Goal: Feedback & Contribution: Contribute content

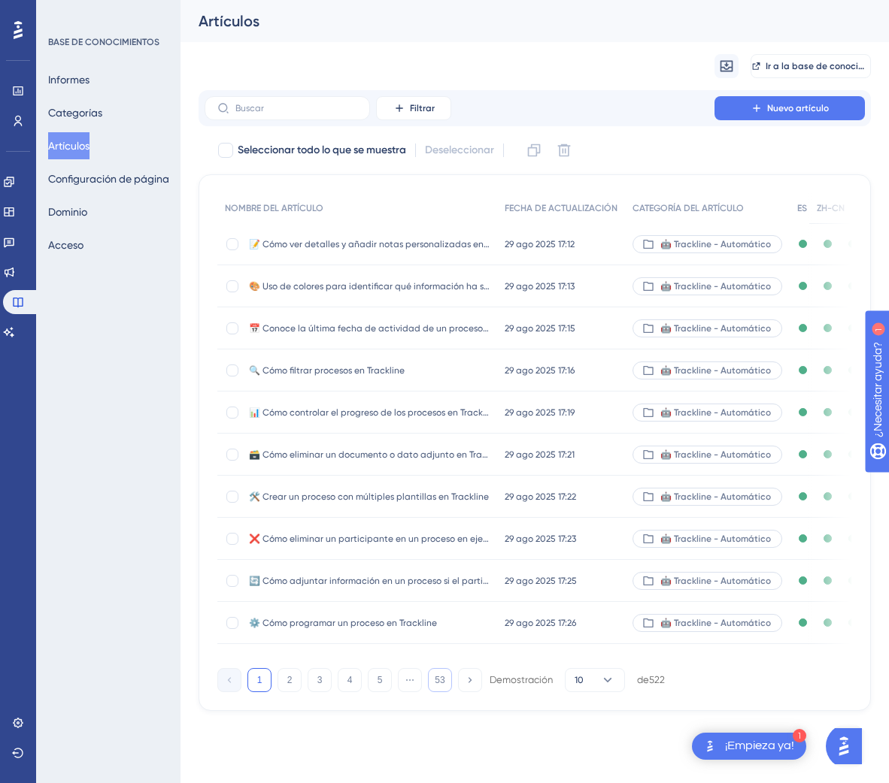
click at [435, 686] on font "53" at bounding box center [440, 680] width 10 height 11
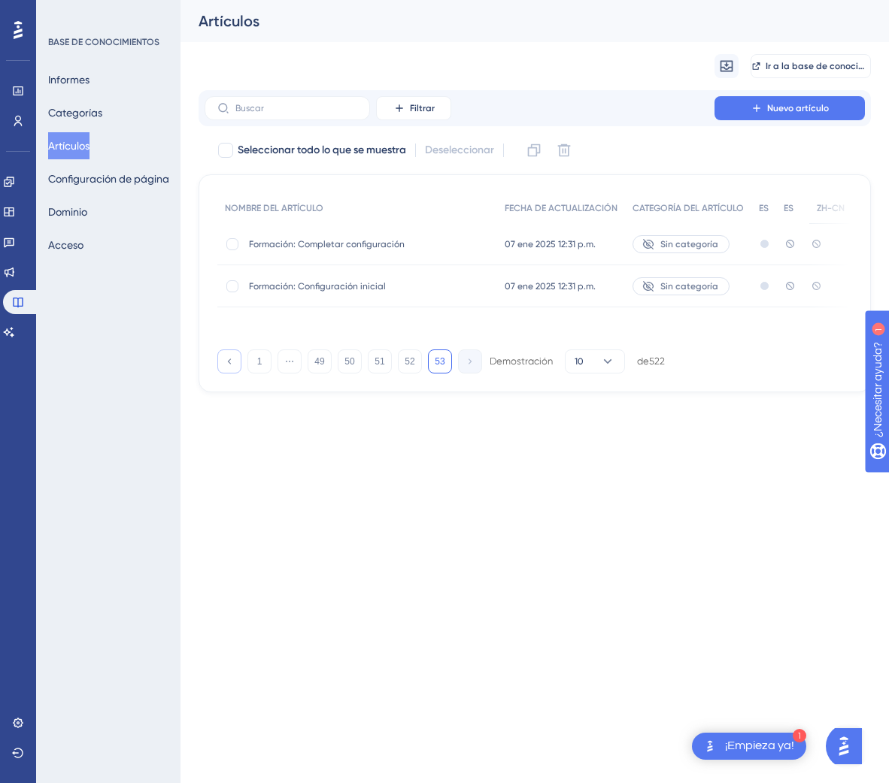
click at [233, 370] on button at bounding box center [229, 362] width 24 height 24
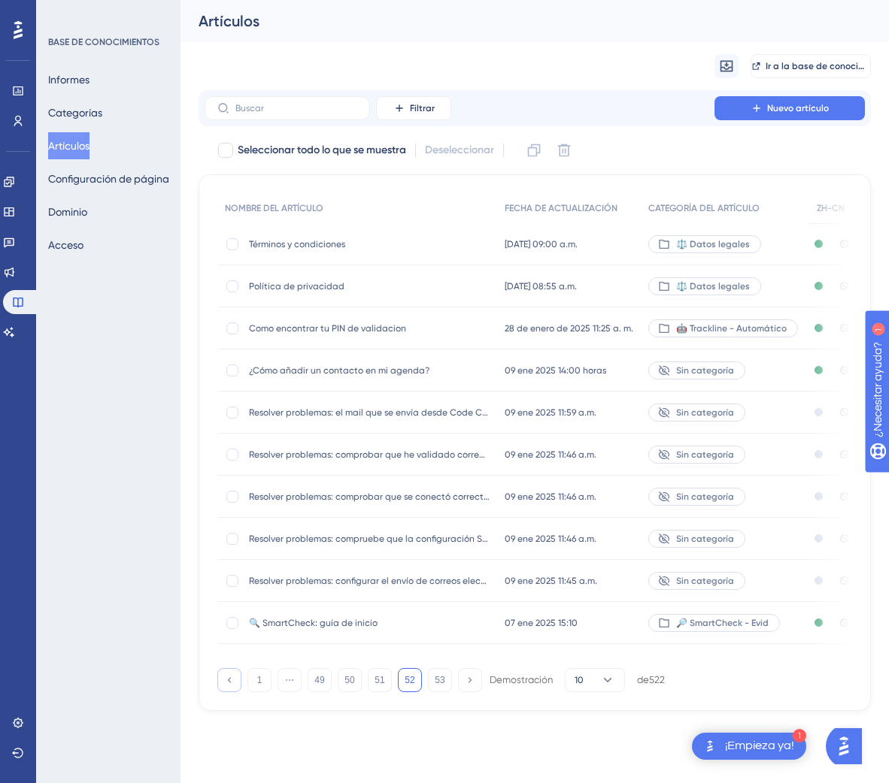
click at [234, 692] on button at bounding box center [229, 680] width 24 height 24
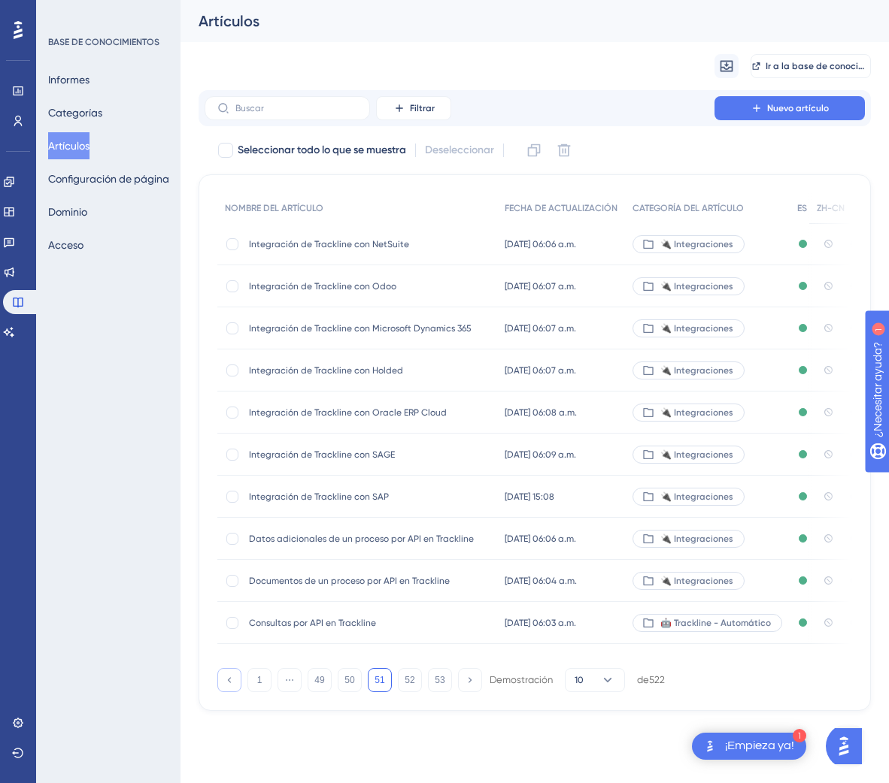
click at [234, 692] on button at bounding box center [229, 680] width 24 height 24
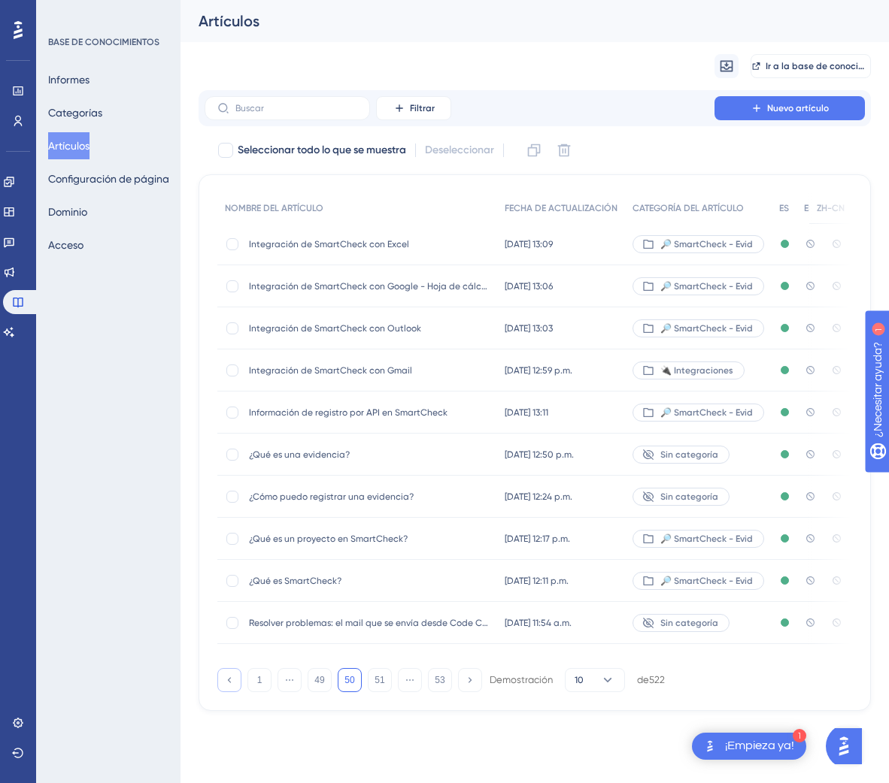
click at [234, 692] on button at bounding box center [229, 680] width 24 height 24
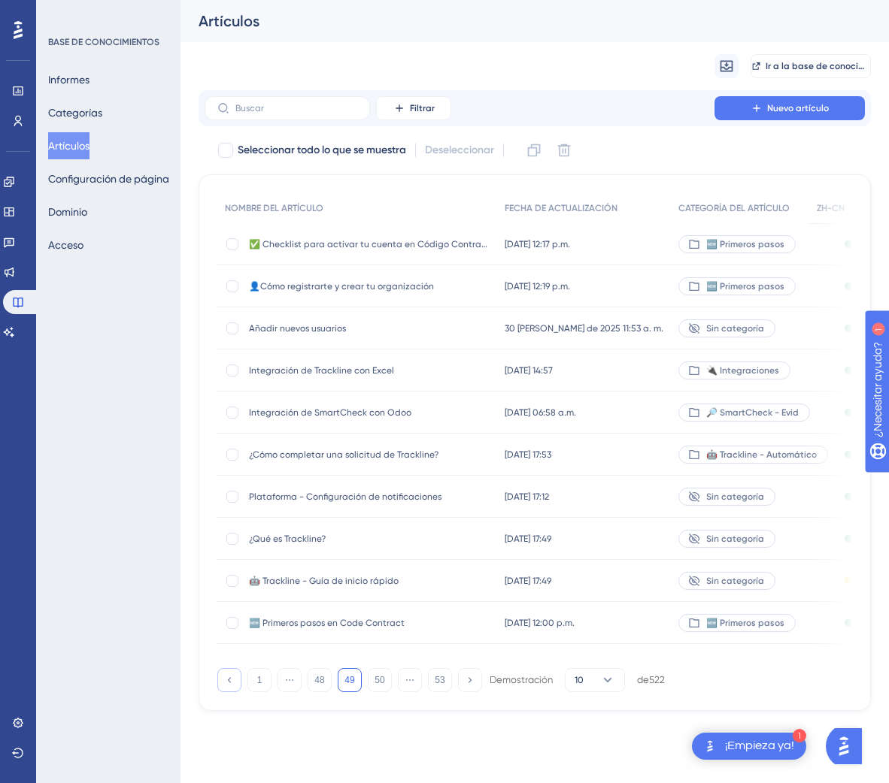
click at [234, 692] on button at bounding box center [229, 680] width 24 height 24
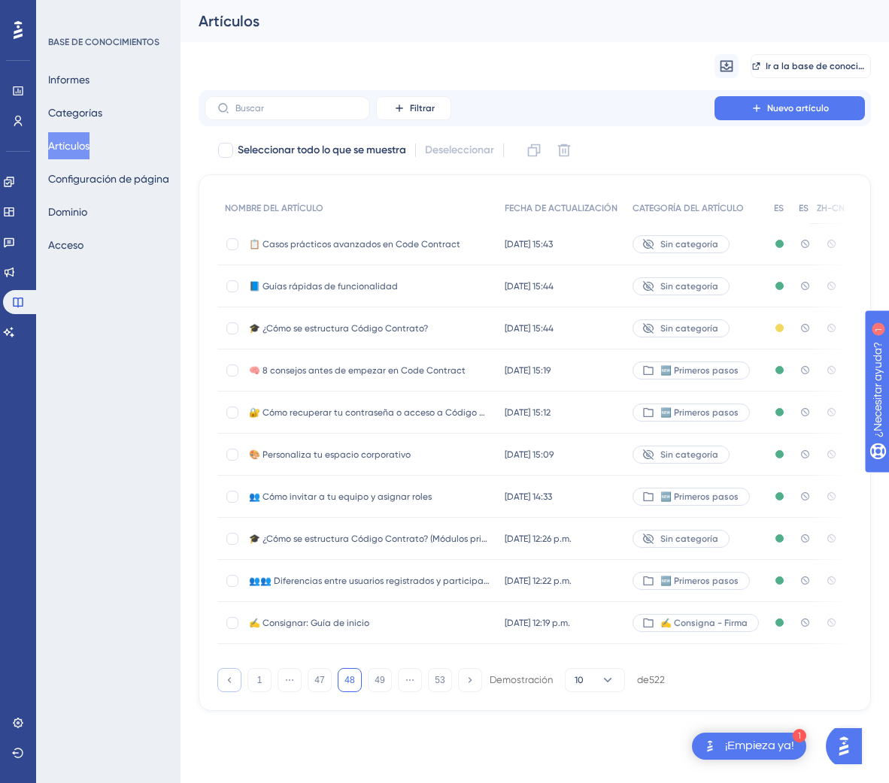
click at [234, 692] on button at bounding box center [229, 680] width 24 height 24
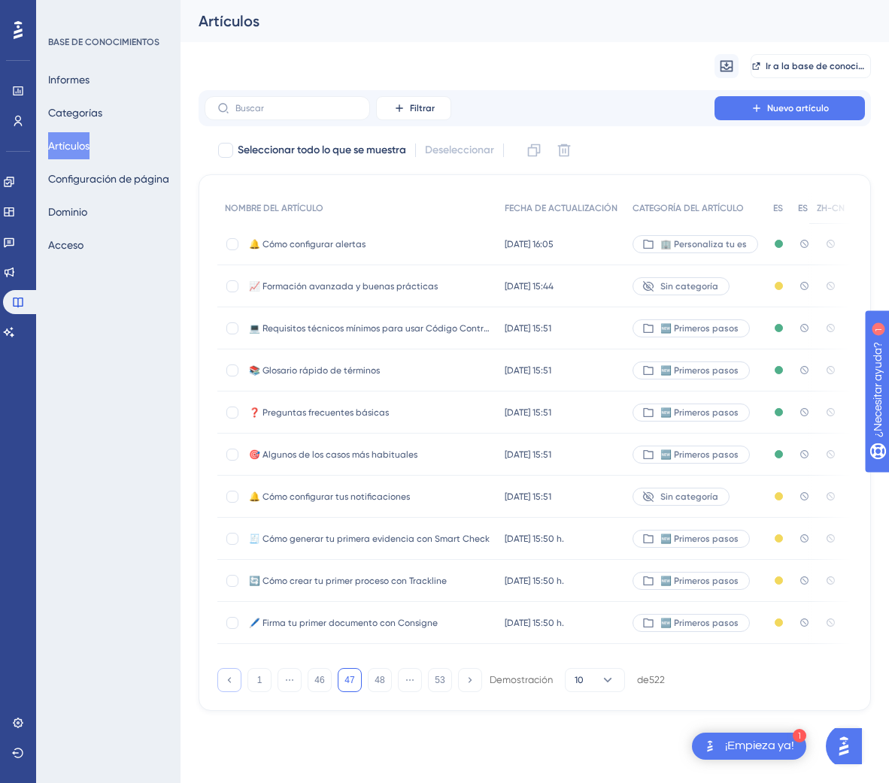
click at [234, 692] on button at bounding box center [229, 680] width 24 height 24
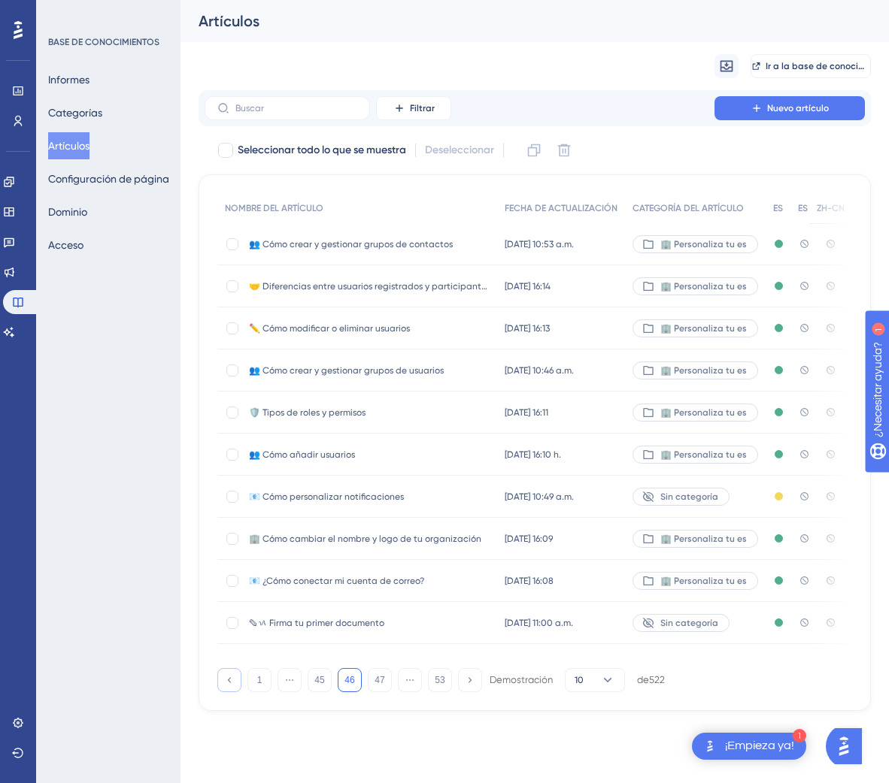
click at [234, 692] on button at bounding box center [229, 680] width 24 height 24
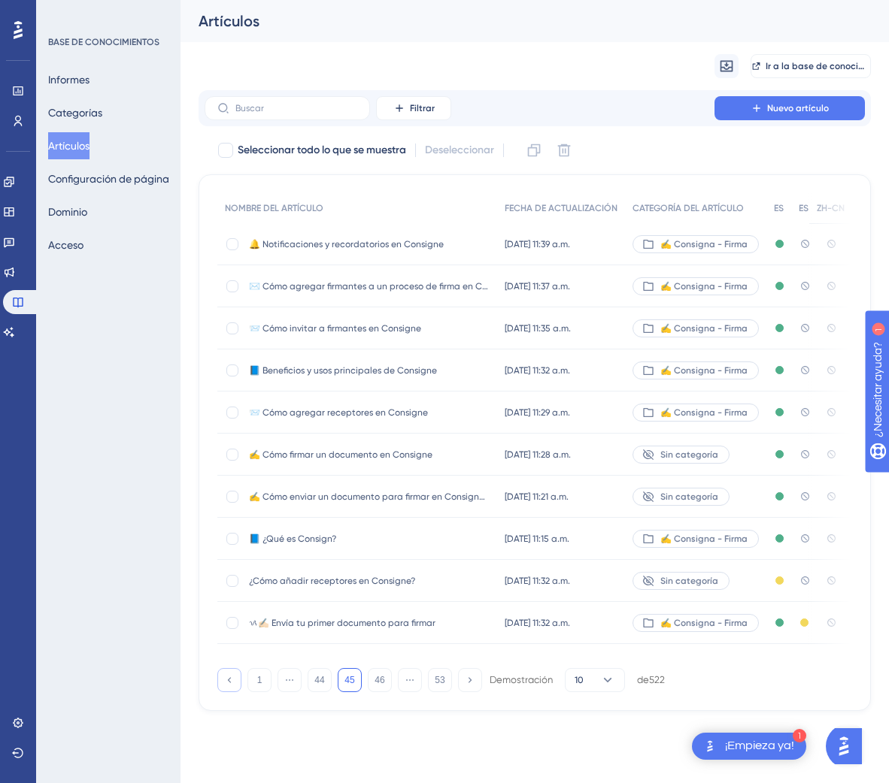
click at [234, 692] on button at bounding box center [229, 680] width 24 height 24
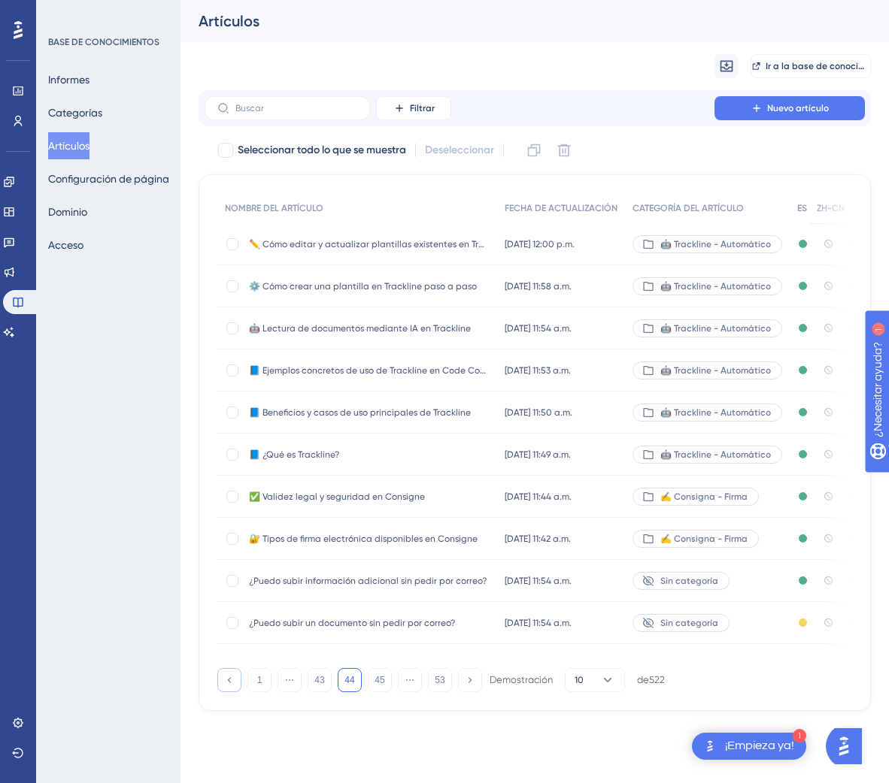
click at [234, 692] on button at bounding box center [229, 680] width 24 height 24
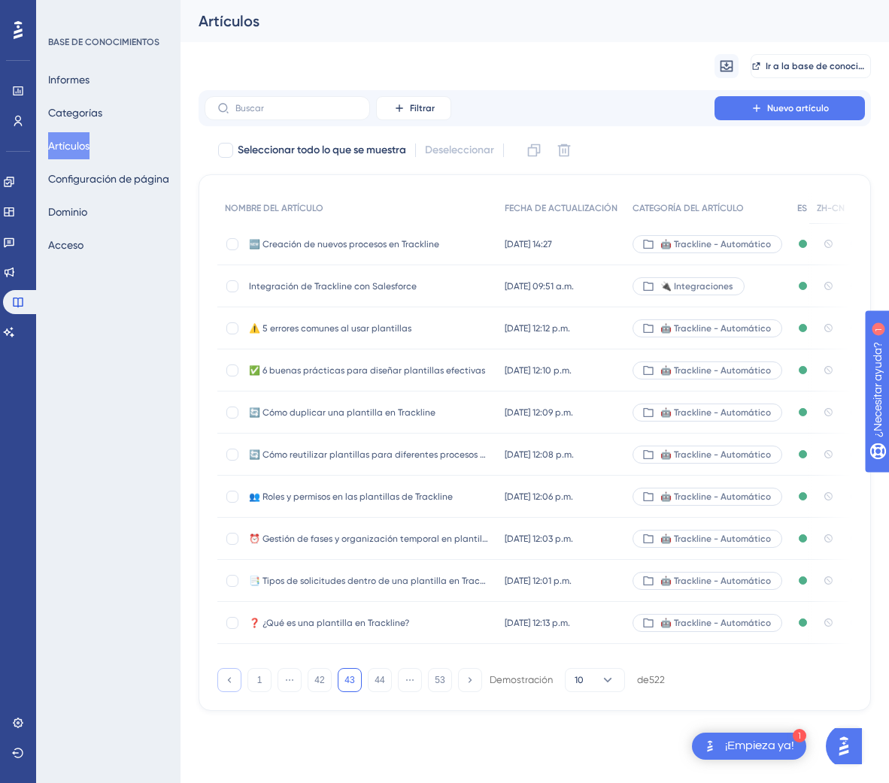
click at [234, 692] on button at bounding box center [229, 680] width 24 height 24
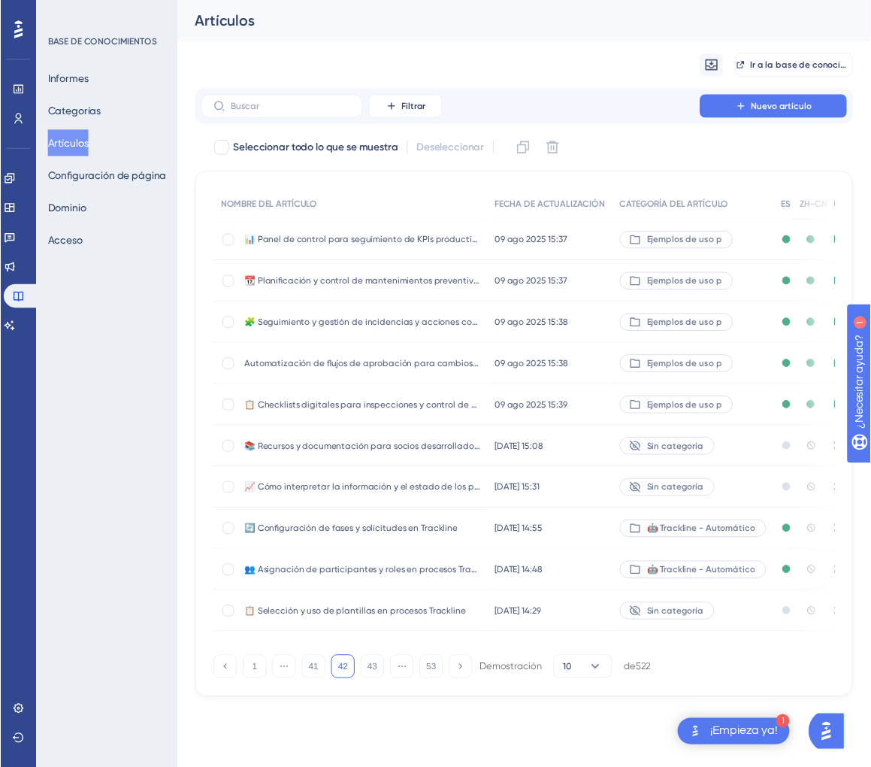
scroll to position [0, 111]
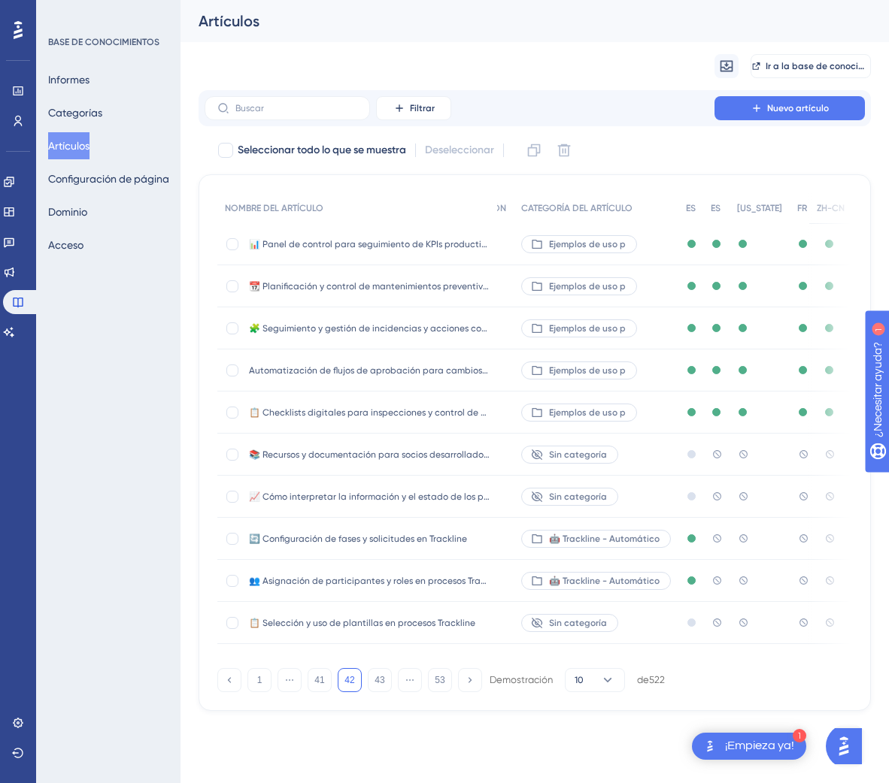
click at [490, 538] on div "🔄 Configuración de fases y solicitudes en Trackline 🔄 Configuración de fases y …" at bounding box center [357, 539] width 280 height 42
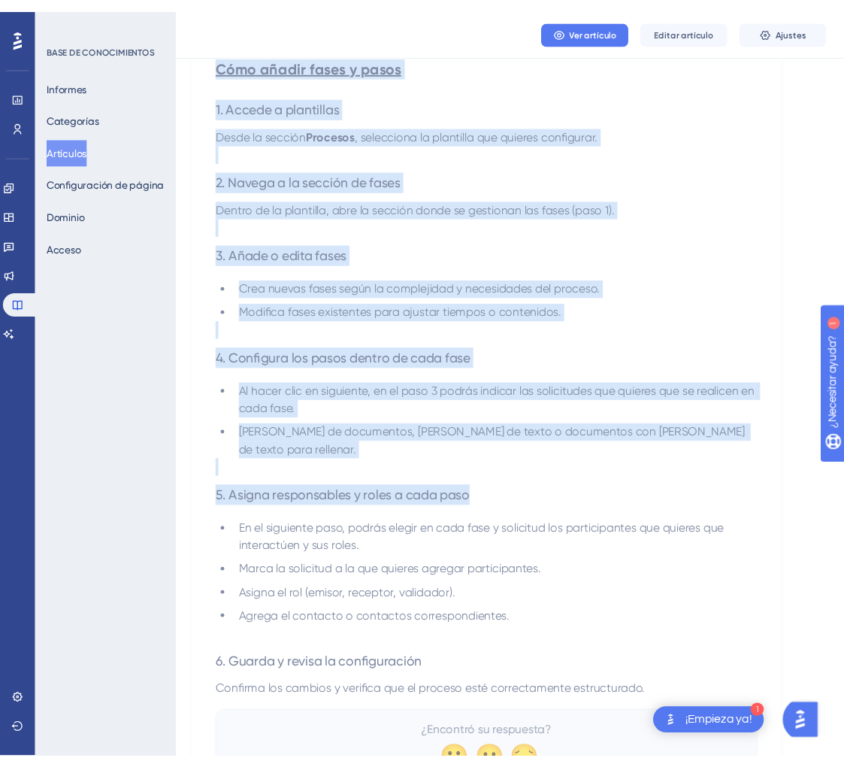
scroll to position [592, 0]
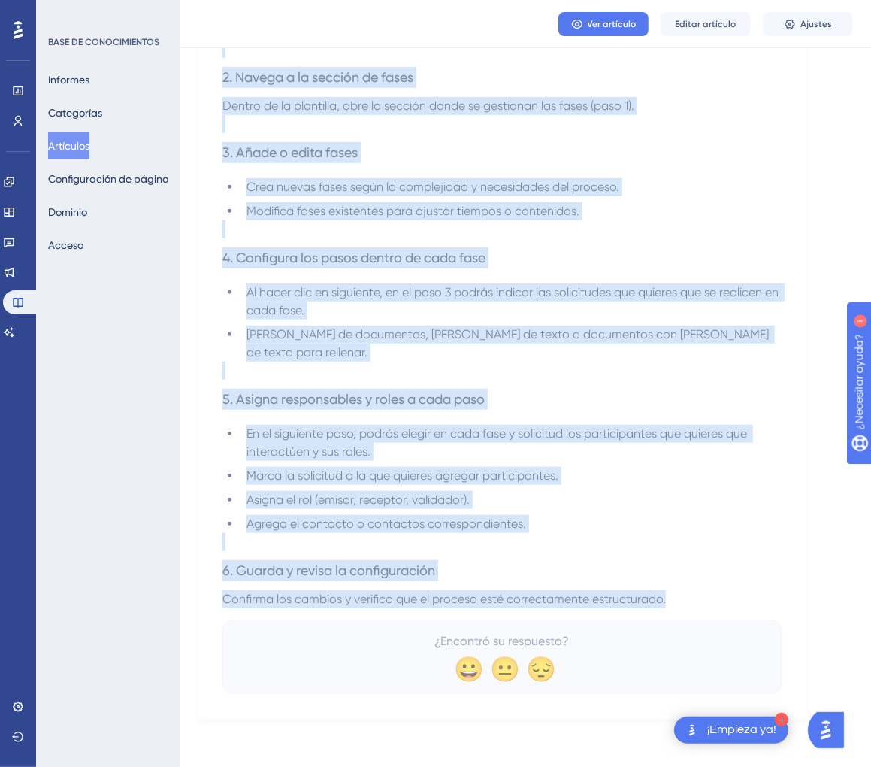
drag, startPoint x: 224, startPoint y: 205, endPoint x: 669, endPoint y: 592, distance: 590.5
click at [669, 592] on div "🔄 Configuración de fases y solicitudes en Trackline Crea, edita y elimina fases…" at bounding box center [502, 147] width 559 height 1092
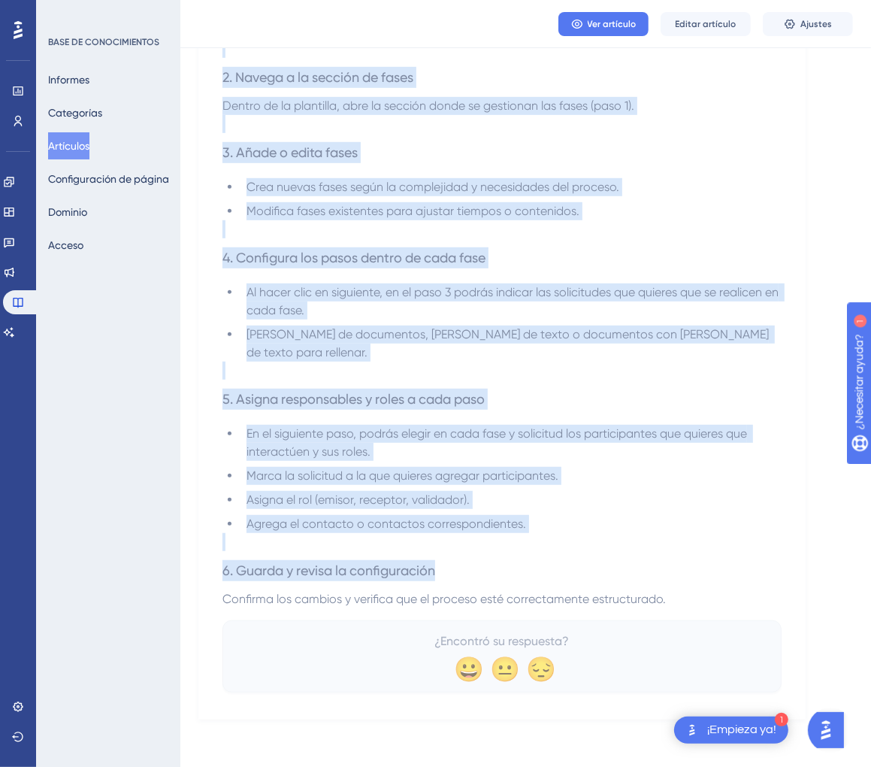
copy div "🔄 Loremipsumdol si ametc a elitseddoei te Incididun Utla, etdol m aliquae admin…"
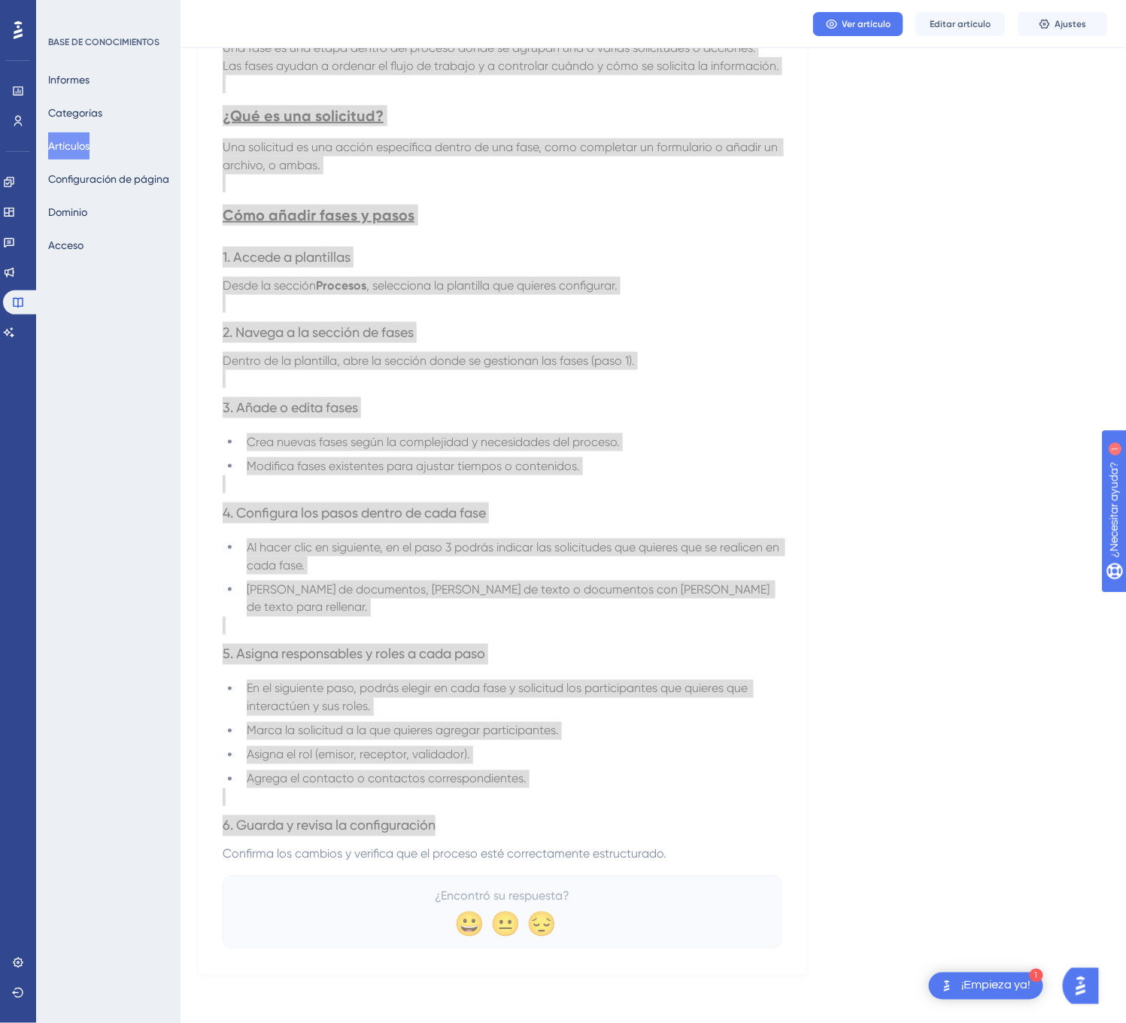
scroll to position [0, 0]
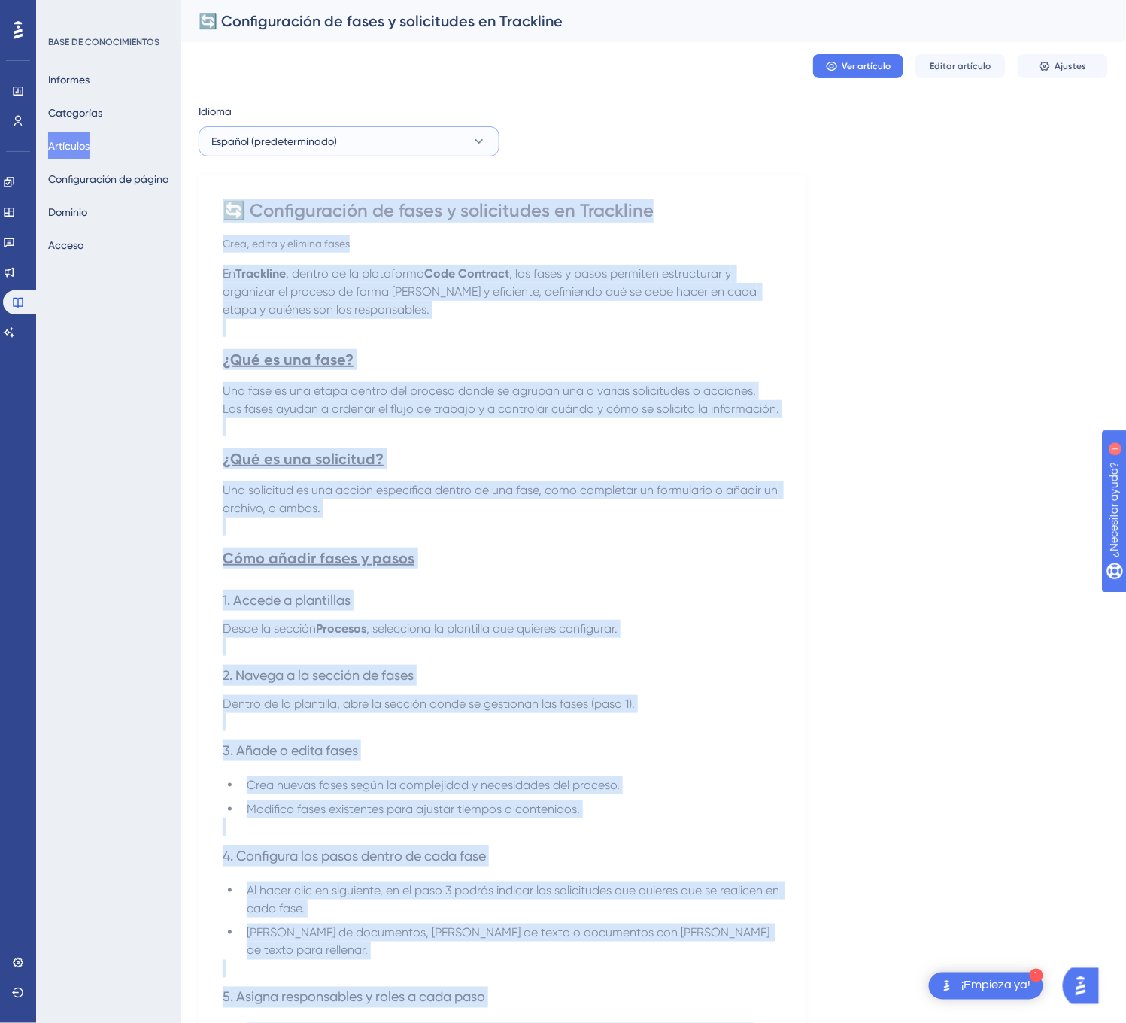
click at [438, 143] on button "Español (predeterminado)" at bounding box center [348, 141] width 301 height 30
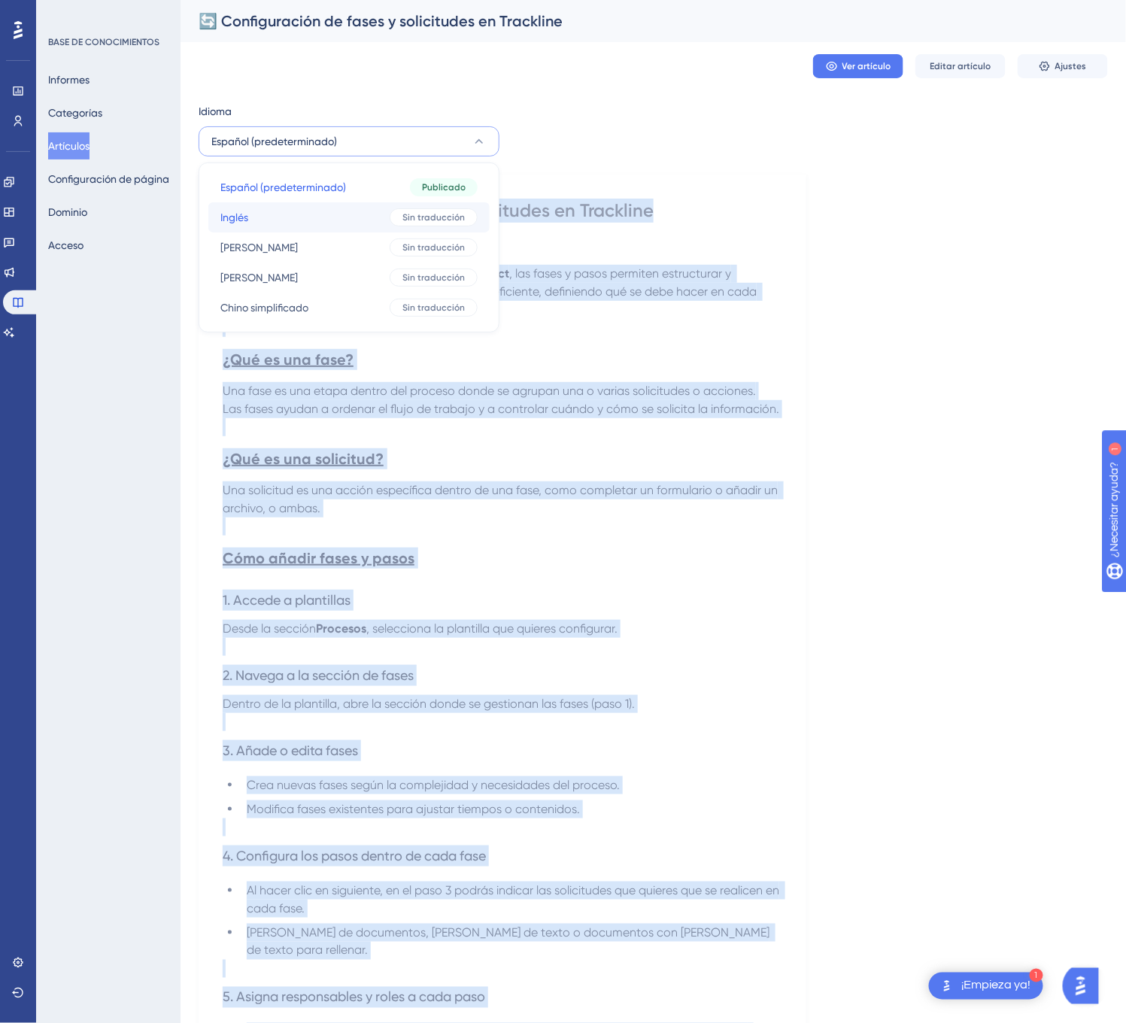
click at [411, 216] on font "Sin traducción" at bounding box center [433, 217] width 62 height 11
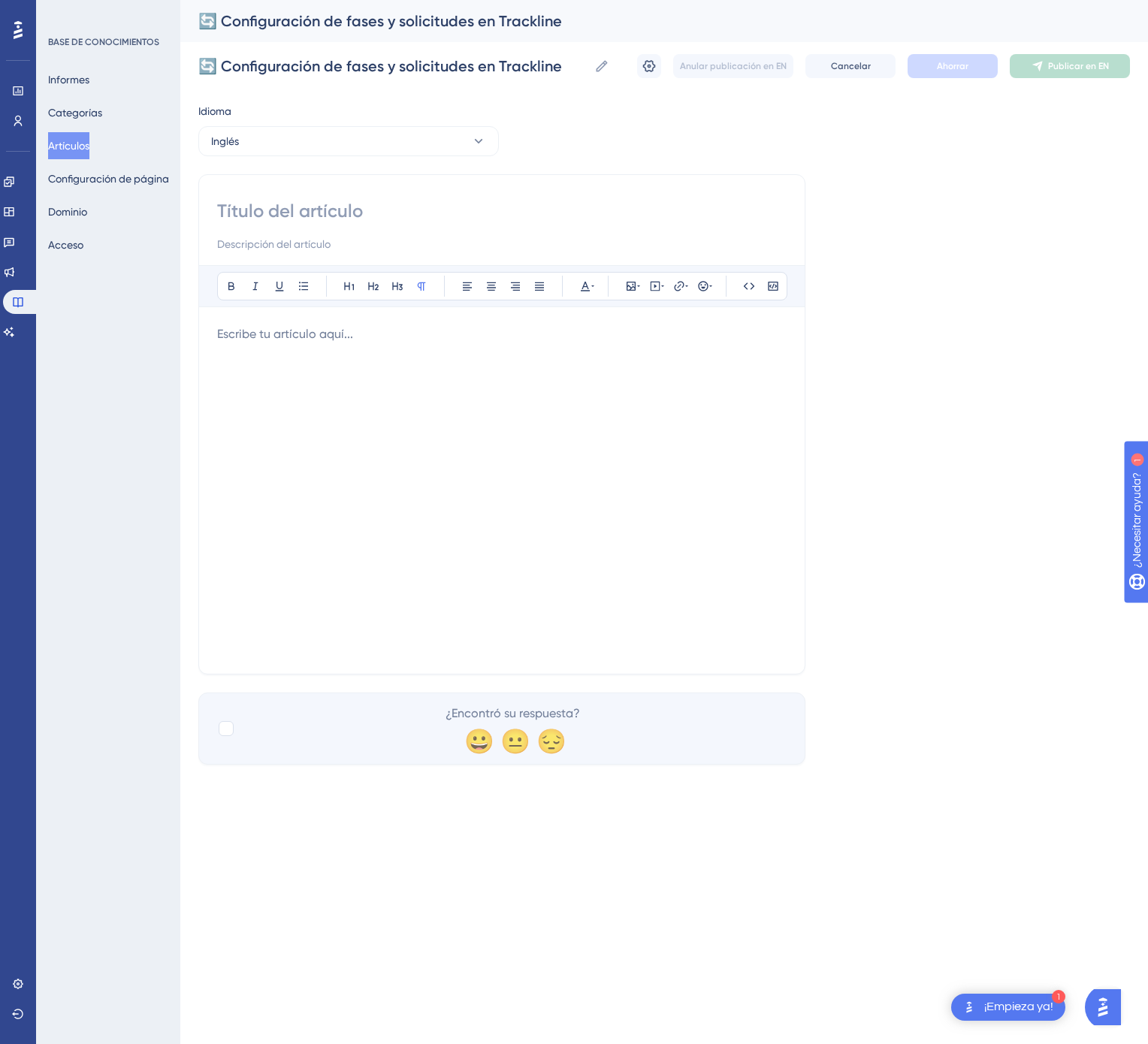
click at [466, 194] on div "Atrevido Itálico Subrayar Viñeta Título 1 Título 2 Título 3 Normal Alinear a la…" at bounding box center [502, 424] width 607 height 501
click at [414, 203] on input at bounding box center [502, 211] width 570 height 24
paste input "🔄 Configuration of Phases and Requests in Trackline"
type input "🔄 Configuration of Phases and Requests in Trackline"
drag, startPoint x: 585, startPoint y: 329, endPoint x: 579, endPoint y: 358, distance: 29.6
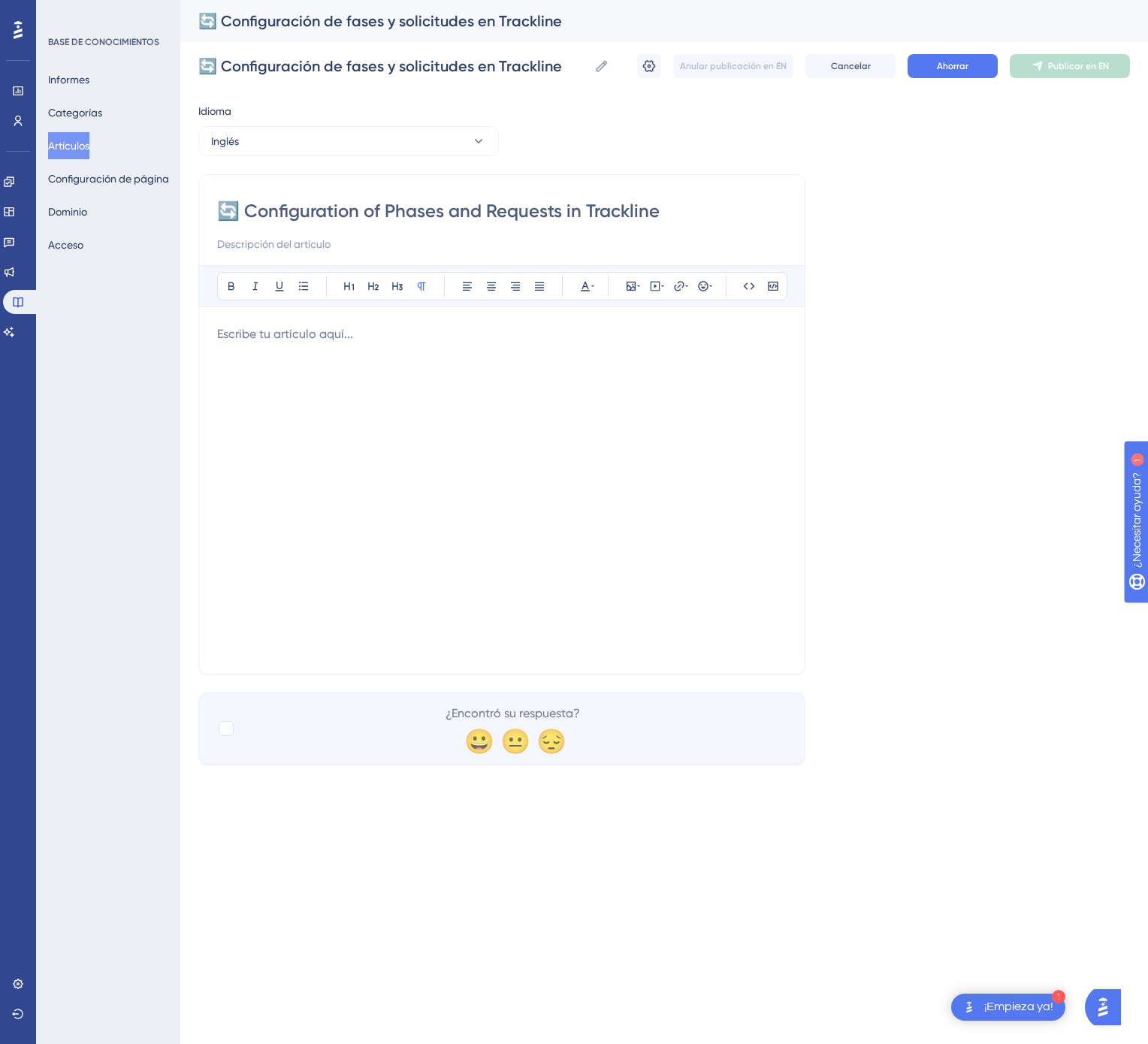
click at [583, 329] on p at bounding box center [502, 335] width 570 height 18
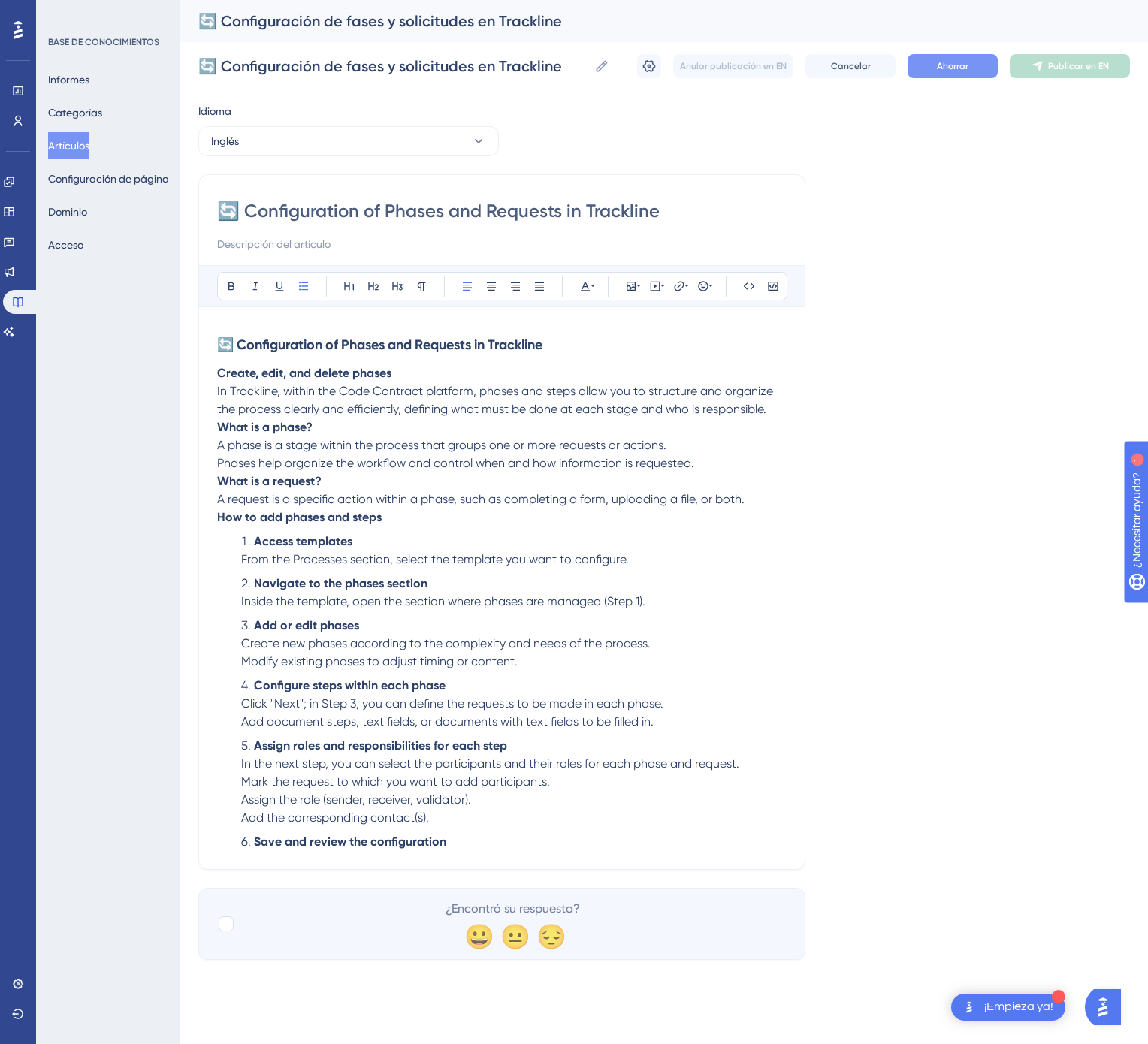
click at [952, 69] on font "Ahorrar" at bounding box center [953, 66] width 32 height 11
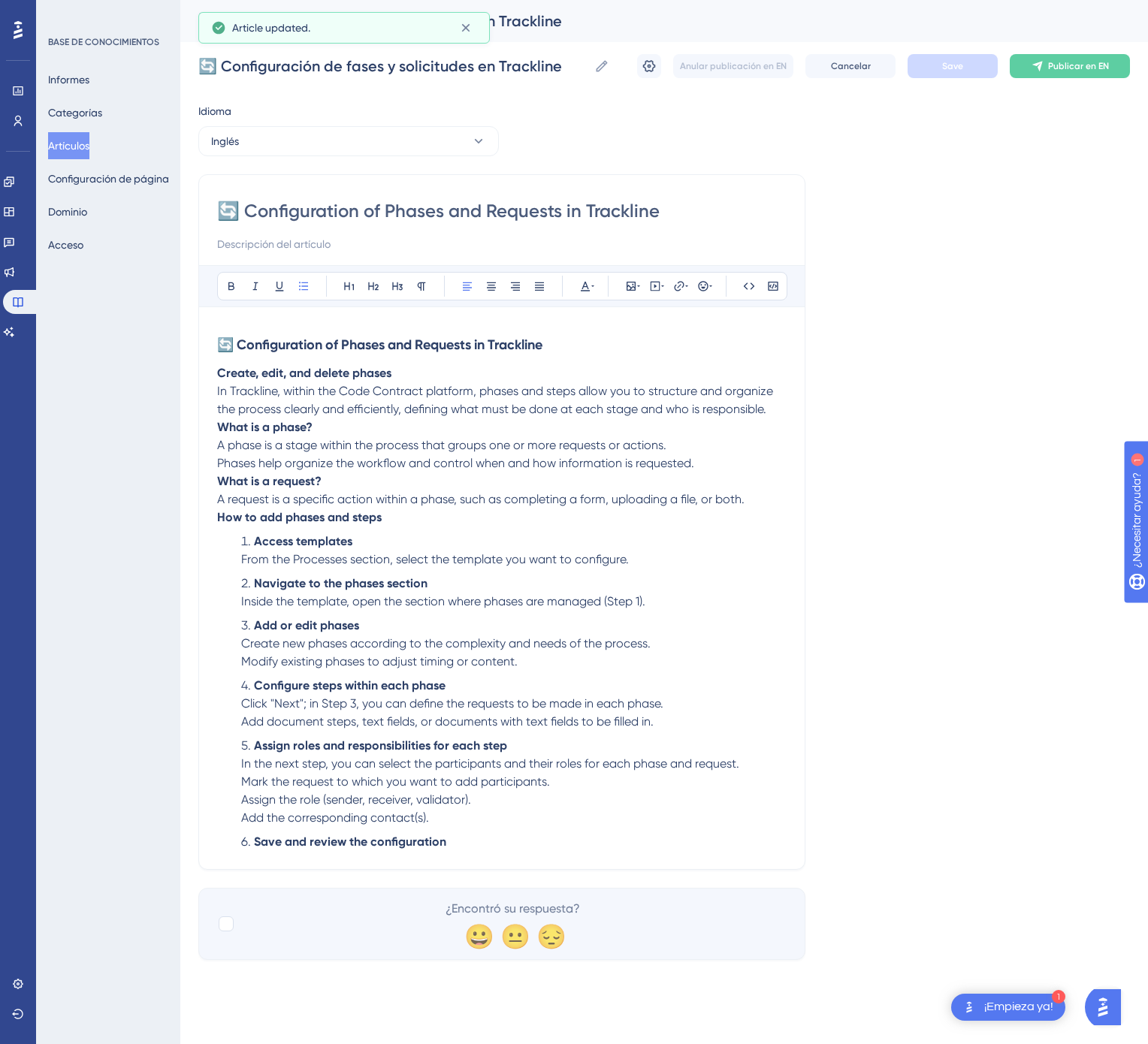
click at [1072, 68] on font "Publicar en EN" at bounding box center [1078, 66] width 61 height 11
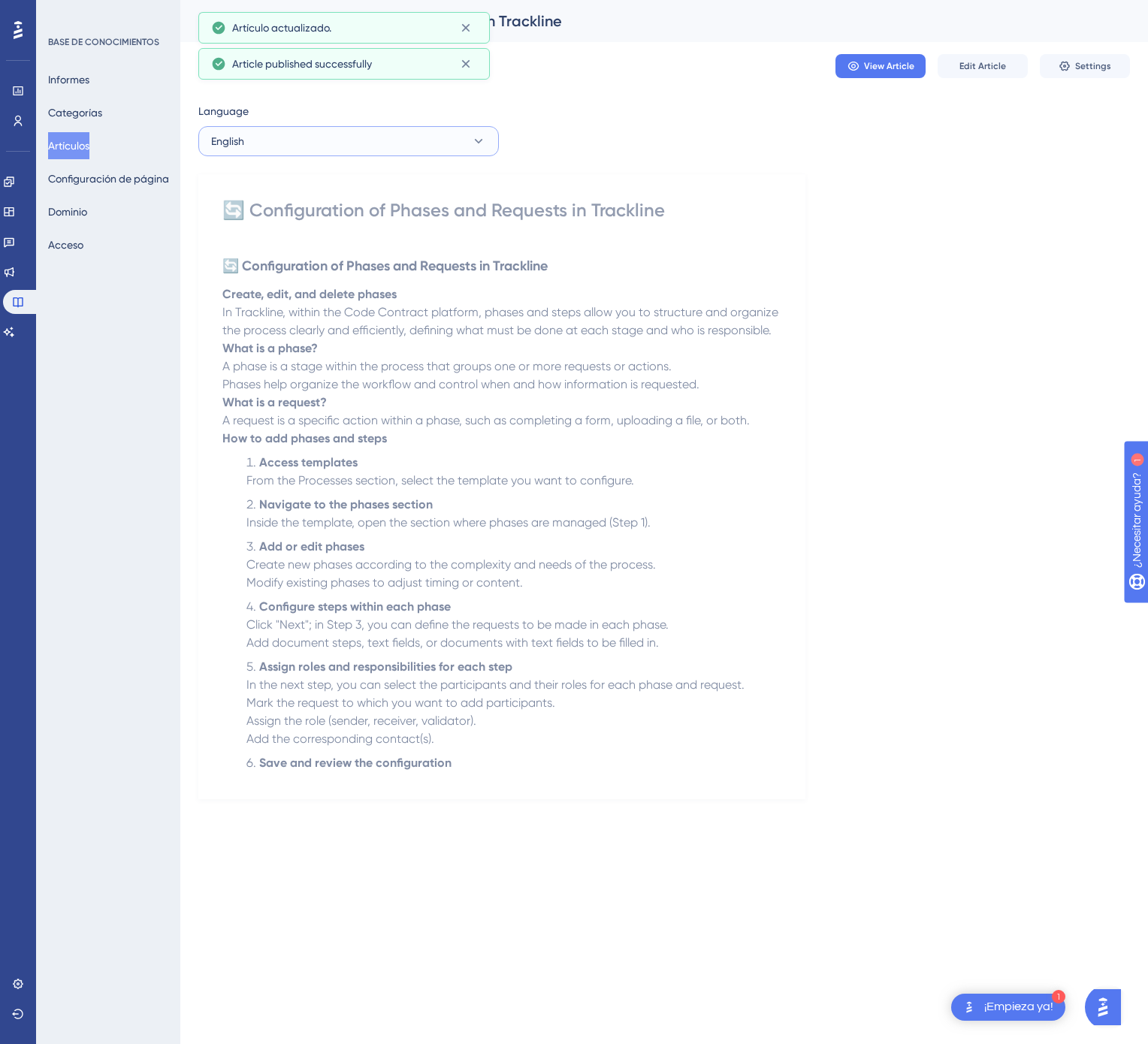
click at [383, 145] on button "English" at bounding box center [348, 141] width 301 height 30
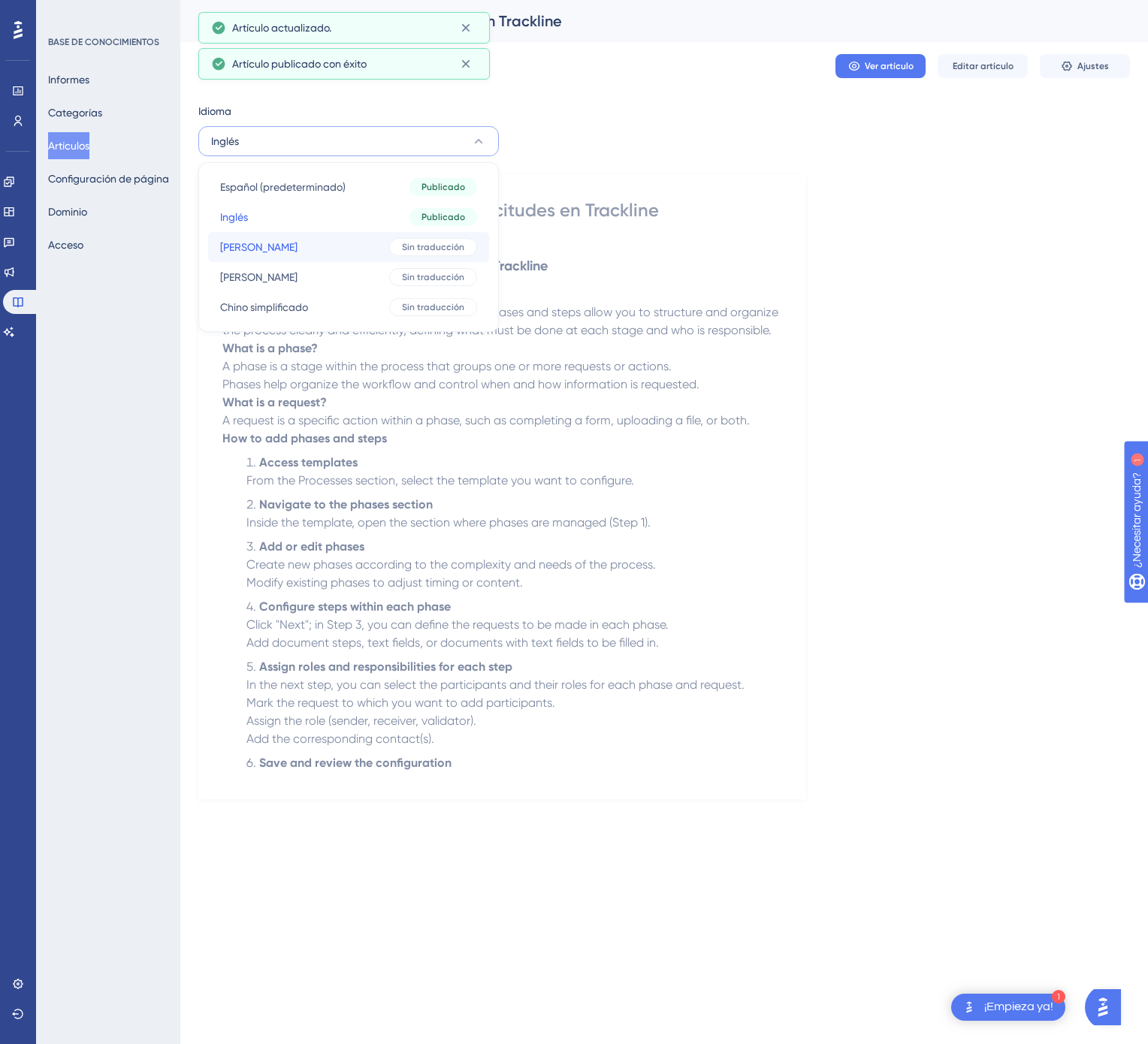
click at [386, 247] on button "[PERSON_NAME] traducción" at bounding box center [348, 247] width 281 height 30
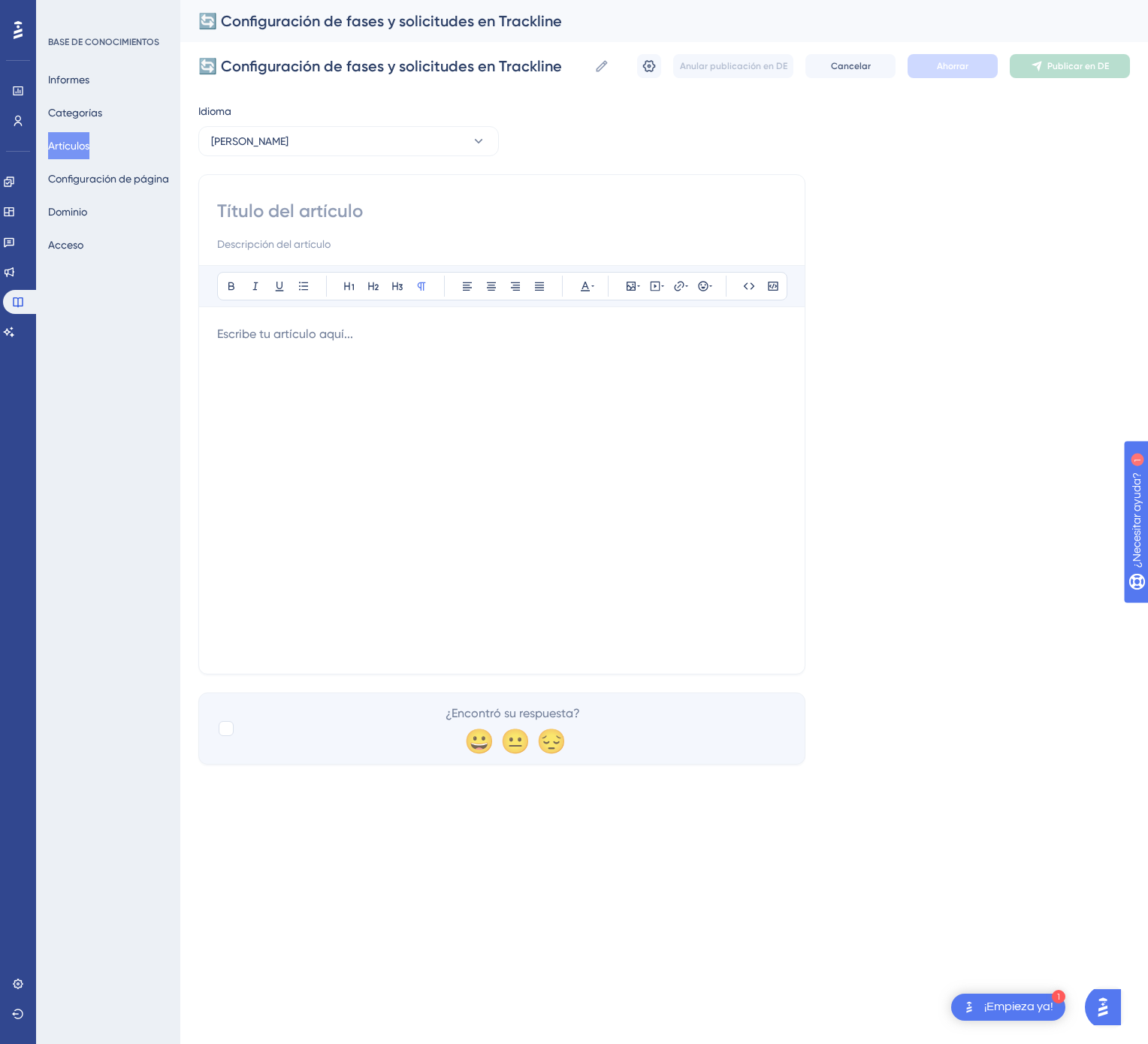
click at [369, 208] on input at bounding box center [502, 211] width 570 height 24
paste input "🔄 Konfiguration von Phasen und Anfragen in Trackline"
type input "🔄 Konfiguration von Phasen und Anfragen in Trackline"
click at [510, 354] on div at bounding box center [502, 491] width 570 height 331
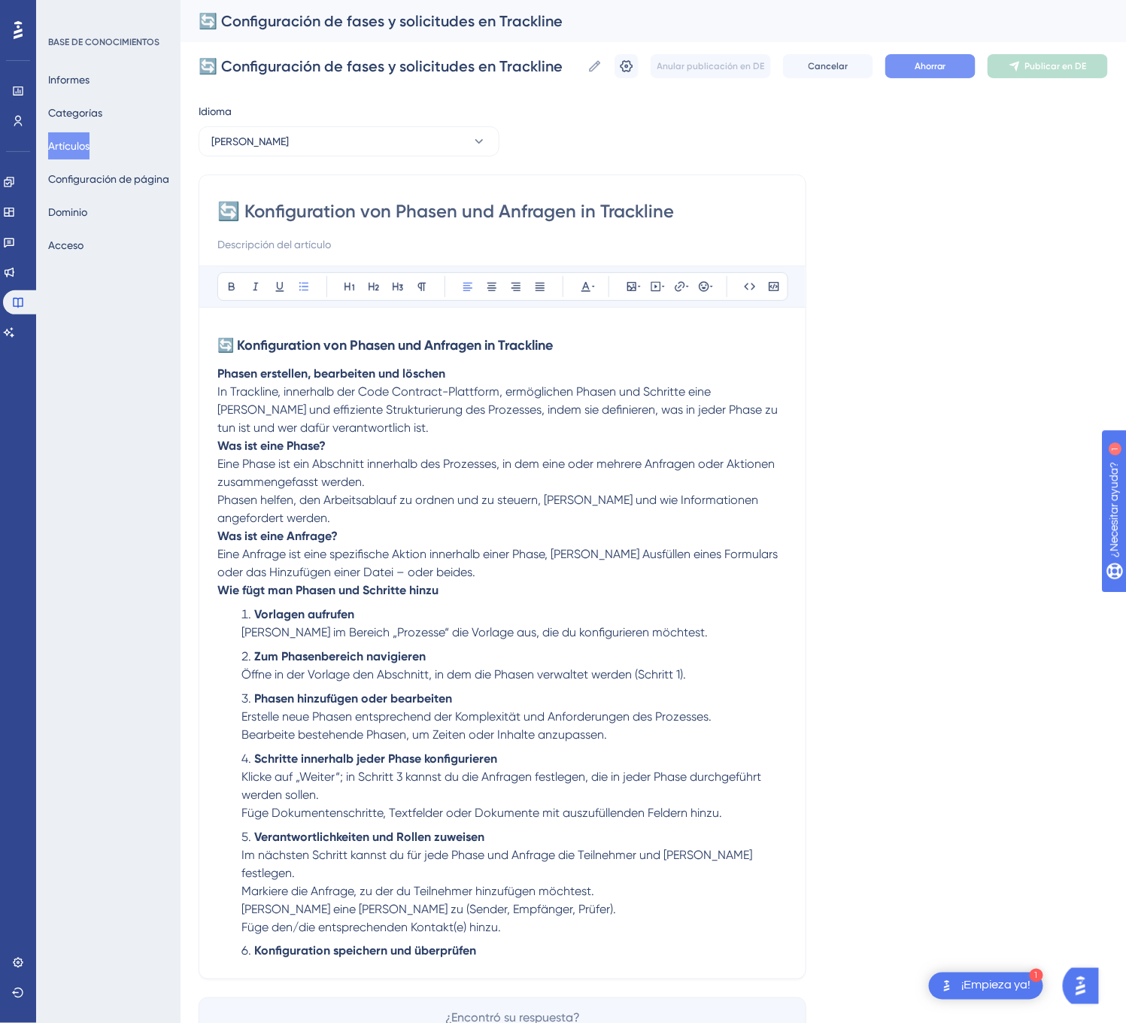
click at [946, 65] on font "Ahorrar" at bounding box center [930, 66] width 32 height 11
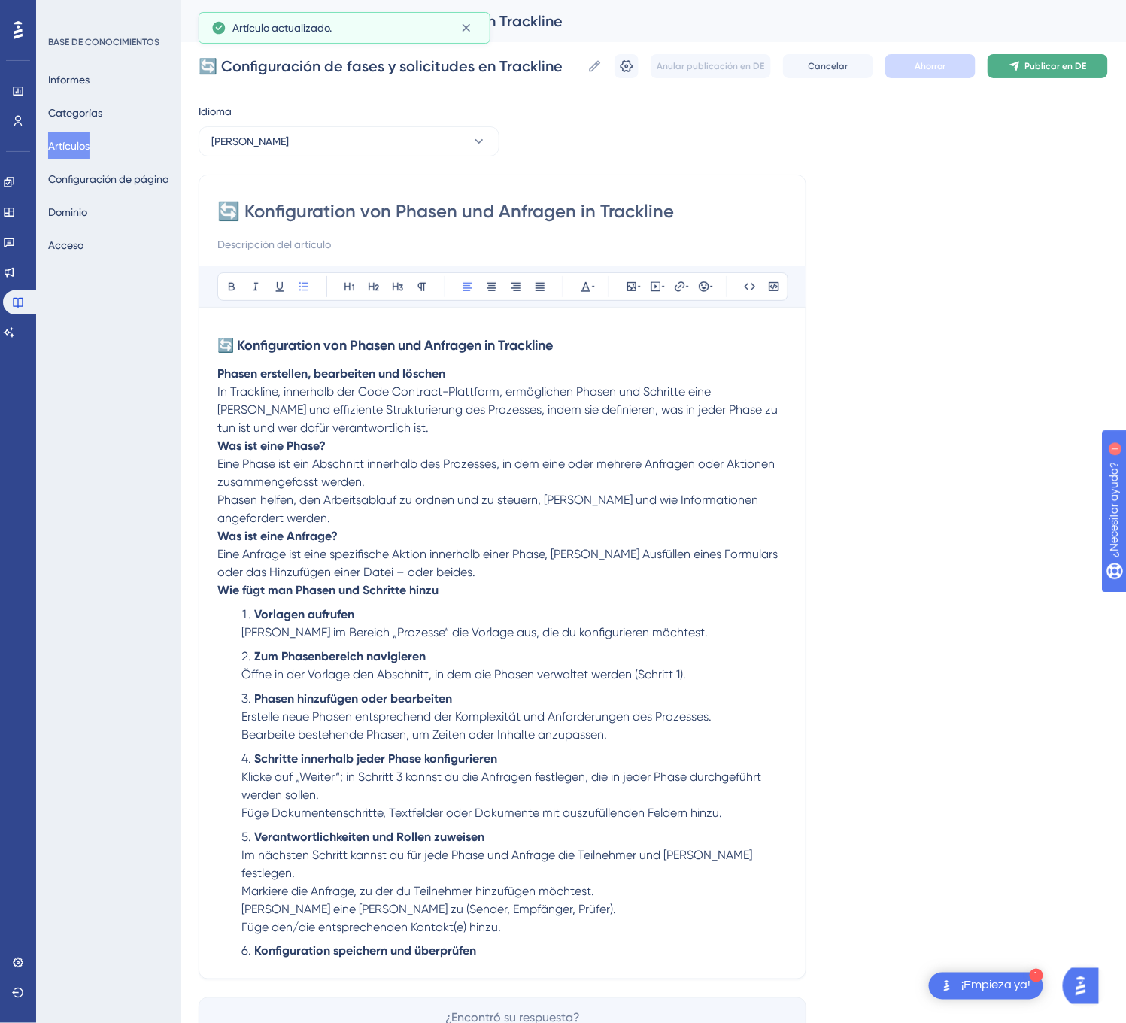
click at [1080, 62] on font "Publicar en DE" at bounding box center [1056, 66] width 62 height 11
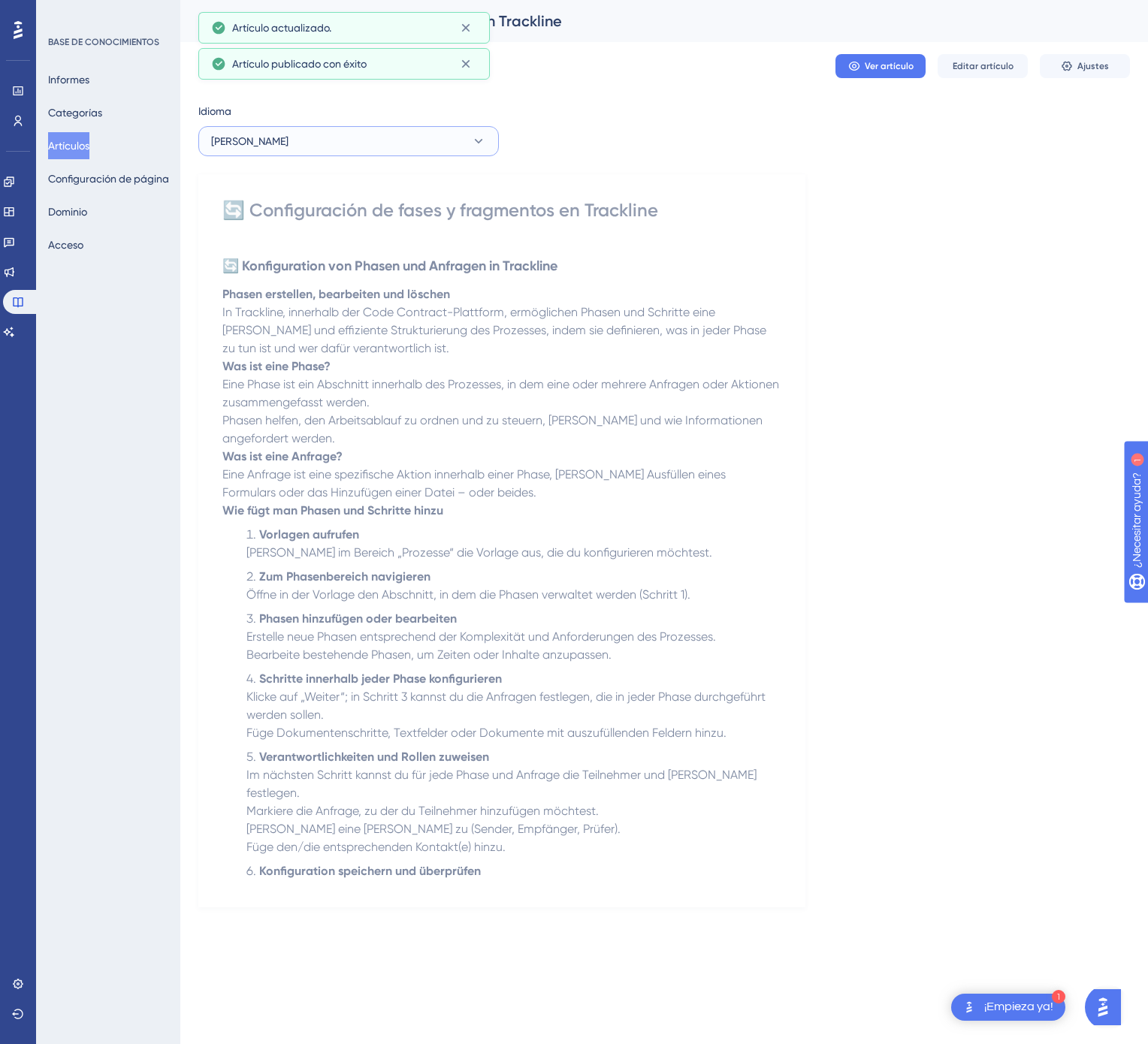
click at [332, 146] on button "Alemán" at bounding box center [348, 141] width 301 height 30
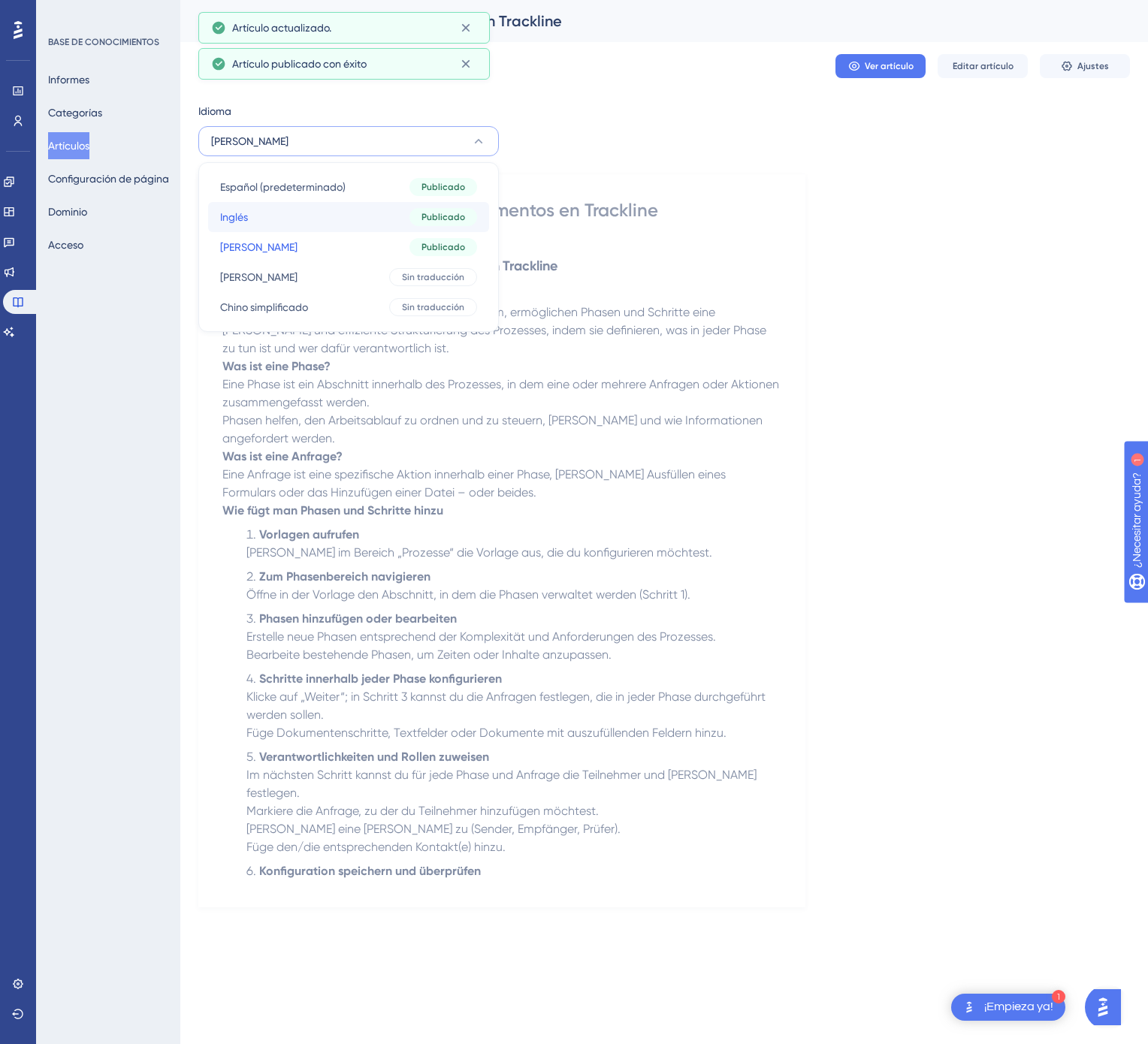
click at [338, 204] on button "Inglés Inglés Publicado" at bounding box center [348, 217] width 281 height 30
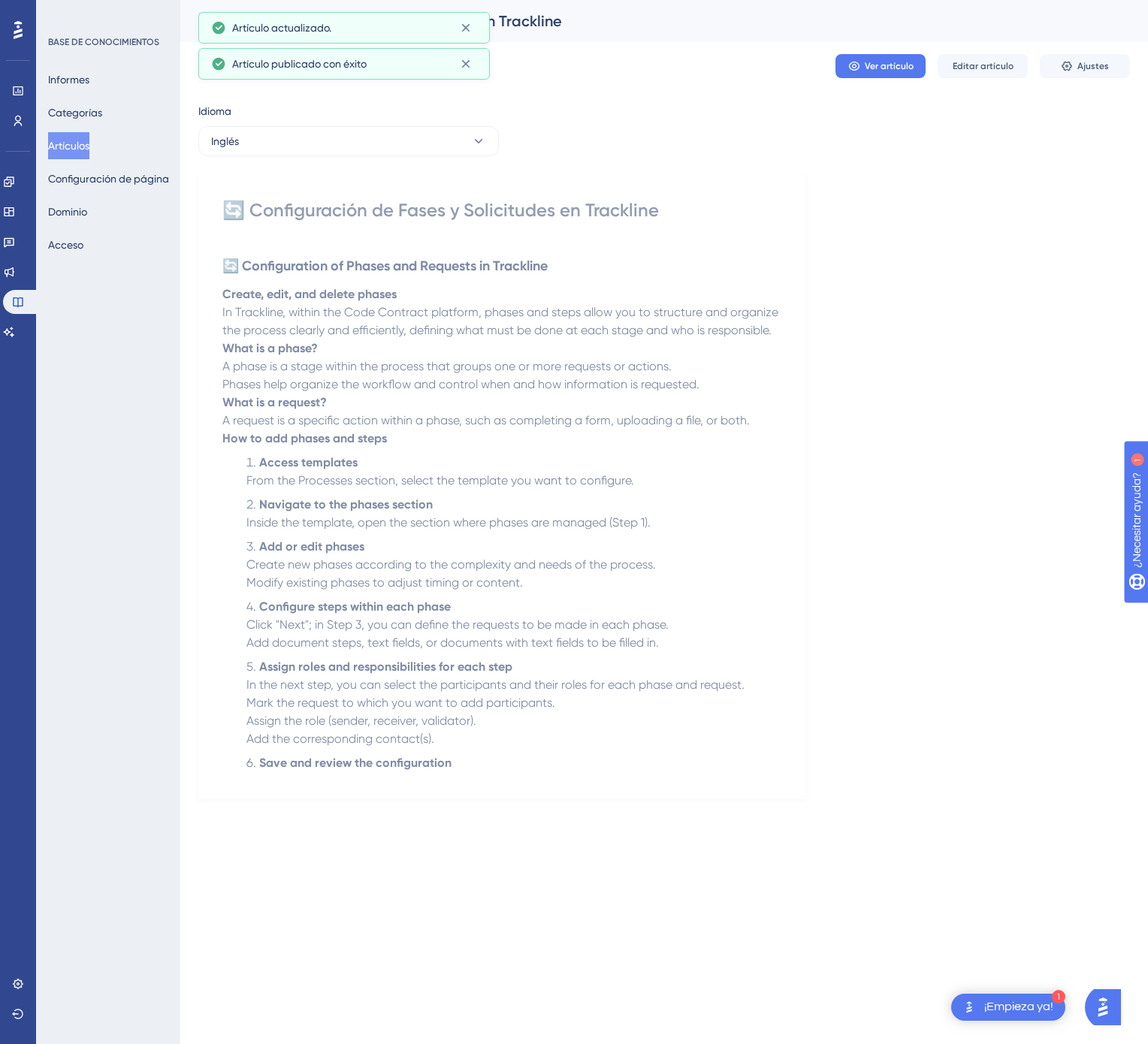
click at [402, 162] on div "Idioma Inglés 🔄 Configuración de Fases y Solicitudes en Trackline 🔄 Configurati…" at bounding box center [663, 451] width 931 height 697
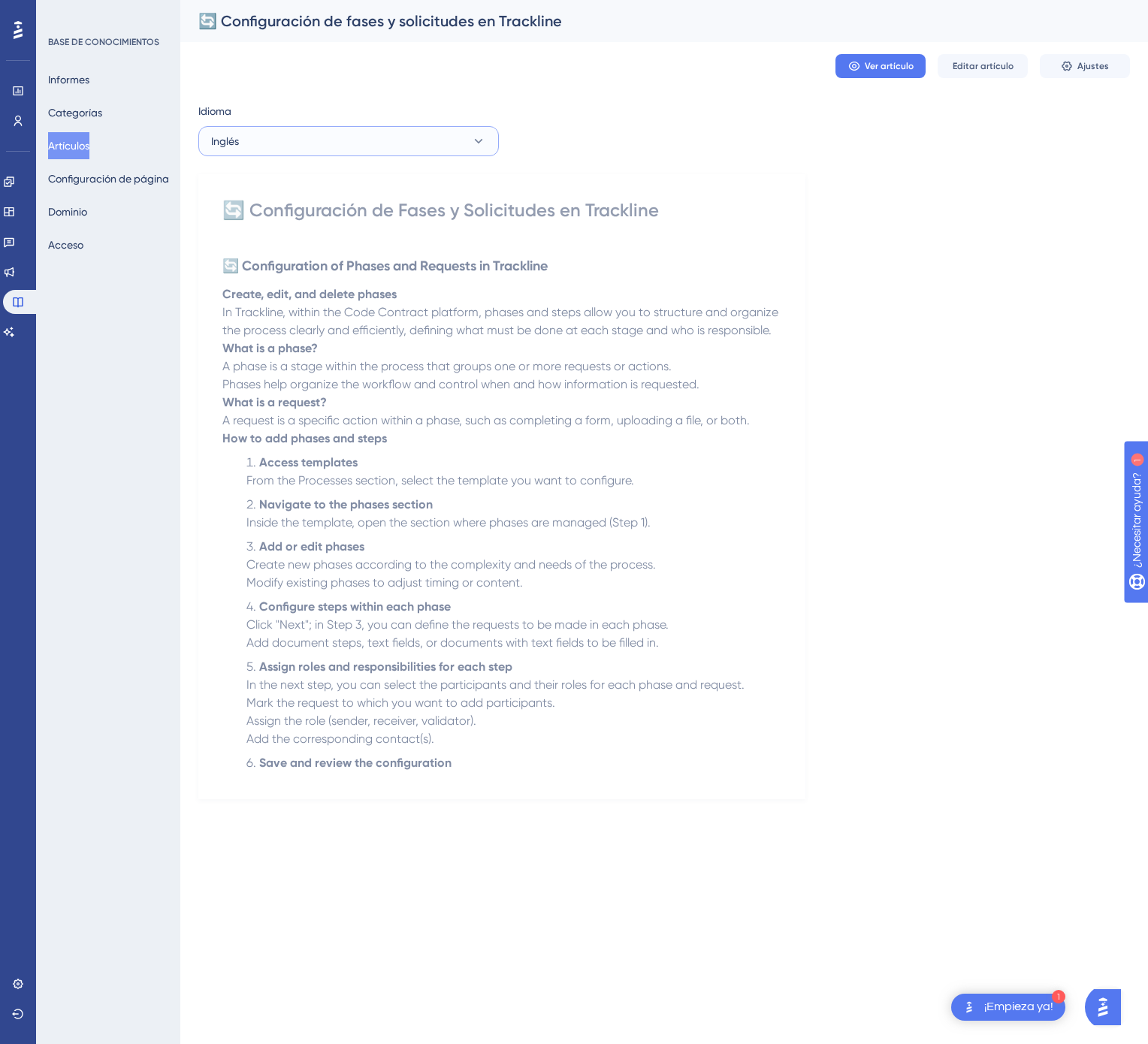
click at [423, 132] on button "Inglés" at bounding box center [348, 141] width 301 height 30
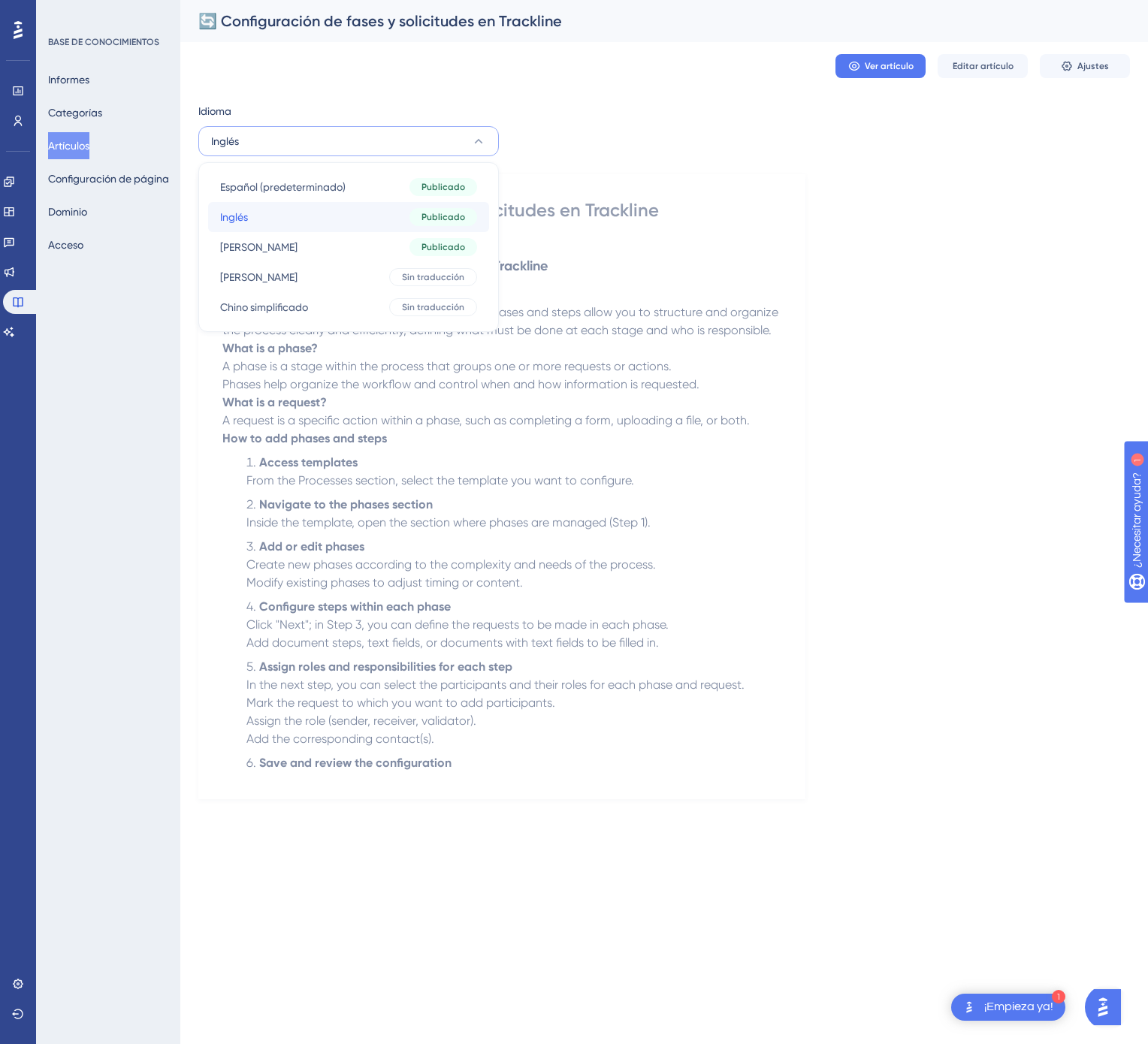
click at [389, 204] on button "Inglés Inglés Publicado" at bounding box center [348, 217] width 281 height 30
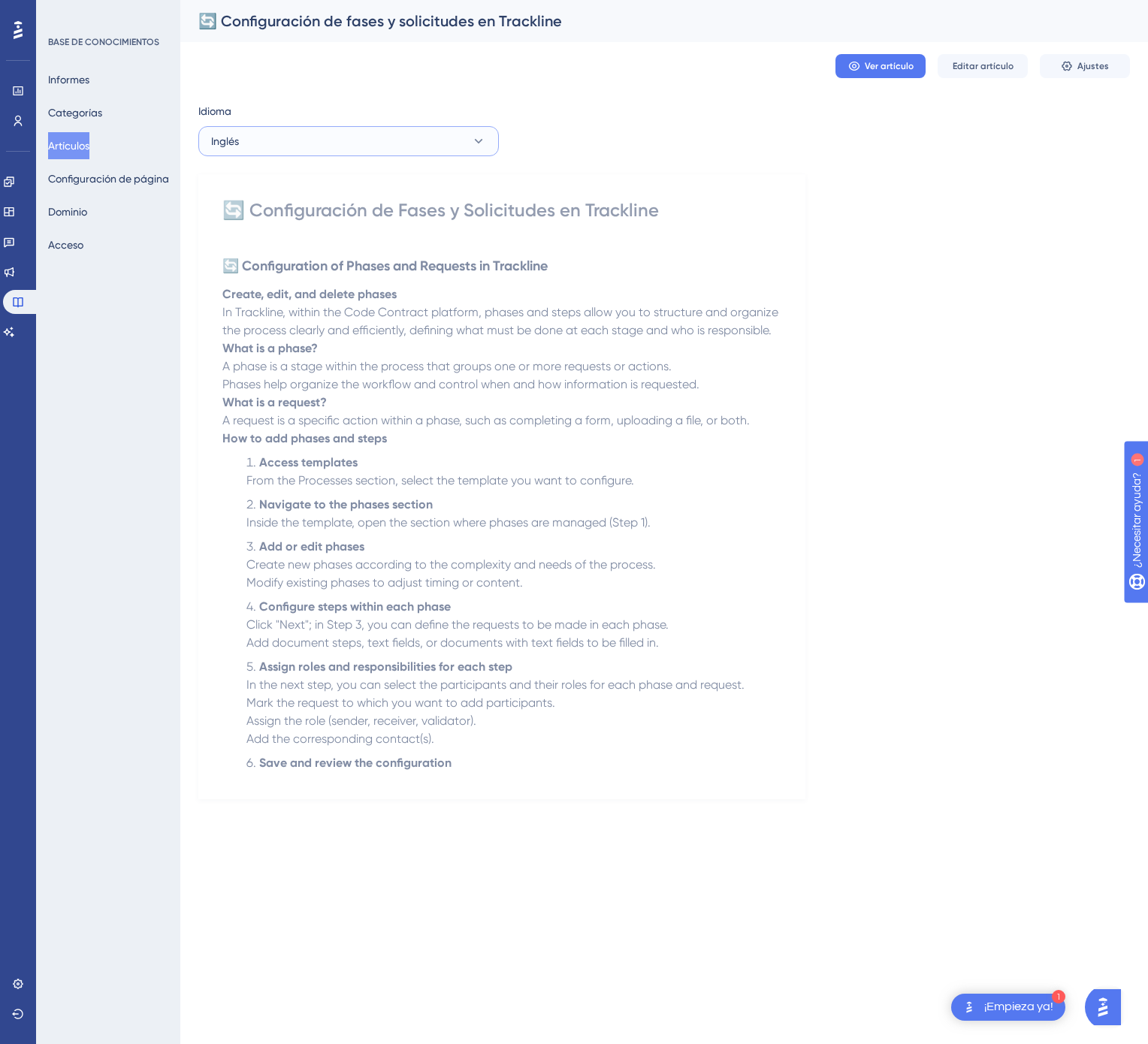
click at [395, 146] on button "Inglés" at bounding box center [348, 141] width 301 height 30
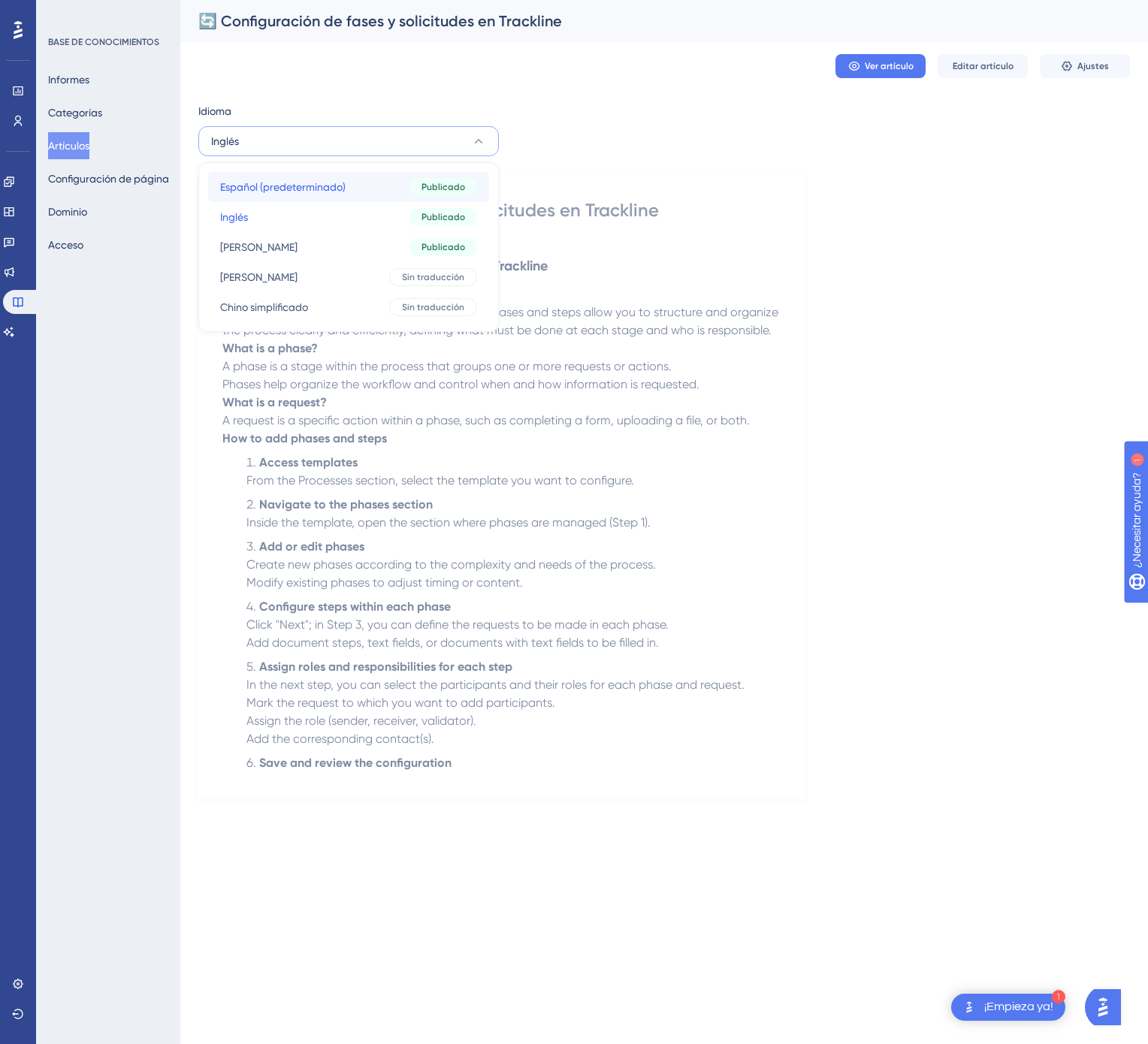
click at [386, 183] on button "Español (predeterminado) Español (predeterminado) Publicado" at bounding box center [348, 187] width 281 height 30
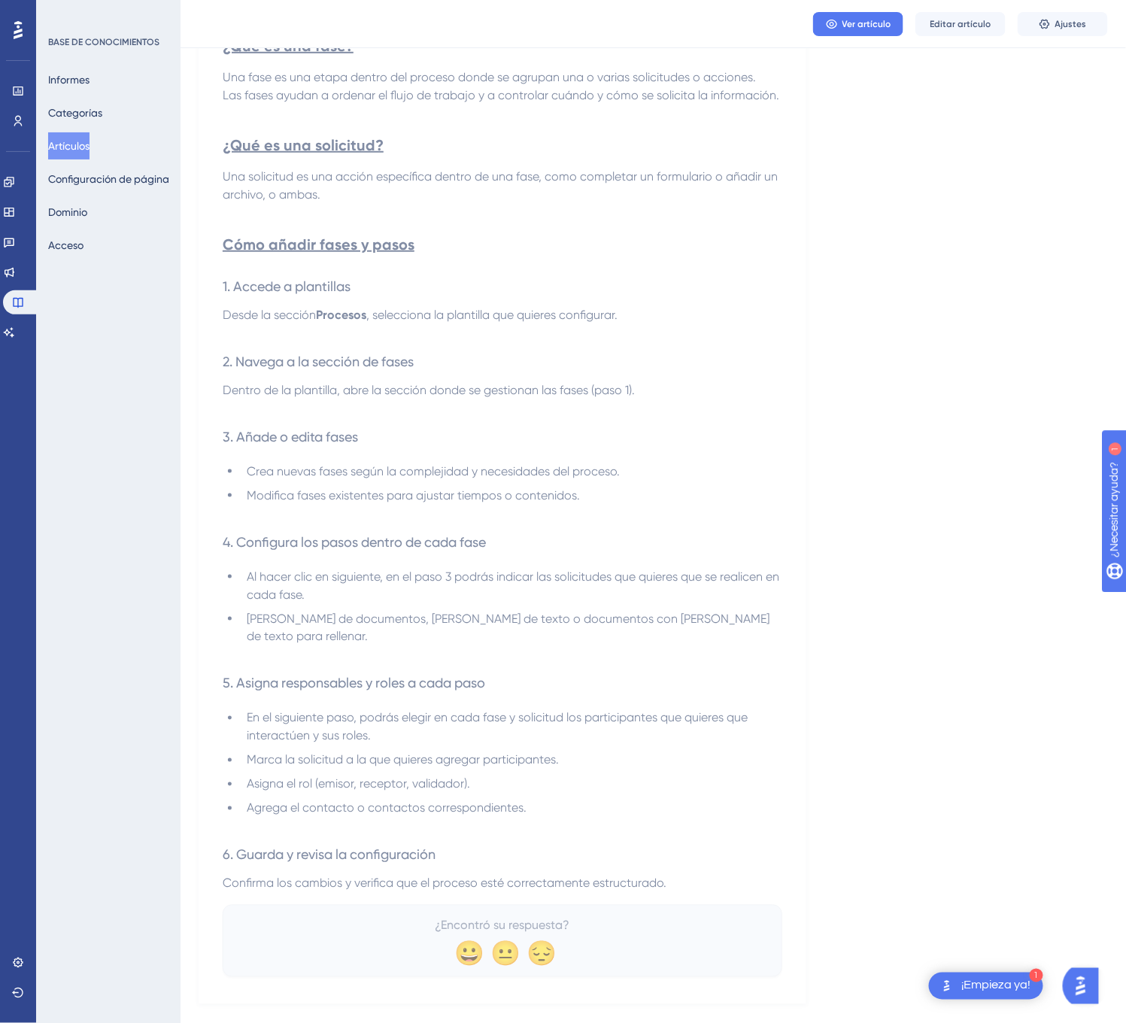
scroll to position [339, 0]
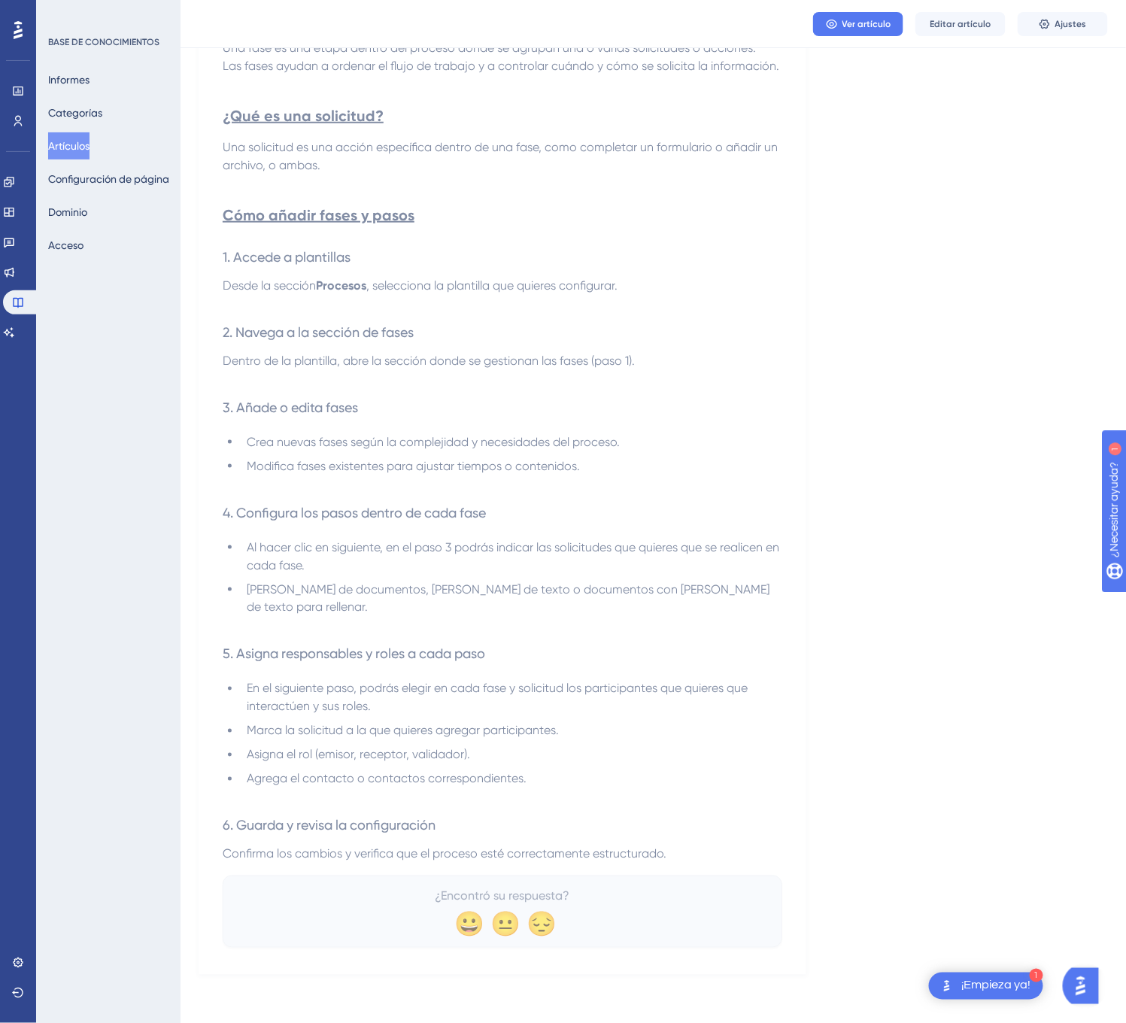
click at [696, 783] on p "Confirma los cambios y verifica que el proceso esté correctamente estructurado." at bounding box center [502, 854] width 559 height 18
click at [680, 783] on p "Confirma los cambios y verifica que el proceso esté correctamente estructurado." at bounding box center [502, 854] width 559 height 18
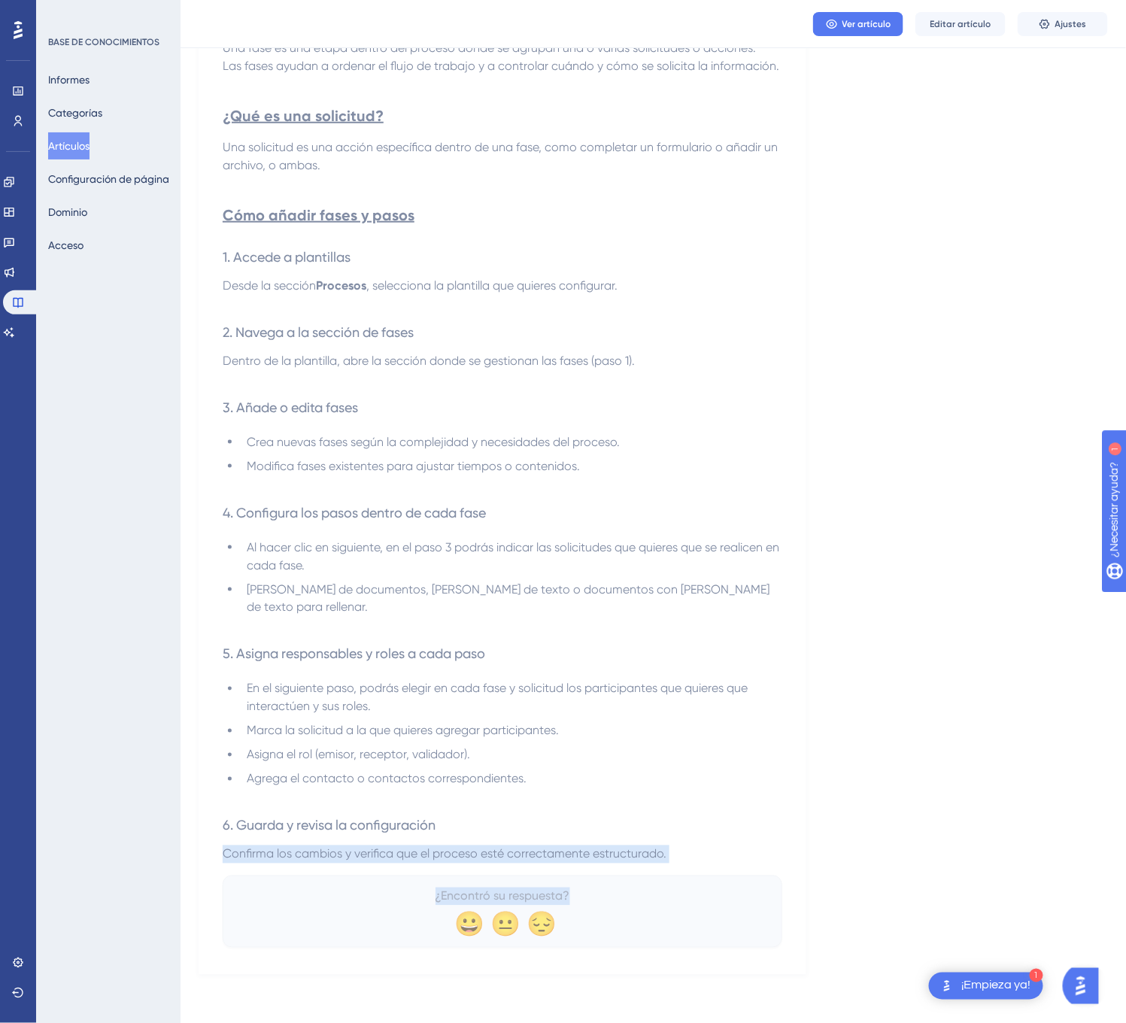
drag, startPoint x: 680, startPoint y: 853, endPoint x: 705, endPoint y: 877, distance: 34.0
click at [705, 783] on div "🔄 Configuración de fases y solicitudes en Trackline Crea, edita y elimina fases…" at bounding box center [502, 402] width 559 height 1092
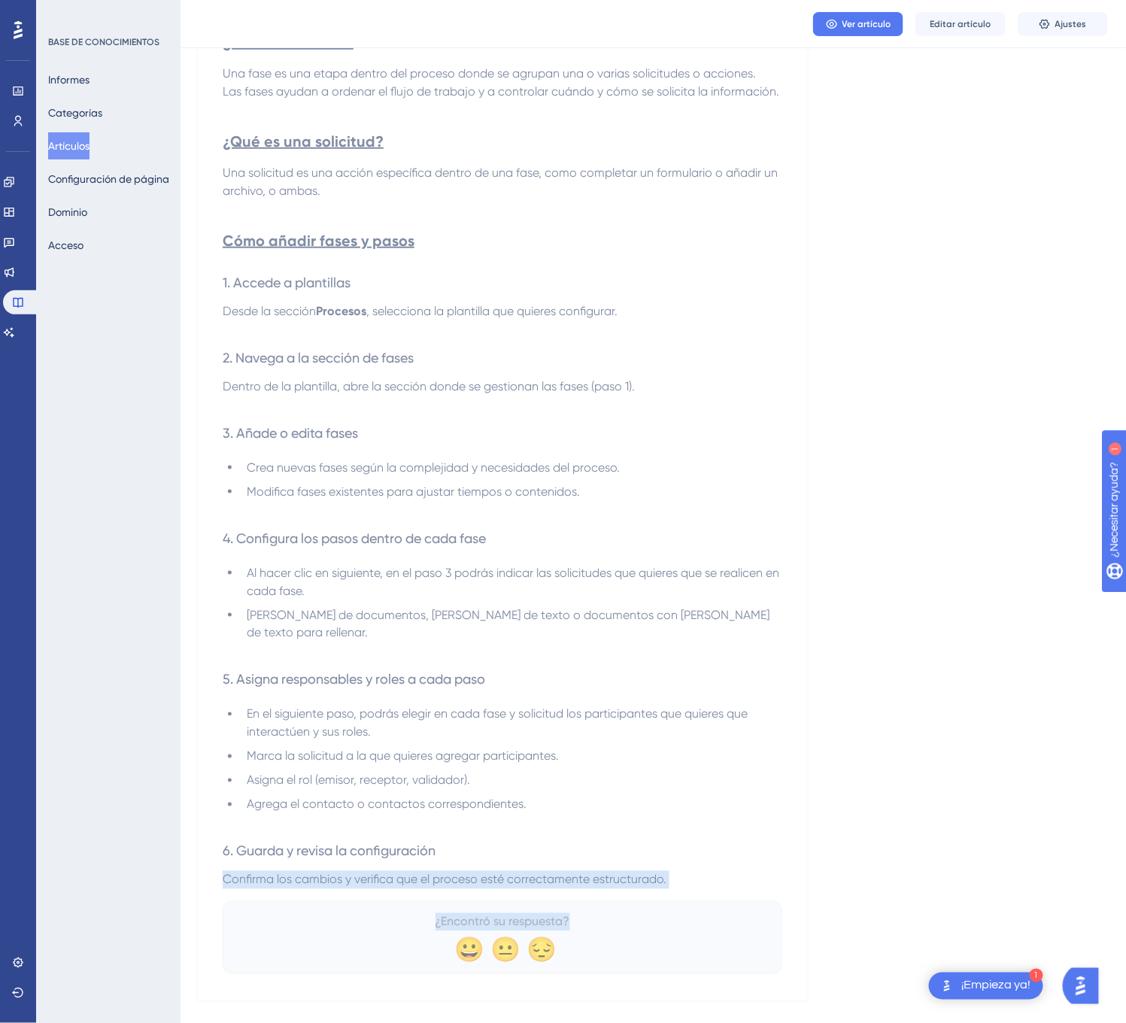
scroll to position [0, 0]
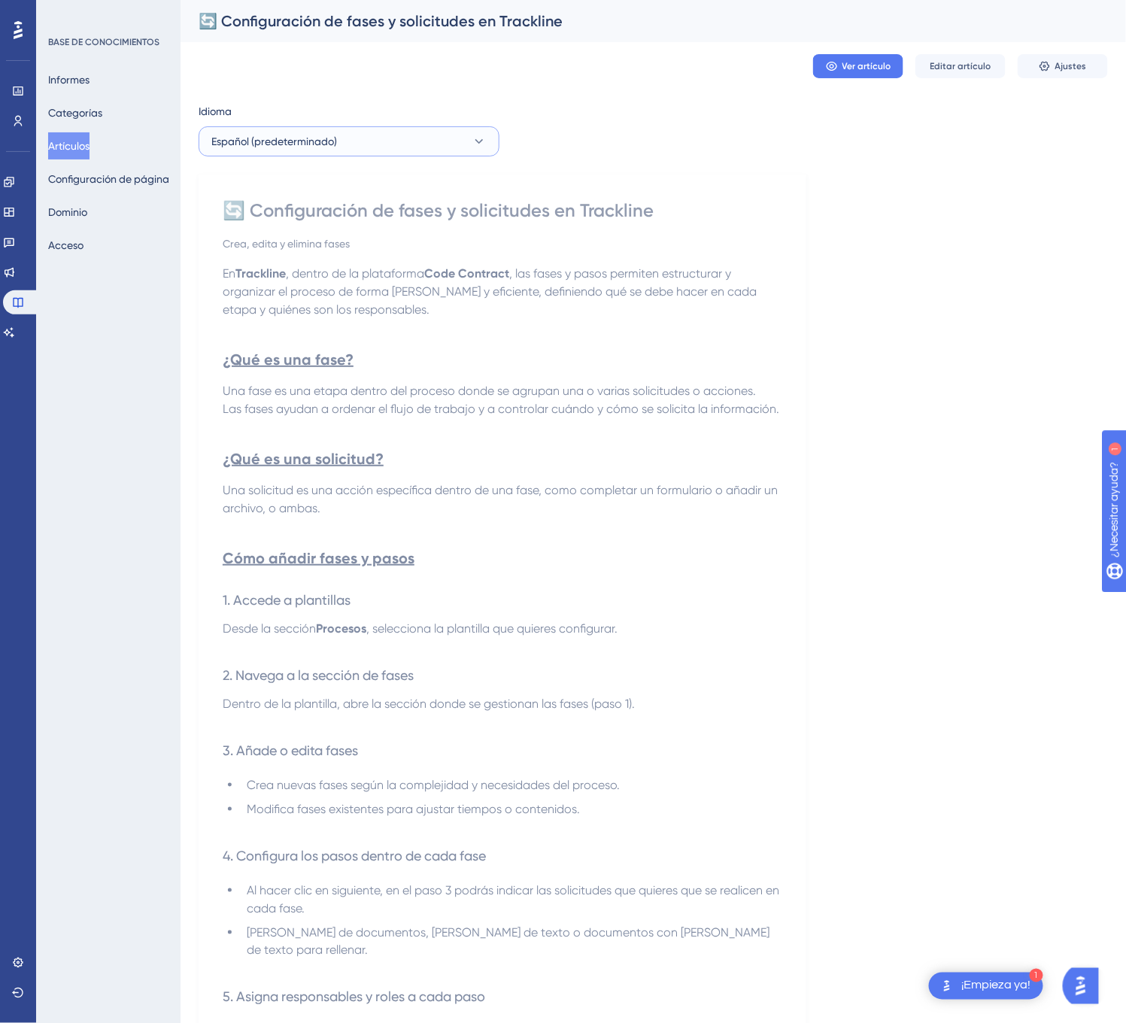
click at [373, 140] on button "Español (predeterminado)" at bounding box center [348, 141] width 301 height 30
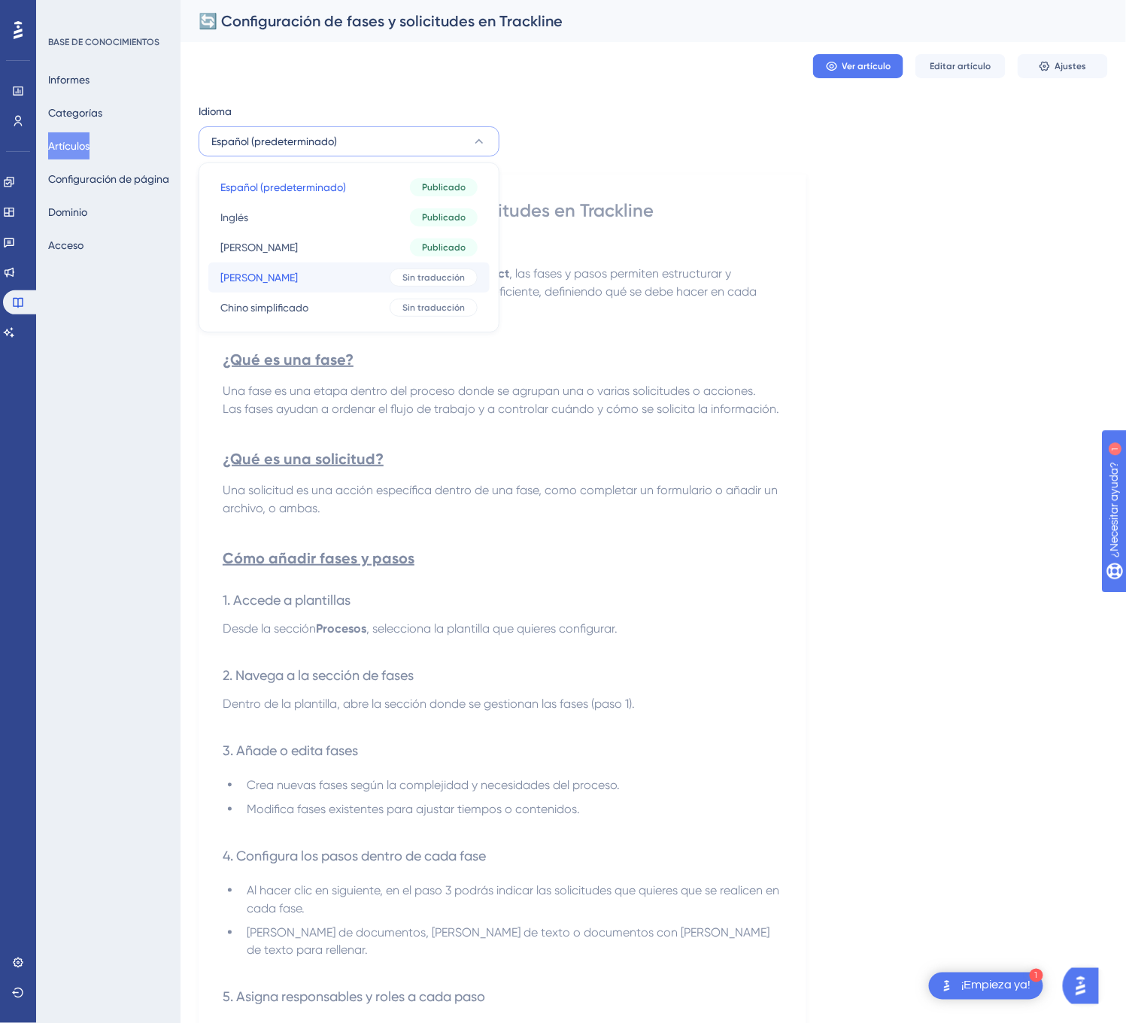
click at [418, 277] on font "Sin traducción" at bounding box center [433, 277] width 62 height 11
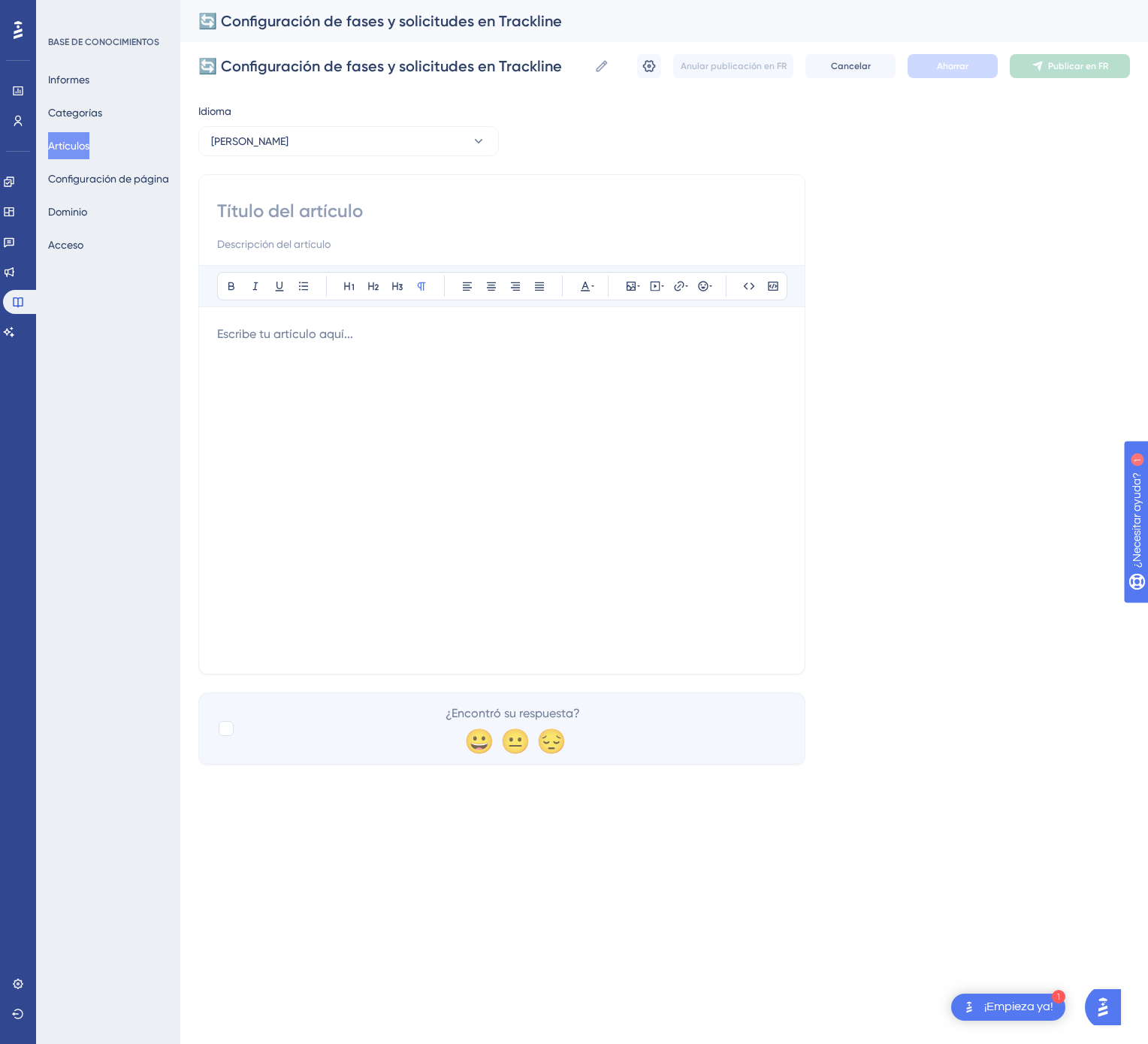
click at [542, 471] on div at bounding box center [502, 491] width 570 height 331
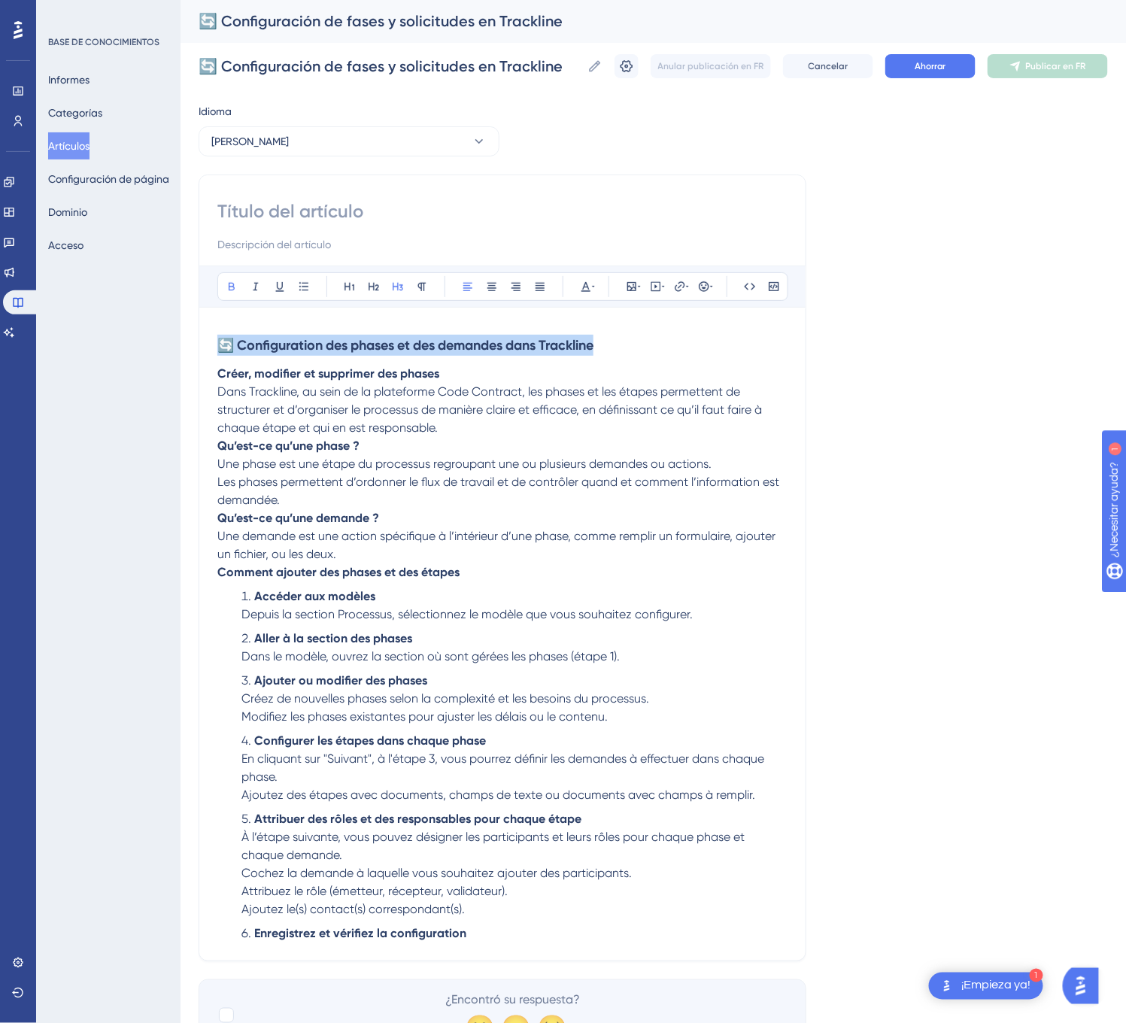
drag, startPoint x: 646, startPoint y: 350, endPoint x: 217, endPoint y: 332, distance: 429.7
click at [217, 332] on div "Atrevido Itálico Subrayar Viñeta Título 1 Título 2 Título 3 Normal Alinear a la…" at bounding box center [502, 567] width 608 height 786
click at [310, 209] on input at bounding box center [502, 211] width 570 height 24
click at [361, 200] on input at bounding box center [502, 211] width 570 height 24
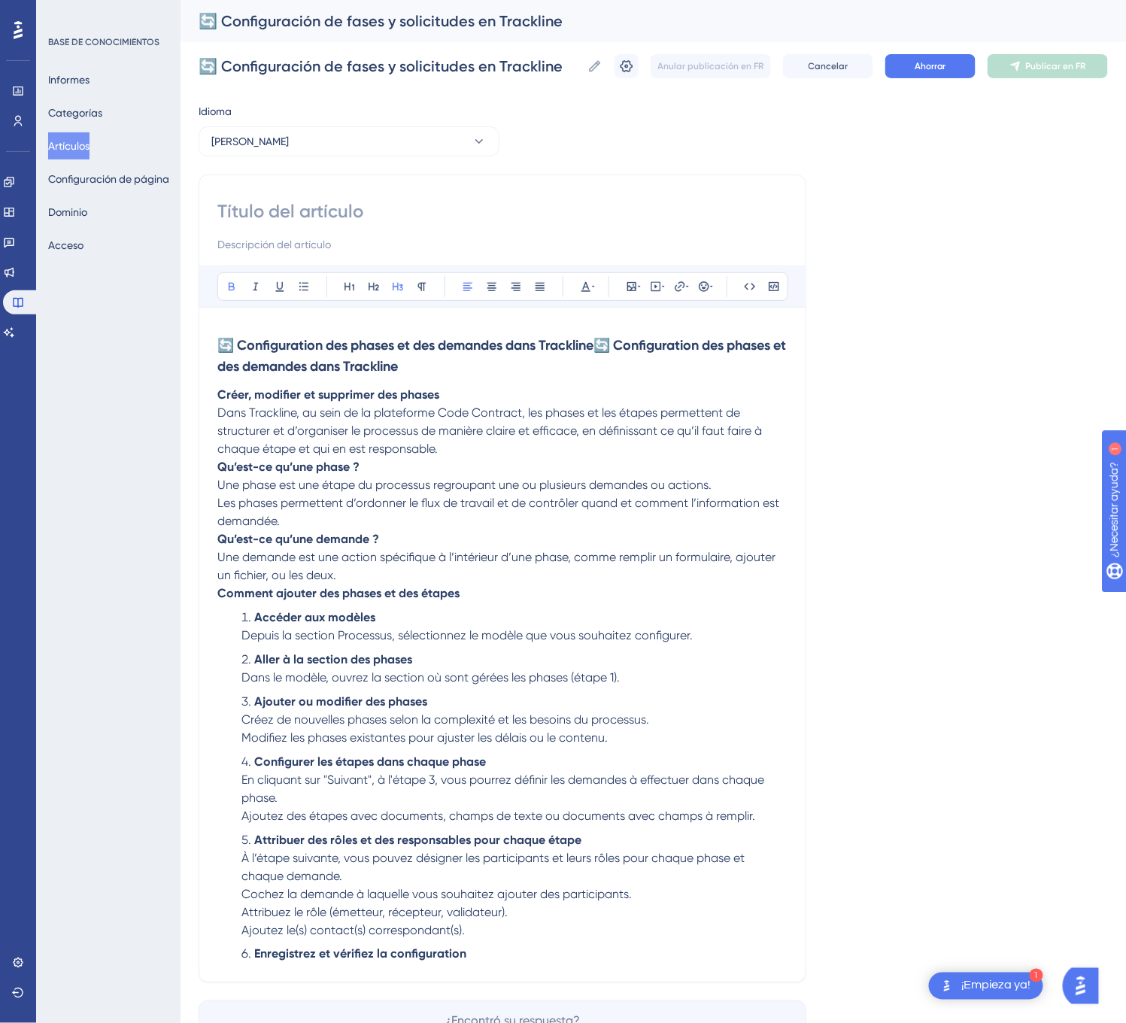
drag, startPoint x: 605, startPoint y: 344, endPoint x: 605, endPoint y: 368, distance: 23.3
click at [605, 368] on h3 "🔄 Configuration des phases et des demandes dans Trackline🔄 Configuration des ph…" at bounding box center [502, 356] width 570 height 60
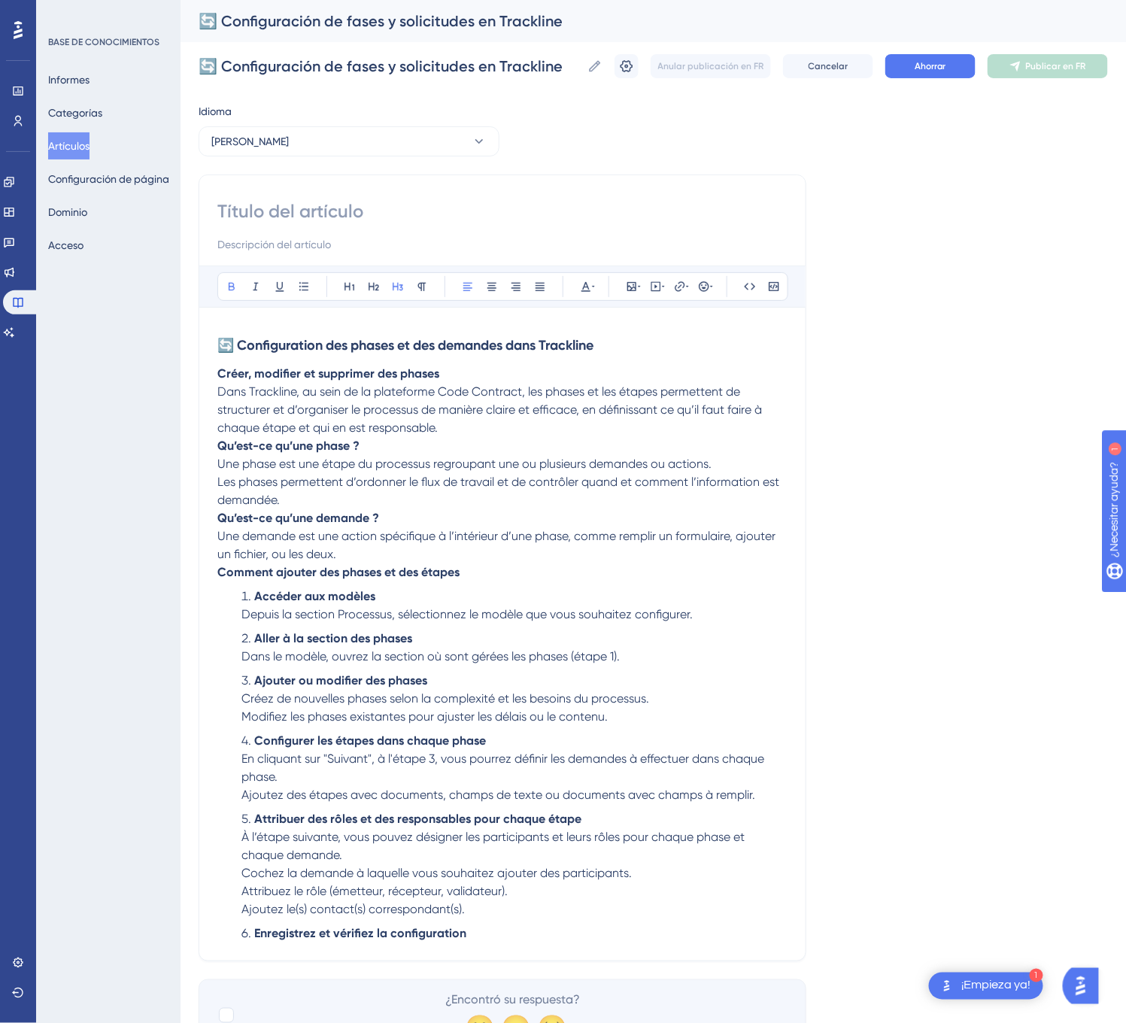
click at [385, 200] on input at bounding box center [502, 211] width 570 height 24
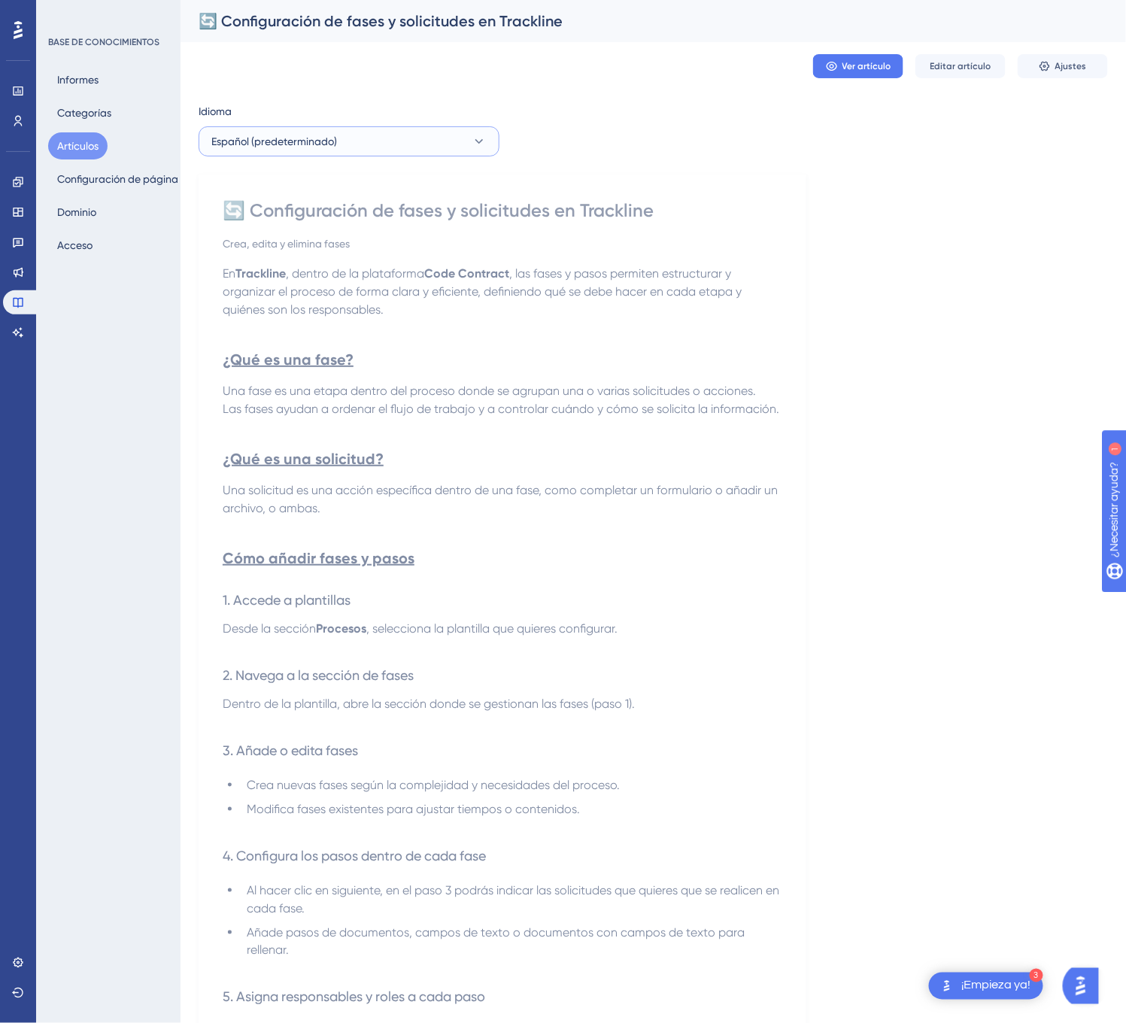
click at [395, 155] on button "Español (predeterminado)" at bounding box center [348, 141] width 301 height 30
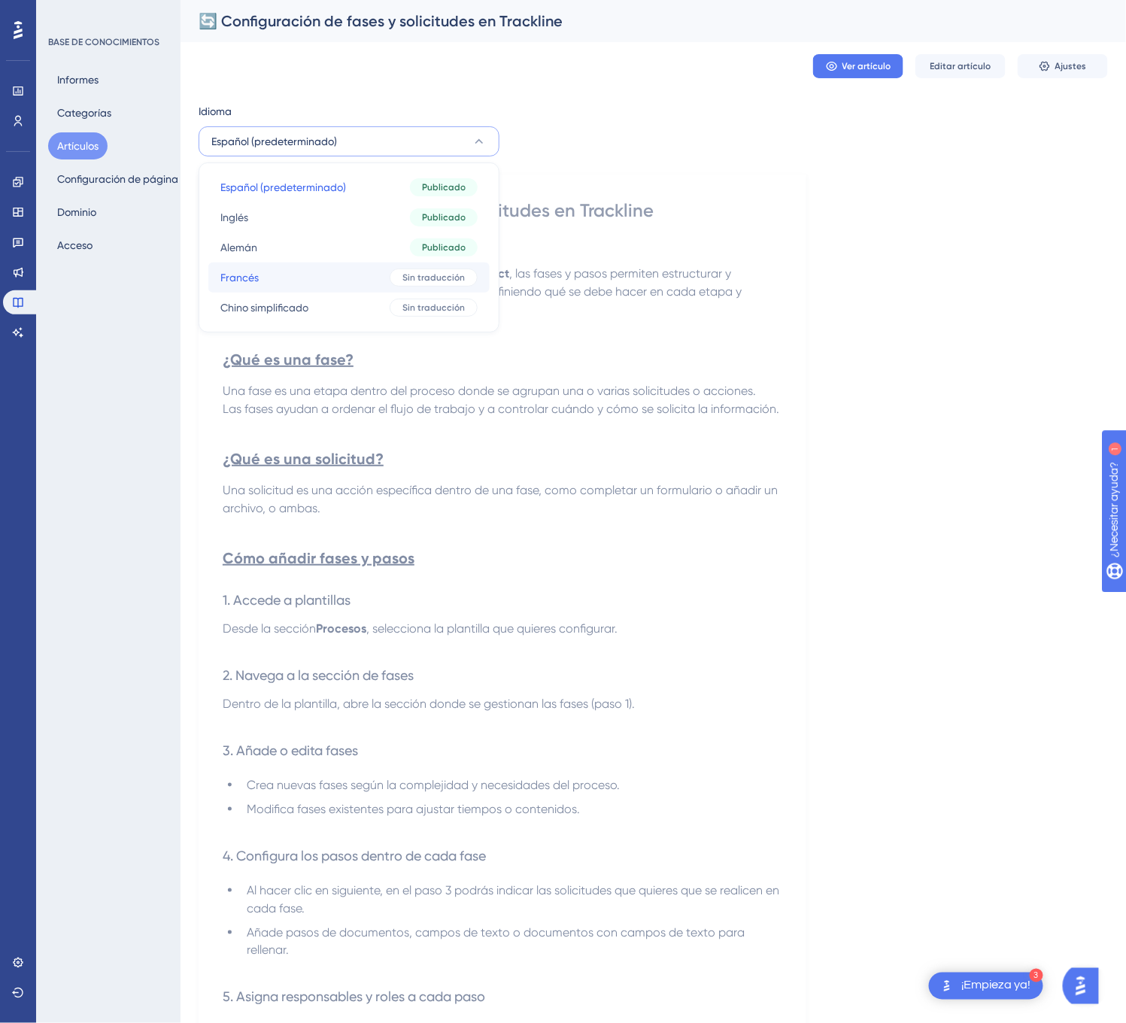
click at [406, 287] on button "[PERSON_NAME] Sin traducción" at bounding box center [348, 277] width 281 height 30
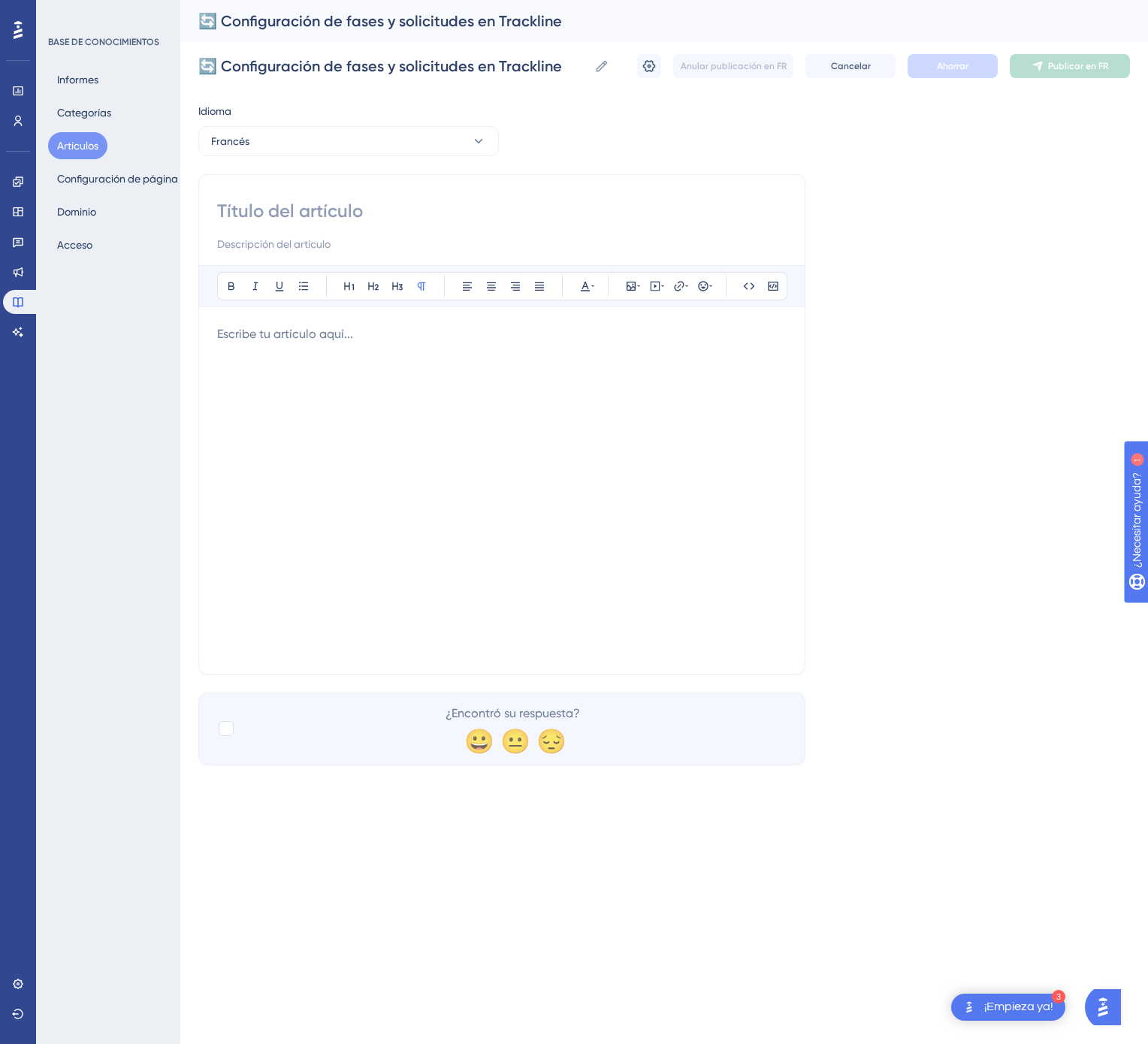
click at [436, 206] on input at bounding box center [502, 211] width 570 height 24
paste input "🔄 Configuration des phases et des demandes dans Trackline"
type input "🔄 Configuration des phases et des demandes dans Trackline"
click at [478, 408] on div at bounding box center [502, 491] width 570 height 331
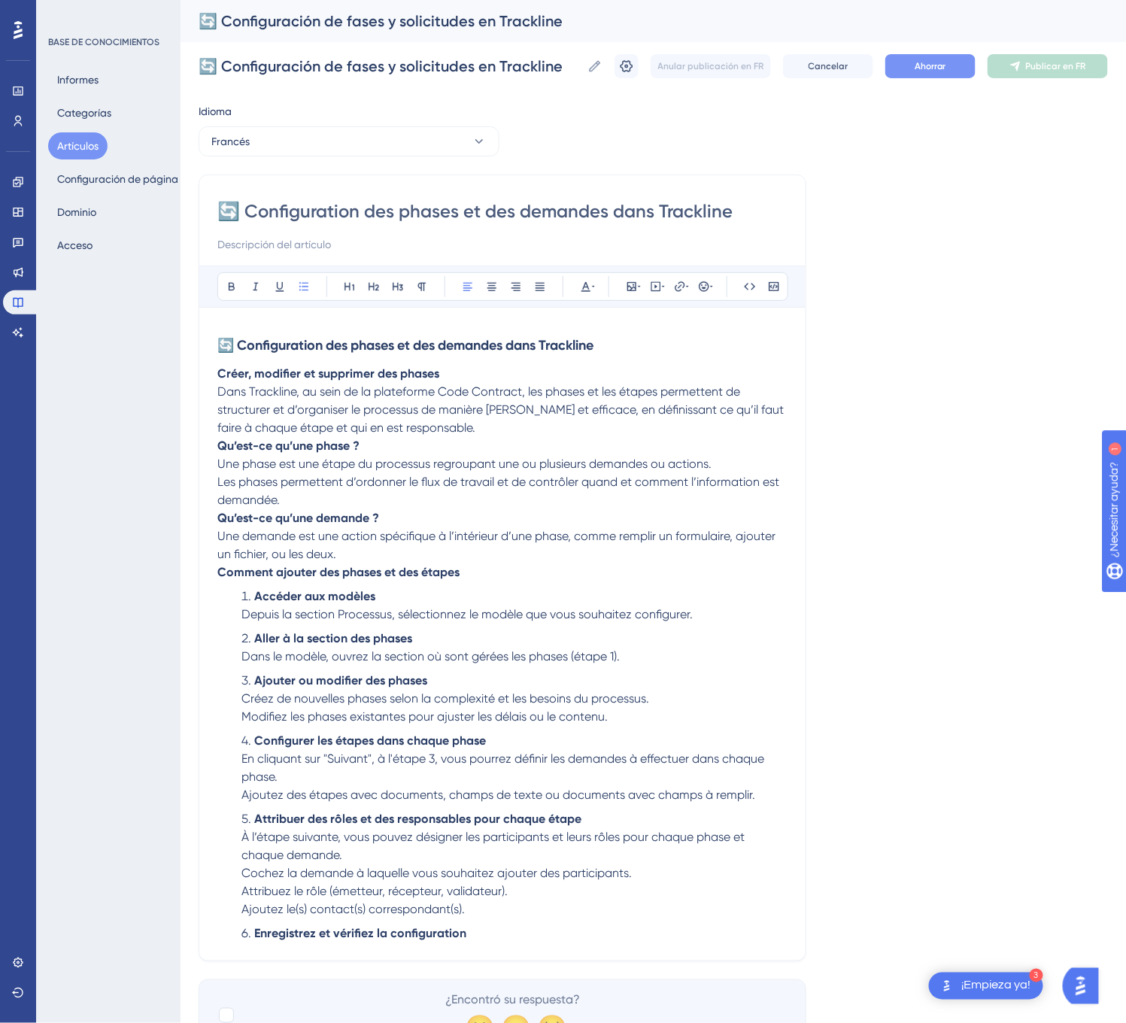
click at [956, 74] on button "Ahorrar" at bounding box center [930, 66] width 90 height 24
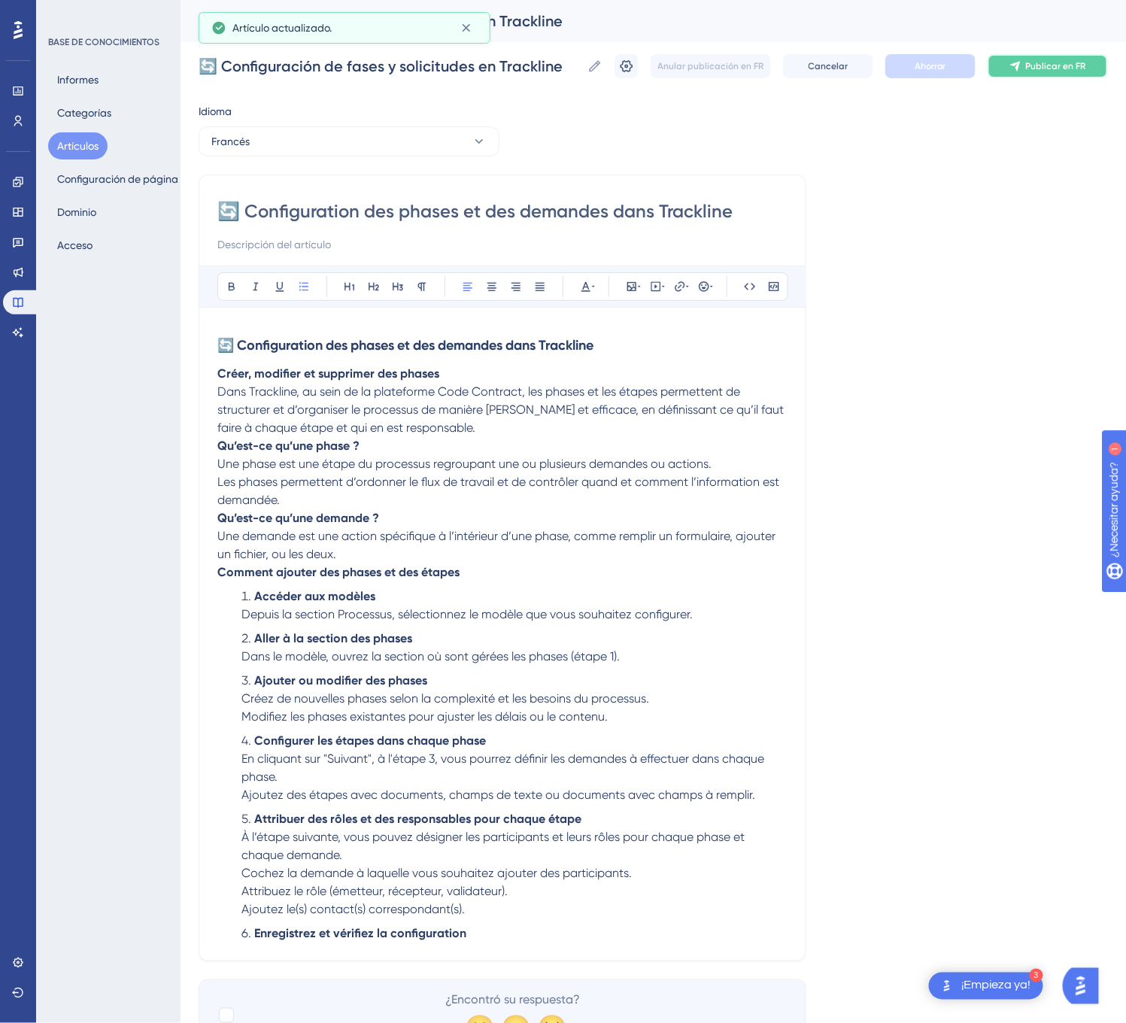
click at [1080, 71] on font "Publicar en FR" at bounding box center [1056, 66] width 60 height 11
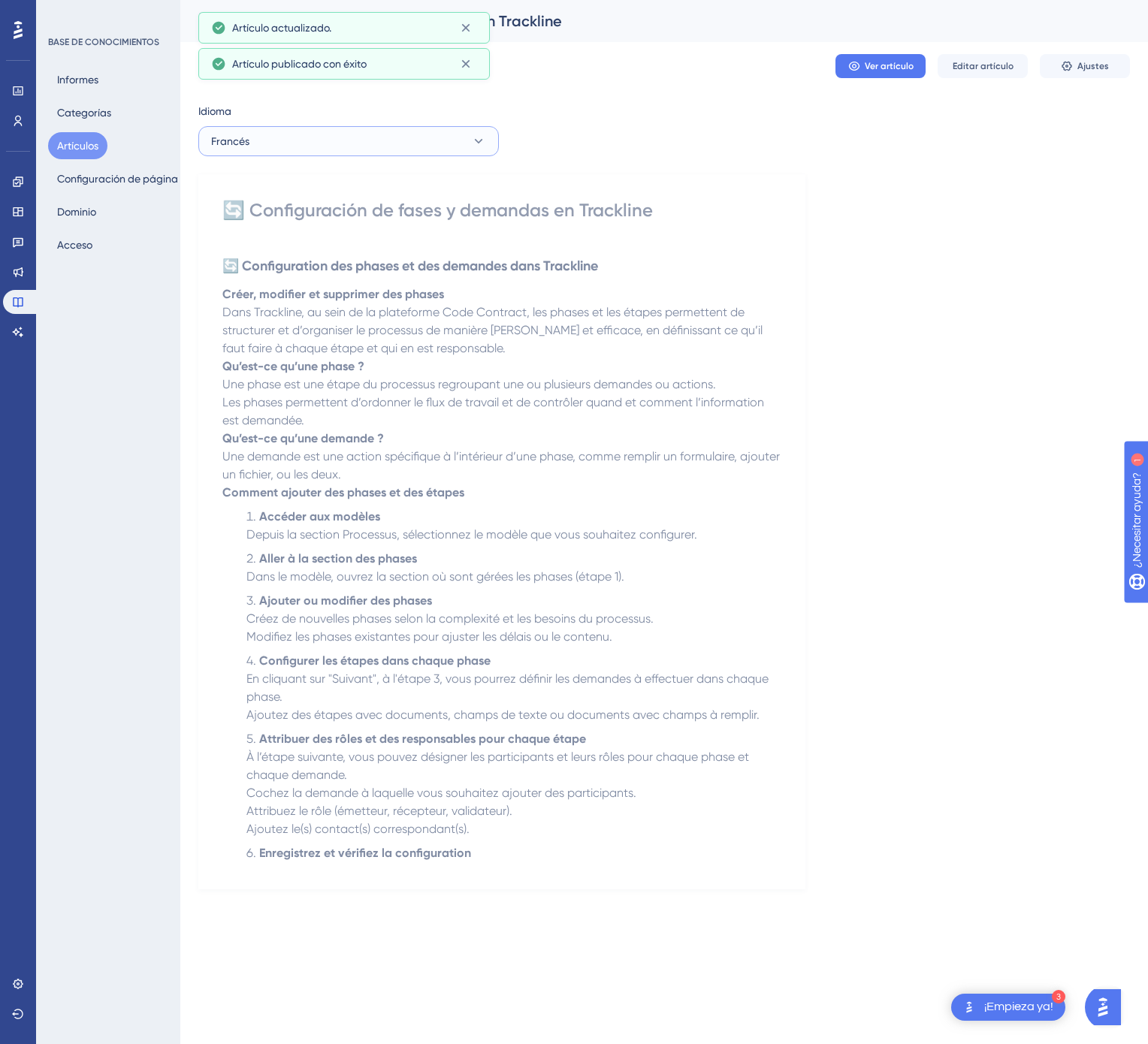
click at [456, 143] on button "[PERSON_NAME]" at bounding box center [348, 141] width 301 height 30
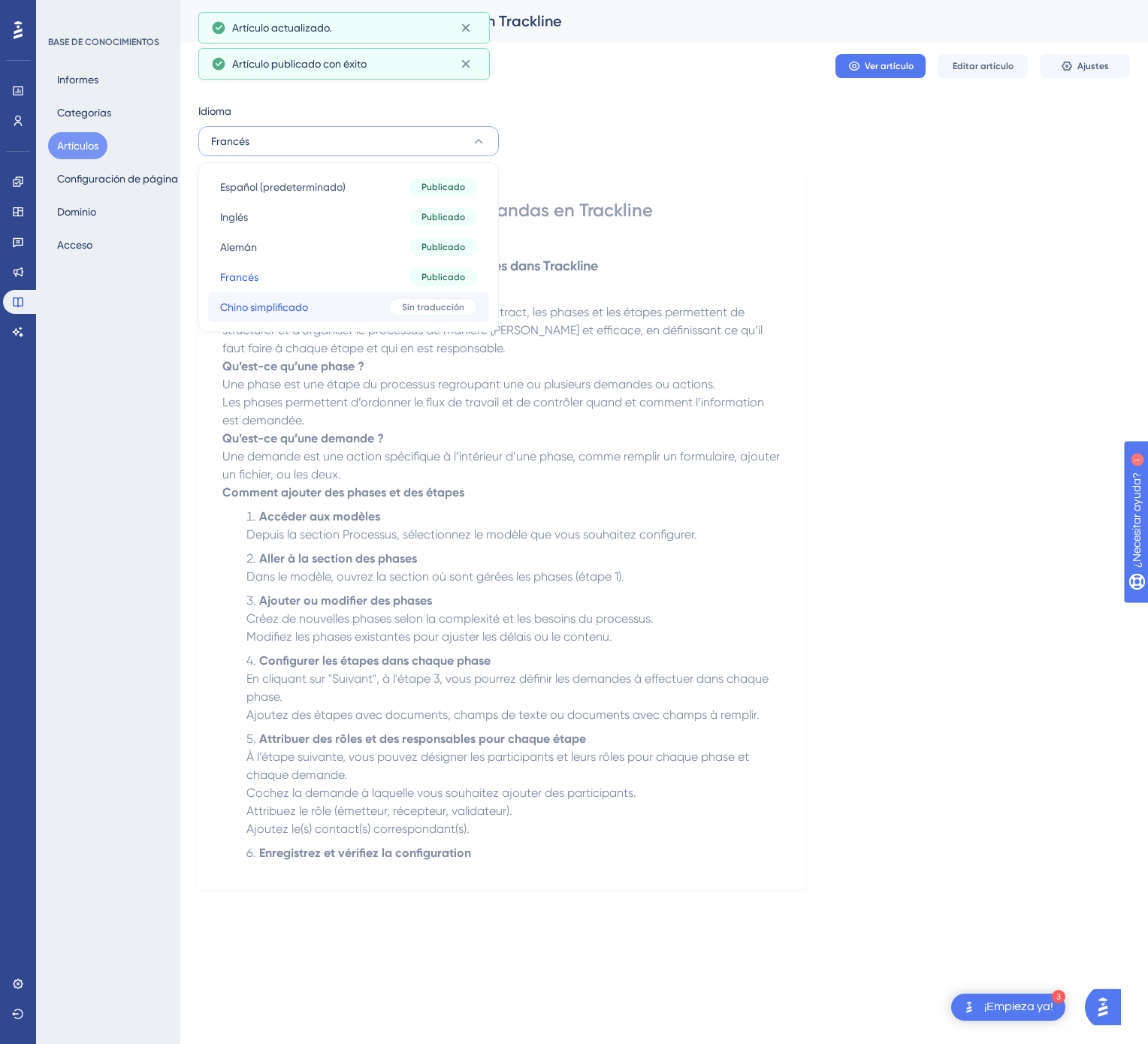
click at [427, 295] on button "Chino simplificado Chino simplificado Sin traducción" at bounding box center [348, 307] width 281 height 30
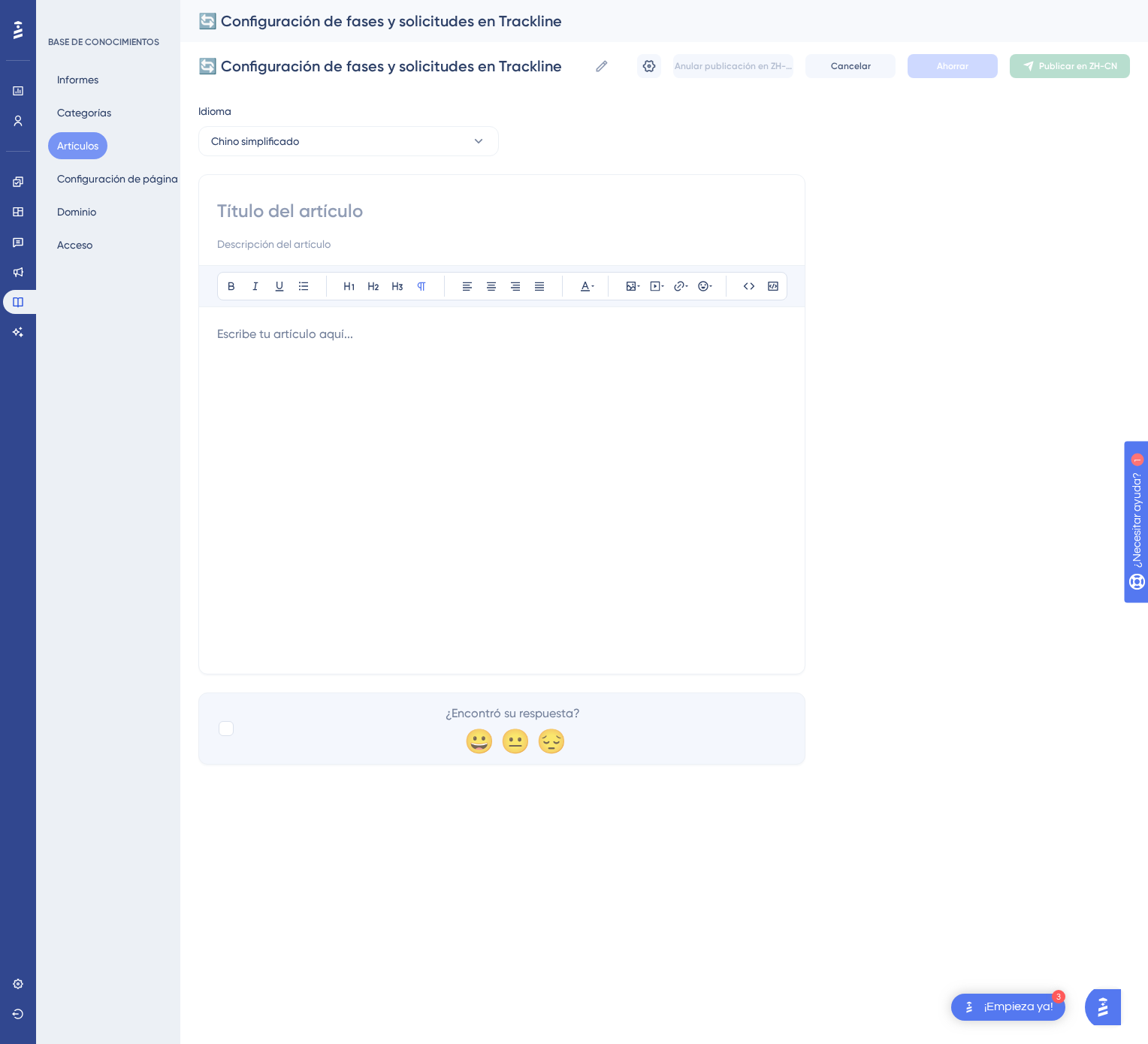
click at [824, 646] on div "Idioma Chino simplificado Atrevido Itálico Subrayar Viñeta Título 1 Título 2 Tí…" at bounding box center [663, 433] width 931 height 662
click at [719, 557] on div at bounding box center [502, 491] width 570 height 331
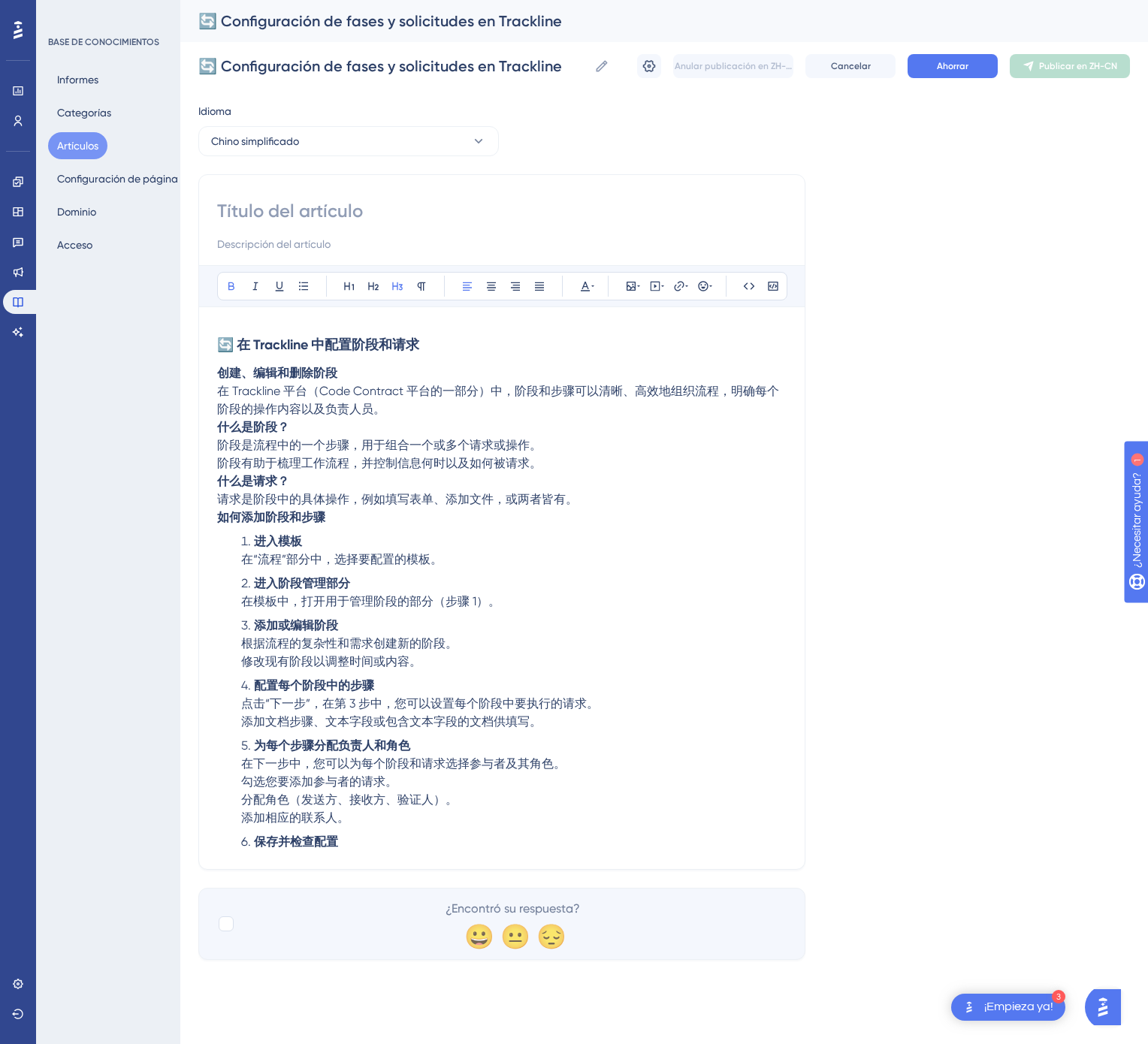
drag, startPoint x: 518, startPoint y: 359, endPoint x: 139, endPoint y: 326, distance: 380.4
click at [180, 326] on div "Actuación Usuarios Compromiso Widgets Comentario Actualizaciones de productos B…" at bounding box center [663, 492] width 967 height 984
click at [304, 212] on input at bounding box center [502, 211] width 570 height 24
click at [373, 211] on input at bounding box center [502, 211] width 570 height 24
drag, startPoint x: 428, startPoint y: 341, endPoint x: 691, endPoint y: 370, distance: 264.6
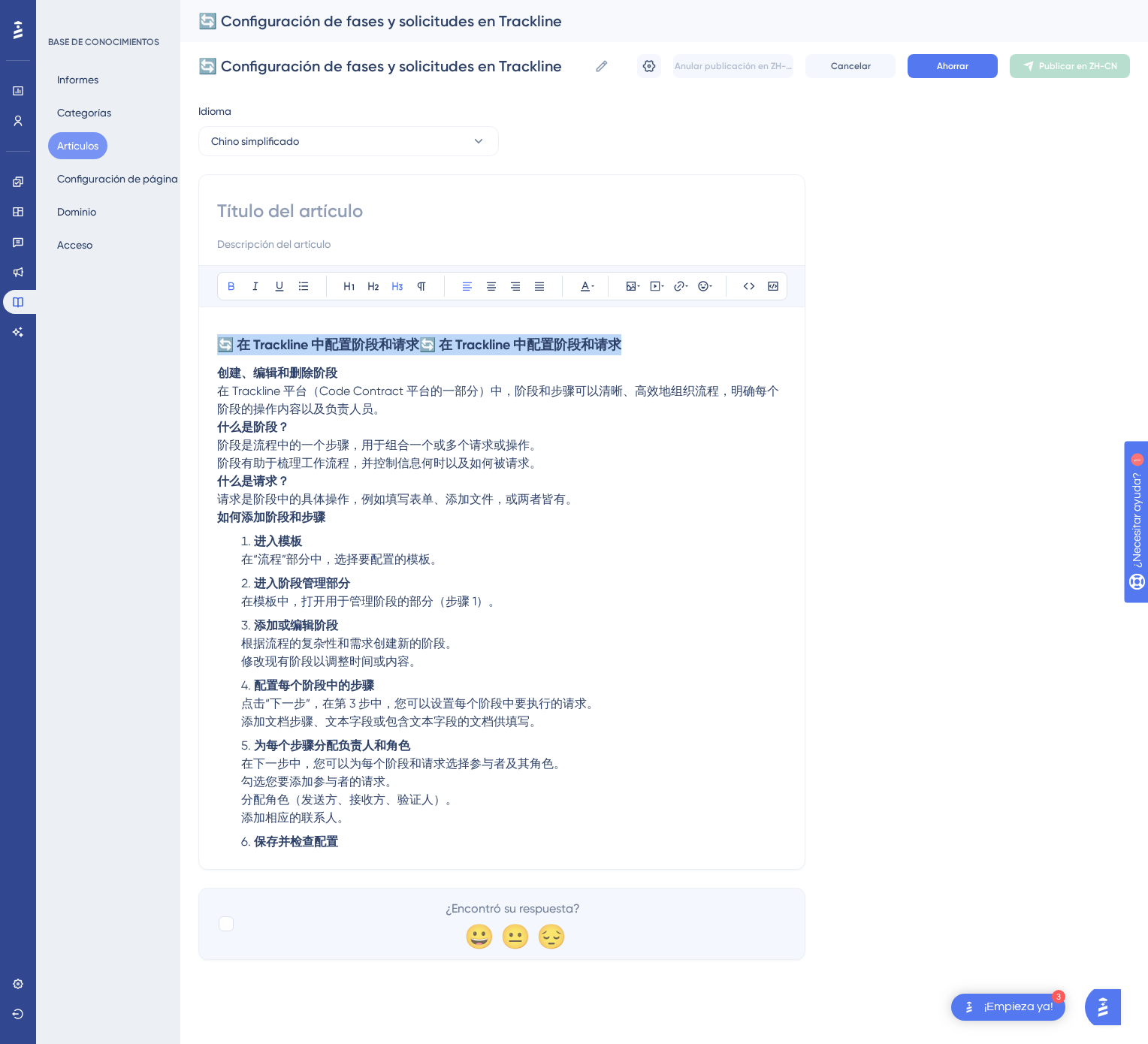
click at [691, 370] on div "🔄 在 Trackline 中配置阶段和请求🔄 在 Trackline 中配置阶段和请求 创建、编辑和删除阶段 在 Trackline 平台（Code Con…" at bounding box center [502, 588] width 570 height 525
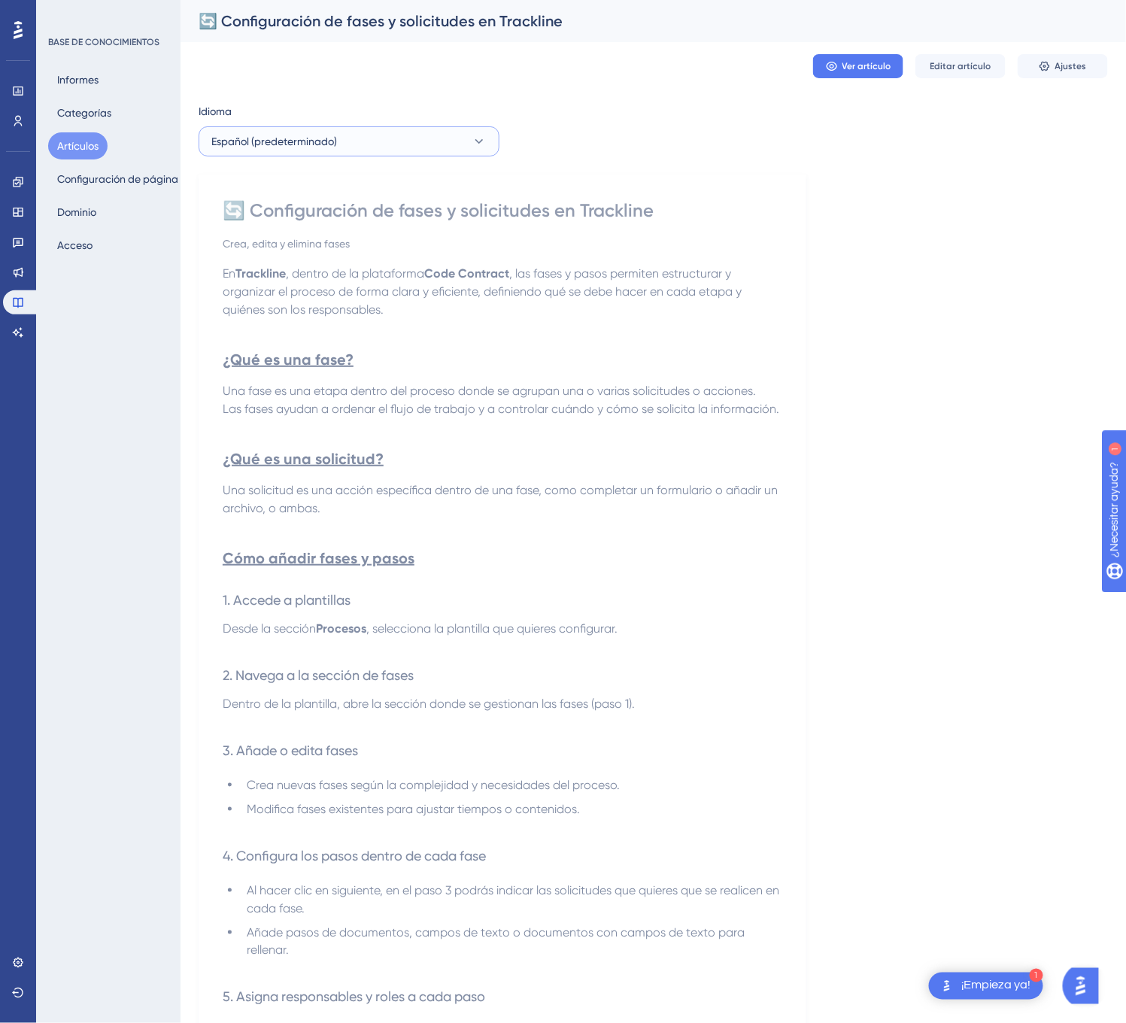
click at [458, 151] on button "Español (predeterminado)" at bounding box center [348, 141] width 301 height 30
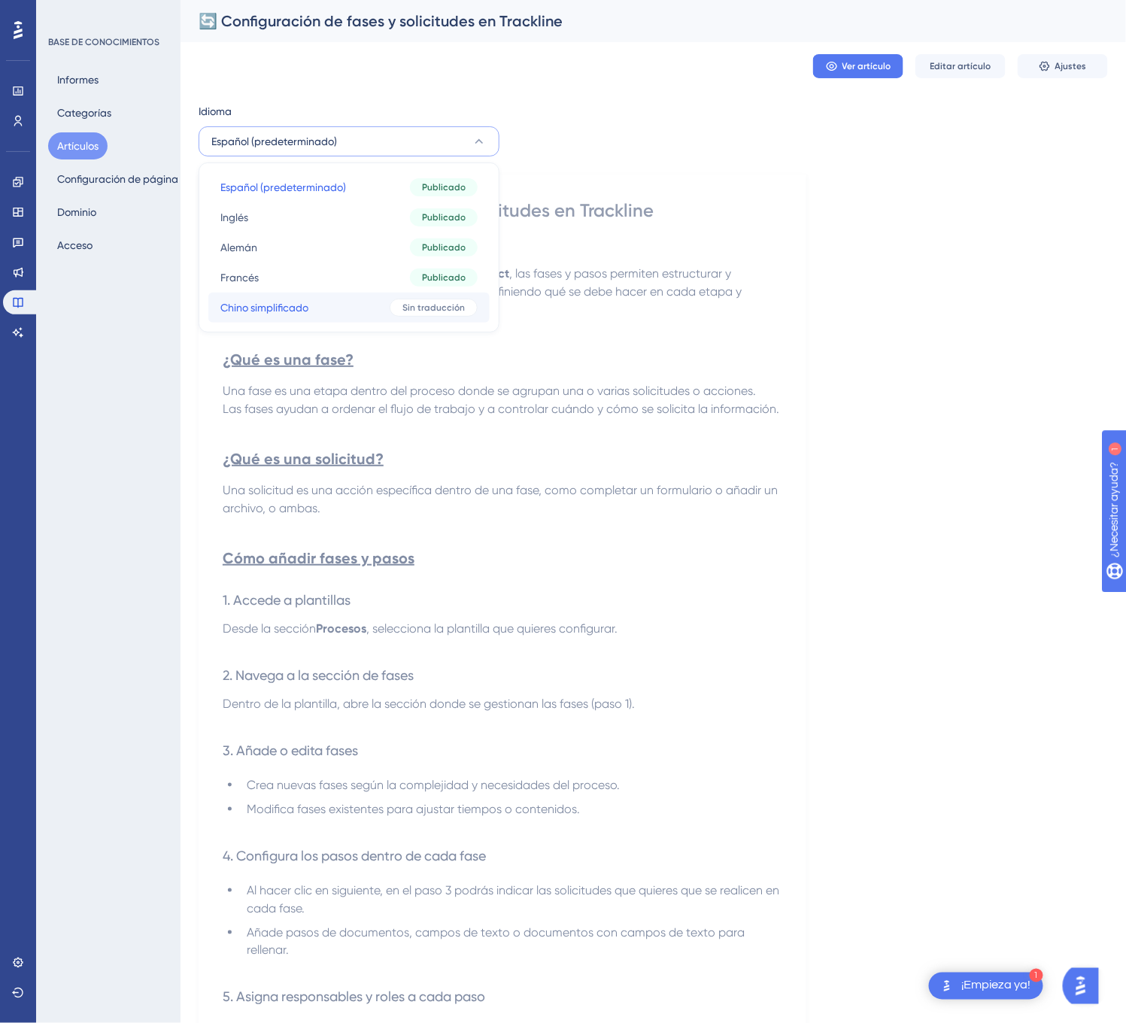
click at [433, 308] on font "Sin traducción" at bounding box center [433, 307] width 62 height 11
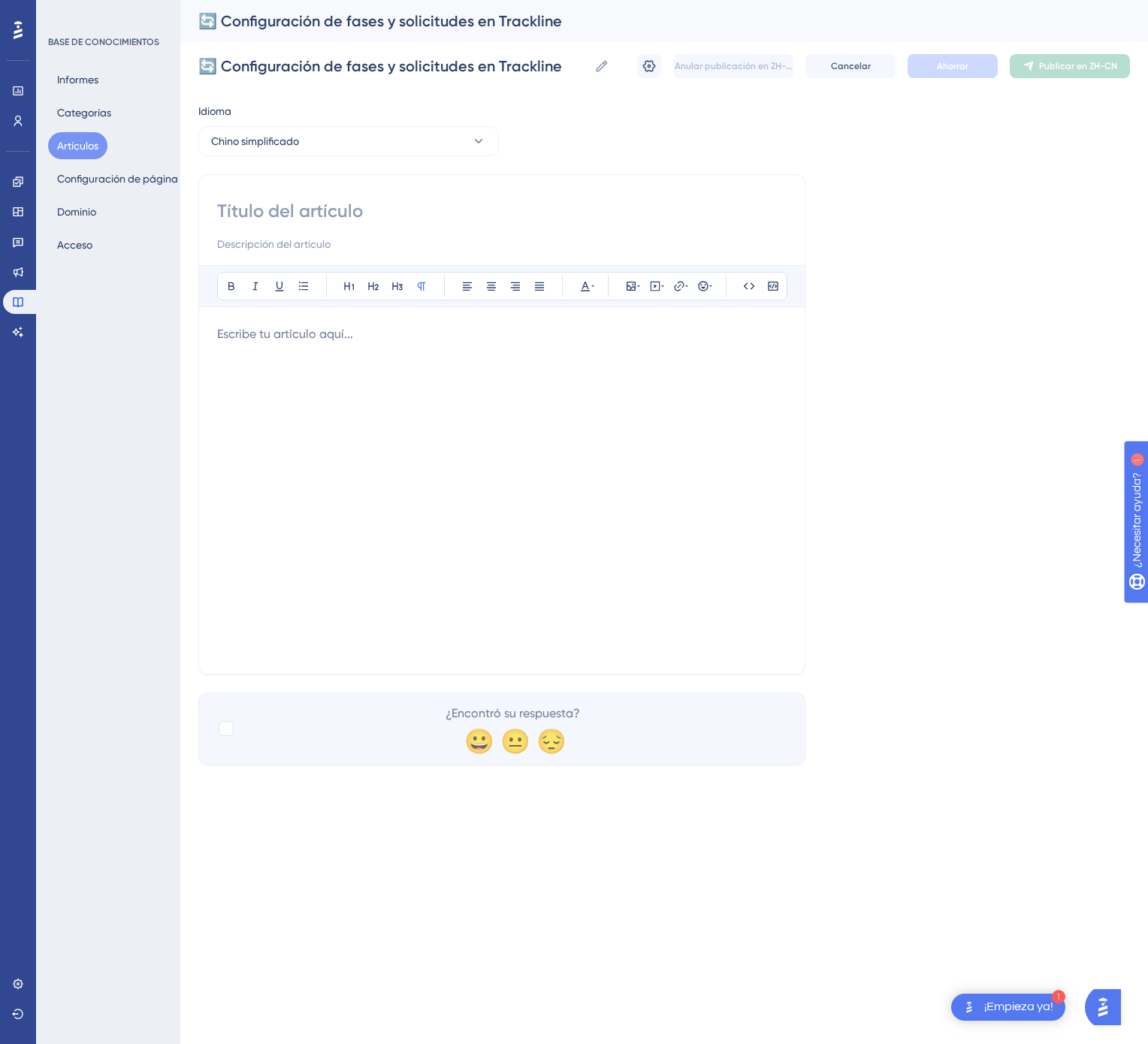
click at [478, 374] on div at bounding box center [502, 491] width 570 height 331
click at [363, 408] on div "🔄 在 Trackline 中配置阶段和请求" at bounding box center [502, 491] width 570 height 331
click at [535, 359] on h3 "🔄 在 Trackline 中配置阶段和请求" at bounding box center [502, 345] width 570 height 39
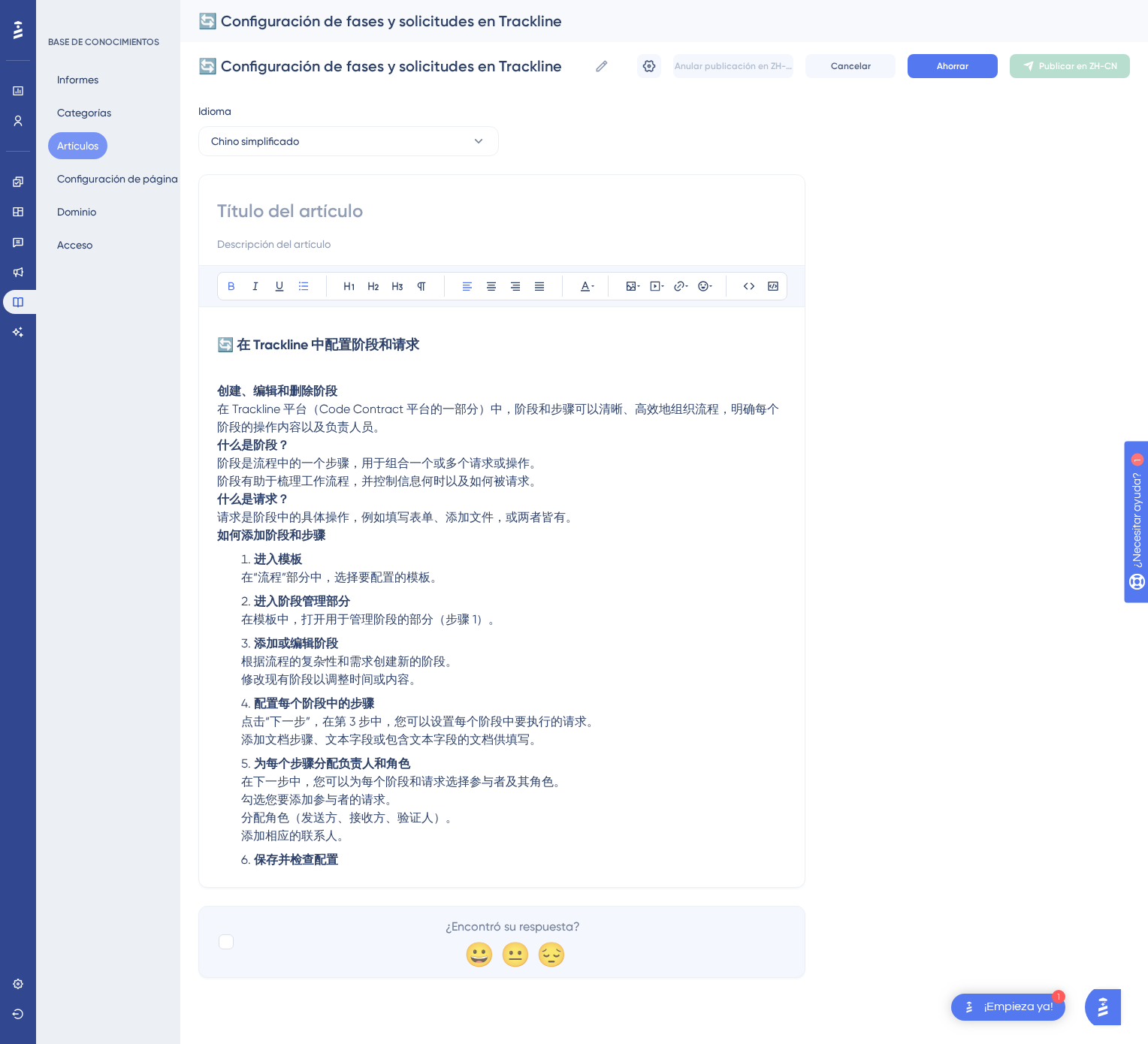
click at [331, 350] on strong "🔄 在 Trackline 中配置阶段和请求" at bounding box center [318, 345] width 202 height 17
click at [327, 206] on input at bounding box center [502, 211] width 570 height 24
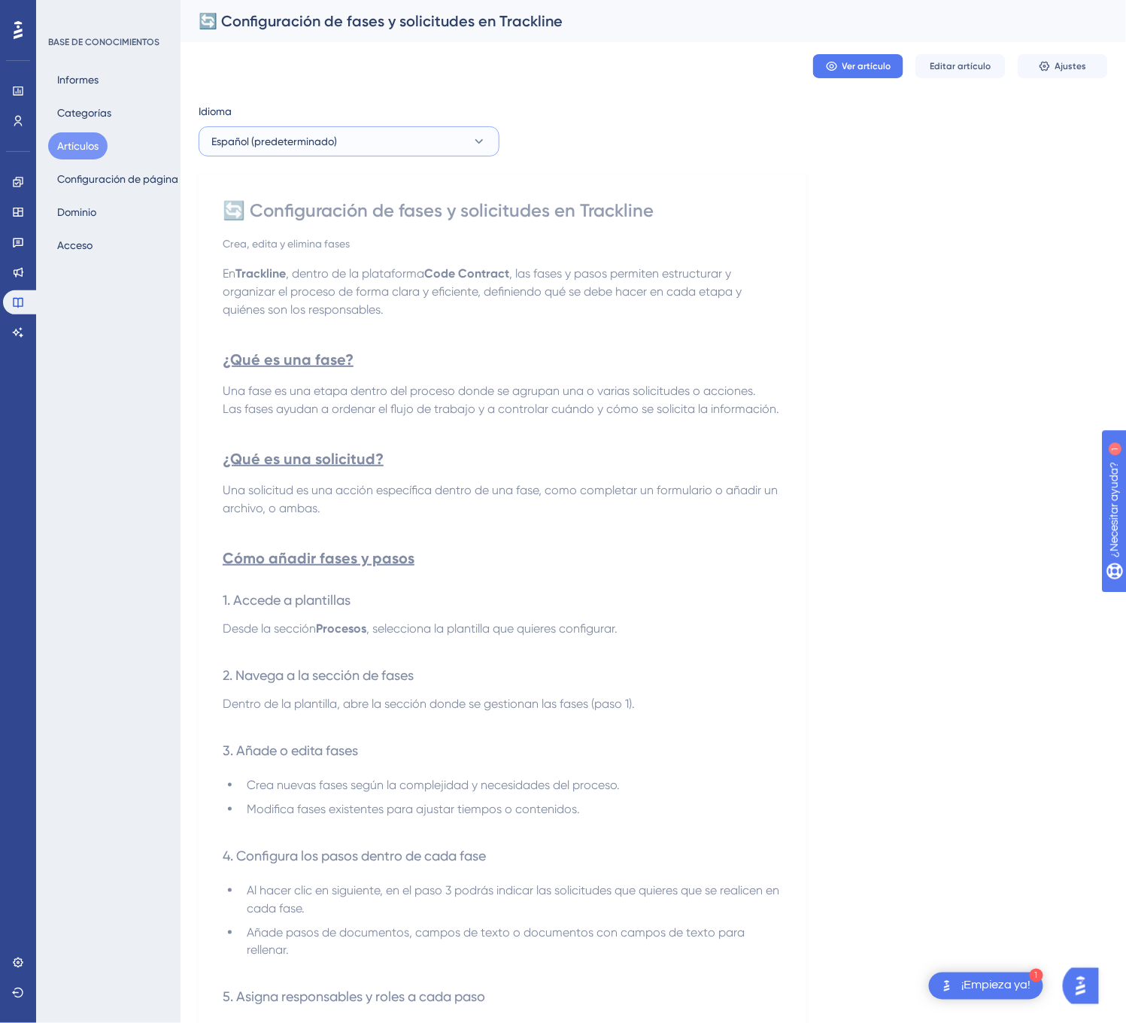
click at [383, 135] on button "Español (predeterminado)" at bounding box center [348, 141] width 301 height 30
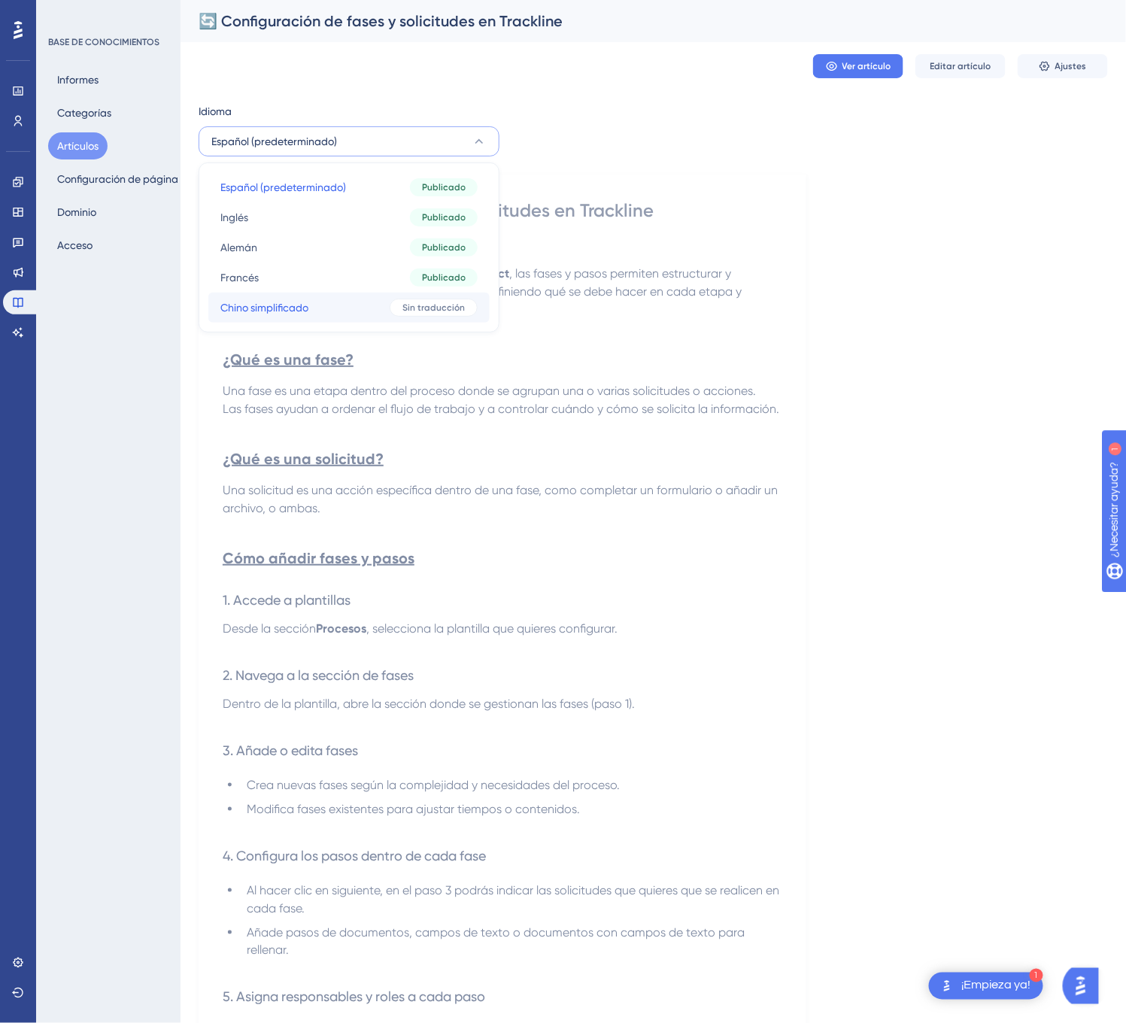
click at [351, 299] on button "Chino simplificado Chino simplificado Sin traducción" at bounding box center [348, 307] width 281 height 30
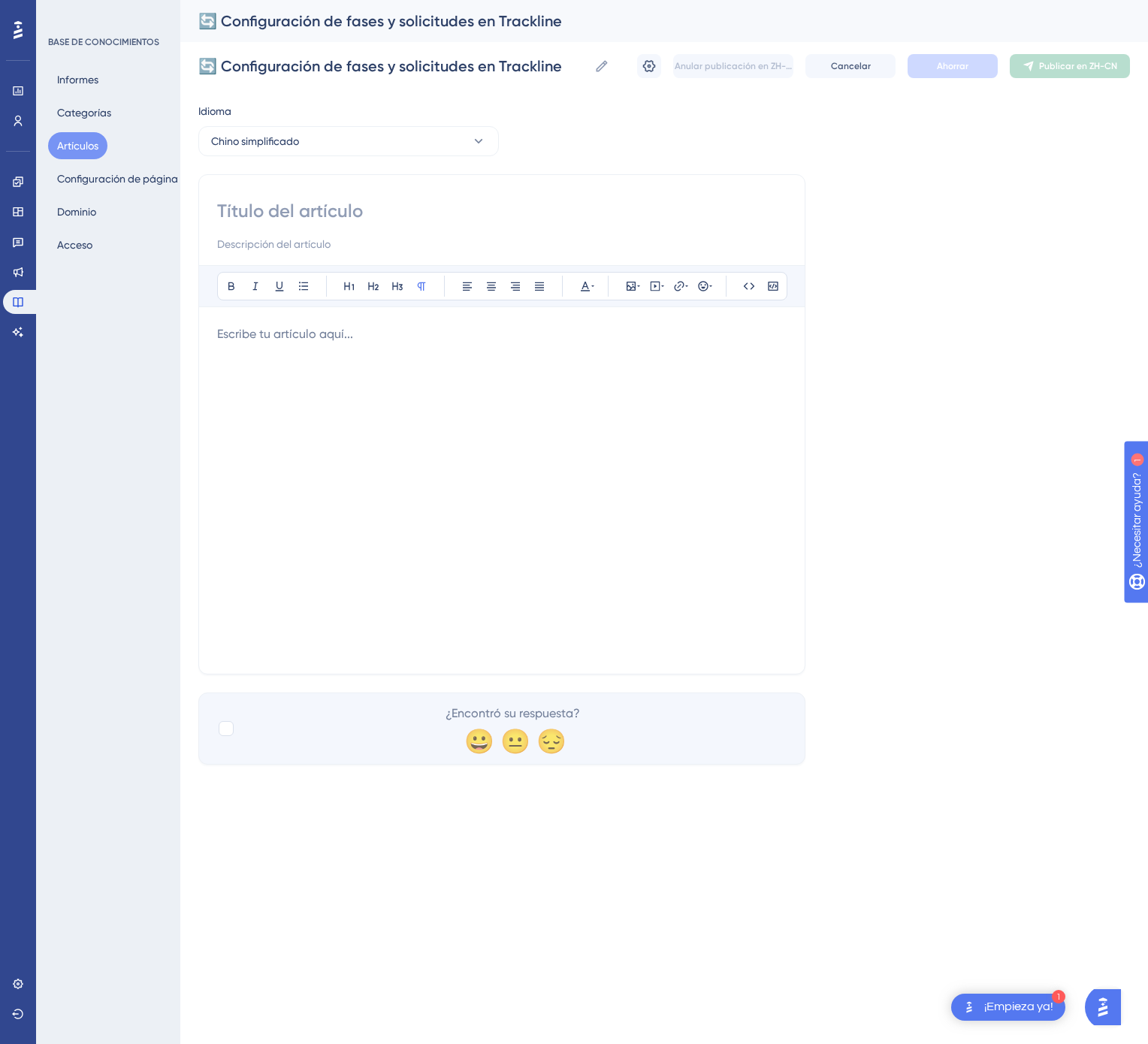
click at [529, 442] on div at bounding box center [502, 491] width 570 height 331
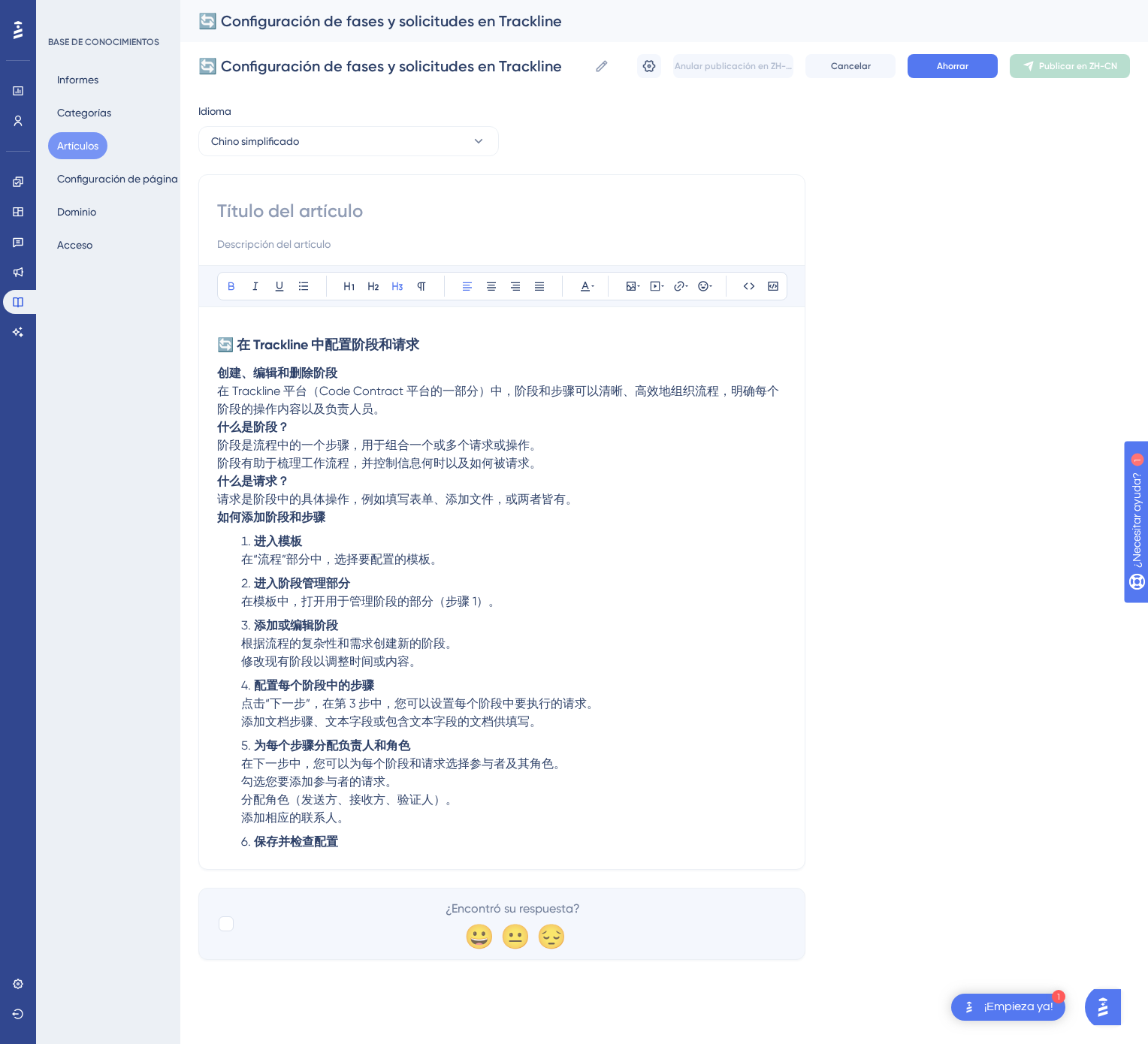
drag, startPoint x: 544, startPoint y: 338, endPoint x: 205, endPoint y: 323, distance: 339.3
click at [205, 323] on div "Atrevido Itálico Subrayar Viñeta Título 1 Título 2 Título 3 Normal Alinear a la…" at bounding box center [502, 522] width 607 height 695
click at [283, 214] on input at bounding box center [502, 211] width 570 height 24
click at [309, 204] on input at bounding box center [502, 211] width 570 height 24
drag, startPoint x: 424, startPoint y: 342, endPoint x: 730, endPoint y: 344, distance: 306.0
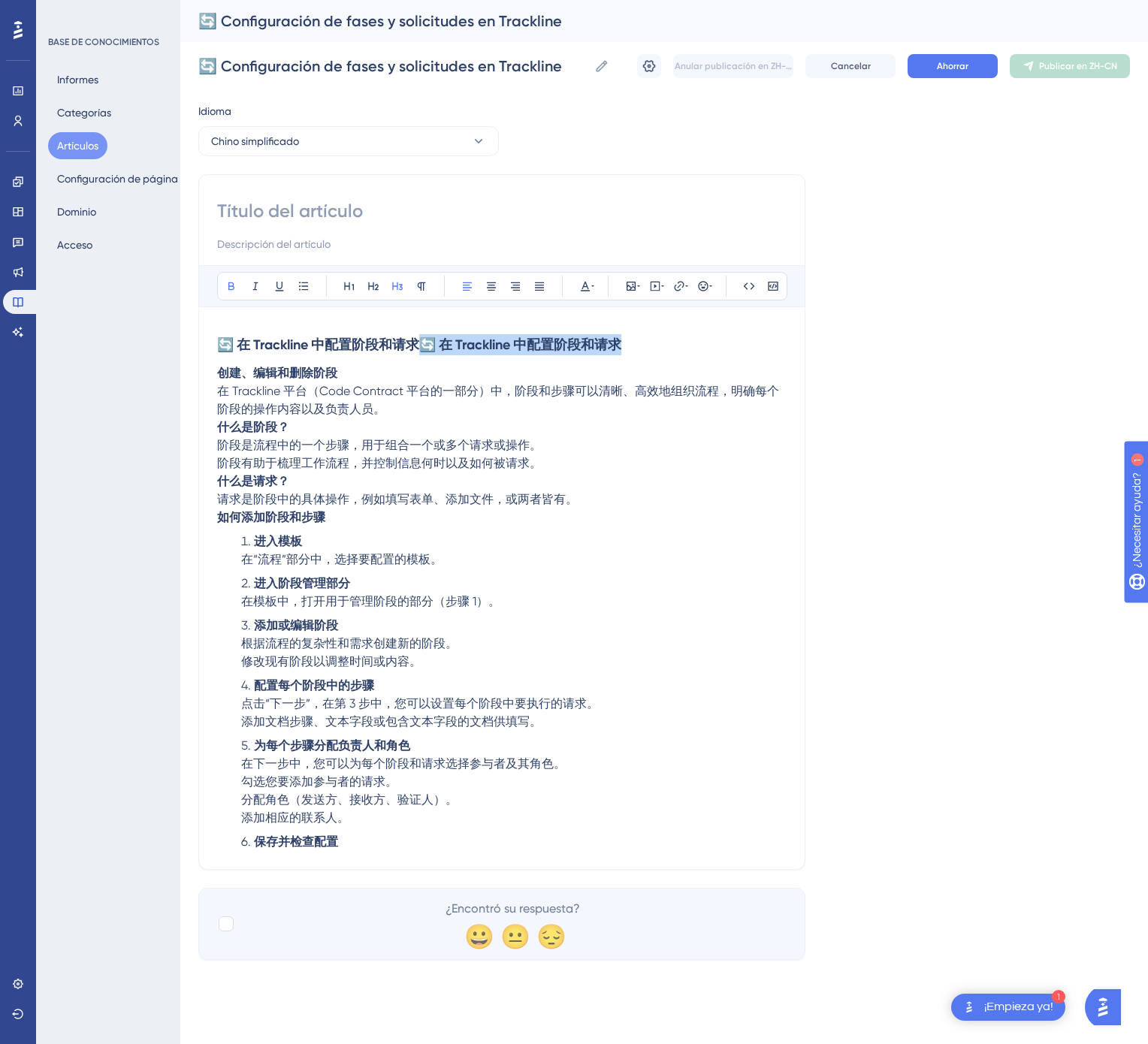
click at [730, 344] on h3 "🔄 在 Trackline 中配置阶段和请求🔄 在 Trackline 中配置阶段和请求" at bounding box center [502, 345] width 570 height 39
click at [964, 57] on button "Ahorrar" at bounding box center [952, 66] width 90 height 24
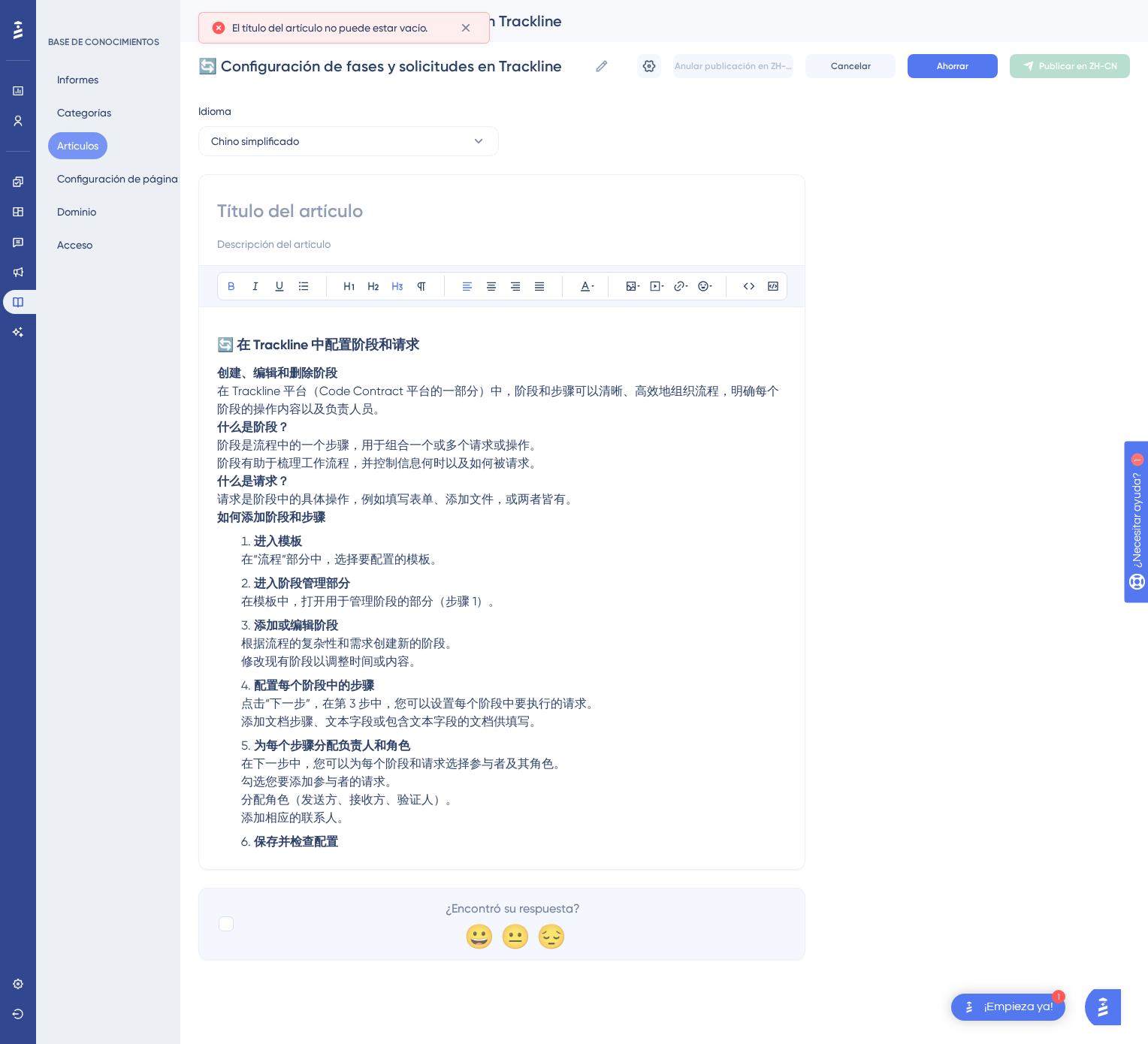
click at [367, 211] on input at bounding box center [502, 211] width 570 height 24
click at [369, 206] on input at bounding box center [502, 211] width 570 height 24
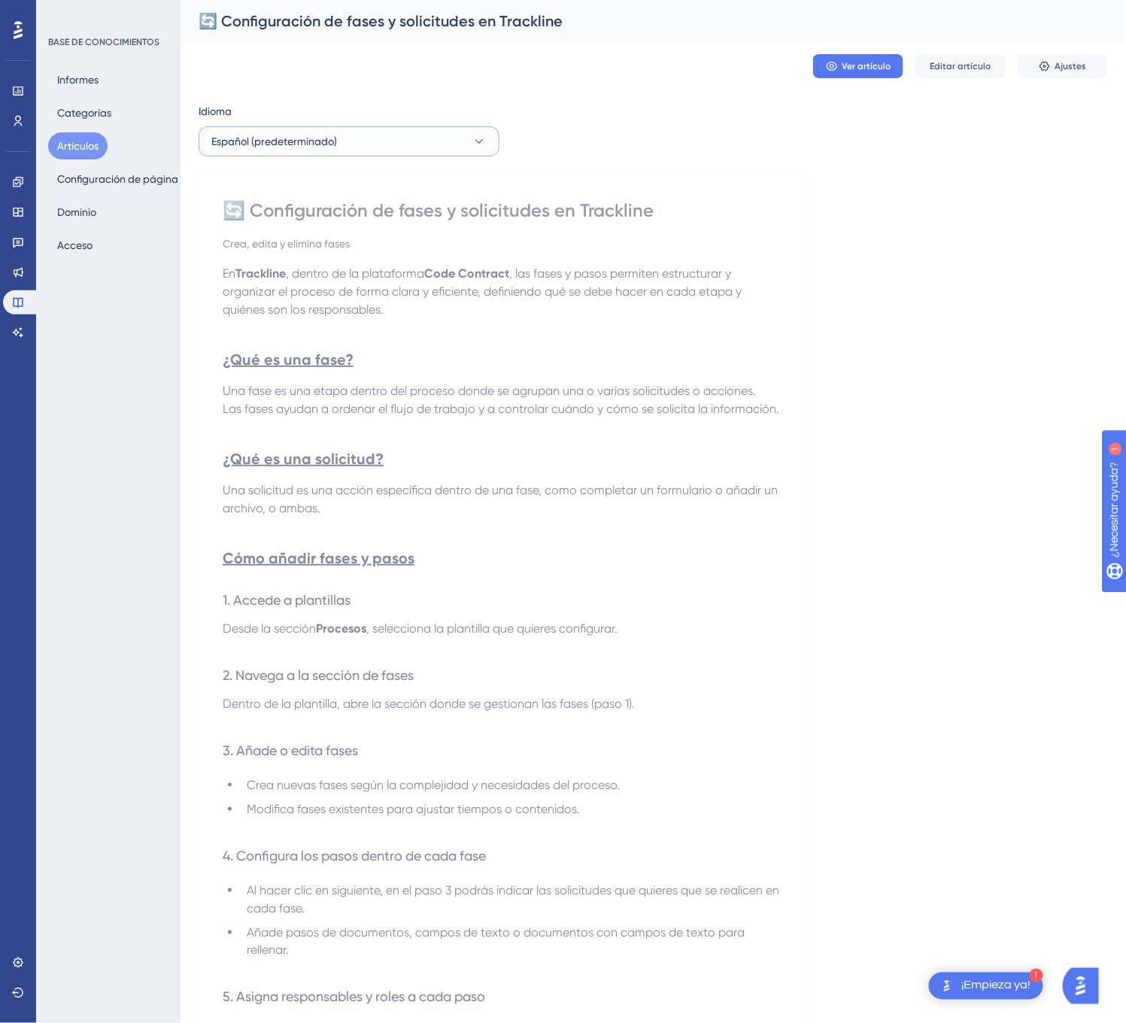
click at [398, 152] on button "Español (predeterminado)" at bounding box center [348, 141] width 301 height 30
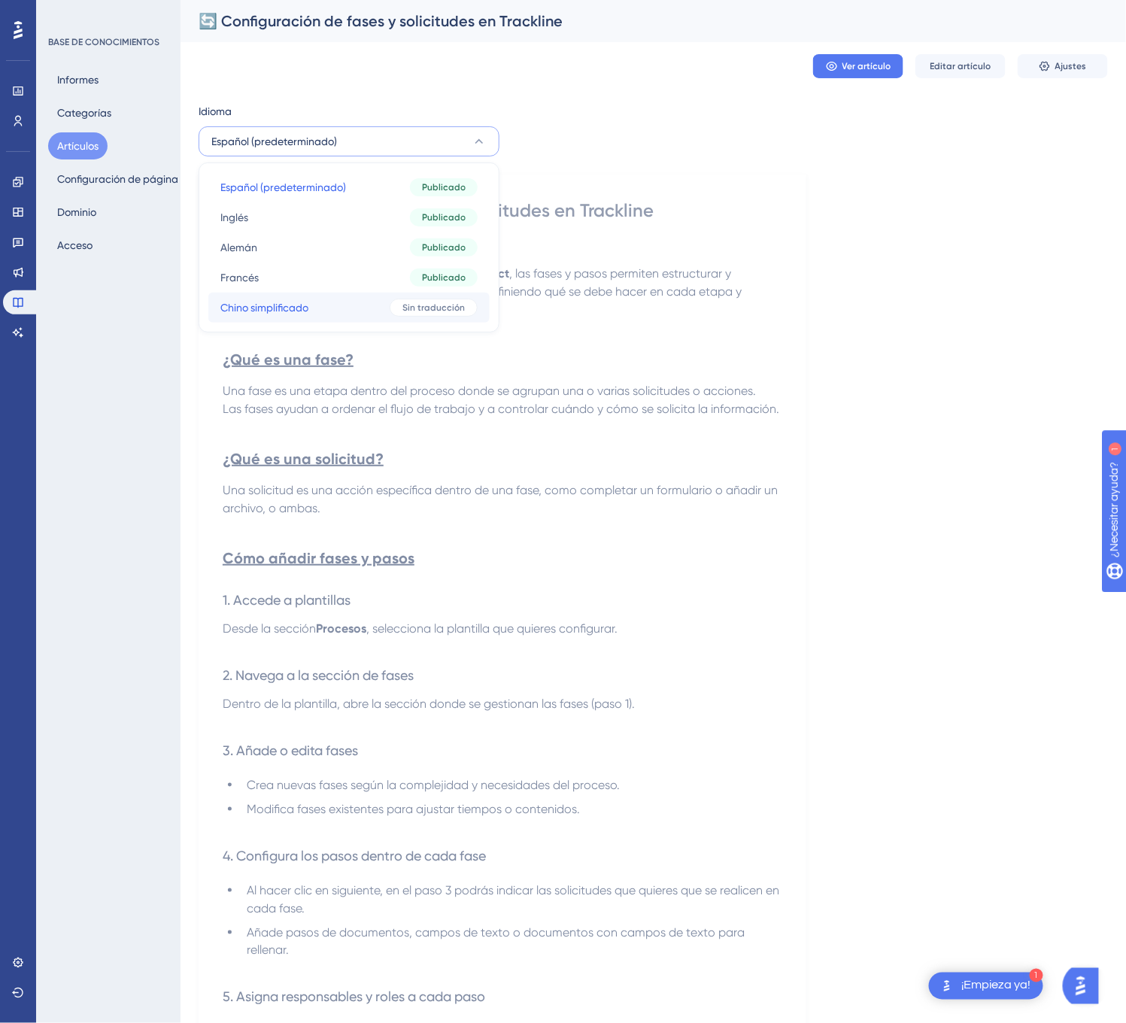
click at [403, 304] on font "Sin traducción" at bounding box center [433, 307] width 62 height 11
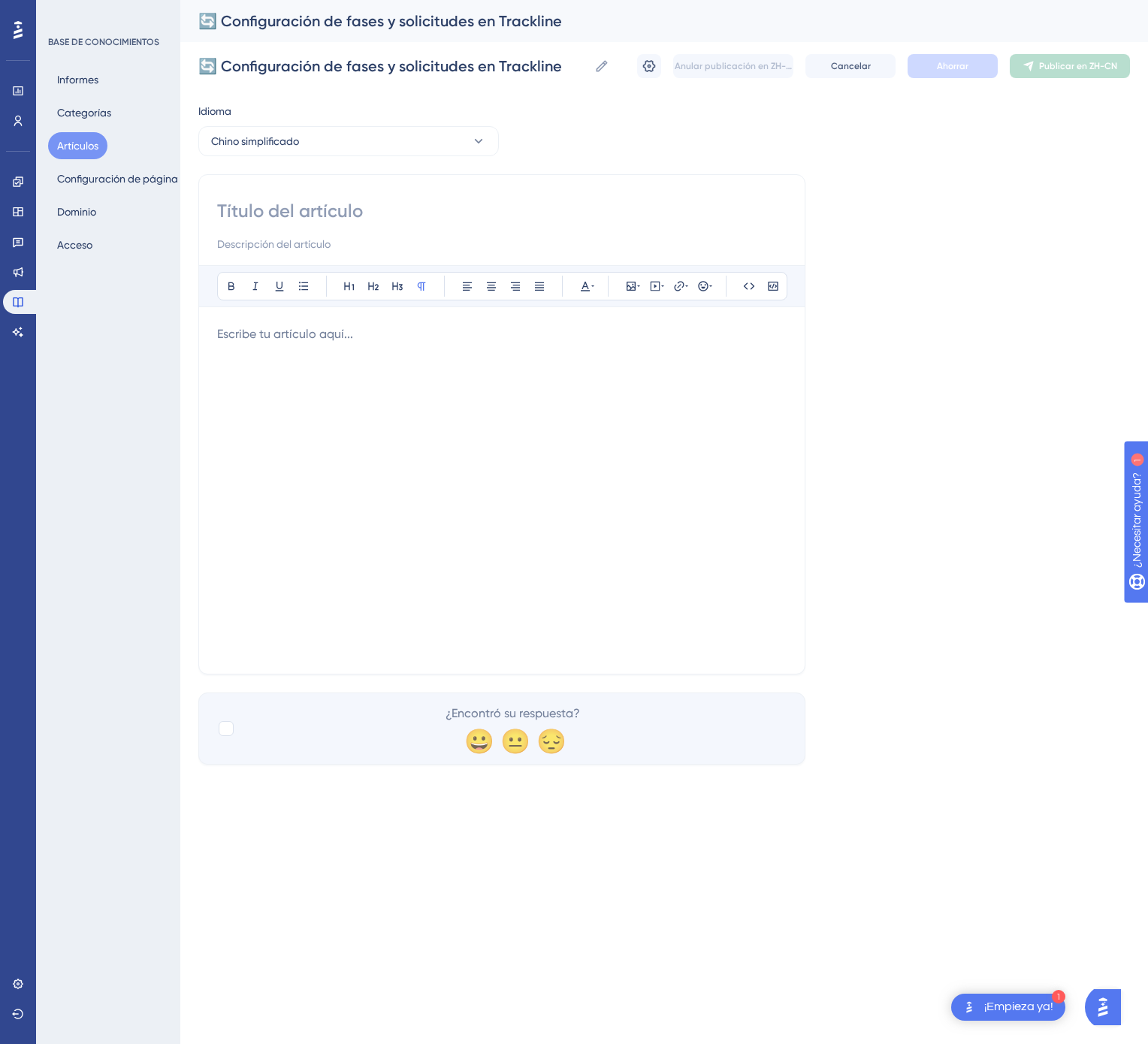
click at [404, 197] on div "Atrevido Itálico Subrayar Viñeta Título 1 Título 2 Título 3 Normal Alinear a la…" at bounding box center [502, 424] width 607 height 501
click at [395, 208] on input at bounding box center [502, 211] width 570 height 24
type input "v"
drag, startPoint x: 386, startPoint y: 202, endPoint x: 256, endPoint y: 198, distance: 130.1
click at [256, 198] on div "v Atrevido Itálico Subrayar Viñeta Título 1 Título 2 Título 3 Normal Alinear a …" at bounding box center [502, 424] width 607 height 501
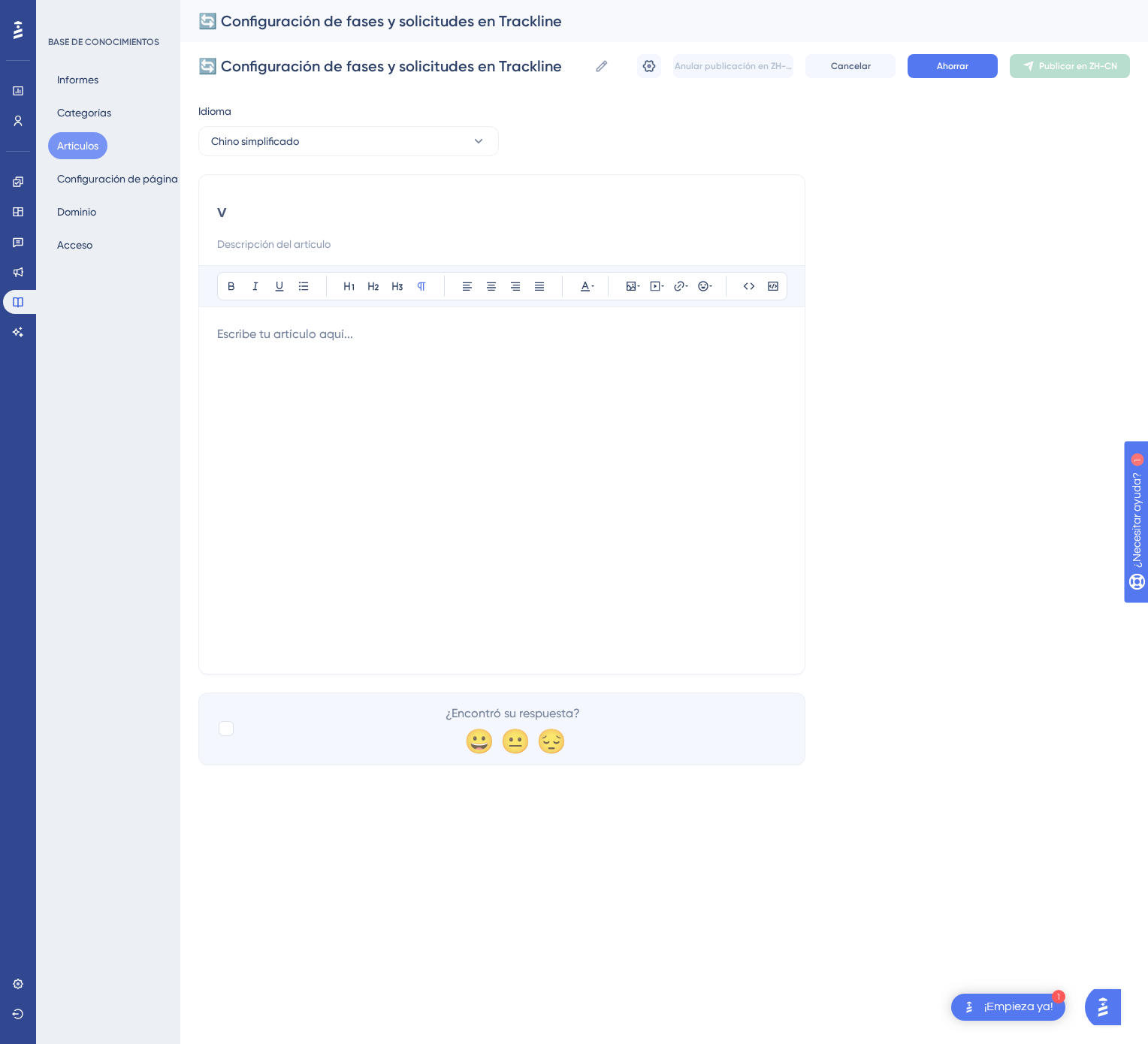
drag, startPoint x: 232, startPoint y: 198, endPoint x: 201, endPoint y: 202, distance: 31.3
click at [201, 202] on div "v Atrevido Itálico Subrayar Viñeta Título 1 Título 2 Título 3 Normal Alinear a …" at bounding box center [502, 424] width 607 height 501
drag, startPoint x: 213, startPoint y: 215, endPoint x: 261, endPoint y: 216, distance: 48.0
click at [261, 216] on div "v Atrevido Itálico Subrayar Viñeta Título 1 Título 2 Título 3 Normal Alinear a …" at bounding box center [502, 424] width 607 height 501
click at [261, 216] on input "v" at bounding box center [502, 211] width 570 height 24
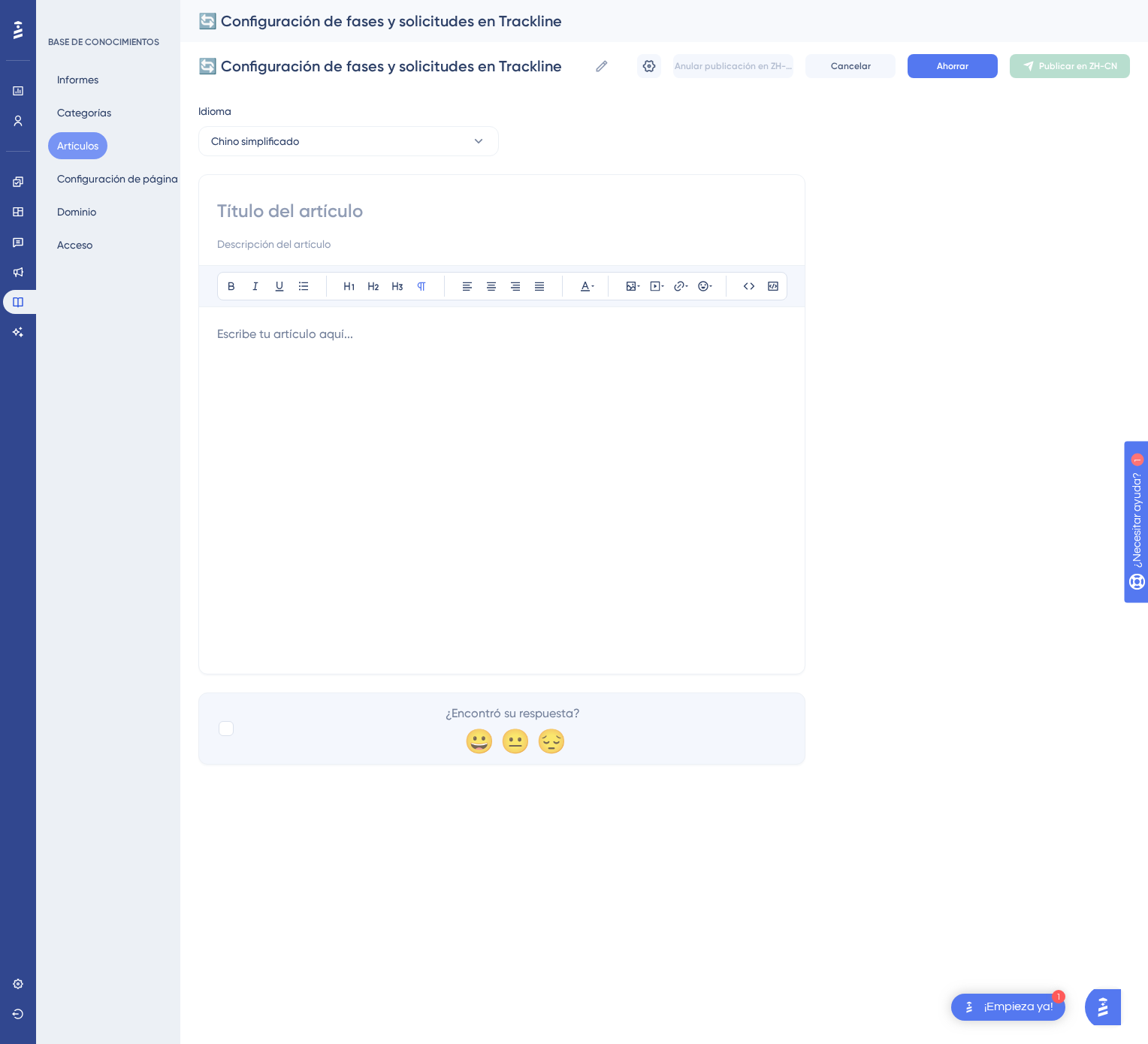
paste input "🔄 在 Trackline 中配置阶段和请求"
type input "🔄 在 Trackline 中配置阶段和请求"
click at [679, 492] on div at bounding box center [502, 491] width 570 height 331
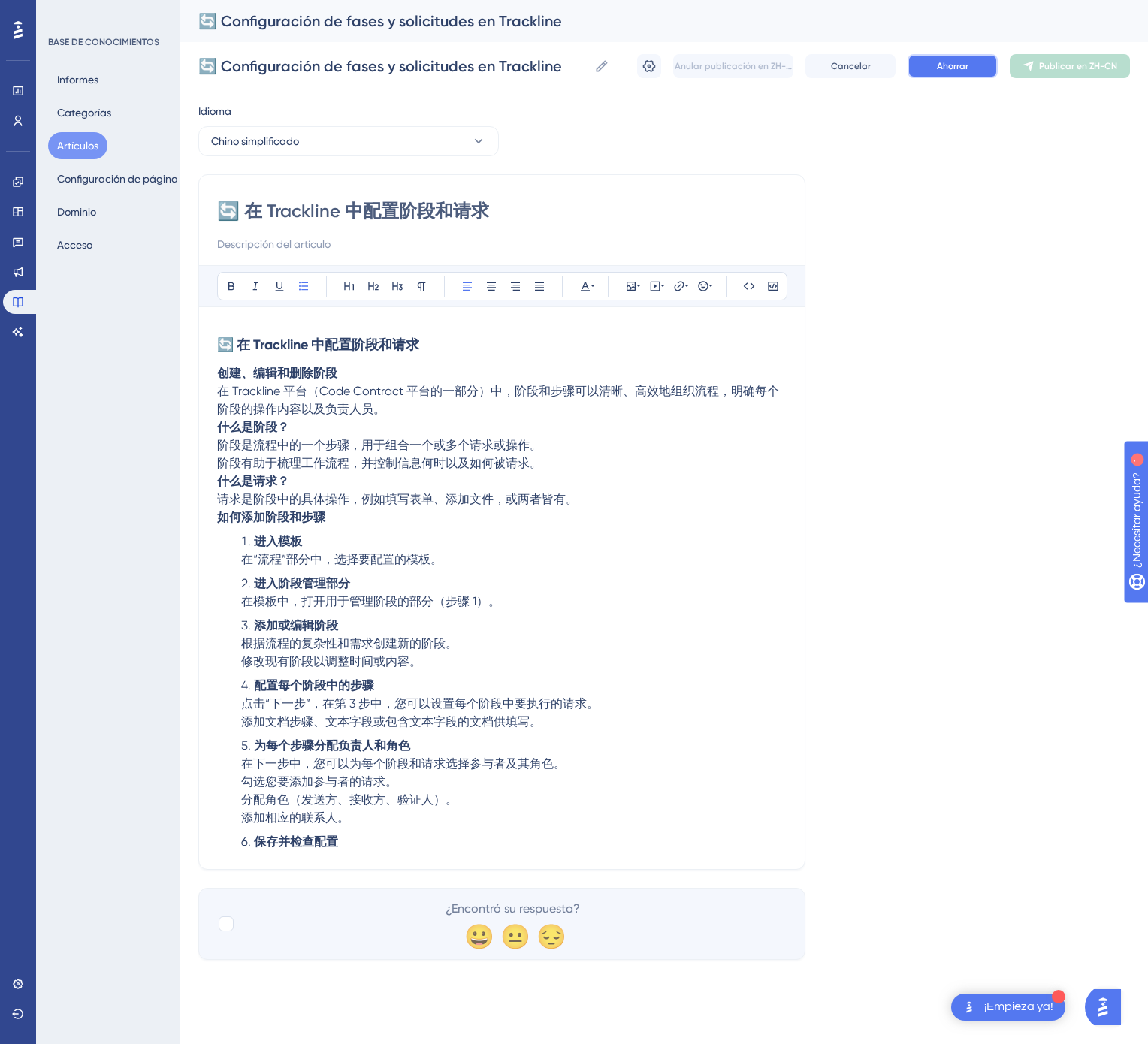
click at [946, 61] on font "Ahorrar" at bounding box center [953, 66] width 32 height 11
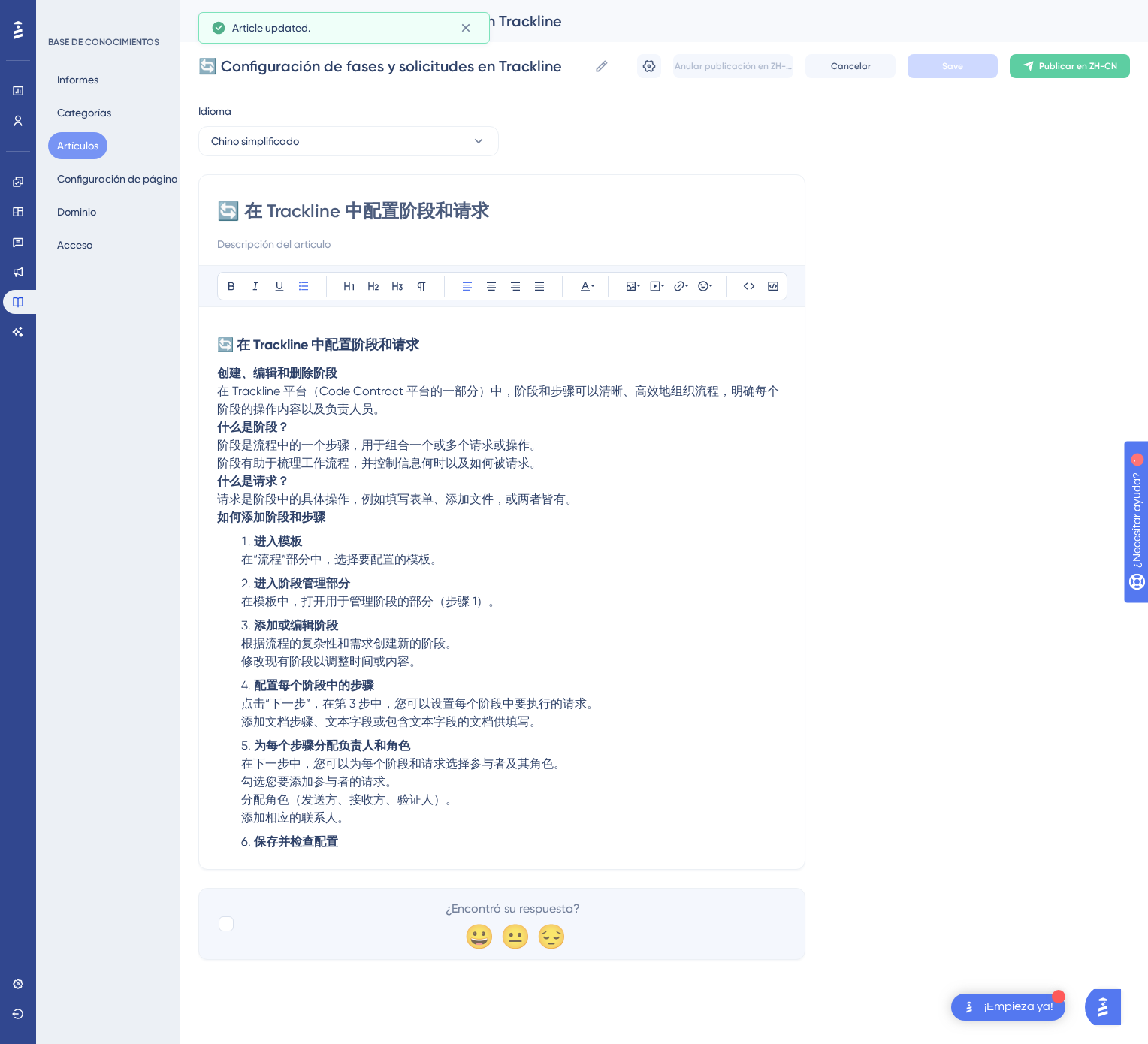
click at [1085, 59] on button "Publicar en ZH-CN" at bounding box center [1070, 66] width 120 height 24
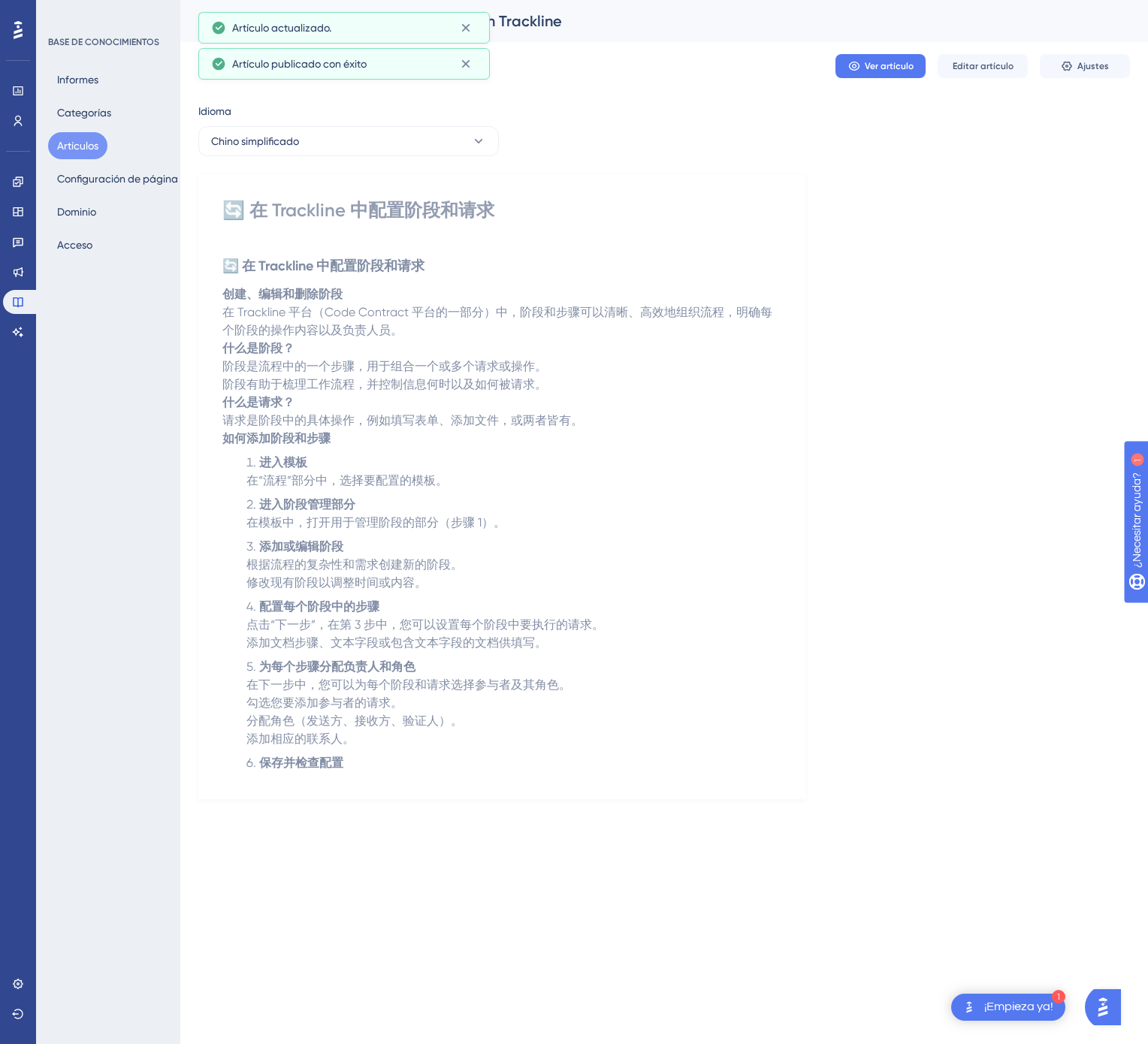
click at [78, 144] on font "Artículos" at bounding box center [77, 146] width 41 height 12
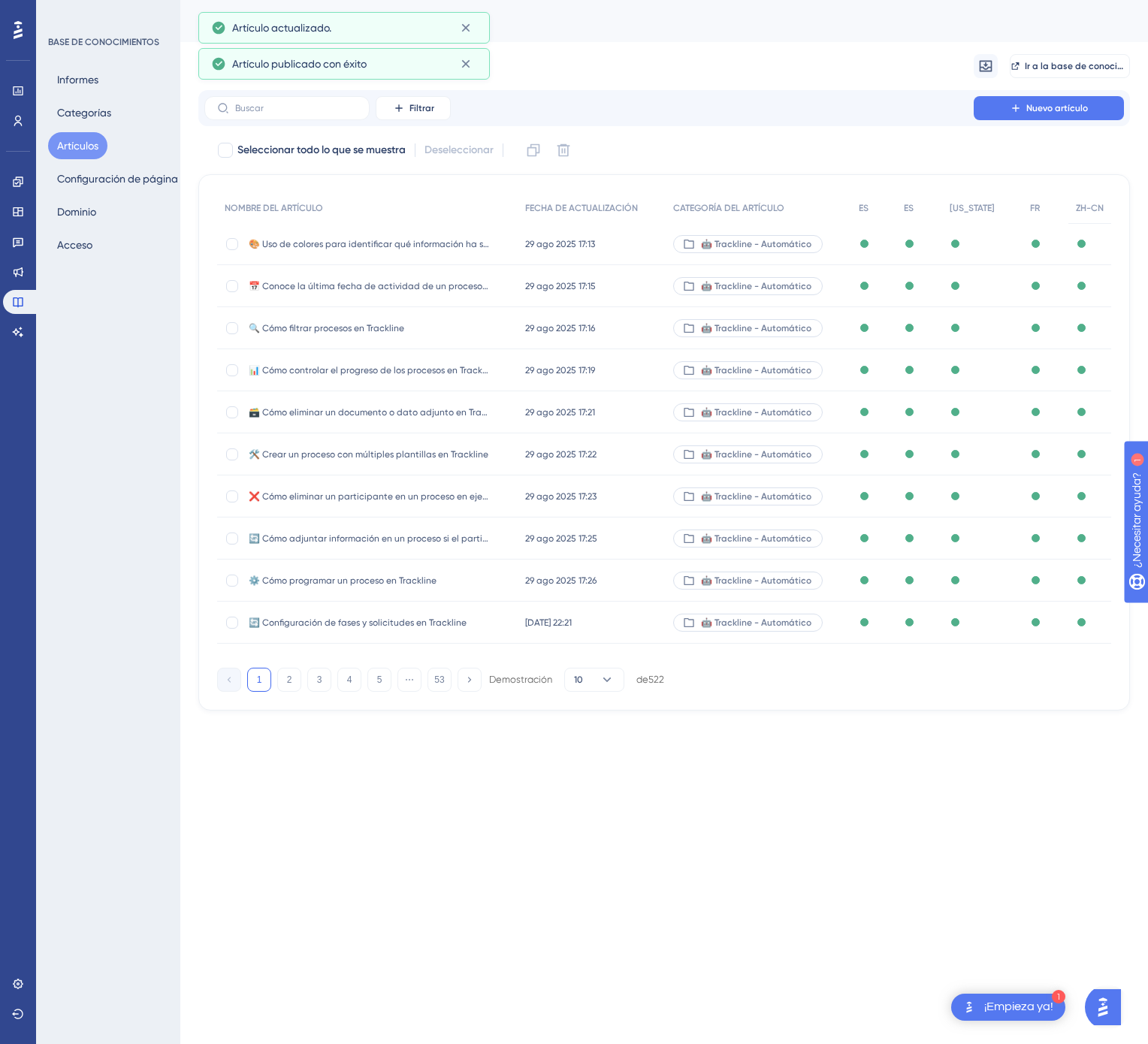
click at [444, 667] on button "53" at bounding box center [440, 679] width 24 height 24
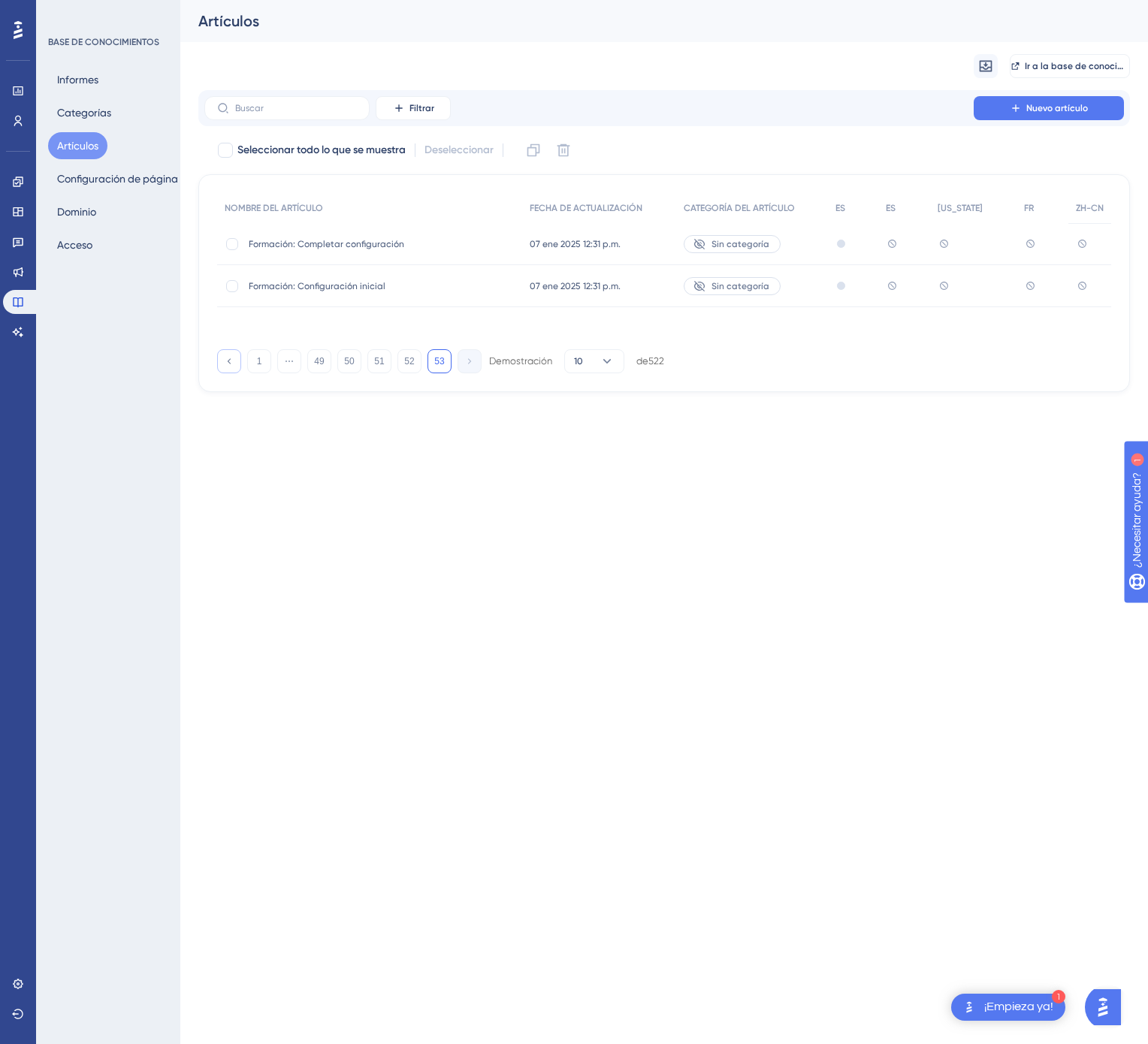
click at [225, 366] on icon at bounding box center [229, 361] width 10 height 10
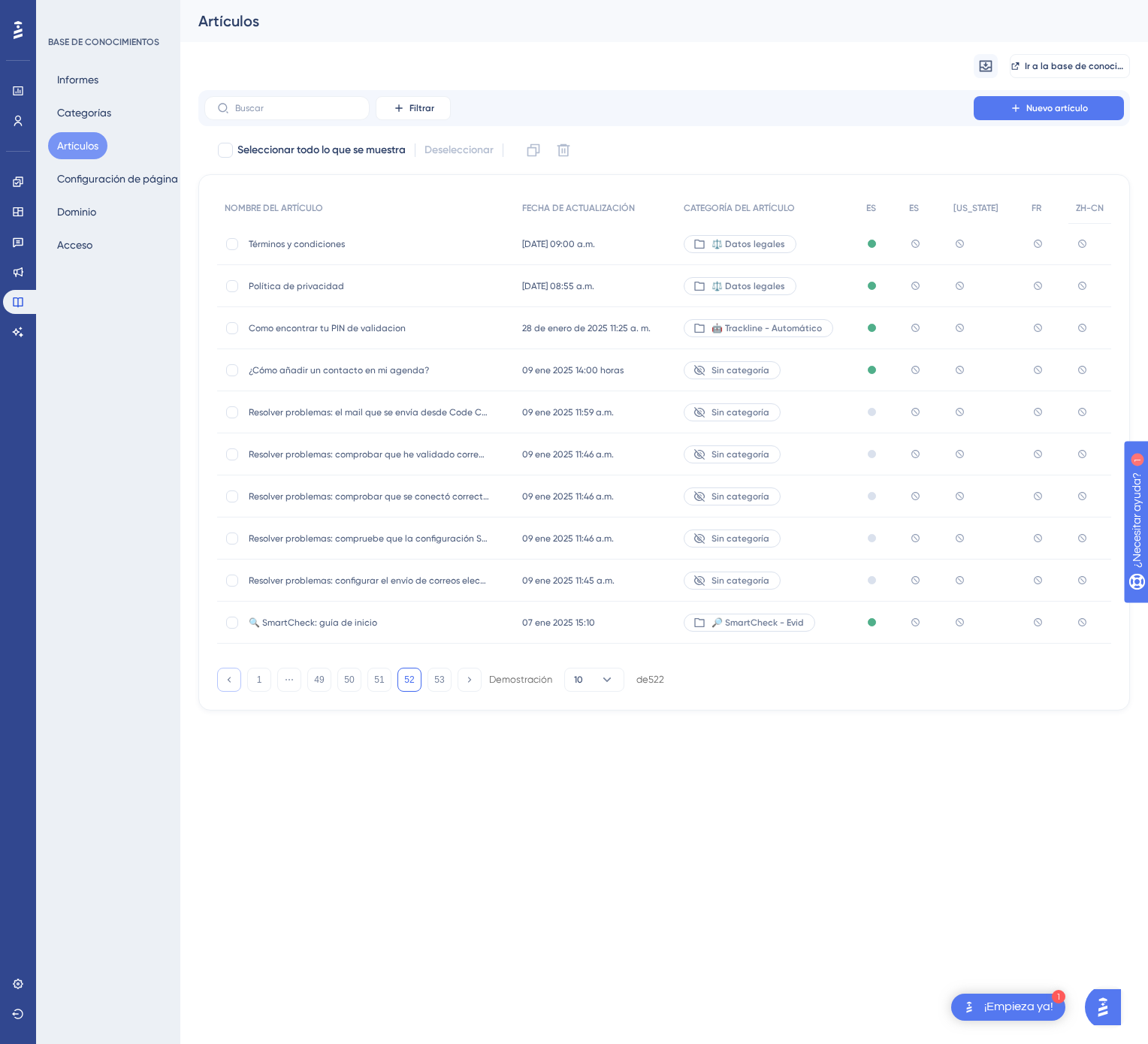
click at [229, 677] on icon at bounding box center [229, 679] width 10 height 10
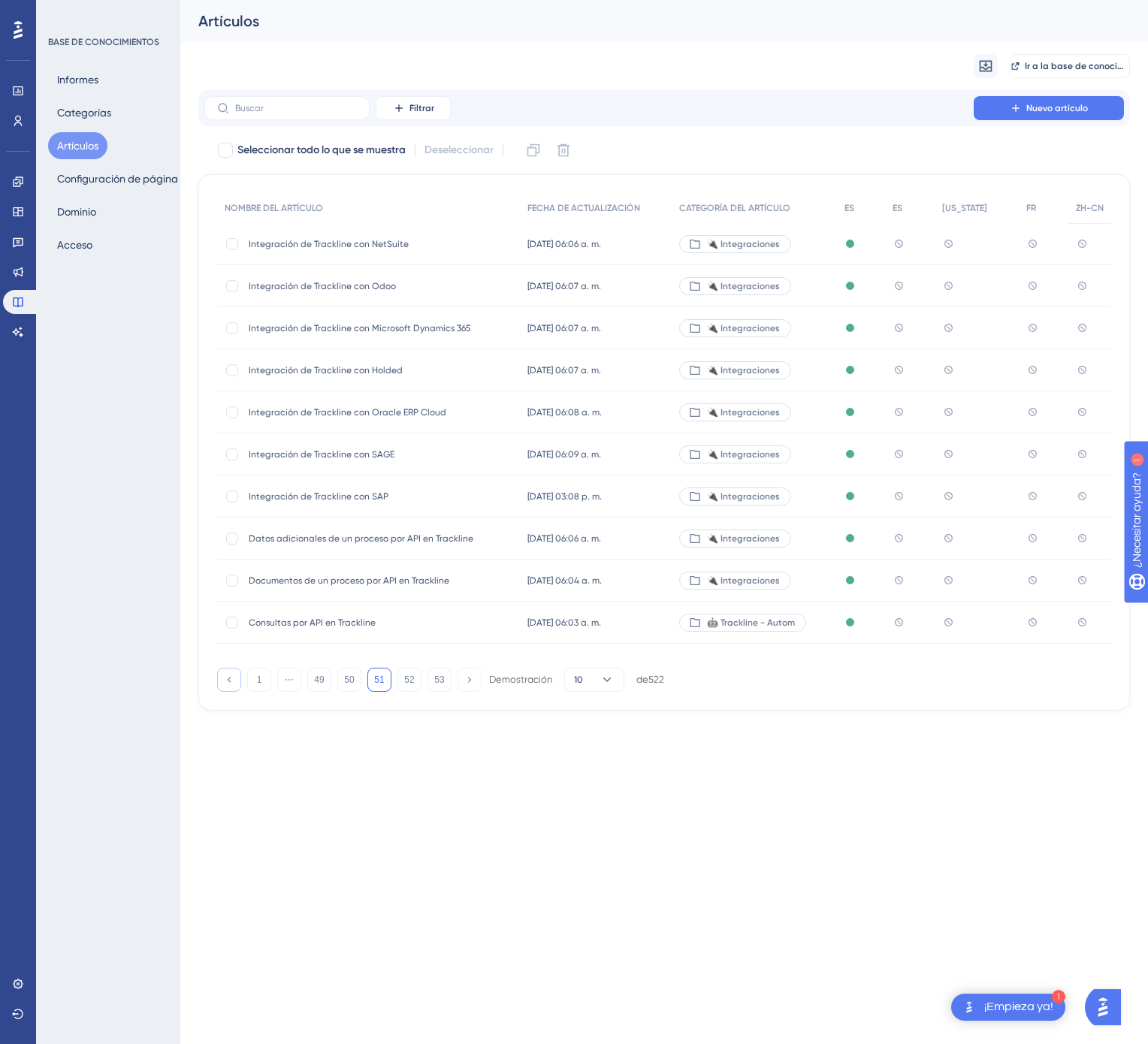
click at [229, 677] on icon at bounding box center [229, 679] width 10 height 10
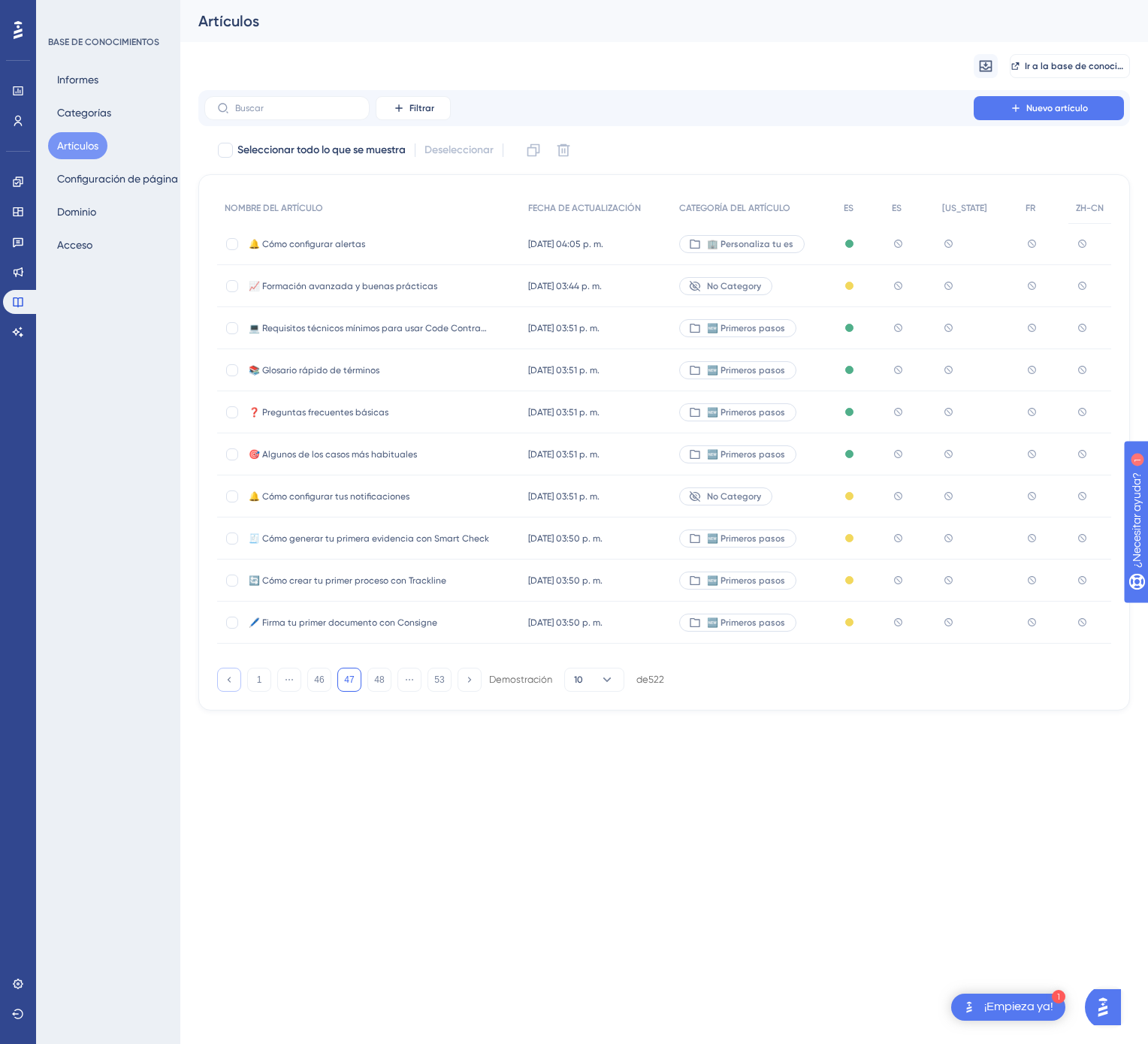
click at [229, 677] on icon at bounding box center [229, 679] width 10 height 10
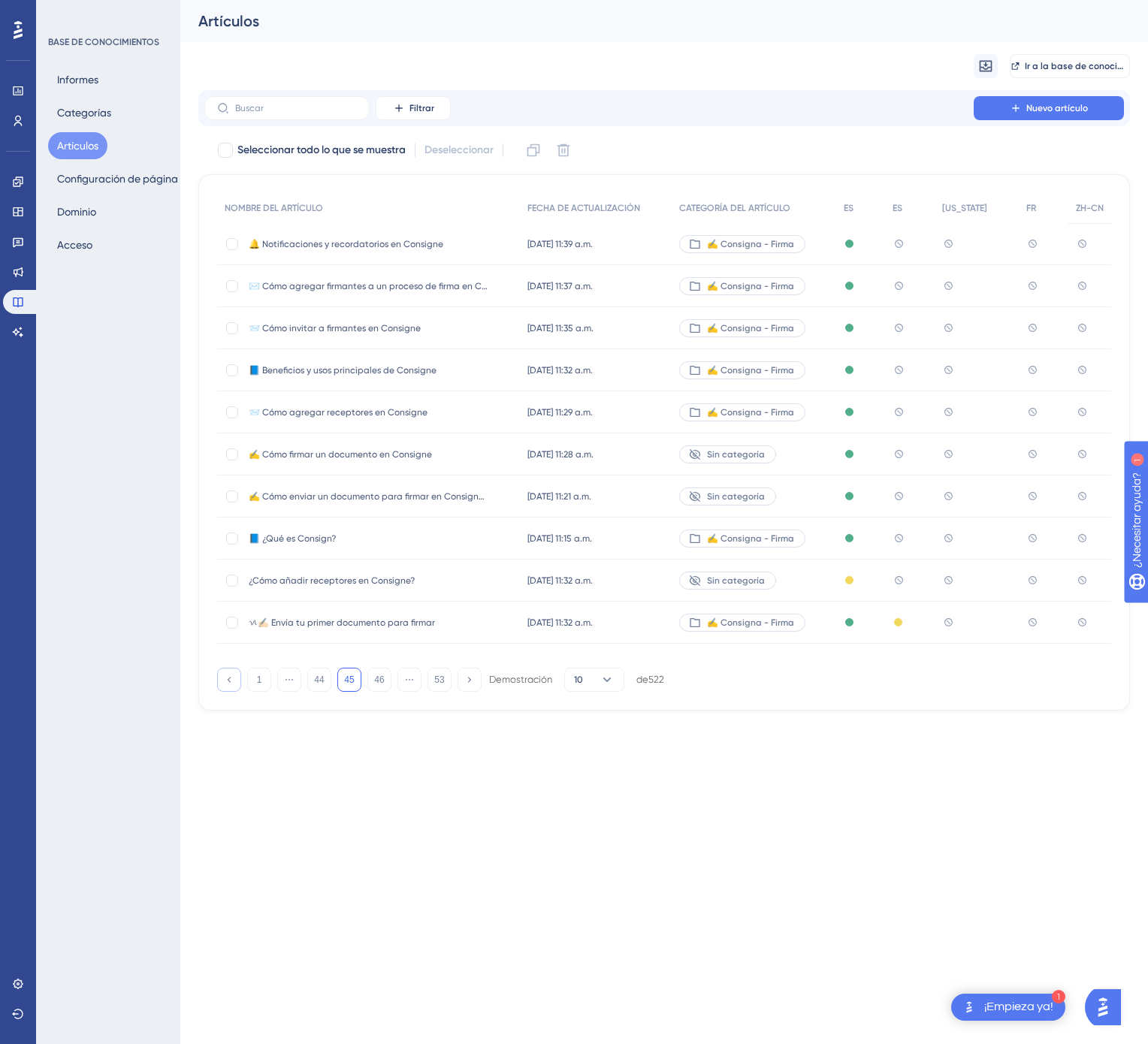
click at [229, 677] on icon at bounding box center [229, 679] width 10 height 10
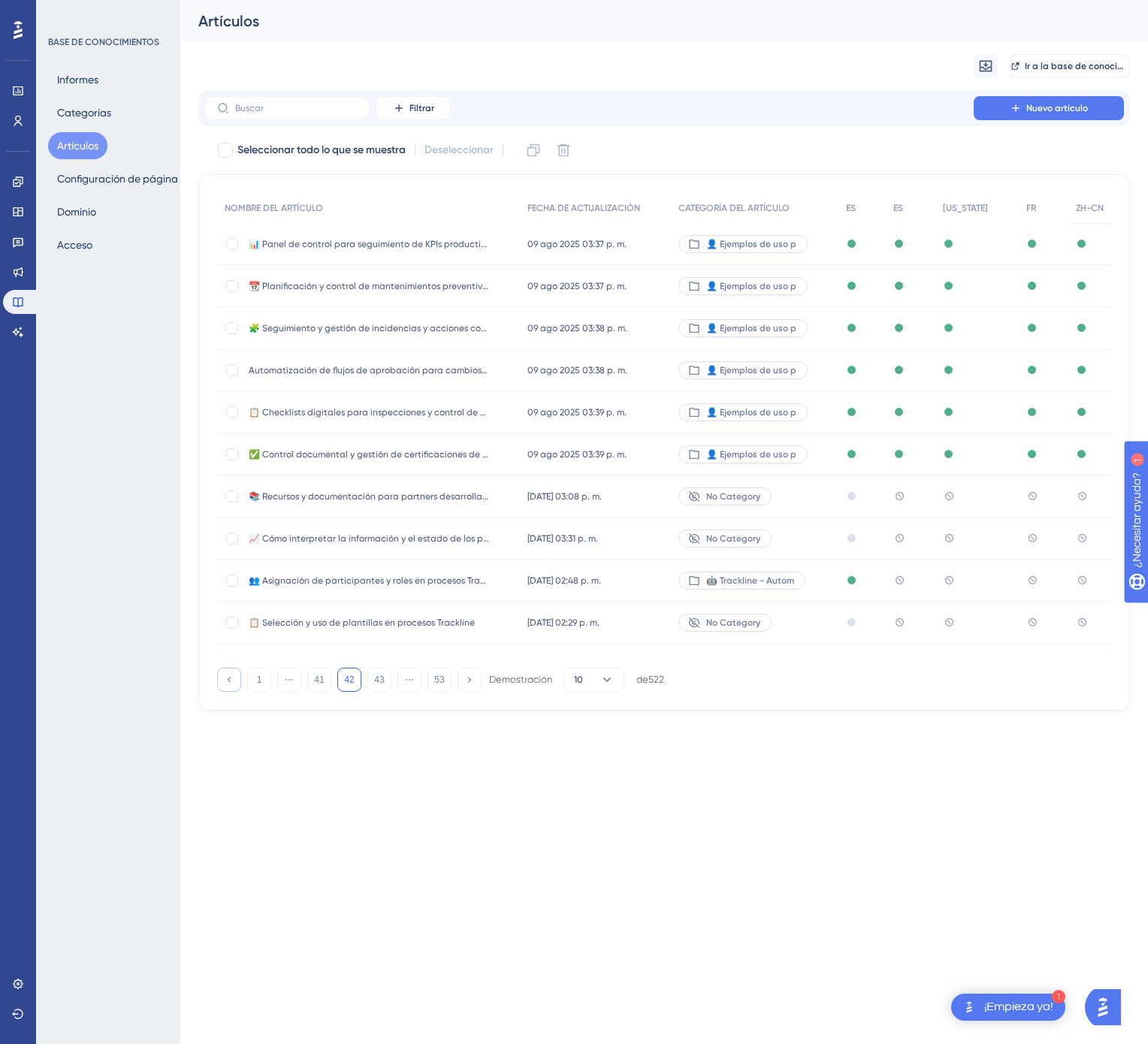
click at [229, 677] on icon at bounding box center [229, 679] width 10 height 10
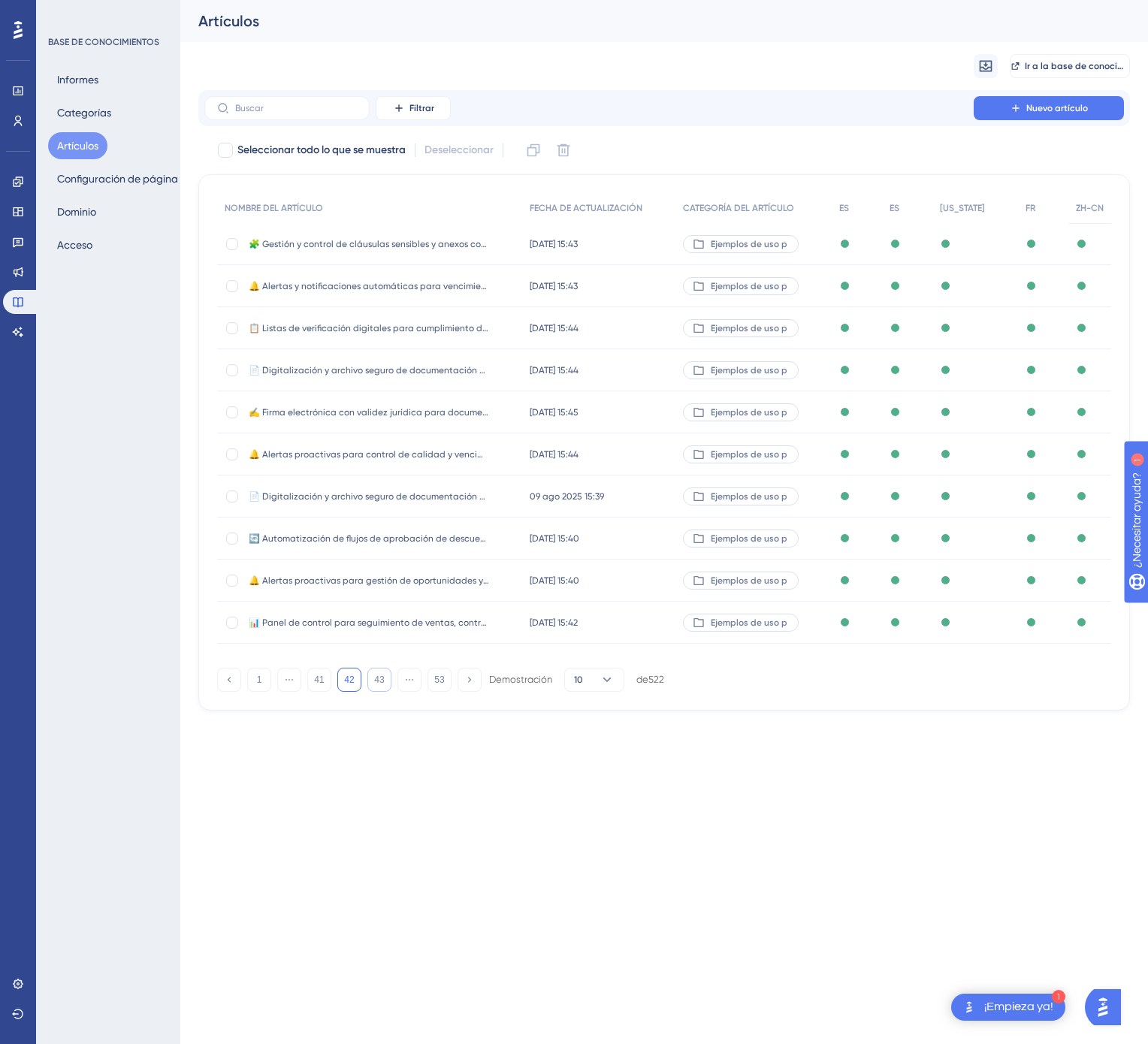
click at [375, 682] on font "43" at bounding box center [379, 679] width 10 height 11
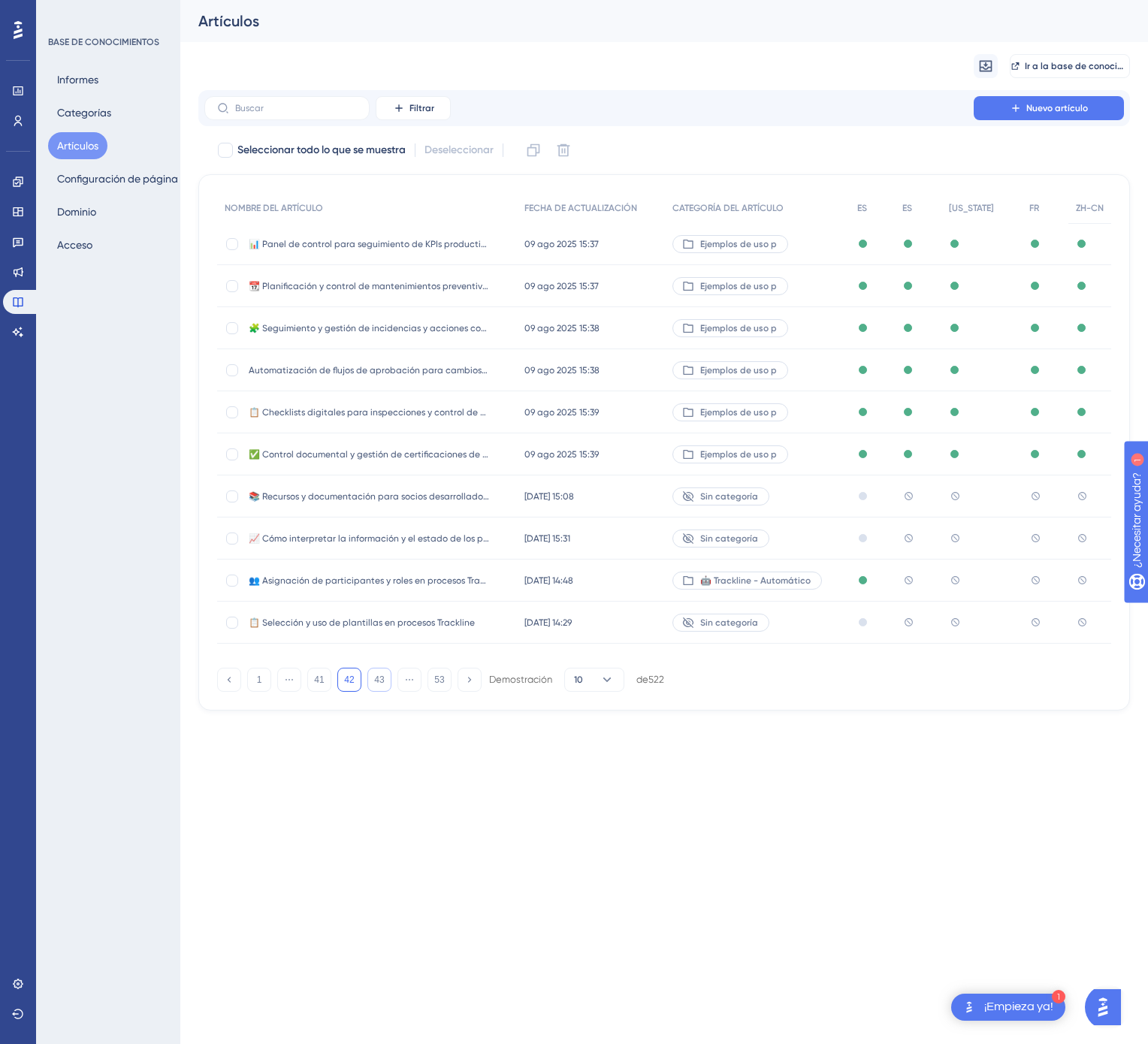
click at [834, 579] on div "🤖 Trackline - Automático" at bounding box center [756, 580] width 185 height 42
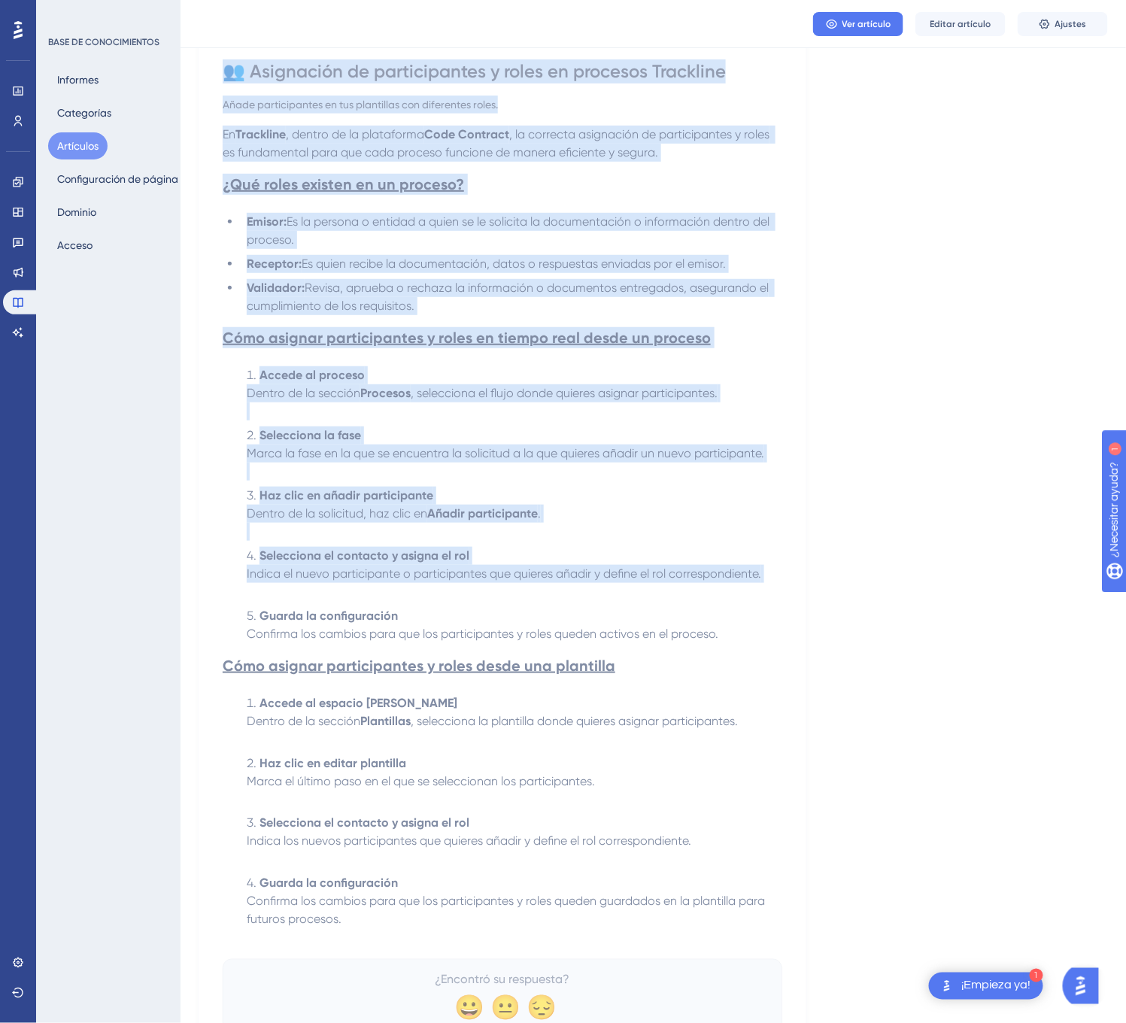
scroll to position [235, 0]
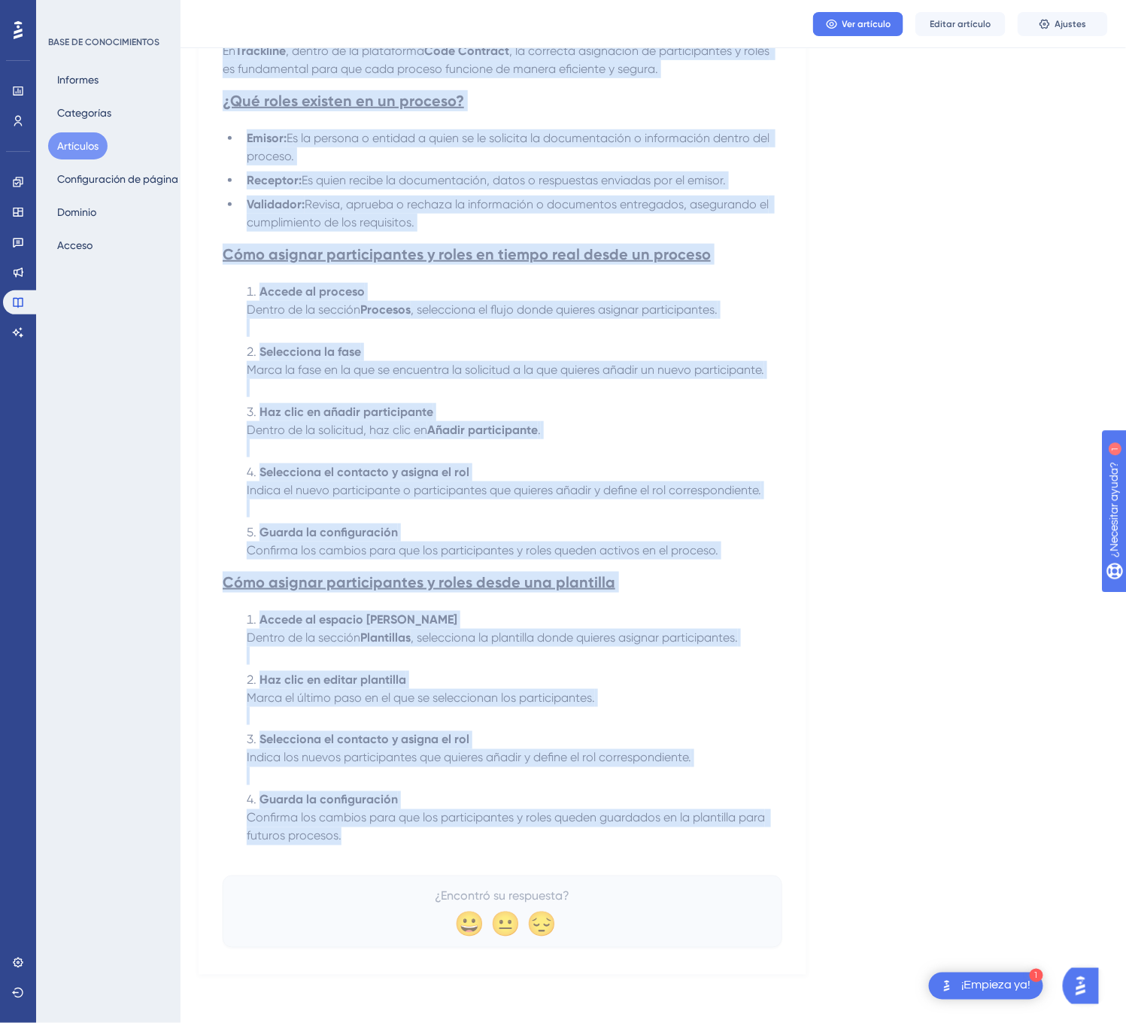
drag, startPoint x: 226, startPoint y: 210, endPoint x: 695, endPoint y: 835, distance: 782.0
click at [695, 835] on div "👥 Asignación de participantes y roles en procesos Trackline Añade participantes…" at bounding box center [502, 461] width 559 height 971
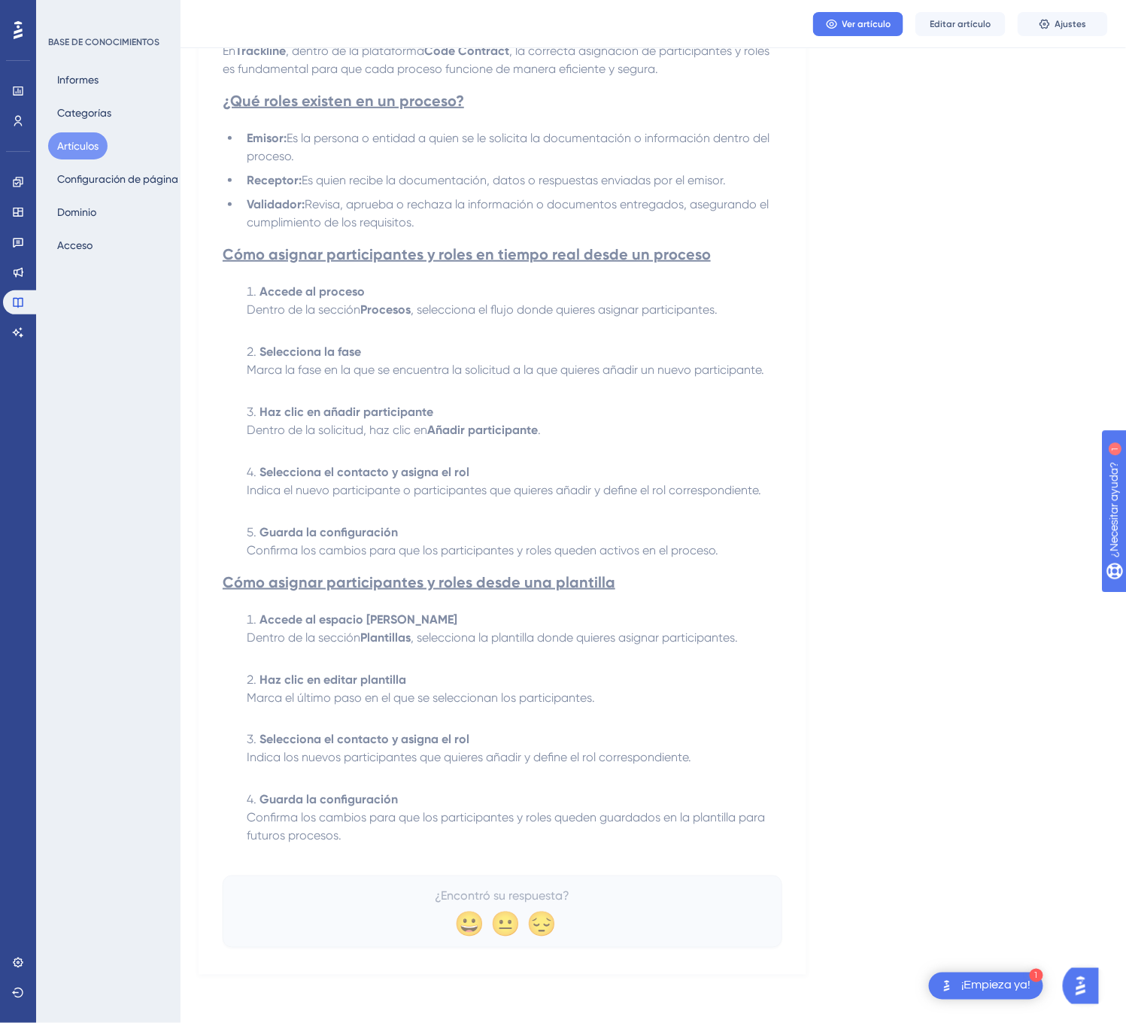
click at [371, 817] on span "Confirma los cambios para que los participantes y roles queden guardados en la …" at bounding box center [507, 827] width 521 height 32
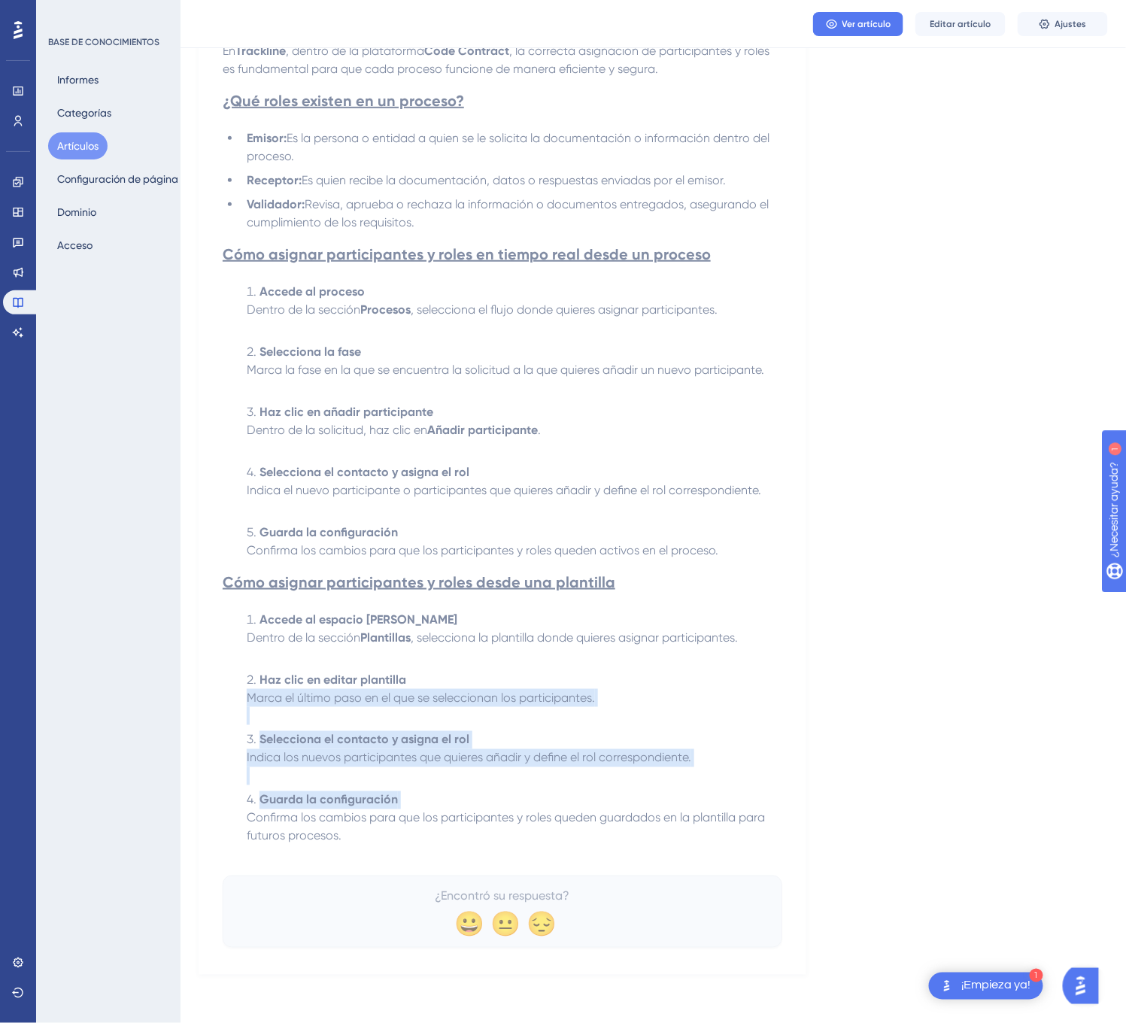
drag, startPoint x: 364, startPoint y: 835, endPoint x: 289, endPoint y: 701, distance: 153.5
click at [289, 701] on ol "Accede al espacio de plantillas Dentro de la sección Plantillas , selecciona la…" at bounding box center [502, 728] width 559 height 235
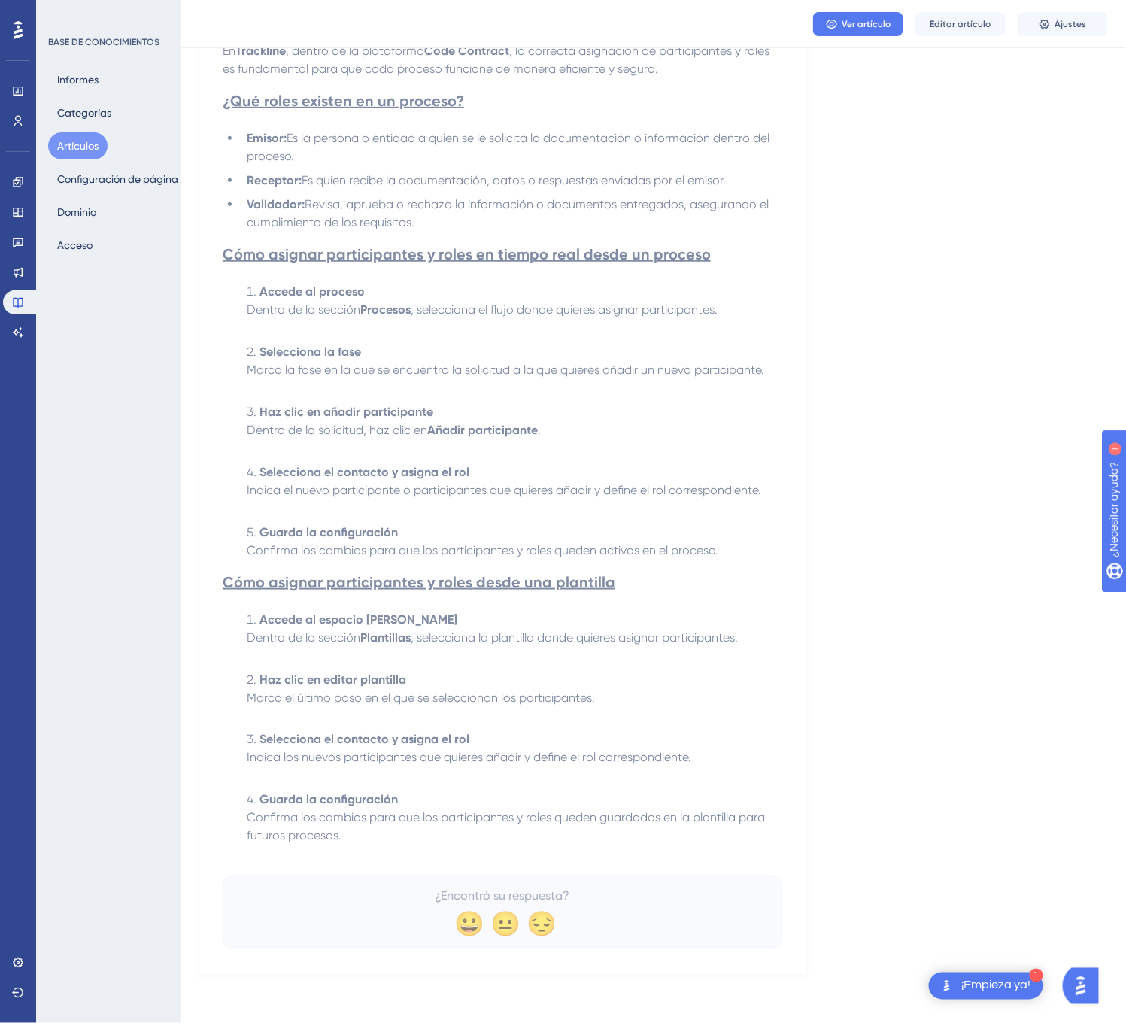
click at [346, 839] on li "Guarda la configuración Confirma los cambios para que los participantes y roles…" at bounding box center [511, 818] width 541 height 54
drag, startPoint x: 349, startPoint y: 841, endPoint x: 301, endPoint y: 799, distance: 63.9
click at [281, 808] on li "Guarda la configuración Confirma los cambios para que los participantes y roles…" at bounding box center [511, 818] width 541 height 54
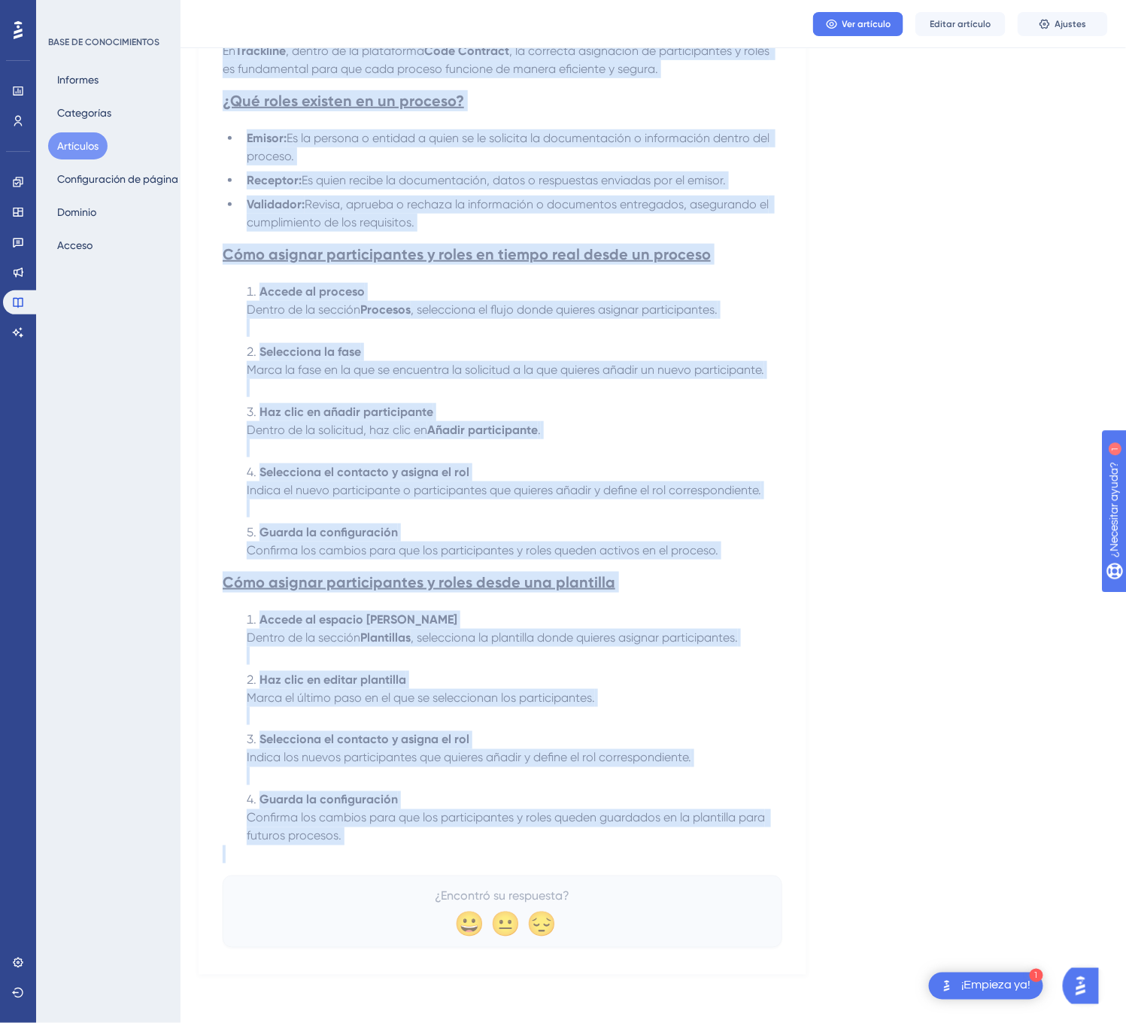
drag, startPoint x: 223, startPoint y: 210, endPoint x: 405, endPoint y: 845, distance: 661.1
click at [405, 845] on div "👥 Asignación de participantes y roles en procesos Trackline Añade participantes…" at bounding box center [502, 461] width 559 height 971
copy div "👥 Asignación de participantes y roles en procesos Trackline Añade participantes…"
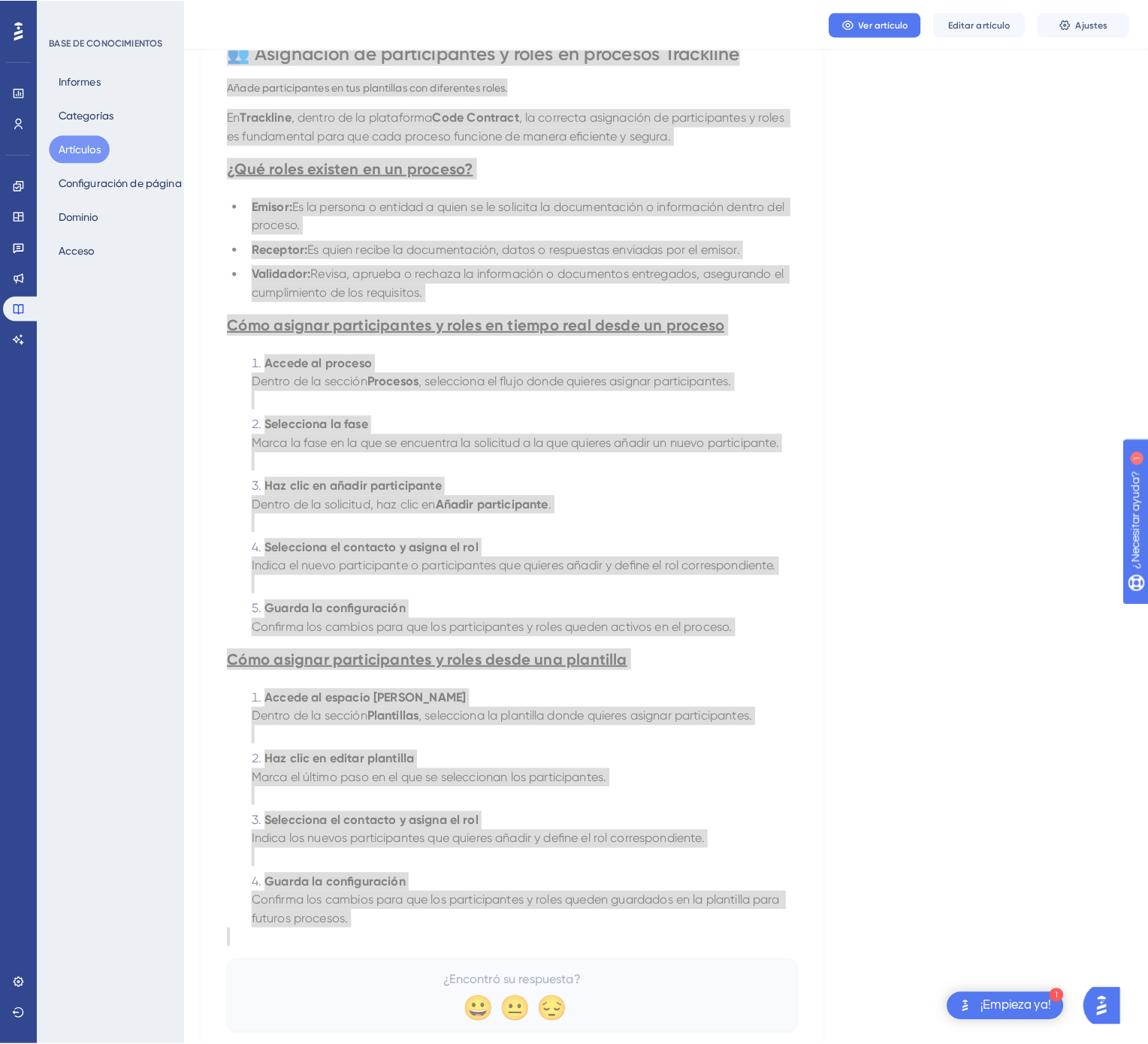
scroll to position [0, 0]
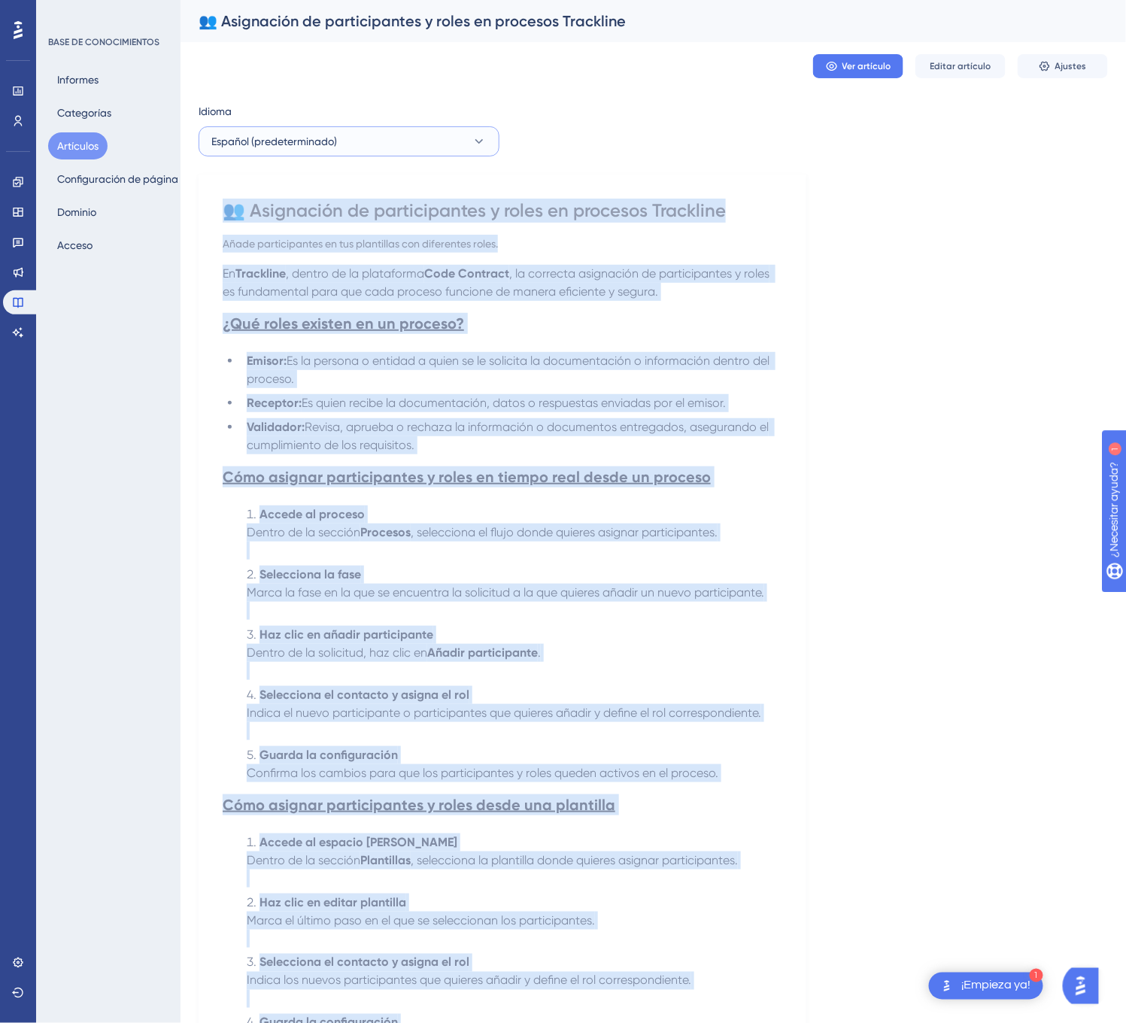
click at [469, 140] on button "Español (predeterminado)" at bounding box center [348, 141] width 301 height 30
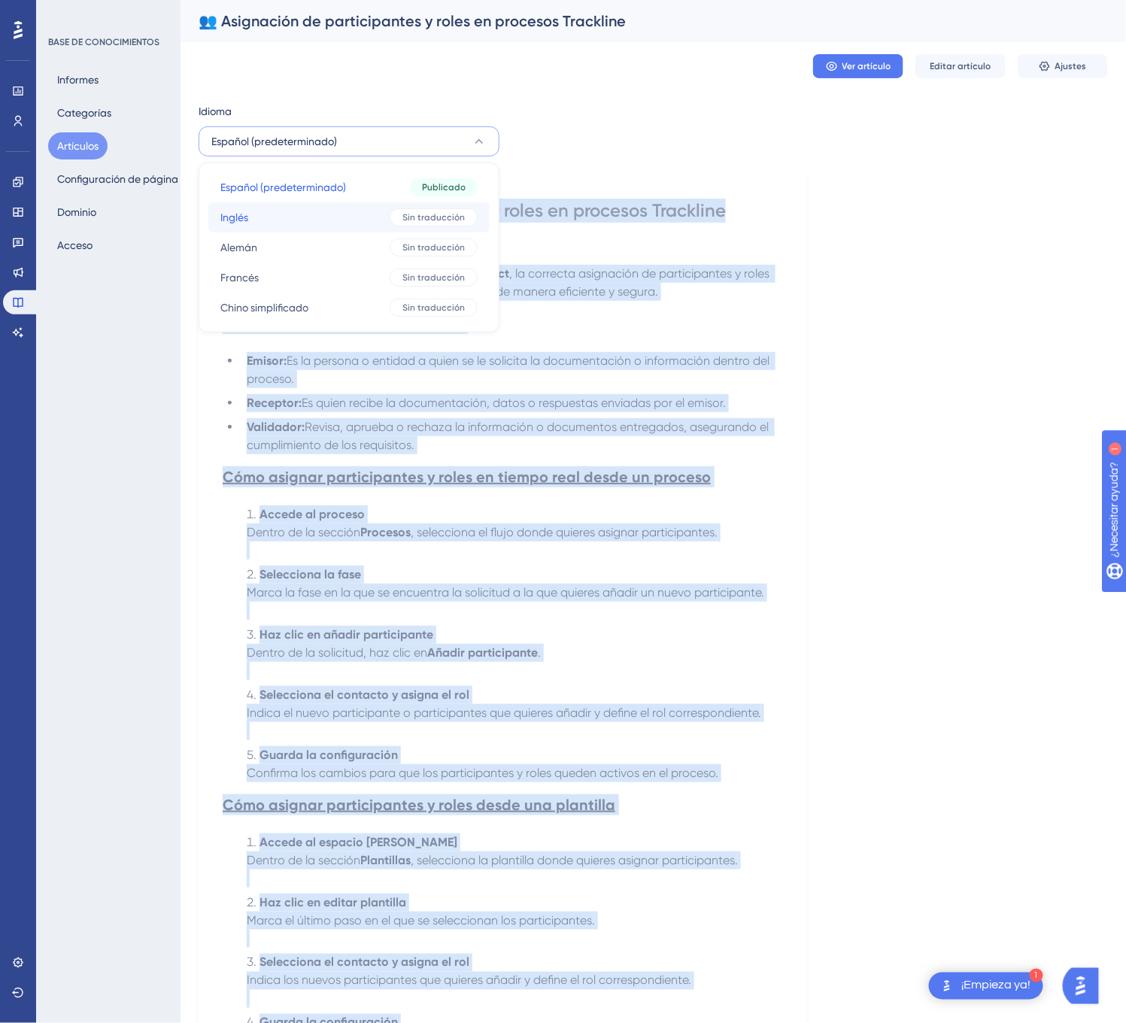
click at [441, 210] on div "Sin traducción" at bounding box center [433, 217] width 88 height 18
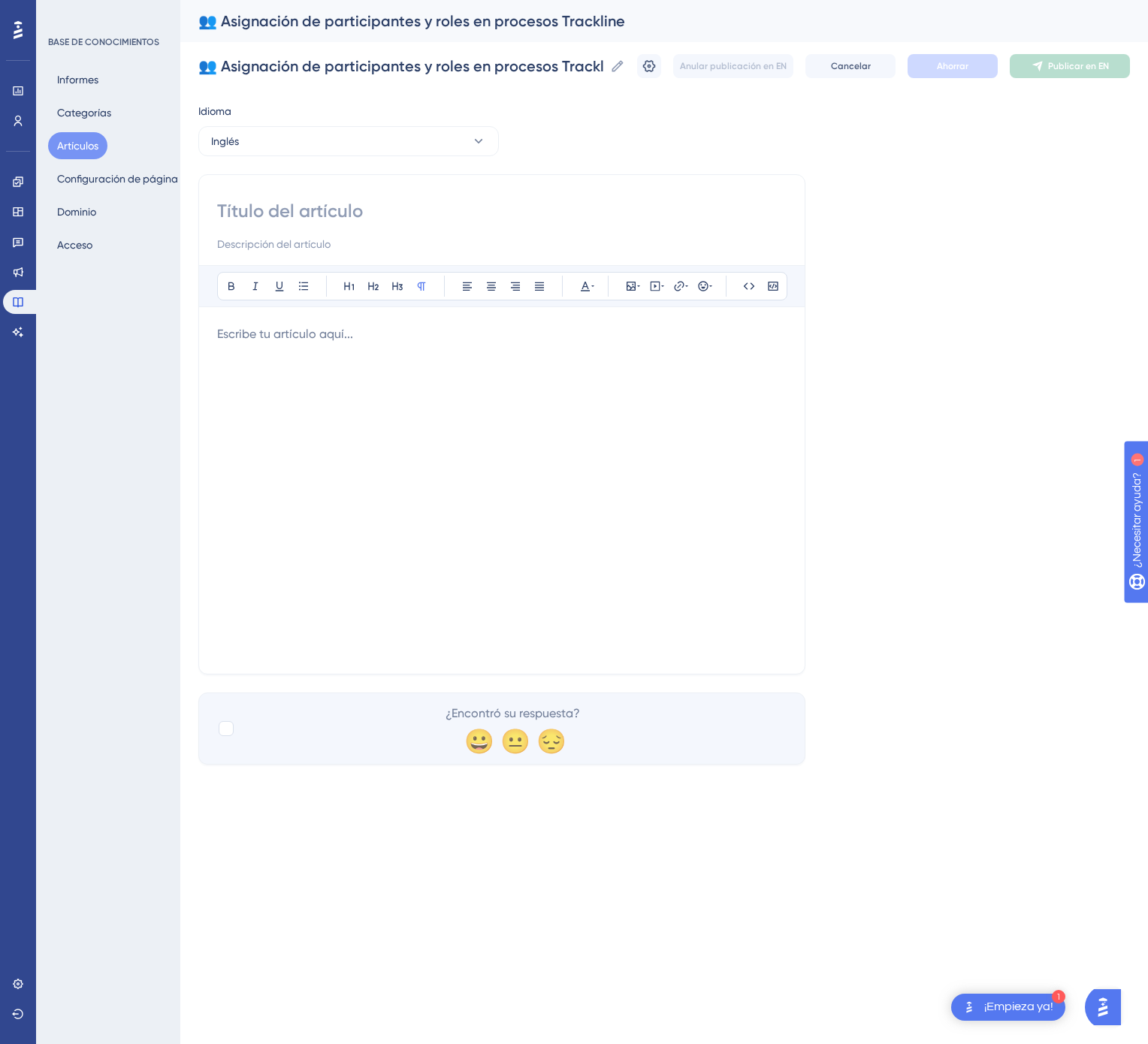
click at [581, 210] on input at bounding box center [502, 211] width 570 height 24
paste input "👥 Assignment of Participants and Roles in Trackline Processes"
type input "👥 Assignment of Participants and Roles in Trackline Processes"
click at [591, 482] on div at bounding box center [502, 491] width 570 height 331
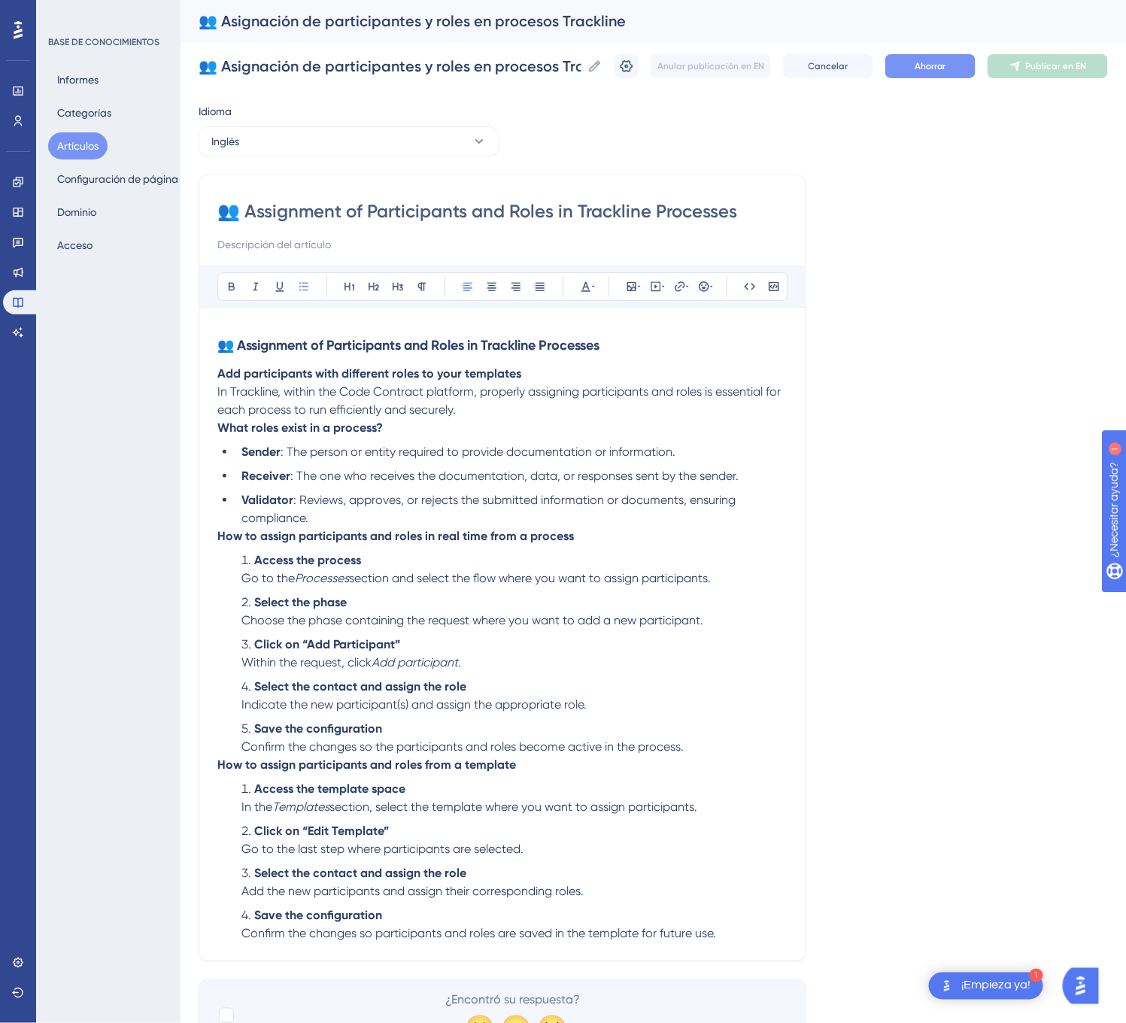
click at [944, 73] on button "Ahorrar" at bounding box center [930, 66] width 90 height 24
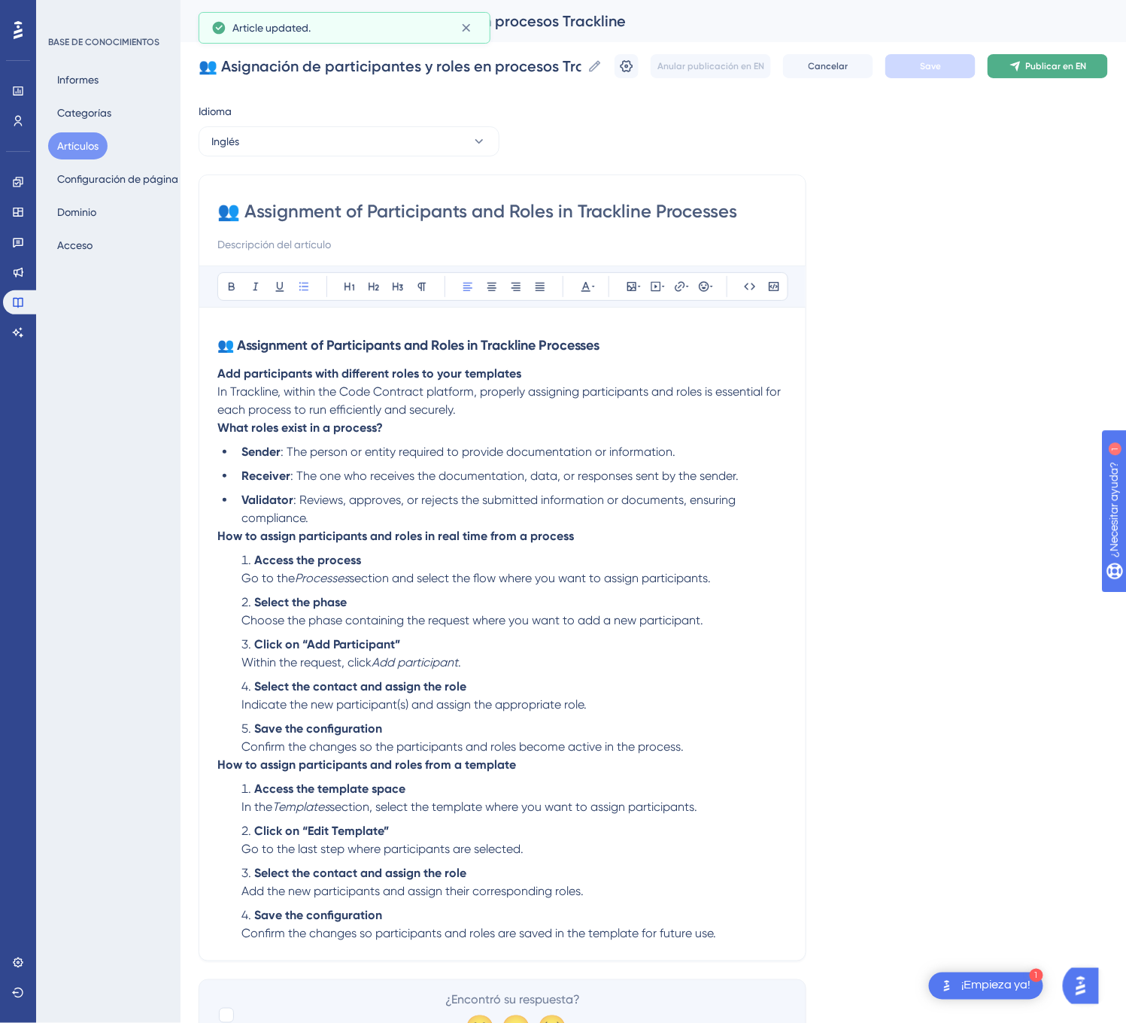
click at [1062, 71] on font "Publicar en EN" at bounding box center [1056, 66] width 61 height 11
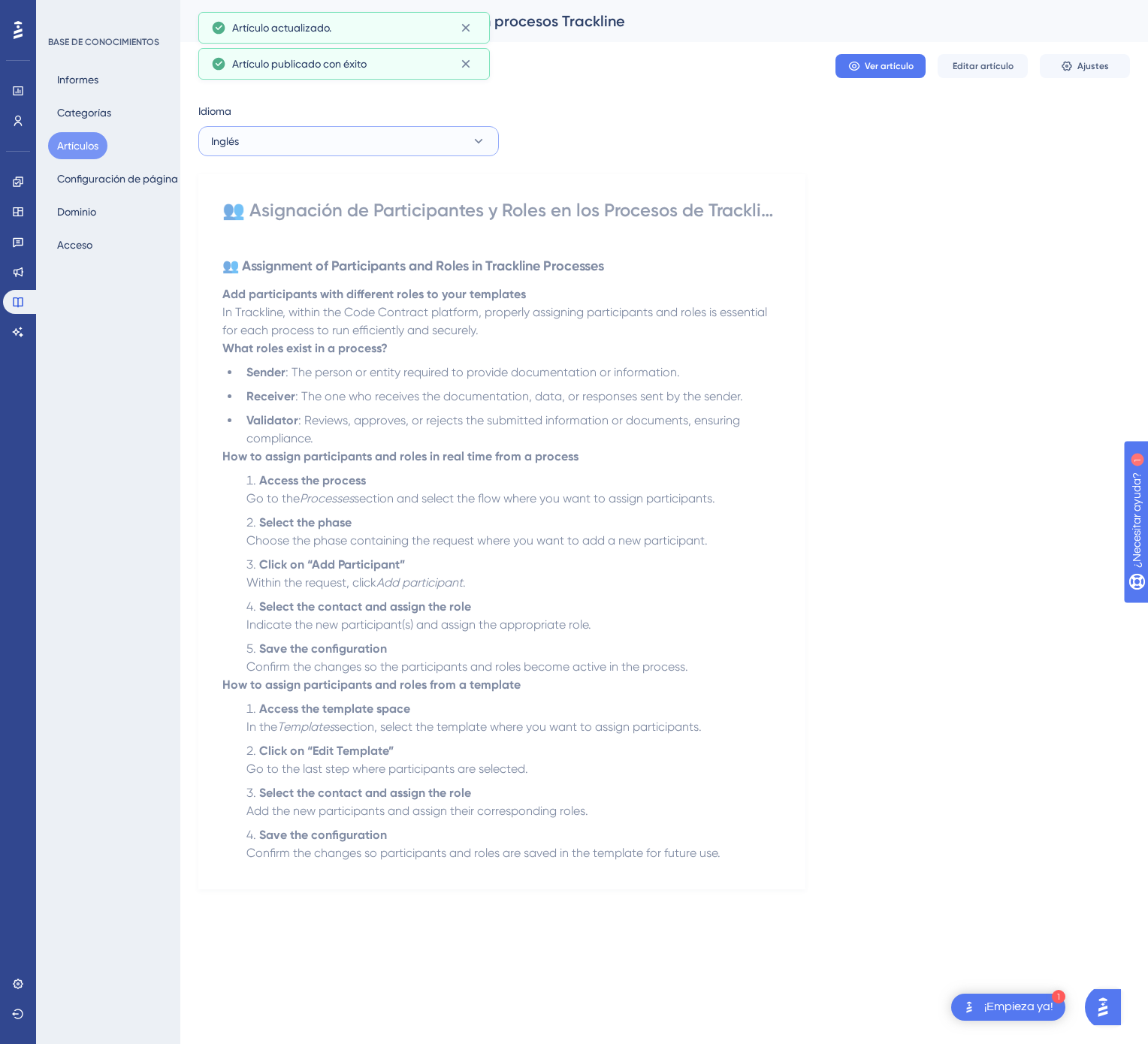
click at [403, 129] on button "Inglés" at bounding box center [348, 141] width 301 height 30
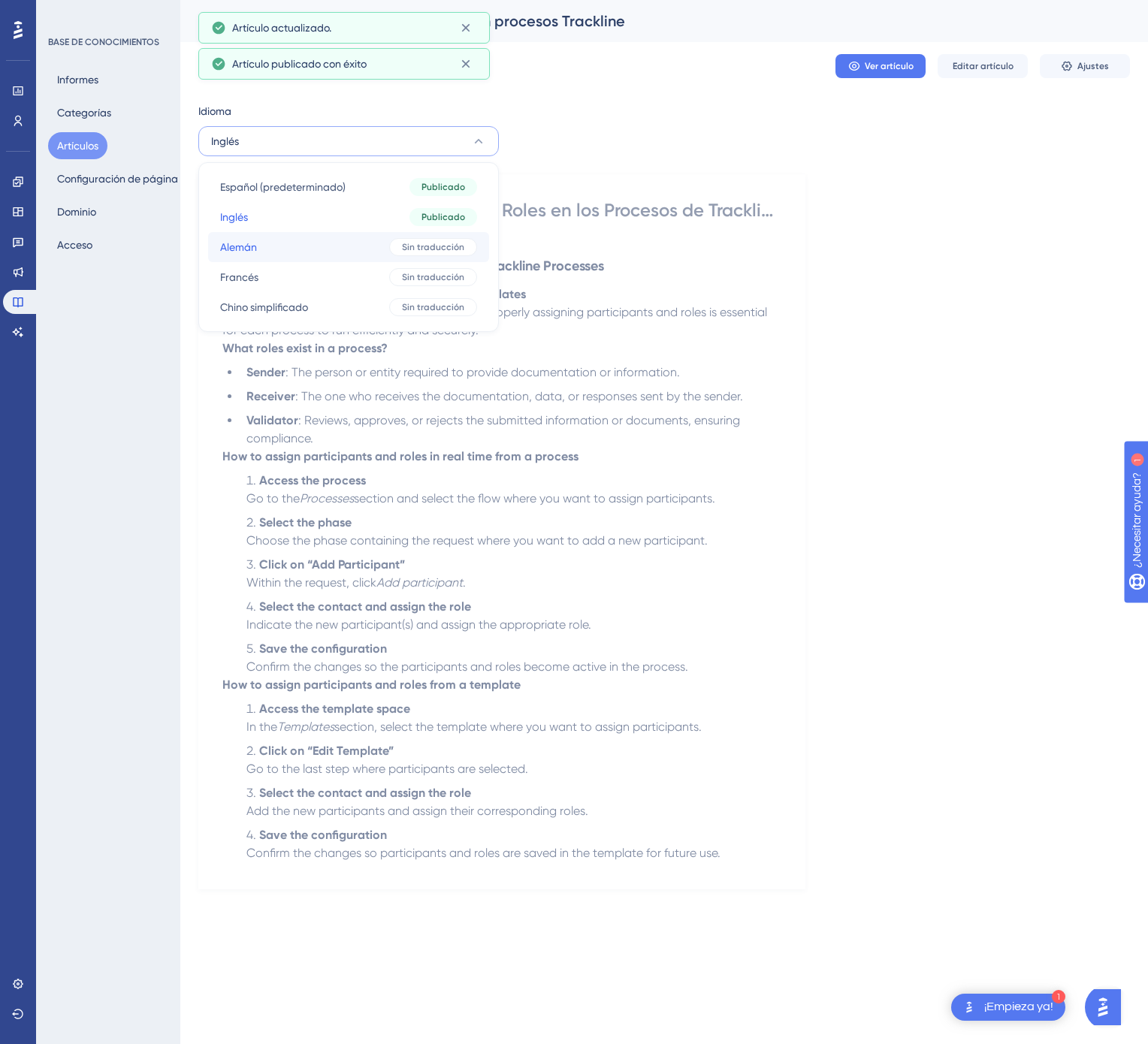
click at [340, 246] on button "Alemán Alemán Sin traducción" at bounding box center [348, 247] width 281 height 30
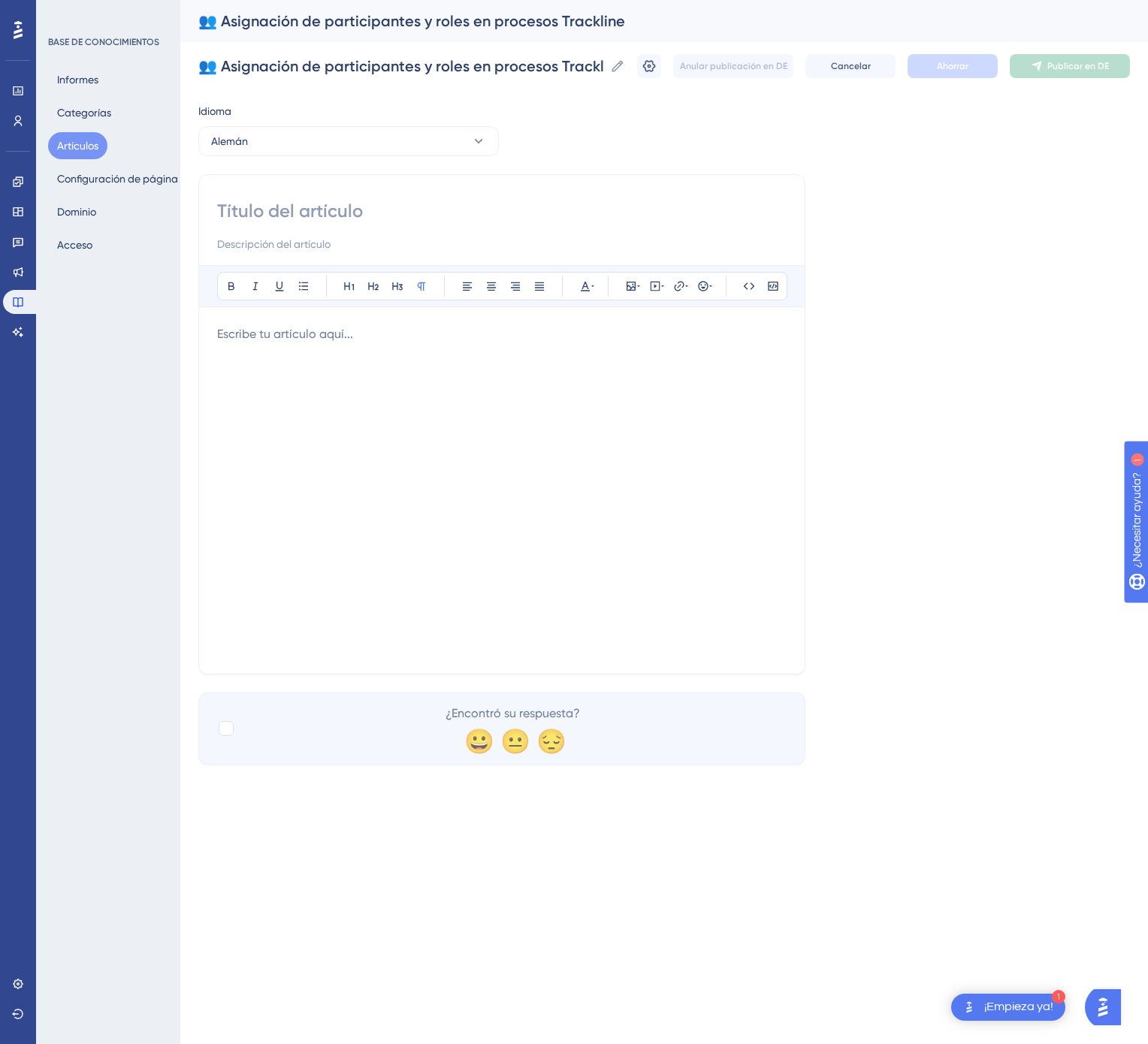
click at [451, 218] on input at bounding box center [502, 211] width 570 height 24
paste input "👥 Zuweisung von Teilnehmern und Rollen in Trackline-Prozessen"
type input "👥 Zuweisung von Teilnehmern und Rollen in Trackline-Prozessen"
click at [444, 359] on div at bounding box center [502, 491] width 570 height 331
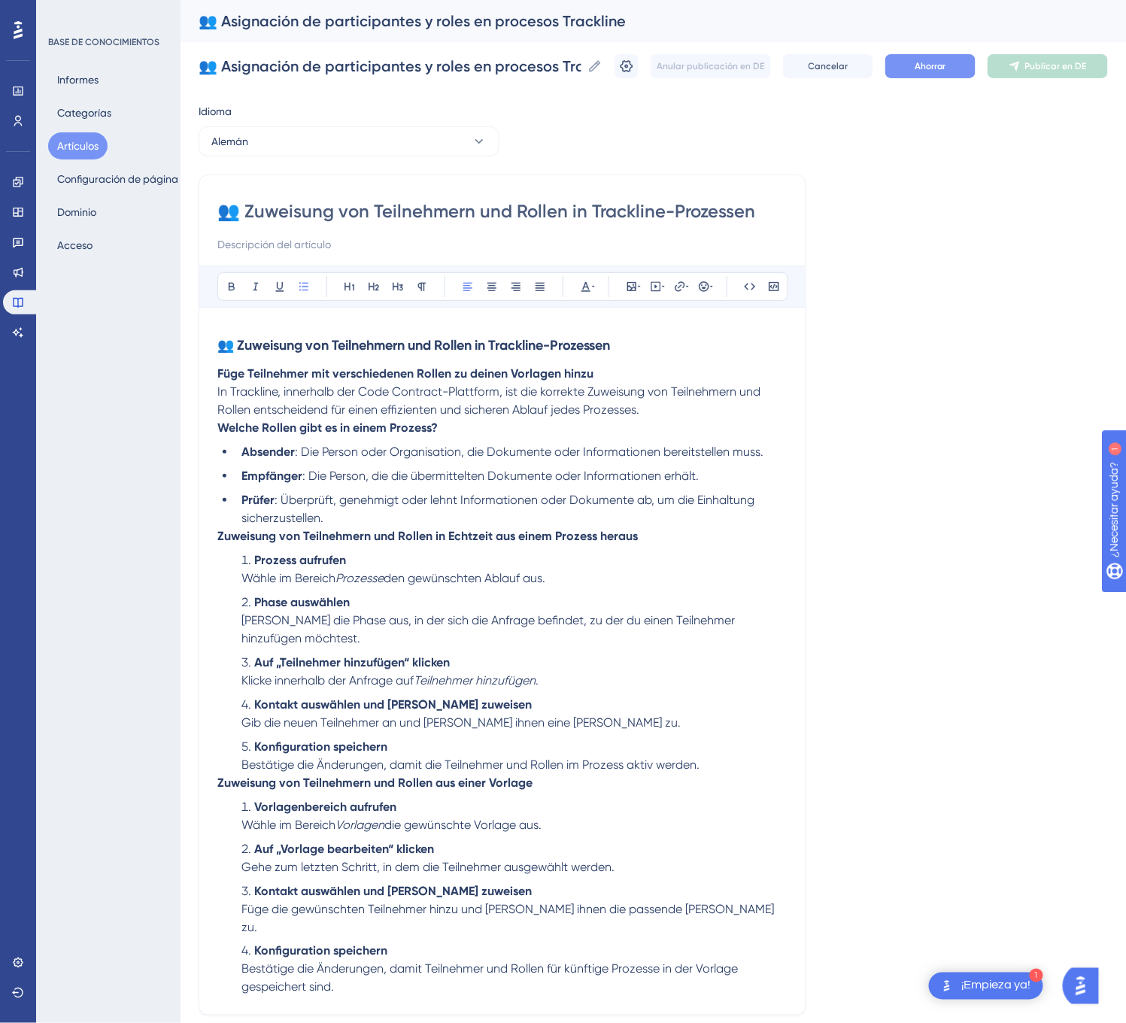
click at [938, 68] on font "Ahorrar" at bounding box center [930, 66] width 32 height 11
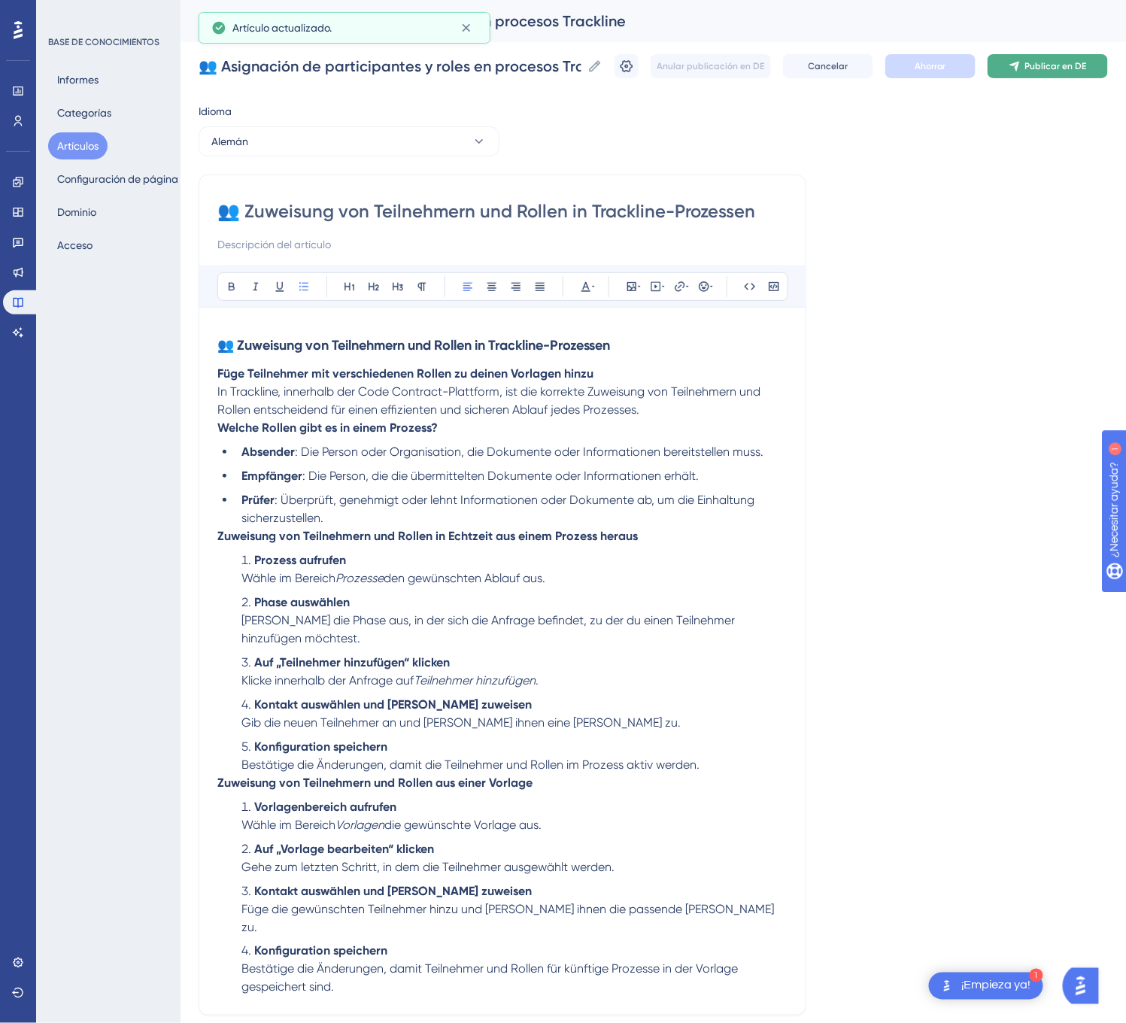
click at [1056, 68] on font "Publicar en DE" at bounding box center [1056, 66] width 62 height 11
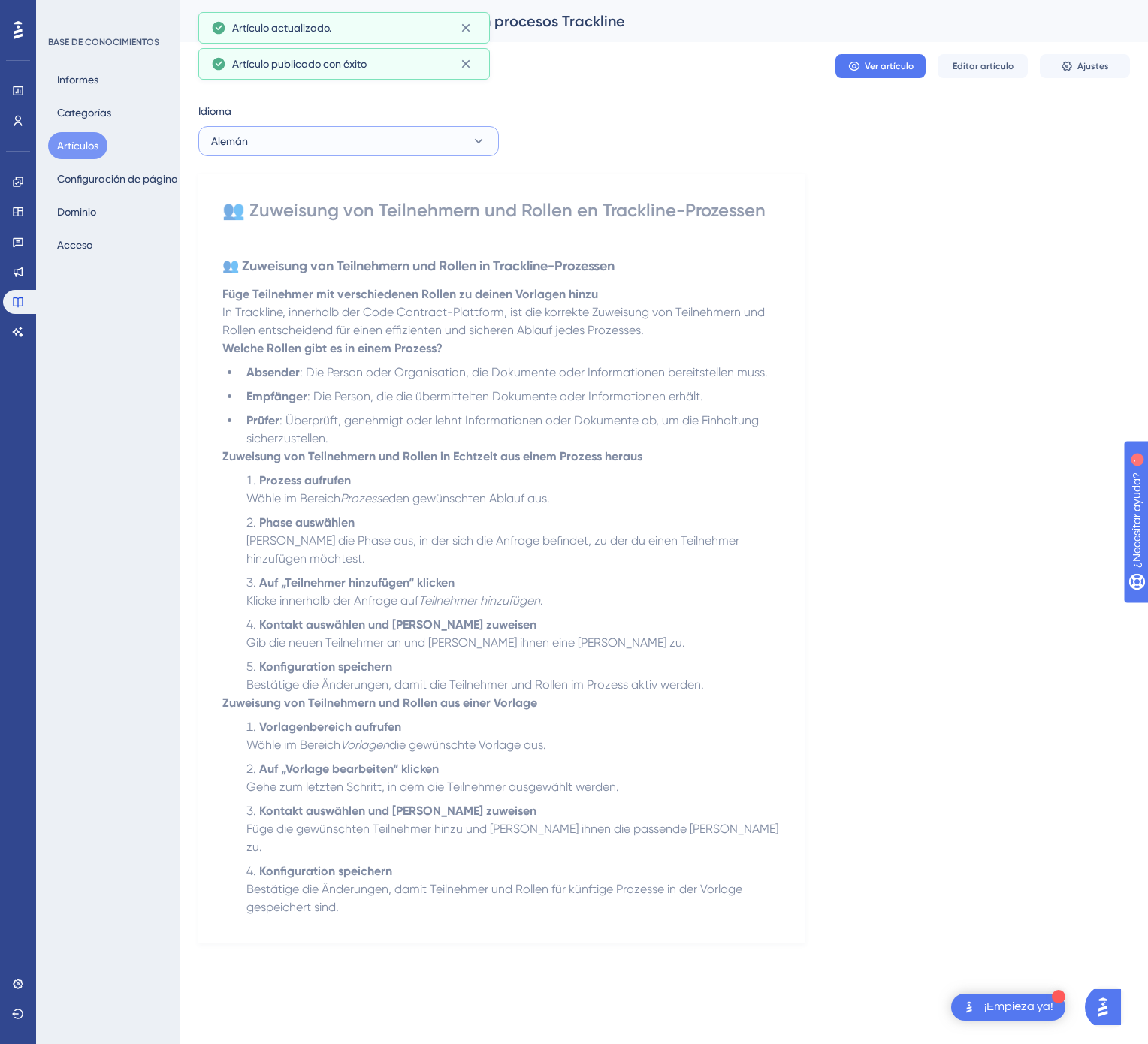
click at [350, 137] on button "Alemán" at bounding box center [348, 141] width 301 height 30
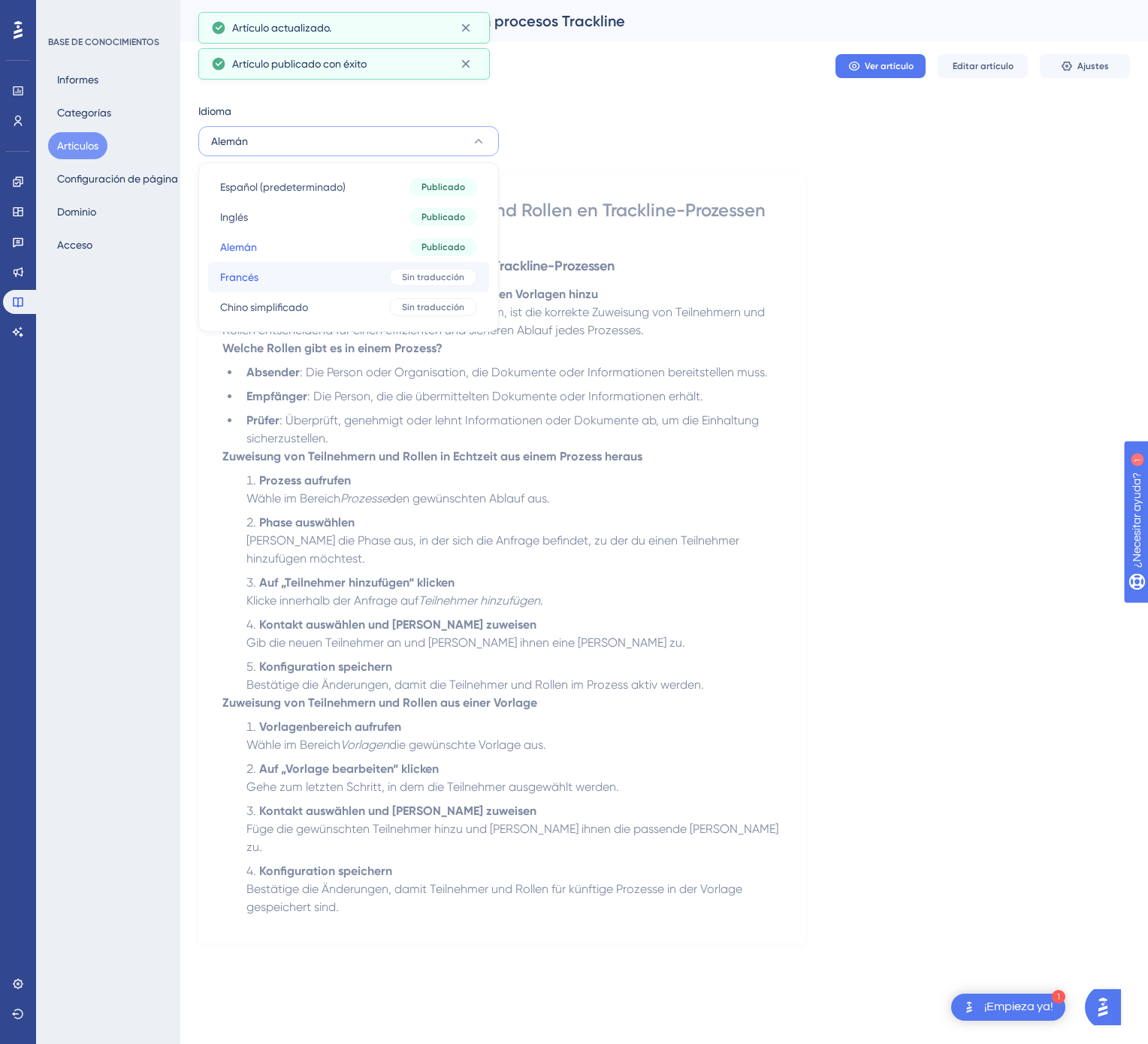
click at [337, 274] on button "Francés Francés Sin traducción" at bounding box center [348, 277] width 281 height 30
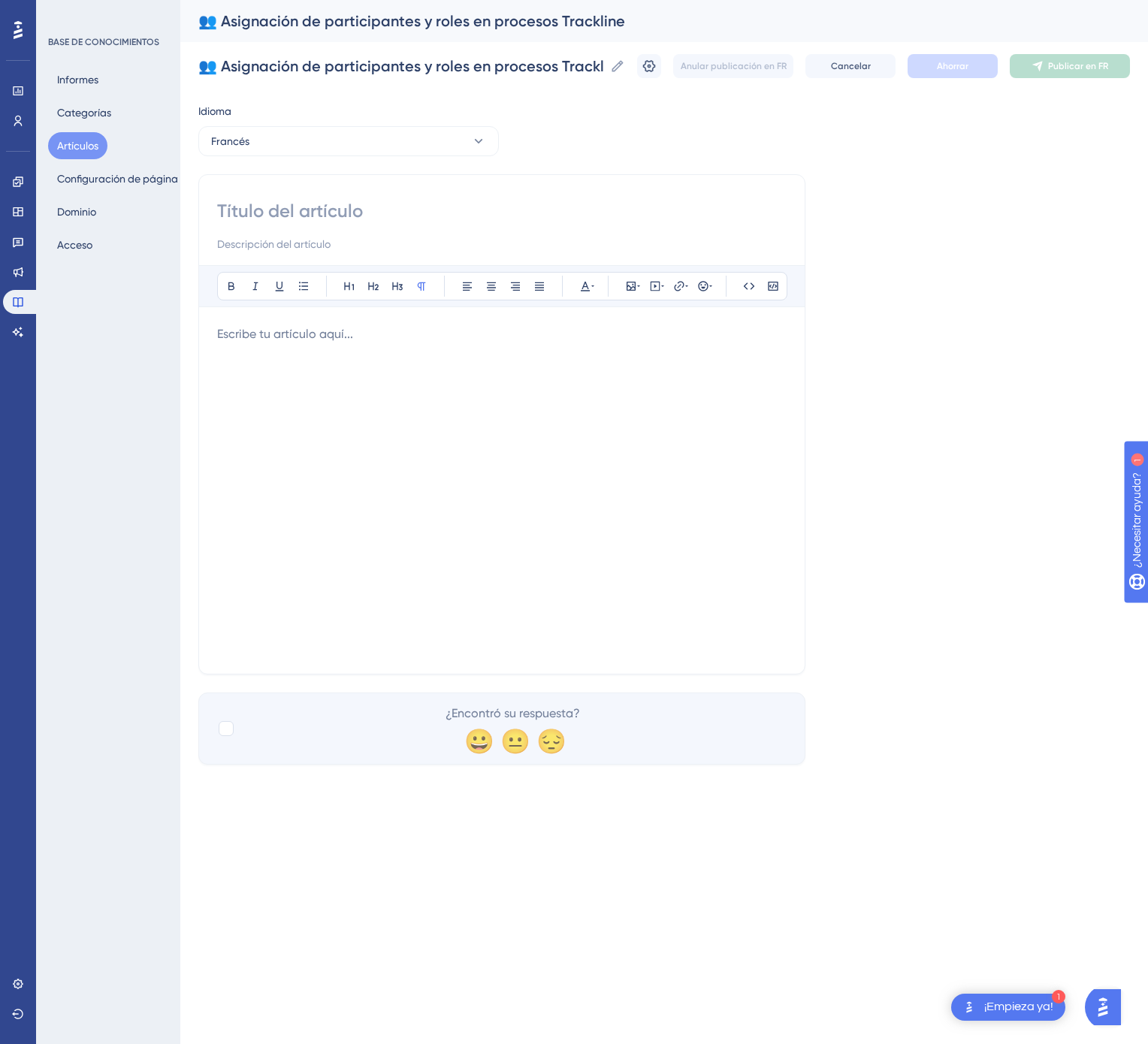
click at [420, 209] on input at bounding box center [502, 211] width 570 height 24
paste input "👥 Attribution de participants et de rôles dans les processus Trackline"
type input "👥 Attribution de participants et de rôles dans les processus Trackline"
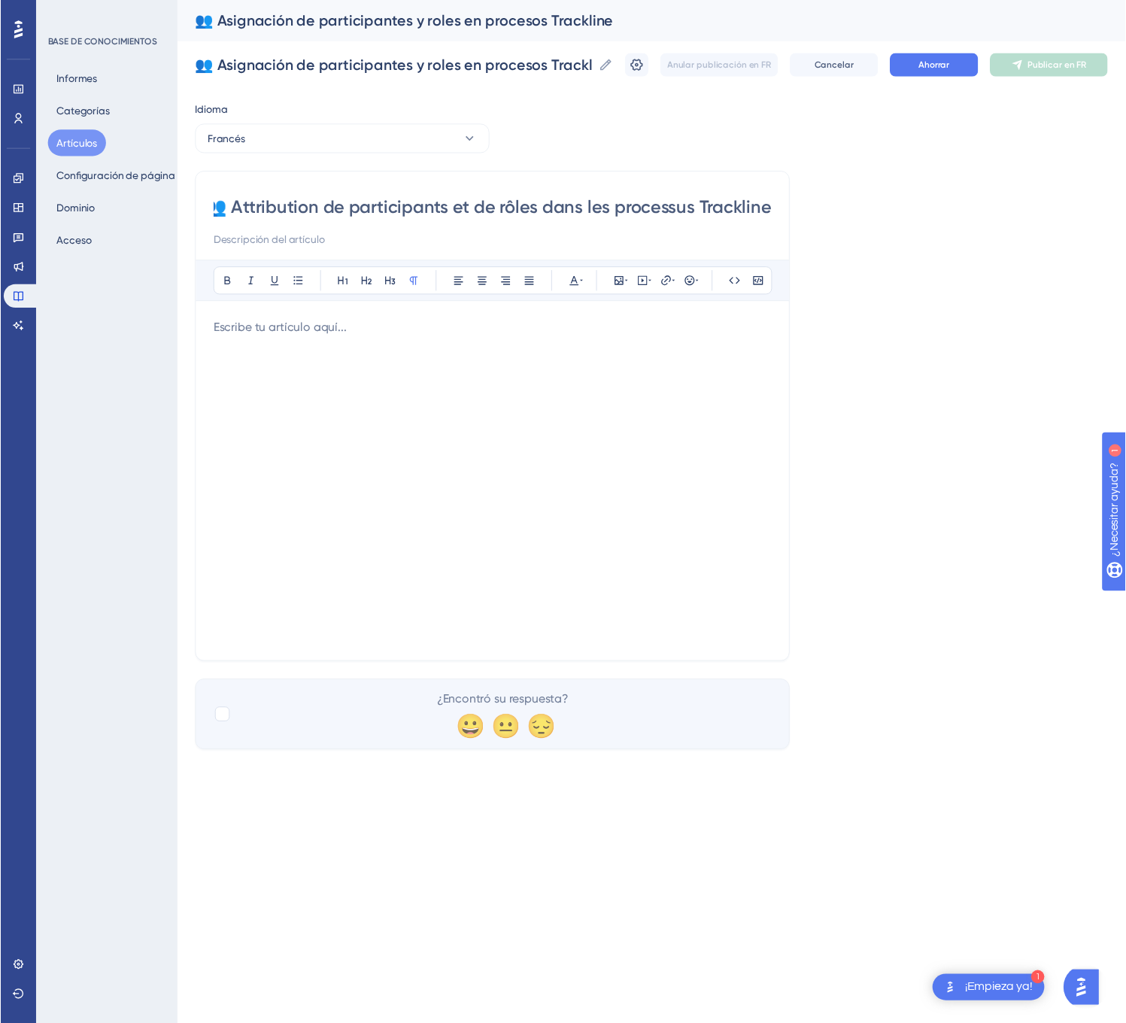
scroll to position [0, 0]
click at [422, 362] on div at bounding box center [502, 491] width 570 height 331
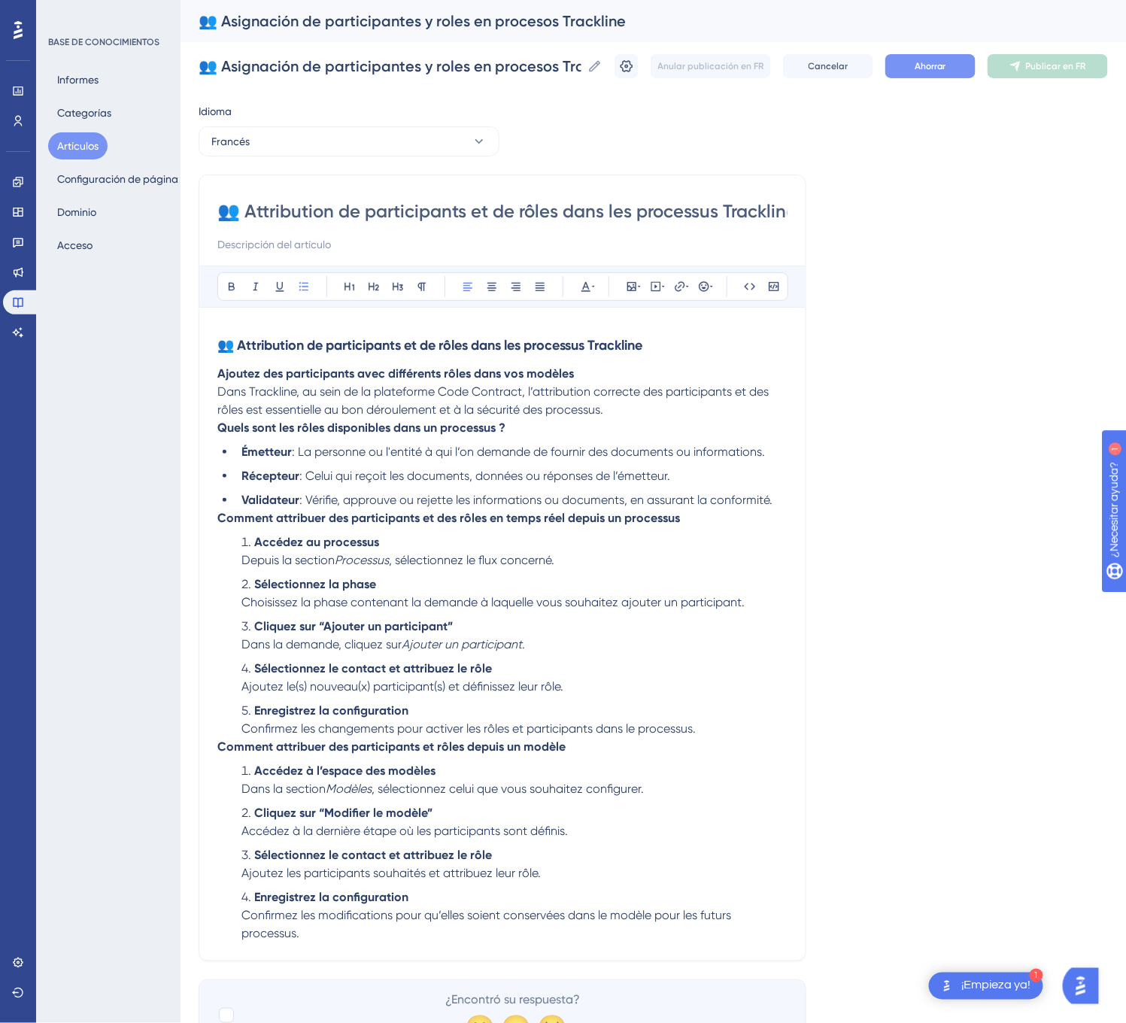
click at [968, 75] on button "Ahorrar" at bounding box center [930, 66] width 90 height 24
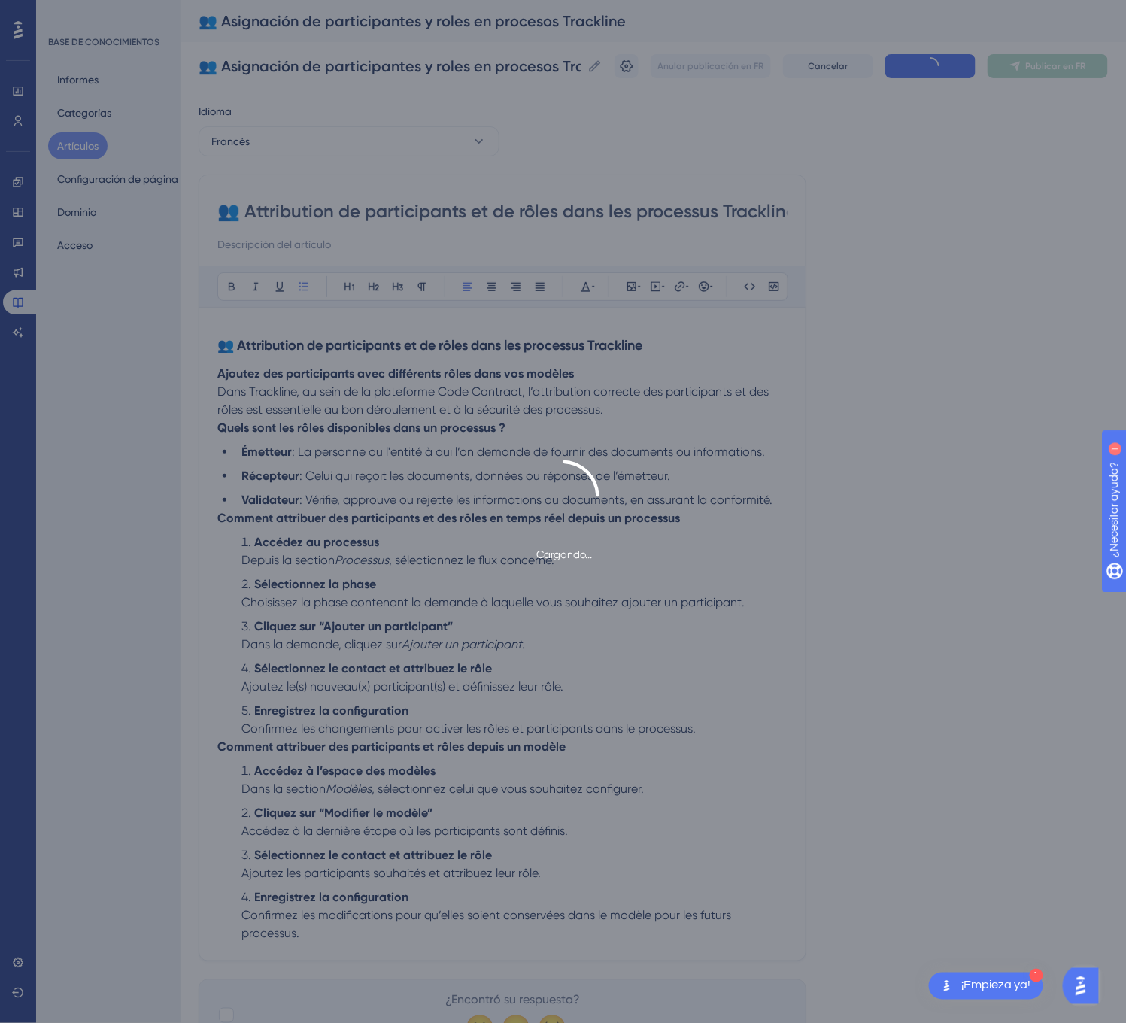
click at [1091, 71] on div "Cargando..." at bounding box center [563, 511] width 1126 height 1023
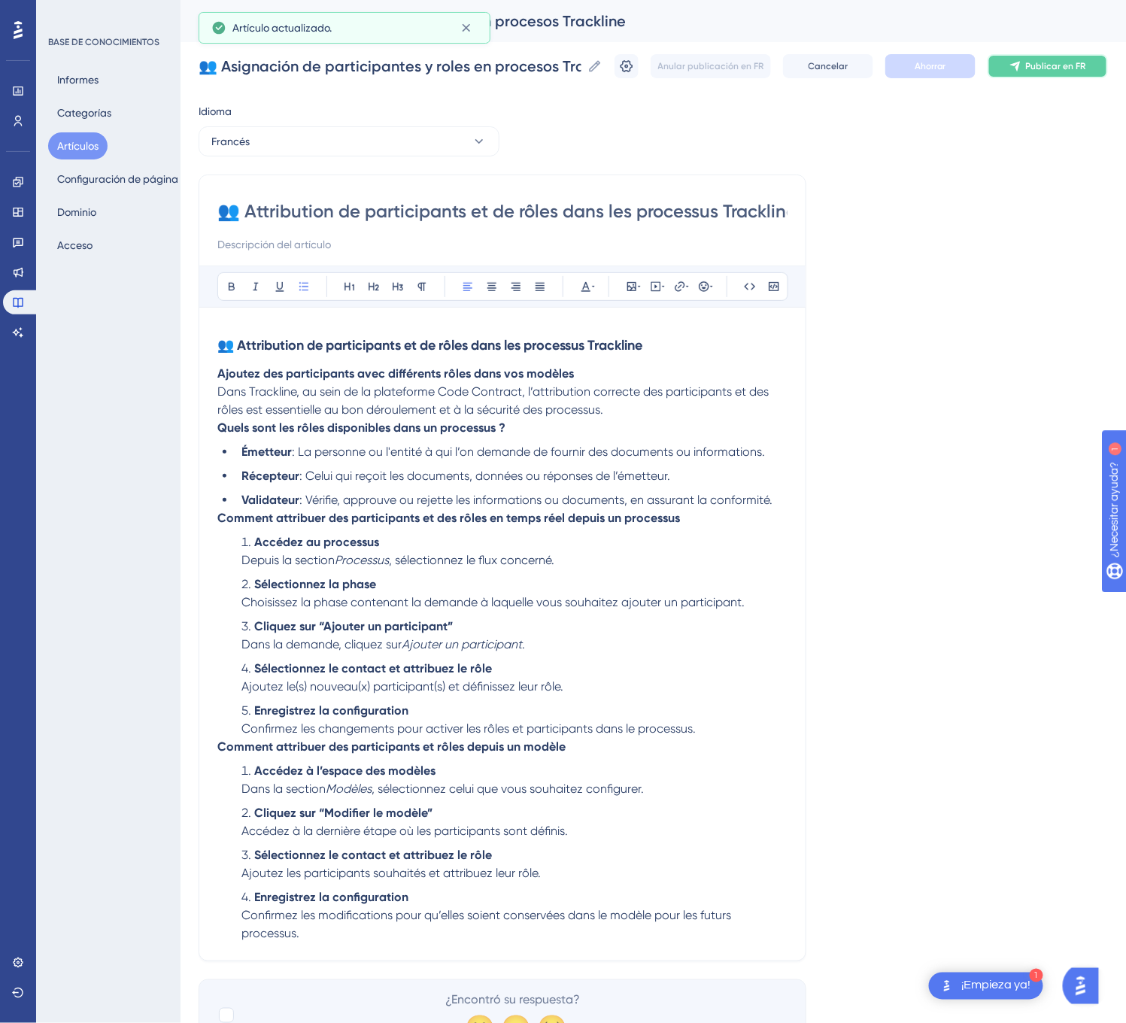
click at [1086, 71] on font "Publicar en FR" at bounding box center [1056, 66] width 60 height 11
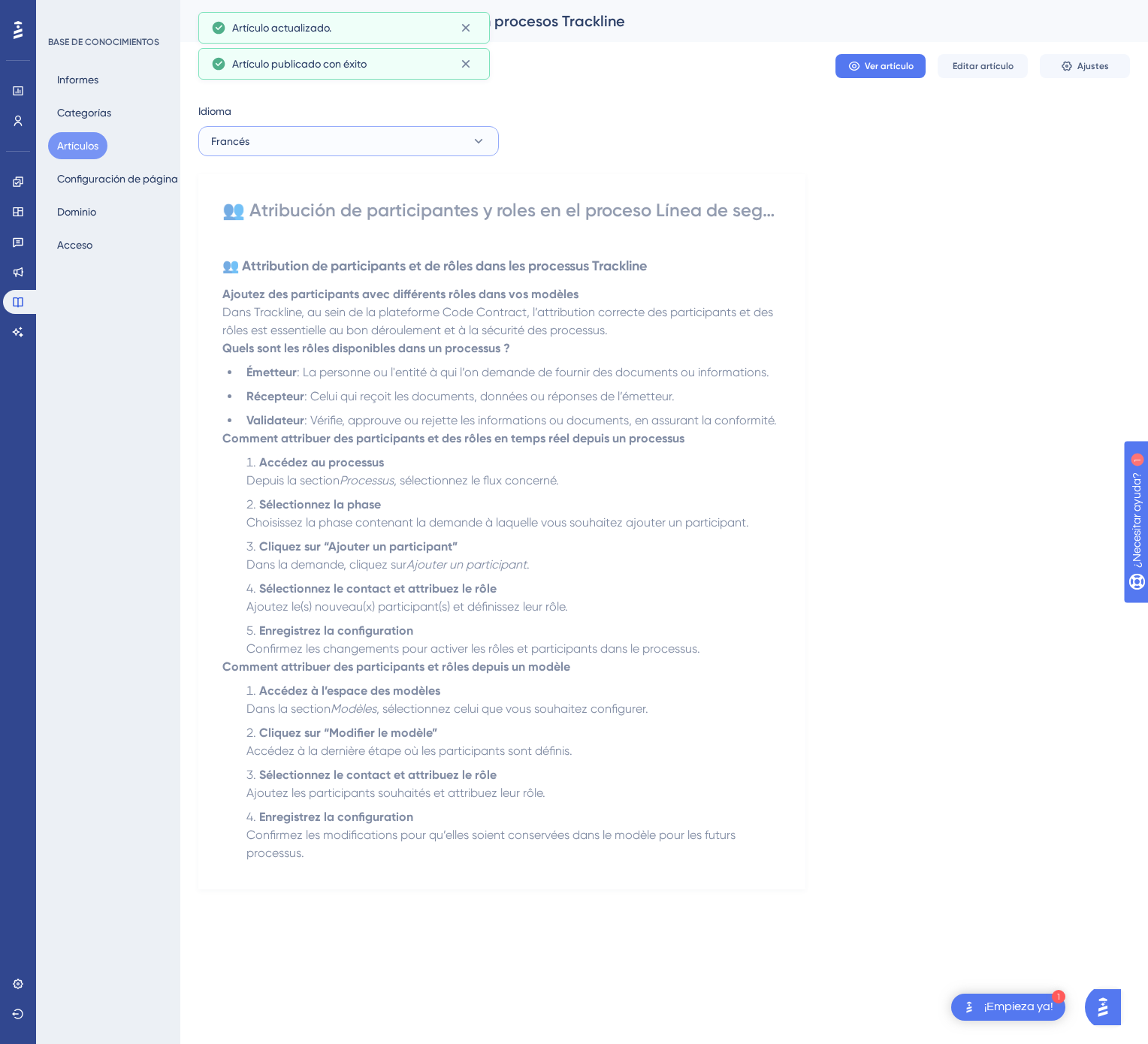
click at [289, 146] on button "Francés" at bounding box center [348, 141] width 301 height 30
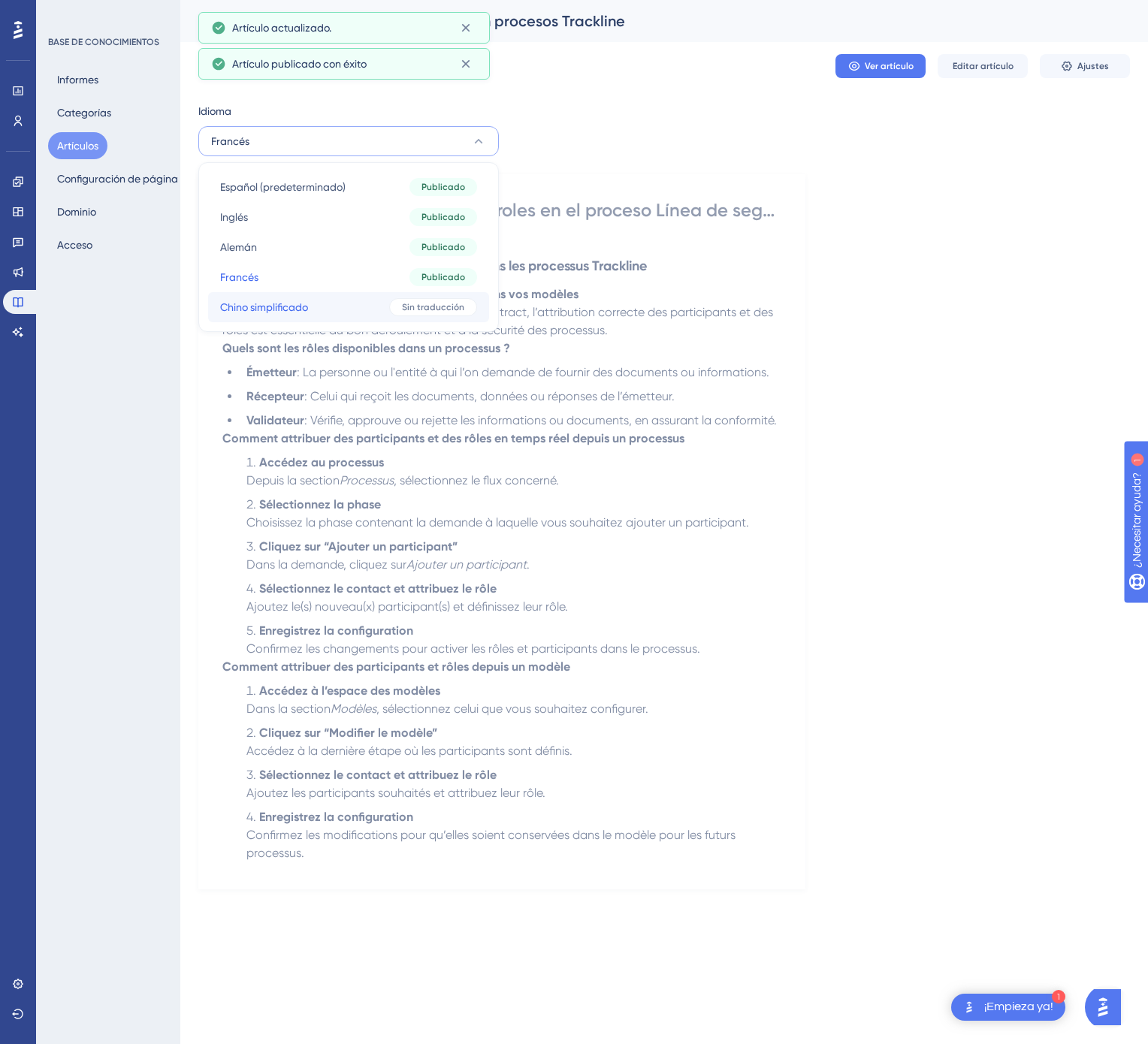
click at [279, 308] on font "Chino simplificado" at bounding box center [264, 308] width 88 height 12
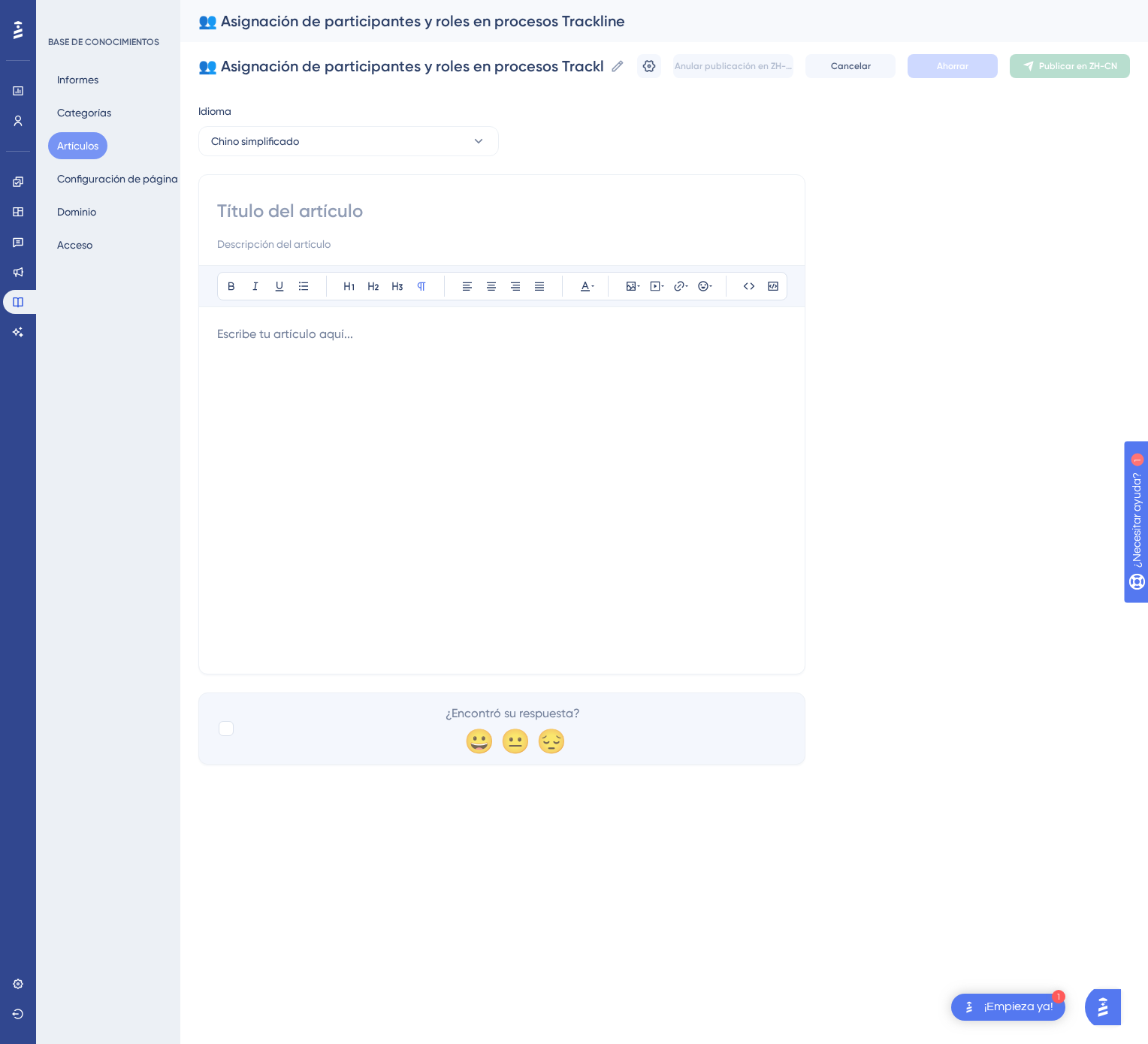
click at [386, 223] on input at bounding box center [502, 211] width 570 height 24
paste input "👥 在 Trackline 流程中分配参与者与角色"
type input "👥 在 Trackline 流程中分配参与者与角色"
click at [587, 513] on div at bounding box center [502, 491] width 570 height 331
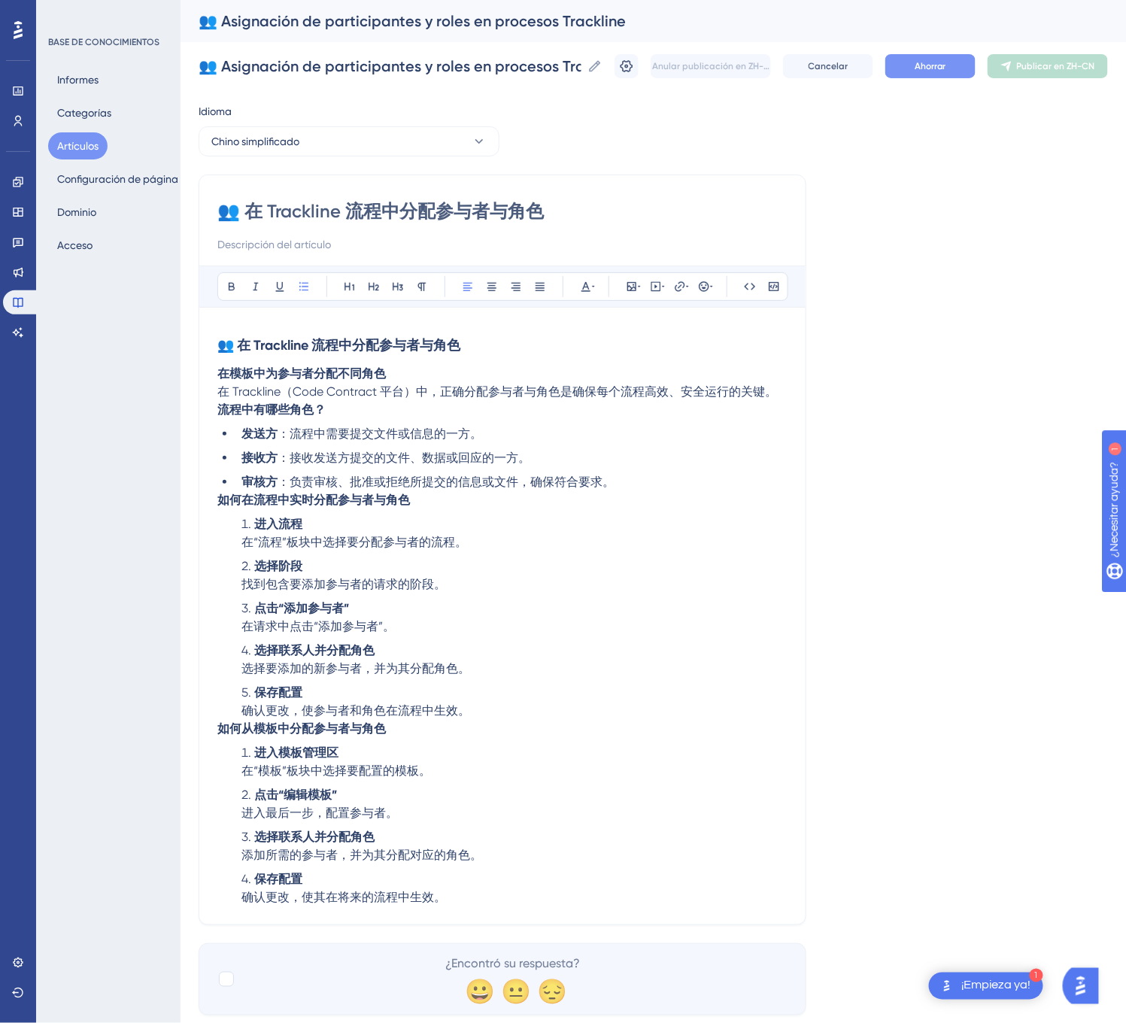
click at [946, 65] on font "Ahorrar" at bounding box center [930, 66] width 32 height 11
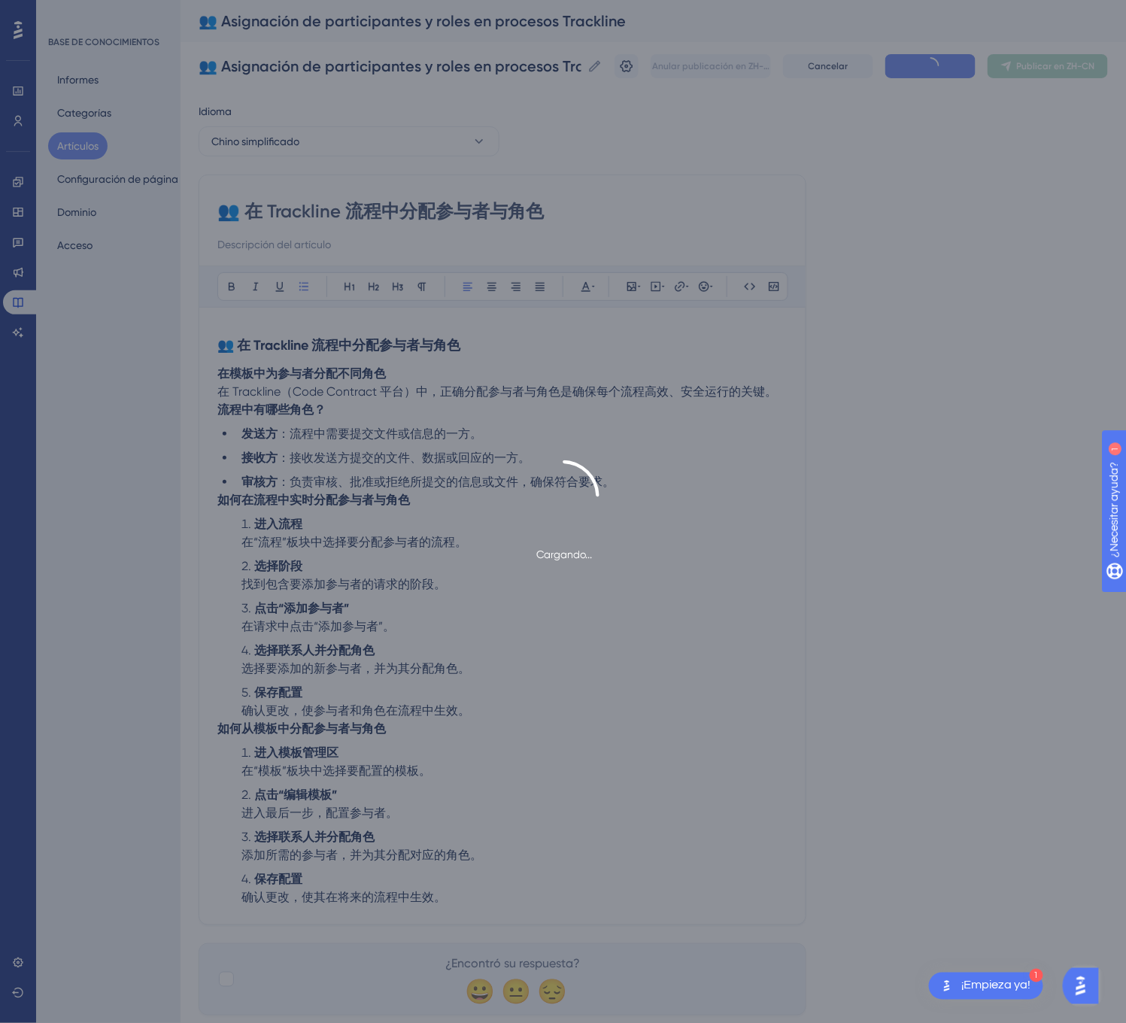
click at [1098, 59] on div "Cargando..." at bounding box center [563, 511] width 1126 height 1023
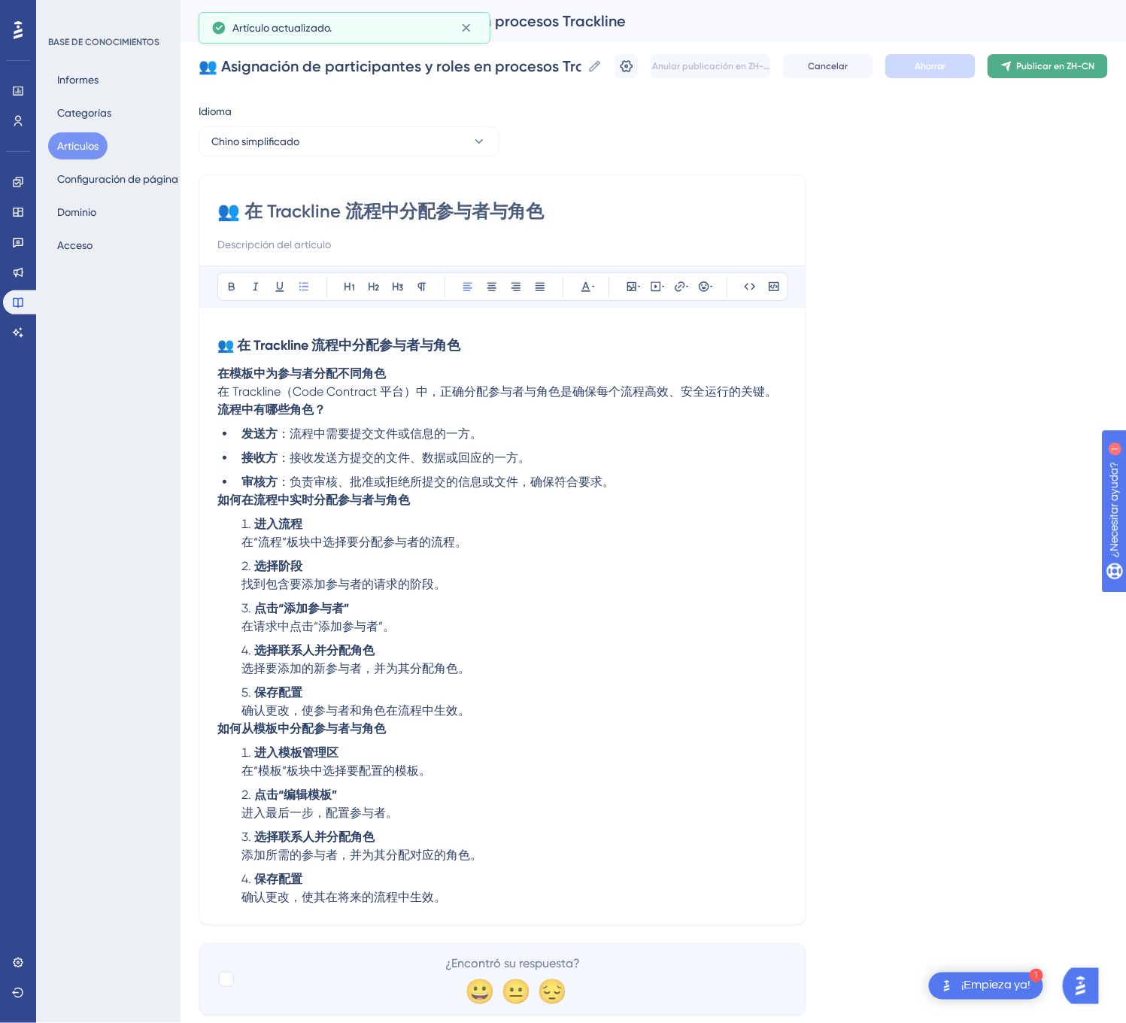
click at [1087, 63] on font "Publicar en ZH-CN" at bounding box center [1056, 66] width 78 height 11
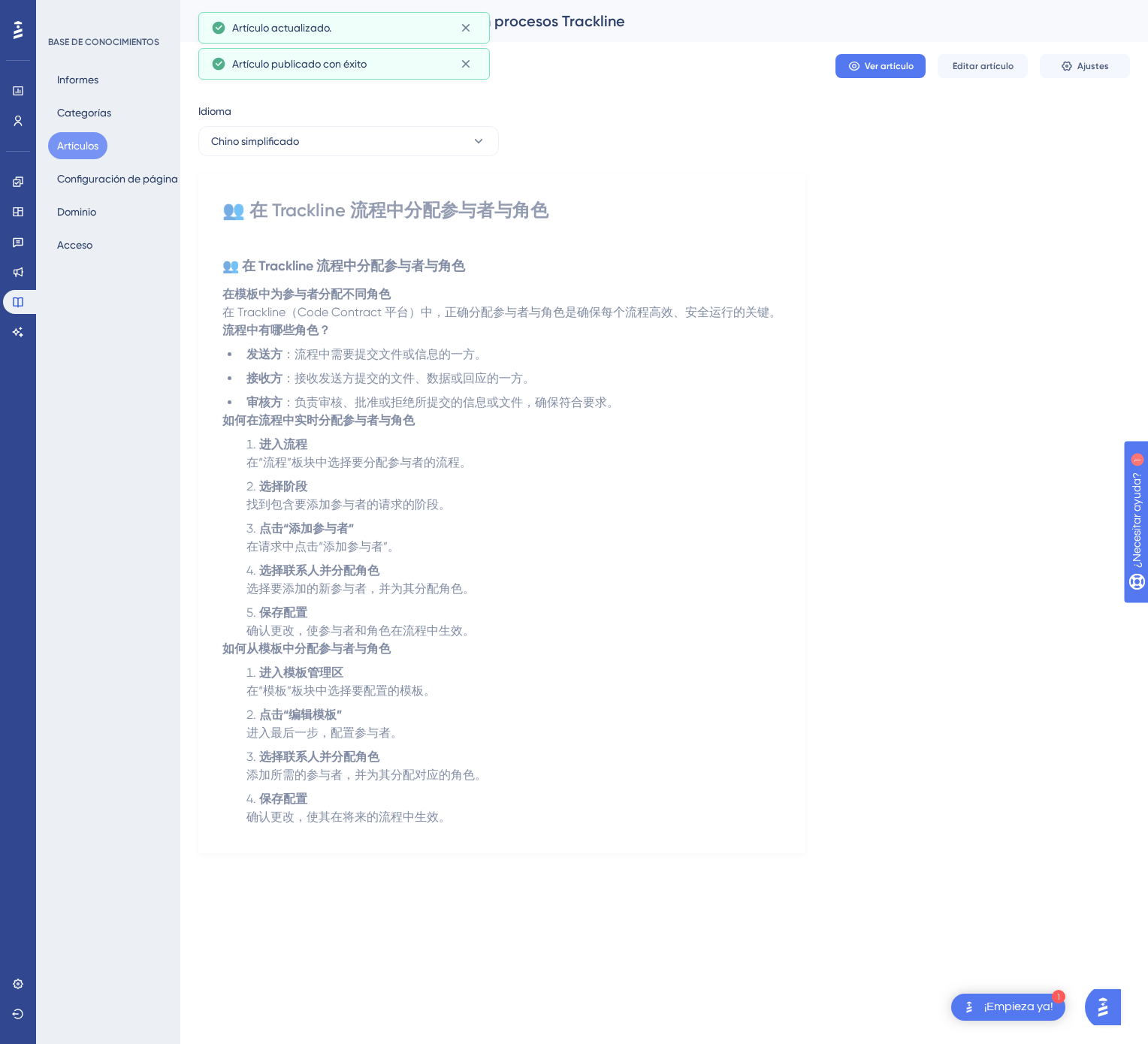
click at [77, 152] on font "Artículos" at bounding box center [77, 146] width 41 height 18
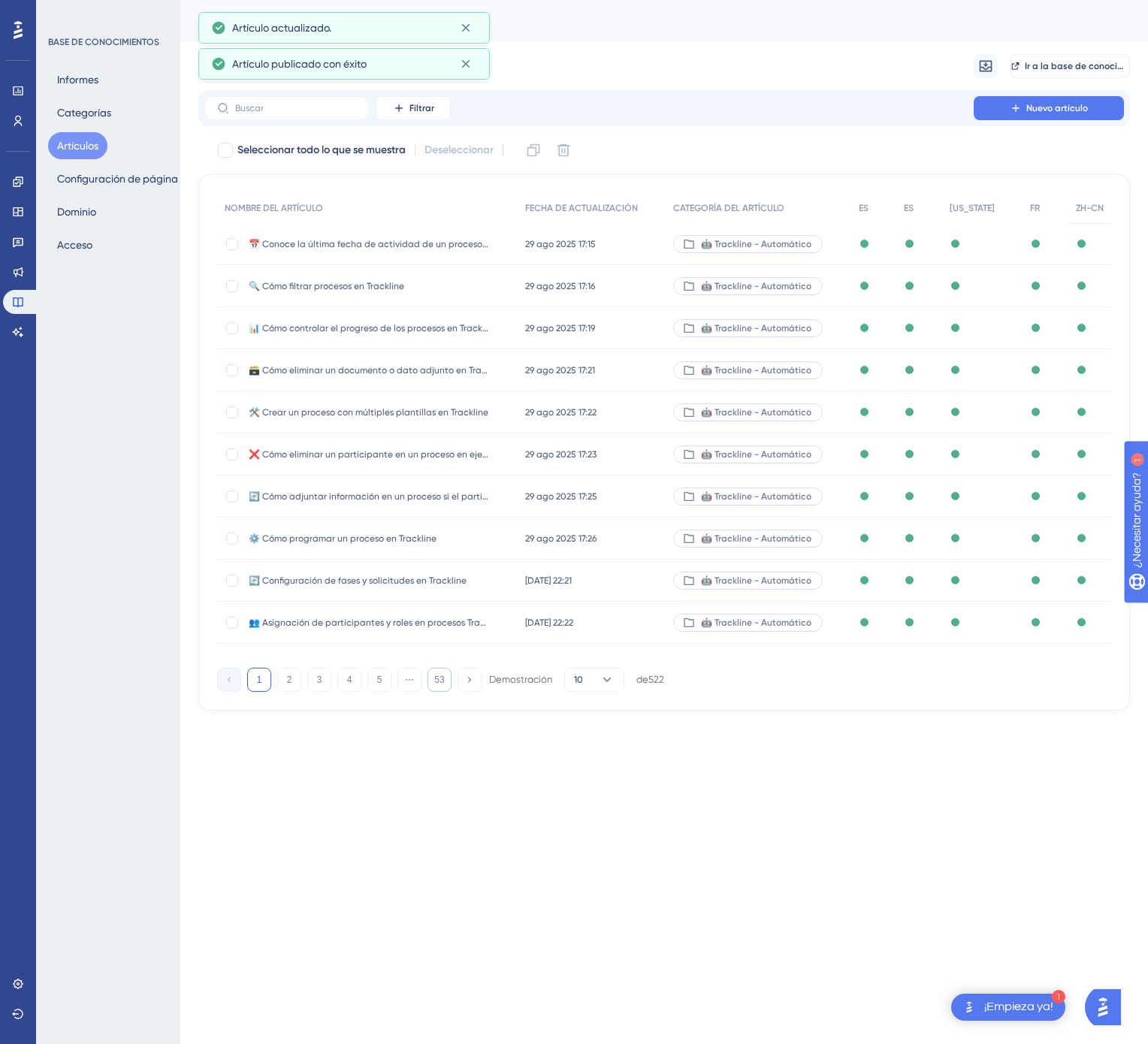
click at [451, 680] on button "53" at bounding box center [440, 679] width 24 height 24
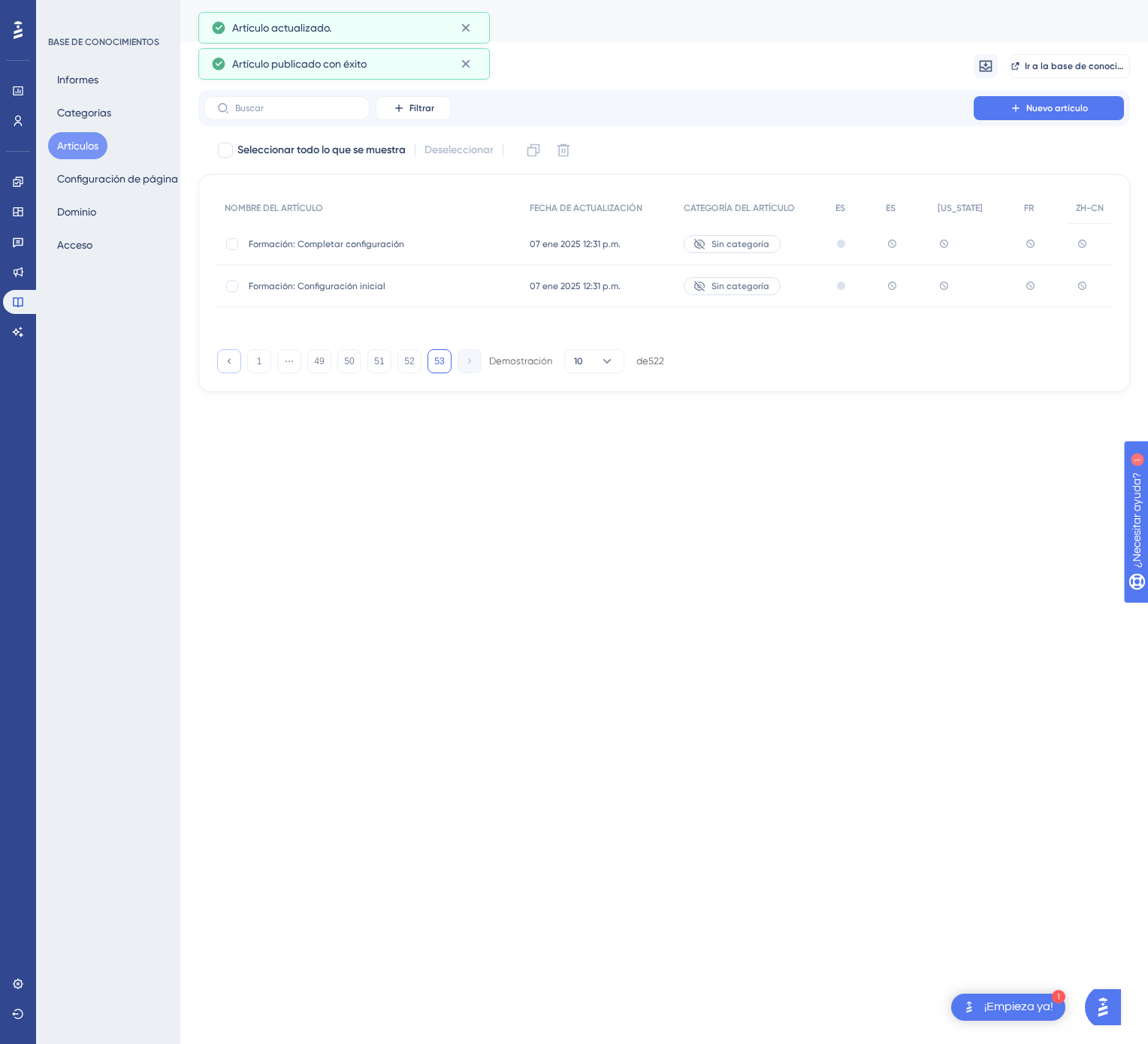
click at [231, 362] on icon at bounding box center [229, 361] width 10 height 10
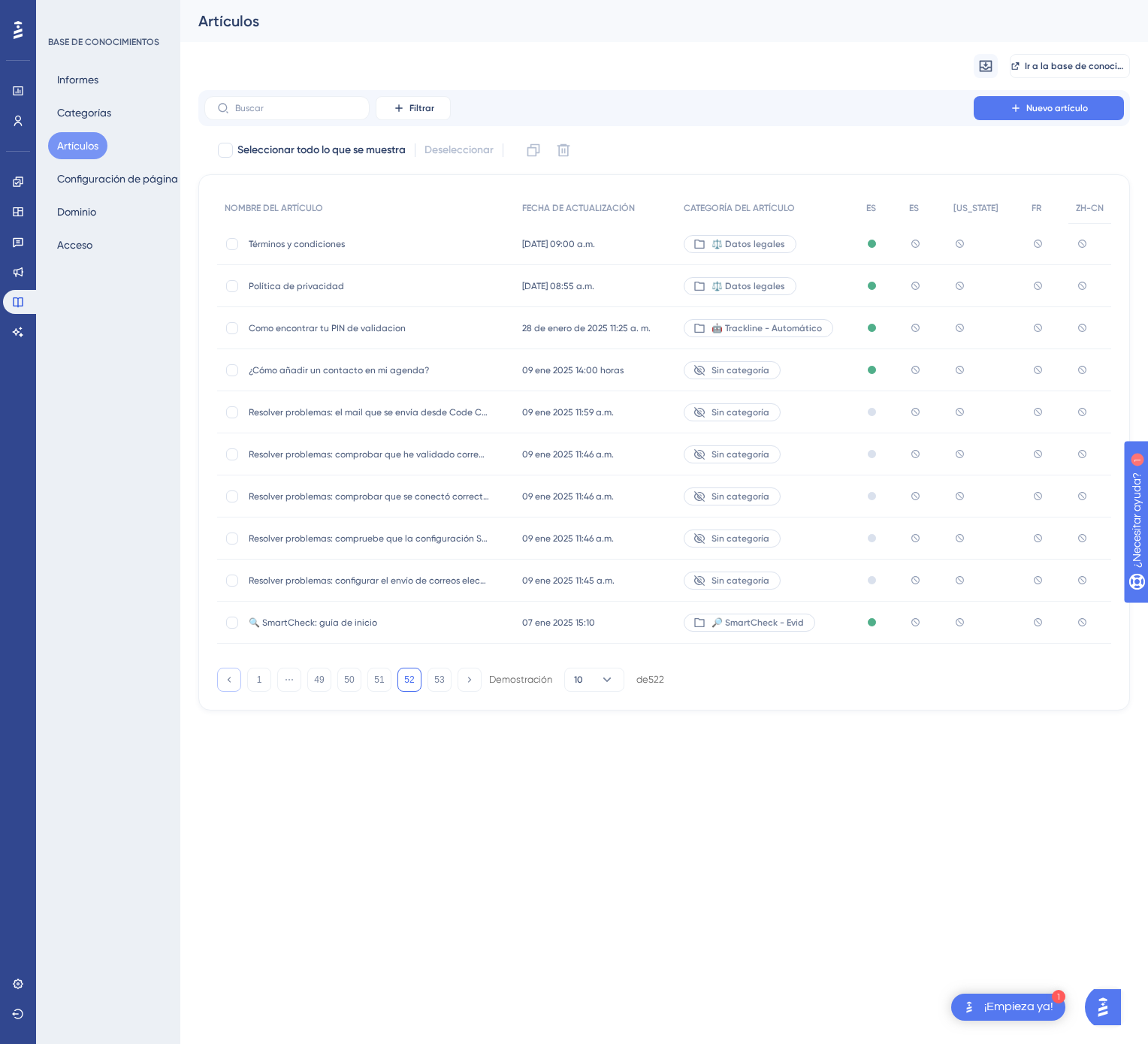
click at [229, 673] on button at bounding box center [229, 679] width 24 height 24
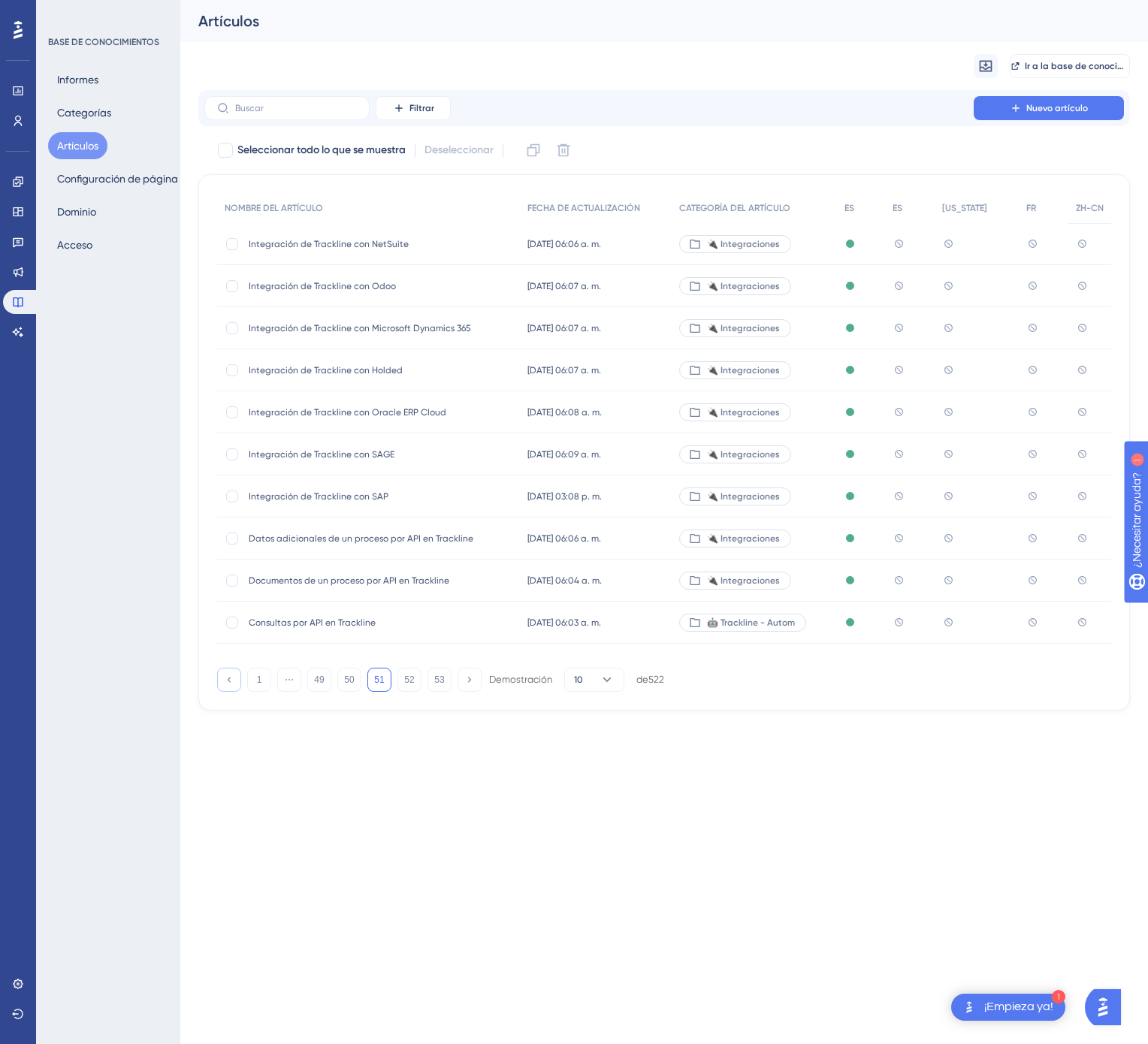
click at [229, 673] on button at bounding box center [229, 679] width 24 height 24
click at [229, 674] on button at bounding box center [229, 679] width 24 height 24
click at [229, 674] on icon at bounding box center [229, 679] width 10 height 10
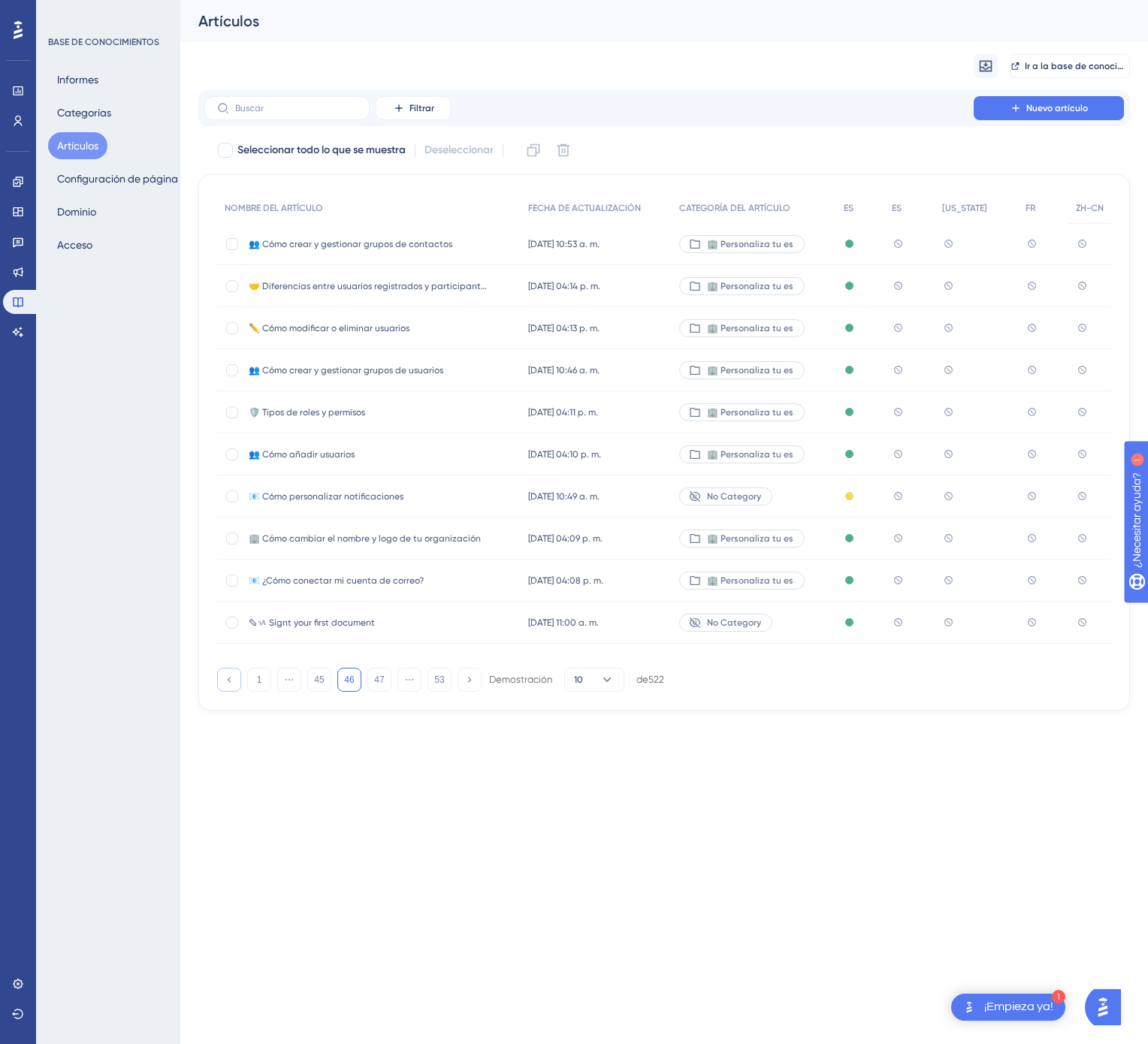
click at [229, 674] on icon at bounding box center [229, 679] width 10 height 10
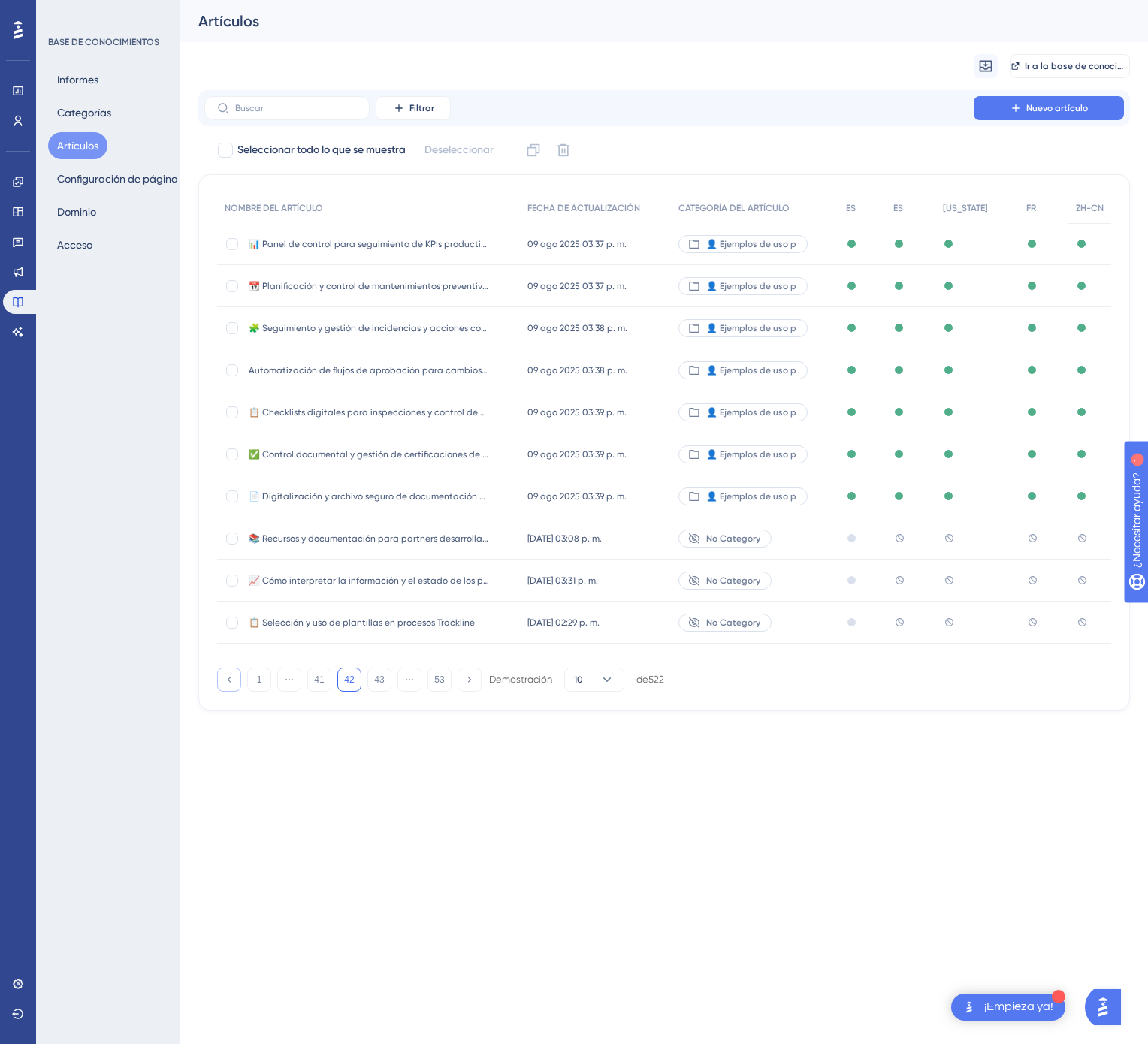
click at [229, 674] on icon at bounding box center [229, 679] width 10 height 10
click at [231, 676] on icon at bounding box center [229, 679] width 10 height 10
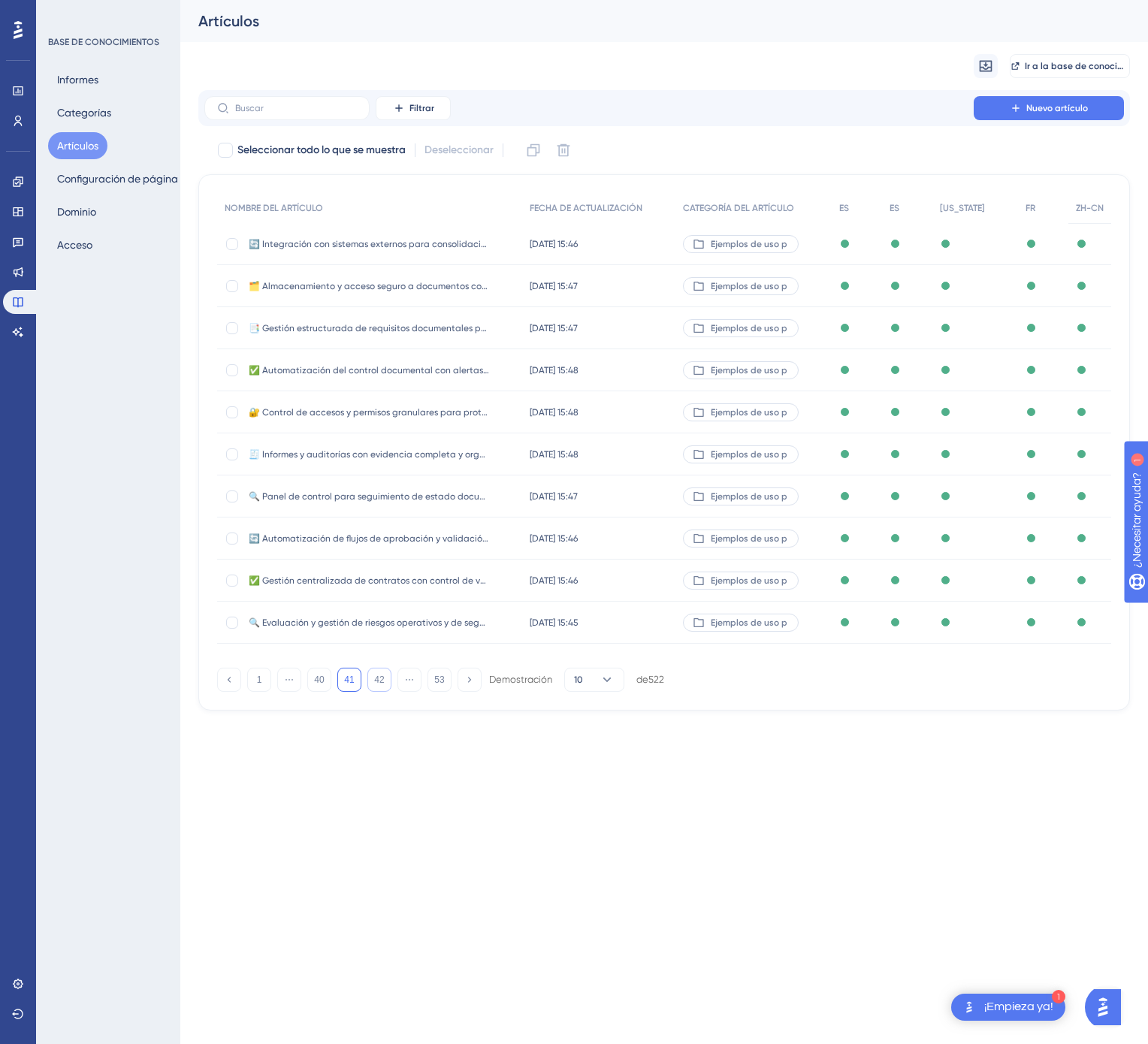
click at [380, 679] on font "42" at bounding box center [379, 679] width 10 height 11
click at [380, 679] on font "43" at bounding box center [379, 679] width 10 height 11
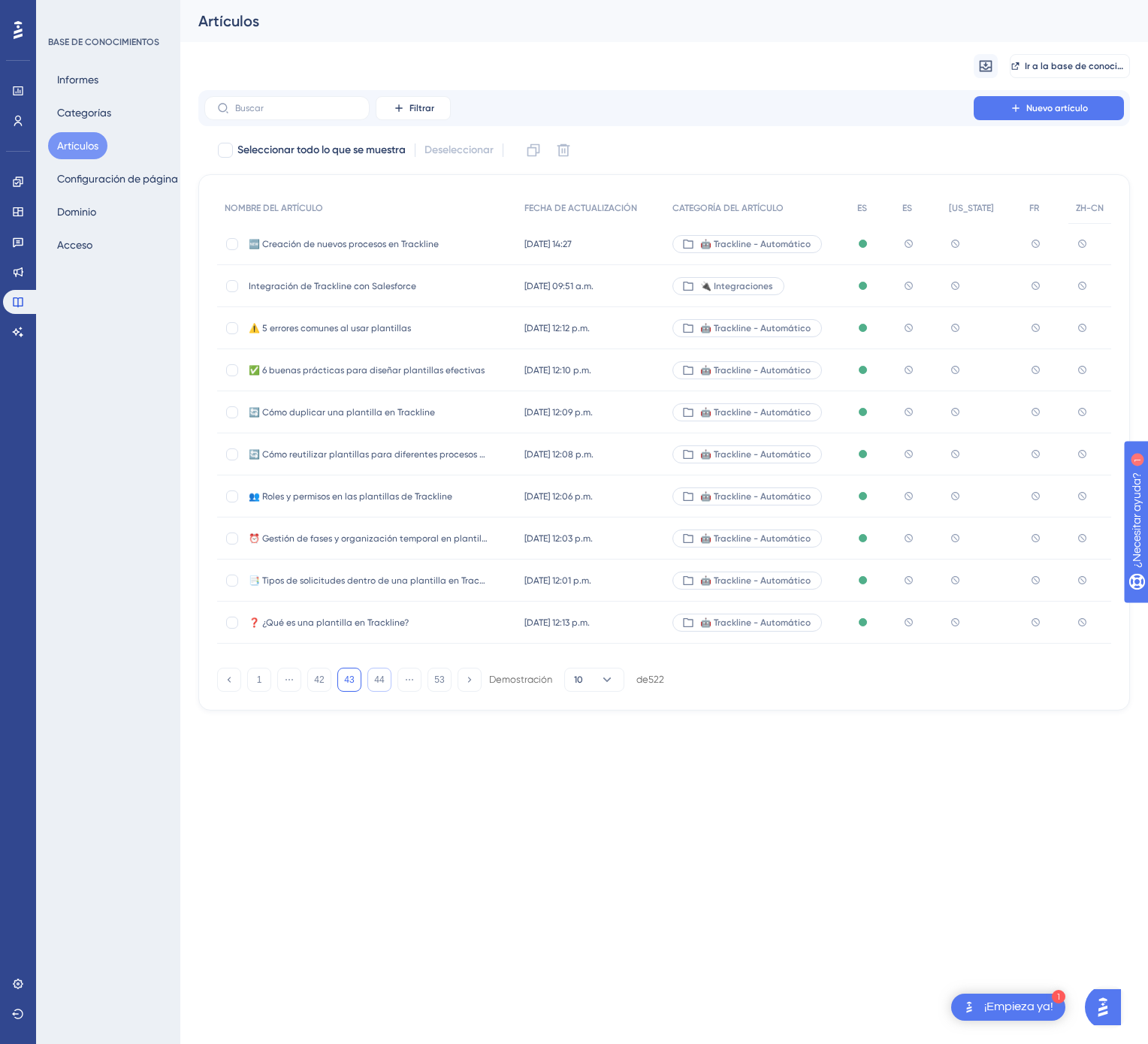
click at [609, 242] on div "23 jun 2025 14:27 23 jun 2025 14:27" at bounding box center [590, 244] width 148 height 42
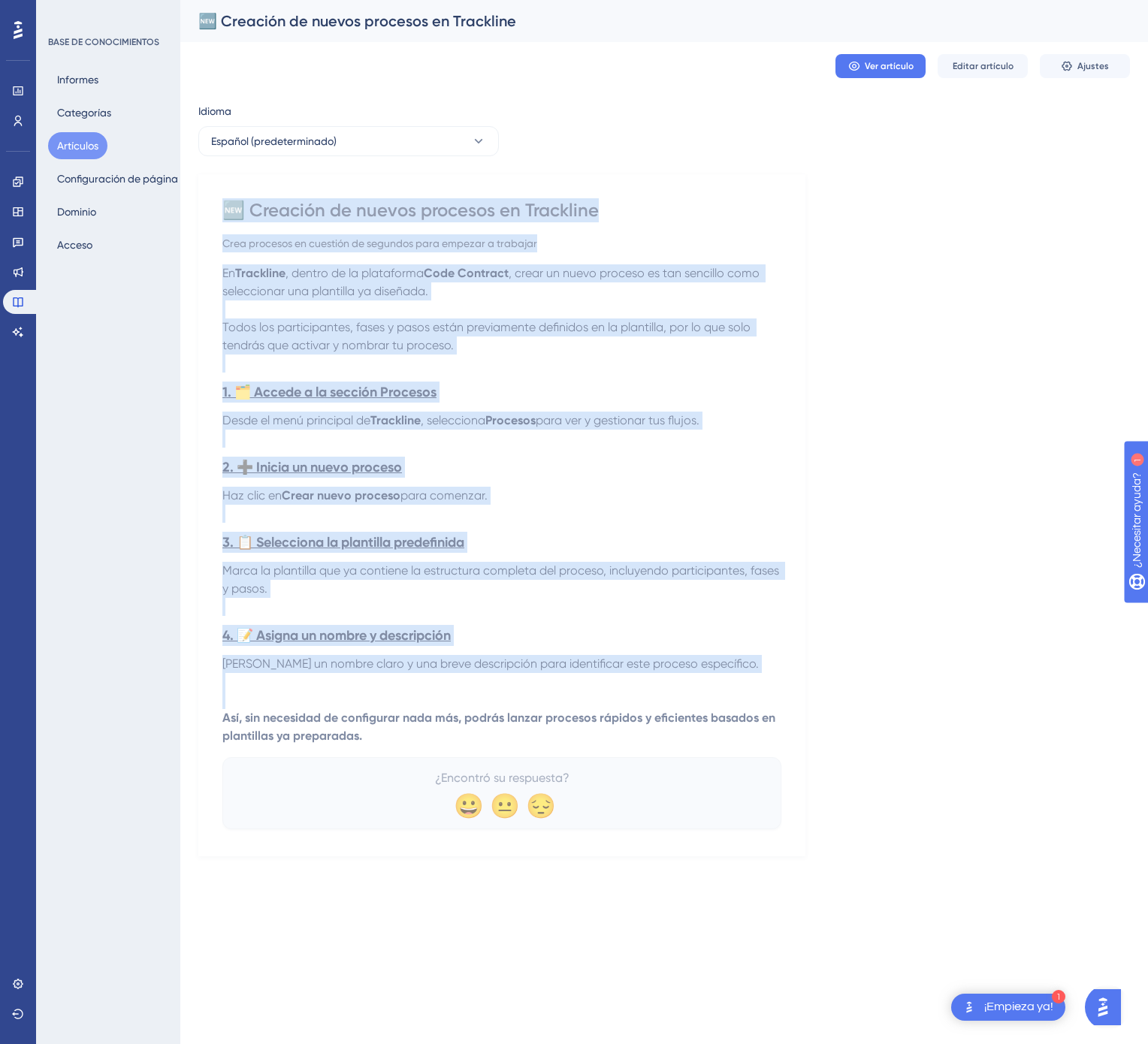
drag, startPoint x: 231, startPoint y: 212, endPoint x: 420, endPoint y: 740, distance: 560.8
click at [420, 740] on div "🆕 Creación de nuevos procesos en Trackline Crea procesos en cuestión de segundo…" at bounding box center [502, 514] width 559 height 631
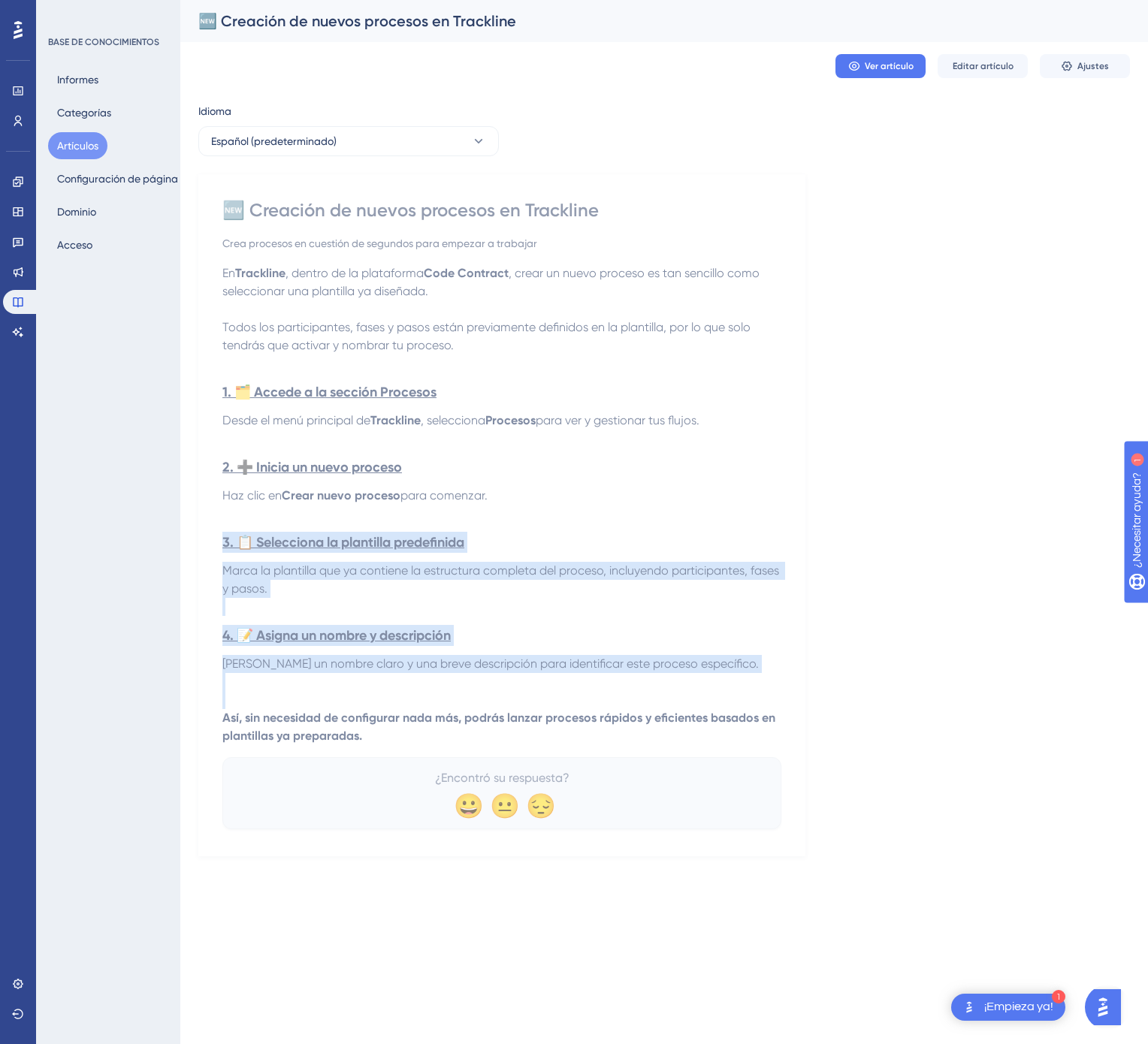
drag, startPoint x: 387, startPoint y: 746, endPoint x: 277, endPoint y: 555, distance: 220.4
click at [277, 554] on div "En Trackline , dentro de la plataforma Code Contract , crear un nuevo proceso e…" at bounding box center [502, 505] width 559 height 481
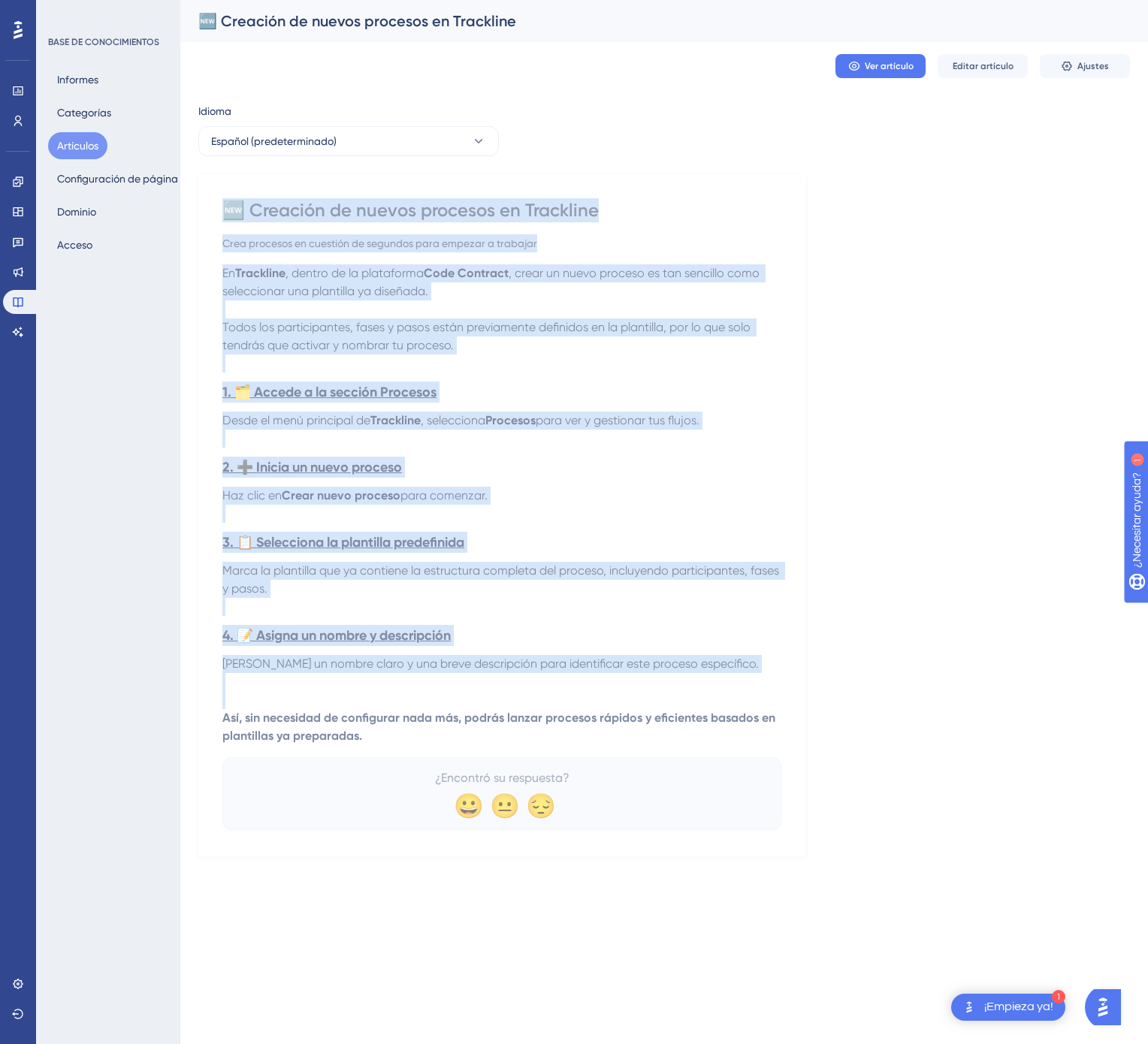
drag, startPoint x: 219, startPoint y: 203, endPoint x: 356, endPoint y: 738, distance: 552.3
click at [356, 738] on div "🆕 Creación de nuevos procesos en Trackline Crea procesos en cuestión de segundo…" at bounding box center [502, 515] width 607 height 682
copy div "🆕 Creación de nuevos procesos en Trackline Crea procesos en cuestión de segundo…"
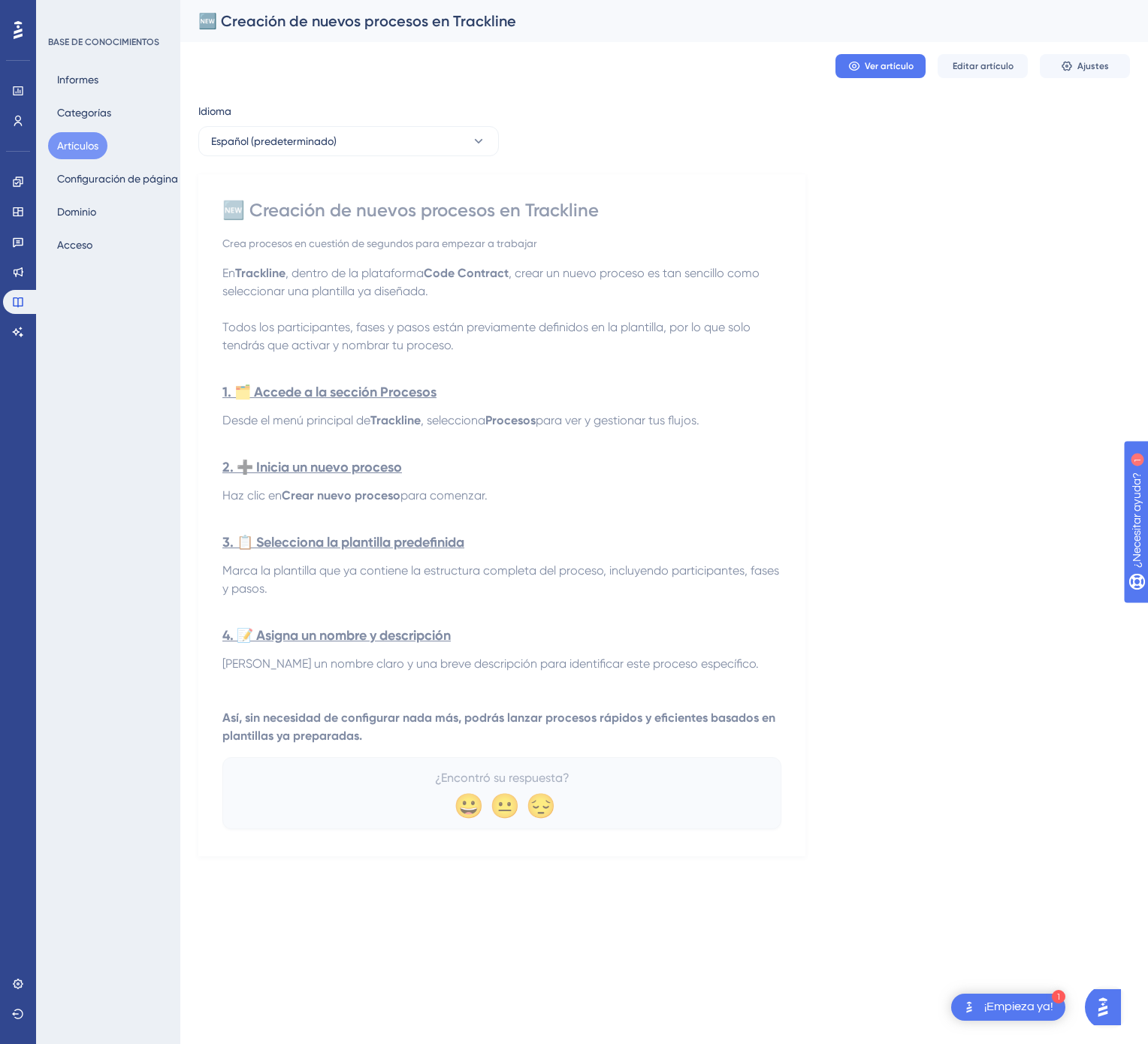
click at [385, 743] on p "Así, sin necesidad de configurar nada más, podrás lanzar procesos rápidos y efi…" at bounding box center [502, 727] width 559 height 36
drag, startPoint x: 377, startPoint y: 743, endPoint x: 365, endPoint y: 742, distance: 12.0
click at [365, 742] on p "Así, sin necesidad de configurar nada más, podrás lanzar procesos rápidos y efi…" at bounding box center [502, 727] width 559 height 36
click at [346, 728] on strong "Así, sin necesidad de configurar nada más, podrás lanzar procesos rápidos y efi…" at bounding box center [501, 726] width 556 height 32
click at [976, 61] on font "Editar artículo" at bounding box center [982, 66] width 61 height 11
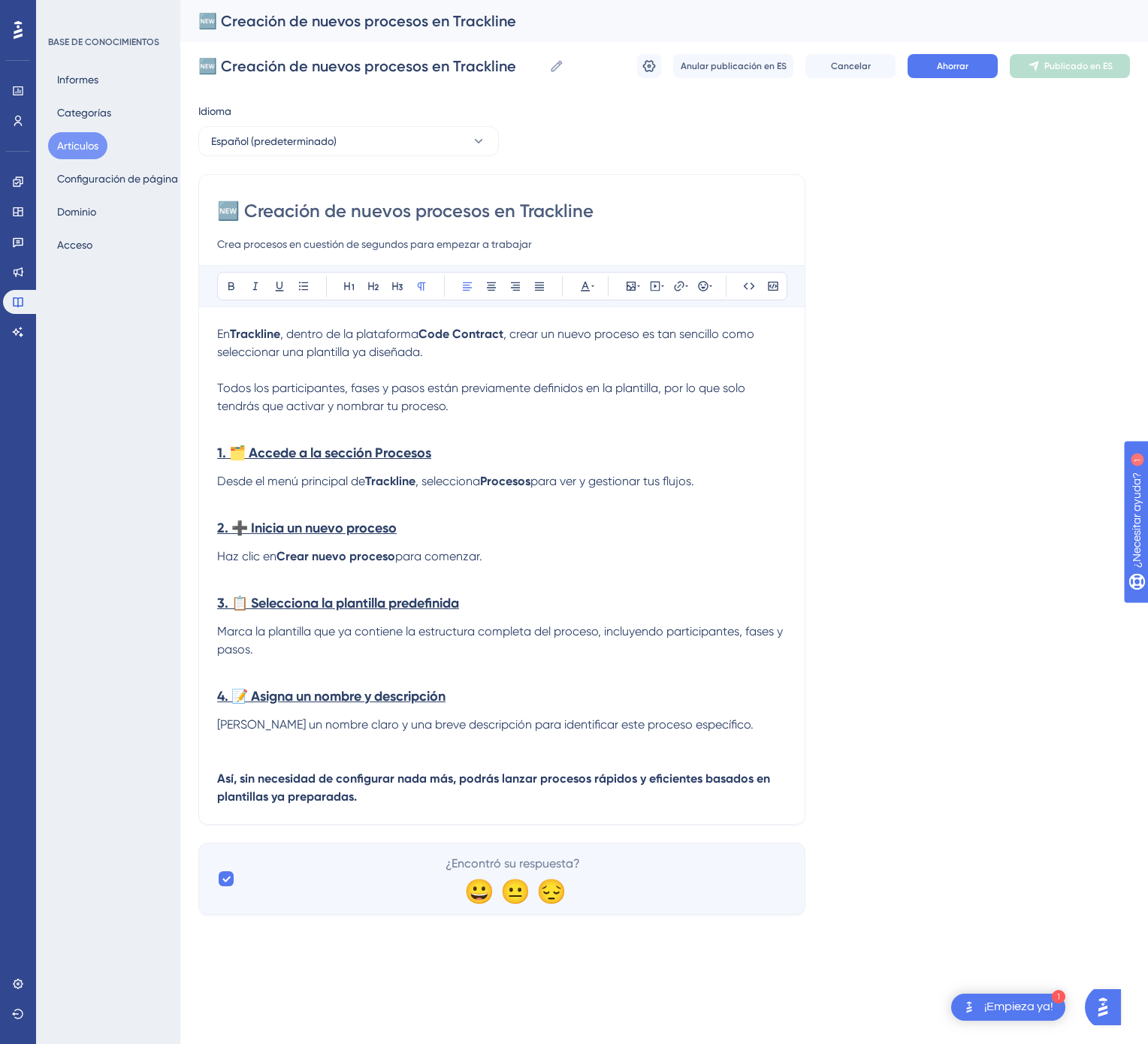
drag, startPoint x: 271, startPoint y: 368, endPoint x: 250, endPoint y: 360, distance: 22.5
click at [271, 368] on p at bounding box center [502, 371] width 570 height 18
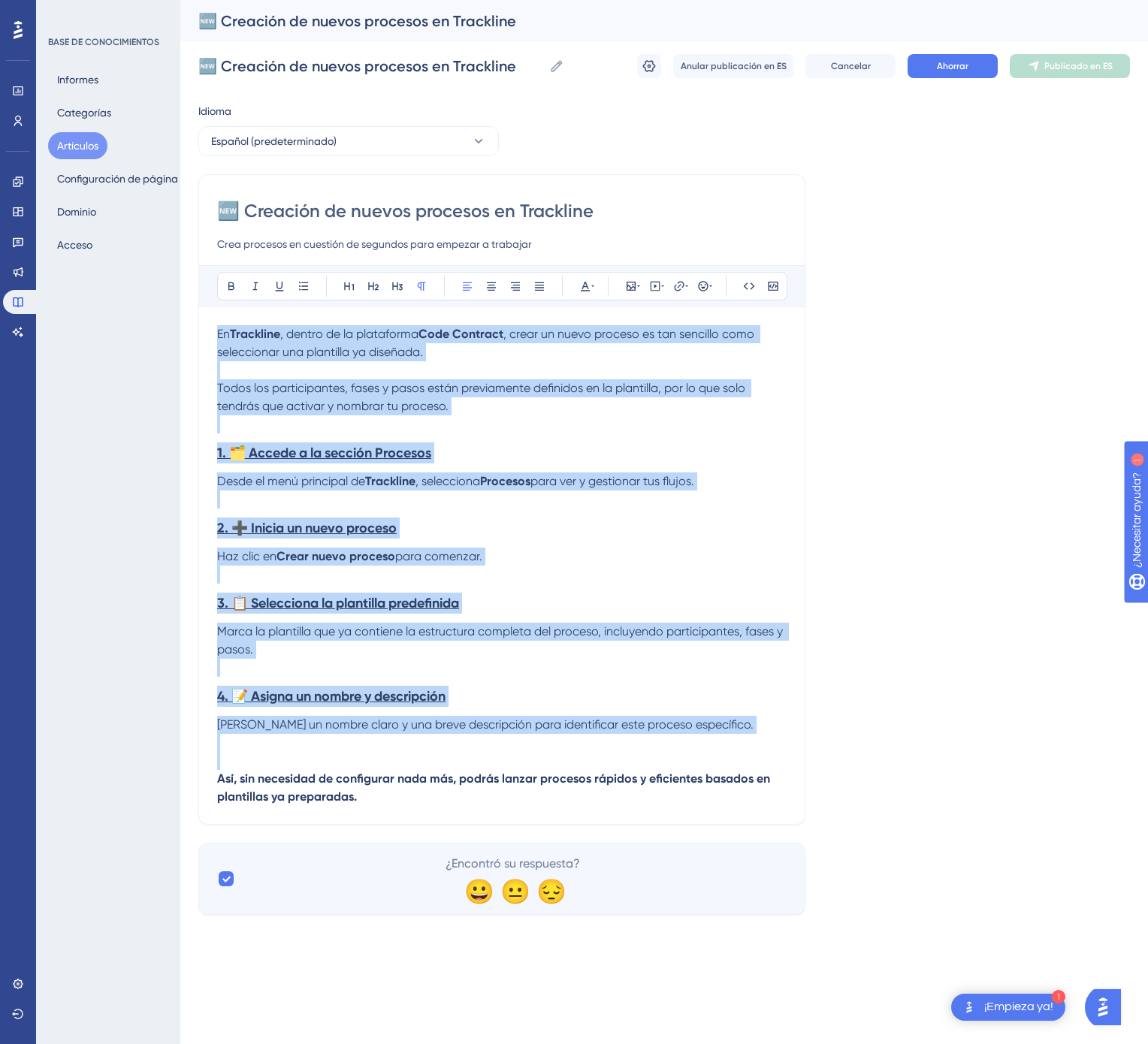
drag, startPoint x: 220, startPoint y: 334, endPoint x: 439, endPoint y: 824, distance: 536.7
click at [439, 824] on div "🆕 Creación de nuevos procesos en Trackline Crea procesos en cuestión de segundo…" at bounding box center [502, 499] width 607 height 650
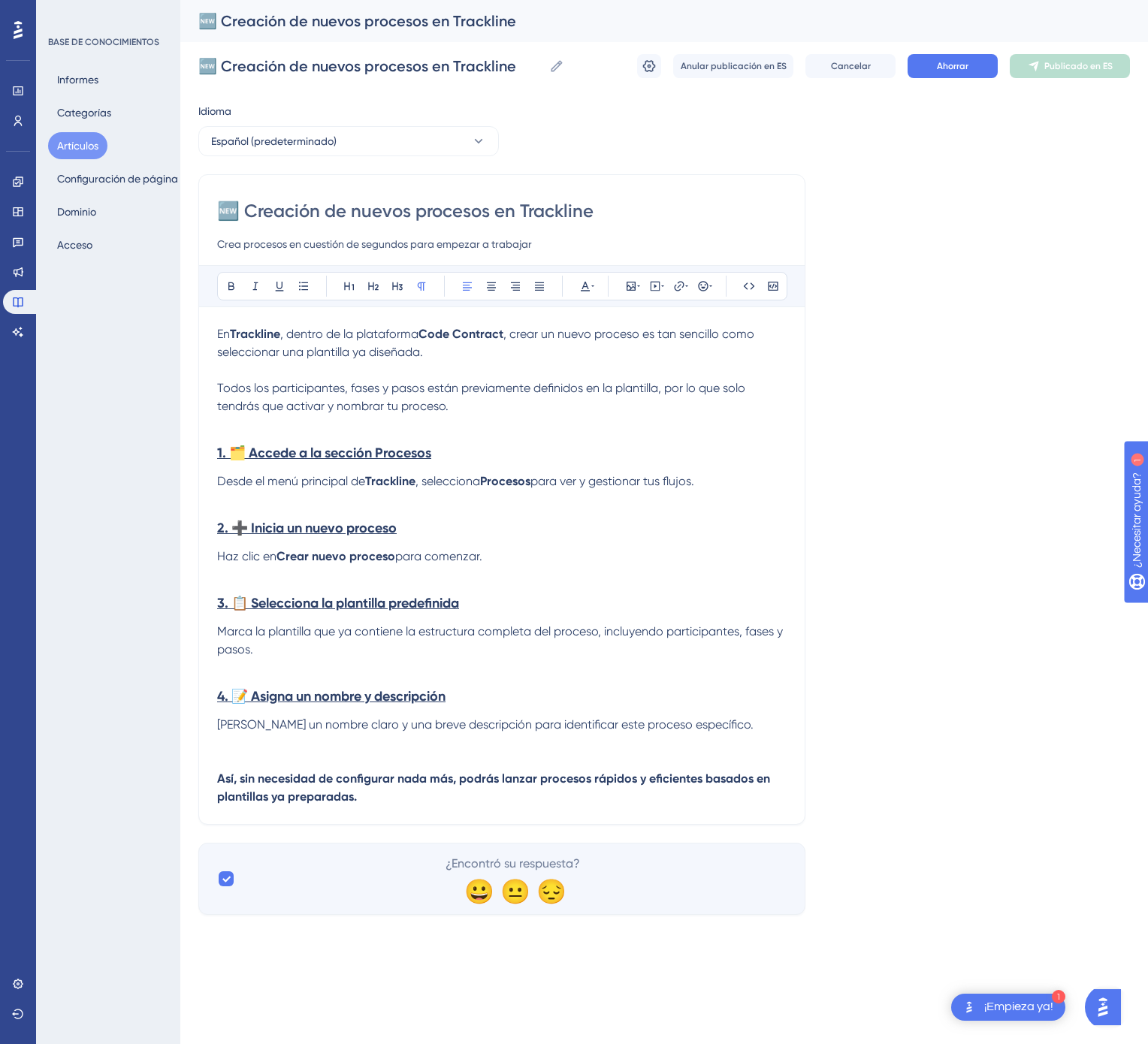
click at [852, 374] on div "Idioma Español (predeterminado) 🆕 Creación de nuevos procesos en Trackline Crea…" at bounding box center [663, 509] width 931 height 813
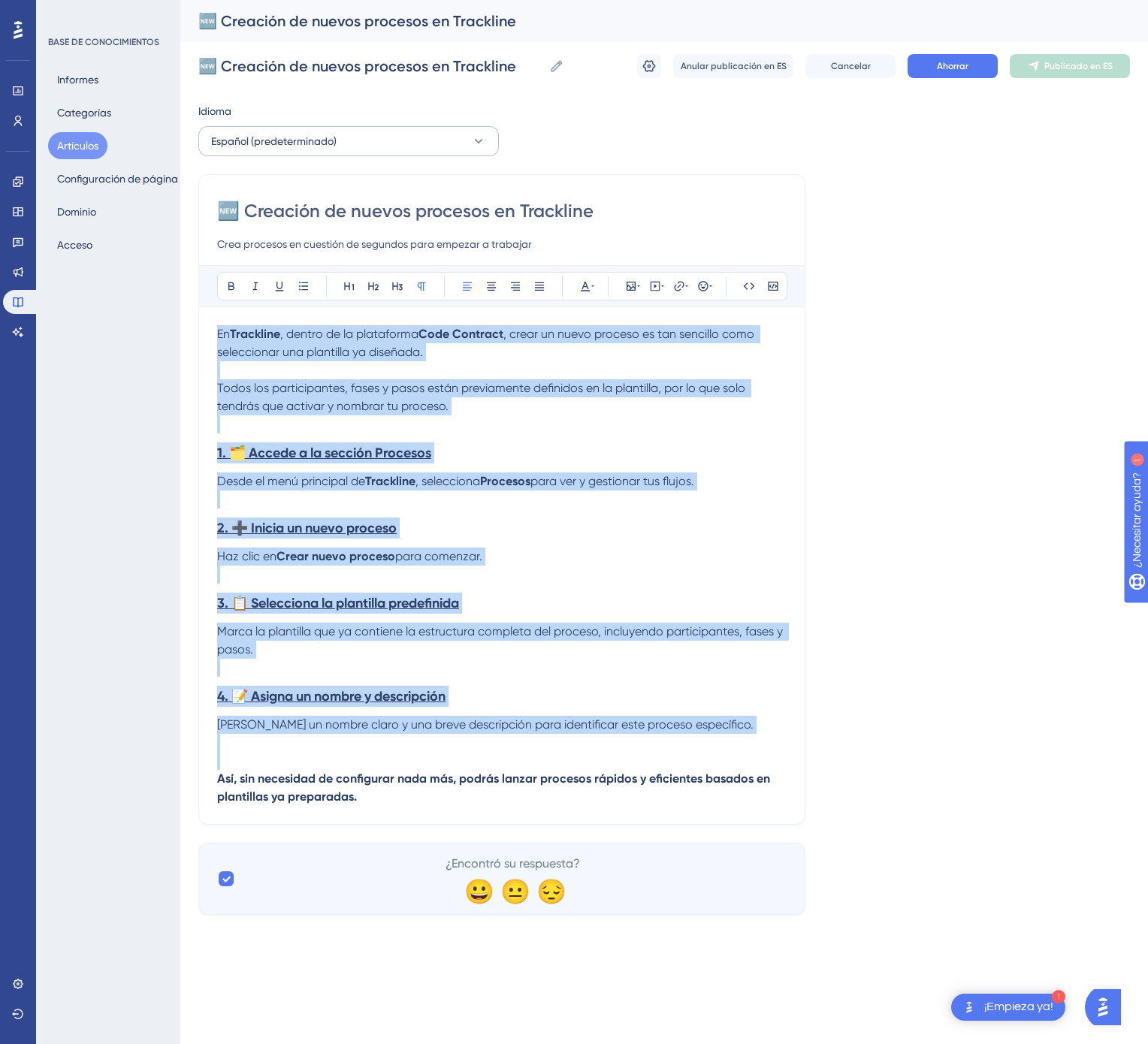
click at [434, 144] on button "Español (predeterminado)" at bounding box center [348, 141] width 301 height 30
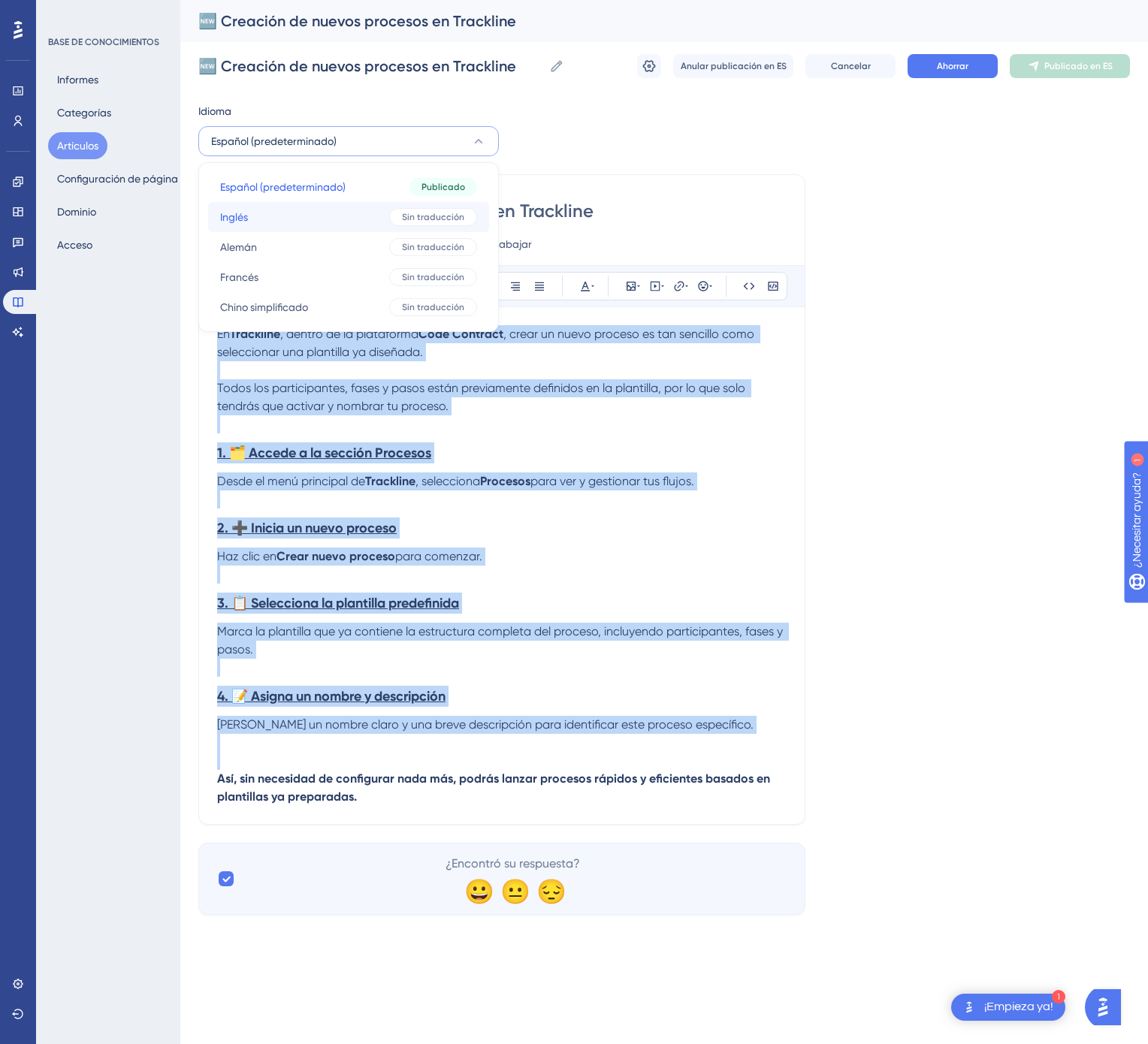
click at [375, 214] on button "Inglés Inglés Sin traducción" at bounding box center [348, 217] width 281 height 30
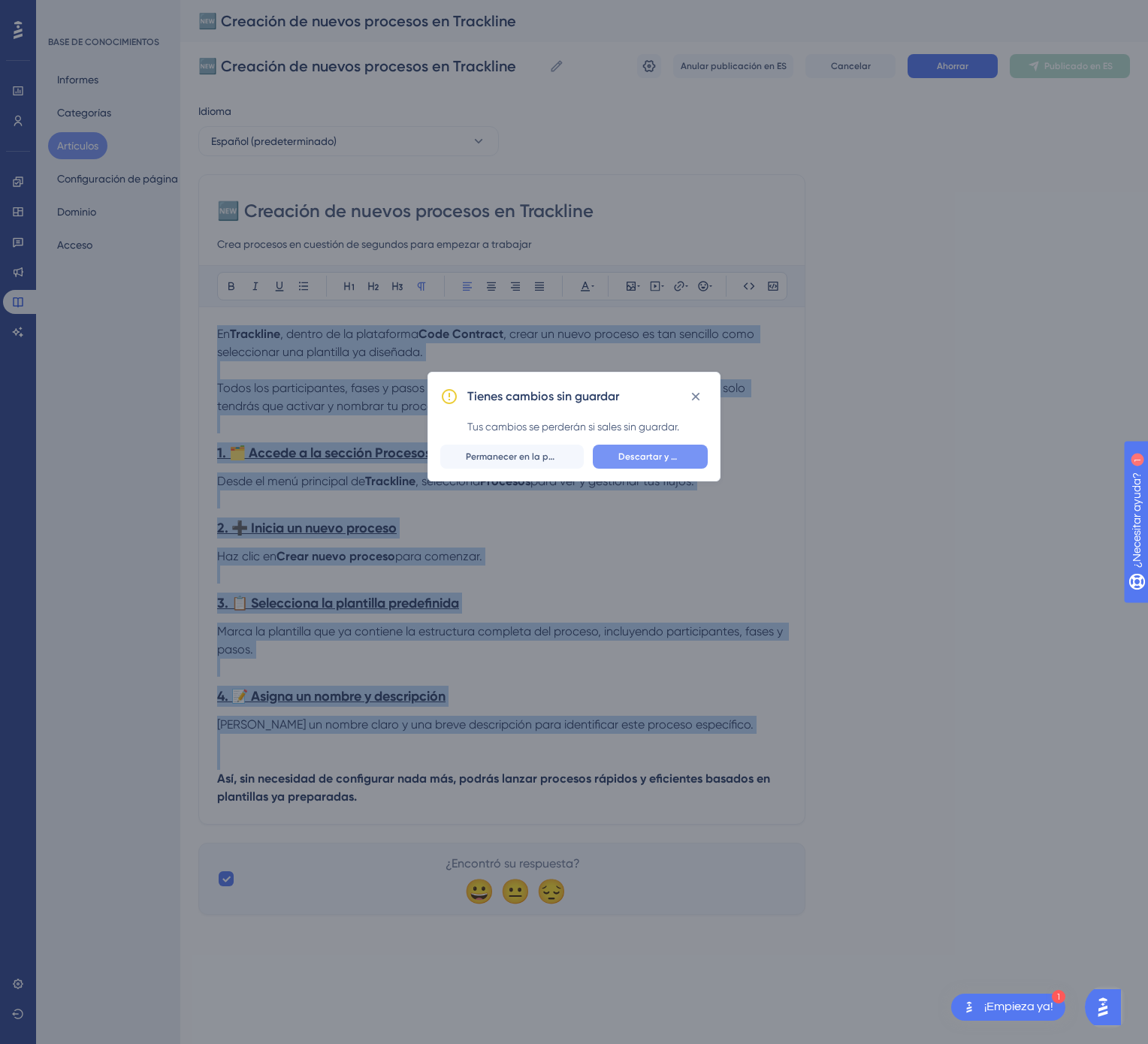
click at [657, 465] on button "Descartar y dejar" at bounding box center [649, 457] width 115 height 24
checkbox input "false"
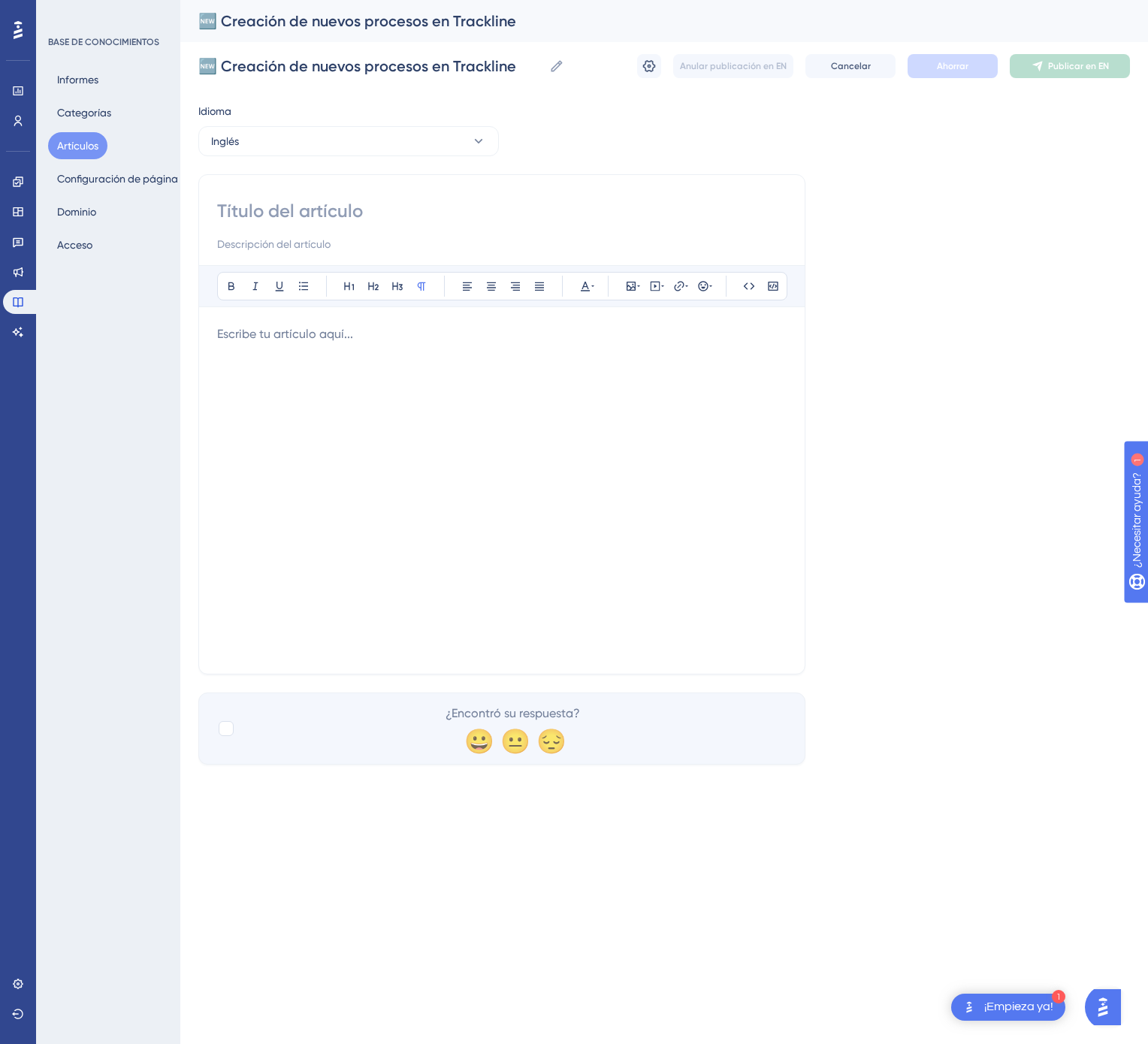
click at [465, 206] on input at bounding box center [502, 211] width 570 height 24
paste input "Creating a New Process in Trackline"
type input "Creating a New Process in Trackline"
click at [420, 444] on div at bounding box center [502, 491] width 570 height 331
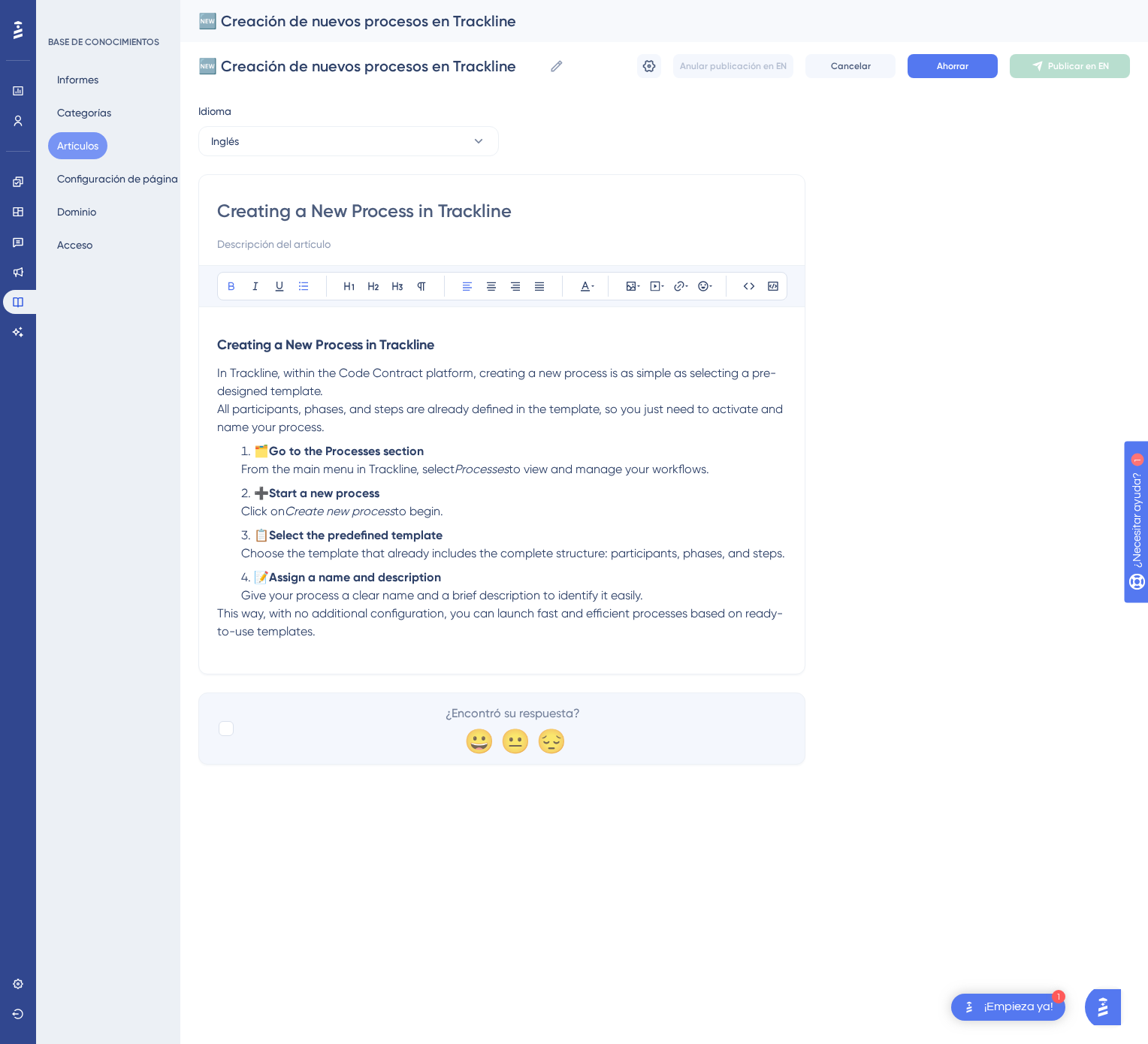
click at [675, 604] on li "📝 Assign a name and description Give your process a clear name and a brief desc…" at bounding box center [511, 586] width 552 height 36
click at [673, 604] on li "📝 Assign a name and description Give your process a clear name and a brief desc…" at bounding box center [511, 586] width 552 height 36
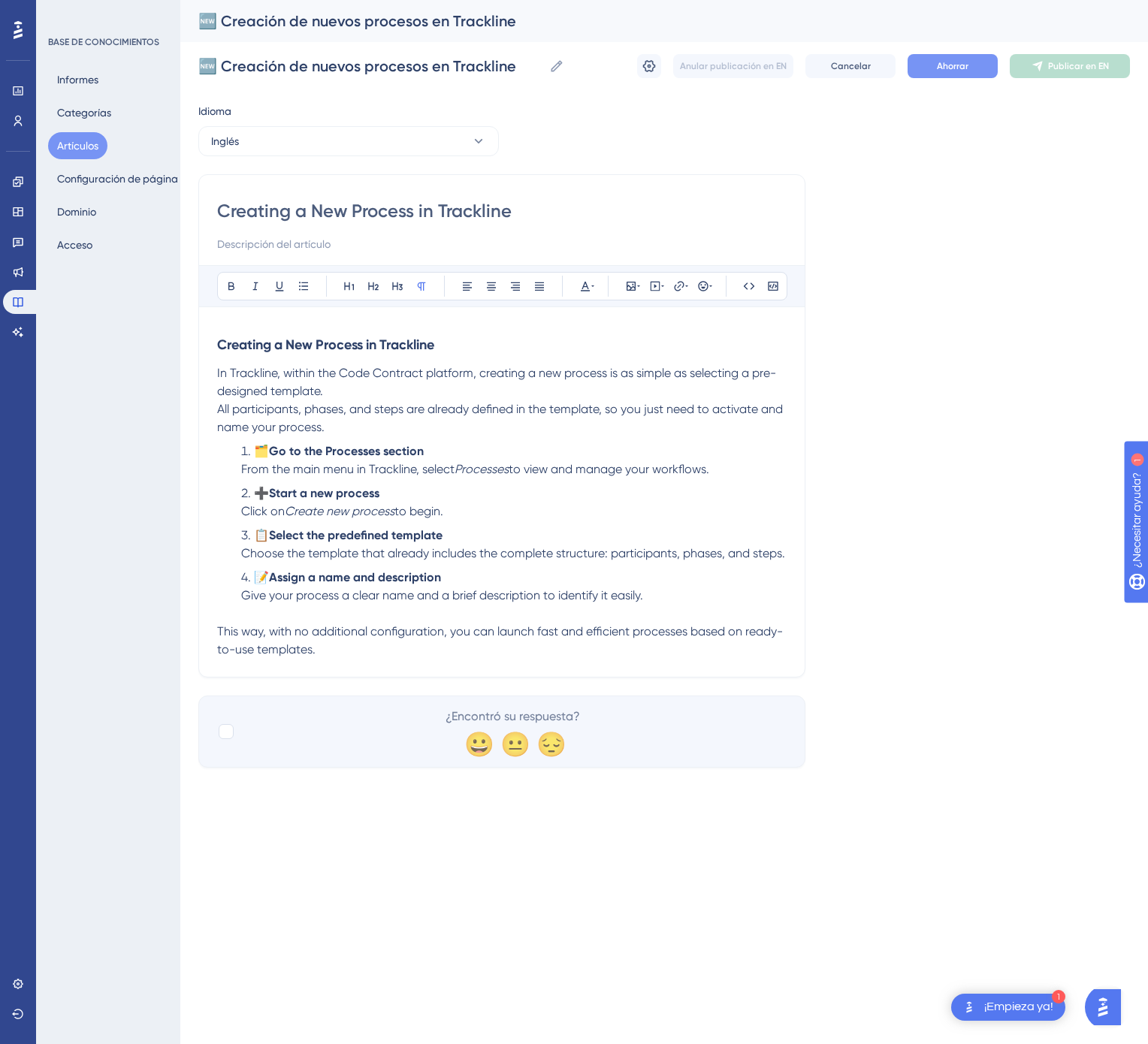
click at [955, 65] on font "Ahorrar" at bounding box center [953, 66] width 32 height 11
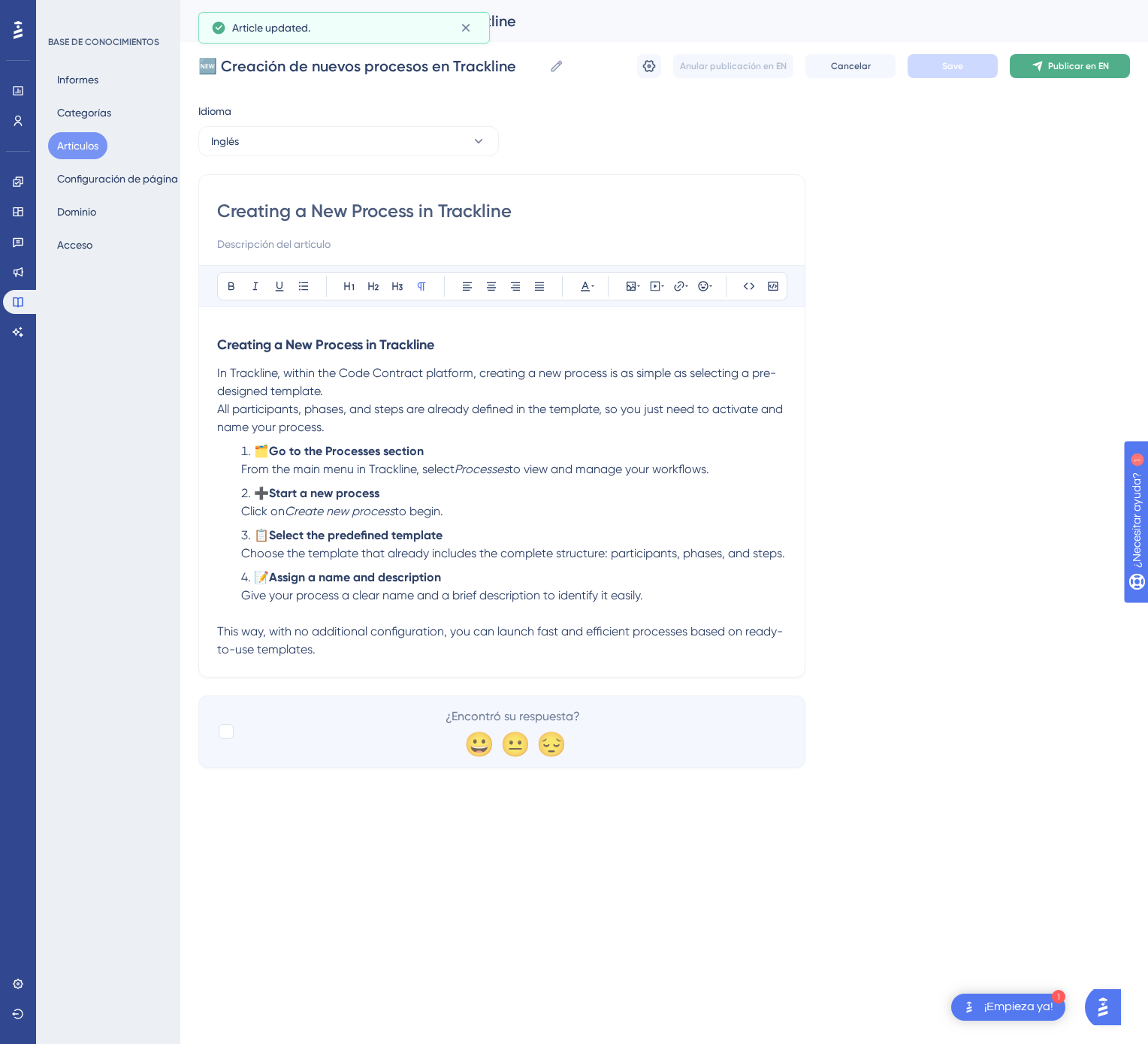
click at [1061, 73] on button "Publicar en EN" at bounding box center [1070, 66] width 120 height 24
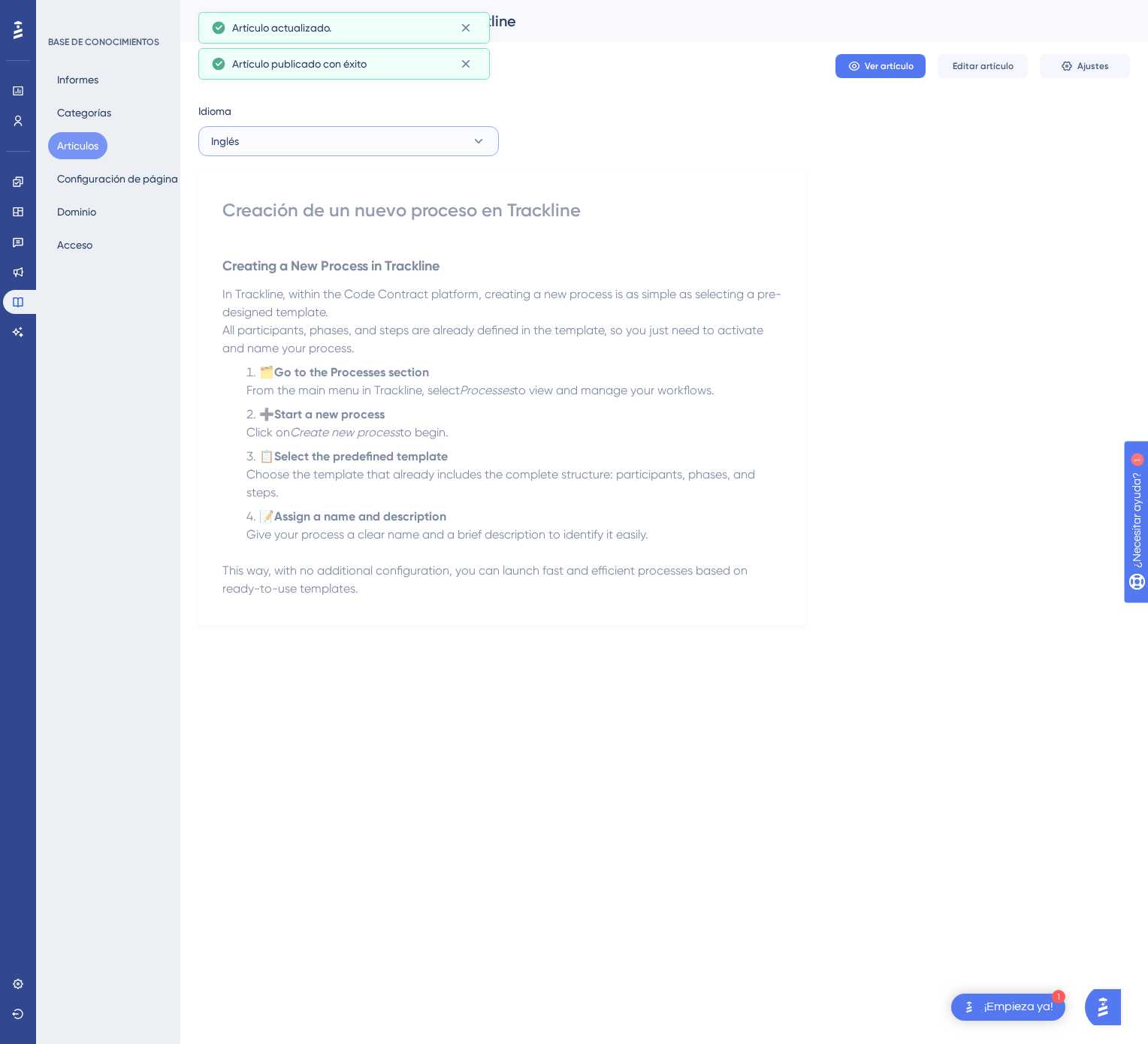
click at [482, 128] on button "Inglés" at bounding box center [348, 141] width 301 height 30
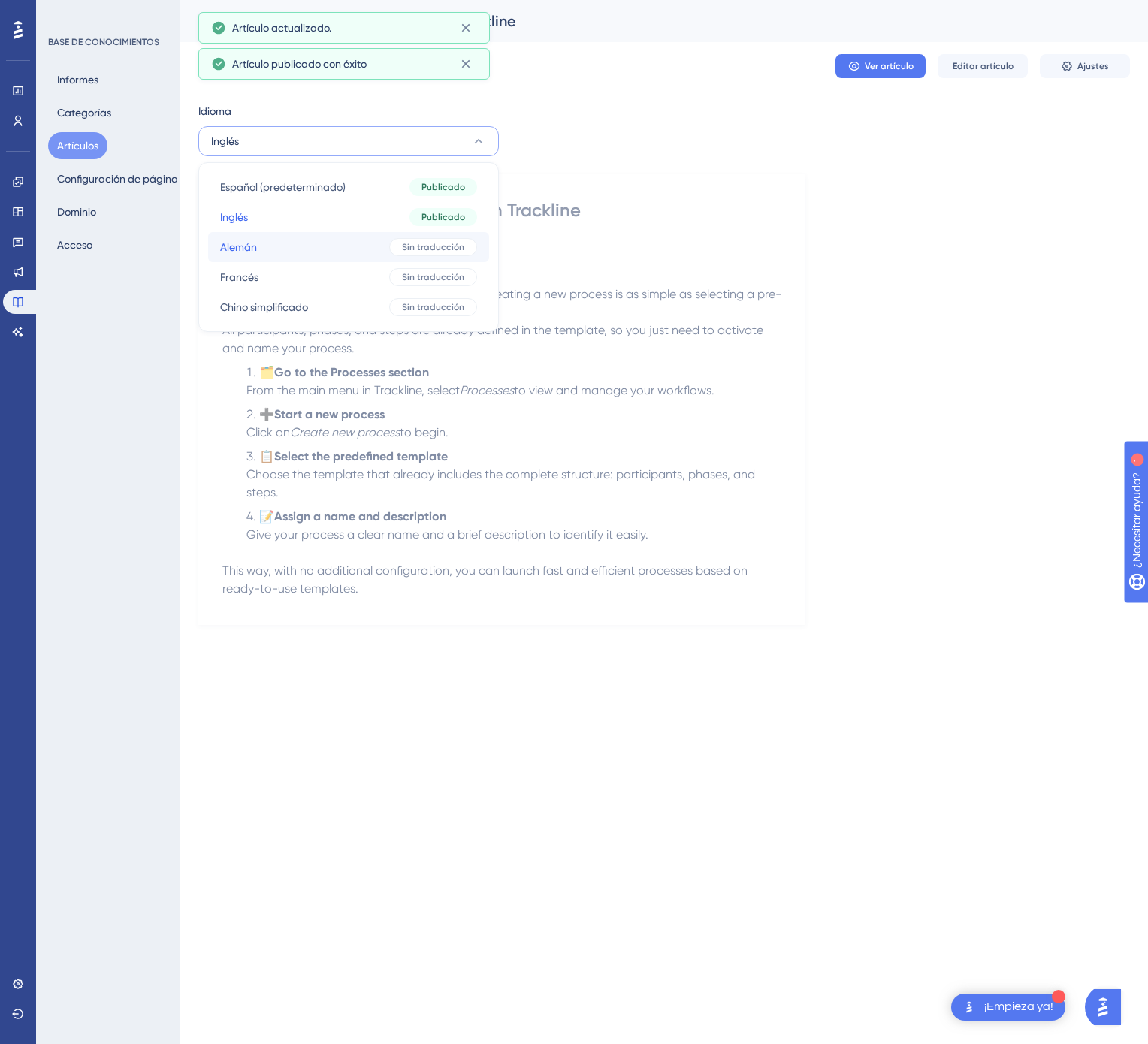
click at [412, 240] on div "Sin traducción" at bounding box center [433, 247] width 88 height 18
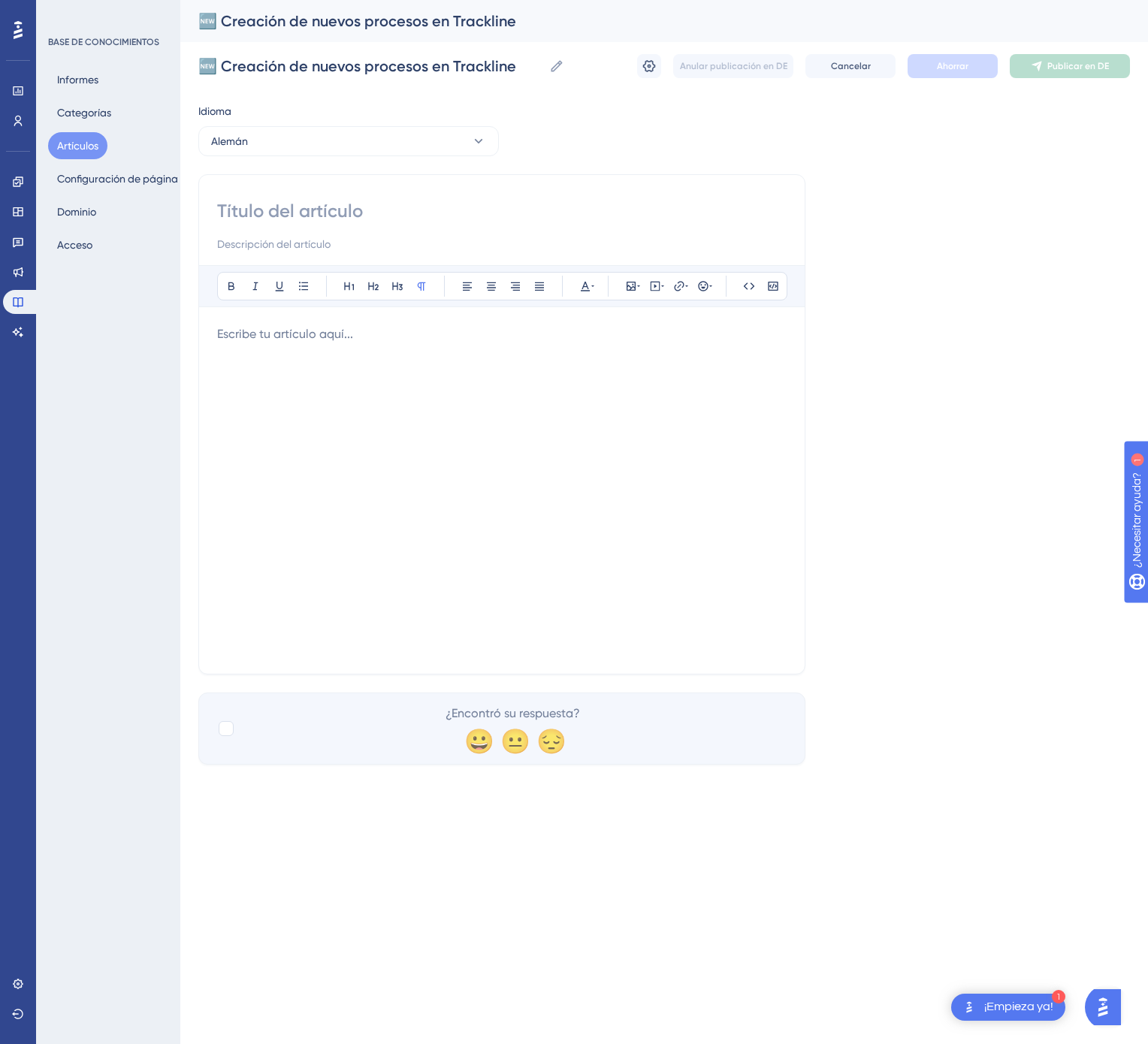
click at [478, 192] on div "Atrevido Itálico Subrayar Viñeta Título 1 Título 2 Título 3 Normal Alinear a la…" at bounding box center [502, 424] width 607 height 501
click at [405, 209] on input at bounding box center [502, 211] width 570 height 24
paste input "Erstellen eines neuen Prozesses in Trackline"
type input "Erstellen eines neuen Prozesses in Trackline"
click at [535, 549] on div at bounding box center [502, 491] width 570 height 331
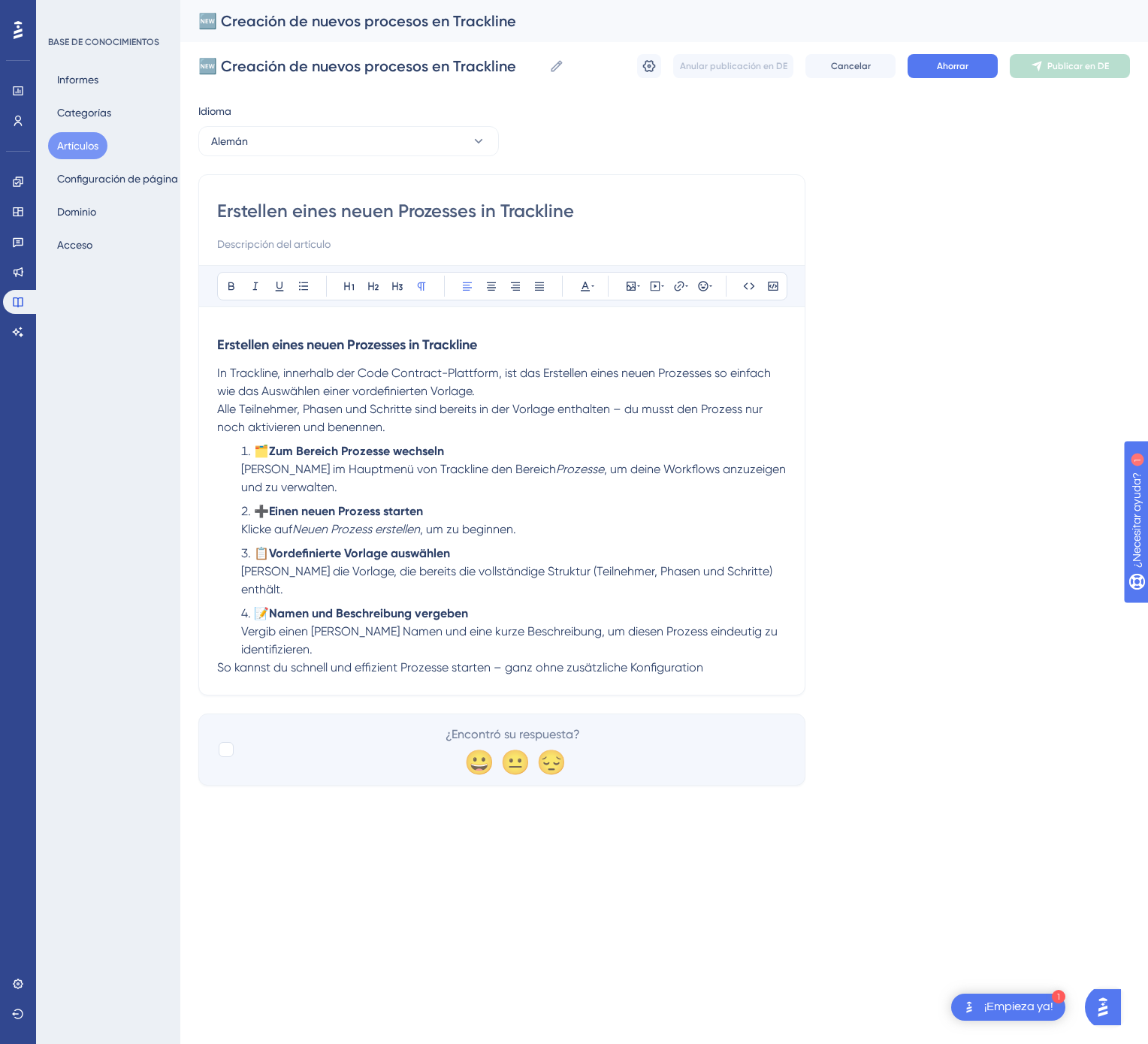
click at [453, 625] on span "Vergib einen klaren Namen und eine kurze Beschreibung, um diesen Prozess eindeu…" at bounding box center [511, 640] width 540 height 32
click at [434, 637] on li "📝 Namen und Beschreibung vergeben Vergib einen klaren Namen und eine kurze Besc…" at bounding box center [511, 631] width 552 height 54
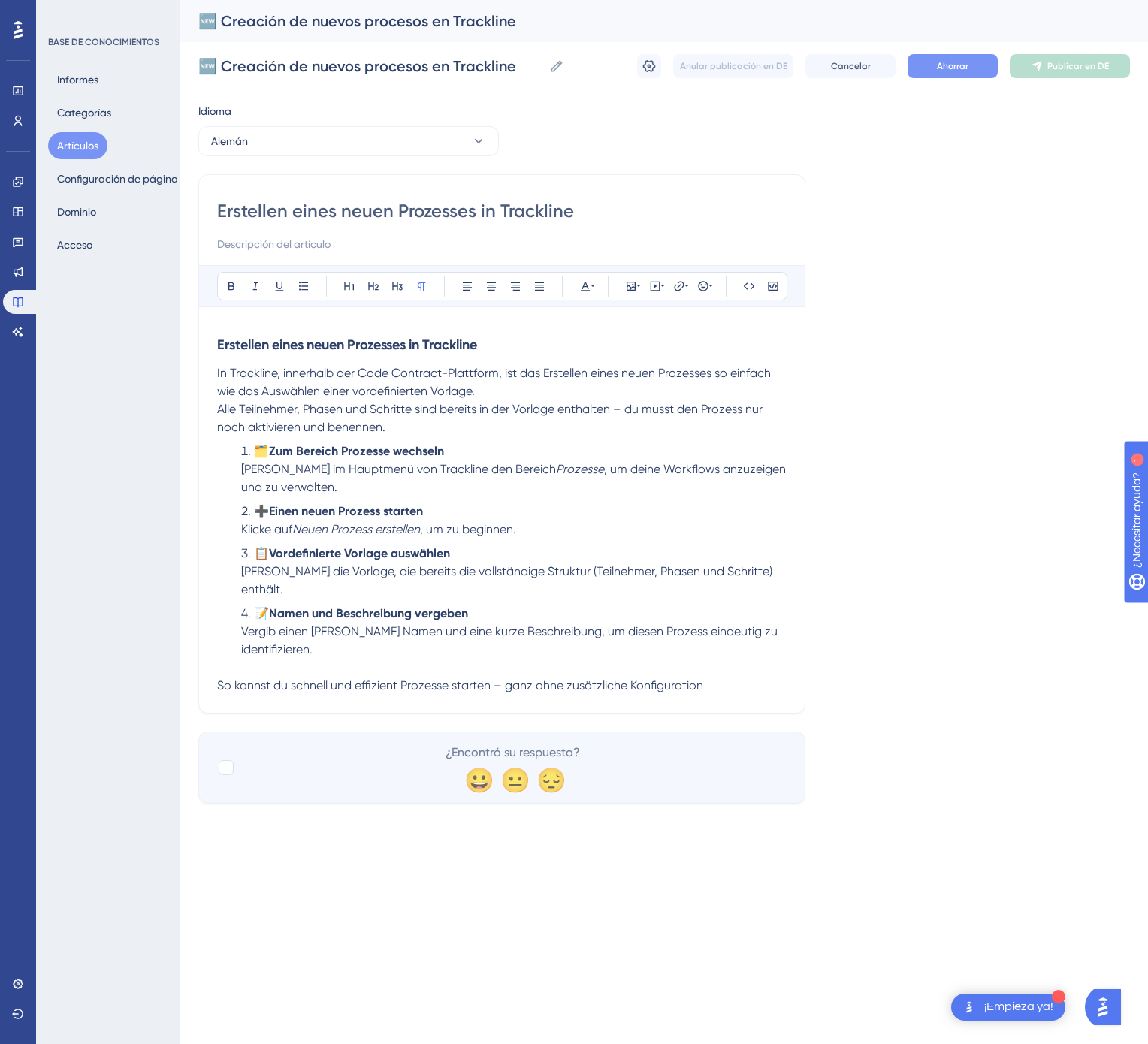
click at [960, 59] on button "Ahorrar" at bounding box center [952, 66] width 90 height 24
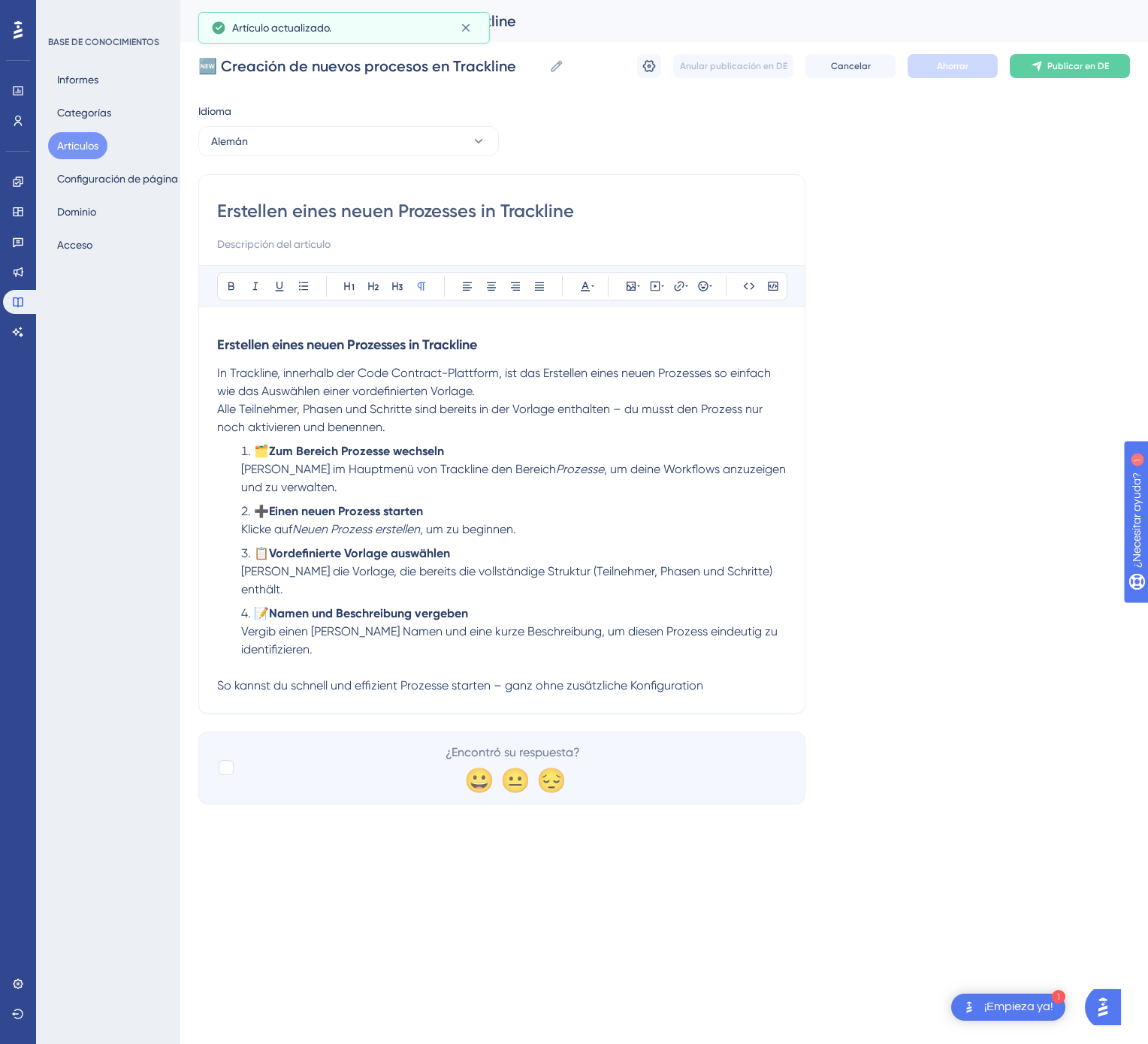
click at [1050, 62] on font "Publicar en DE" at bounding box center [1078, 66] width 62 height 11
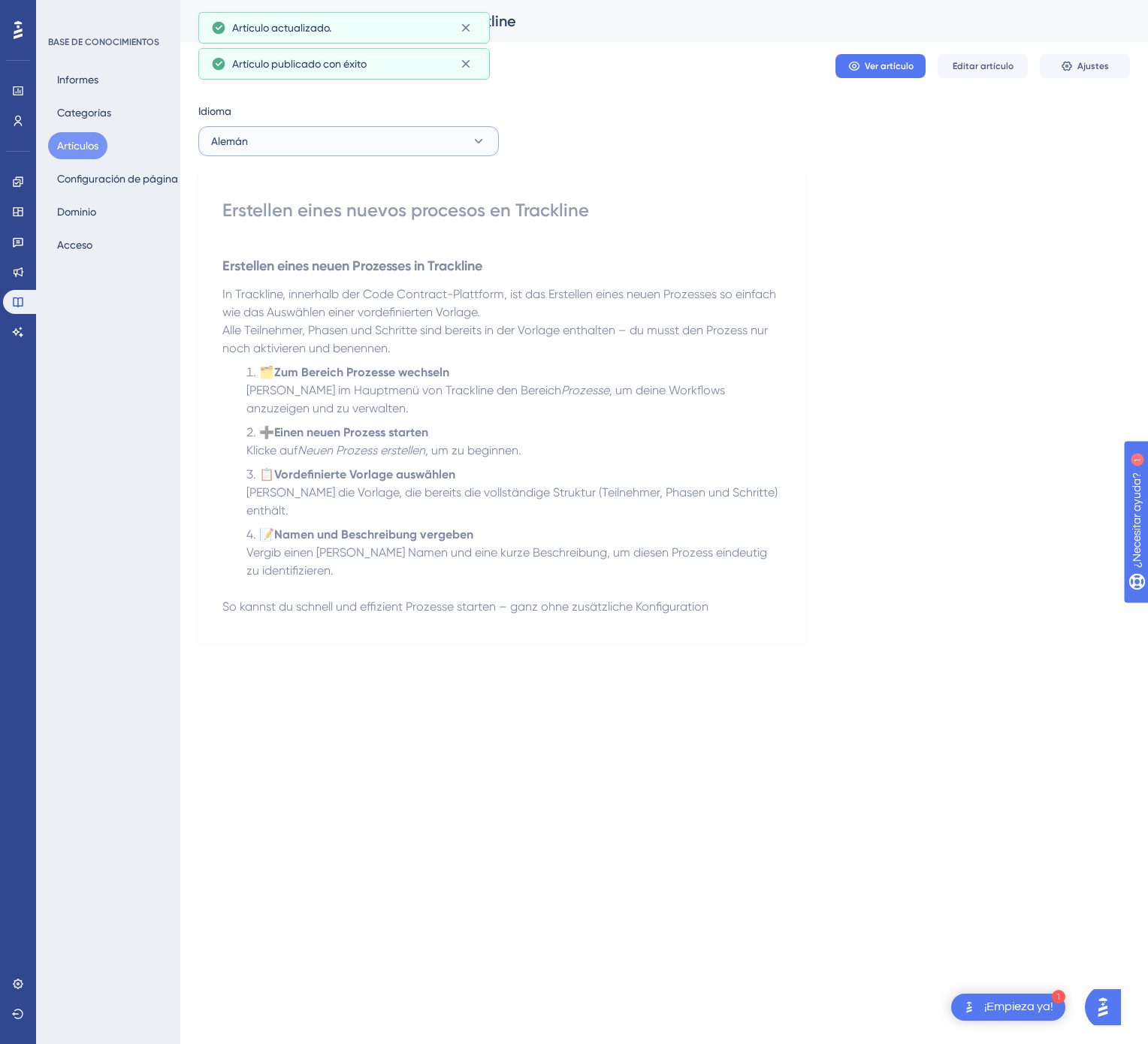
click at [329, 151] on button "Alemán" at bounding box center [348, 141] width 301 height 30
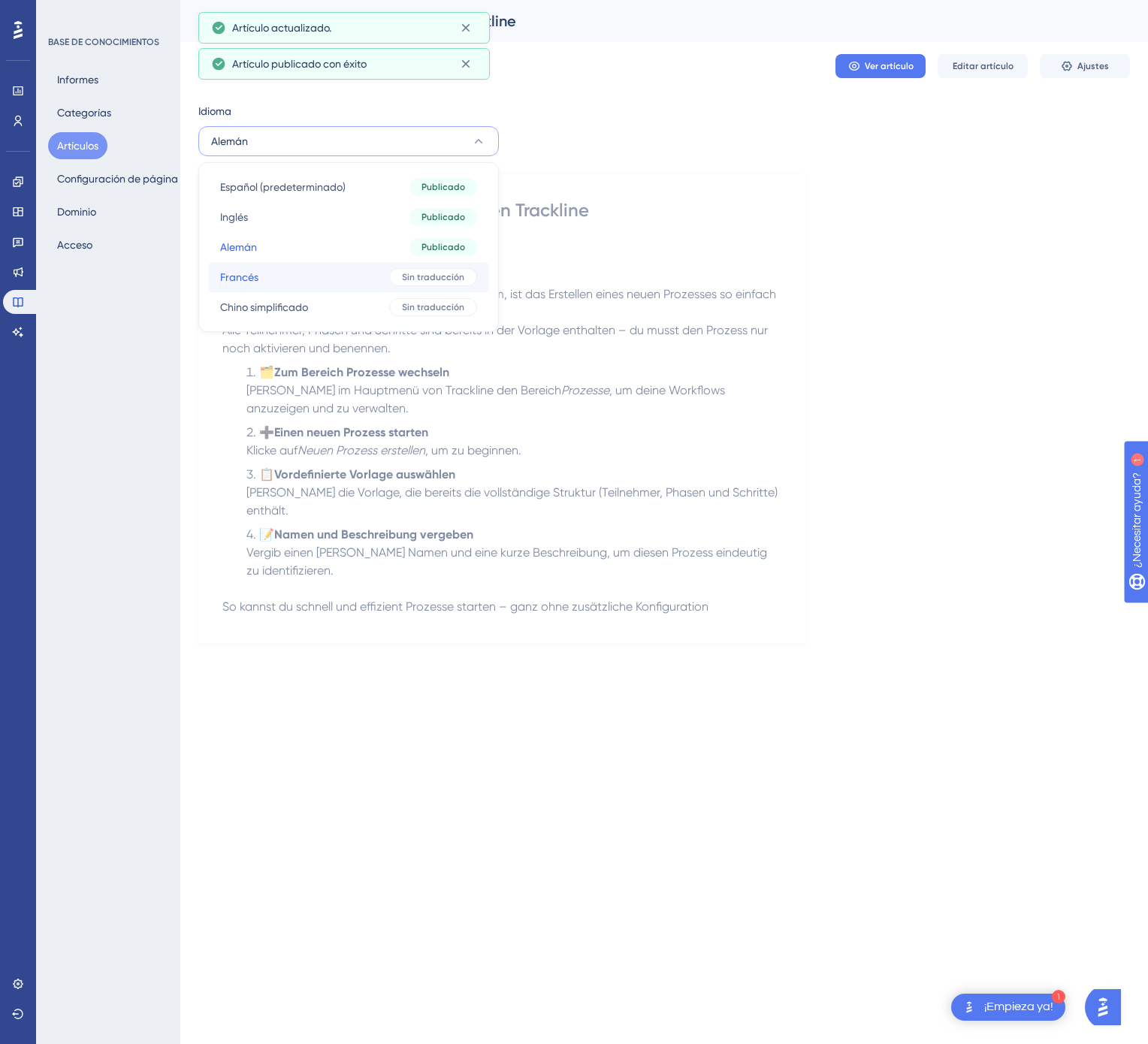
click at [382, 271] on button "Francés Francés Sin traducción" at bounding box center [348, 277] width 281 height 30
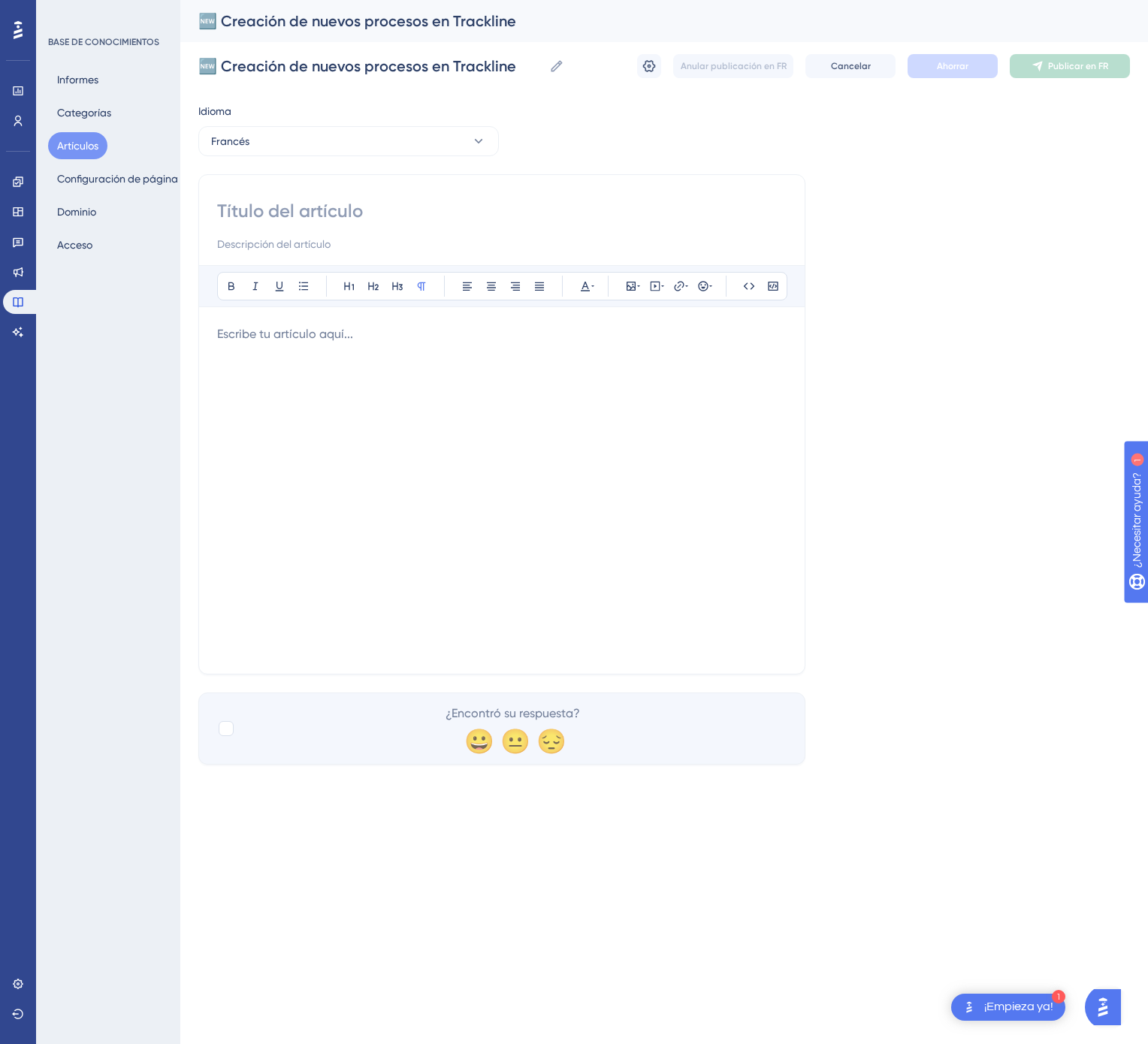
click at [271, 210] on input at bounding box center [502, 211] width 570 height 24
paste input "Créer un nouveau processus dans Trackline"
type input "Créer un nouveau processus dans Trackline"
click at [380, 335] on p at bounding box center [502, 335] width 570 height 18
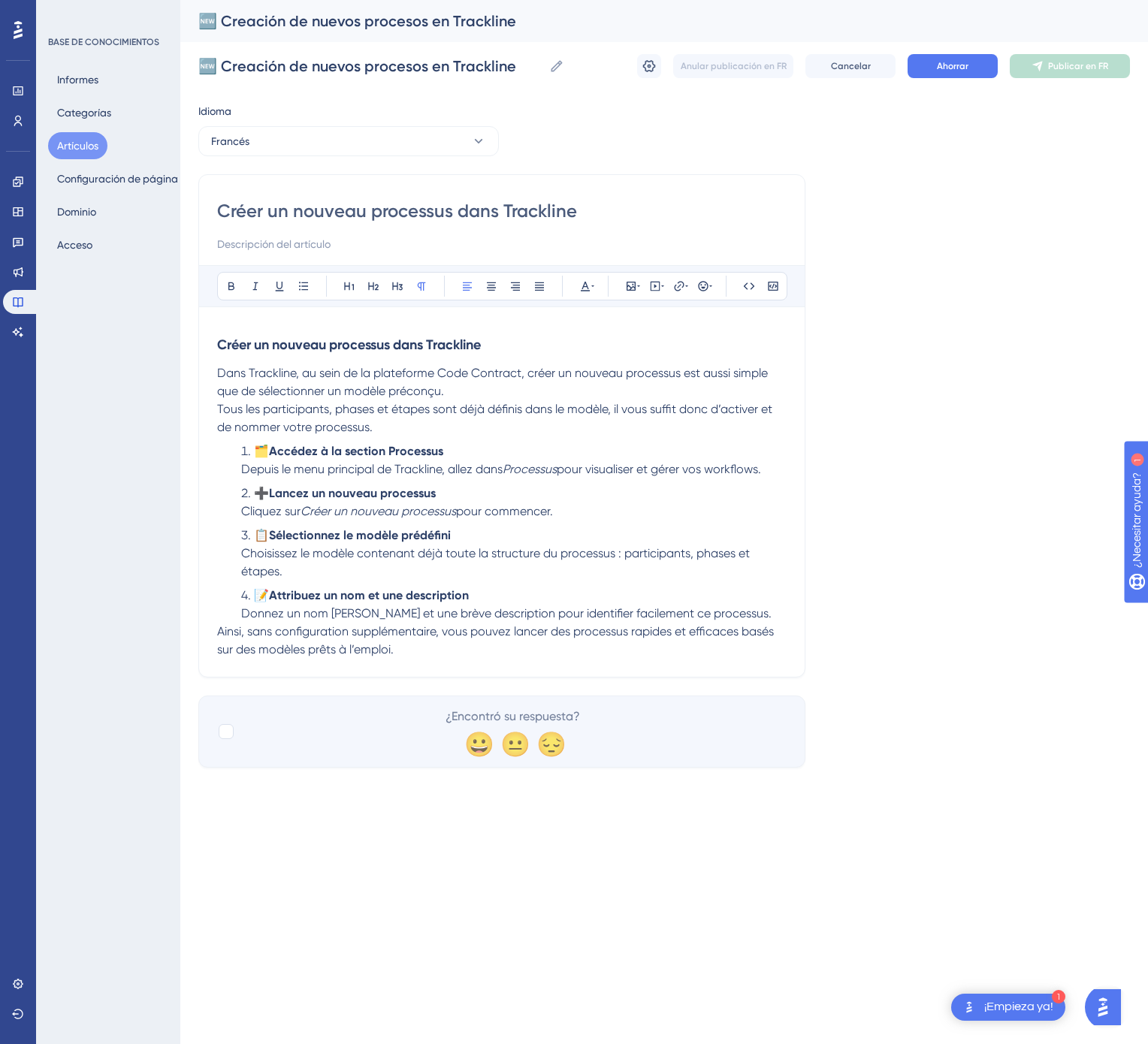
click at [773, 619] on li "📝 Attribuez un nom et une description Donnez un nom clair et une brève descript…" at bounding box center [511, 604] width 552 height 36
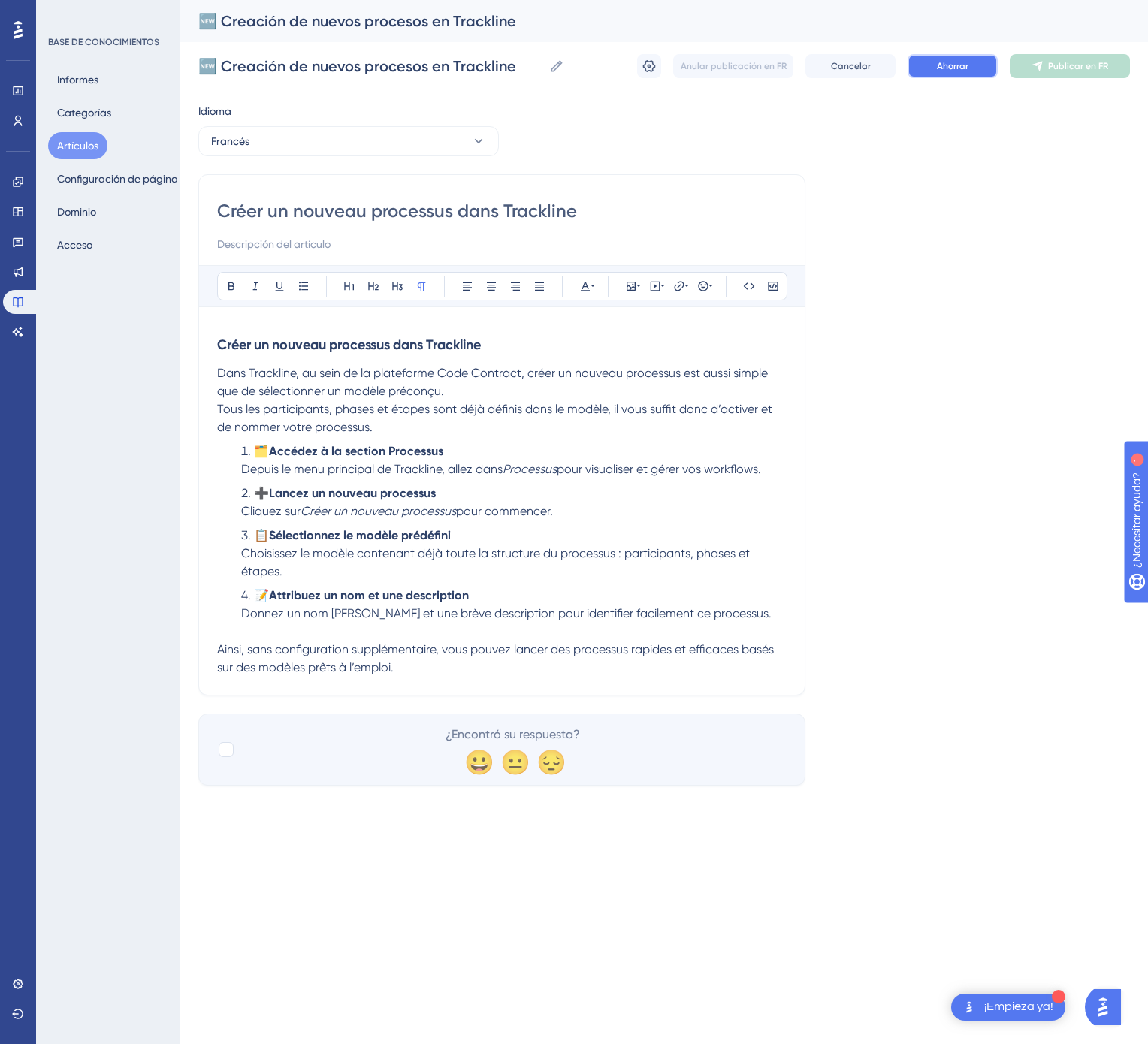
click at [946, 68] on font "Ahorrar" at bounding box center [953, 66] width 32 height 11
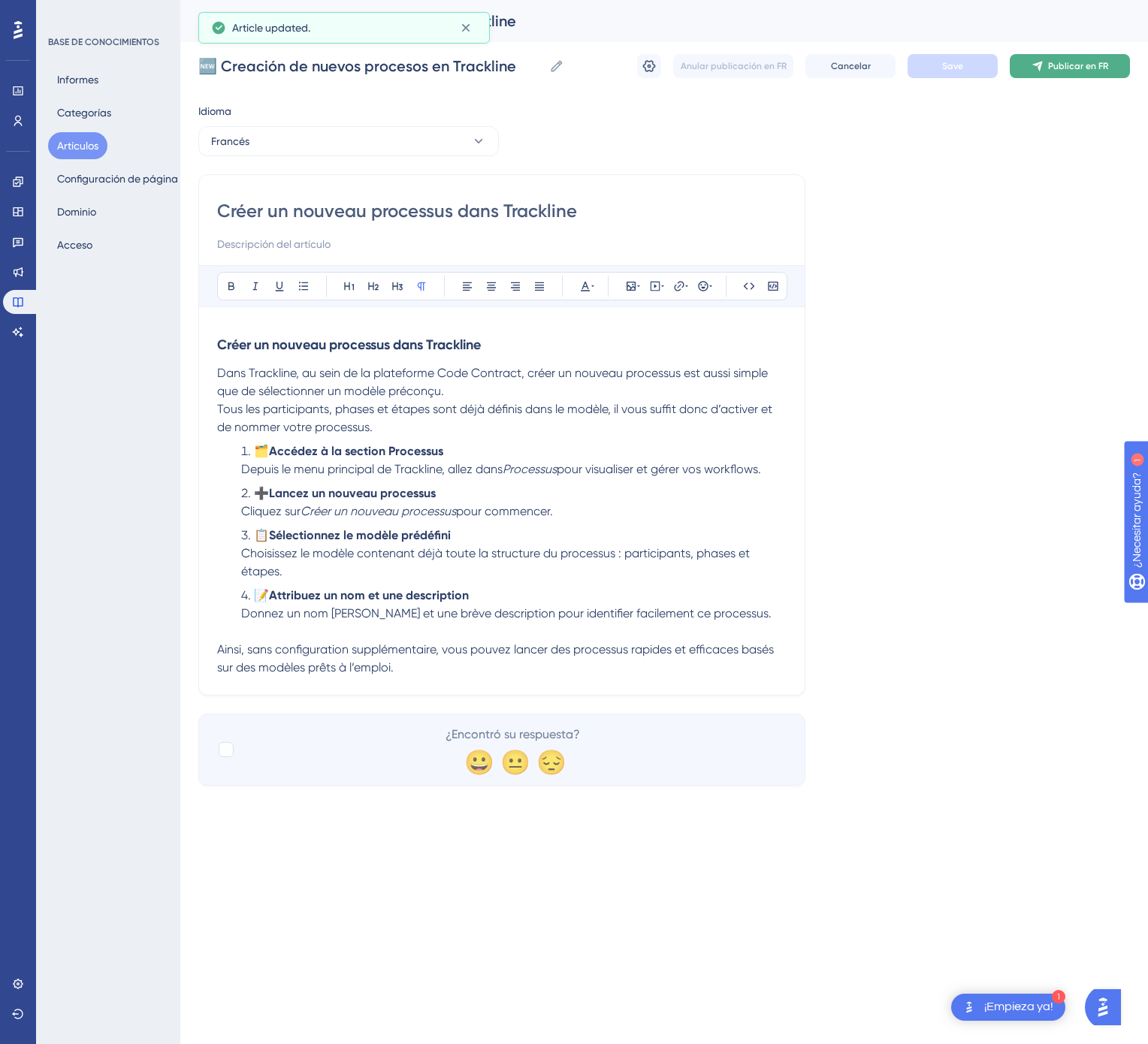
click at [1050, 63] on font "Publicar en FR" at bounding box center [1078, 66] width 60 height 11
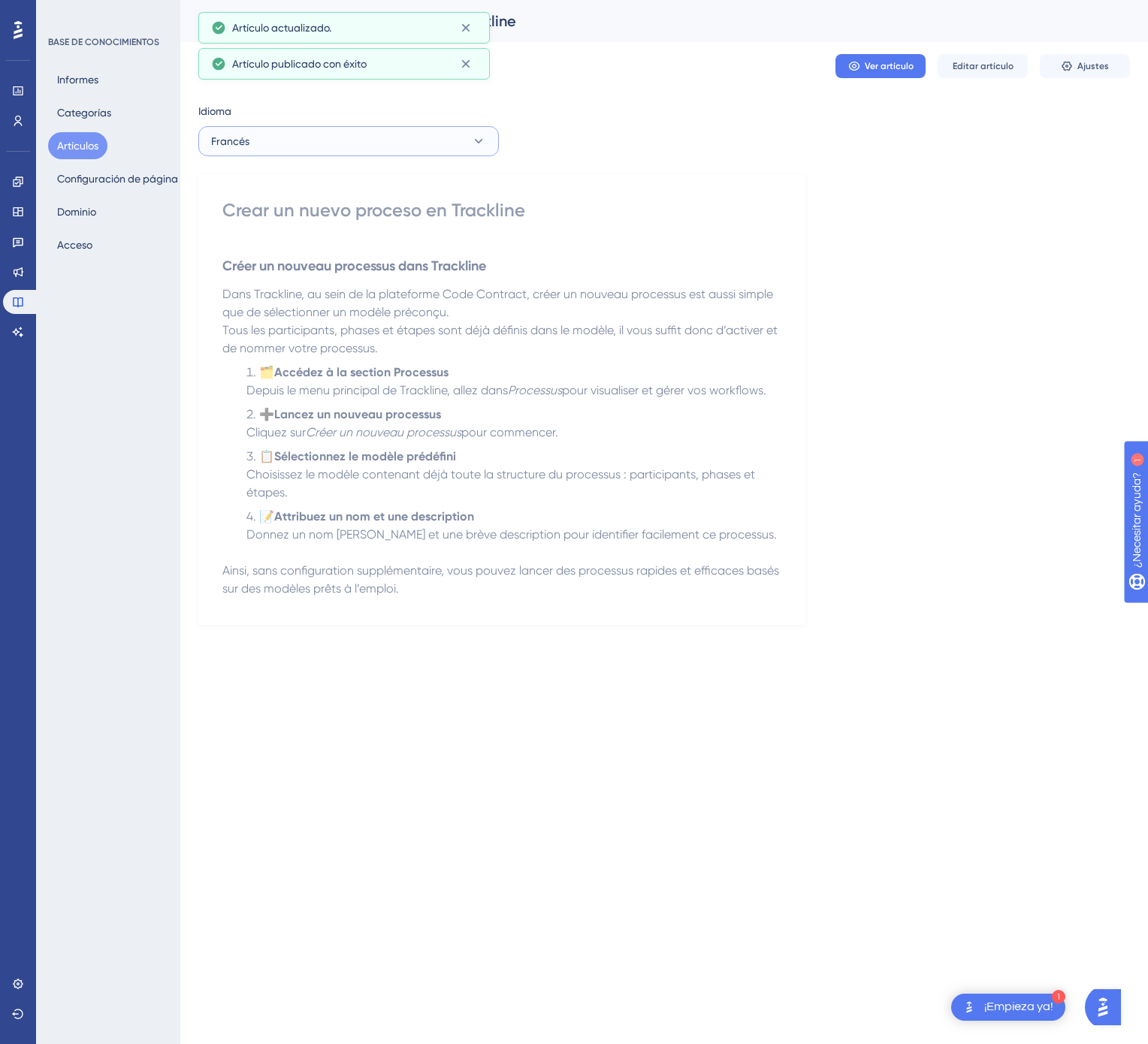
click at [426, 132] on button "Francés" at bounding box center [348, 141] width 301 height 30
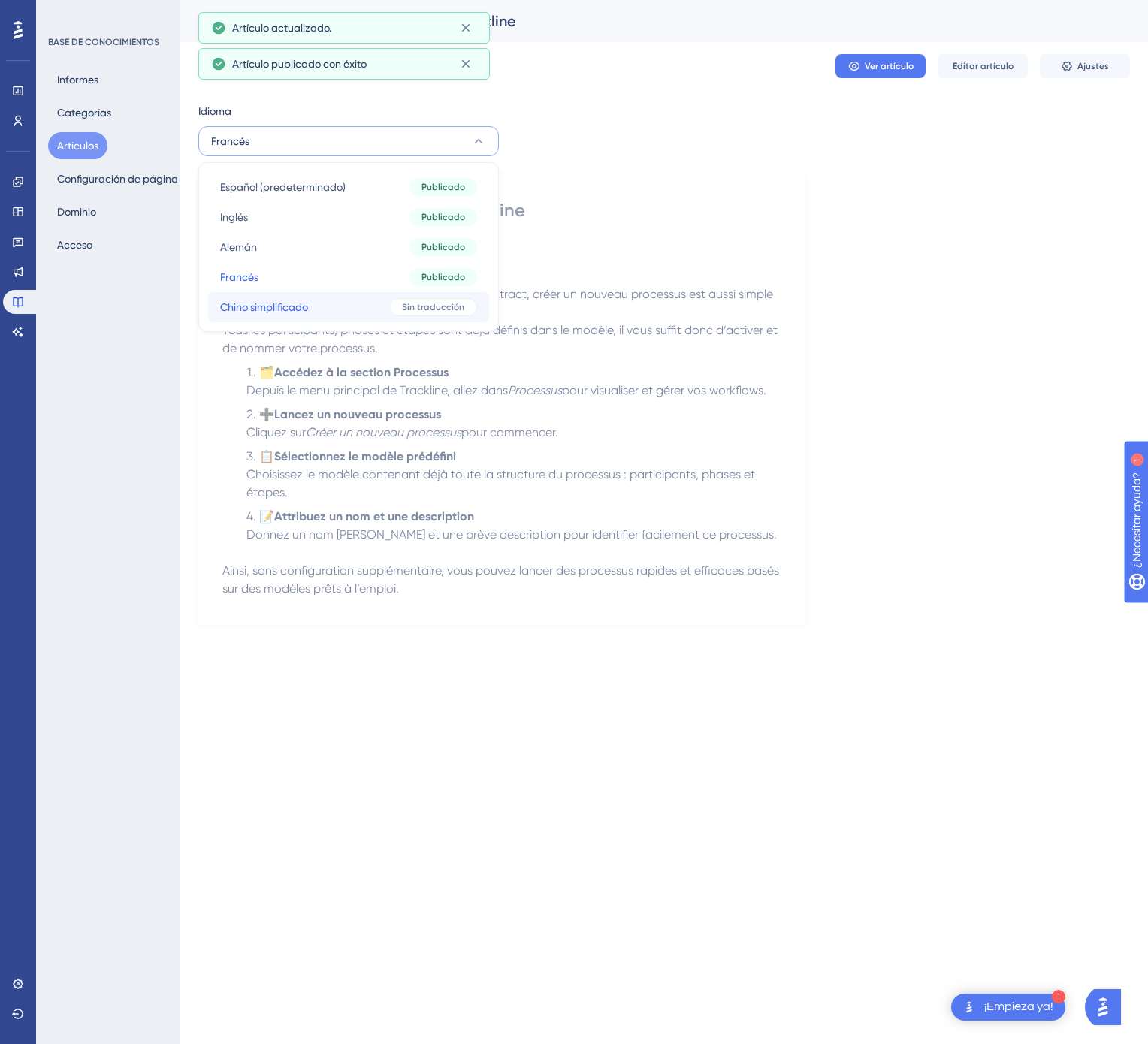
click at [405, 300] on div "Sin traducción" at bounding box center [433, 307] width 88 height 18
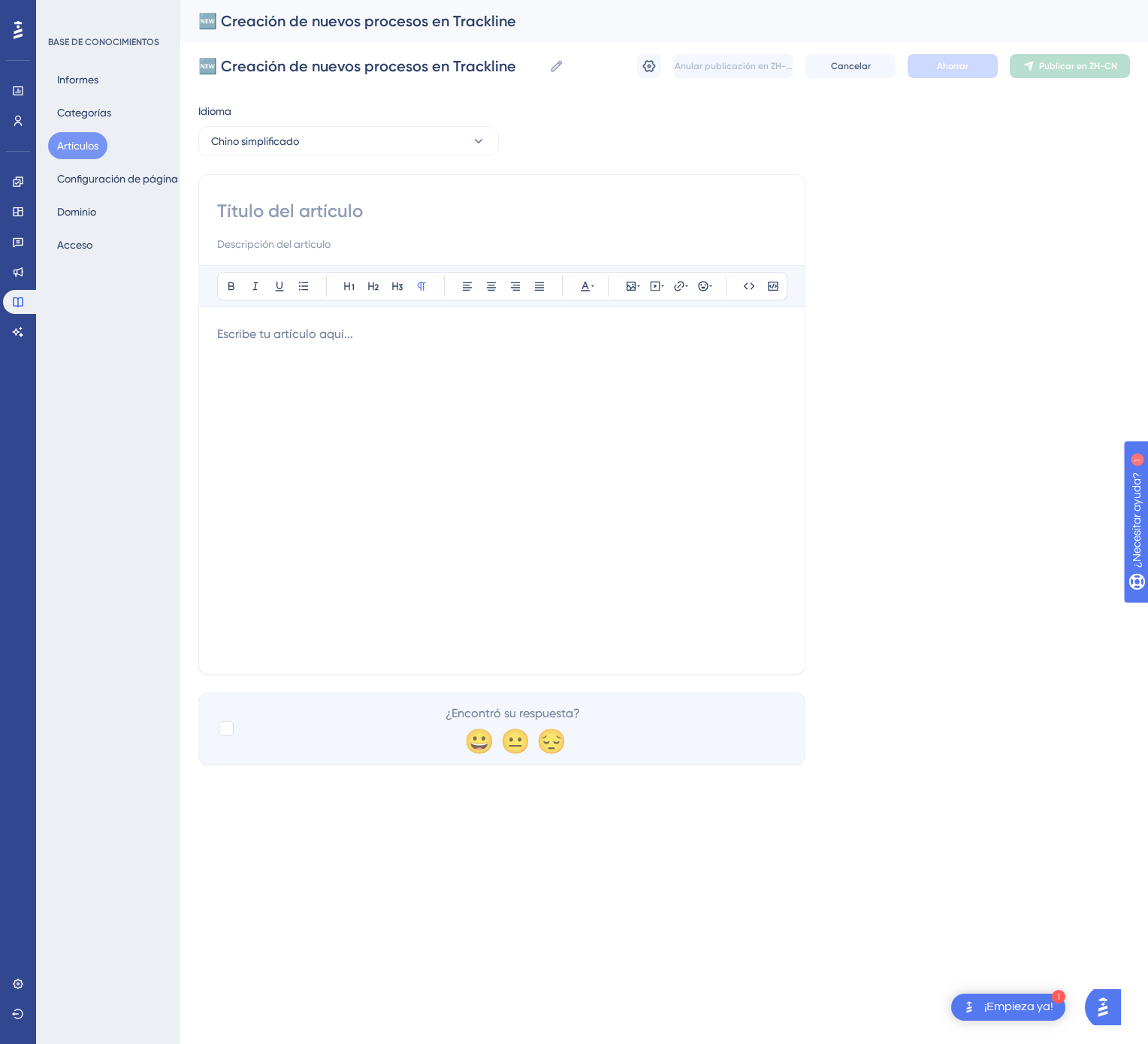
click at [287, 216] on input at bounding box center [502, 211] width 570 height 24
paste input "在 Trackline 中创建新流程"
type input "在 Trackline 中创建新流程"
click at [552, 530] on div at bounding box center [502, 491] width 570 height 331
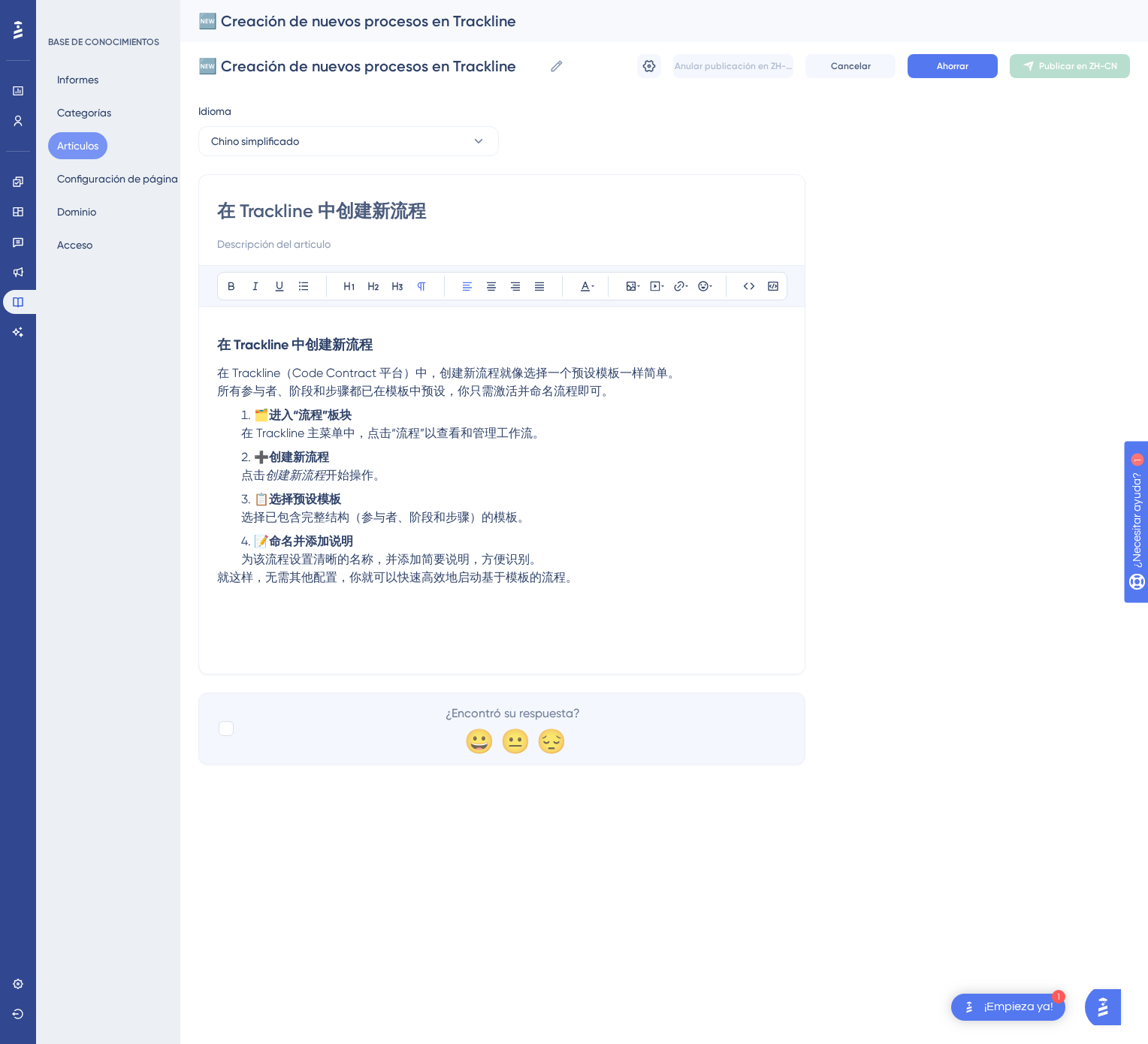
click at [601, 575] on p "就这样，无需其他配置，你就可以快速高效地启动基于模板的流程。" at bounding box center [502, 577] width 570 height 18
click at [601, 567] on li "📝 命名并添加说明 为该流程设置清晰的名称，并添加简要说明，方便识别。" at bounding box center [511, 550] width 552 height 36
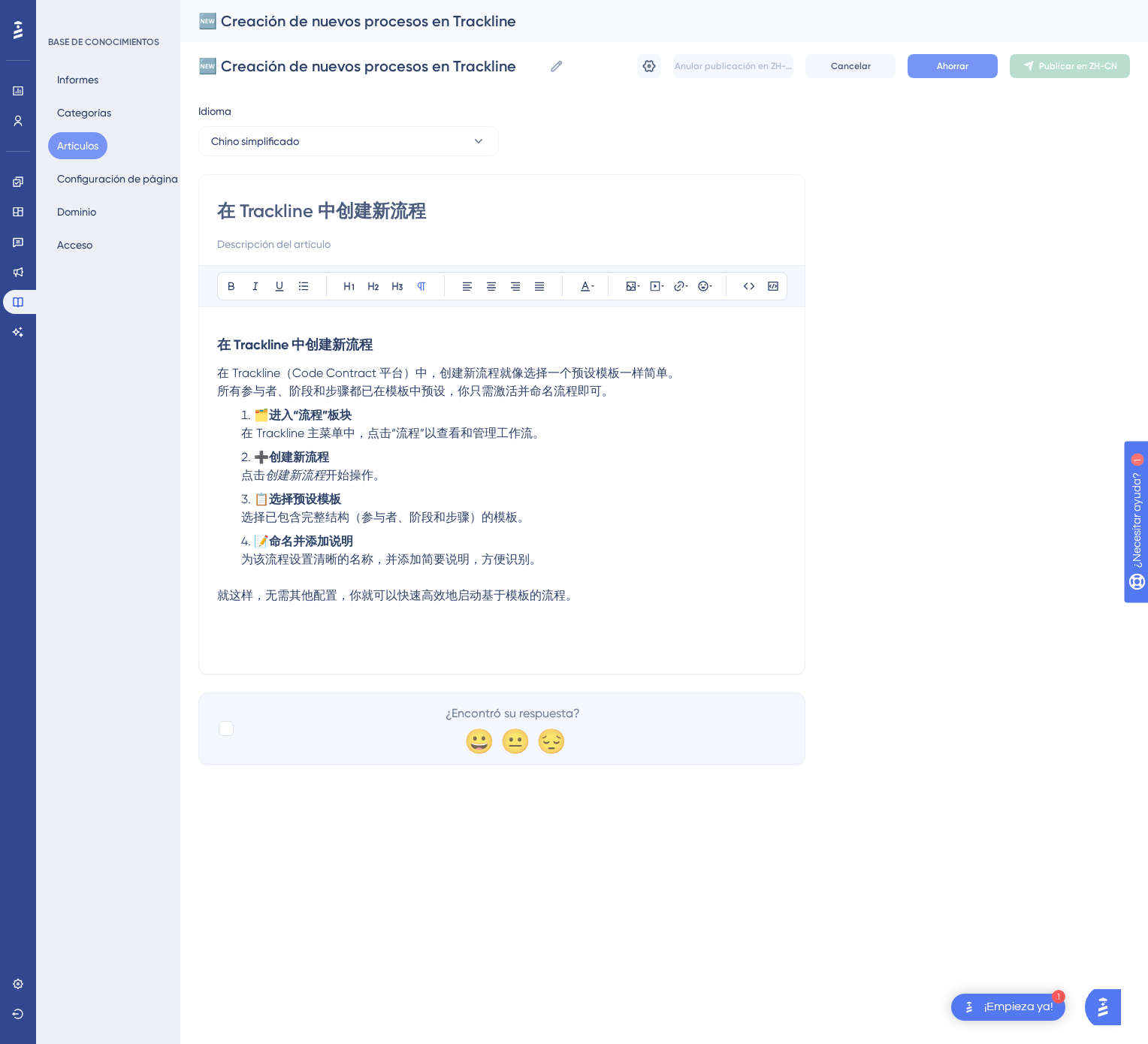
click at [952, 71] on font "Ahorrar" at bounding box center [953, 66] width 32 height 11
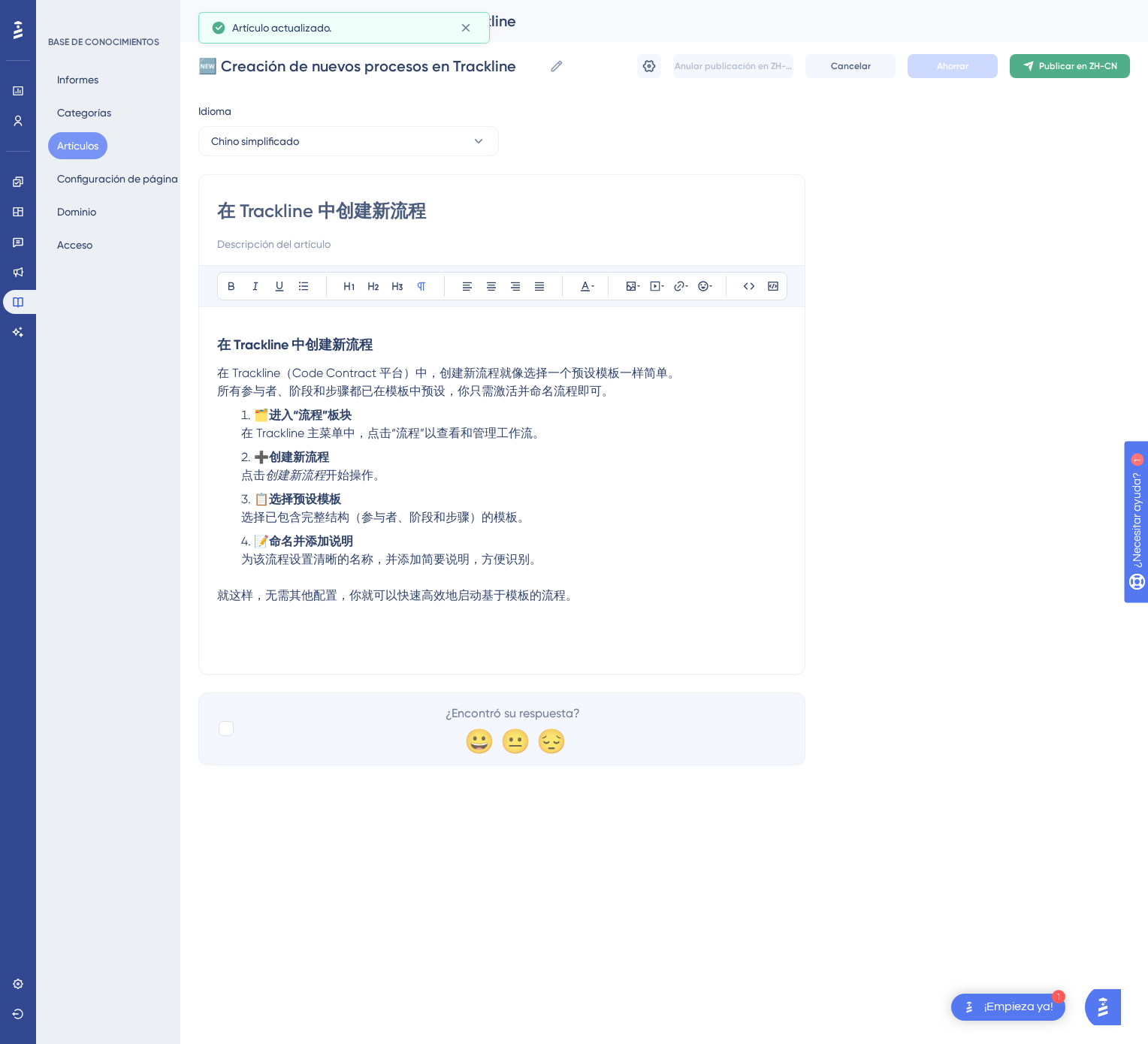
click at [1052, 57] on button "Publicar en ZH-CN" at bounding box center [1070, 66] width 120 height 24
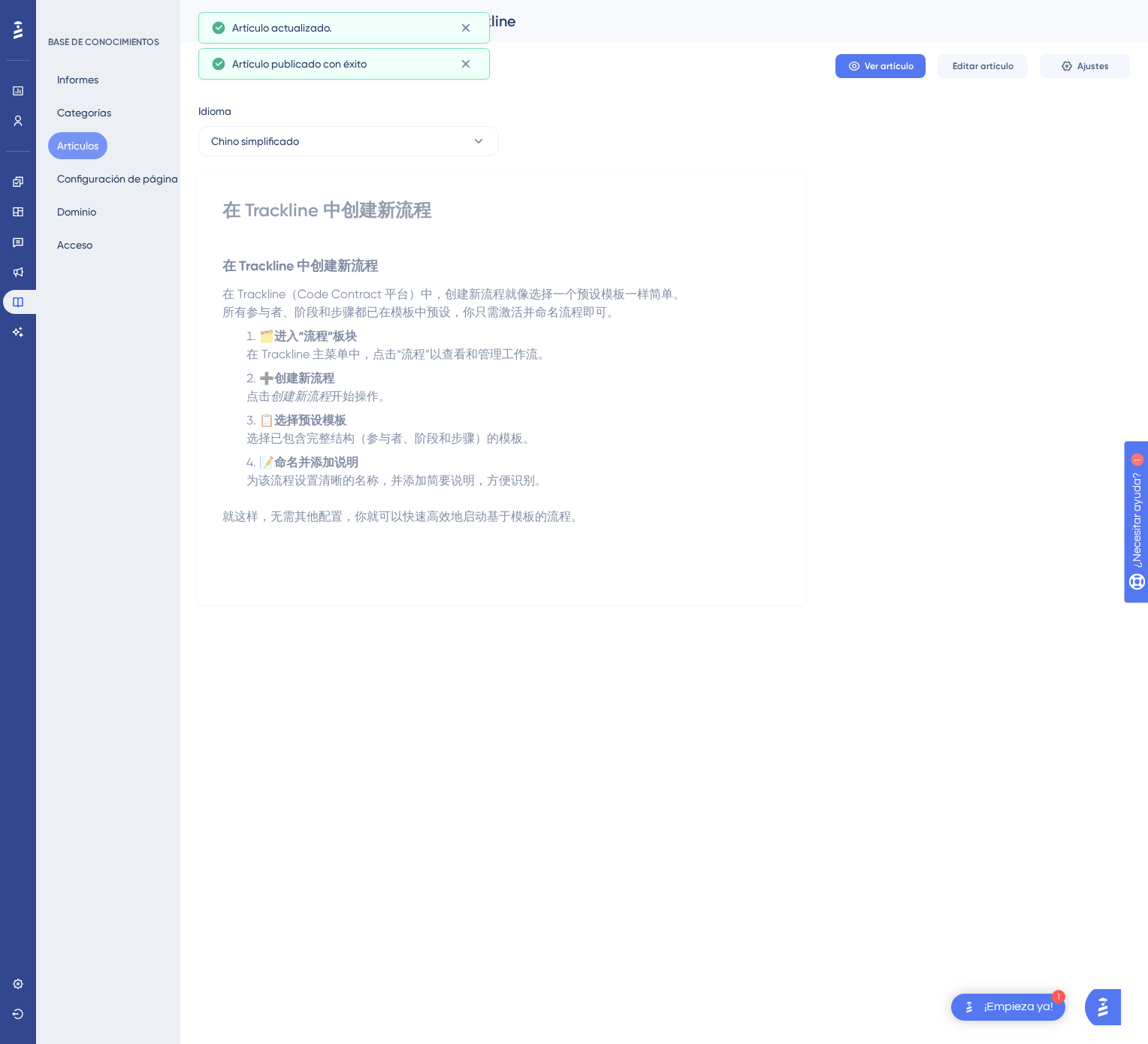
click at [79, 155] on button "Artículos" at bounding box center [77, 145] width 59 height 27
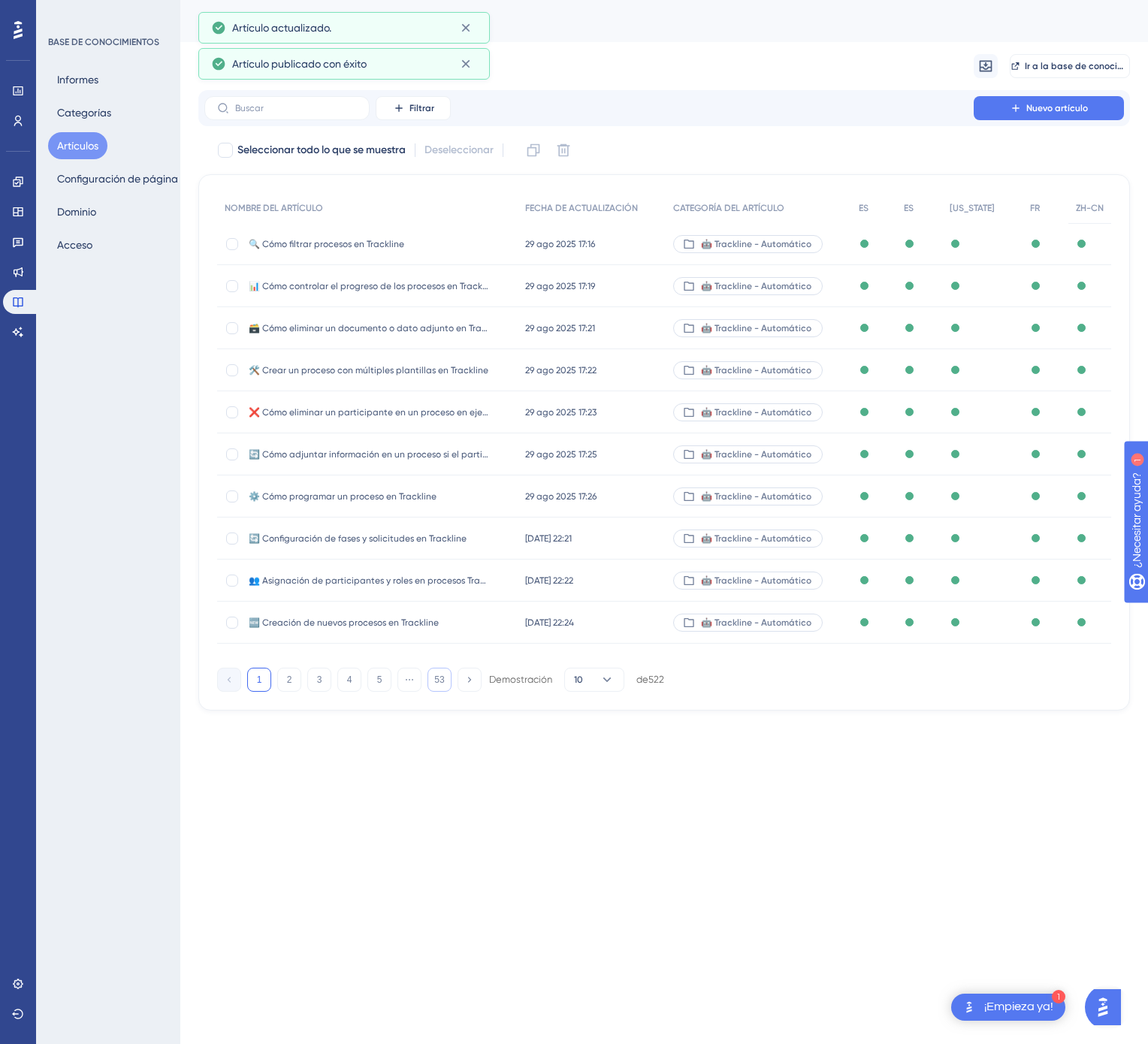
click at [439, 683] on font "53" at bounding box center [440, 679] width 10 height 11
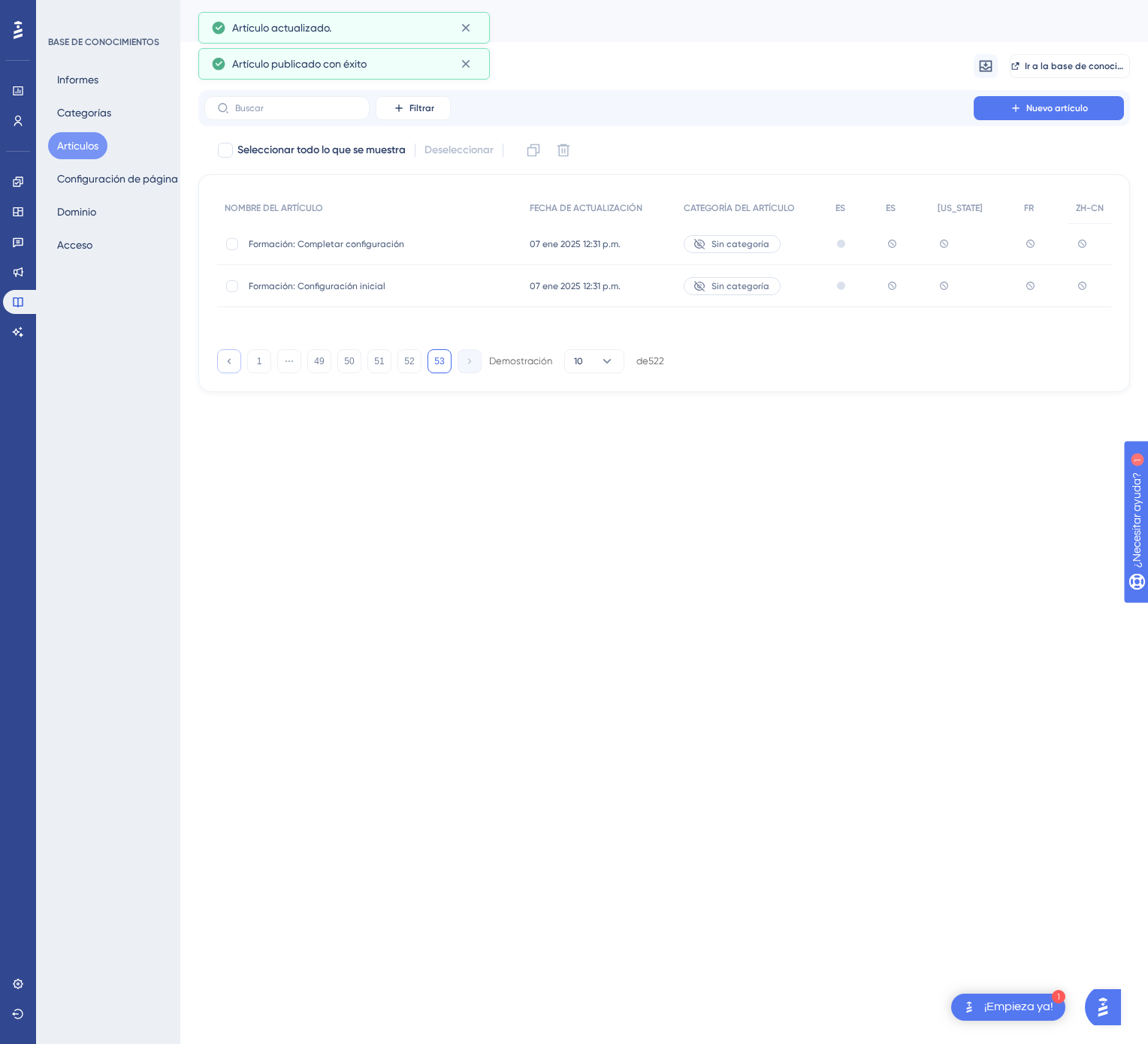
click at [233, 362] on icon at bounding box center [229, 361] width 10 height 10
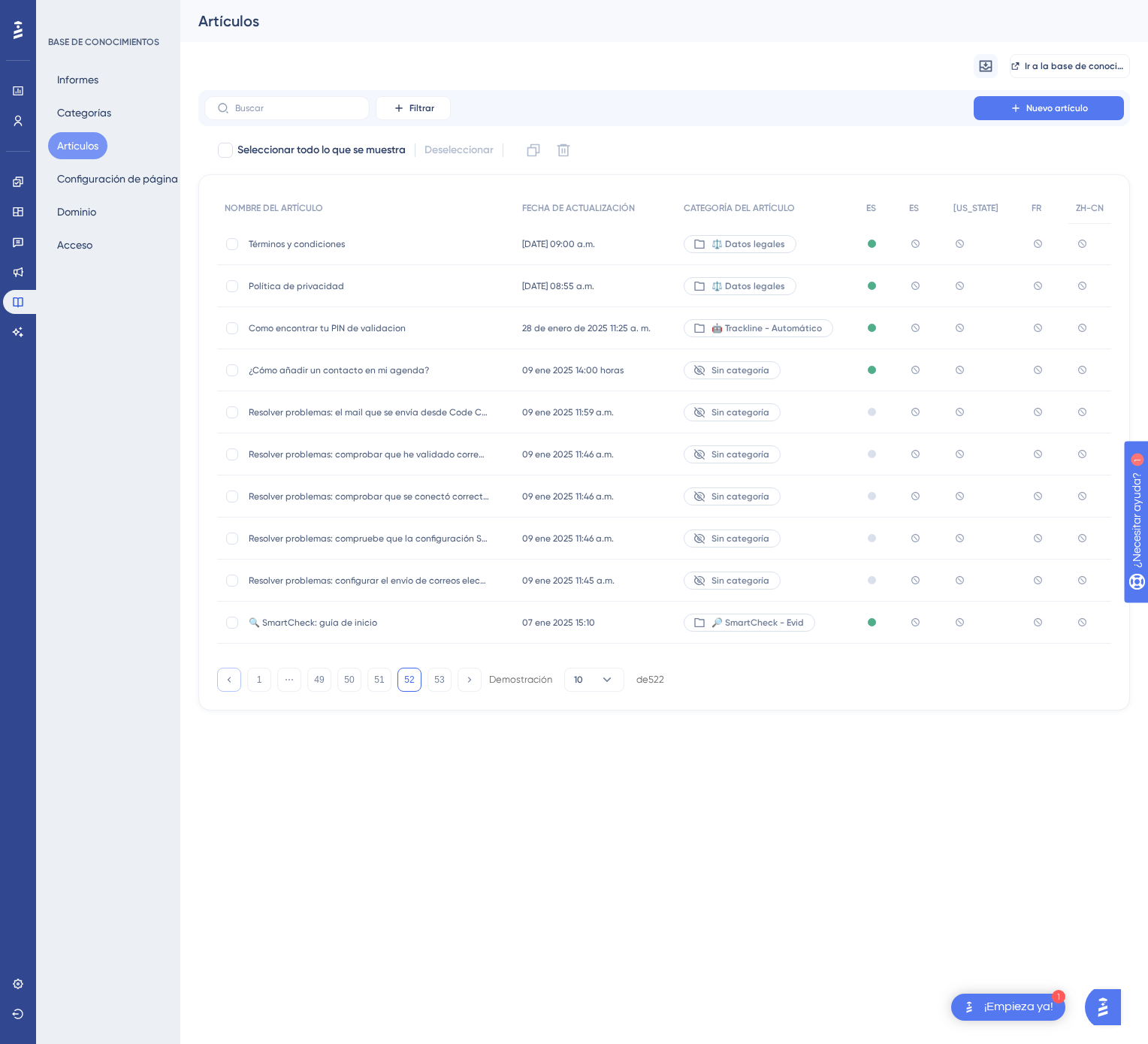
click at [229, 672] on button at bounding box center [229, 679] width 24 height 24
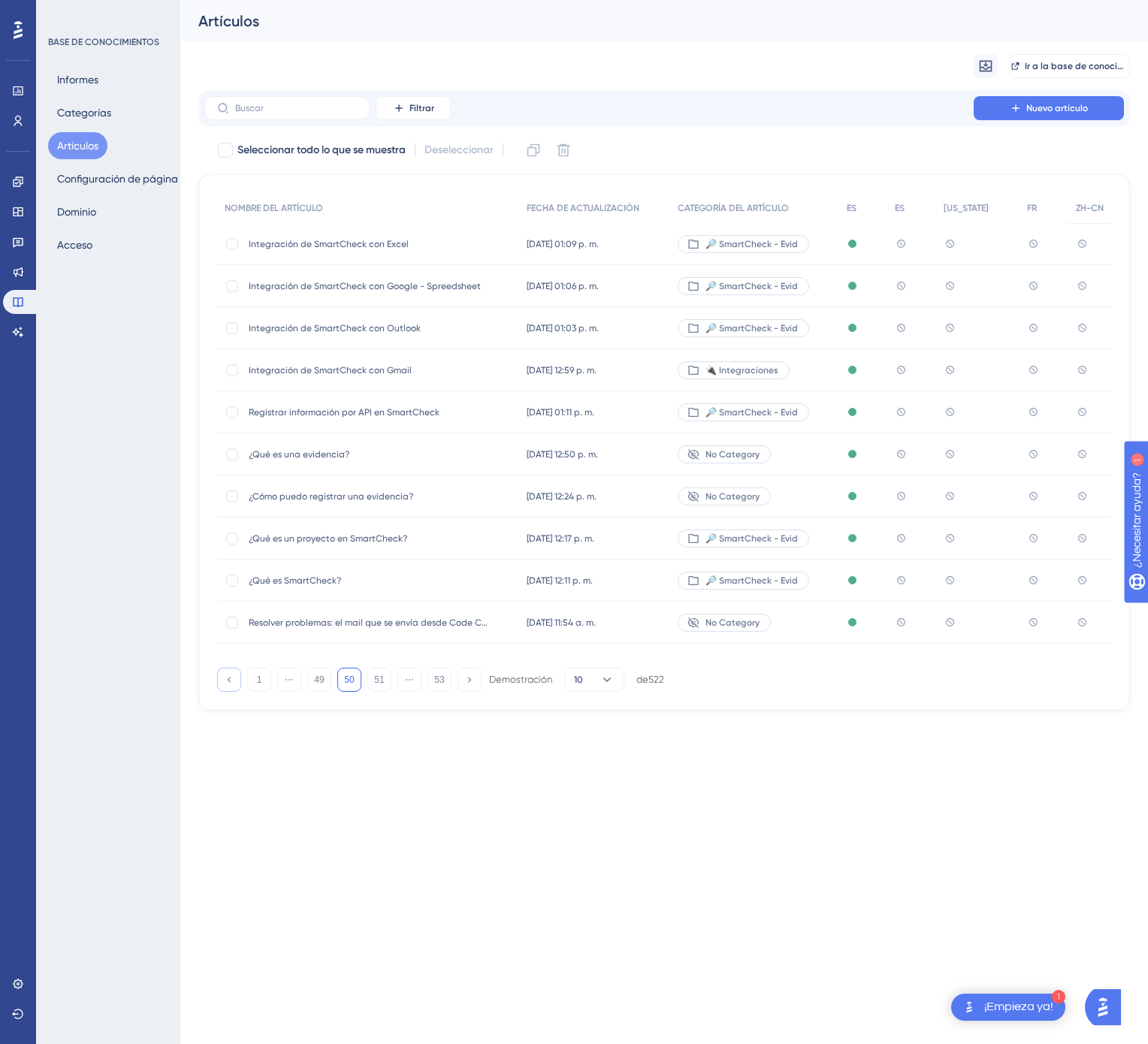
click at [229, 672] on button at bounding box center [229, 679] width 24 height 24
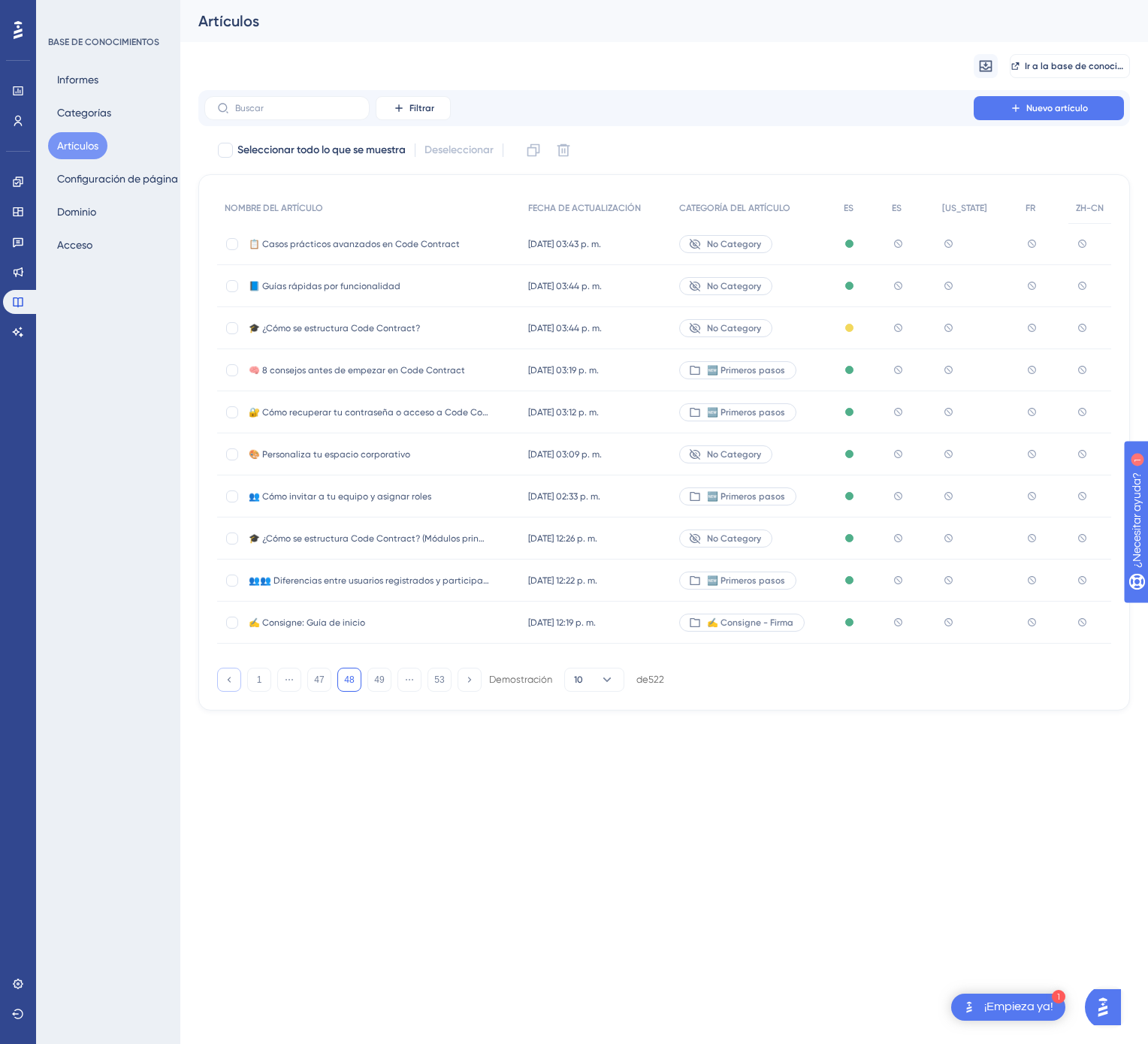
click at [229, 672] on button at bounding box center [229, 679] width 24 height 24
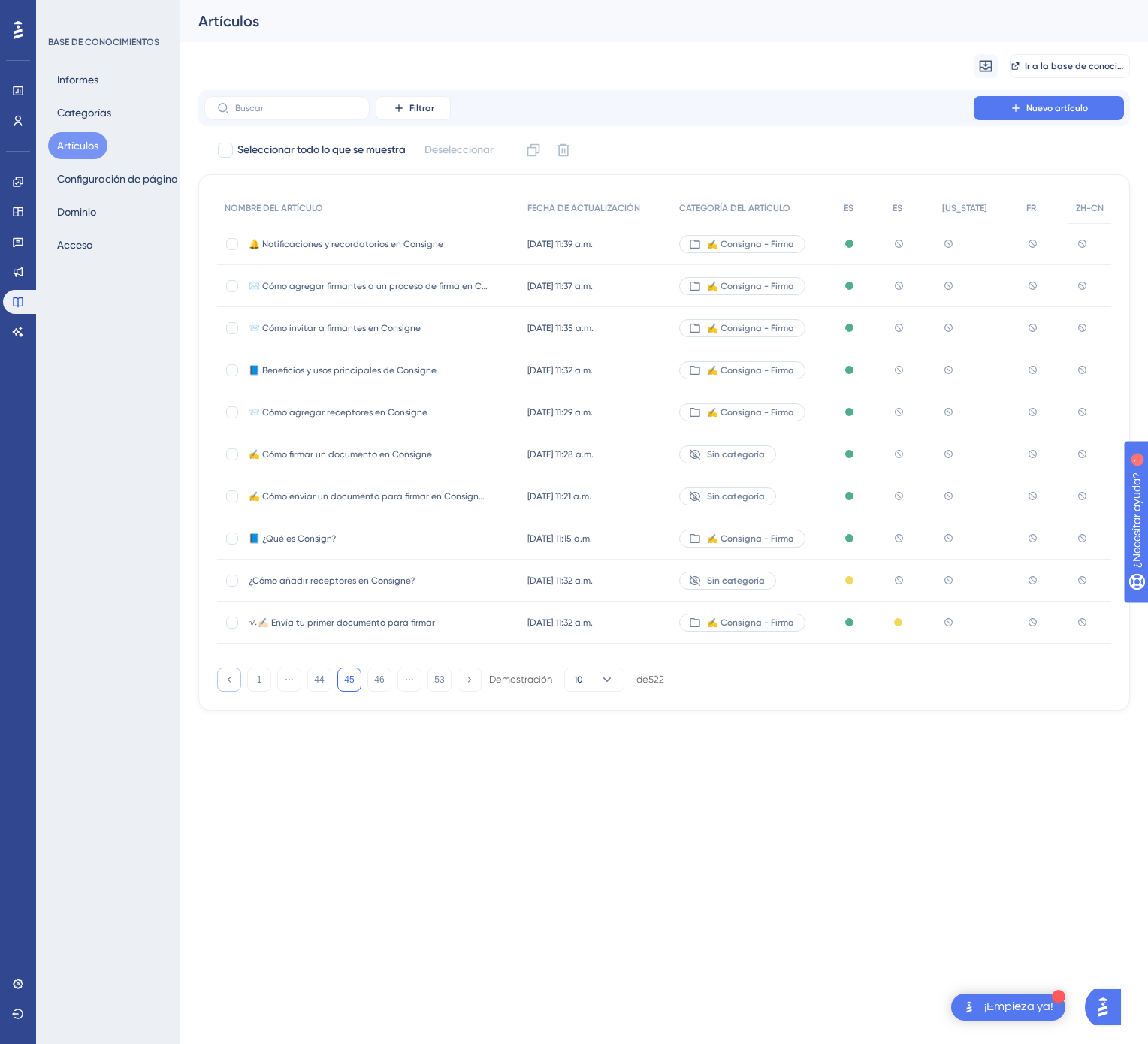
click at [229, 672] on button at bounding box center [229, 679] width 24 height 24
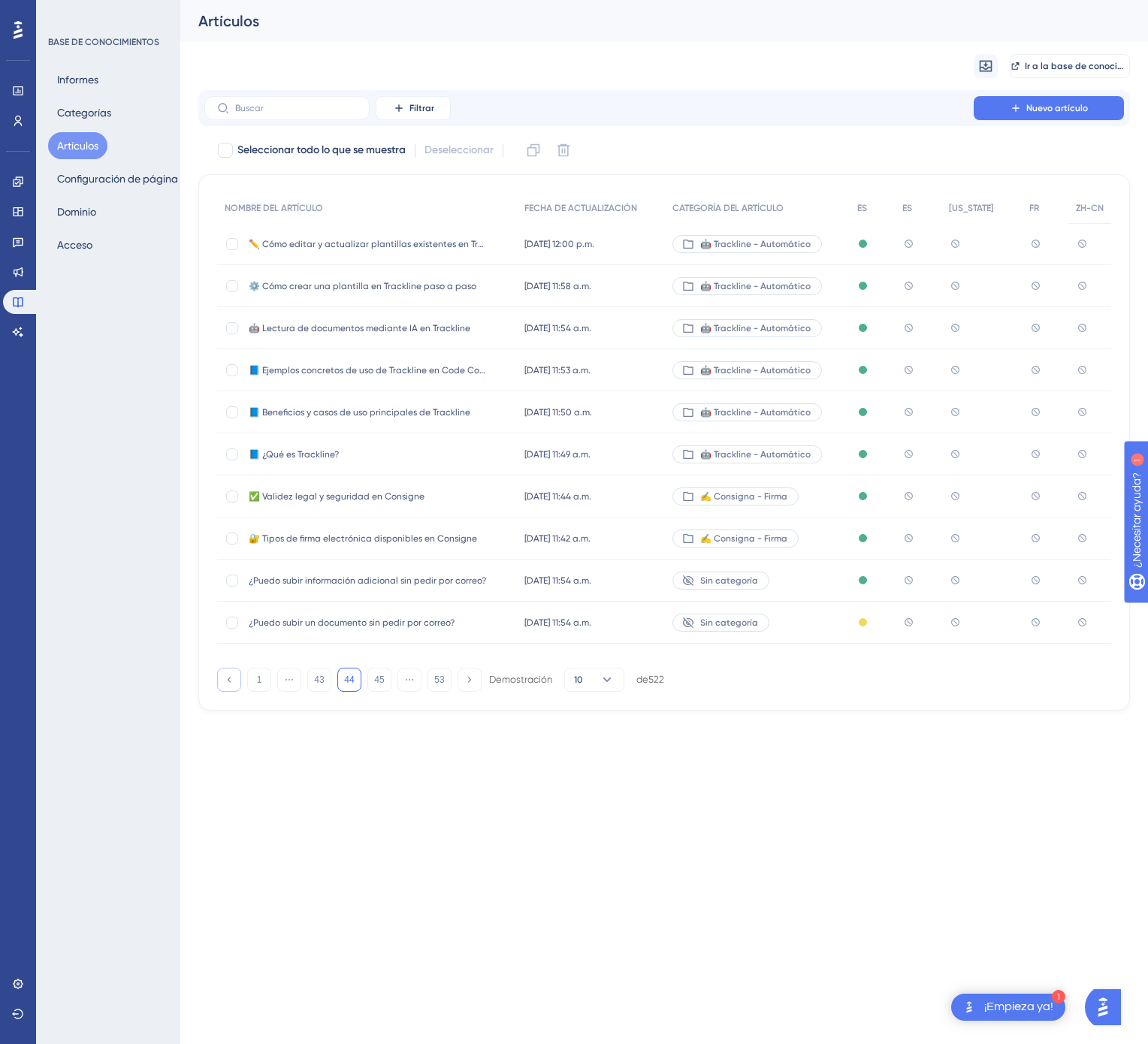
click at [229, 672] on button at bounding box center [229, 679] width 24 height 24
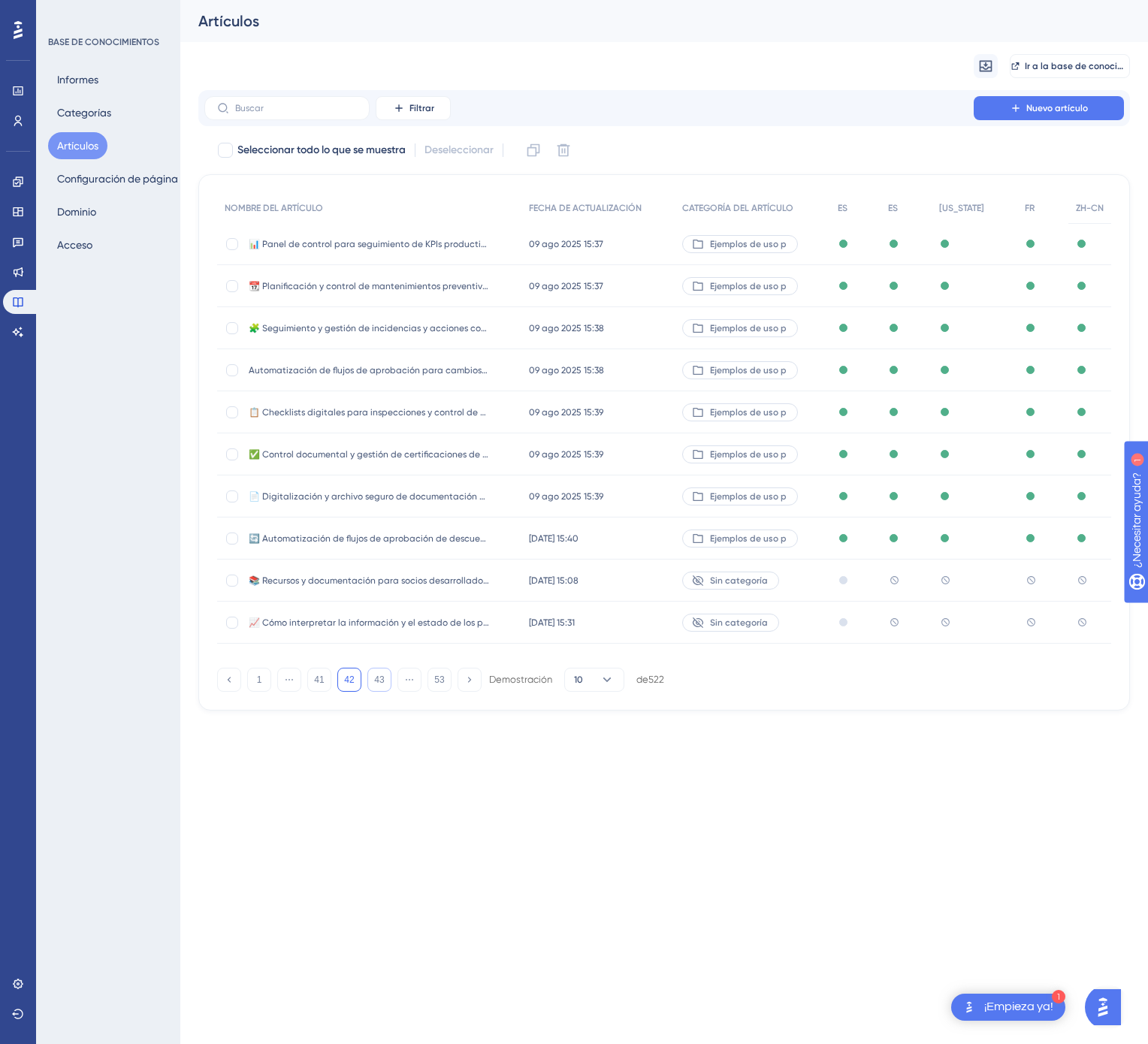
click at [376, 683] on font "43" at bounding box center [379, 679] width 10 height 11
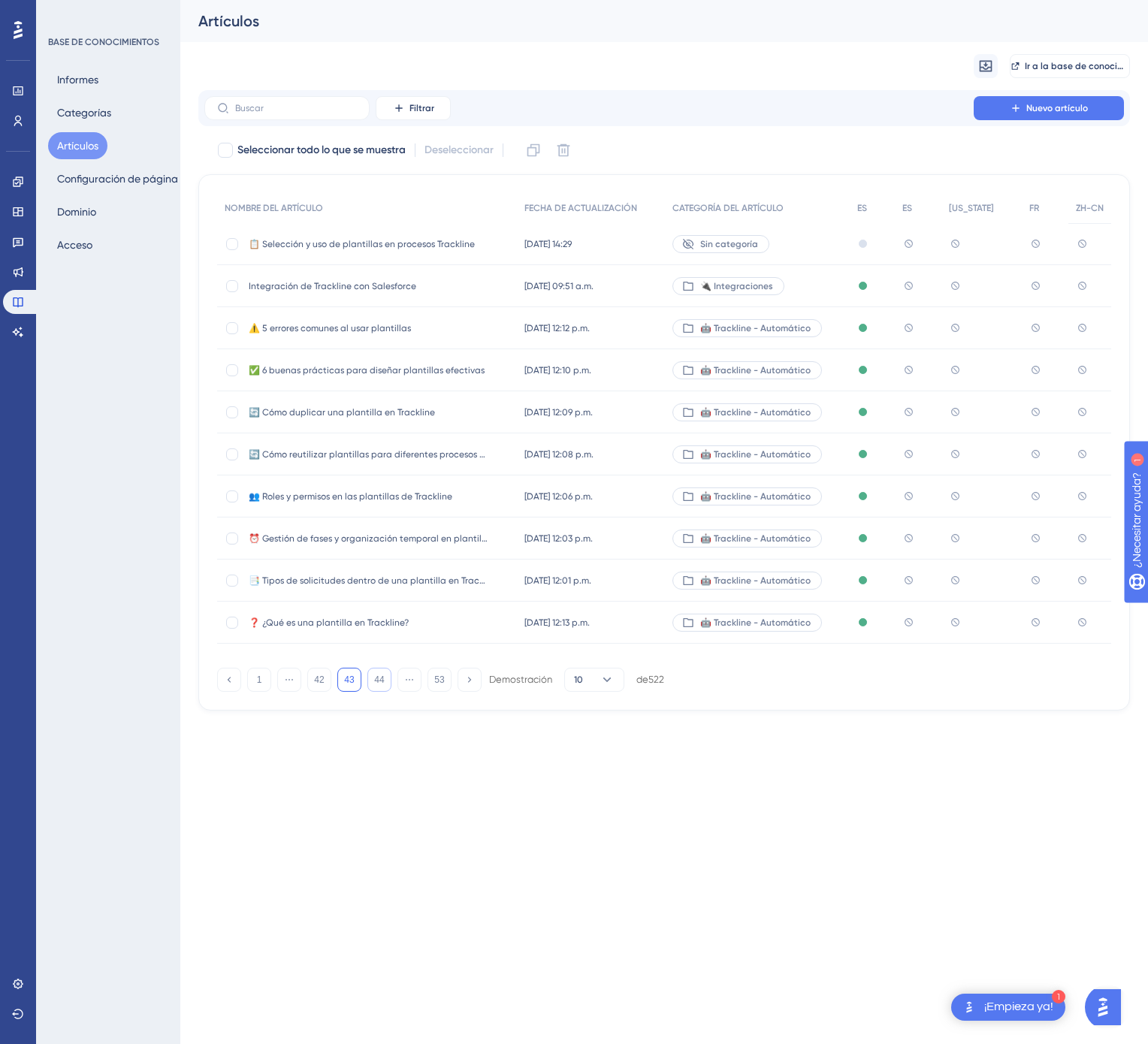
click at [831, 290] on div "🔌 Integraciones" at bounding box center [756, 286] width 185 height 42
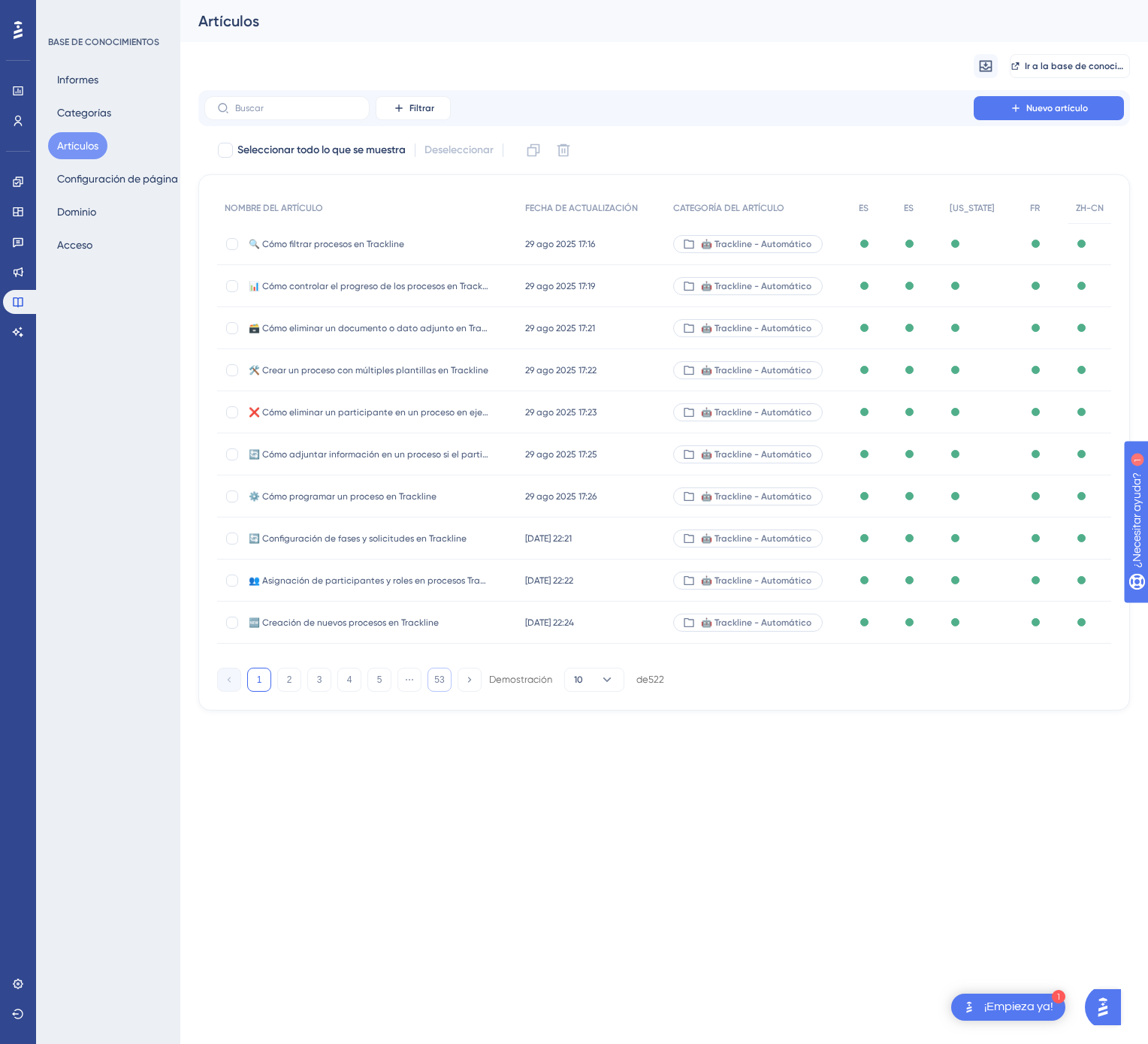
click at [441, 683] on font "53" at bounding box center [440, 679] width 10 height 11
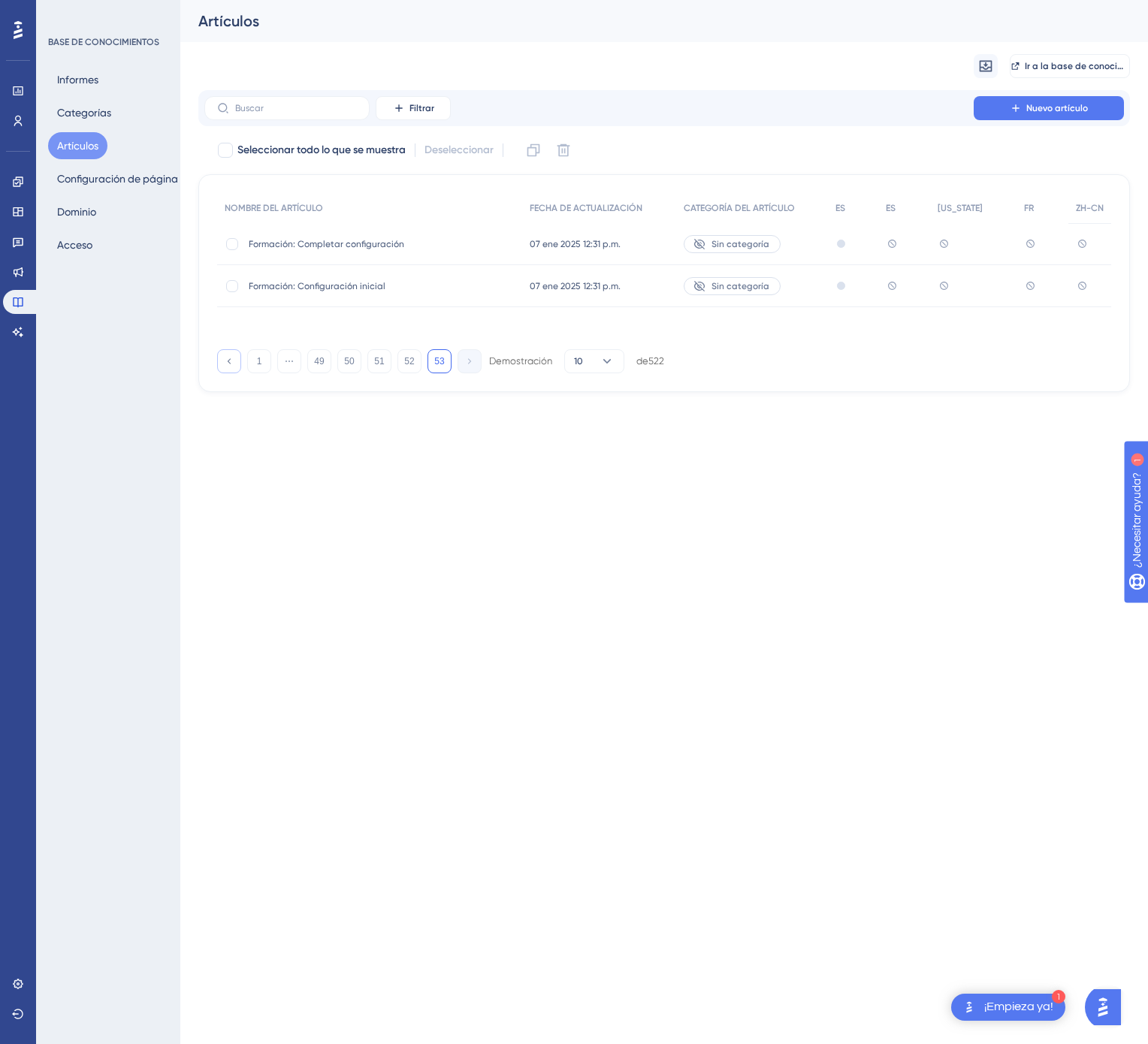
click at [229, 358] on icon at bounding box center [229, 361] width 10 height 10
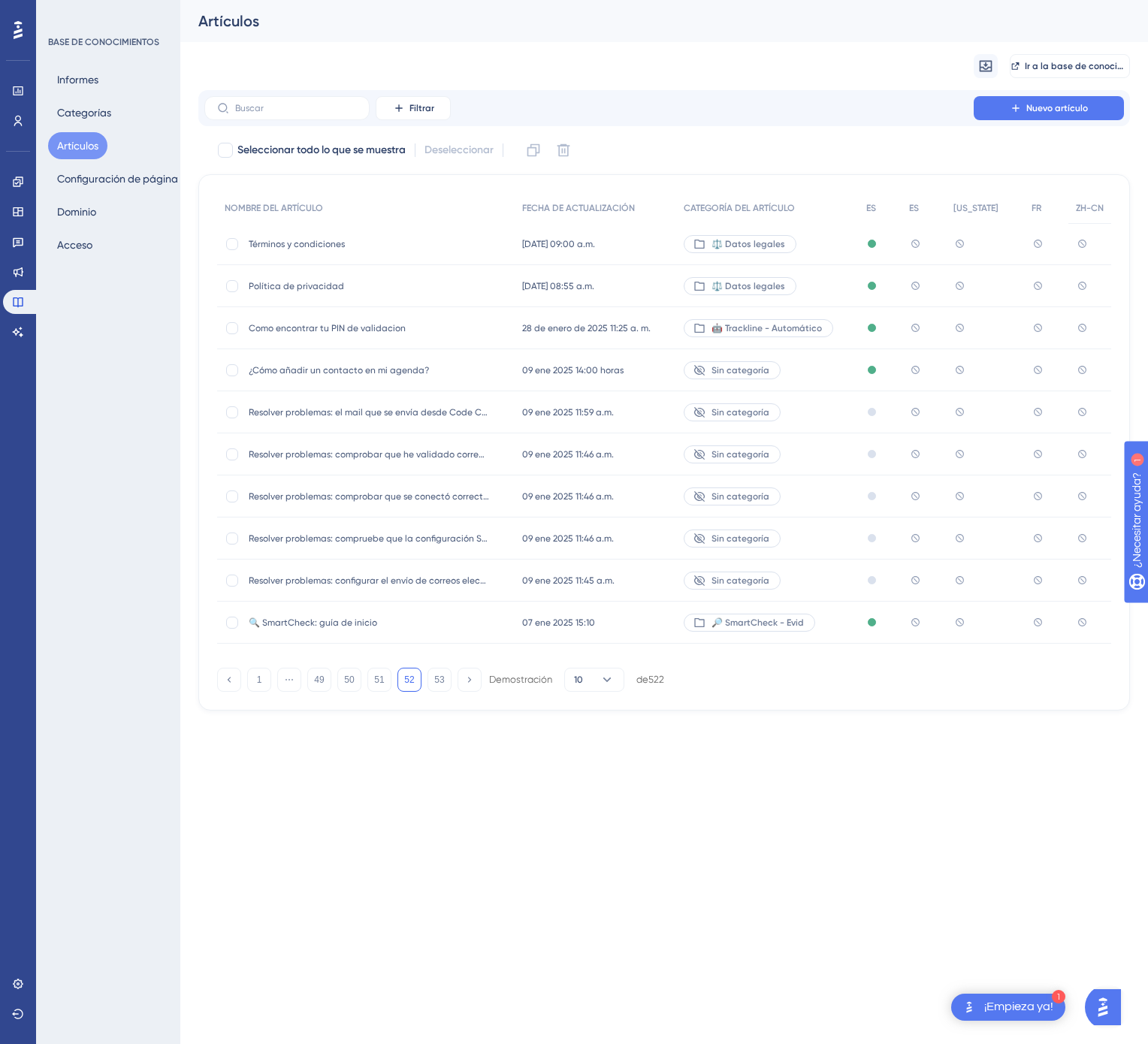
click at [591, 696] on div "NOMBRE DEL ARTÍCULO FECHA DE ACTUALIZACIÓN CATEGORÍA DEL ARTÍCULO ES ES Delawar…" at bounding box center [663, 442] width 931 height 536
click at [595, 682] on button "10" at bounding box center [594, 679] width 60 height 24
click at [599, 770] on div "50 50" at bounding box center [593, 782] width 29 height 30
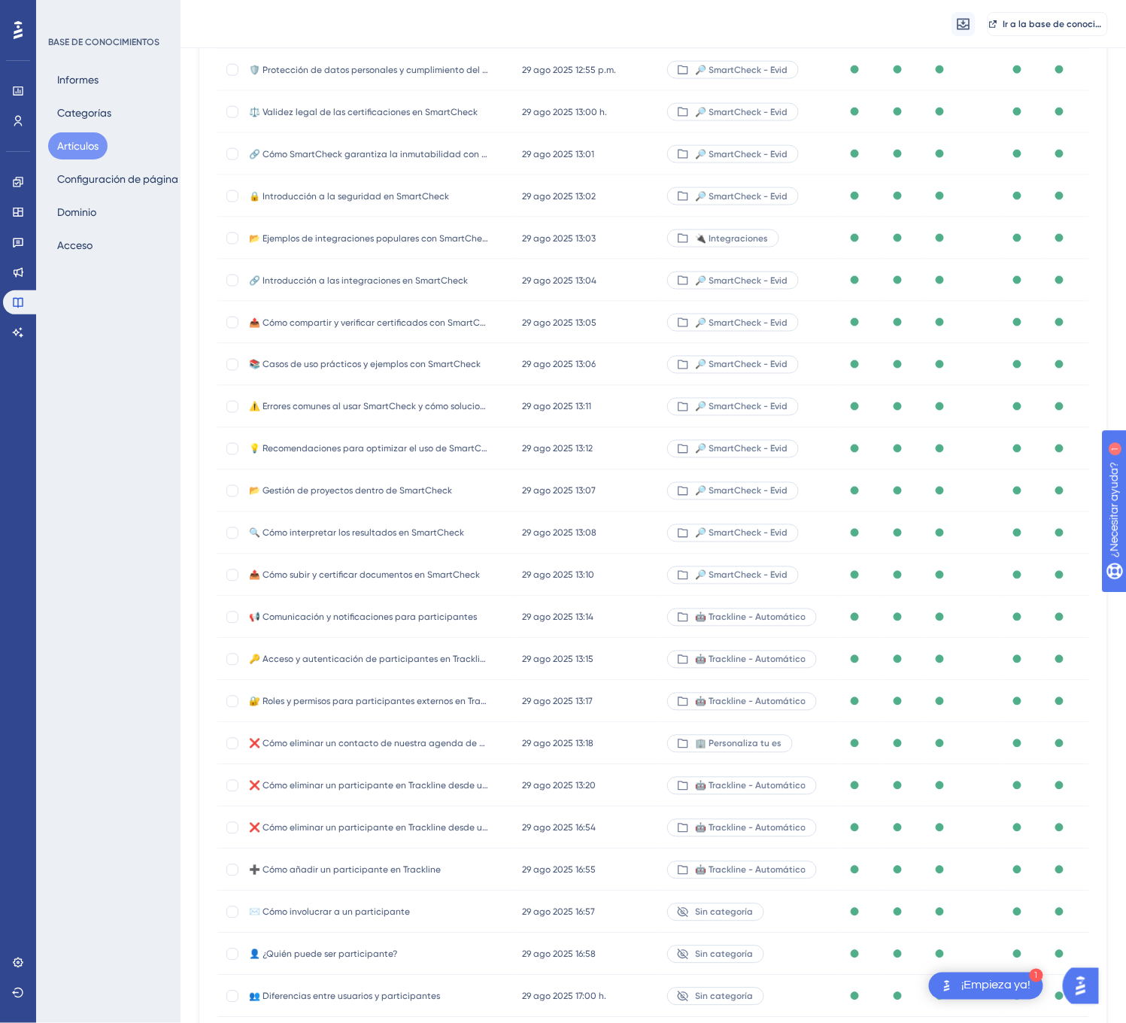
scroll to position [1428, 0]
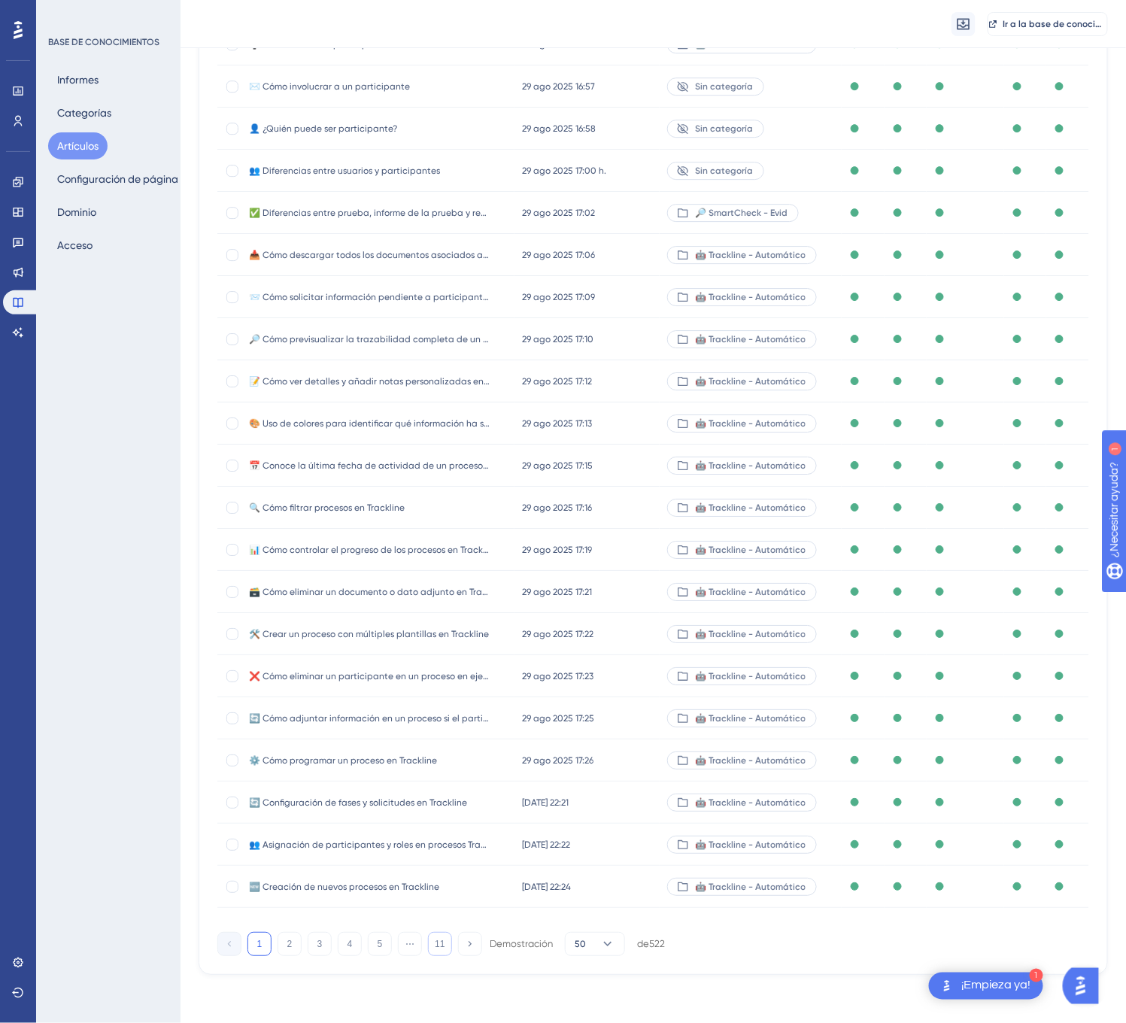
click at [444, 938] on font "11" at bounding box center [440, 943] width 10 height 11
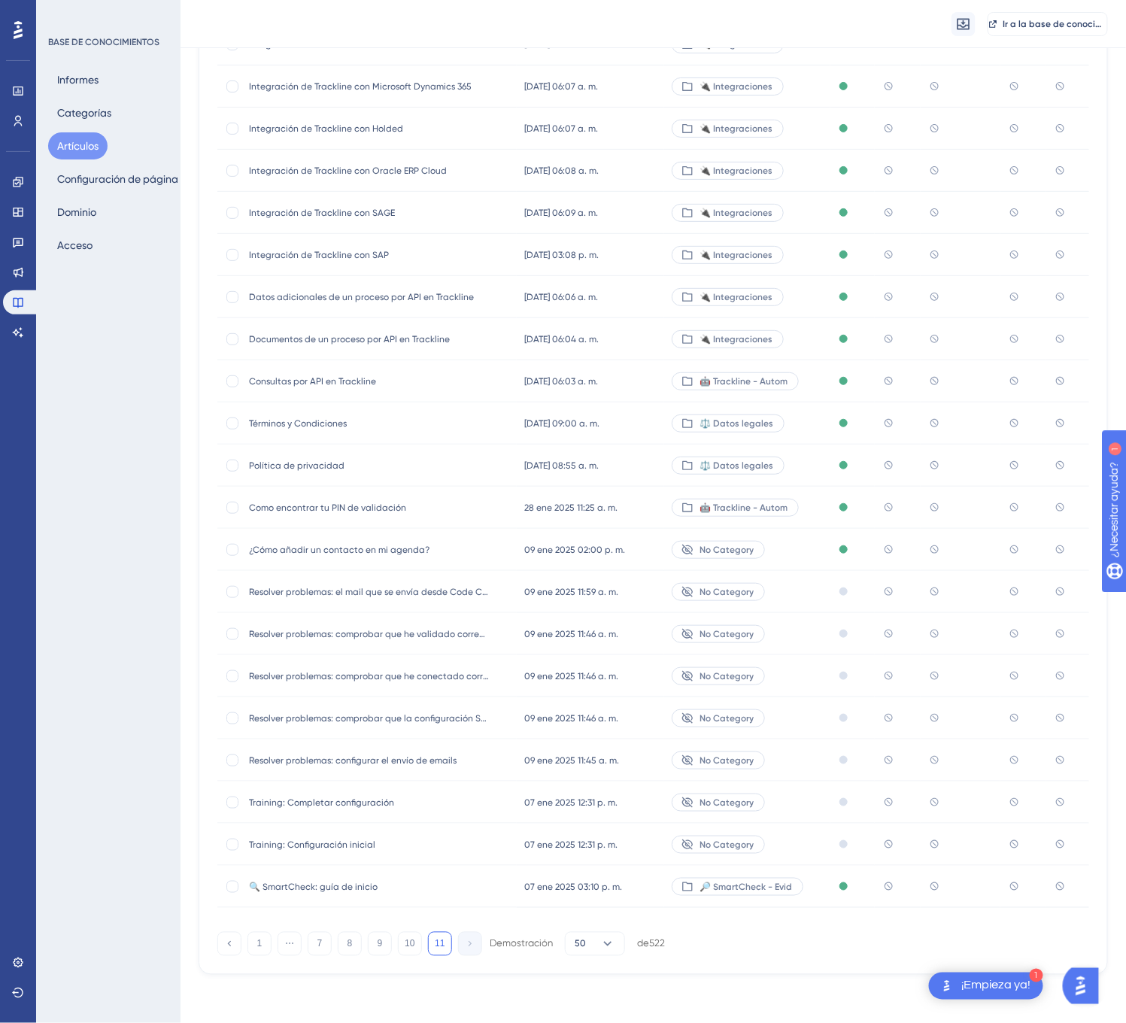
scroll to position [249, 0]
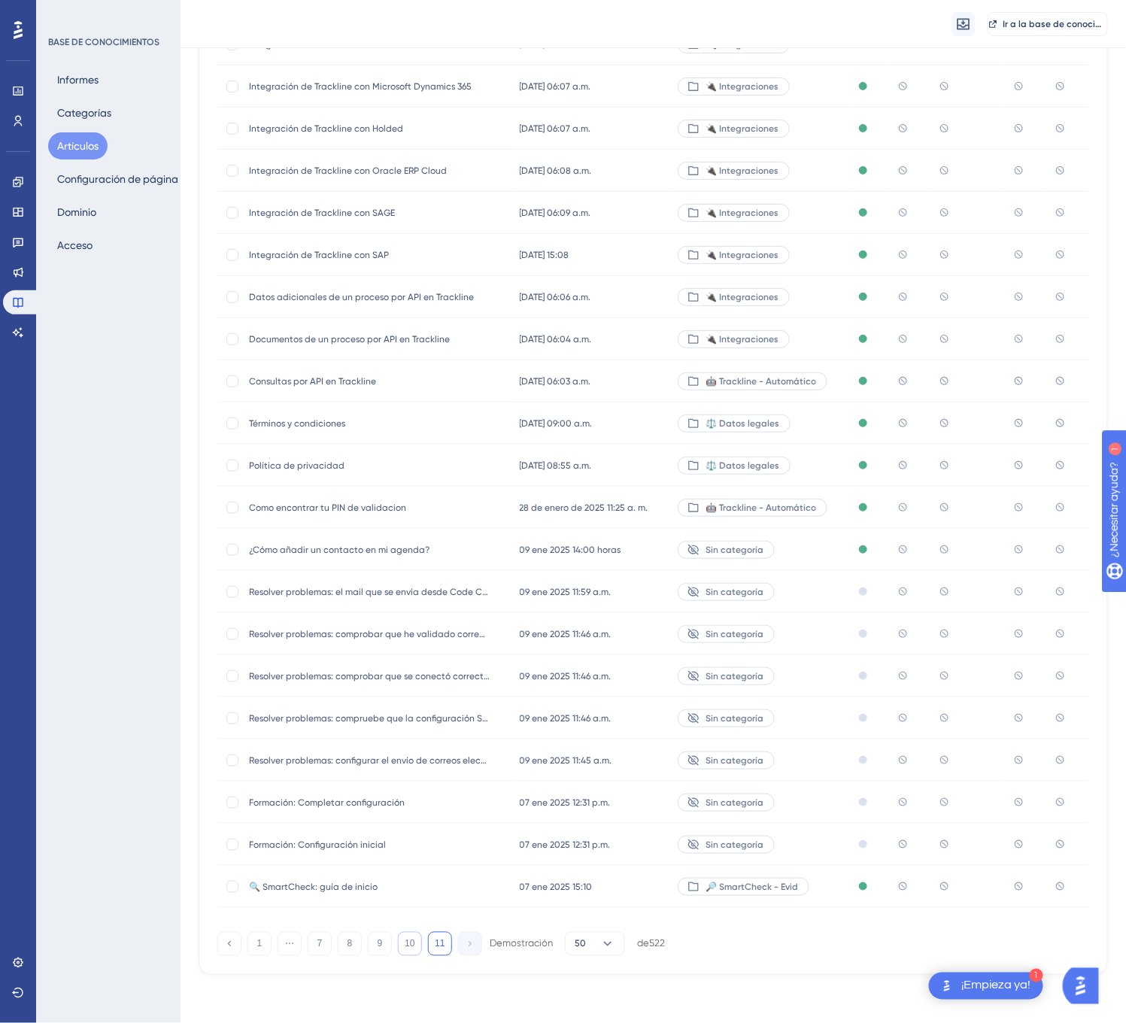
click at [412, 941] on font "10" at bounding box center [410, 943] width 10 height 11
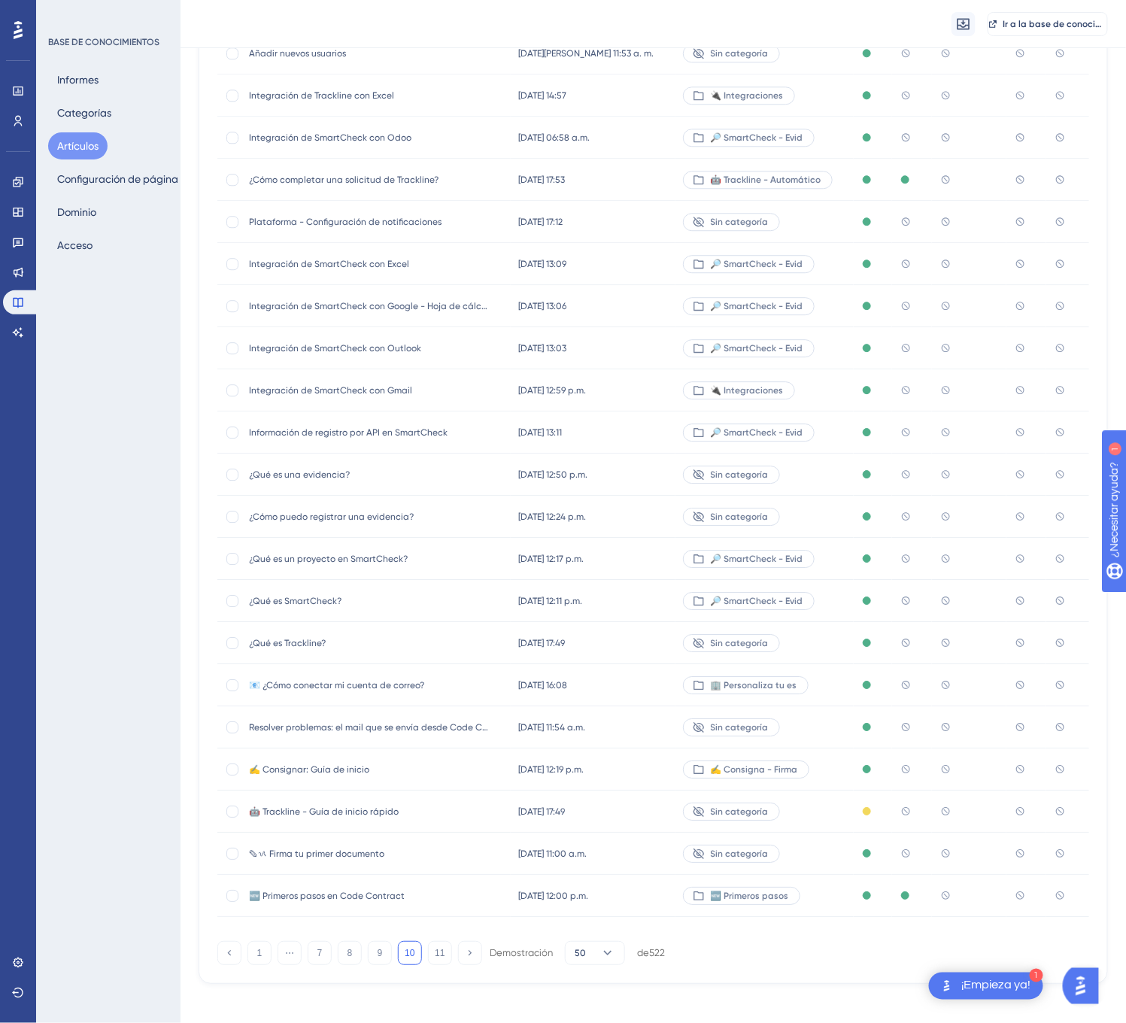
scroll to position [1428, 0]
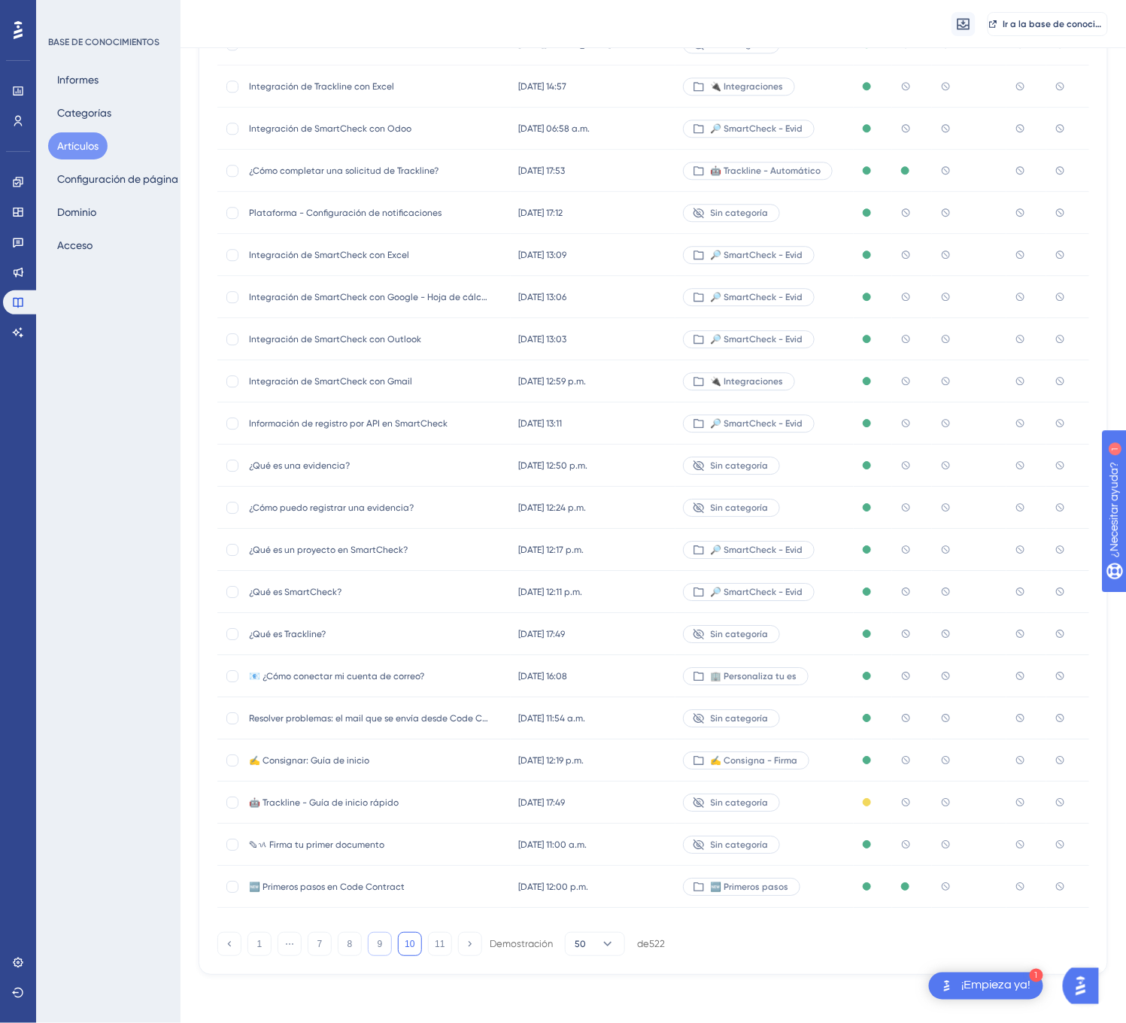
click at [386, 941] on button "9" at bounding box center [380, 944] width 24 height 24
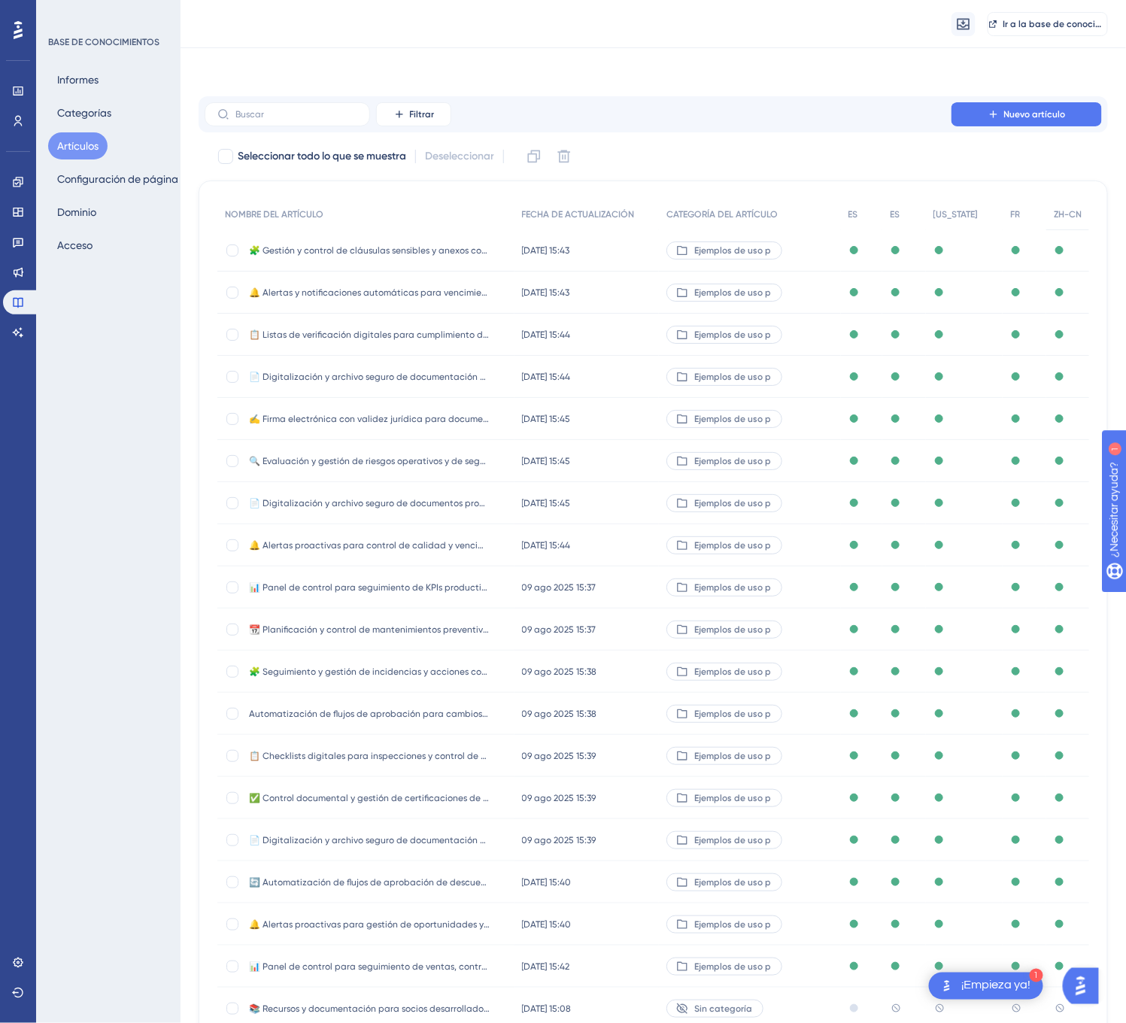
scroll to position [602, 0]
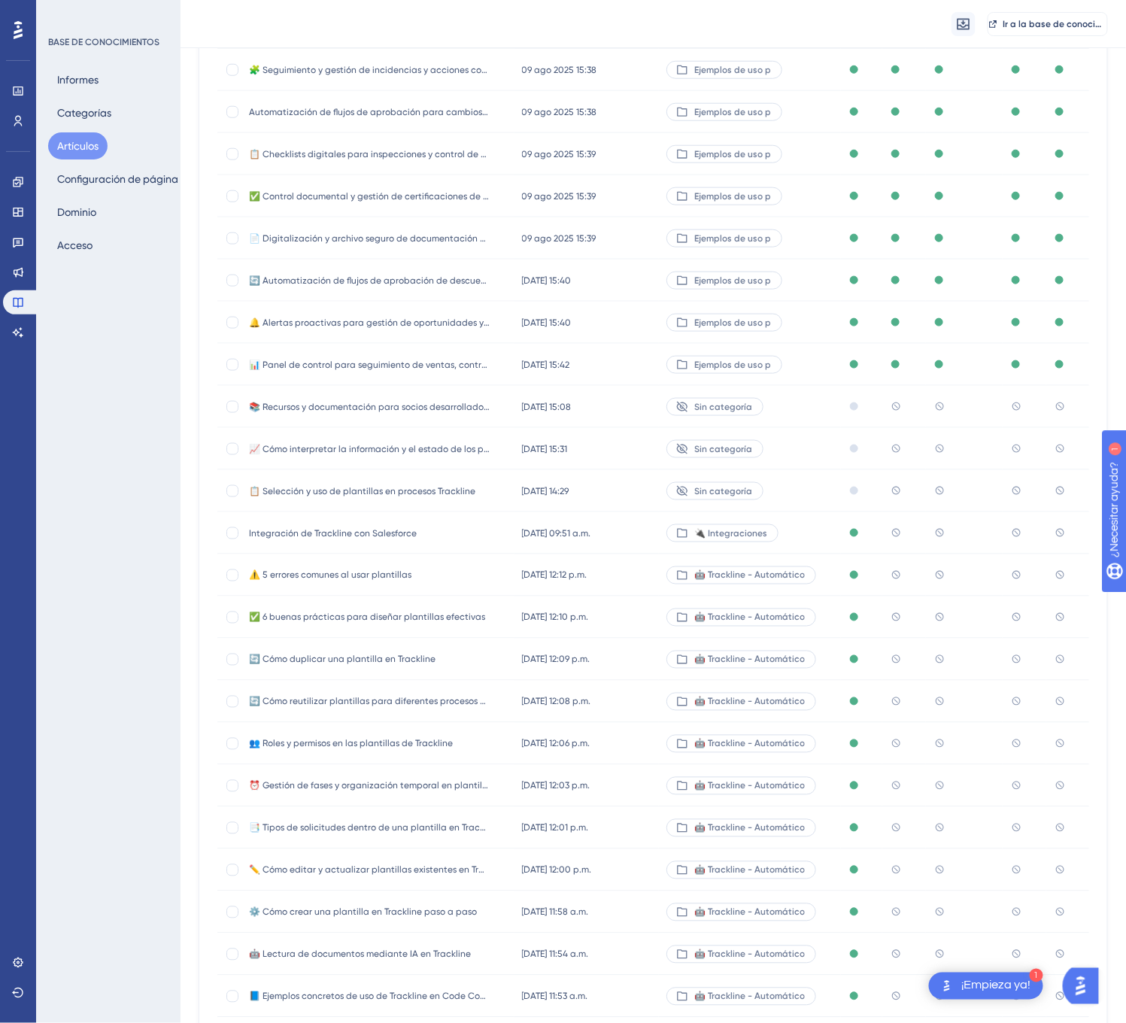
drag, startPoint x: 813, startPoint y: 537, endPoint x: 415, endPoint y: 542, distance: 397.8
drag, startPoint x: 415, startPoint y: 542, endPoint x: 376, endPoint y: 537, distance: 39.5
drag, startPoint x: 376, startPoint y: 537, endPoint x: 311, endPoint y: 525, distance: 65.8
drag, startPoint x: 311, startPoint y: 525, endPoint x: 293, endPoint y: 529, distance: 18.4
click at [293, 529] on font "Integración de Trackline con Salesforce" at bounding box center [333, 533] width 168 height 11
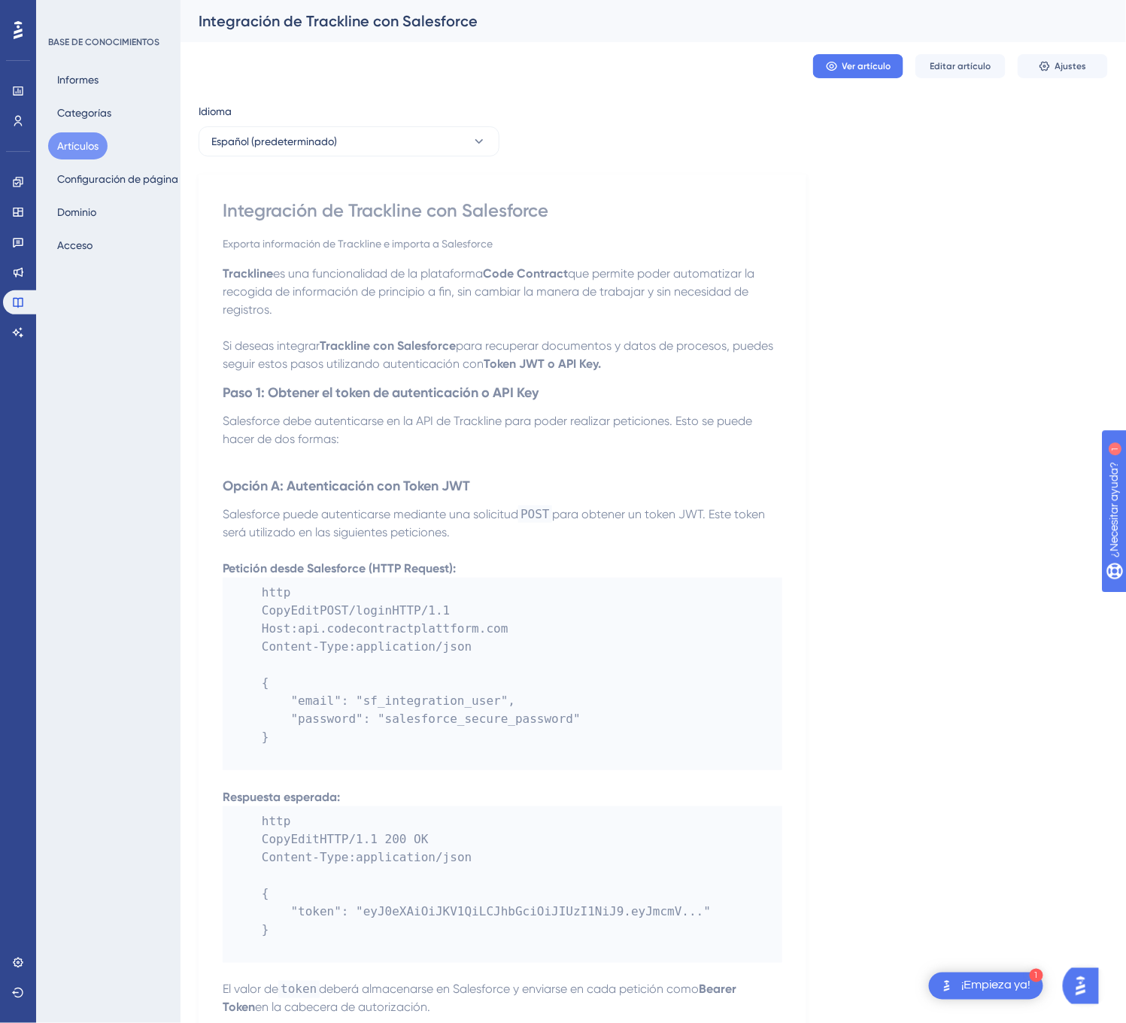
click at [475, 693] on code "http CopyEditPOST / login HTTP / 1.1 Host : api . codecontractplattform . com C…" at bounding box center [502, 673] width 559 height 192
click at [547, 651] on code "http CopyEditPOST / login HTTP / 1.1 Host : api . codecontractplattform . com C…" at bounding box center [502, 673] width 559 height 192
click at [951, 68] on font "Editar artículo" at bounding box center [960, 66] width 61 height 11
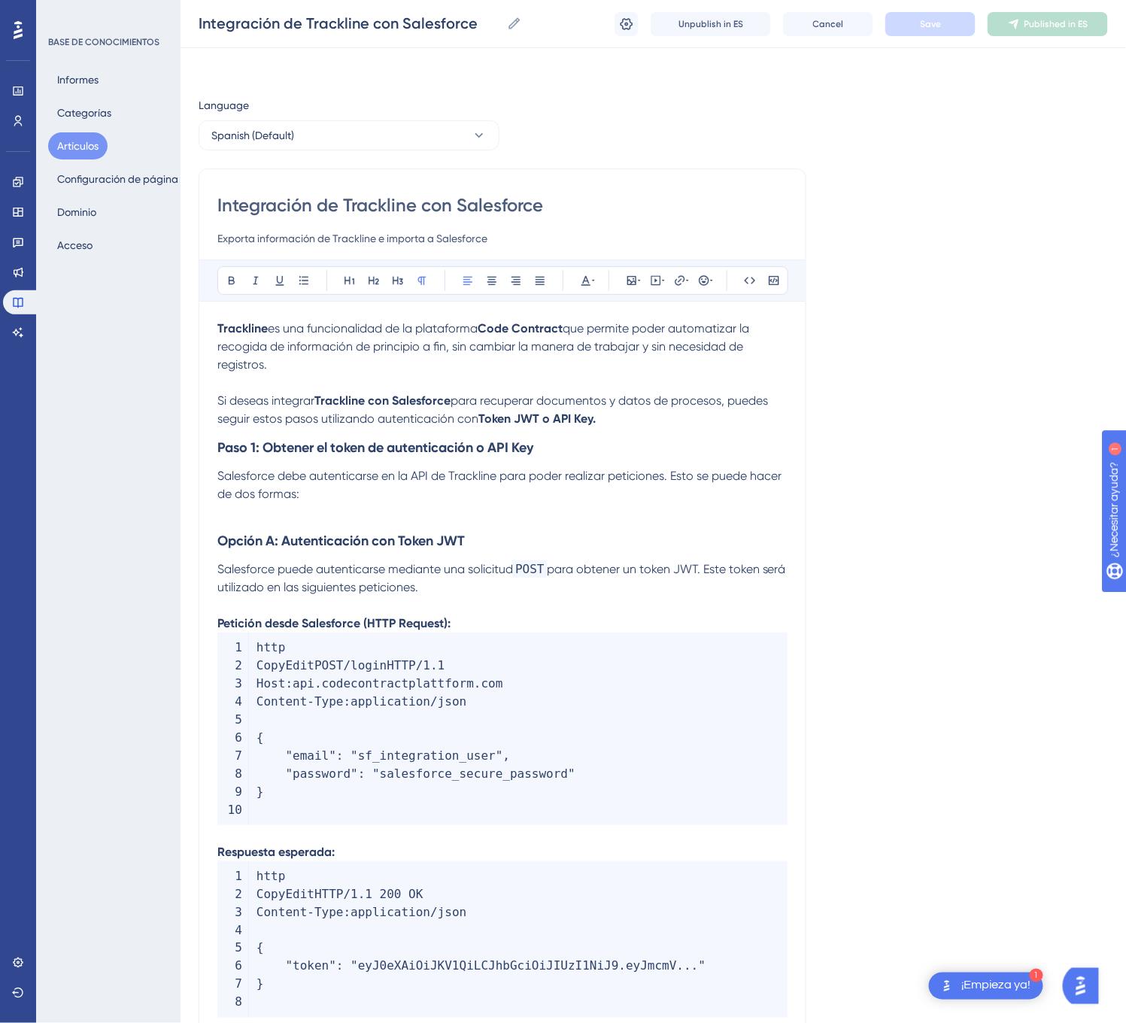
scroll to position [2148, 0]
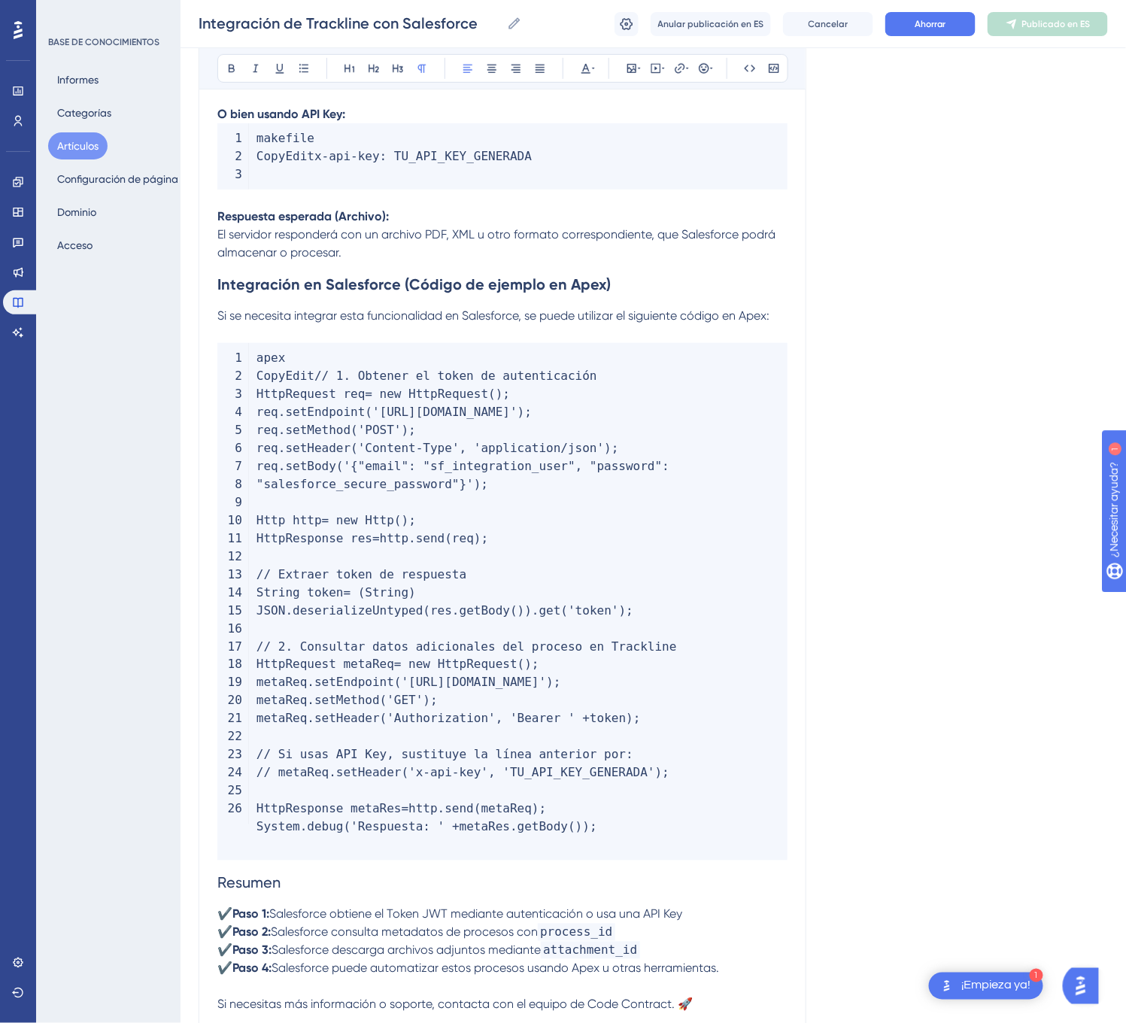
click at [594, 573] on code "apex CopyEdit // 1. Obtener el token de autenticación HttpRequest req = new Htt…" at bounding box center [502, 601] width 570 height 517
click at [692, 540] on code "apex CopyEdit // 1. Obtener el token de autenticación HttpRequest req = new Htt…" at bounding box center [502, 601] width 570 height 517
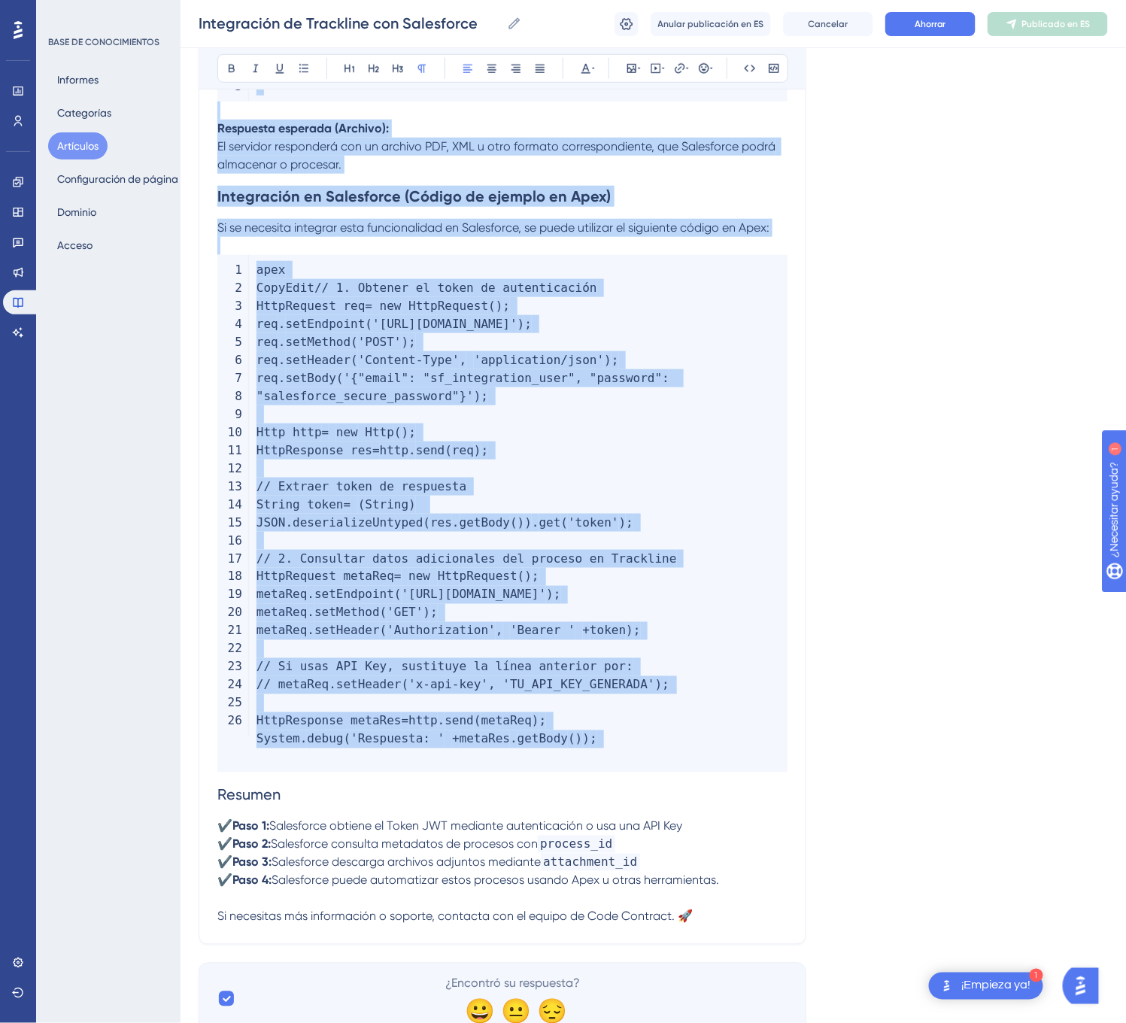
scroll to position [2325, 0]
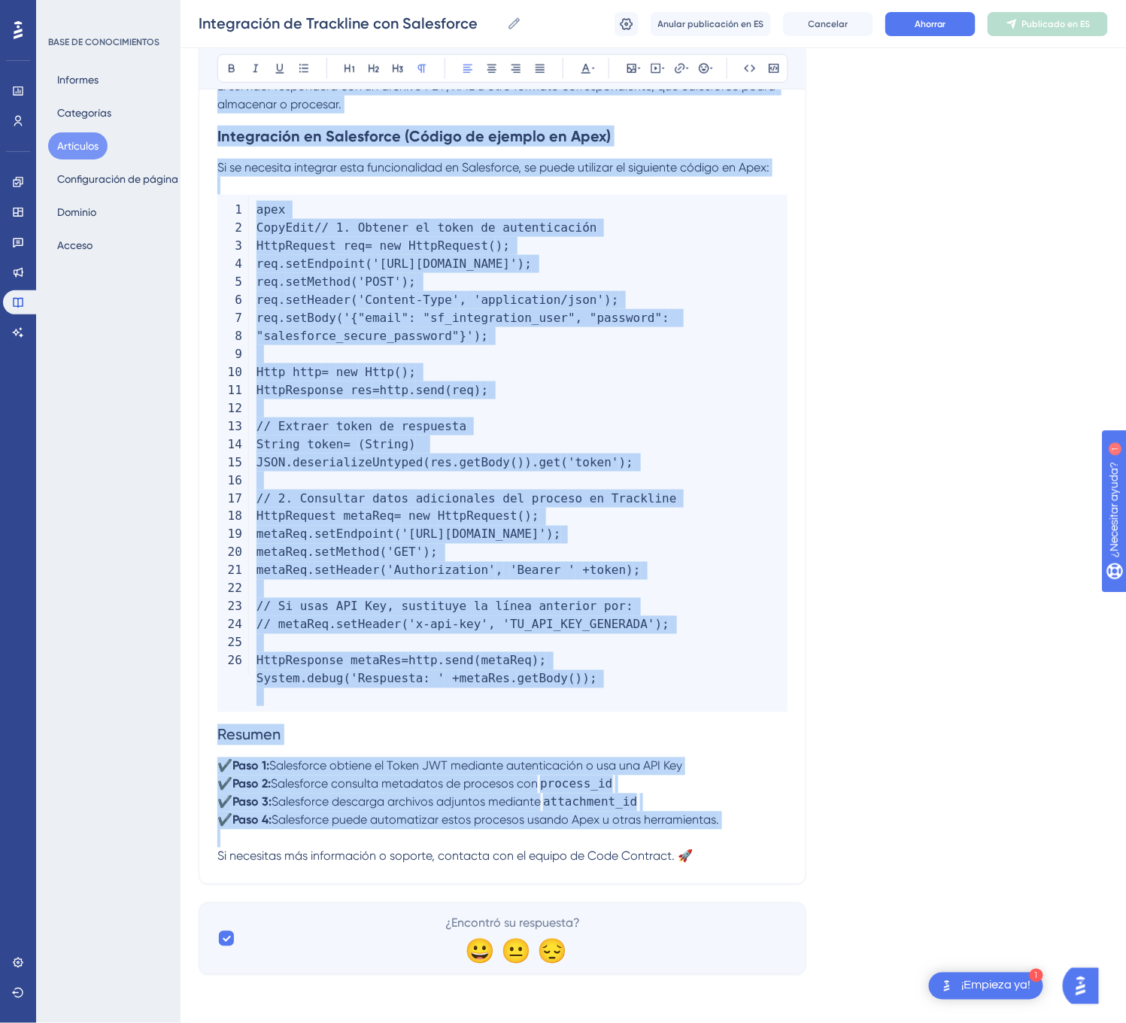
drag, startPoint x: 217, startPoint y: 332, endPoint x: 800, endPoint y: 867, distance: 791.3
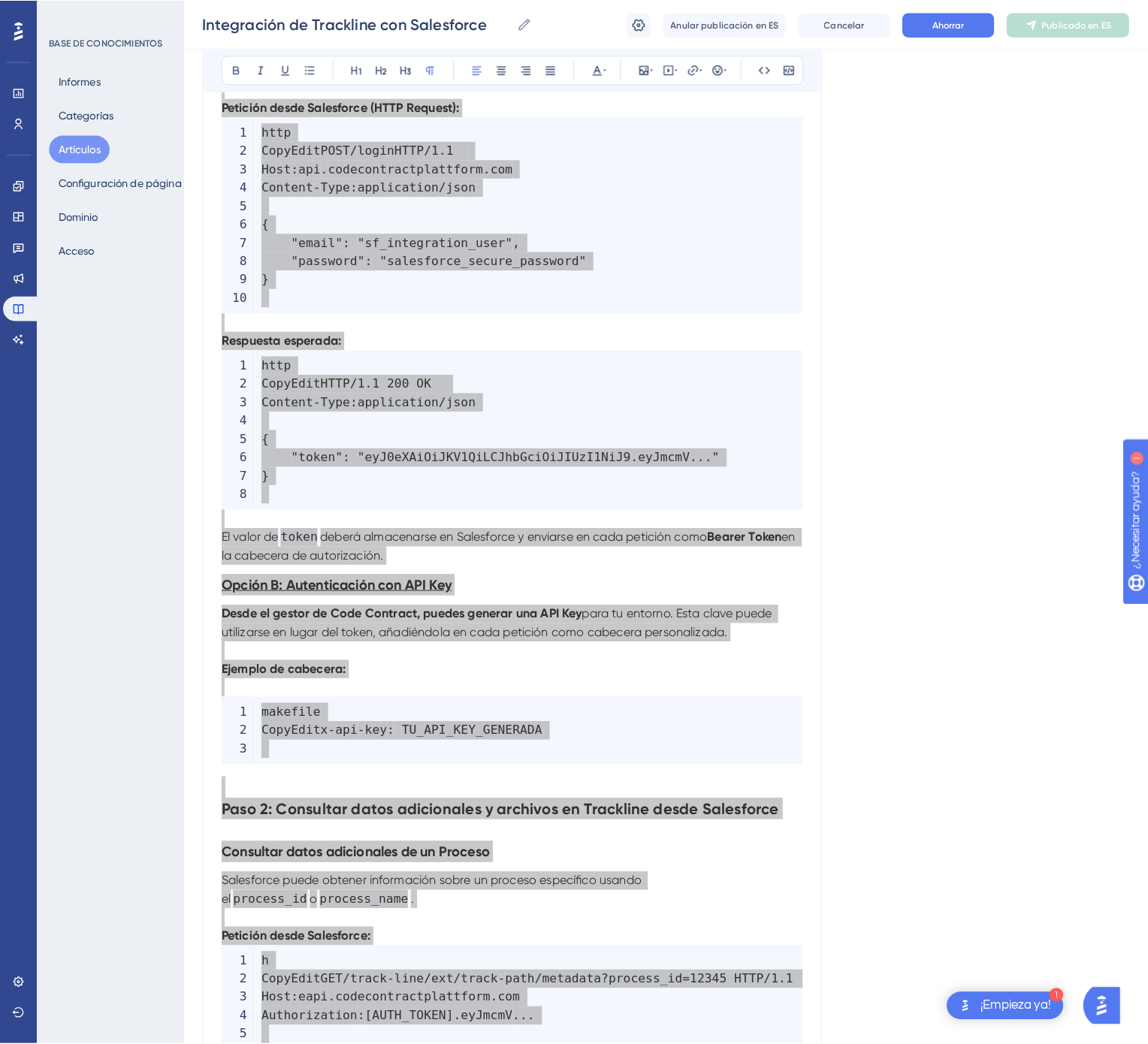
scroll to position [0, 0]
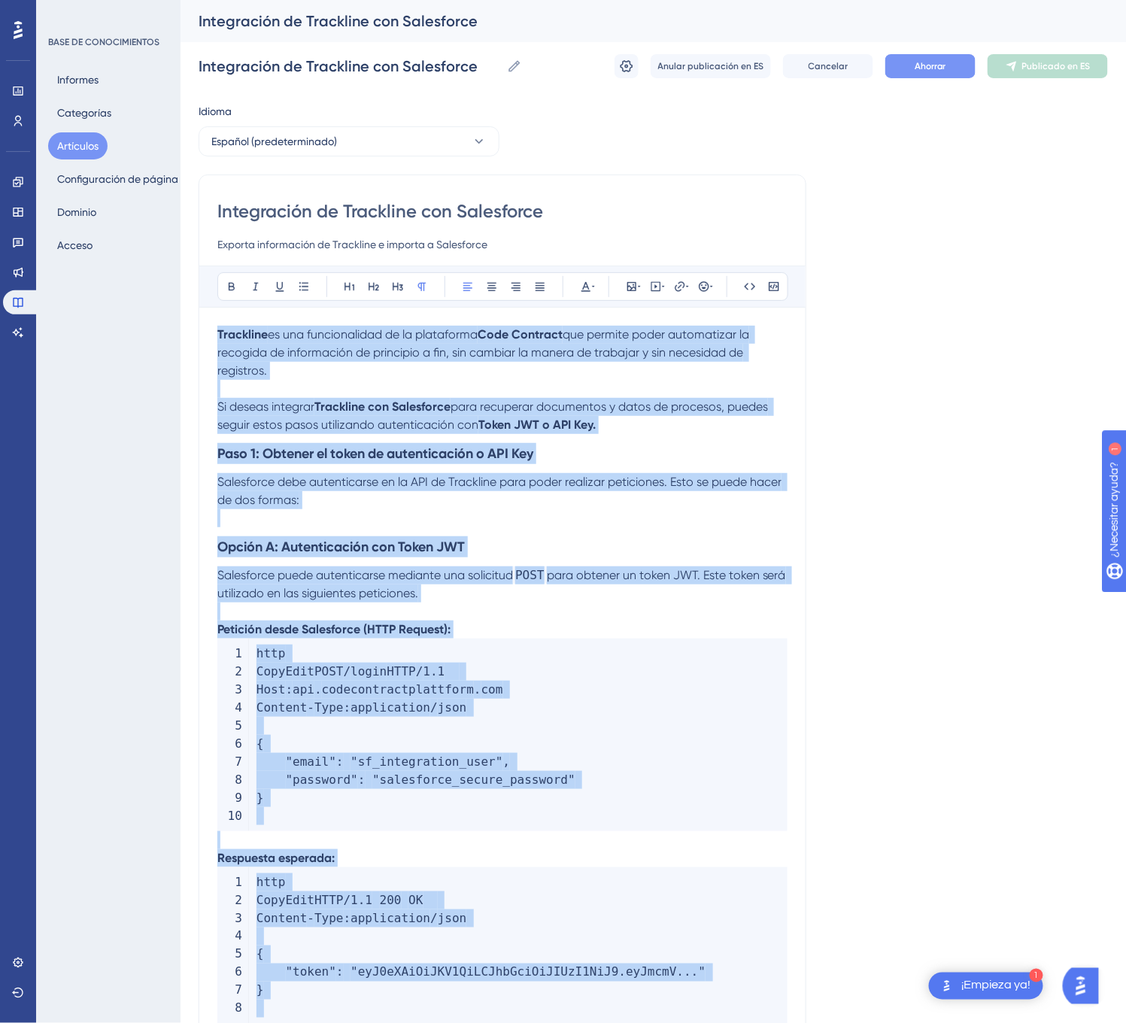
click at [941, 67] on font "Ahorrar" at bounding box center [930, 66] width 32 height 11
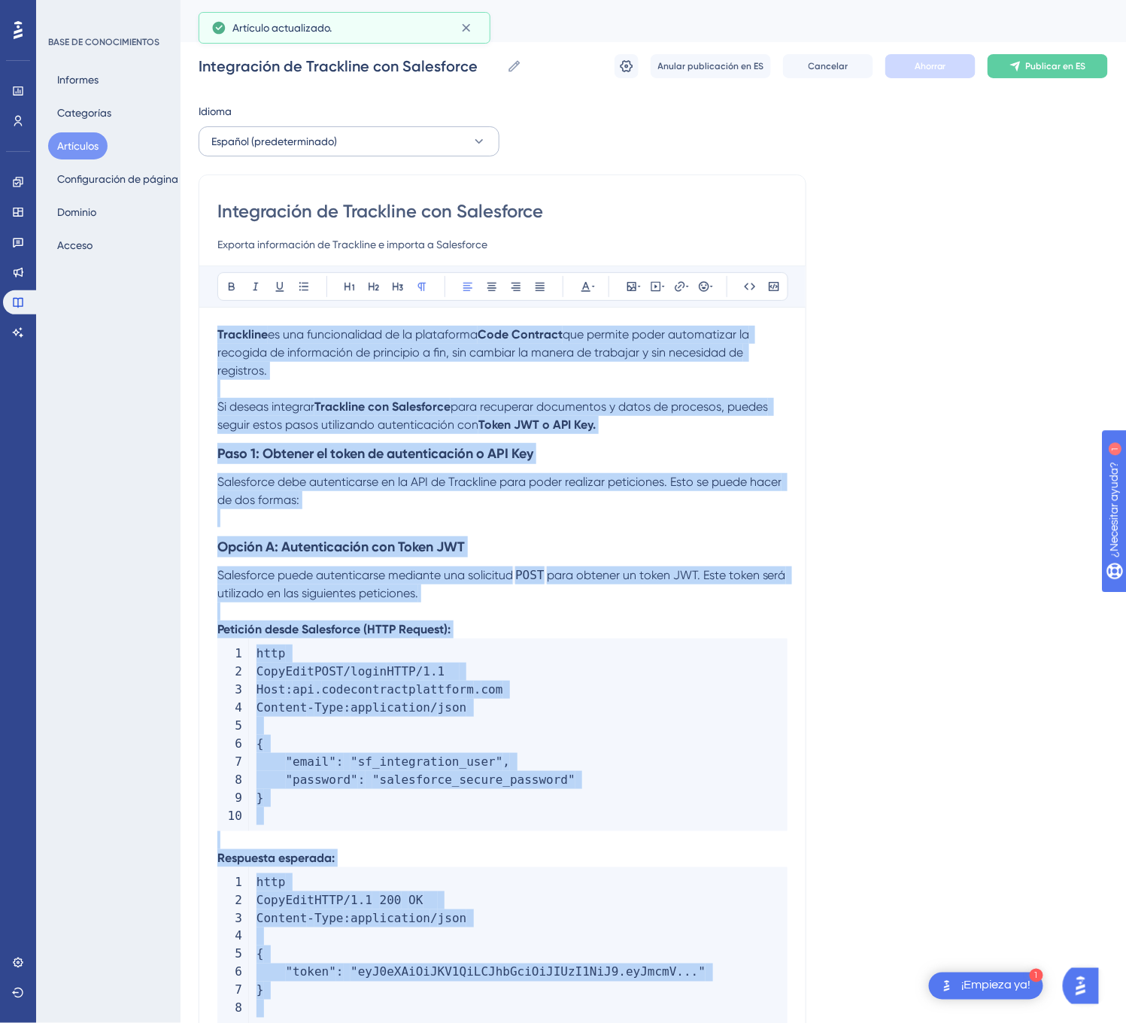
click at [444, 147] on button "Español (predeterminado)" at bounding box center [348, 141] width 301 height 30
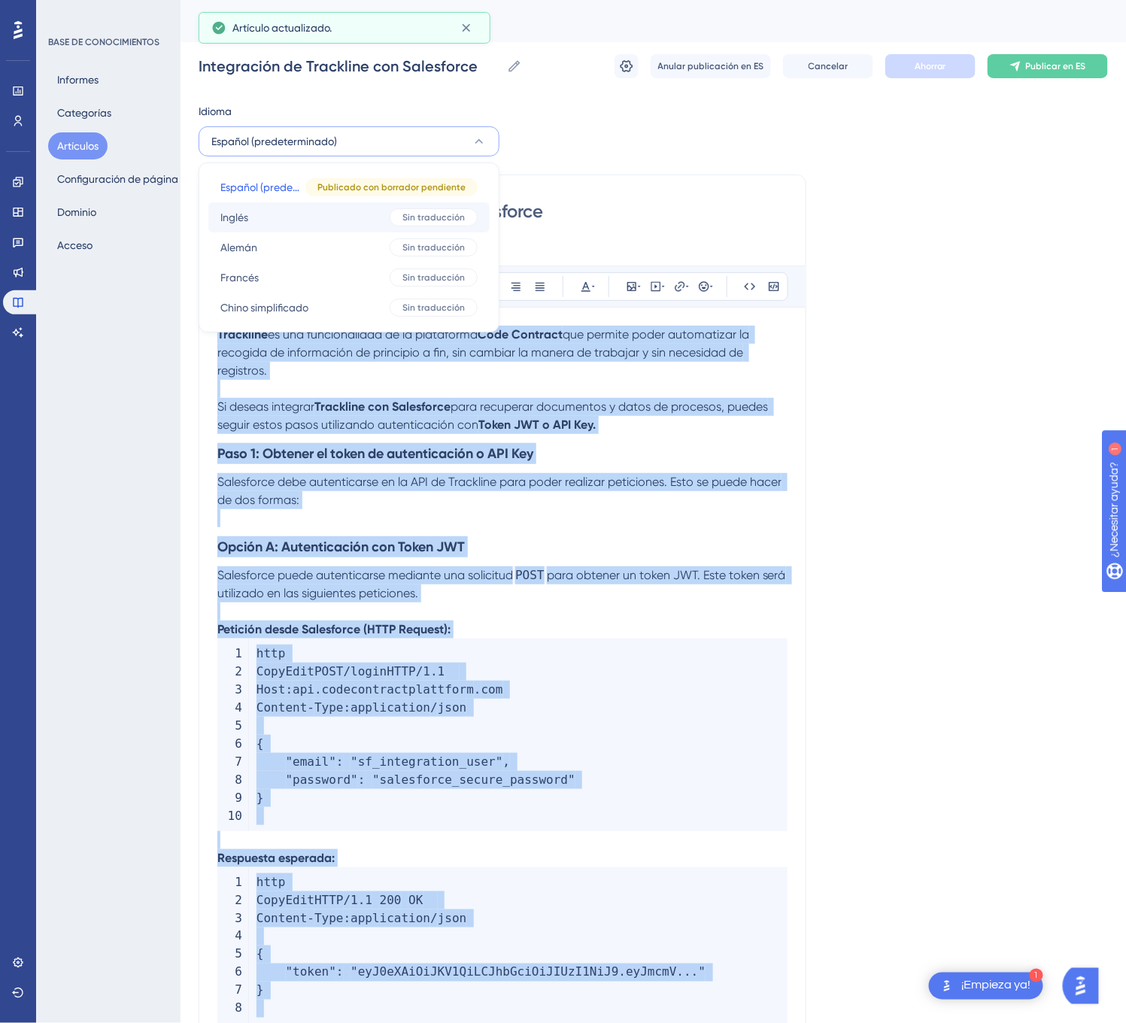
click at [362, 215] on button "Inglés Inglés Sin traducción" at bounding box center [348, 217] width 281 height 30
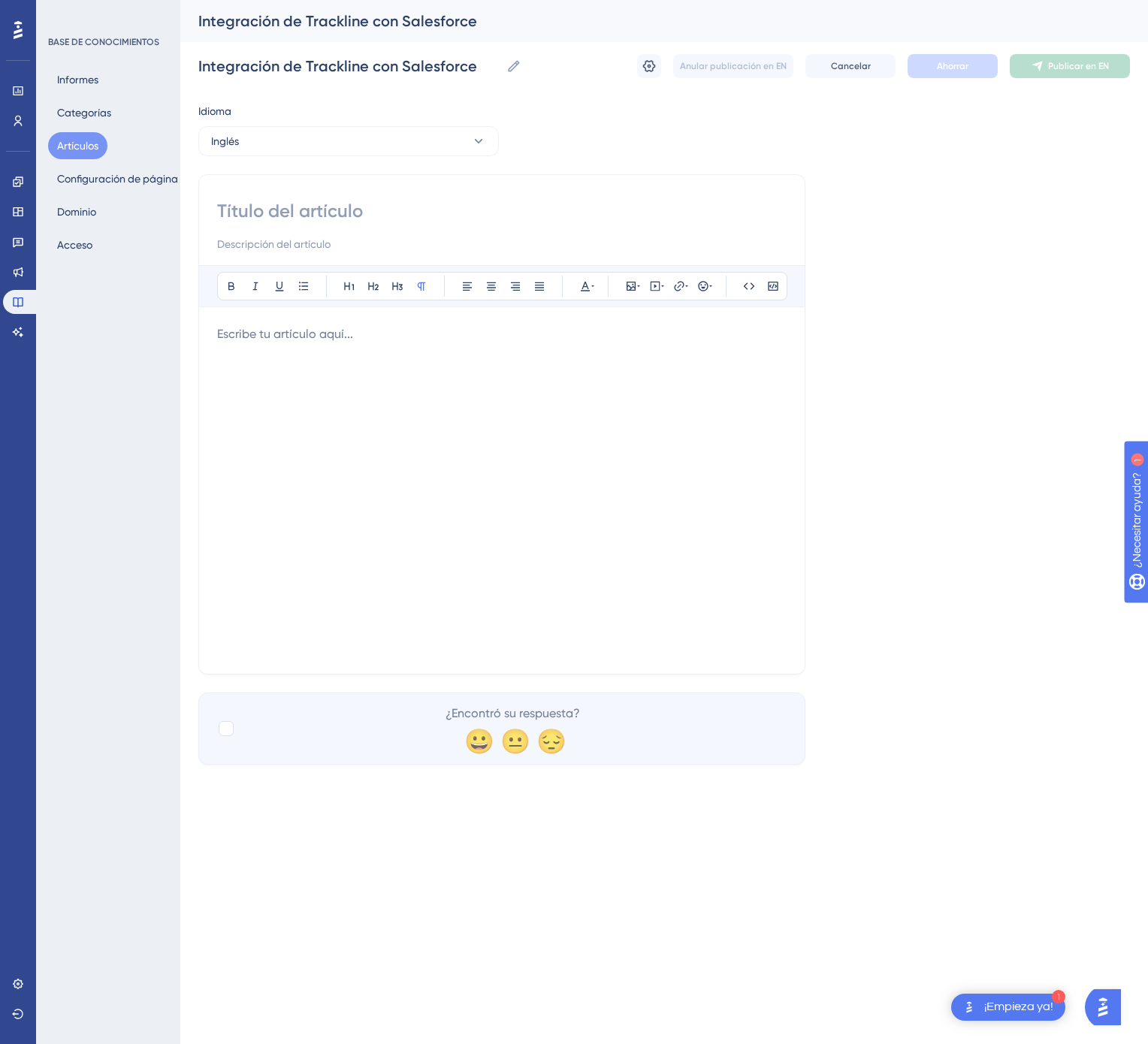
click at [552, 459] on div at bounding box center [502, 491] width 570 height 331
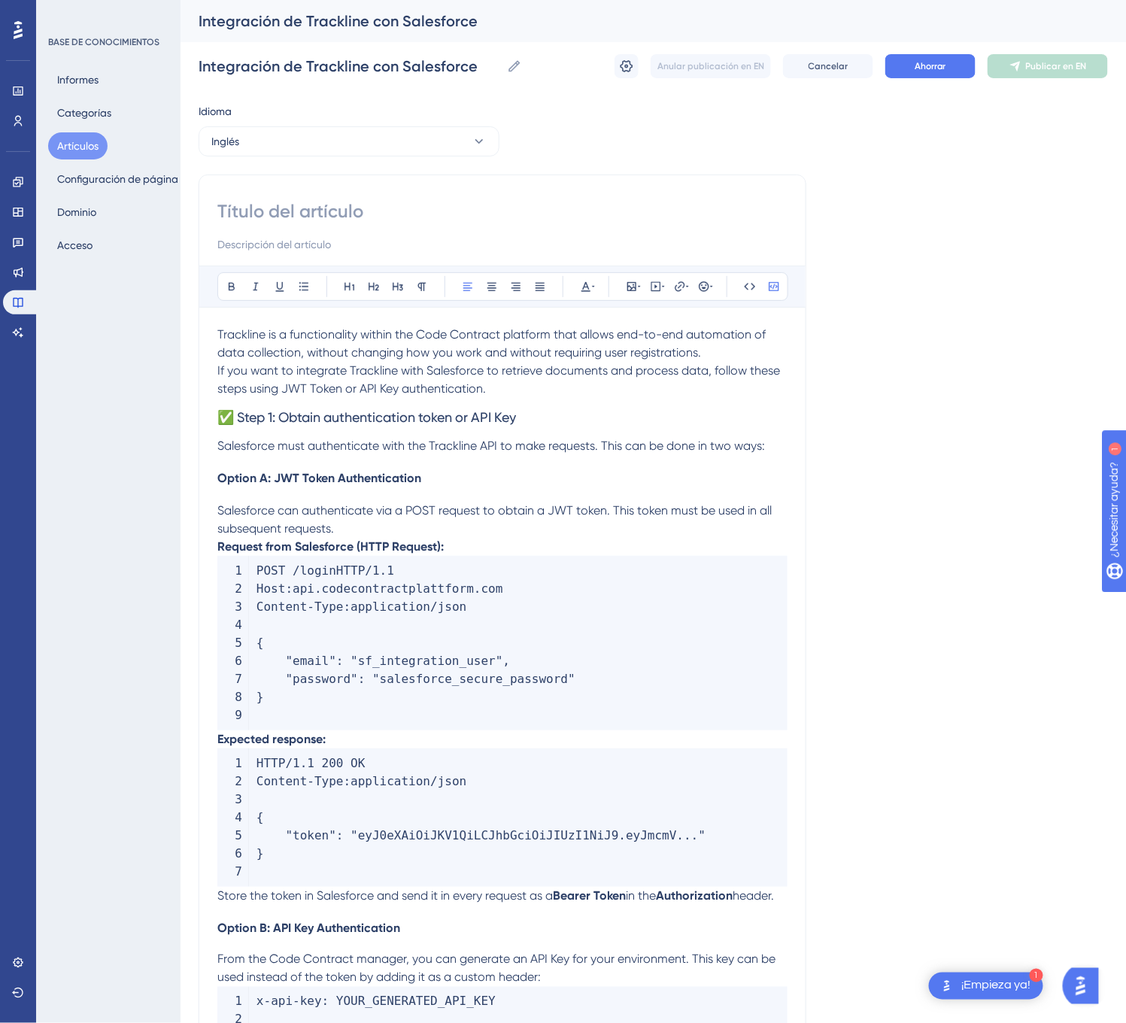
click at [421, 205] on input at bounding box center [502, 211] width 570 height 24
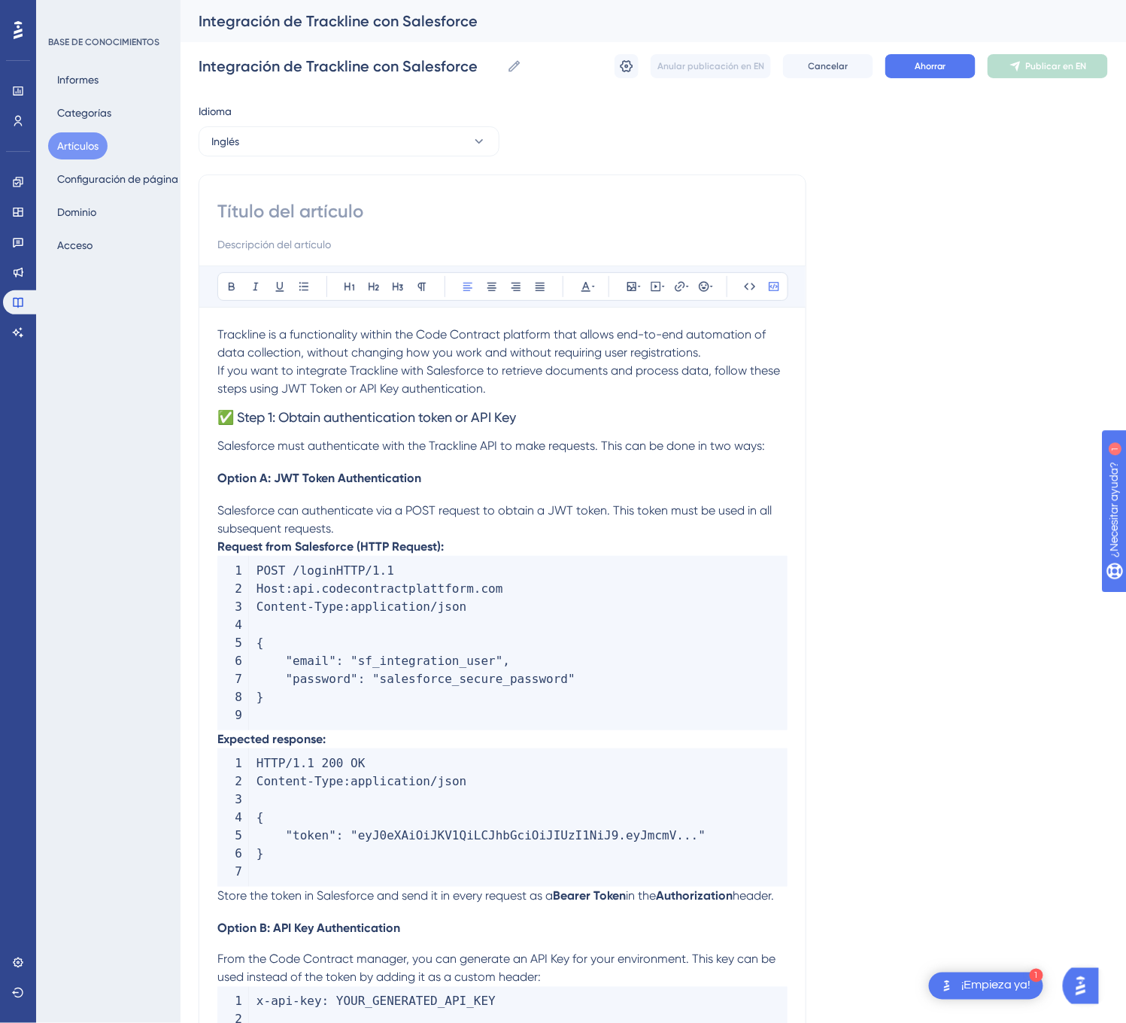
click at [217, 332] on span "Trackline is a functionality within the Code Contract platform that allows end-…" at bounding box center [492, 343] width 551 height 32
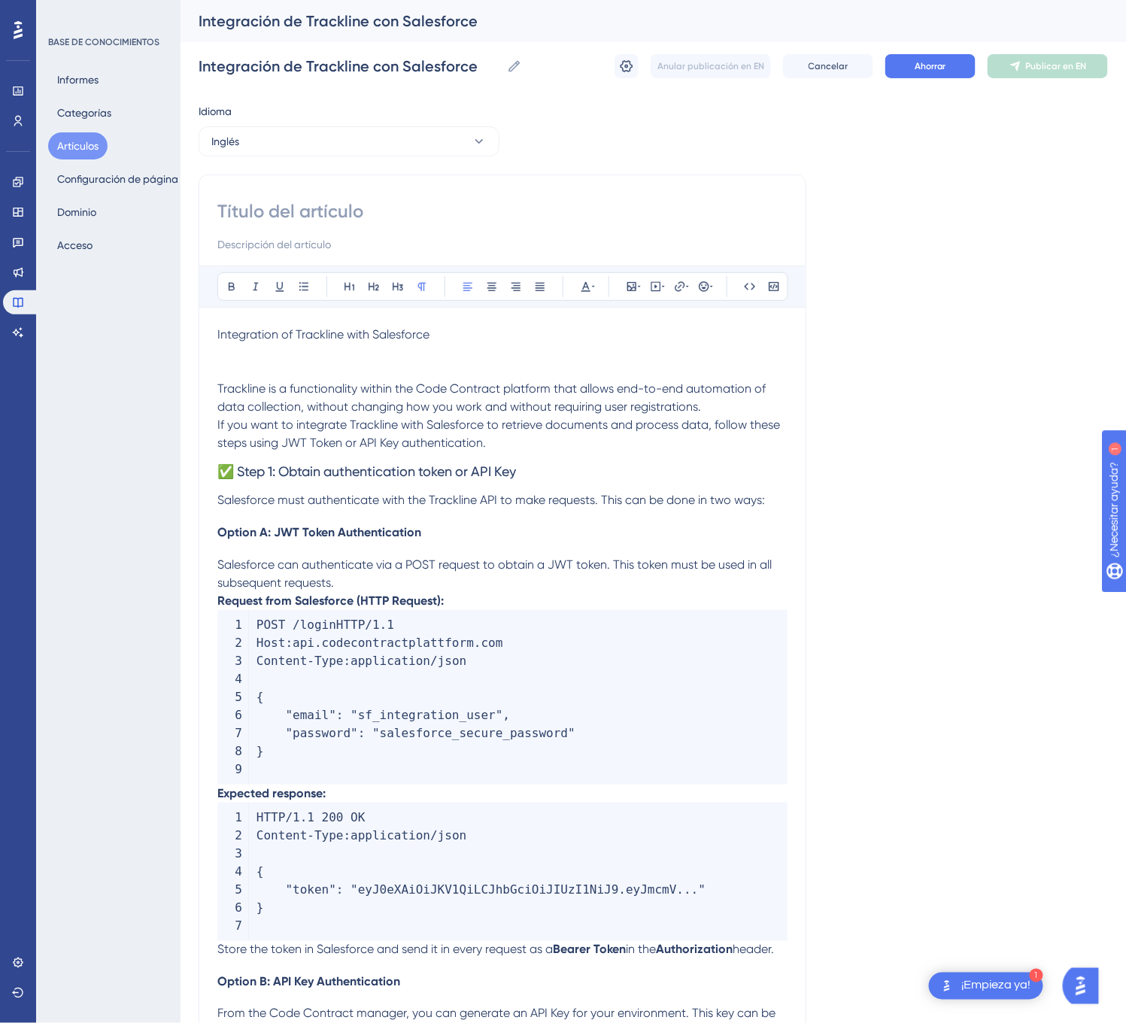
click at [217, 332] on span "Integration of Trackline with Salesforce" at bounding box center [323, 334] width 212 height 14
click at [271, 220] on input at bounding box center [502, 211] width 570 height 24
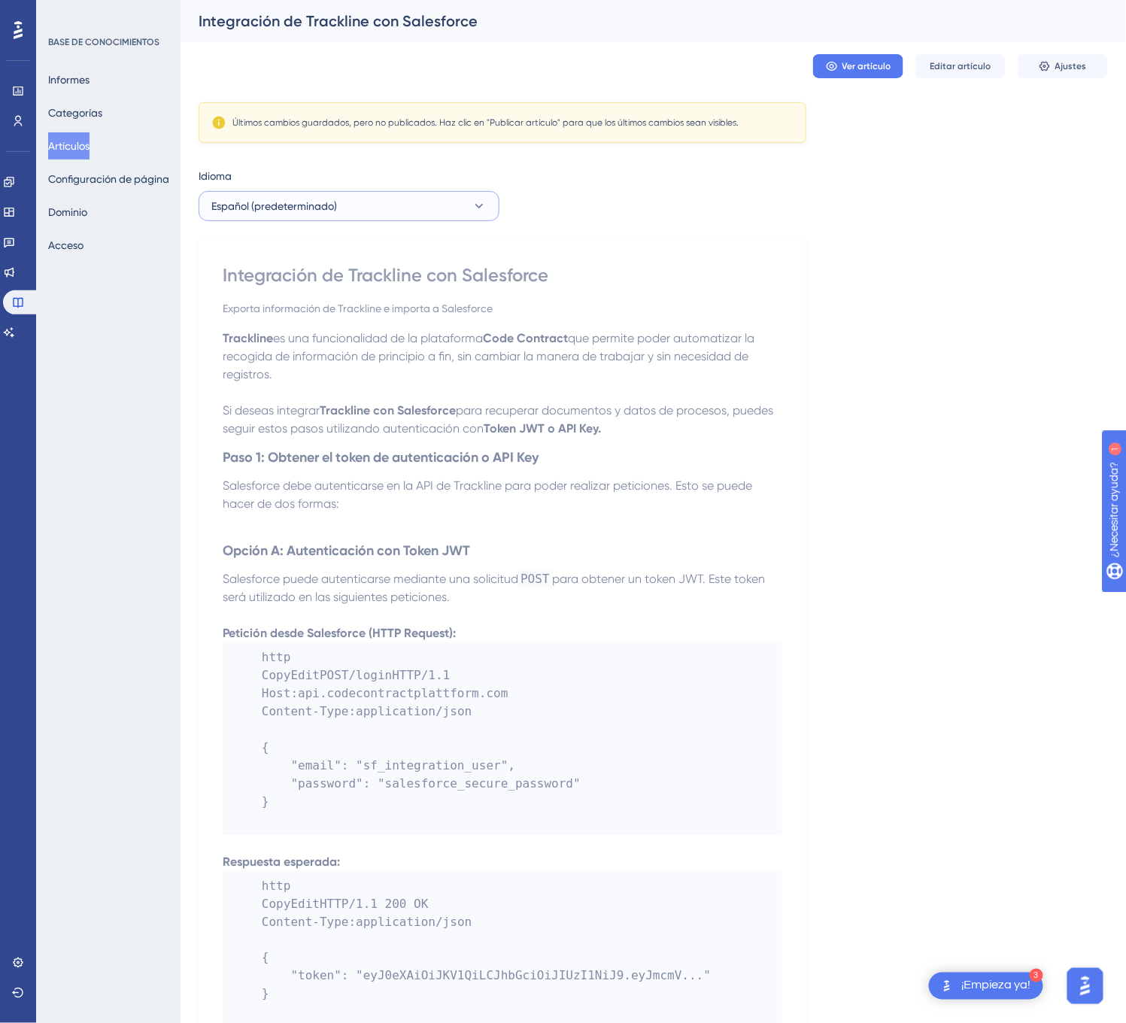
click at [457, 194] on button "Español (predeterminado)" at bounding box center [348, 206] width 301 height 30
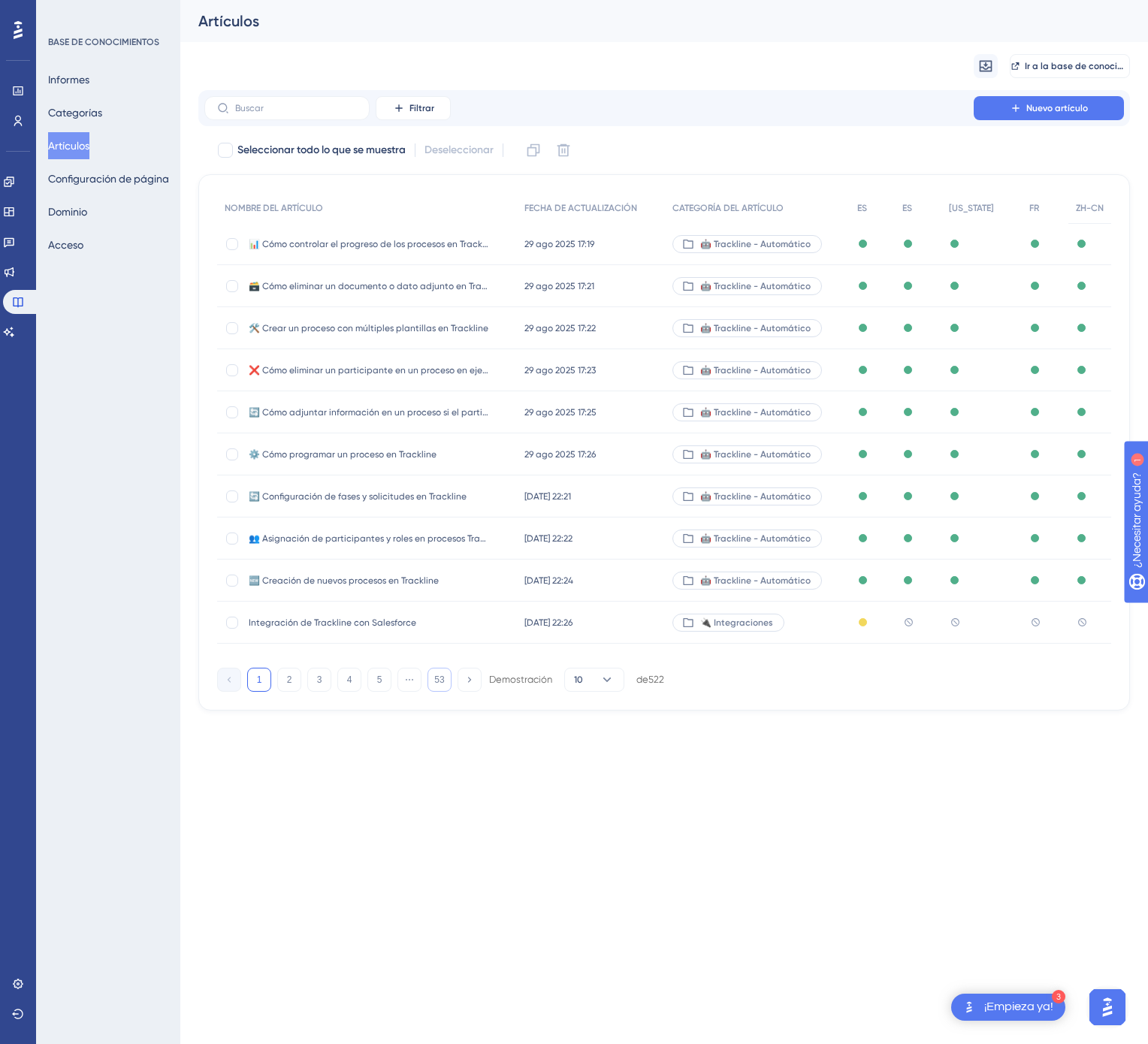
click at [434, 691] on button "53" at bounding box center [440, 679] width 24 height 24
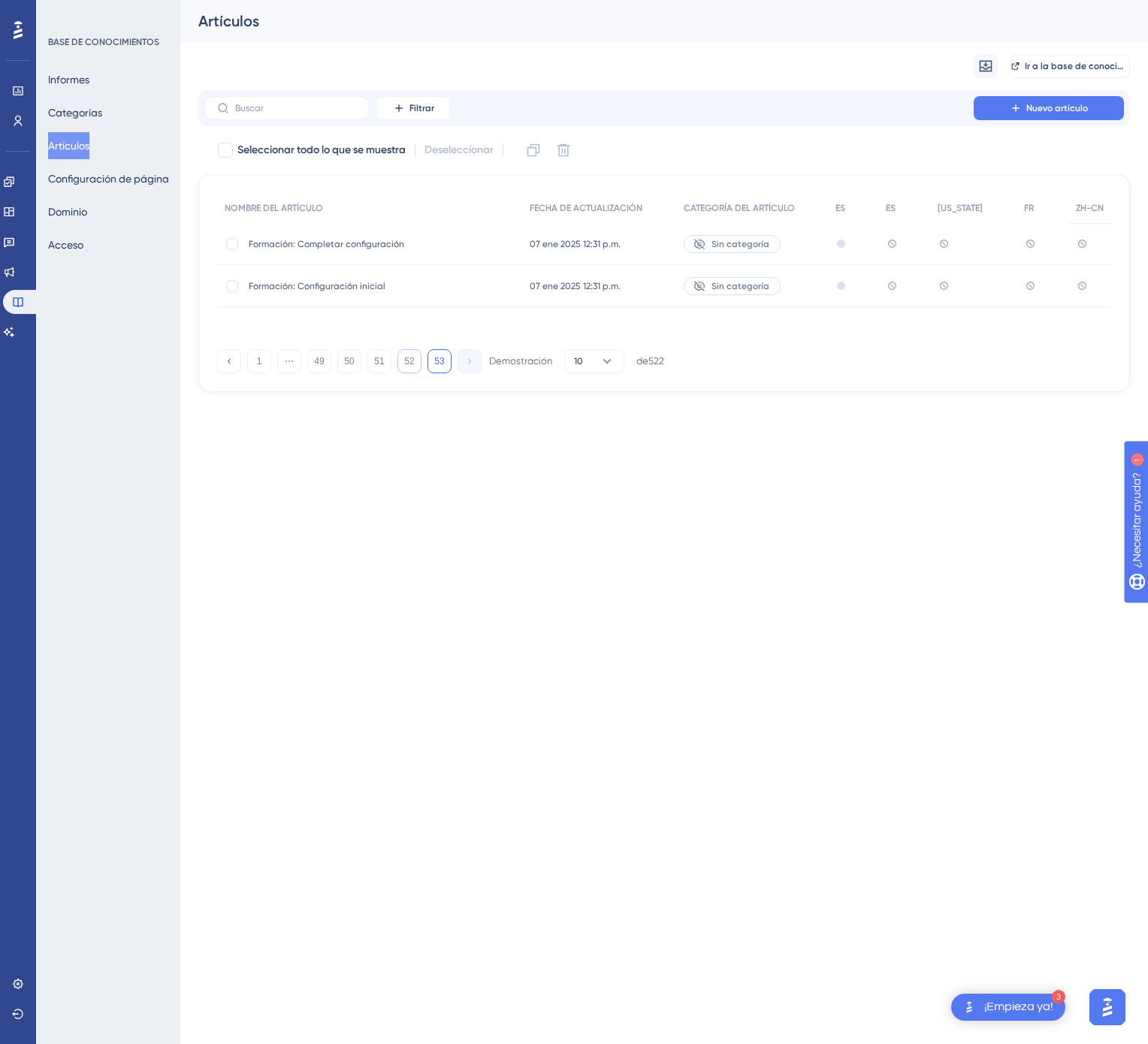
click at [399, 354] on button "52" at bounding box center [410, 362] width 24 height 24
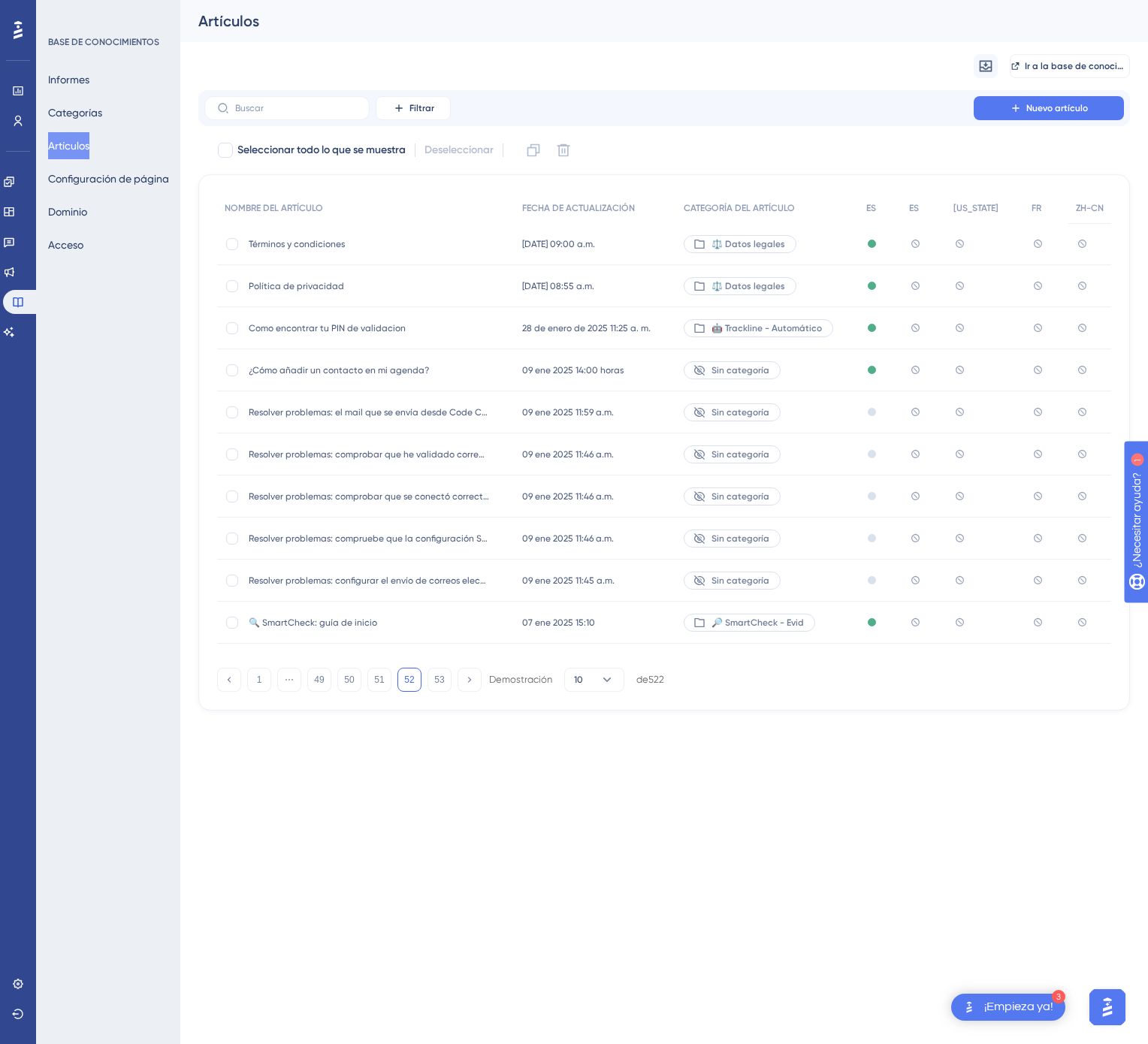
click at [625, 376] on div "09 ene 2025 14:00 horas 09 ene 2025 14:00 horas" at bounding box center [595, 371] width 162 height 42
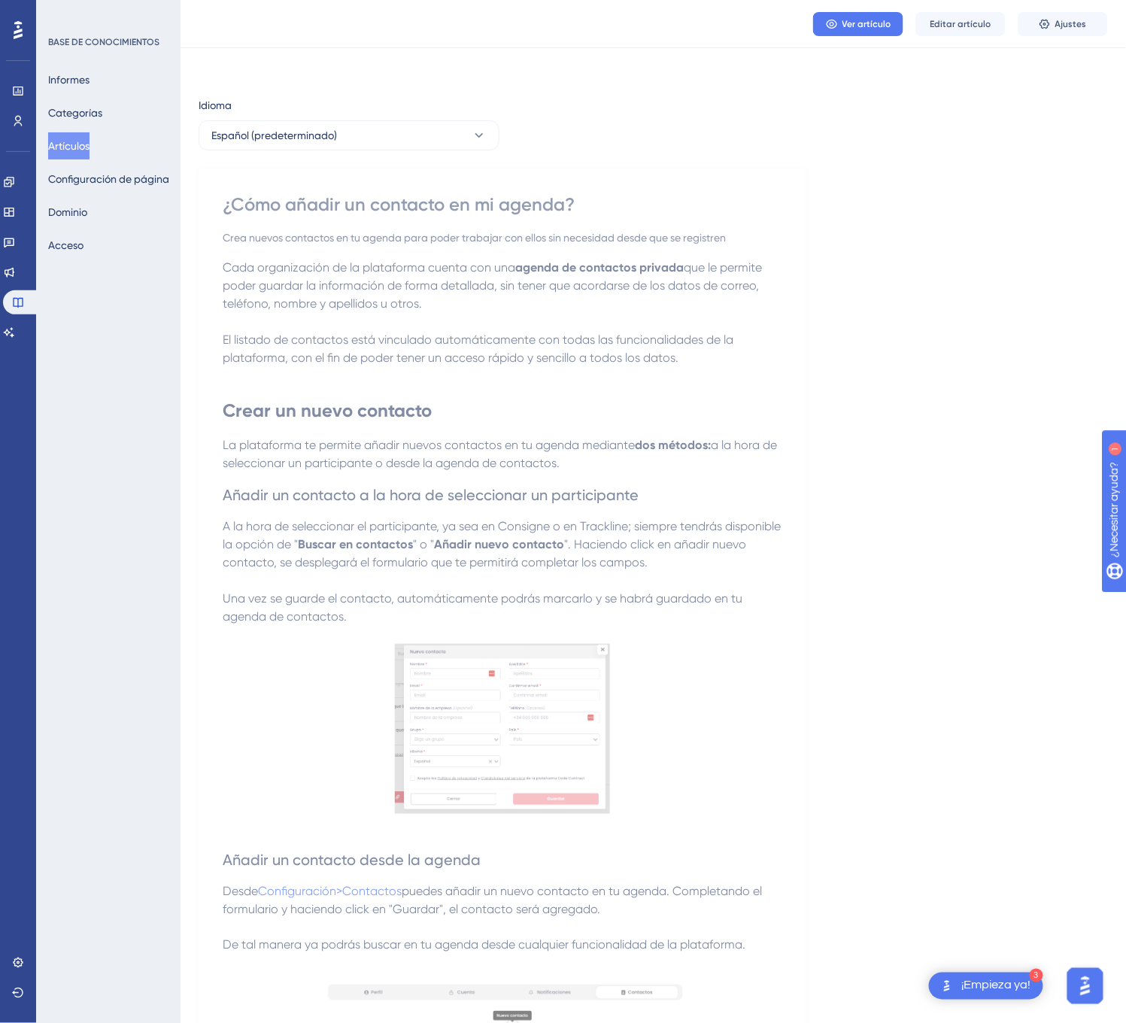
scroll to position [187, 0]
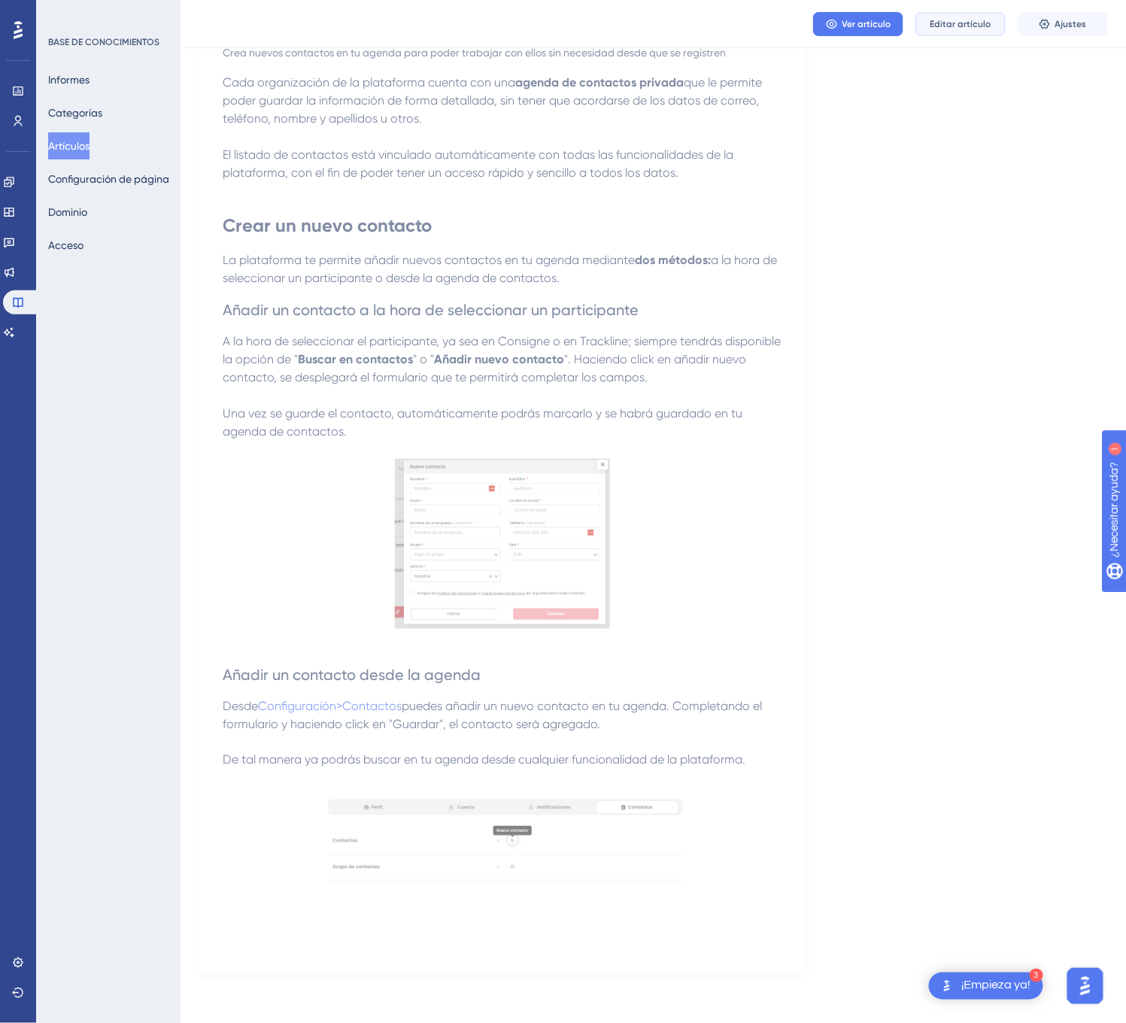
click at [971, 32] on button "Editar artículo" at bounding box center [960, 24] width 90 height 24
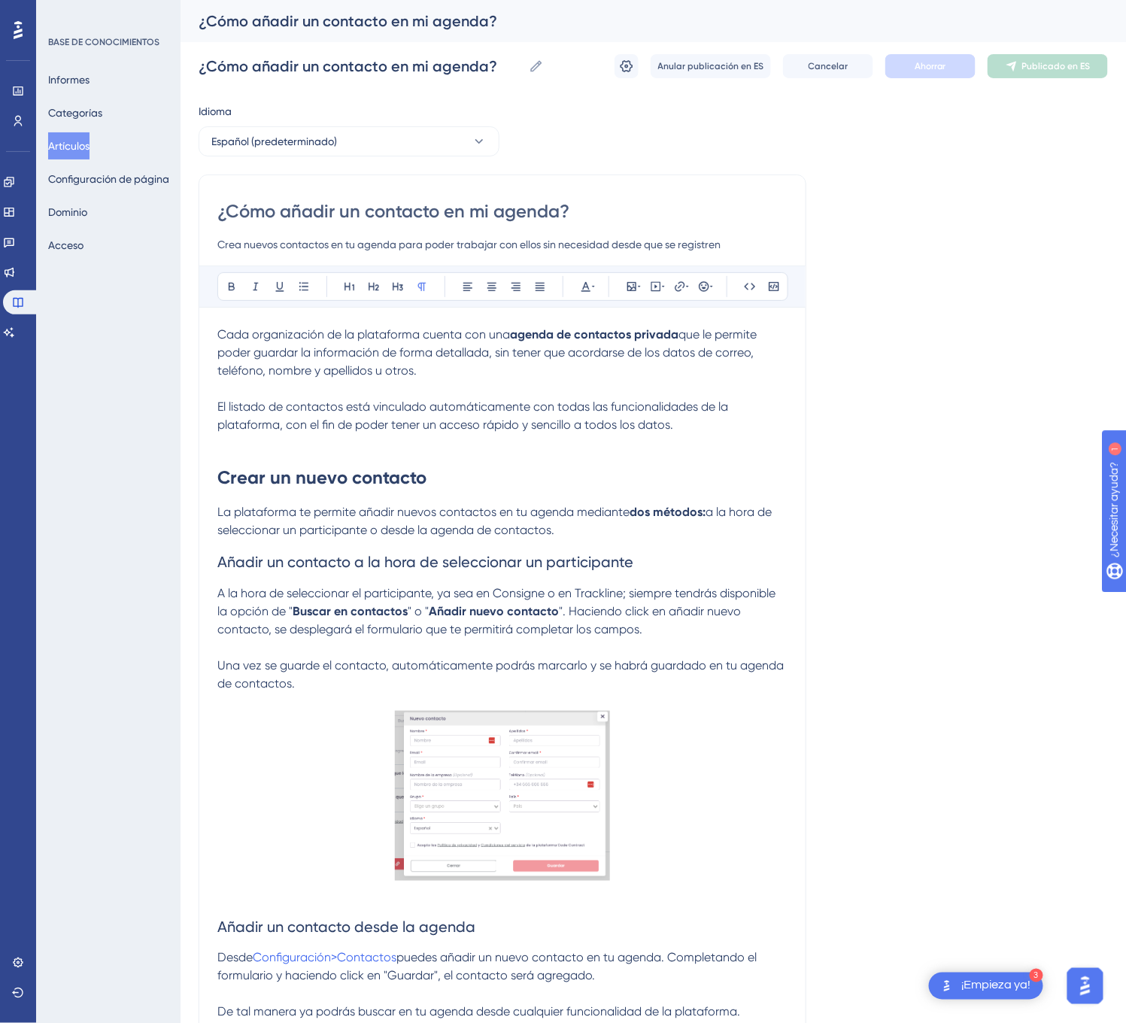
drag, startPoint x: 215, startPoint y: 211, endPoint x: 487, endPoint y: 258, distance: 276.1
click at [487, 258] on div "¿Cómo añadir un contacto en mi agenda? Crea nuevos contactos en tu agenda para …" at bounding box center [502, 696] width 608 height 1044
click at [367, 199] on input "¿Cómo añadir un contacto en mi agenda?" at bounding box center [502, 211] width 570 height 24
click at [244, 394] on p at bounding box center [502, 389] width 570 height 18
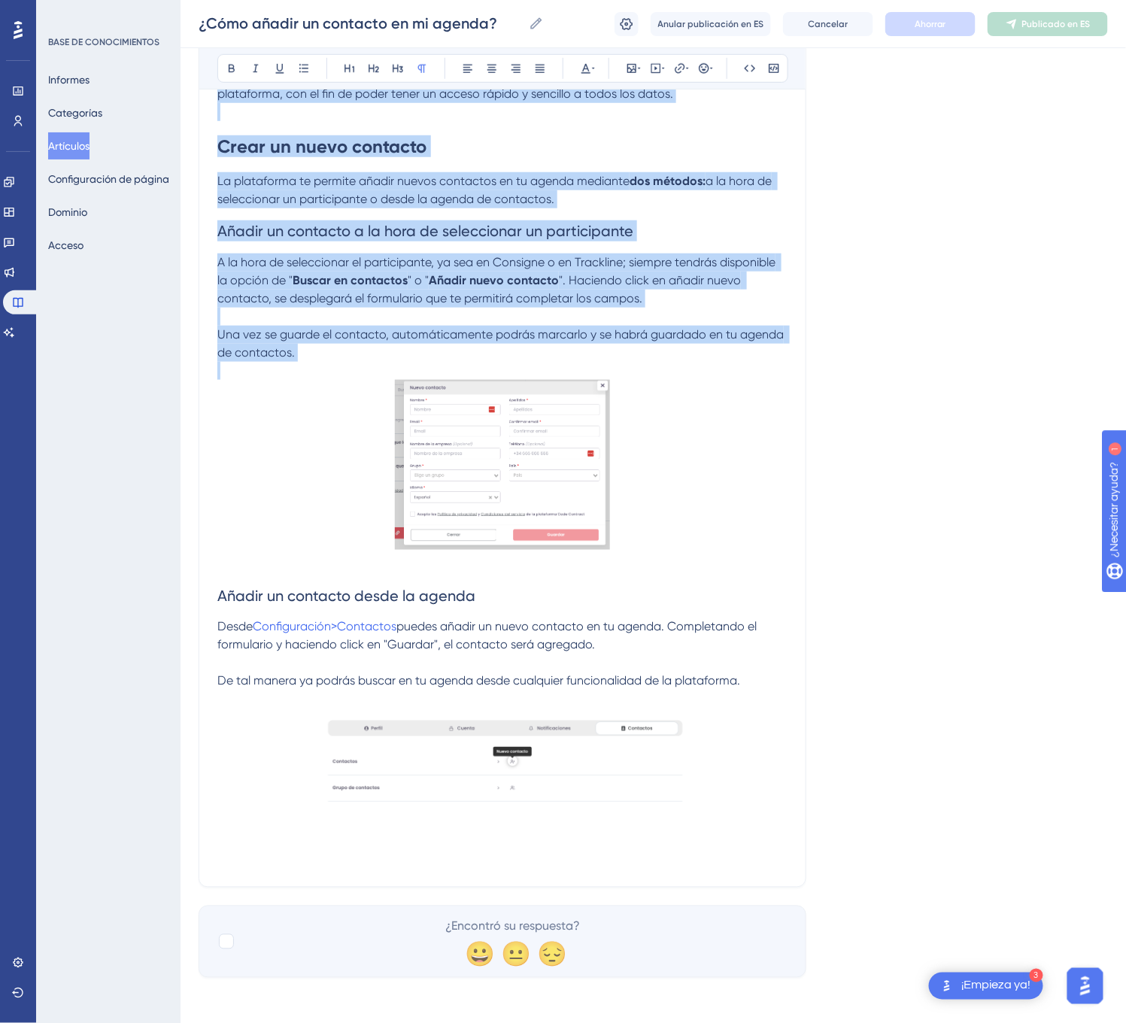
scroll to position [333, 0]
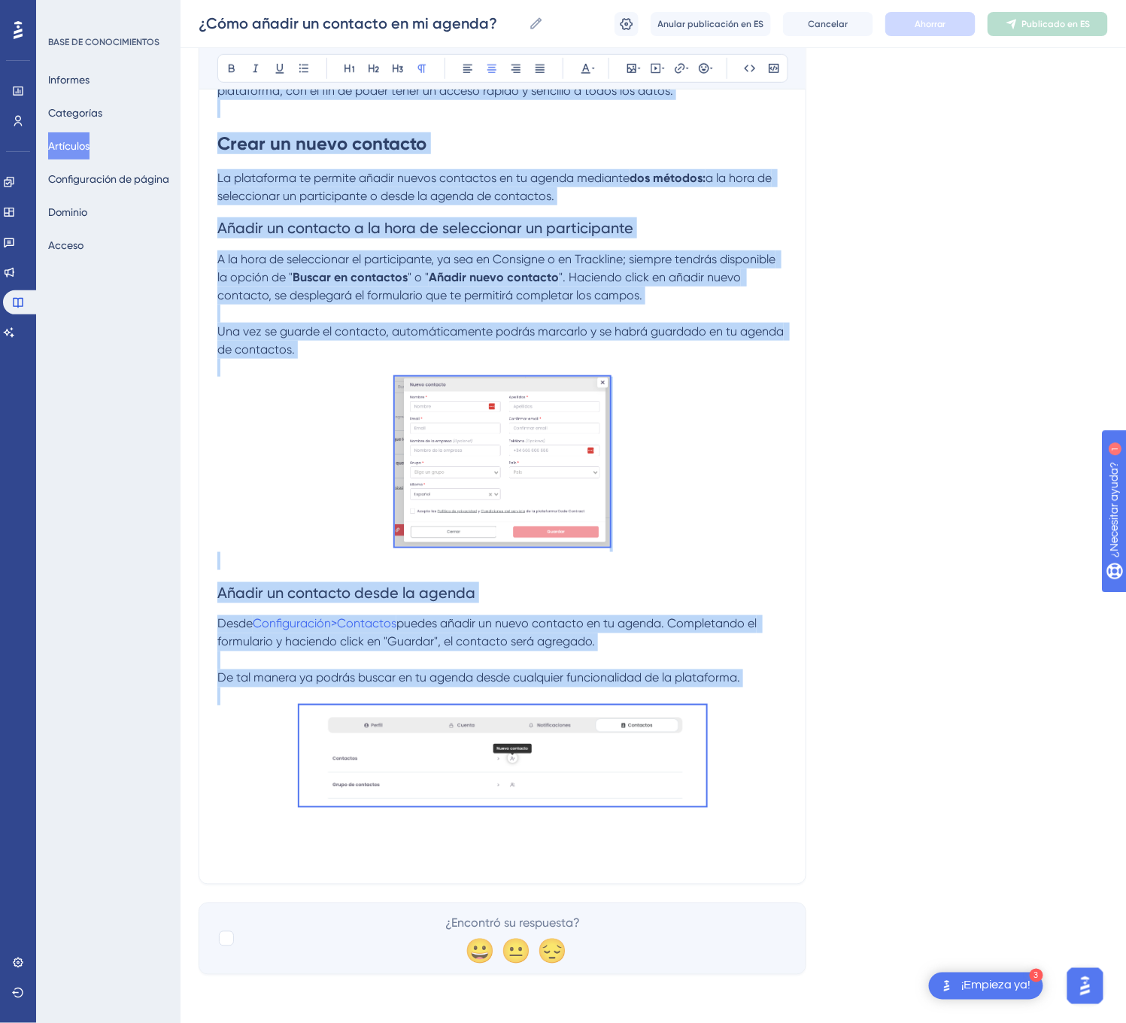
drag, startPoint x: 220, startPoint y: 332, endPoint x: 729, endPoint y: 795, distance: 687.7
click at [729, 795] on div "Cada organización de la plataforma cuenta con una agenda de contactos privada q…" at bounding box center [502, 429] width 570 height 874
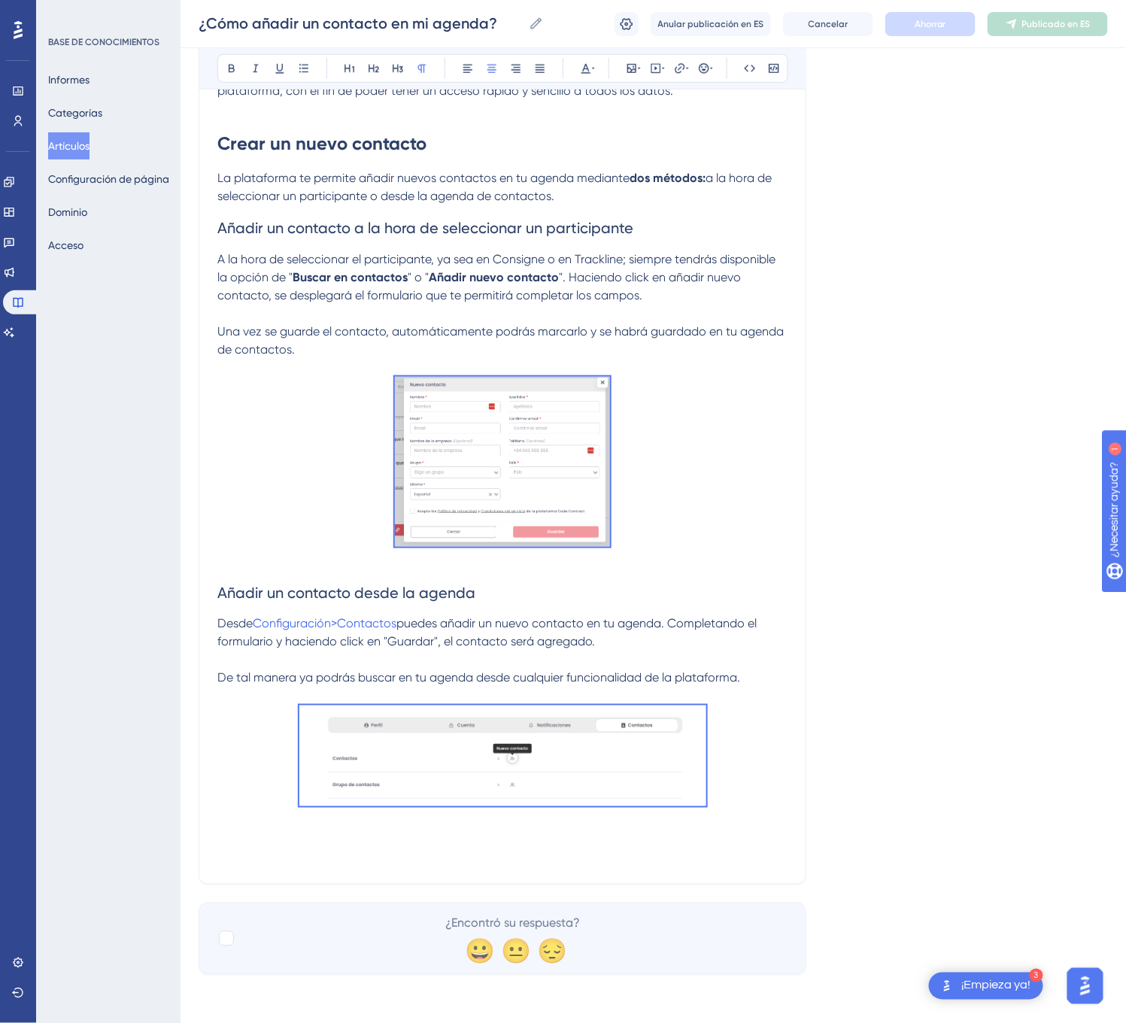
click at [911, 426] on div "Idioma Español (predeterminado) ¿Cómo añadir un contacto en mi agenda? Crea nue…" at bounding box center [652, 371] width 909 height 1206
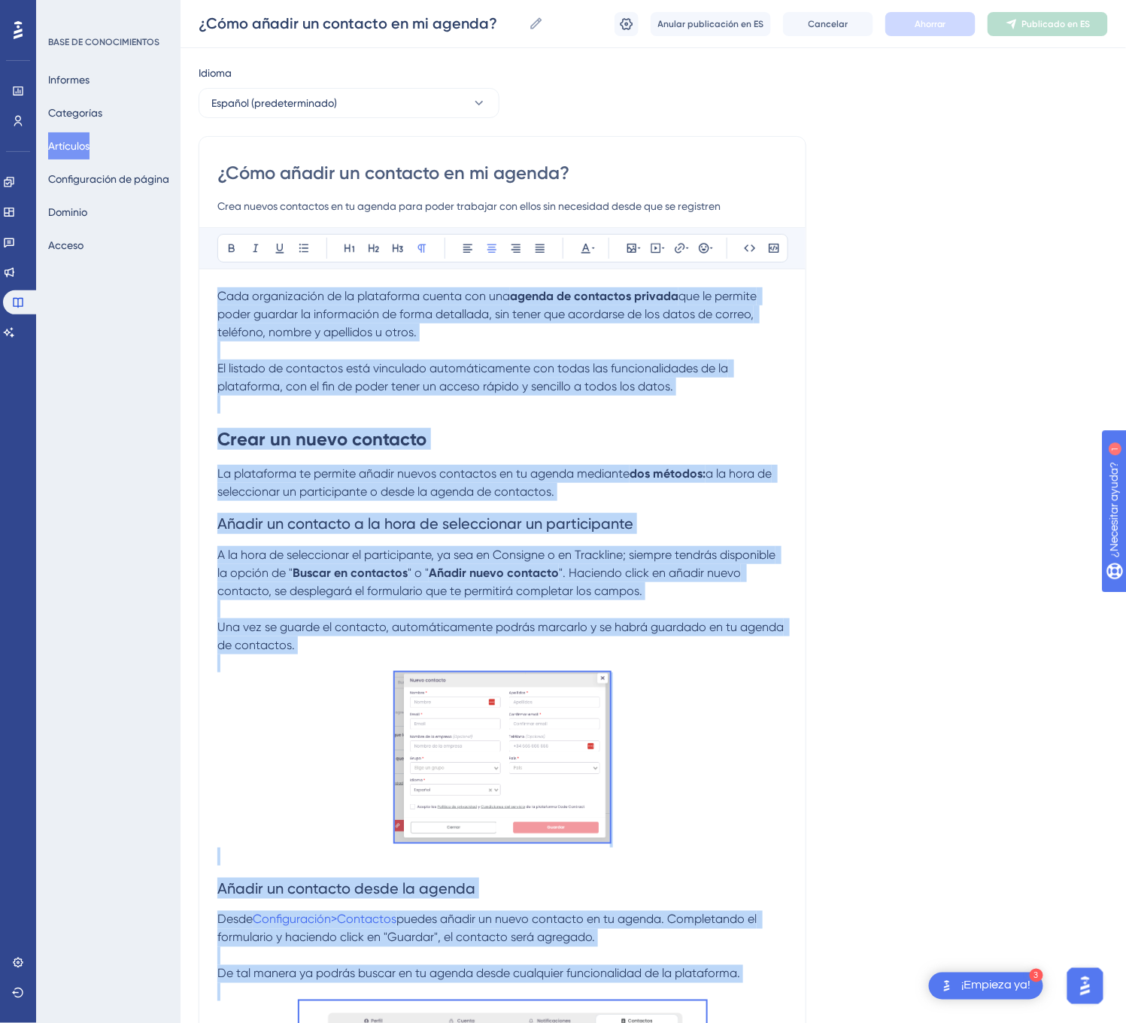
scroll to position [0, 0]
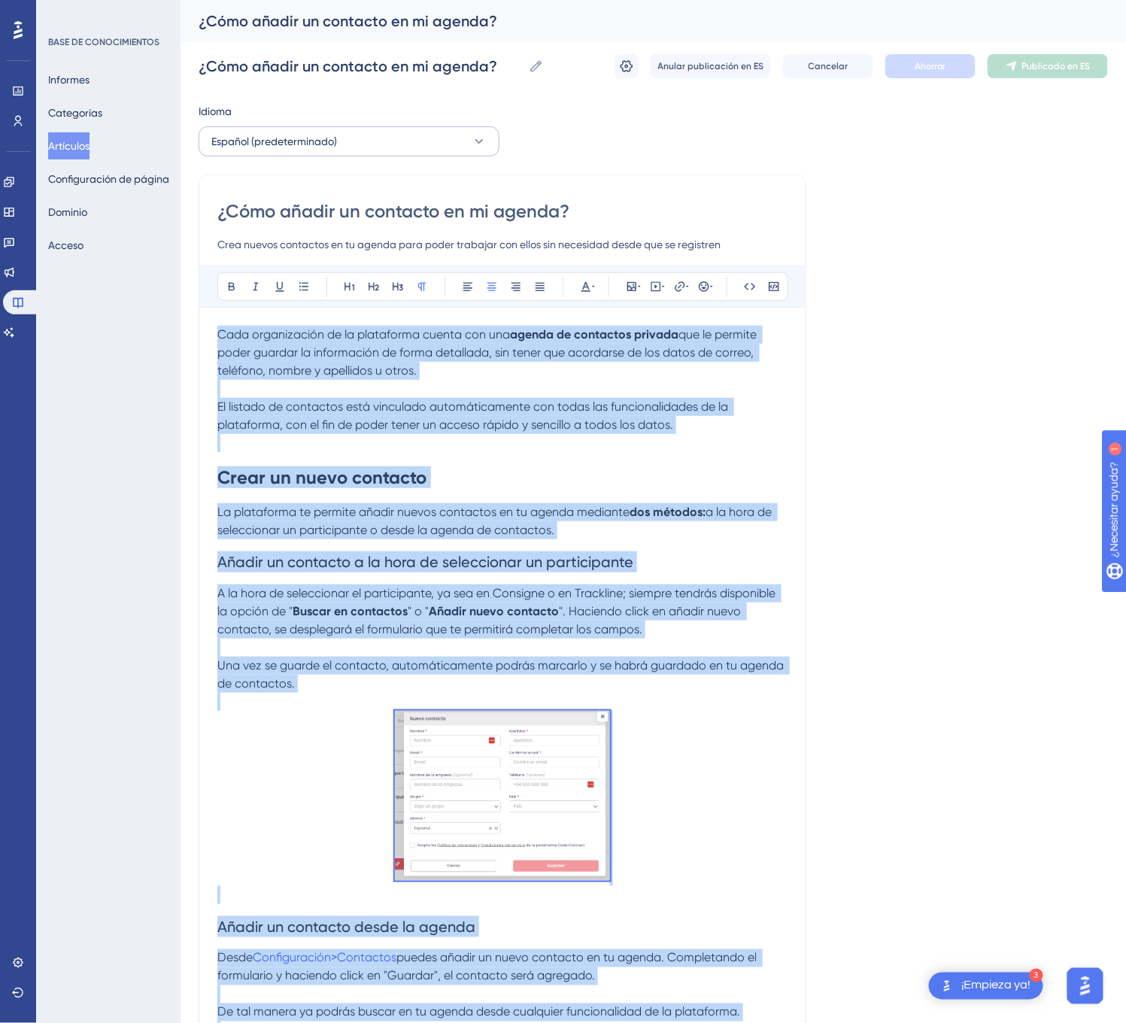
click at [477, 135] on icon at bounding box center [478, 141] width 15 height 15
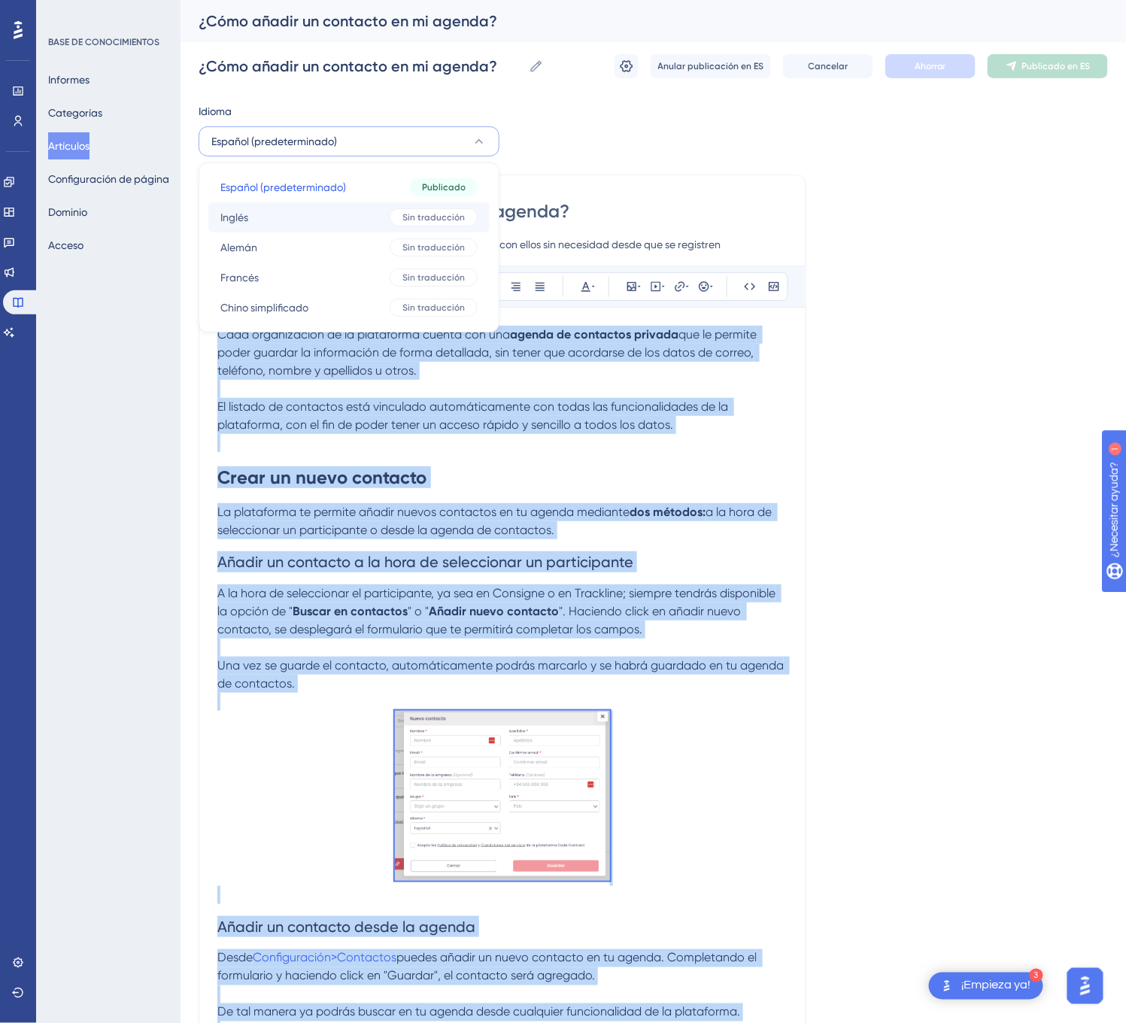
click at [440, 217] on font "Sin traducción" at bounding box center [433, 217] width 62 height 11
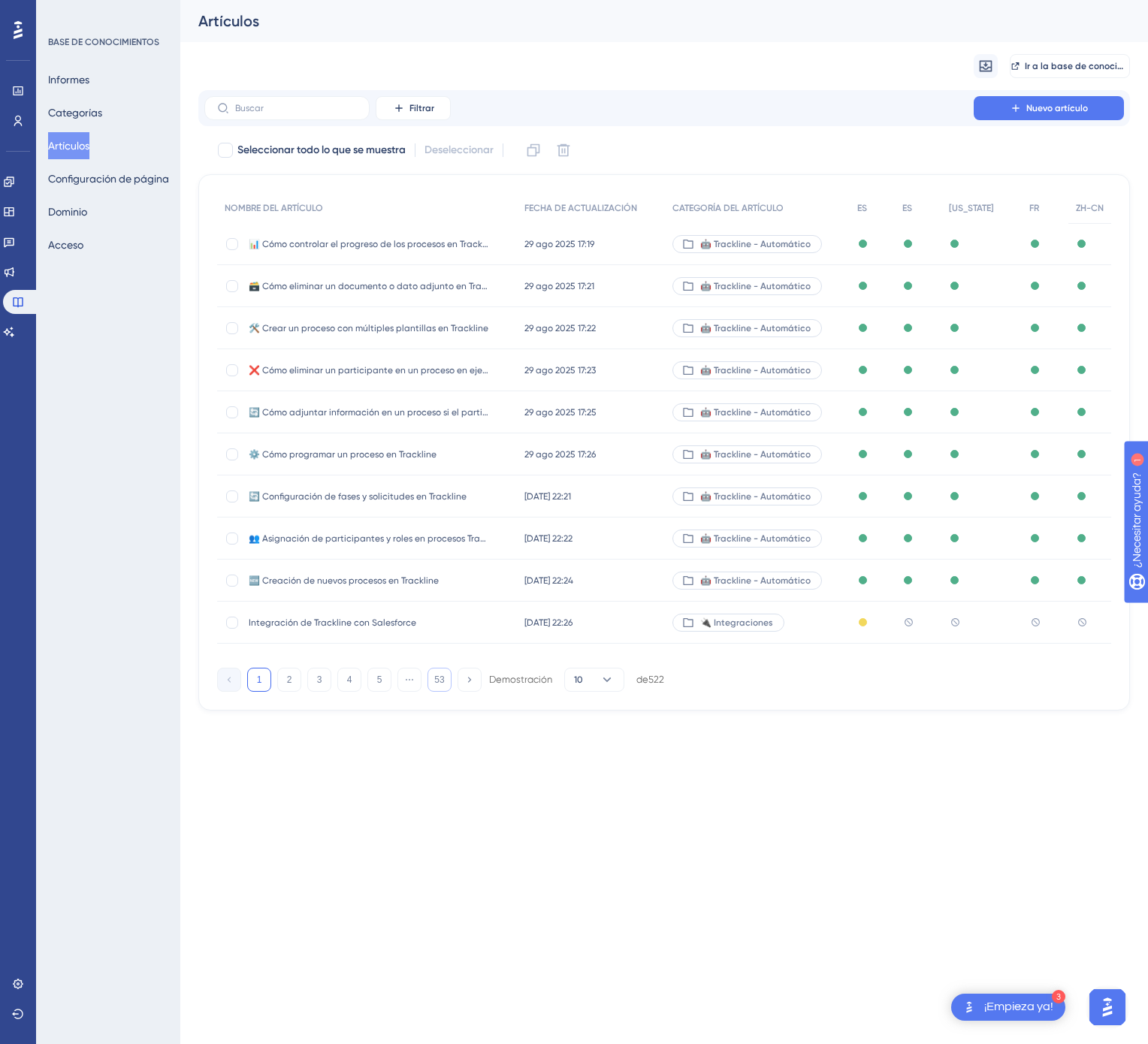
click at [446, 683] on button "53" at bounding box center [440, 679] width 24 height 24
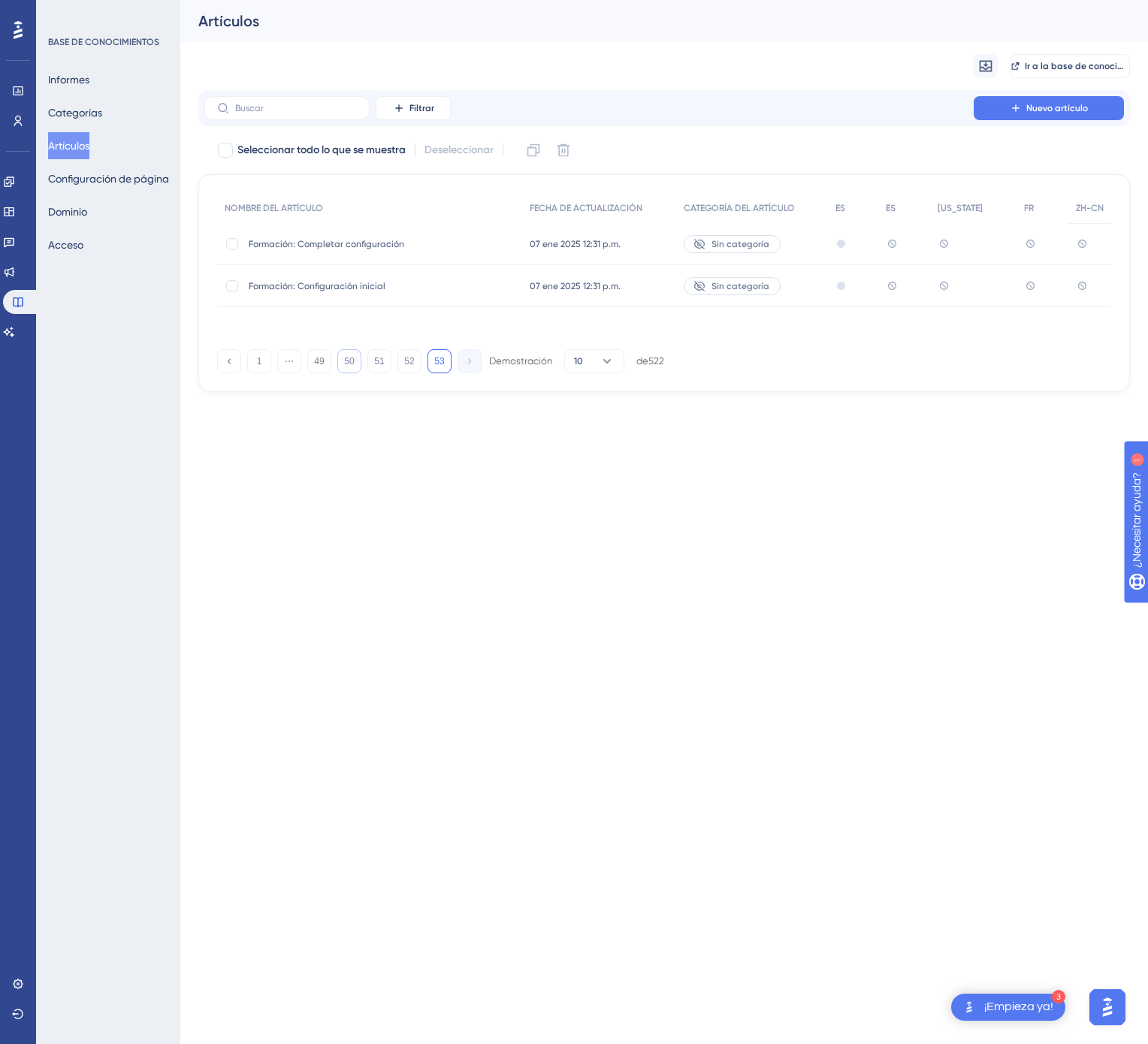
click at [356, 364] on button "50" at bounding box center [350, 362] width 24 height 24
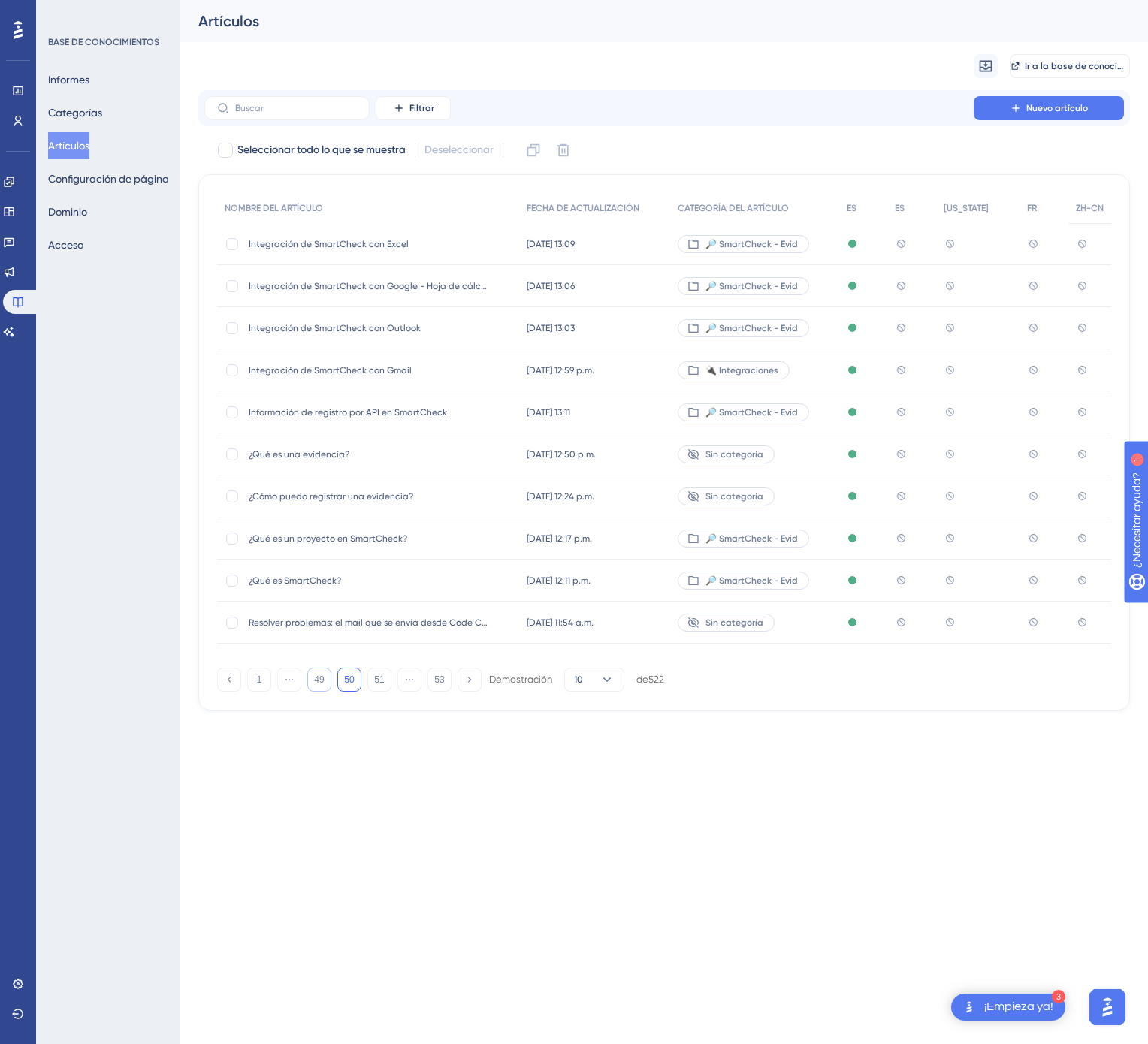
click at [328, 683] on button "49" at bounding box center [320, 679] width 24 height 24
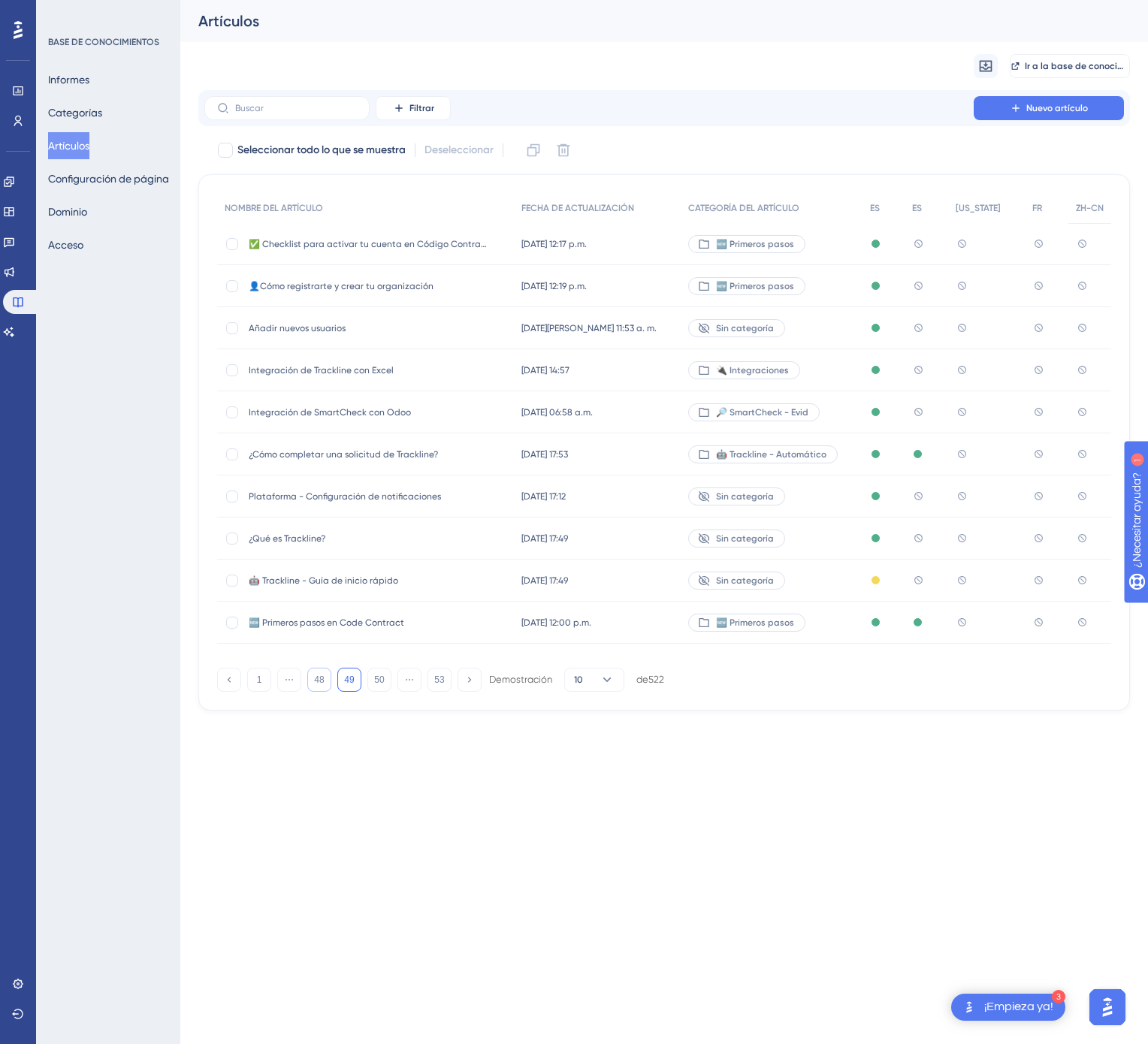
click at [328, 683] on button "48" at bounding box center [320, 679] width 24 height 24
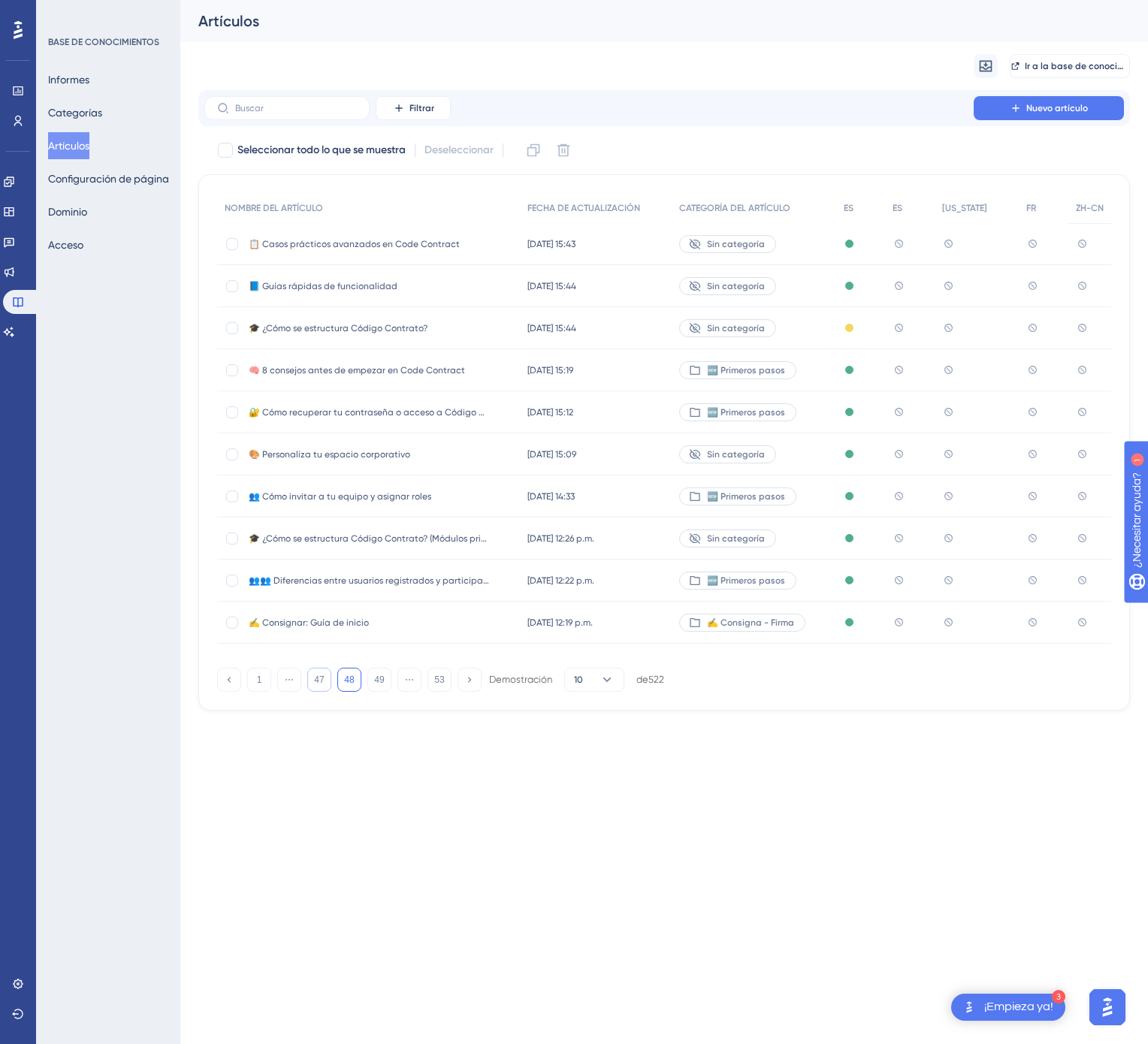
click at [328, 683] on button "47" at bounding box center [320, 679] width 24 height 24
click at [329, 683] on button "46" at bounding box center [320, 679] width 24 height 24
click at [329, 683] on button "45" at bounding box center [320, 679] width 24 height 24
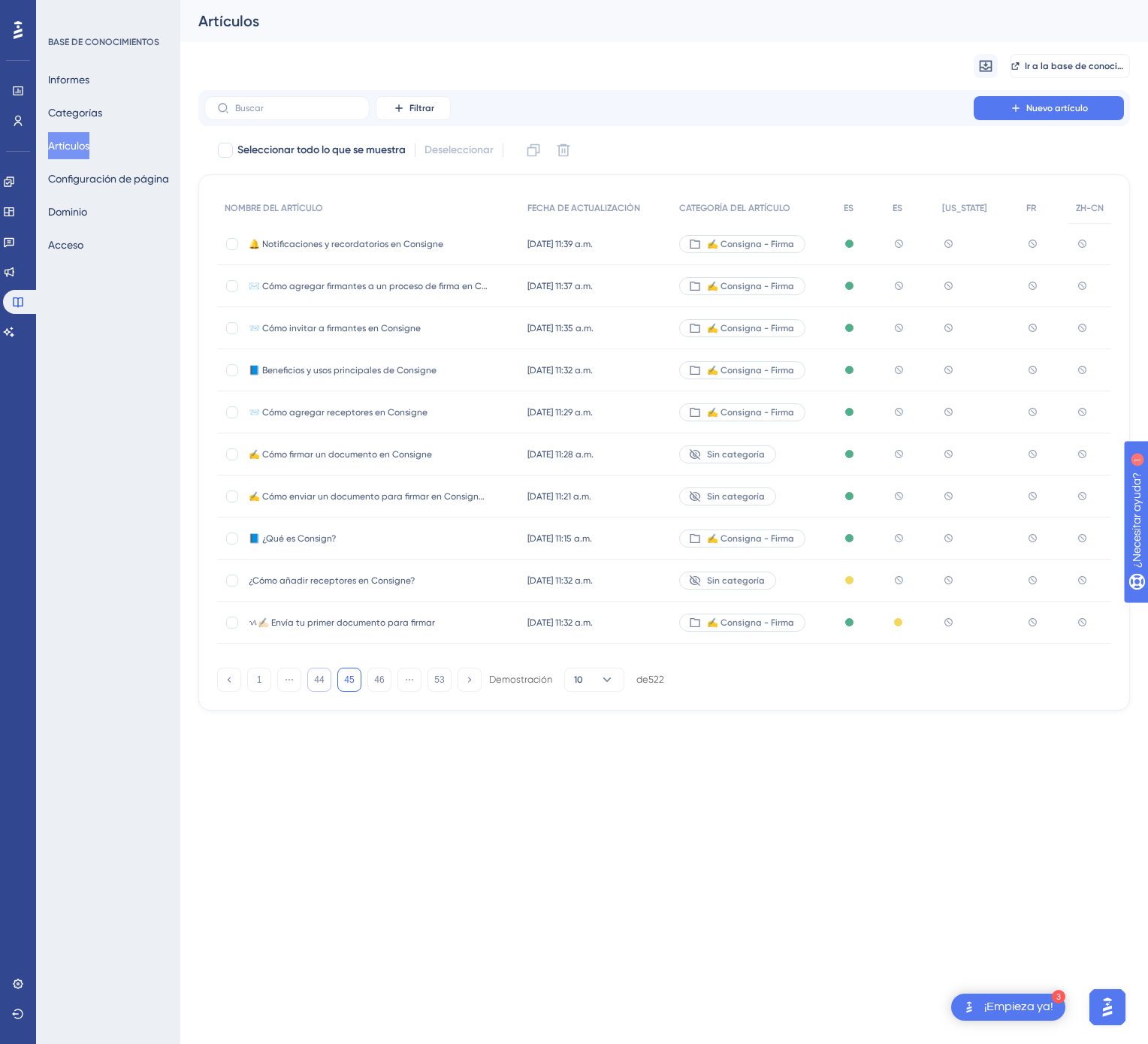
click at [329, 683] on button "44" at bounding box center [320, 679] width 24 height 24
click at [329, 683] on button "43" at bounding box center [320, 679] width 24 height 24
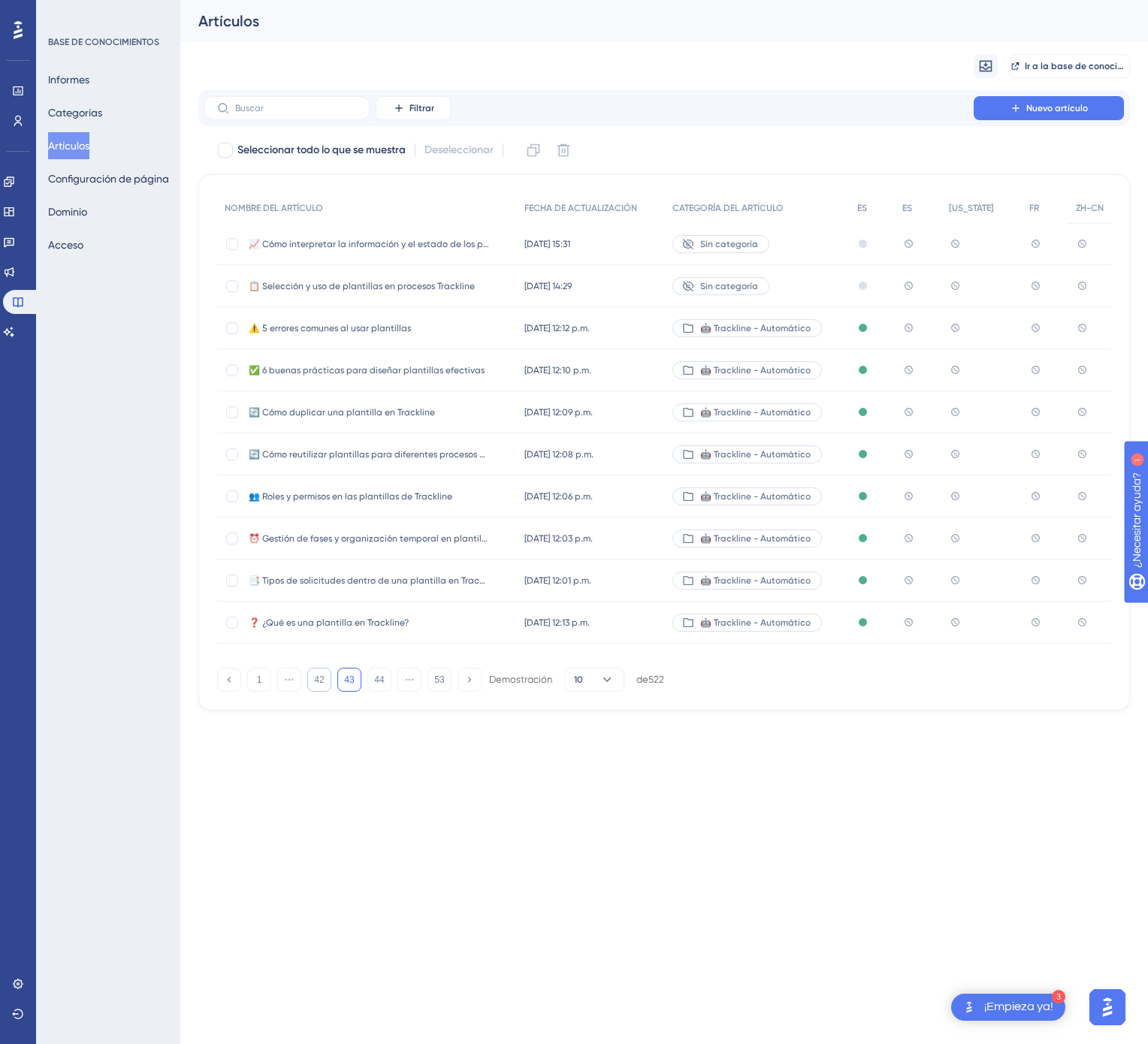
click at [327, 684] on button "42" at bounding box center [320, 679] width 24 height 24
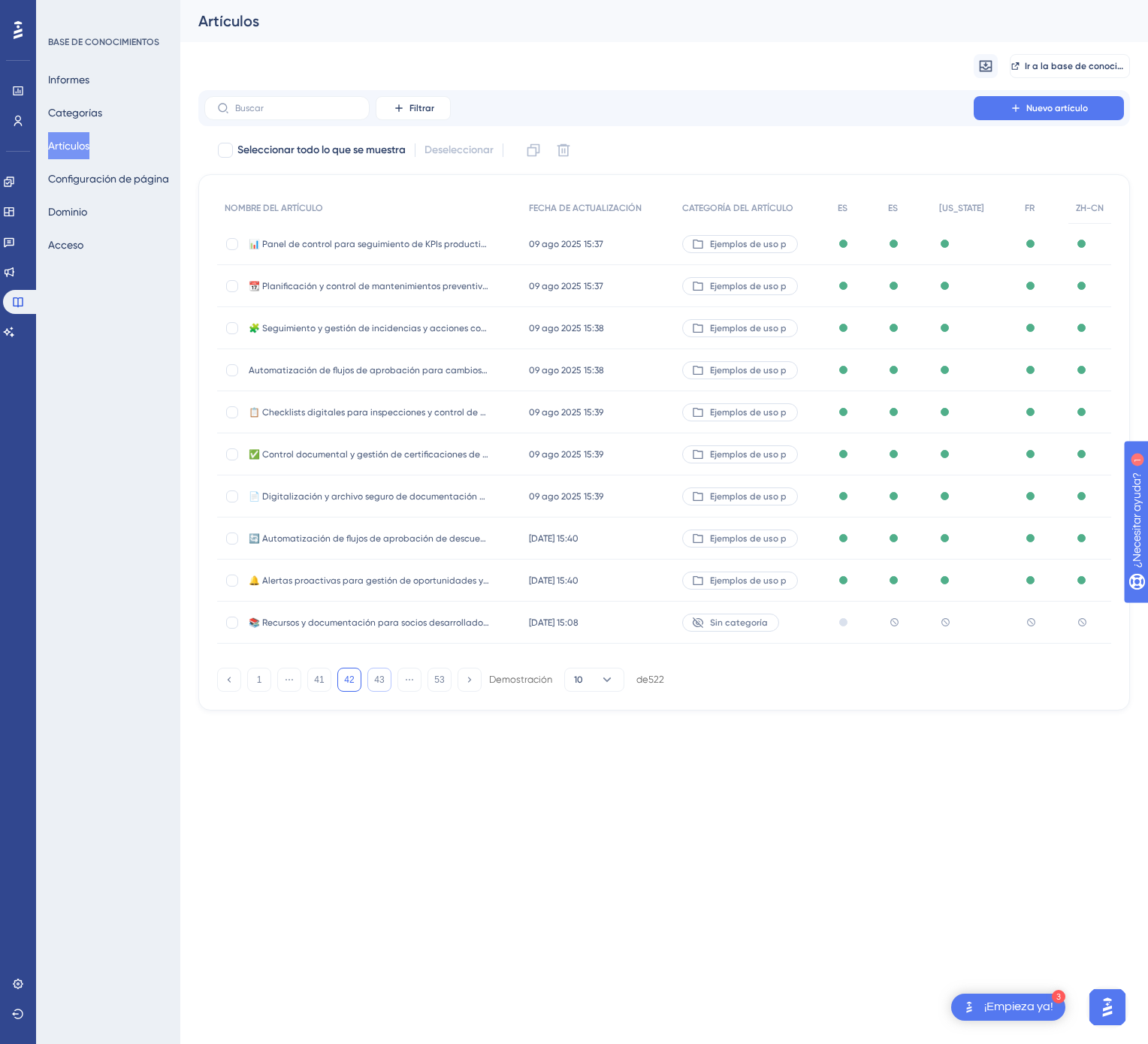
click at [387, 686] on button "43" at bounding box center [380, 679] width 24 height 24
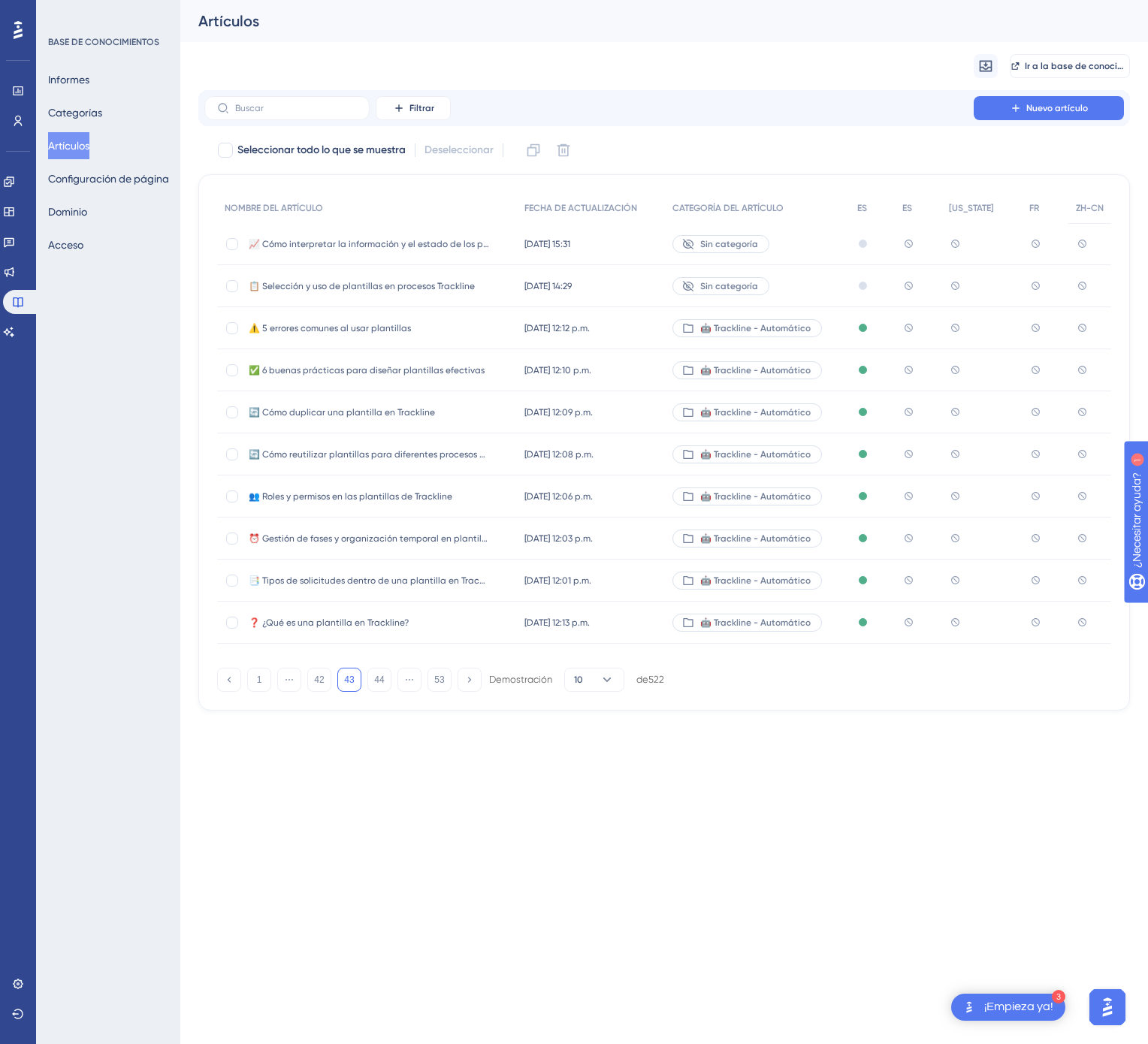
click at [841, 323] on div "🤖 Trackline - Automático" at bounding box center [756, 329] width 185 height 42
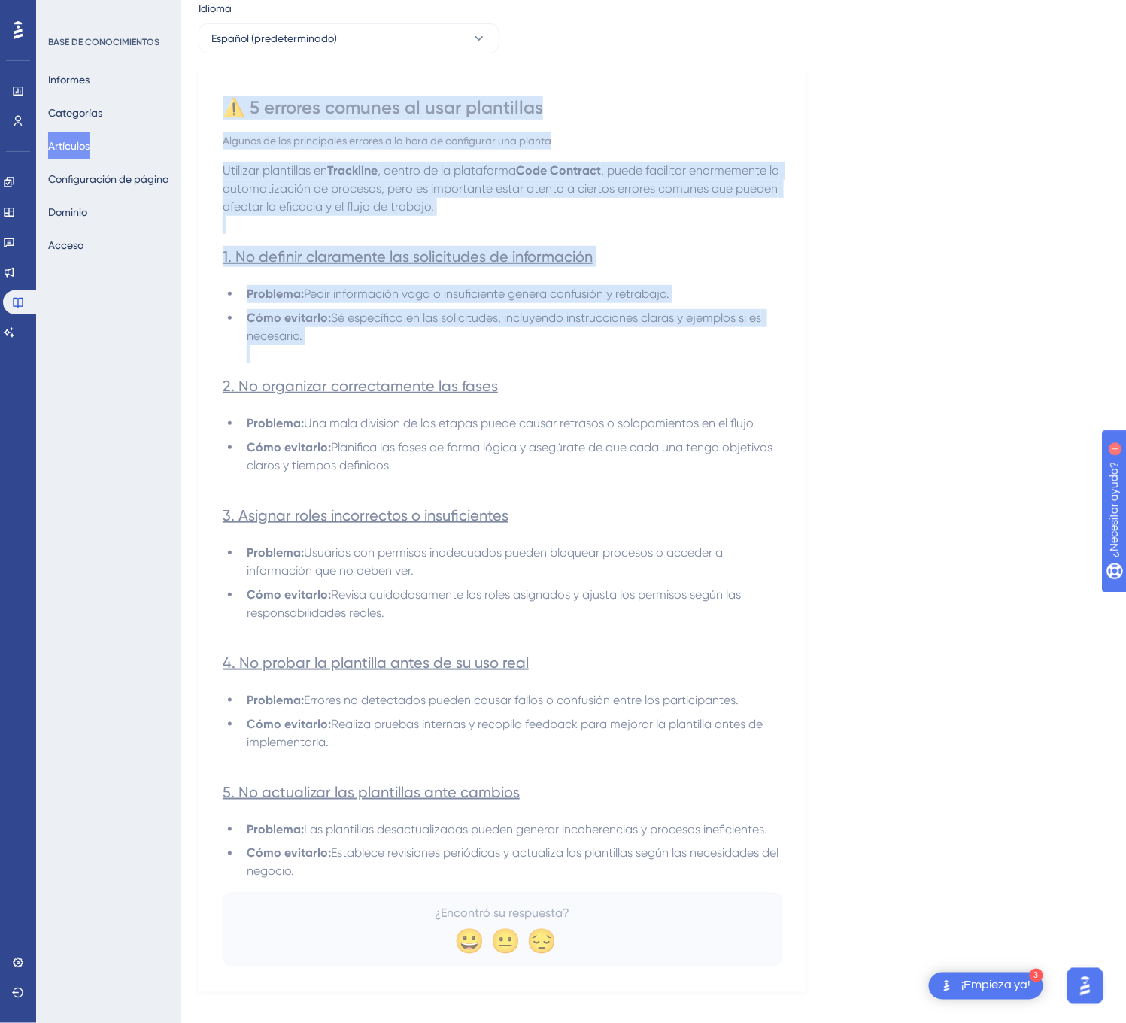
scroll to position [127, 0]
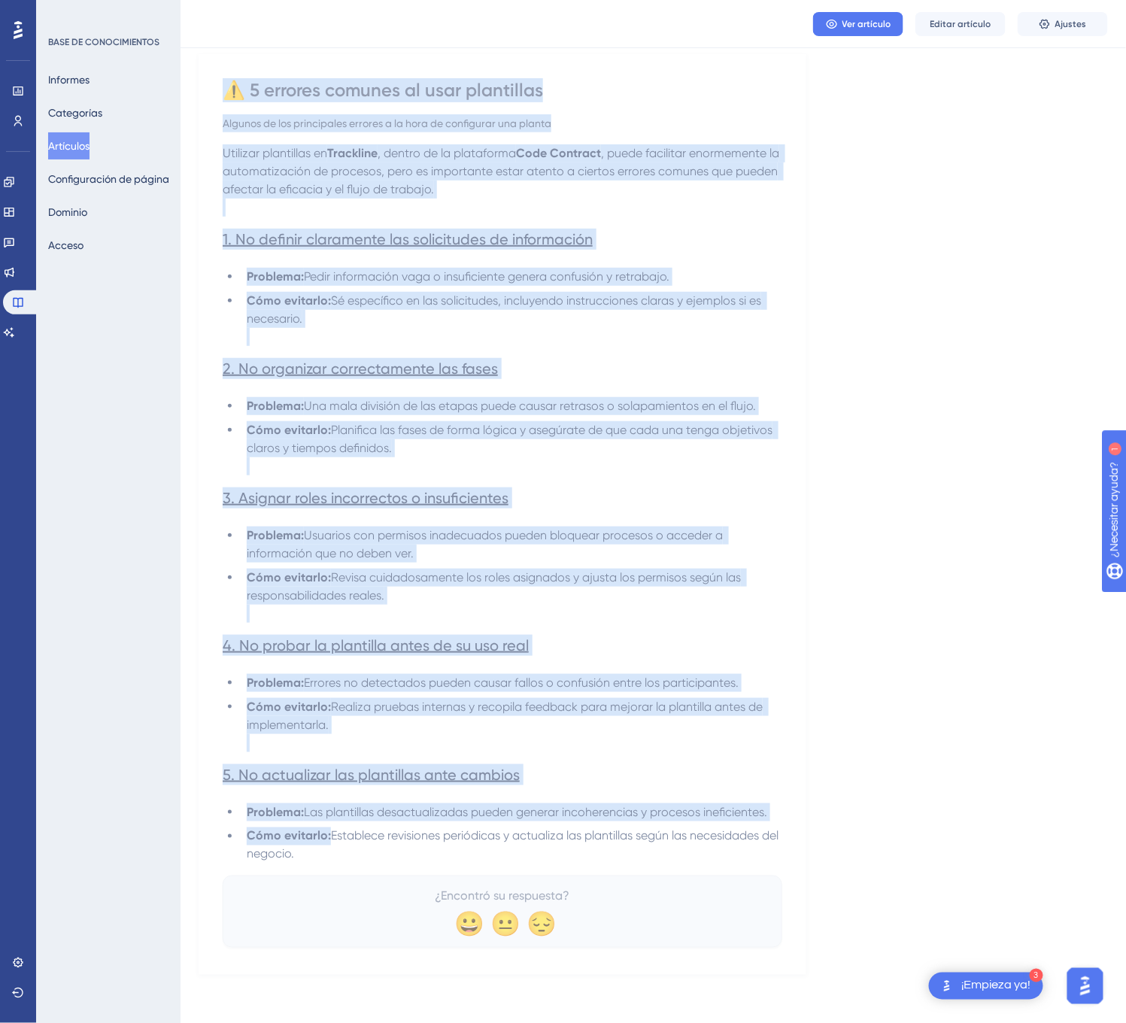
drag, startPoint x: 232, startPoint y: 212, endPoint x: 334, endPoint y: 857, distance: 653.2
click at [334, 857] on div "⚠️ 5 errores comunes al usar plantillas Algunos de los principales errores a la…" at bounding box center [502, 512] width 559 height 869
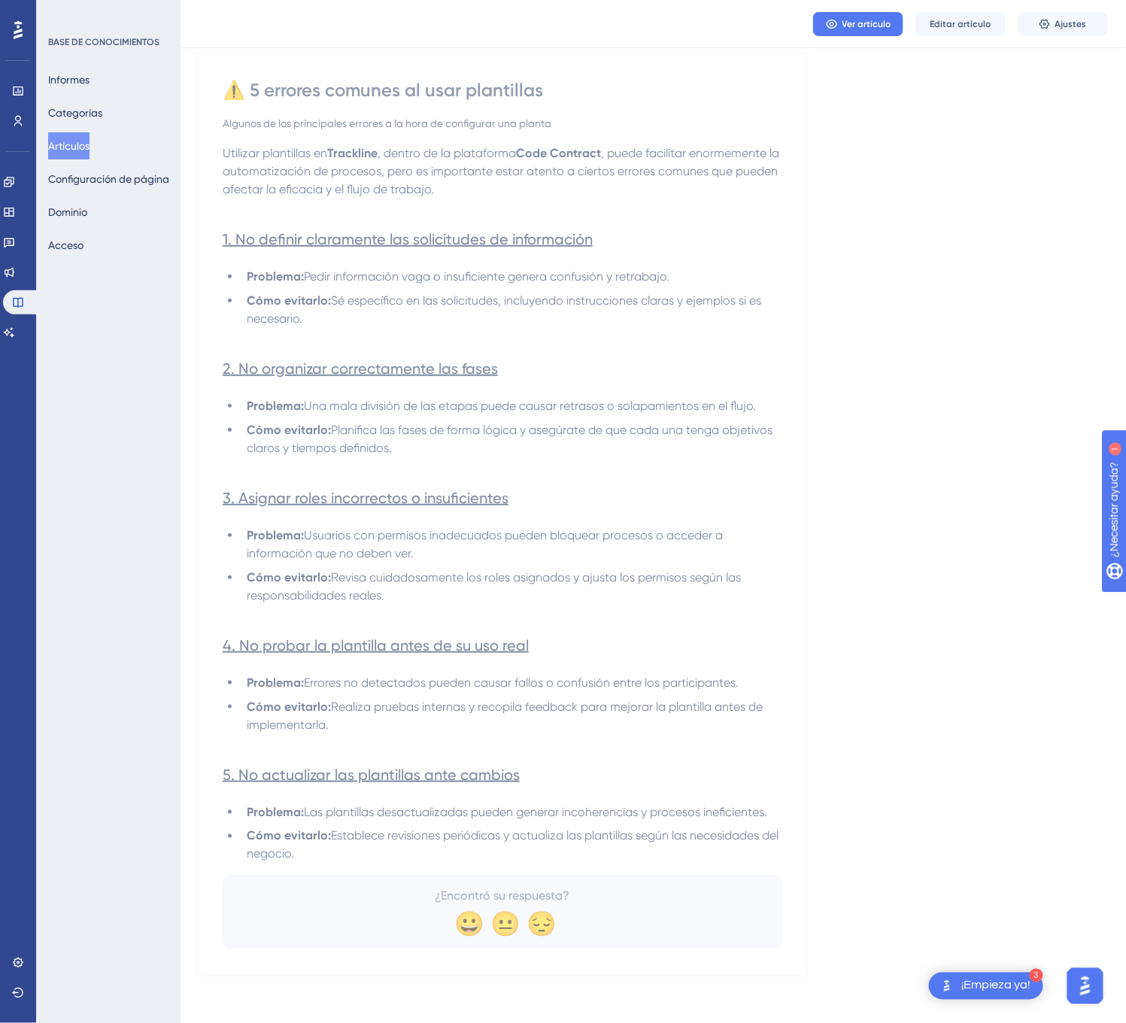
click at [322, 850] on li "Cómo evitarlo: Establece revisiones periódicas y actualiza las plantillas según…" at bounding box center [511, 845] width 541 height 36
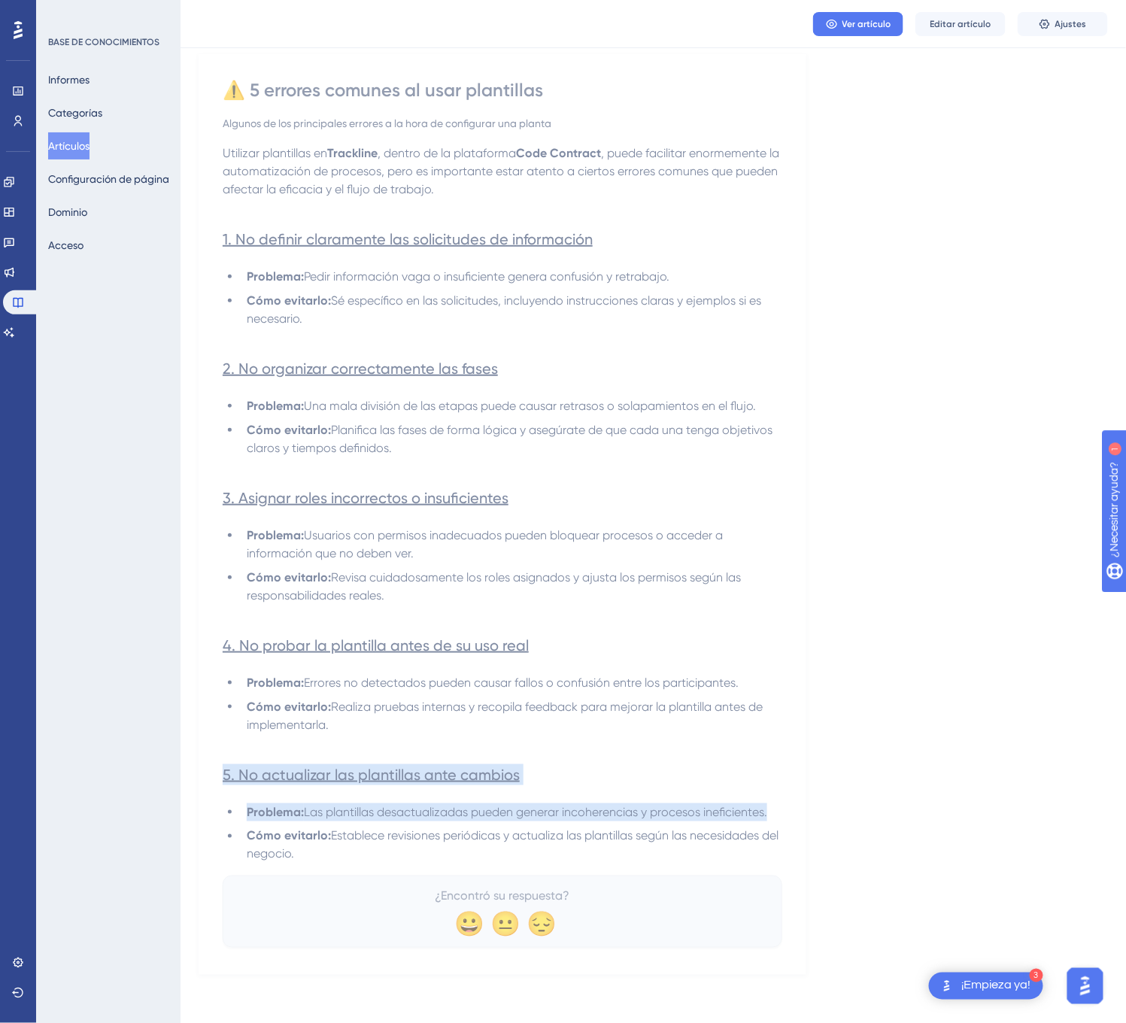
drag, startPoint x: 322, startPoint y: 856, endPoint x: 268, endPoint y: 753, distance: 115.7
click at [268, 753] on div "Utilizar plantillas en Trackline , dentro de la plataforma Code Contract , pued…" at bounding box center [502, 503] width 559 height 719
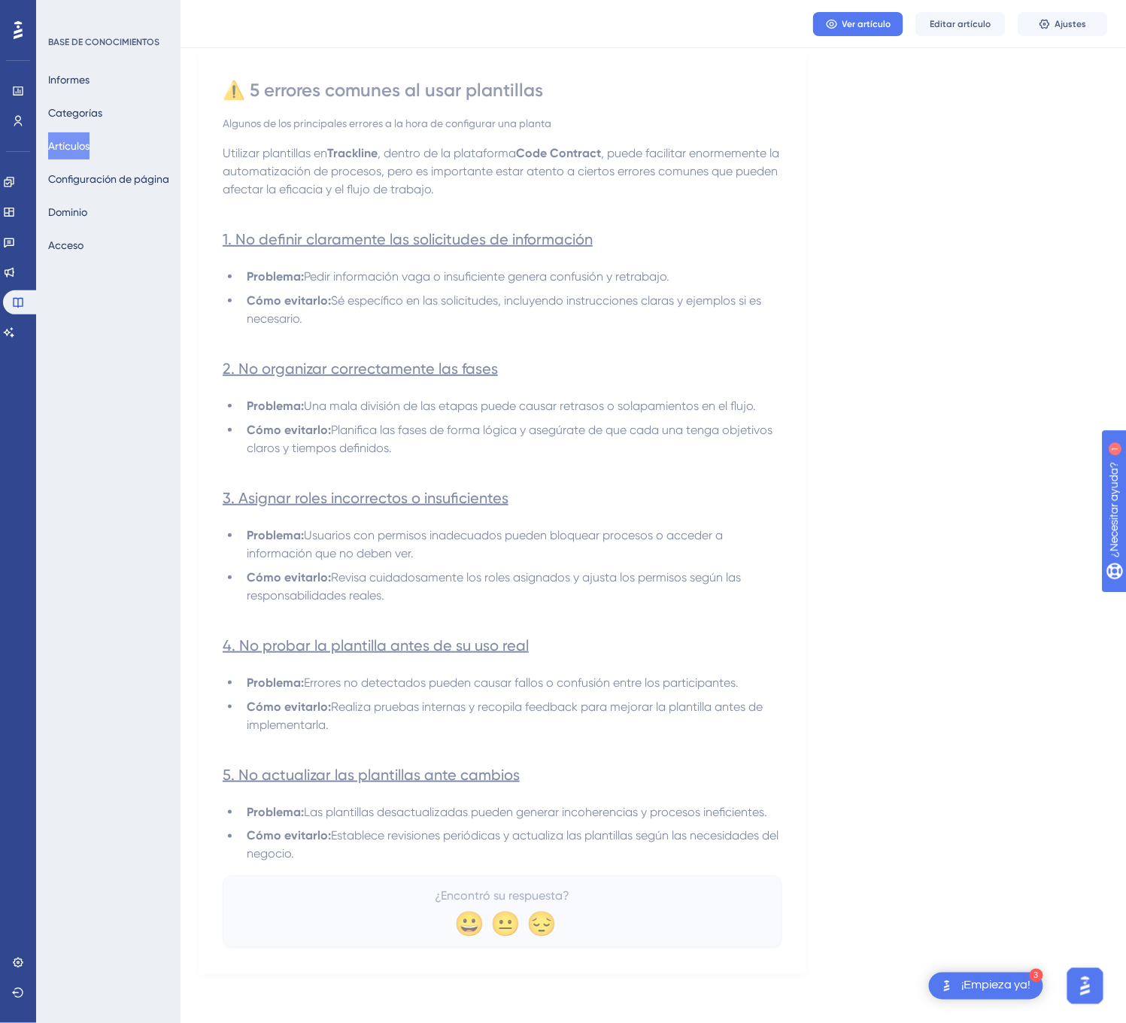
click at [346, 867] on div "⚠️ 5 errores comunes al usar plantillas Algunos de los principales errores a la…" at bounding box center [502, 512] width 559 height 869
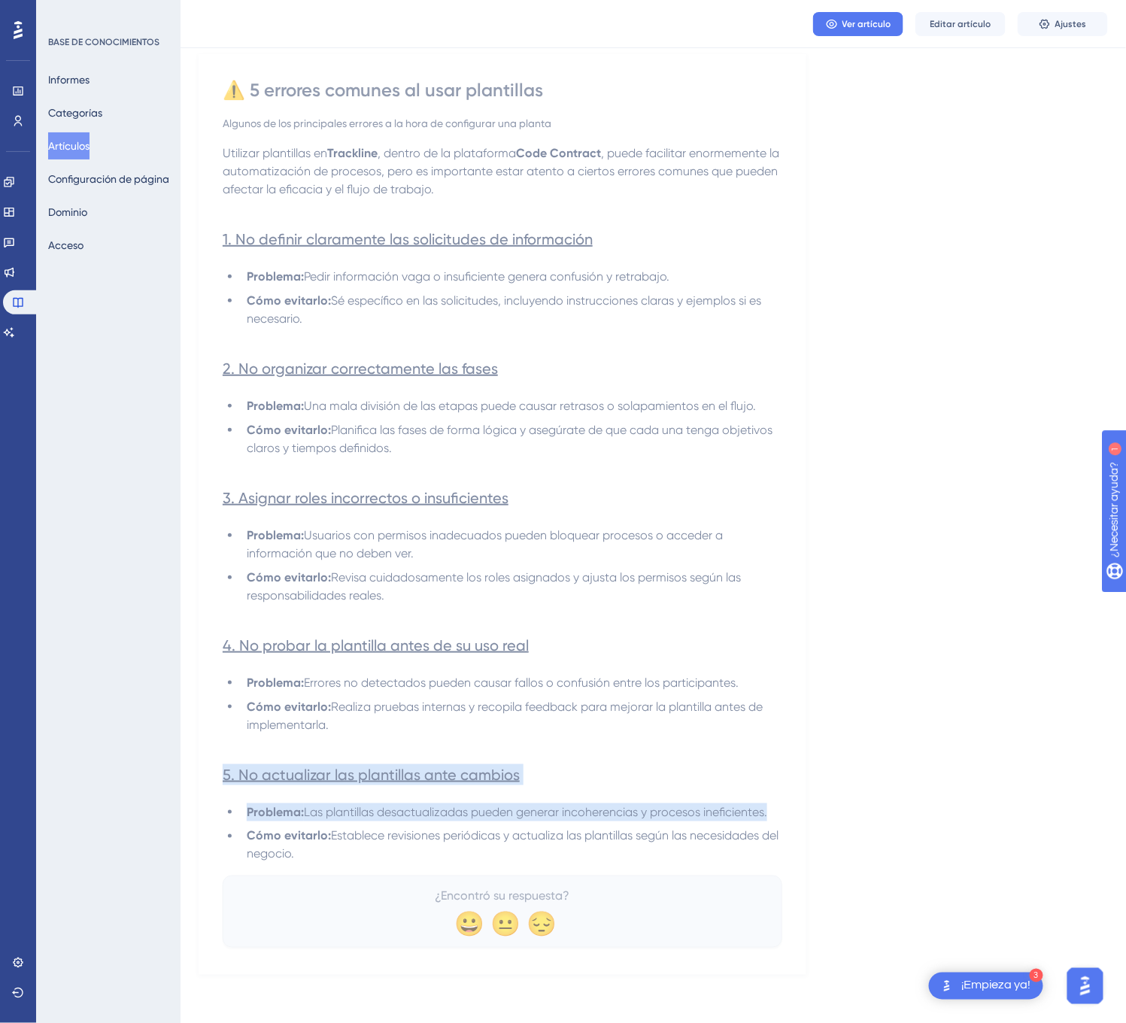
drag, startPoint x: 335, startPoint y: 862, endPoint x: 231, endPoint y: 773, distance: 137.1
click at [231, 773] on div "Utilizar plantillas en Trackline , dentro de la plataforma Code Contract , pued…" at bounding box center [502, 503] width 559 height 719
drag, startPoint x: 233, startPoint y: 71, endPoint x: 315, endPoint y: 855, distance: 787.7
click at [315, 855] on div "⚠️ 5 errores comunes al usar plantillas Algunos de los principales errores a la…" at bounding box center [502, 512] width 559 height 869
copy div "⚠️ 5 errores comunes al usar plantillas Algunos de los principales errores a la…"
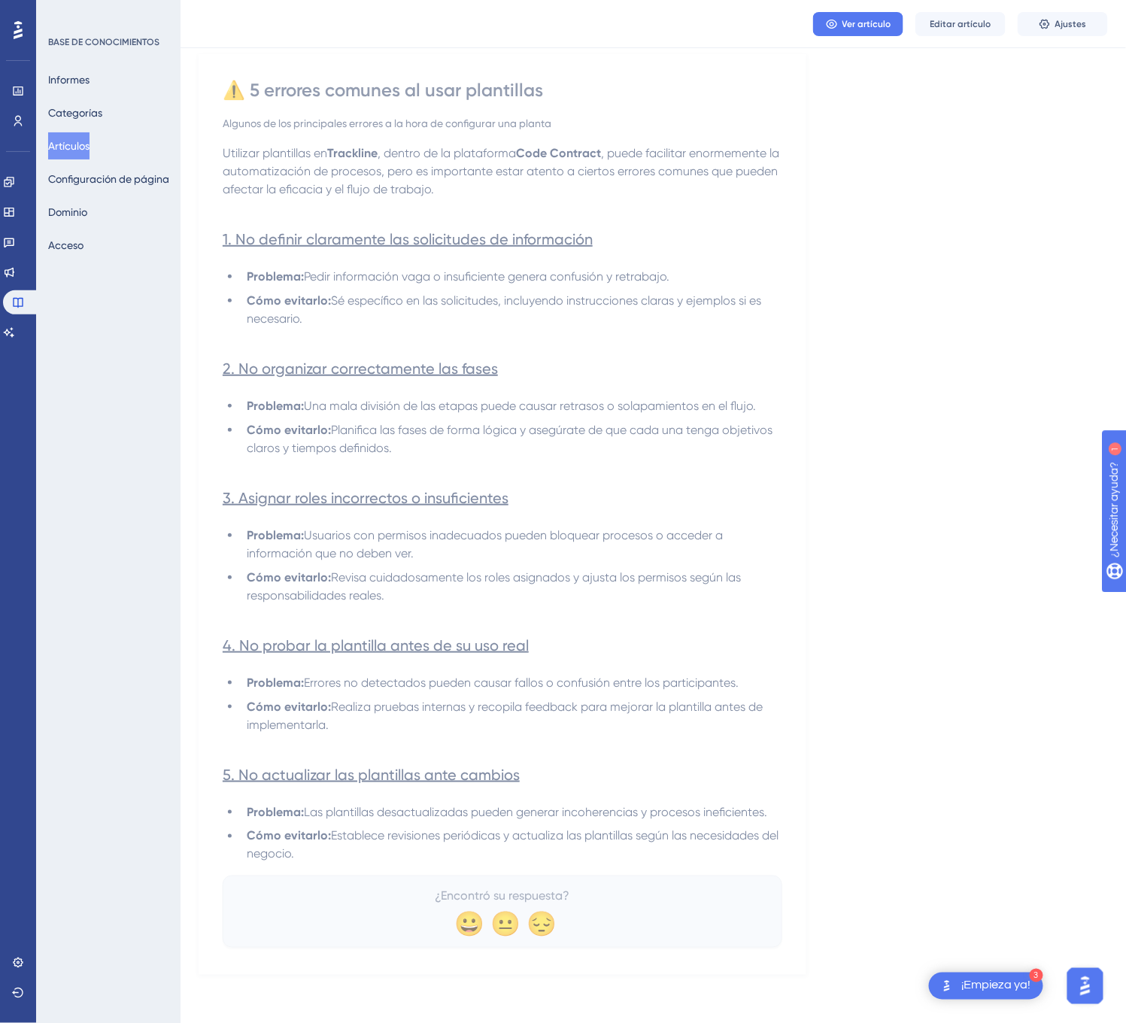
drag, startPoint x: 389, startPoint y: 835, endPoint x: 377, endPoint y: 837, distance: 12.2
click at [389, 835] on span "Establece revisiones periódicas y actualiza las plantillas según las necesidade…" at bounding box center [514, 845] width 535 height 32
drag, startPoint x: 337, startPoint y: 835, endPoint x: 340, endPoint y: 843, distance: 8.1
click at [340, 843] on li "Cómo evitarlo: Establece revisiones periódicas y actualiza las plantillas según…" at bounding box center [511, 845] width 541 height 36
drag, startPoint x: 333, startPoint y: 843, endPoint x: 338, endPoint y: 857, distance: 15.0
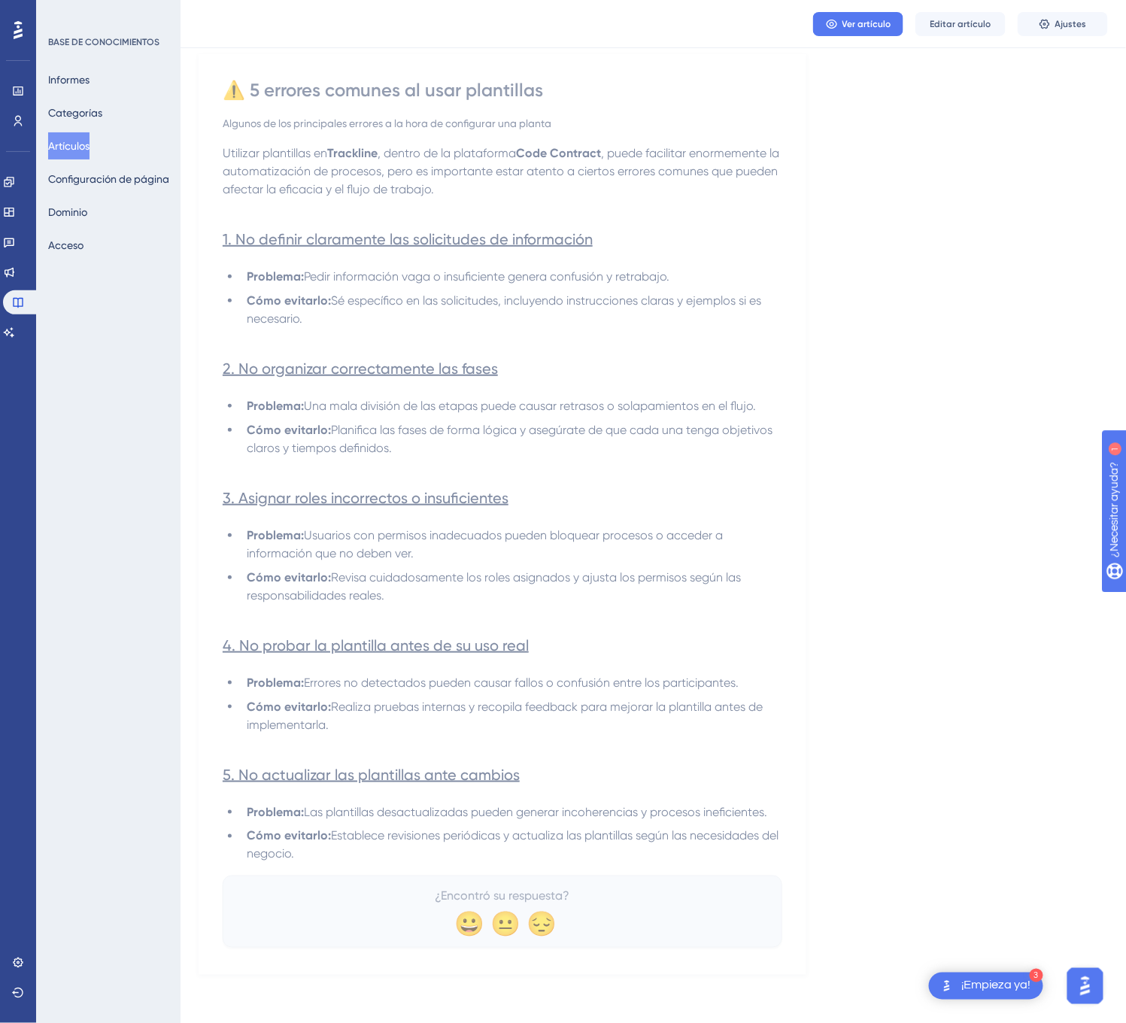
click at [338, 857] on li "Cómo evitarlo: Establece revisiones periódicas y actualiza las plantillas según…" at bounding box center [511, 845] width 541 height 36
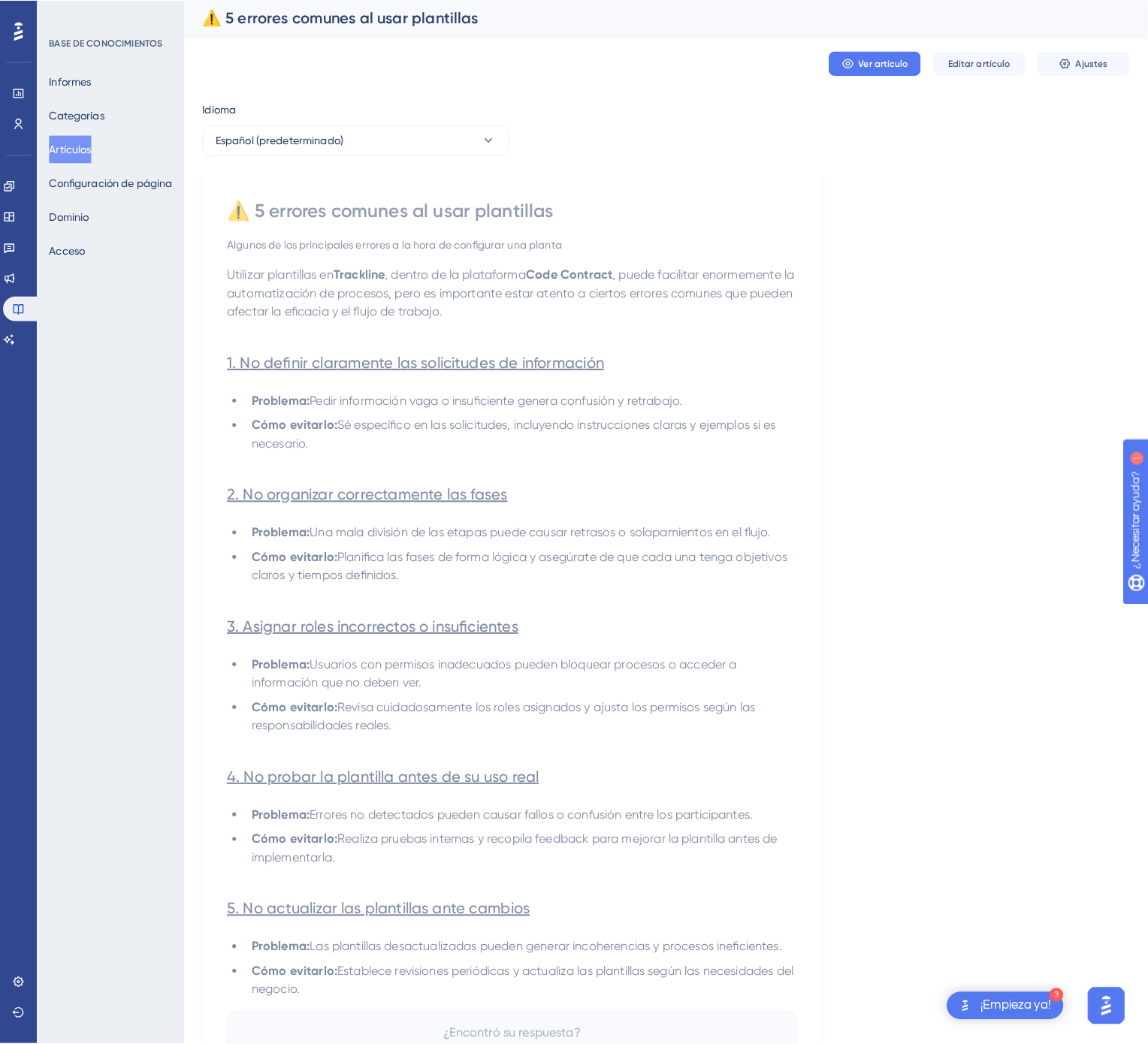
scroll to position [0, 0]
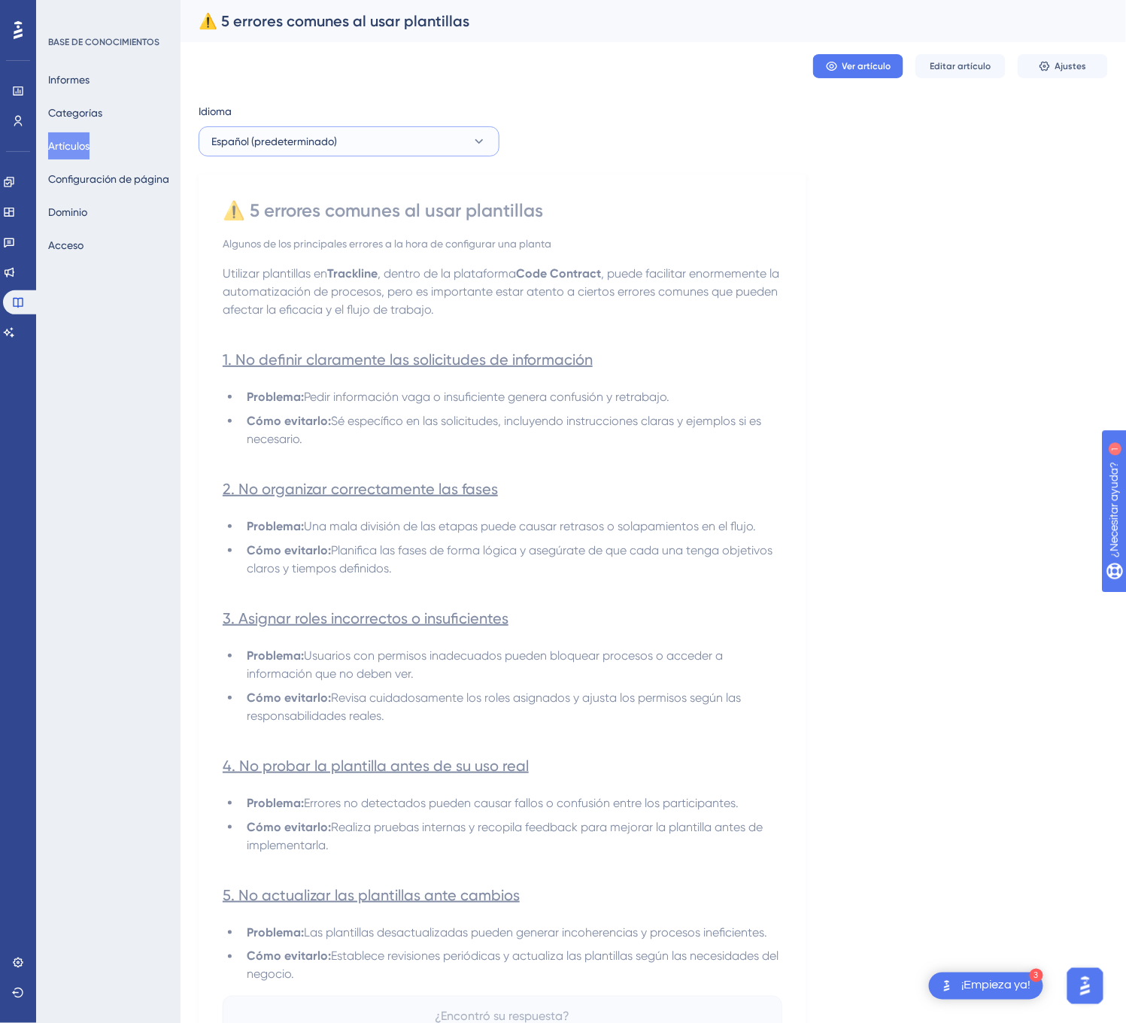
click at [319, 145] on font "Español (predeterminado)" at bounding box center [274, 141] width 126 height 12
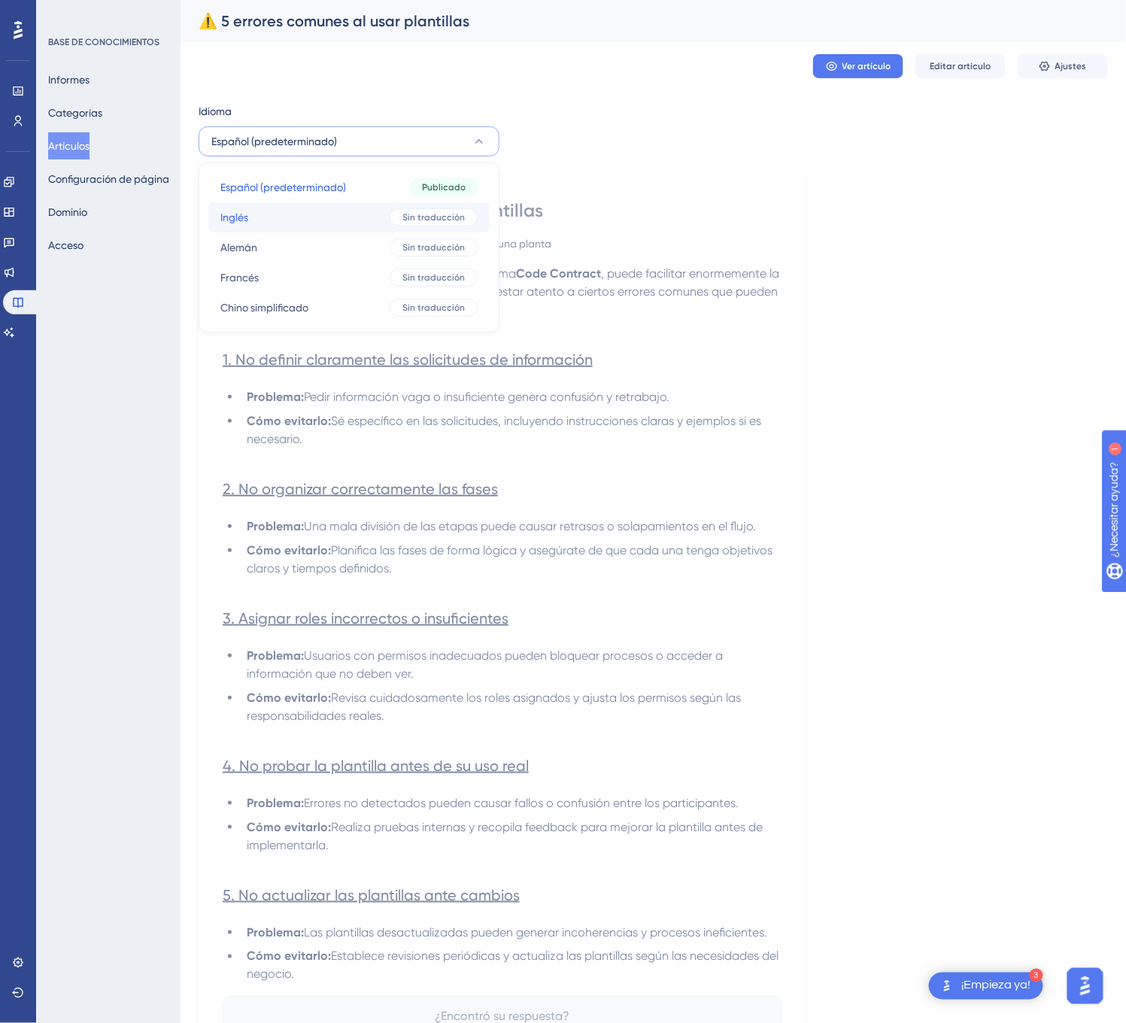
click at [322, 203] on button "Inglés Inglés Sin traducción" at bounding box center [348, 217] width 281 height 30
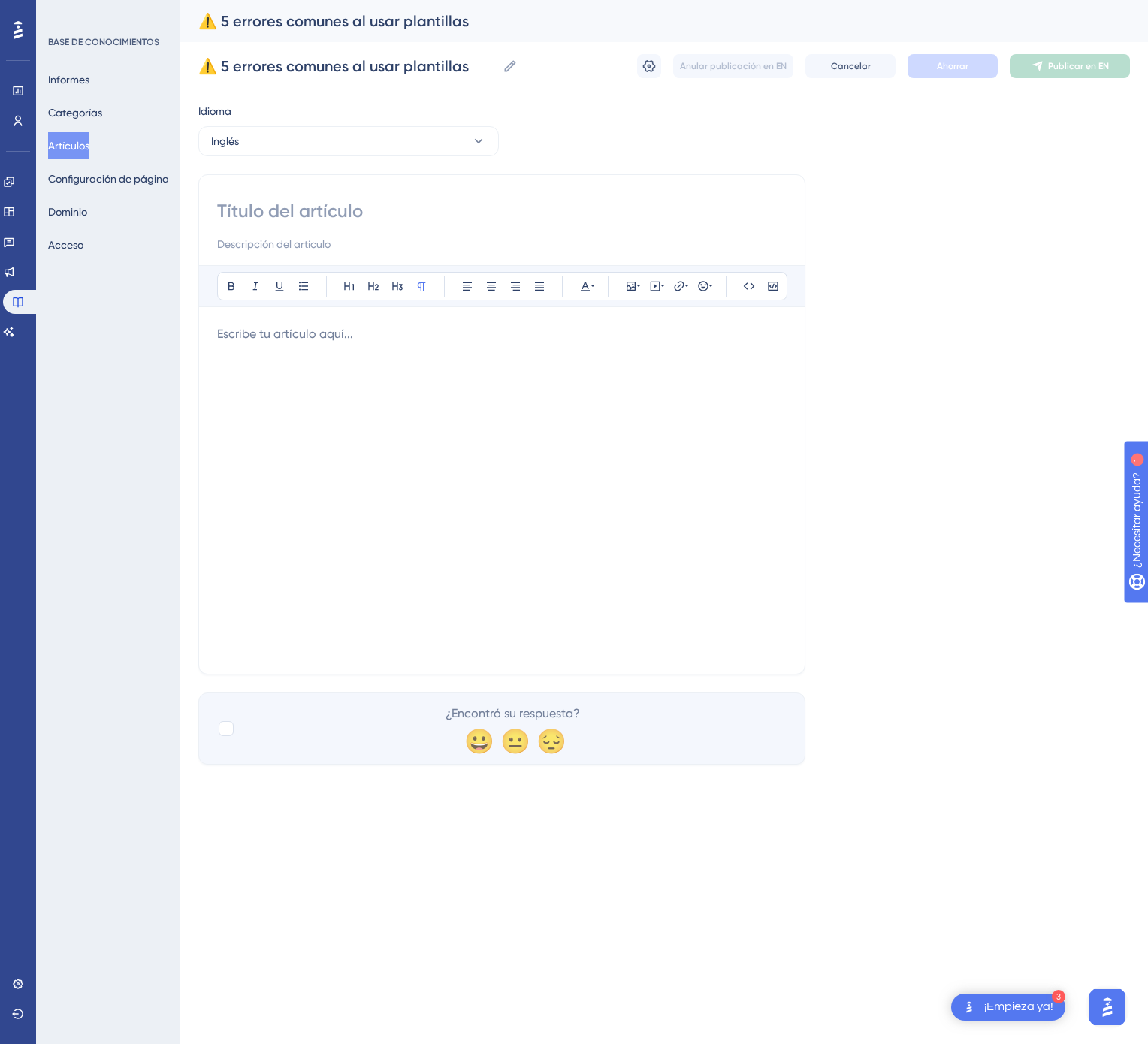
click at [337, 204] on input at bounding box center [502, 211] width 570 height 24
paste input "⚠️ 5 Common Mistakes When Using Templates"
type input "⚠️ 5 Common Mistakes When Using Templates"
click at [566, 392] on div at bounding box center [502, 491] width 570 height 331
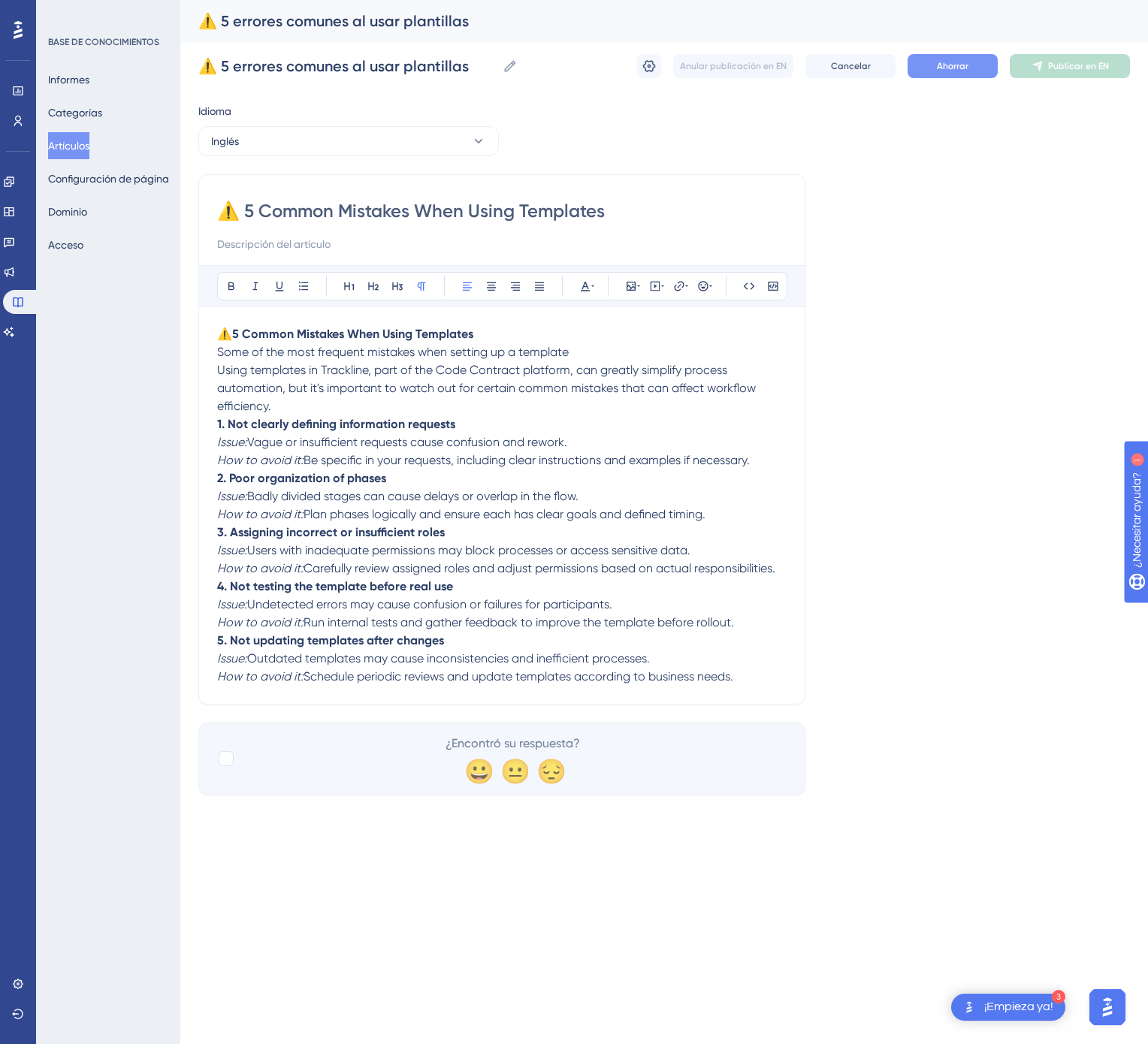
click at [954, 77] on button "Ahorrar" at bounding box center [952, 66] width 90 height 24
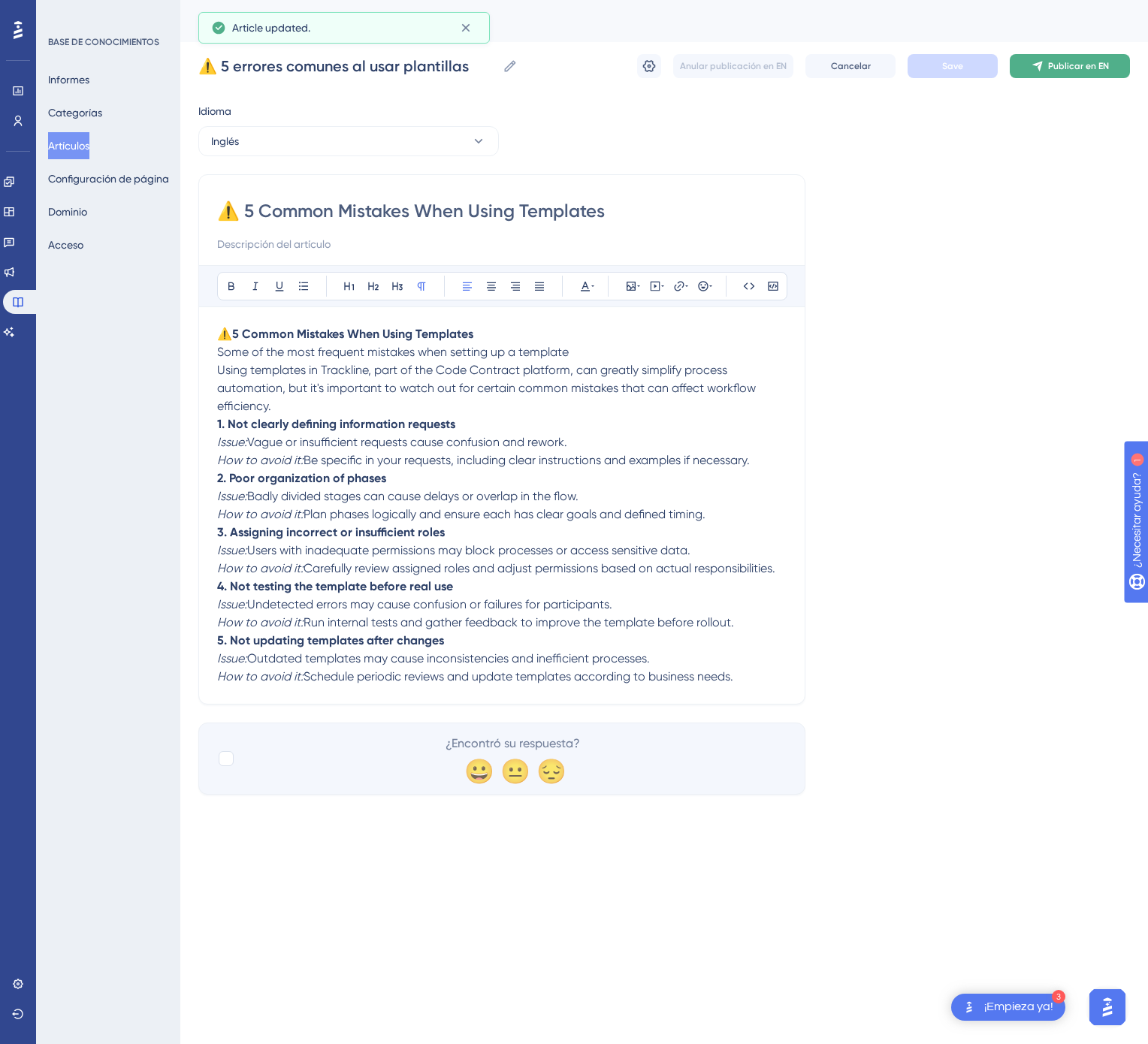
click at [1076, 65] on font "Publicar en EN" at bounding box center [1078, 66] width 61 height 11
click at [412, 132] on button "Inglés" at bounding box center [348, 141] width 301 height 30
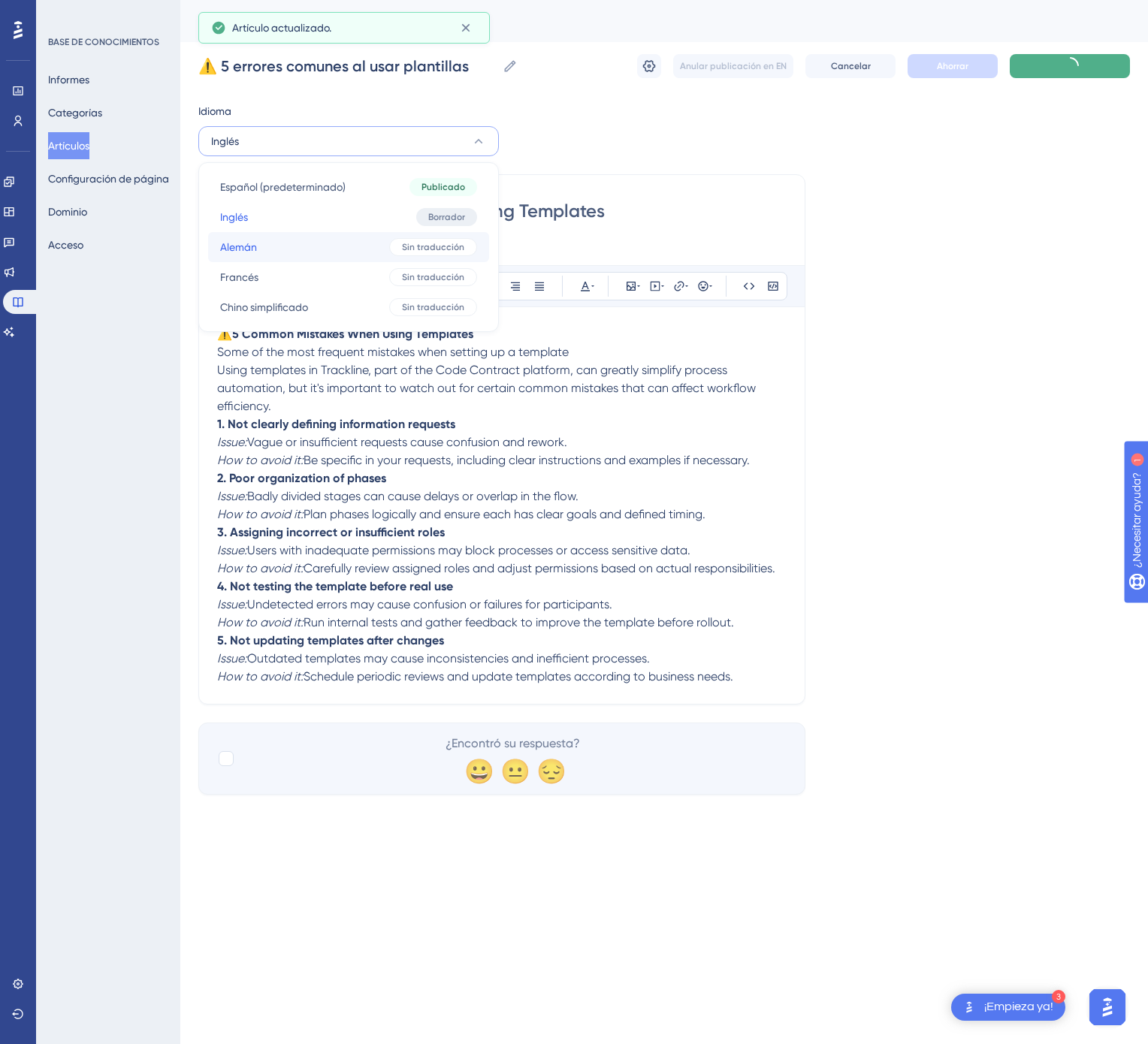
click at [394, 248] on div "Sin traducción" at bounding box center [433, 247] width 88 height 18
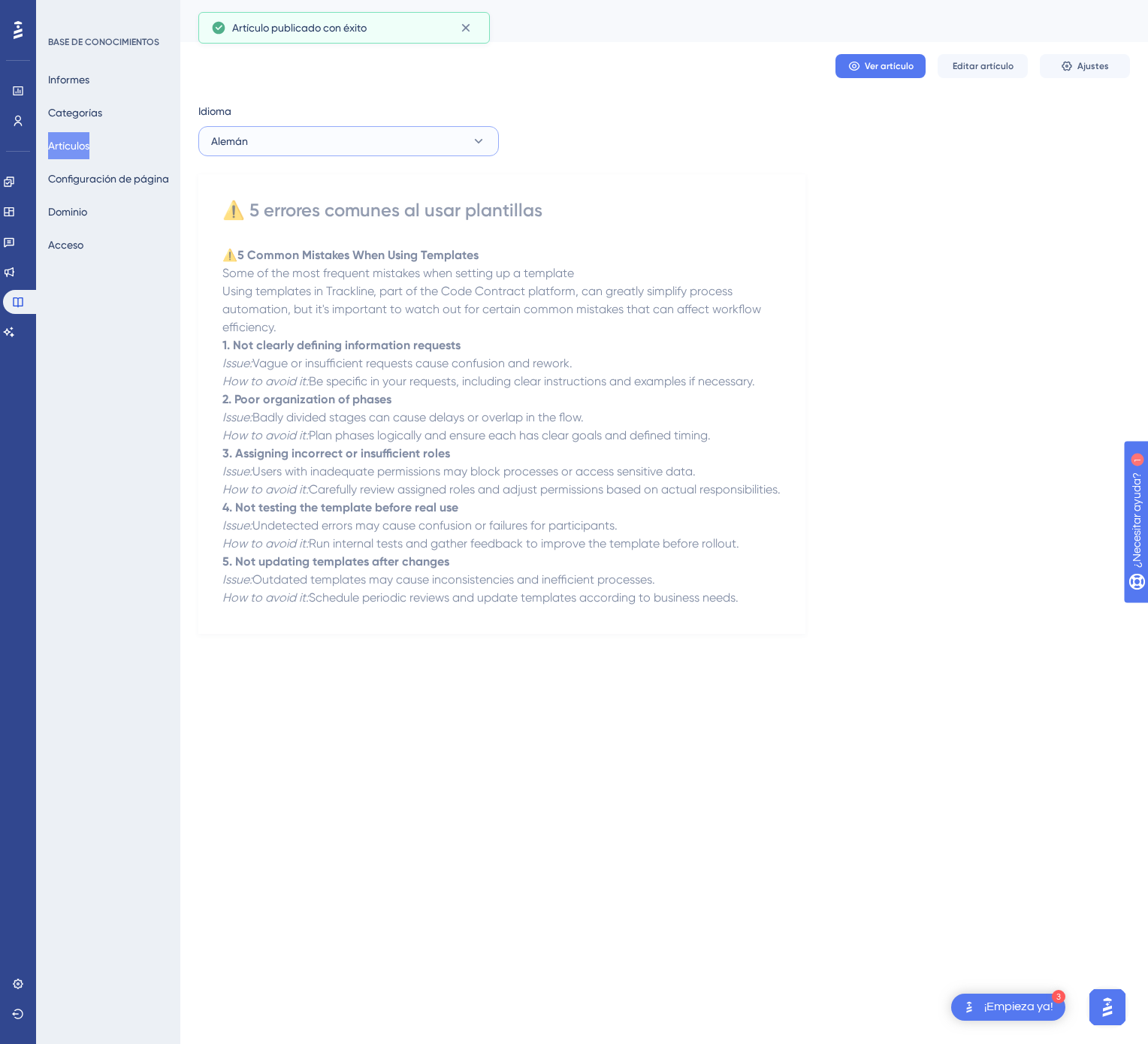
click at [423, 134] on button "Alemán" at bounding box center [348, 141] width 301 height 30
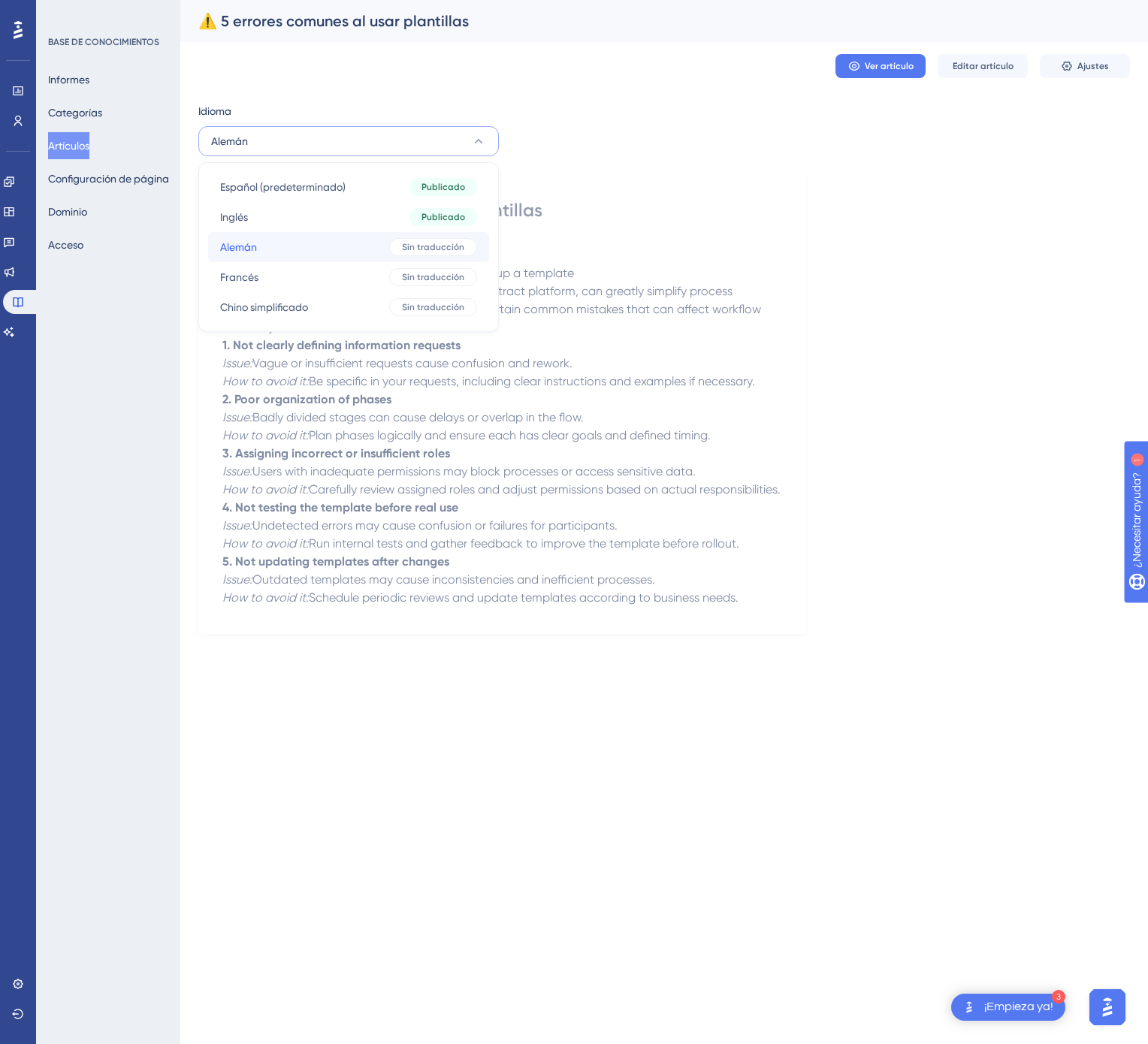
click at [364, 244] on button "Alemán Alemán Sin traducción" at bounding box center [348, 247] width 281 height 30
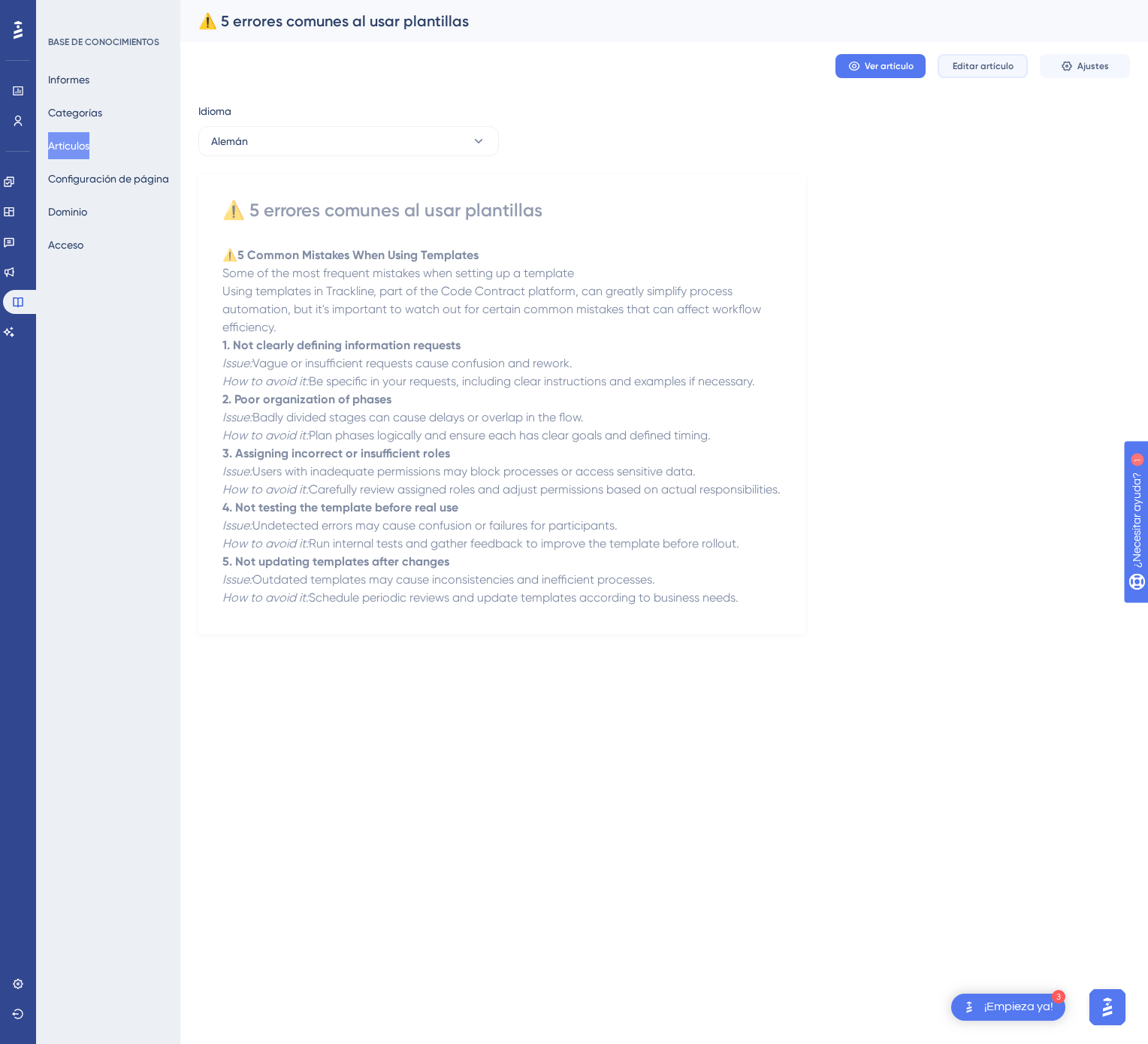
click at [982, 69] on font "Editar artículo" at bounding box center [982, 66] width 61 height 11
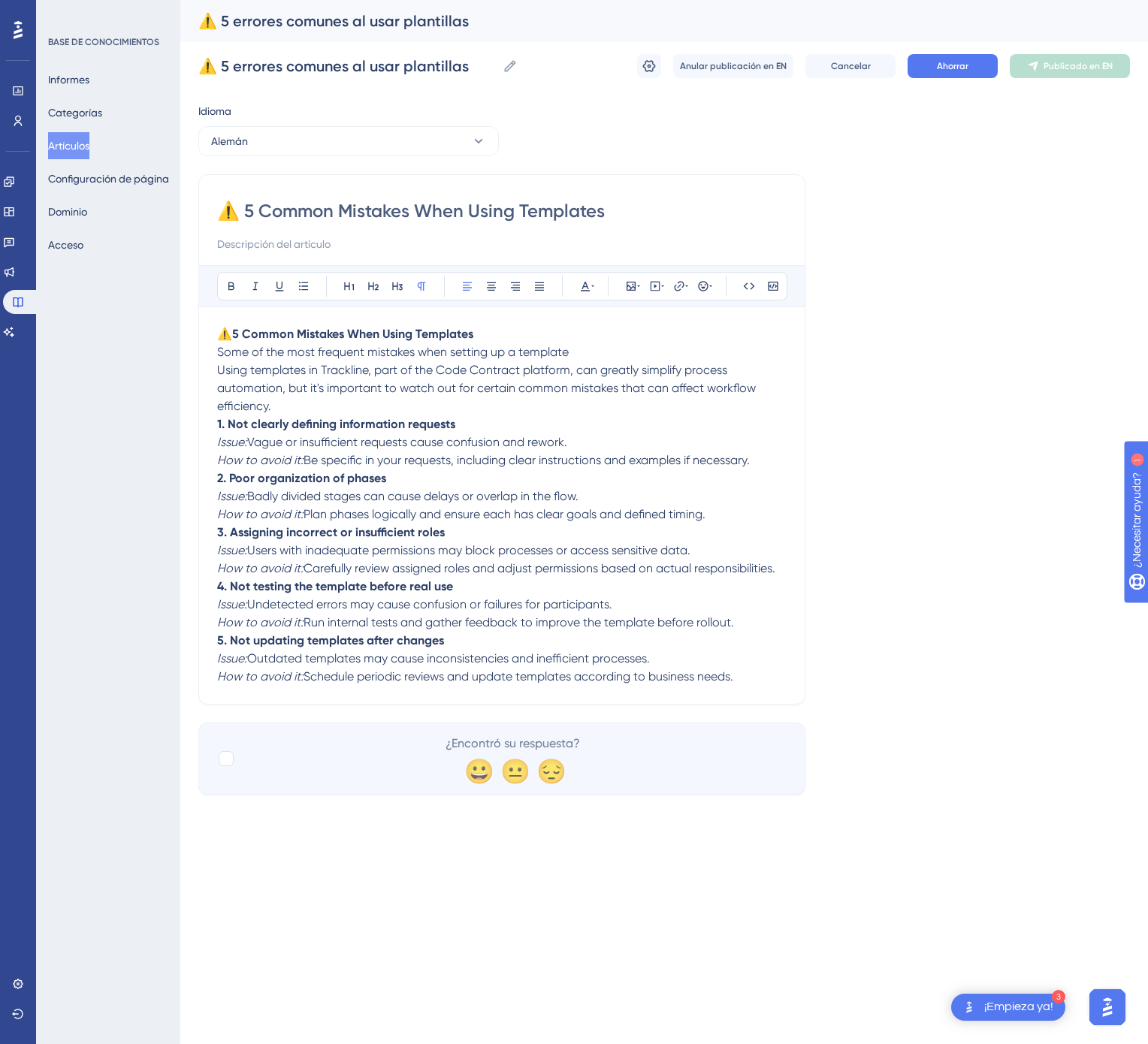
click at [410, 208] on input "⚠️ 5 Common Mistakes When Using Templates" at bounding box center [502, 211] width 570 height 24
paste input "häufige Fehler bei der Verwendung von Vorlagen"
type input "⚠️ 5 häufige Fehler bei der Verwendung von Vorlagen"
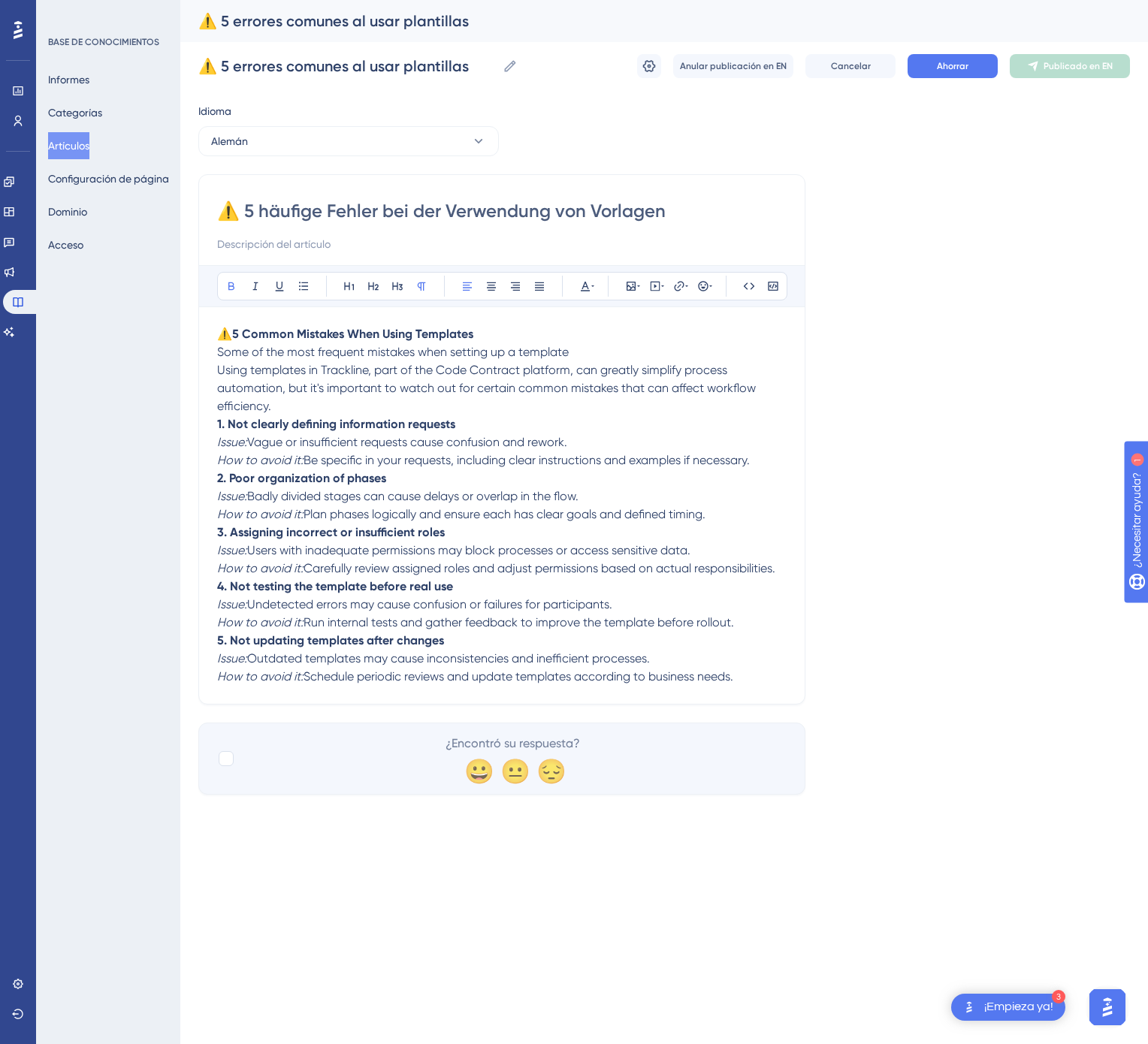
click at [556, 589] on p "4. Not testing the template before real use Issue: Undetected errors may cause …" at bounding box center [502, 604] width 570 height 54
drag, startPoint x: 761, startPoint y: 691, endPoint x: 220, endPoint y: 341, distance: 644.3
click at [220, 341] on div "⚠️ 5 Common Mistakes When Using Templates Some of the most frequent mistakes wh…" at bounding box center [502, 506] width 570 height 361
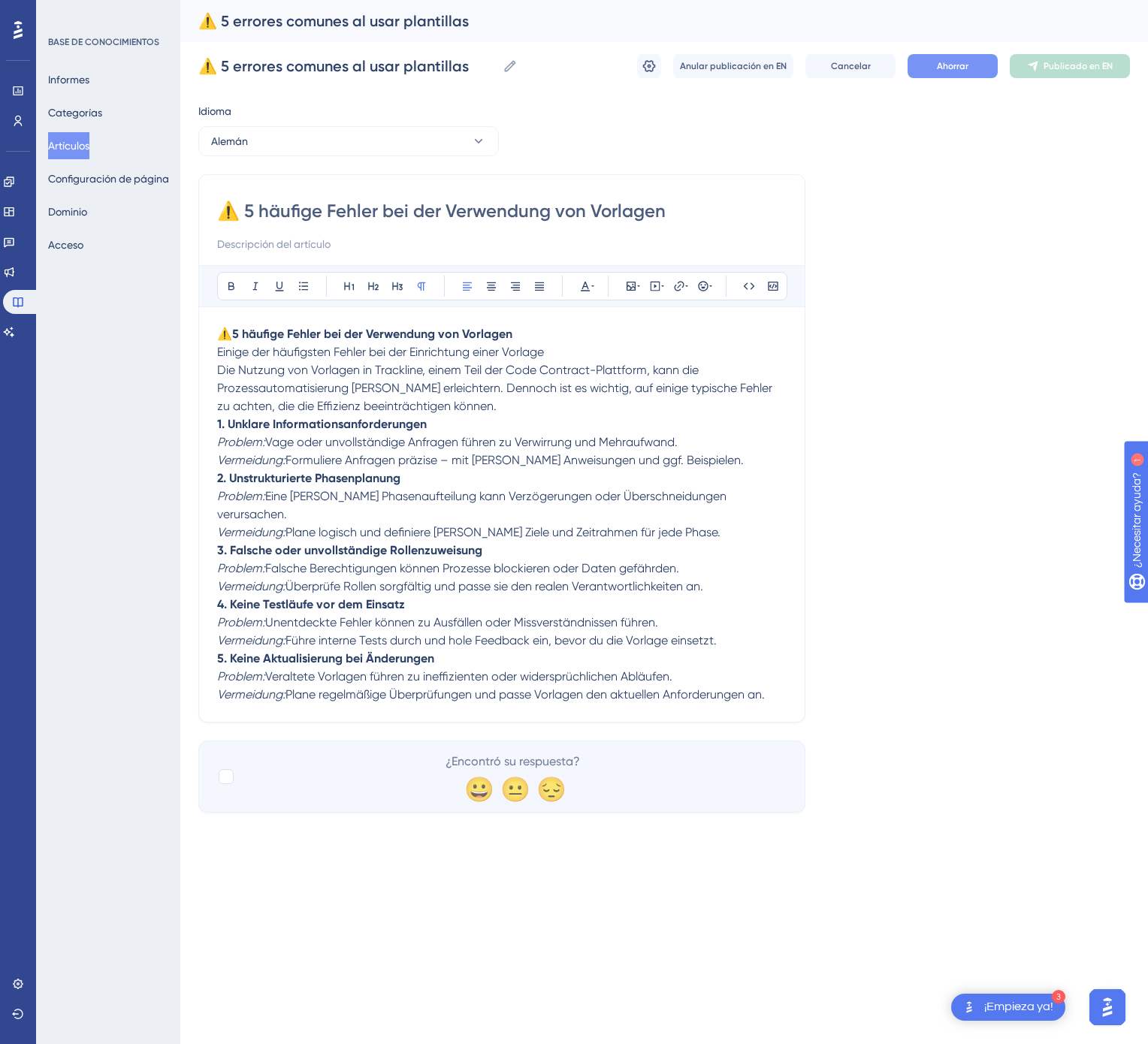
click at [967, 71] on span "Ahorrar" at bounding box center [953, 66] width 32 height 12
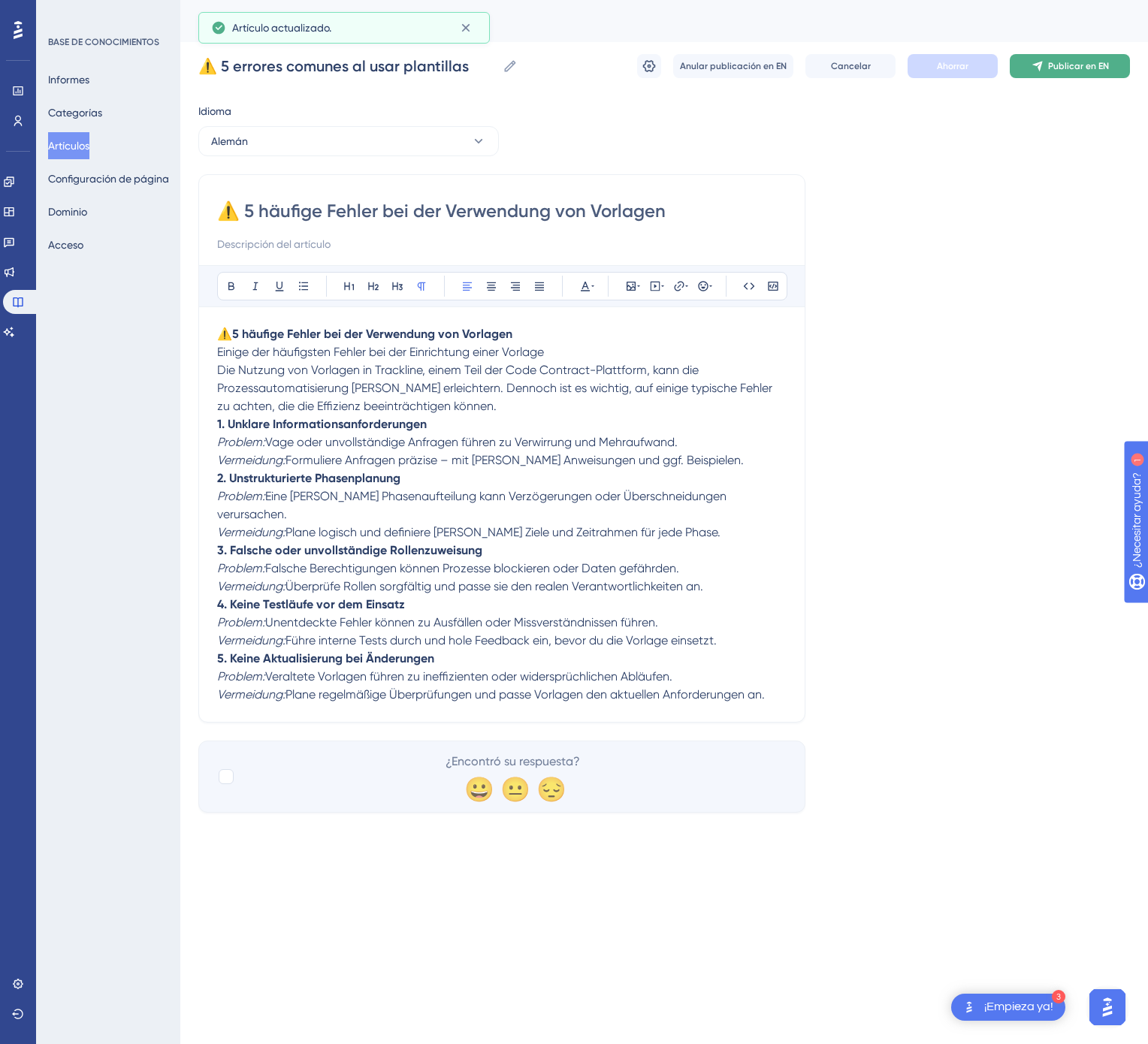
click at [1060, 63] on font "Publicar en EN" at bounding box center [1078, 66] width 61 height 11
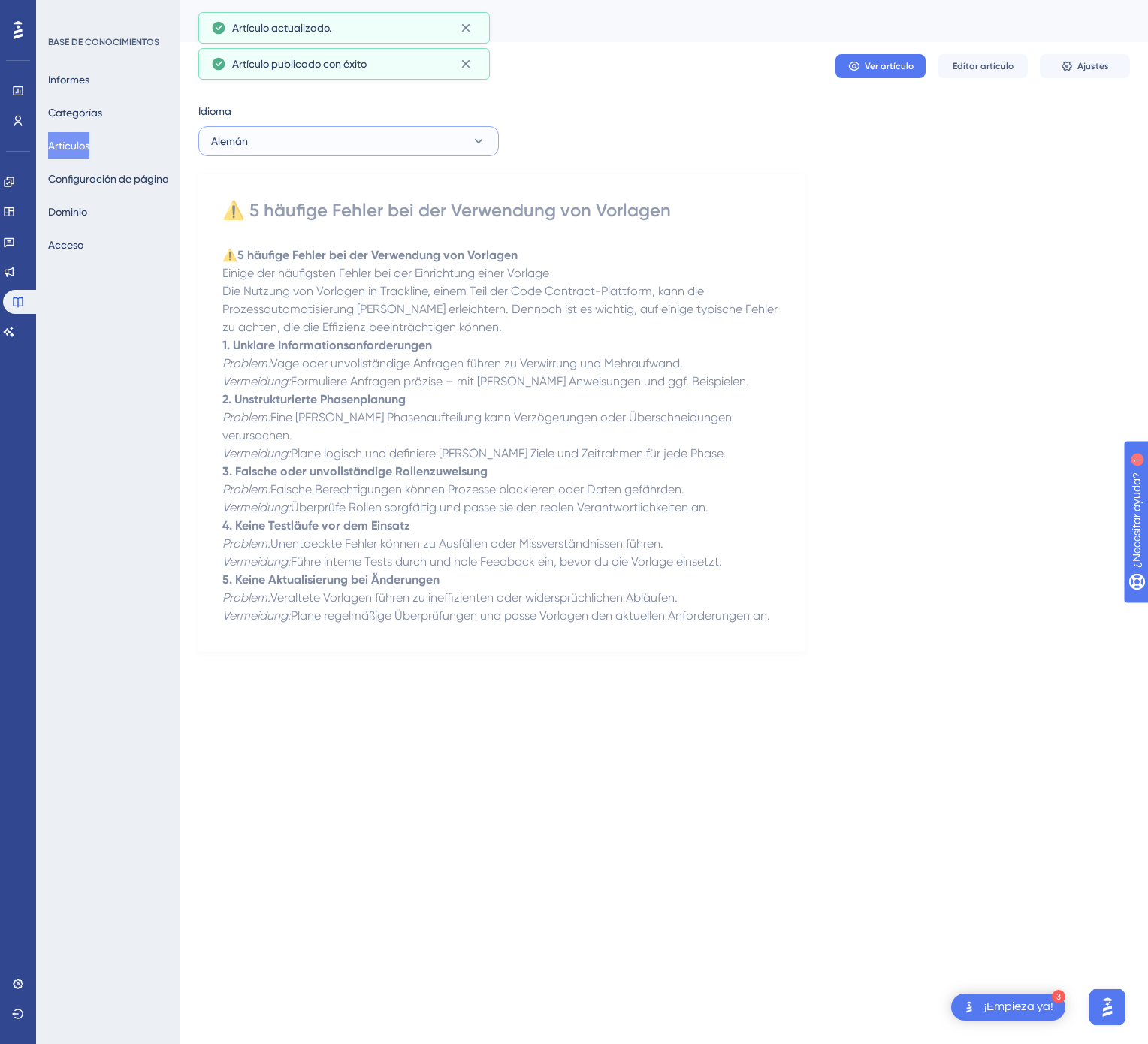
click at [351, 147] on button "Alemán" at bounding box center [348, 141] width 301 height 30
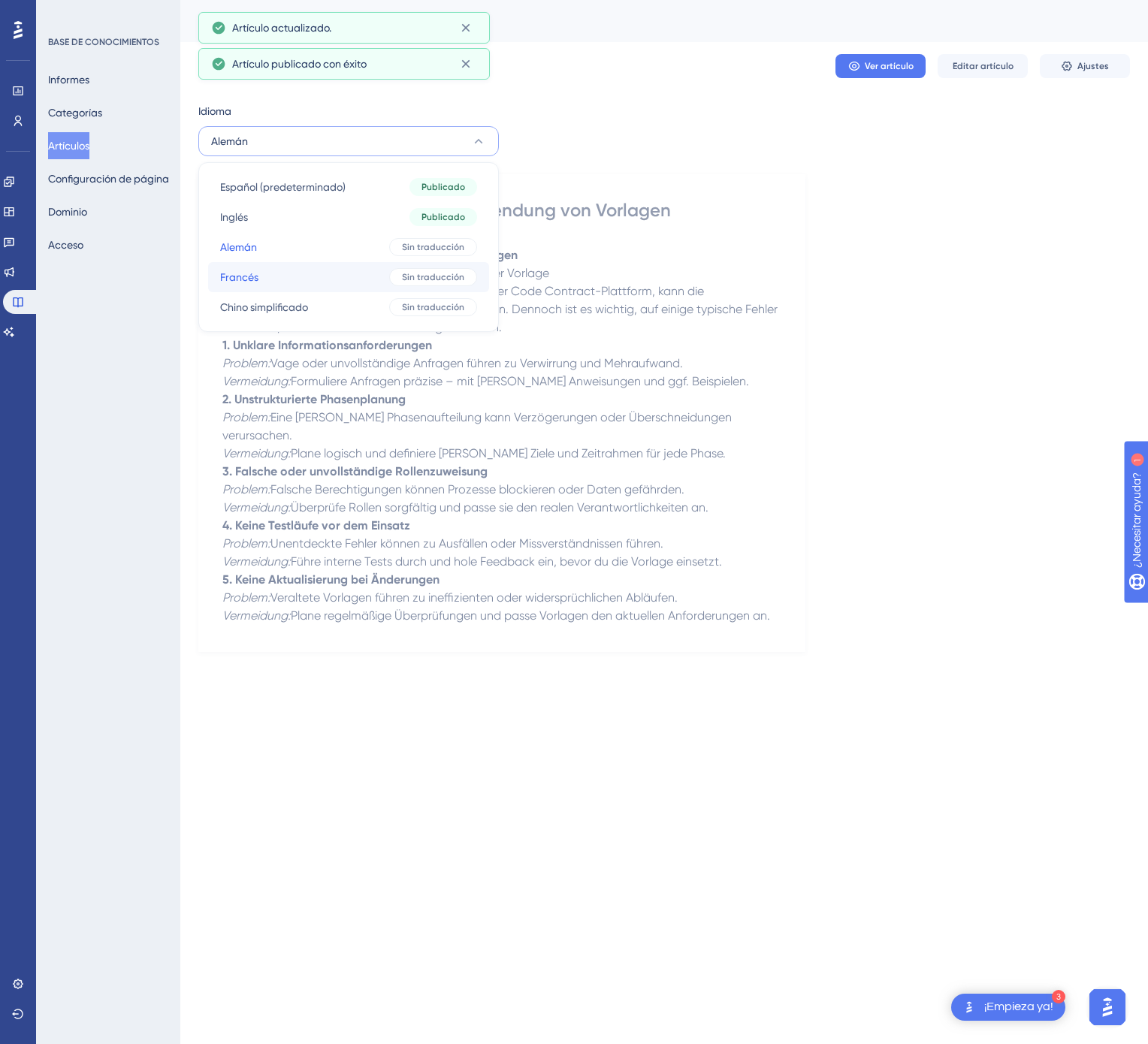
click at [369, 275] on button "Francés Francés Sin traducción" at bounding box center [348, 277] width 281 height 30
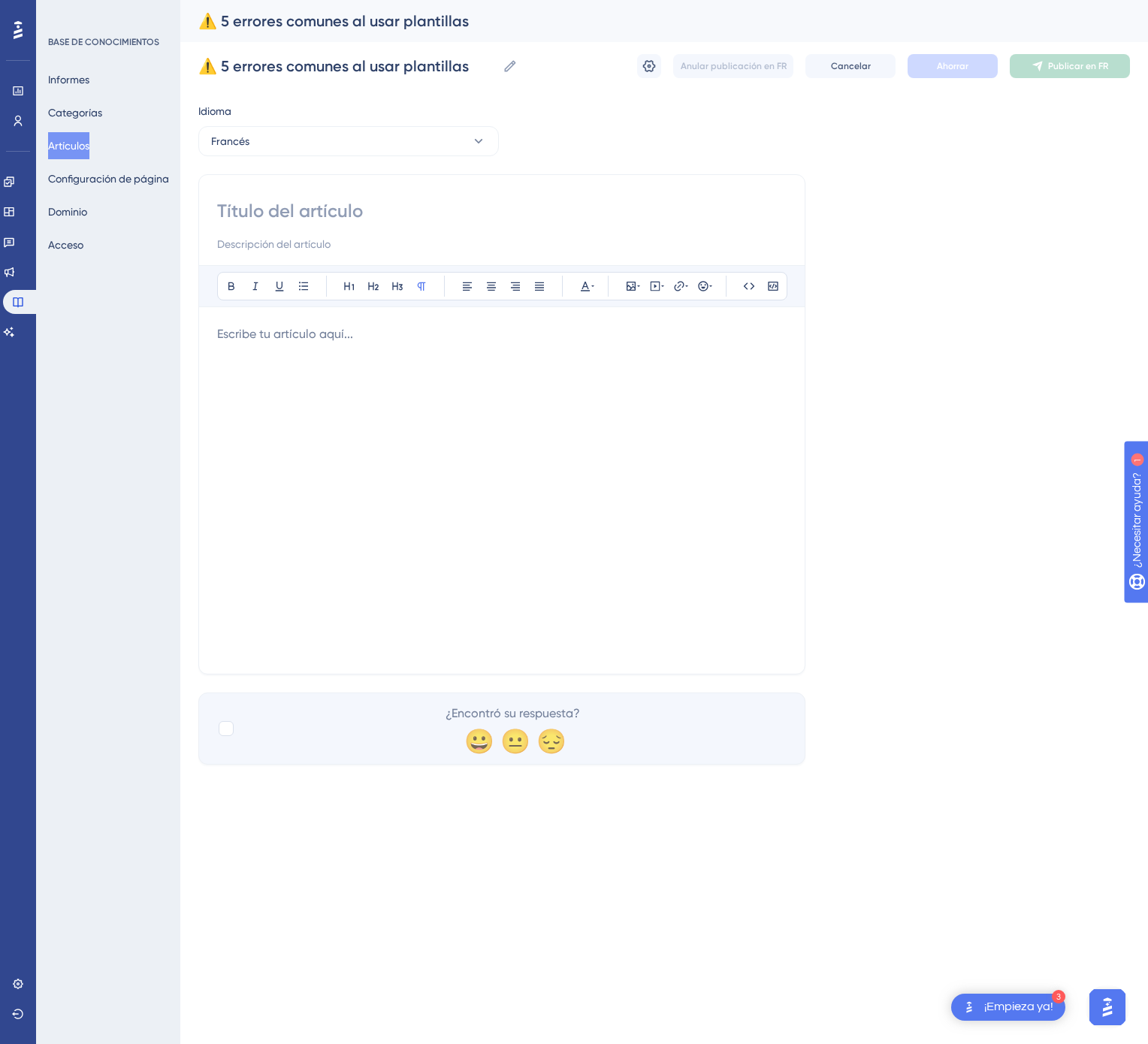
click at [471, 203] on input at bounding box center [502, 211] width 570 height 24
paste input "⚠️ 5 erreurs fréquentes lors de l'utilisation de modèles"
type input "⚠️ 5 erreurs fréquentes lors de l'utilisation de modèles"
click at [571, 414] on div at bounding box center [502, 491] width 570 height 331
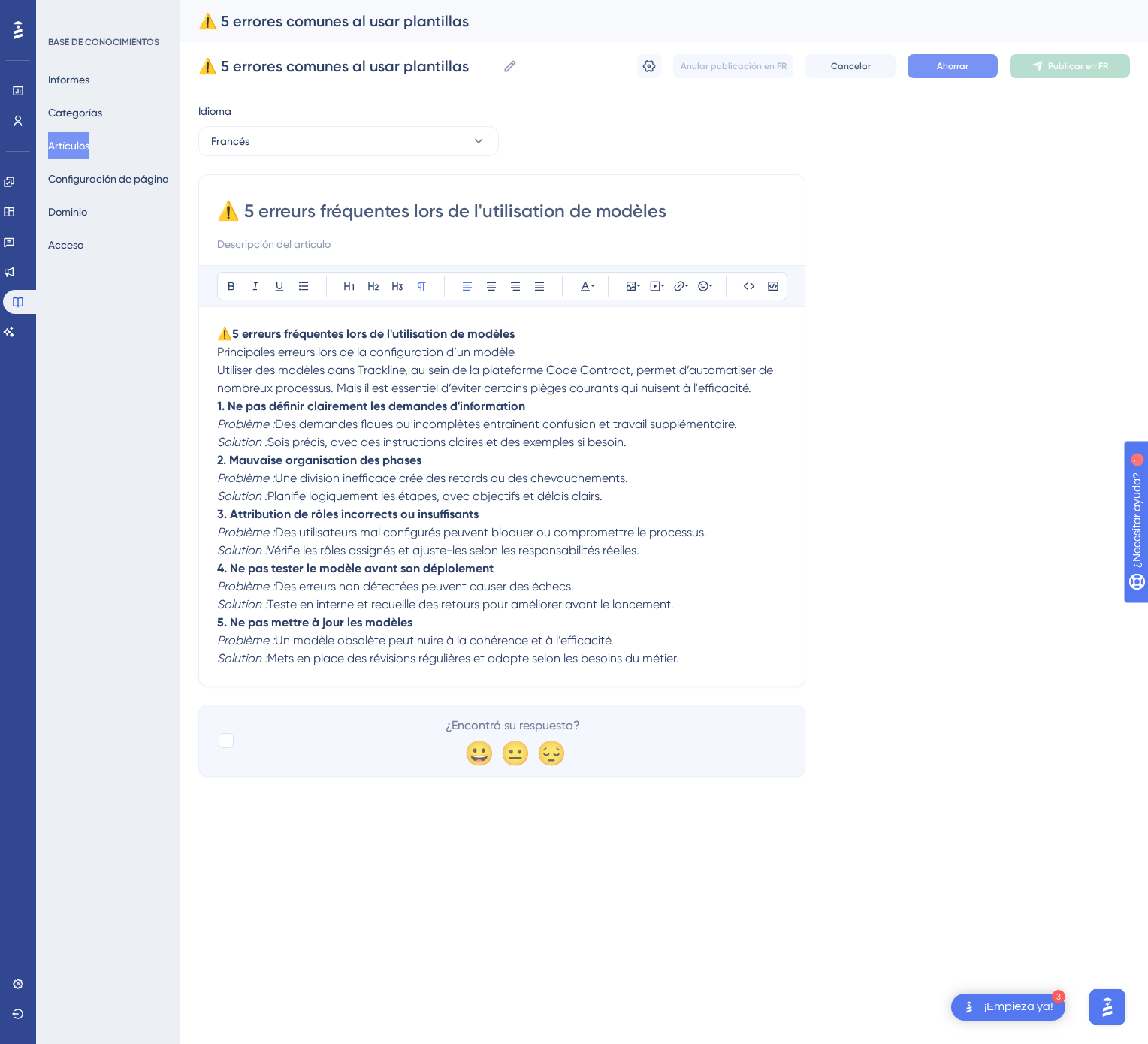
click at [964, 67] on font "Ahorrar" at bounding box center [953, 66] width 32 height 11
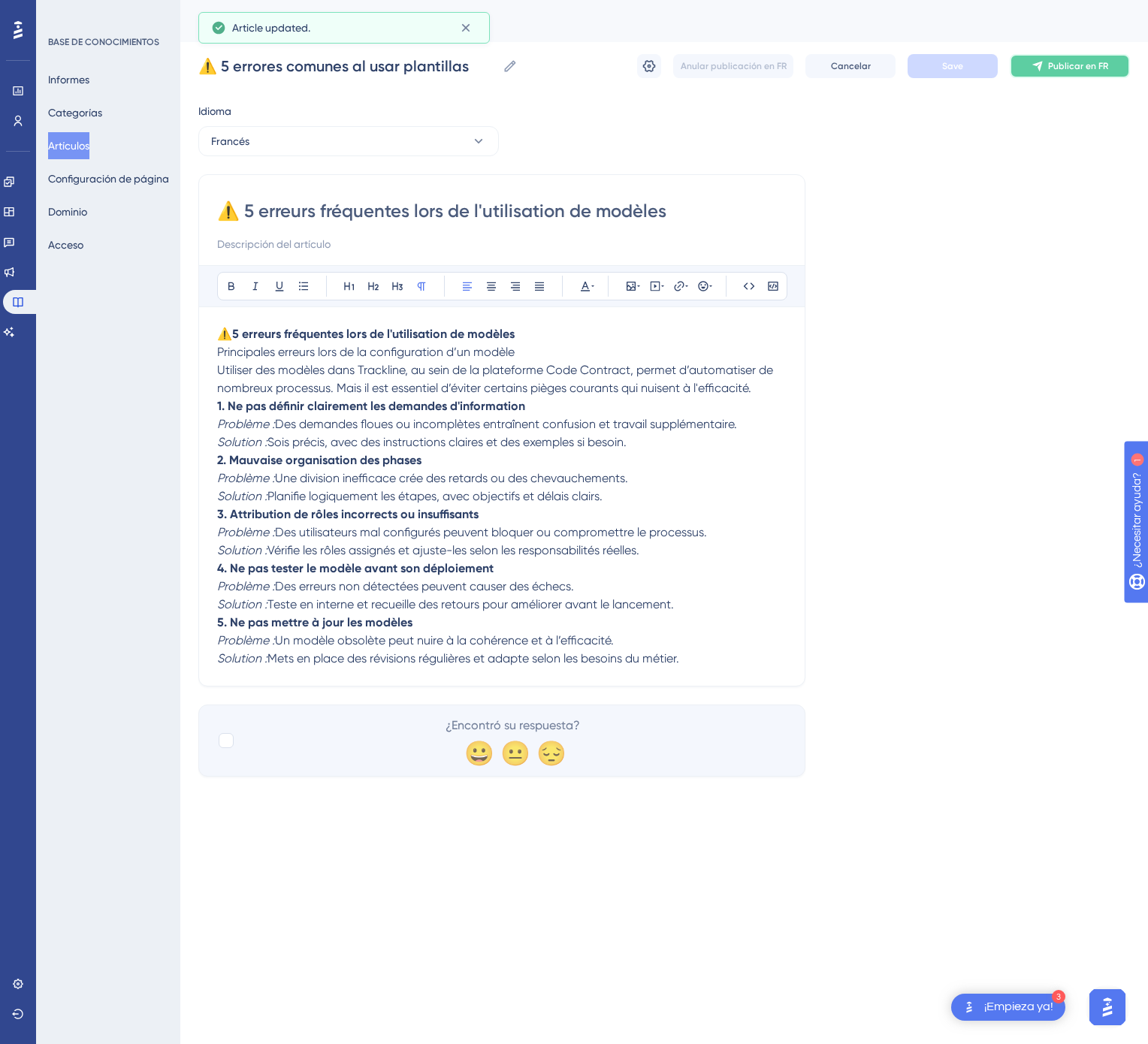
click at [1058, 63] on font "Publicar en FR" at bounding box center [1078, 66] width 60 height 11
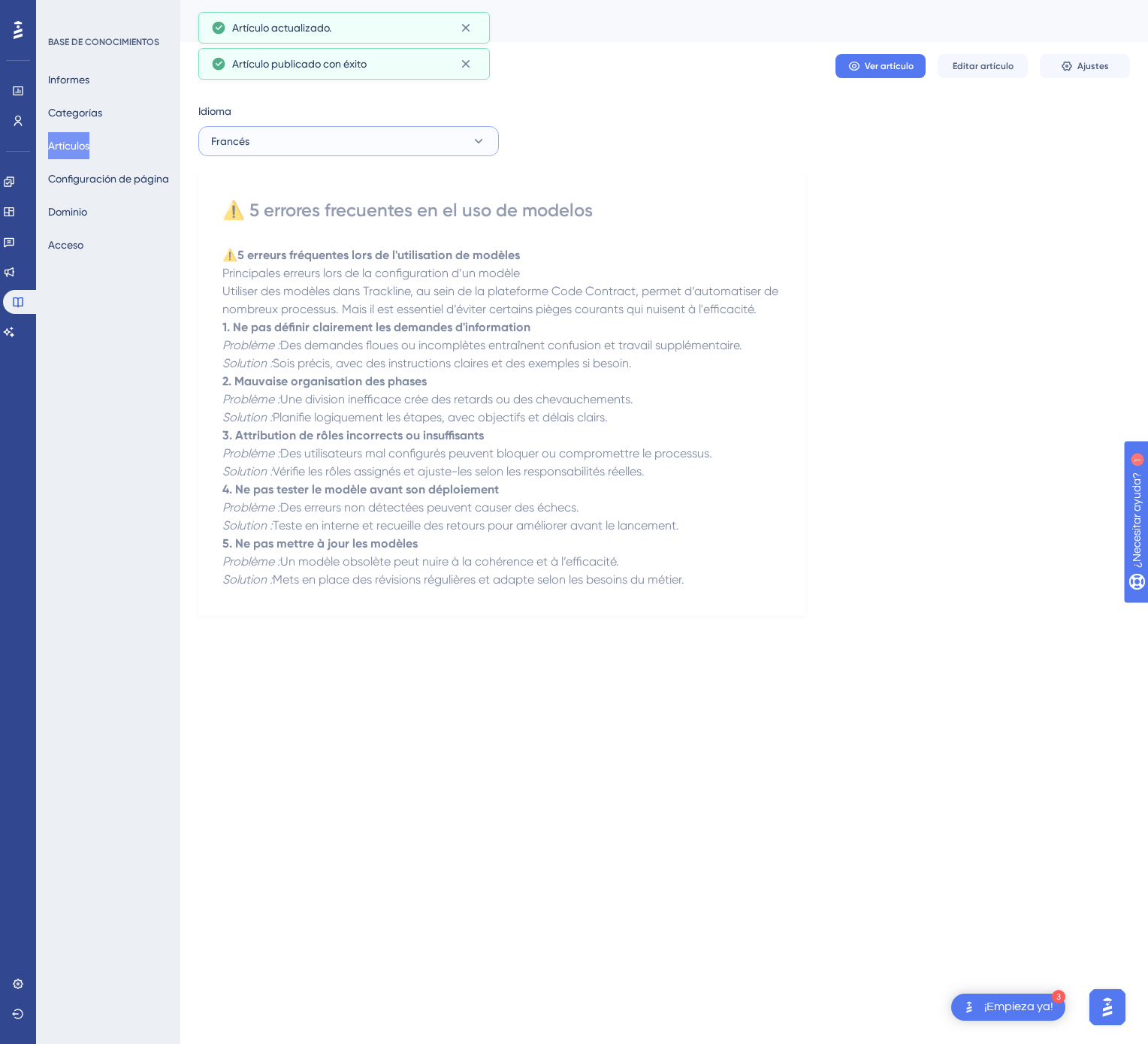
click at [352, 135] on button "Francés" at bounding box center [348, 141] width 301 height 30
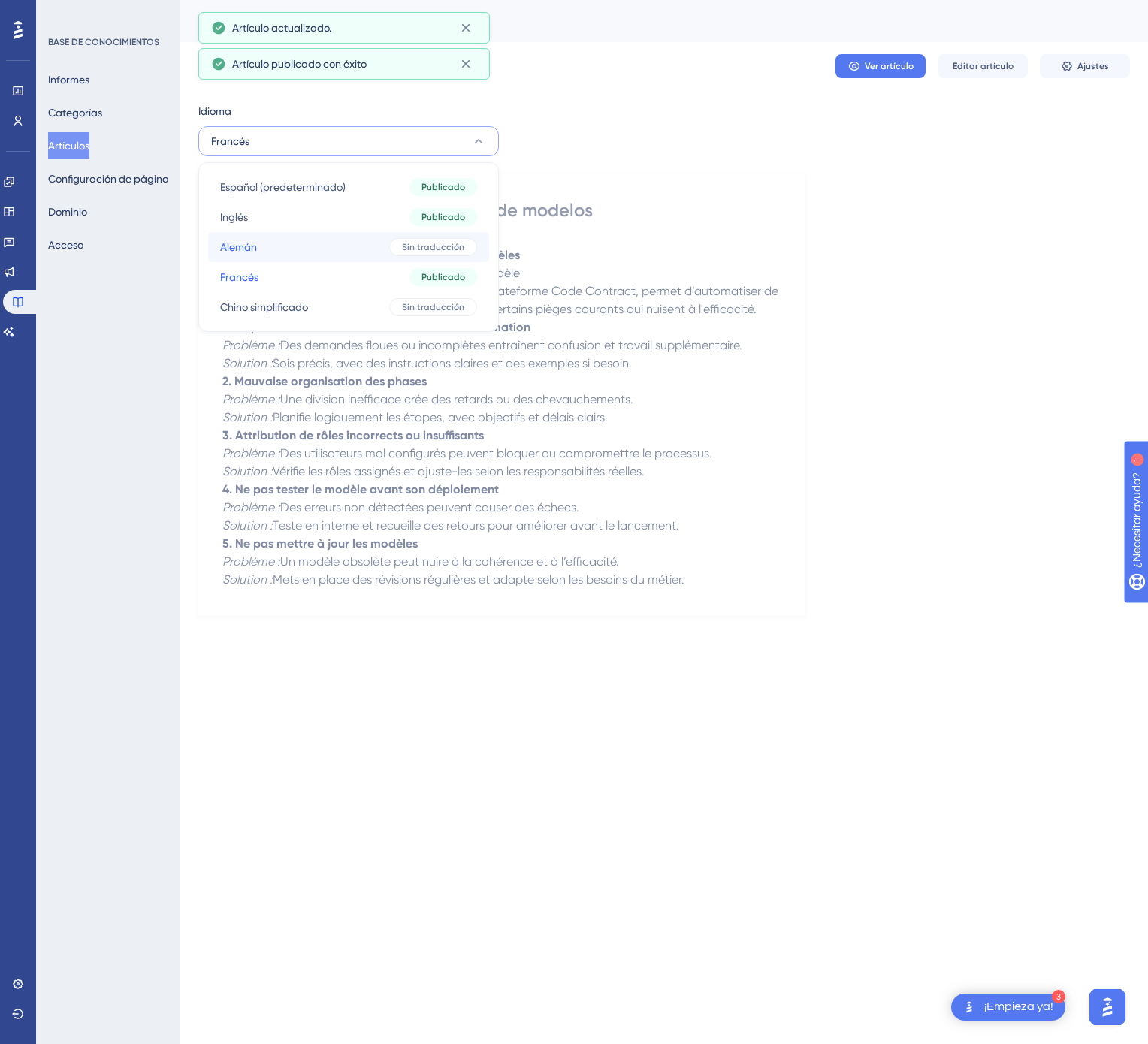
click at [326, 251] on button "Alemán Alemán Sin traducción" at bounding box center [348, 247] width 281 height 30
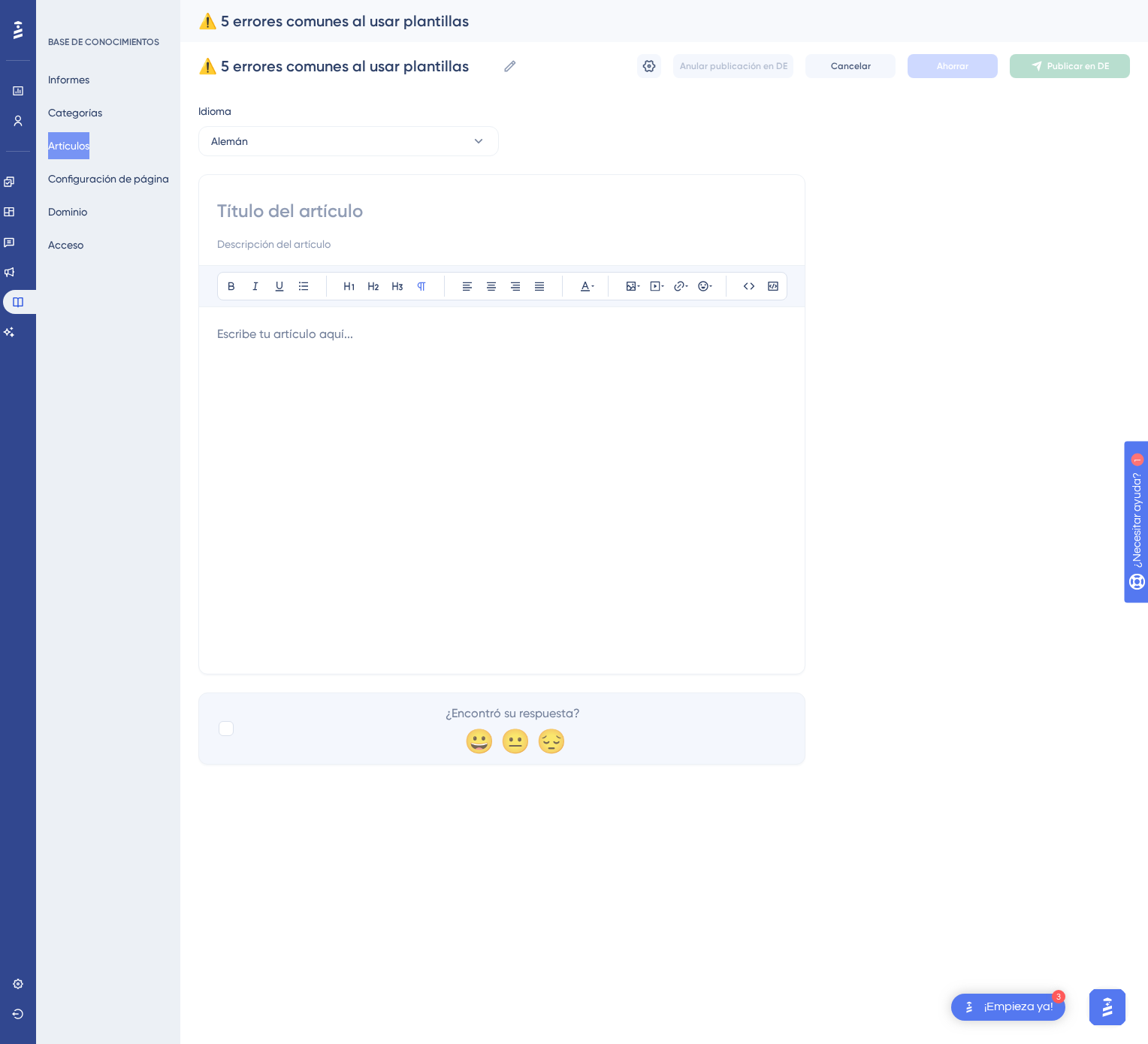
click at [335, 215] on input at bounding box center [502, 211] width 570 height 24
paste input "⚠️ 5 häufige Fehler bei der Verwendung von Vorlagen"
type input "⚠️ 5 häufige Fehler bei der Verwendung von Vorlagen"
click at [544, 555] on div at bounding box center [502, 491] width 570 height 331
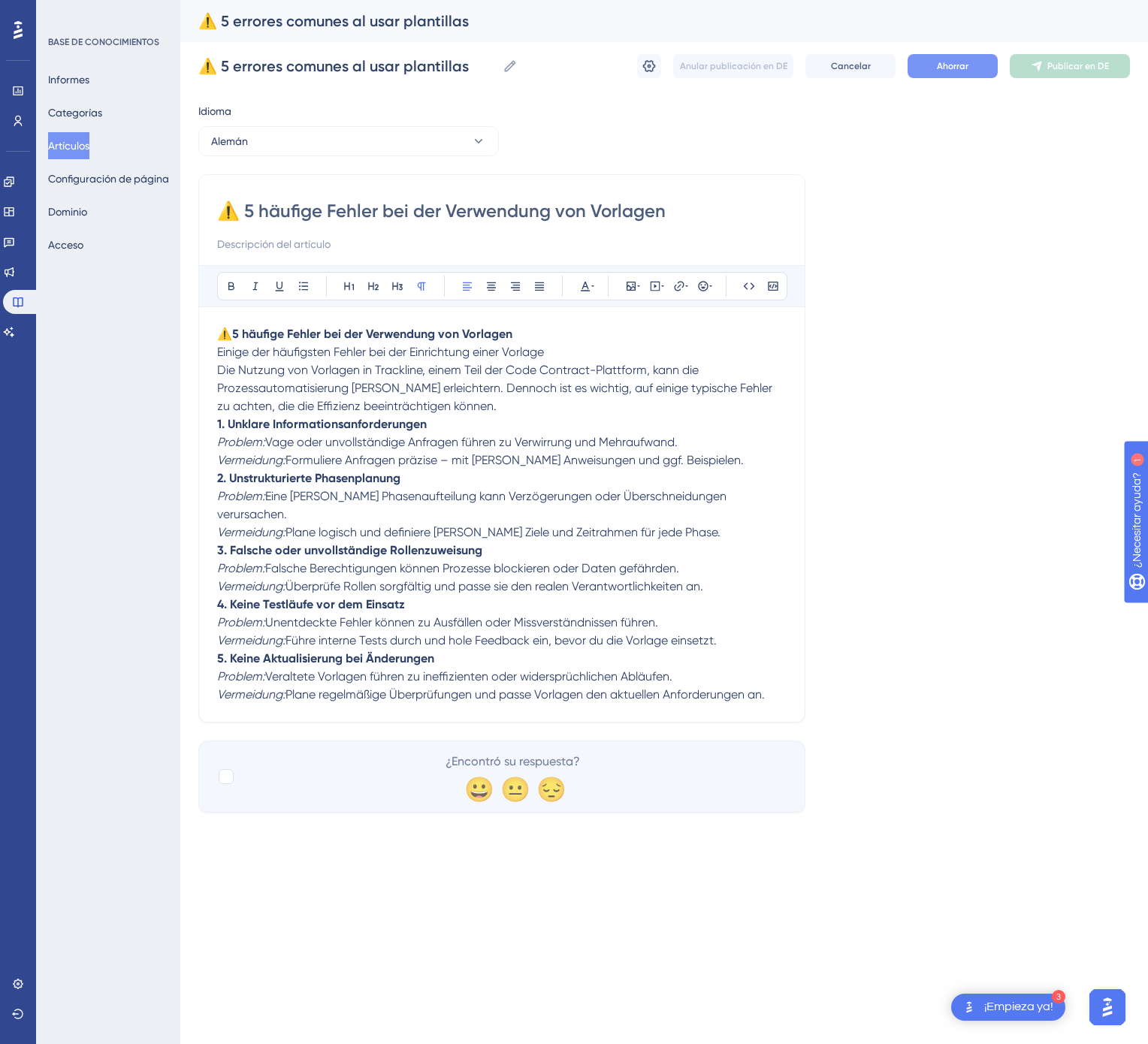
click at [960, 67] on font "Ahorrar" at bounding box center [953, 66] width 32 height 11
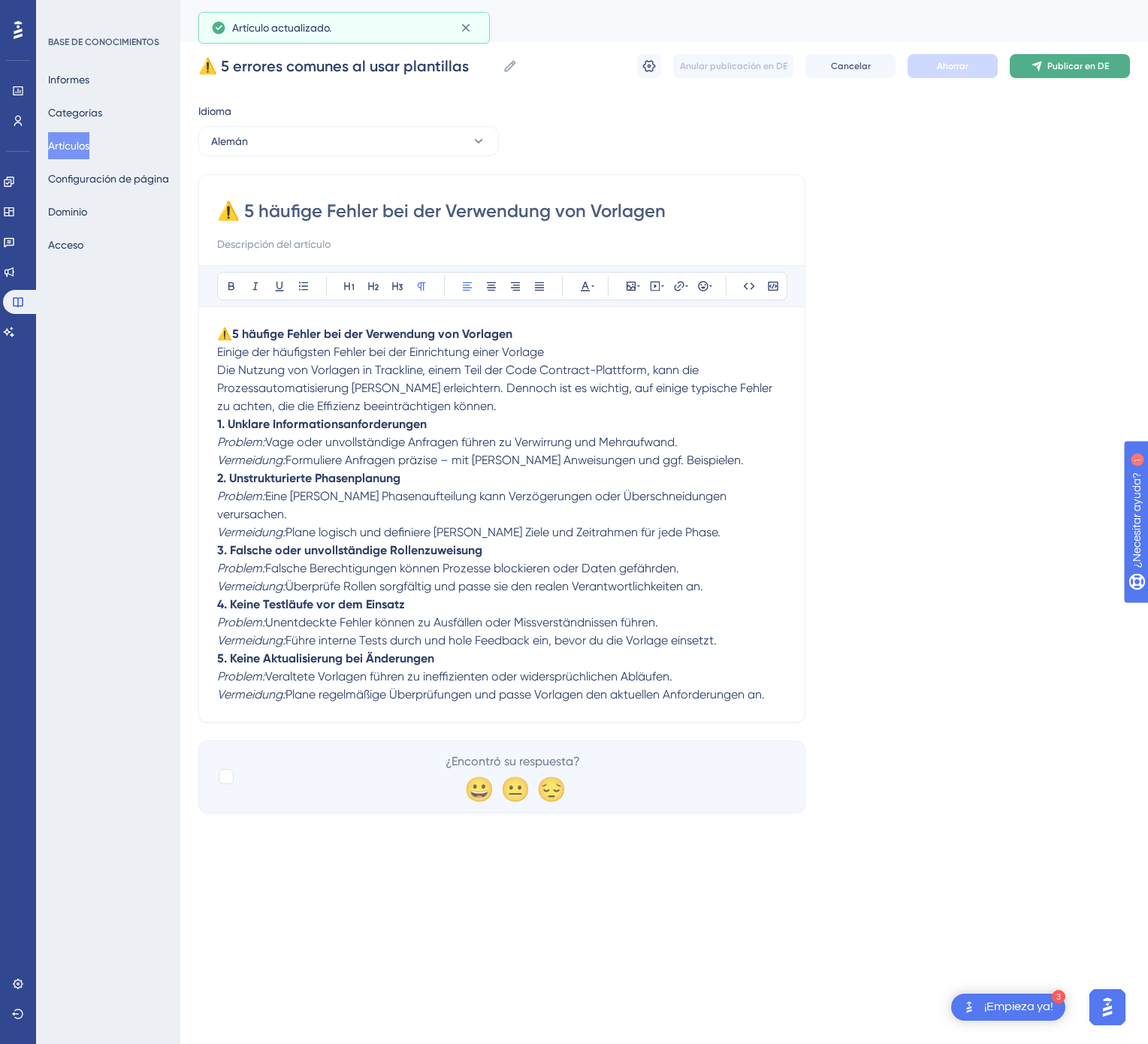
click at [1070, 65] on font "Publicar en DE" at bounding box center [1078, 66] width 62 height 11
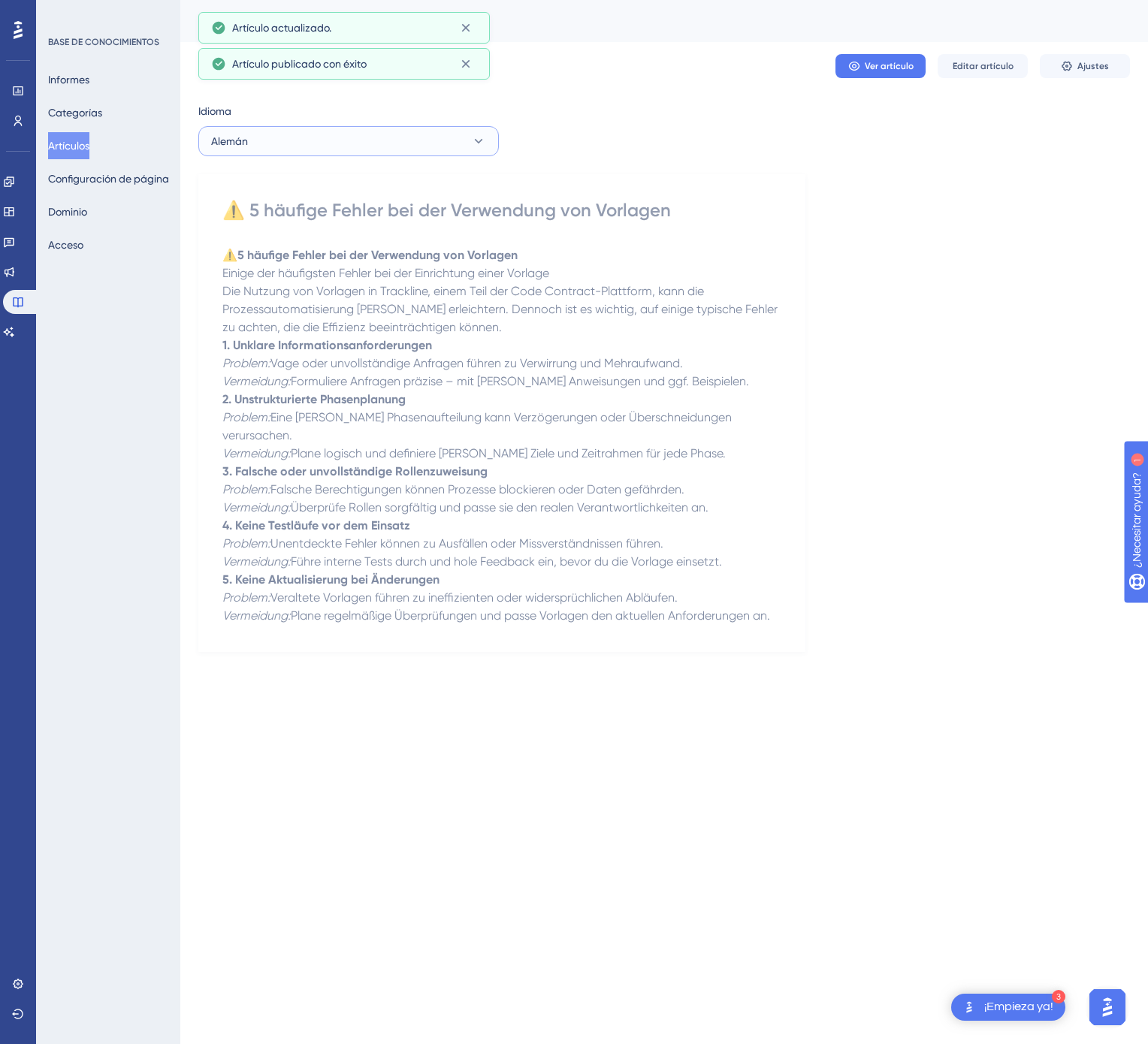
click at [298, 146] on button "Alemán" at bounding box center [348, 141] width 301 height 30
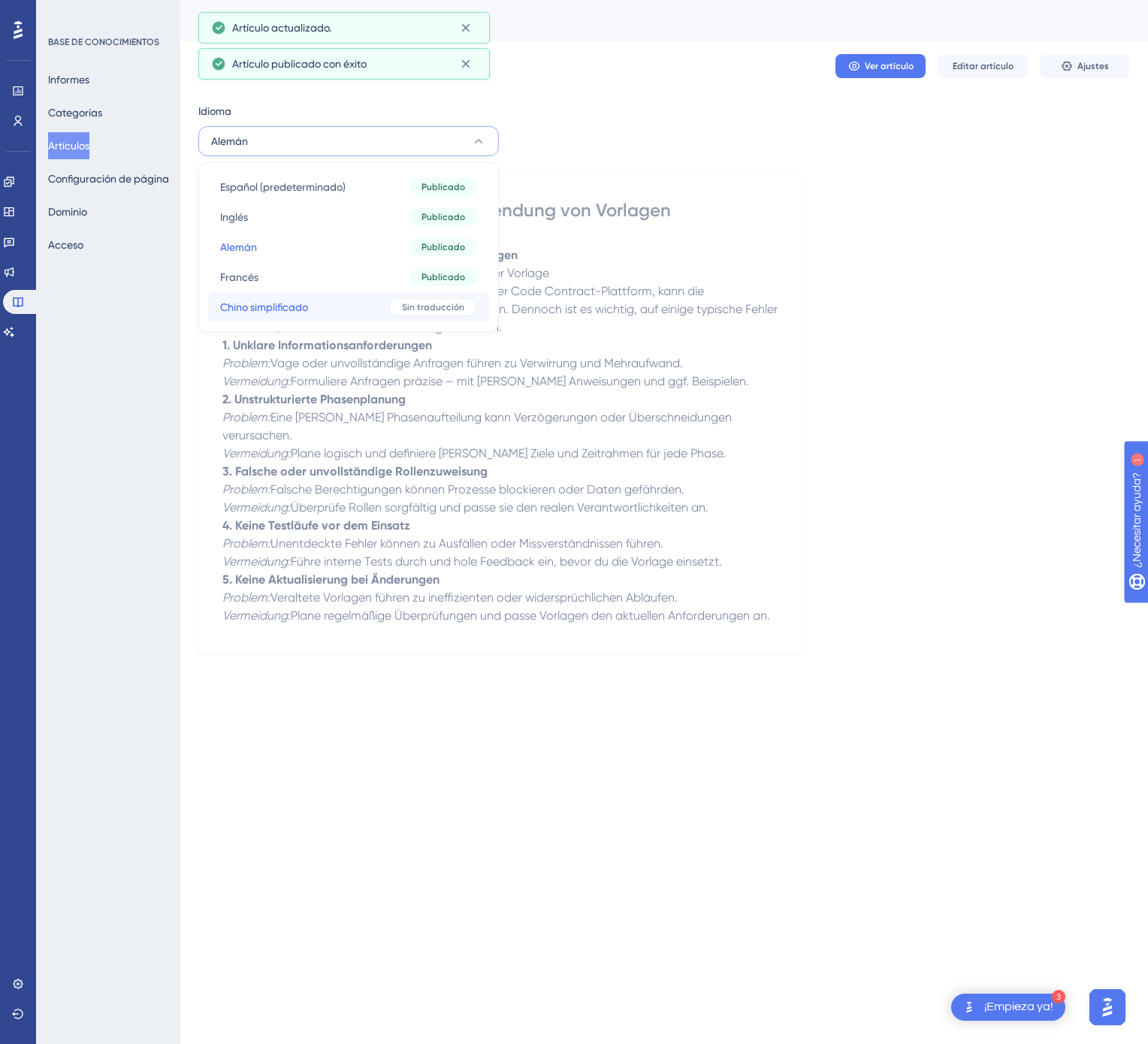
click at [325, 311] on button "Chino simplificado Chino simplificado Sin traducción" at bounding box center [348, 307] width 281 height 30
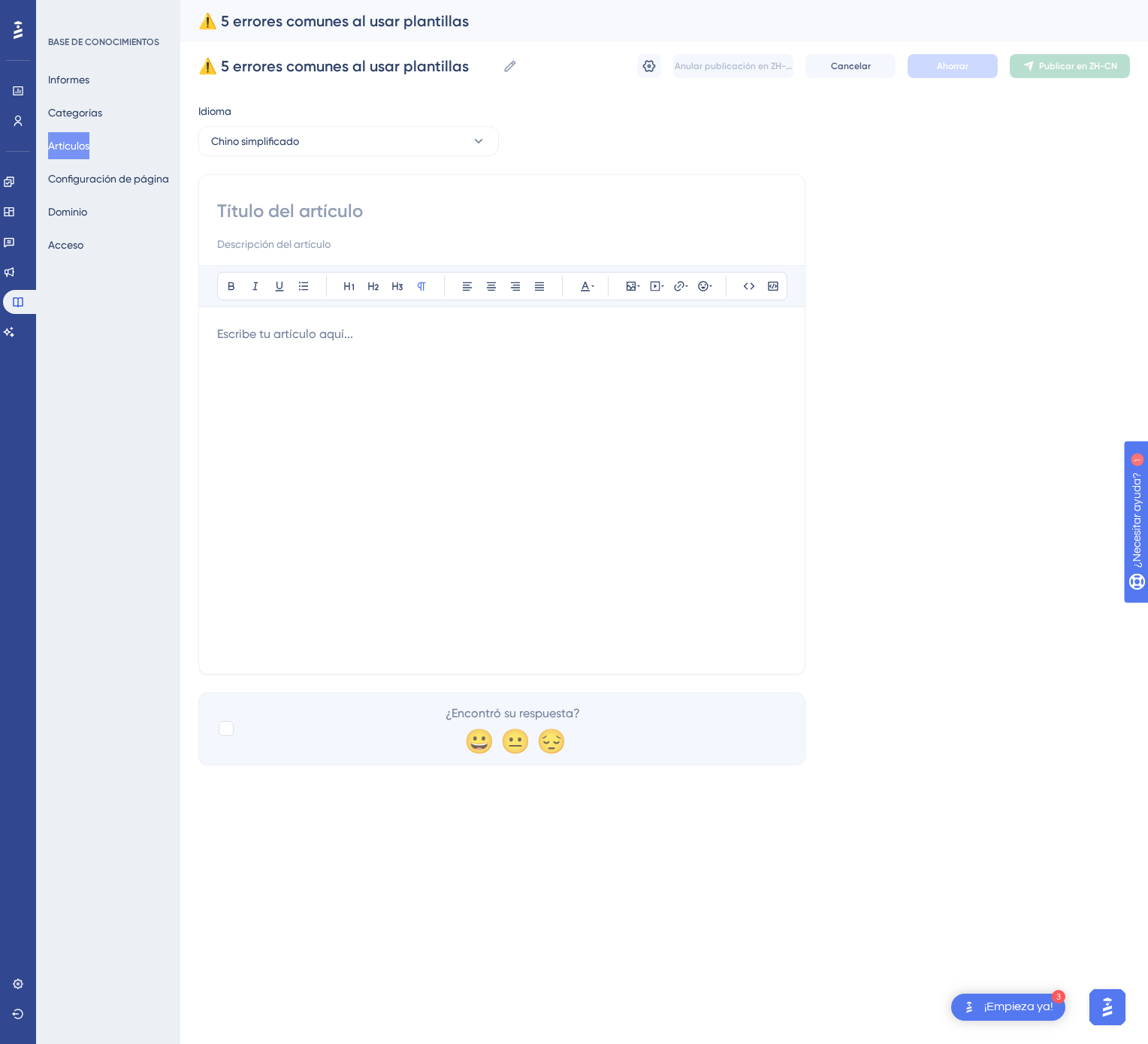
click at [393, 214] on input at bounding box center [502, 211] width 570 height 24
paste input "⚠️ 使用模板时的5个常见错误"
type input "⚠️ 使用模板时的5个常见错误"
click at [617, 441] on div at bounding box center [502, 491] width 570 height 331
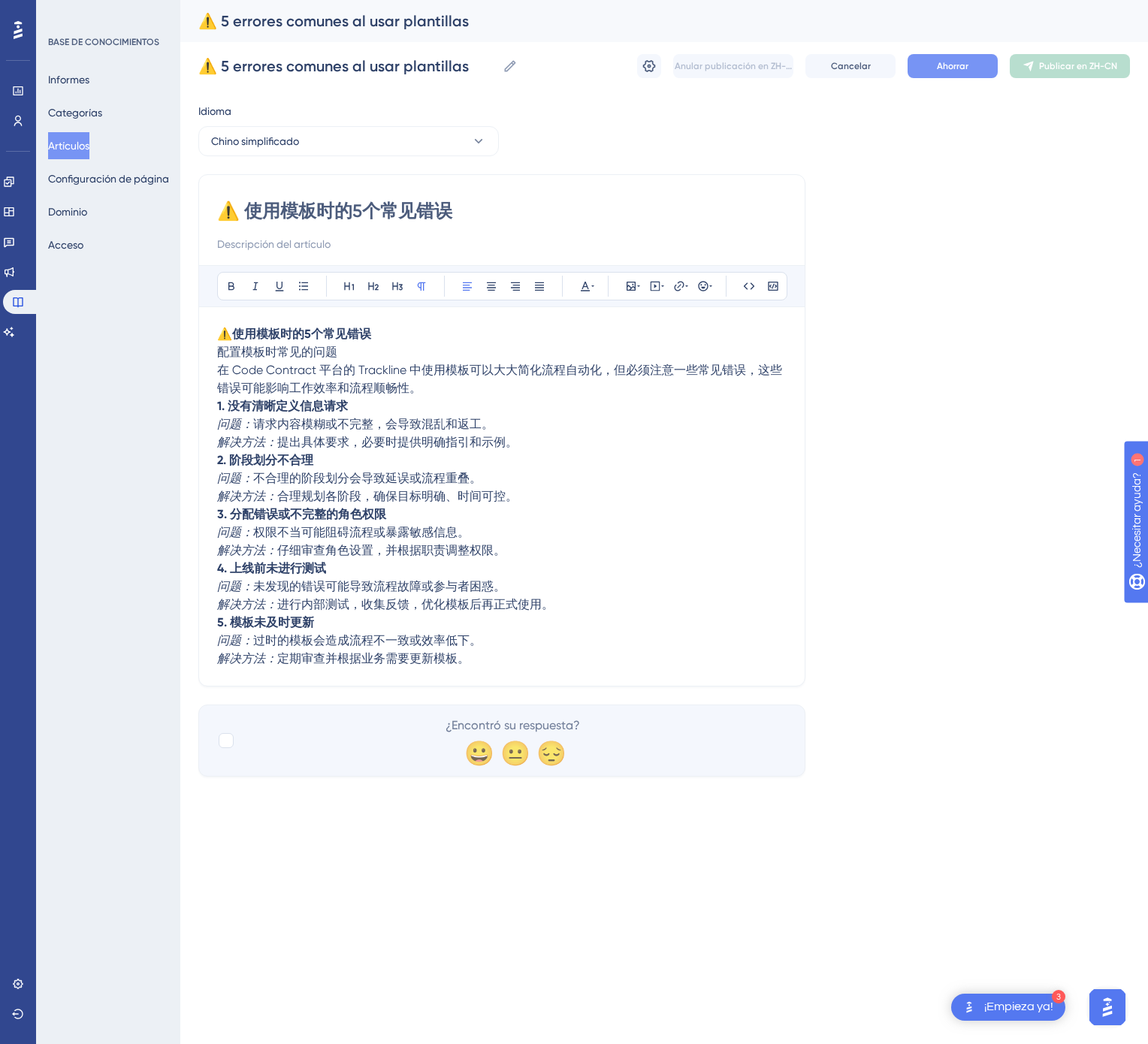
click at [972, 71] on button "Ahorrar" at bounding box center [952, 66] width 90 height 24
click at [83, 137] on font "Artículos" at bounding box center [68, 146] width 41 height 18
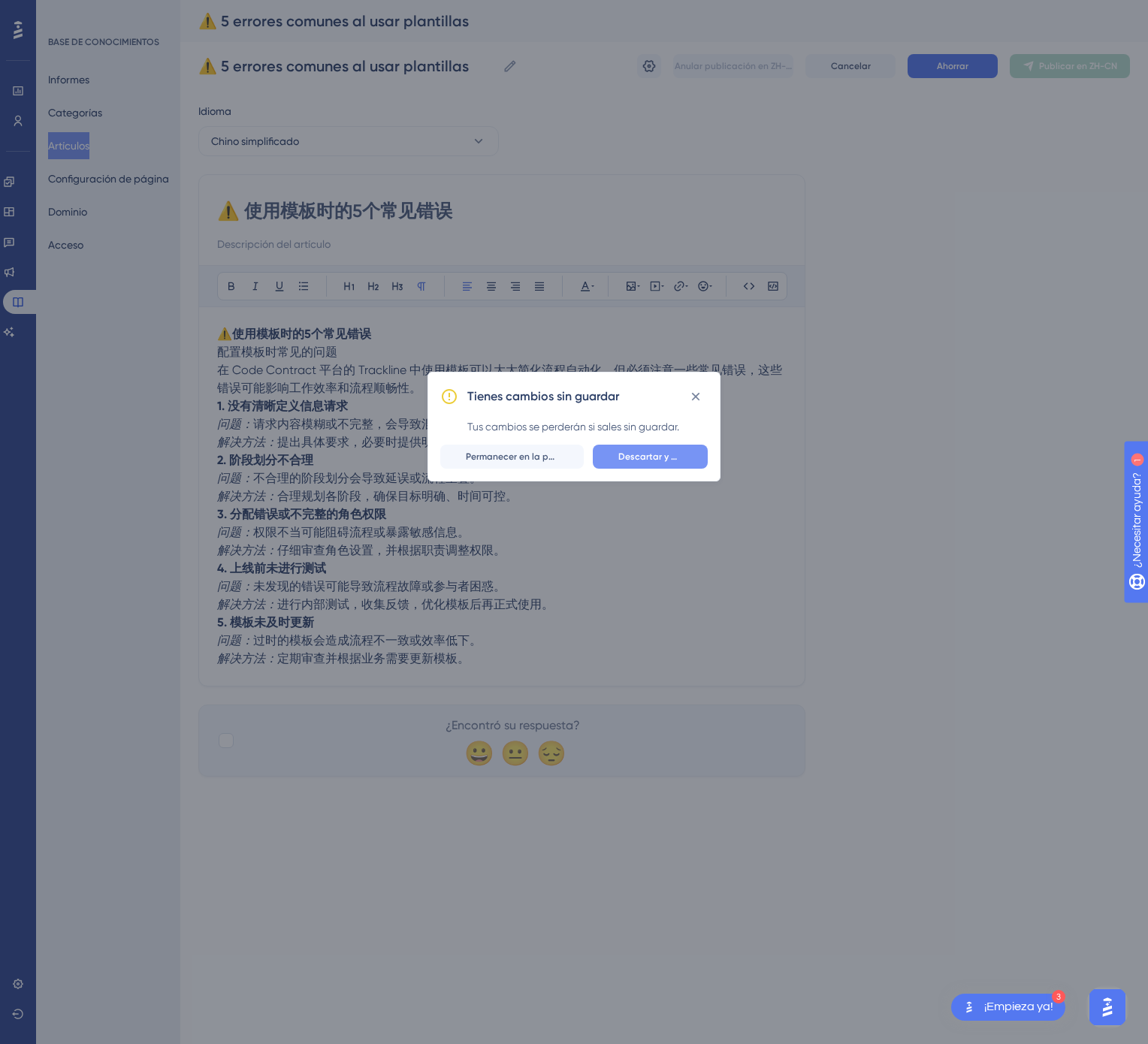
click at [637, 452] on font "Descartar y dejar" at bounding box center [655, 457] width 75 height 11
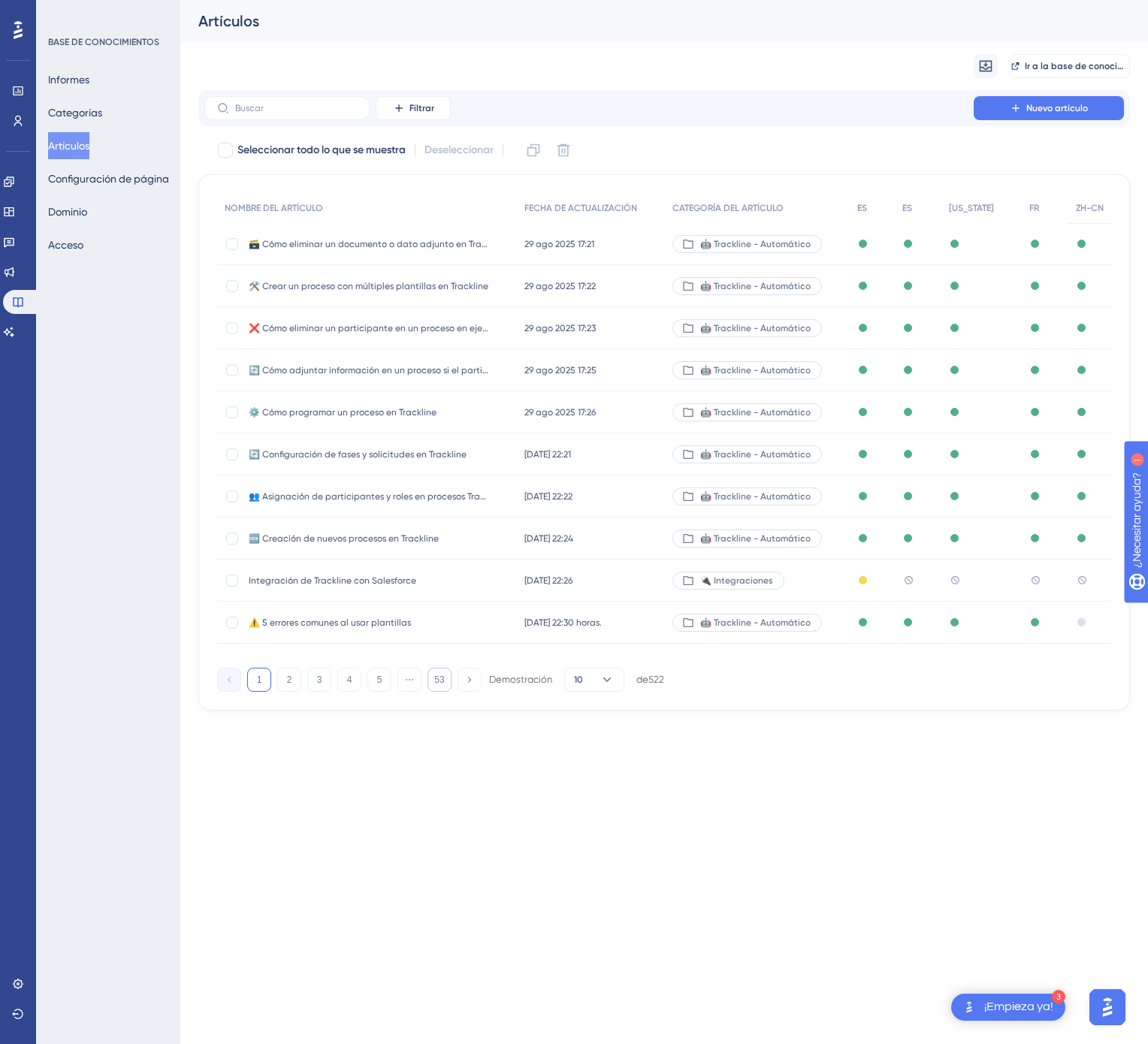
click at [439, 685] on font "53" at bounding box center [440, 679] width 10 height 11
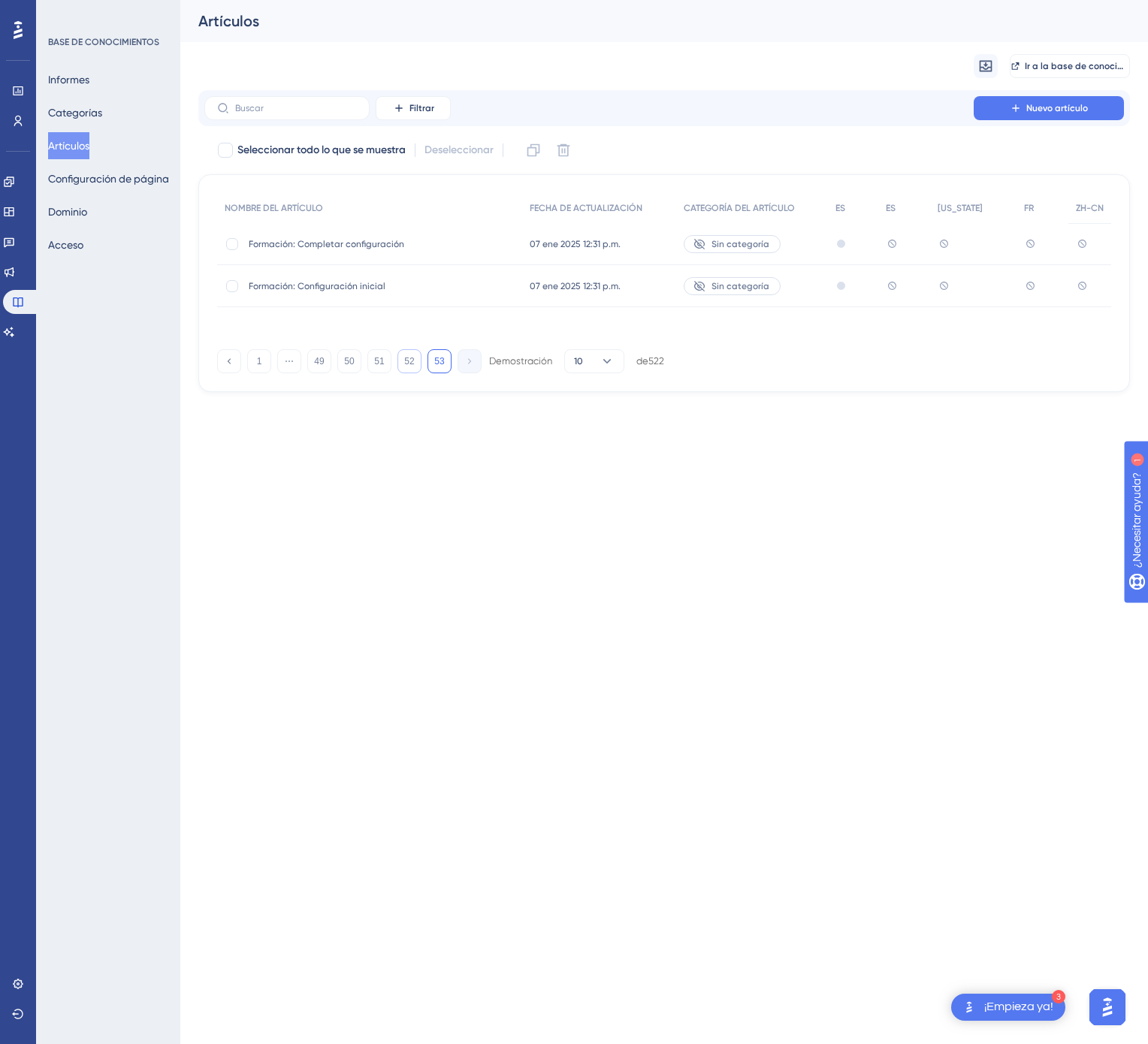
click at [411, 366] on button "52" at bounding box center [410, 362] width 24 height 24
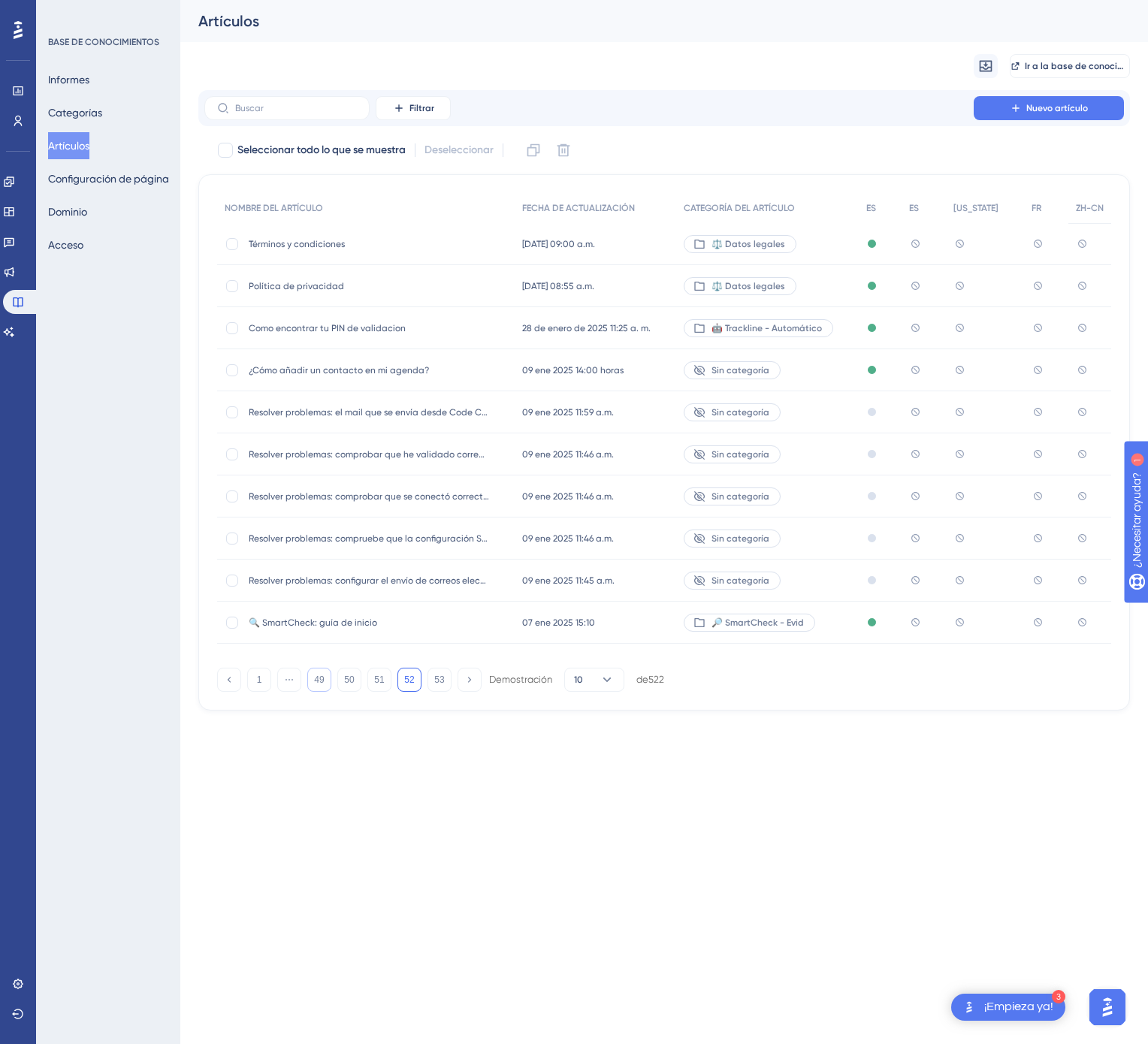
click at [320, 678] on font "49" at bounding box center [319, 679] width 10 height 11
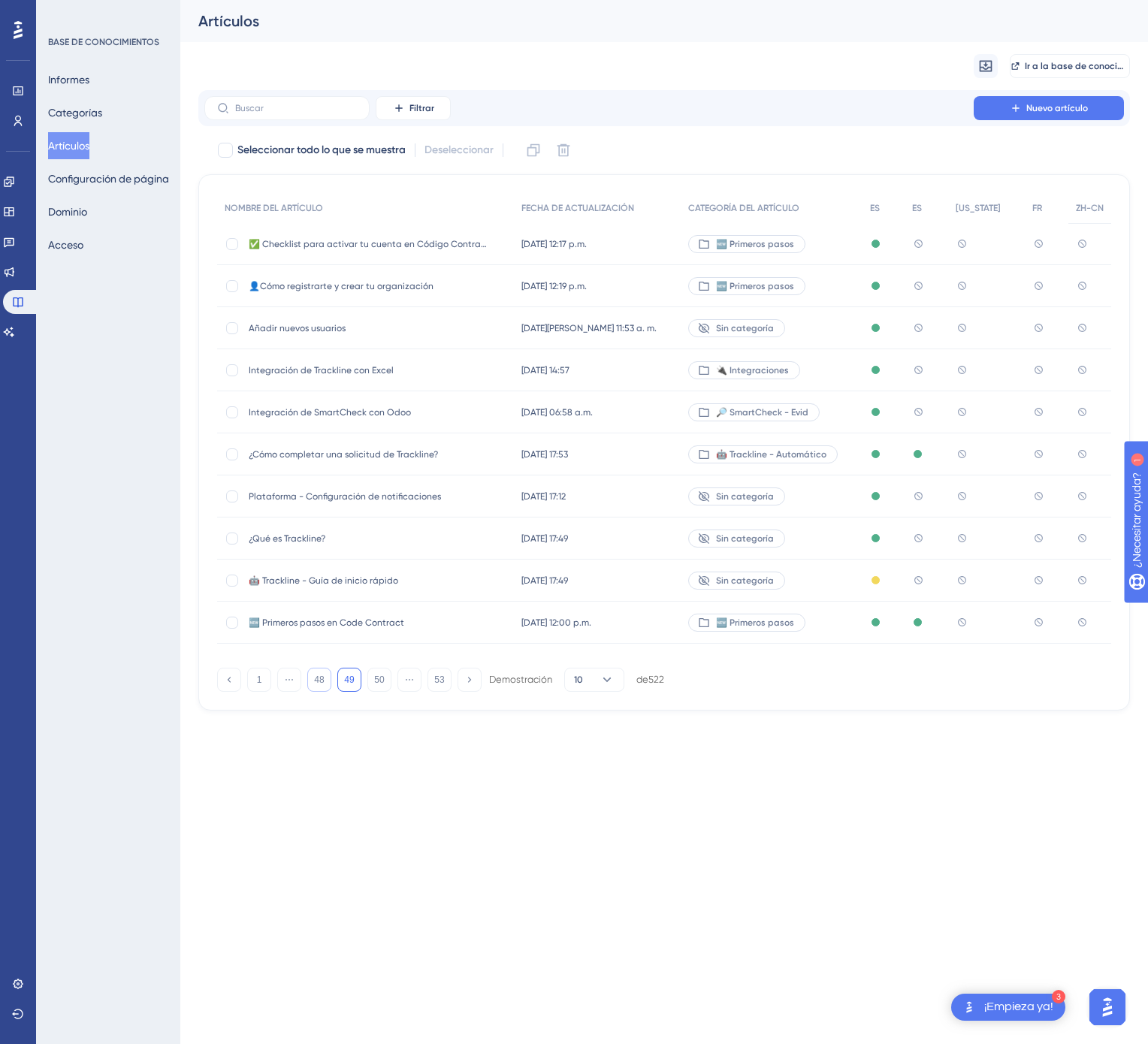
click at [317, 679] on font "48" at bounding box center [319, 679] width 10 height 11
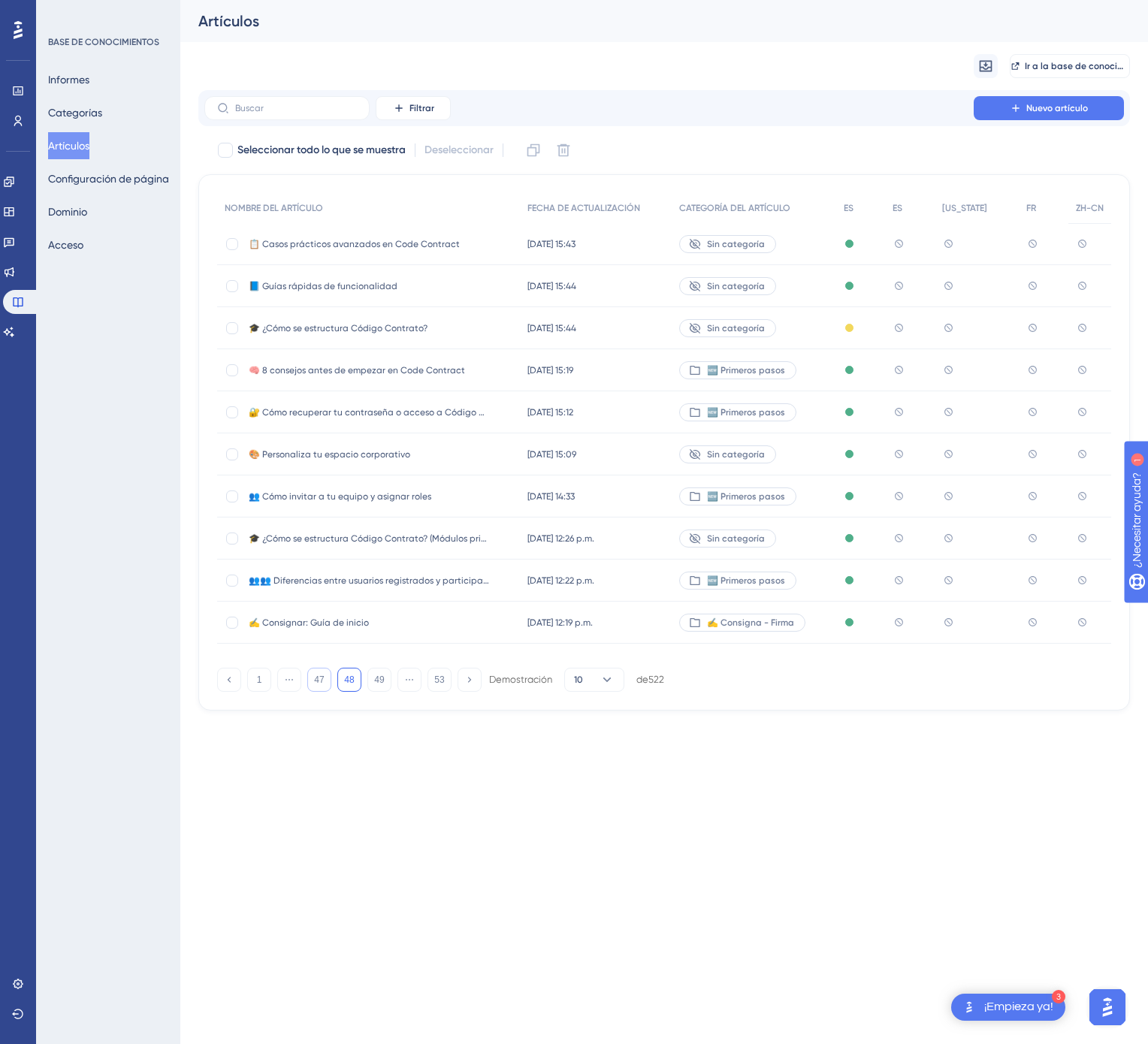
click at [317, 679] on font "47" at bounding box center [319, 679] width 10 height 11
click at [317, 679] on font "46" at bounding box center [319, 679] width 10 height 11
click at [317, 679] on font "45" at bounding box center [319, 679] width 10 height 11
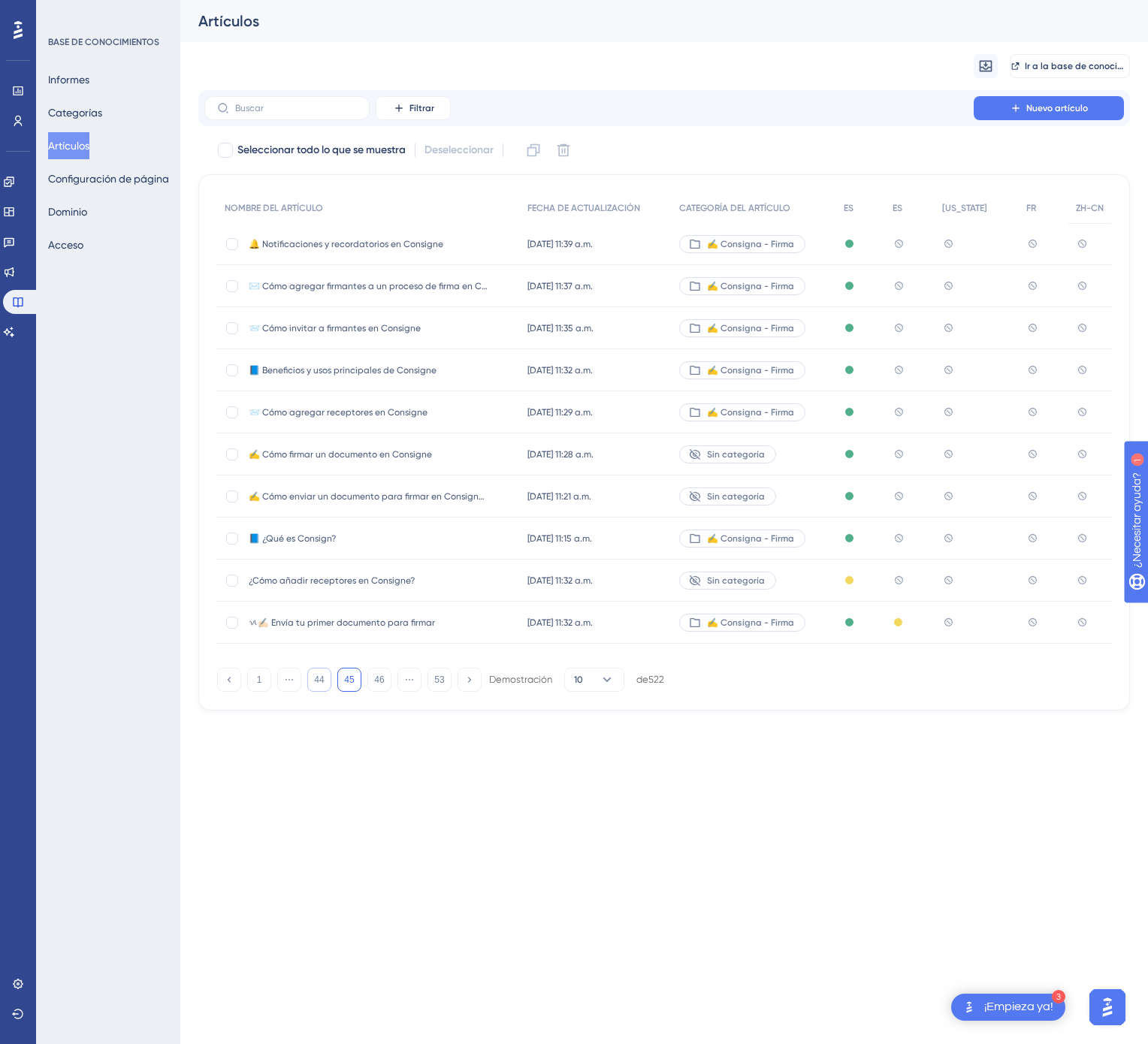
click at [317, 679] on font "44" at bounding box center [319, 679] width 10 height 11
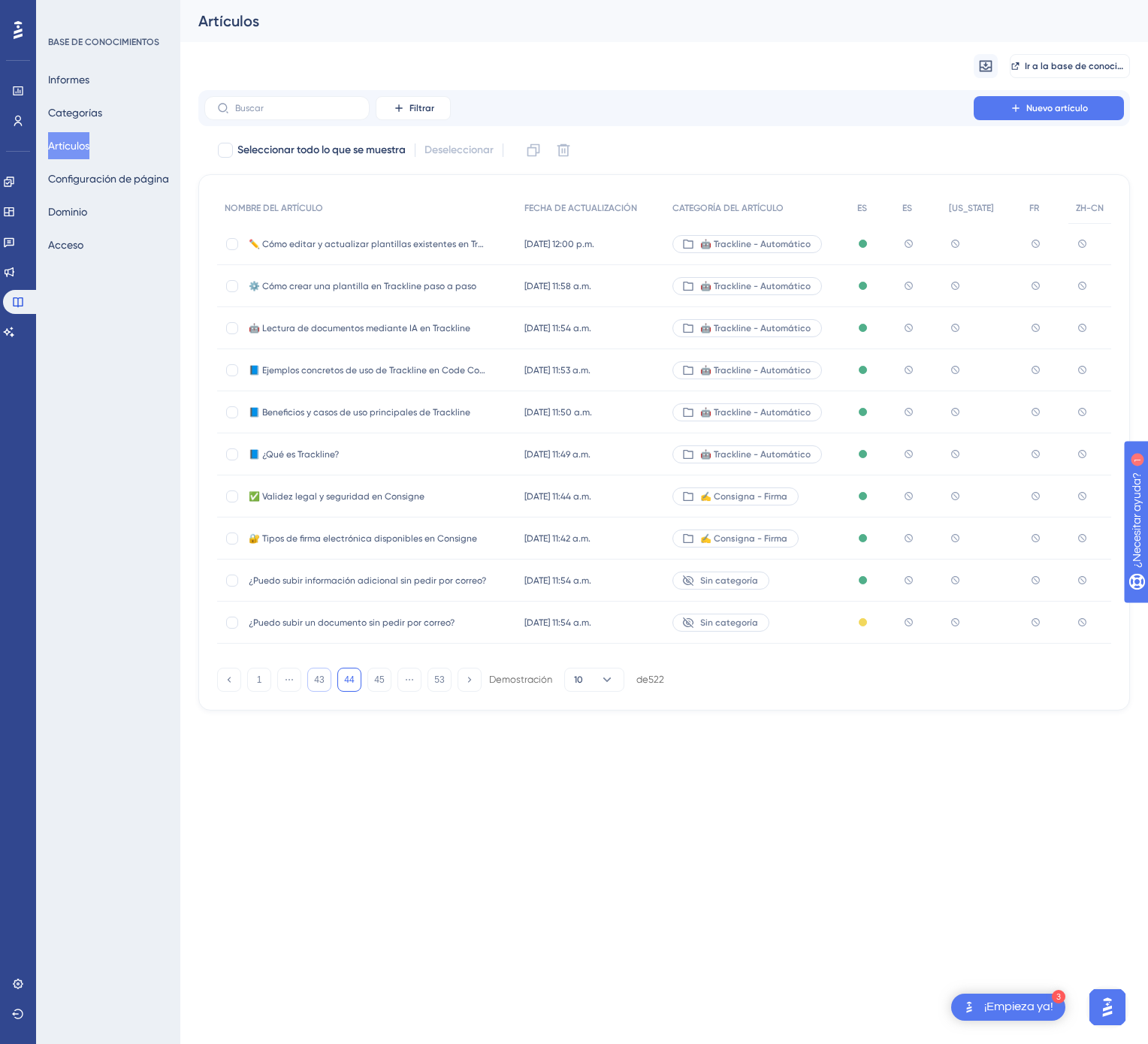
click at [322, 683] on font "43" at bounding box center [319, 679] width 10 height 11
click at [625, 371] on div "13 jun 2025 12:10 p.m. 13 jun 2025 12:10 p.m." at bounding box center [590, 371] width 148 height 42
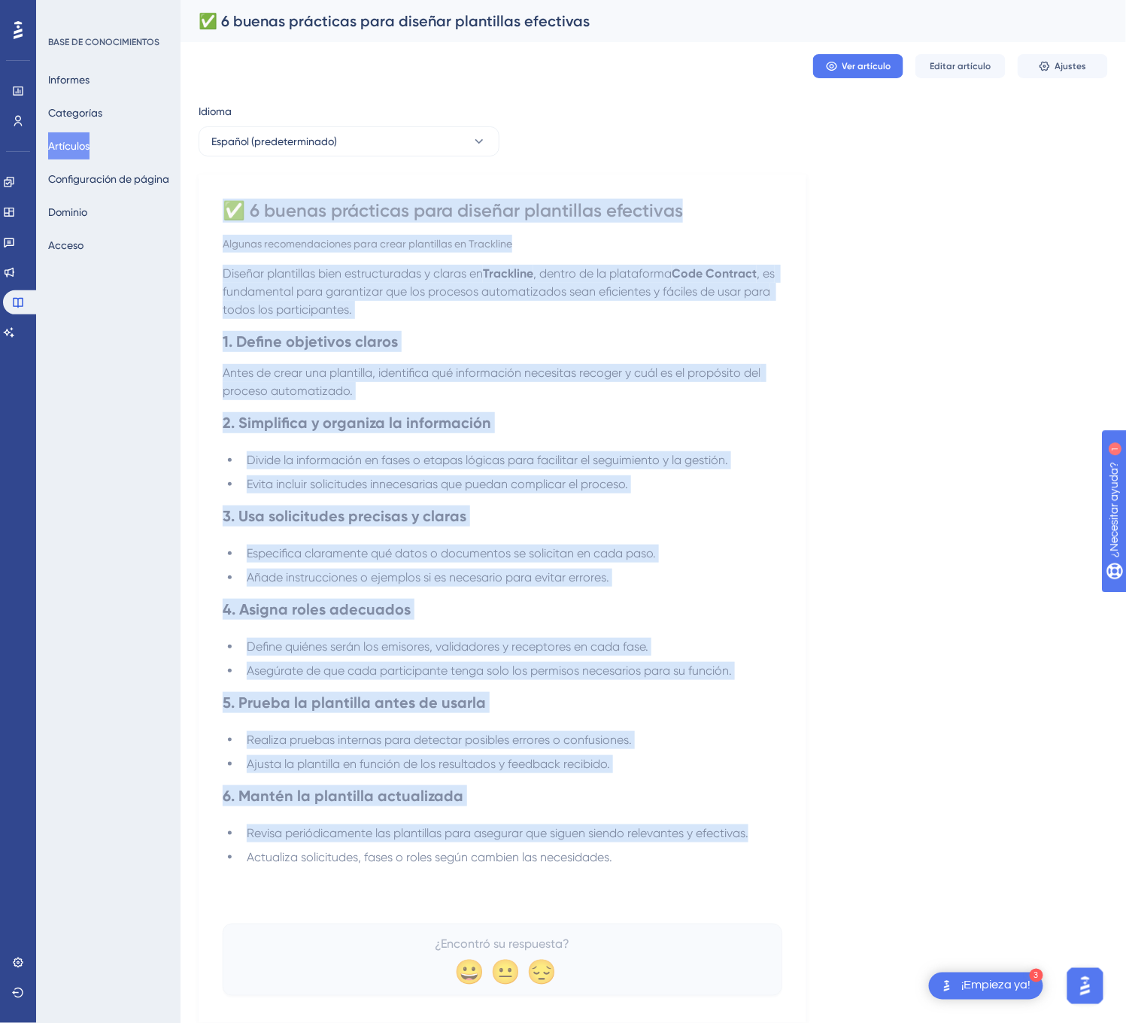
drag, startPoint x: 227, startPoint y: 204, endPoint x: 656, endPoint y: 857, distance: 781.4
click at [656, 857] on div "✅ 6 buenas prácticas para diseñar plantillas efectivas Algunas recomendaciones …" at bounding box center [502, 596] width 559 height 797
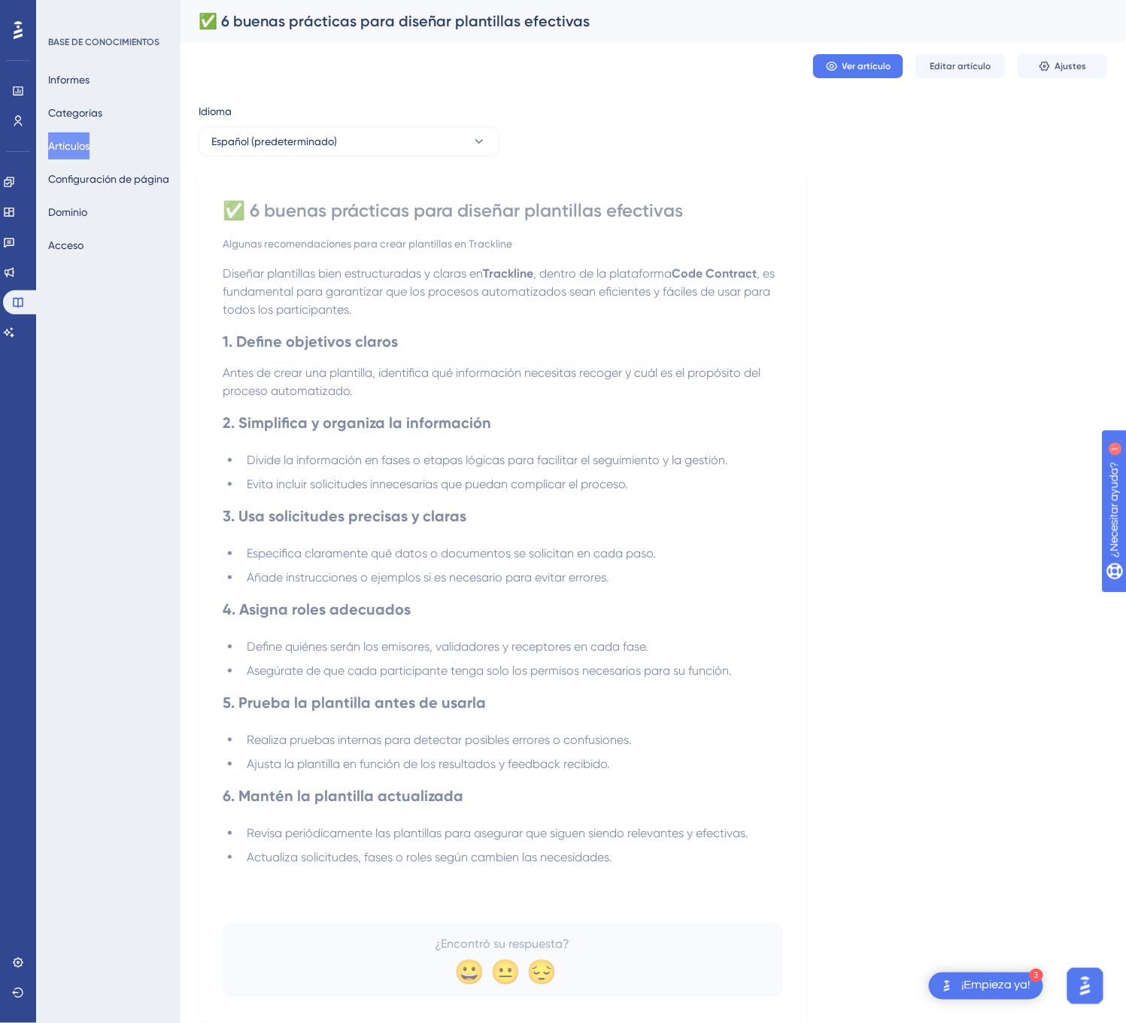
drag, startPoint x: 644, startPoint y: 855, endPoint x: 596, endPoint y: 855, distance: 48.1
click at [596, 855] on li "Actualiza solicitudes, fases o roles según cambien las necesidades." at bounding box center [511, 857] width 541 height 18
drag, startPoint x: 626, startPoint y: 855, endPoint x: 595, endPoint y: 862, distance: 30.8
click at [559, 862] on li "Actualiza solicitudes, fases o roles según cambien las necesidades." at bounding box center [511, 857] width 541 height 18
drag, startPoint x: 620, startPoint y: 863, endPoint x: 605, endPoint y: 865, distance: 15.2
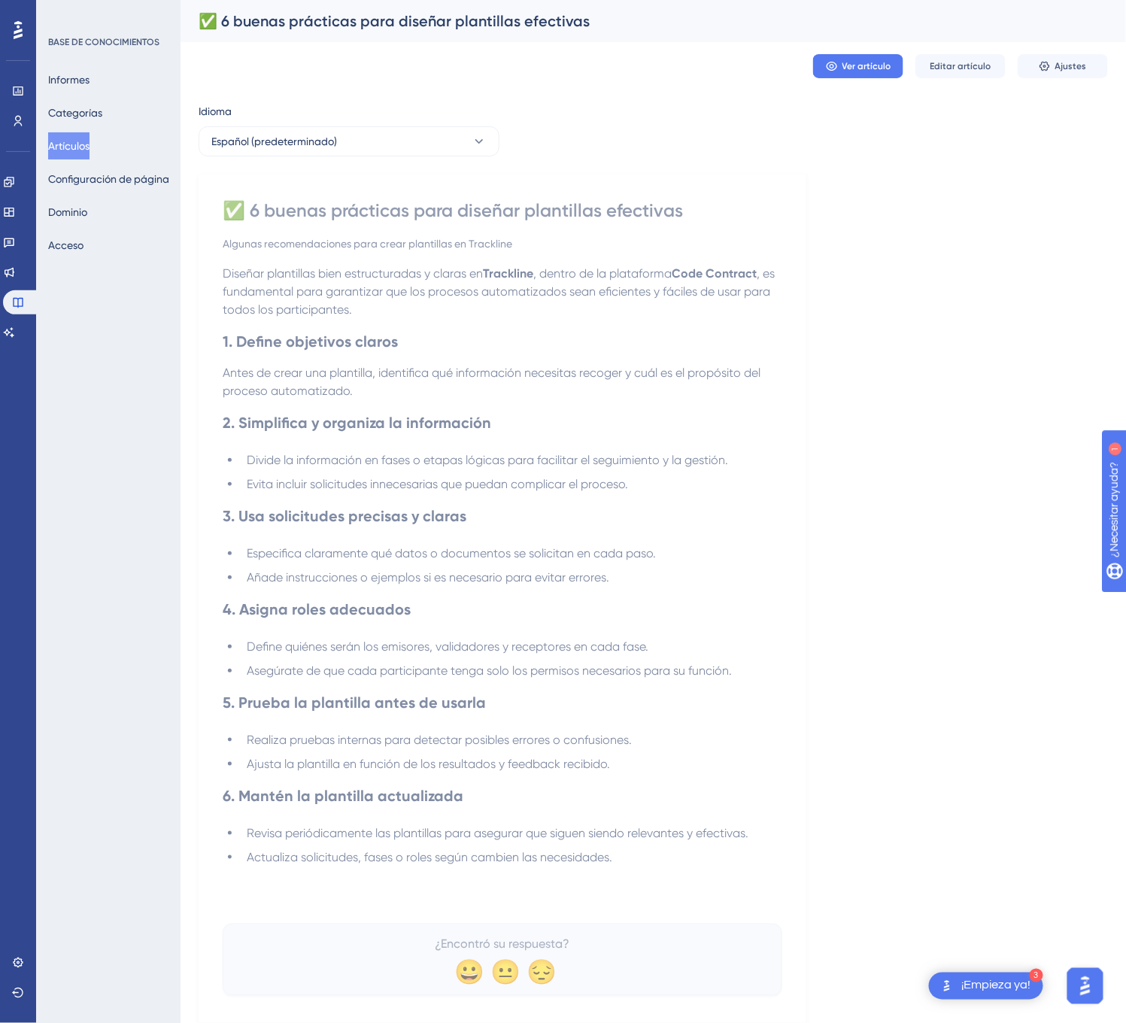
click at [617, 863] on li "Actualiza solicitudes, fases o roles según cambien las necesidades." at bounding box center [511, 857] width 541 height 18
drag, startPoint x: 616, startPoint y: 867, endPoint x: 506, endPoint y: 847, distance: 111.6
click at [506, 847] on div "Diseñar plantillas bien estructuradas y claras en Trackline , dentro de la plat…" at bounding box center [502, 588] width 559 height 647
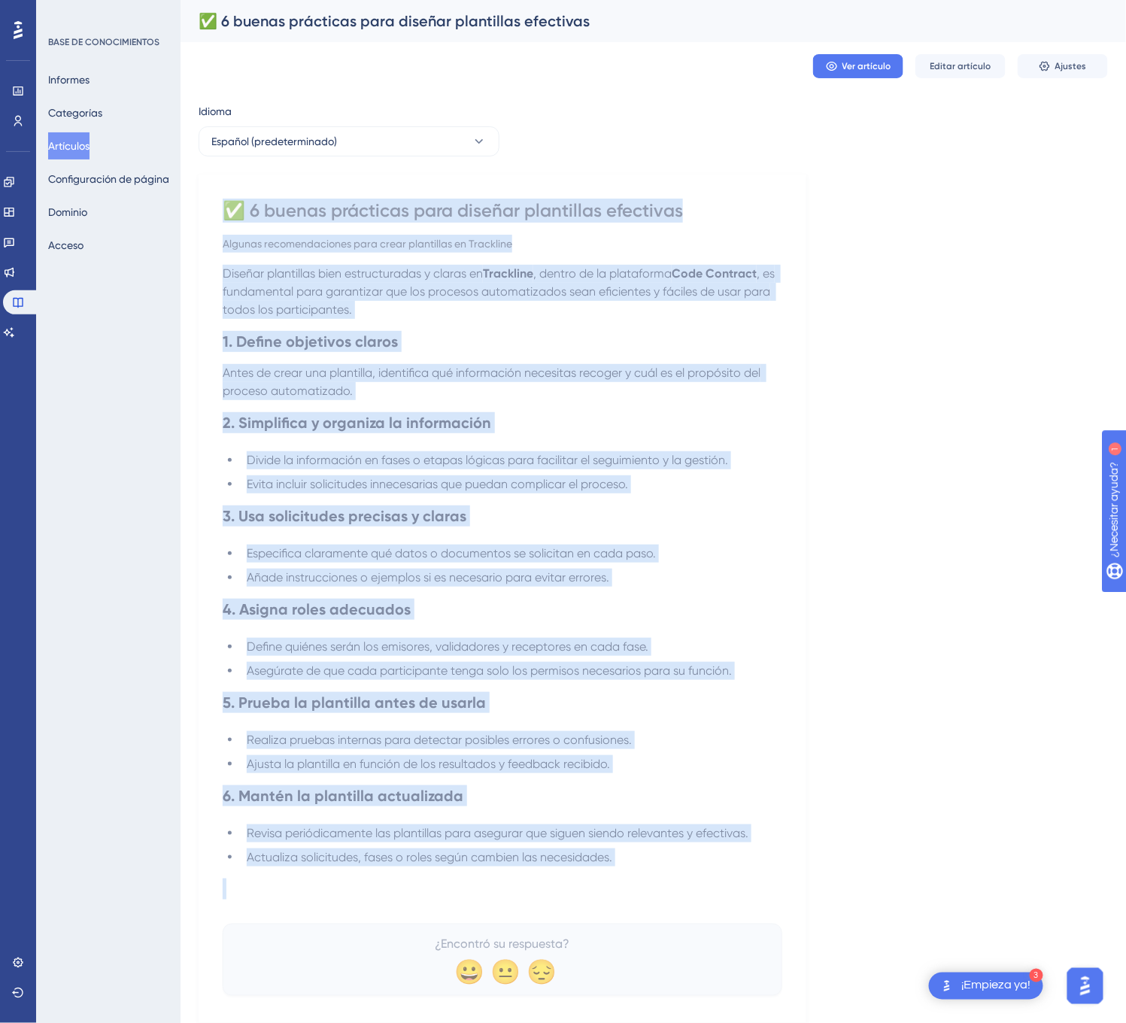
drag, startPoint x: 618, startPoint y: 883, endPoint x: 227, endPoint y: 206, distance: 782.2
click at [227, 206] on div "✅ 6 buenas prácticas para diseñar plantillas efectivas Algunas recomendaciones …" at bounding box center [502, 596] width 559 height 797
copy div "✅ 6 buenas prácticas para diseñar plantillas efectivas Algunas recomendaciones …"
click at [464, 131] on button "Español (predeterminado)" at bounding box center [348, 141] width 301 height 30
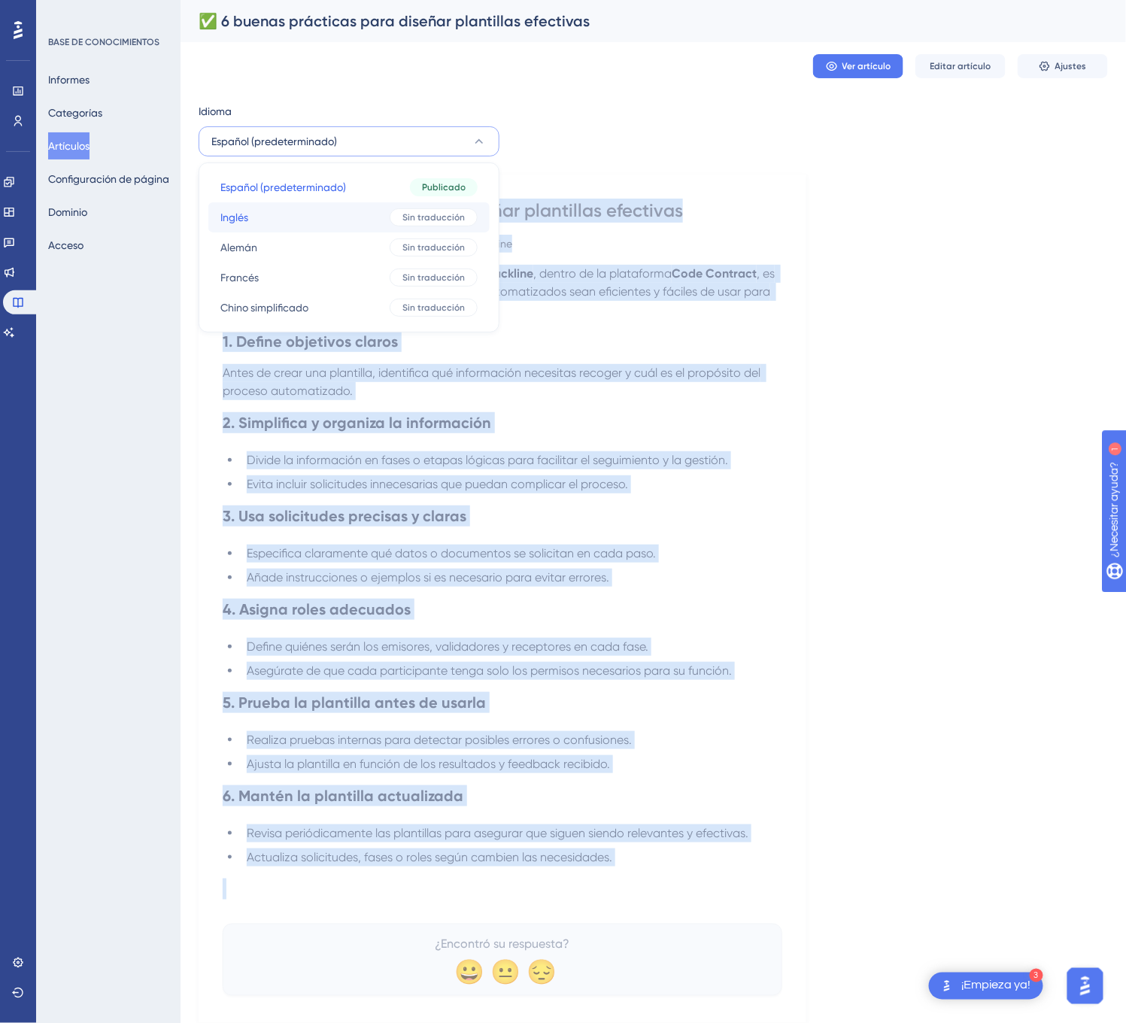
click at [422, 204] on button "Inglés Inglés Sin traducción" at bounding box center [348, 217] width 281 height 30
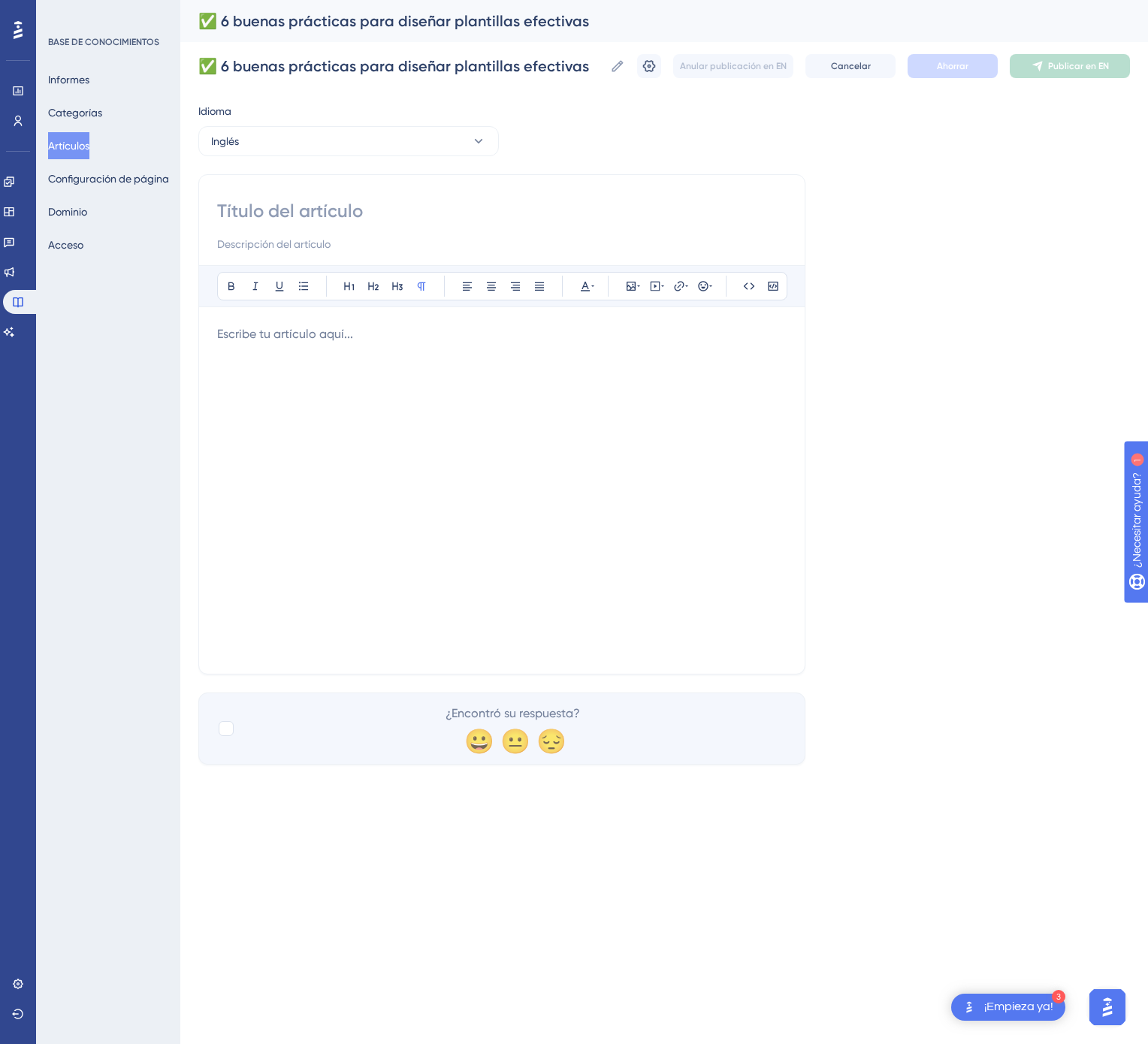
click at [412, 218] on input at bounding box center [502, 211] width 570 height 24
paste input "✅ 6 Best Practices for Designing Effective Templates"
type input "✅ 6 Best Practices for Designing Effective Templates"
click at [532, 462] on div at bounding box center [502, 491] width 570 height 331
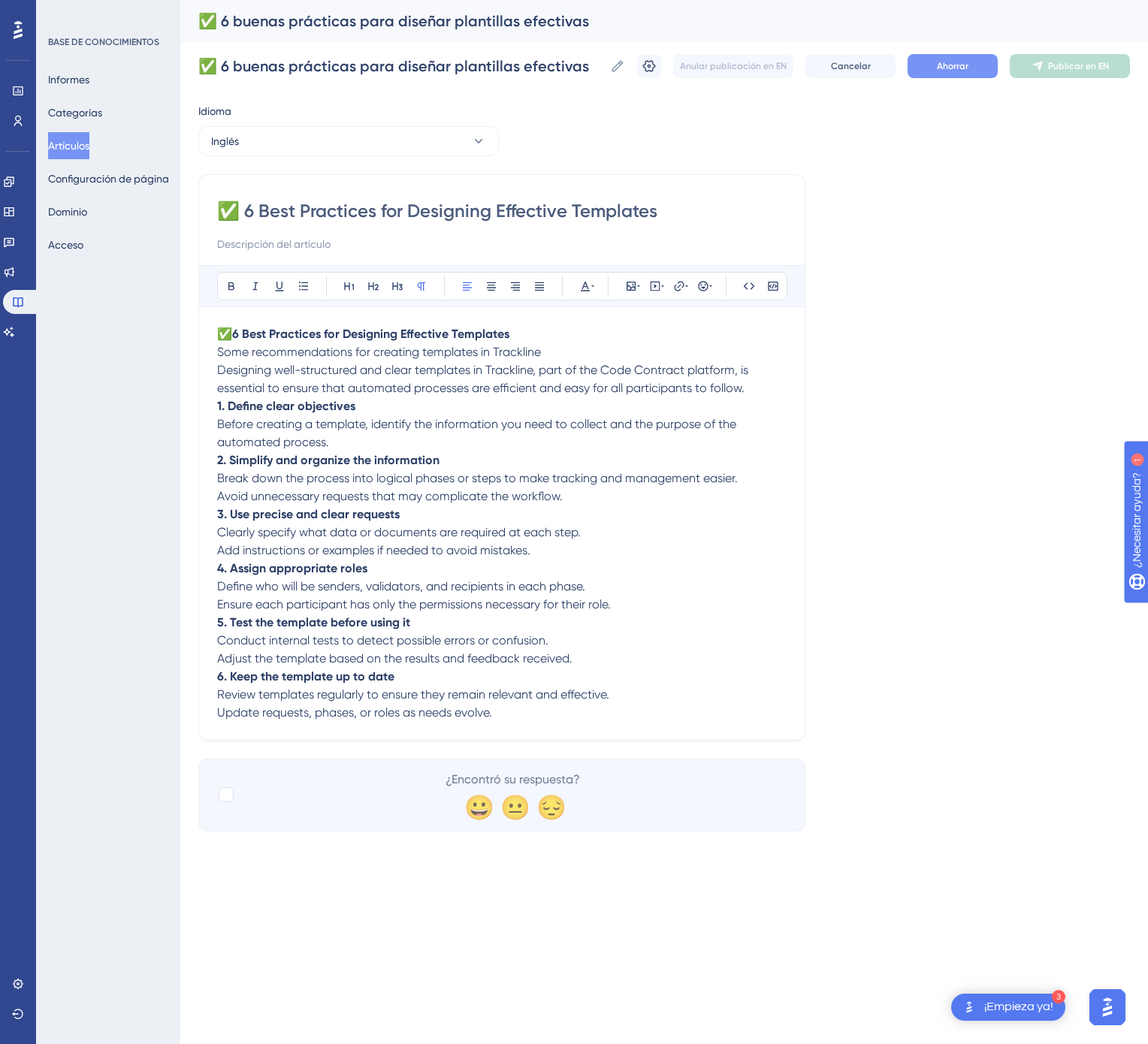
click at [978, 74] on button "Ahorrar" at bounding box center [952, 66] width 90 height 24
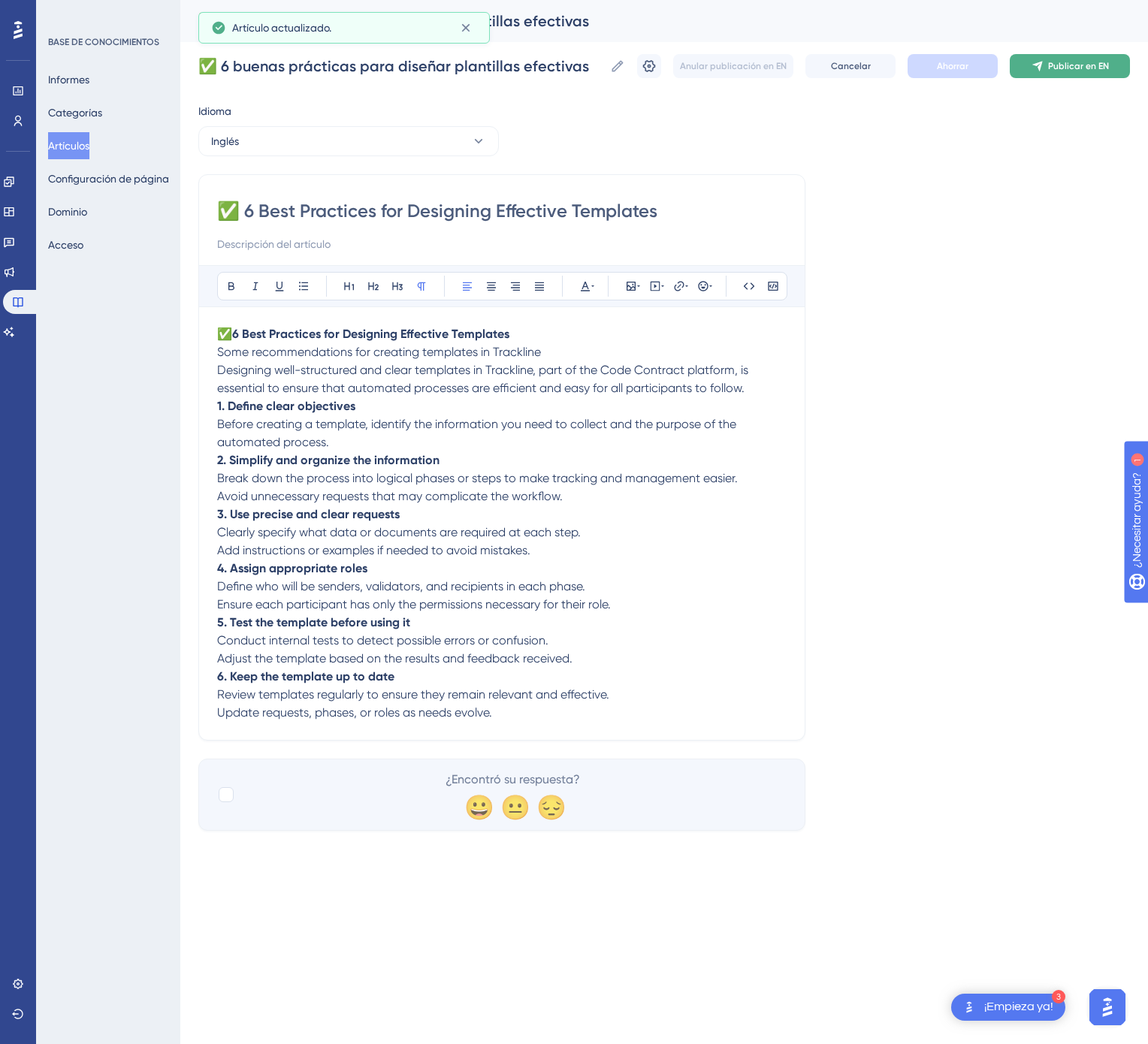
click at [1066, 57] on button "Publicar en EN" at bounding box center [1070, 66] width 120 height 24
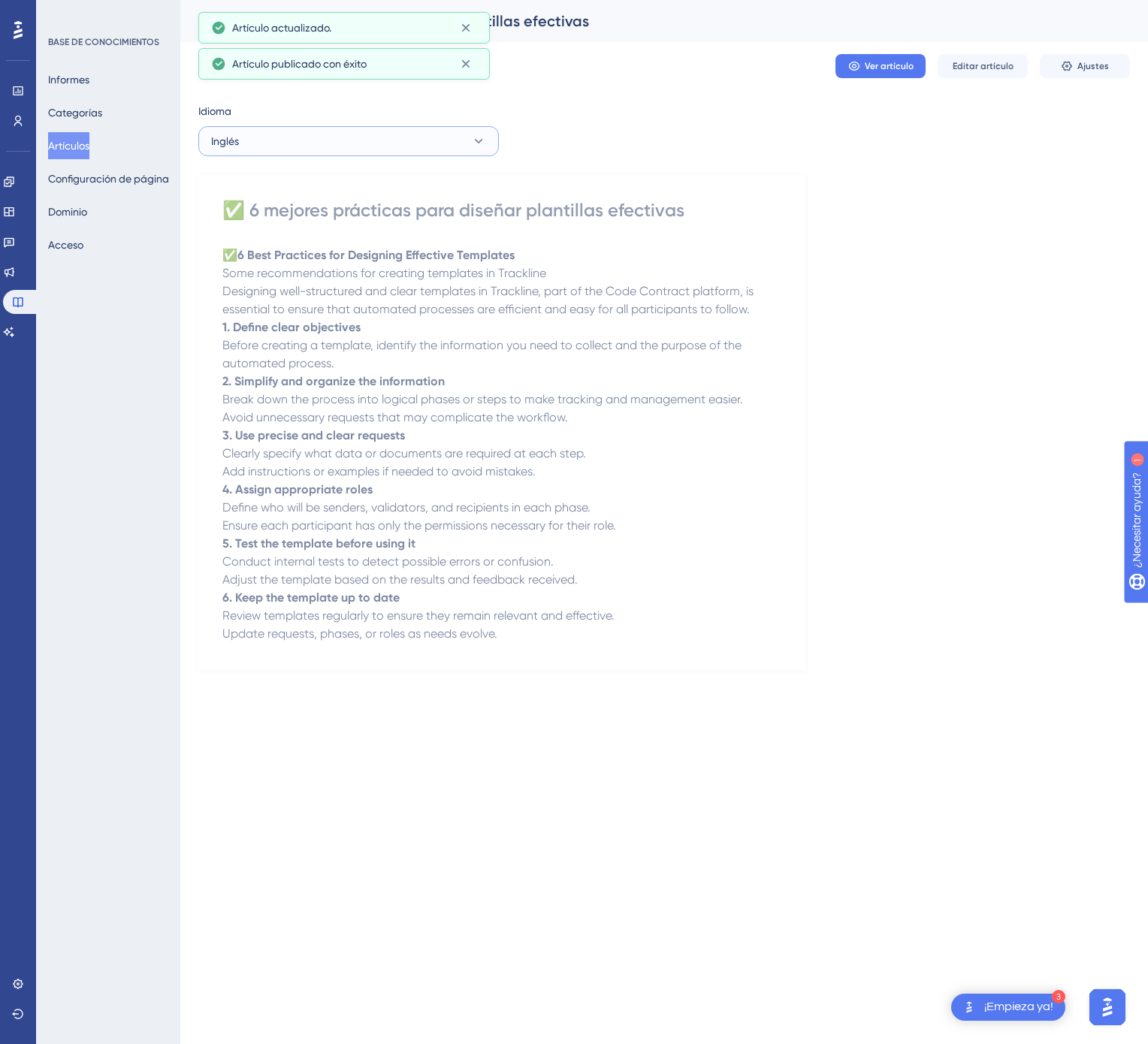
click at [423, 144] on button "Inglés" at bounding box center [348, 141] width 301 height 30
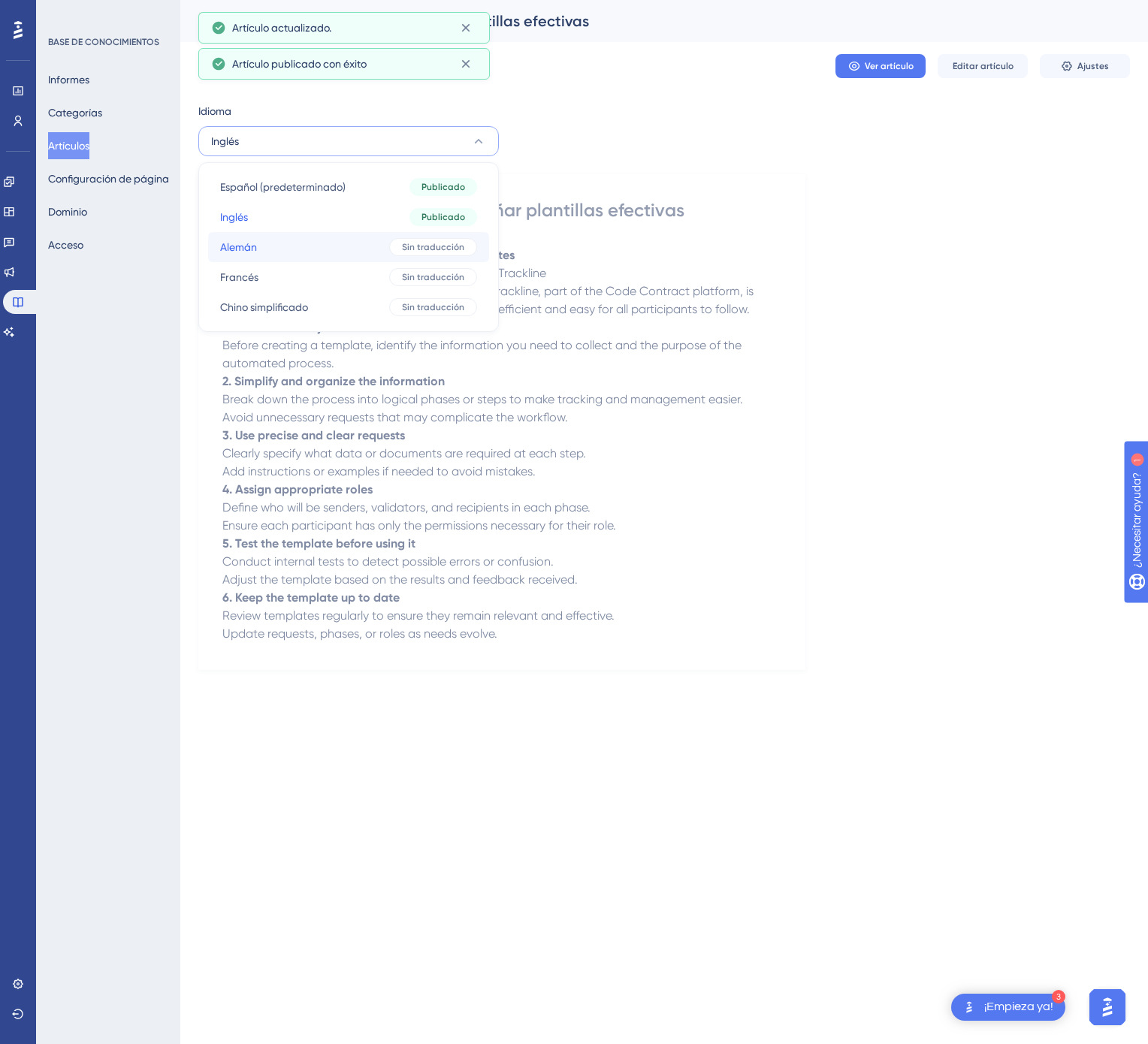
click at [381, 233] on button "Alemán Alemán Sin traducción" at bounding box center [348, 247] width 281 height 30
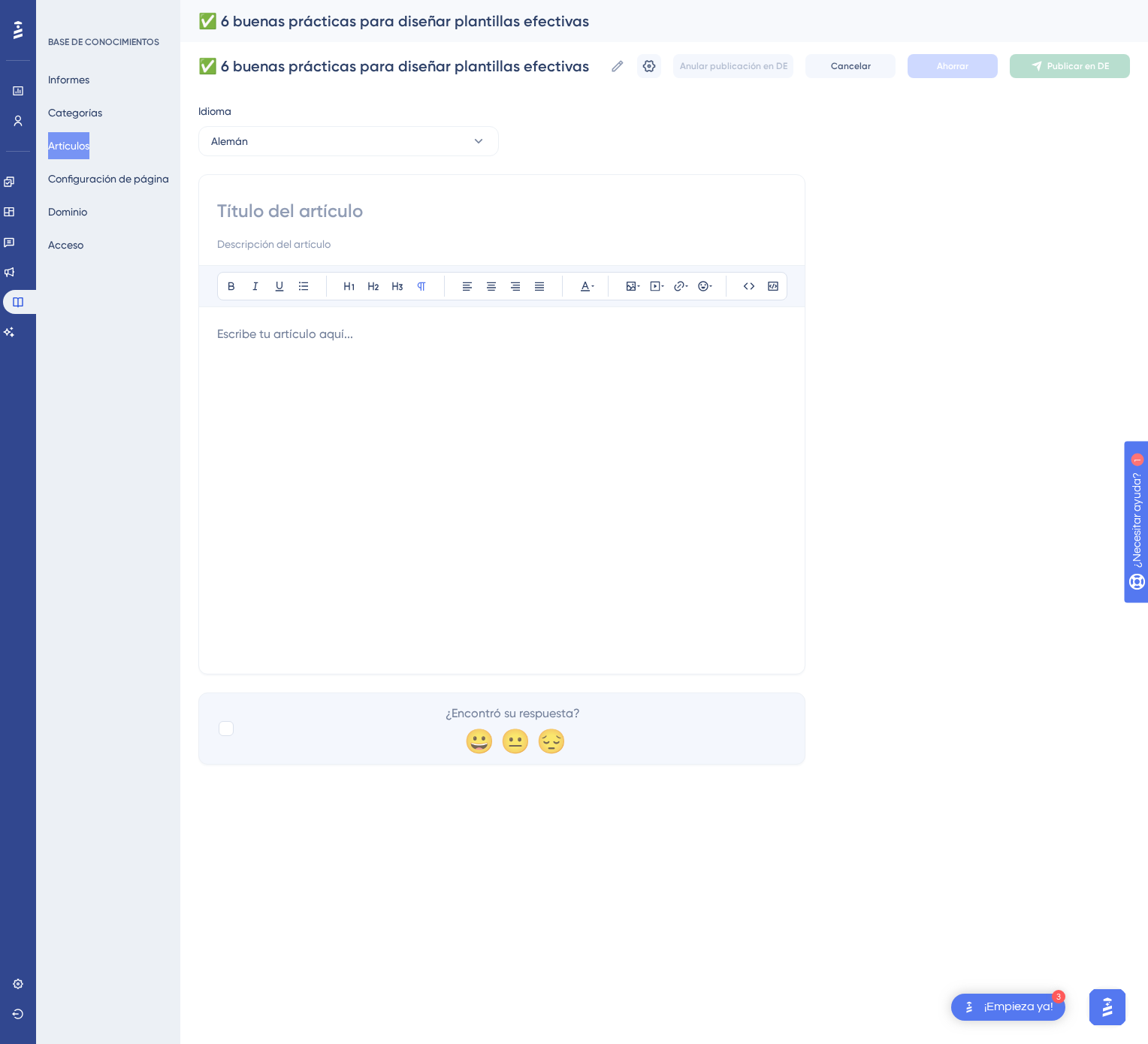
click at [399, 210] on input at bounding box center [502, 211] width 570 height 24
paste input "✅ 6 Best Practices zur Erstellung effektiver Vorlagen"
type input "✅ 6 Best Practices zur Erstellung effektiver Vorlagen"
click at [502, 358] on div at bounding box center [502, 491] width 570 height 331
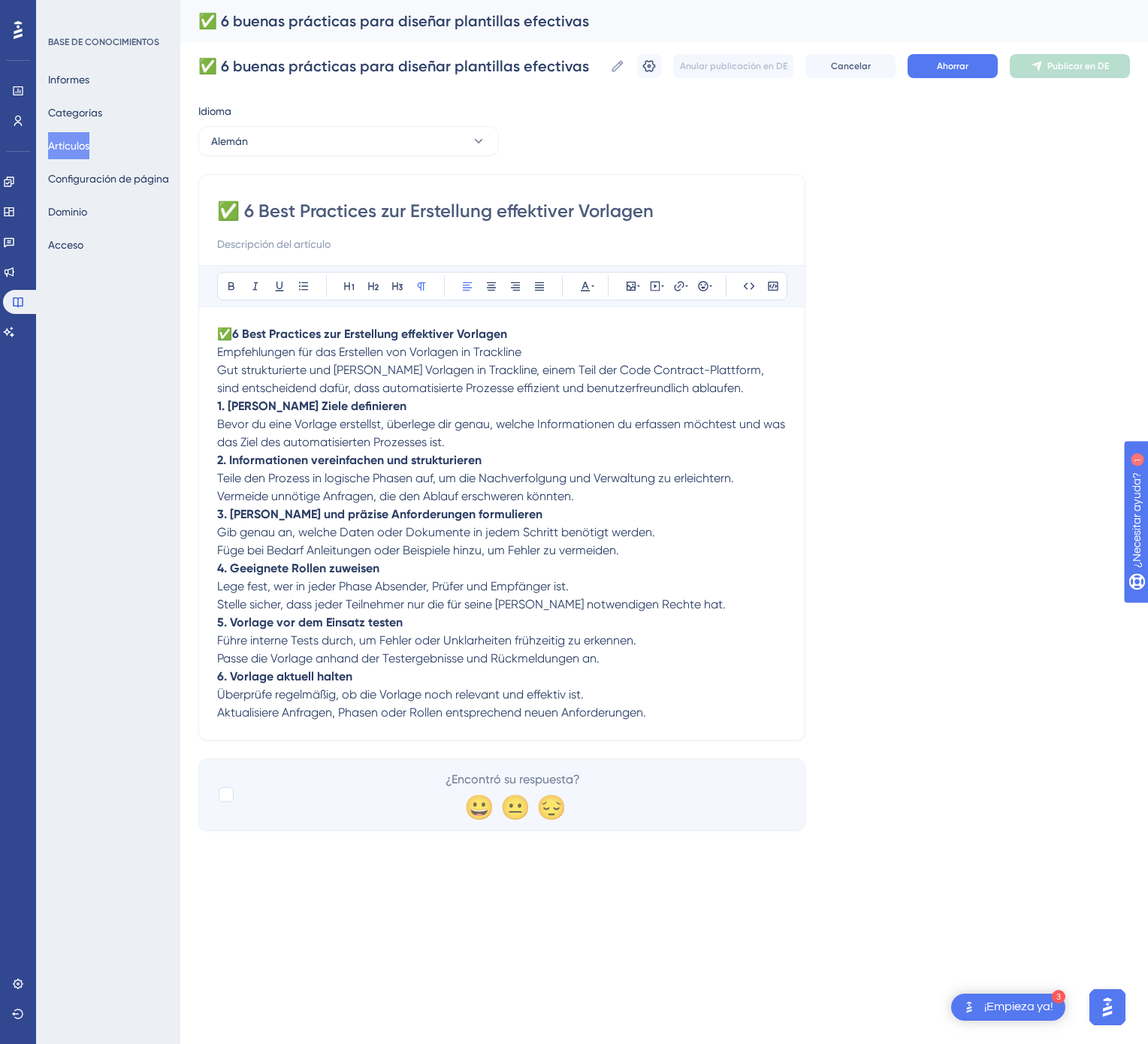
click at [950, 79] on div "✅ 6 buenas prácticas para diseñar plantillas efectivas ✅ 6 buenas prácticas par…" at bounding box center [663, 66] width 931 height 48
click at [972, 73] on button "Ahorrar" at bounding box center [952, 66] width 90 height 24
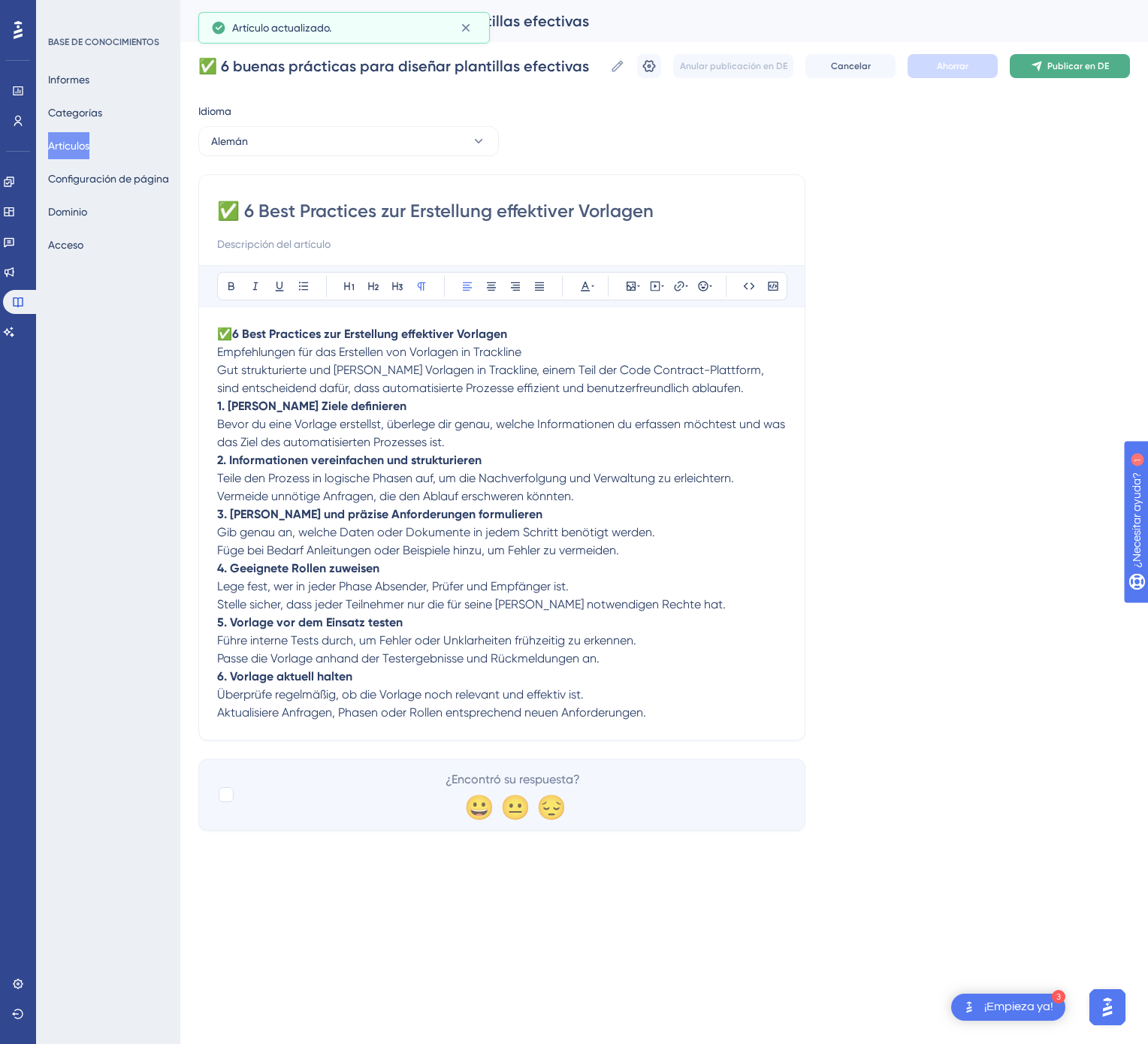
click at [1052, 68] on font "Publicar en DE" at bounding box center [1078, 66] width 62 height 11
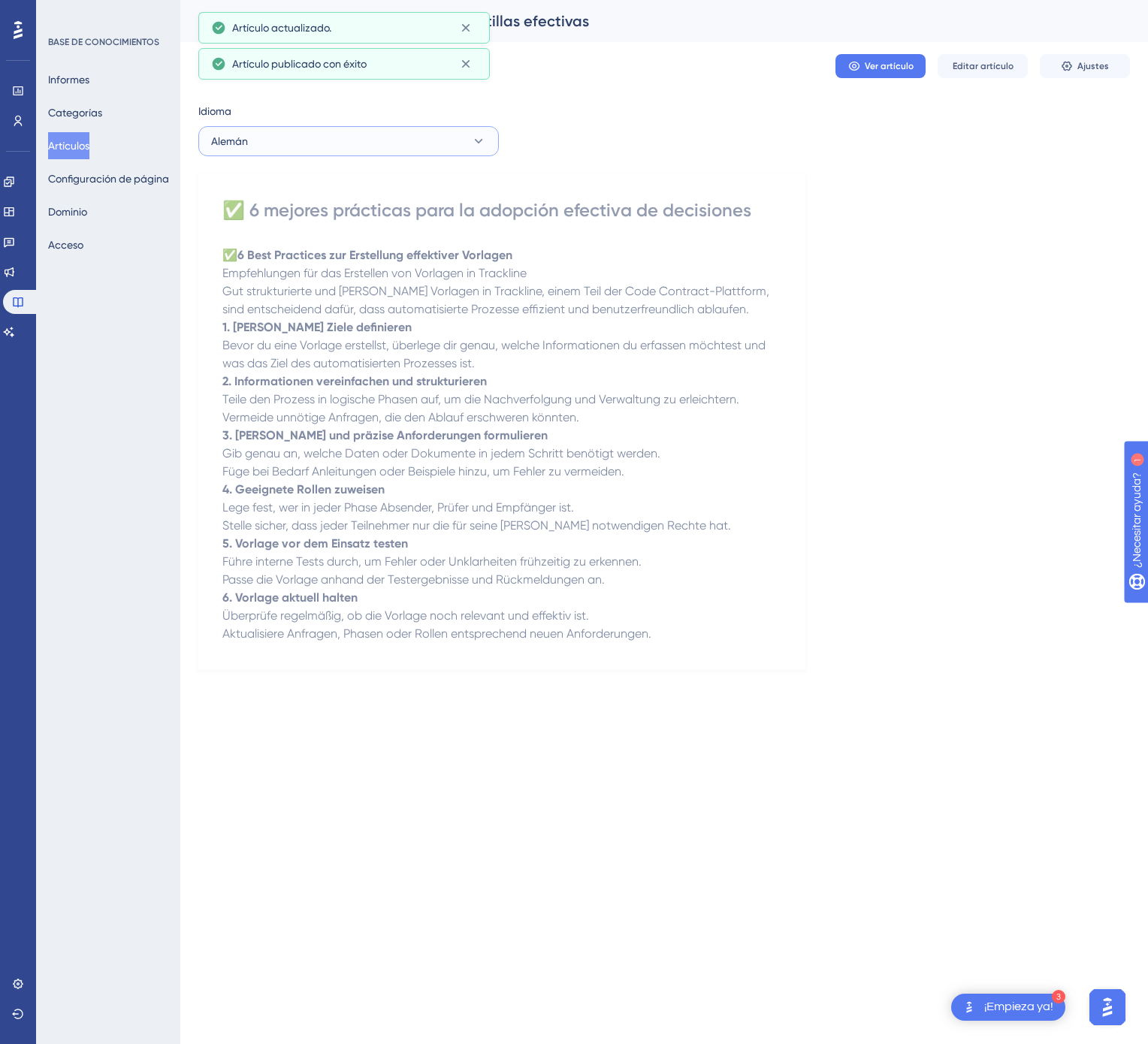
click at [403, 134] on button "Alemán" at bounding box center [348, 141] width 301 height 30
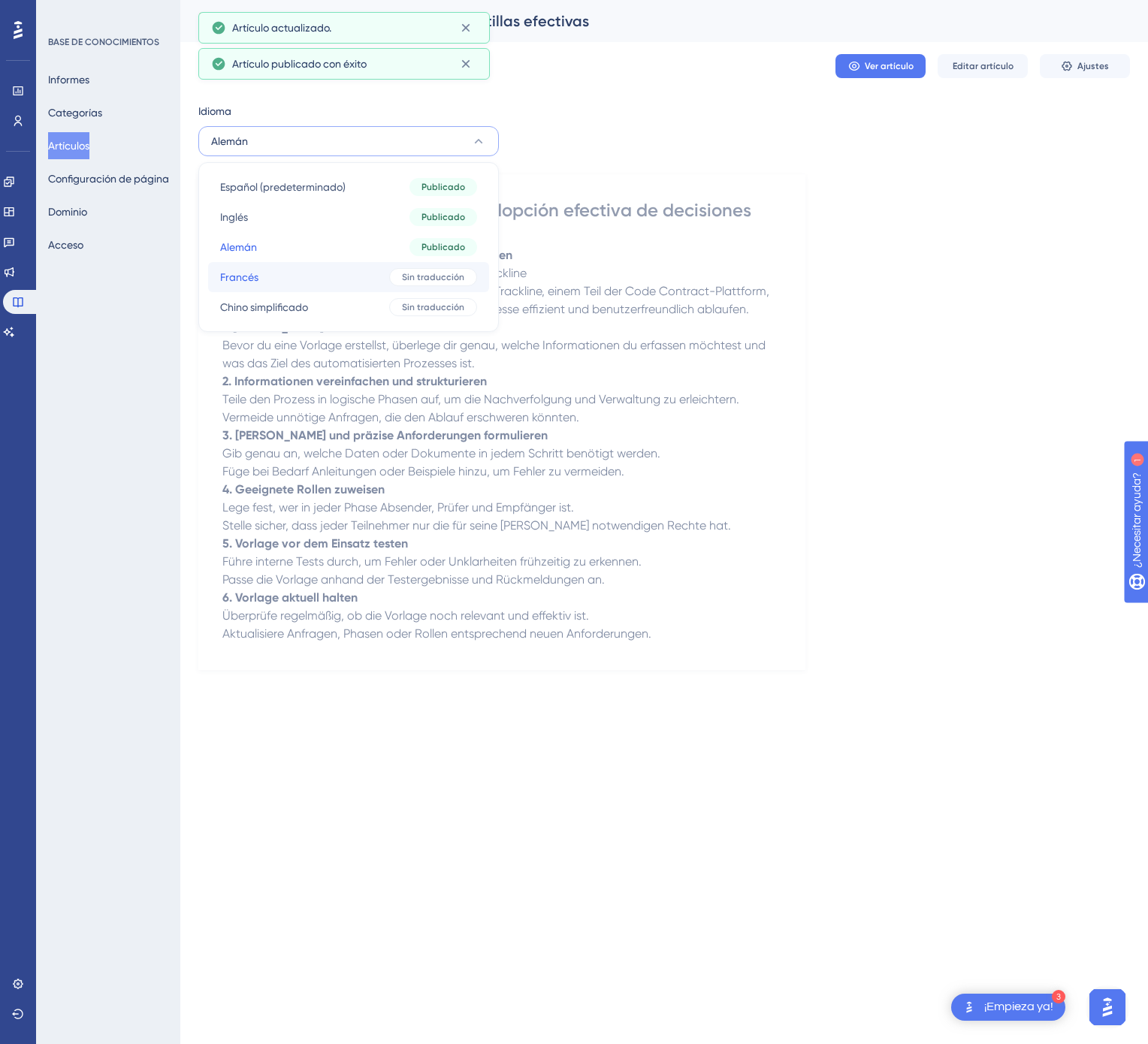
click at [357, 276] on button "Francés Francés Sin traducción" at bounding box center [348, 277] width 281 height 30
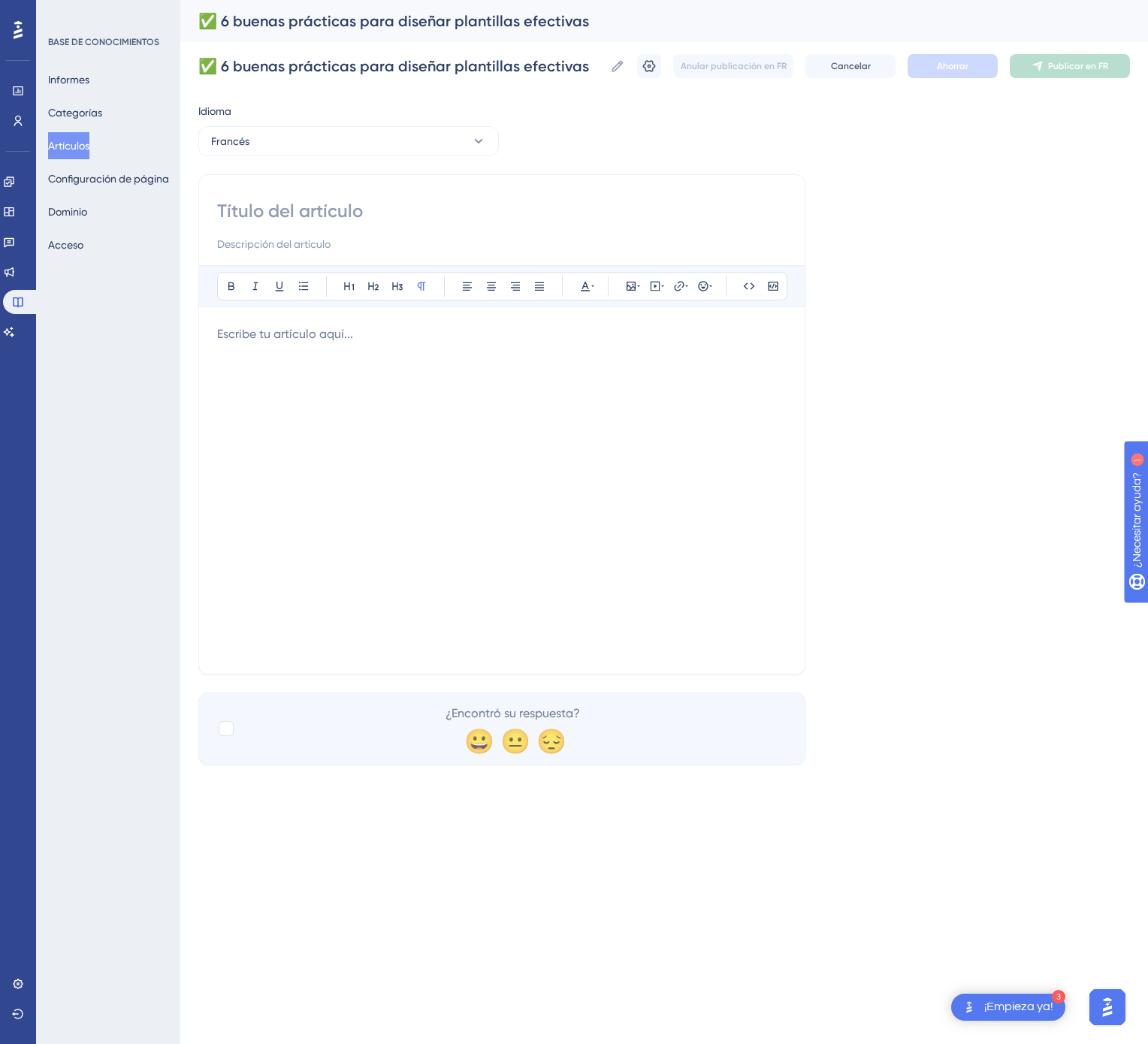
click at [429, 216] on input at bounding box center [502, 211] width 570 height 24
paste input "✅ 6 bonnes pratiques pour concevoir des modèles efficaces"
type input "✅ 6 bonnes pratiques pour concevoir des modèles efficaces"
click at [646, 406] on div at bounding box center [502, 491] width 570 height 331
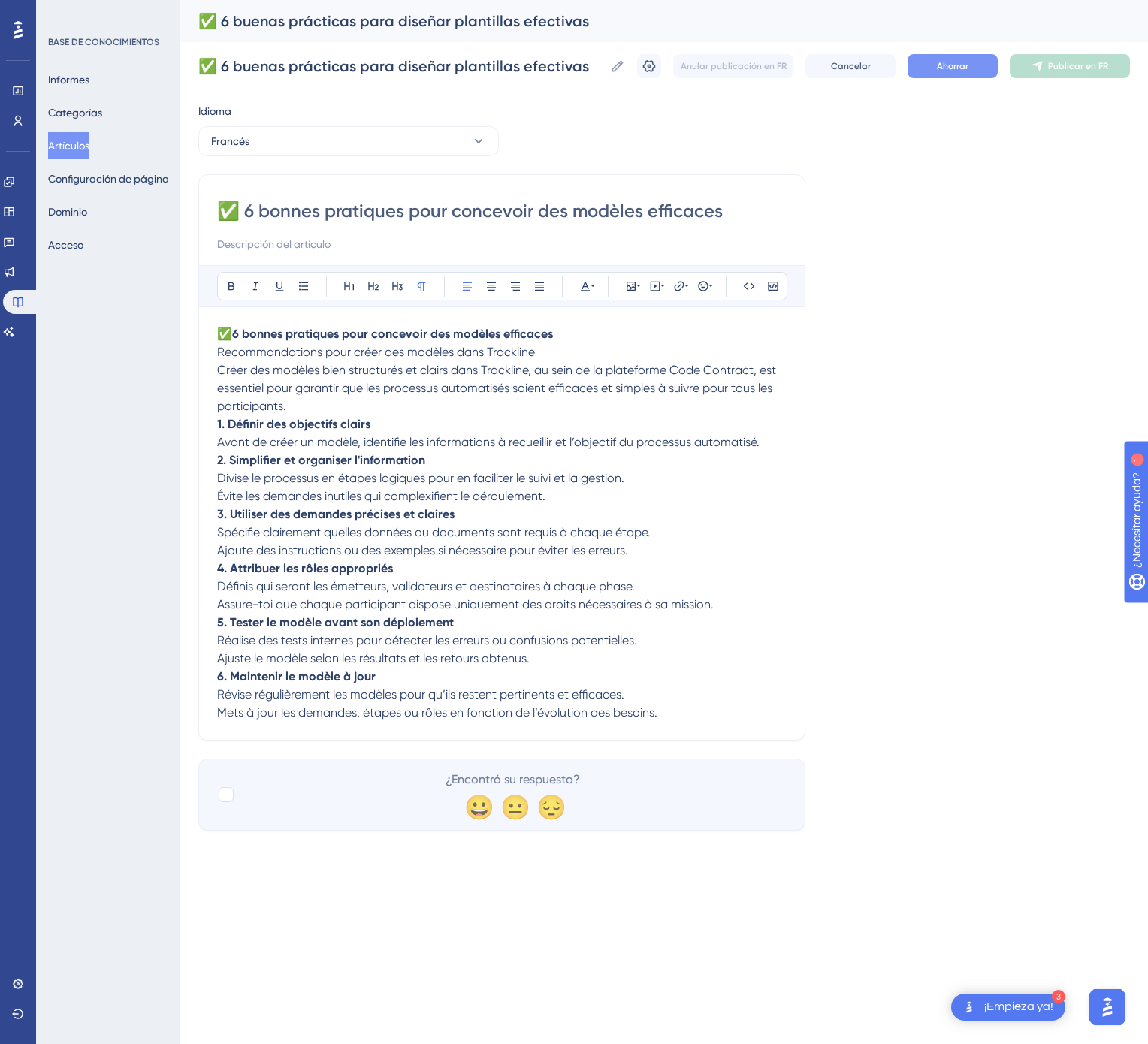
click at [970, 73] on button "Ahorrar" at bounding box center [952, 66] width 90 height 24
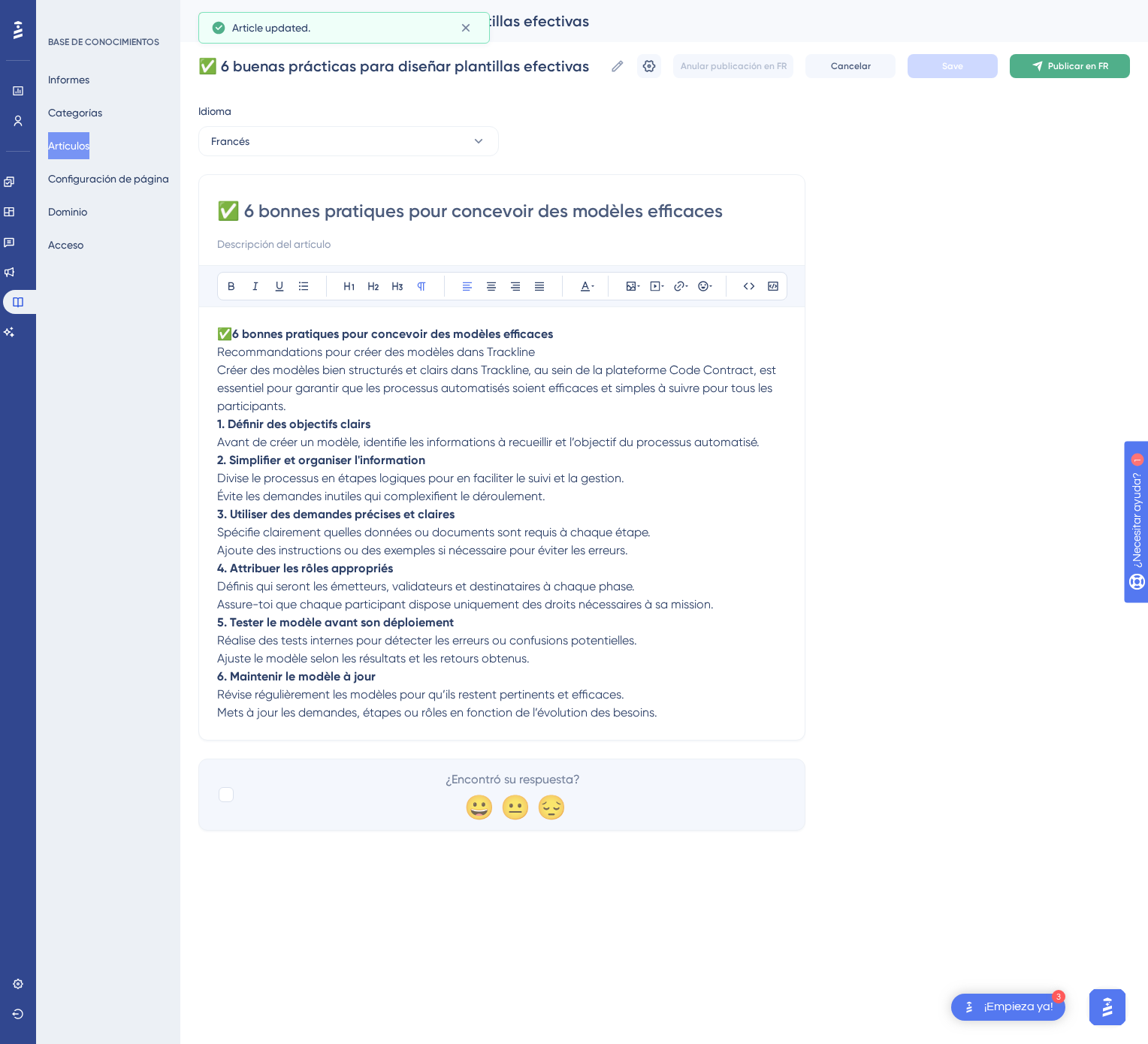
click at [1109, 74] on button "Publicar en FR" at bounding box center [1070, 66] width 120 height 24
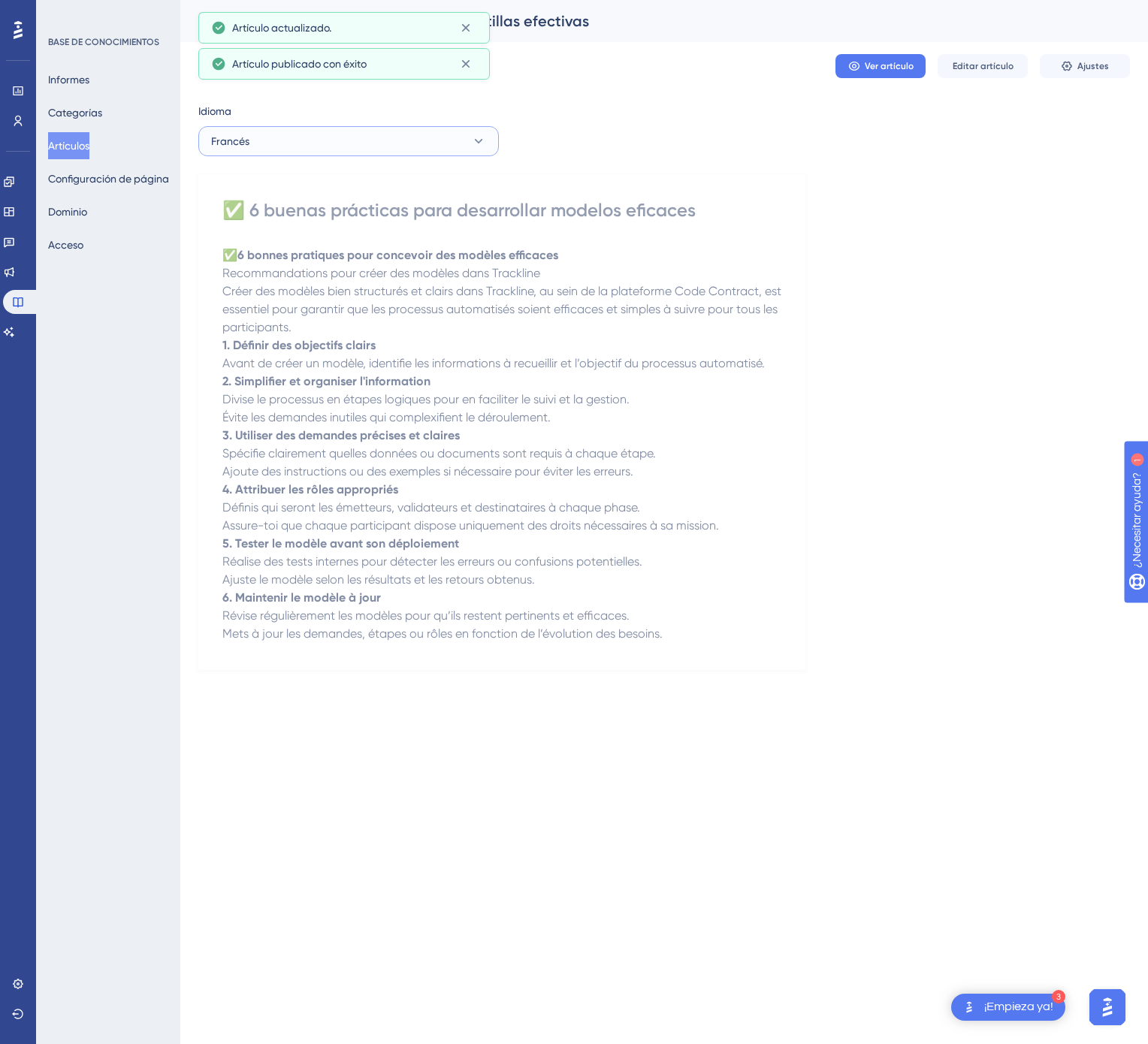
click at [438, 140] on button "Francés" at bounding box center [348, 141] width 301 height 30
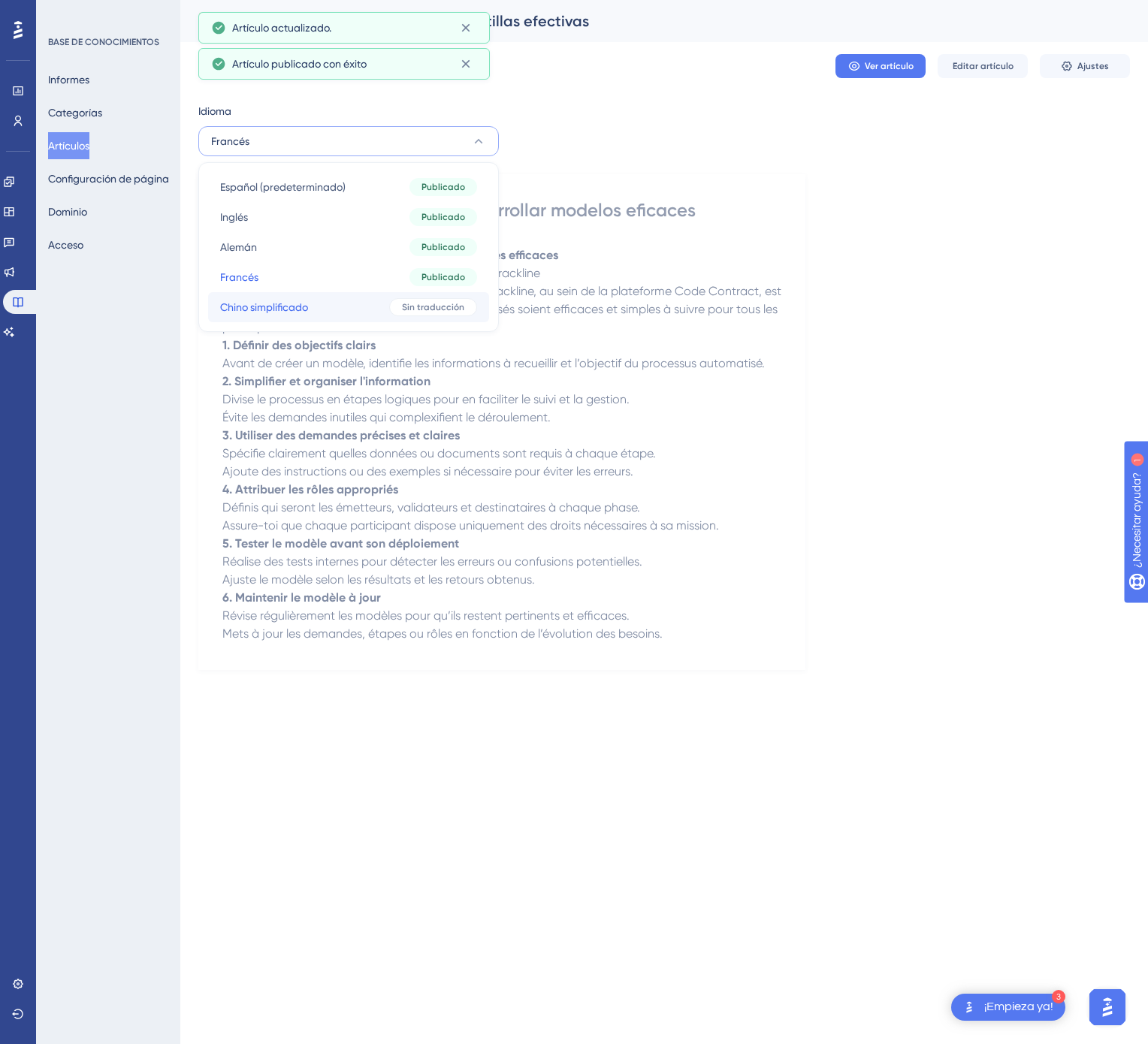
click at [445, 302] on font "Sin traducción" at bounding box center [433, 307] width 62 height 11
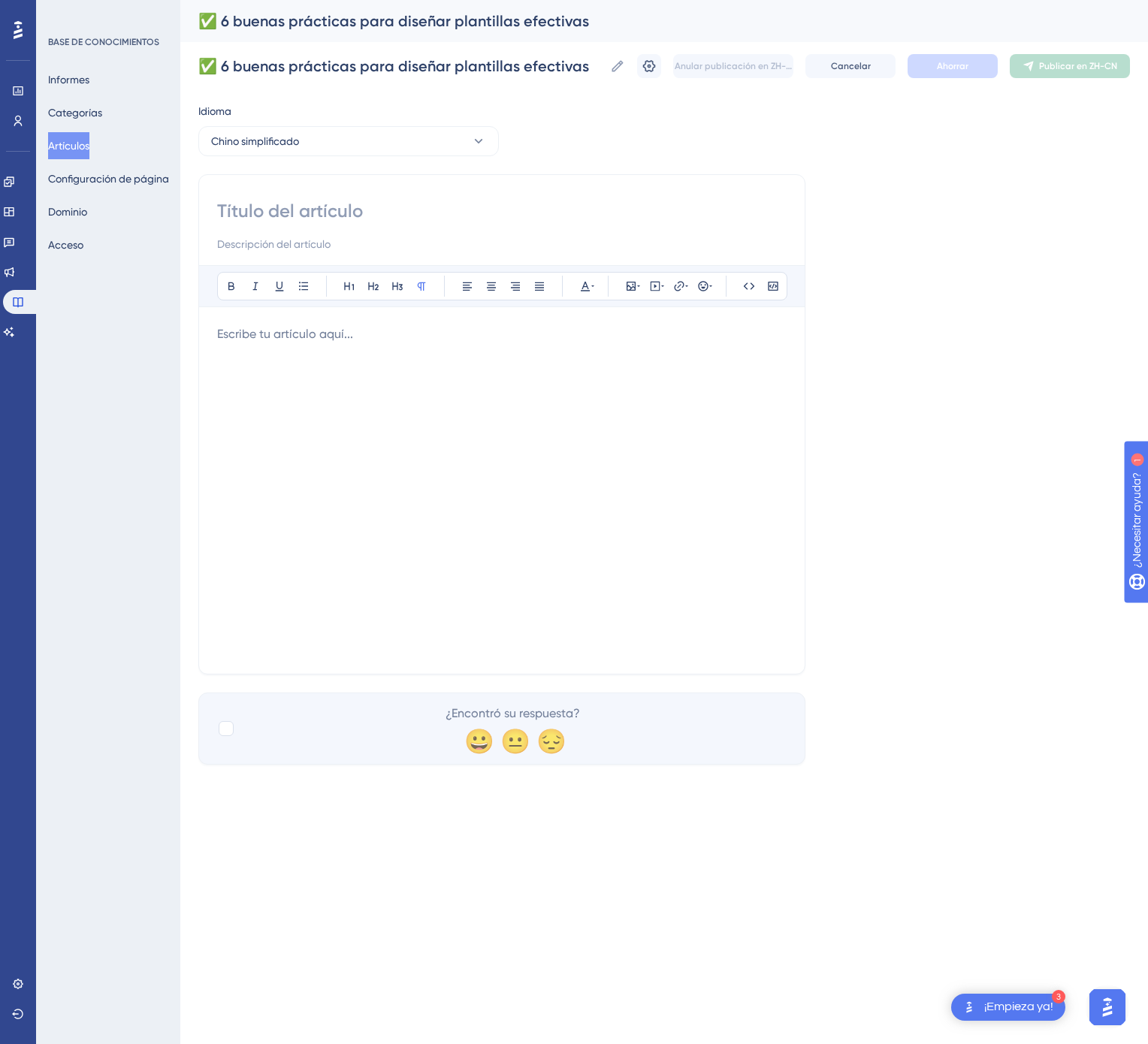
click at [457, 223] on input at bounding box center [502, 211] width 570 height 24
paste input "✅ 设计高效模板的6个最佳实践"
type input "✅ 设计高效模板的6个最佳实践"
click at [633, 471] on div at bounding box center [502, 491] width 570 height 331
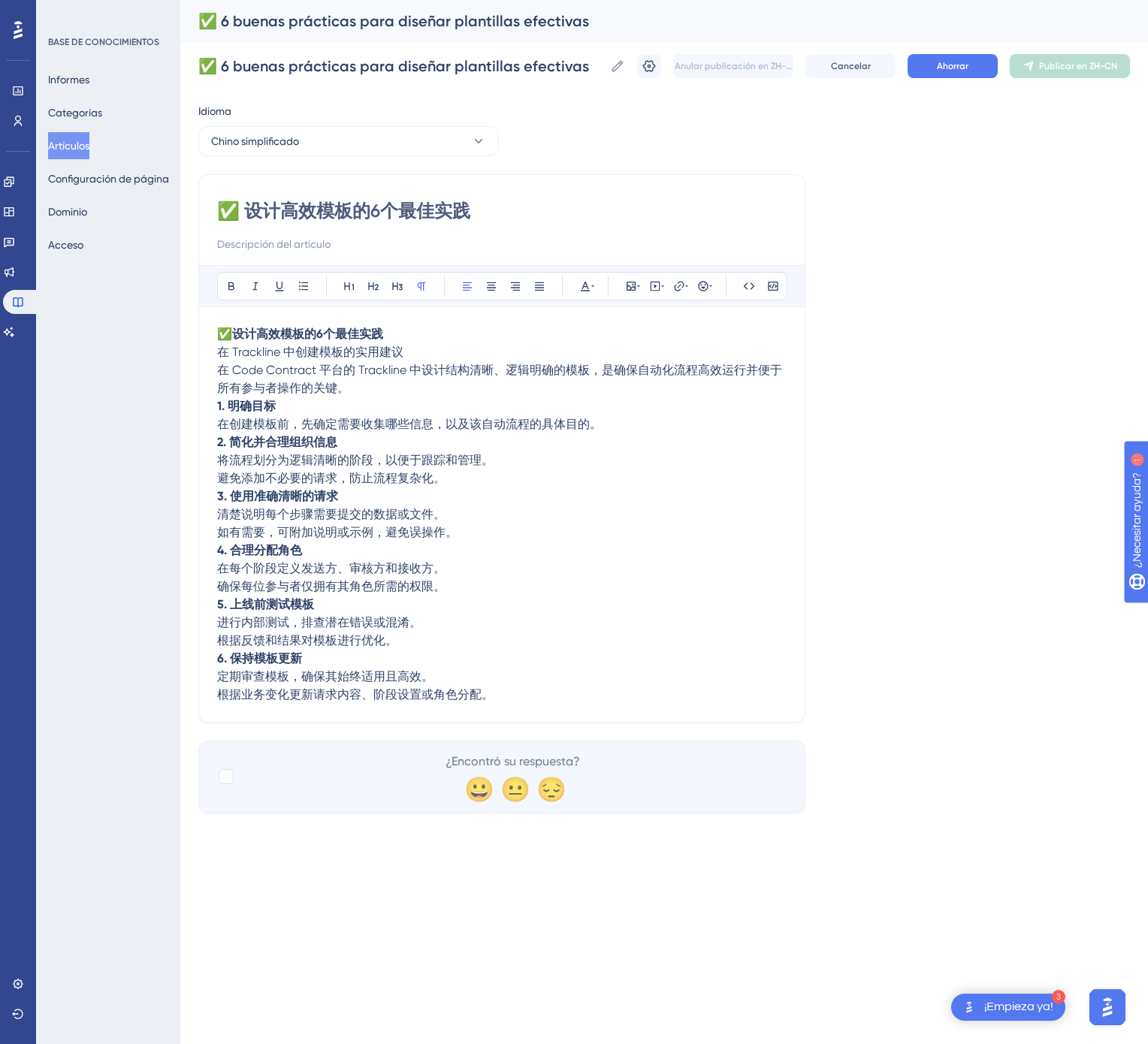
click at [956, 51] on div "✅ 6 buenas prácticas para diseñar plantillas efectivas ✅ 6 buenas prácticas par…" at bounding box center [663, 66] width 931 height 48
click at [964, 55] on button "Ahorrar" at bounding box center [952, 66] width 90 height 24
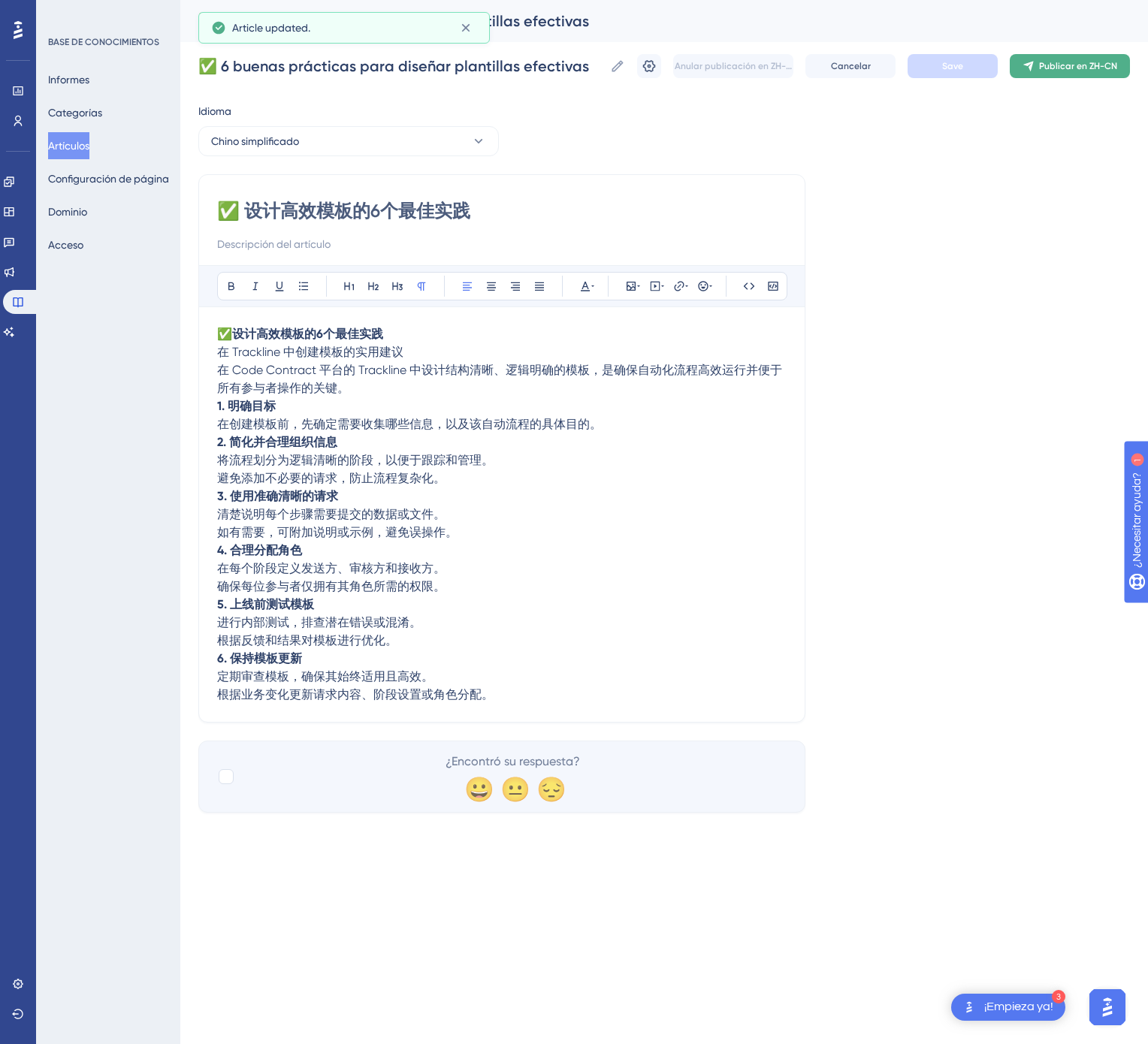
click at [1042, 62] on font "Publicar en ZH-CN" at bounding box center [1078, 66] width 78 height 11
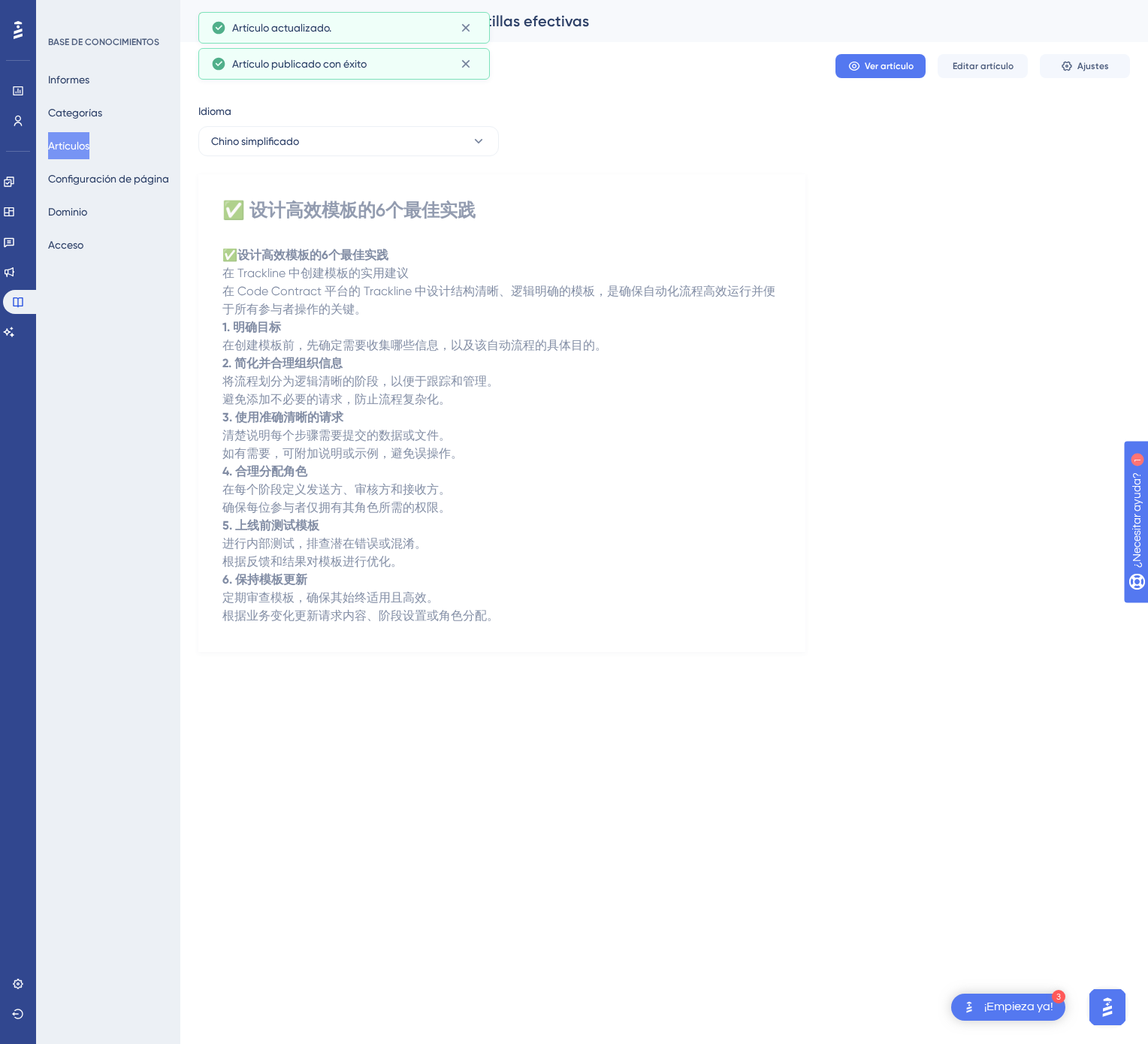
drag, startPoint x: 89, startPoint y: 137, endPoint x: 109, endPoint y: 98, distance: 43.8
click at [87, 138] on font "Artículos" at bounding box center [68, 146] width 41 height 18
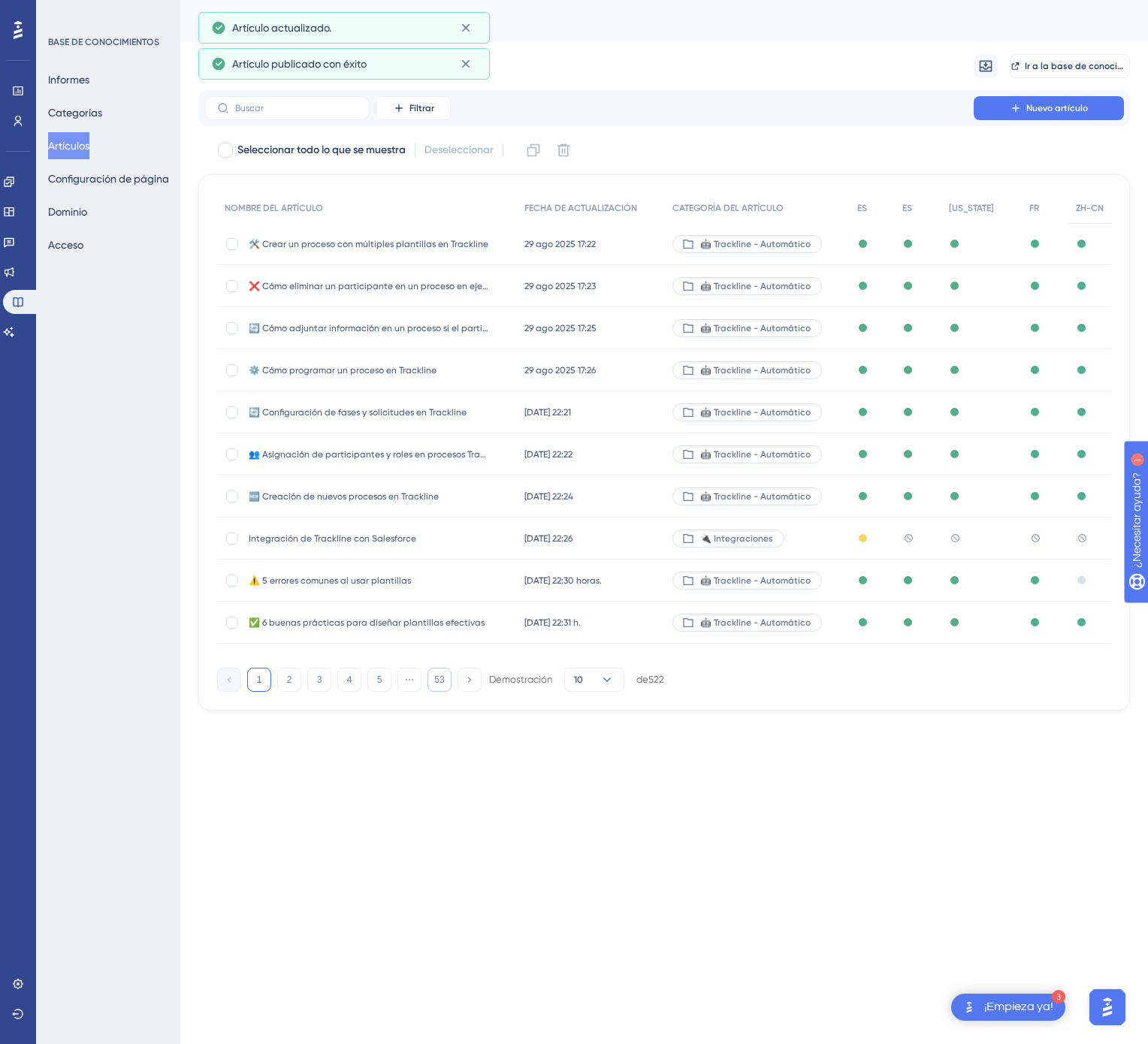
click at [444, 685] on font "53" at bounding box center [440, 679] width 10 height 11
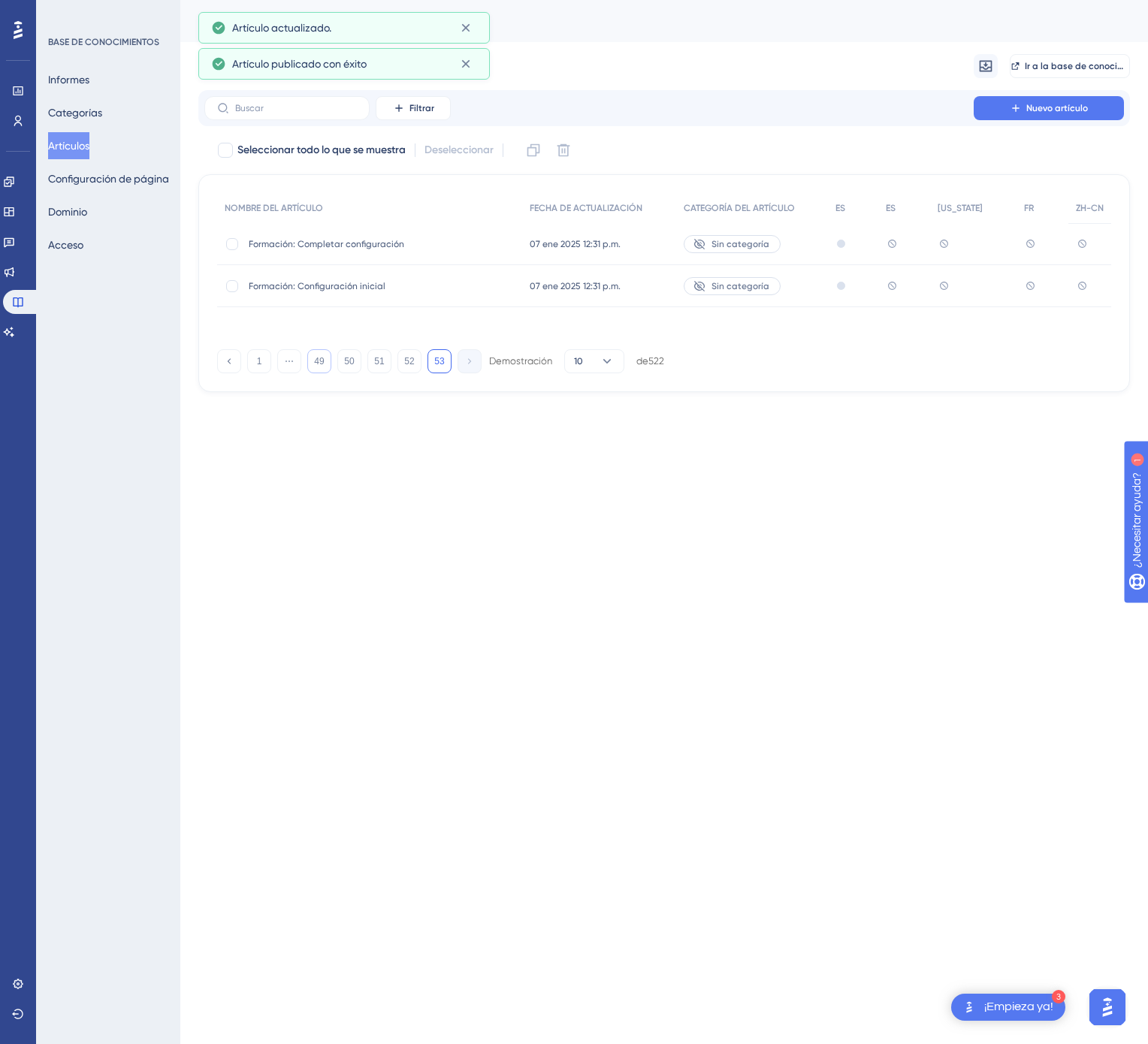
click at [319, 368] on button "49" at bounding box center [320, 362] width 24 height 24
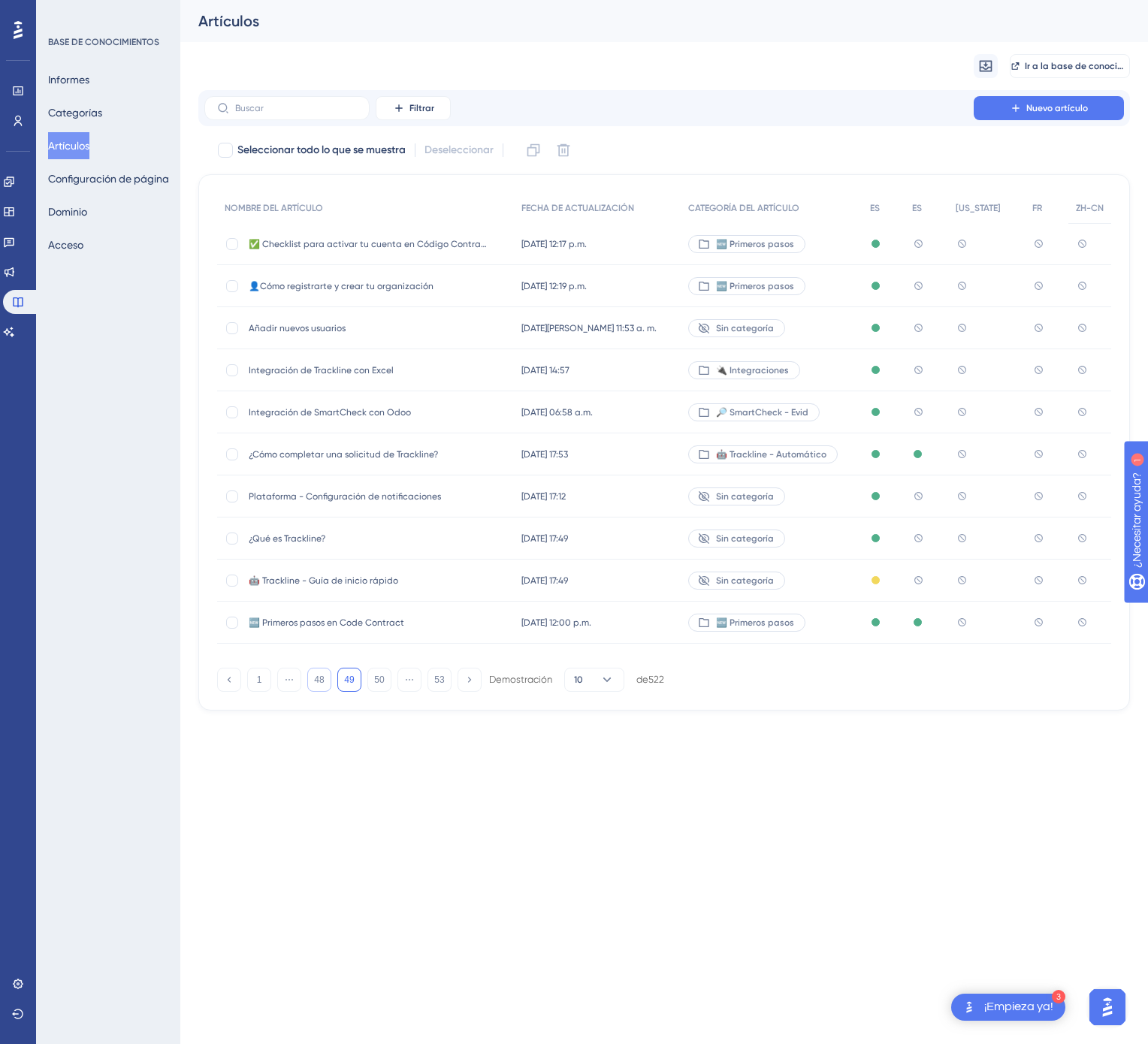
click at [328, 682] on button "48" at bounding box center [320, 679] width 24 height 24
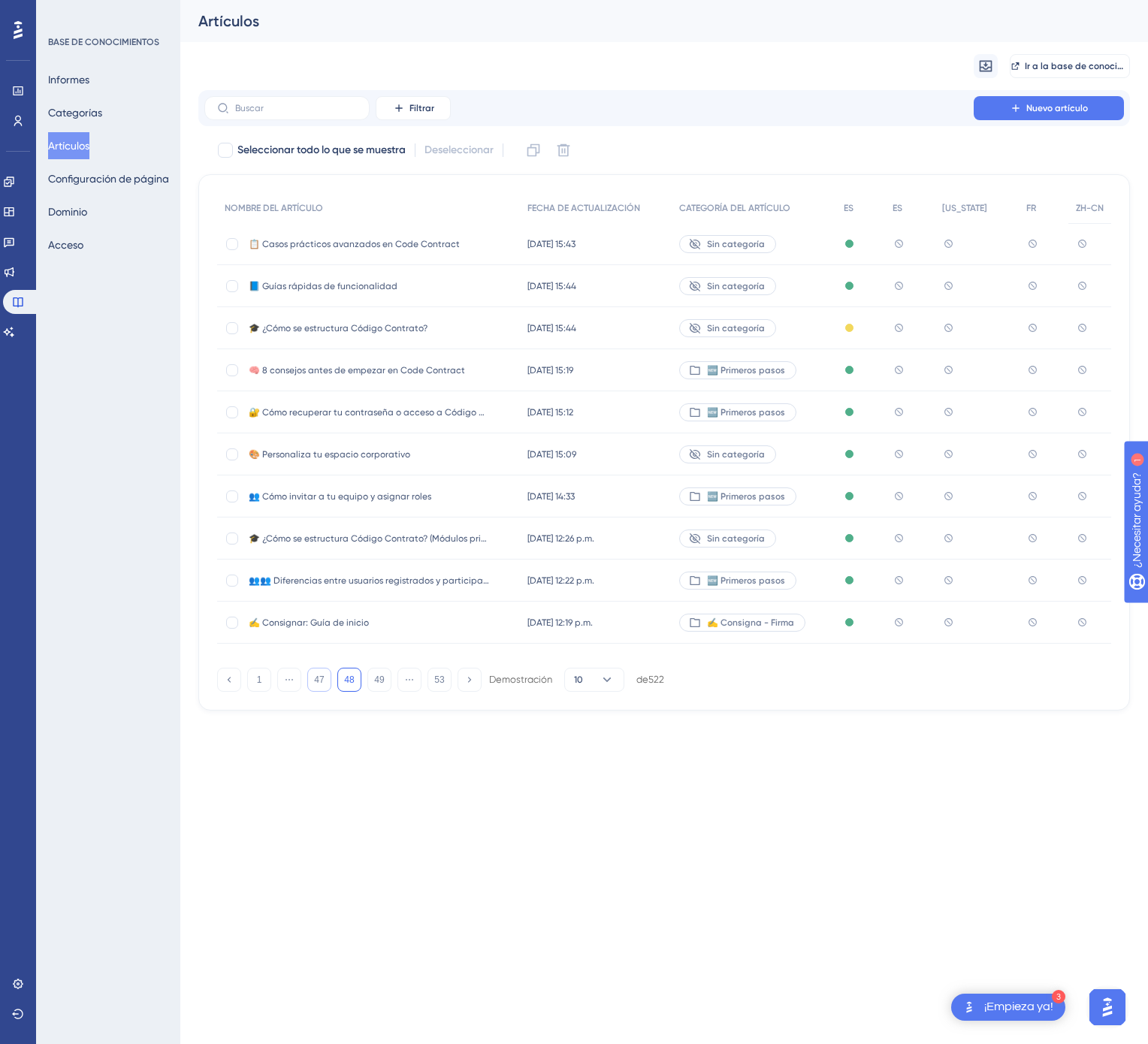
click at [328, 682] on button "47" at bounding box center [320, 679] width 24 height 24
click at [328, 682] on button "46" at bounding box center [320, 679] width 24 height 24
click at [328, 682] on button "45" at bounding box center [320, 679] width 24 height 24
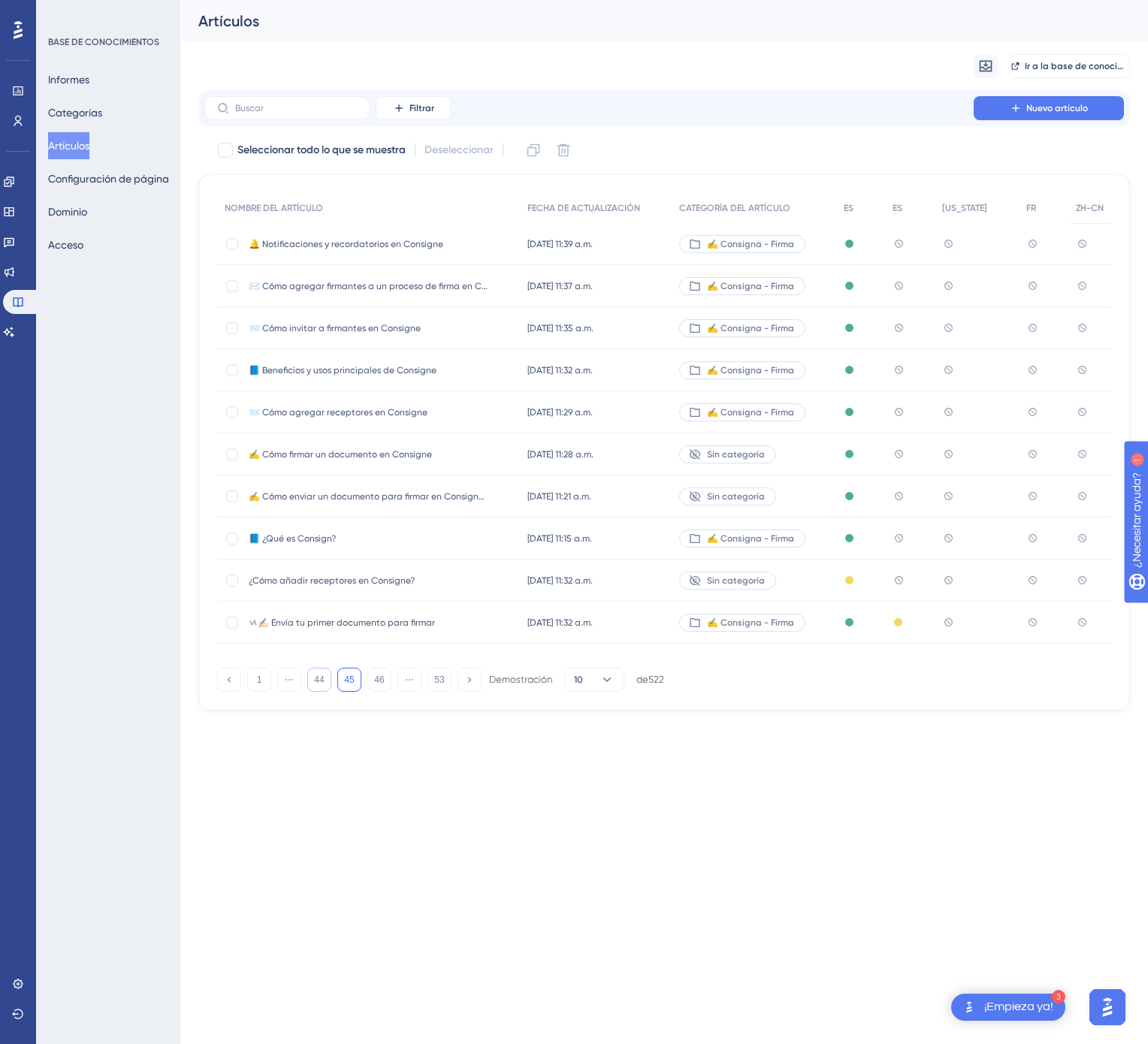
click at [328, 682] on button "44" at bounding box center [320, 679] width 24 height 24
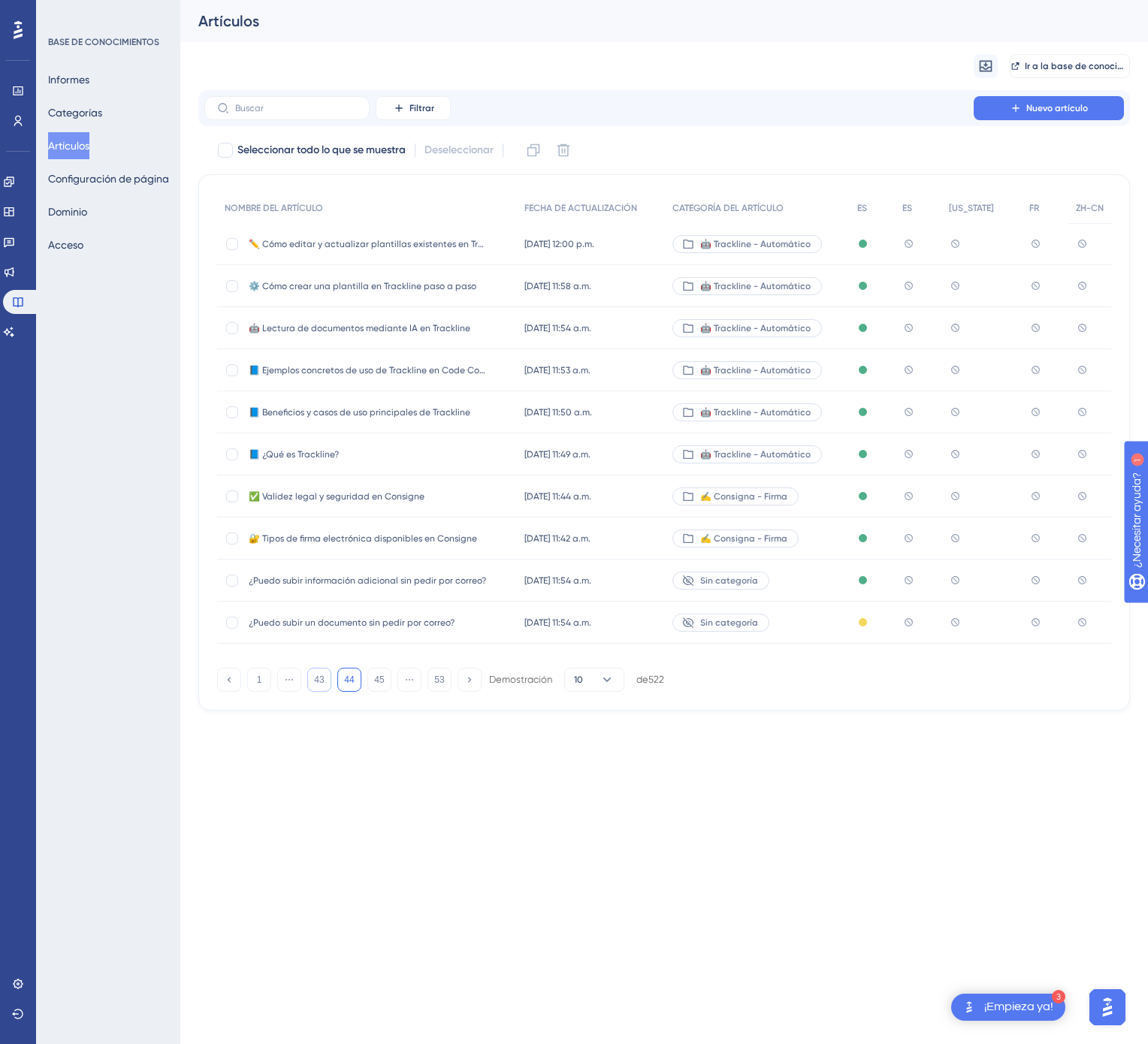
click at [328, 682] on button "43" at bounding box center [320, 679] width 24 height 24
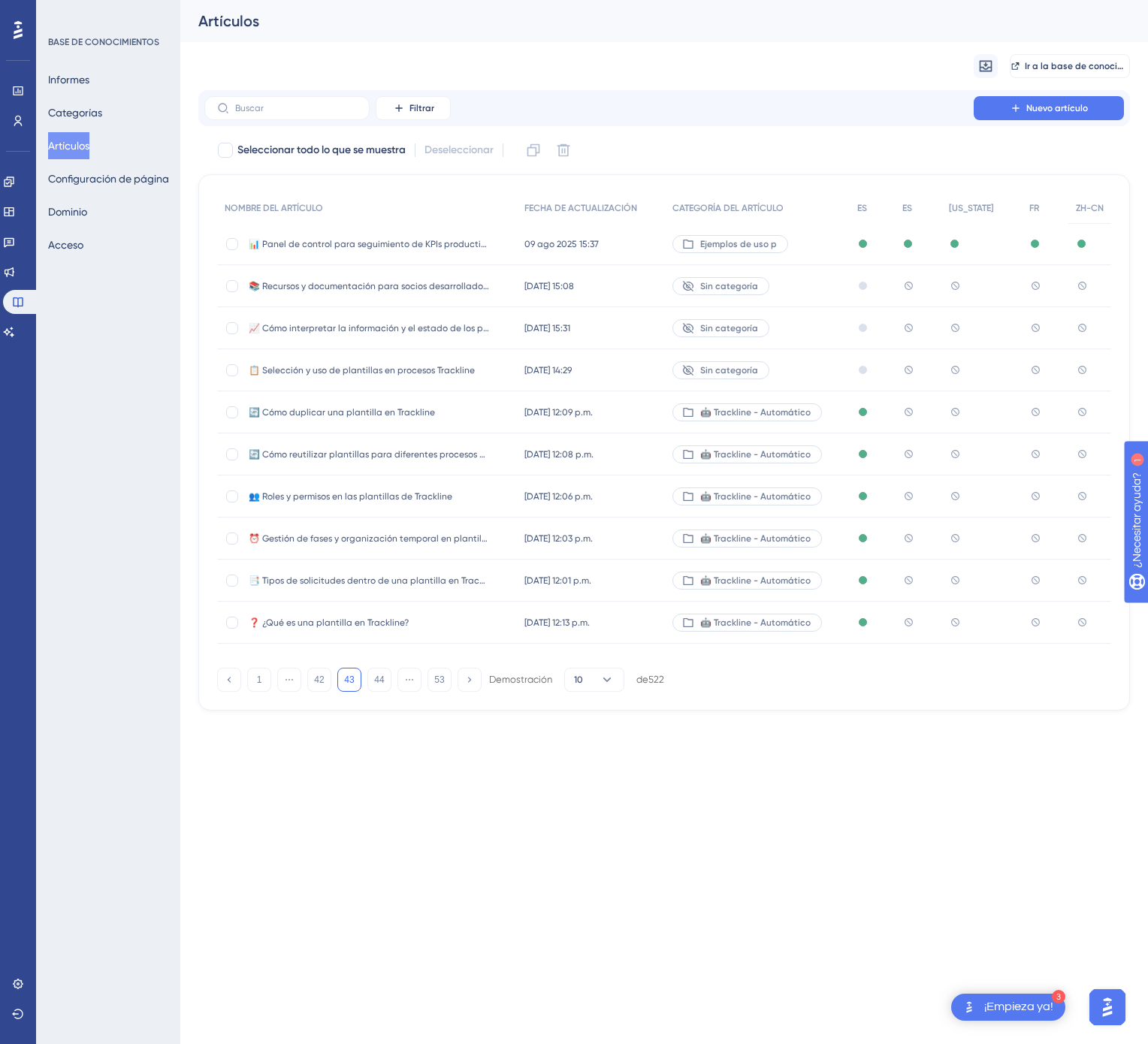
click at [829, 420] on div "🤖 Trackline - Automático" at bounding box center [756, 413] width 185 height 42
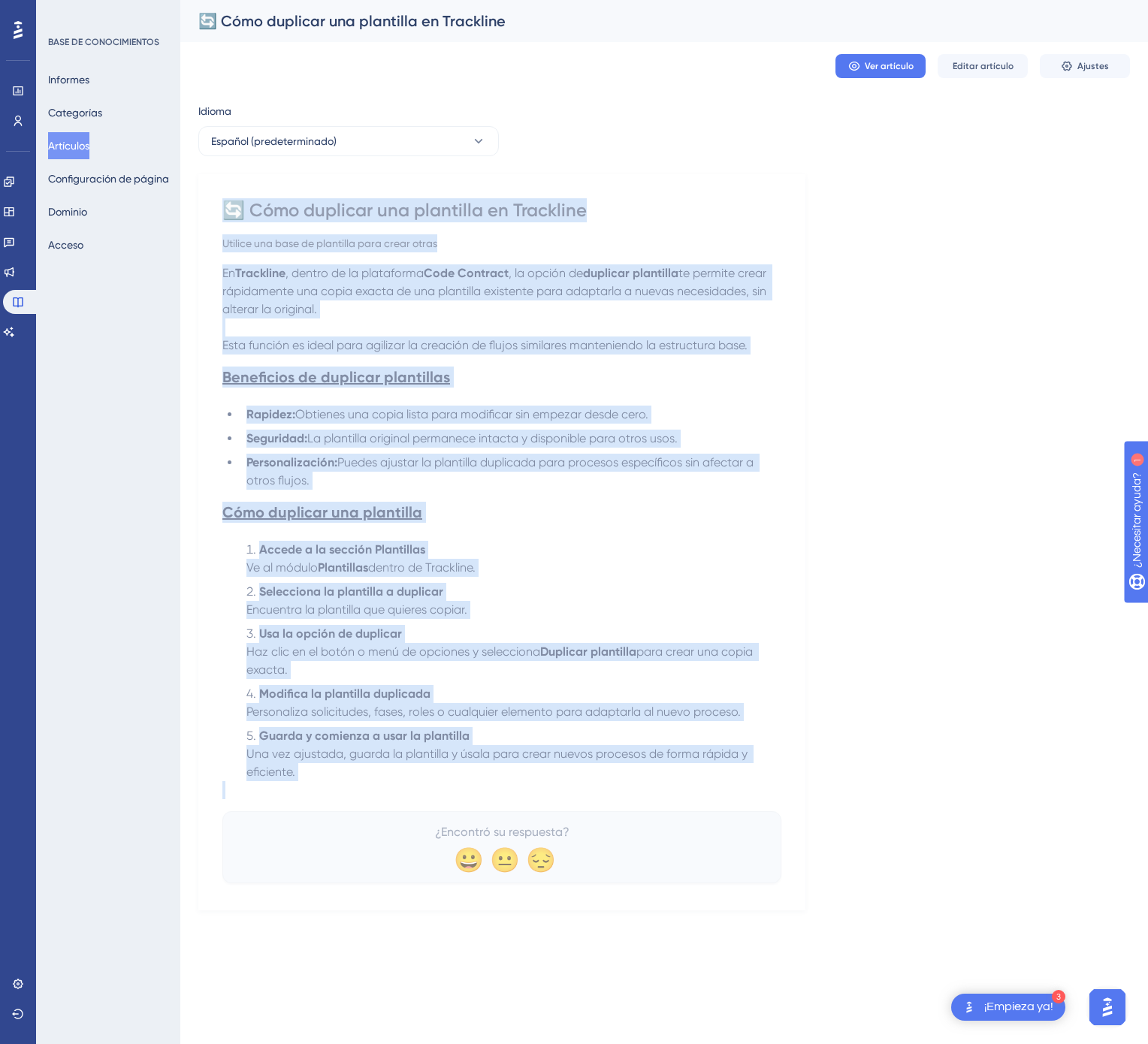
drag, startPoint x: 229, startPoint y: 205, endPoint x: 436, endPoint y: 801, distance: 630.9
click at [436, 801] on div "🔄 Cómo duplicar una plantilla en Trackline Utilice una base de plantilla para c…" at bounding box center [502, 540] width 559 height 685
copy div "🔄 Cómo duplicar una plantilla en Trackline Utilice una base de plantilla para c…"
click at [459, 128] on button "Español (predeterminado)" at bounding box center [348, 141] width 301 height 30
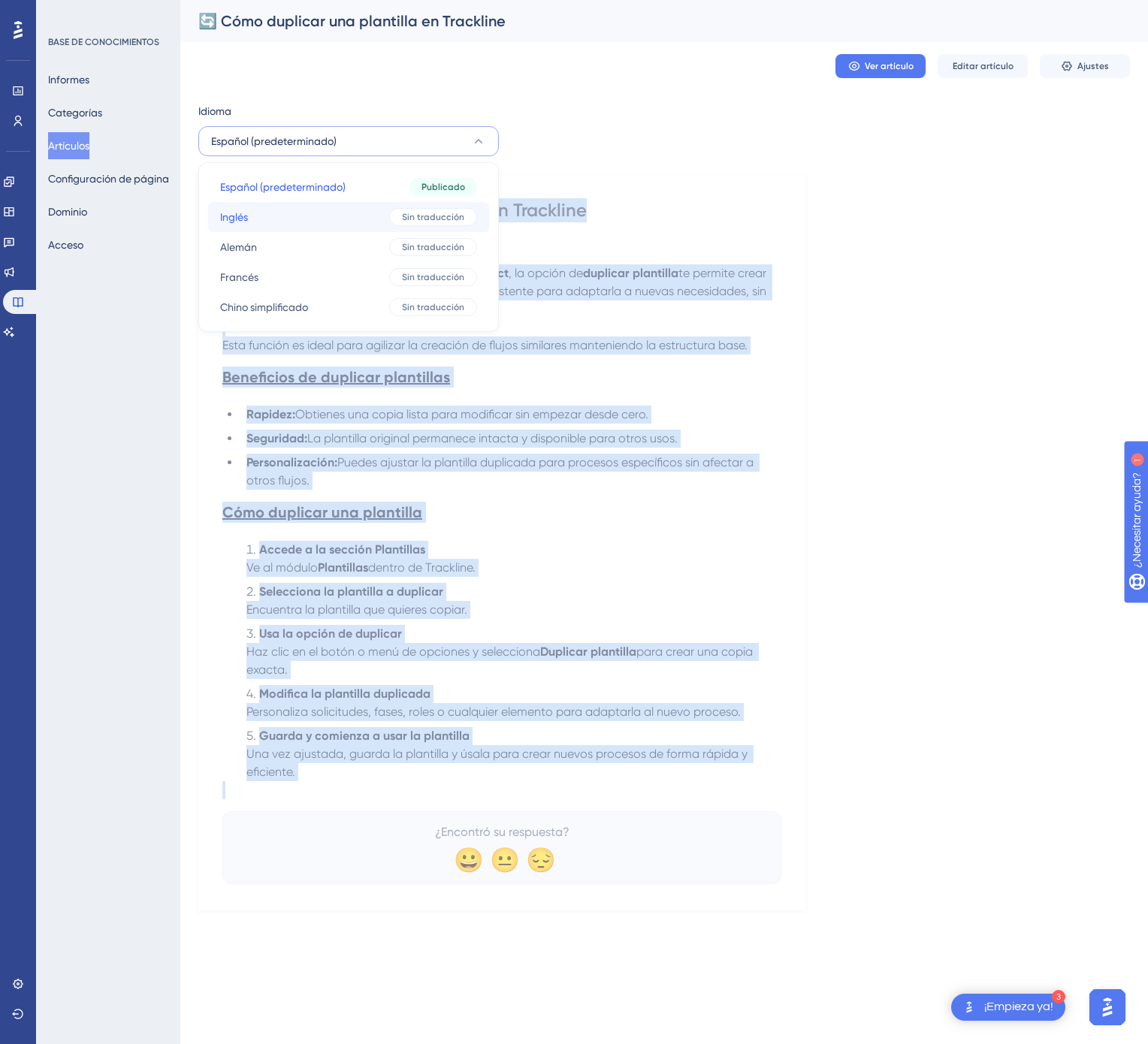
click at [427, 228] on button "Inglés Inglés Sin traducción" at bounding box center [348, 217] width 281 height 30
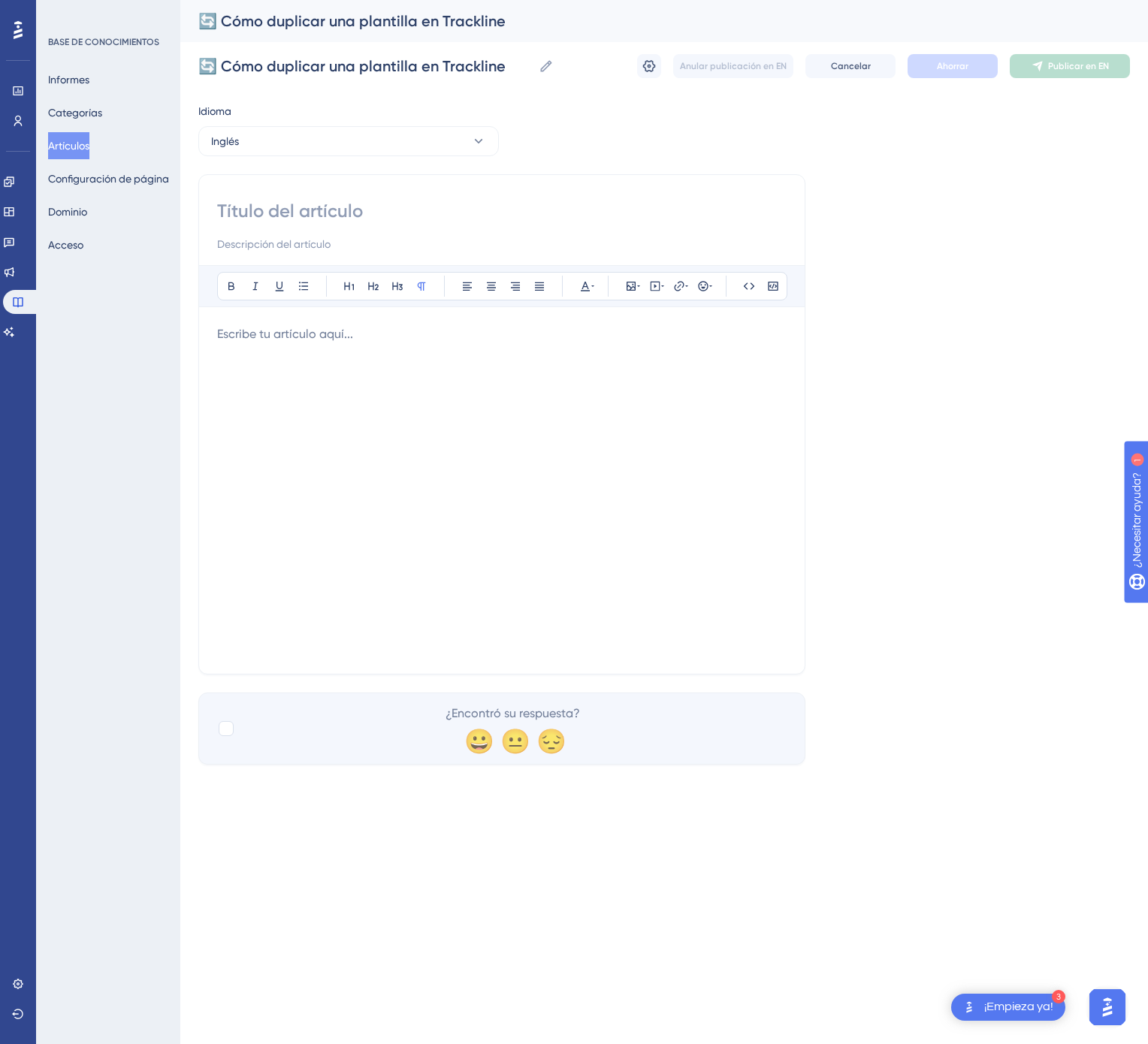
click at [365, 206] on input at bounding box center [502, 211] width 570 height 24
paste input "🔄 How to Duplicate a Template in Trackline"
type input "🔄 How to Duplicate a Template in Trackline"
click at [701, 486] on div at bounding box center [502, 491] width 570 height 331
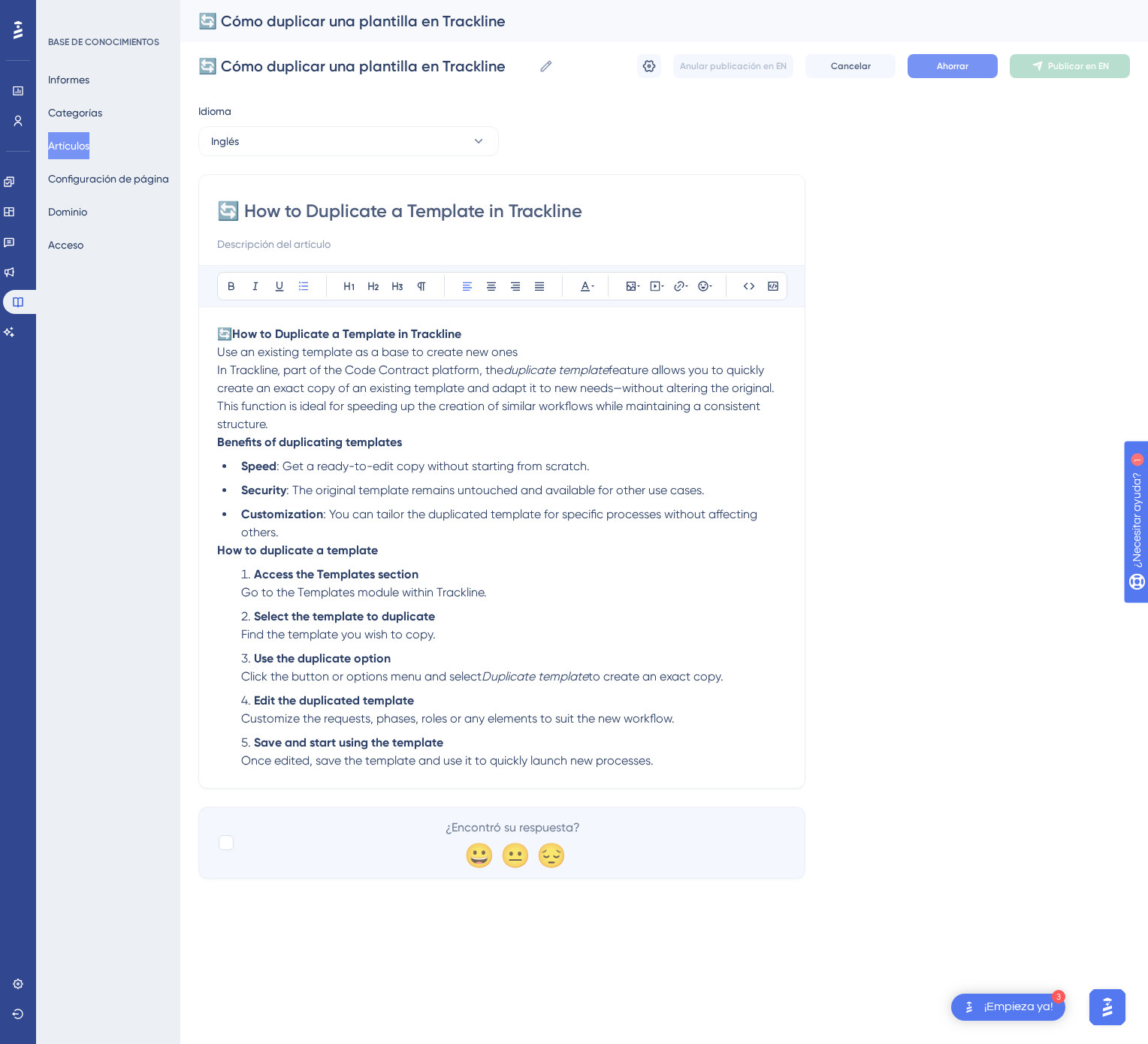
click at [937, 61] on font "Ahorrar" at bounding box center [953, 66] width 32 height 11
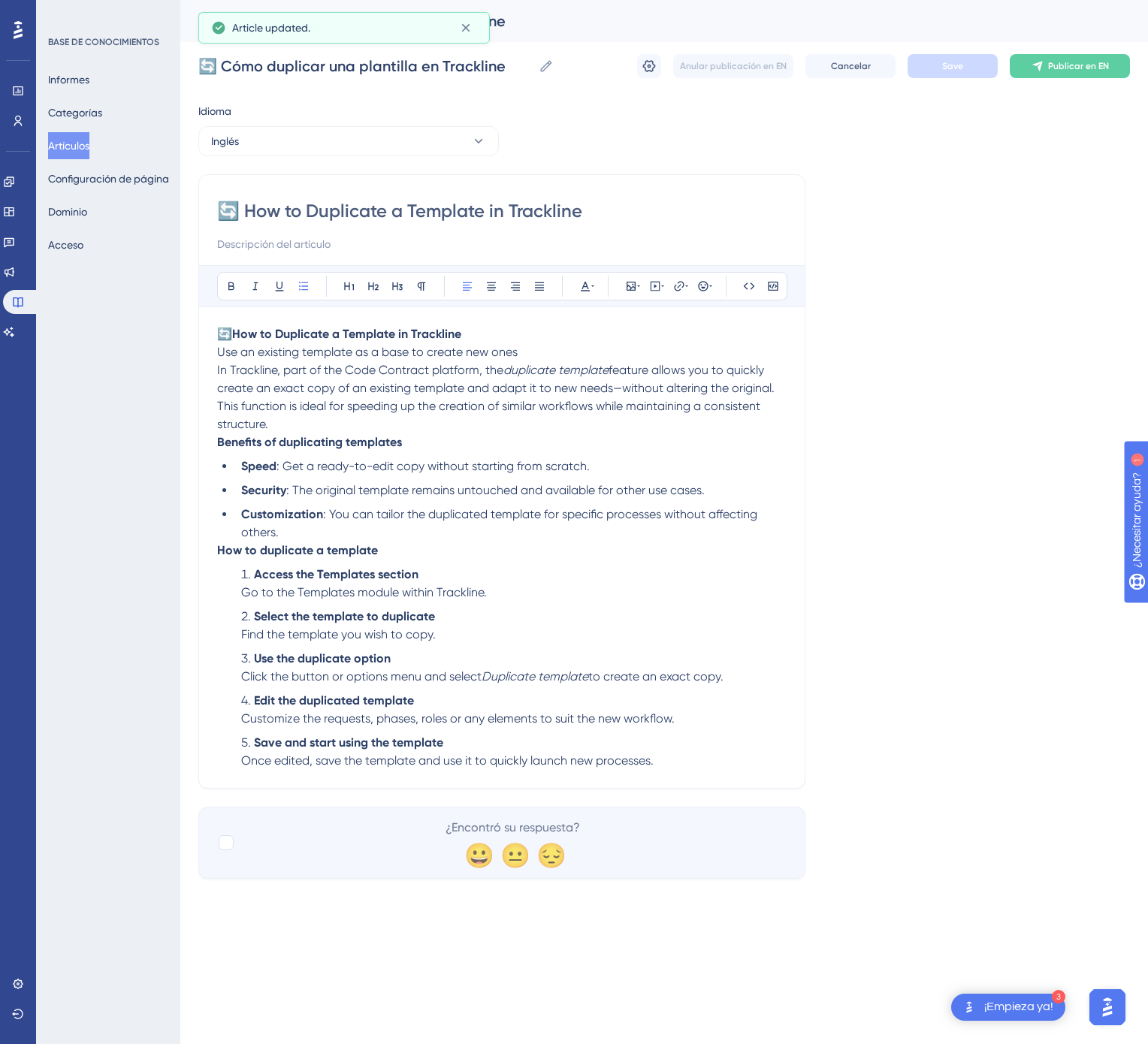
click at [1061, 67] on font "Publicar en EN" at bounding box center [1078, 66] width 61 height 11
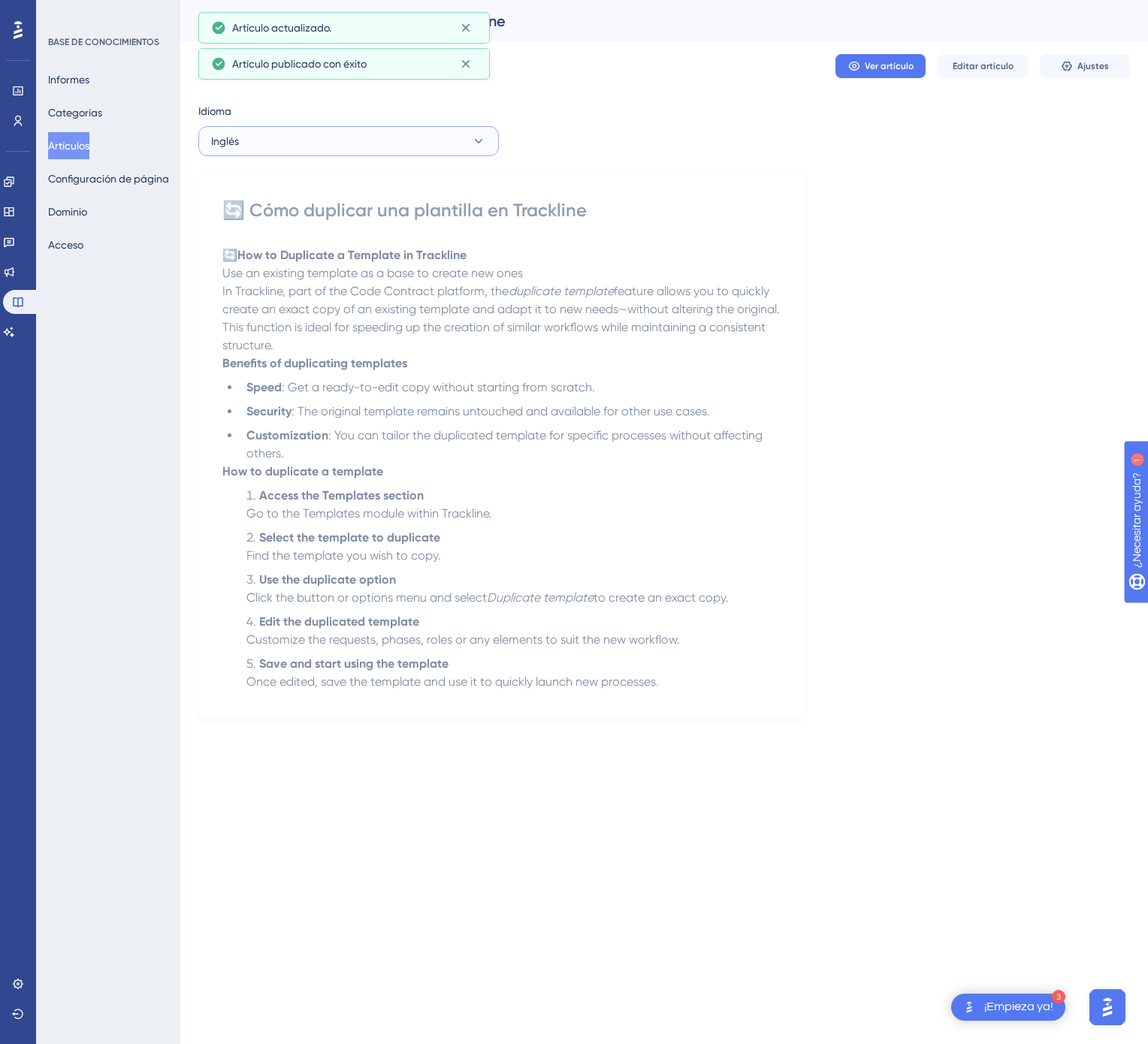
click at [349, 143] on button "Inglés" at bounding box center [348, 141] width 301 height 30
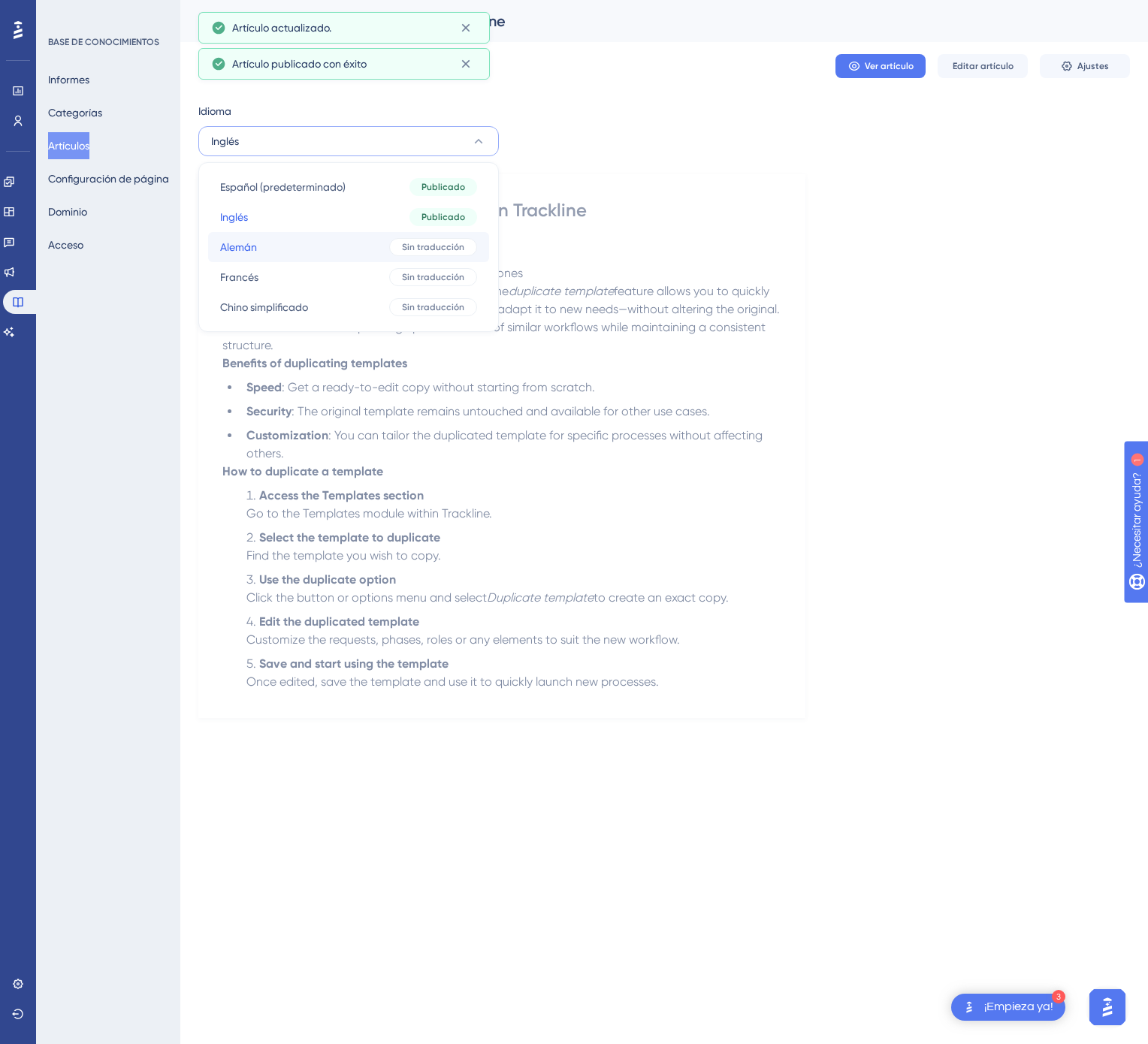
click at [340, 250] on button "Alemán Alemán Sin traducción" at bounding box center [348, 247] width 281 height 30
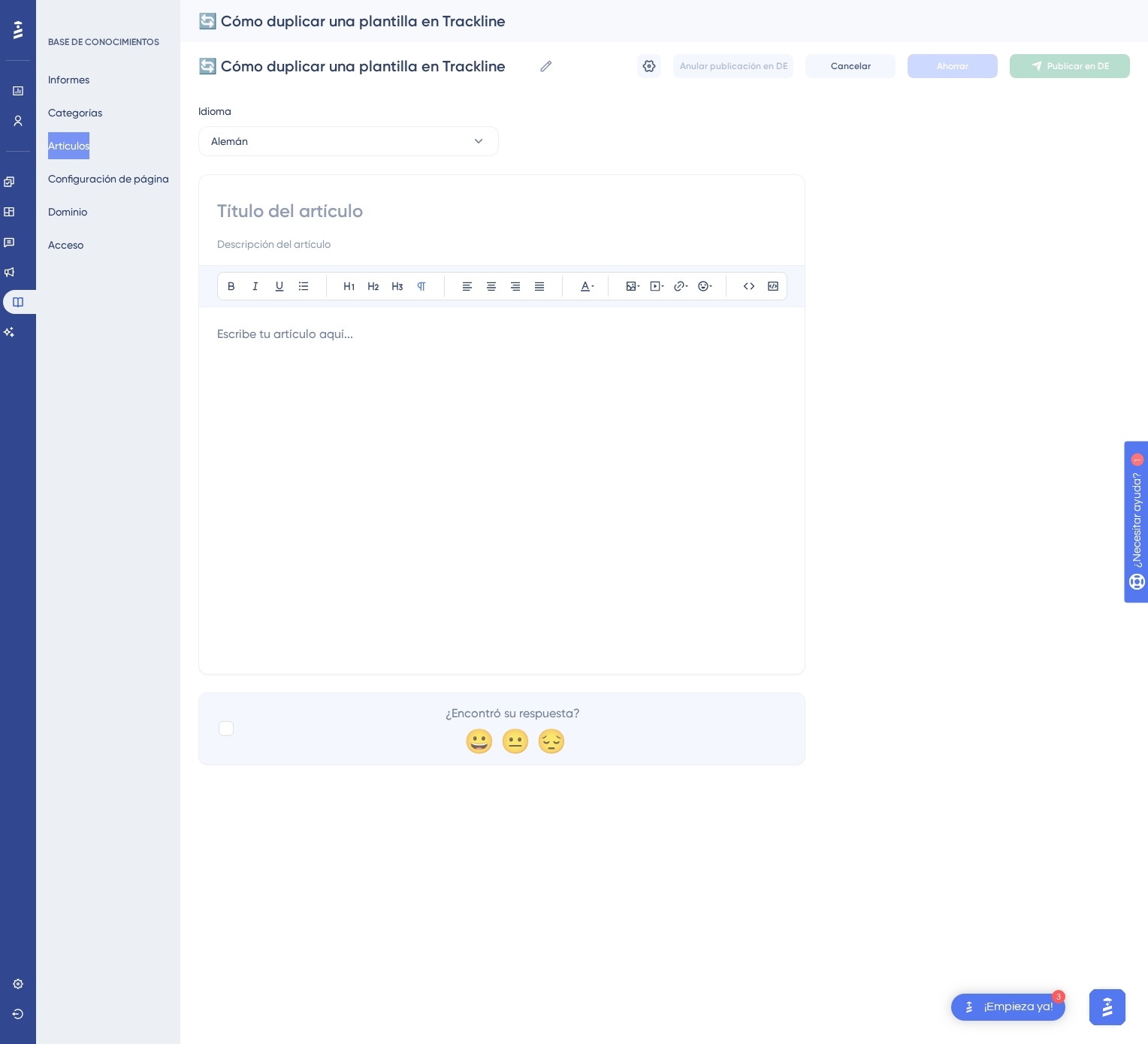
click at [346, 222] on input at bounding box center [502, 211] width 570 height 24
paste input "🔄 So duplizierst du eine Vorlage in Trackline"
click at [524, 210] on input "🔄 So duplizierst du eine Vorlage in Trackline" at bounding box center [502, 211] width 570 height 24
type input "🔄 So duplizierst du eine Vorlage in Trackline"
click at [109, 456] on div "BASE DE CONOCIMIENTOS Informes Categorías Artículos Configuración de página Dom…" at bounding box center [108, 522] width 144 height 1044
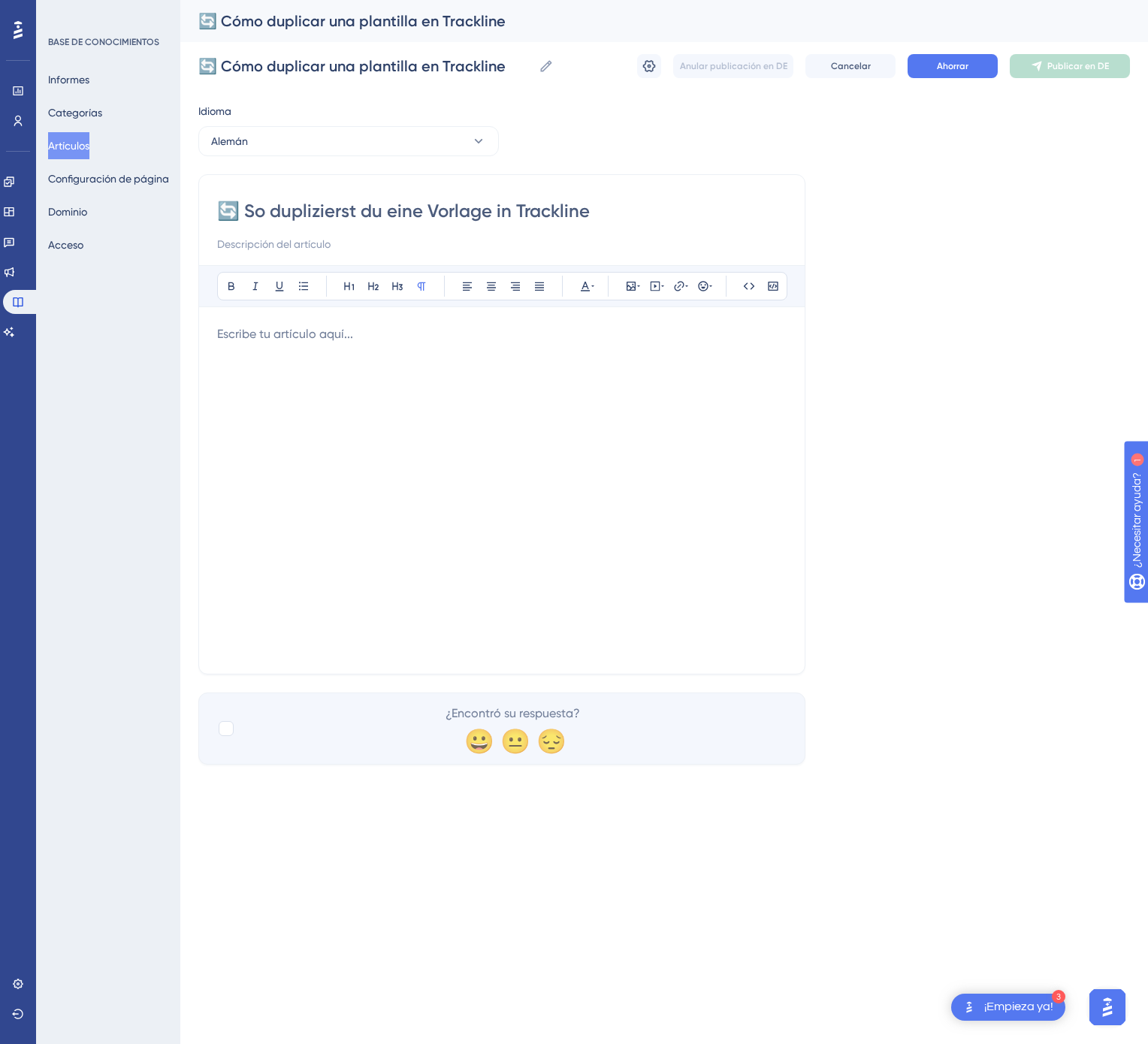
click at [274, 442] on div at bounding box center [502, 491] width 570 height 331
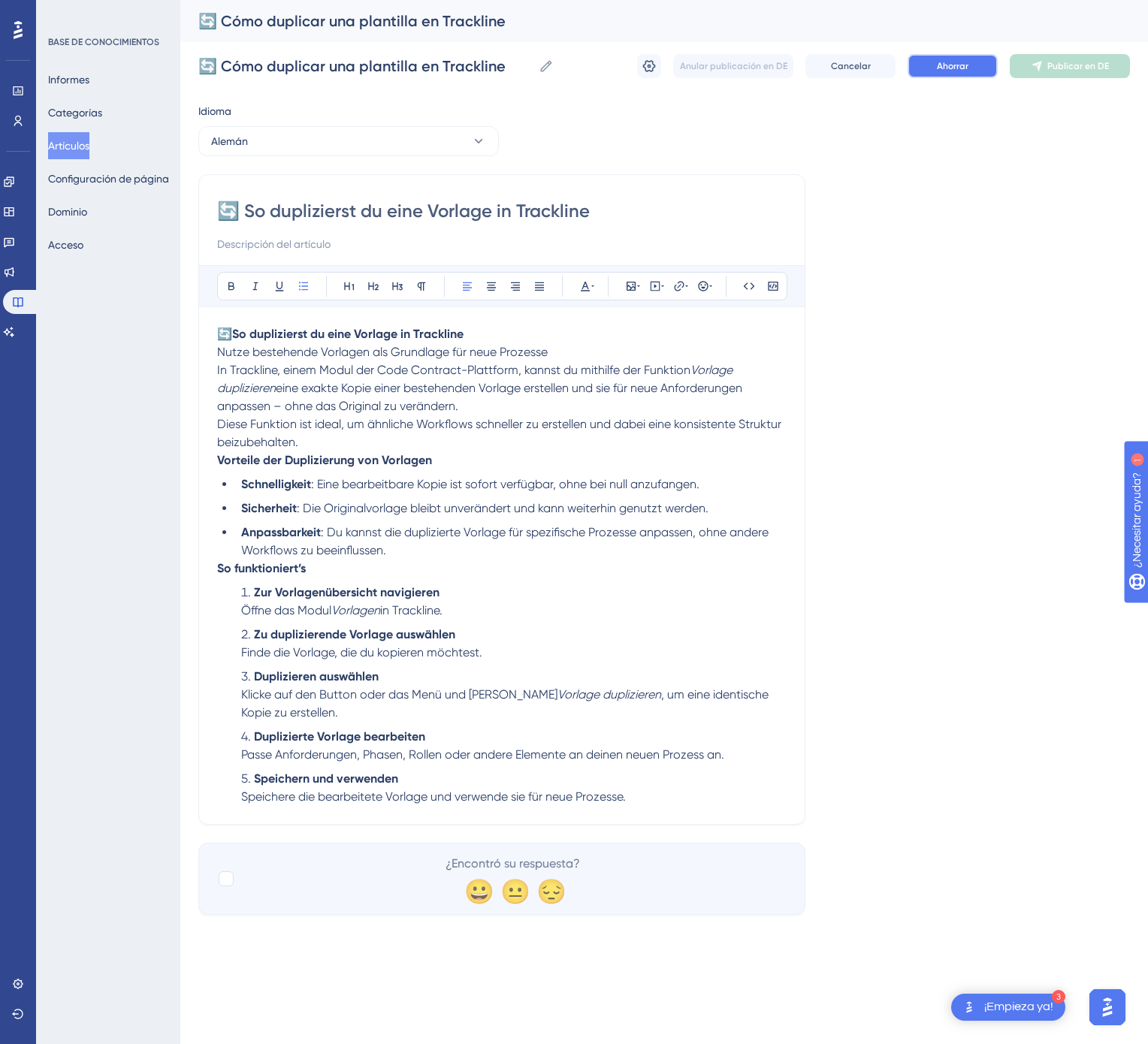
click at [950, 65] on font "Ahorrar" at bounding box center [953, 66] width 32 height 11
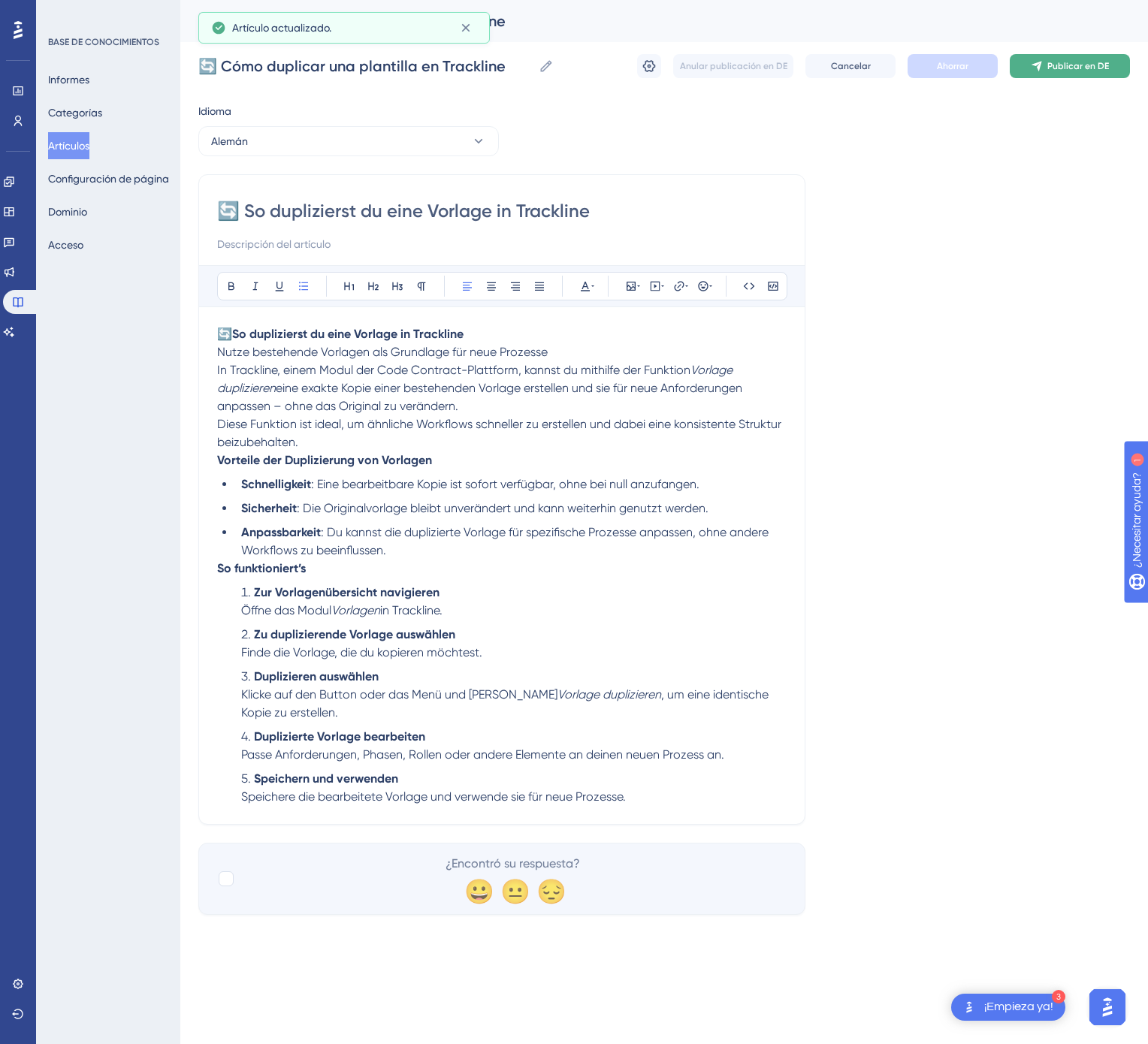
click at [1085, 68] on font "Publicar en DE" at bounding box center [1078, 66] width 62 height 11
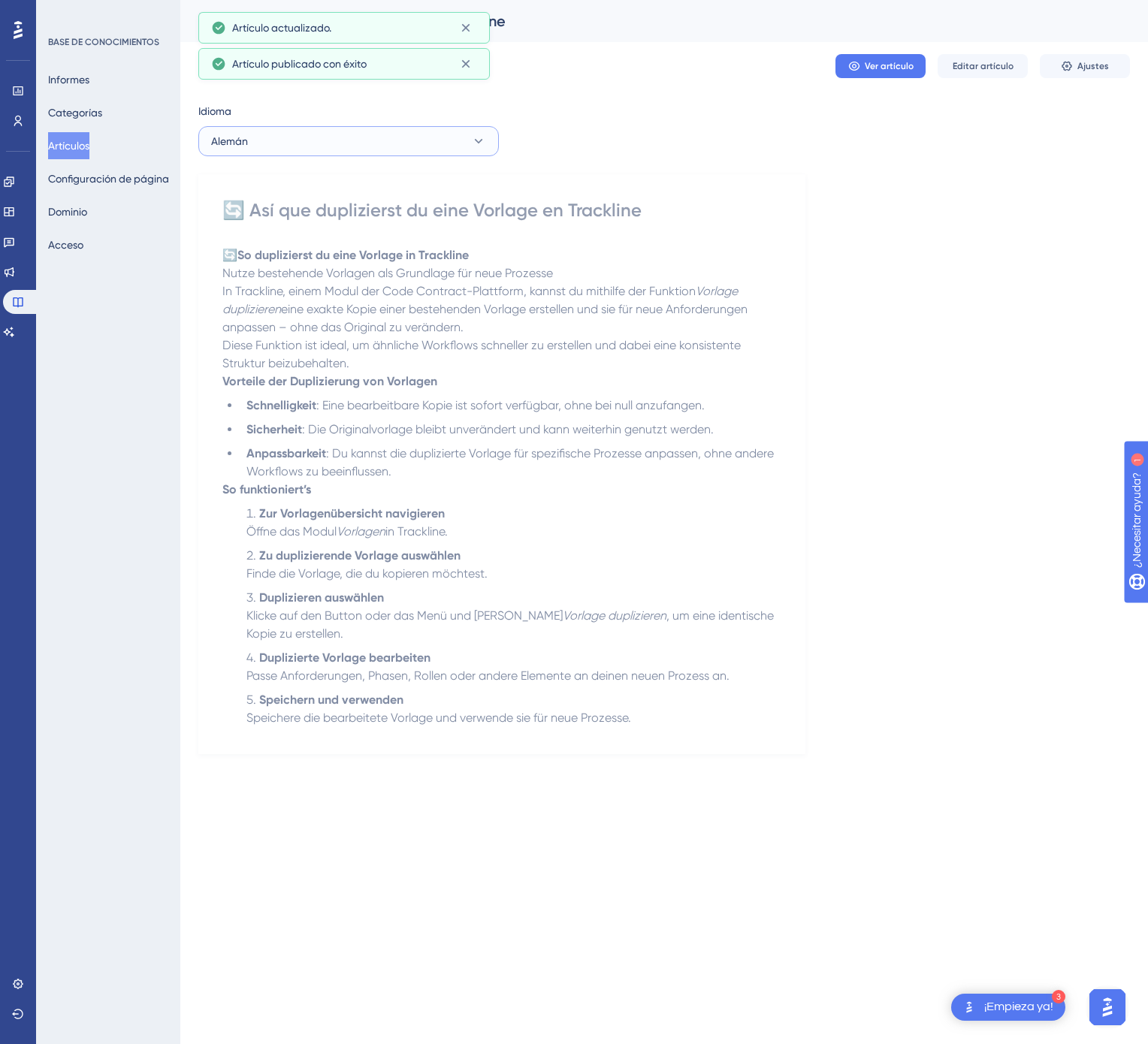
click at [430, 134] on button "Alemán" at bounding box center [348, 141] width 301 height 30
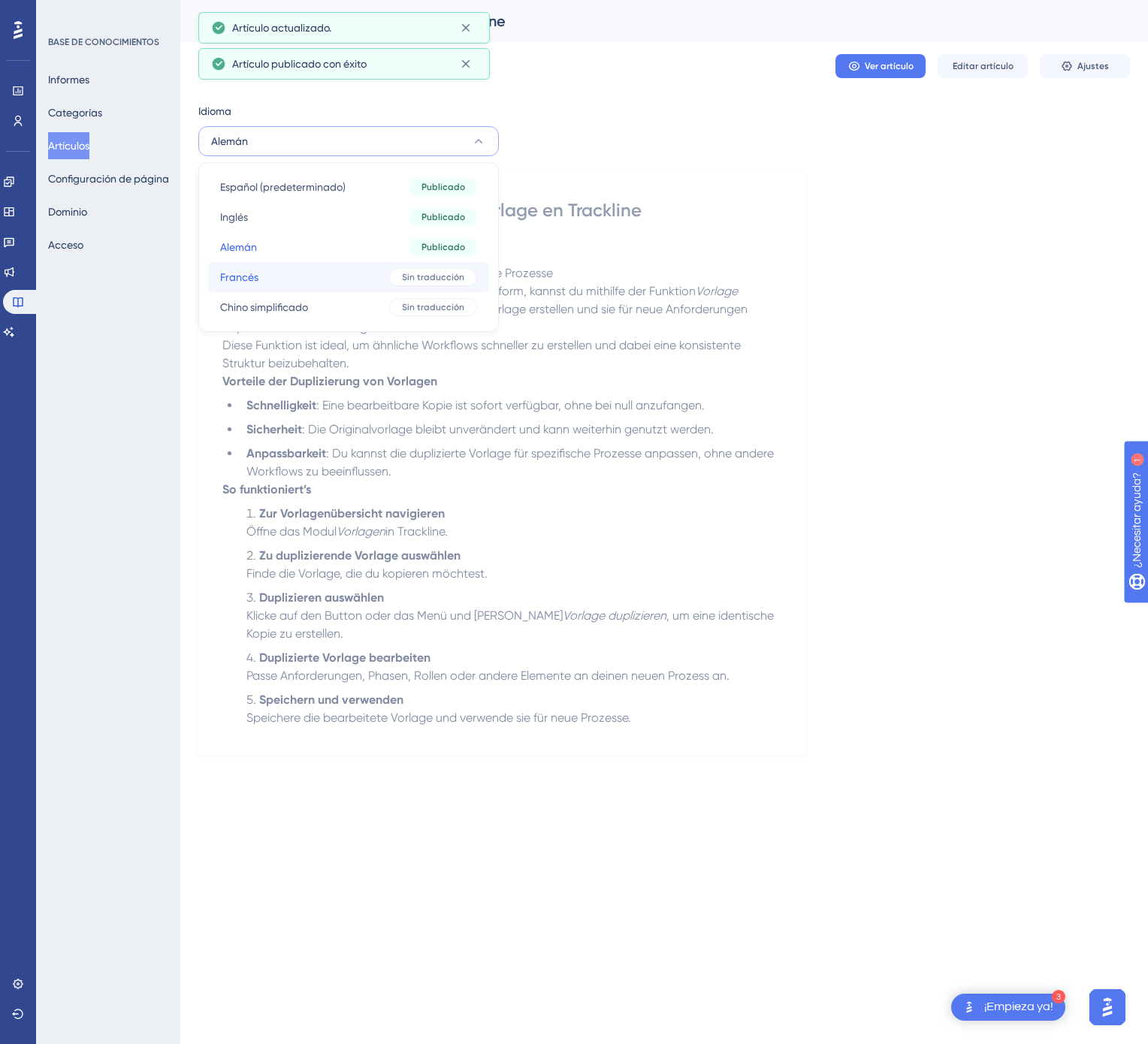
click at [420, 264] on button "Francés Francés Sin traducción" at bounding box center [348, 277] width 281 height 30
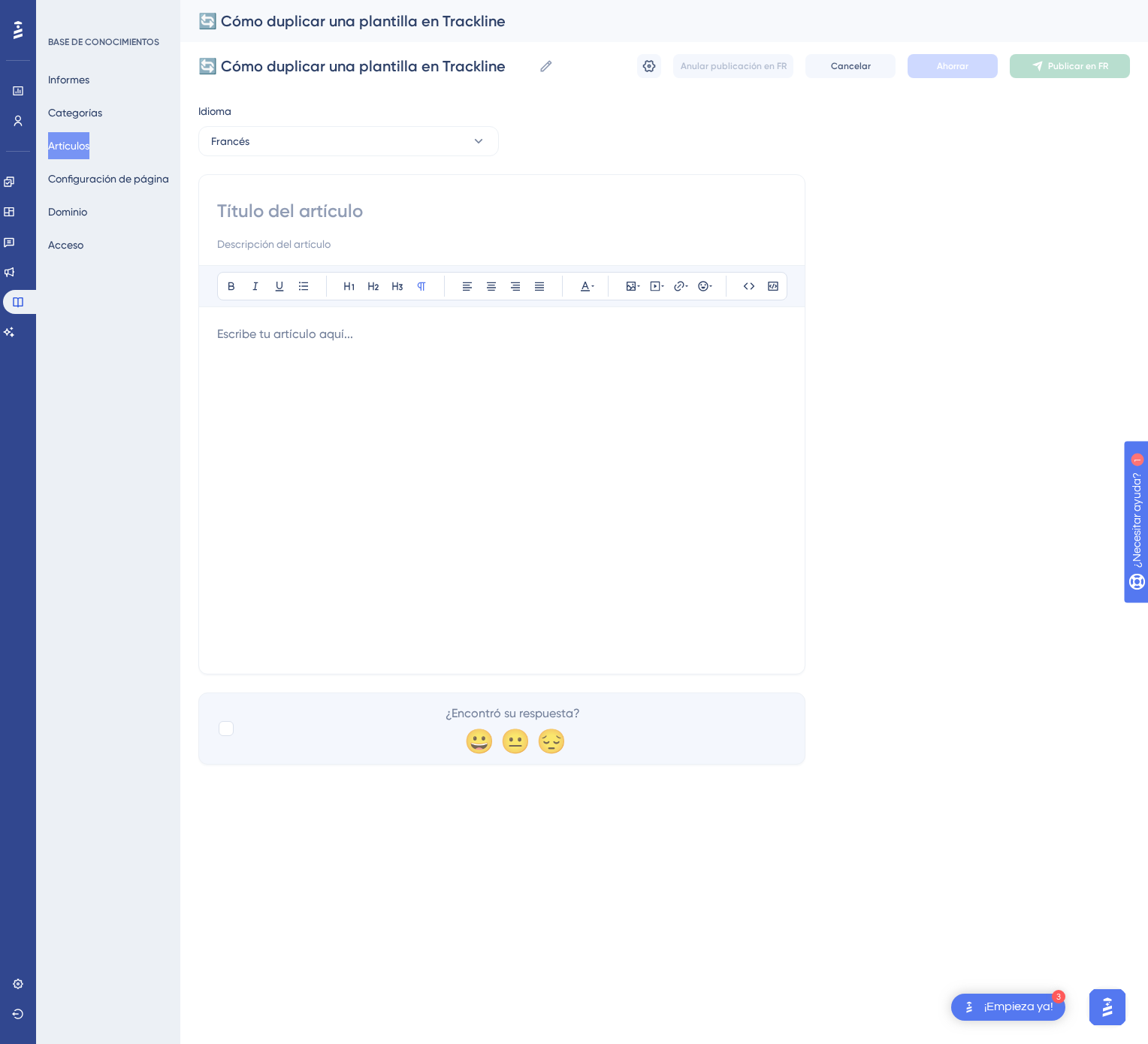
click at [263, 206] on input at bounding box center [502, 211] width 570 height 24
paste input "🔄 Comment dupliquer un modèle dans Trackline"
type input "🔄 Comment dupliquer un modèle dans Trackline"
click at [500, 492] on div at bounding box center [502, 491] width 570 height 331
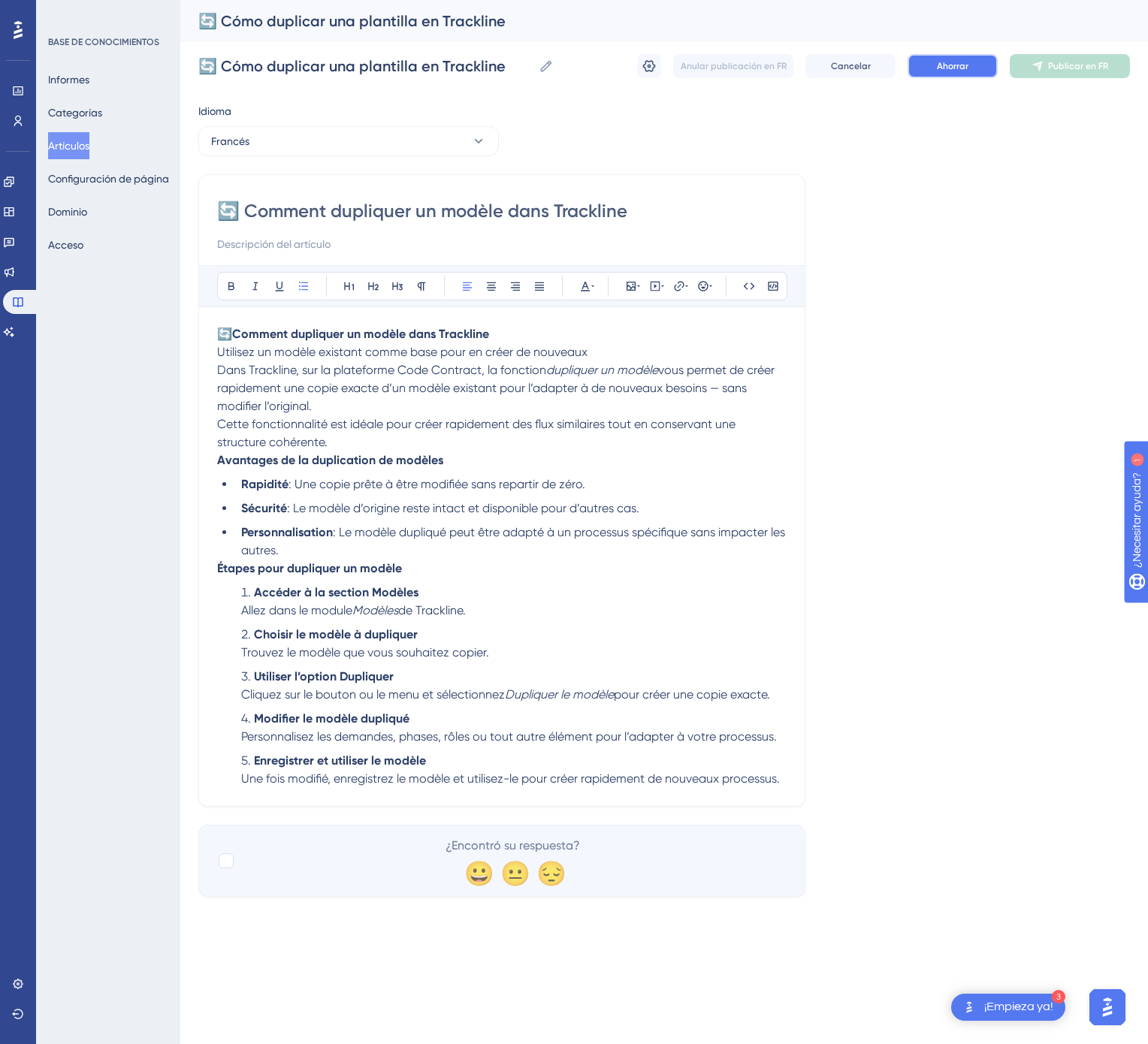
click at [940, 65] on font "Ahorrar" at bounding box center [953, 66] width 32 height 11
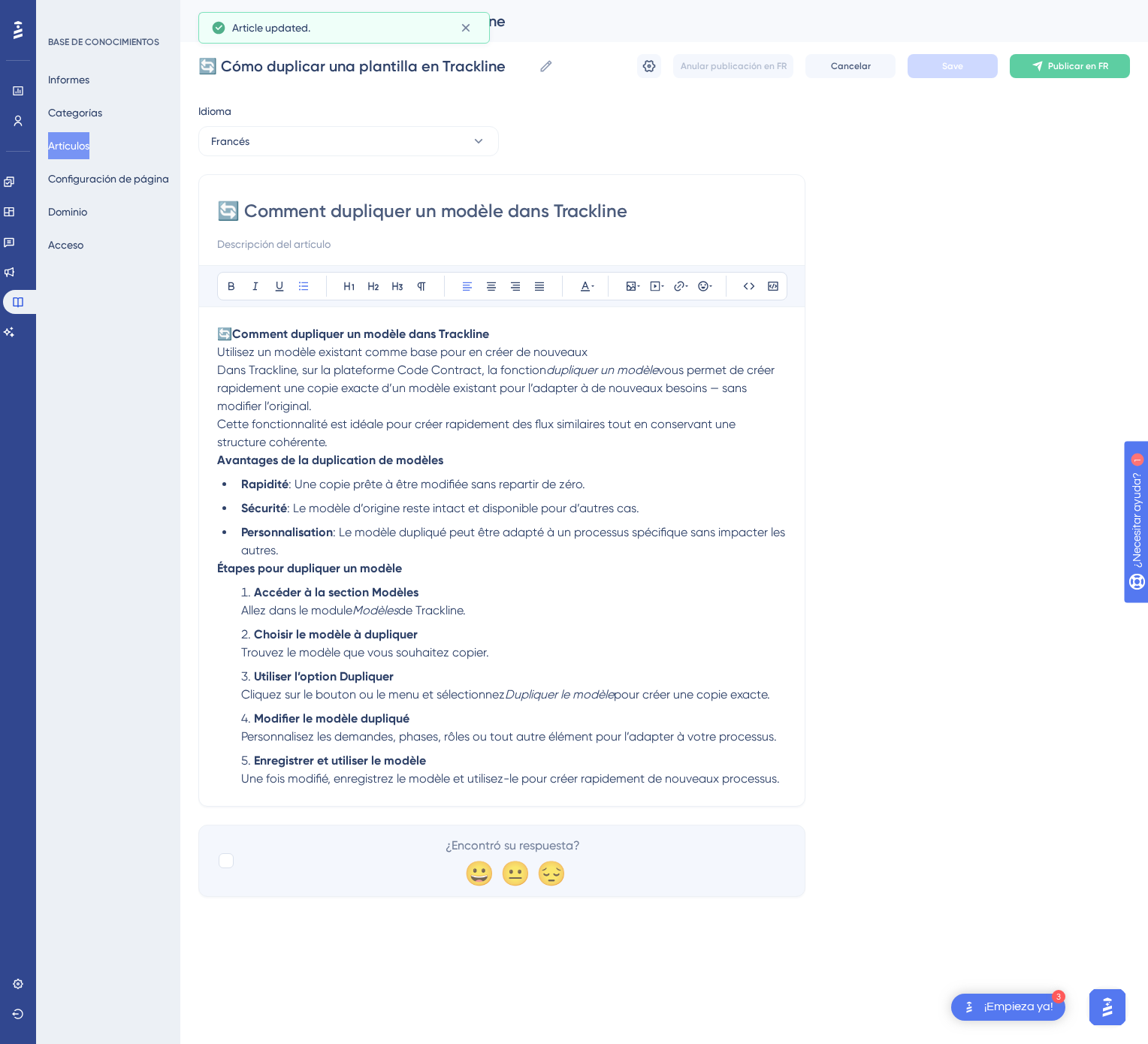
click at [1086, 63] on font "Publicar en FR" at bounding box center [1078, 66] width 60 height 11
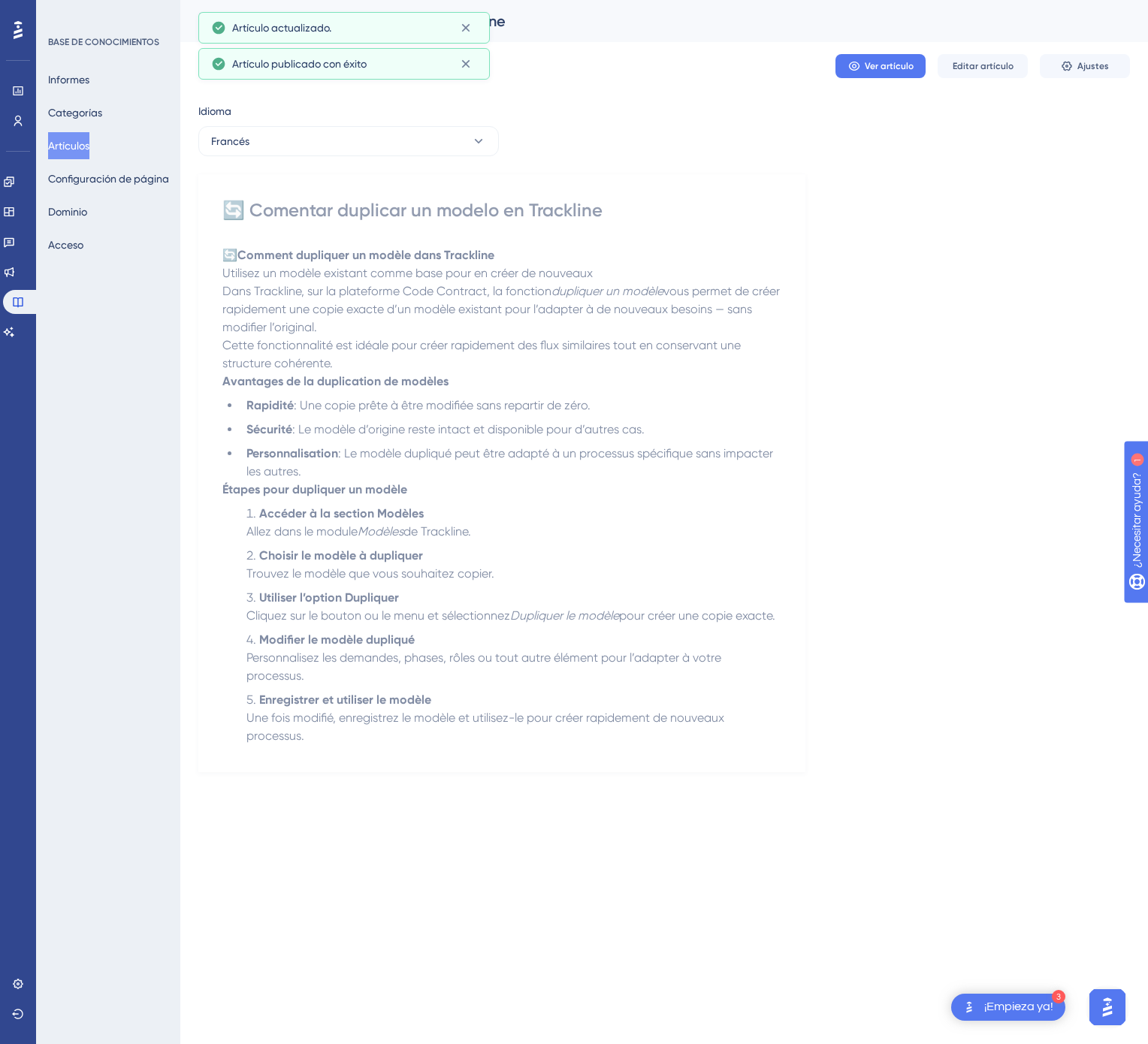
click at [369, 158] on div "Idioma Francés 🔄 Comentar duplicar un modelo en Trackline 🔄 Comment dupliquer u…" at bounding box center [663, 437] width 931 height 670
click at [385, 145] on button "Francés" at bounding box center [348, 141] width 301 height 30
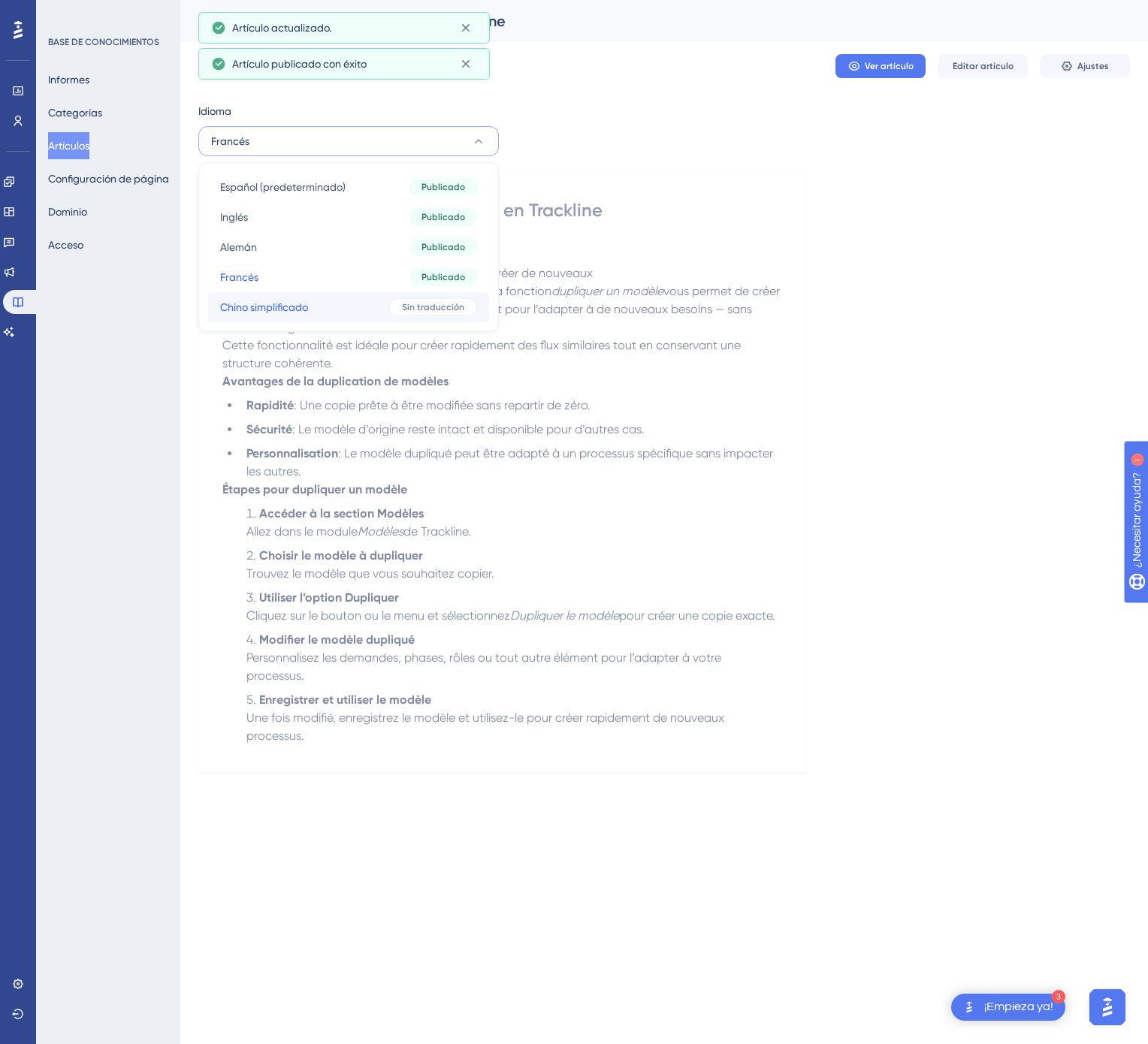
click at [353, 317] on button "Chino simplificado Chino simplificado Sin traducción" at bounding box center [348, 307] width 281 height 30
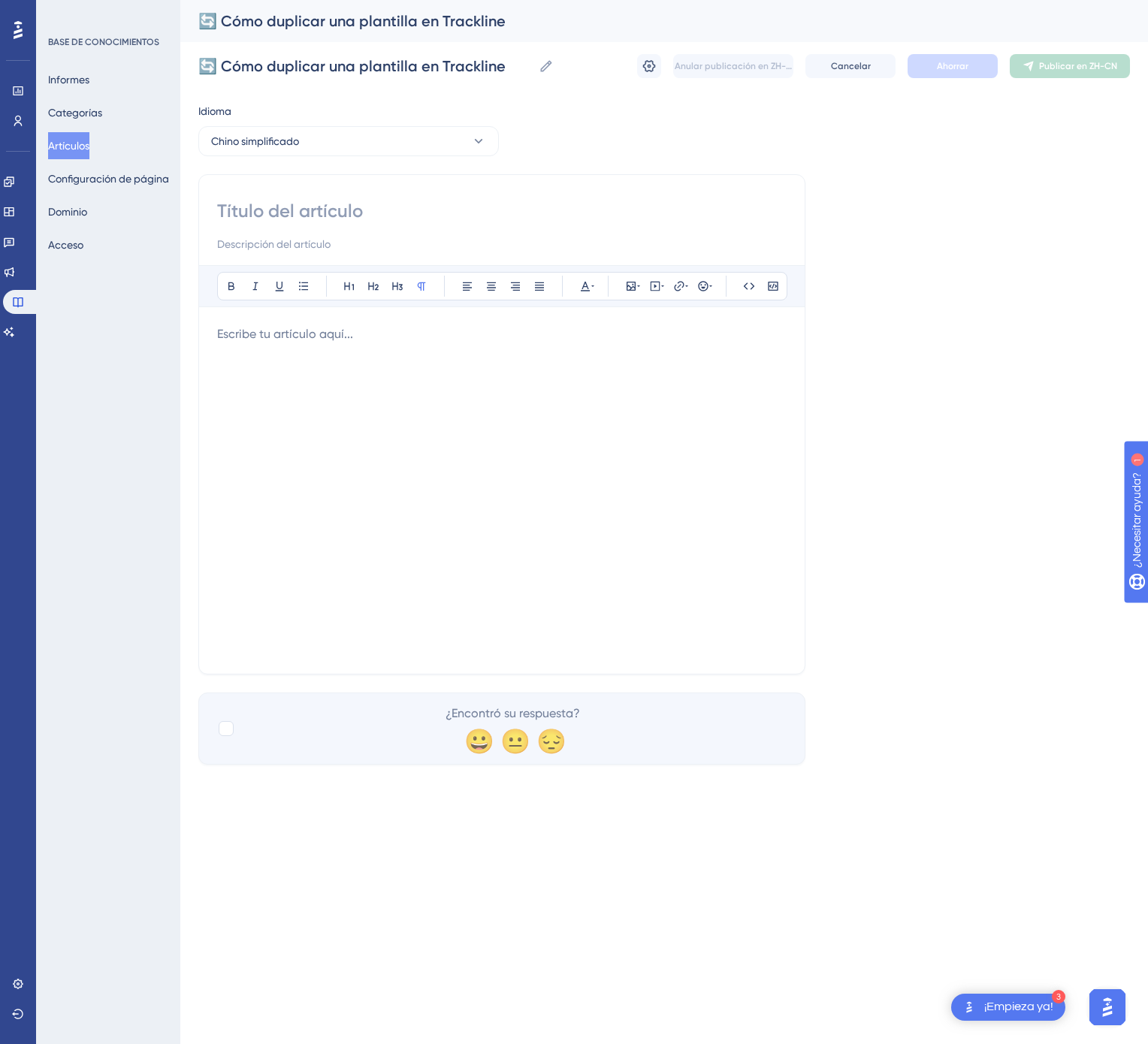
click at [427, 220] on input at bounding box center [502, 211] width 570 height 24
paste input "🔄 如何在 Trackline 中复制模板"
type input "🔄 如何在 Trackline 中复制模板"
click at [475, 462] on div at bounding box center [502, 491] width 570 height 331
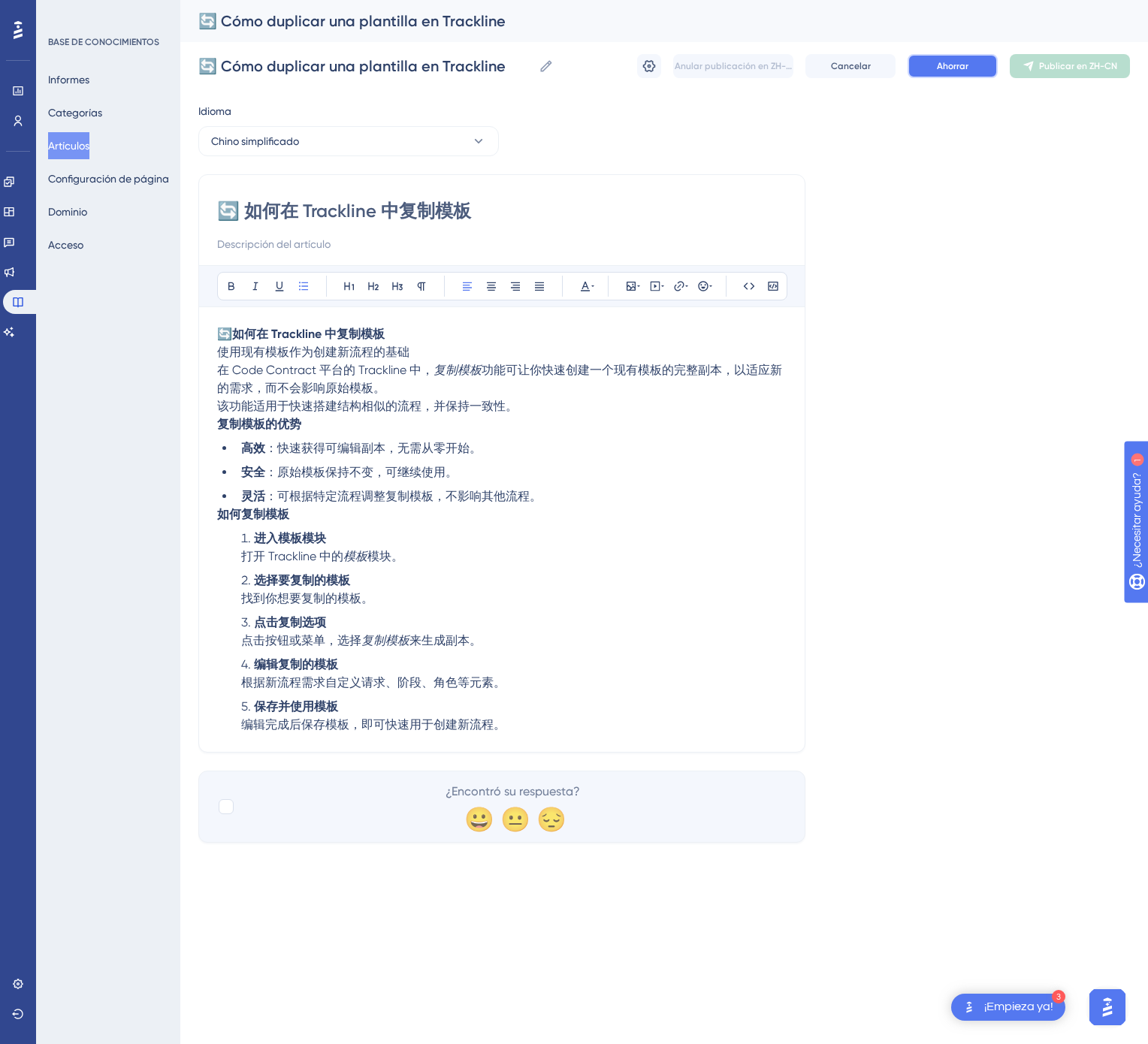
click at [943, 77] on button "Ahorrar" at bounding box center [952, 66] width 90 height 24
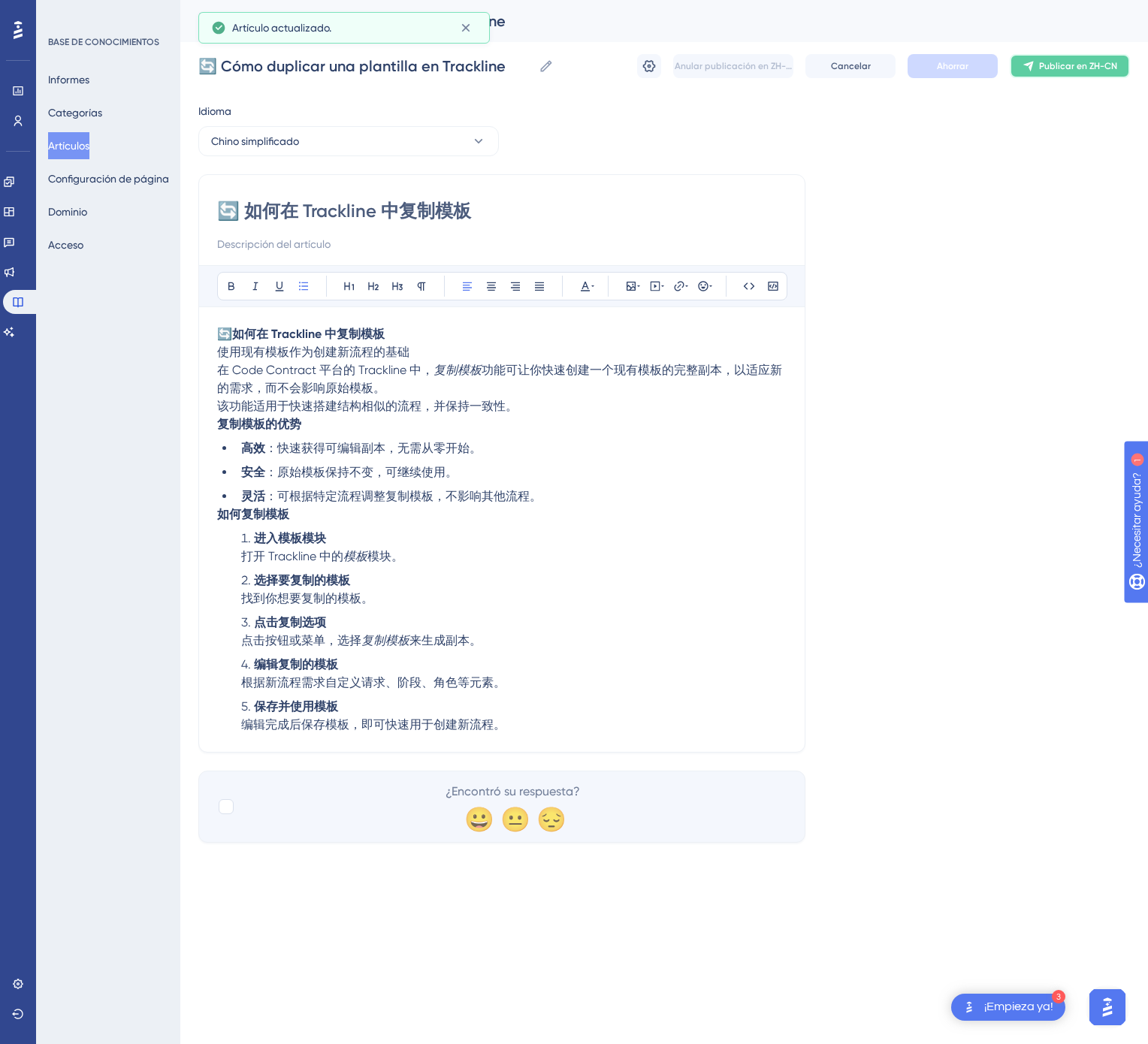
click at [1084, 67] on font "Publicar en ZH-CN" at bounding box center [1078, 66] width 78 height 11
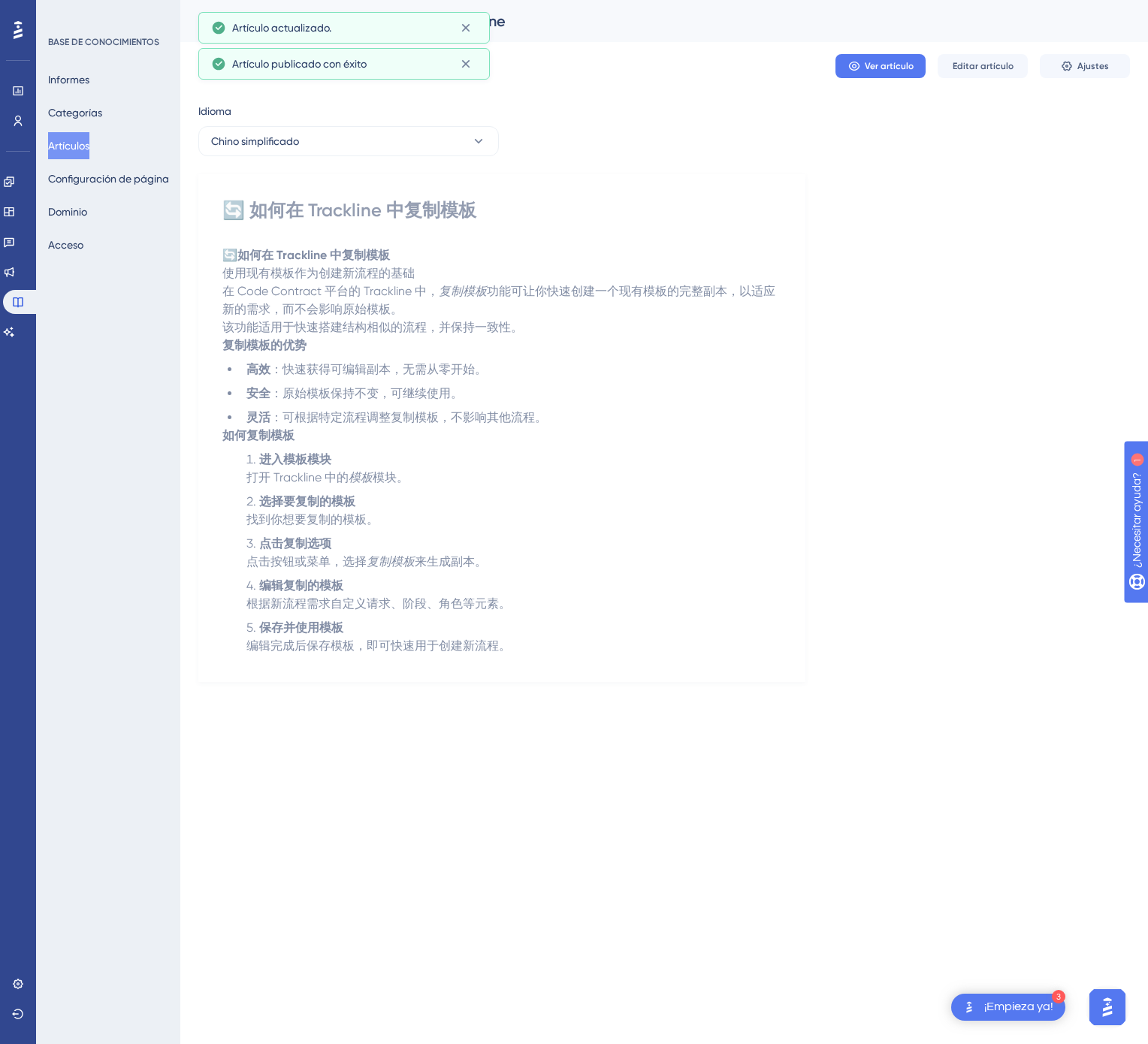
click at [57, 146] on font "Artículos" at bounding box center [68, 146] width 41 height 12
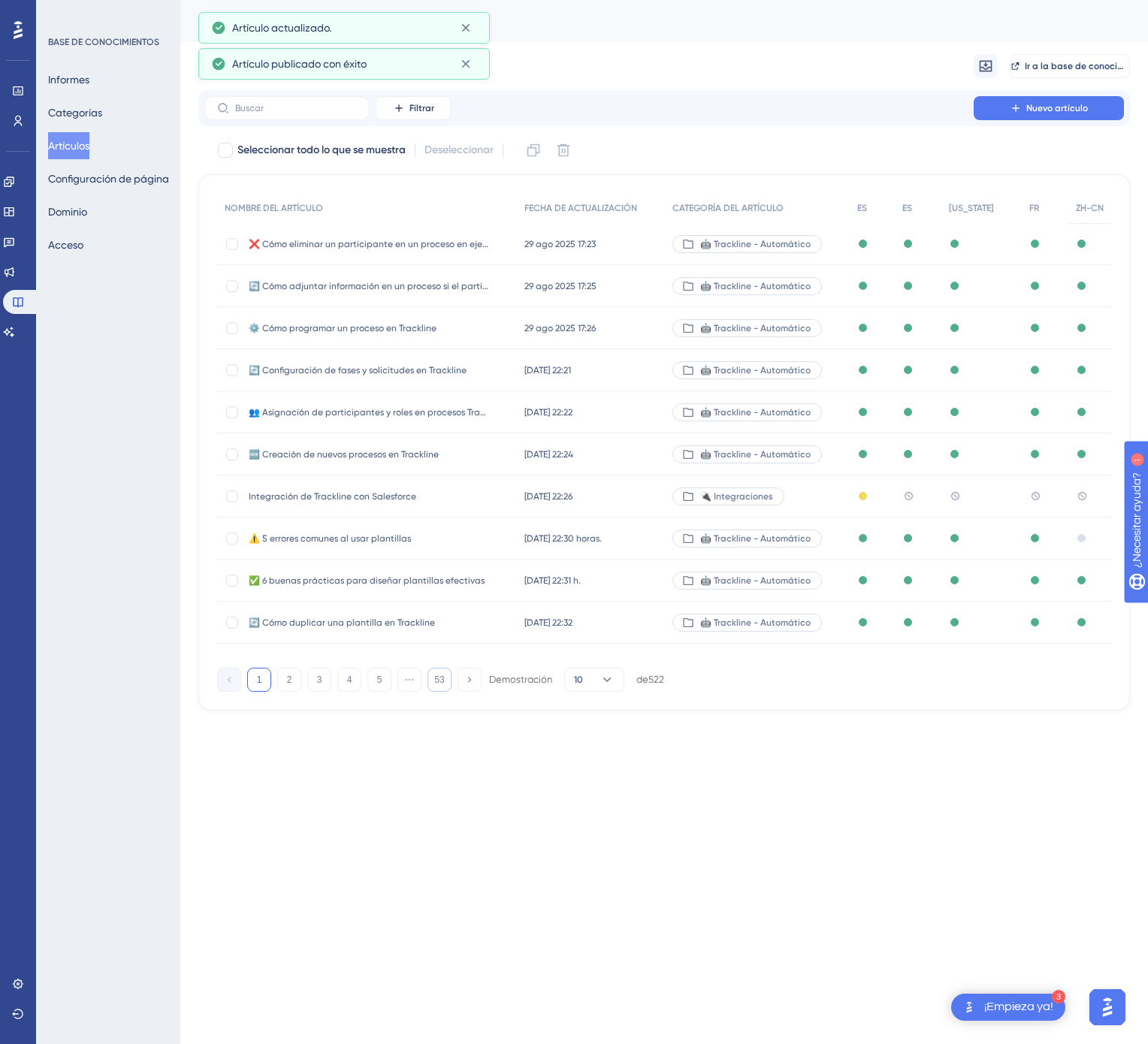
click at [435, 685] on font "53" at bounding box center [440, 679] width 10 height 11
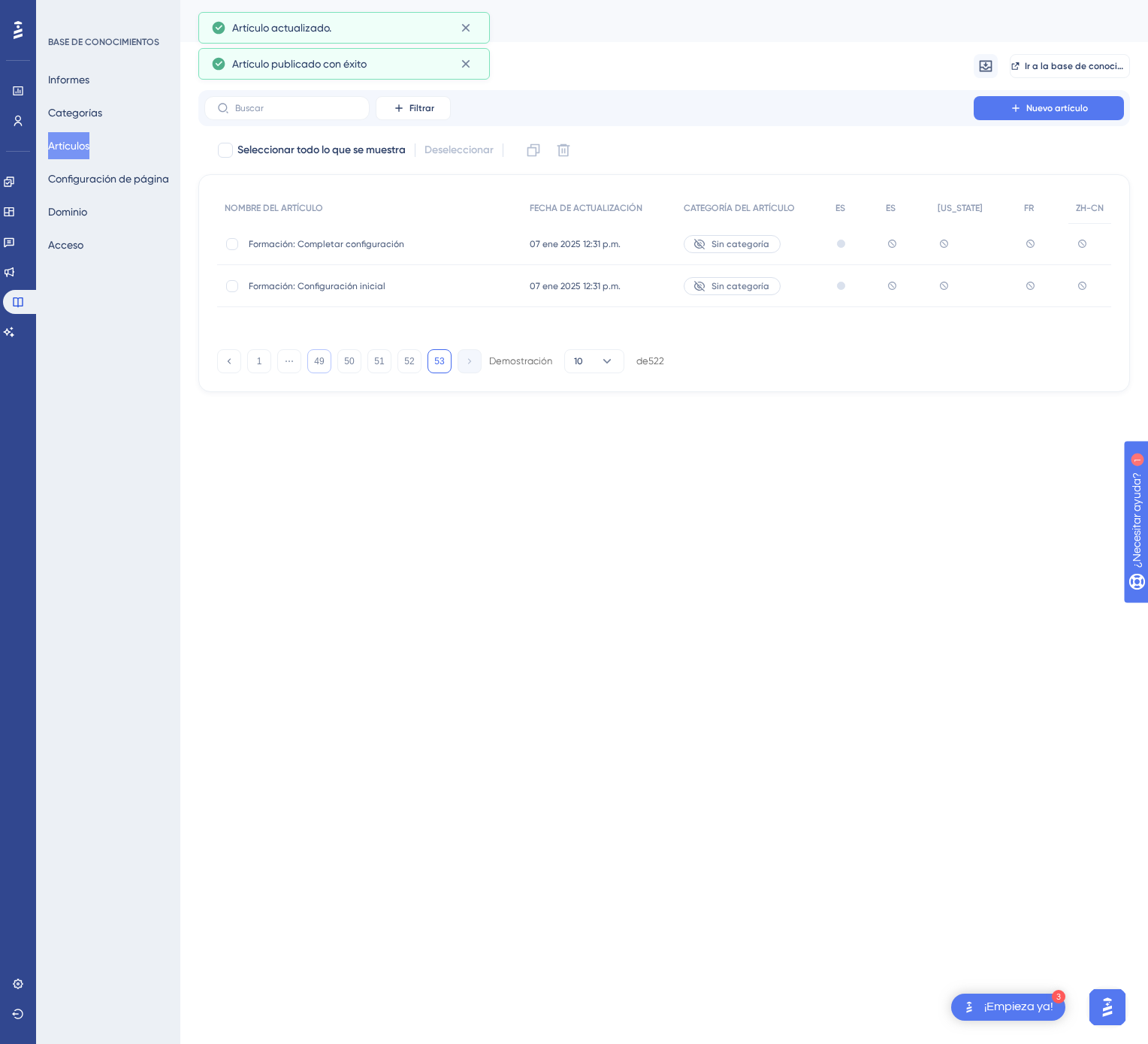
click at [327, 362] on button "49" at bounding box center [320, 362] width 24 height 24
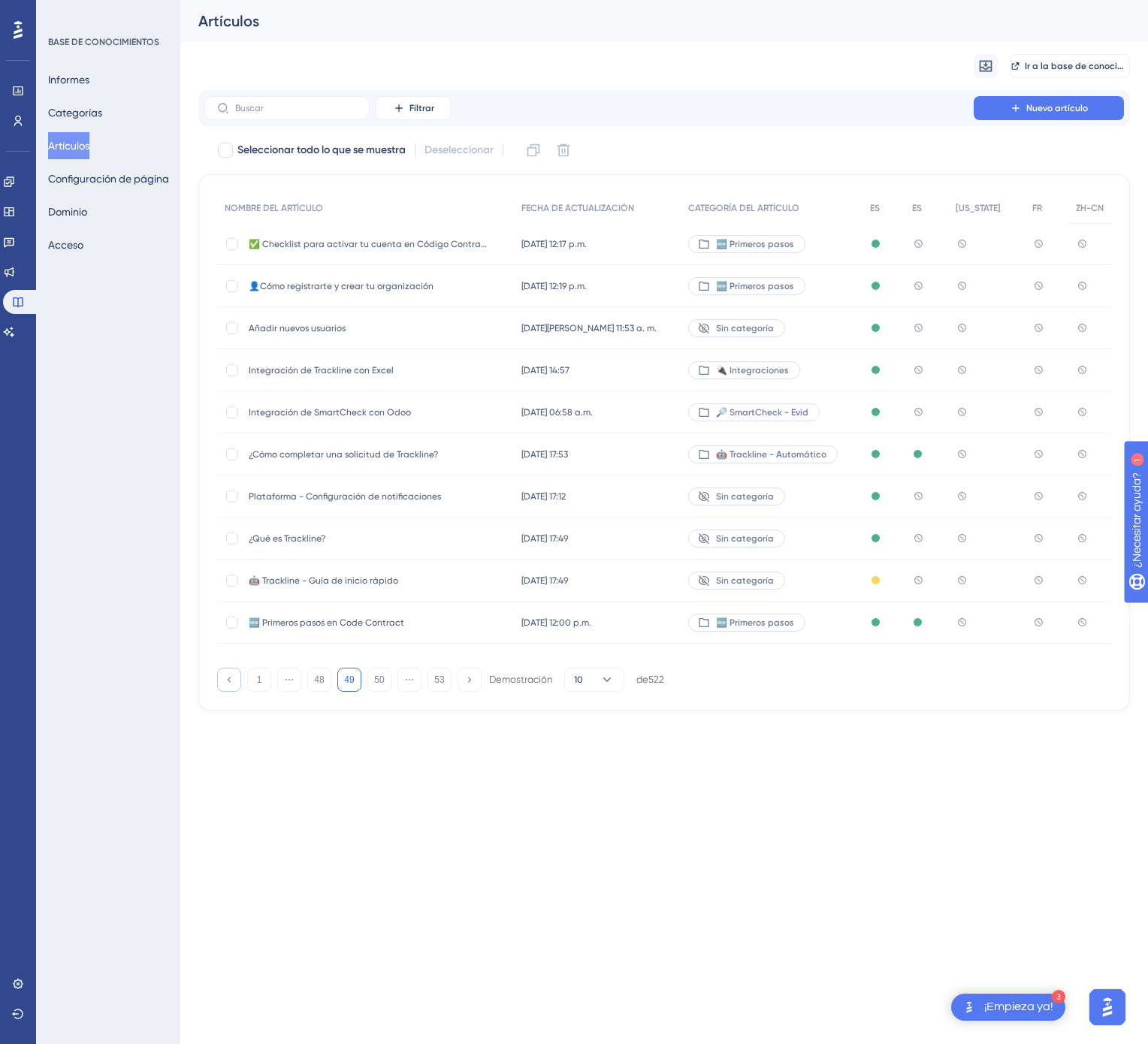
click at [219, 677] on button at bounding box center [229, 679] width 24 height 24
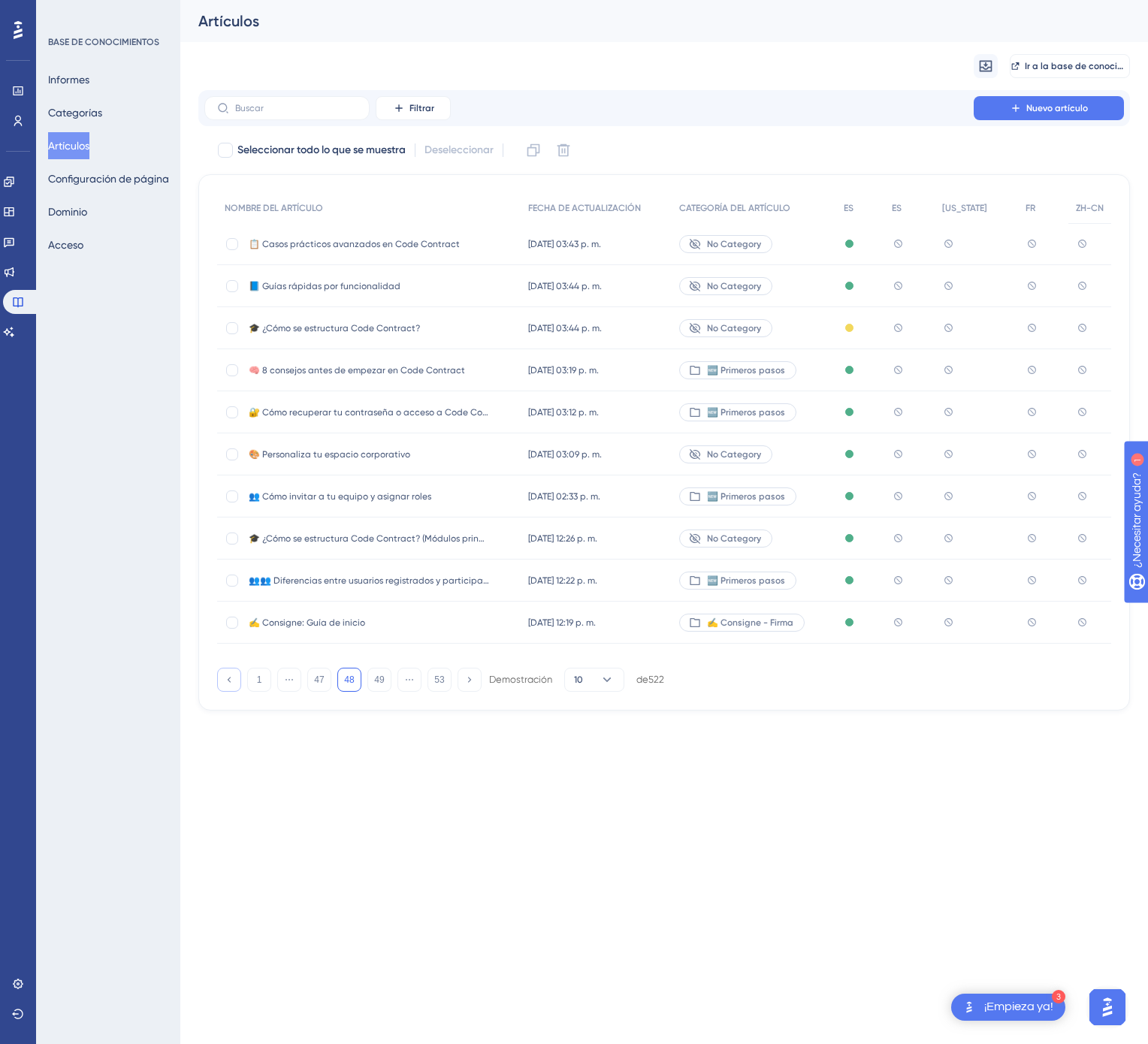
click at [219, 677] on button at bounding box center [229, 679] width 24 height 24
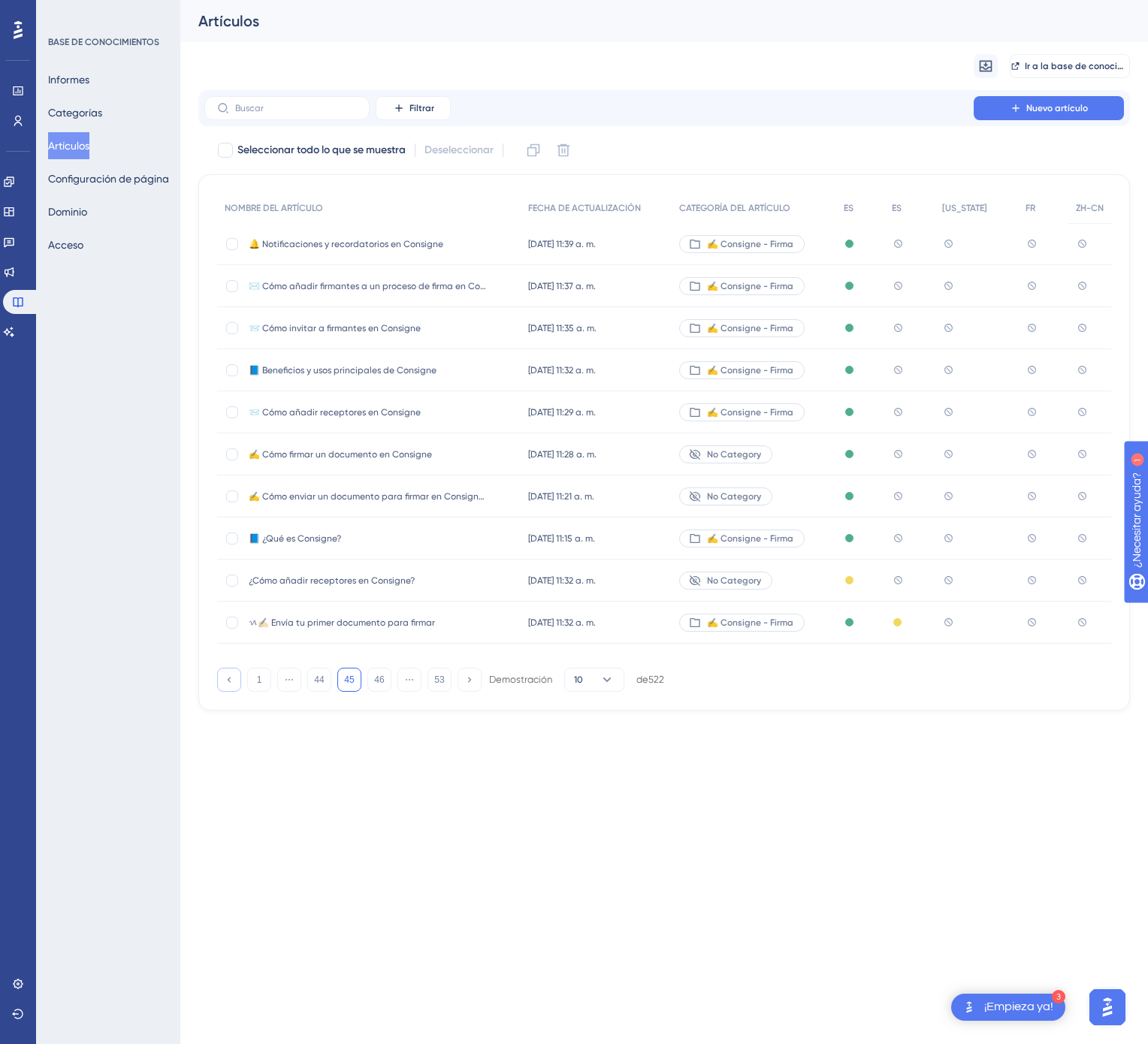
click at [219, 677] on button at bounding box center [229, 679] width 24 height 24
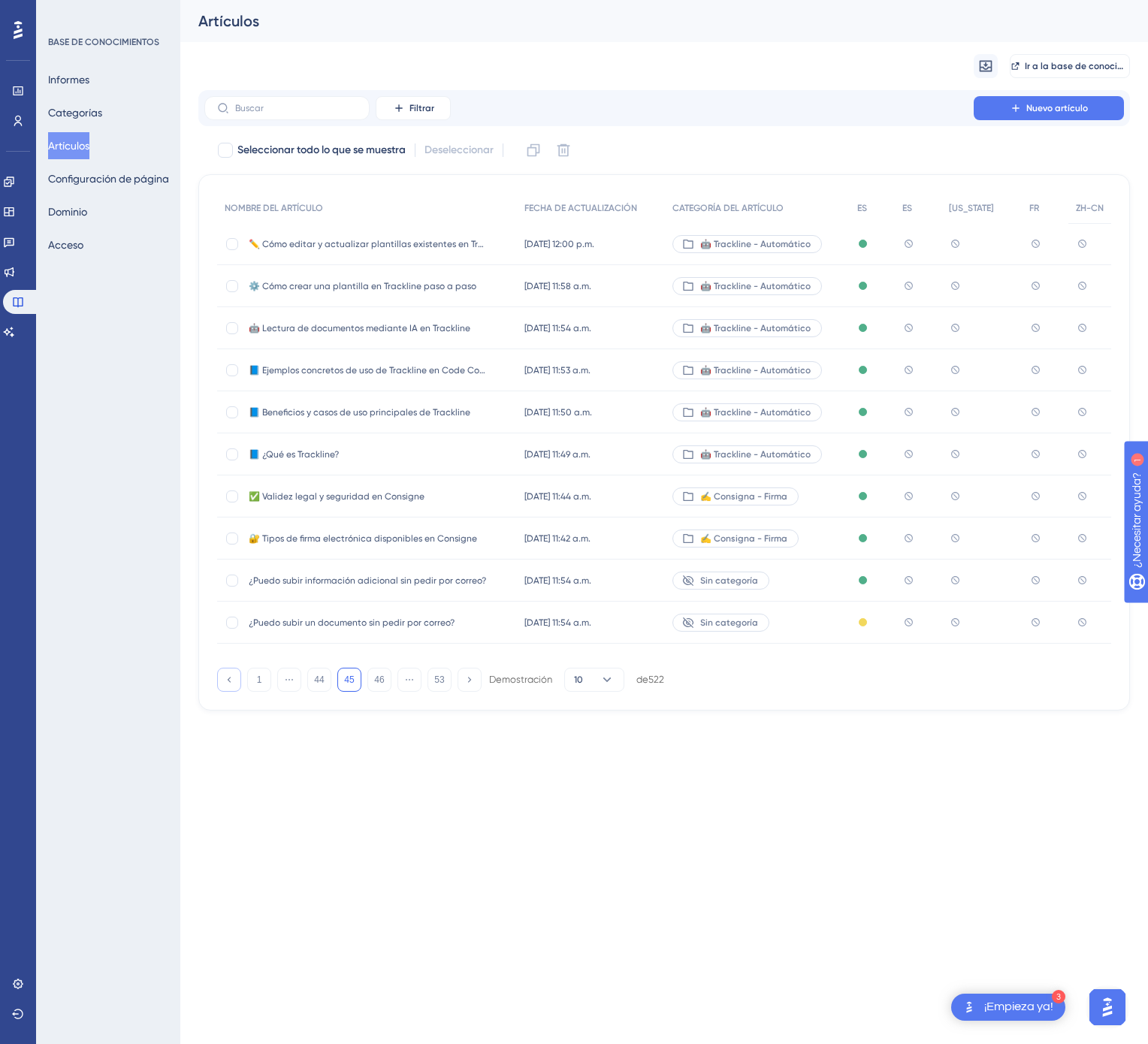
click at [219, 677] on button at bounding box center [229, 679] width 24 height 24
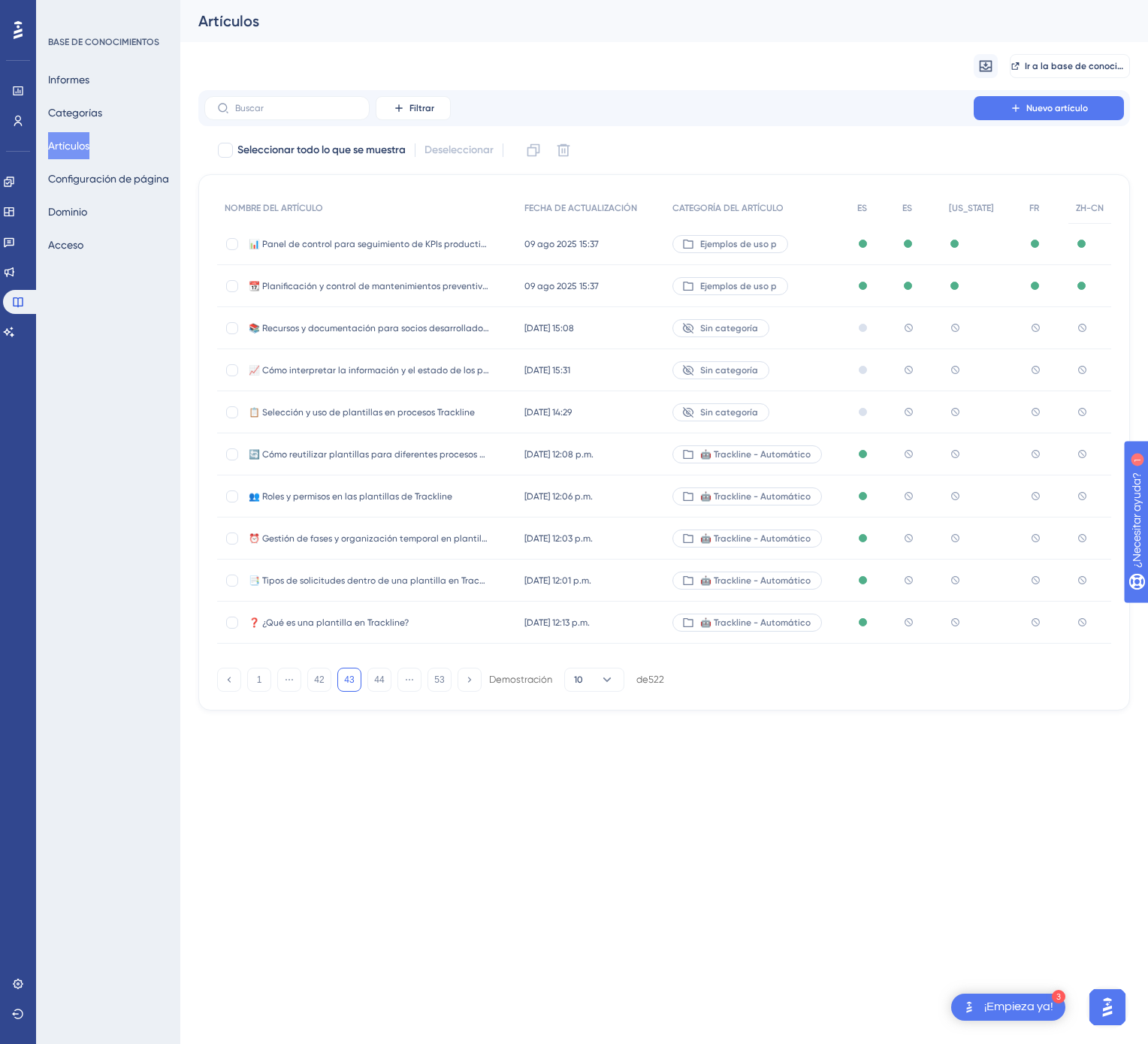
click at [826, 454] on div "🤖 Trackline - Automático" at bounding box center [756, 455] width 185 height 42
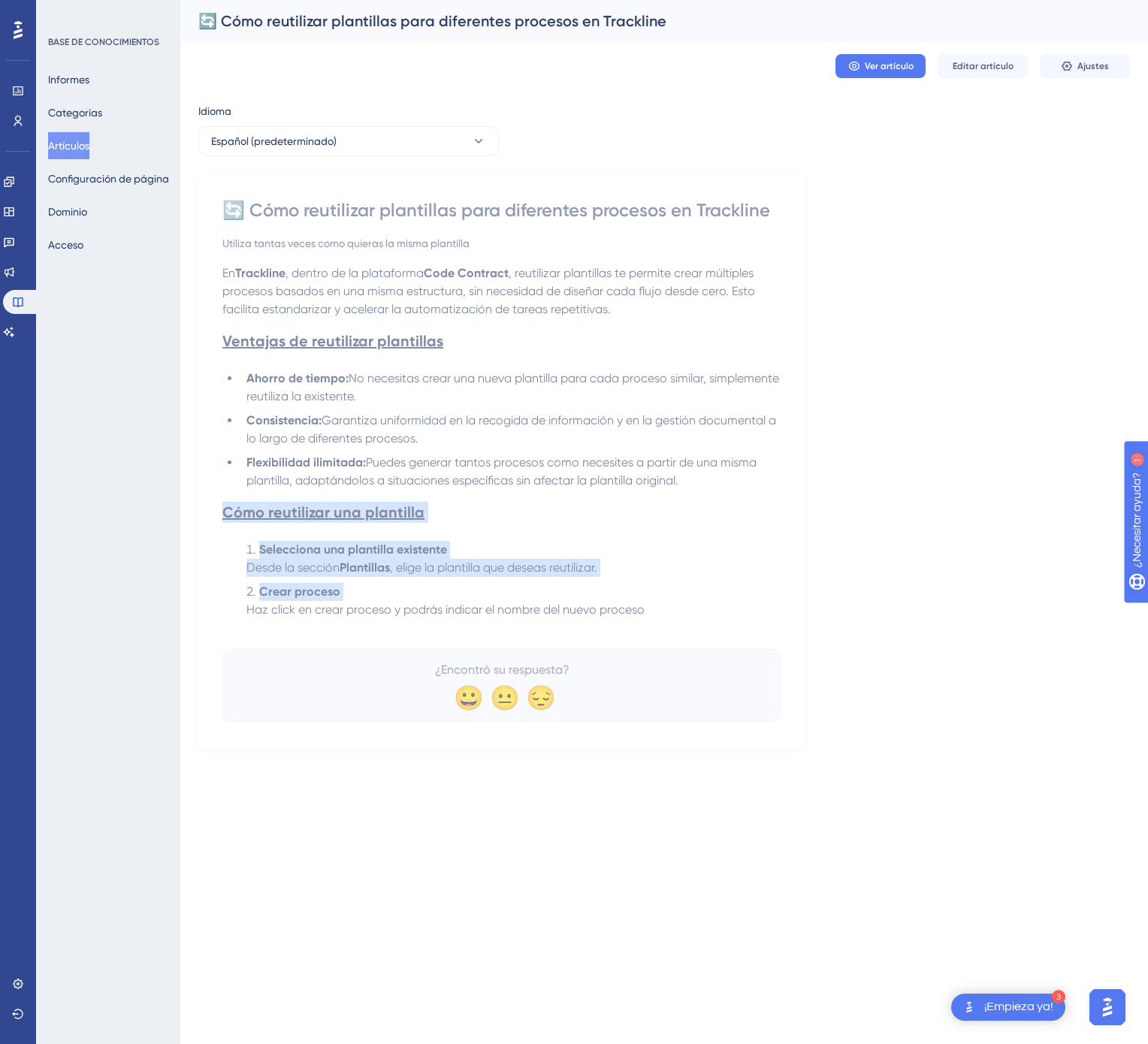
drag, startPoint x: 664, startPoint y: 617, endPoint x: 459, endPoint y: 530, distance: 222.7
click at [439, 514] on div "En Trackline , dentro de la plataforma Code Contract , reutilizar plantillas te…" at bounding box center [502, 451] width 559 height 373
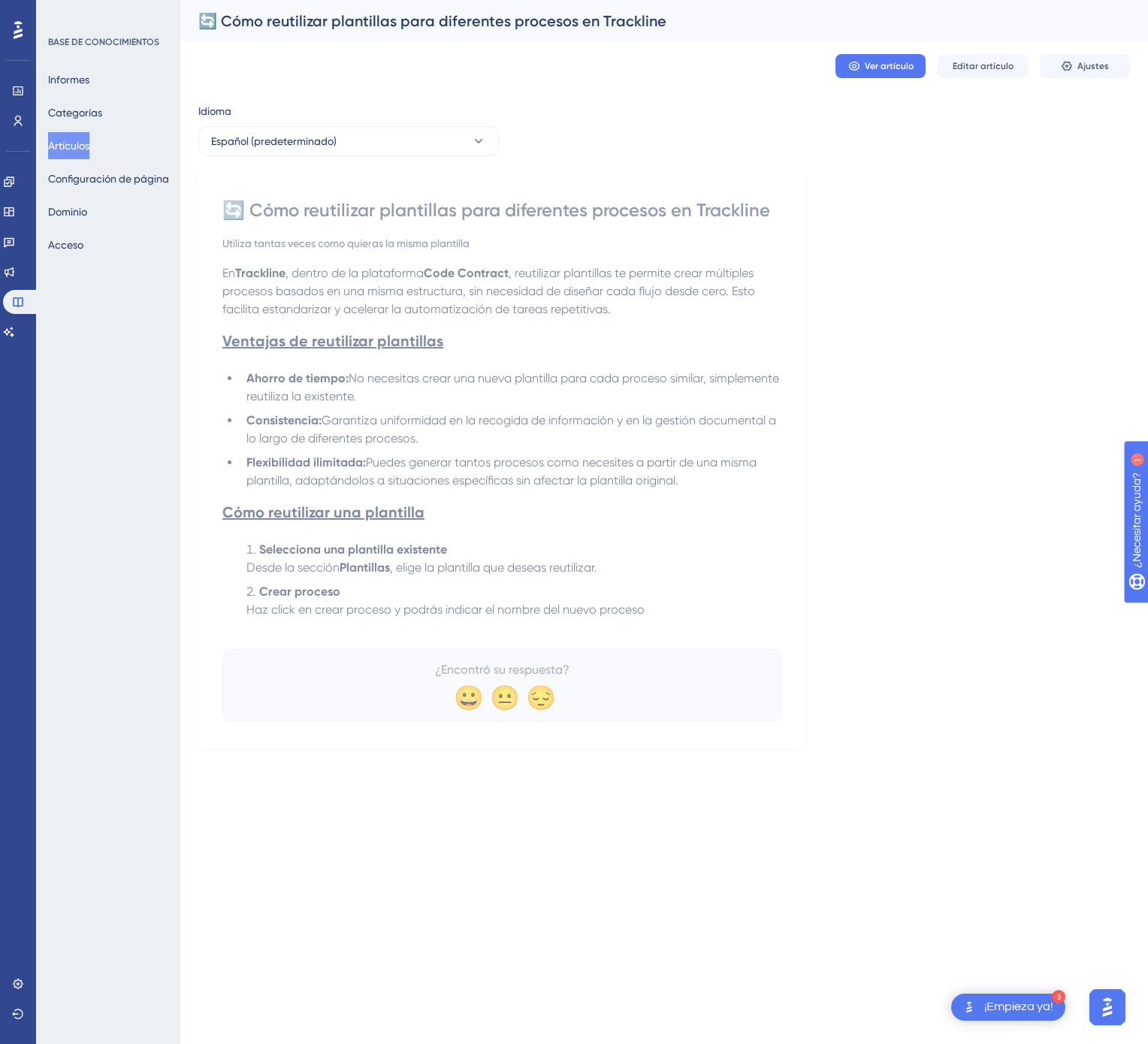
drag, startPoint x: 695, startPoint y: 617, endPoint x: 687, endPoint y: 623, distance: 10.0
click at [697, 618] on li "Crear proceso Haz click en crear proceso y podrás indicar el nombre del nuevo p…" at bounding box center [511, 600] width 541 height 36
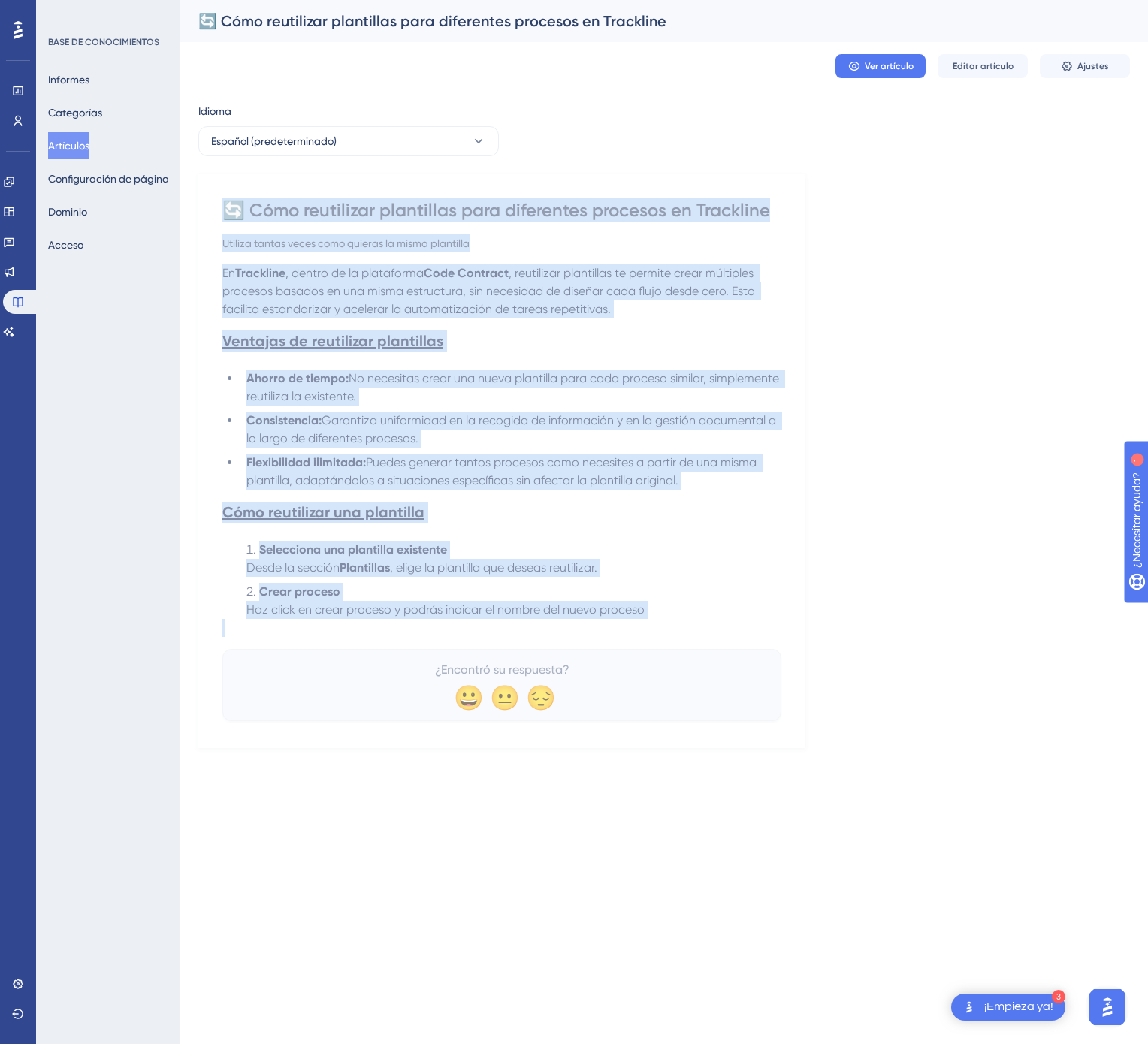
drag, startPoint x: 671, startPoint y: 631, endPoint x: 217, endPoint y: 212, distance: 617.8
click at [217, 212] on div "🔄 Cómo reutilizar plantillas para diferentes procesos en Trackline Utiliza tant…" at bounding box center [502, 461] width 607 height 573
copy div "🔄 Cómo reutilizar plantillas para diferentes procesos en Trackline Utiliza tant…"
click at [468, 145] on button "Español (predeterminado)" at bounding box center [348, 141] width 301 height 30
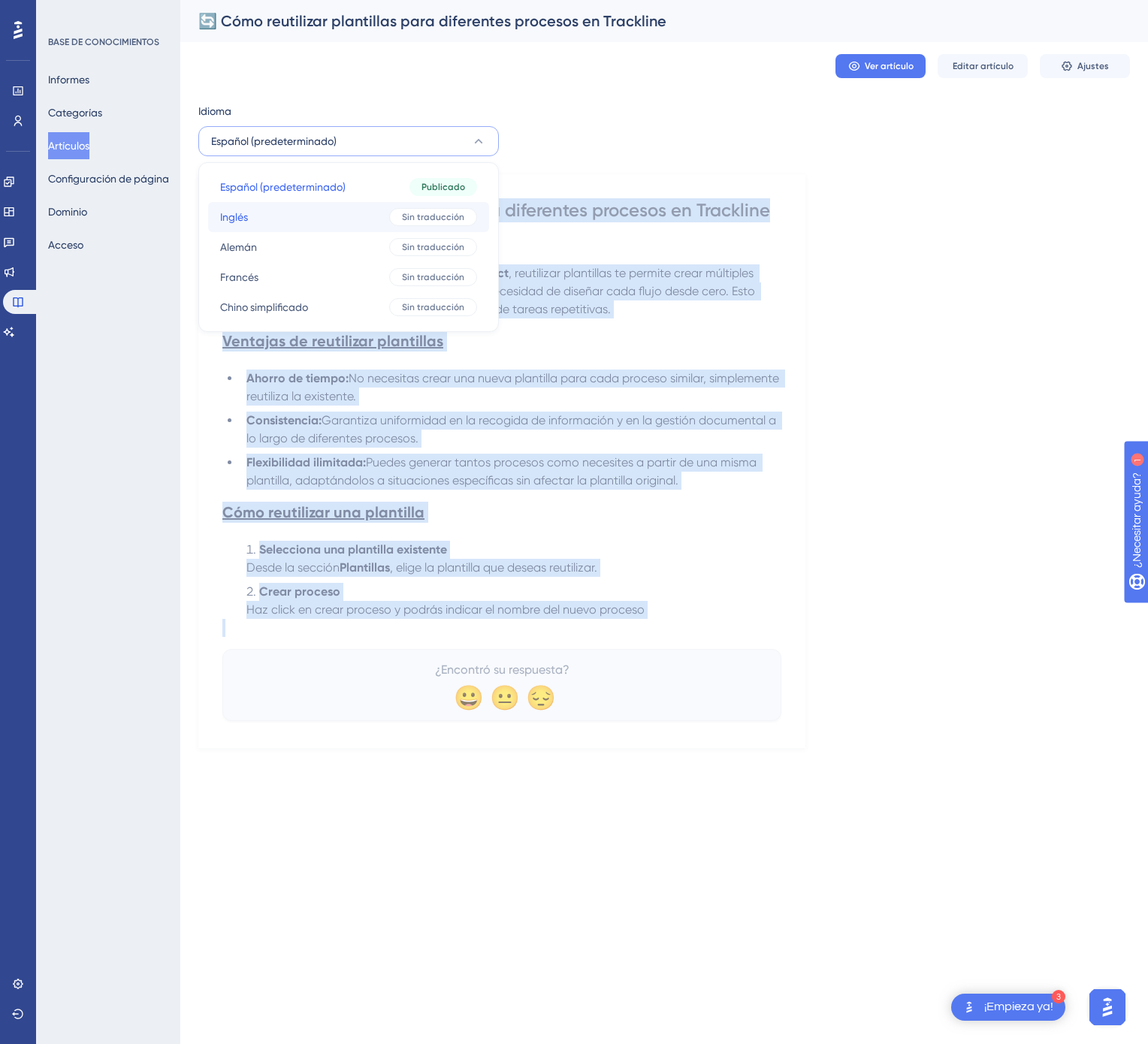
click at [434, 220] on font "Sin traducción" at bounding box center [433, 217] width 62 height 11
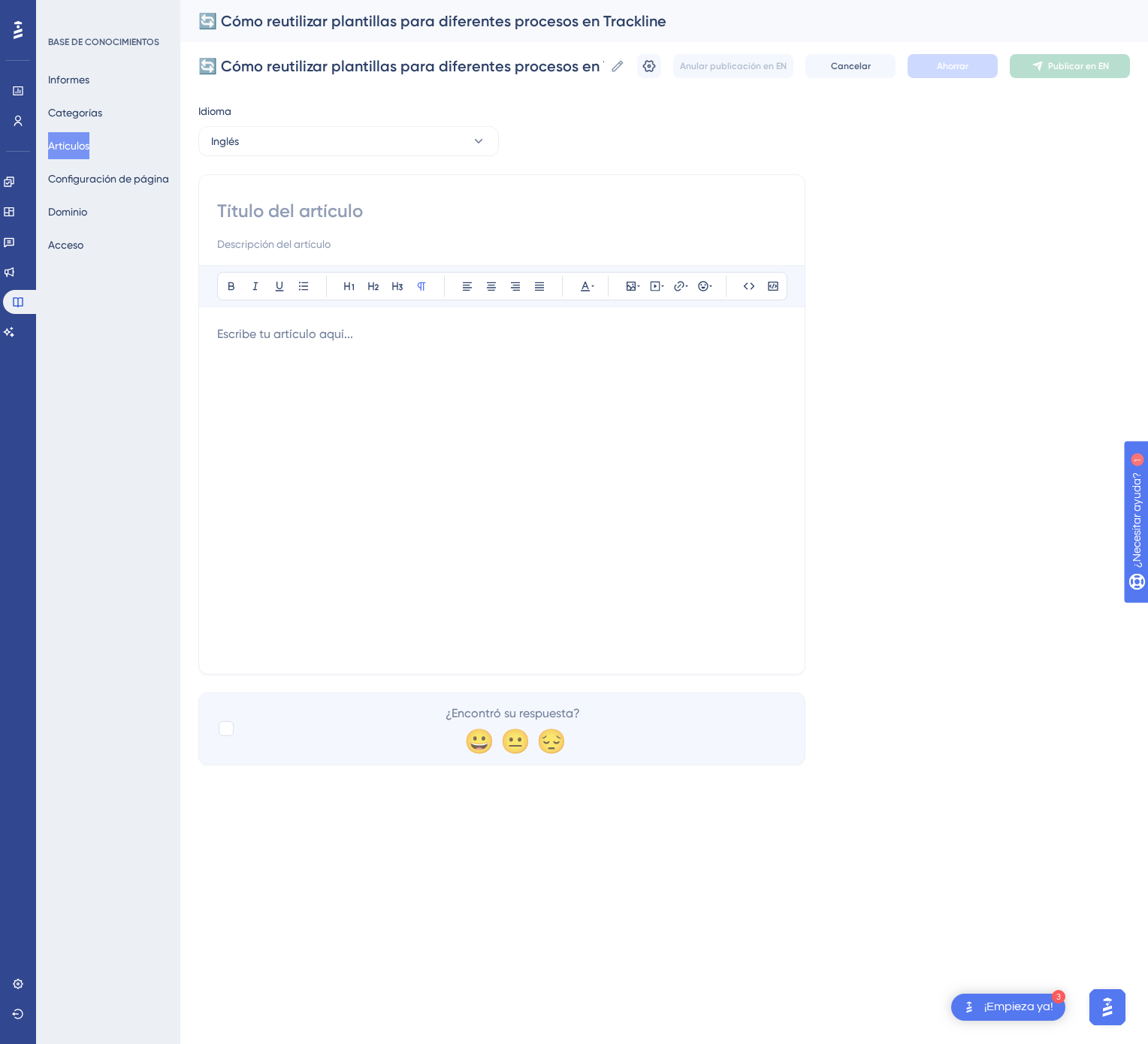
click at [490, 210] on input at bounding box center [502, 211] width 570 height 24
paste input "🔄 How to Reuse Templates for Different Processes in Trackline"
type input "🔄 How to Reuse Templates for Different Processes in Trackline"
click at [472, 448] on div at bounding box center [502, 491] width 570 height 331
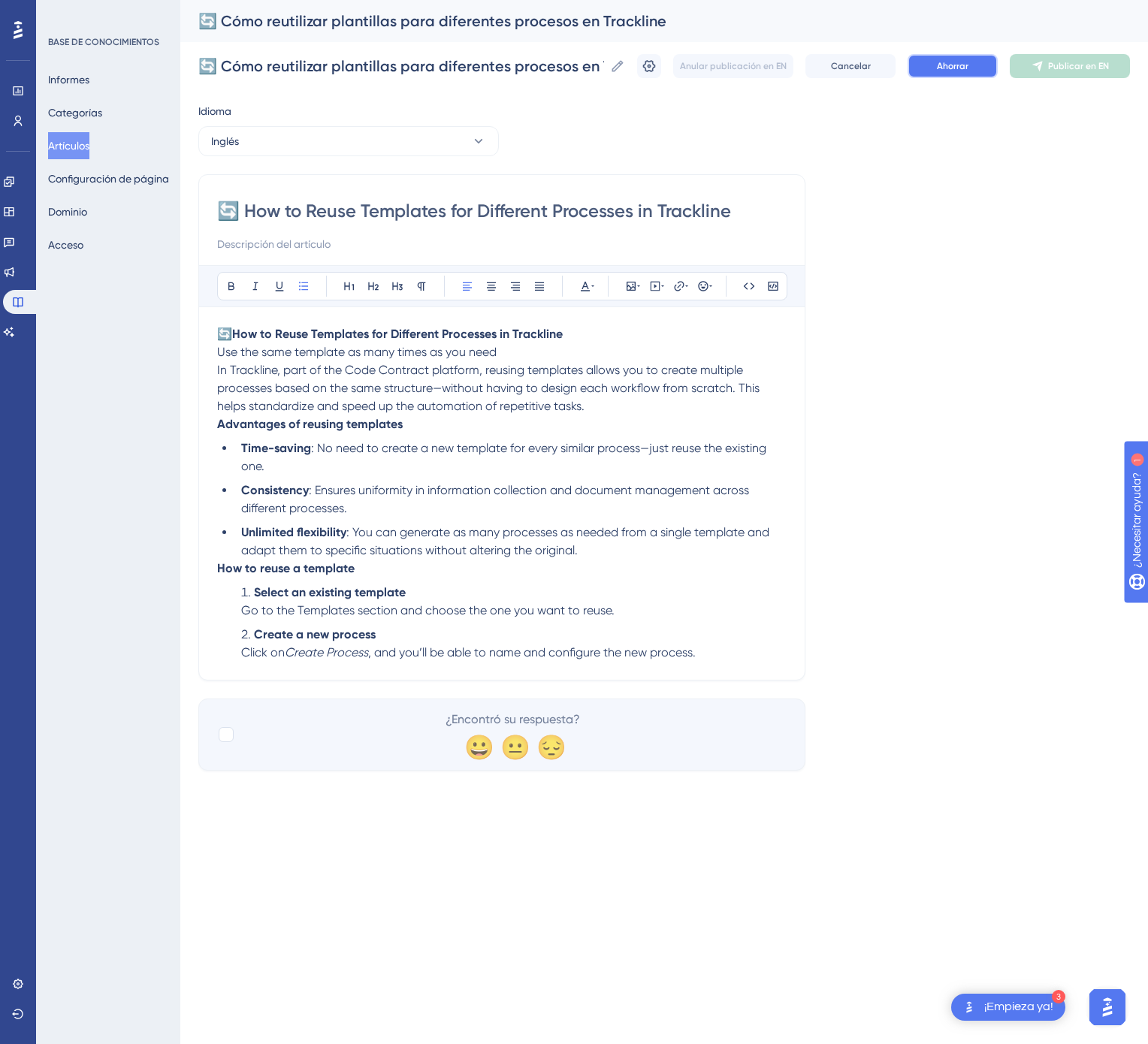
click at [972, 65] on button "Ahorrar" at bounding box center [952, 66] width 90 height 24
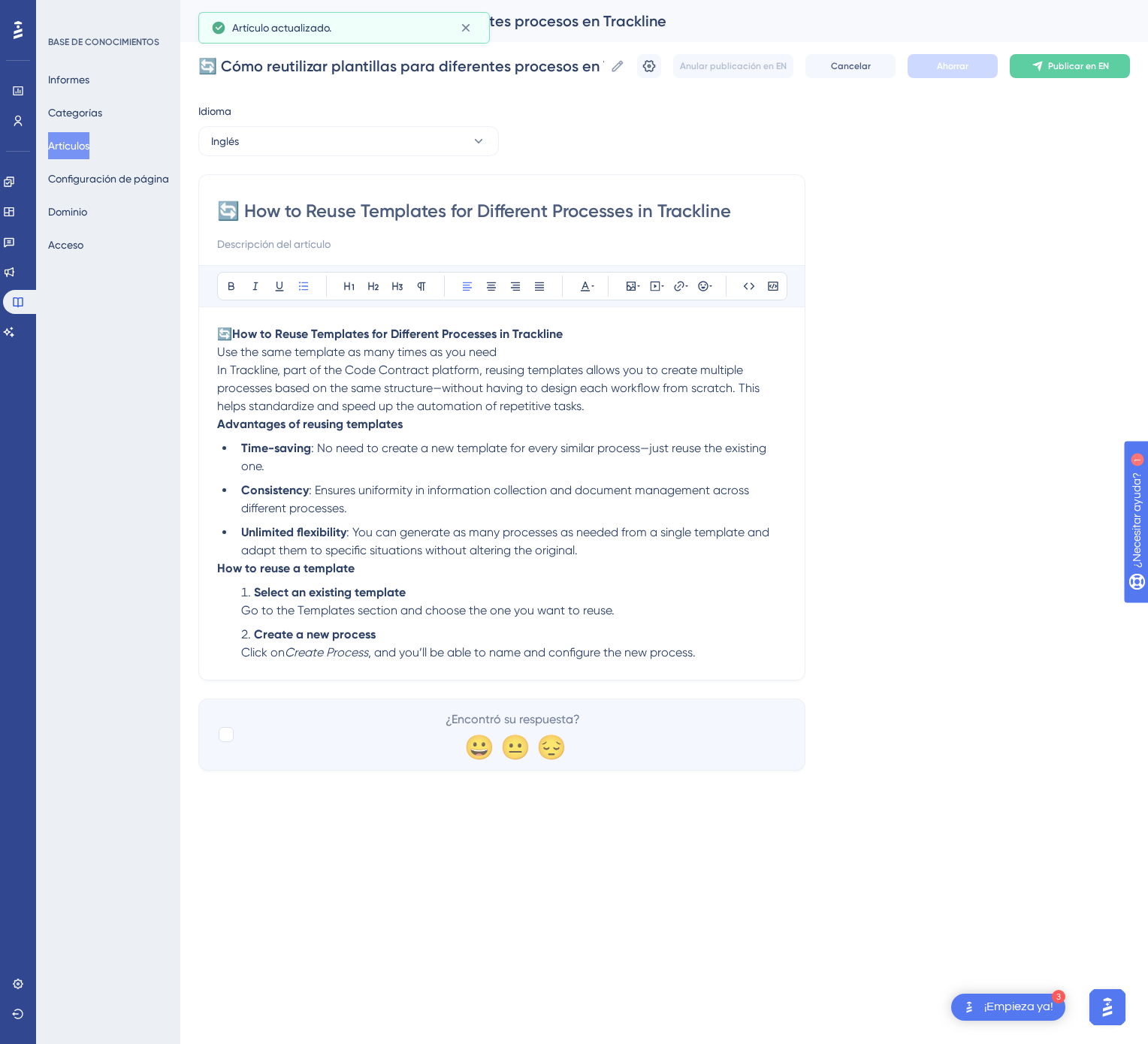
click at [1094, 62] on font "Publicar en EN" at bounding box center [1078, 66] width 61 height 11
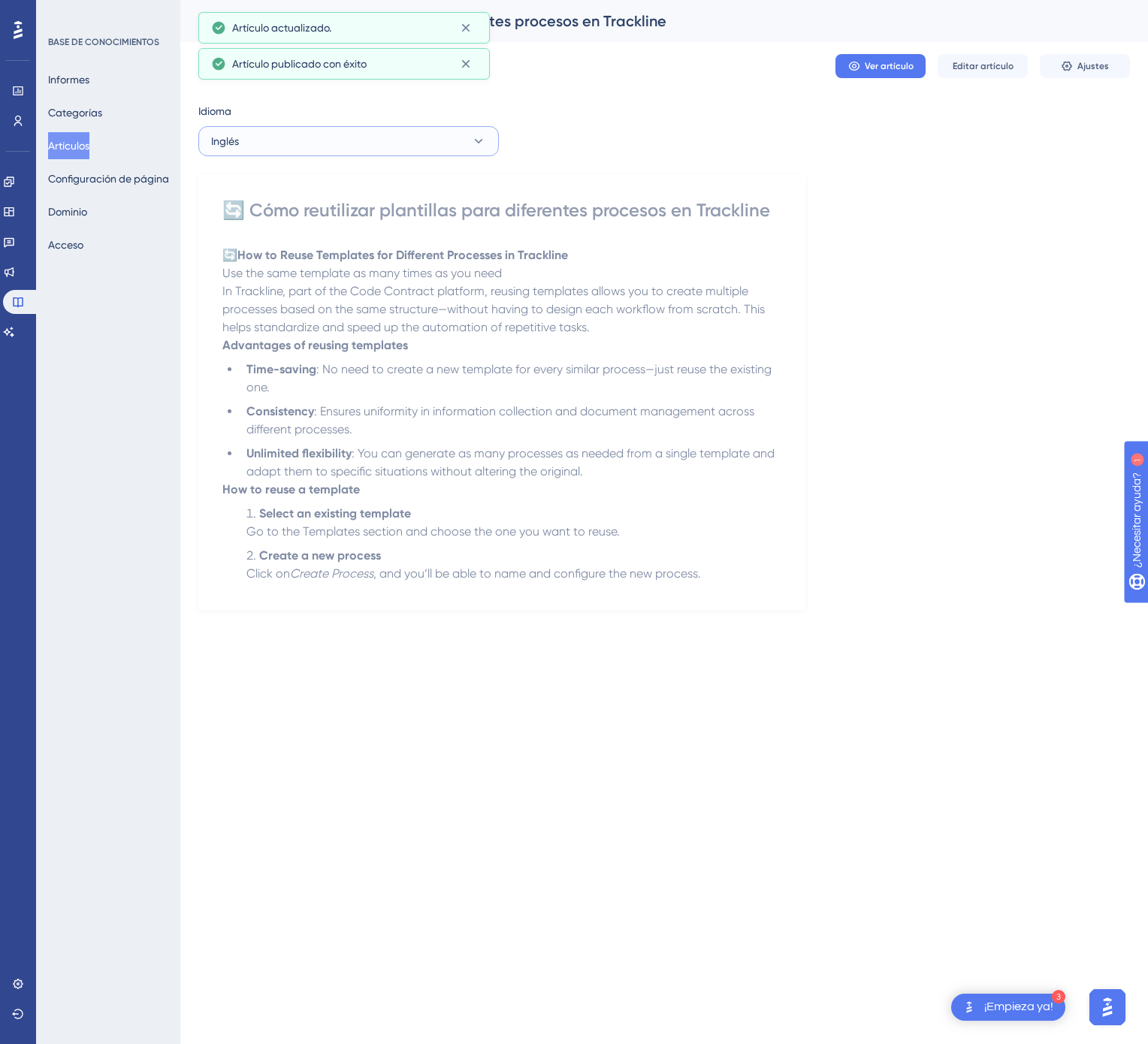
click at [314, 138] on button "Inglés" at bounding box center [348, 141] width 301 height 30
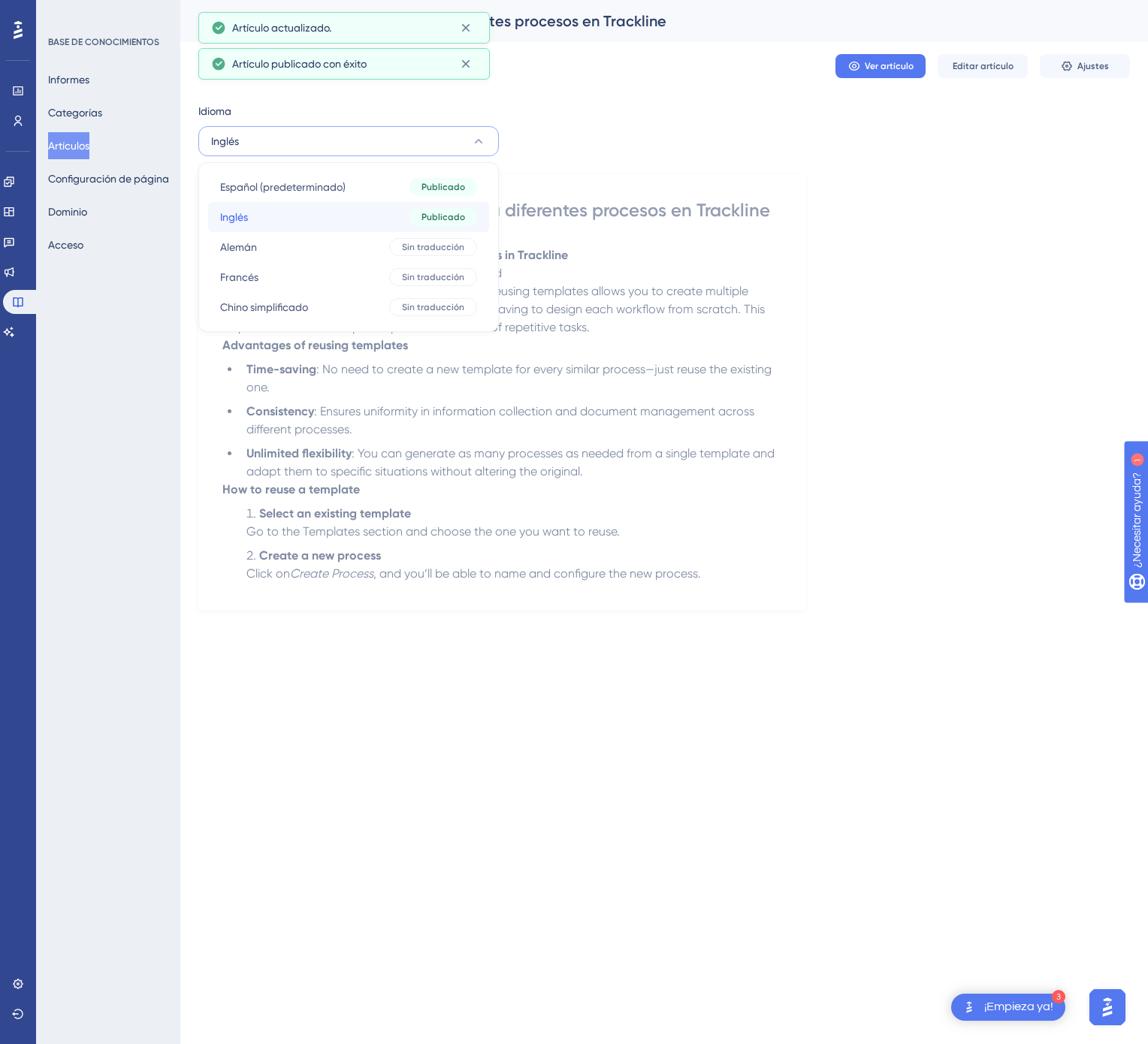
click at [309, 230] on button "Inglés Inglés Publicado" at bounding box center [348, 217] width 281 height 30
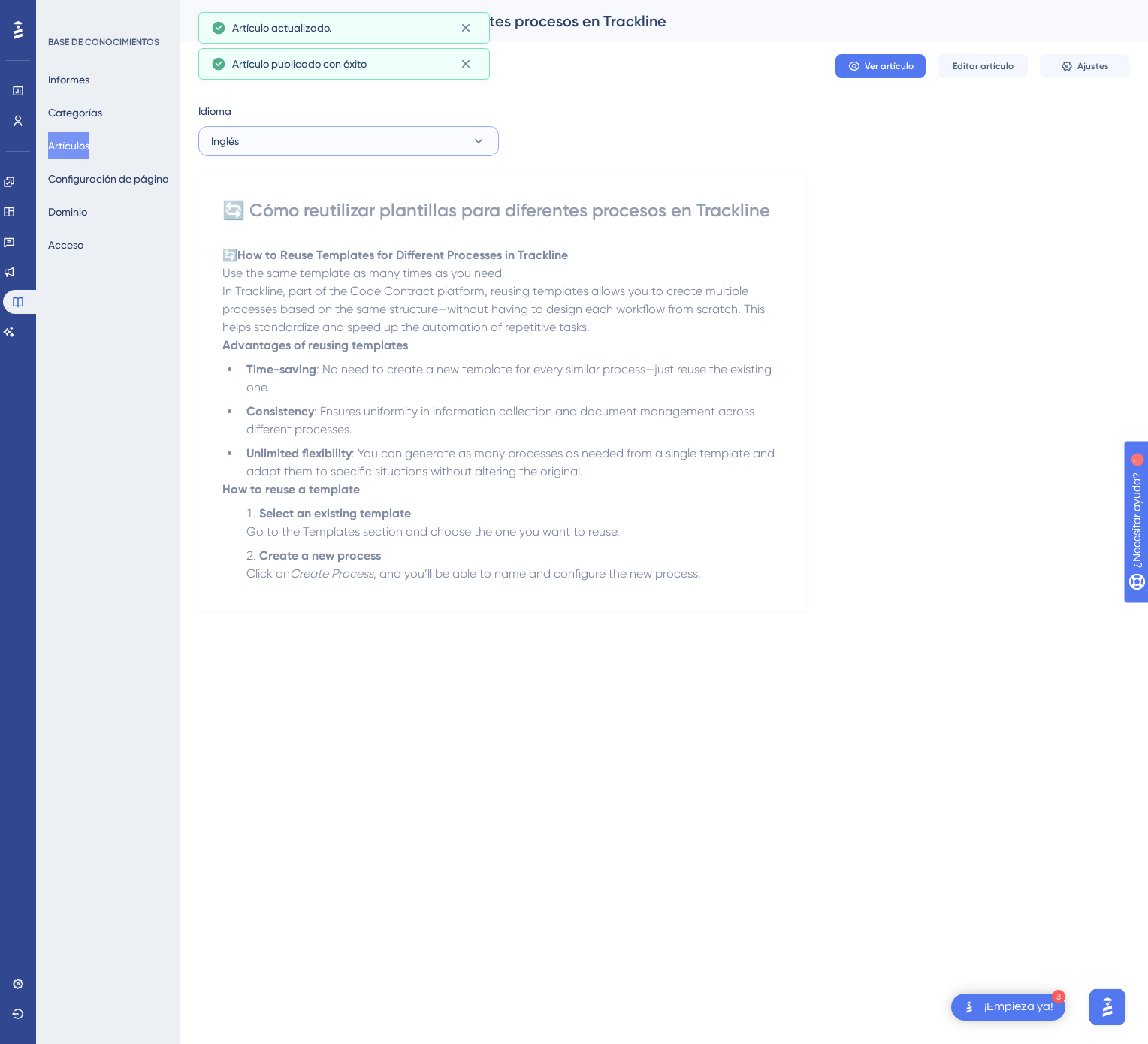
click at [295, 143] on button "Inglés" at bounding box center [348, 141] width 301 height 30
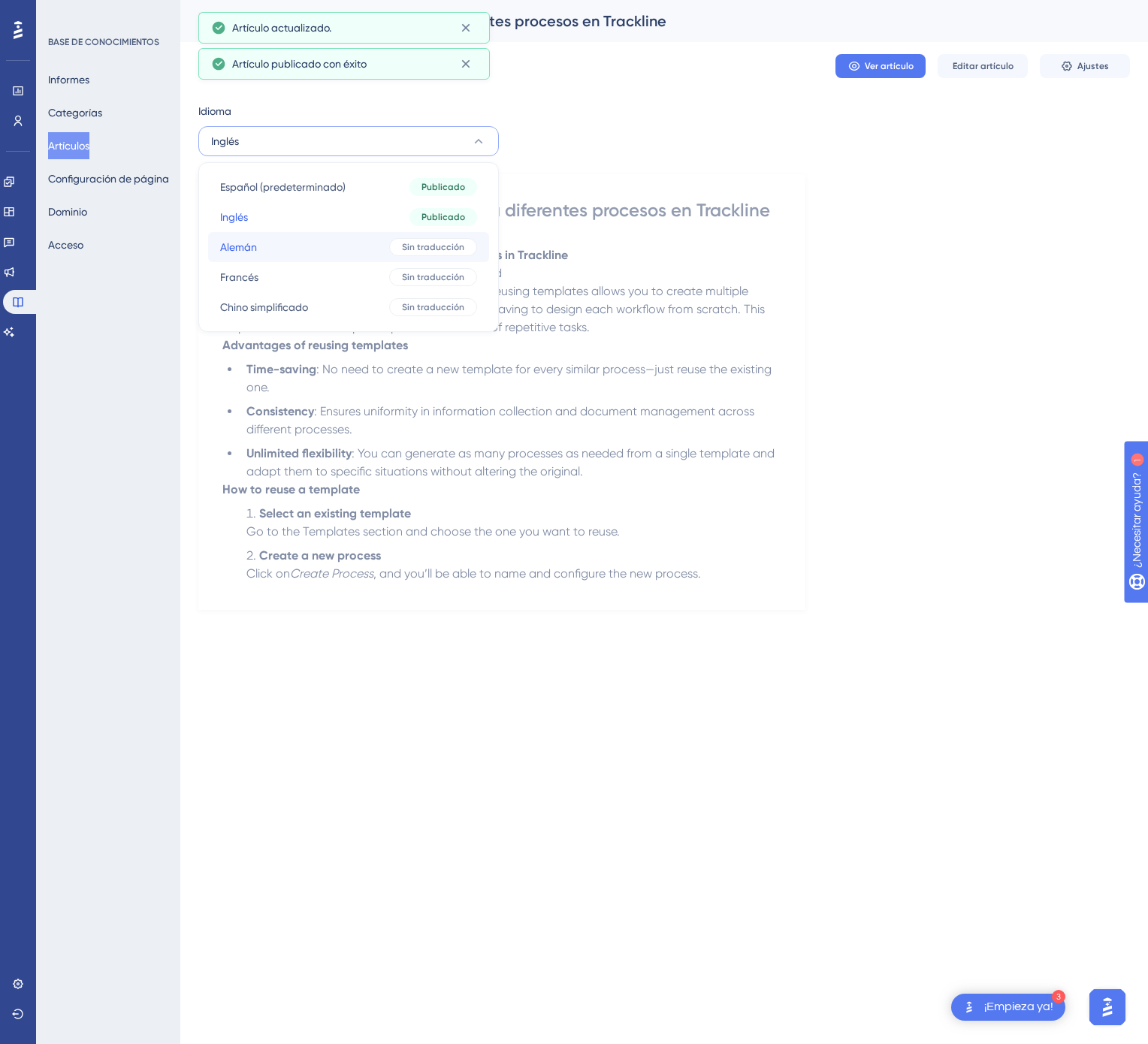
click at [305, 248] on button "Alemán Alemán Sin traducción" at bounding box center [348, 247] width 281 height 30
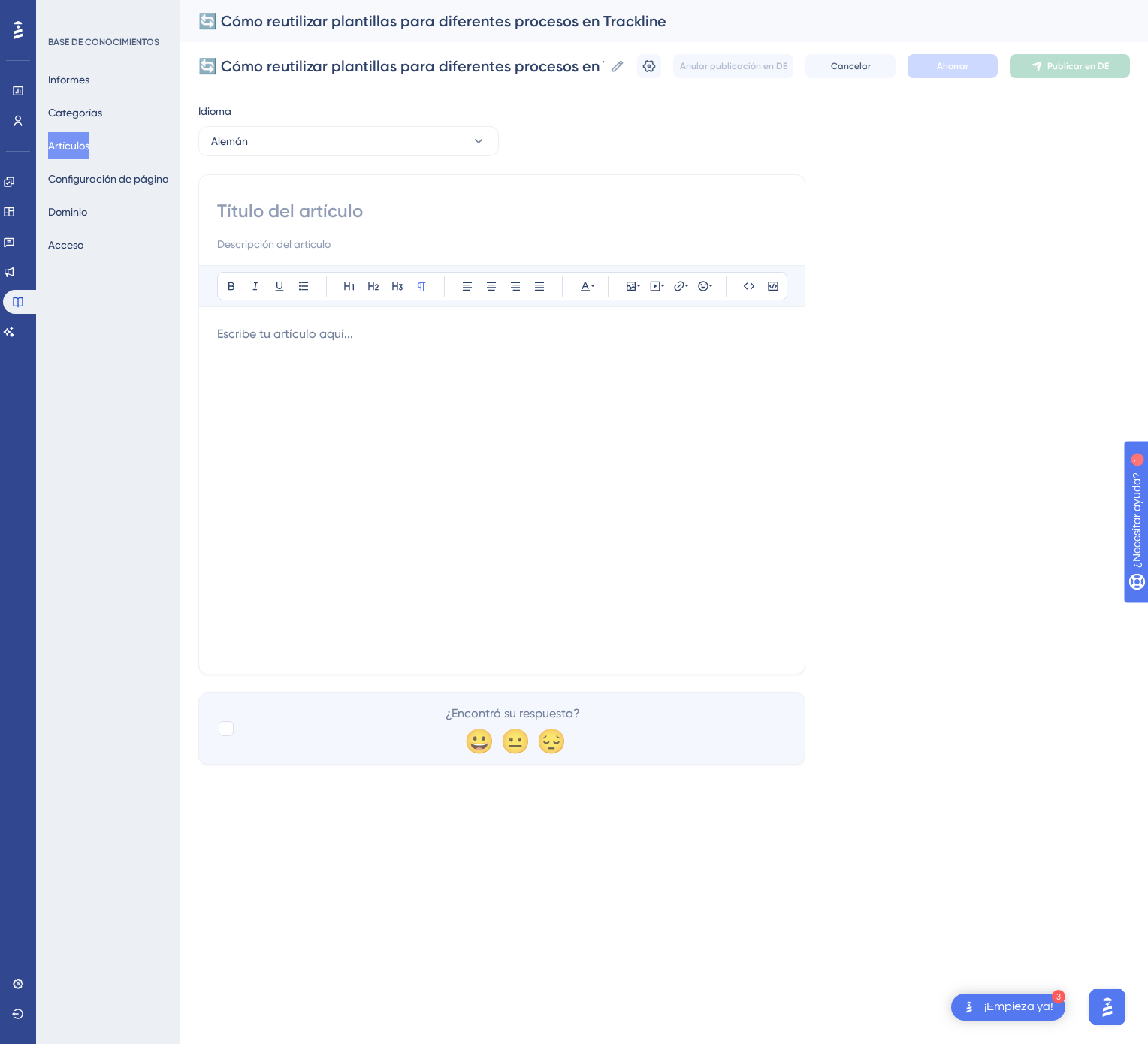
click at [418, 206] on input at bounding box center [502, 211] width 570 height 24
paste input "🔄 So nutzt du Vorlagen für verschiedene Prozesse in Trackline"
type input "🔄 So nutzt du Vorlagen für verschiedene Prozesse in Trackline"
click at [568, 536] on div at bounding box center [502, 491] width 570 height 331
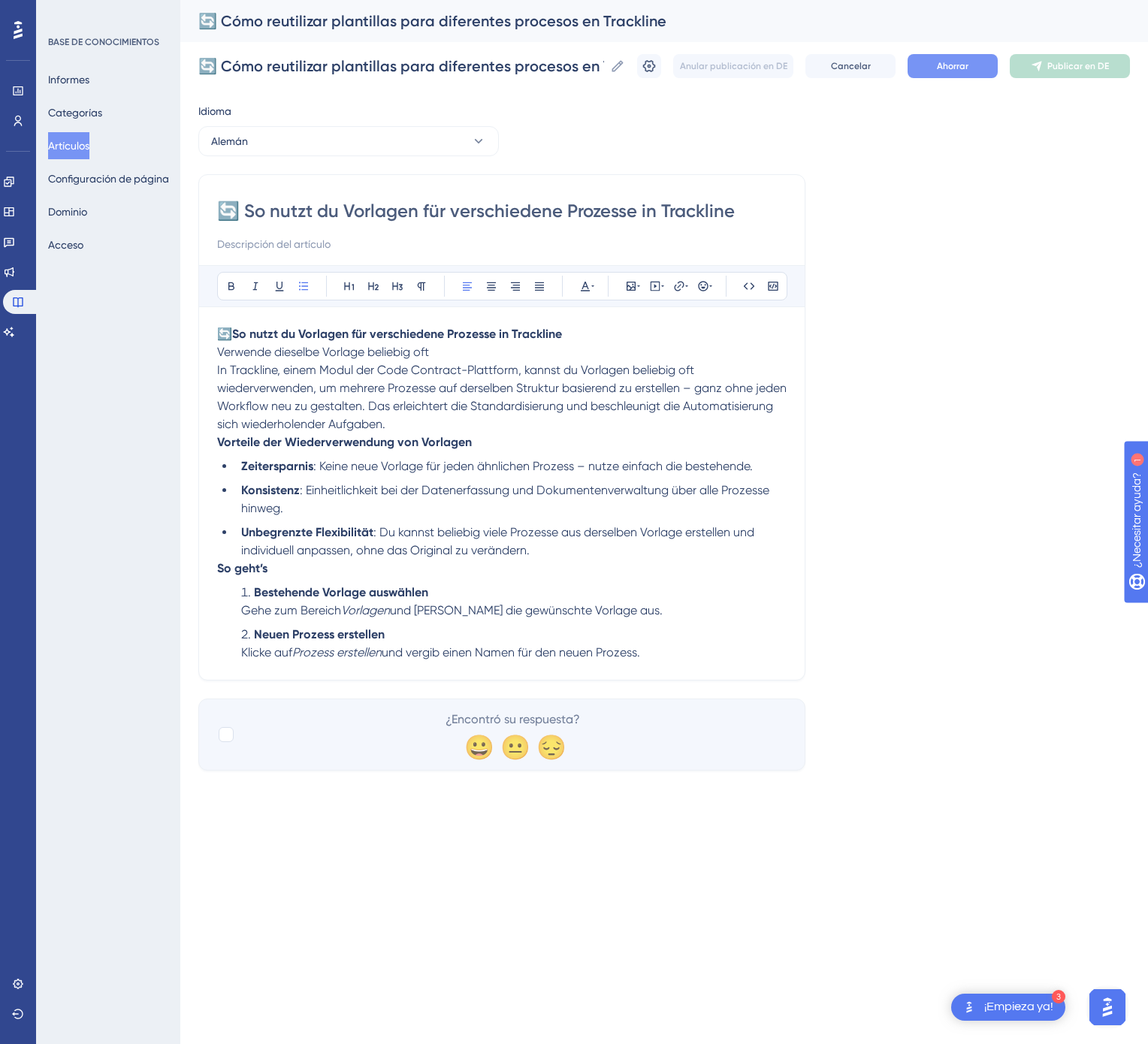
click at [966, 65] on font "Ahorrar" at bounding box center [953, 66] width 32 height 11
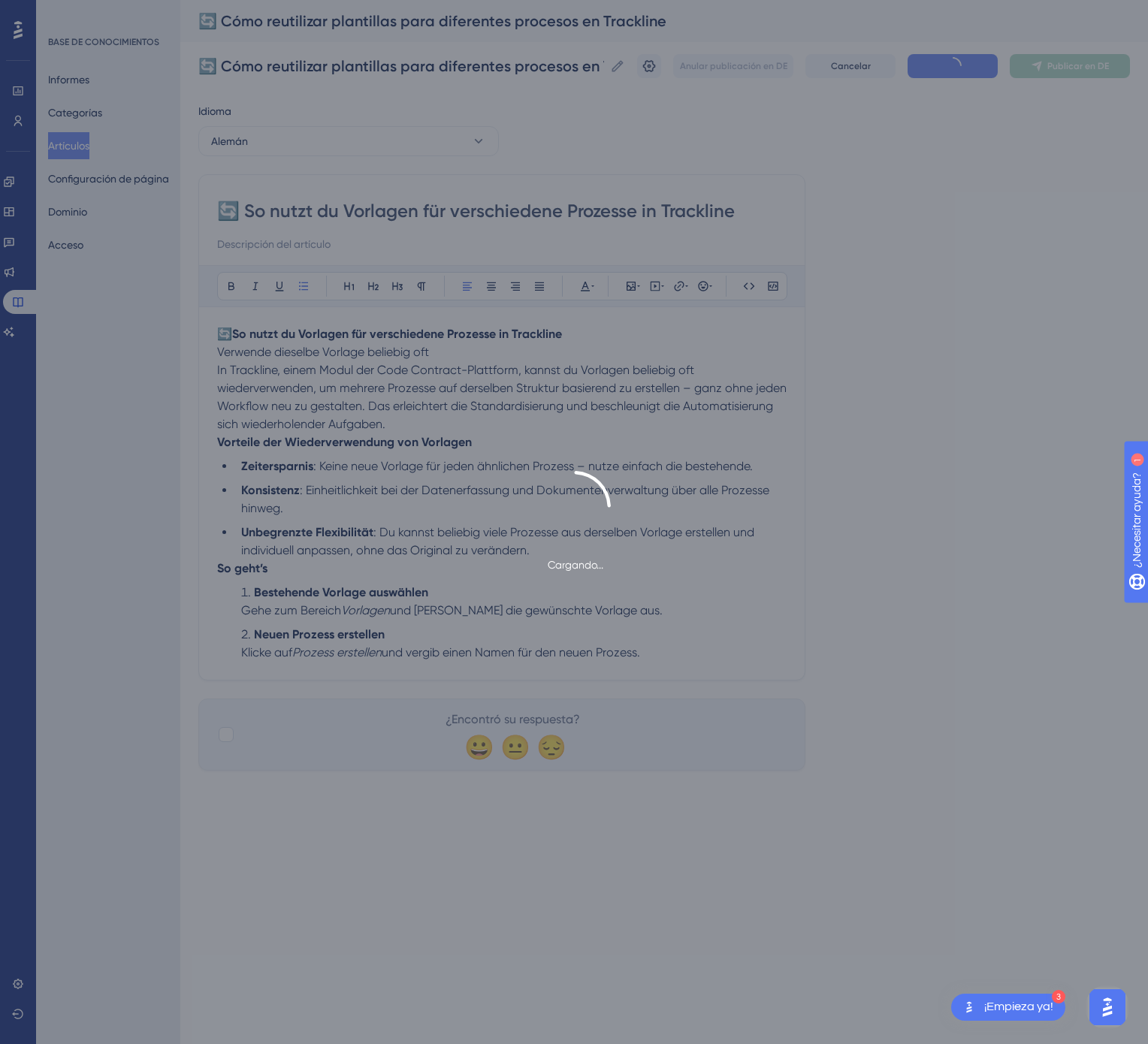
click at [1066, 77] on button "Publicar en DE" at bounding box center [1070, 66] width 120 height 24
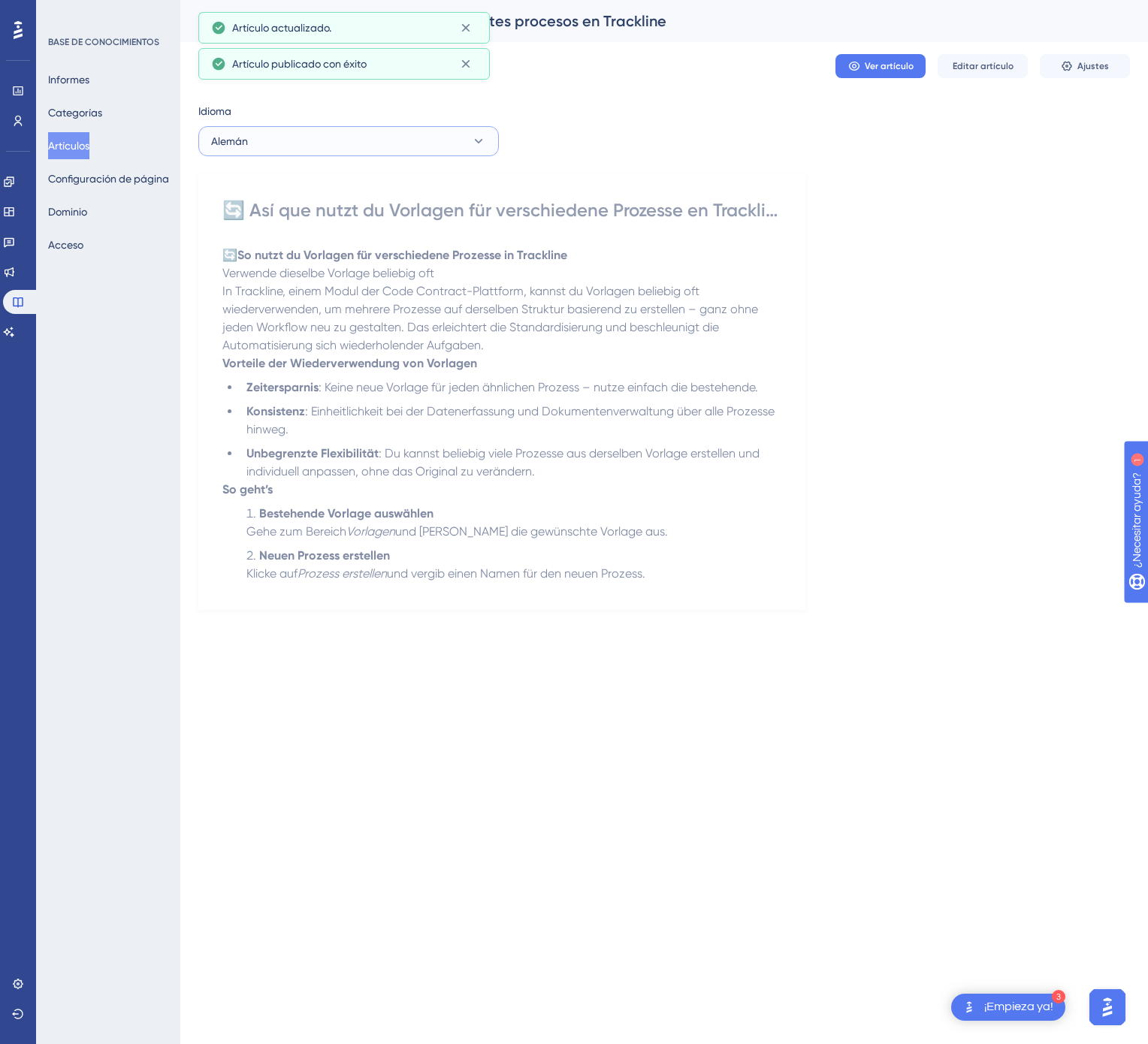
click at [438, 132] on button "Alemán" at bounding box center [348, 141] width 301 height 30
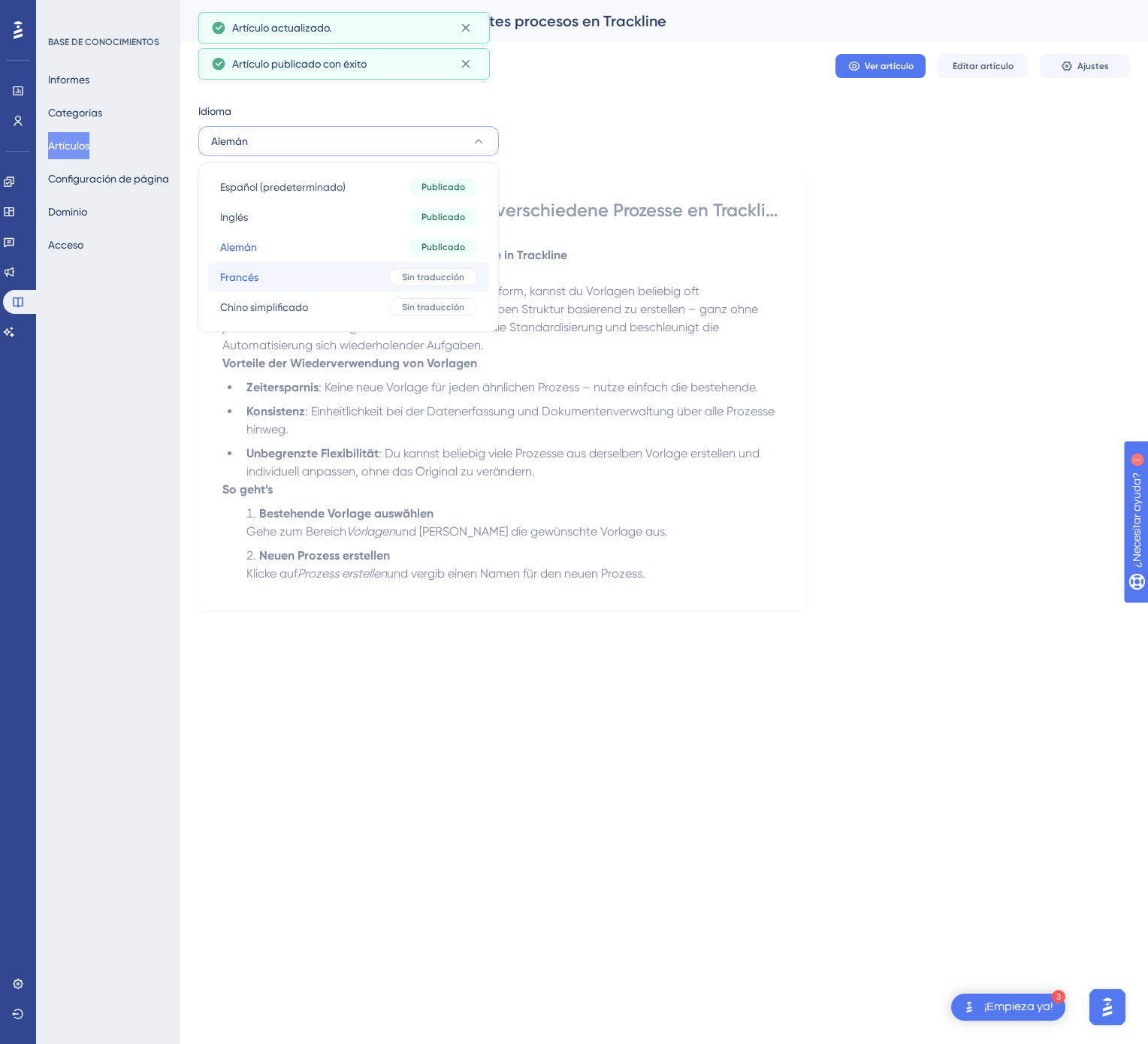
click at [430, 280] on font "Sin traducción" at bounding box center [433, 277] width 62 height 11
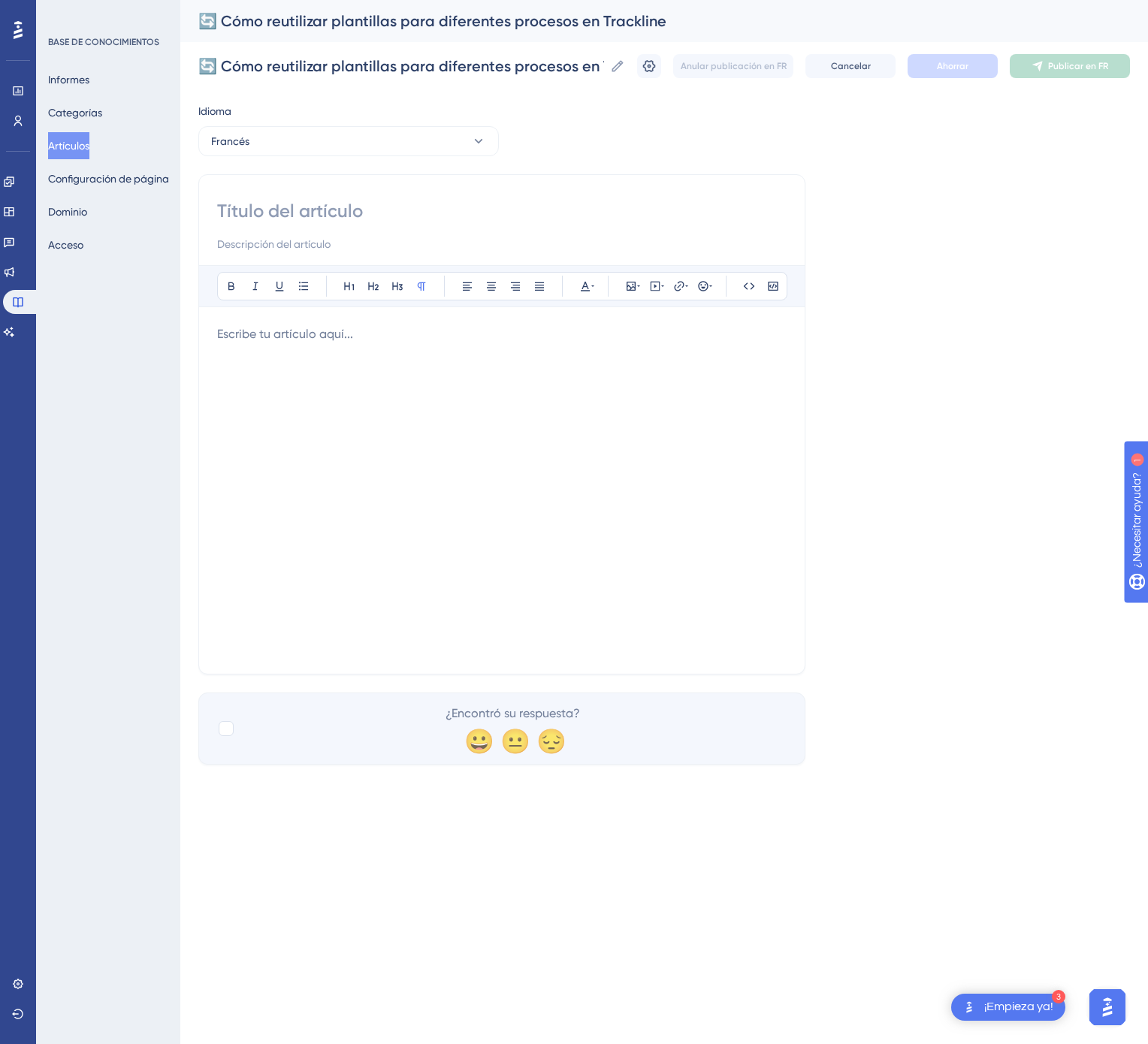
click at [374, 216] on input at bounding box center [502, 211] width 570 height 24
paste input "🔄 Comment réutiliser des modèles pour différents processus dans Trackline"
type input "🔄 Comment réutiliser des modèles pour différents processus dans Trackline"
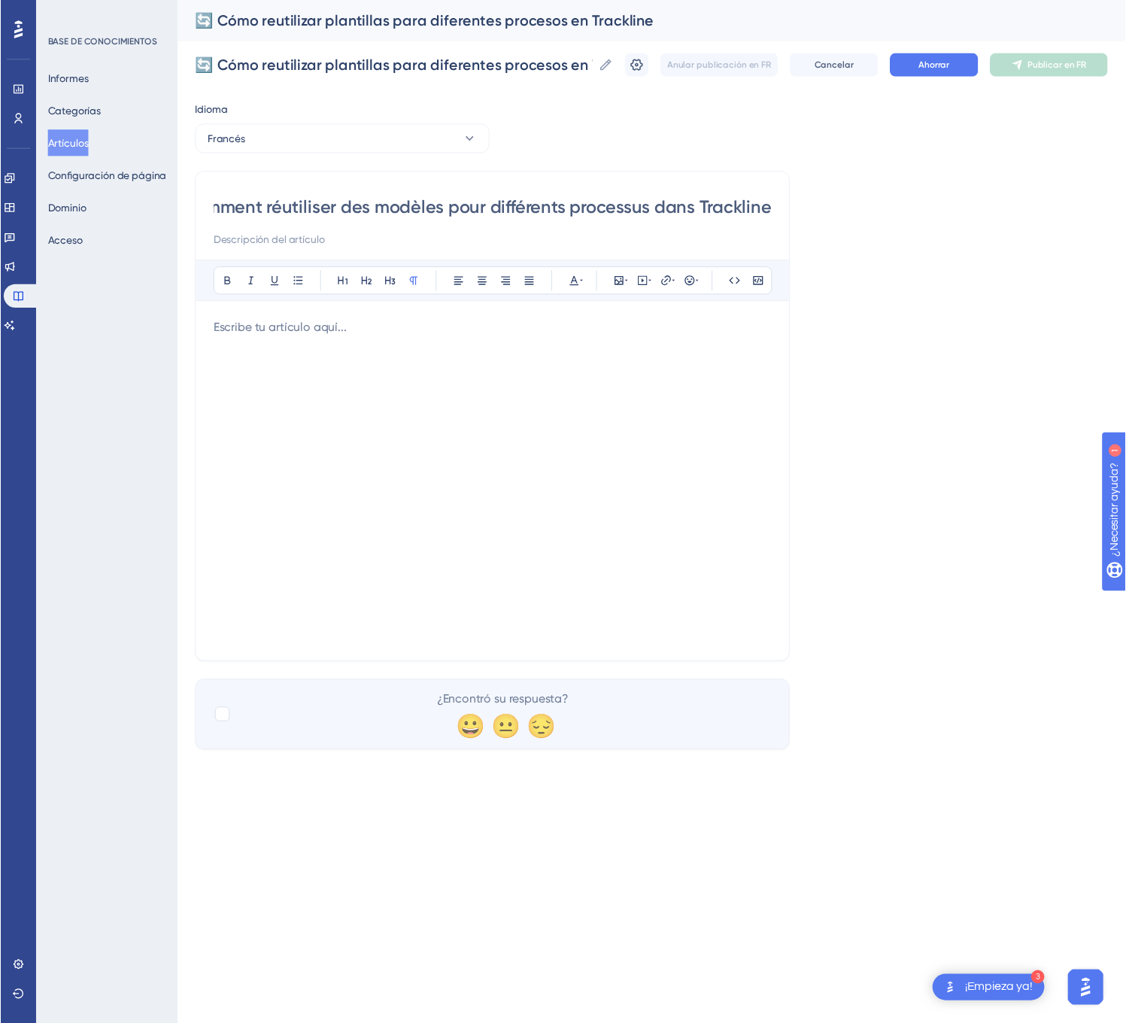
scroll to position [0, 0]
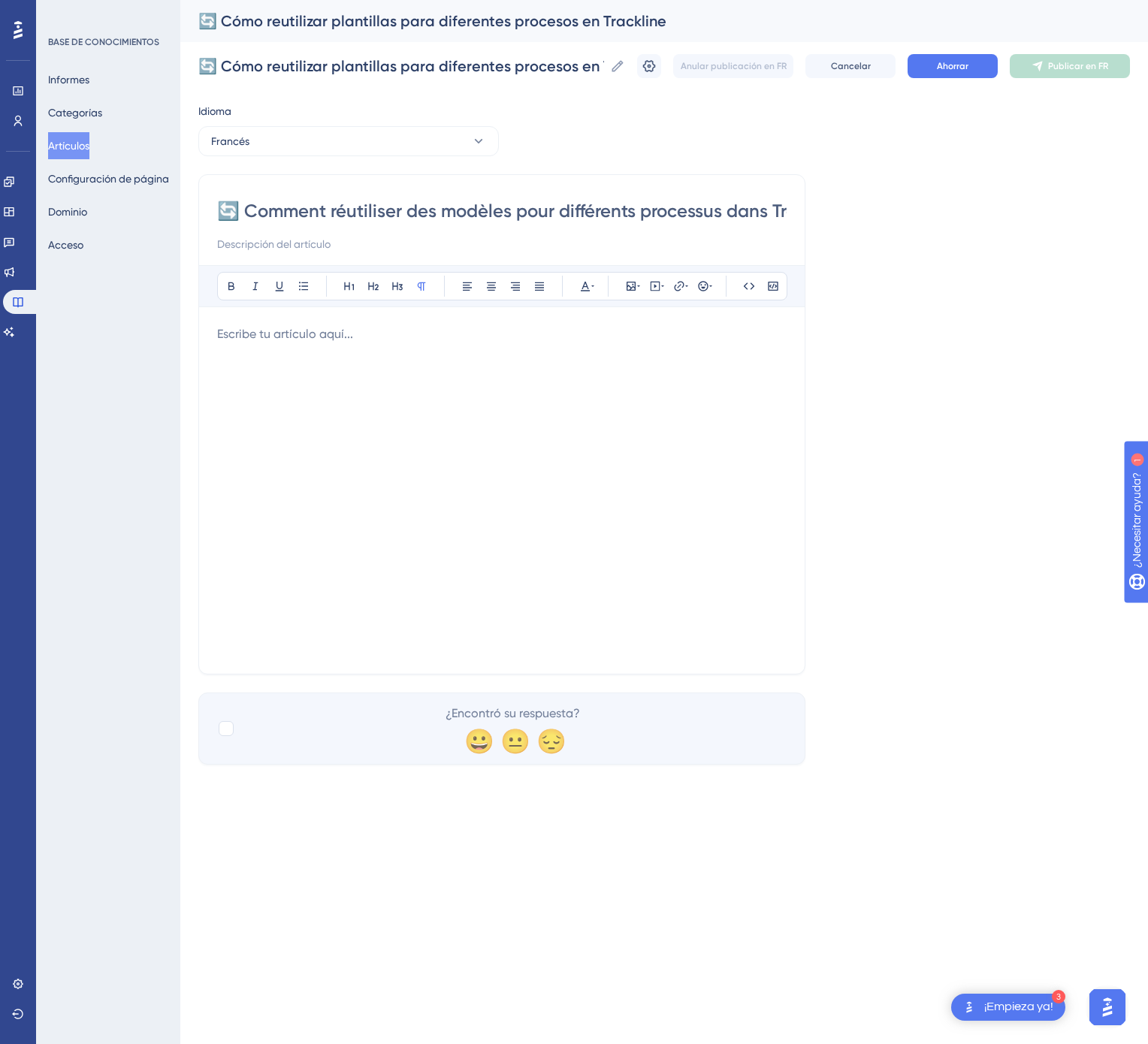
click at [655, 483] on div at bounding box center [502, 491] width 570 height 331
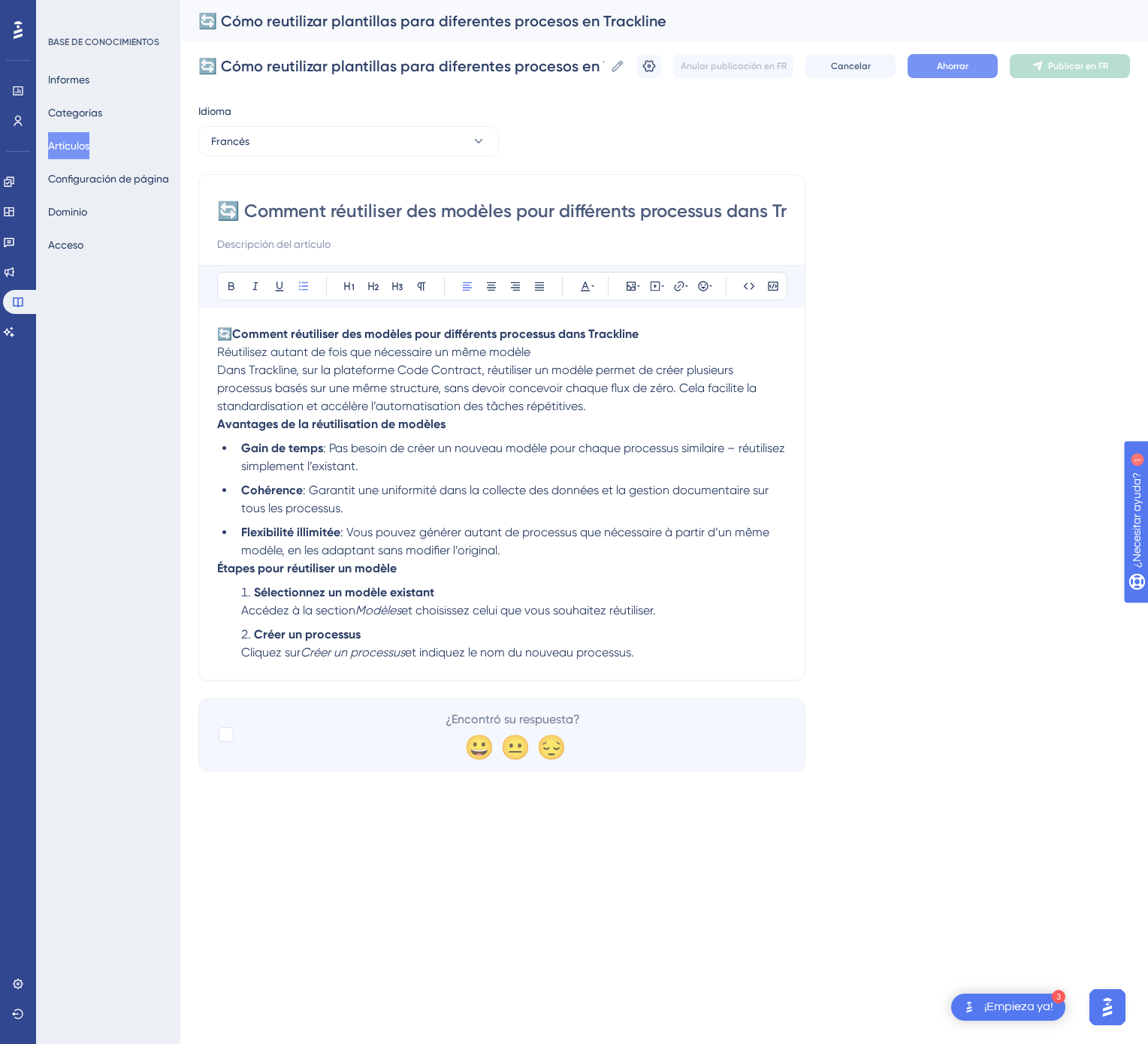
click at [954, 71] on span "Ahorrar" at bounding box center [953, 66] width 32 height 12
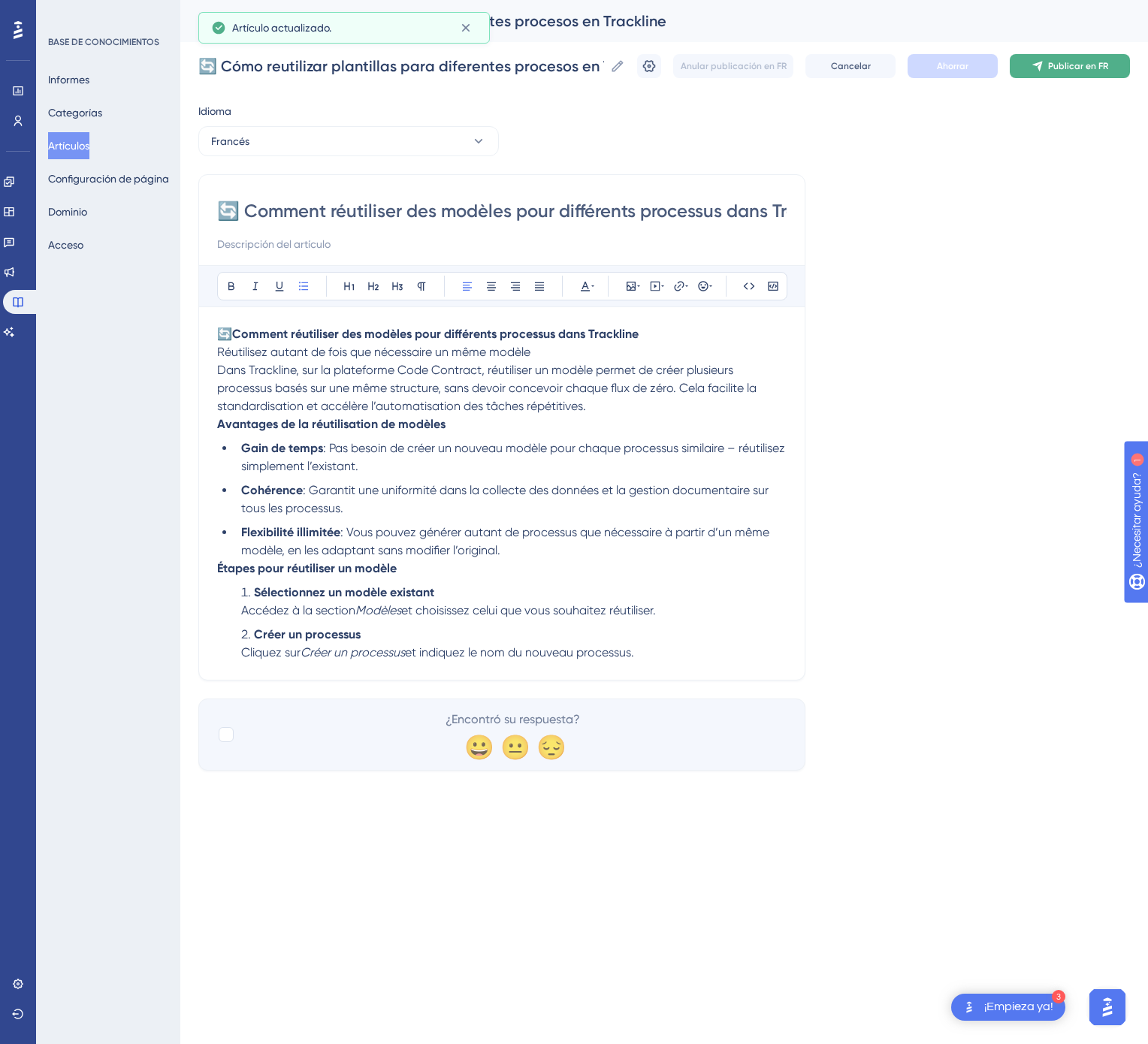
click at [1054, 63] on font "Publicar en FR" at bounding box center [1078, 66] width 60 height 11
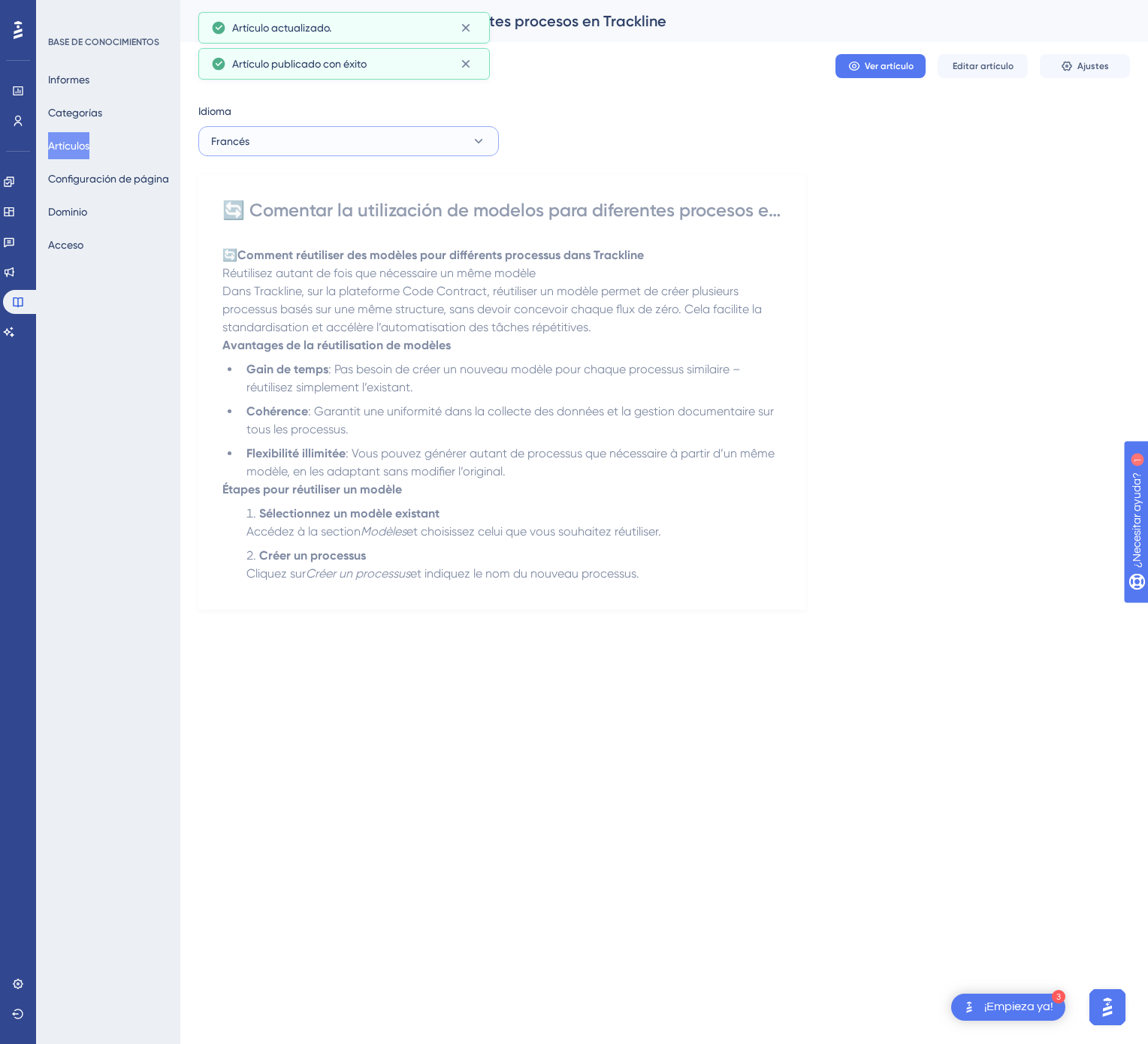
click at [440, 144] on button "Francés" at bounding box center [348, 141] width 301 height 30
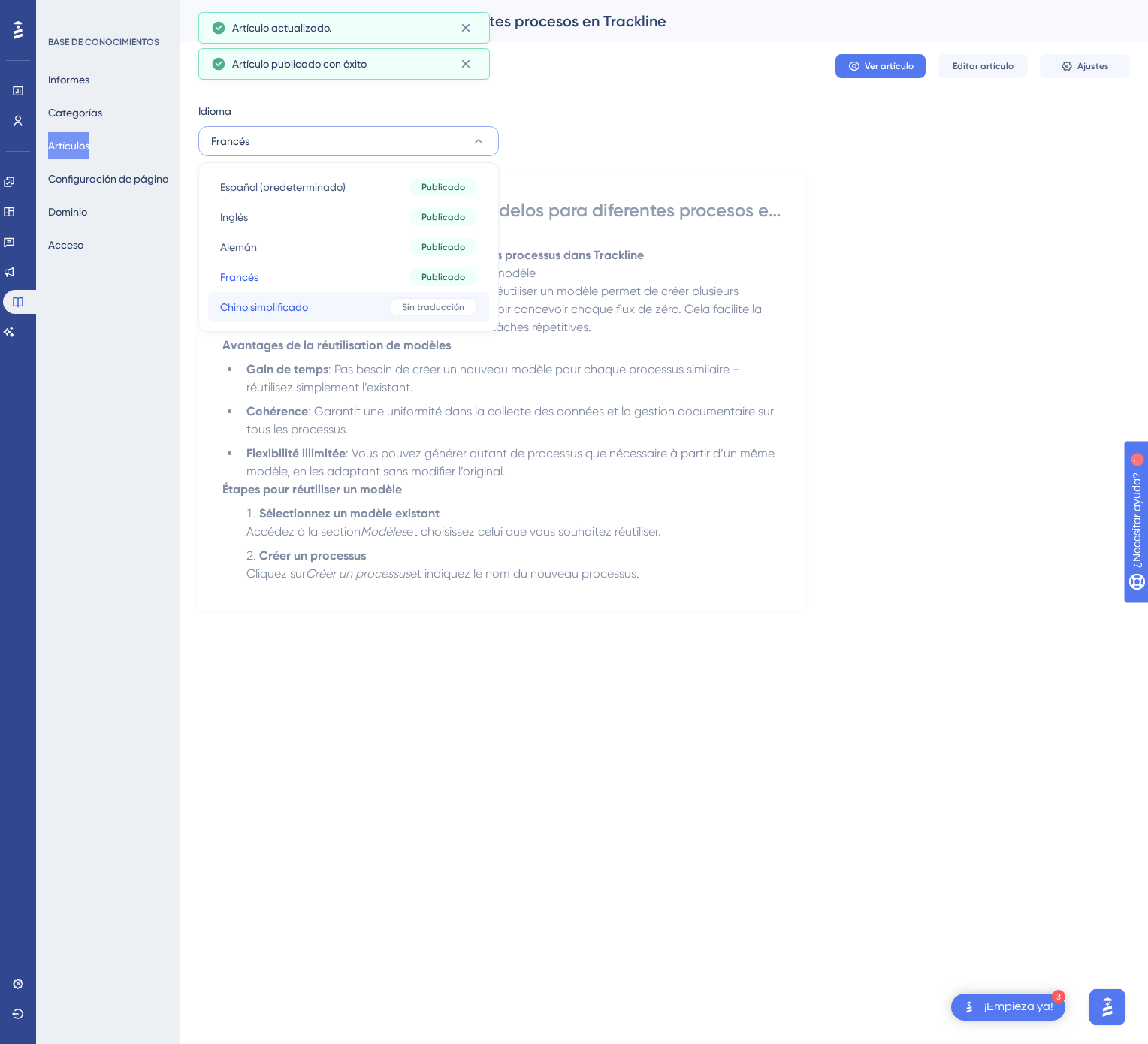
click at [433, 302] on font "Sin traducción" at bounding box center [433, 307] width 62 height 11
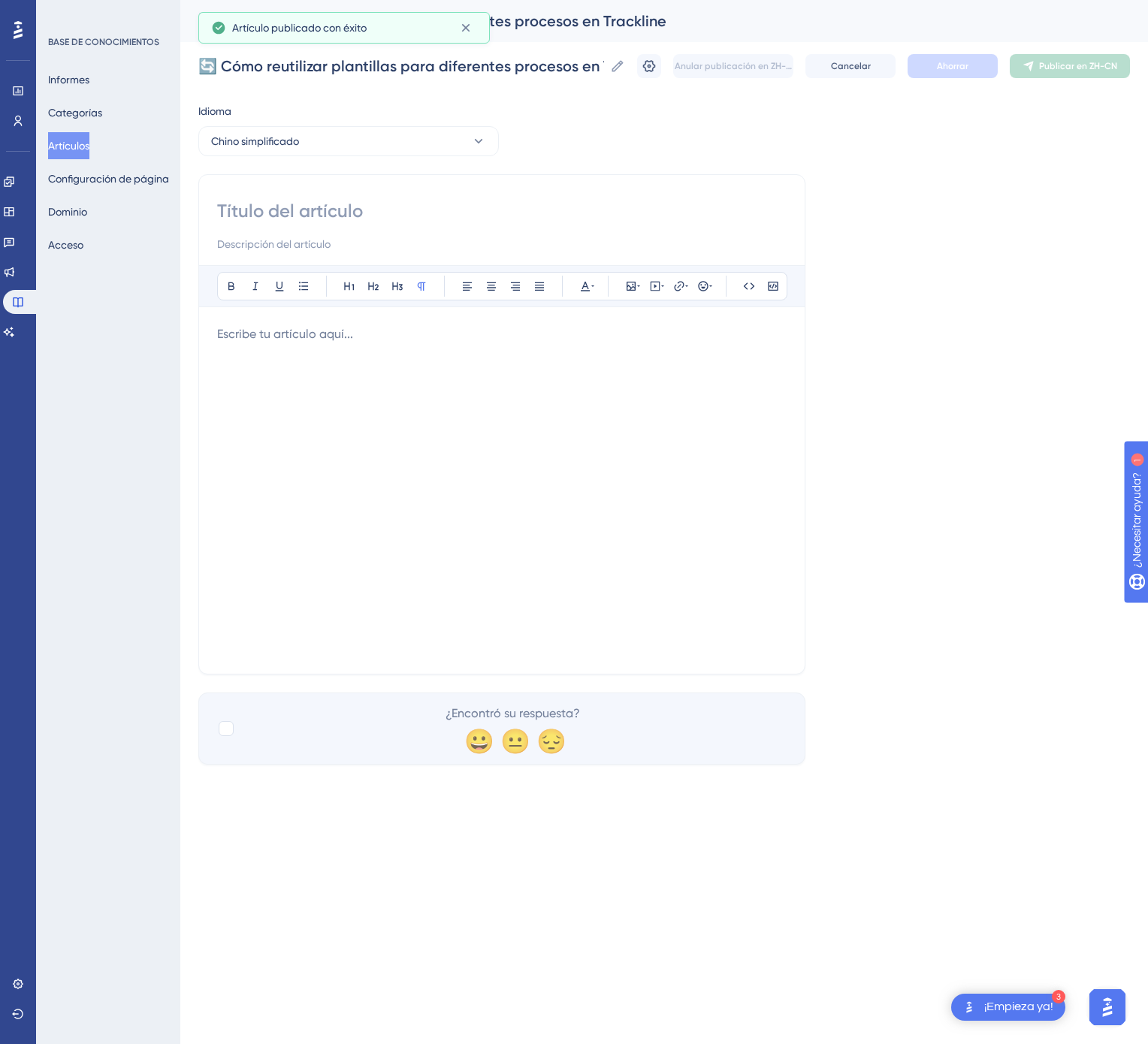
click at [440, 206] on input at bounding box center [502, 211] width 570 height 24
paste input "🔄 如何在 Trackline 中重复使用模板以创建不同流程"
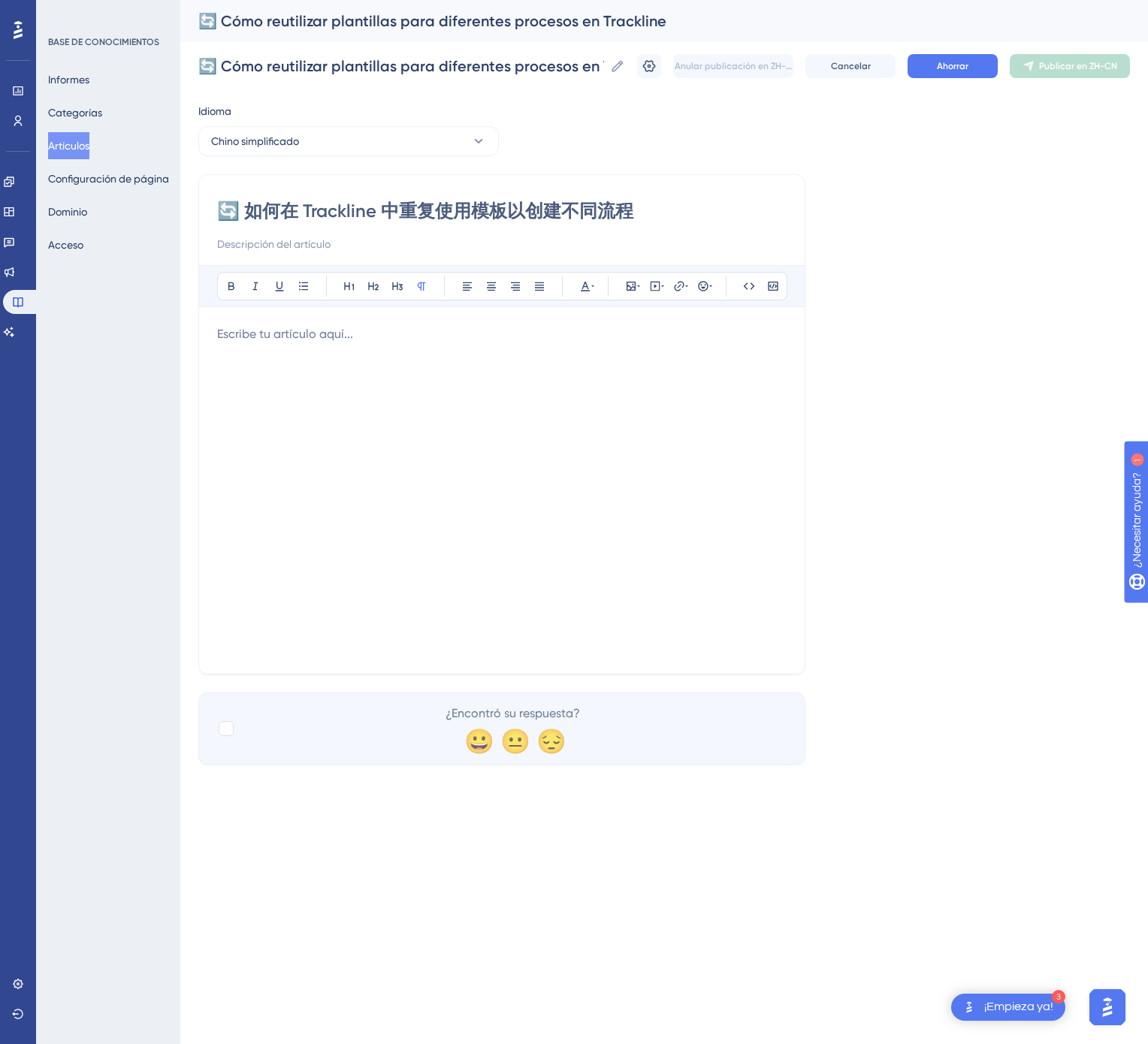
type input "🔄 如何在 Trackline 中重复使用模板以创建不同流程"
click at [671, 578] on div at bounding box center [502, 491] width 570 height 331
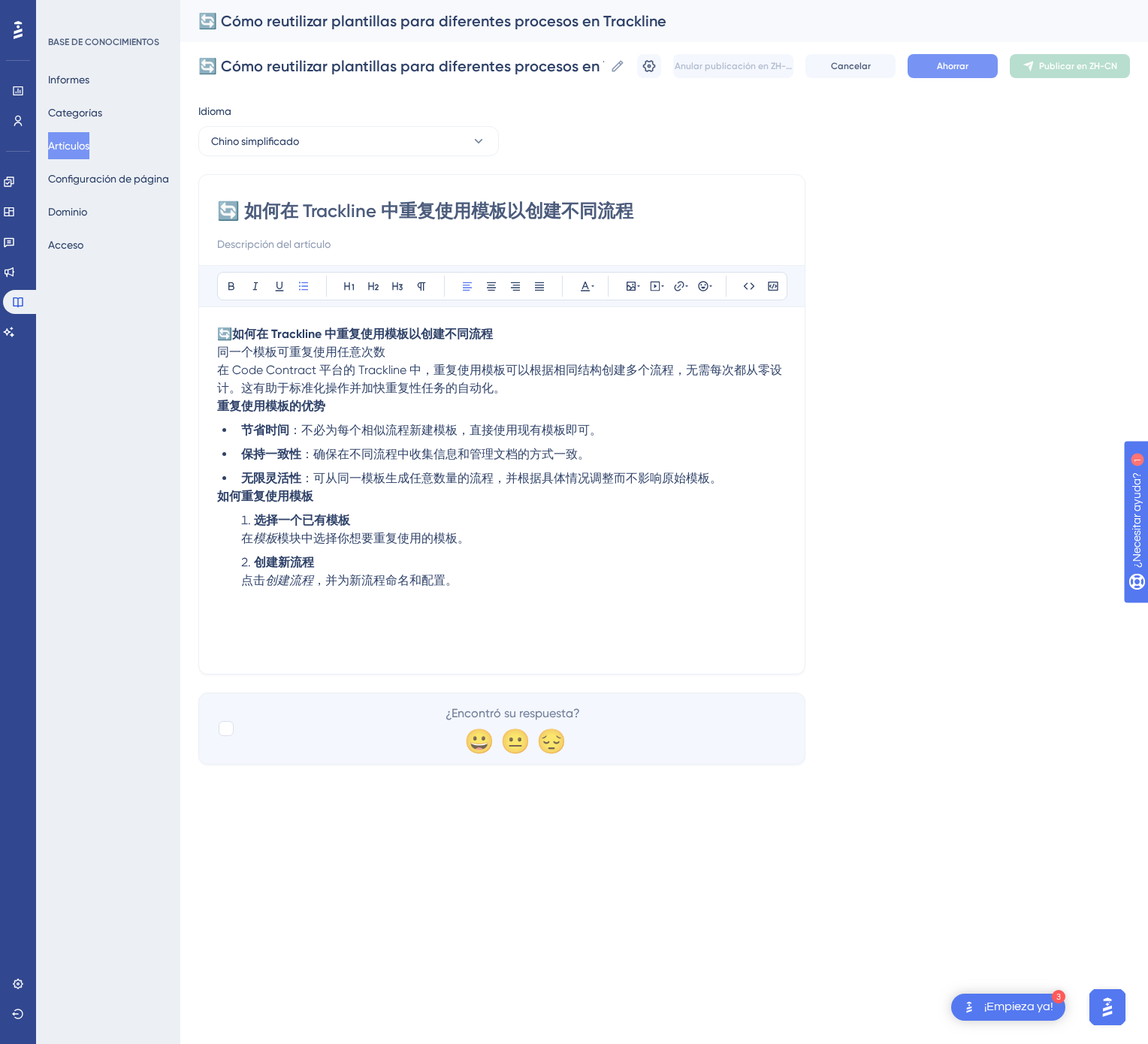
click at [974, 65] on button "Ahorrar" at bounding box center [952, 66] width 90 height 24
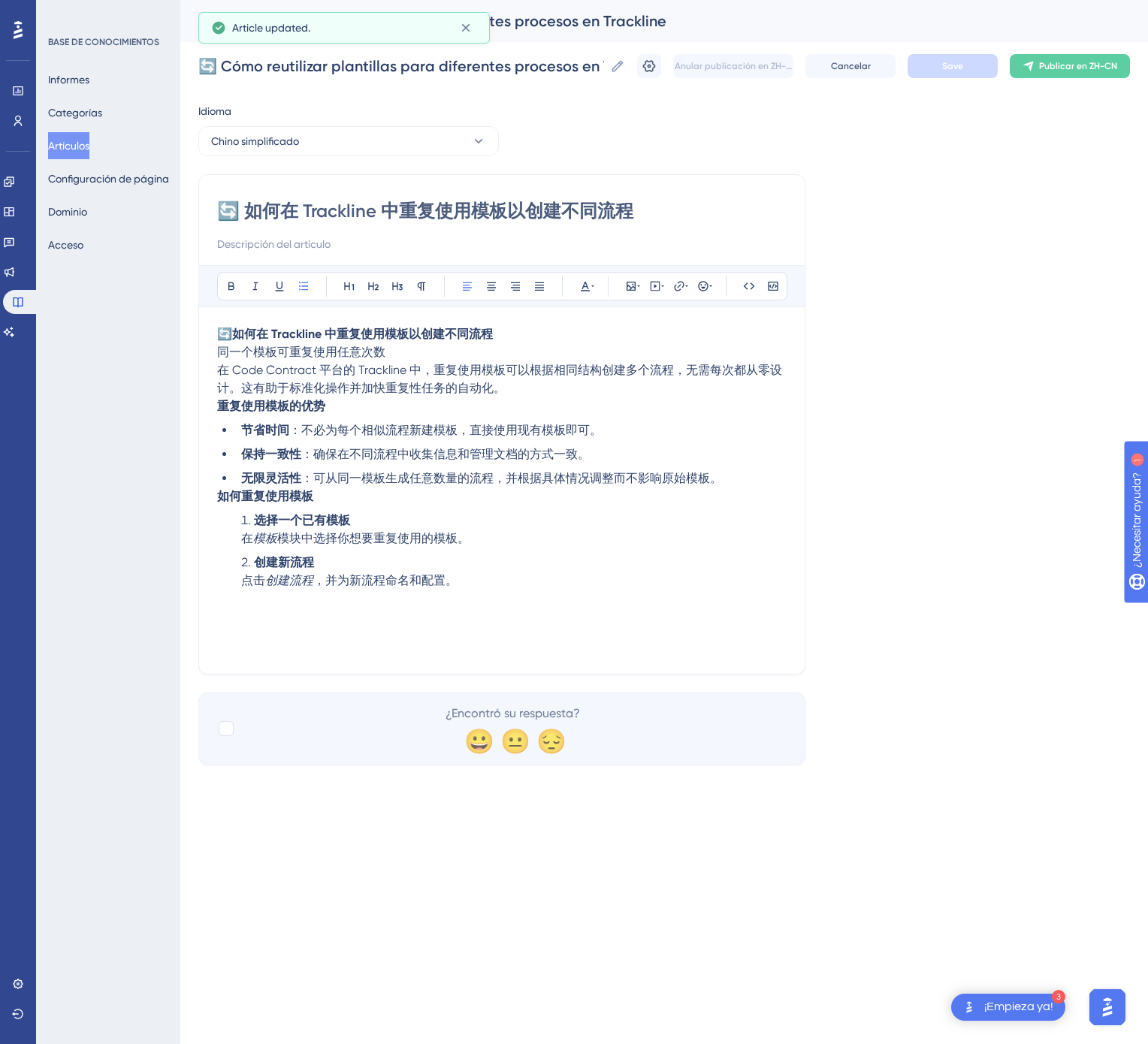
click at [1113, 57] on button "Publicar en ZH-CN" at bounding box center [1070, 66] width 120 height 24
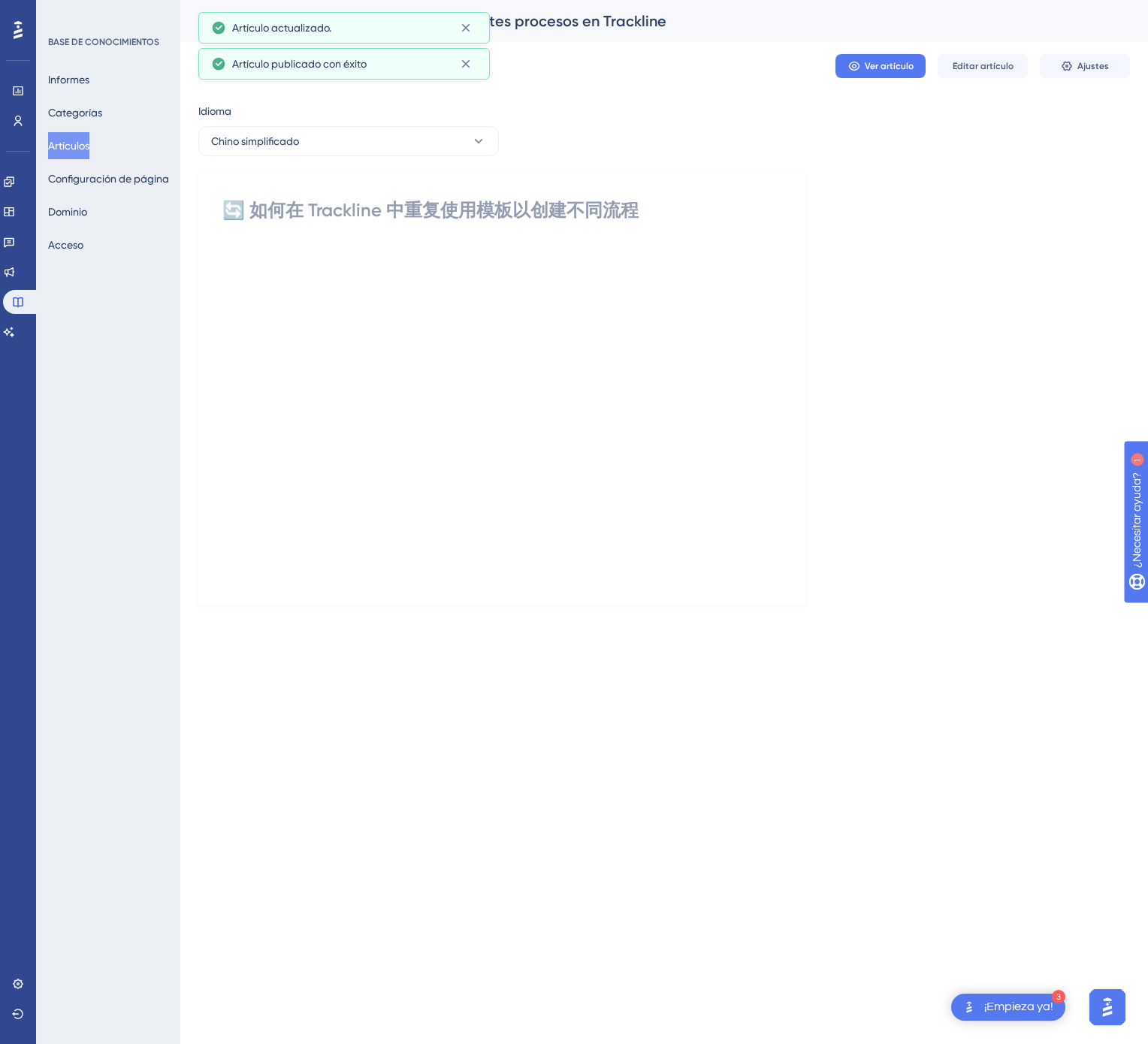
drag, startPoint x: 56, startPoint y: 137, endPoint x: 165, endPoint y: 133, distance: 109.1
click at [57, 137] on font "Artículos" at bounding box center [68, 146] width 41 height 18
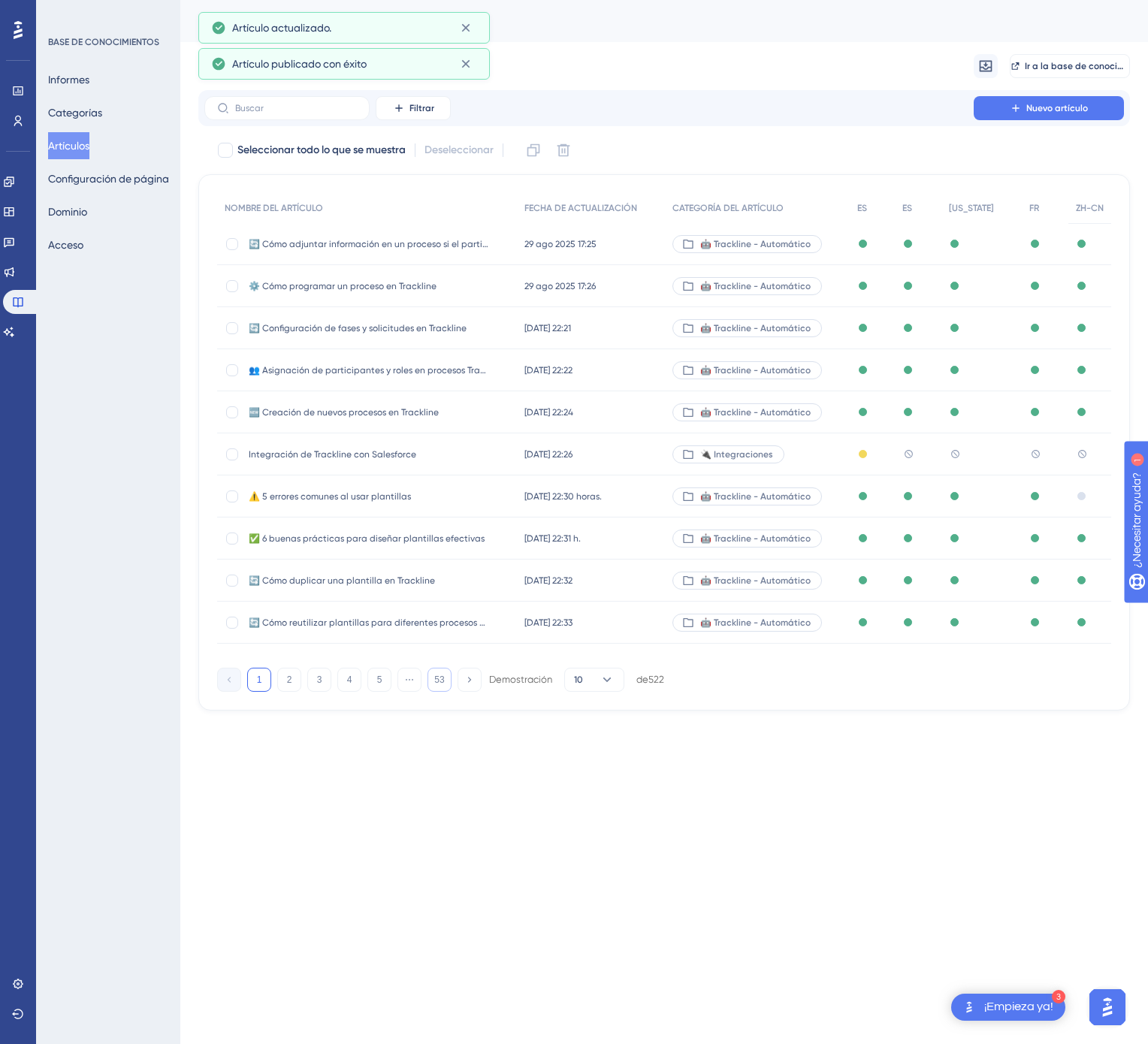
click at [442, 691] on button "53" at bounding box center [440, 679] width 24 height 24
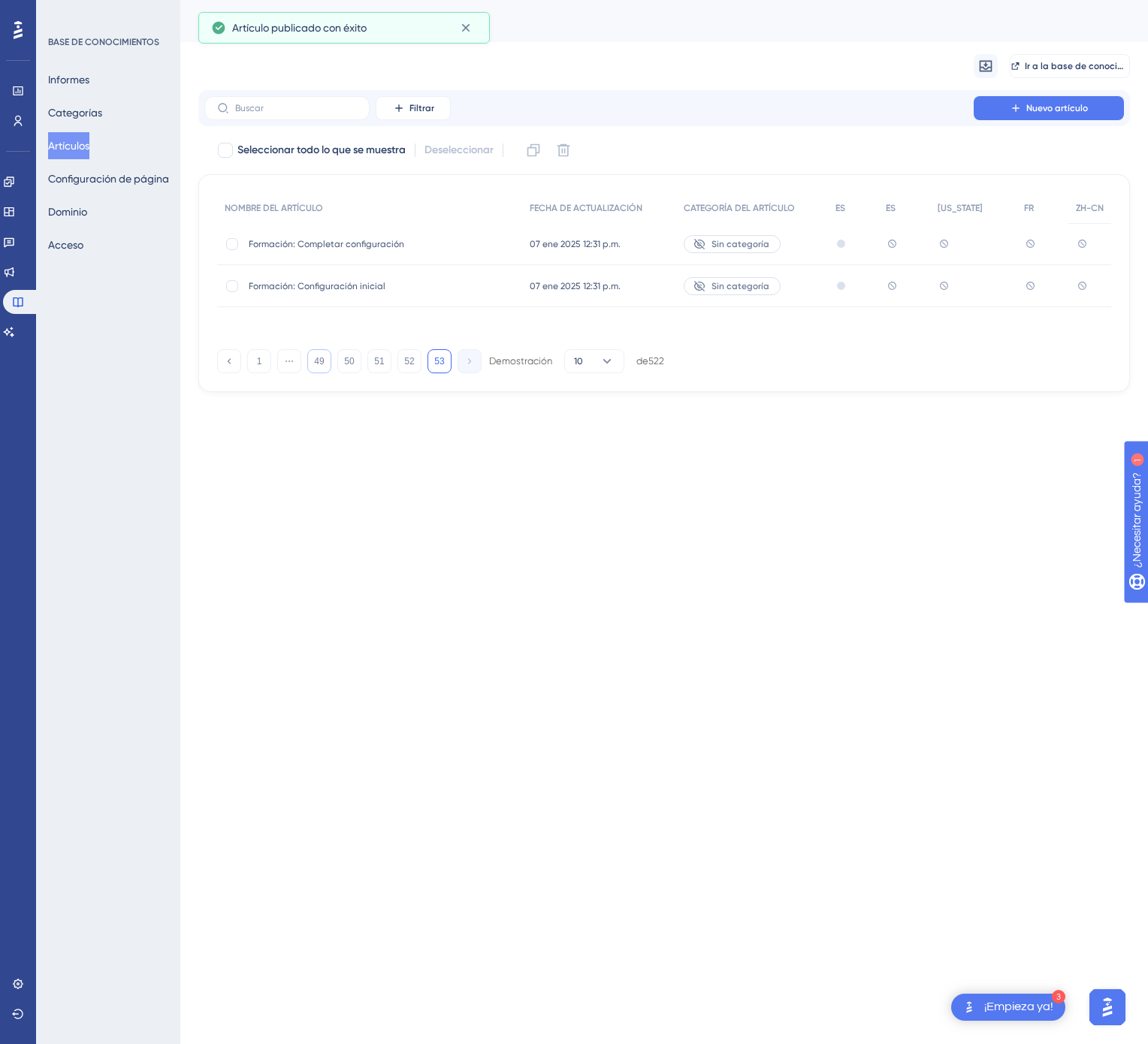
click at [323, 374] on button "49" at bounding box center [320, 362] width 24 height 24
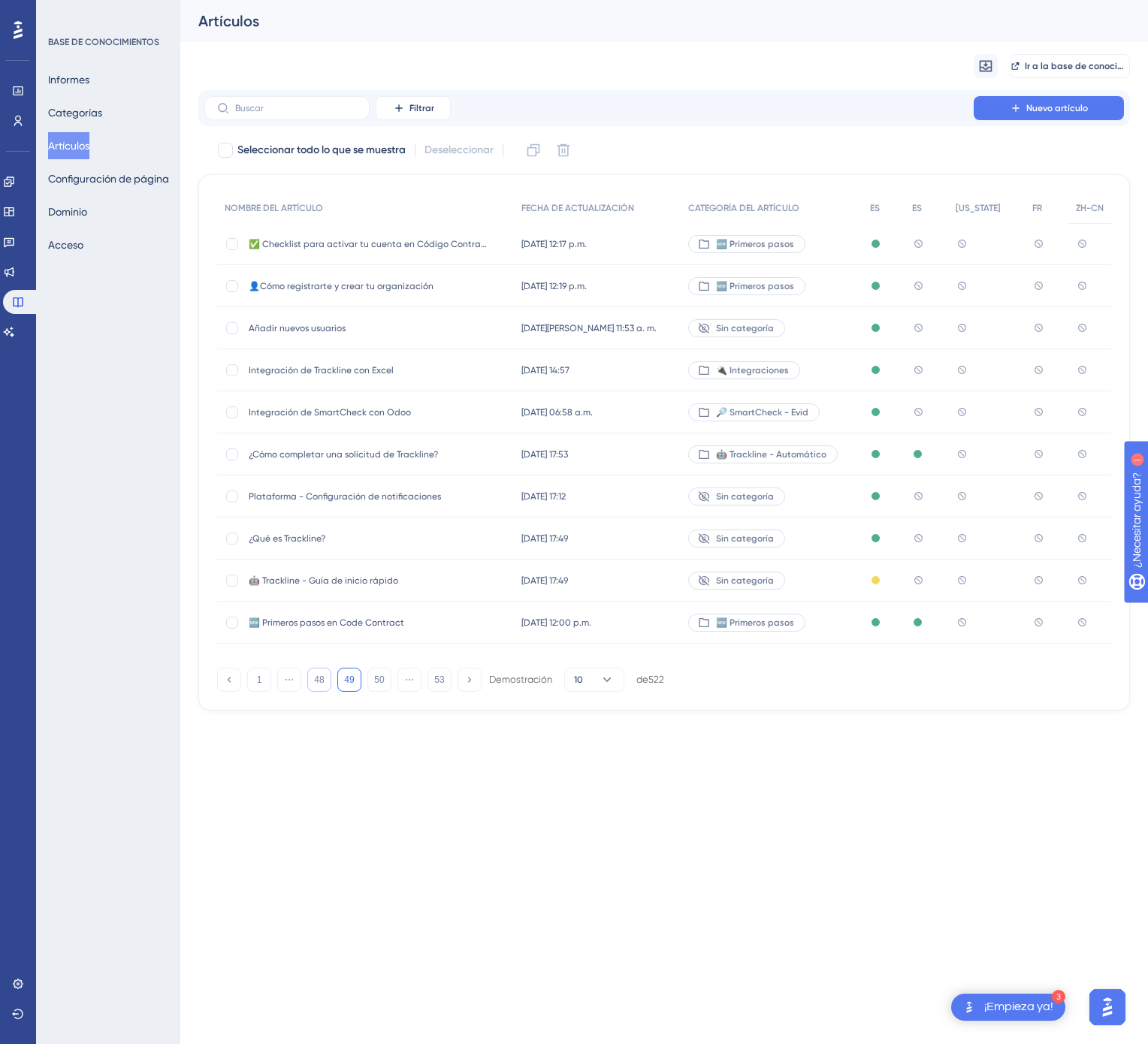
click at [321, 678] on font "48" at bounding box center [319, 679] width 10 height 11
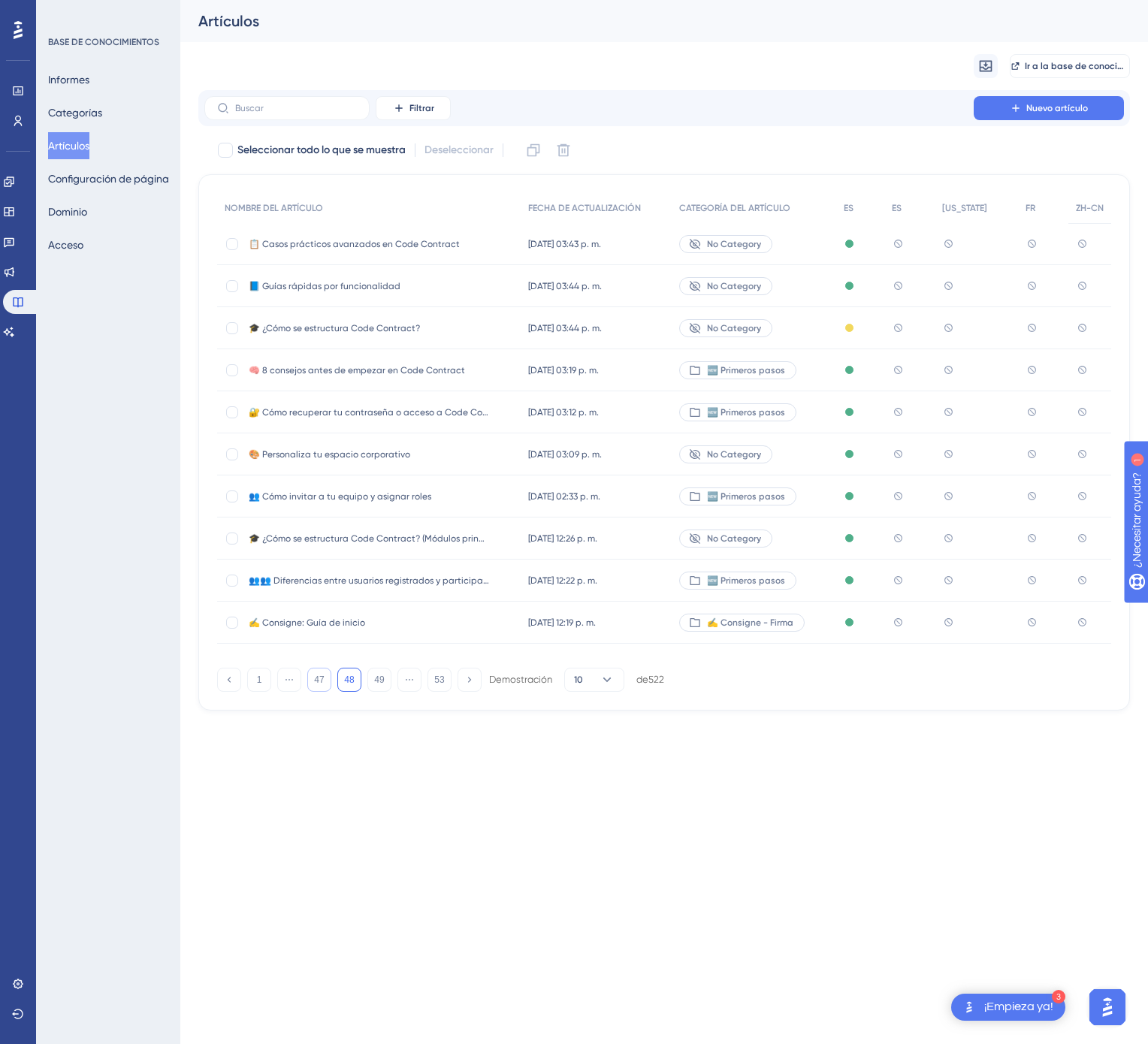
click at [321, 678] on button "47" at bounding box center [320, 679] width 24 height 24
click at [321, 678] on button "46" at bounding box center [320, 679] width 24 height 24
click at [321, 678] on font "46" at bounding box center [319, 679] width 10 height 11
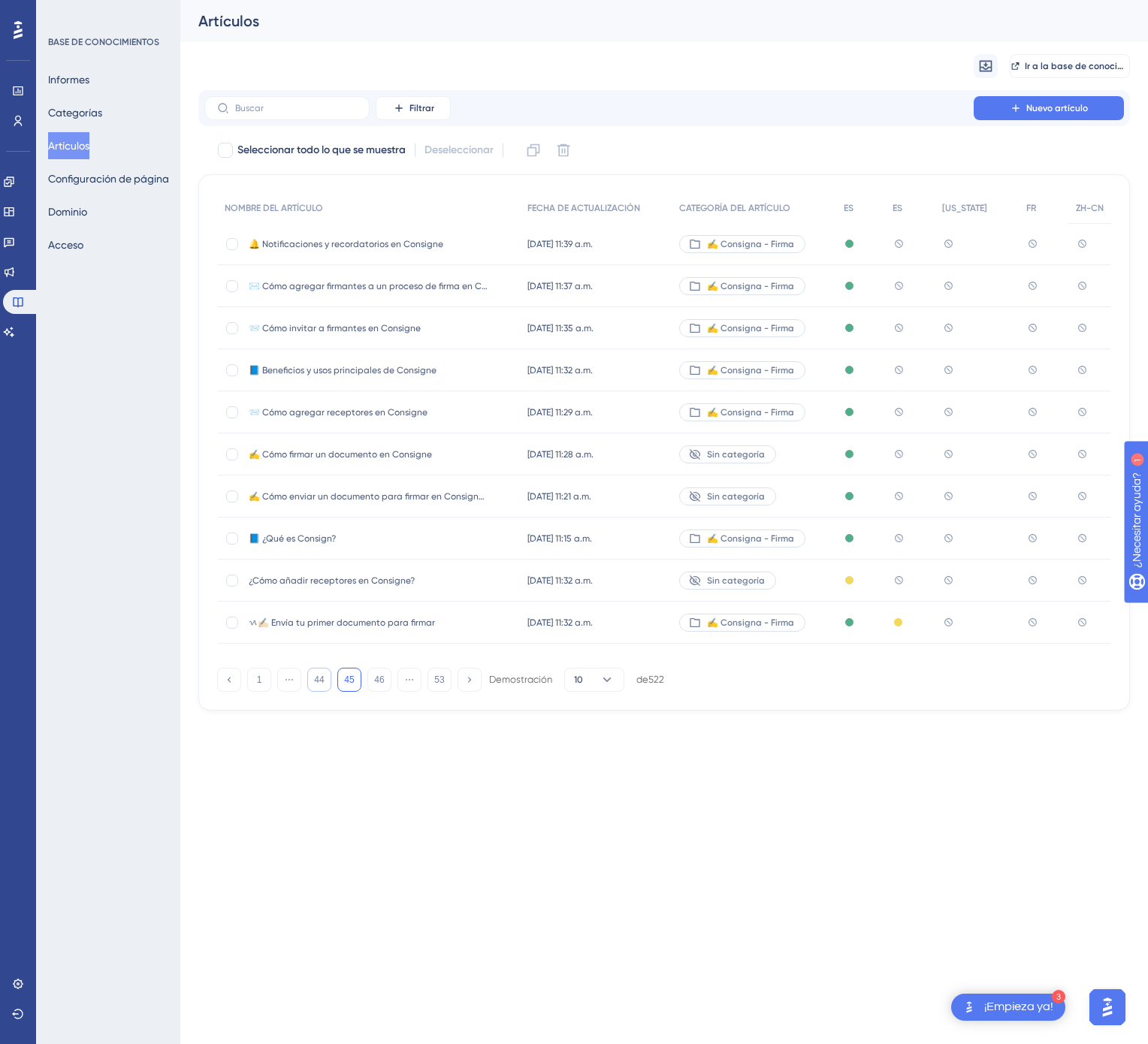
click at [321, 678] on font "44" at bounding box center [319, 679] width 10 height 11
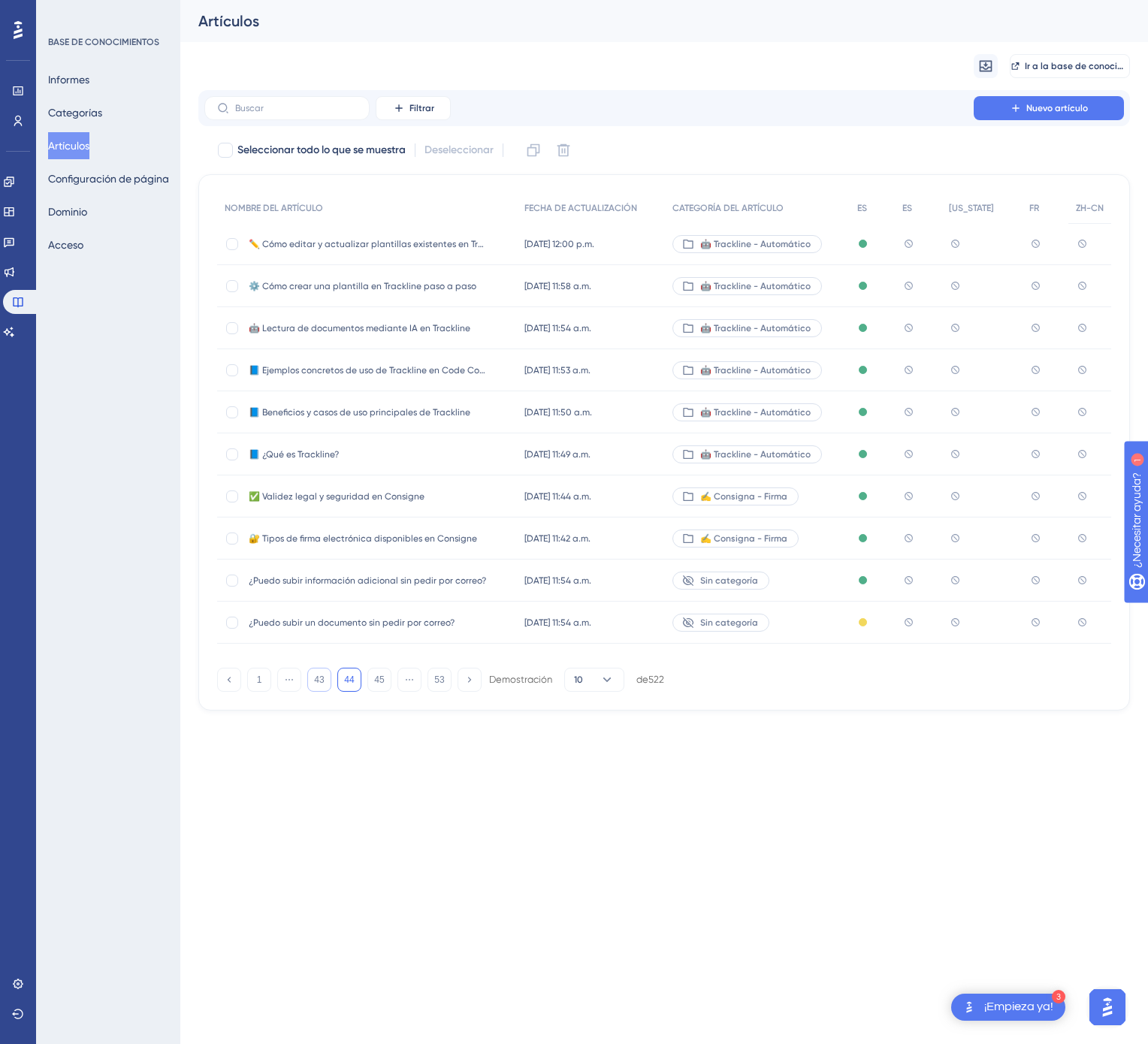
click at [321, 678] on font "43" at bounding box center [319, 679] width 10 height 11
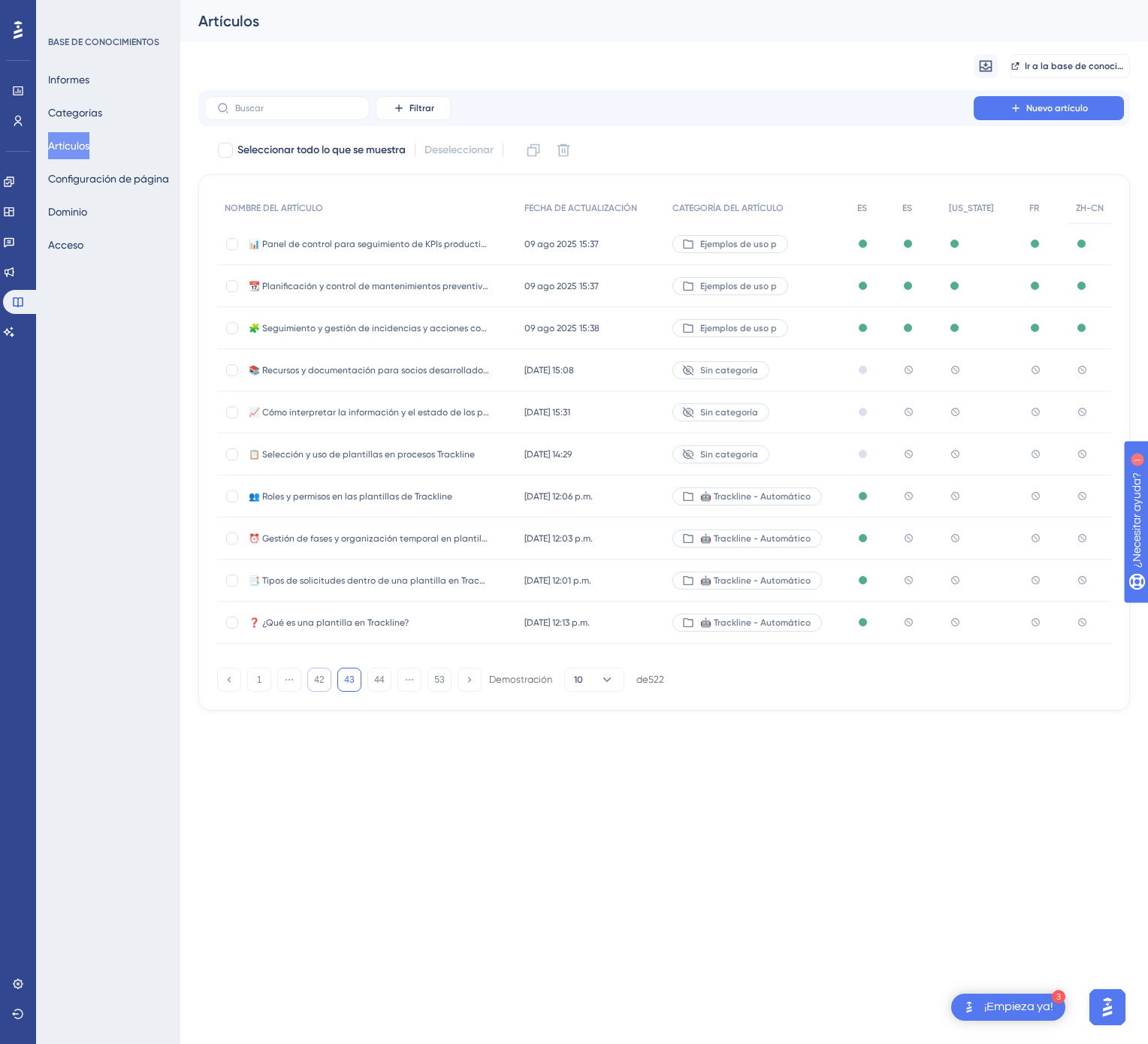
click at [629, 499] on div "13 jun 2025 12:06 p.m. 13 jun 2025 12:06 p.m." at bounding box center [590, 497] width 148 height 42
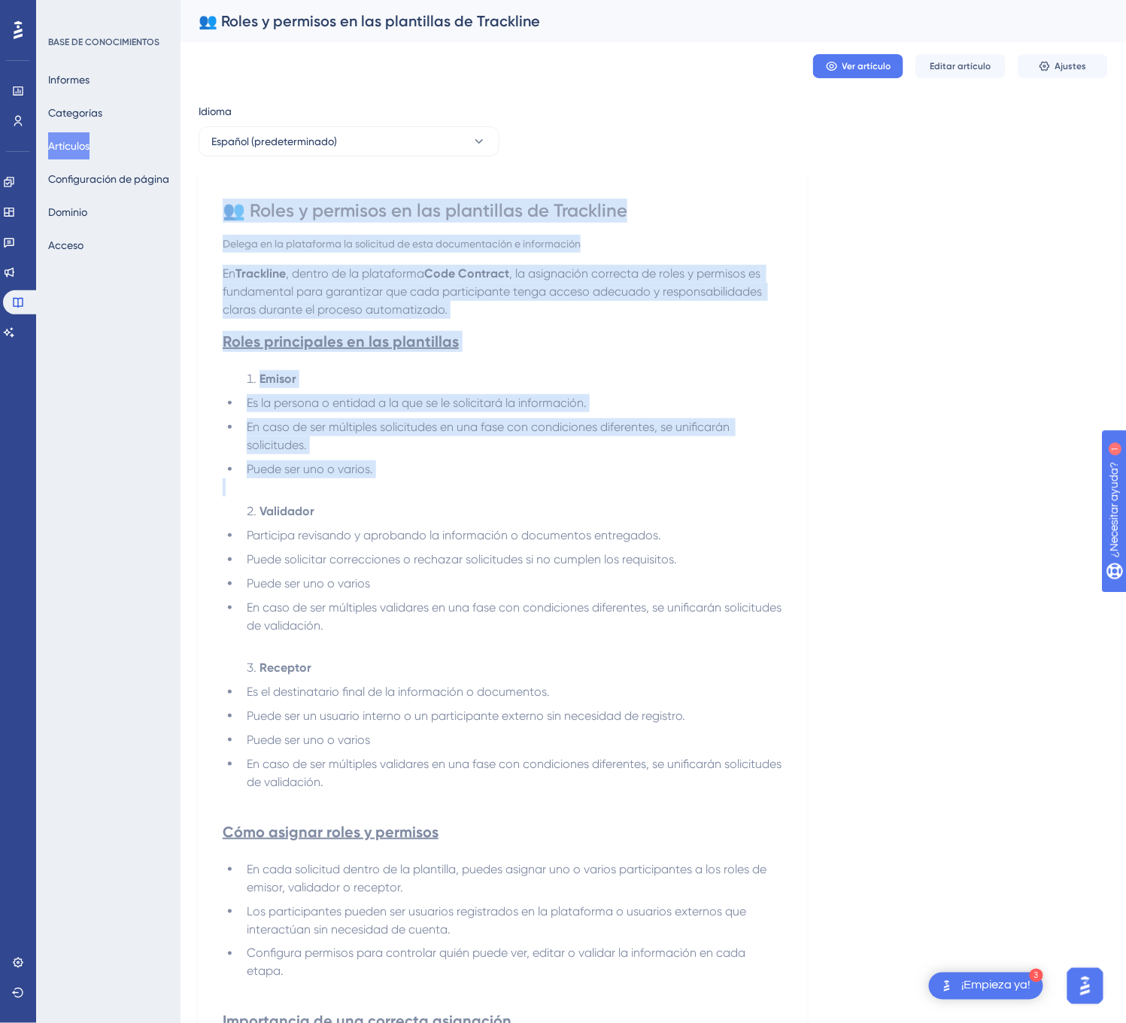
scroll to position [251, 0]
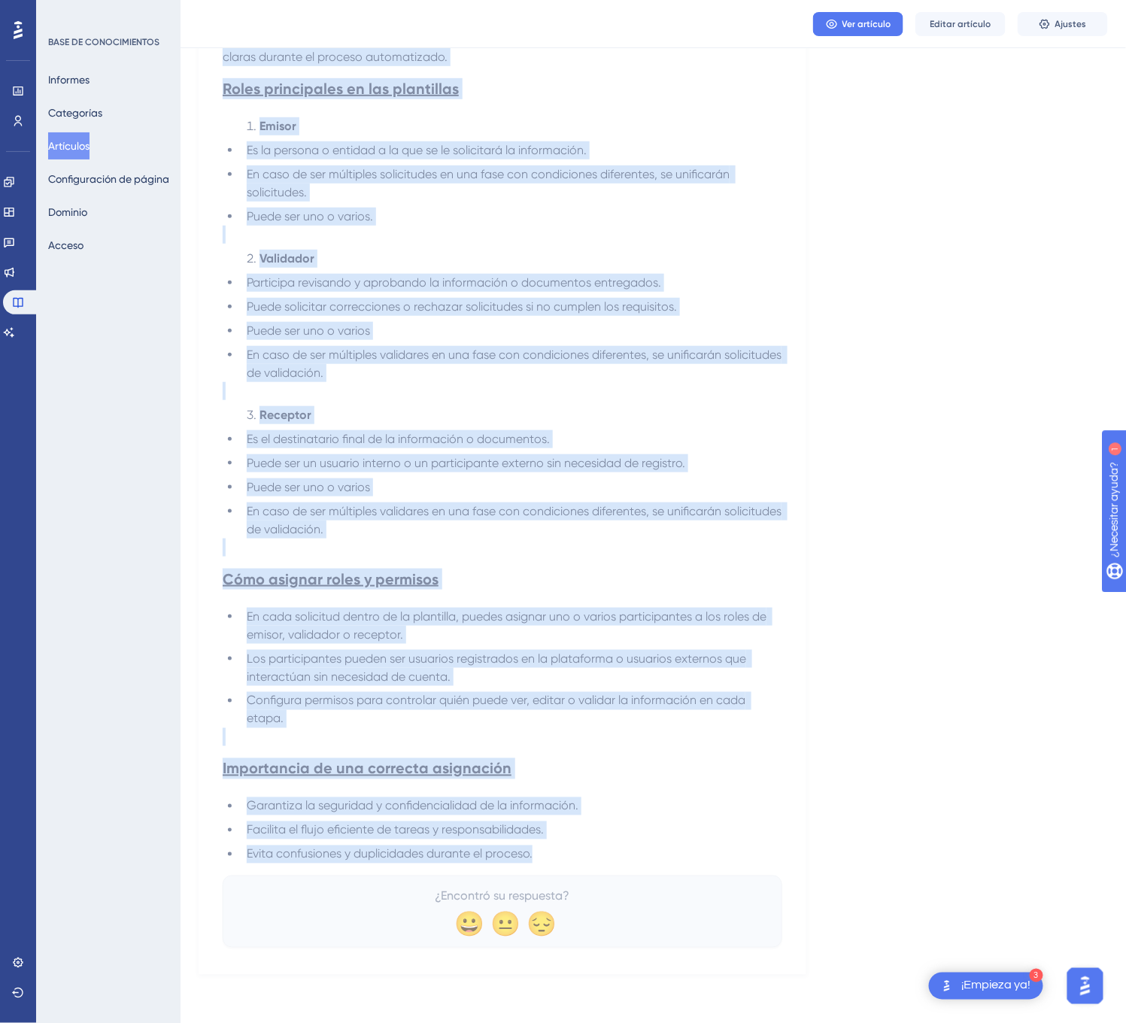
drag, startPoint x: 219, startPoint y: 204, endPoint x: 705, endPoint y: 841, distance: 801.5
click at [705, 841] on div "👥 Roles y permisos en las plantillas de Trackline Delega en la plataforma la so…" at bounding box center [502, 448] width 608 height 1053
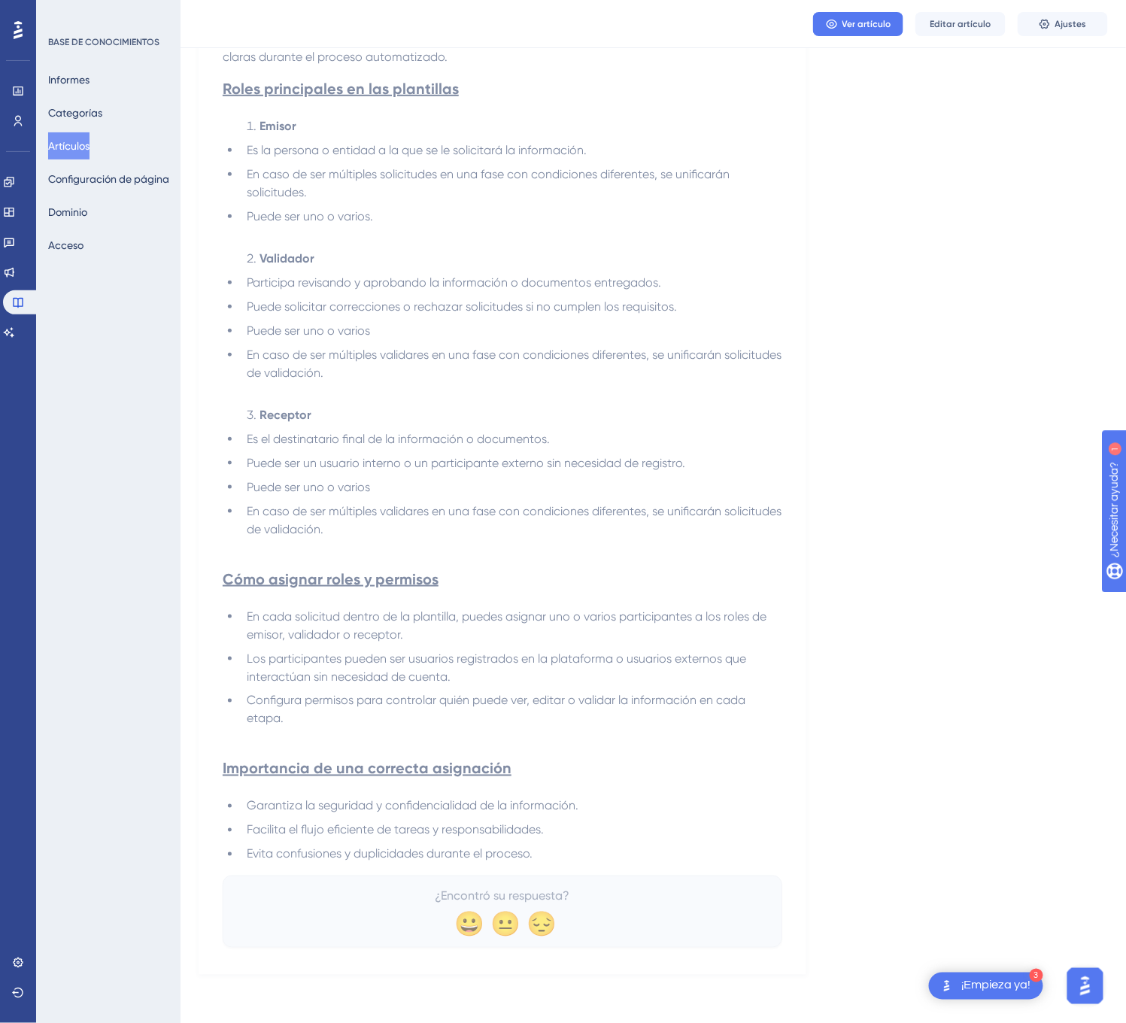
click at [635, 855] on li "Evita confusiones y duplicidades durante el proceso." at bounding box center [511, 854] width 541 height 18
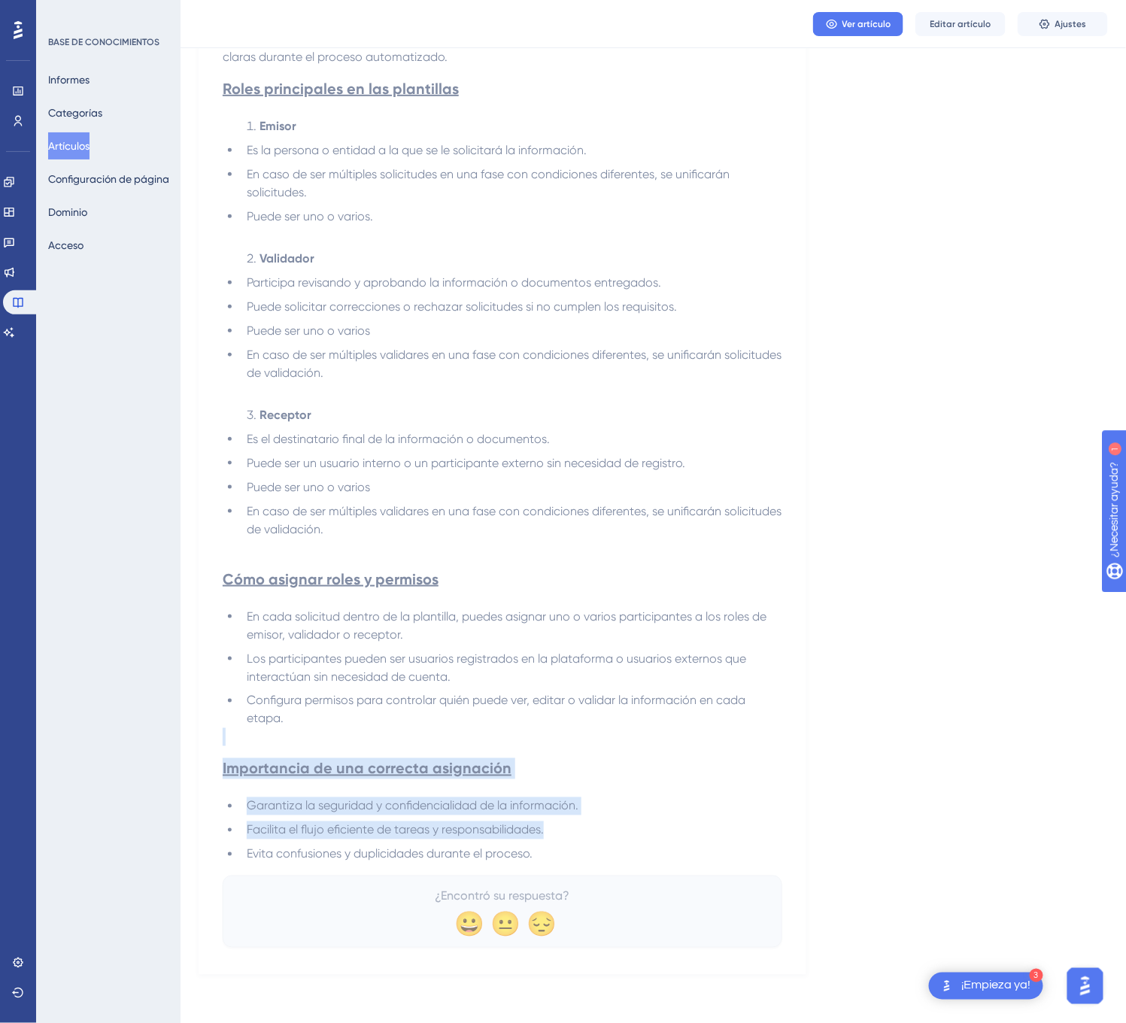
drag, startPoint x: 595, startPoint y: 861, endPoint x: 420, endPoint y: 741, distance: 212.7
click at [416, 743] on div "En Trackline , dentro de la plataforma Code Contract , la asignación correcta d…" at bounding box center [502, 437] width 559 height 851
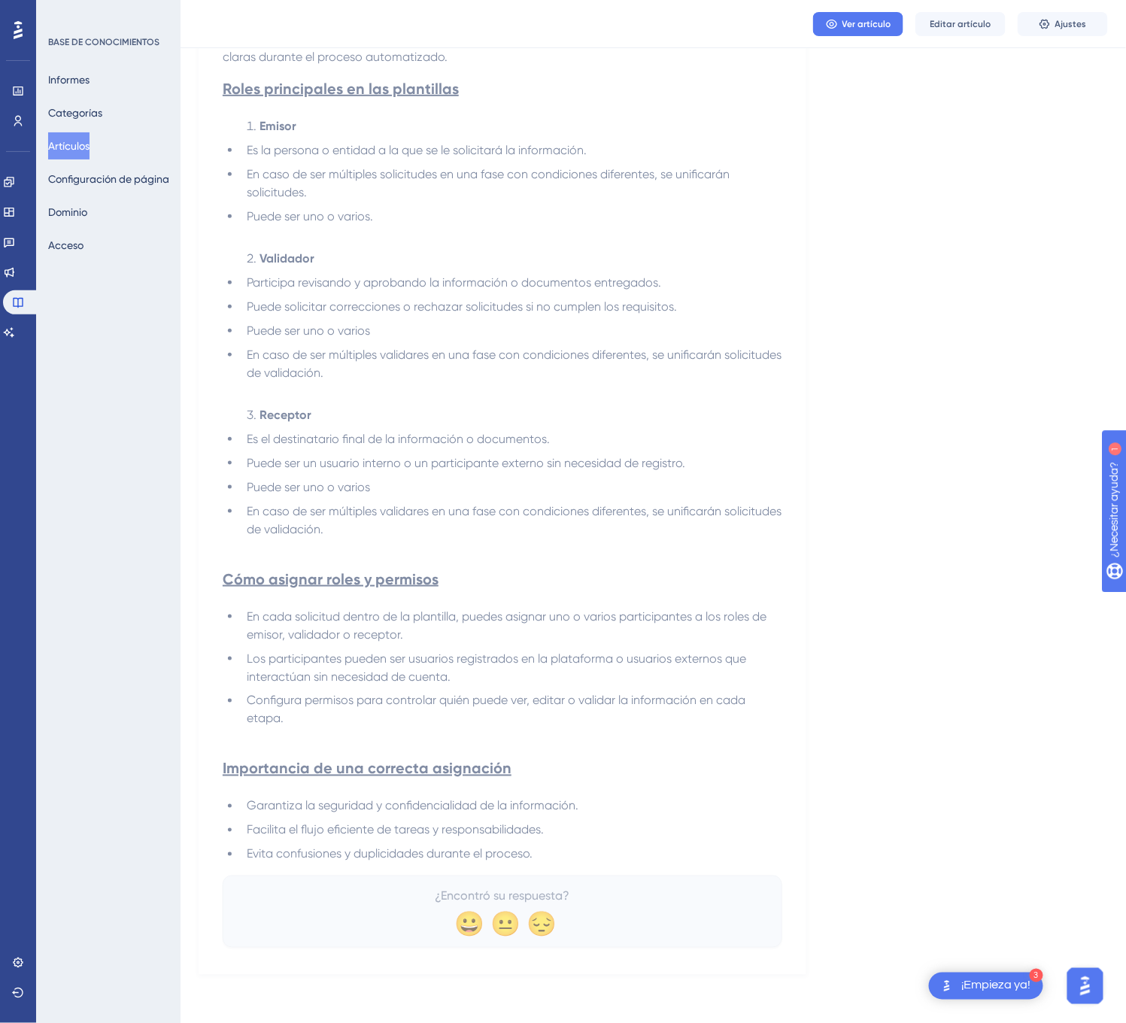
click at [570, 880] on div "¿Encontró su respuesta? 😀 😐 😔" at bounding box center [502, 911] width 559 height 72
drag, startPoint x: 608, startPoint y: 868, endPoint x: 538, endPoint y: 851, distance: 72.6
click at [487, 839] on div "👥 Roles y permisos en las plantillas de Trackline Delega en la plataforma la so…" at bounding box center [502, 447] width 559 height 1002
click at [571, 867] on div "👥 Roles y permisos en las plantillas de Trackline Delega en la plataforma la so…" at bounding box center [502, 447] width 559 height 1002
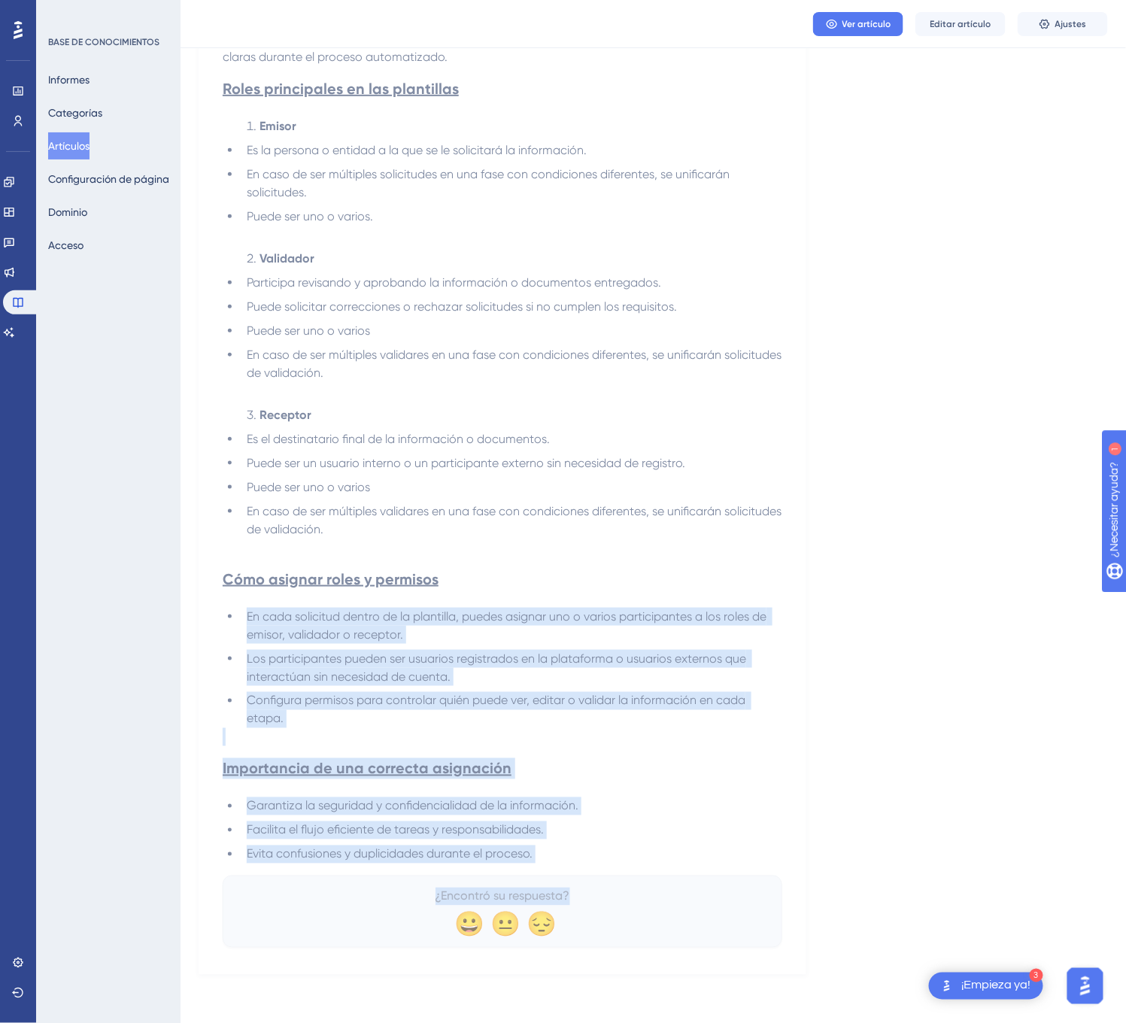
drag, startPoint x: 620, startPoint y: 873, endPoint x: 427, endPoint y: 642, distance: 300.6
click at [308, 630] on div "👥 Roles y permisos en las plantillas de Trackline Delega en la plataforma la so…" at bounding box center [502, 447] width 559 height 1002
click at [722, 717] on li "Configura permisos para controlar quién puede ver, editar o validar la informac…" at bounding box center [511, 710] width 541 height 36
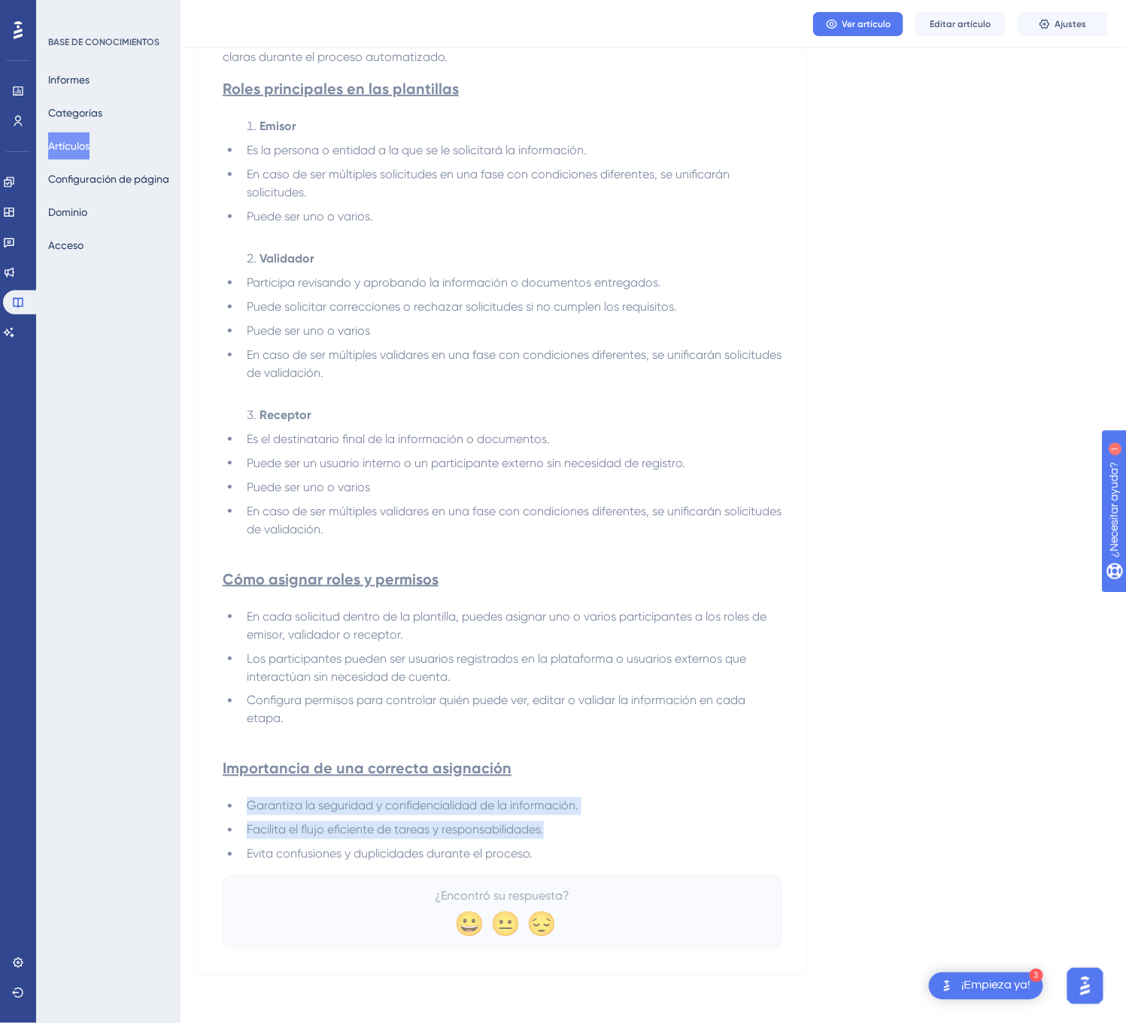
drag, startPoint x: 635, startPoint y: 857, endPoint x: 524, endPoint y: 763, distance: 145.1
click at [524, 763] on div "En Trackline , dentro de la plataforma Code Contract , la asignación correcta d…" at bounding box center [502, 437] width 559 height 851
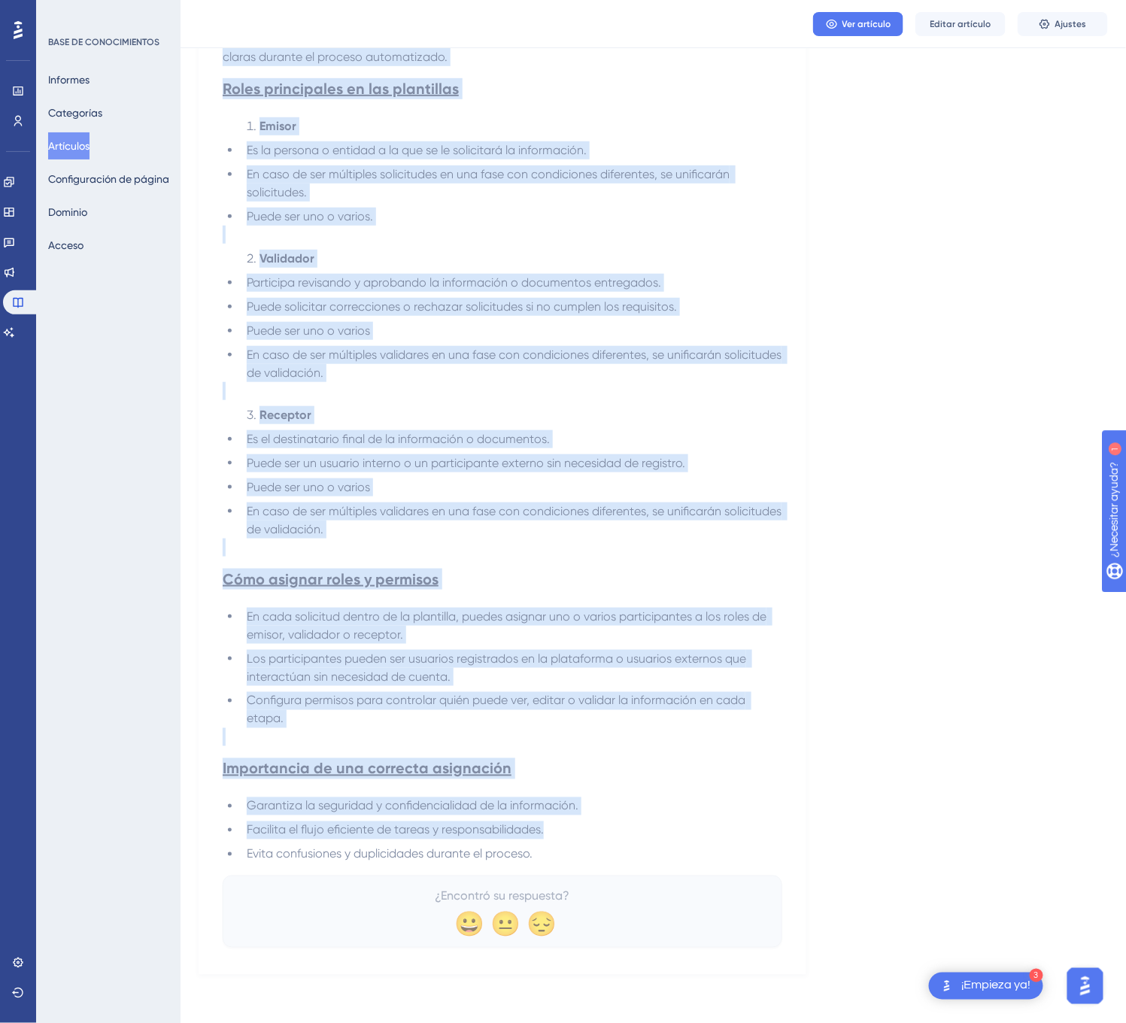
drag, startPoint x: 233, startPoint y: 214, endPoint x: 862, endPoint y: 867, distance: 907.2
click at [862, 867] on div "Idioma Español (predeterminado) 👥 Roles y permisos en las plantillas de Trackli…" at bounding box center [652, 412] width 909 height 1125
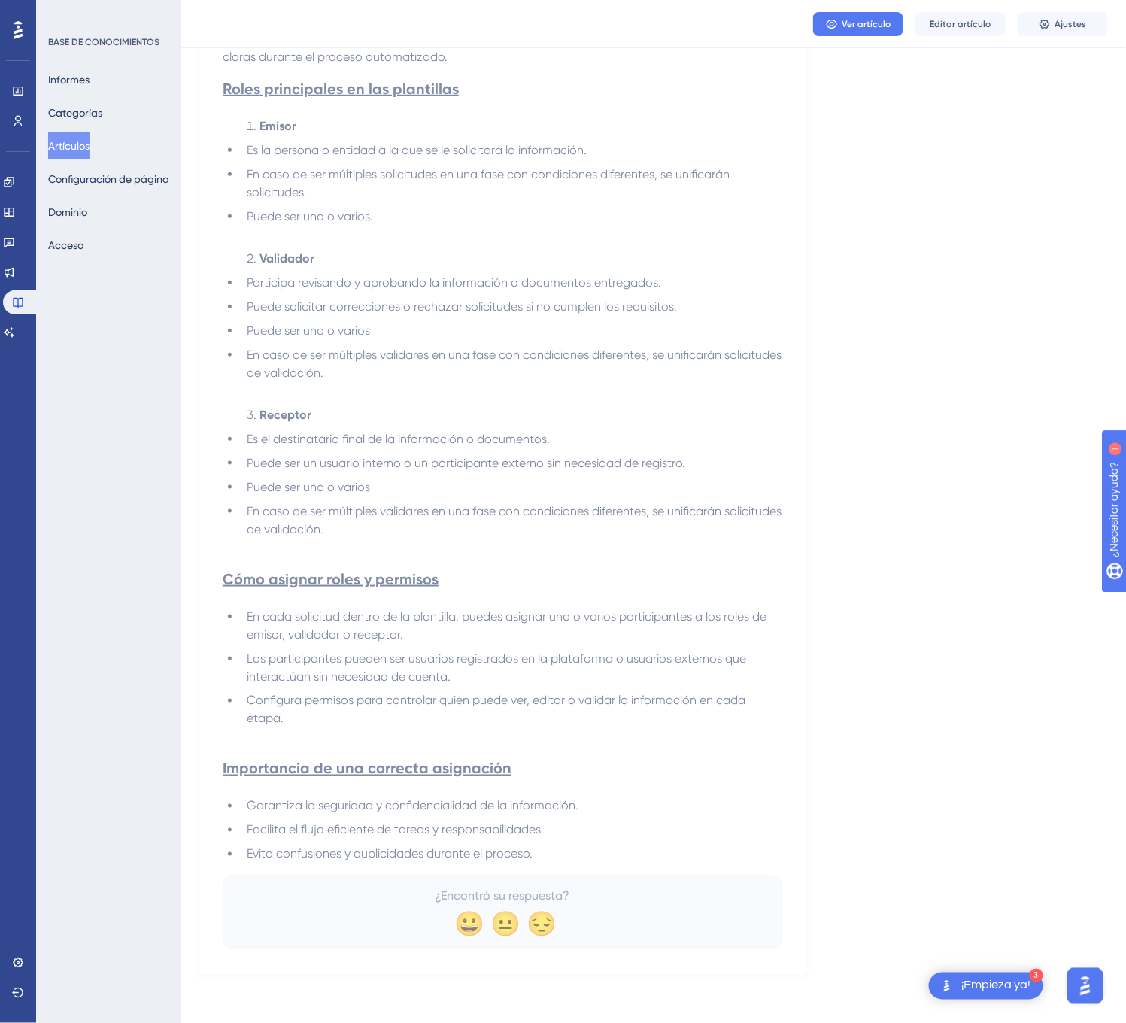
click at [668, 847] on li "Evita confusiones y duplicidades durante el proceso." at bounding box center [511, 854] width 541 height 18
drag, startPoint x: 554, startPoint y: 862, endPoint x: 484, endPoint y: 863, distance: 69.9
click at [484, 863] on div "👥 Roles y permisos en las plantillas de Trackline Delega en la plataforma la so…" at bounding box center [502, 447] width 559 height 1002
click at [404, 862] on li "Evita confusiones y duplicidades durante el proceso." at bounding box center [511, 854] width 541 height 18
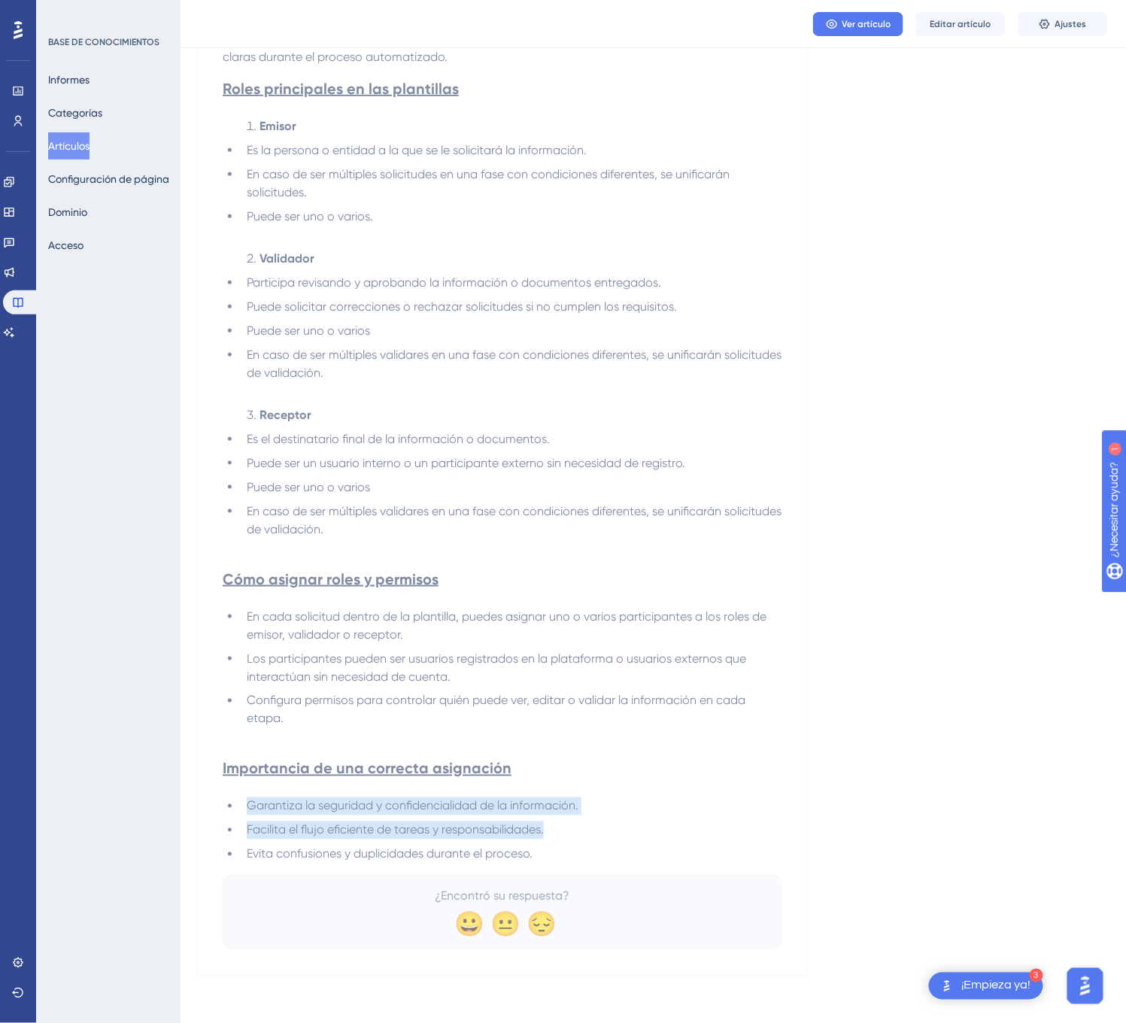
drag, startPoint x: 523, startPoint y: 865, endPoint x: 482, endPoint y: 793, distance: 82.5
click at [482, 793] on div "👥 Roles y permisos en las plantillas de Trackline Delega en la plataforma la so…" at bounding box center [502, 447] width 559 height 1002
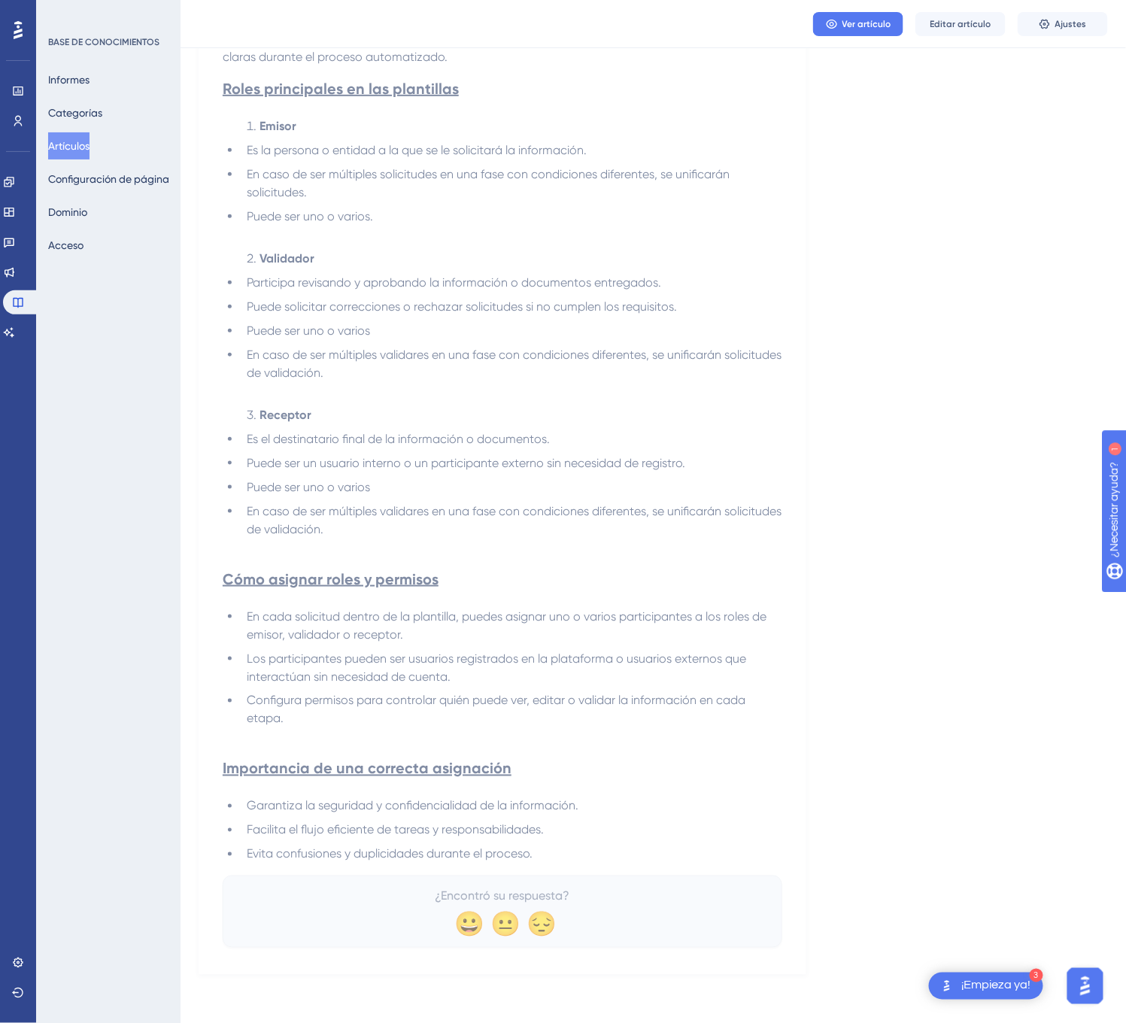
drag, startPoint x: 554, startPoint y: 869, endPoint x: 323, endPoint y: 612, distance: 345.6
click at [323, 612] on div "👥 Roles y permisos en las plantillas de Trackline Delega en la plataforma la so…" at bounding box center [502, 447] width 559 height 1002
drag, startPoint x: 540, startPoint y: 850, endPoint x: 508, endPoint y: 847, distance: 31.7
click at [508, 847] on li "Evita confusiones y duplicidades durante el proceso." at bounding box center [511, 854] width 541 height 18
click at [538, 683] on ul "En cada solicitud dentro de la plantilla, puedes asignar uno o varios participa…" at bounding box center [502, 668] width 559 height 120
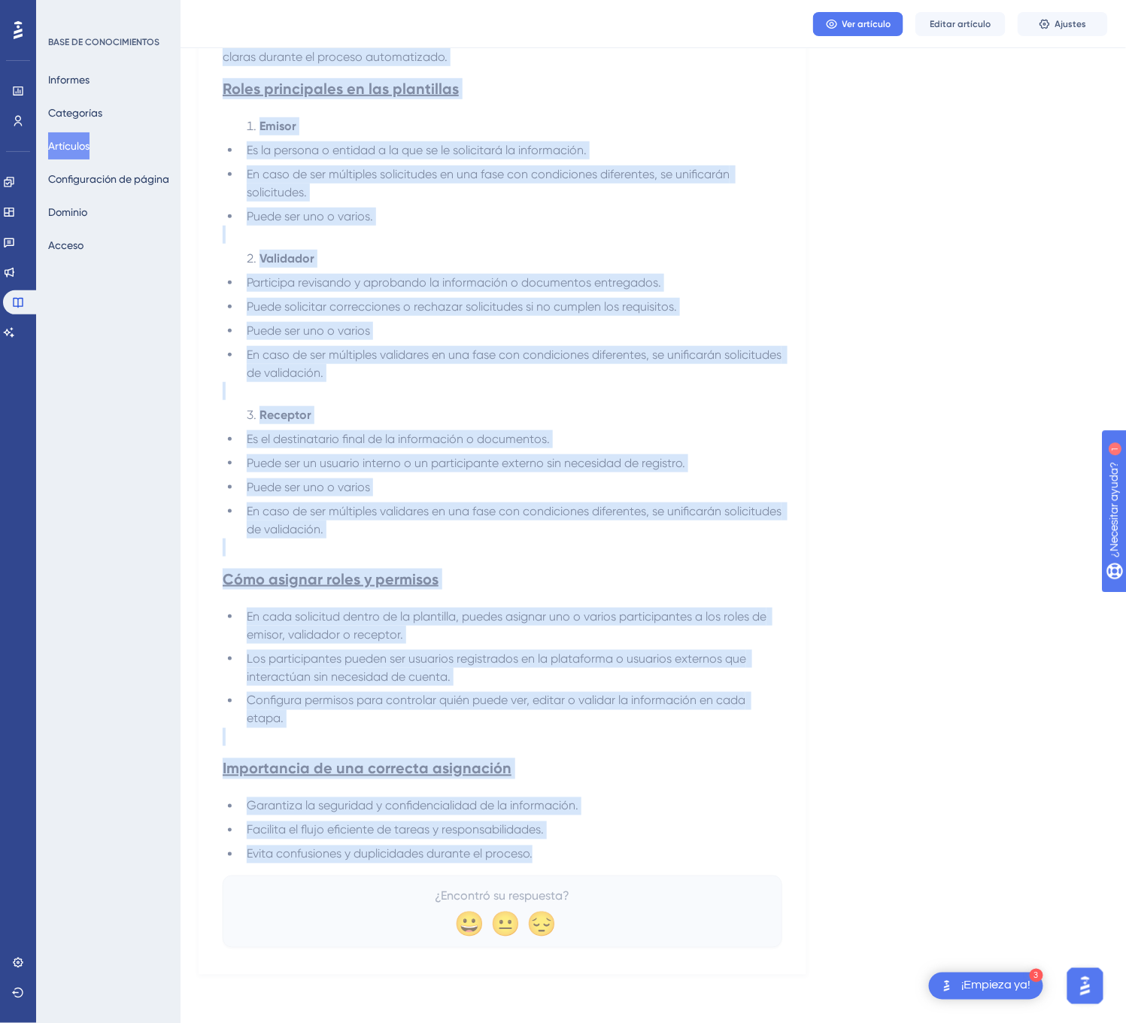
drag, startPoint x: 226, startPoint y: 203, endPoint x: 580, endPoint y: 850, distance: 737.6
click at [580, 850] on div "👥 Roles y permisos en las plantillas de Trackline Delega en la plataforma la so…" at bounding box center [502, 447] width 559 height 1002
copy div "👥 Roles y permisos en las plantillas de Trackline Delega en la plataforma la so…"
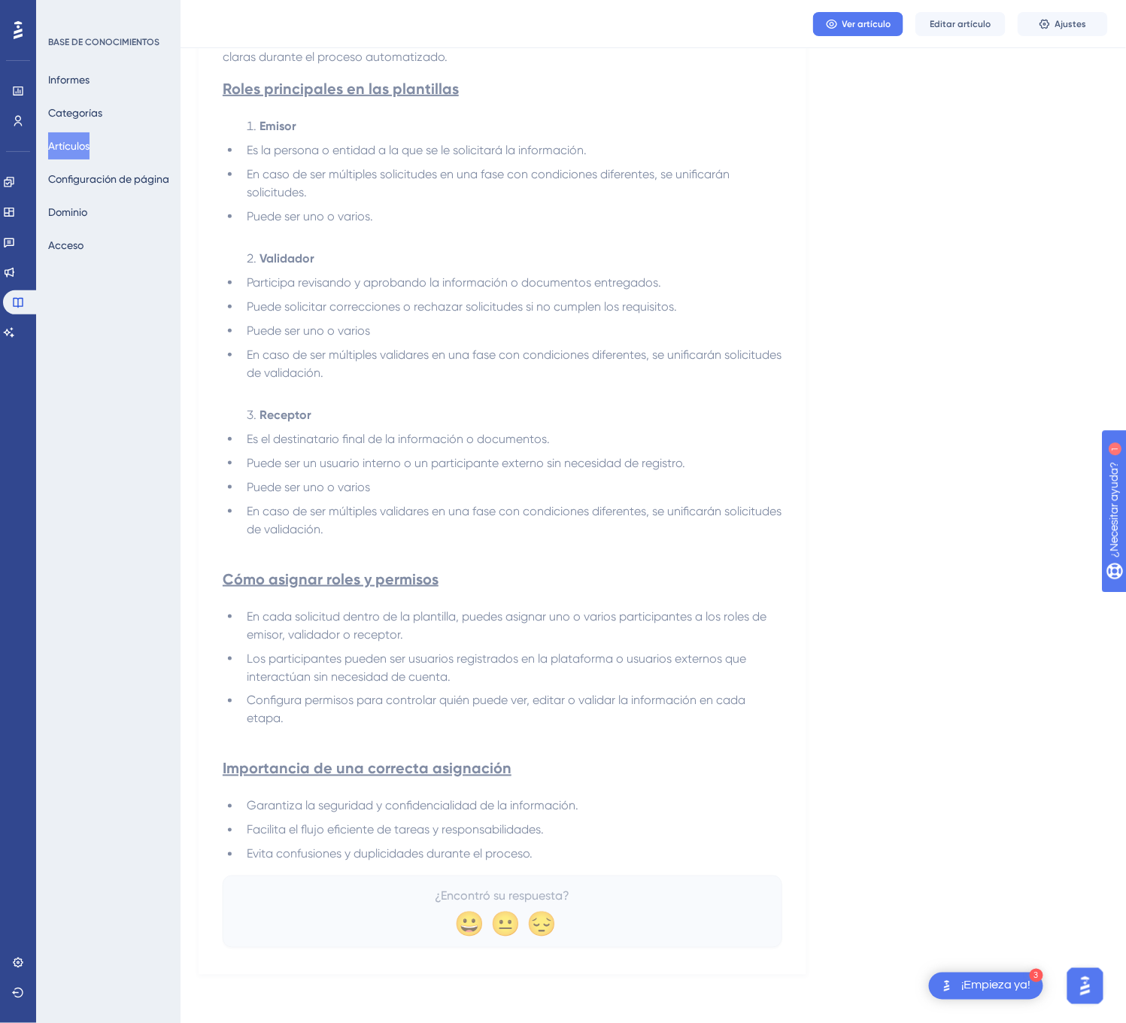
click at [450, 853] on span "Evita confusiones y duplicidades durante el proceso." at bounding box center [390, 854] width 286 height 14
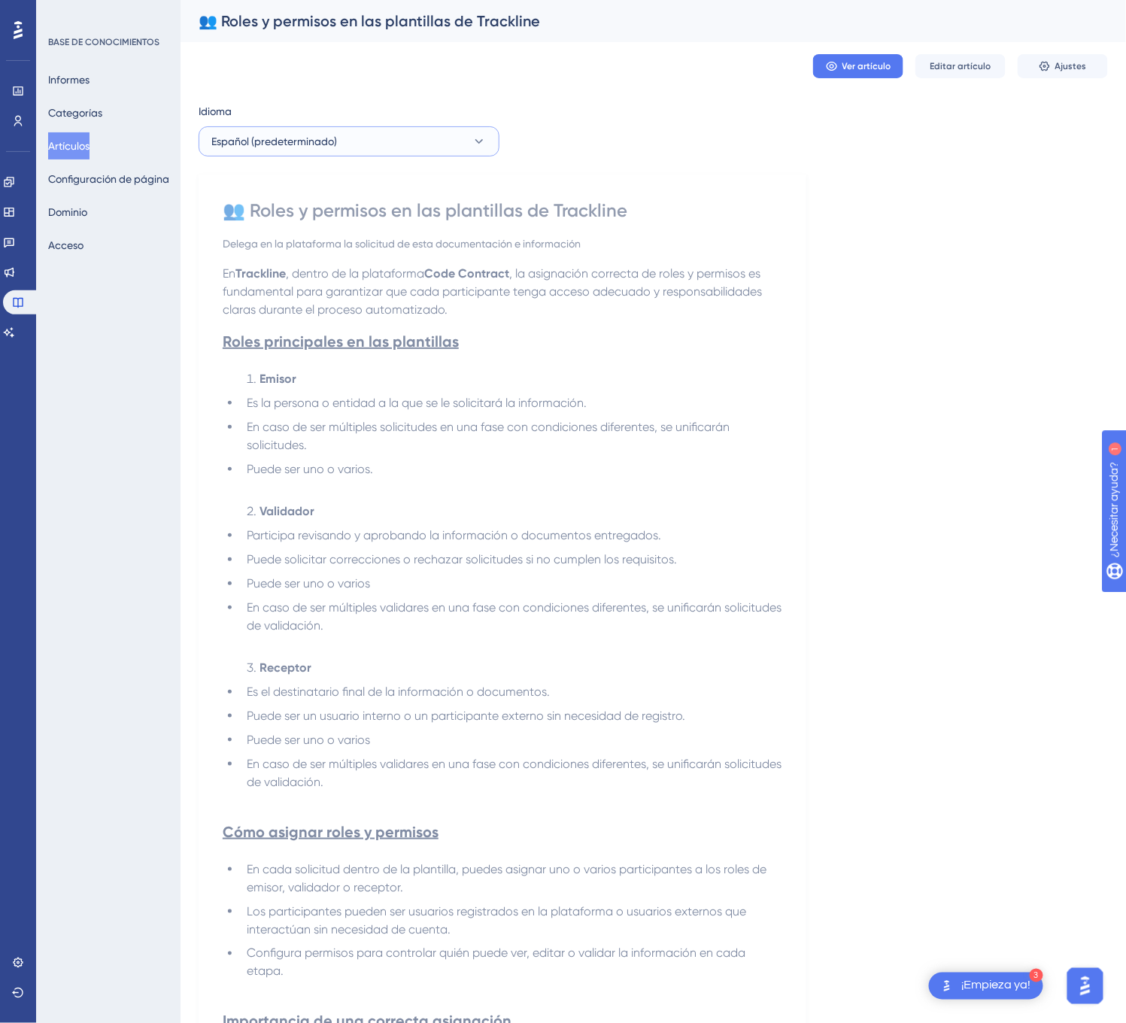
click at [389, 135] on button "Español (predeterminado)" at bounding box center [348, 141] width 301 height 30
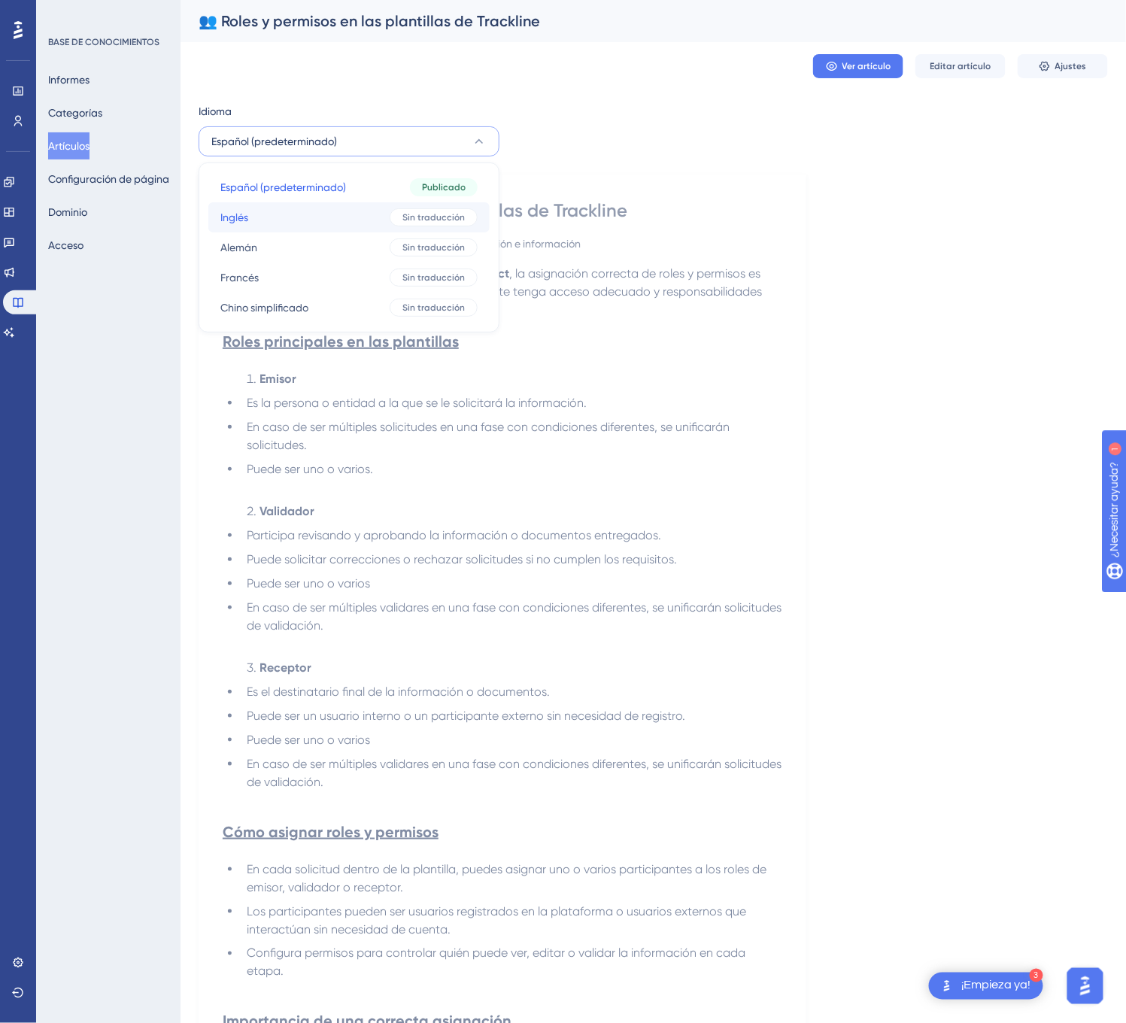
click at [361, 216] on button "Inglés Inglés Sin traducción" at bounding box center [348, 217] width 281 height 30
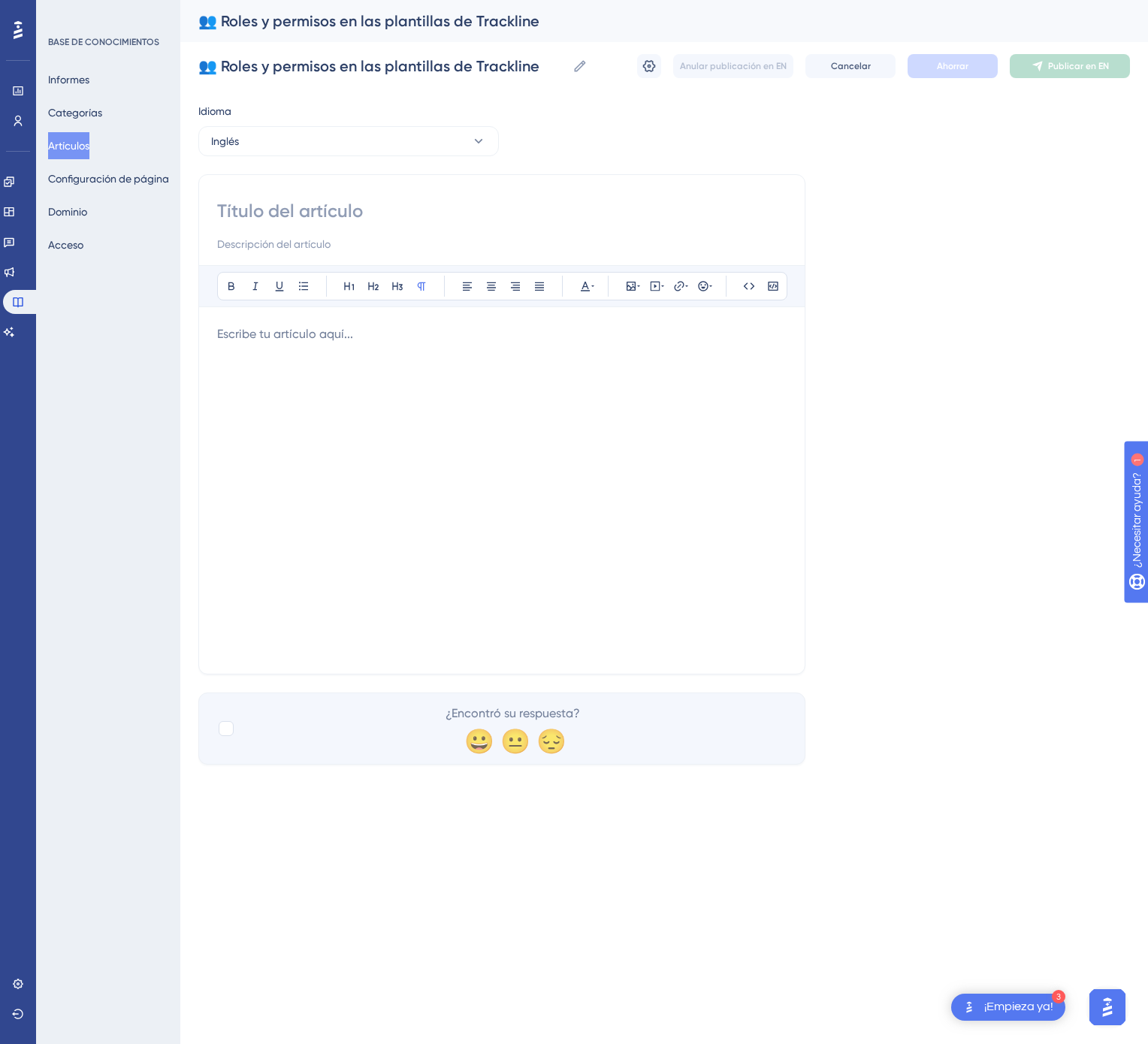
click at [340, 211] on input at bounding box center [502, 211] width 570 height 24
paste input "👥 Roles and Permissions in Trackline Templates"
type input "👥 Roles and Permissions in Trackline Templates"
click at [505, 424] on div at bounding box center [502, 491] width 570 height 331
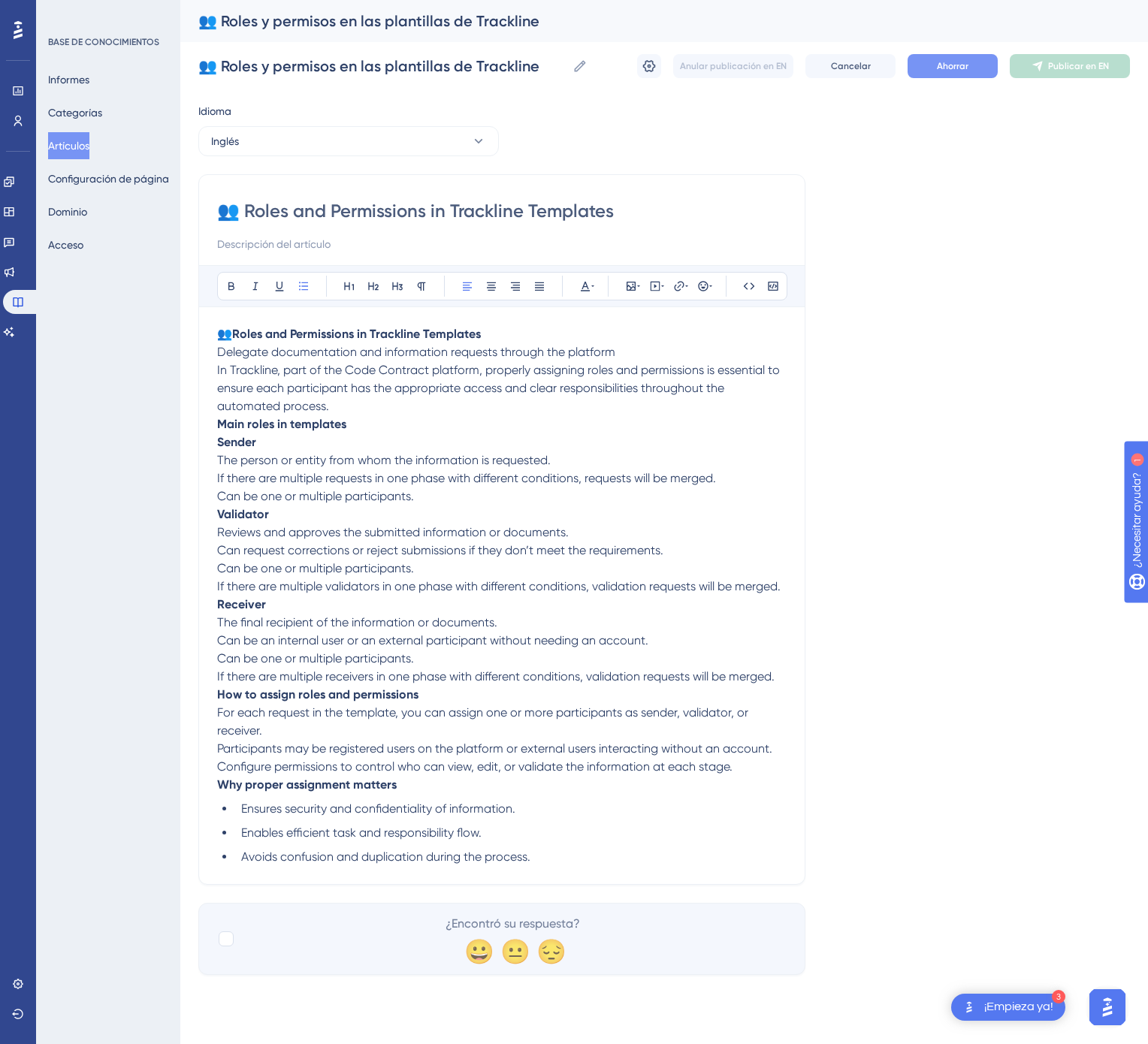
click at [966, 71] on span "Ahorrar" at bounding box center [953, 66] width 32 height 12
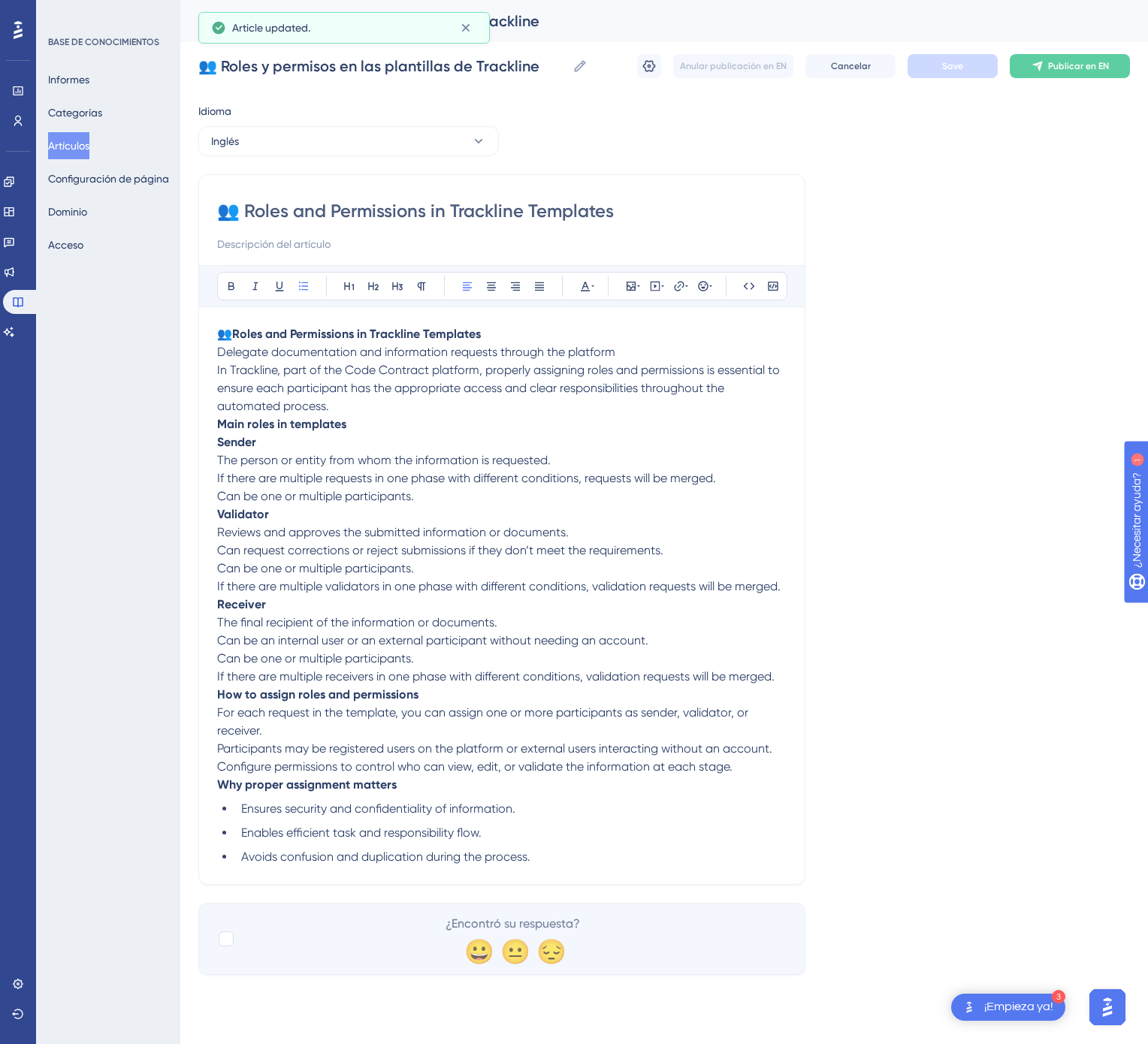
click at [1080, 69] on font "Publicar en EN" at bounding box center [1078, 66] width 61 height 11
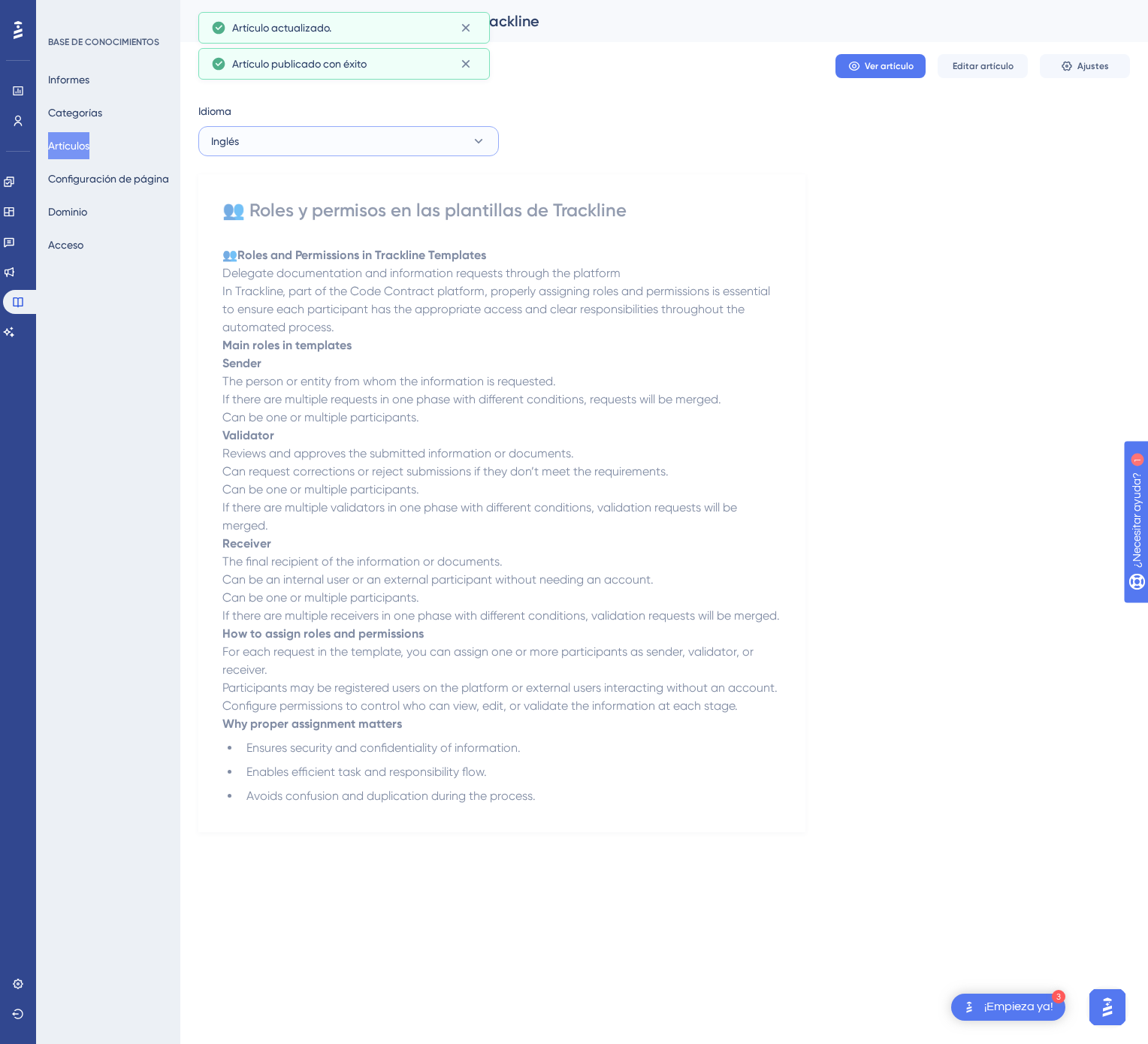
click at [404, 143] on button "Inglés" at bounding box center [348, 141] width 301 height 30
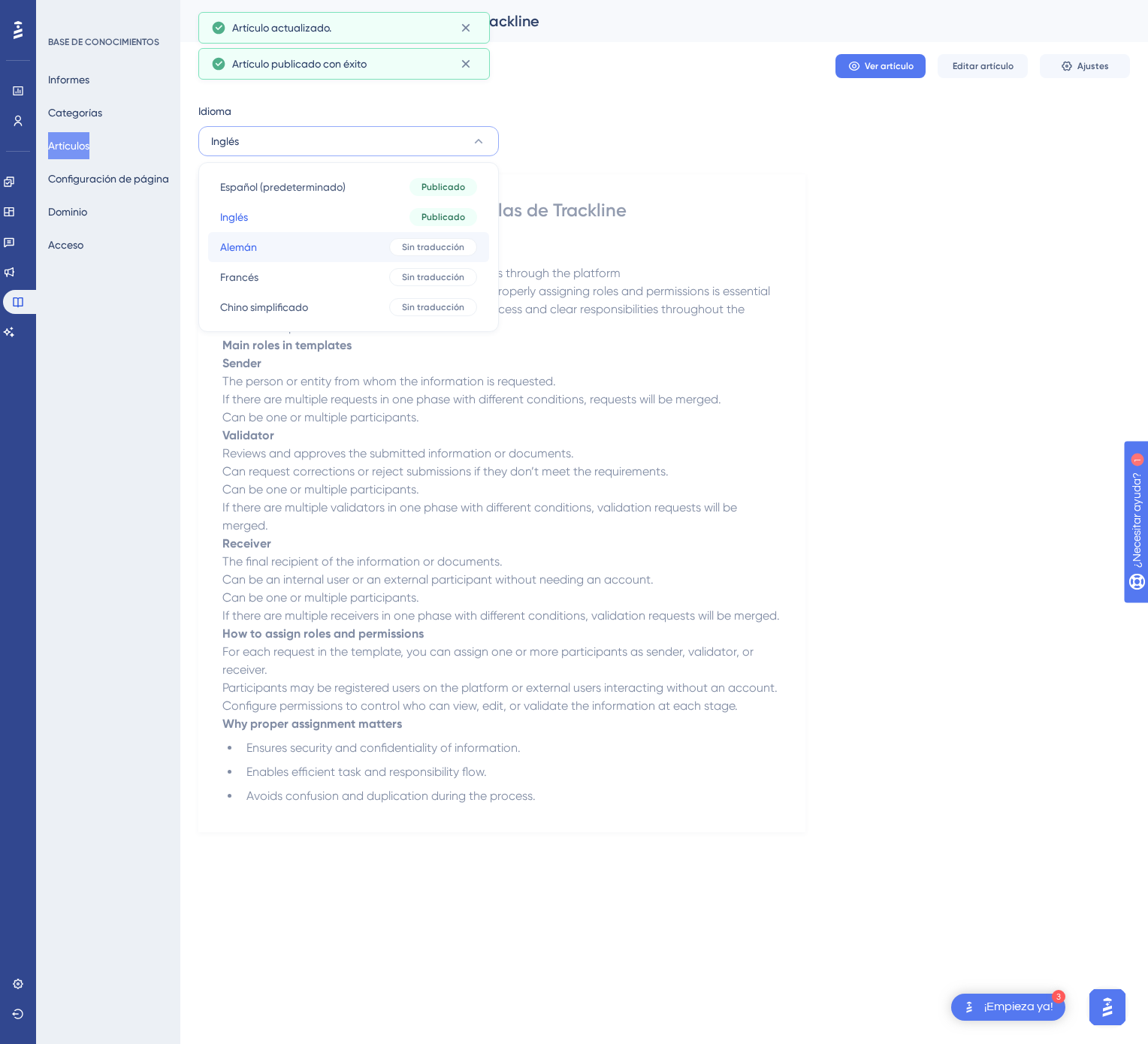
click at [370, 248] on button "Alemán Alemán Sin traducción" at bounding box center [348, 247] width 281 height 30
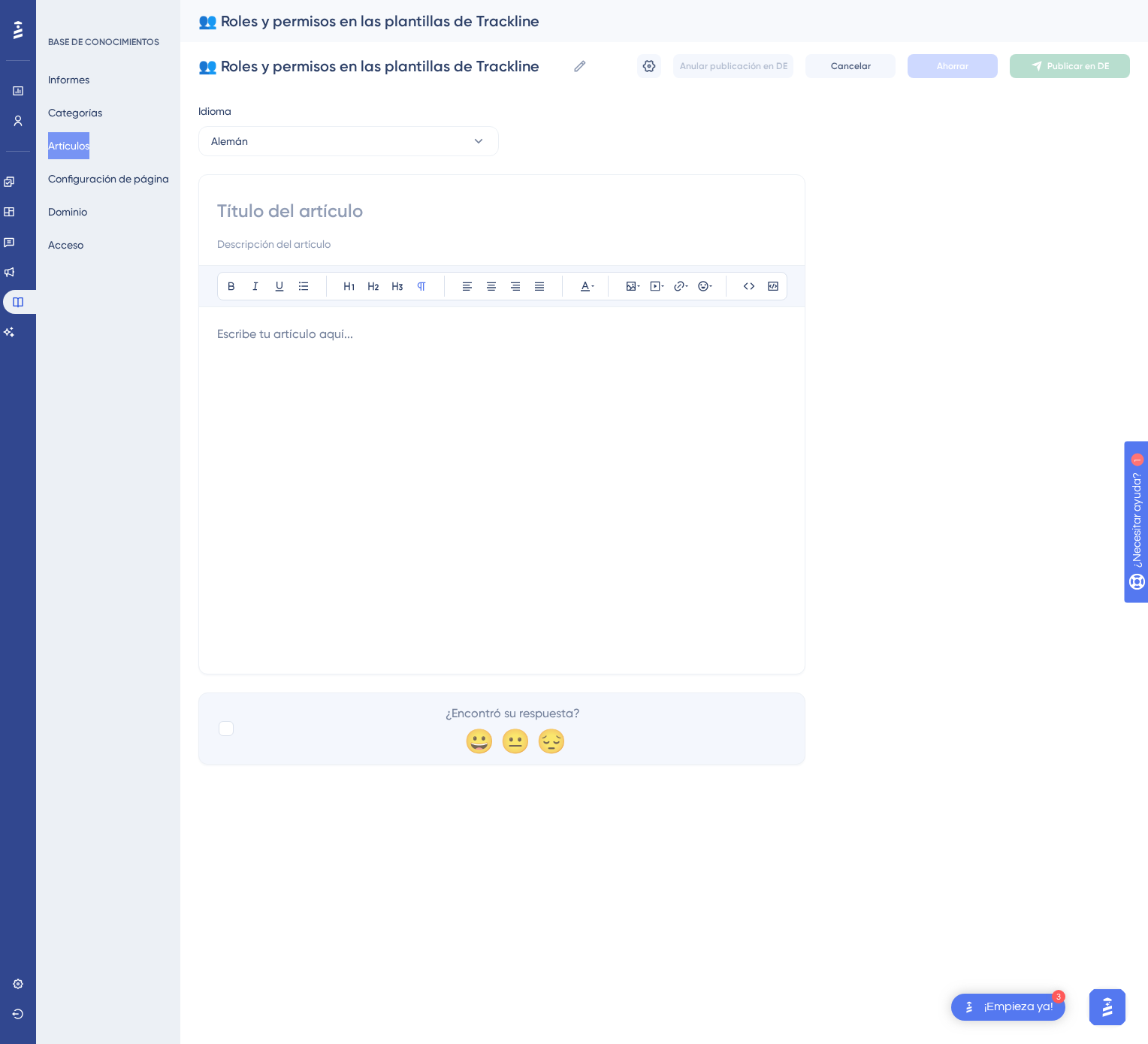
click at [331, 205] on input at bounding box center [502, 211] width 570 height 24
paste input "👥 Rollen und Berechtigungen in Trackline-Vorlagen"
type input "👥 Rollen und Berechtigungen in Trackline-Vorlagen"
click at [383, 378] on div at bounding box center [502, 491] width 570 height 331
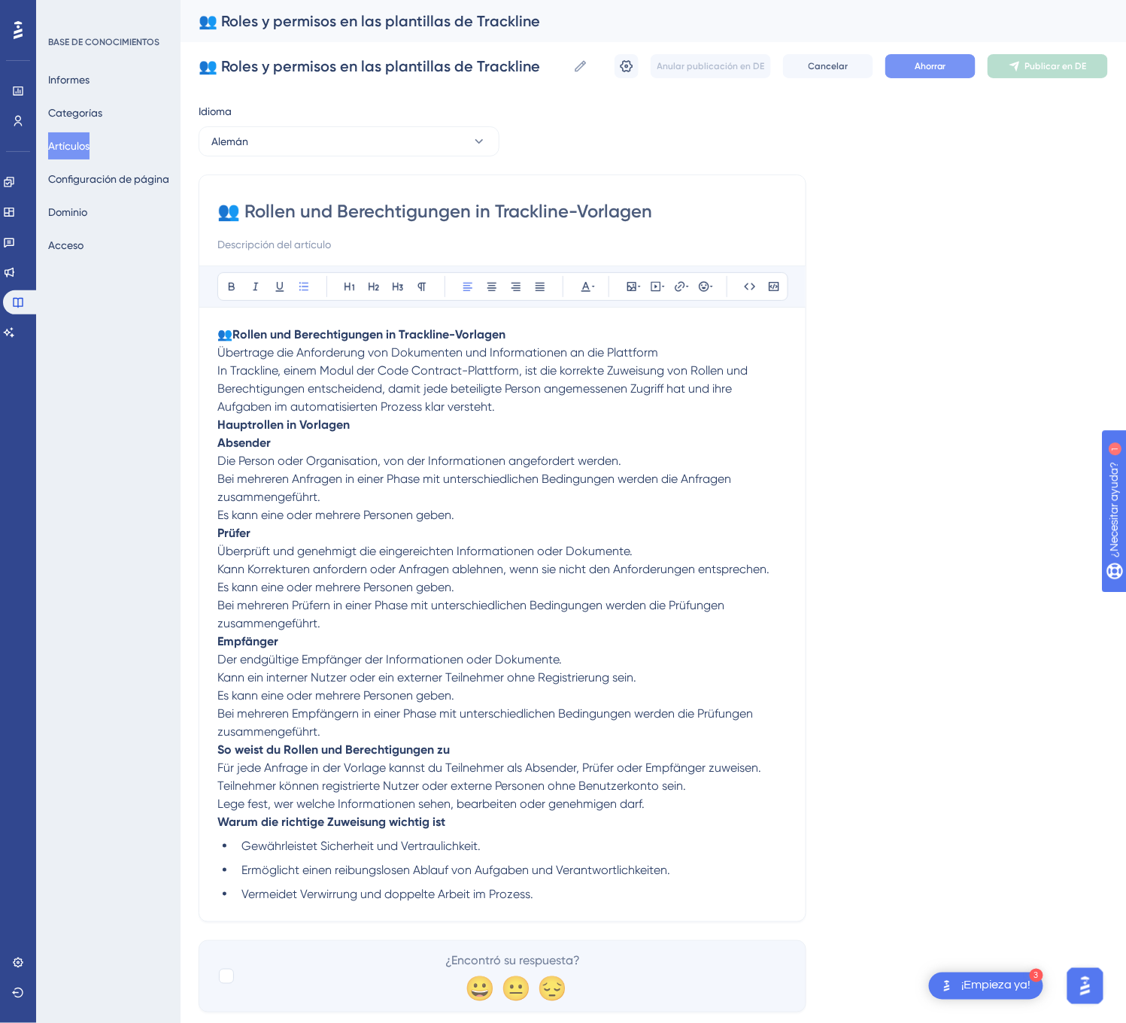
click at [933, 55] on button "Ahorrar" at bounding box center [930, 66] width 90 height 24
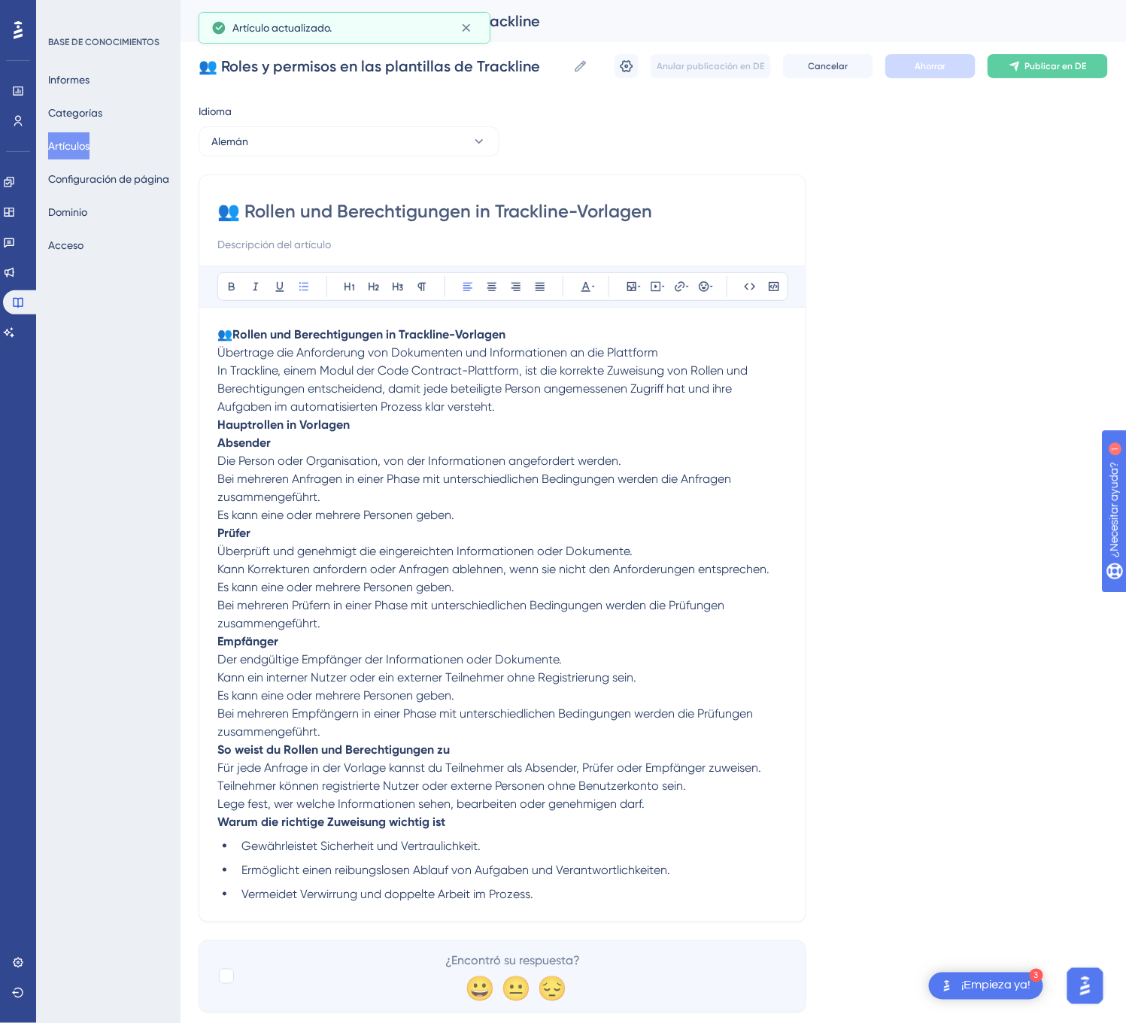
click at [1051, 61] on font "Publicar en DE" at bounding box center [1056, 66] width 62 height 11
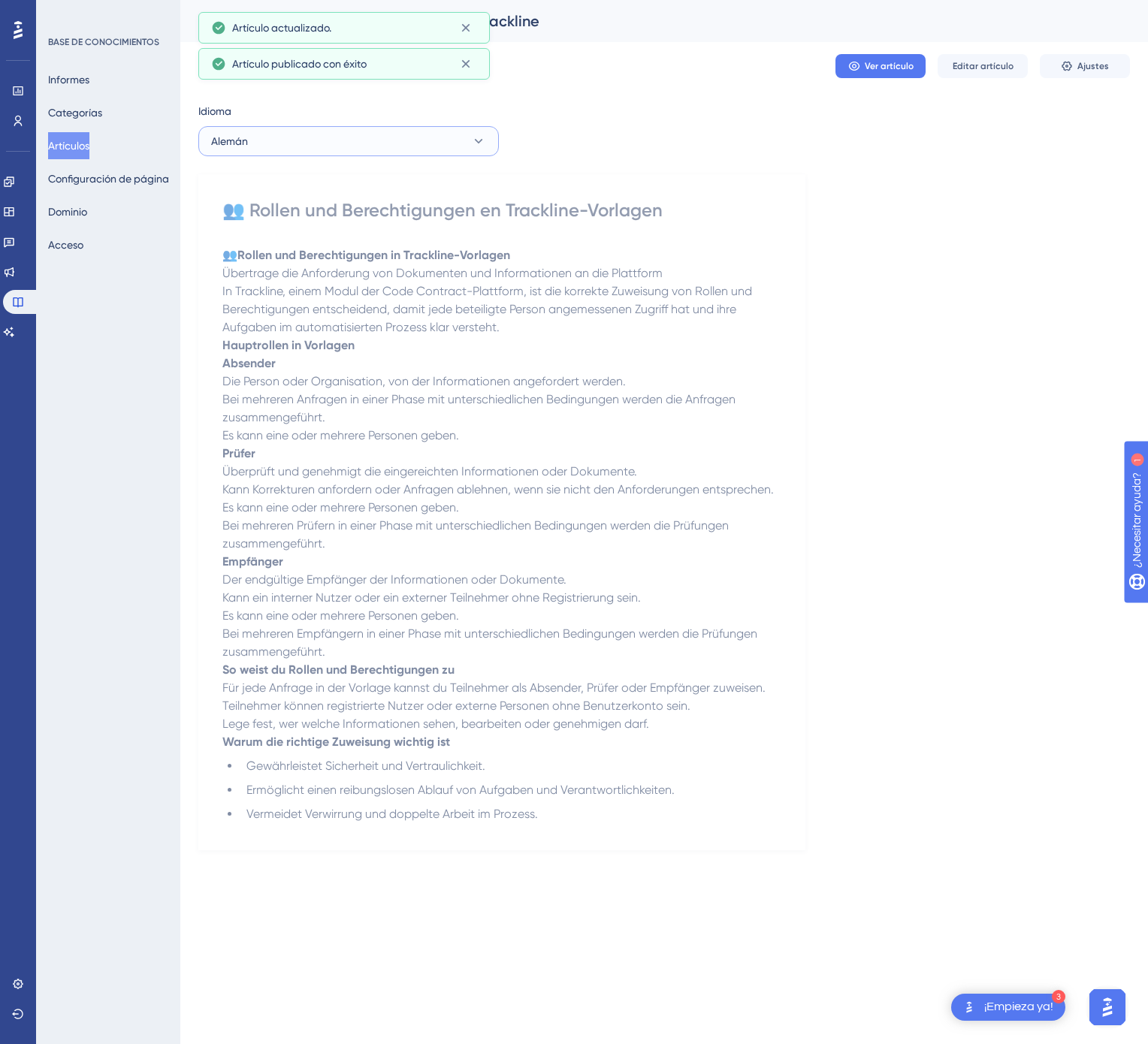
click at [420, 143] on button "Alemán" at bounding box center [348, 141] width 301 height 30
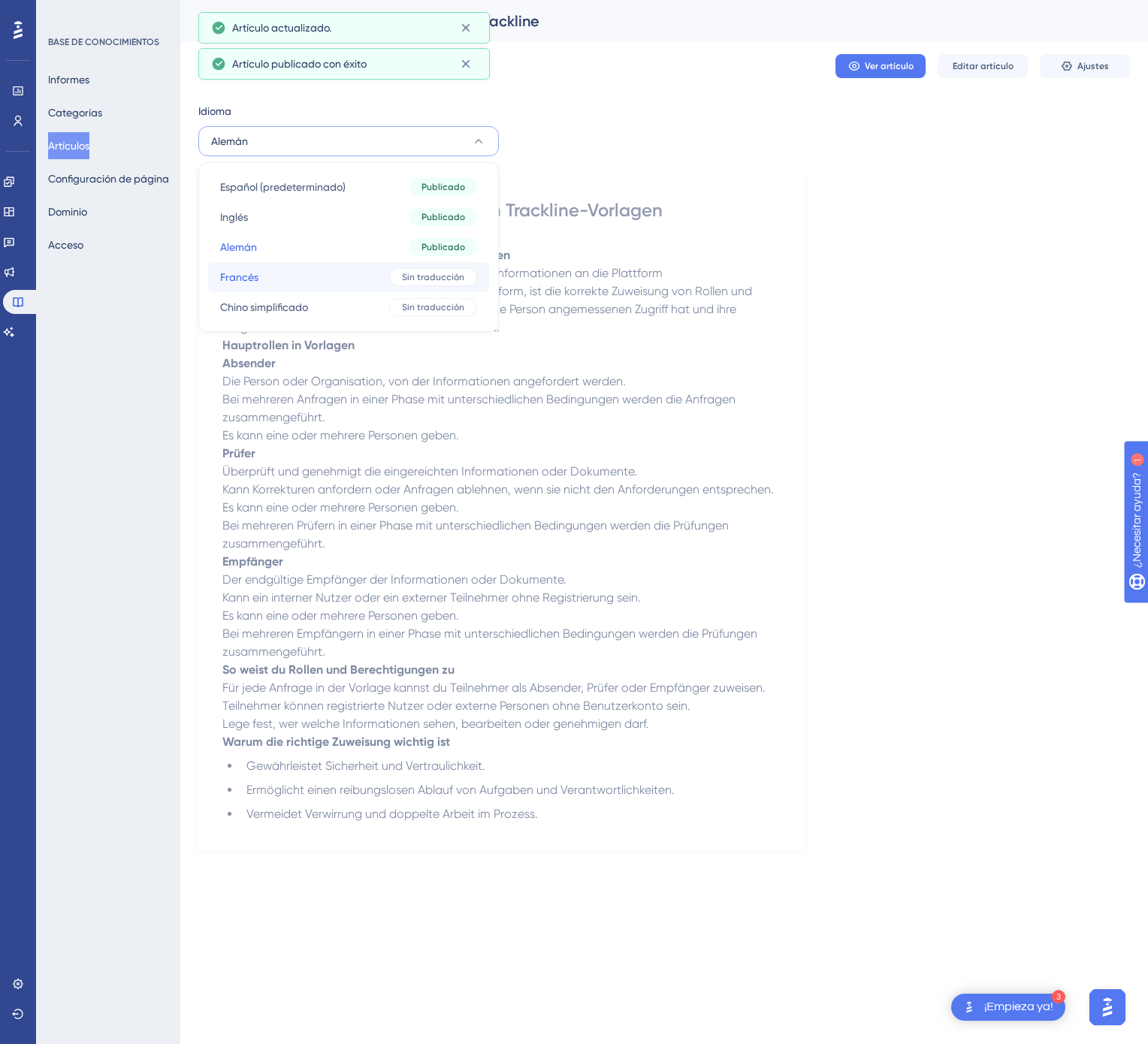
click at [398, 289] on button "Francés Francés Sin traducción" at bounding box center [348, 277] width 281 height 30
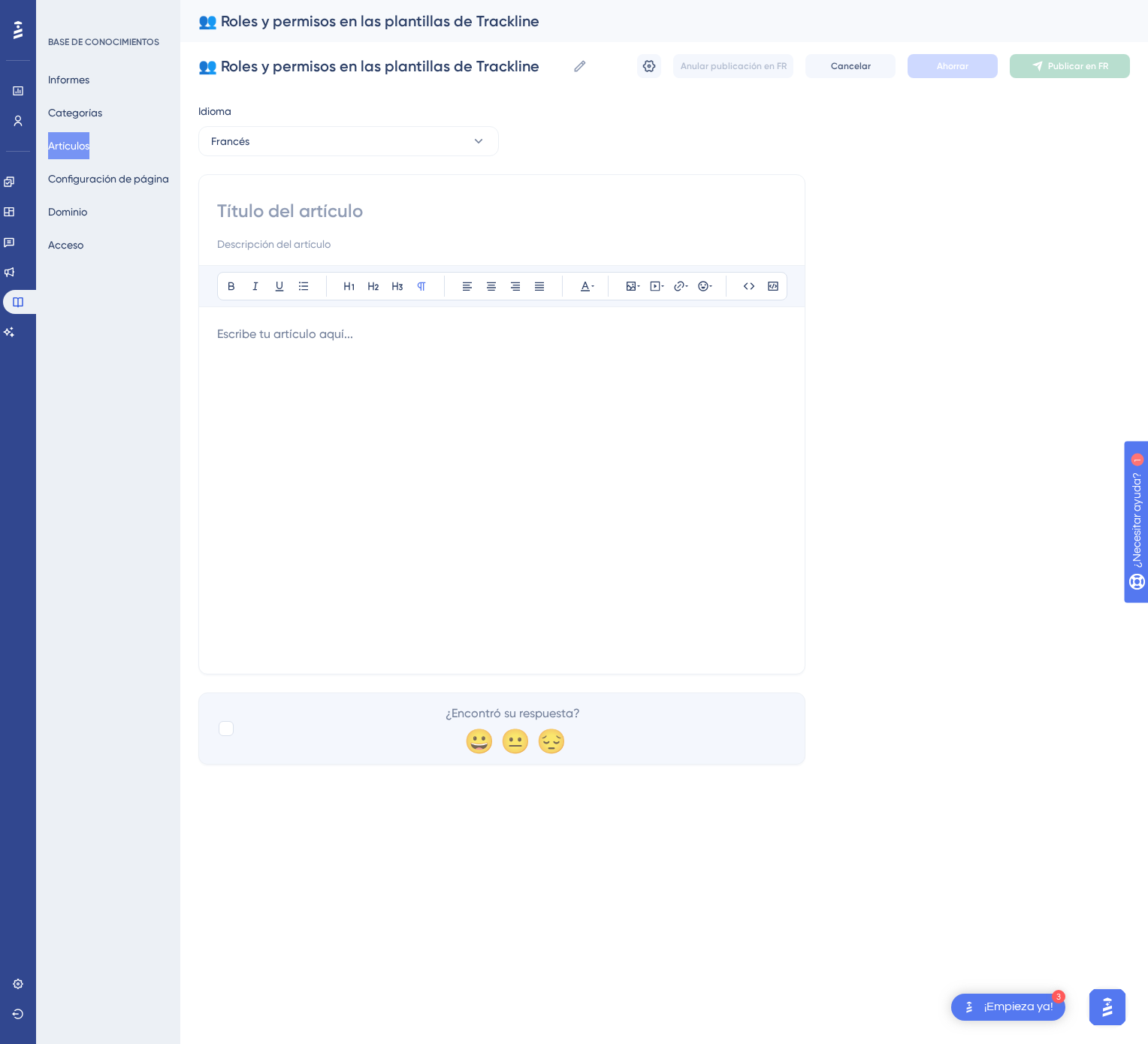
click at [363, 203] on input at bounding box center [502, 211] width 570 height 24
paste input "👥 Rôles et autorisations dans les modèles Trackline"
type input "👥 Rôles et autorisations dans les modèles Trackline"
click at [535, 458] on div at bounding box center [502, 491] width 570 height 331
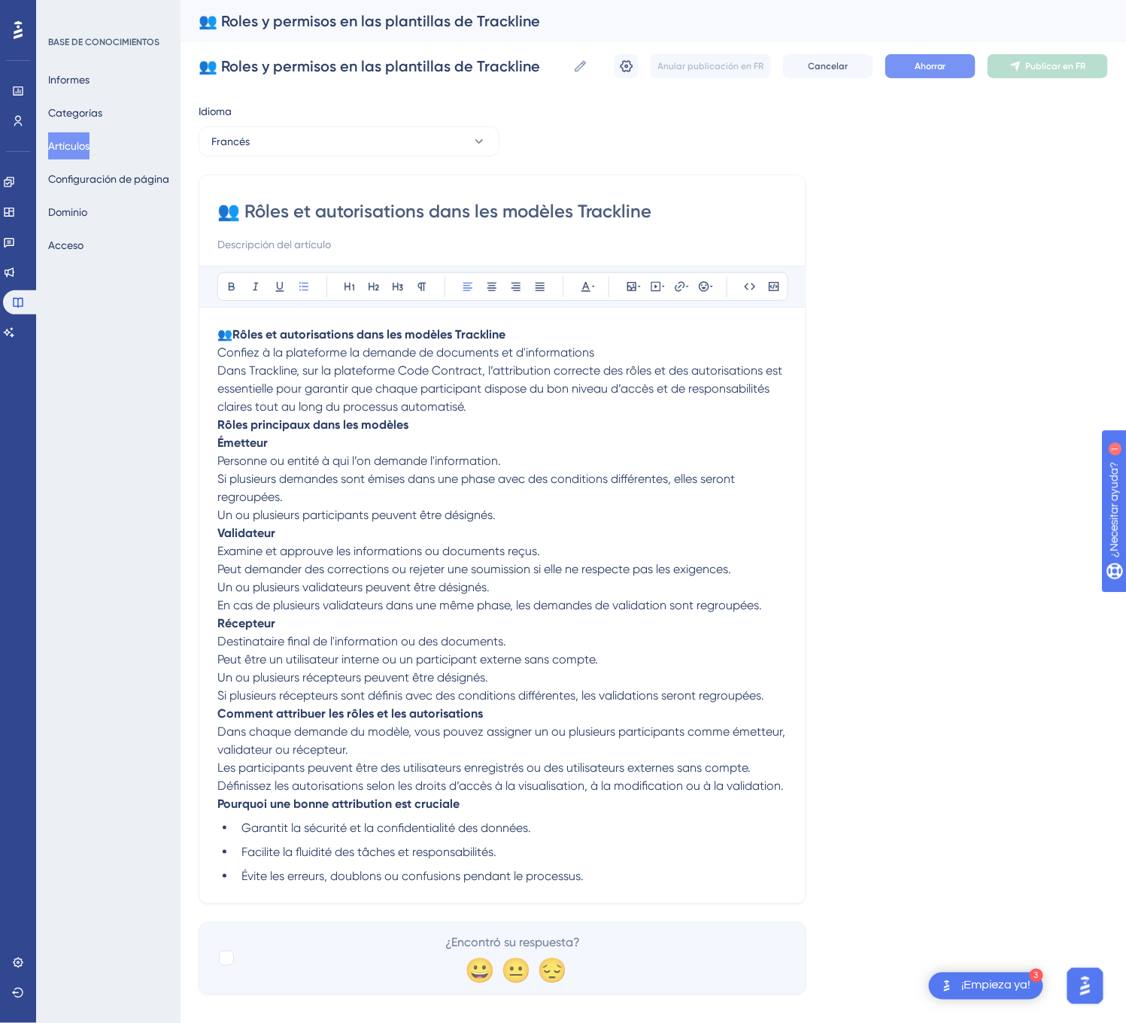
click at [914, 65] on font "Ahorrar" at bounding box center [930, 66] width 32 height 11
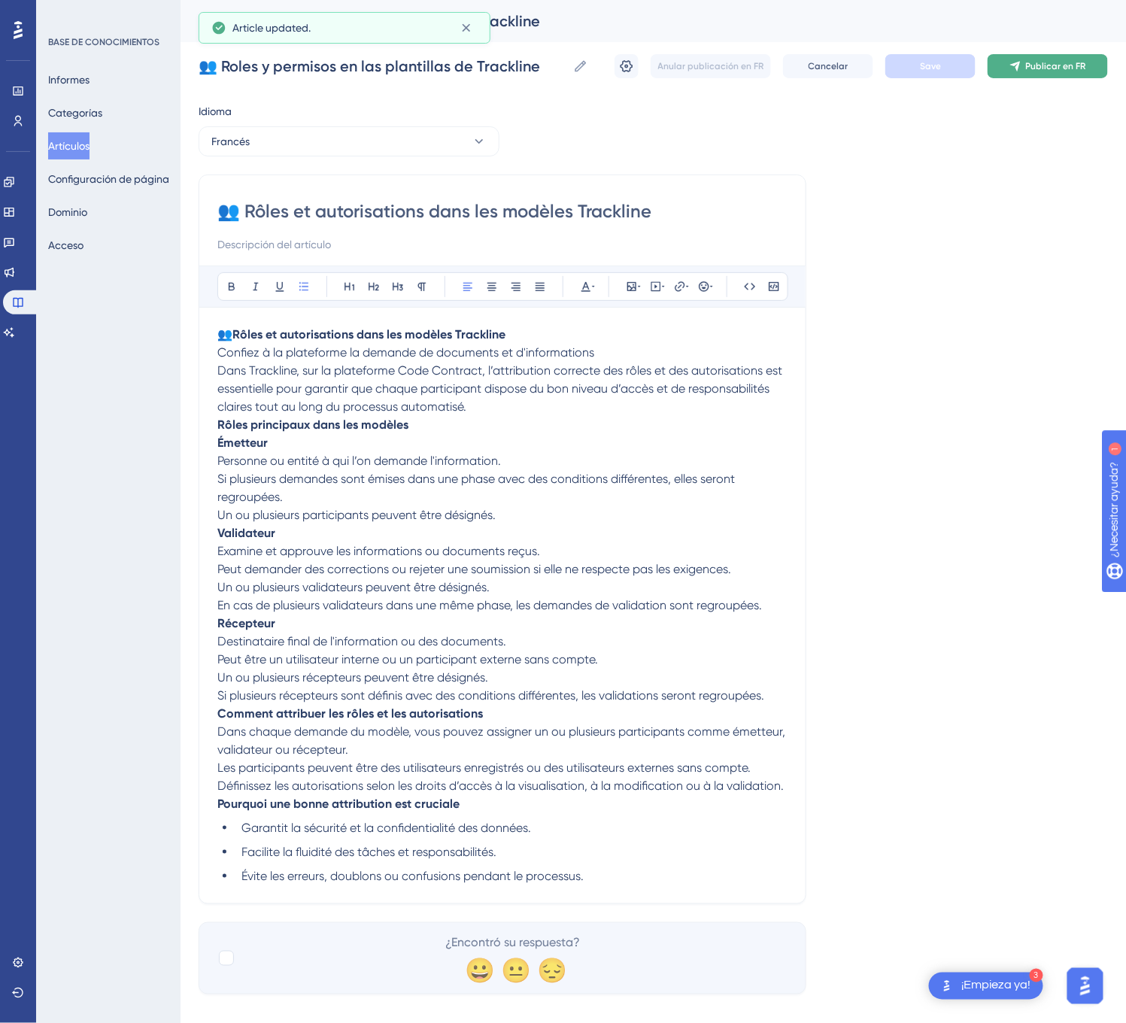
click at [1081, 65] on font "Publicar en FR" at bounding box center [1056, 66] width 60 height 11
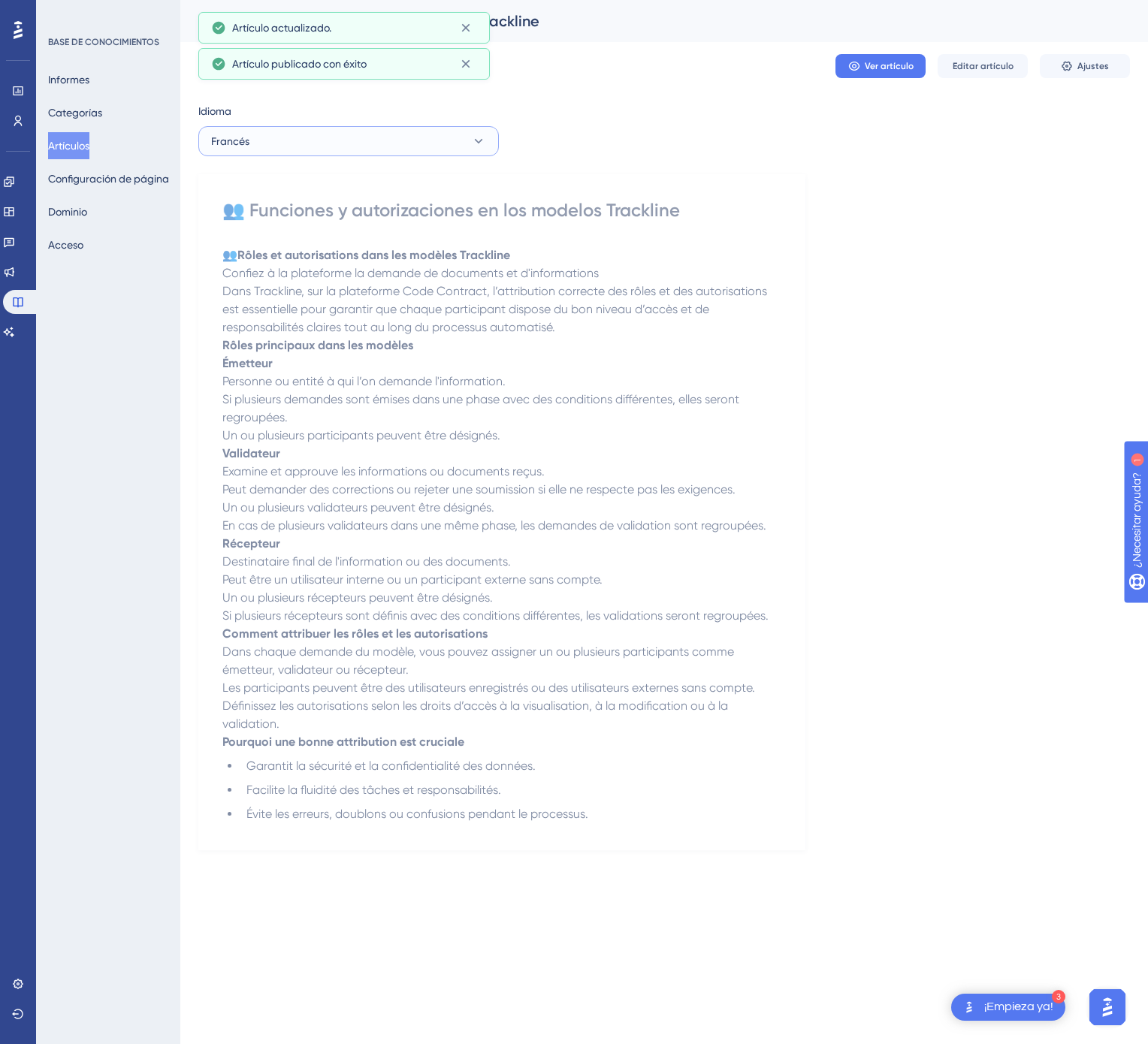
click at [400, 144] on button "Francés" at bounding box center [348, 141] width 301 height 30
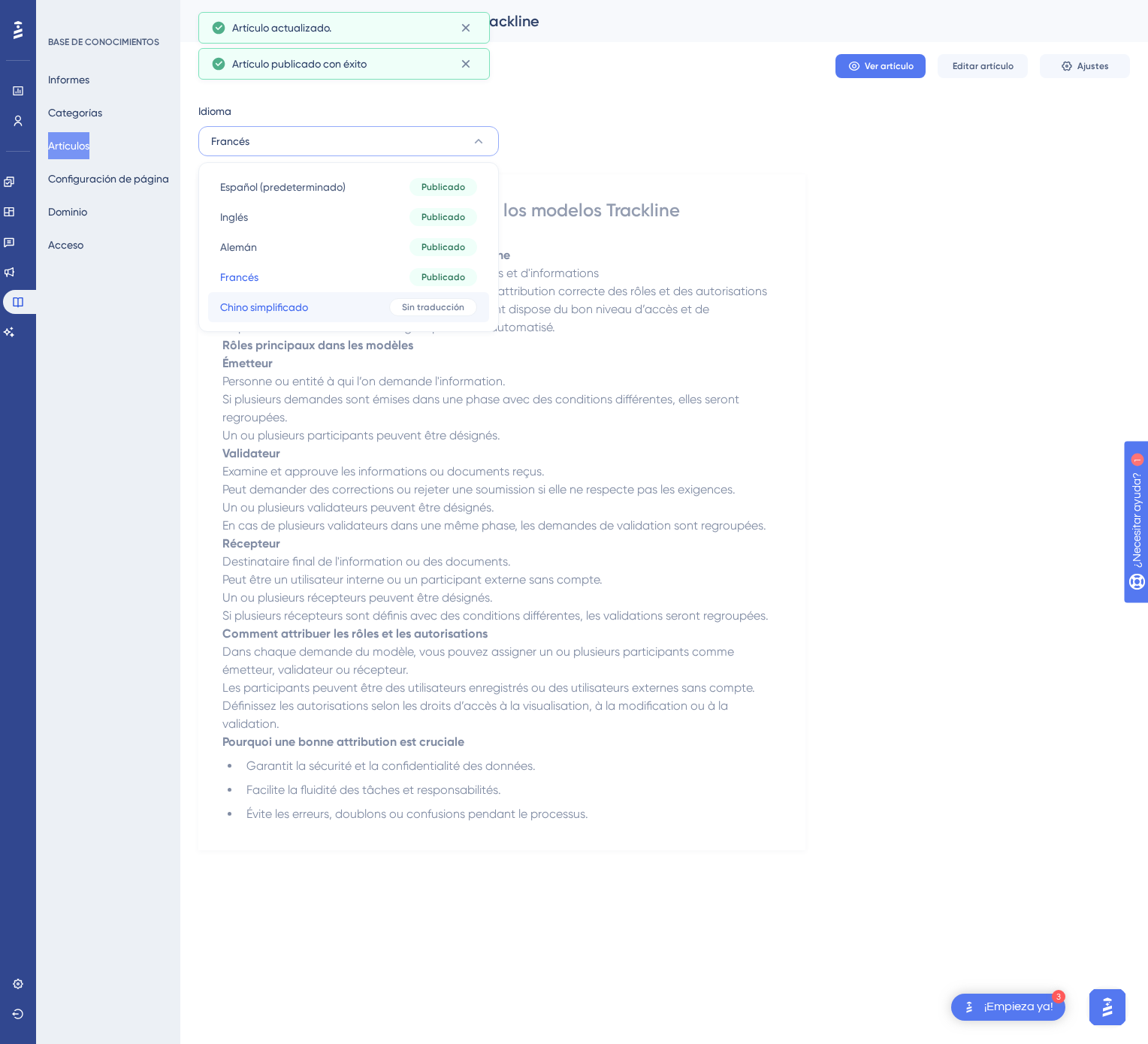
click at [382, 300] on button "Chino simplificado Chino simplificado Sin traducción" at bounding box center [348, 307] width 281 height 30
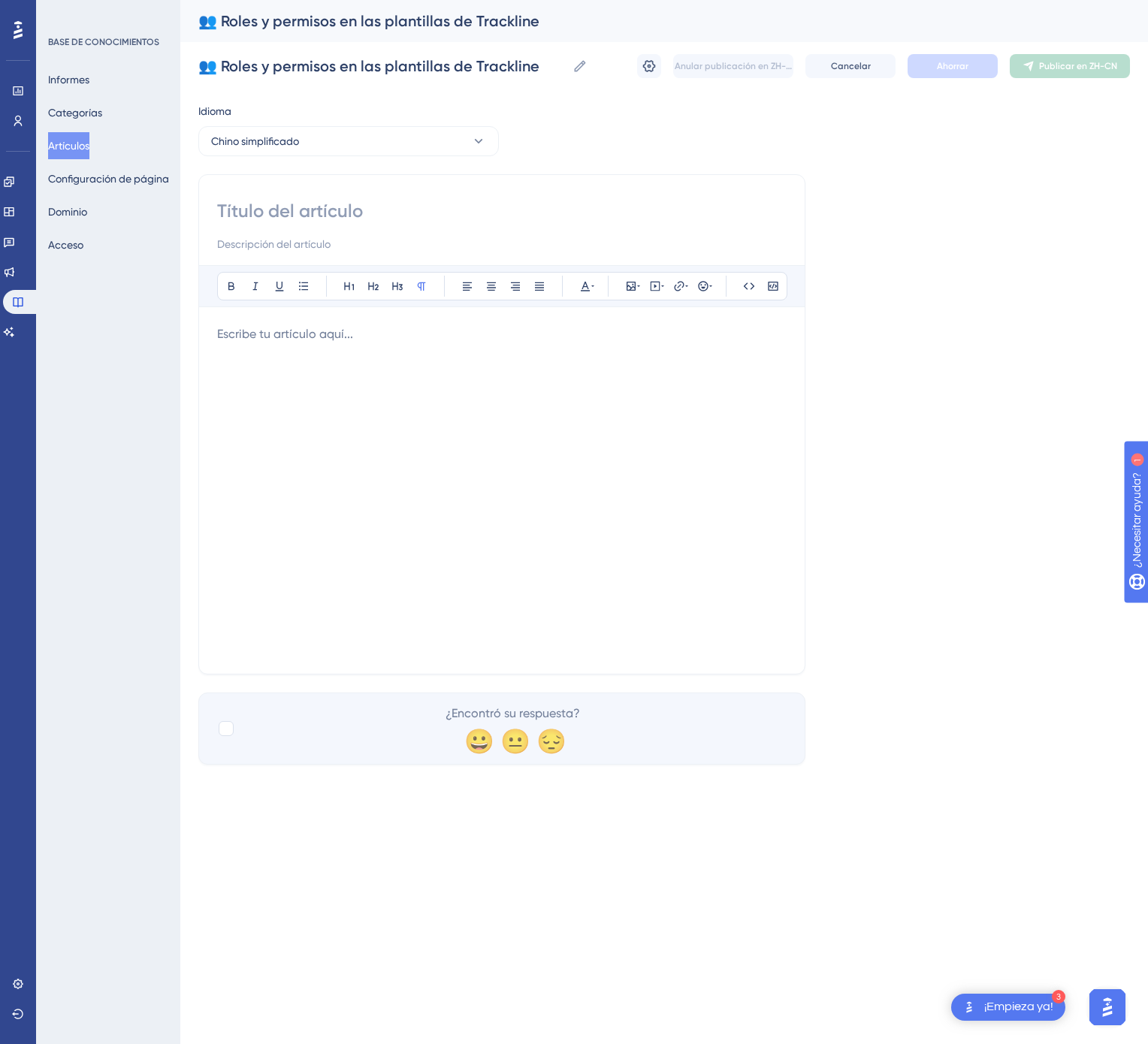
click at [344, 208] on input at bounding box center [502, 211] width 570 height 24
paste input "👥 Trackline 模板中的角色与权限"
type input "👥 Trackline 模板中的角色与权限"
click at [524, 516] on div at bounding box center [502, 491] width 570 height 331
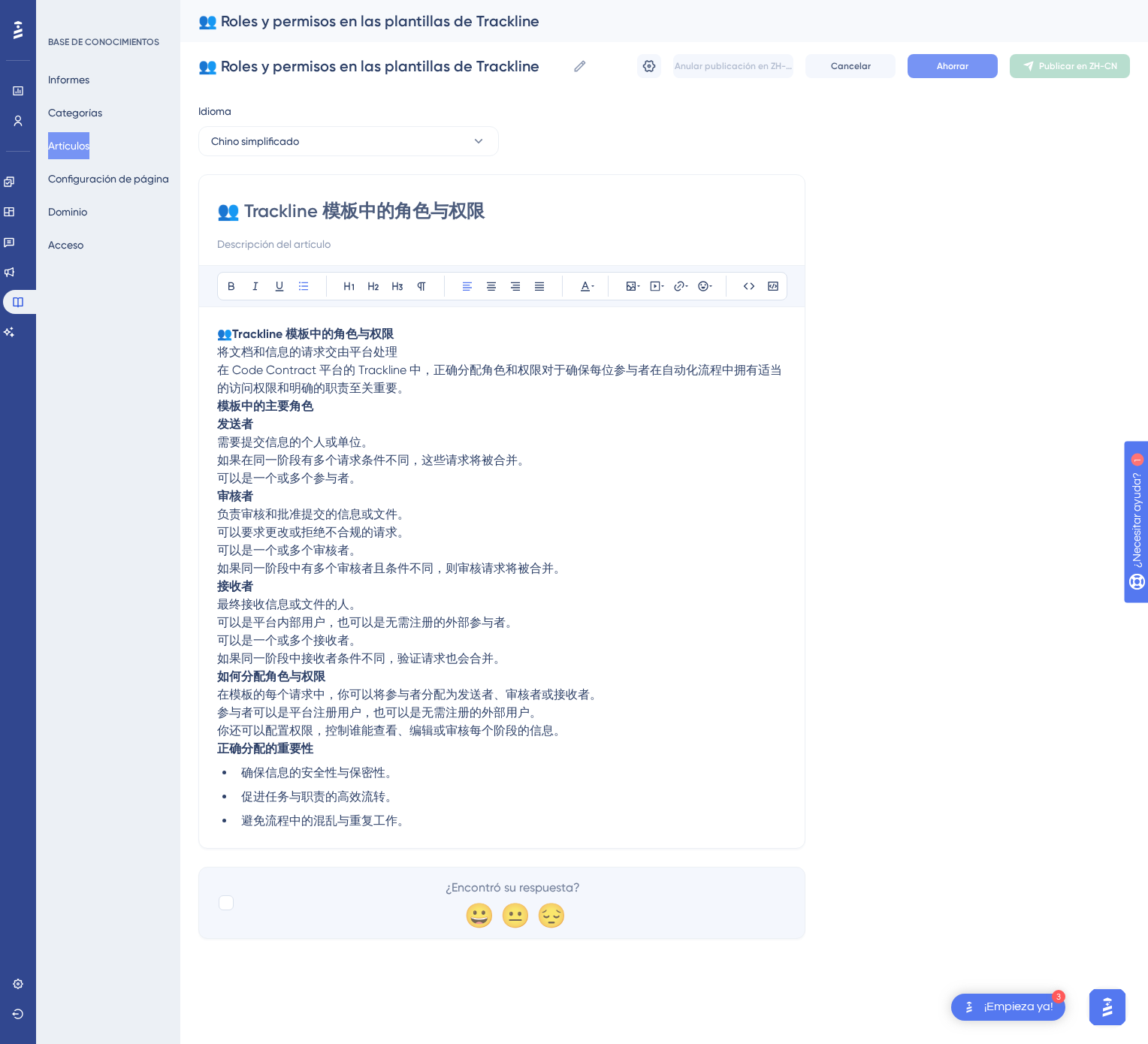
click at [949, 56] on button "Ahorrar" at bounding box center [952, 66] width 90 height 24
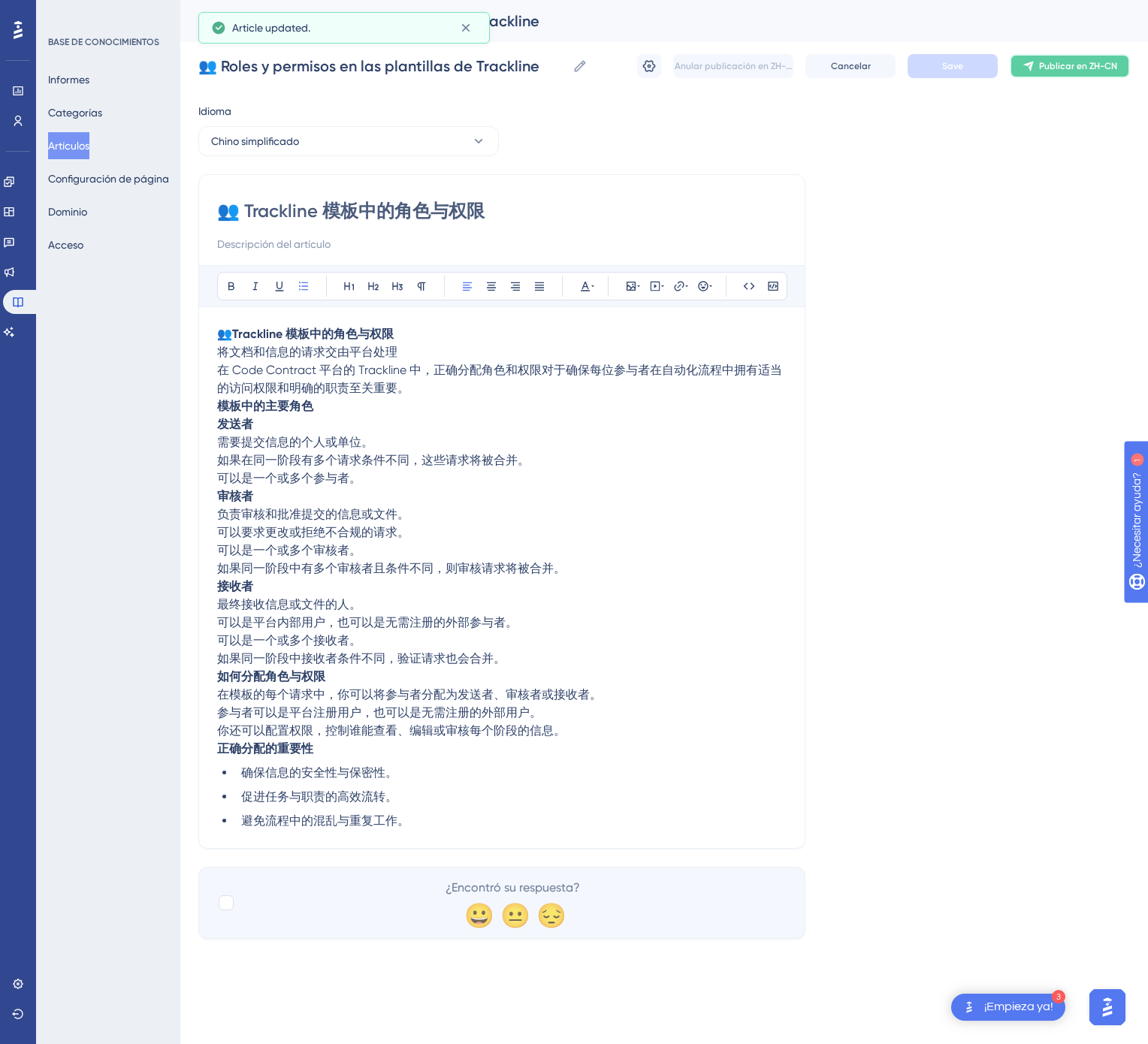
click at [1094, 55] on button "Publicar en ZH-CN" at bounding box center [1070, 66] width 120 height 24
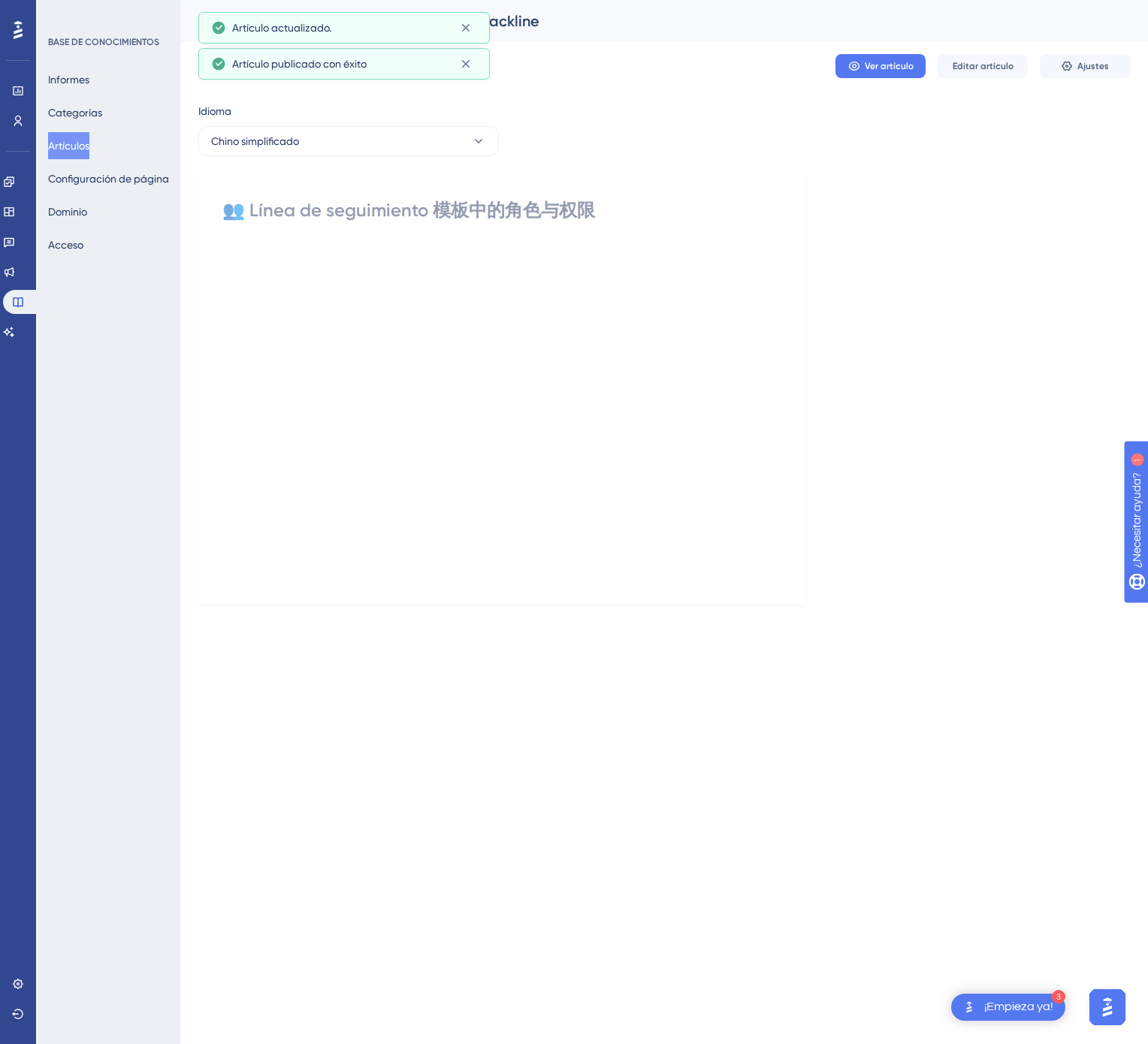
click at [63, 152] on font "Artículos" at bounding box center [68, 146] width 41 height 18
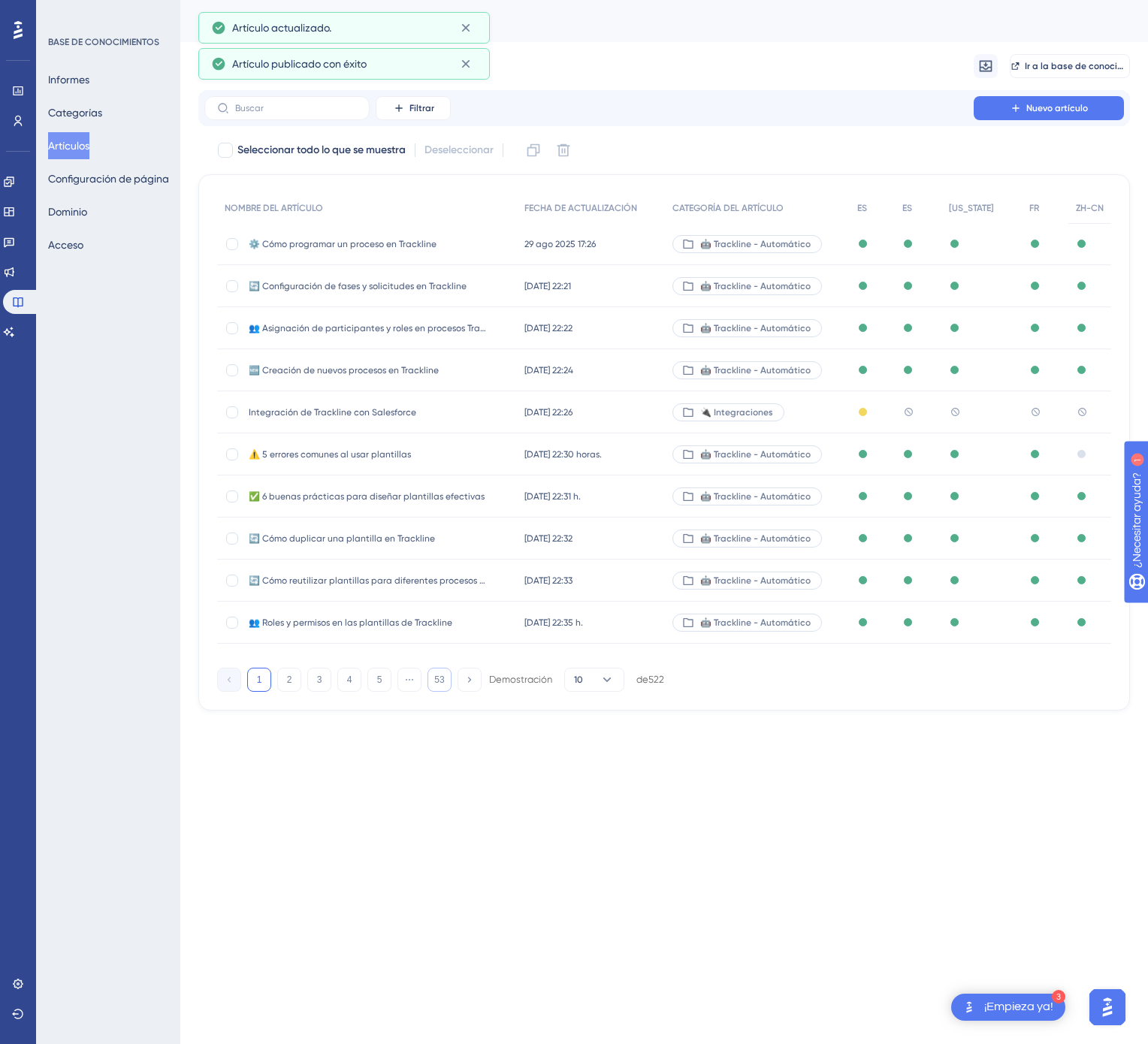
click at [441, 685] on font "53" at bounding box center [440, 679] width 10 height 11
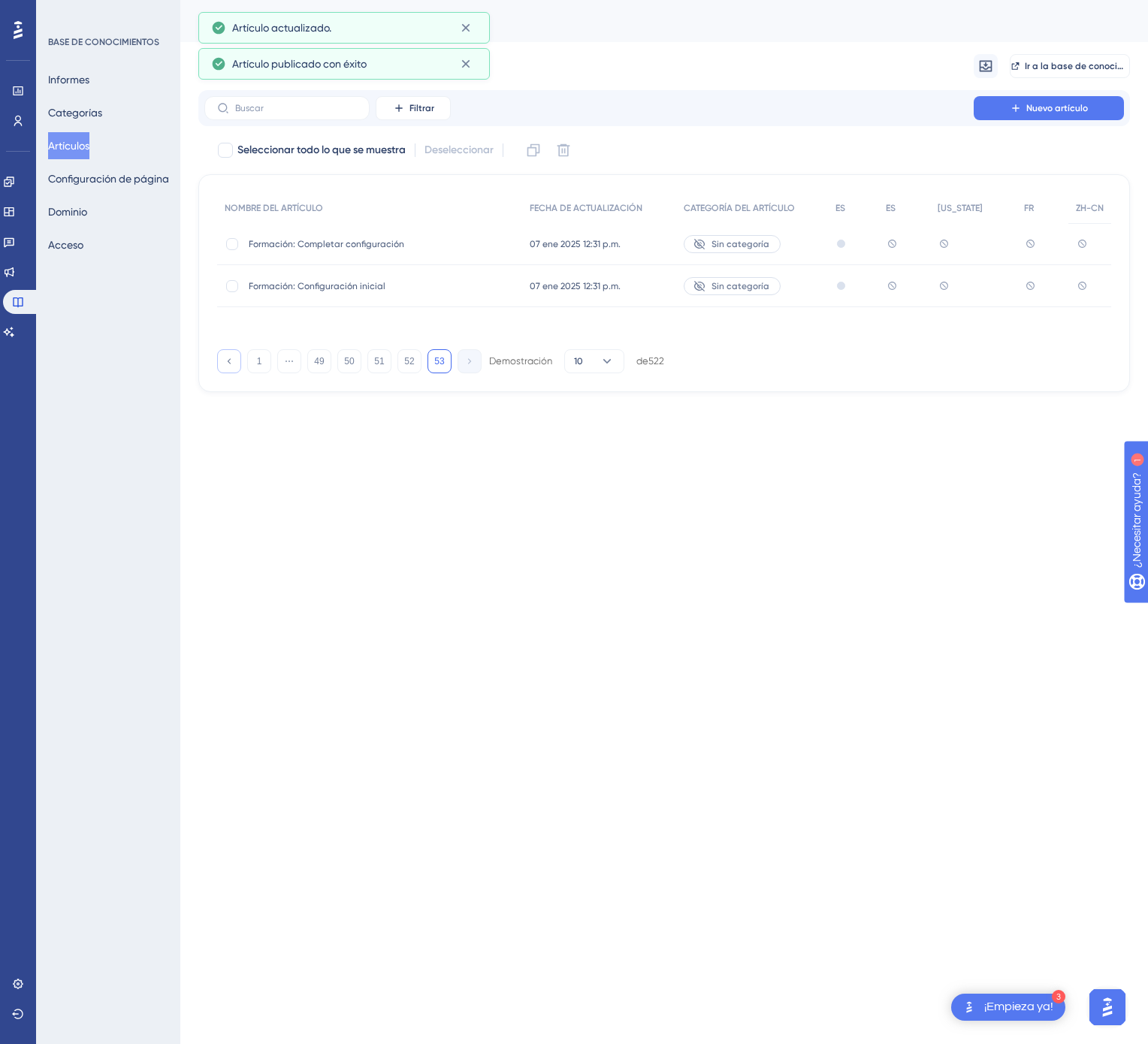
click at [233, 356] on icon at bounding box center [229, 361] width 10 height 10
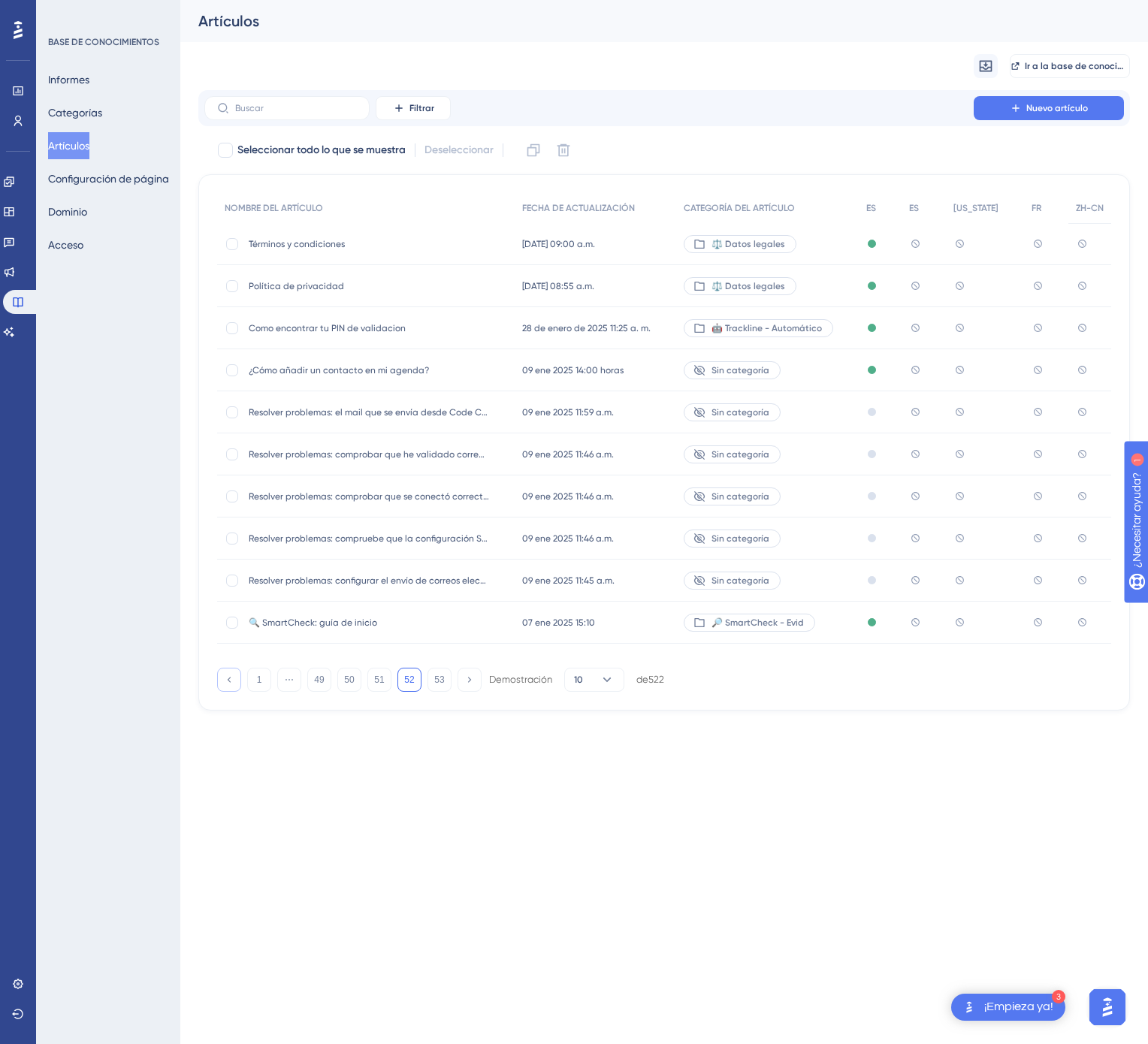
click at [235, 678] on button at bounding box center [229, 679] width 24 height 24
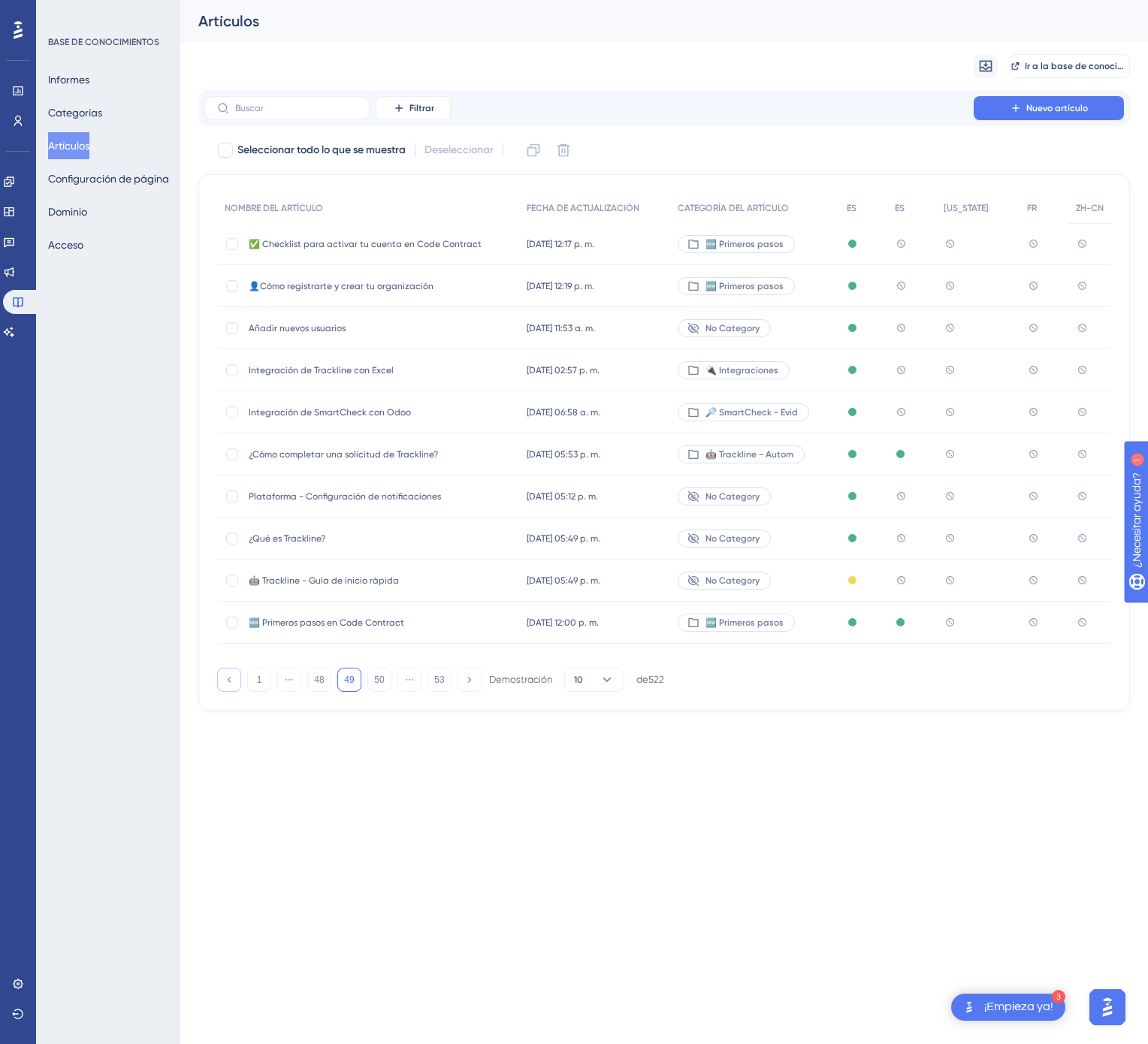
click at [235, 678] on button at bounding box center [229, 679] width 24 height 24
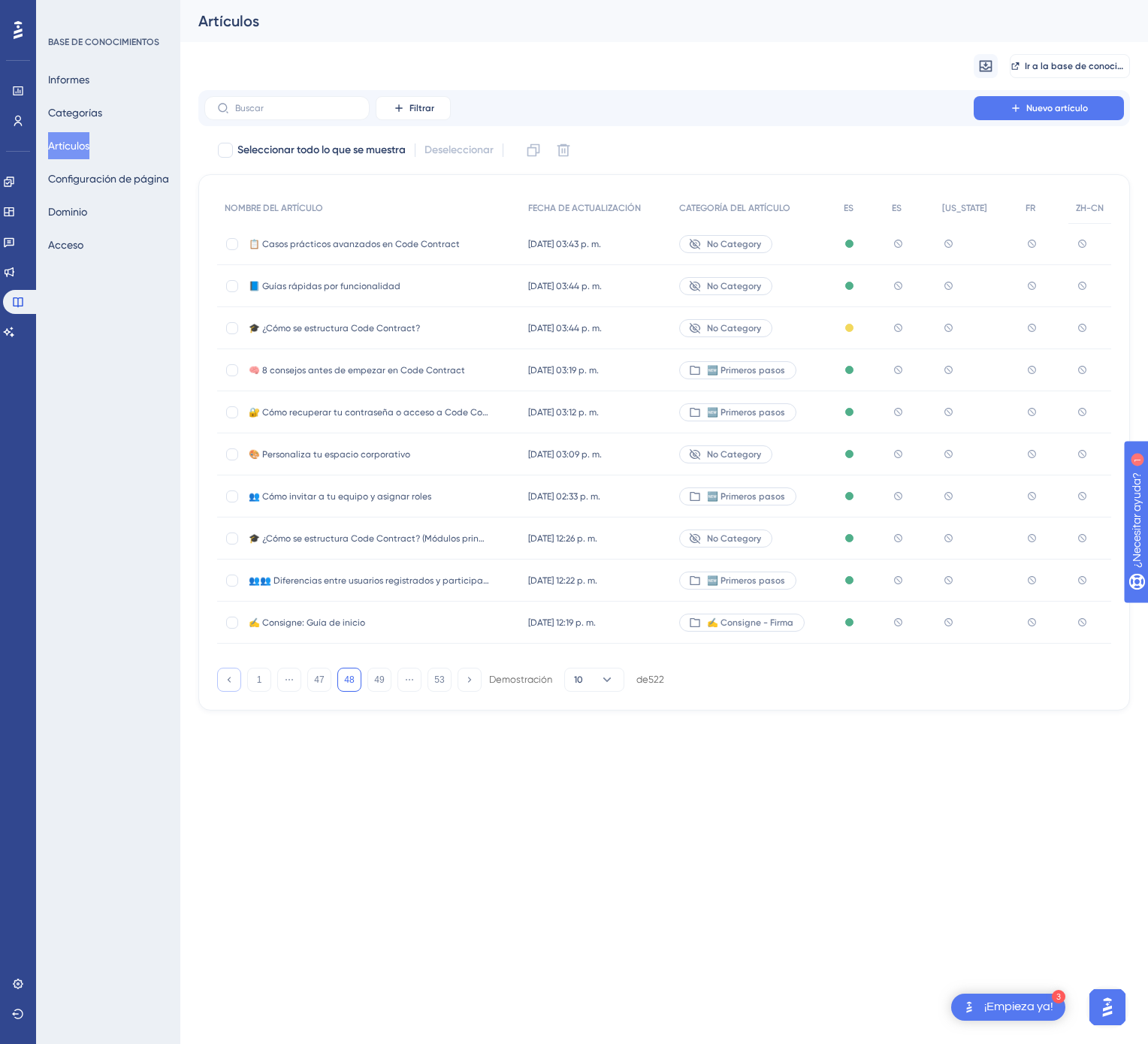
click at [235, 678] on button at bounding box center [229, 679] width 24 height 24
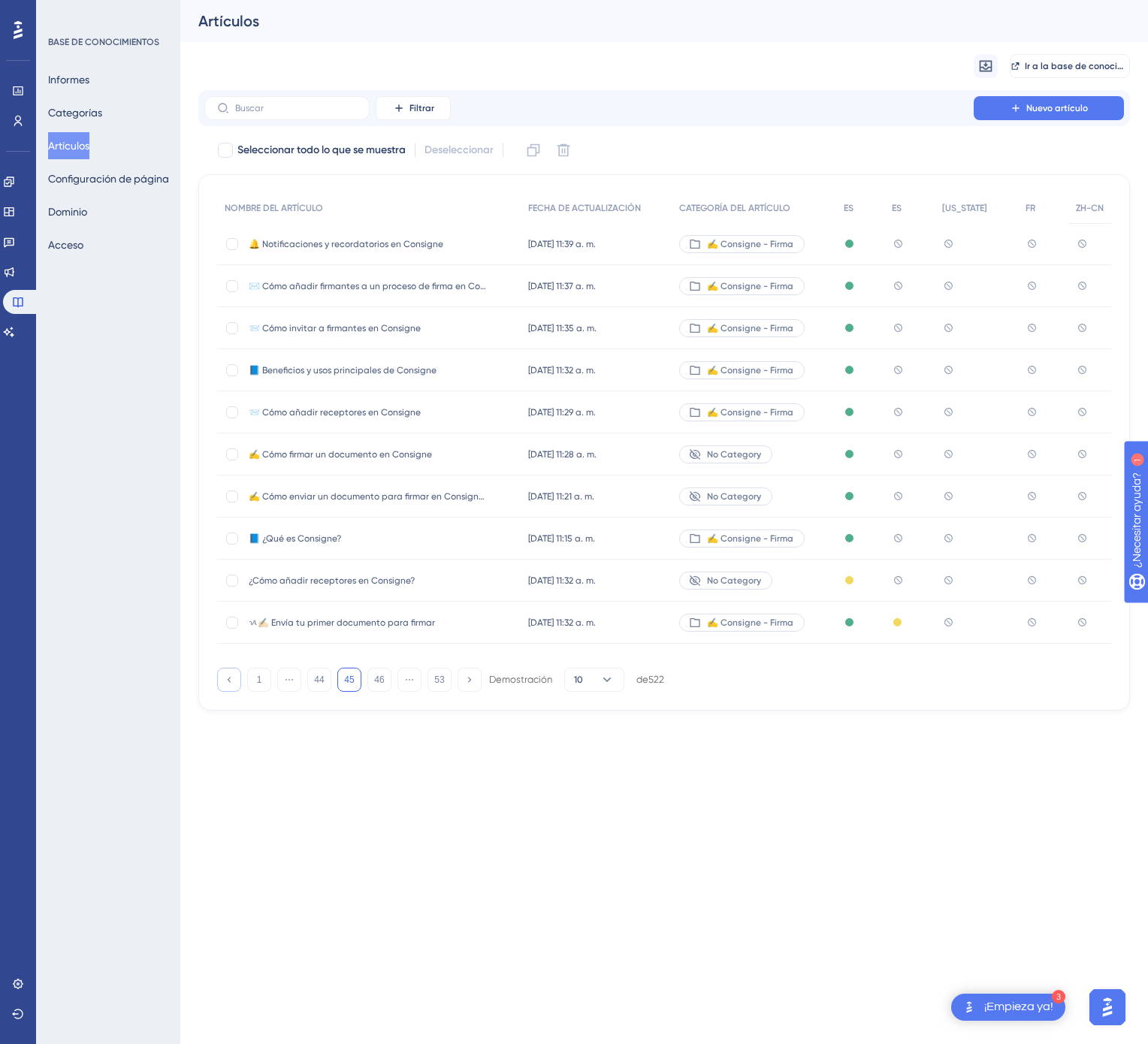
click at [235, 678] on button at bounding box center [229, 679] width 24 height 24
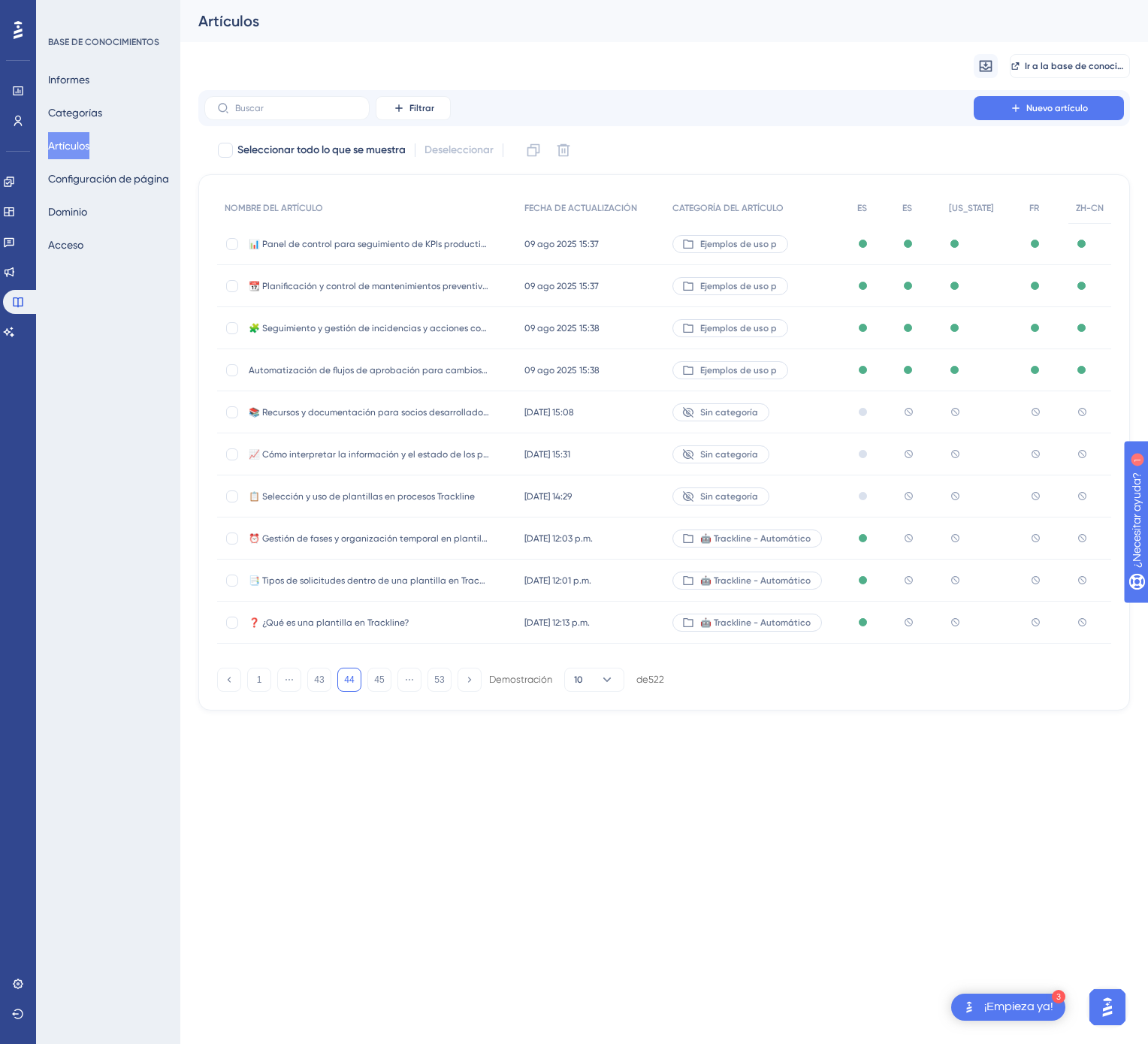
click at [836, 536] on div "🤖 Trackline - Automático" at bounding box center [756, 538] width 185 height 42
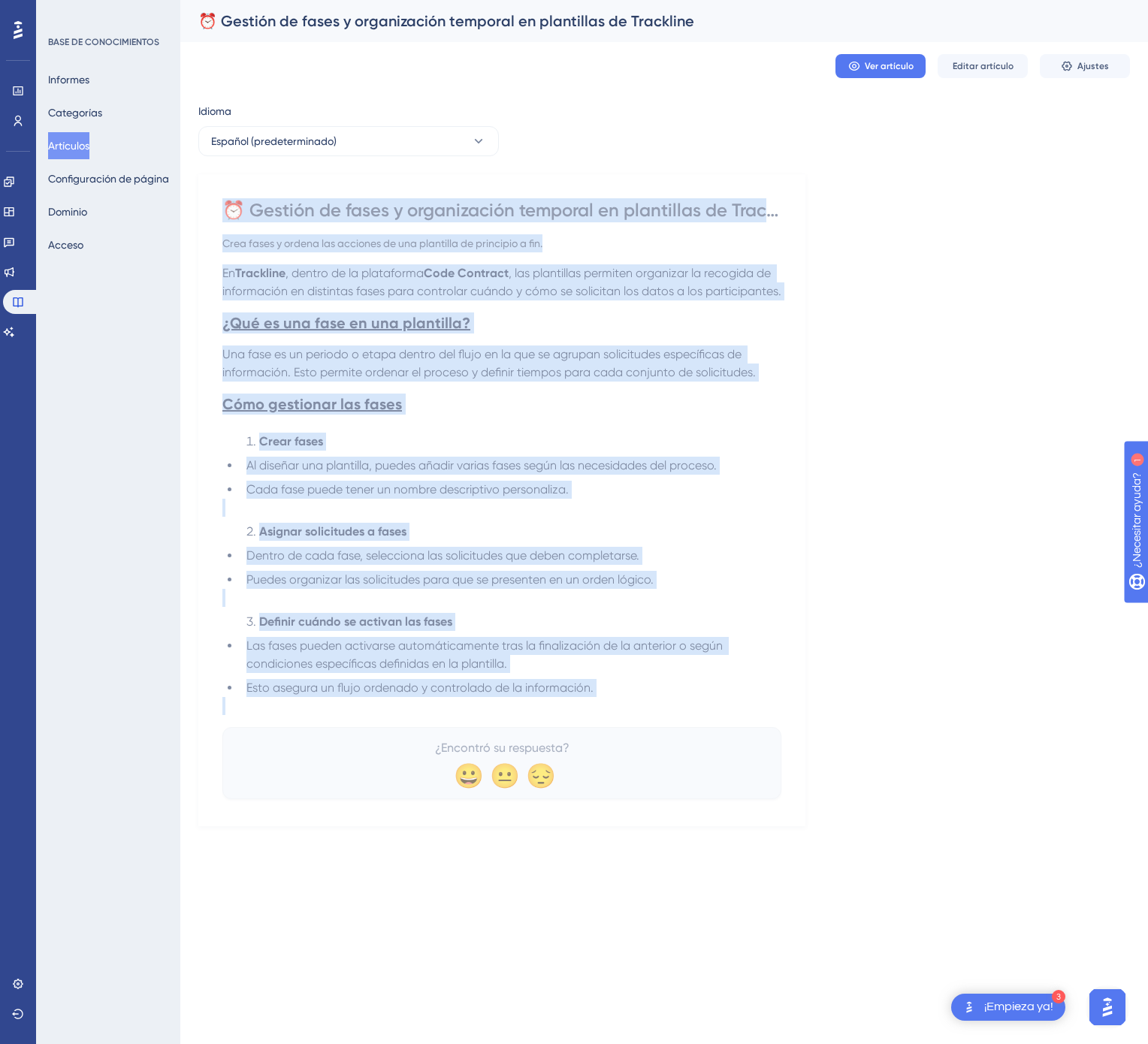
drag, startPoint x: 229, startPoint y: 208, endPoint x: 609, endPoint y: 713, distance: 632.0
click at [609, 713] on div "⏰ Gestión de fases y organización temporal en plantillas de Trackline Crea fase…" at bounding box center [502, 499] width 559 height 601
copy div "⏰ Gestión de fases y organización temporal en plantillas de Trackline Crea fase…"
click at [323, 150] on span "Español (predeterminado)" at bounding box center [274, 141] width 126 height 18
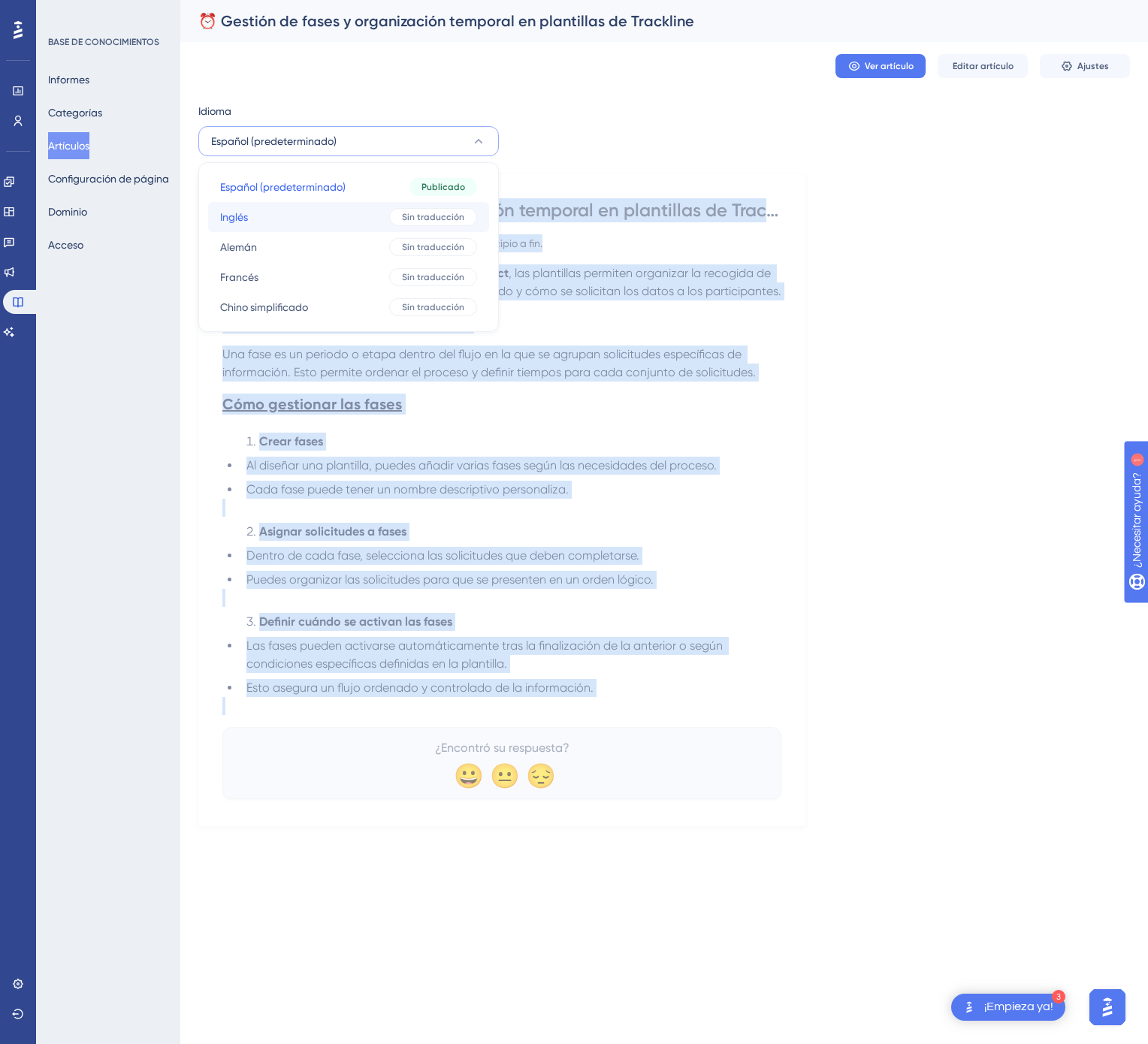
click at [340, 212] on button "Inglés Inglés Sin traducción" at bounding box center [348, 217] width 281 height 30
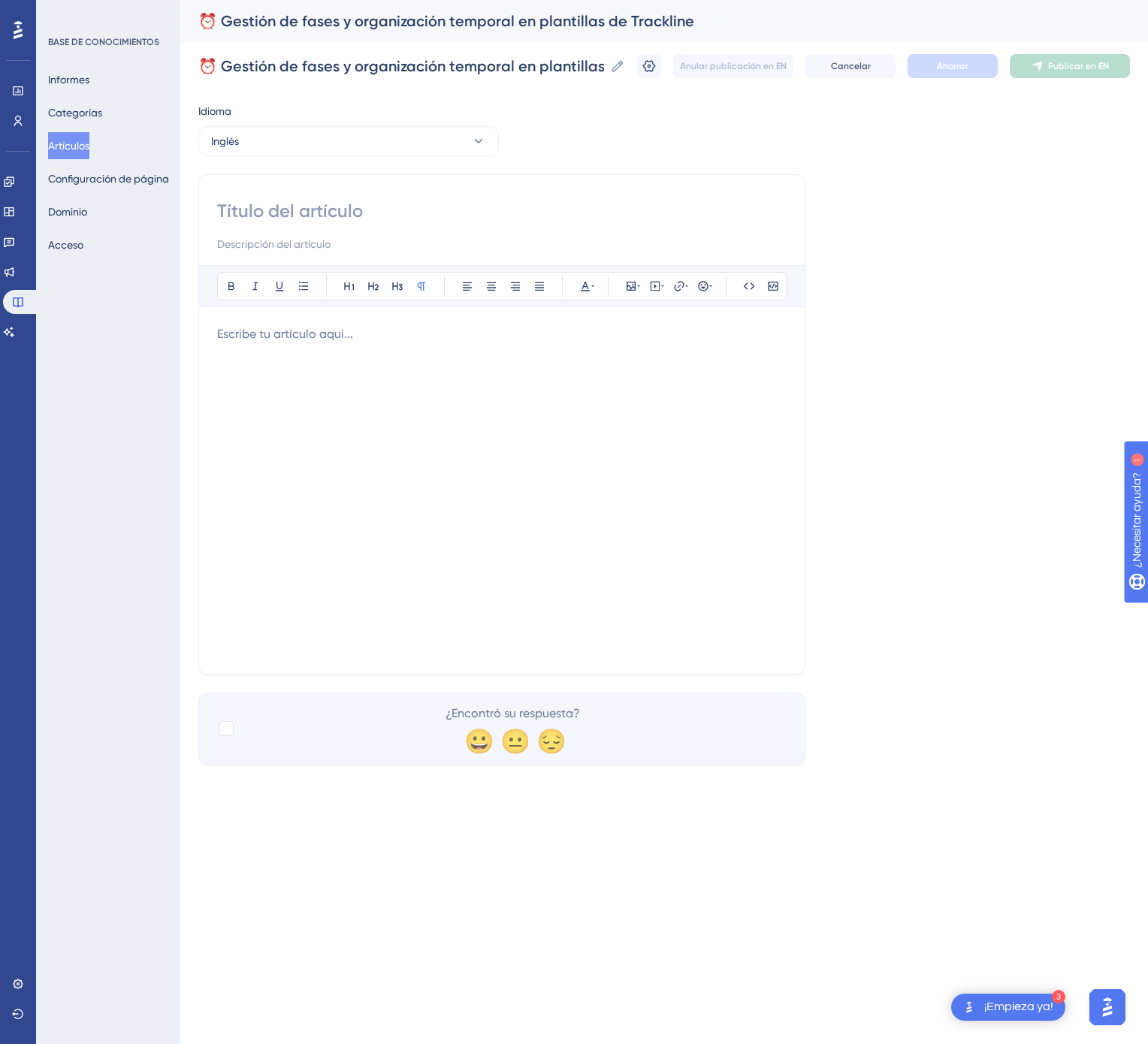
click at [508, 211] on input at bounding box center [502, 211] width 570 height 24
paste input "⏰ Phase Management and Time Organization in Trackline Templates"
type input "⏰ Phase Management and Time Organization in Trackline Templates"
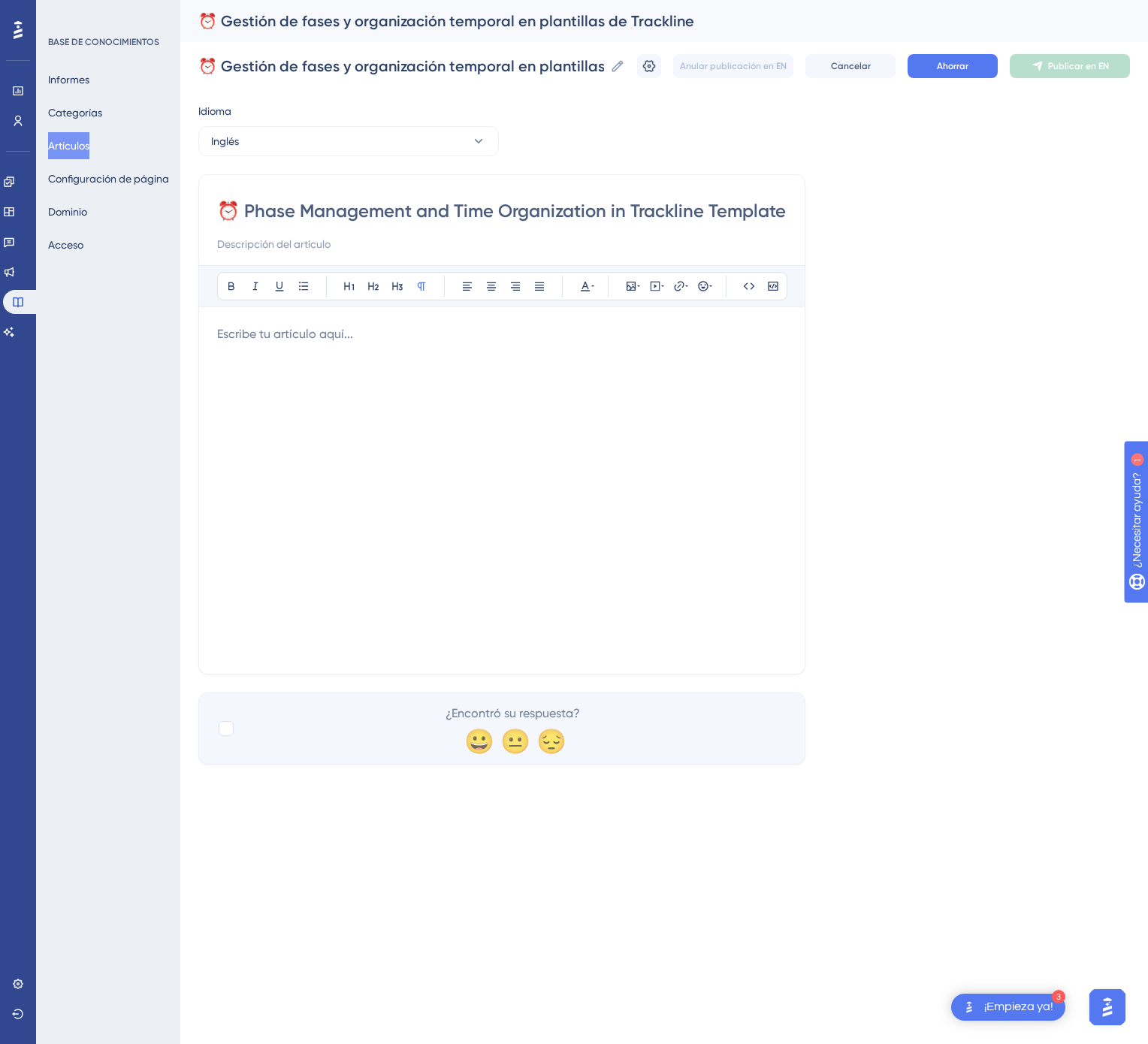
click at [409, 350] on div at bounding box center [502, 491] width 570 height 331
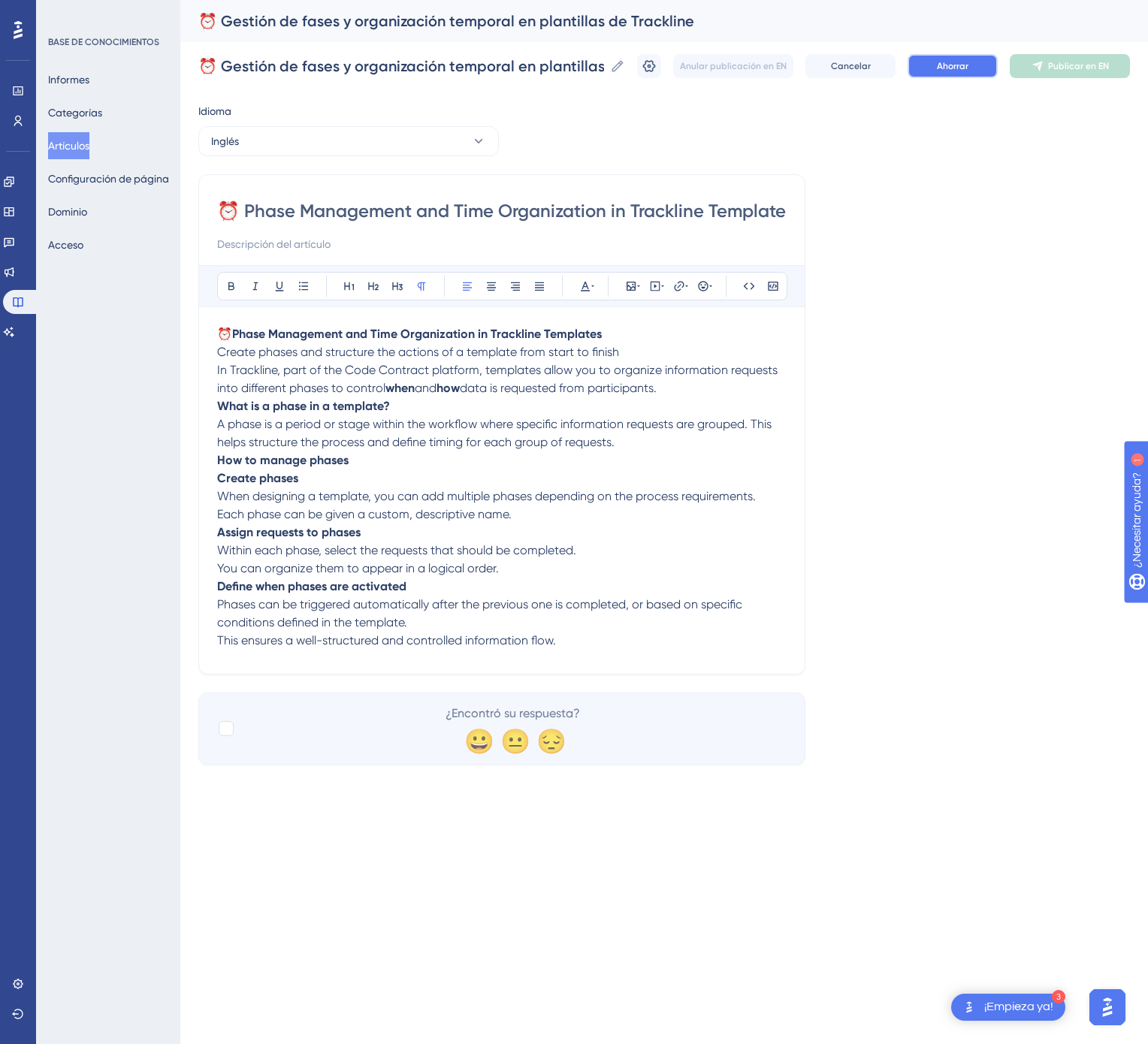
click at [944, 68] on font "Ahorrar" at bounding box center [953, 66] width 32 height 11
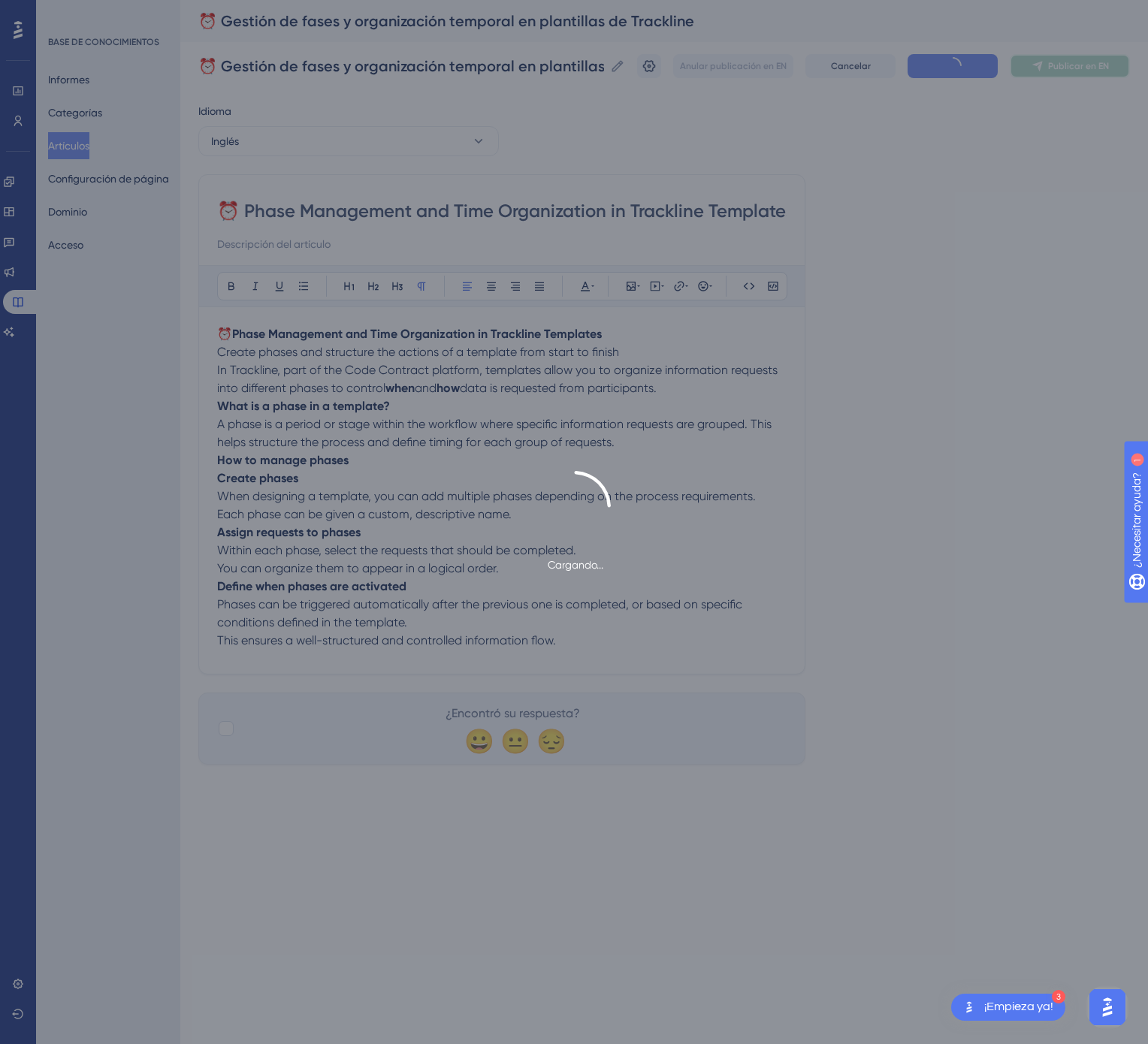
click at [1076, 62] on font "Publicar en EN" at bounding box center [1078, 66] width 61 height 11
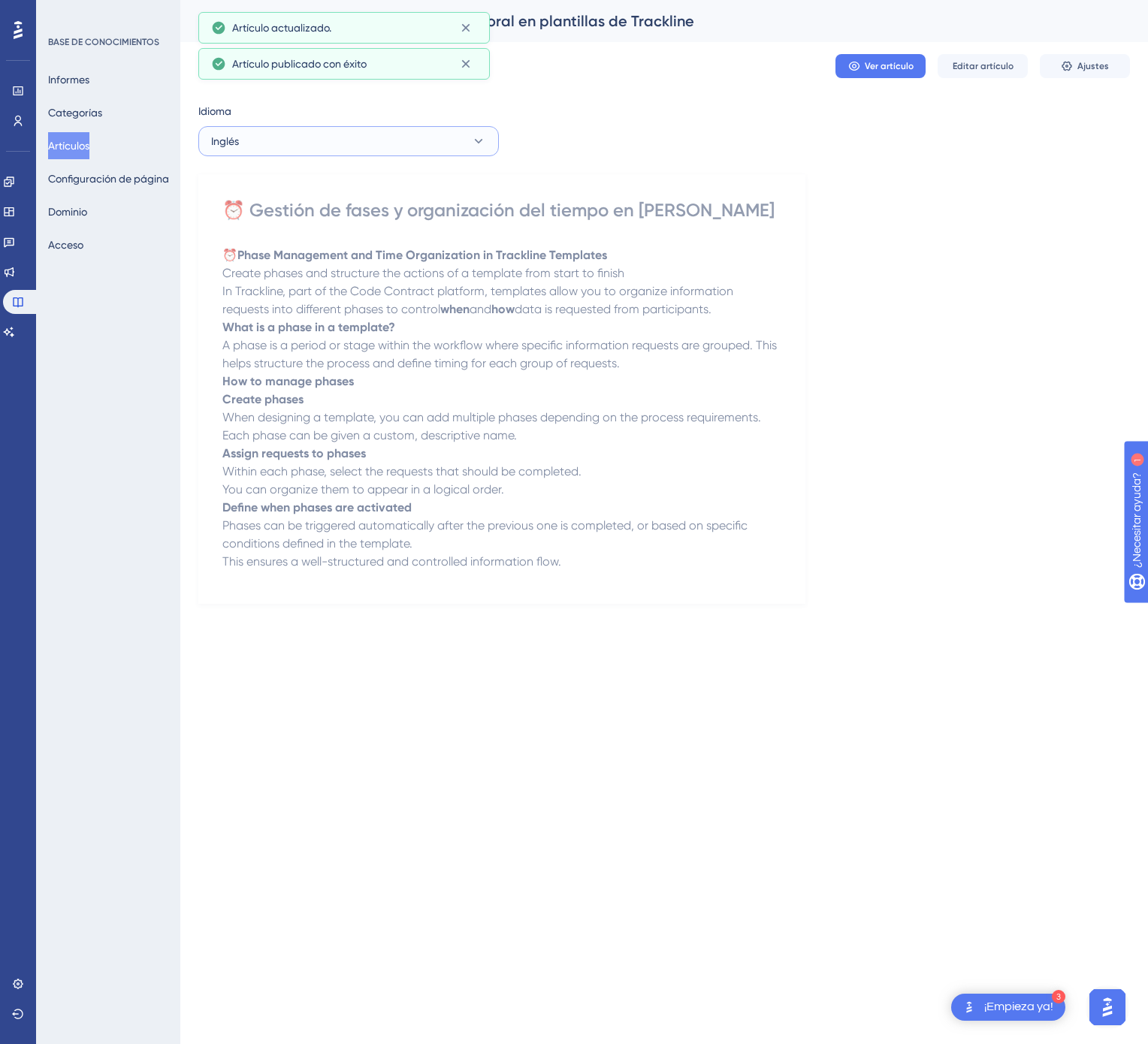
click at [417, 137] on button "Inglés" at bounding box center [348, 141] width 301 height 30
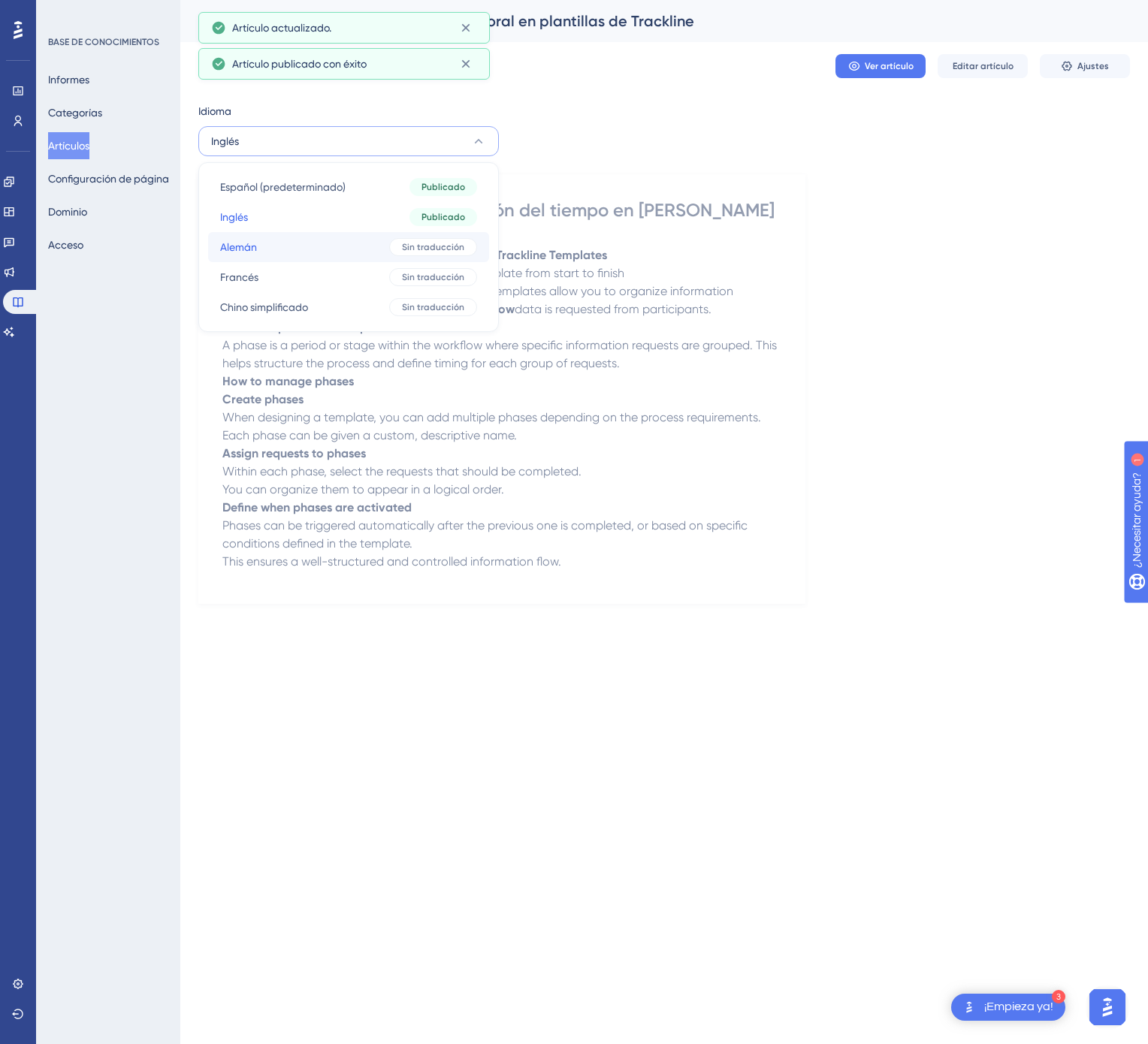
click at [414, 242] on font "Sin traducción" at bounding box center [433, 247] width 62 height 11
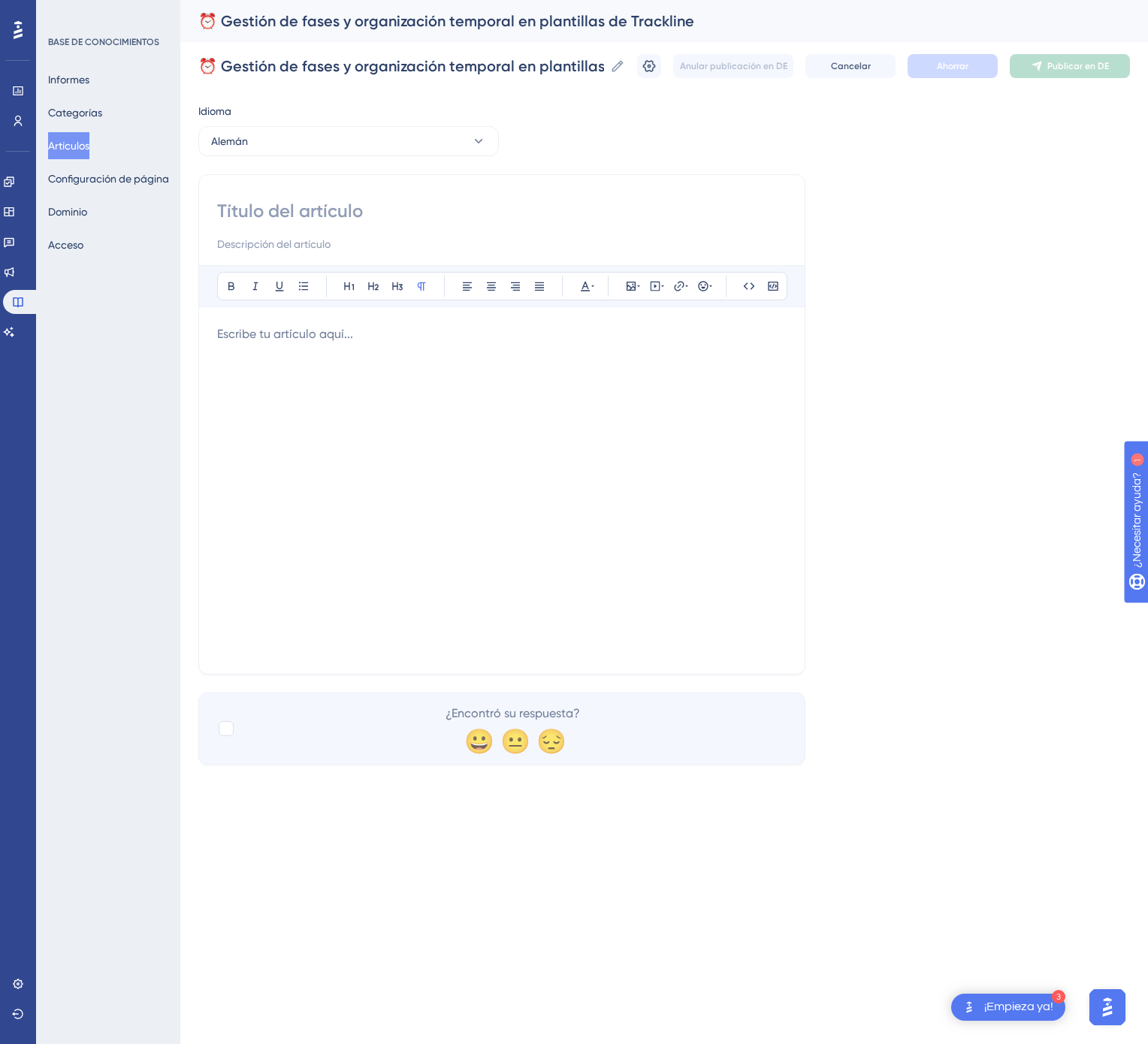
click at [540, 203] on input at bounding box center [502, 211] width 570 height 24
paste input "⏰ Phasenmanagement und zeitliche Strukturierung in Trackline-Vorlagen"
type input "⏰ Phasenmanagement und zeitliche Strukturierung in Trackline-Vorlagen"
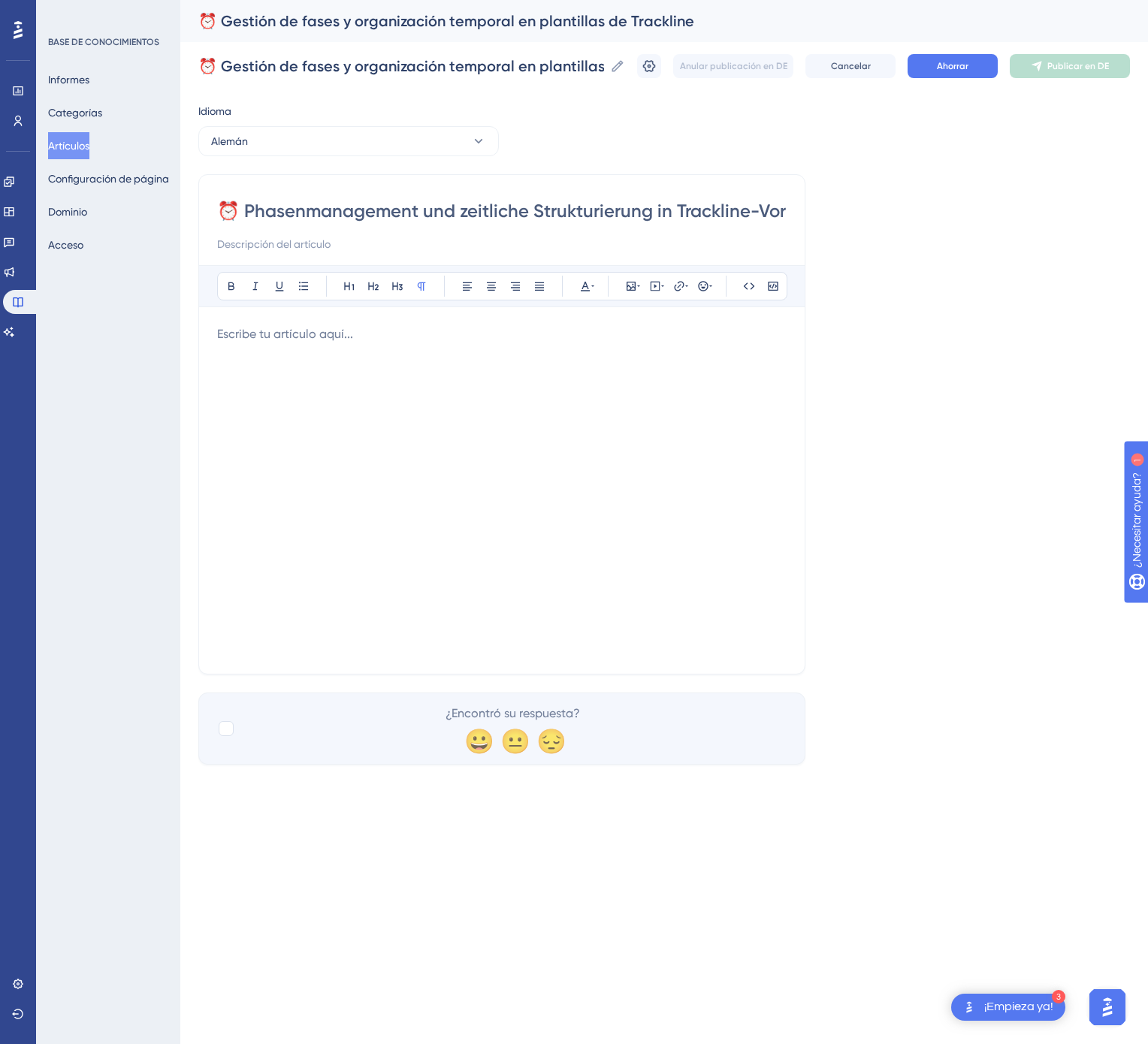
click at [434, 365] on div at bounding box center [502, 491] width 570 height 331
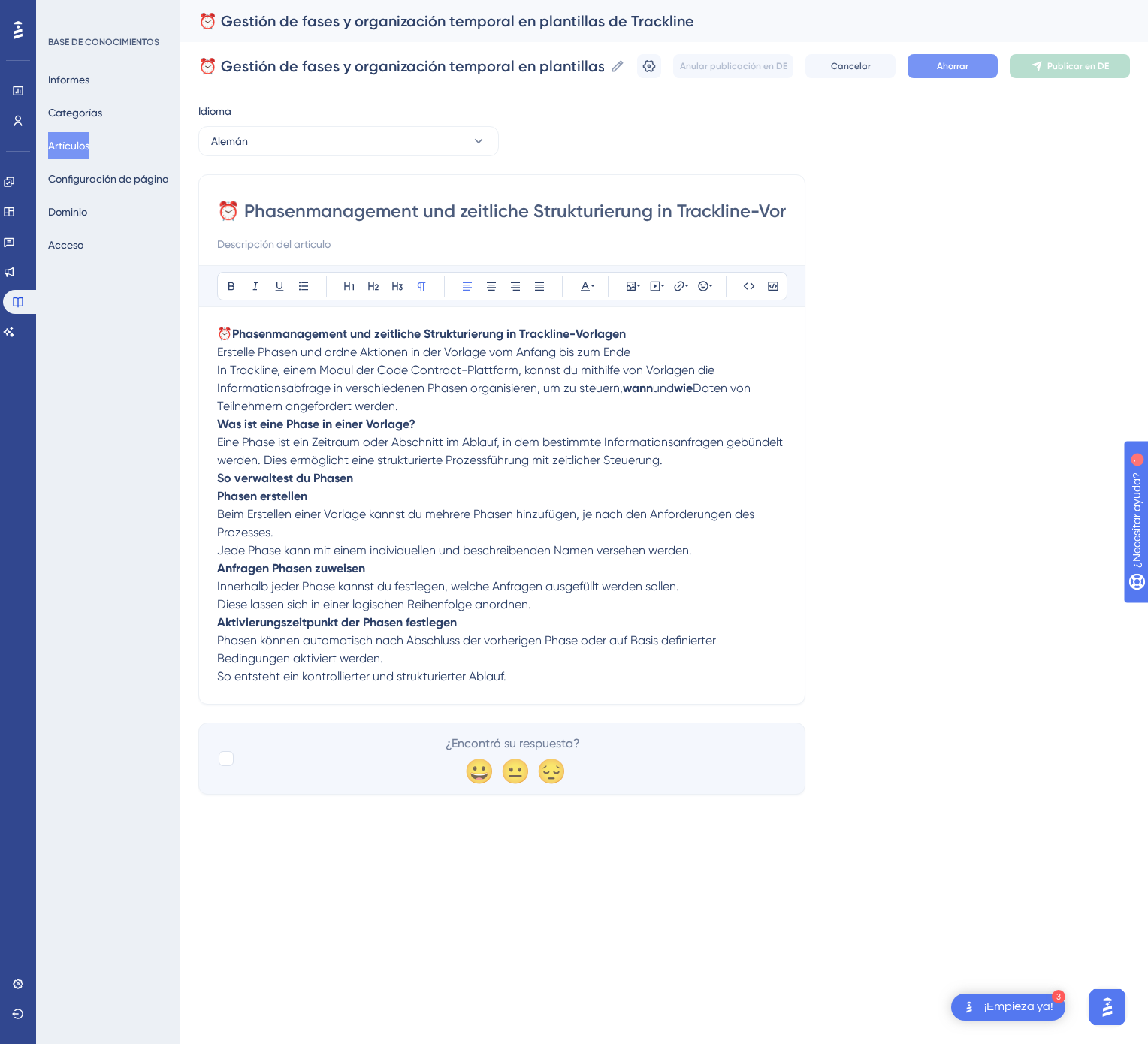
click at [934, 57] on button "Ahorrar" at bounding box center [952, 66] width 90 height 24
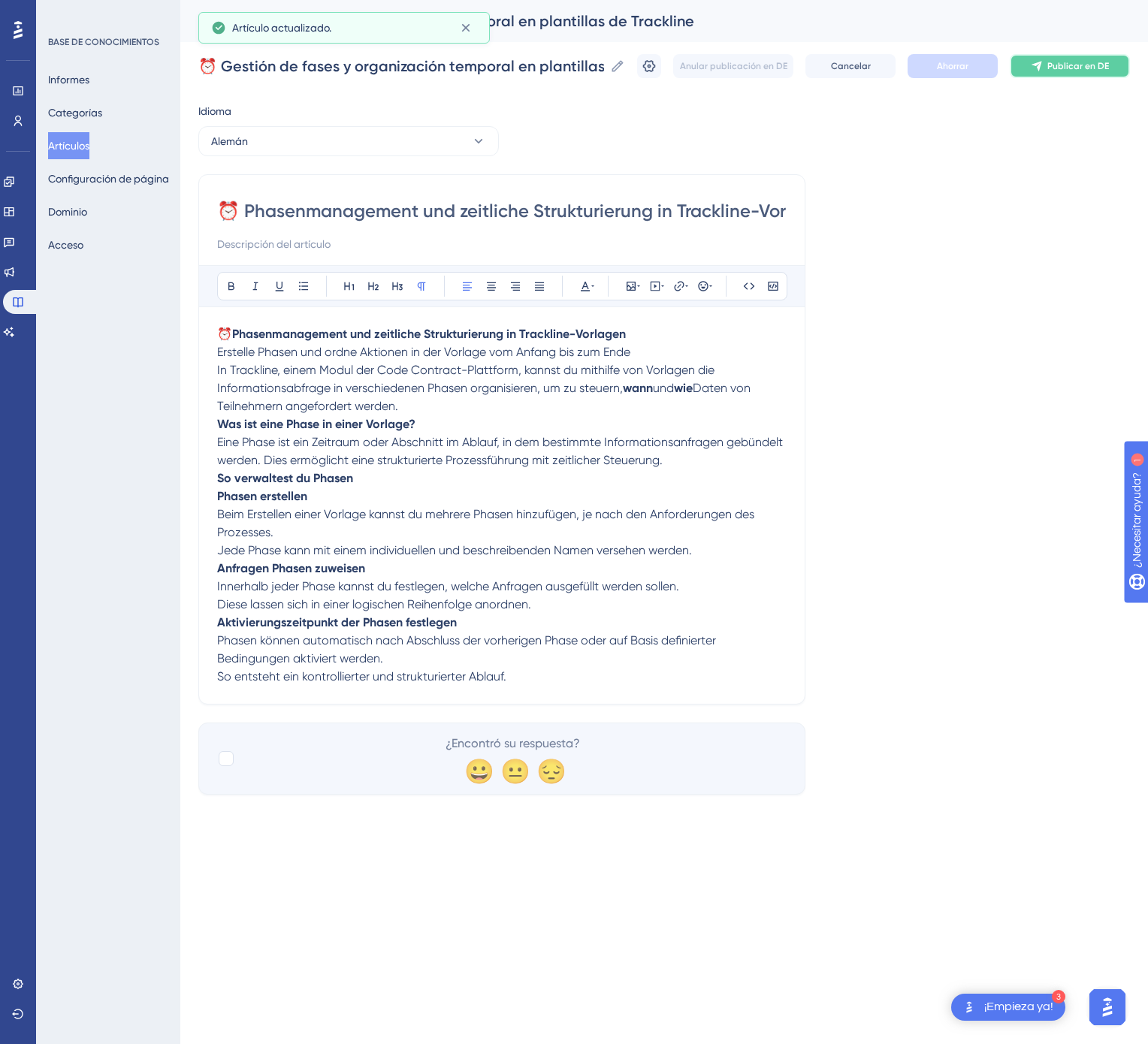
click at [1058, 55] on button "Publicar en DE" at bounding box center [1070, 66] width 120 height 24
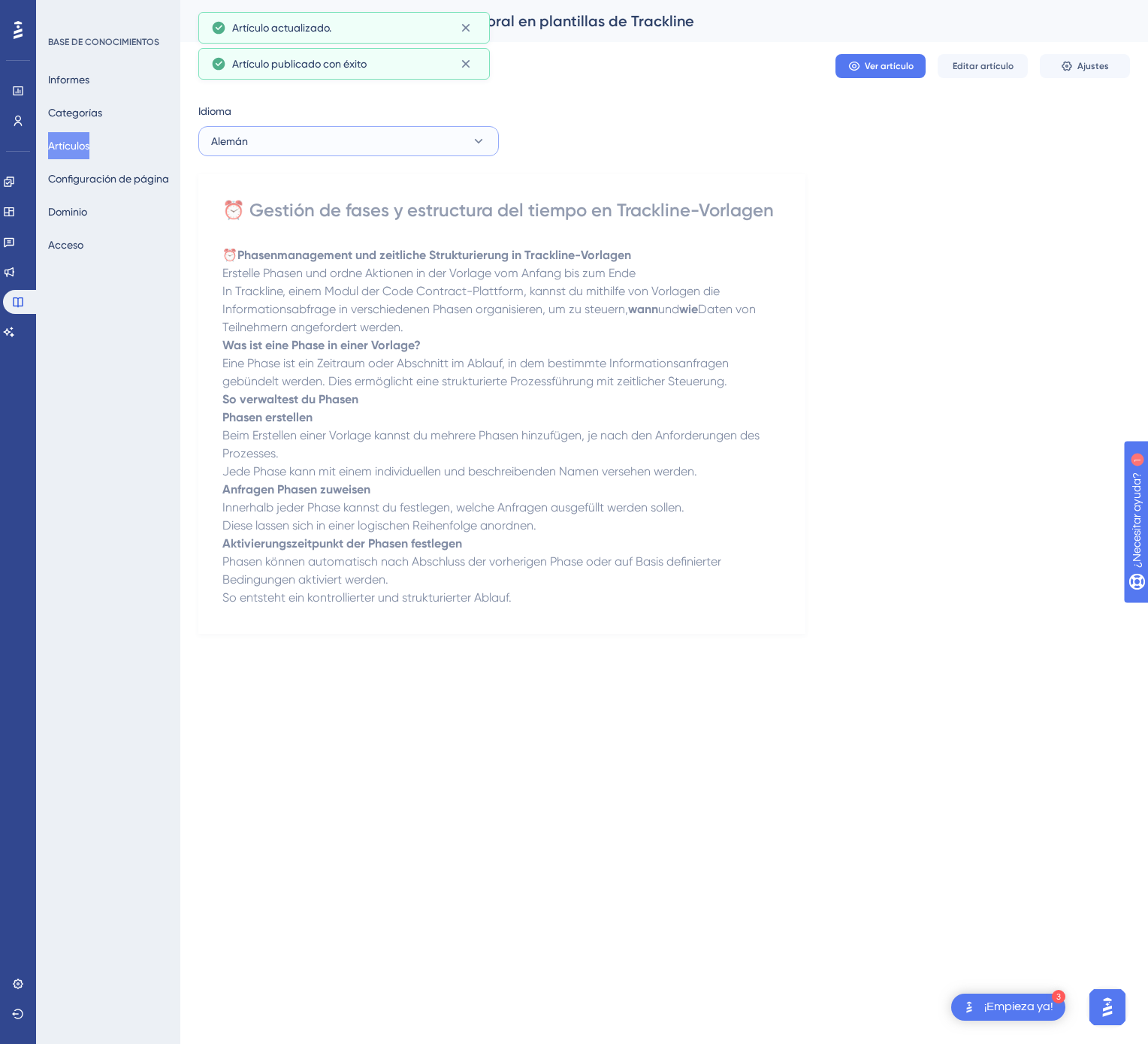
click at [395, 133] on button "Alemán" at bounding box center [348, 141] width 301 height 30
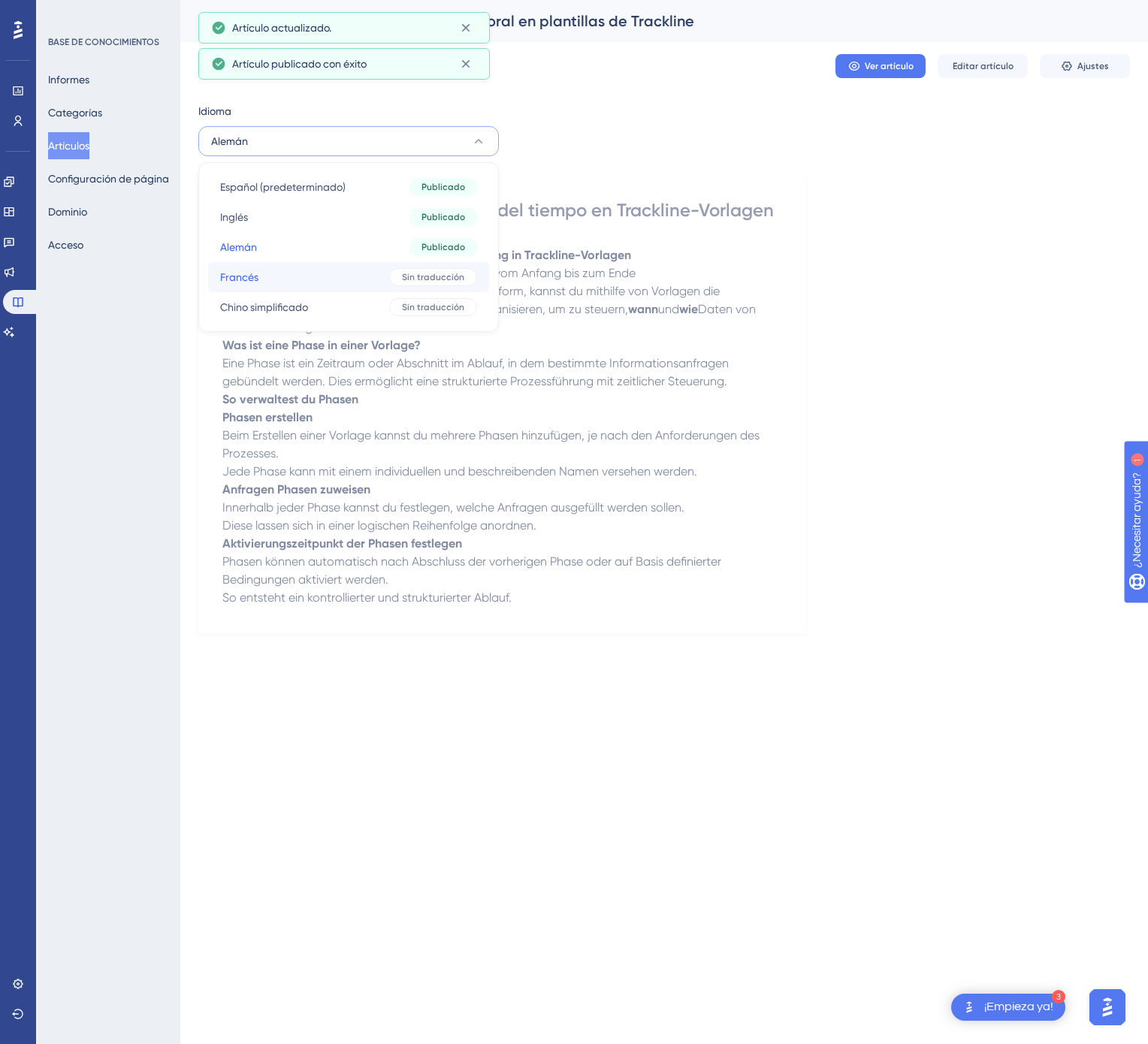
click at [398, 272] on div "Sin traducción" at bounding box center [433, 277] width 88 height 18
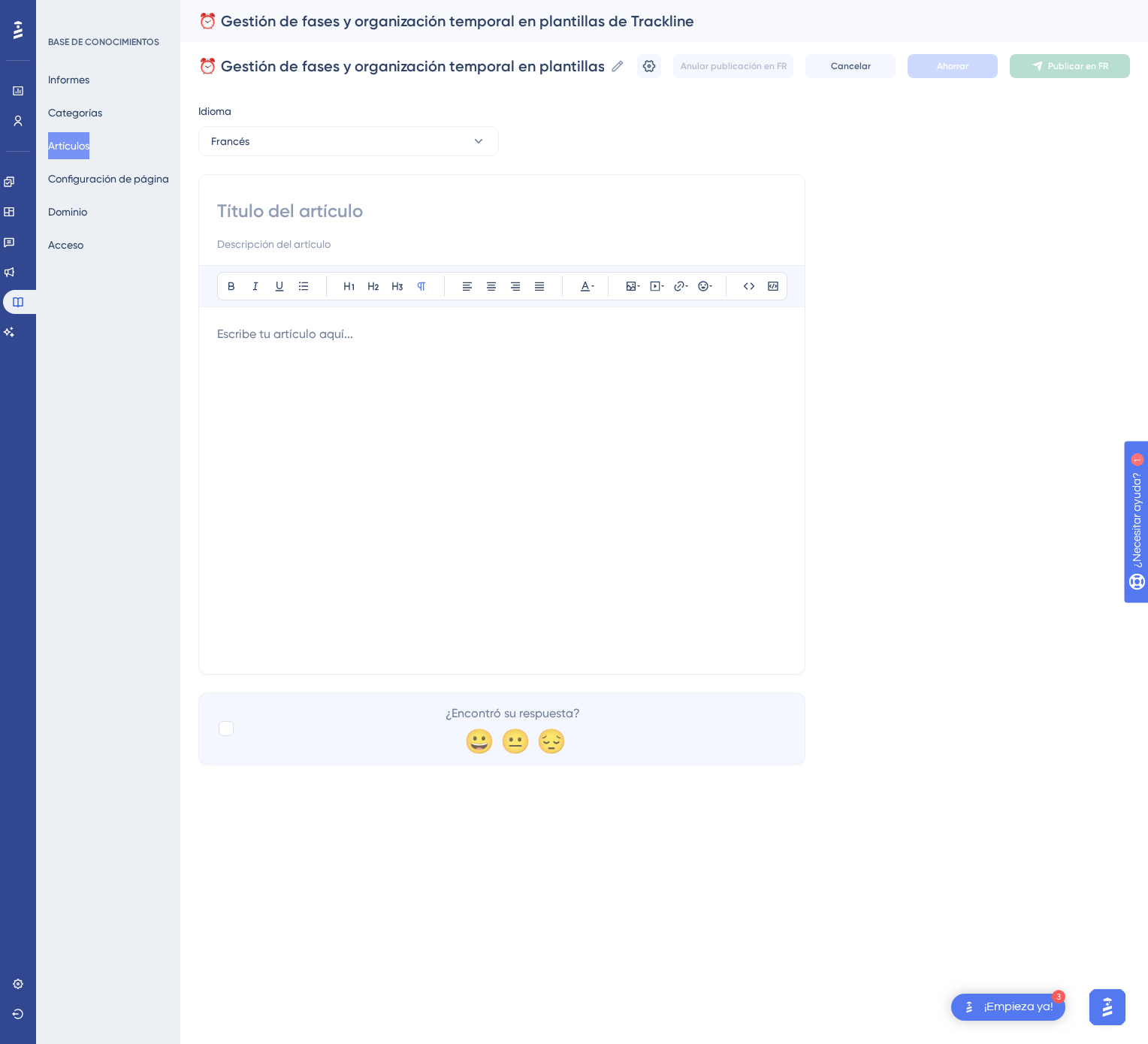
click at [588, 206] on input at bounding box center [502, 211] width 570 height 24
paste input "⏰ Gestion des phases et organisation temporelle dans les modèles Trackline"
type input "⏰ Gestion des phases et organisation temporelle dans les modèles Trackline"
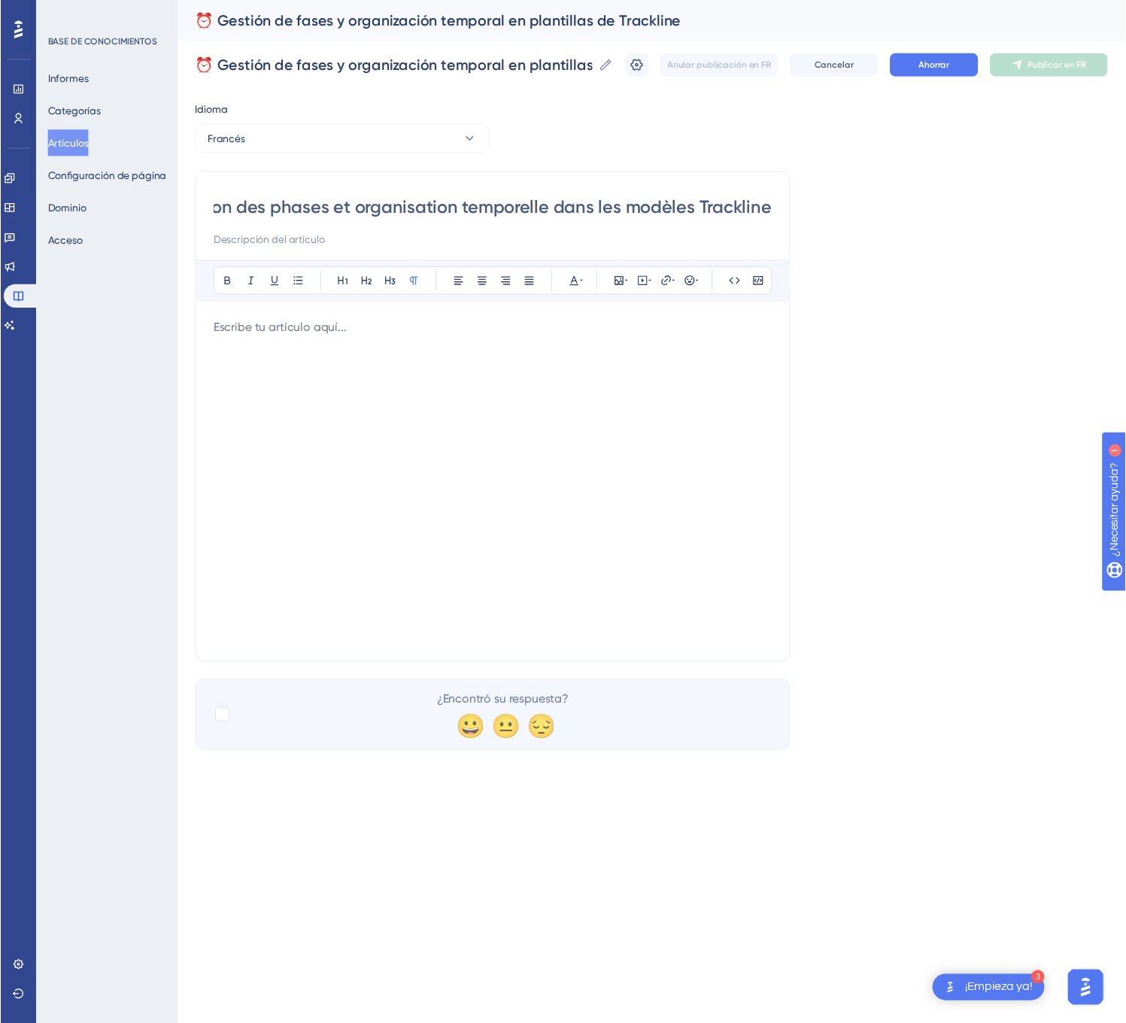
scroll to position [0, 0]
click at [333, 342] on p at bounding box center [502, 335] width 570 height 18
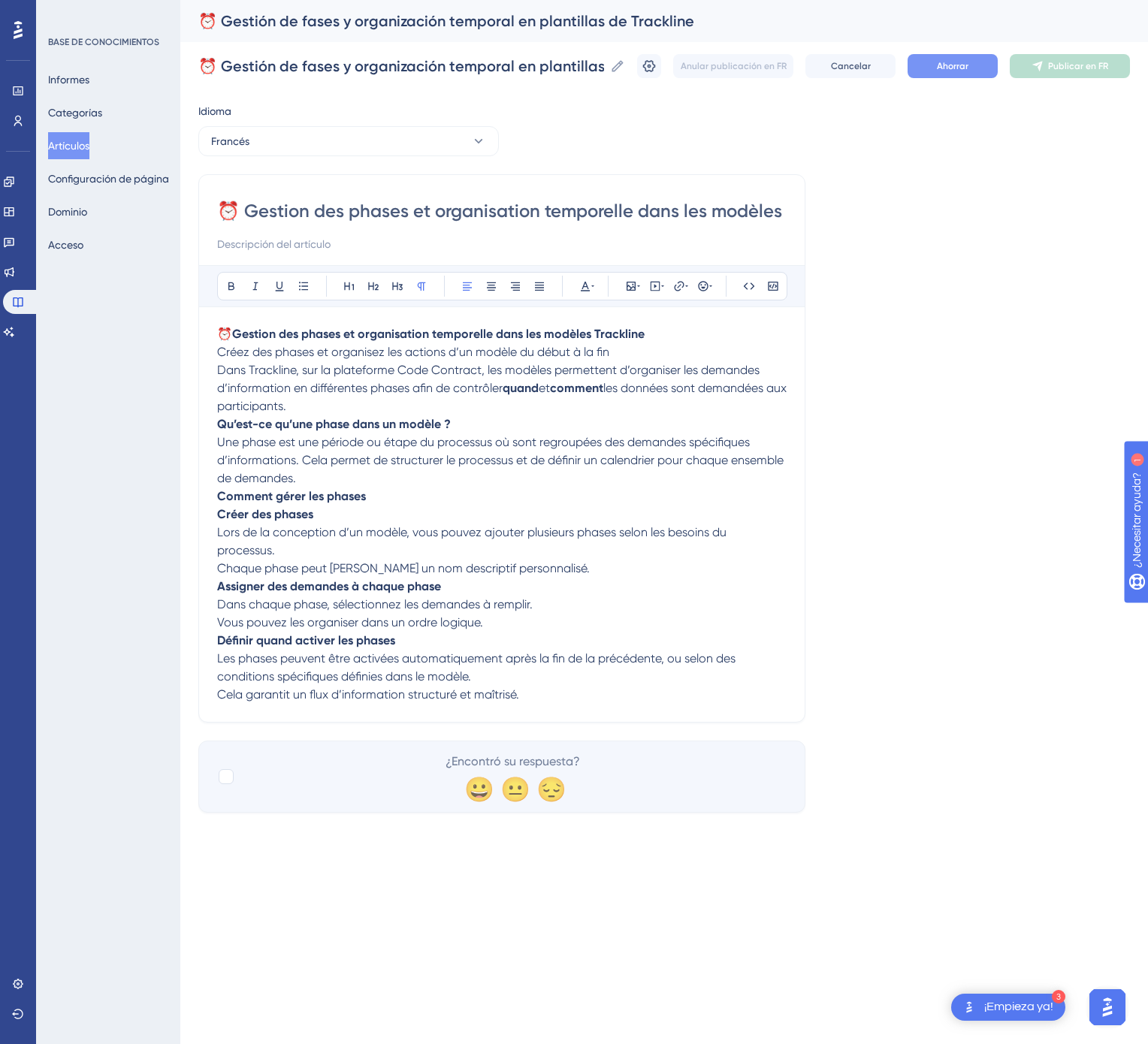
click at [968, 63] on button "Ahorrar" at bounding box center [952, 66] width 90 height 24
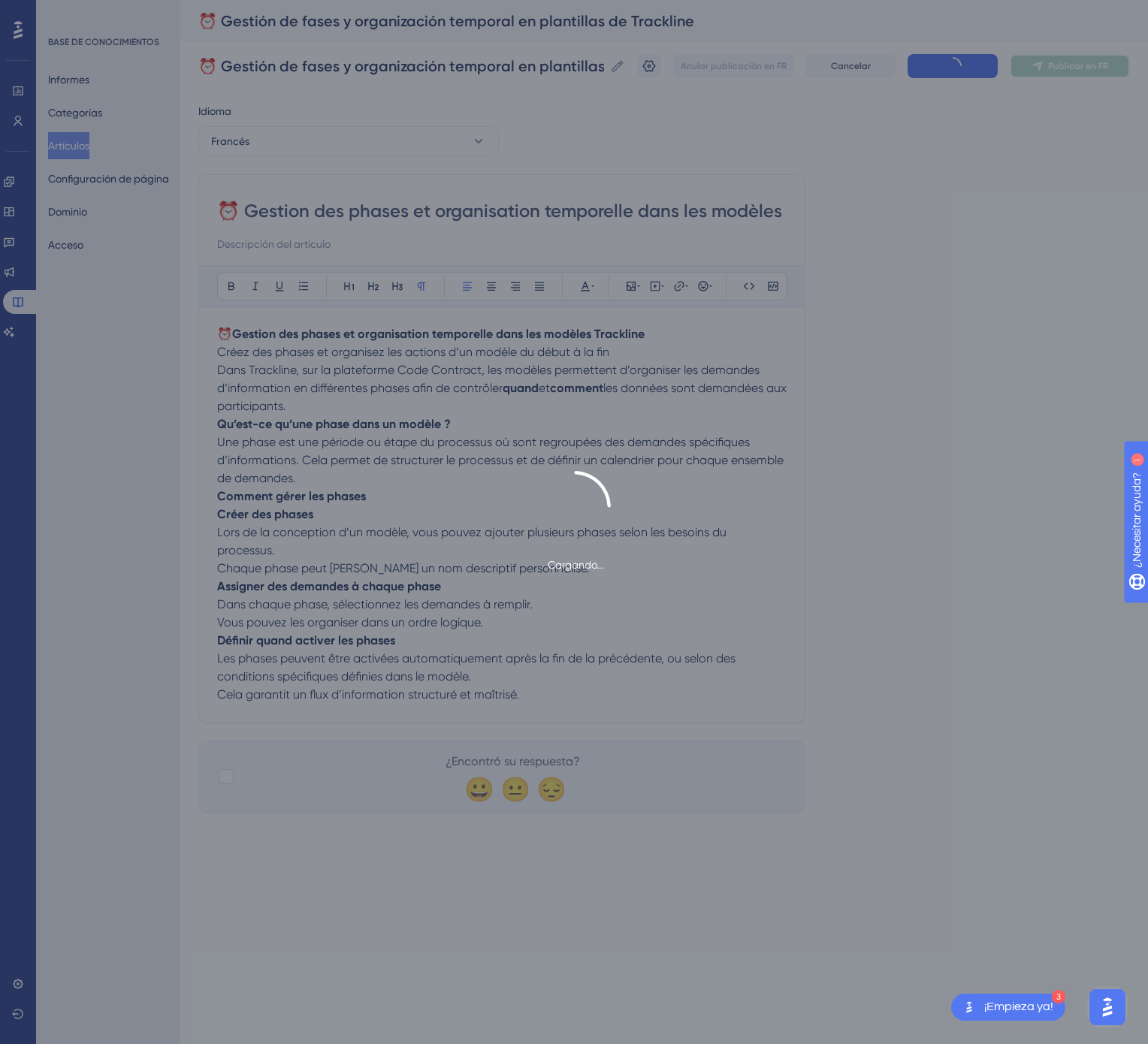
click at [1079, 57] on button "Publicar en FR" at bounding box center [1070, 66] width 120 height 24
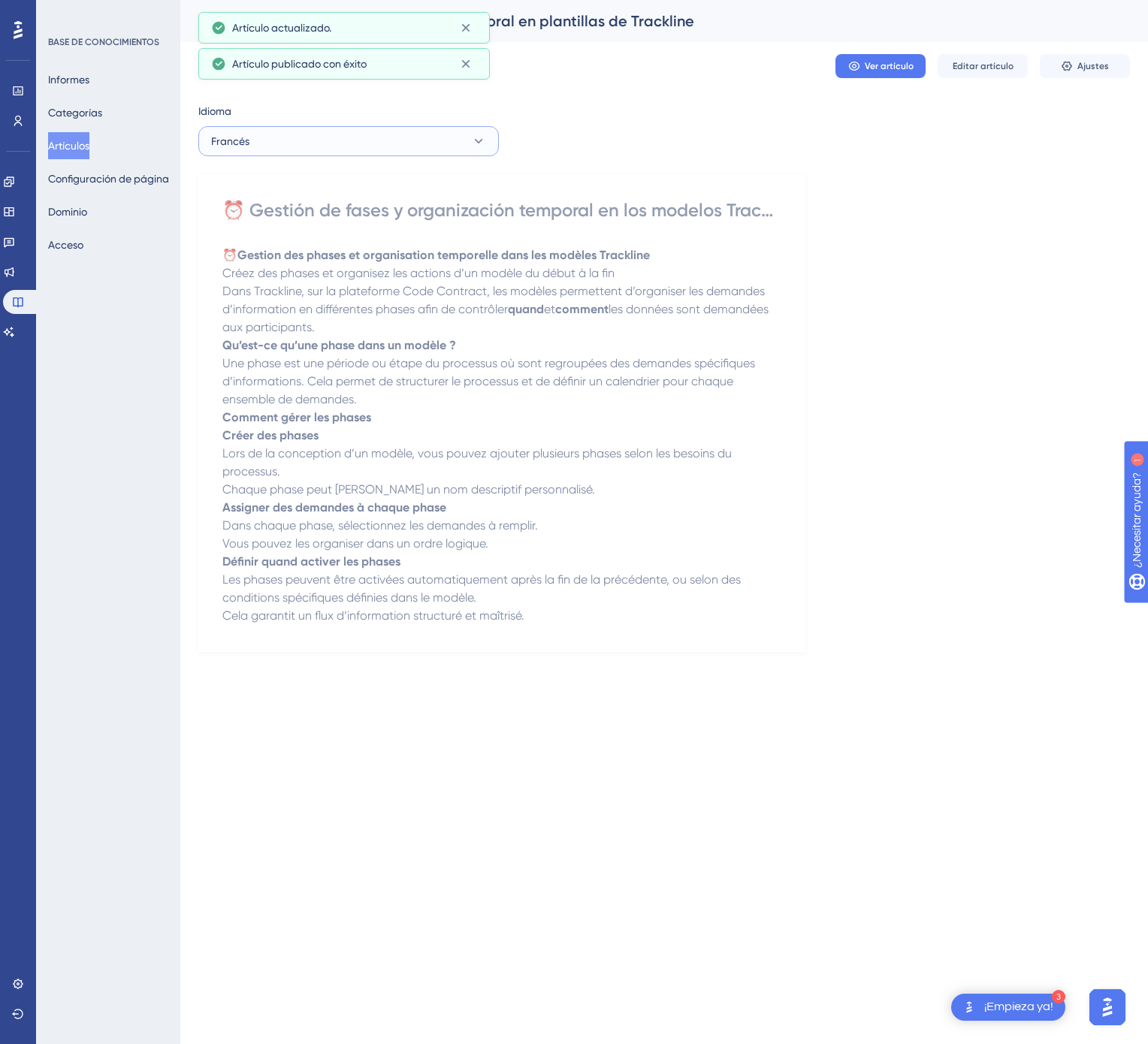
click at [389, 151] on button "Francés" at bounding box center [348, 141] width 301 height 30
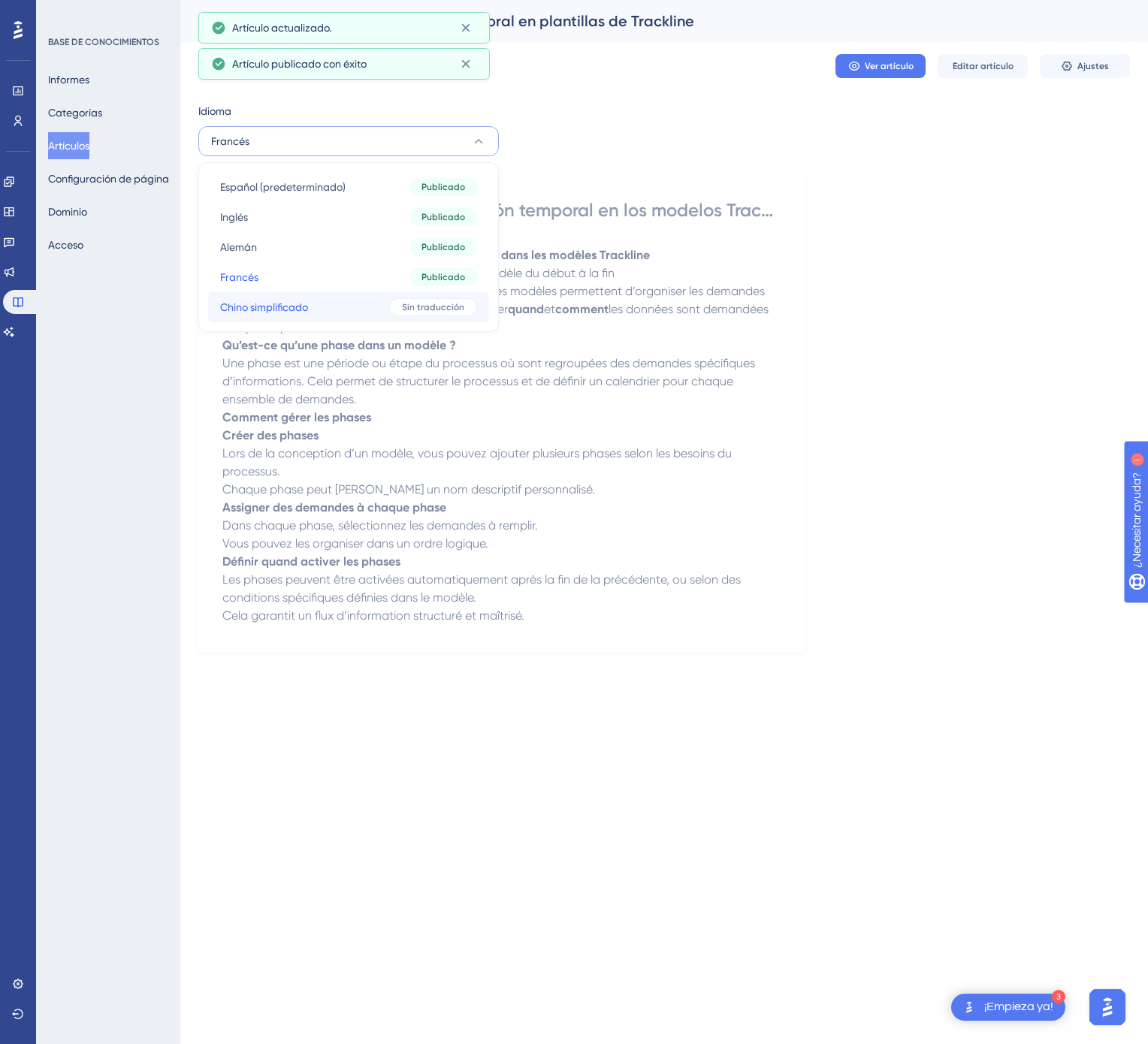
click at [393, 299] on div "Sin traducción" at bounding box center [433, 307] width 88 height 18
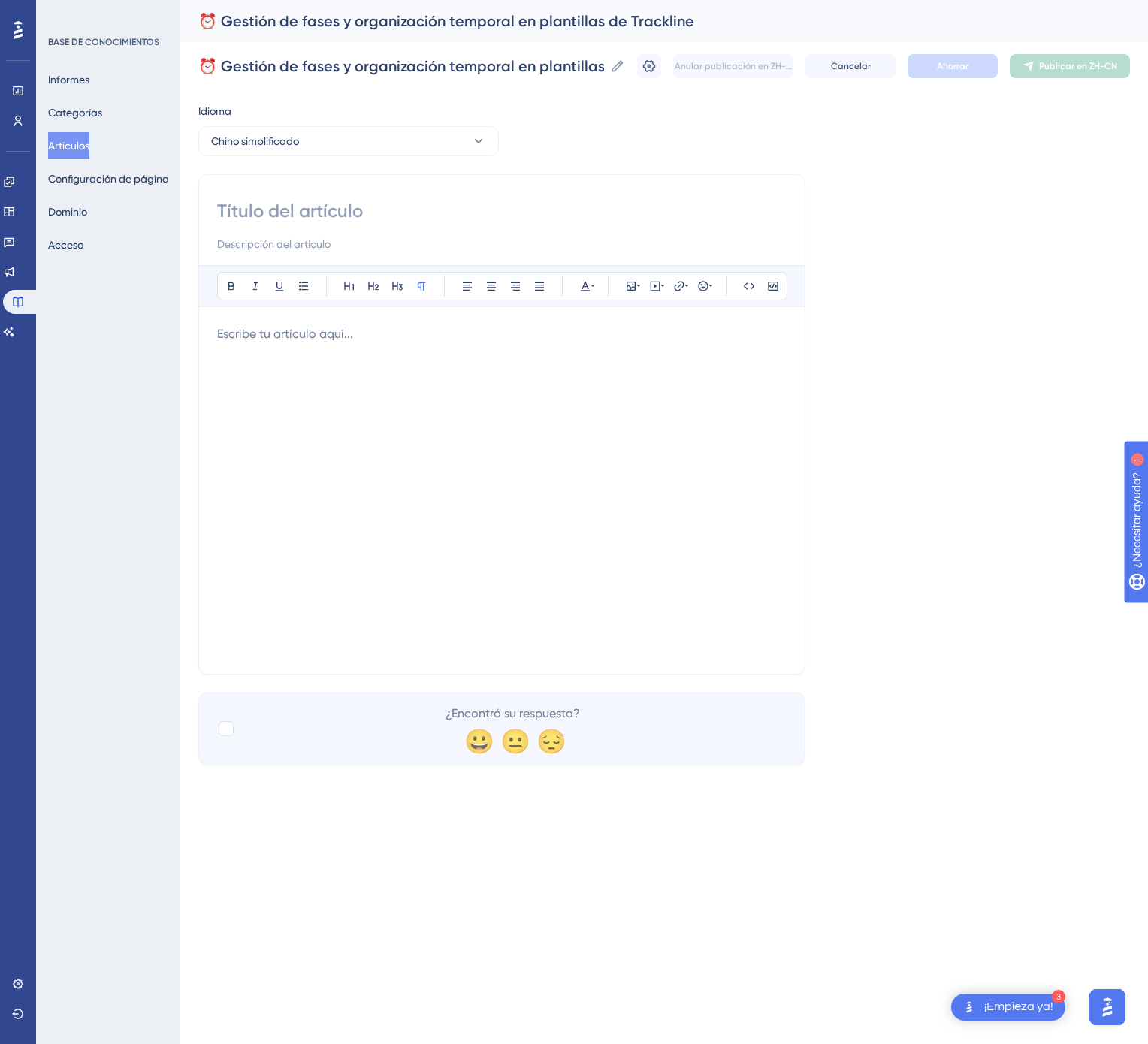
click at [493, 211] on input at bounding box center [502, 211] width 570 height 24
paste input "⏰ Trackline 模板中的阶段管理与时间安排"
type input "⏰ Trackline 模板中的阶段管理与时间安排"
click at [523, 432] on div at bounding box center [502, 491] width 570 height 331
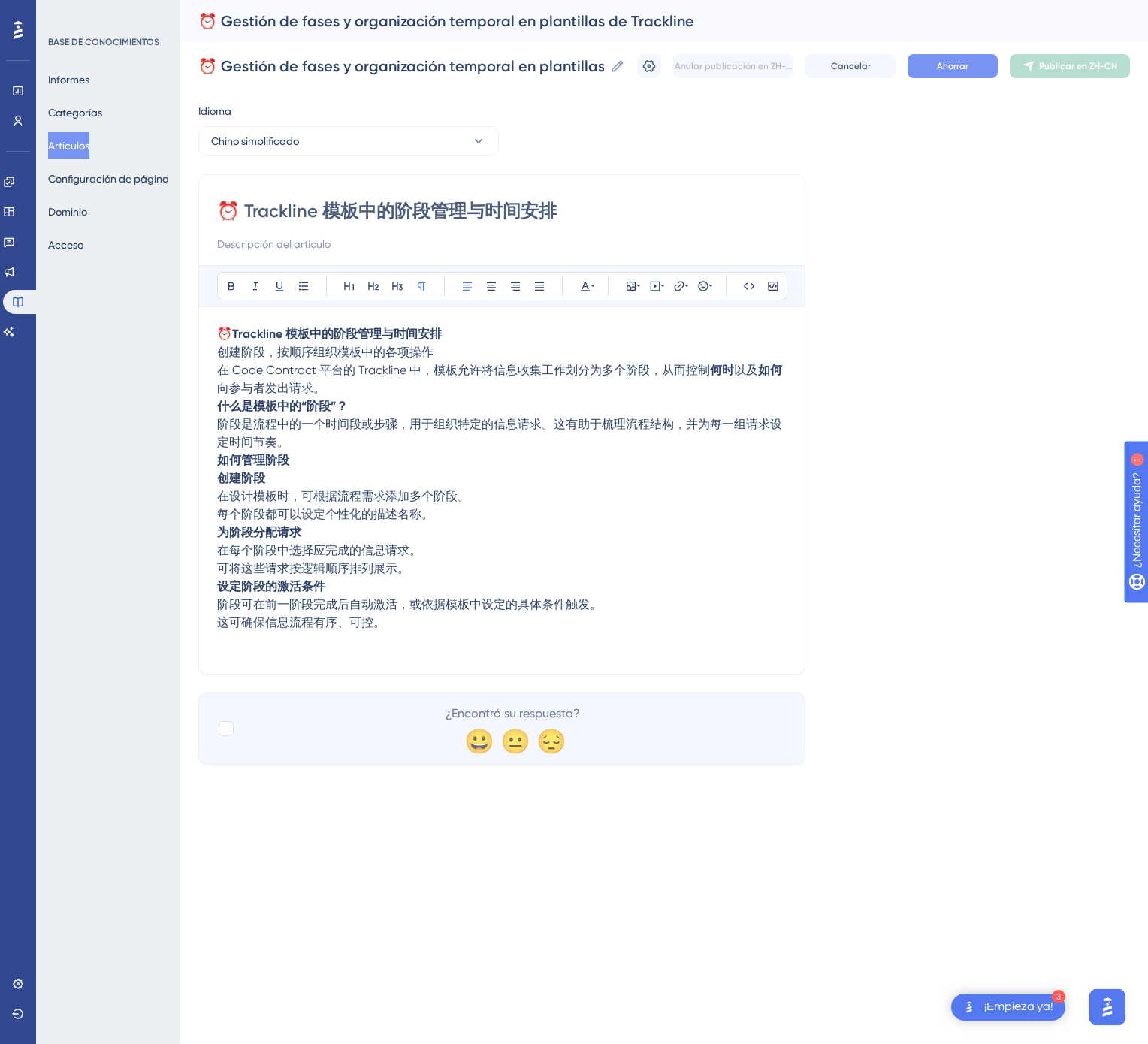
click at [940, 69] on font "Ahorrar" at bounding box center [953, 66] width 32 height 11
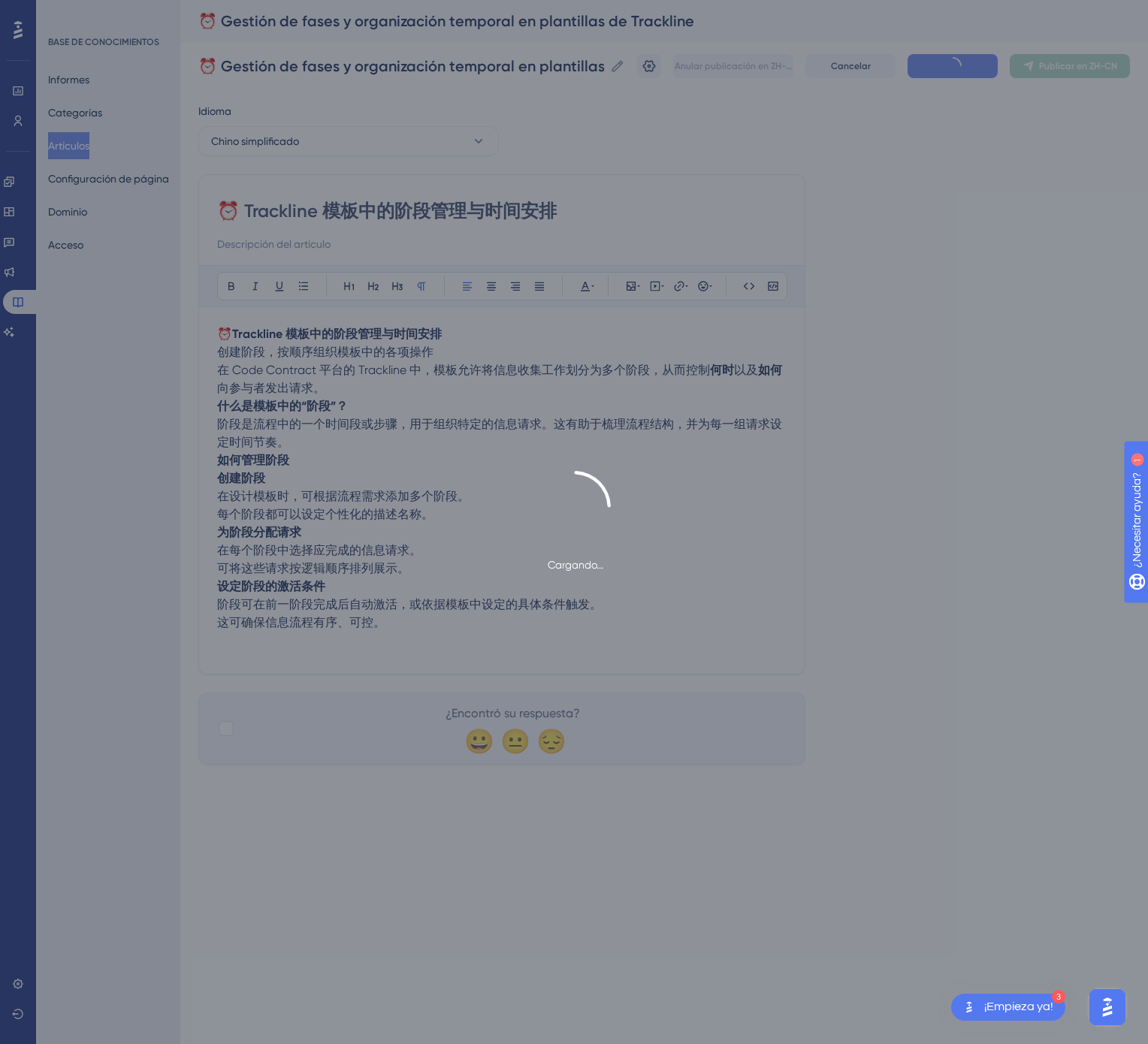
click at [1079, 67] on font "Publicar en ZH-CN" at bounding box center [1078, 66] width 78 height 11
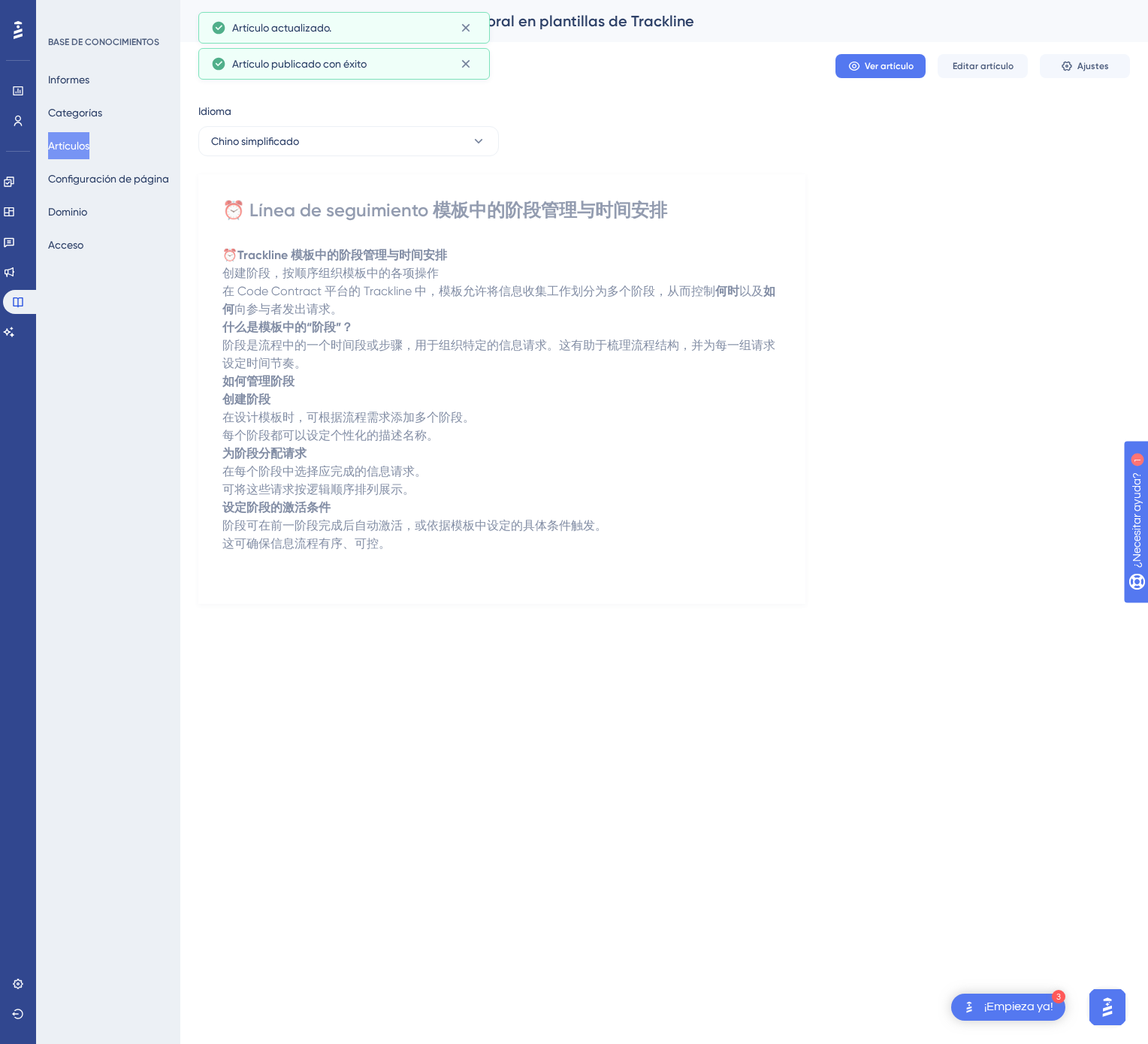
click at [89, 151] on font "Artículos" at bounding box center [68, 146] width 41 height 12
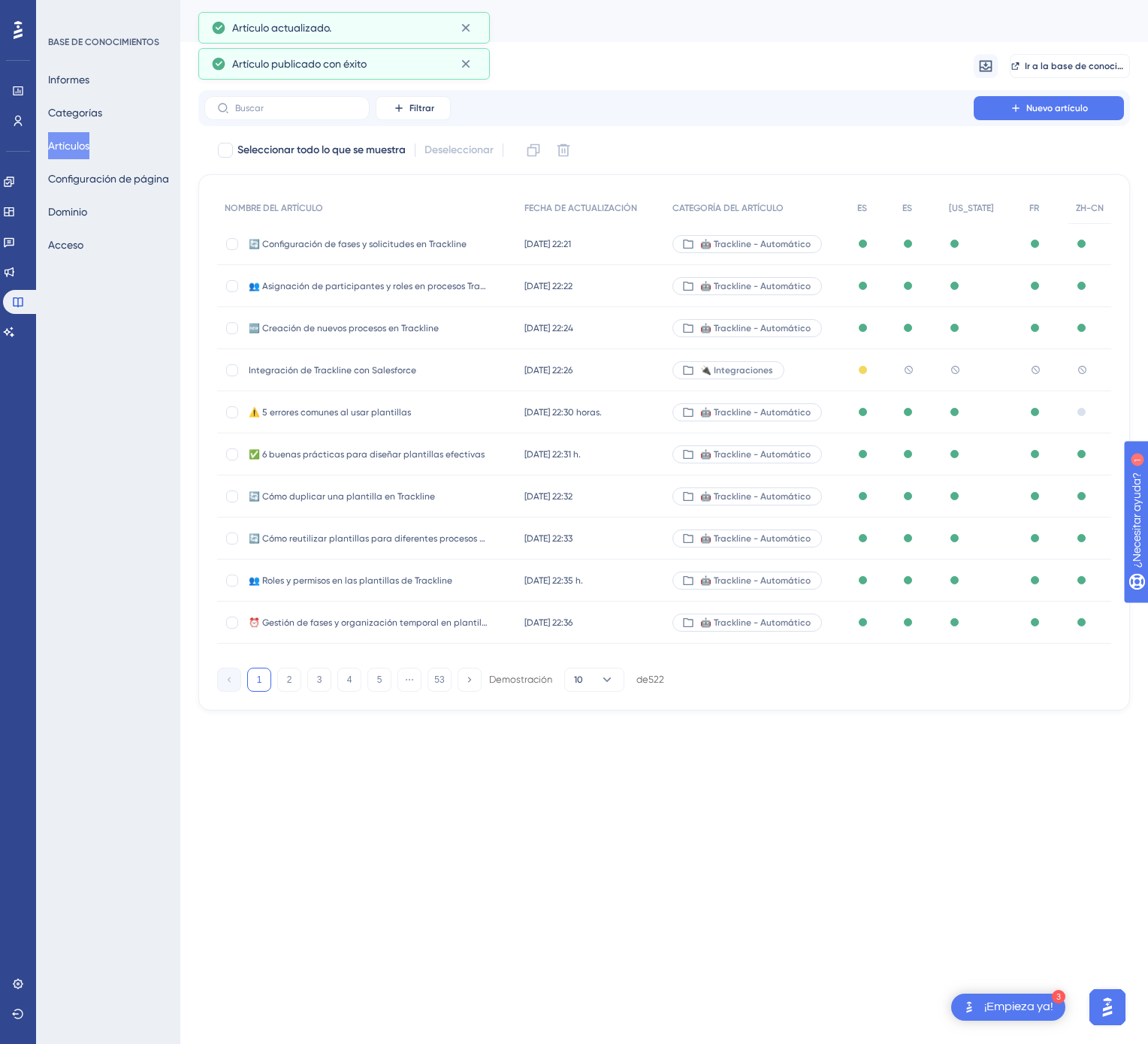
click at [444, 685] on font "53" at bounding box center [440, 679] width 10 height 11
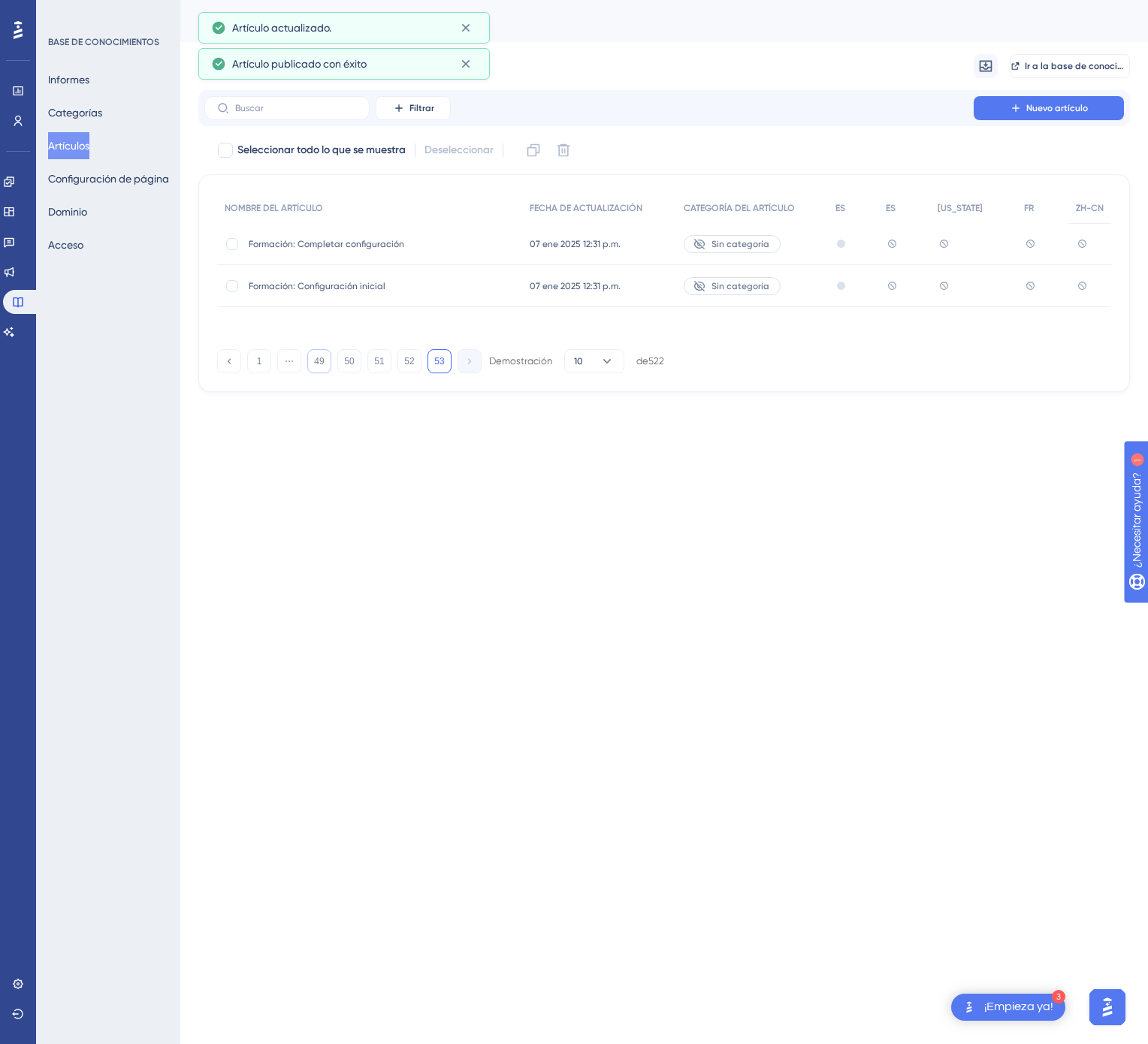
click at [328, 354] on button "49" at bounding box center [320, 362] width 24 height 24
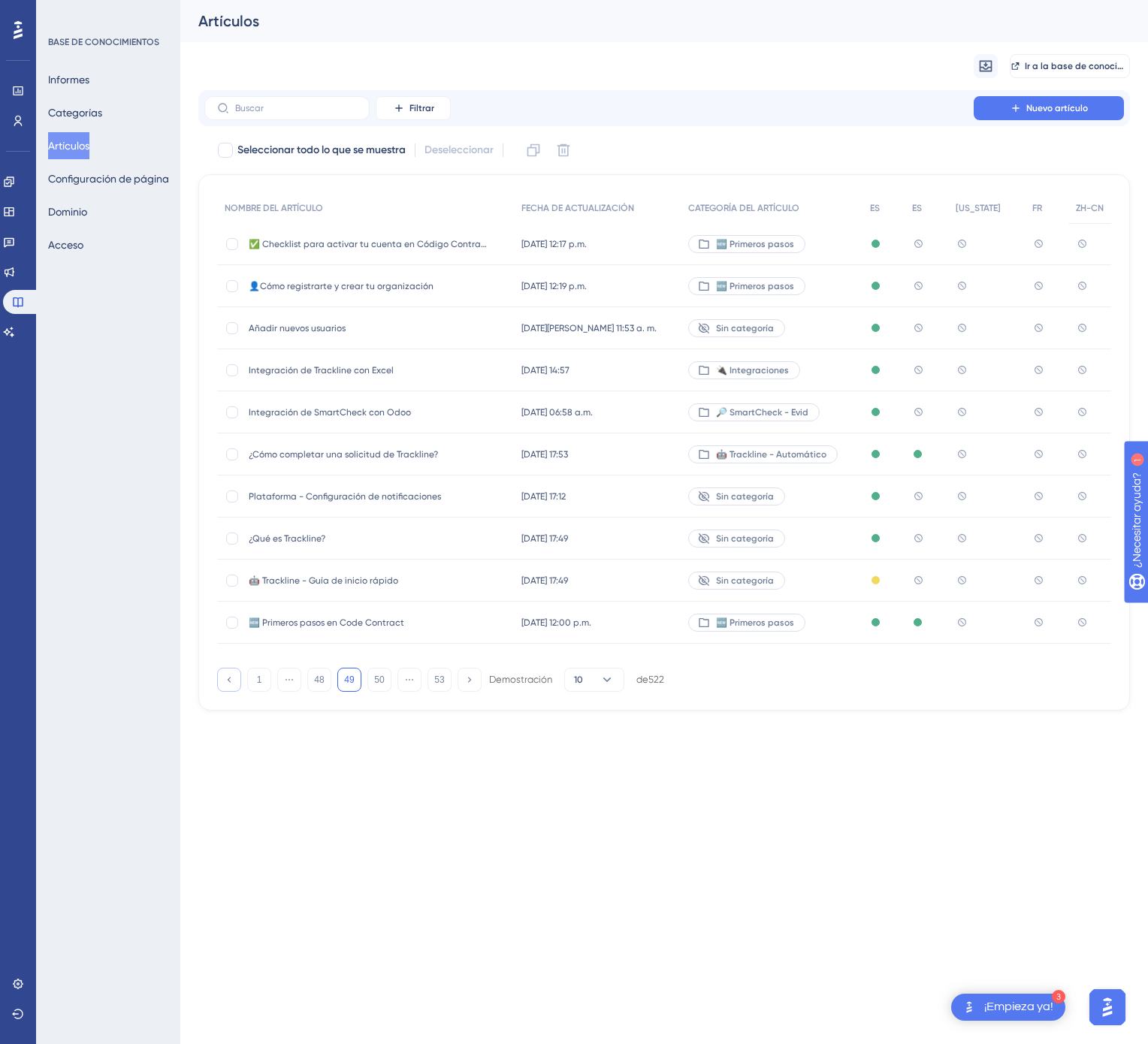
click at [231, 686] on button at bounding box center [229, 679] width 24 height 24
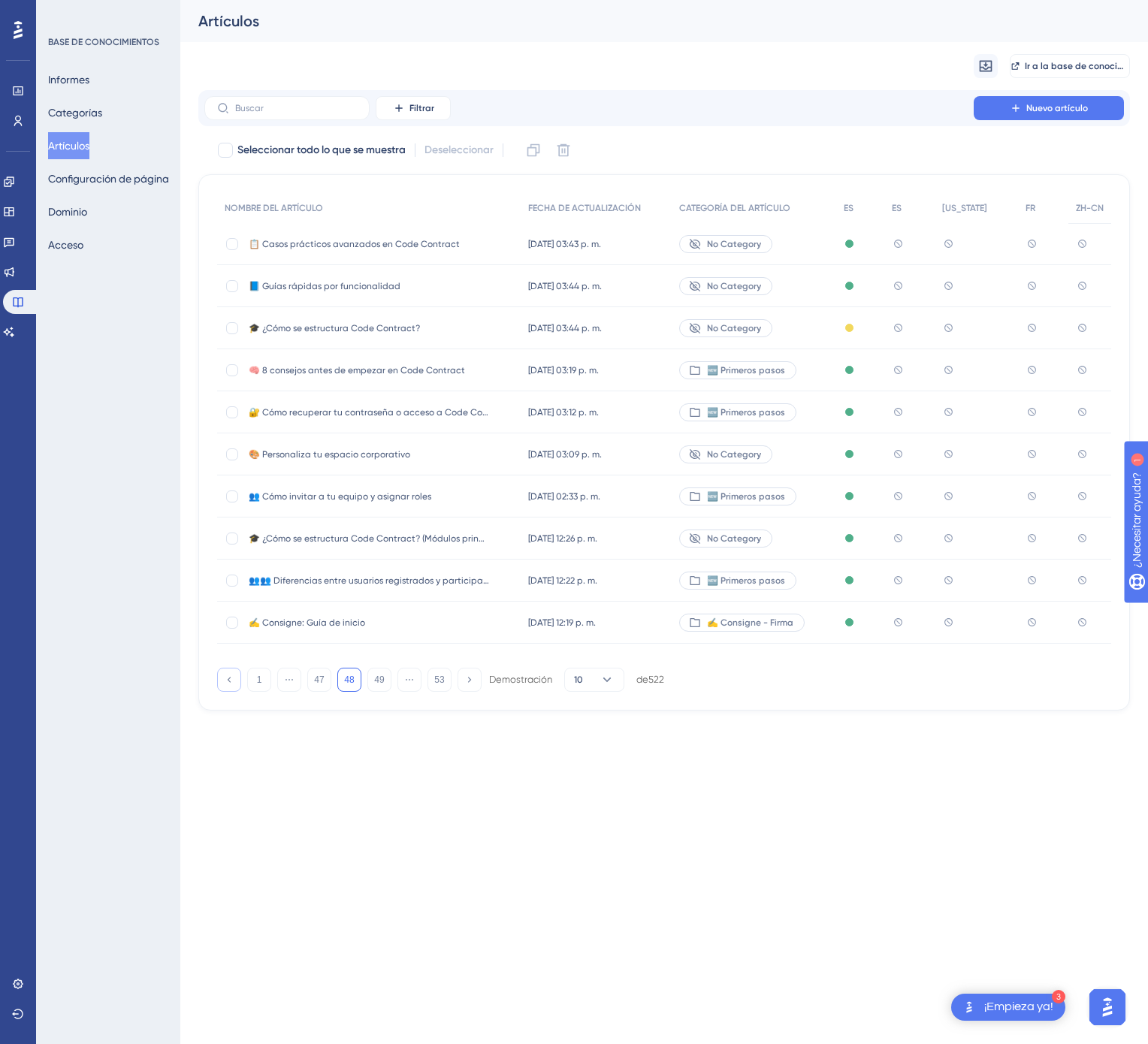
click at [231, 686] on button at bounding box center [229, 679] width 24 height 24
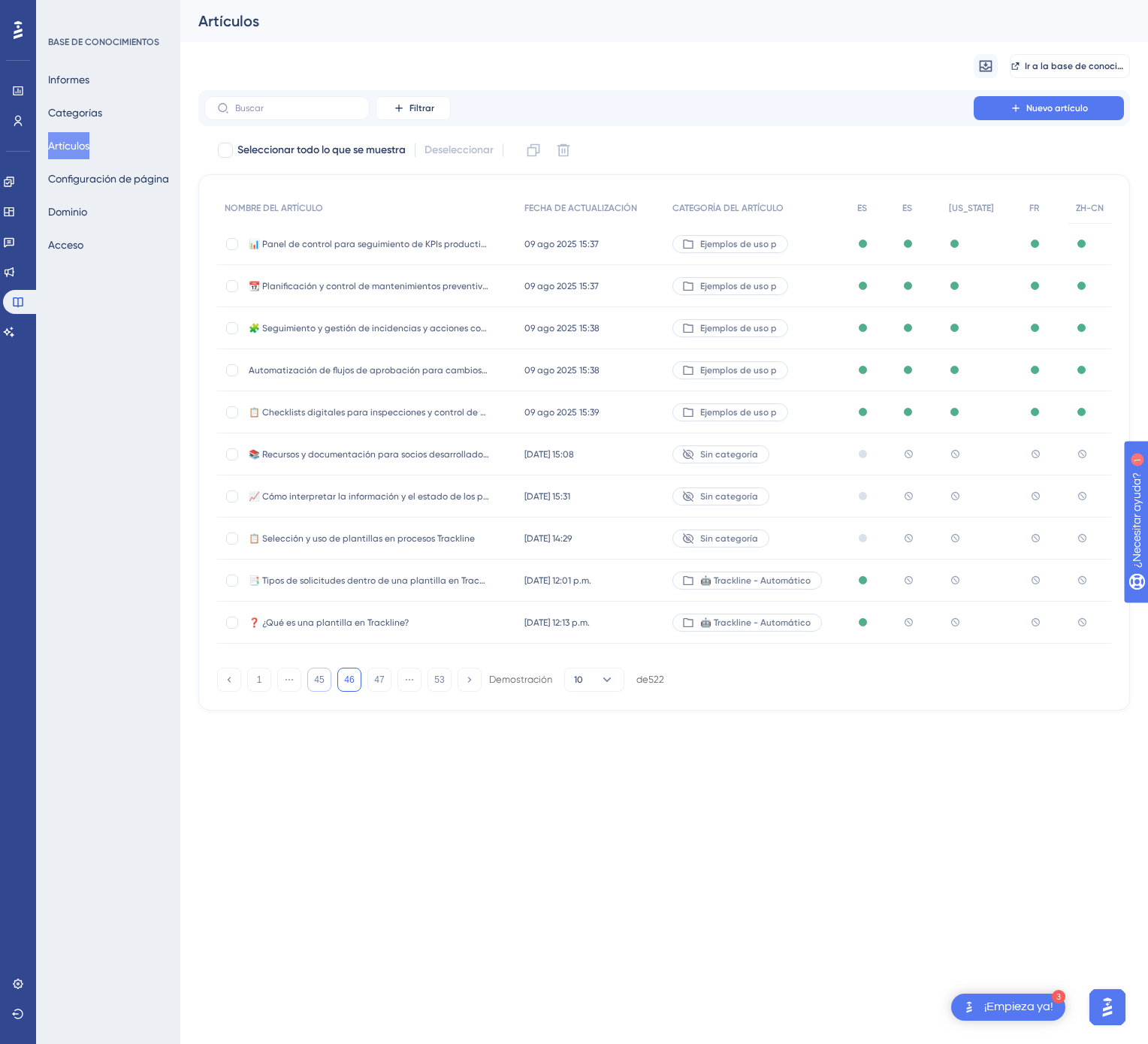
click at [317, 686] on button "45" at bounding box center [320, 679] width 24 height 24
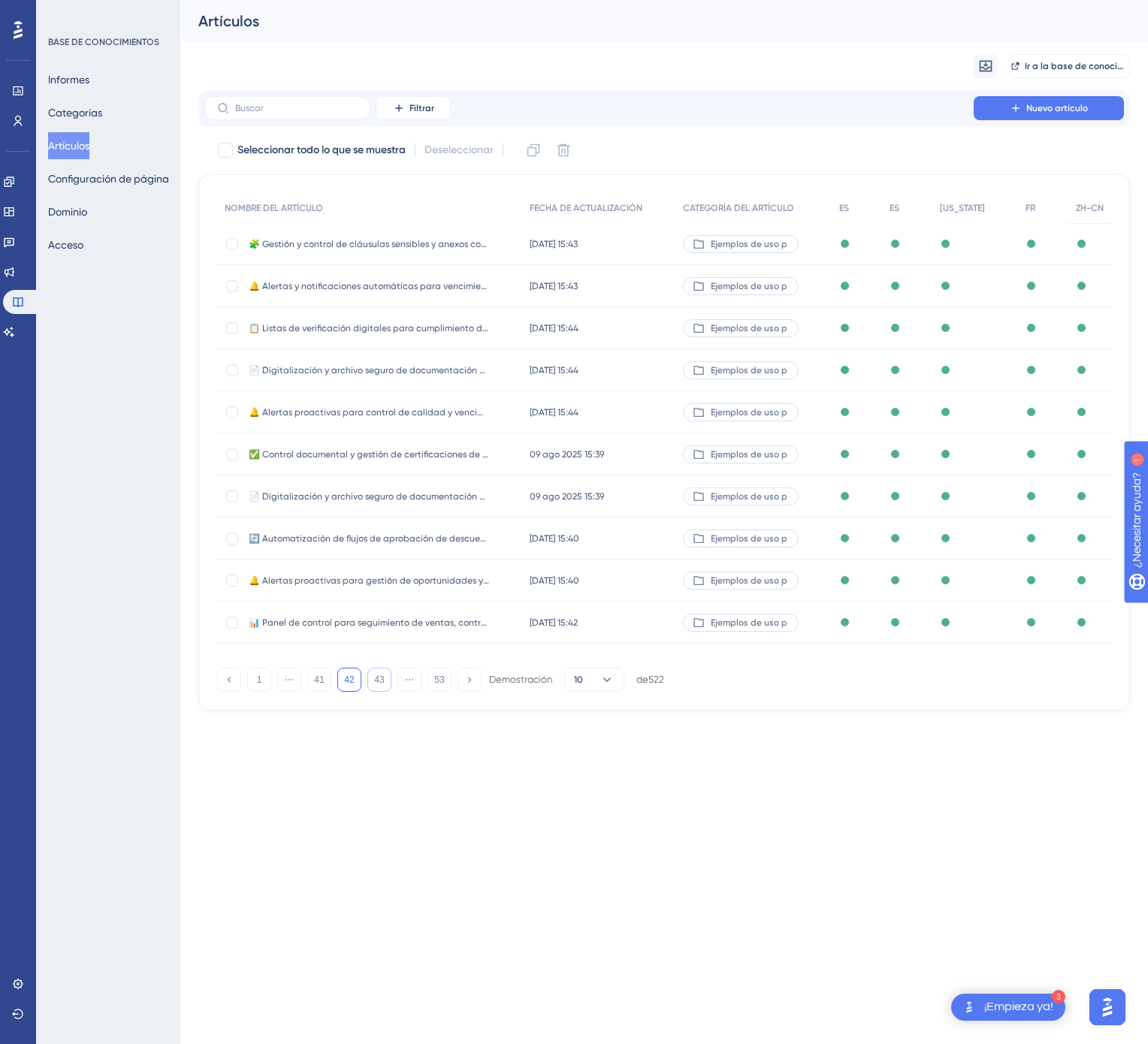
click at [371, 686] on button "43" at bounding box center [380, 679] width 24 height 24
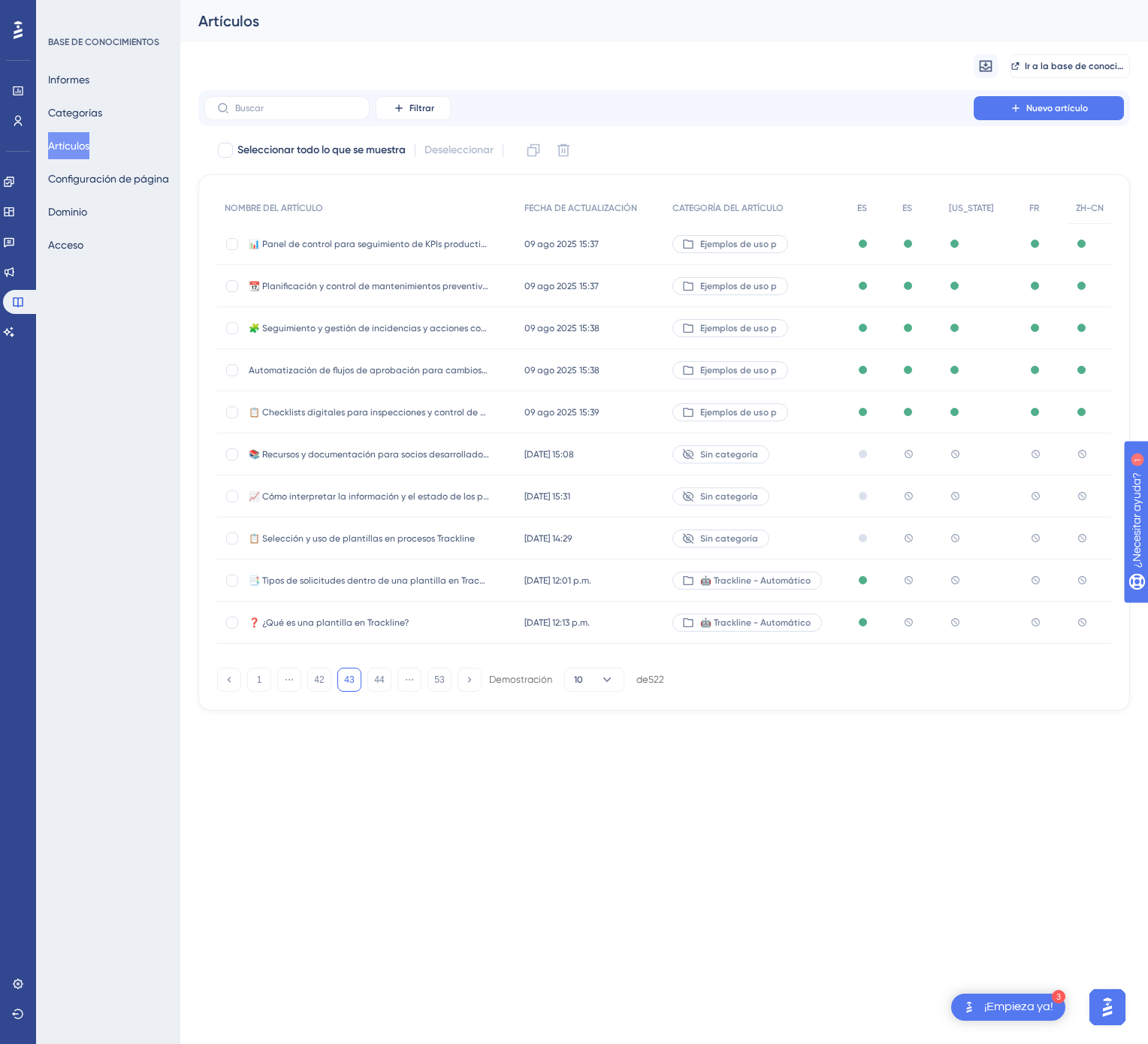
click at [828, 590] on div "🤖 Trackline - Automático" at bounding box center [756, 580] width 185 height 42
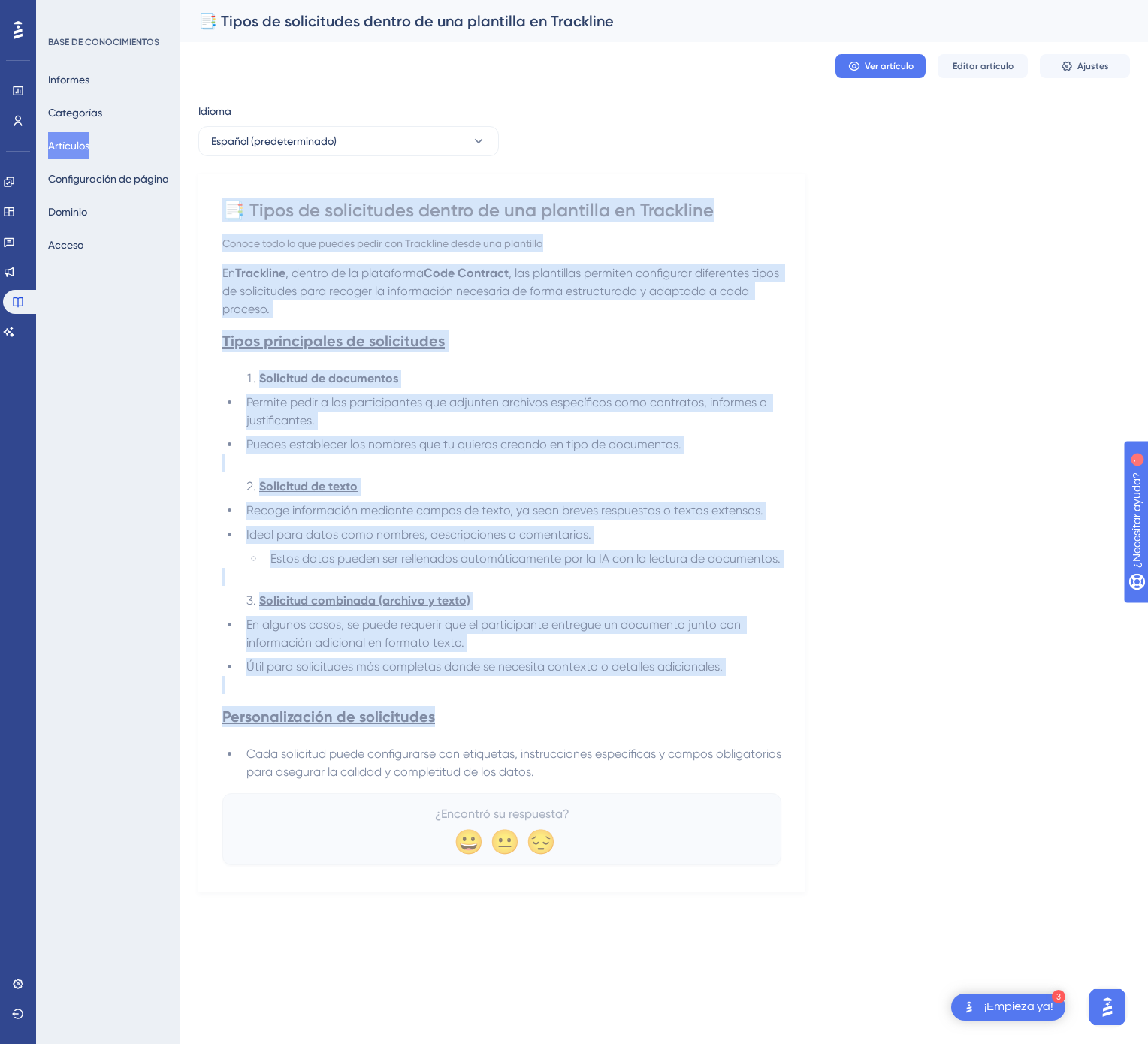
drag, startPoint x: 232, startPoint y: 208, endPoint x: 622, endPoint y: 782, distance: 694.0
click at [622, 782] on div "📑 Tipos de solicitudes dentro de una plantilla en Trackline Conoce todo lo que …" at bounding box center [502, 531] width 559 height 667
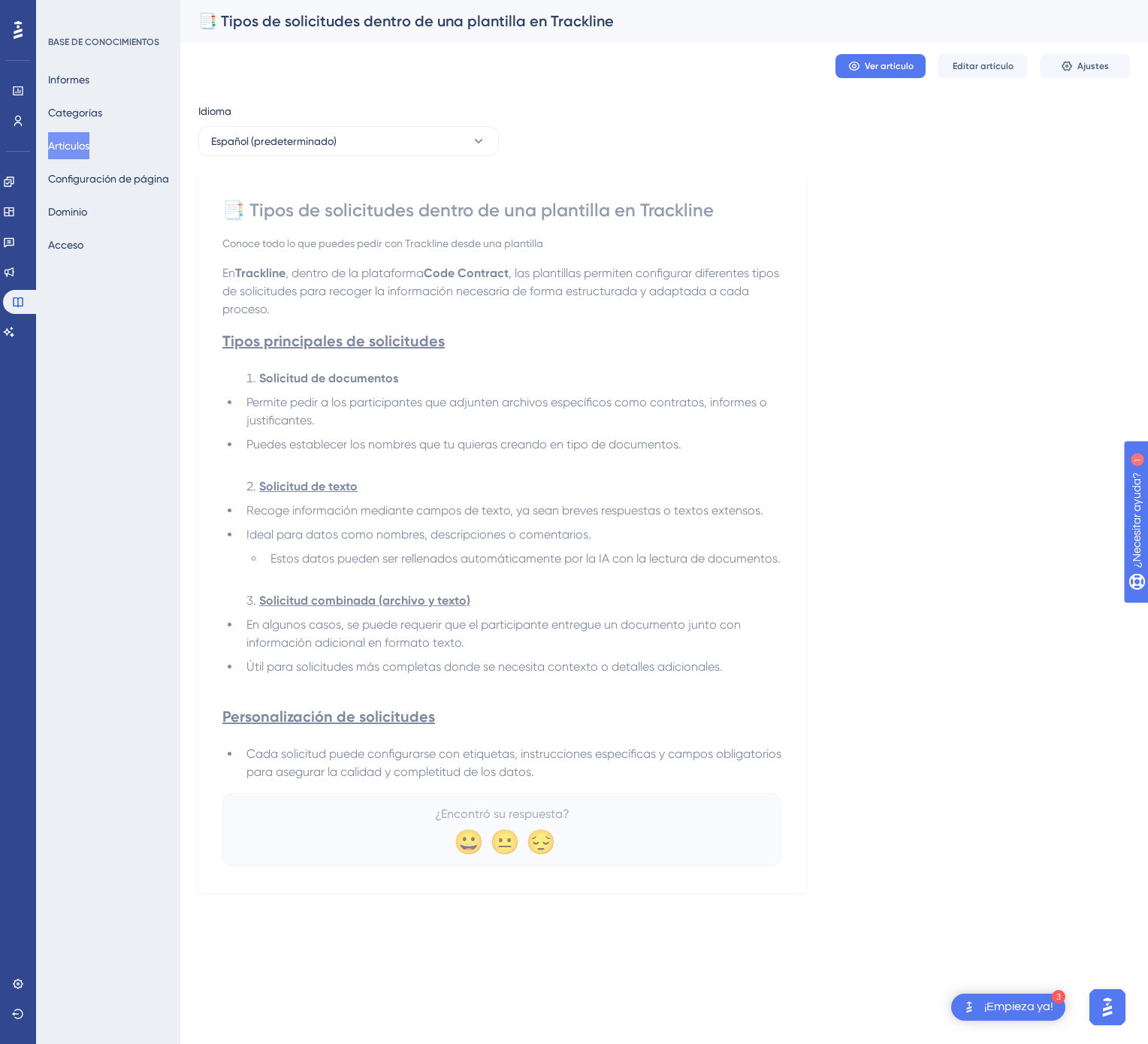
click at [613, 781] on li "Cada solicitud puede configurarse con etiquetas, instrucciones específicas y ca…" at bounding box center [511, 763] width 541 height 36
drag, startPoint x: 613, startPoint y: 785, endPoint x: 594, endPoint y: 776, distance: 21.0
click at [579, 776] on li "Cada solicitud puede configurarse con etiquetas, instrucciones específicas y ca…" at bounding box center [511, 763] width 541 height 36
click at [594, 776] on span "Cada solicitud puede configurarse con etiquetas, instrucciones específicas y ca…" at bounding box center [516, 762] width 538 height 32
drag, startPoint x: 616, startPoint y: 776, endPoint x: 562, endPoint y: 776, distance: 54.0
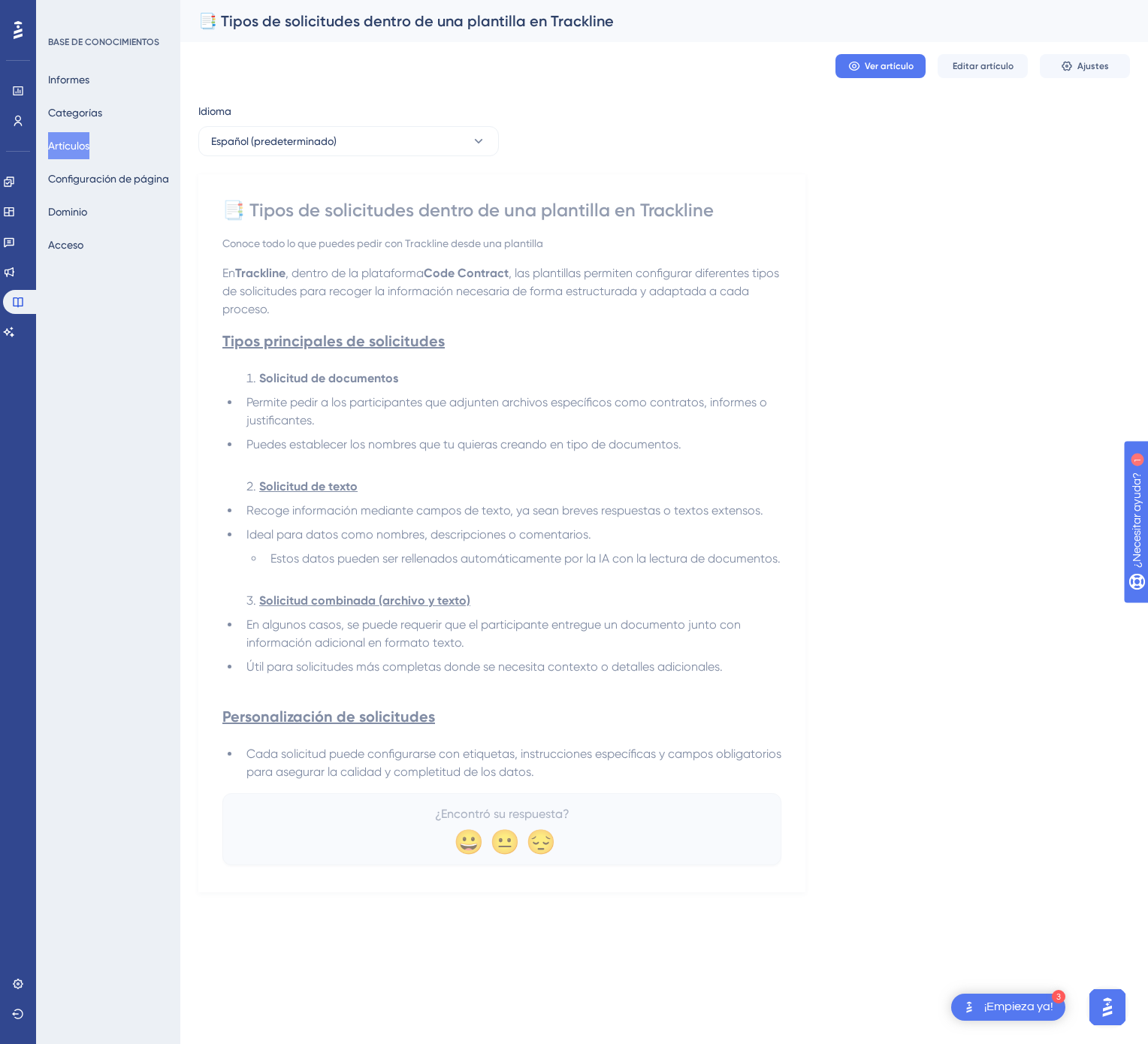
click at [562, 776] on li "Cada solicitud puede configurarse con etiquetas, instrucciones específicas y ca…" at bounding box center [511, 763] width 541 height 36
click at [643, 781] on li "Cada solicitud puede configurarse con etiquetas, instrucciones específicas y ca…" at bounding box center [511, 763] width 541 height 36
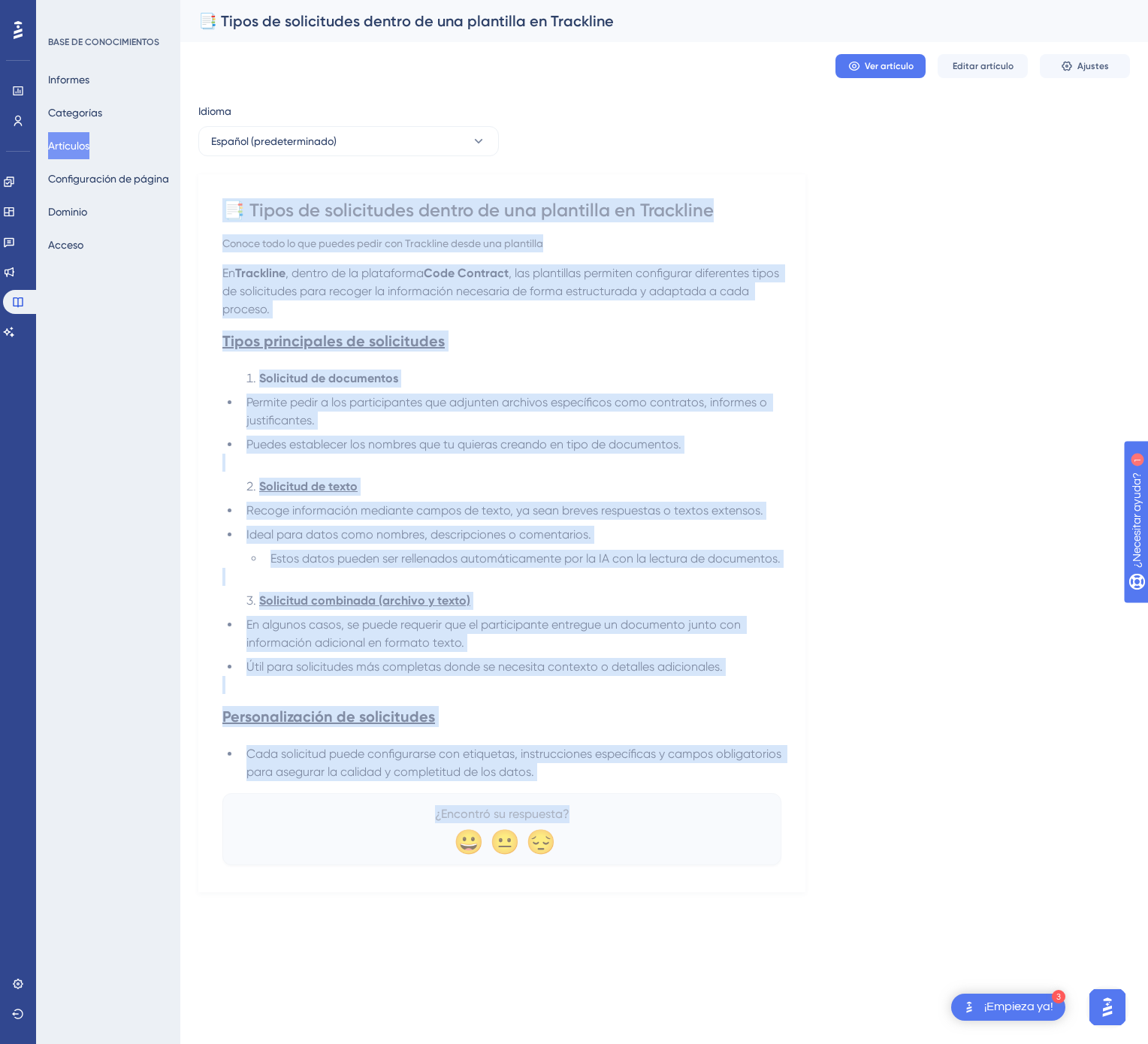
drag, startPoint x: 229, startPoint y: 198, endPoint x: 783, endPoint y: 796, distance: 815.2
click at [783, 796] on div "📑 Tipos de solicitudes dentro de una plantilla en Trackline Conoce todo lo que …" at bounding box center [502, 532] width 607 height 718
copy div "📑 Tipos de solicitudes dentro de una plantilla en Trackline Conoce todo lo que …"
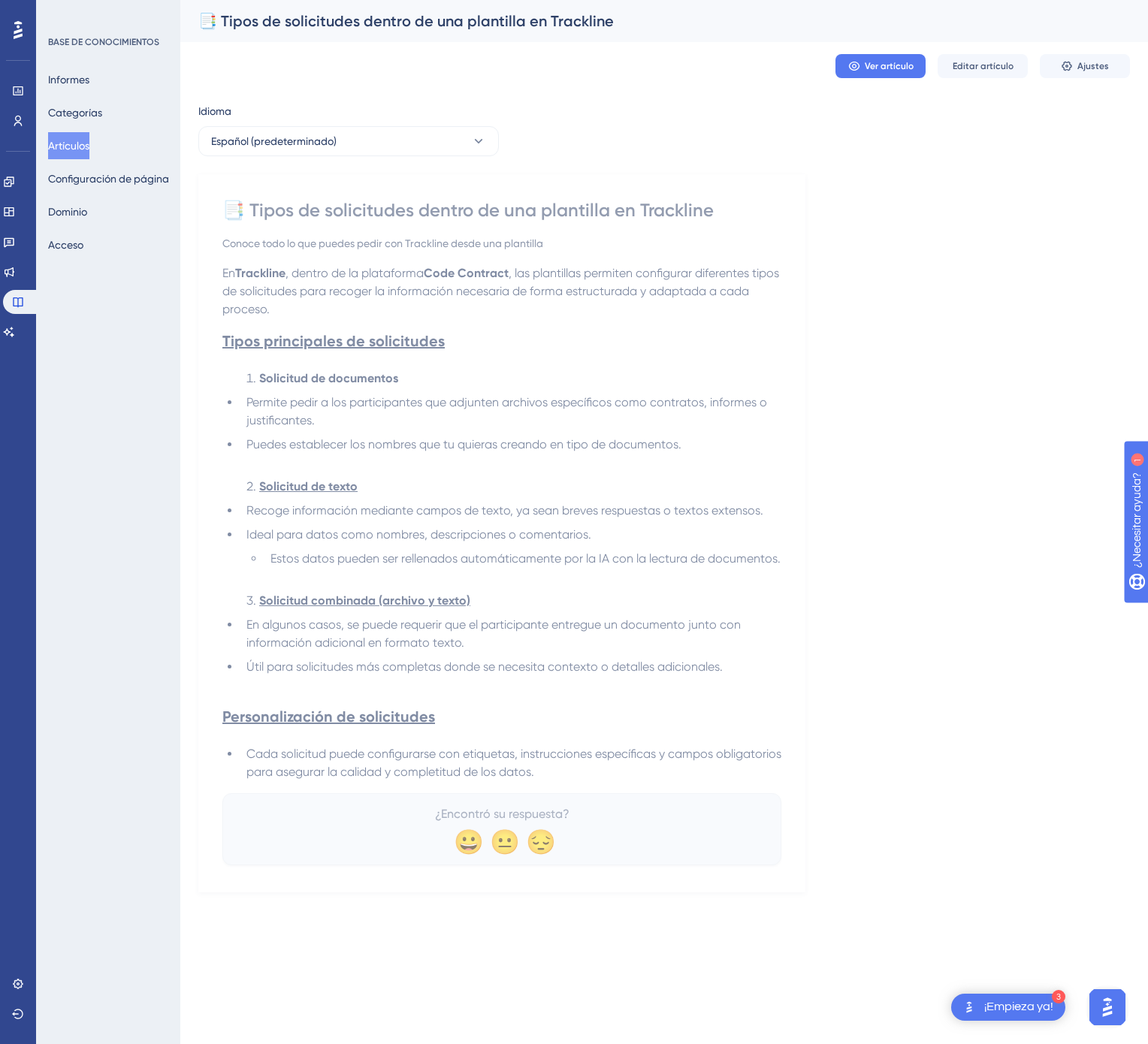
click at [447, 125] on div "Idioma" at bounding box center [348, 114] width 301 height 24
click at [447, 147] on button "Español (predeterminado)" at bounding box center [348, 141] width 301 height 30
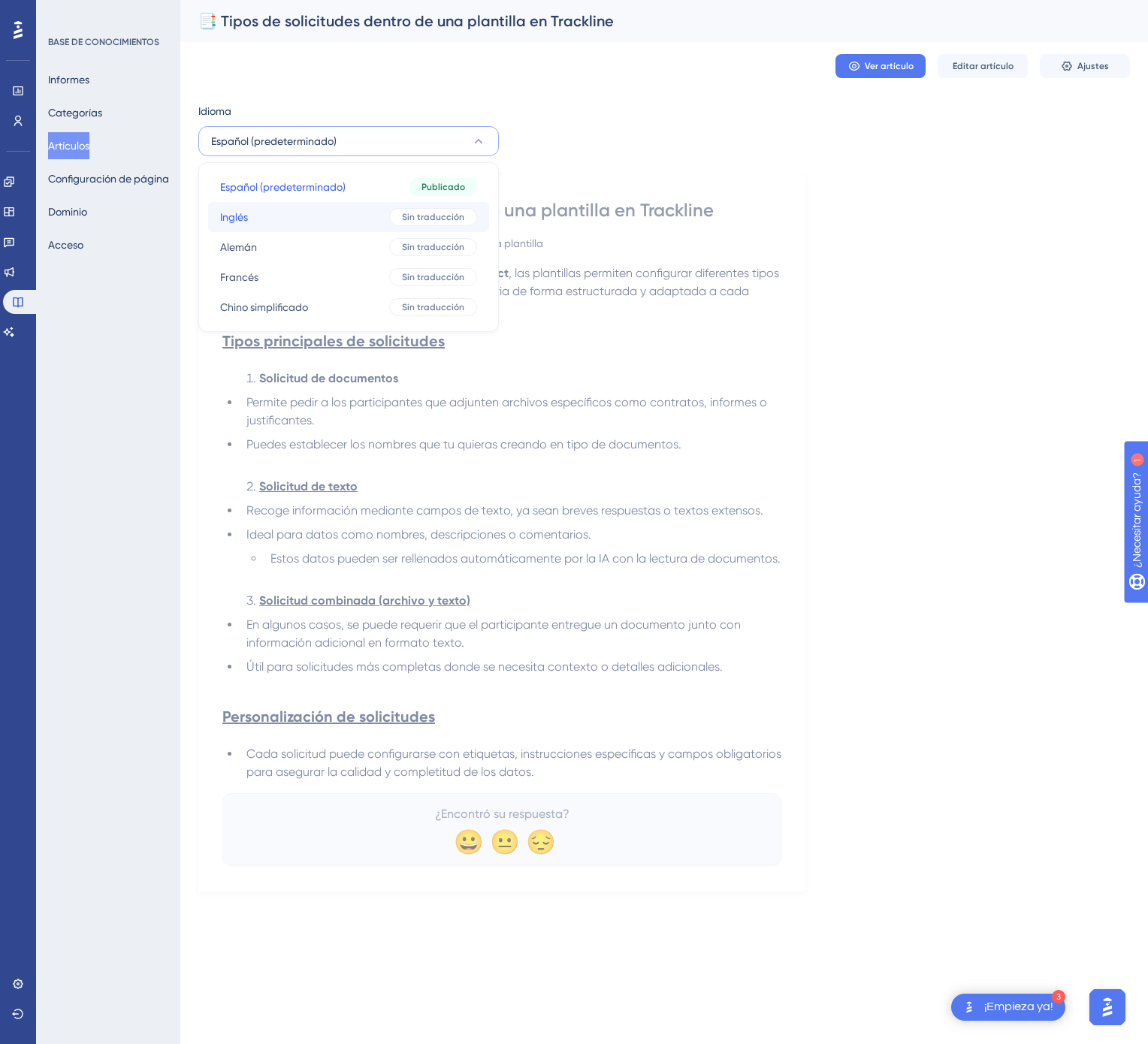
click at [400, 223] on div "Sin traducción" at bounding box center [433, 217] width 88 height 18
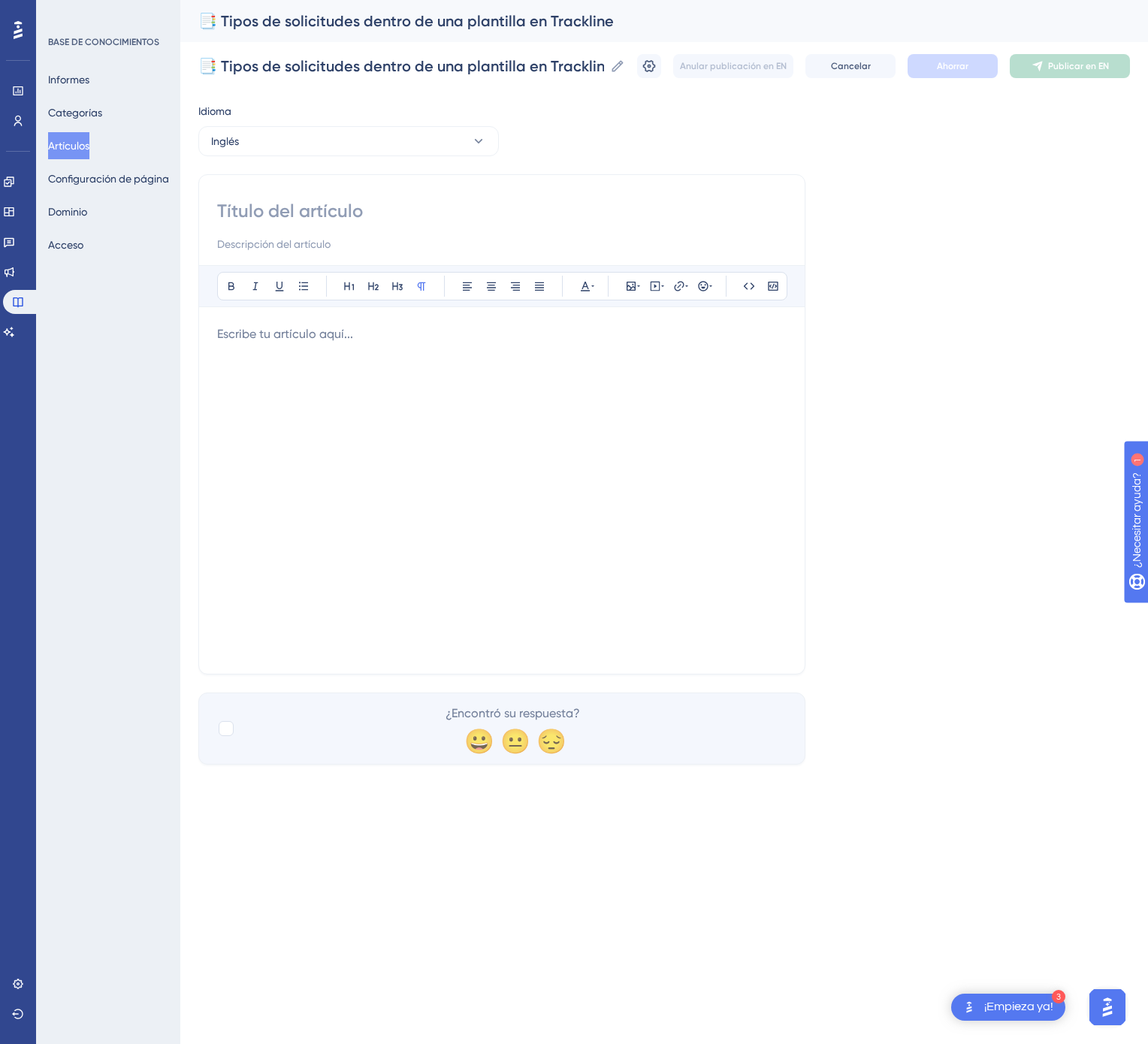
click at [502, 218] on input at bounding box center [502, 211] width 570 height 24
paste input "📑 Types of Requests in a Trackline Template"
type input "📑 Types of Requests in a Trackline Template"
click at [579, 456] on div at bounding box center [502, 491] width 570 height 331
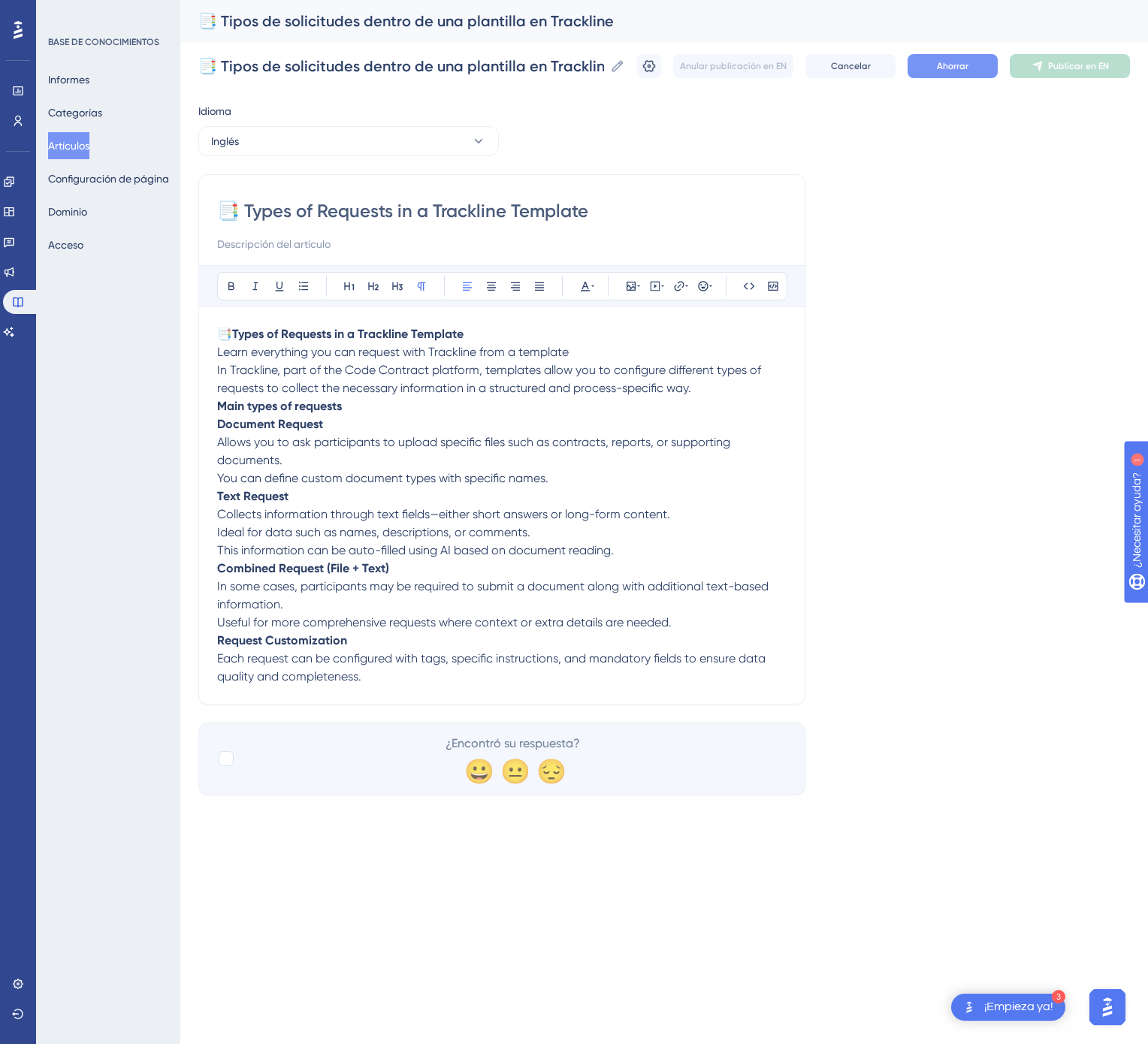
click at [934, 67] on button "Ahorrar" at bounding box center [952, 66] width 90 height 24
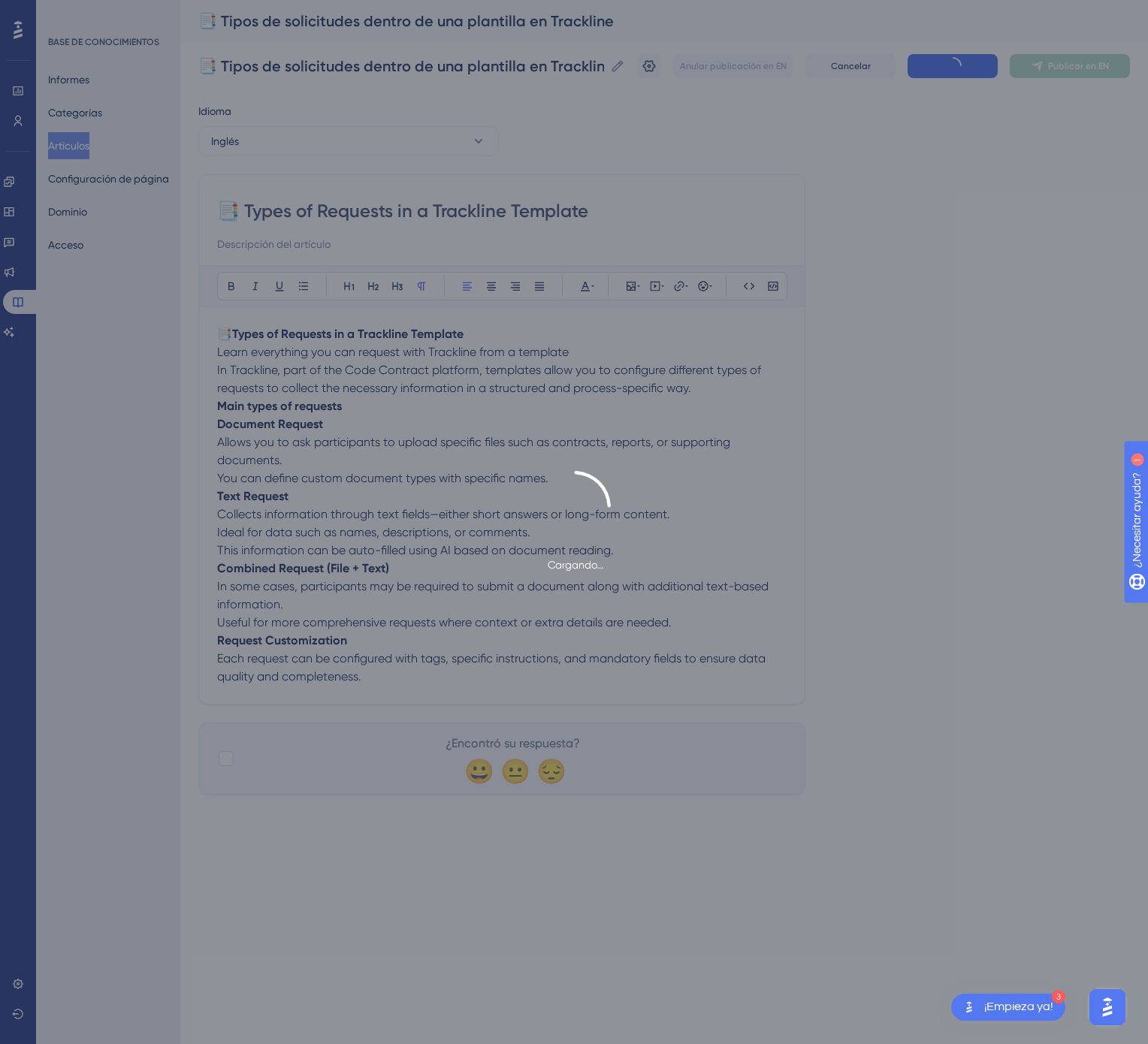
click at [1091, 63] on font "Publicar en EN" at bounding box center [1078, 66] width 61 height 11
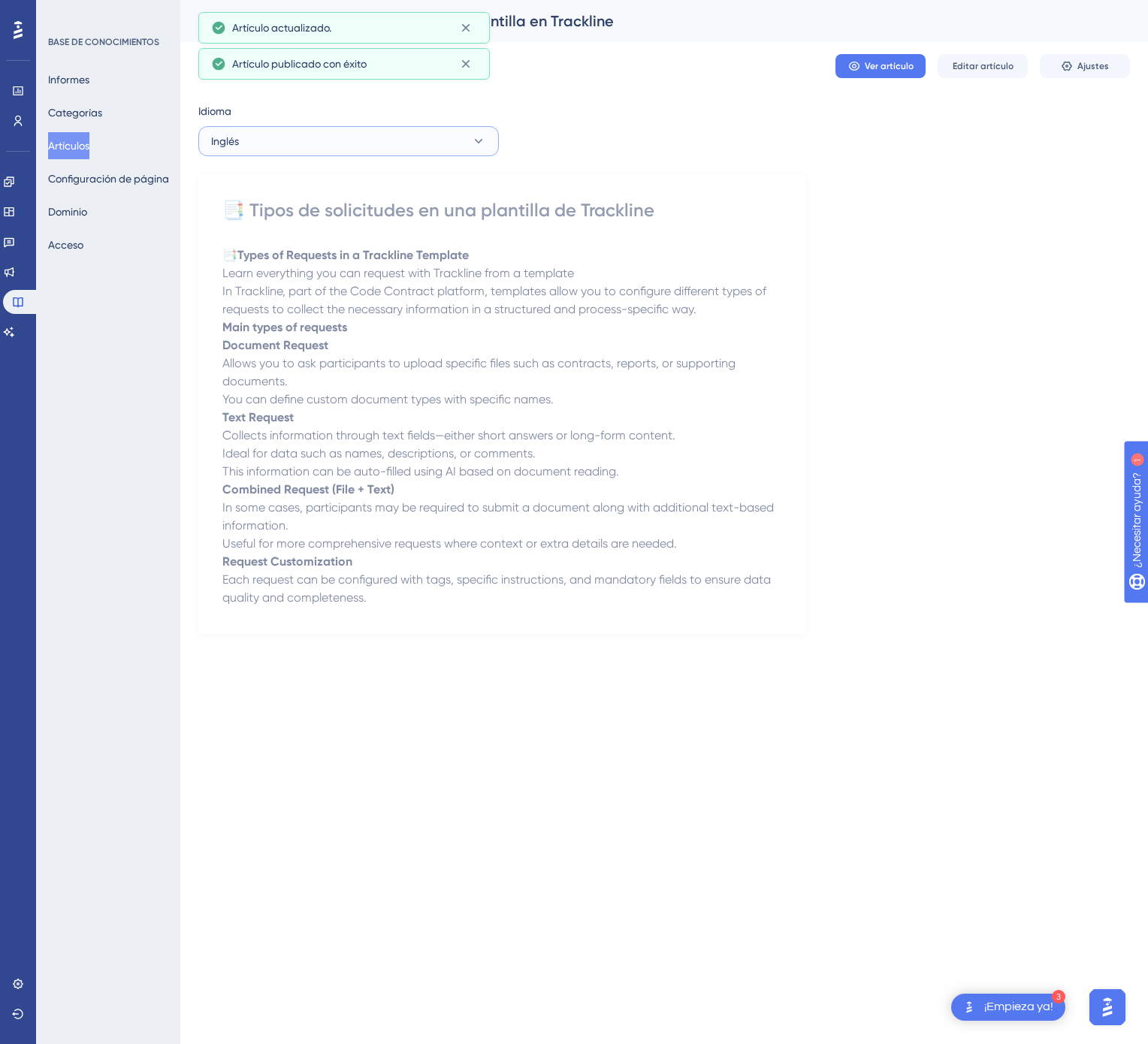
click at [422, 147] on button "Inglés" at bounding box center [348, 141] width 301 height 30
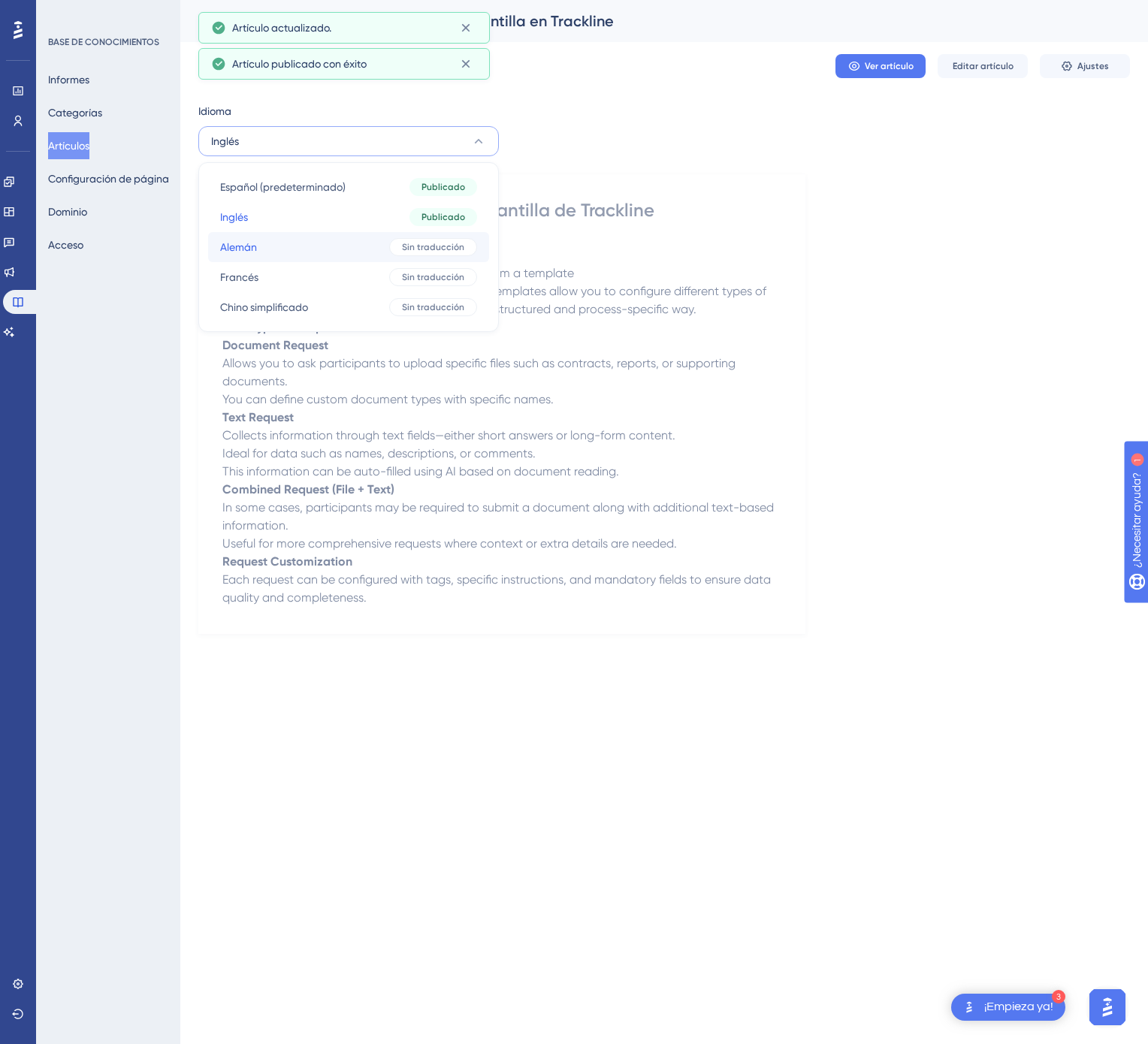
click at [386, 238] on button "Alemán Alemán Sin traducción" at bounding box center [348, 247] width 281 height 30
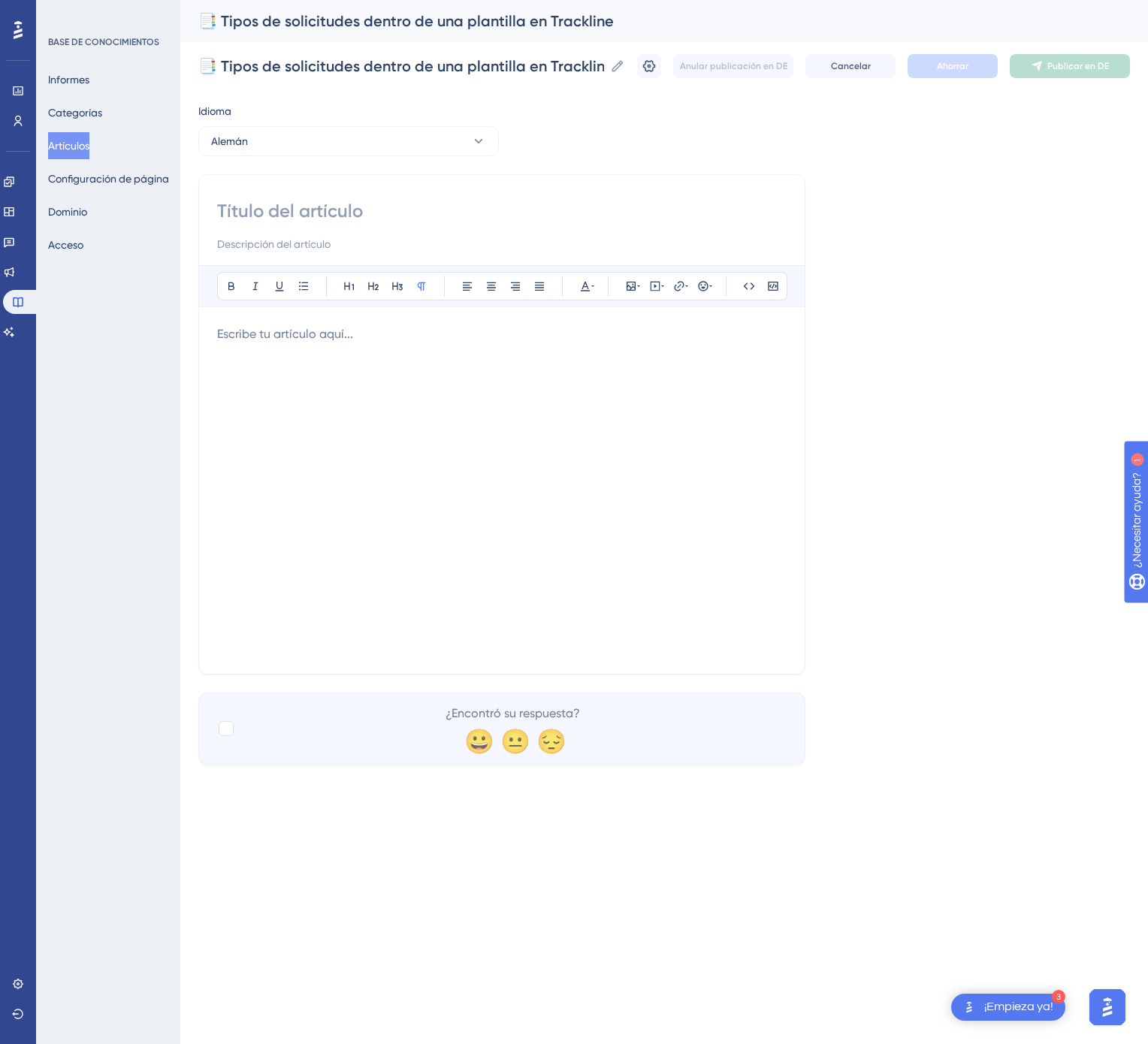
click at [471, 217] on input at bounding box center [502, 211] width 570 height 24
paste input "📑 Anfragetypen in einer Trackline-Vorlage"
type input "📑 Anfragetypen in einer Trackline-Vorlage"
click at [591, 468] on div at bounding box center [502, 491] width 570 height 331
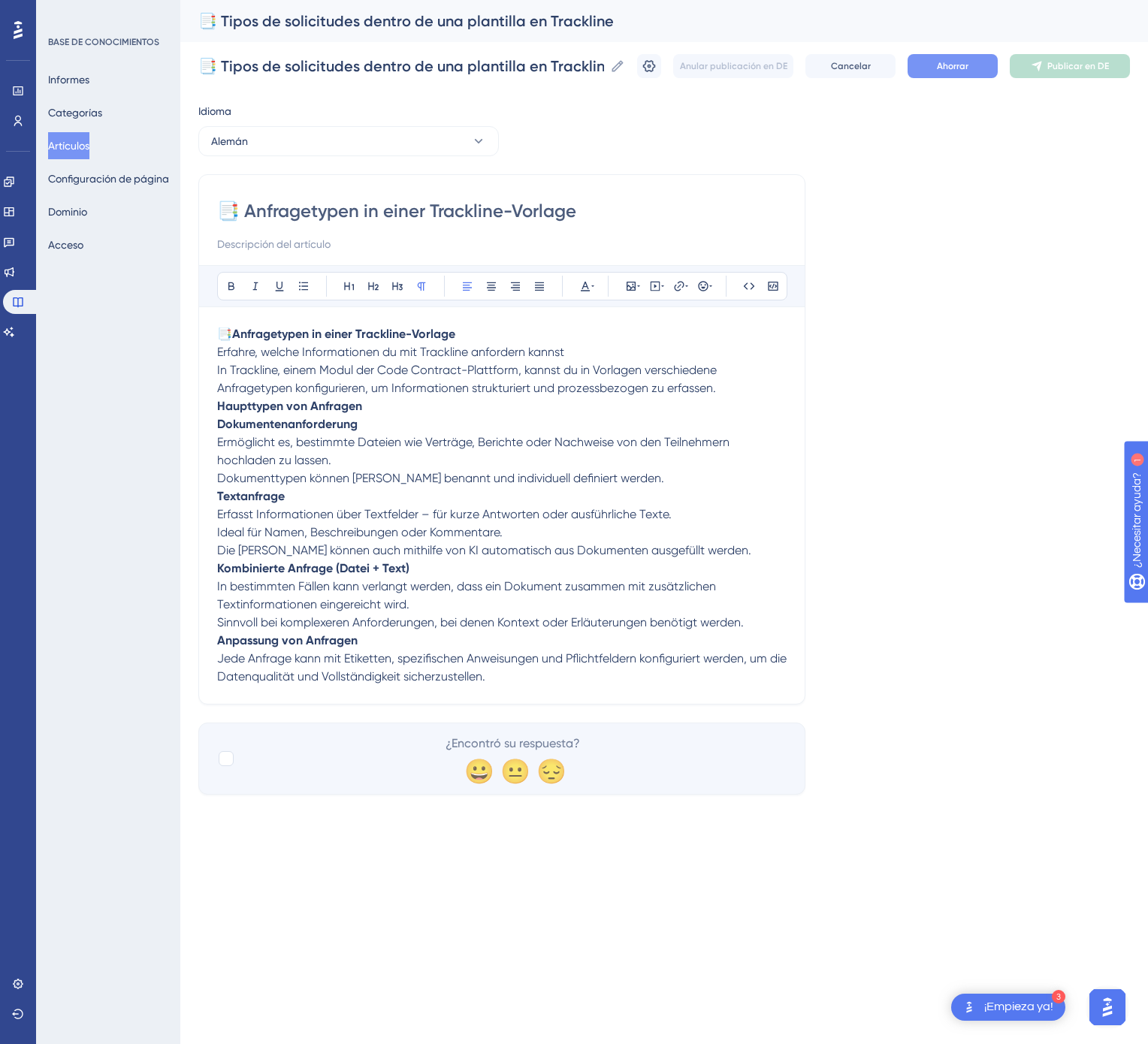
click at [956, 67] on font "Ahorrar" at bounding box center [953, 66] width 32 height 11
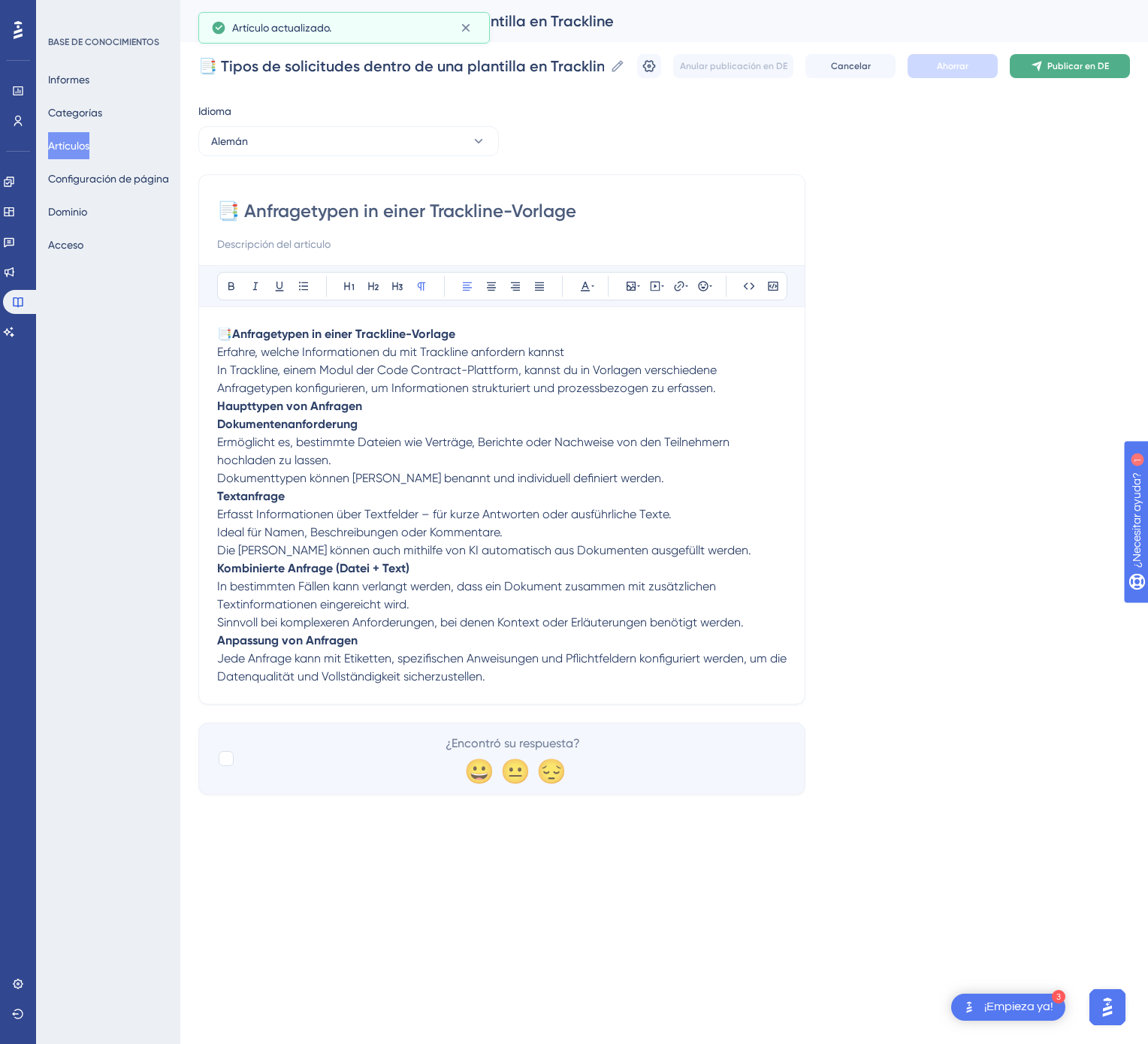
click at [1088, 71] on font "Publicar en DE" at bounding box center [1078, 66] width 62 height 11
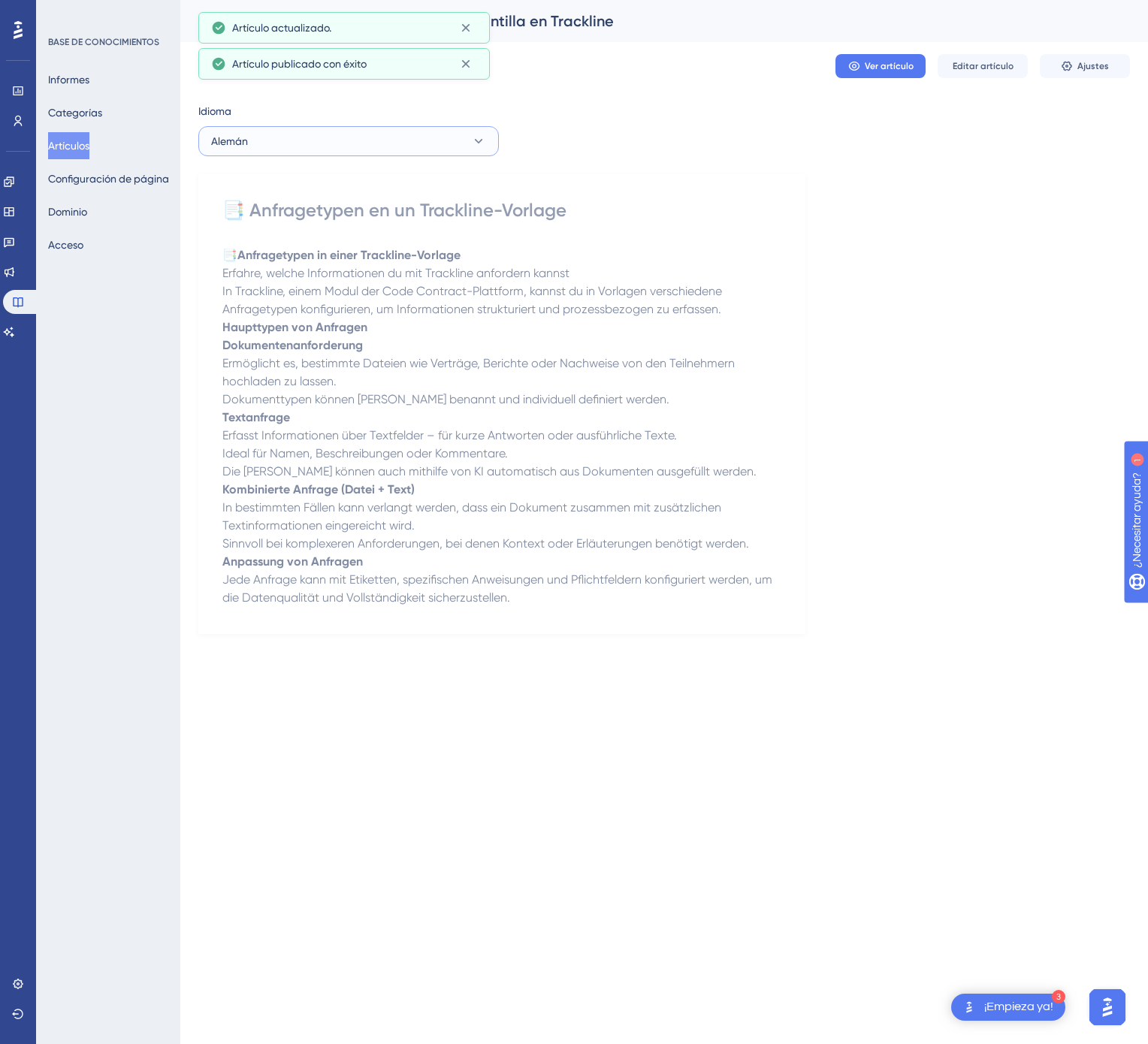
click at [441, 147] on button "Alemán" at bounding box center [348, 141] width 301 height 30
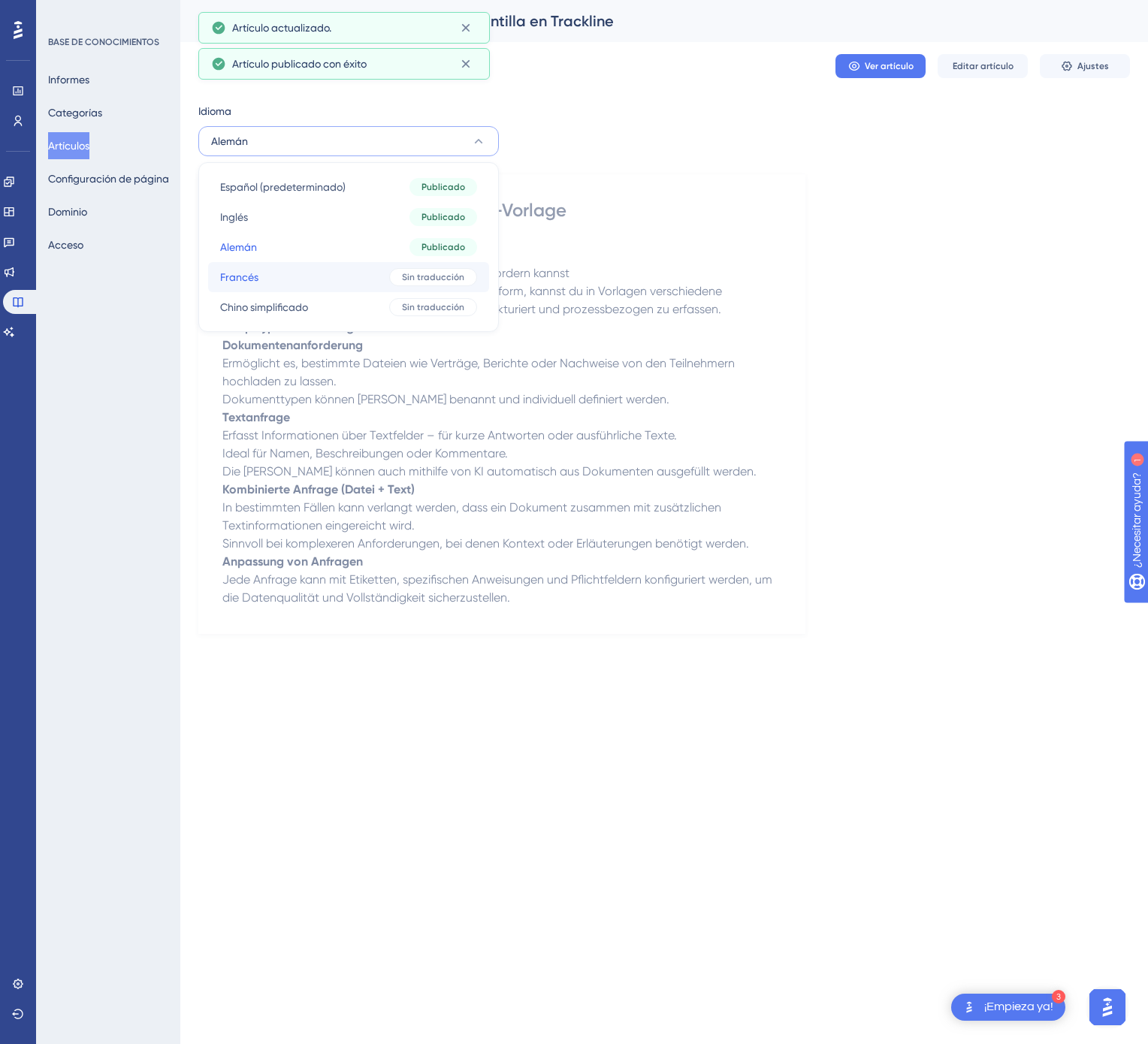
click at [395, 281] on div "Sin traducción" at bounding box center [433, 277] width 88 height 18
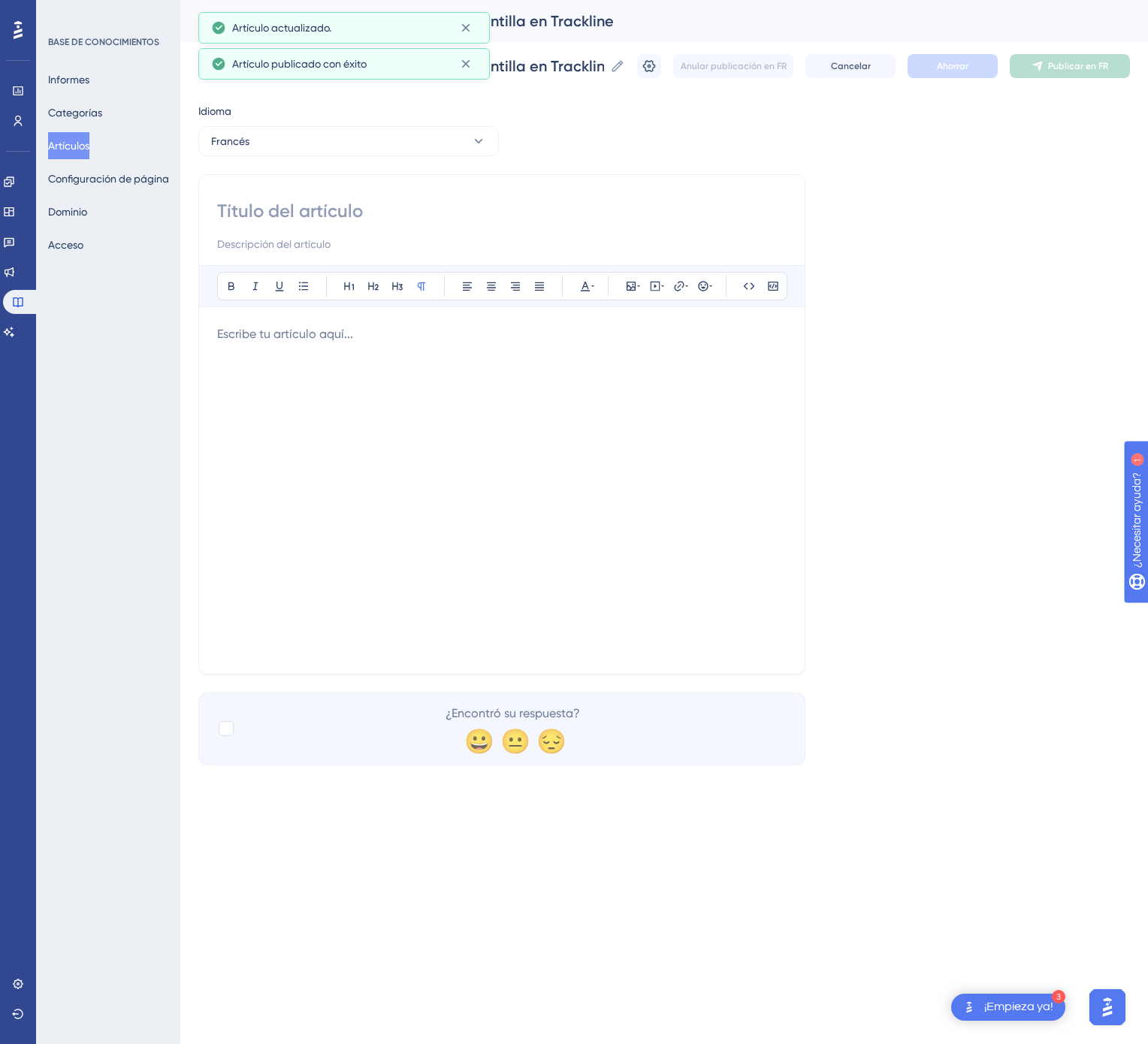
click at [523, 224] on div at bounding box center [502, 226] width 570 height 54
click at [468, 194] on div "Atrevido Itálico Subrayar Viñeta Título 1 Título 2 Título 3 Normal Alinear a la…" at bounding box center [502, 424] width 607 height 501
click at [362, 202] on input at bounding box center [502, 211] width 570 height 24
paste input "📑 Types de demandes dans un modèle Trackline"
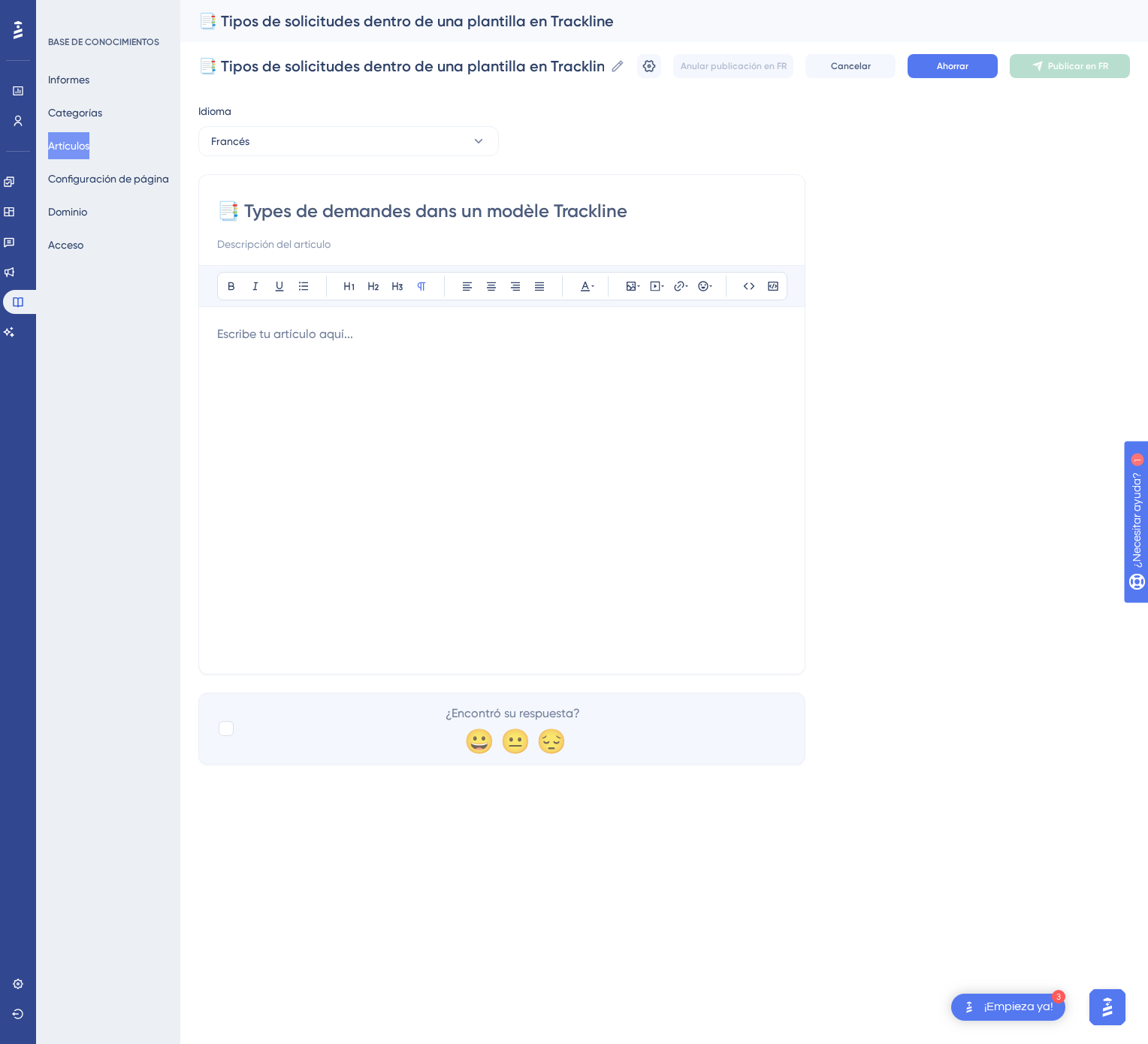
type input "📑 Types de demandes dans un modèle Trackline"
click at [582, 528] on div at bounding box center [502, 491] width 570 height 331
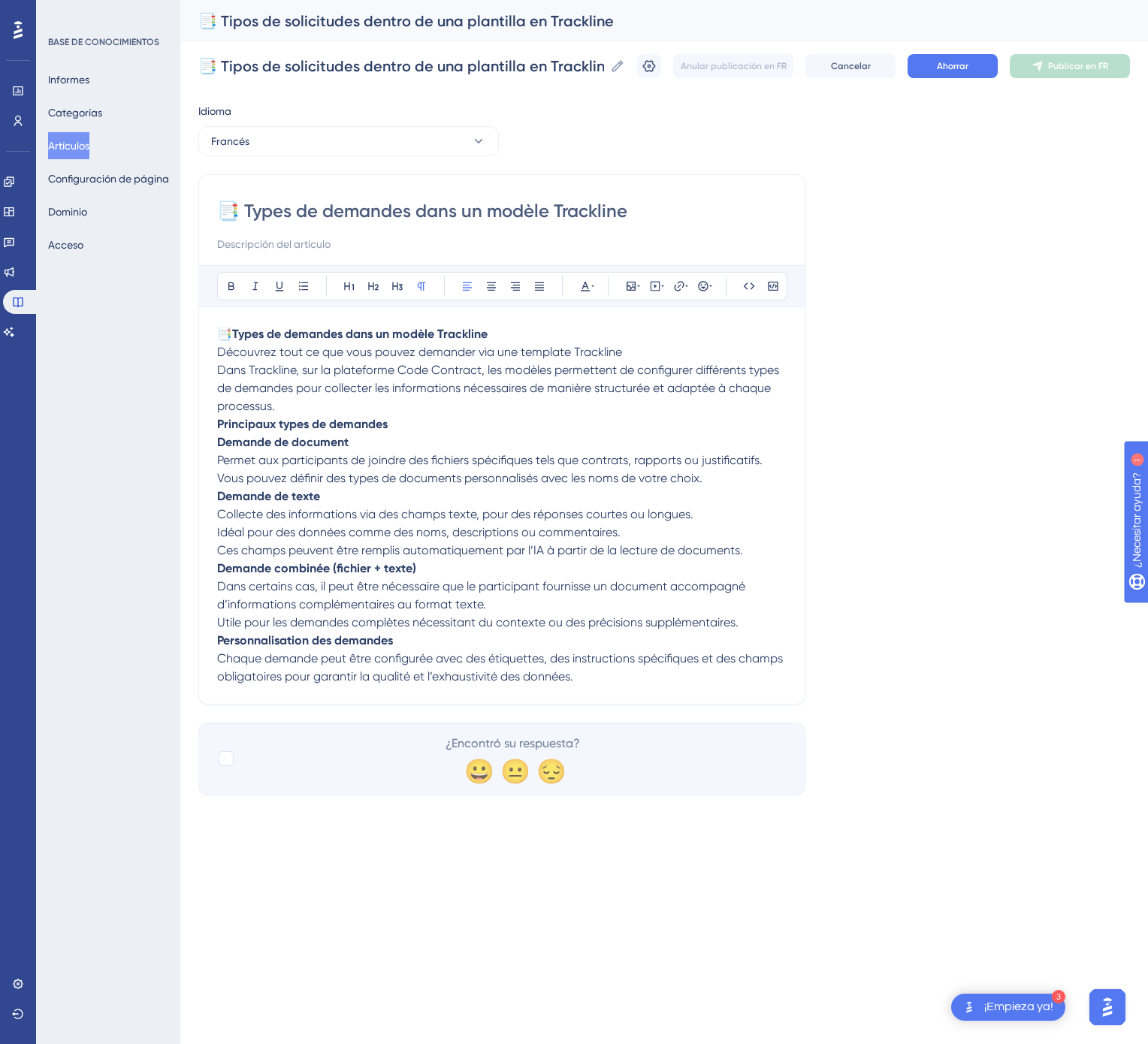
click at [952, 79] on div "📑 Tipos de solicitudes dentro de una plantilla en Trackline 📑 Tipos de solicitu…" at bounding box center [663, 66] width 931 height 48
click at [1007, 73] on div "Anular publicación en FR Cancelar Ahorrar Publicar en FR" at bounding box center [883, 66] width 493 height 24
click at [952, 73] on button "Ahorrar" at bounding box center [952, 66] width 90 height 24
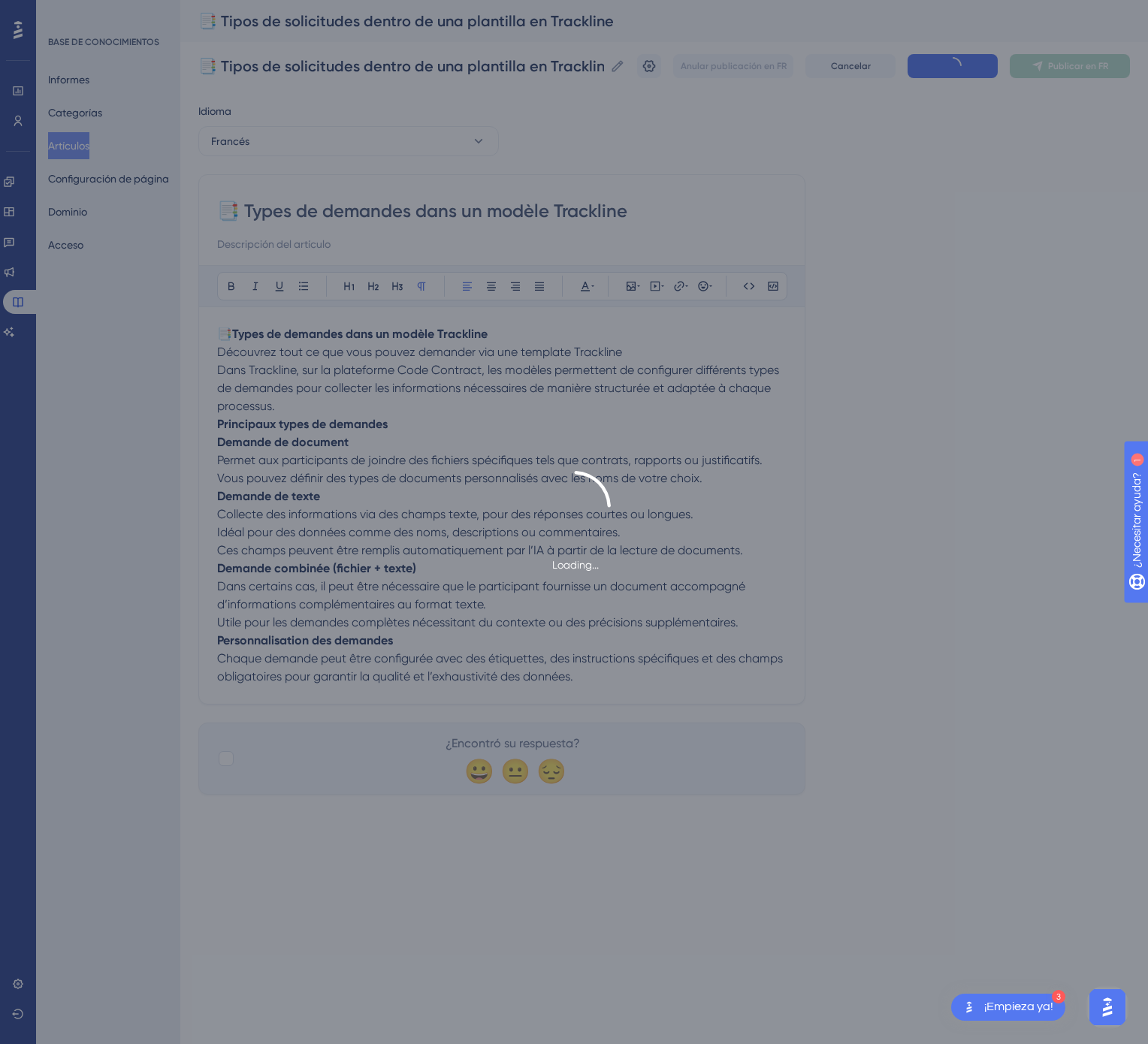
click at [1049, 71] on span "Publicar en FR" at bounding box center [1078, 66] width 60 height 12
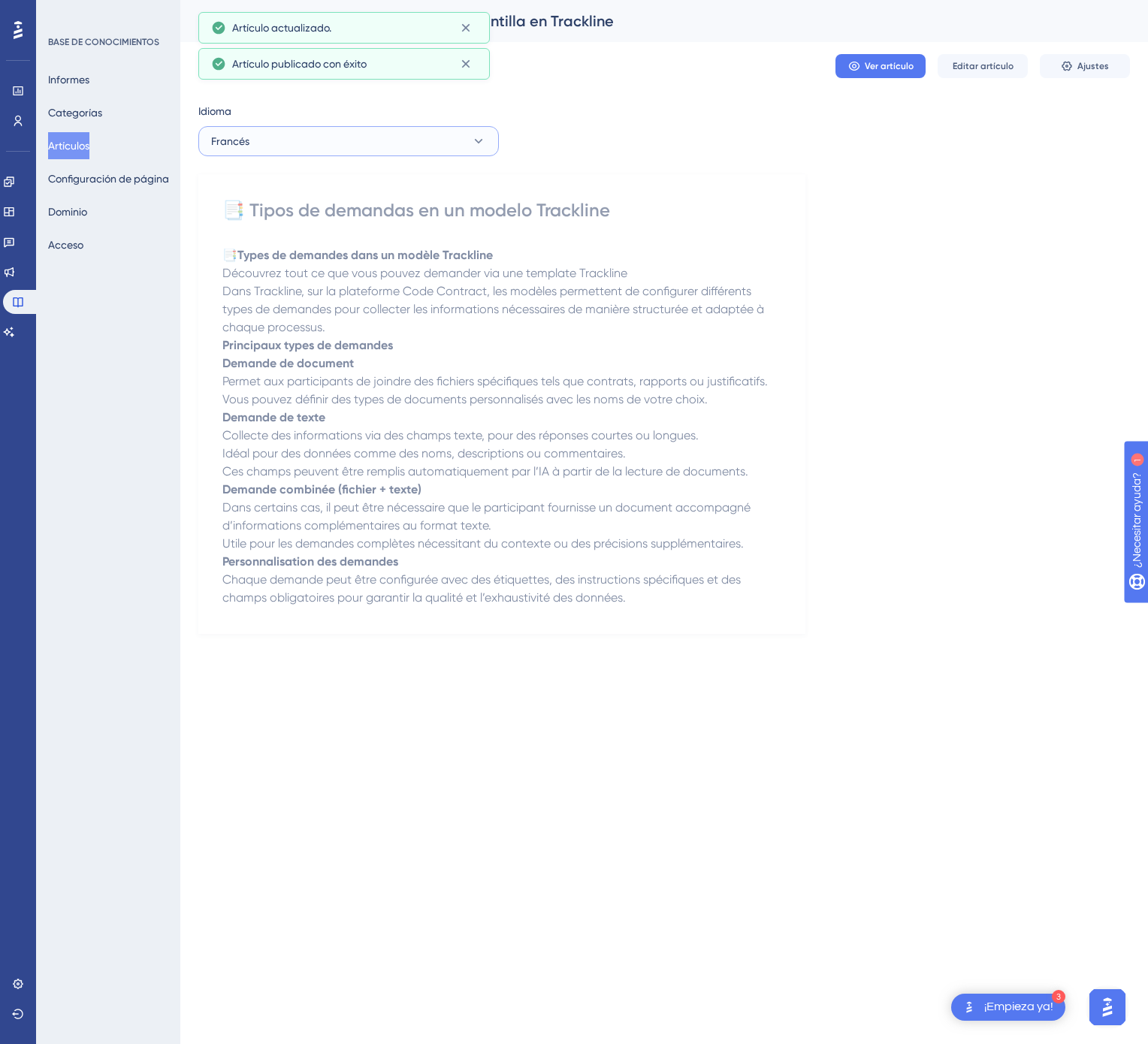
click at [395, 132] on button "Francés" at bounding box center [348, 141] width 301 height 30
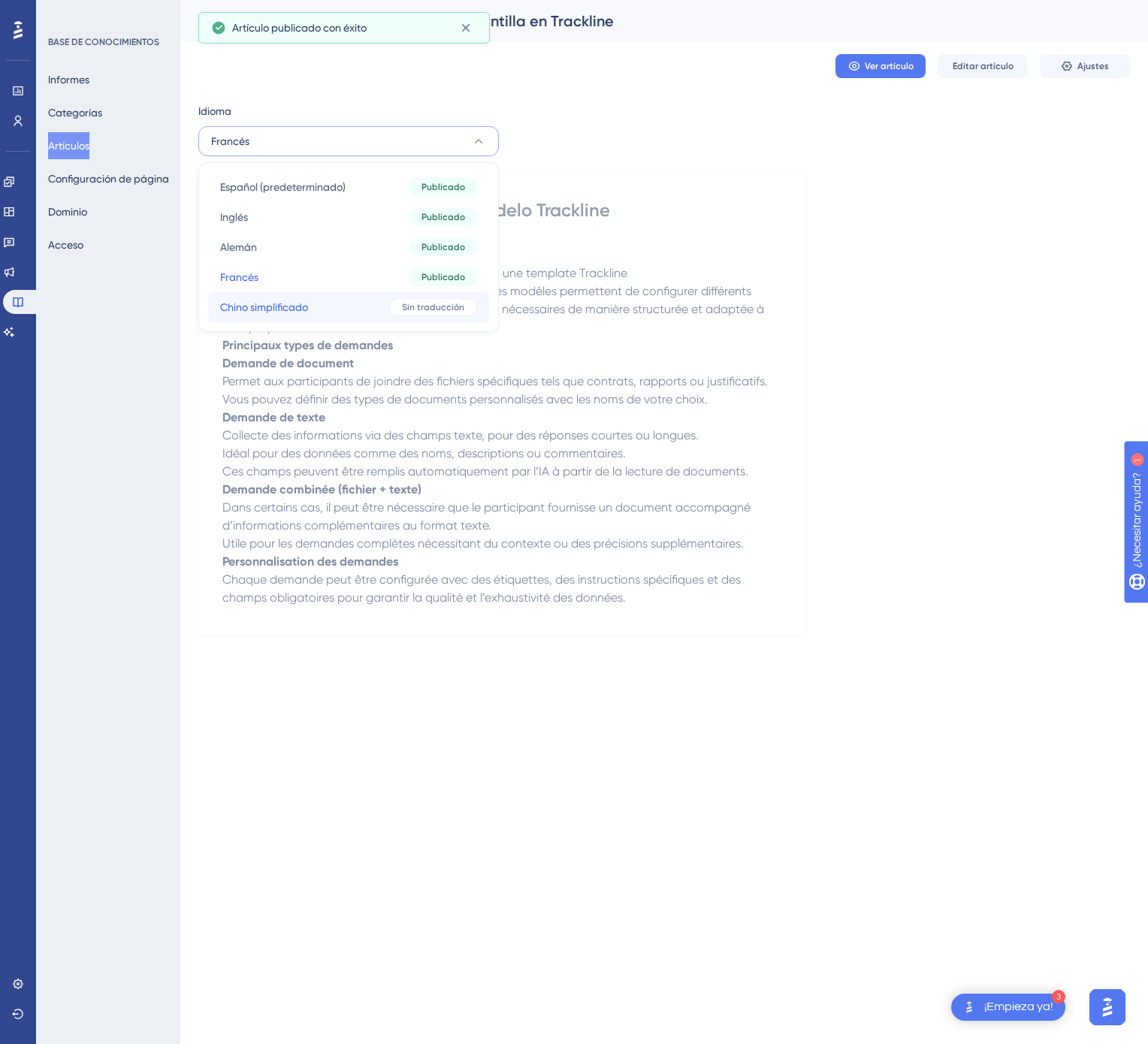
click at [351, 293] on button "Chino simplificado Chino simplificado Sin traducción" at bounding box center [348, 307] width 281 height 30
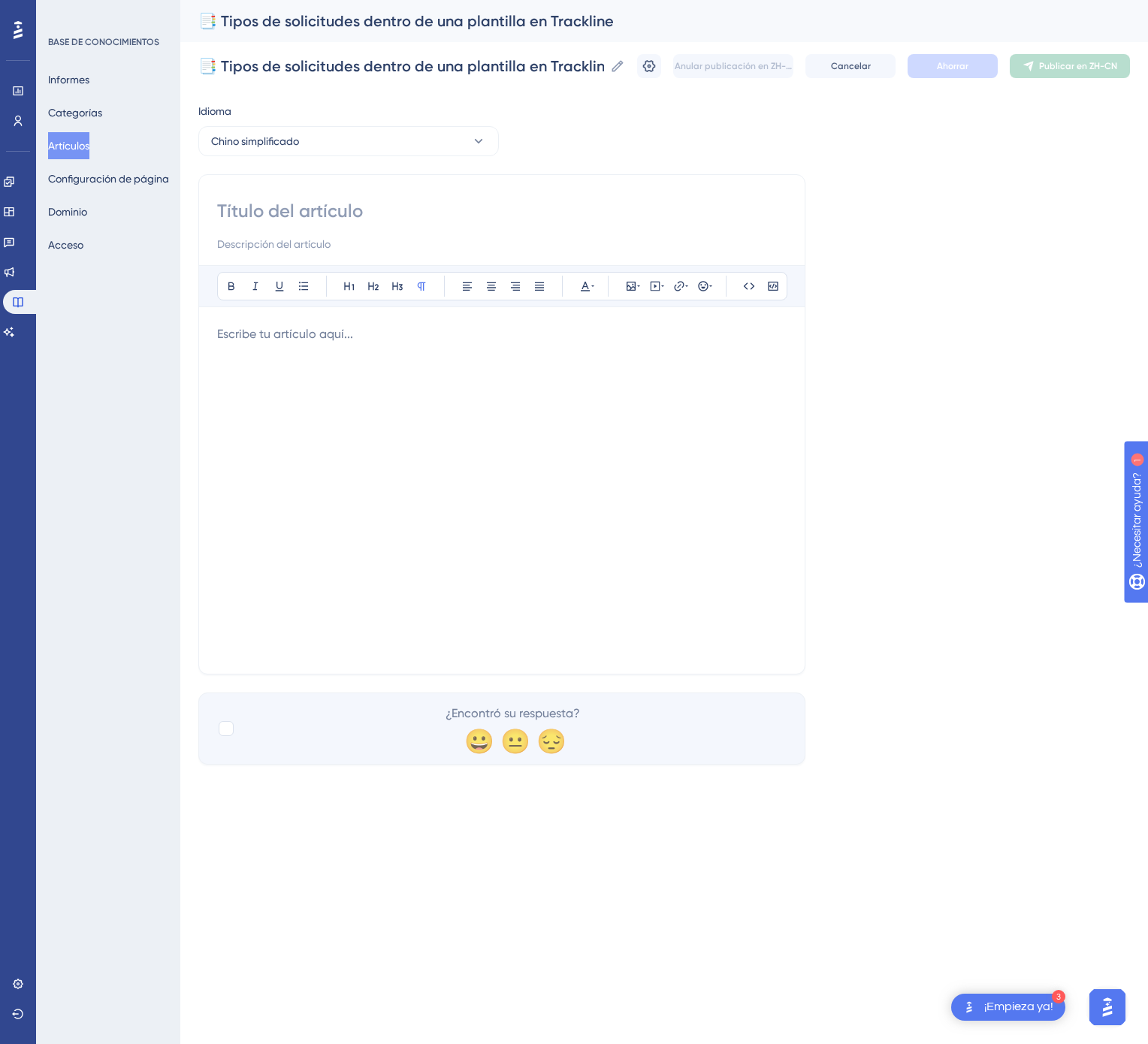
click at [408, 211] on input at bounding box center [502, 211] width 570 height 24
paste input "📑 Trackline 模板中的请求类型"
type input "📑 Trackline 模板中的请求类型"
drag, startPoint x: 199, startPoint y: 436, endPoint x: 268, endPoint y: 423, distance: 70.2
click at [198, 436] on div "📑 Trackline 模板中的请求类型 Atrevido Itálico Subrayar Viñeta Título 1 Título 2 Título …" at bounding box center [502, 424] width 607 height 501
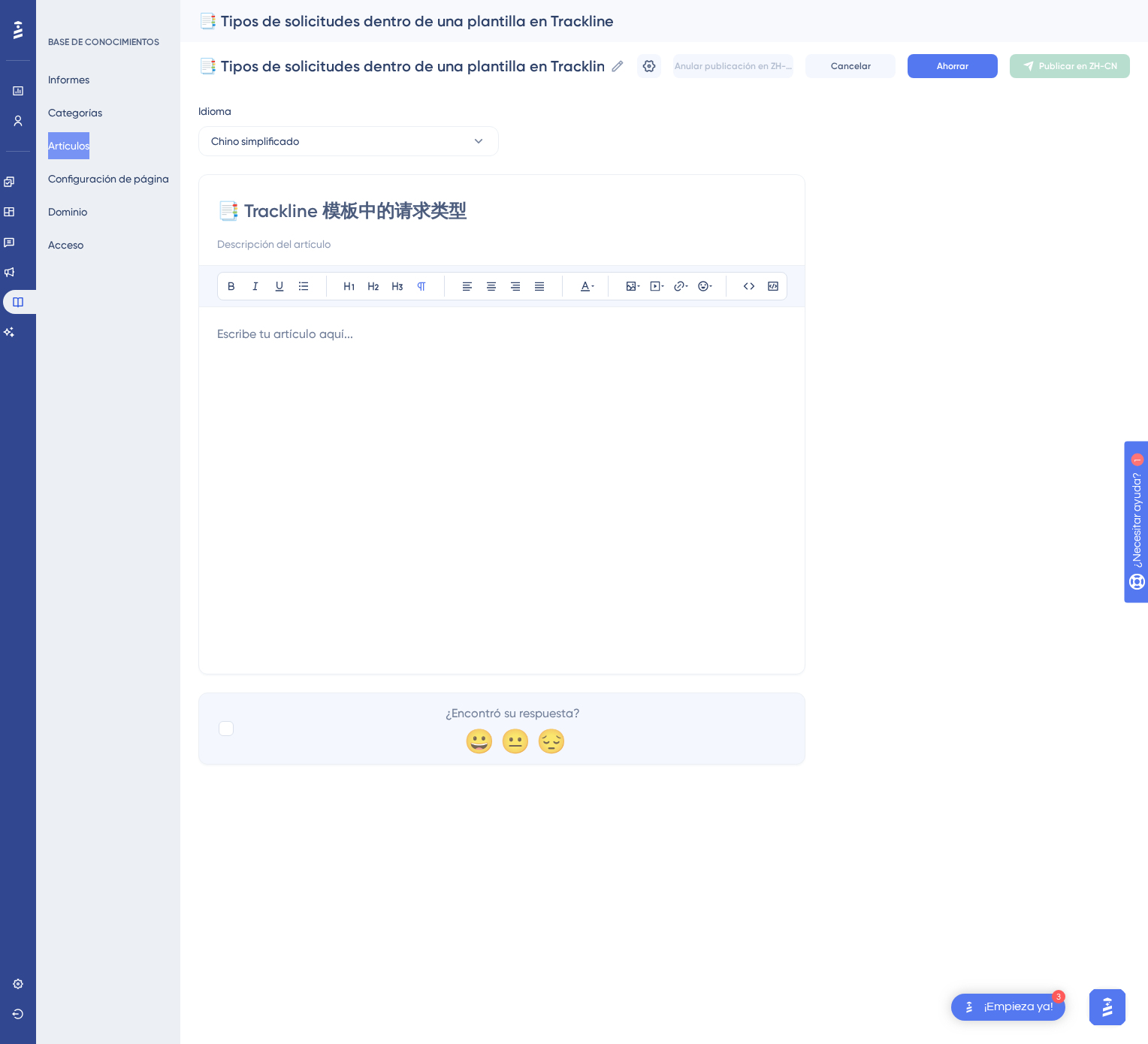
click at [311, 420] on div at bounding box center [502, 491] width 570 height 331
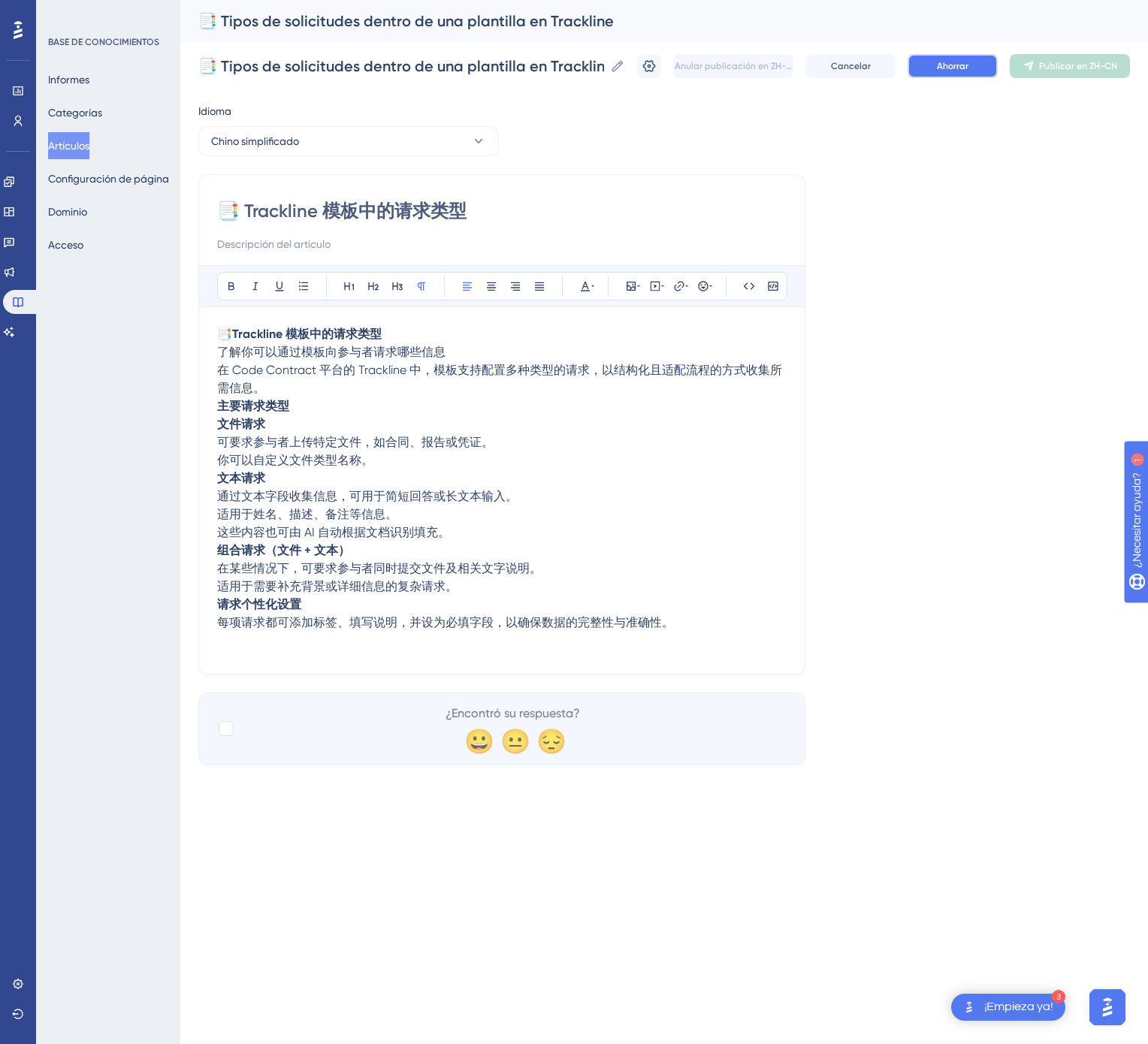
click at [962, 57] on button "Ahorrar" at bounding box center [952, 66] width 90 height 24
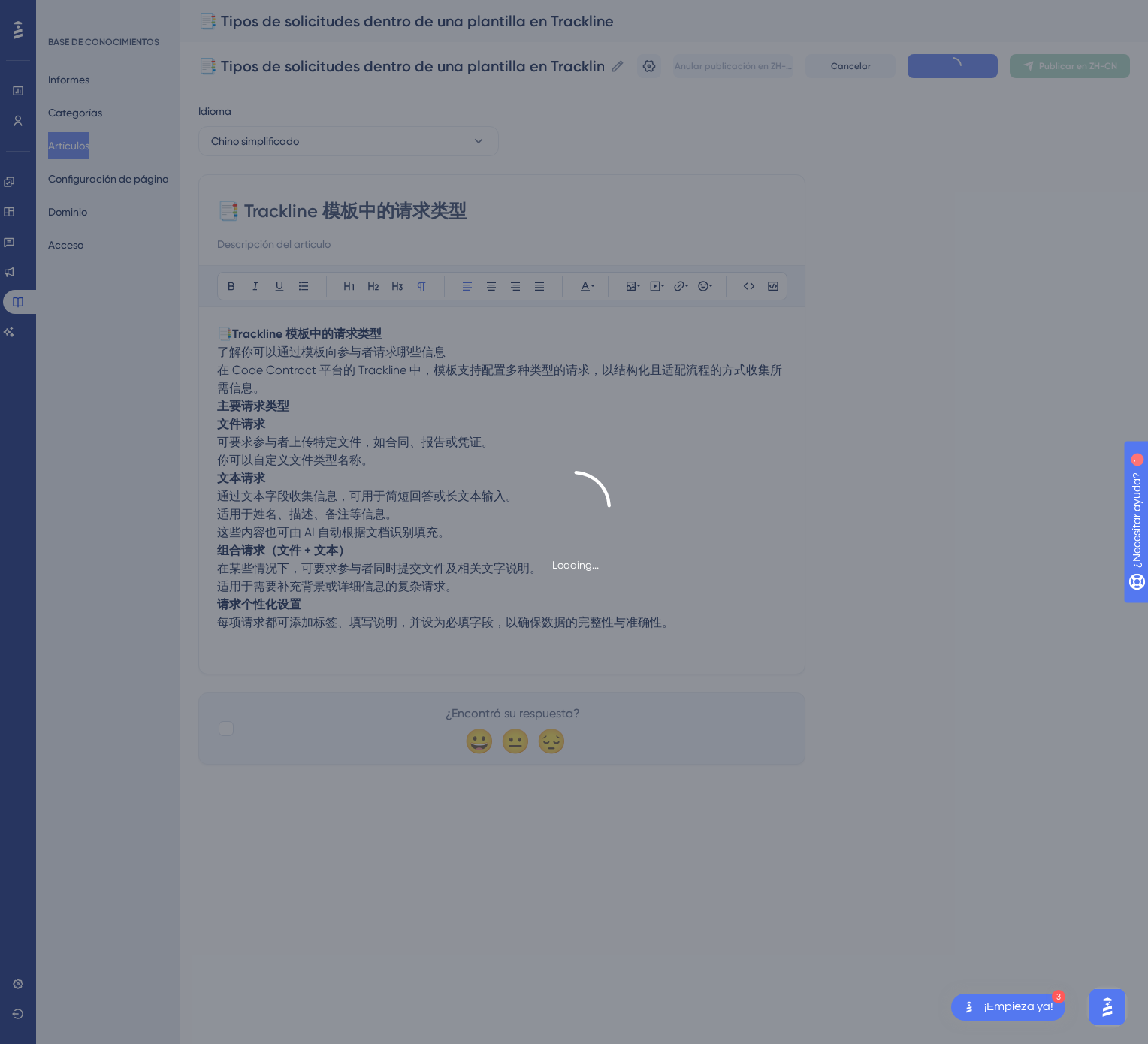
click at [1058, 62] on font "Publicar en ZH-CN" at bounding box center [1078, 66] width 78 height 11
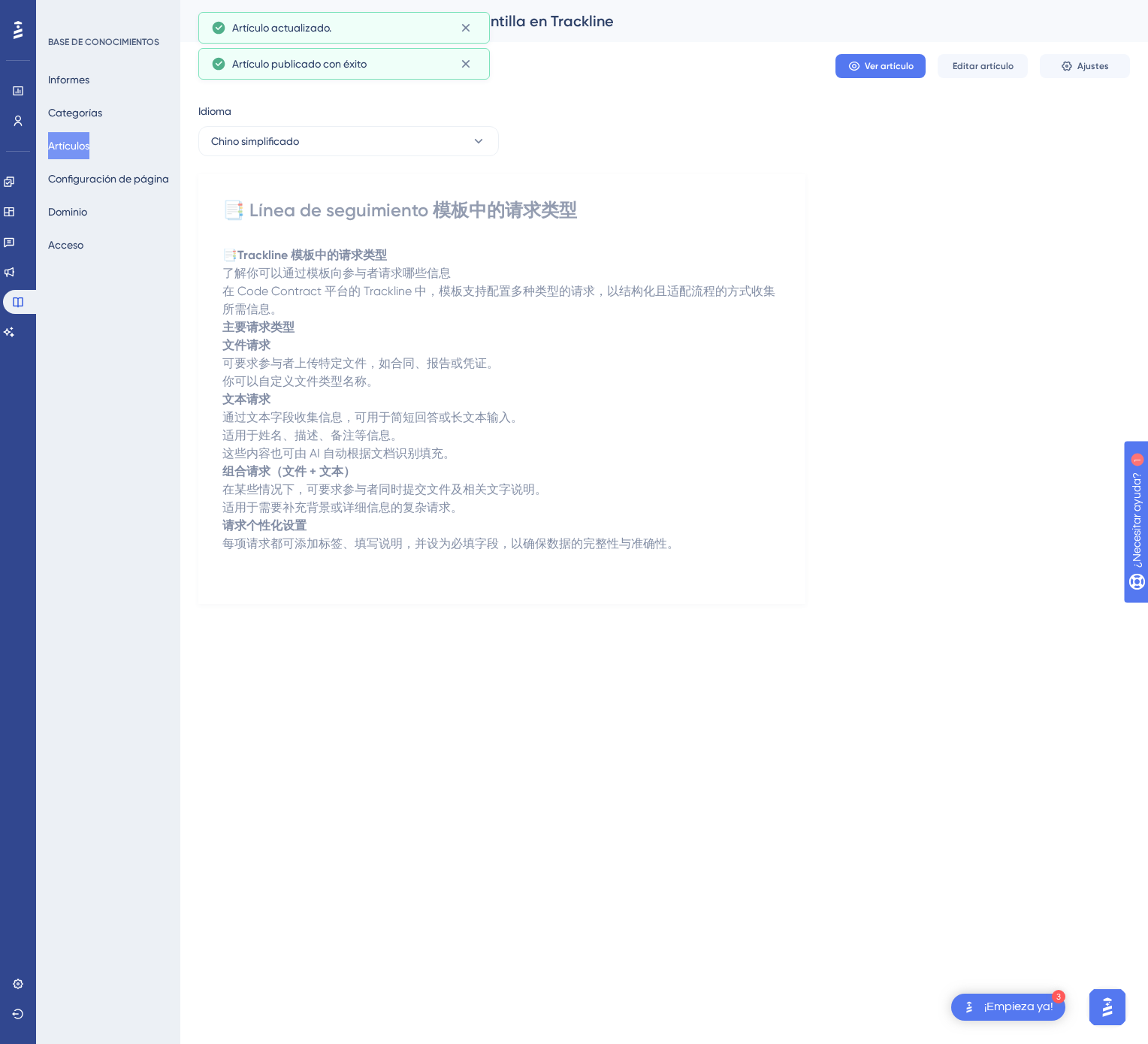
click at [89, 150] on font "Artículos" at bounding box center [68, 146] width 41 height 12
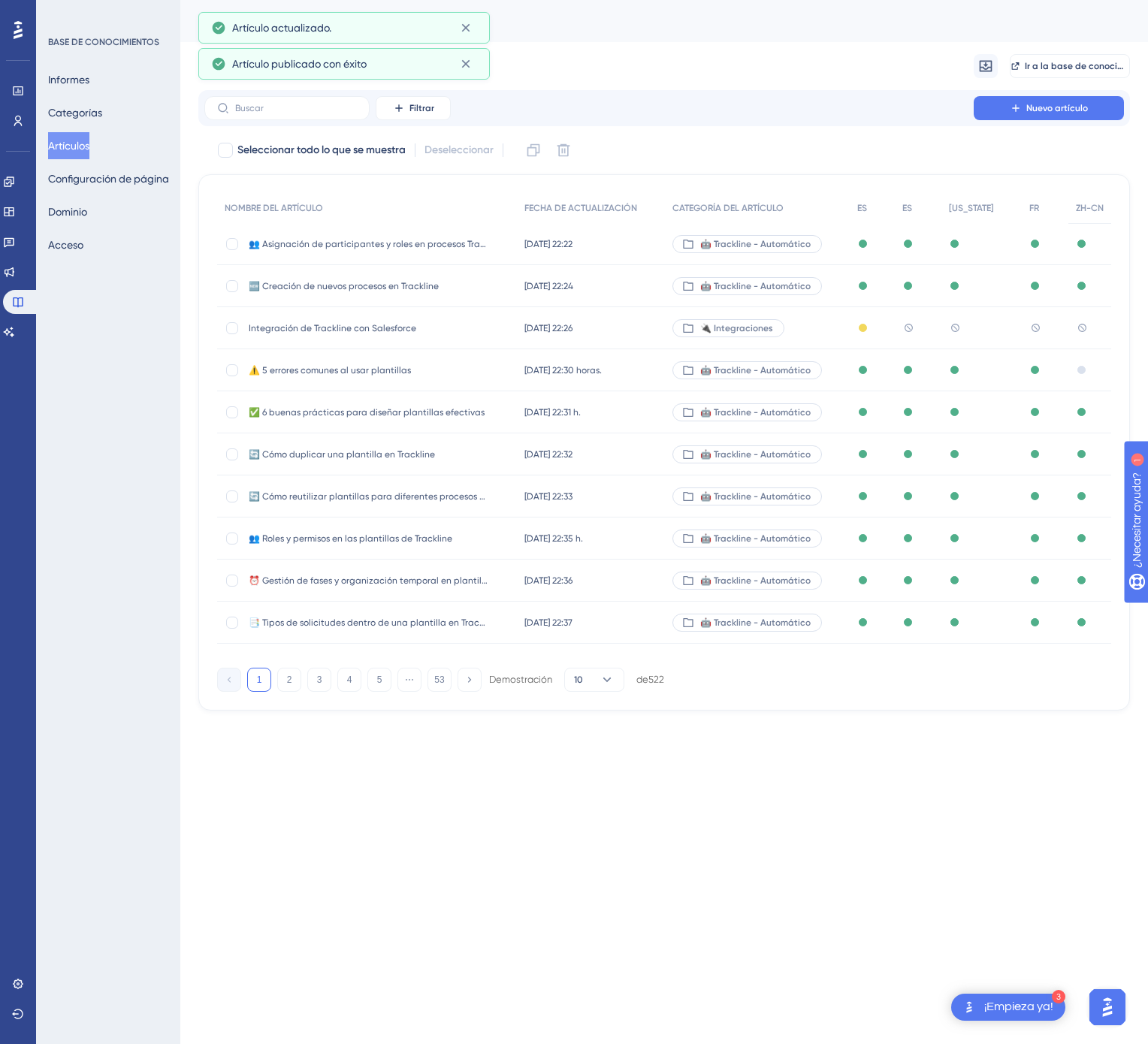
click at [445, 691] on button "53" at bounding box center [440, 679] width 24 height 24
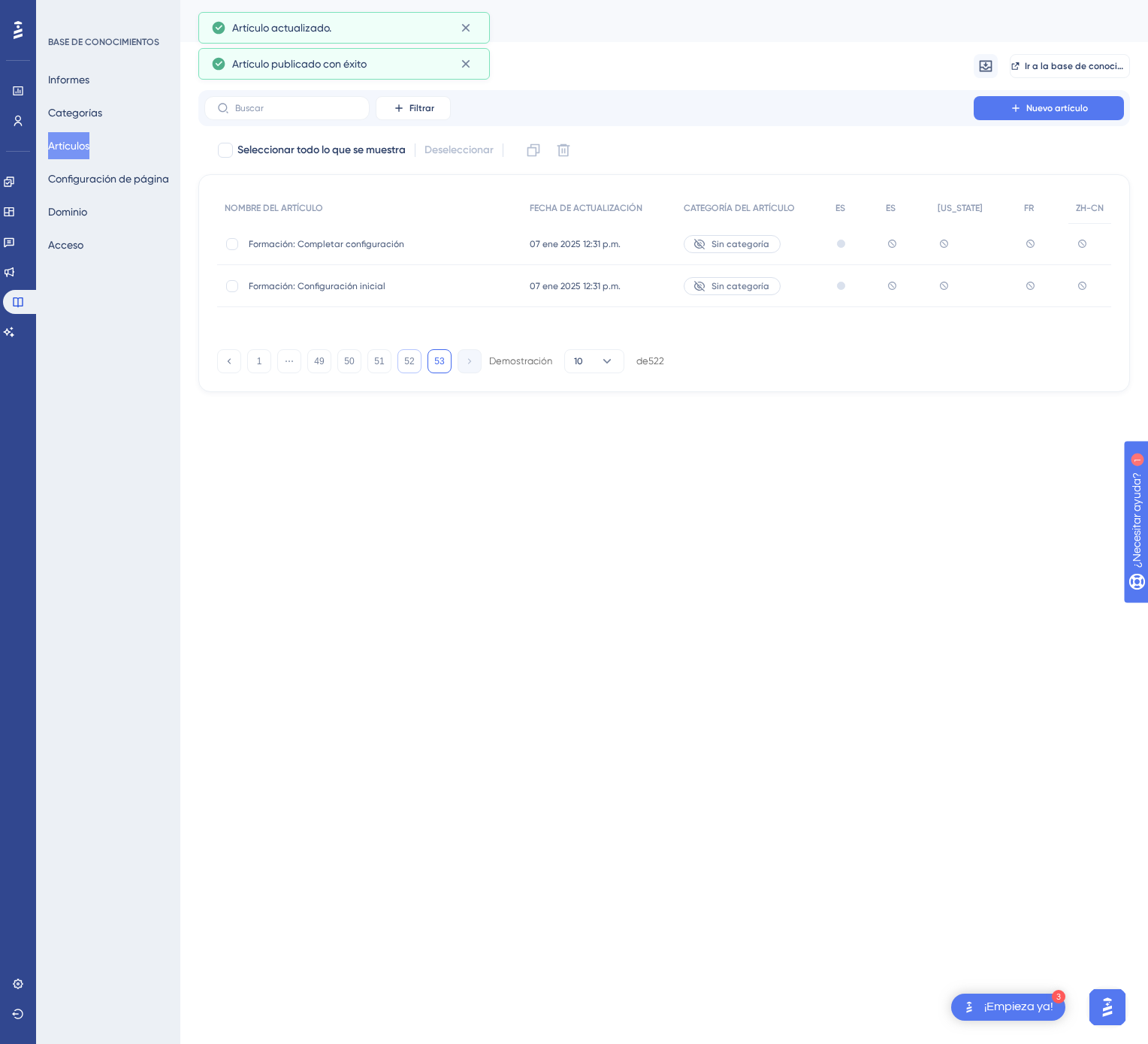
click at [417, 368] on button "52" at bounding box center [410, 362] width 24 height 24
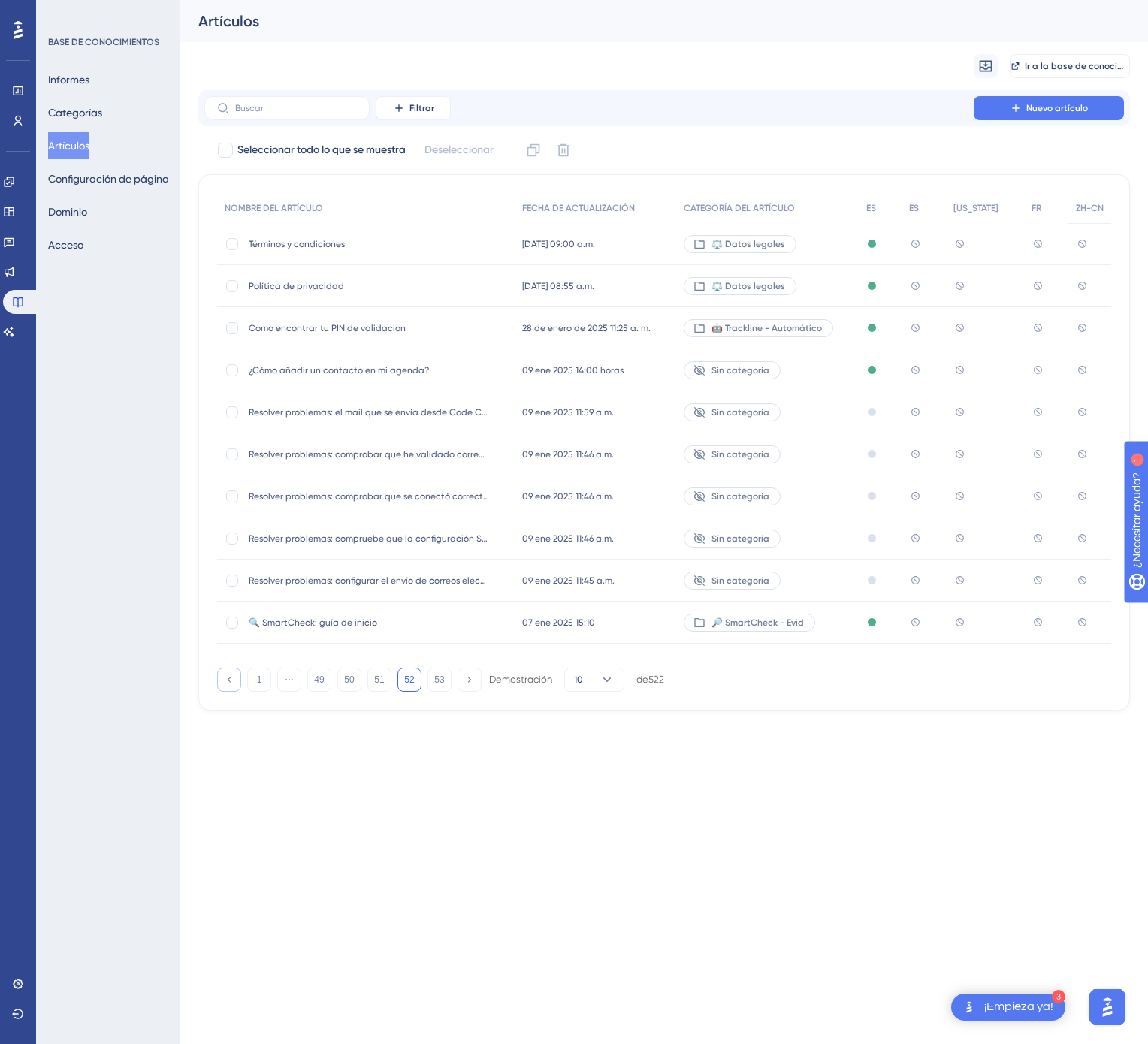
click at [226, 682] on icon at bounding box center [229, 679] width 10 height 10
click at [229, 682] on icon at bounding box center [229, 679] width 10 height 10
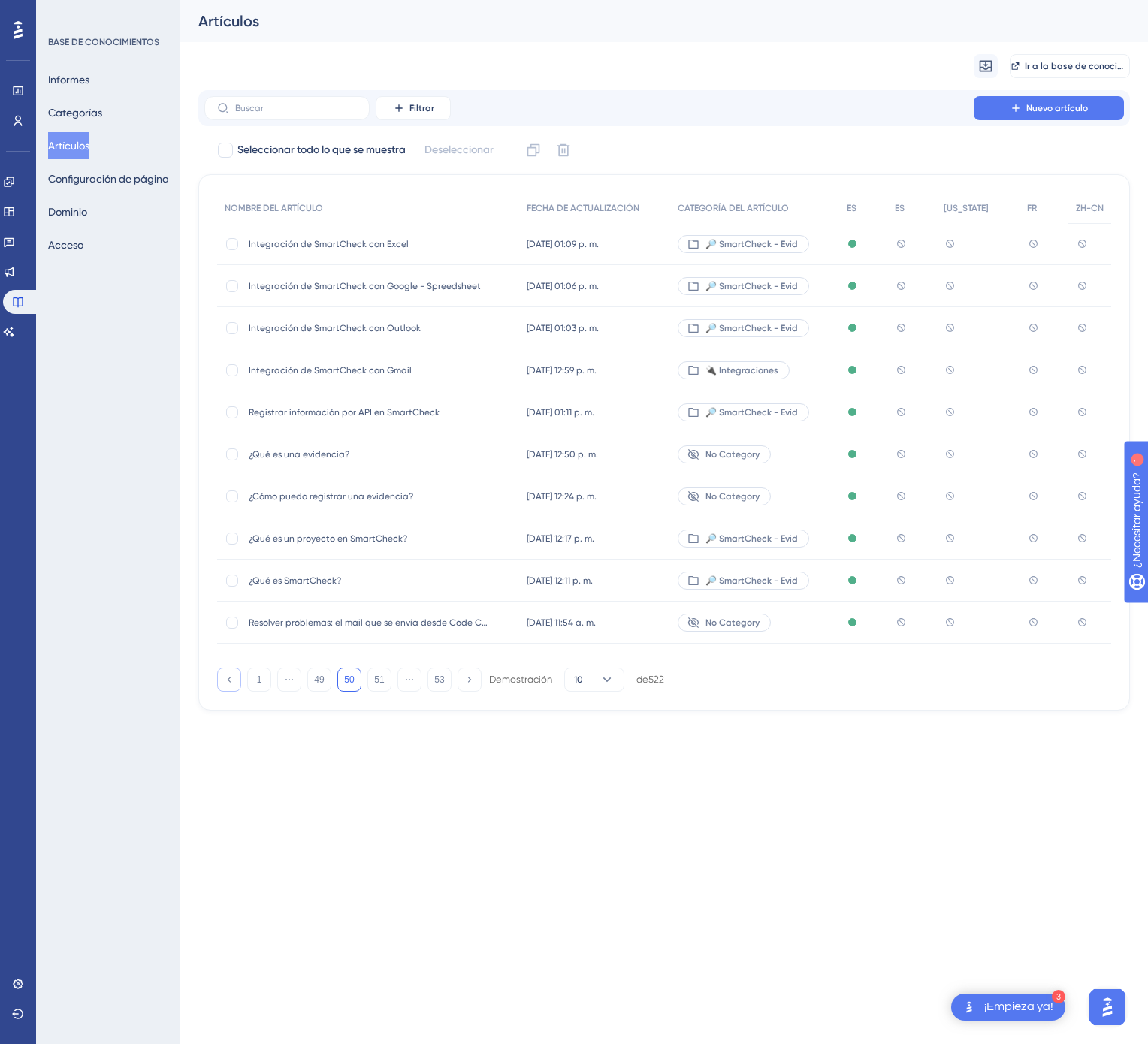
click at [231, 683] on icon at bounding box center [229, 679] width 10 height 10
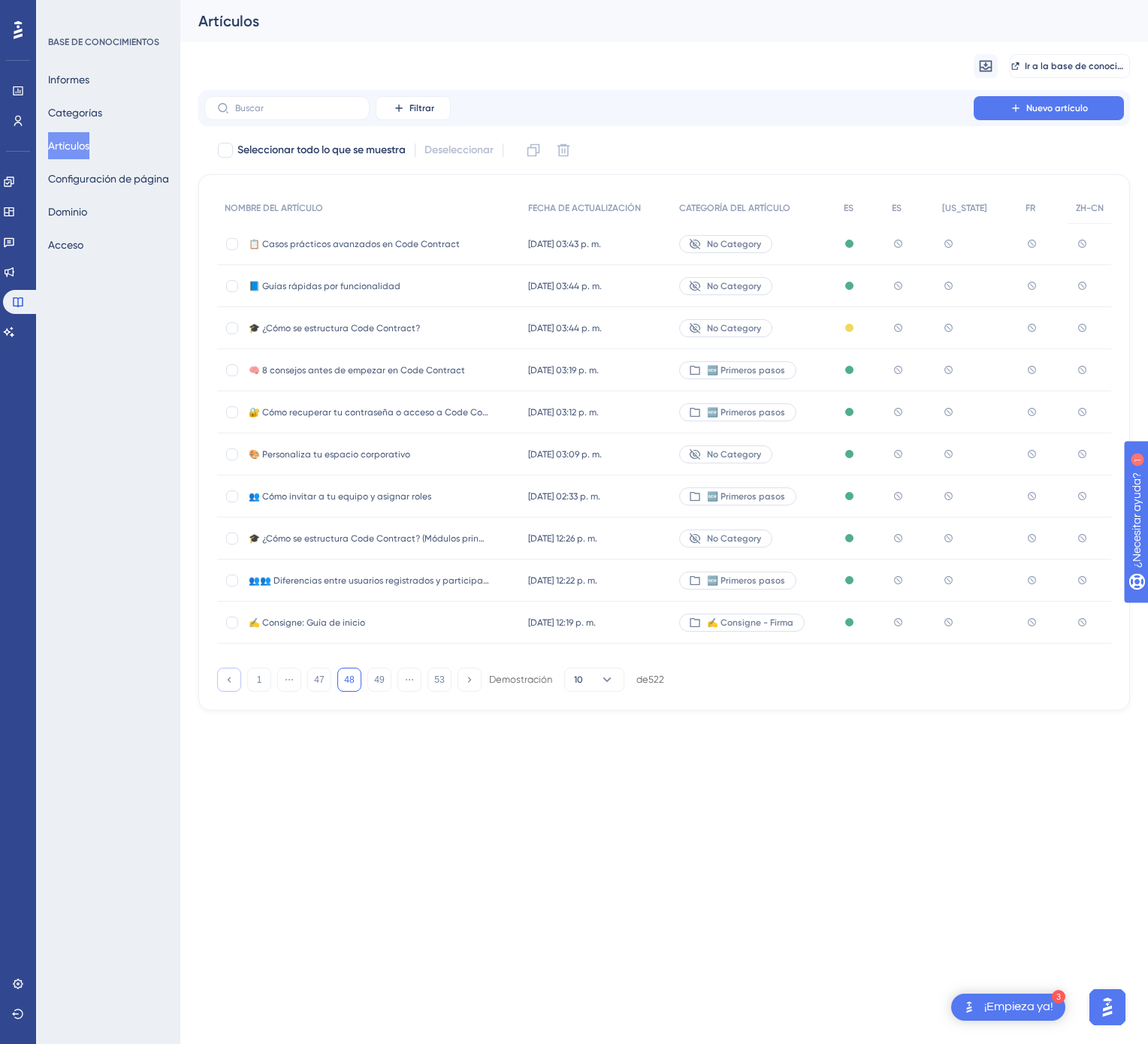
click at [231, 683] on icon at bounding box center [229, 679] width 10 height 10
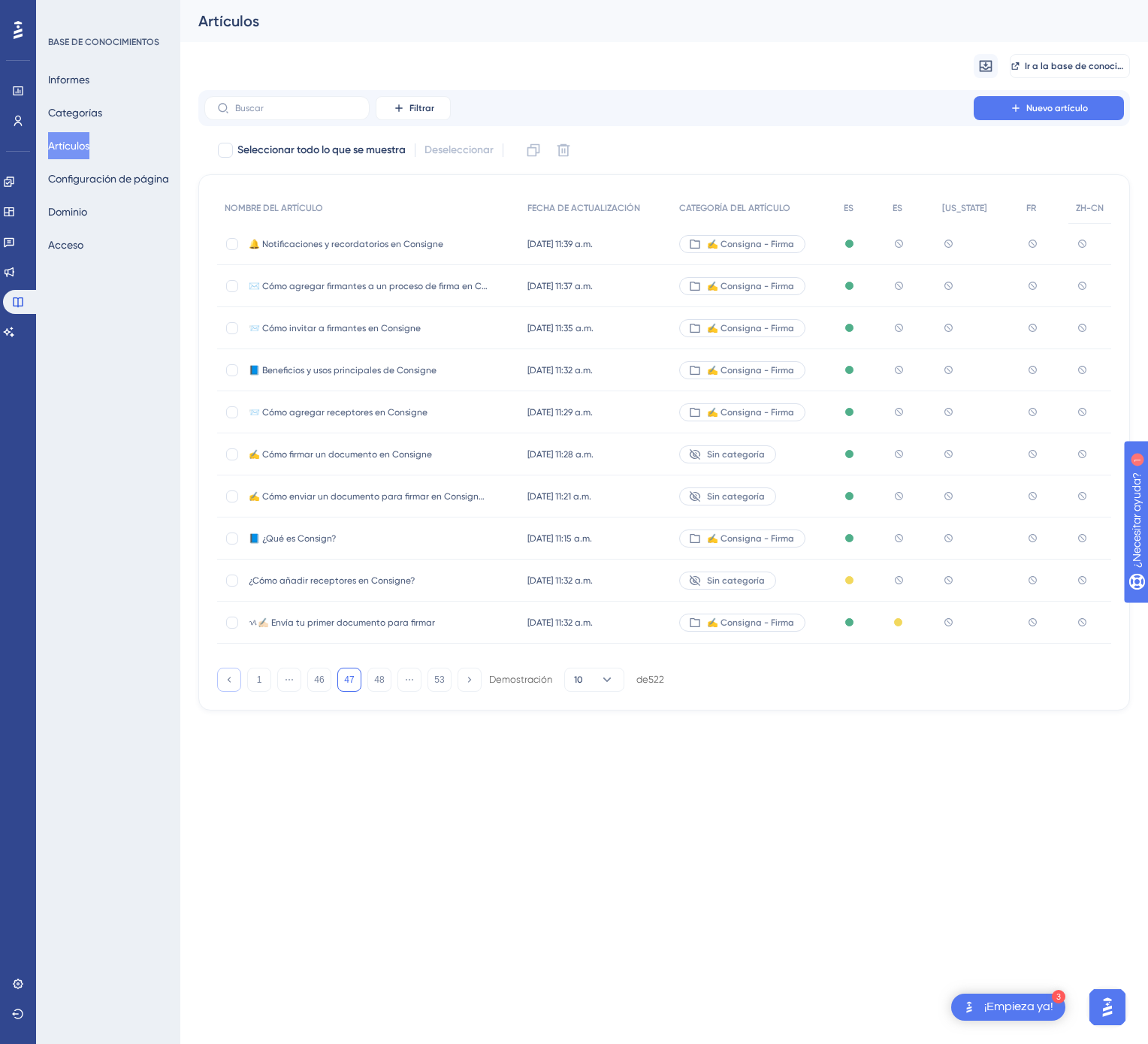
click at [231, 683] on icon at bounding box center [229, 679] width 10 height 10
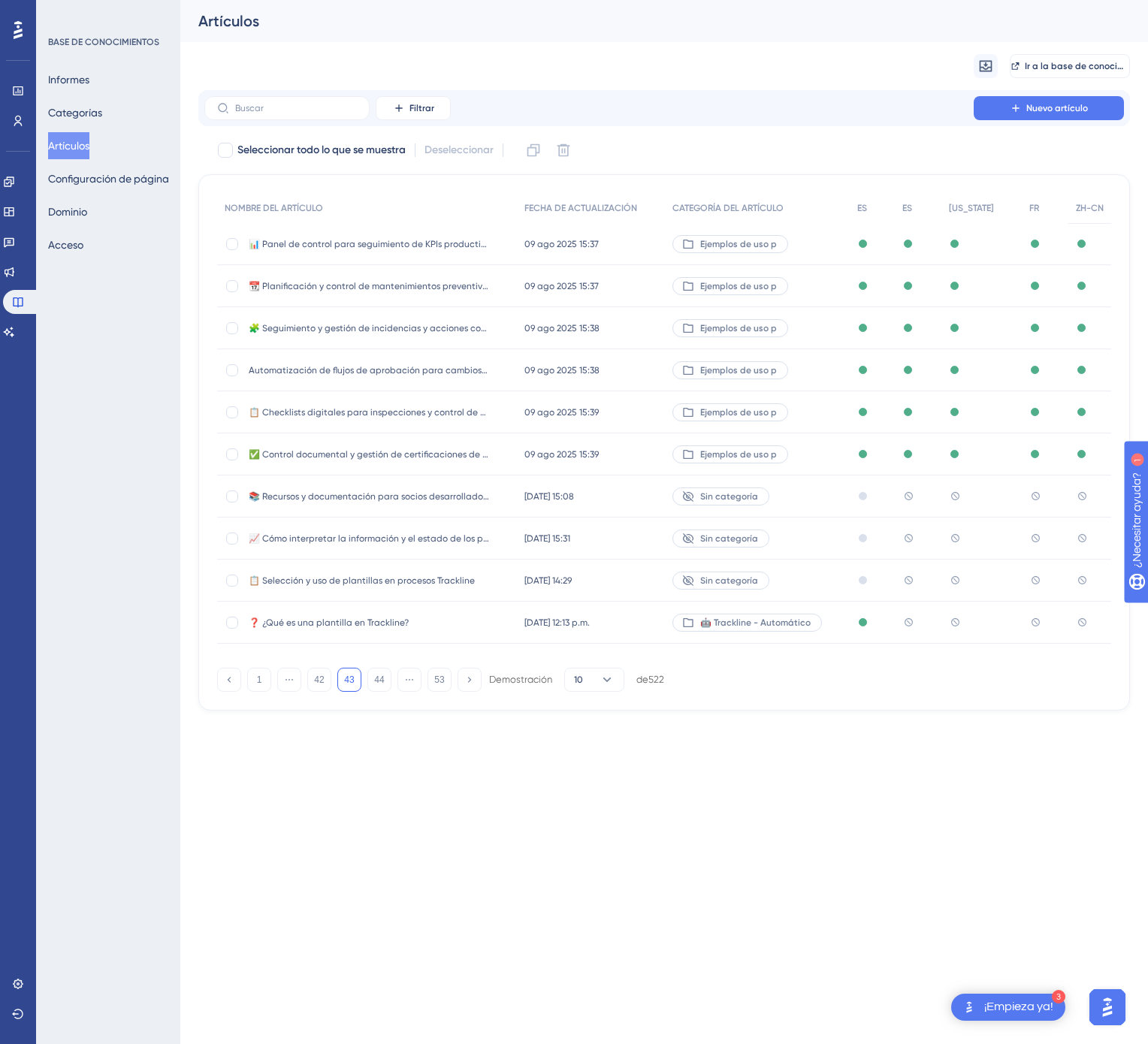
click at [838, 623] on div "🤖 Trackline - Automático" at bounding box center [756, 622] width 185 height 42
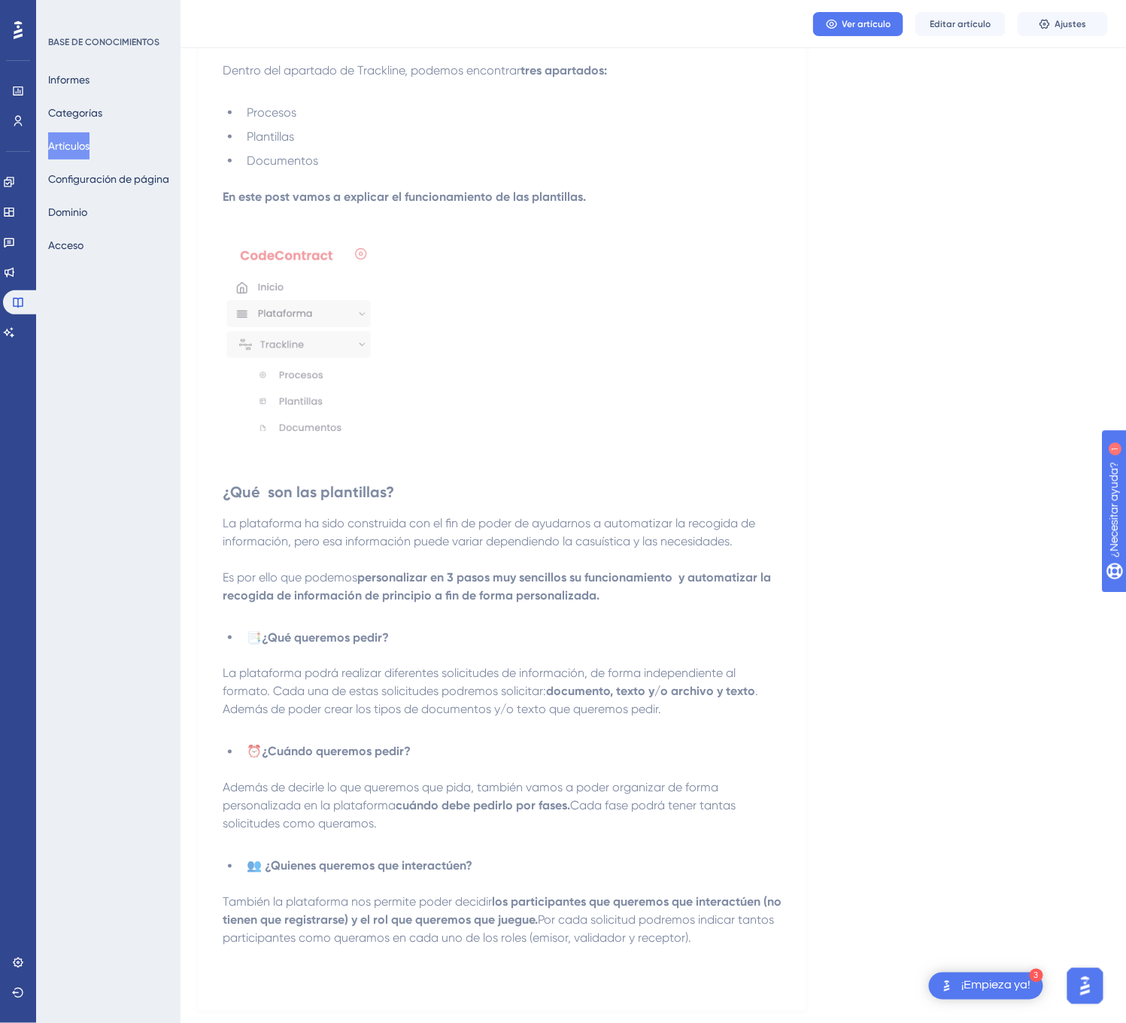
scroll to position [321, 0]
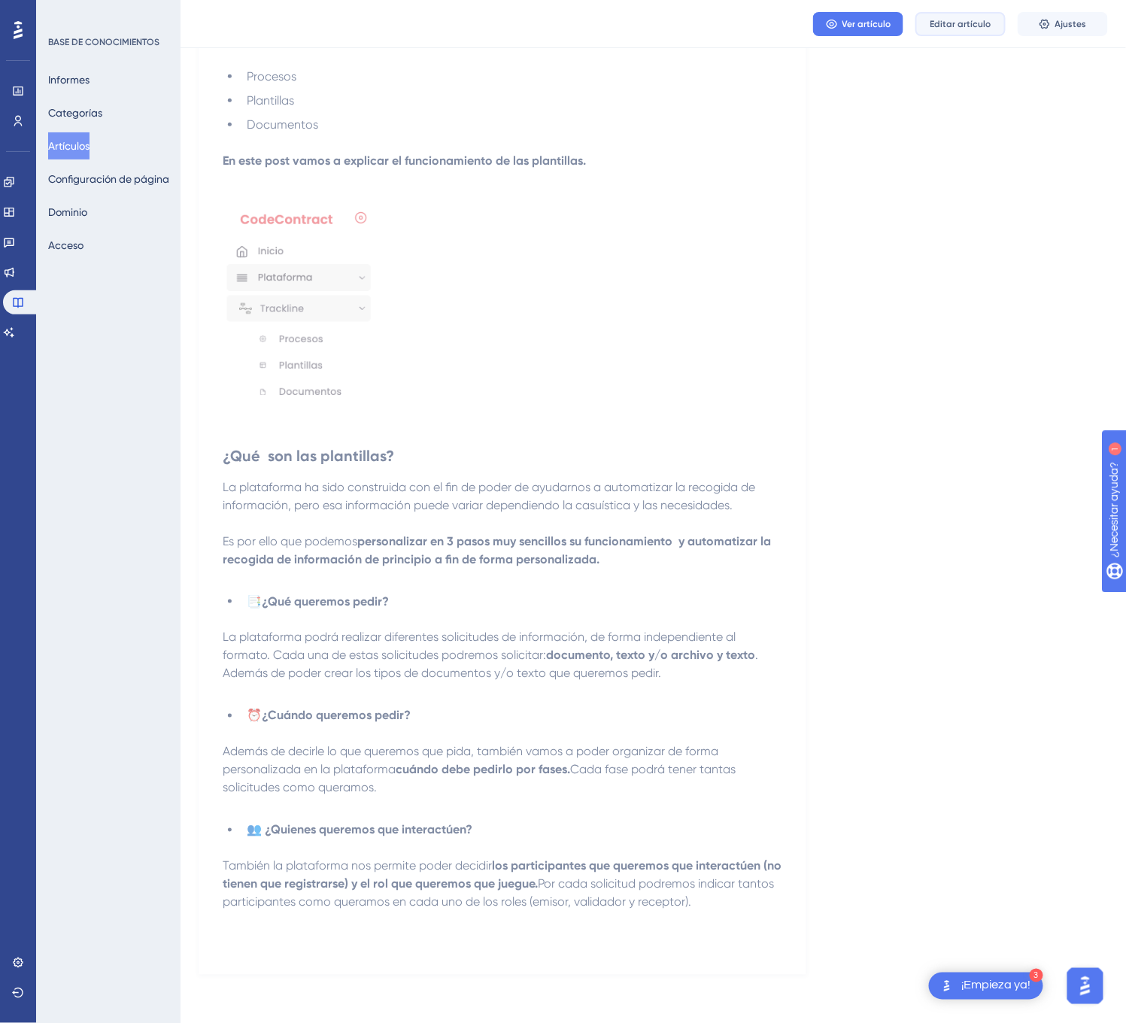
click at [953, 19] on font "Editar artículo" at bounding box center [960, 24] width 61 height 11
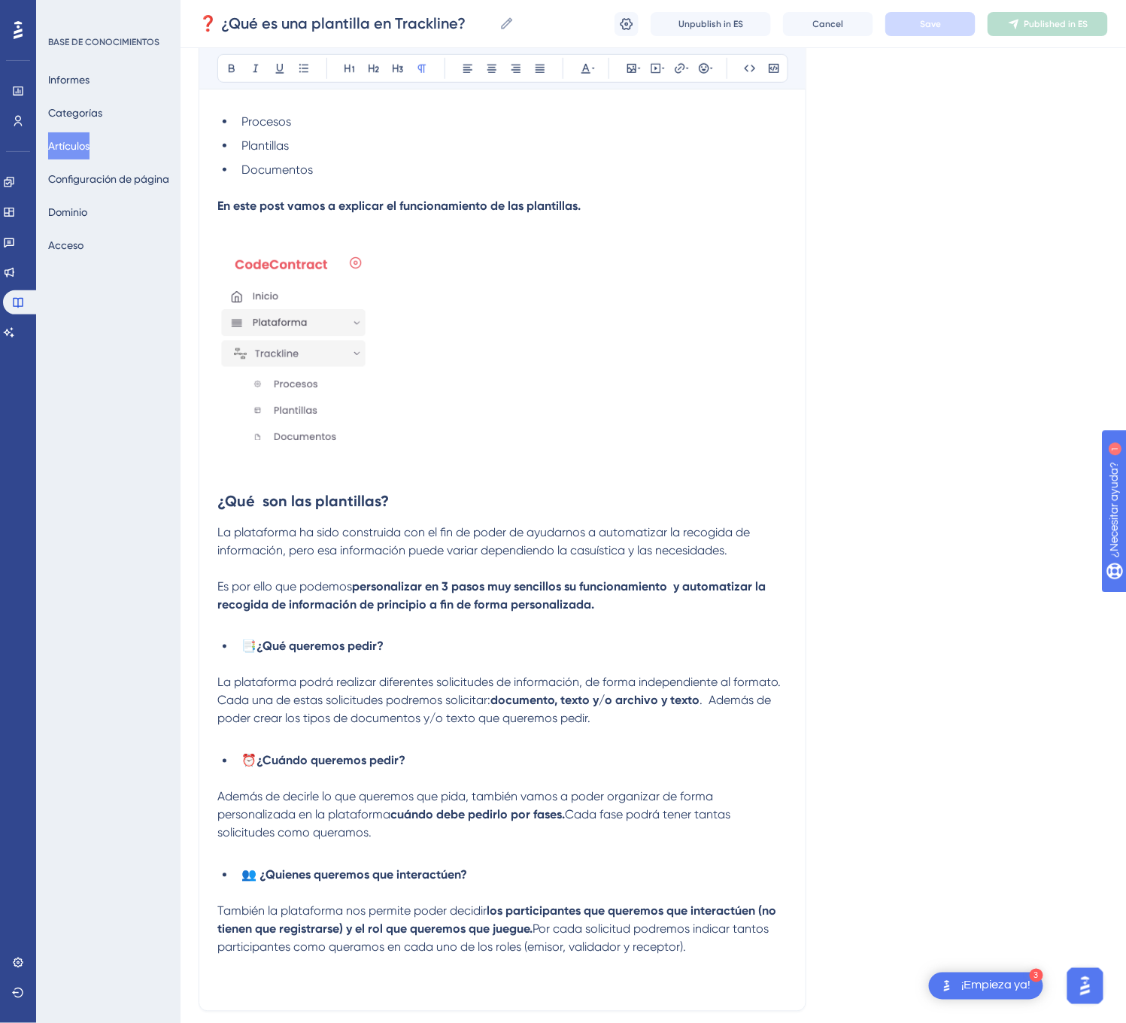
scroll to position [96, 0]
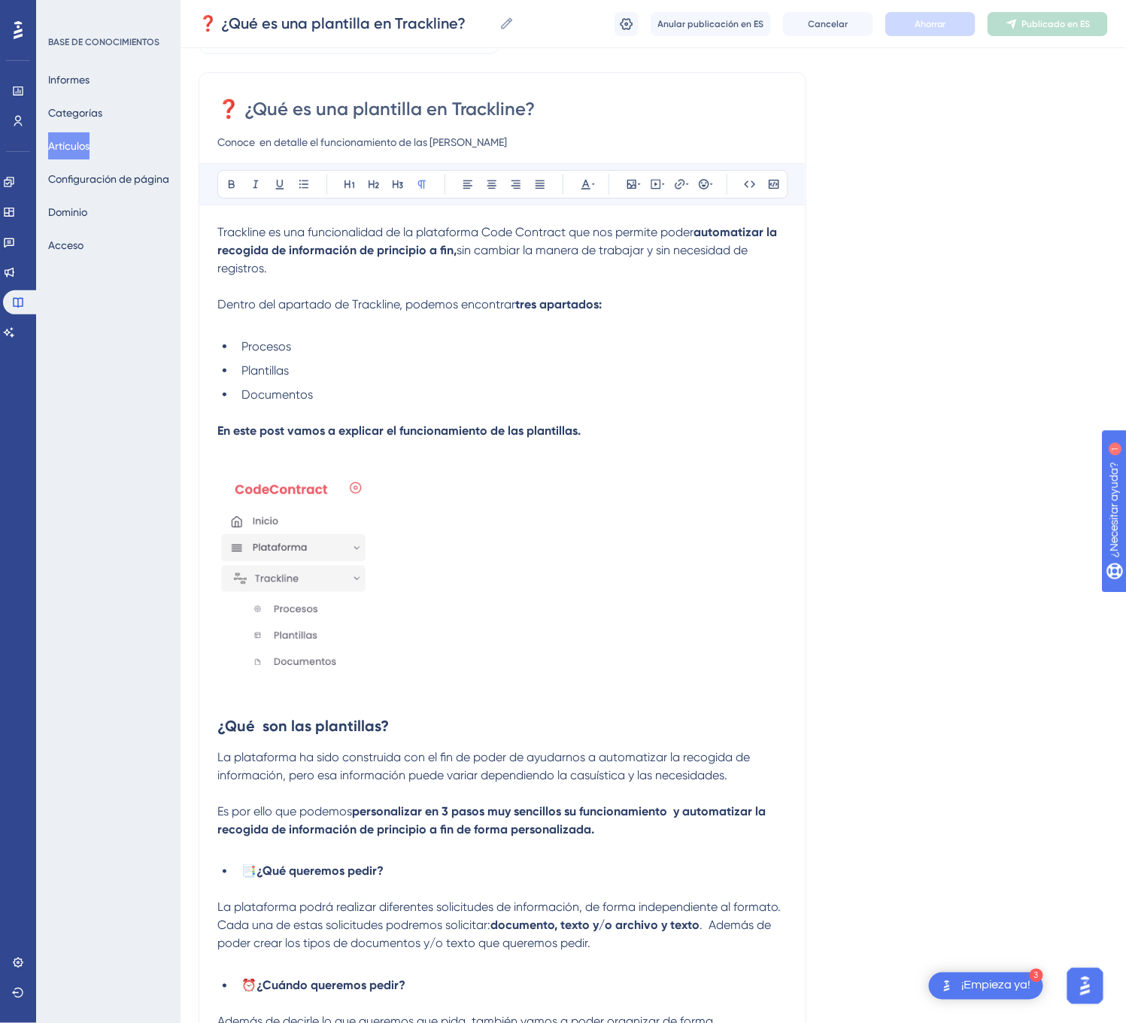
drag, startPoint x: 229, startPoint y: 107, endPoint x: 680, endPoint y: 115, distance: 451.2
click at [680, 115] on input "❓ ¿Qué es una plantilla en Trackline?" at bounding box center [502, 109] width 570 height 24
drag, startPoint x: 208, startPoint y: 226, endPoint x: 298, endPoint y: 253, distance: 94.4
click at [298, 253] on div "❓ ¿Qué es una plantilla en Trackline? Conoce en detalle el funcionamiento de la…" at bounding box center [502, 654] width 608 height 1164
click at [253, 248] on strong "automatizar la recogida de información de principio a fin," at bounding box center [498, 241] width 562 height 32
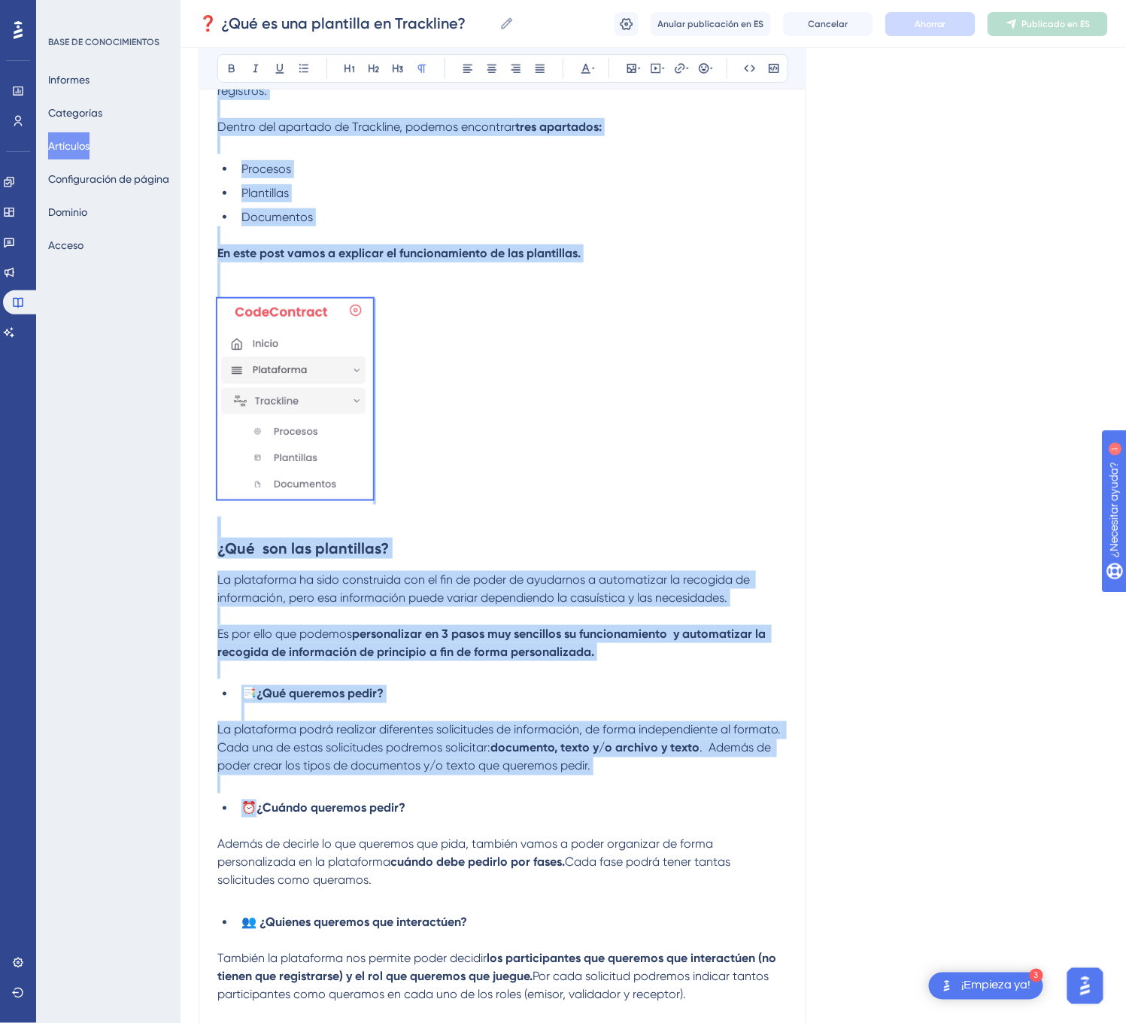
scroll to position [466, 0]
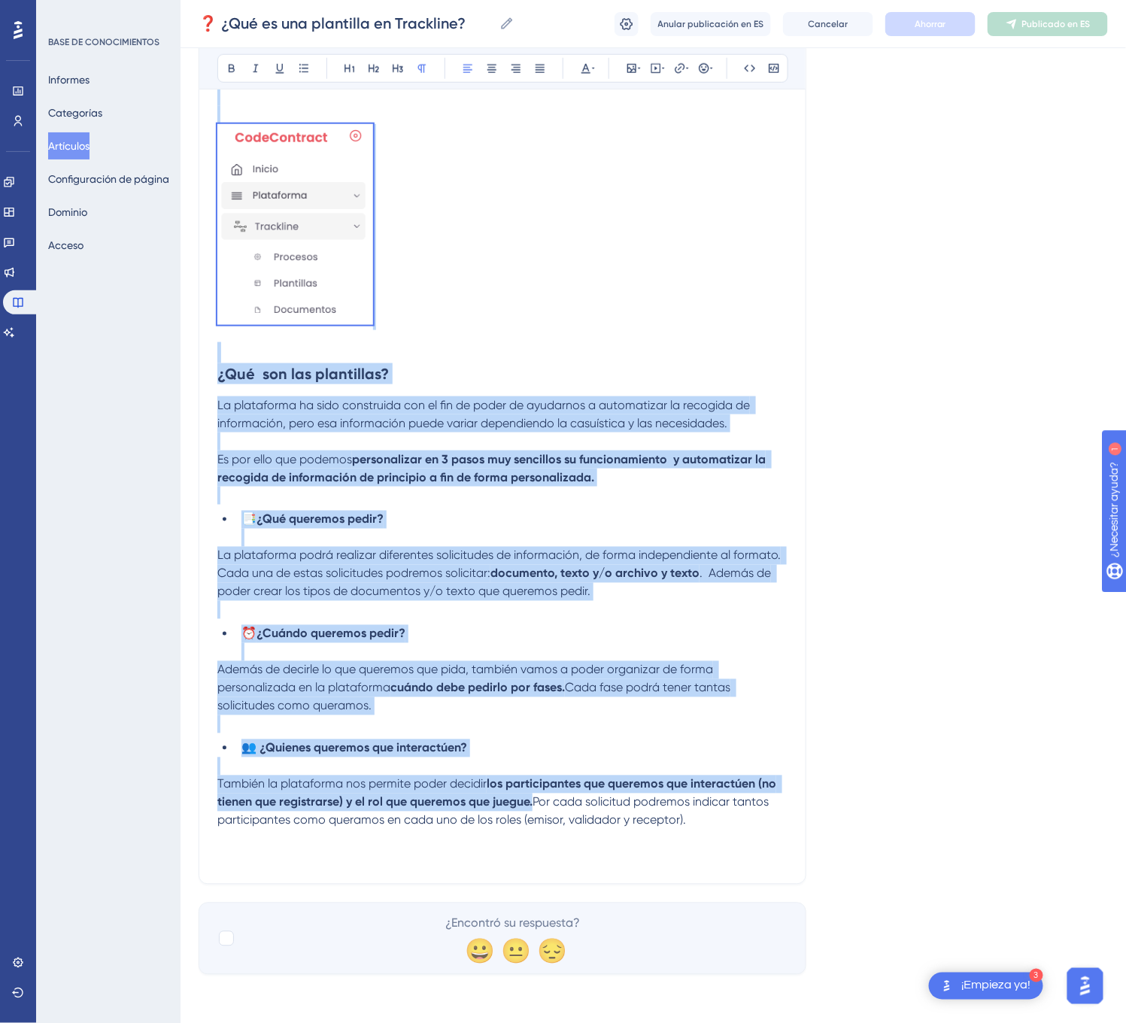
drag, startPoint x: 217, startPoint y: 232, endPoint x: 710, endPoint y: 825, distance: 771.0
click at [710, 825] on div "Trackline es una funcionalidad de la plataforma Code Contract que nos permite p…" at bounding box center [502, 368] width 570 height 994
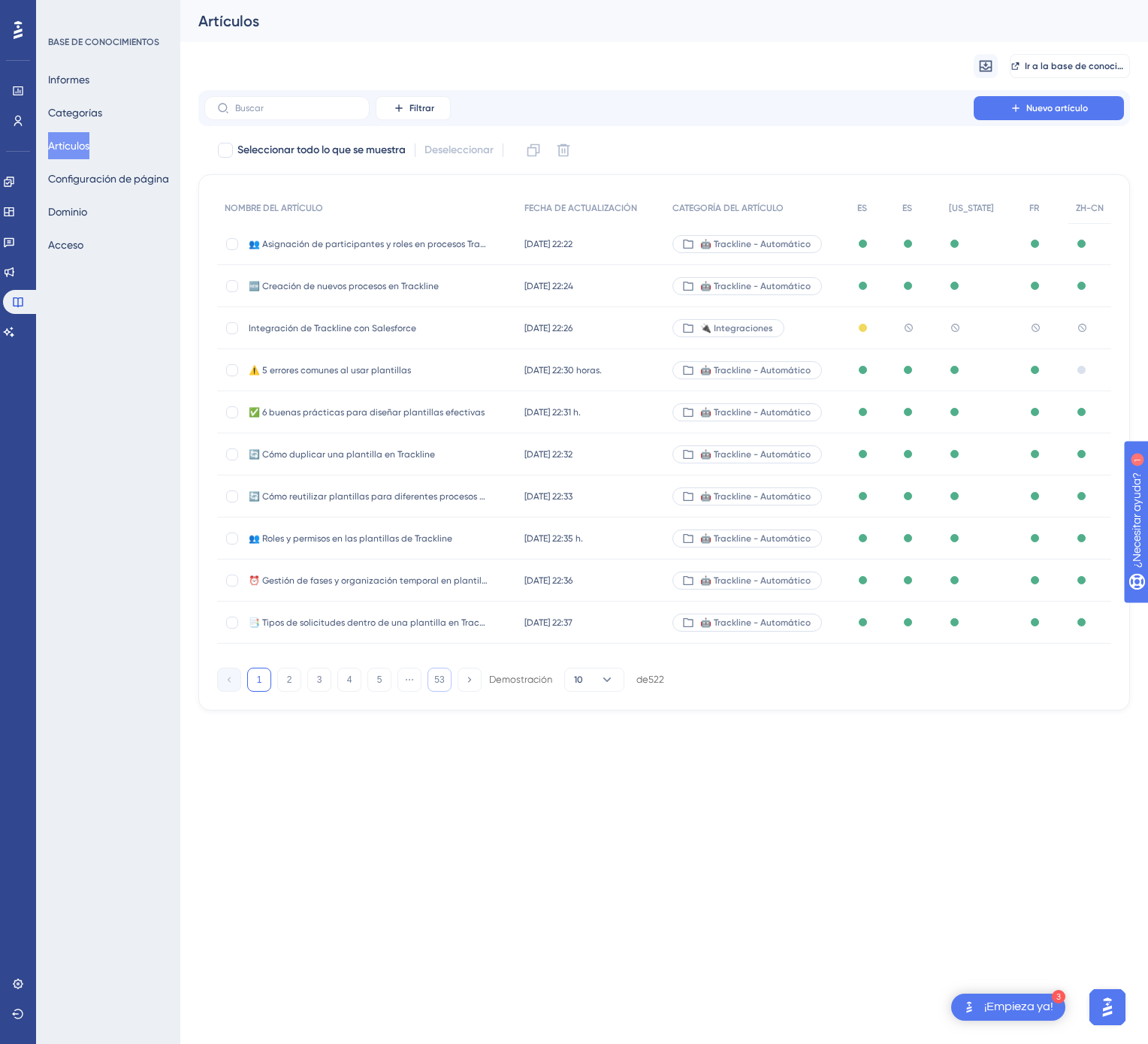
click at [440, 685] on font "53" at bounding box center [440, 679] width 10 height 11
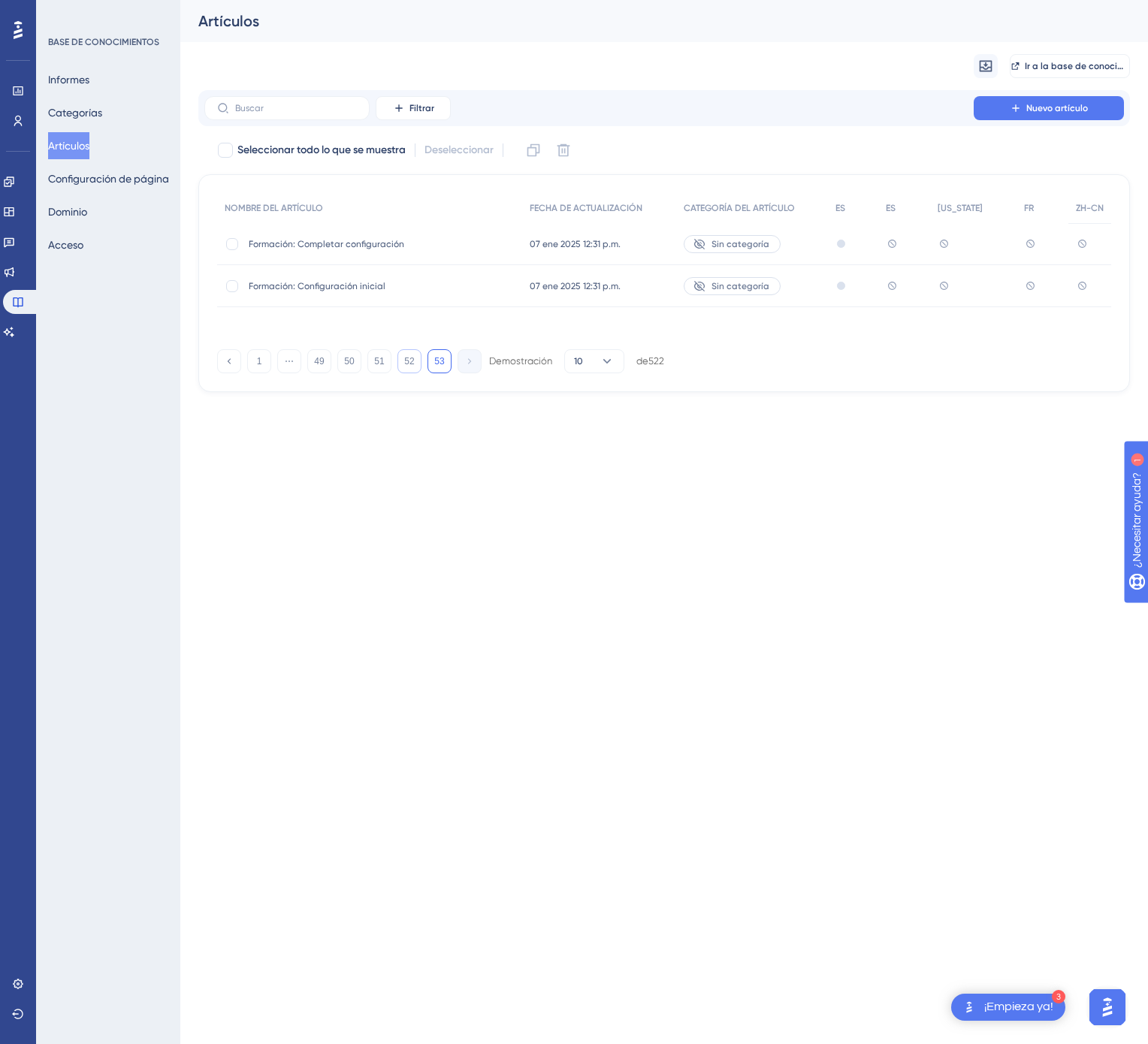
click at [405, 362] on font "52" at bounding box center [410, 361] width 10 height 11
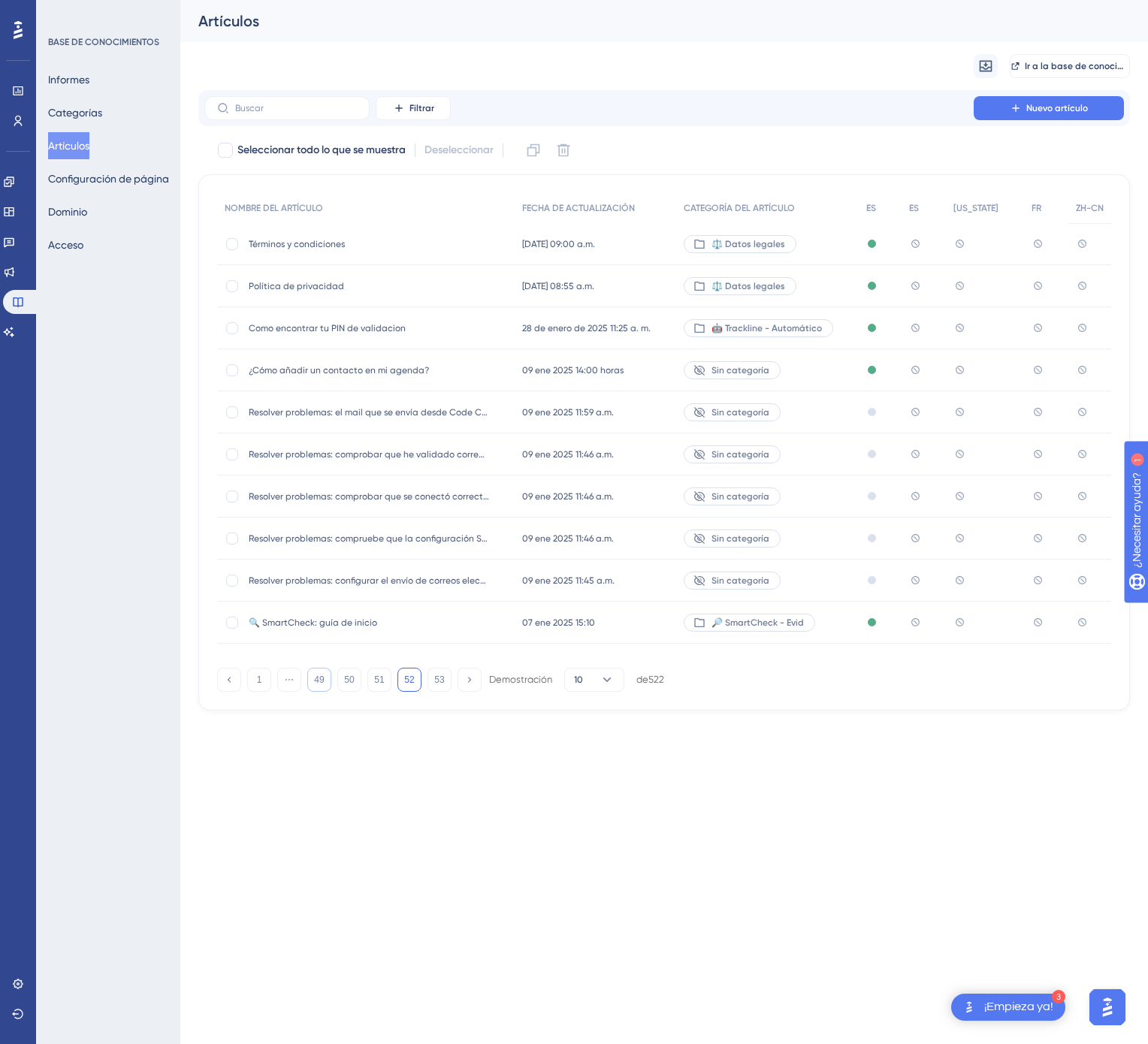
click at [326, 680] on button "49" at bounding box center [320, 679] width 24 height 24
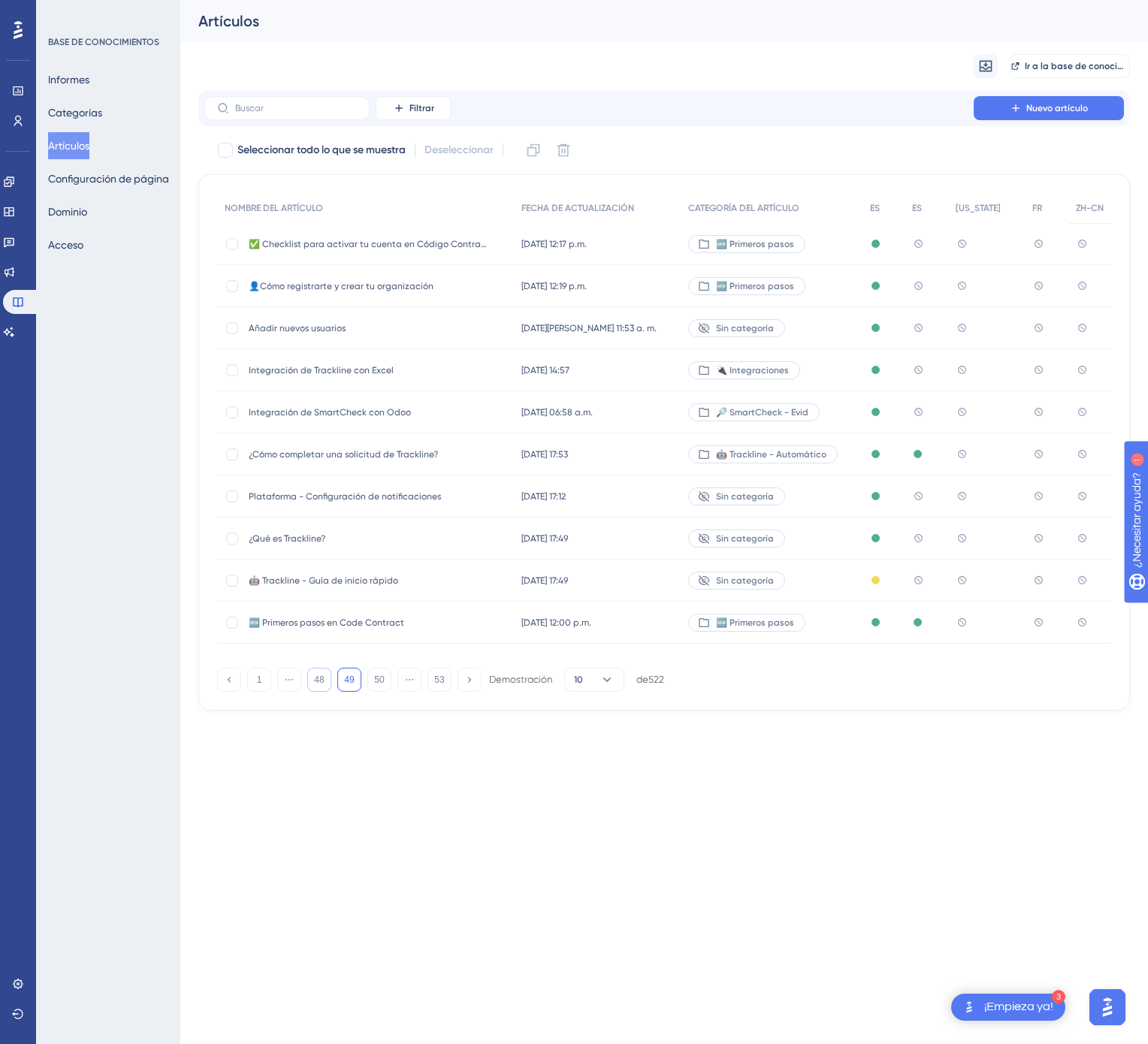
click at [319, 677] on font "48" at bounding box center [319, 679] width 10 height 11
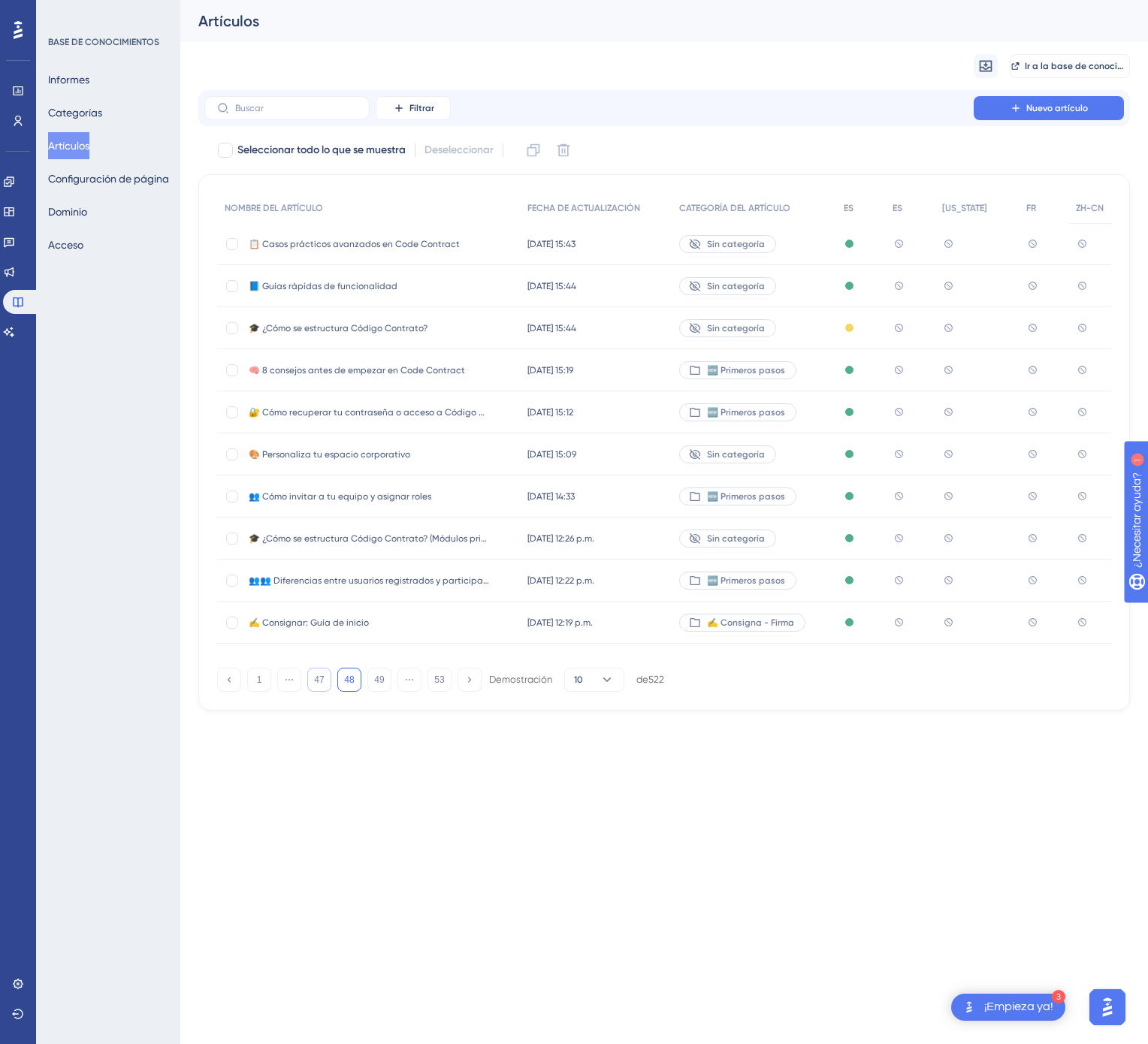
click at [319, 677] on font "47" at bounding box center [319, 679] width 10 height 11
click at [321, 682] on font "46" at bounding box center [319, 679] width 10 height 11
click at [321, 682] on font "45" at bounding box center [319, 679] width 10 height 11
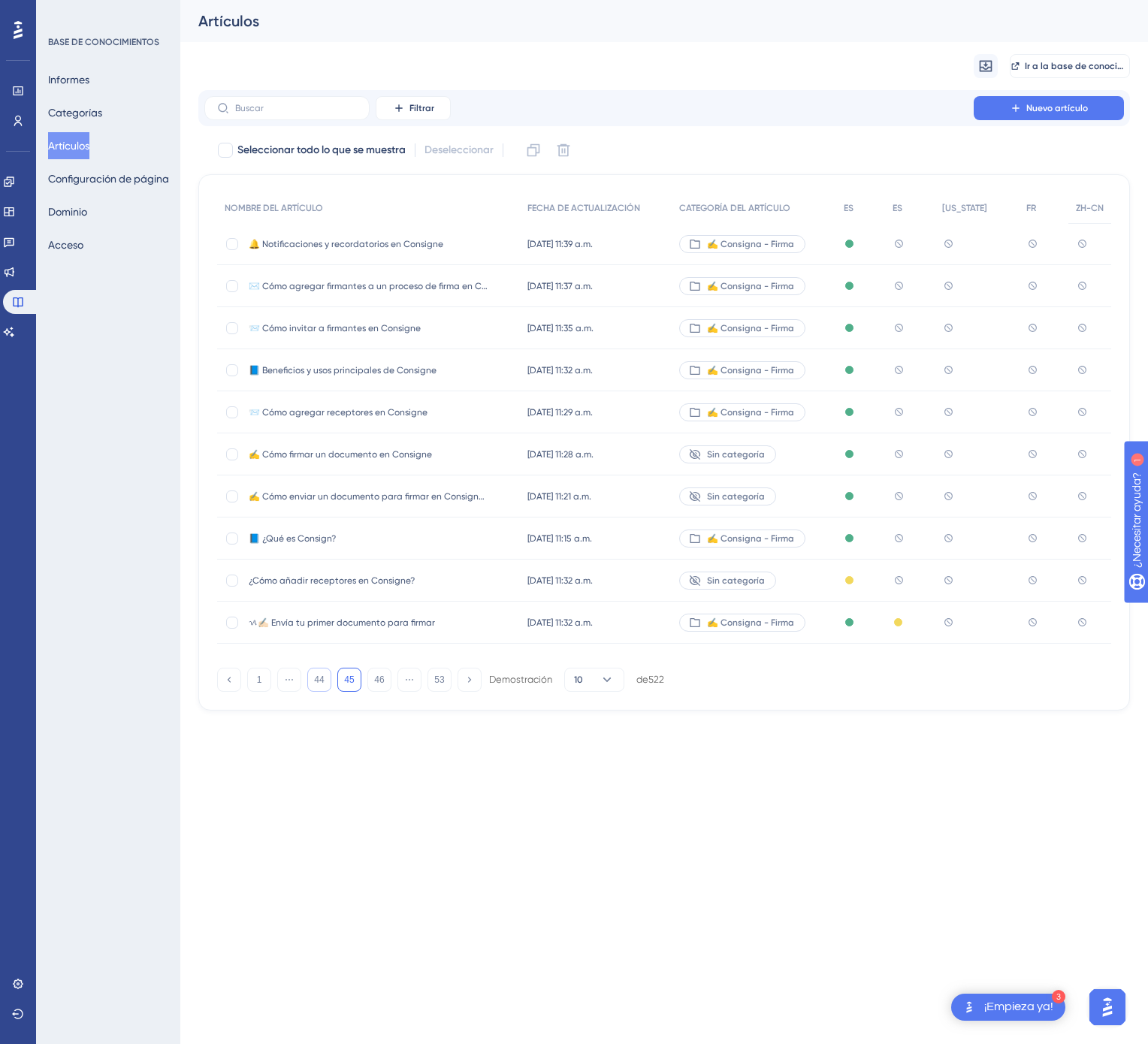
click at [625, 241] on div "13 jun 2025 11:39 a.m. 13 jun 2025 11:39 a.m." at bounding box center [594, 244] width 151 height 42
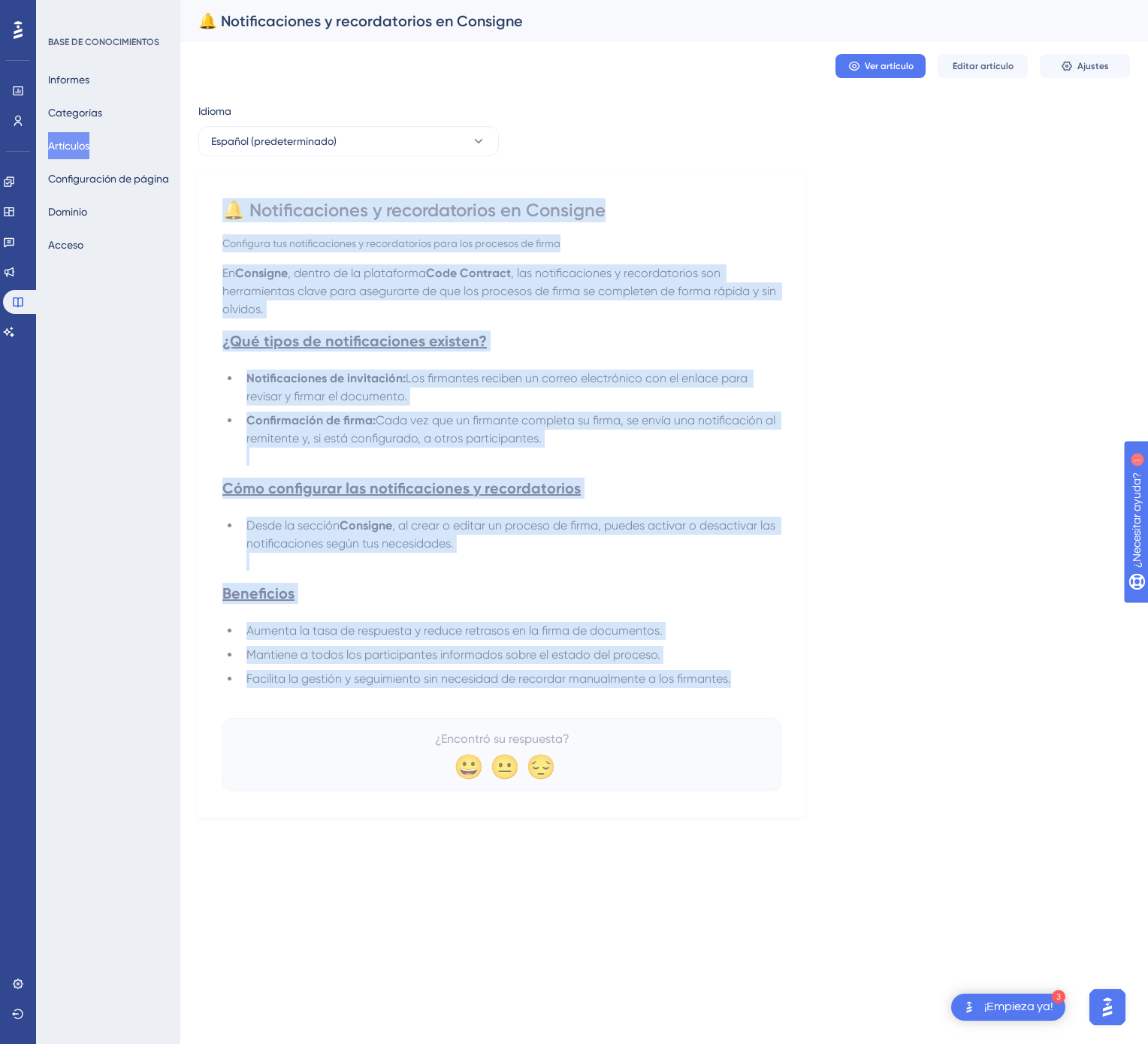
drag, startPoint x: 226, startPoint y: 202, endPoint x: 754, endPoint y: 688, distance: 717.6
click at [754, 688] on div "🔔 Notificaciones y recordatorios en Consigne Configura tus notificaciones y rec…" at bounding box center [502, 494] width 559 height 591
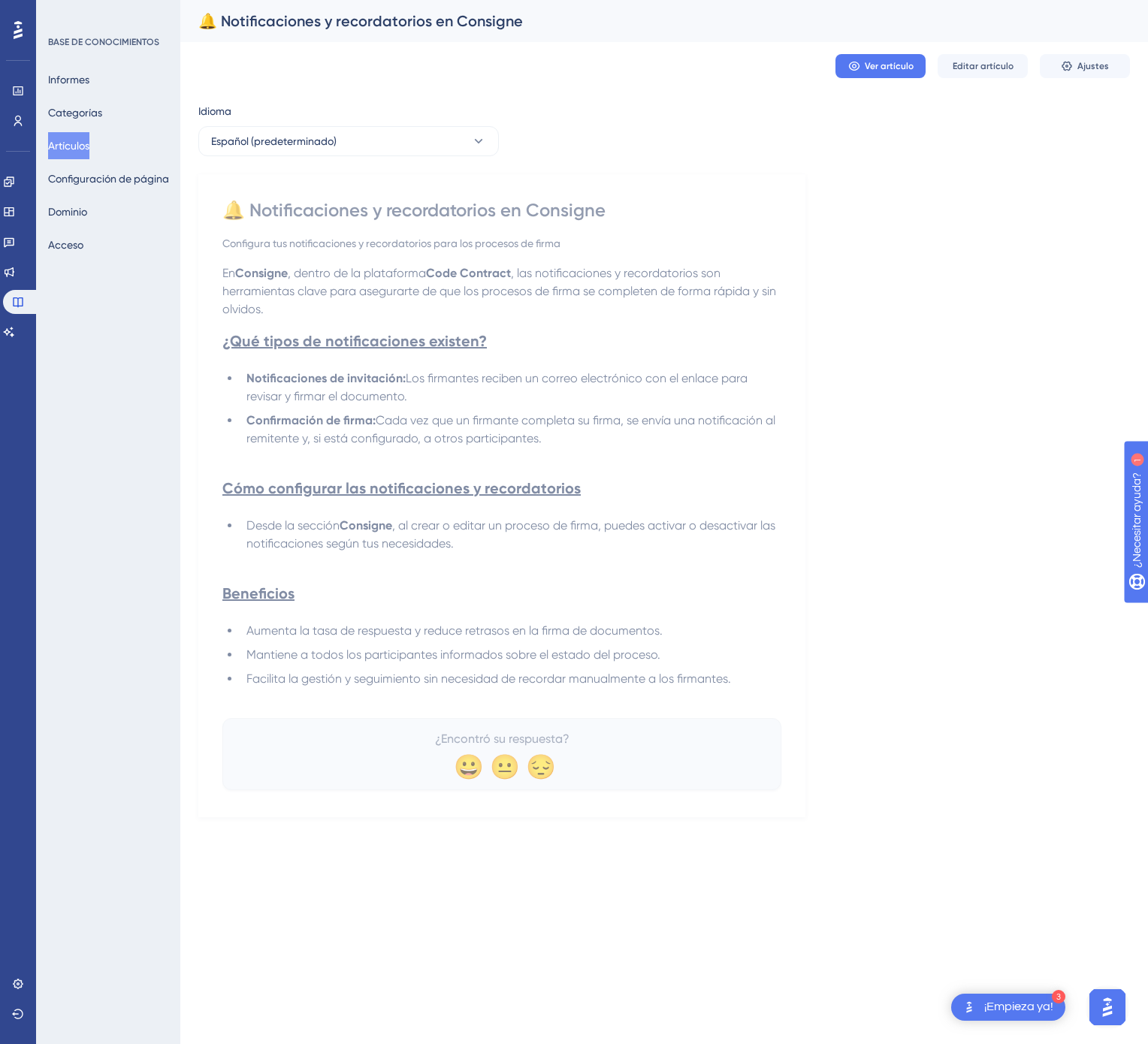
click at [742, 694] on p at bounding box center [502, 697] width 559 height 18
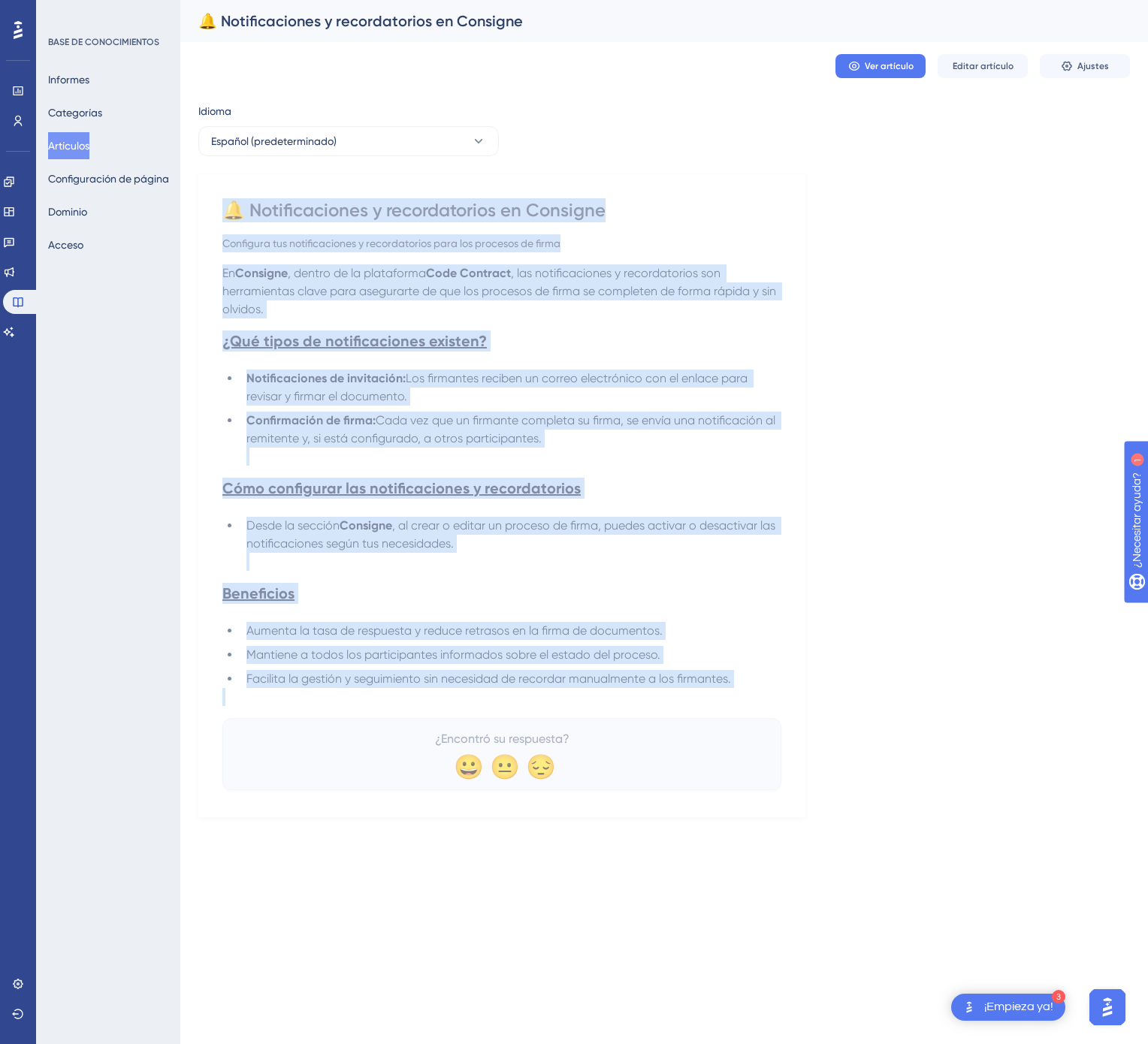
drag, startPoint x: 742, startPoint y: 694, endPoint x: 201, endPoint y: 195, distance: 736.0
click at [201, 195] on div "🔔 Notificaciones y recordatorios en Consigne Configura tus notificaciones y rec…" at bounding box center [502, 496] width 607 height 643
copy div "🔔 Notificaciones y recordatorios en Consigne Configura tus notificaciones y rec…"
click at [480, 146] on icon at bounding box center [478, 141] width 15 height 15
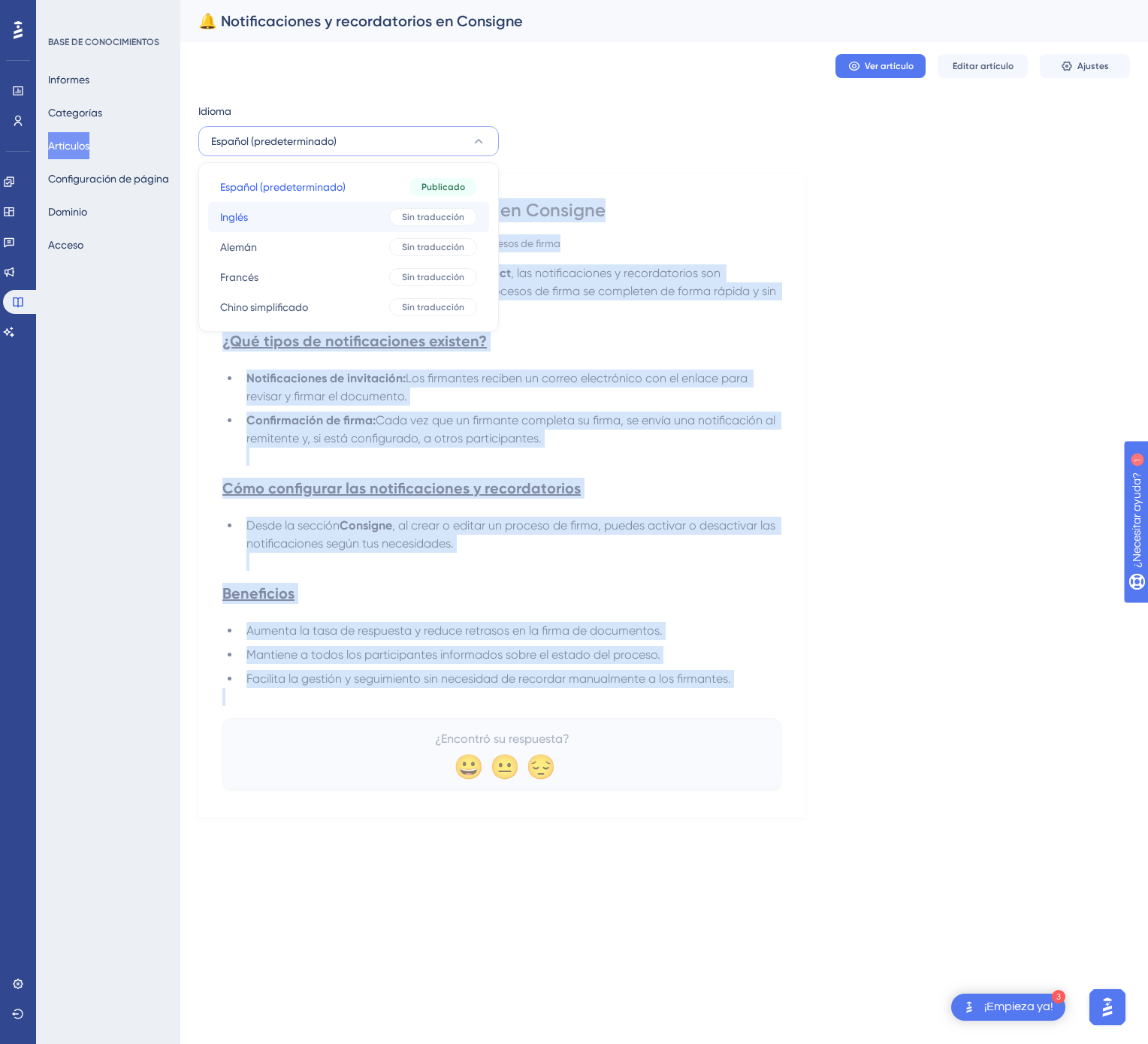
click at [450, 227] on button "Inglés Inglés Sin traducción" at bounding box center [348, 217] width 281 height 30
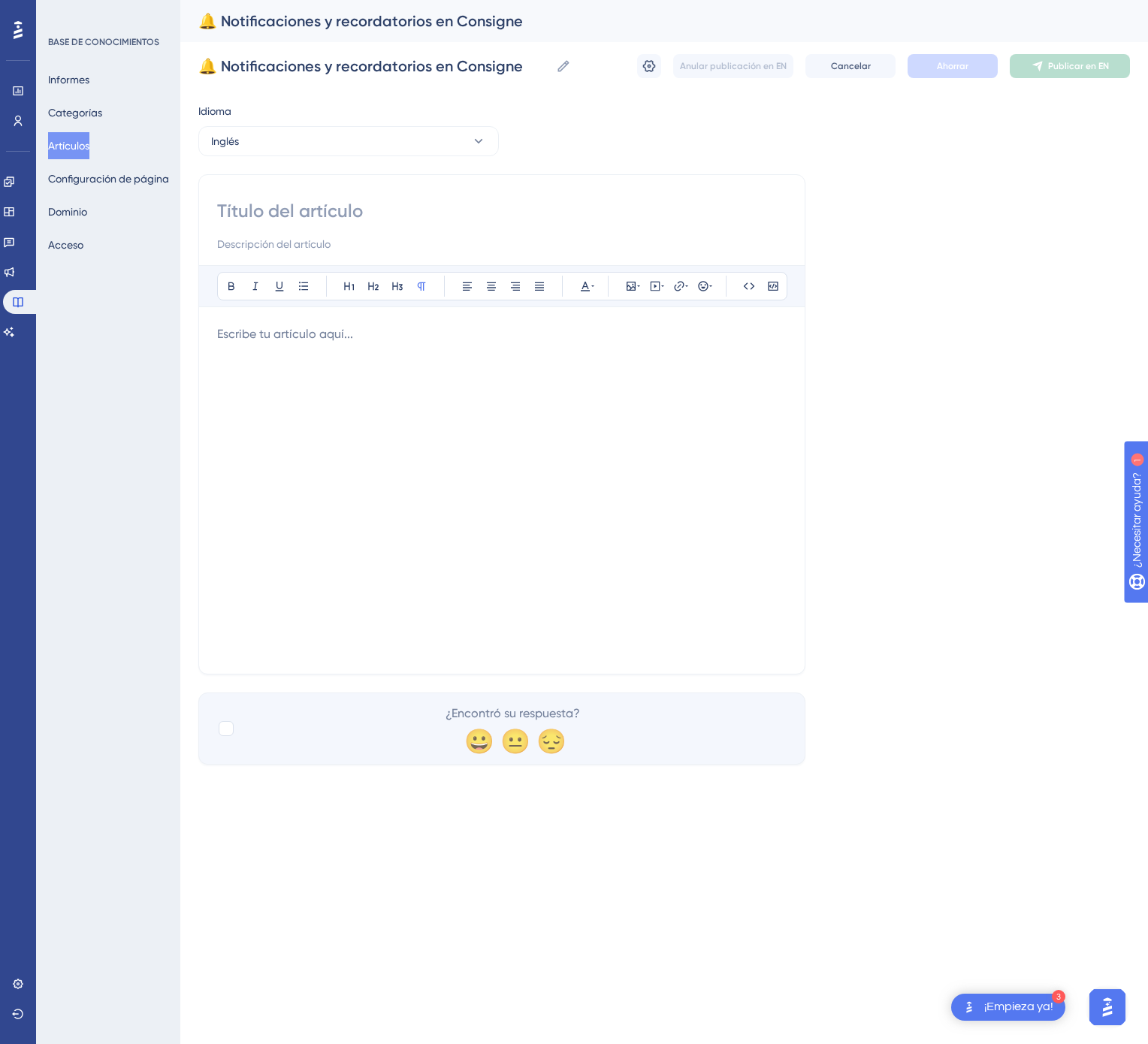
click at [492, 215] on input at bounding box center [502, 211] width 570 height 24
paste input "🔔 Notifications and Reminders in Consigne"
type input "🔔 Notifications and Reminders in Consigne"
click at [522, 362] on div at bounding box center [502, 491] width 570 height 331
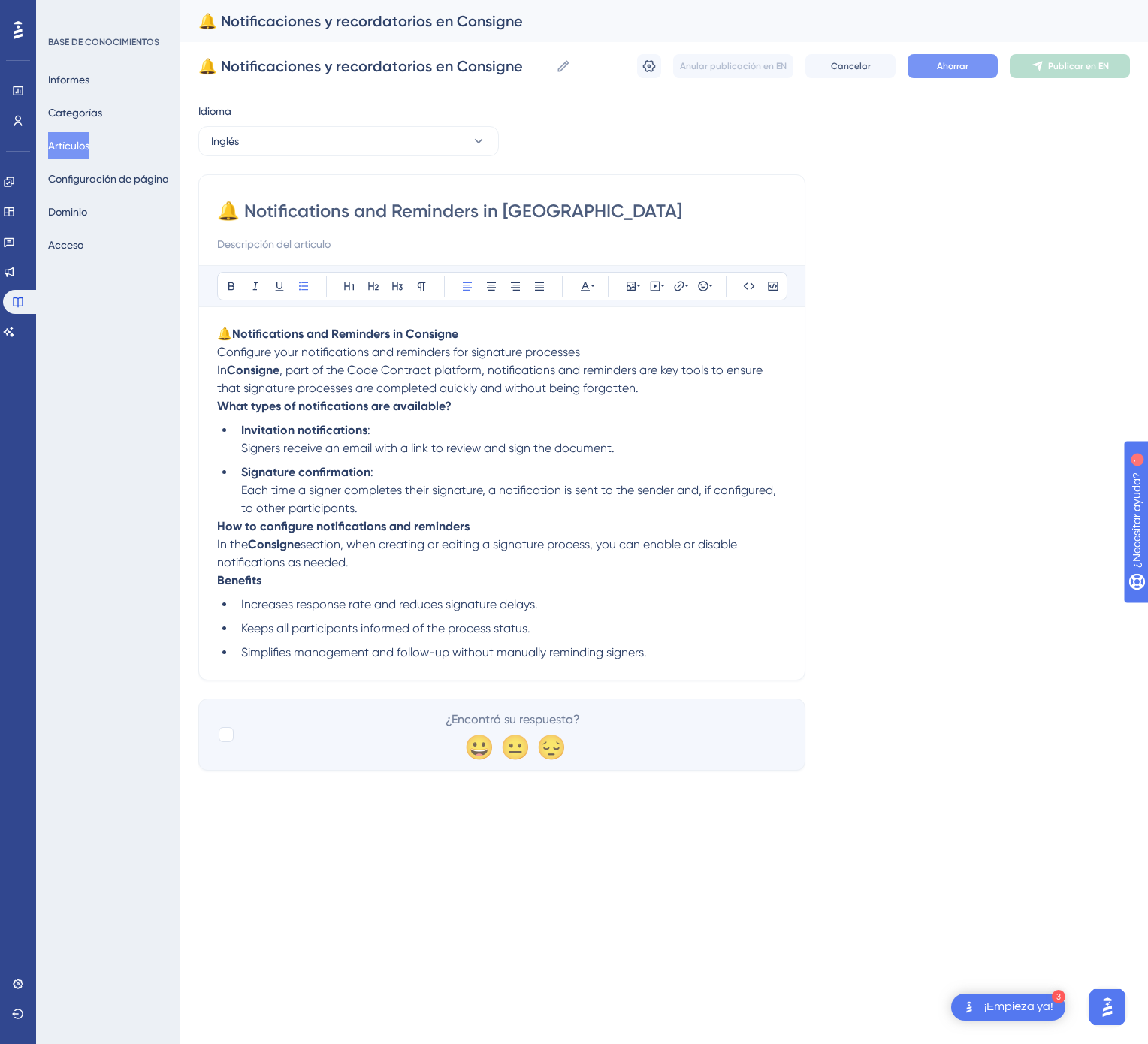
click at [955, 77] on button "Ahorrar" at bounding box center [952, 66] width 90 height 24
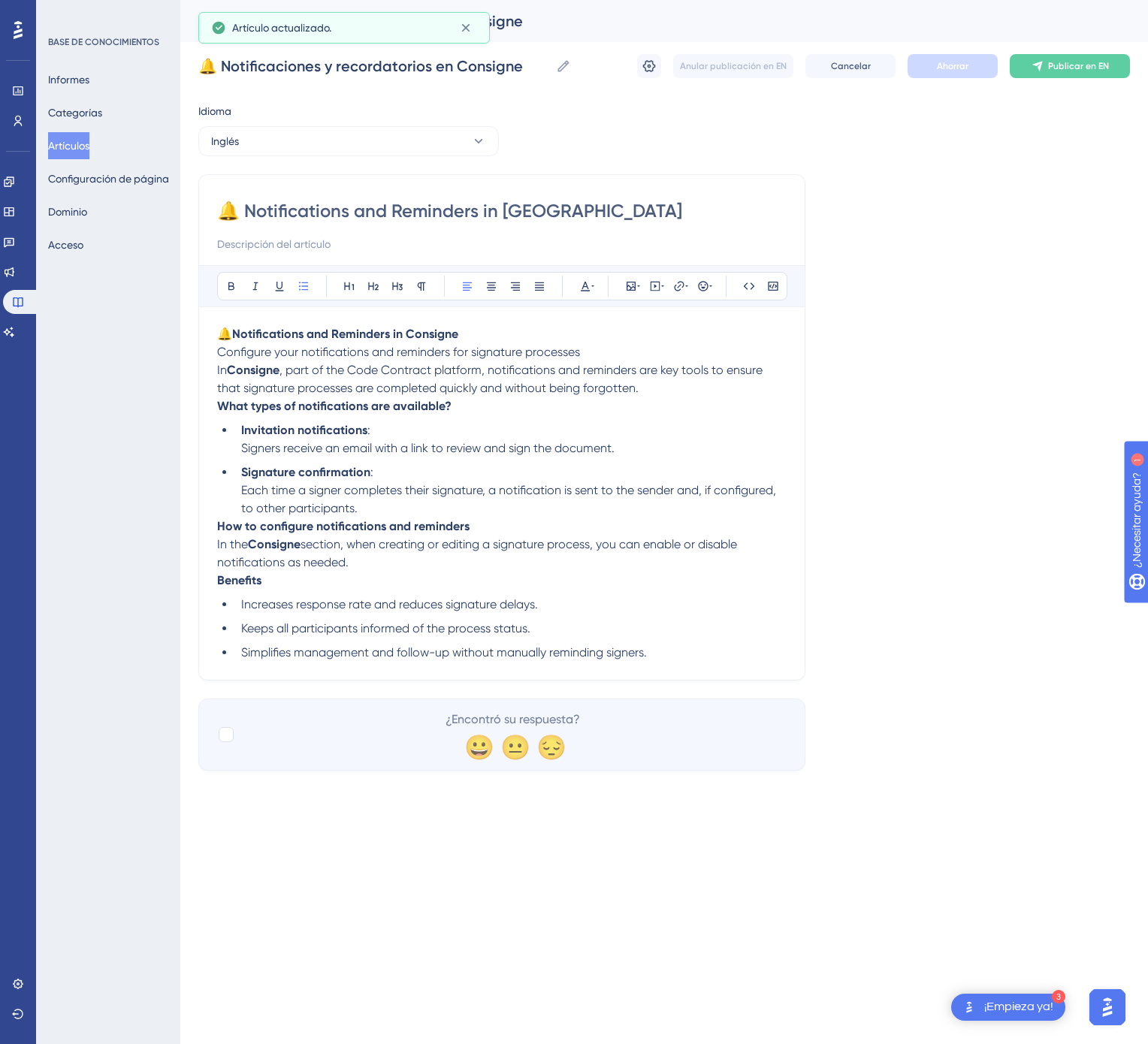
click at [1064, 71] on font "Publicar en EN" at bounding box center [1078, 66] width 61 height 11
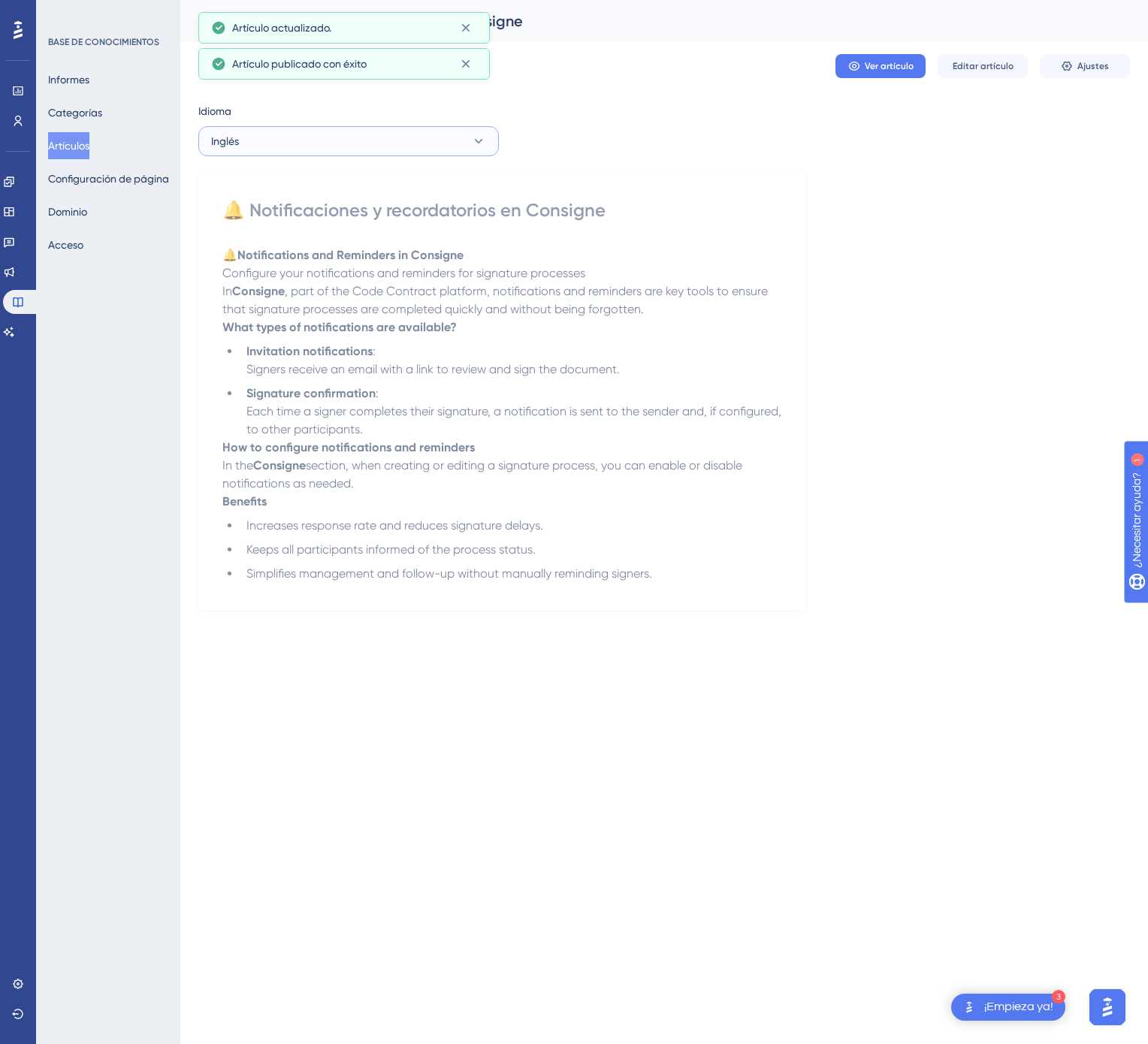
click at [414, 131] on button "Inglés" at bounding box center [348, 141] width 301 height 30
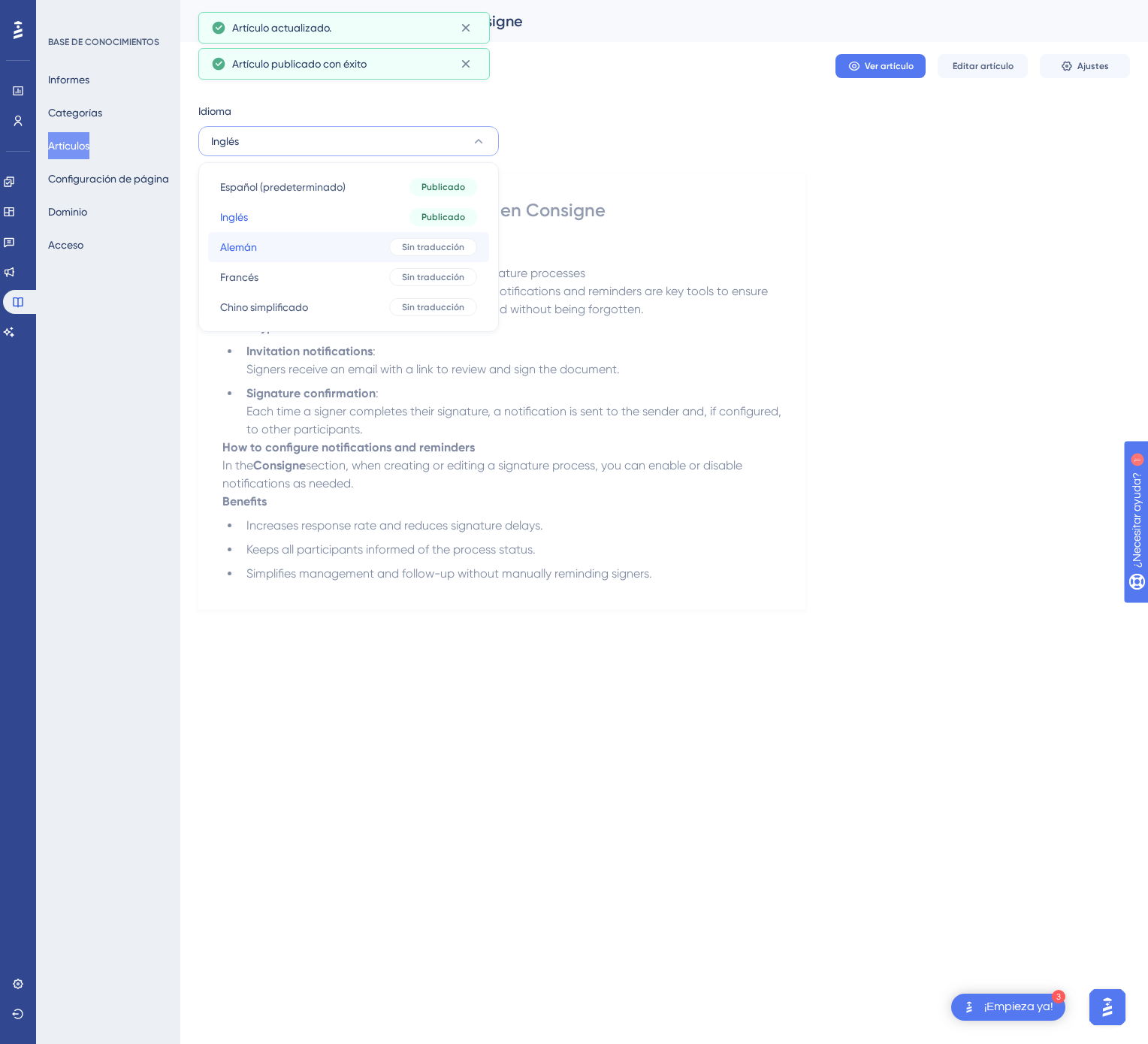
click at [365, 246] on button "Alemán Alemán Sin traducción" at bounding box center [348, 247] width 281 height 30
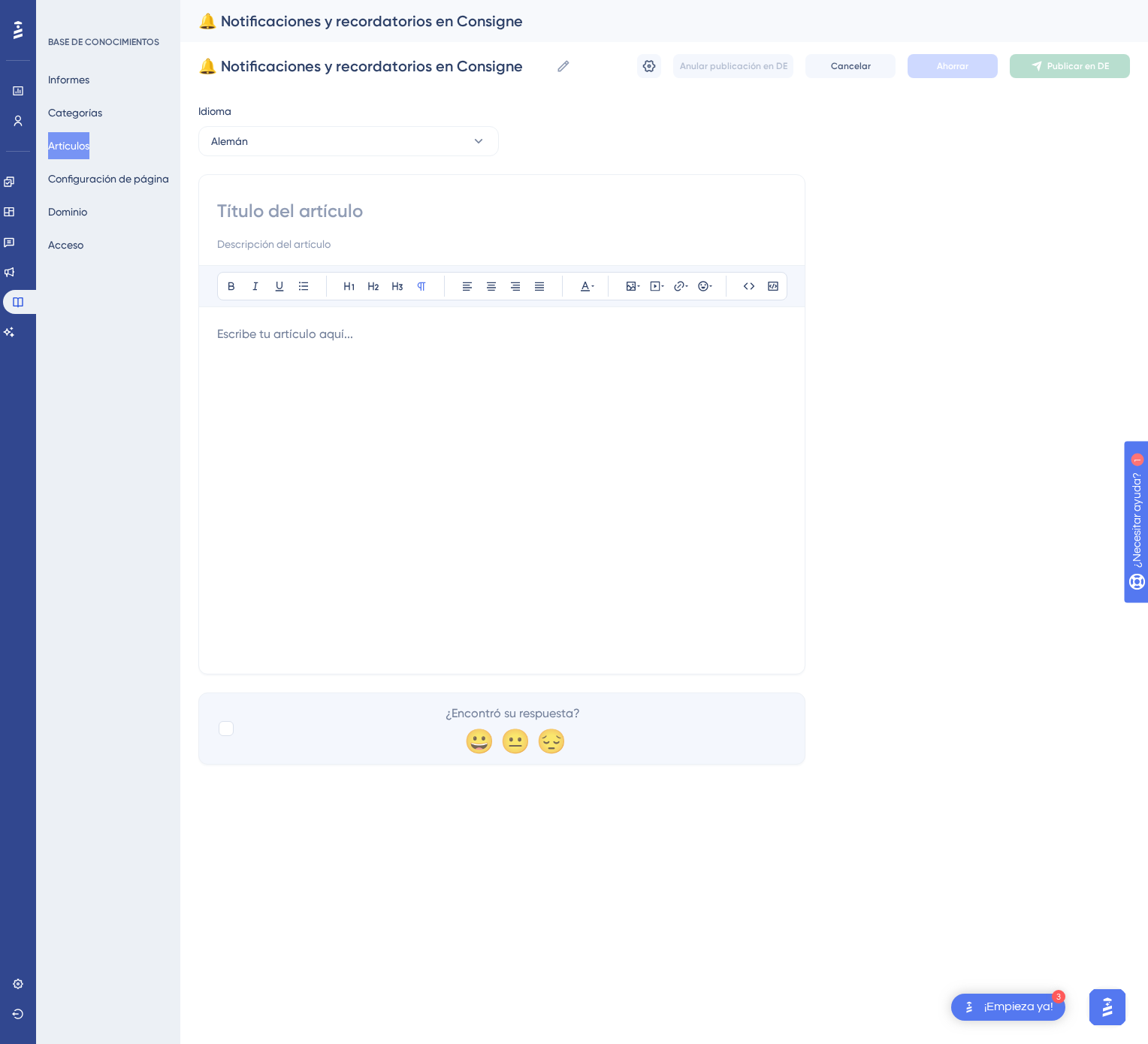
click at [371, 205] on input at bounding box center [502, 211] width 570 height 24
paste input "🔔 Benachrichtigungen und Erinnerungen in Consigne"
type input "🔔 Benachrichtigungen und Erinnerungen in Consigne"
click at [304, 366] on div at bounding box center [502, 491] width 570 height 331
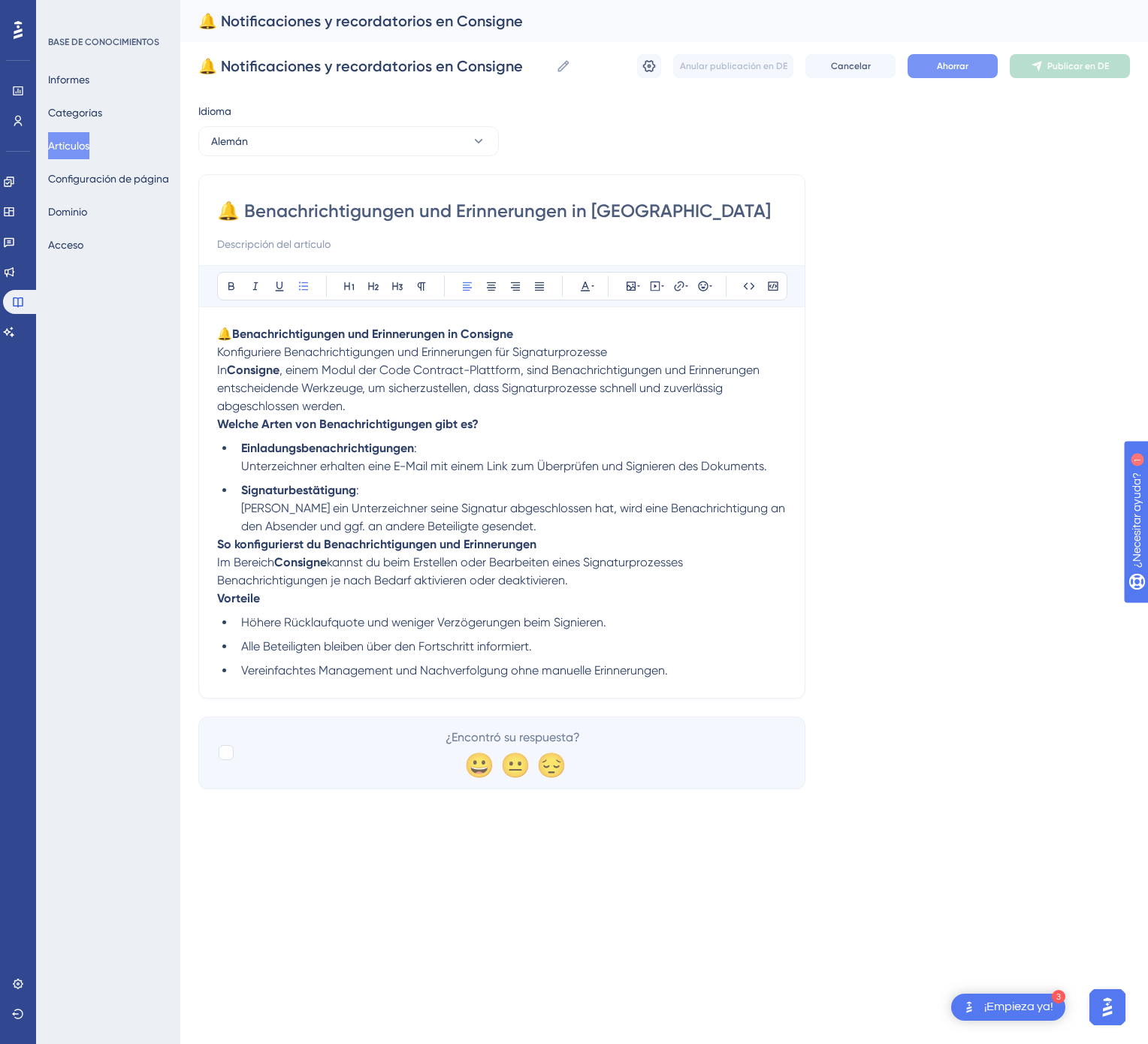
click at [946, 67] on font "Ahorrar" at bounding box center [953, 66] width 32 height 11
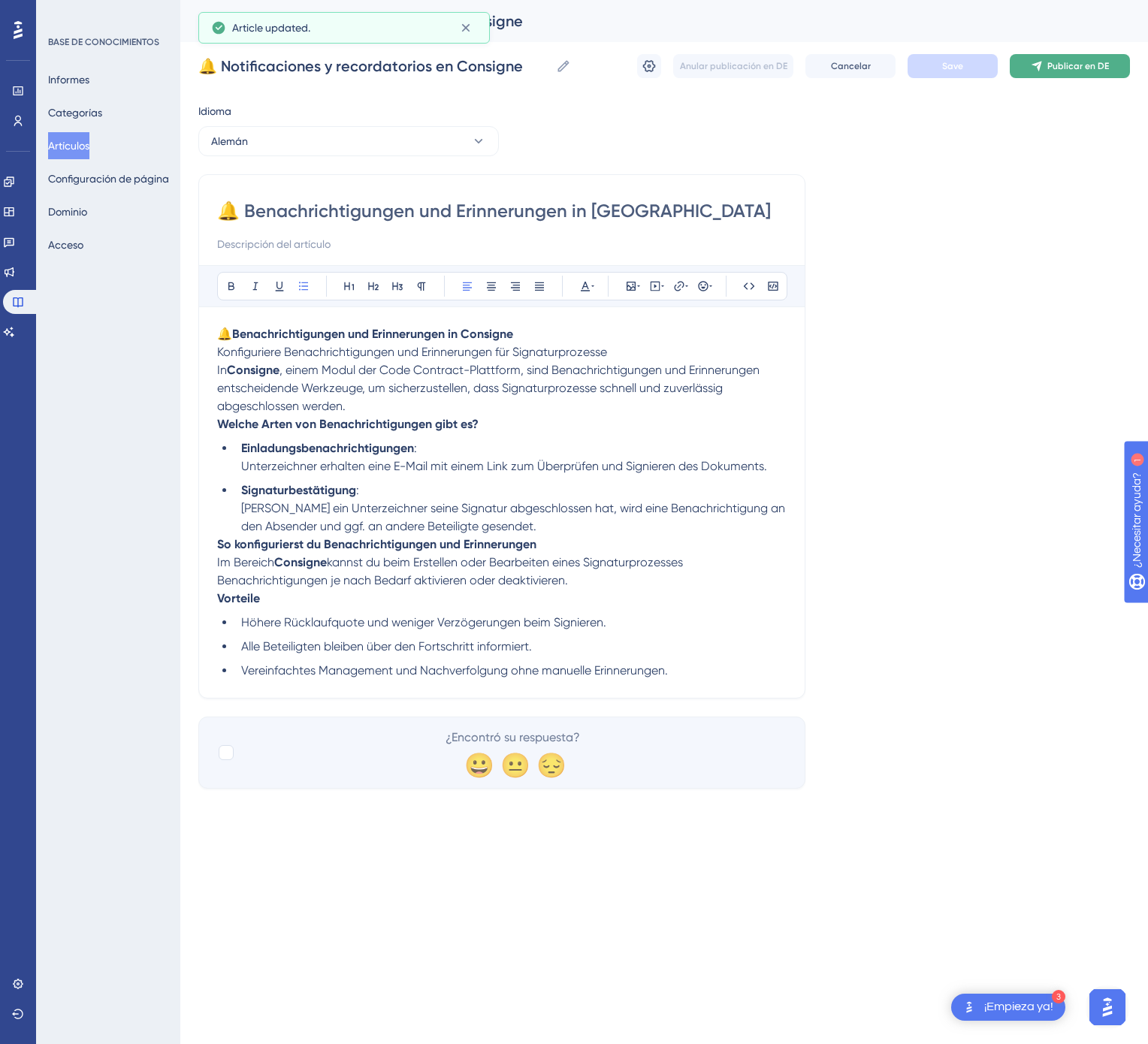
click at [1055, 74] on button "Publicar en DE" at bounding box center [1070, 66] width 120 height 24
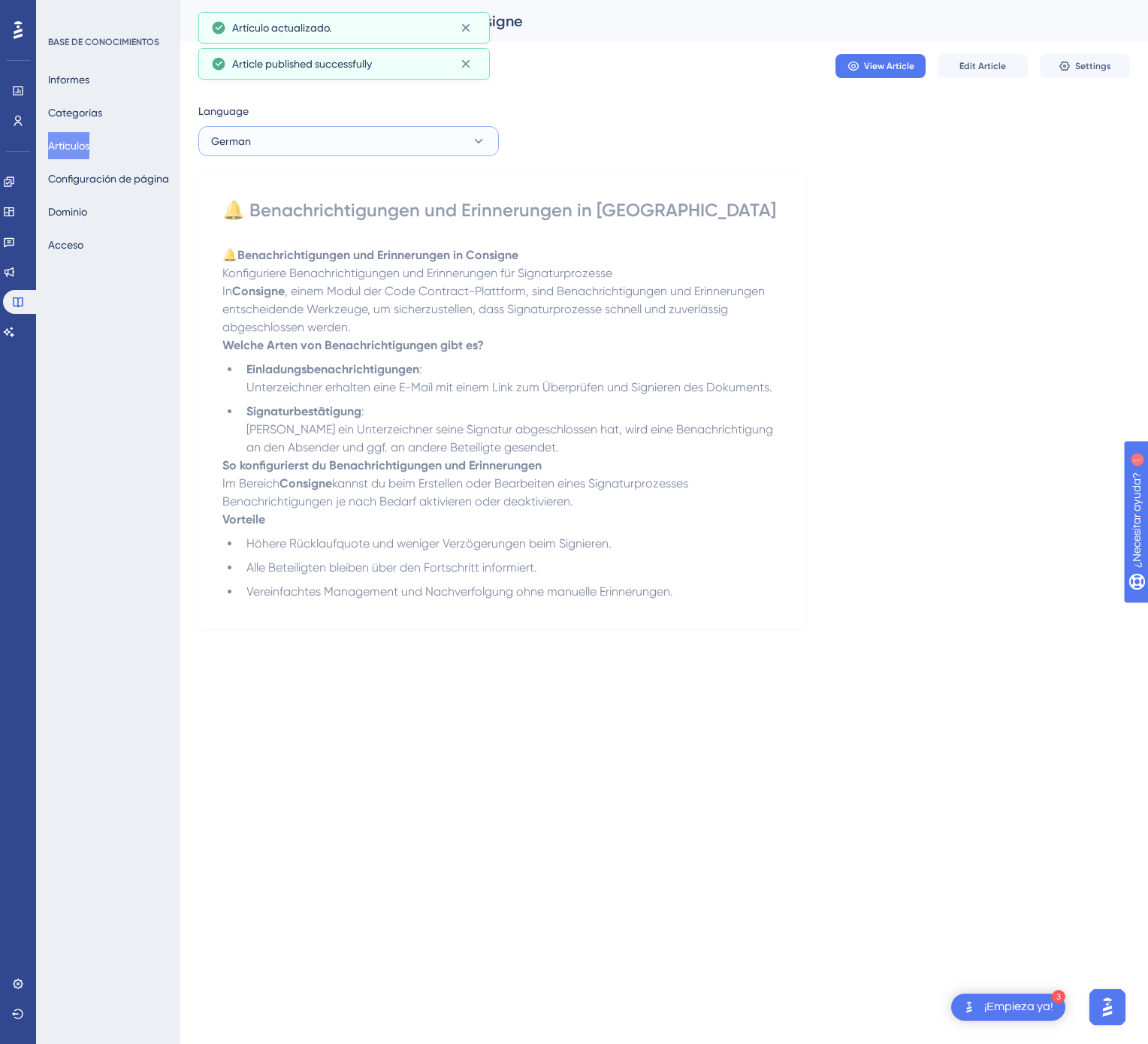
click at [392, 141] on button "German" at bounding box center [348, 141] width 301 height 30
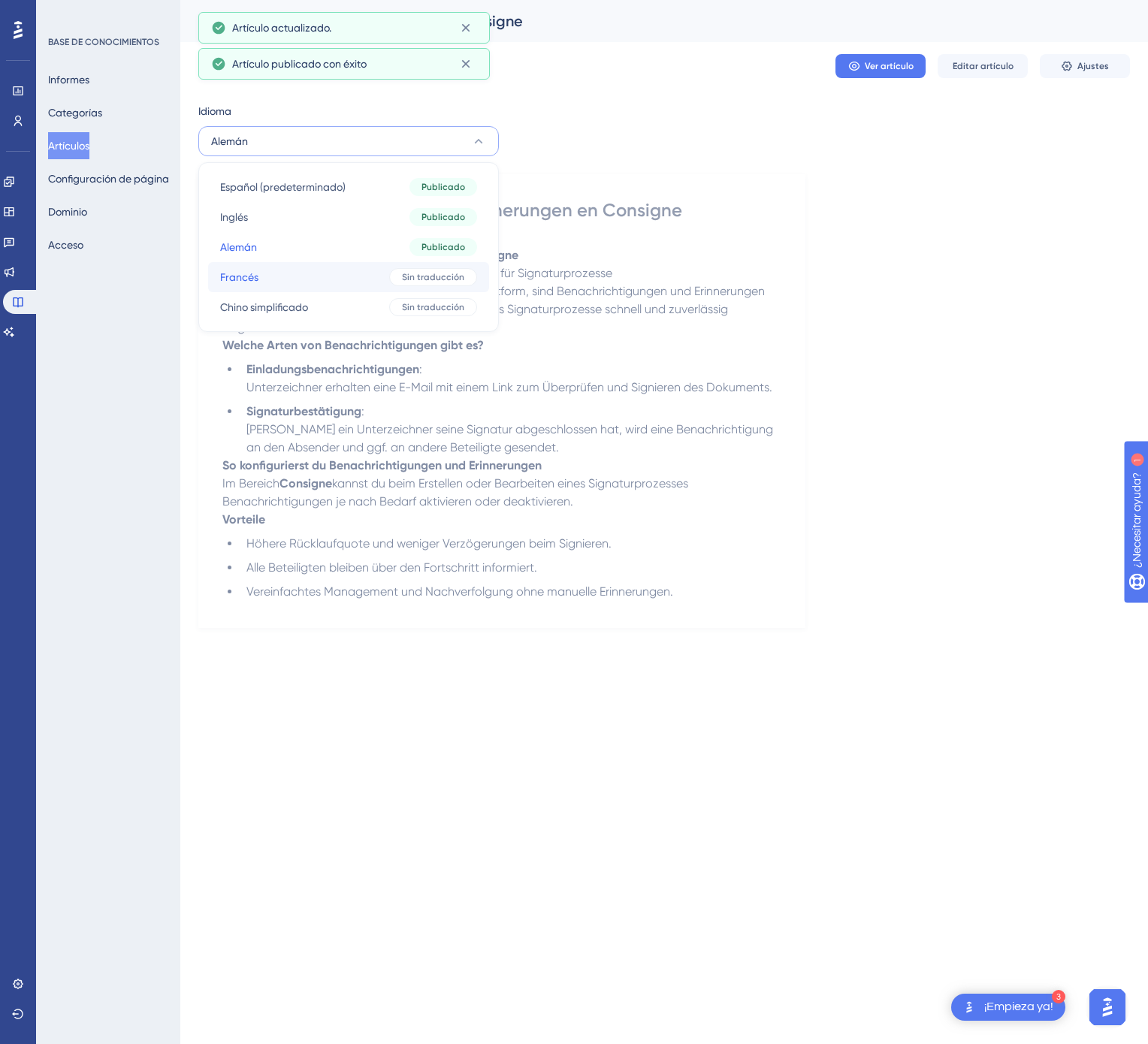
click at [365, 270] on button "Francés Francés Sin traducción" at bounding box center [348, 277] width 281 height 30
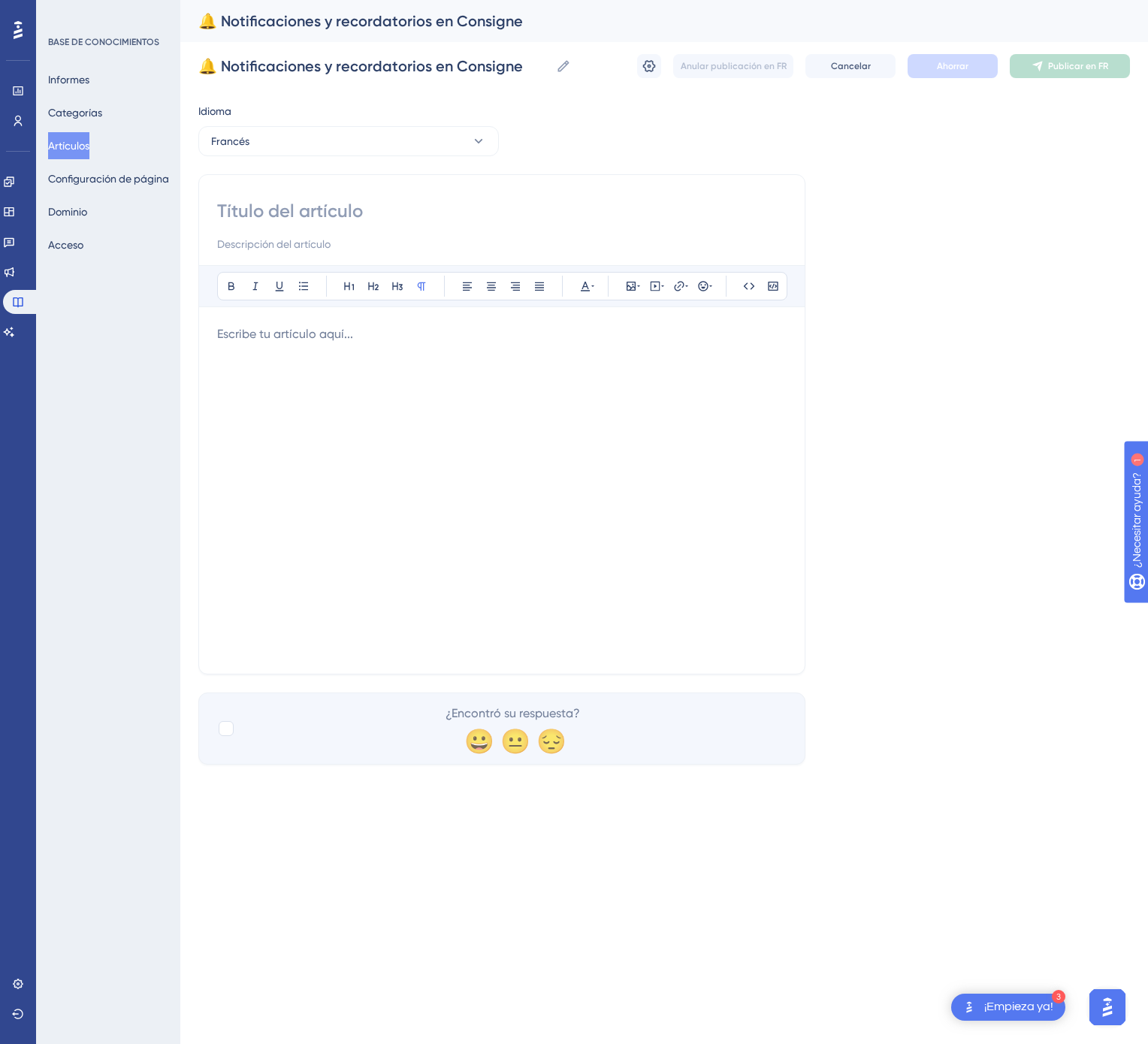
click at [399, 203] on input at bounding box center [502, 211] width 570 height 24
paste input "🔔 Notifications et rappels dans Consigne"
type input "🔔 Notifications et rappels dans Consigne"
click at [385, 342] on p at bounding box center [502, 335] width 570 height 18
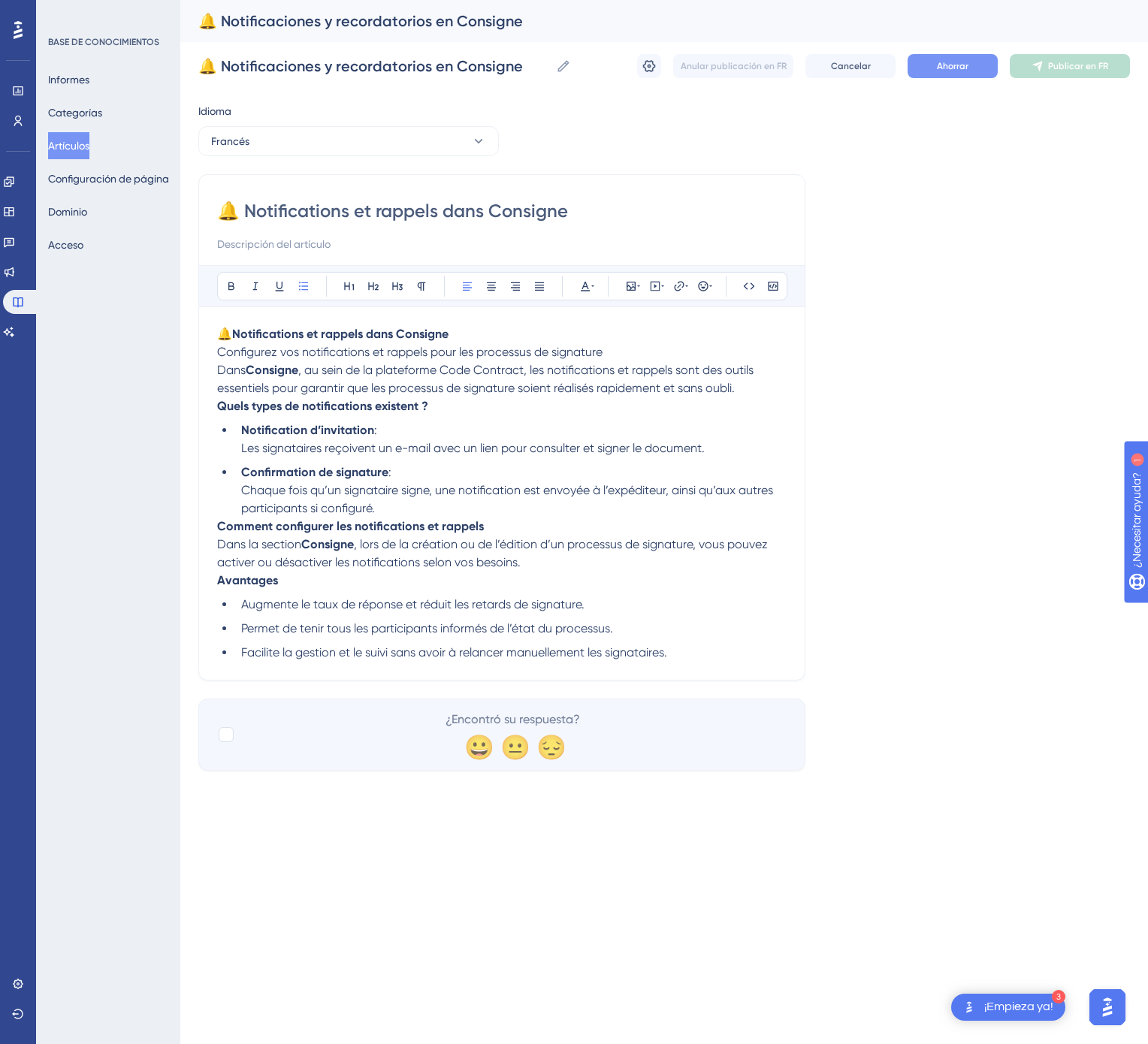
click at [938, 65] on font "Ahorrar" at bounding box center [953, 66] width 32 height 11
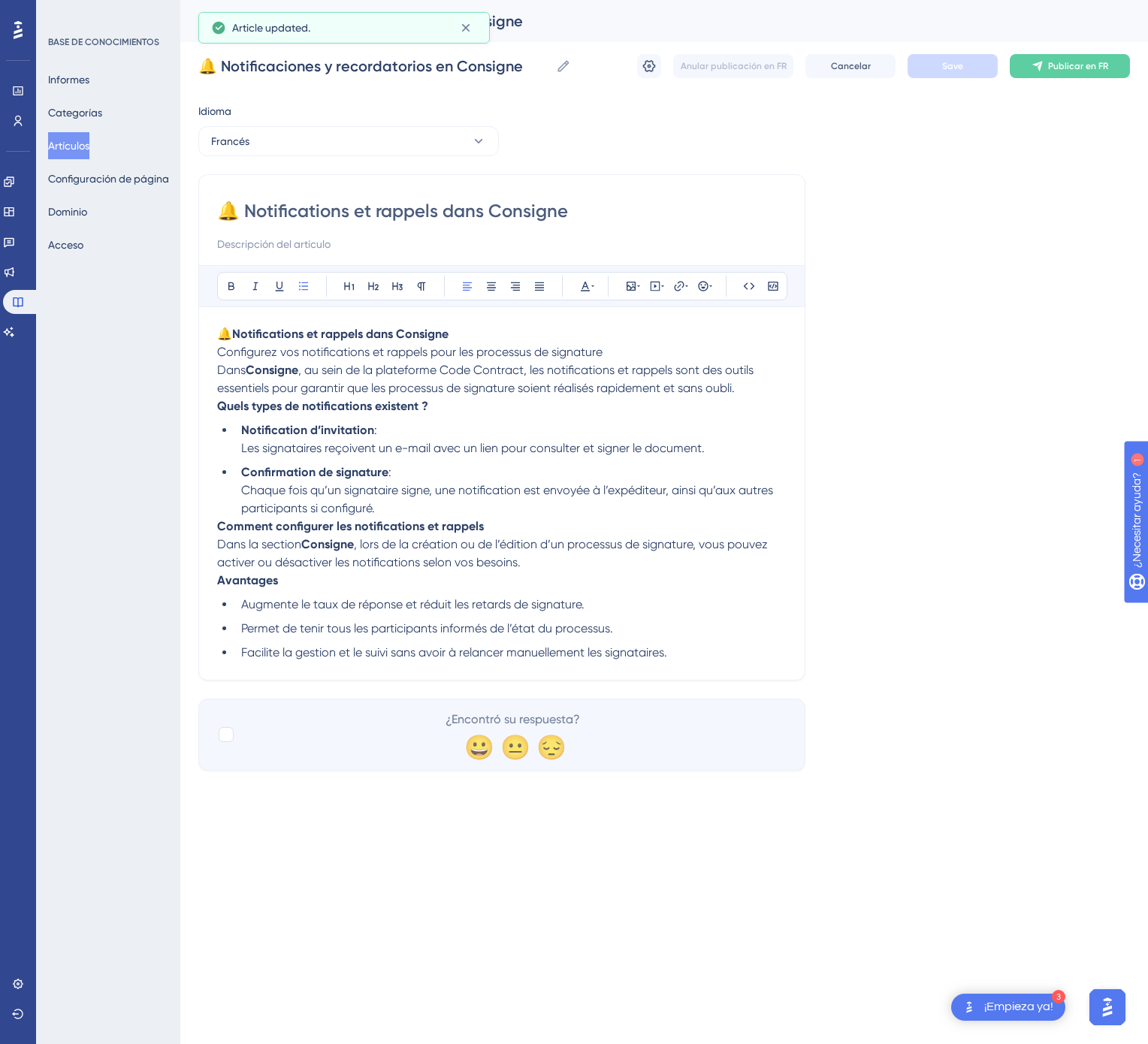
click at [1092, 86] on div "🔔 Notificaciones y recordatorios en Consigne 🔔 Notificaciones y recordatorios e…" at bounding box center [663, 66] width 931 height 48
click at [1101, 77] on button "Publicar en FR" at bounding box center [1070, 66] width 120 height 24
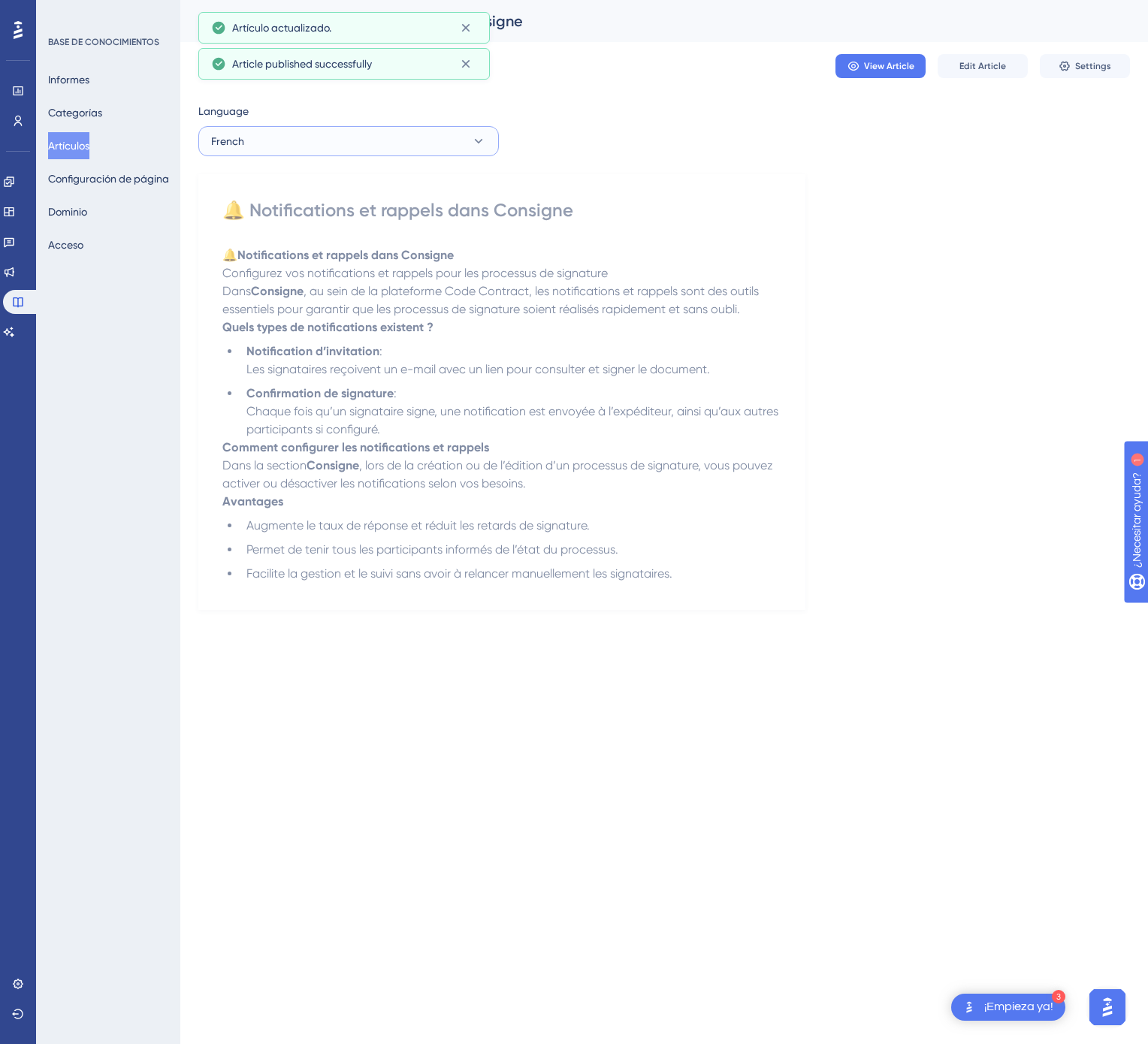
click at [345, 139] on button "French" at bounding box center [348, 141] width 301 height 30
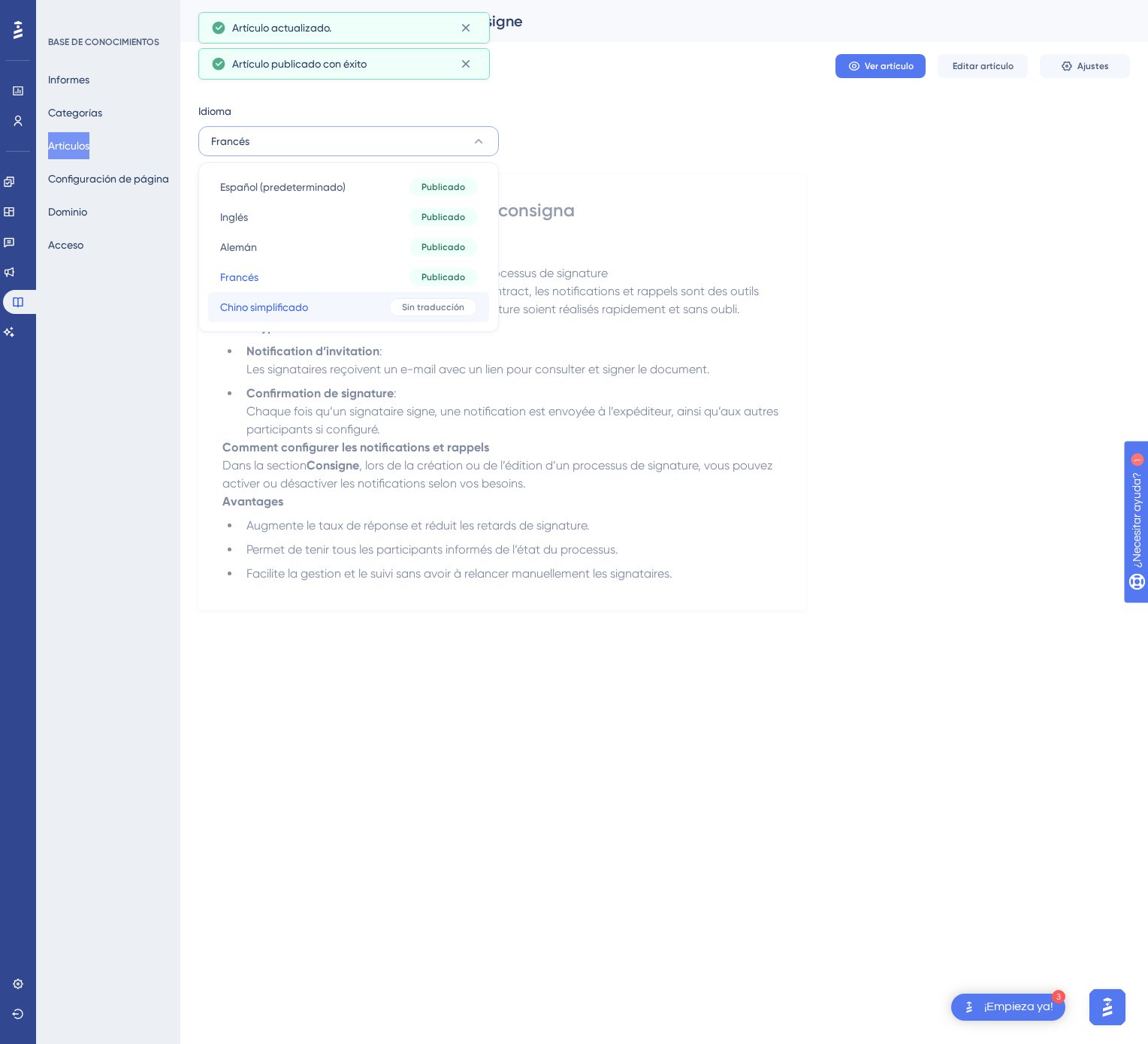
click at [307, 294] on button "Chino simplificado Chino simplificado Sin traducción" at bounding box center [348, 307] width 281 height 30
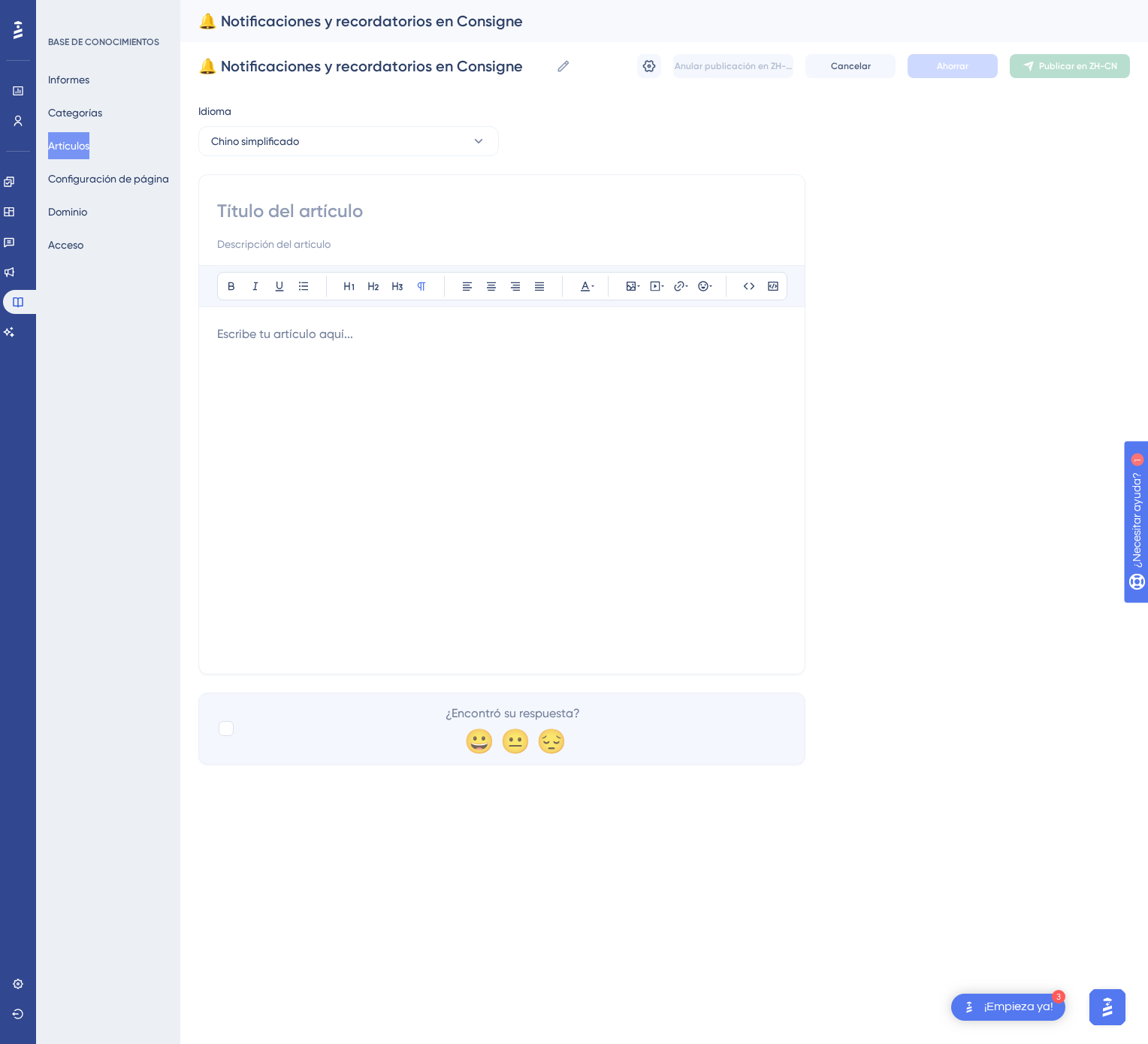
click at [440, 203] on input at bounding box center [502, 211] width 570 height 24
paste input "🔔 Consigne 中的通知与提醒功能"
type input "🔔 Consigne 中的通知与提醒功能"
click at [613, 440] on div at bounding box center [502, 491] width 570 height 331
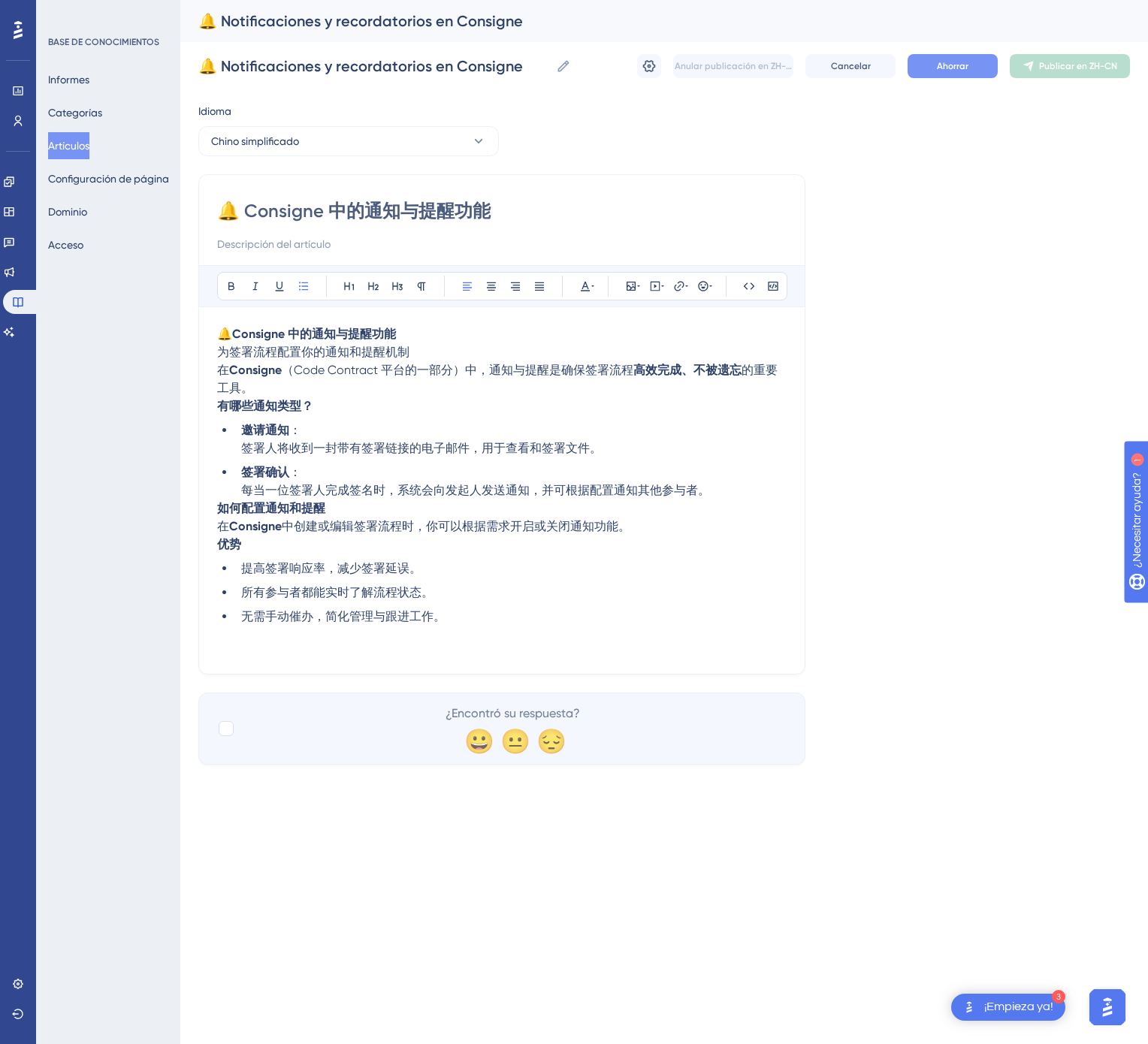
click at [970, 73] on button "Ahorrar" at bounding box center [952, 66] width 90 height 24
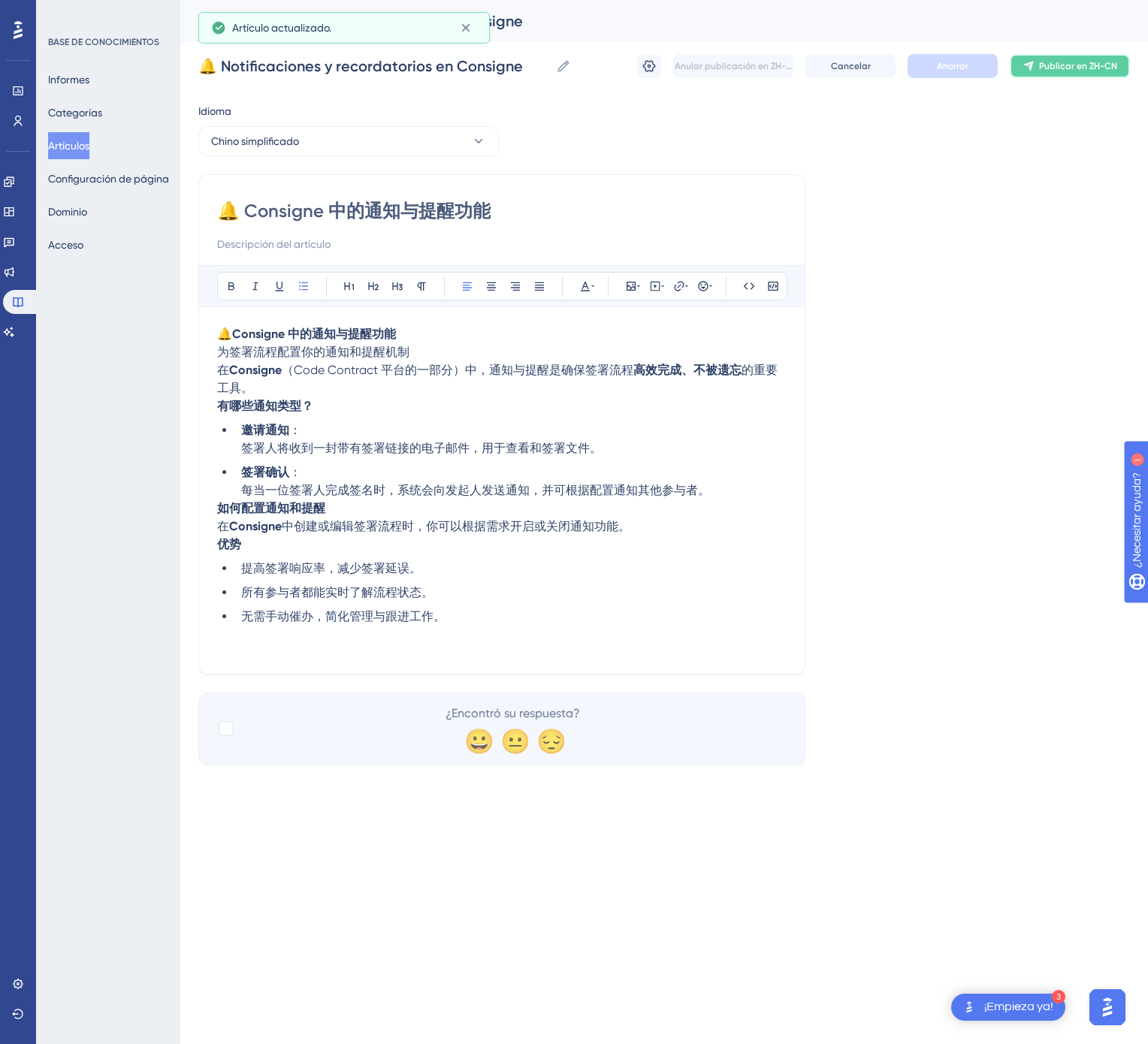
click at [1073, 71] on span "Publicar en ZH-CN" at bounding box center [1078, 66] width 78 height 12
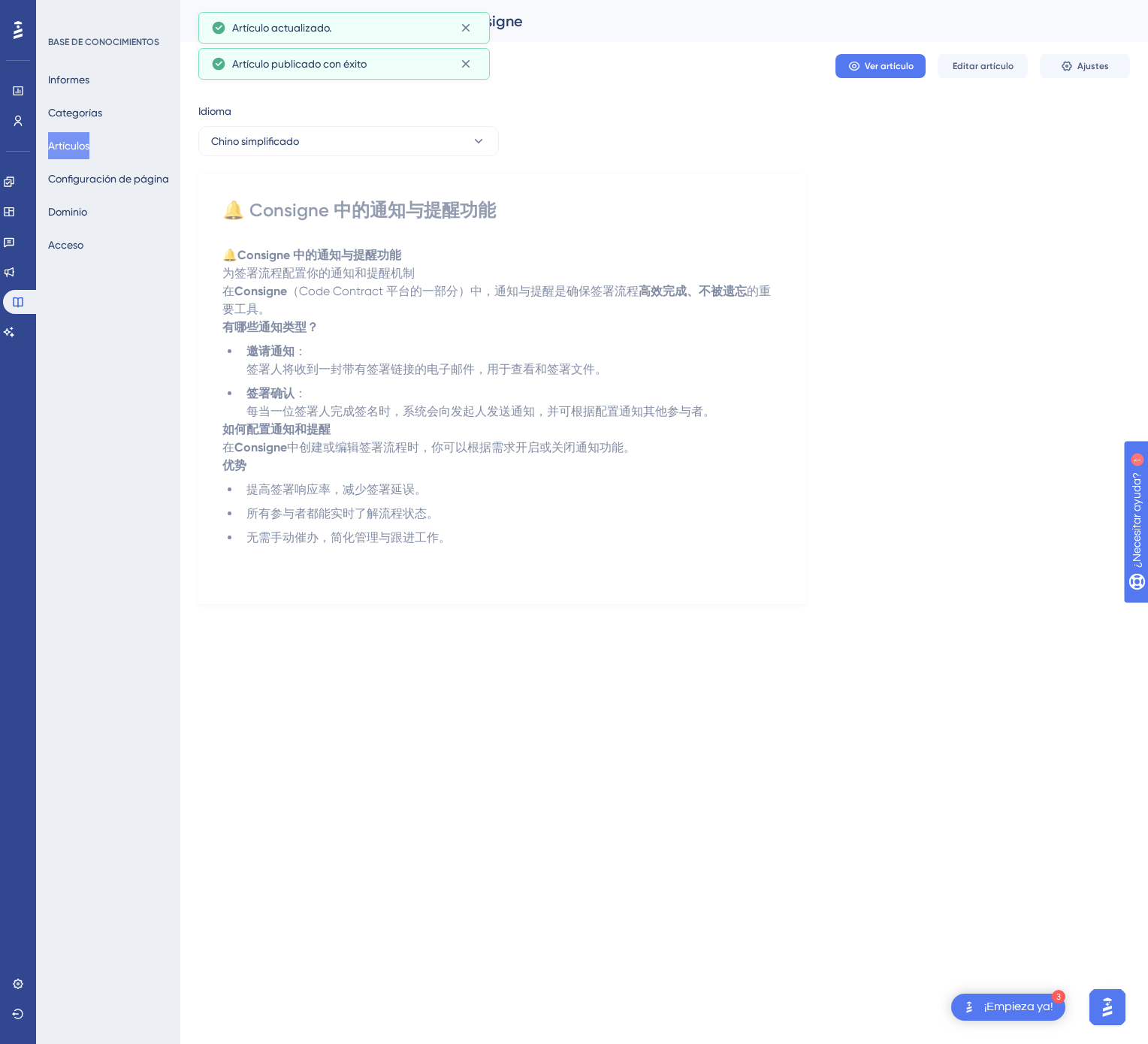
click at [63, 143] on font "Artículos" at bounding box center [68, 146] width 41 height 12
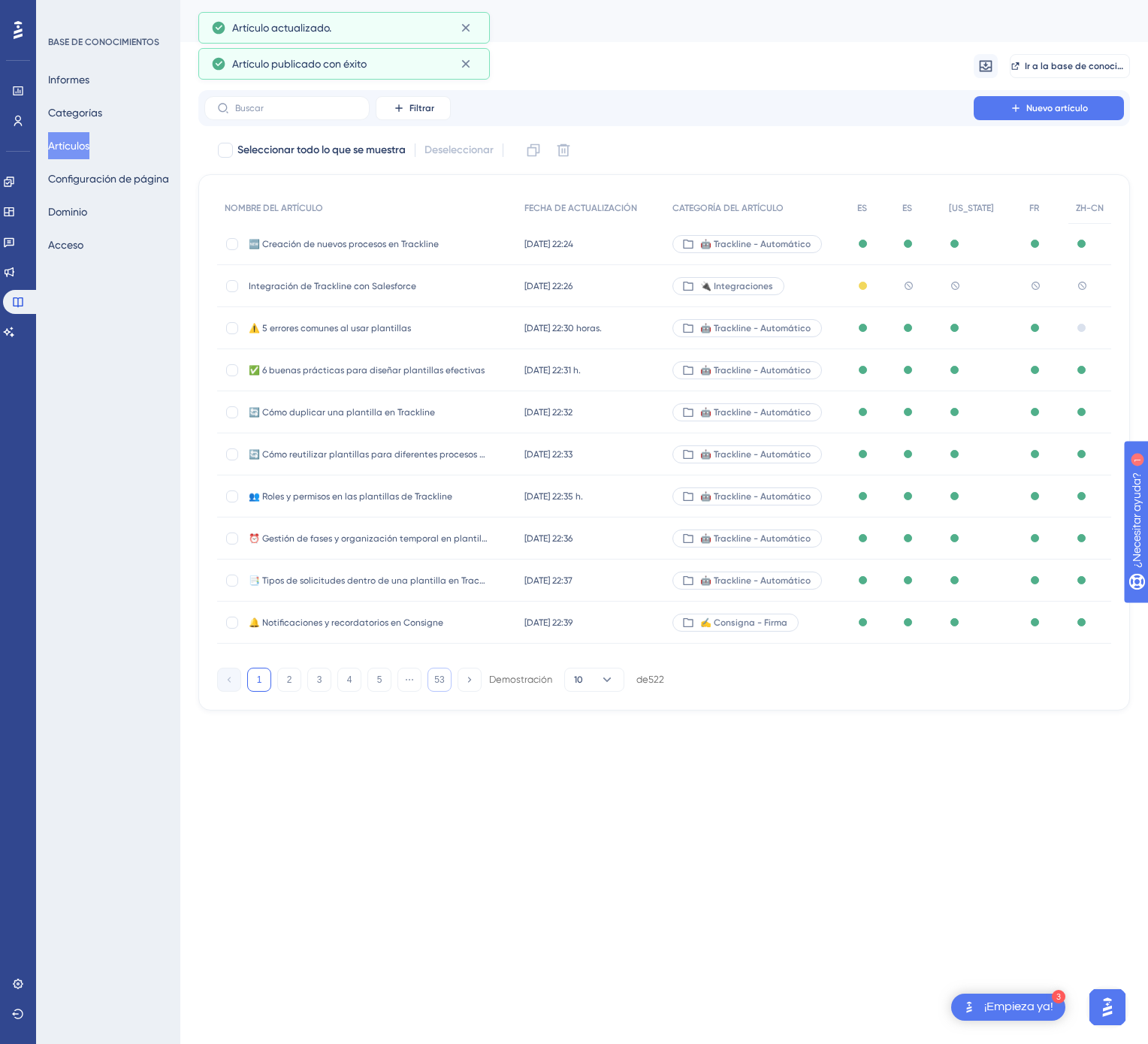
click at [433, 691] on button "53" at bounding box center [440, 679] width 24 height 24
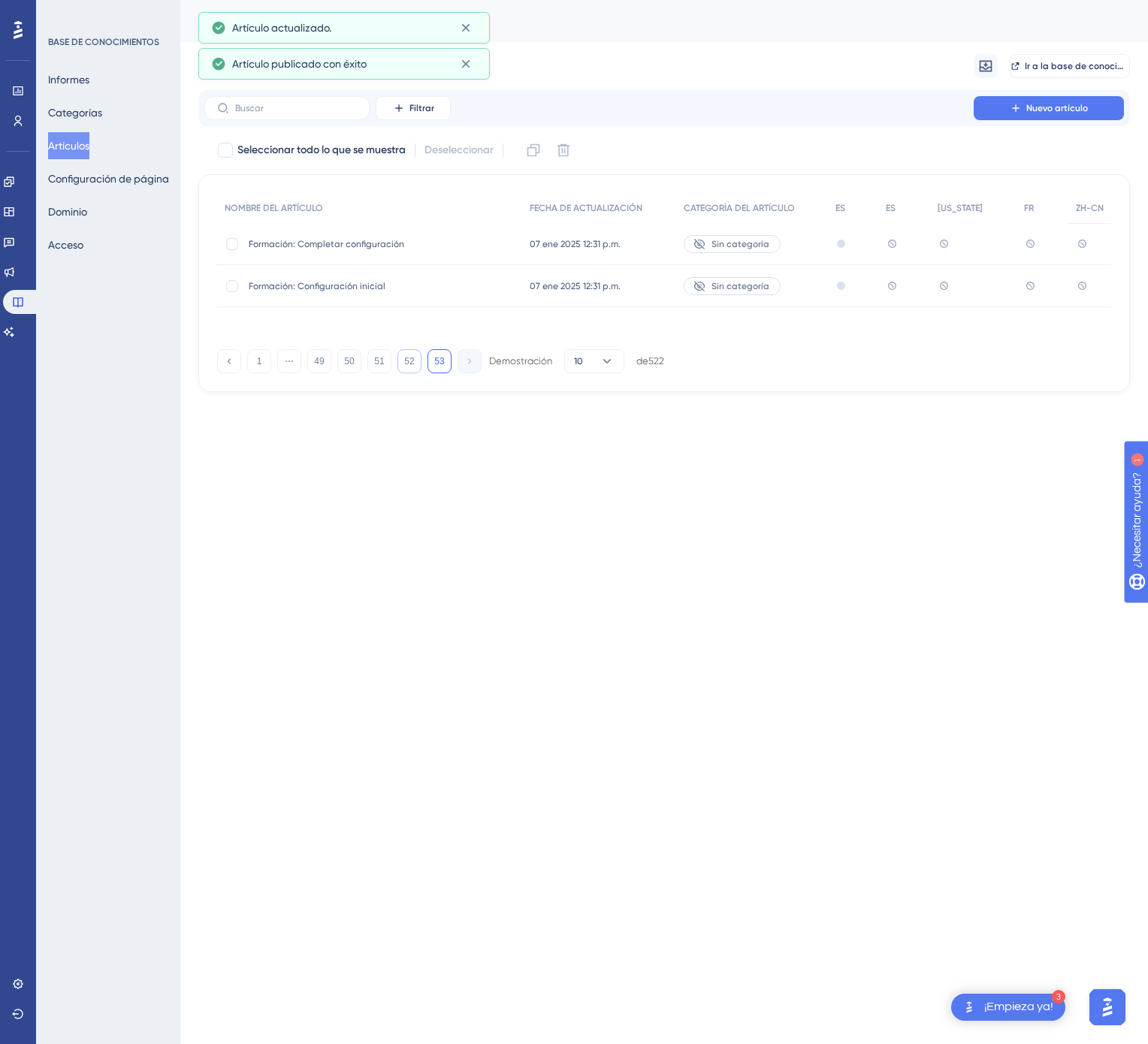
click at [405, 356] on font "52" at bounding box center [410, 361] width 10 height 11
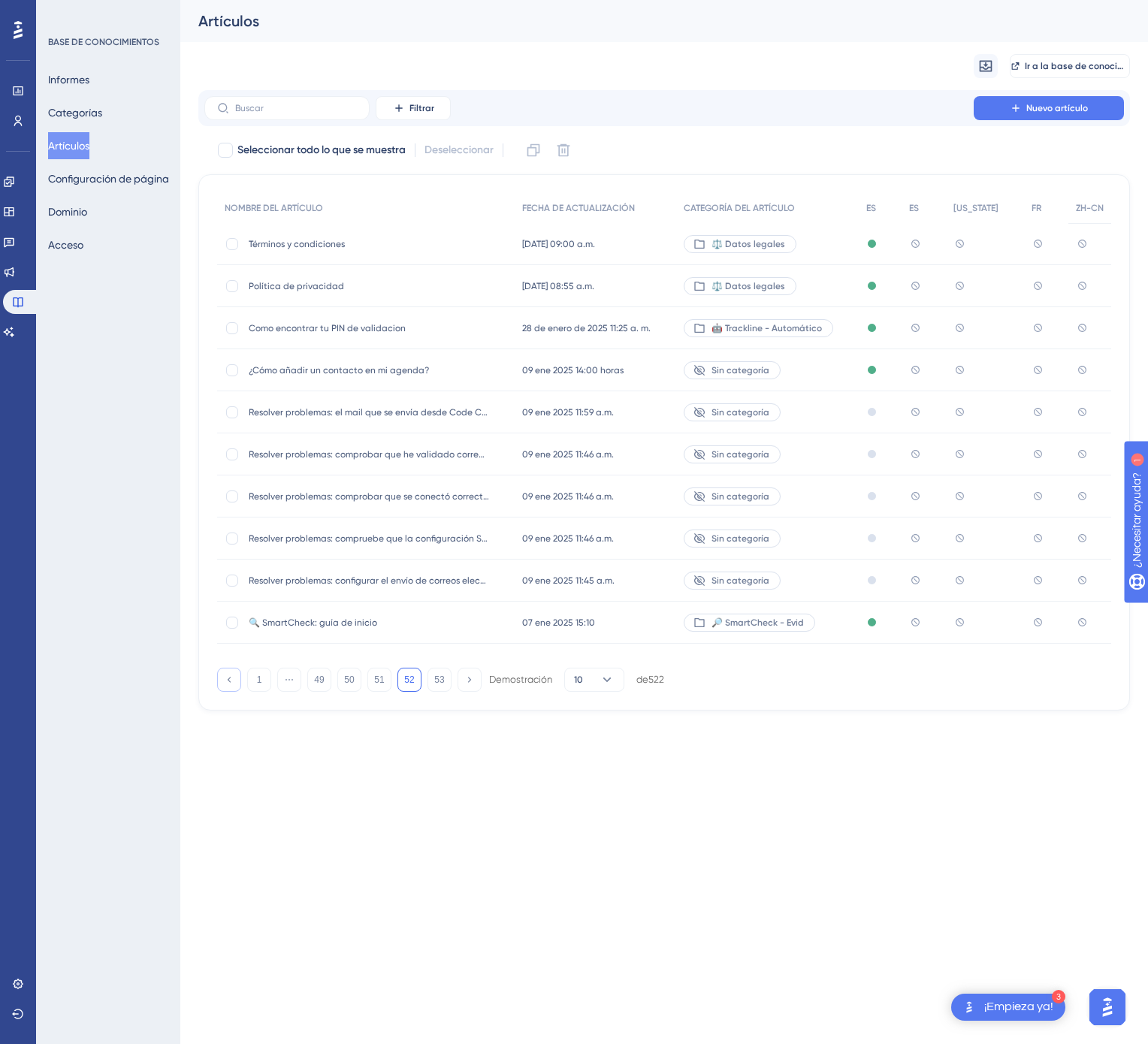
click at [235, 673] on button at bounding box center [229, 679] width 24 height 24
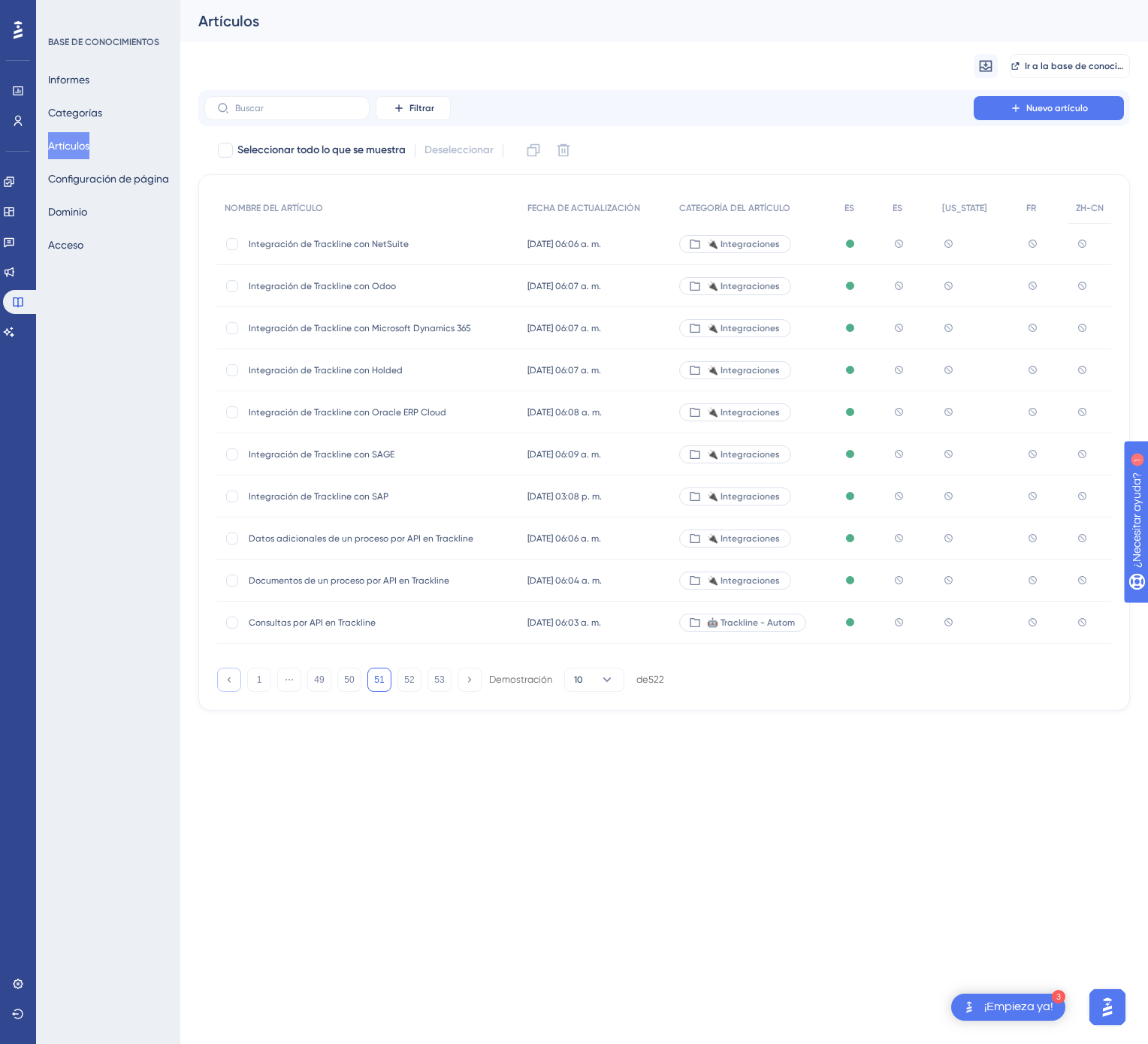
click at [235, 673] on button at bounding box center [229, 679] width 24 height 24
click at [237, 673] on button at bounding box center [229, 679] width 24 height 24
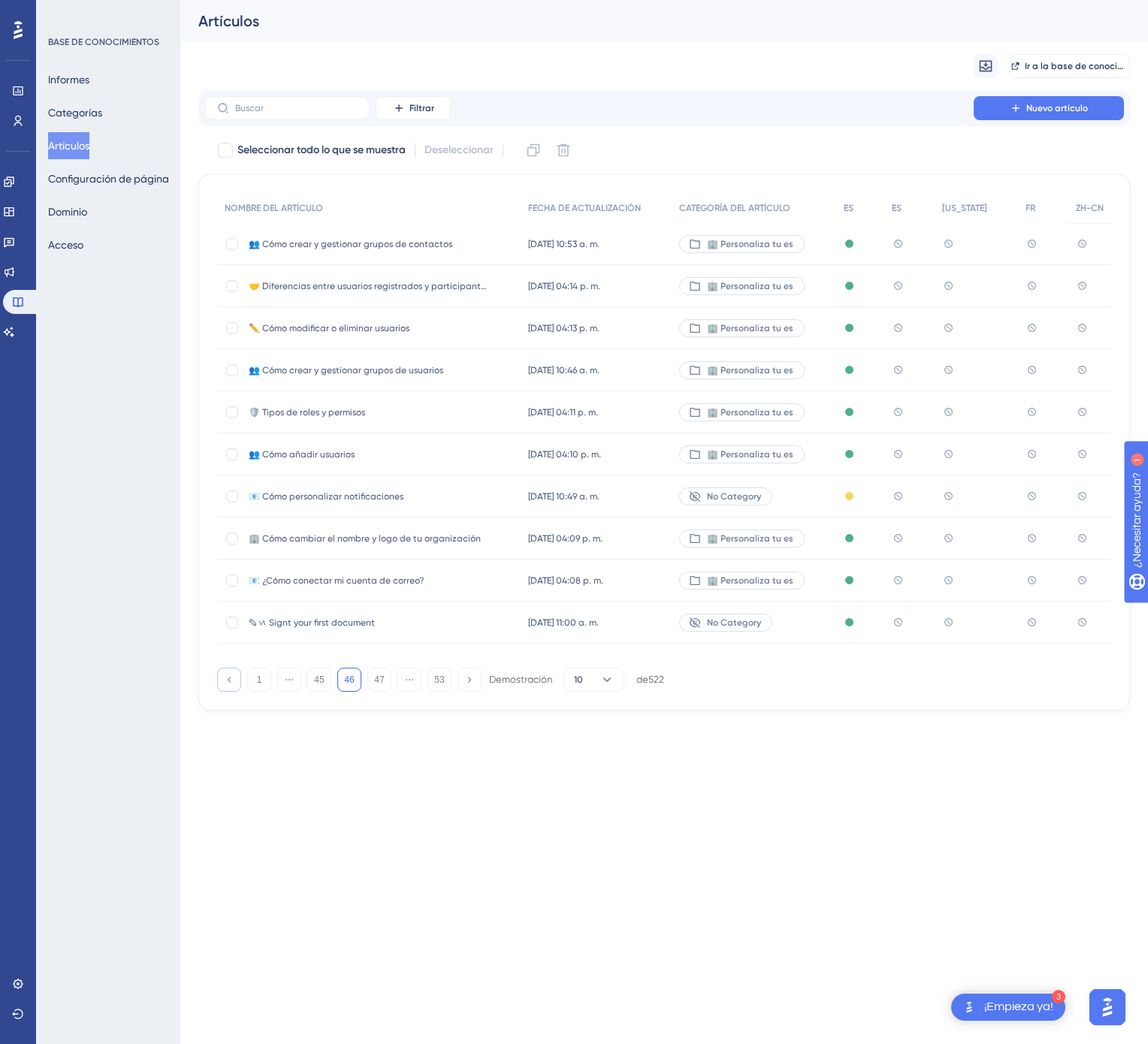
click at [237, 673] on button at bounding box center [229, 679] width 24 height 24
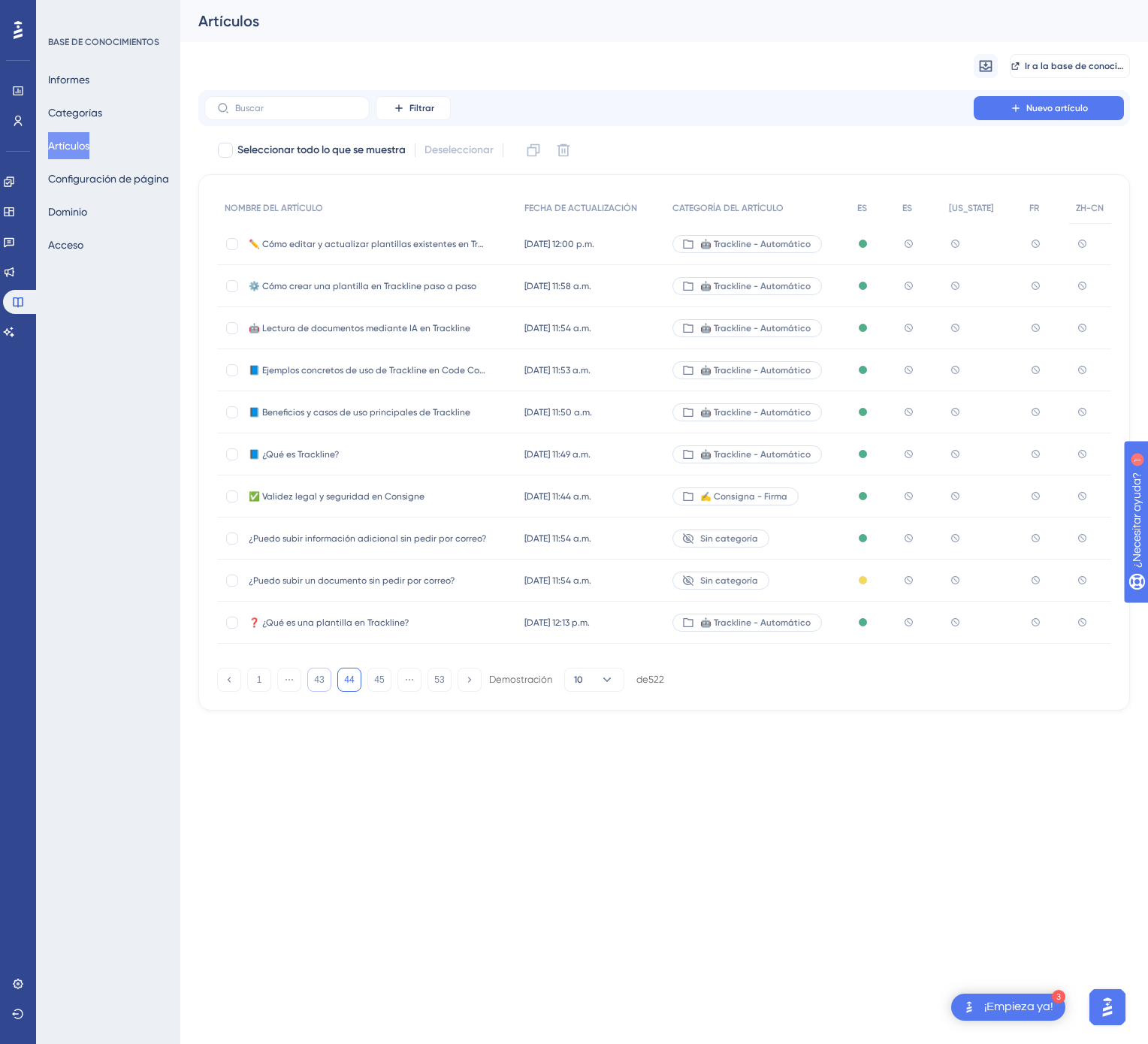
click at [314, 678] on font "43" at bounding box center [319, 679] width 10 height 11
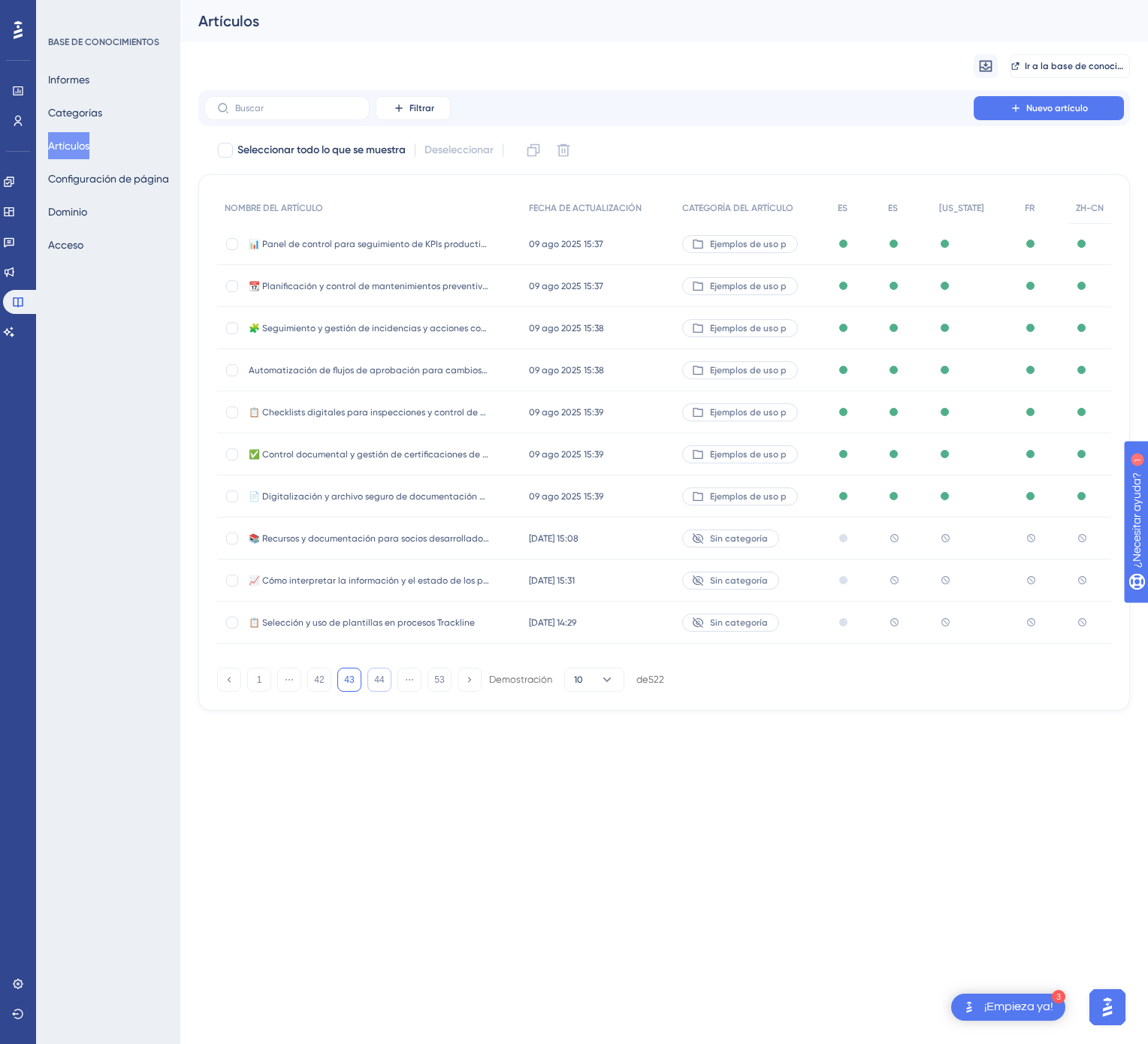
click at [369, 679] on button "44" at bounding box center [380, 679] width 24 height 24
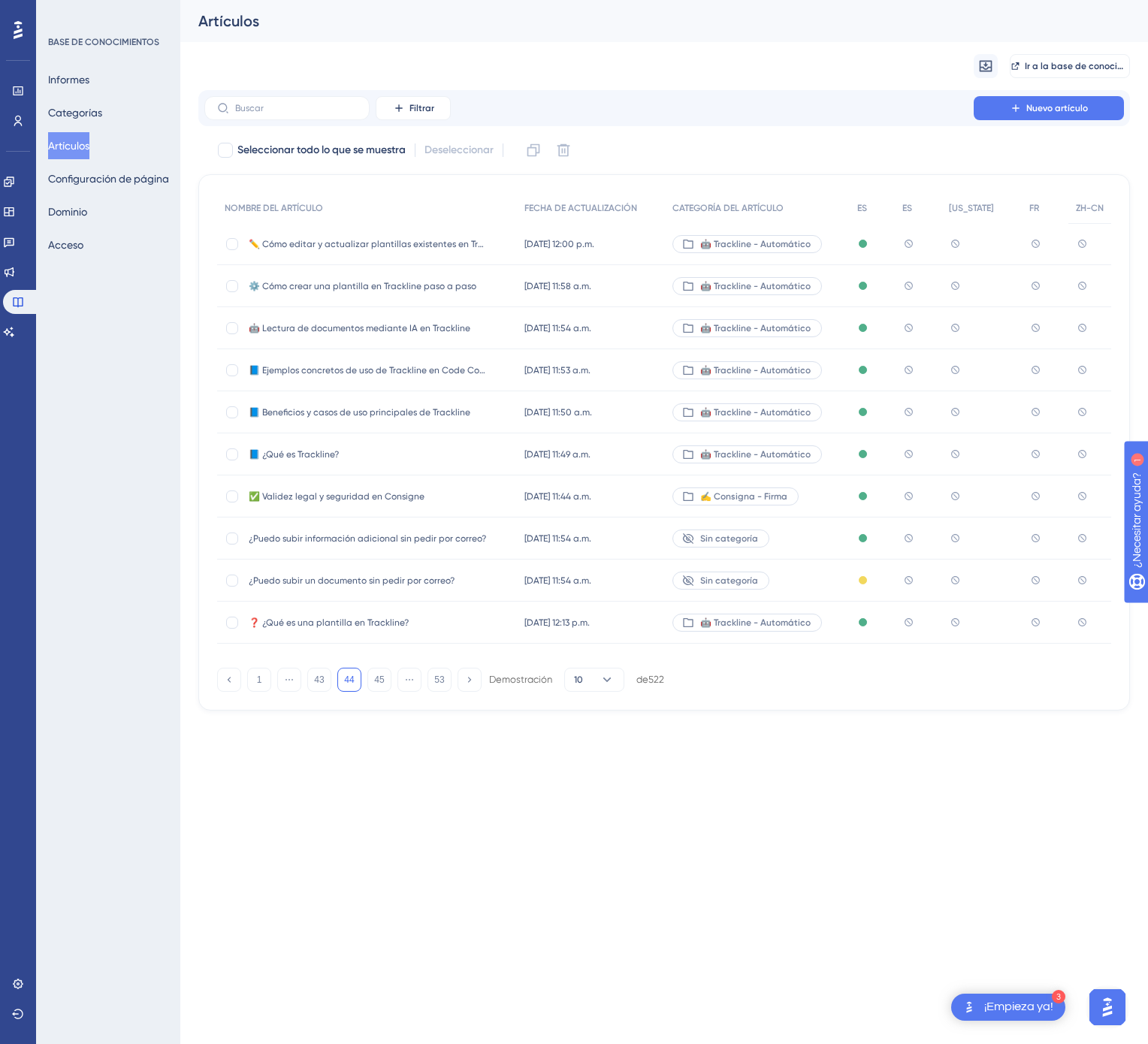
click at [565, 247] on font "13 jun 2025 12:00 p.m." at bounding box center [560, 244] width 70 height 11
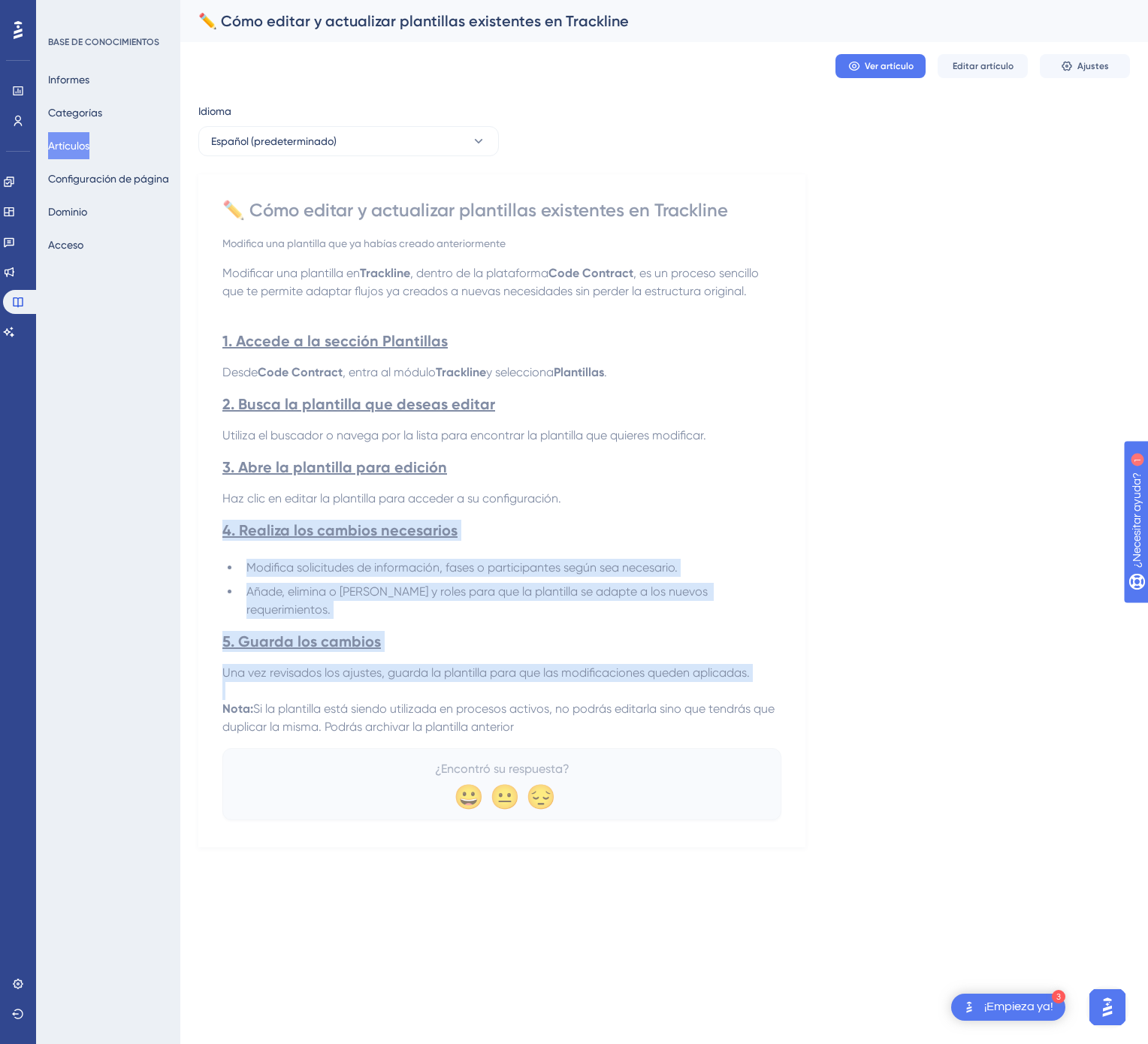
drag, startPoint x: 538, startPoint y: 734, endPoint x: 377, endPoint y: 547, distance: 246.8
click at [377, 547] on div "Modificar una plantilla en Trackline , dentro de la plataforma Code Contract , …" at bounding box center [502, 501] width 559 height 472
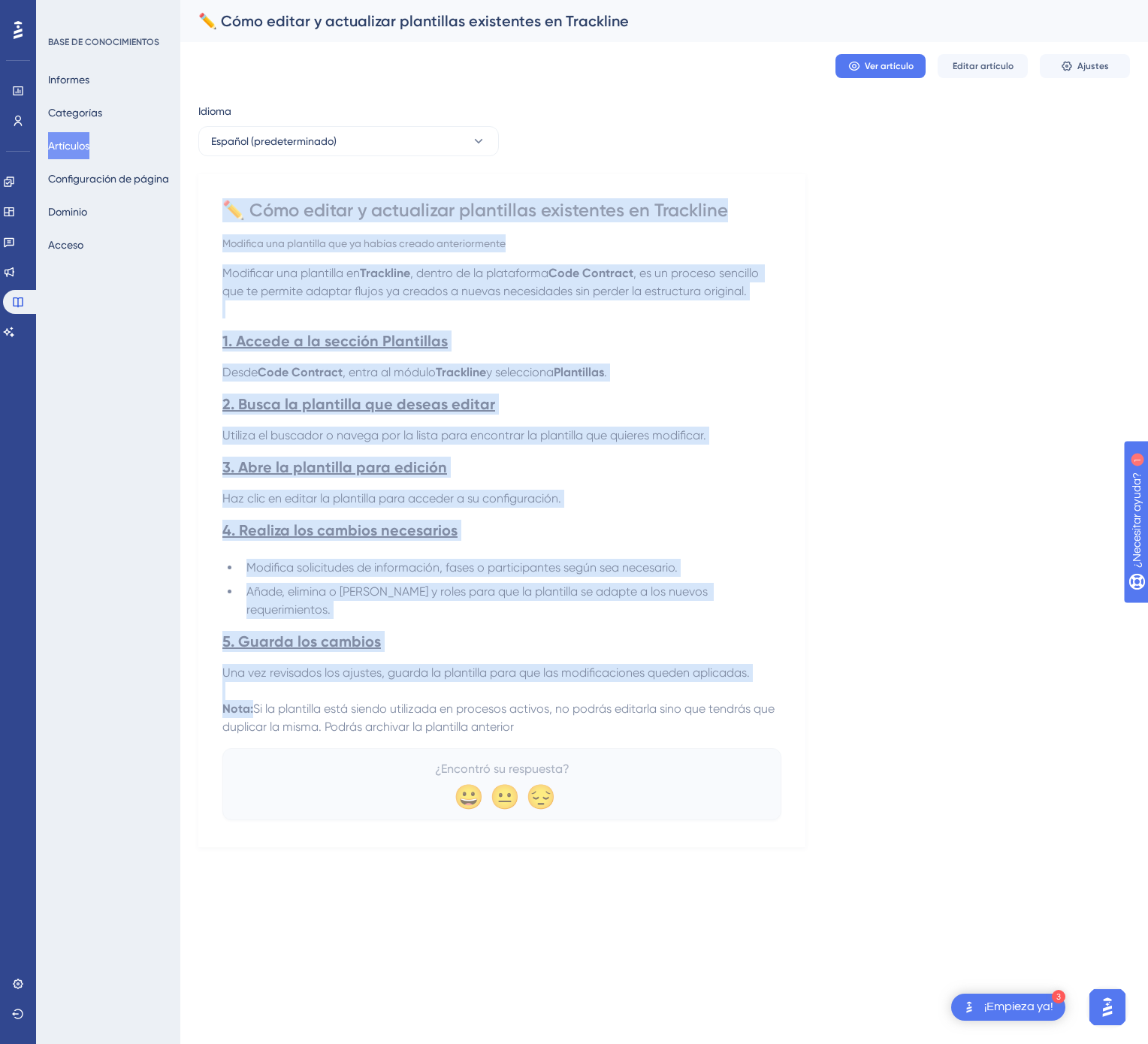
drag, startPoint x: 231, startPoint y: 194, endPoint x: 514, endPoint y: 734, distance: 609.7
click at [514, 734] on div "✏️ Cómo editar y actualizar plantillas existentes en Trackline Modifica una pla…" at bounding box center [502, 511] width 607 height 673
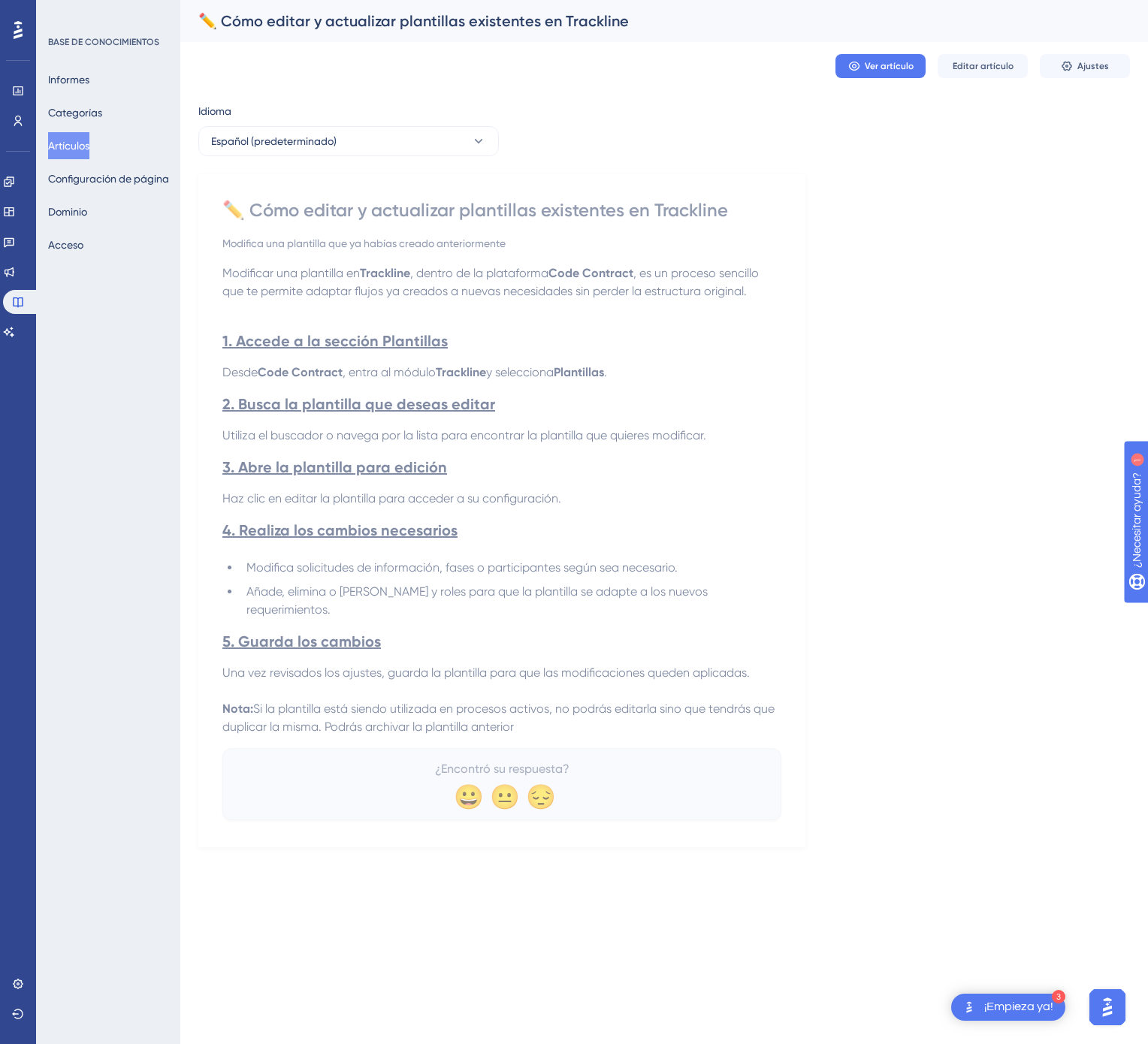
click at [523, 732] on p "Nota: Si la plantilla está siendo utilizada en procesos activos, no podrás edit…" at bounding box center [502, 718] width 559 height 36
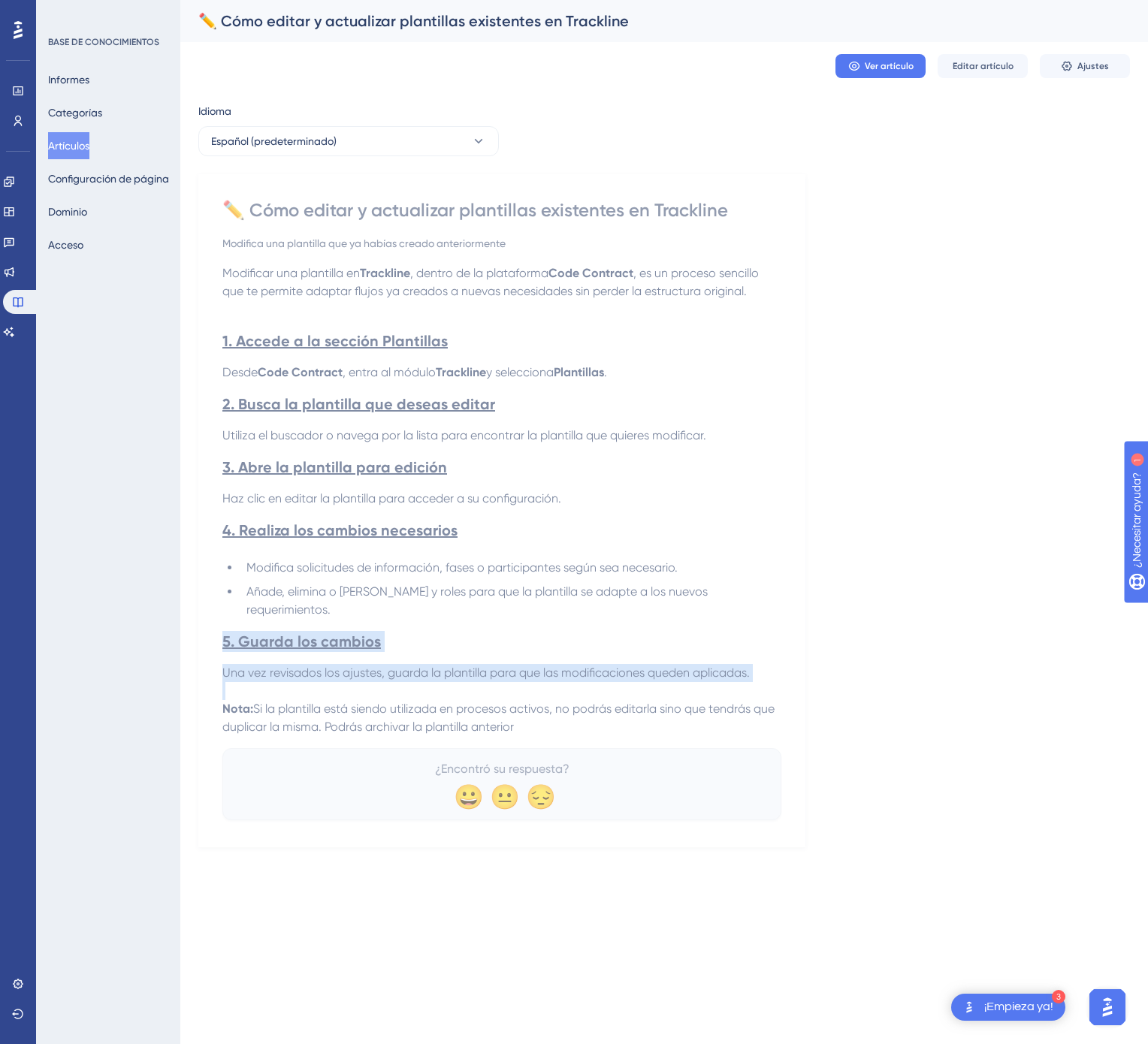
drag, startPoint x: 522, startPoint y: 732, endPoint x: 361, endPoint y: 623, distance: 194.4
click at [361, 623] on div "Modificar una plantilla en Trackline , dentro de la plataforma Code Contract , …" at bounding box center [502, 501] width 559 height 472
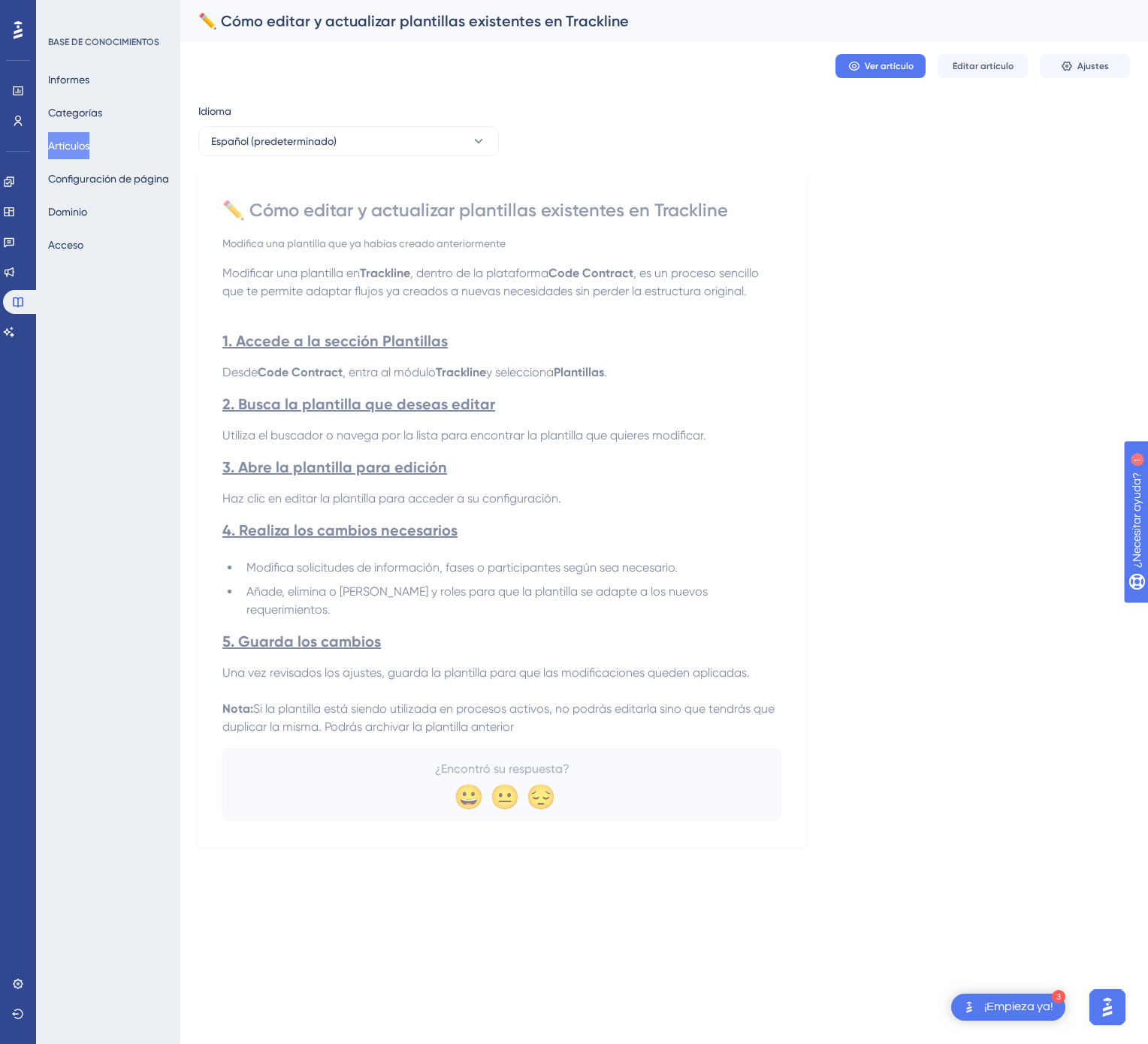
click at [538, 730] on p "Nota: Si la plantilla está siendo utilizada en procesos activos, no podrás edit…" at bounding box center [502, 718] width 559 height 36
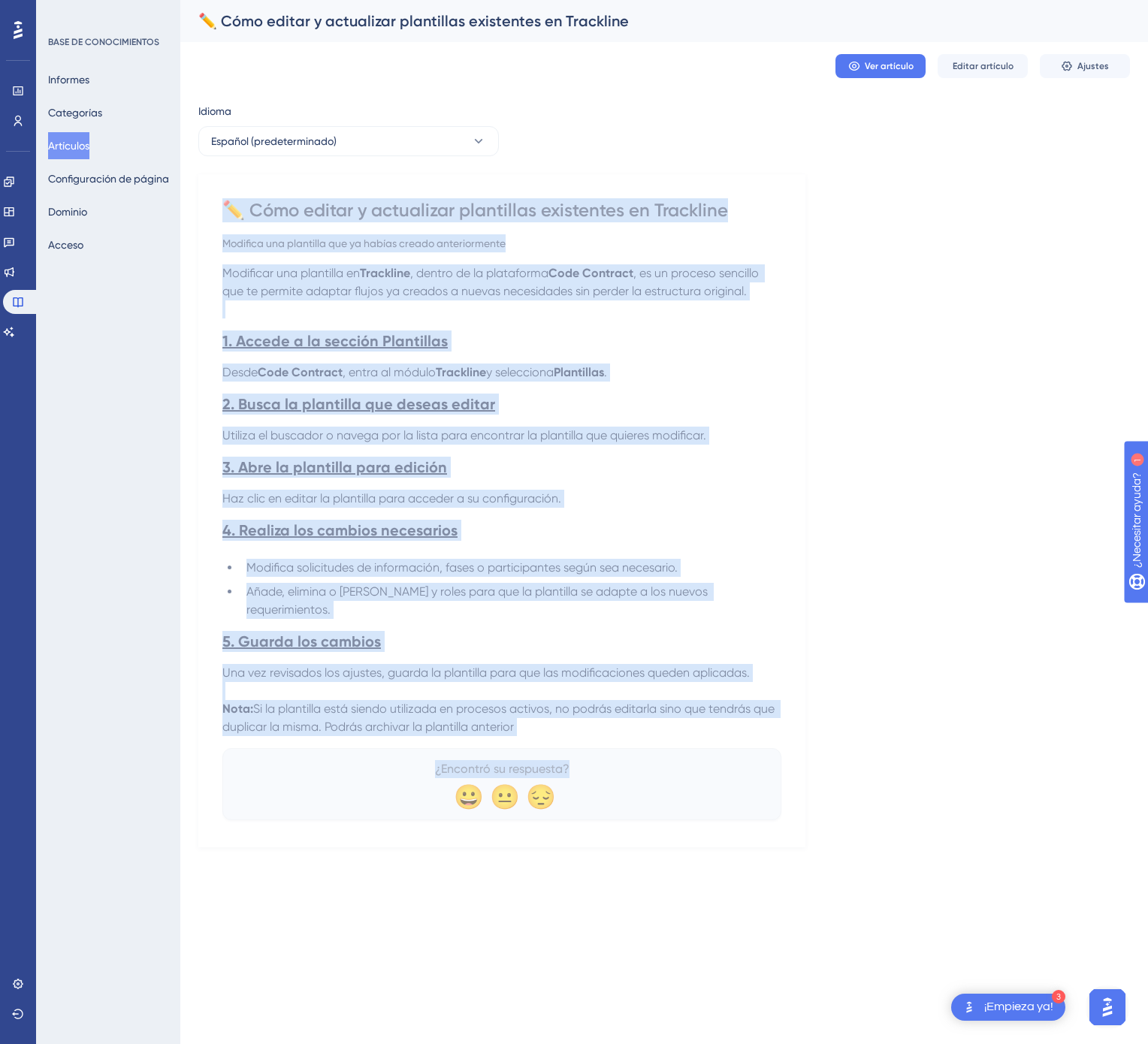
drag, startPoint x: 601, startPoint y: 752, endPoint x: 197, endPoint y: 206, distance: 679.2
click at [197, 206] on div "Actuación Usuarios Compromiso Widgets Comentario Actualizaciones de productos B…" at bounding box center [663, 436] width 967 height 871
copy div "✏️ Cómo editar y actualizar plantillas existentes en Trackline Modifica una pla…"
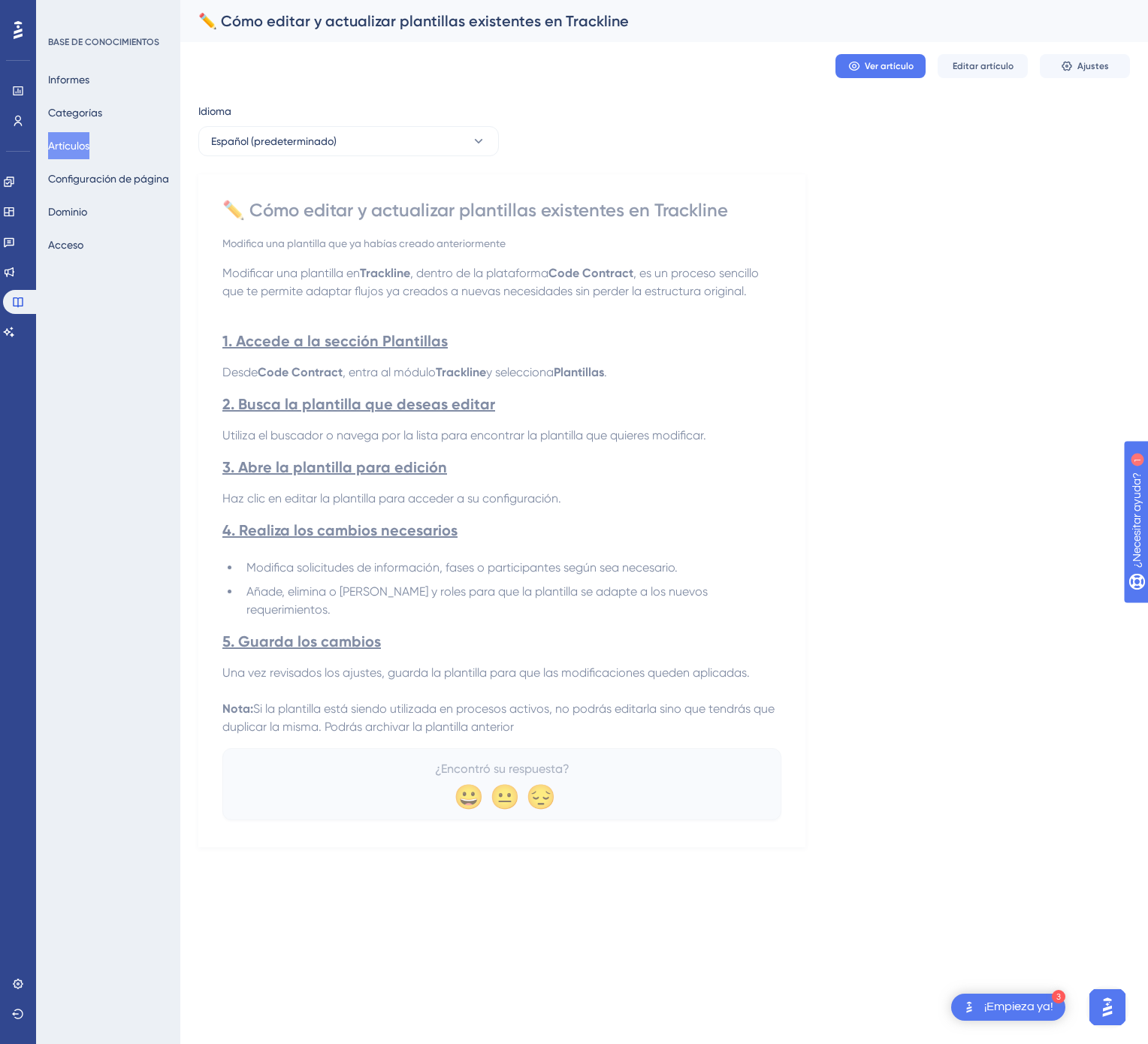
click at [394, 123] on div "Idioma" at bounding box center [348, 114] width 301 height 24
click at [389, 138] on button "Español (predeterminado)" at bounding box center [348, 141] width 301 height 30
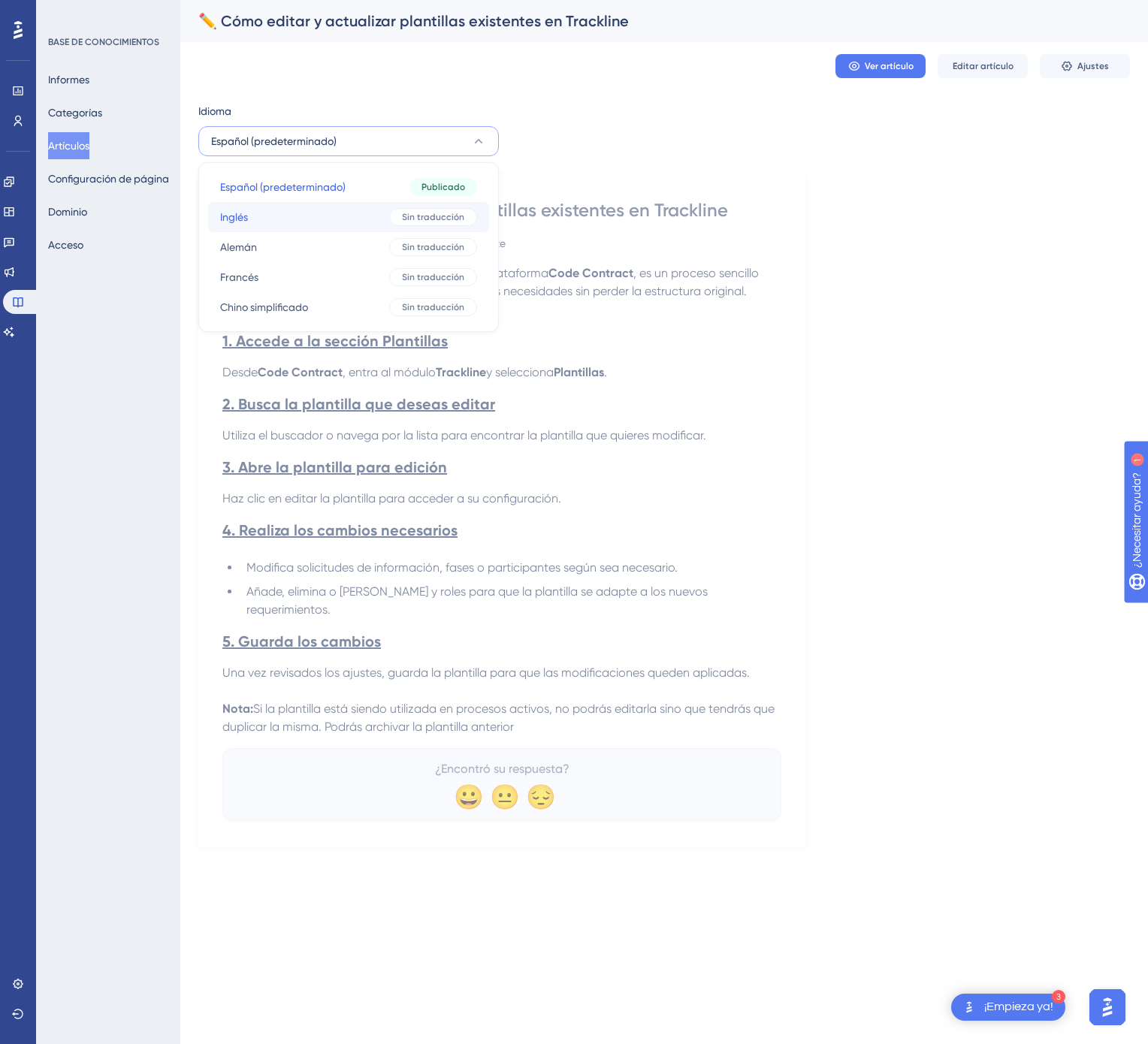
click at [332, 222] on button "Inglés Inglés Sin traducción" at bounding box center [348, 217] width 281 height 30
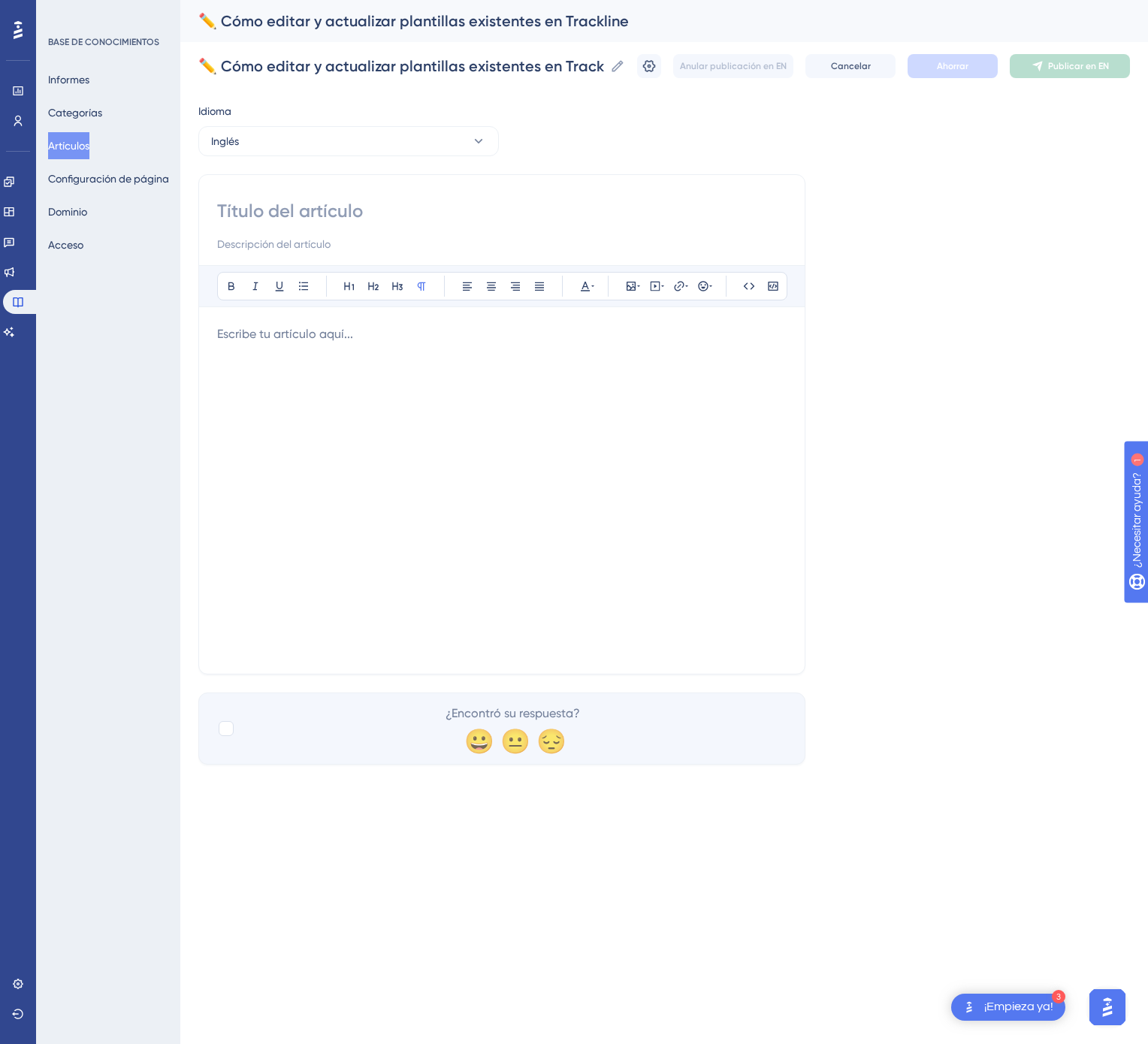
click at [526, 217] on input at bounding box center [502, 211] width 570 height 24
paste input "✏️ How to Edit and Update Existing Templates in Trackline"
type input "✏️ How to Edit and Update Existing Templates in Trackline"
click at [571, 474] on div at bounding box center [502, 491] width 570 height 331
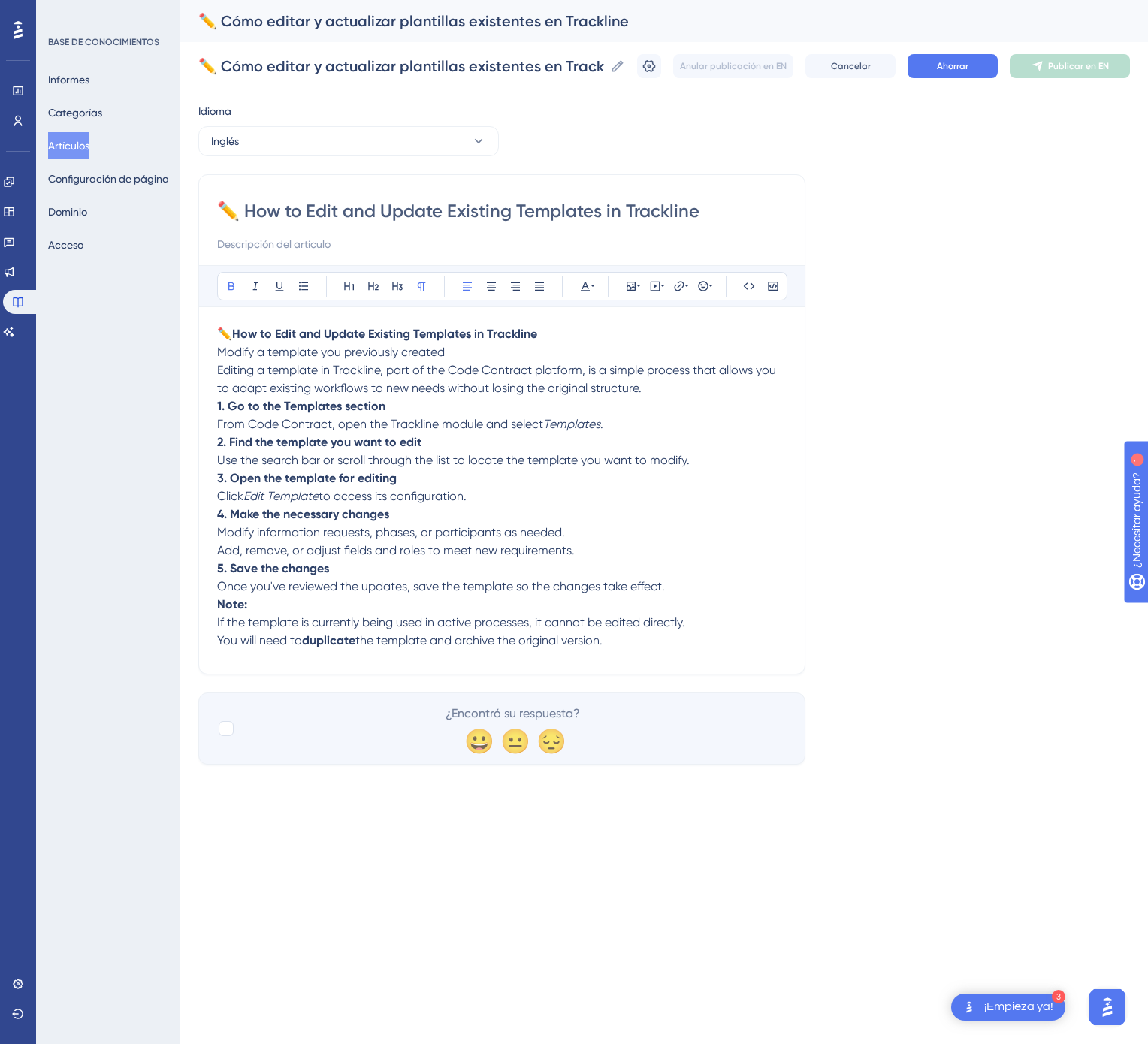
drag, startPoint x: 317, startPoint y: 611, endPoint x: 217, endPoint y: 613, distance: 100.0
click at [217, 613] on p "Note: If the template is currently being used in active processes, it cannot be…" at bounding box center [502, 622] width 570 height 54
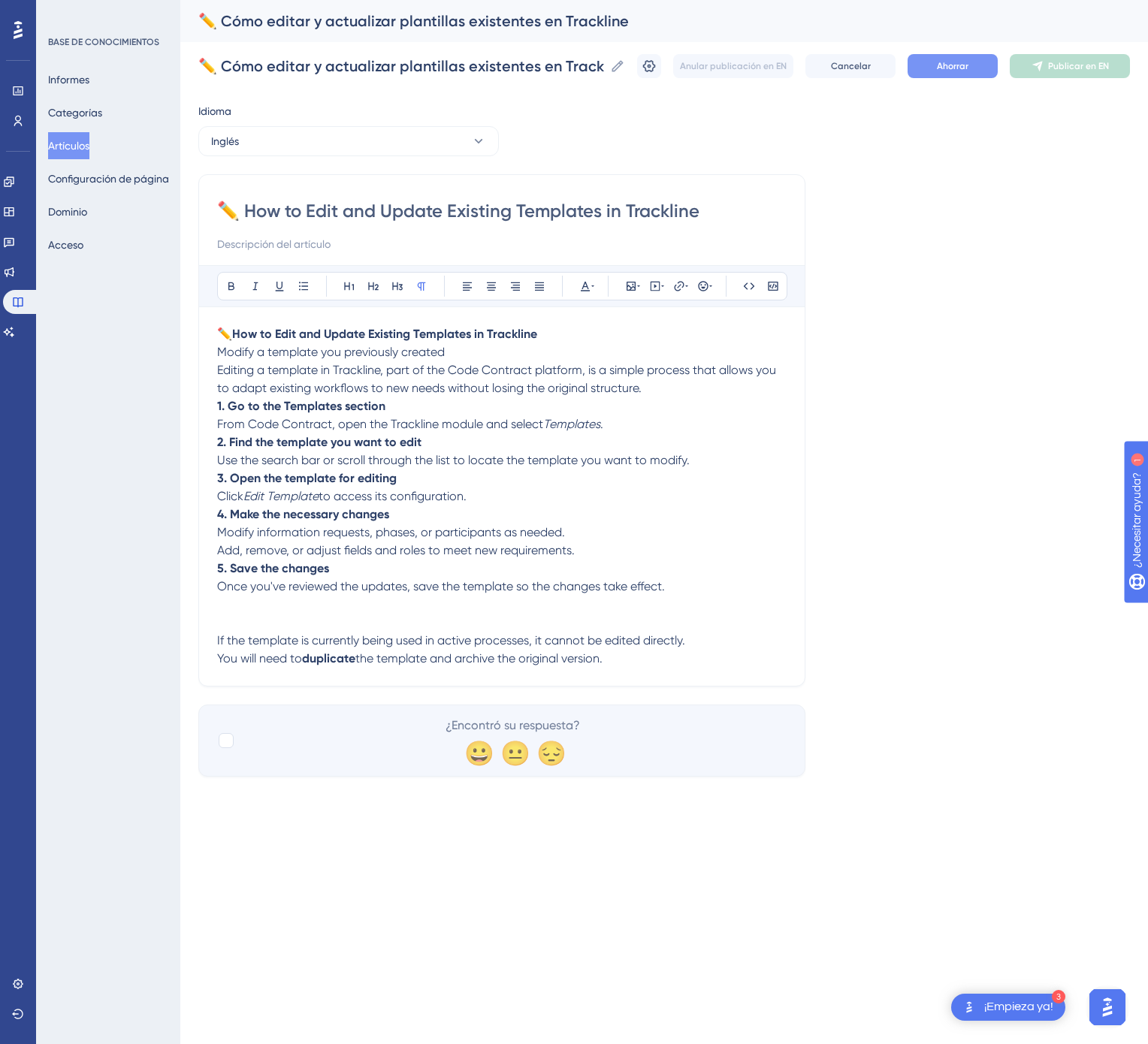
click at [943, 71] on font "Ahorrar" at bounding box center [953, 66] width 32 height 11
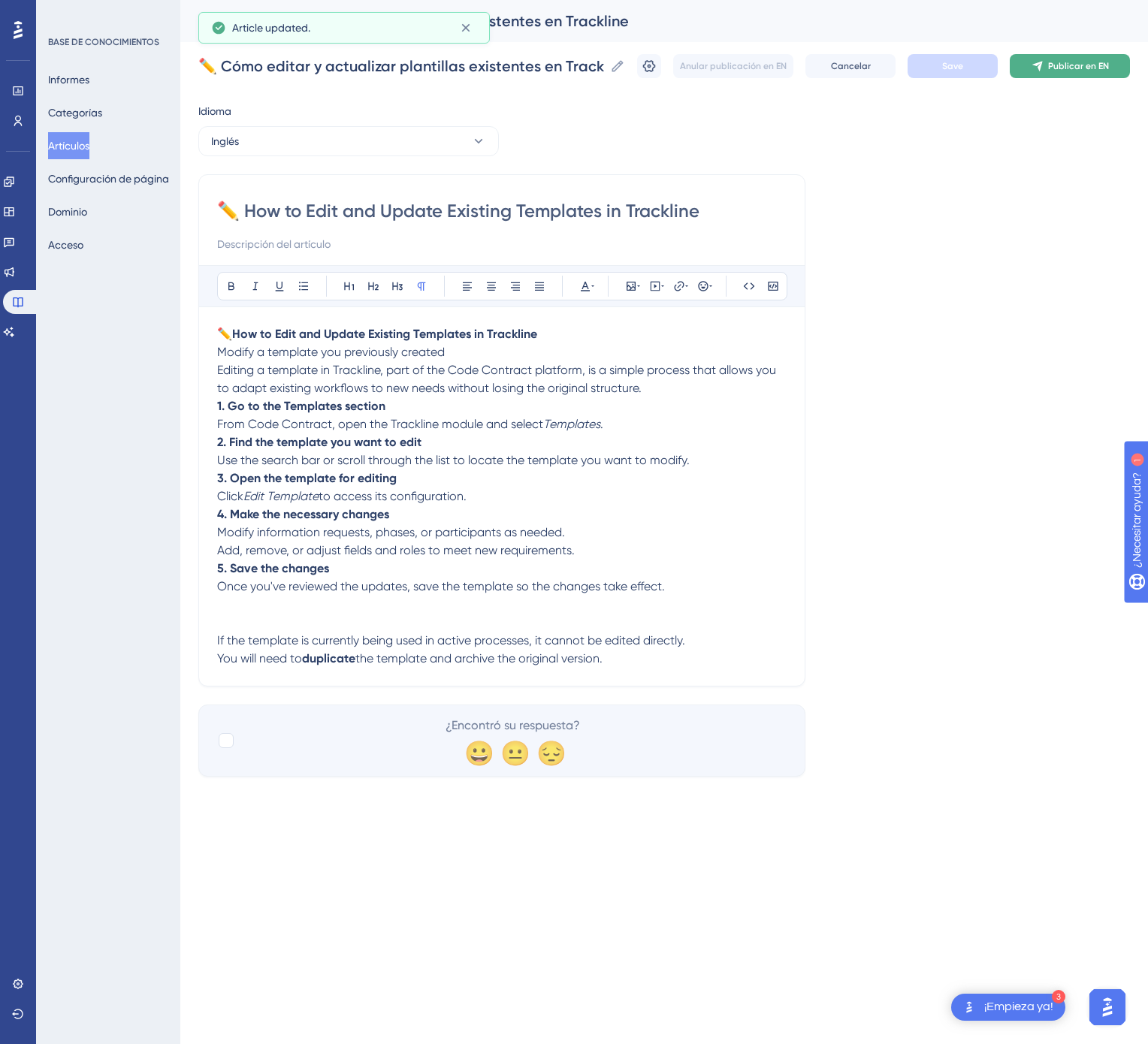
click at [1062, 75] on button "Publicar en EN" at bounding box center [1070, 66] width 120 height 24
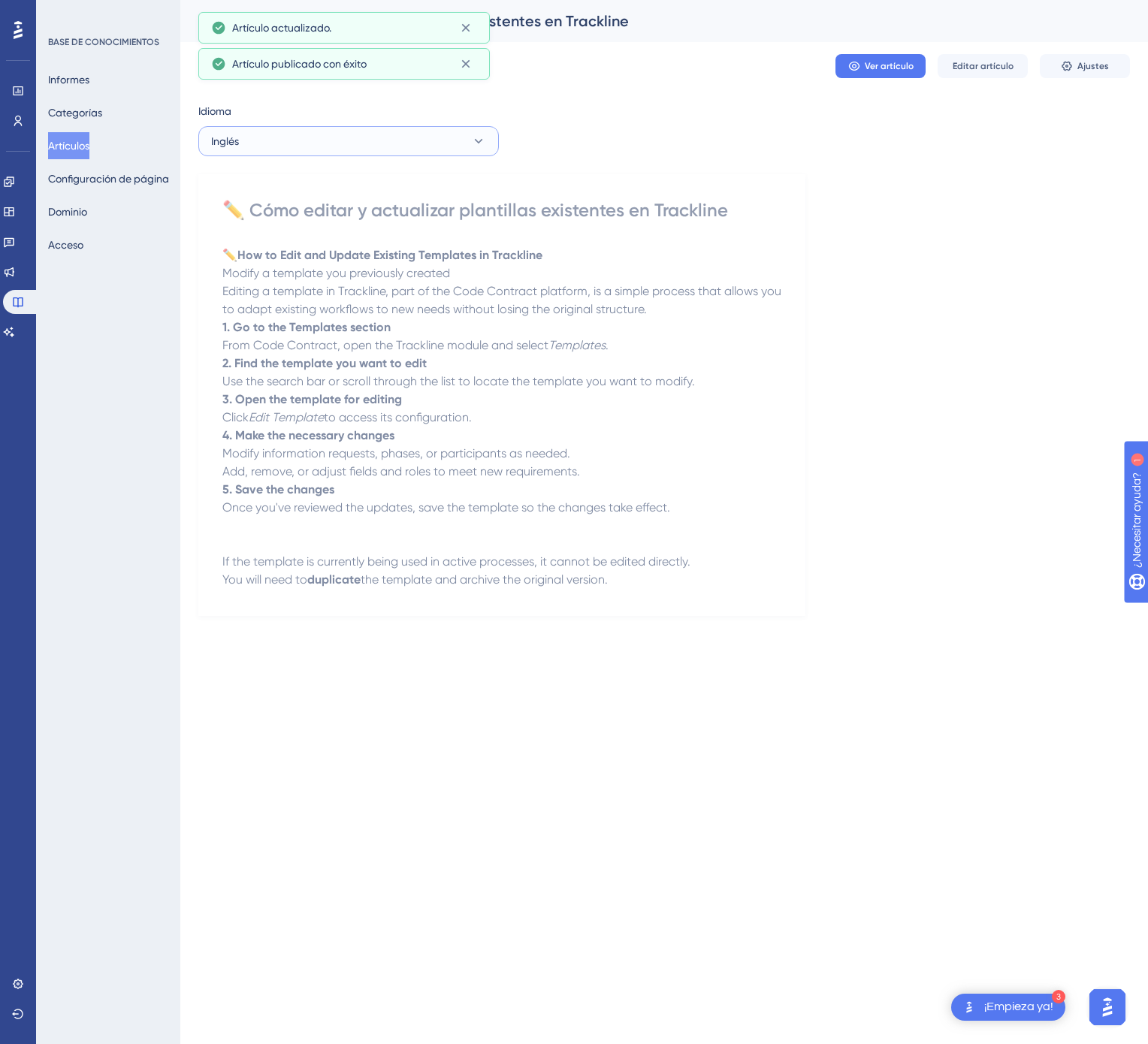
click at [377, 143] on button "Inglés" at bounding box center [348, 141] width 301 height 30
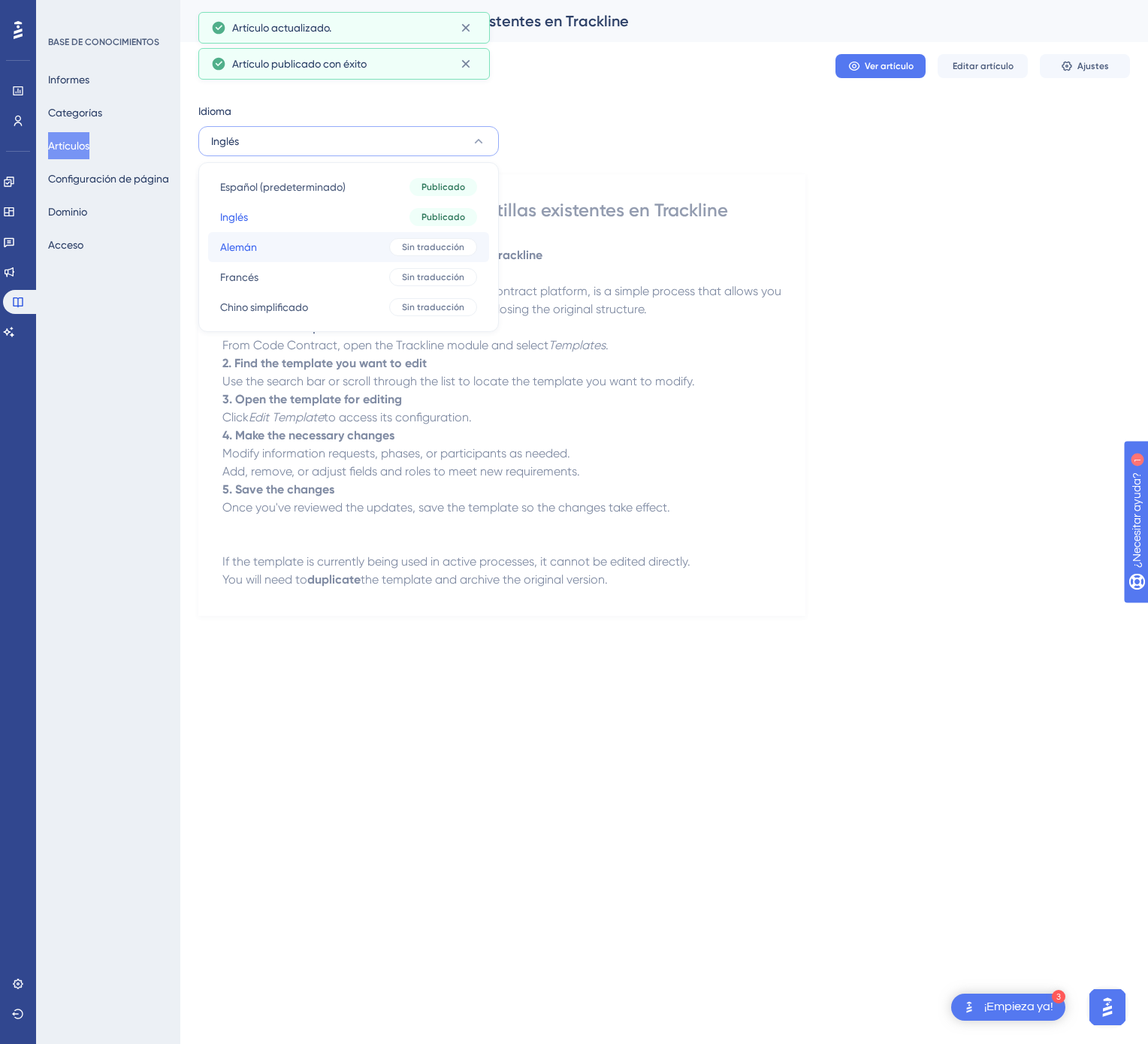
click at [332, 238] on button "Alemán Alemán Sin traducción" at bounding box center [348, 247] width 281 height 30
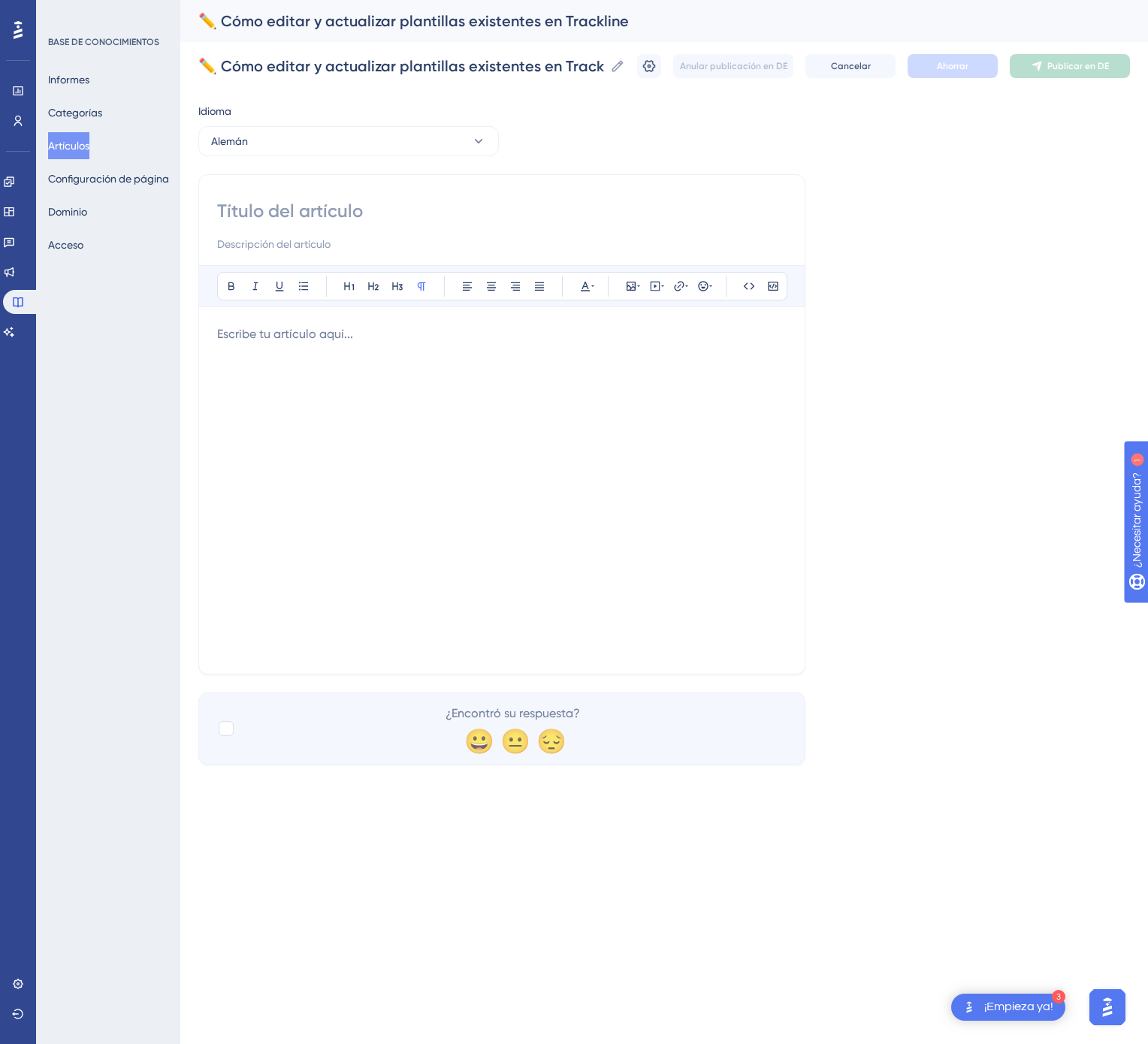
click at [268, 203] on input at bounding box center [502, 211] width 570 height 24
paste input "✏️ So bearbeitest und aktualisierst du bestehende Vorlagen in Trackline"
type input "✏️ So bearbeitest und aktualisierst du bestehende Vorlagen in Trackline"
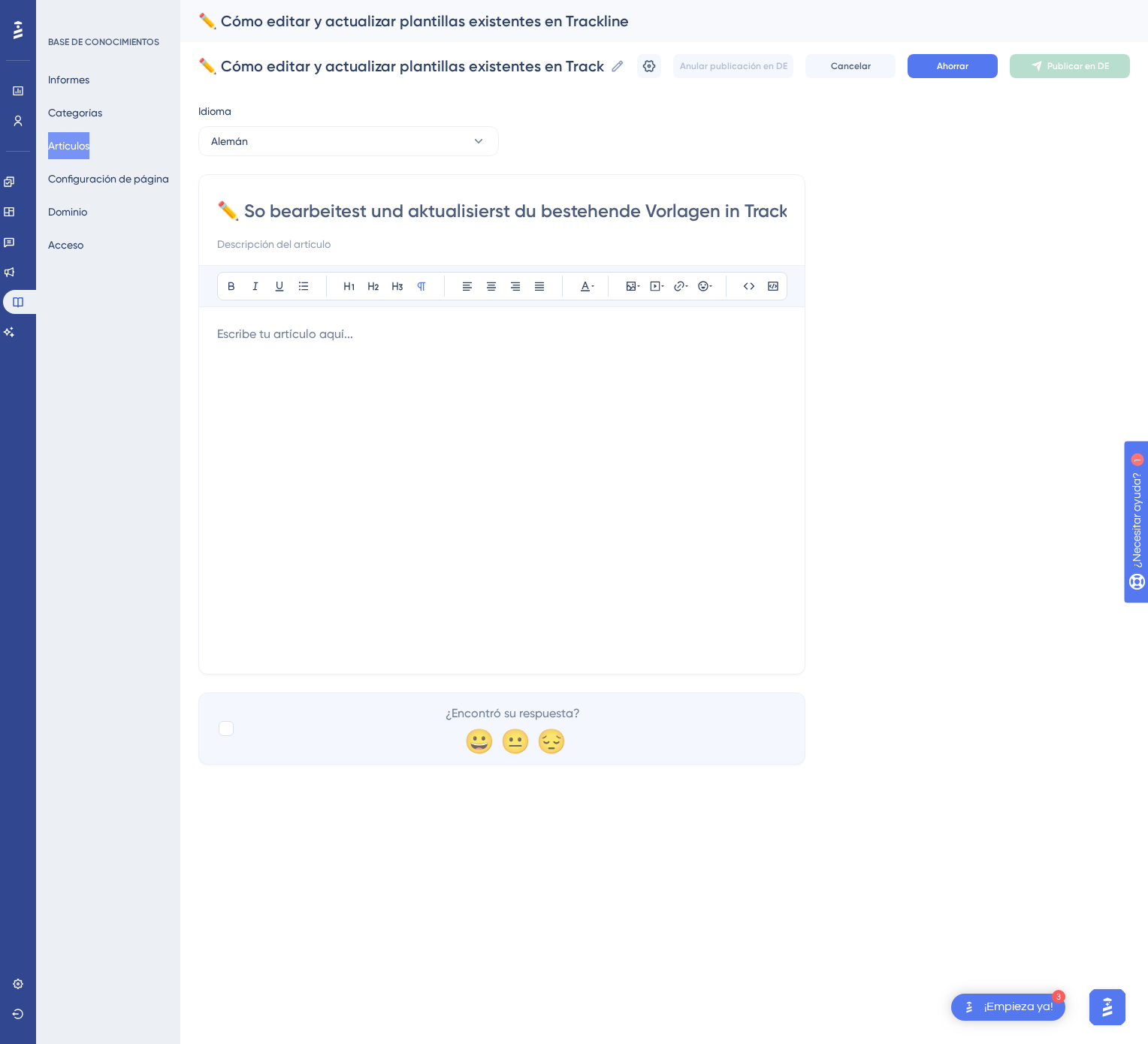
click at [554, 537] on div at bounding box center [502, 491] width 570 height 331
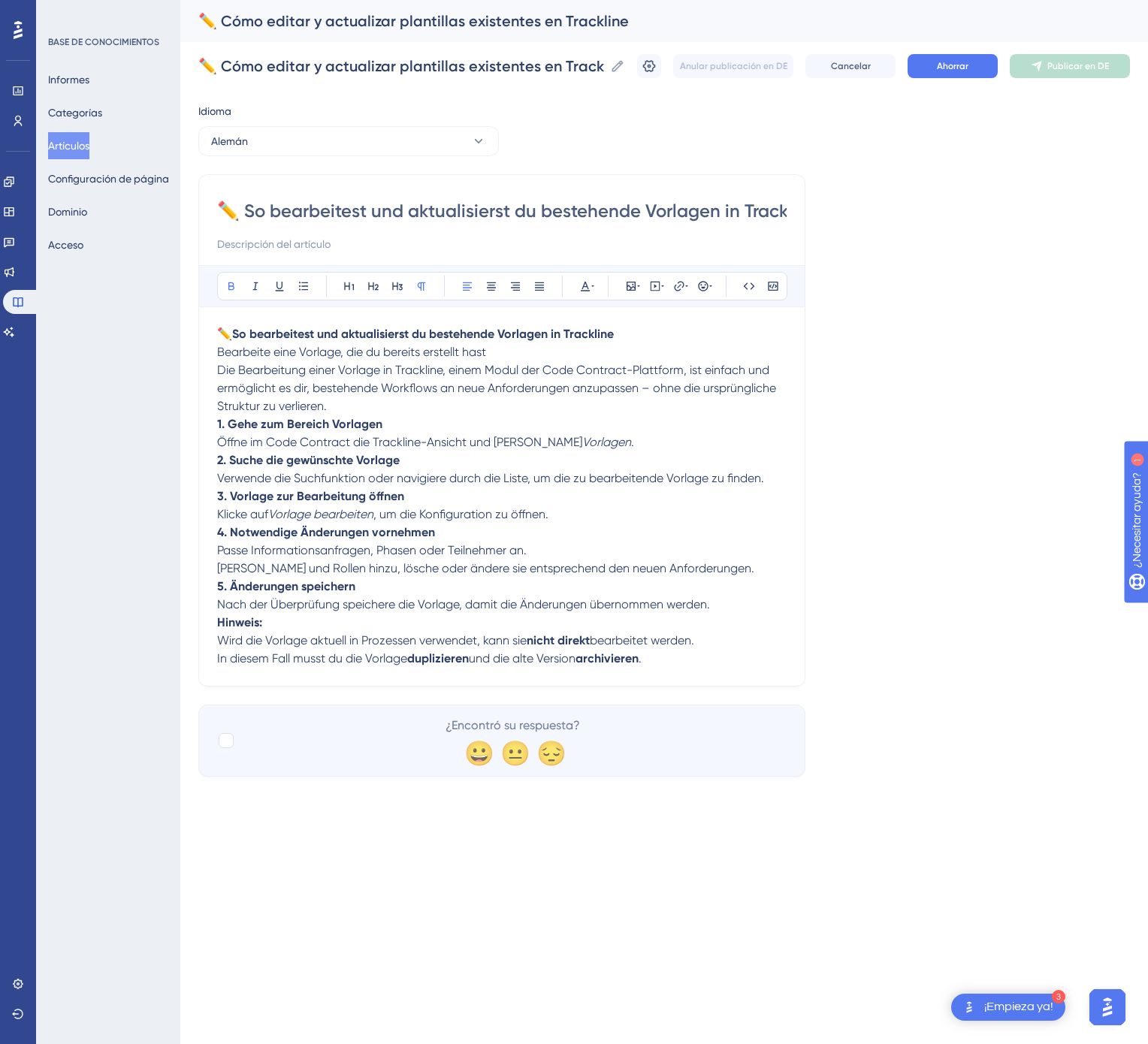
click at [303, 628] on p "Hinweis: Wird die Vorlage aktuell in Prozessen verwendet, kann sie nicht direkt…" at bounding box center [502, 640] width 570 height 54
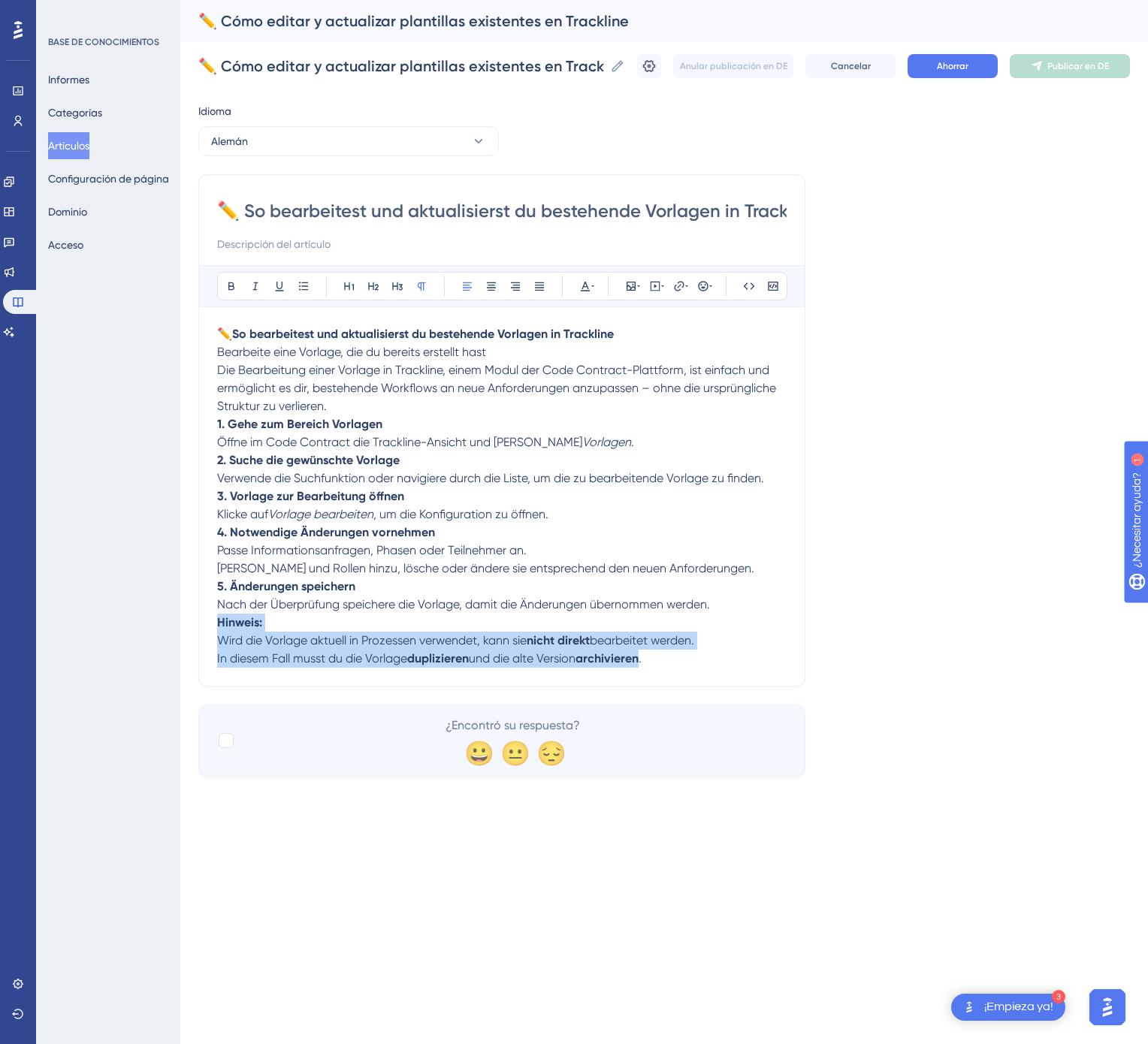
click at [303, 628] on p "Hinweis: Wird die Vorlage aktuell in Prozessen verwendet, kann sie nicht direkt…" at bounding box center [502, 640] width 570 height 54
click at [316, 628] on p "Hinweis: Wird die Vorlage aktuell in Prozessen verwendet, kann sie nicht direkt…" at bounding box center [502, 640] width 570 height 54
click at [277, 634] on p "Hinweis: Wird die Vorlage aktuell in Prozessen verwendet, kann sie nicht direkt…" at bounding box center [502, 640] width 570 height 54
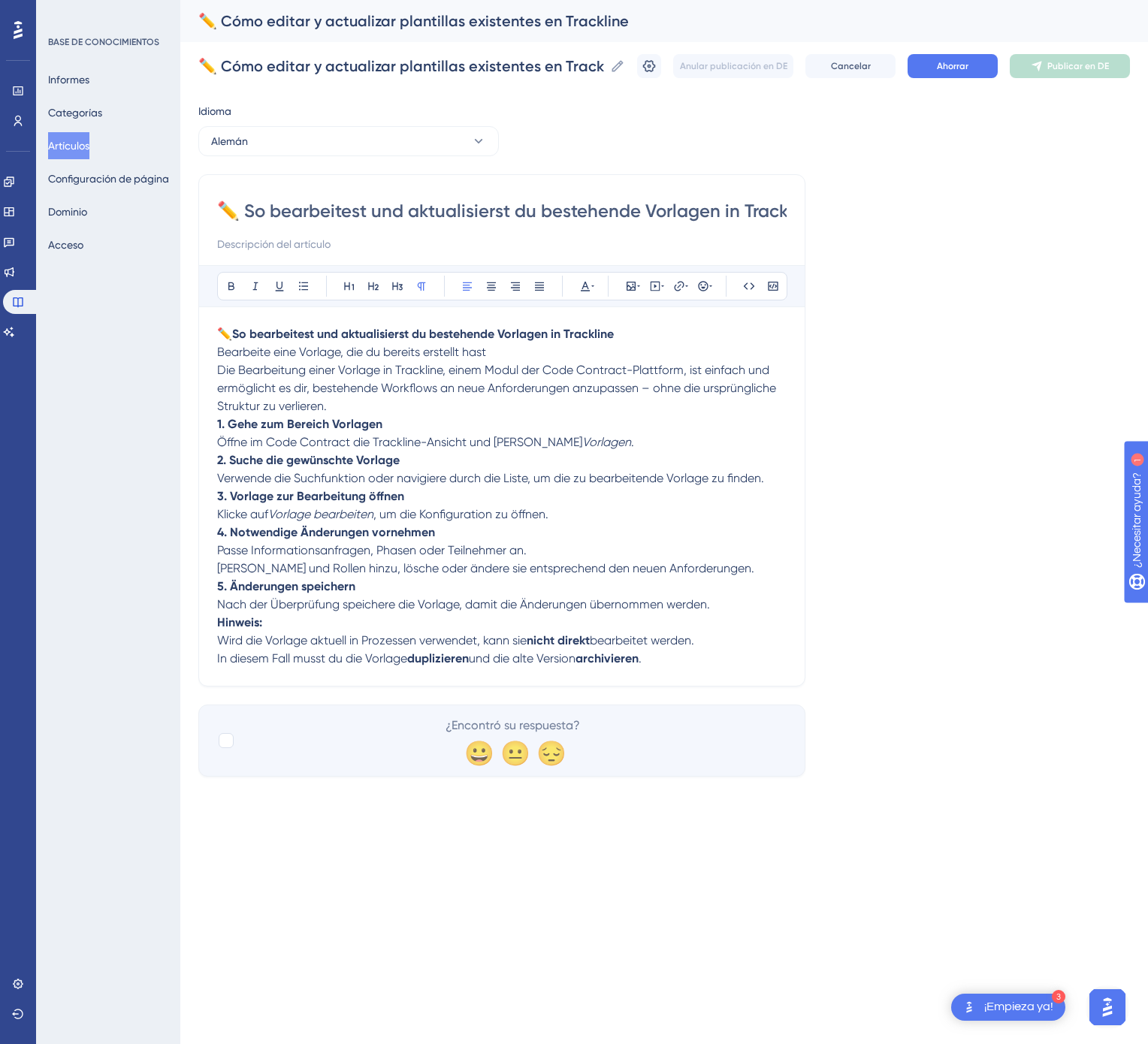
click at [316, 611] on span "Nach der Überprüfung speichere die Vorlage, damit die Änderungen übernommen wer…" at bounding box center [463, 604] width 493 height 14
drag, startPoint x: 283, startPoint y: 629, endPoint x: 208, endPoint y: 631, distance: 75.0
click at [208, 631] on div "✏️ So bearbeitest und aktualisierst du bestehende Vorlagen in Trackline Atrevid…" at bounding box center [502, 430] width 607 height 513
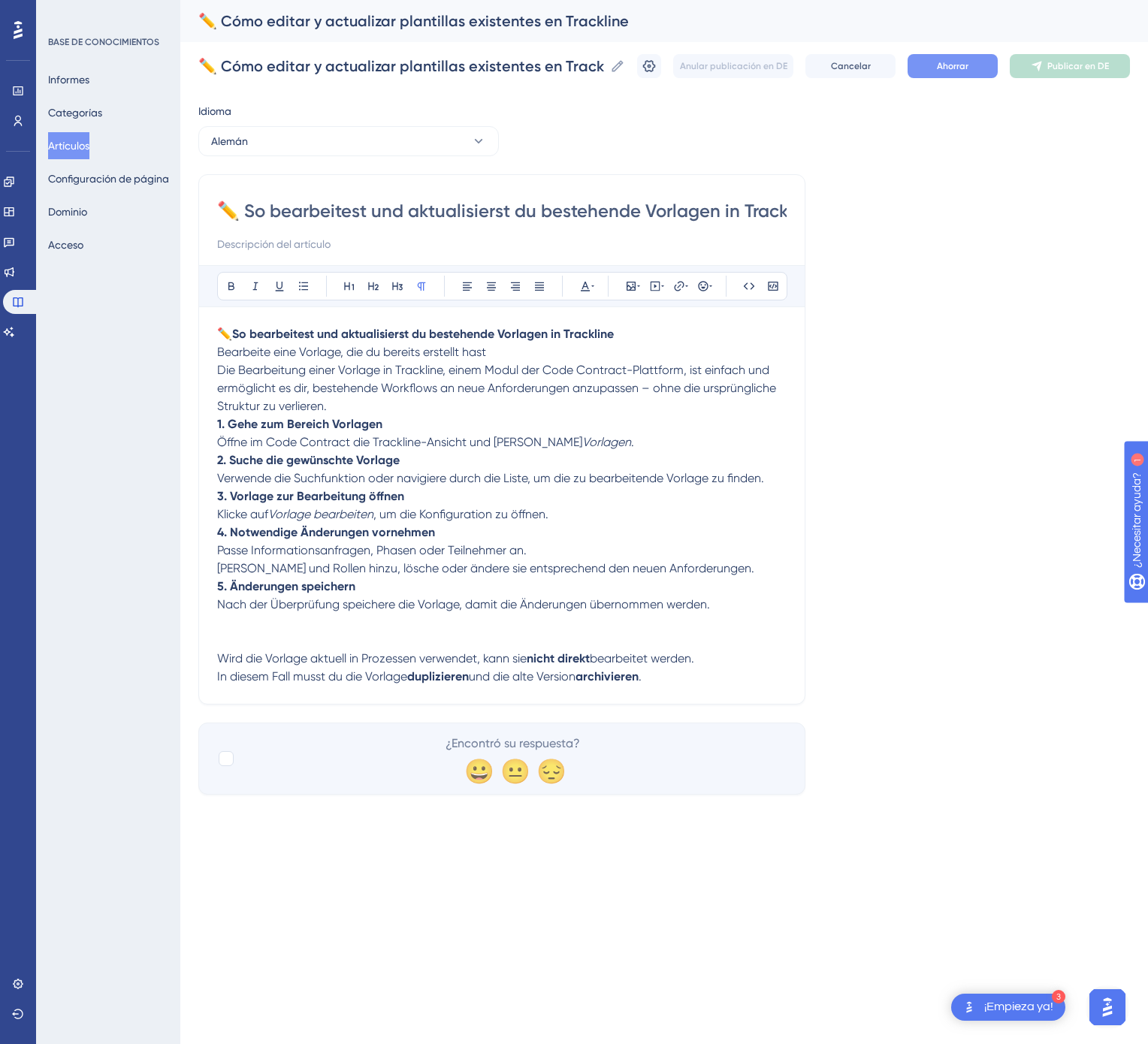
click at [972, 63] on button "Ahorrar" at bounding box center [952, 66] width 90 height 24
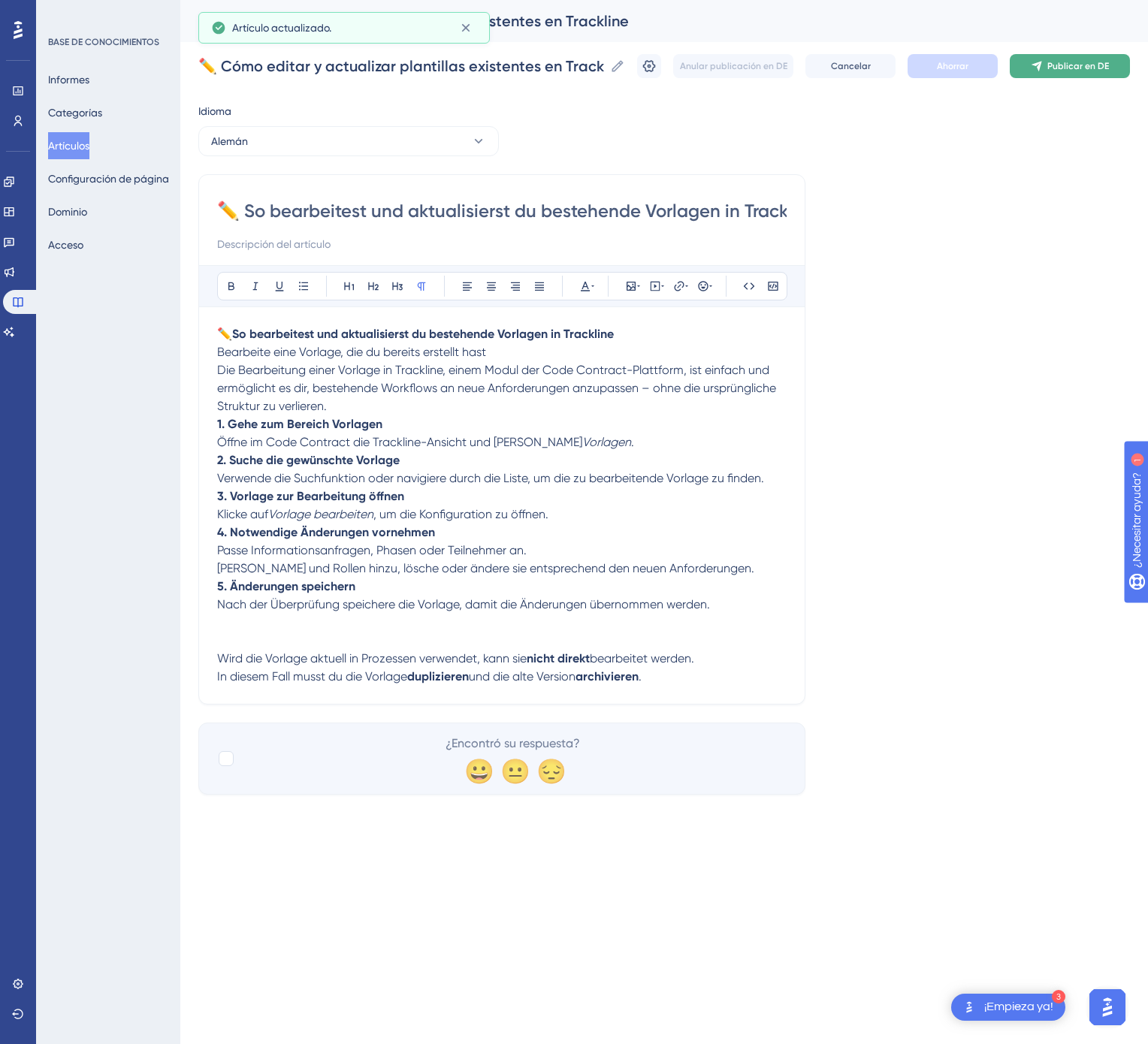
click at [1036, 59] on button "Publicar en DE" at bounding box center [1070, 66] width 120 height 24
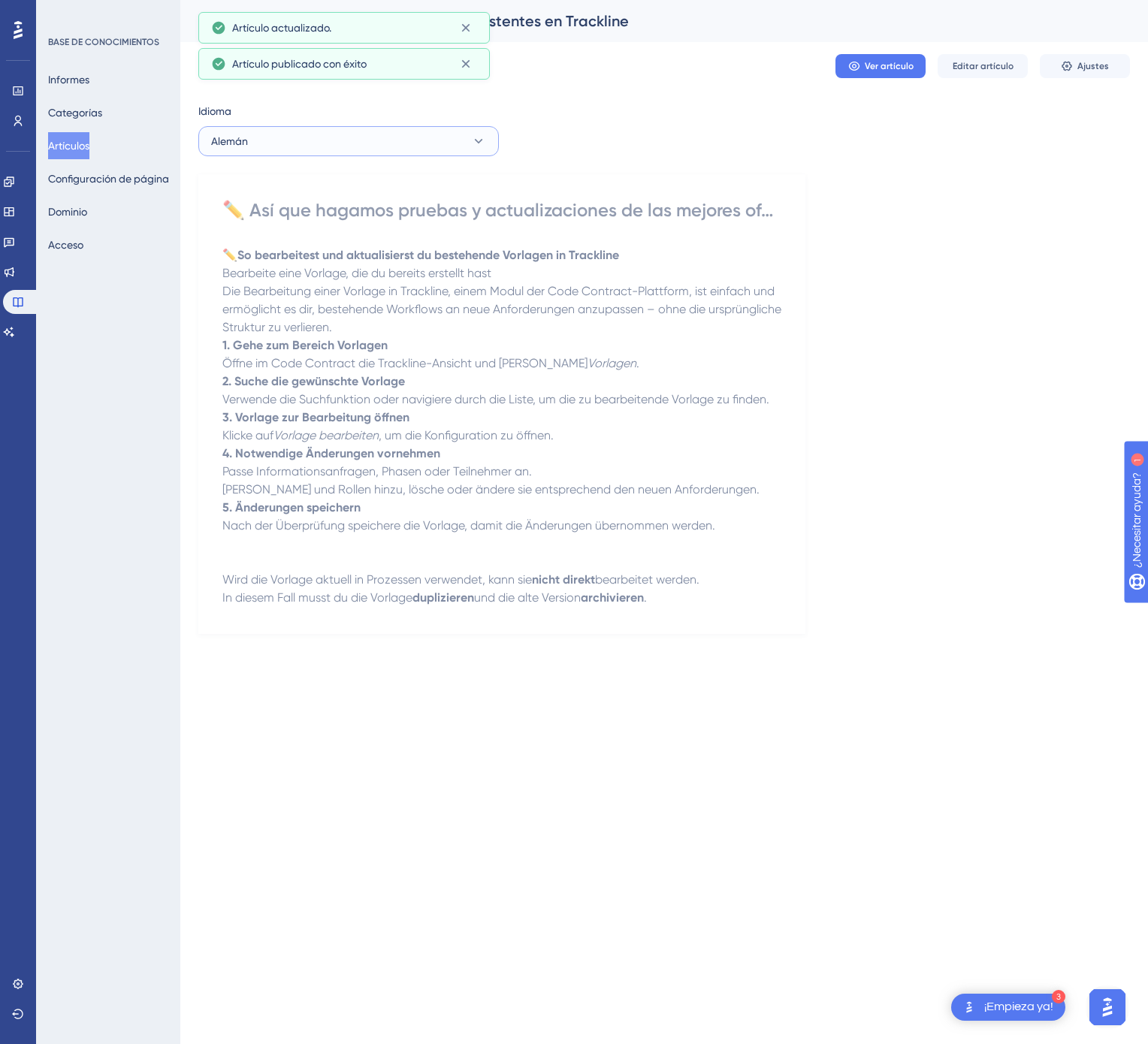
click at [417, 144] on button "Alemán" at bounding box center [348, 141] width 301 height 30
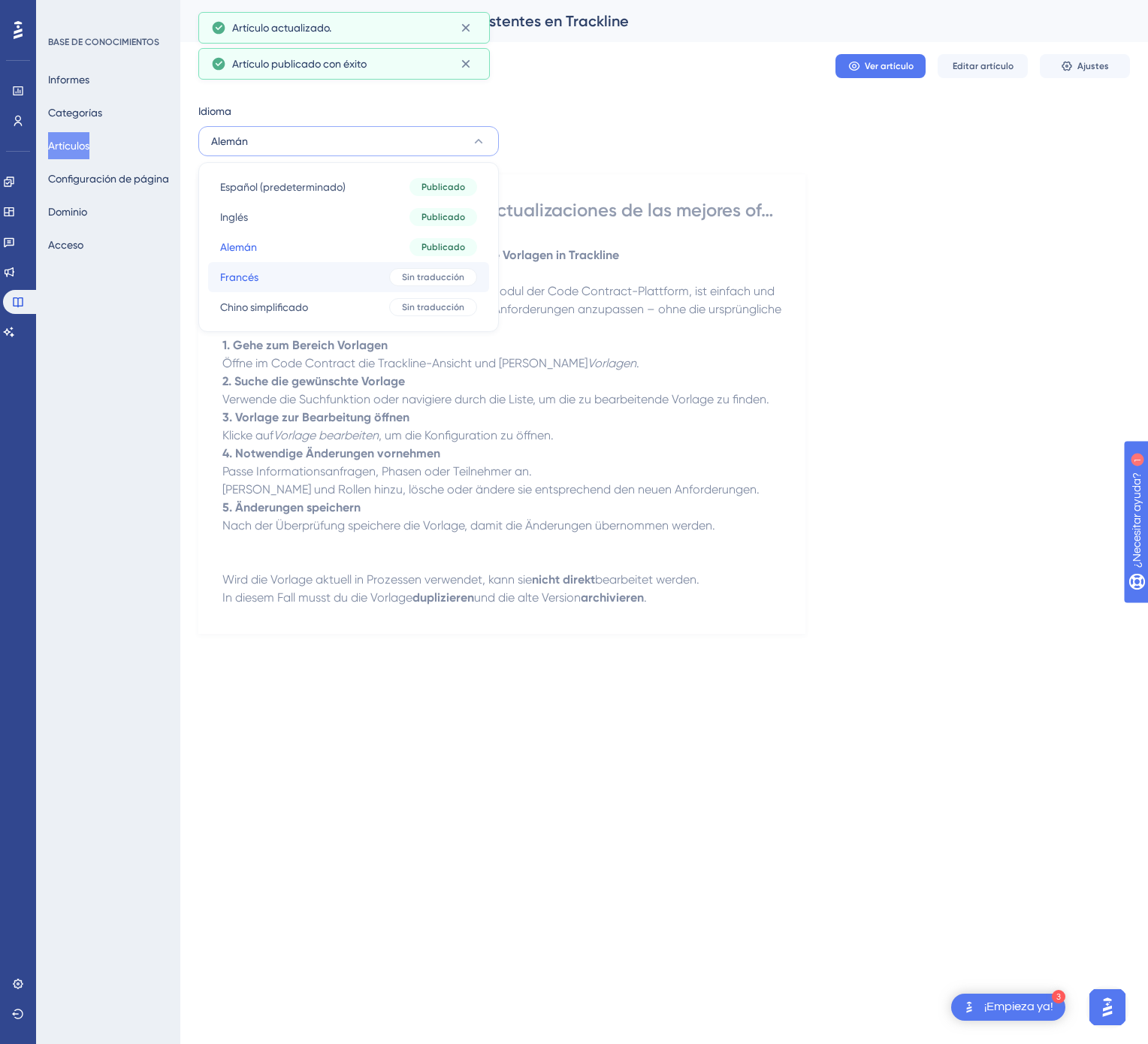
click at [381, 282] on button "Francés Francés Sin traducción" at bounding box center [348, 277] width 281 height 30
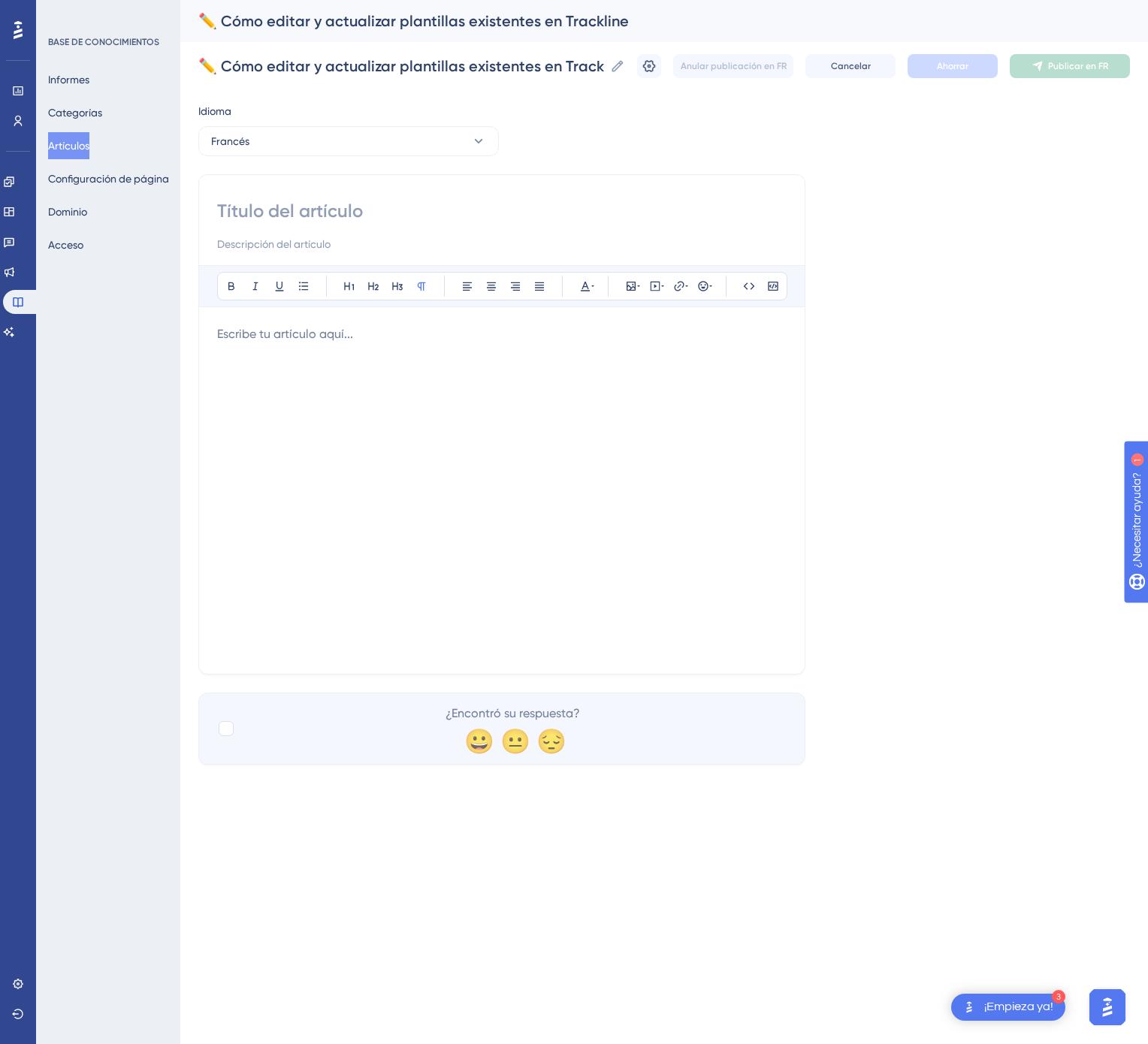
click at [363, 198] on div "Atrevido Itálico Subrayar Viñeta Título 1 Título 2 Título 3 Normal Alinear a la…" at bounding box center [502, 424] width 607 height 501
click at [356, 206] on input at bounding box center [502, 211] width 570 height 24
paste input "✏️ Comment modifier et mettre à jour un modèle existant dans Trackline"
type input "✏️ Comment modifier et mettre à jour un modèle existant dans Trackline"
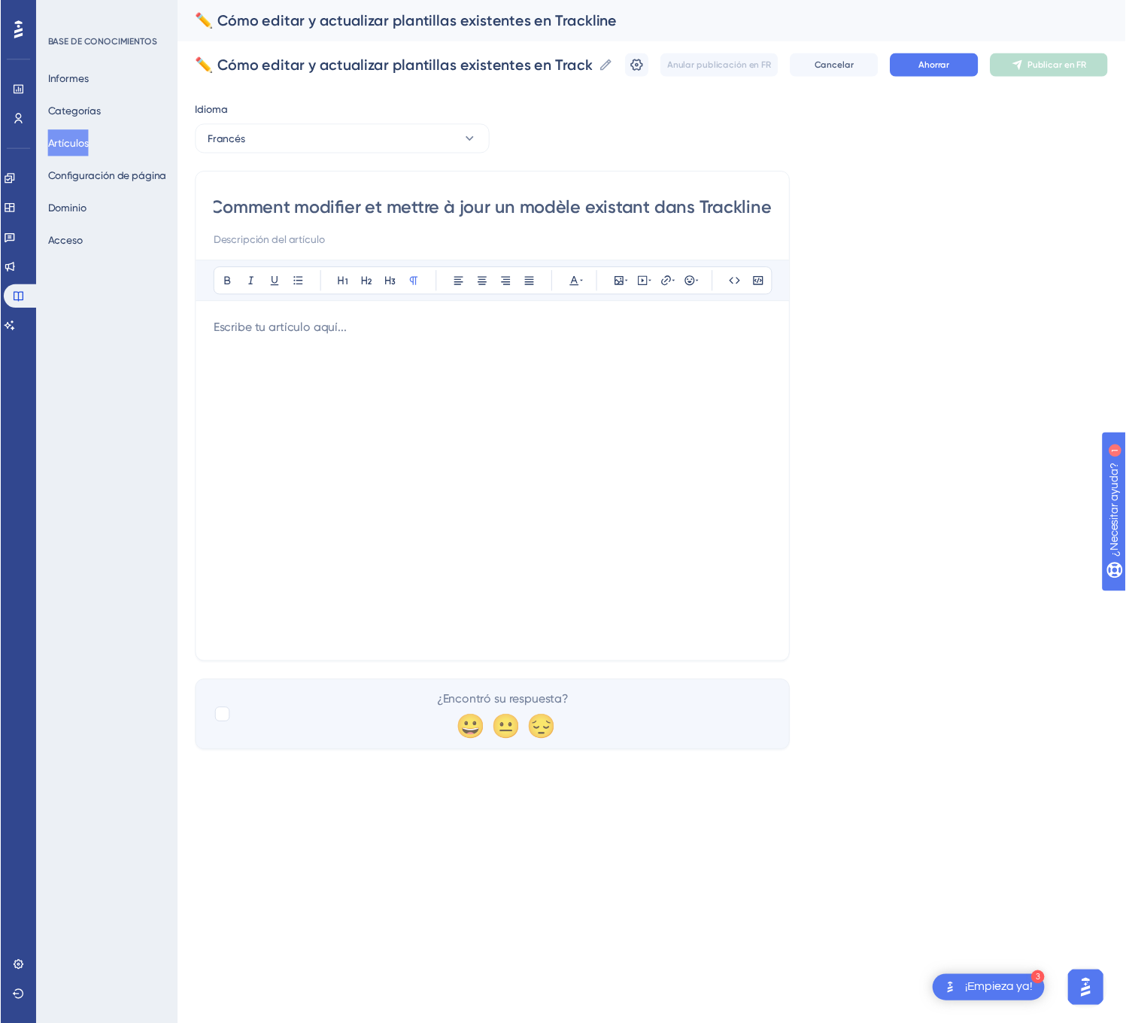
scroll to position [0, 0]
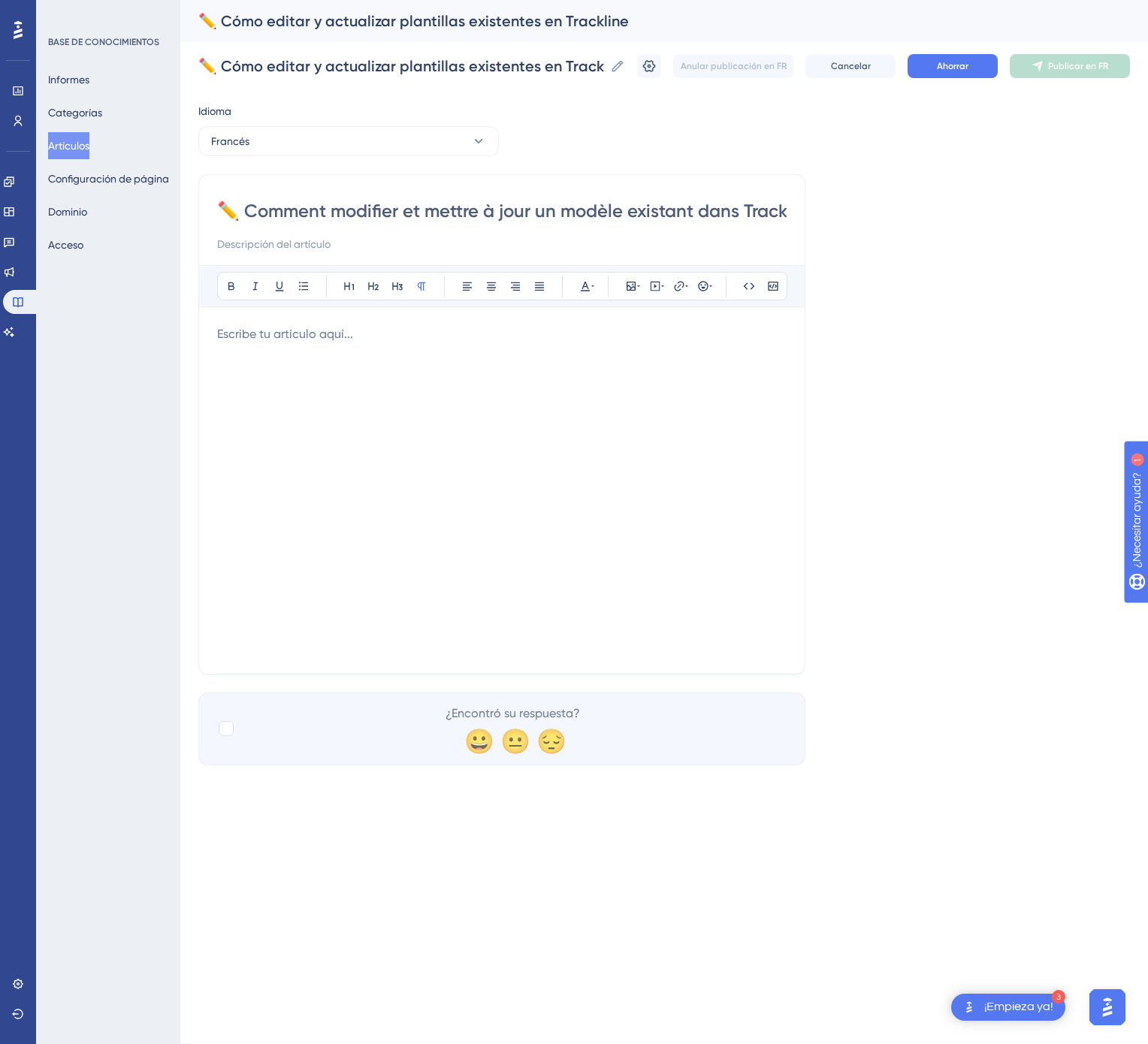
click at [621, 535] on div at bounding box center [502, 491] width 570 height 331
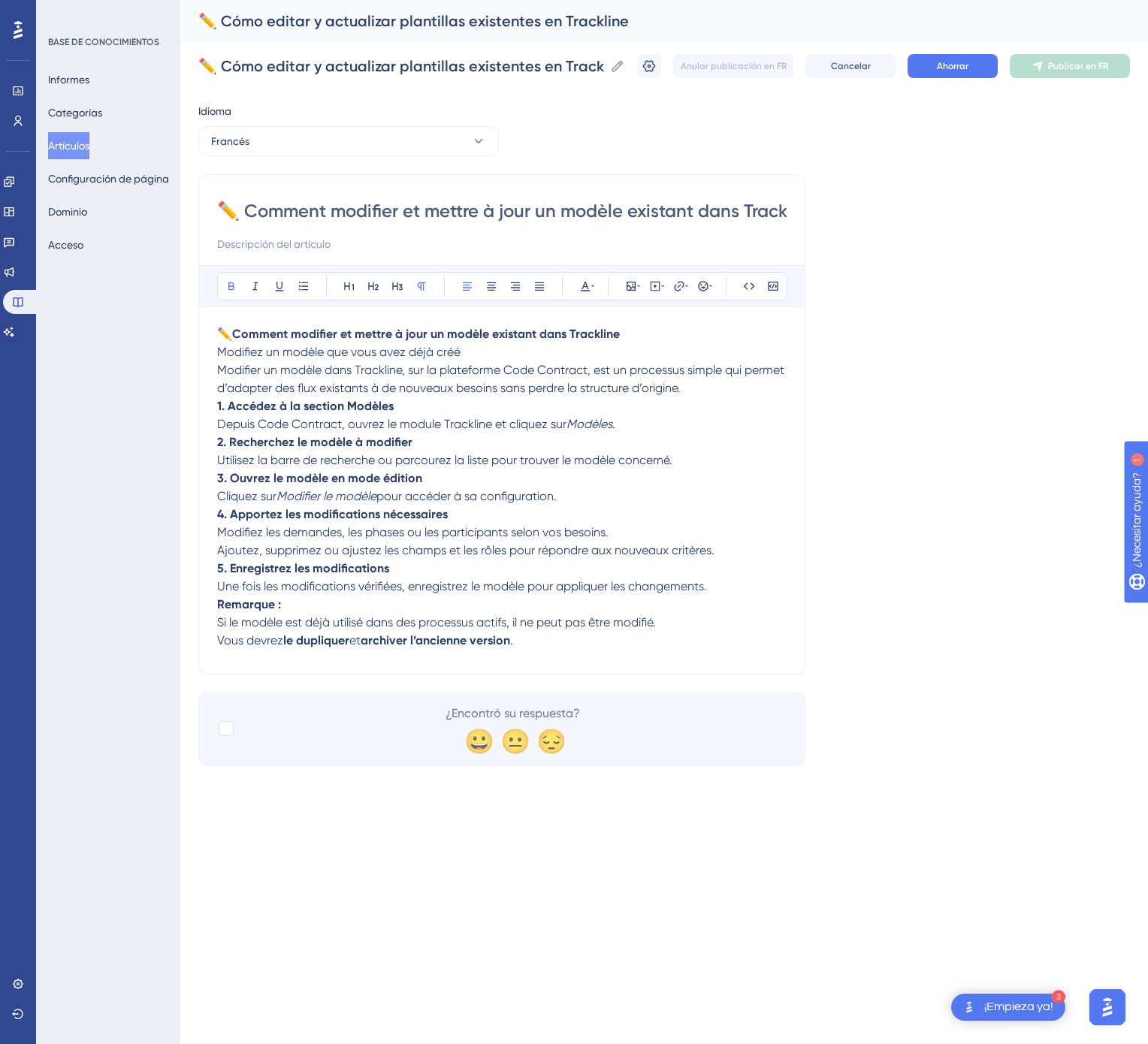
drag, startPoint x: 293, startPoint y: 613, endPoint x: 163, endPoint y: 606, distance: 130.2
click at [180, 606] on div "Actuación Usuarios Compromiso Widgets Comentario Actualizaciones de productos B…" at bounding box center [663, 394] width 967 height 788
click at [930, 59] on button "Ahorrar" at bounding box center [952, 66] width 90 height 24
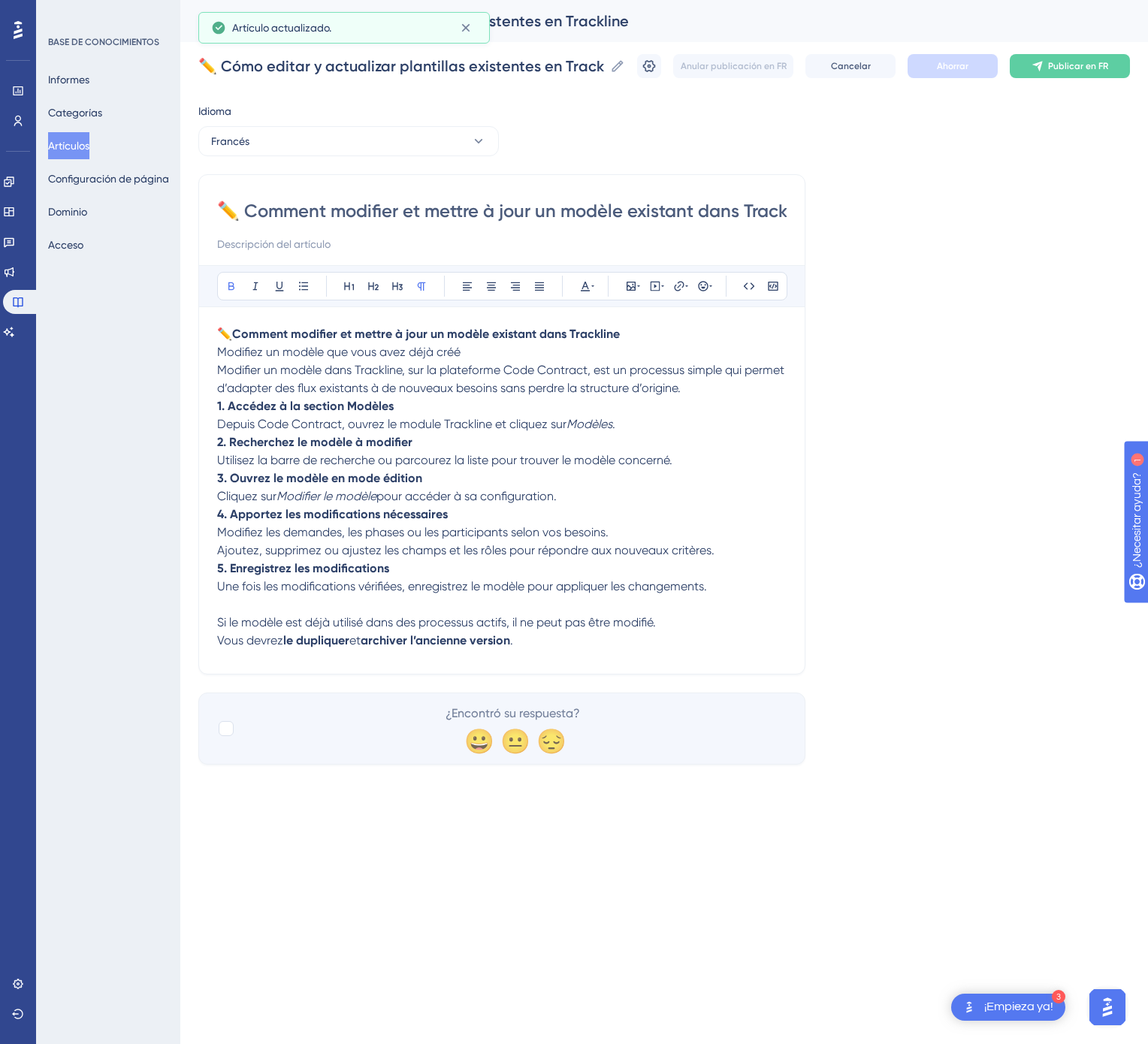
click at [1094, 68] on font "Publicar en FR" at bounding box center [1078, 66] width 60 height 11
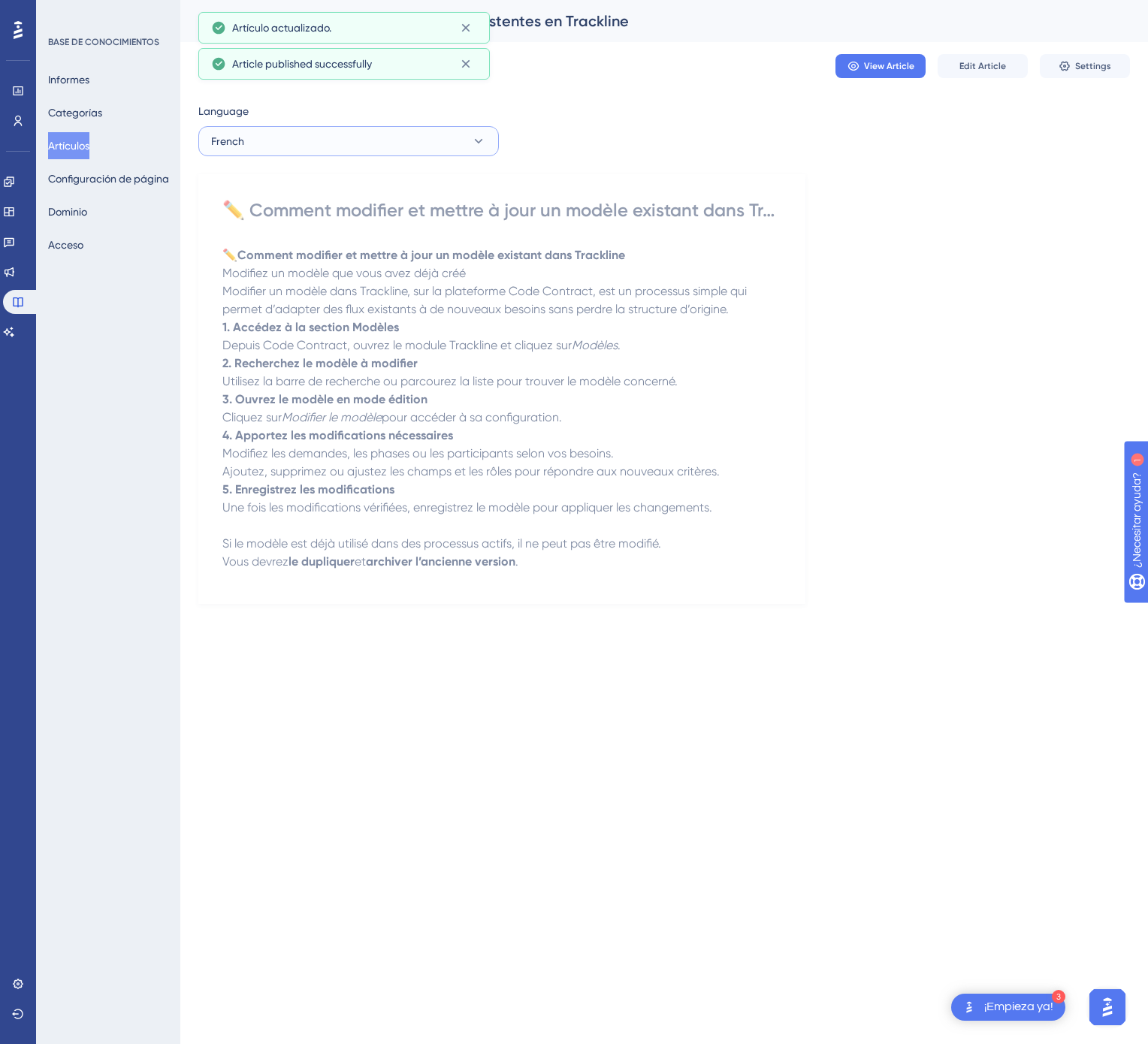
click at [447, 144] on button "French" at bounding box center [348, 141] width 301 height 30
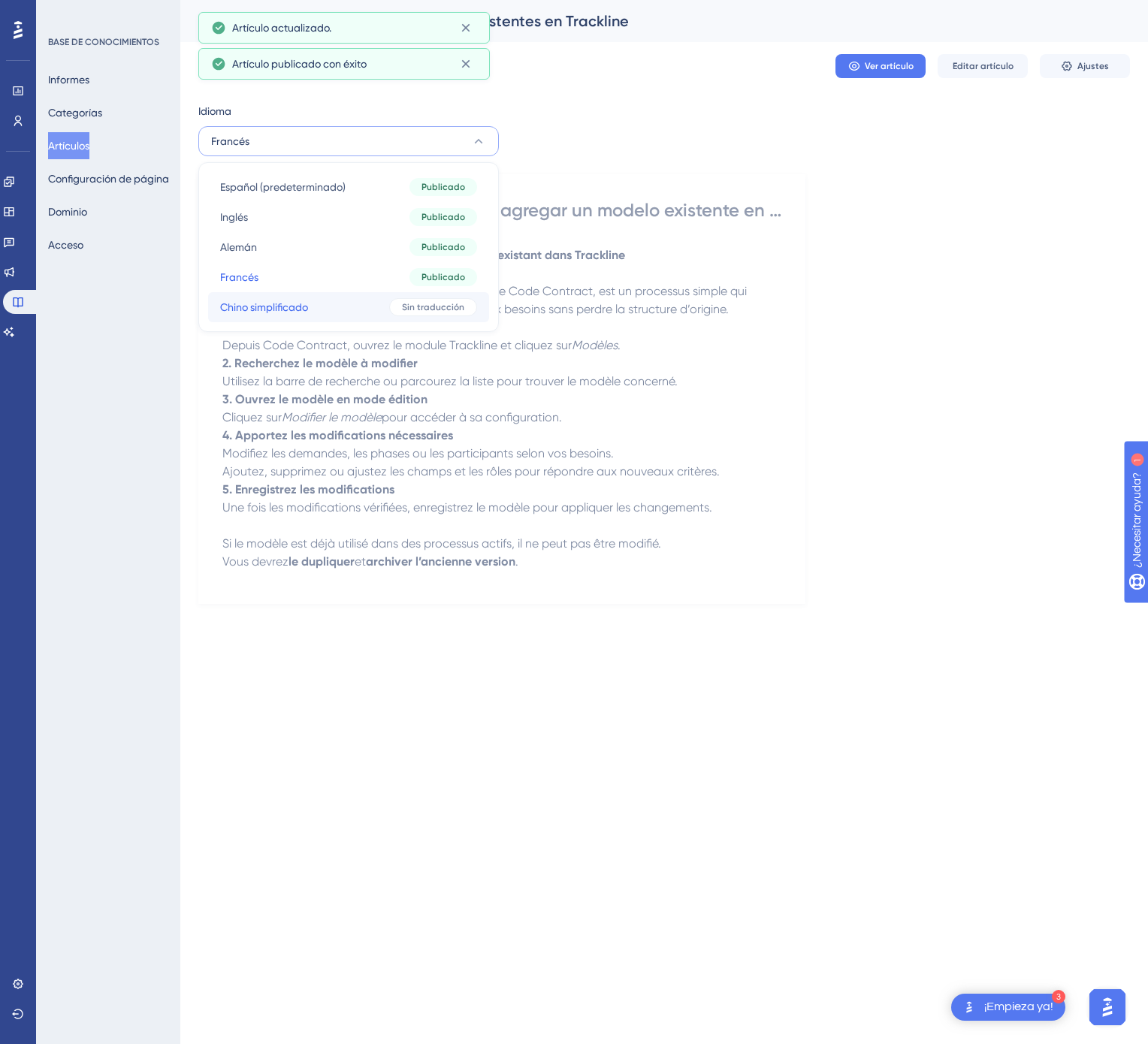
click at [410, 308] on font "Sin traducción" at bounding box center [433, 307] width 62 height 11
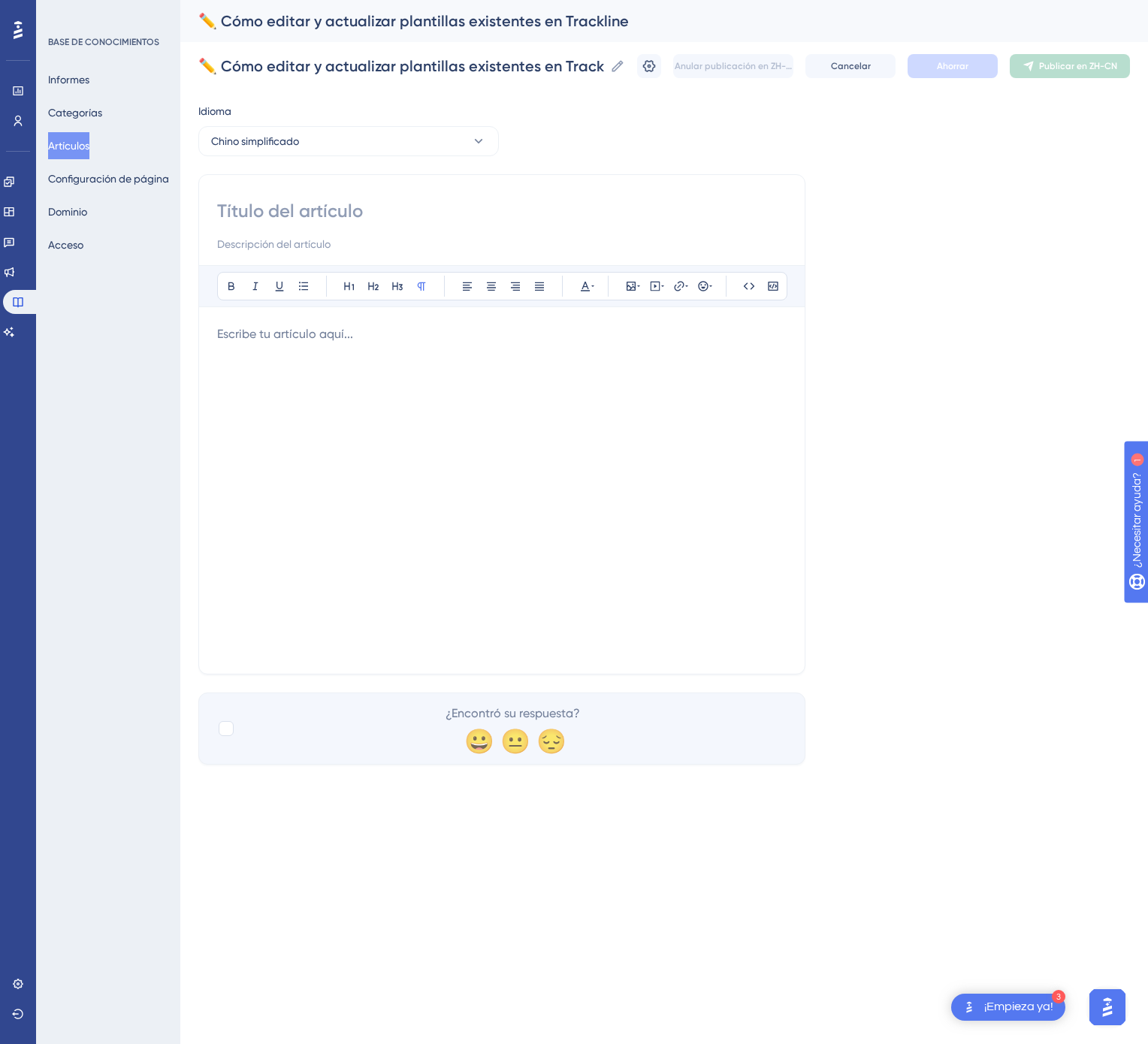
click at [470, 222] on input at bounding box center [502, 211] width 570 height 24
paste input "✏️ 如何编辑和更新 Trackline 中的现有模板"
type input "✏️ 如何编辑和更新 Trackline 中的现有模板"
click at [560, 552] on div at bounding box center [502, 491] width 570 height 331
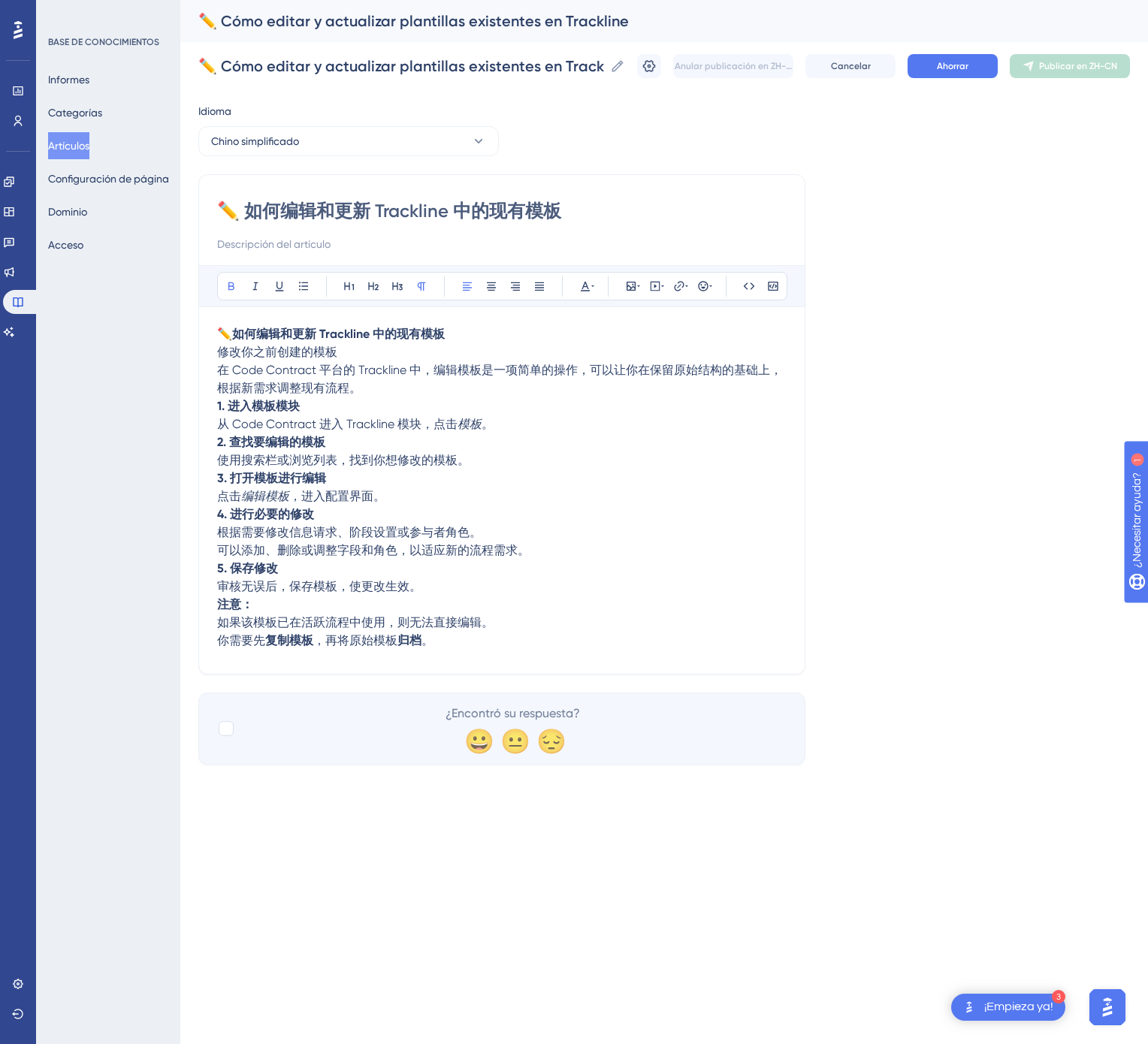
drag, startPoint x: 316, startPoint y: 611, endPoint x: 211, endPoint y: 611, distance: 105.0
click at [211, 611] on div "✏️ 如何编辑和更新 Trackline 中的现有模板 Atrevido Itálico Subrayar Viñeta Título 1 Título 2 …" at bounding box center [502, 424] width 607 height 501
click at [948, 61] on font "Ahorrar" at bounding box center [953, 66] width 32 height 11
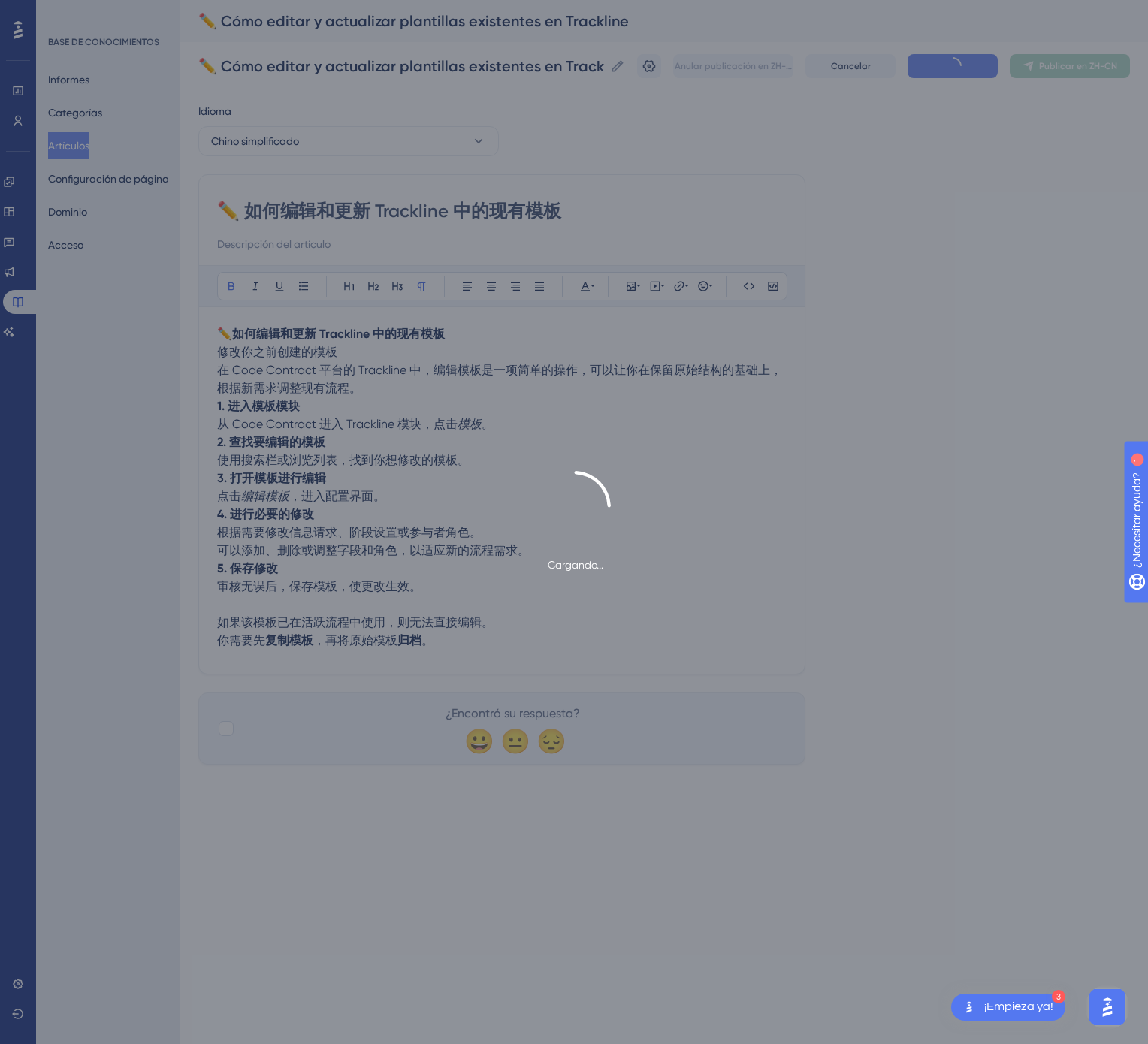
click at [1096, 69] on font "Publicar en ZH-CN" at bounding box center [1078, 66] width 78 height 11
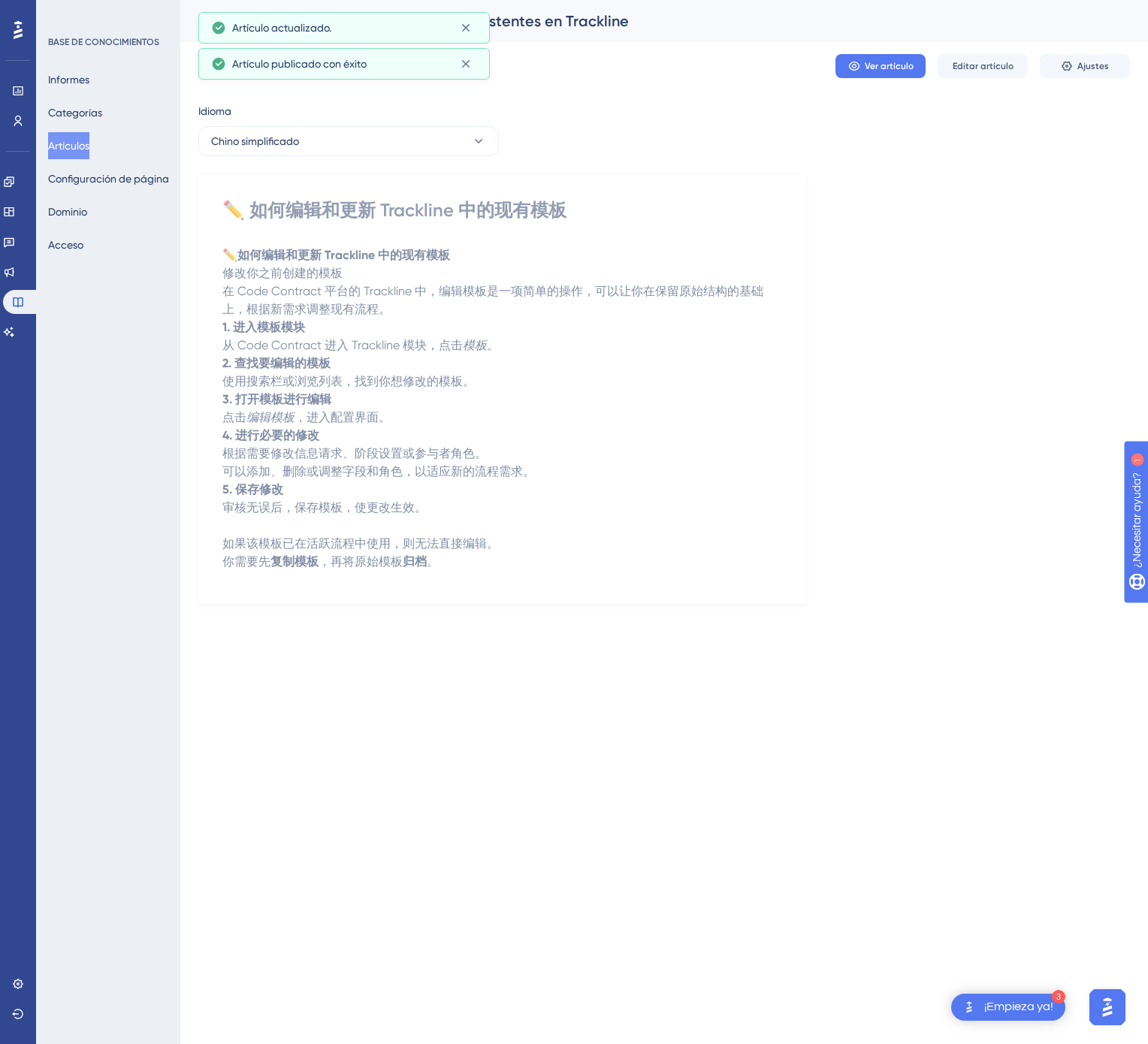
click at [89, 145] on font "Artículos" at bounding box center [68, 146] width 41 height 12
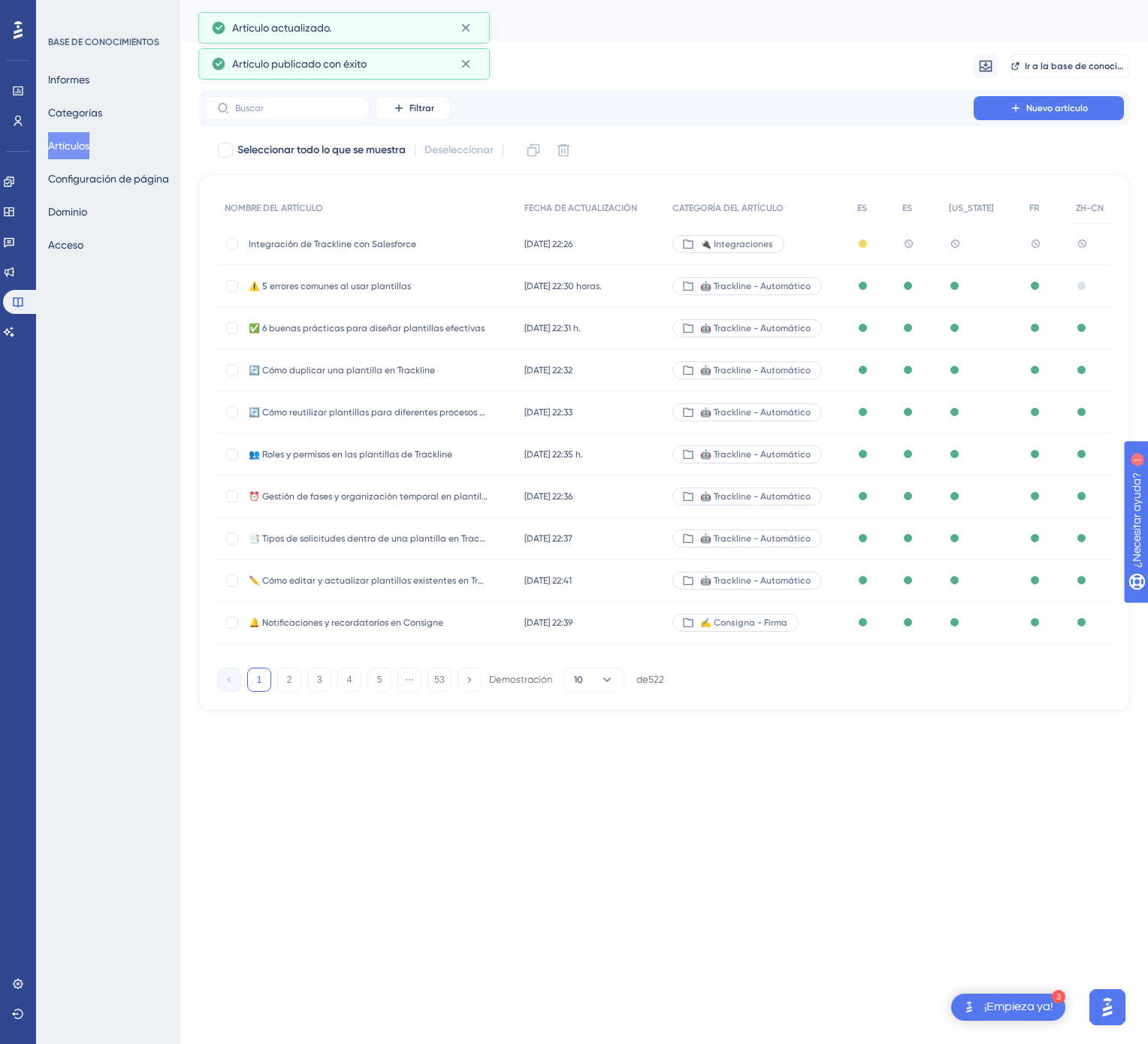
click at [428, 691] on button "53" at bounding box center [440, 679] width 24 height 24
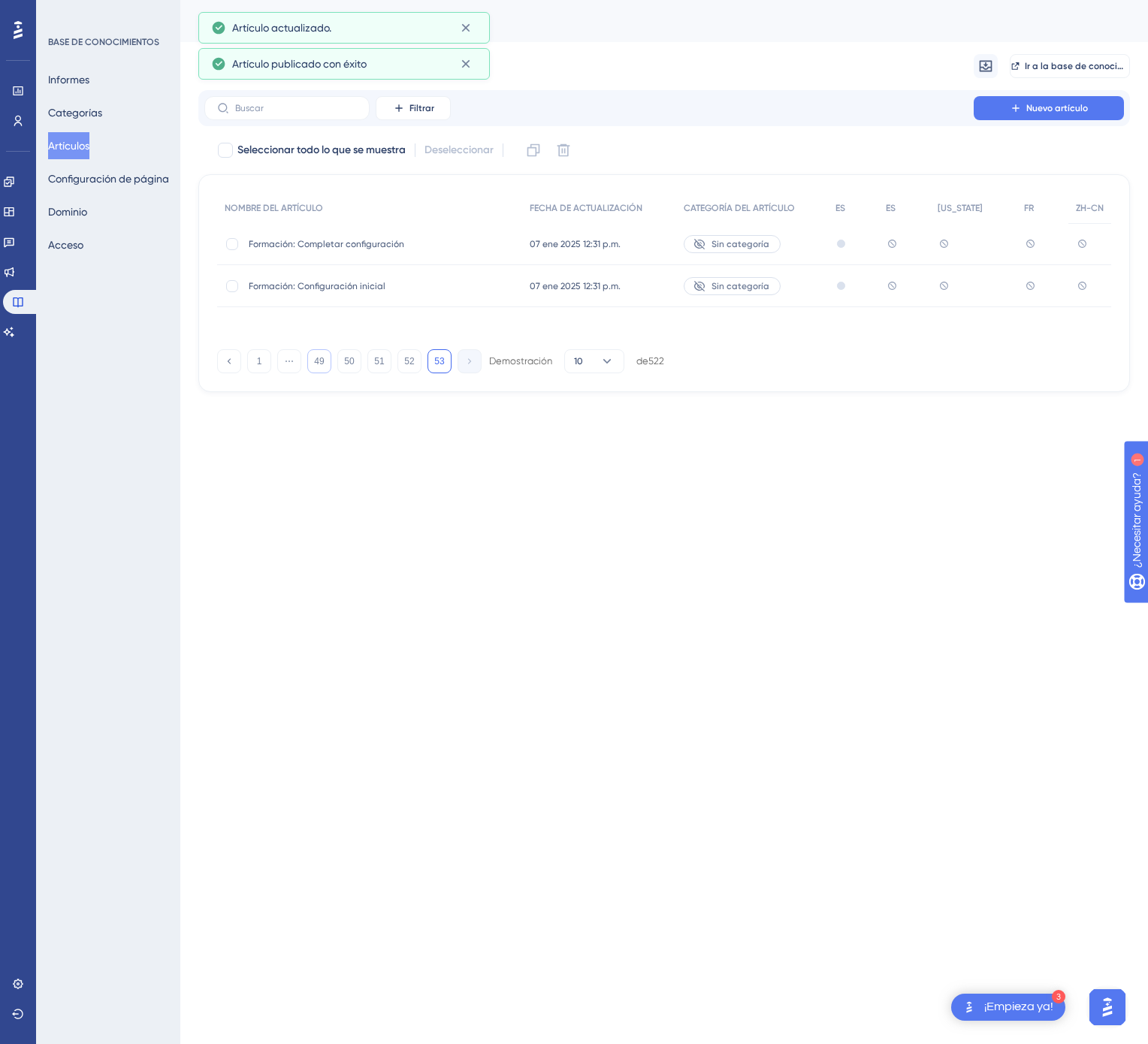
click at [325, 354] on button "49" at bounding box center [320, 362] width 24 height 24
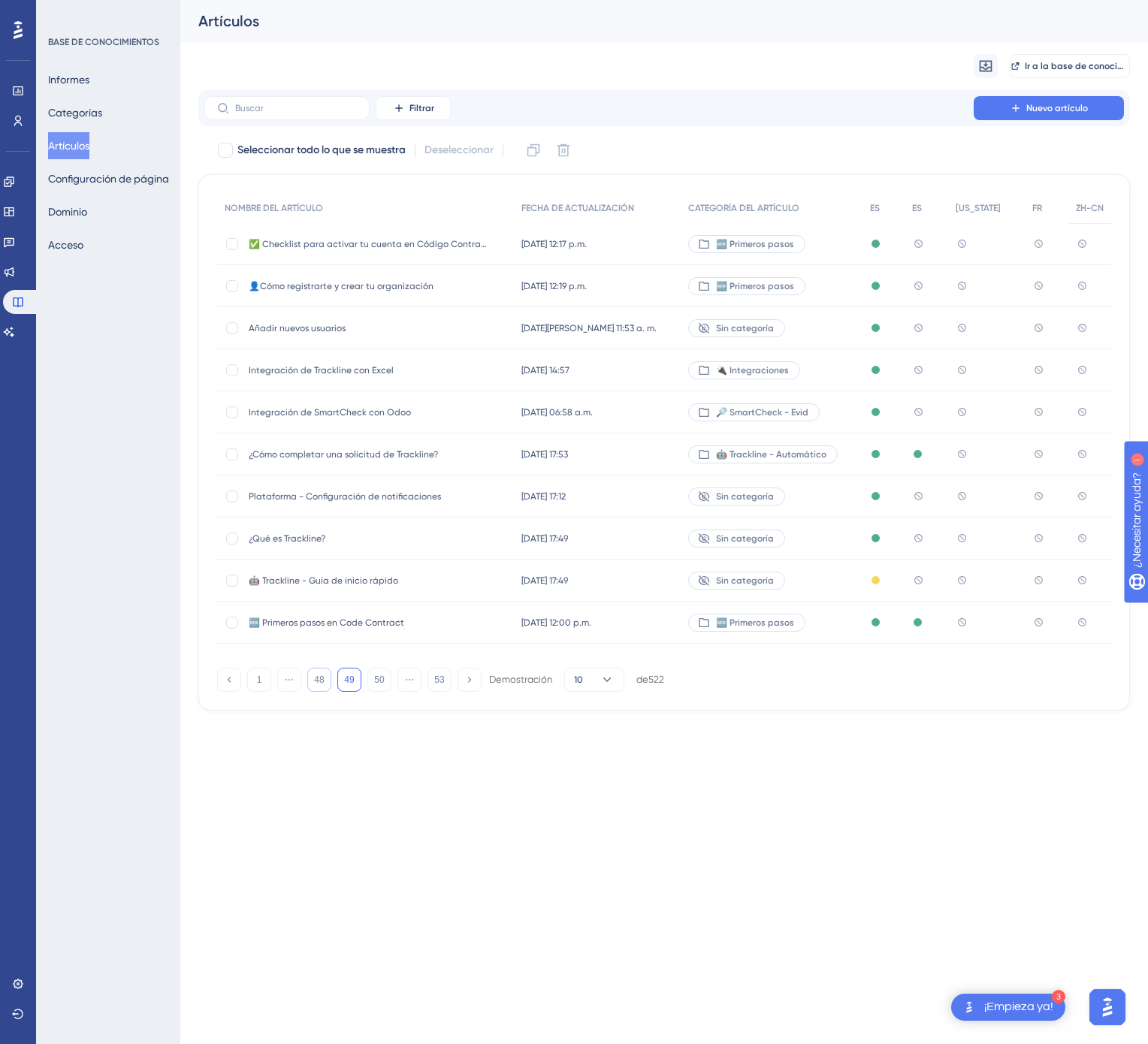
click at [321, 671] on button "48" at bounding box center [320, 679] width 24 height 24
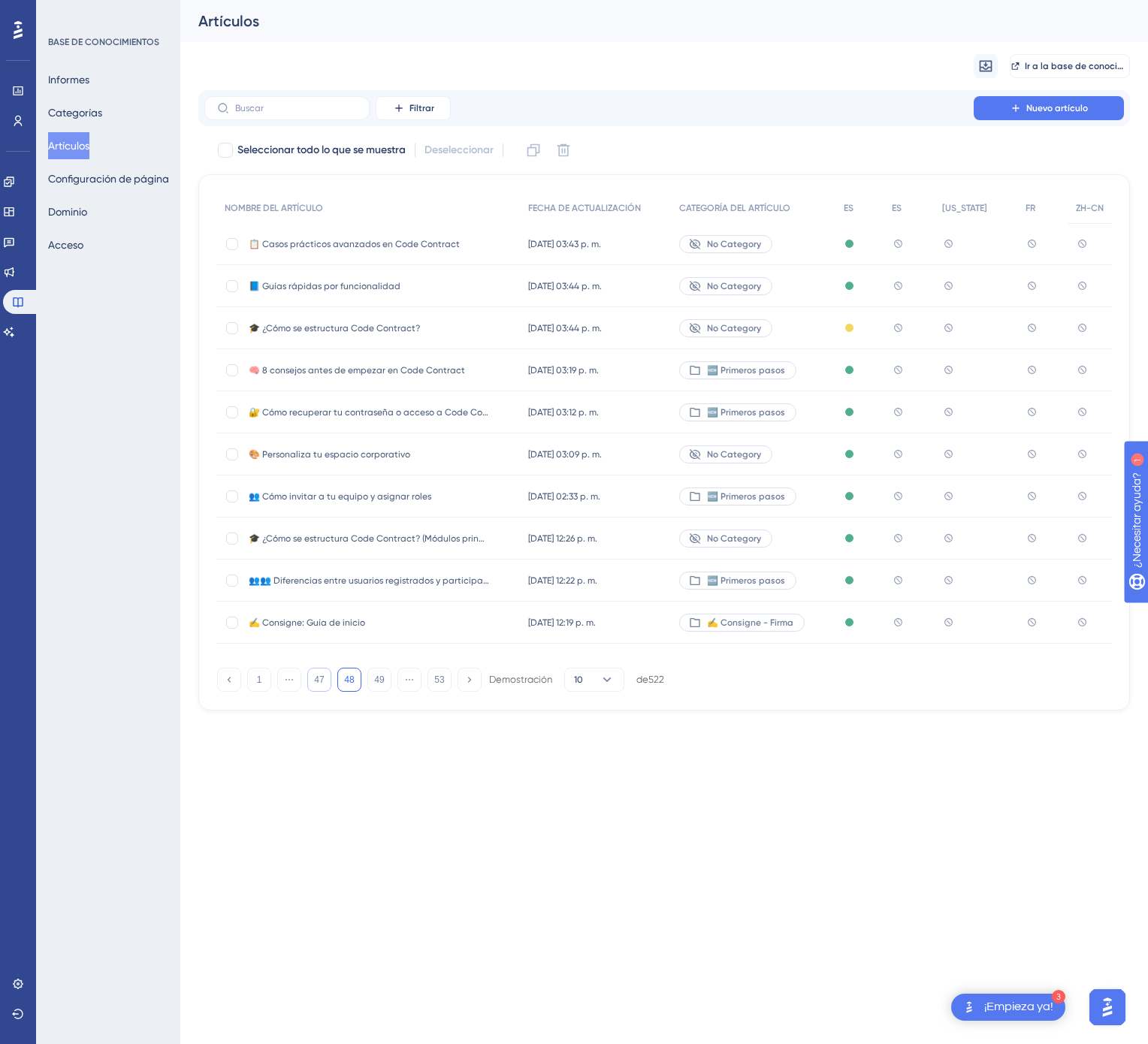
click at [321, 671] on button "47" at bounding box center [320, 679] width 24 height 24
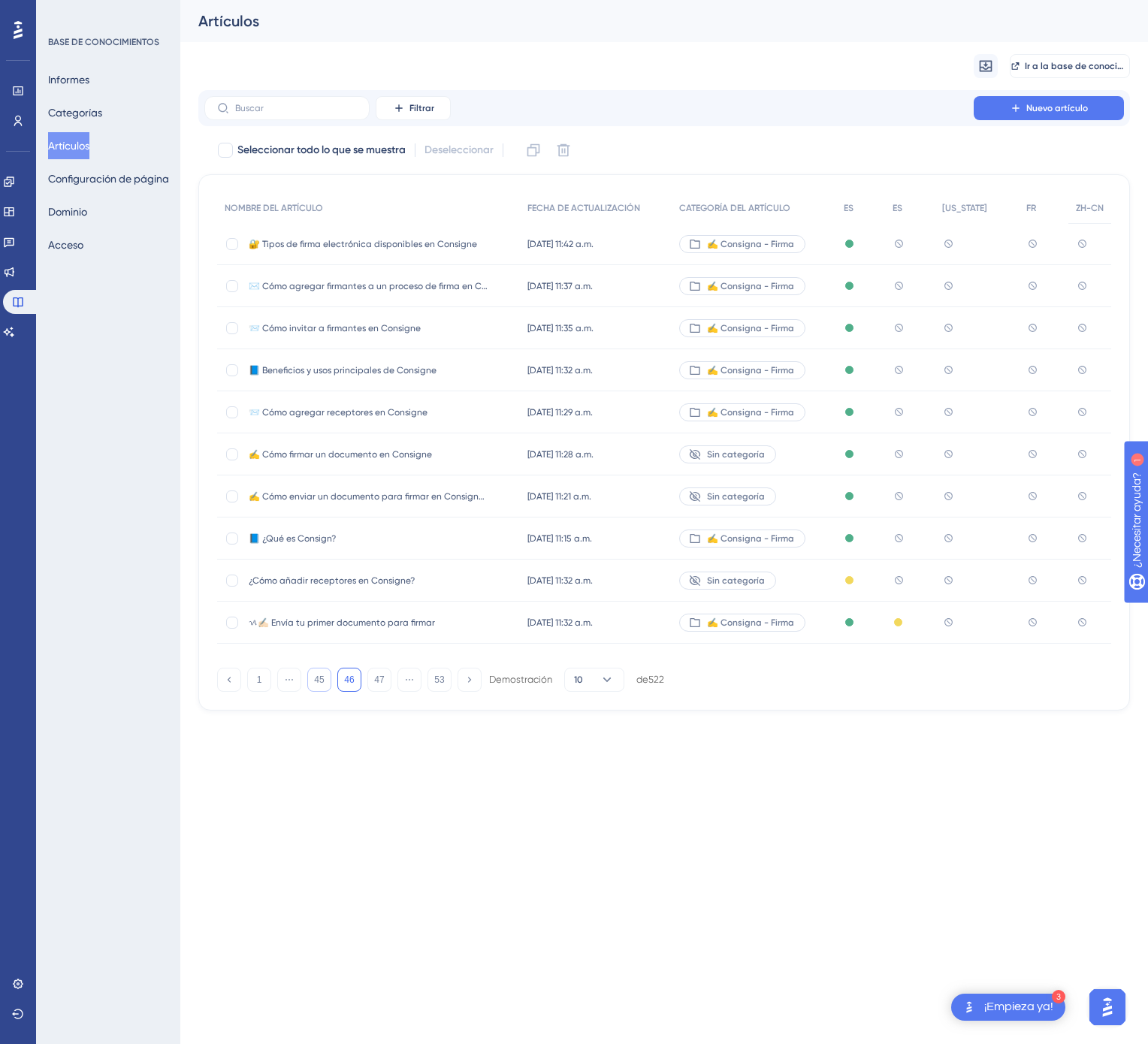
click at [321, 671] on button "45" at bounding box center [320, 679] width 24 height 24
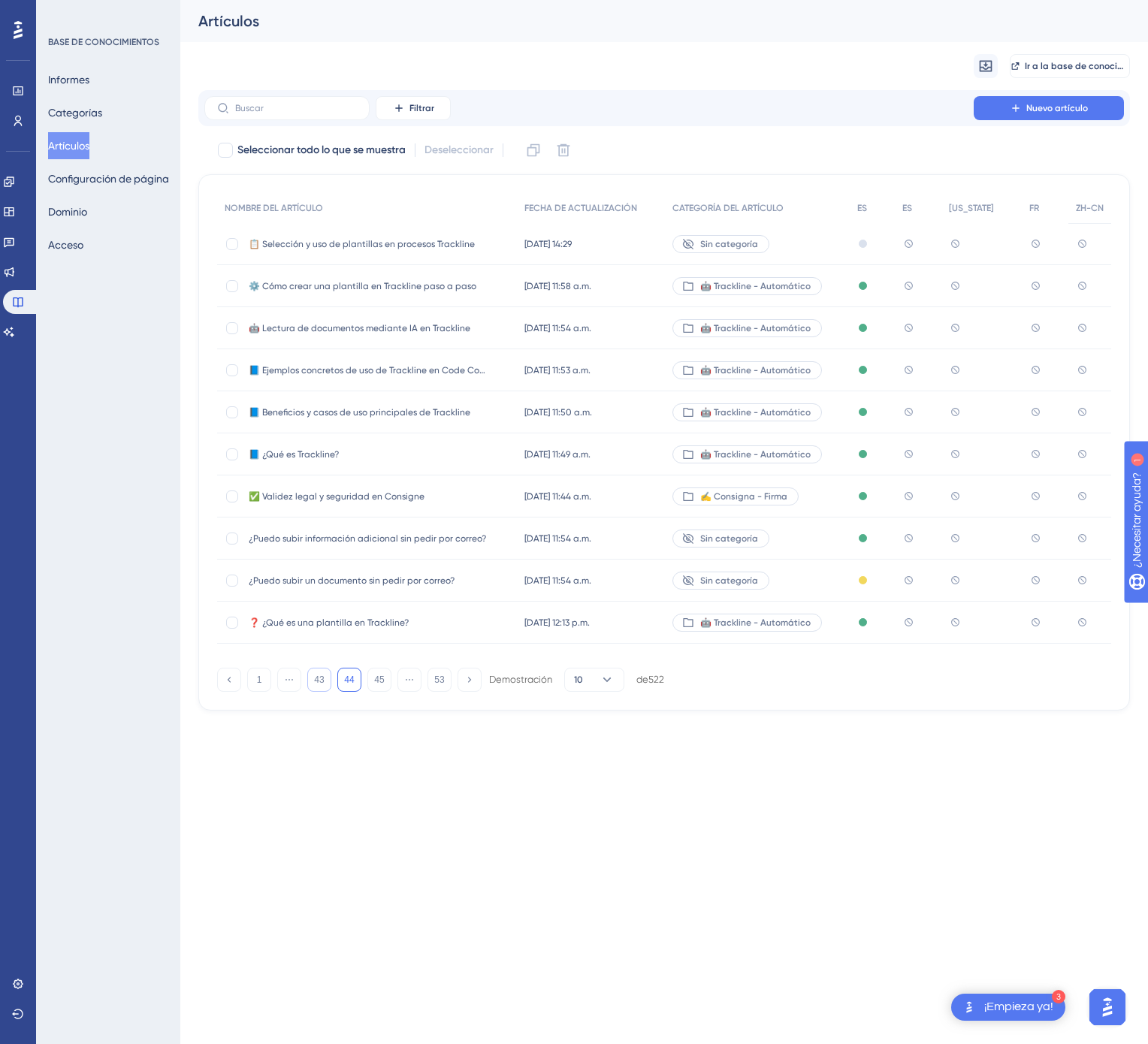
click at [321, 685] on button "43" at bounding box center [320, 679] width 24 height 24
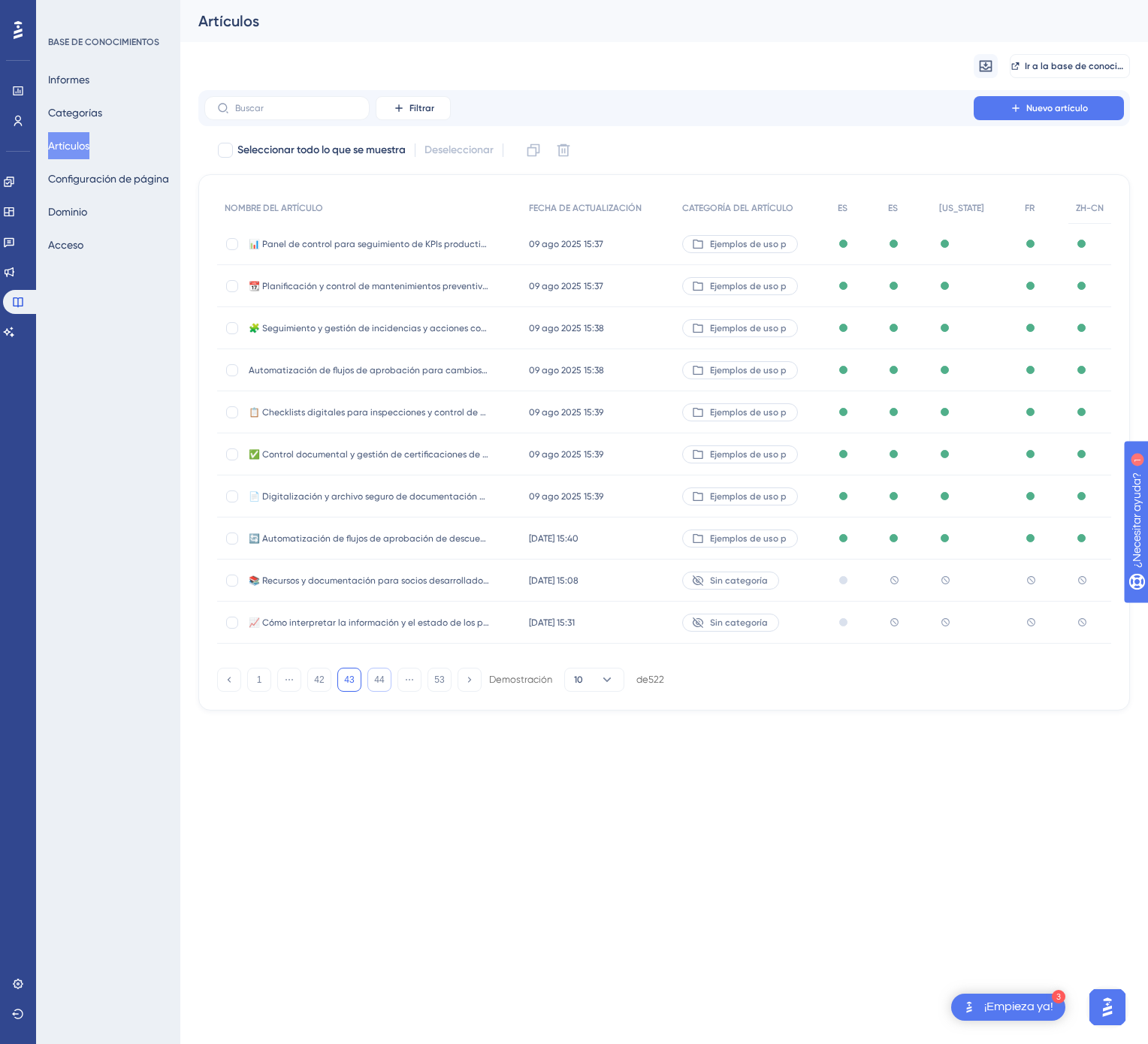
click at [376, 680] on font "44" at bounding box center [379, 679] width 10 height 11
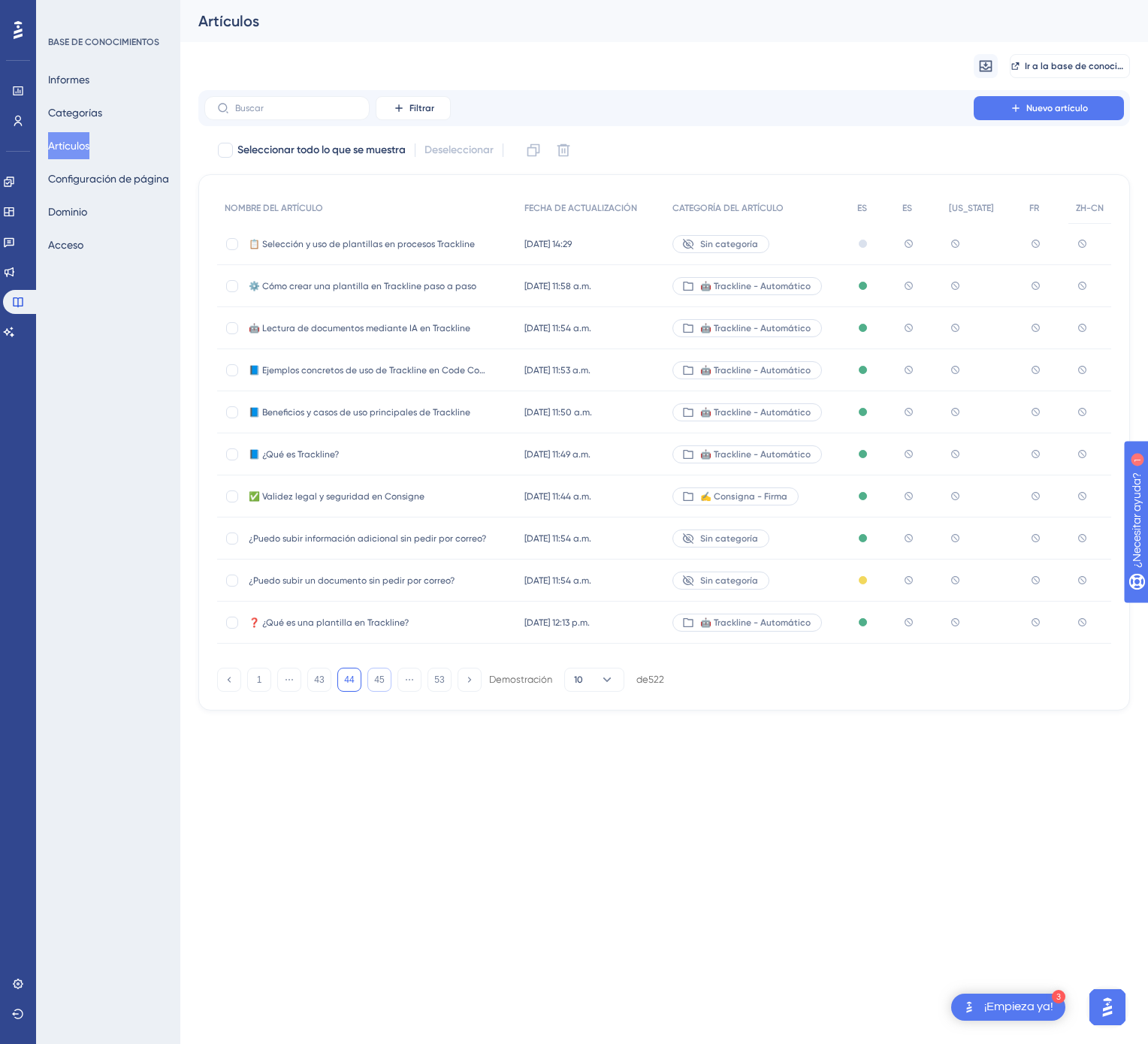
click at [823, 292] on div "🤖 Trackline - Automático" at bounding box center [756, 286] width 185 height 42
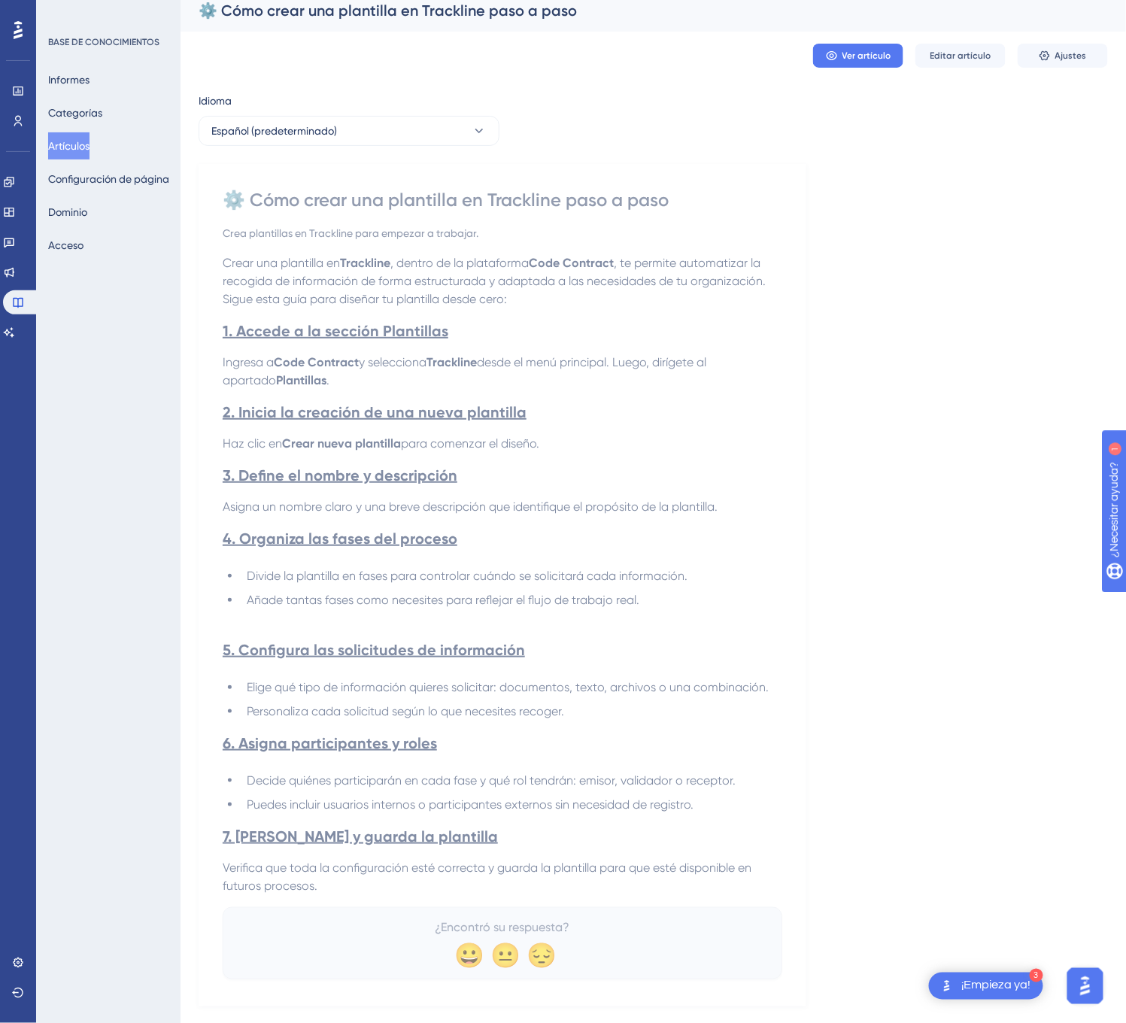
scroll to position [47, 0]
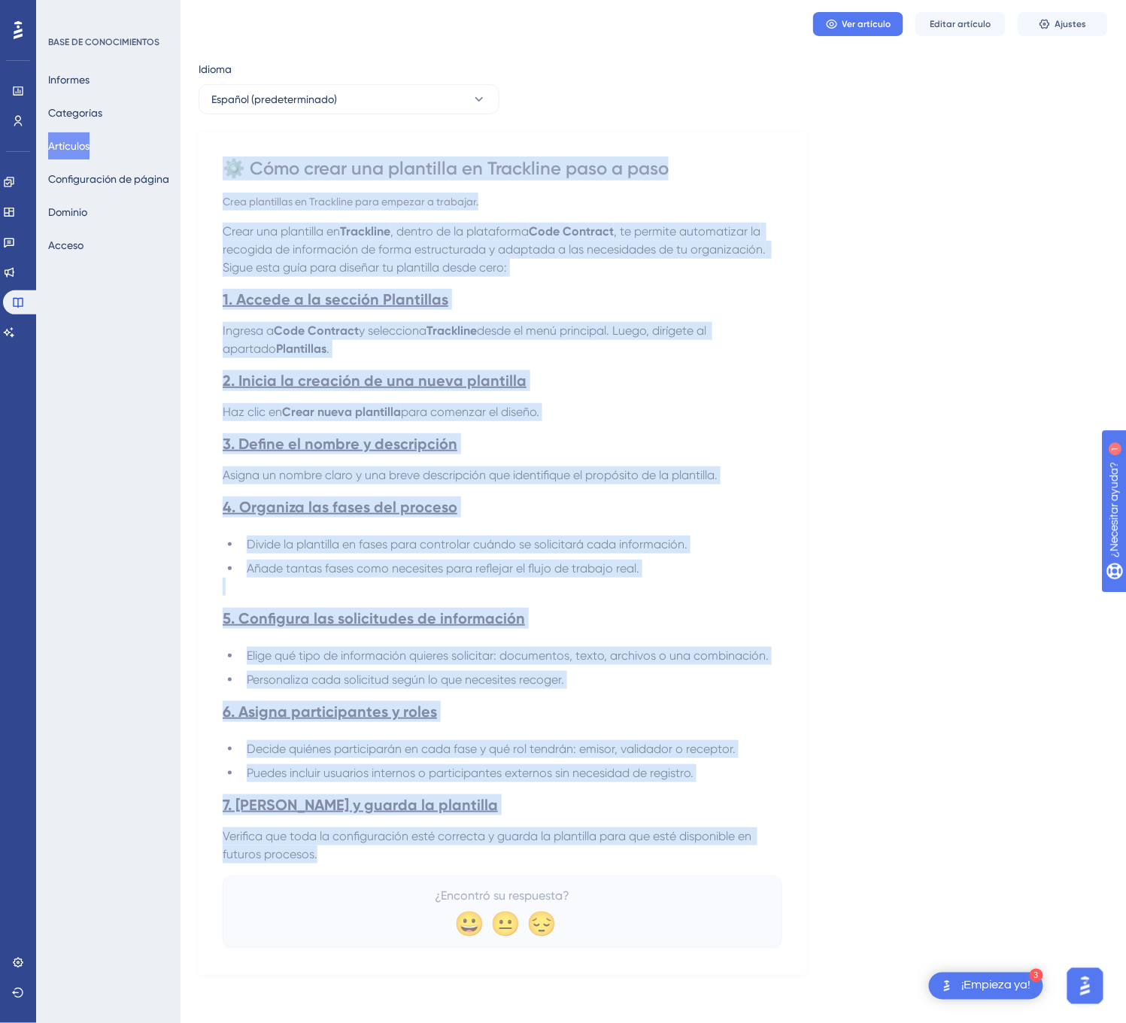
drag, startPoint x: 227, startPoint y: 156, endPoint x: 458, endPoint y: 865, distance: 746.4
click at [458, 865] on div "⚙️ Cómo crear una plantilla en Trackline paso a paso Crea plantillas en Trackli…" at bounding box center [502, 551] width 559 height 791
drag, startPoint x: 599, startPoint y: 902, endPoint x: 209, endPoint y: 161, distance: 836.8
click at [209, 161] on div "⚙️ Cómo crear una plantilla en Trackline paso a paso Crea plantillas en Trackli…" at bounding box center [502, 553] width 608 height 842
copy div "⚙️ Cómo crear una plantilla en Trackline paso a paso Crea plantillas en Trackli…"
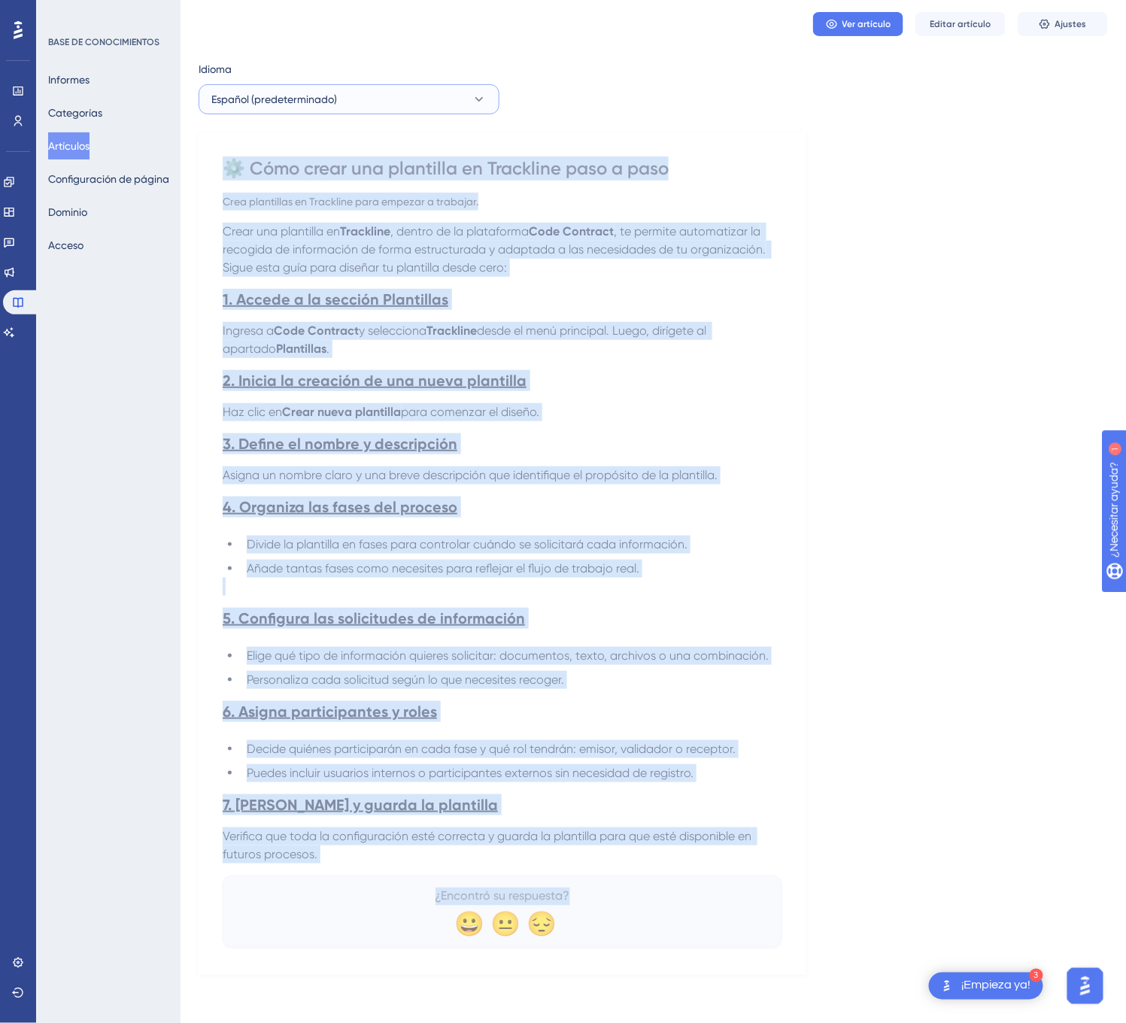
click at [478, 92] on icon at bounding box center [478, 99] width 15 height 15
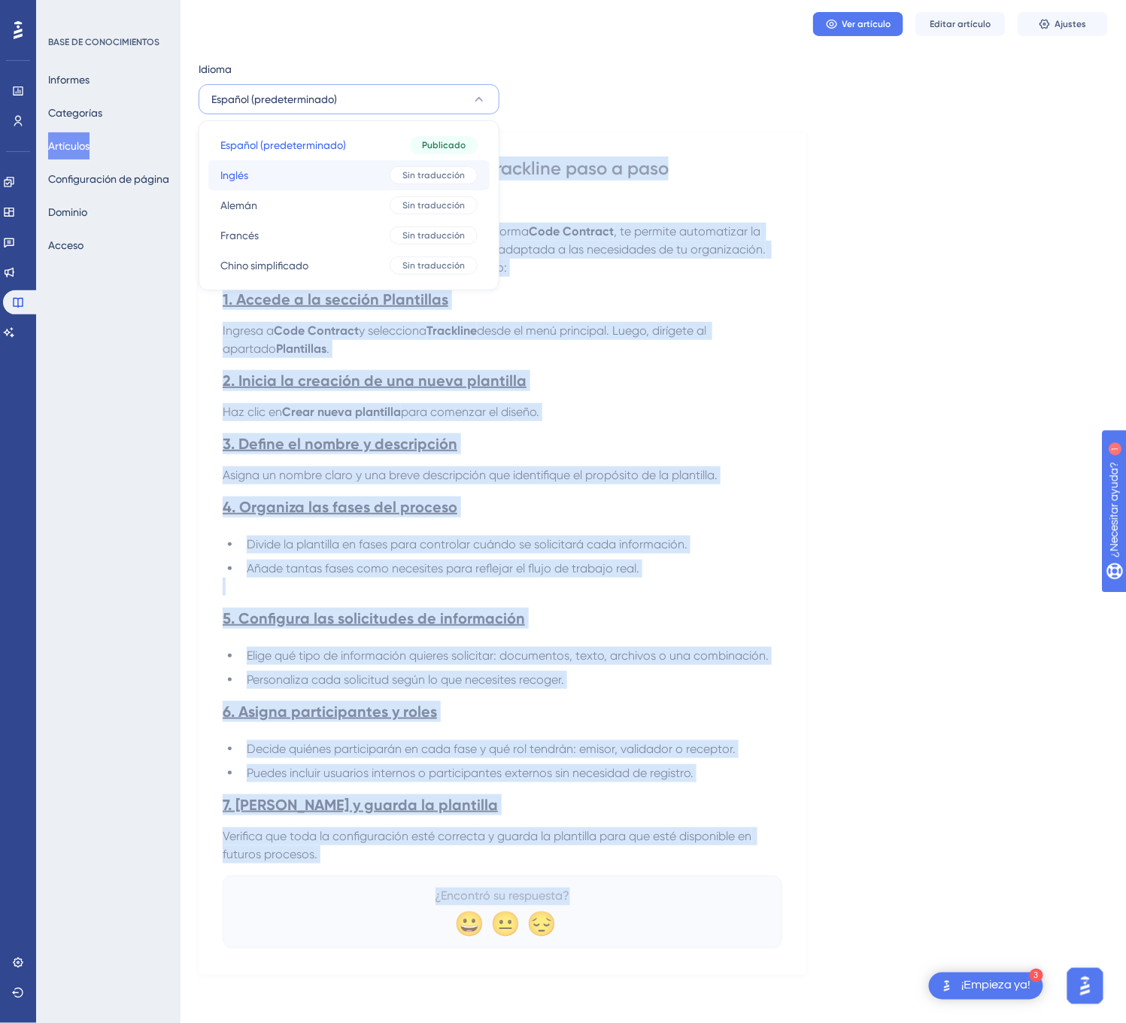
click at [435, 170] on font "Sin traducción" at bounding box center [433, 175] width 62 height 11
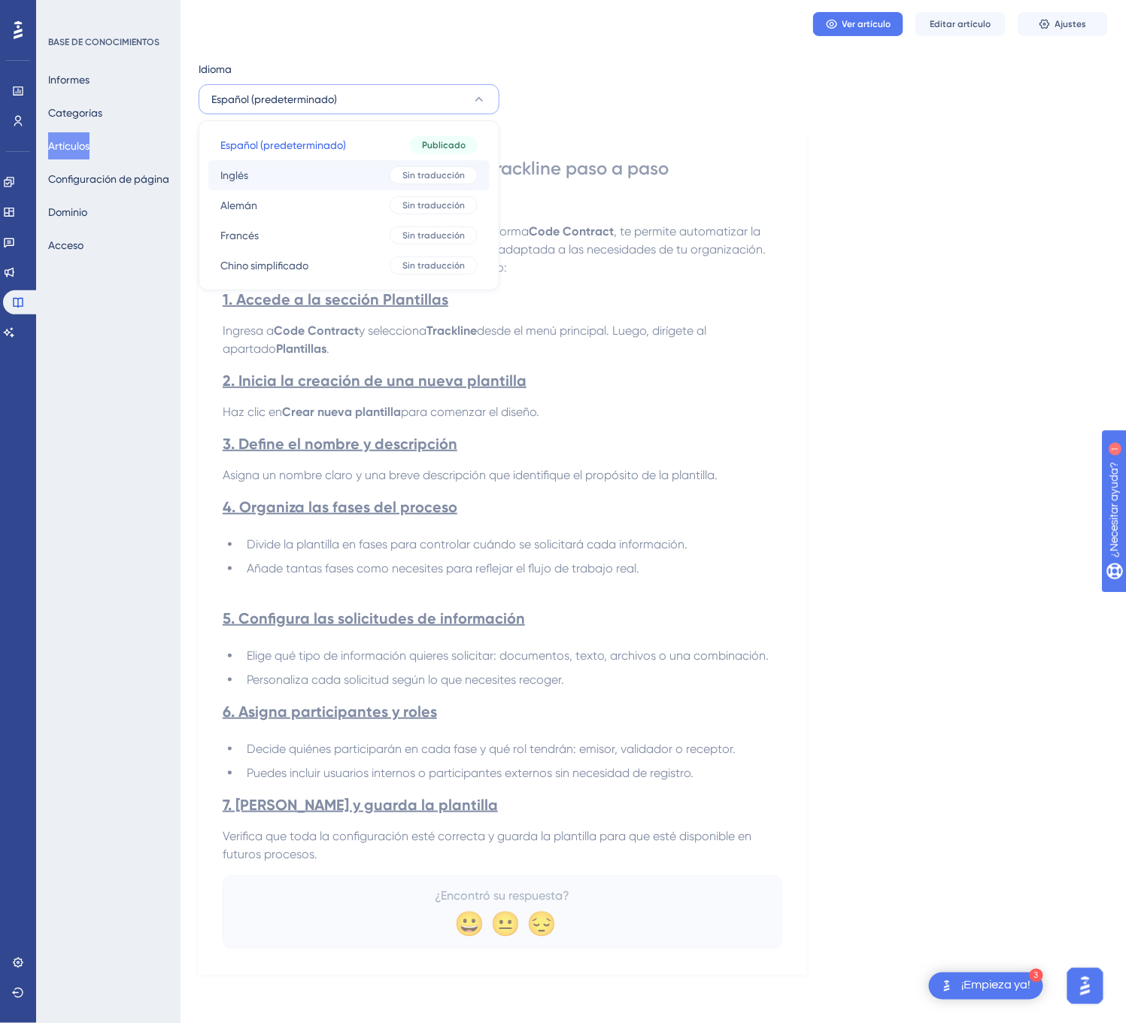
scroll to position [0, 0]
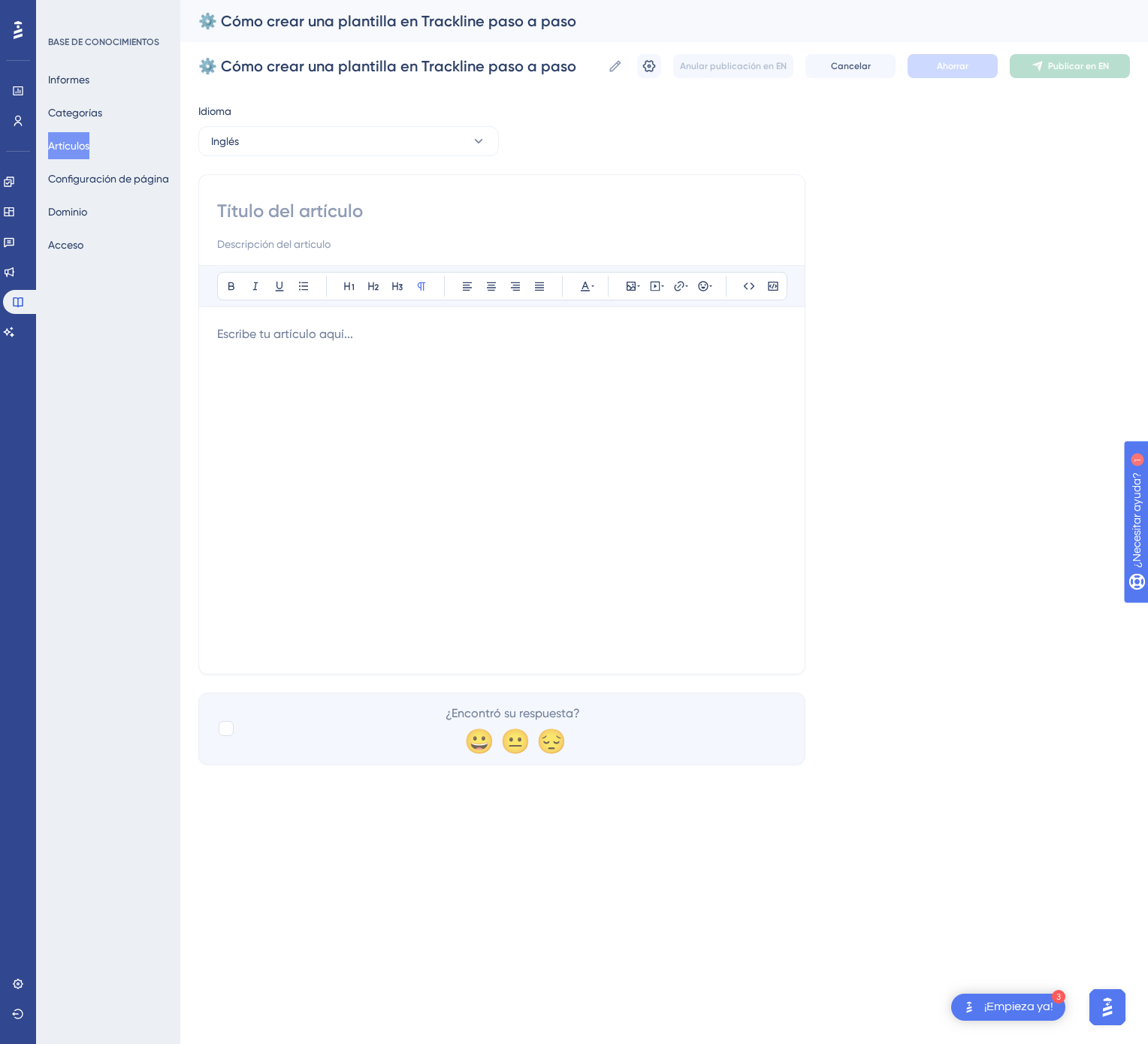
click at [353, 222] on input at bounding box center [502, 211] width 570 height 24
paste input "⚙️ How to Create a Template in Trackline Step by Step"
type input "⚙️ How to Create a Template in Trackline Step by Step"
click at [522, 517] on div at bounding box center [502, 491] width 570 height 331
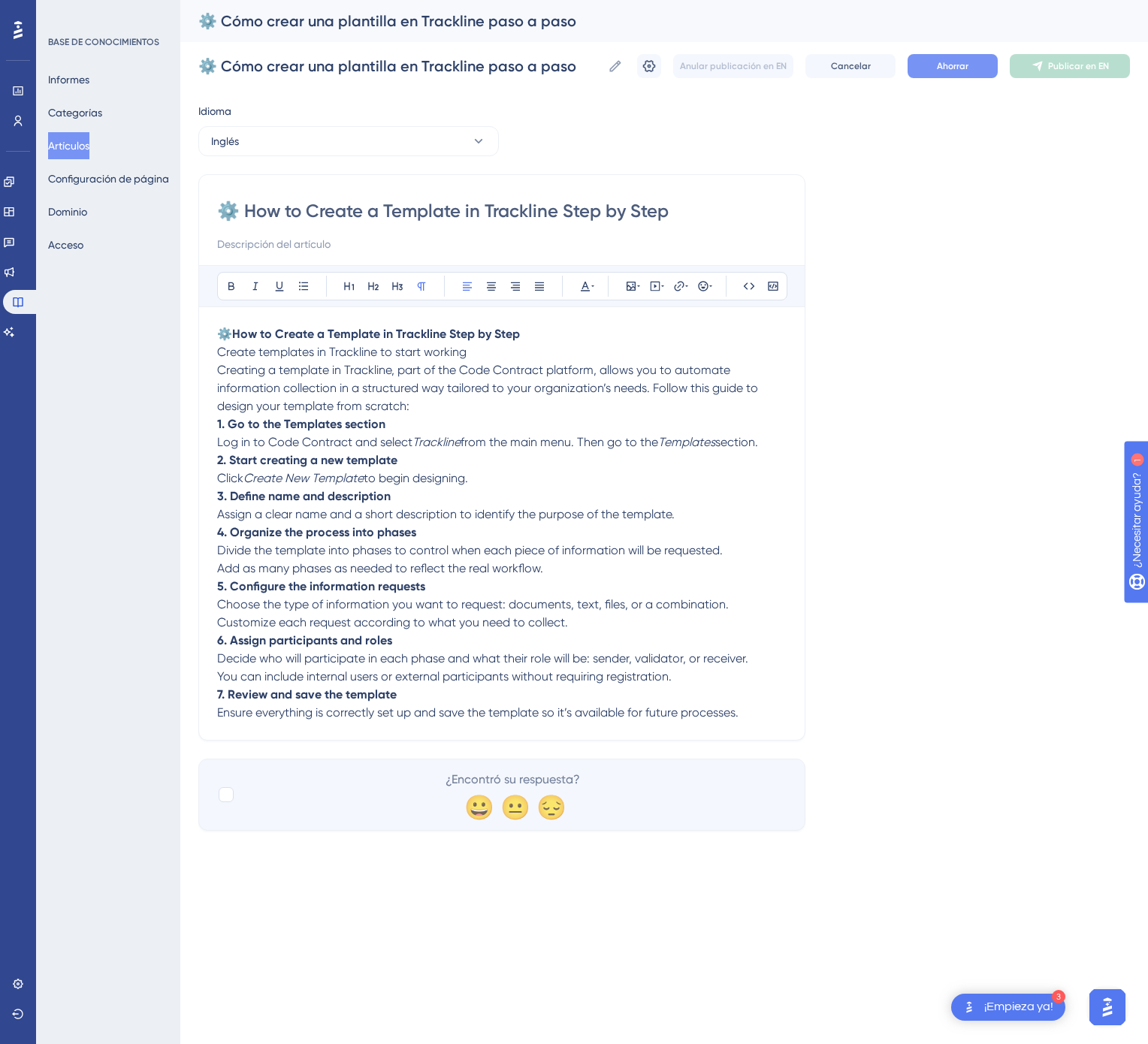
click at [922, 61] on button "Ahorrar" at bounding box center [952, 66] width 90 height 24
click at [1064, 61] on font "Publicar en EN" at bounding box center [1078, 66] width 61 height 11
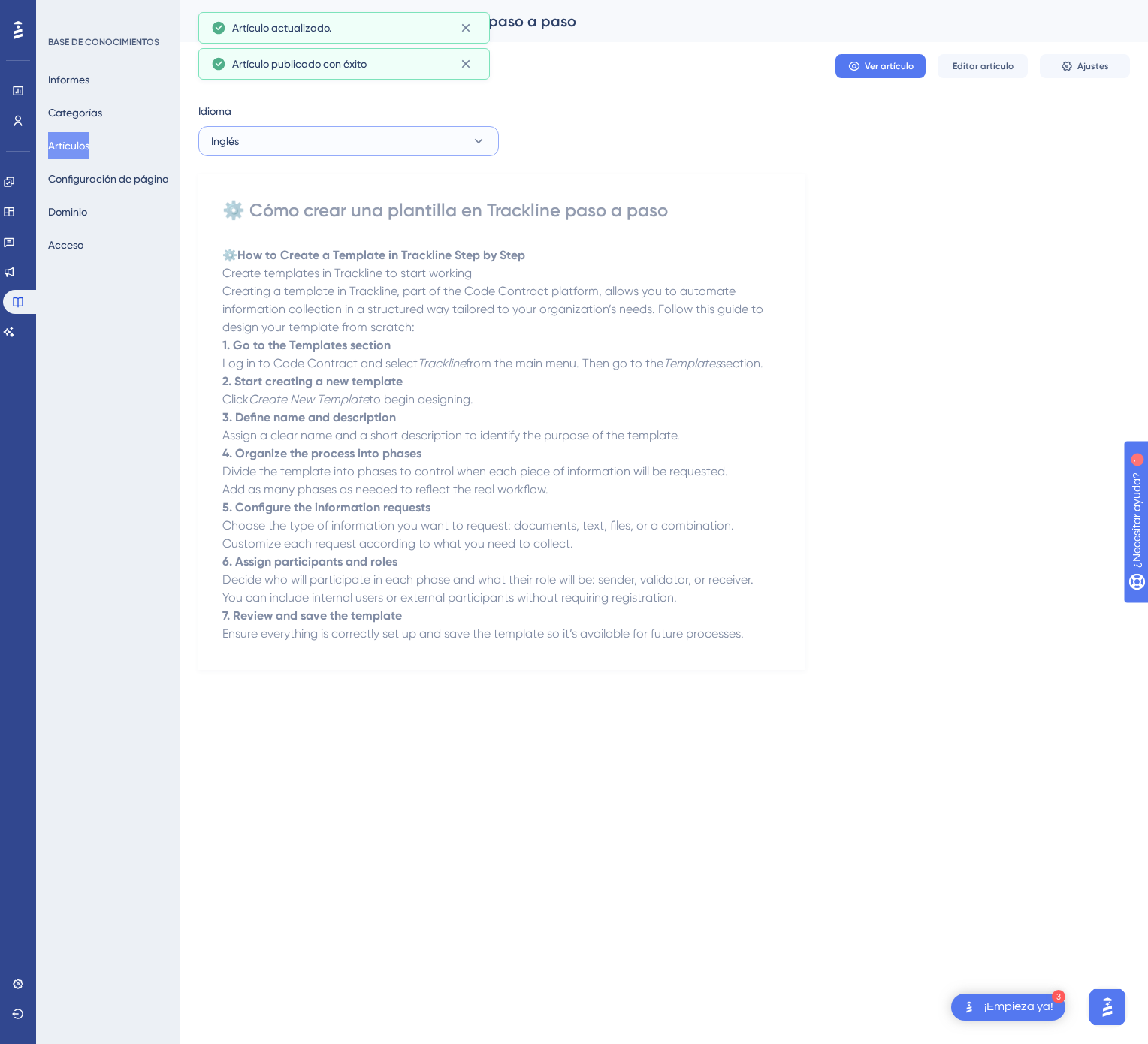
click at [416, 155] on button "Inglés" at bounding box center [348, 141] width 301 height 30
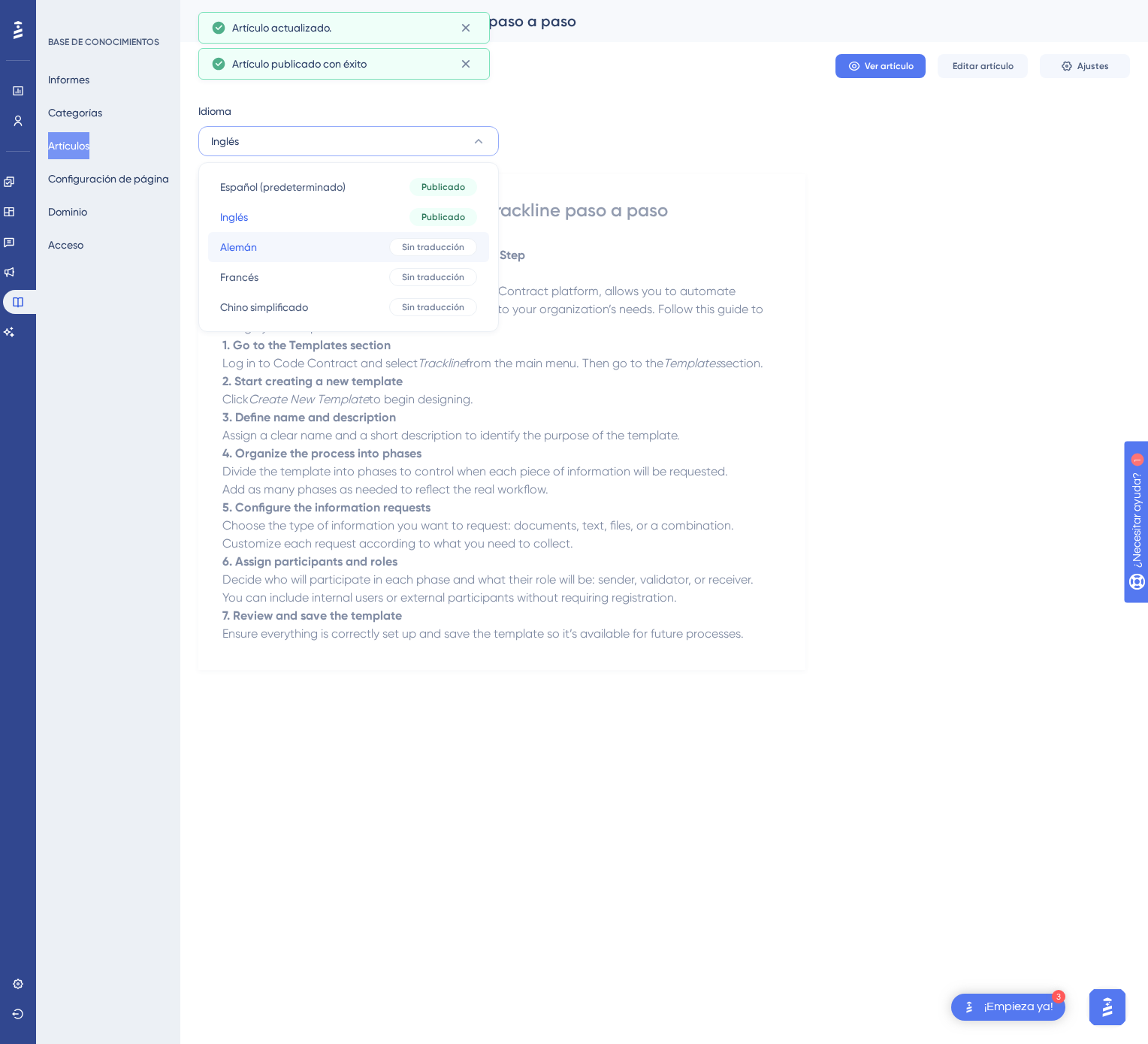
click at [383, 245] on button "Alemán Alemán Sin traducción" at bounding box center [348, 247] width 281 height 30
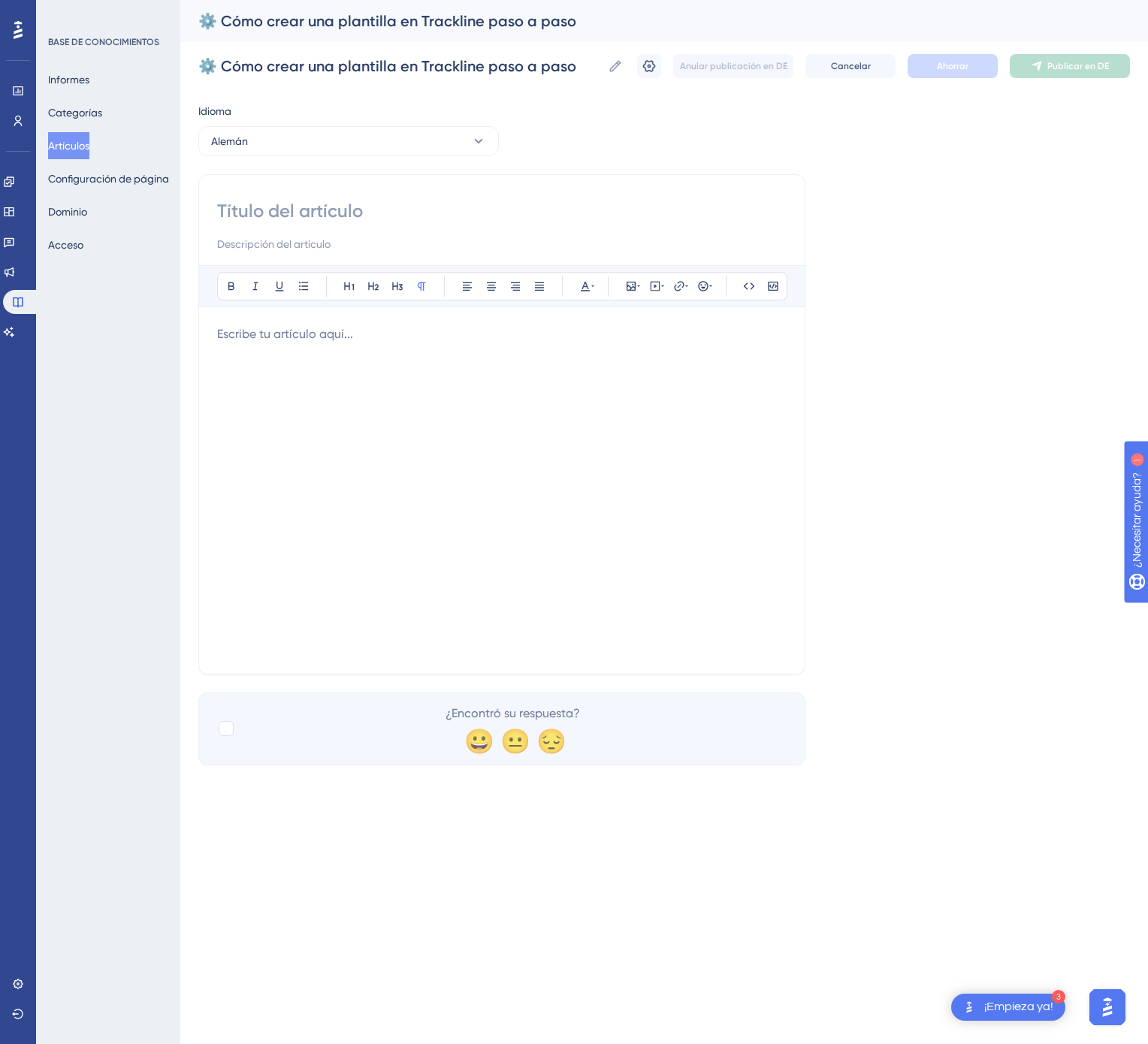
click at [424, 214] on input at bounding box center [502, 211] width 570 height 24
paste input "⚙️ So erstellst du Schritt für Schritt eine Vorlage in Trackline"
type input "⚙️ So erstellst du Schritt für Schritt eine Vorlage in Trackline"
click at [737, 573] on div at bounding box center [502, 491] width 570 height 331
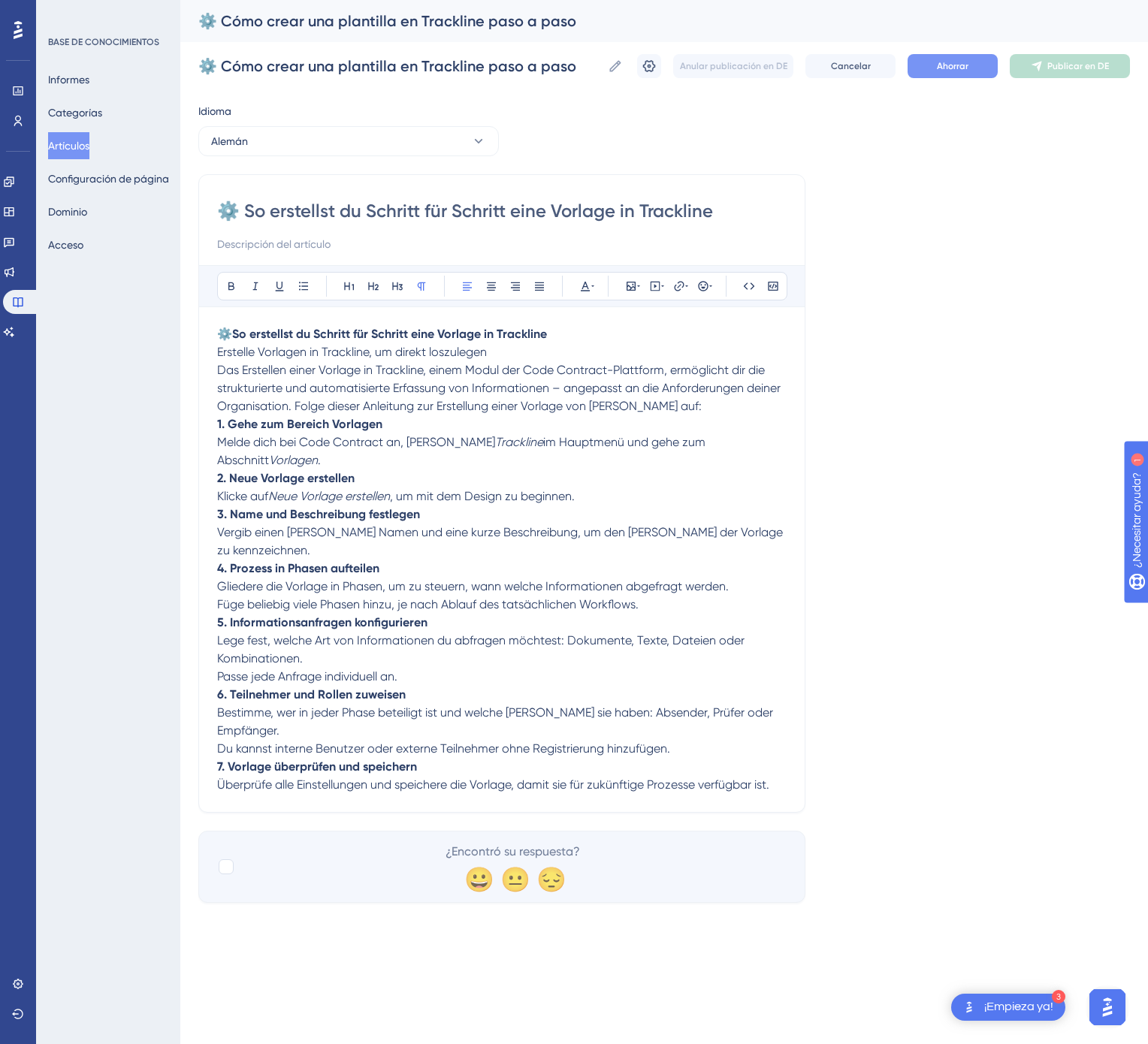
click at [984, 77] on button "Ahorrar" at bounding box center [952, 66] width 90 height 24
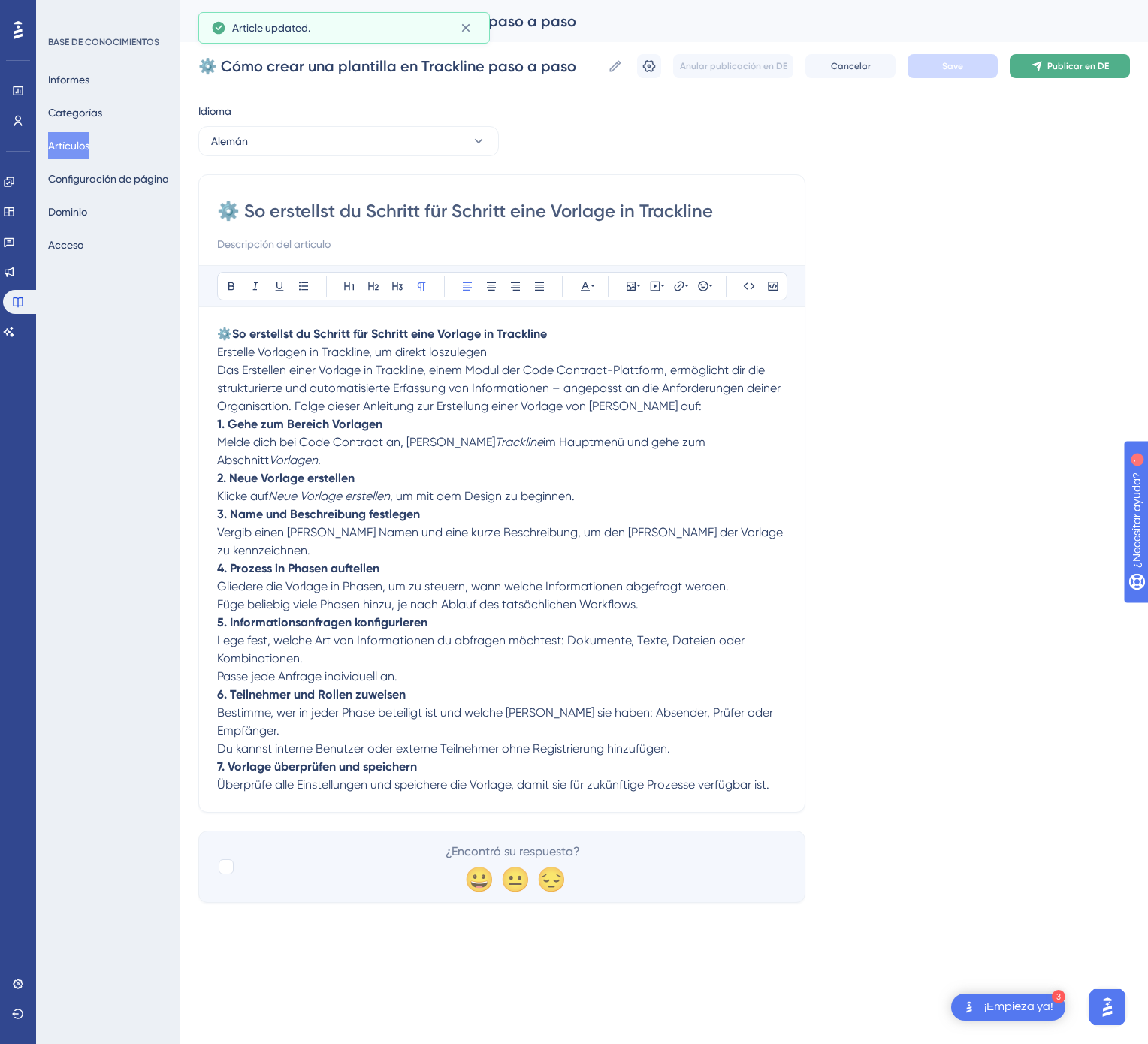
click at [1061, 69] on font "Publicar en DE" at bounding box center [1078, 66] width 62 height 11
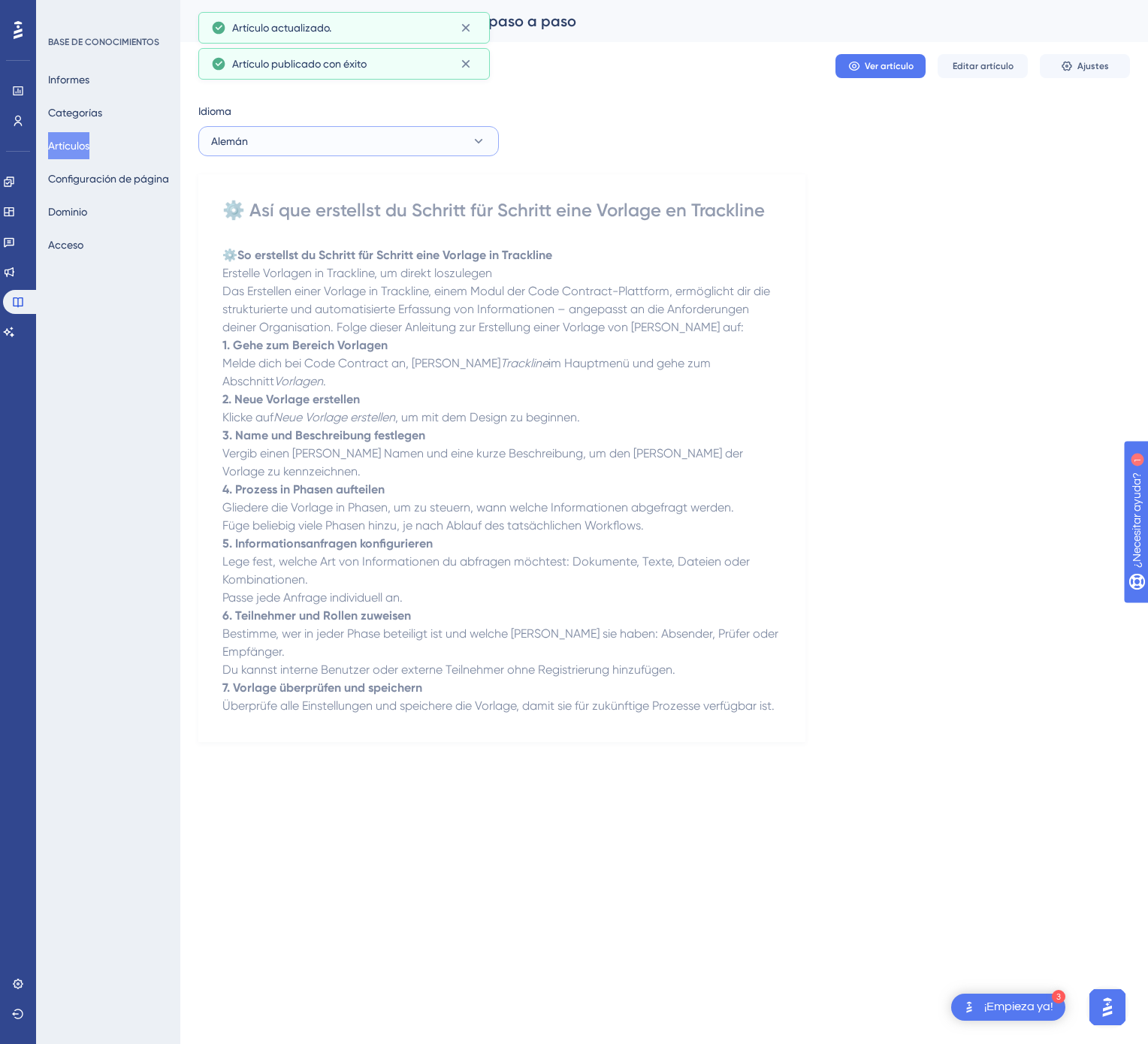
click at [453, 150] on button "Alemán" at bounding box center [348, 141] width 301 height 30
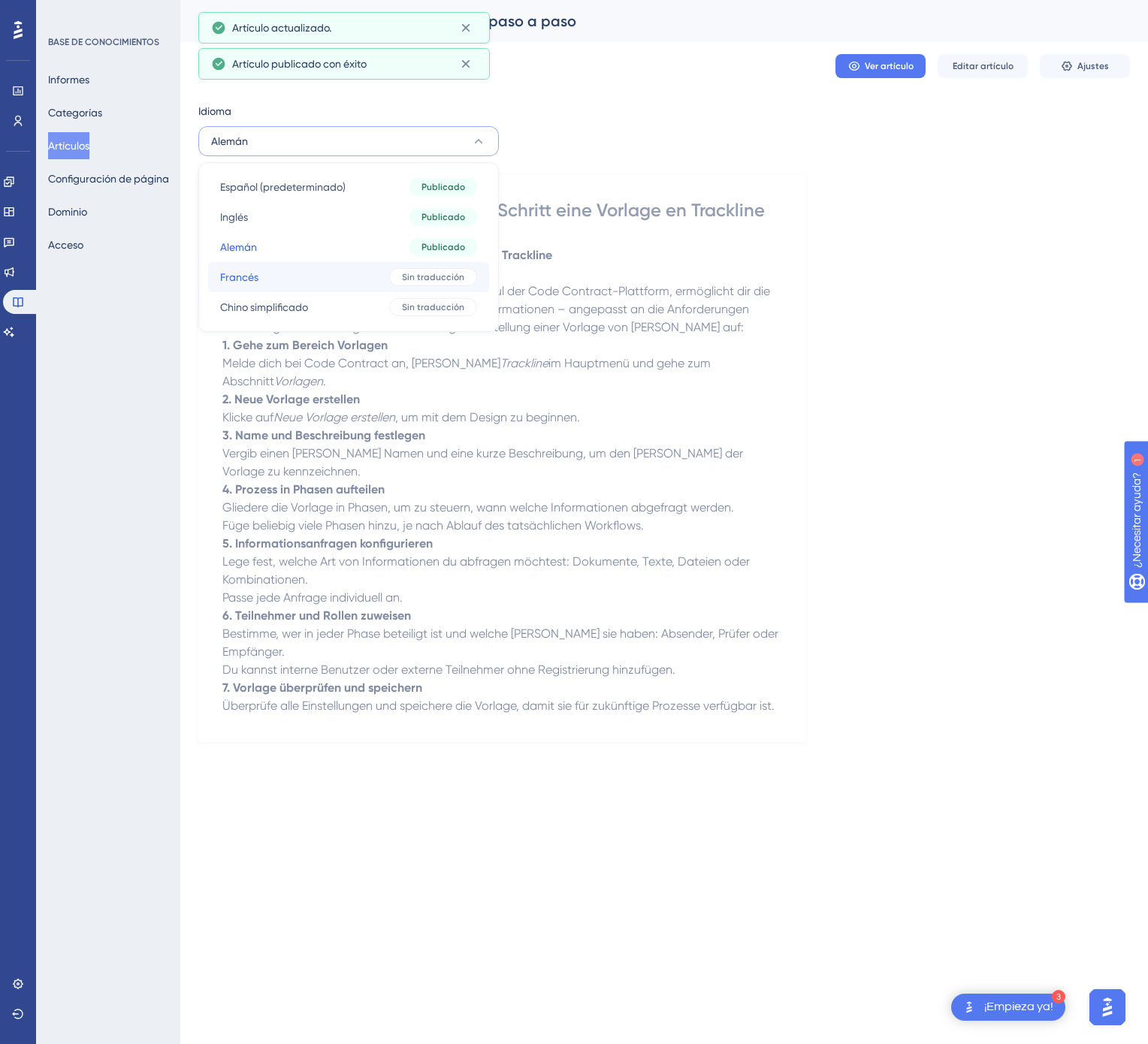
click at [417, 265] on button "Francés Francés Sin traducción" at bounding box center [348, 277] width 281 height 30
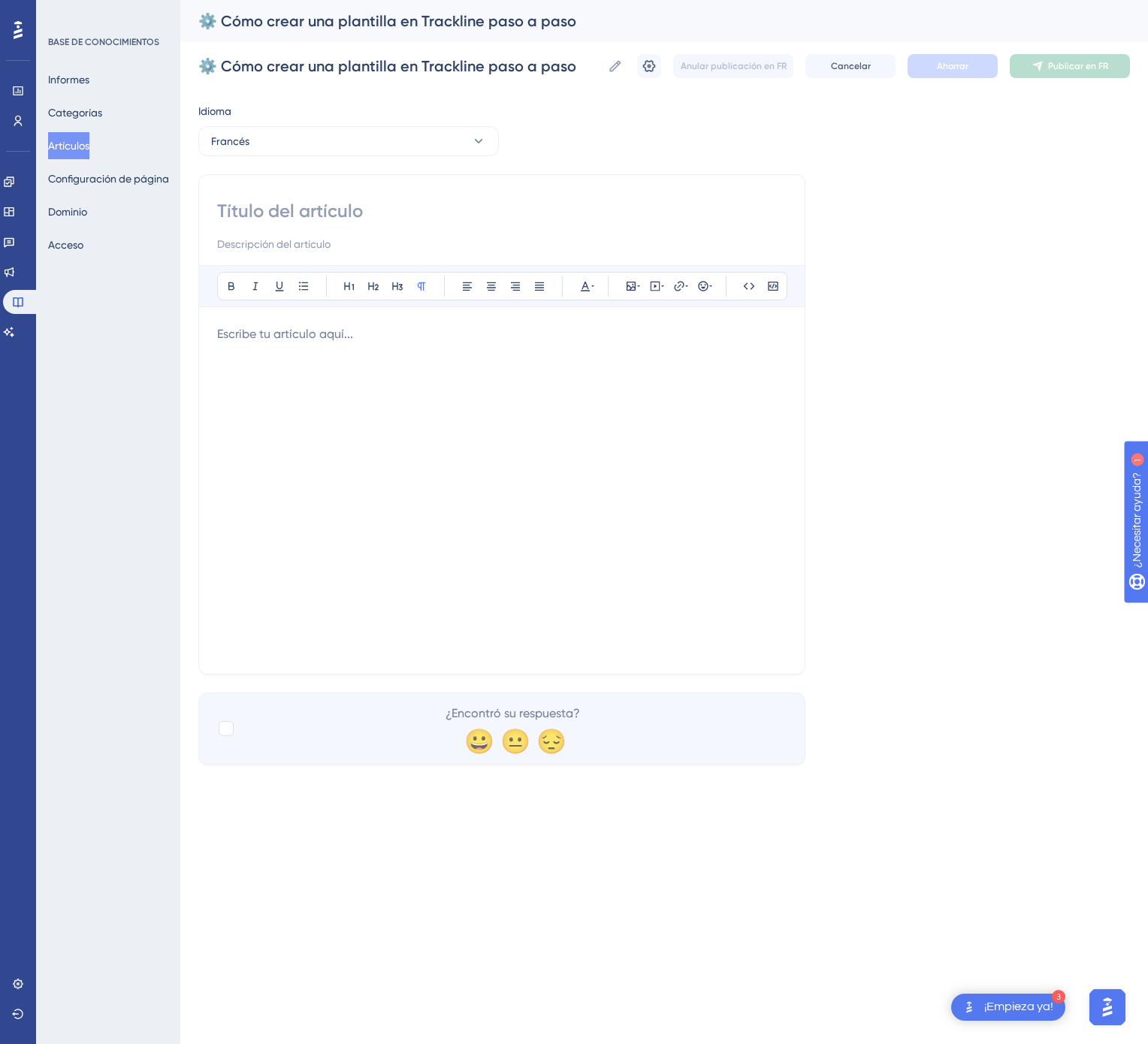
click at [520, 222] on input at bounding box center [502, 211] width 570 height 24
paste input "⚙️ Comment créer un modèle dans Trackline étape par étape"
type input "⚙️ Comment créer un modèle dans Trackline étape par étape"
click at [583, 453] on div at bounding box center [502, 491] width 570 height 331
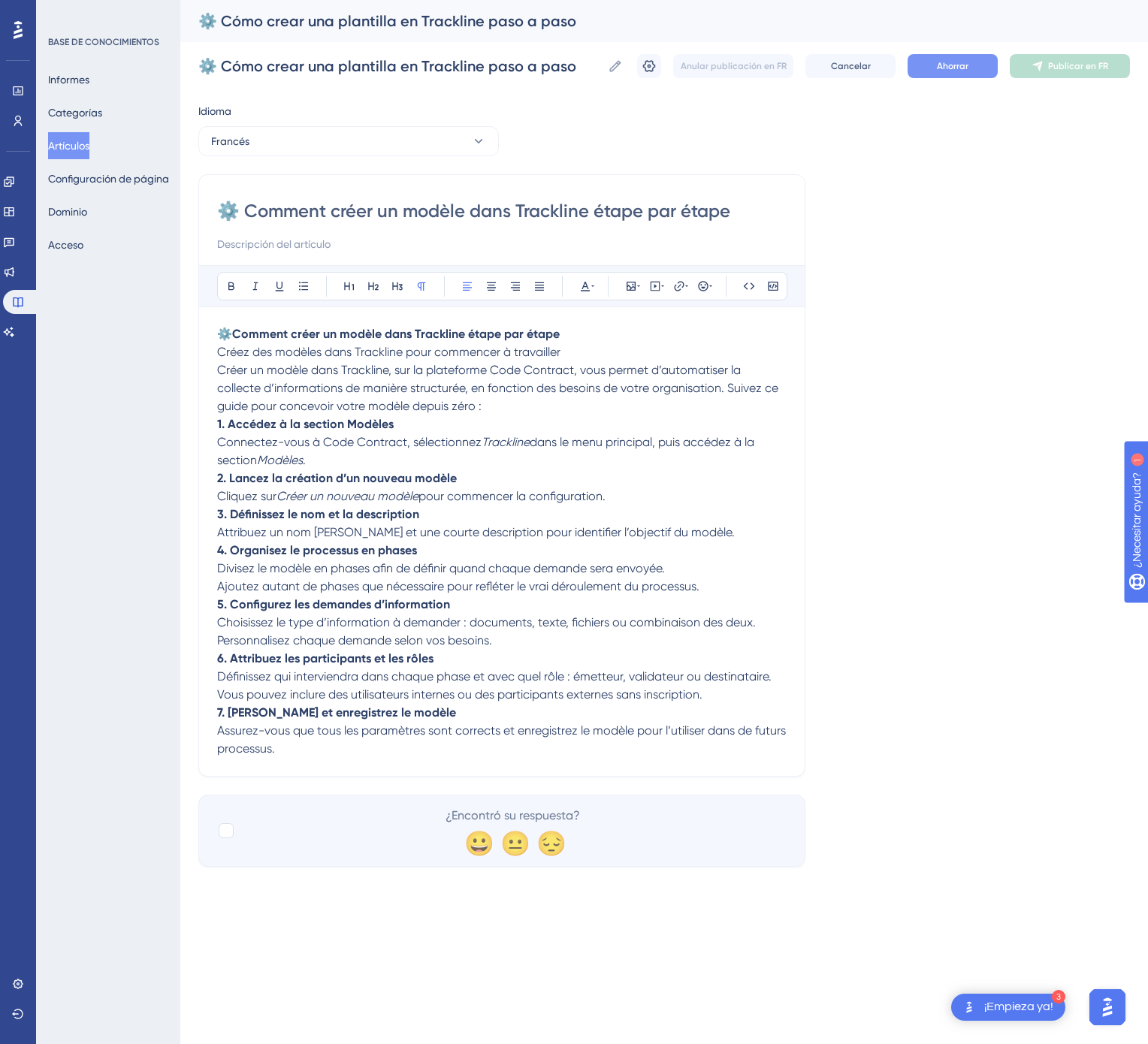
click at [964, 73] on button "Ahorrar" at bounding box center [952, 66] width 90 height 24
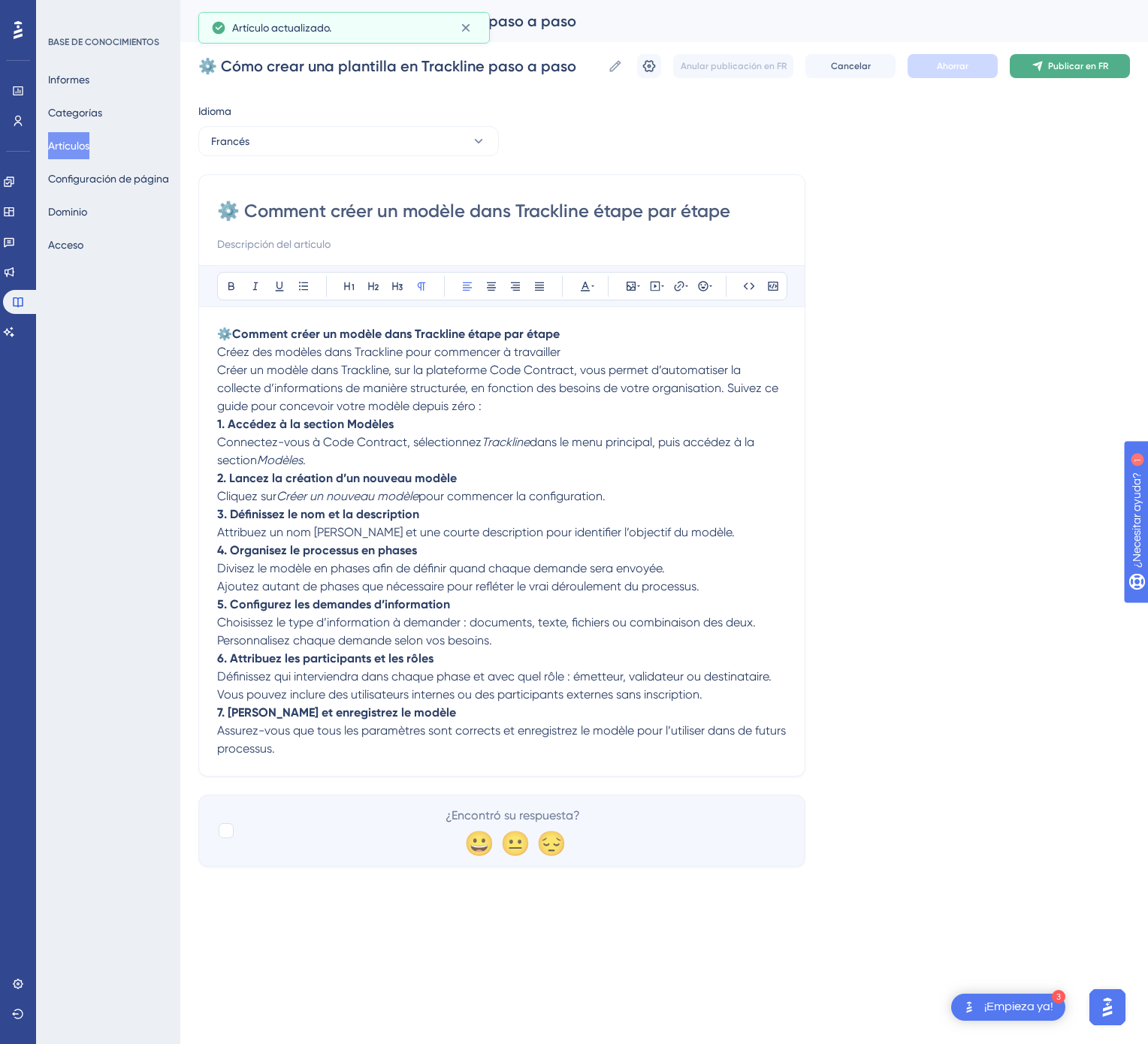
click at [1068, 61] on font "Publicar en FR" at bounding box center [1078, 66] width 60 height 11
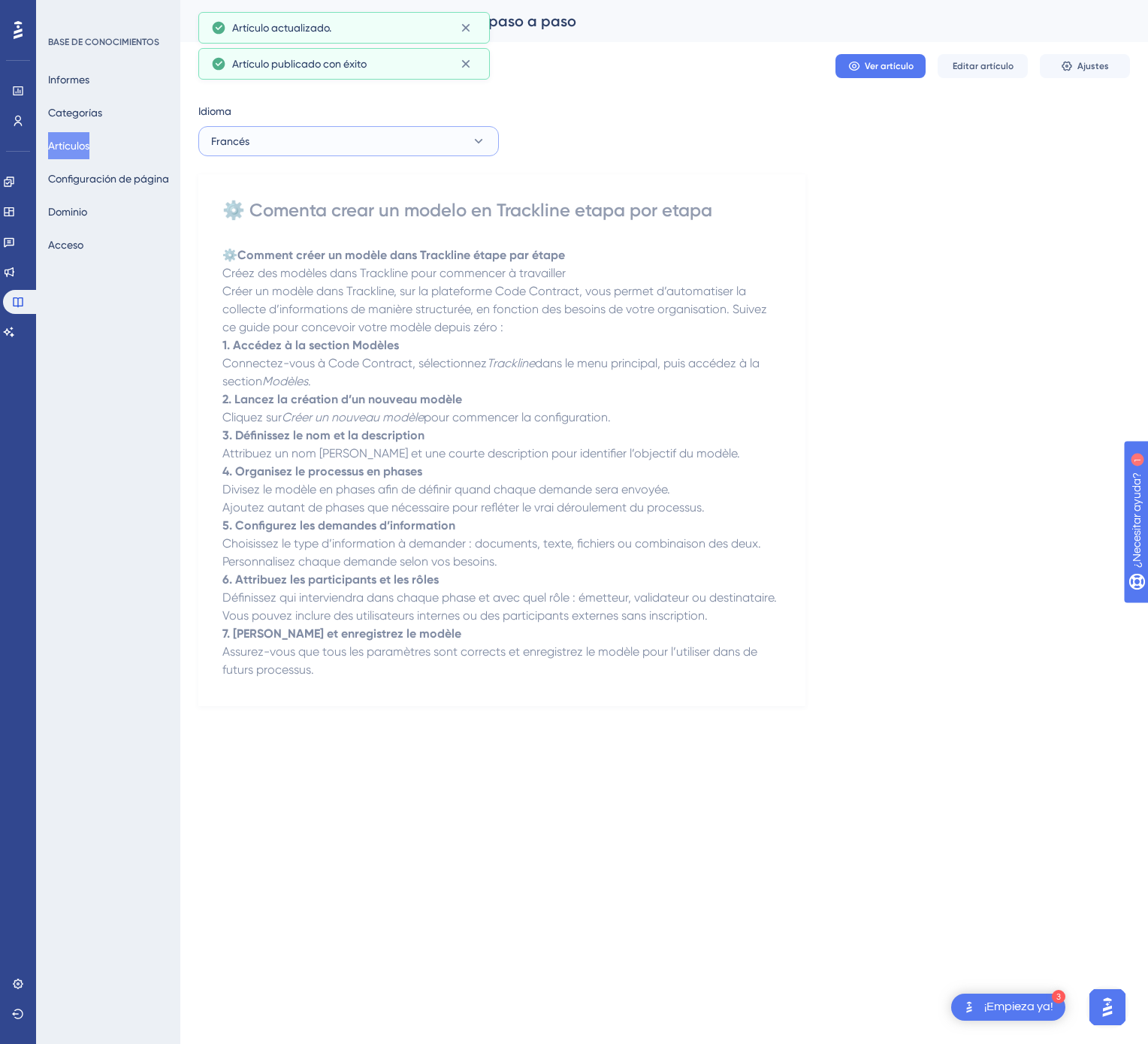
click at [383, 132] on button "Francés" at bounding box center [348, 141] width 301 height 30
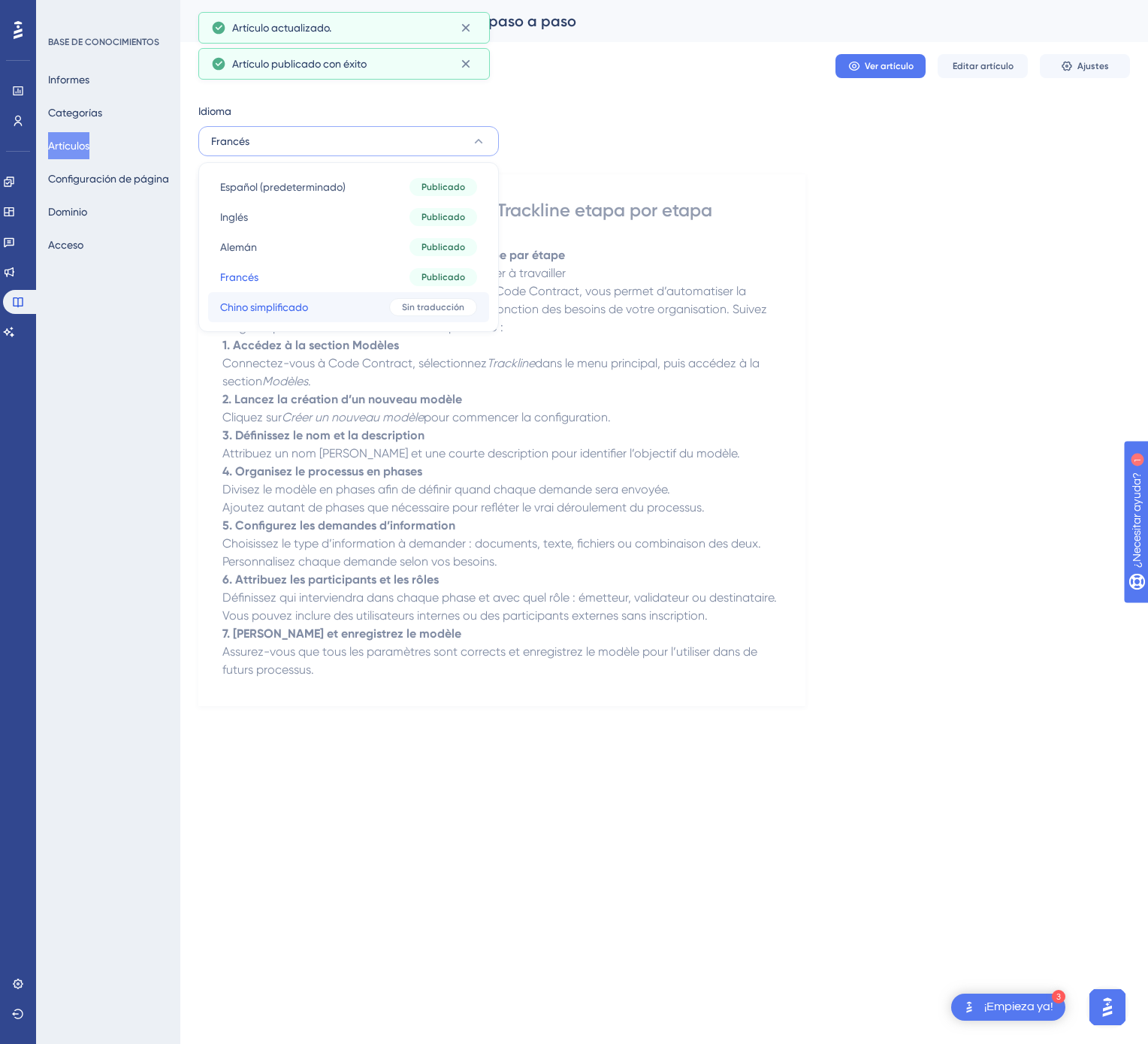
click at [375, 314] on button "Chino simplificado Chino simplificado Sin traducción" at bounding box center [348, 307] width 281 height 30
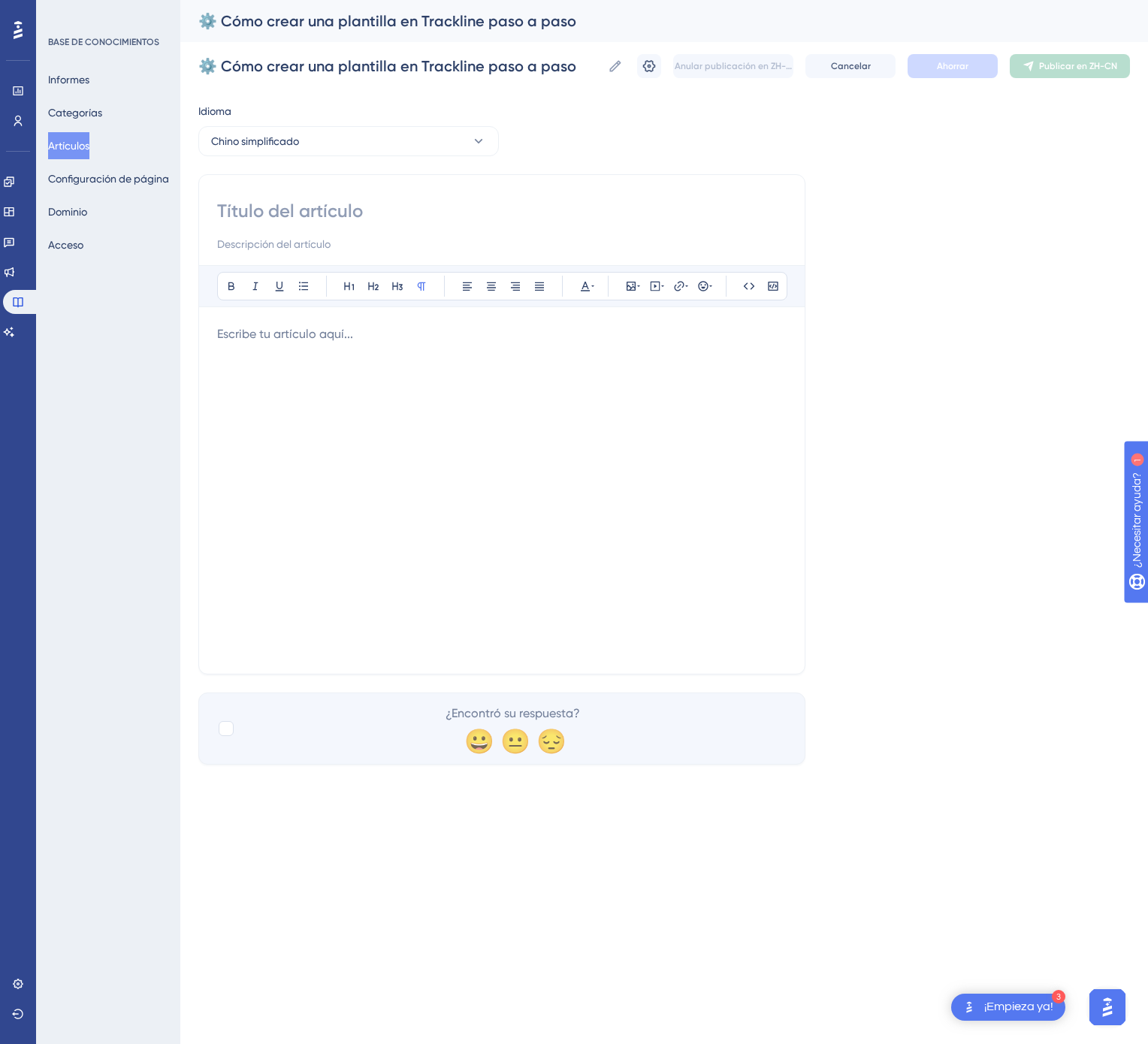
click at [433, 215] on input at bounding box center [502, 211] width 570 height 24
paste input "⚙️ 如何一步步创建 Trackline 模板"
type input "⚙️ 如何一步步创建 Trackline 模板"
click at [631, 408] on div at bounding box center [502, 491] width 570 height 331
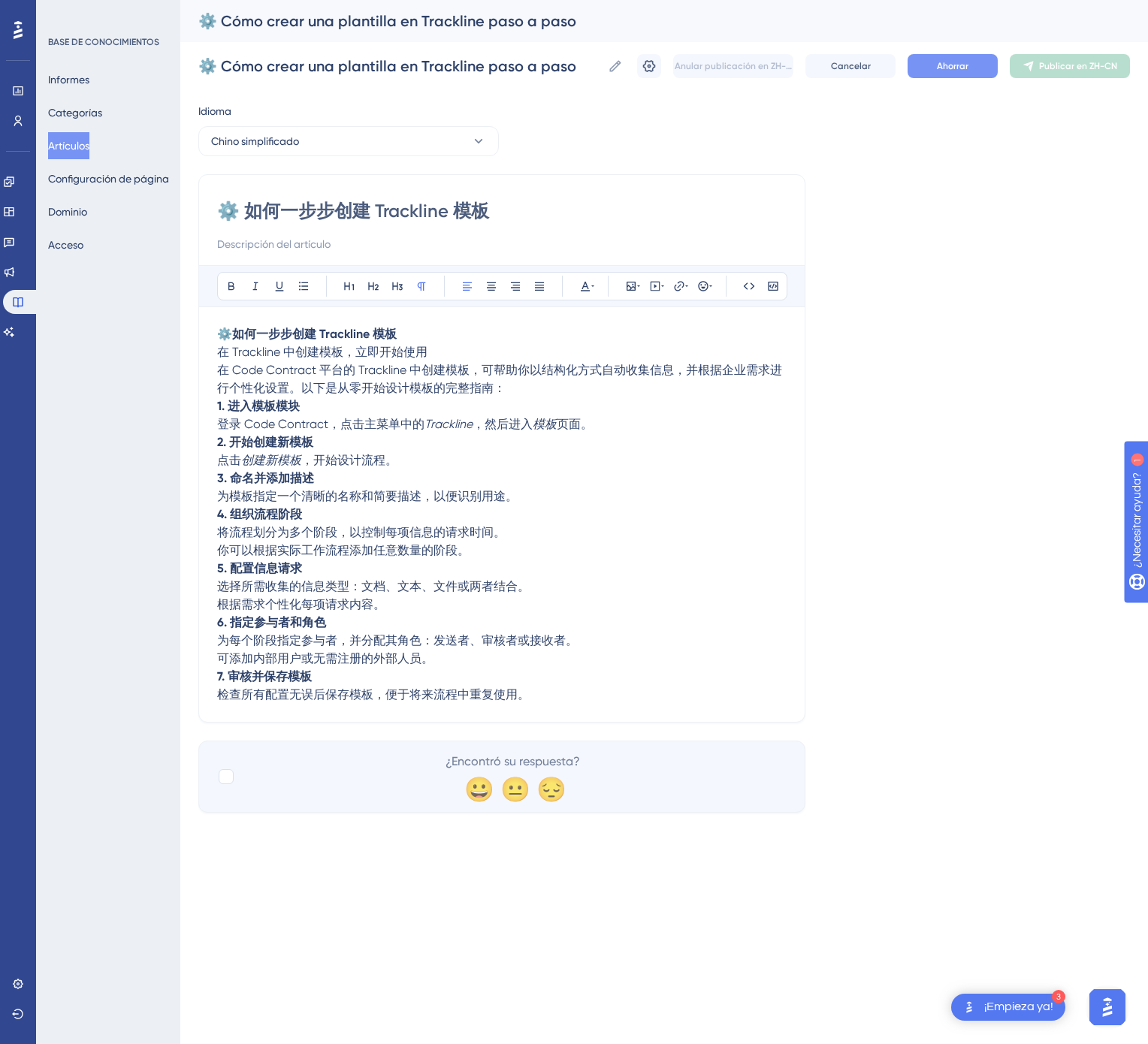
click at [982, 73] on button "Ahorrar" at bounding box center [952, 66] width 90 height 24
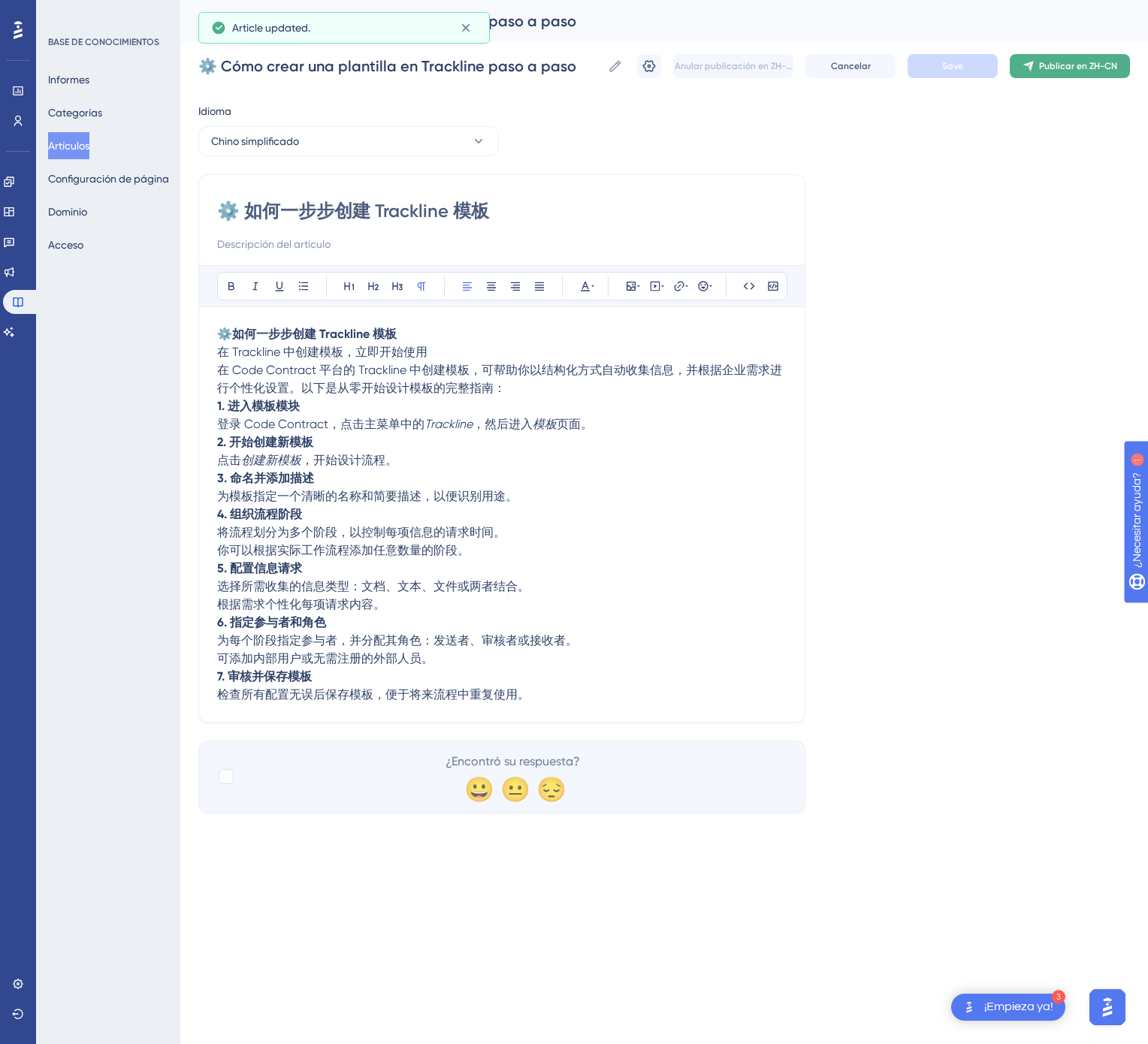
click at [1116, 65] on button "Publicar en ZH-CN" at bounding box center [1070, 66] width 120 height 24
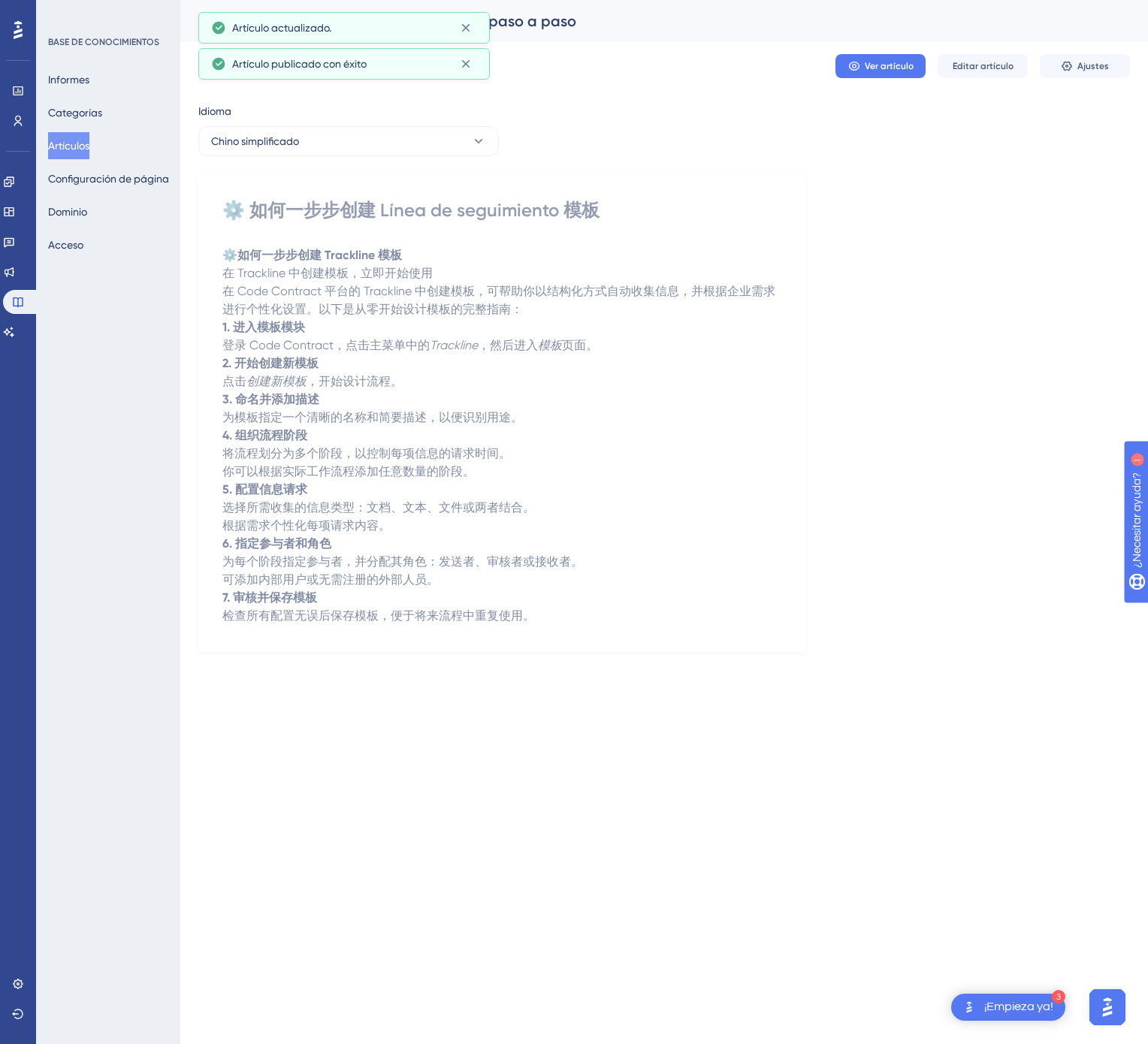
click at [68, 145] on font "Artículos" at bounding box center [68, 146] width 41 height 12
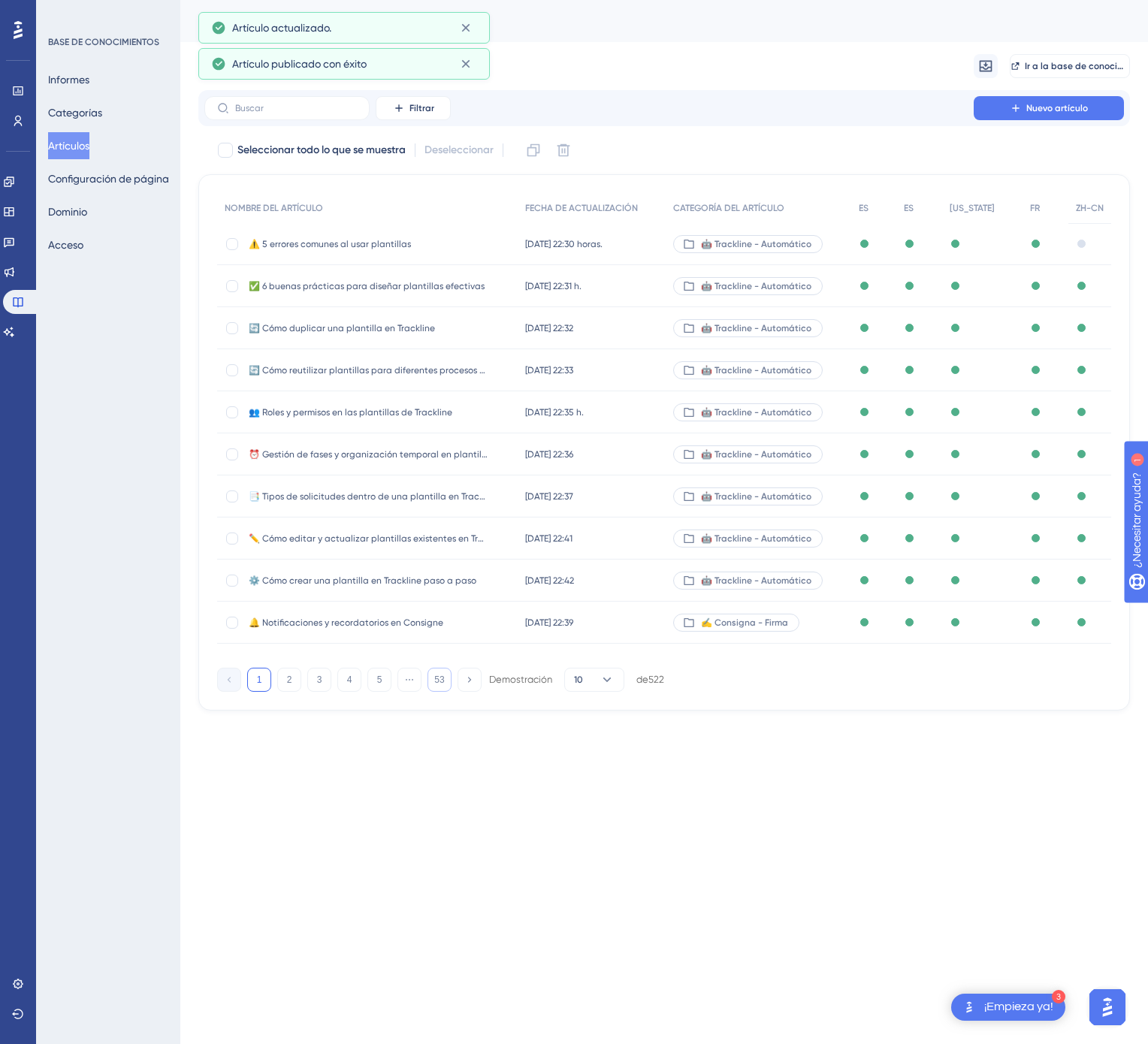
click at [447, 691] on button "53" at bounding box center [440, 679] width 24 height 24
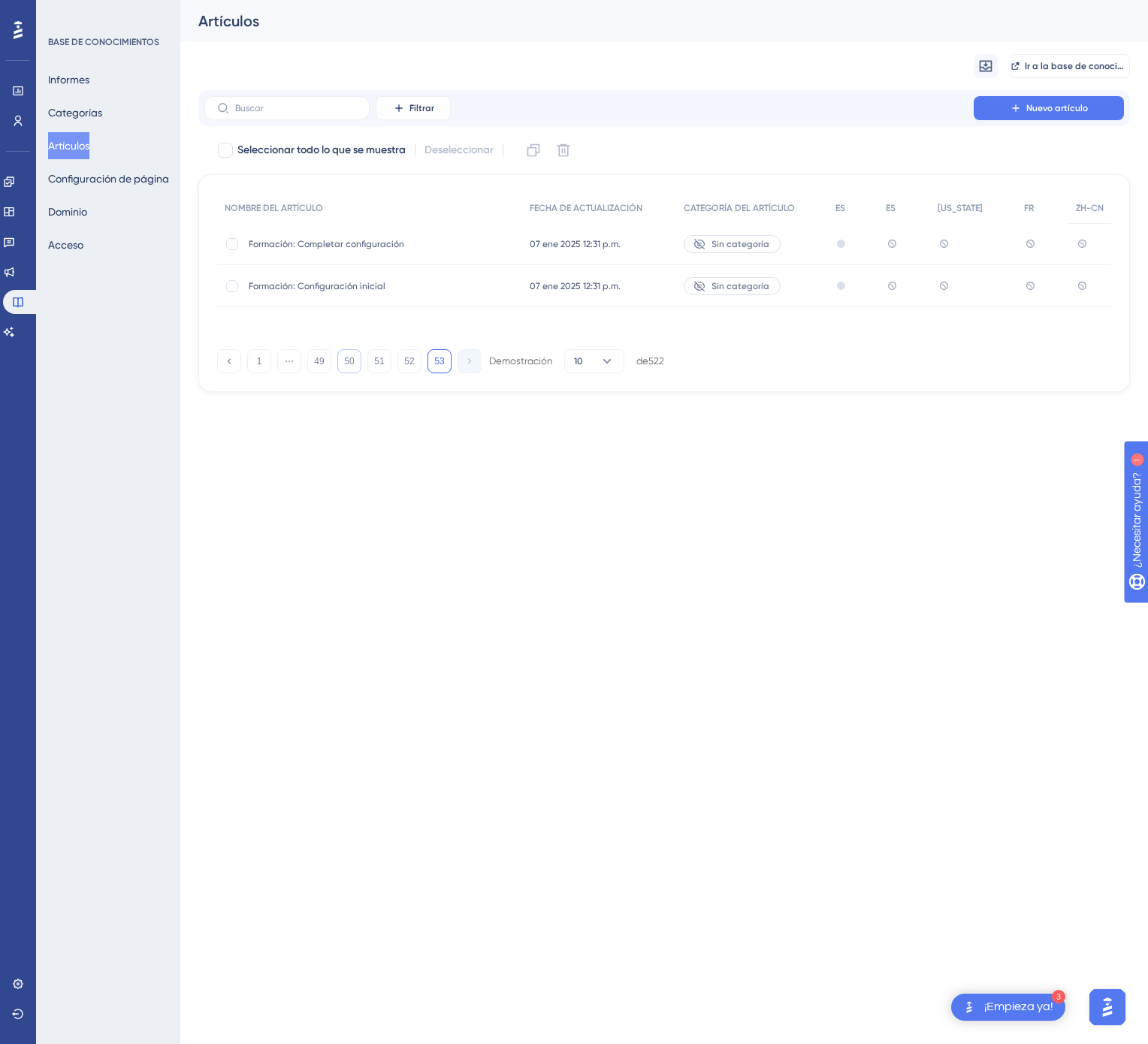
click at [352, 358] on font "50" at bounding box center [349, 361] width 10 height 11
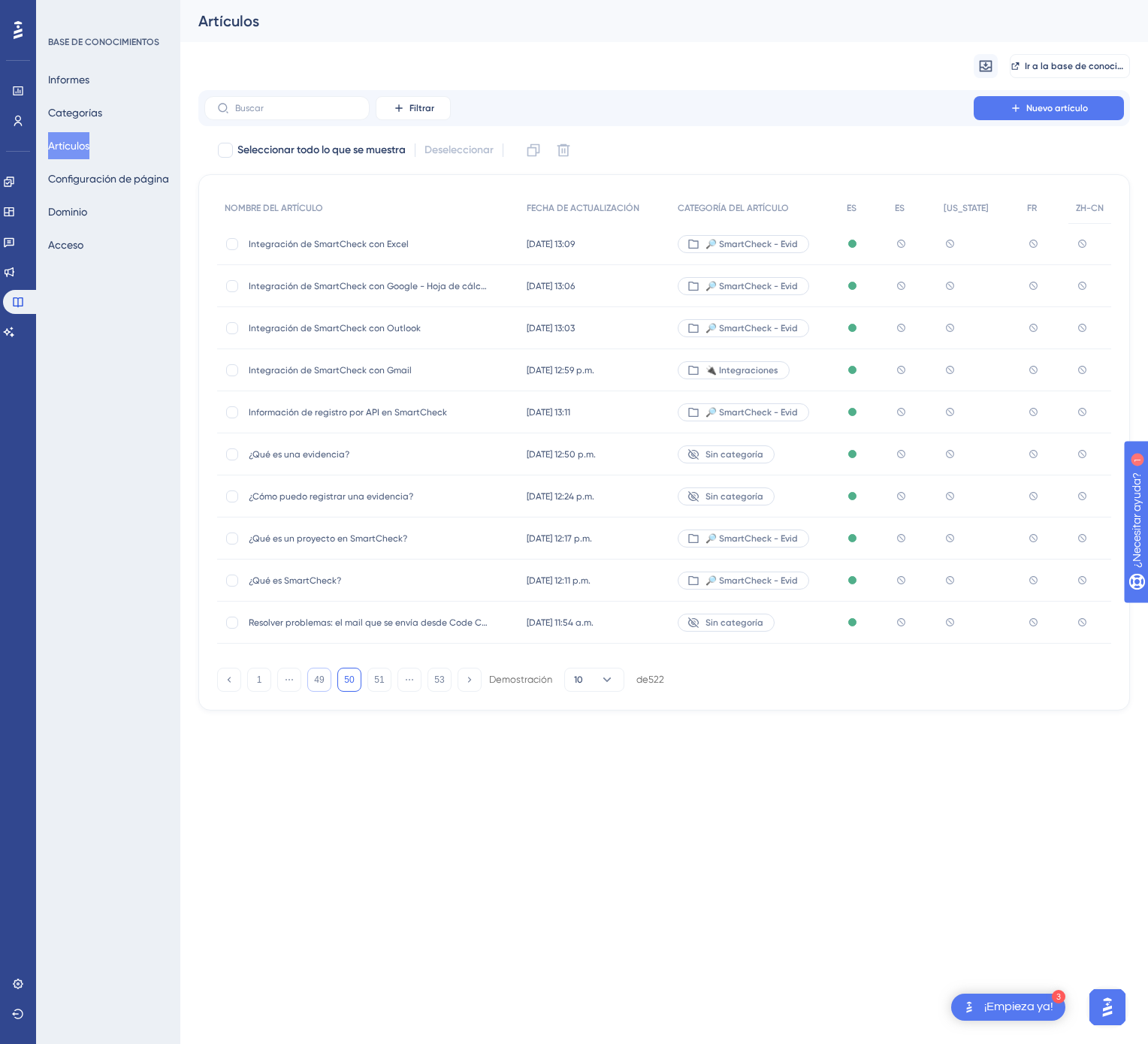
click at [317, 685] on button "49" at bounding box center [320, 679] width 24 height 24
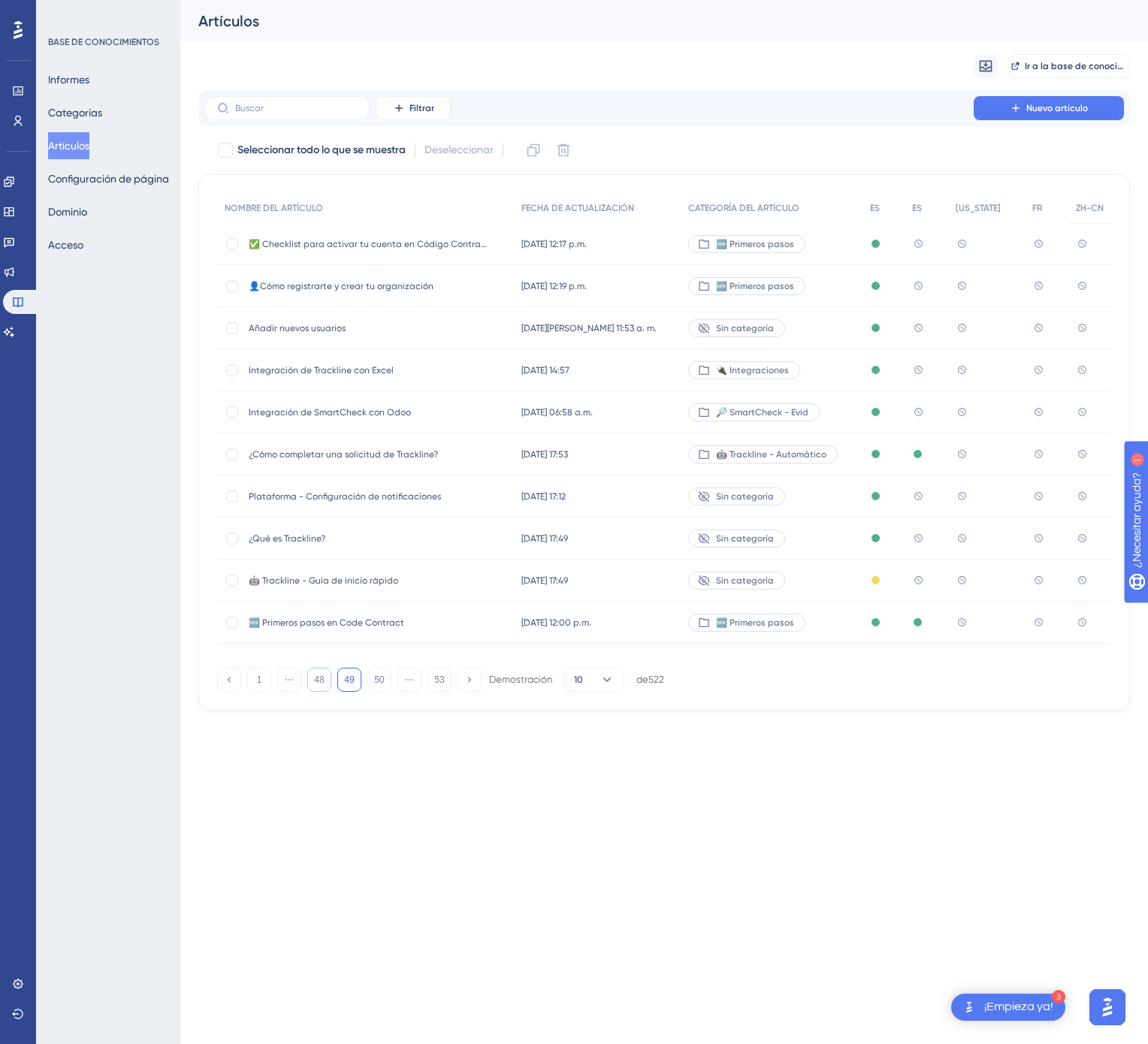
click at [317, 685] on button "48" at bounding box center [320, 679] width 24 height 24
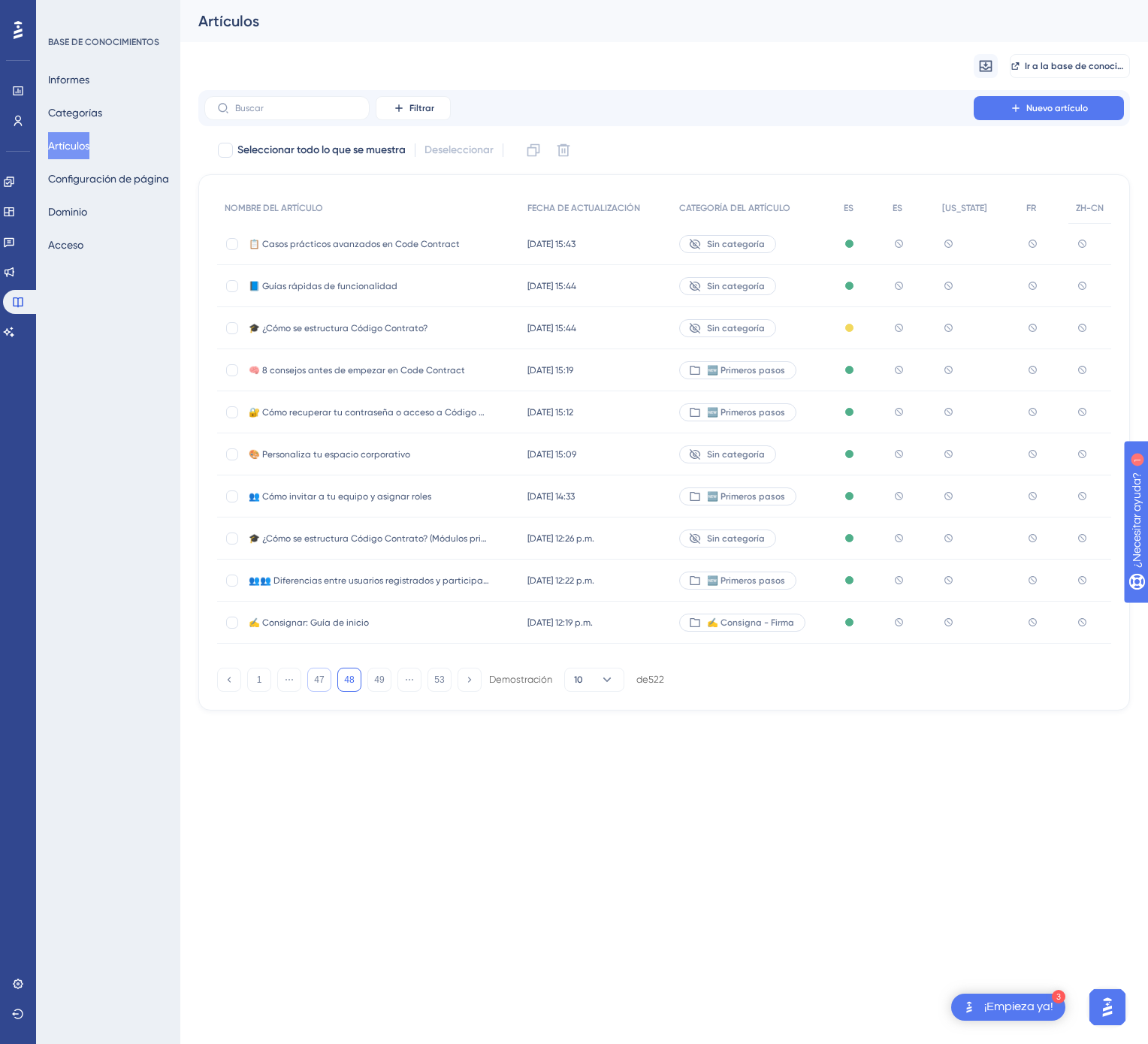
click at [317, 685] on button "47" at bounding box center [320, 679] width 24 height 24
click at [317, 685] on button "46" at bounding box center [320, 679] width 24 height 24
click at [317, 685] on button "45" at bounding box center [320, 679] width 24 height 24
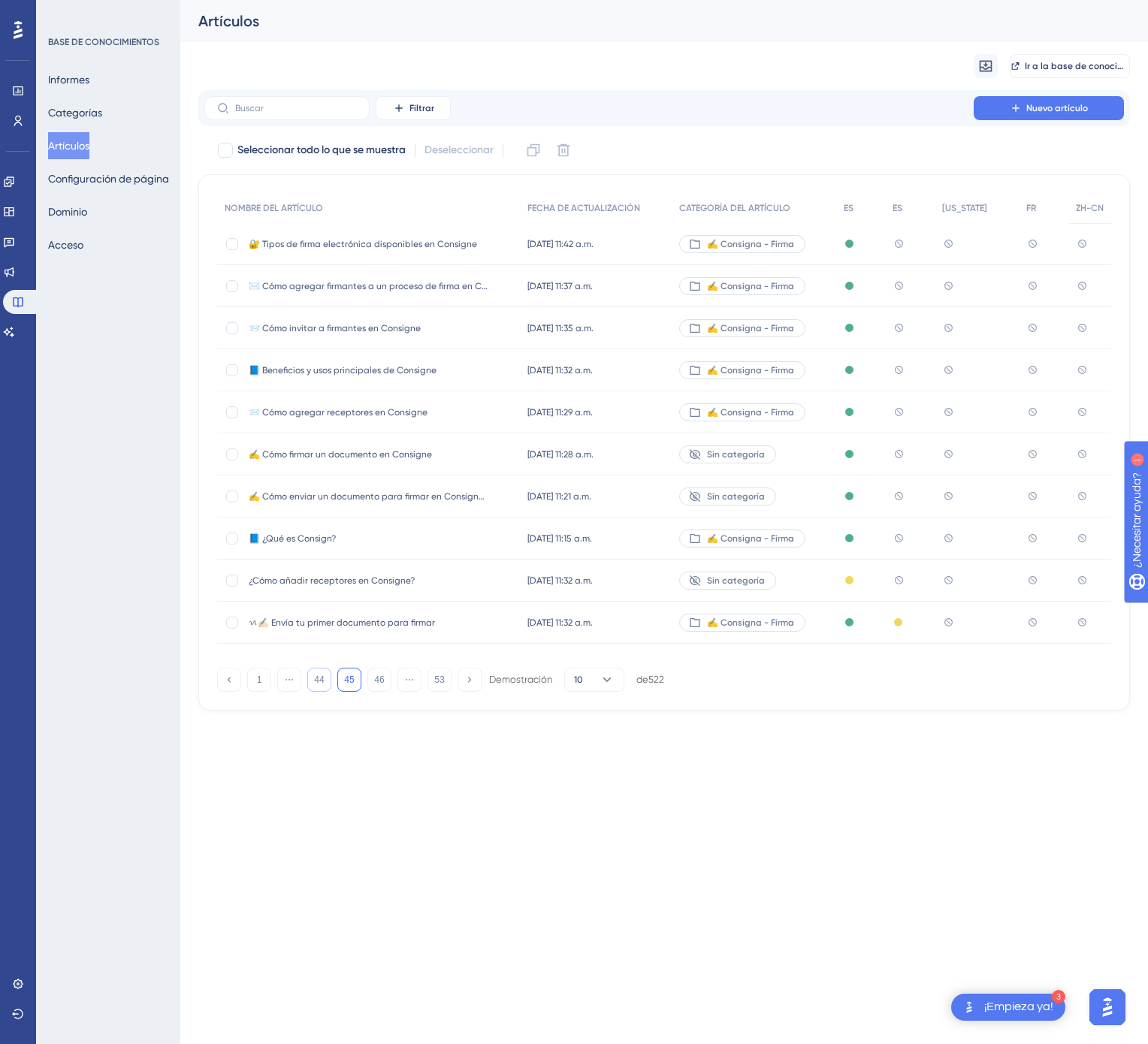
click at [317, 685] on button "44" at bounding box center [320, 679] width 24 height 24
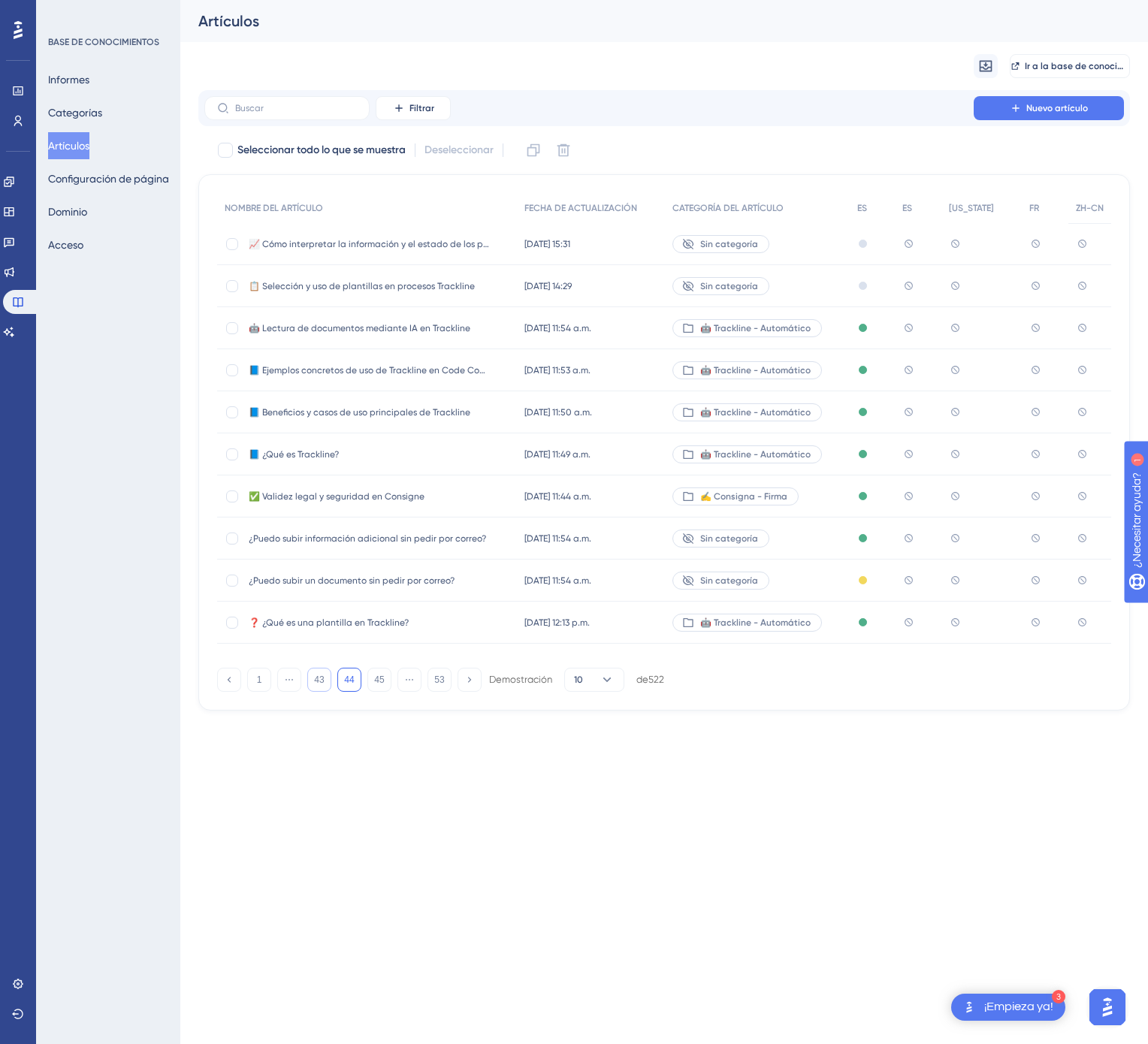
click at [317, 685] on button "43" at bounding box center [320, 679] width 24 height 24
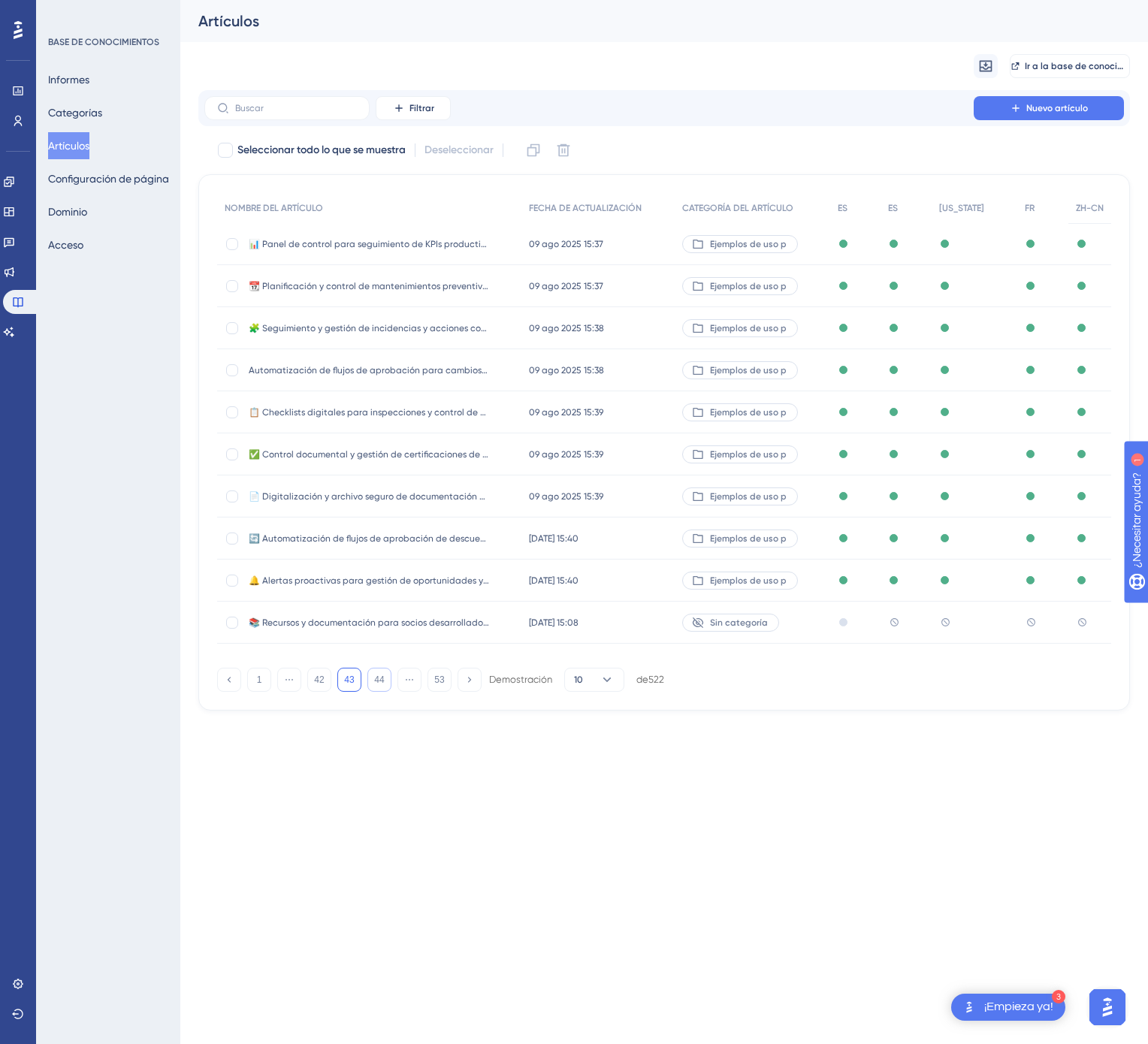
click at [388, 684] on button "44" at bounding box center [380, 679] width 24 height 24
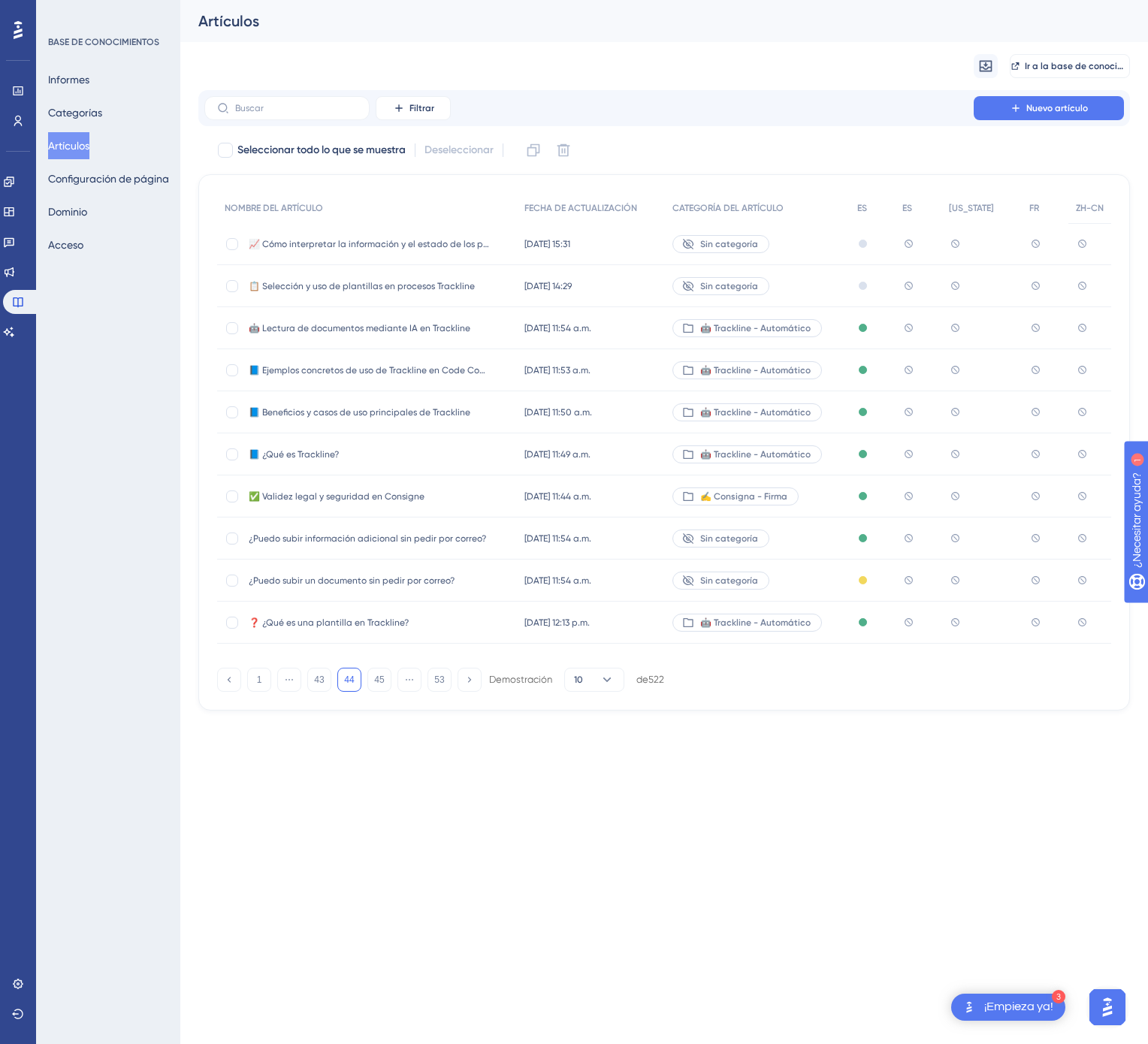
click at [826, 324] on div "🤖 Trackline - Automático" at bounding box center [756, 329] width 185 height 42
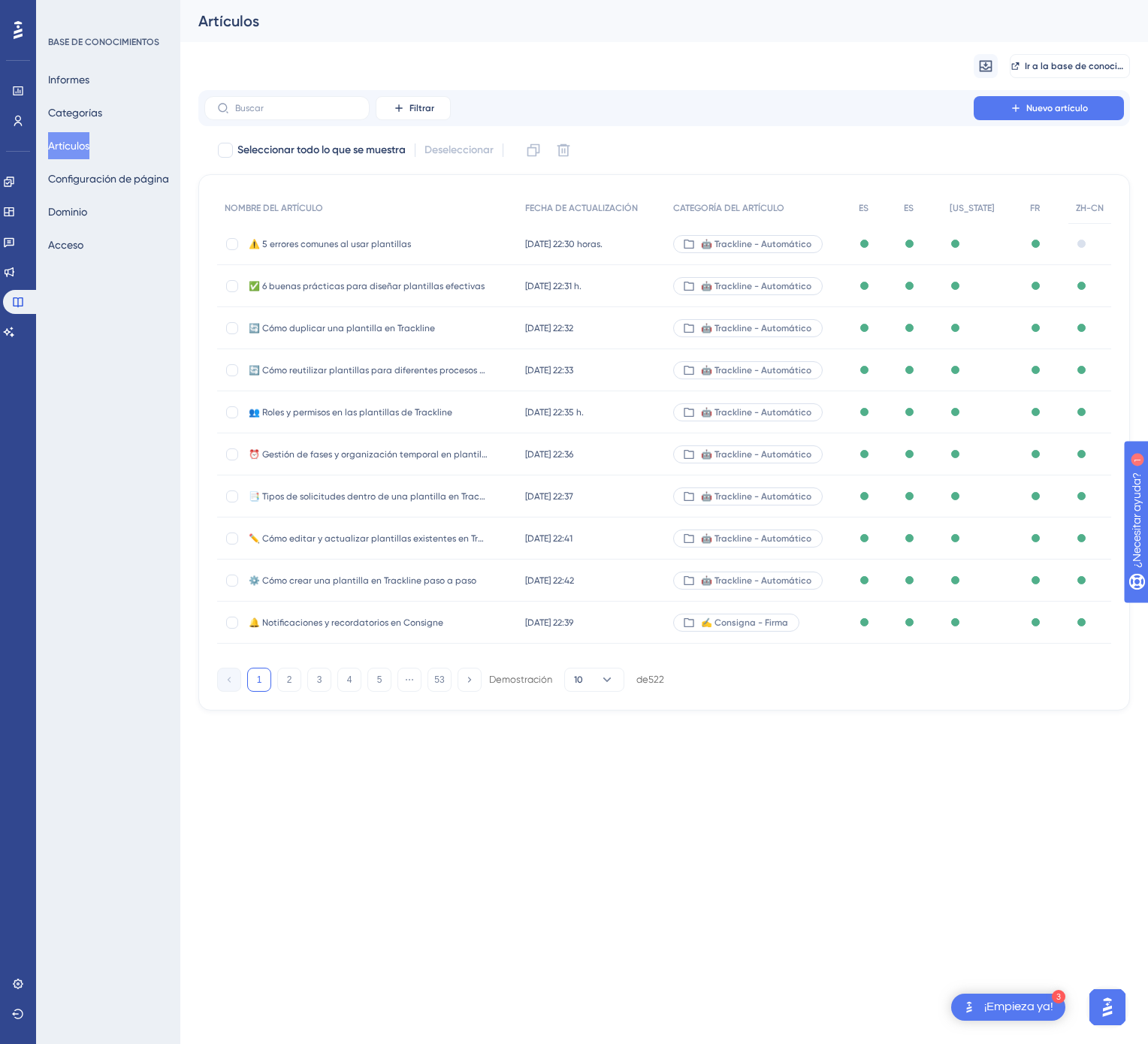
click at [438, 689] on div "1 2 3 4 5 ⋯ 53 Demostración 10 de 522" at bounding box center [663, 676] width 894 height 30
click at [438, 691] on button "53" at bounding box center [440, 679] width 24 height 24
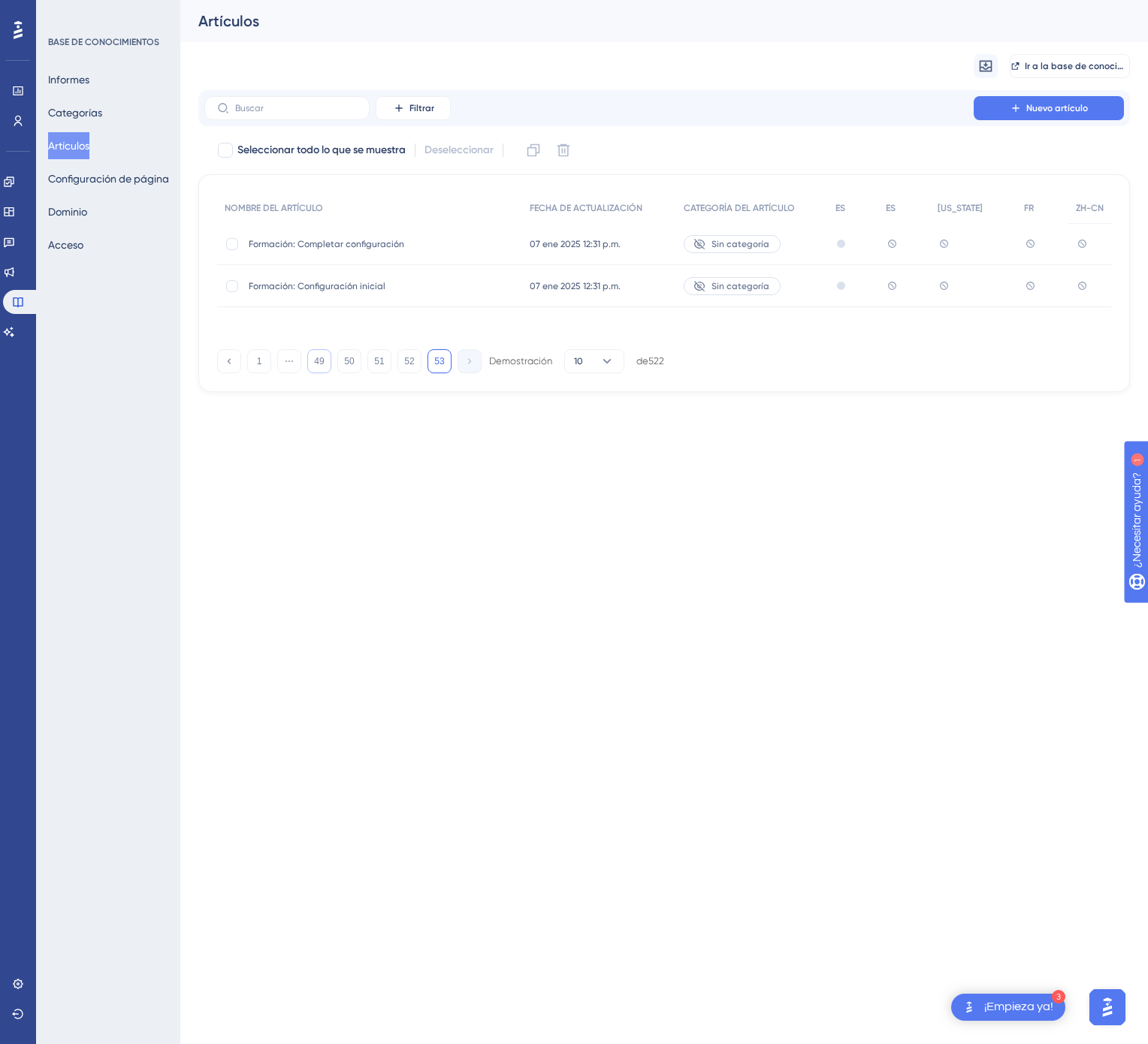
click at [319, 359] on font "49" at bounding box center [319, 361] width 10 height 11
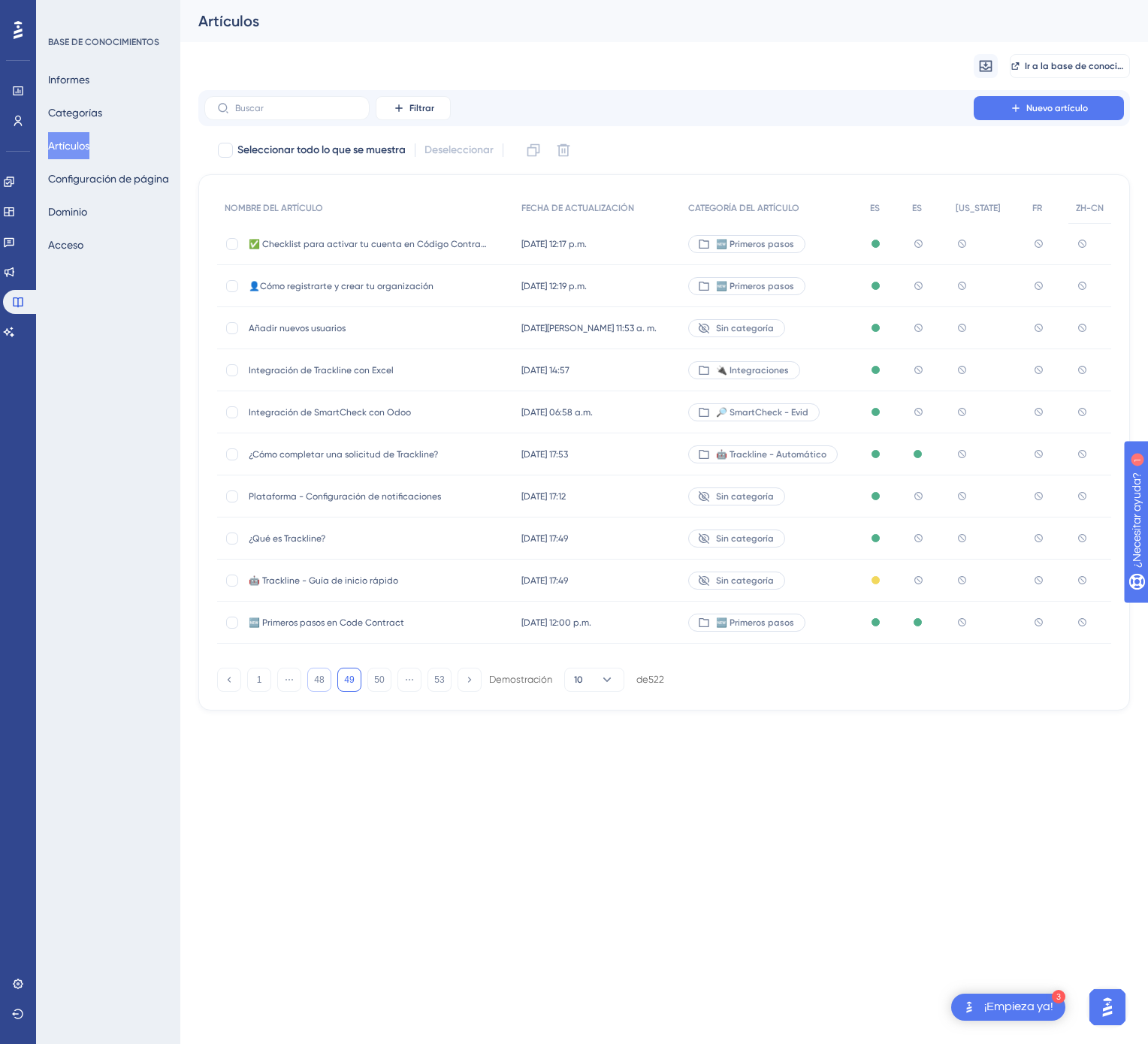
click at [328, 685] on button "48" at bounding box center [320, 679] width 24 height 24
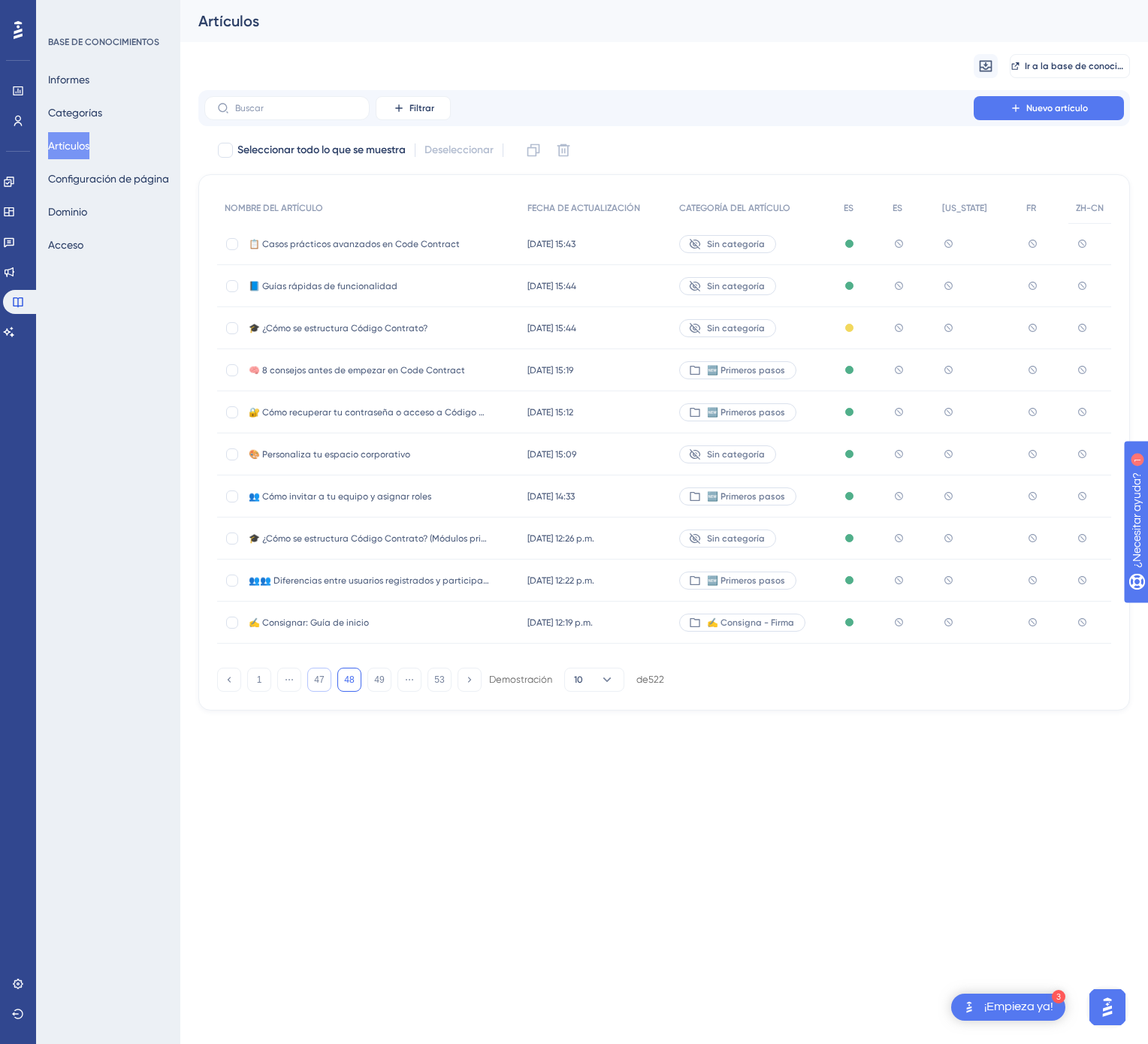
click at [328, 685] on button "47" at bounding box center [320, 679] width 24 height 24
click at [625, 324] on div "10 jun 2025 15:51 10 jun 2025 15:51" at bounding box center [596, 329] width 152 height 42
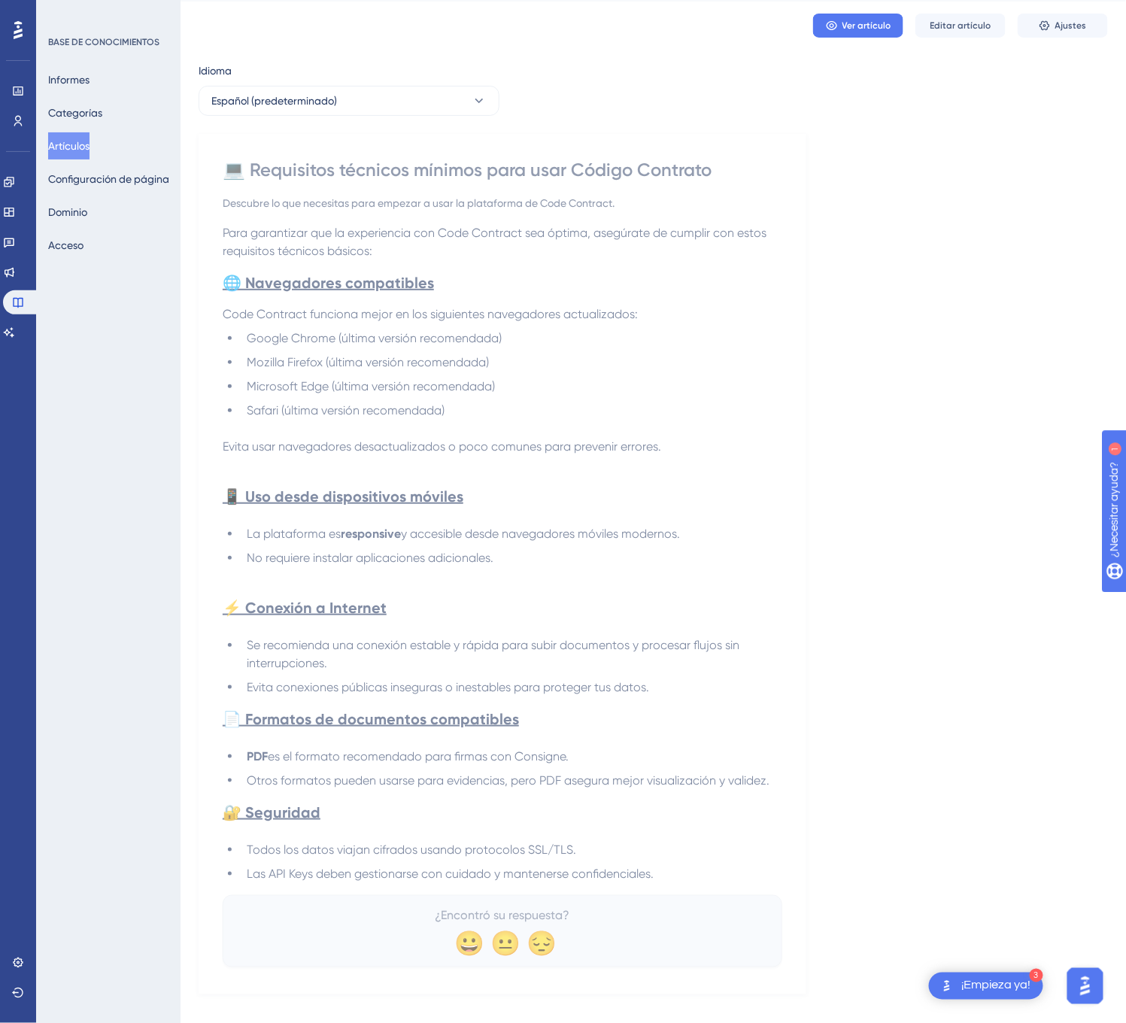
scroll to position [62, 0]
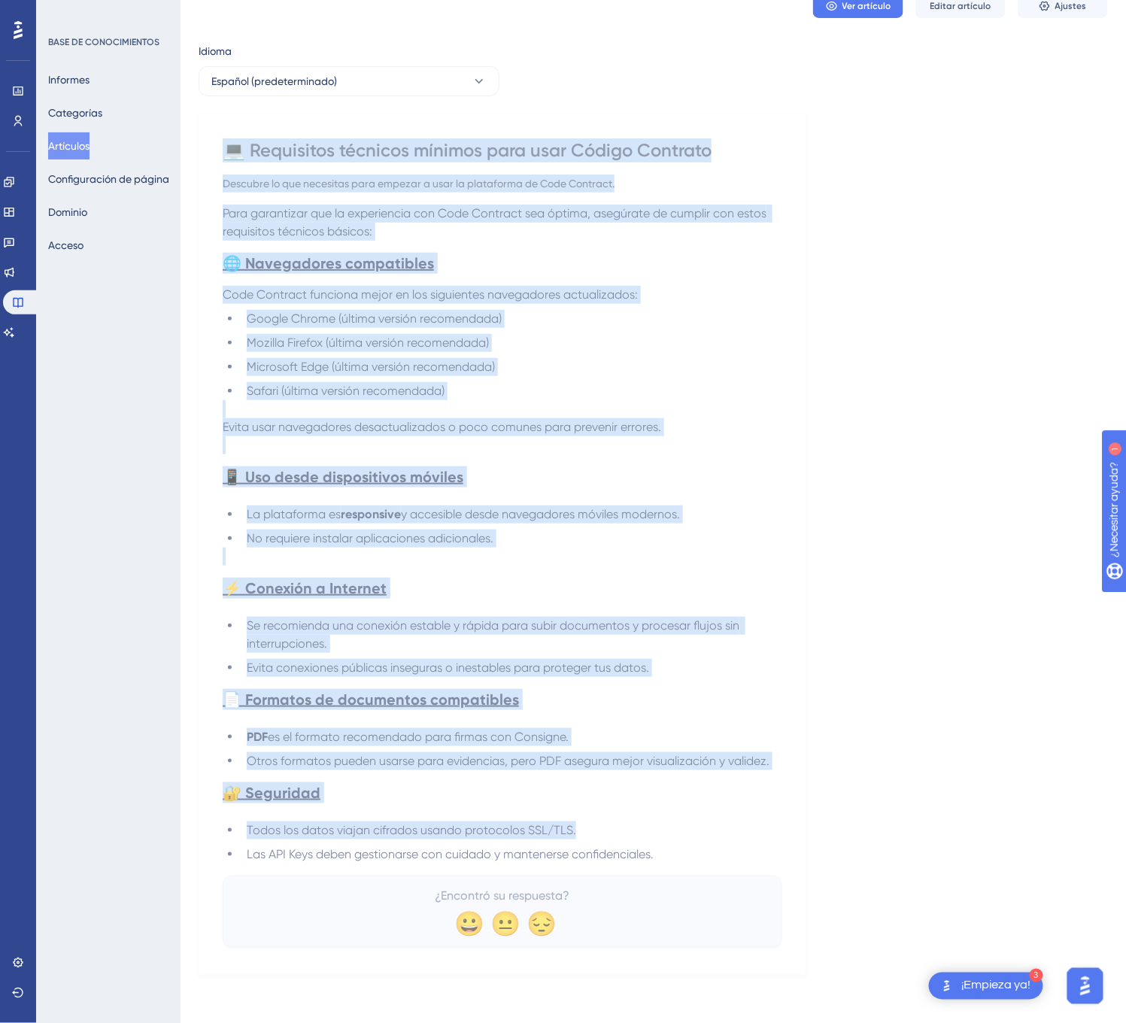
drag, startPoint x: 229, startPoint y: 145, endPoint x: 668, endPoint y: 859, distance: 838.1
click at [668, 859] on div "💻 Requisitos técnicos mínimos para usar Código Contrato Descubre lo que necesit…" at bounding box center [502, 542] width 559 height 809
click at [351, 222] on span "Para garantizar que la experiencia con Code Contract sea óptima, asegúrate de c…" at bounding box center [496, 222] width 547 height 32
drag, startPoint x: 229, startPoint y: 146, endPoint x: 589, endPoint y: 885, distance: 822.2
click at [589, 885] on div "💻 Requisitos técnicos mínimos para usar Código Contrato Descubre lo que necesit…" at bounding box center [502, 542] width 559 height 809
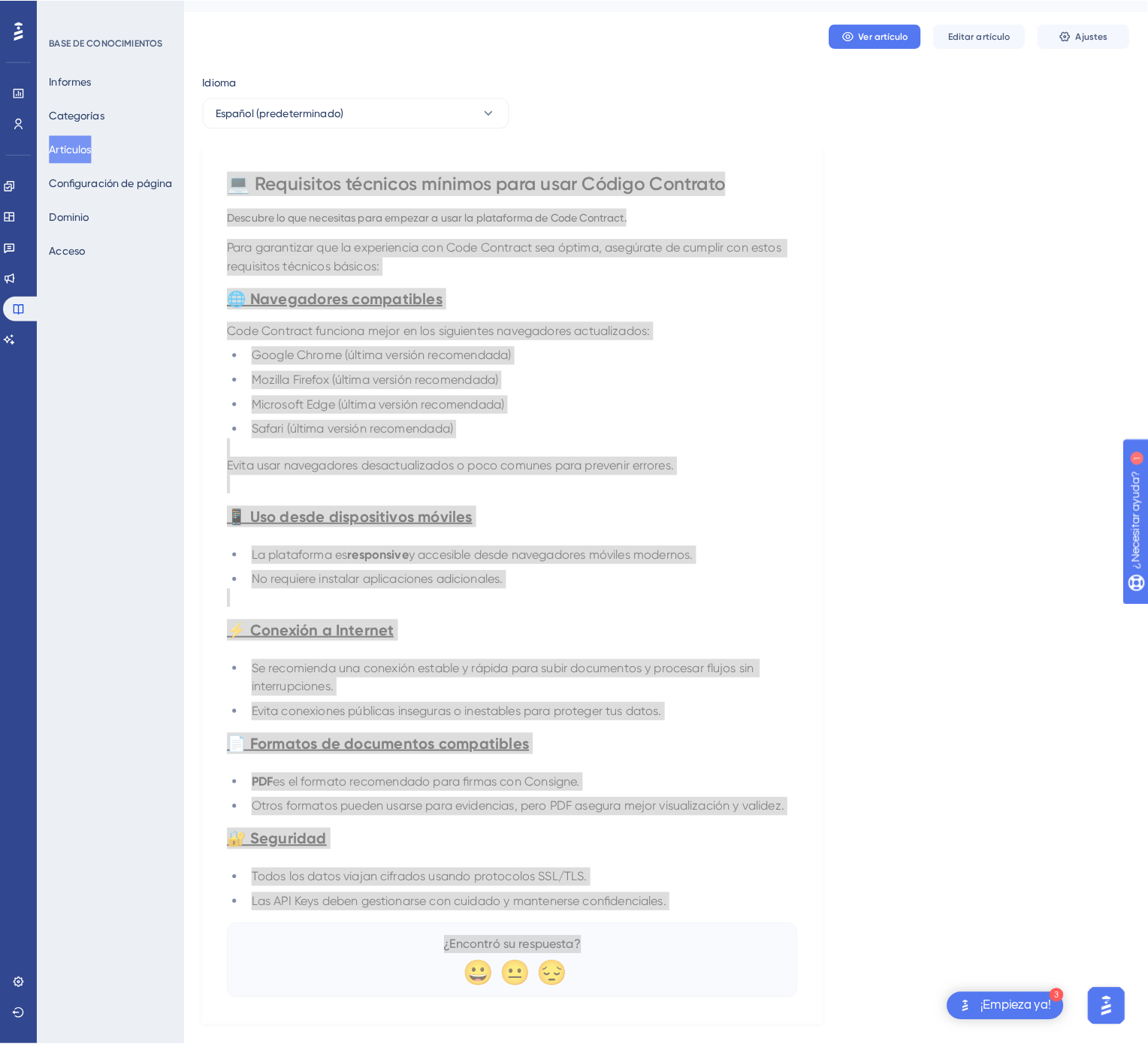
scroll to position [0, 0]
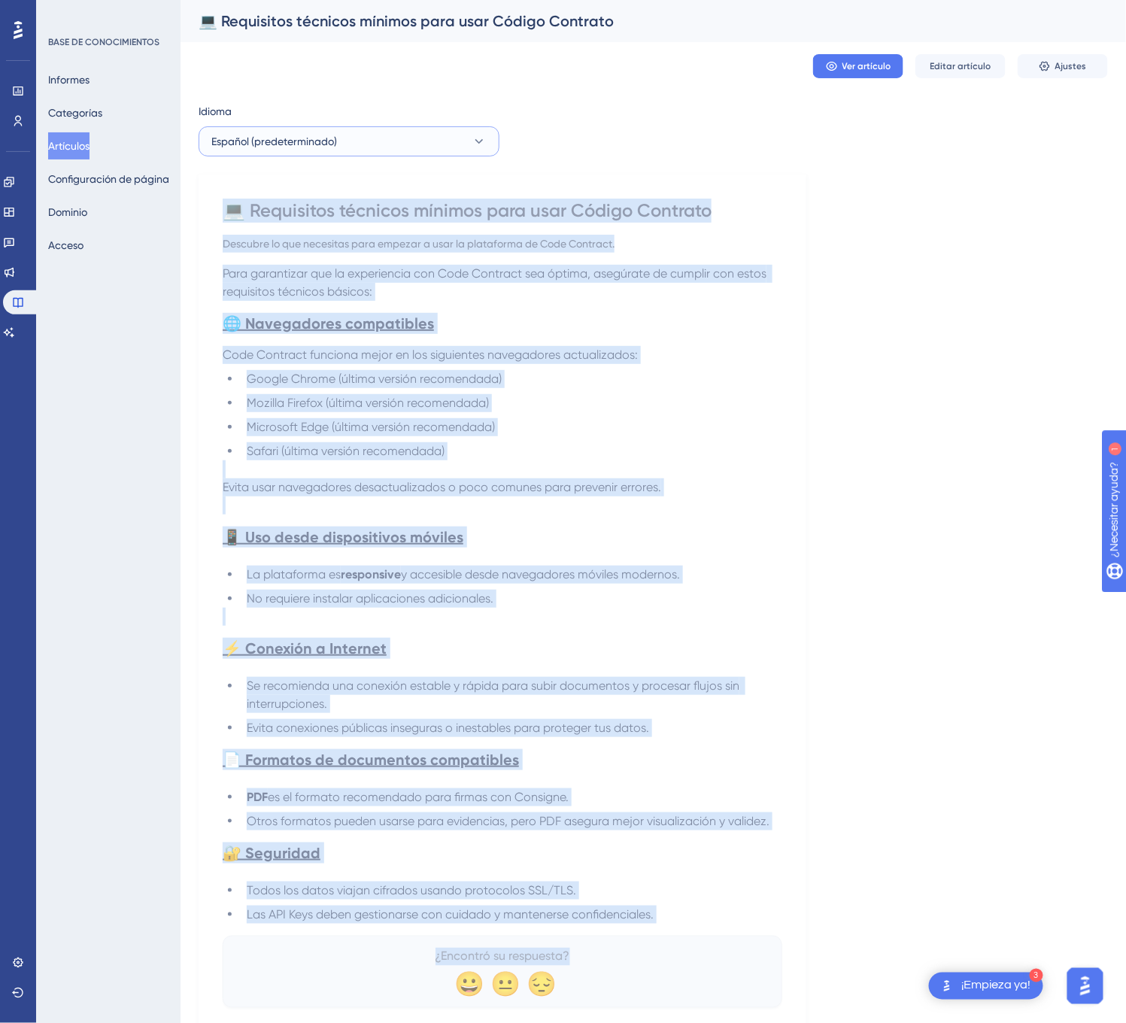
click at [484, 145] on icon at bounding box center [478, 141] width 15 height 15
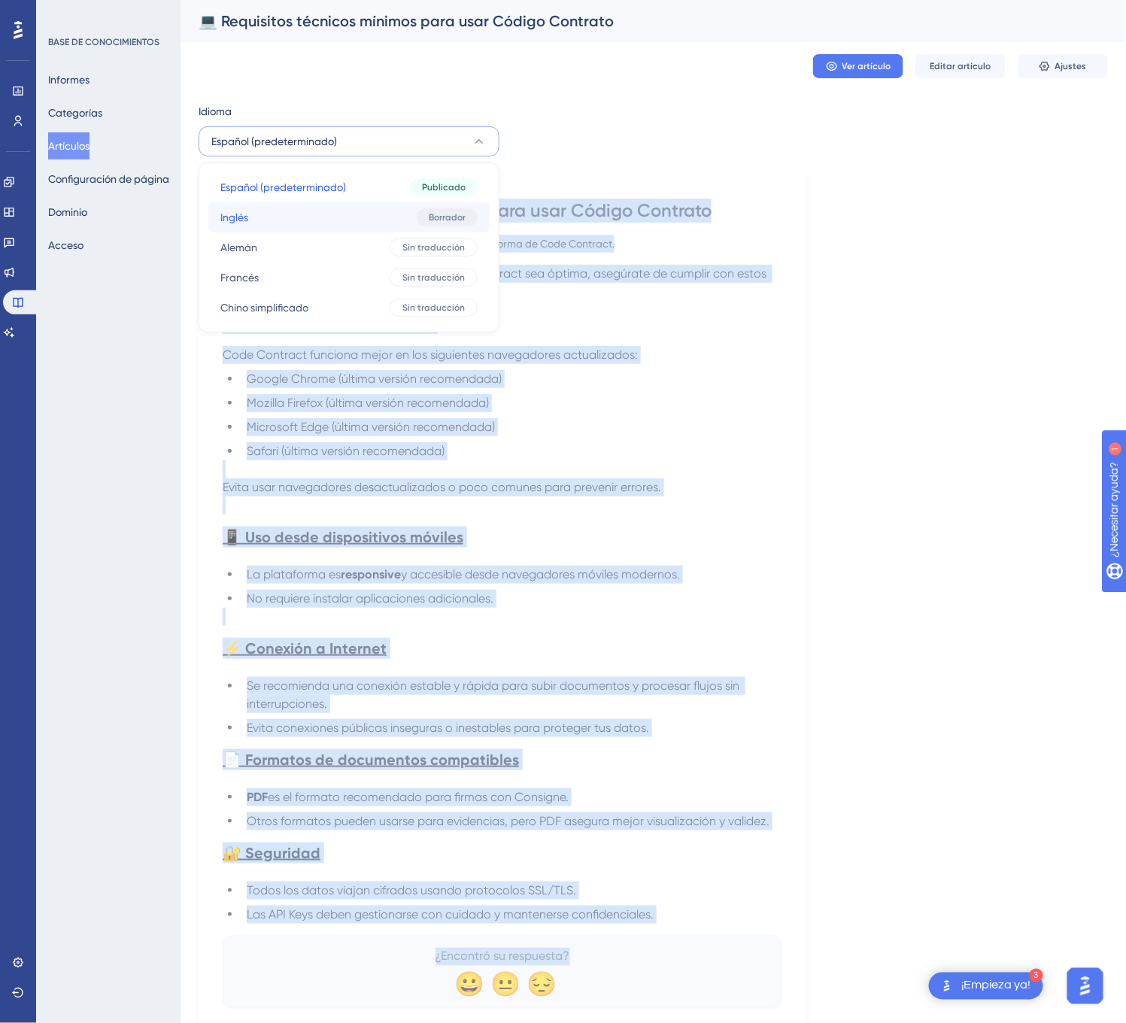
click at [445, 208] on div "Borrador" at bounding box center [447, 217] width 61 height 18
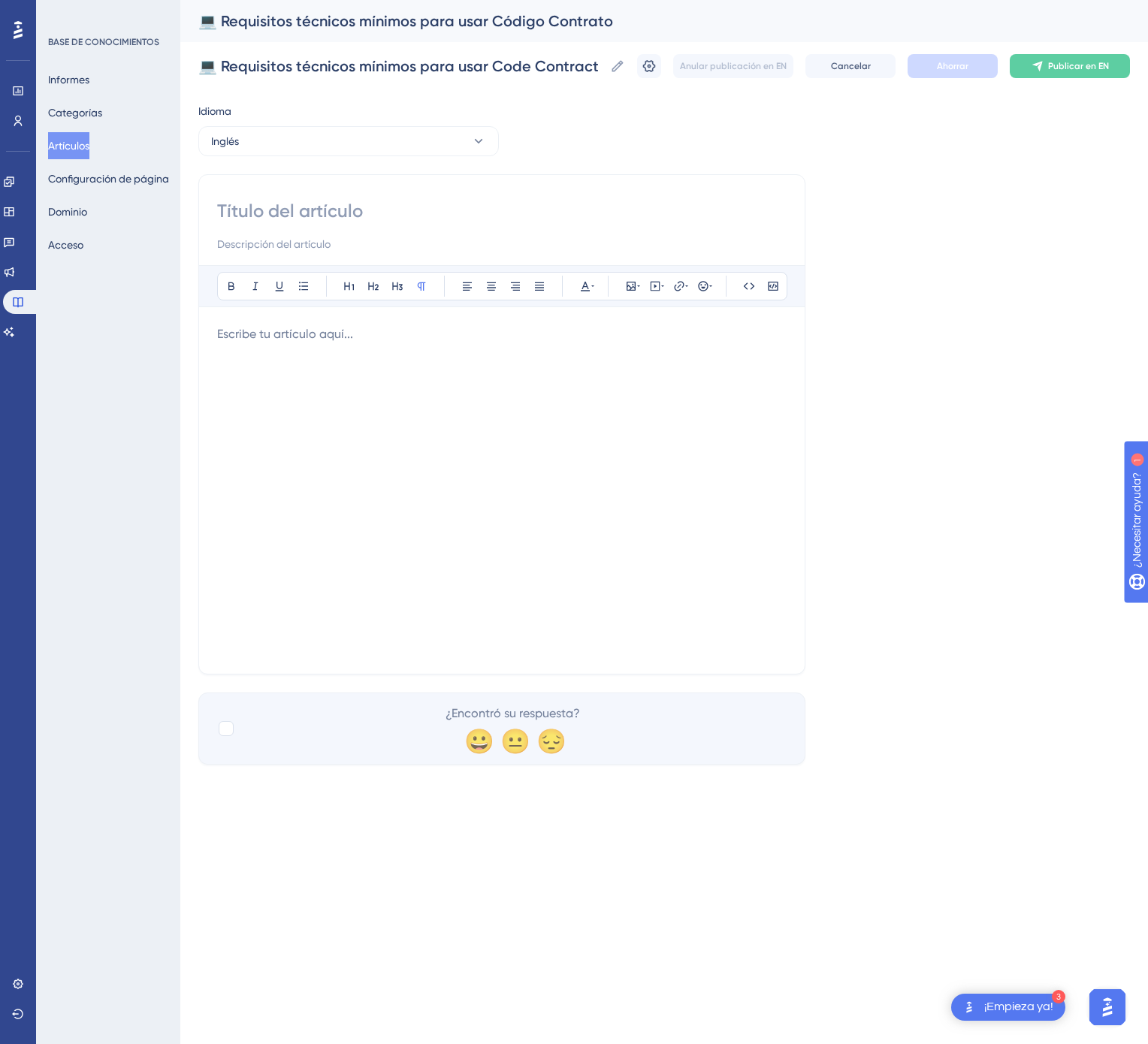
click at [409, 204] on input at bounding box center [502, 211] width 570 height 24
paste input "💻 Minimum Technical Requirements for Using Code Contract"
type input "💻 Minimum Technical Requirements for Using Code Contract"
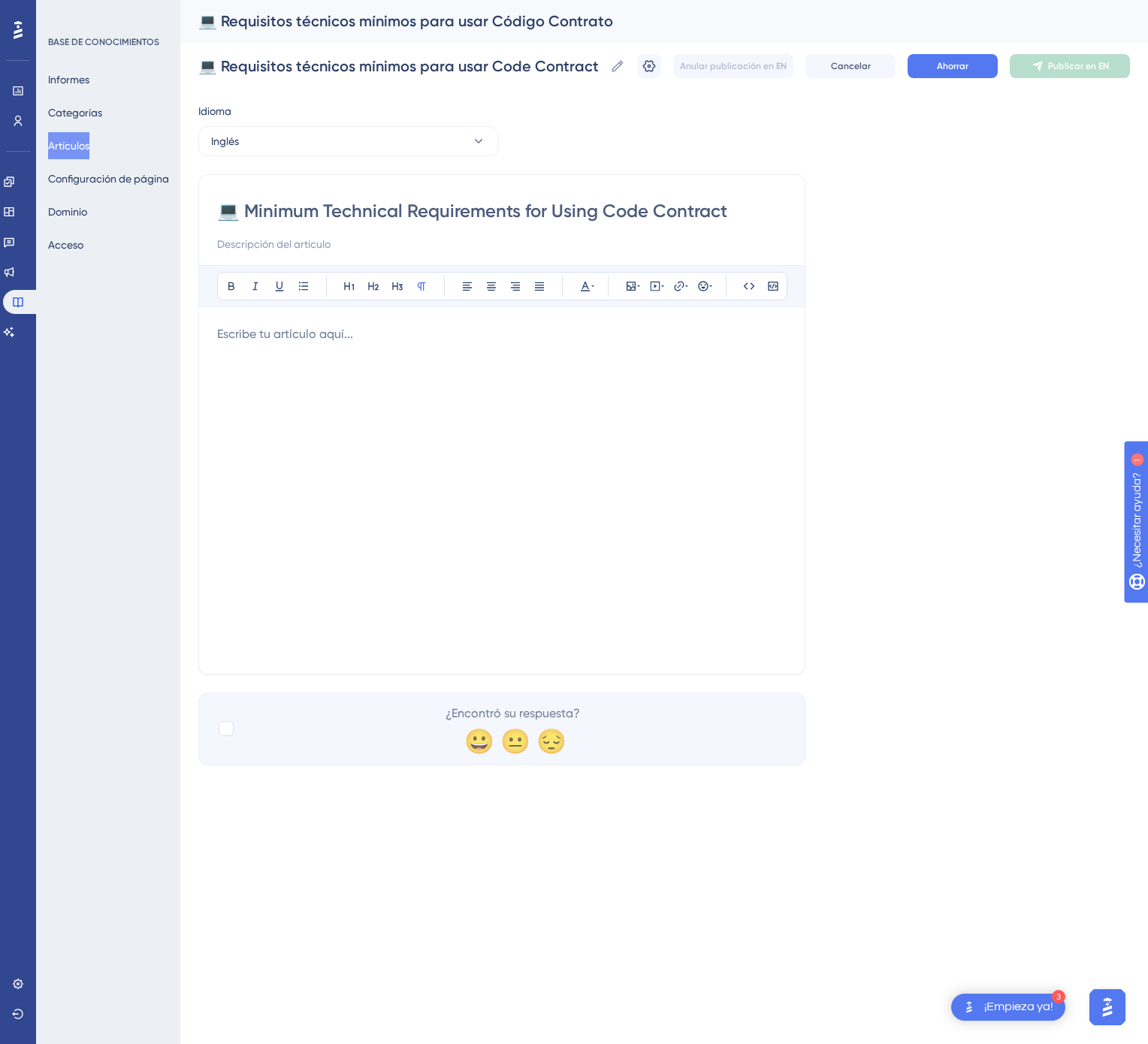
click at [538, 430] on div at bounding box center [502, 491] width 570 height 331
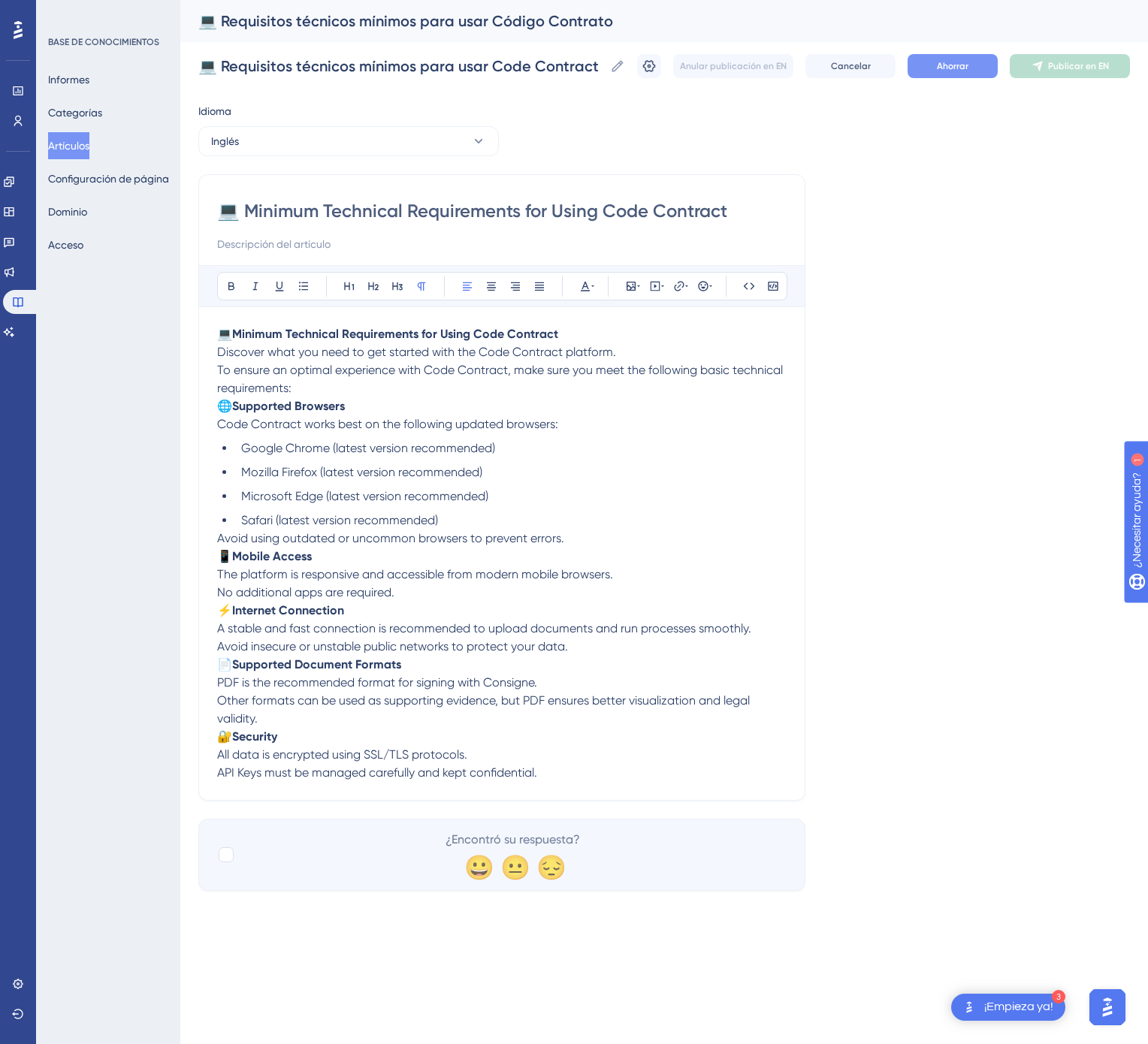
click at [966, 75] on button "Ahorrar" at bounding box center [952, 66] width 90 height 24
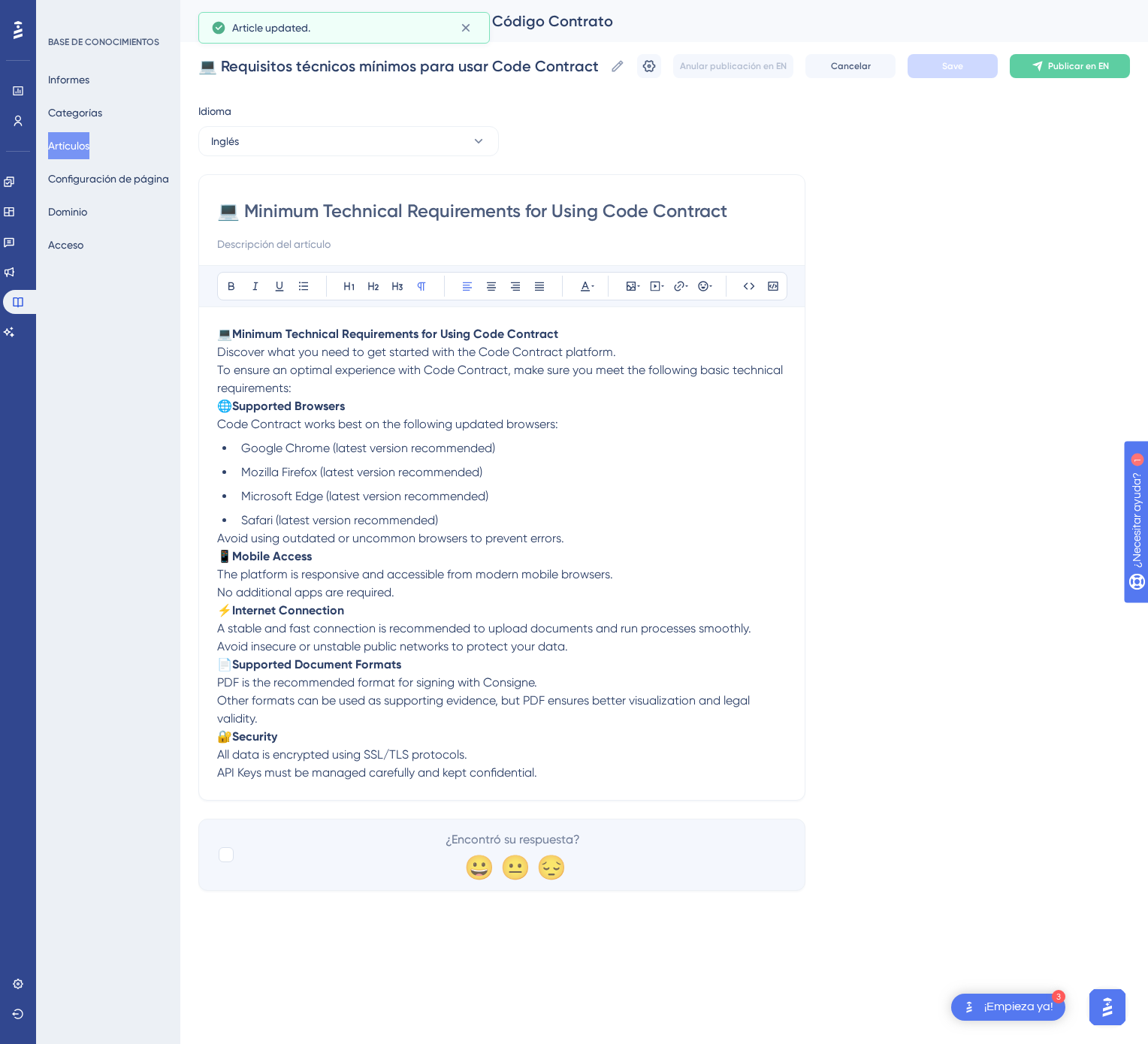
click at [1094, 73] on button "Publicar en EN" at bounding box center [1070, 66] width 120 height 24
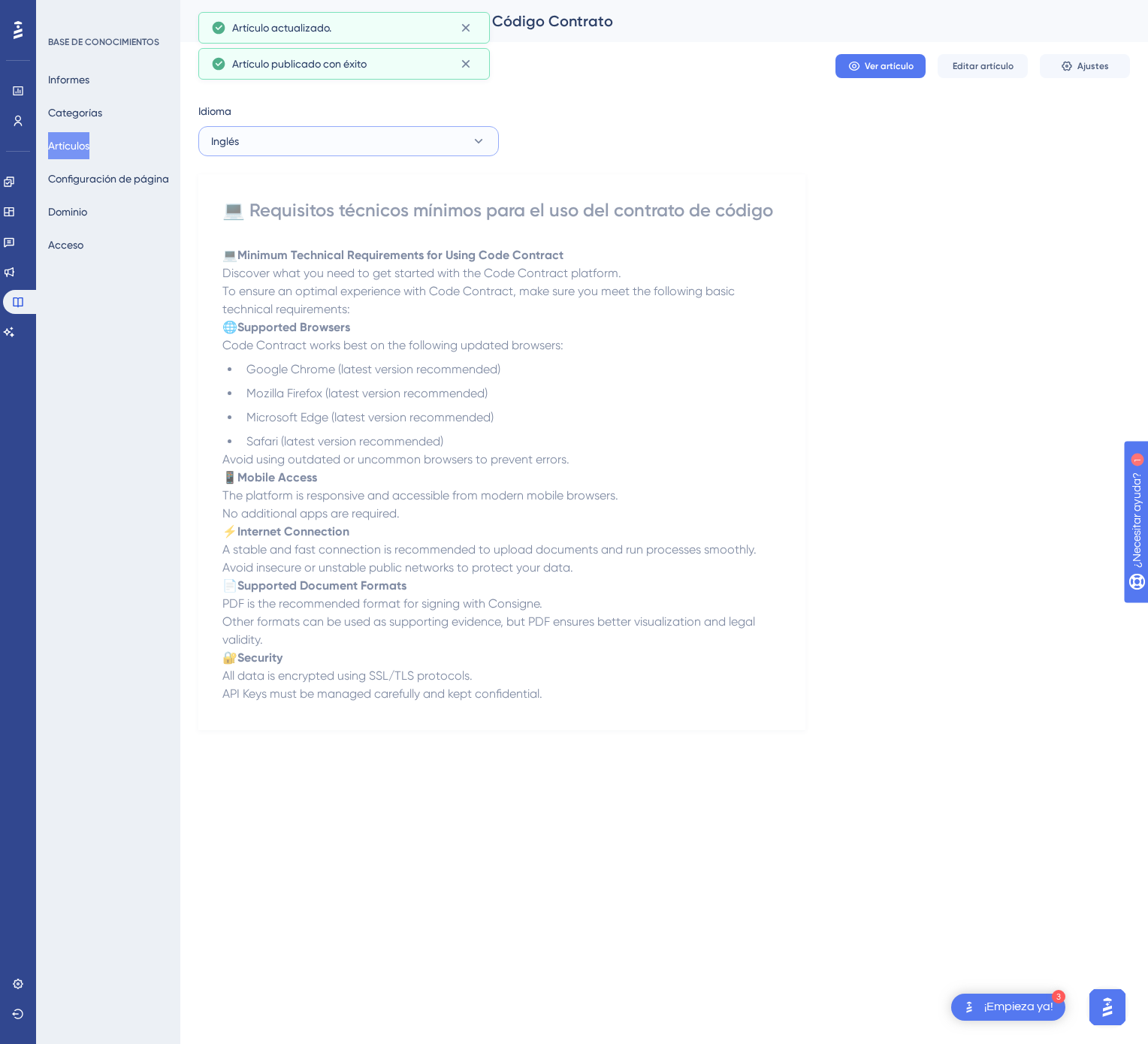
click at [463, 138] on button "Inglés" at bounding box center [348, 141] width 301 height 30
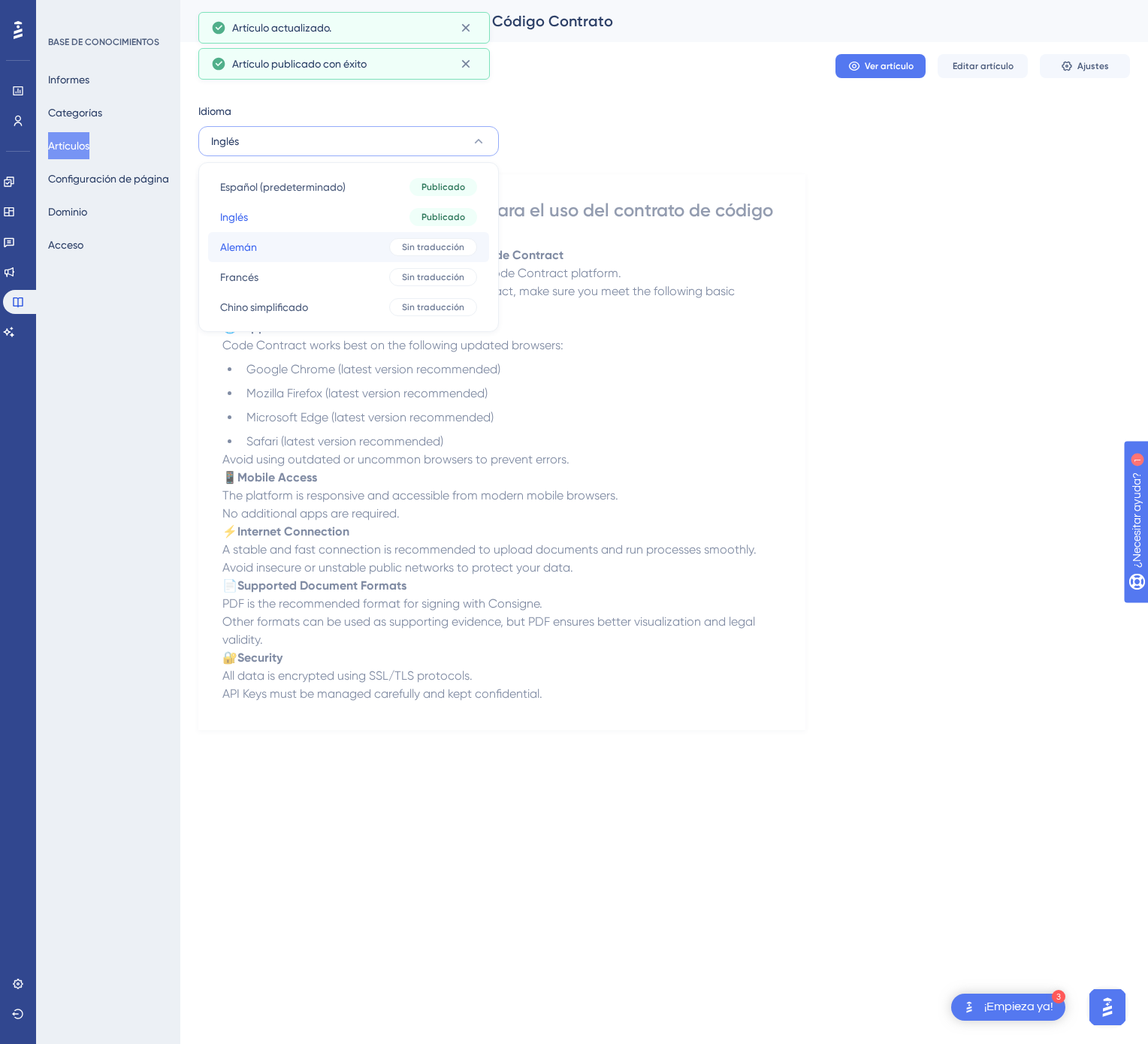
click at [435, 239] on div "Sin traducción" at bounding box center [433, 247] width 88 height 18
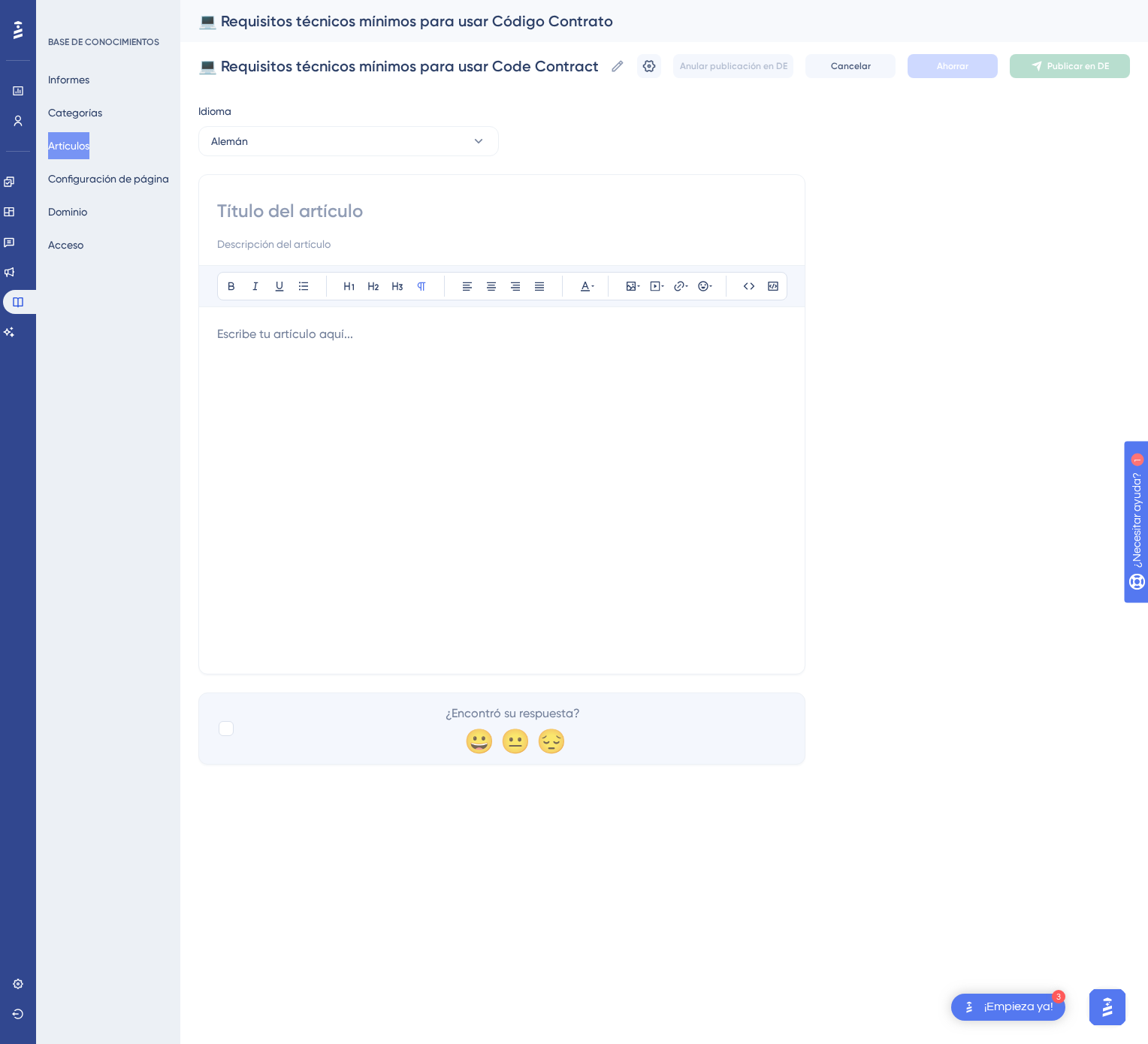
click at [486, 224] on div at bounding box center [502, 226] width 570 height 54
click at [411, 205] on input at bounding box center [502, 211] width 570 height 24
paste input "💻 Mindestanforderungen für die Nutzung von Code Contract"
type input "💻 Mindestanforderungen für die Nutzung von Code Contract"
click at [339, 435] on div at bounding box center [502, 491] width 570 height 331
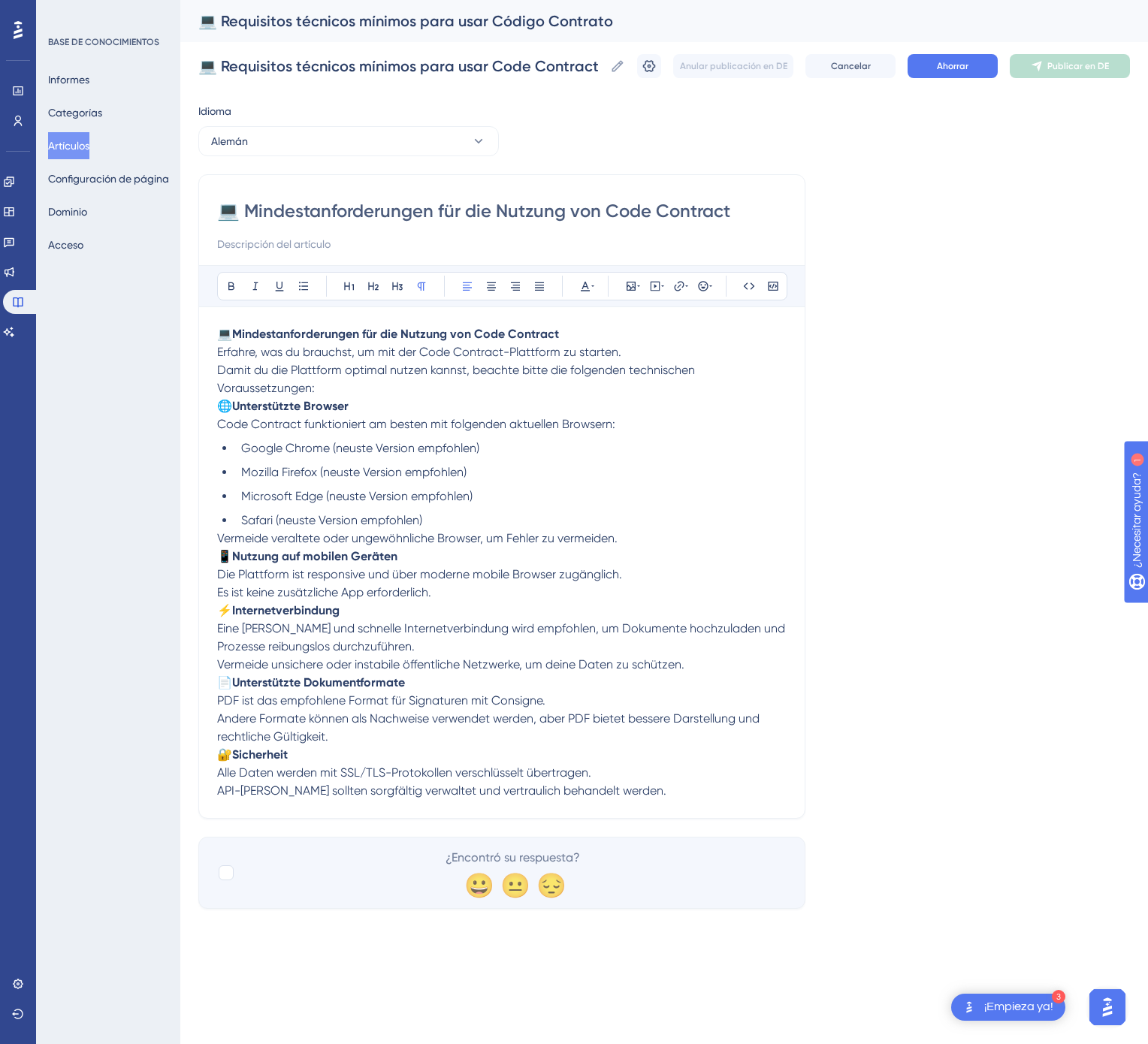
click at [938, 49] on div "💻 Requisitos técnicos mínimos para usar Código Contrato 💻 Requisitos técnicos m…" at bounding box center [663, 66] width 931 height 48
click at [937, 62] on font "Ahorrar" at bounding box center [953, 66] width 32 height 11
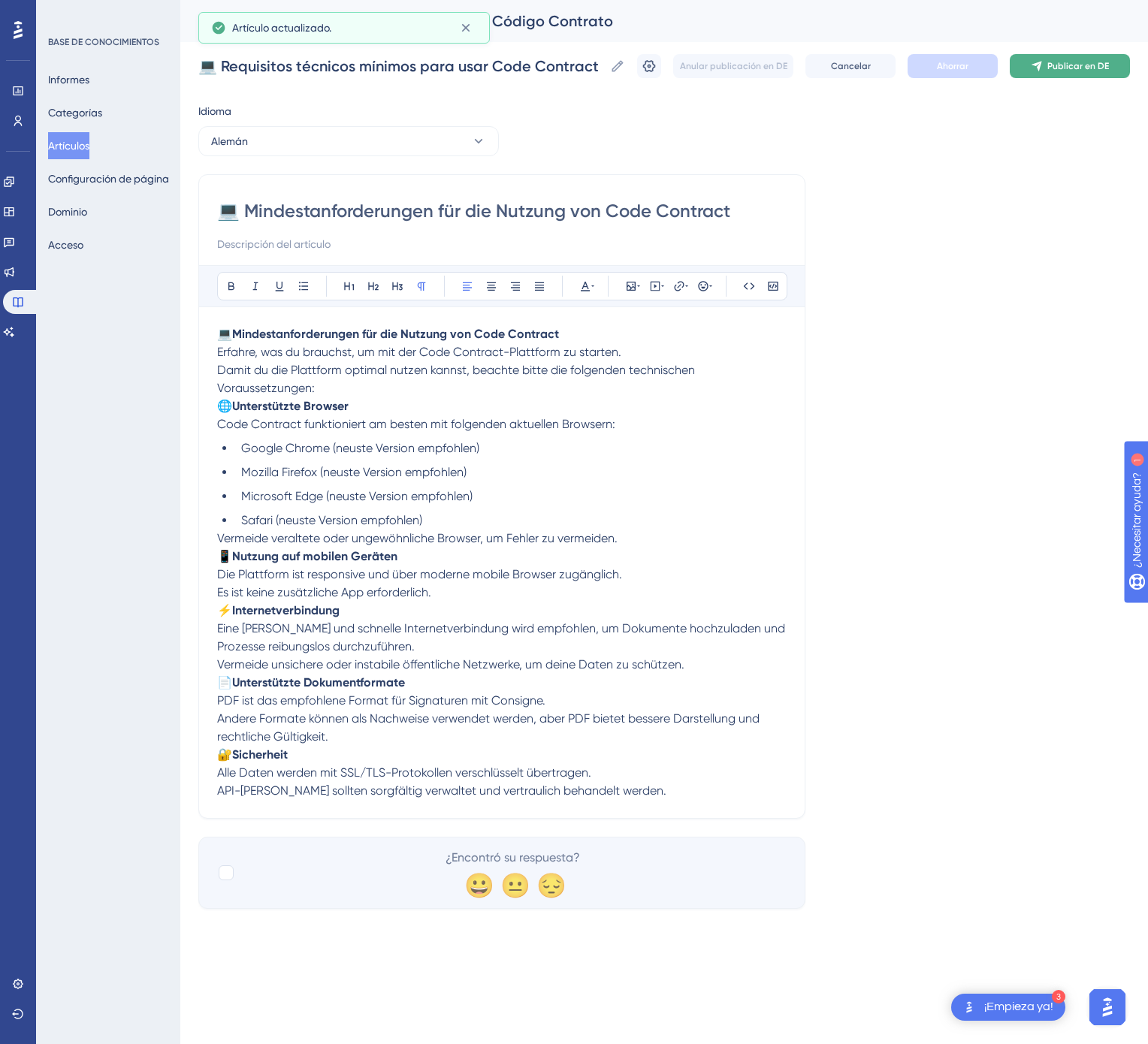
click at [1079, 63] on font "Publicar en DE" at bounding box center [1078, 66] width 62 height 11
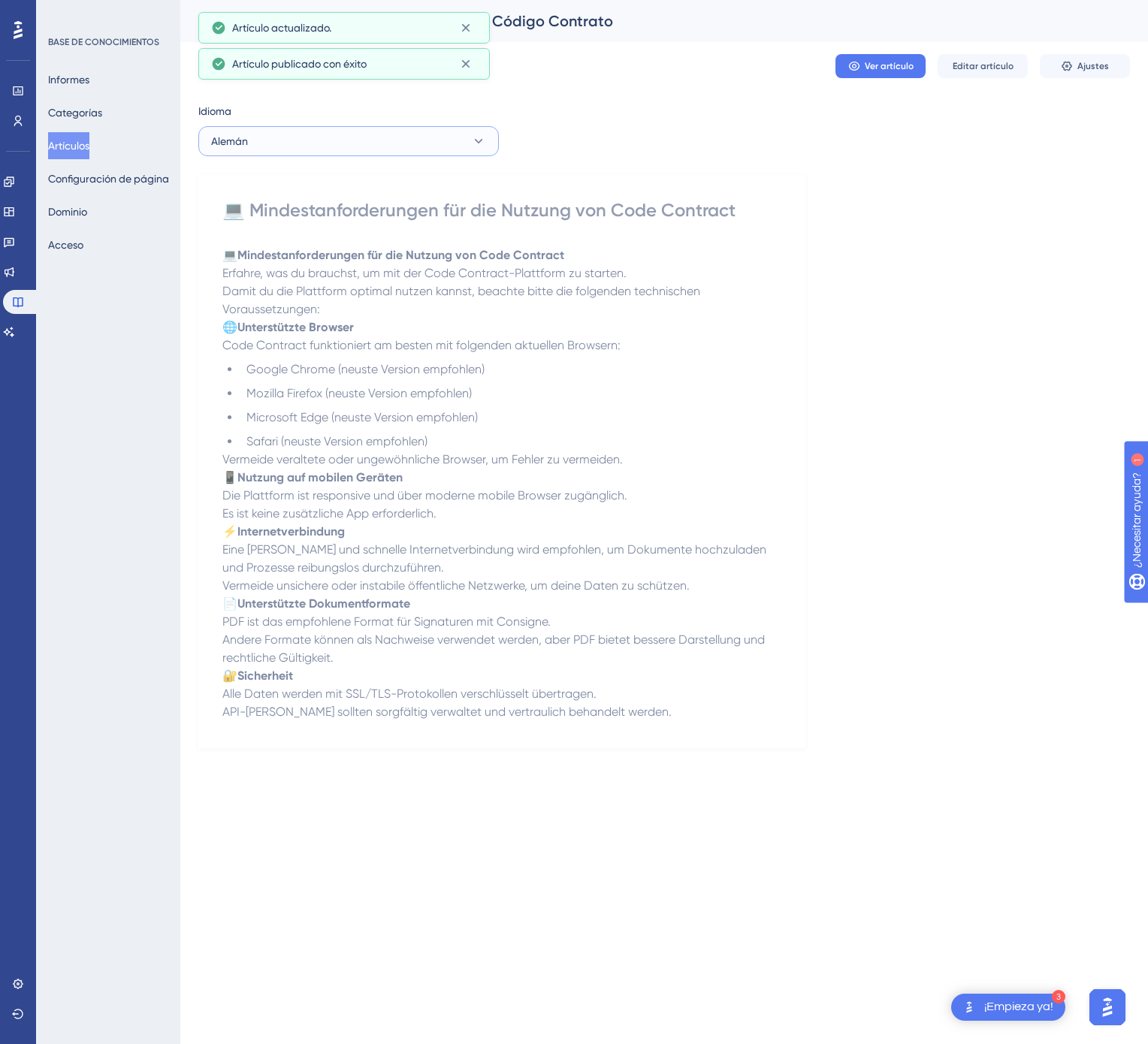
click at [326, 143] on button "Alemán" at bounding box center [348, 141] width 301 height 30
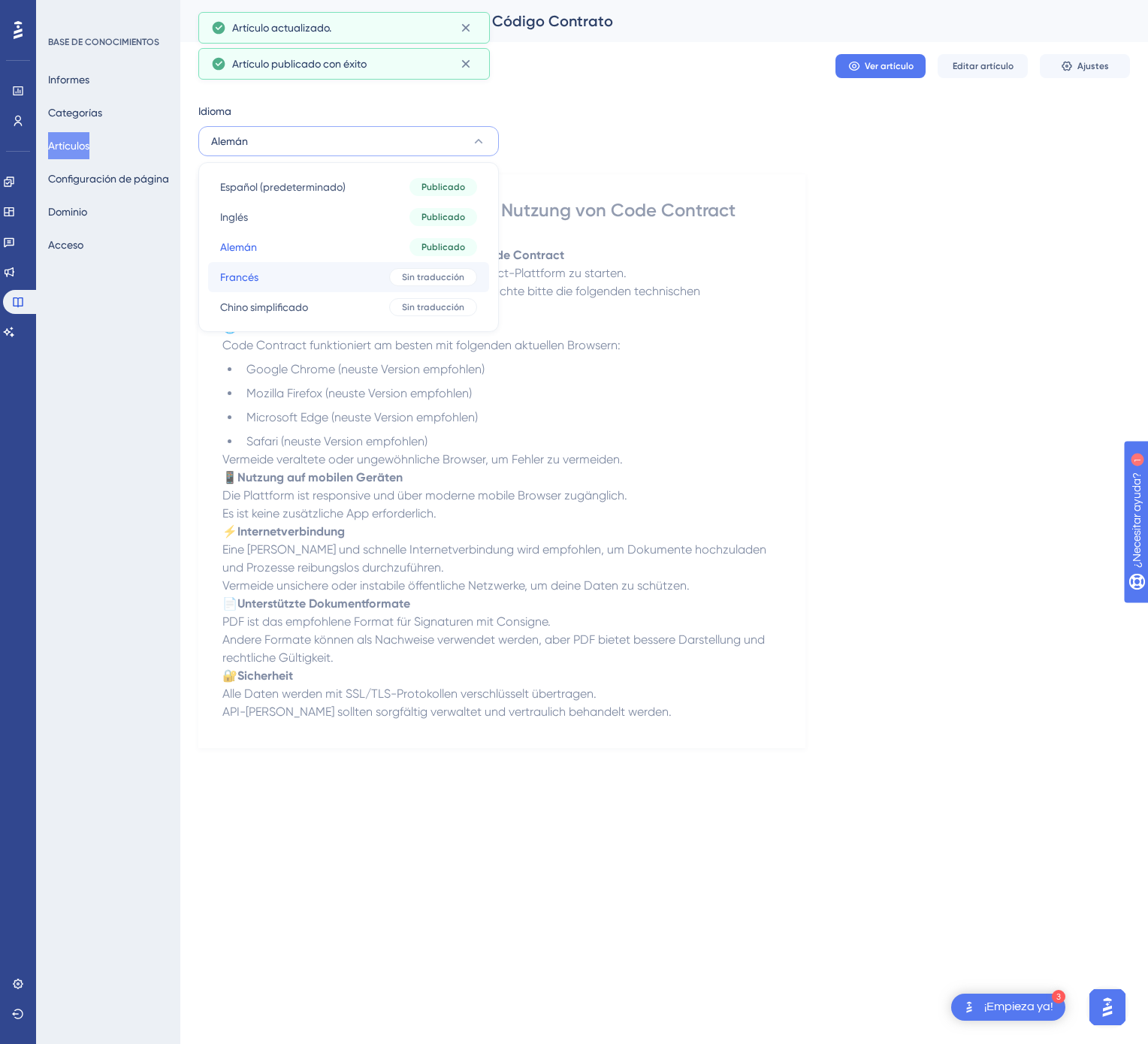
click at [329, 264] on button "Francés Francés Sin traducción" at bounding box center [348, 277] width 281 height 30
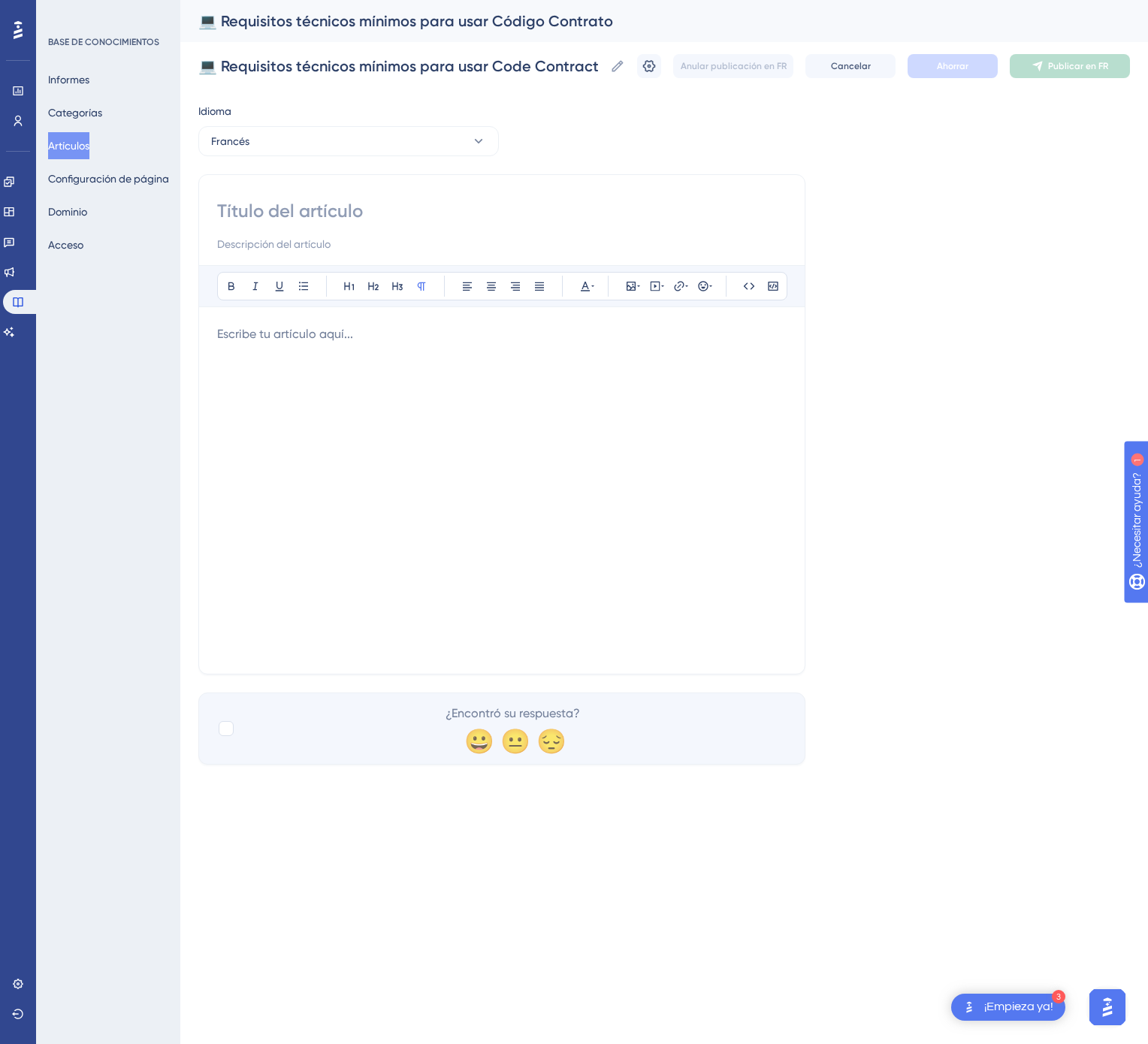
click at [359, 210] on input at bounding box center [502, 211] width 570 height 24
paste input "💻 Exigences techniques minimales pour utiliser Code Contract"
type input "💻 Exigences techniques minimales pour utiliser Code Contract"
drag, startPoint x: 171, startPoint y: 428, endPoint x: 265, endPoint y: 414, distance: 95.0
click at [169, 429] on div "BASE DE CONOCIMIENTOS Informes Categorías Artículos Configuración de página Dom…" at bounding box center [108, 522] width 144 height 1044
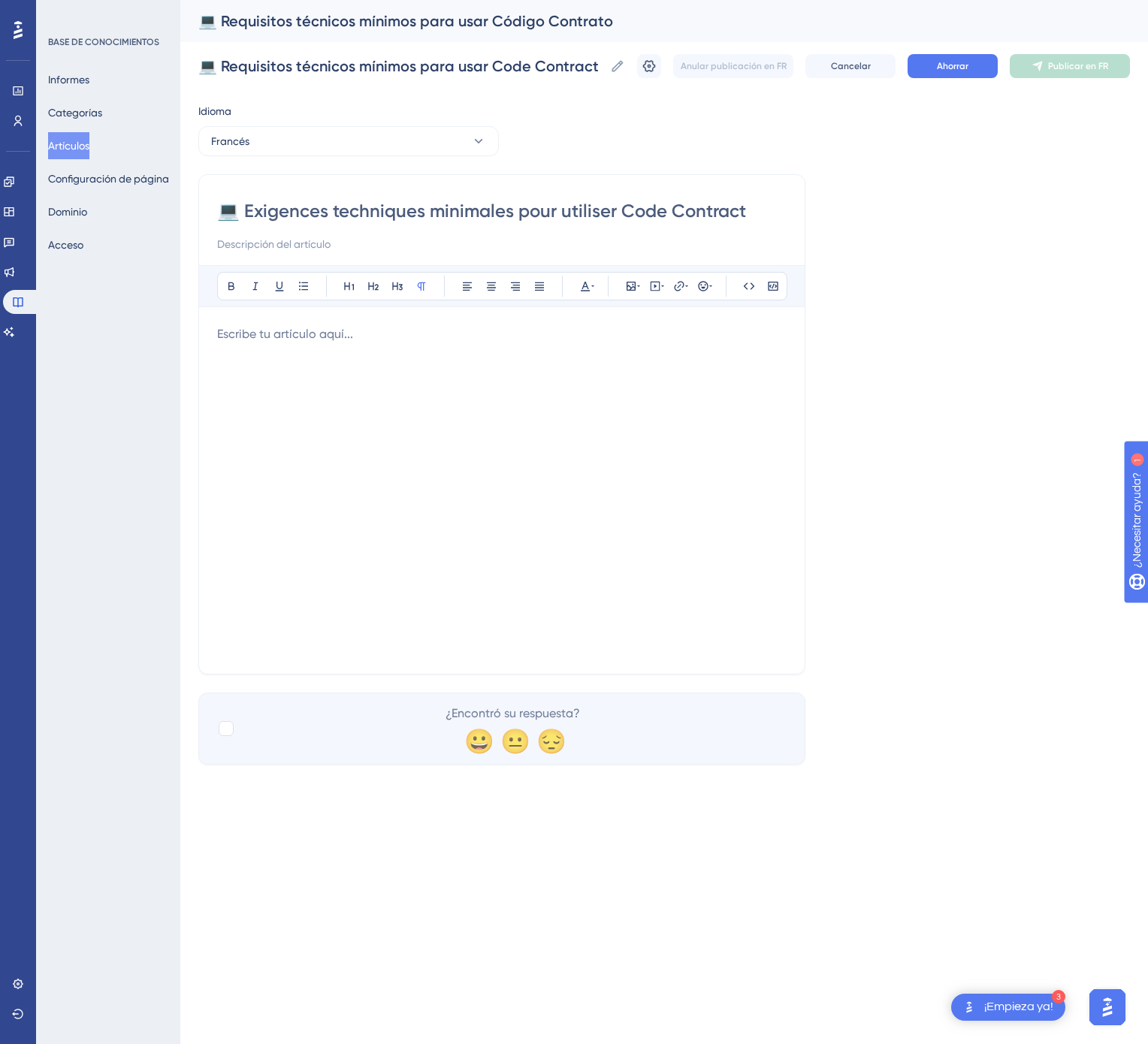
click at [308, 408] on div at bounding box center [502, 491] width 570 height 331
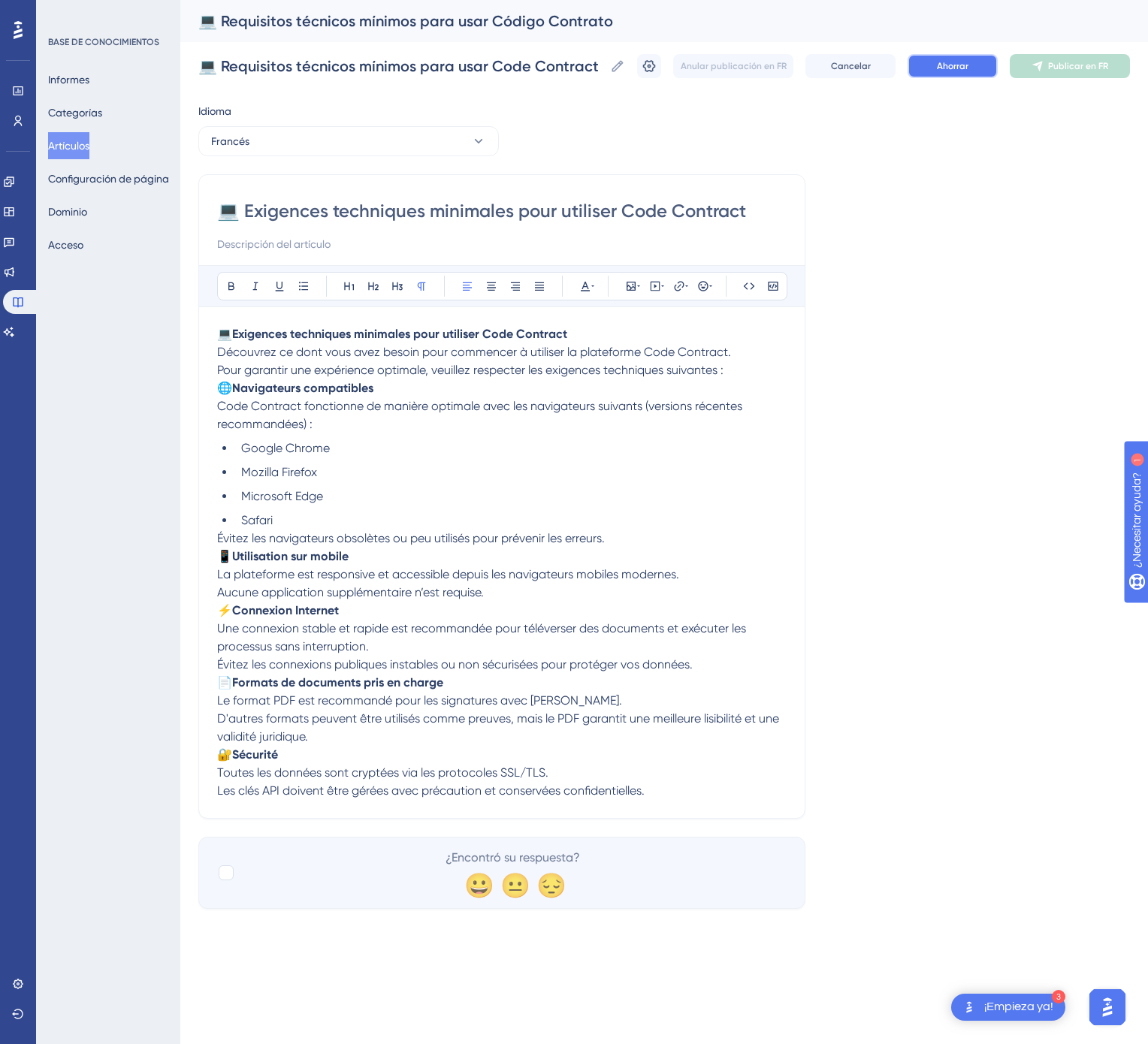
click at [958, 67] on font "Ahorrar" at bounding box center [953, 66] width 32 height 11
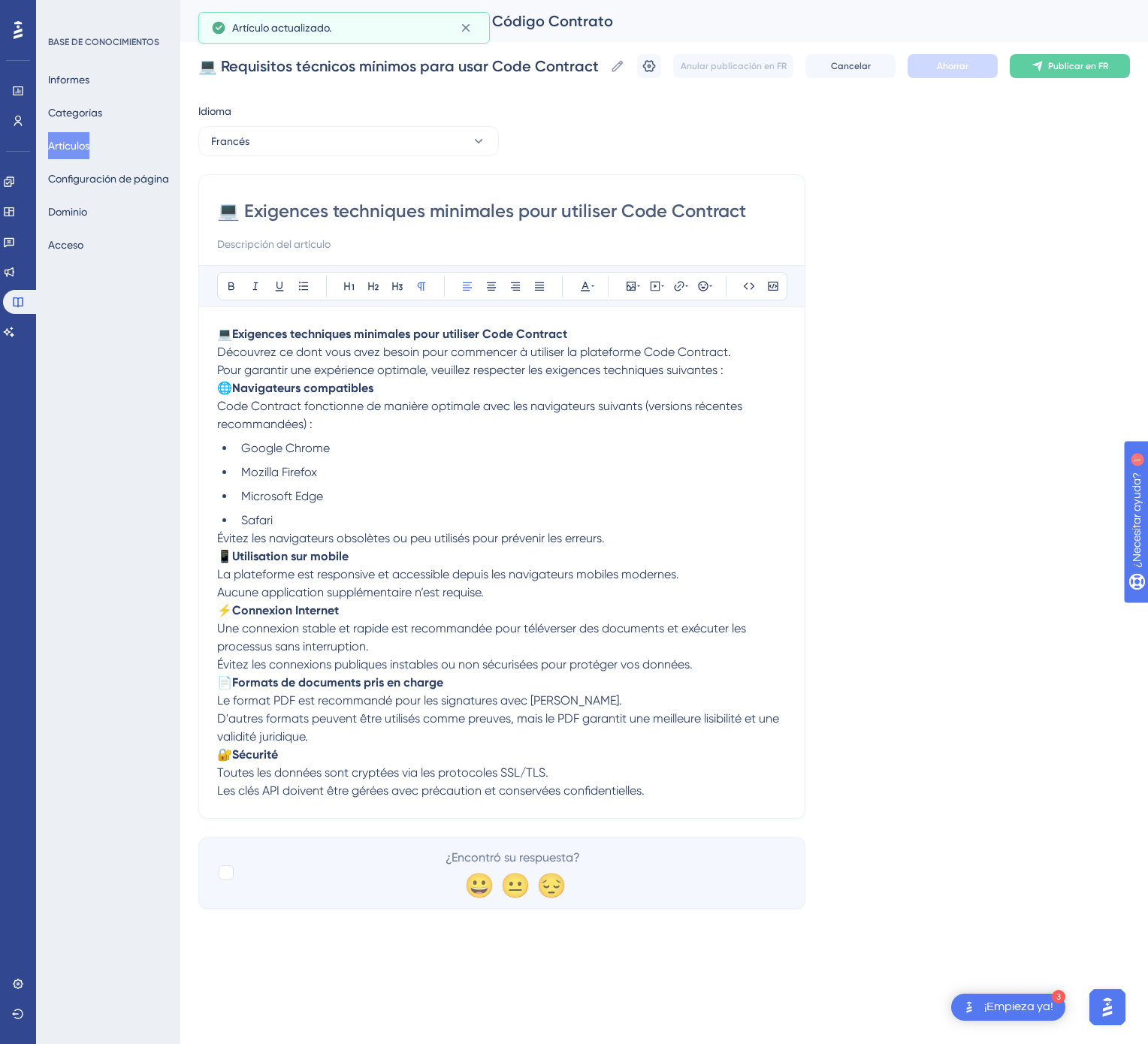
click at [1074, 65] on font "Publicar en FR" at bounding box center [1078, 66] width 60 height 11
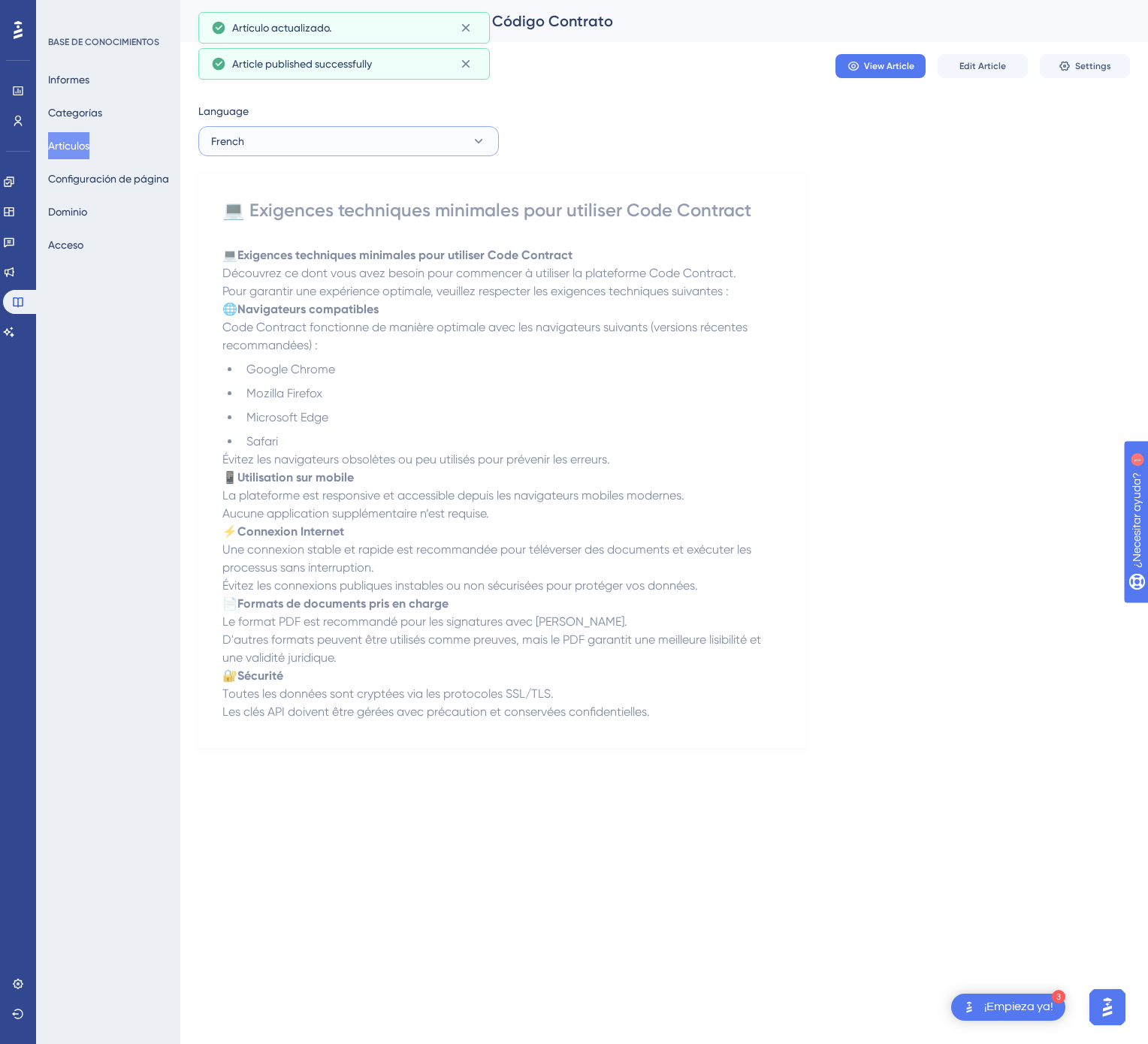
click at [363, 140] on button "French" at bounding box center [348, 141] width 301 height 30
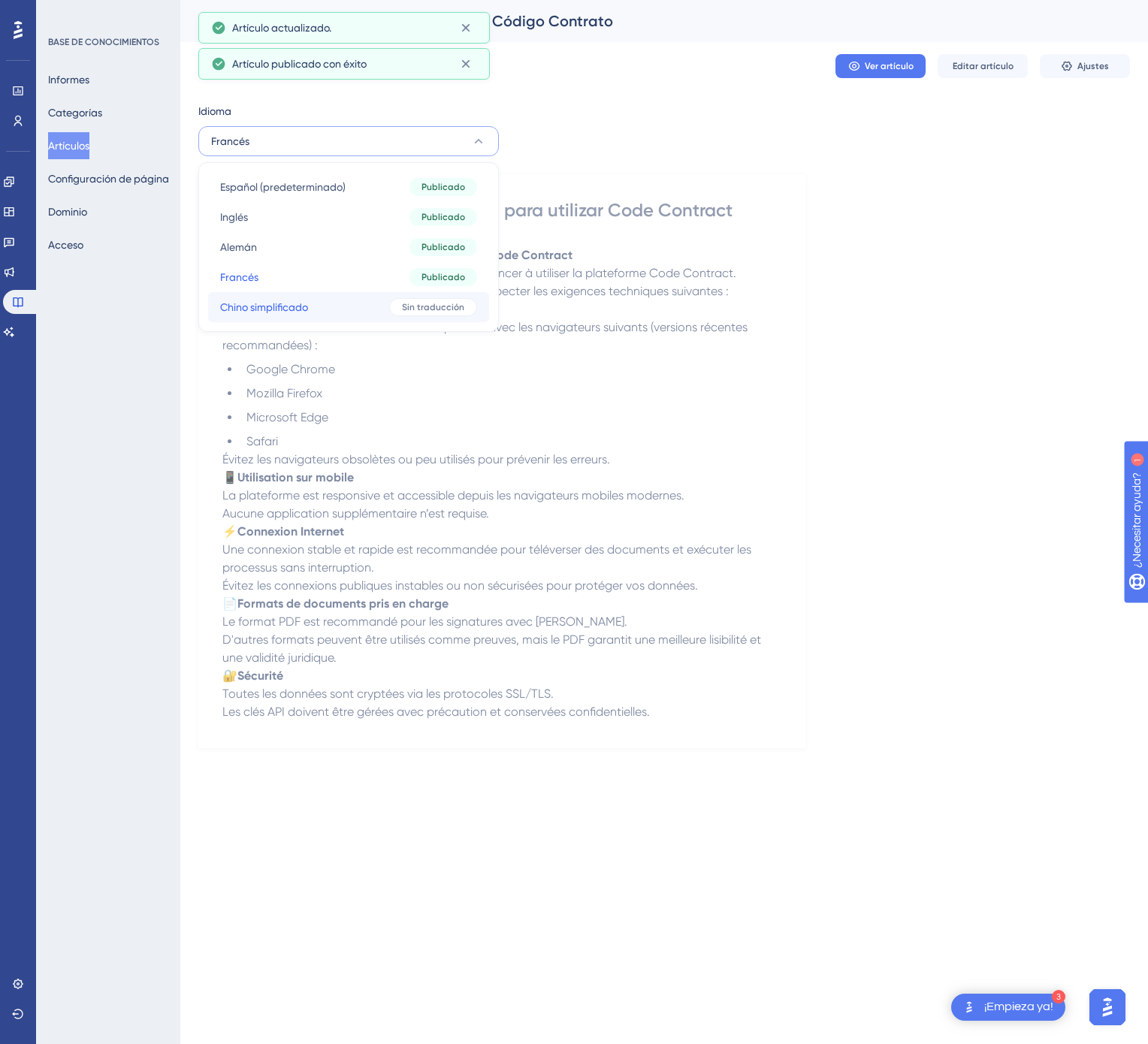
click at [337, 294] on button "Chino simplificado Chino simplificado Sin traducción" at bounding box center [348, 307] width 281 height 30
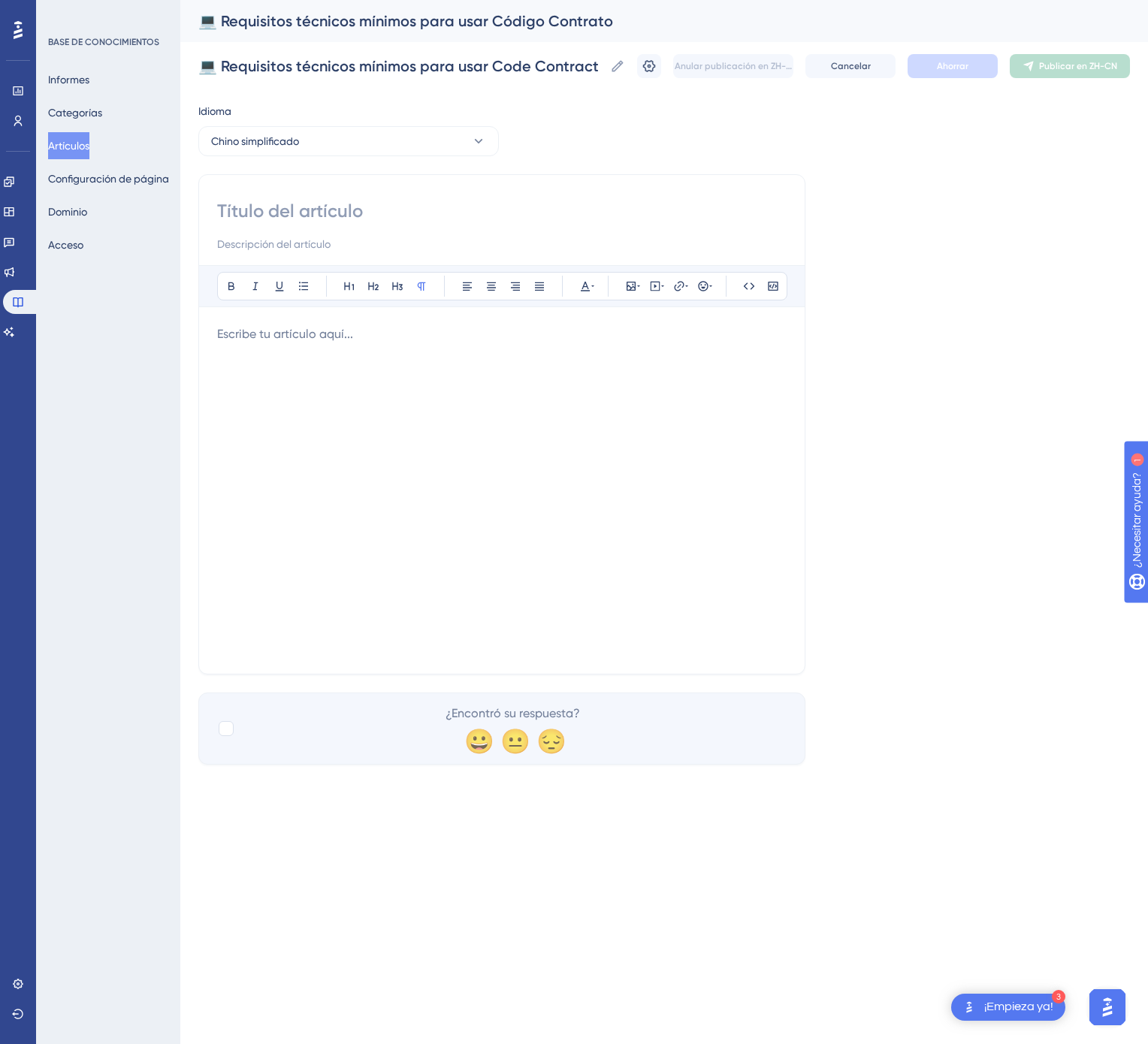
click at [291, 195] on div "Atrevido Itálico Subrayar Viñeta Título 1 Título 2 Título 3 Normal Alinear a la…" at bounding box center [502, 424] width 607 height 501
click at [295, 199] on input at bounding box center [502, 211] width 570 height 24
paste input "💻 使用 Code Contract 的最低技术要求"
type input "💻 使用 Code Contract 的最低技术要求"
click at [285, 434] on div at bounding box center [502, 491] width 570 height 331
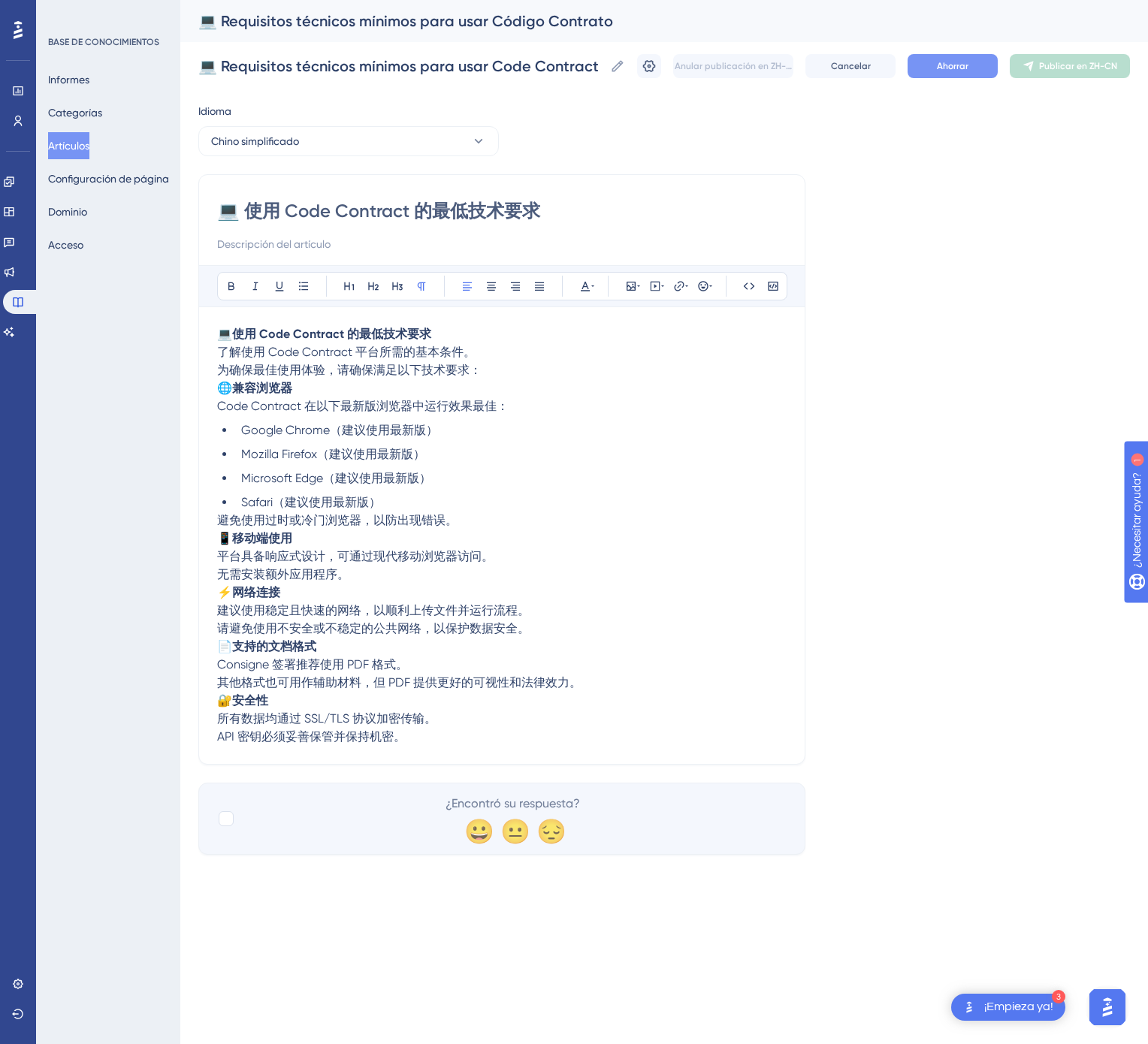
click at [972, 77] on button "Ahorrar" at bounding box center [952, 66] width 90 height 24
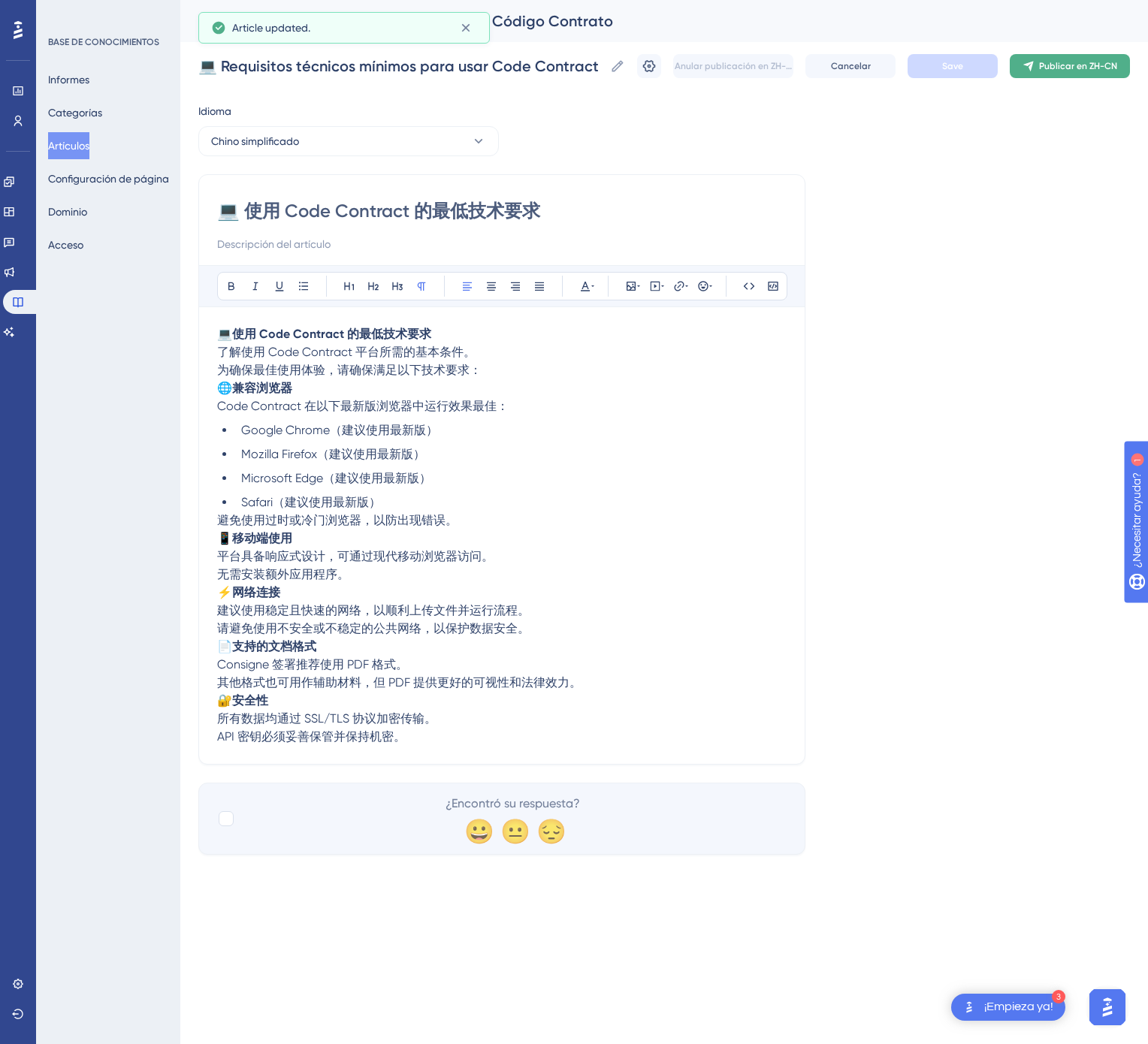
click at [1028, 73] on button "Publicar en ZH-CN" at bounding box center [1070, 66] width 120 height 24
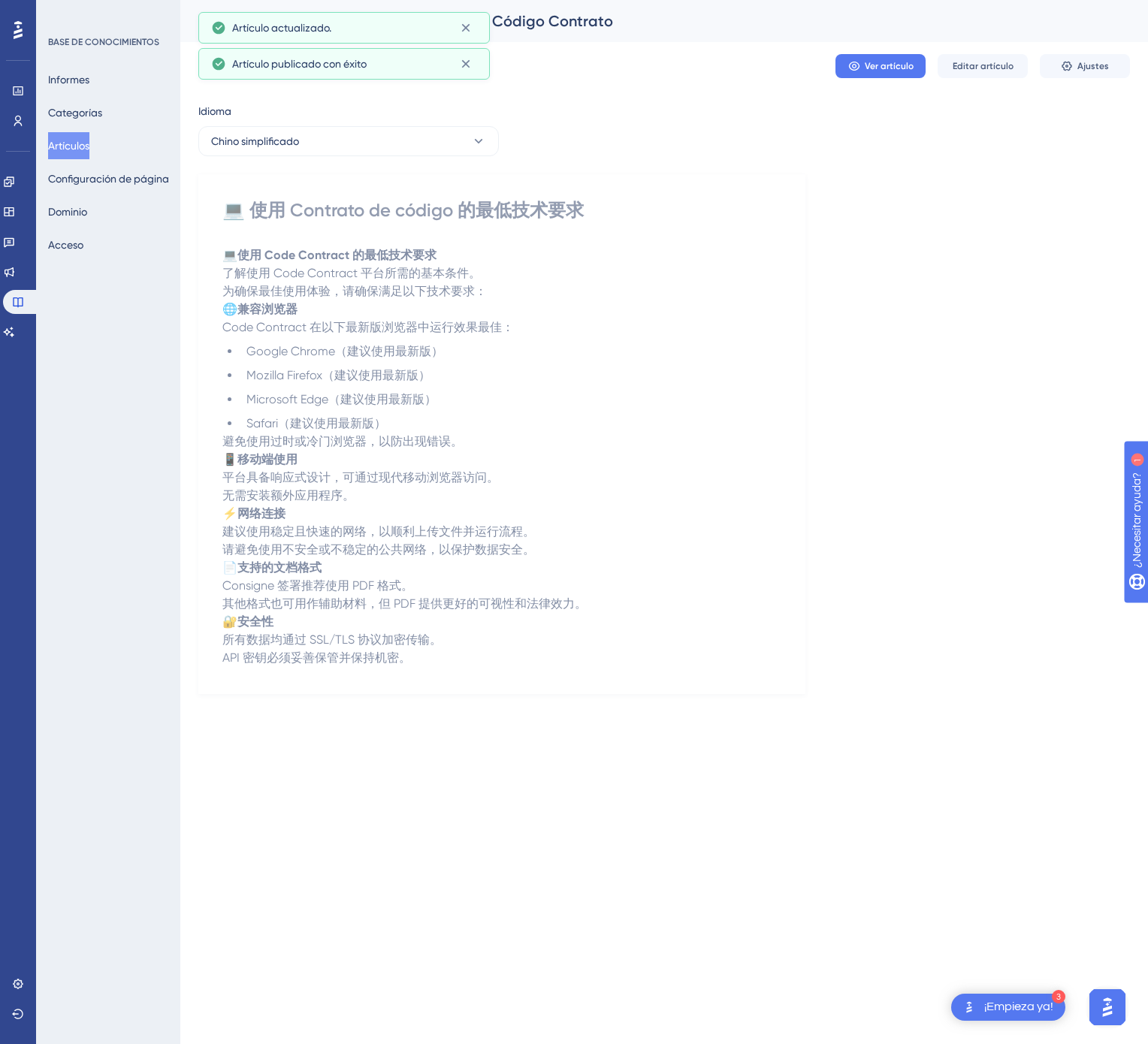
click at [71, 147] on font "Artículos" at bounding box center [68, 146] width 41 height 12
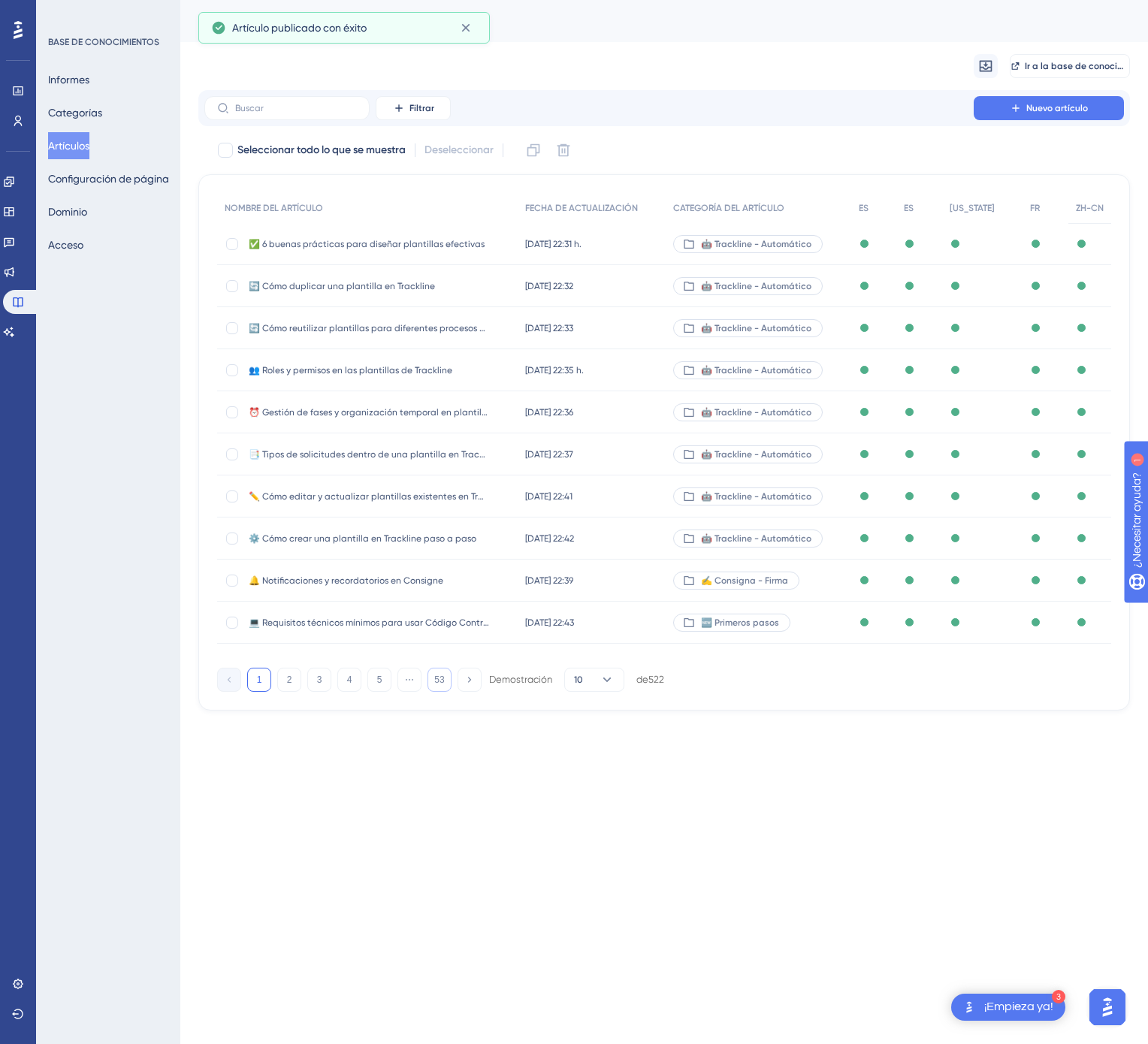
click at [433, 682] on button "53" at bounding box center [440, 679] width 24 height 24
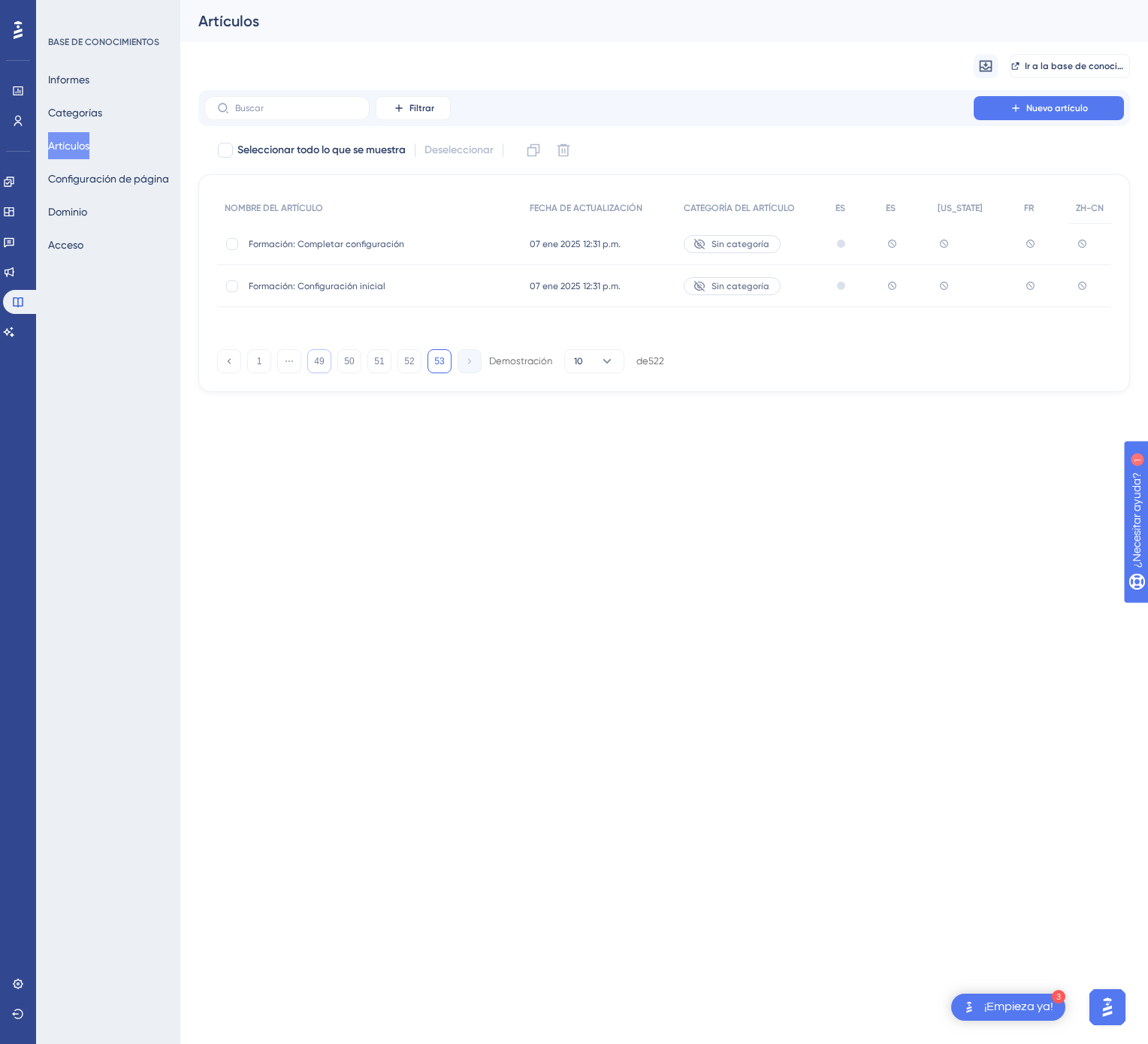
click at [328, 359] on button "49" at bounding box center [320, 362] width 24 height 24
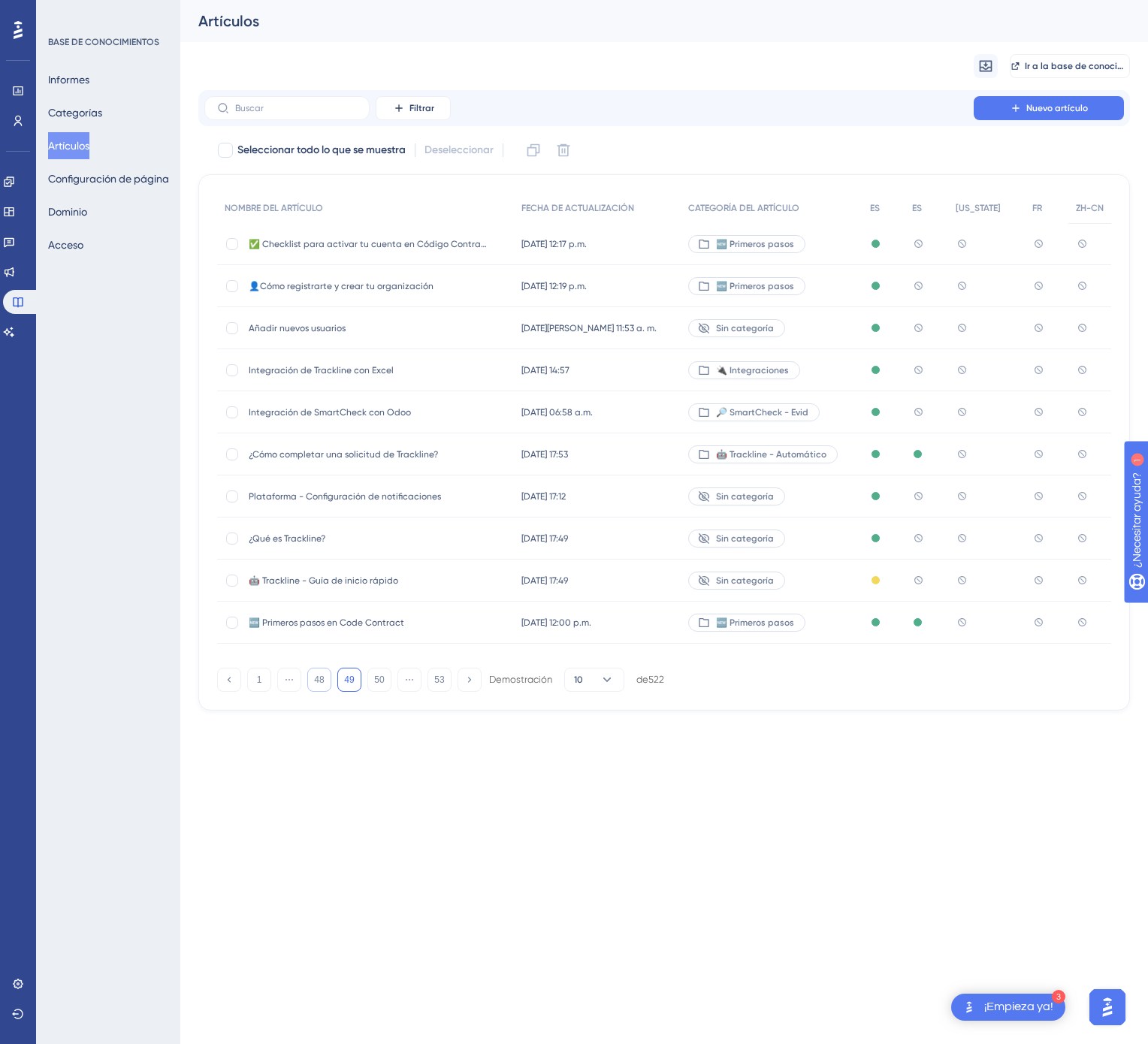
click at [329, 673] on button "48" at bounding box center [320, 679] width 24 height 24
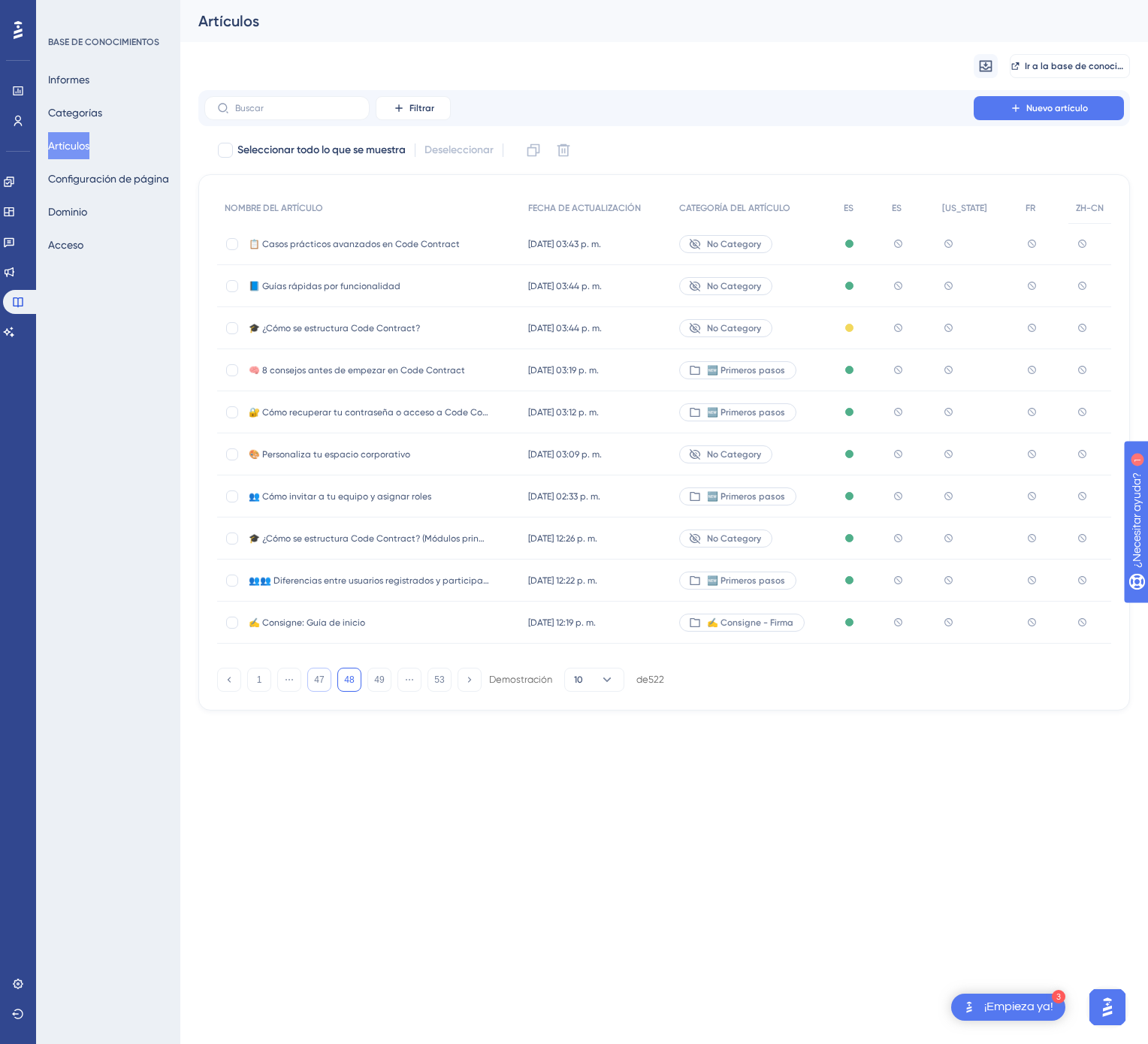
click at [329, 673] on button "47" at bounding box center [320, 679] width 24 height 24
click at [329, 673] on button "45" at bounding box center [320, 679] width 24 height 24
click at [329, 673] on button "44" at bounding box center [320, 679] width 24 height 24
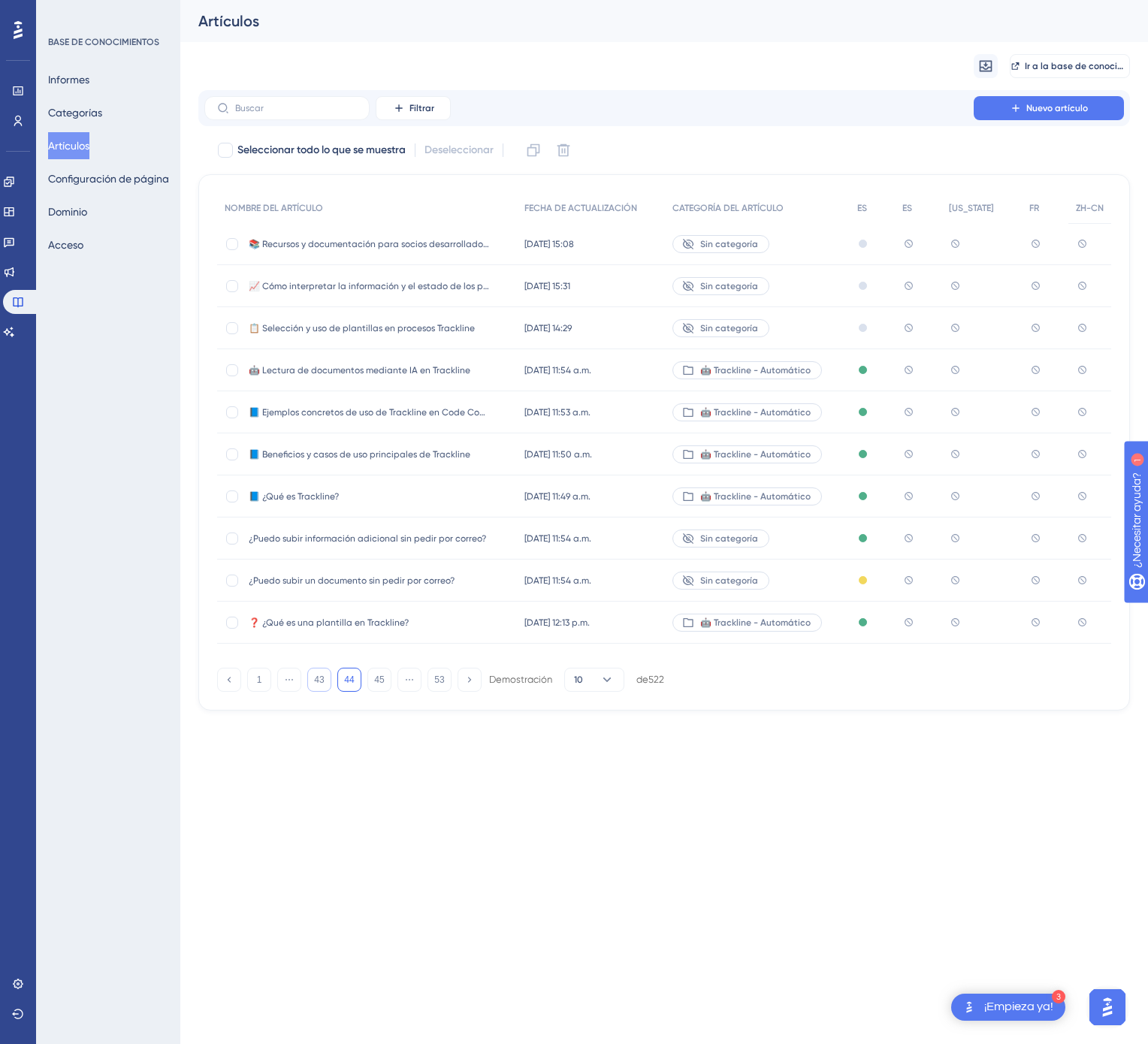
click at [329, 673] on button "43" at bounding box center [320, 679] width 24 height 24
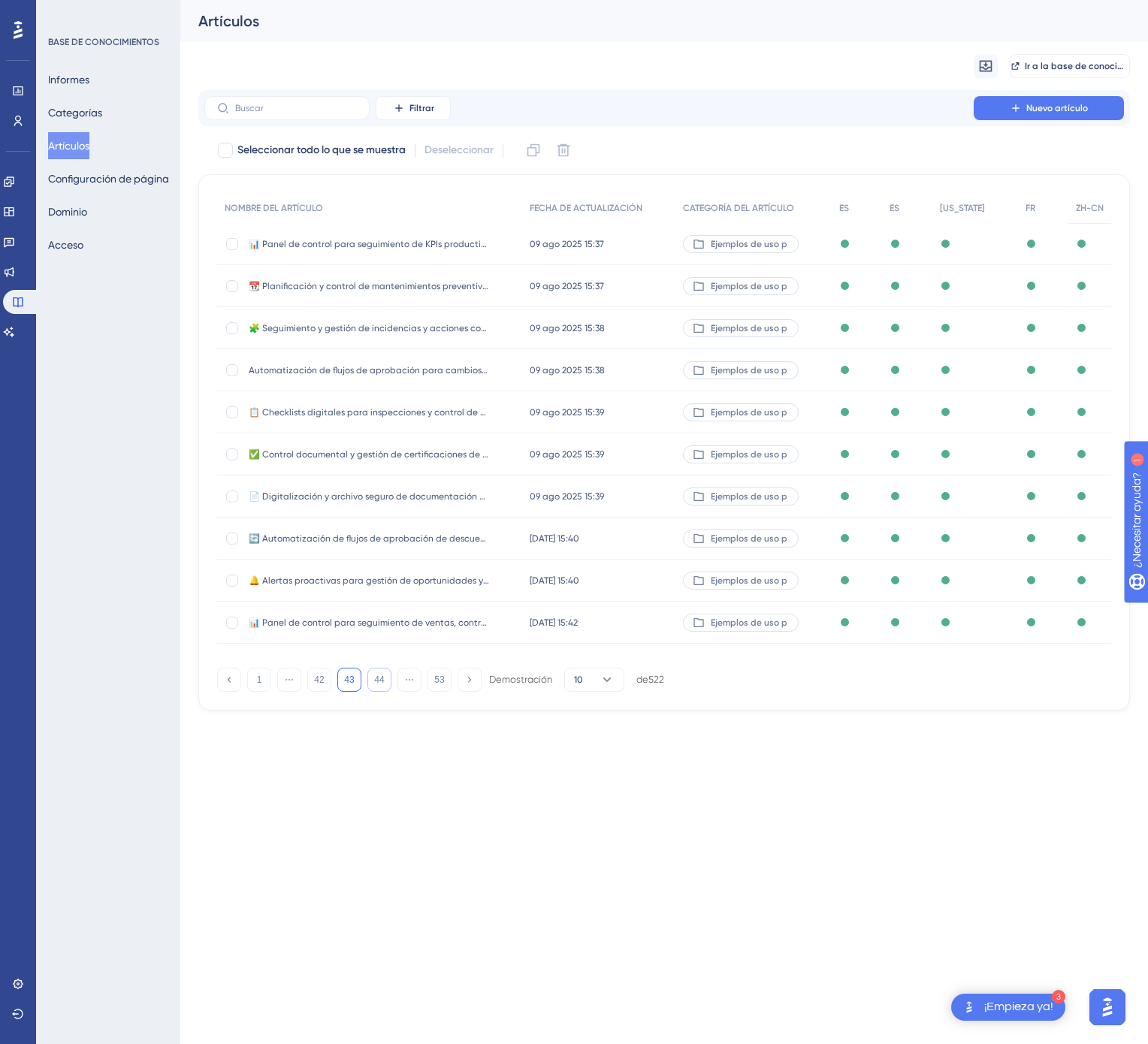
click at [376, 679] on font "44" at bounding box center [379, 679] width 10 height 11
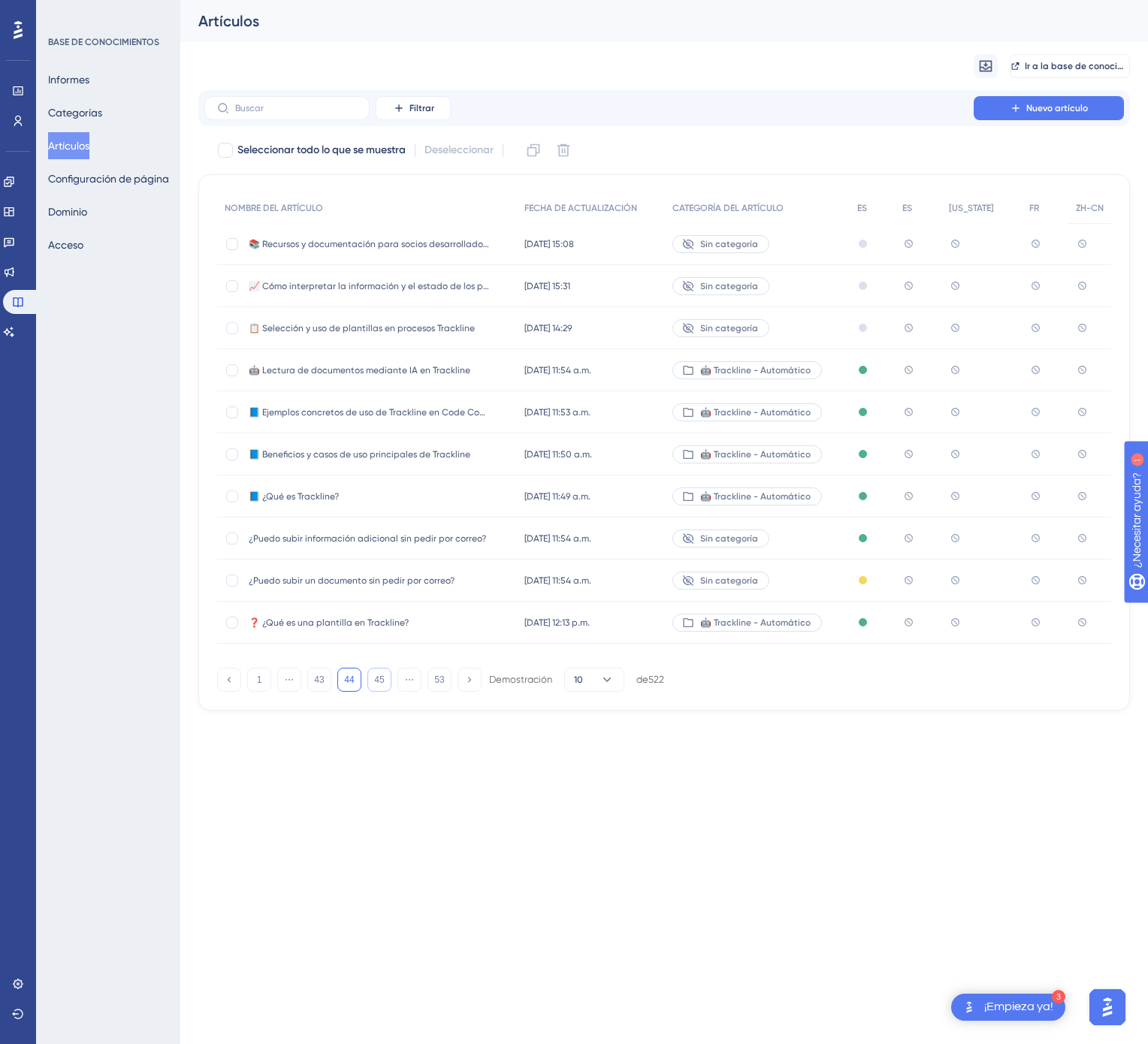
click at [639, 366] on div "13 jun 2025 11:54 a.m. 13 jun 2025 11:54 a.m." at bounding box center [590, 371] width 148 height 42
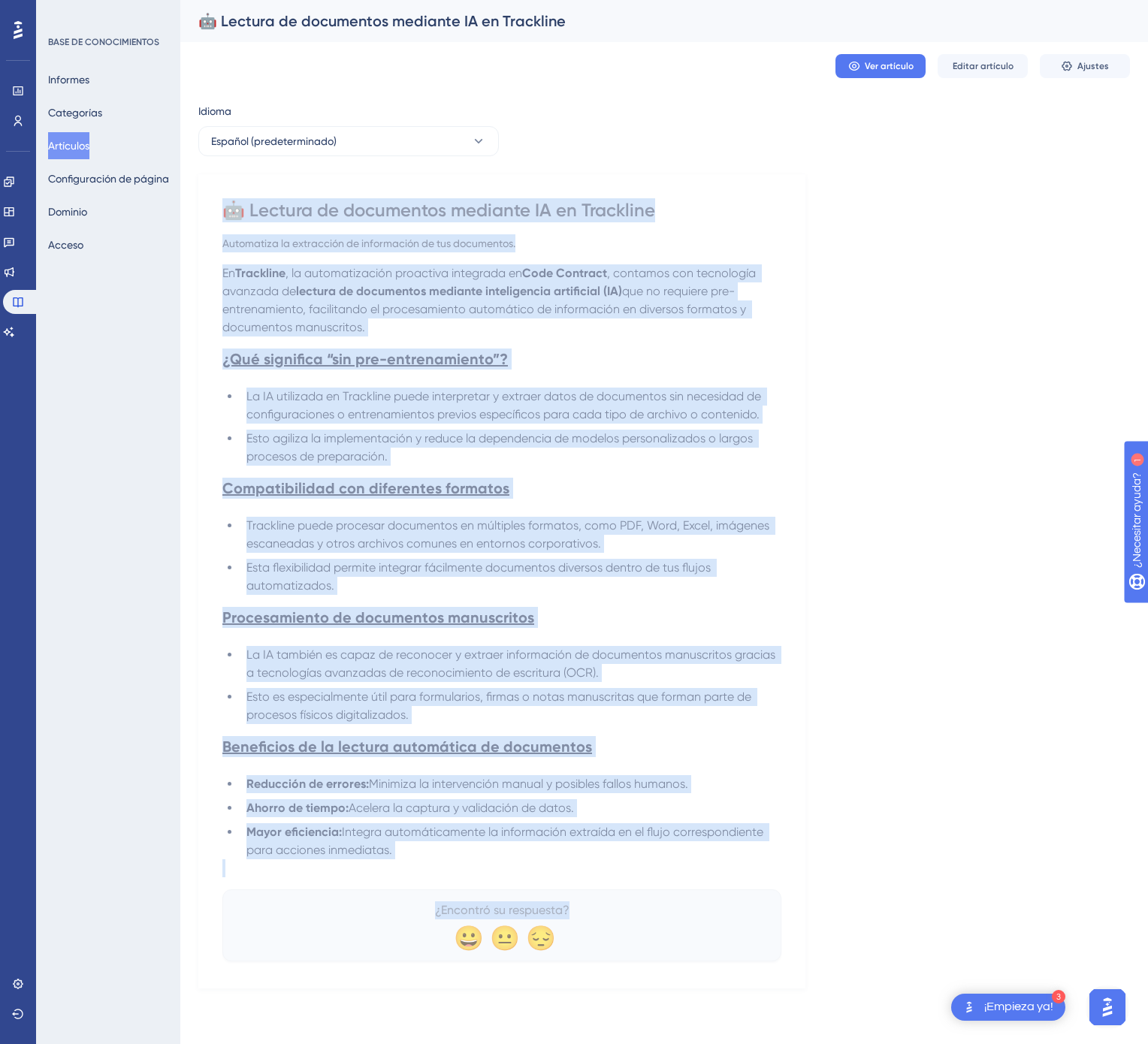
drag, startPoint x: 223, startPoint y: 210, endPoint x: 595, endPoint y: 896, distance: 780.4
click at [595, 896] on div "🤖 Lectura de documentos mediante IA en Trackline Automatiza la extracción de in…" at bounding box center [502, 579] width 559 height 763
click at [444, 140] on button "Español (predeterminado)" at bounding box center [348, 141] width 301 height 30
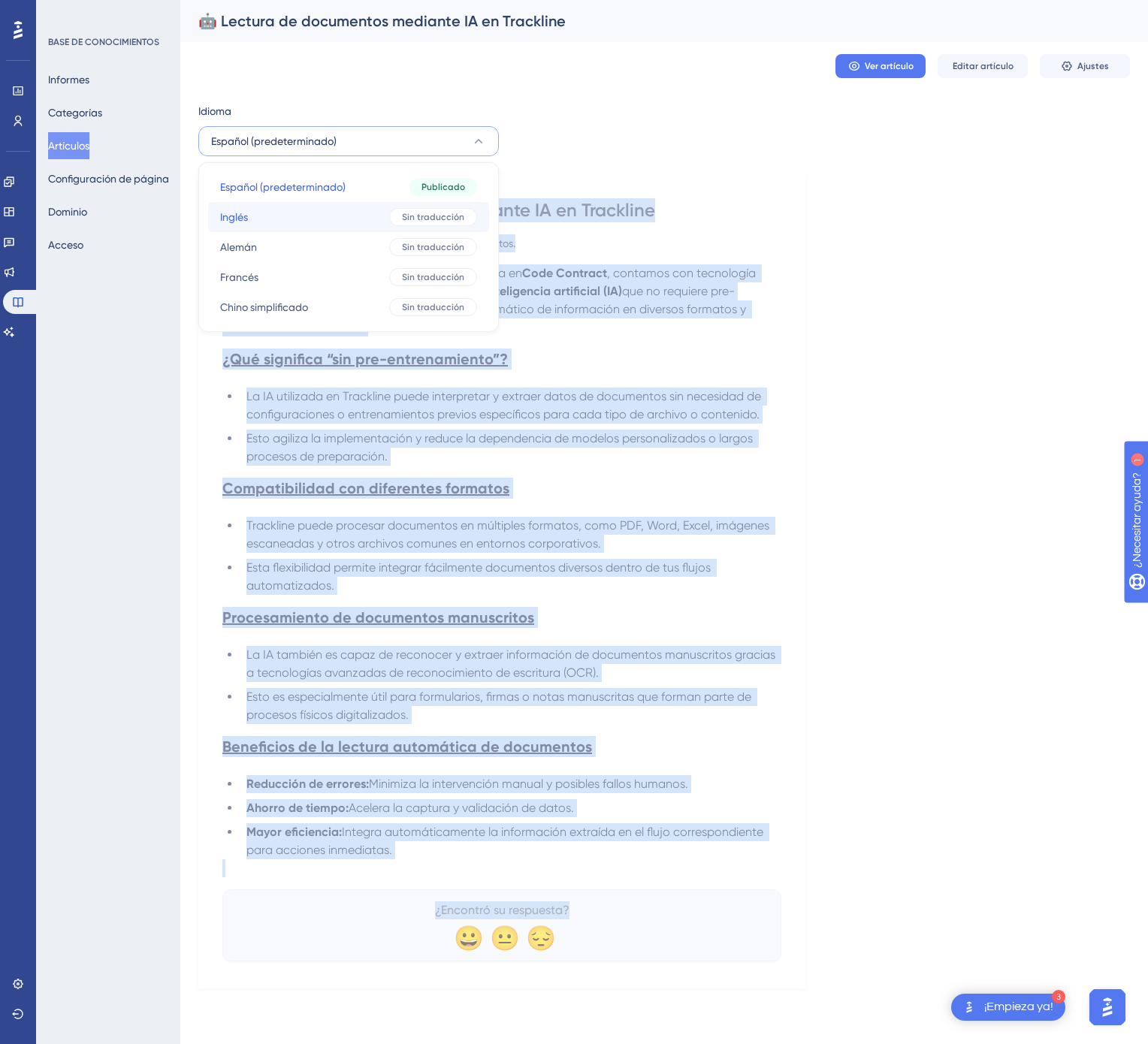
click at [415, 224] on div "Sin traducción" at bounding box center [433, 217] width 88 height 18
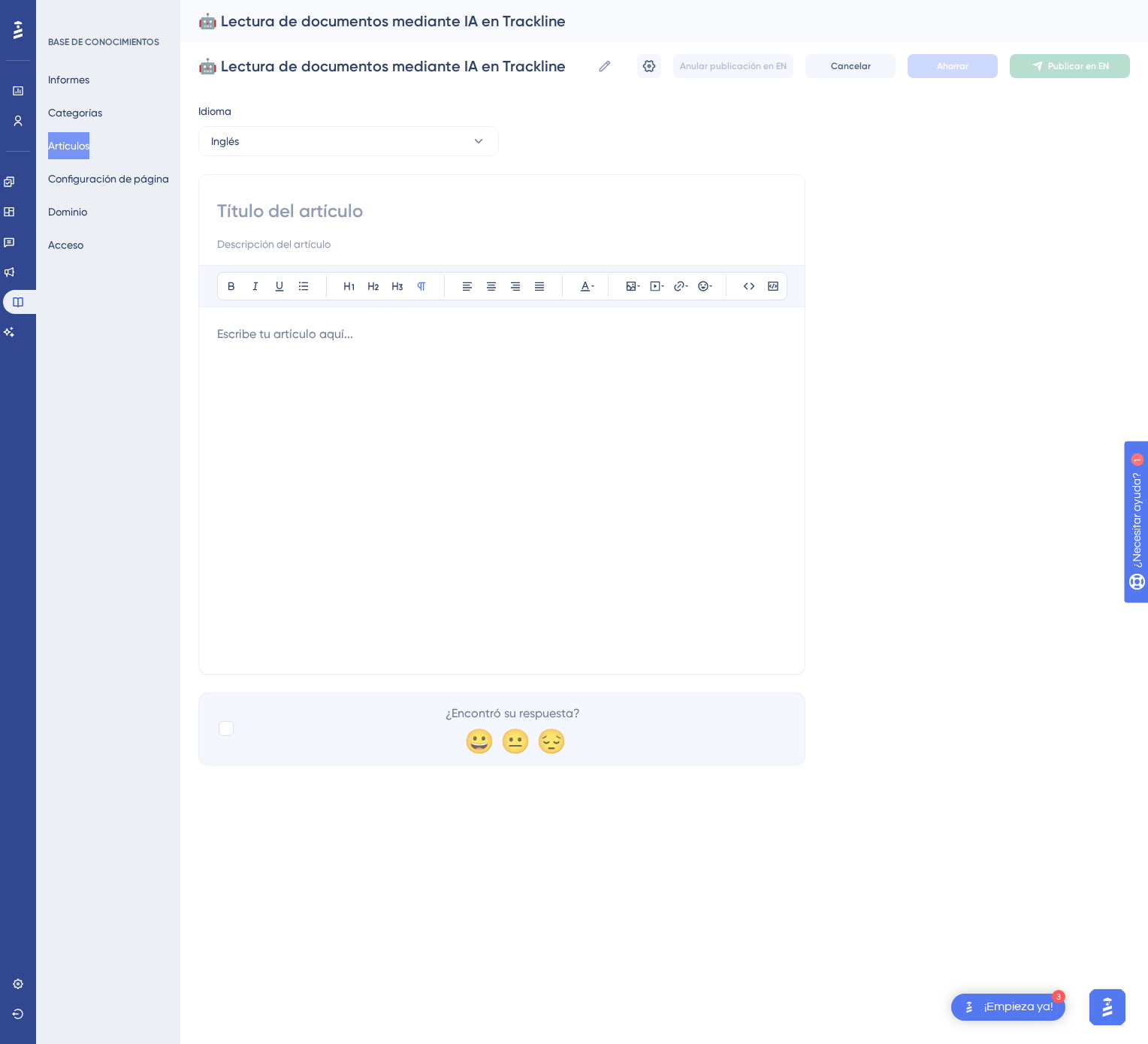
click at [406, 204] on input at bounding box center [502, 211] width 570 height 24
paste input "🤖 AI-Based Document Reading in Trackline"
type input "🤖 AI-Based Document Reading in Trackline"
click at [646, 506] on div at bounding box center [502, 491] width 570 height 331
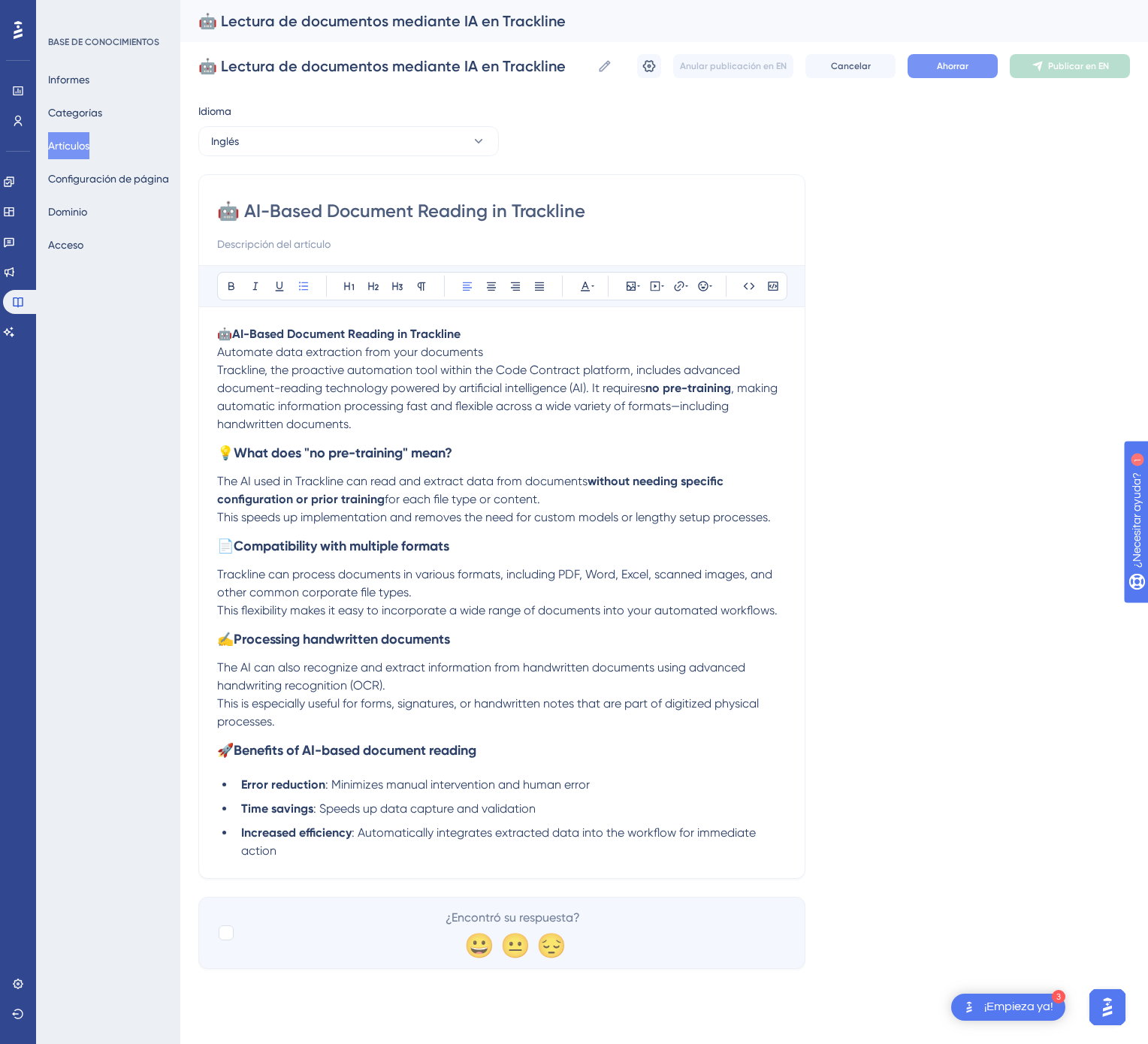
click at [942, 69] on font "Ahorrar" at bounding box center [953, 66] width 32 height 11
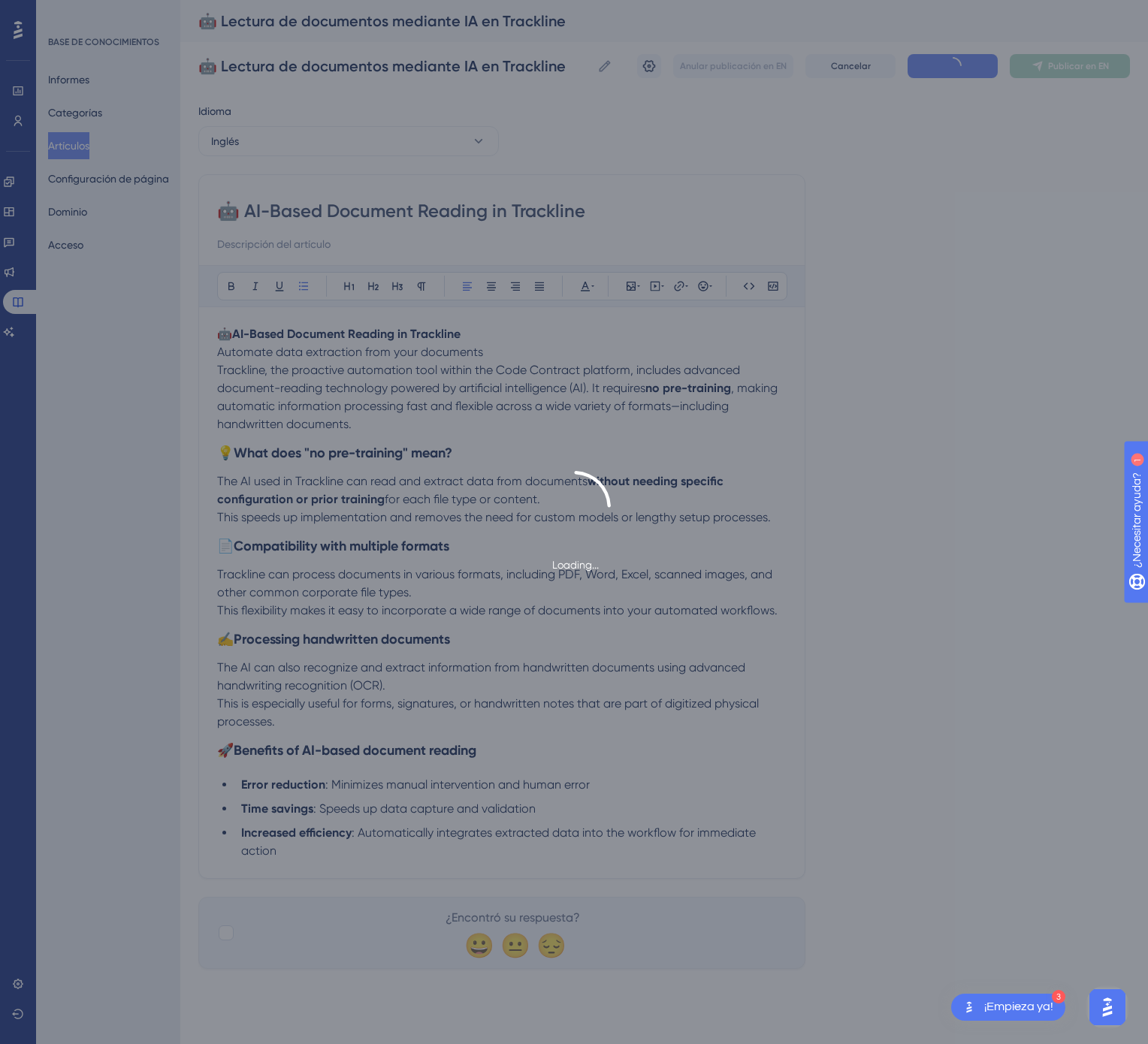
click at [1048, 59] on div "Loading..." at bounding box center [574, 522] width 1148 height 1044
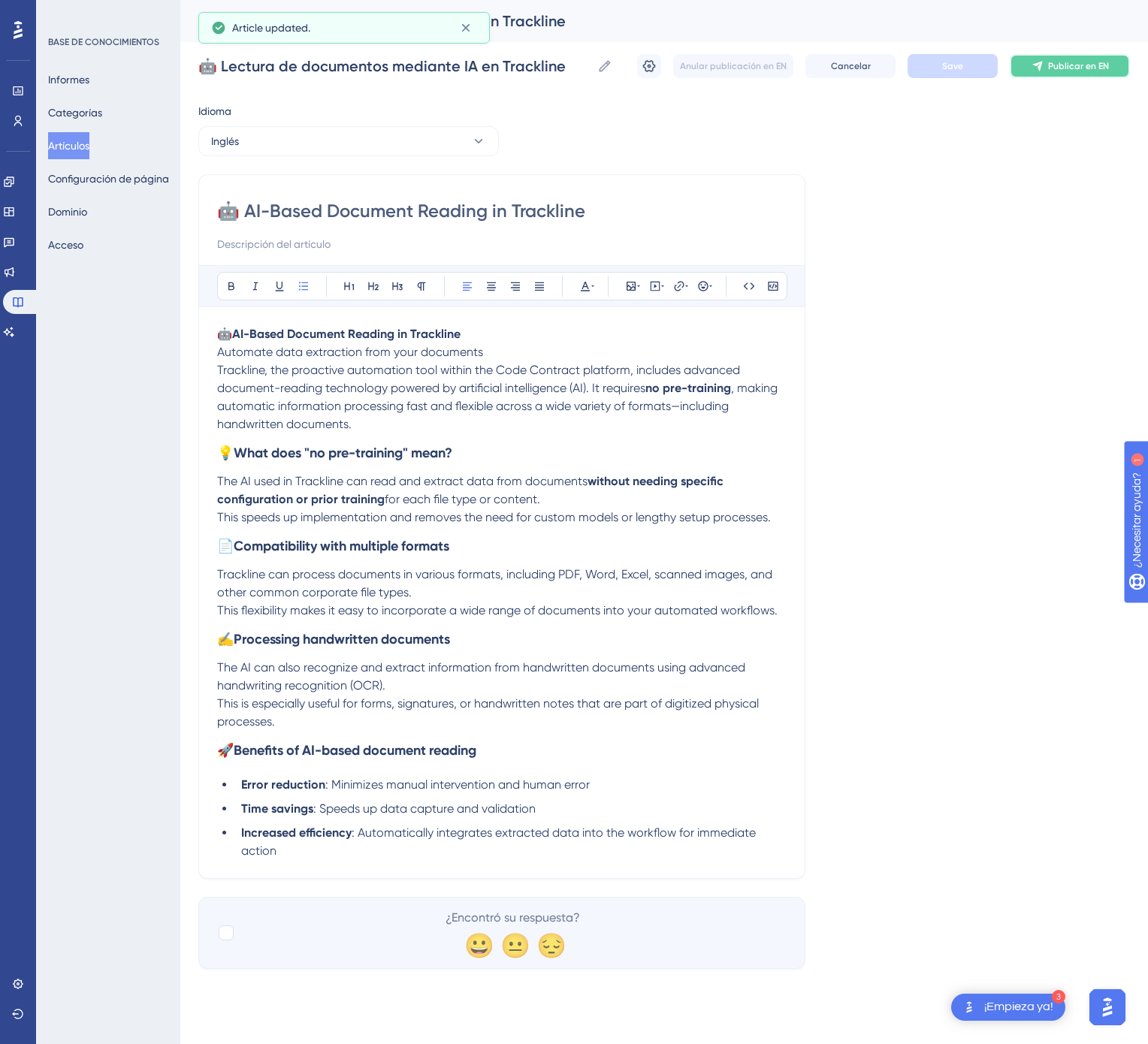
click at [1058, 69] on font "Publicar en EN" at bounding box center [1078, 66] width 61 height 11
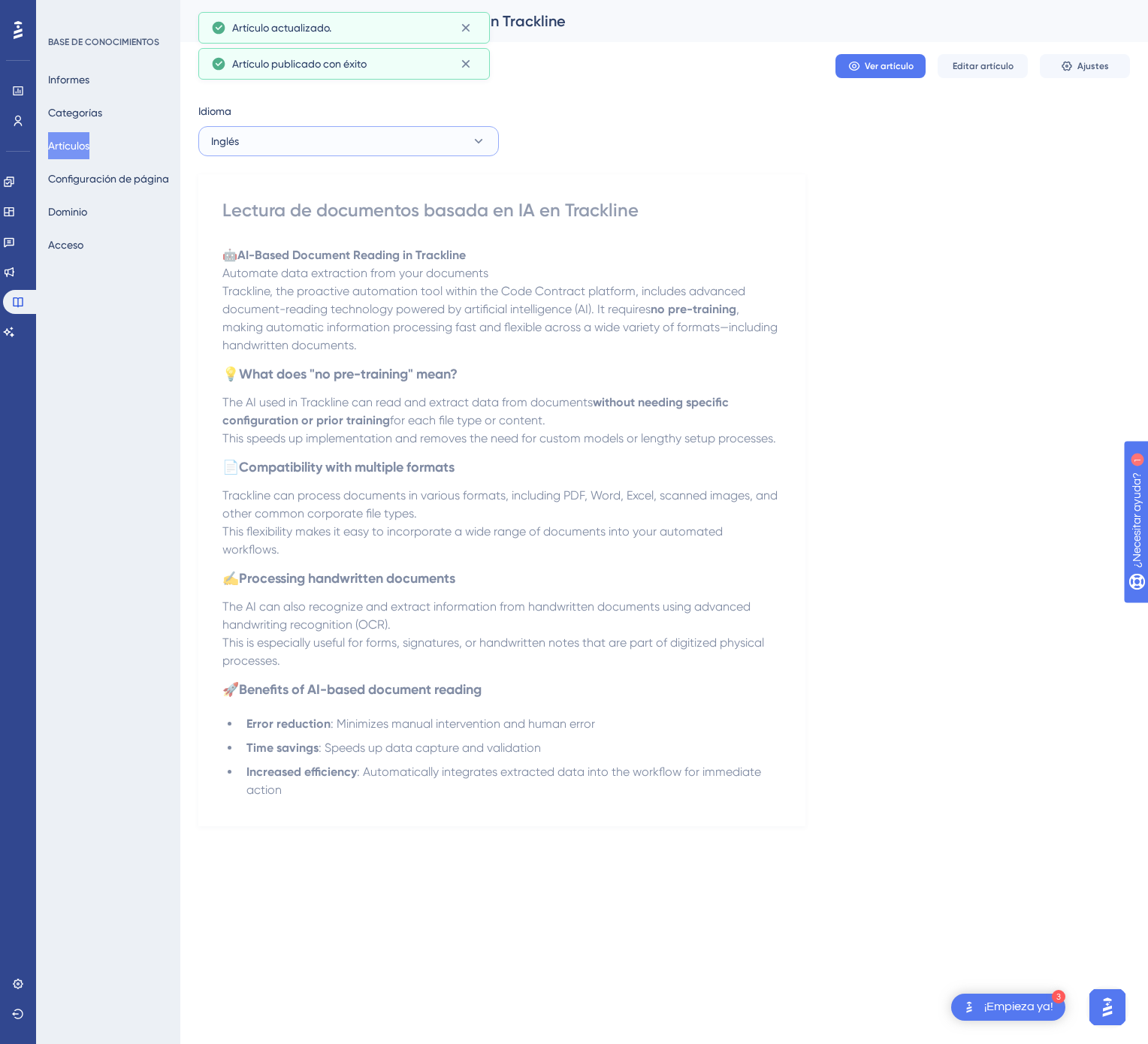
click at [326, 144] on button "Inglés" at bounding box center [348, 141] width 301 height 30
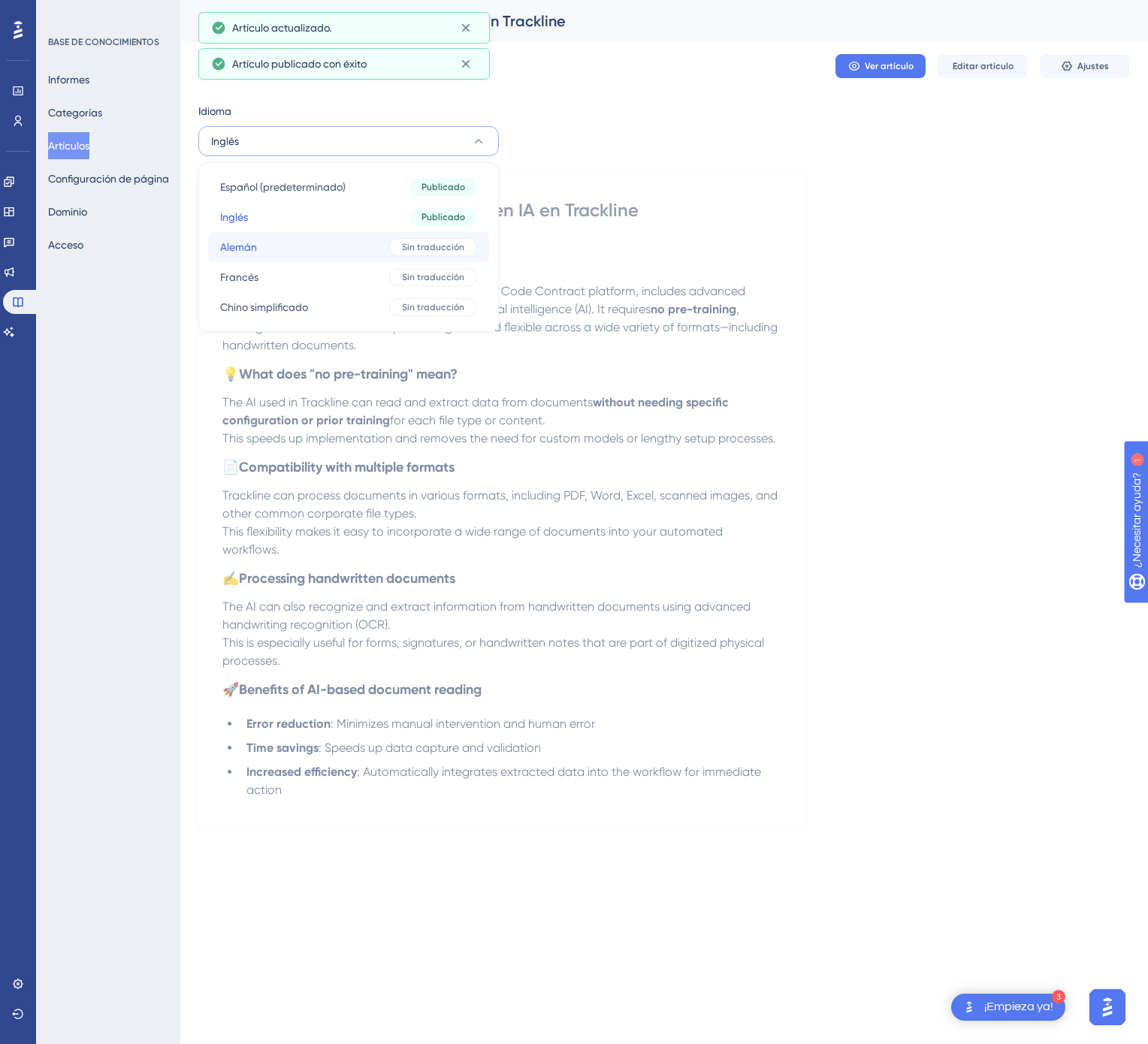
click at [315, 248] on button "Alemán Alemán Sin traducción" at bounding box center [348, 247] width 281 height 30
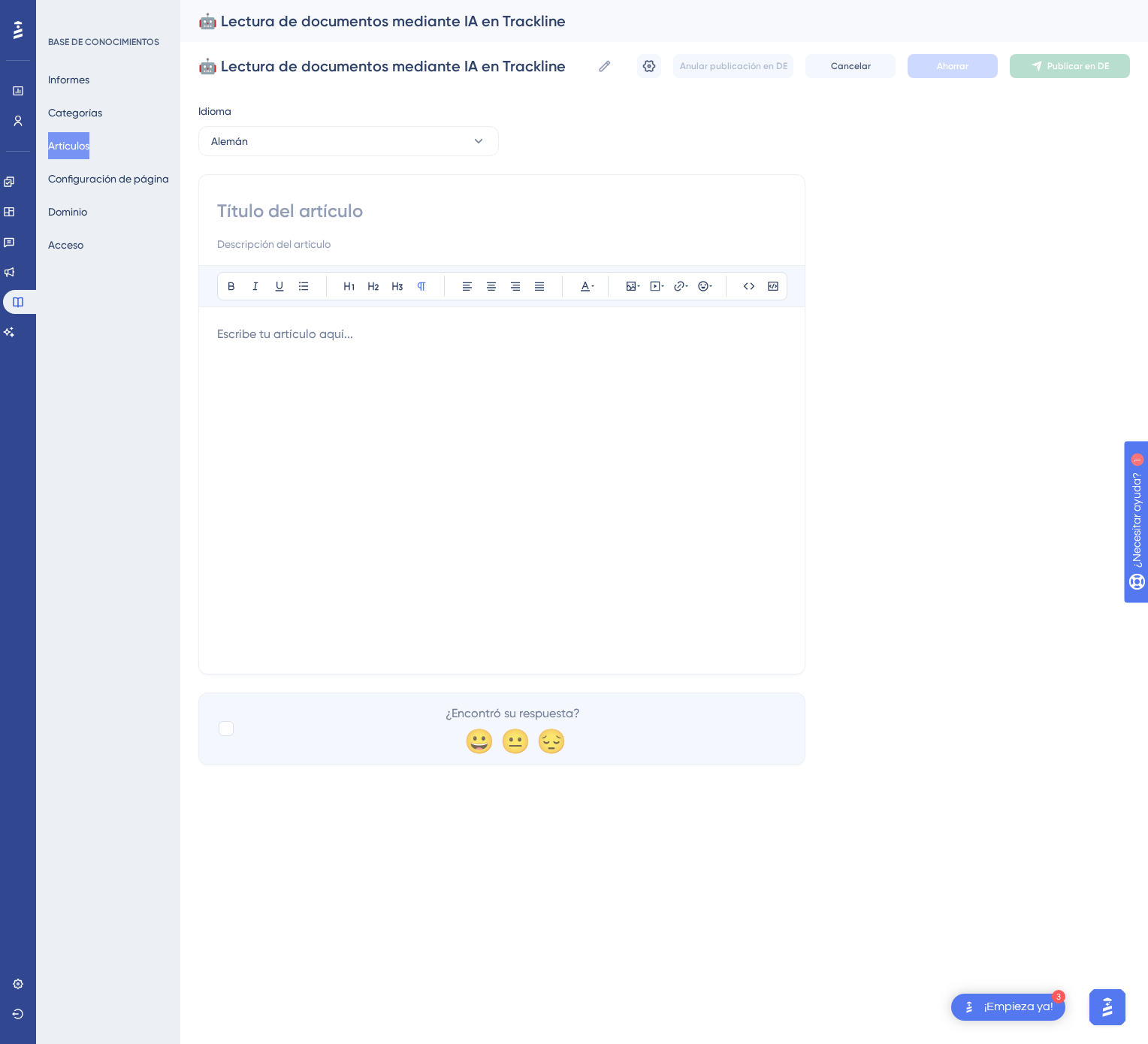
click at [392, 216] on input at bounding box center [502, 211] width 570 height 24
paste input "🤖 Dokumentenlesung per KI in Trackline"
type input "🤖 Dokumentenlesung per KI in Trackline"
click at [613, 360] on div at bounding box center [502, 491] width 570 height 331
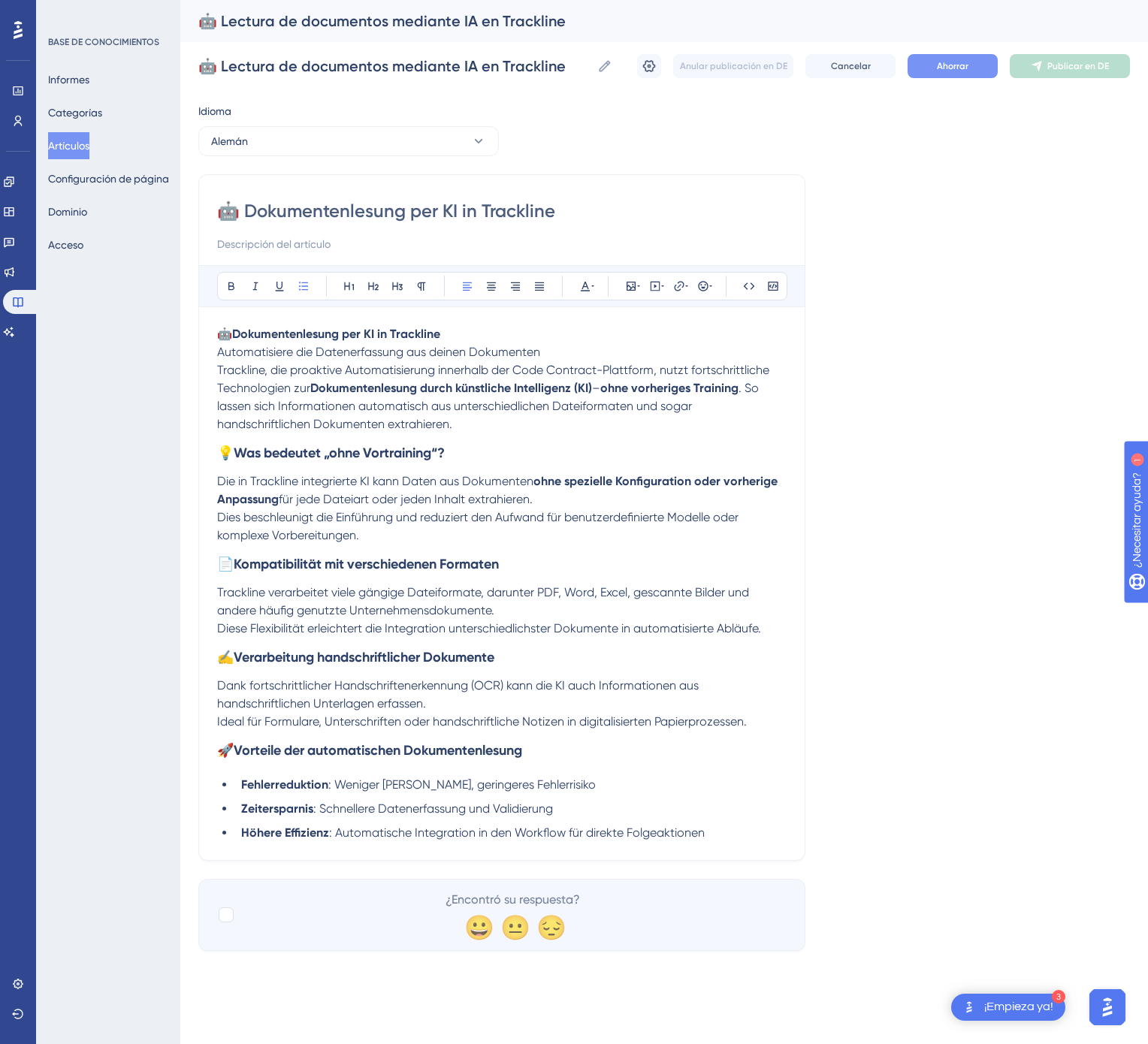
click at [956, 74] on button "Ahorrar" at bounding box center [952, 66] width 90 height 24
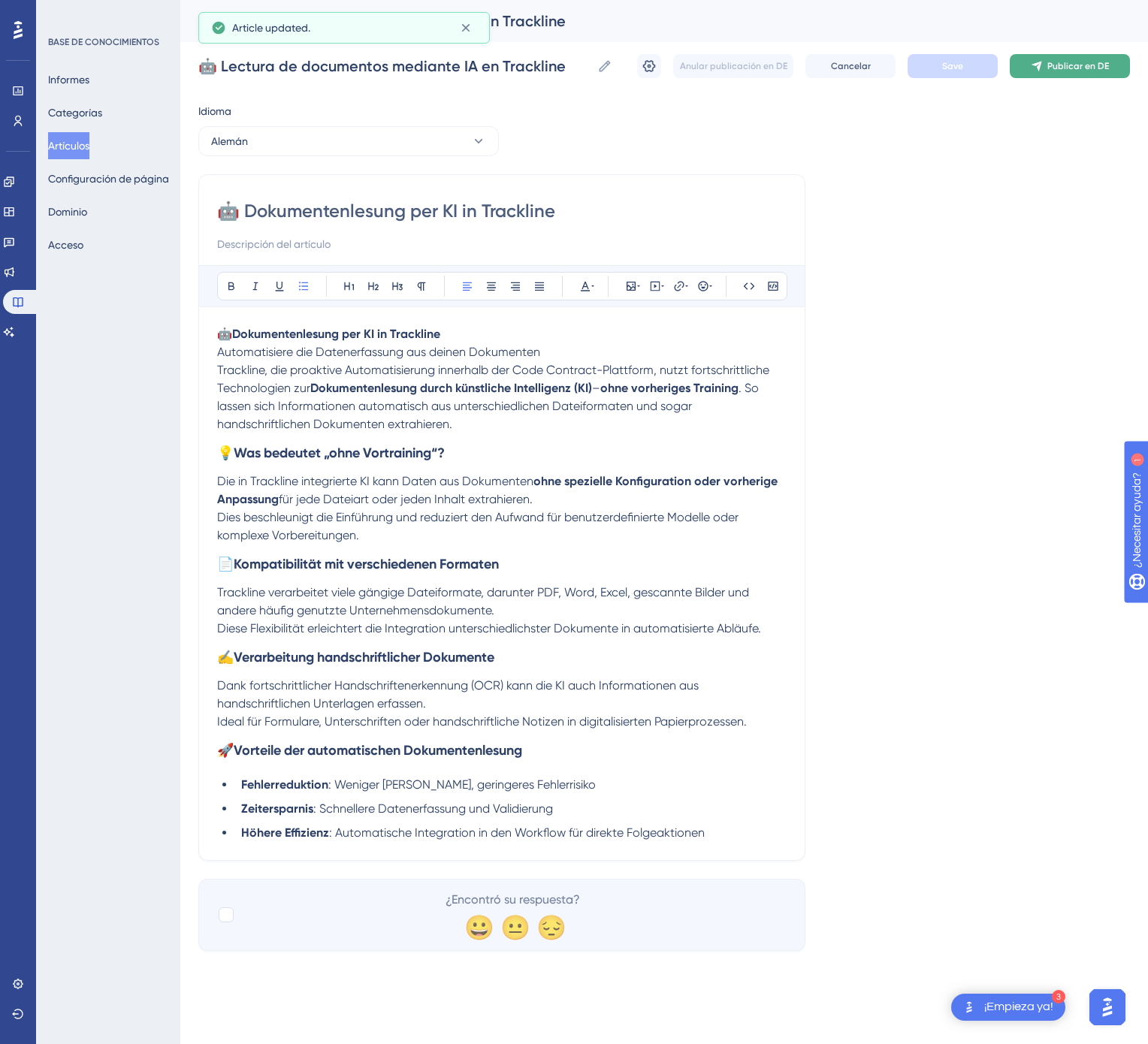
click at [1064, 61] on font "Publicar en DE" at bounding box center [1078, 66] width 62 height 11
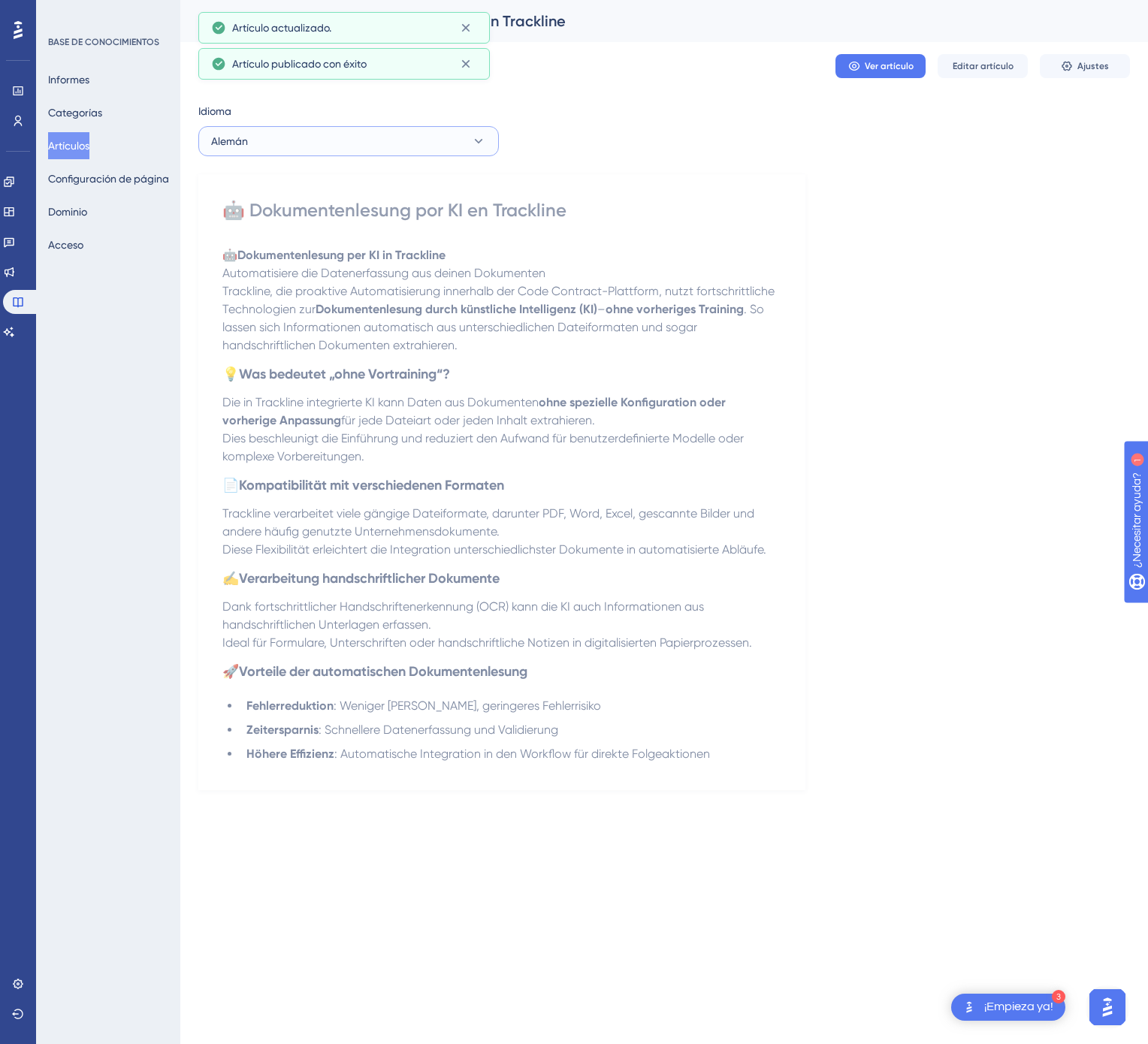
click at [436, 127] on button "Alemán" at bounding box center [348, 141] width 301 height 30
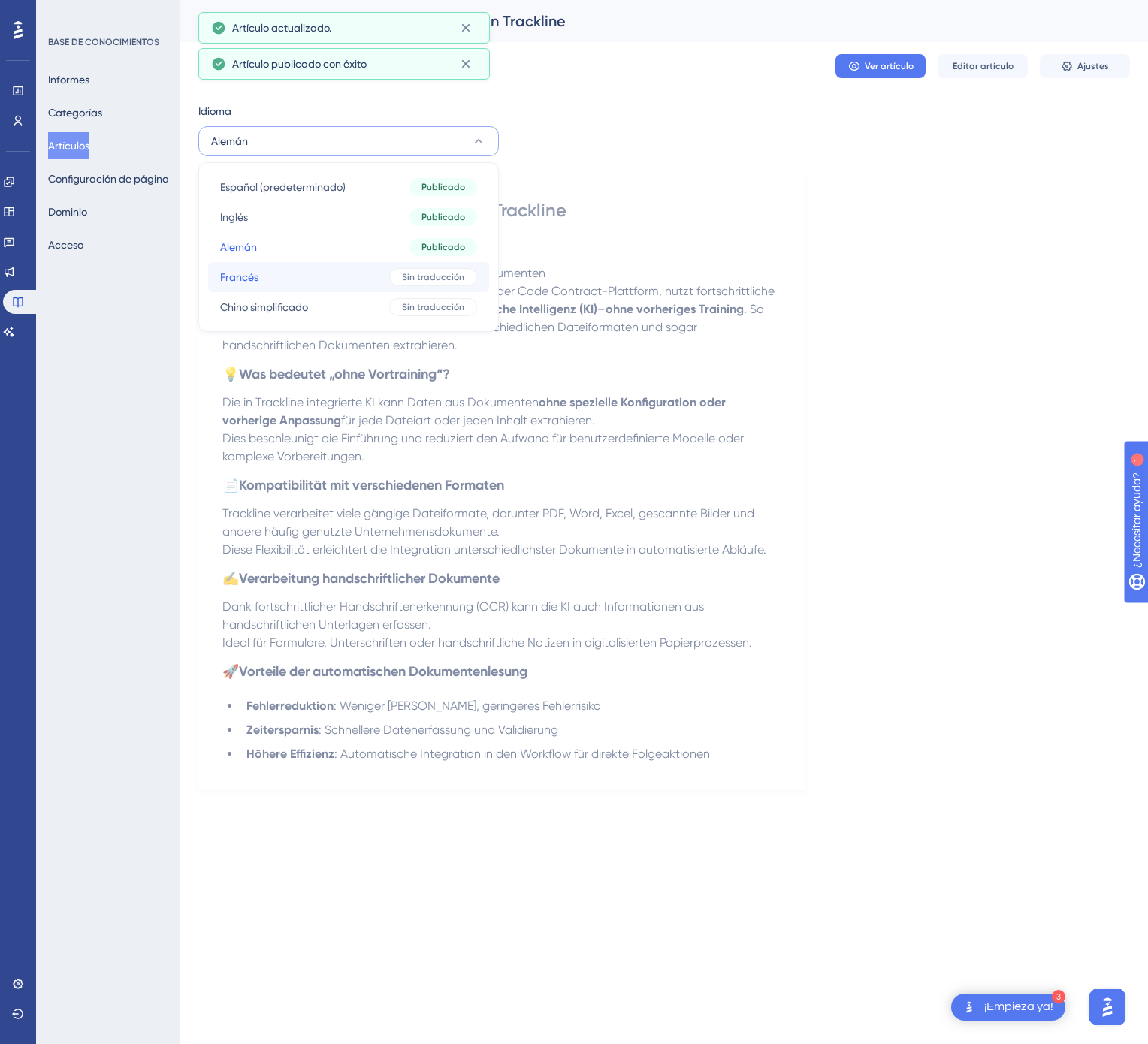
click at [420, 269] on div "Sin traducción" at bounding box center [433, 277] width 88 height 18
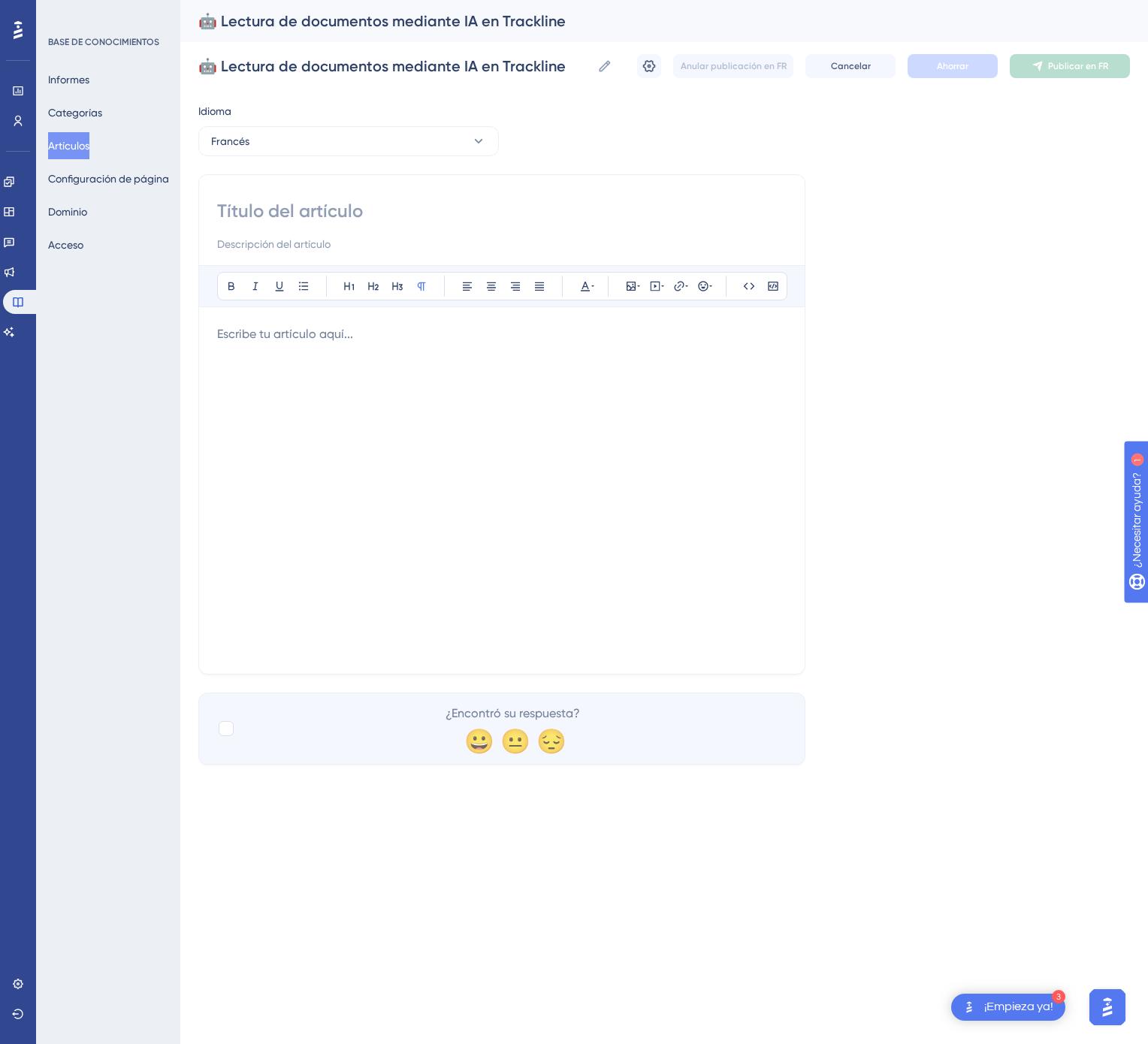
click at [392, 212] on input at bounding box center [502, 211] width 570 height 24
paste input "🤖 Lecture automatique de documents via IA dans Trackline"
type input "🤖 Lecture automatique de documents via IA dans Trackline"
click at [434, 492] on div at bounding box center [502, 491] width 570 height 331
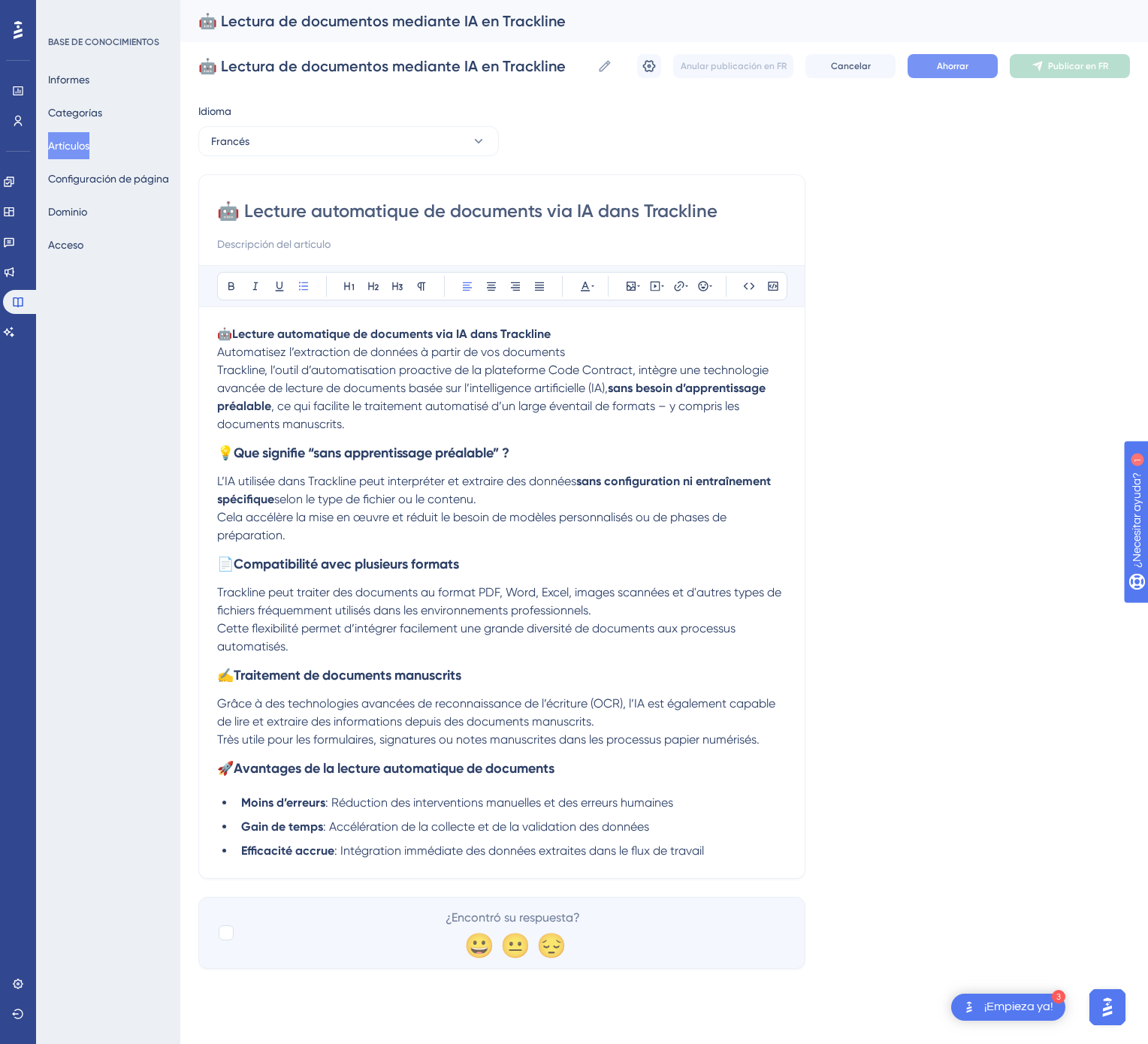
click at [980, 75] on button "Ahorrar" at bounding box center [952, 66] width 90 height 24
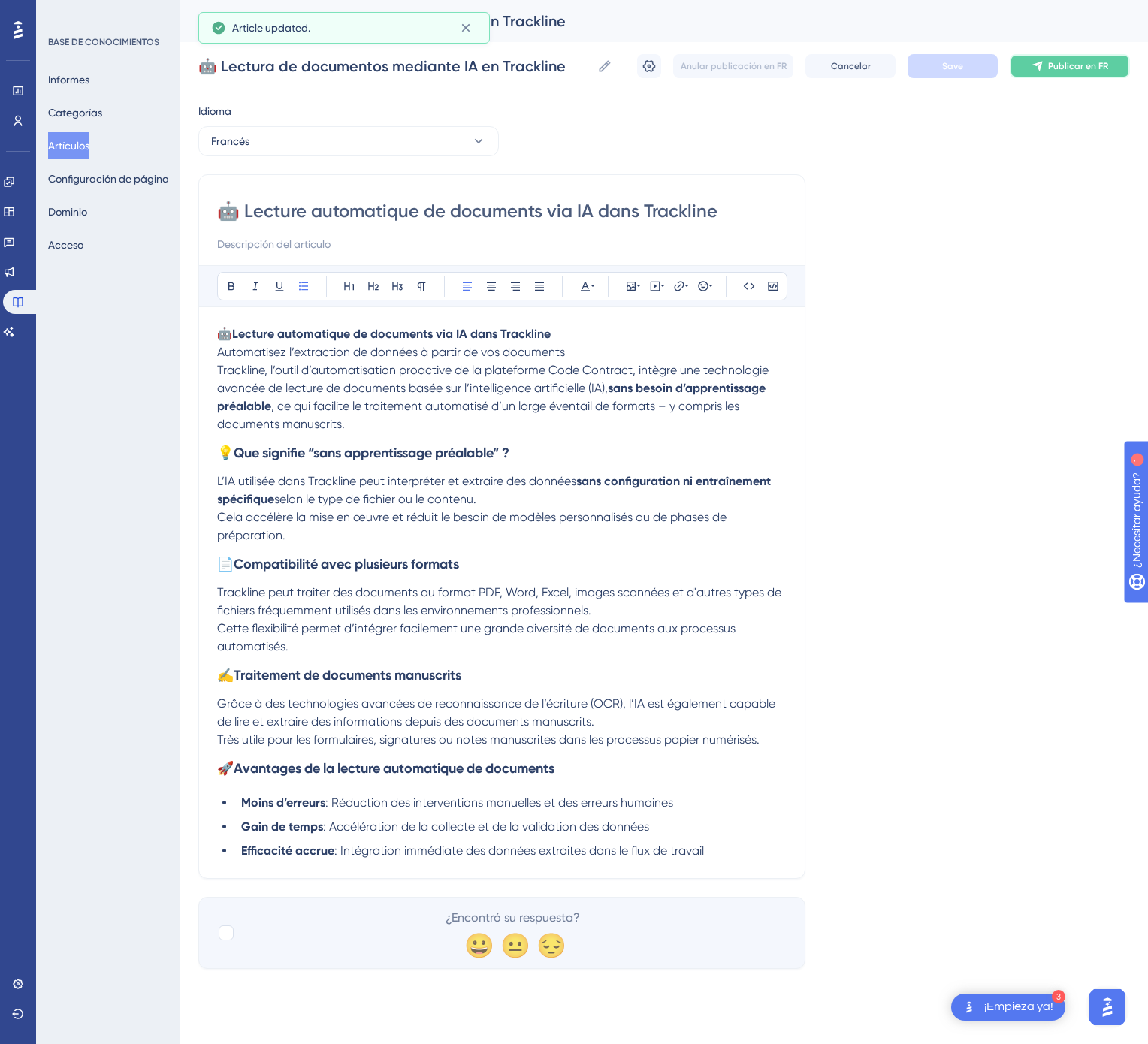
click at [1036, 67] on icon at bounding box center [1037, 66] width 12 height 12
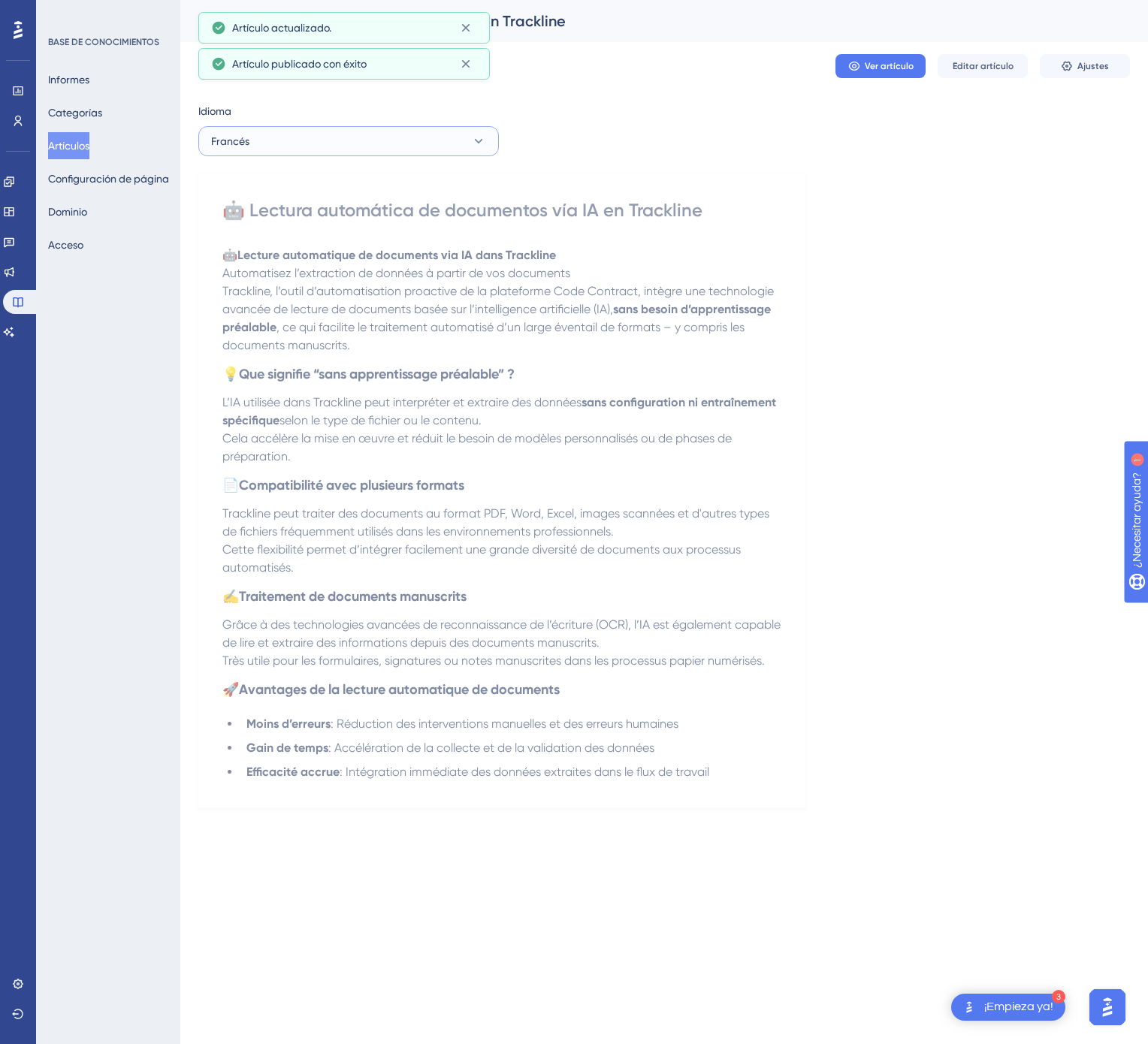
click at [350, 134] on button "Francés" at bounding box center [348, 141] width 301 height 30
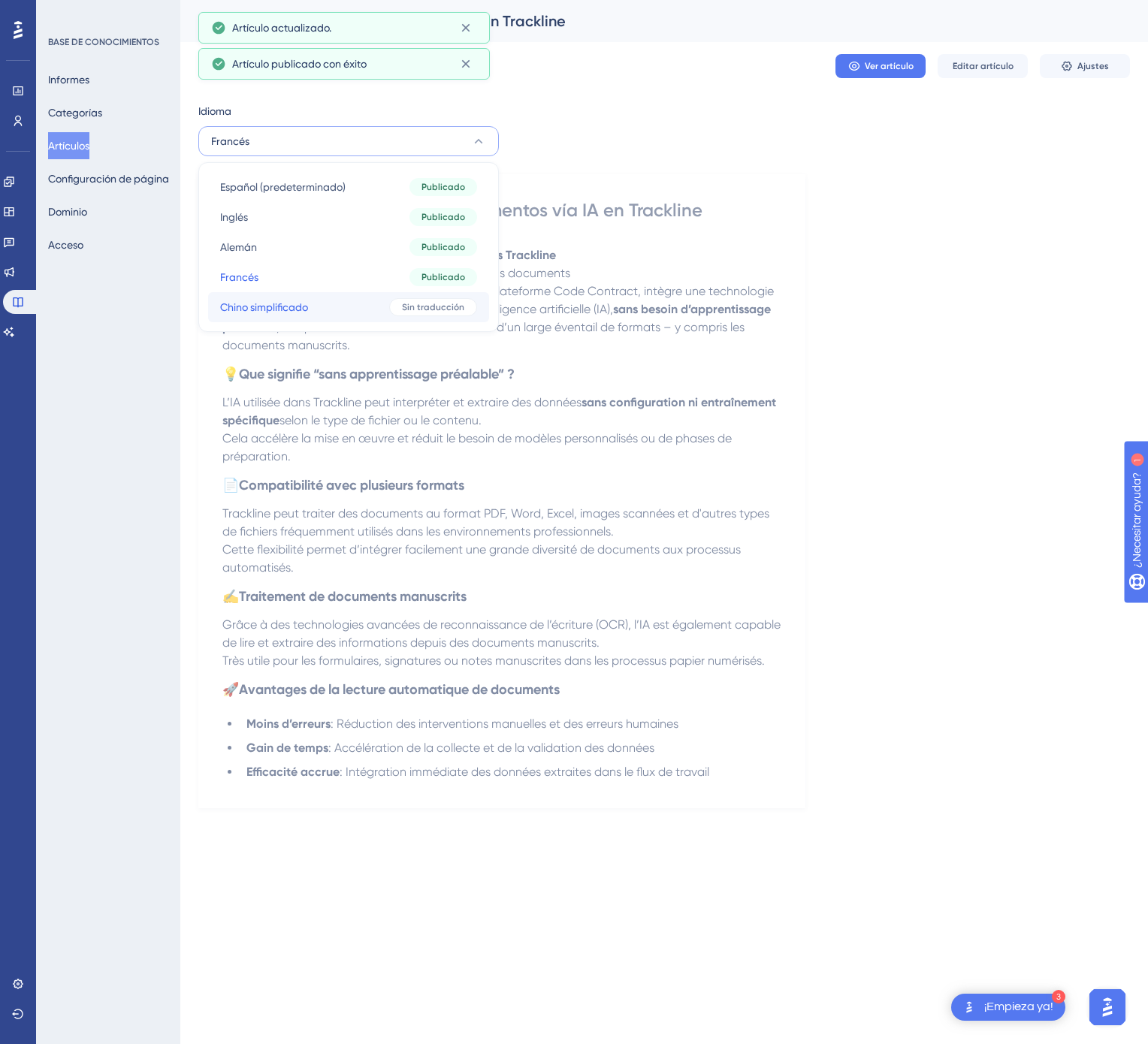
click at [351, 311] on button "Chino simplificado Chino simplificado Sin traducción" at bounding box center [348, 307] width 281 height 30
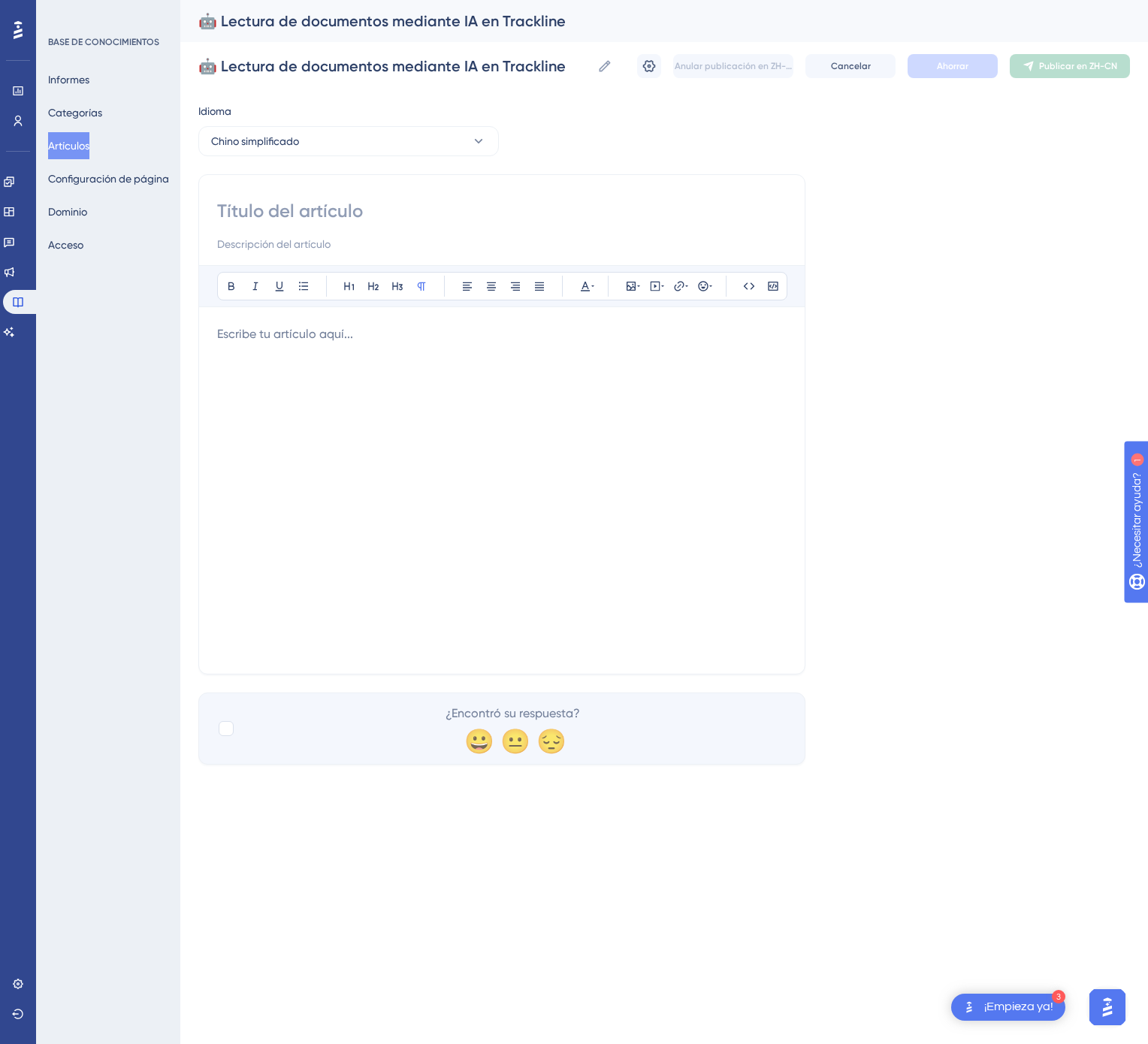
click at [432, 204] on input at bounding box center [502, 211] width 570 height 24
paste input "🤖 Trackline 中的 AI 文档读取功能"
type input "🤖 Trackline 中的 AI 文档读取功能"
click at [368, 465] on div at bounding box center [502, 491] width 570 height 331
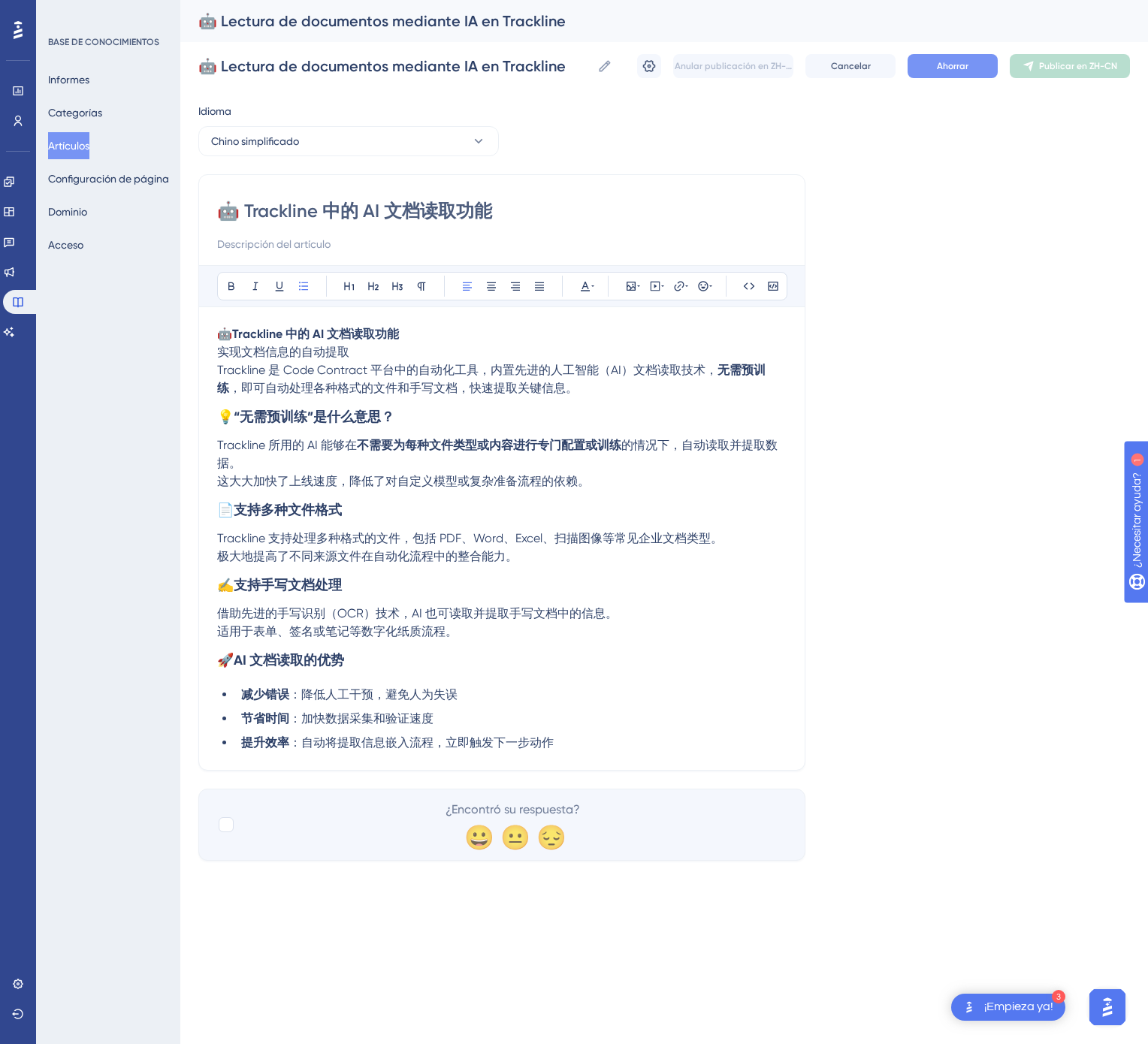
click at [952, 63] on font "Ahorrar" at bounding box center [953, 66] width 32 height 11
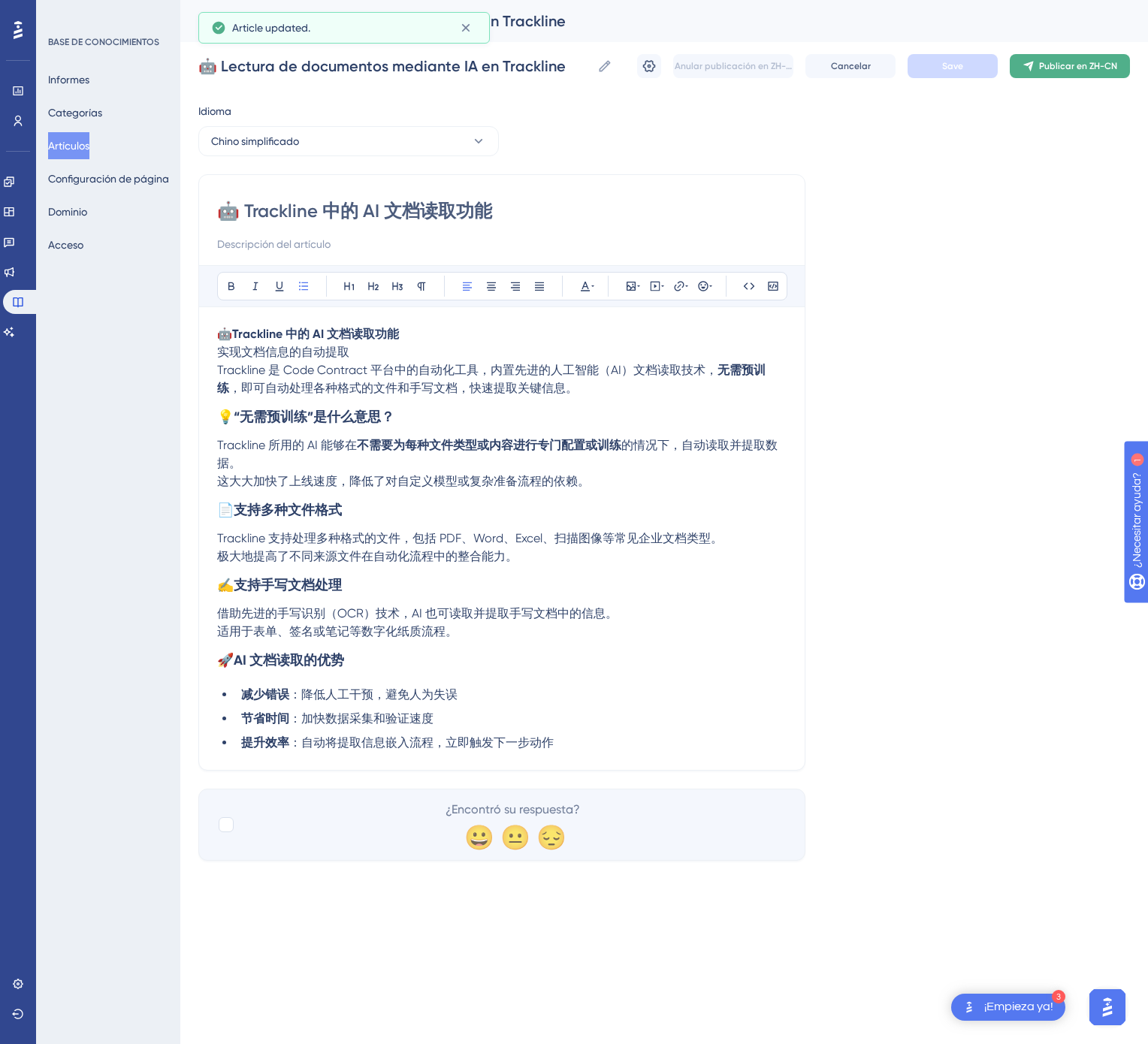
click at [1085, 61] on font "Publicar en ZH-CN" at bounding box center [1078, 66] width 78 height 11
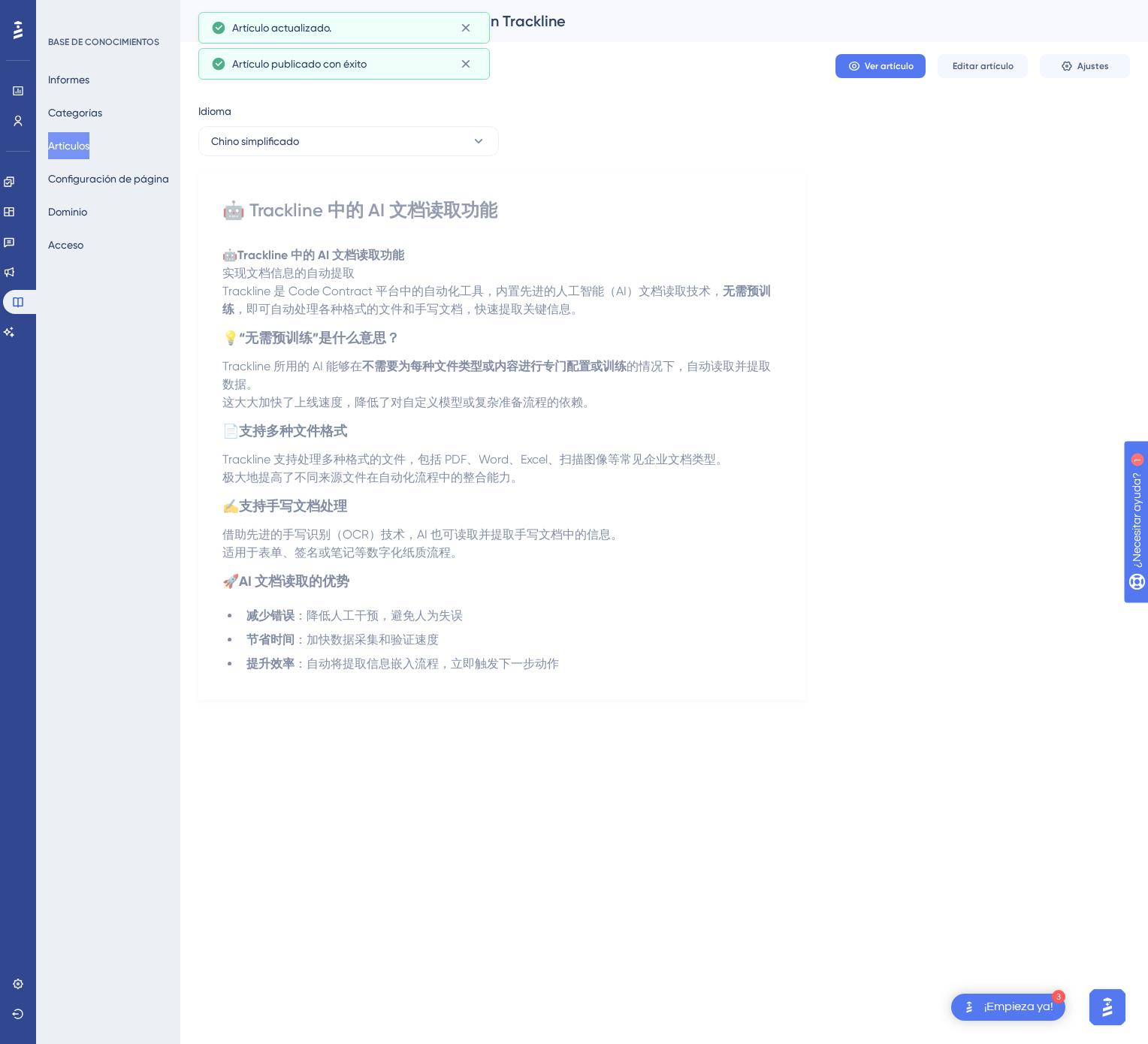
click at [89, 152] on font "Artículos" at bounding box center [68, 146] width 41 height 18
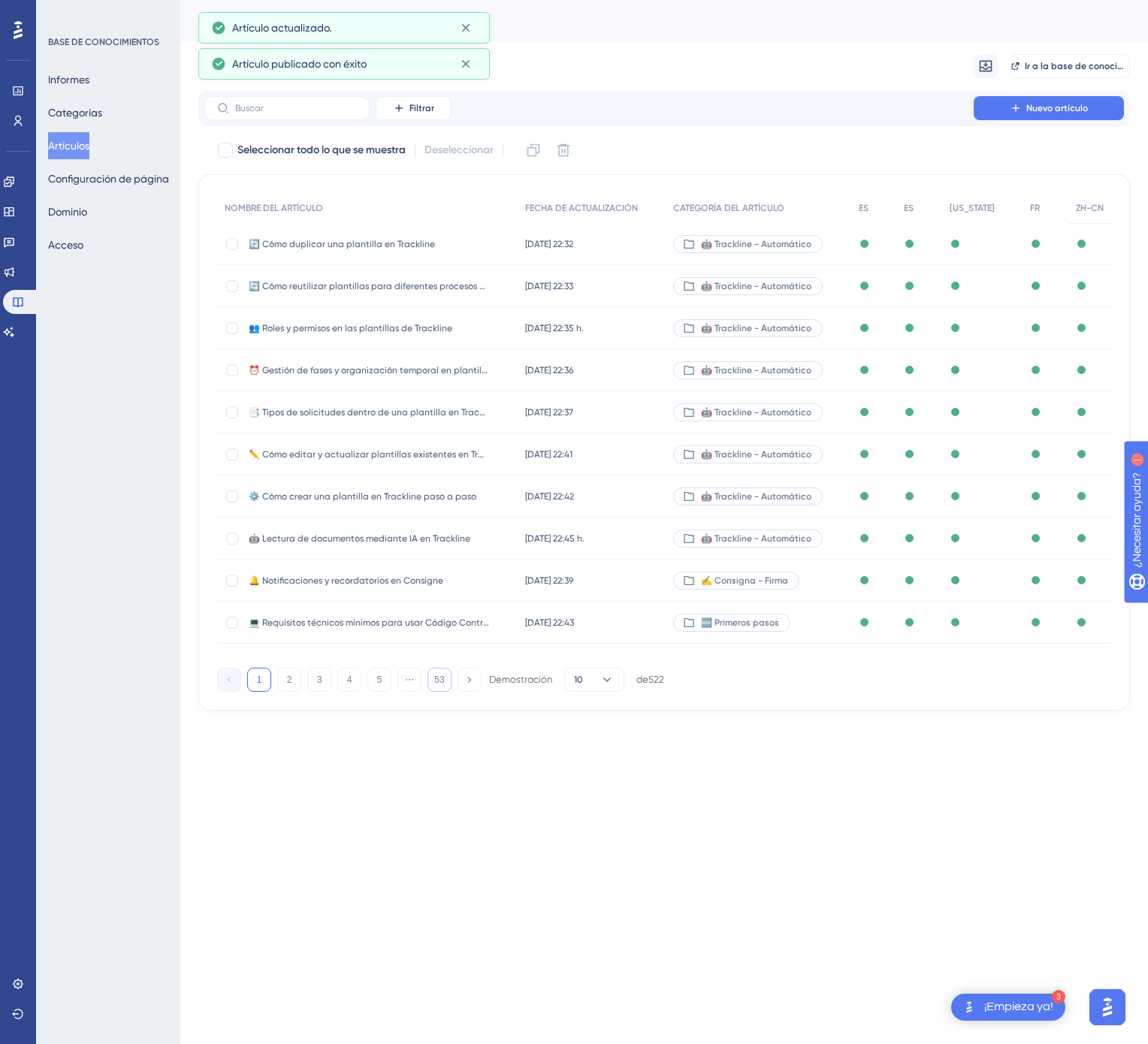
click at [435, 680] on font "53" at bounding box center [440, 679] width 10 height 11
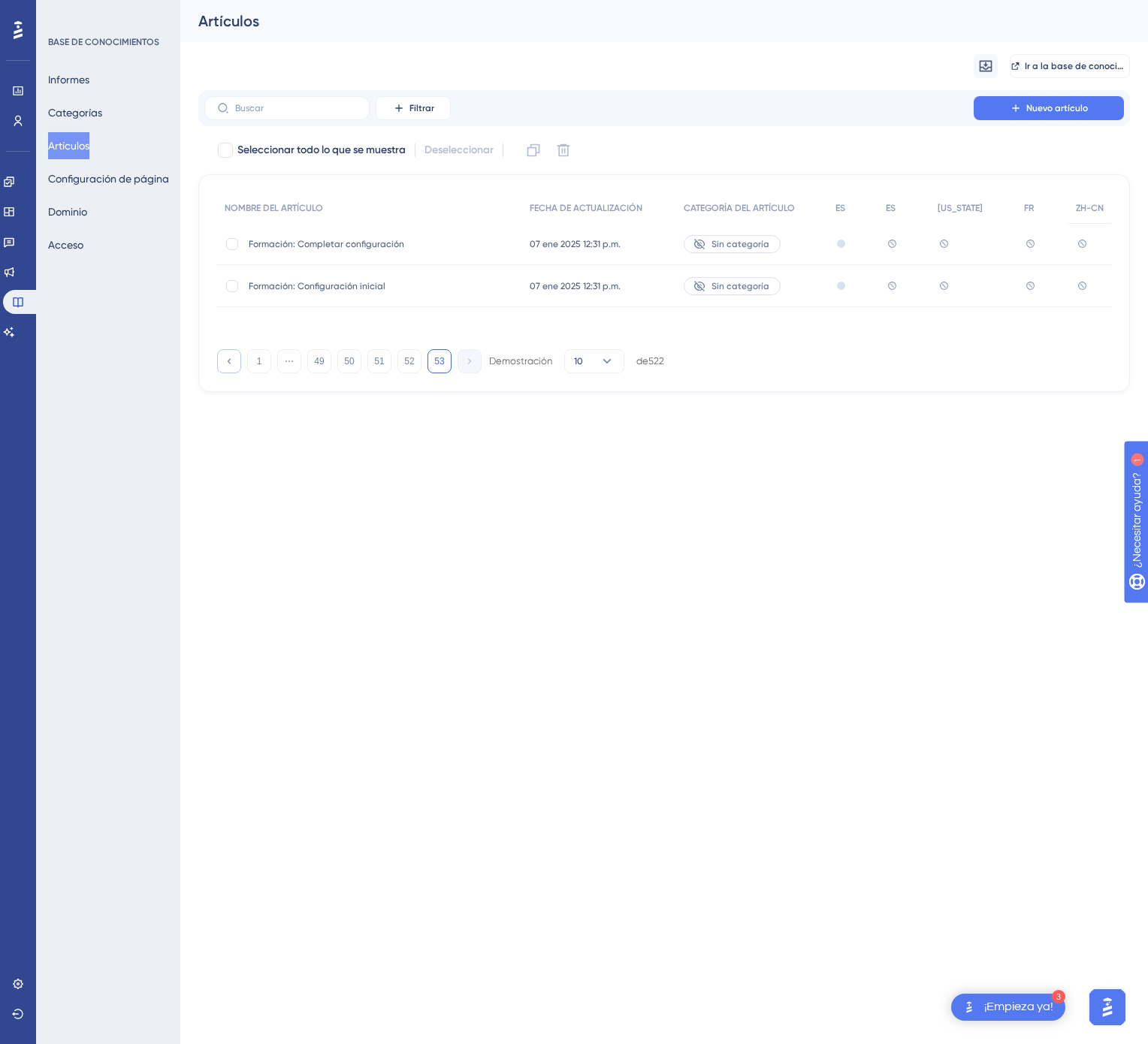
click at [232, 362] on icon at bounding box center [229, 361] width 10 height 10
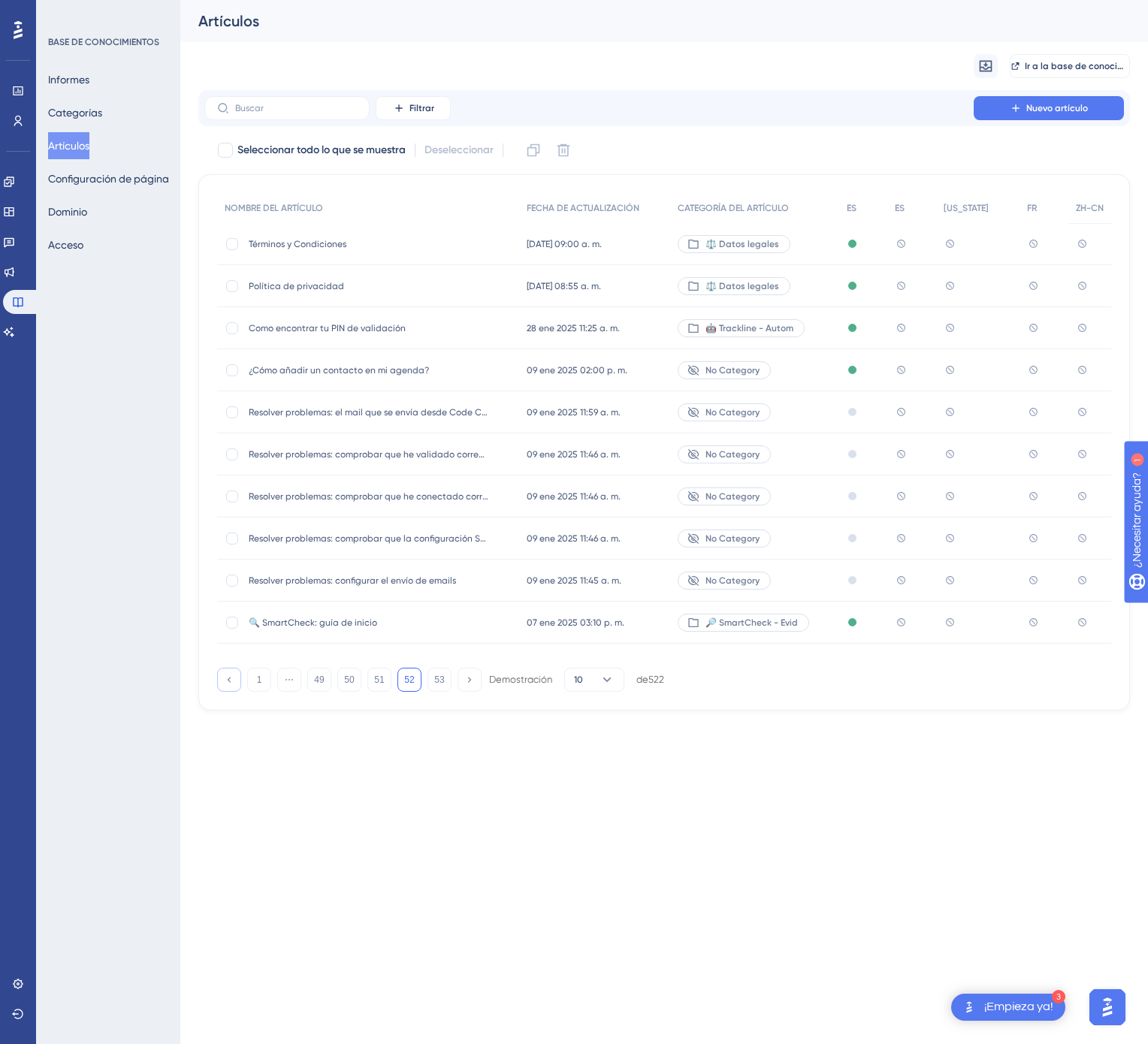
click at [232, 363] on div at bounding box center [232, 370] width 15 height 15
checkbox input "false"
click at [354, 676] on font "50" at bounding box center [349, 679] width 10 height 11
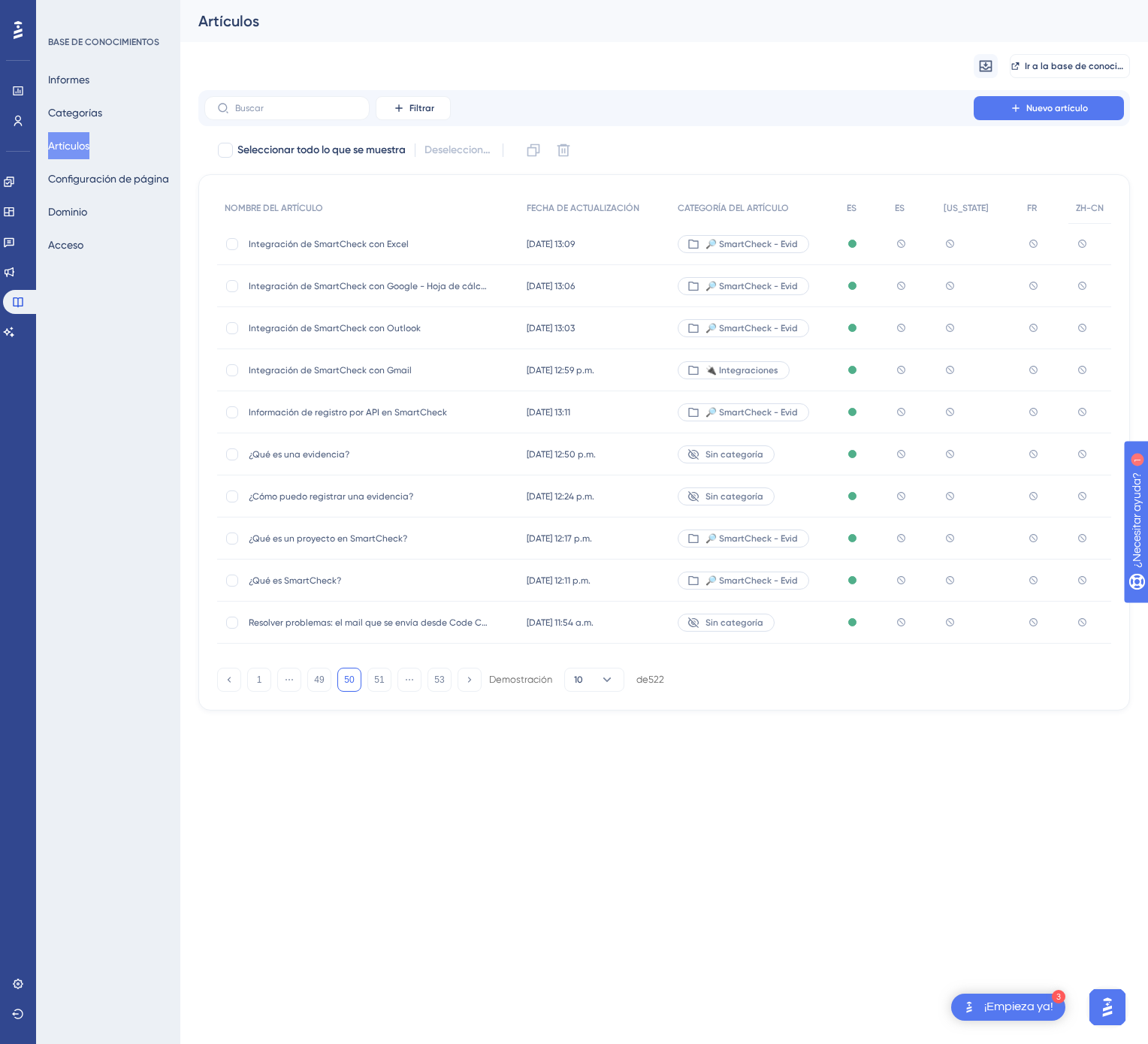
click at [357, 677] on button "50" at bounding box center [350, 679] width 24 height 24
click at [331, 679] on button "49" at bounding box center [320, 679] width 24 height 24
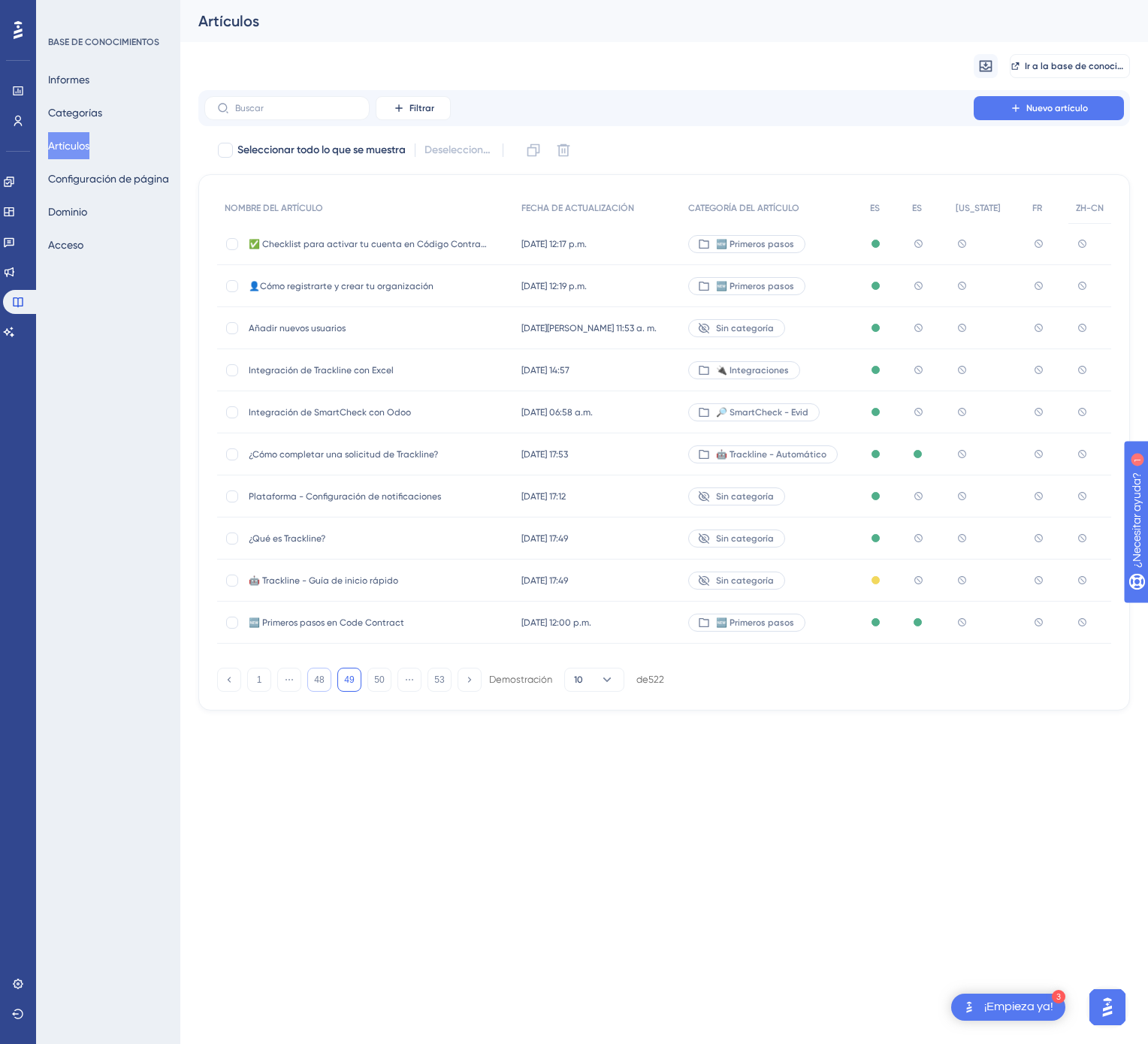
click at [326, 679] on button "48" at bounding box center [320, 679] width 24 height 24
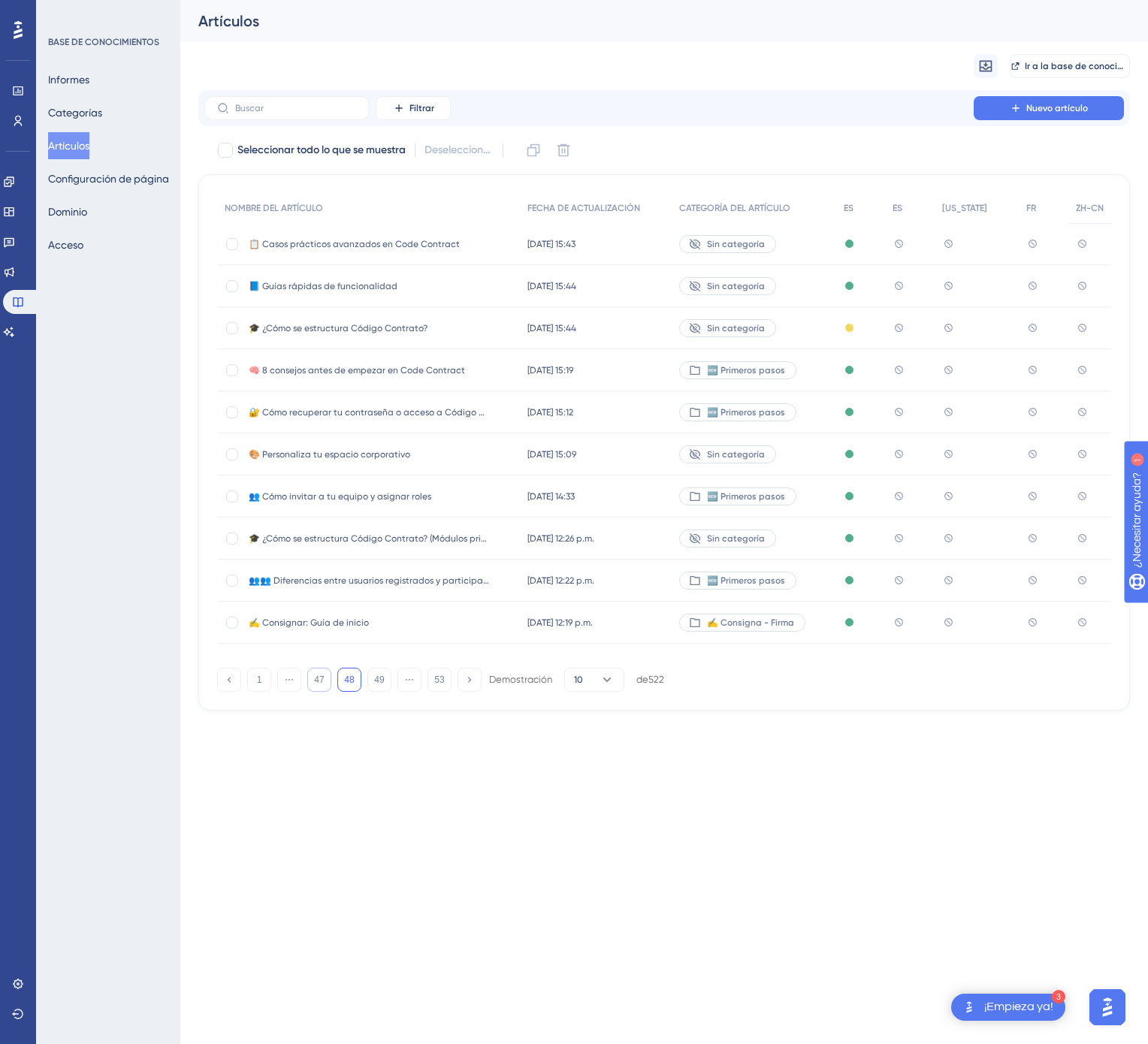
click at [326, 679] on button "47" at bounding box center [320, 679] width 24 height 24
click at [326, 679] on button "46" at bounding box center [320, 679] width 24 height 24
click at [326, 679] on button "45" at bounding box center [320, 679] width 24 height 24
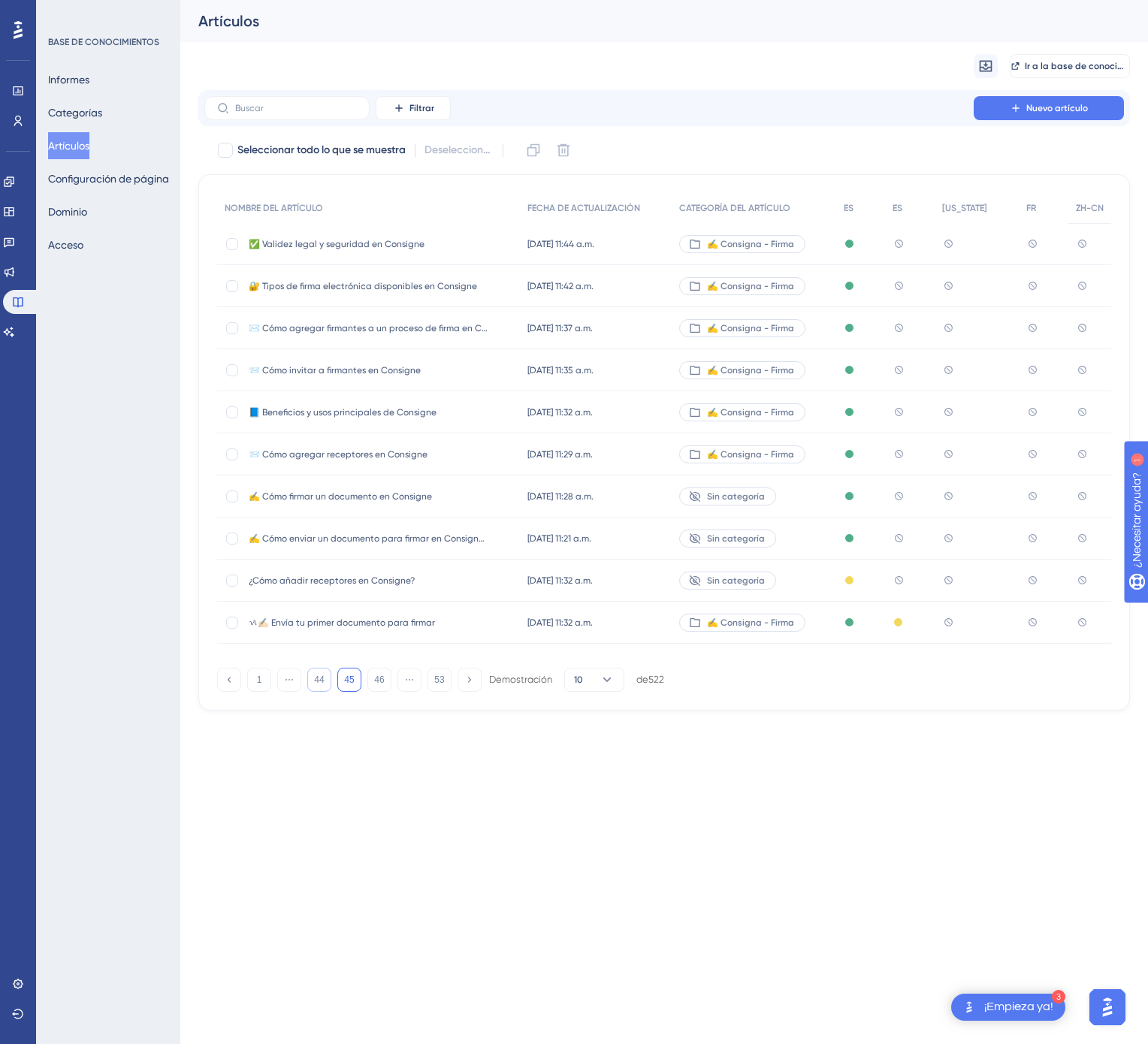
click at [328, 680] on button "44" at bounding box center [320, 679] width 24 height 24
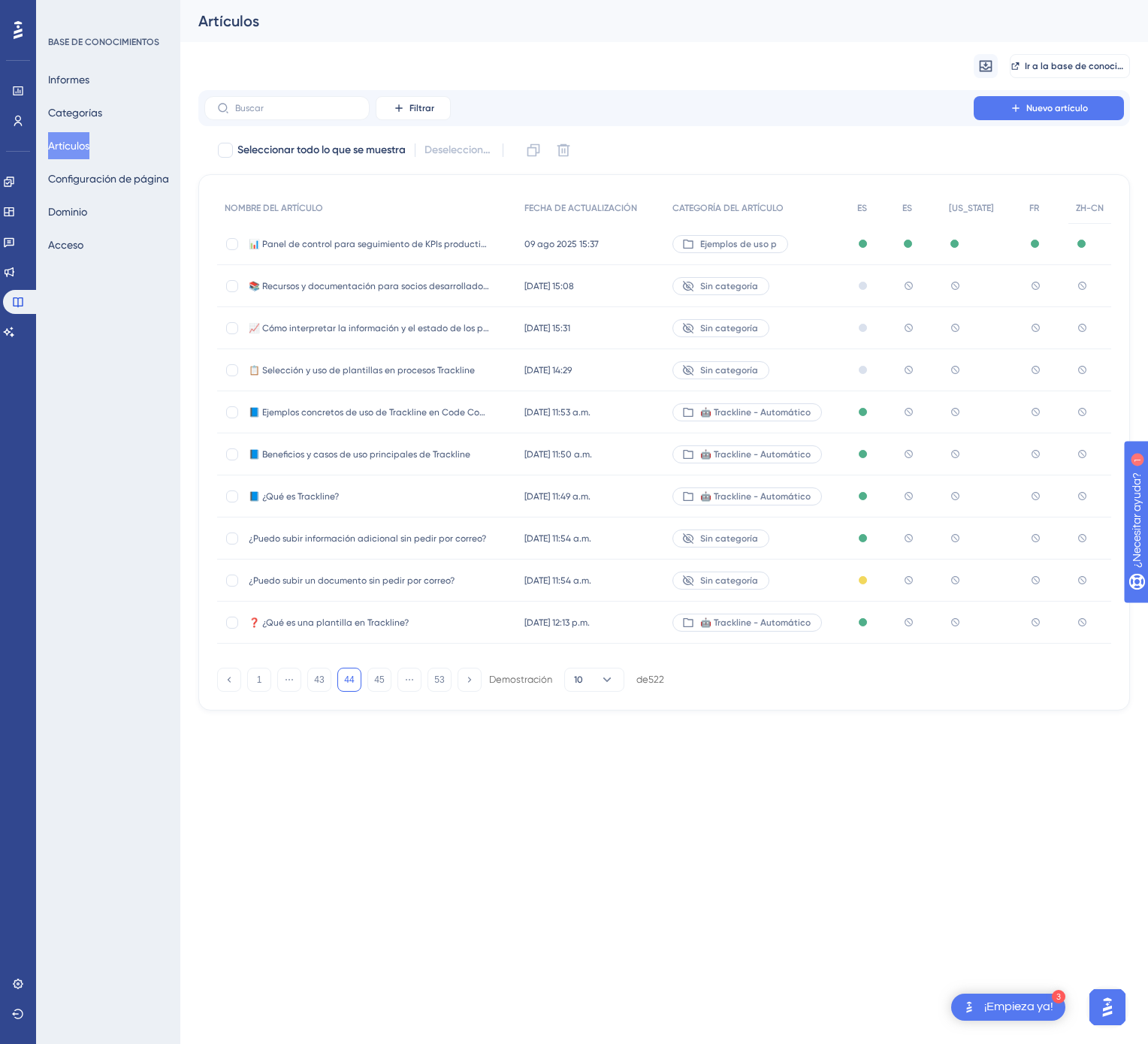
click at [834, 420] on div "🤖 Trackline - Automático" at bounding box center [756, 413] width 185 height 42
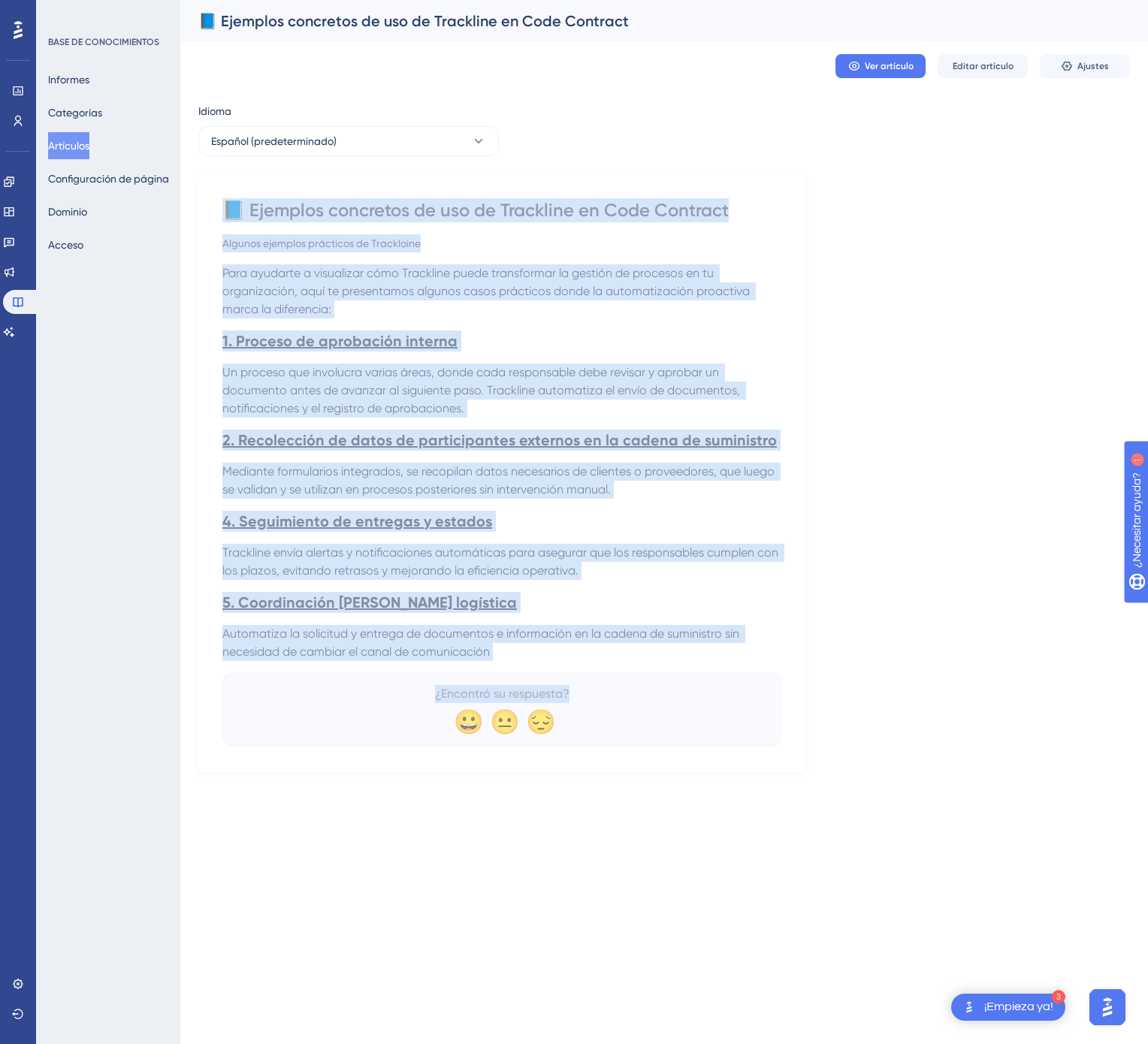
drag, startPoint x: 229, startPoint y: 204, endPoint x: 585, endPoint y: 685, distance: 598.4
click at [585, 685] on div "📘 Ejemplos concretos de uso de Trackline en Code Contract Algunos ejemplos prác…" at bounding box center [502, 471] width 559 height 546
click at [412, 134] on button "Español (predeterminado)" at bounding box center [348, 141] width 301 height 30
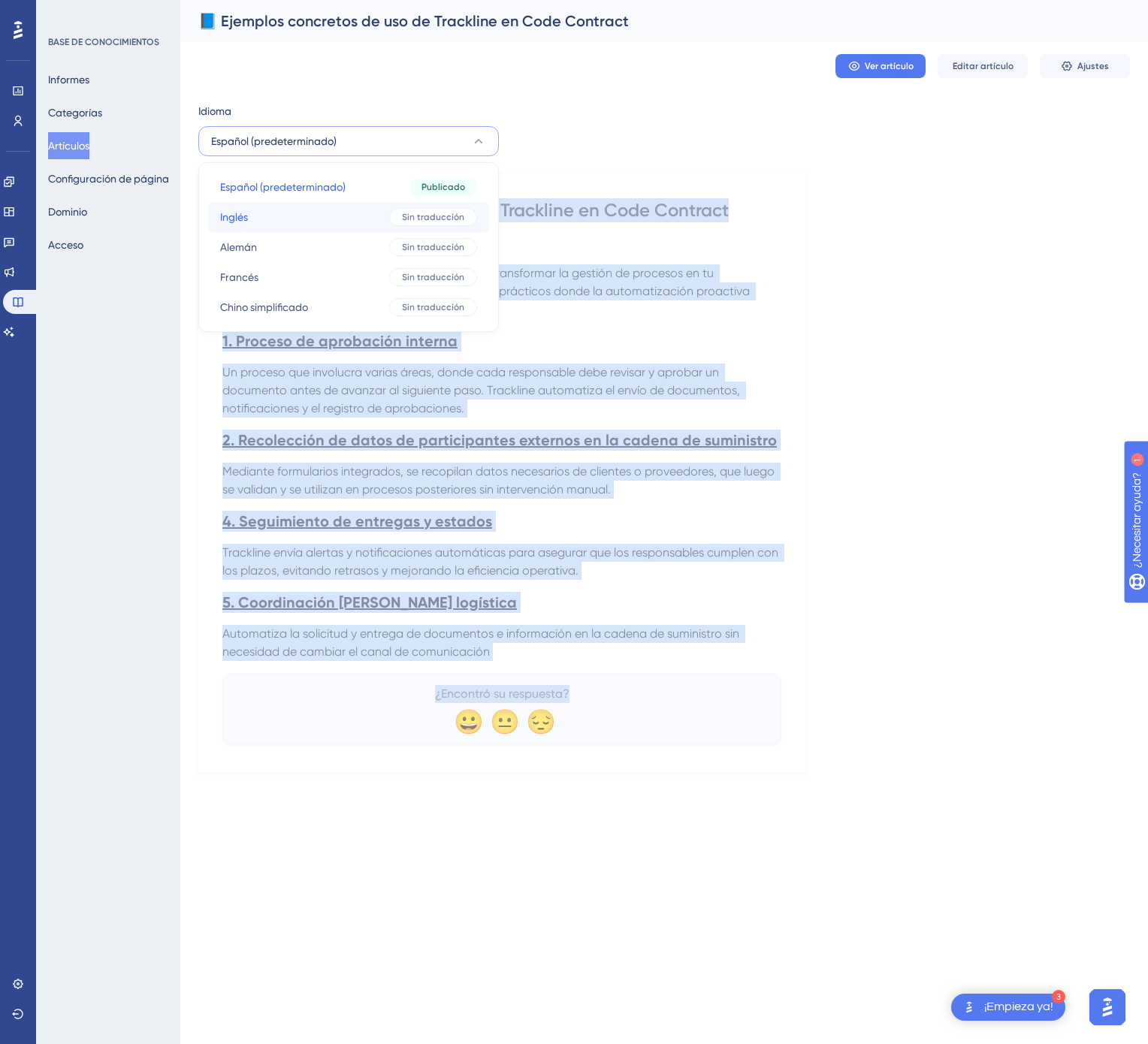
click at [404, 216] on font "Sin traducción" at bounding box center [433, 217] width 62 height 11
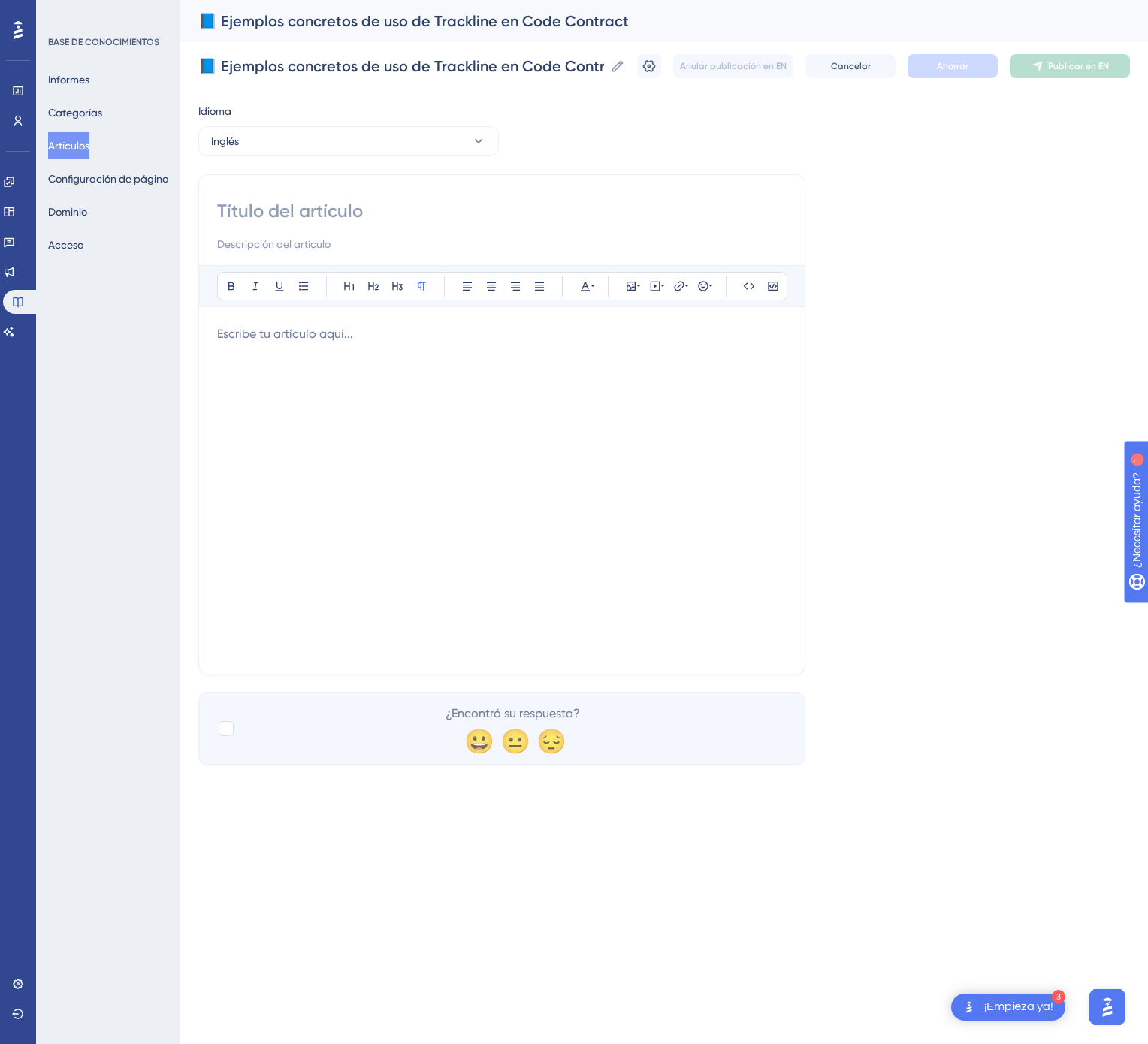
click at [444, 209] on input at bounding box center [502, 211] width 570 height 24
paste input "📘 Concrete Examples of Trackline Use in Code Contract"
type input "📘 Concrete Examples of Trackline Use in Code Contract"
click at [500, 489] on div at bounding box center [502, 491] width 570 height 331
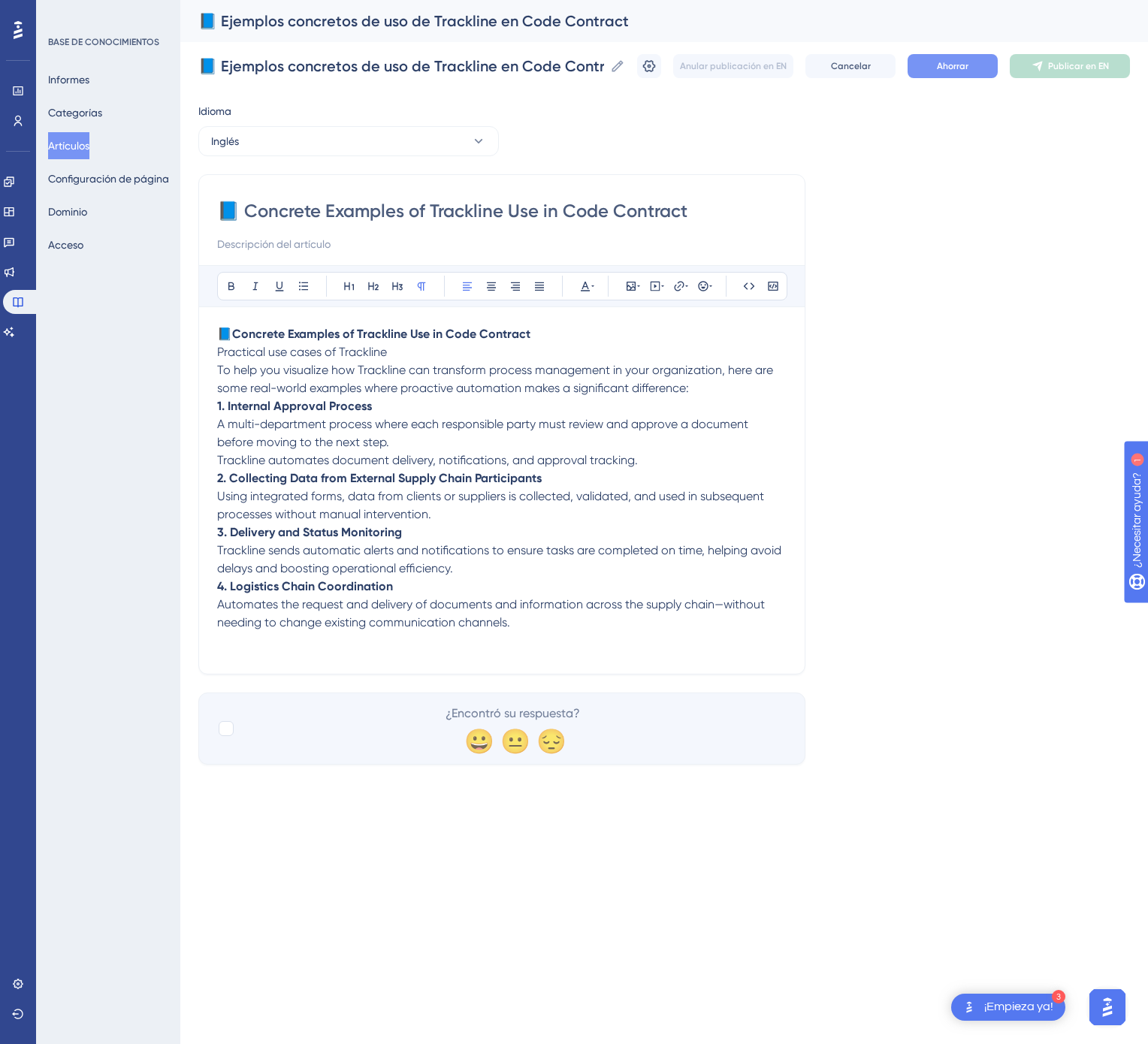
click at [967, 62] on font "Ahorrar" at bounding box center [953, 66] width 32 height 11
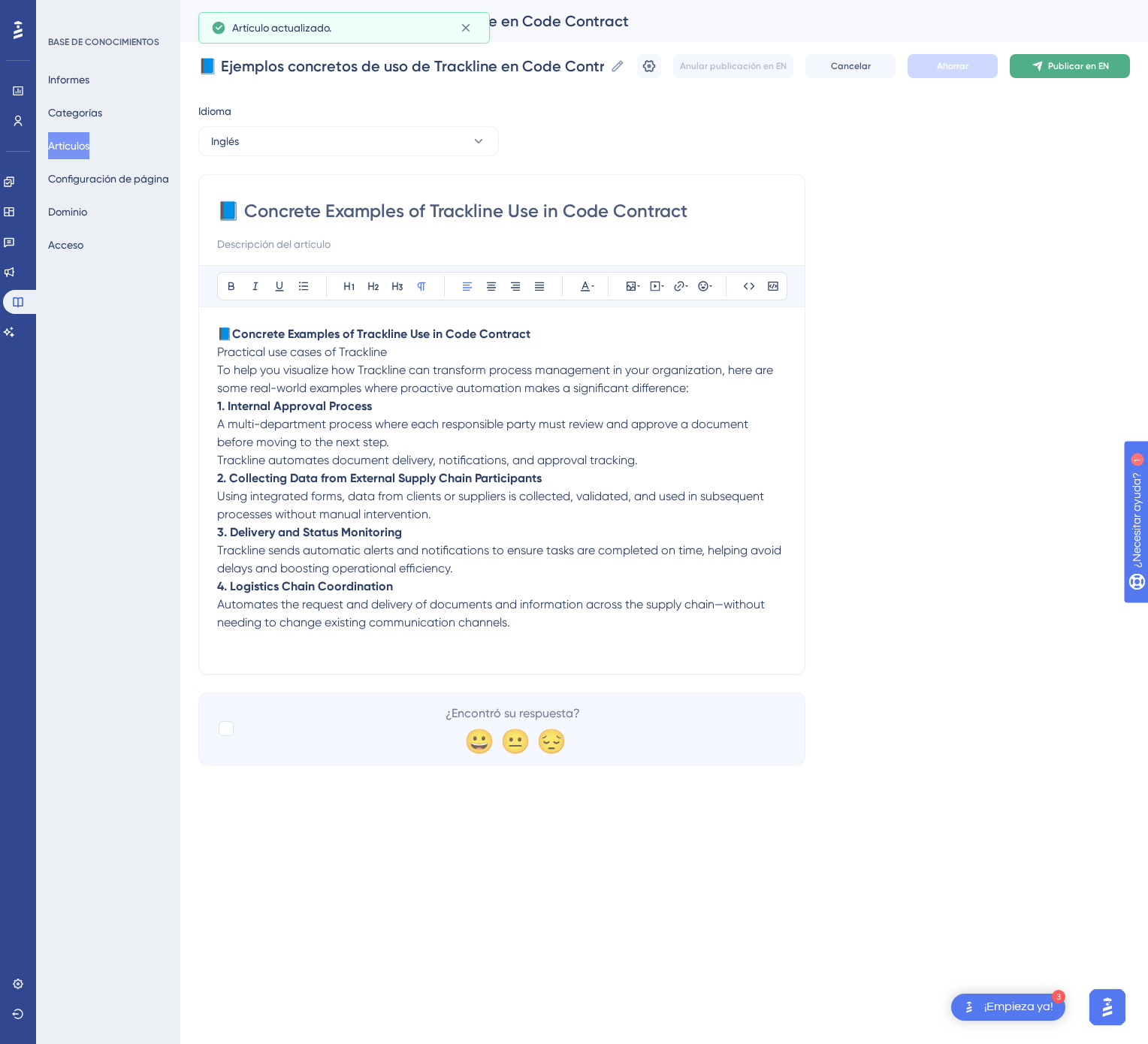
click at [1079, 61] on font "Publicar en EN" at bounding box center [1078, 66] width 61 height 11
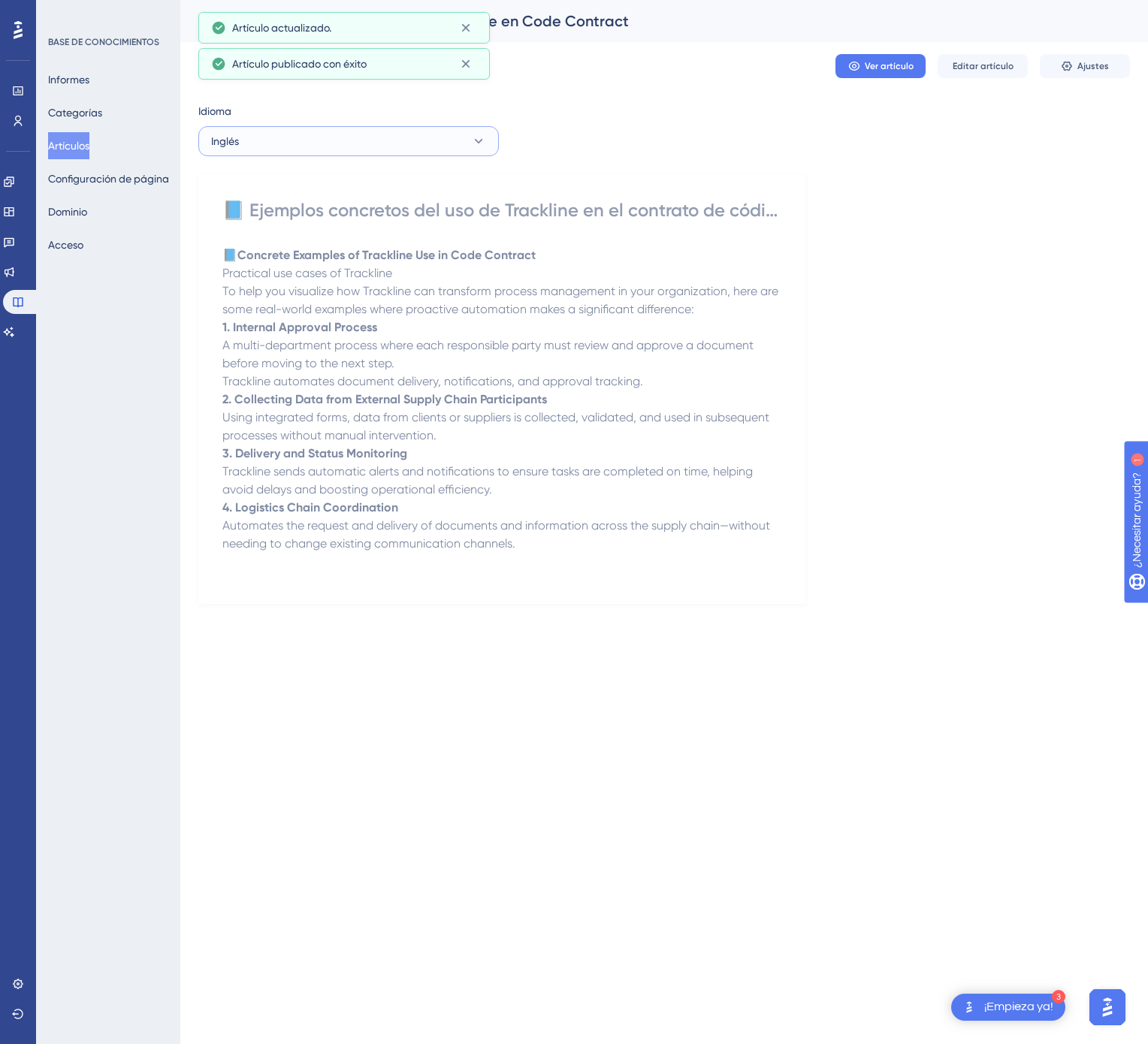
click at [456, 137] on button "Inglés" at bounding box center [348, 141] width 301 height 30
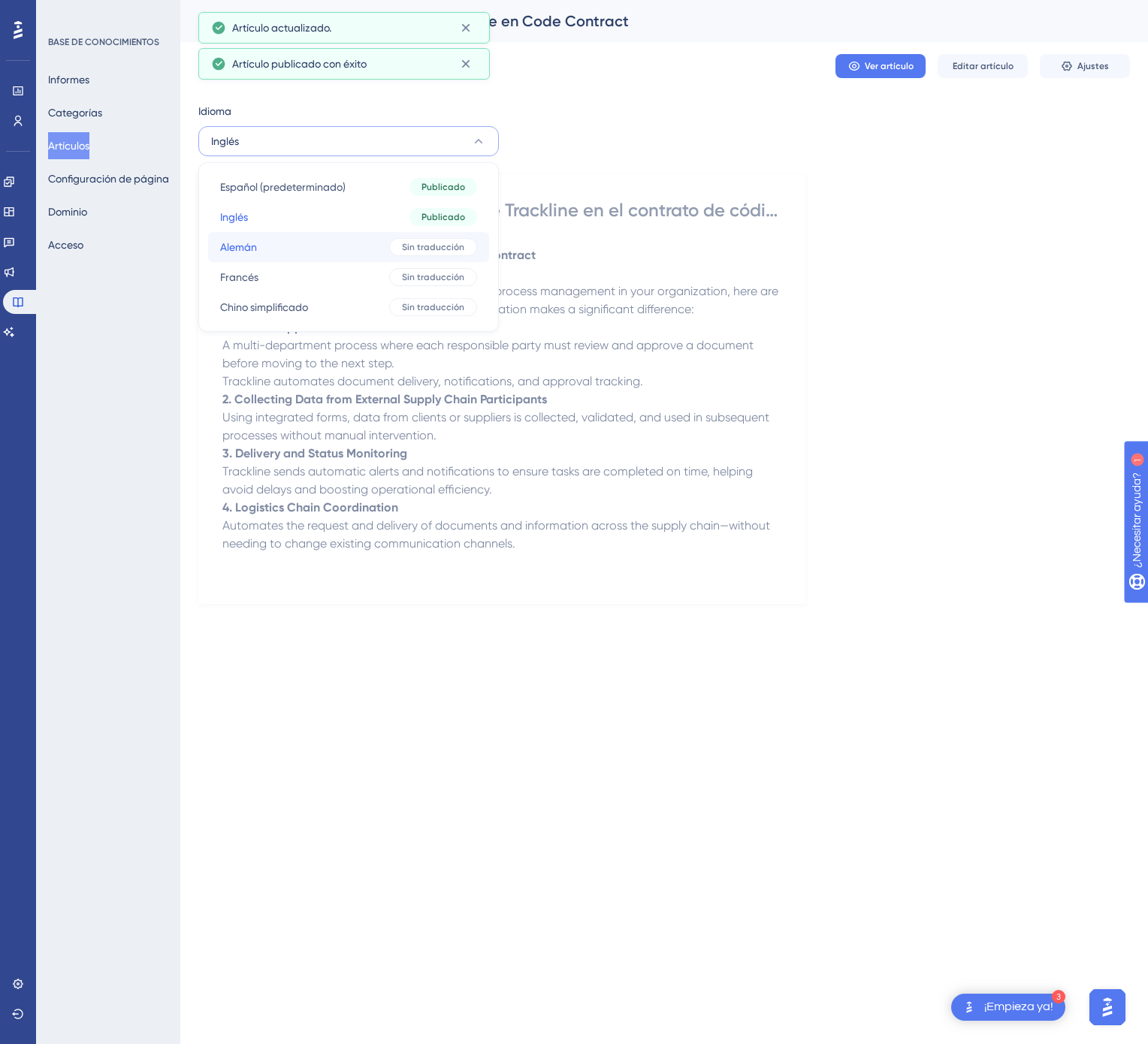
click at [405, 242] on font "Sin traducción" at bounding box center [433, 247] width 62 height 11
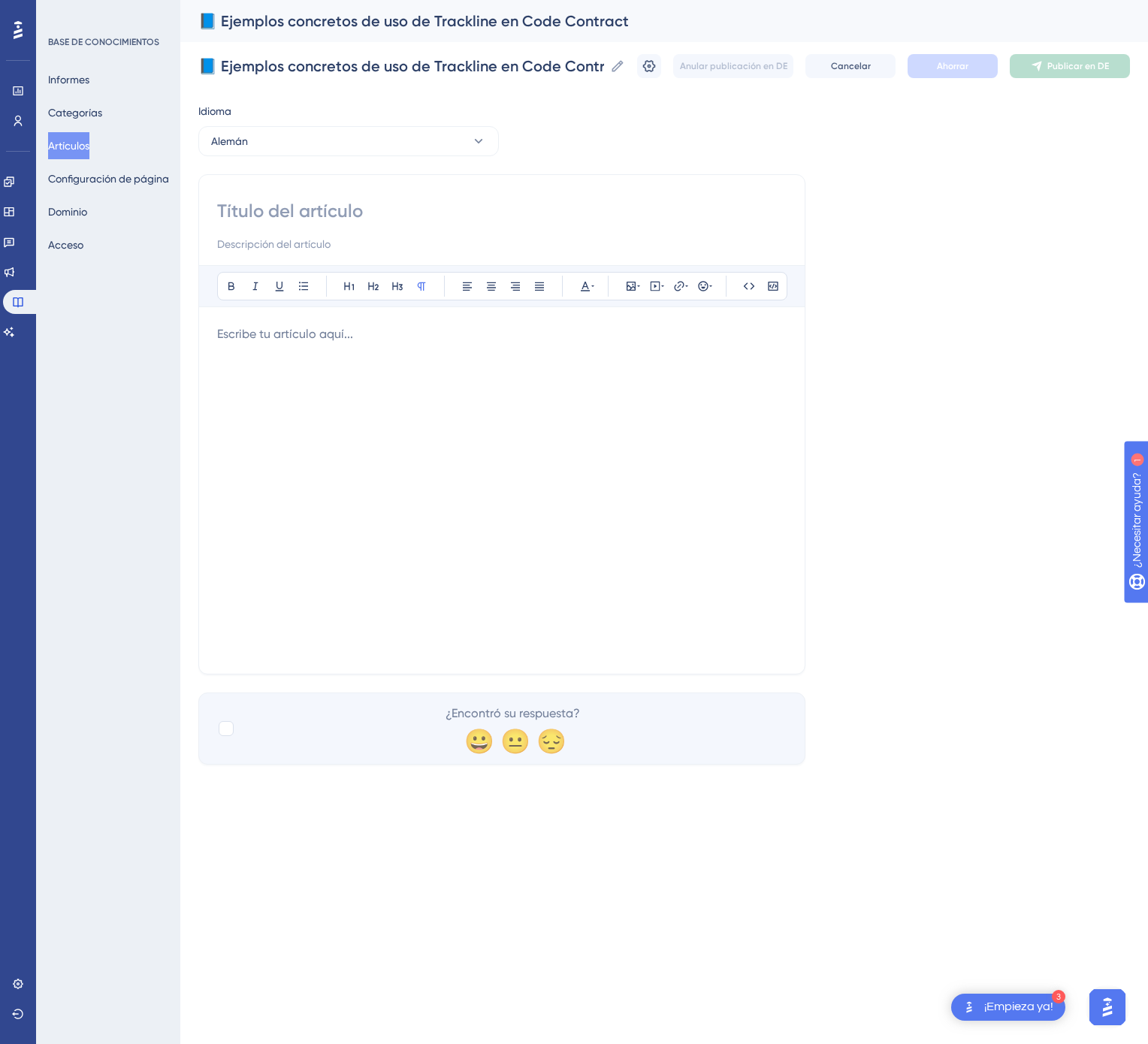
click at [451, 210] on input at bounding box center [502, 211] width 570 height 24
paste input "📘 Konkrete Anwendungsbeispiele für Trackline in Code Contract"
type input "📘 Konkrete Anwendungsbeispiele für Trackline in Code Contract"
click at [508, 440] on div at bounding box center [502, 491] width 570 height 331
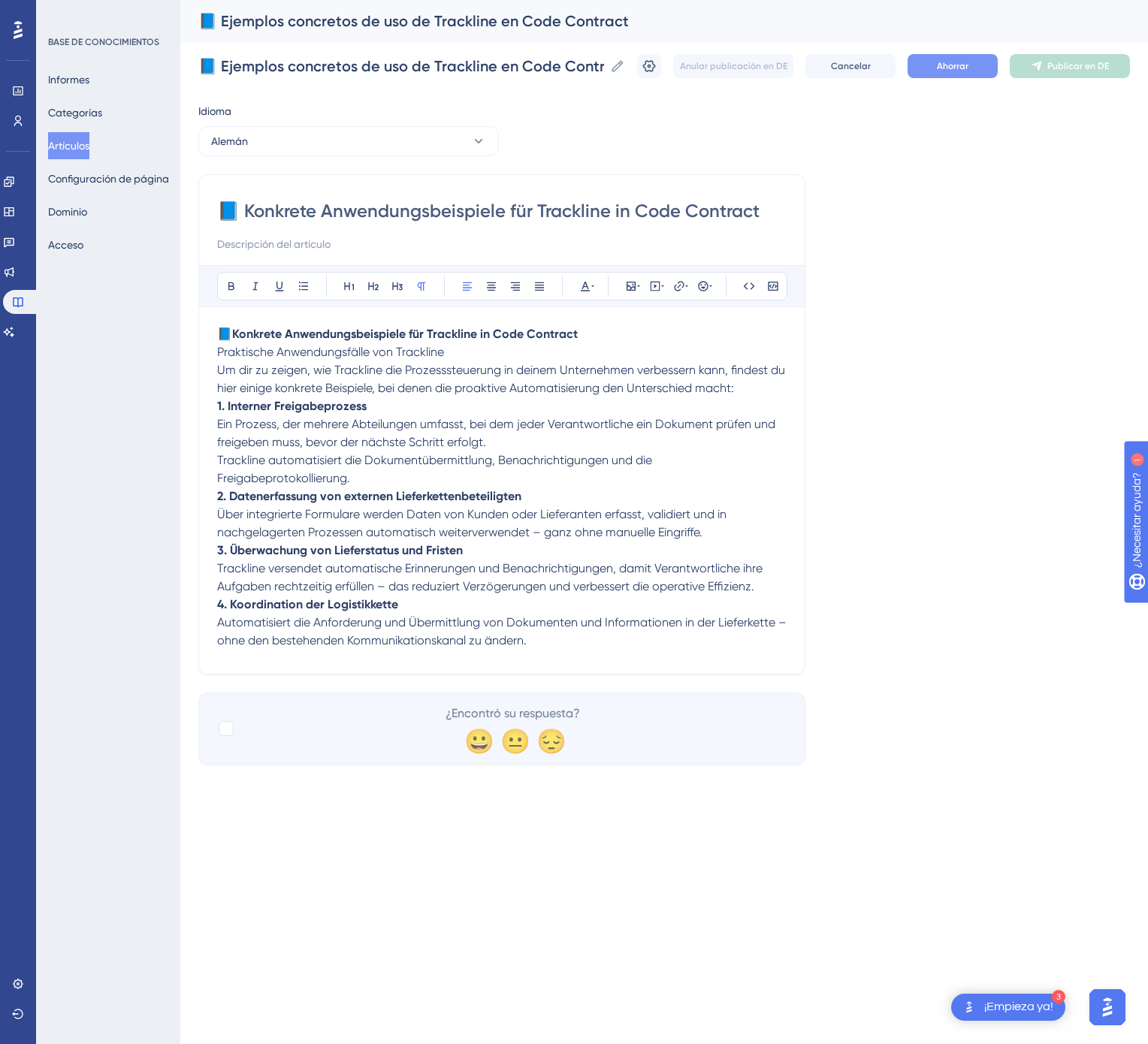
click at [964, 74] on button "Ahorrar" at bounding box center [952, 66] width 90 height 24
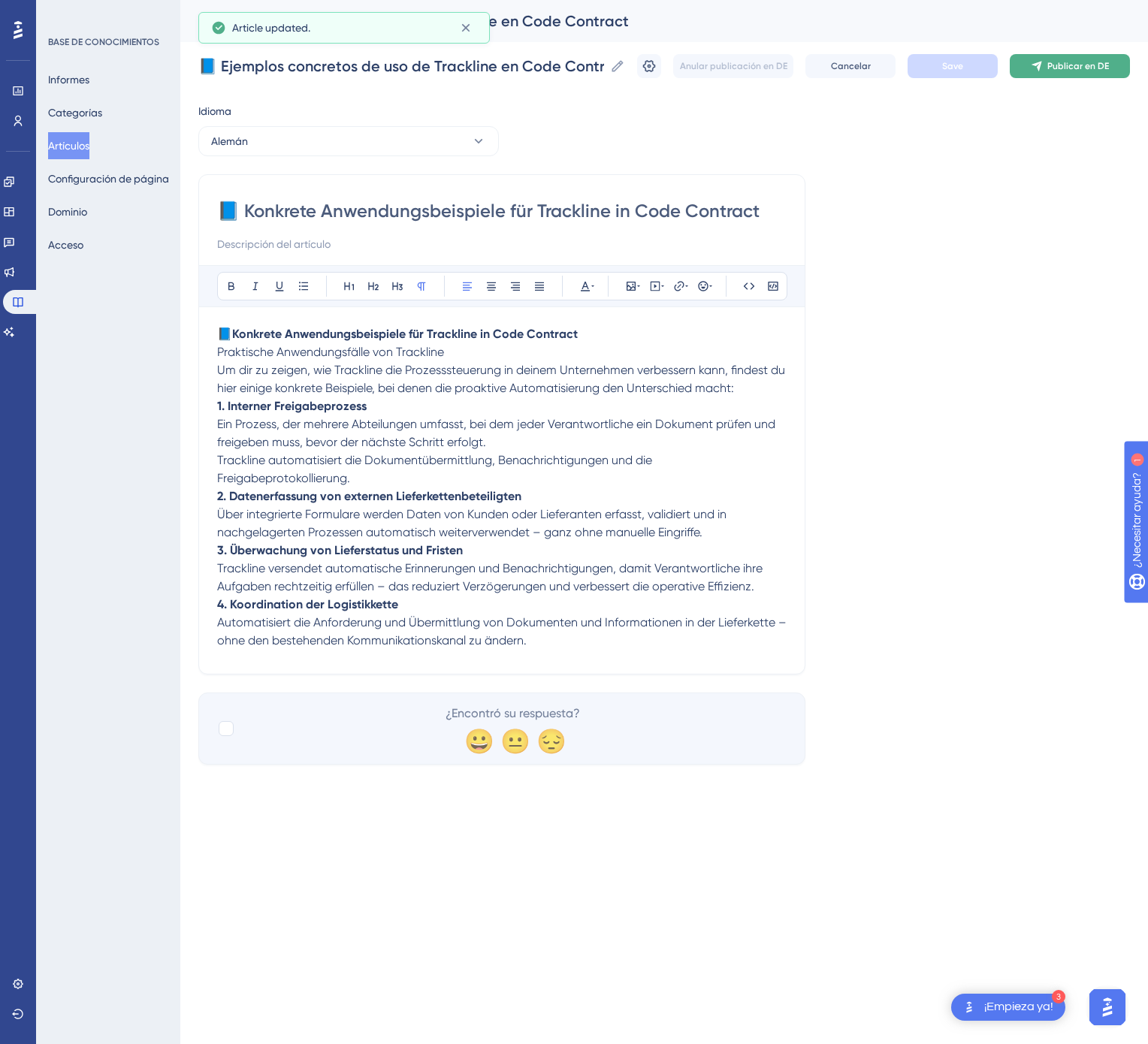
click at [1055, 68] on font "Publicar en DE" at bounding box center [1078, 66] width 62 height 11
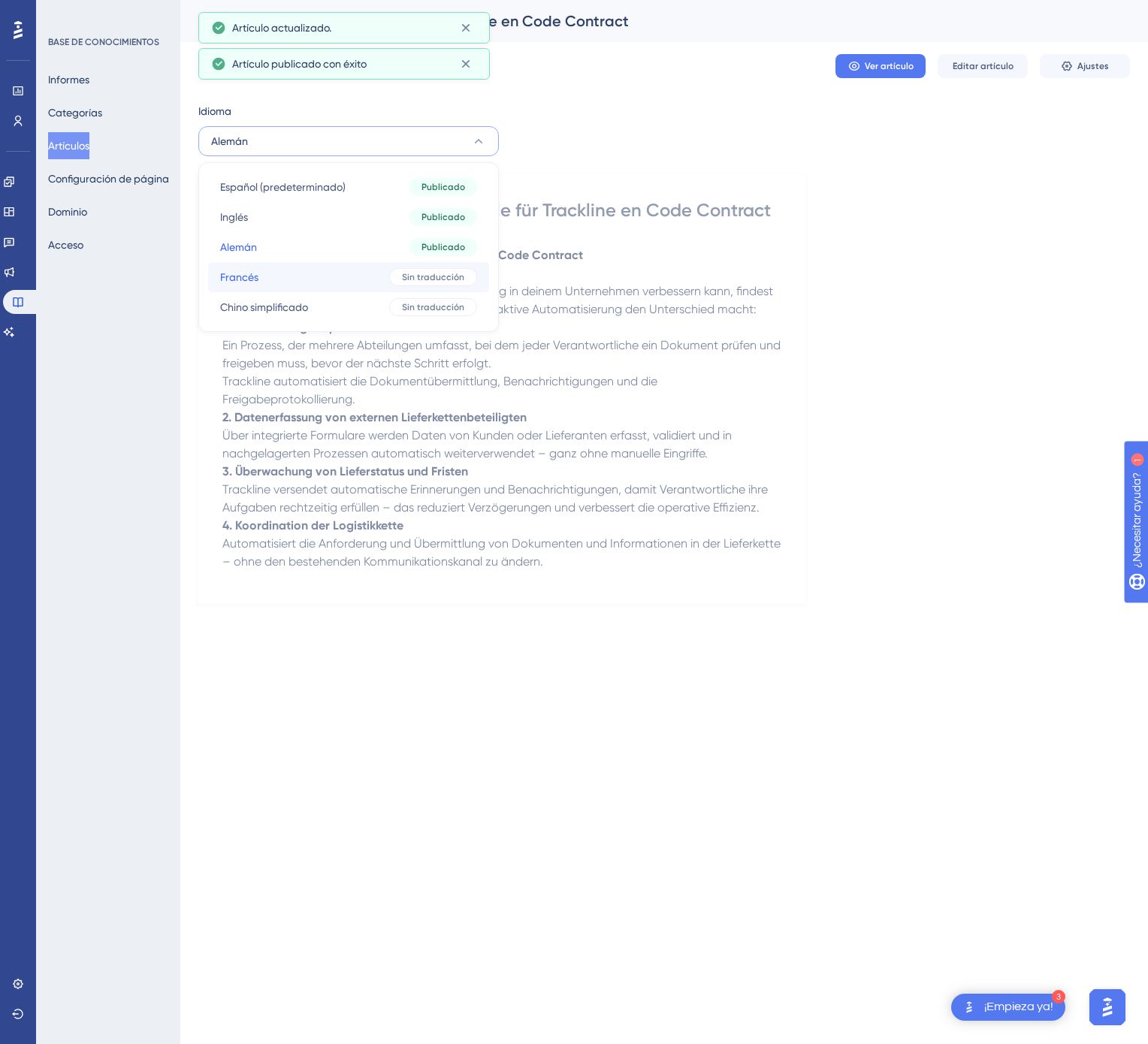
click at [317, 280] on button "Francés Francés Sin traducción" at bounding box center [348, 277] width 281 height 30
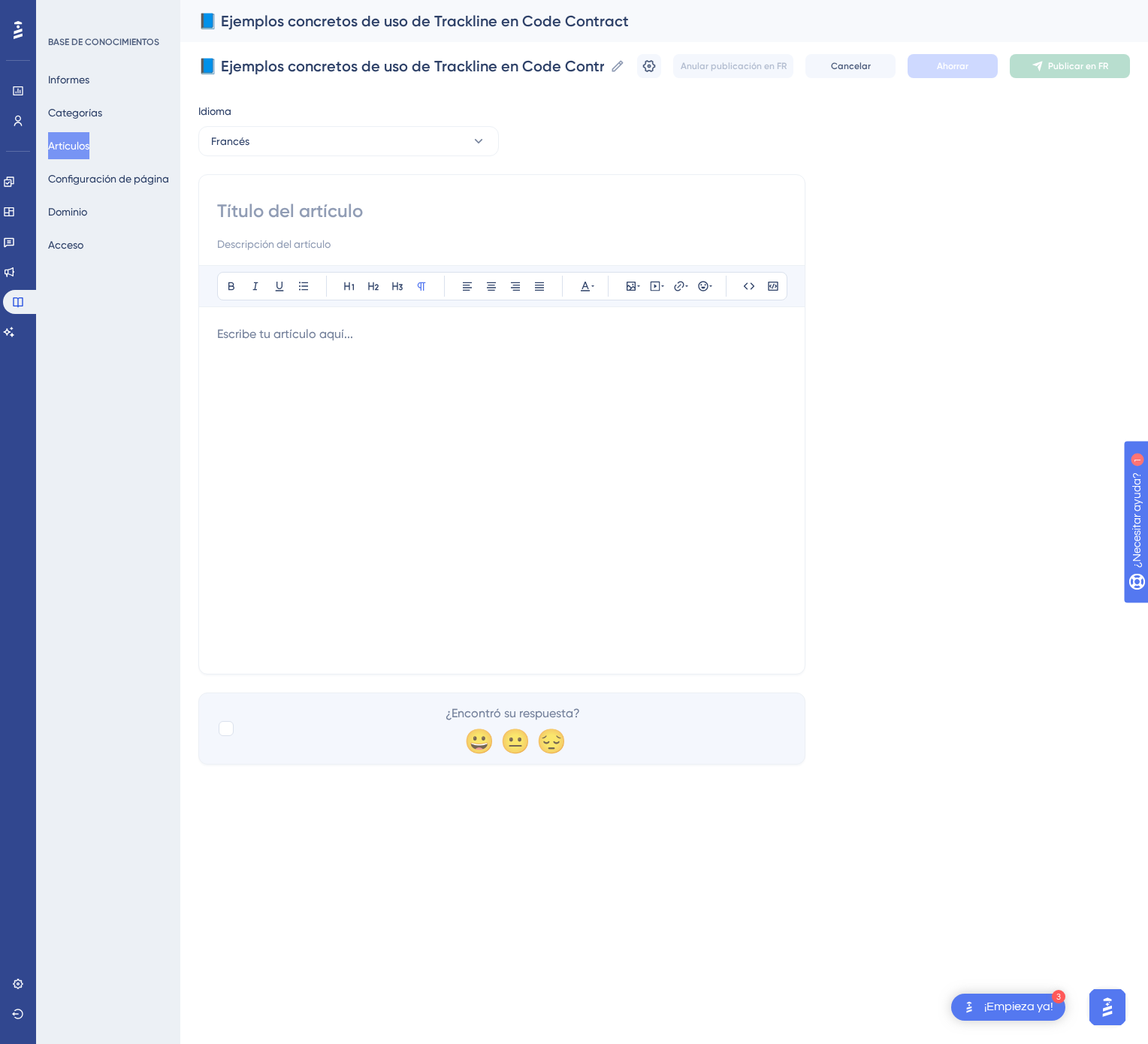
click at [429, 220] on input at bounding box center [502, 211] width 570 height 24
paste input "📘 Exemples Concrets d’Utilisation de Trackline dans Code Contract"
type input "📘 Exemples Concrets d’Utilisation de Trackline dans Code Contract"
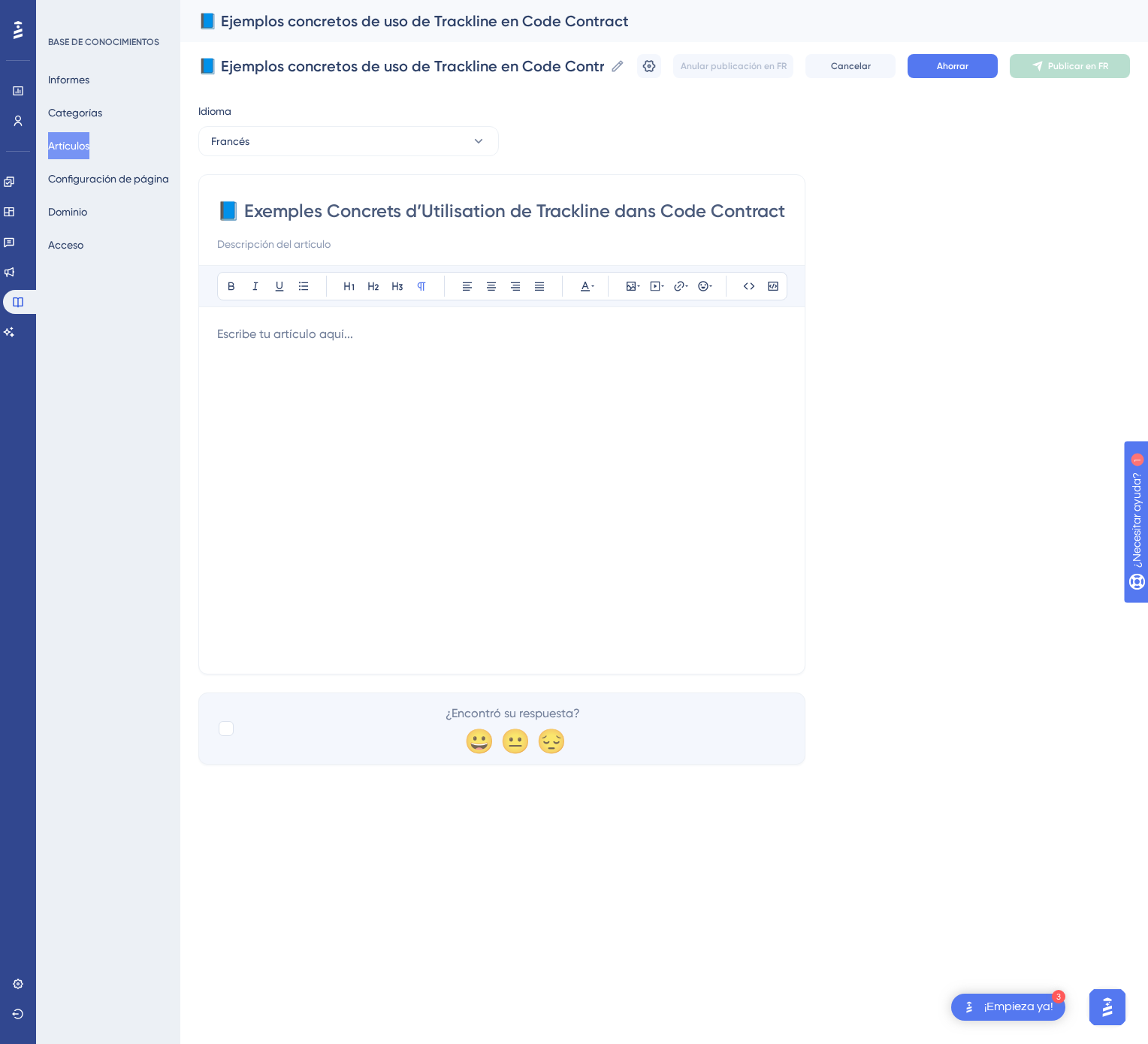
click at [663, 468] on div at bounding box center [502, 491] width 570 height 331
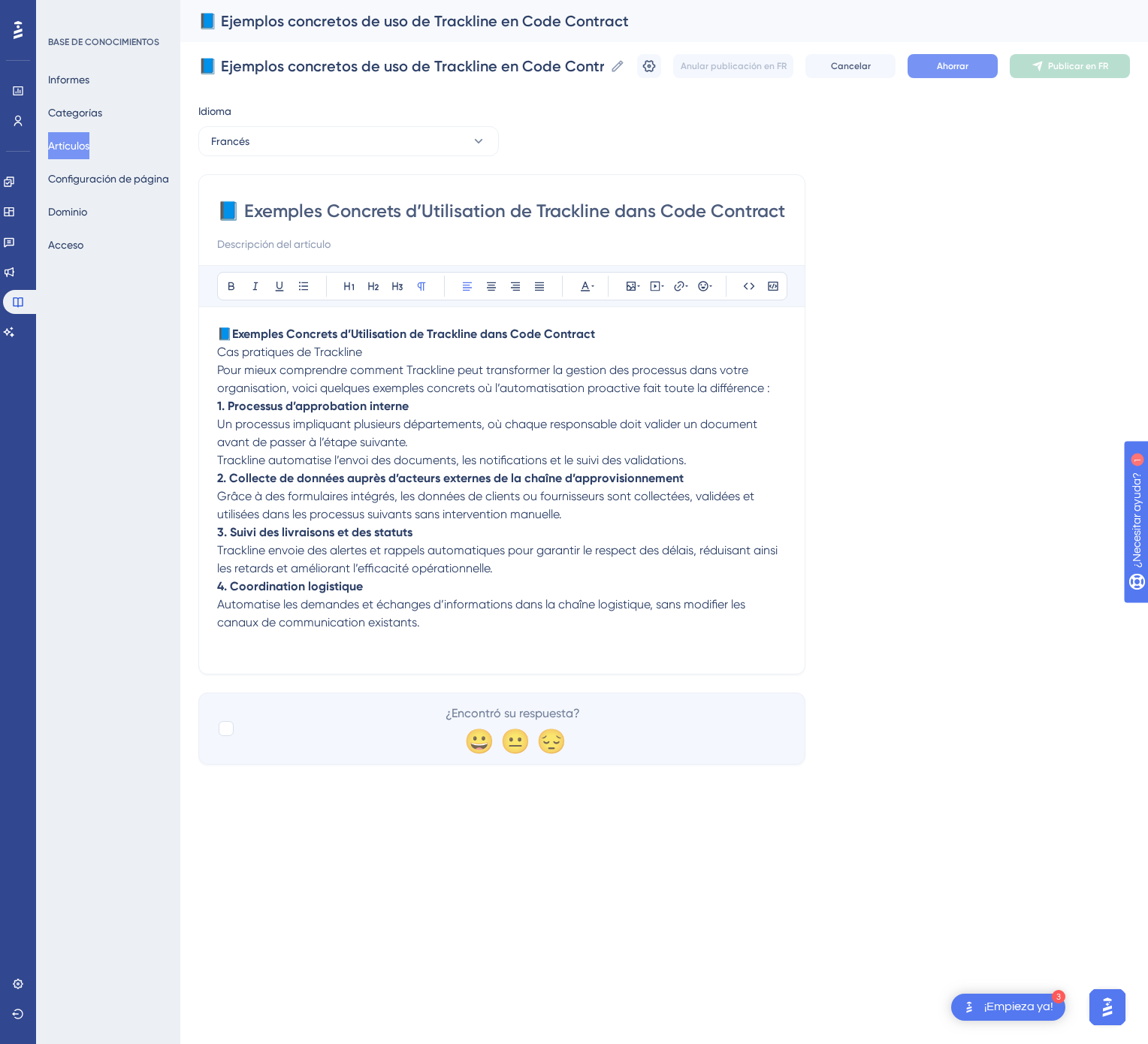
click at [955, 67] on font "Ahorrar" at bounding box center [953, 66] width 32 height 11
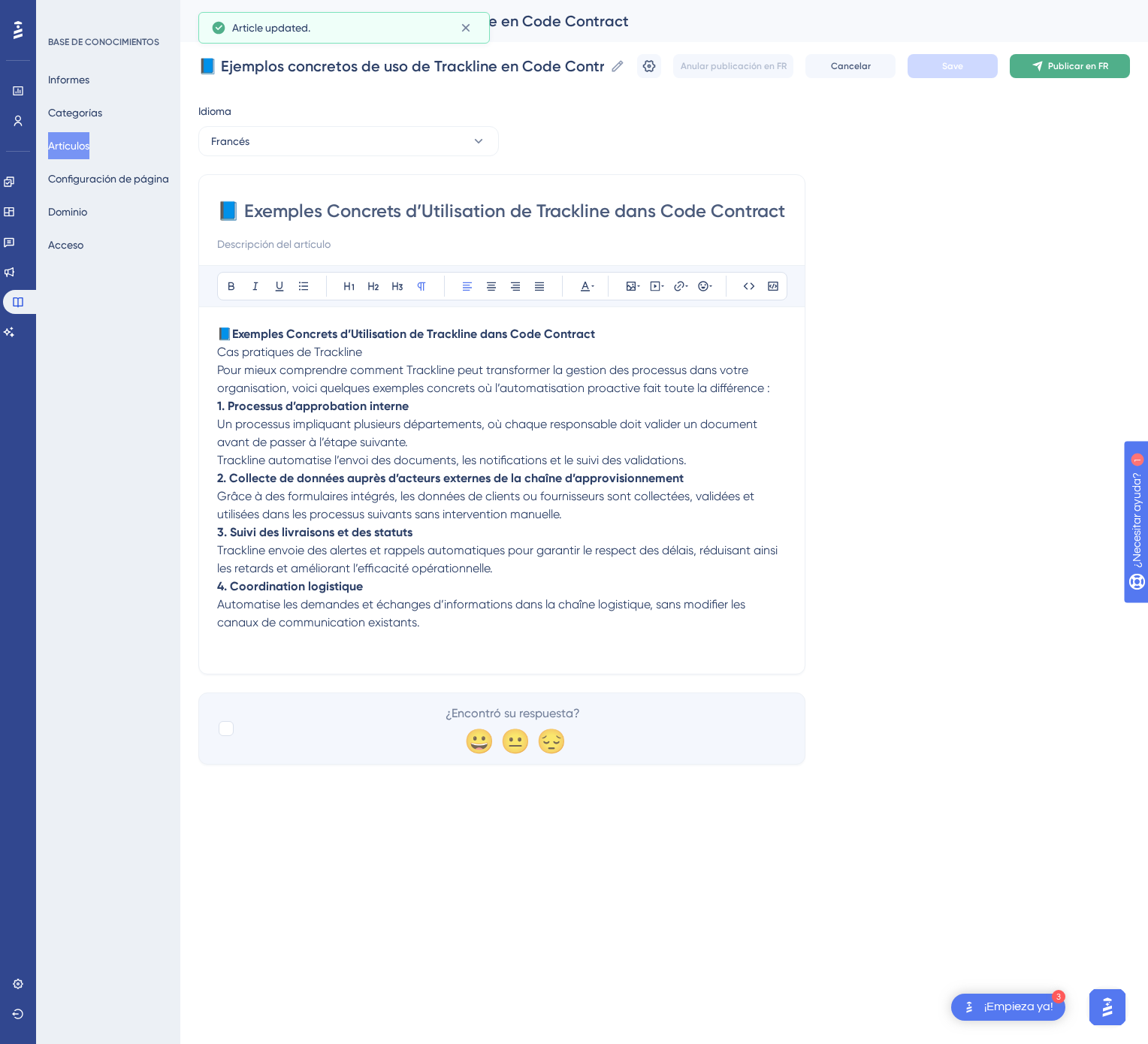
click at [1091, 61] on font "Publicar en FR" at bounding box center [1078, 66] width 60 height 11
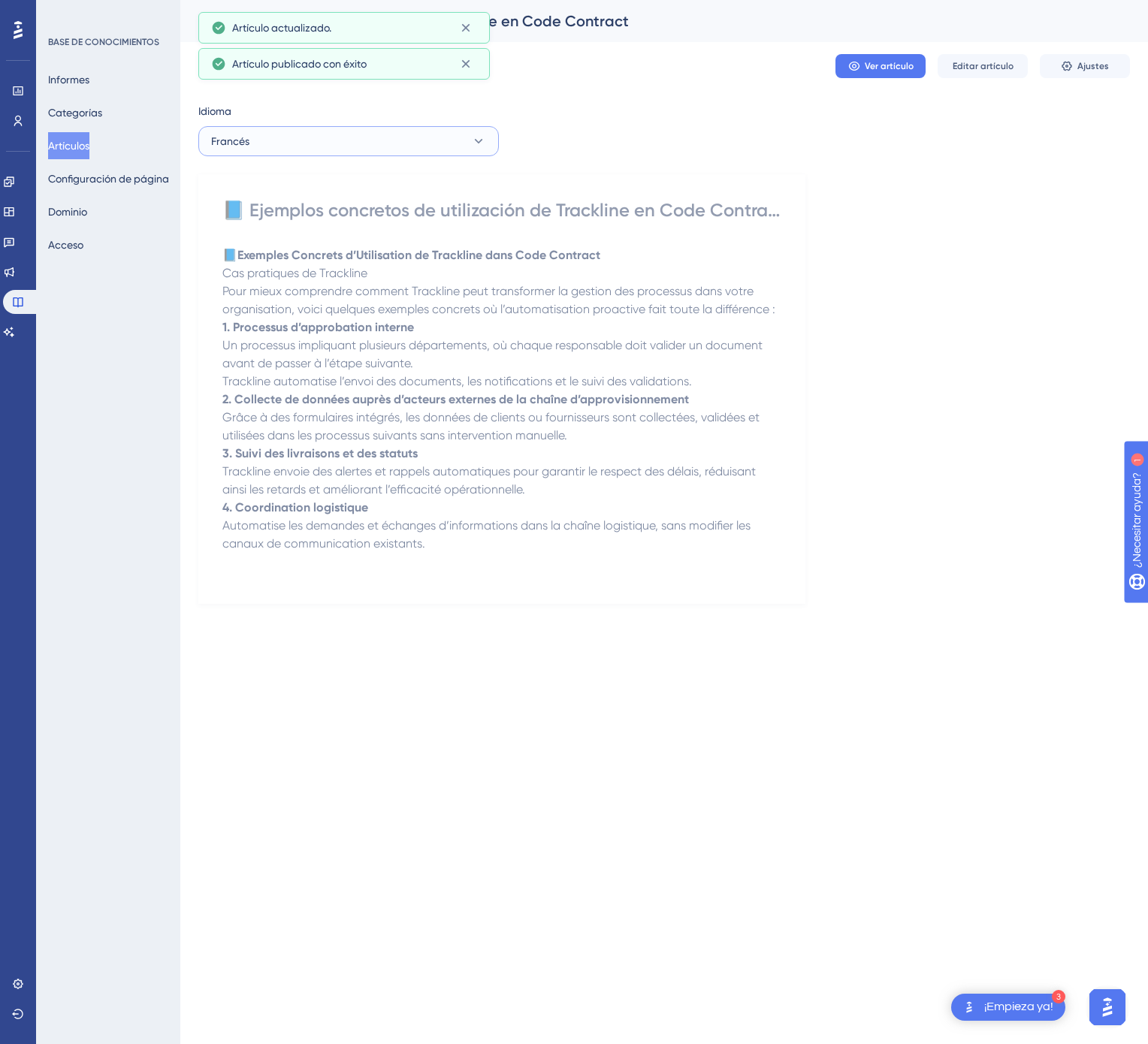
click at [287, 146] on button "Francés" at bounding box center [348, 141] width 301 height 30
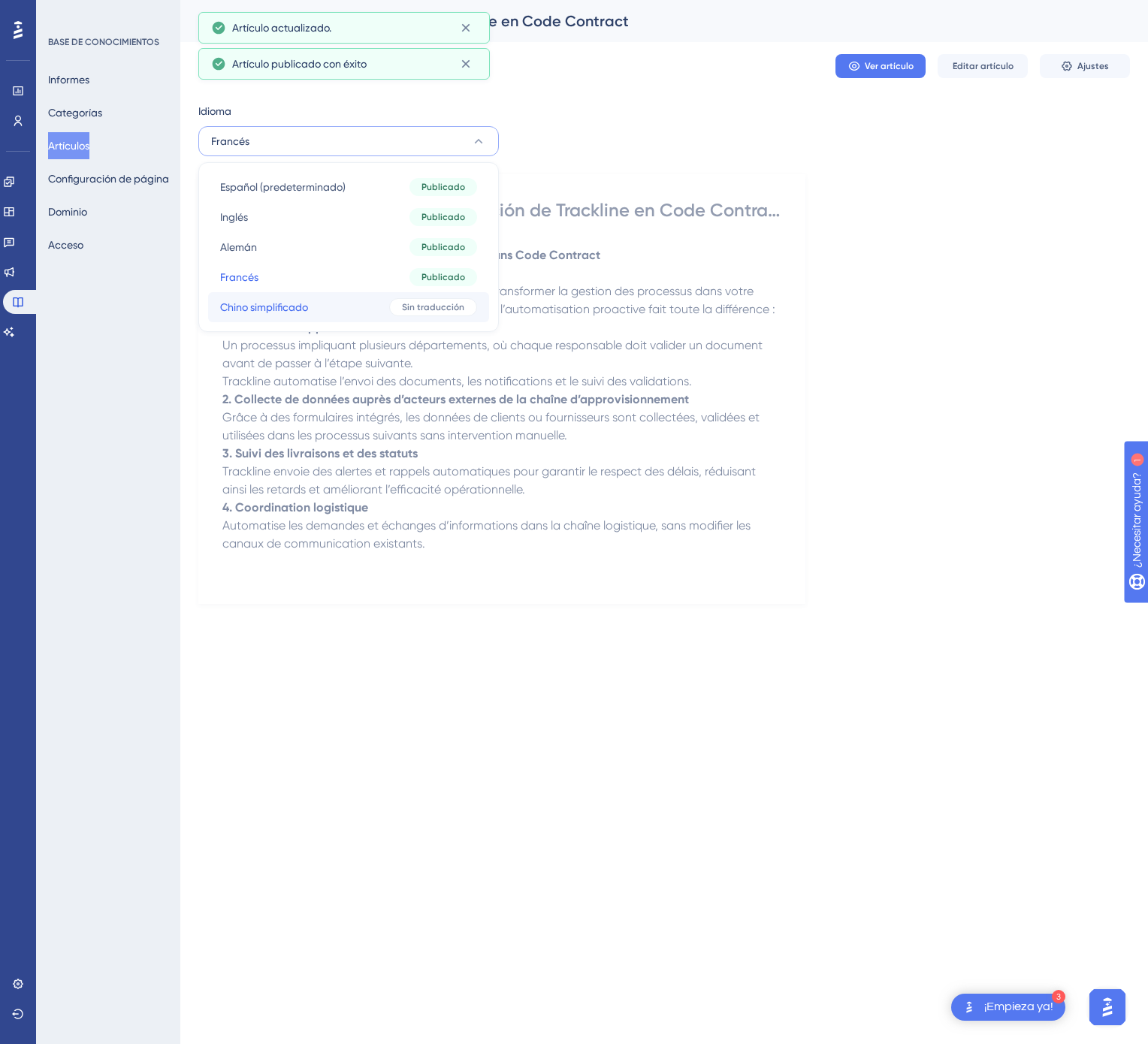
click at [355, 305] on button "Chino simplificado Chino simplificado Sin traducción" at bounding box center [348, 307] width 281 height 30
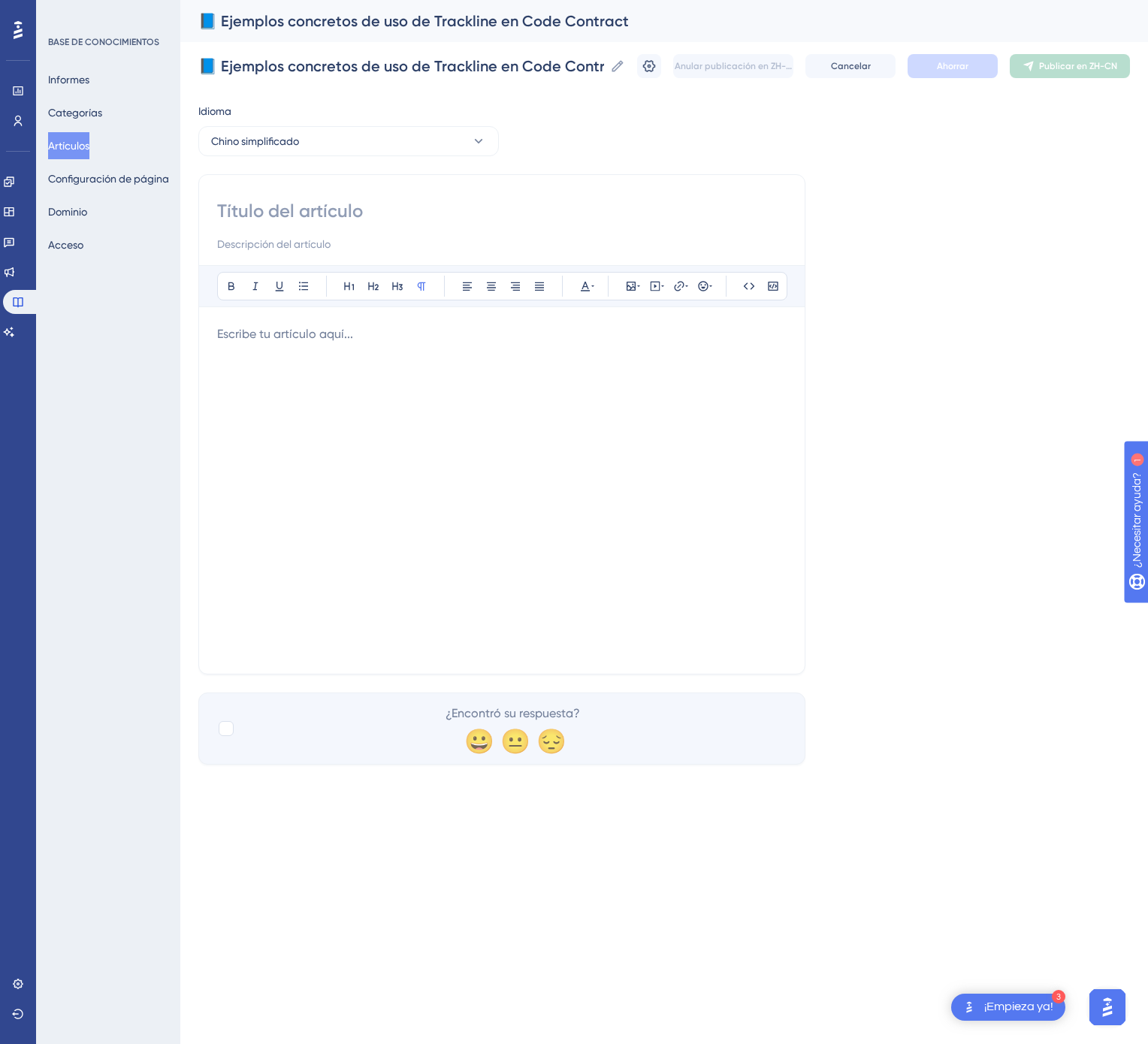
click at [345, 212] on input at bounding box center [502, 211] width 570 height 24
paste input "📘 Code Contract 中 Trackline 的实际应用案例"
type input "📘 Code Contract 中 Trackline 的实际应用案例"
click at [611, 504] on div at bounding box center [502, 491] width 570 height 331
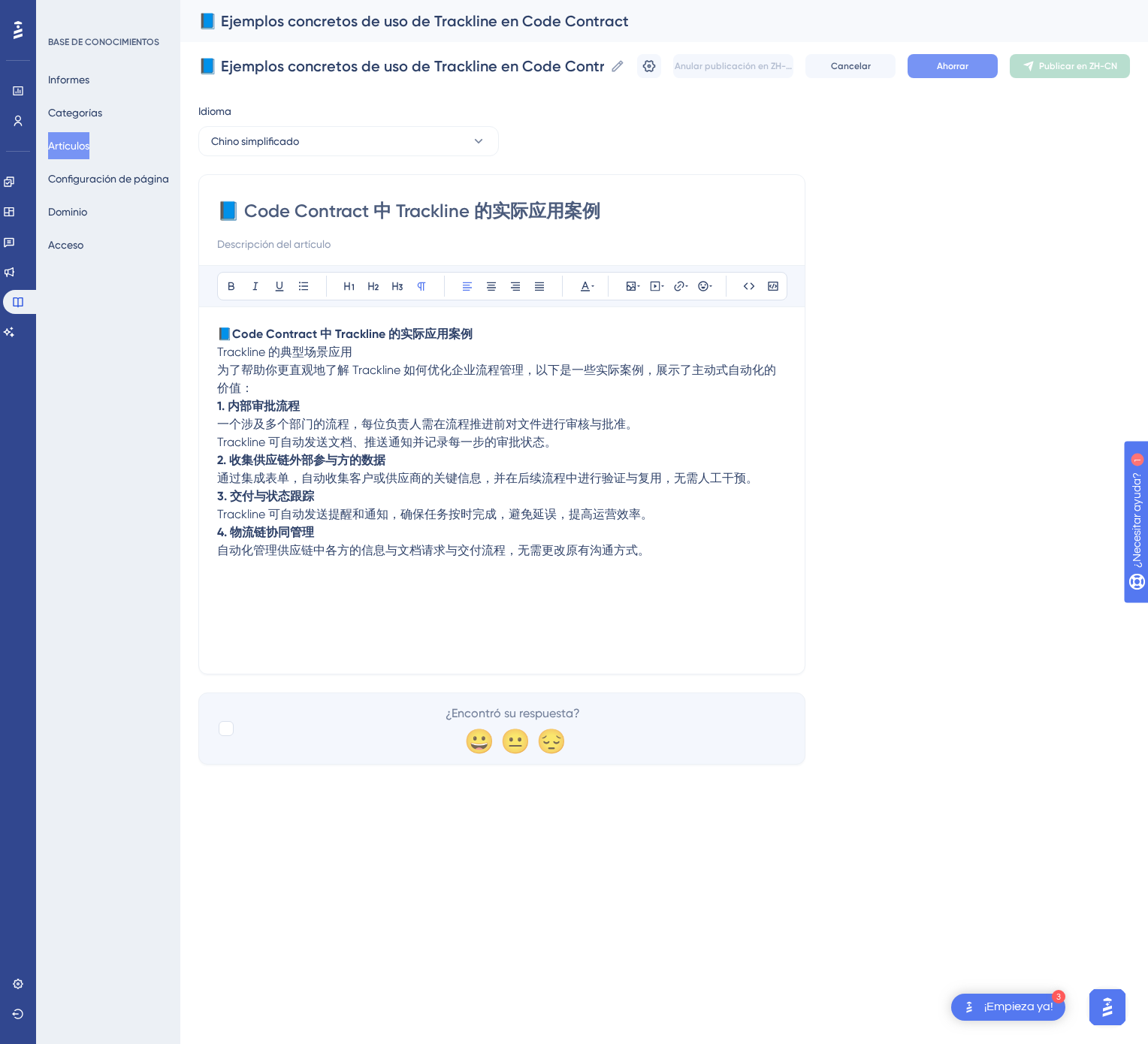
click at [978, 56] on button "Ahorrar" at bounding box center [952, 66] width 90 height 24
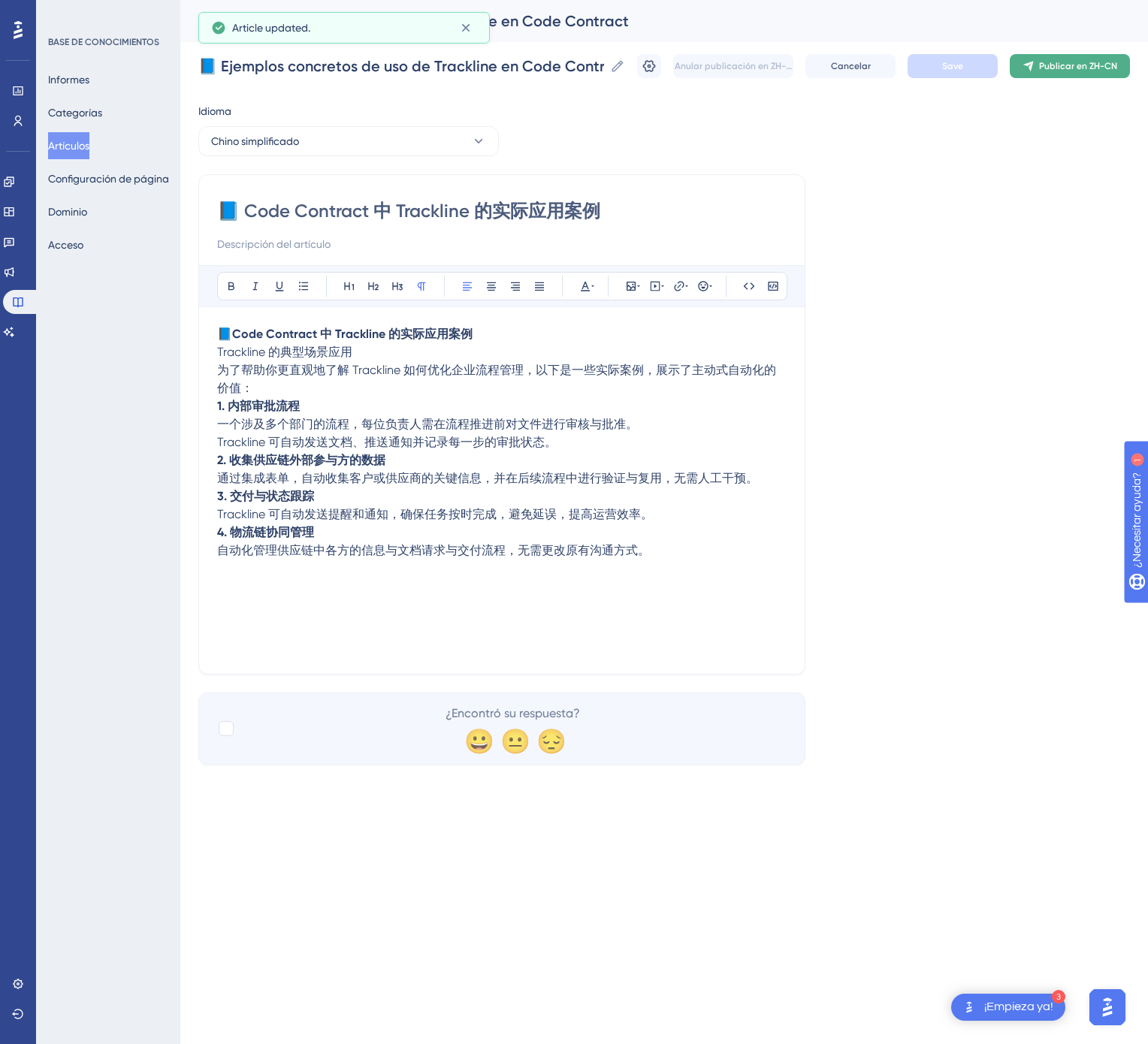
click at [1086, 56] on button "Publicar en ZH-CN" at bounding box center [1070, 66] width 120 height 24
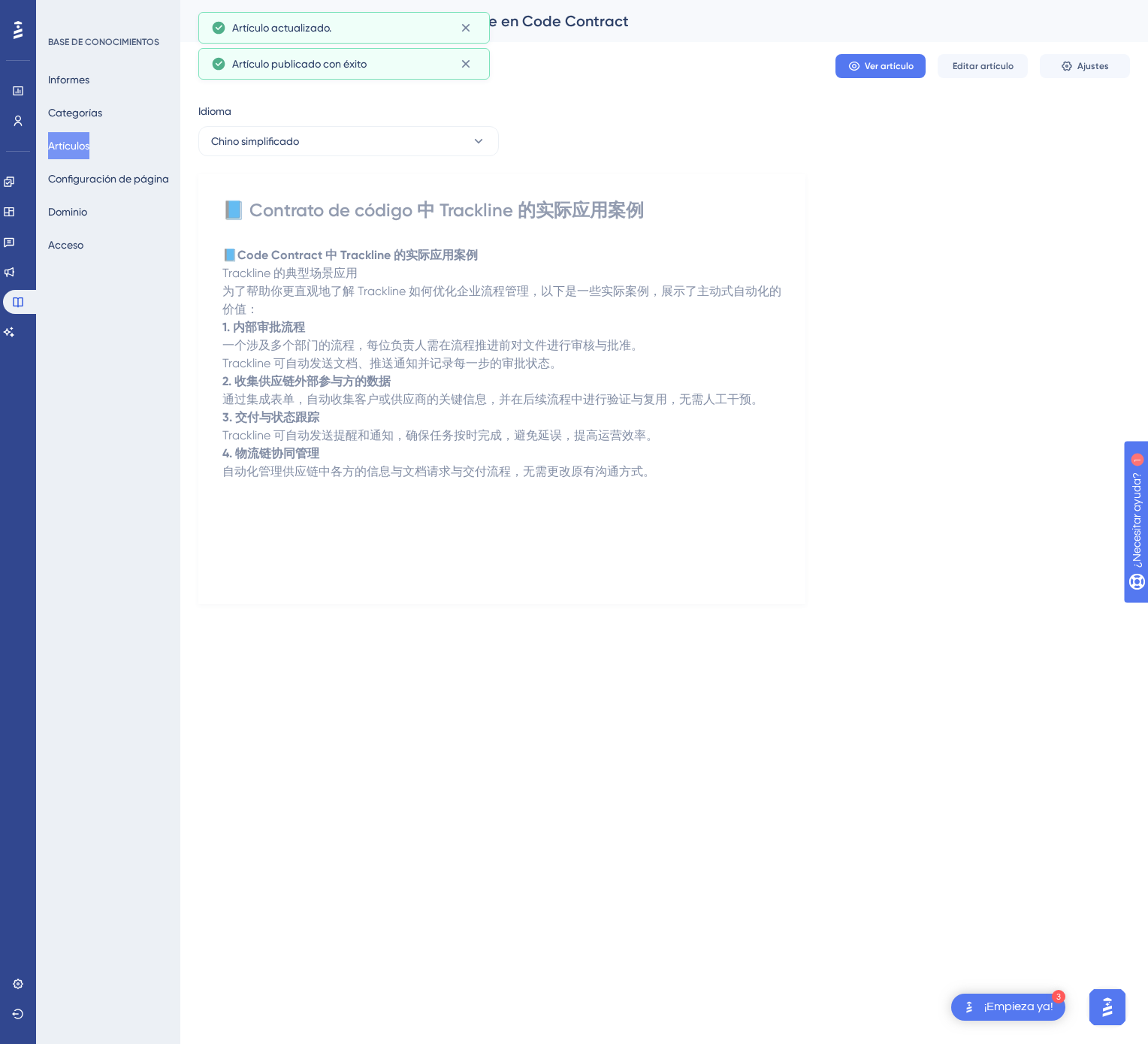
click at [89, 132] on button "Artículos" at bounding box center [68, 145] width 41 height 27
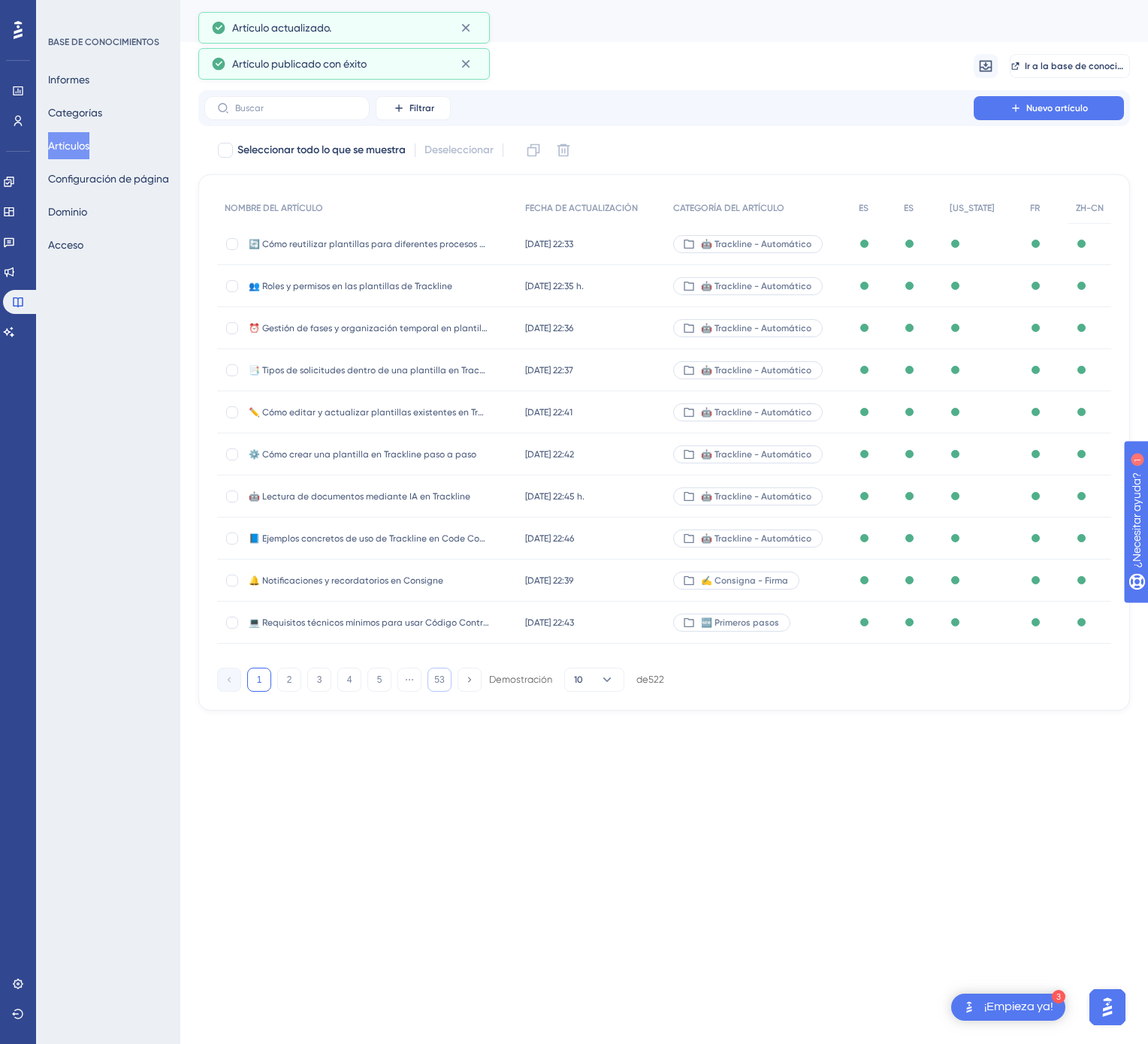
click at [435, 667] on button "53" at bounding box center [440, 679] width 24 height 24
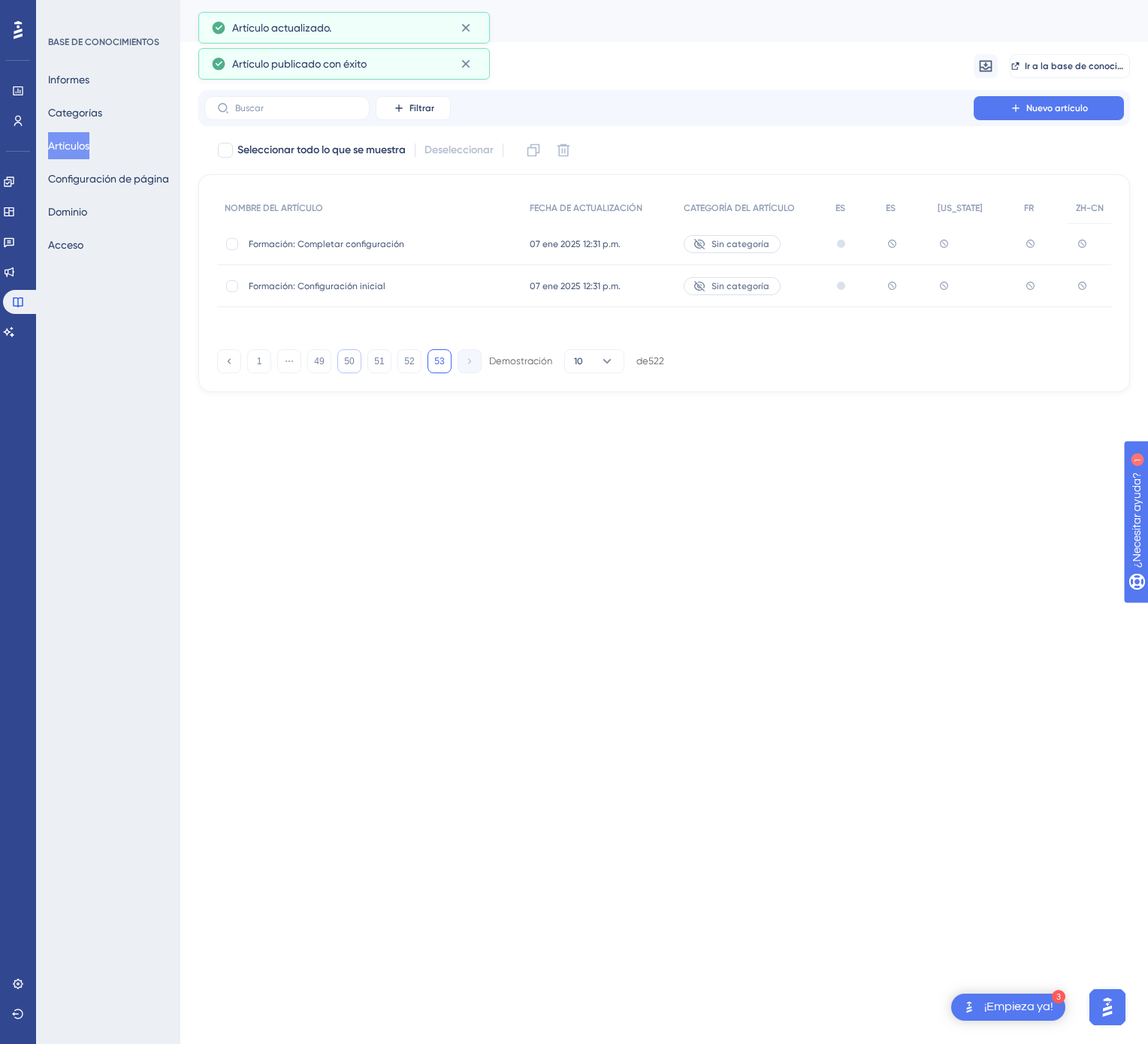
click at [349, 365] on font "50" at bounding box center [349, 361] width 10 height 11
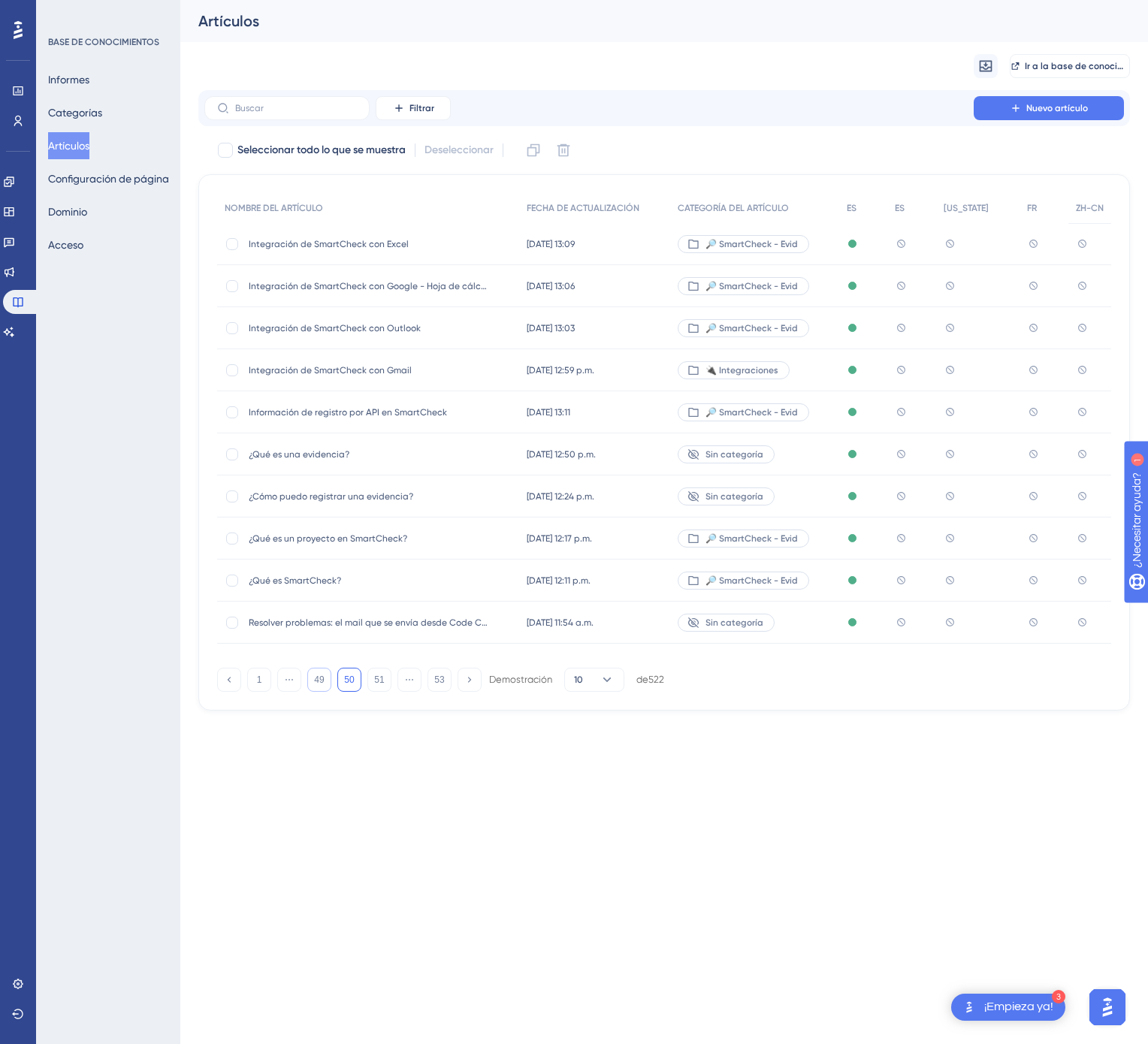
click at [317, 684] on font "49" at bounding box center [319, 679] width 10 height 11
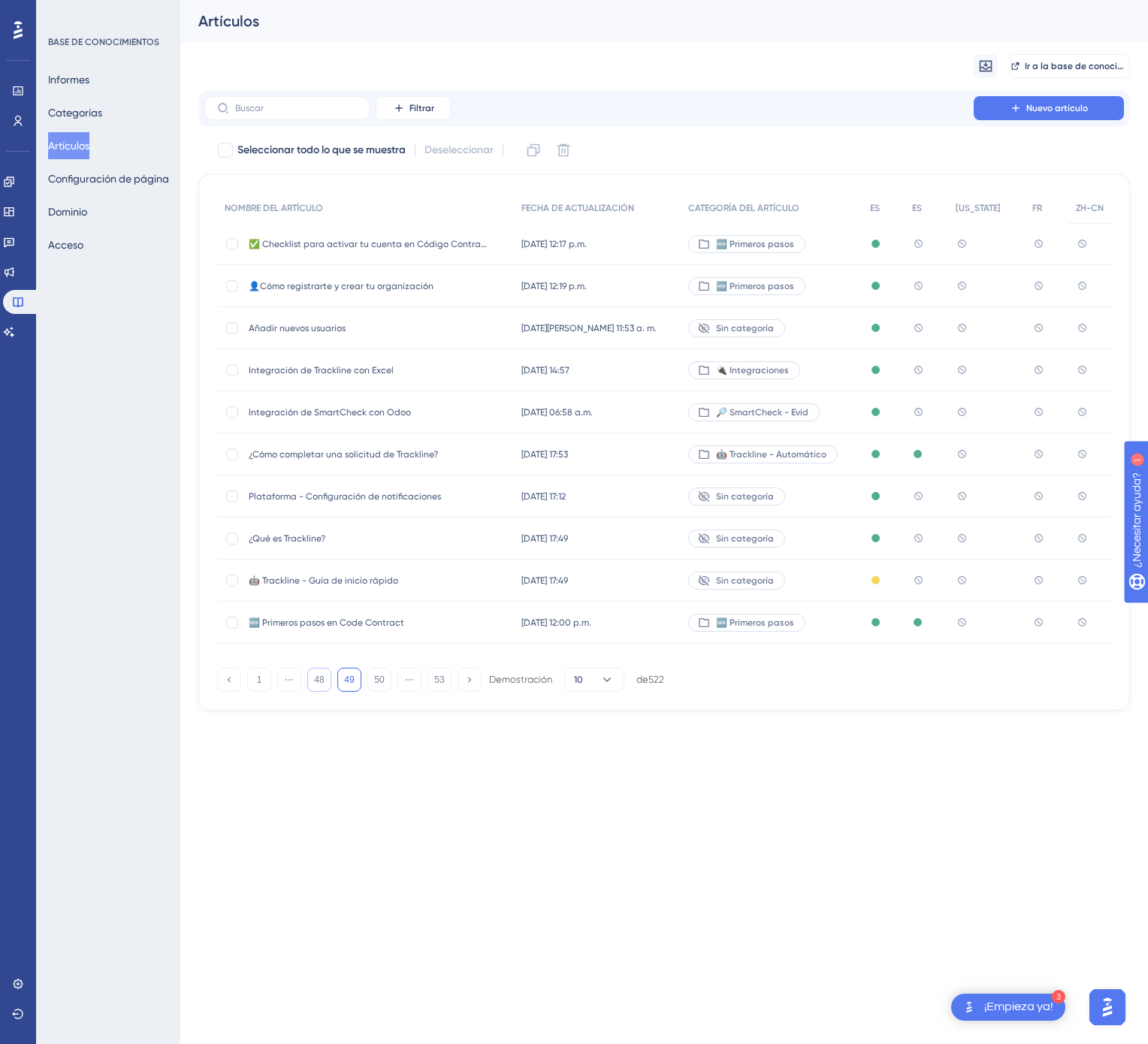
click at [317, 684] on font "48" at bounding box center [319, 679] width 10 height 11
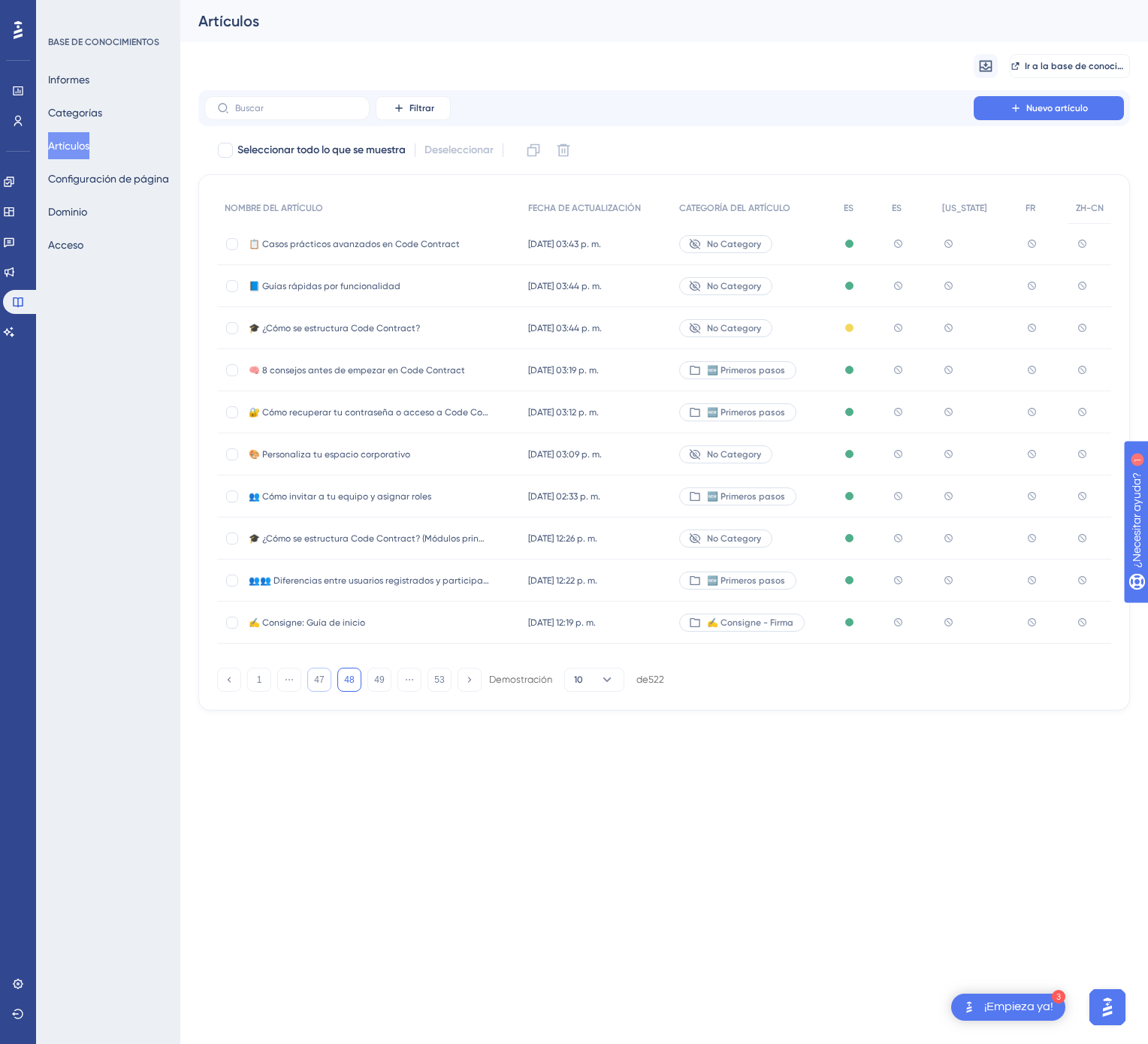
click at [317, 684] on button "47" at bounding box center [320, 679] width 24 height 24
click at [317, 684] on font "45" at bounding box center [319, 679] width 10 height 11
click at [317, 684] on font "44" at bounding box center [319, 679] width 10 height 11
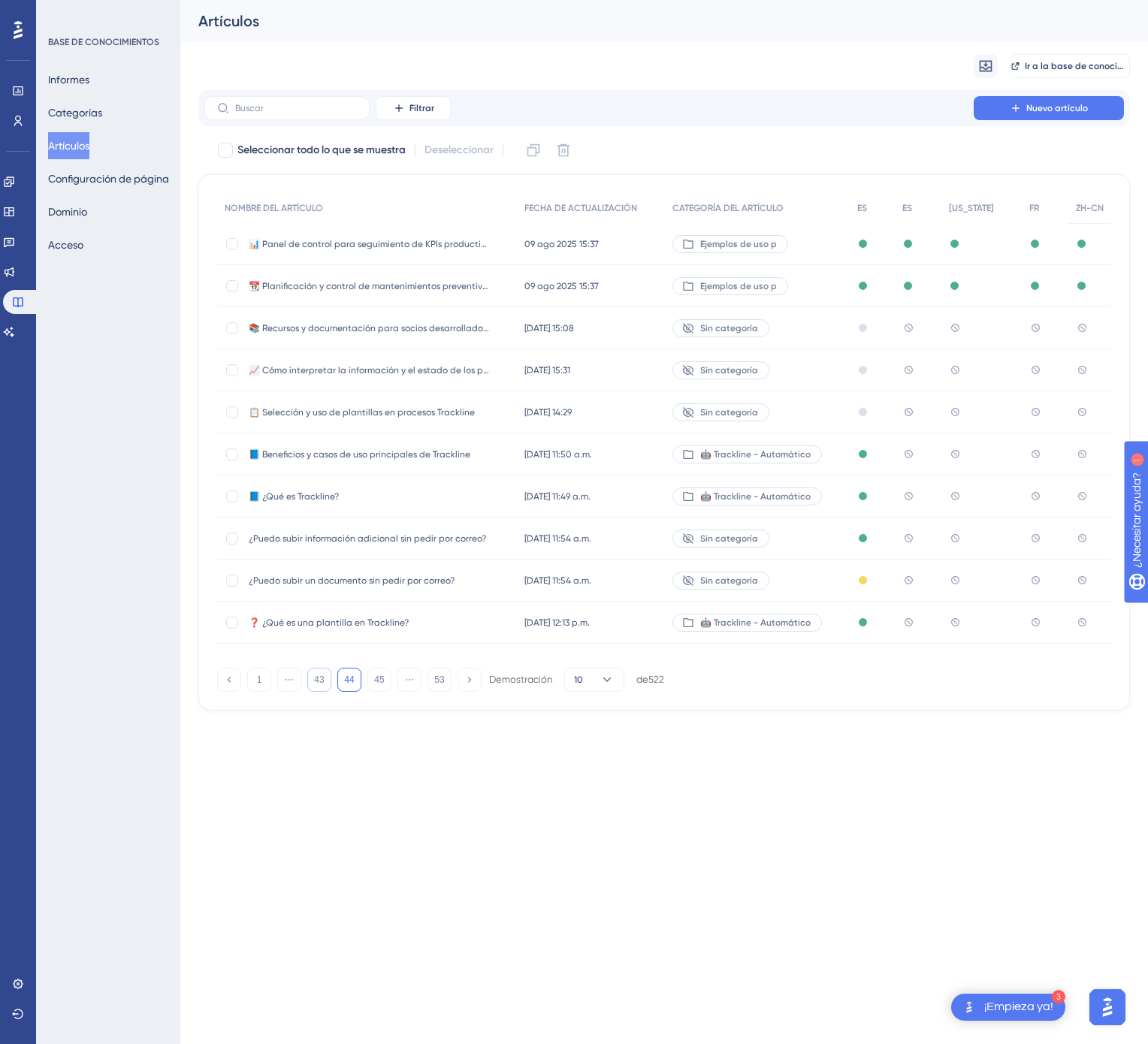
click at [846, 448] on div "🤖 Trackline - Automático" at bounding box center [756, 455] width 185 height 42
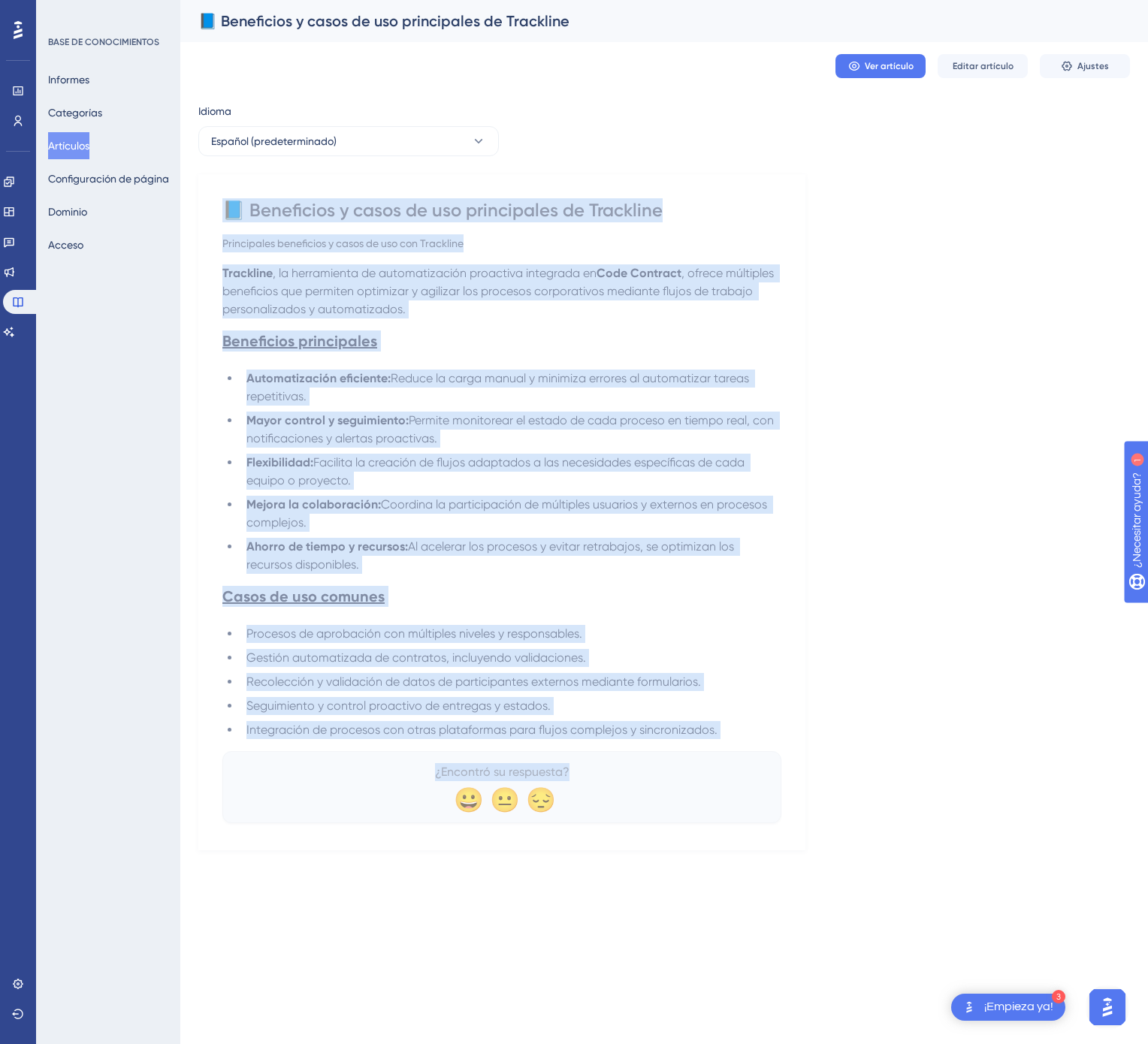
drag, startPoint x: 229, startPoint y: 203, endPoint x: 667, endPoint y: 764, distance: 711.7
click at [667, 764] on div "📘 Beneficios y casos de uso principales de Trackline Principales beneficios y c…" at bounding box center [502, 511] width 559 height 625
click at [480, 150] on button "Español (predeterminado)" at bounding box center [348, 141] width 301 height 30
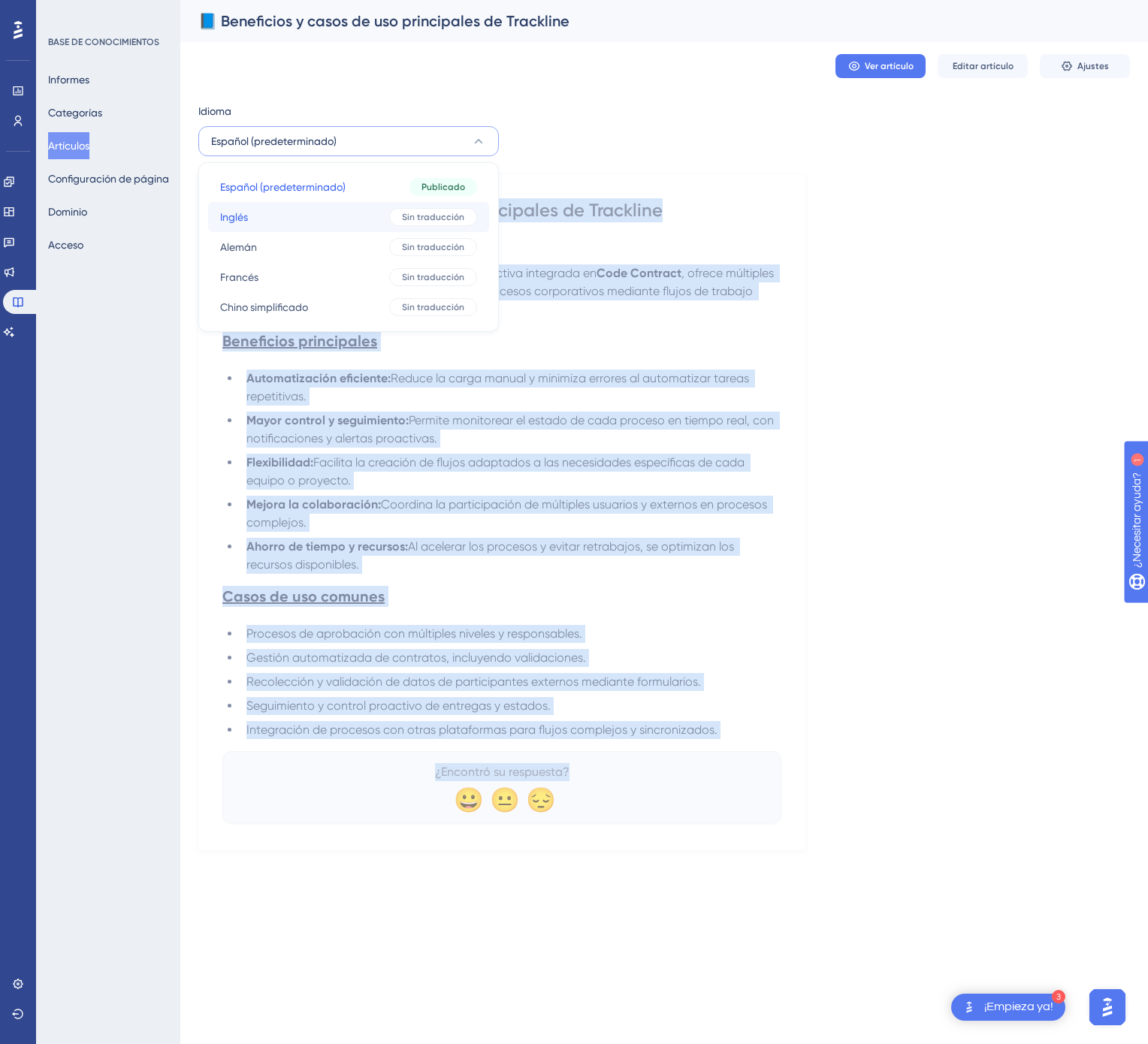
click at [464, 230] on button "Inglés Inglés Sin traducción" at bounding box center [348, 217] width 281 height 30
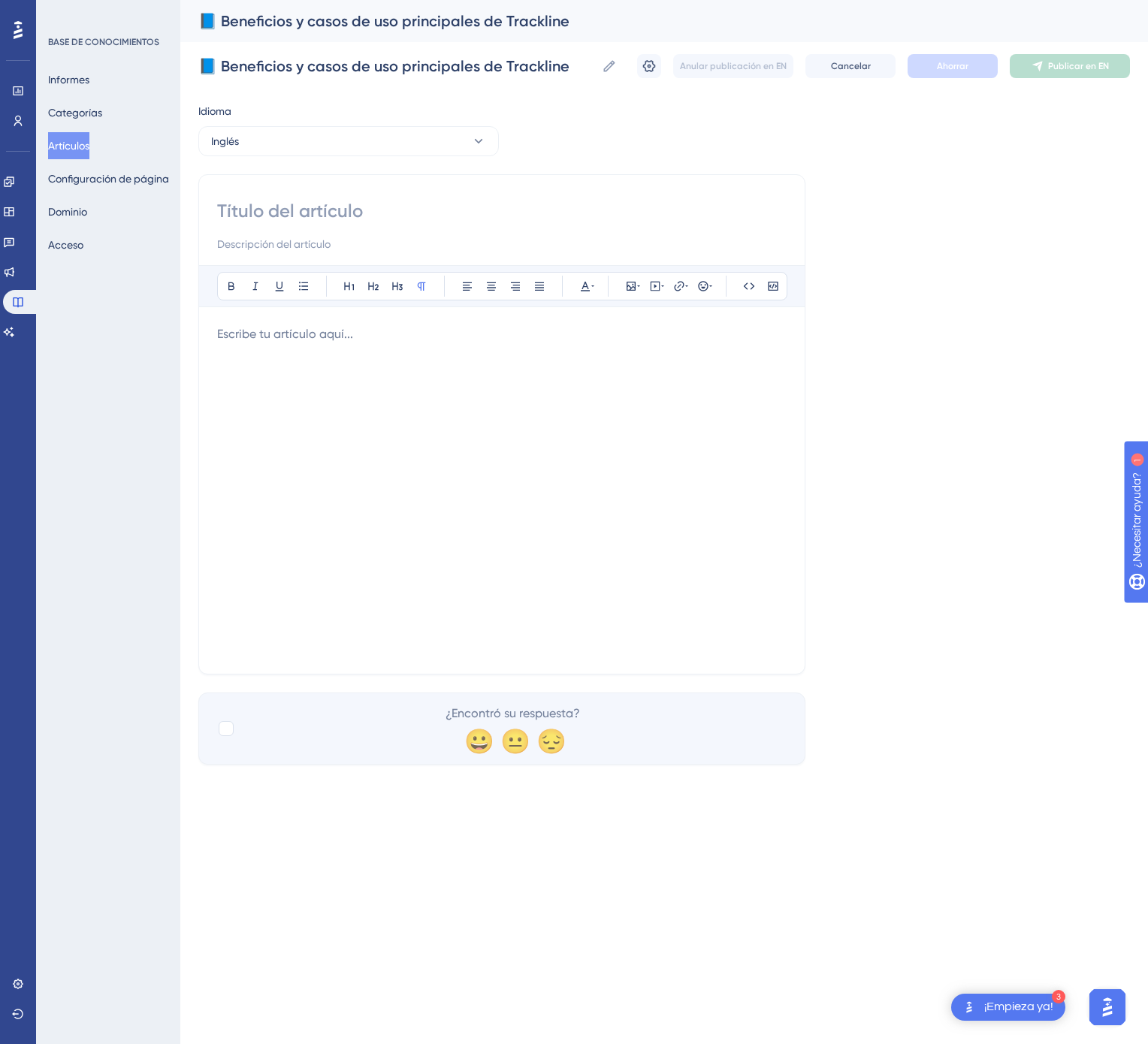
click at [352, 202] on input at bounding box center [502, 211] width 570 height 24
paste input "📘 Key Benefits and Use Cases of Trackline"
type input "📘 Key Benefits and Use Cases of Trackline"
click at [655, 522] on div at bounding box center [502, 491] width 570 height 331
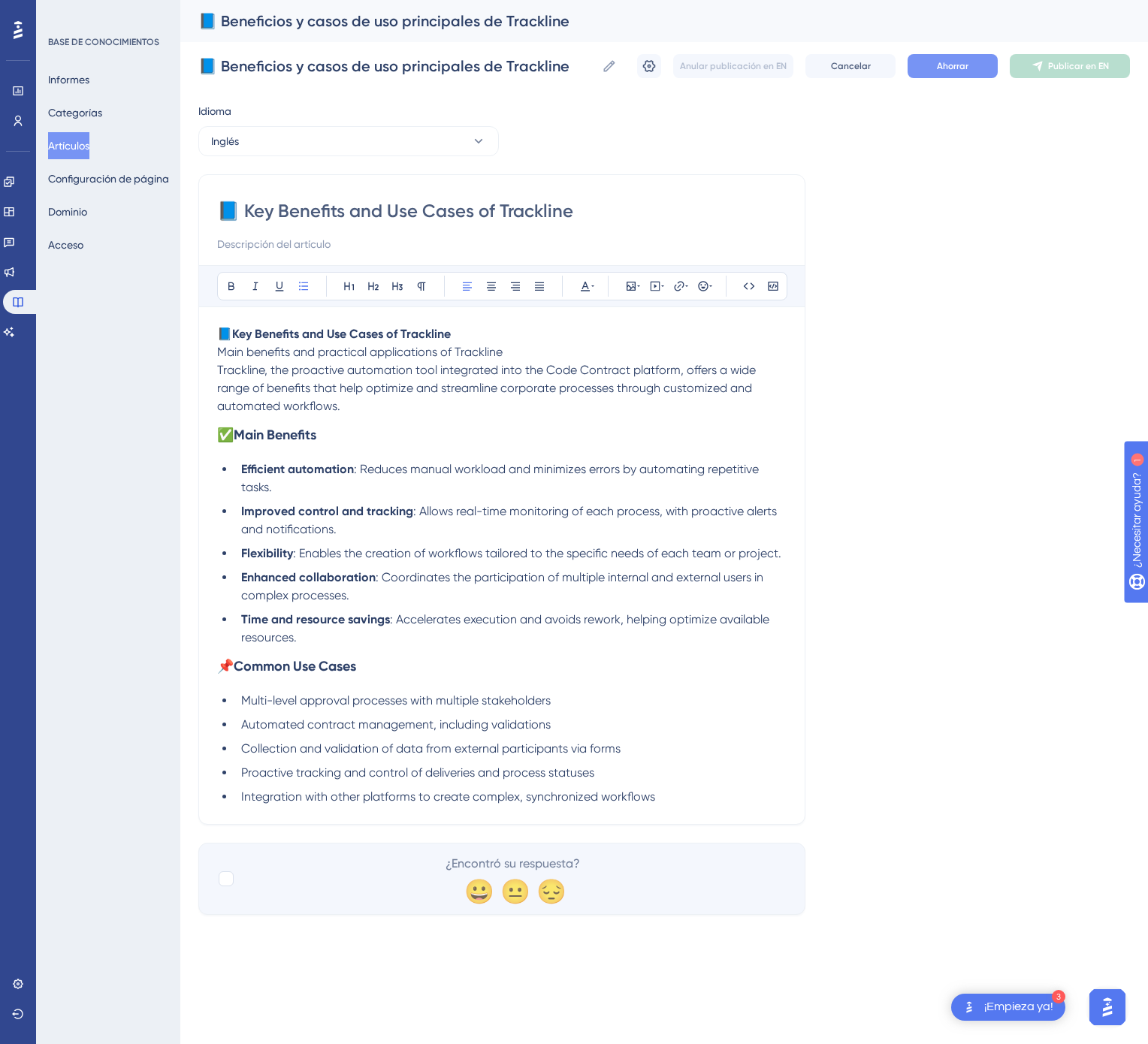
click at [956, 65] on font "Ahorrar" at bounding box center [953, 66] width 32 height 11
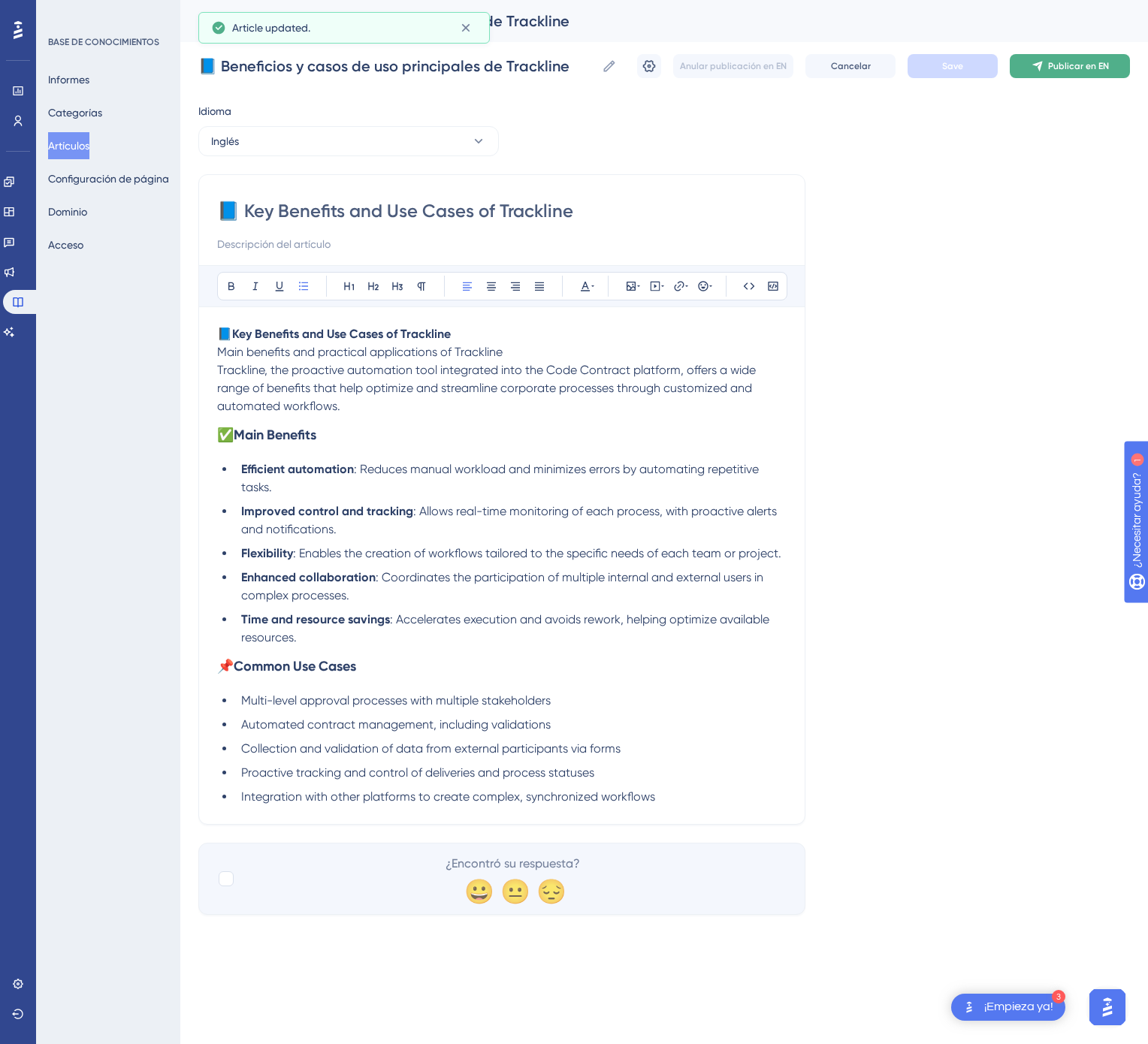
click at [1074, 59] on button "Publicar en EN" at bounding box center [1070, 66] width 120 height 24
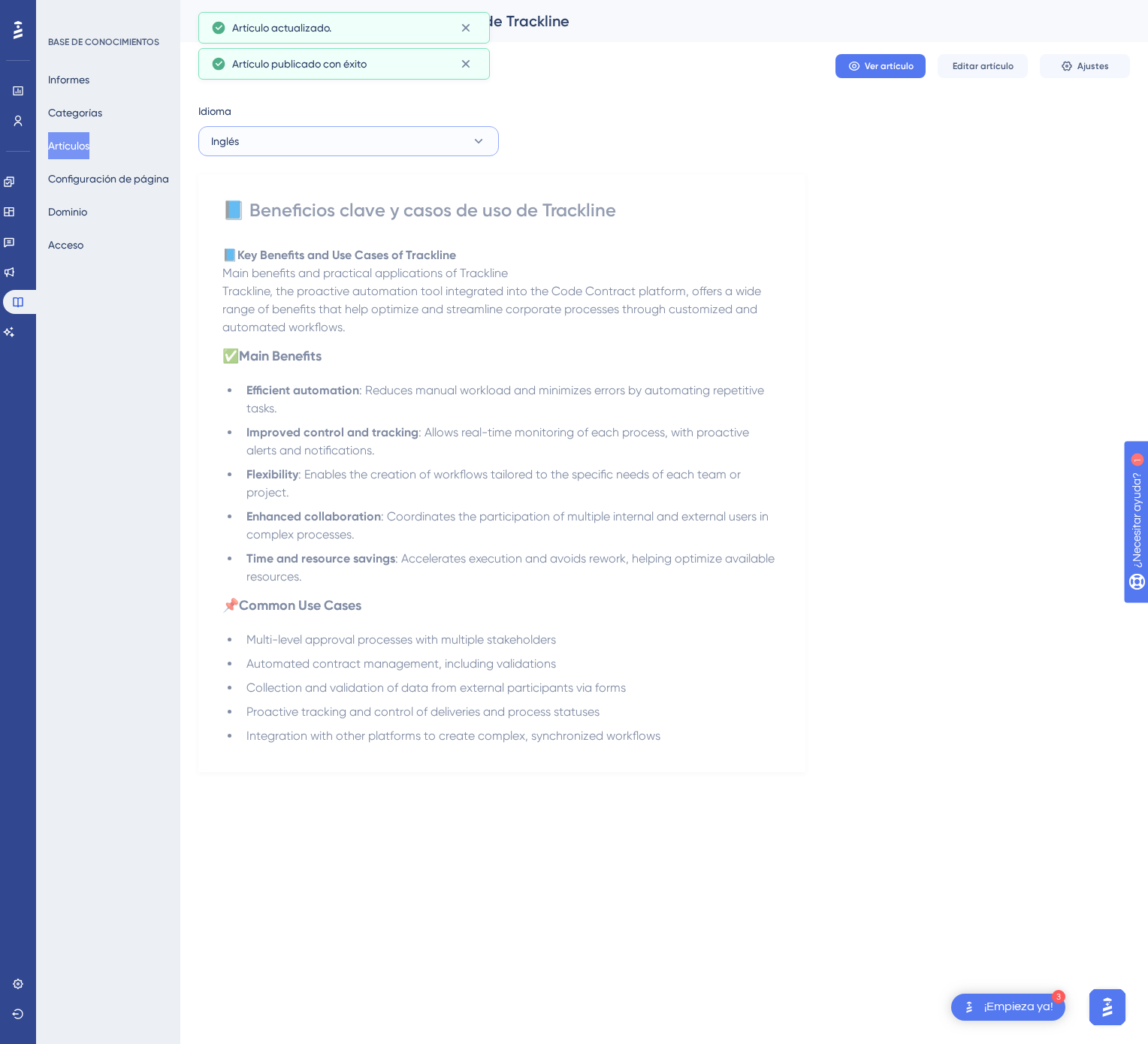
click at [357, 144] on button "Inglés" at bounding box center [348, 141] width 301 height 30
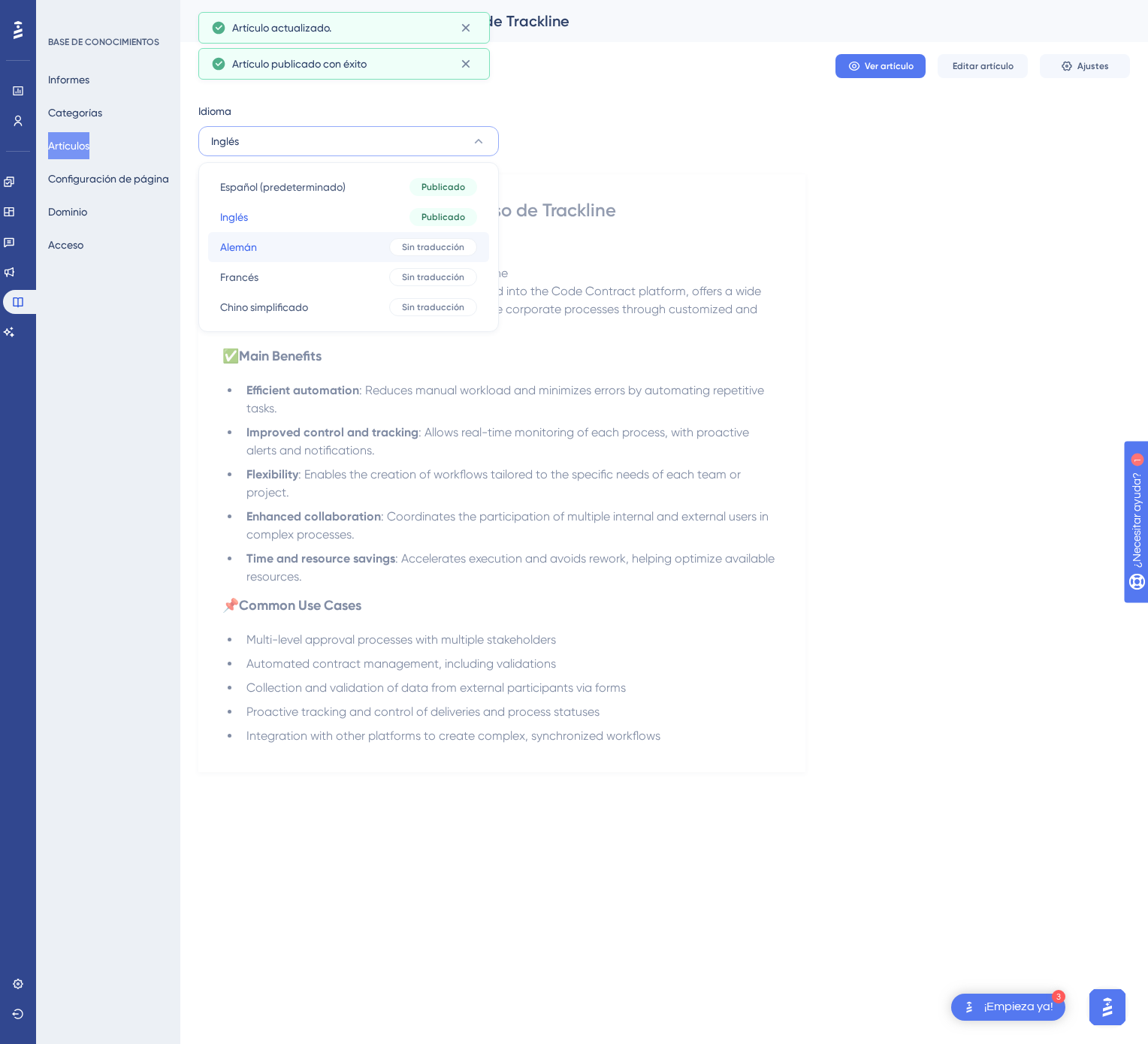
click at [371, 242] on button "Alemán Alemán Sin traducción" at bounding box center [348, 247] width 281 height 30
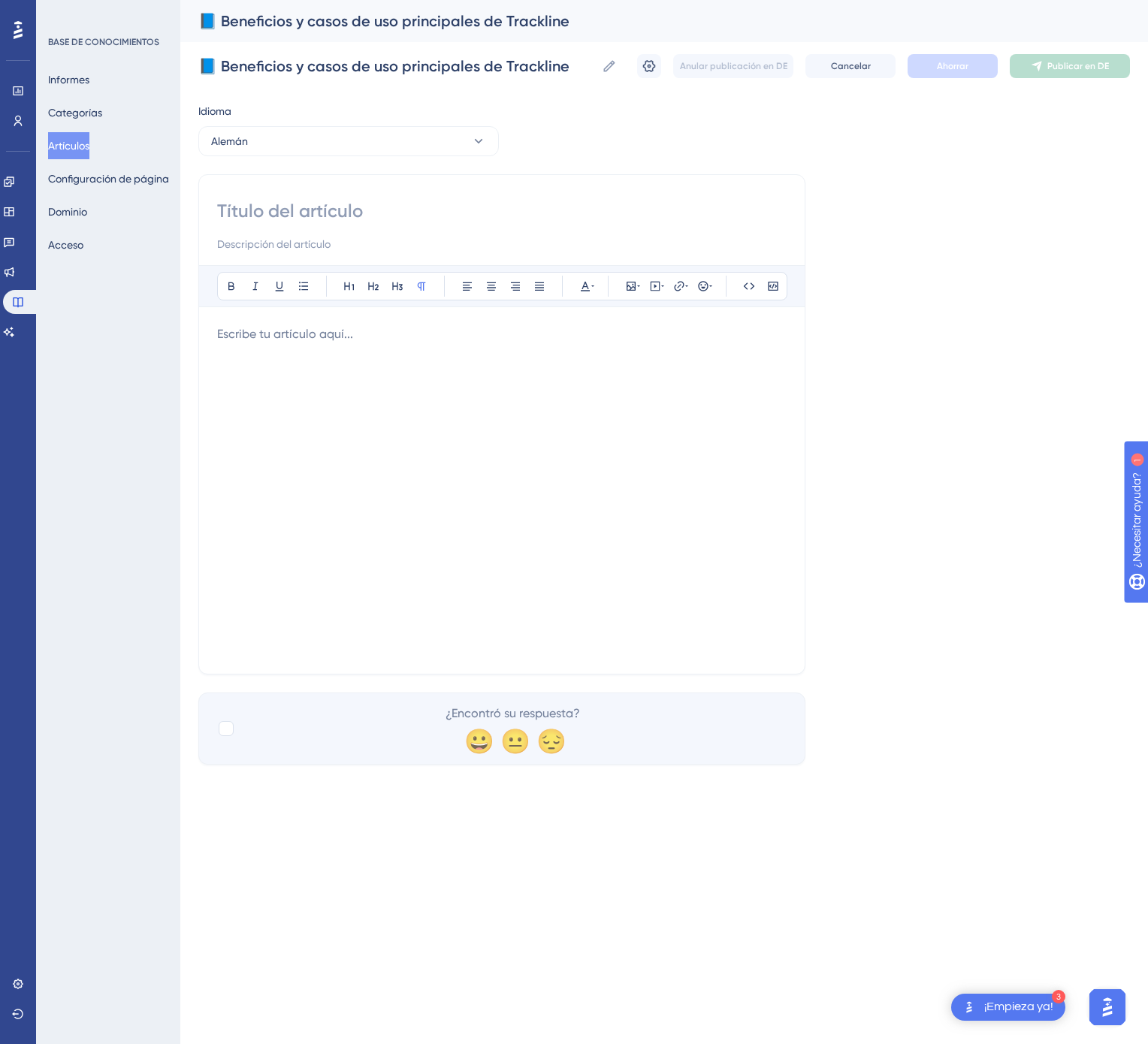
click at [482, 229] on div at bounding box center [502, 226] width 570 height 54
click at [445, 210] on input at bounding box center [502, 211] width 570 height 24
paste input "📘 Hauptvorteile und Anwendungsfälle von Trackline"
type input "📘 Hauptvorteile und Anwendungsfälle von Trackline"
click at [599, 420] on div at bounding box center [502, 491] width 570 height 331
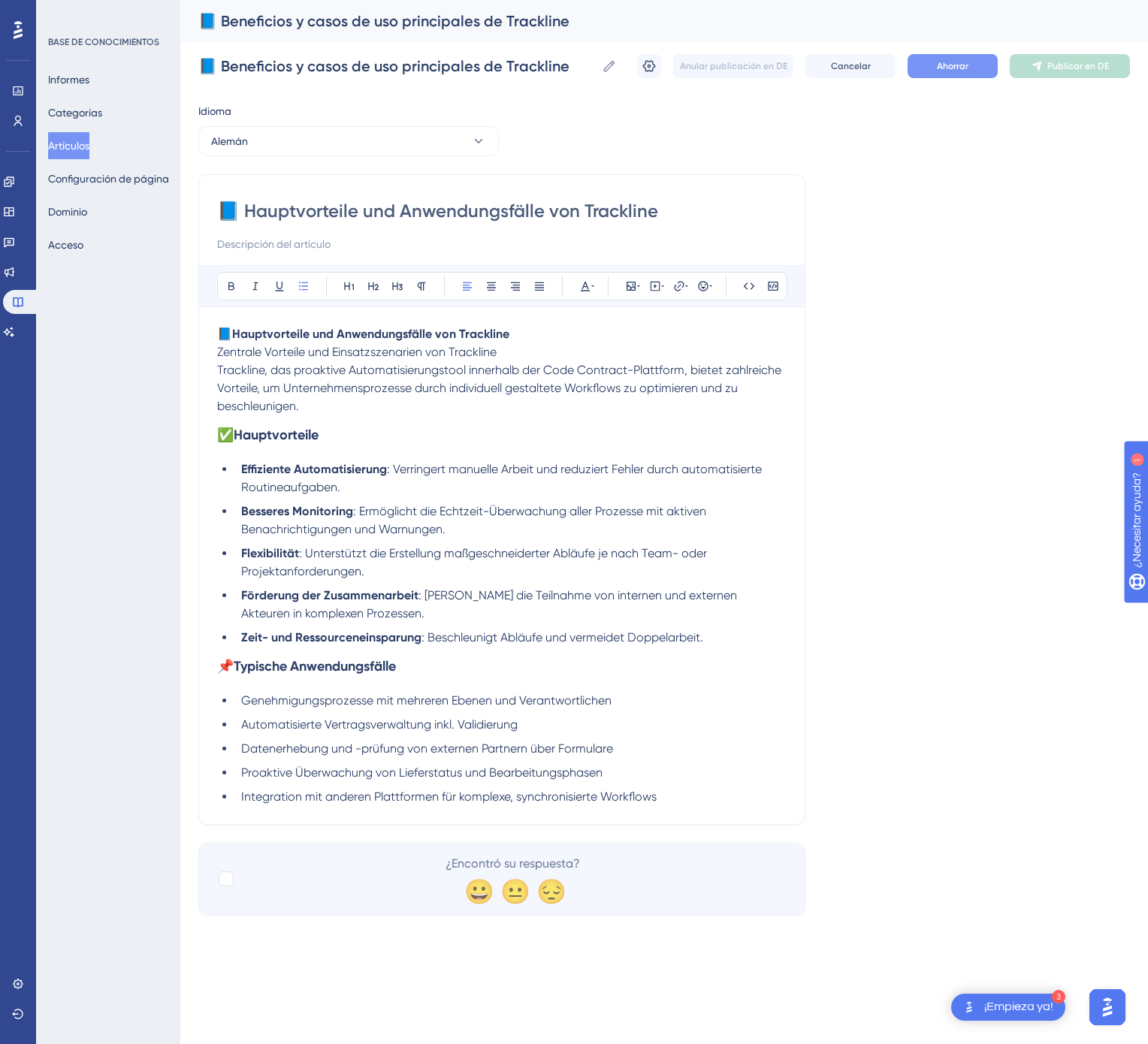
click at [937, 65] on font "Ahorrar" at bounding box center [953, 66] width 32 height 11
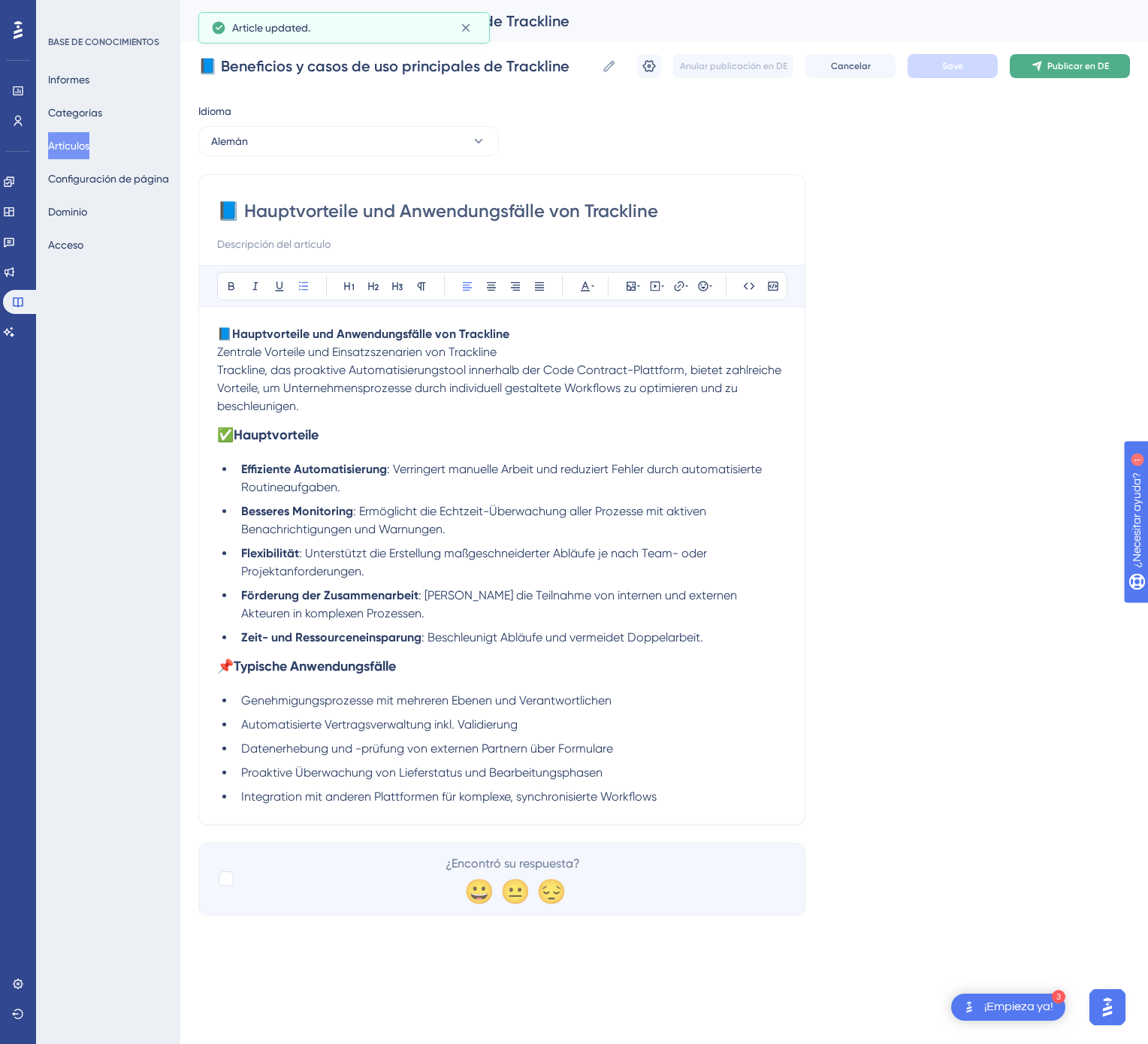
click at [1114, 67] on button "Publicar en DE" at bounding box center [1070, 66] width 120 height 24
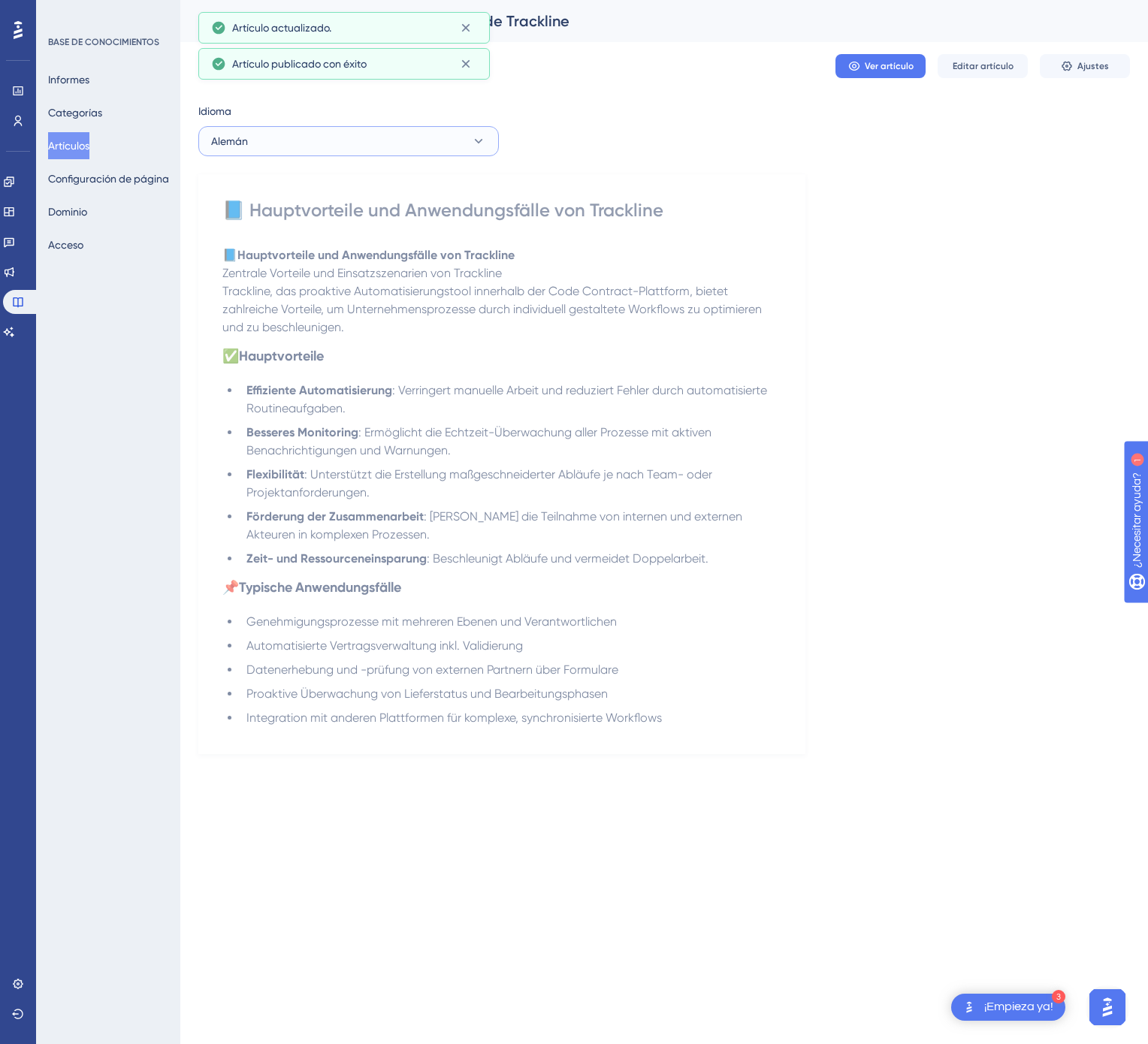
click at [430, 139] on button "Alemán" at bounding box center [348, 141] width 301 height 30
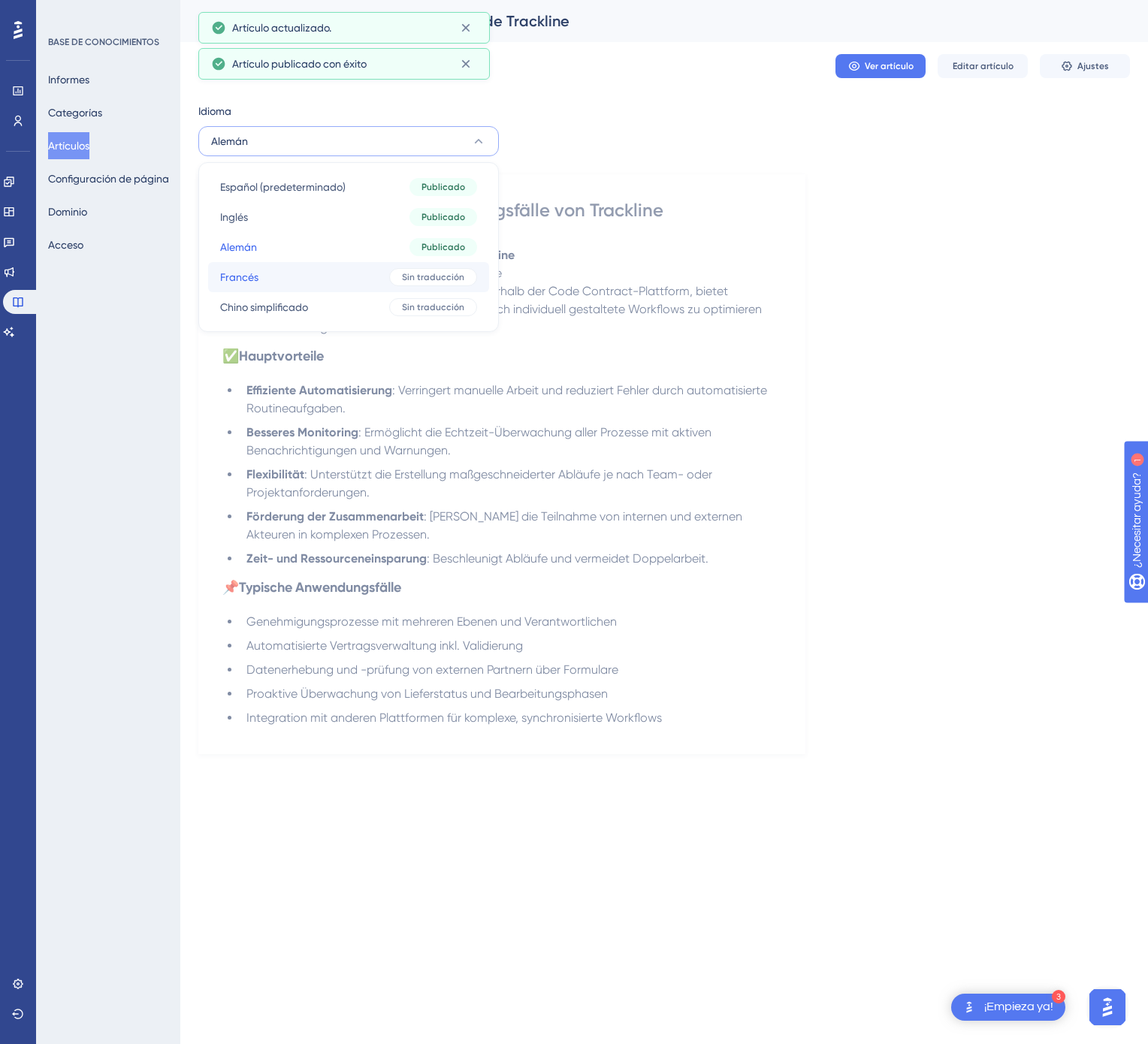
click at [403, 274] on font "Sin traducción" at bounding box center [433, 277] width 62 height 11
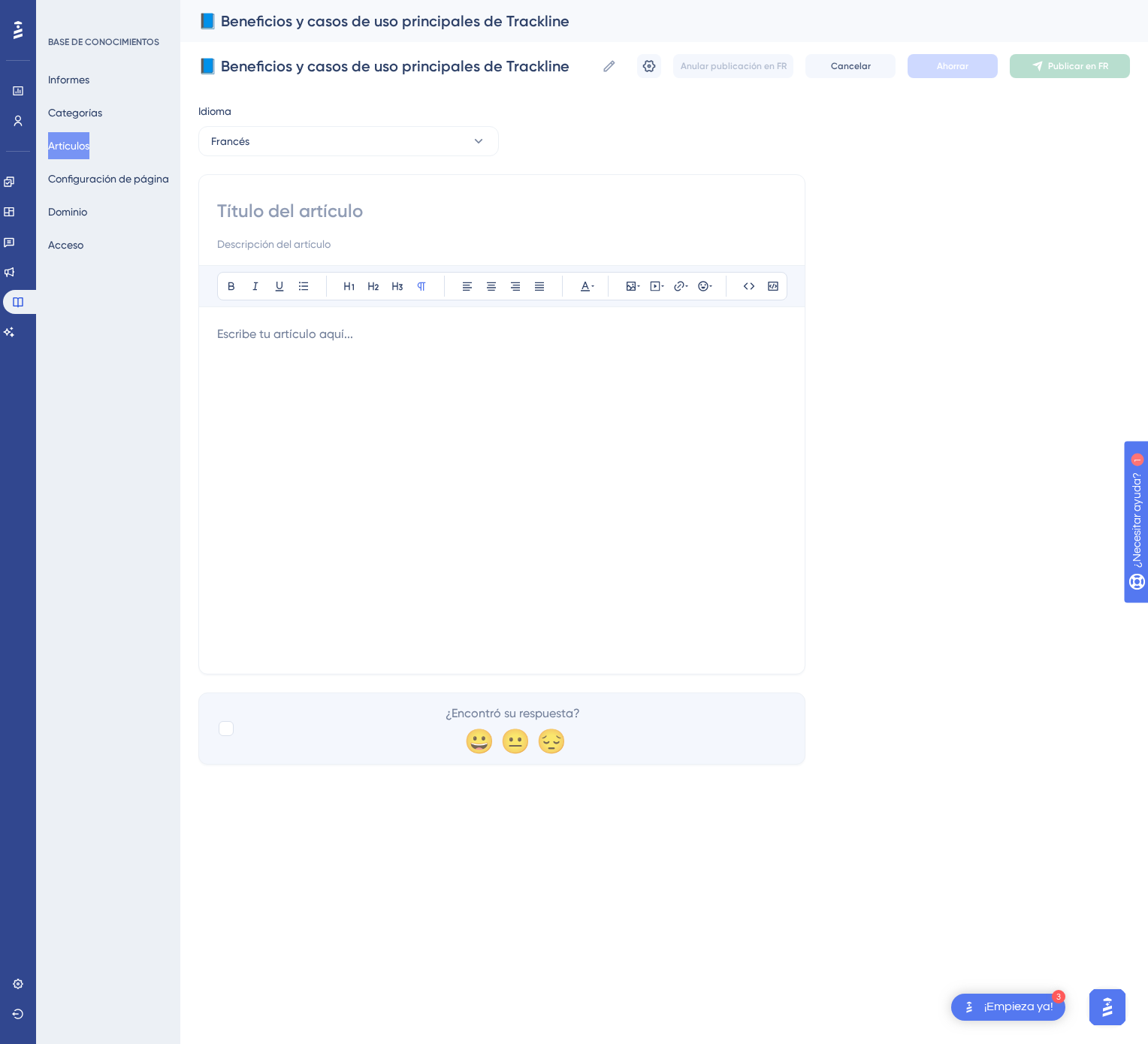
click at [496, 198] on div "Atrevido Itálico Subrayar Viñeta Título 1 Título 2 Título 3 Normal Alinear a la…" at bounding box center [502, 424] width 607 height 501
click at [381, 208] on input at bounding box center [502, 211] width 570 height 24
paste input "📘 Principaux avantages et cas d’usage de Trackline"
type input "📘 Principaux avantages et cas d’usage de Trackline"
click at [568, 384] on div at bounding box center [502, 491] width 570 height 331
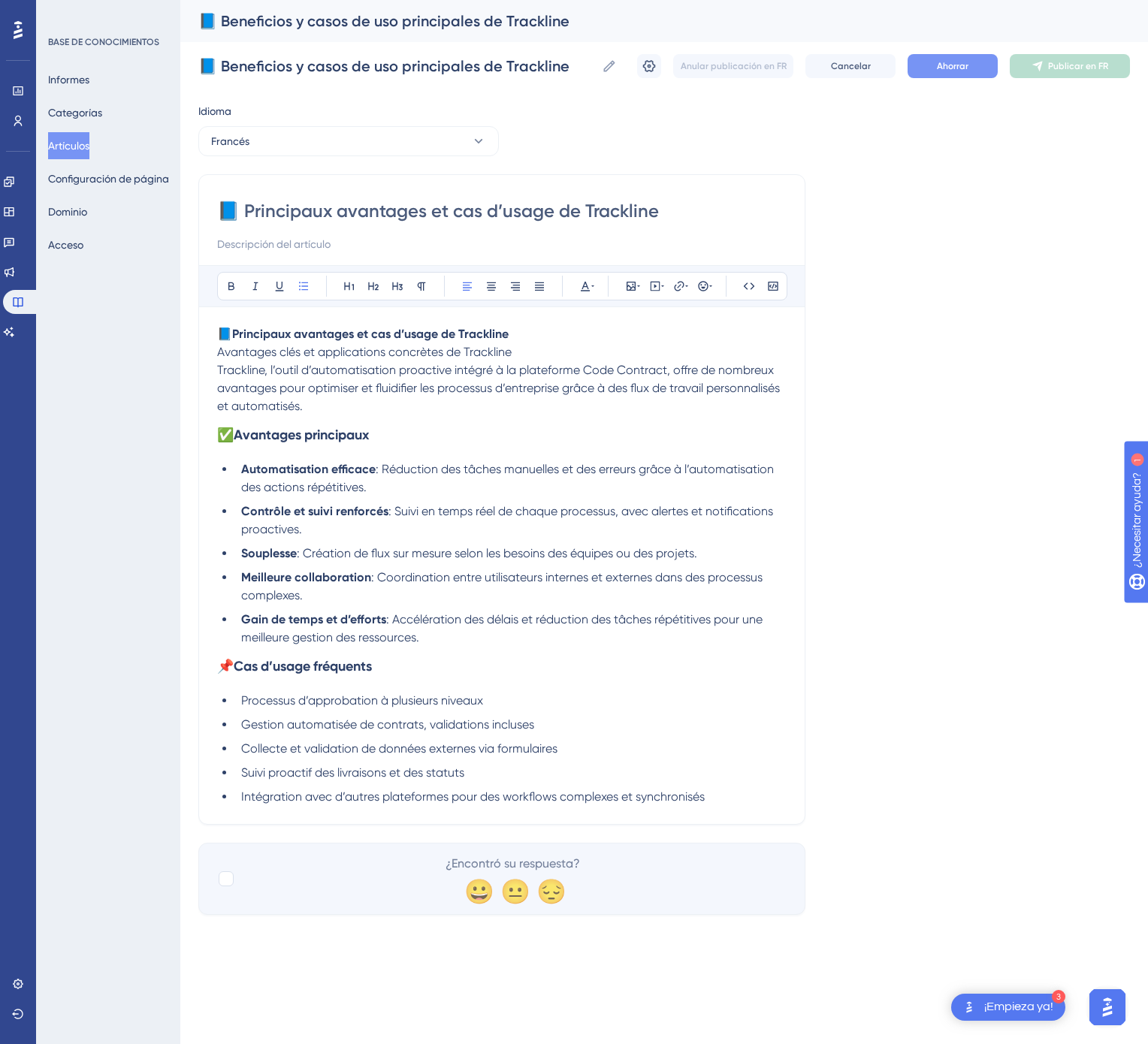
click at [958, 69] on font "Ahorrar" at bounding box center [953, 66] width 32 height 11
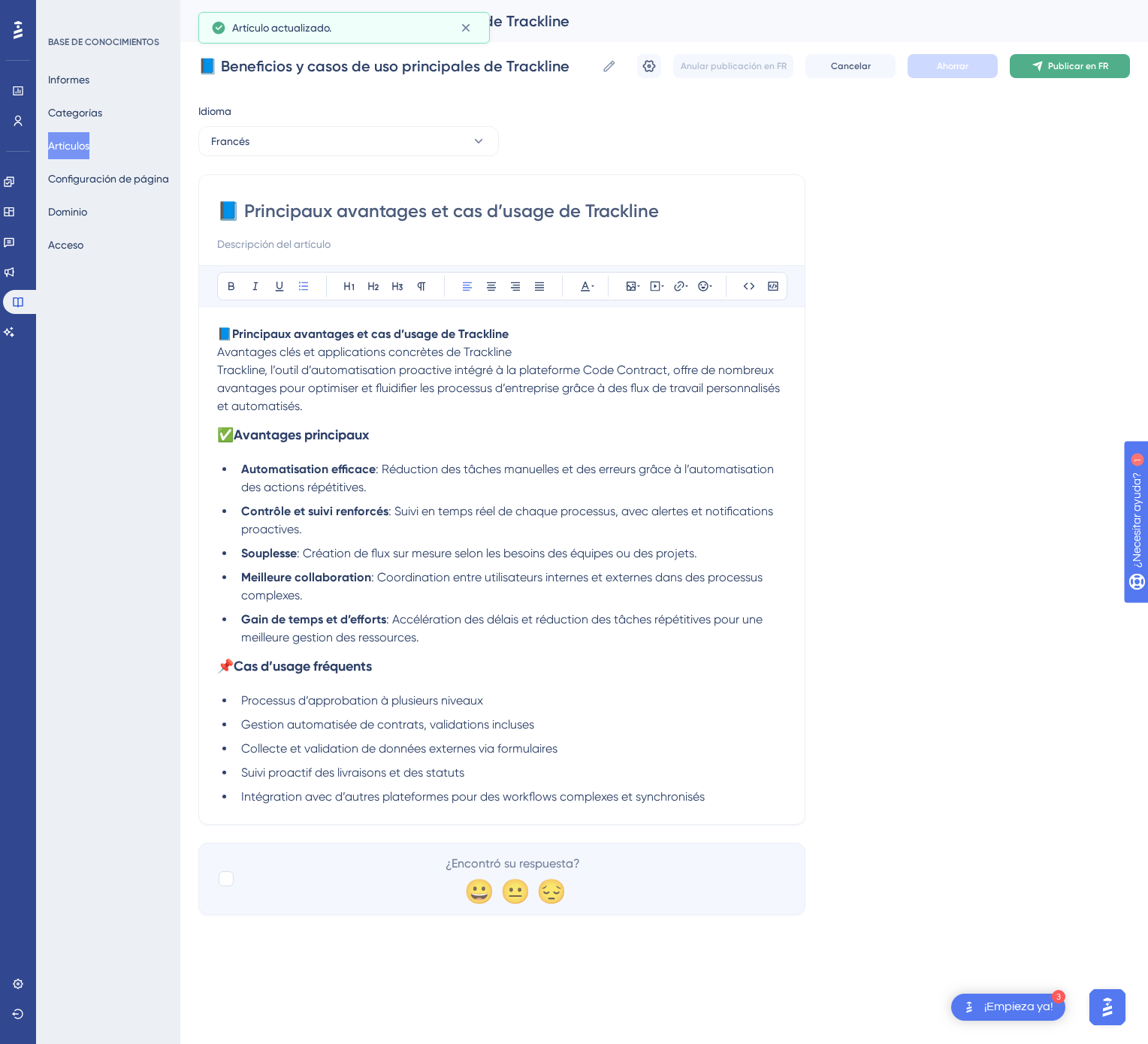
click at [1082, 63] on font "Publicar en FR" at bounding box center [1078, 66] width 60 height 11
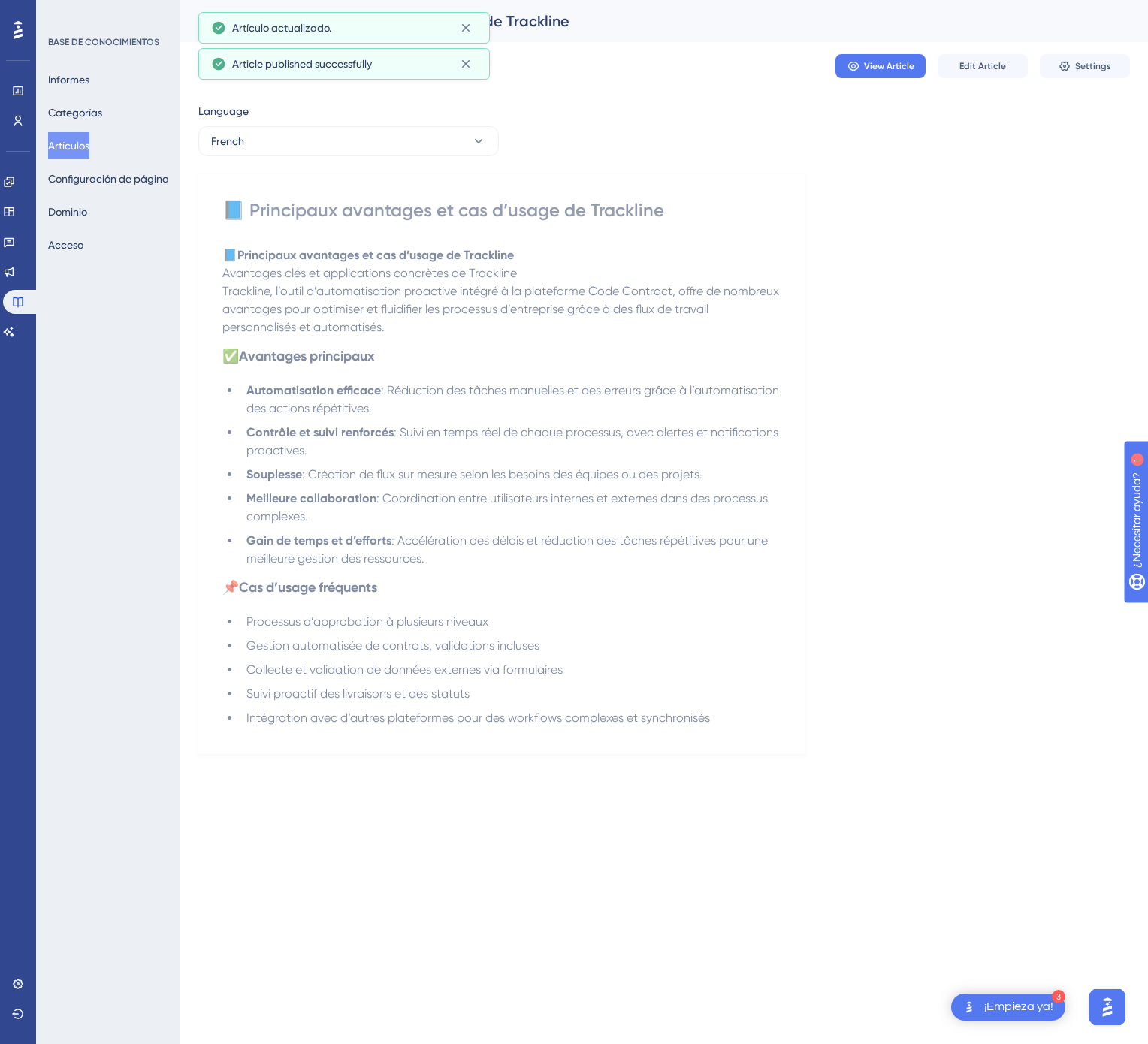
click at [424, 152] on button "French" at bounding box center [348, 141] width 301 height 30
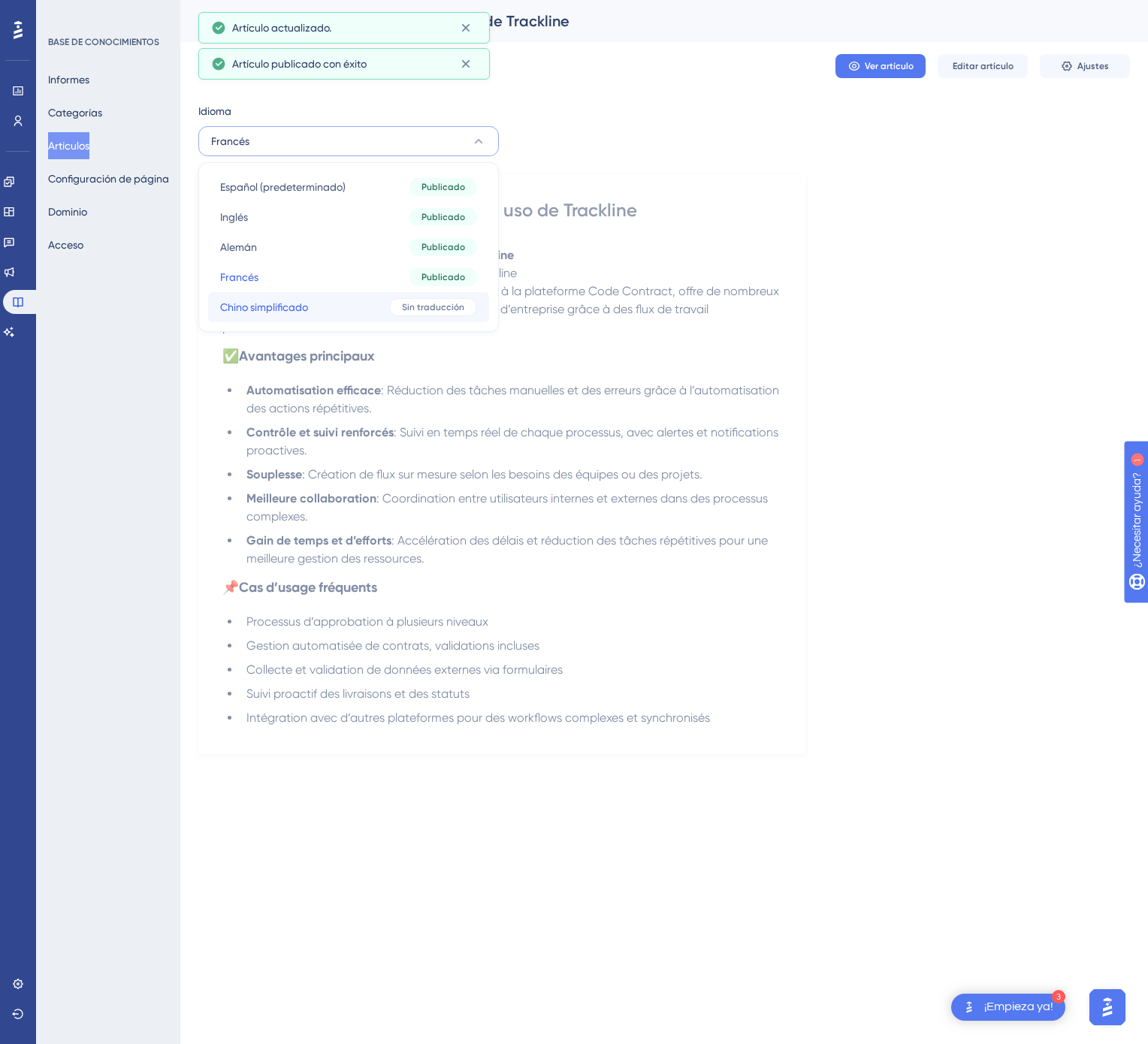
click at [411, 310] on font "Sin traducción" at bounding box center [433, 307] width 62 height 11
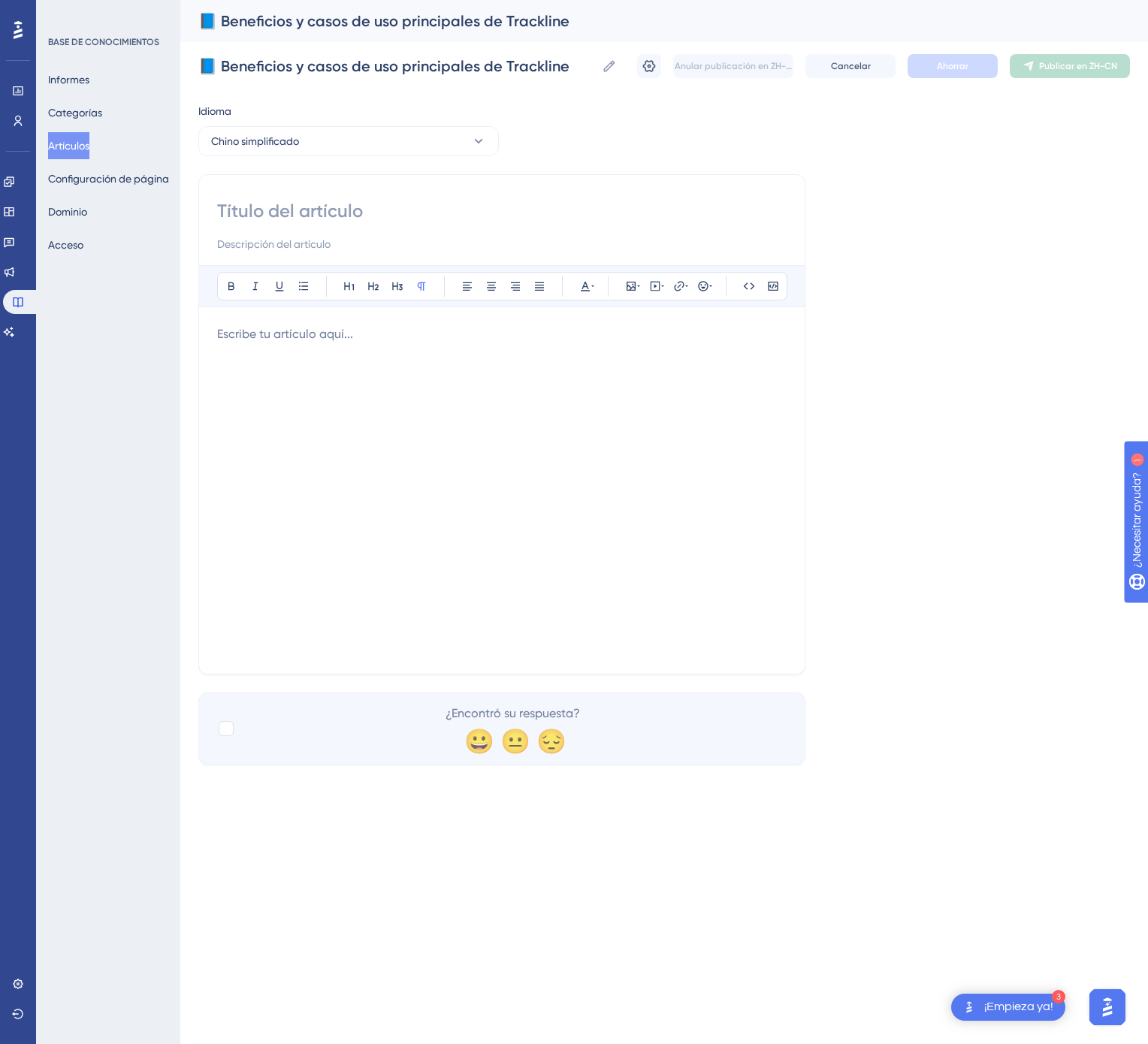
click at [462, 214] on input at bounding box center [502, 211] width 570 height 24
paste input "📘 Trackline 的主要优势与典型应用场景"
type input "📘 Trackline 的主要优势与典型应用场景"
click at [728, 414] on div at bounding box center [502, 491] width 570 height 331
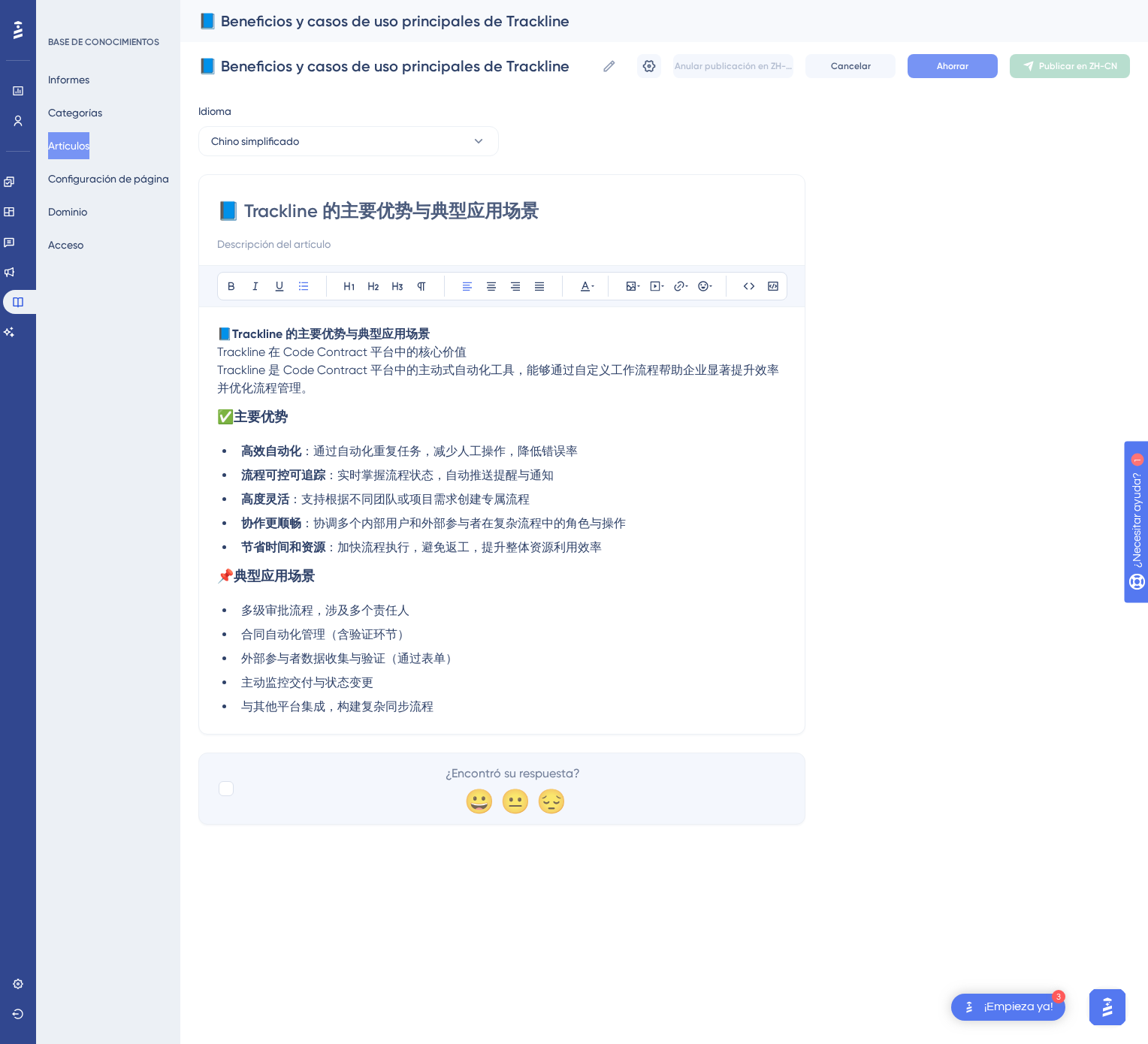
click at [938, 65] on font "Ahorrar" at bounding box center [953, 66] width 32 height 11
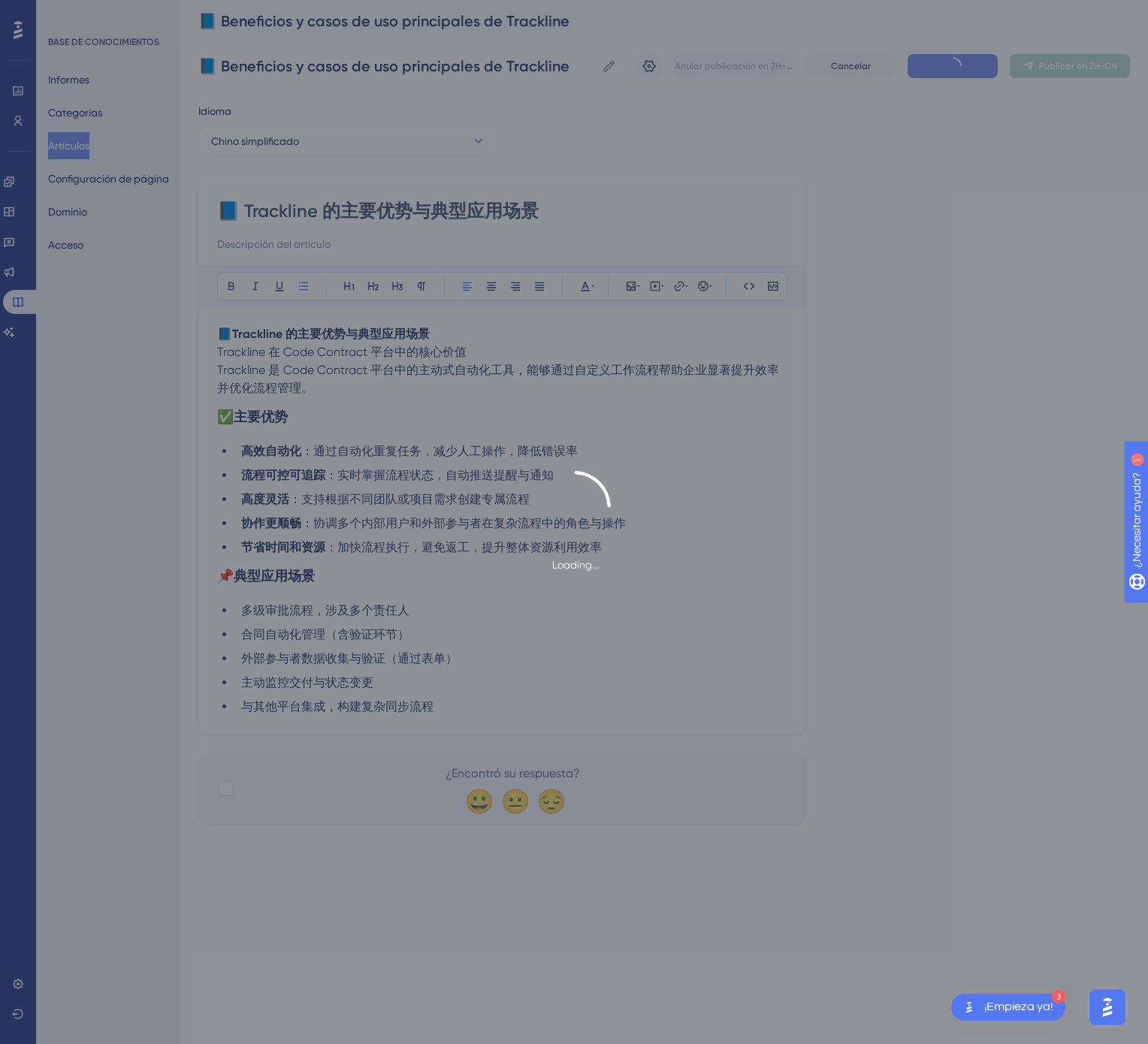
click at [1054, 61] on font "Publicar en ZH-CN" at bounding box center [1078, 66] width 78 height 11
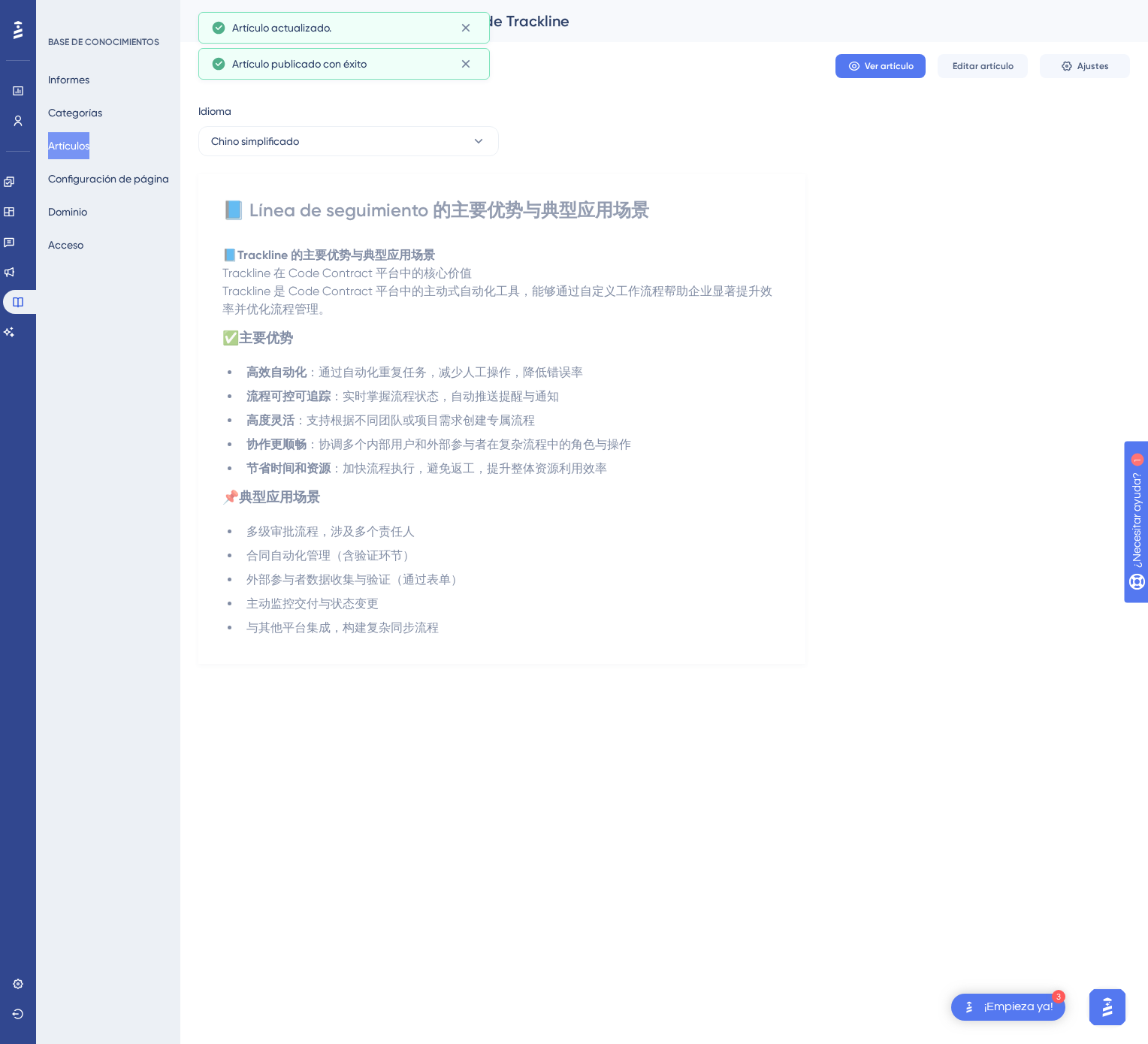
click at [78, 147] on font "Artículos" at bounding box center [68, 146] width 41 height 12
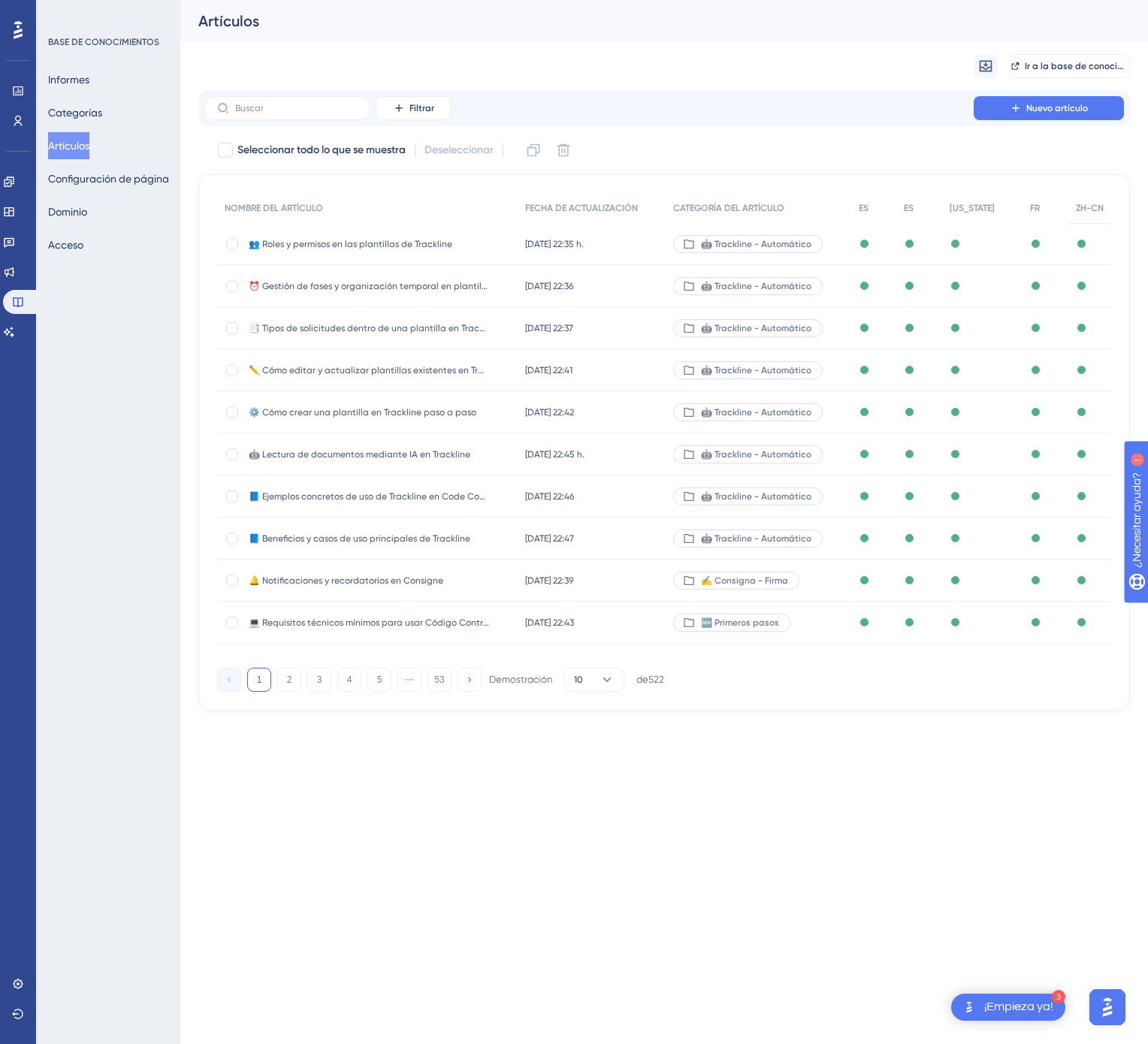
click at [79, 141] on font "Artículos" at bounding box center [68, 146] width 41 height 12
click at [440, 680] on font "53" at bounding box center [440, 679] width 10 height 11
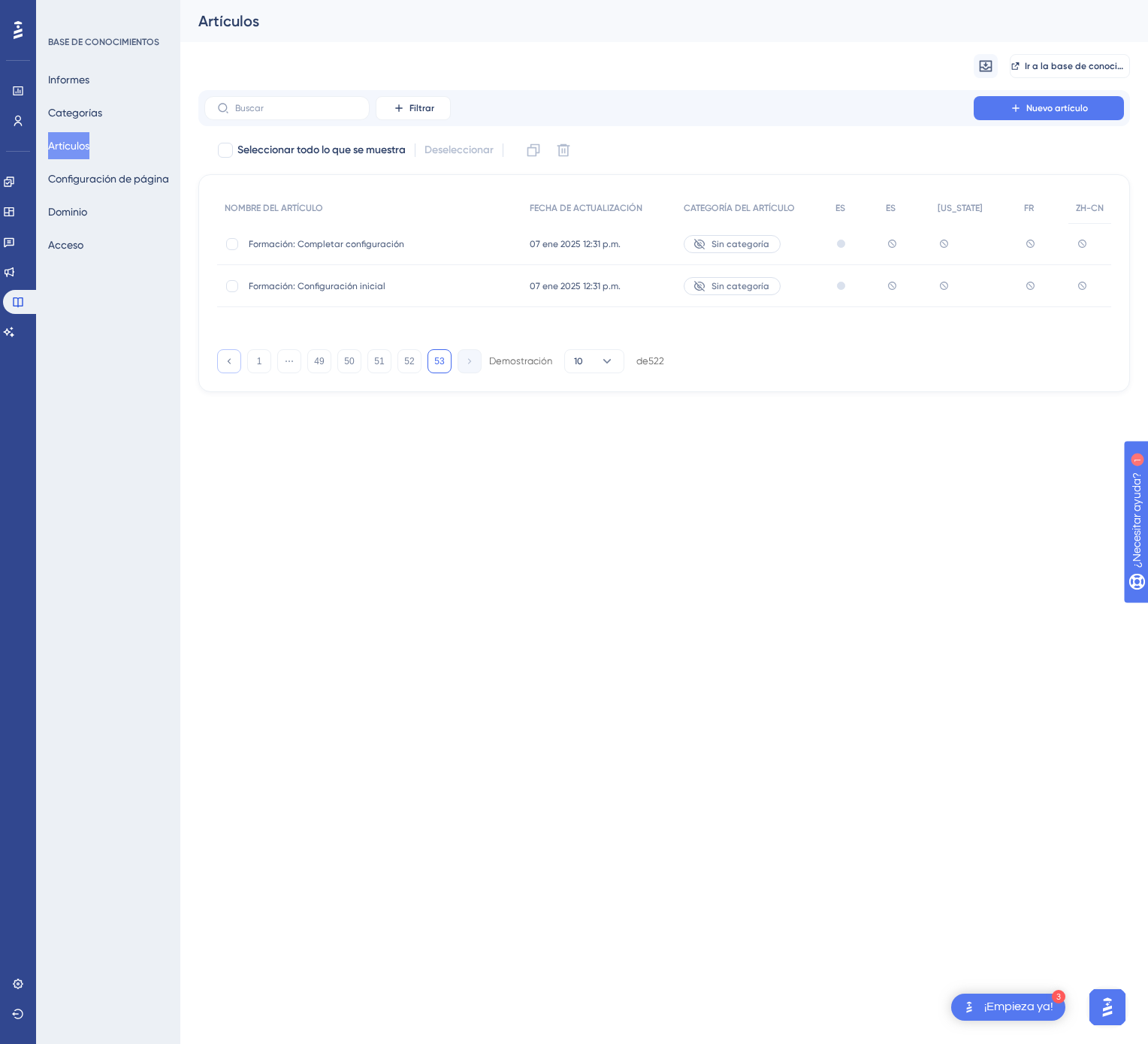
click at [227, 372] on button at bounding box center [229, 362] width 24 height 24
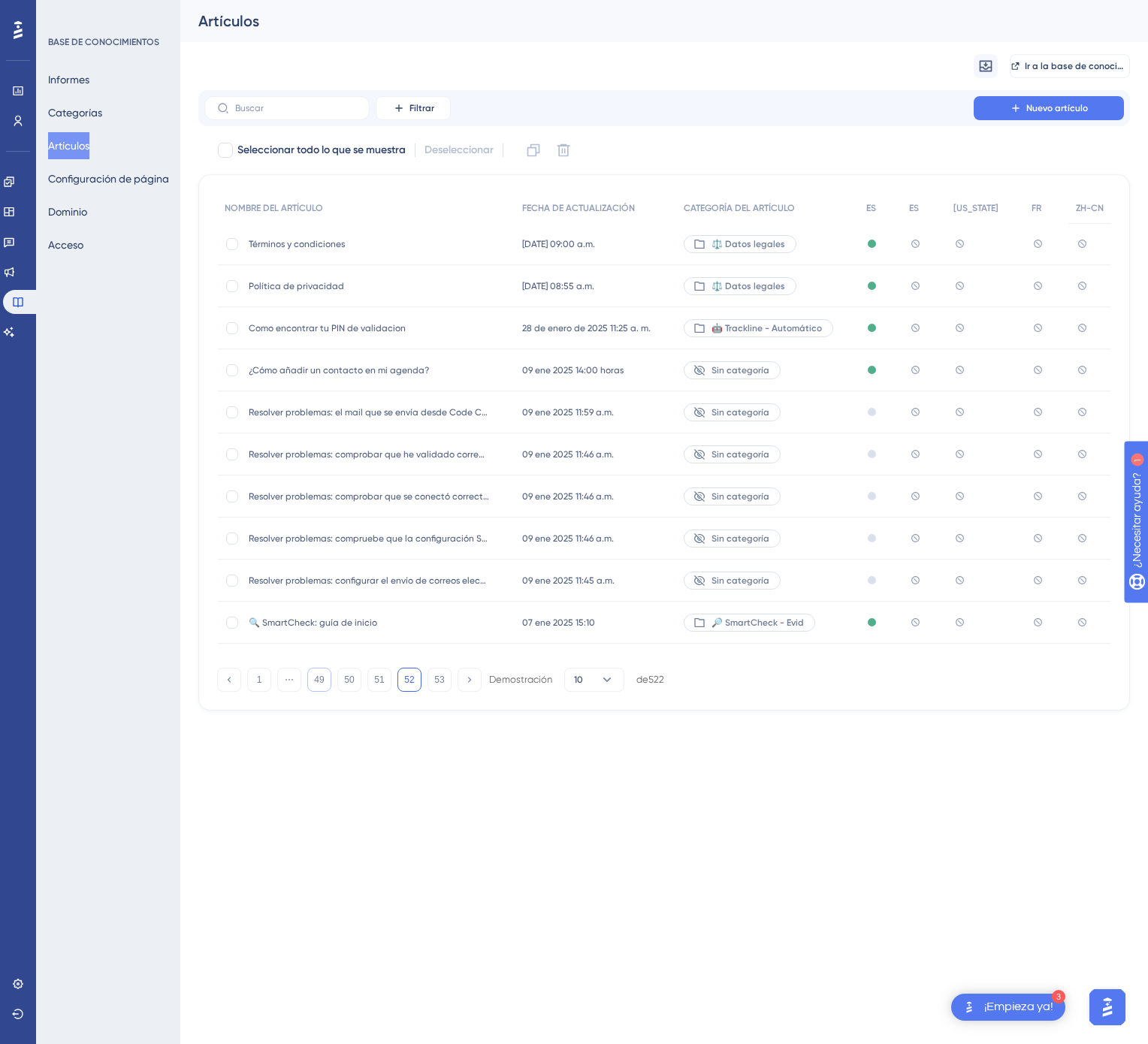
click at [322, 680] on font "49" at bounding box center [319, 679] width 10 height 11
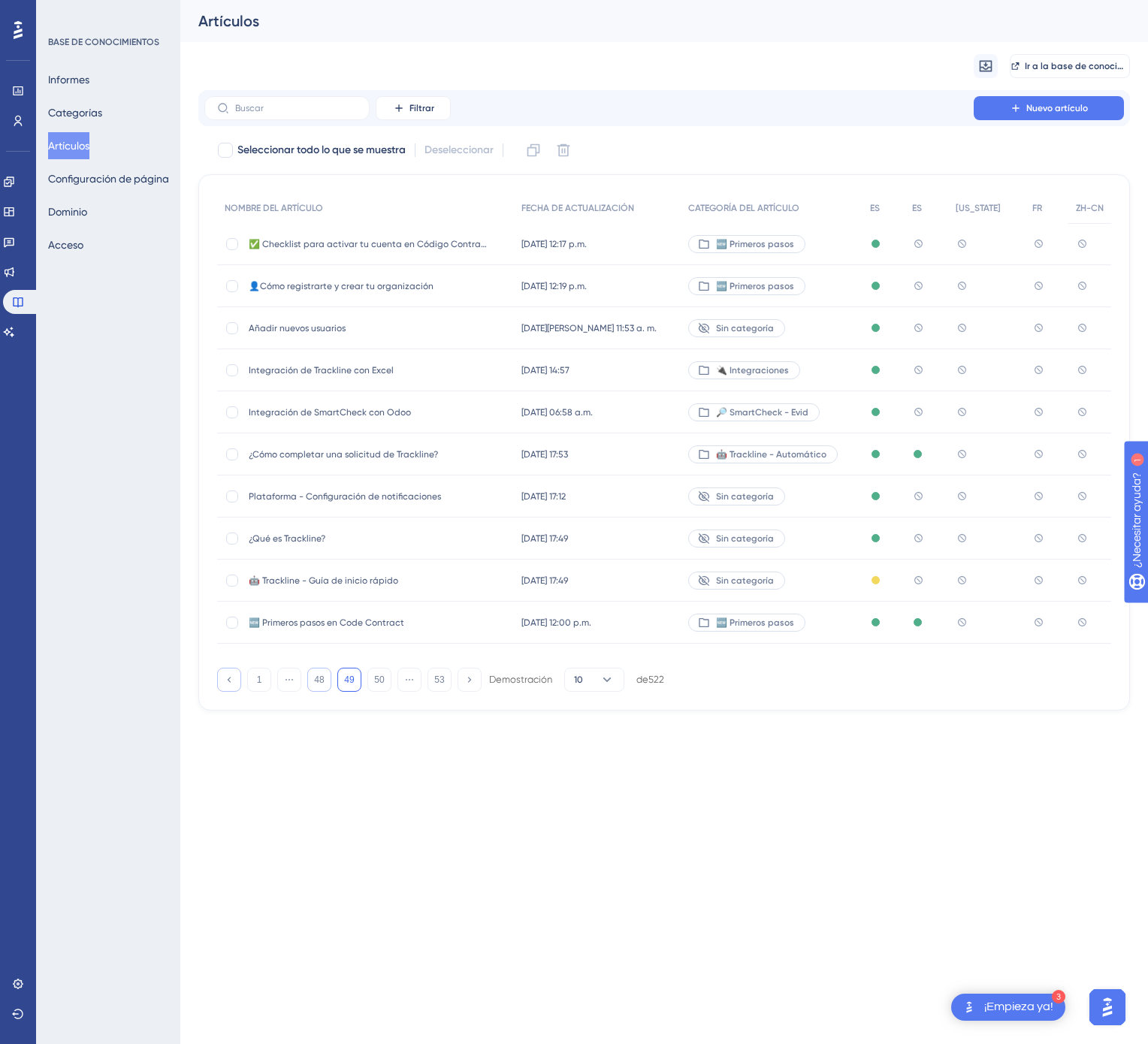
click at [231, 682] on icon at bounding box center [229, 678] width 3 height 5
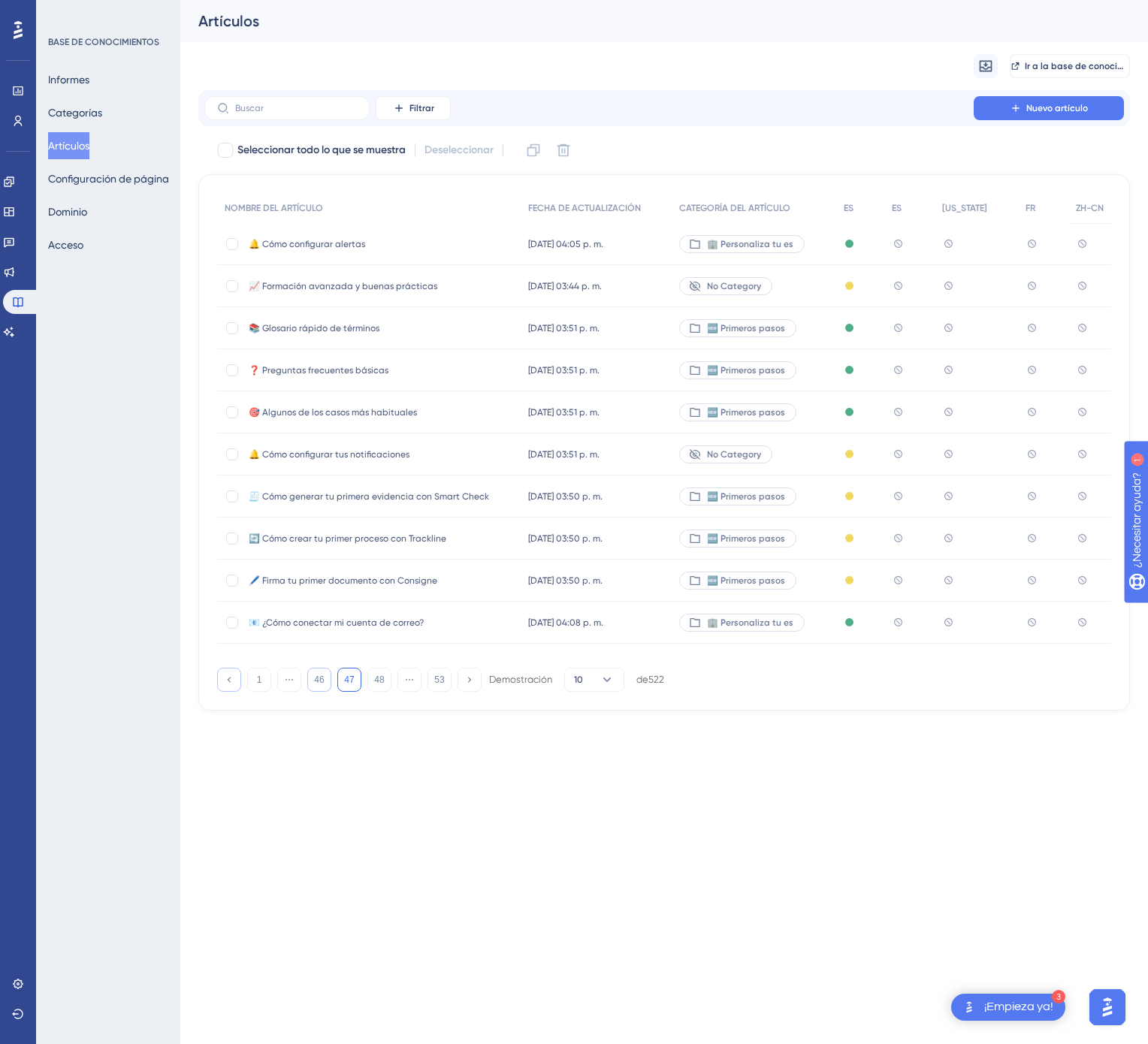
click at [231, 682] on icon at bounding box center [229, 678] width 3 height 5
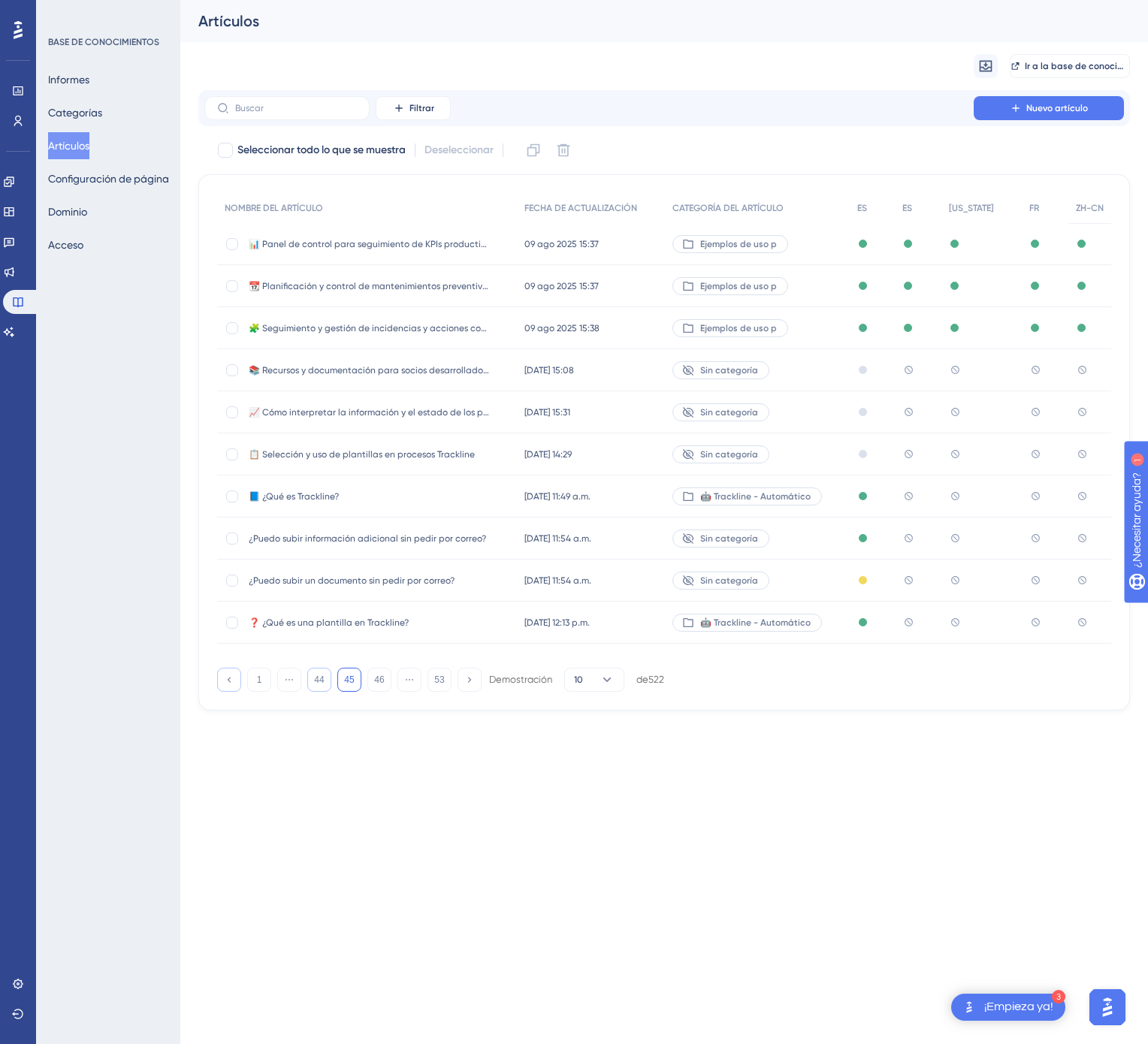
click at [231, 682] on icon at bounding box center [229, 678] width 3 height 5
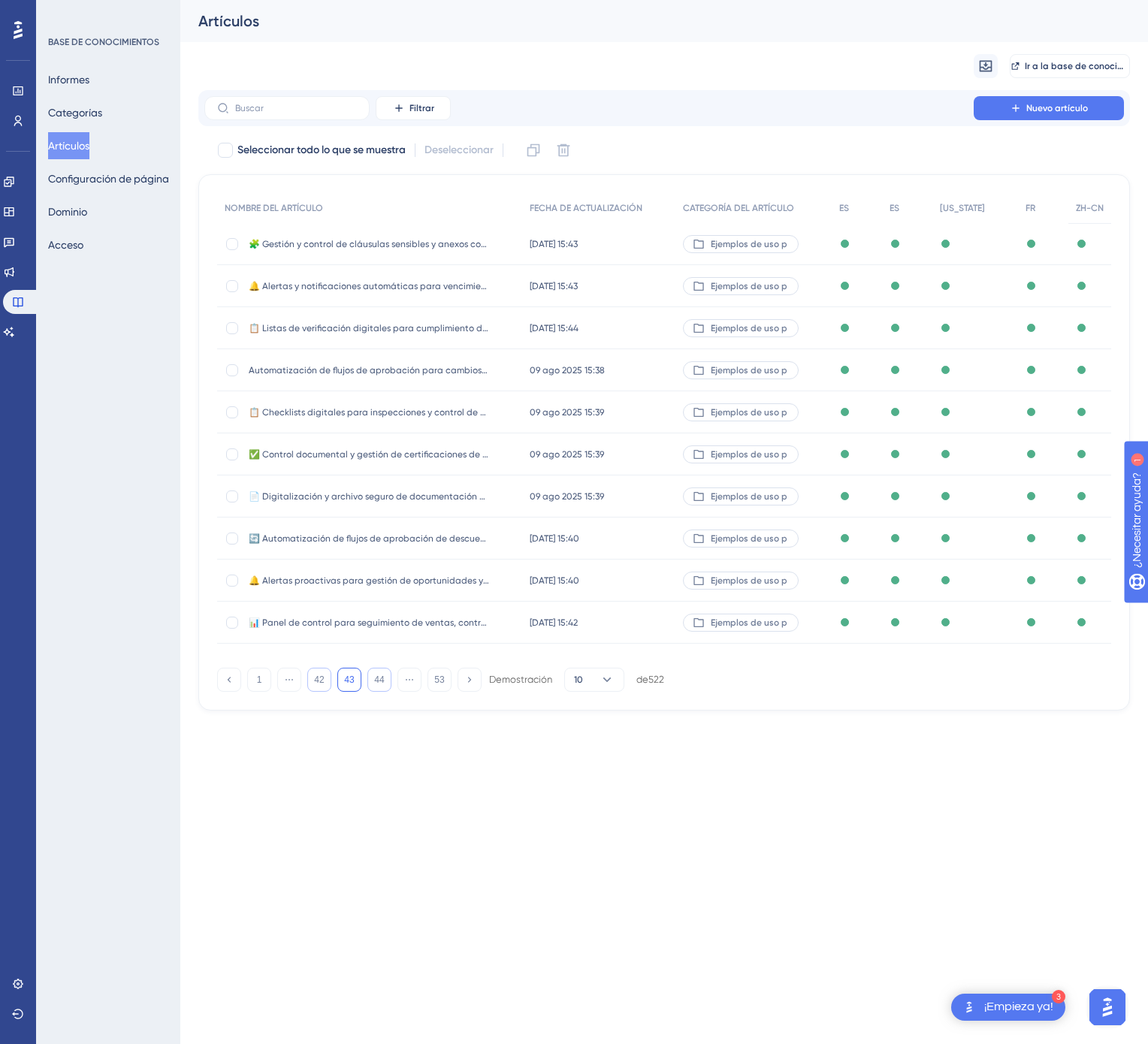
click at [380, 680] on font "44" at bounding box center [379, 679] width 10 height 11
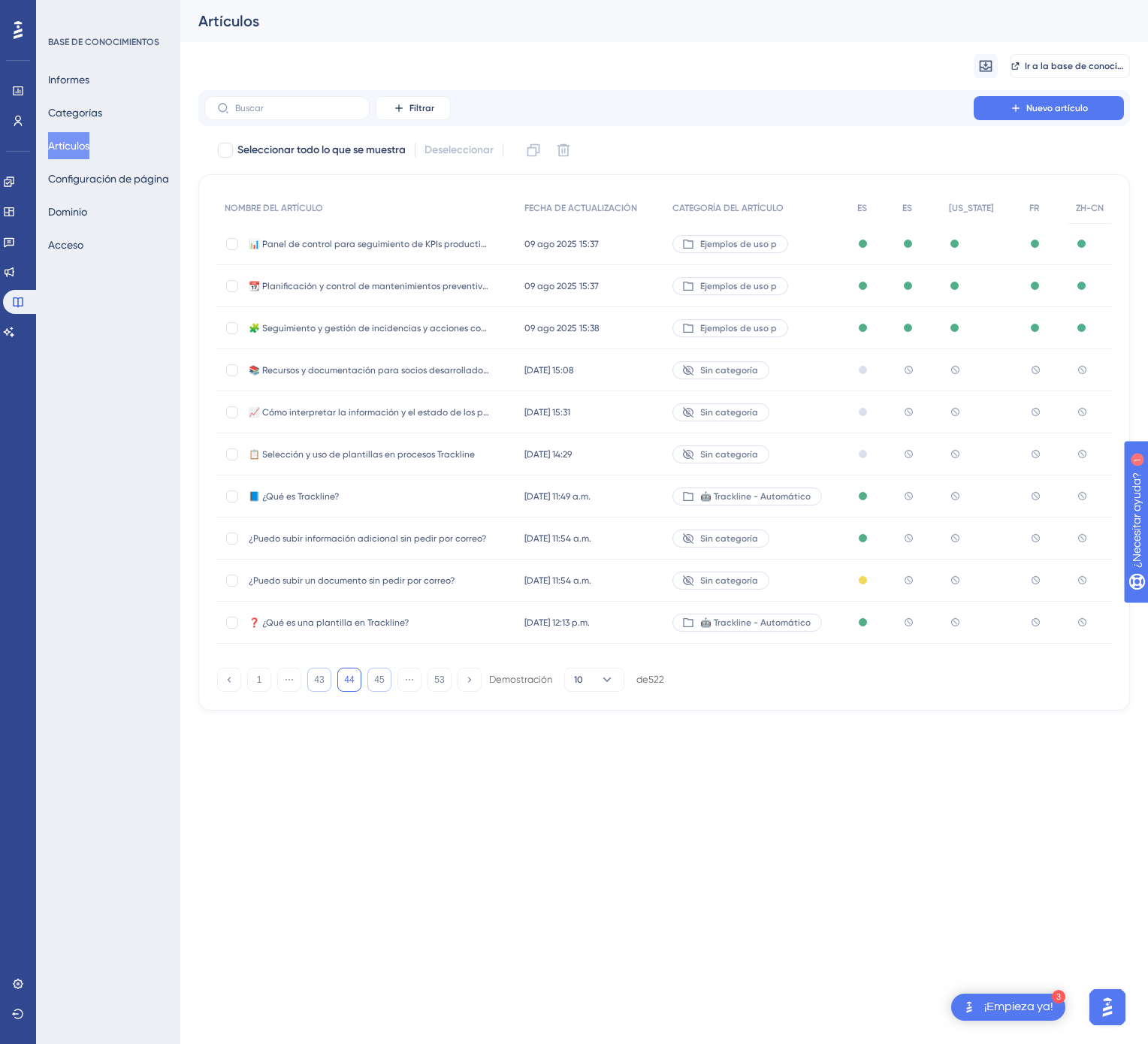
click at [889, 498] on div "Publicado" at bounding box center [871, 497] width 45 height 42
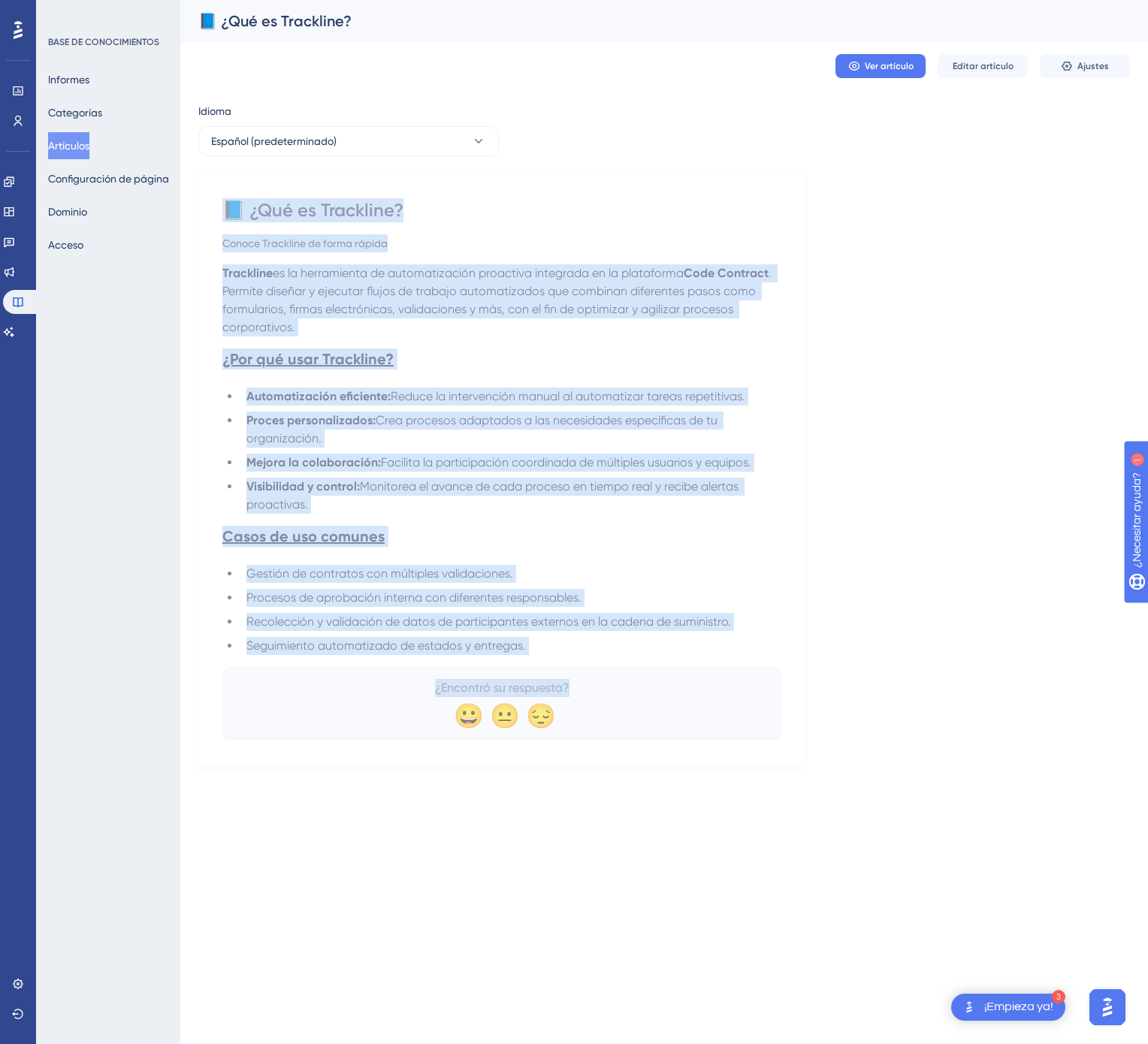
drag, startPoint x: 229, startPoint y: 210, endPoint x: 579, endPoint y: 691, distance: 594.9
click at [579, 691] on div "📘 ¿Qué es Trackline? Conoce Trackline de forma rápida Trackline es la herramien…" at bounding box center [502, 468] width 559 height 540
click at [454, 140] on button "Español (predeterminado)" at bounding box center [348, 141] width 301 height 30
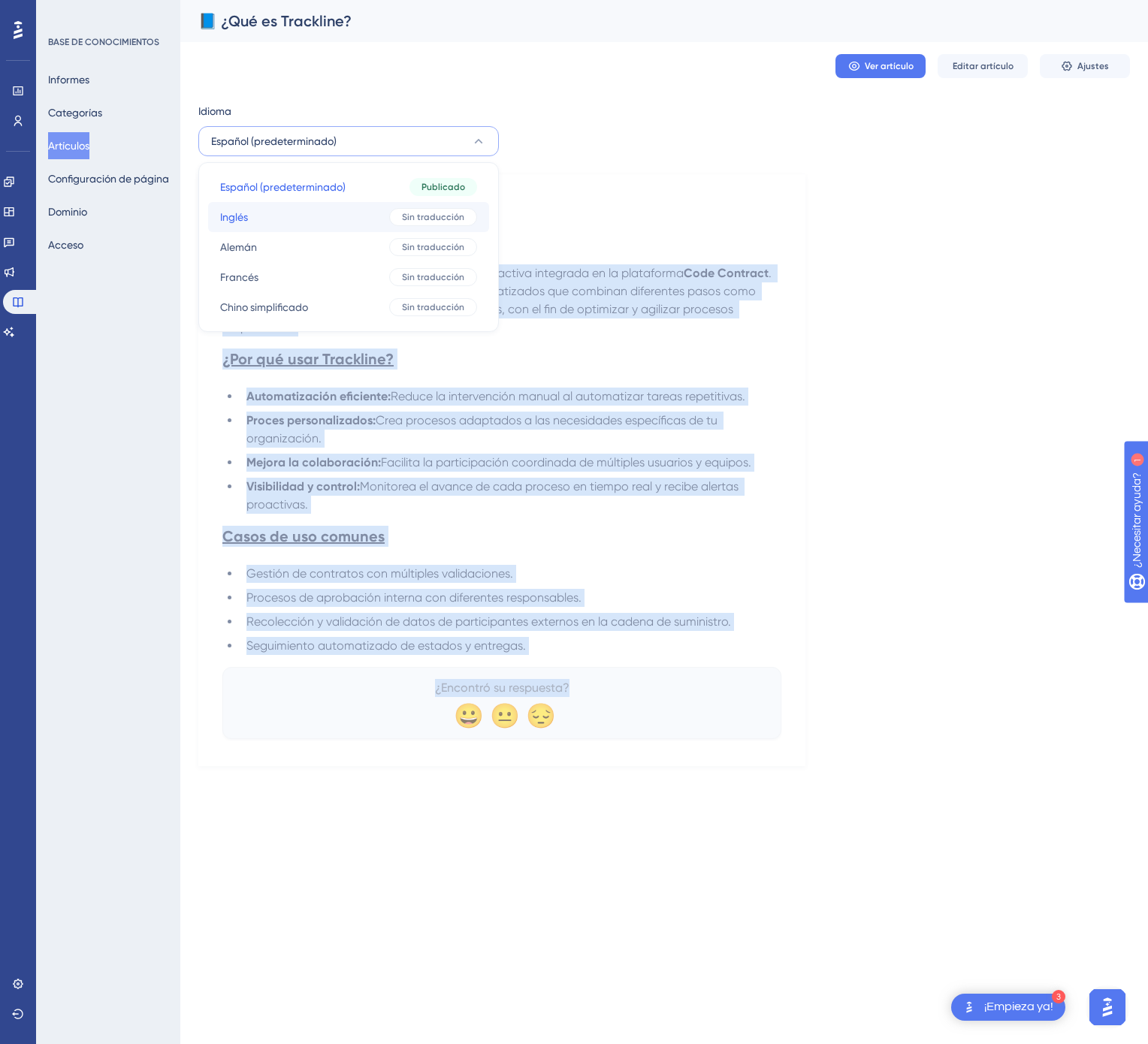
click at [418, 216] on font "Sin traducción" at bounding box center [433, 217] width 62 height 11
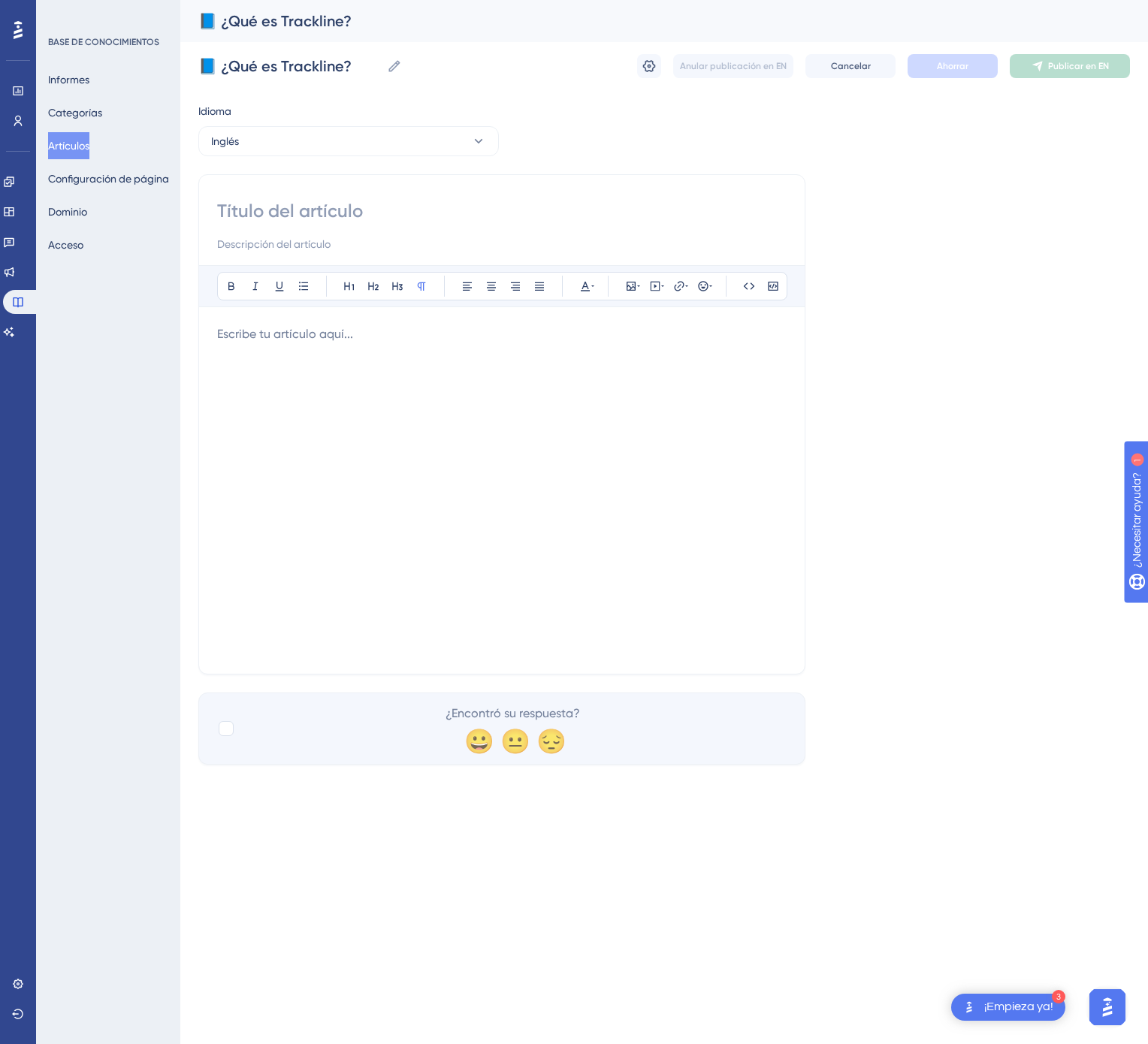
click at [365, 206] on input at bounding box center [502, 211] width 570 height 24
paste input "📘 What is Trackline?"
type input "📘 What is Trackline?"
click at [605, 456] on div at bounding box center [502, 491] width 570 height 331
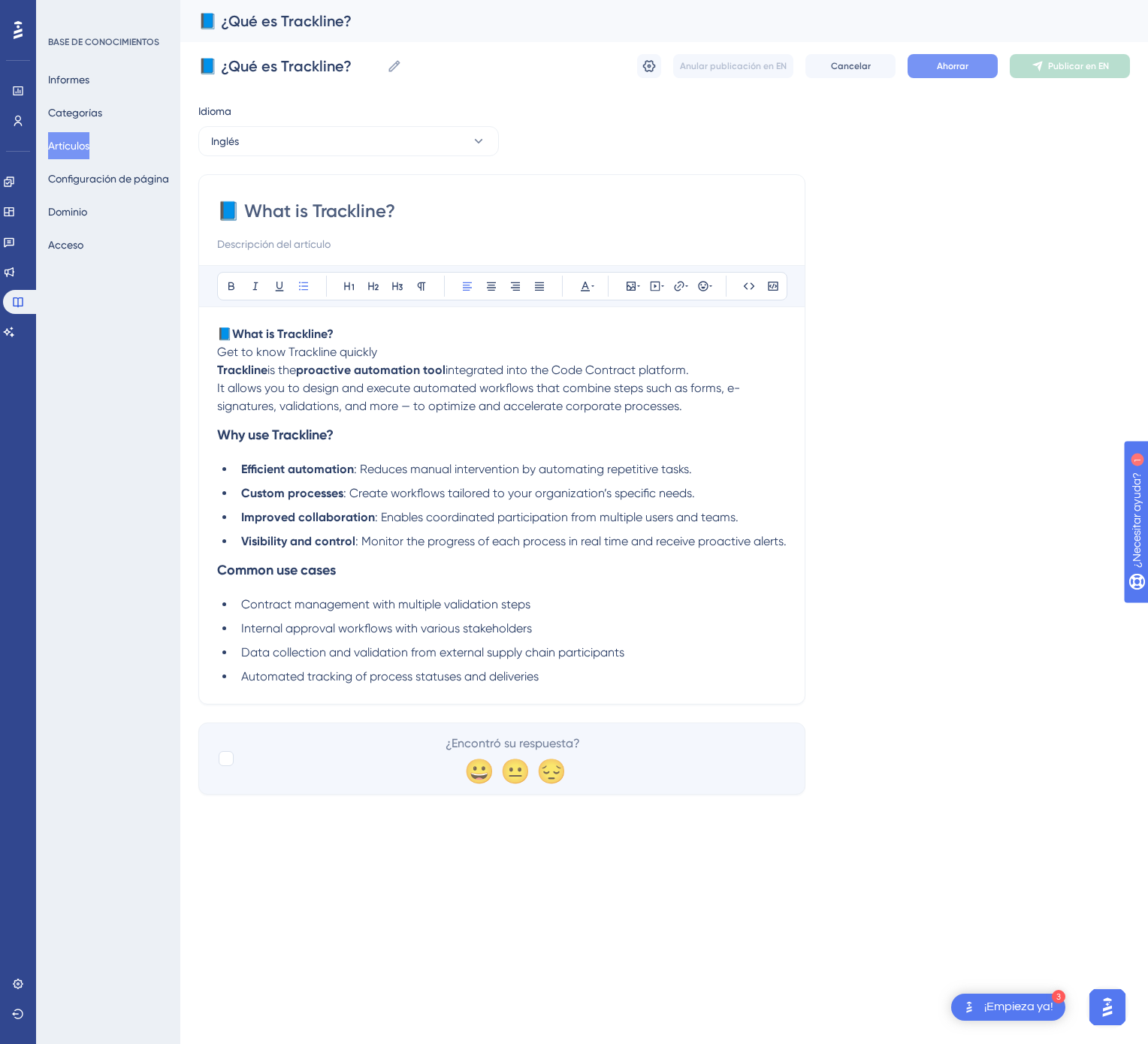
click at [958, 67] on font "Ahorrar" at bounding box center [953, 66] width 32 height 11
click at [1067, 68] on font "Publicar en EN" at bounding box center [1078, 66] width 61 height 11
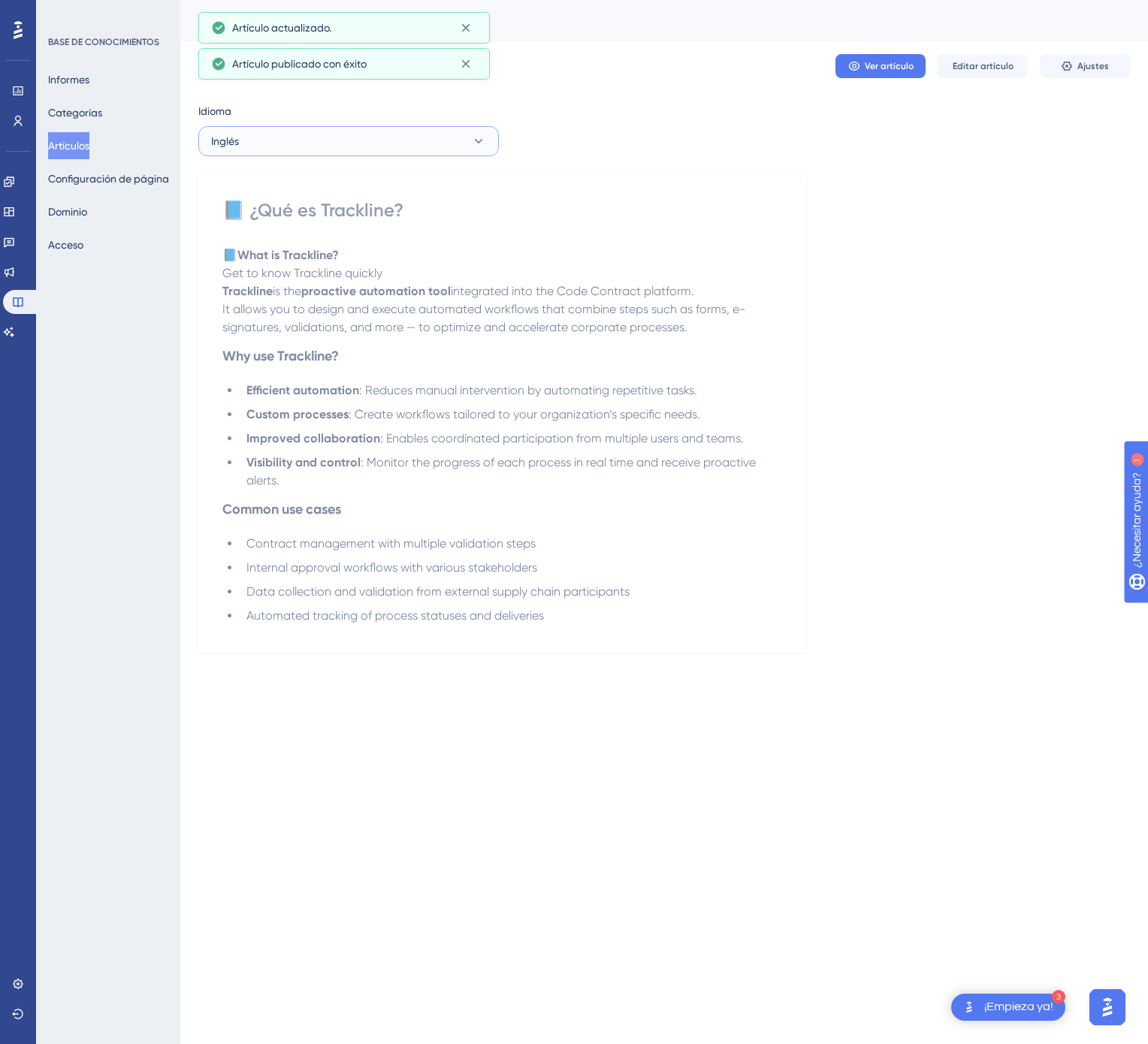
click at [418, 134] on button "Inglés" at bounding box center [348, 141] width 301 height 30
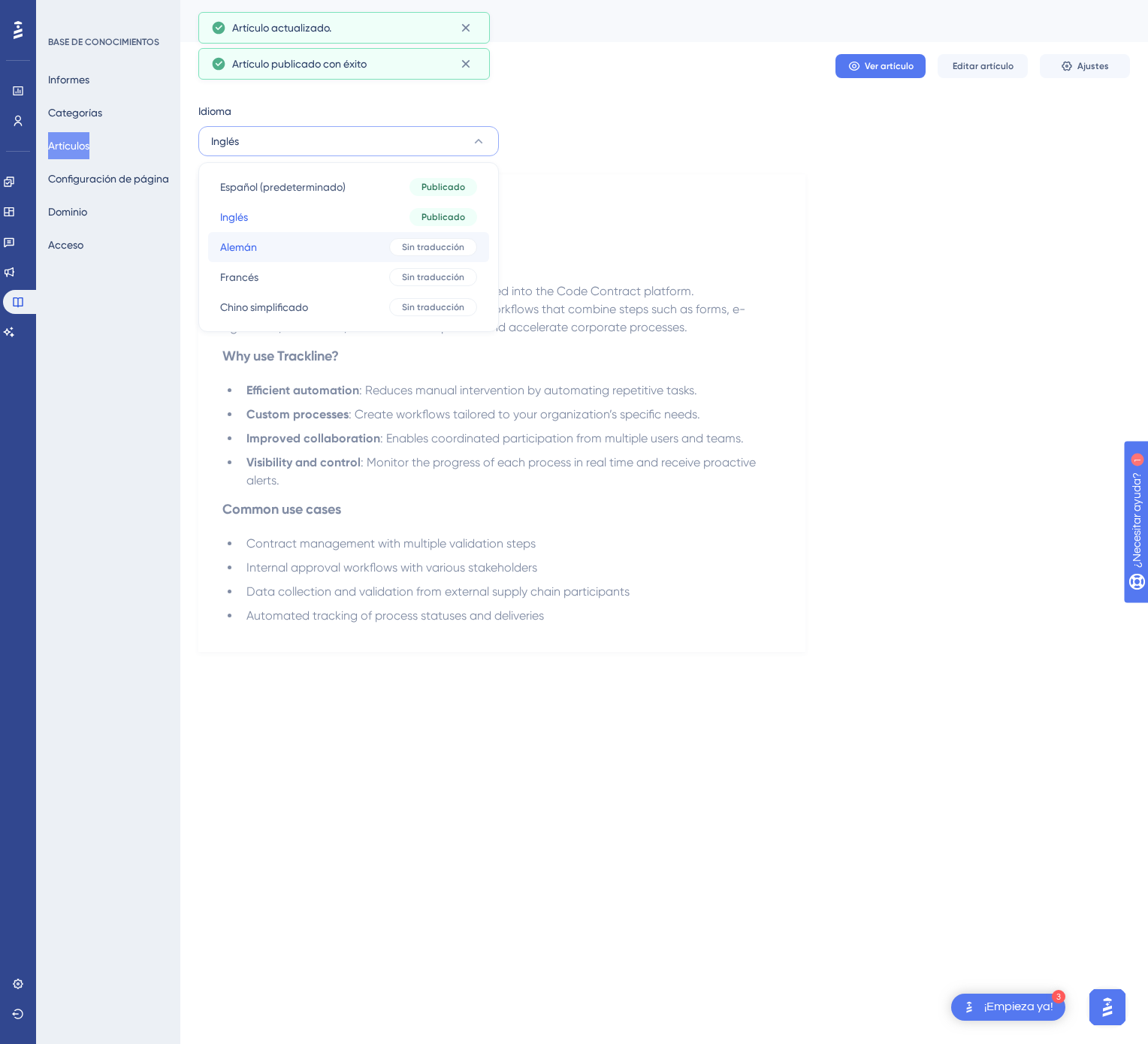
click at [389, 244] on div "Sin traducción" at bounding box center [433, 247] width 88 height 18
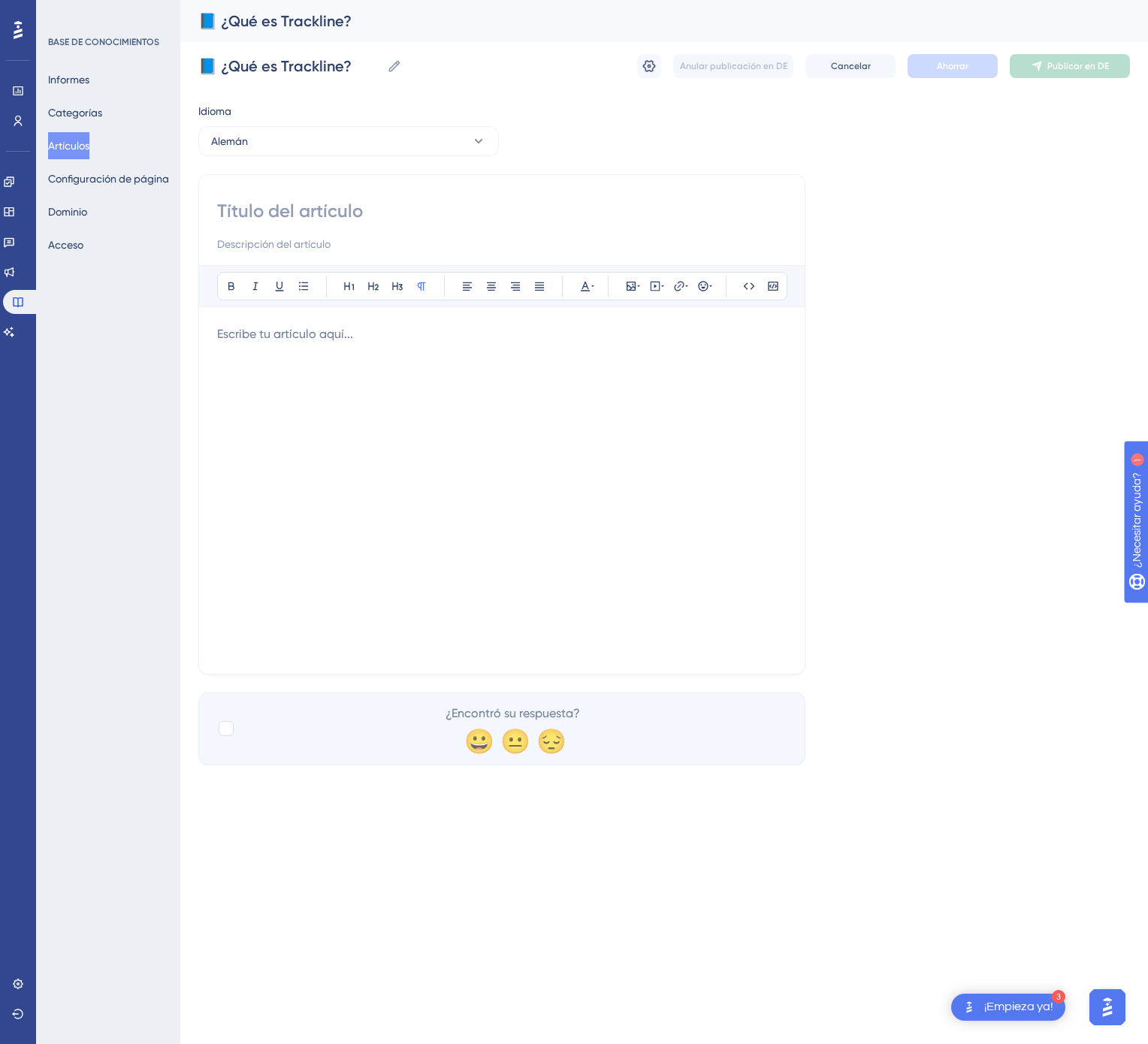
click at [430, 221] on input at bounding box center [502, 211] width 570 height 24
paste input "📘 Was ist Trackline?"
type input "📘 Was ist Trackline?"
click at [544, 411] on div at bounding box center [502, 491] width 570 height 331
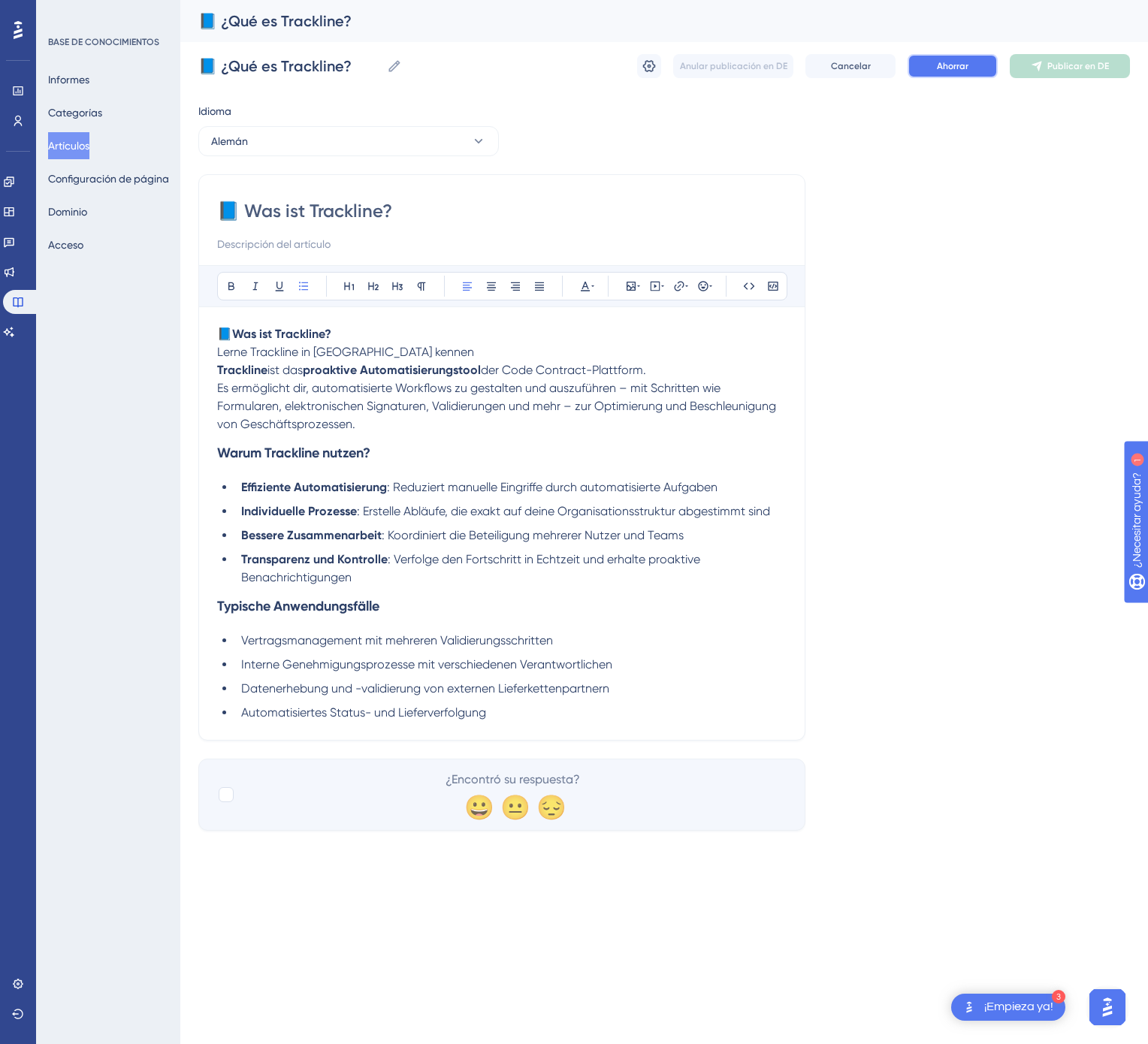
click at [966, 69] on font "Ahorrar" at bounding box center [953, 66] width 32 height 11
drag, startPoint x: 1100, startPoint y: 67, endPoint x: 1004, endPoint y: 68, distance: 96.0
click at [1101, 67] on font "Publicar en DE" at bounding box center [1078, 66] width 62 height 11
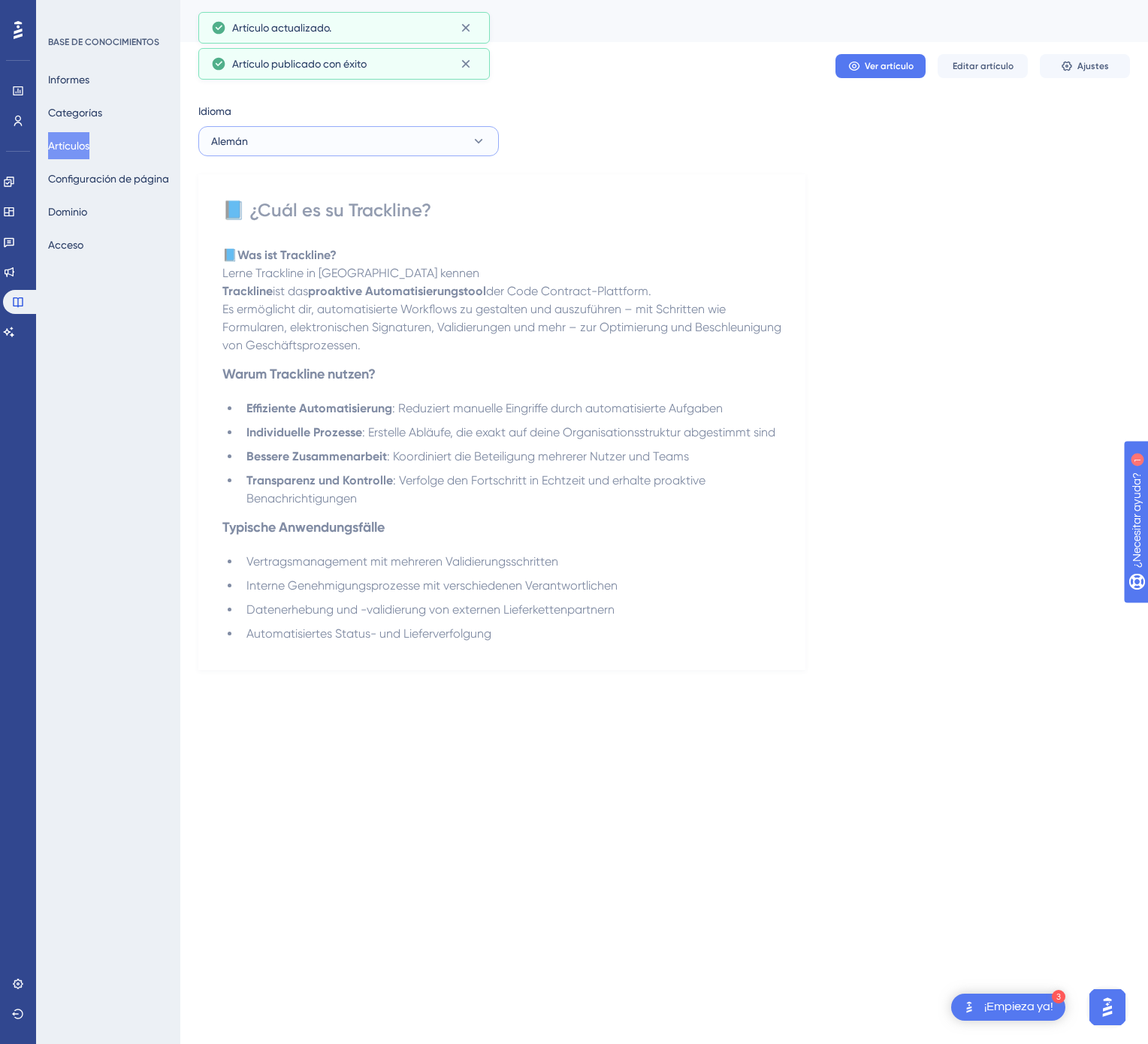
click at [380, 141] on button "Alemán" at bounding box center [348, 141] width 301 height 30
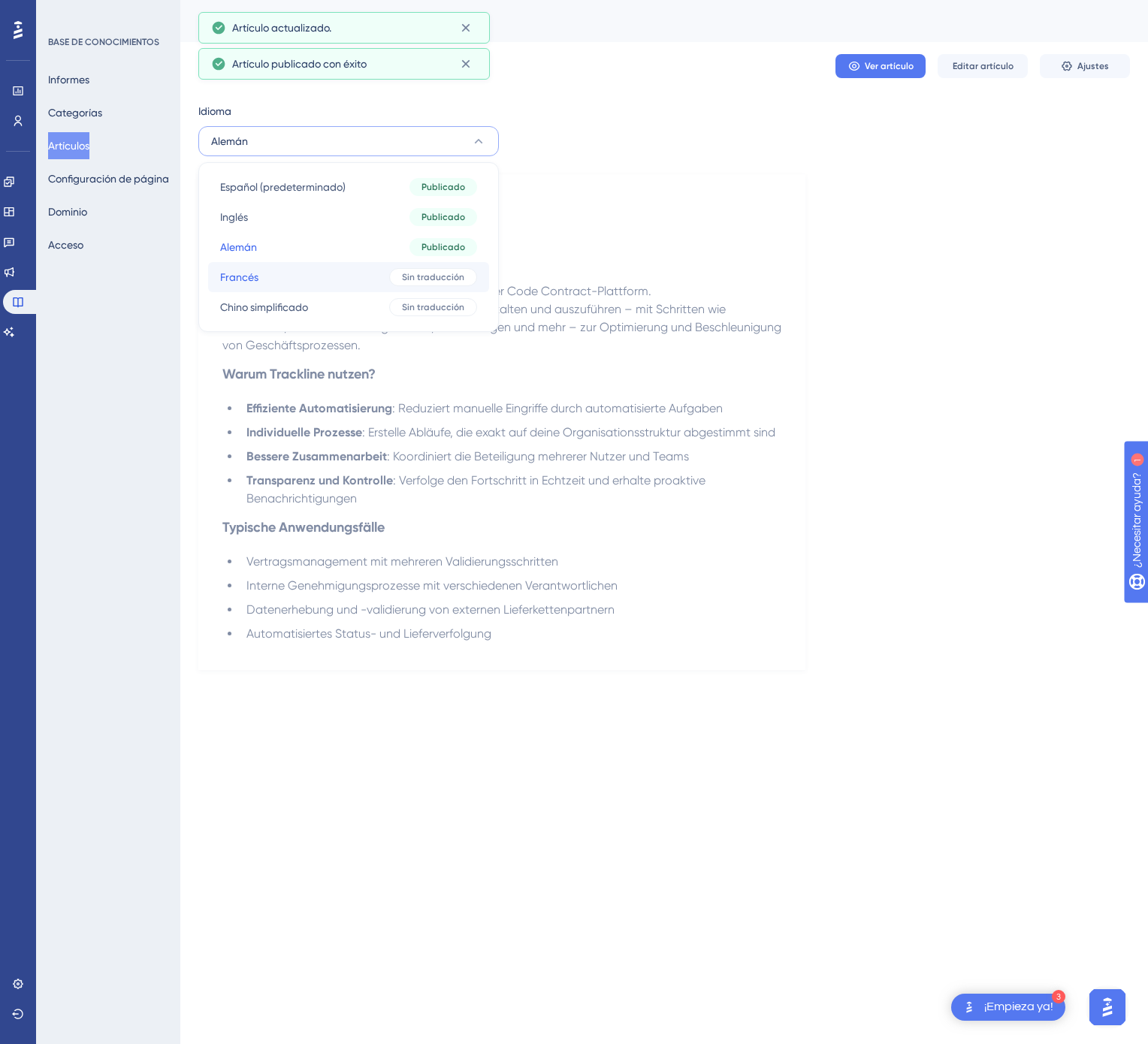
click at [373, 277] on button "Francés Francés Sin traducción" at bounding box center [348, 277] width 281 height 30
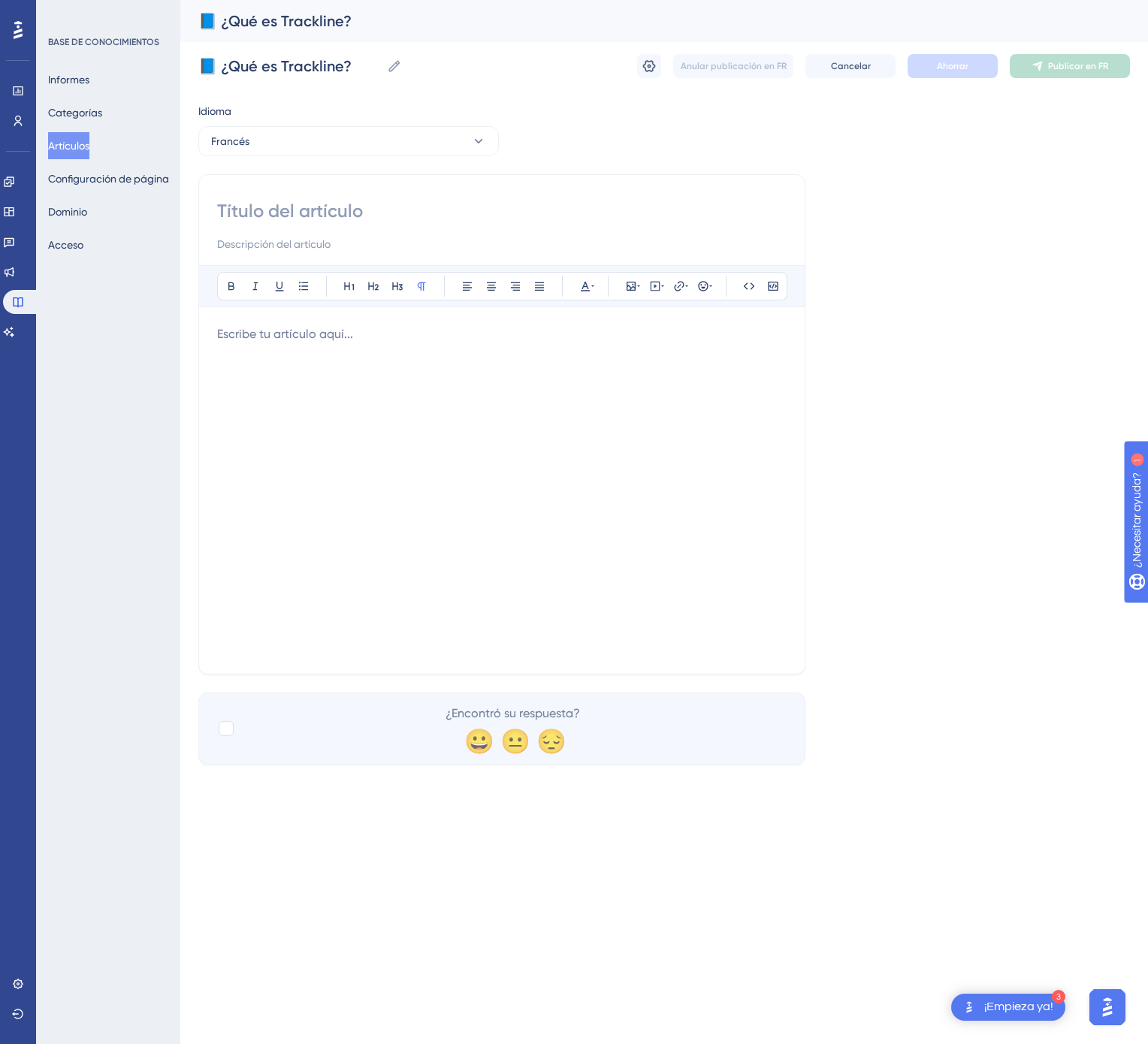
click at [582, 211] on input at bounding box center [502, 211] width 570 height 24
paste input "📘 Qu’est-ce que Trackline ?"
type input "📘 Qu’est-ce que Trackline ?"
click at [646, 377] on div at bounding box center [502, 491] width 570 height 331
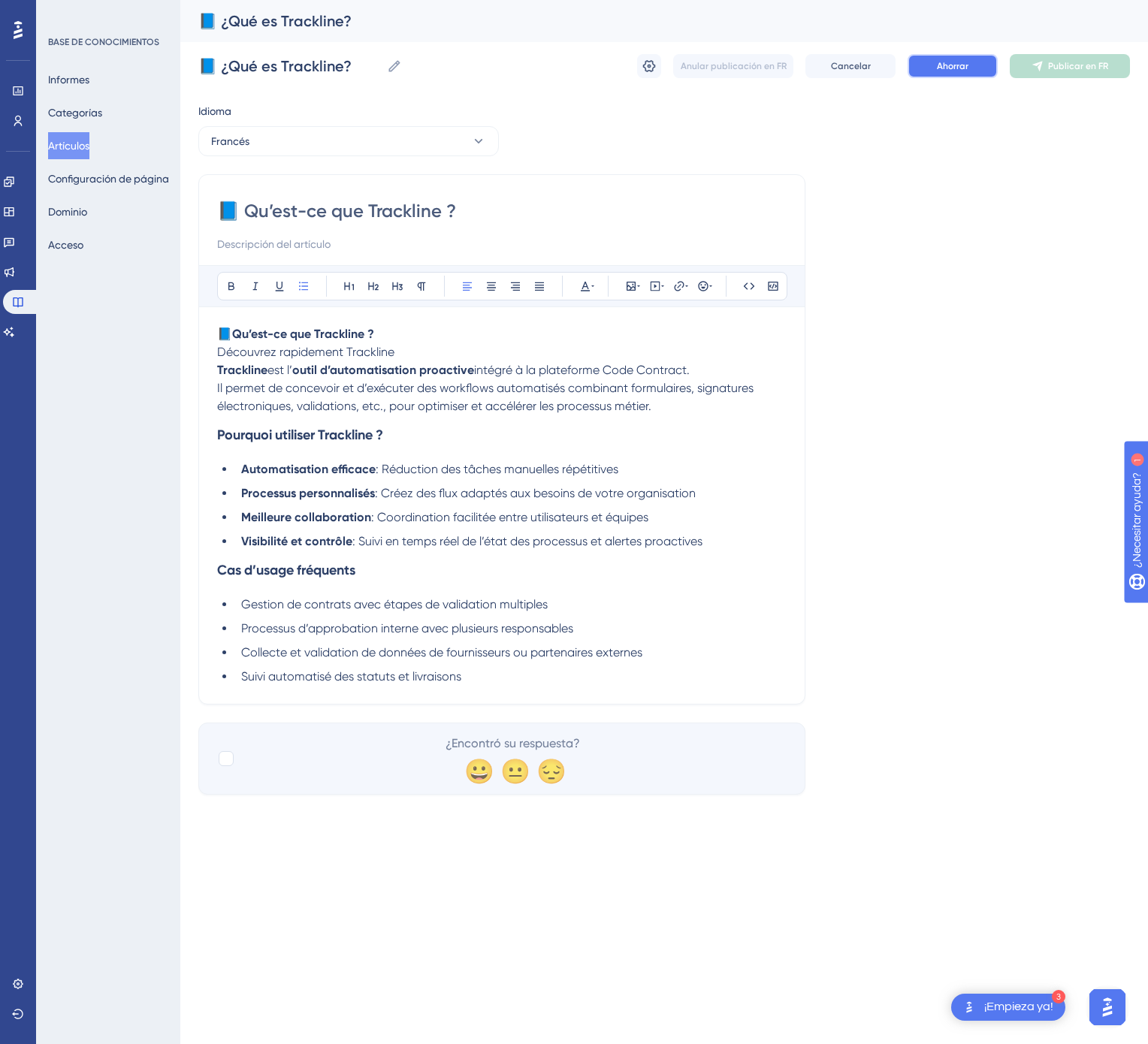
click at [938, 73] on button "Ahorrar" at bounding box center [952, 66] width 90 height 24
click at [1076, 67] on font "Publicar en FR" at bounding box center [1078, 66] width 60 height 11
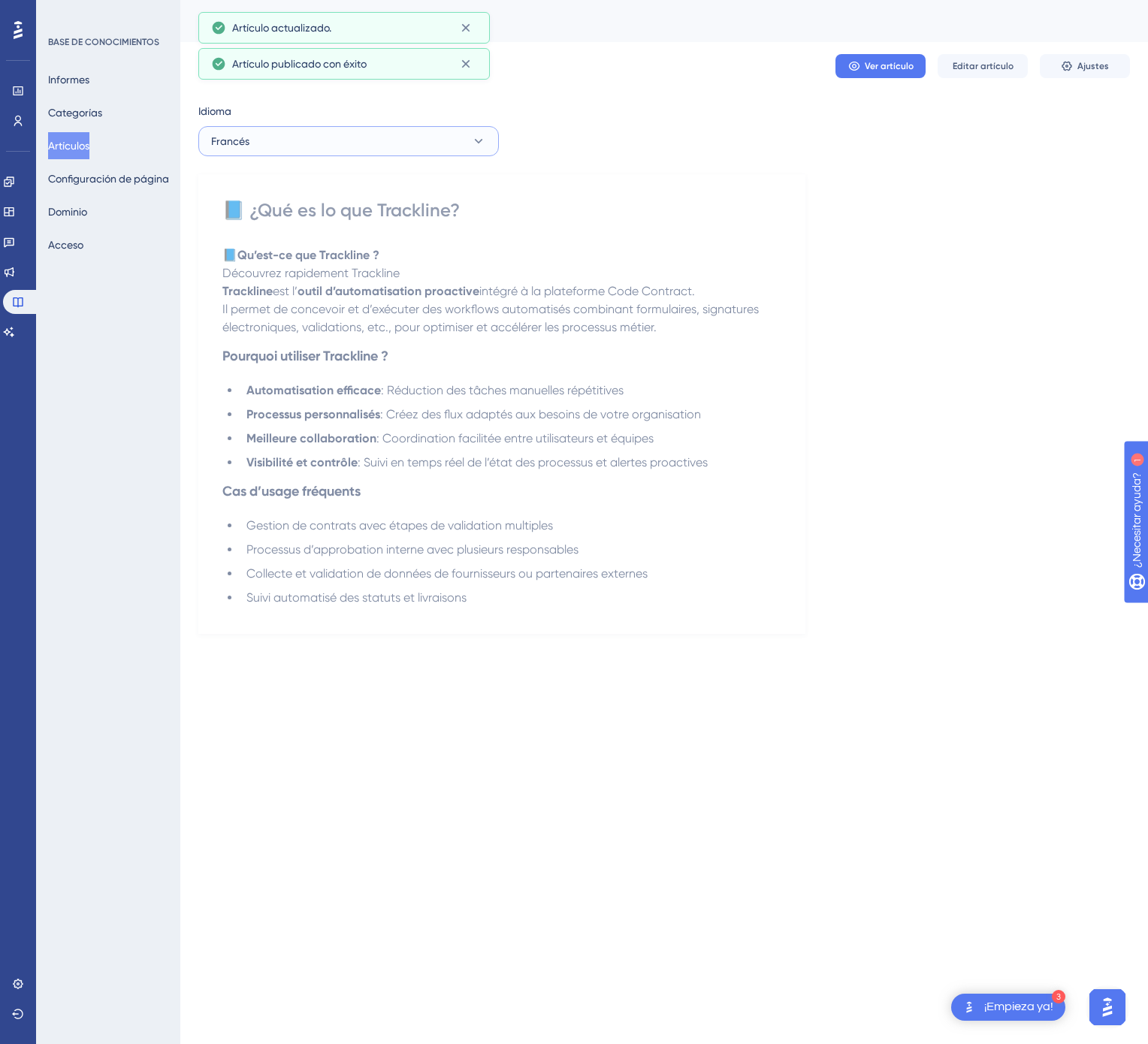
click at [373, 149] on button "Francés" at bounding box center [348, 141] width 301 height 30
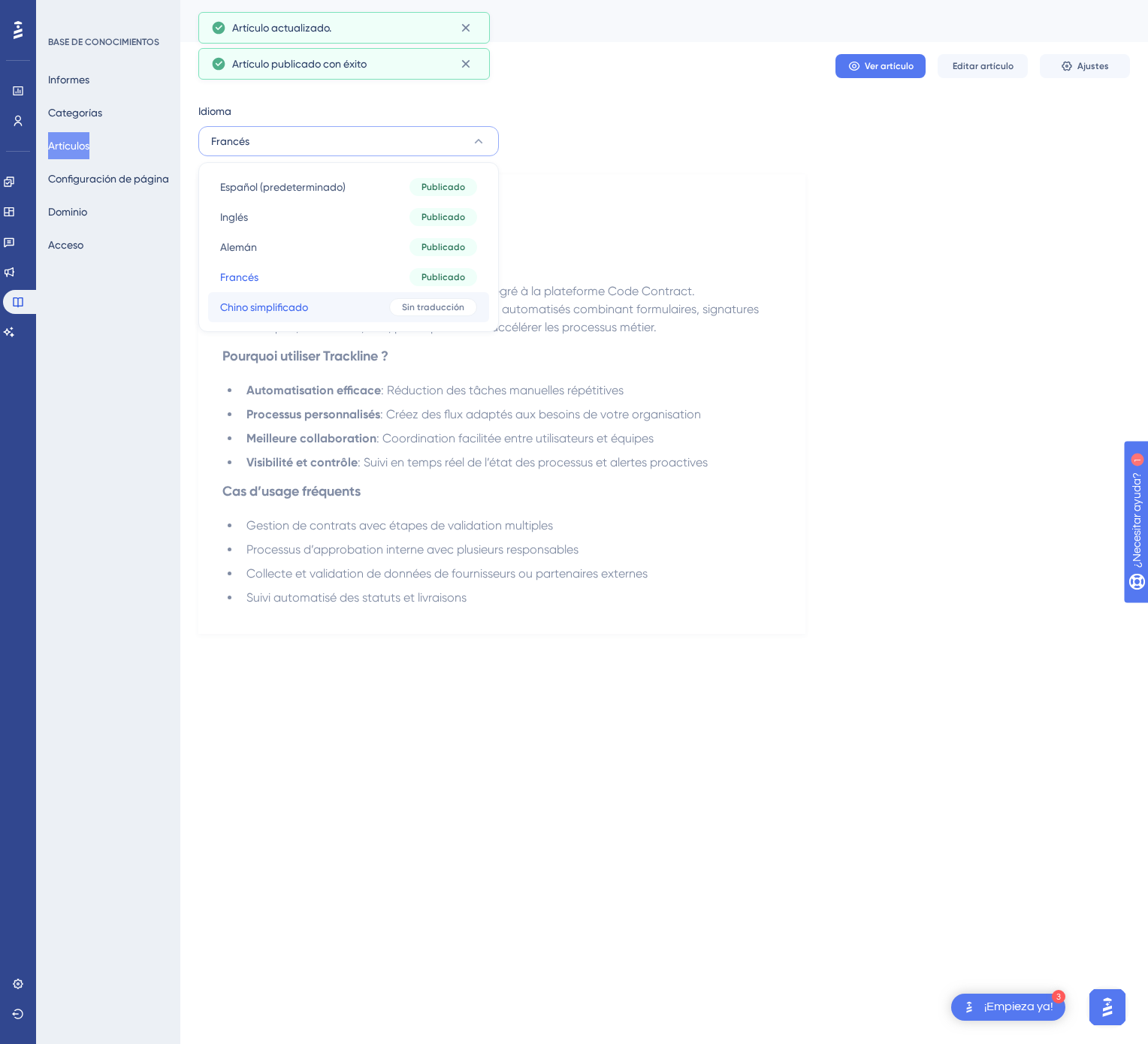
click at [353, 296] on button "Chino simplificado Chino simplificado Sin traducción" at bounding box center [348, 307] width 281 height 30
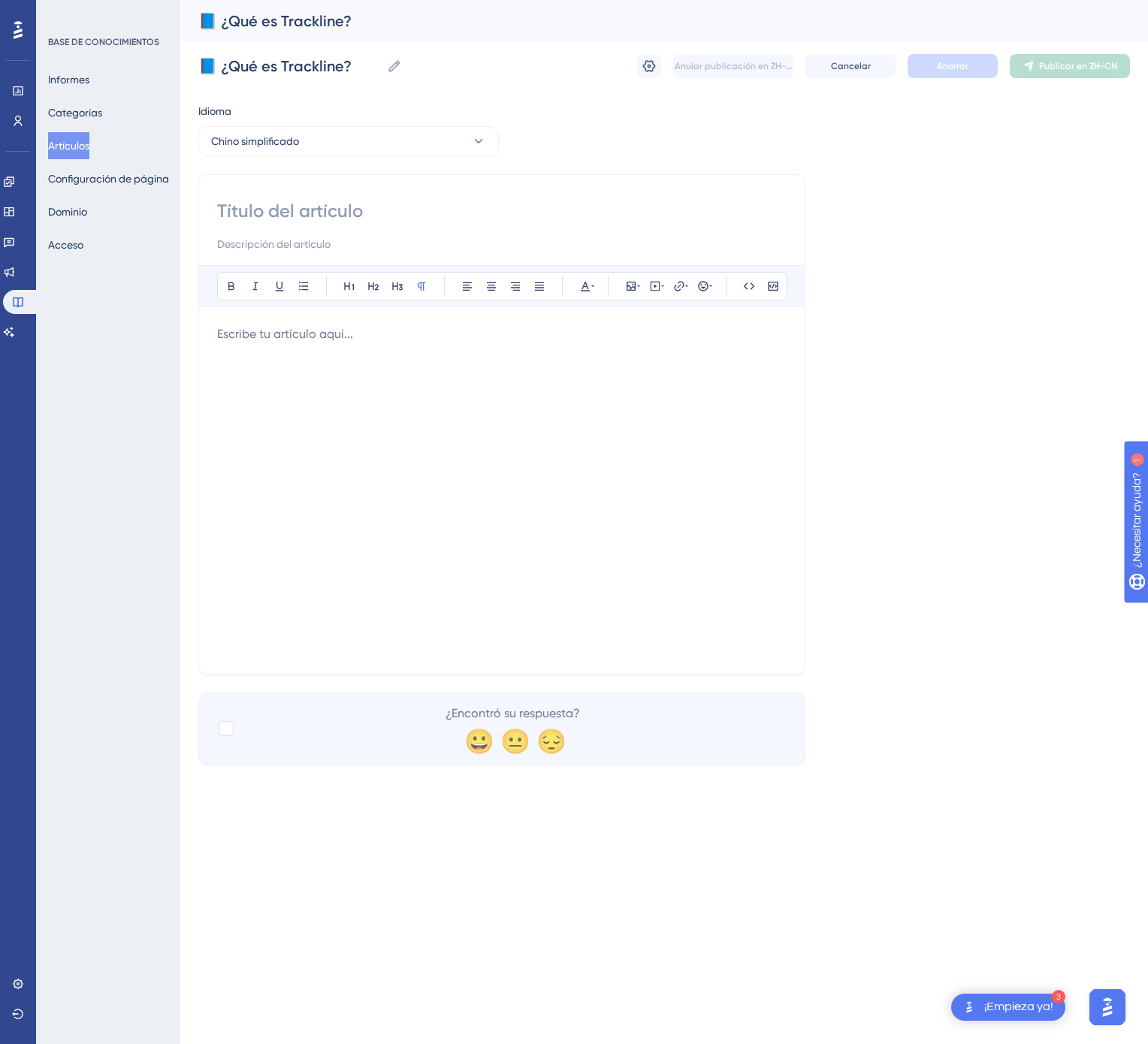
click at [303, 210] on input at bounding box center [502, 211] width 570 height 24
paste input "📘 Trackline 是什么？"
type input "📘 Trackline 是什么？"
click at [595, 523] on div at bounding box center [502, 491] width 570 height 331
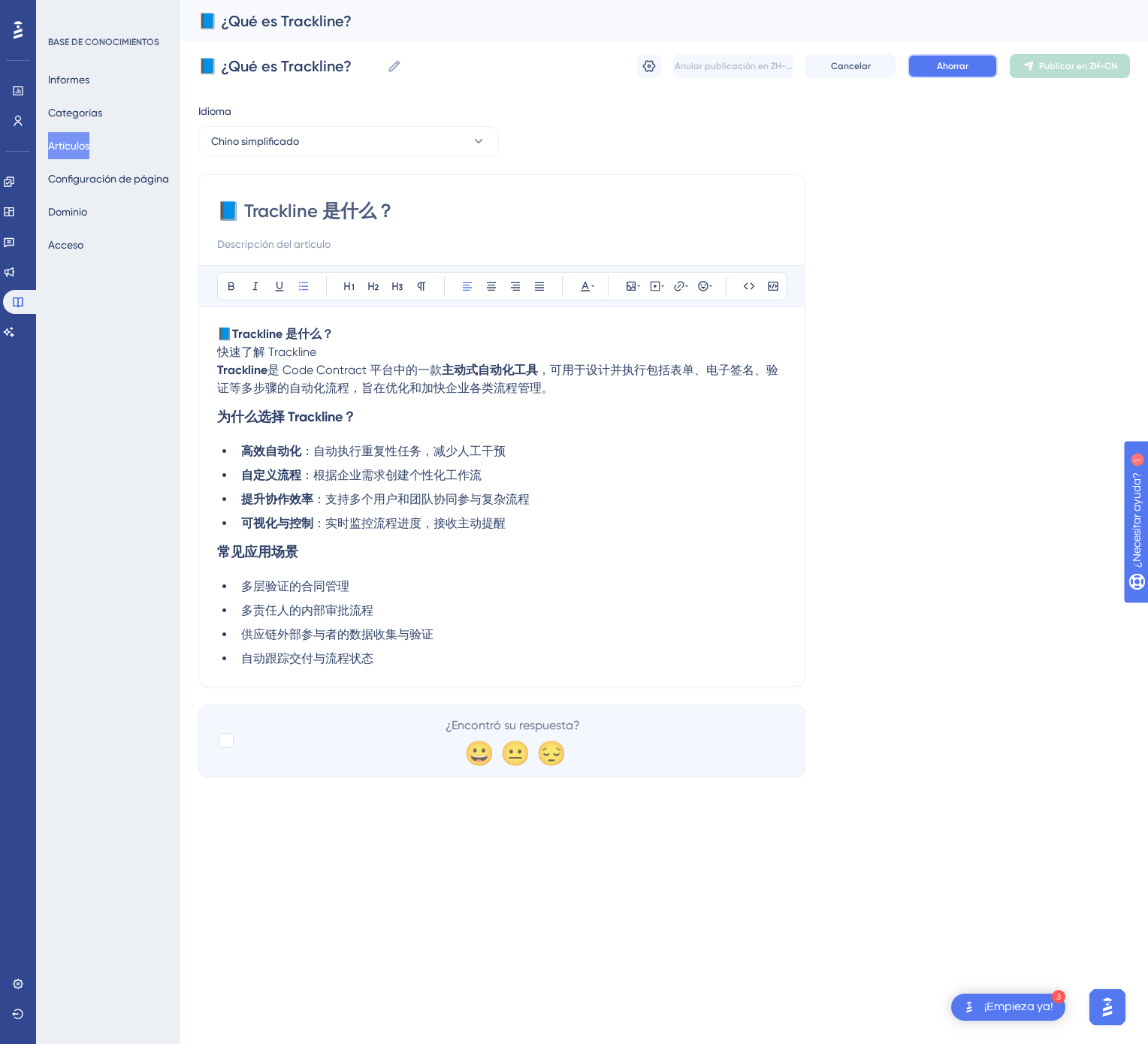
click at [968, 65] on button "Ahorrar" at bounding box center [952, 66] width 90 height 24
click at [1098, 63] on font "Publicar en ZH-CN" at bounding box center [1078, 66] width 78 height 11
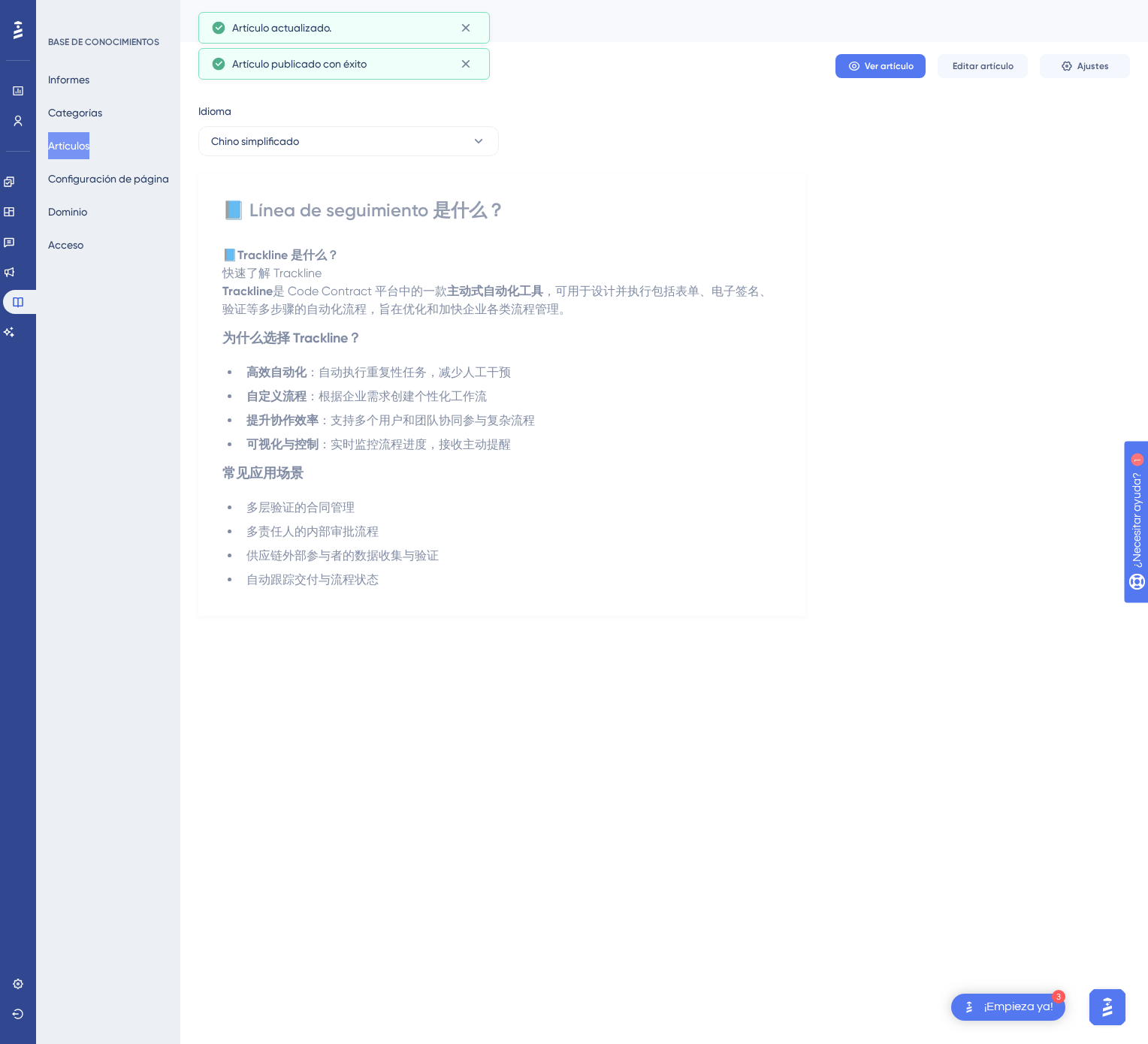
click at [80, 150] on font "Artículos" at bounding box center [68, 146] width 41 height 12
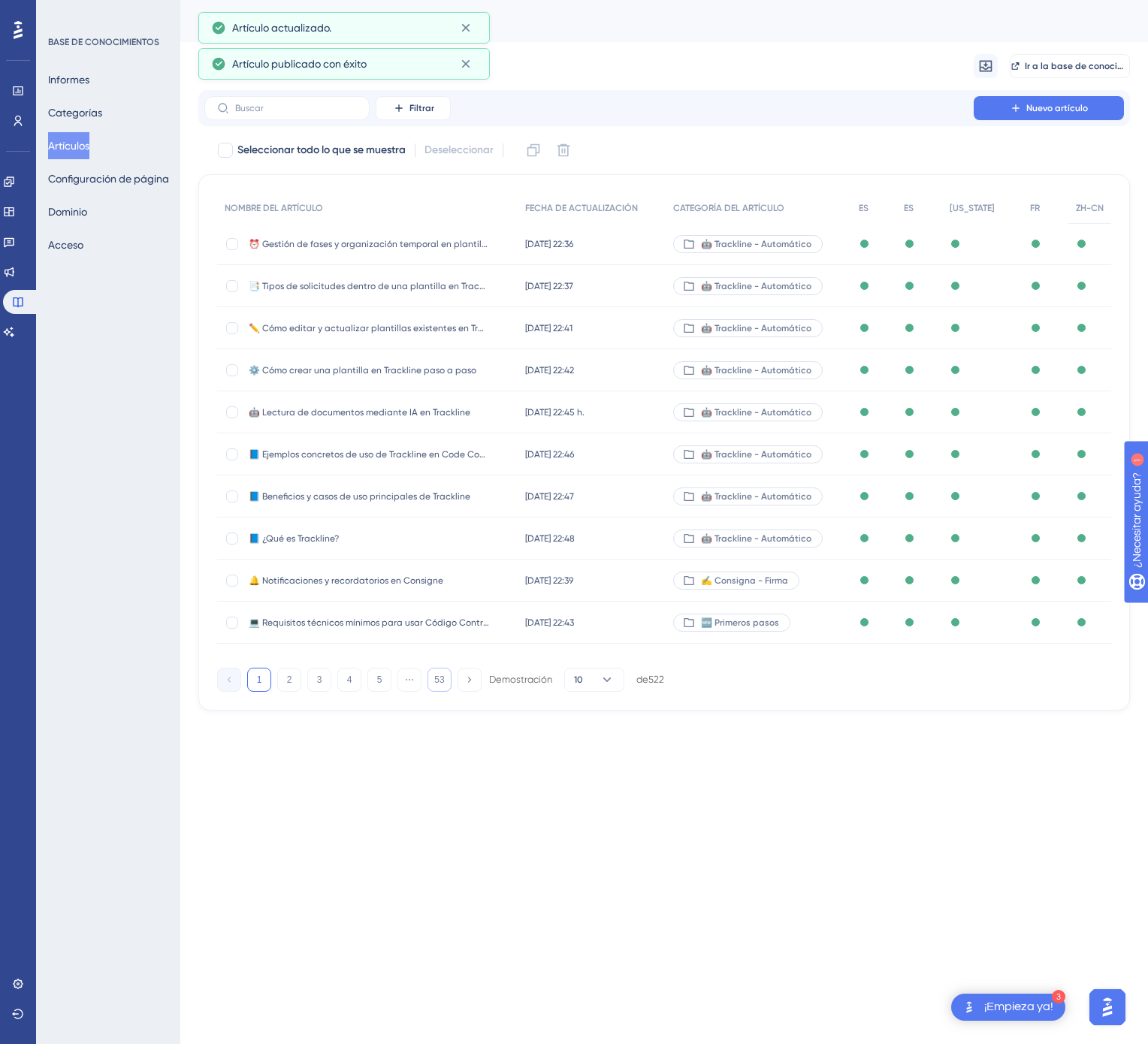
click at [430, 680] on button "53" at bounding box center [440, 679] width 24 height 24
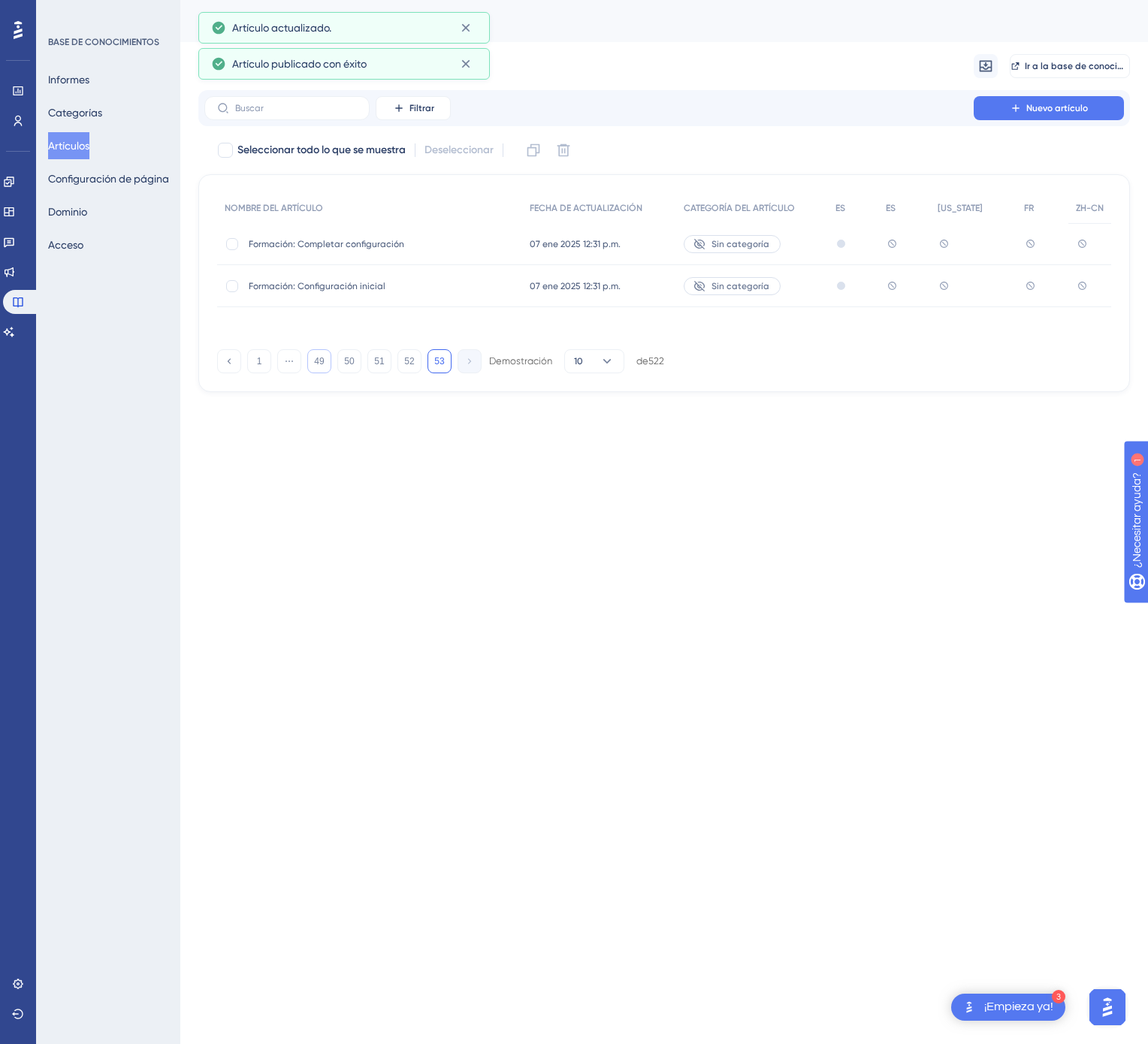
click at [316, 359] on font "49" at bounding box center [319, 361] width 10 height 11
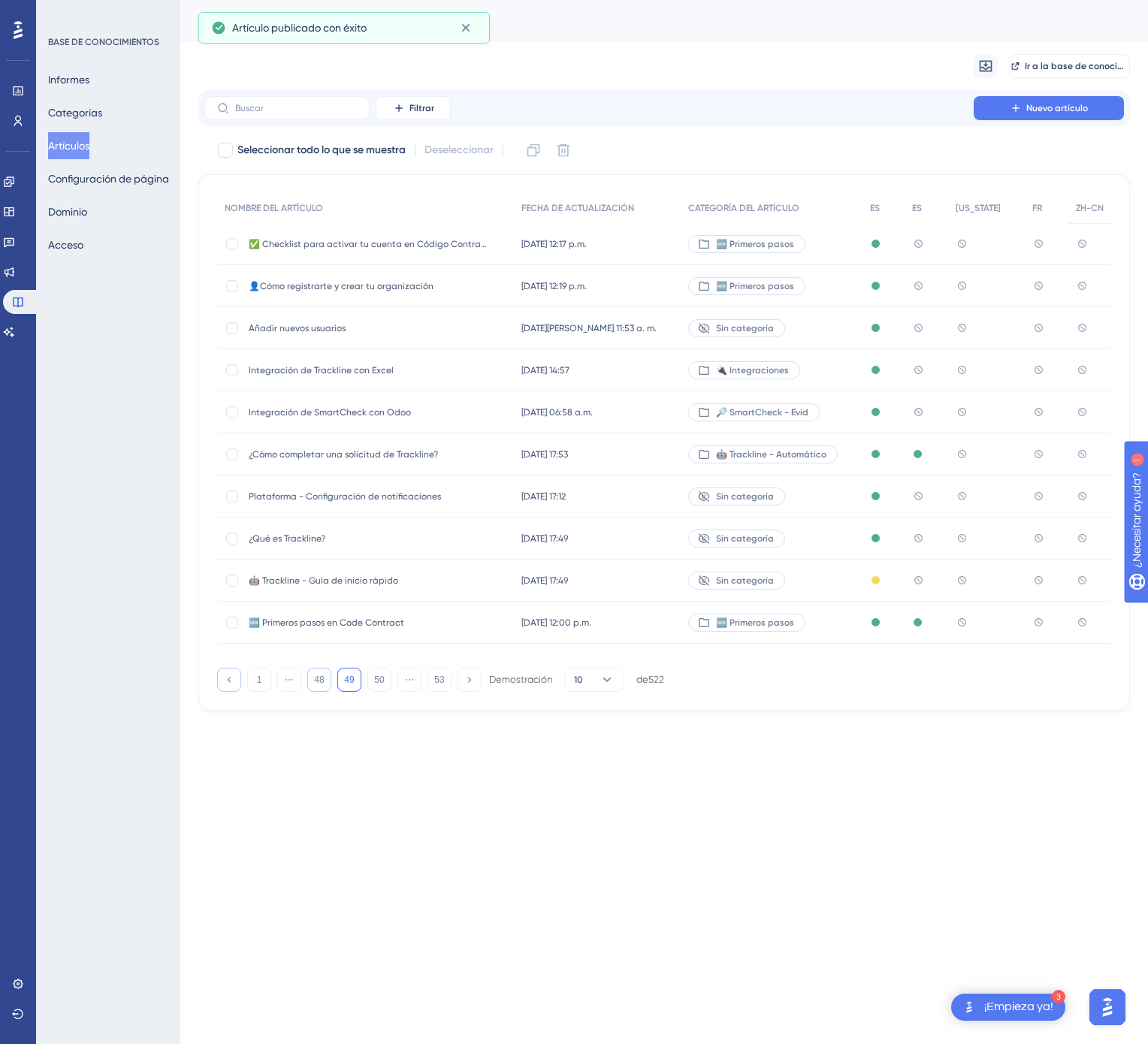
click at [233, 678] on icon at bounding box center [229, 679] width 10 height 10
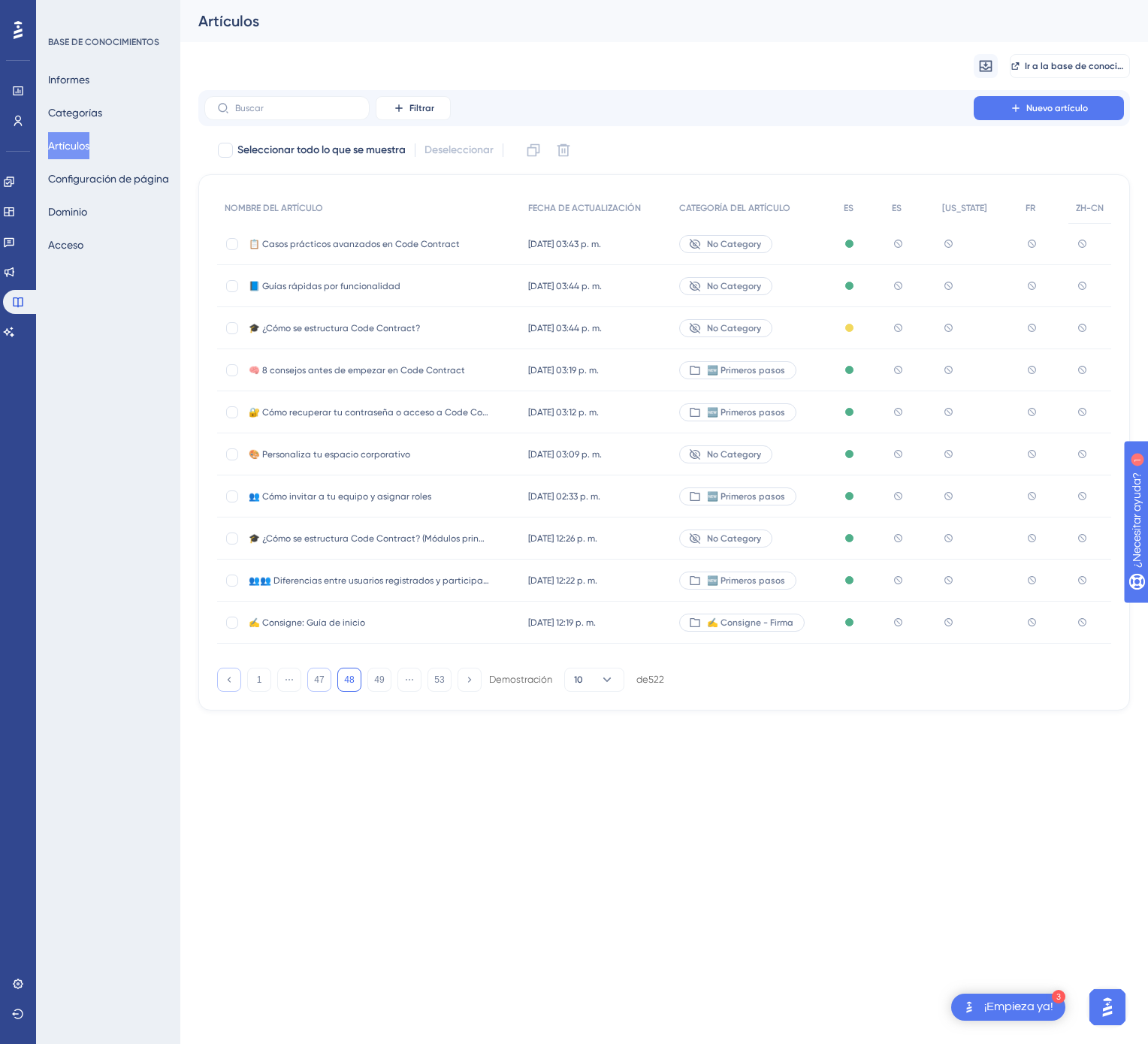
click at [233, 678] on icon at bounding box center [229, 679] width 10 height 10
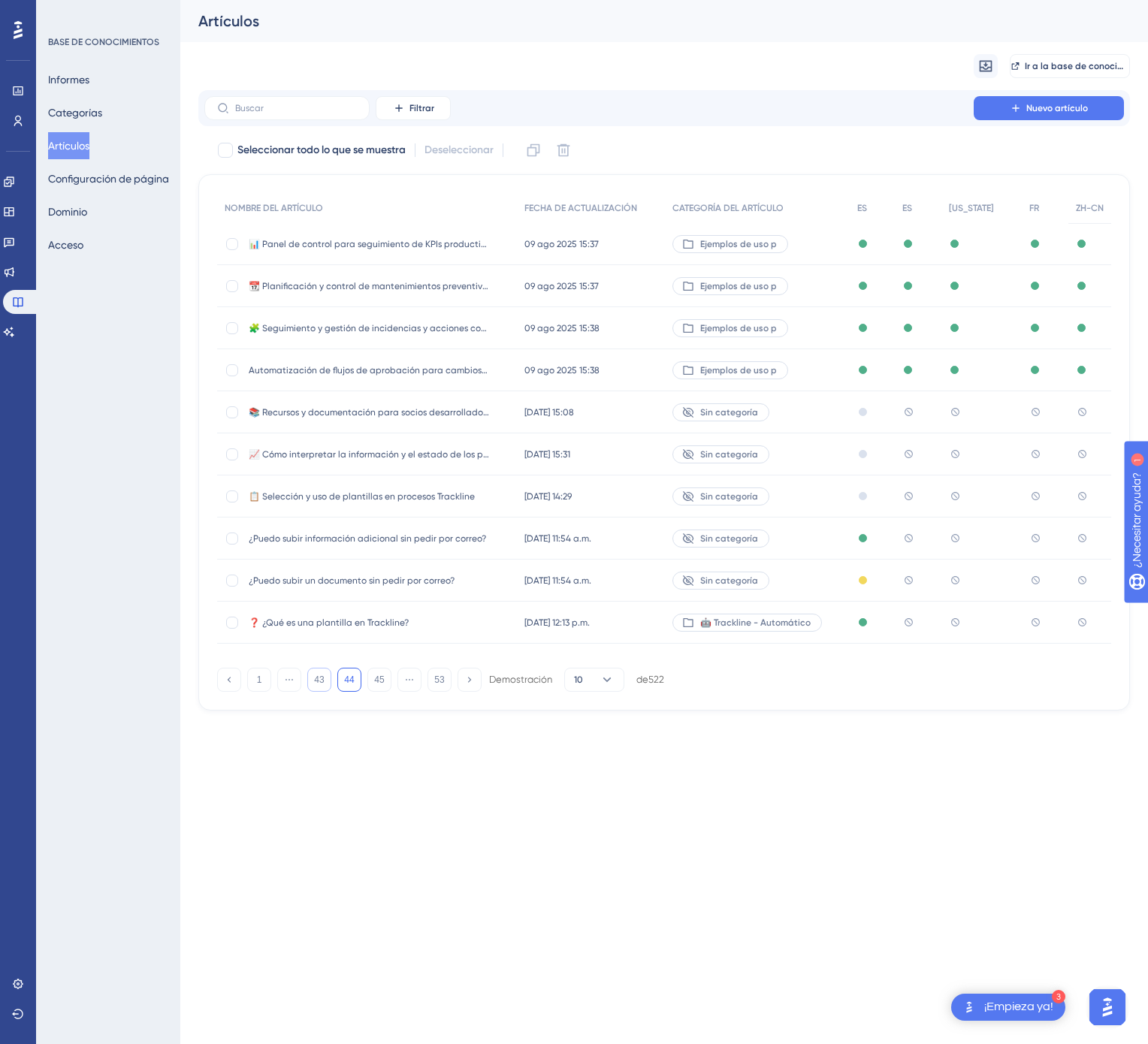
click at [806, 539] on div "Sin categoría" at bounding box center [756, 538] width 185 height 42
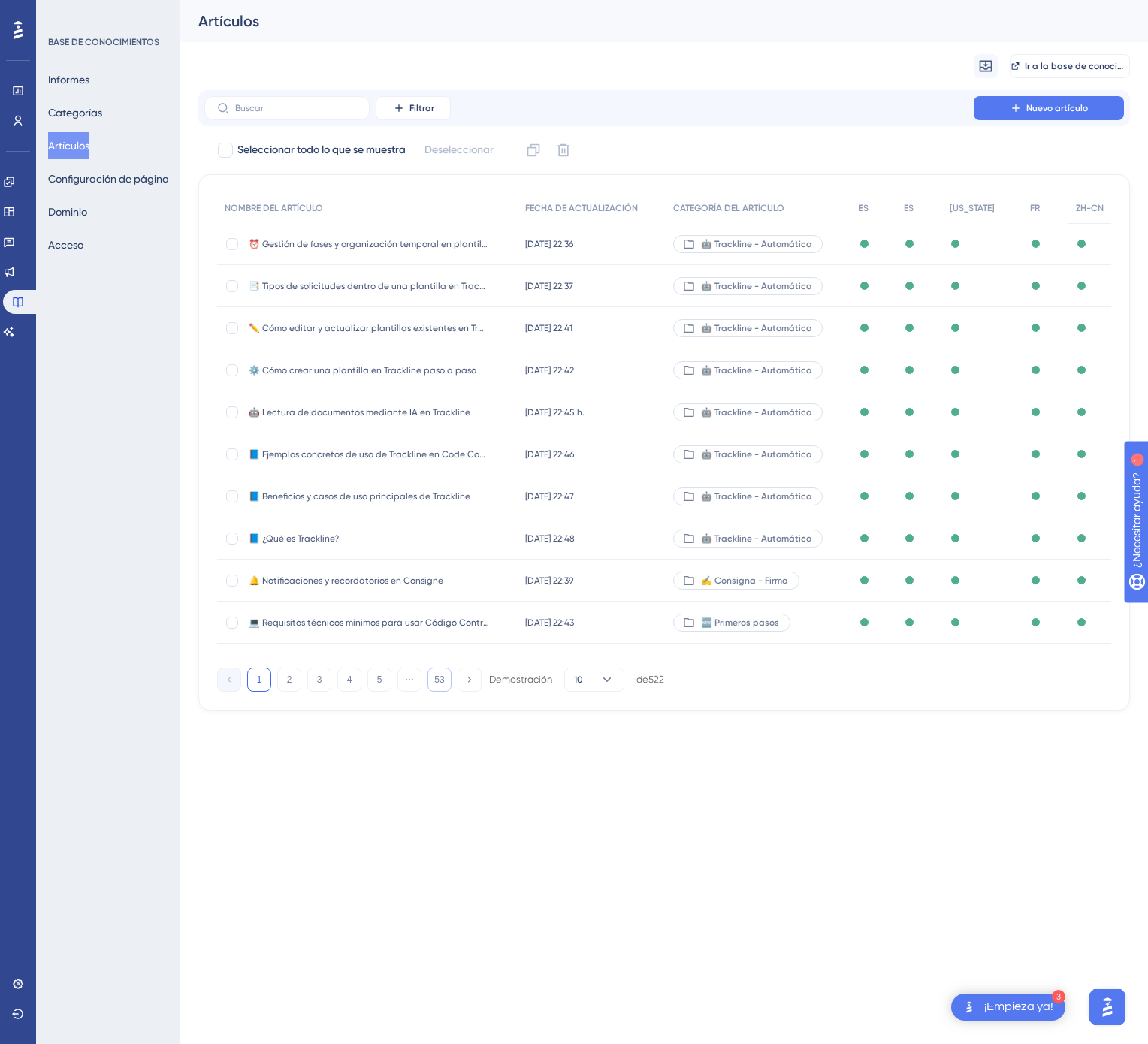
click at [438, 683] on font "53" at bounding box center [440, 679] width 10 height 11
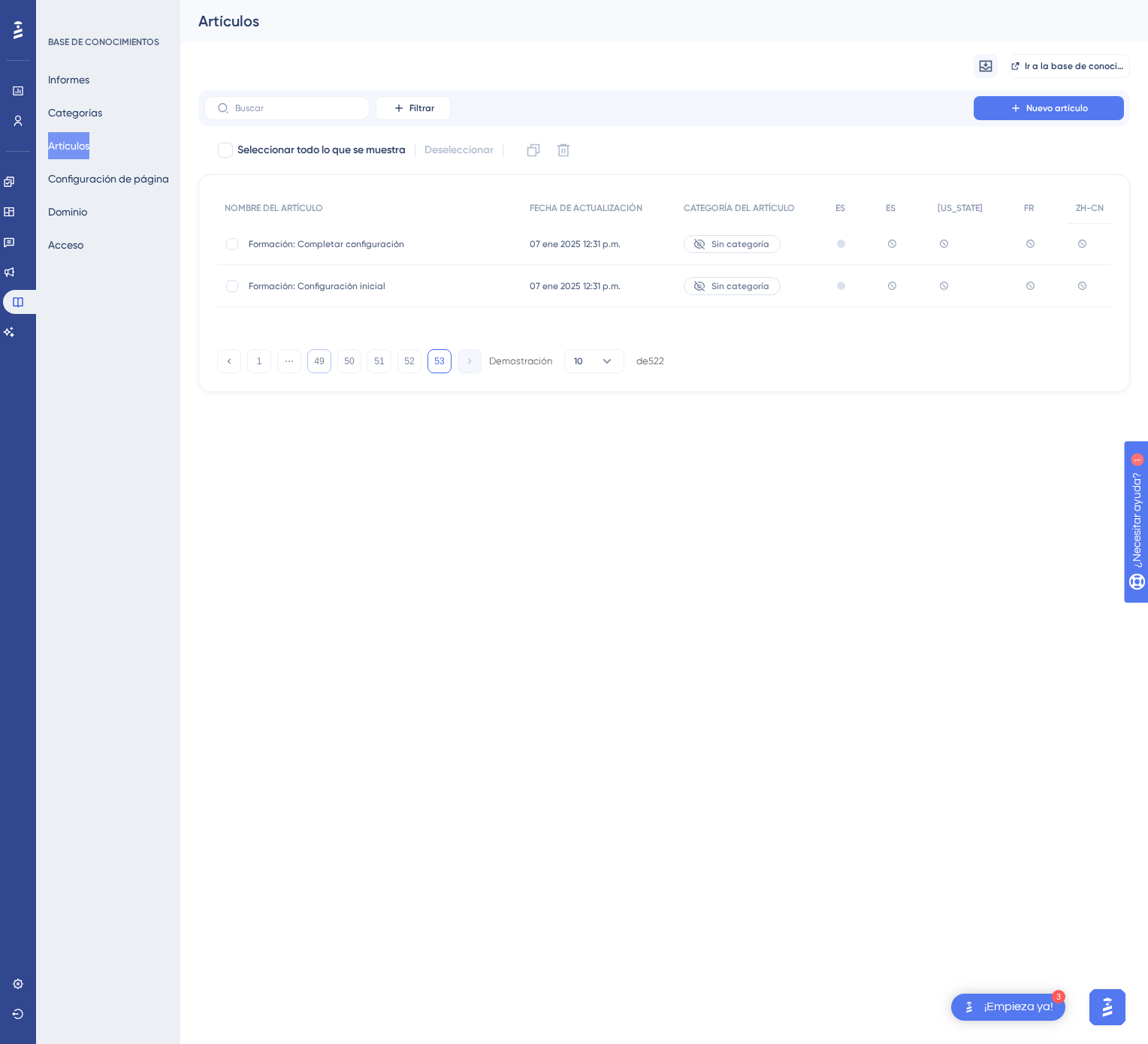
click at [314, 360] on font "49" at bounding box center [319, 361] width 10 height 11
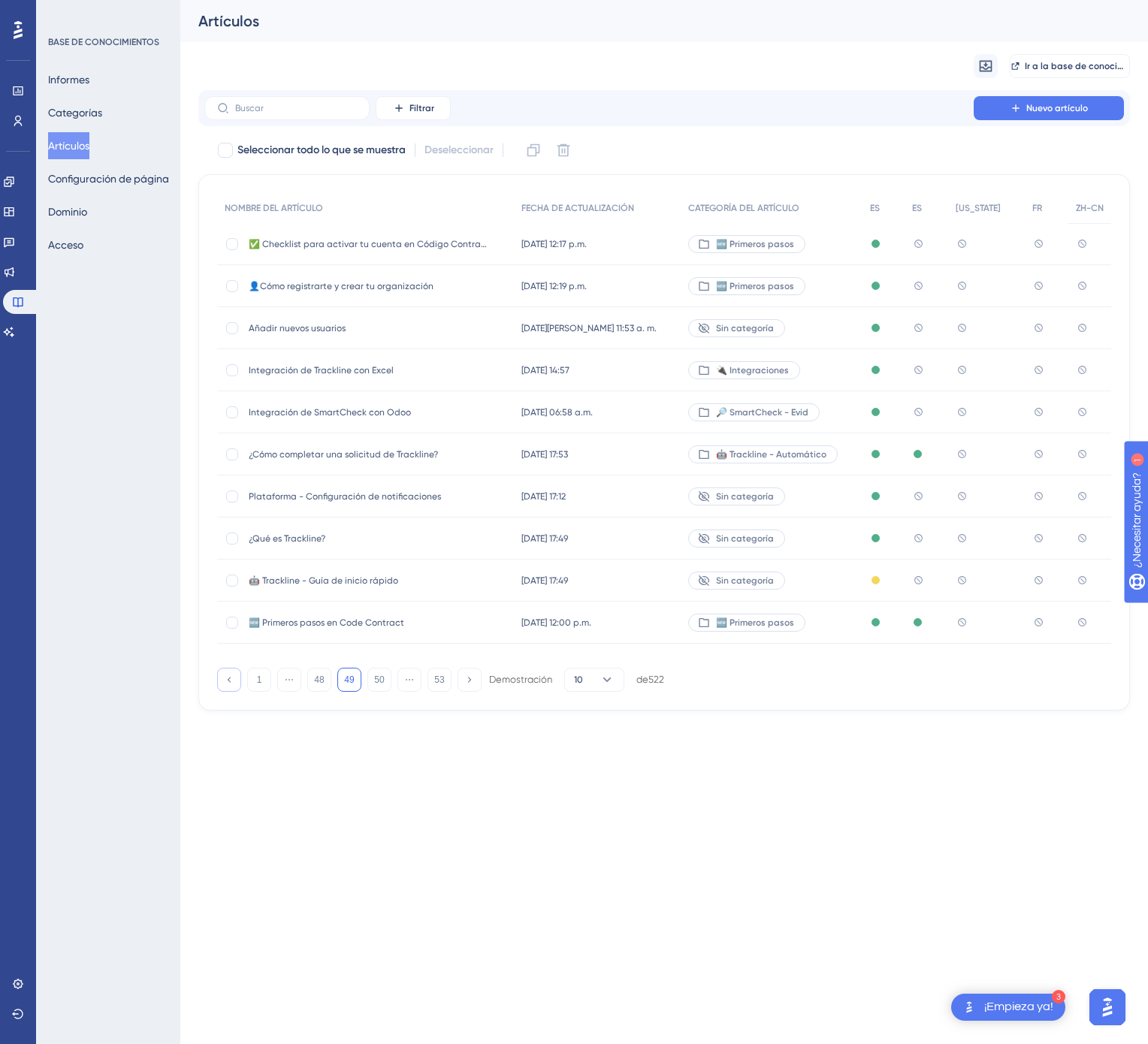
click at [238, 685] on button at bounding box center [229, 679] width 24 height 24
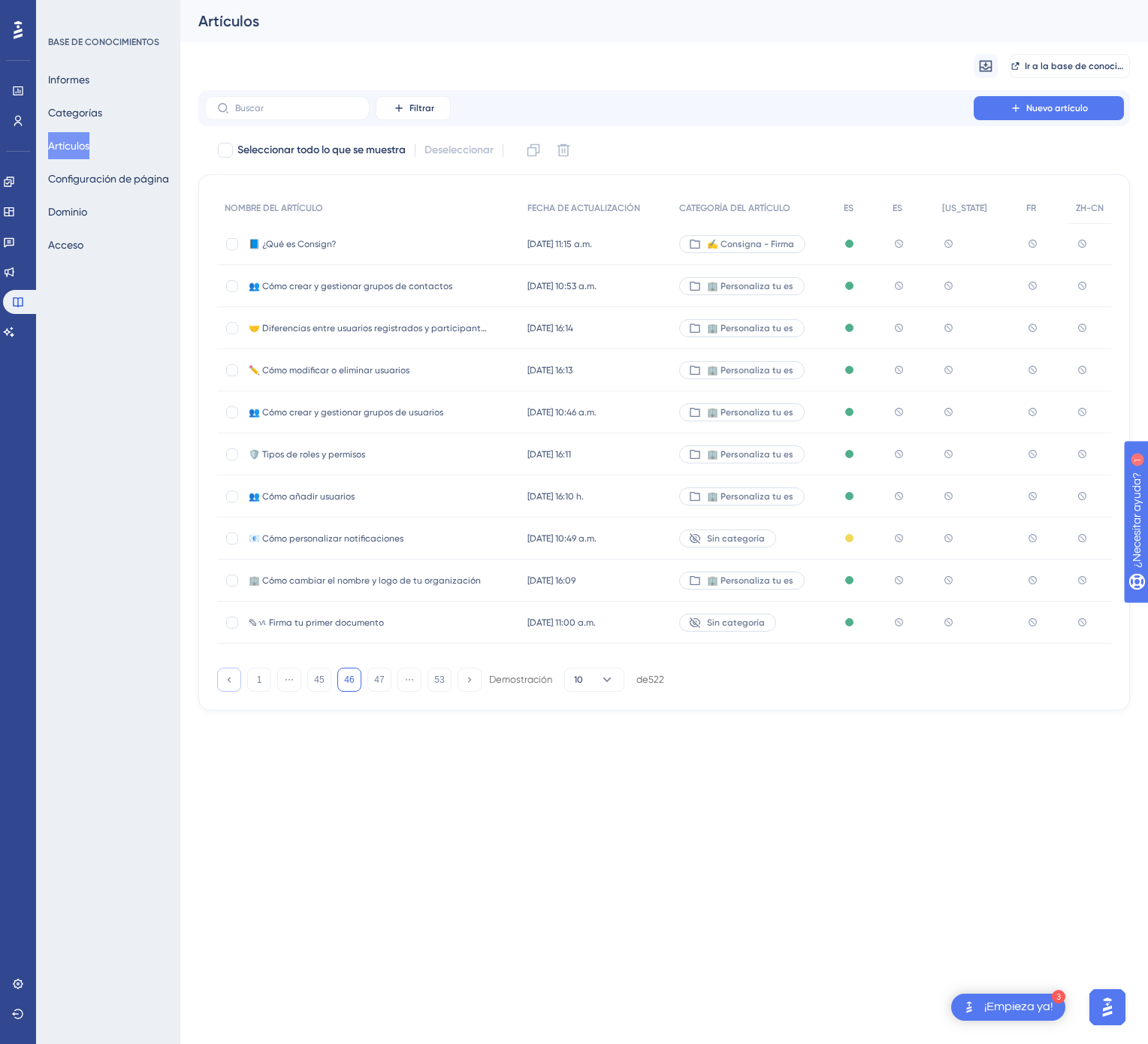
click at [238, 685] on button at bounding box center [229, 679] width 24 height 24
click at [420, 622] on font "ᝰ✍🏻 Envía tu primer documento para firmar" at bounding box center [342, 622] width 186 height 11
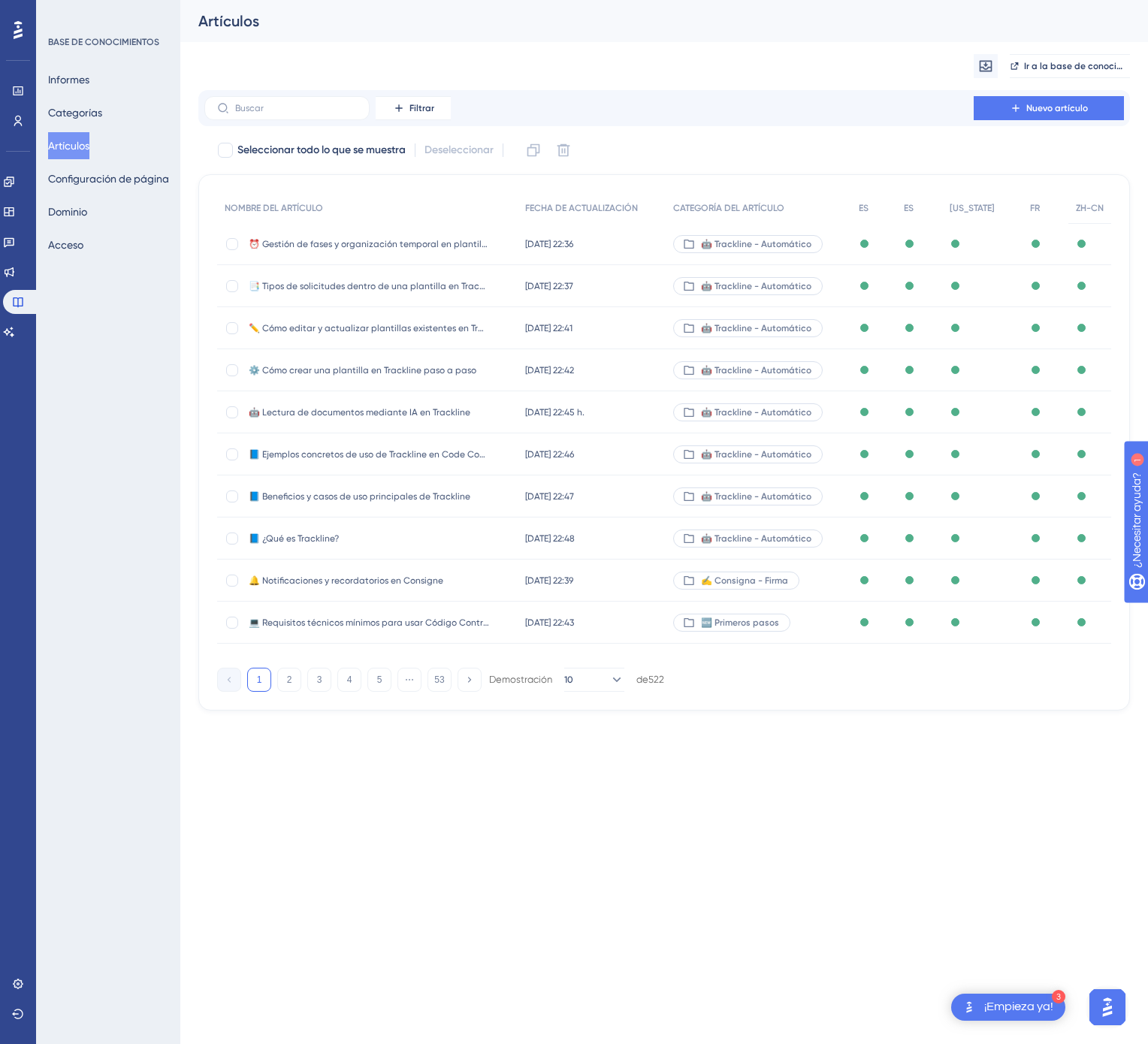
click at [454, 682] on div "1 2 3 4 5 ⋯ 53 Demostración 10 de 522" at bounding box center [440, 679] width 447 height 24
click at [440, 682] on font "53" at bounding box center [440, 679] width 10 height 11
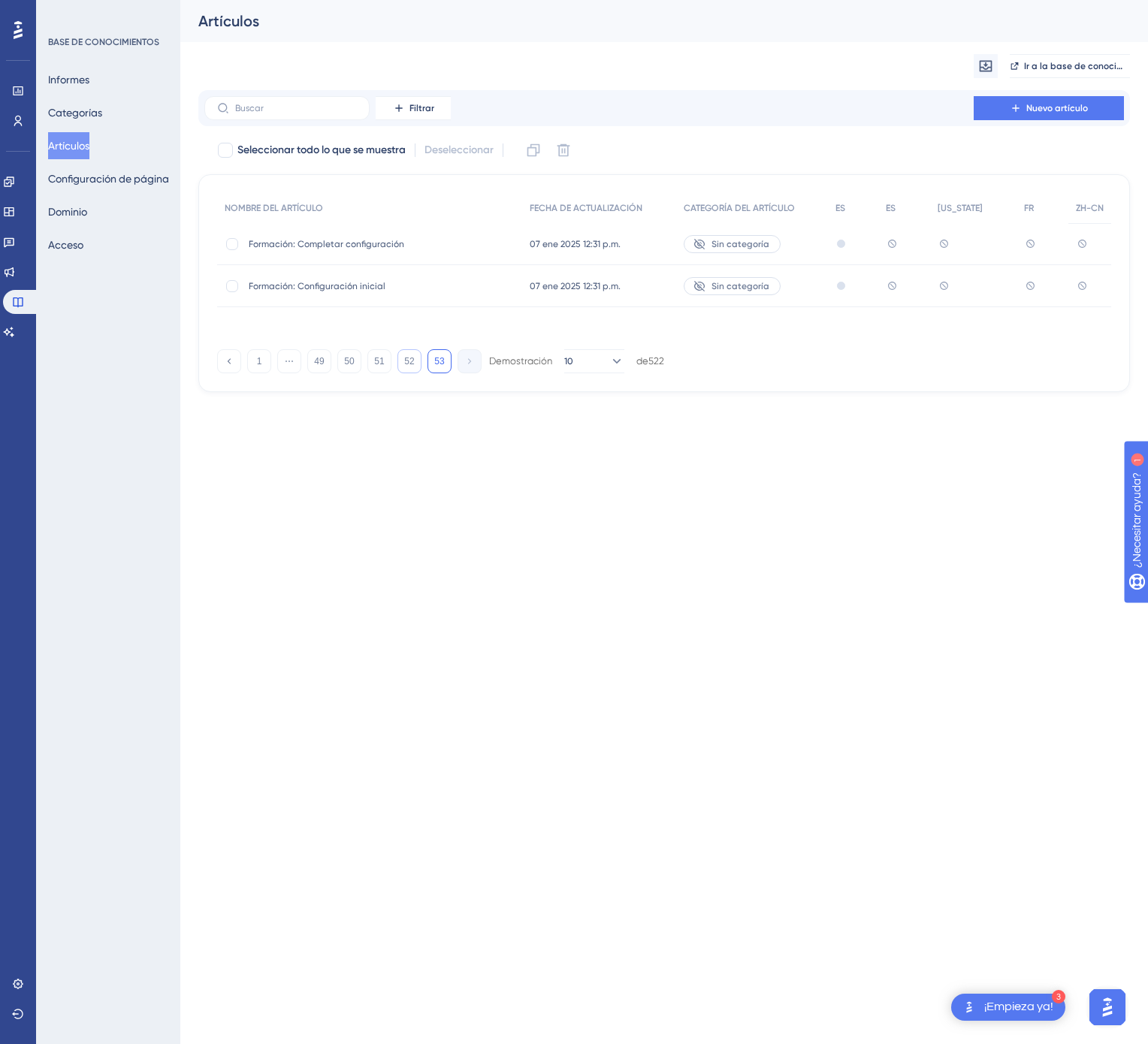
click at [416, 356] on button "52" at bounding box center [410, 362] width 24 height 24
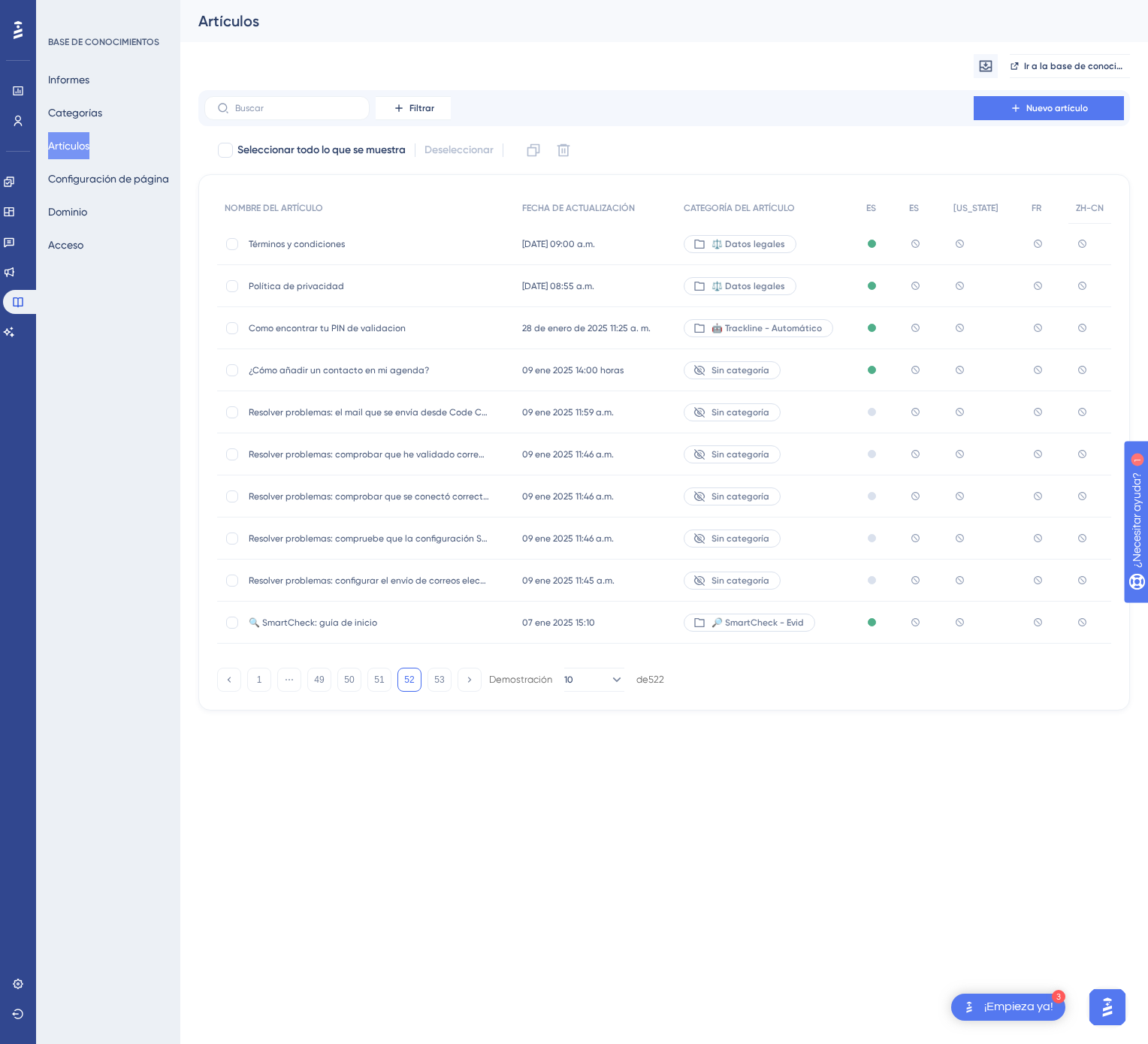
click at [631, 619] on div "07 ene 2025 15:10 07 ene 2025 15:10" at bounding box center [595, 622] width 162 height 42
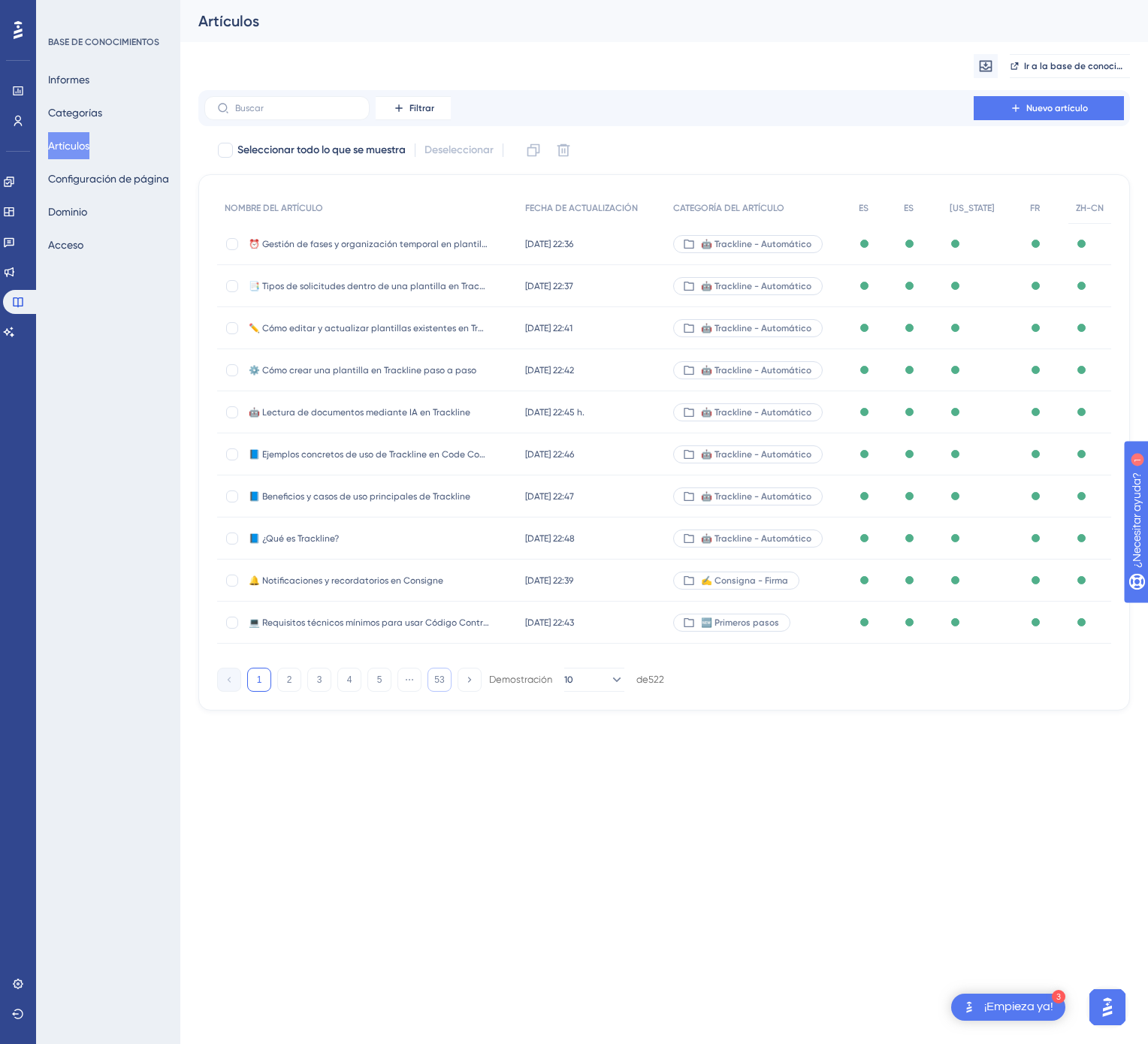
click at [441, 679] on font "53" at bounding box center [440, 679] width 10 height 11
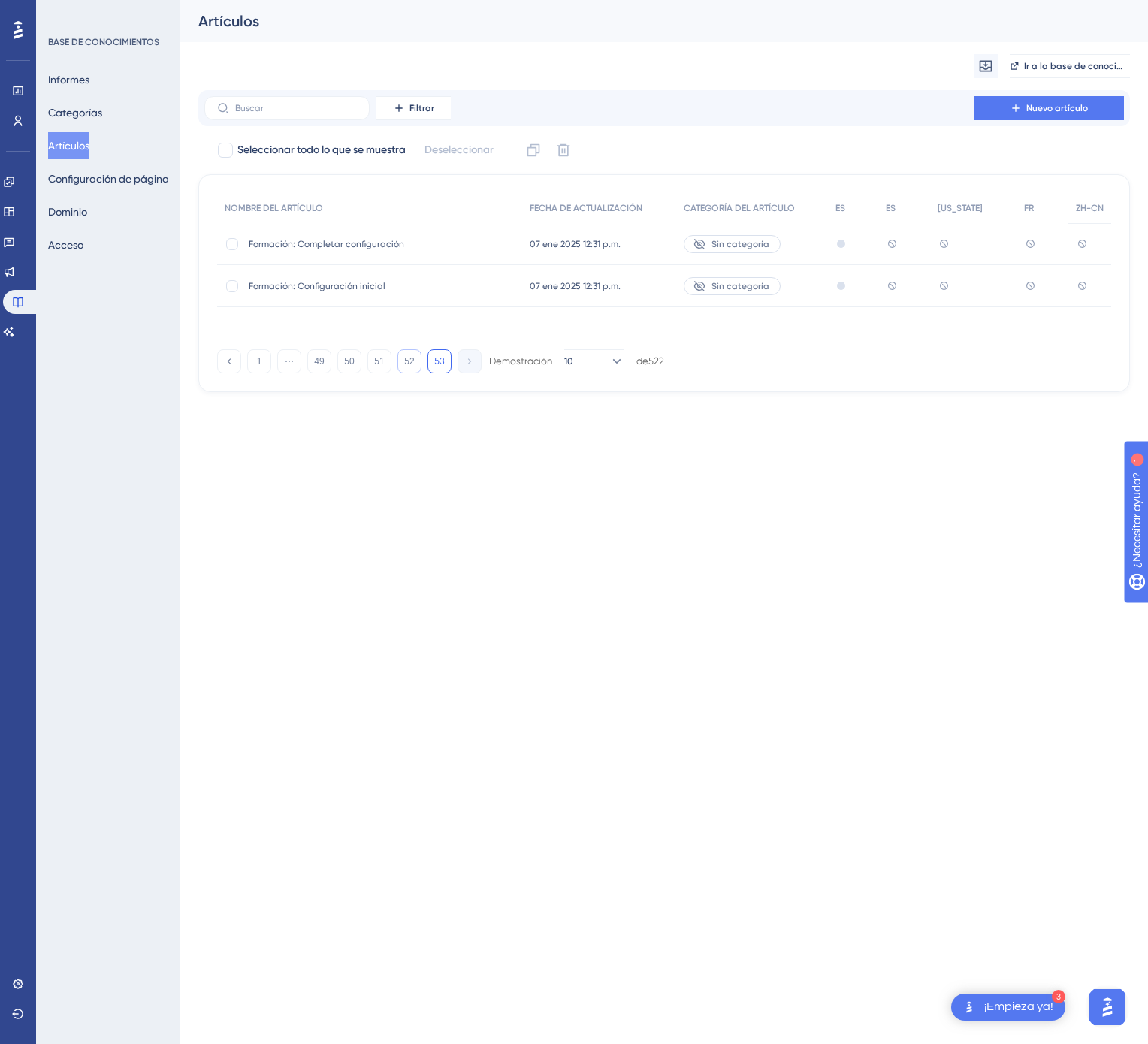
click at [414, 359] on font "52" at bounding box center [410, 361] width 10 height 11
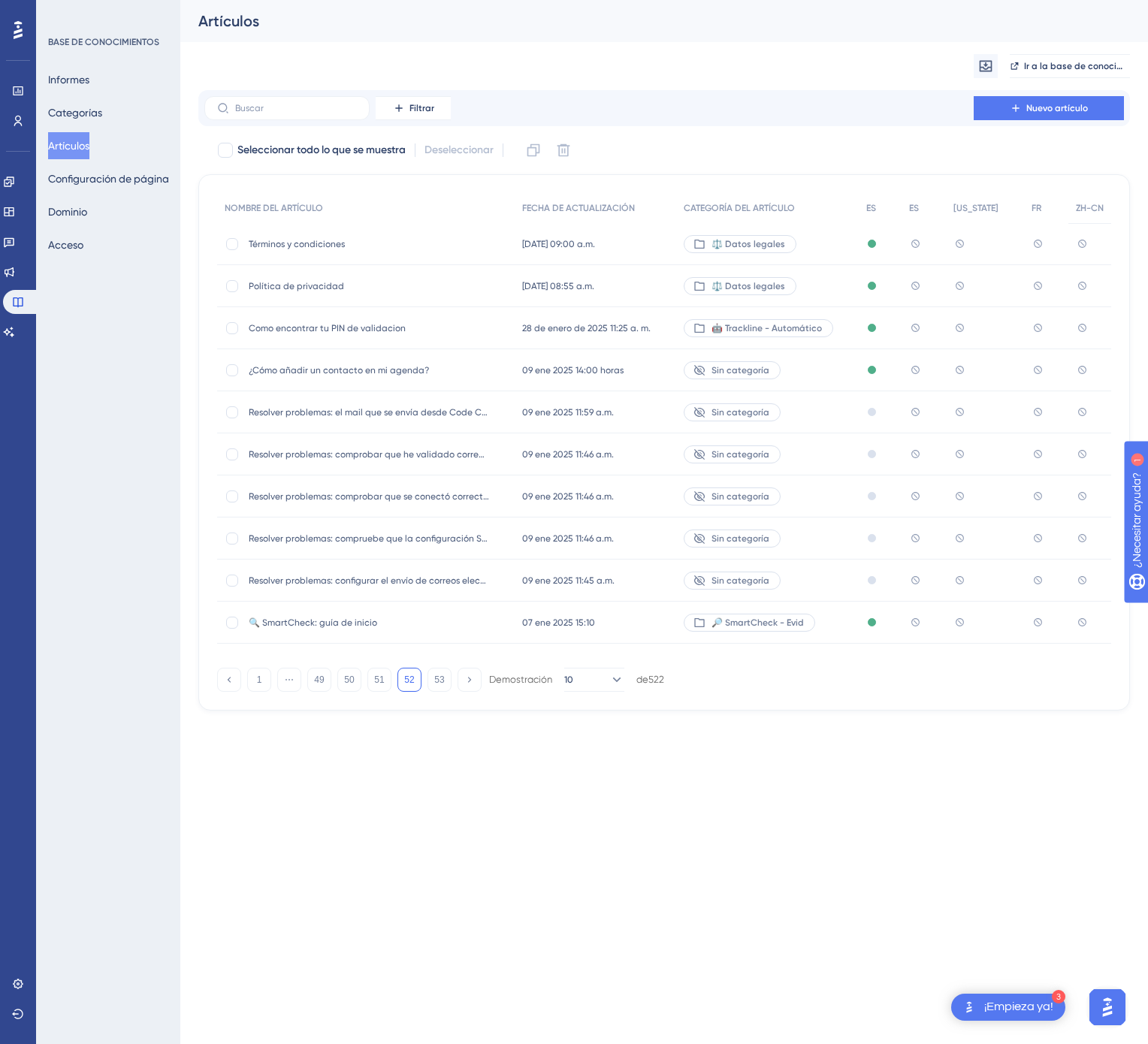
click at [846, 329] on div "🤖 Trackline - Automático" at bounding box center [767, 329] width 183 height 42
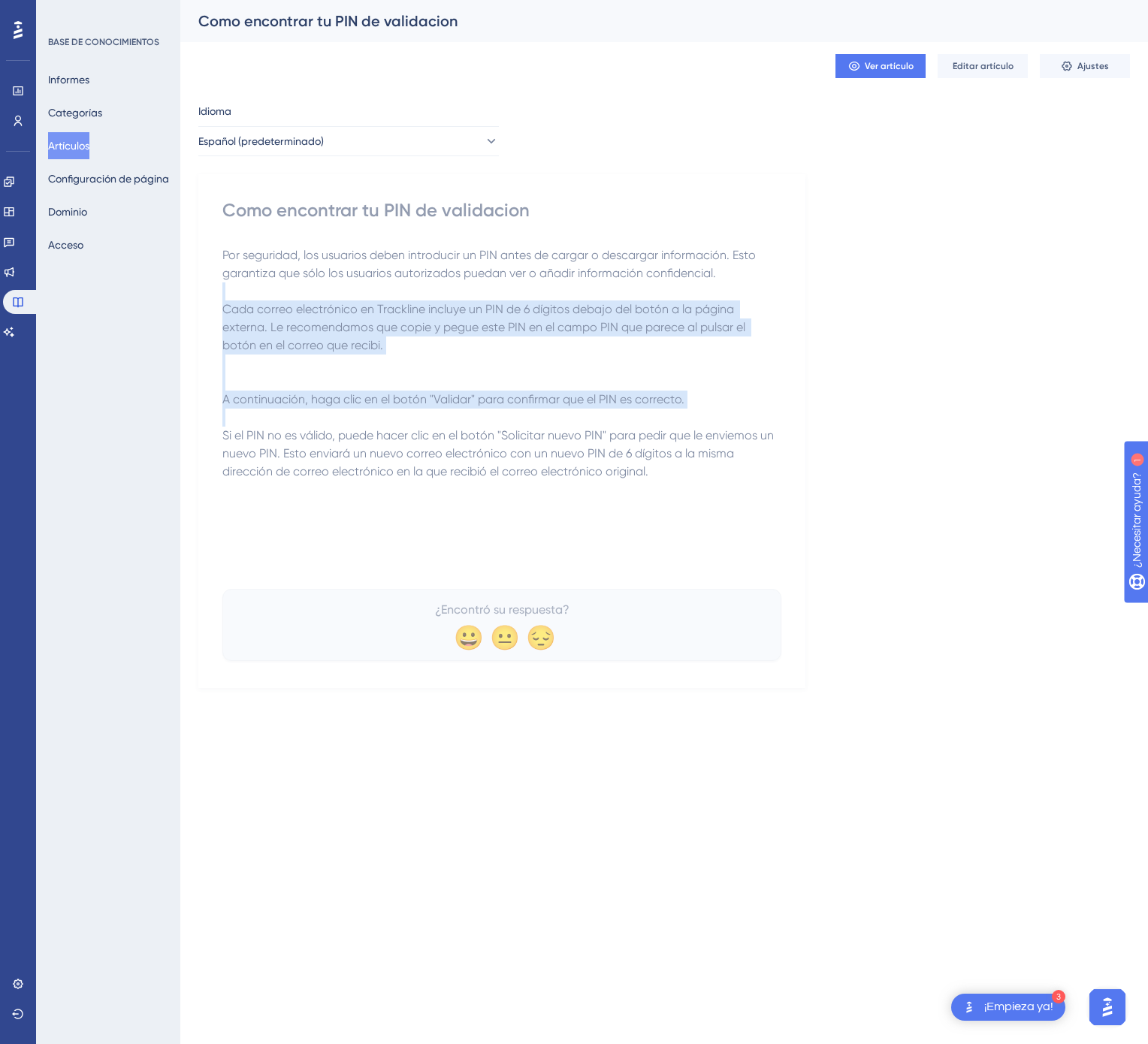
drag, startPoint x: 665, startPoint y: 474, endPoint x: 314, endPoint y: 287, distance: 397.7
click at [314, 287] on div "Por seguridad, los usuarios deben introducir un PIN antes de cargar o descargar…" at bounding box center [502, 412] width 559 height 331
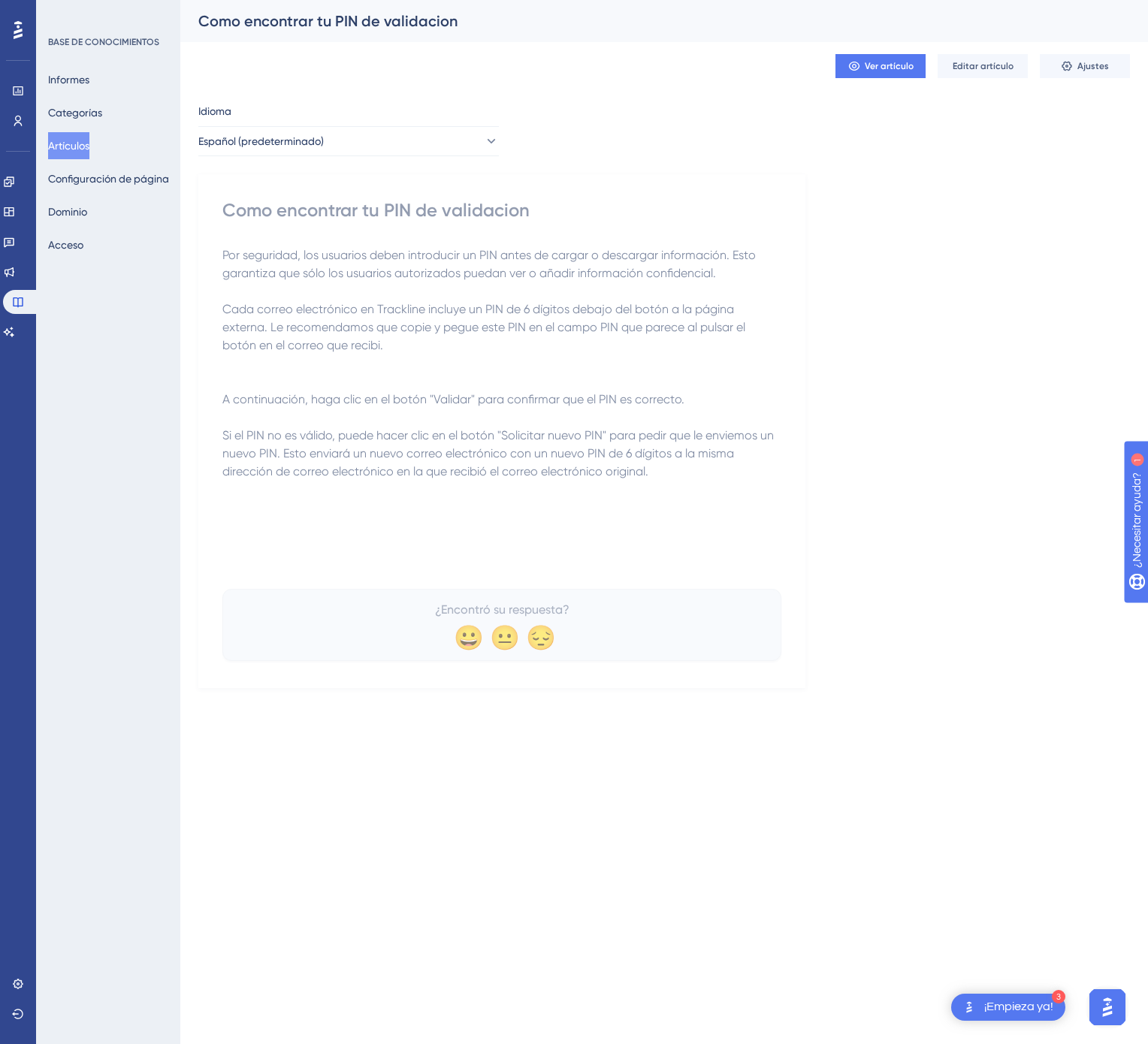
click at [231, 208] on font "Como encontrar tu PIN de validacion" at bounding box center [377, 210] width 308 height 22
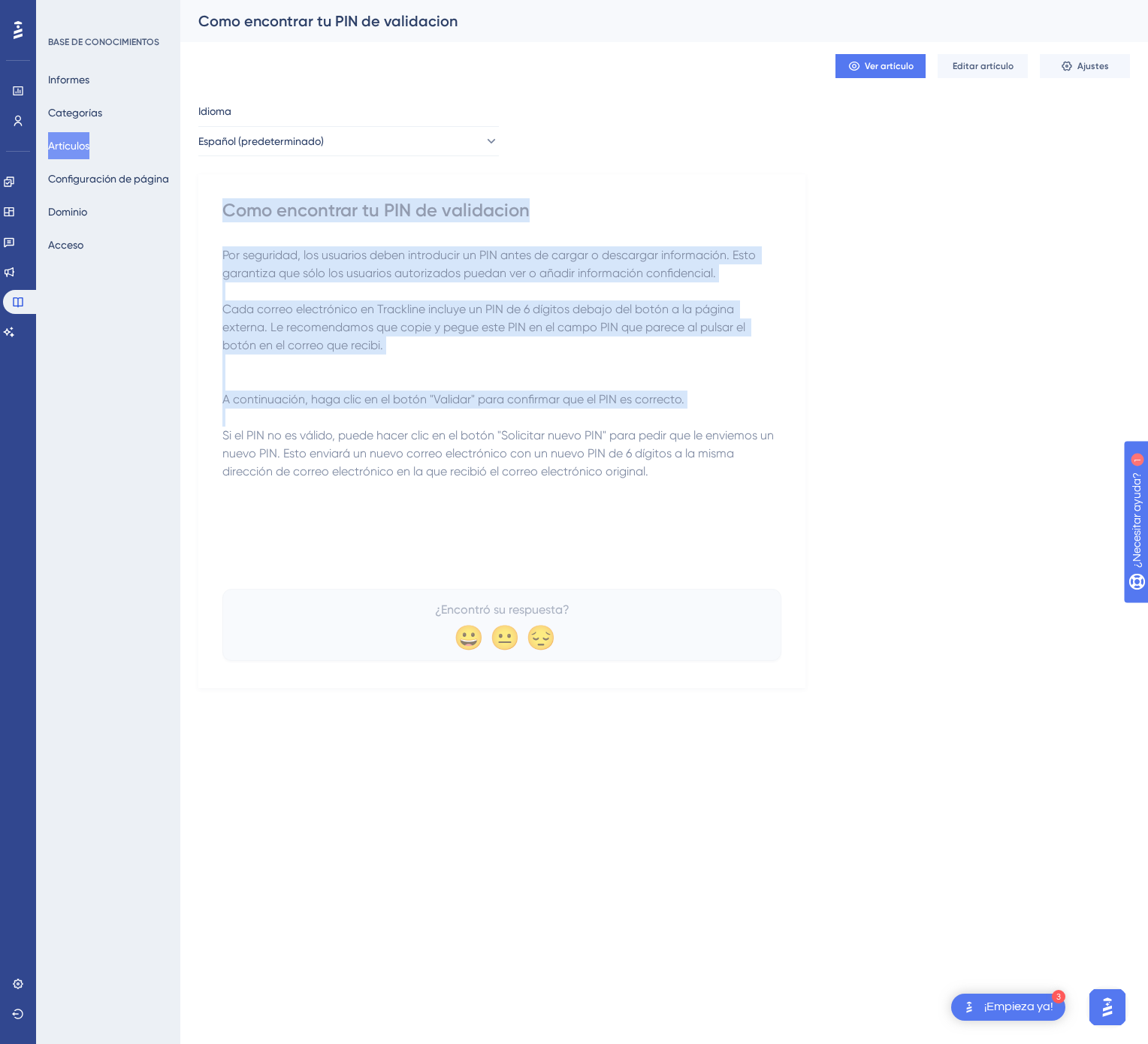
drag, startPoint x: 225, startPoint y: 211, endPoint x: 747, endPoint y: 502, distance: 597.6
click at [747, 502] on div "Como encontrar tu PIN de validacion Por seguridad, los usuarios deben introduci…" at bounding box center [502, 429] width 559 height 463
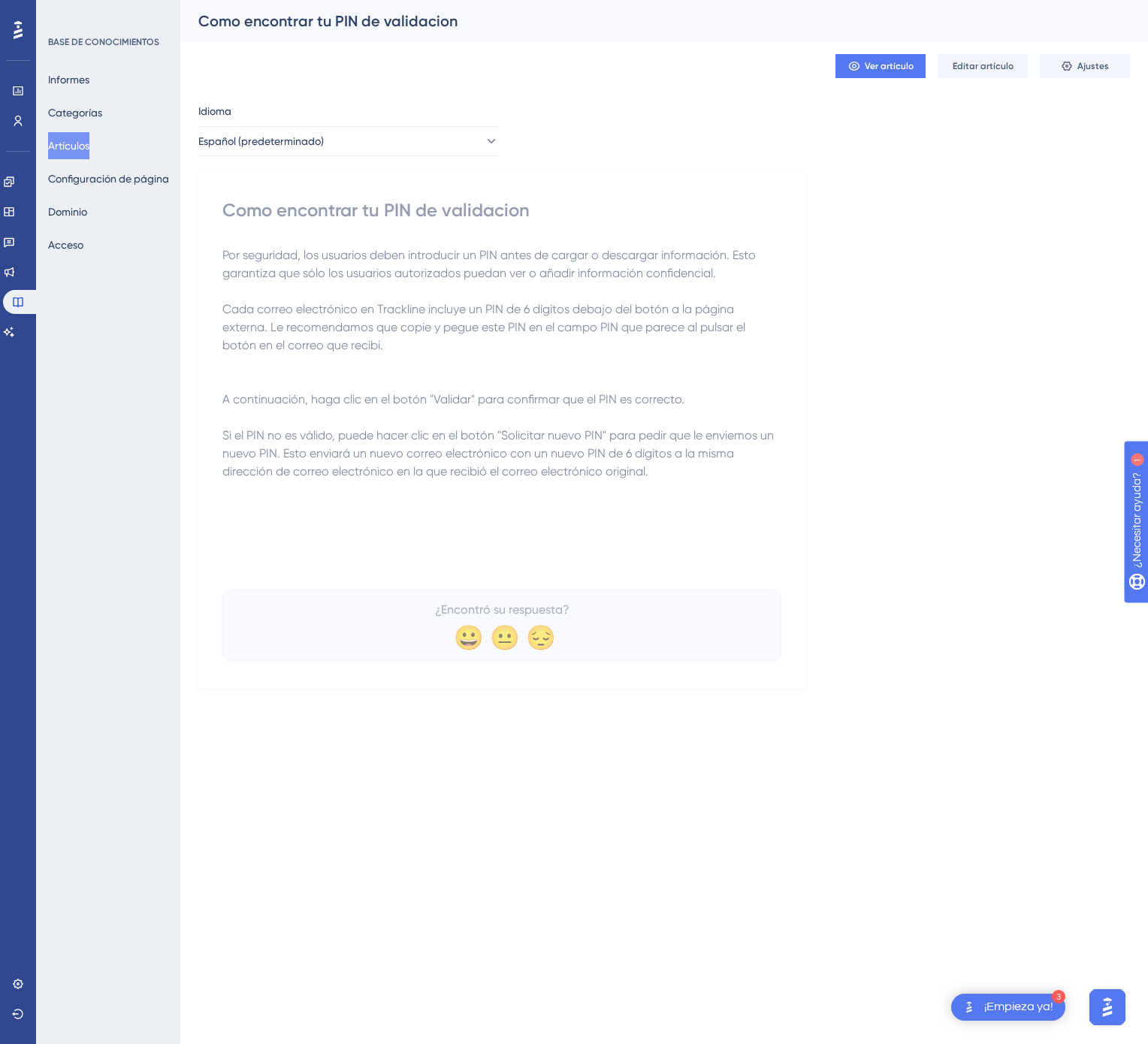
click at [747, 502] on div "Por seguridad, los usuarios deben introducir un PIN antes de cargar o descargar…" at bounding box center [502, 412] width 559 height 331
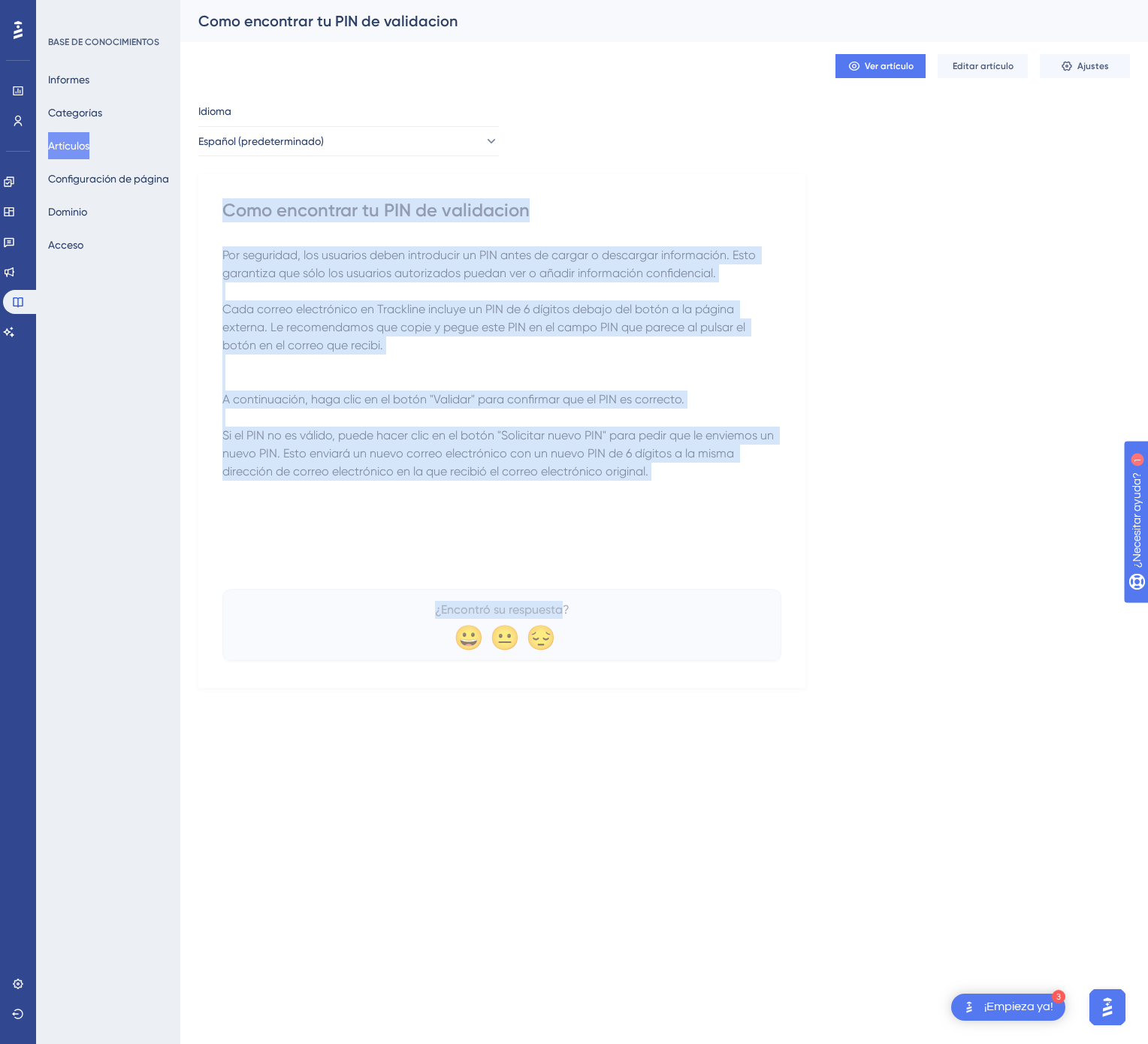
drag, startPoint x: 223, startPoint y: 208, endPoint x: 565, endPoint y: 604, distance: 523.2
click at [565, 604] on div "Como encontrar tu PIN de validacion Por seguridad, los usuarios deben introduci…" at bounding box center [502, 429] width 559 height 463
copy div "Como encontrar tu PIN de validacion Por seguridad, los usuarios deben introduci…"
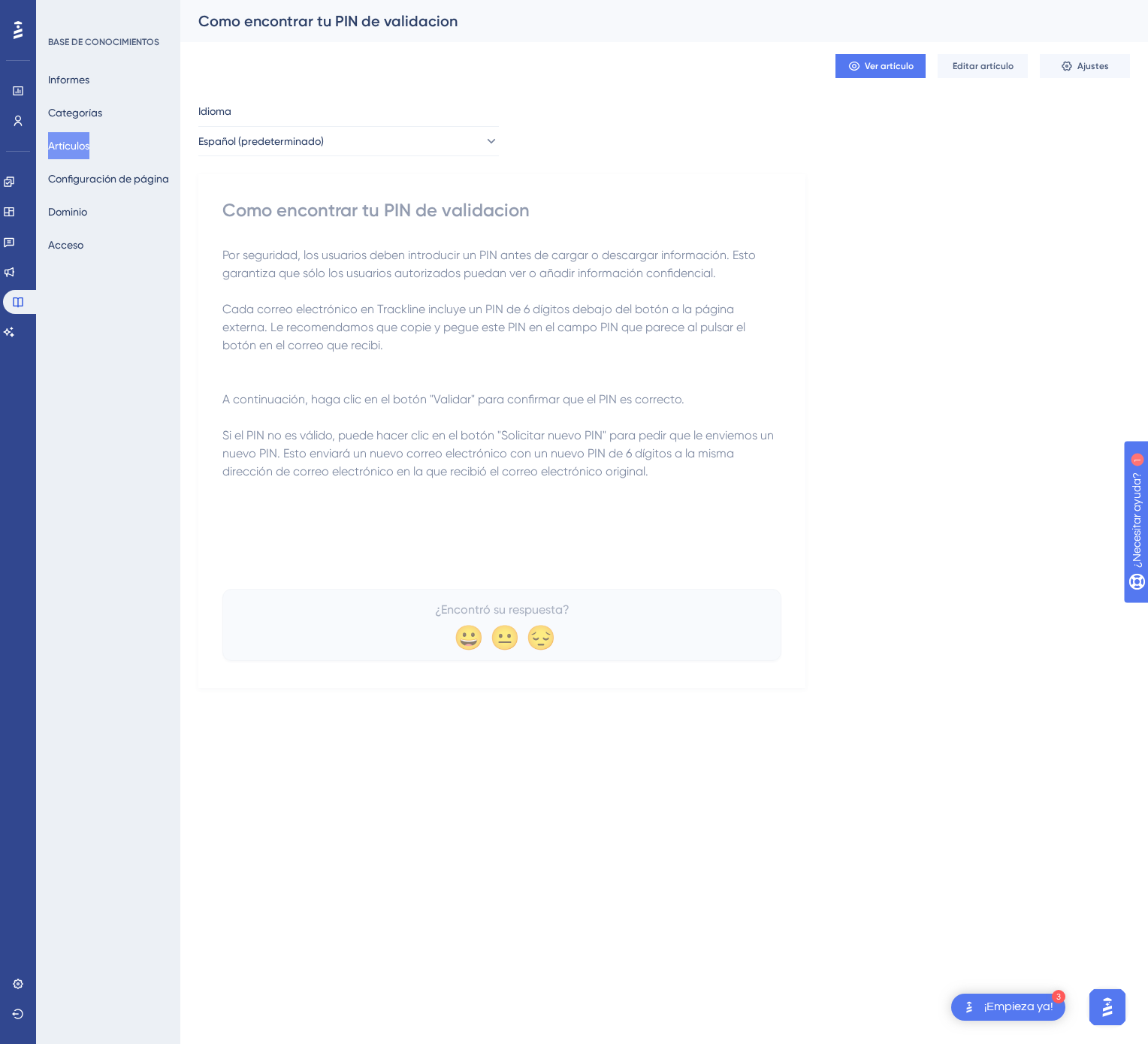
click at [436, 123] on div "Idioma" at bounding box center [348, 114] width 301 height 24
click at [430, 133] on button "Español (predeterminado)" at bounding box center [348, 141] width 301 height 30
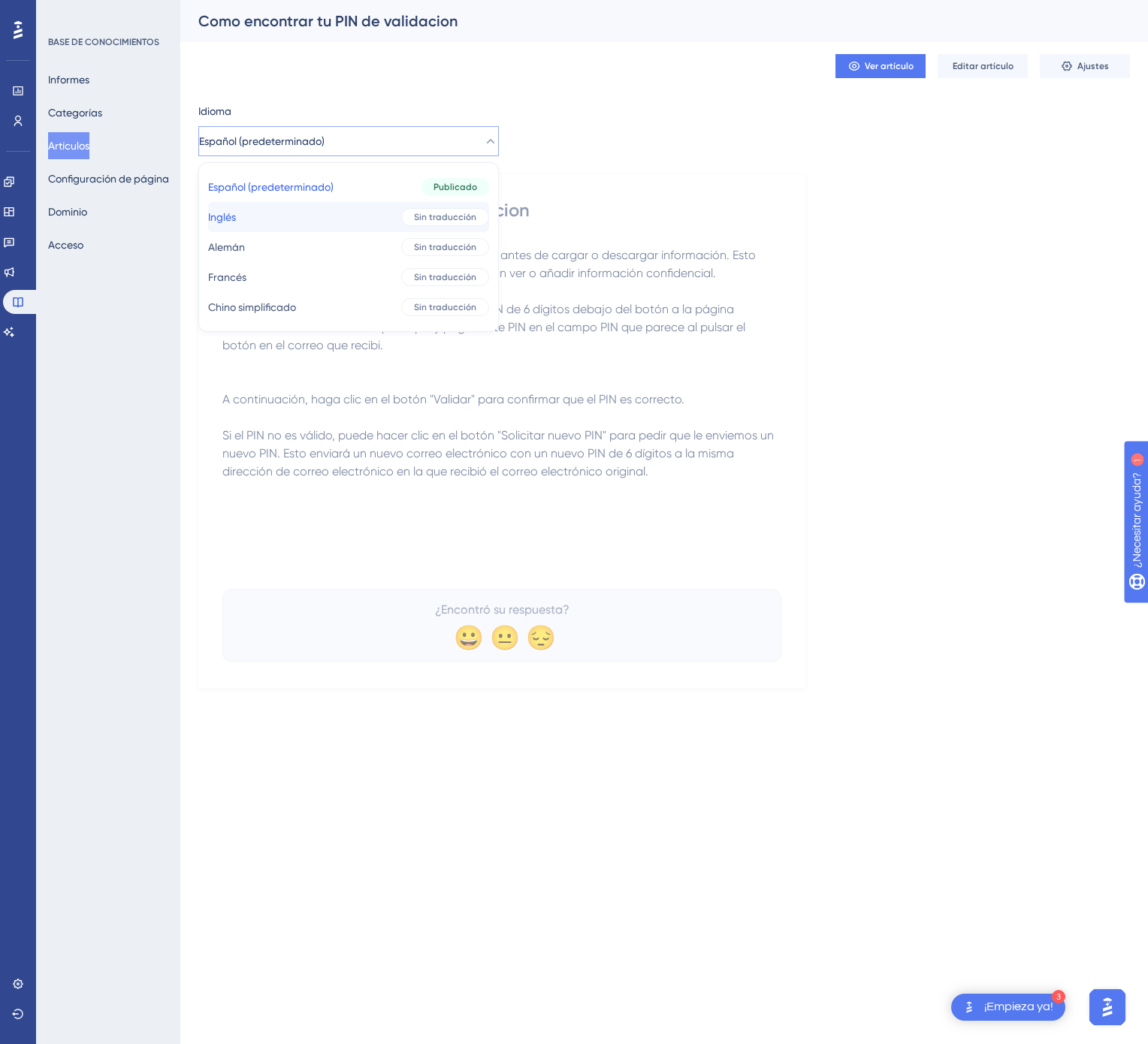
click at [402, 223] on div "Sin traducción" at bounding box center [446, 217] width 88 height 18
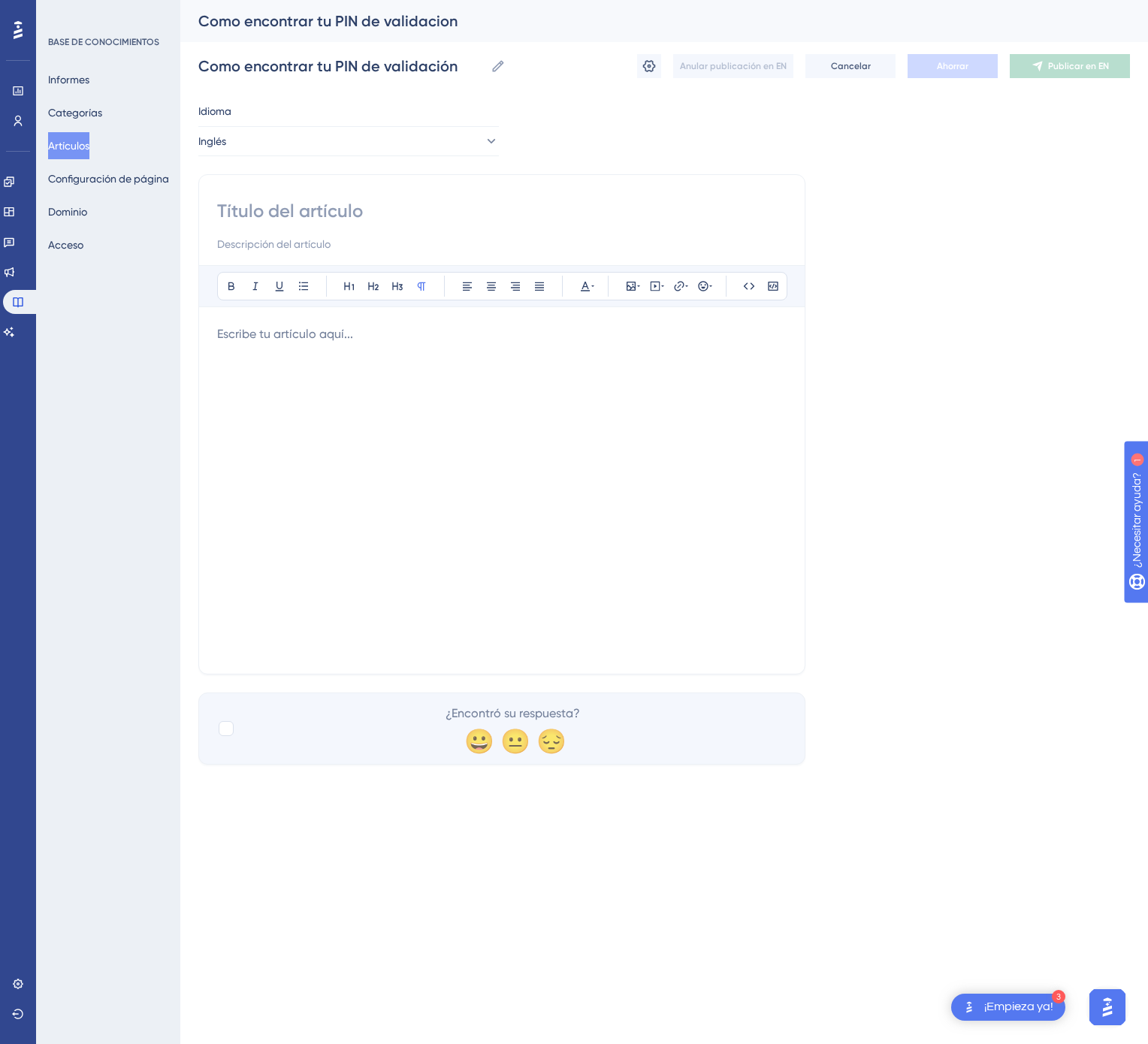
click at [279, 208] on input at bounding box center [502, 211] width 570 height 24
paste input "How to Find Your Validation PIN"
type input "How to Find Your Validation PIN"
click at [486, 435] on div at bounding box center [502, 491] width 570 height 331
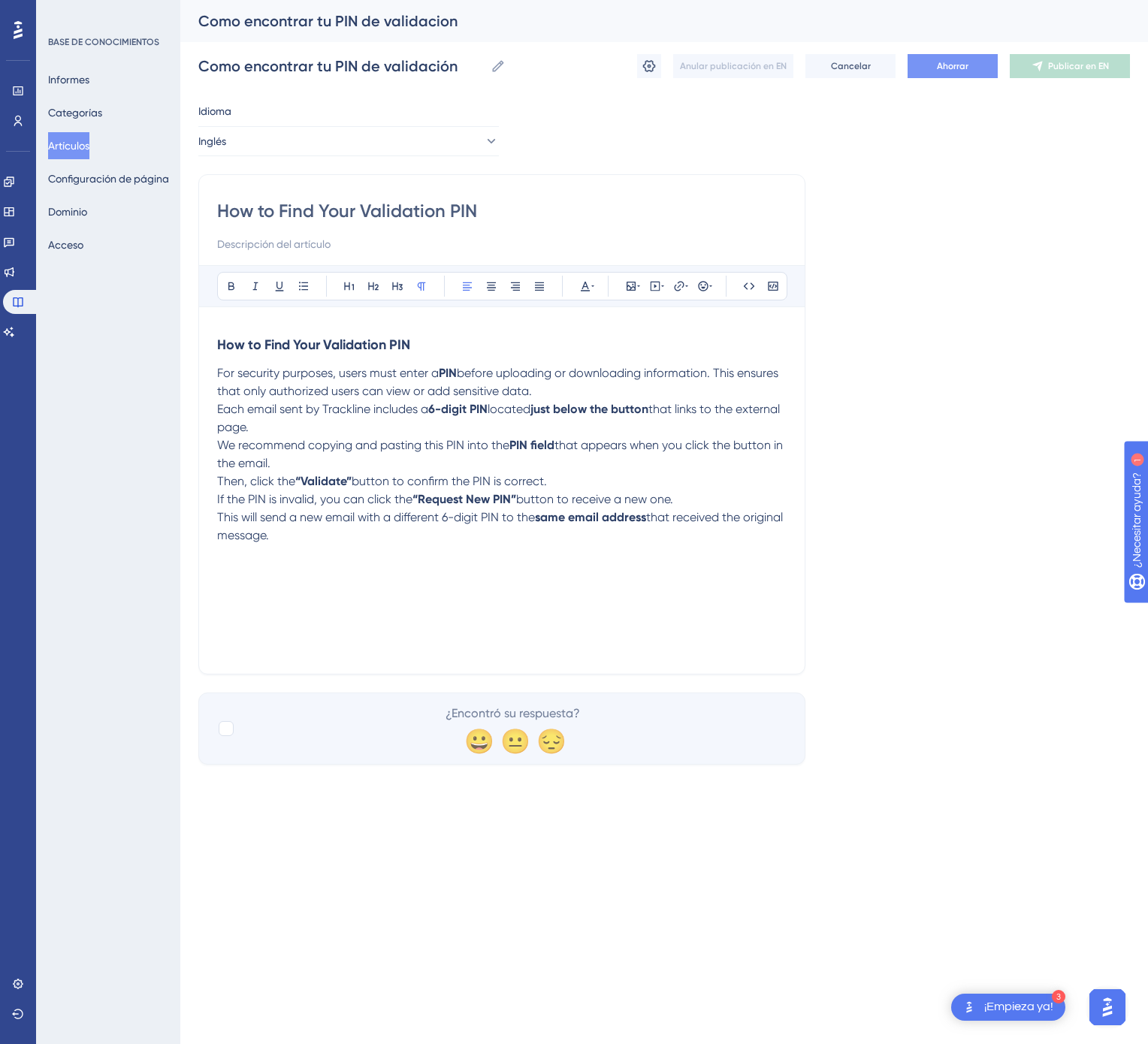
click at [968, 56] on button "Ahorrar" at bounding box center [952, 66] width 90 height 24
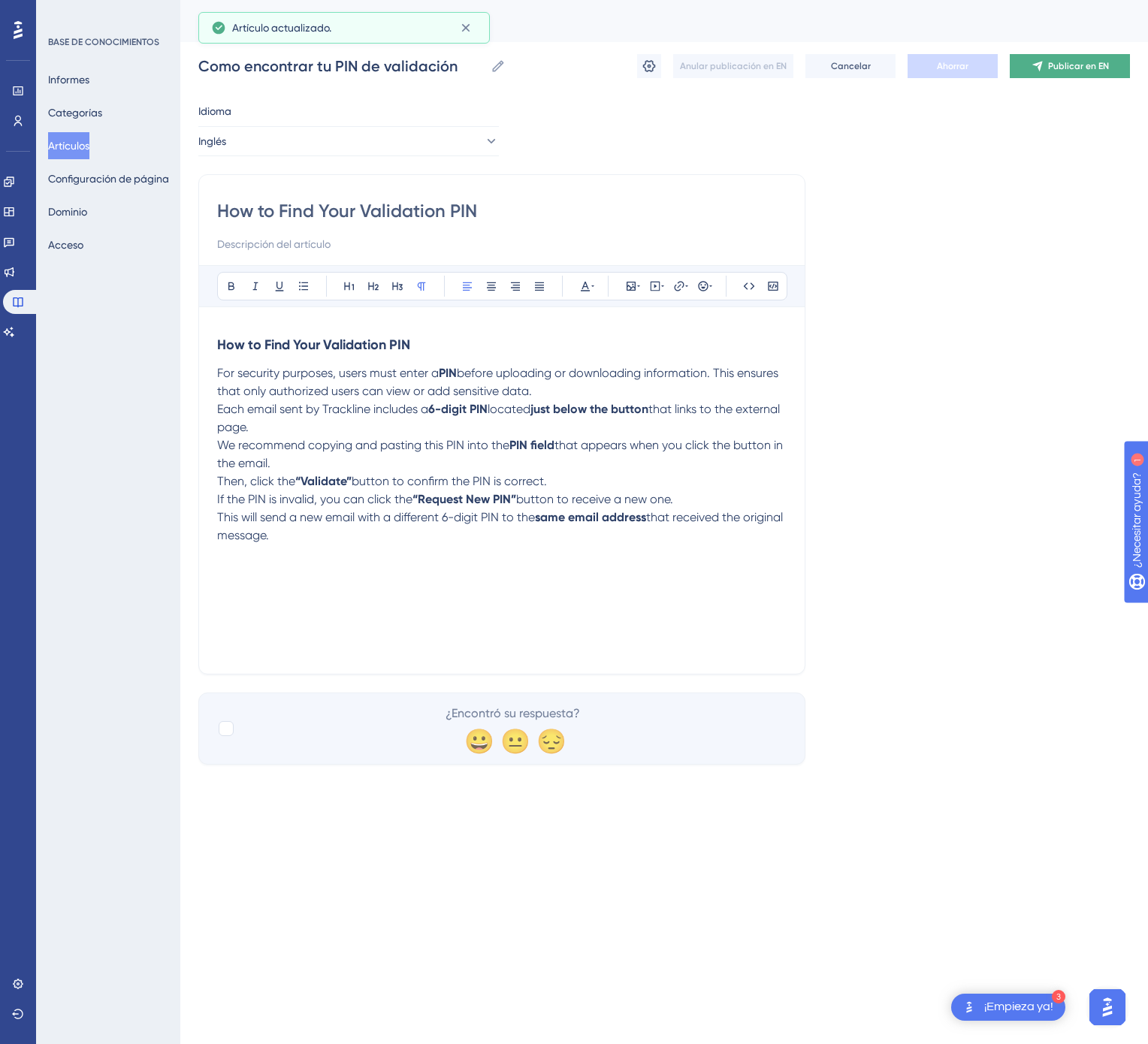
click at [1061, 59] on button "Publicar en EN" at bounding box center [1070, 66] width 120 height 24
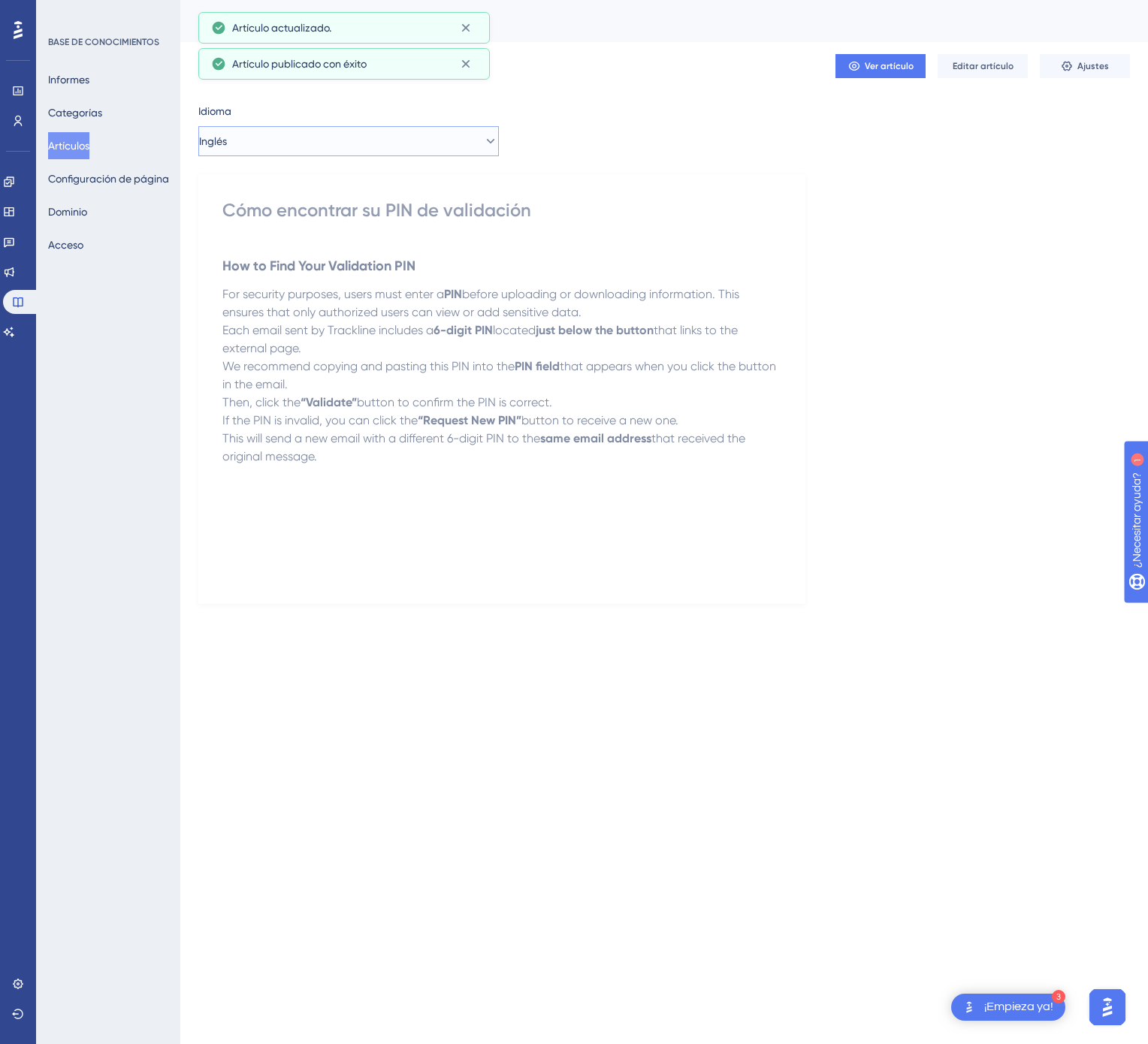
click at [418, 128] on button "Inglés" at bounding box center [348, 141] width 301 height 30
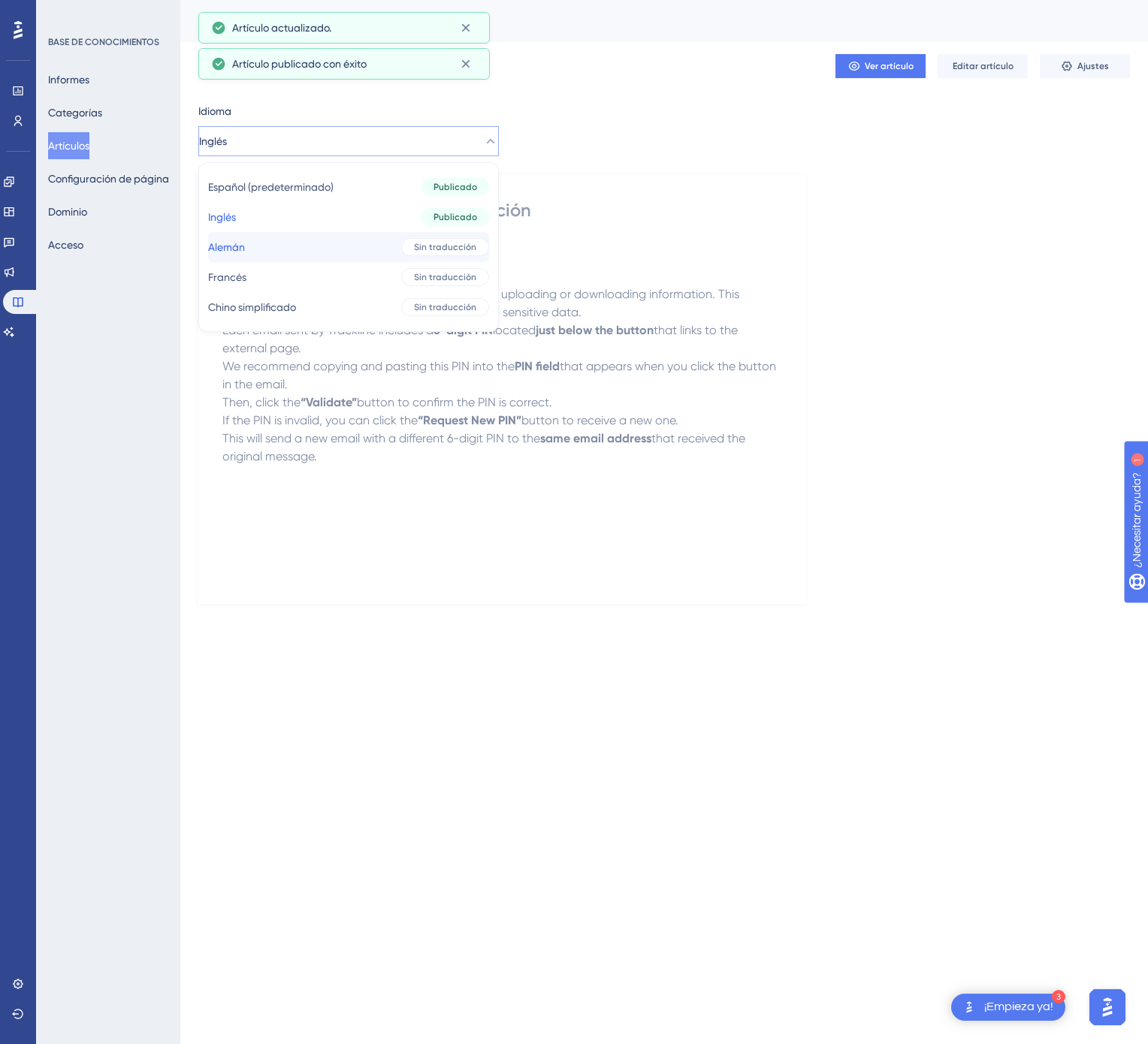
click at [346, 245] on button "Alemán Alemán Sin traducción" at bounding box center [348, 247] width 281 height 30
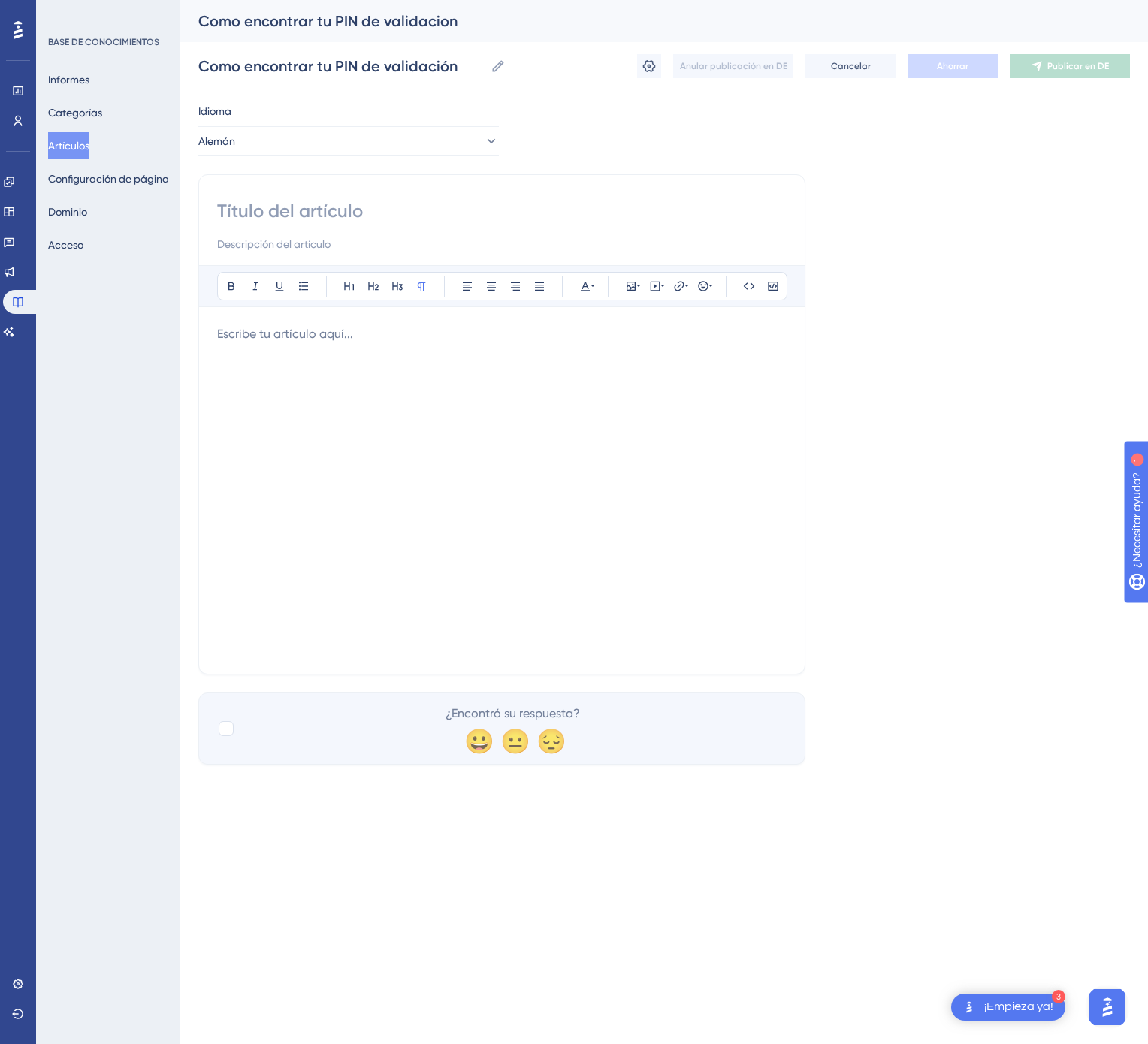
click at [314, 208] on input at bounding box center [502, 211] width 570 height 24
paste input "So findest du deine Bestätigungs-PIN"
type input "So findest du deine Bestätigungs-PIN"
click at [594, 566] on div at bounding box center [502, 491] width 570 height 331
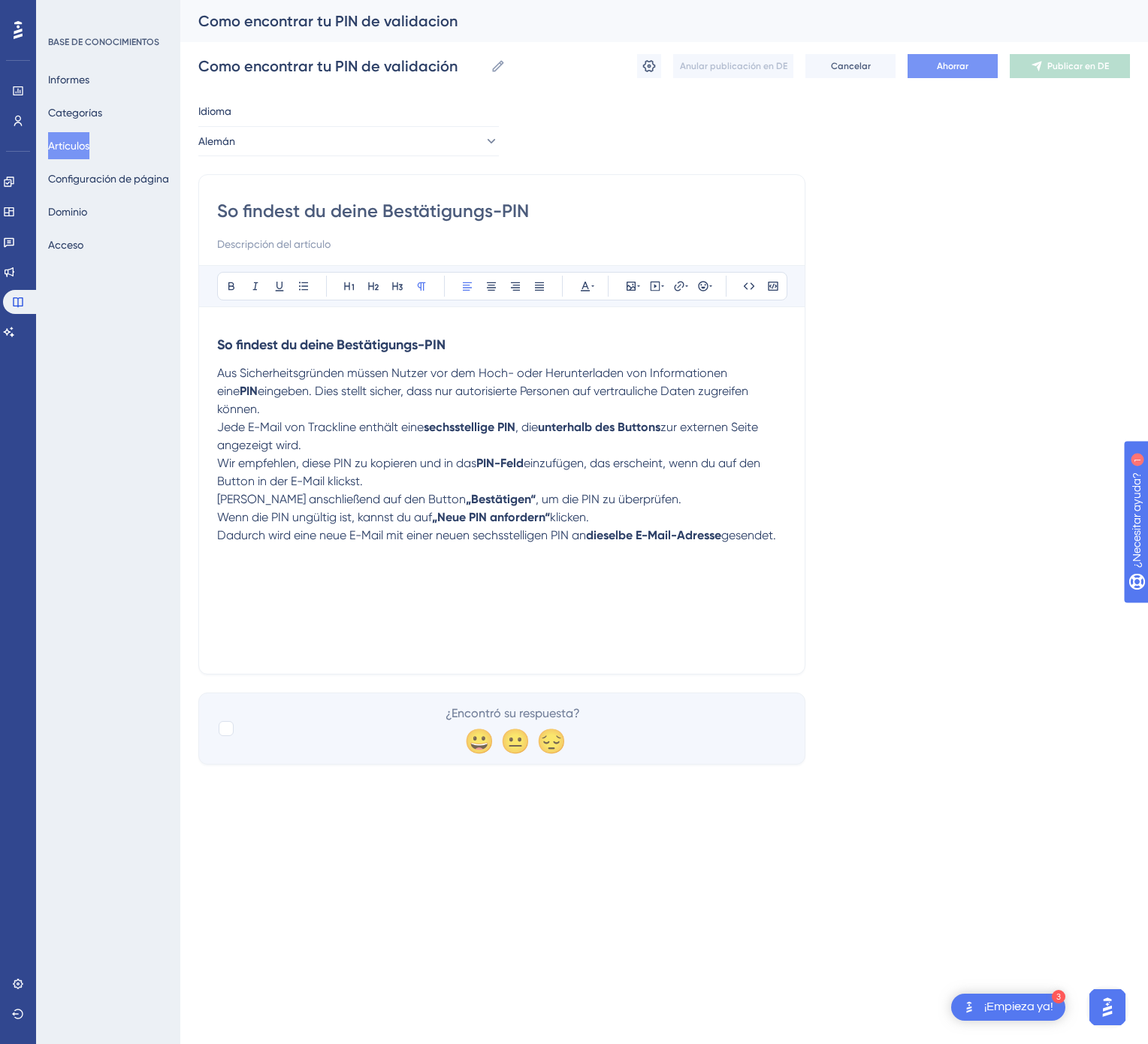
click at [958, 63] on font "Ahorrar" at bounding box center [953, 66] width 32 height 11
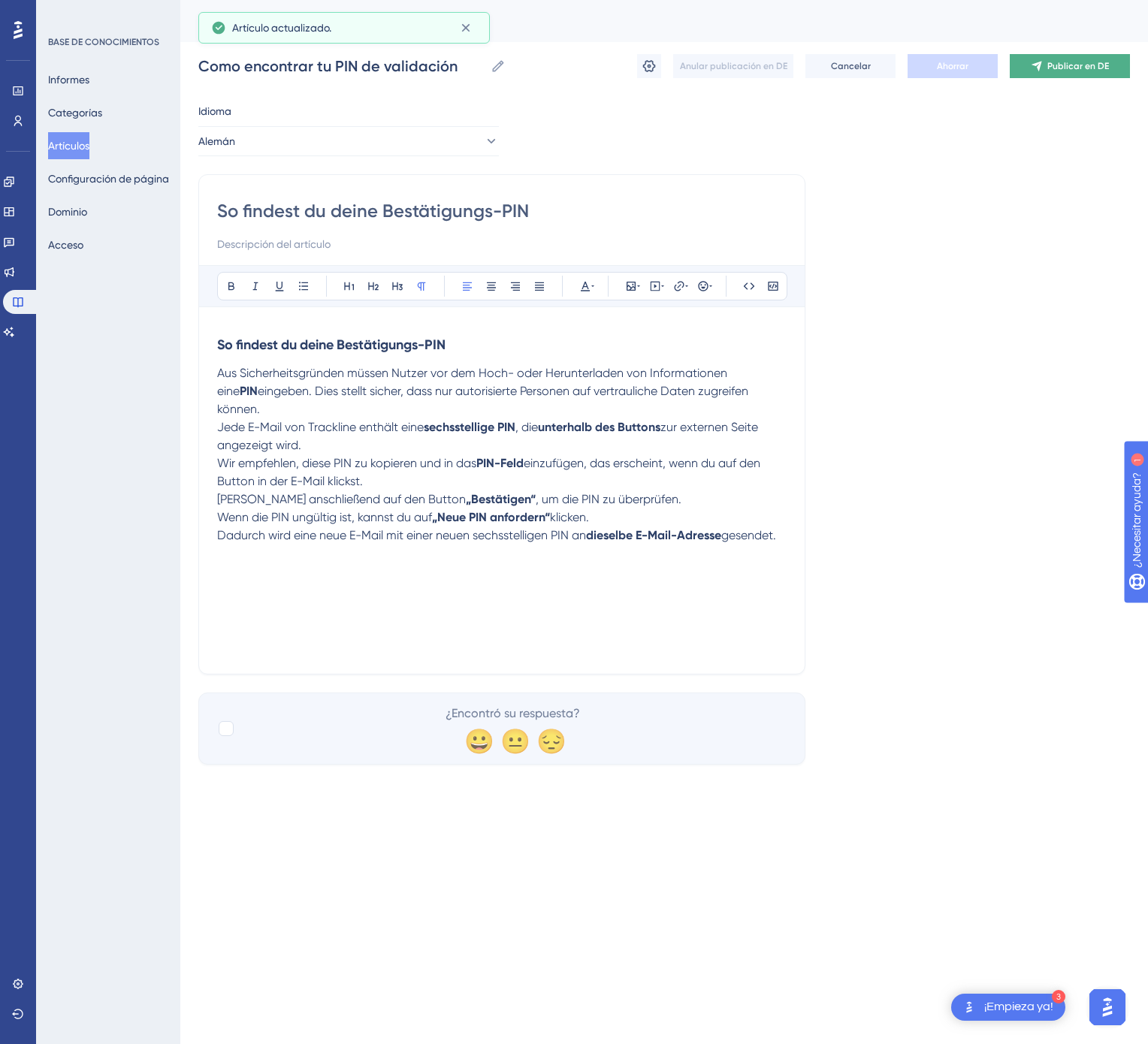
click at [1072, 74] on button "Publicar en DE" at bounding box center [1070, 66] width 120 height 24
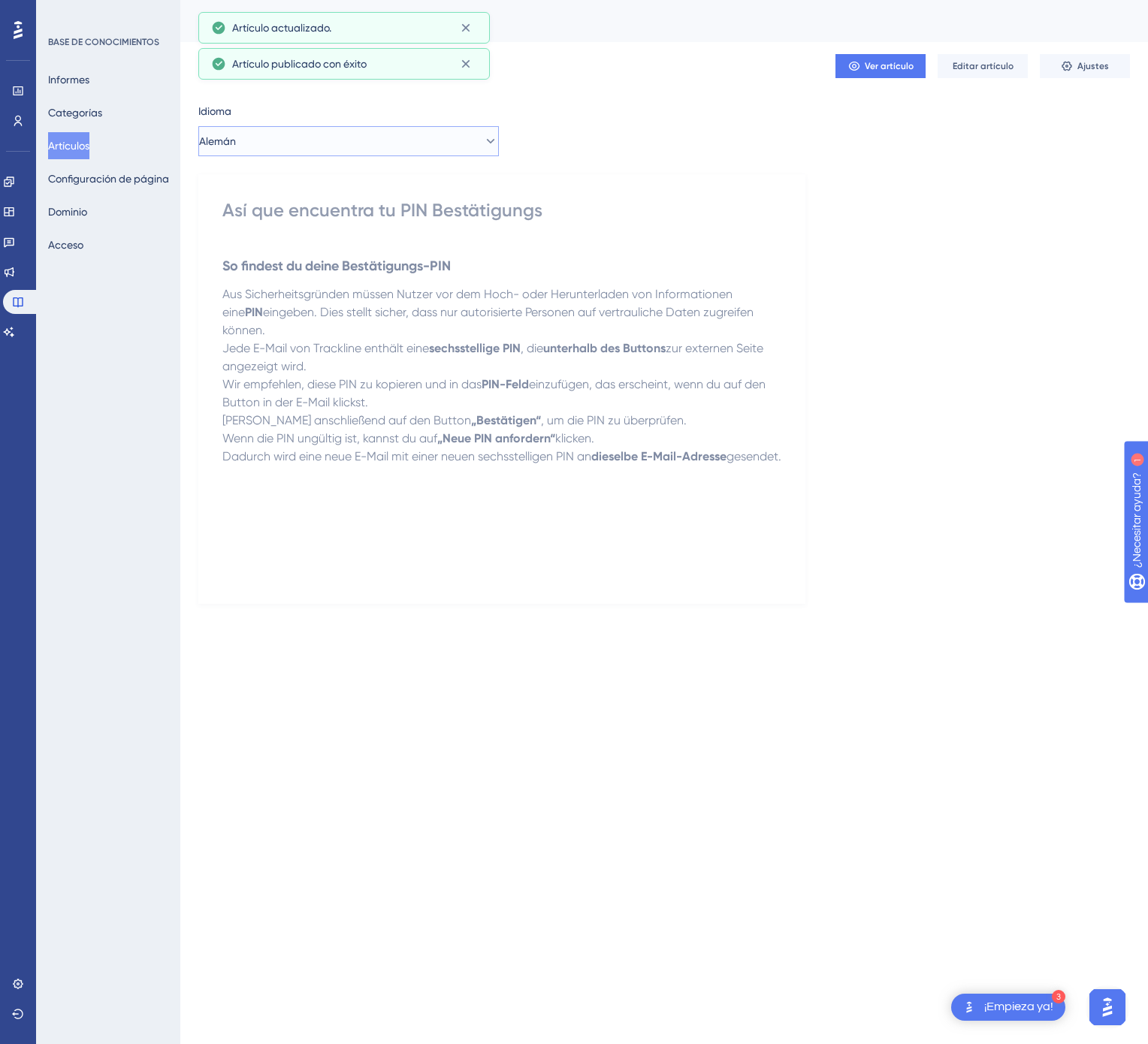
click at [286, 138] on button "Alemán" at bounding box center [348, 141] width 301 height 30
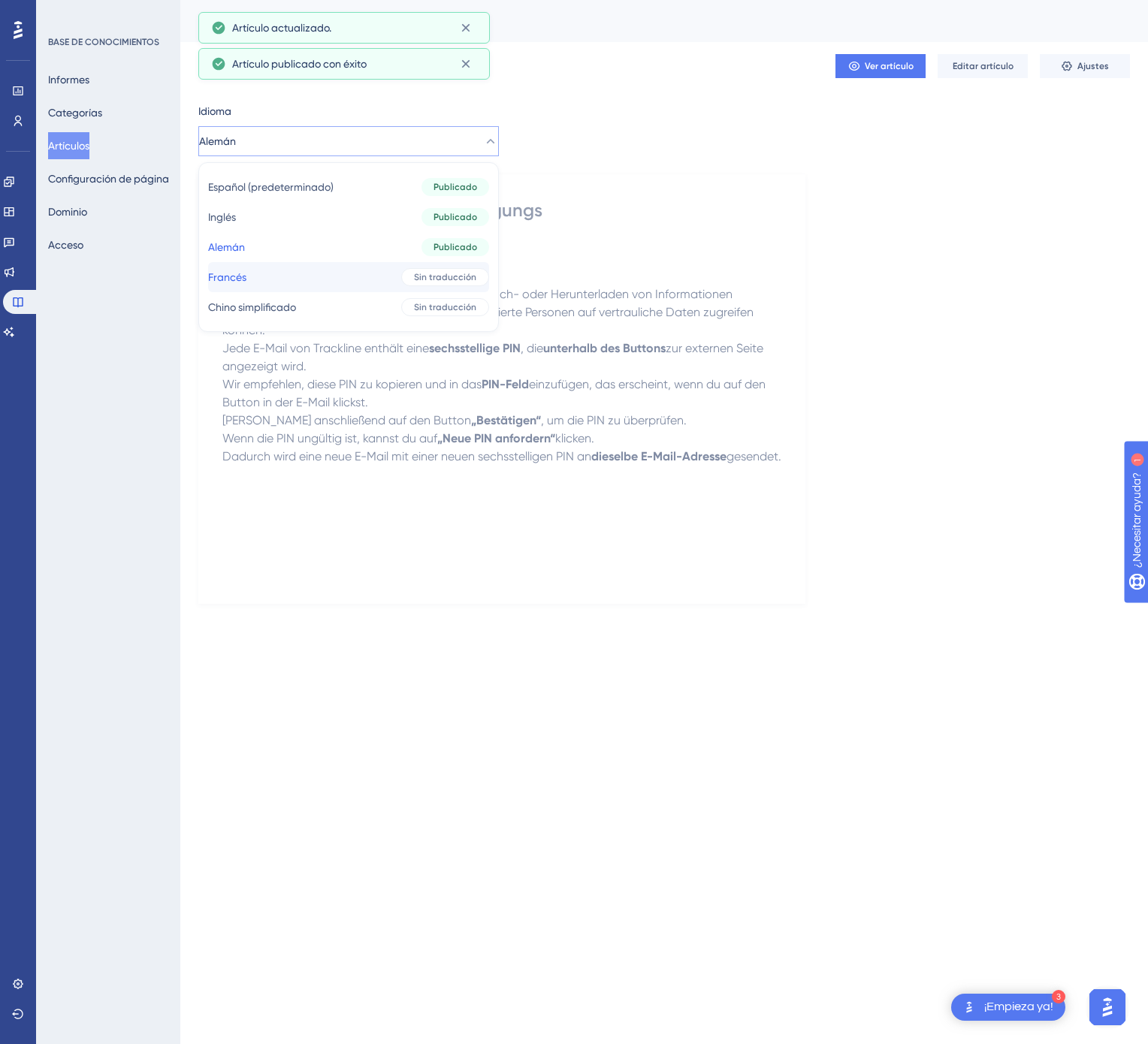
click at [327, 271] on button "Francés Francés Sin traducción" at bounding box center [348, 277] width 281 height 30
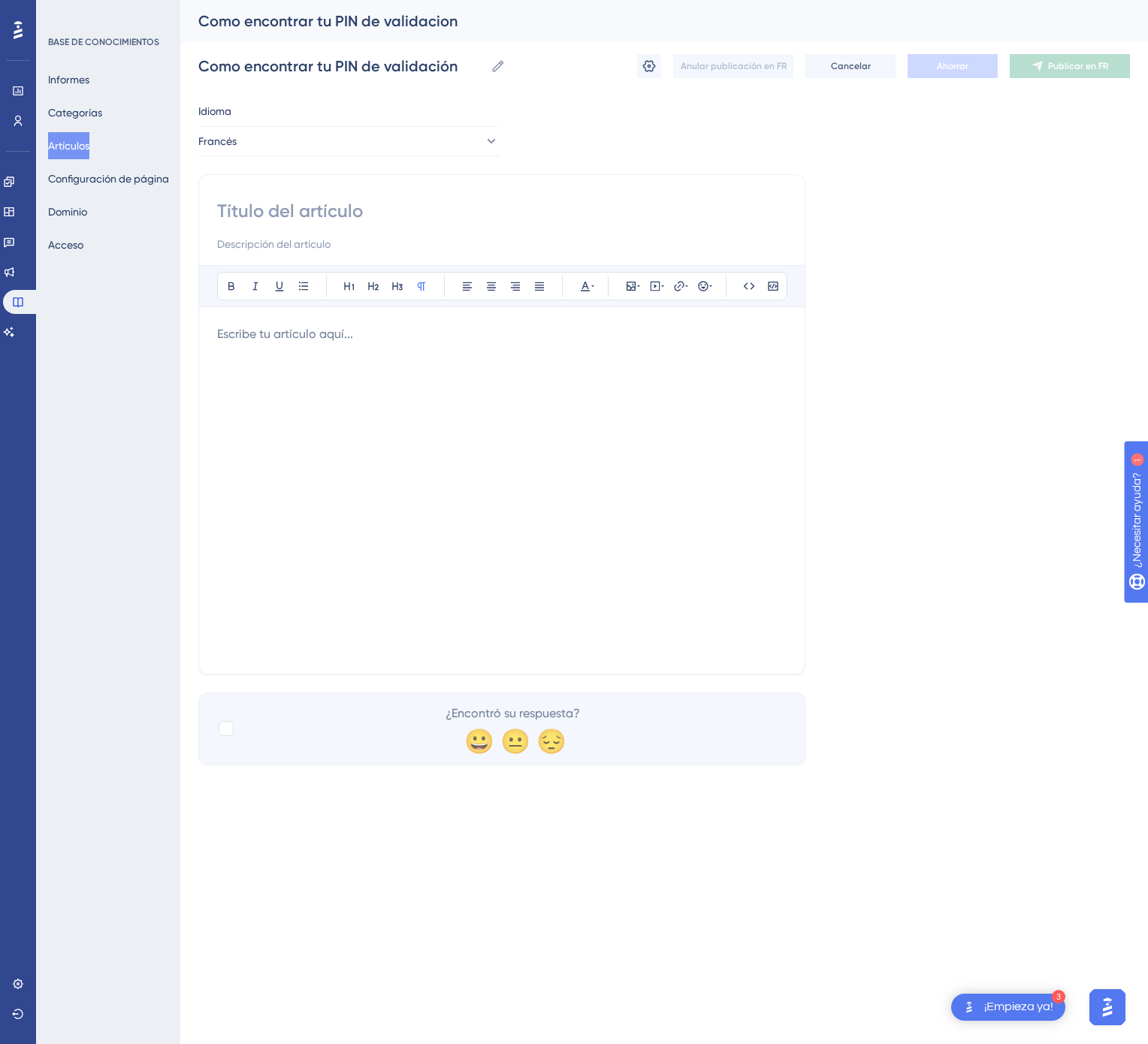
click at [529, 215] on input at bounding box center [502, 211] width 570 height 24
paste input "Comment trouver votre code PIN de validation"
type input "Comment trouver votre code PIN de validation"
click at [462, 484] on div at bounding box center [502, 491] width 570 height 331
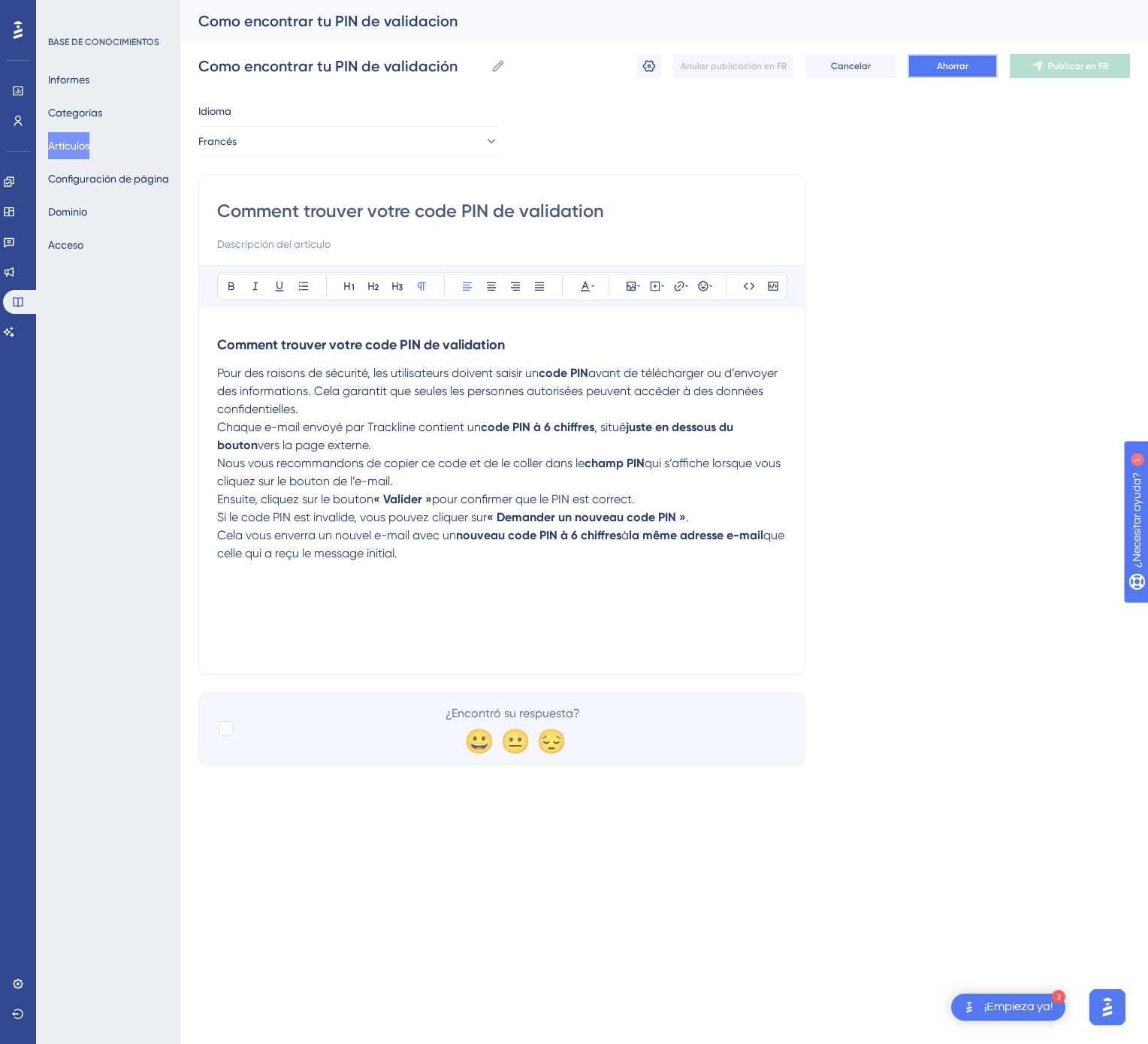
click at [961, 67] on font "Ahorrar" at bounding box center [953, 66] width 32 height 11
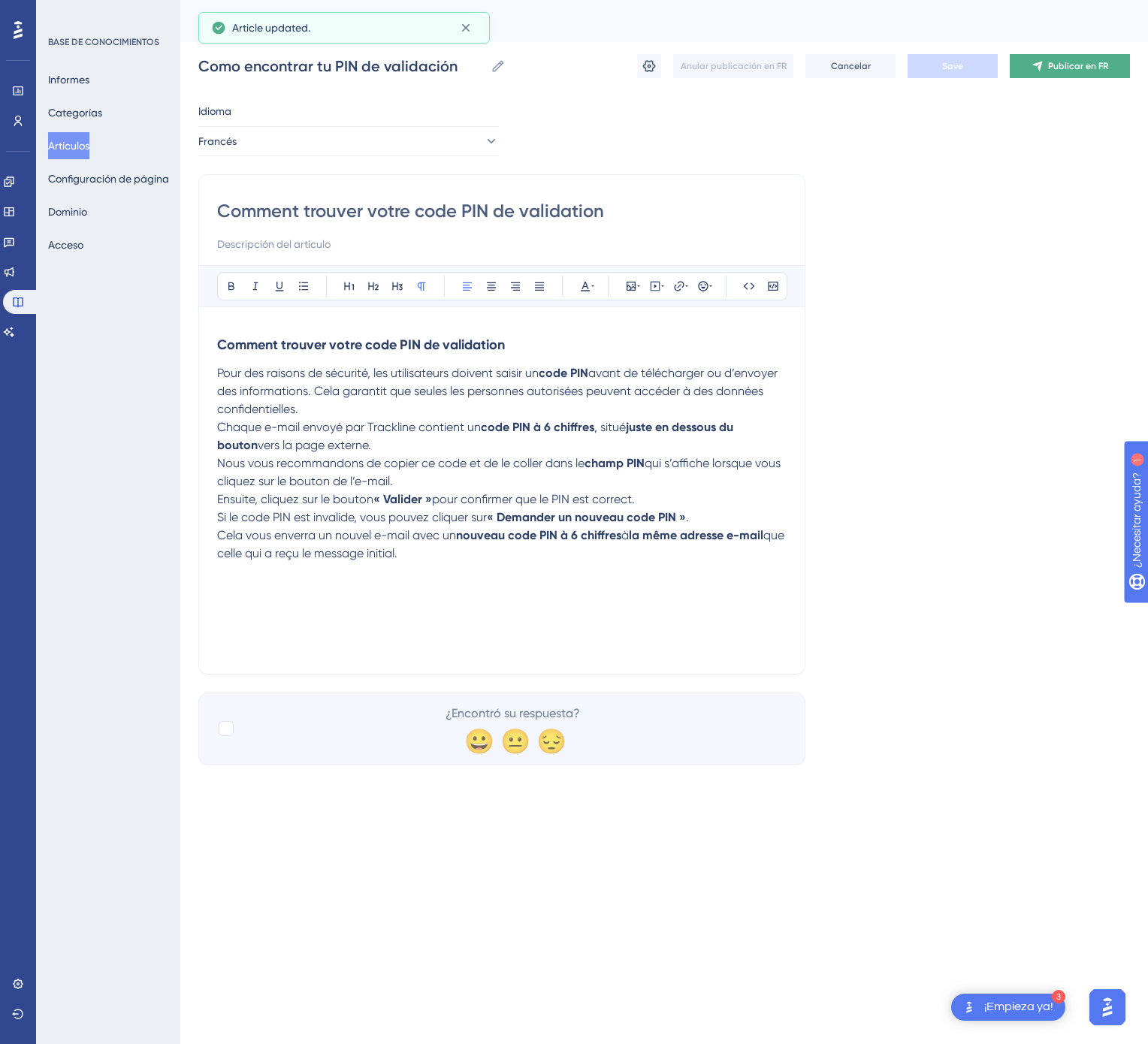
click at [1072, 61] on font "Publicar en FR" at bounding box center [1078, 66] width 60 height 11
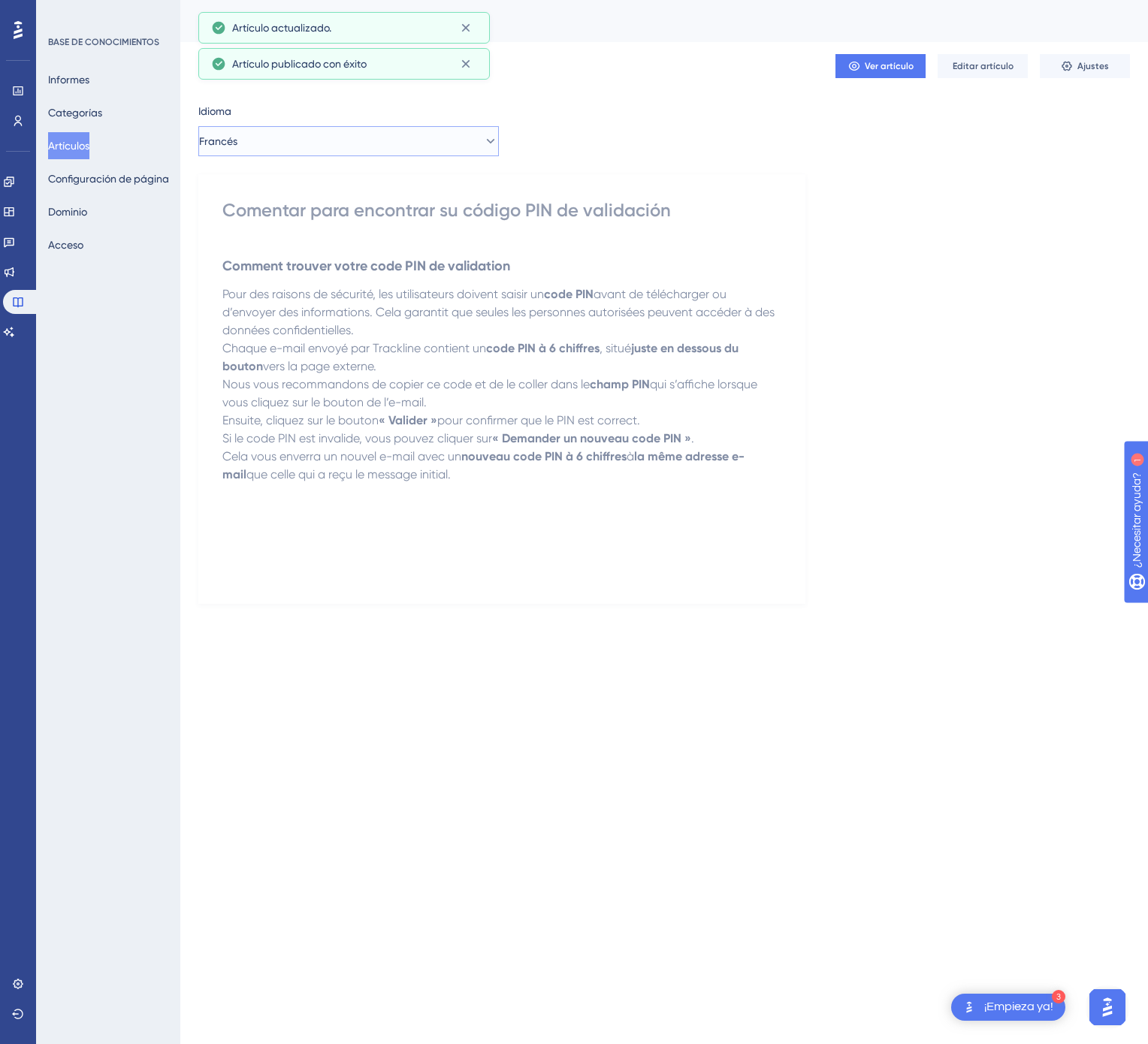
click at [367, 135] on button "Francés" at bounding box center [348, 141] width 301 height 30
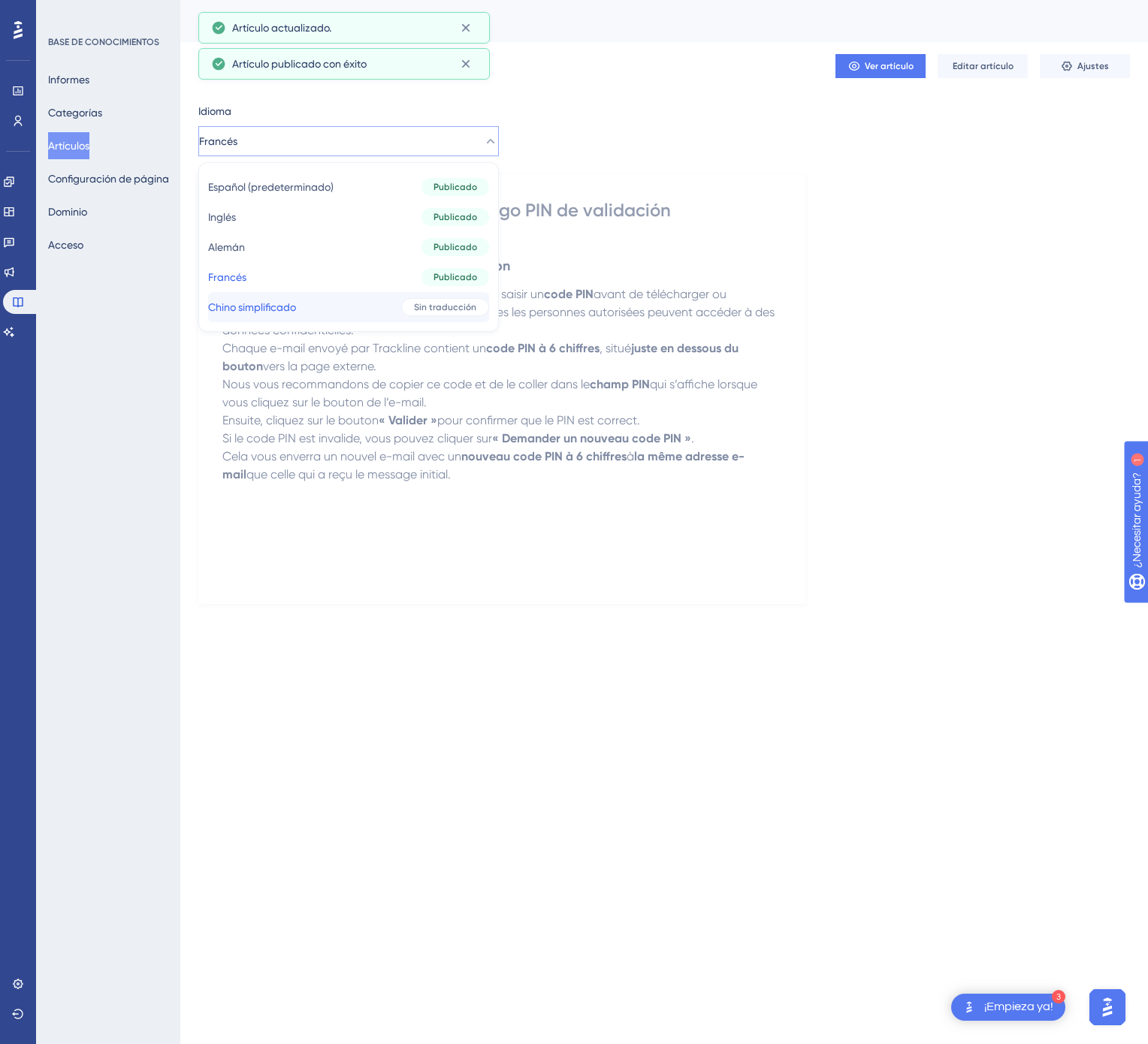
click at [355, 293] on button "Chino simplificado Chino simplificado Sin traducción" at bounding box center [348, 307] width 281 height 30
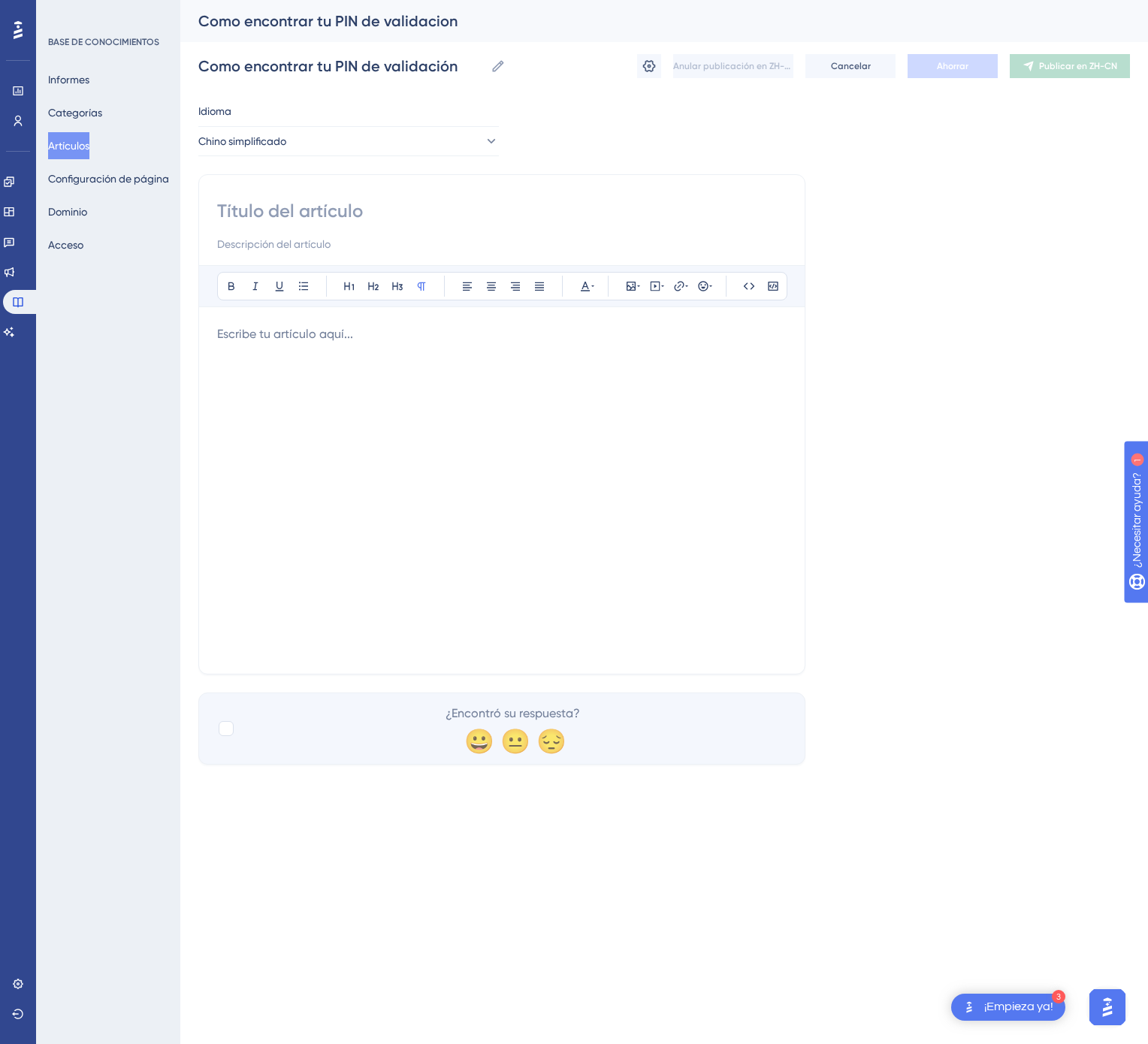
click at [409, 188] on div "Atrevido Itálico Subrayar Viñeta Título 1 Título 2 Título 3 Normal Alinear a la…" at bounding box center [502, 424] width 607 height 501
click at [368, 206] on input at bounding box center [502, 211] width 570 height 24
paste input "如何查找您的验证 PIN"
type input "如何查找您的验证 PIN"
click at [687, 551] on div at bounding box center [502, 491] width 570 height 331
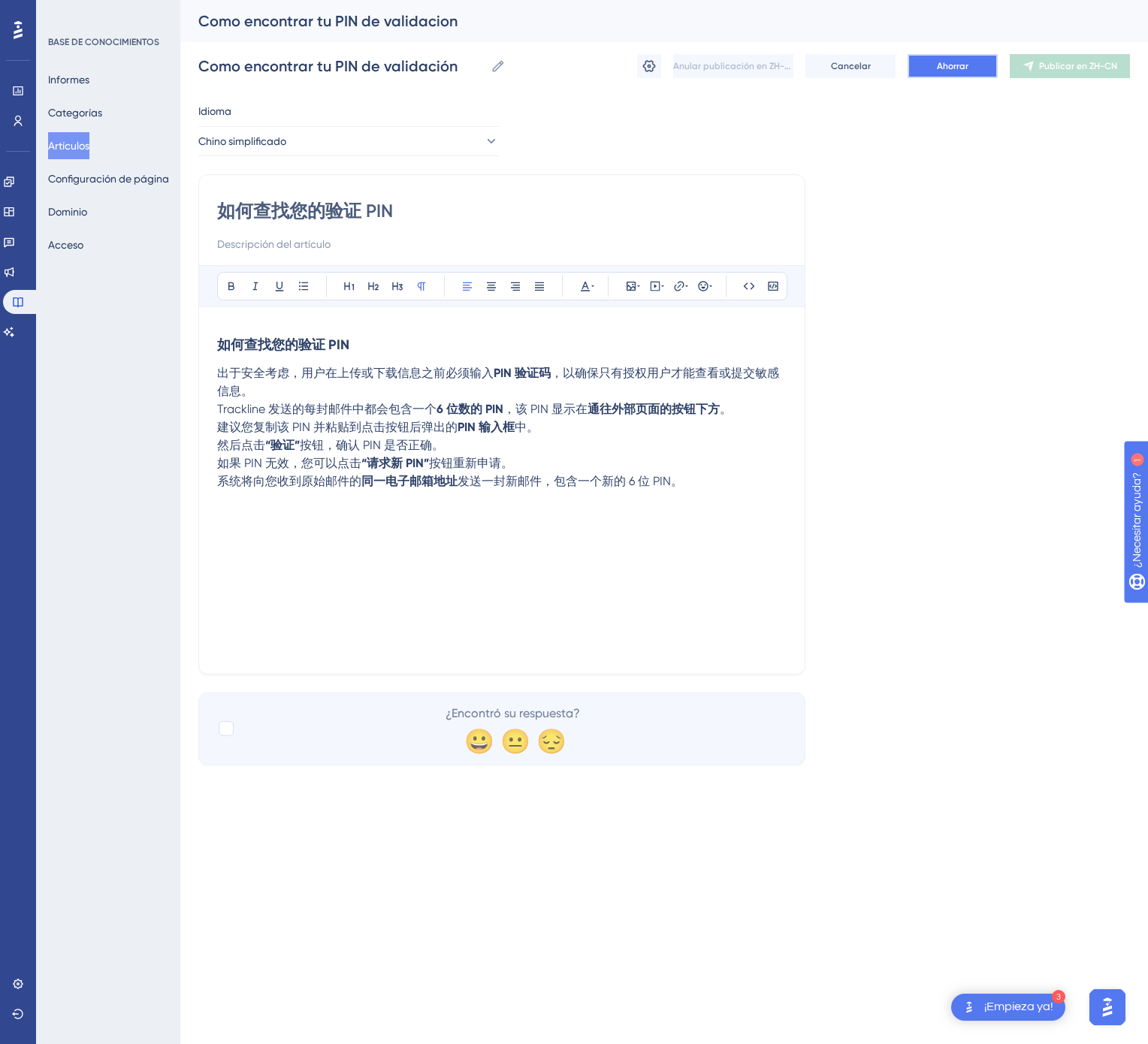
click at [956, 73] on button "Ahorrar" at bounding box center [952, 66] width 90 height 24
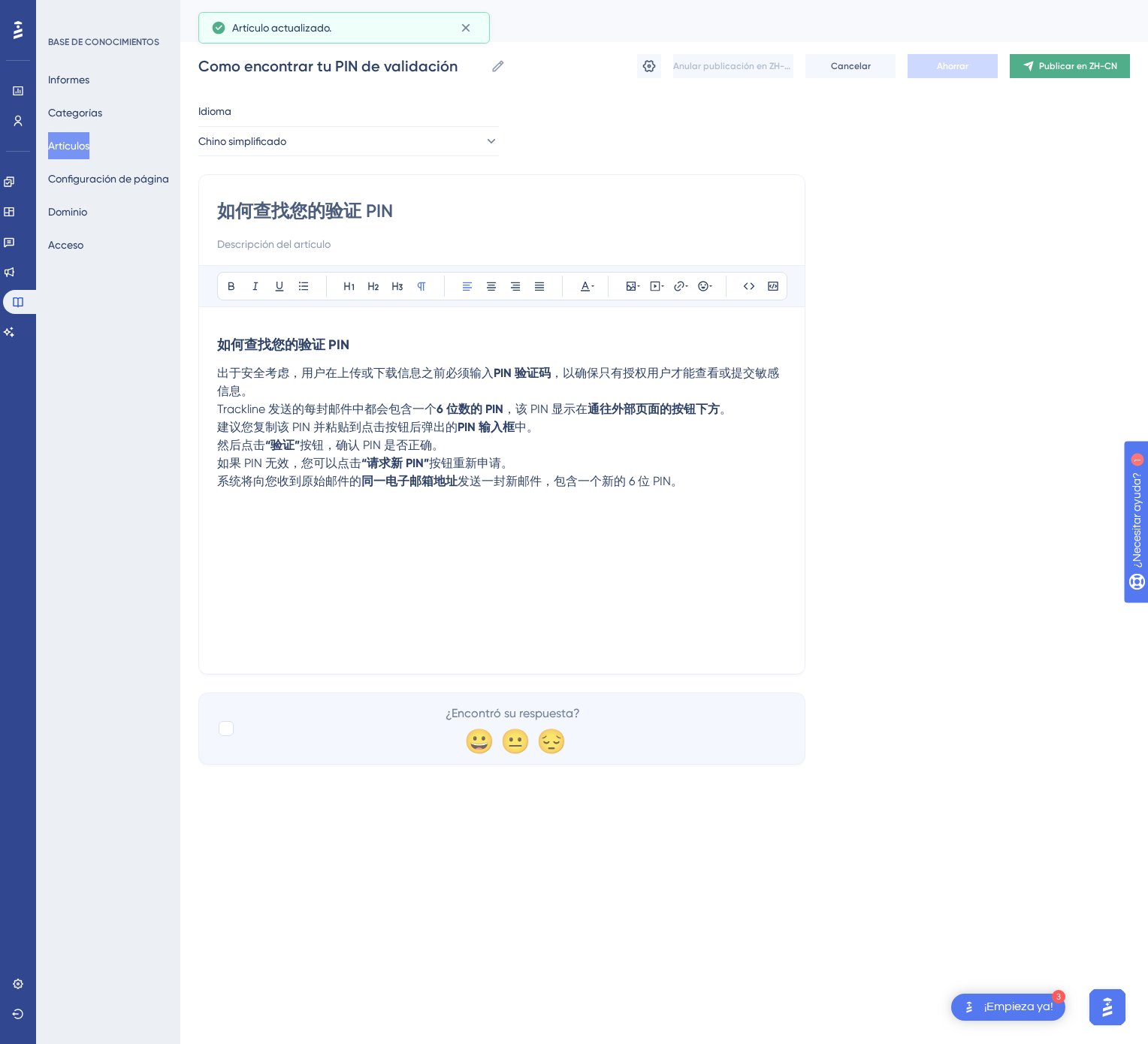
click at [1092, 77] on button "Publicar en ZH-CN" at bounding box center [1070, 66] width 120 height 24
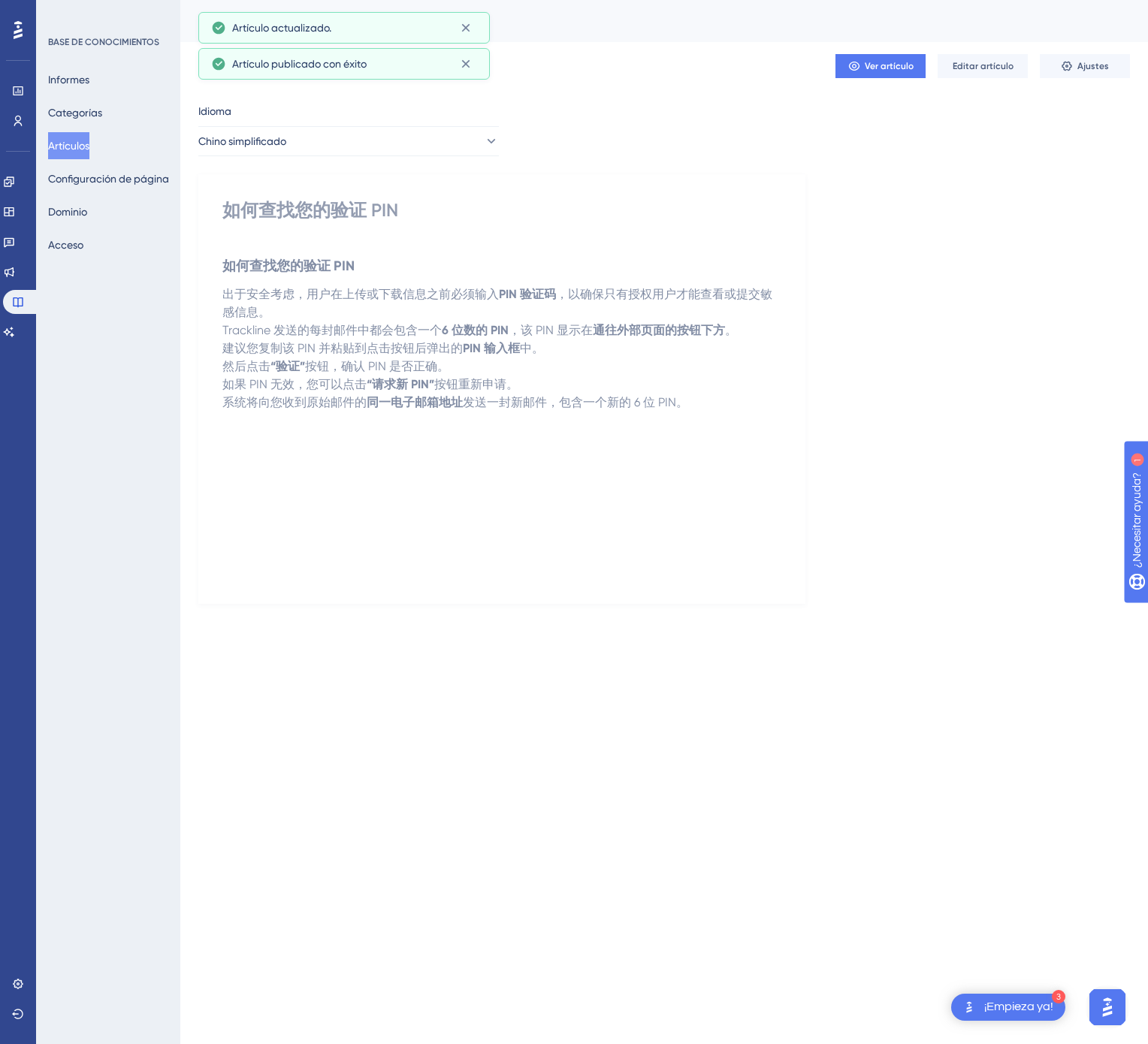
click at [81, 146] on font "Artículos" at bounding box center [68, 146] width 41 height 12
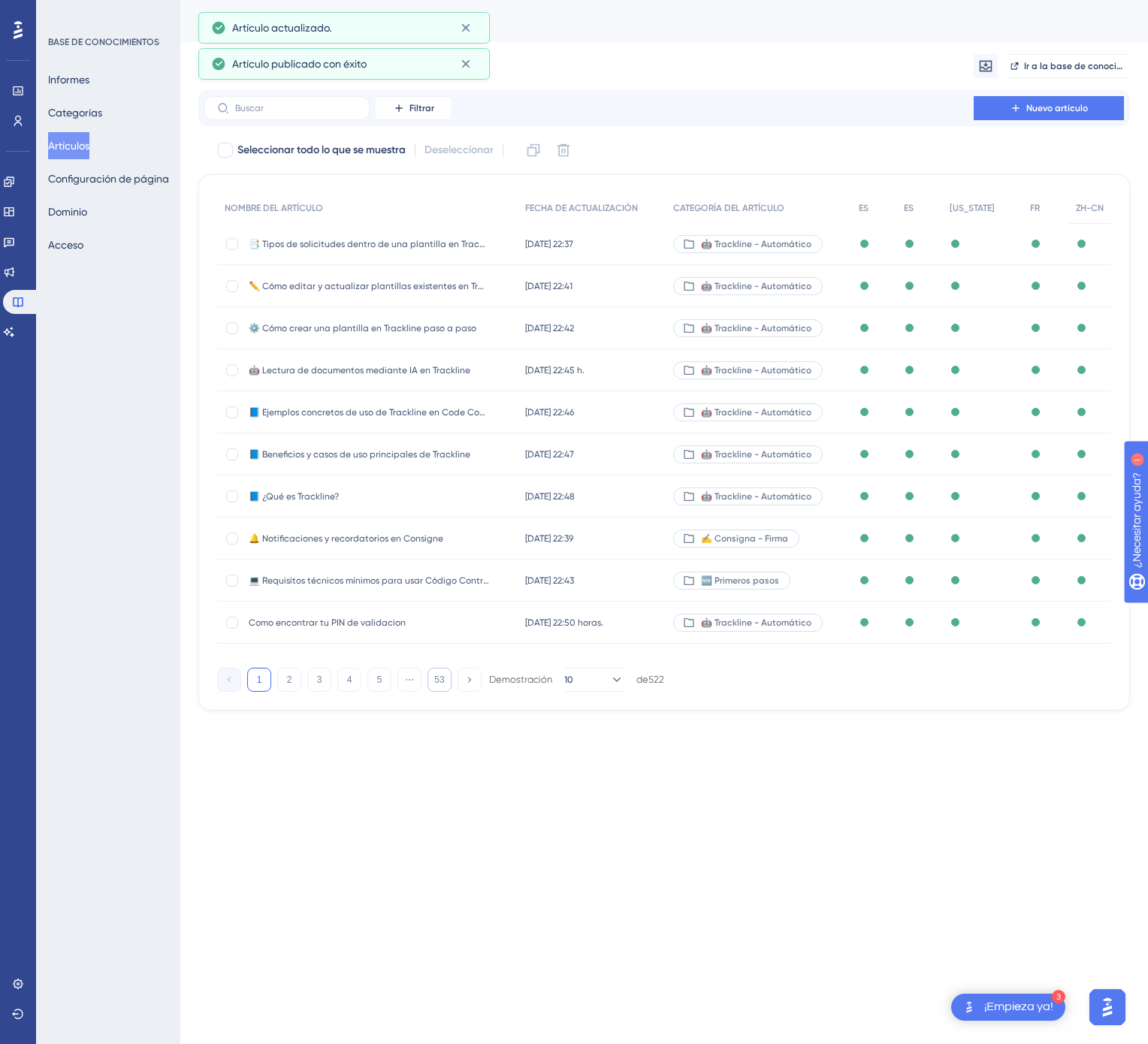
click at [447, 680] on button "53" at bounding box center [440, 679] width 24 height 24
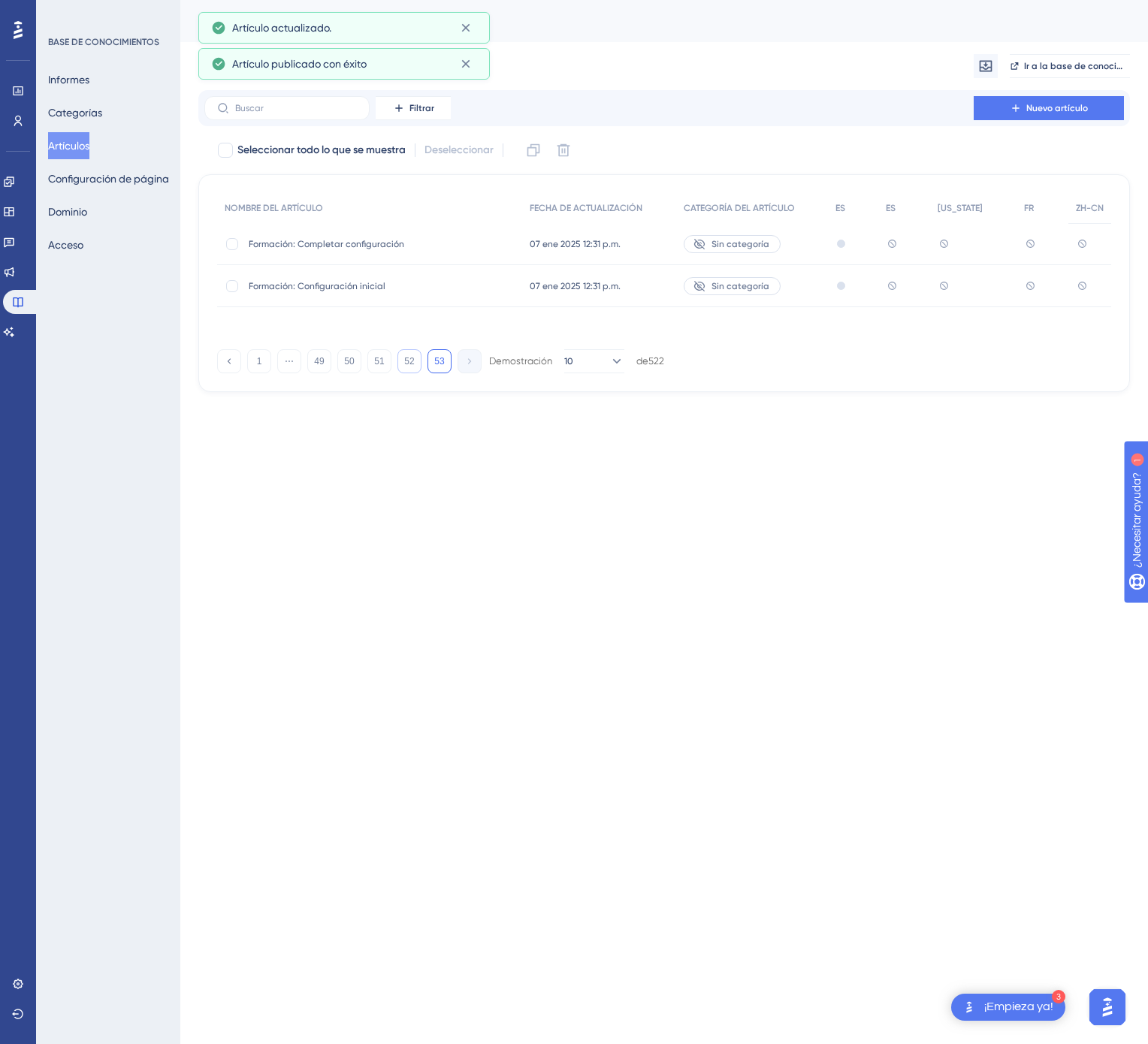
click at [409, 366] on font "52" at bounding box center [410, 361] width 10 height 11
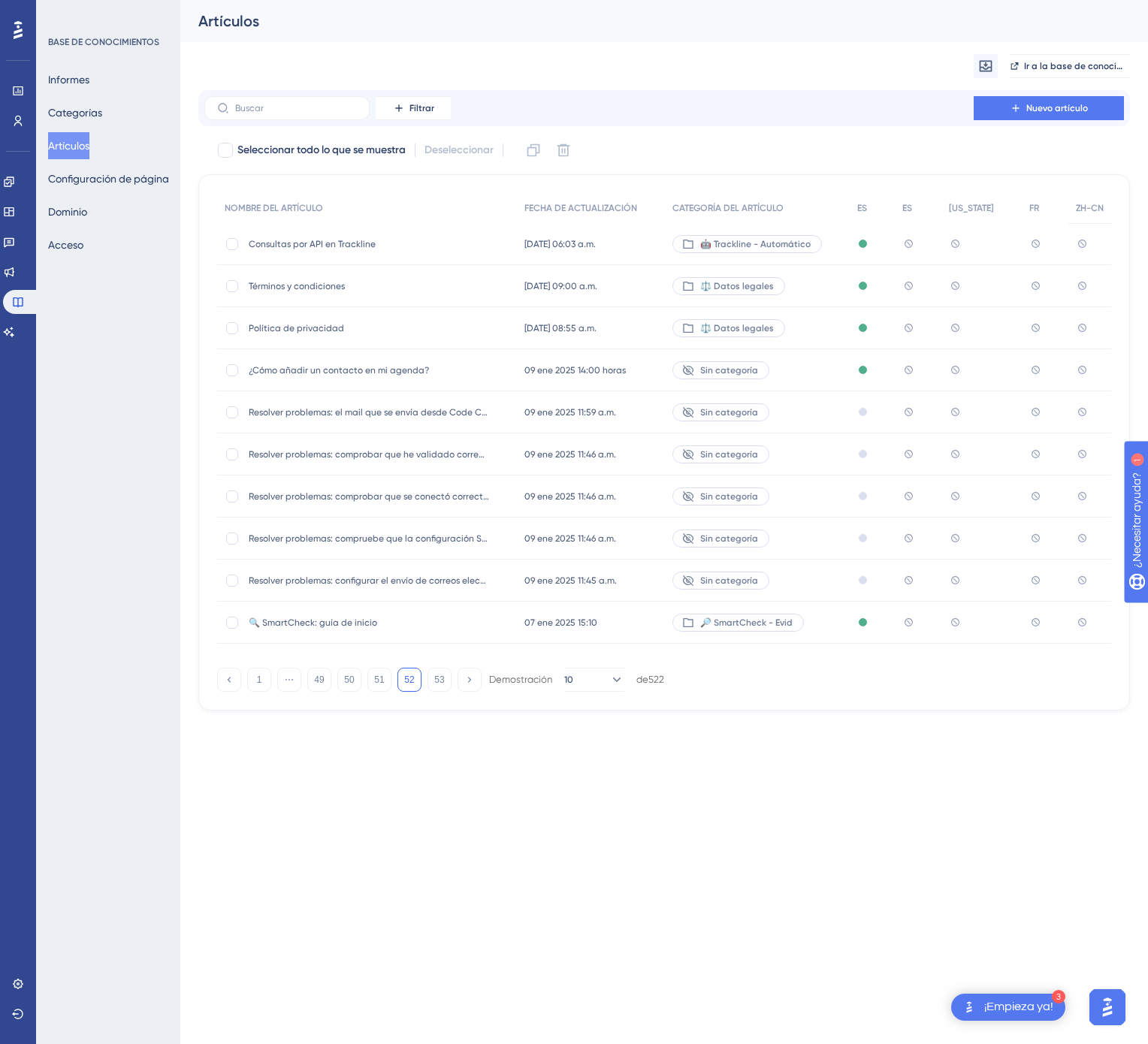
click at [403, 282] on span "Términos y condiciones" at bounding box center [369, 286] width 241 height 12
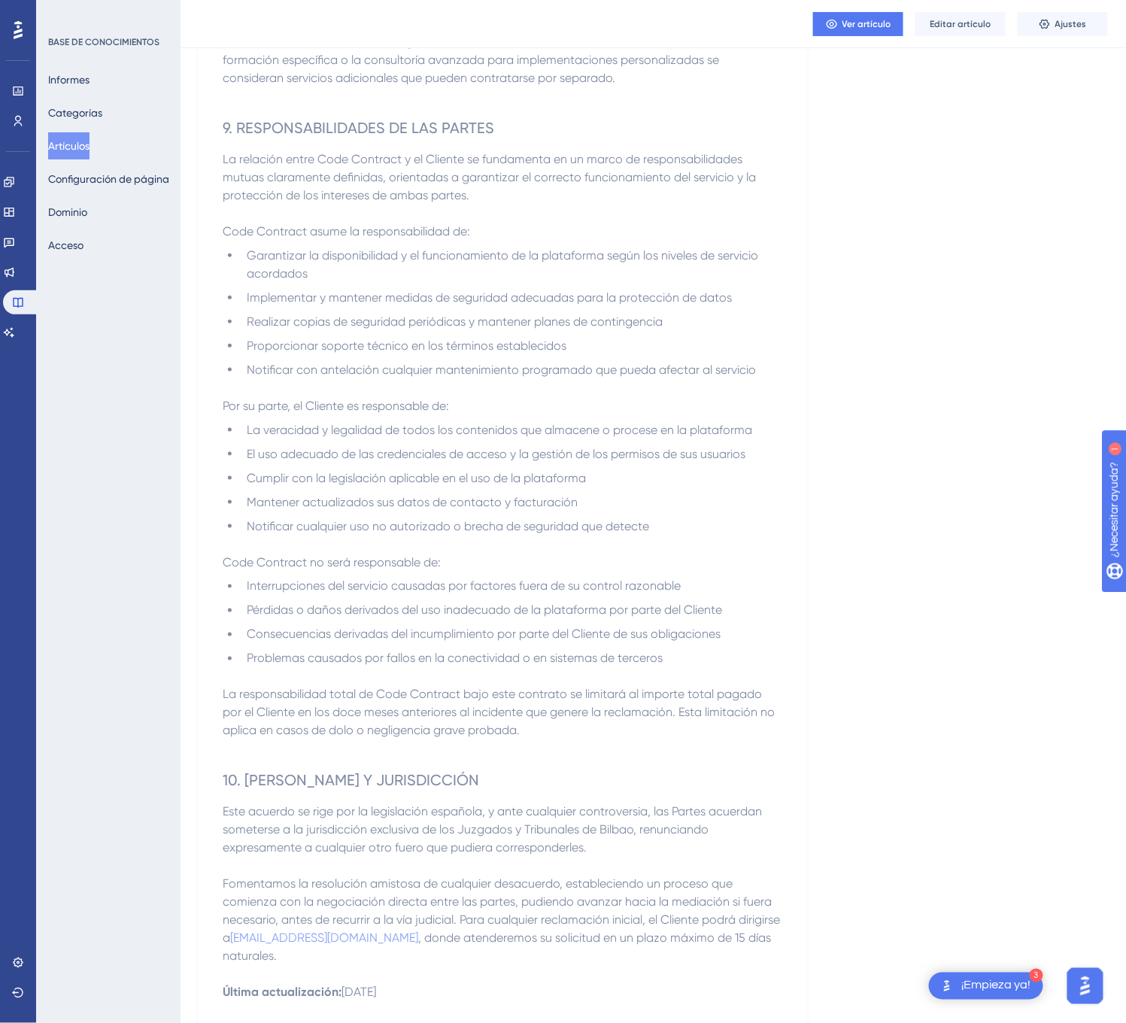
scroll to position [2302, 0]
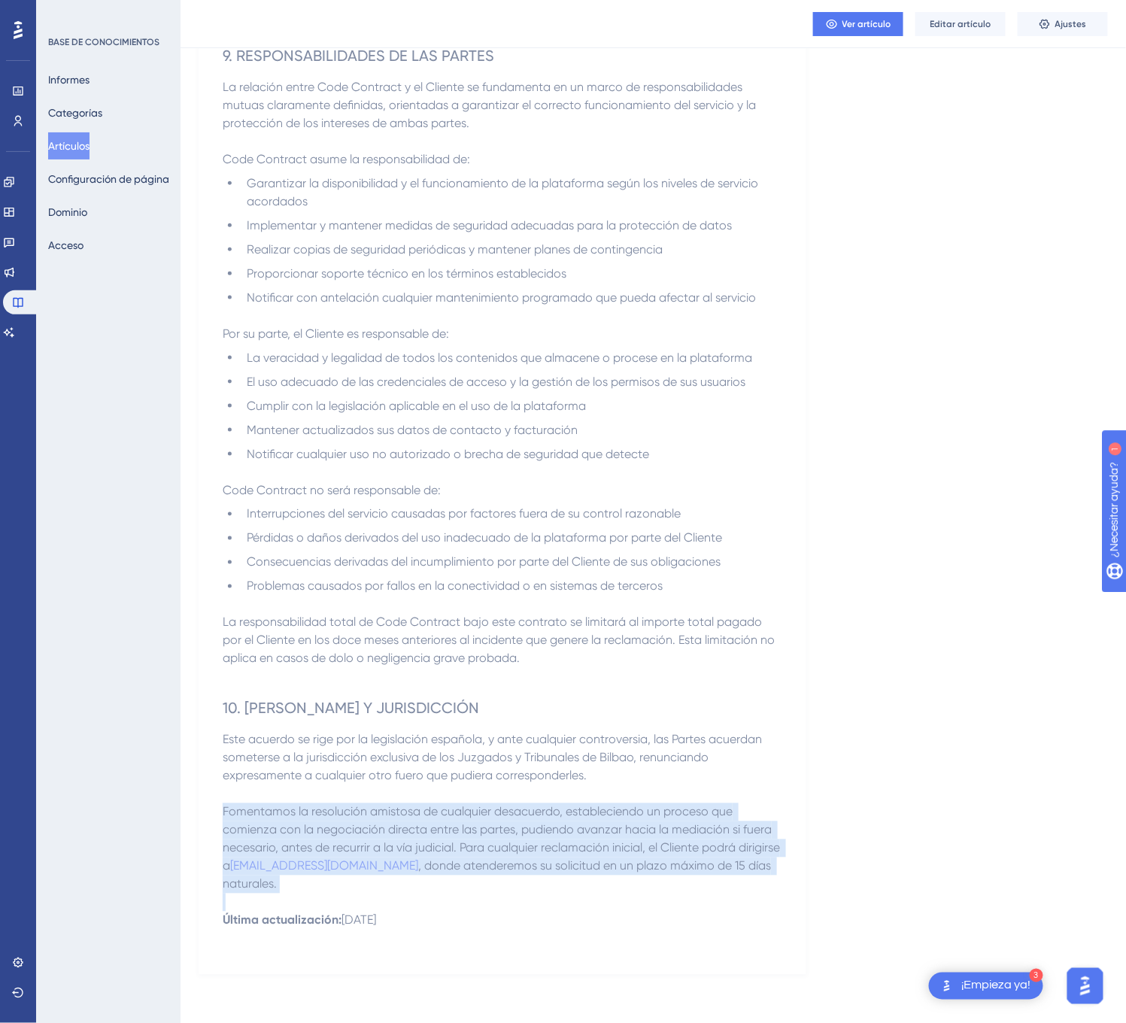
drag, startPoint x: 468, startPoint y: 925, endPoint x: 337, endPoint y: 831, distance: 161.1
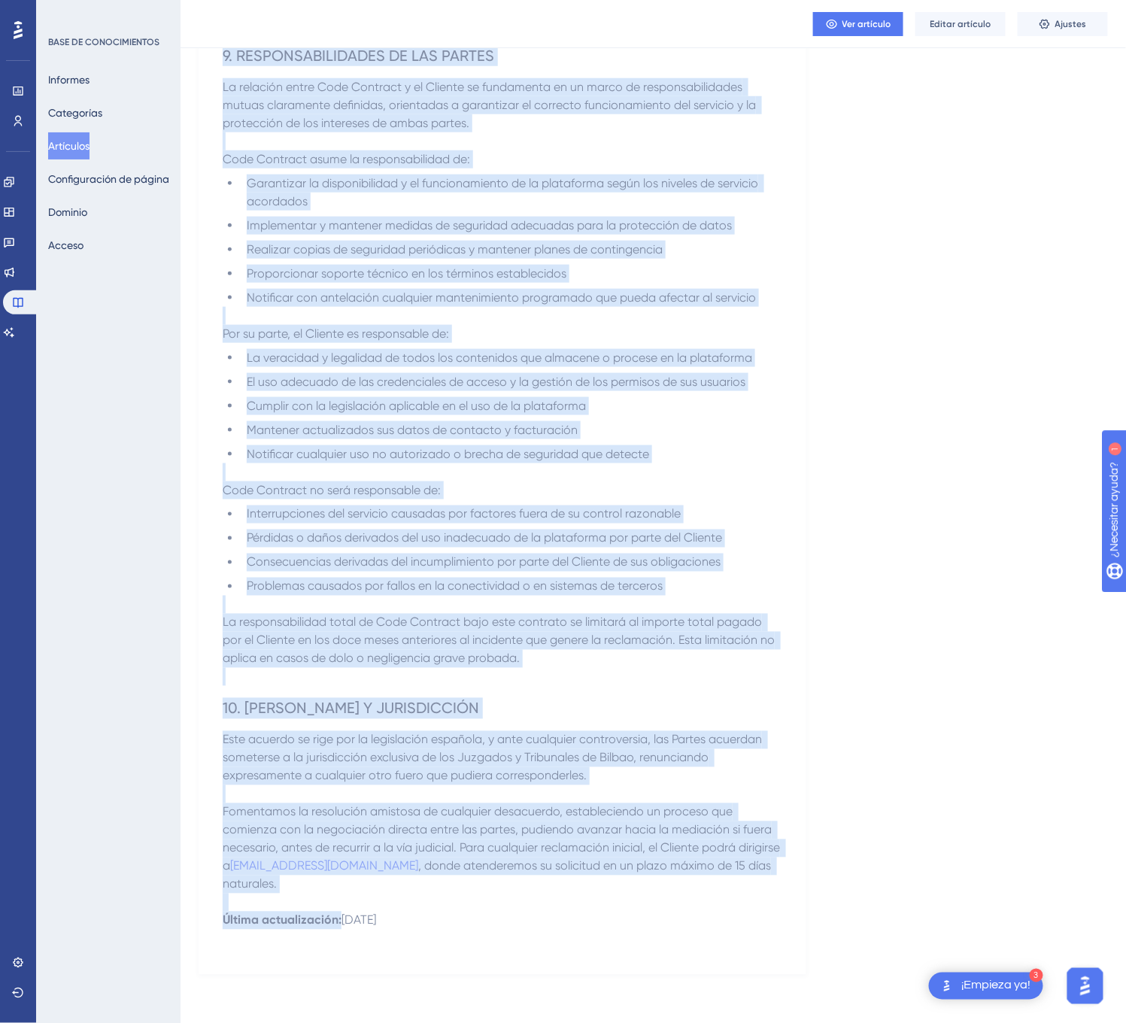
drag, startPoint x: 226, startPoint y: 204, endPoint x: 512, endPoint y: 925, distance: 775.9
copy div "Términos y condiciones Las presentes Condiciones Generales establecen el marco …"
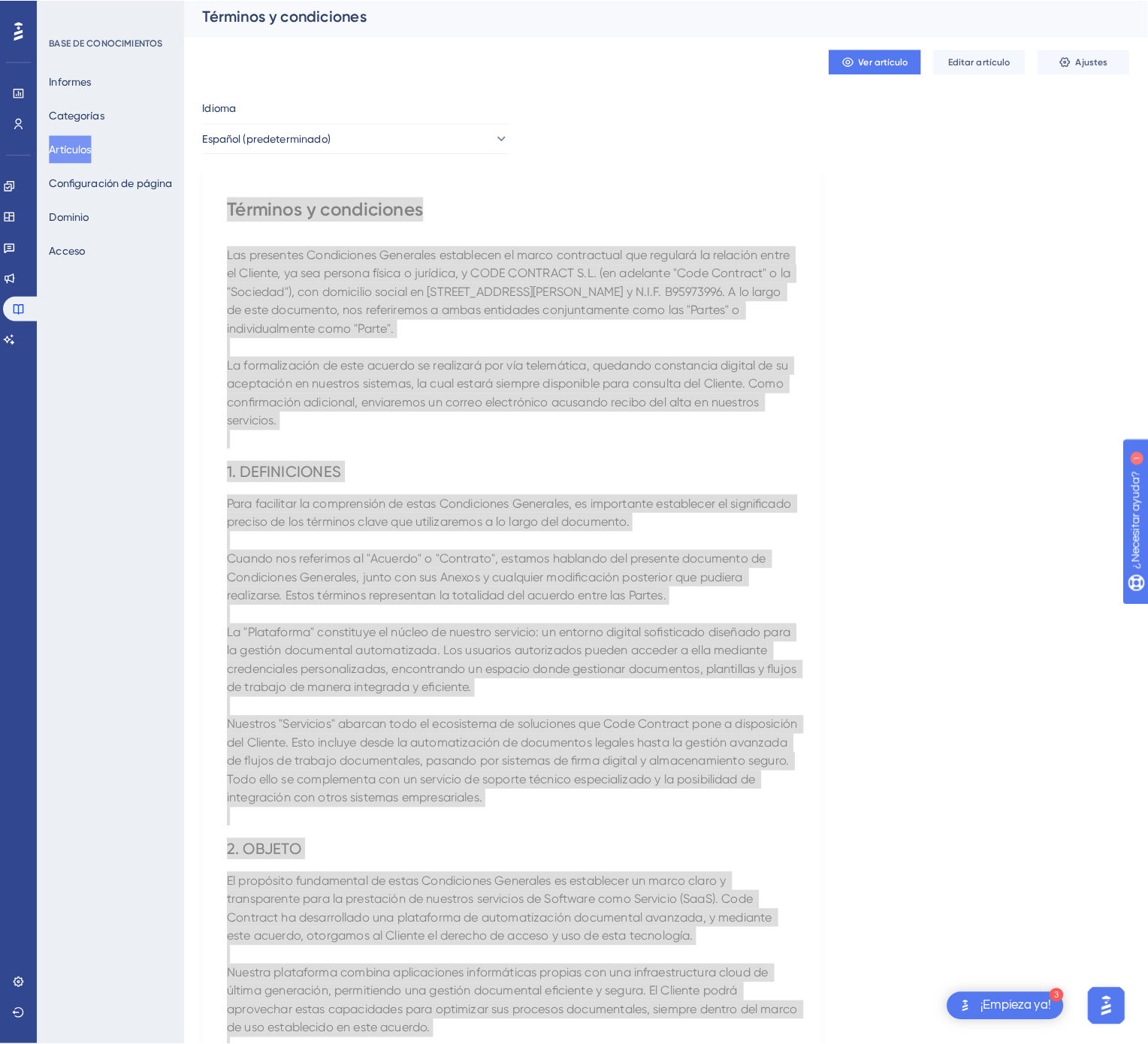
scroll to position [0, 0]
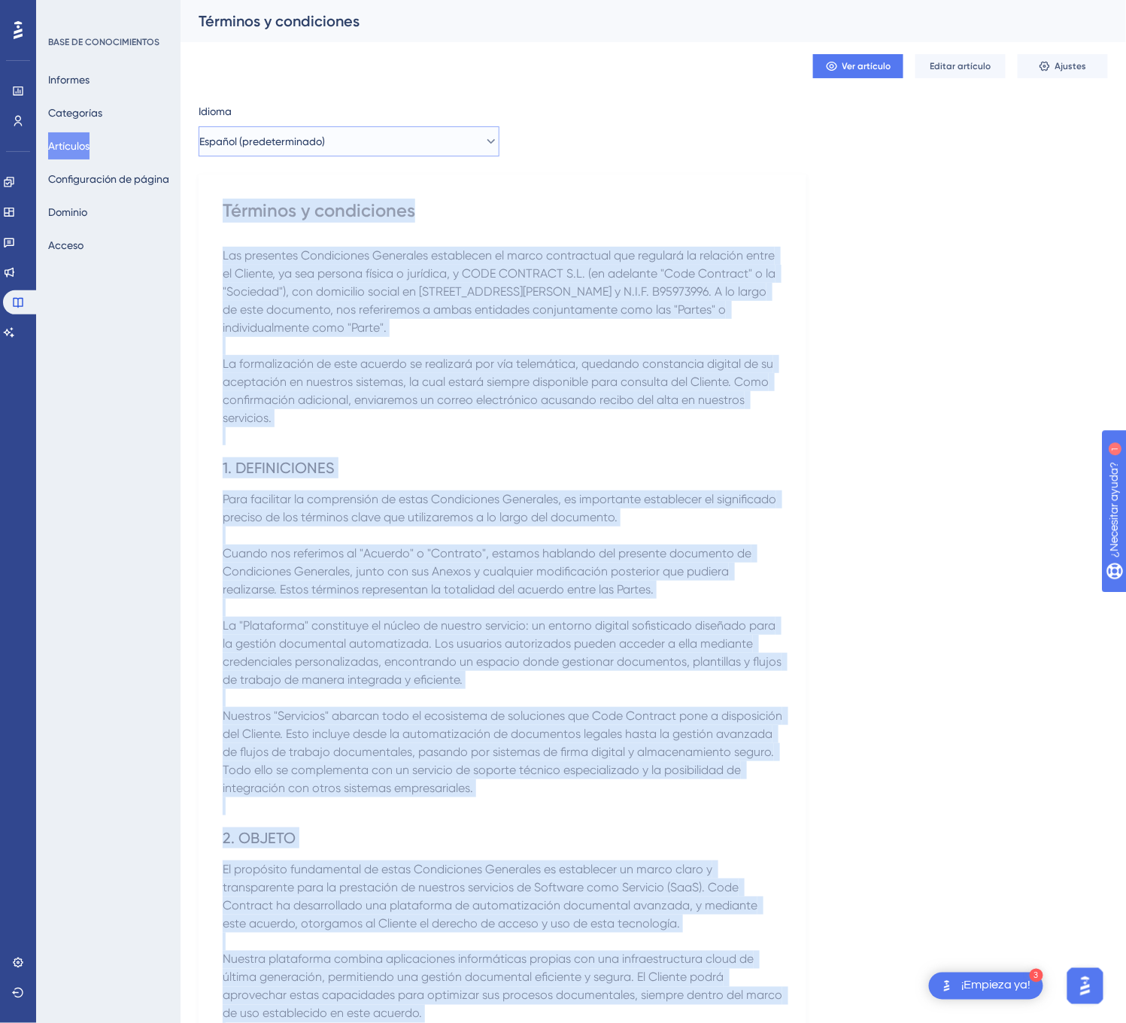
click at [423, 131] on button "Español (predeterminado)" at bounding box center [348, 141] width 301 height 30
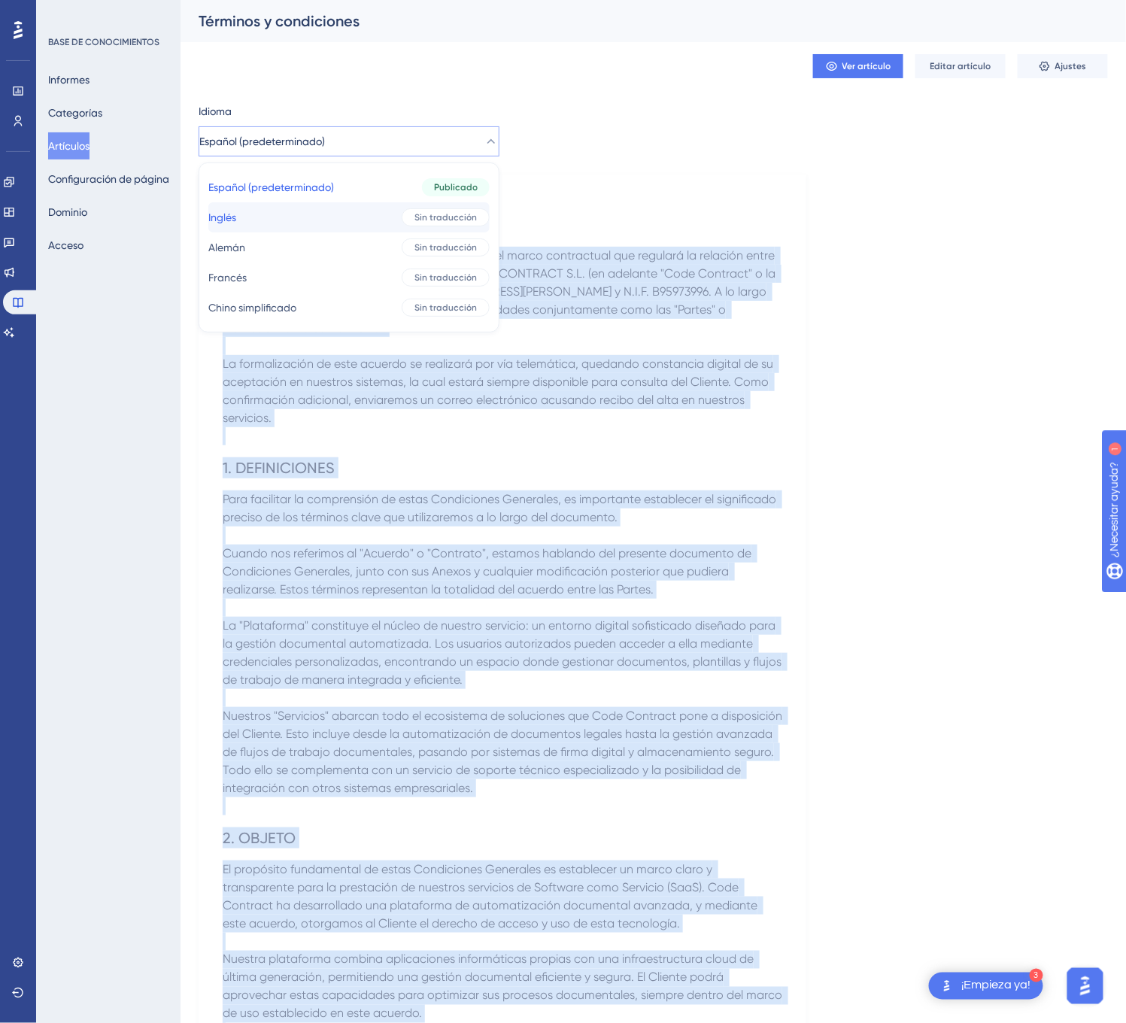
click at [373, 212] on button "Inglés Inglés Sin traducción" at bounding box center [348, 217] width 281 height 30
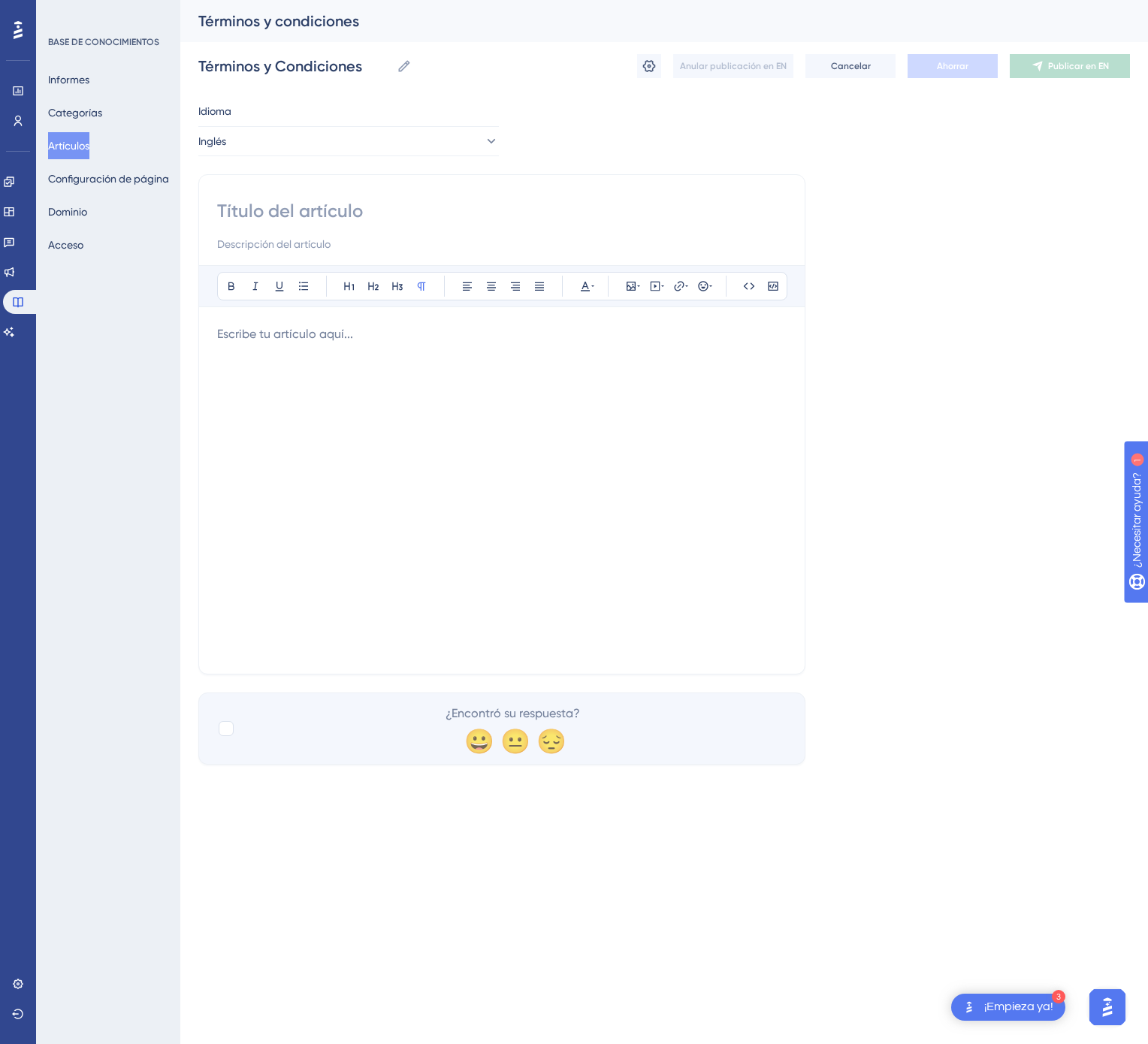
click at [446, 197] on div "Atrevido Itálico Subrayar Viñeta Título 1 Título 2 Título 3 Normal Alinear a la…" at bounding box center [502, 424] width 607 height 501
click at [410, 220] on input at bounding box center [502, 211] width 570 height 24
paste input "Terms and Conditions"
type input "Terms and Conditions"
click at [474, 466] on div at bounding box center [502, 491] width 570 height 331
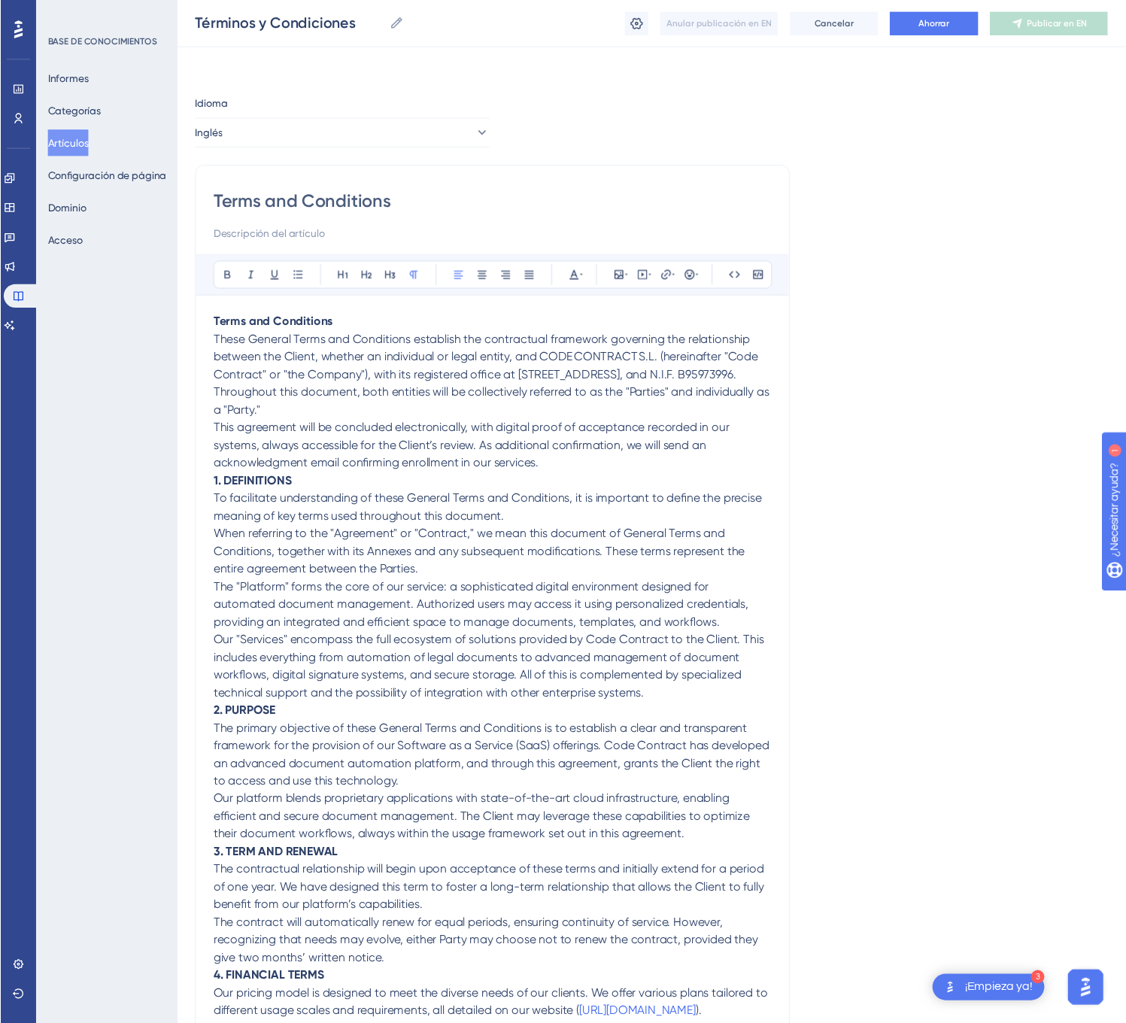
scroll to position [1256, 0]
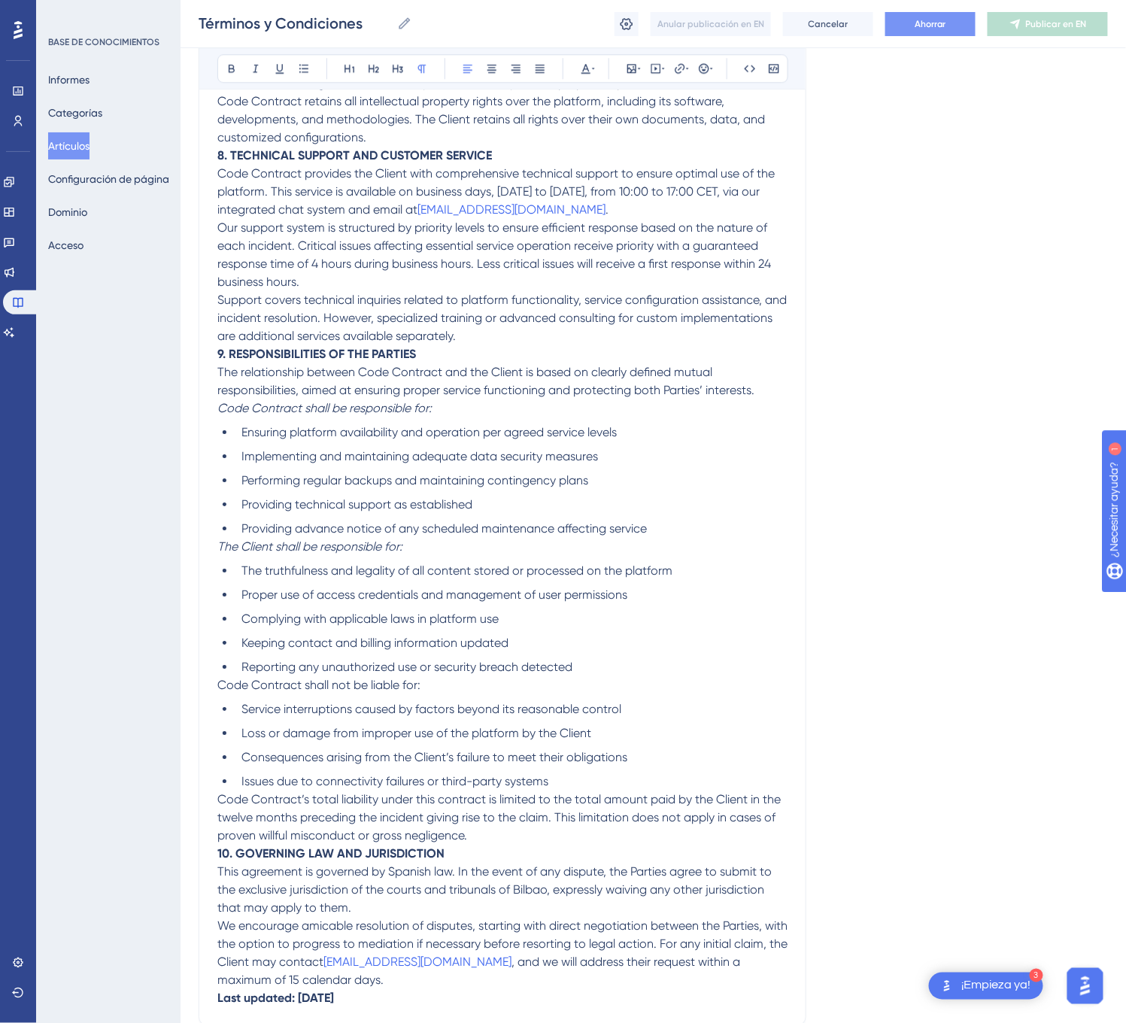
click at [933, 19] on font "Ahorrar" at bounding box center [930, 24] width 32 height 11
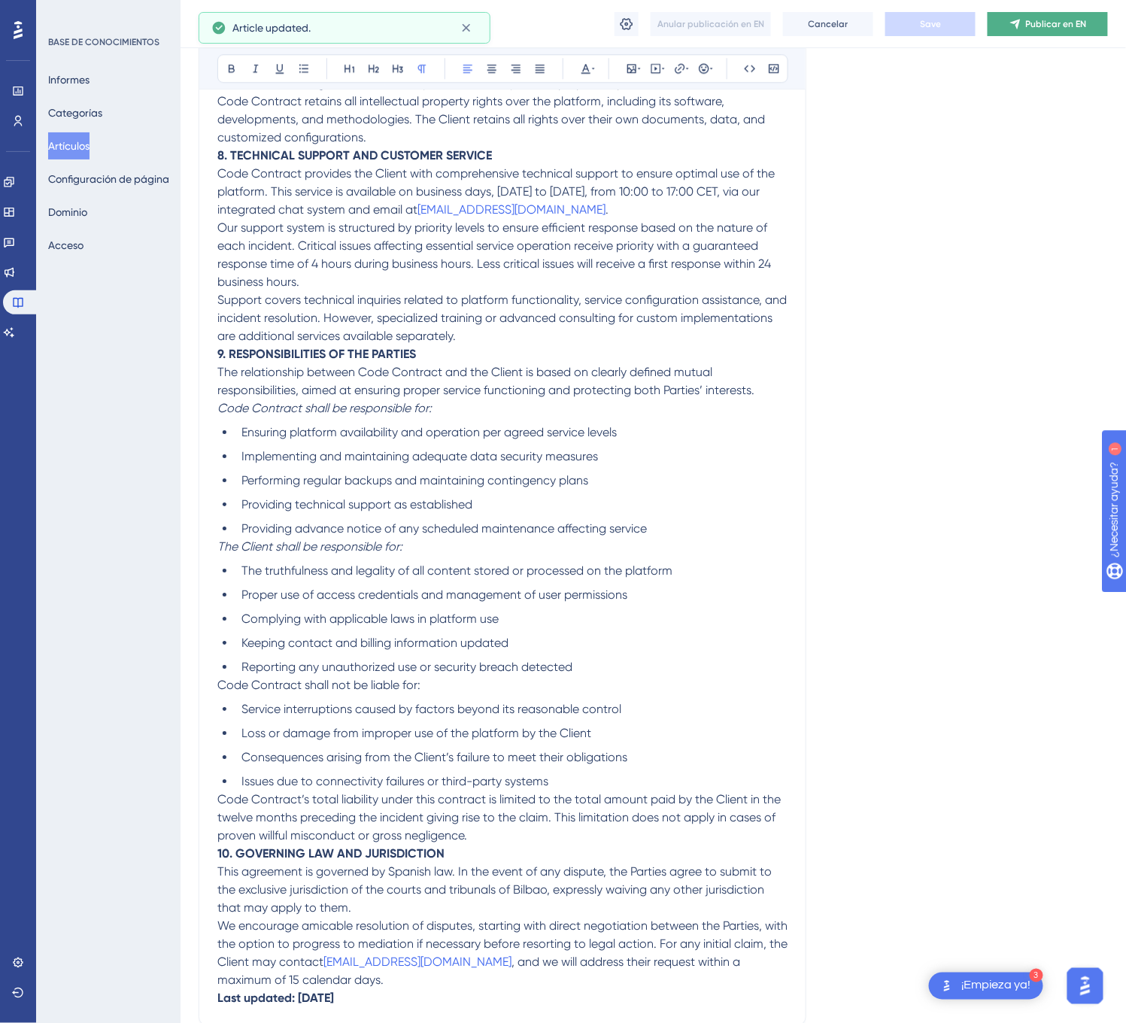
click at [1033, 26] on font "Publicar en EN" at bounding box center [1056, 24] width 61 height 11
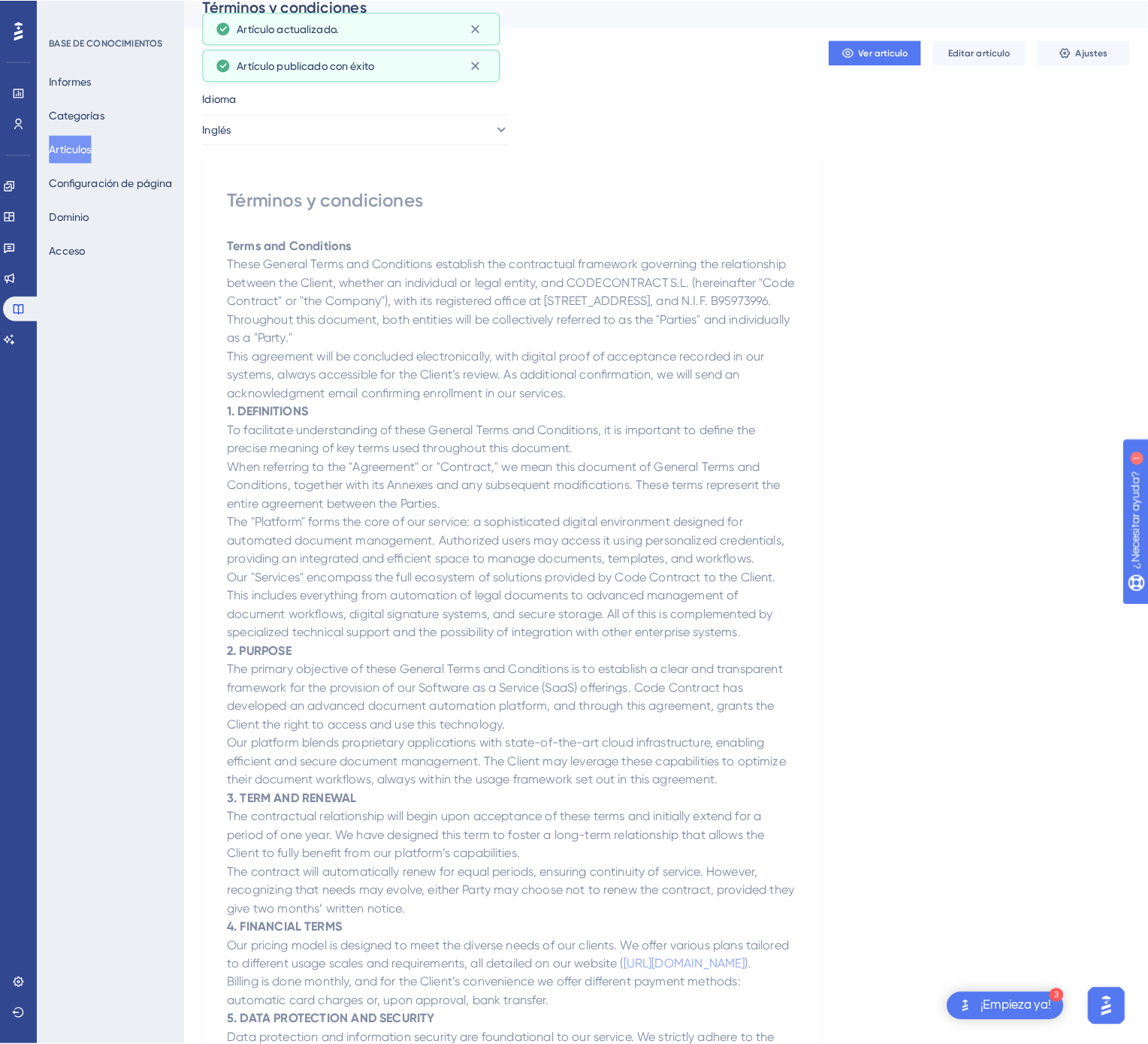
scroll to position [0, 0]
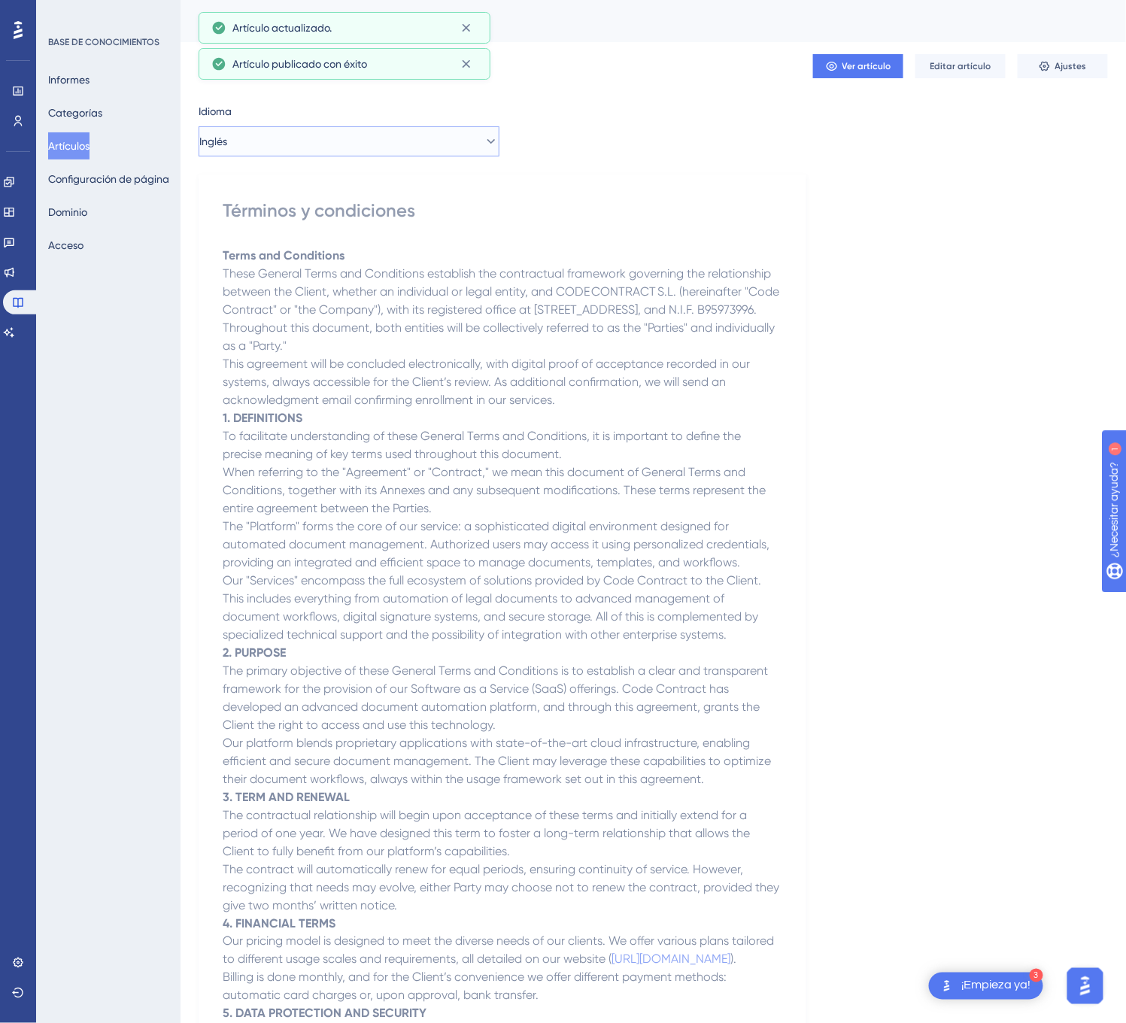
click at [329, 147] on button "Inglés" at bounding box center [348, 141] width 301 height 30
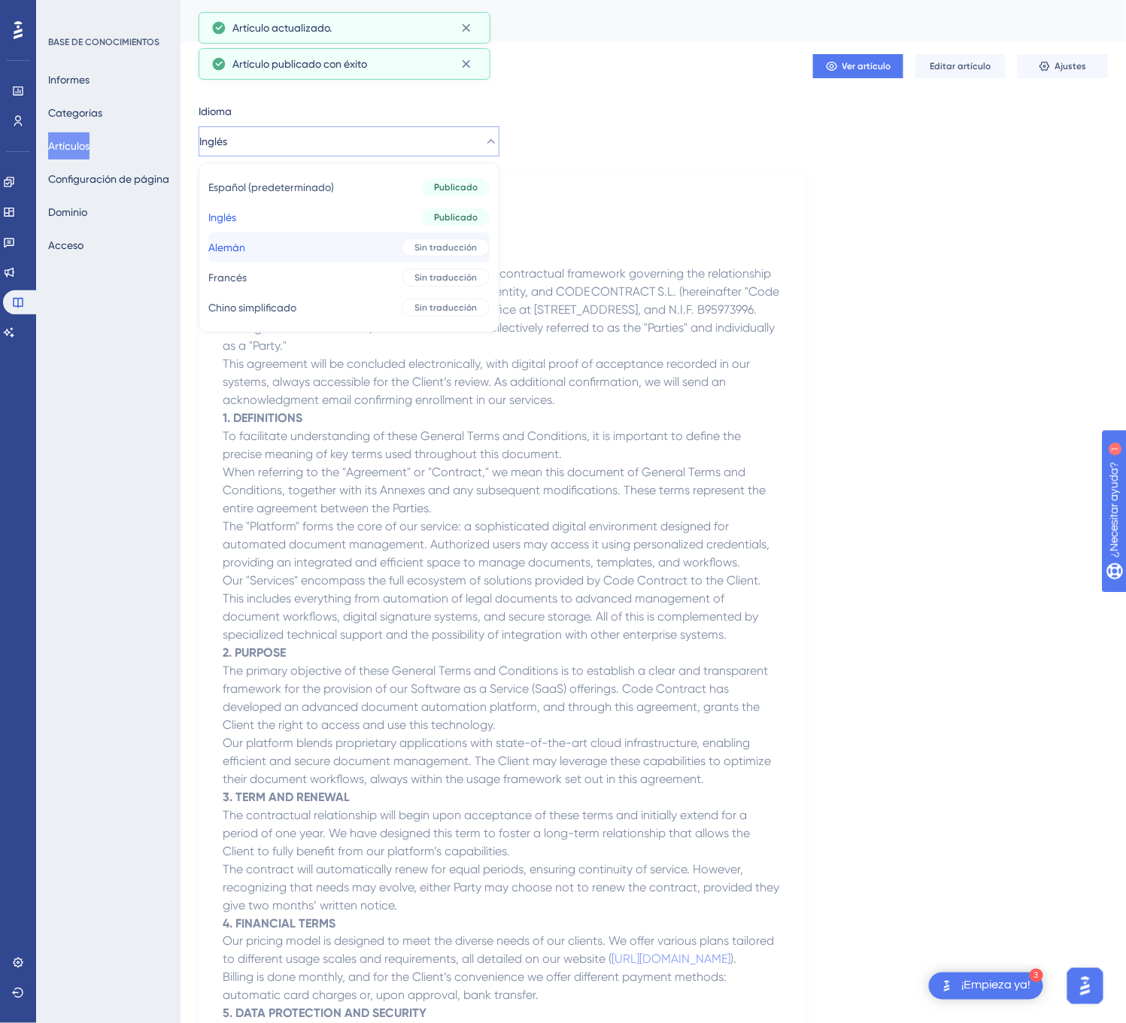
click at [338, 246] on button "Alemán Alemán Sin traducción" at bounding box center [348, 247] width 281 height 30
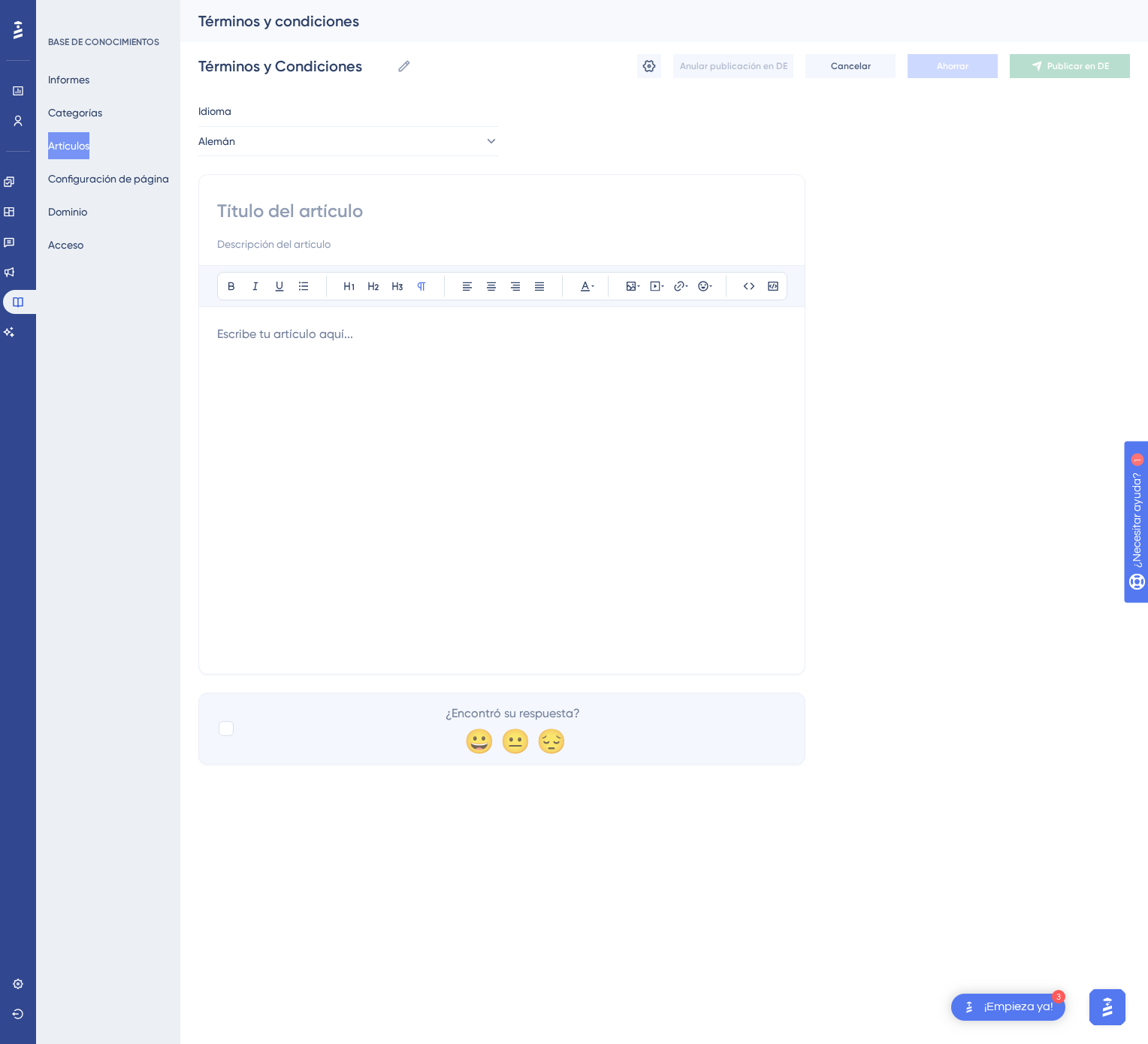
click at [452, 202] on input at bounding box center [502, 211] width 570 height 24
paste input "Allgemeine Geschäftsbedingungen (AGB)"
type input "Allgemeine Geschäftsbedingungen (AGB)"
click at [619, 465] on div at bounding box center [502, 491] width 570 height 331
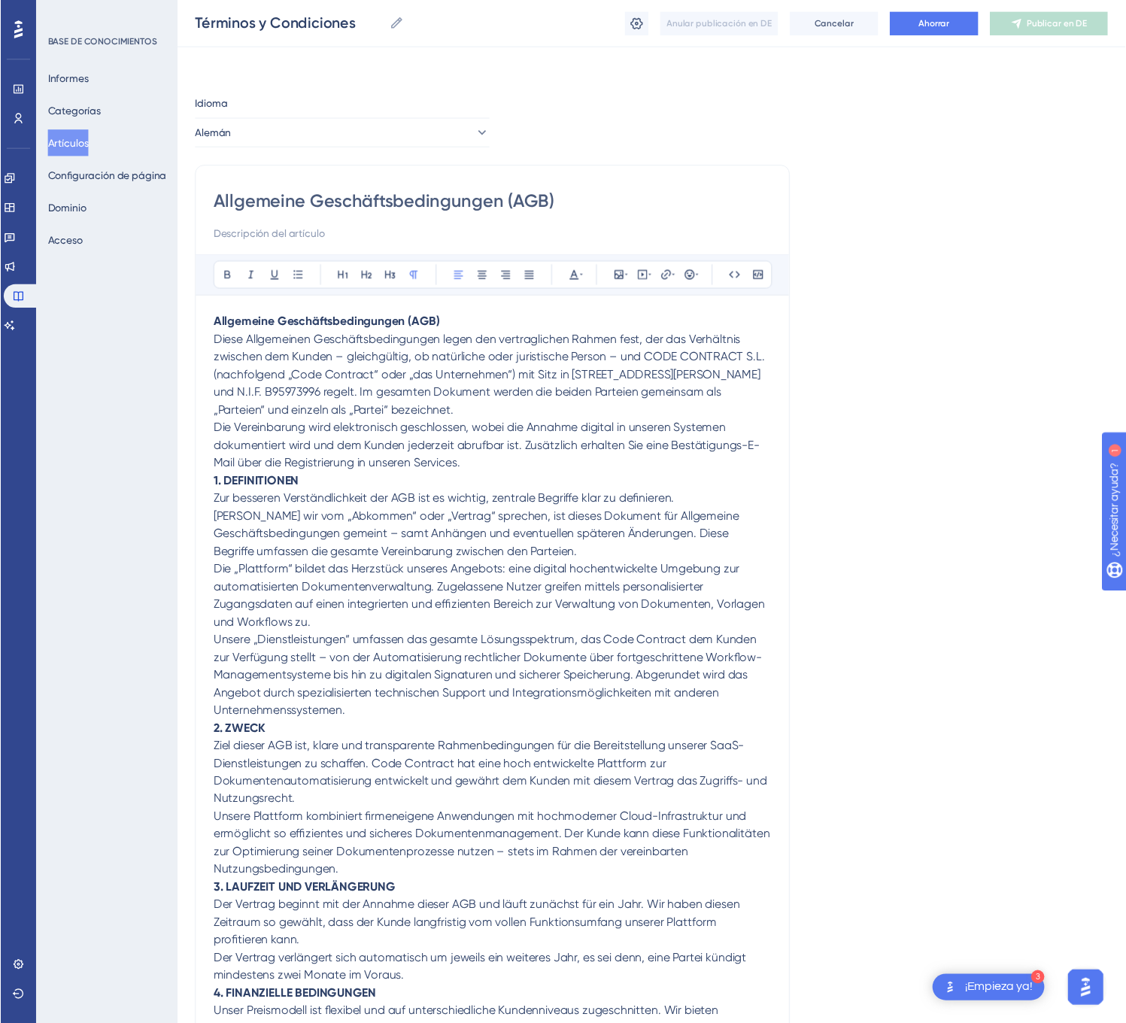
scroll to position [1165, 0]
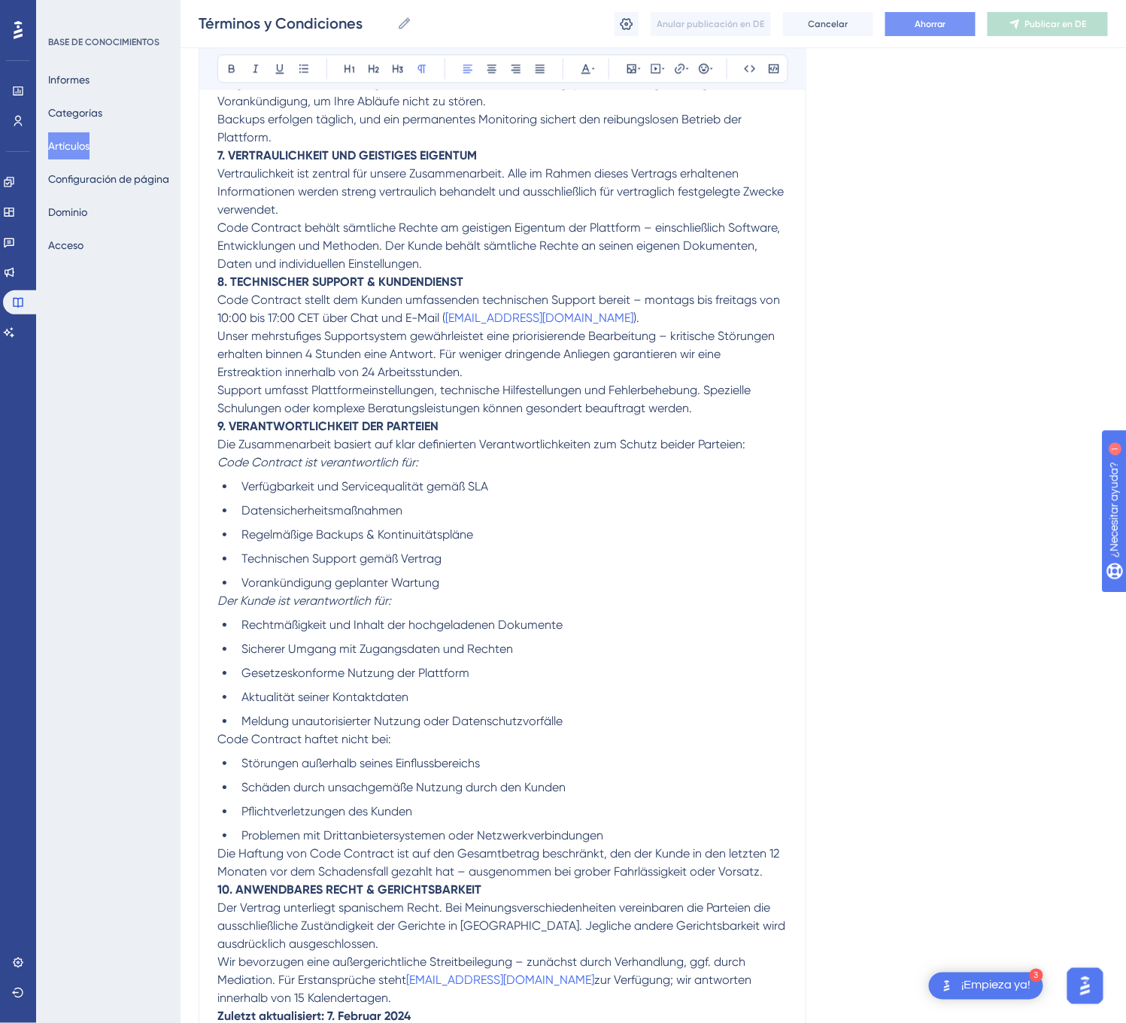
click at [951, 29] on button "Ahorrar" at bounding box center [930, 24] width 90 height 24
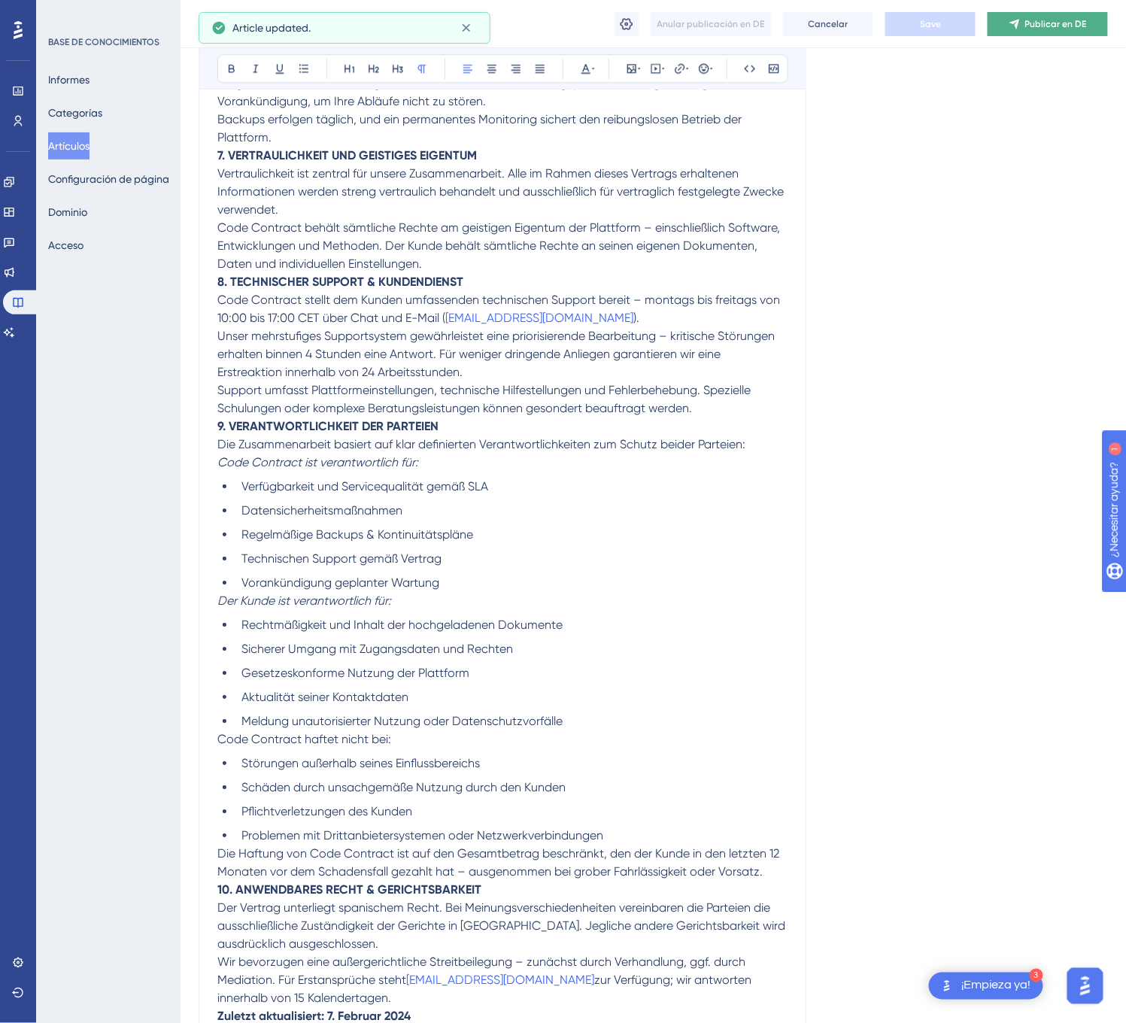
click at [1049, 26] on font "Publicar en DE" at bounding box center [1056, 24] width 62 height 11
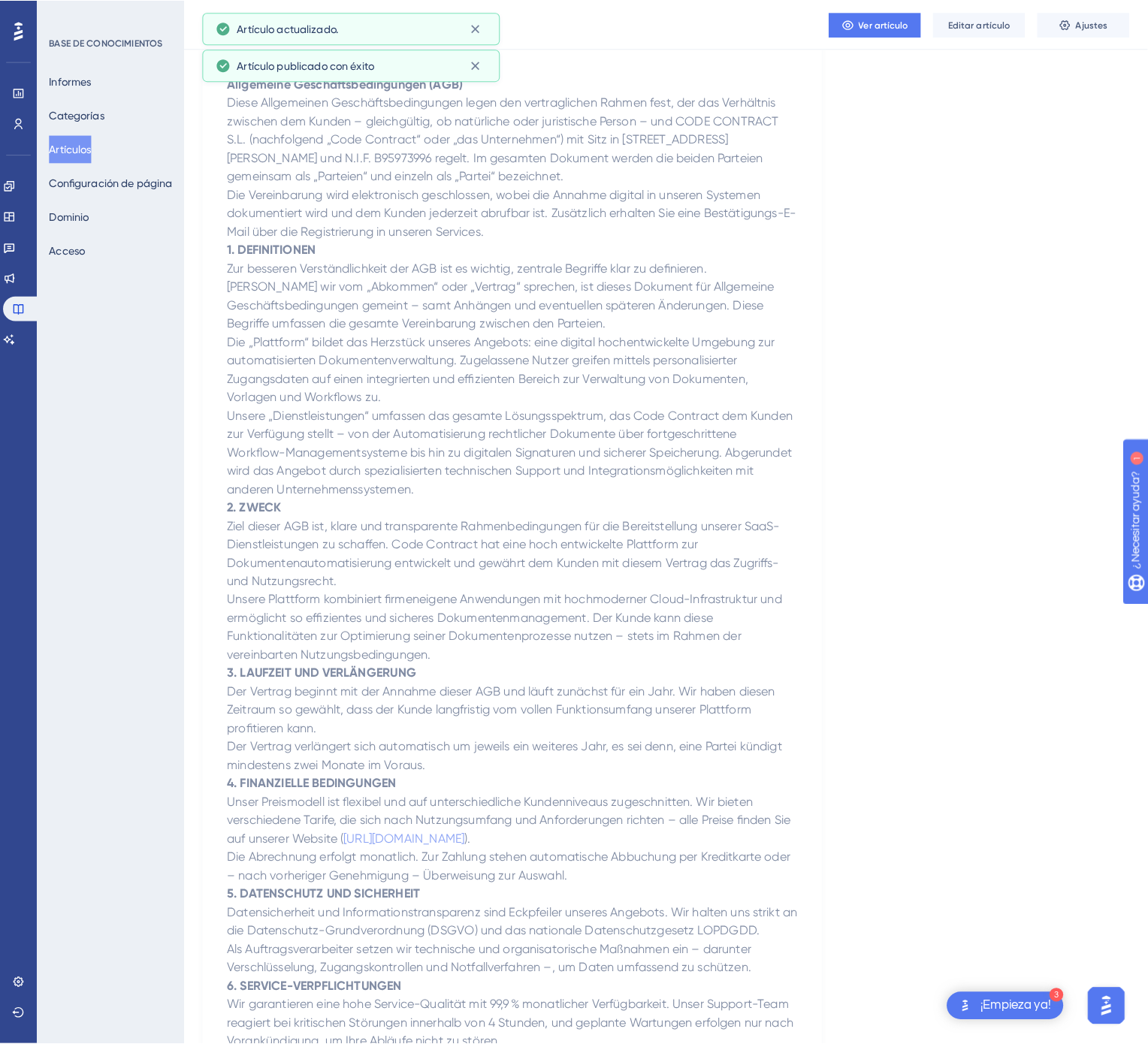
scroll to position [0, 0]
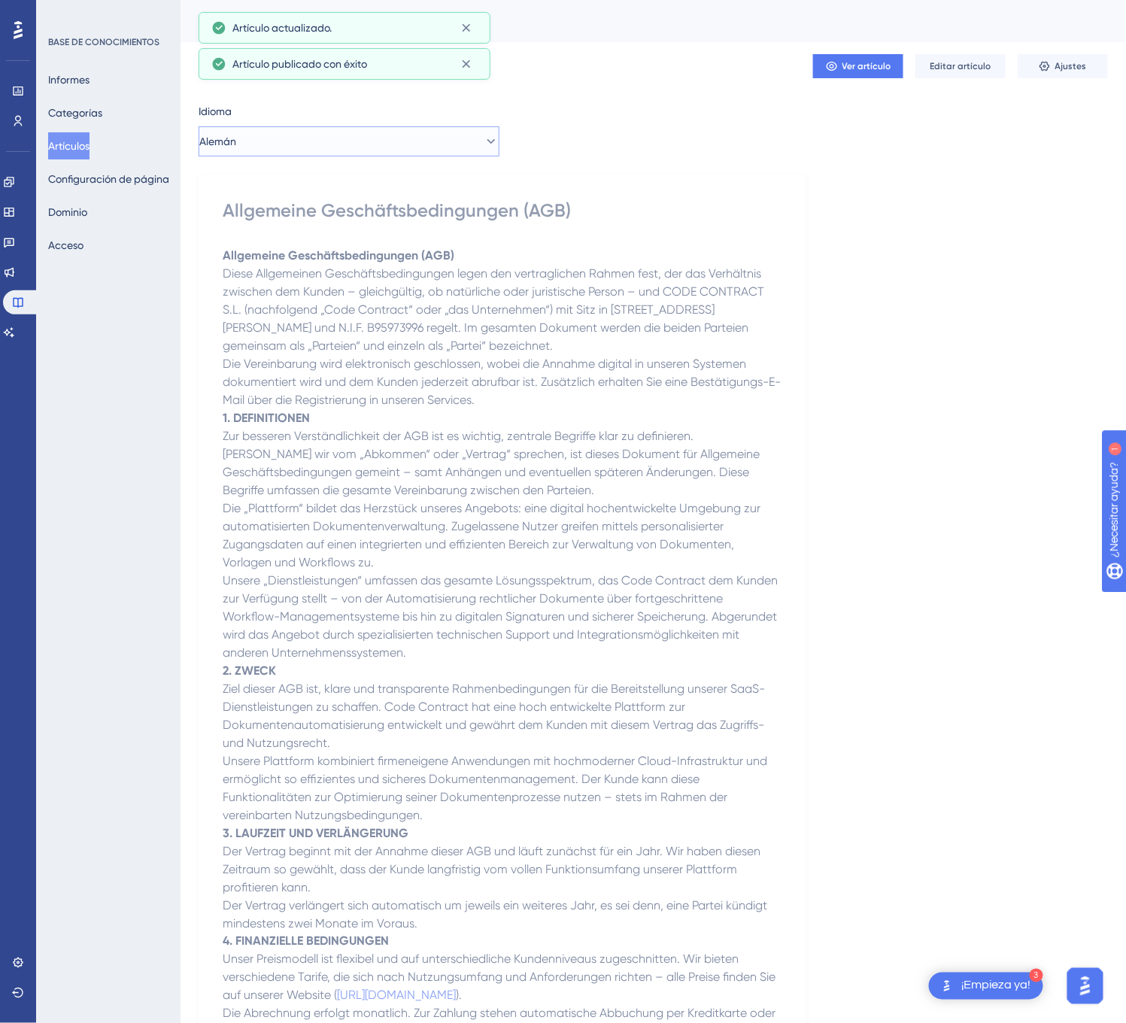
click at [275, 132] on button "Alemán" at bounding box center [348, 141] width 301 height 30
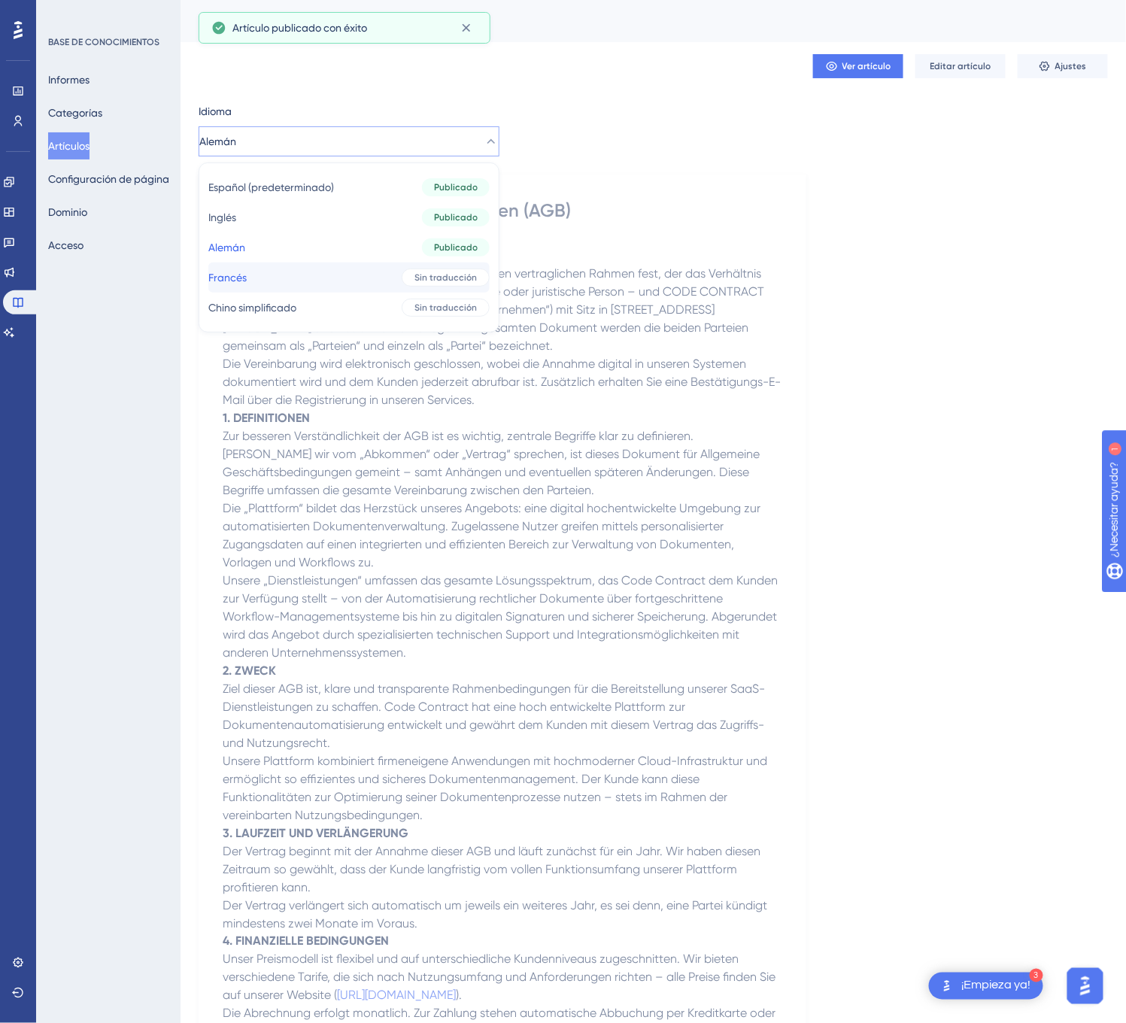
click at [301, 272] on button "Francés Francés Sin traducción" at bounding box center [348, 277] width 281 height 30
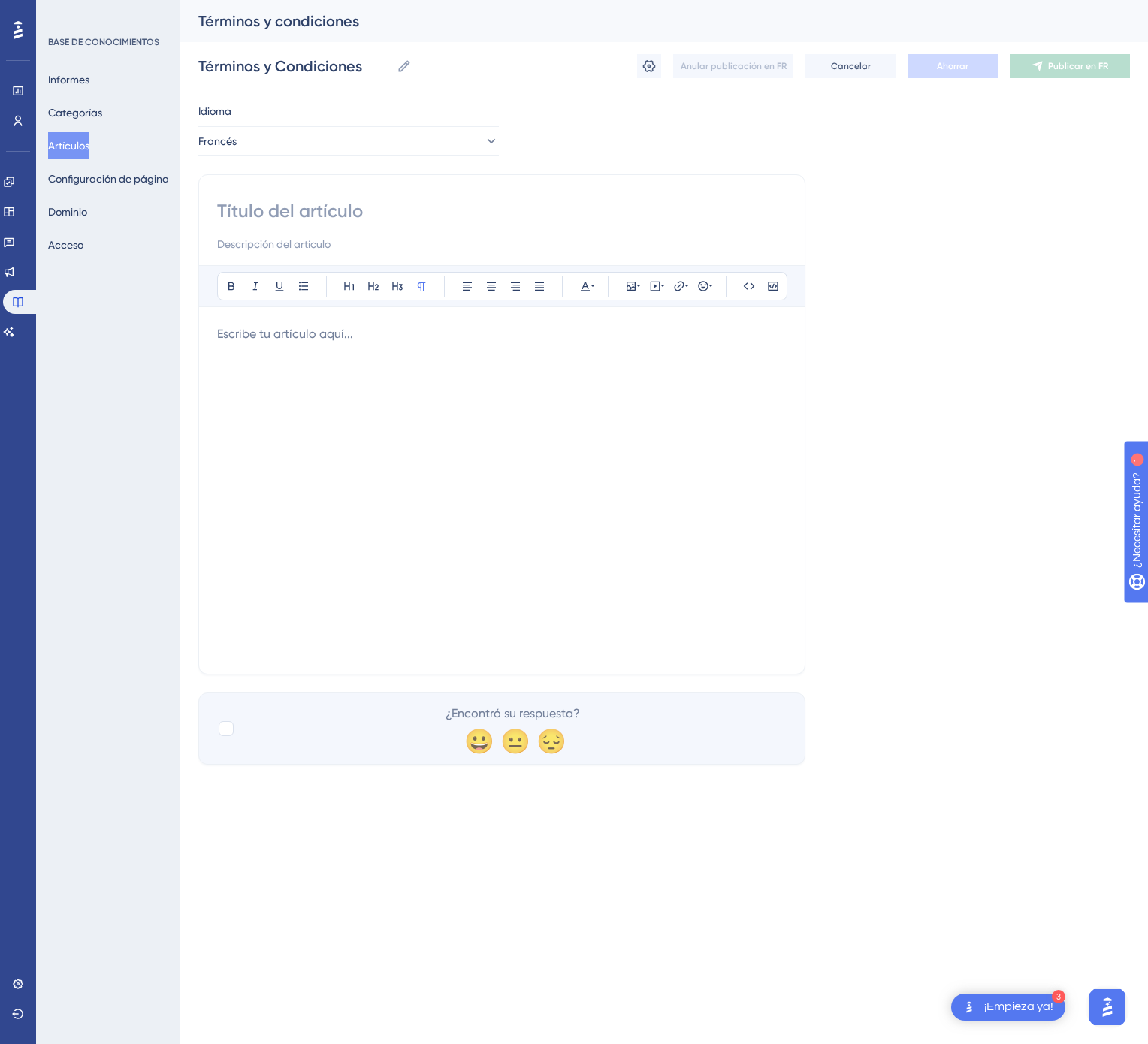
click at [421, 211] on input at bounding box center [502, 211] width 570 height 24
paste input "Conditions générales"
type input "Conditions générales"
click at [554, 423] on div at bounding box center [502, 491] width 570 height 331
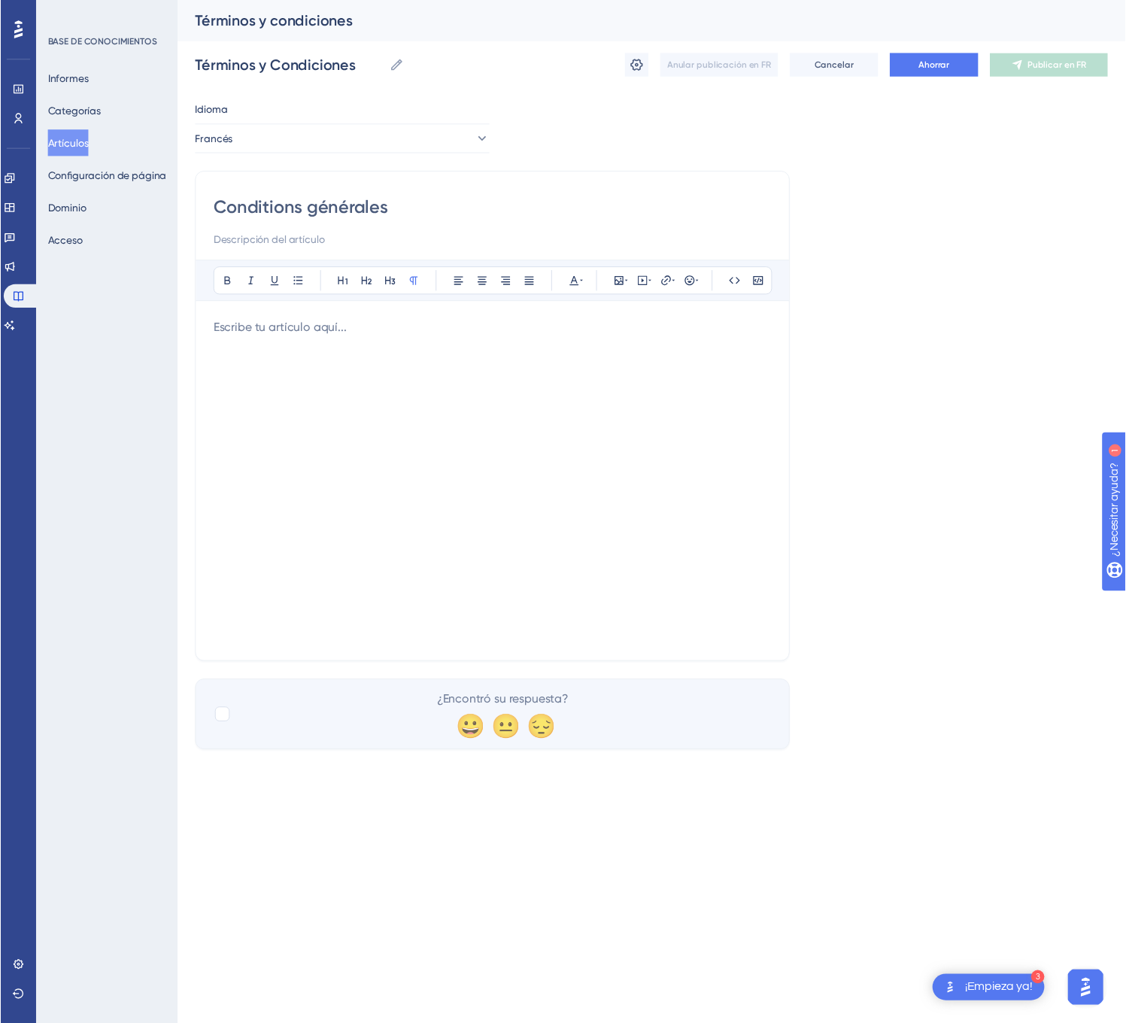
scroll to position [1256, 0]
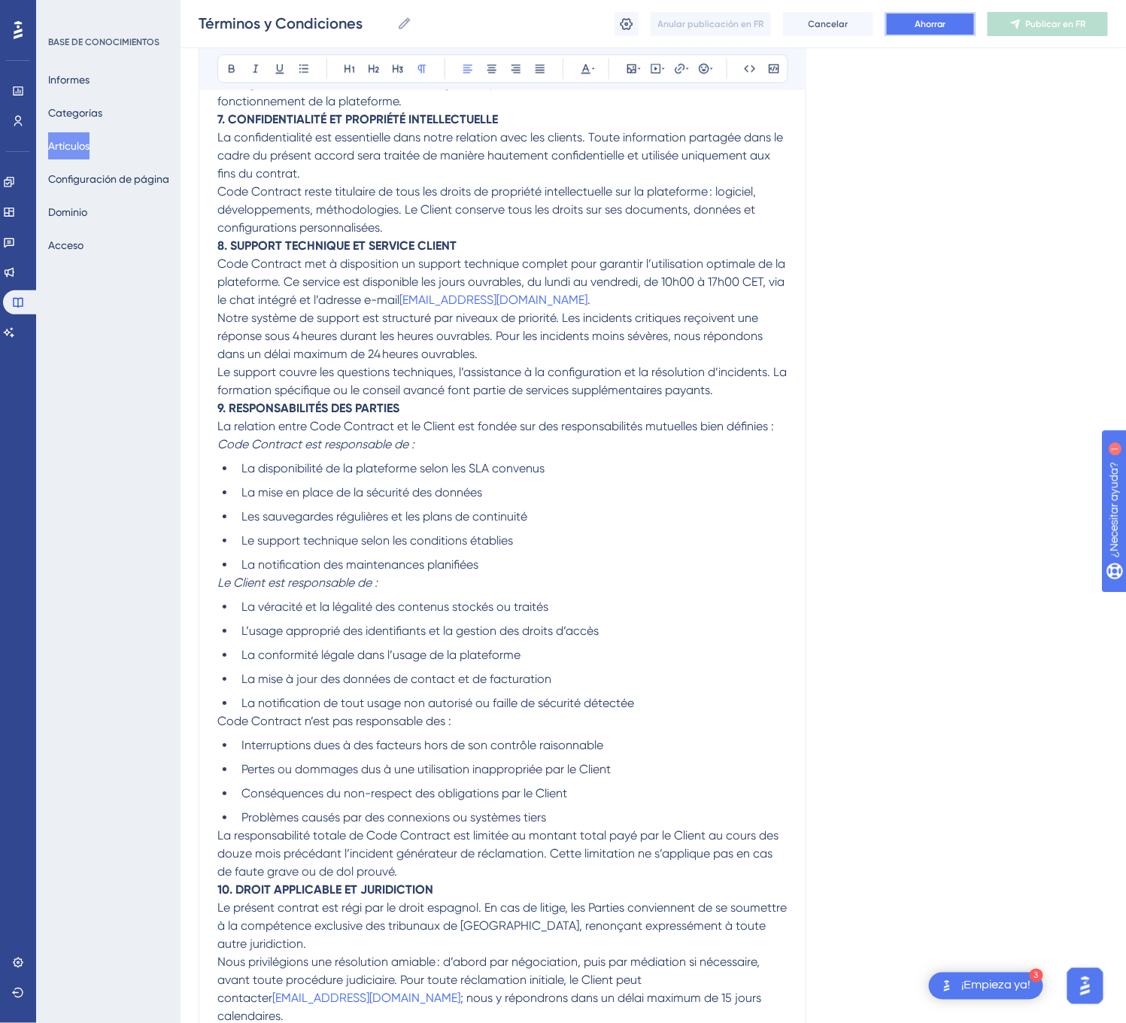
click at [957, 32] on button "Ahorrar" at bounding box center [930, 24] width 90 height 24
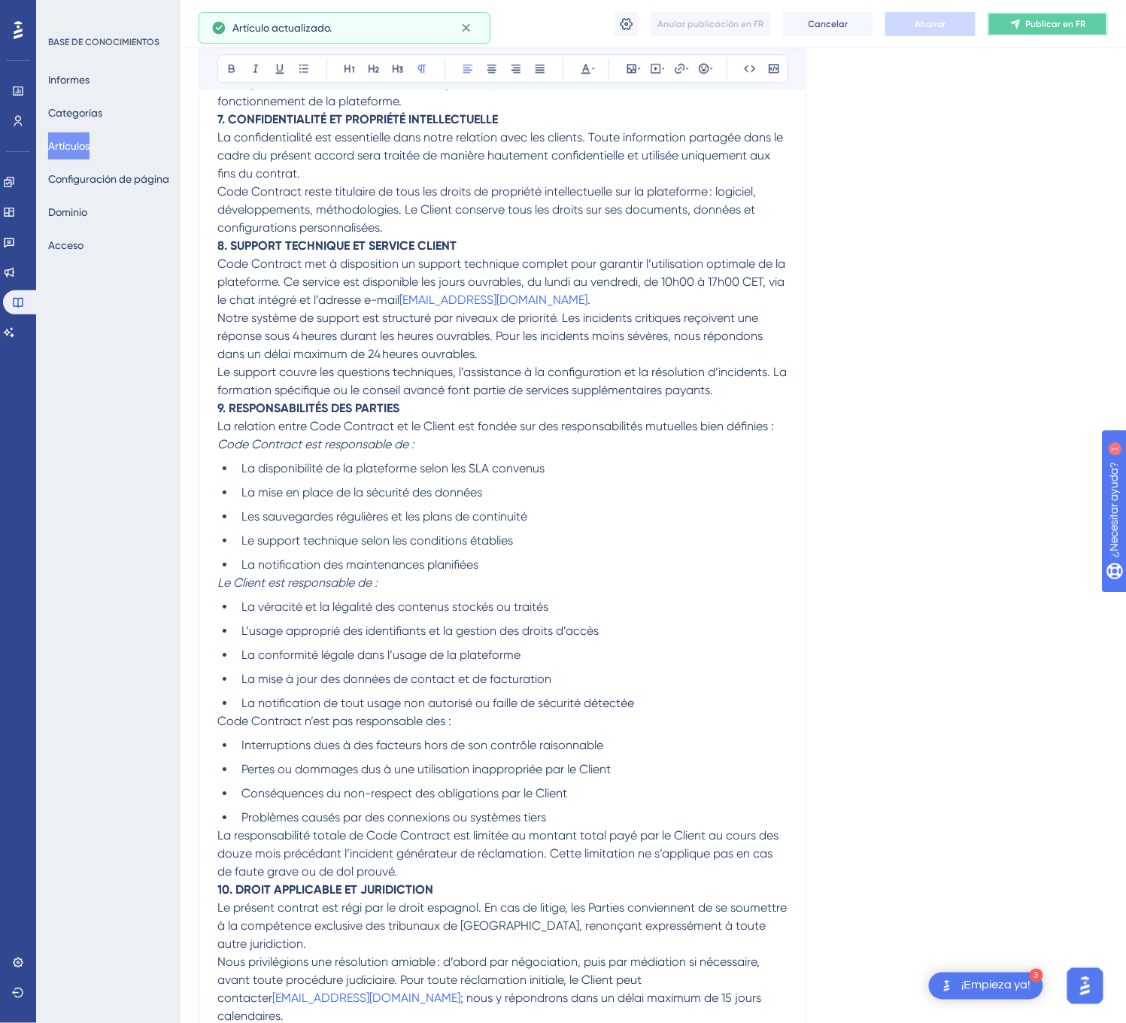
click at [1047, 31] on button "Publicar en FR" at bounding box center [1047, 24] width 120 height 24
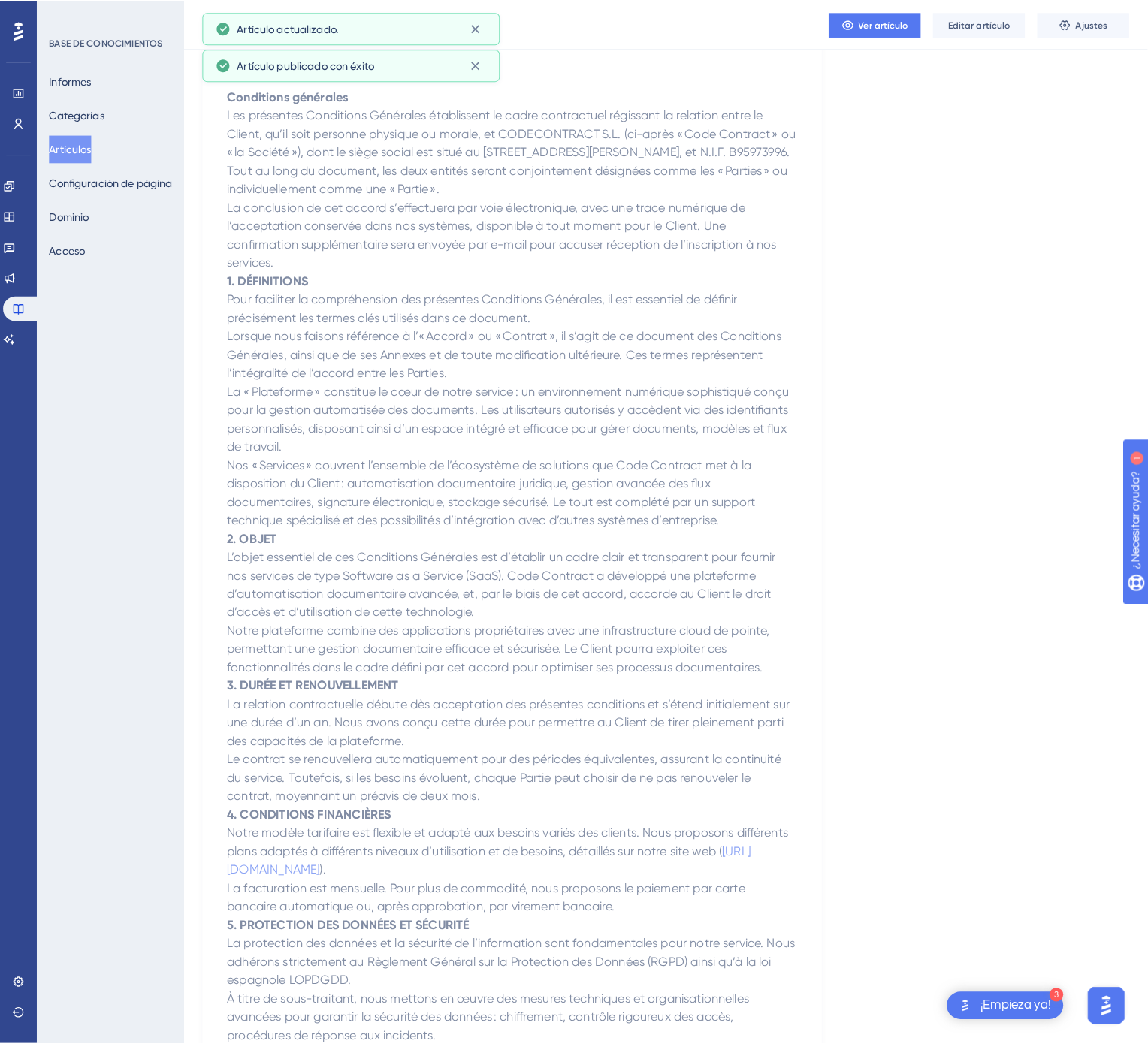
scroll to position [0, 0]
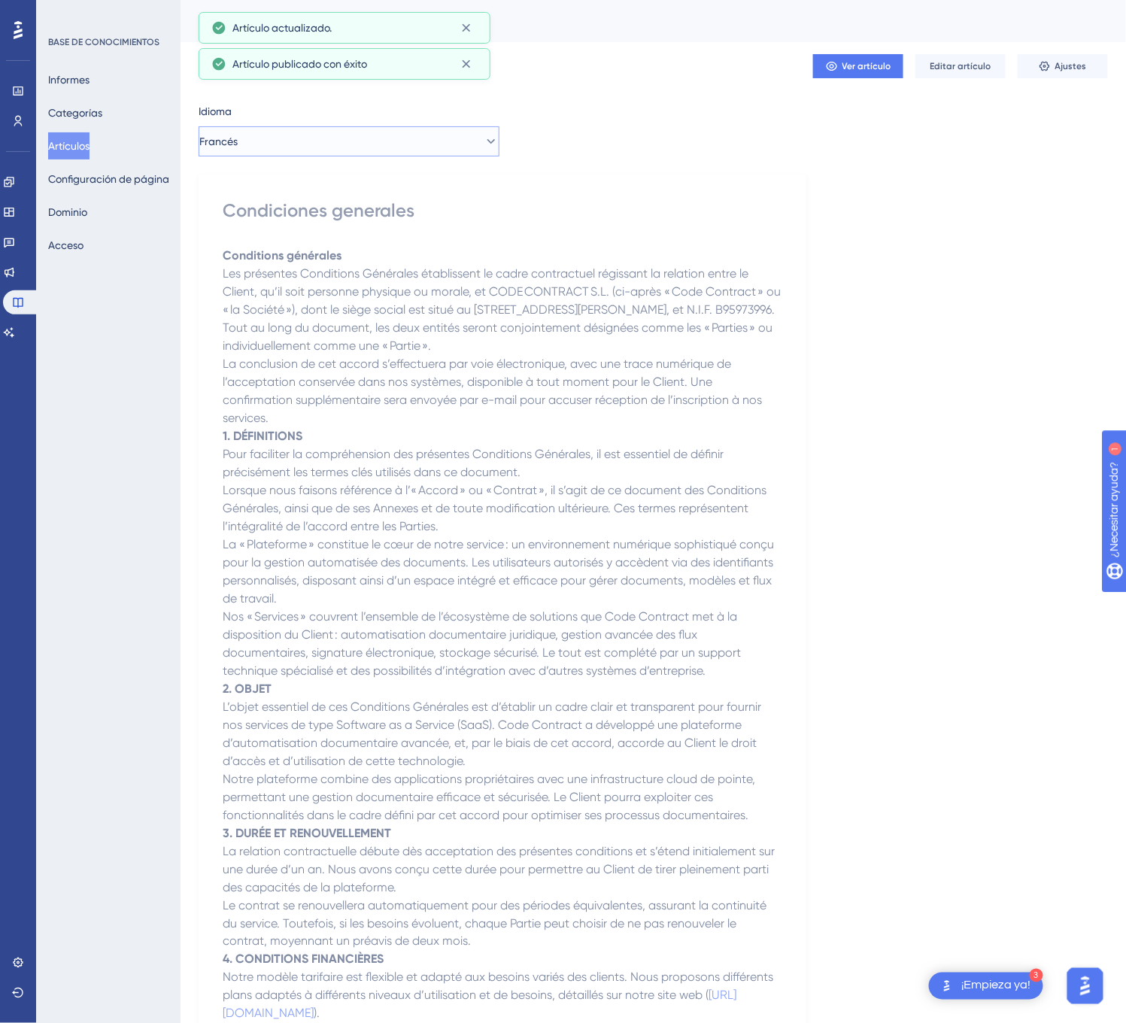
click at [334, 141] on button "Francés" at bounding box center [348, 141] width 301 height 30
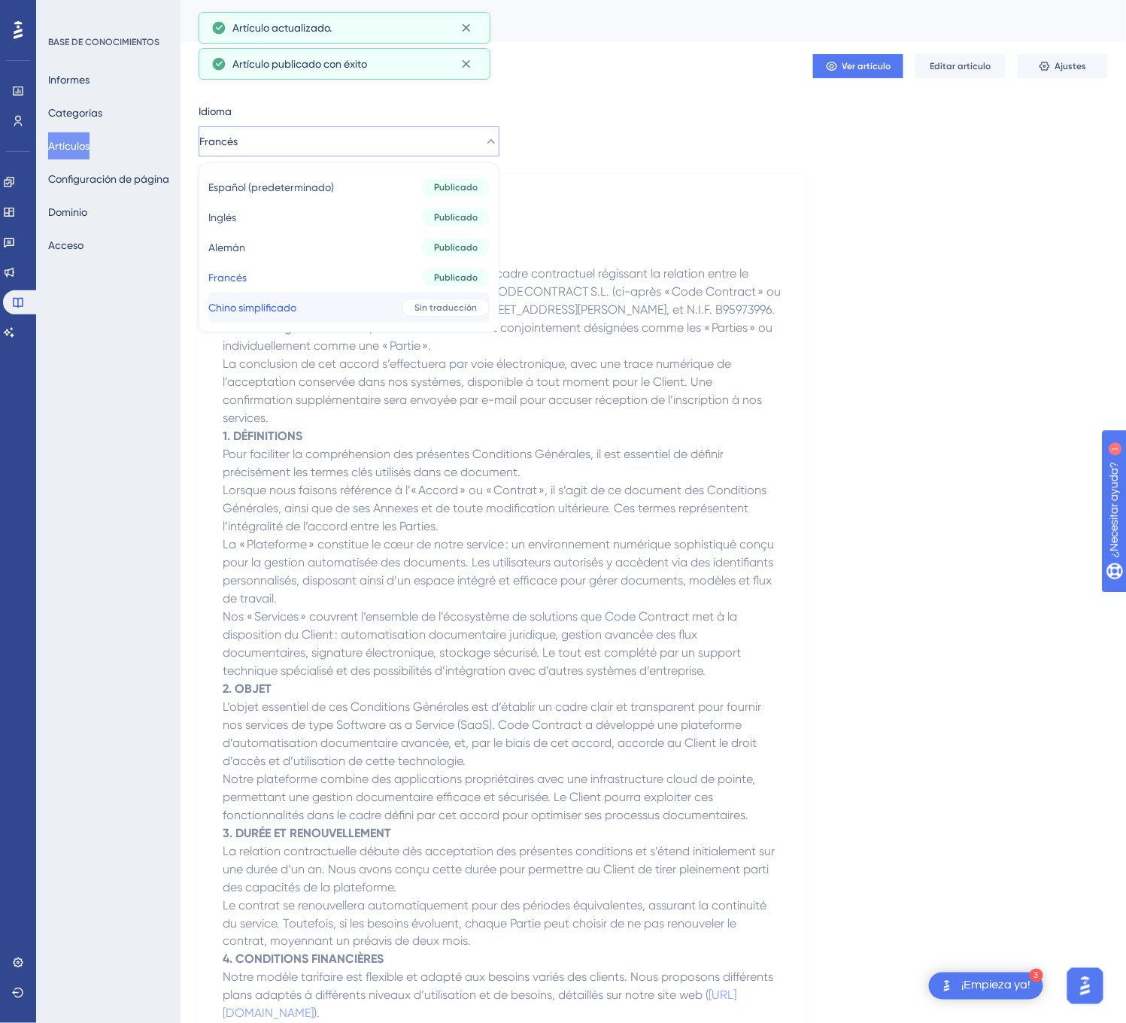
click at [315, 300] on button "Chino simplificado Chino simplificado Sin traducción" at bounding box center [348, 307] width 281 height 30
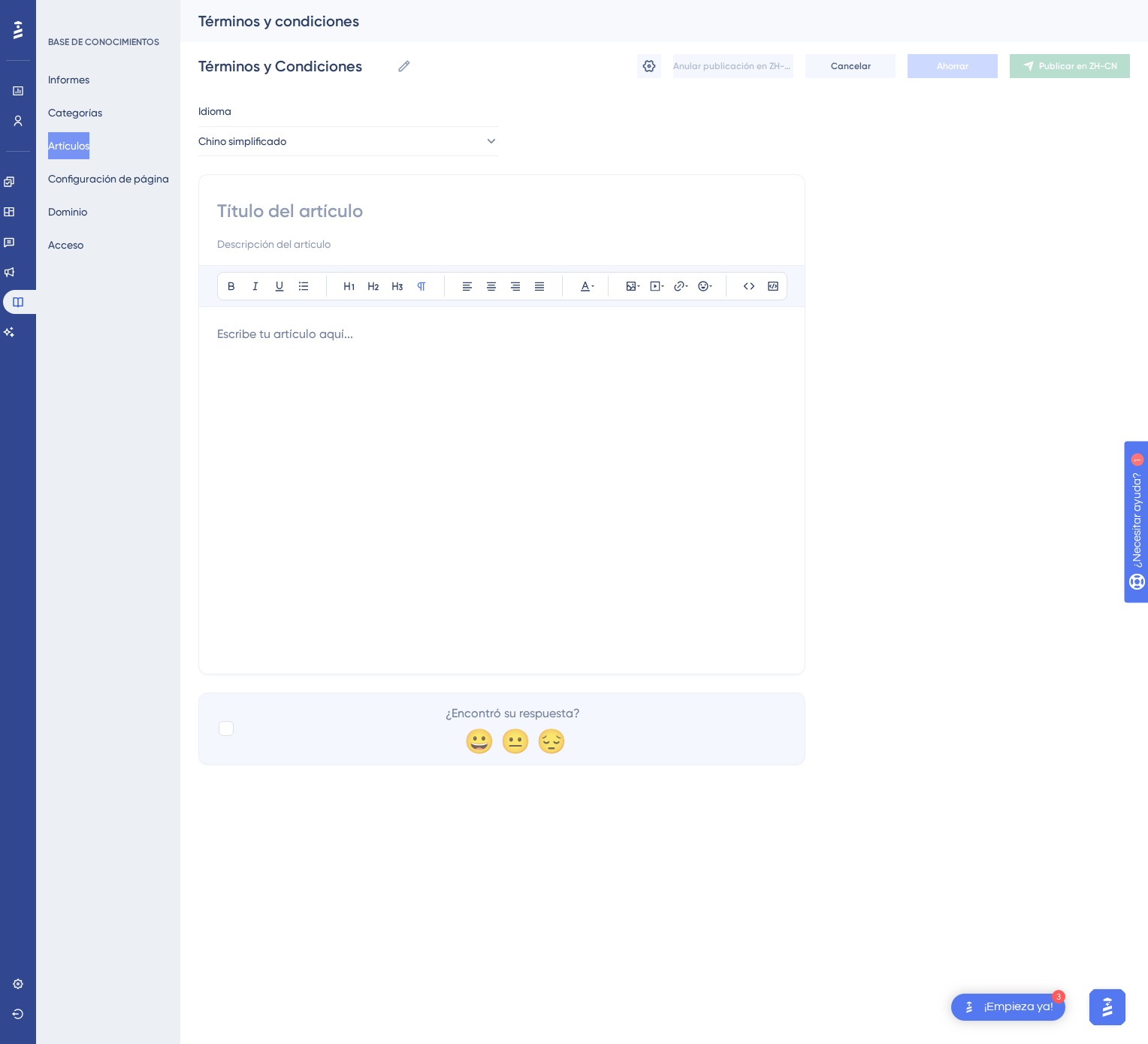
click at [520, 210] on input at bounding box center [502, 211] width 570 height 24
paste input "条款与条件"
type input "条款与条件"
click at [694, 486] on div at bounding box center [502, 491] width 570 height 331
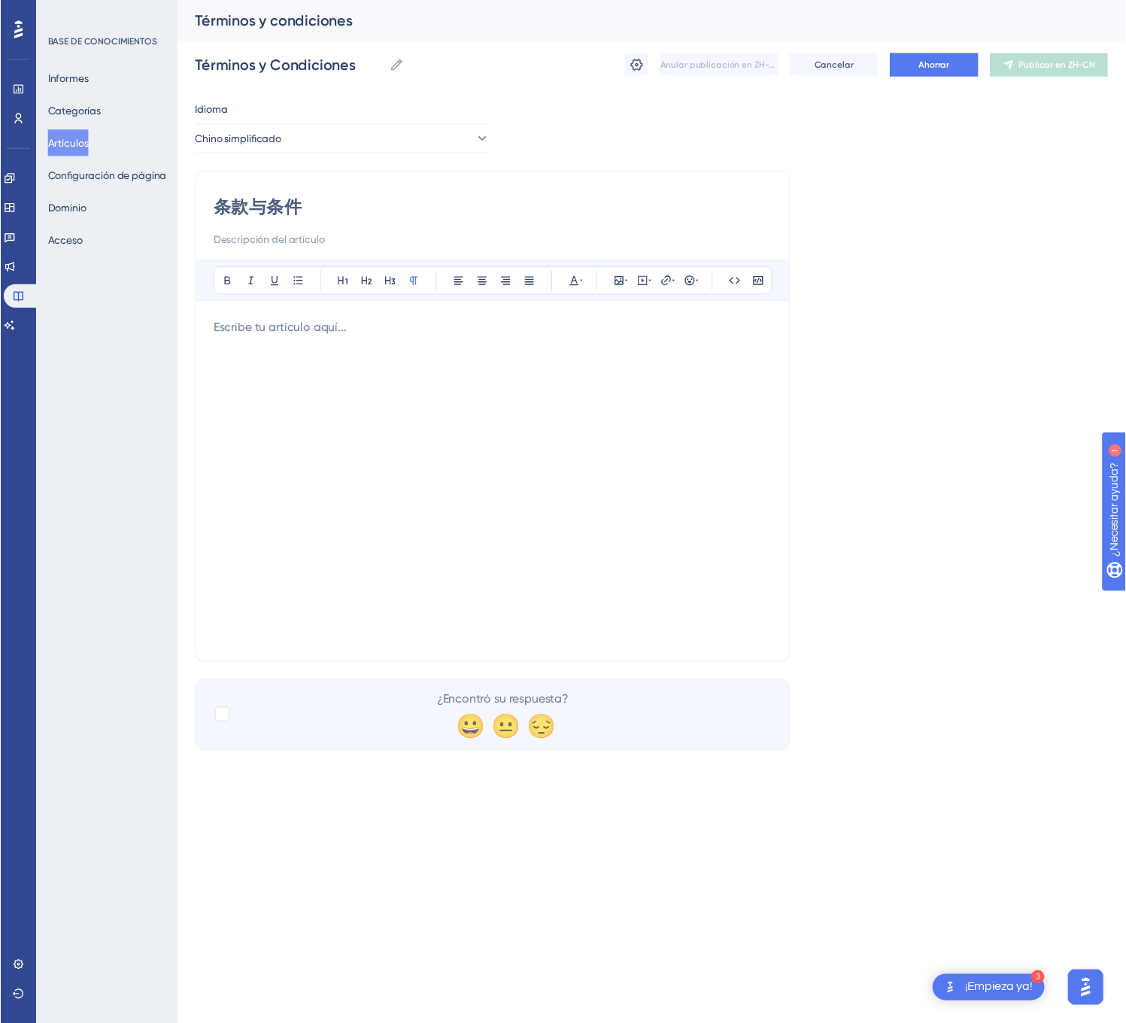
scroll to position [600, 0]
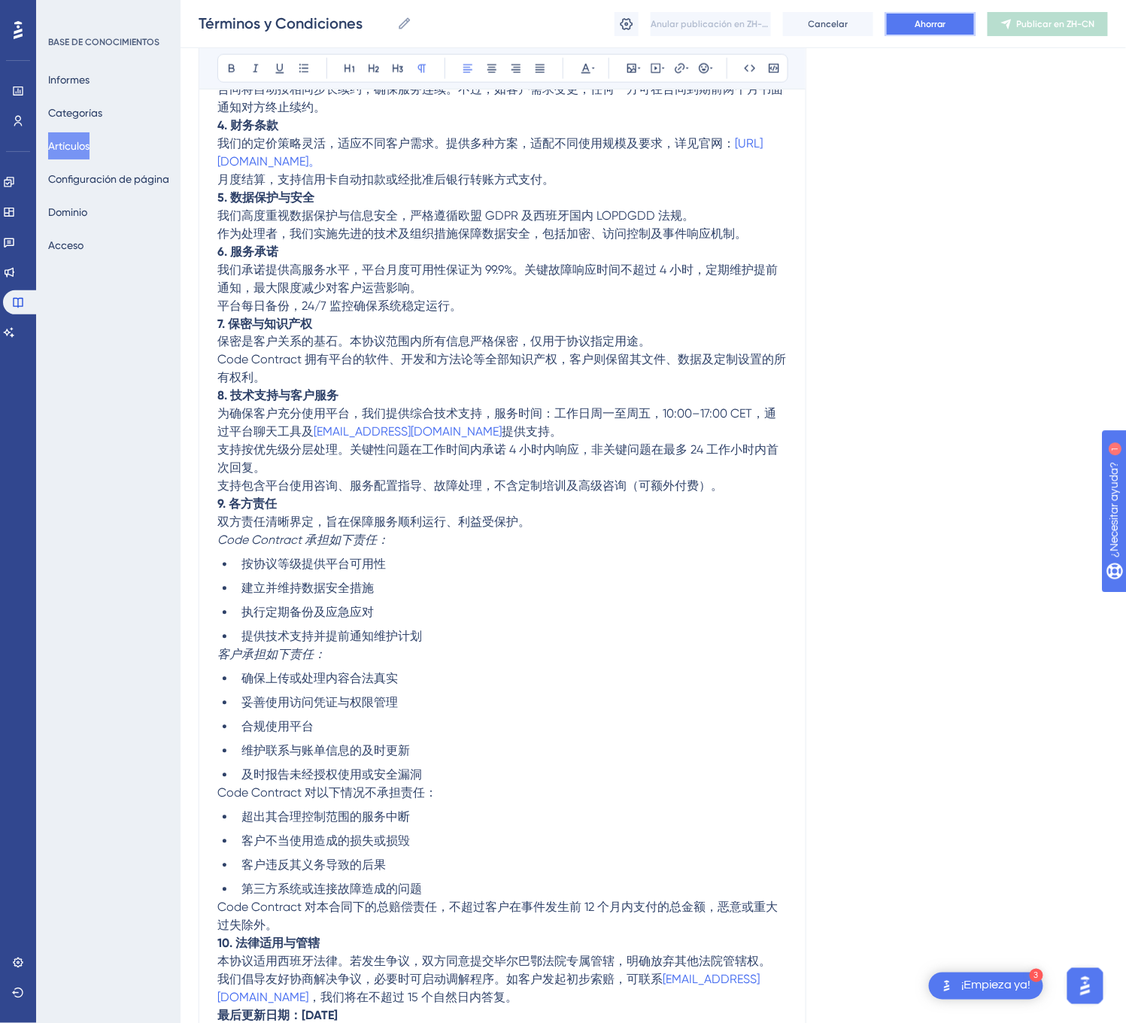
click at [962, 27] on button "Ahorrar" at bounding box center [930, 24] width 90 height 24
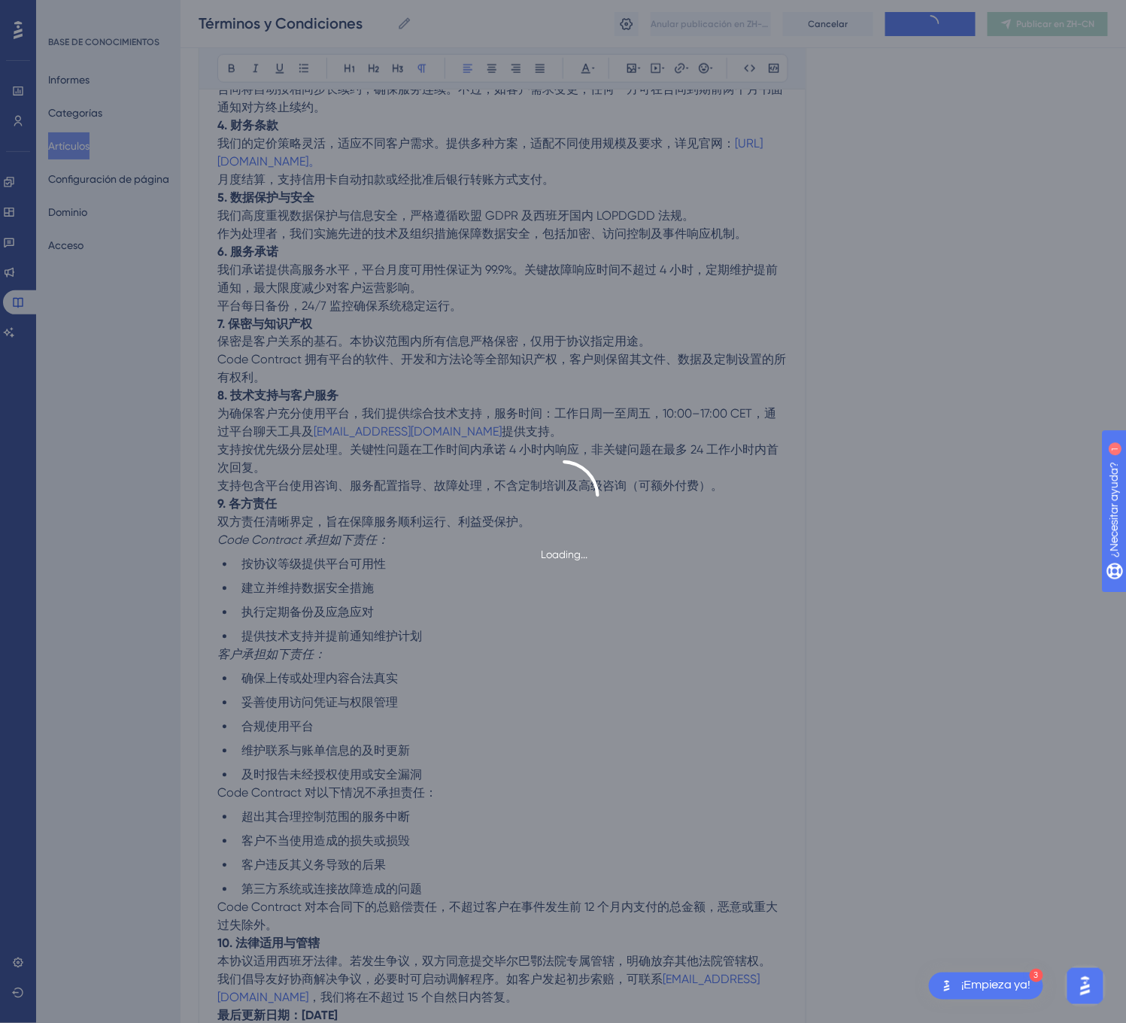
click at [1047, 20] on font "Publicar en ZH-CN" at bounding box center [1056, 24] width 78 height 11
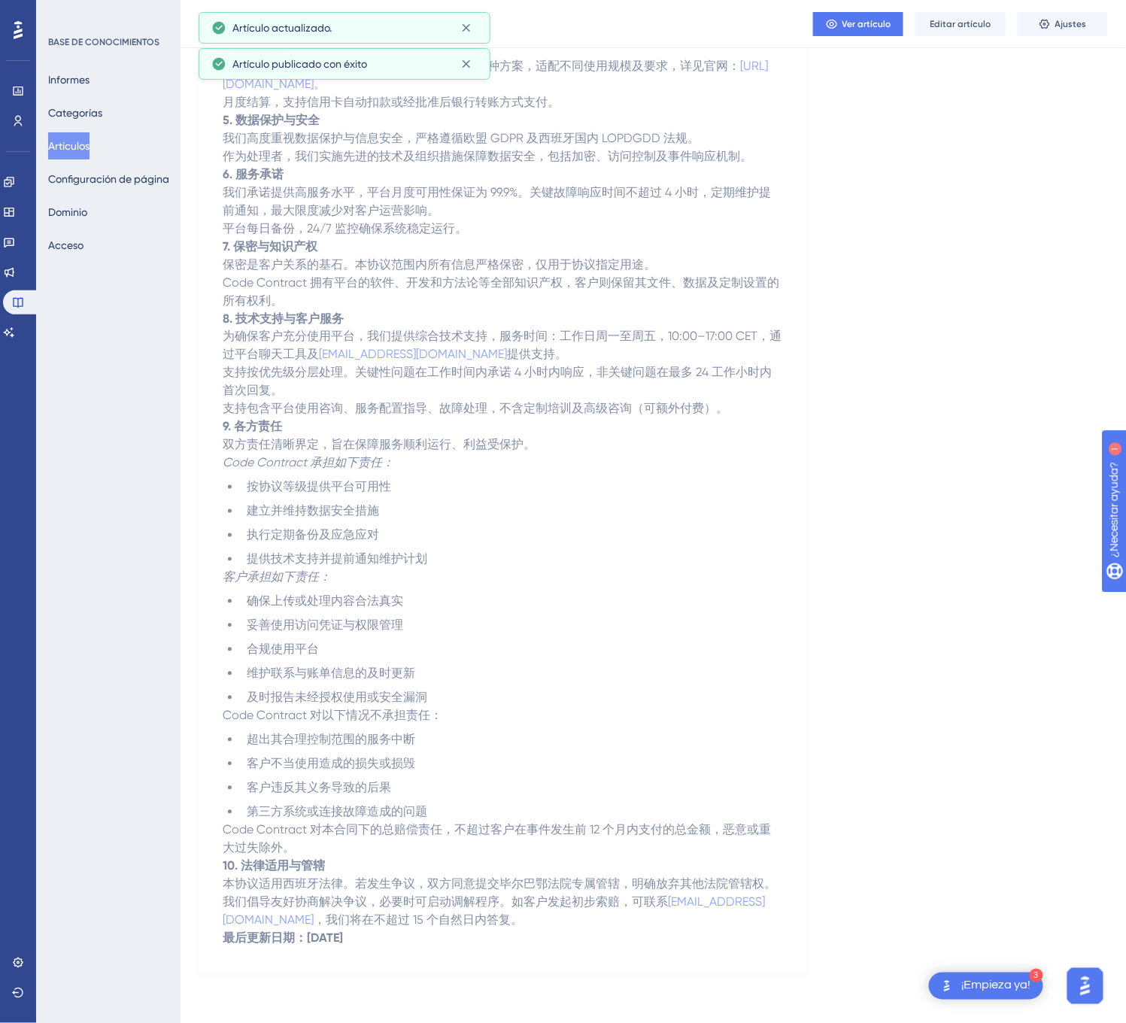
click at [78, 141] on font "Artículos" at bounding box center [68, 146] width 41 height 12
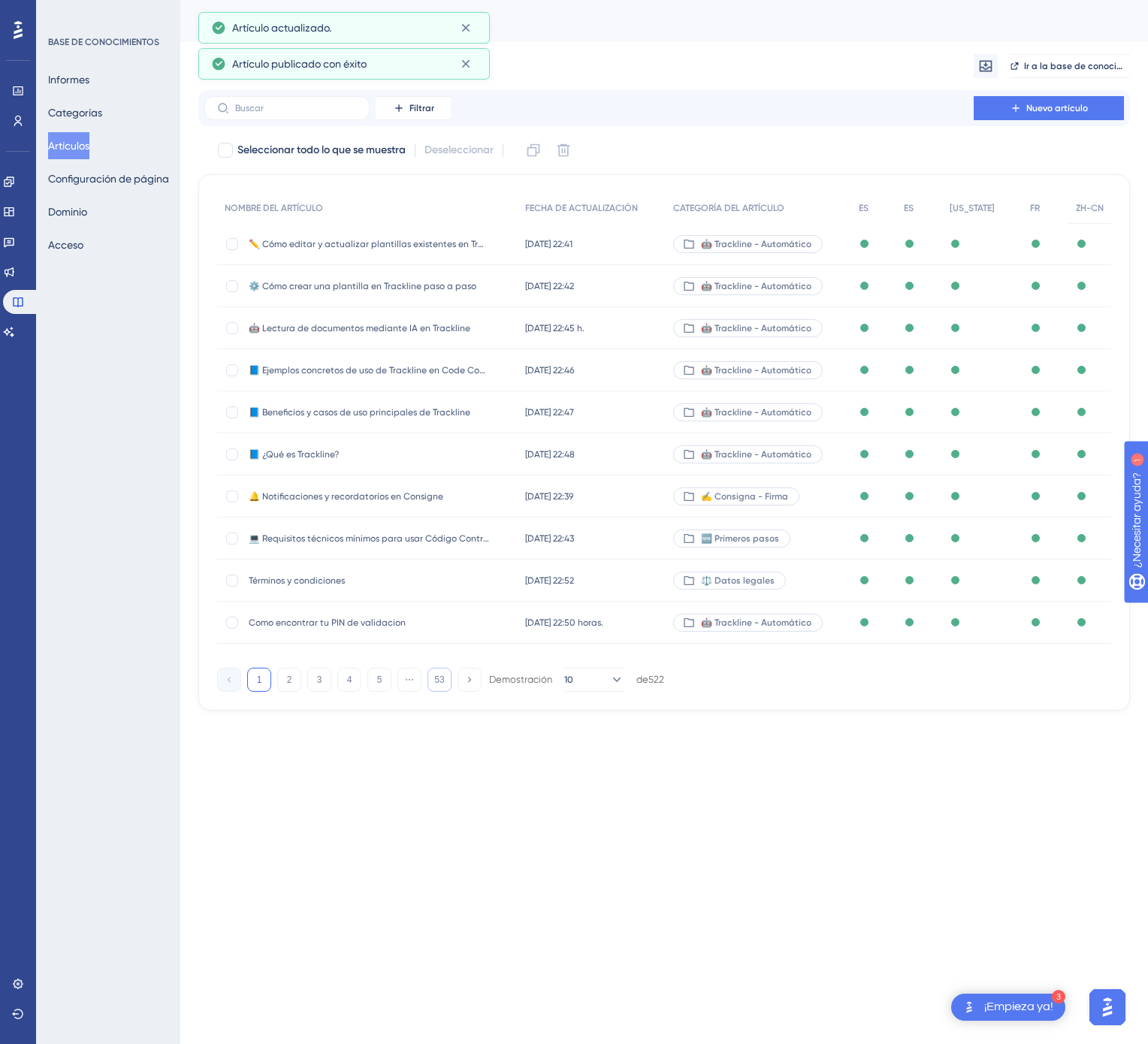
click at [433, 676] on button "53" at bounding box center [440, 679] width 24 height 24
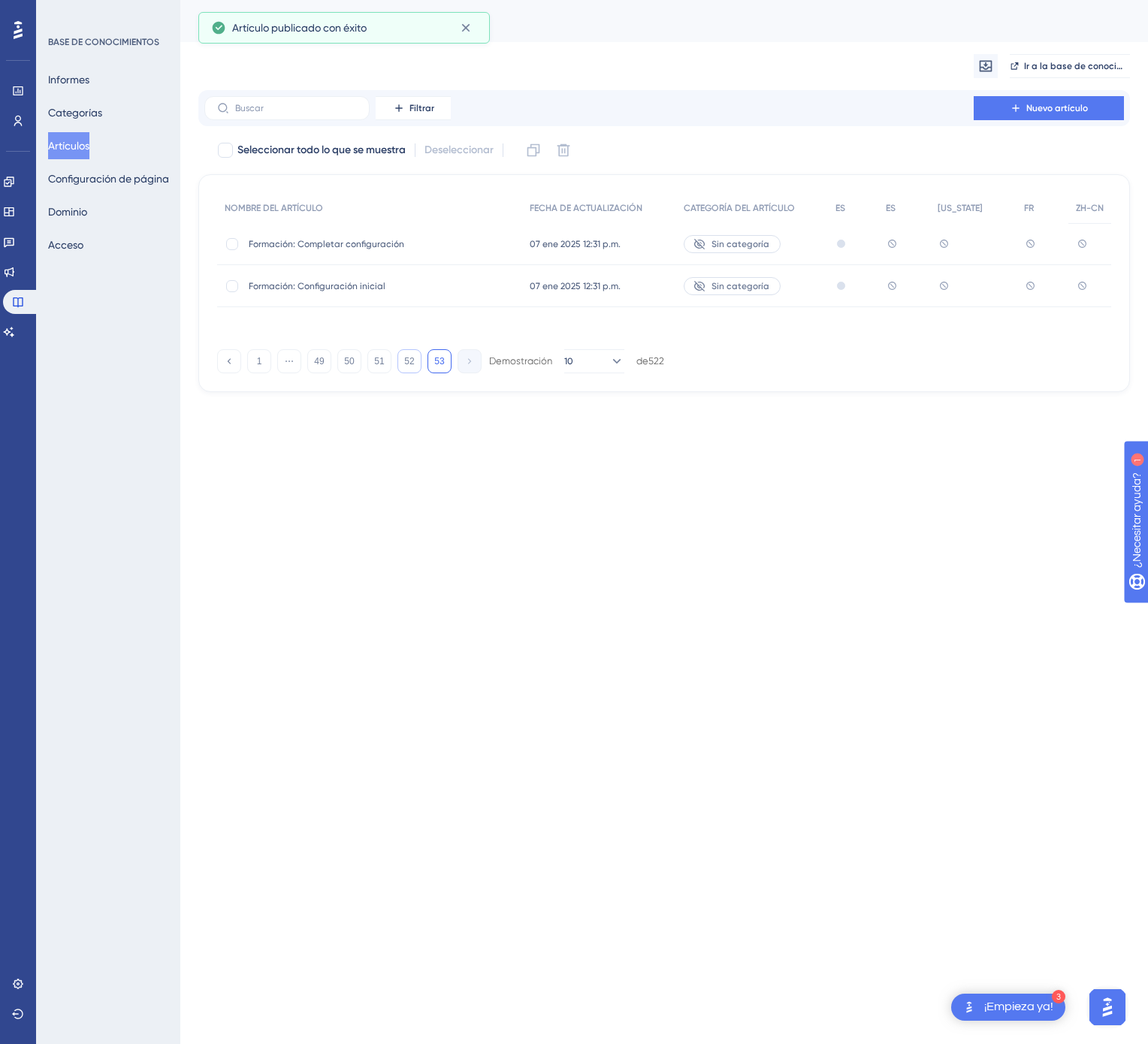
click at [412, 368] on button "52" at bounding box center [410, 362] width 24 height 24
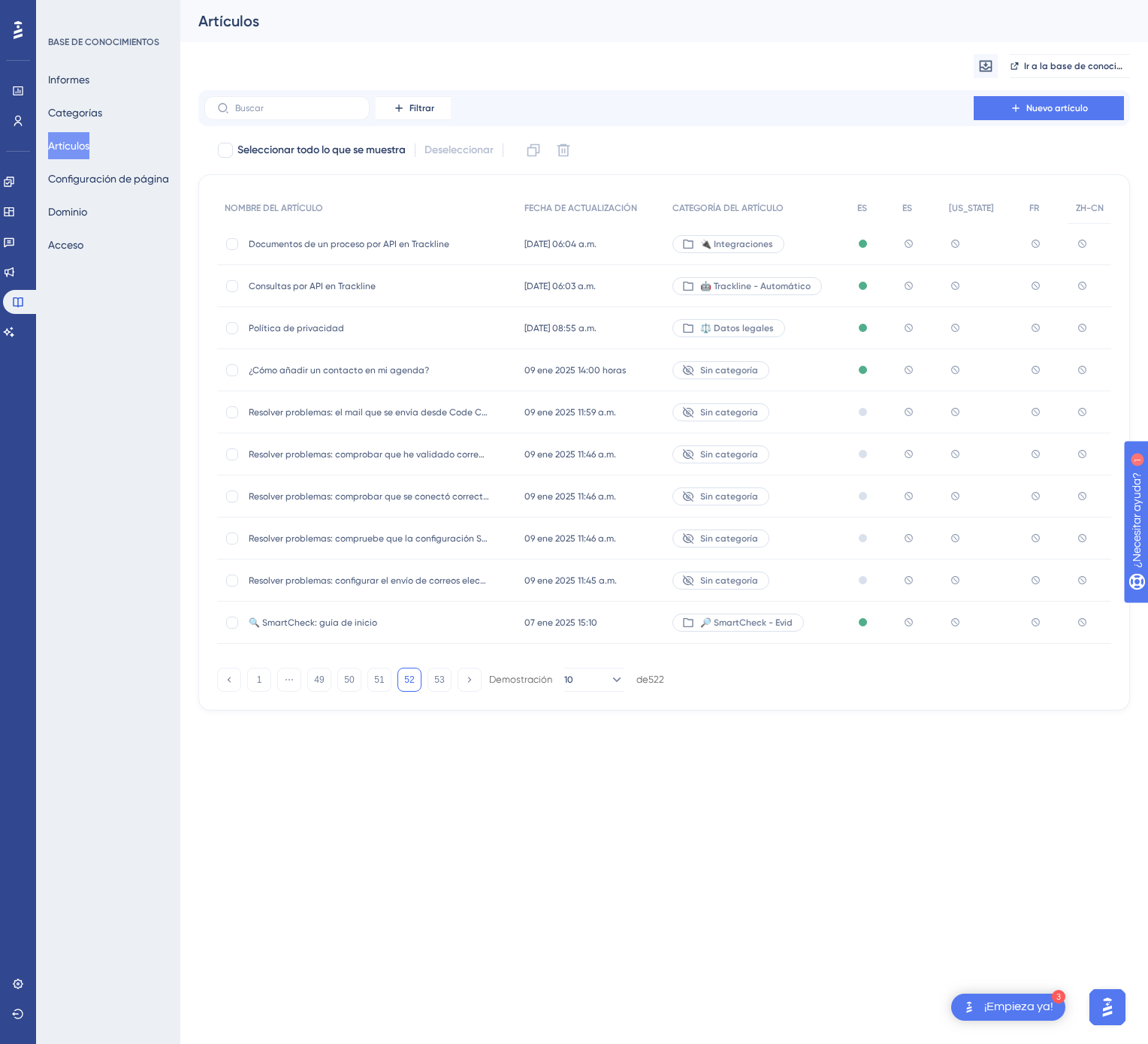
click at [445, 332] on span "Política de privacidad" at bounding box center [369, 329] width 241 height 12
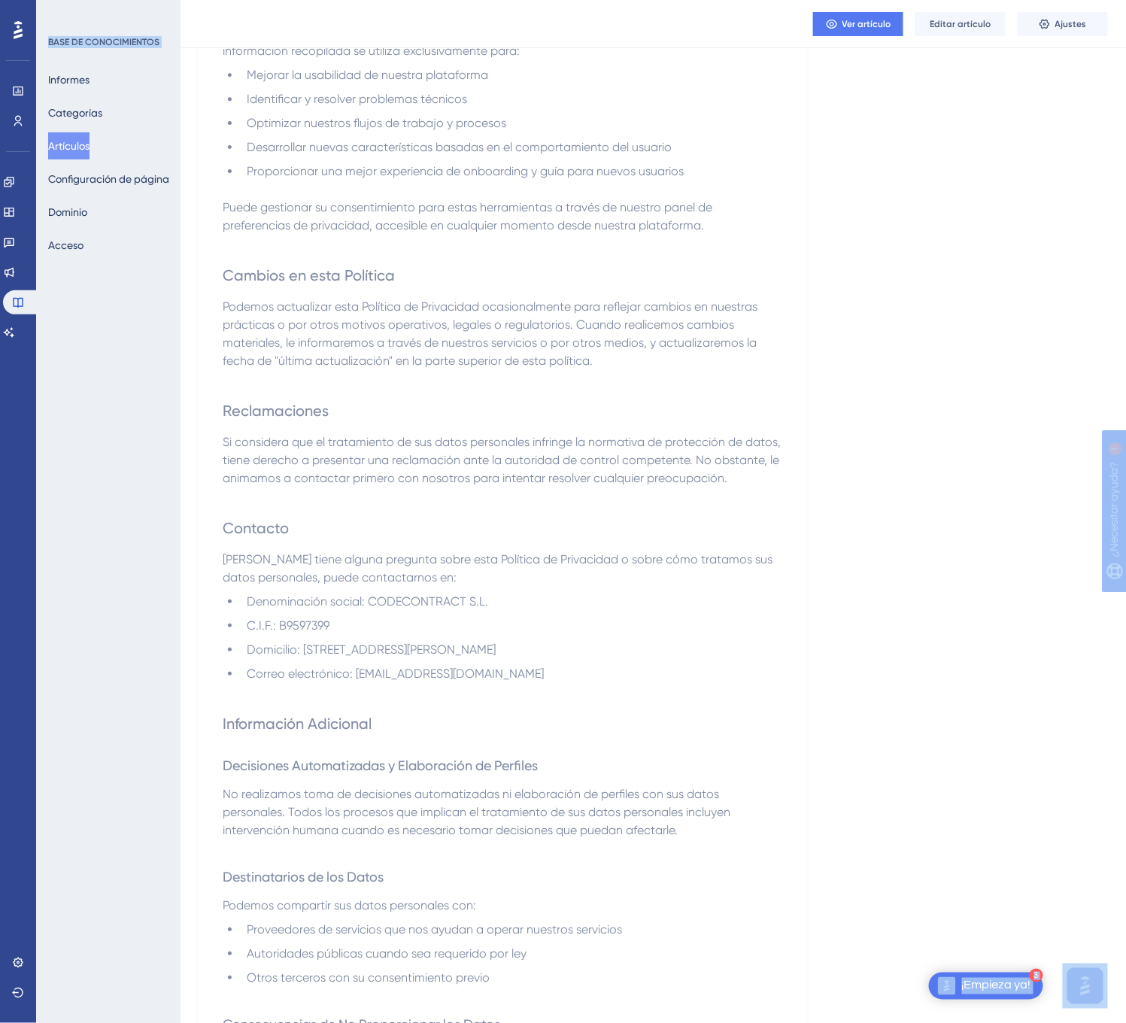
scroll to position [3654, 0]
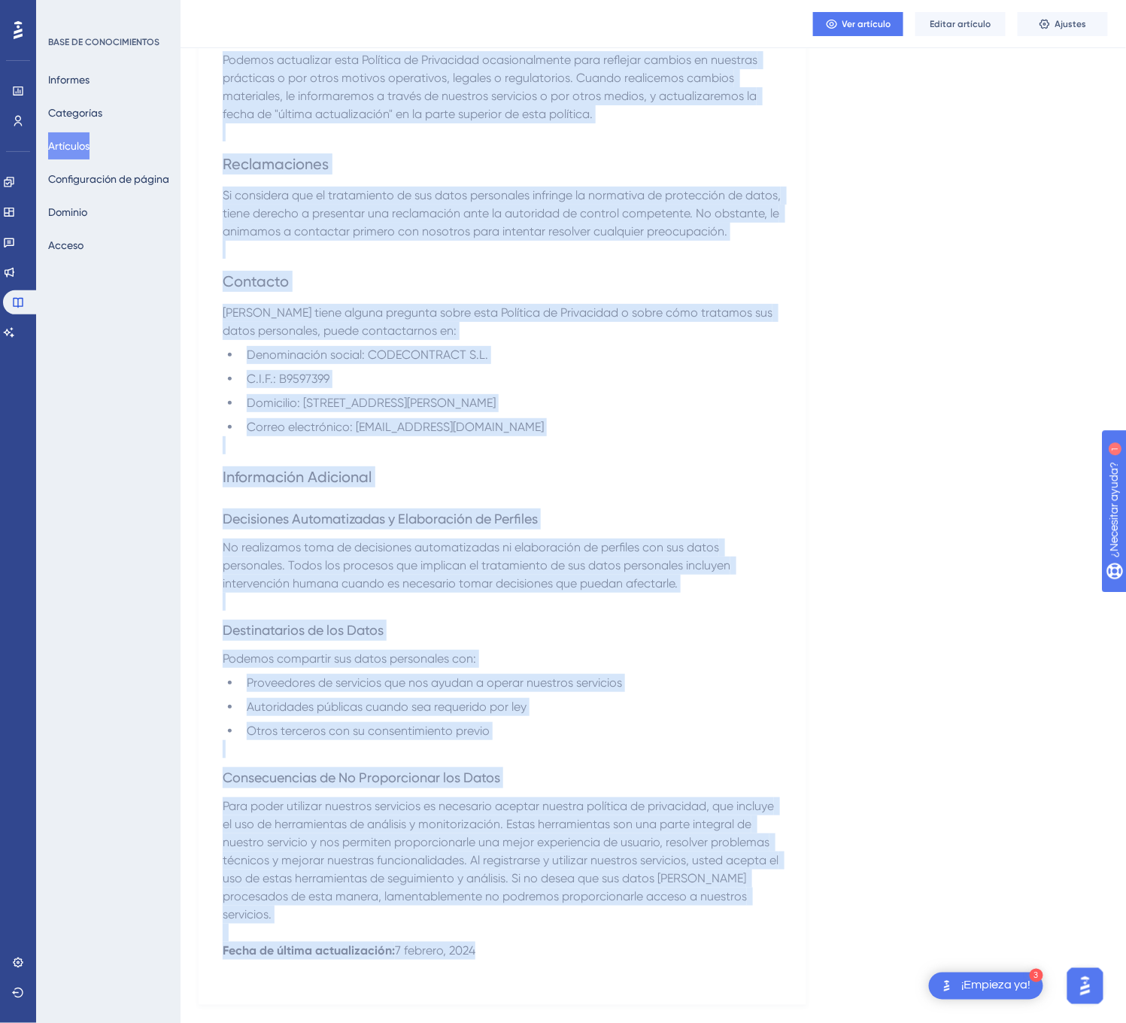
drag, startPoint x: 226, startPoint y: 210, endPoint x: 588, endPoint y: 913, distance: 790.9
copy div "Política de privacidad Introducción La protección de sus datos personales es de…"
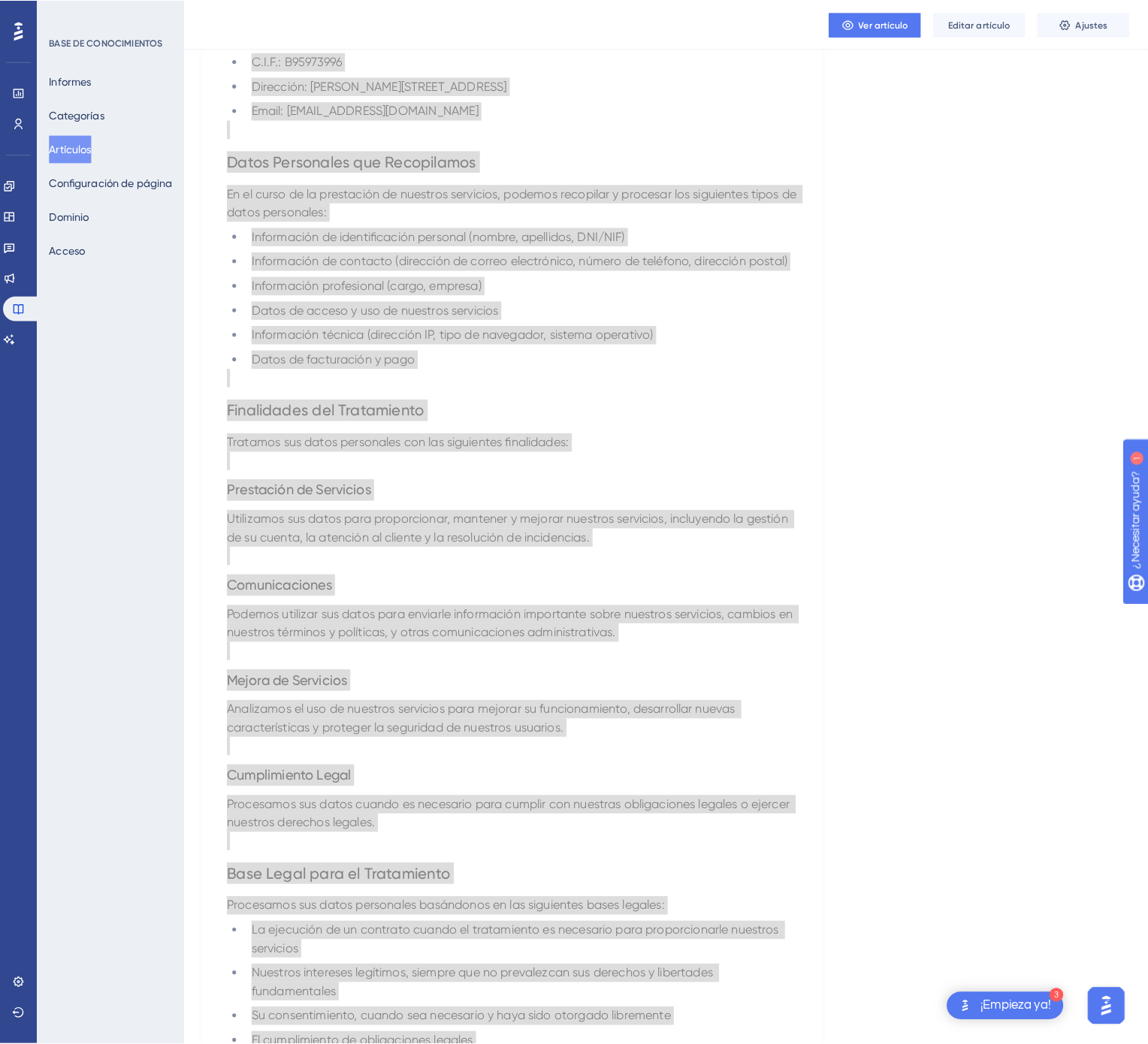
scroll to position [0, 0]
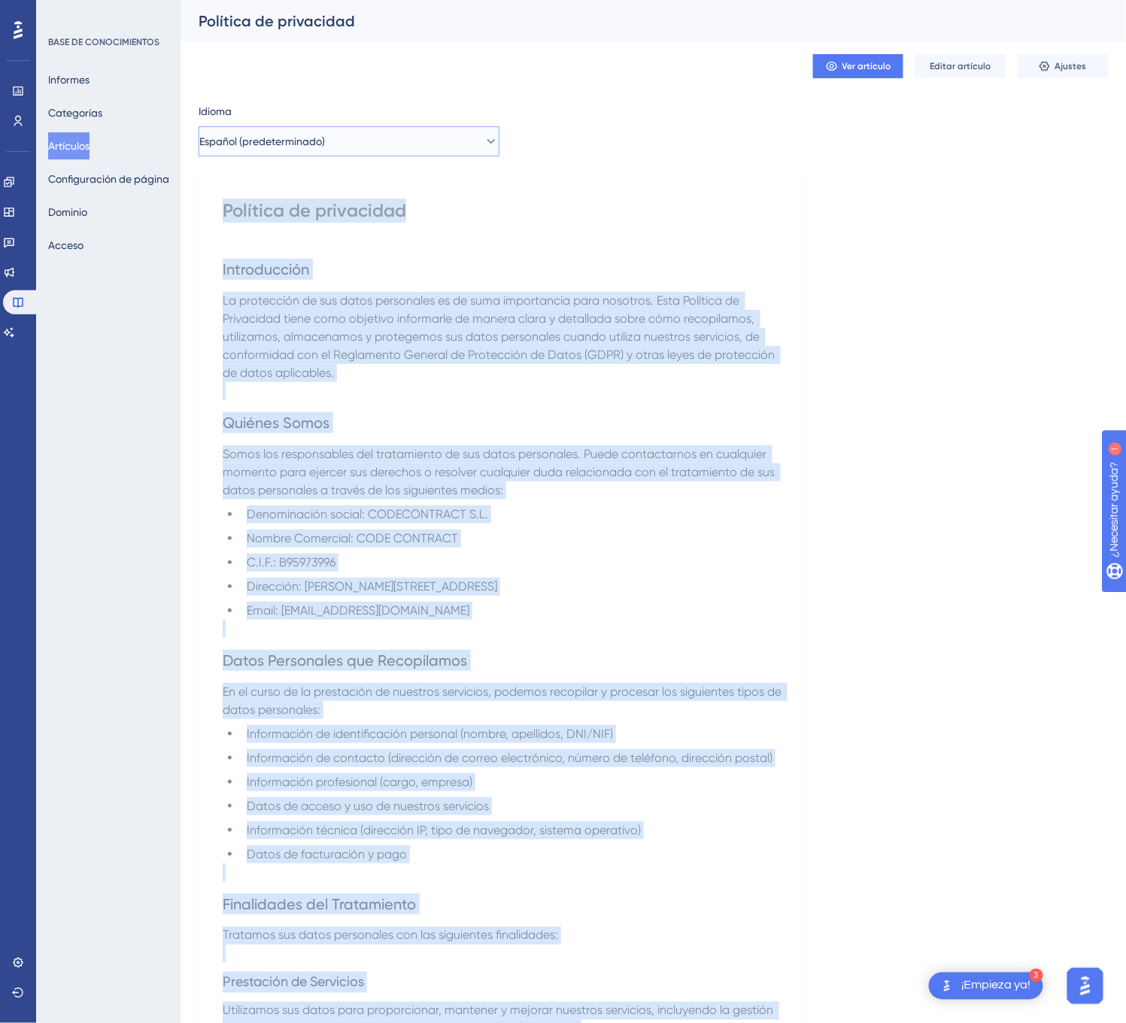
click at [339, 156] on button "Español (predeterminado)" at bounding box center [348, 141] width 301 height 30
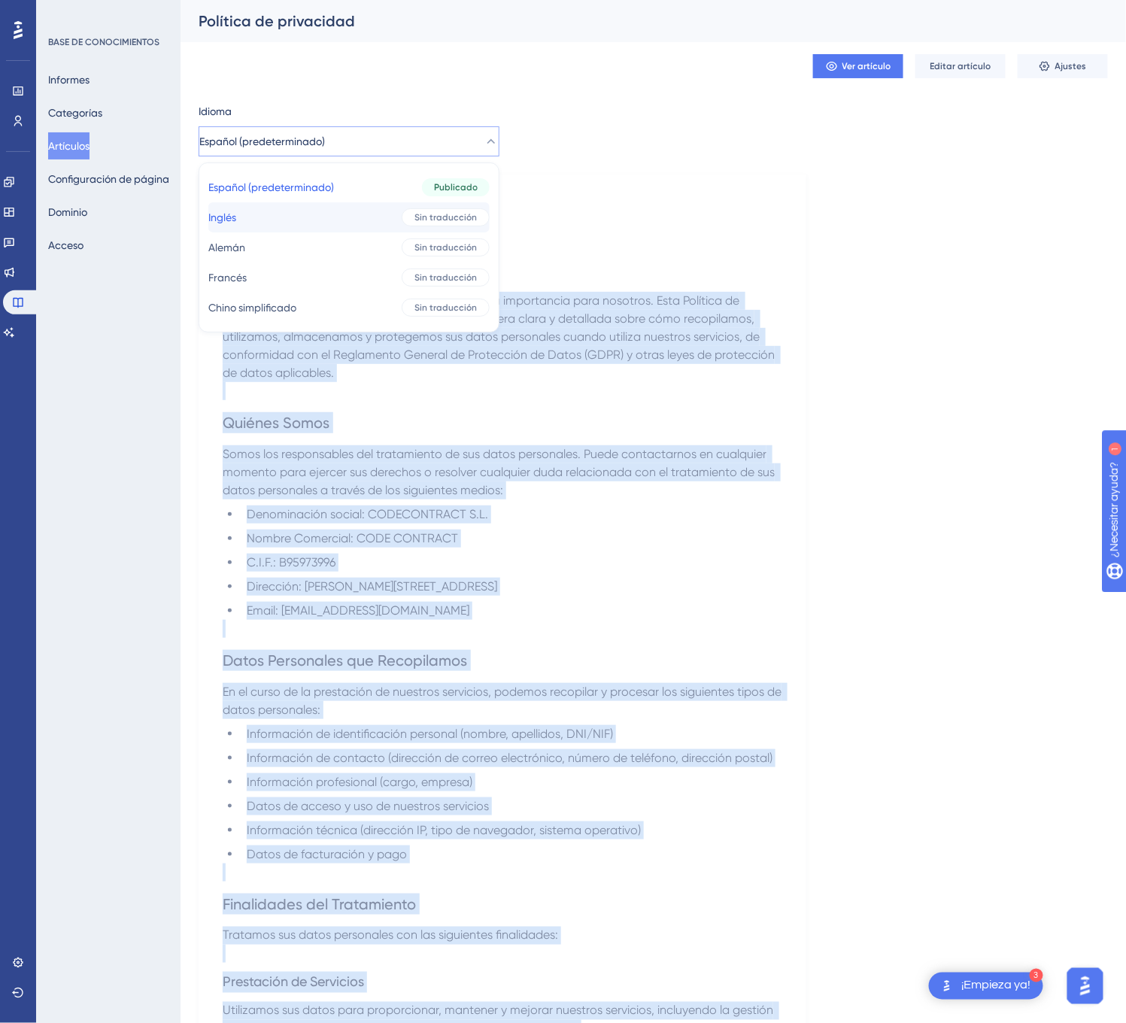
click at [329, 211] on button "Inglés Inglés Sin traducción" at bounding box center [348, 217] width 281 height 30
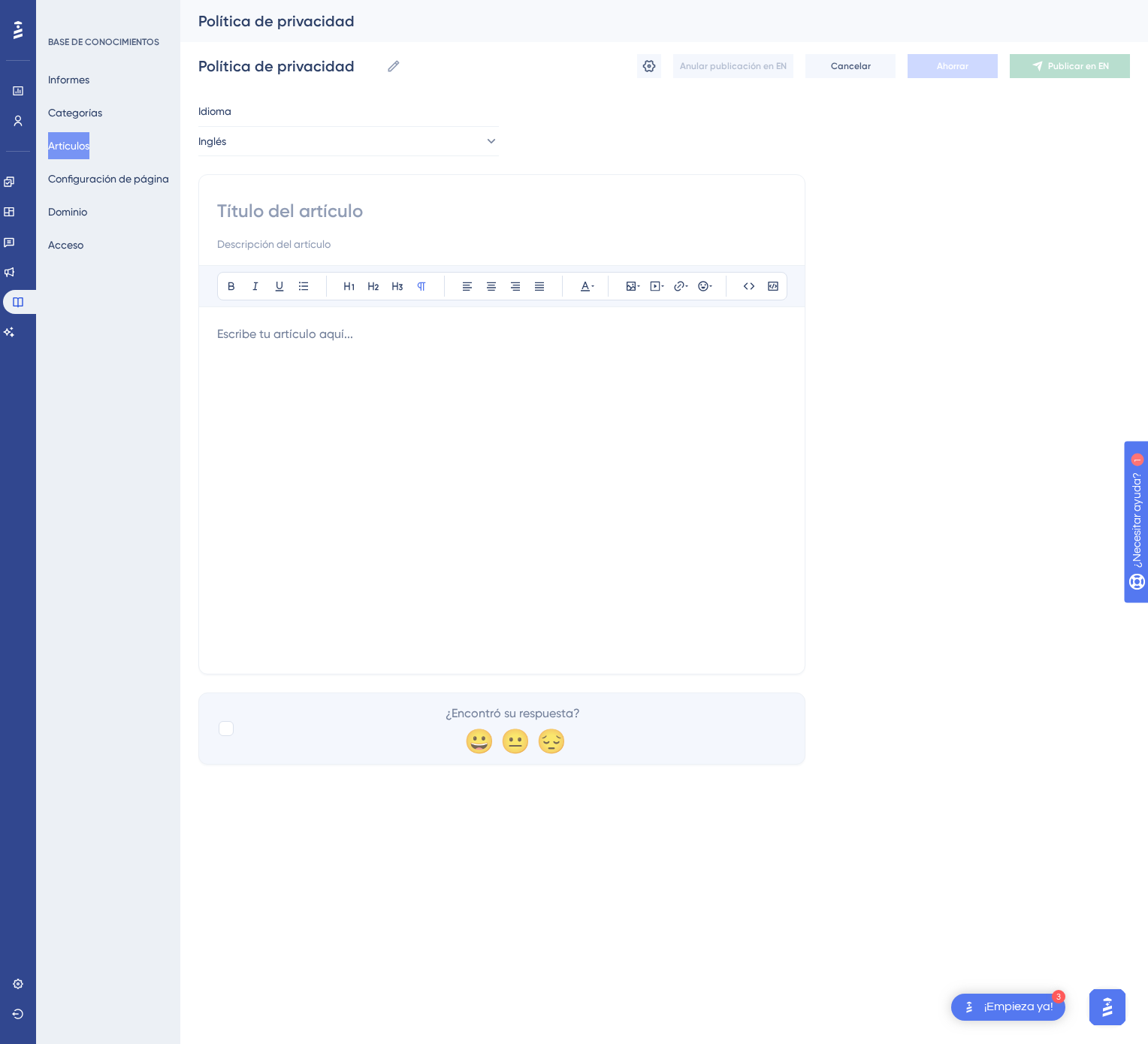
click at [418, 206] on input at bounding box center [502, 211] width 570 height 24
paste input "Privacy Policy"
type input "Privacy Policy"
click at [591, 499] on div at bounding box center [502, 491] width 570 height 331
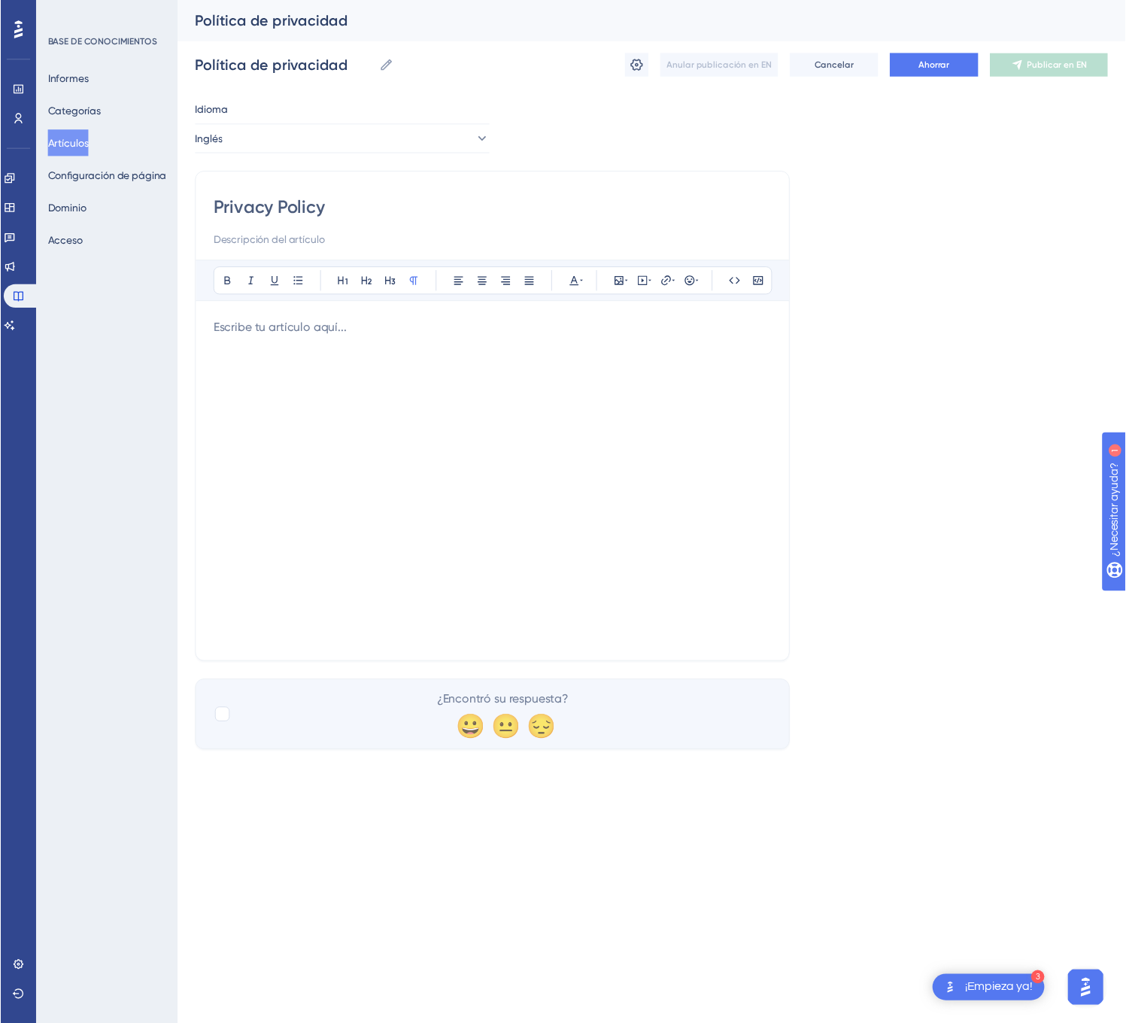
scroll to position [1517, 0]
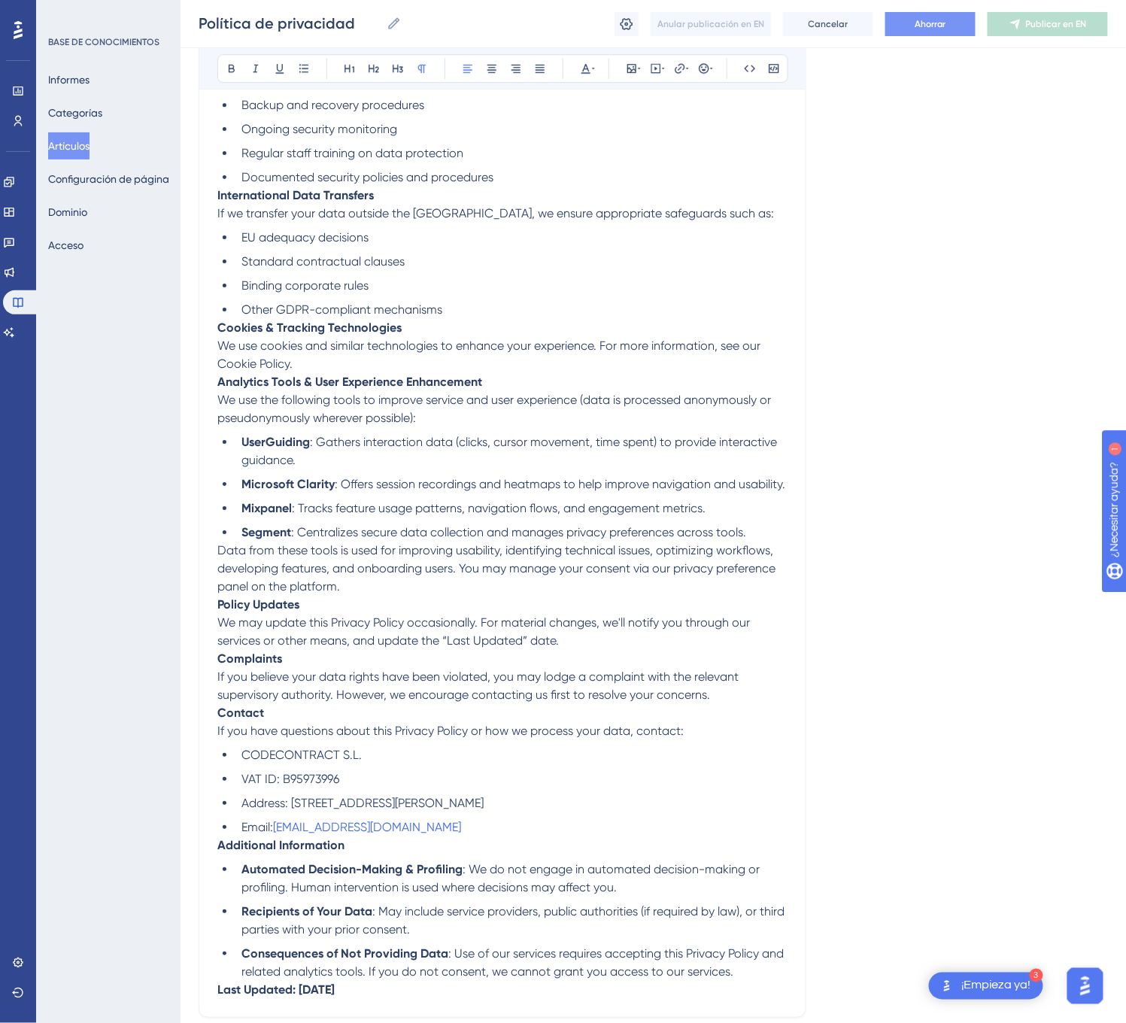
click at [968, 29] on button "Ahorrar" at bounding box center [930, 24] width 90 height 24
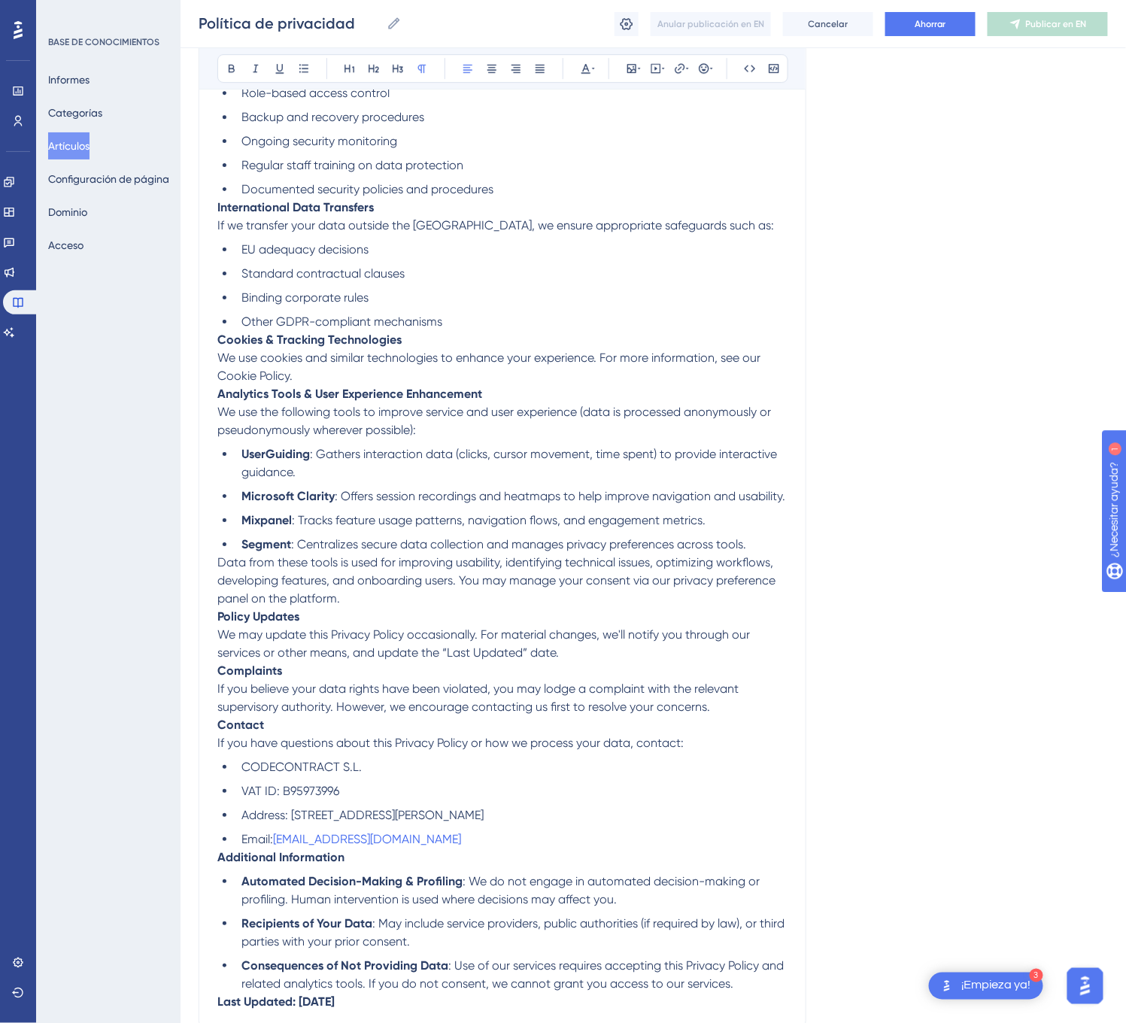
scroll to position [1511, 0]
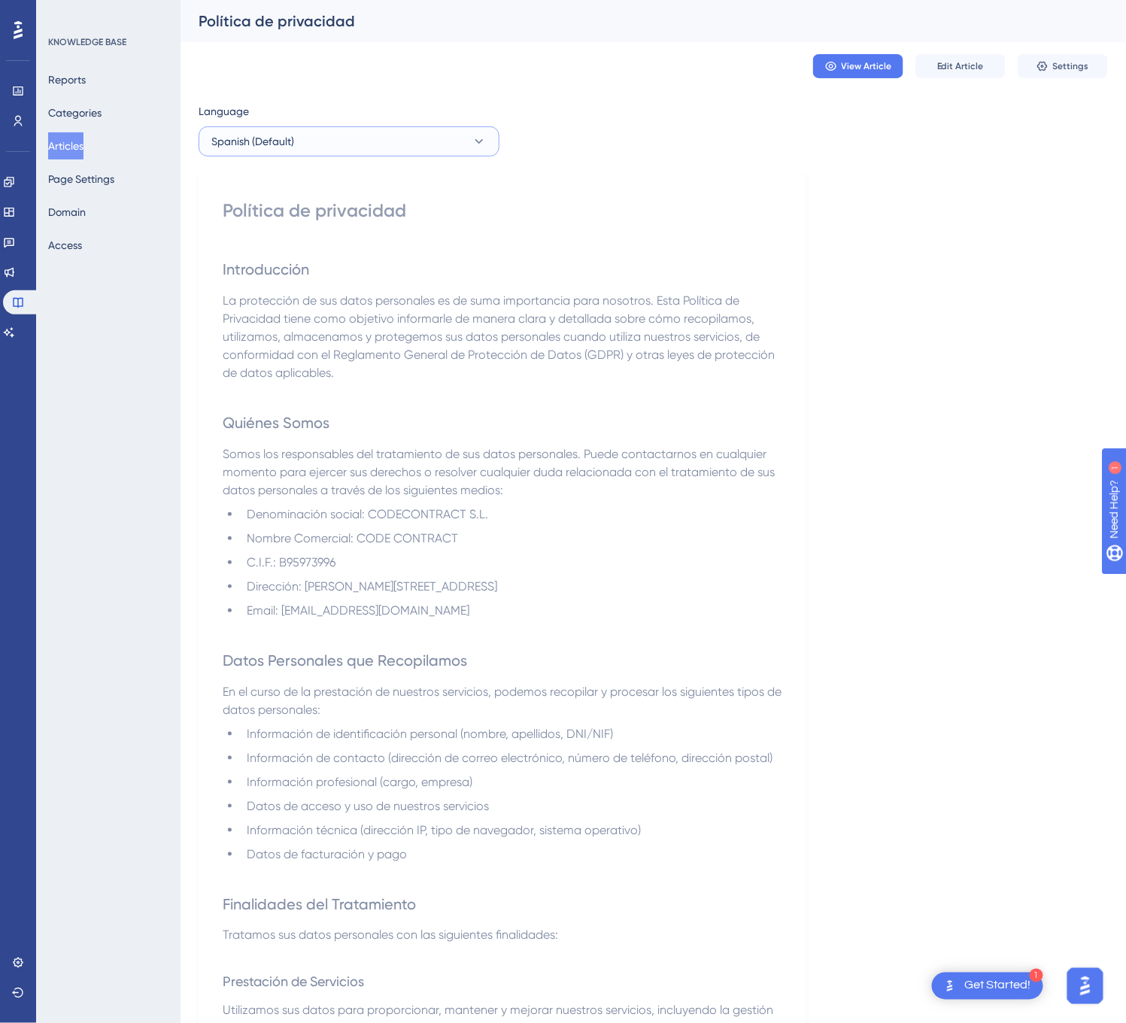
click at [397, 145] on button "Spanish (Default)" at bounding box center [348, 141] width 301 height 30
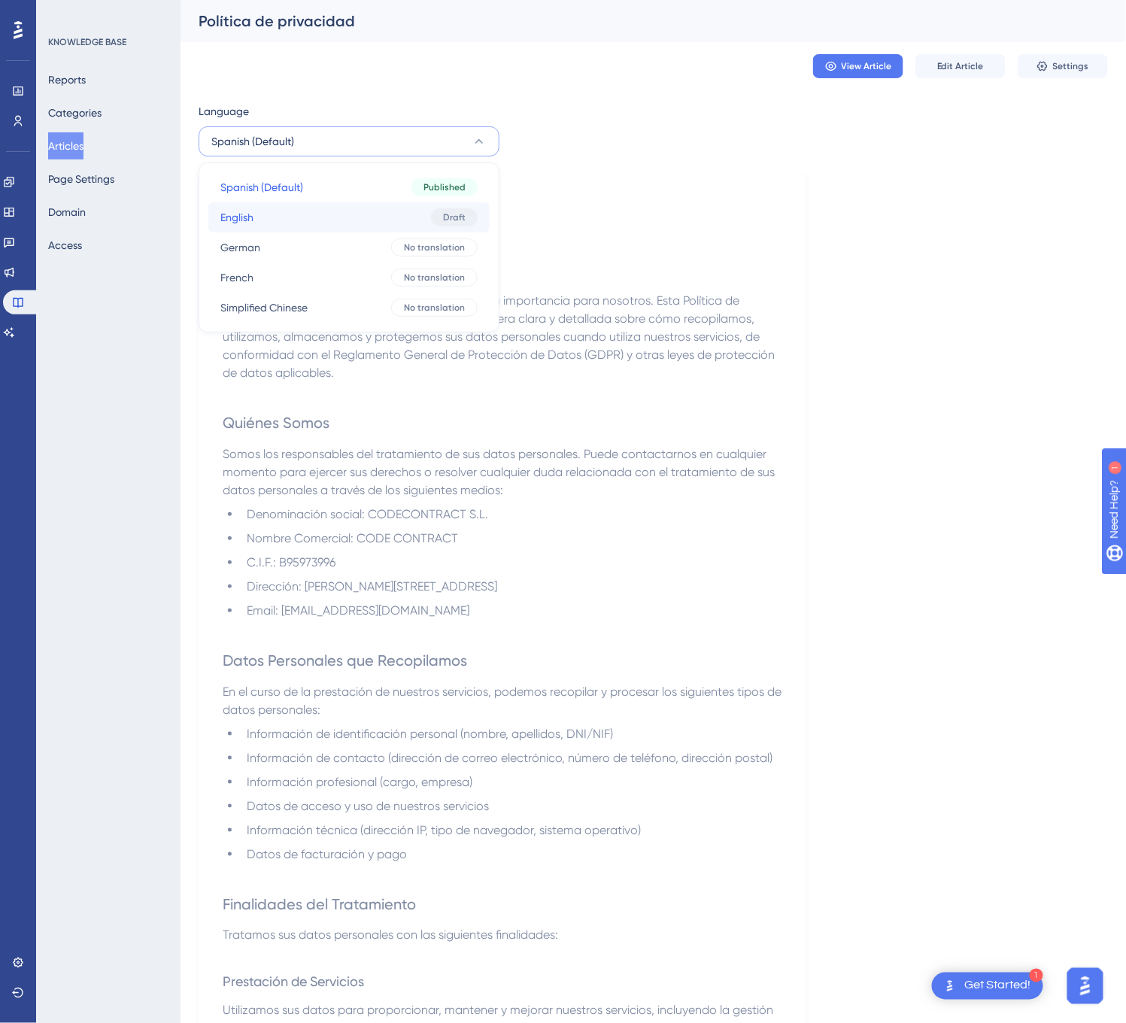
click at [356, 217] on button "English English Draft" at bounding box center [348, 217] width 281 height 30
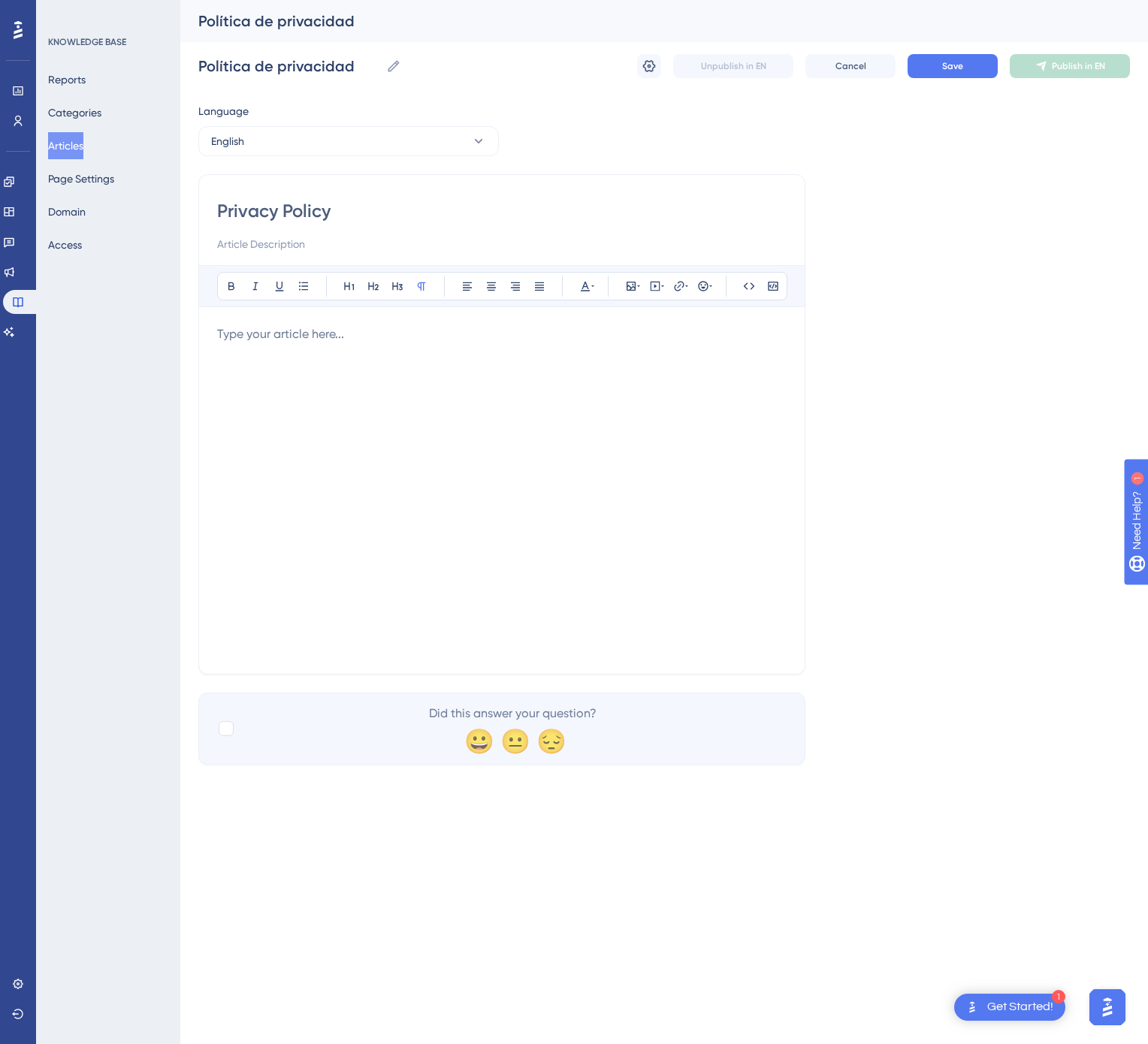
click at [631, 450] on div at bounding box center [502, 491] width 570 height 331
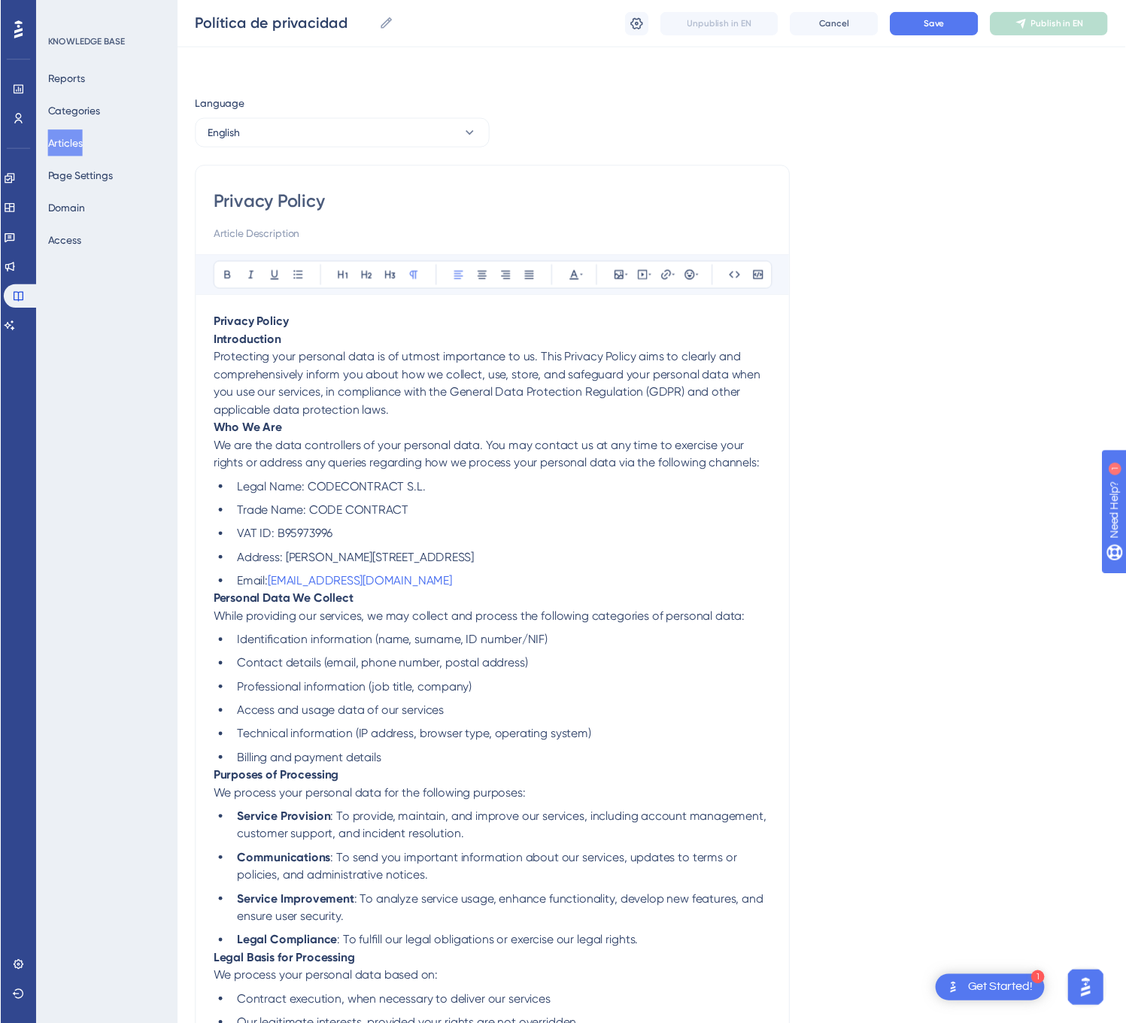
scroll to position [1517, 0]
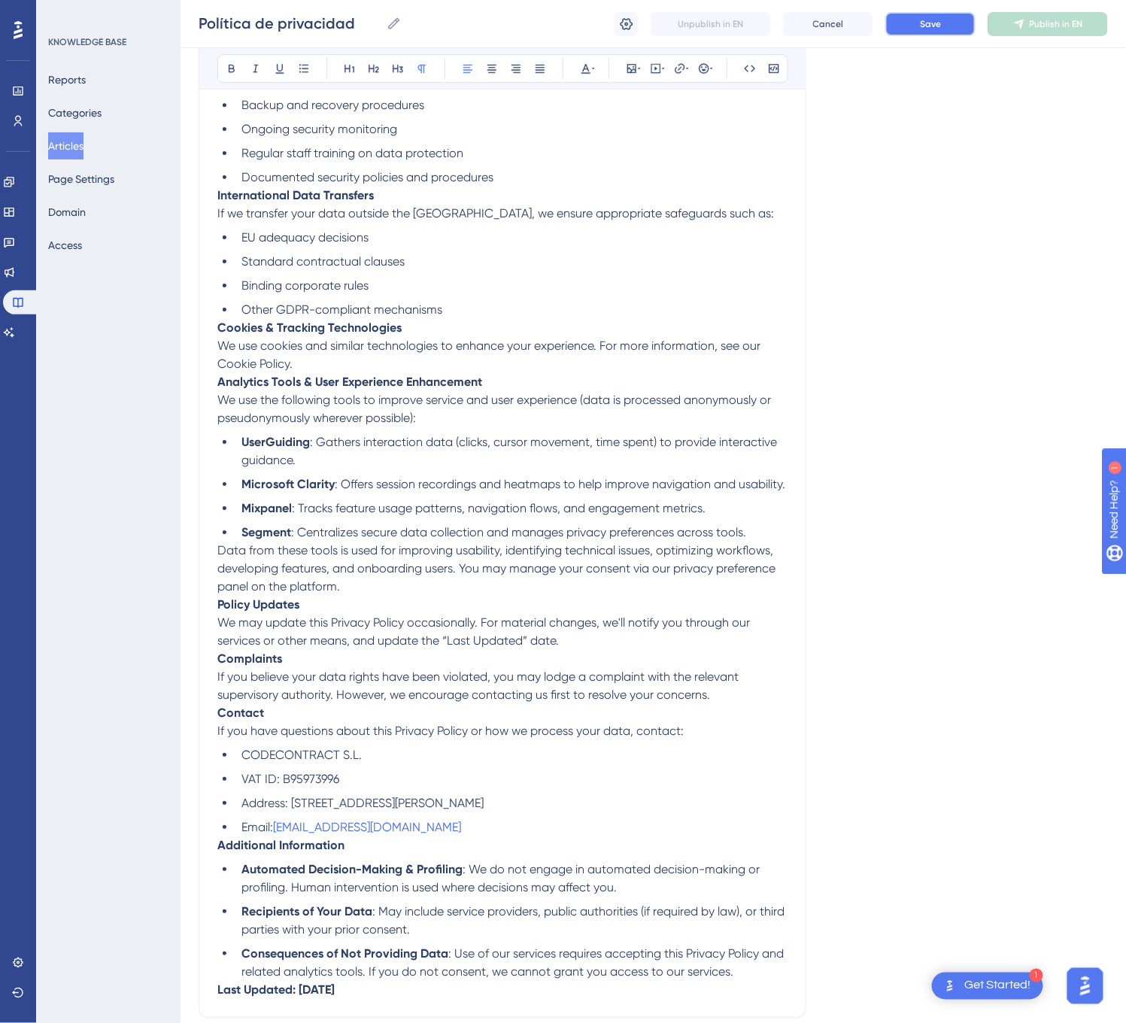
click at [961, 25] on button "Save" at bounding box center [930, 24] width 90 height 24
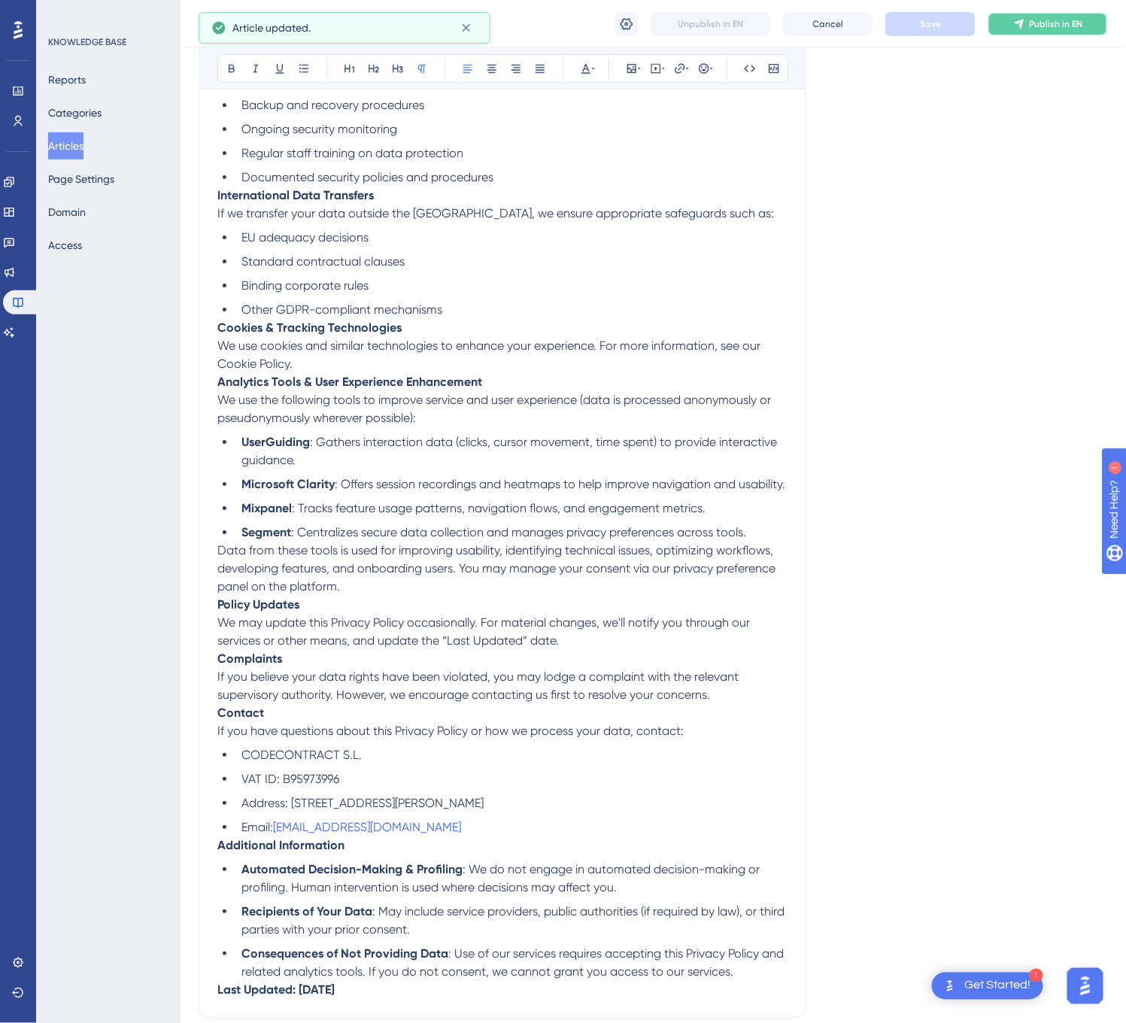
click at [1013, 25] on icon at bounding box center [1019, 24] width 12 height 12
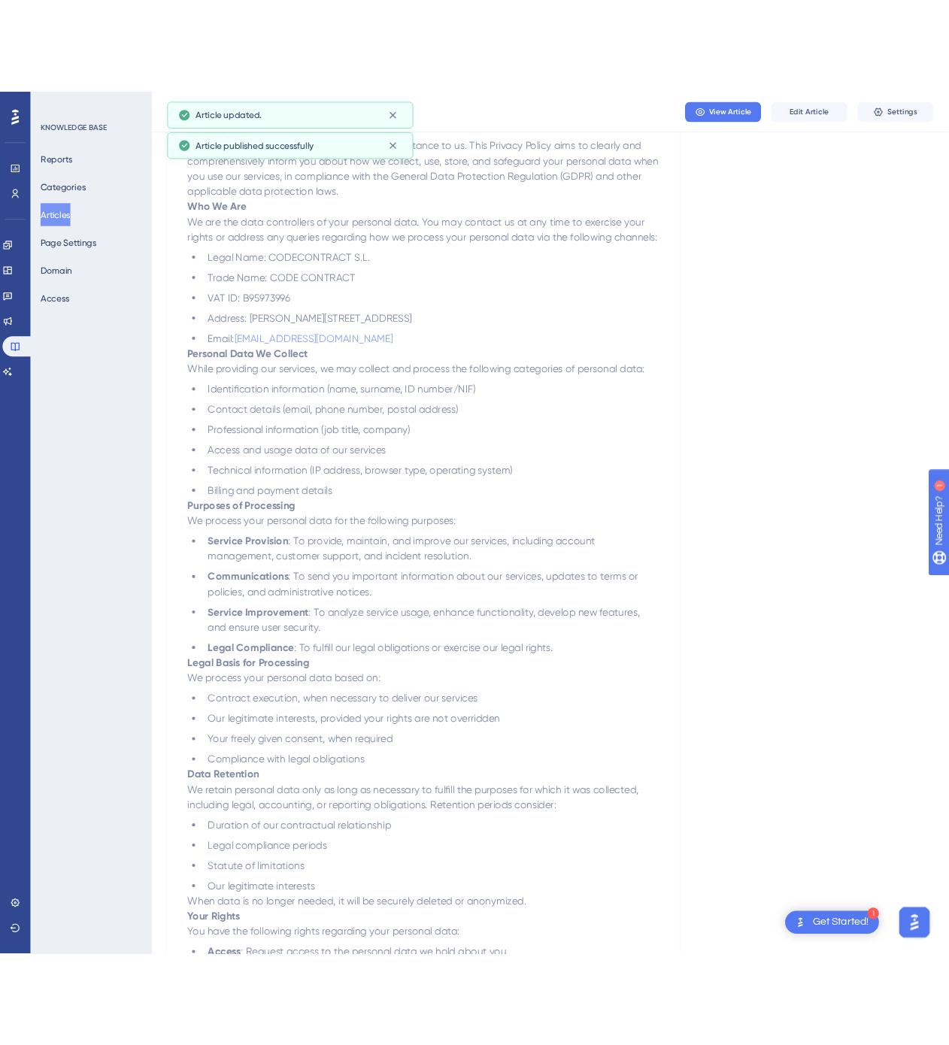
scroll to position [0, 0]
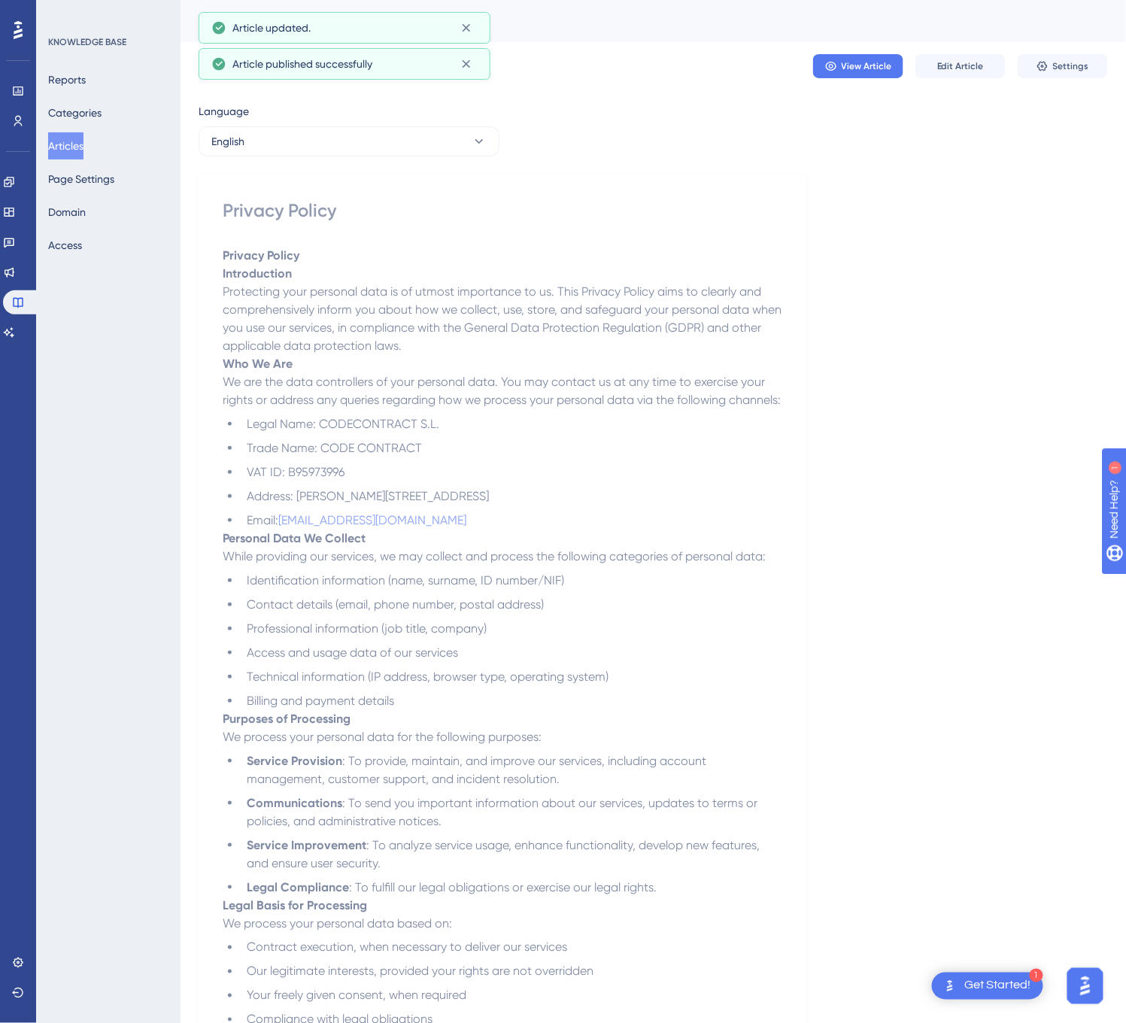
click at [387, 147] on button "English" at bounding box center [348, 141] width 301 height 30
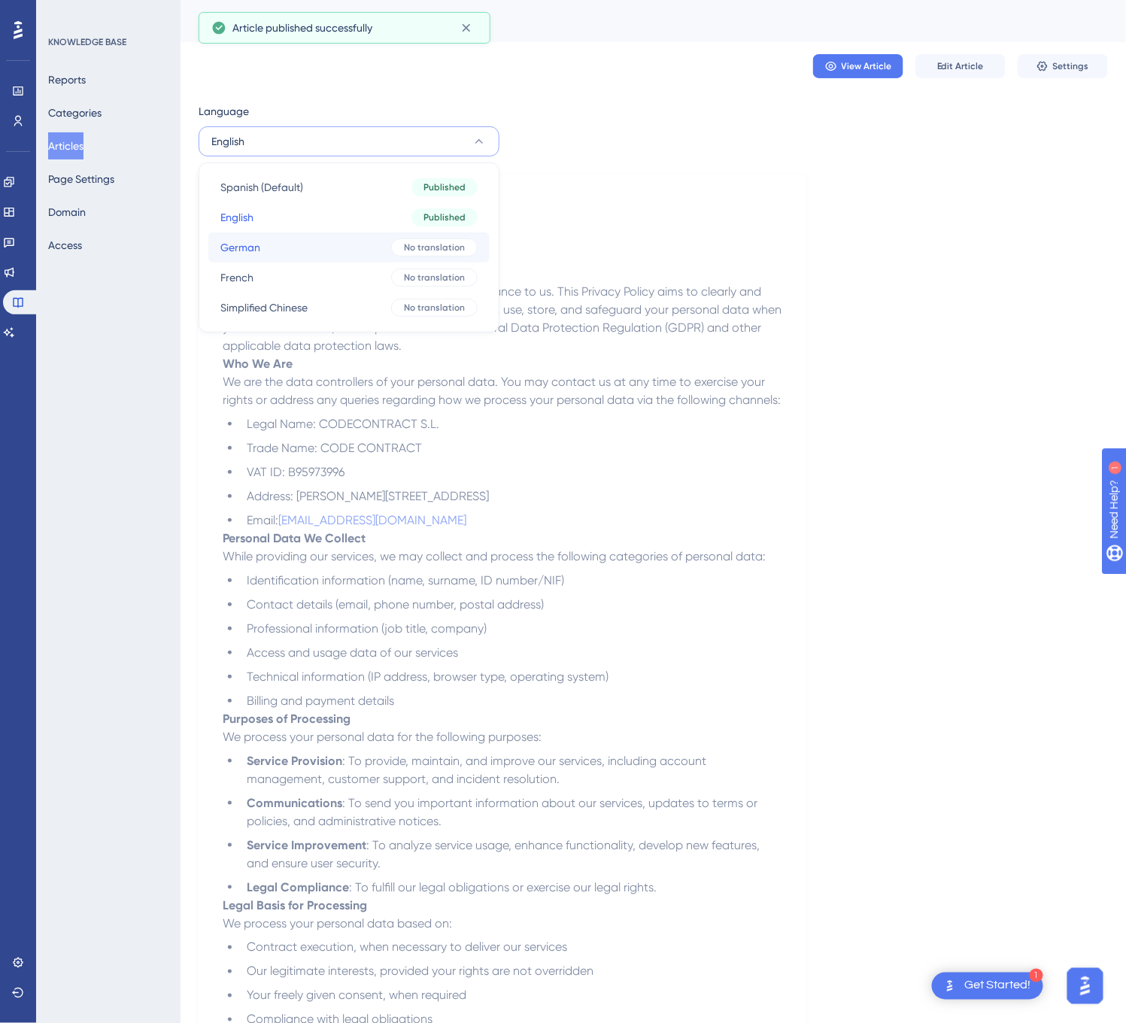
click at [350, 236] on button "German German No translation" at bounding box center [348, 247] width 281 height 30
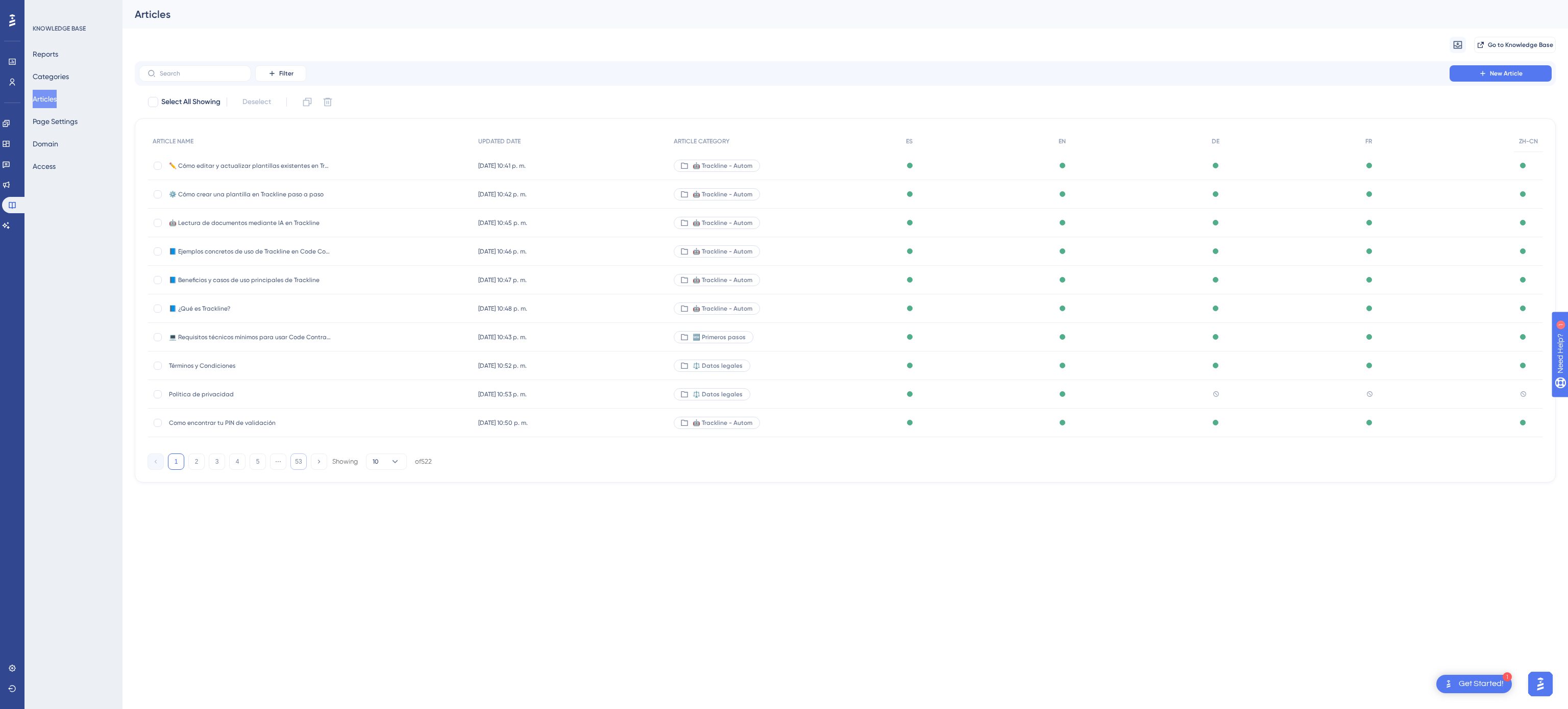
click at [297, 464] on button "53" at bounding box center [299, 461] width 16 height 16
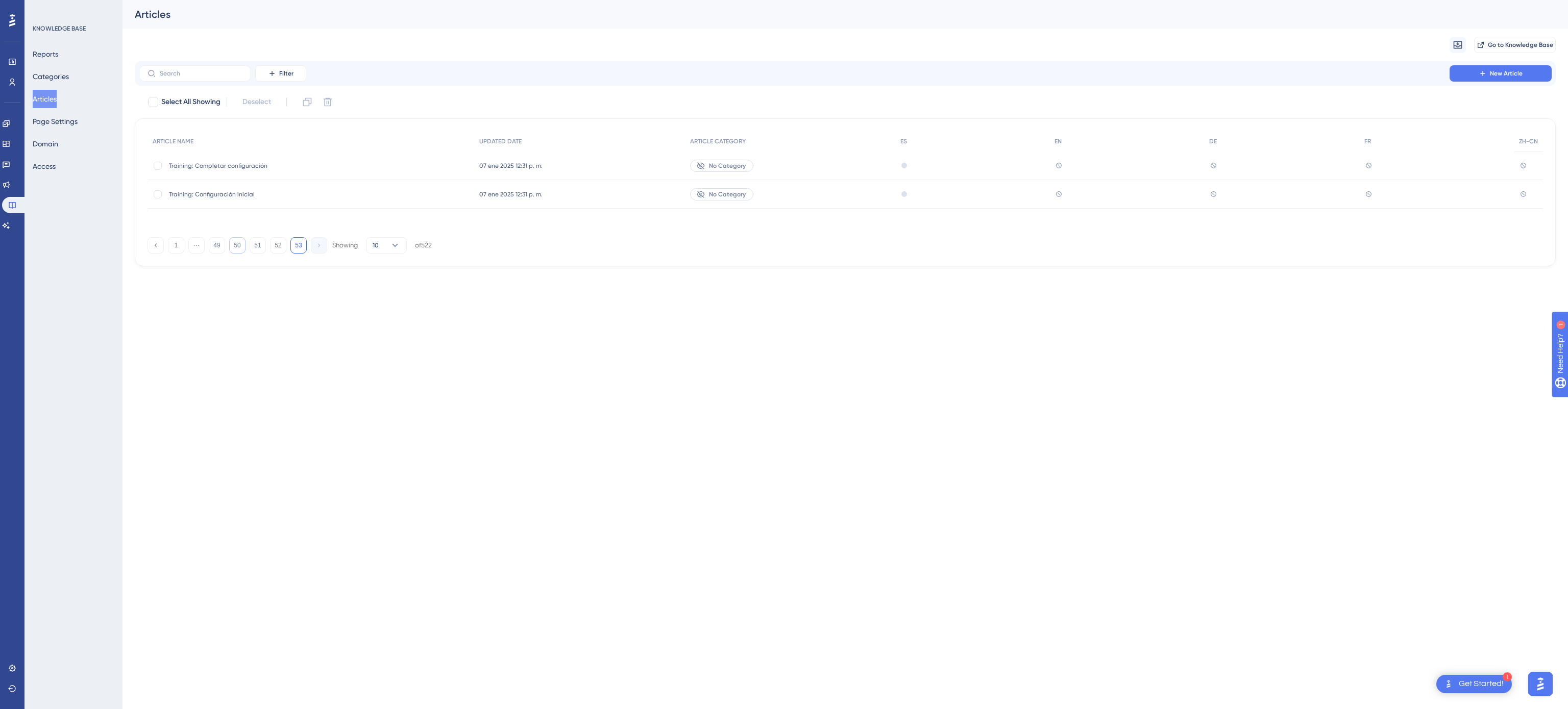
click at [244, 251] on button "50" at bounding box center [238, 246] width 16 height 16
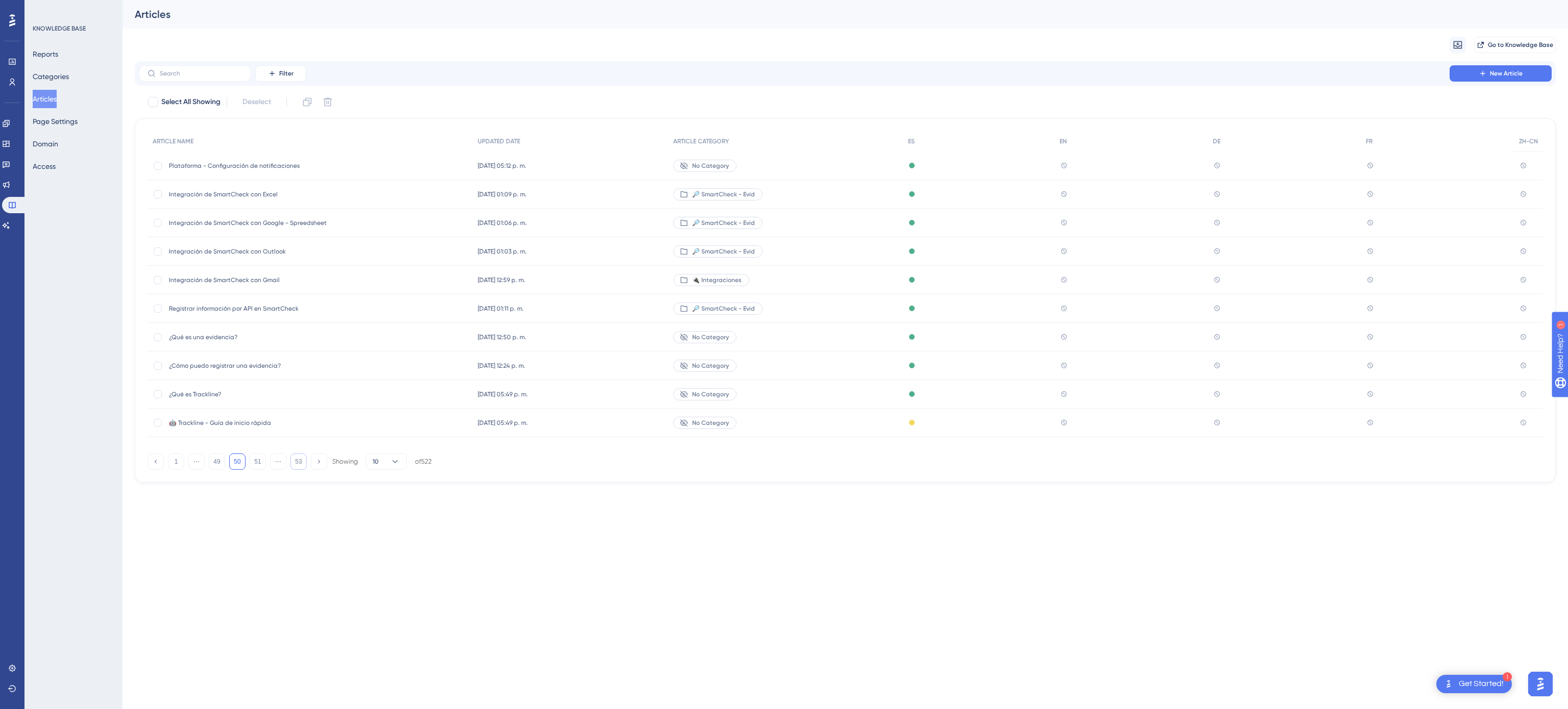
click at [294, 458] on button "53" at bounding box center [299, 461] width 16 height 16
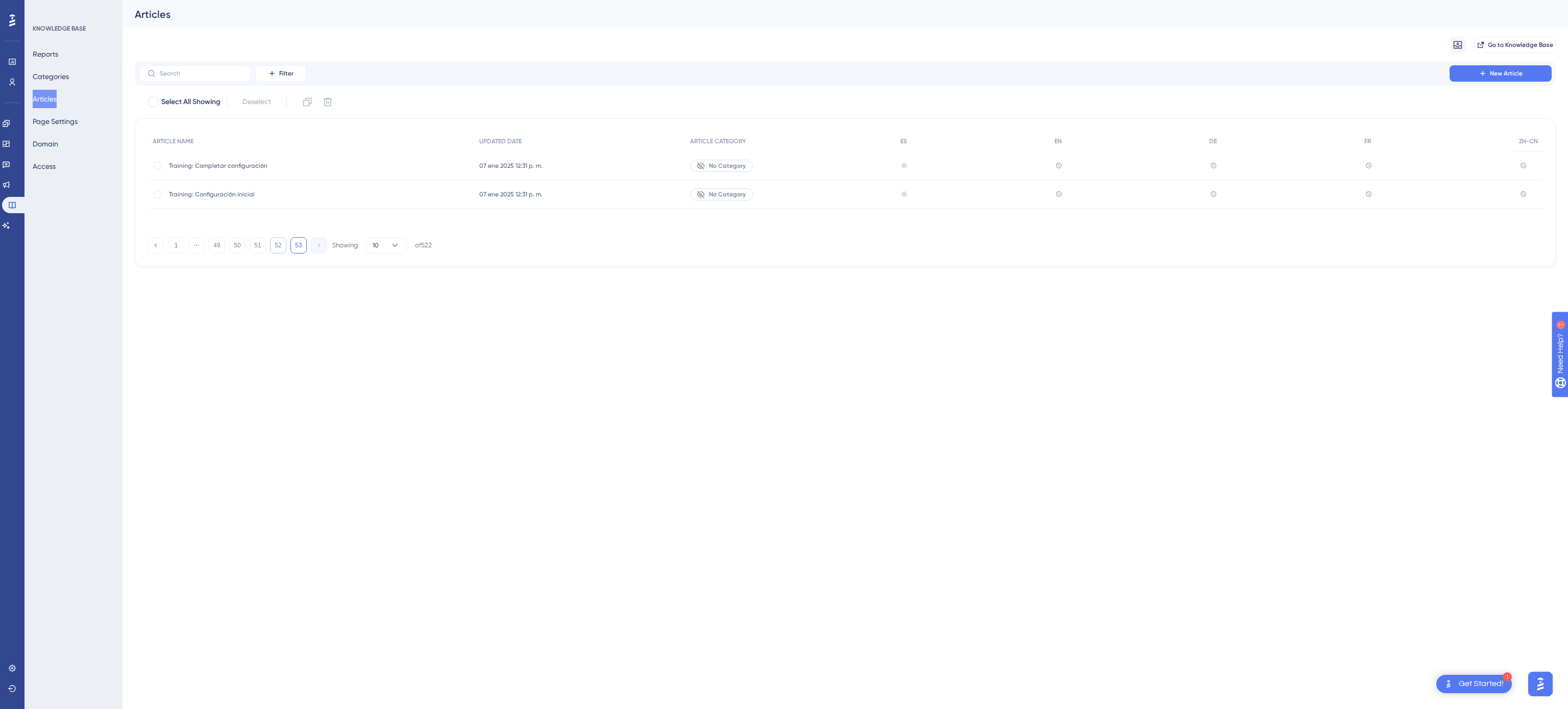
click at [277, 246] on button "52" at bounding box center [278, 246] width 16 height 16
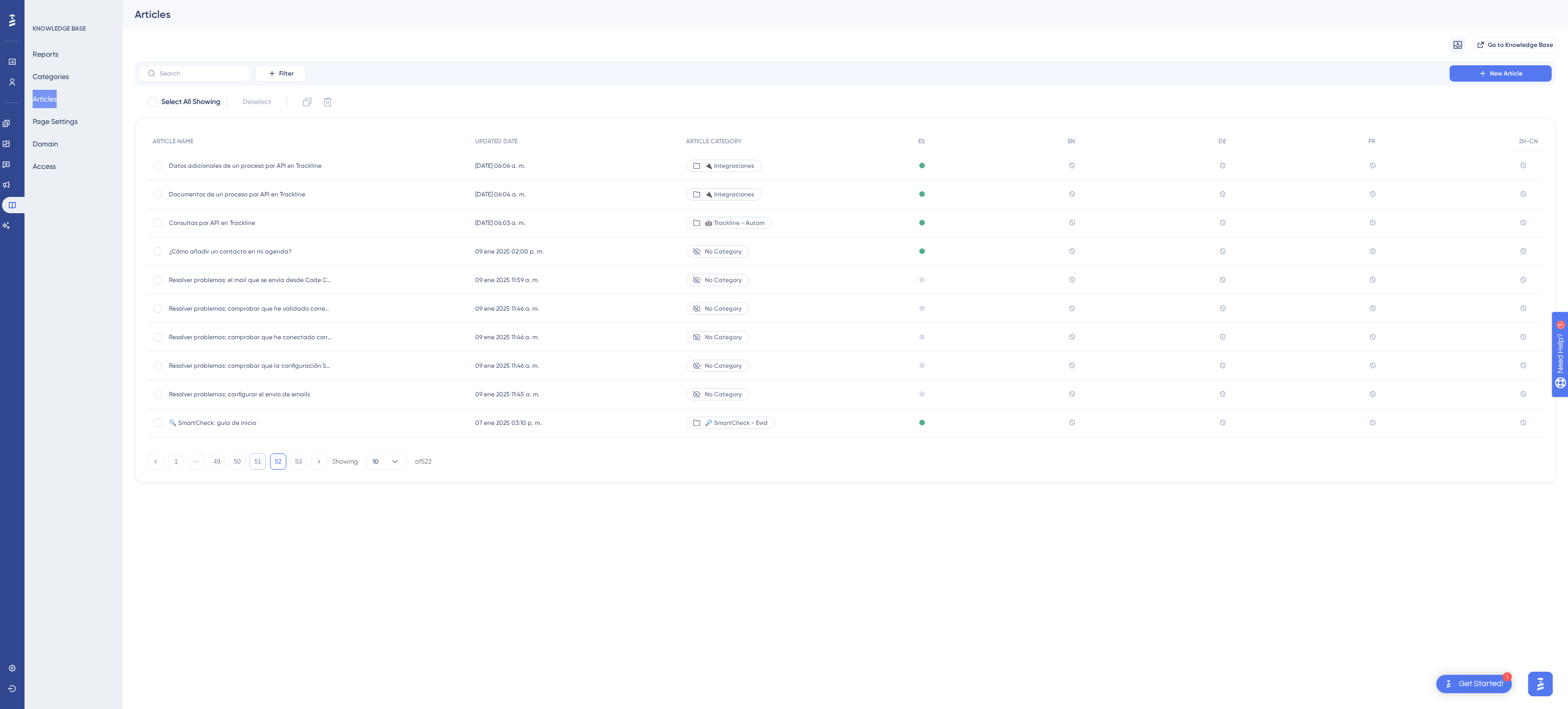
click at [258, 455] on button "51" at bounding box center [258, 461] width 16 height 16
click at [241, 465] on button "50" at bounding box center [238, 461] width 16 height 16
click at [221, 469] on button "49" at bounding box center [217, 461] width 16 height 16
click at [221, 469] on button "48" at bounding box center [217, 461] width 16 height 16
click at [221, 469] on button "47" at bounding box center [217, 461] width 16 height 16
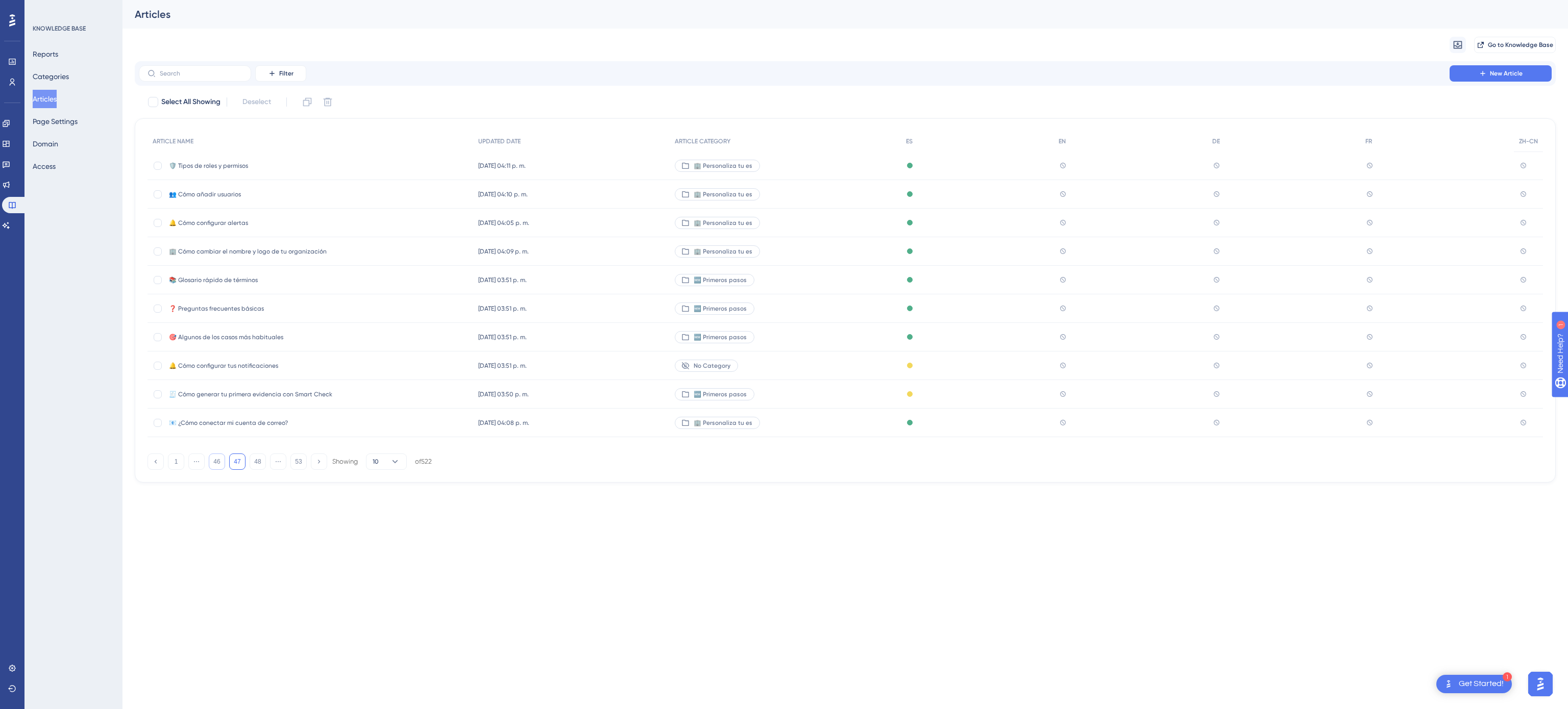
click at [221, 469] on button "46" at bounding box center [217, 461] width 16 height 16
click at [221, 469] on button "45" at bounding box center [217, 461] width 16 height 16
click at [221, 469] on button "44" at bounding box center [217, 461] width 16 height 16
click at [221, 469] on button "43" at bounding box center [217, 461] width 16 height 16
click at [254, 465] on button "44" at bounding box center [258, 461] width 16 height 16
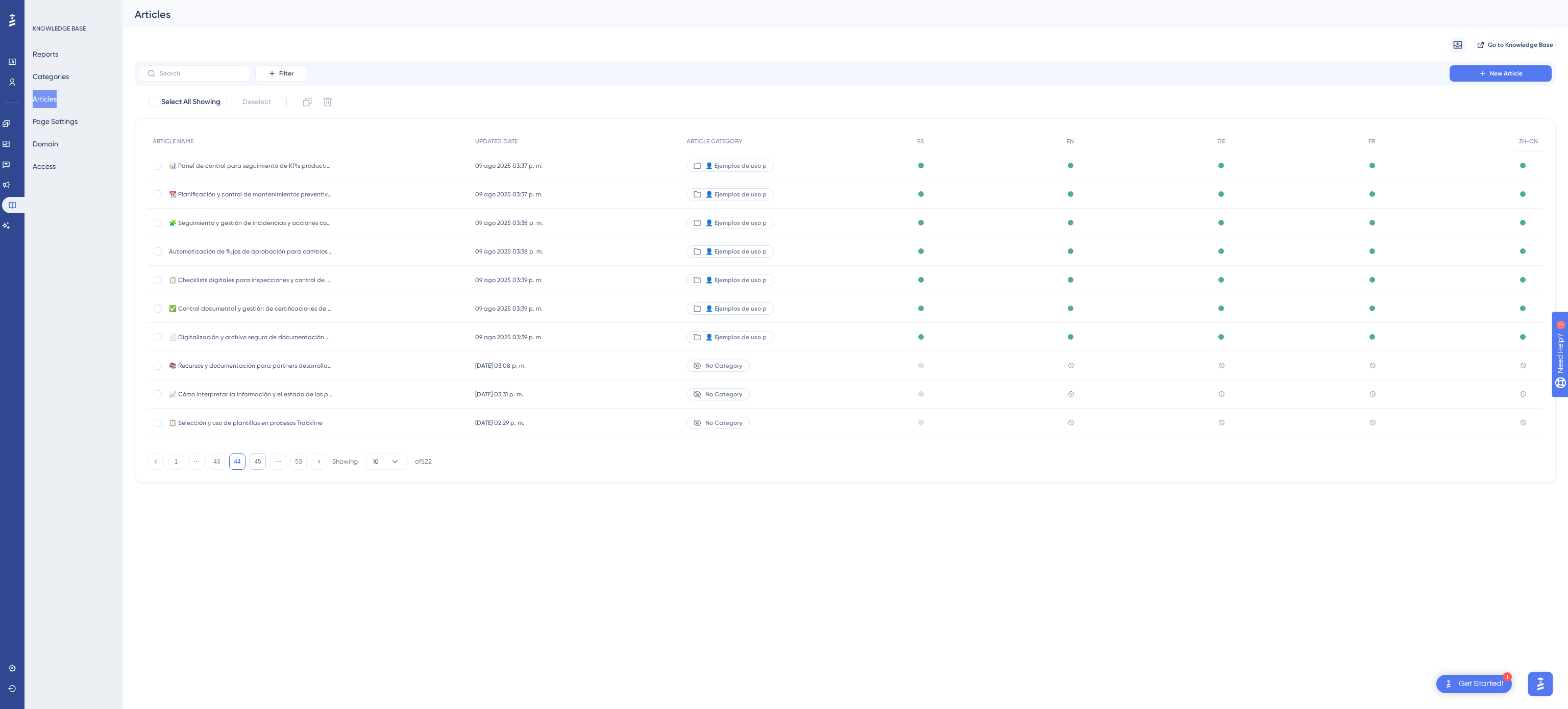
click at [265, 465] on button "45" at bounding box center [258, 461] width 16 height 16
click at [423, 157] on div "✅ Validez legal y seguridad en Consigne ✅ Validez legal y seguridad en Consigne" at bounding box center [310, 166] width 326 height 28
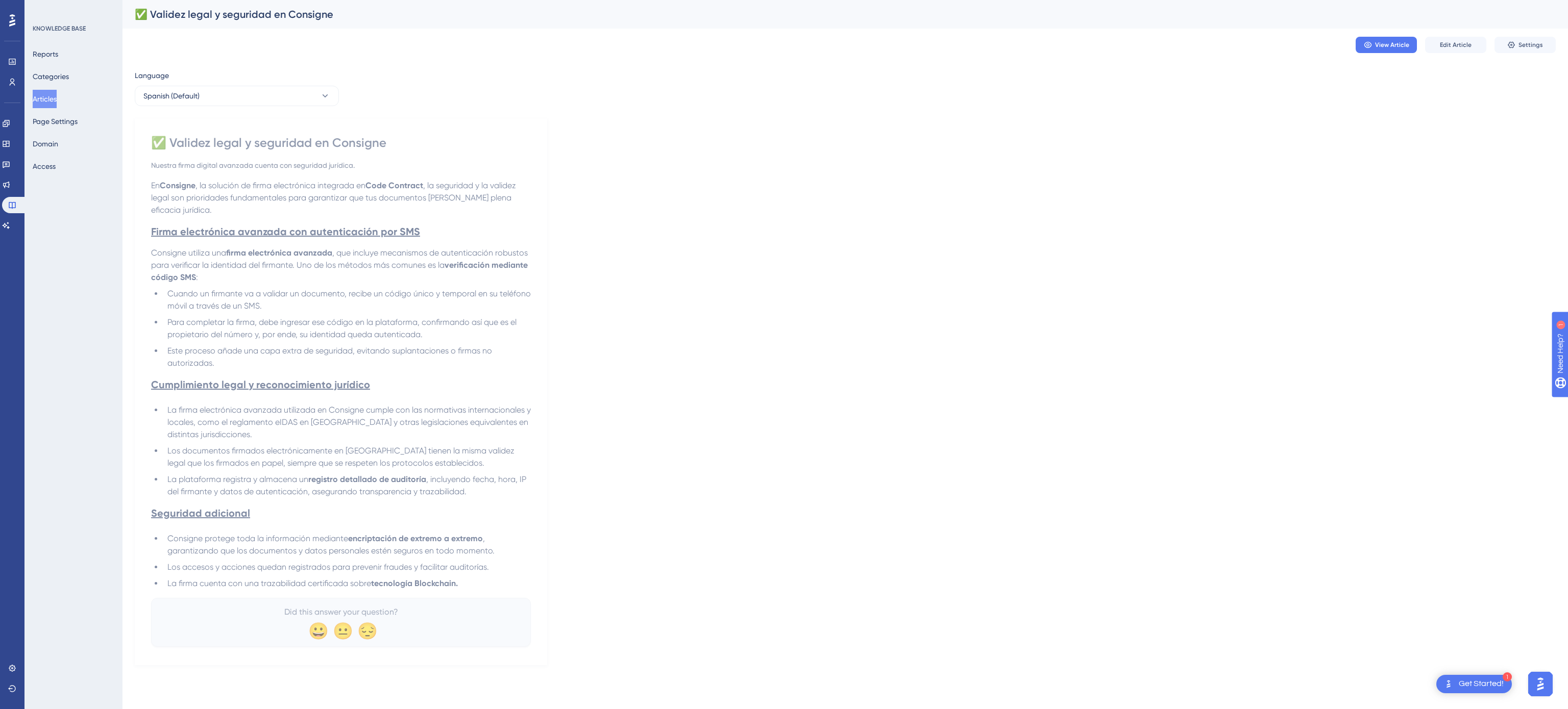
drag, startPoint x: 154, startPoint y: 138, endPoint x: 484, endPoint y: 592, distance: 561.3
click at [484, 592] on div "✅ Validez legal y seguridad en Consigne Nuestra firma digital avanzada cuenta c…" at bounding box center [341, 390] width 379 height 512
copy div "✅ Loremip dolor s ametconse ad Elitsedd Eiusmod tempo incidid utlabore etdolo m…"
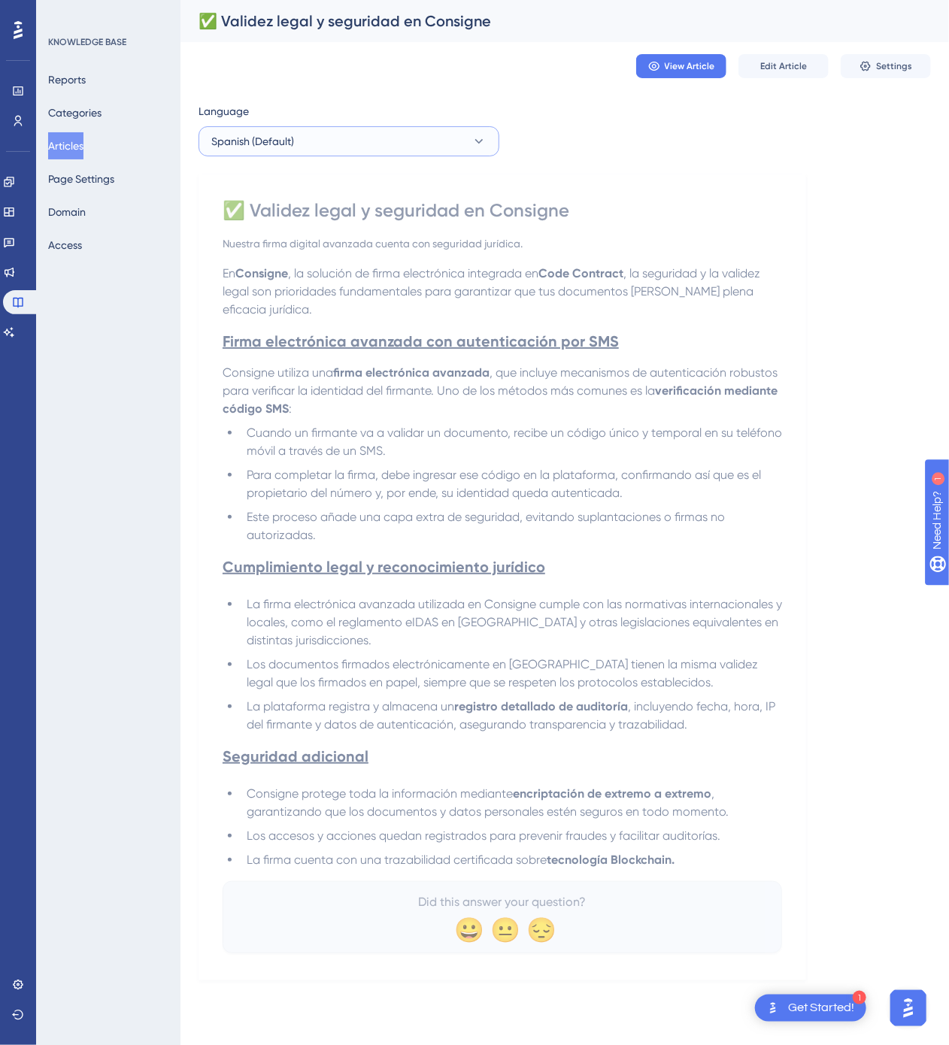
click at [459, 126] on button "Spanish (Default)" at bounding box center [348, 141] width 301 height 30
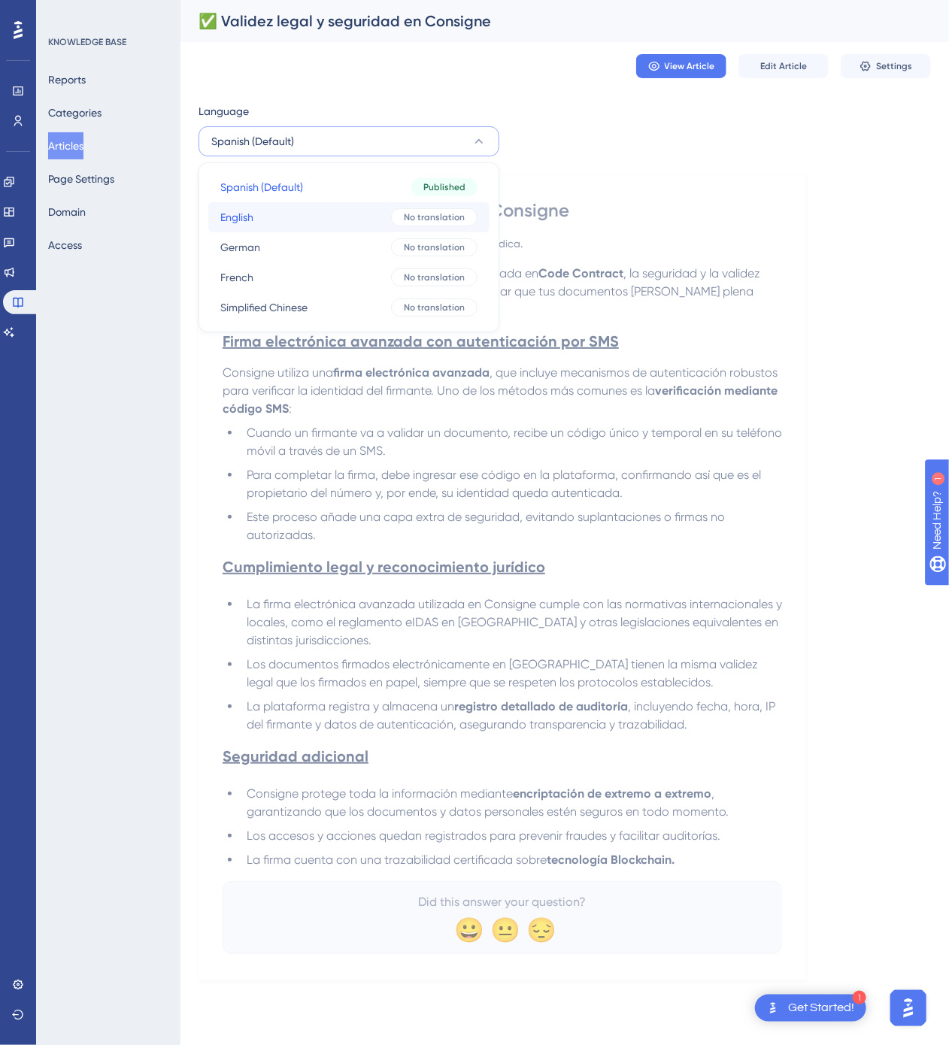
click at [416, 209] on div "No translation" at bounding box center [434, 217] width 86 height 18
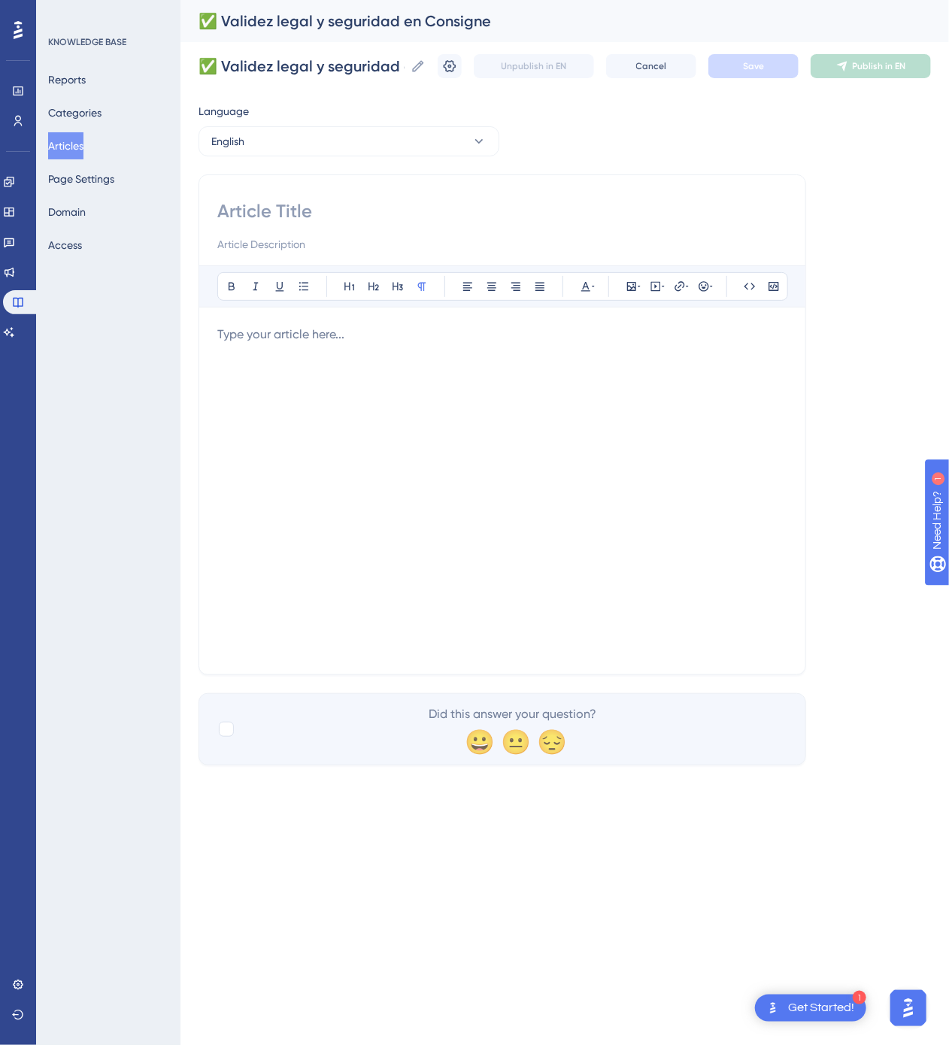
click at [404, 202] on input at bounding box center [502, 211] width 570 height 24
paste input "Legal Validity and Security in Consigne"
type input "Legal Validity and Security in Consigne"
click at [427, 392] on div at bounding box center [502, 491] width 570 height 331
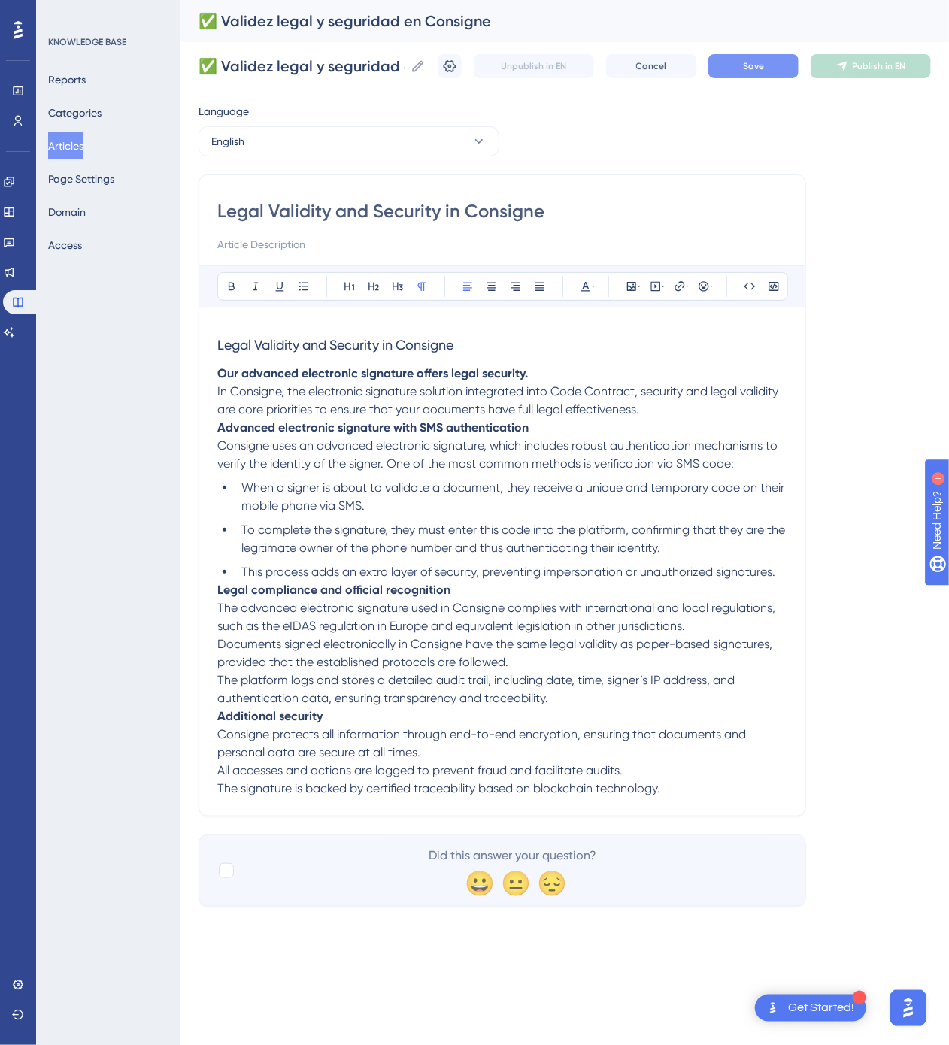
click at [752, 61] on span "Save" at bounding box center [753, 66] width 21 height 12
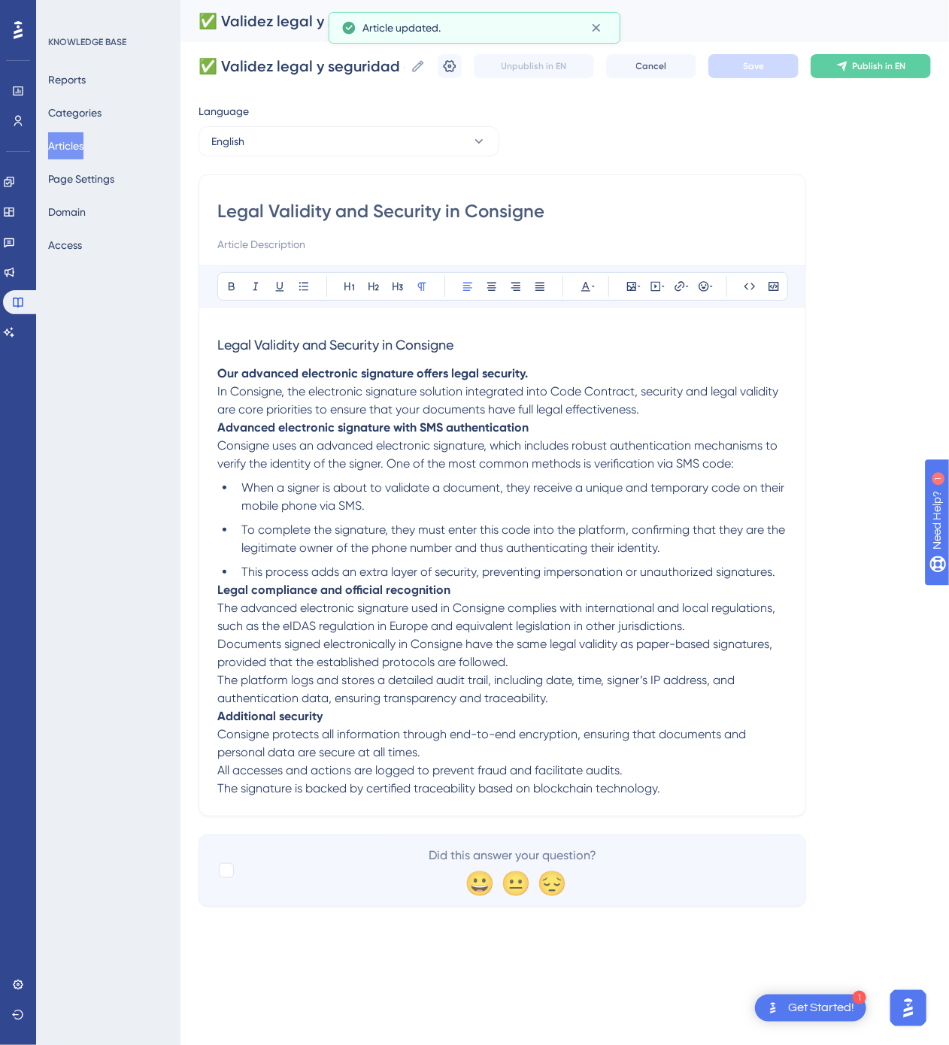
click at [880, 61] on span "Publish in EN" at bounding box center [879, 66] width 53 height 12
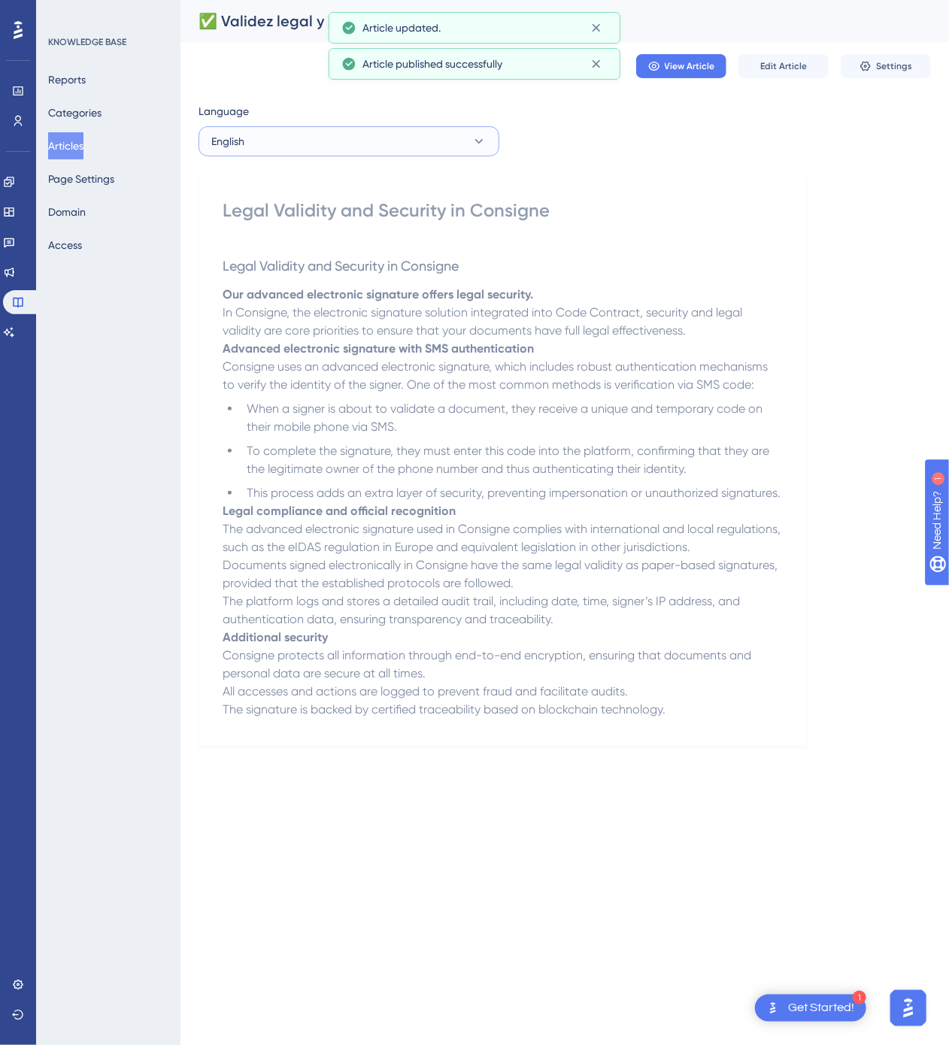
click at [285, 150] on button "English" at bounding box center [348, 141] width 301 height 30
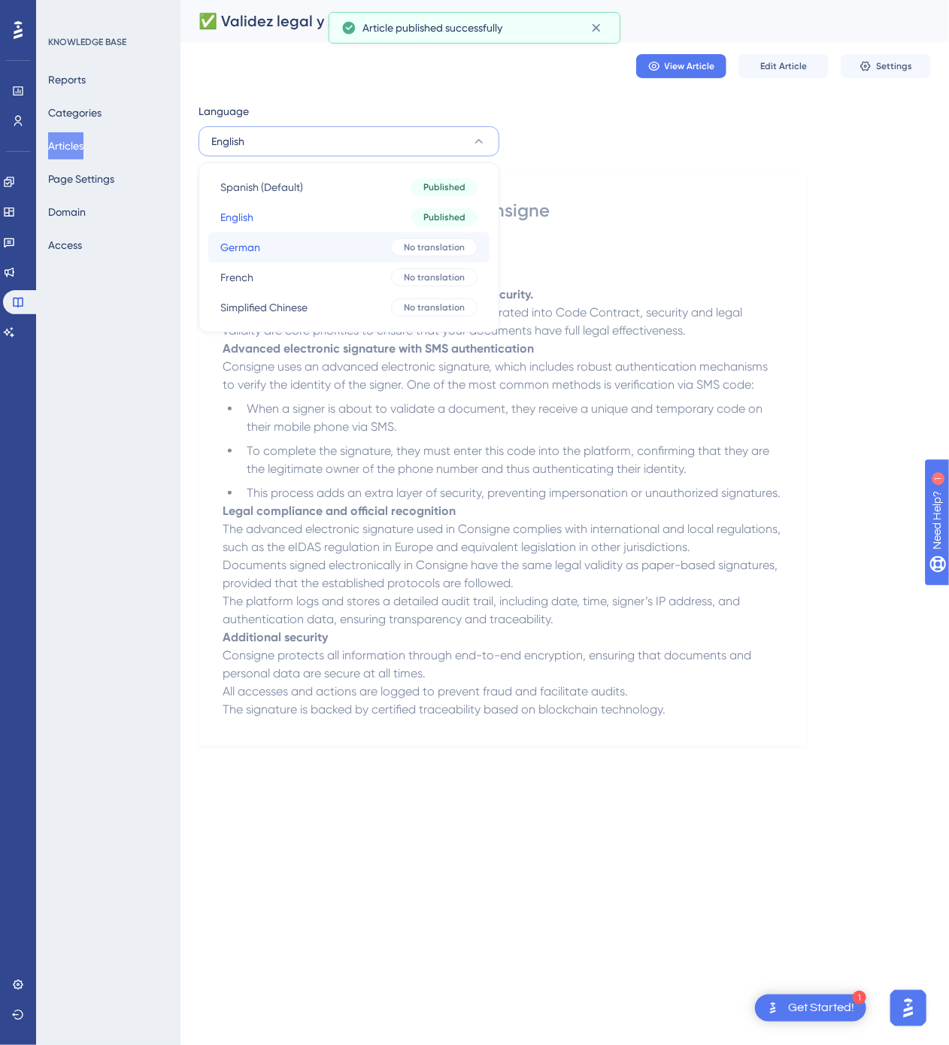
click at [301, 246] on button "German German No translation" at bounding box center [348, 247] width 281 height 30
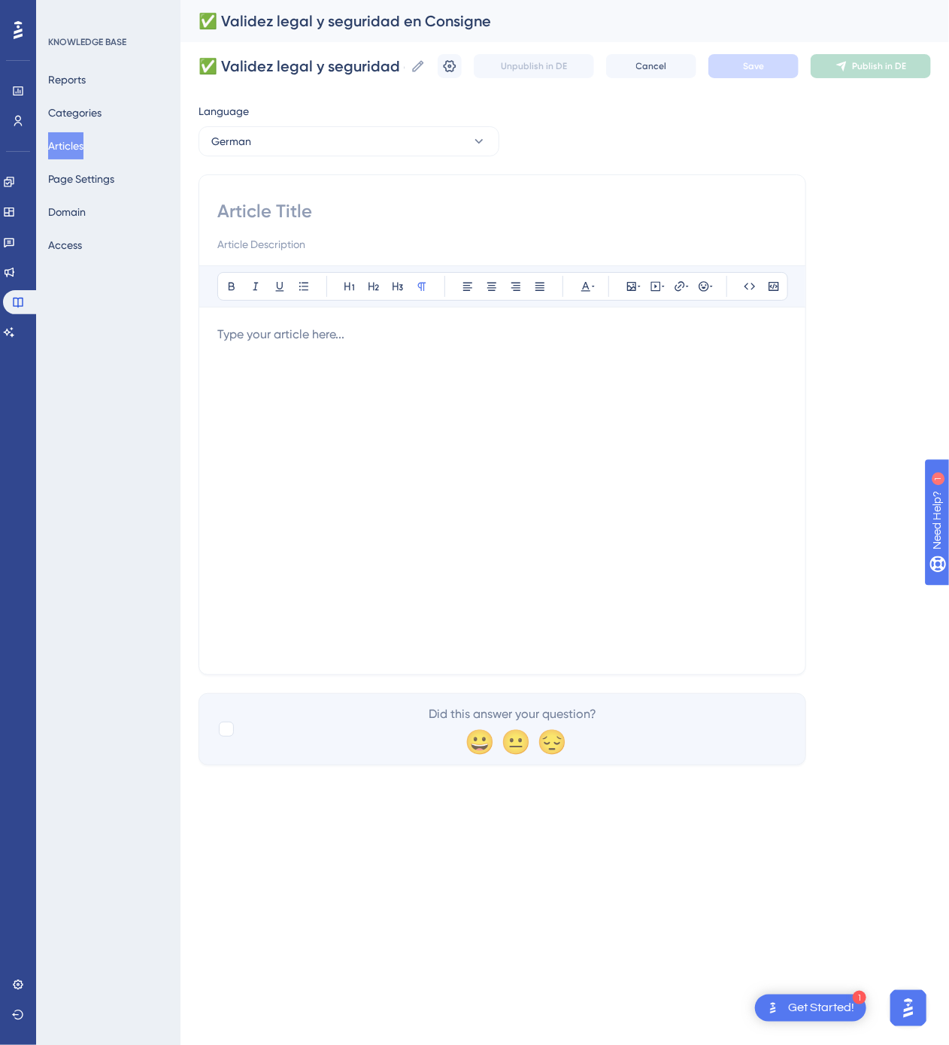
click at [466, 218] on input at bounding box center [502, 211] width 570 height 24
paste input "Gesetzliche Gültigkeit und Sicherheit in Consigne"
type input "Gesetzliche Gültigkeit und Sicherheit in Consigne"
click at [710, 510] on div at bounding box center [502, 491] width 570 height 331
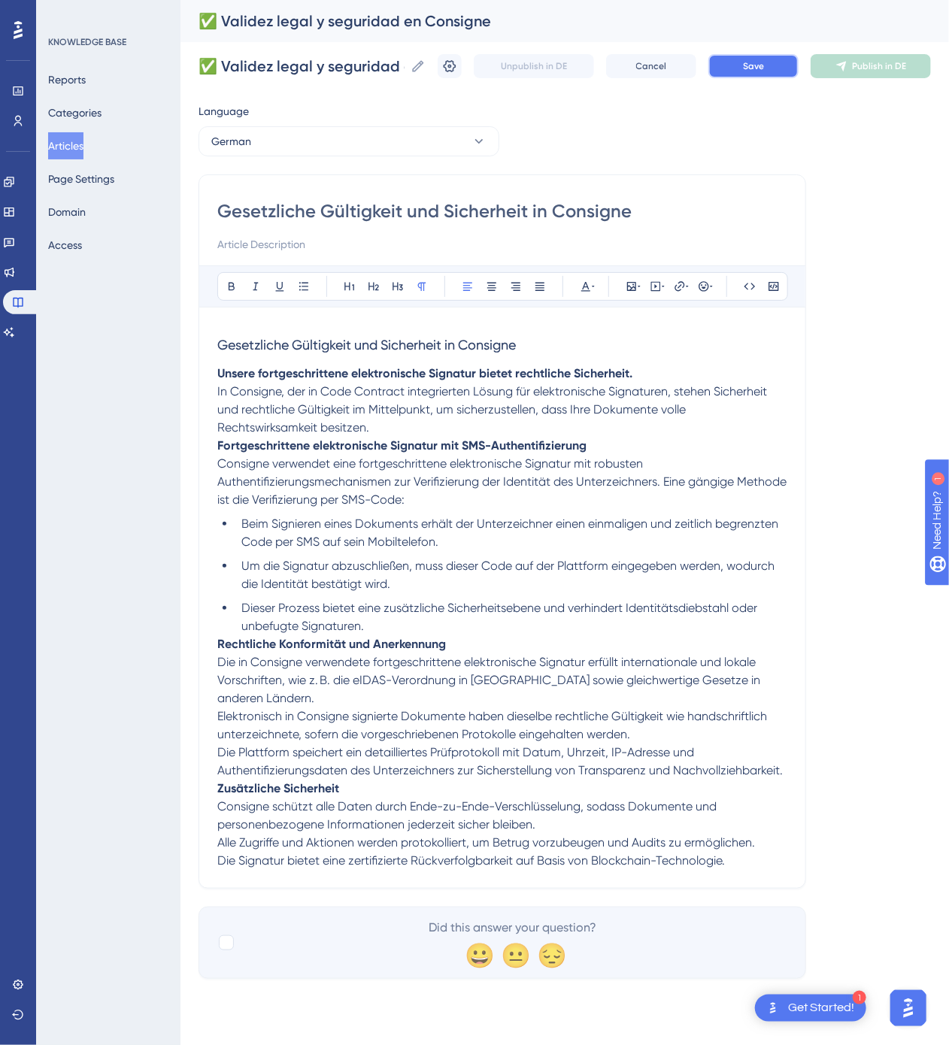
click at [782, 77] on button "Save" at bounding box center [753, 66] width 90 height 24
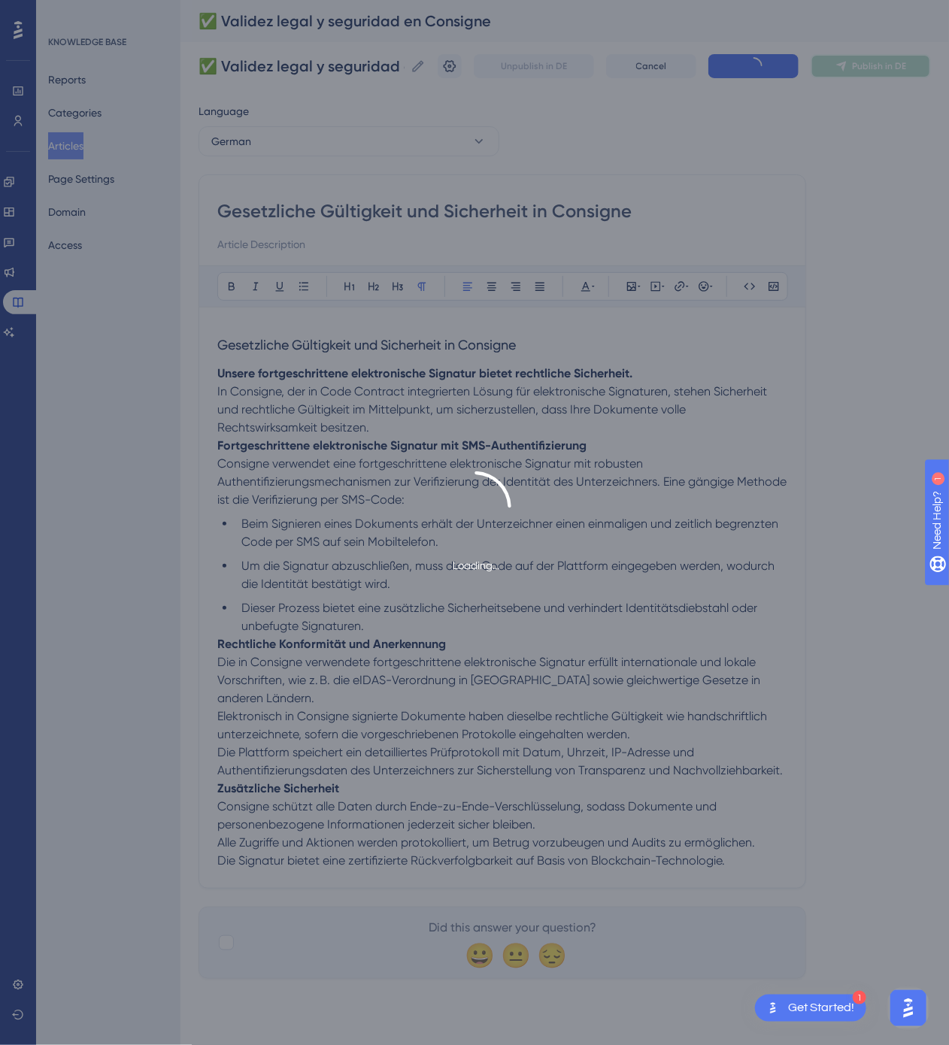
click at [866, 71] on span "Publish in DE" at bounding box center [879, 66] width 54 height 12
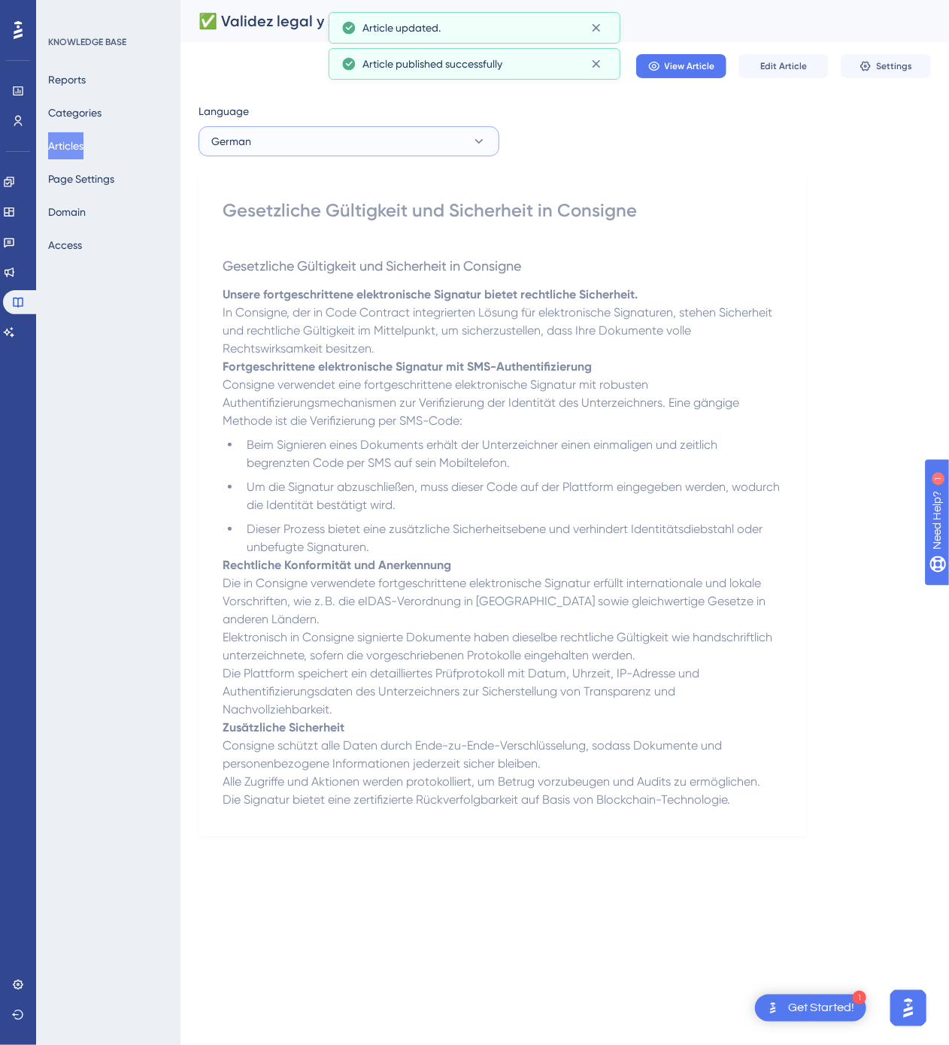
click at [359, 146] on button "German" at bounding box center [348, 141] width 301 height 30
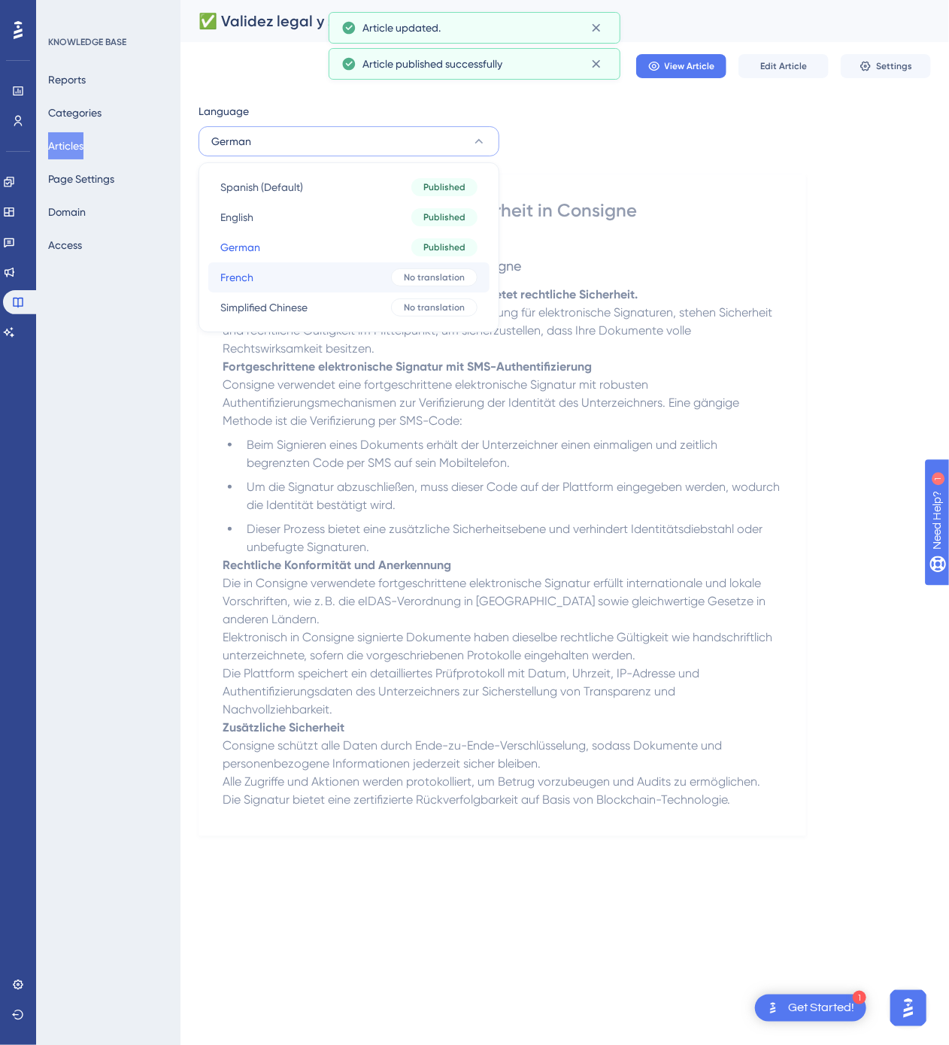
click at [331, 276] on button "French French No translation" at bounding box center [348, 277] width 281 height 30
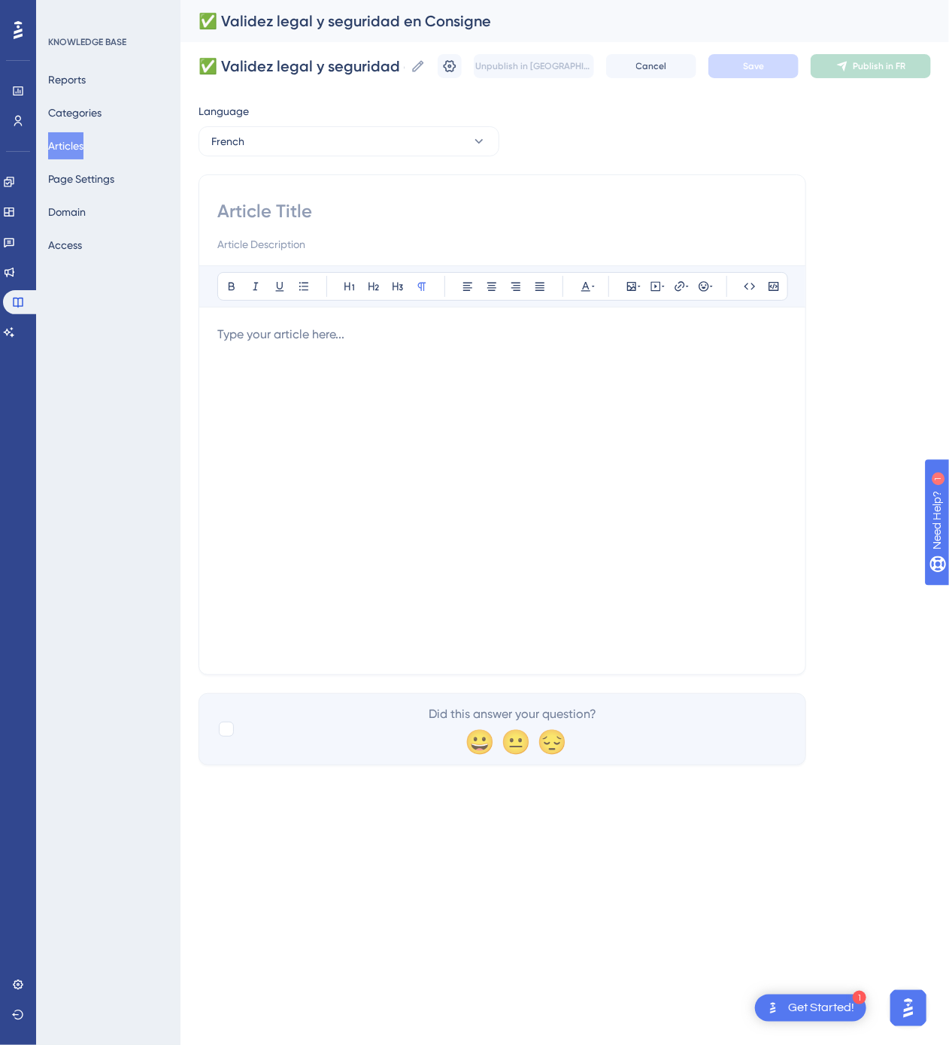
click at [572, 220] on input at bounding box center [502, 211] width 570 height 24
paste input "Validité légale et sécurité dans Consigne"
type input "Validité légale et sécurité dans Consigne"
click at [448, 414] on div at bounding box center [502, 491] width 570 height 331
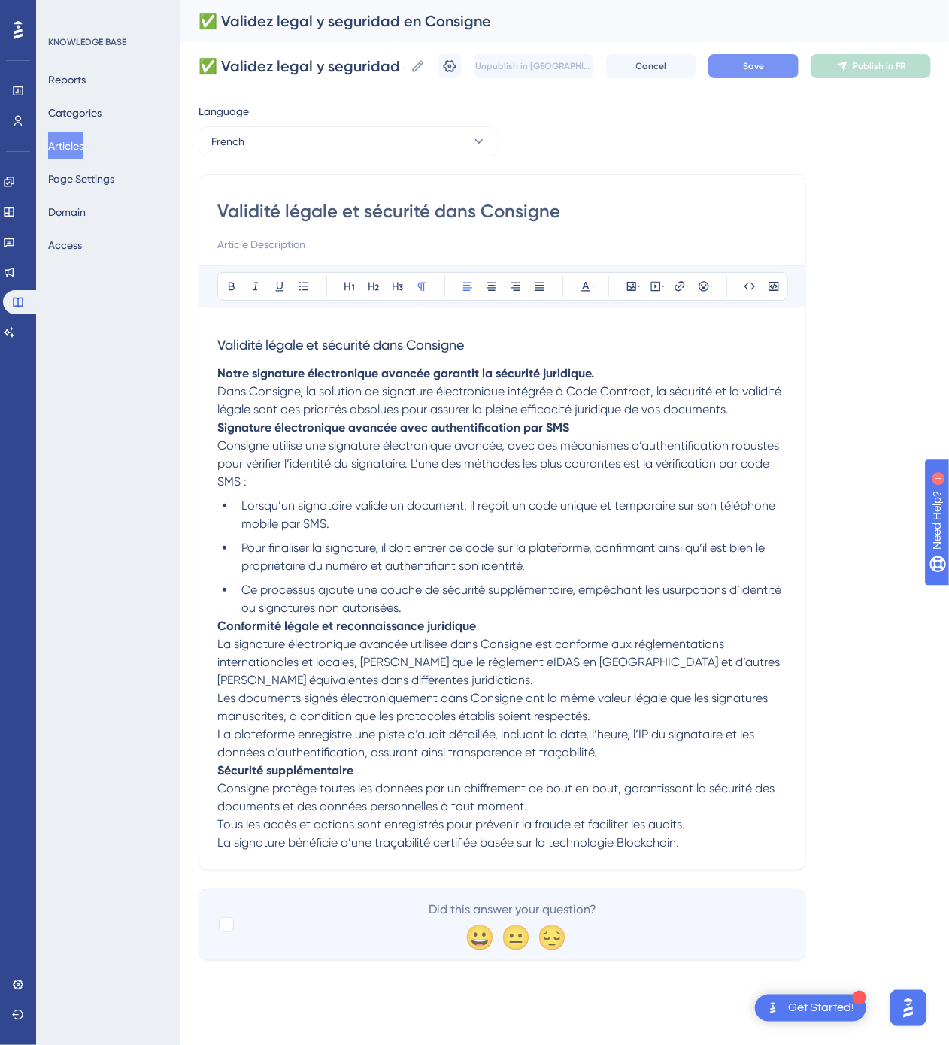
click at [765, 71] on button "Save" at bounding box center [753, 66] width 90 height 24
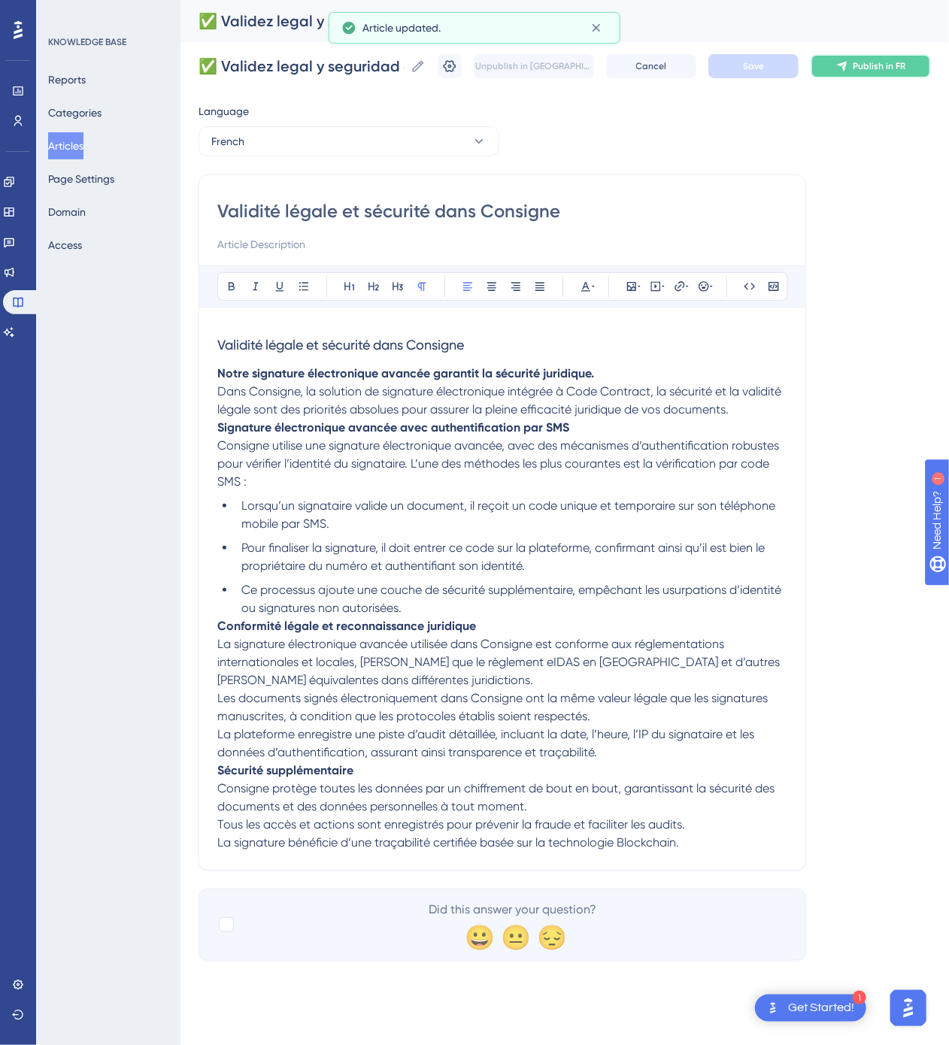
click at [830, 67] on button "Publish in FR" at bounding box center [871, 66] width 120 height 24
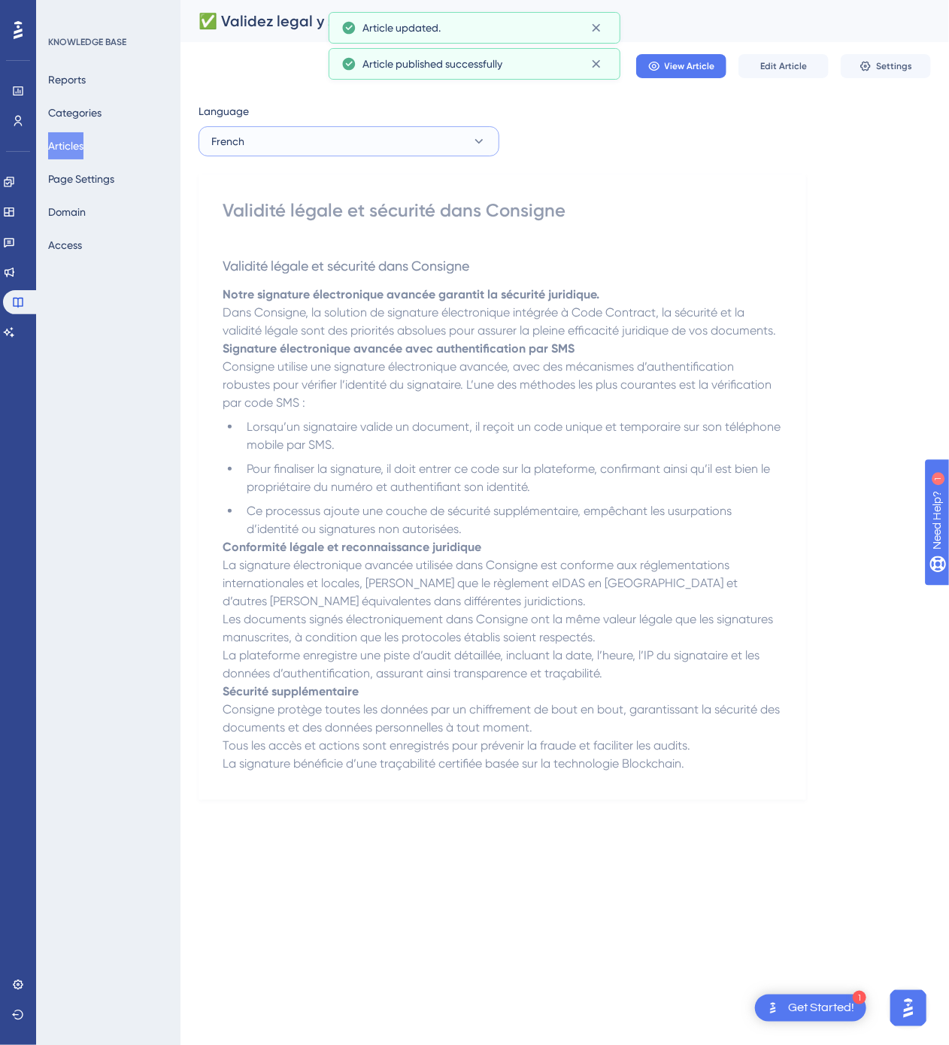
click at [344, 131] on button "French" at bounding box center [348, 141] width 301 height 30
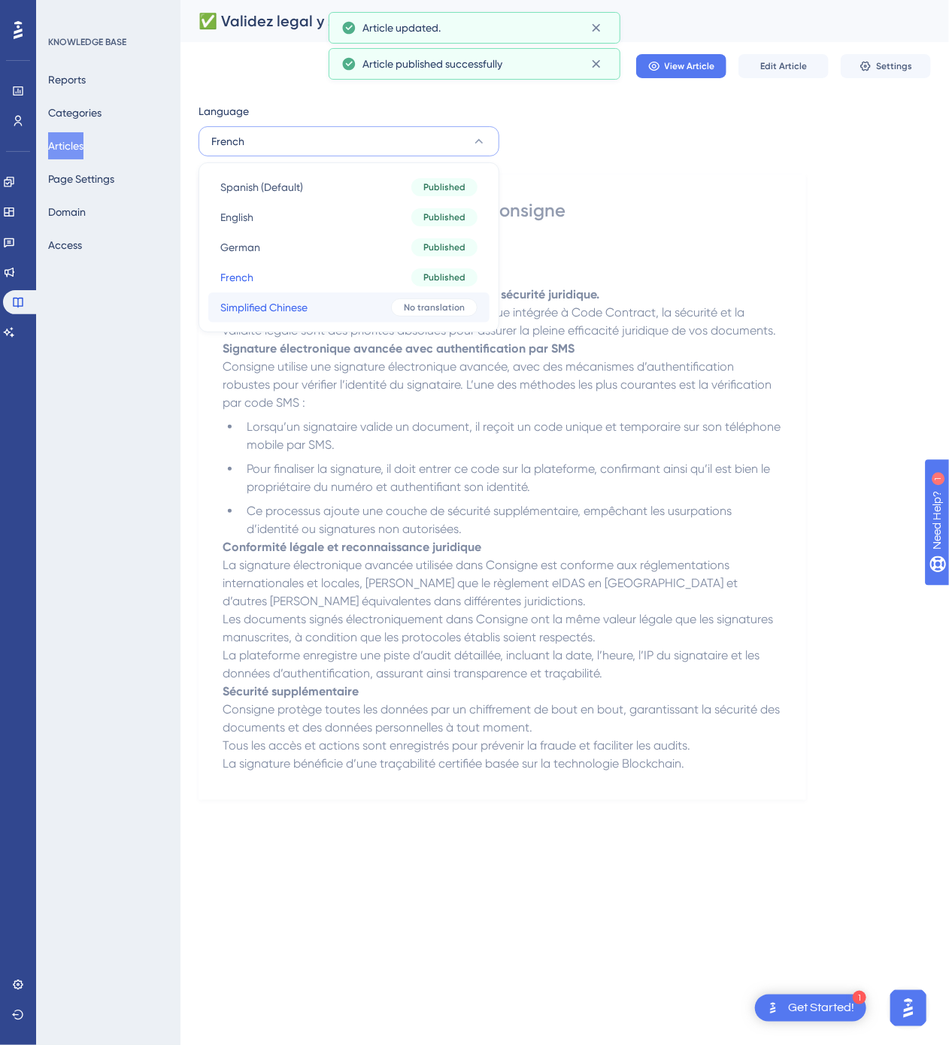
click at [367, 302] on button "Simplified Chinese Simplified Chinese No translation" at bounding box center [348, 307] width 281 height 30
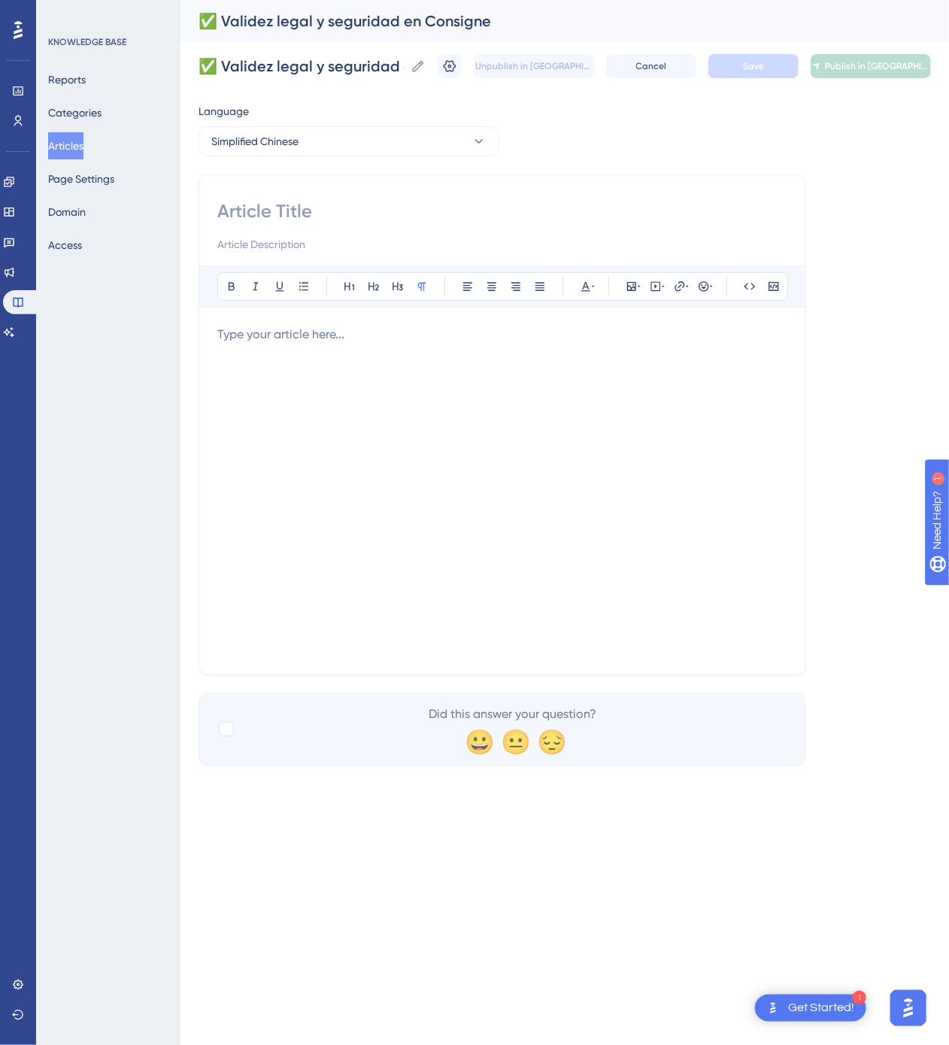
click at [389, 214] on input at bounding box center [502, 211] width 570 height 24
paste input "Consigne 的法律效力与安全性"
type input "Consigne 的法律效力与安全性"
click at [381, 542] on div at bounding box center [502, 491] width 570 height 331
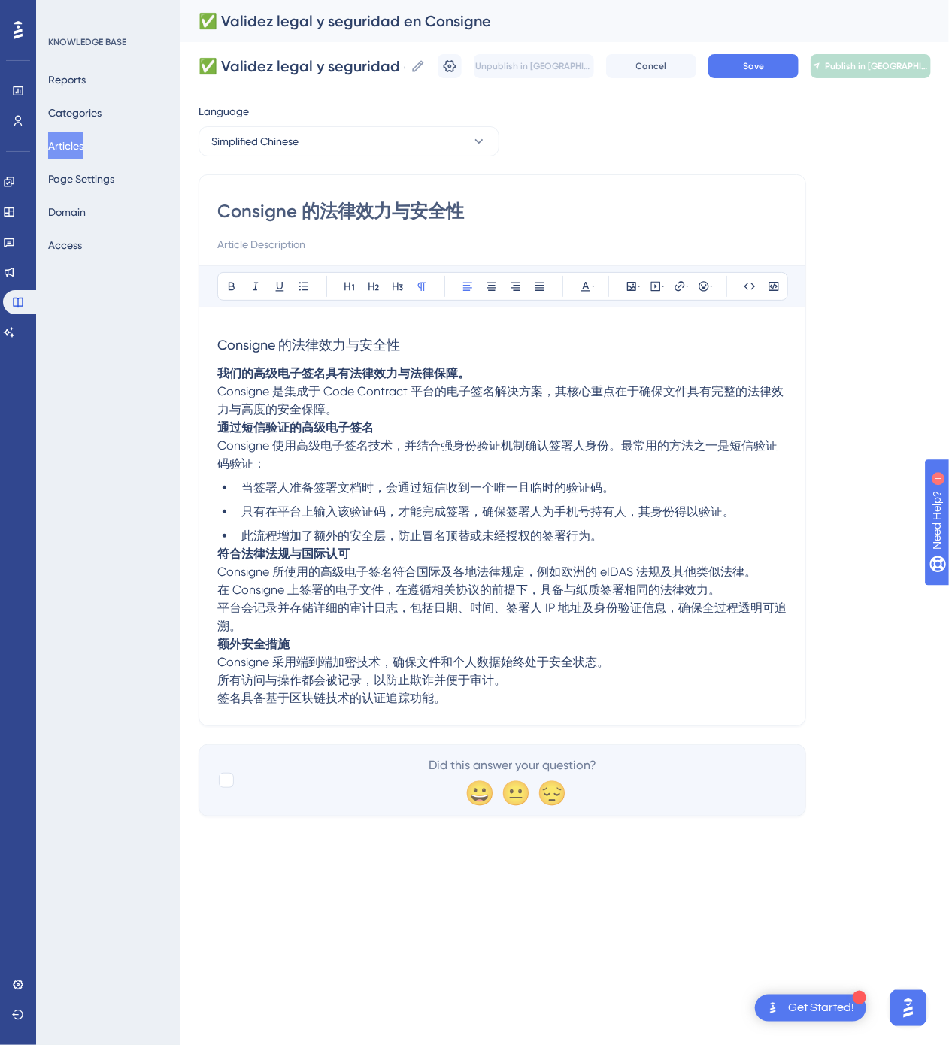
click at [768, 79] on div "✅ Validez legal y seguridad en Consigne ✅ Validez legal y seguridad en Consigne…" at bounding box center [564, 66] width 732 height 48
click at [782, 71] on button "Save" at bounding box center [753, 66] width 90 height 24
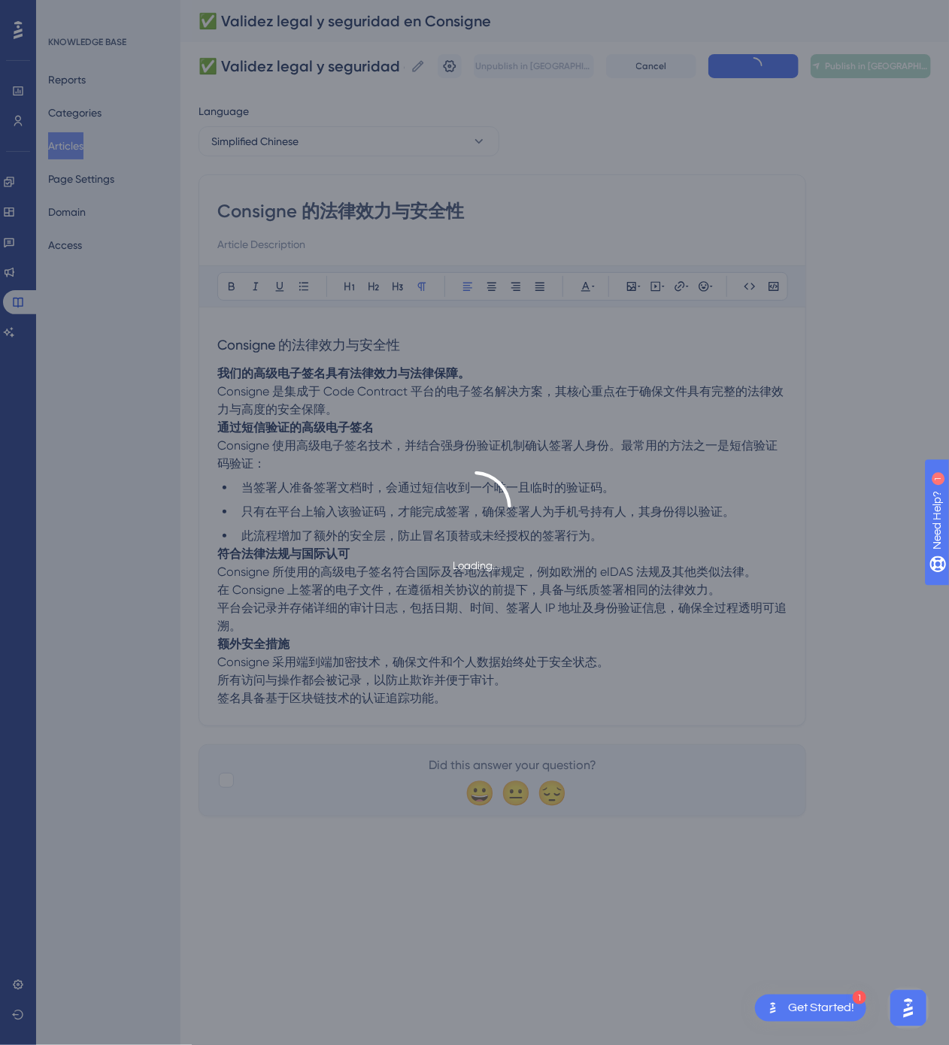
click at [856, 68] on span "Publish in [GEOGRAPHIC_DATA]-CN" at bounding box center [877, 66] width 105 height 12
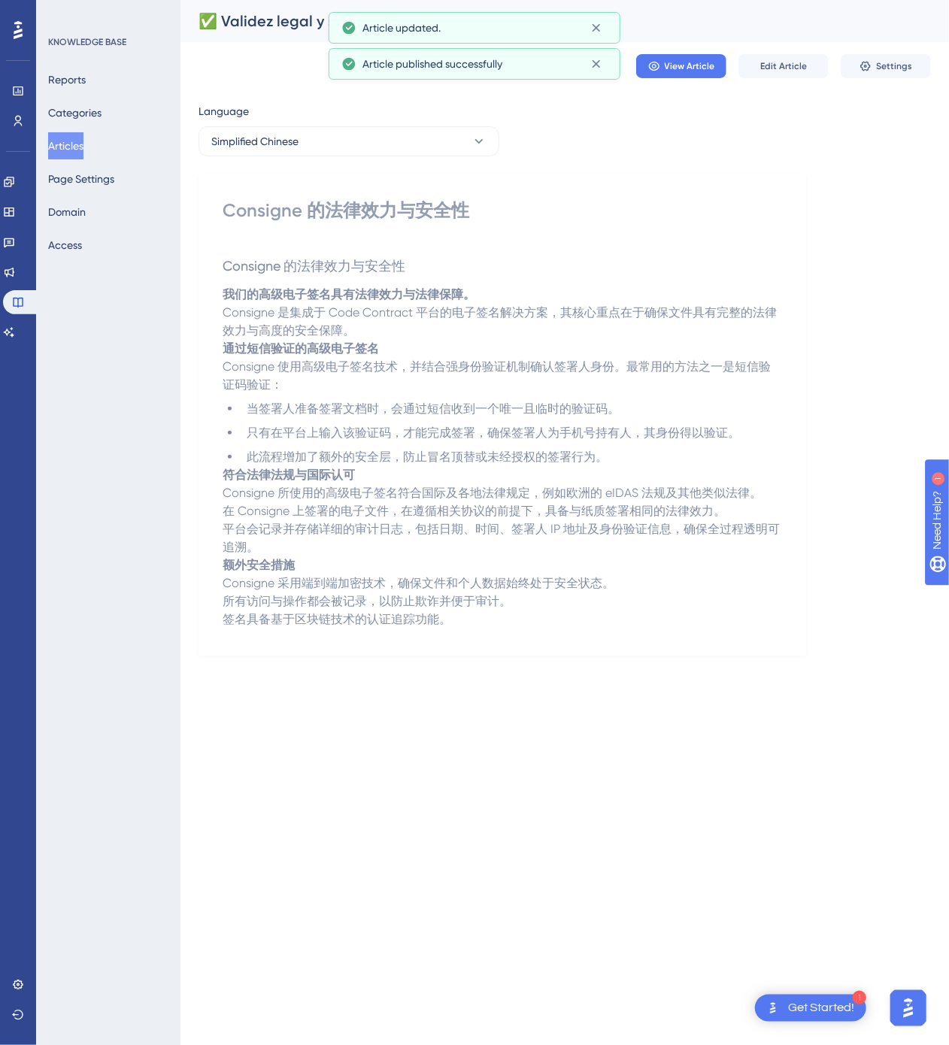
click at [72, 152] on button "Articles" at bounding box center [65, 145] width 35 height 27
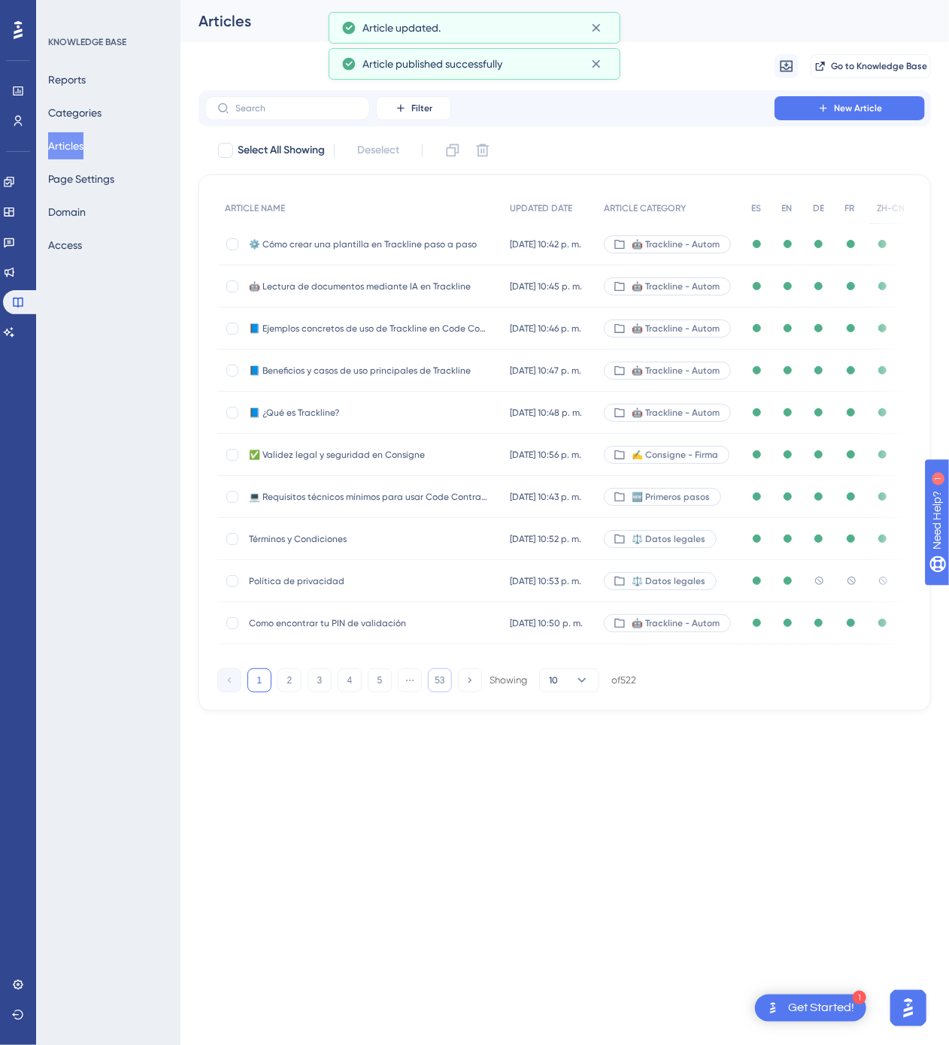
click at [438, 687] on button "53" at bounding box center [440, 680] width 24 height 24
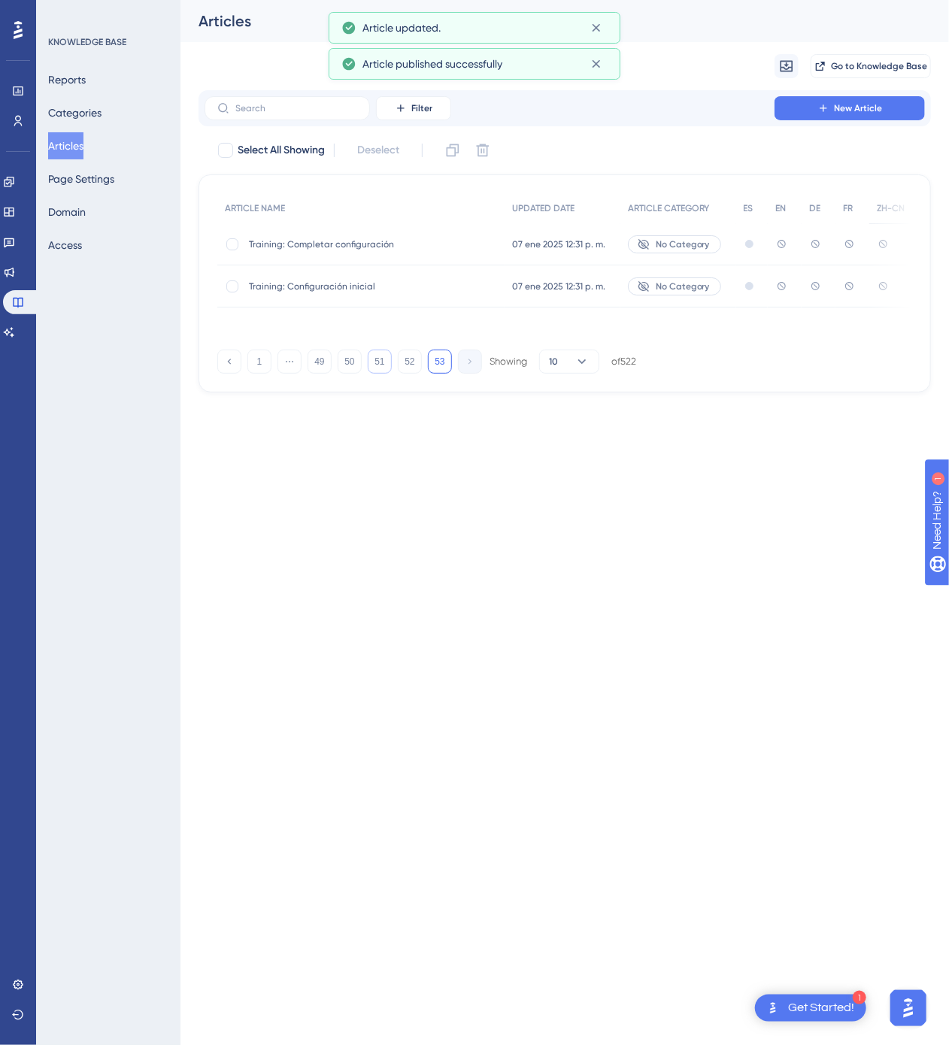
click at [370, 365] on button "51" at bounding box center [380, 362] width 24 height 24
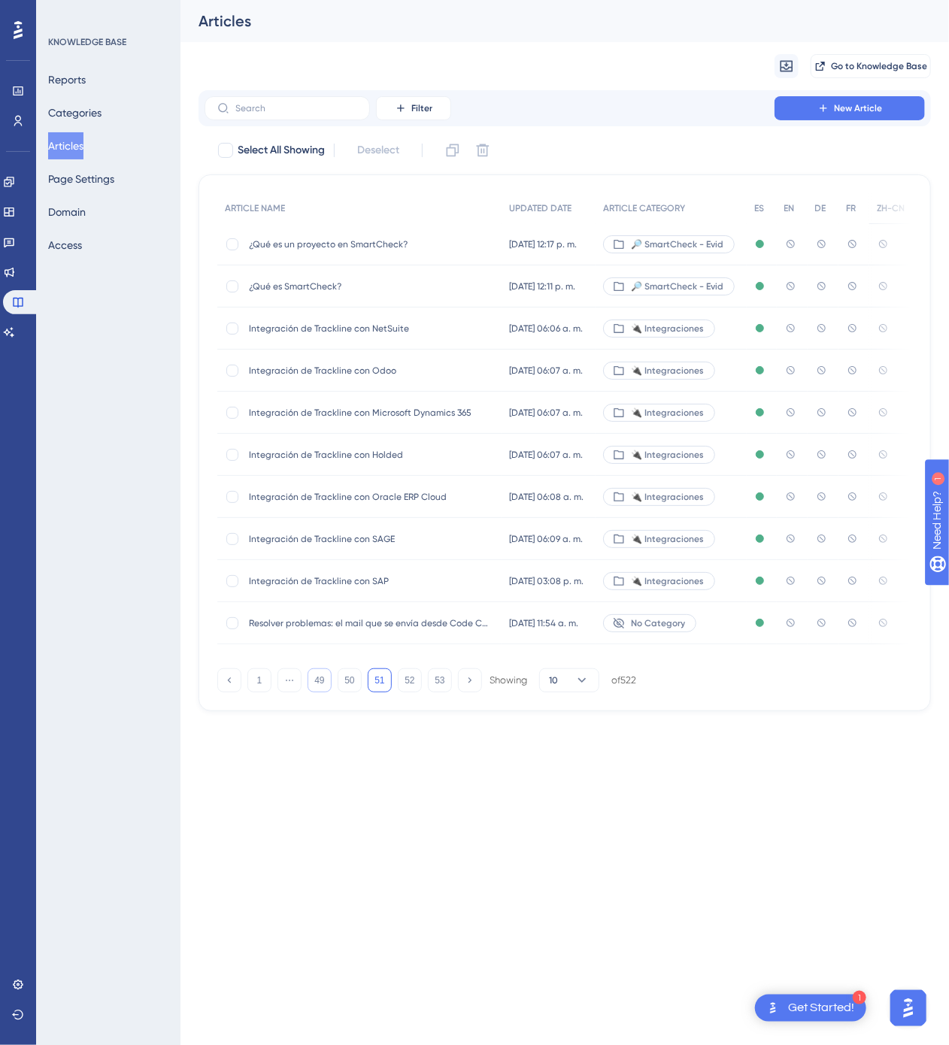
click at [325, 687] on button "49" at bounding box center [320, 680] width 24 height 24
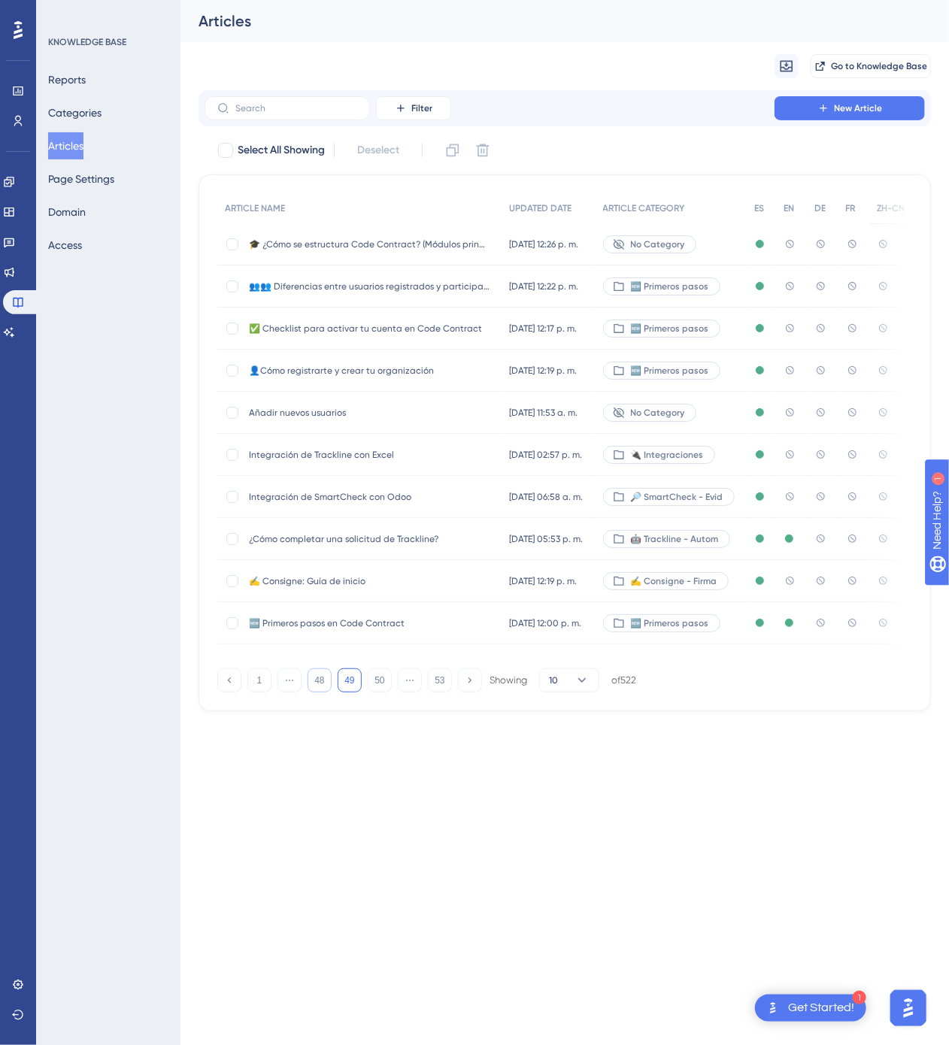
click at [325, 687] on button "48" at bounding box center [320, 680] width 24 height 24
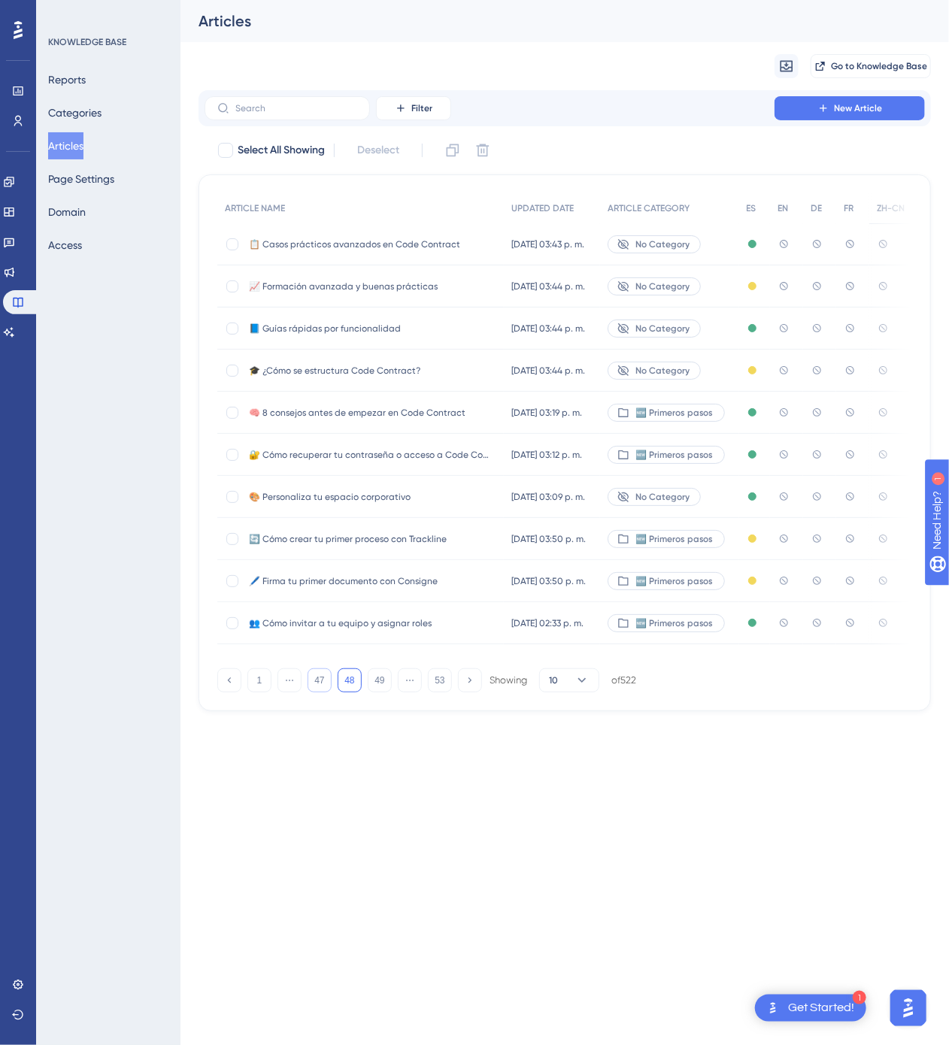
click at [325, 687] on button "47" at bounding box center [320, 680] width 24 height 24
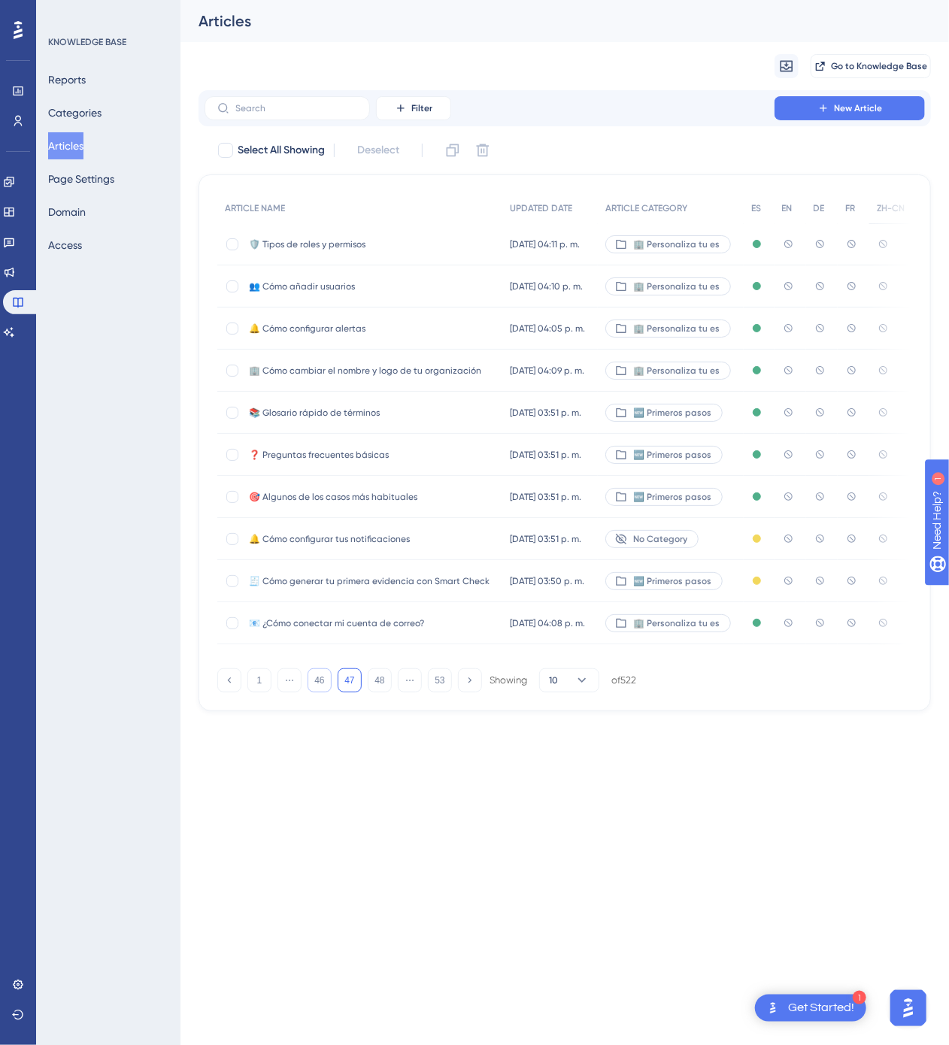
click at [325, 687] on button "46" at bounding box center [320, 680] width 24 height 24
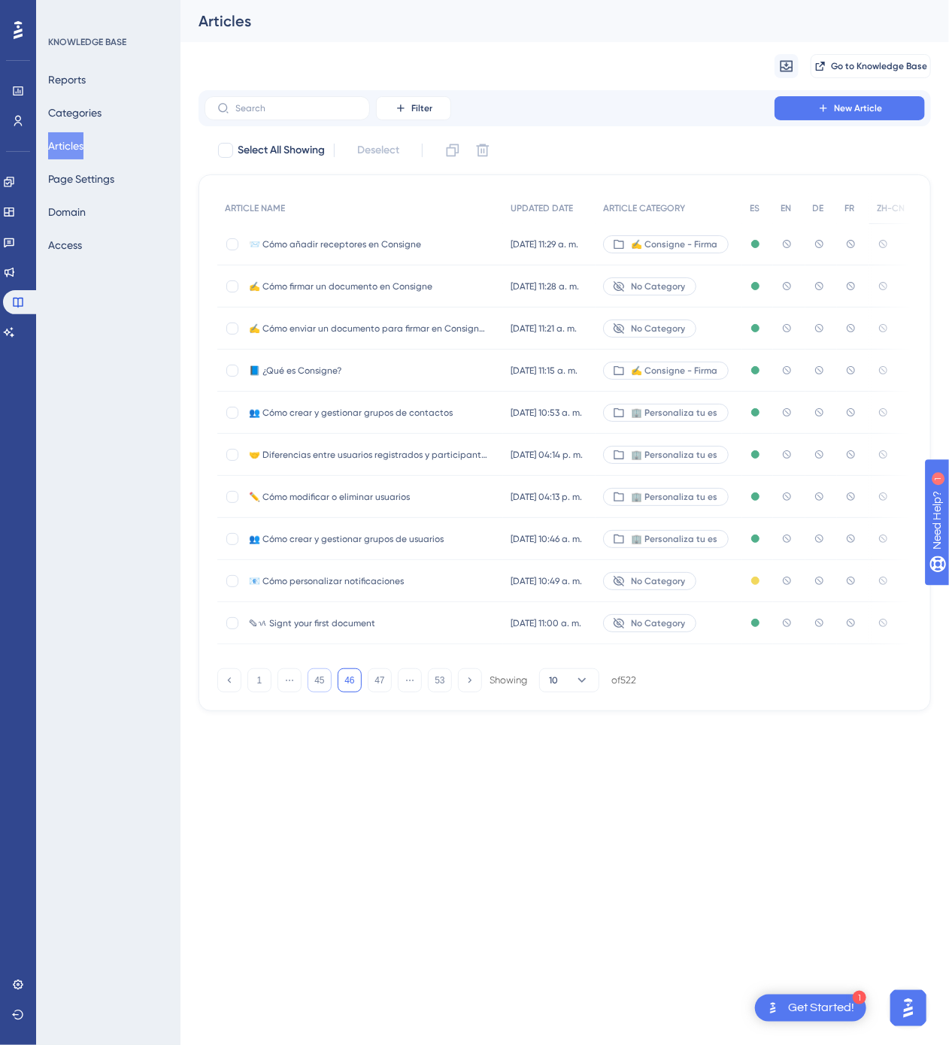
click at [325, 687] on button "45" at bounding box center [320, 680] width 24 height 24
click at [325, 687] on button "44" at bounding box center [320, 680] width 24 height 24
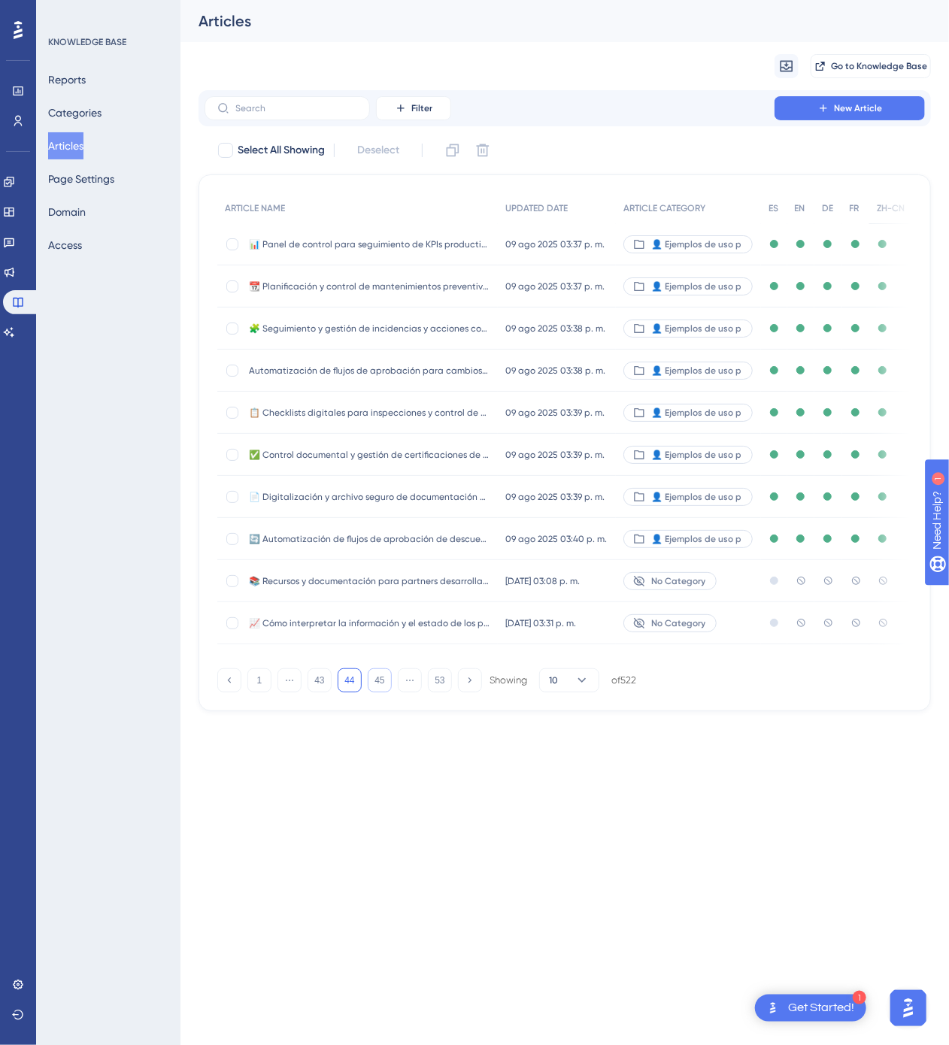
click at [375, 685] on button "45" at bounding box center [380, 680] width 24 height 24
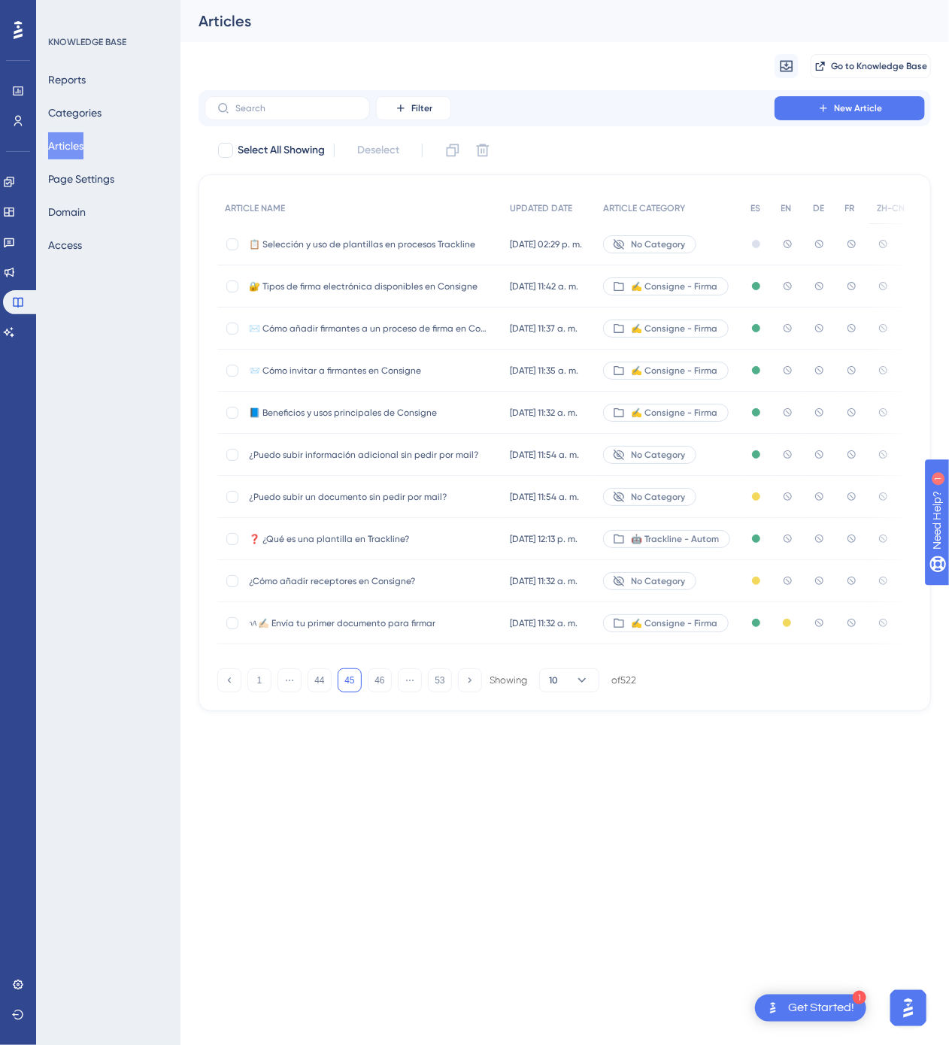
click at [574, 282] on span "[DATE] 11:42 a. m." at bounding box center [544, 286] width 68 height 12
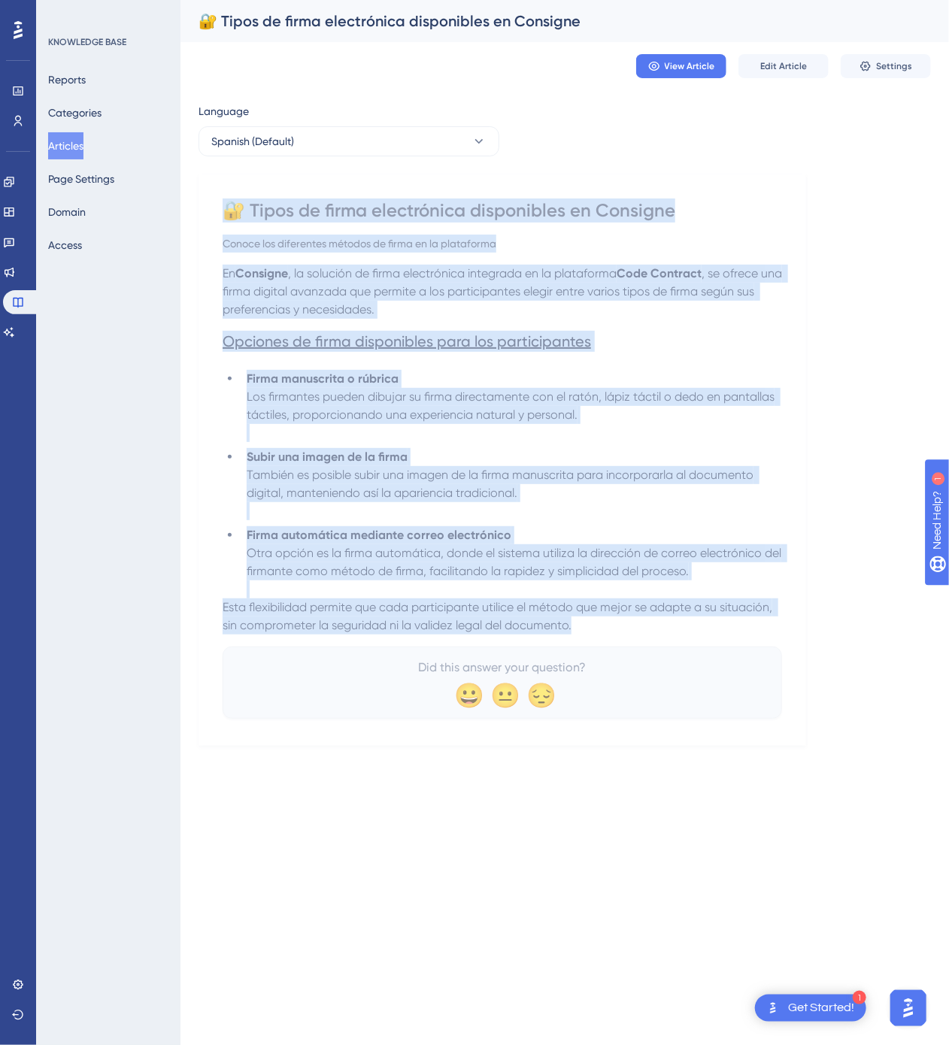
drag, startPoint x: 229, startPoint y: 209, endPoint x: 576, endPoint y: 643, distance: 555.3
click at [576, 643] on div "🔐 Tipos de firma electrónica disponibles en Consigne Conoce los diferentes méto…" at bounding box center [502, 458] width 559 height 520
copy div "🔐 Lorem ip dolor sitametcons adipiscinge se Doeiusmo Tempor inc utlaboreet dolo…"
click at [367, 150] on button "Spanish (Default)" at bounding box center [348, 141] width 301 height 30
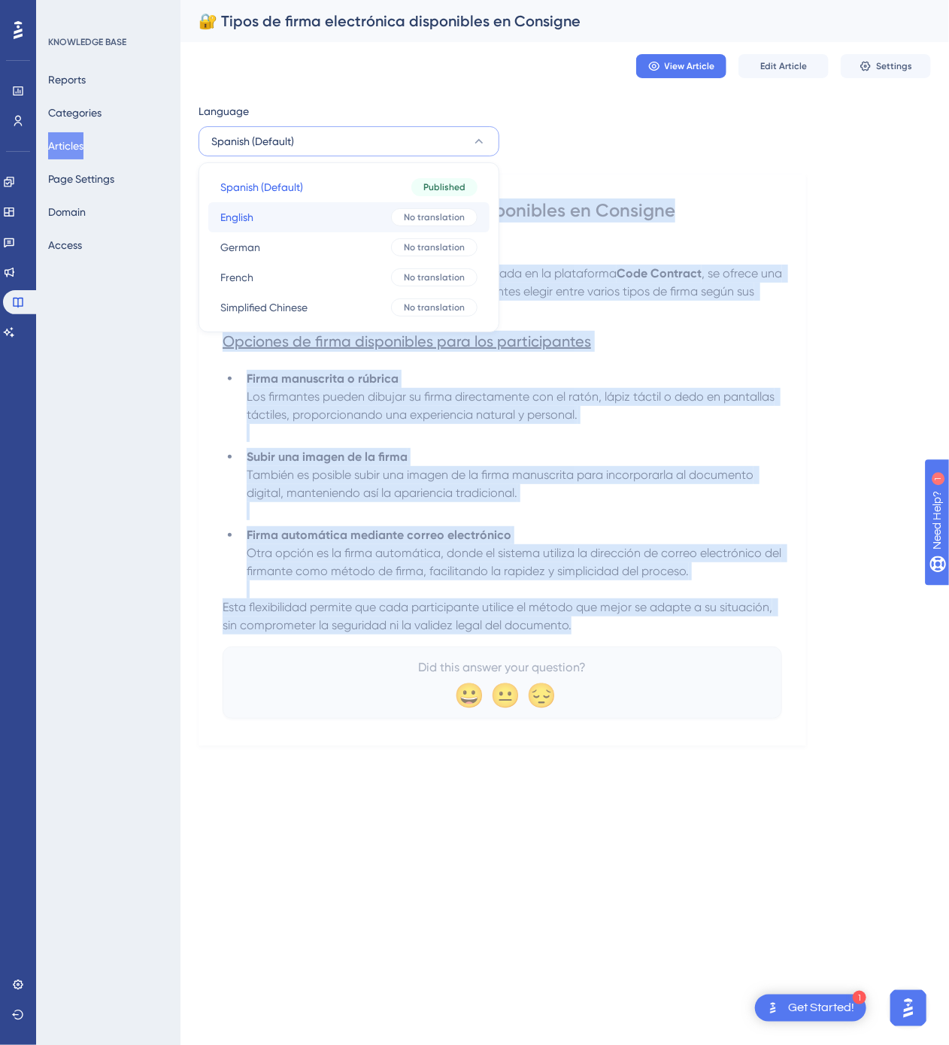
click at [356, 215] on button "English English No translation" at bounding box center [348, 217] width 281 height 30
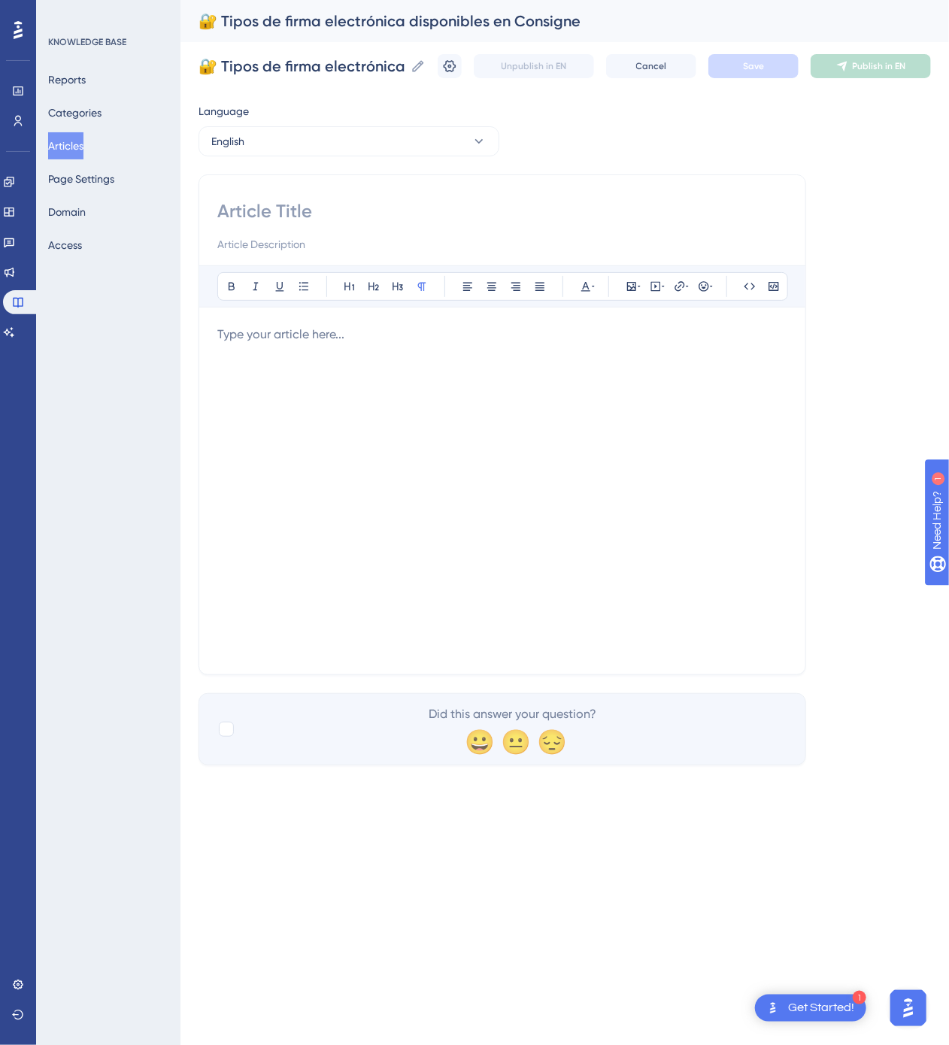
click at [458, 198] on div "Bold Italic Underline Bullet Point Heading 1 Heading 2 Heading 3 Normal Align L…" at bounding box center [502, 424] width 608 height 501
click at [418, 209] on input at bounding box center [502, 211] width 570 height 24
paste input "🔐 Types of Electronic Signatures Available in Consigne"
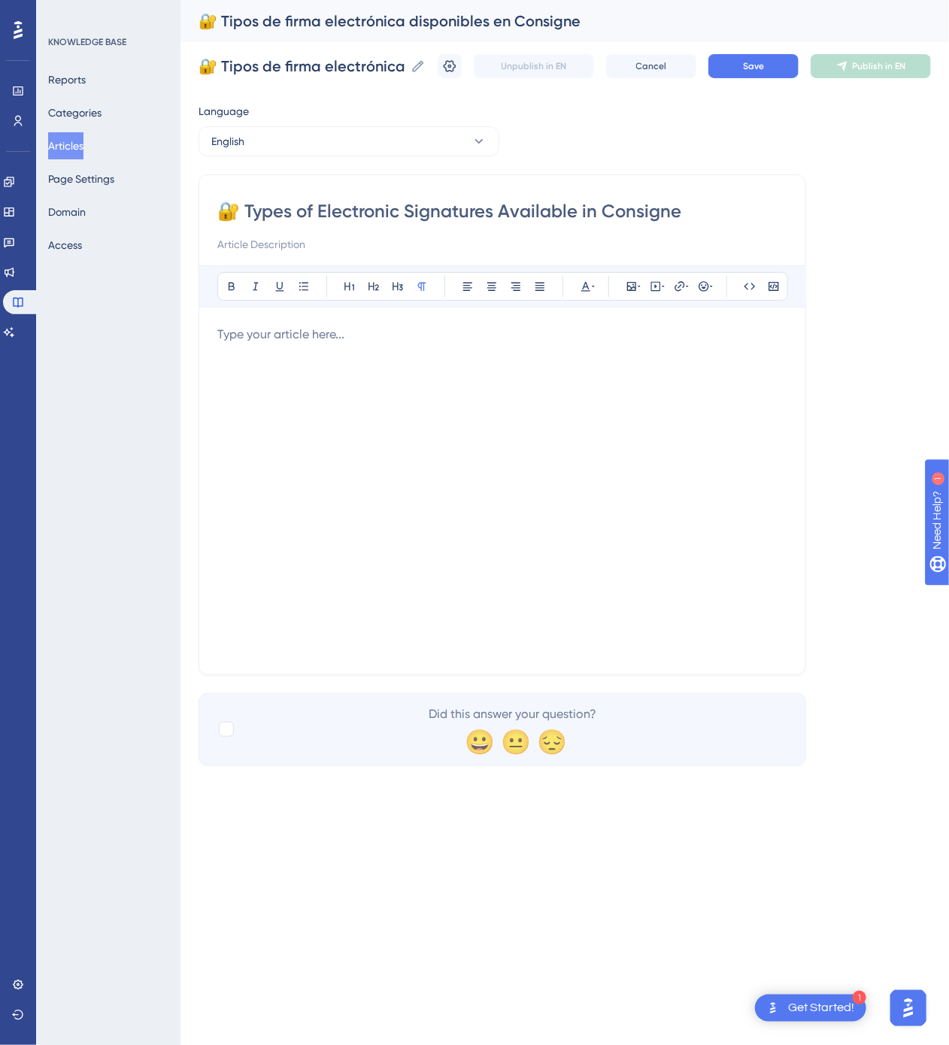
type input "🔐 Types of Electronic Signatures Available in Consigne"
click at [532, 410] on div at bounding box center [502, 491] width 570 height 331
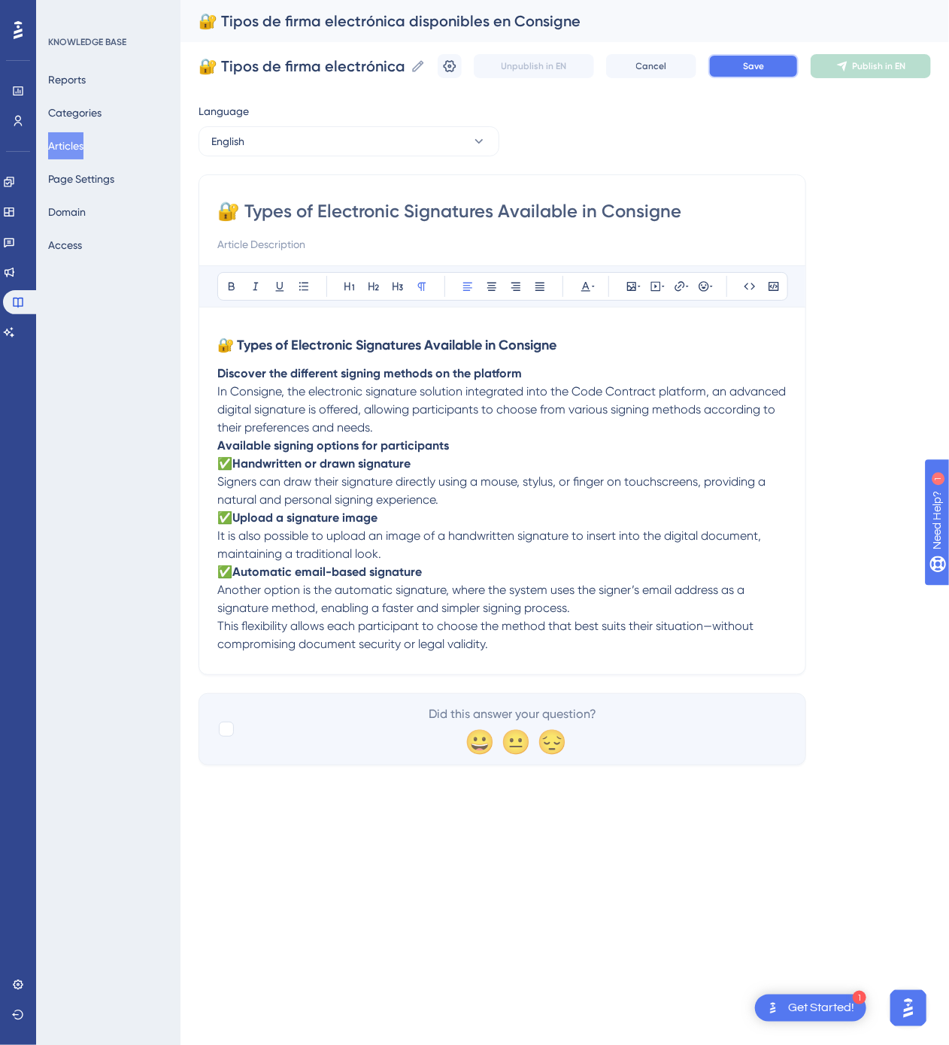
click at [759, 65] on span "Save" at bounding box center [753, 66] width 21 height 12
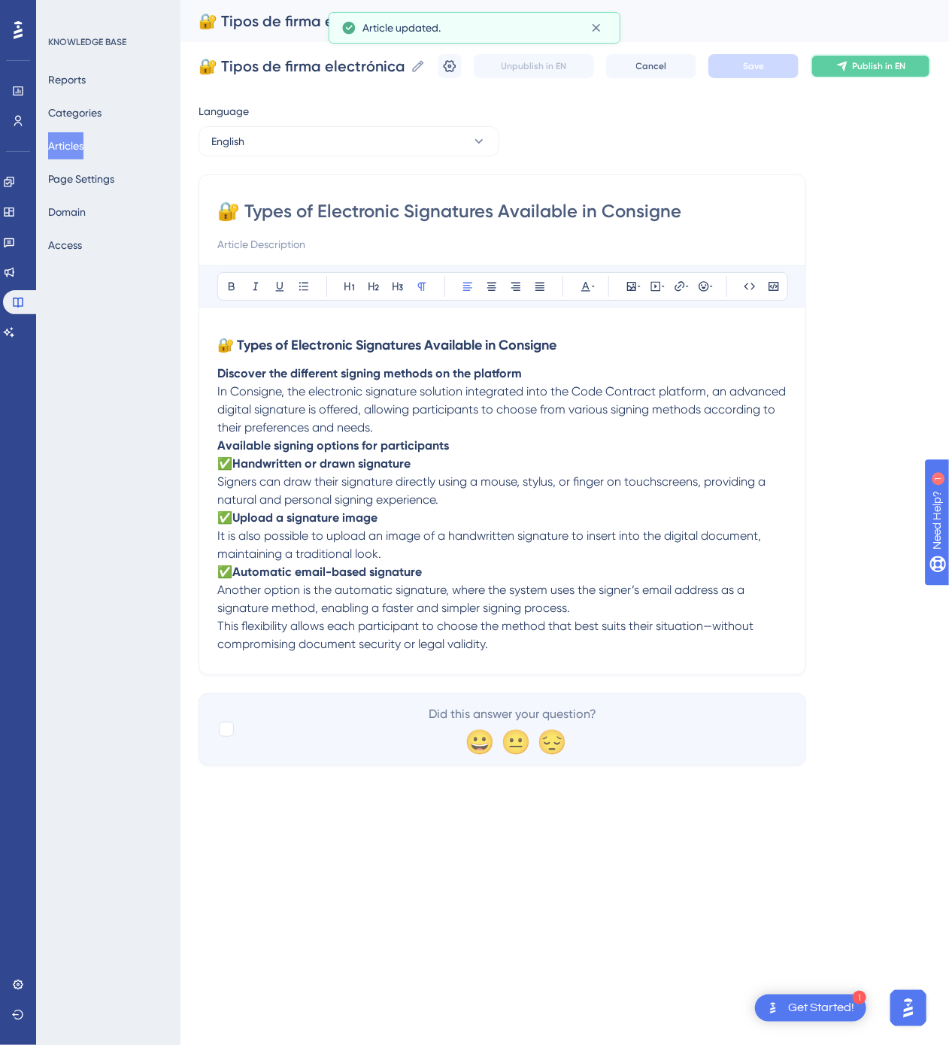
click at [860, 71] on span "Publish in EN" at bounding box center [879, 66] width 53 height 12
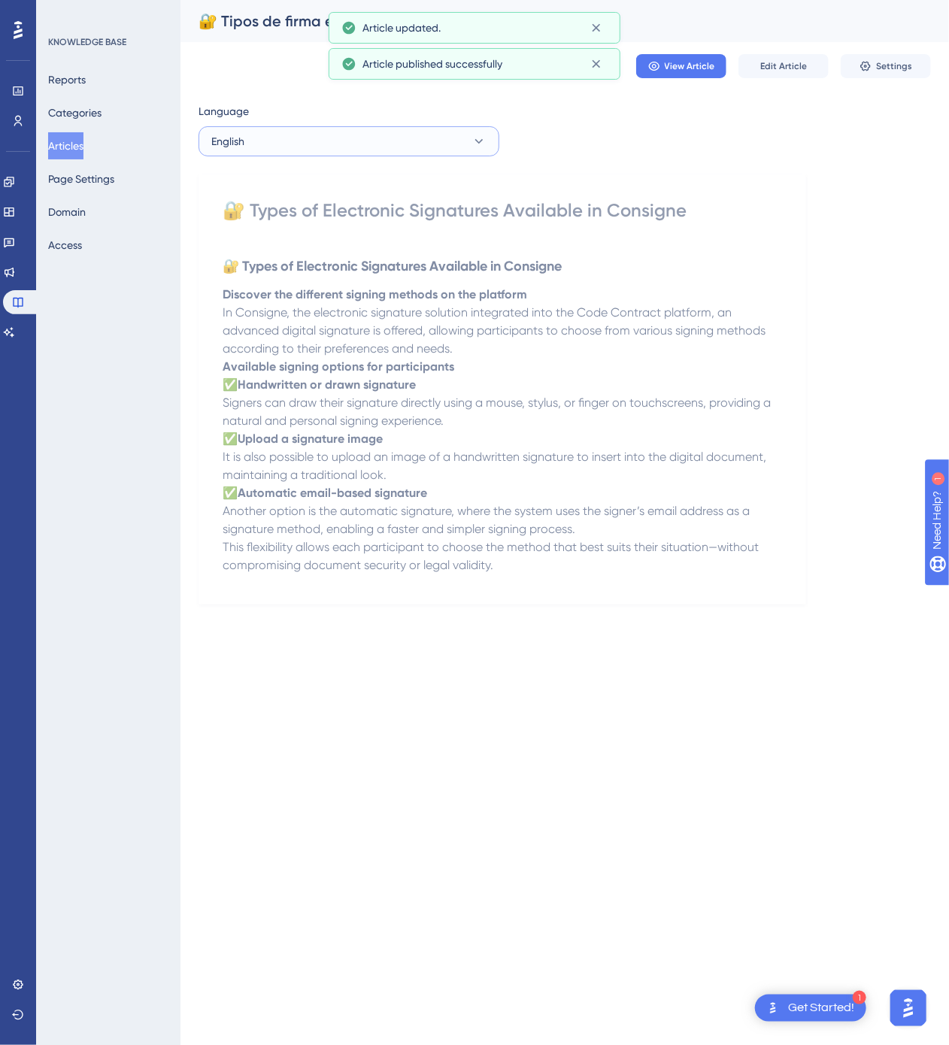
click at [435, 153] on button "English" at bounding box center [348, 141] width 301 height 30
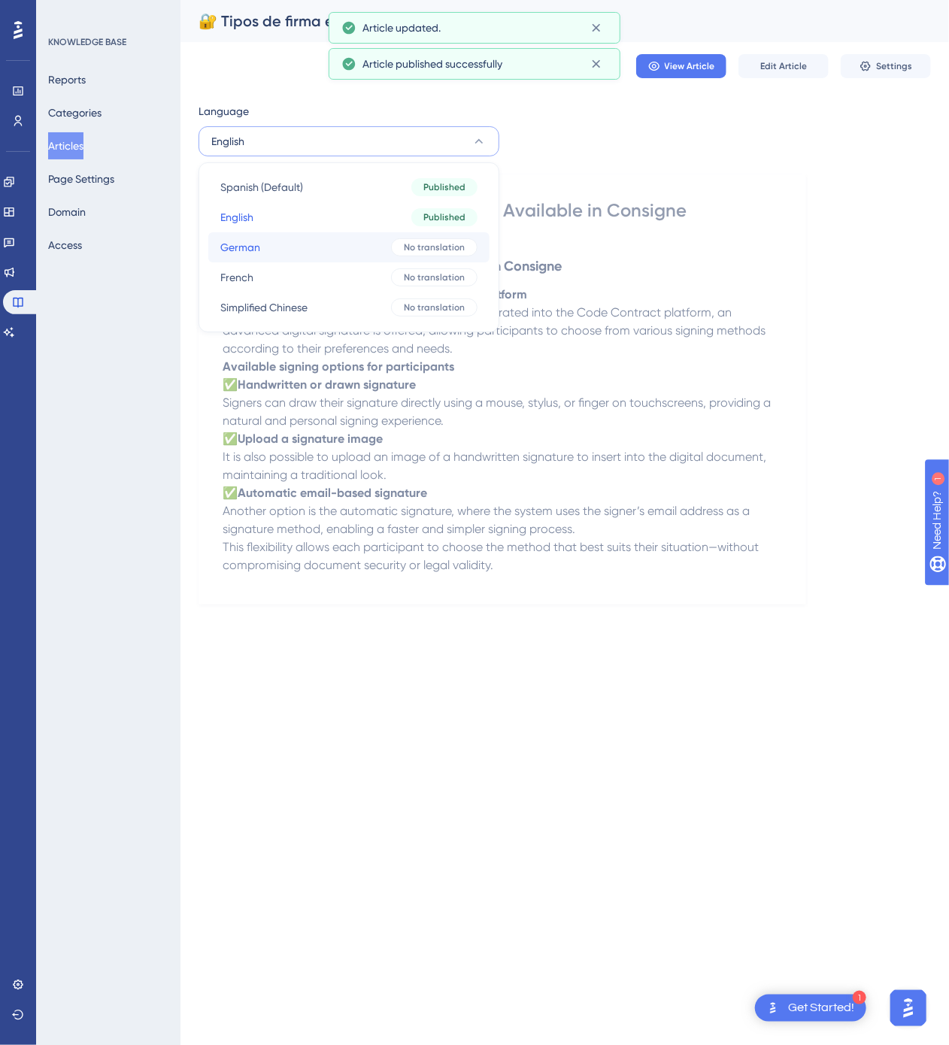
click at [418, 241] on span "No translation" at bounding box center [434, 247] width 61 height 12
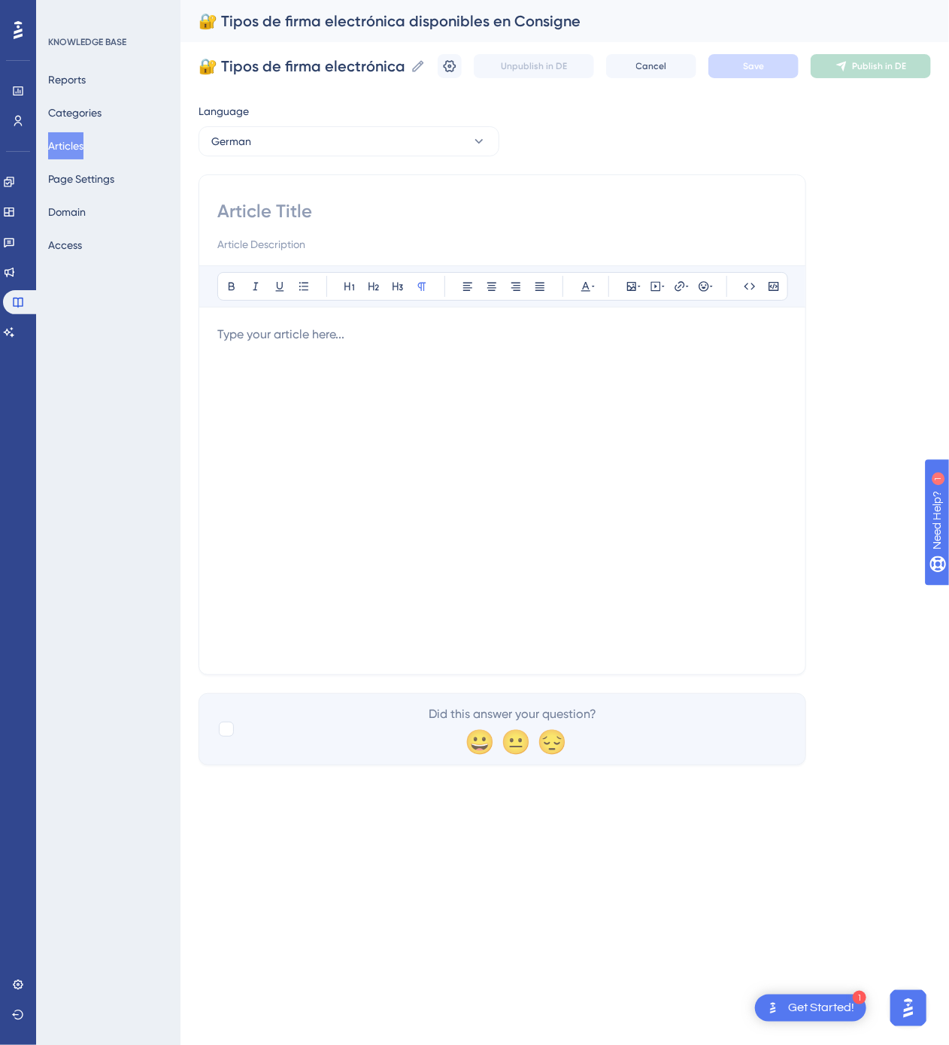
click at [446, 212] on input at bounding box center [502, 211] width 570 height 24
paste input "🔐 Elektronische Signaturarten in Consigne"
type input "🔐 Elektronische Signaturarten in Consigne"
click at [490, 430] on div at bounding box center [502, 491] width 570 height 331
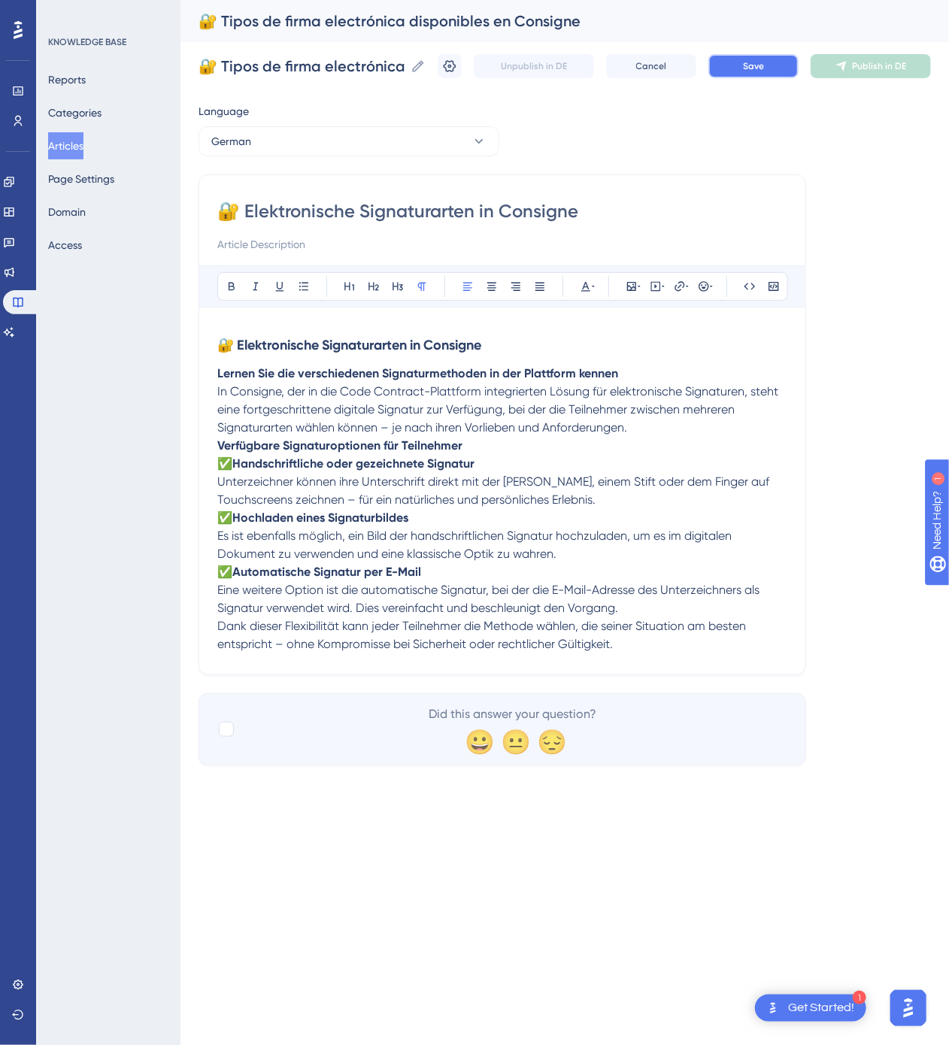
click at [776, 75] on button "Save" at bounding box center [753, 66] width 90 height 24
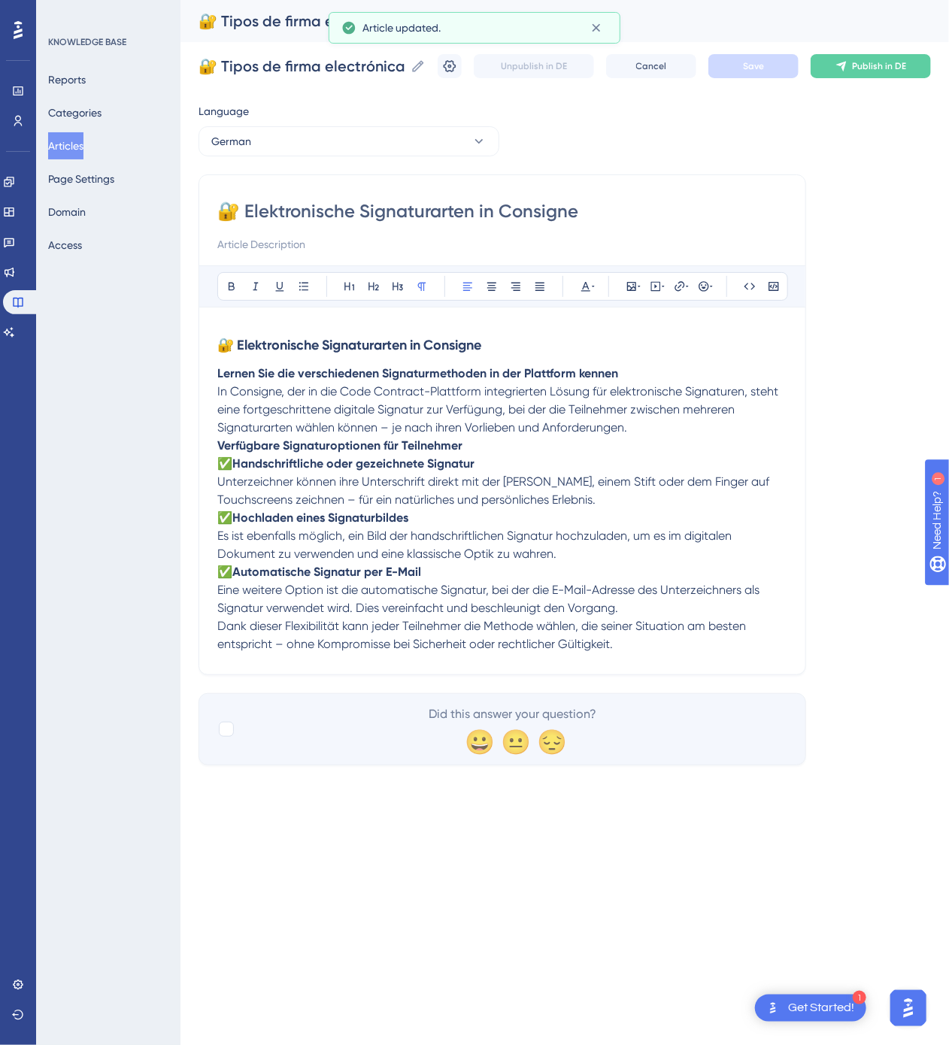
click at [893, 69] on span "Publish in DE" at bounding box center [879, 66] width 54 height 12
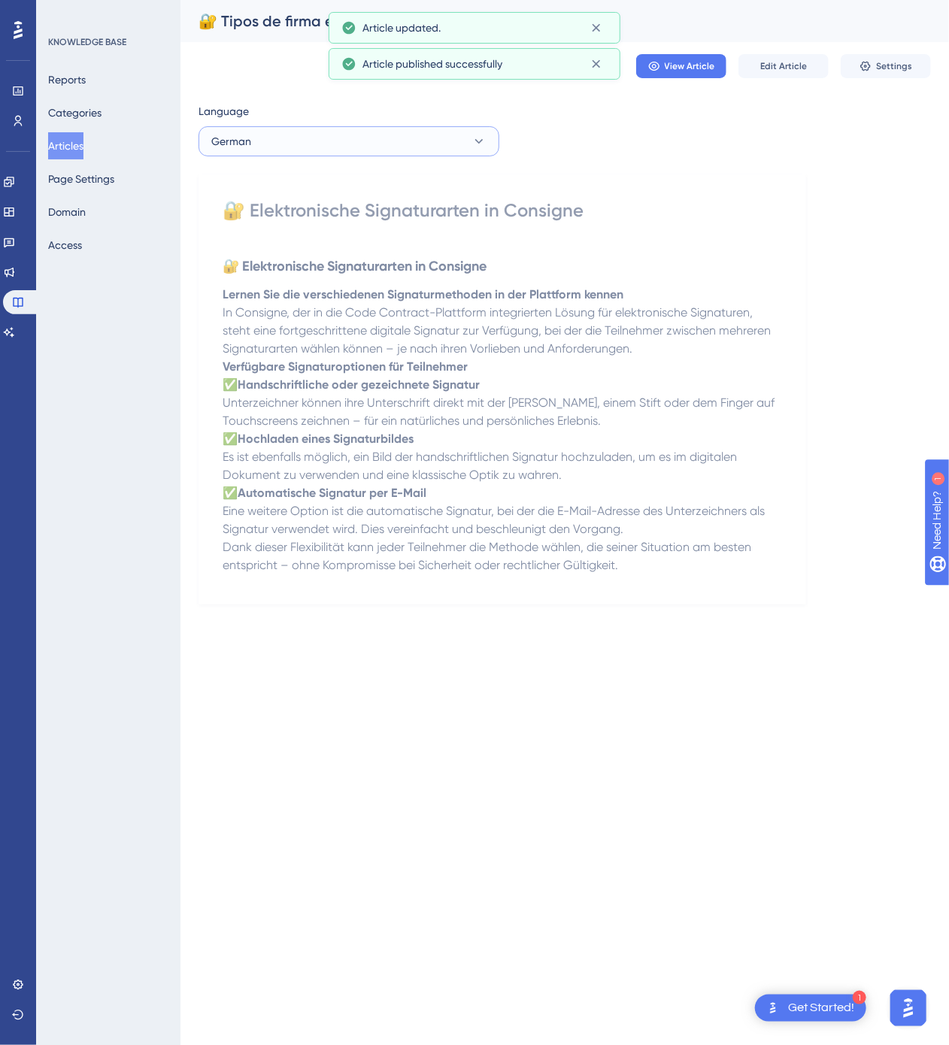
click at [386, 143] on button "German" at bounding box center [348, 141] width 301 height 30
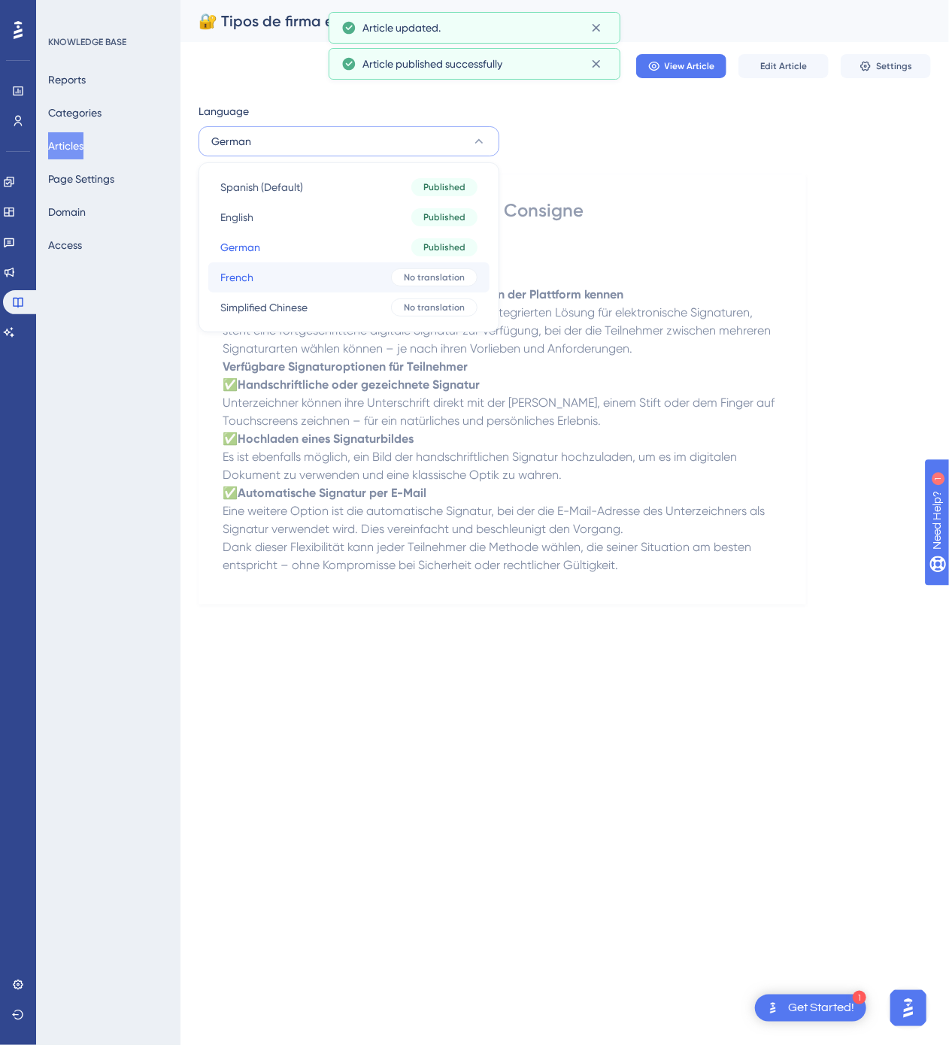
click at [392, 272] on div "No translation" at bounding box center [434, 277] width 86 height 18
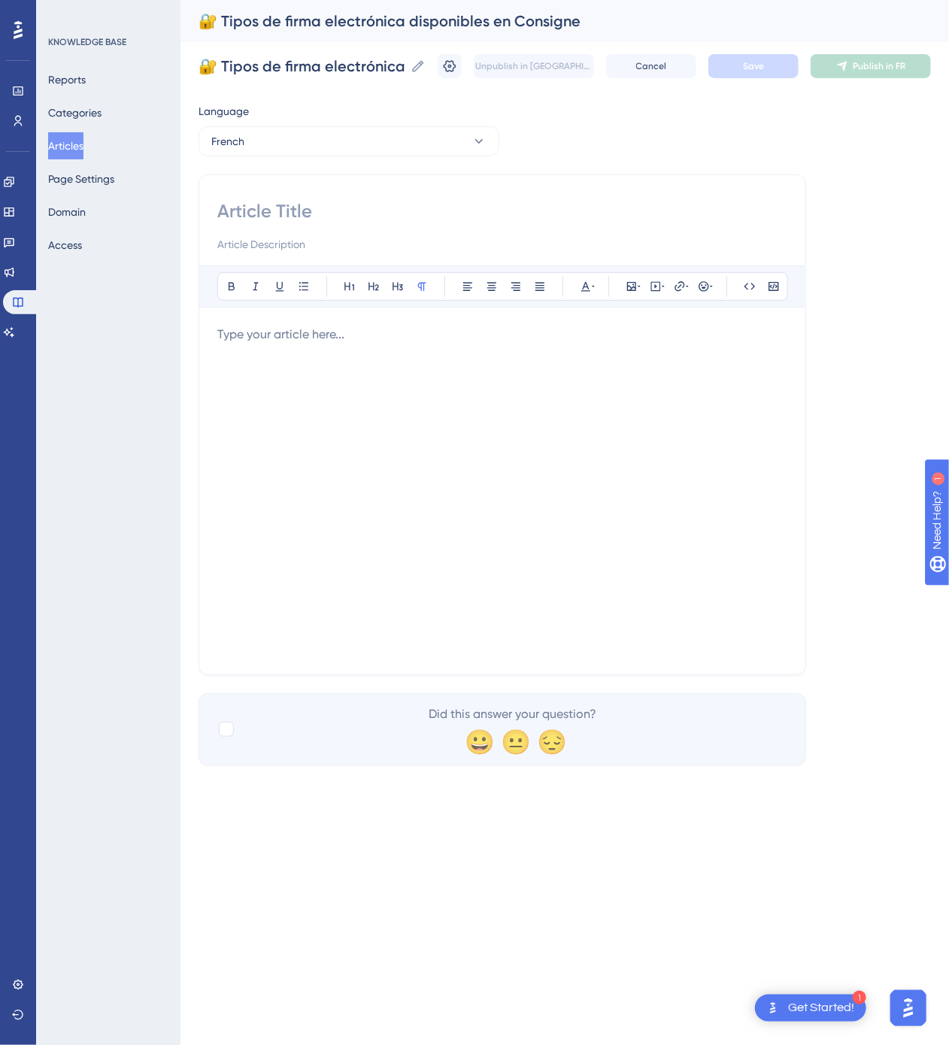
click at [382, 220] on input at bounding box center [502, 211] width 570 height 24
paste input "🔐 Types de signature électronique disponibles dans Consigne"
type input "🔐 Types de signature électronique disponibles dans Consigne"
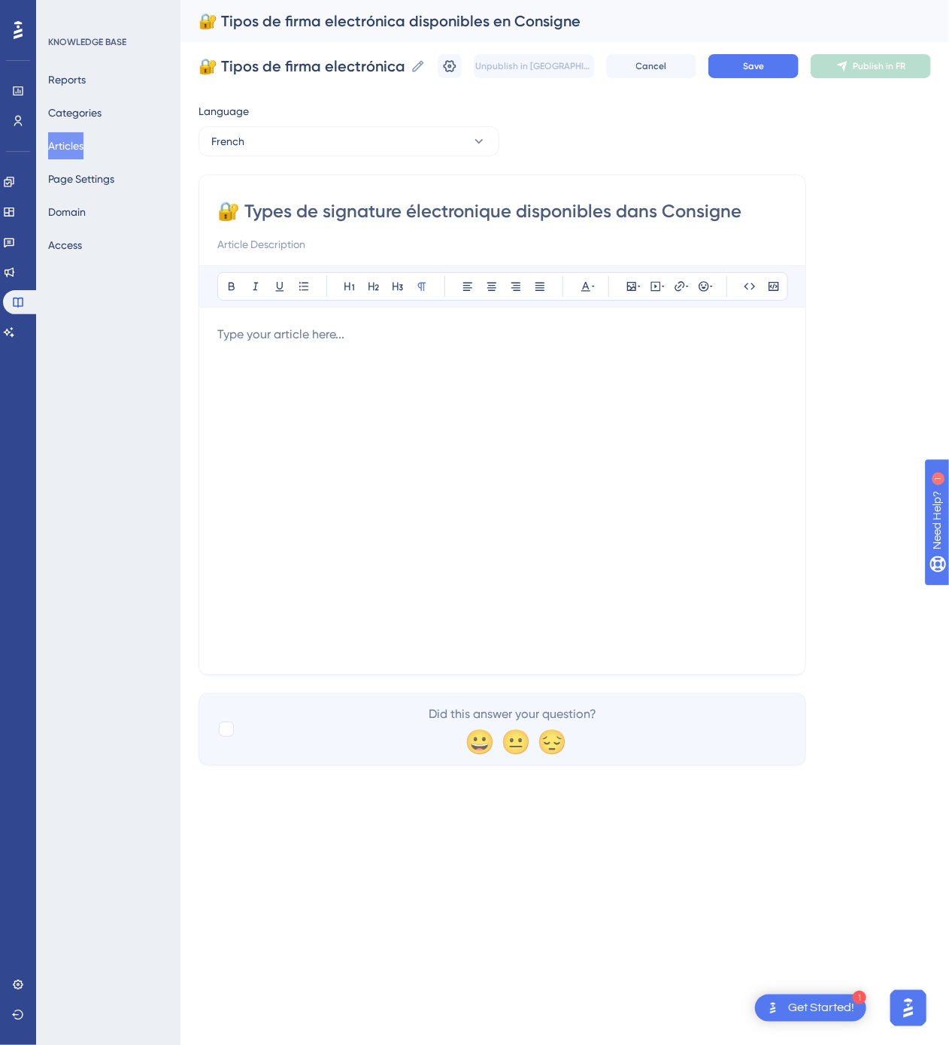
click at [257, 404] on div at bounding box center [502, 491] width 570 height 331
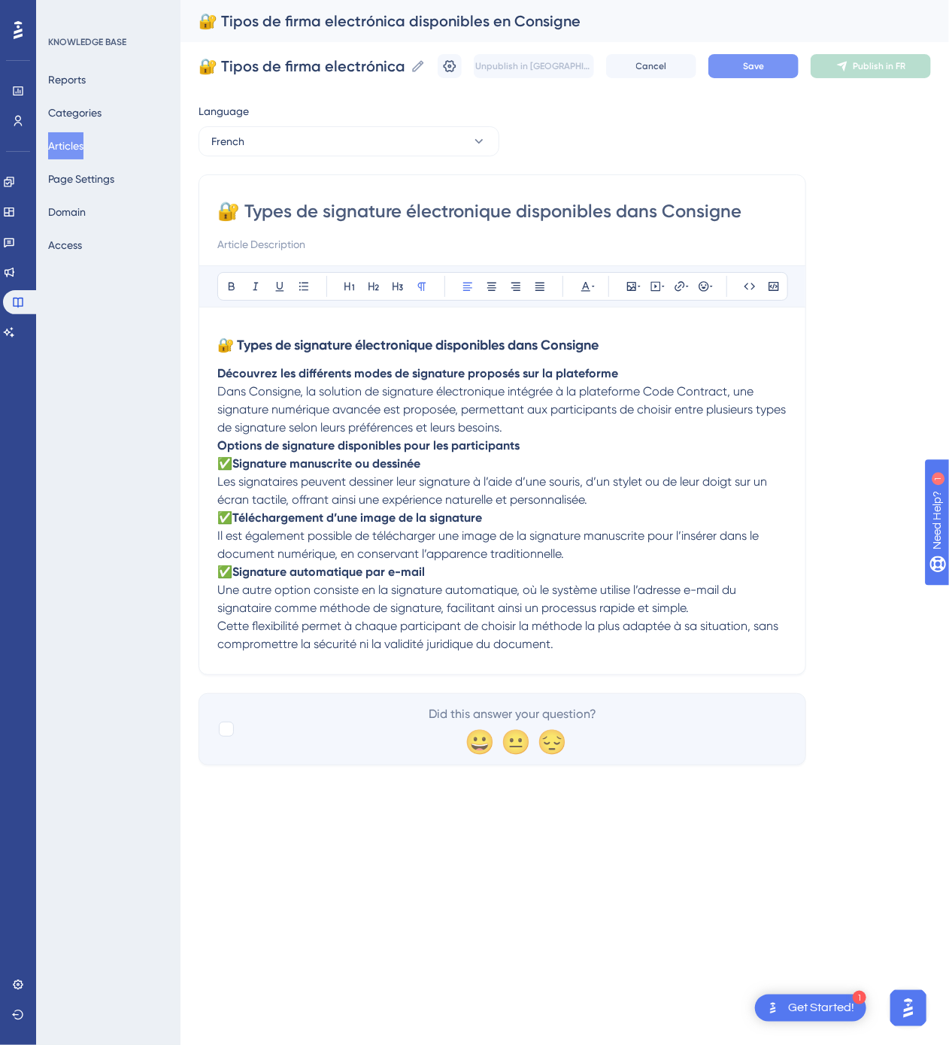
click at [786, 73] on button "Save" at bounding box center [753, 66] width 90 height 24
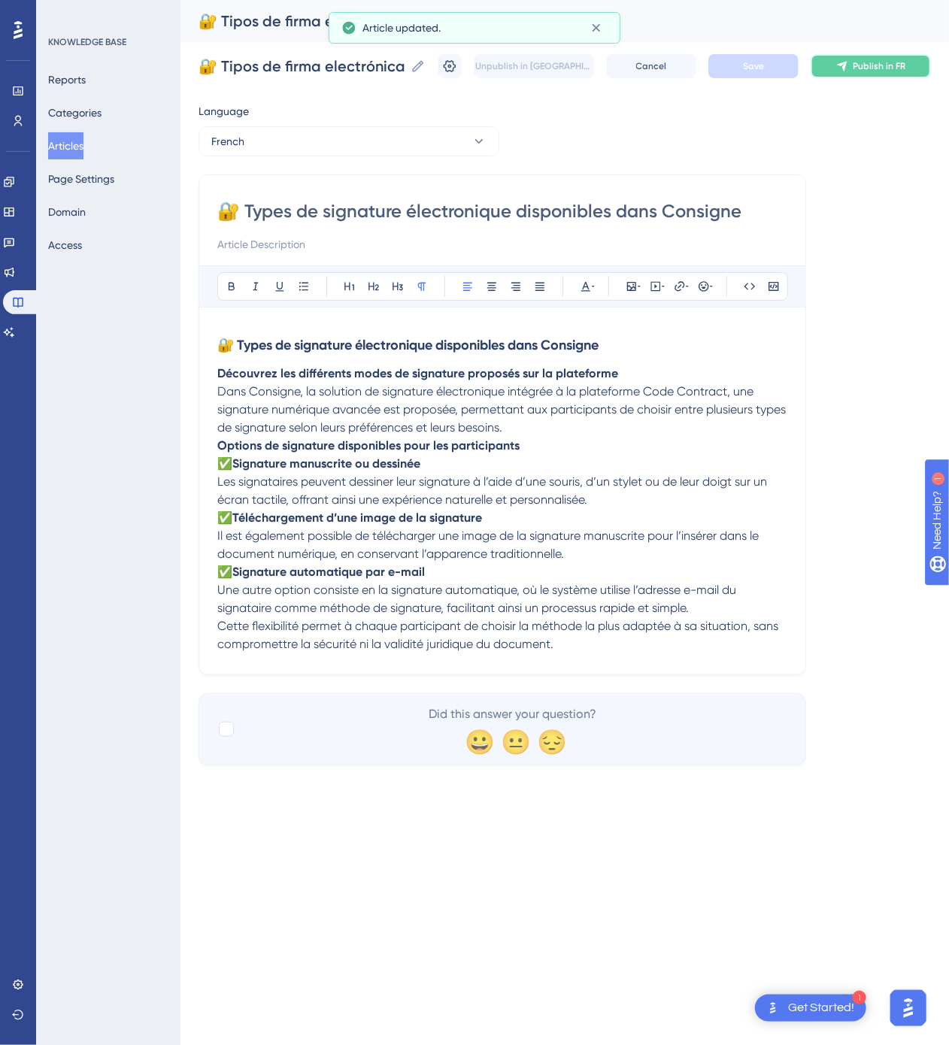
click at [853, 71] on span "Publish in FR" at bounding box center [879, 66] width 53 height 12
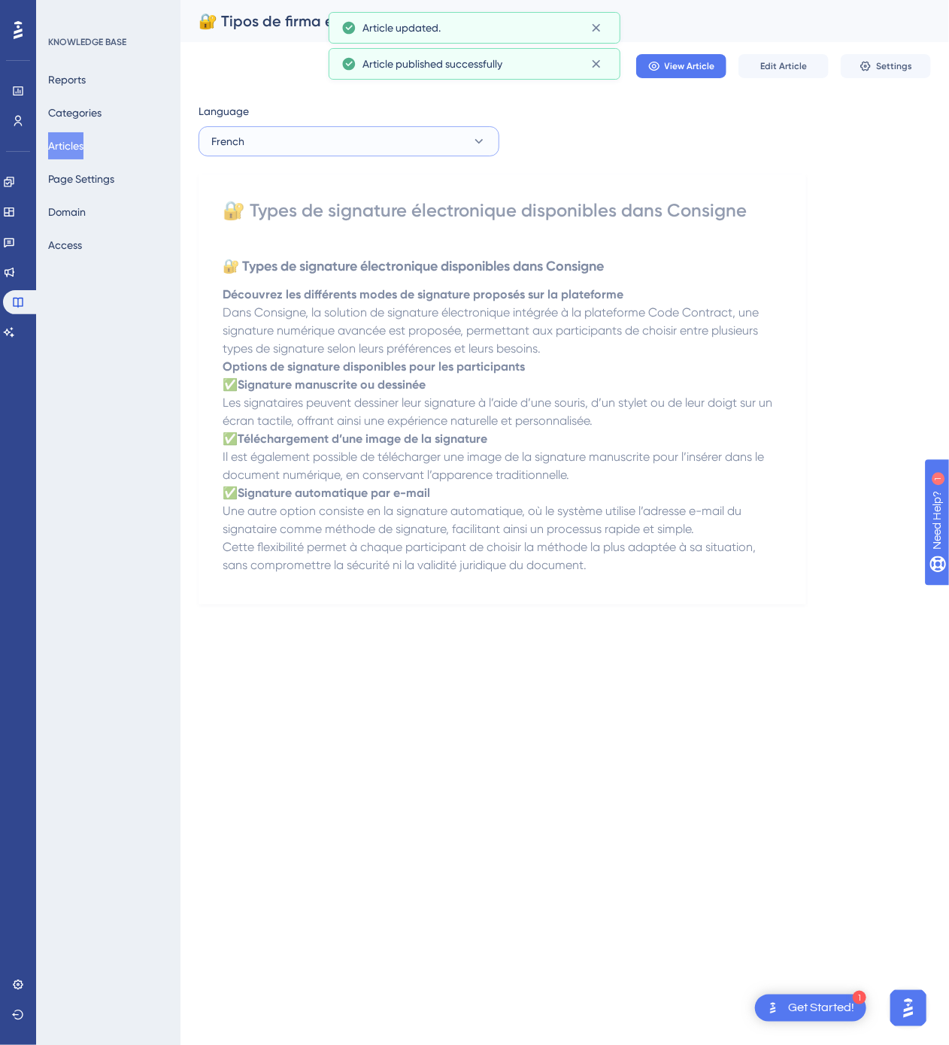
click at [404, 134] on button "French" at bounding box center [348, 141] width 301 height 30
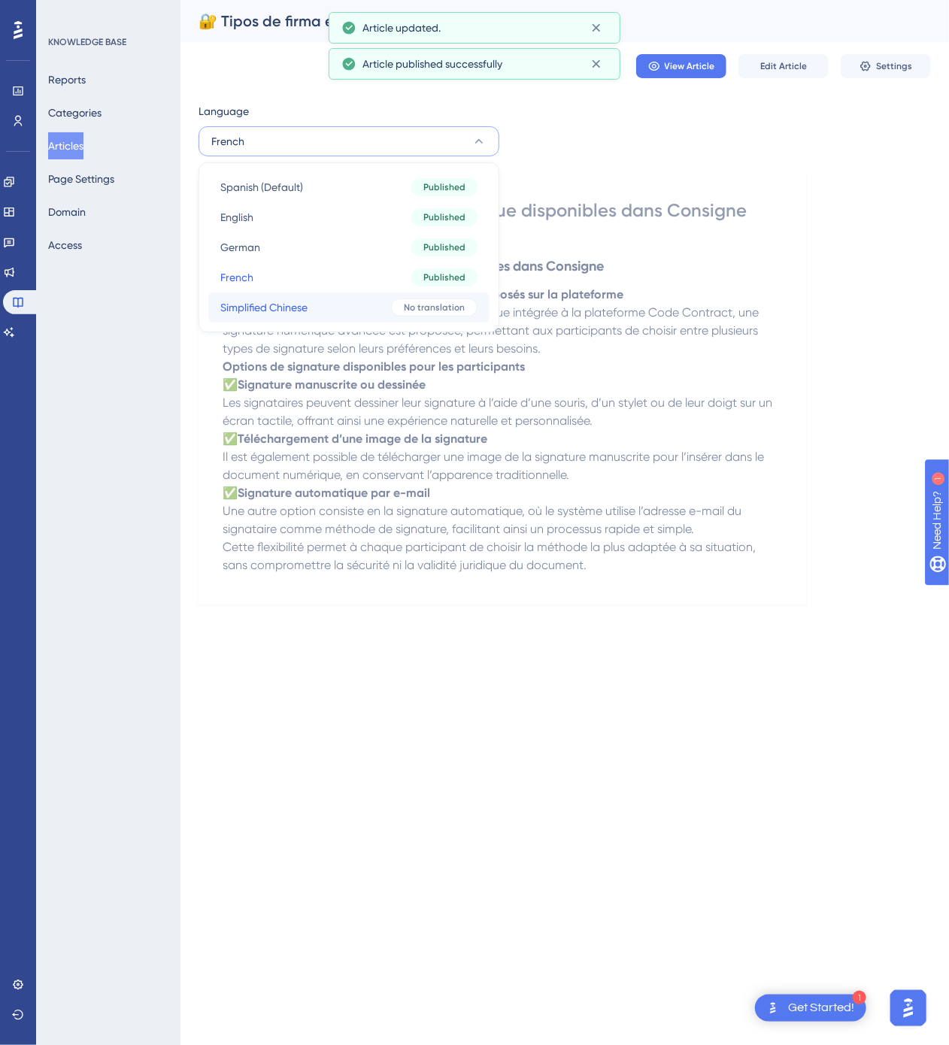
click at [388, 304] on button "Simplified Chinese Simplified Chinese No translation" at bounding box center [348, 307] width 281 height 30
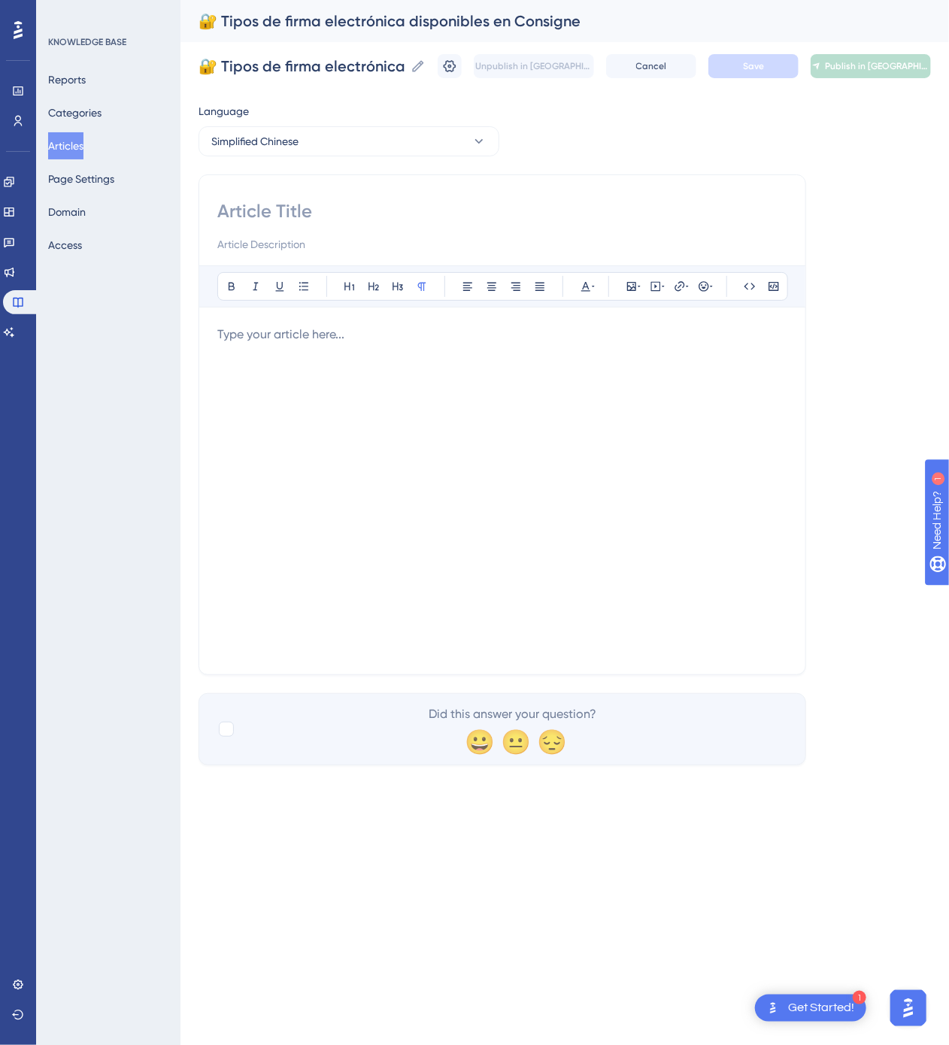
click at [382, 223] on input at bounding box center [502, 211] width 570 height 24
paste input "🔐 Consigne 可用的电子签名类型"
type input "🔐 Consigne 可用的电子签名类型"
click at [392, 502] on div at bounding box center [502, 491] width 570 height 331
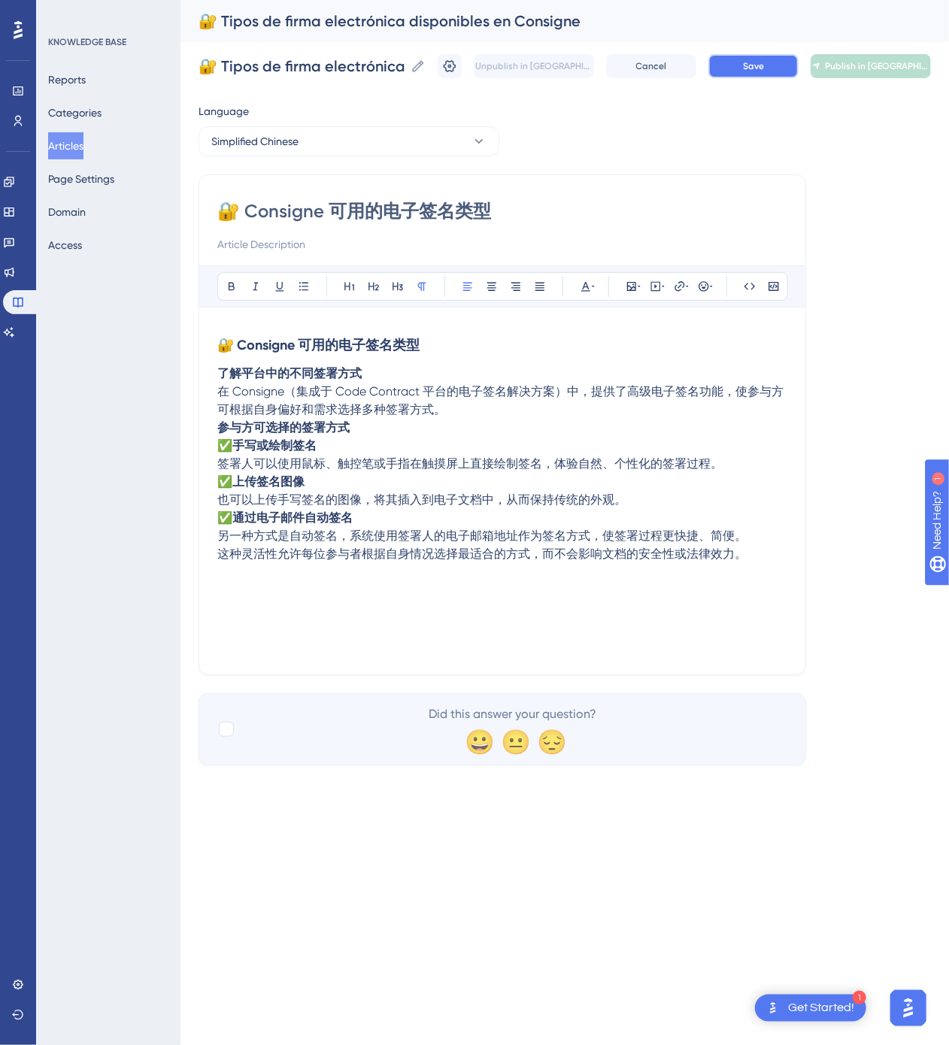
click at [760, 65] on span "Save" at bounding box center [753, 66] width 21 height 12
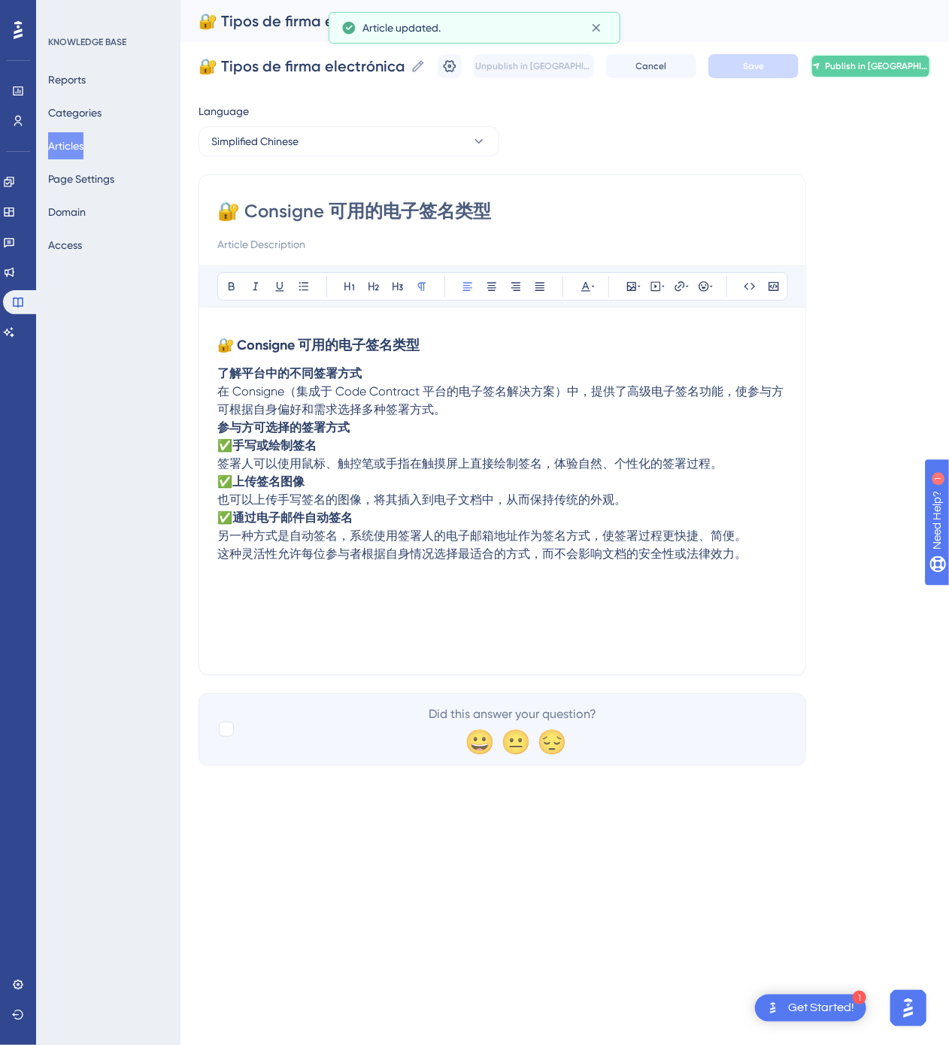
click at [842, 65] on button "Publish in [GEOGRAPHIC_DATA]-CN" at bounding box center [871, 66] width 120 height 24
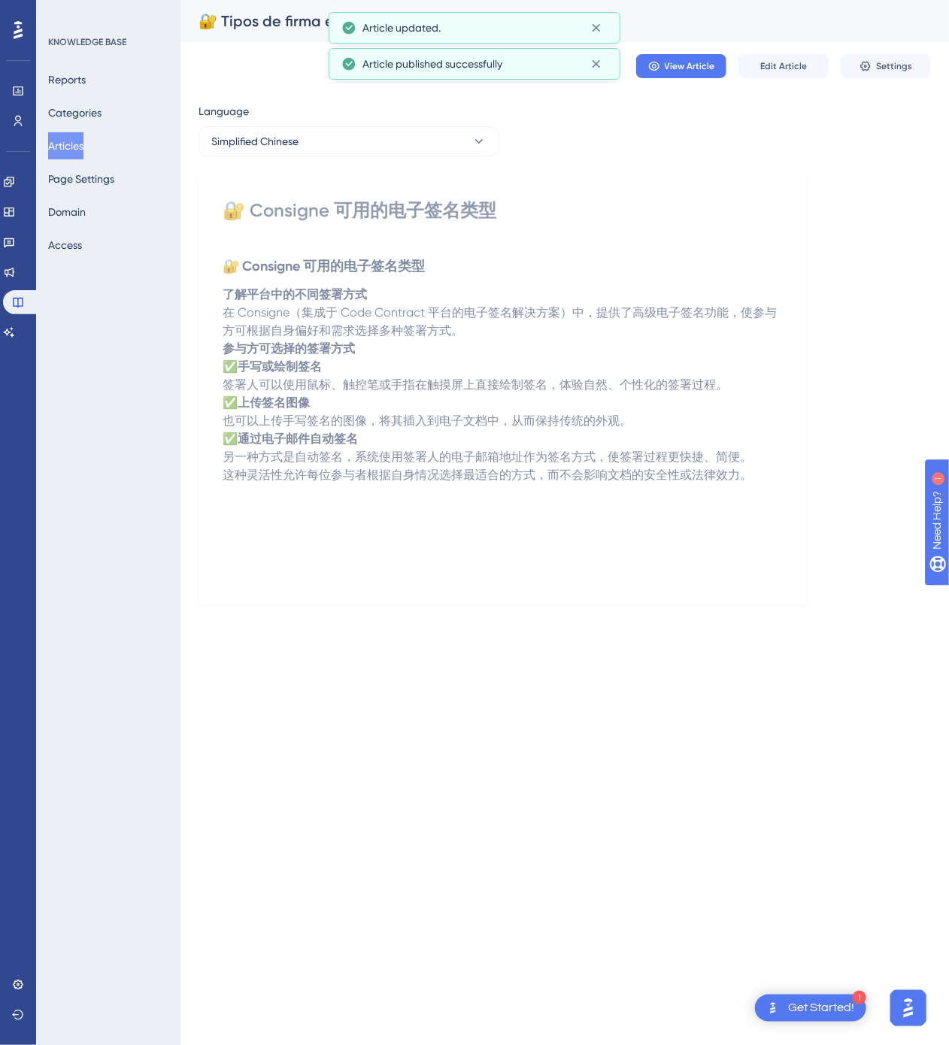
click at [75, 139] on button "Articles" at bounding box center [65, 145] width 35 height 27
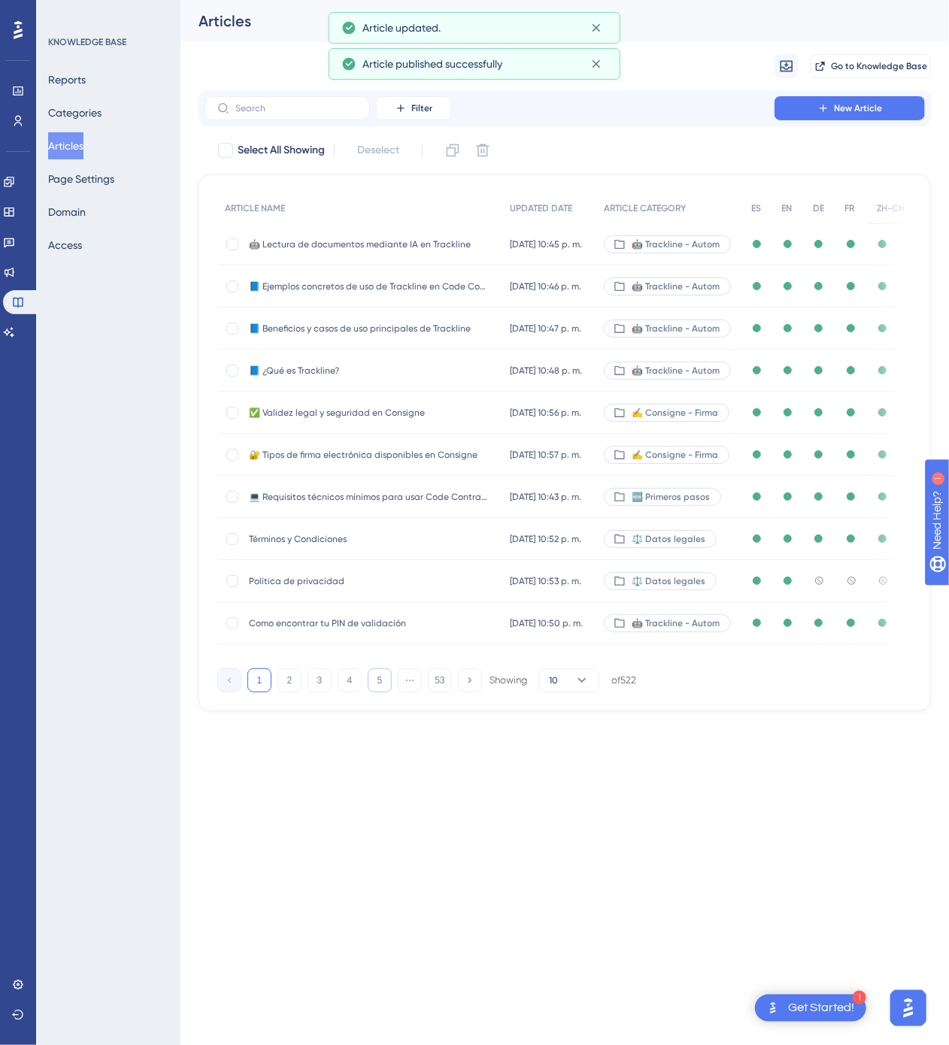
click at [369, 687] on button "5" at bounding box center [380, 680] width 24 height 24
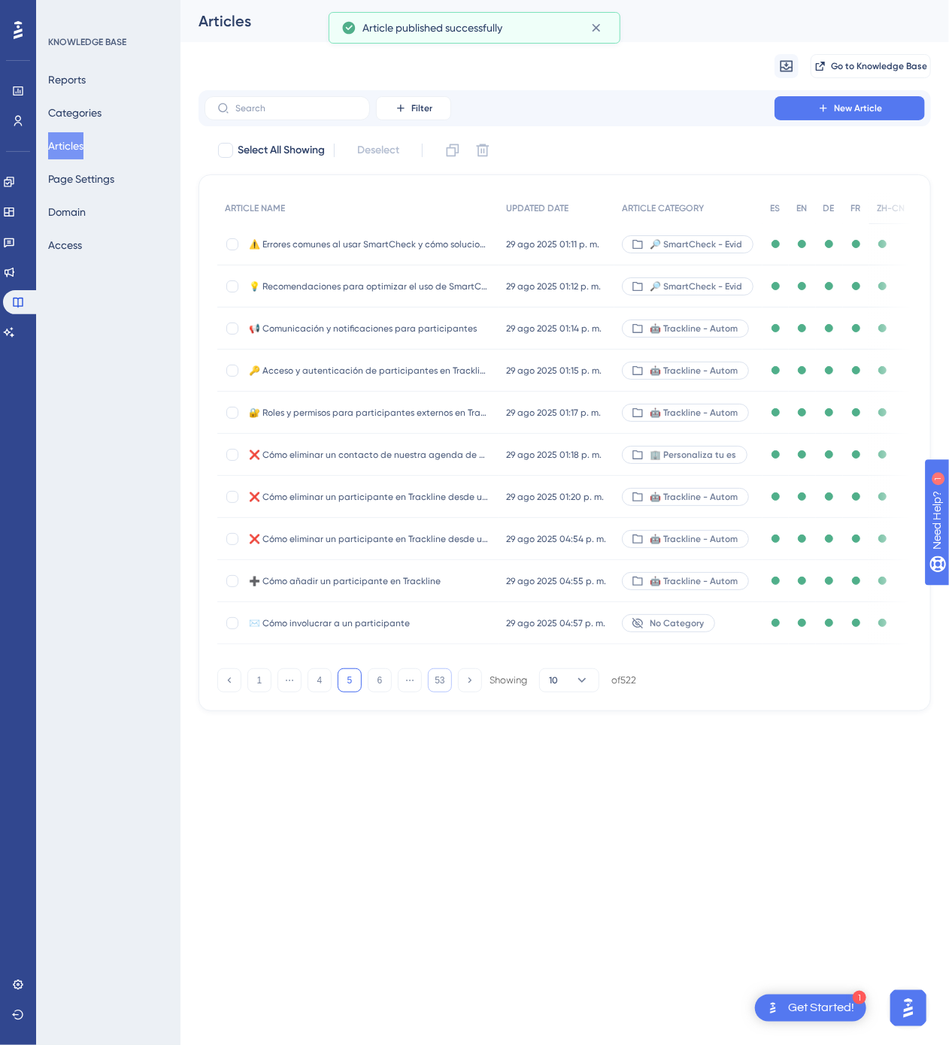
click at [441, 681] on button "53" at bounding box center [440, 680] width 24 height 24
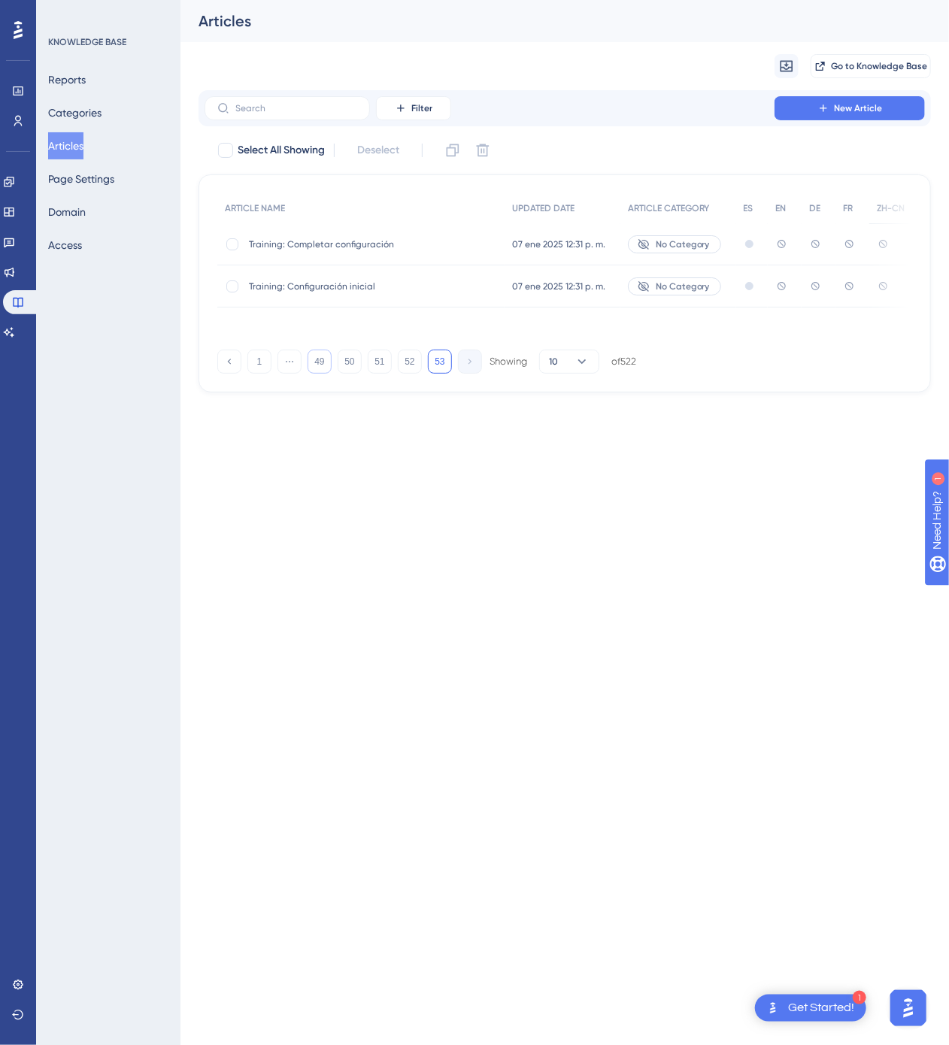
click at [321, 356] on button "49" at bounding box center [320, 362] width 24 height 24
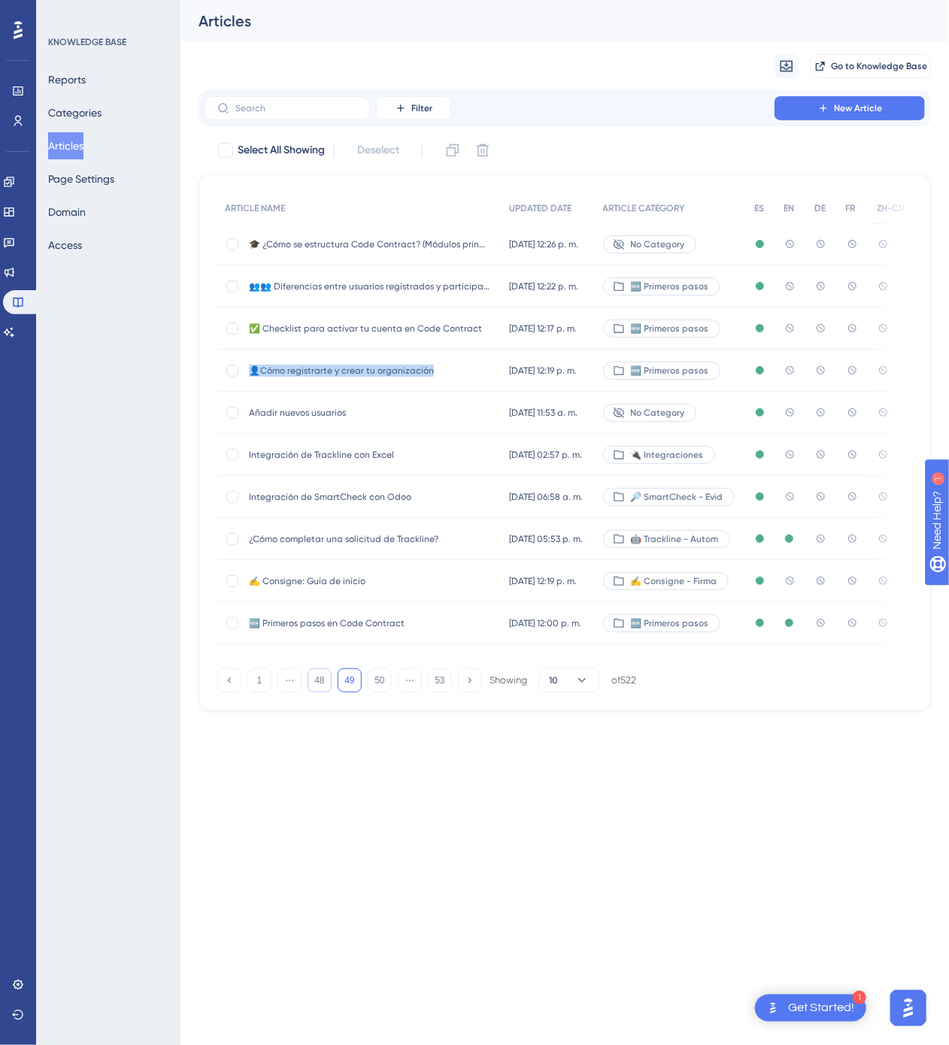
click at [321, 356] on div "👤Cómo registrarte y crear tu organización 👤Cómo registrarte y crear tu organiza…" at bounding box center [369, 371] width 241 height 42
click at [321, 683] on button "48" at bounding box center [320, 680] width 24 height 24
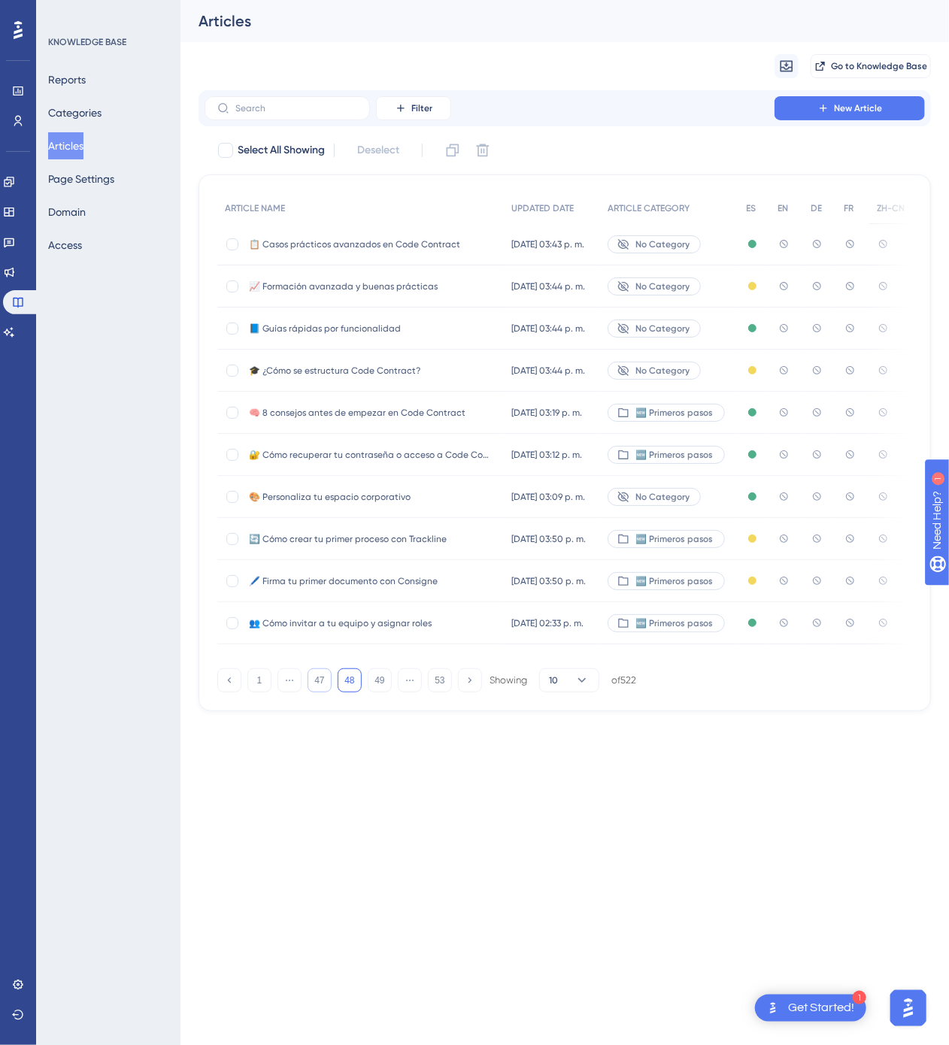
click at [322, 691] on button "47" at bounding box center [320, 680] width 24 height 24
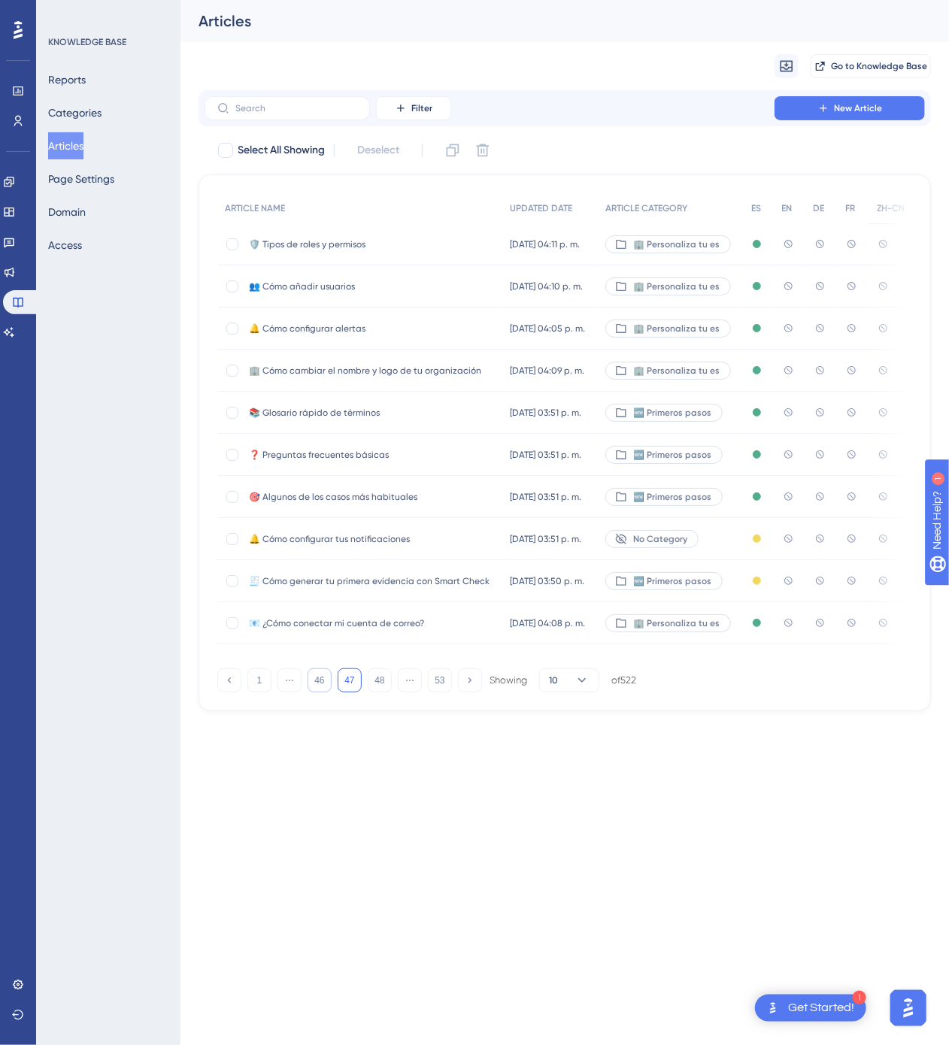
click at [322, 691] on button "46" at bounding box center [320, 680] width 24 height 24
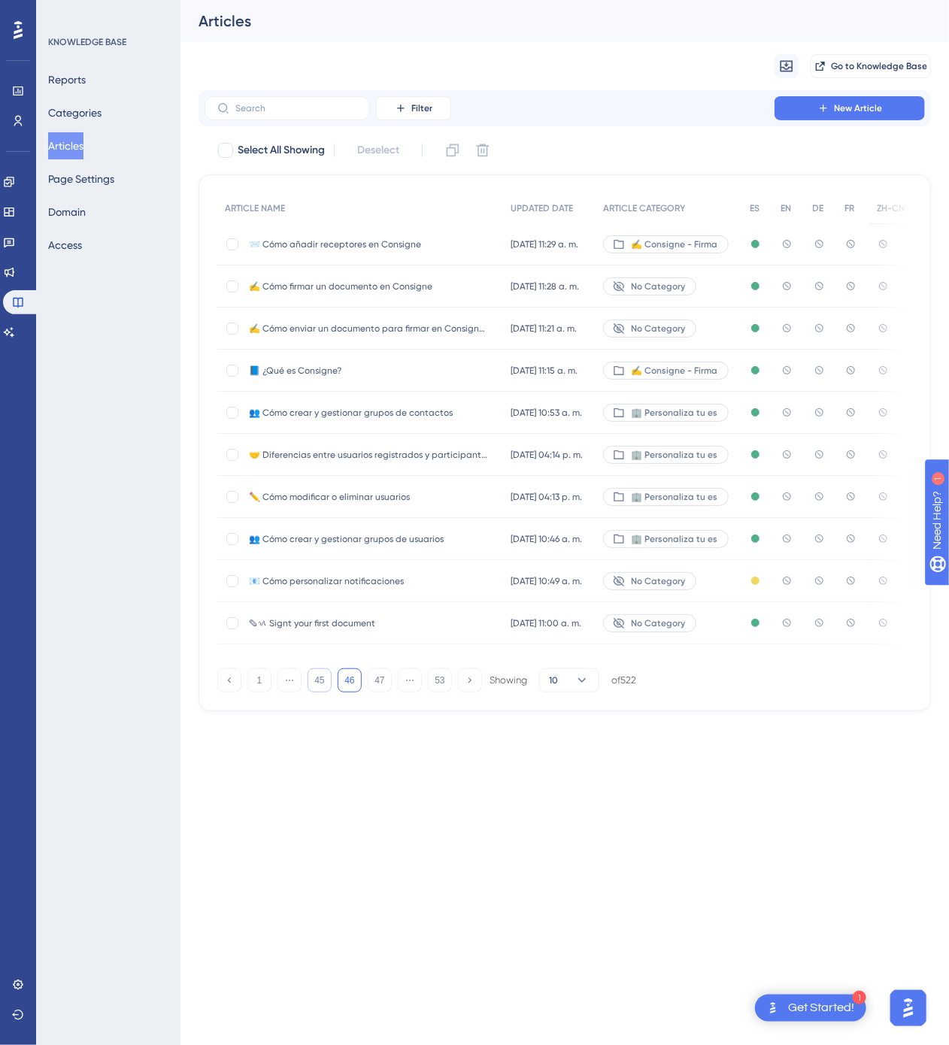
click at [322, 691] on button "45" at bounding box center [320, 680] width 24 height 24
click at [329, 684] on button "44" at bounding box center [320, 680] width 24 height 24
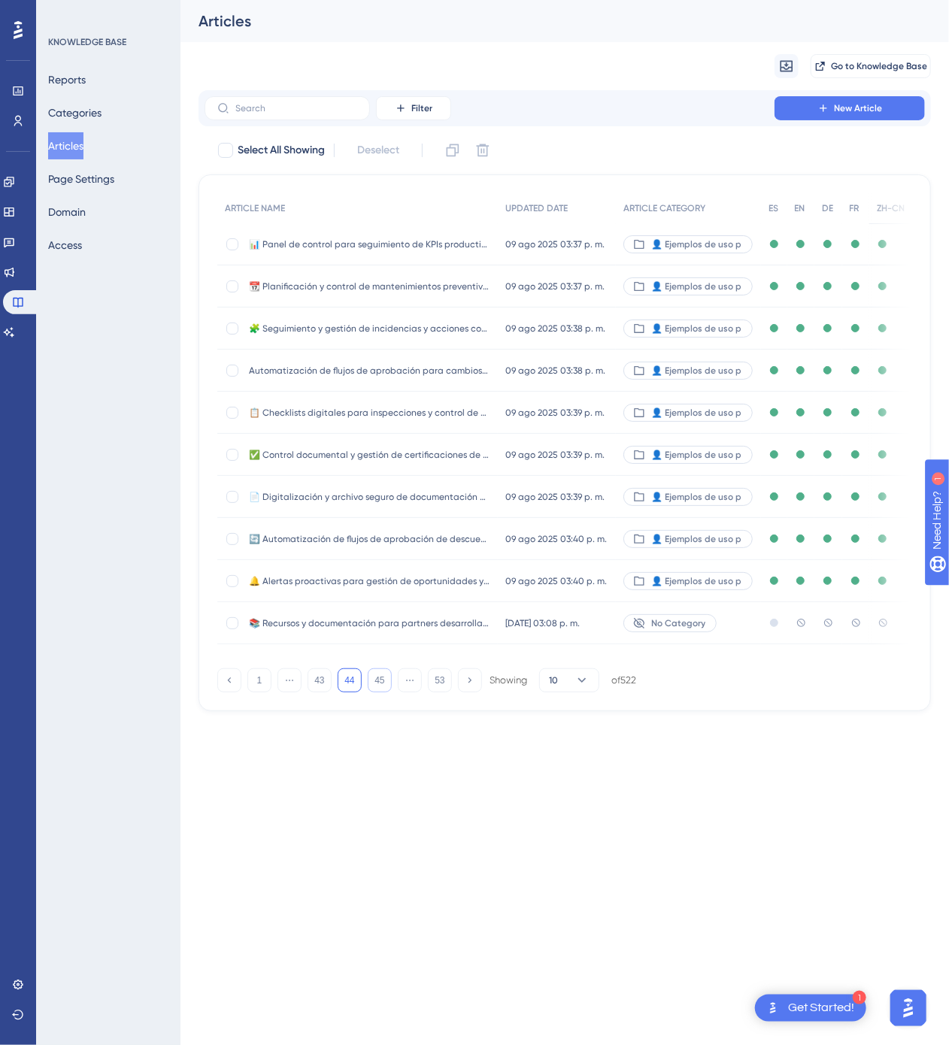
click at [373, 687] on button "45" at bounding box center [380, 680] width 24 height 24
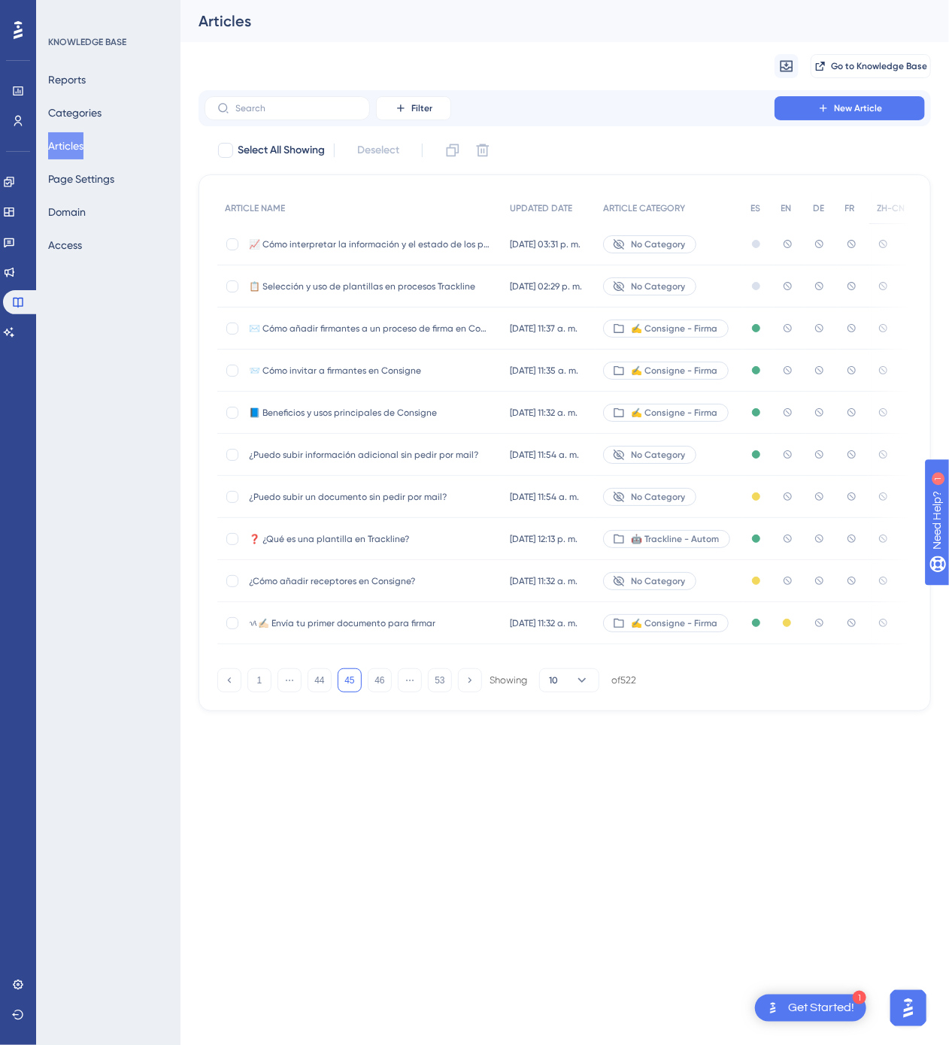
click at [743, 326] on div "✍️ Consigne - Firma" at bounding box center [668, 329] width 147 height 42
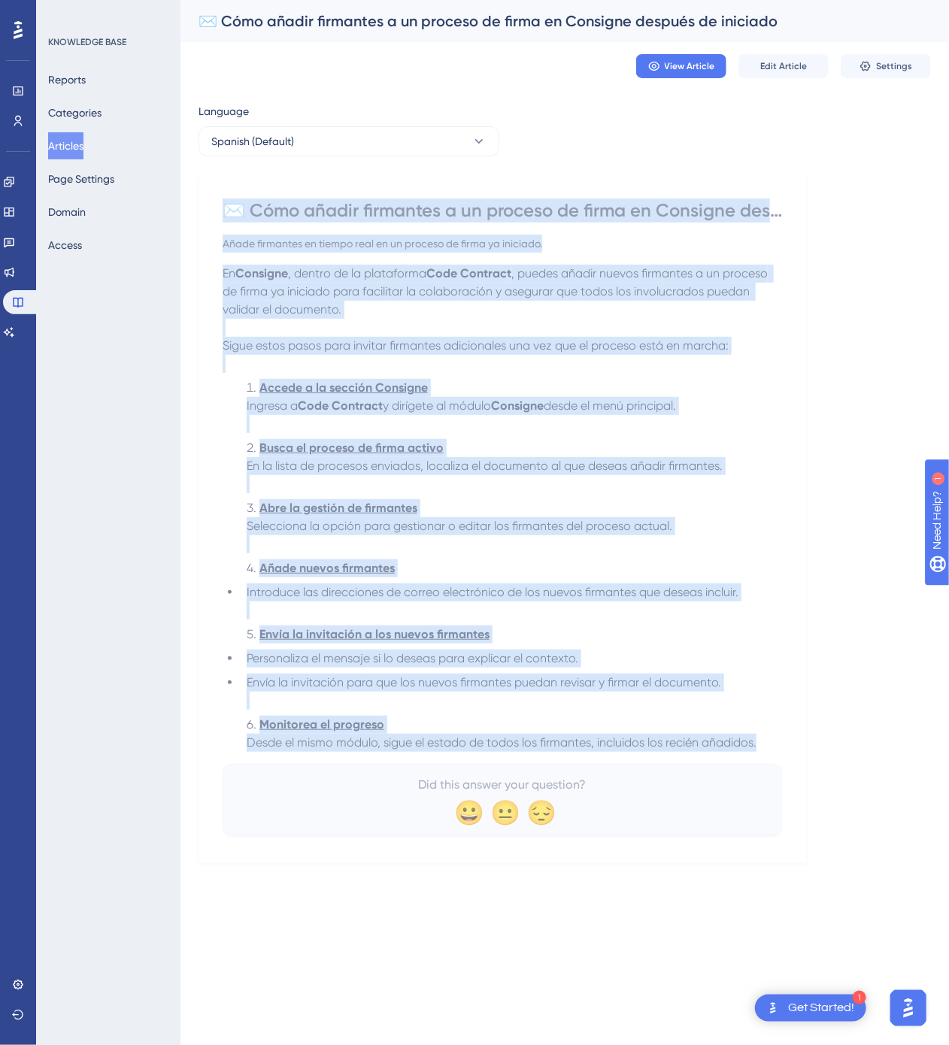
drag, startPoint x: 227, startPoint y: 206, endPoint x: 766, endPoint y: 747, distance: 764.0
click at [766, 747] on div "✉️ Cómo añadir firmantes a un proceso de firma en Consigne después de iniciado …" at bounding box center [502, 517] width 559 height 638
copy div "✉️ Lore ipsumd sitametco a el seddoei te incid ut Laboreet dolorem al enimadmi …"
click at [432, 129] on button "Spanish (Default)" at bounding box center [348, 141] width 301 height 30
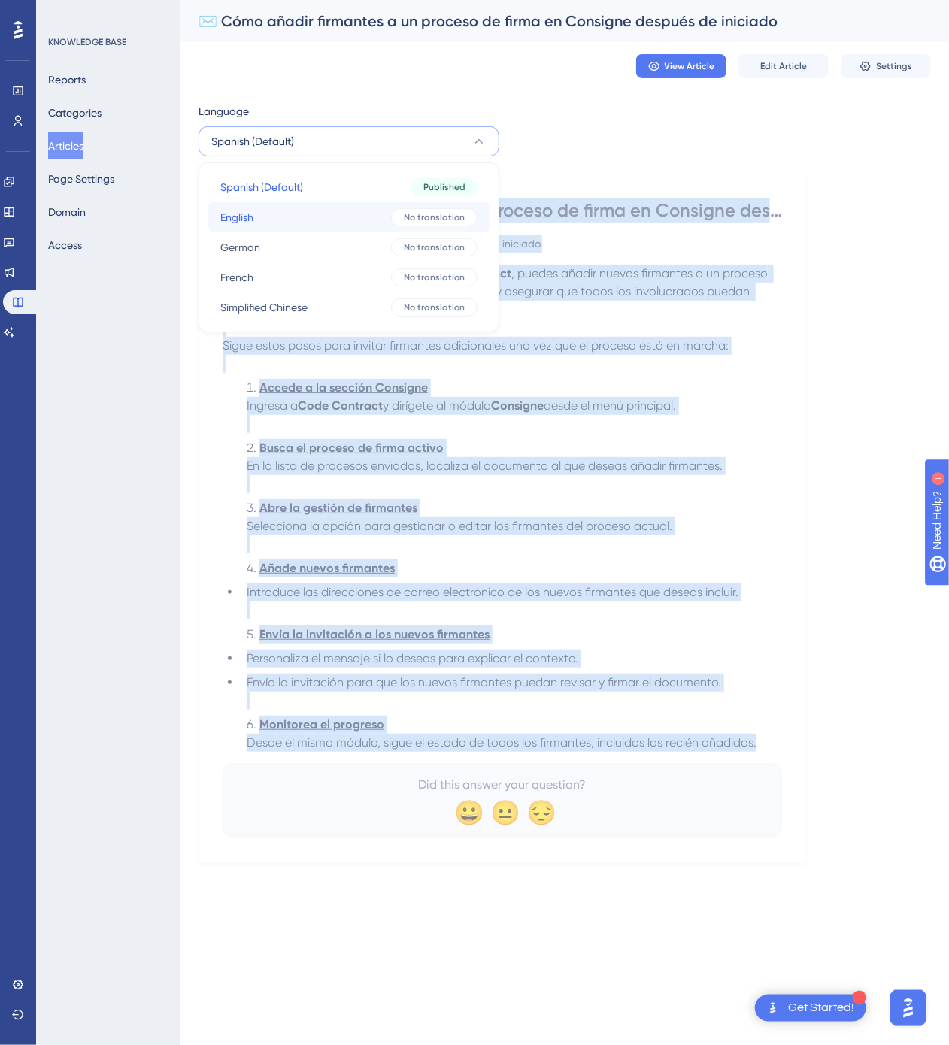
click at [391, 218] on div "No translation" at bounding box center [434, 217] width 86 height 18
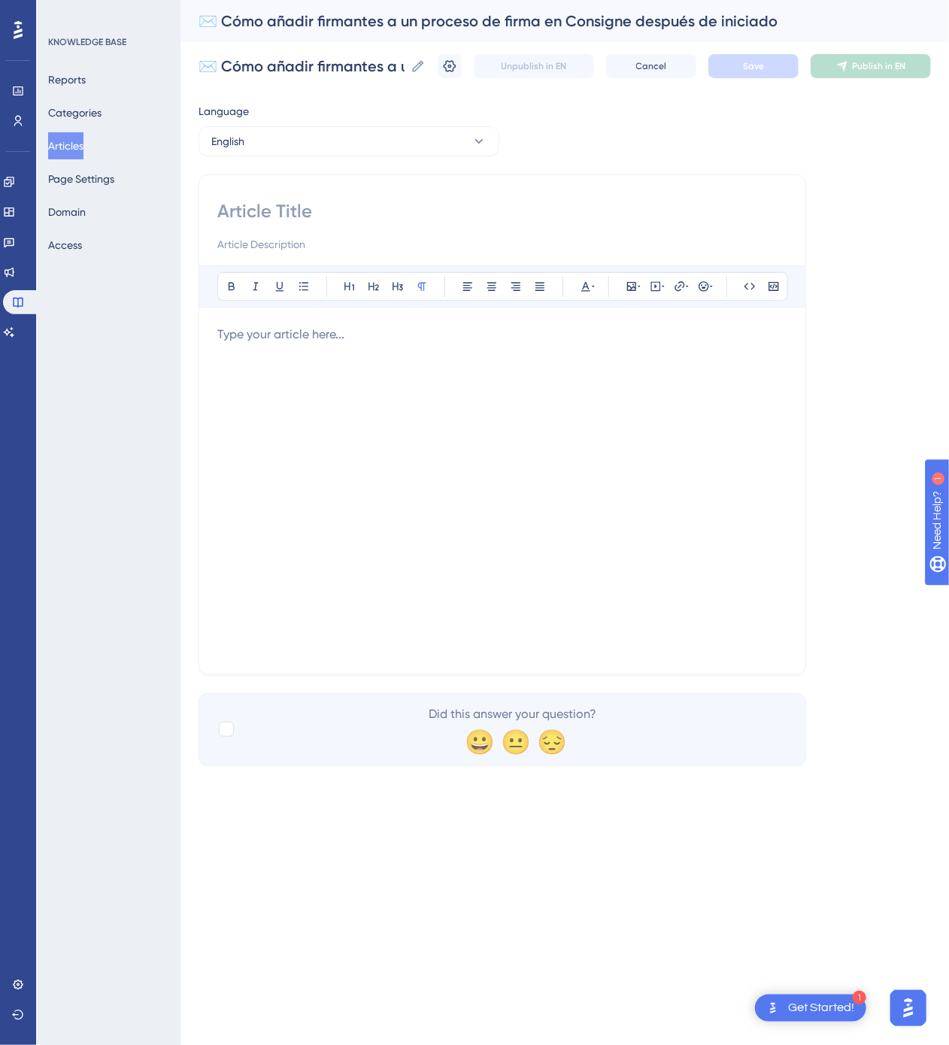
click at [550, 222] on input at bounding box center [502, 211] width 570 height 24
paste input "✉️ How to Add Signers to an Ongoing Signature Process in Consigne"
type input "✉️ How to Add Signers to an Ongoing Signature Process in Consigne"
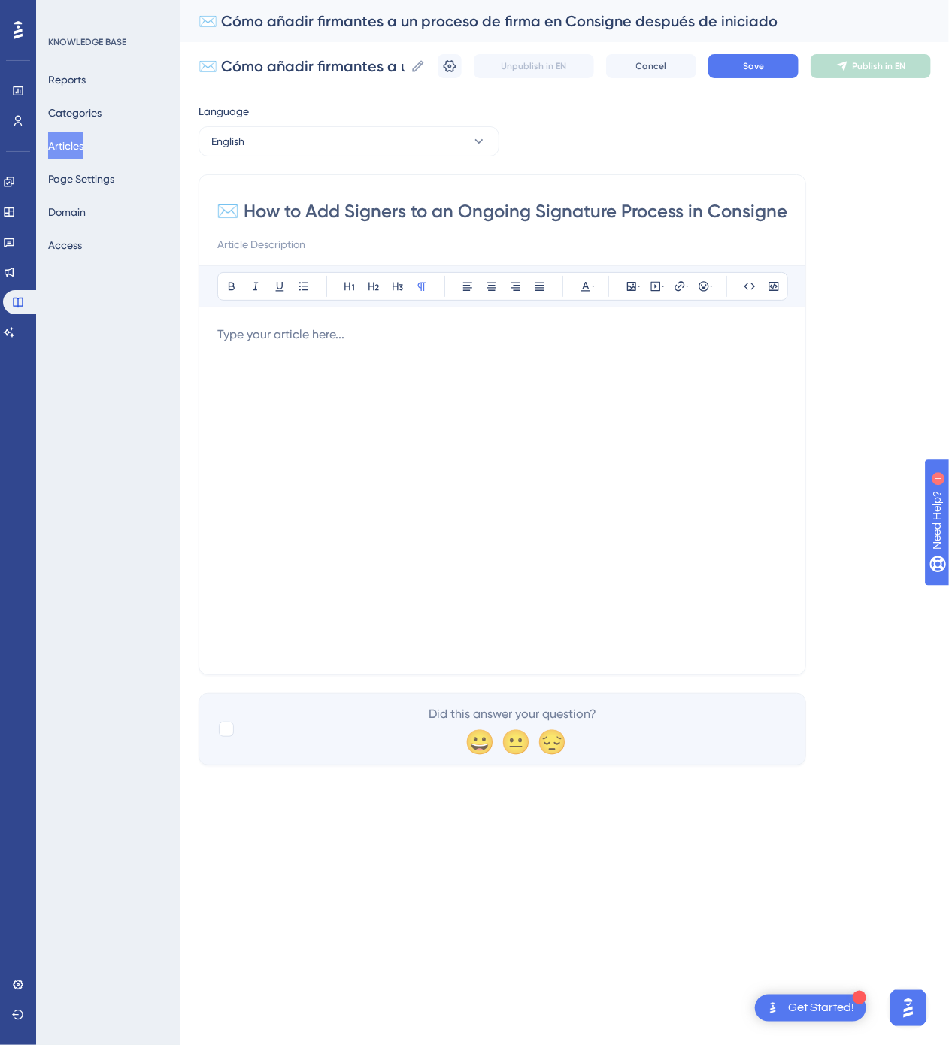
scroll to position [0, 0]
click at [689, 484] on div at bounding box center [502, 491] width 570 height 331
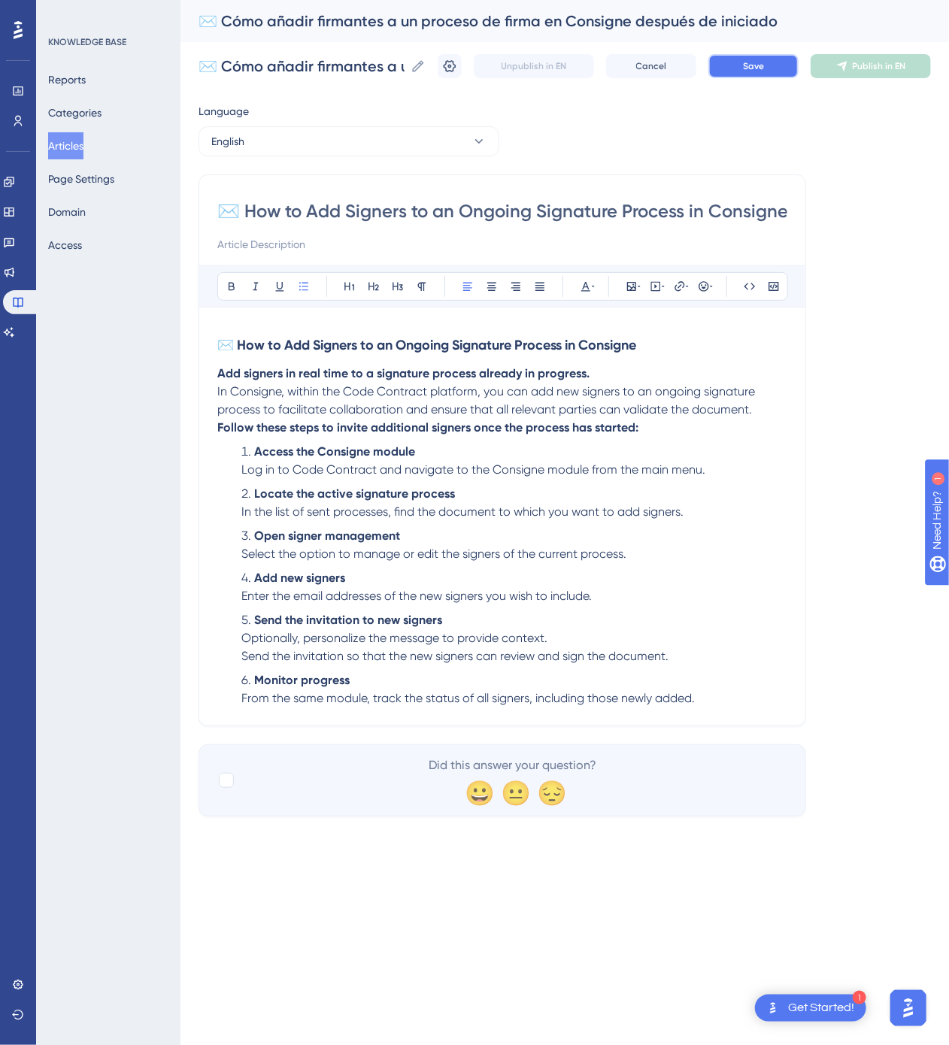
click at [759, 74] on button "Save" at bounding box center [753, 66] width 90 height 24
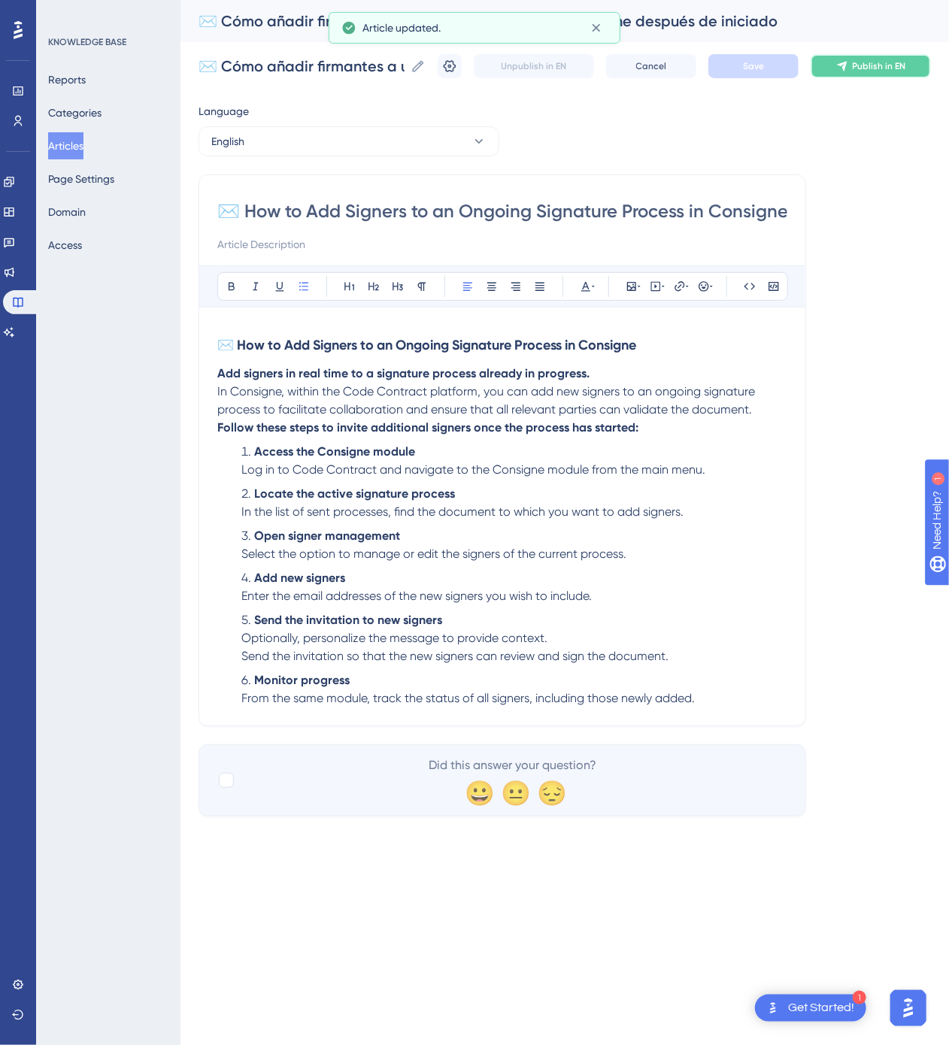
click at [878, 74] on button "Publish in EN" at bounding box center [871, 66] width 120 height 24
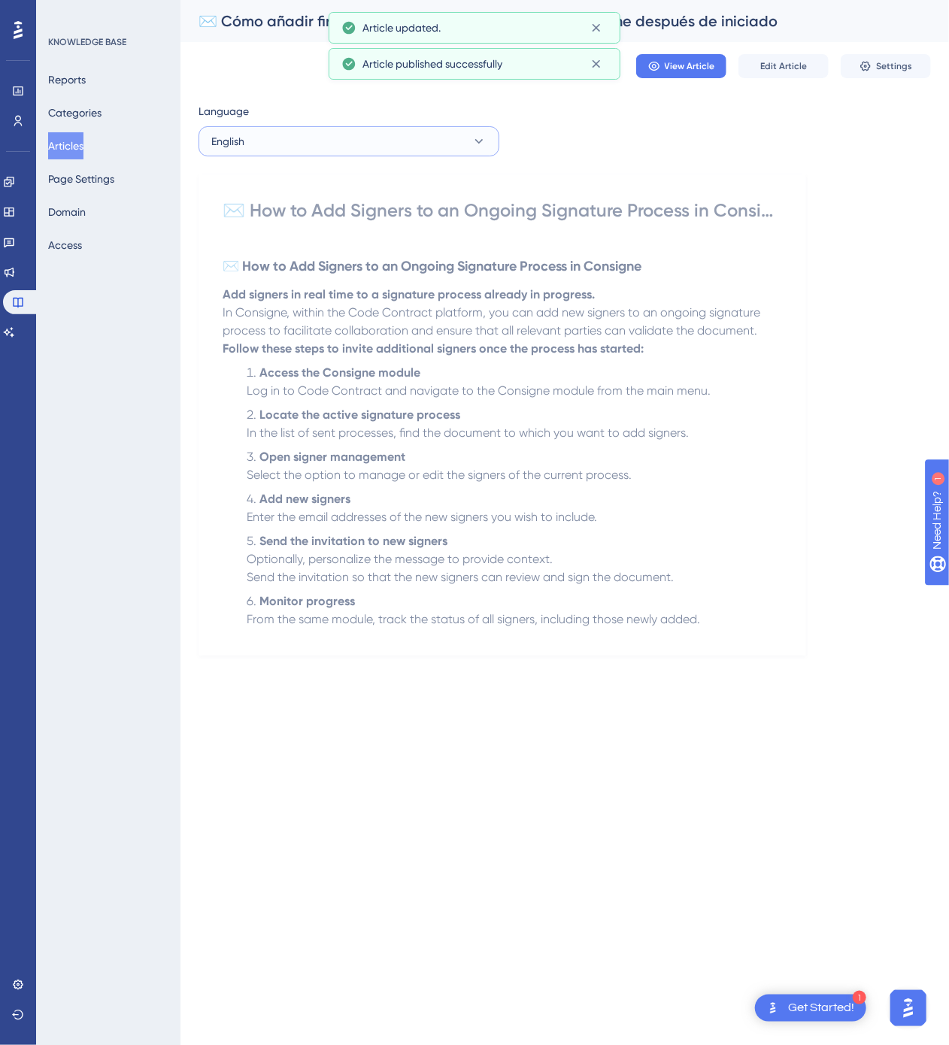
click at [352, 152] on button "English" at bounding box center [348, 141] width 301 height 30
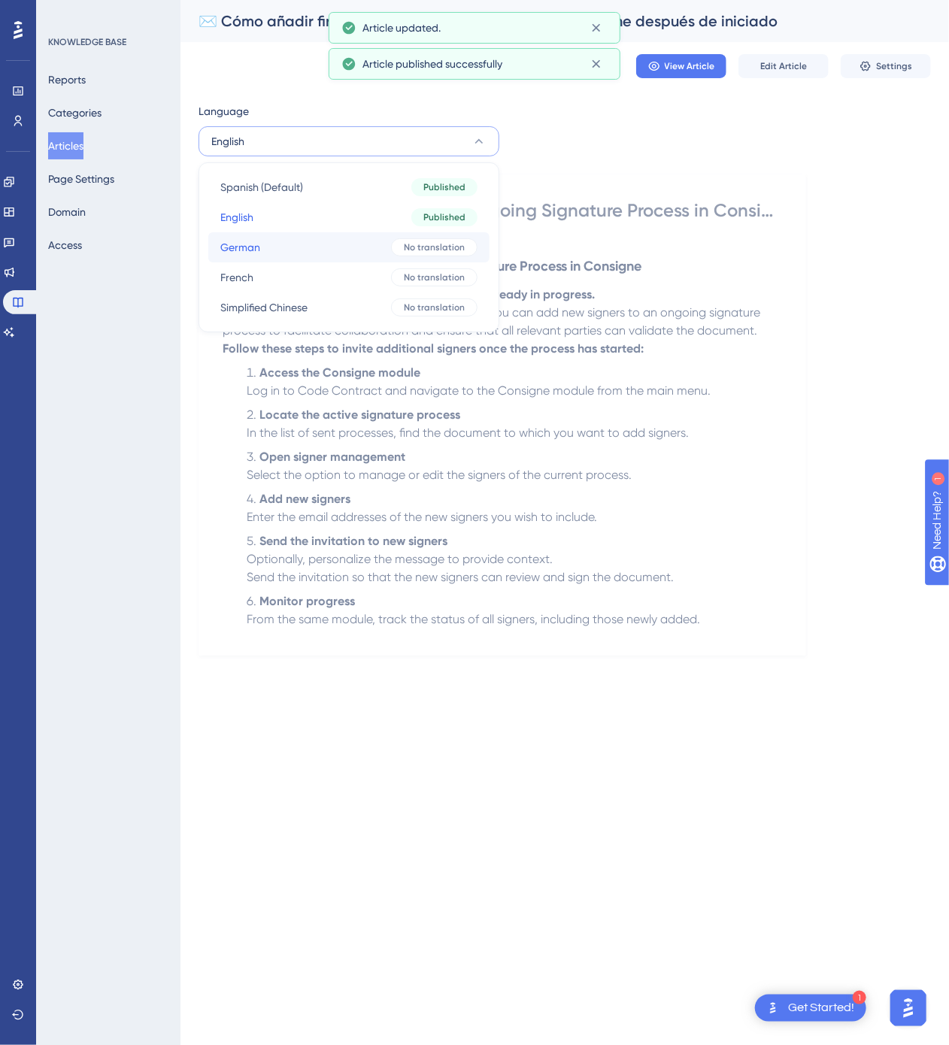
click at [349, 247] on button "German German No translation" at bounding box center [348, 247] width 281 height 30
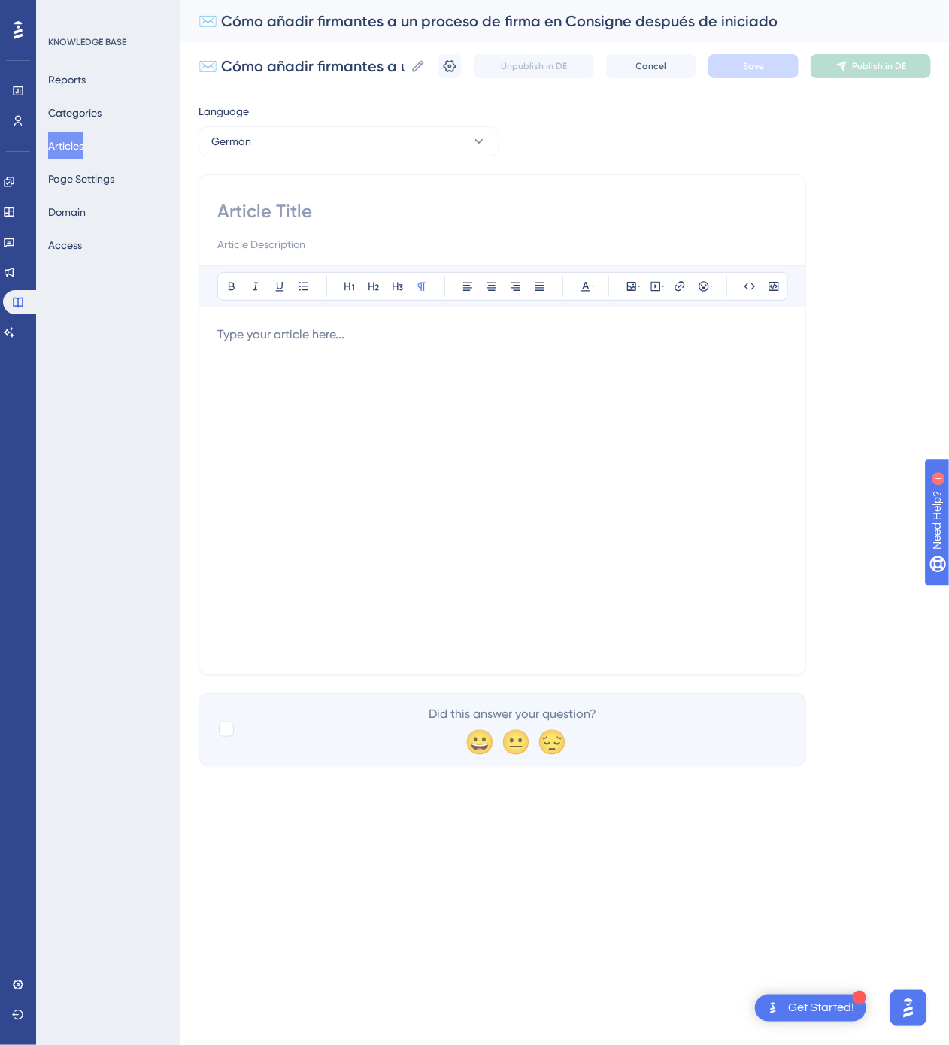
click at [445, 208] on input at bounding box center [502, 211] width 570 height 24
paste input "✉️ So fügen Sie Unterzeichner zu einem laufenden Signaturprozess in Consigne hi…"
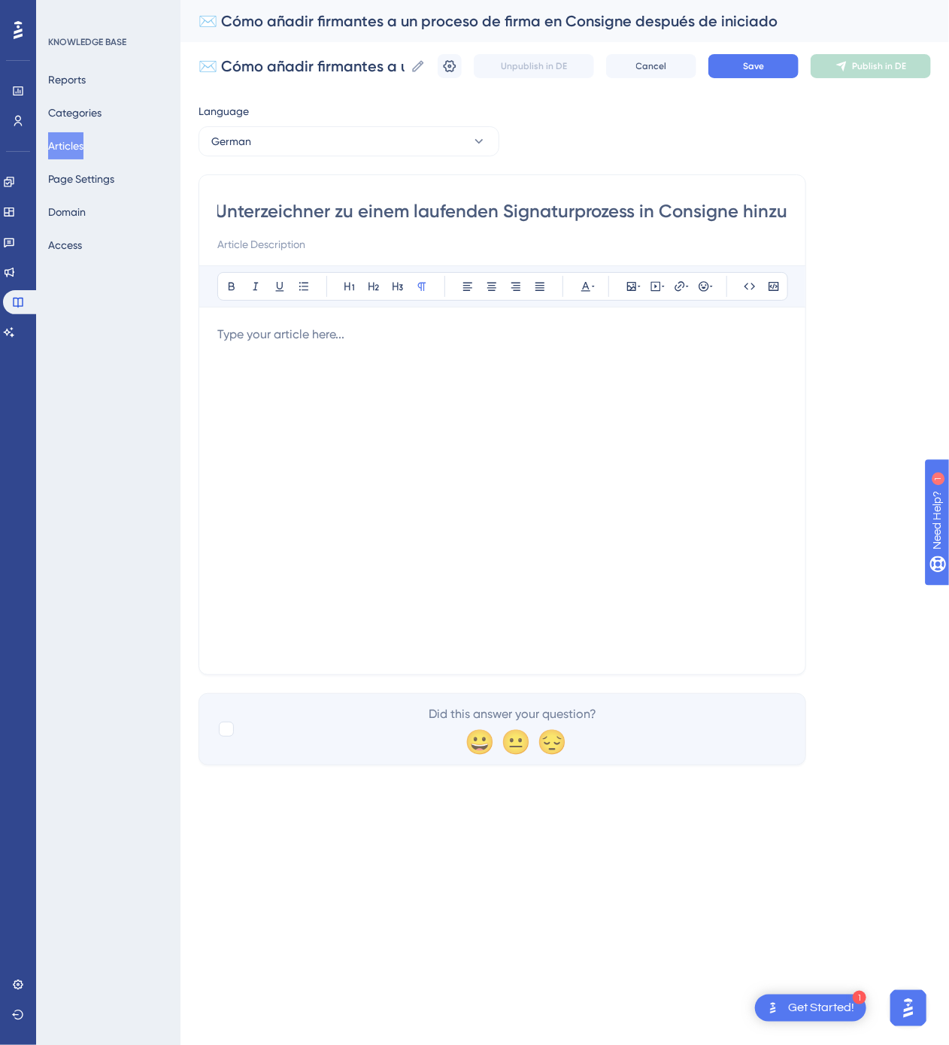
type input "✉️ So fügen Sie Unterzeichner zu einem laufenden Signaturprozess in Consigne hi…"
click at [436, 450] on div at bounding box center [502, 491] width 570 height 331
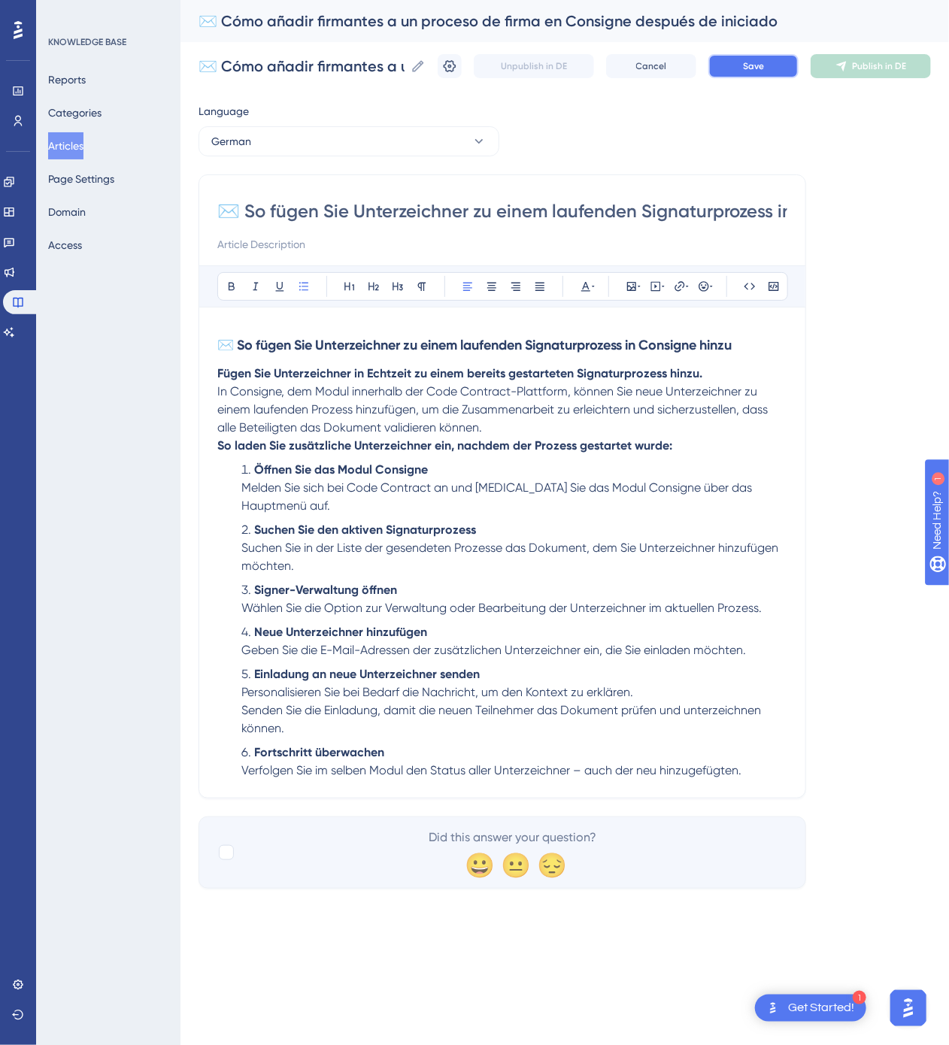
click at [758, 73] on button "Save" at bounding box center [753, 66] width 90 height 24
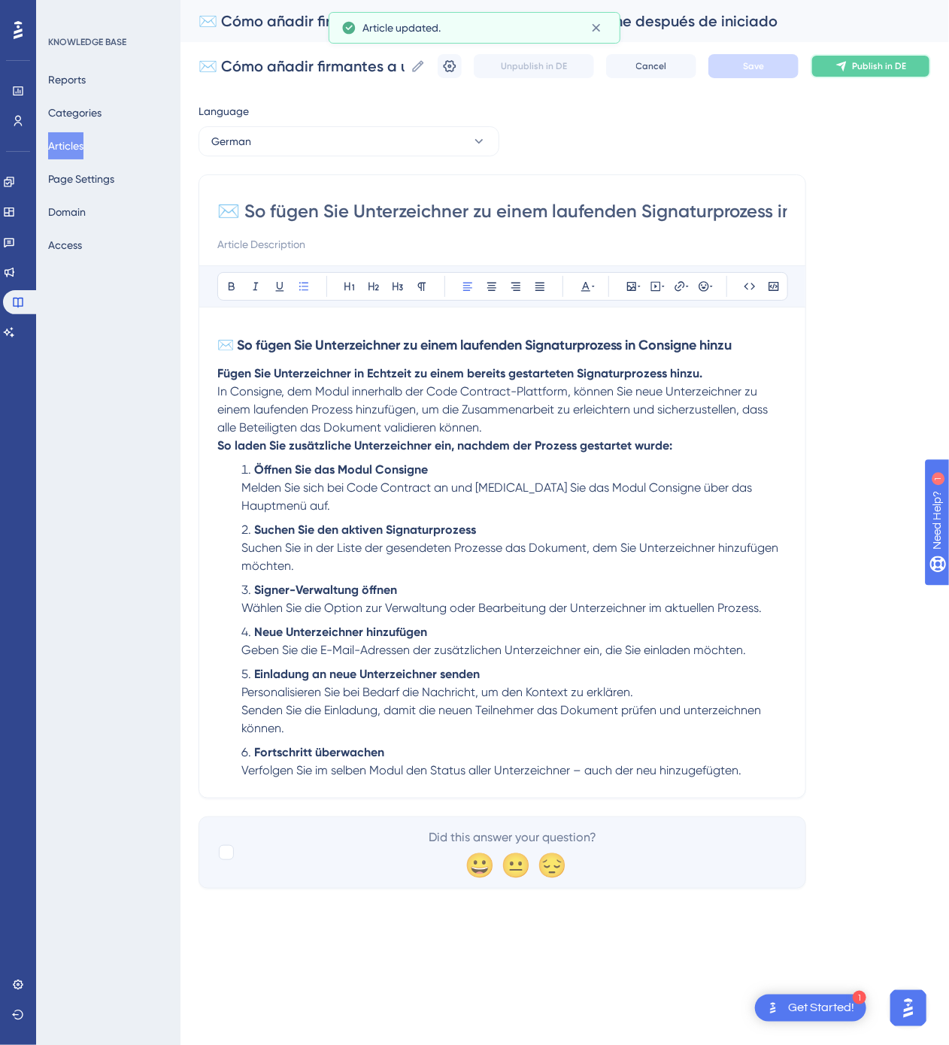
click at [865, 77] on button "Publish in DE" at bounding box center [871, 66] width 120 height 24
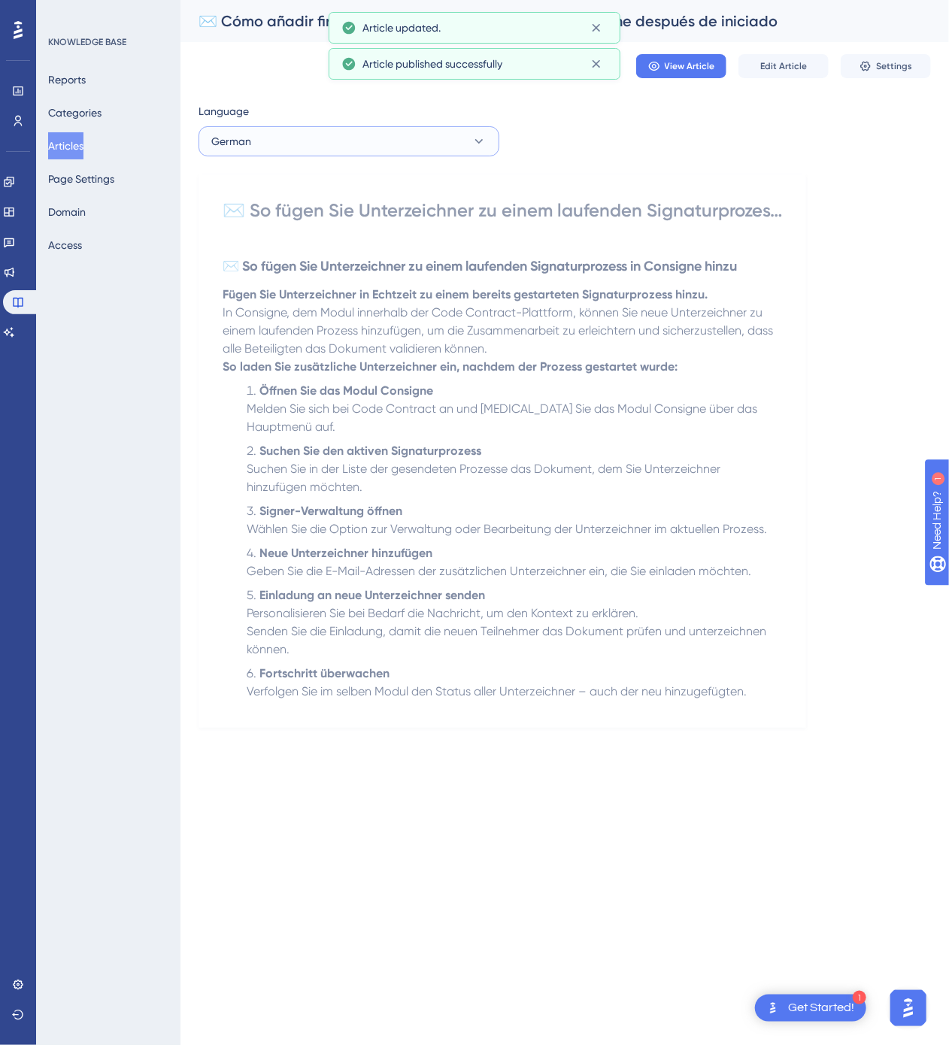
click at [327, 135] on button "German" at bounding box center [348, 141] width 301 height 30
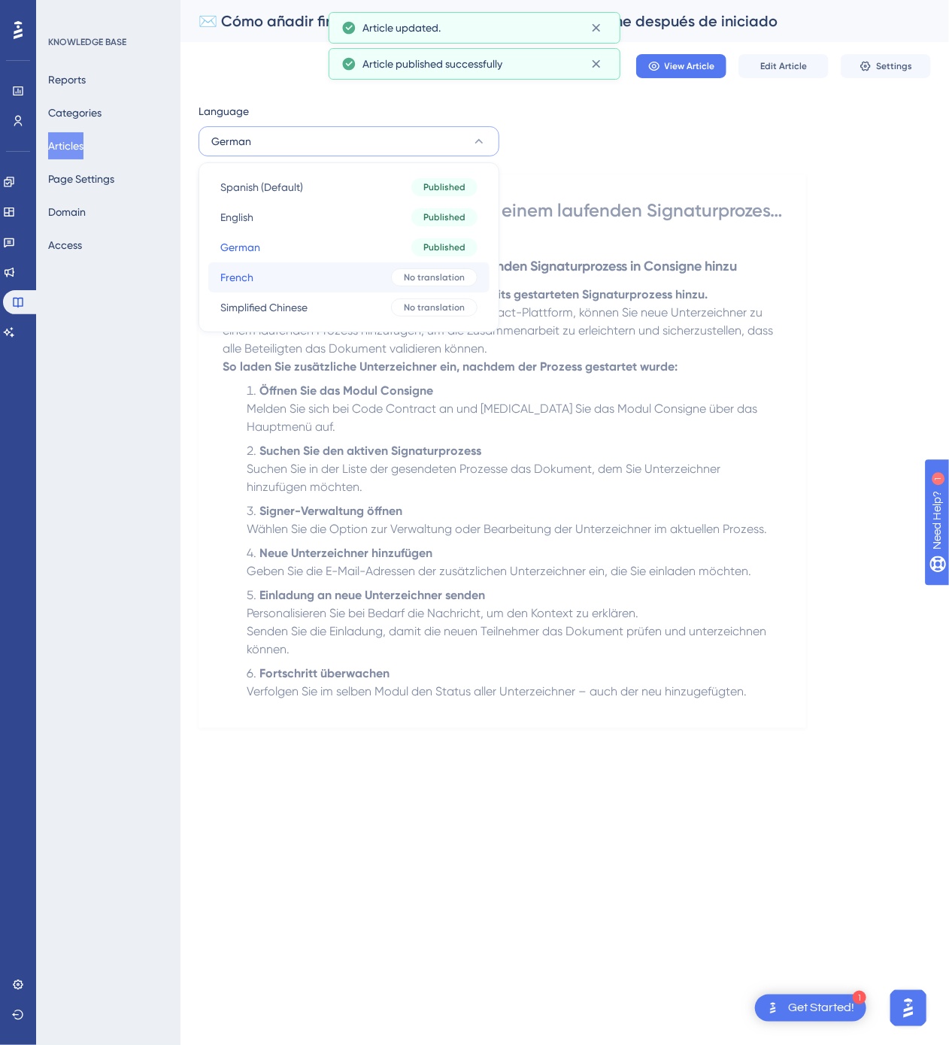
click at [339, 280] on button "French French No translation" at bounding box center [348, 277] width 281 height 30
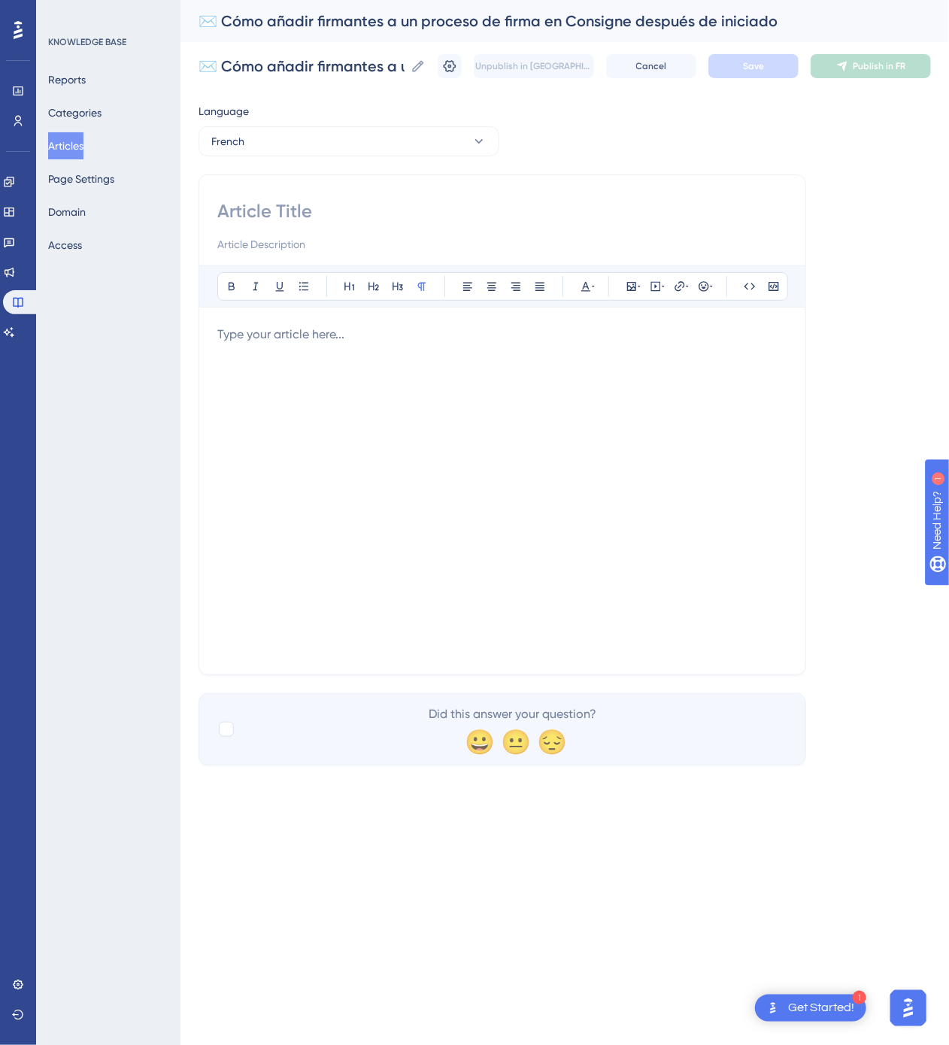
click at [495, 210] on input at bounding box center [502, 211] width 570 height 24
paste input "✉️ Comment ajouter des signataires à un processus de signature en cours dans Co…"
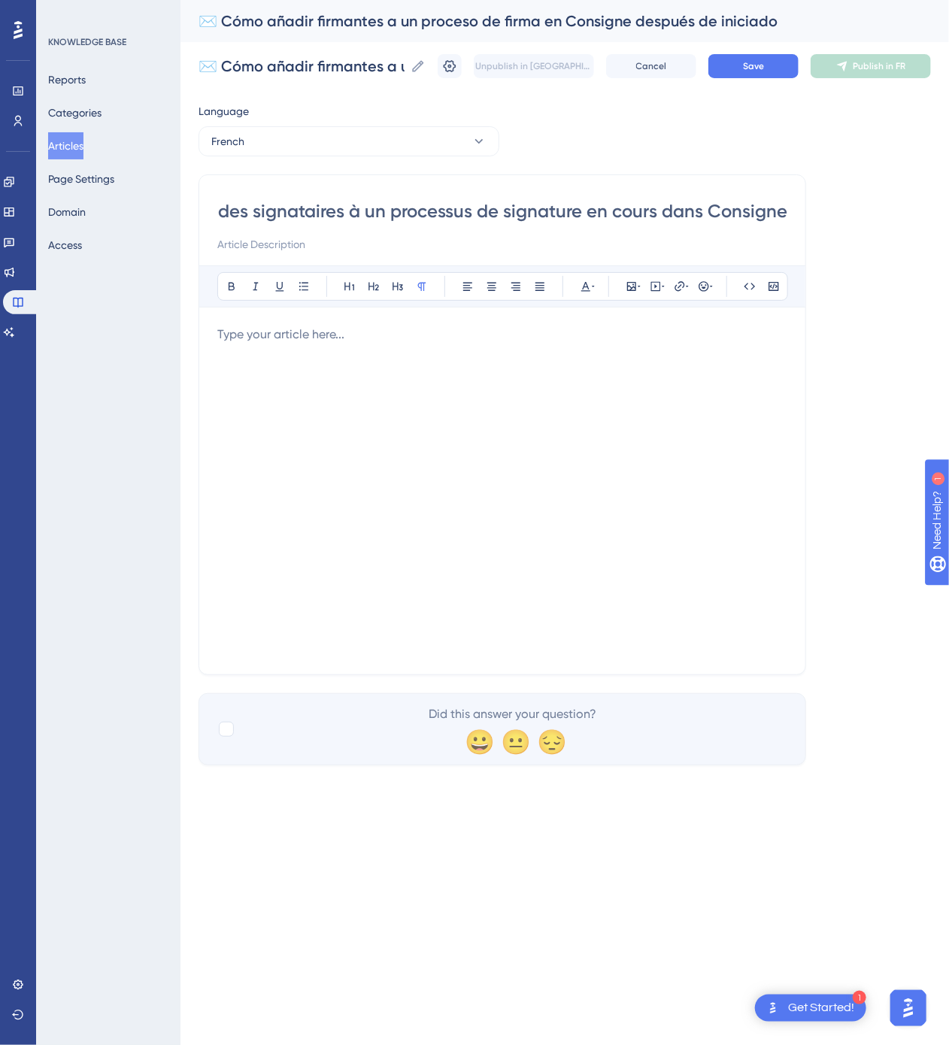
type input "✉️ Comment ajouter des signataires à un processus de signature en cours dans Co…"
click at [355, 452] on div at bounding box center [502, 491] width 570 height 331
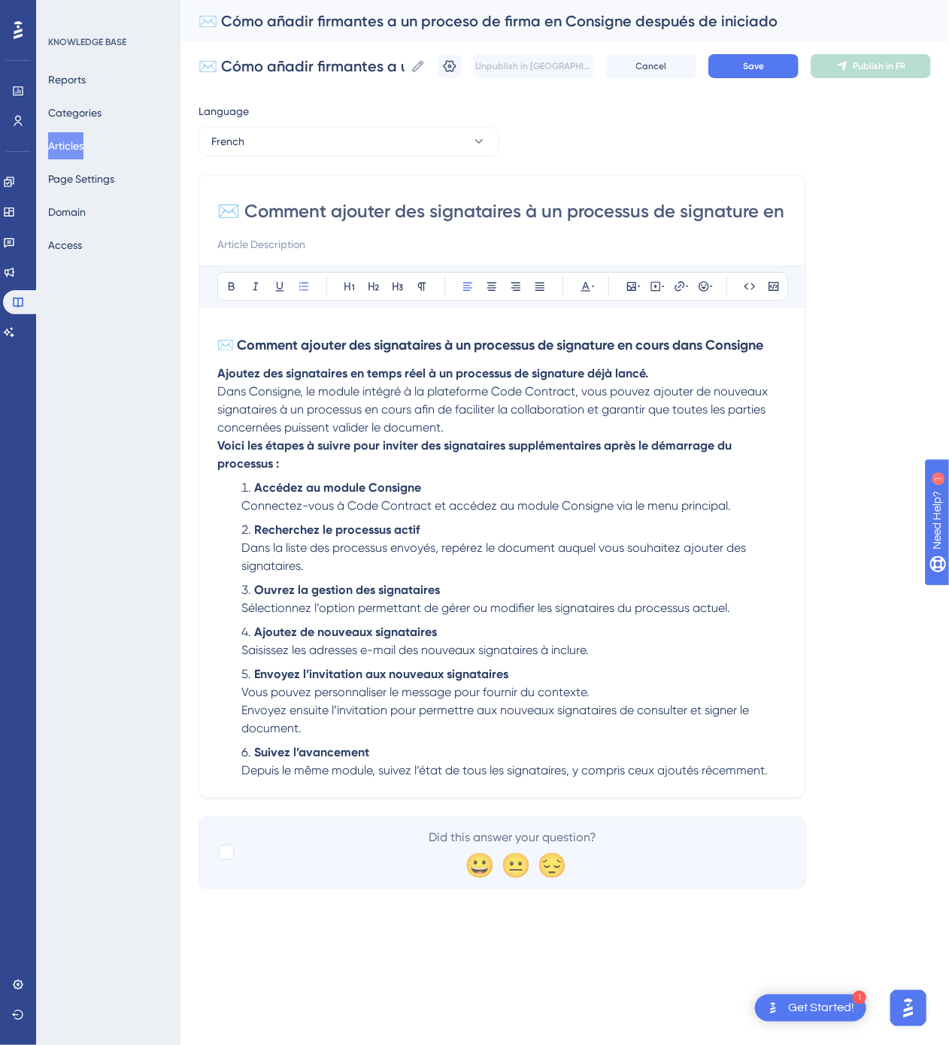
click at [741, 80] on div "✉️ Cómo añadir firmantes a un proceso de firma en Consigne después de iniciado …" at bounding box center [564, 66] width 732 height 48
click at [756, 73] on button "Save" at bounding box center [753, 66] width 90 height 24
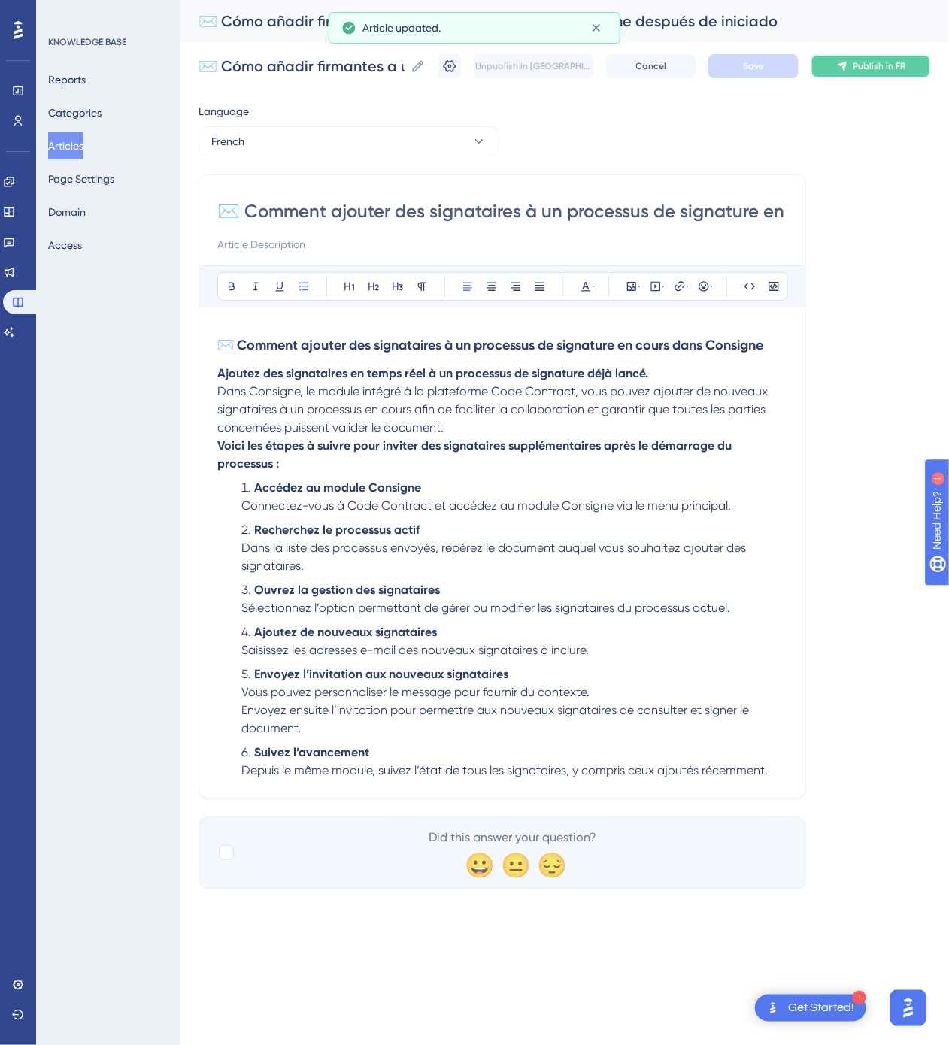
click at [859, 71] on span "Publish in FR" at bounding box center [879, 66] width 53 height 12
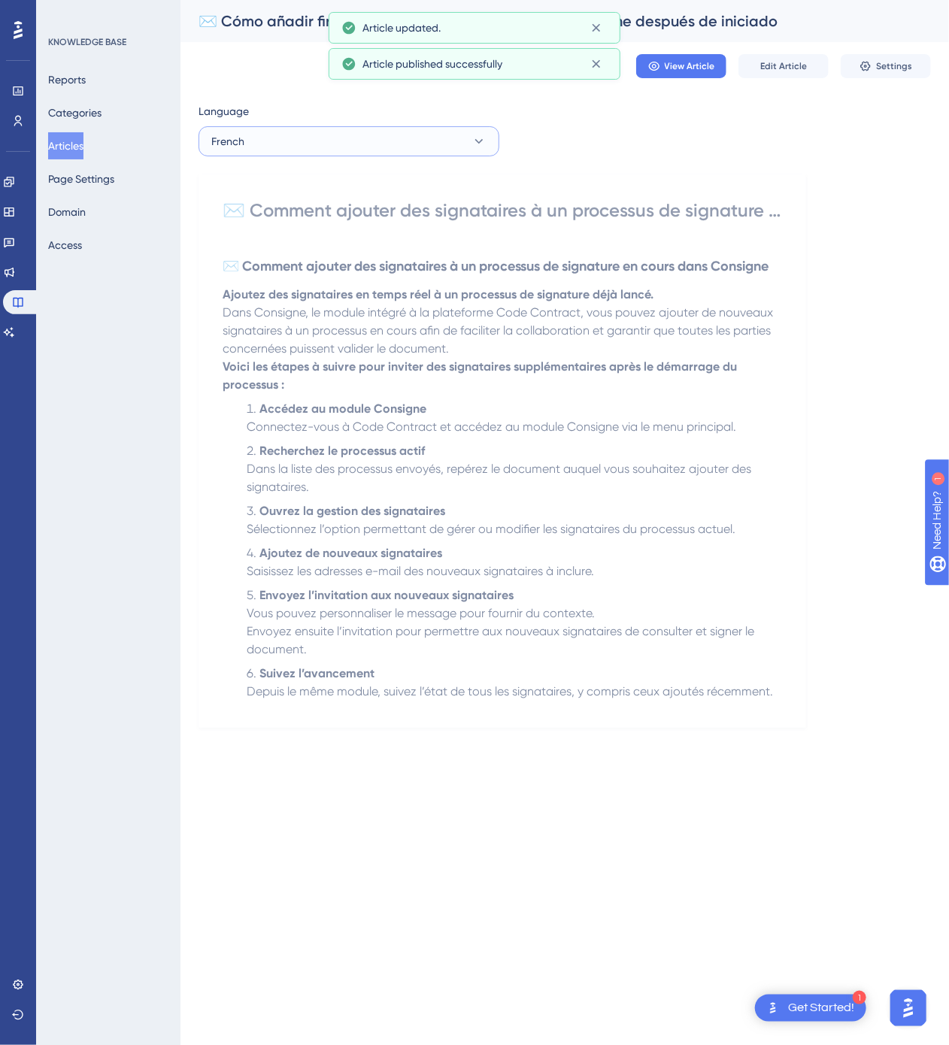
click at [338, 151] on button "French" at bounding box center [348, 141] width 301 height 30
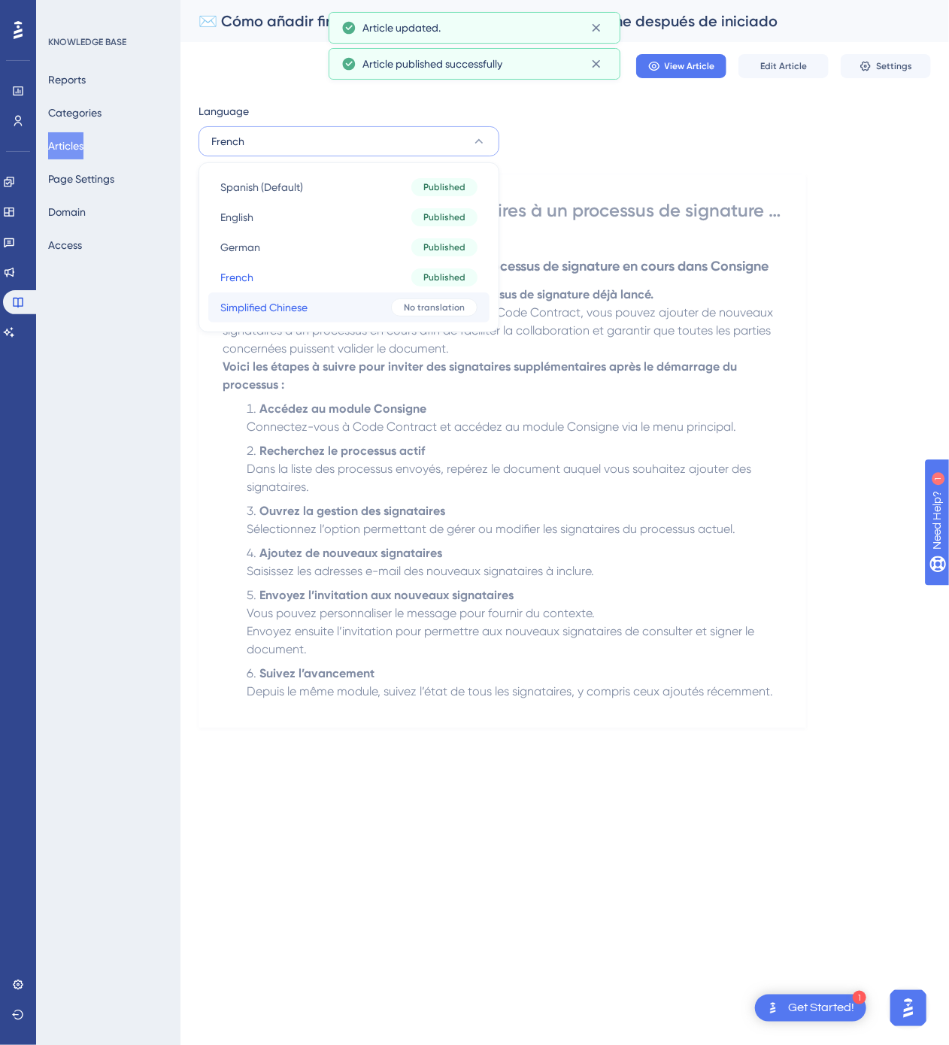
click at [368, 302] on button "Simplified Chinese Simplified Chinese No translation" at bounding box center [348, 307] width 281 height 30
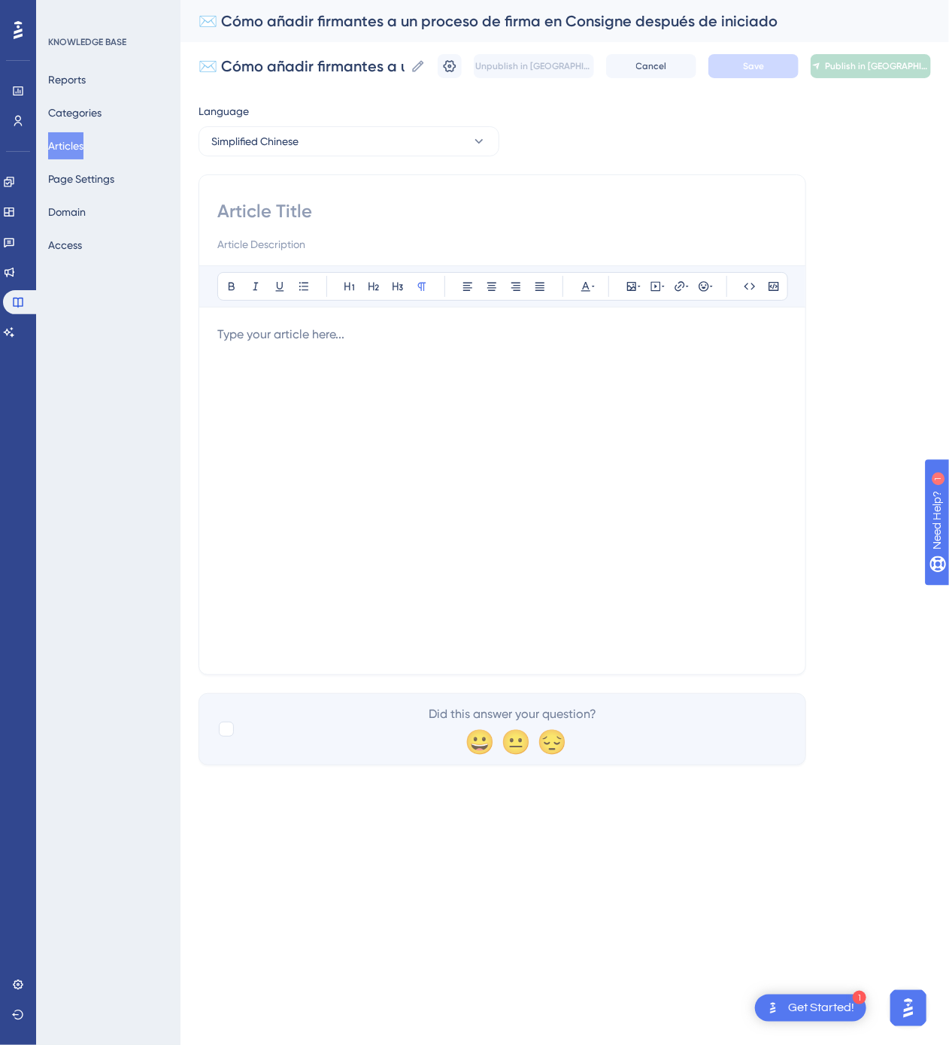
click at [265, 216] on input at bounding box center [502, 211] width 570 height 24
paste input "✉️ 如何在 Consigne 中为进行中的签署流程添加签署人"
type input "✉️ 如何在 Consigne 中为进行中的签署流程添加签署人"
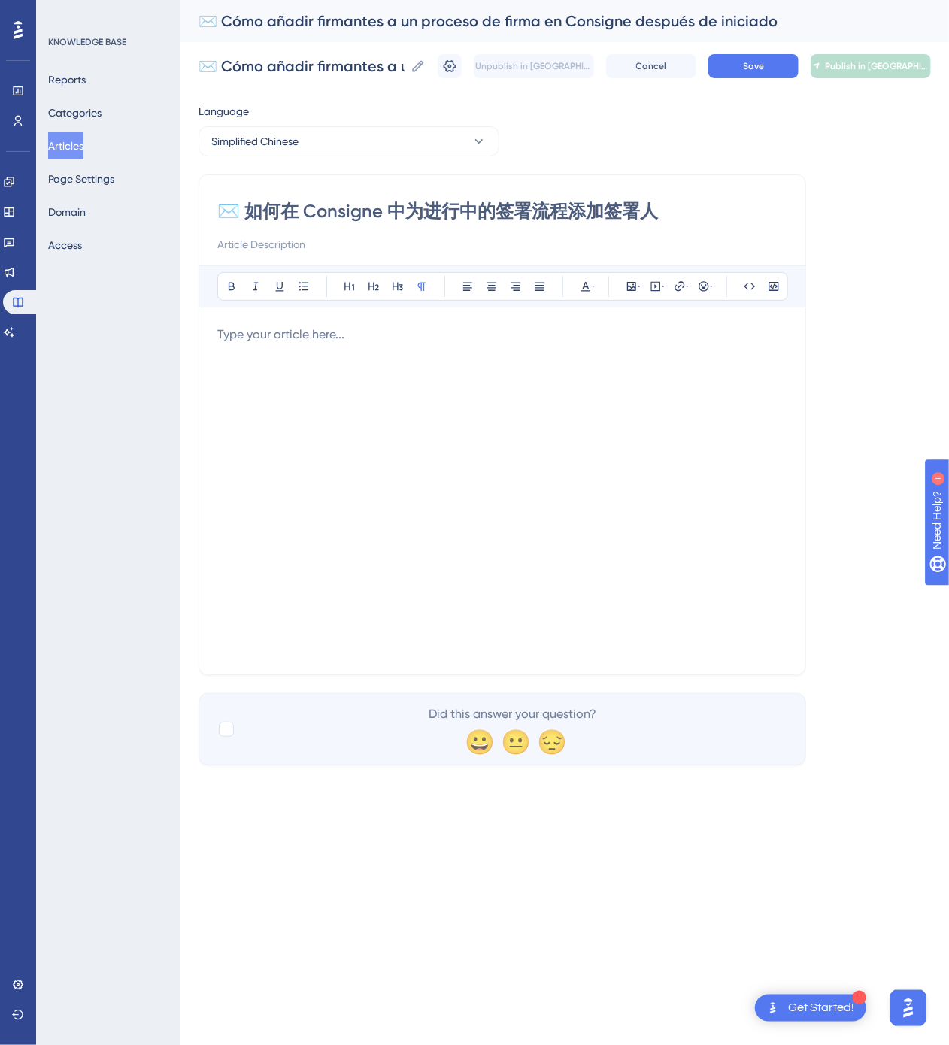
click at [171, 492] on div "KNOWLEDGE BASE Reports Categories Articles Page Settings Domain Access" at bounding box center [108, 522] width 144 height 1045
click at [332, 456] on div at bounding box center [502, 491] width 570 height 331
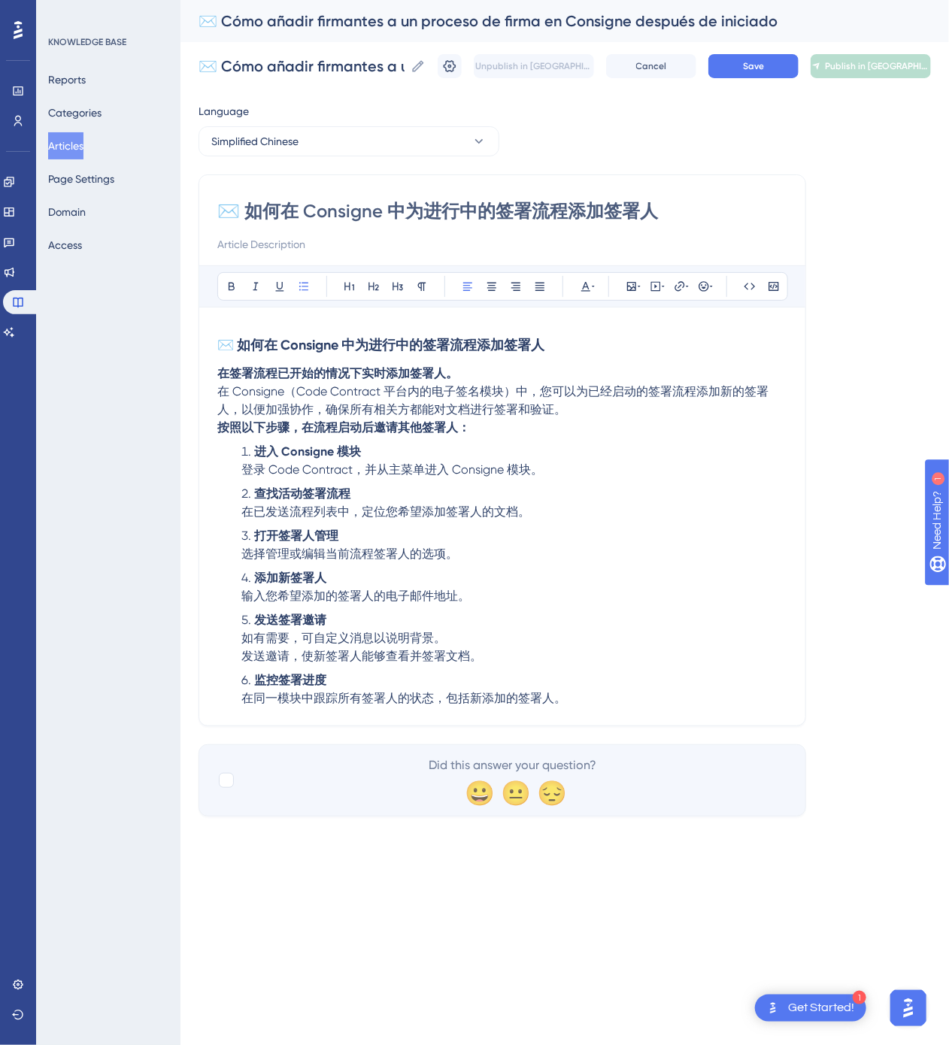
click at [732, 81] on div "✉️ Cómo añadir firmantes a un proceso de firma en Consigne después de iniciado …" at bounding box center [564, 66] width 732 height 48
click at [753, 77] on button "Save" at bounding box center [753, 66] width 90 height 24
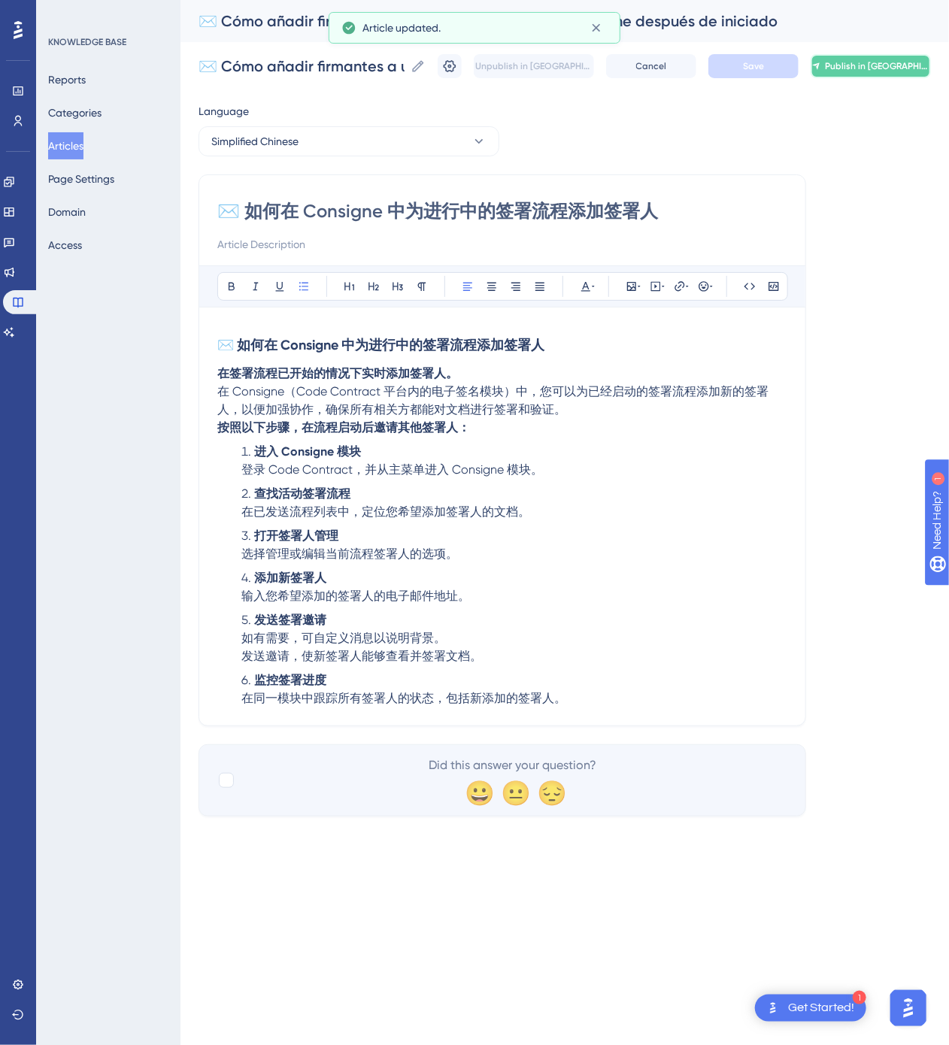
click at [848, 77] on button "Publish in [GEOGRAPHIC_DATA]-CN" at bounding box center [871, 66] width 120 height 24
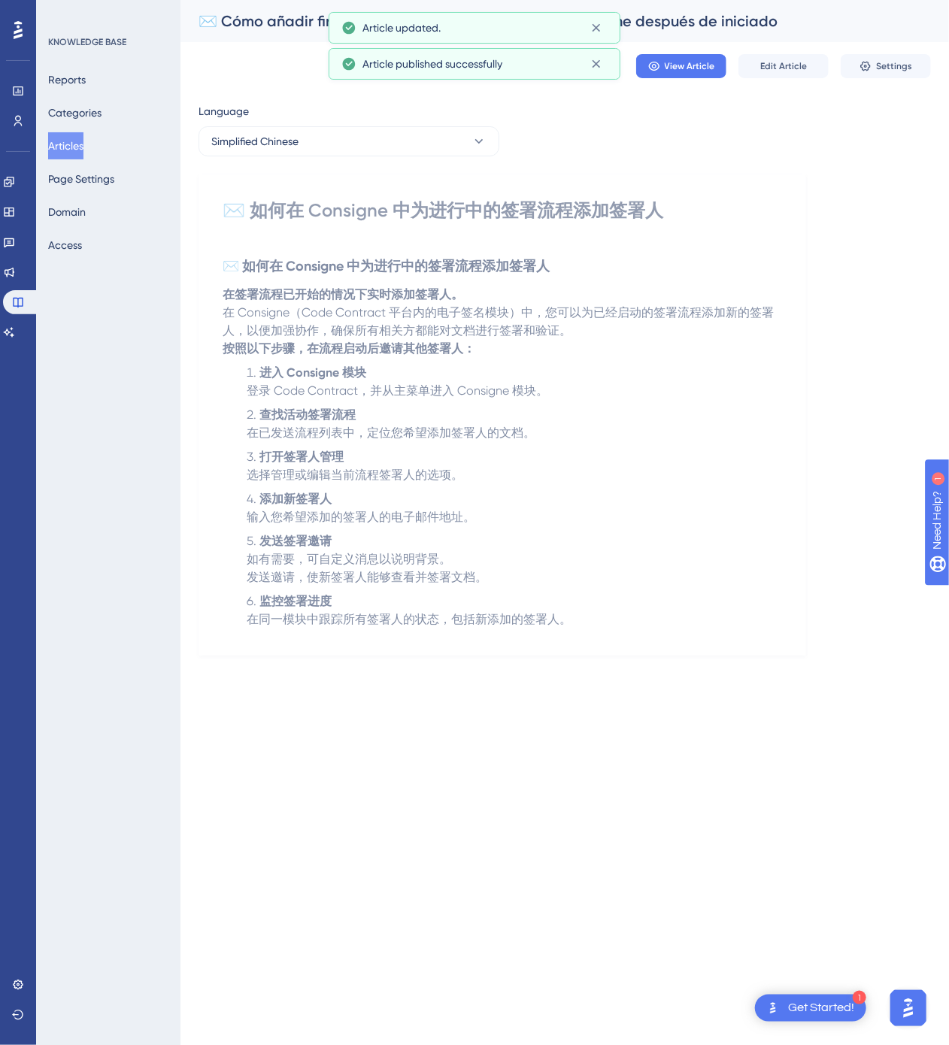
drag, startPoint x: 67, startPoint y: 155, endPoint x: 111, endPoint y: 133, distance: 48.8
click at [65, 156] on button "Articles" at bounding box center [65, 145] width 35 height 27
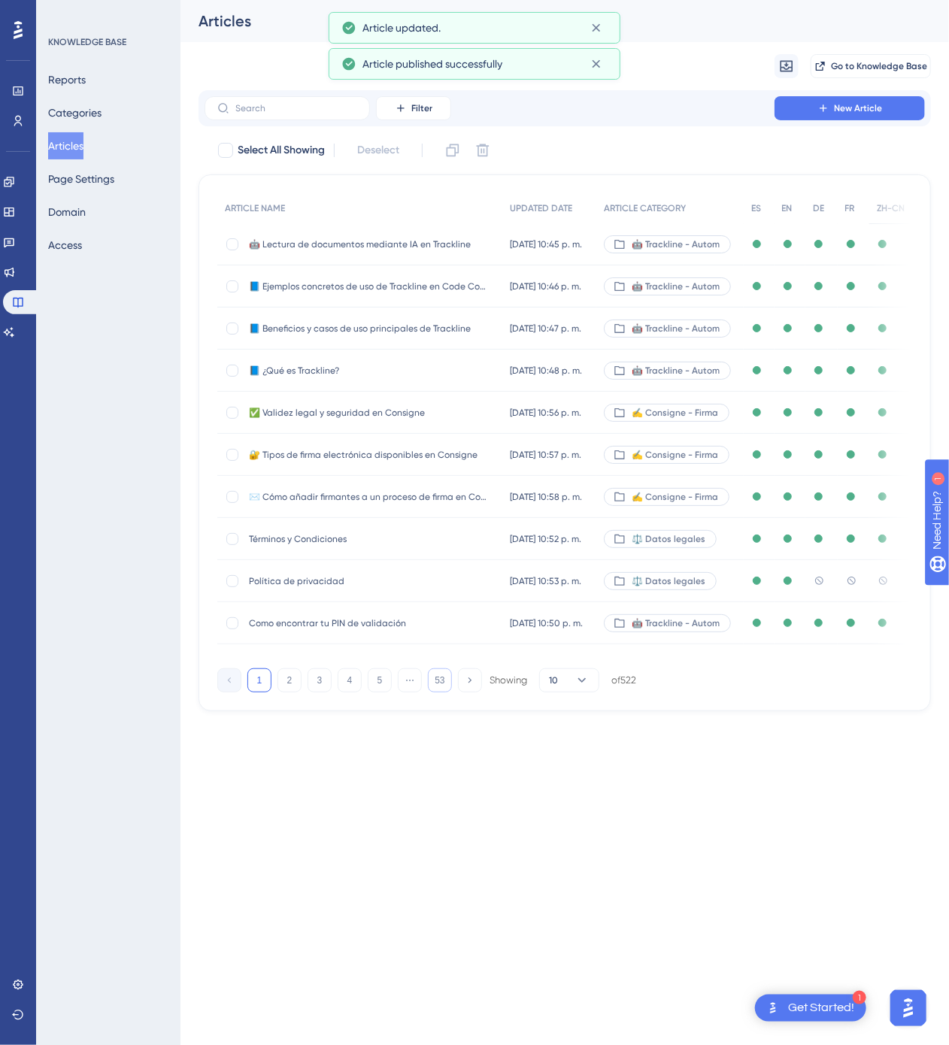
click at [436, 678] on button "53" at bounding box center [440, 680] width 24 height 24
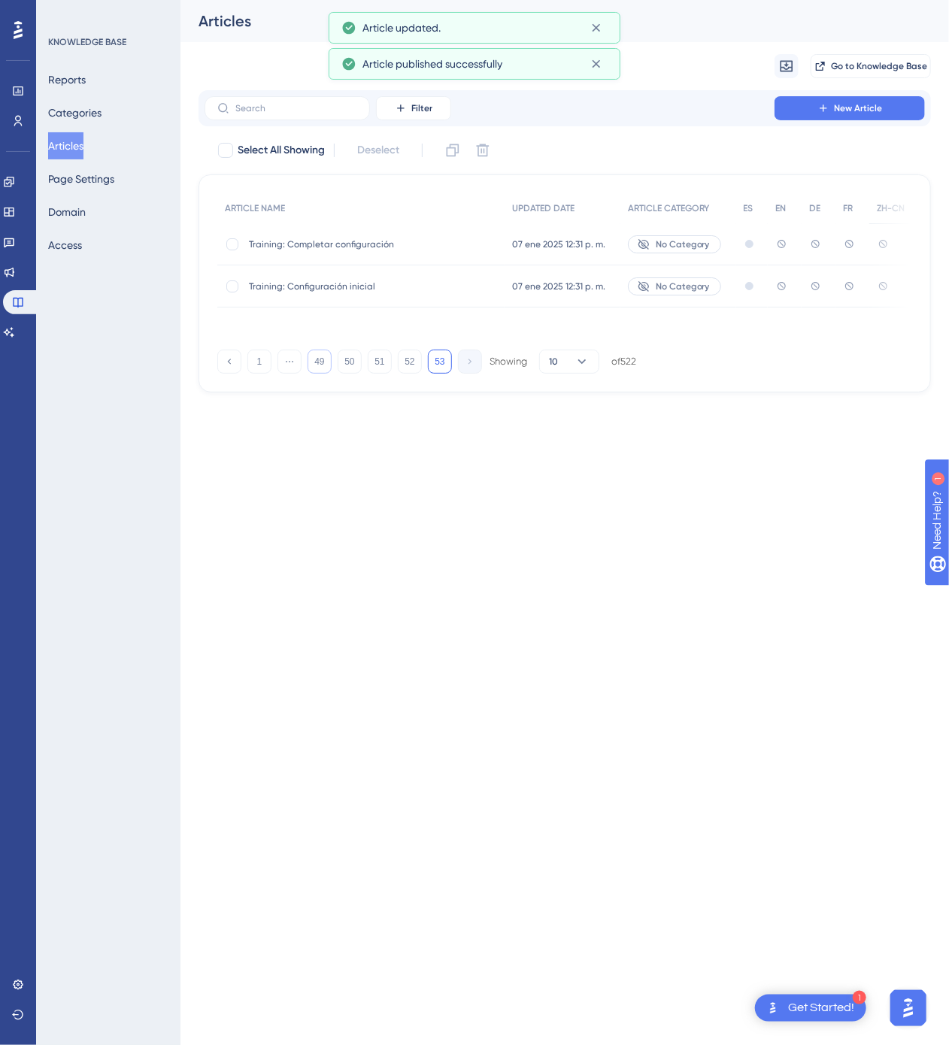
click at [327, 368] on button "49" at bounding box center [320, 362] width 24 height 24
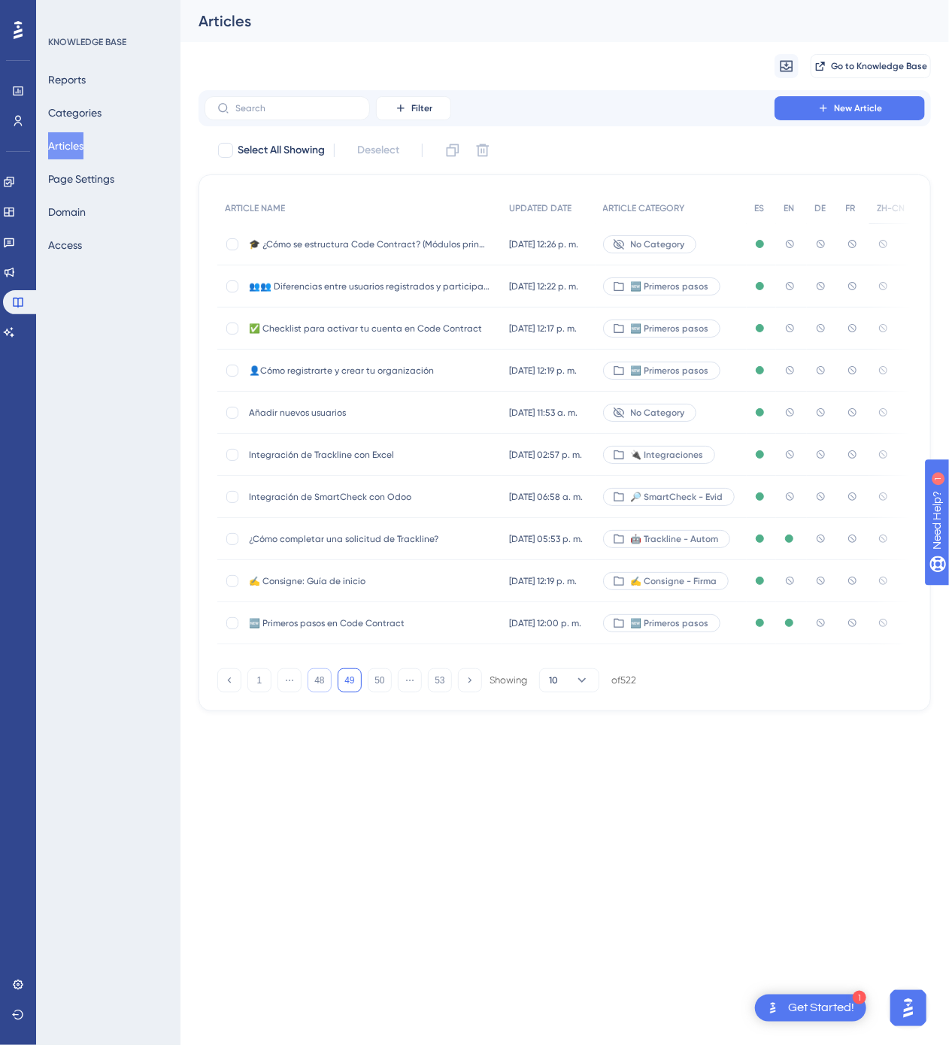
click at [322, 679] on button "48" at bounding box center [320, 680] width 24 height 24
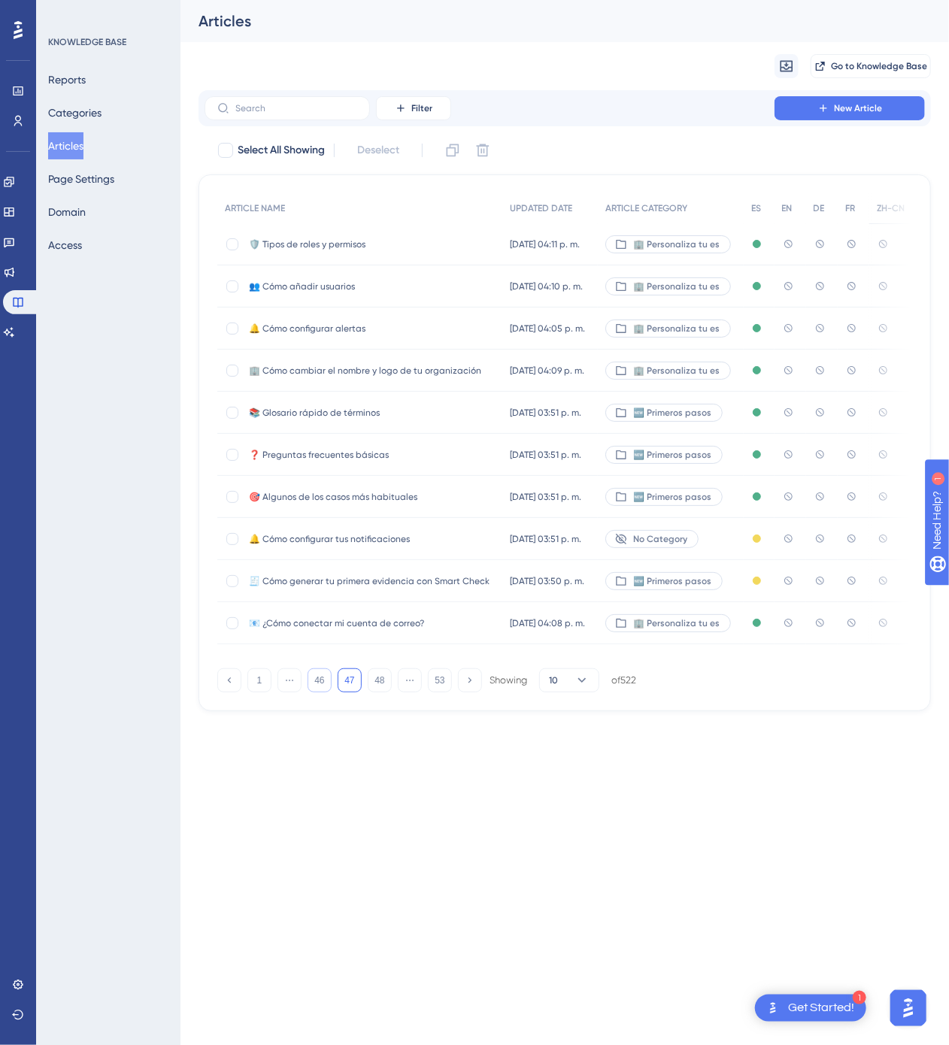
click at [322, 679] on button "46" at bounding box center [320, 680] width 24 height 24
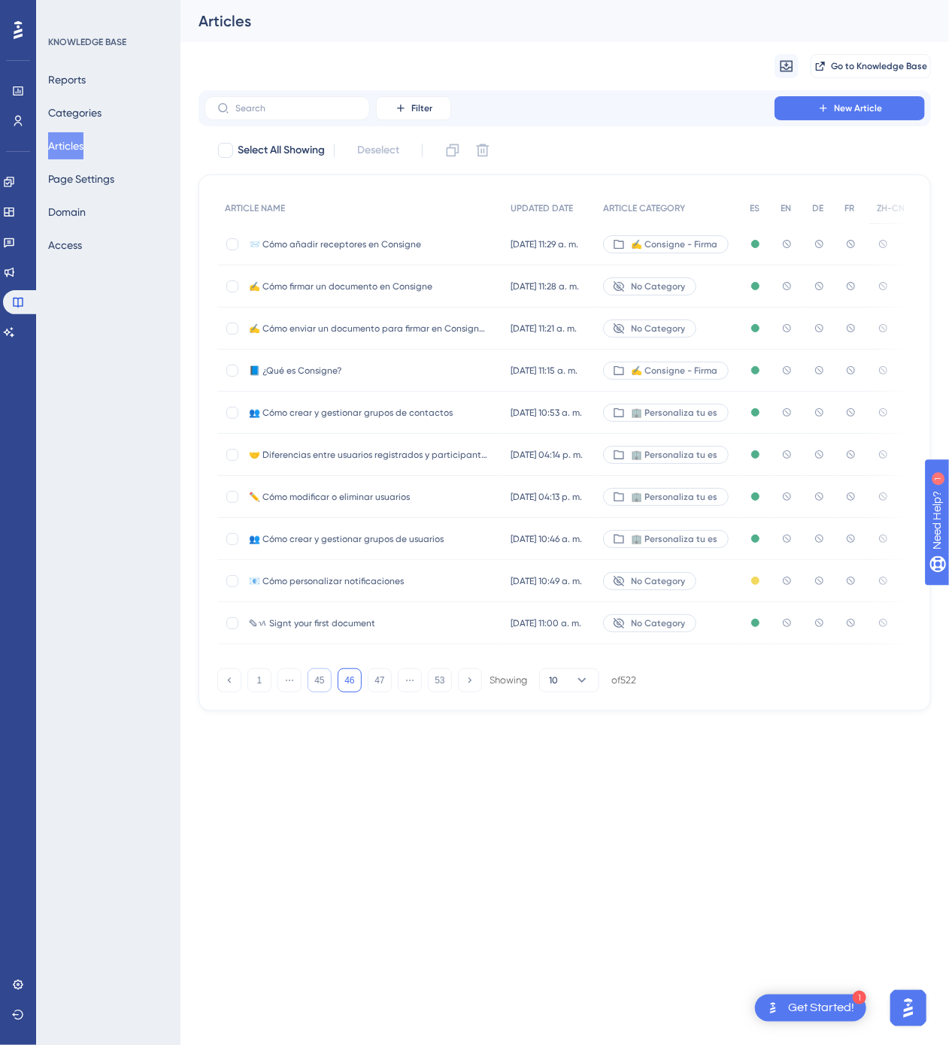
click at [325, 683] on button "45" at bounding box center [320, 680] width 24 height 24
click at [744, 374] on div "✍️ Consigne - Firma" at bounding box center [670, 371] width 147 height 42
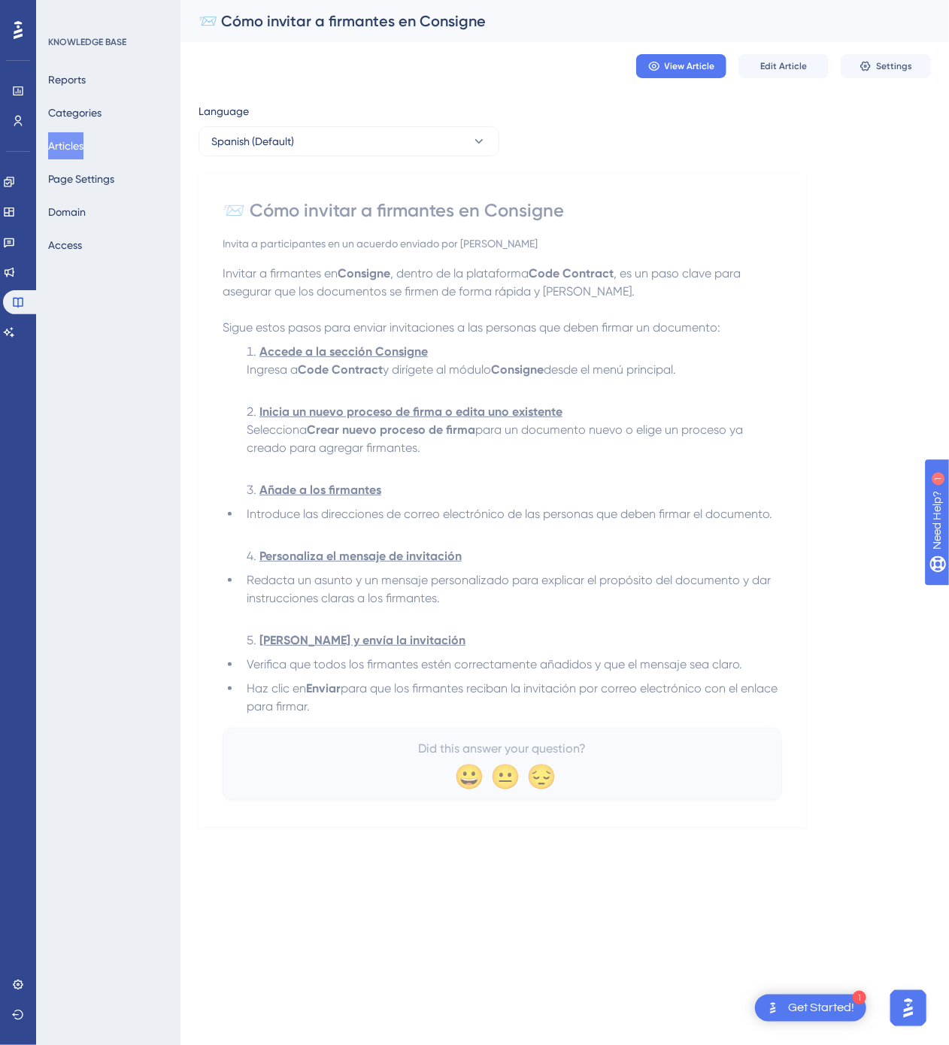
drag, startPoint x: 226, startPoint y: 205, endPoint x: 584, endPoint y: 717, distance: 624.5
click at [584, 717] on div "📨 Cómo invitar a firmantes en Consigne Invita a participantes en un acuerdo env…" at bounding box center [502, 499] width 559 height 602
copy div "📨 Lore ipsumdo s ametconse ad Elitsedd Eiusmo t incididuntutl et do magnaal eni…"
click at [310, 137] on button "Spanish (Default)" at bounding box center [348, 141] width 301 height 30
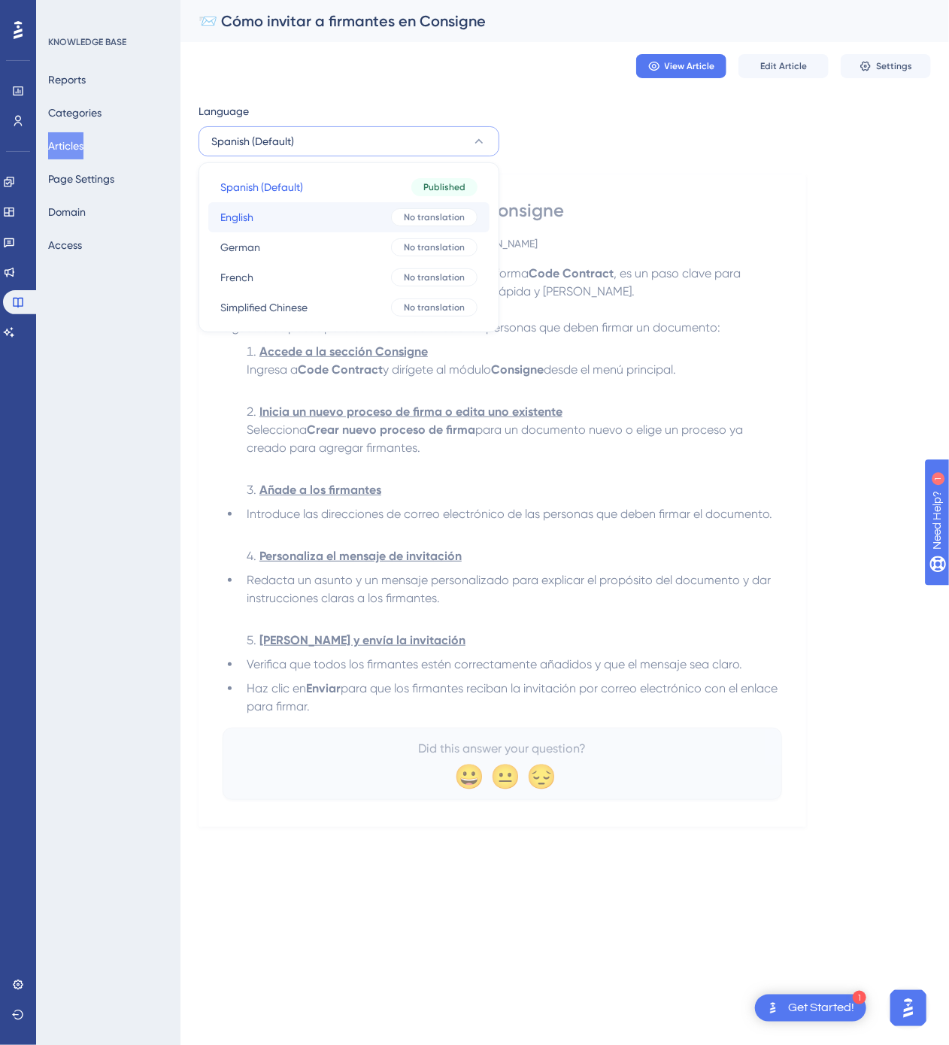
click at [320, 218] on button "English English No translation" at bounding box center [348, 217] width 281 height 30
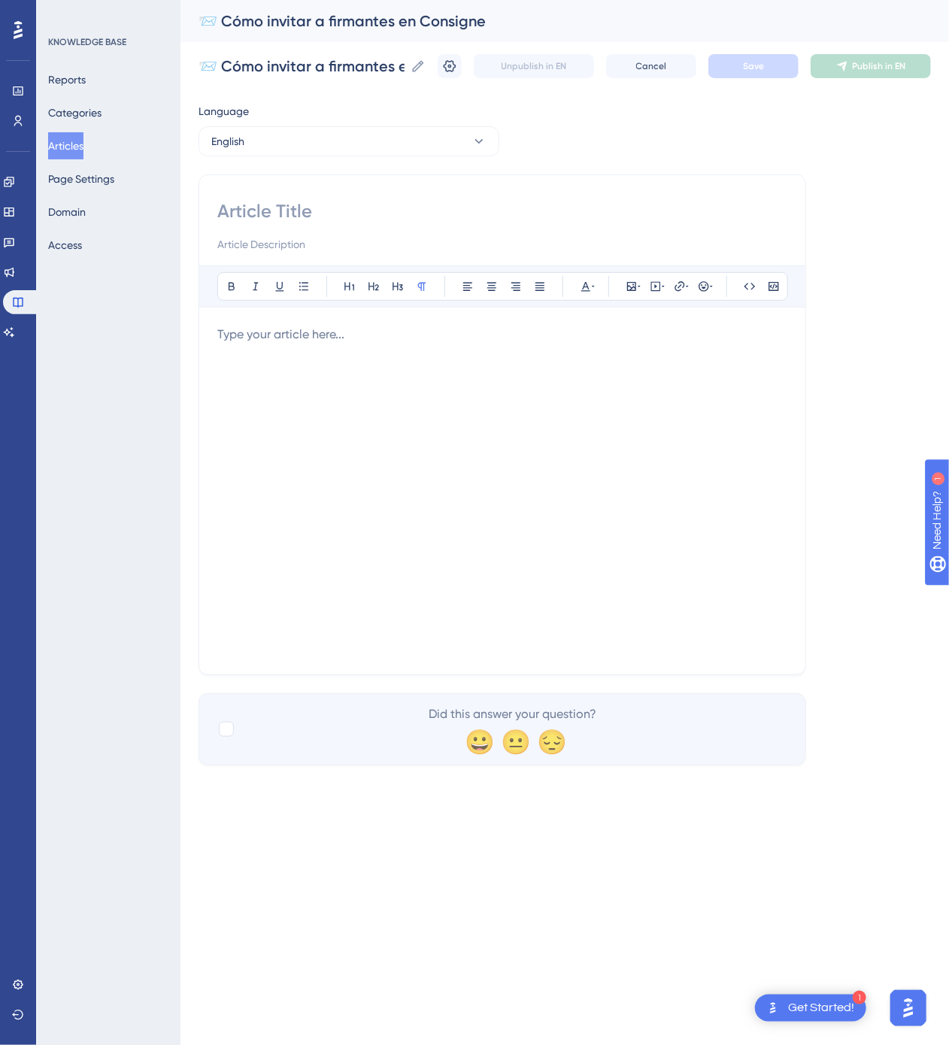
click at [394, 200] on input at bounding box center [502, 211] width 570 height 24
paste input "📨 How to Invite Signers in [GEOGRAPHIC_DATA]"
type input "📨 How to Invite Signers in [GEOGRAPHIC_DATA]"
click at [541, 591] on div at bounding box center [502, 491] width 570 height 331
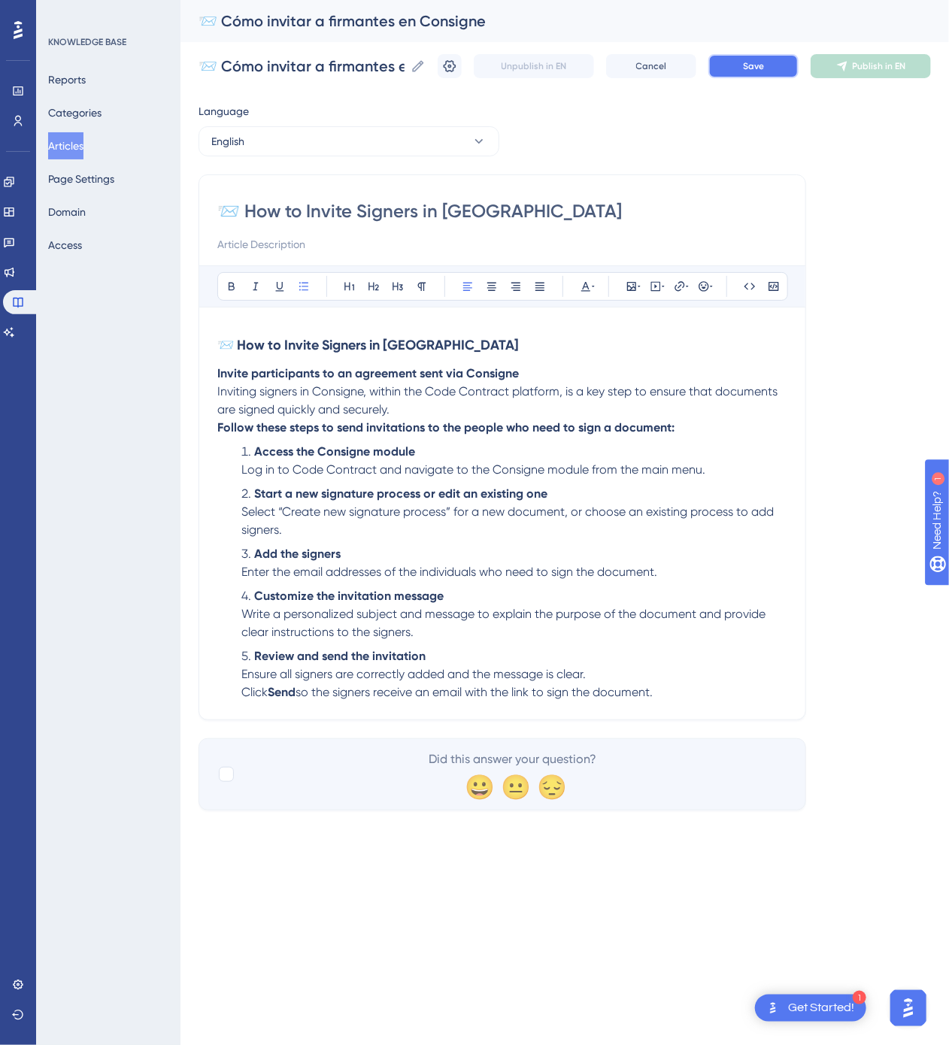
click at [740, 65] on button "Save" at bounding box center [753, 66] width 90 height 24
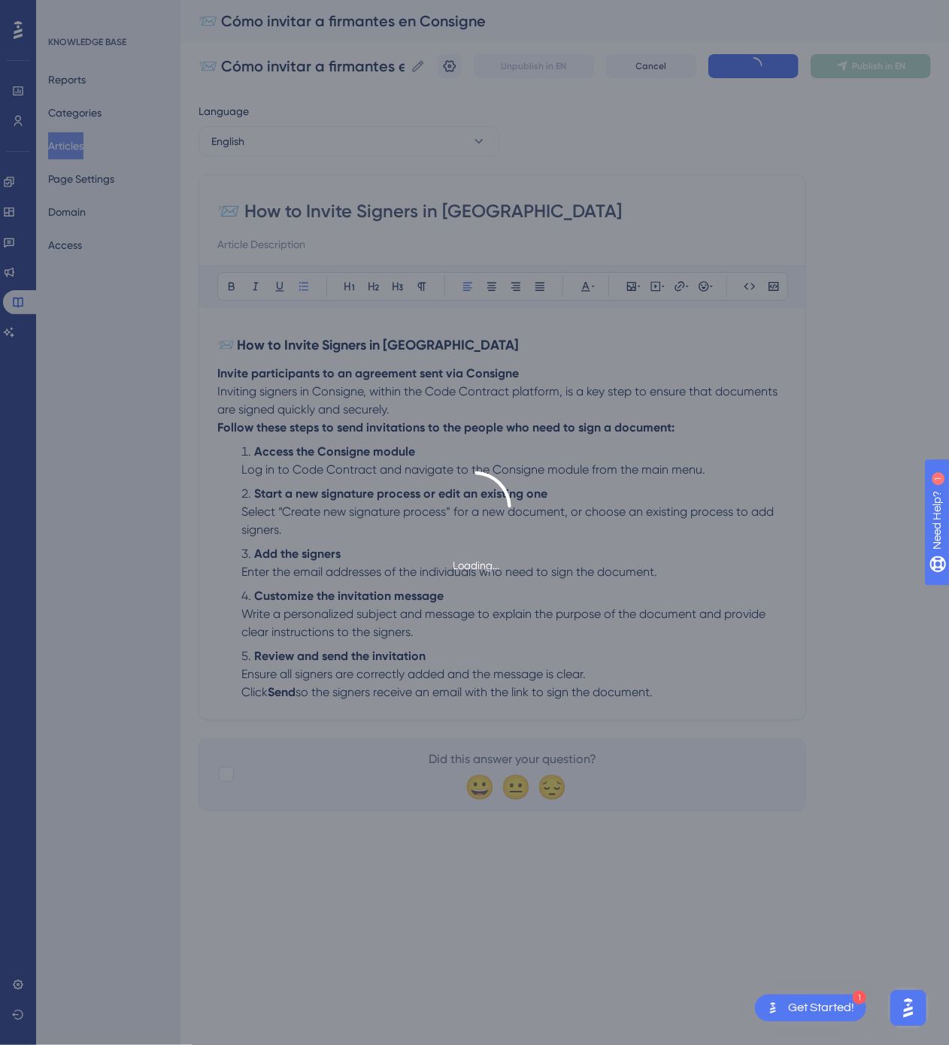
click at [856, 60] on span "Publish in EN" at bounding box center [879, 66] width 53 height 12
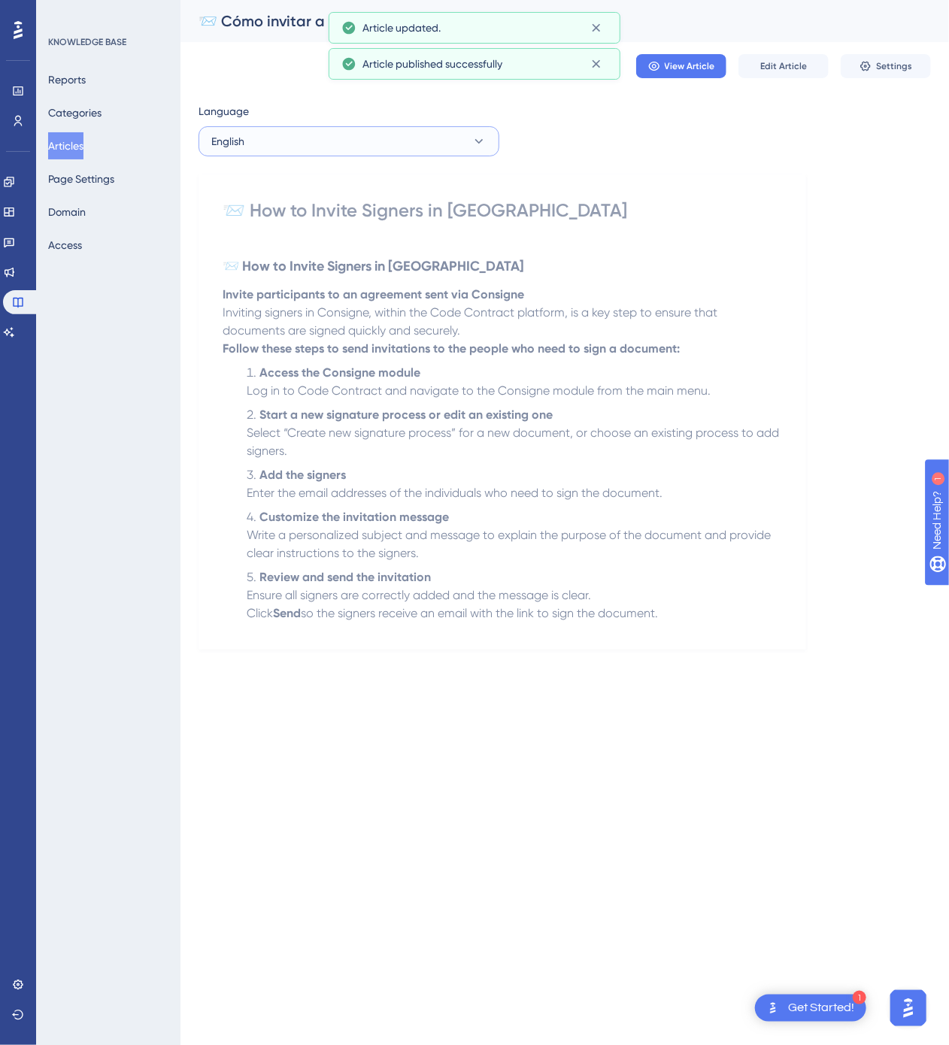
click at [280, 134] on button "English" at bounding box center [348, 141] width 301 height 30
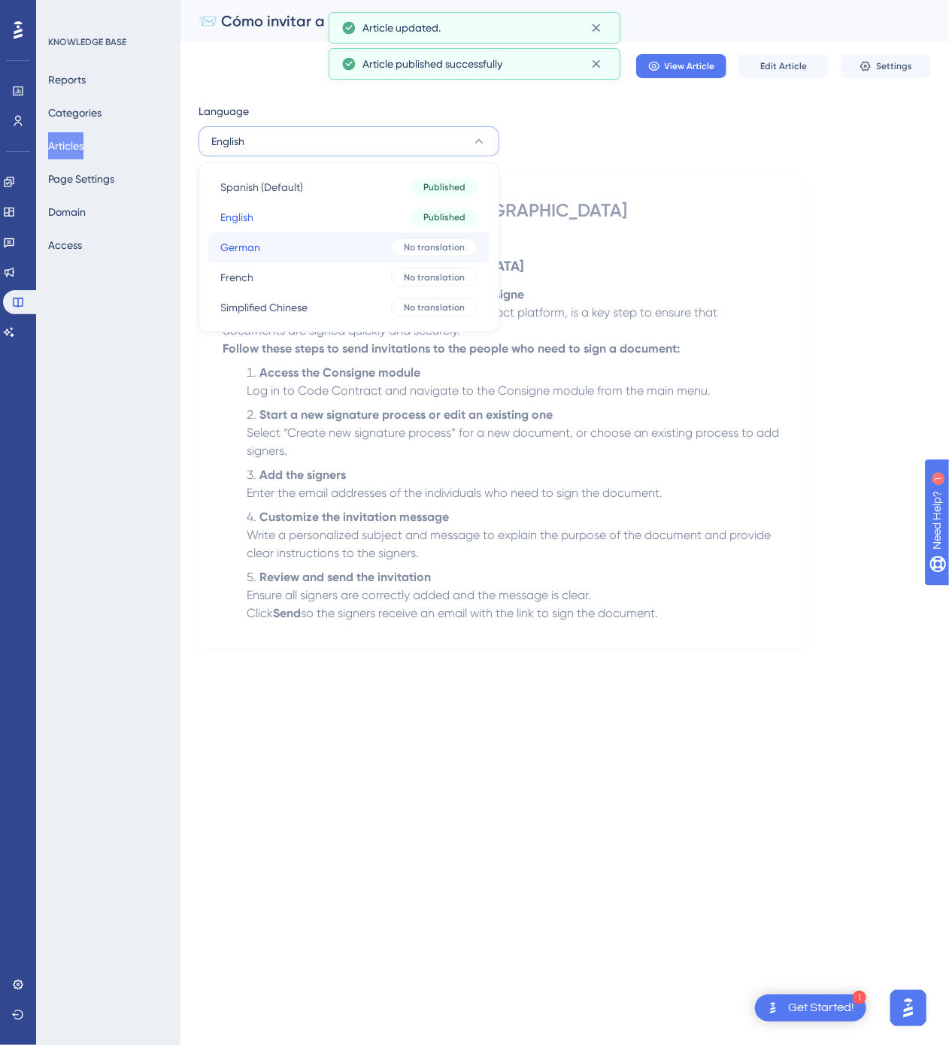
click at [295, 239] on button "German German No translation" at bounding box center [348, 247] width 281 height 30
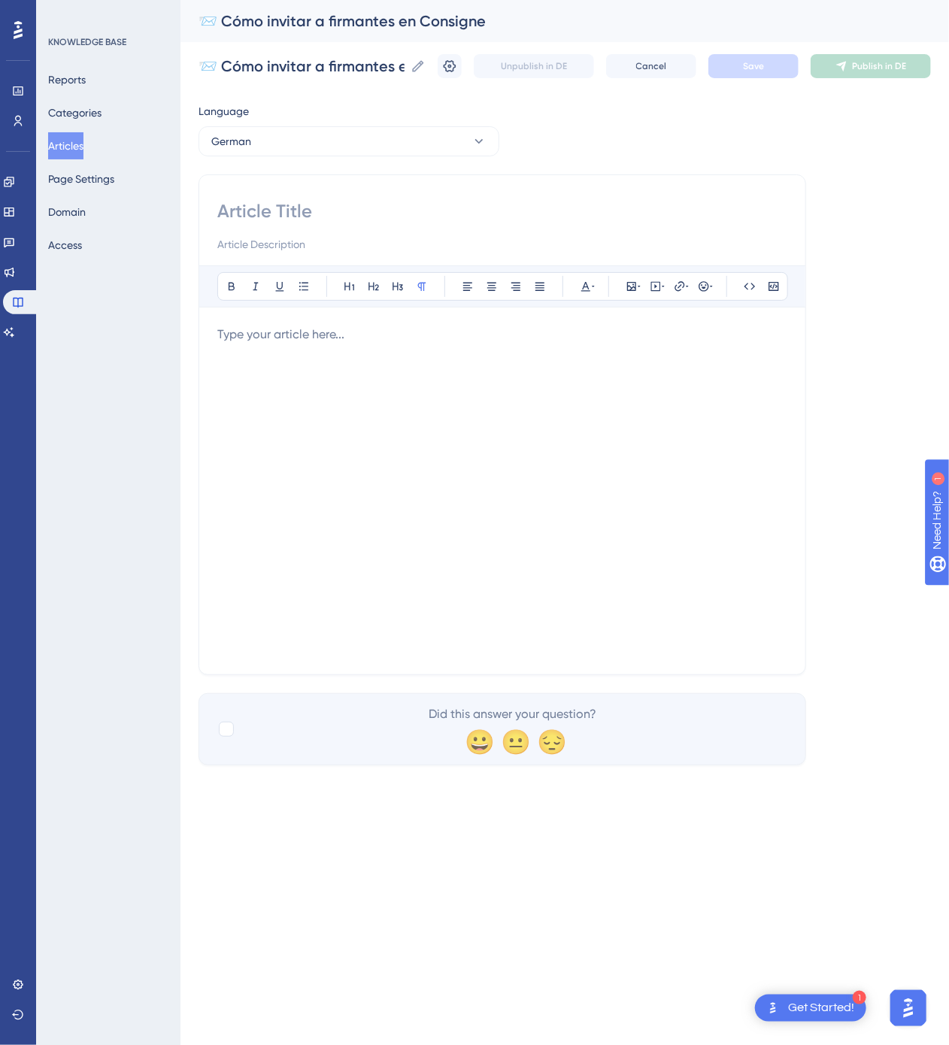
click at [320, 206] on input at bounding box center [502, 211] width 570 height 24
paste input "📨 So laden Sie Unterzeichner in [GEOGRAPHIC_DATA] ein"
type input "📨 So laden Sie Unterzeichner in [GEOGRAPHIC_DATA] ein"
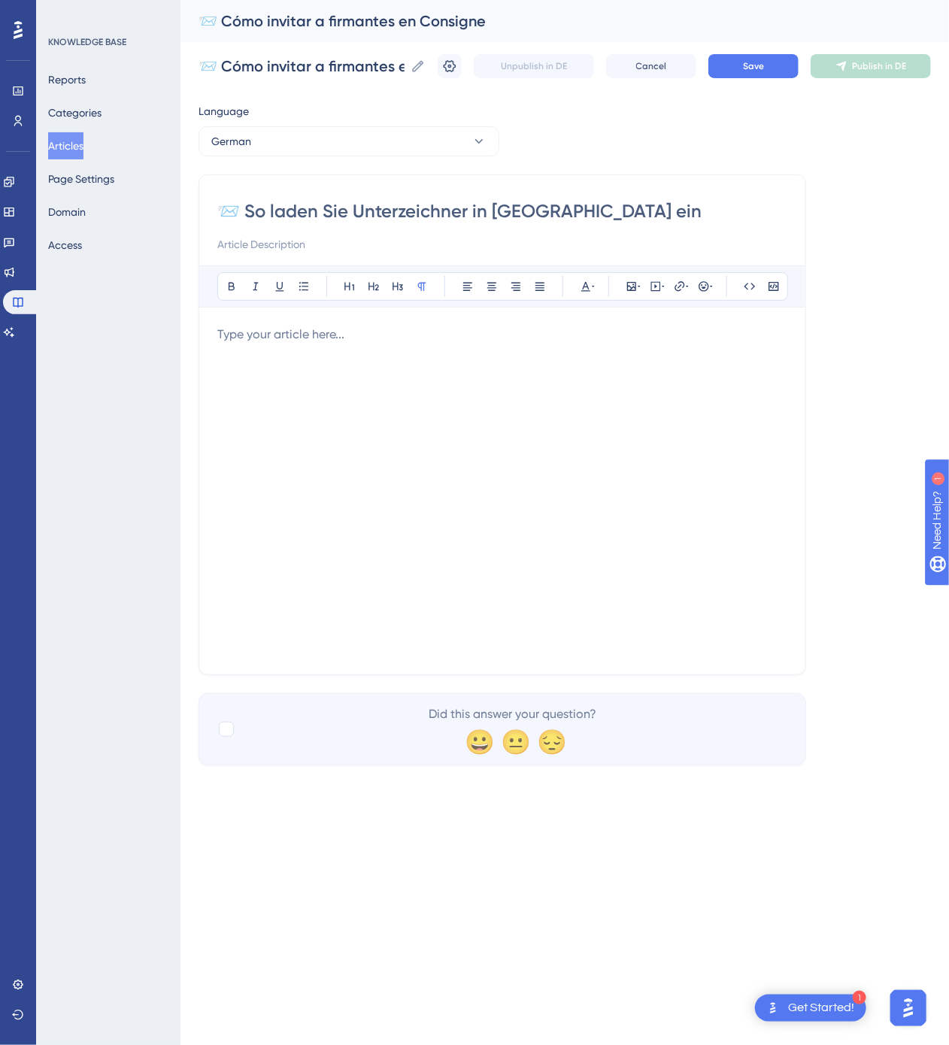
click at [560, 388] on div at bounding box center [502, 491] width 570 height 331
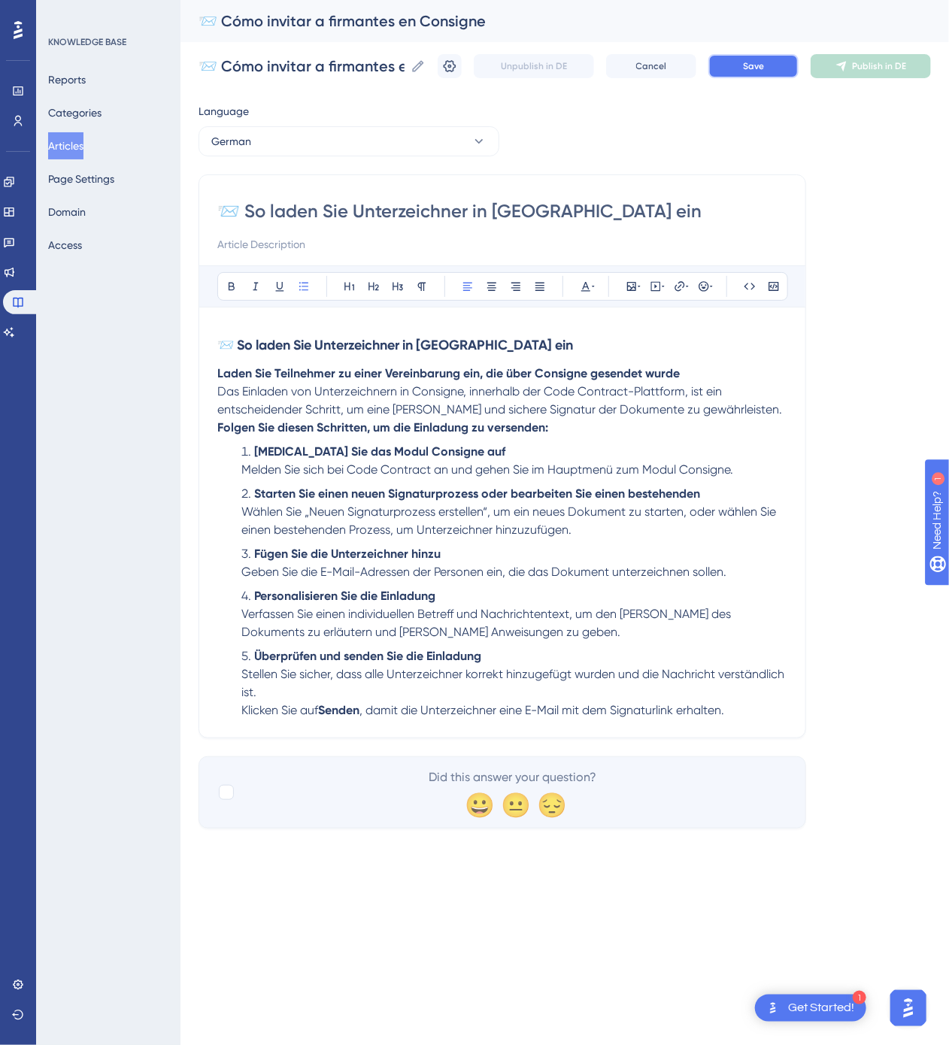
click at [743, 75] on button "Save" at bounding box center [753, 66] width 90 height 24
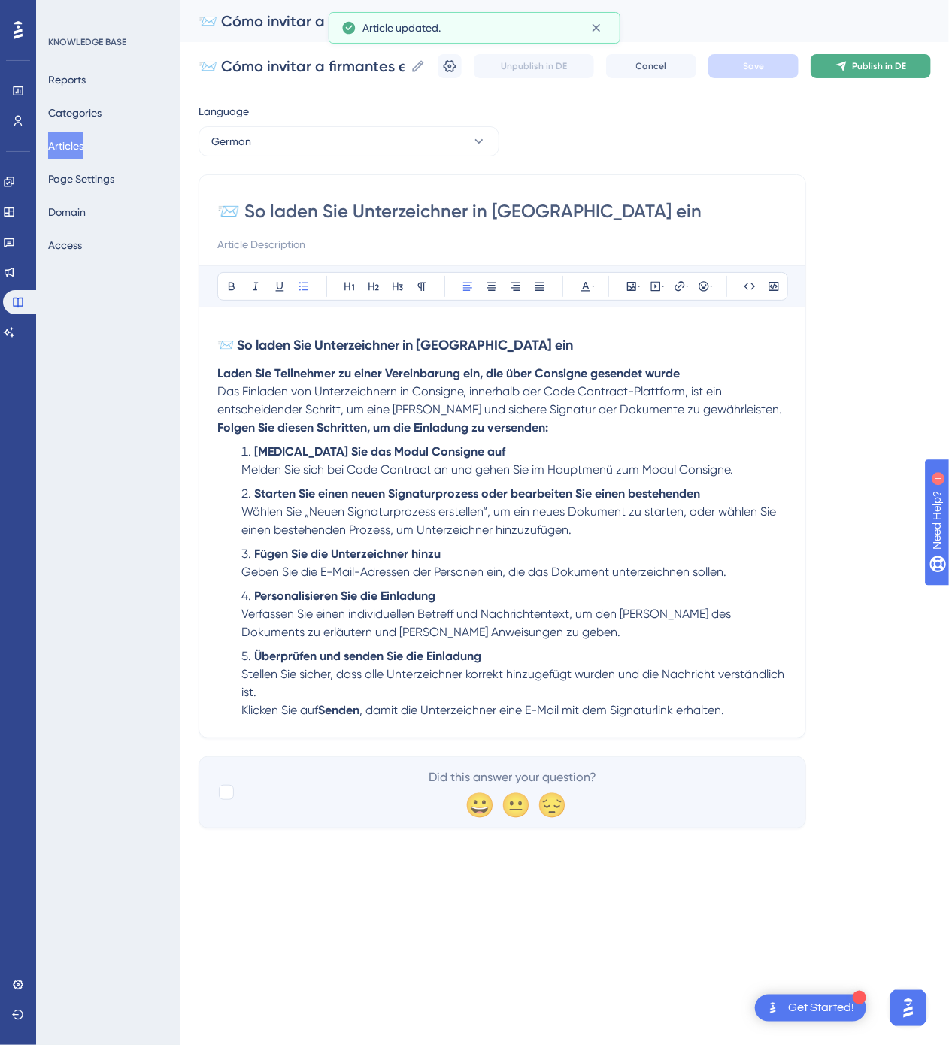
click at [866, 63] on span "Publish in DE" at bounding box center [879, 66] width 54 height 12
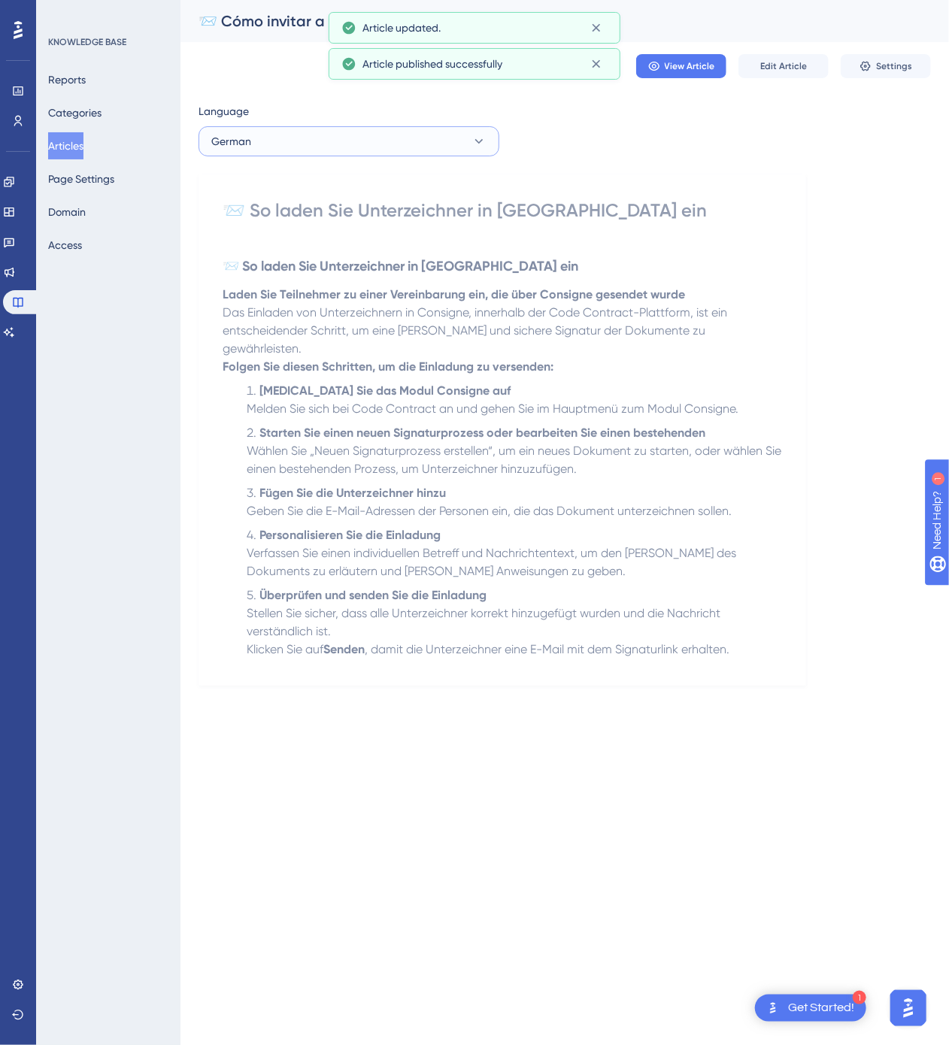
click at [325, 141] on button "German" at bounding box center [348, 141] width 301 height 30
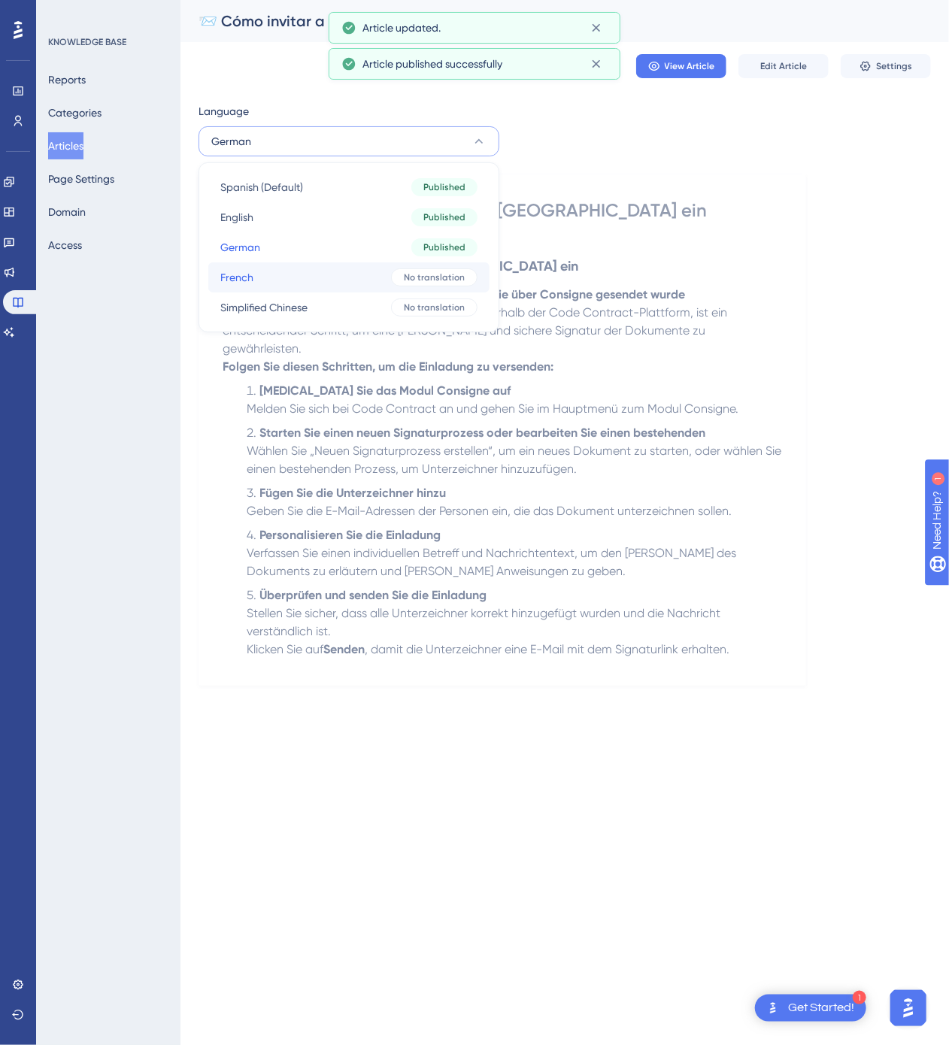
click at [349, 271] on button "French French No translation" at bounding box center [348, 277] width 281 height 30
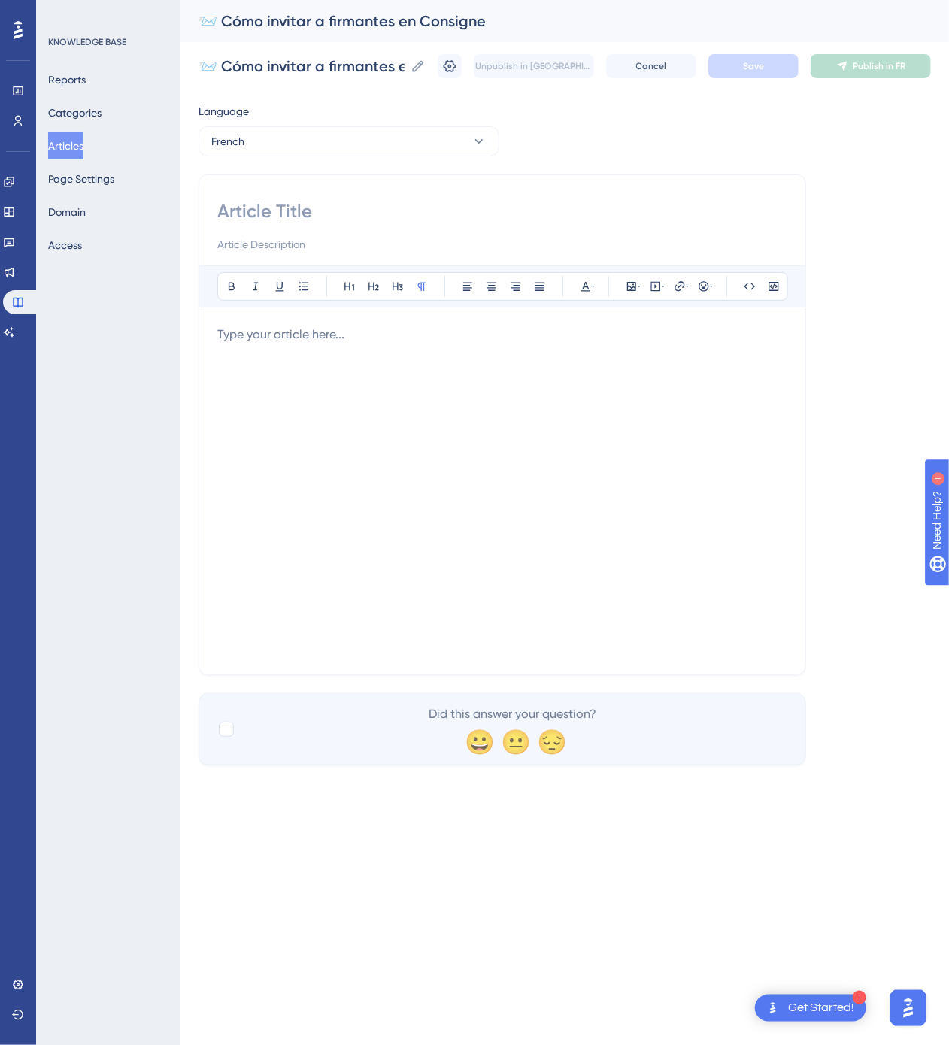
click at [512, 214] on input at bounding box center [502, 211] width 570 height 24
paste input "📨 Comment inviter des signataires dans Consigne"
type input "📨 Comment inviter des signataires dans Consigne"
click at [743, 504] on div at bounding box center [502, 491] width 570 height 331
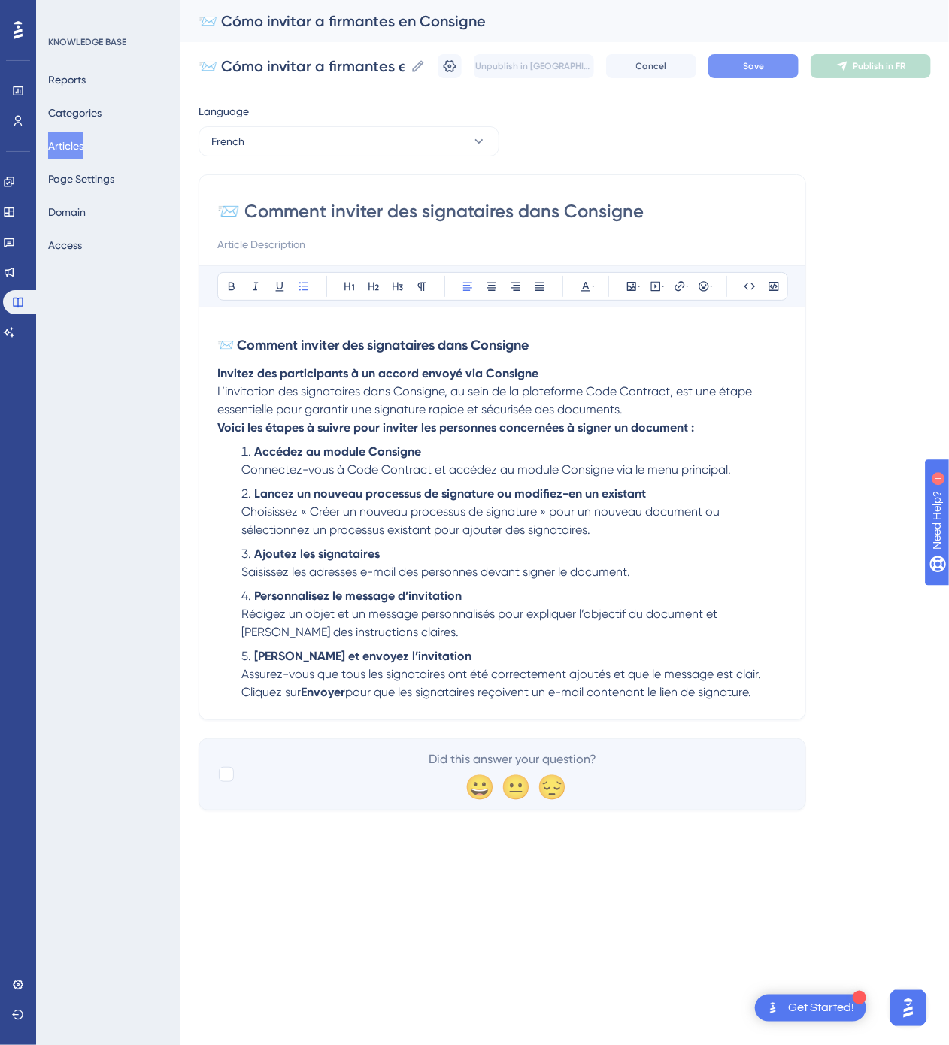
click at [762, 67] on span "Save" at bounding box center [753, 66] width 21 height 12
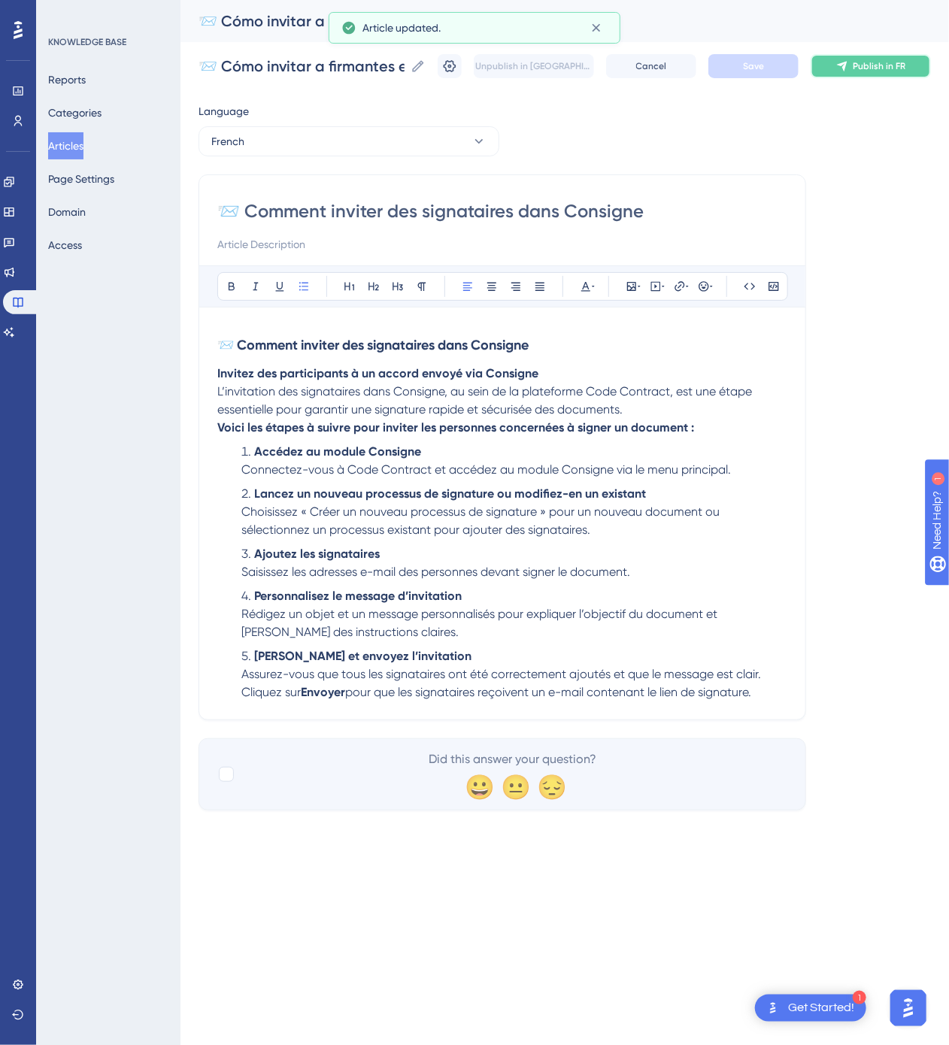
click at [851, 61] on button "Publish in FR" at bounding box center [871, 66] width 120 height 24
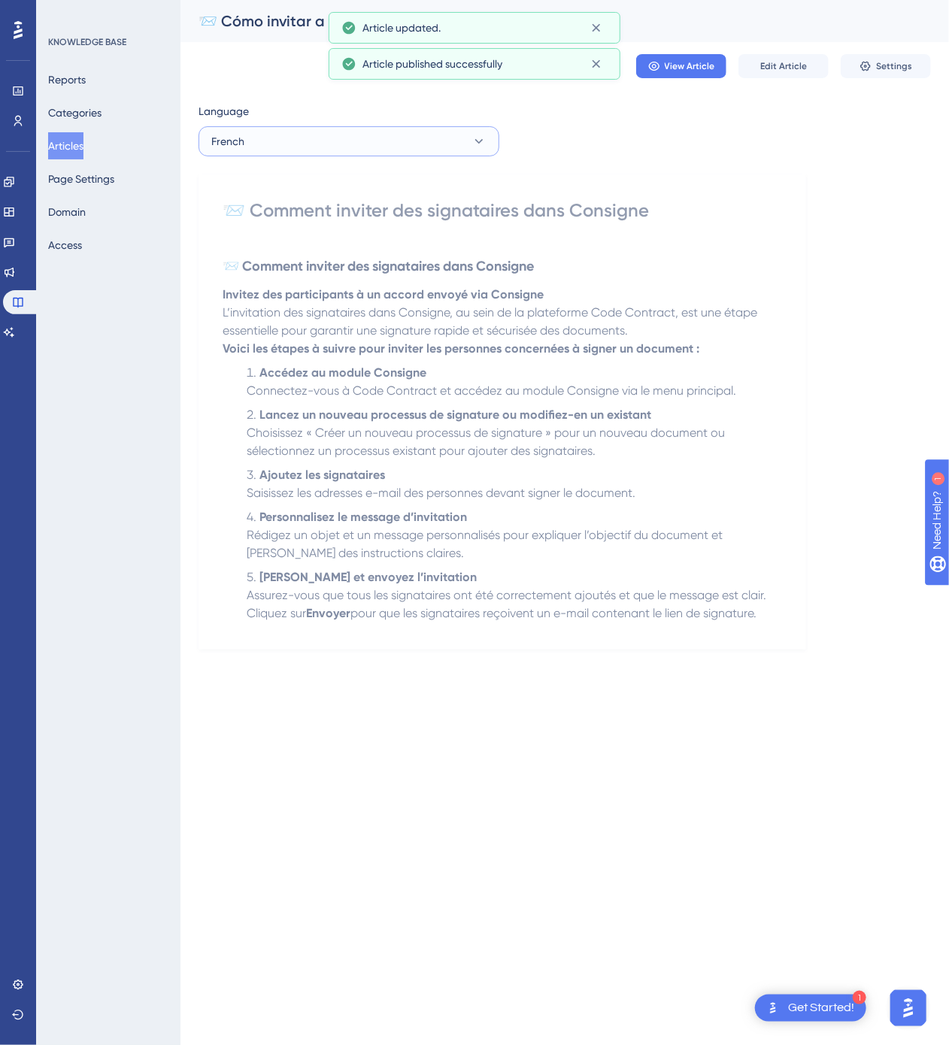
click at [471, 146] on icon at bounding box center [478, 141] width 15 height 15
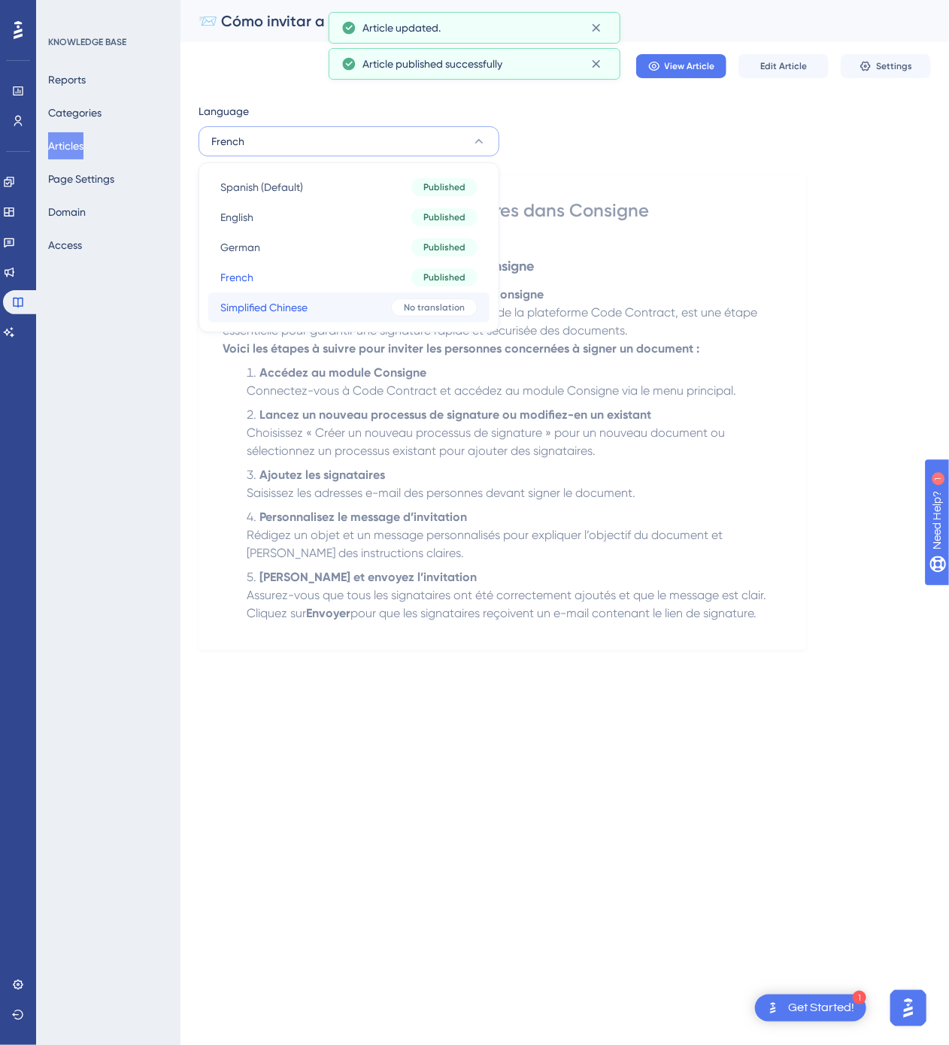
click at [430, 298] on div "No translation" at bounding box center [434, 307] width 86 height 18
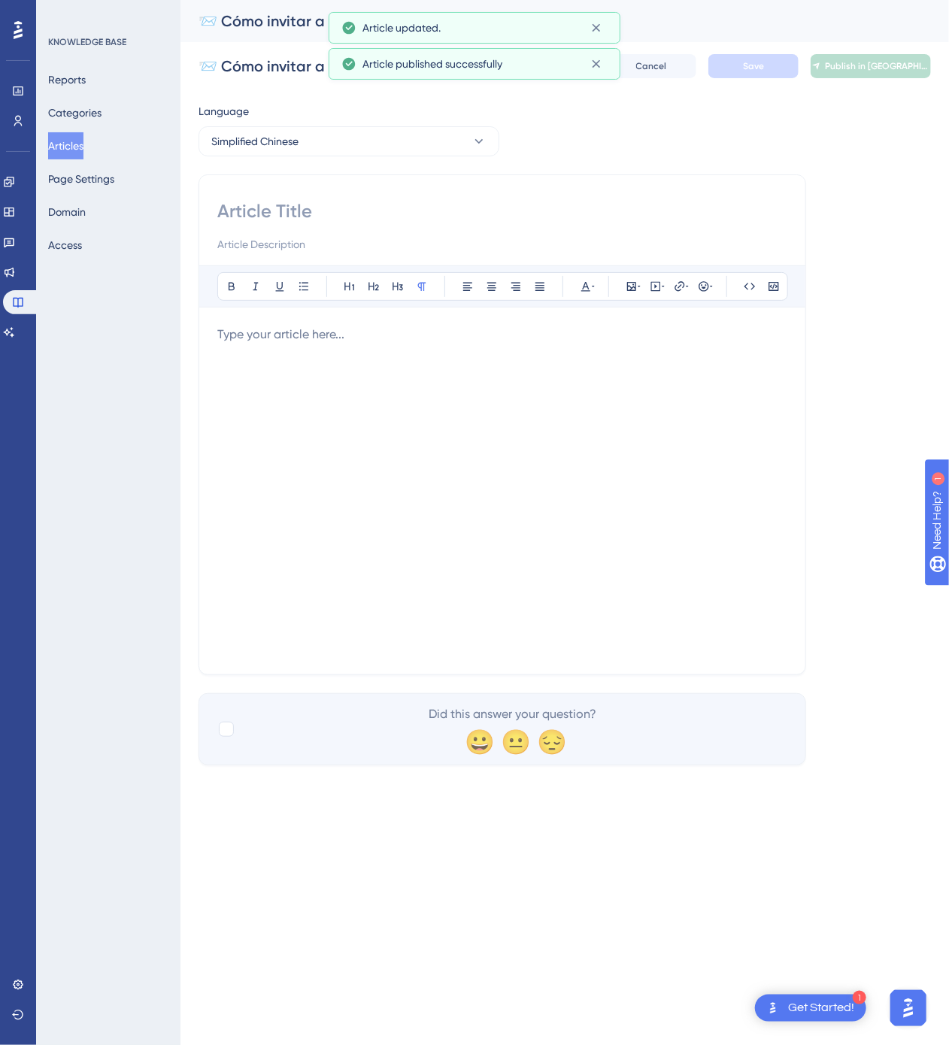
click at [495, 223] on input at bounding box center [502, 211] width 570 height 24
paste input "📨 如何在 Consigne 中邀请签署人"
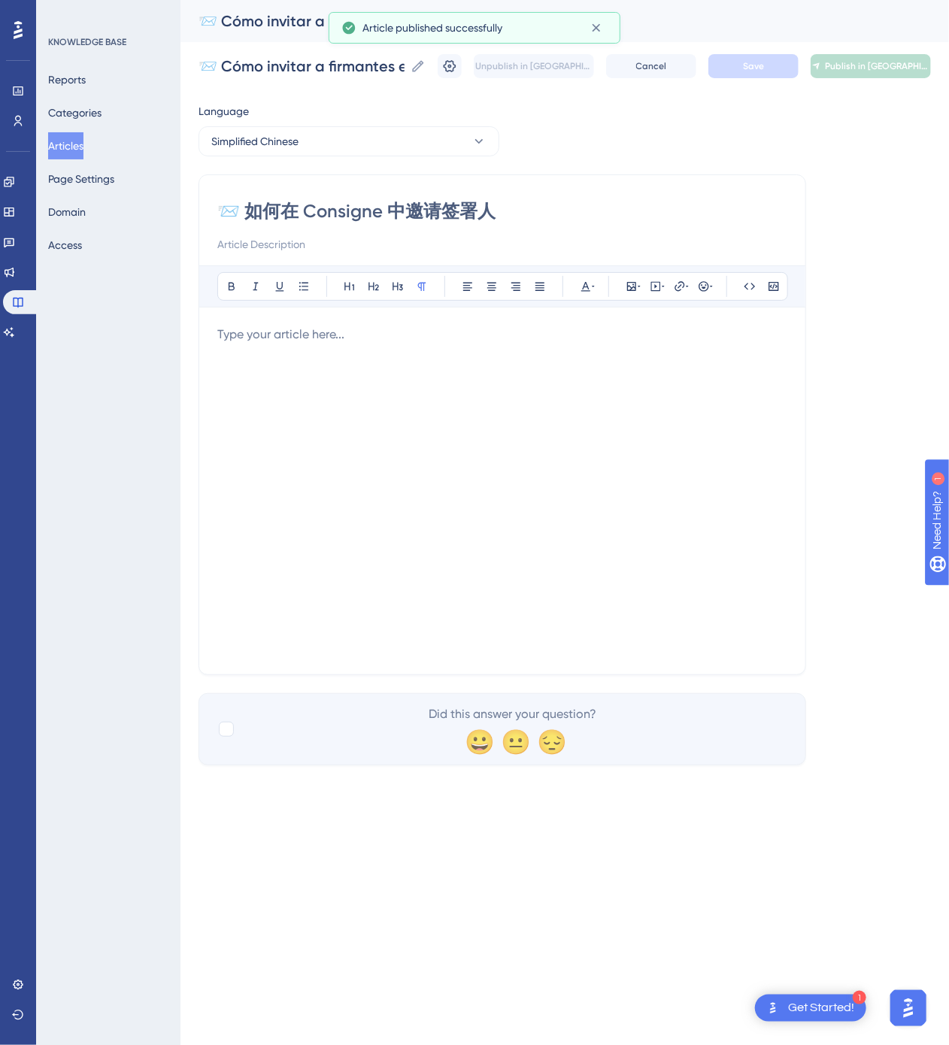
type input "📨 如何在 Consigne 中邀请签署人"
click at [670, 501] on div at bounding box center [502, 491] width 570 height 331
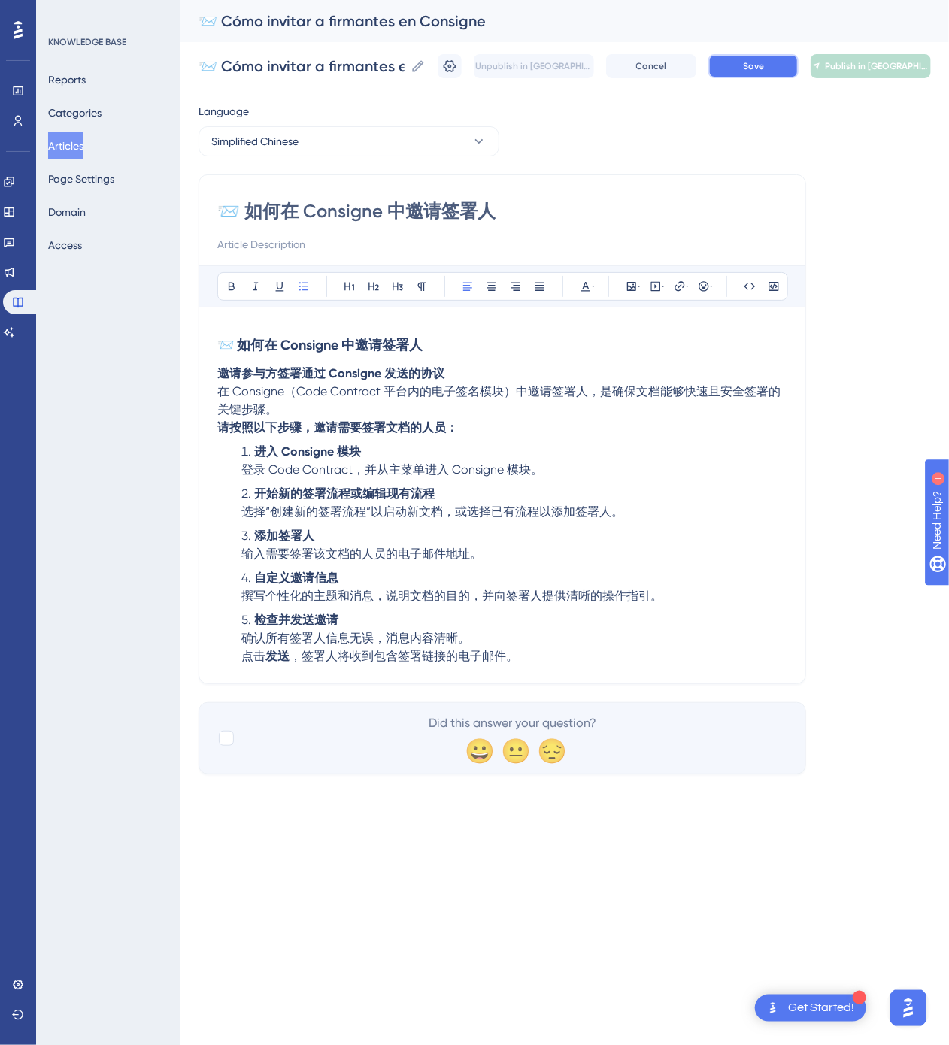
click at [753, 71] on span "Save" at bounding box center [753, 66] width 21 height 12
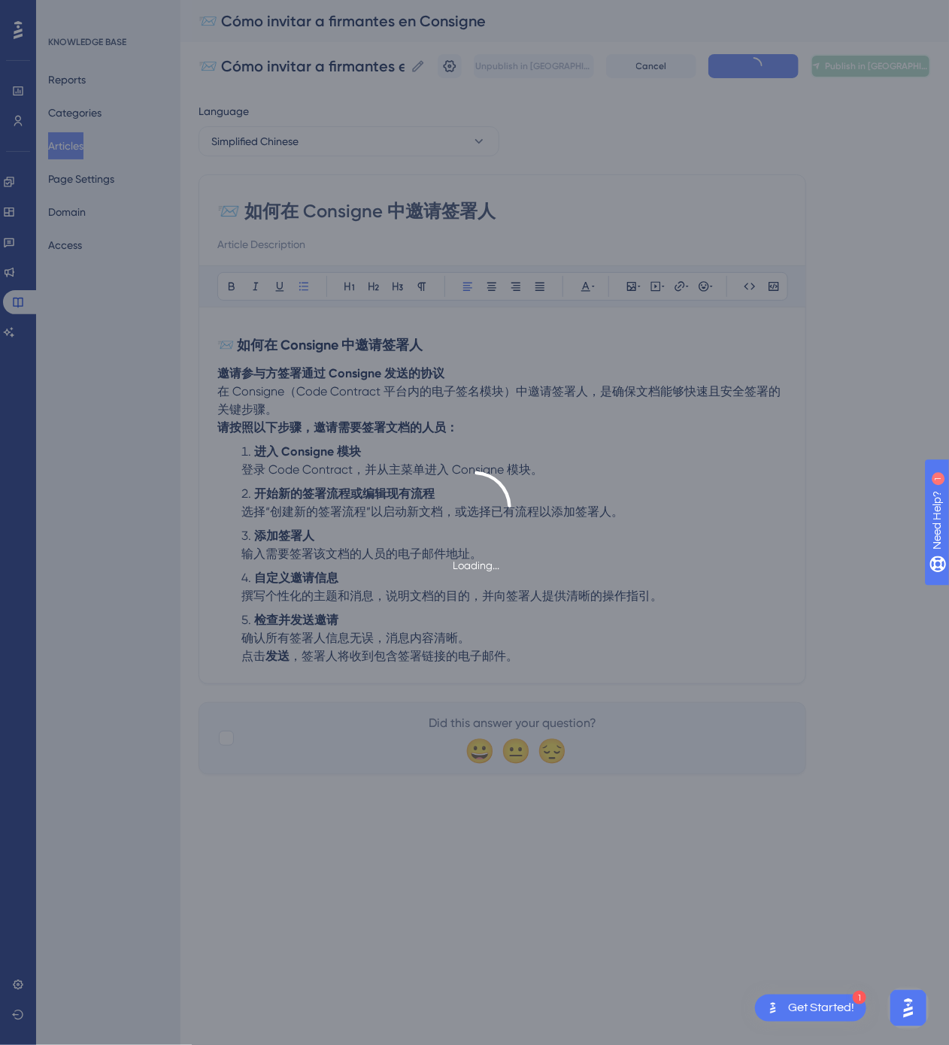
click at [874, 68] on span "Publish in [GEOGRAPHIC_DATA]-CN" at bounding box center [877, 66] width 105 height 12
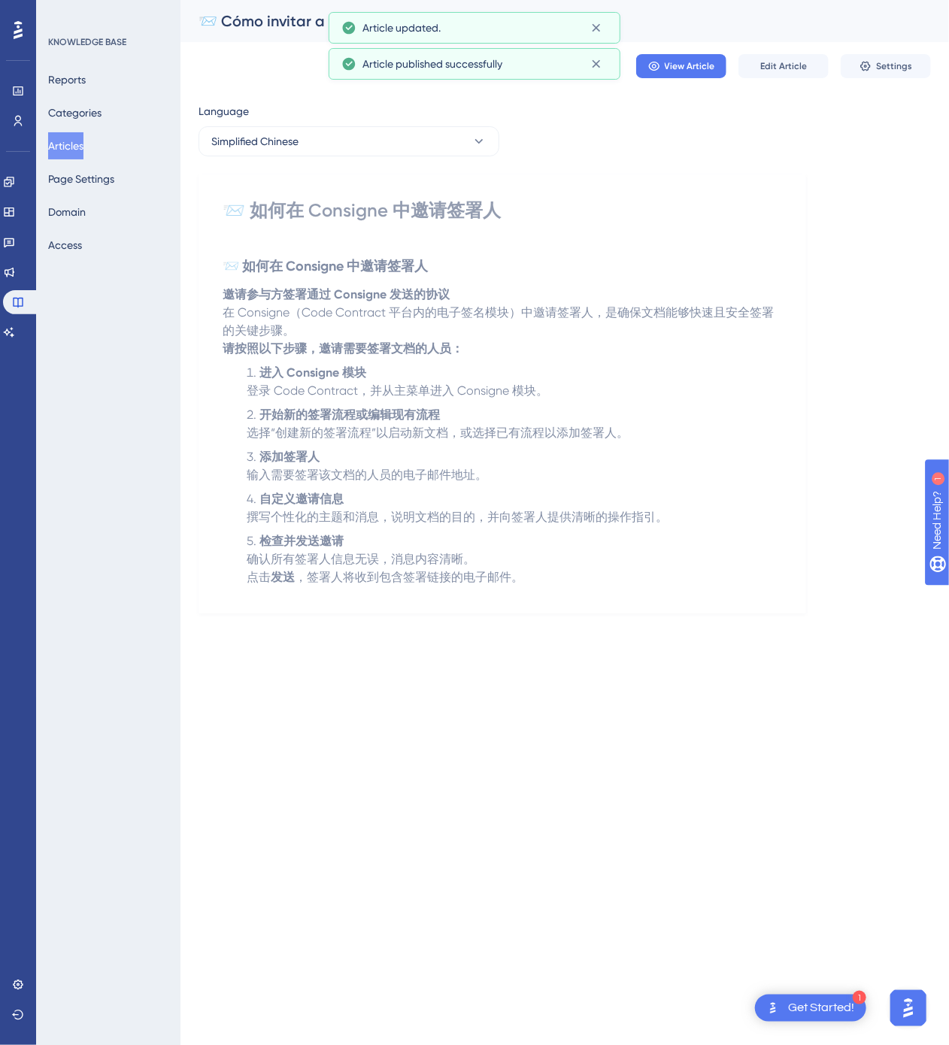
click at [67, 150] on button "Articles" at bounding box center [65, 145] width 35 height 27
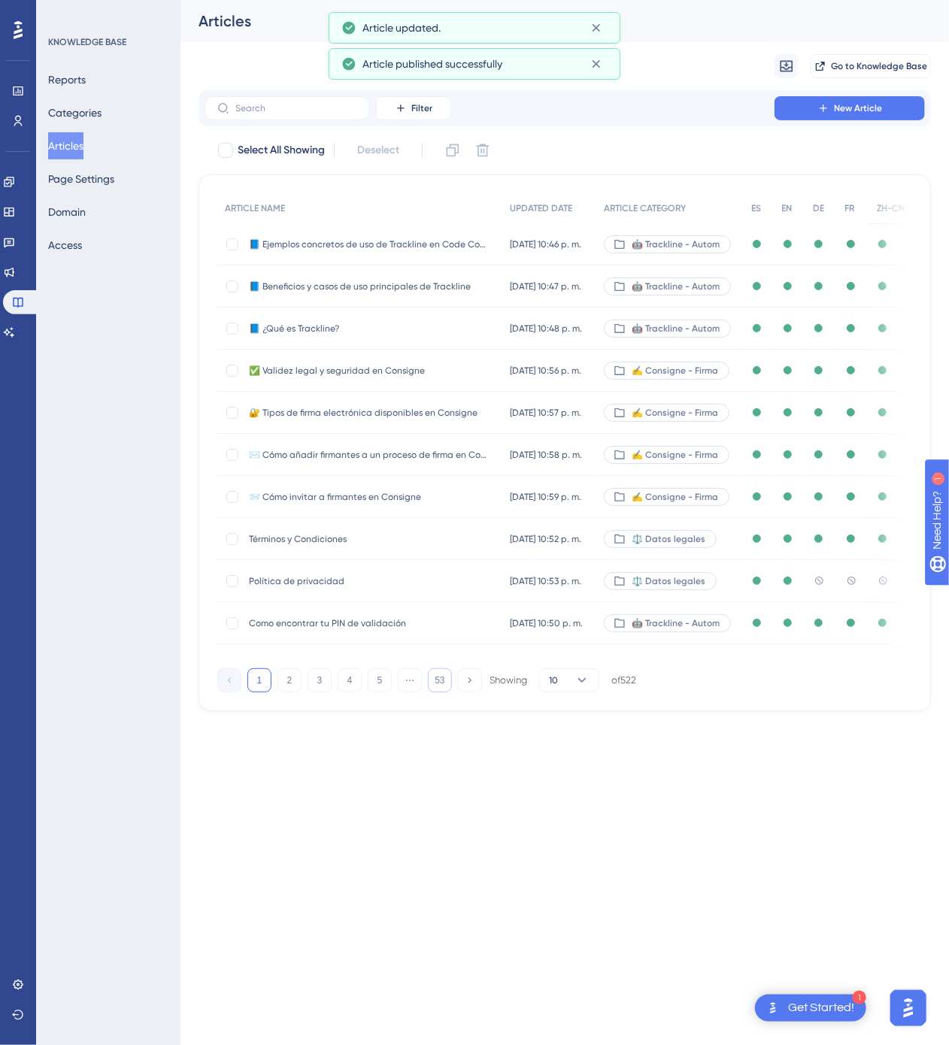
click at [440, 686] on button "53" at bounding box center [440, 680] width 24 height 24
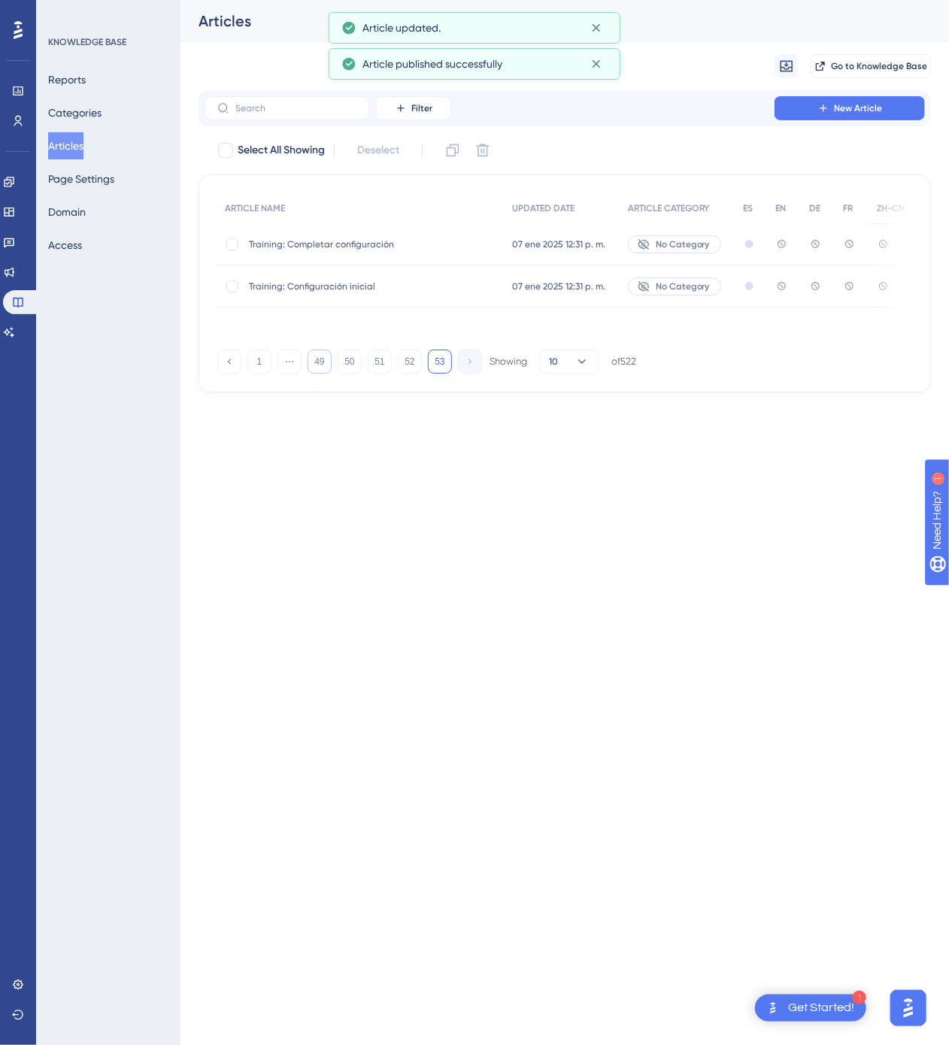
click at [319, 364] on button "49" at bounding box center [320, 362] width 24 height 24
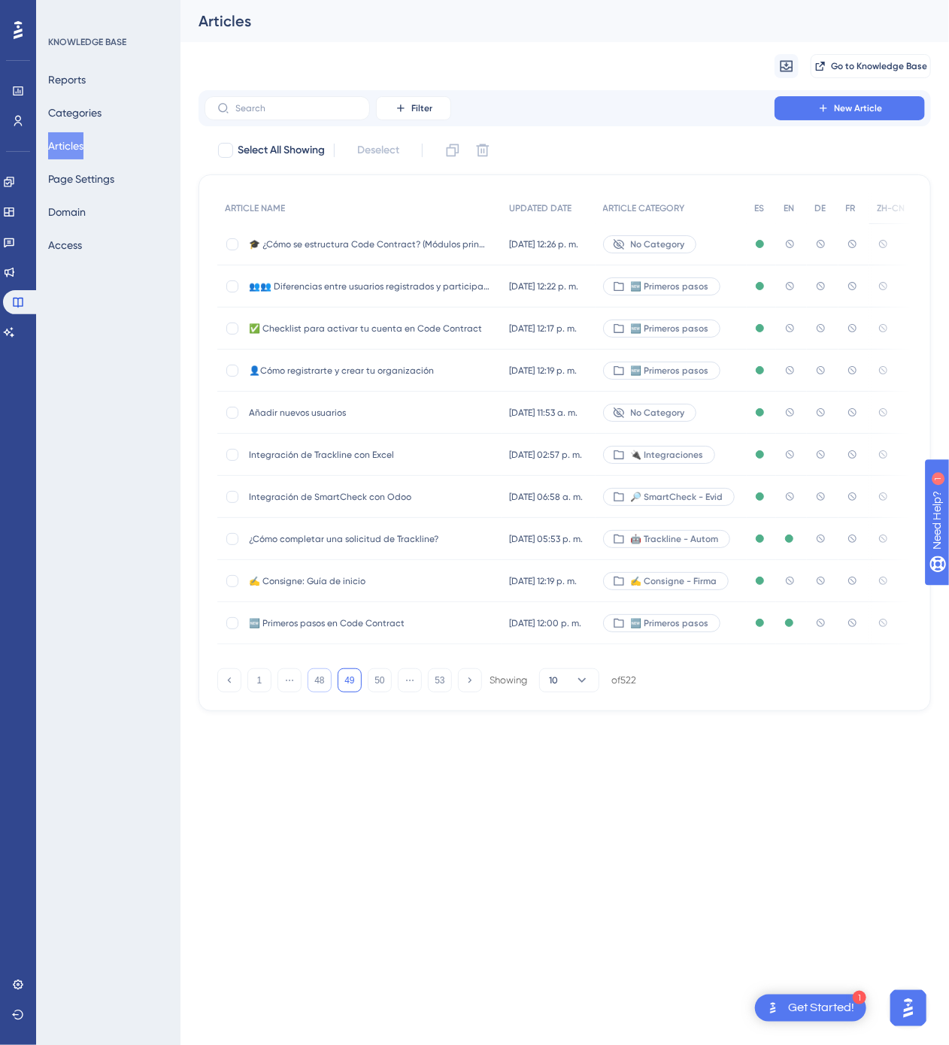
click at [319, 678] on button "48" at bounding box center [320, 680] width 24 height 24
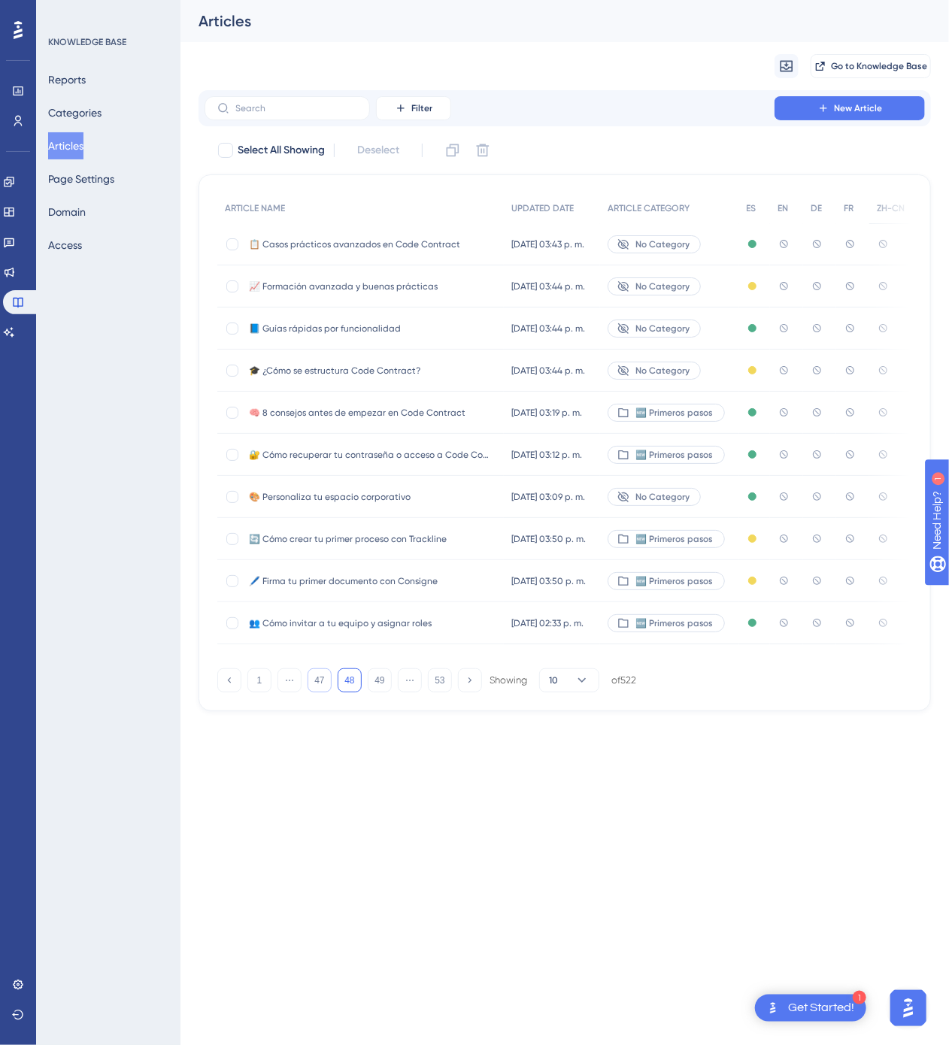
click at [319, 678] on button "47" at bounding box center [320, 680] width 24 height 24
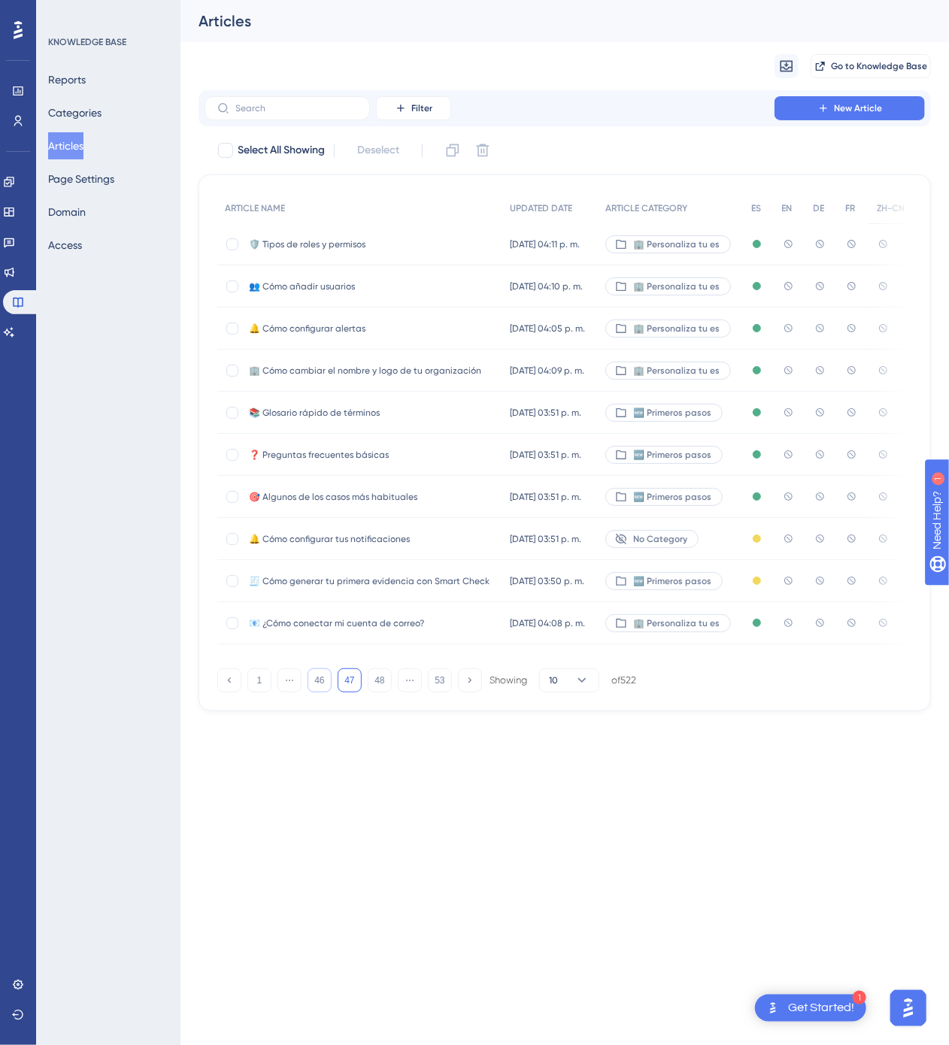
click at [319, 678] on button "46" at bounding box center [320, 680] width 24 height 24
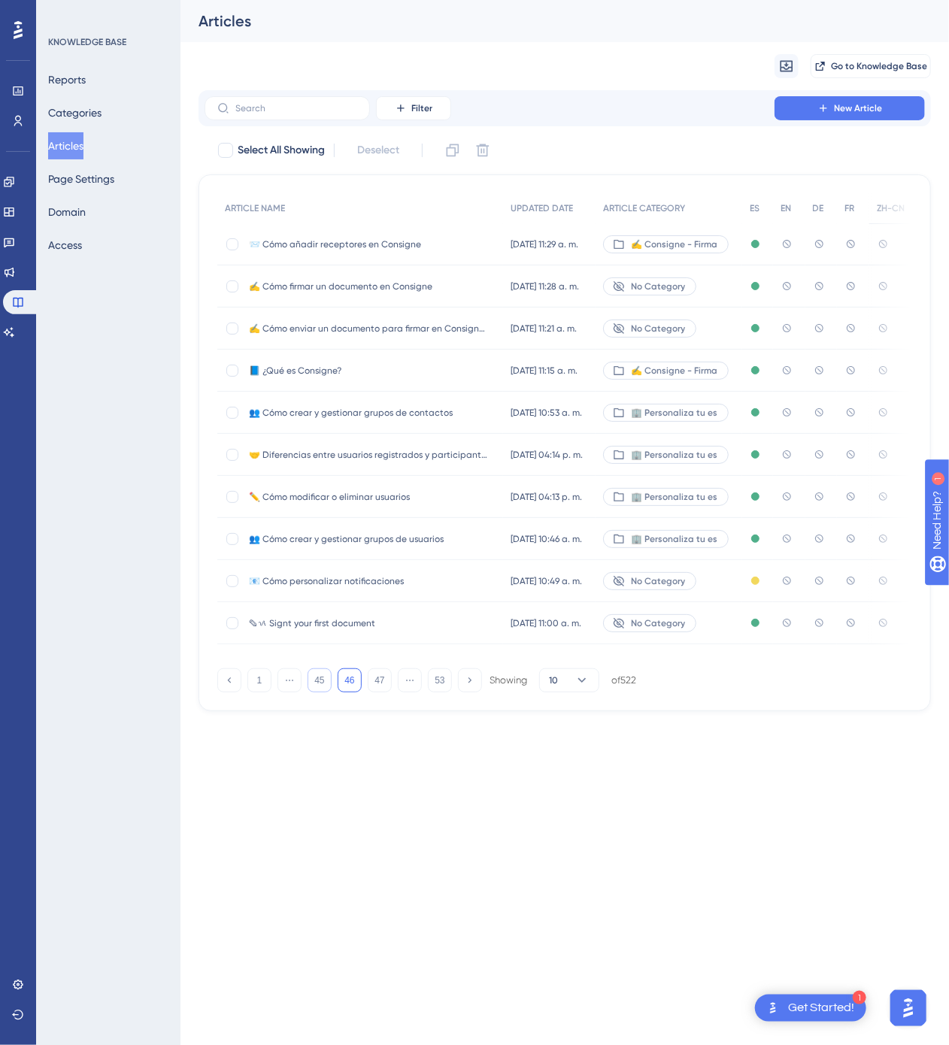
click at [328, 685] on button "45" at bounding box center [320, 680] width 24 height 24
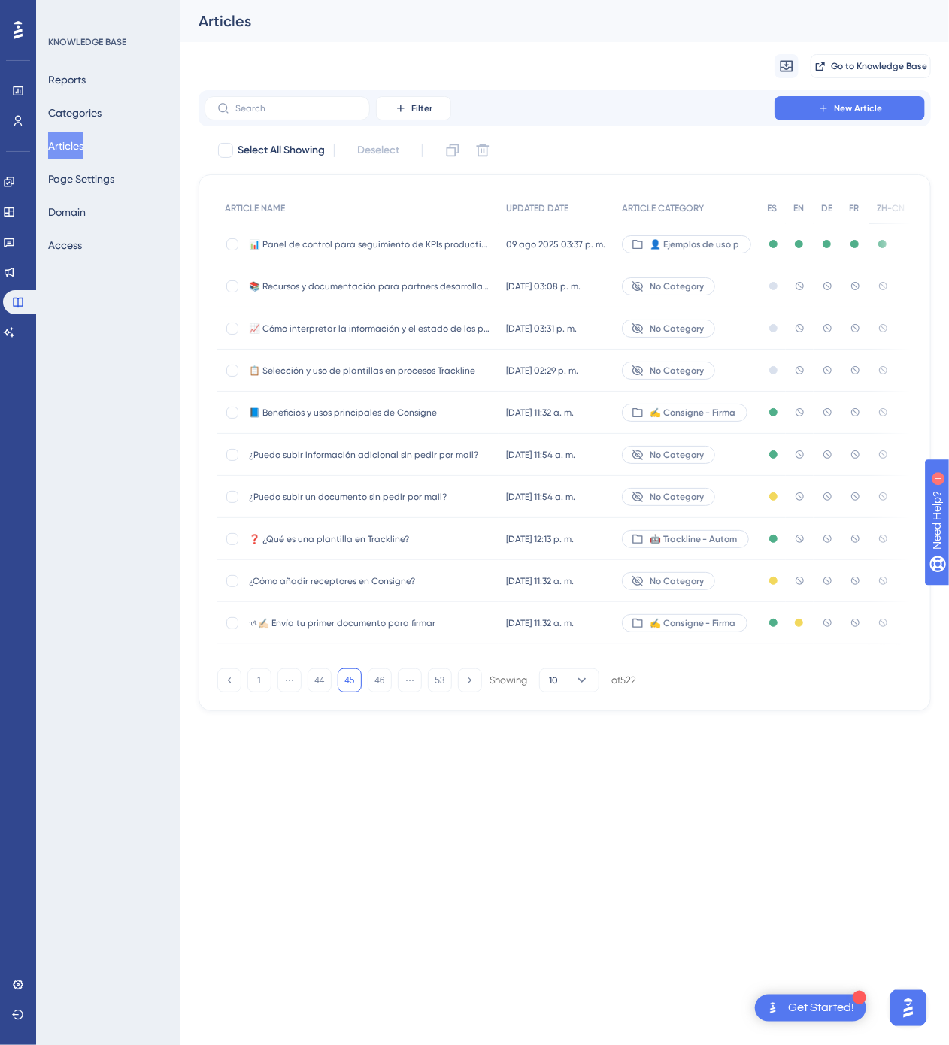
click at [752, 412] on div "✍️ Consigne - Firma" at bounding box center [687, 413] width 146 height 42
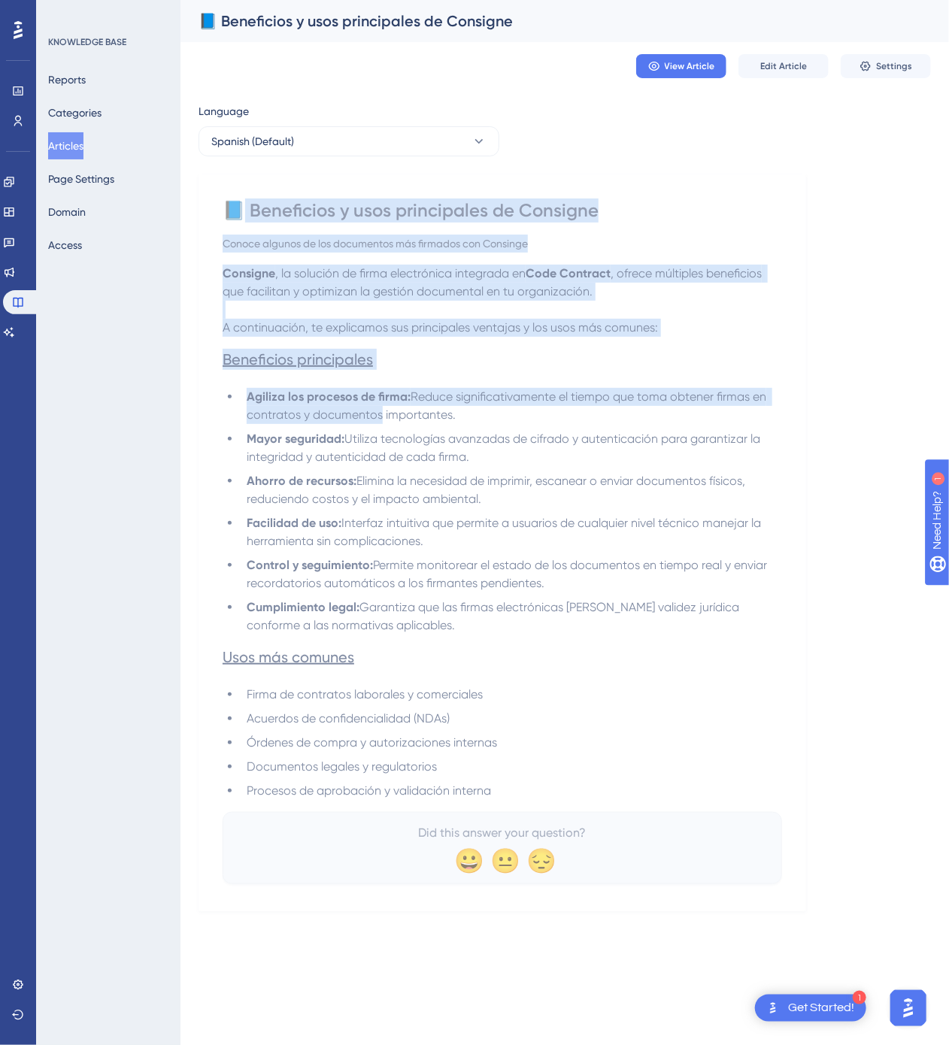
drag, startPoint x: 235, startPoint y: 209, endPoint x: 379, endPoint y: 423, distance: 257.3
click at [379, 423] on div "📘 Beneficios y usos principales de Consigne Conoce algunos de los documentos má…" at bounding box center [502, 541] width 559 height 686
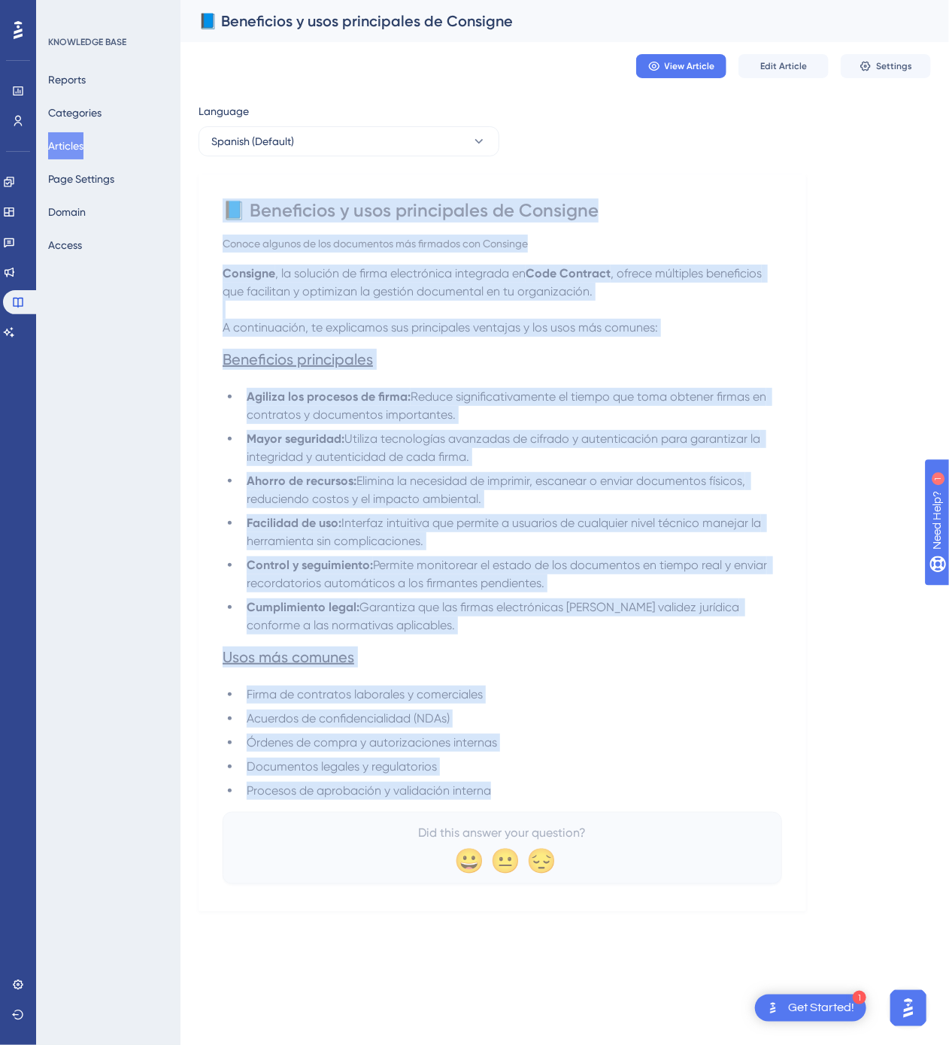
drag, startPoint x: 231, startPoint y: 202, endPoint x: 578, endPoint y: 803, distance: 694.6
click at [578, 803] on div "📘 Beneficios y usos principales de Consigne Conoce algunos de los documentos má…" at bounding box center [502, 541] width 559 height 686
copy div "📘 Loremipsum d sita consectetur ad Elitsedd Eiusmo tempori ut lab etdolorema al…"
click at [474, 152] on button "Spanish (Default)" at bounding box center [348, 141] width 301 height 30
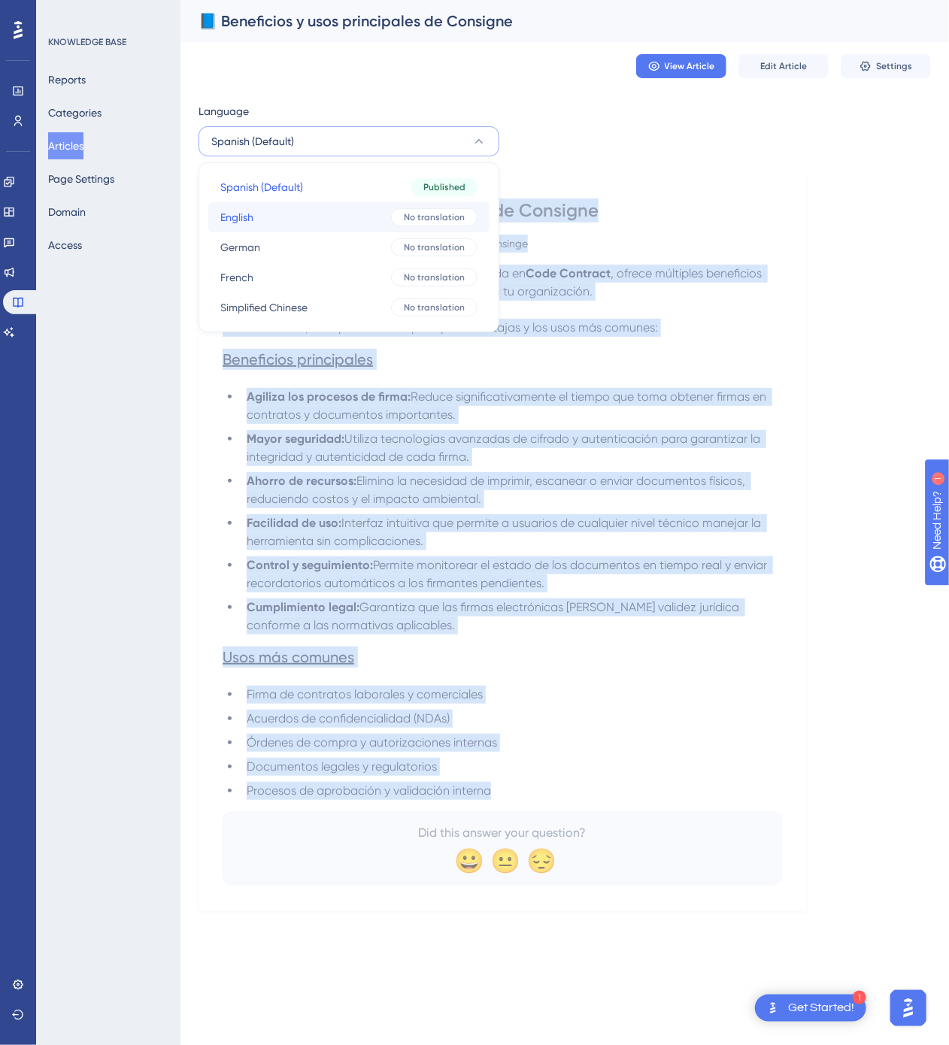
click at [415, 214] on span "No translation" at bounding box center [434, 217] width 61 height 12
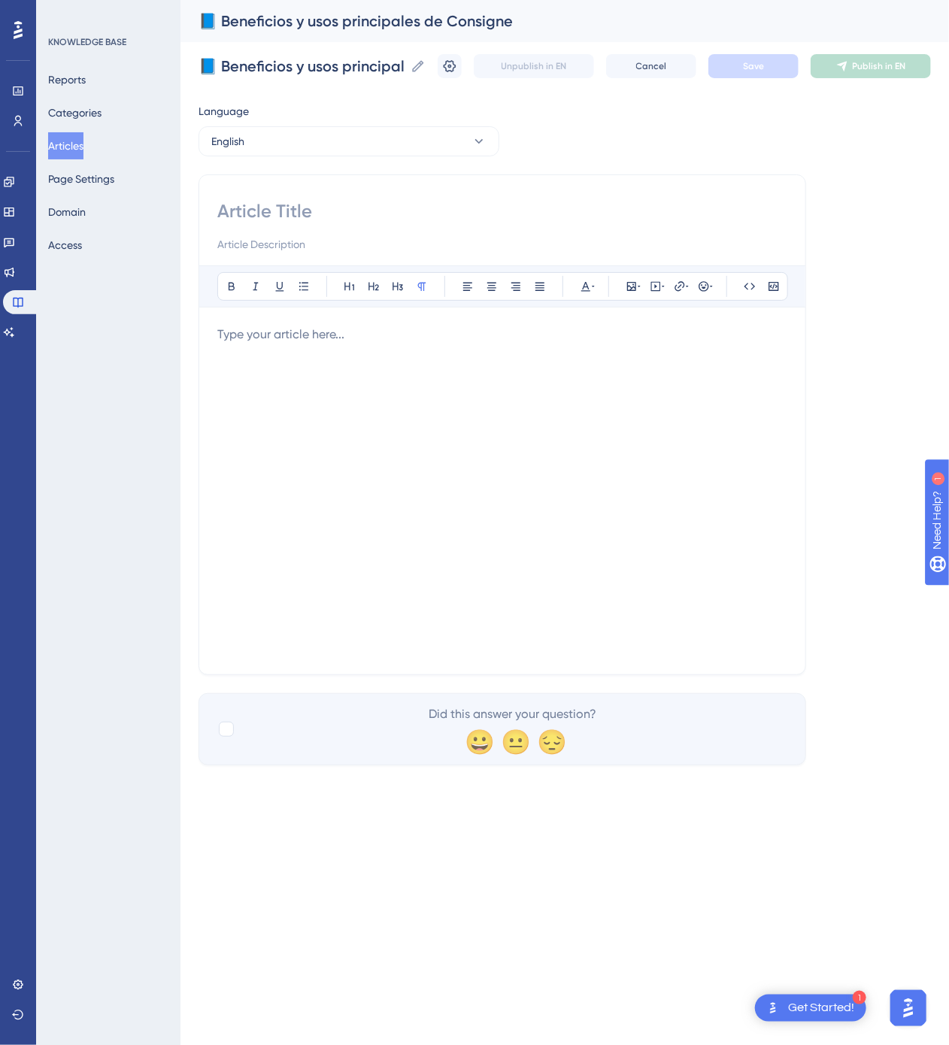
click at [434, 220] on input at bounding box center [502, 211] width 570 height 24
paste input "📘 Key Benefits and Use Cases of Consigne"
type input "📘 Key Benefits and Use Cases of Consigne"
click at [742, 488] on div at bounding box center [502, 491] width 570 height 331
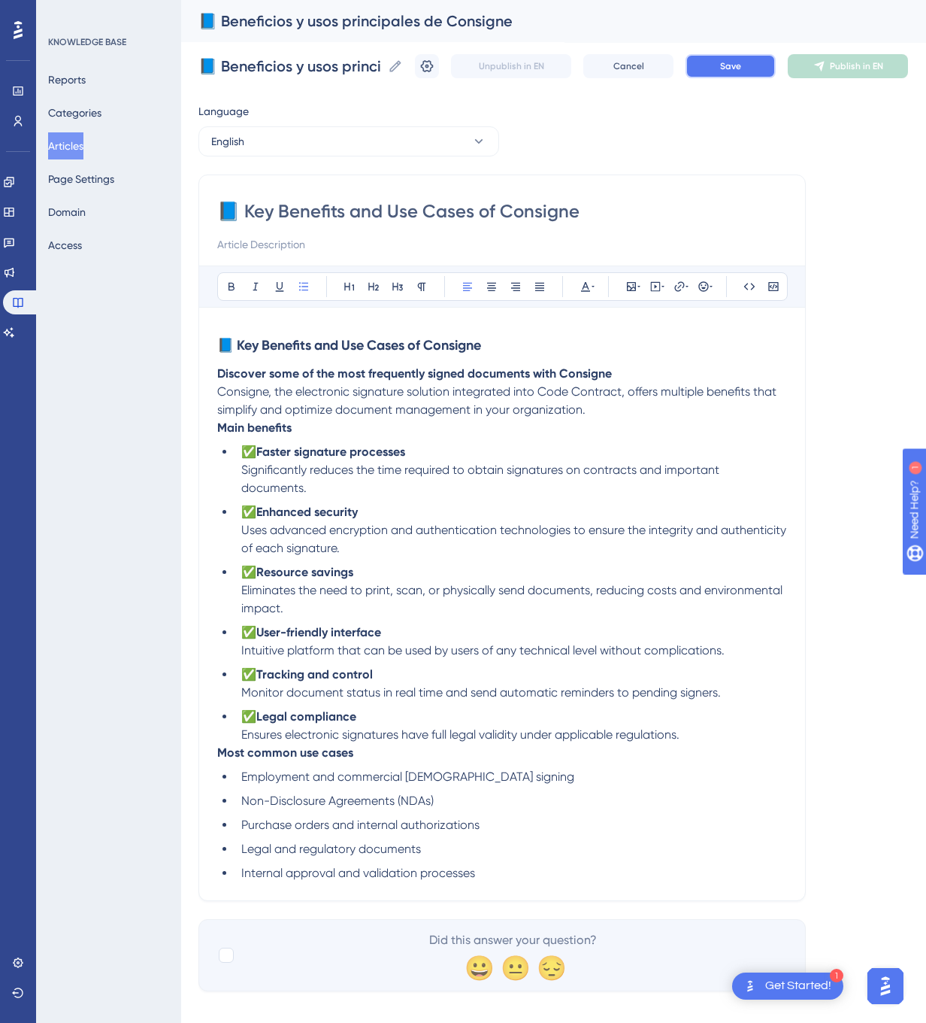
click at [740, 63] on button "Save" at bounding box center [731, 66] width 90 height 24
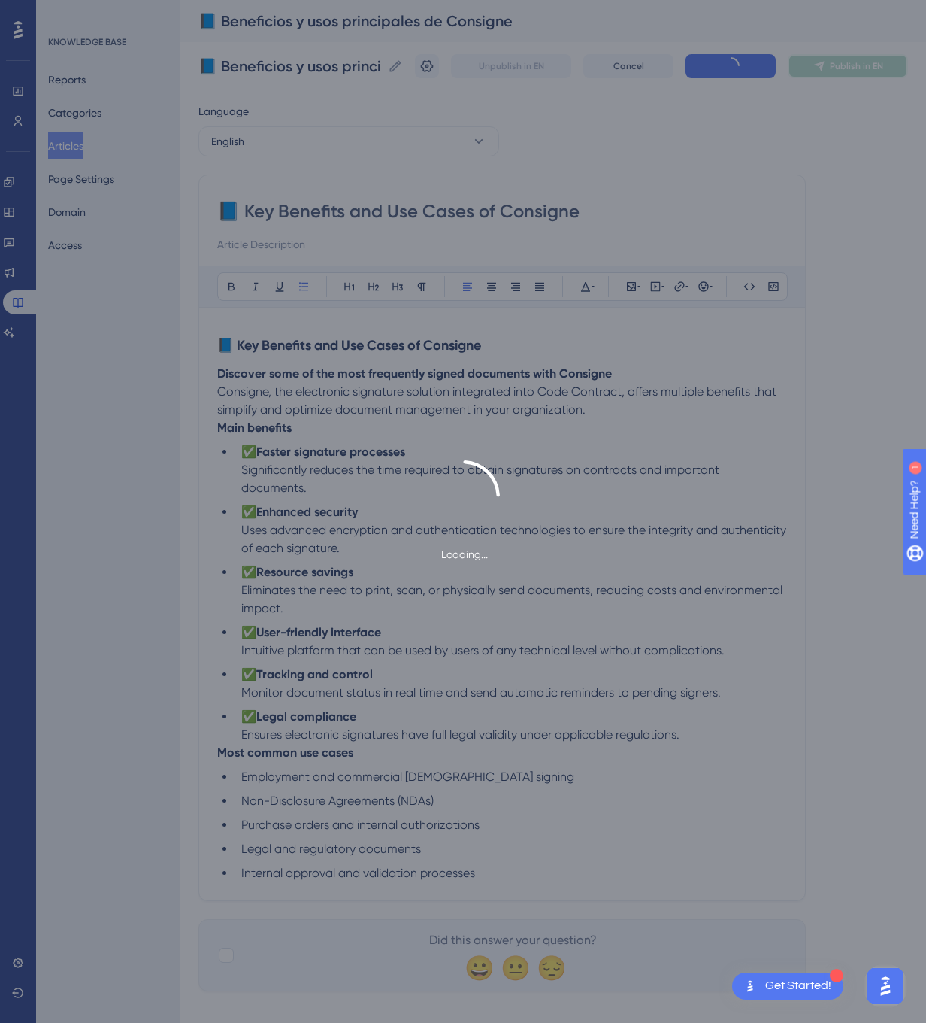
click at [875, 62] on span "Publish in EN" at bounding box center [856, 66] width 53 height 12
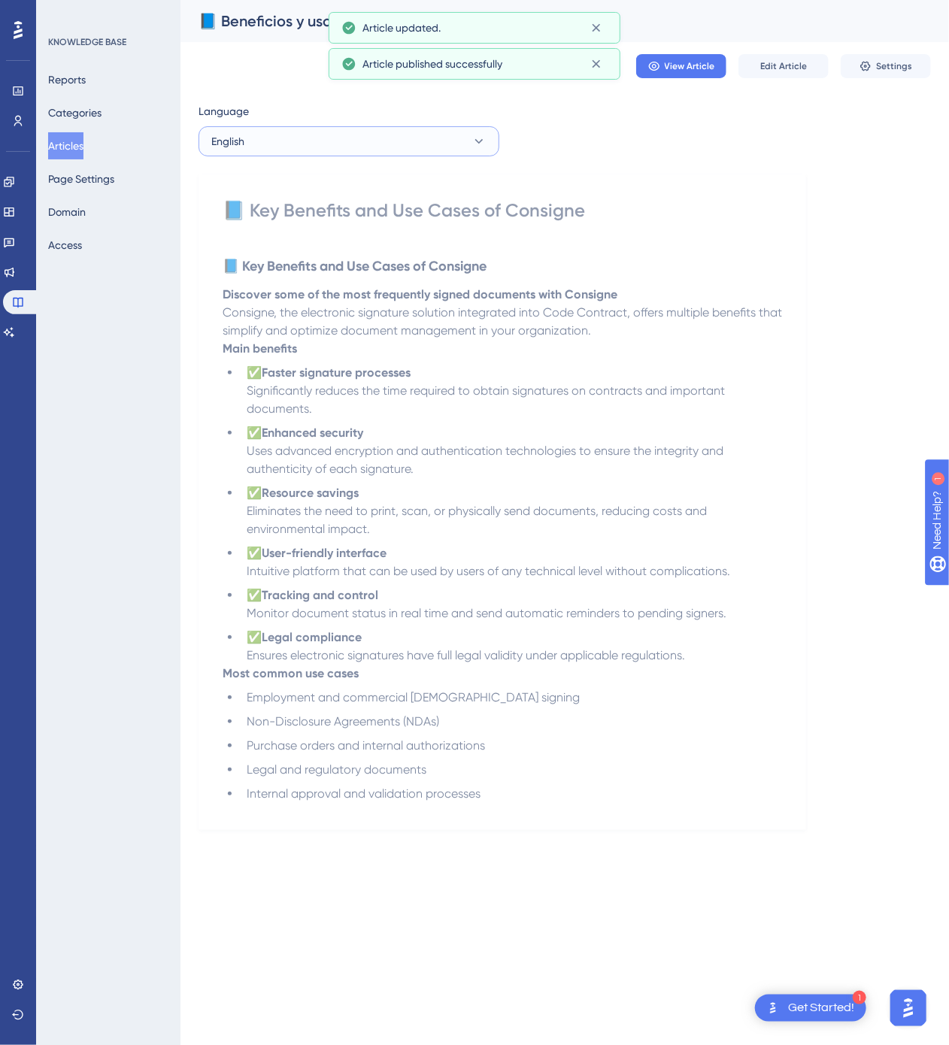
click at [402, 152] on button "English" at bounding box center [348, 141] width 301 height 30
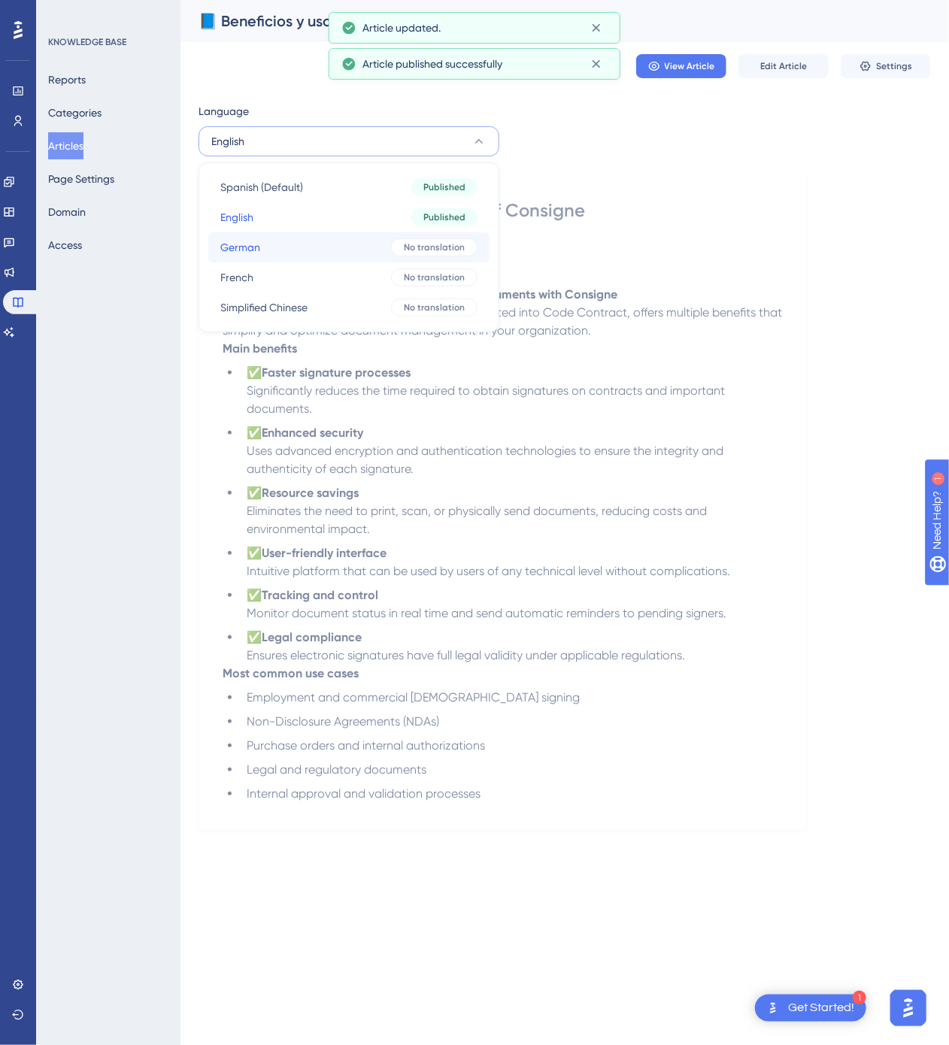
click at [370, 246] on button "German German No translation" at bounding box center [348, 247] width 281 height 30
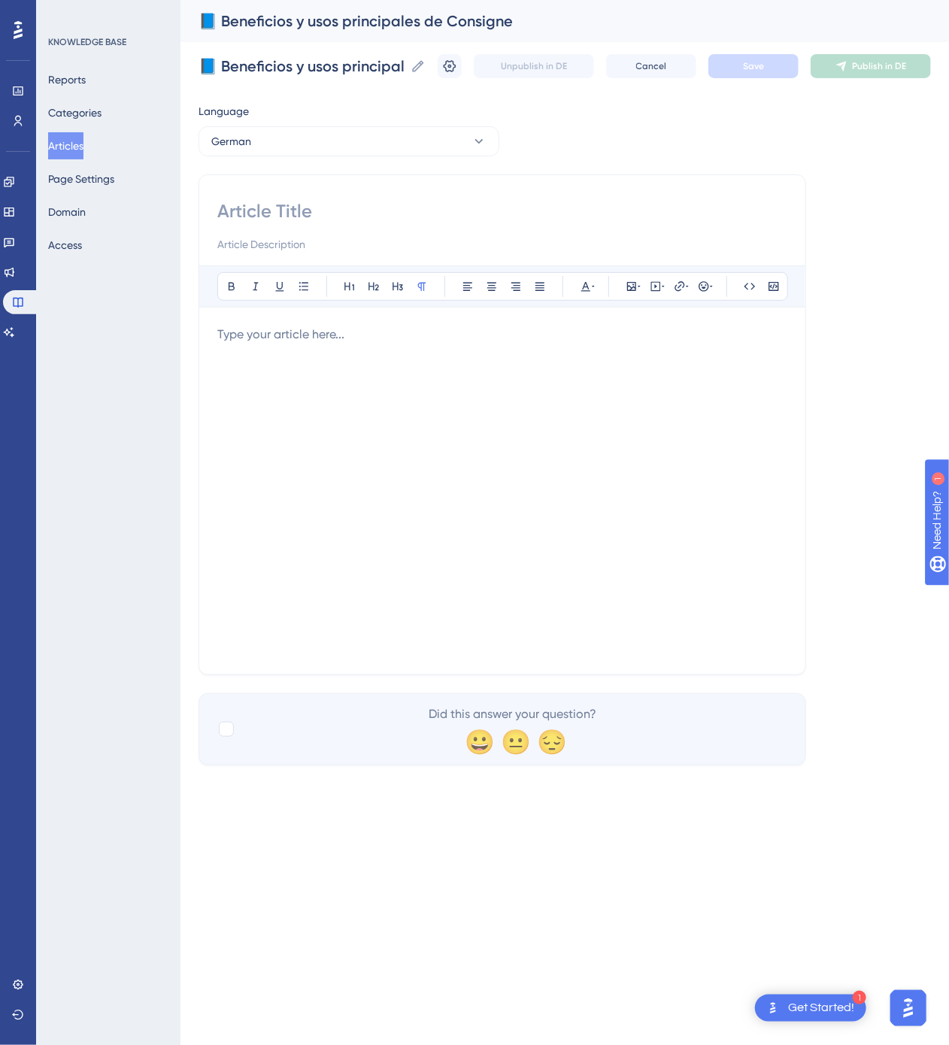
click at [468, 203] on input at bounding box center [502, 211] width 570 height 24
paste input "📘 Hauptvorteile und Anwendungsbereiche von Consigne"
type input "📘 Hauptvorteile und Anwendungsbereiche von Consigne"
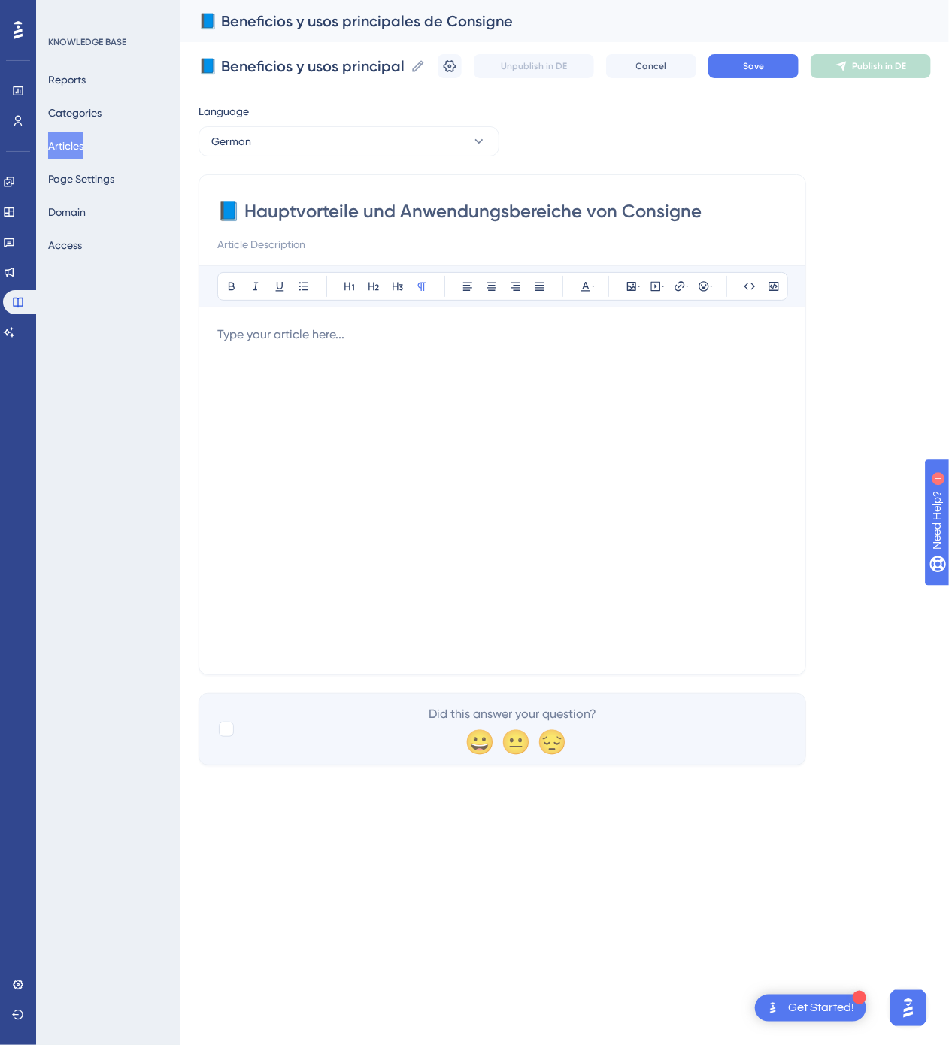
click at [665, 544] on div at bounding box center [502, 491] width 570 height 331
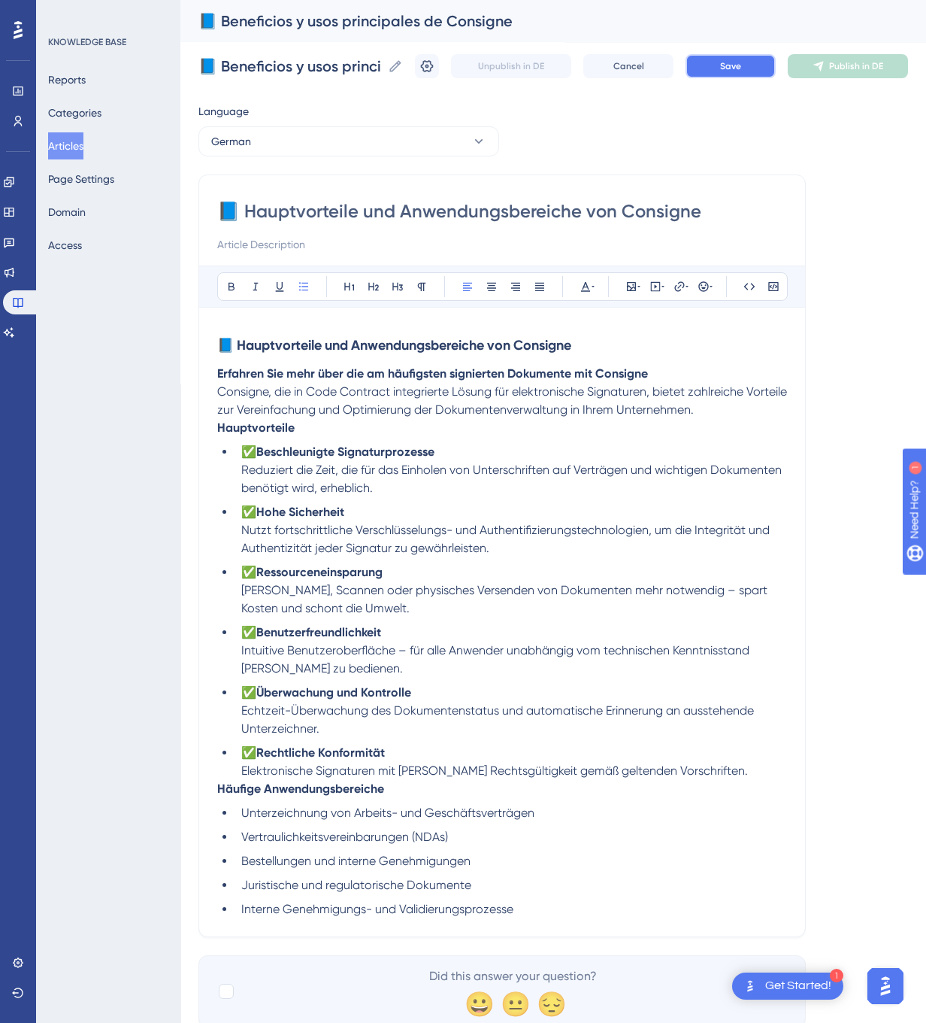
click at [741, 71] on span "Save" at bounding box center [730, 66] width 21 height 12
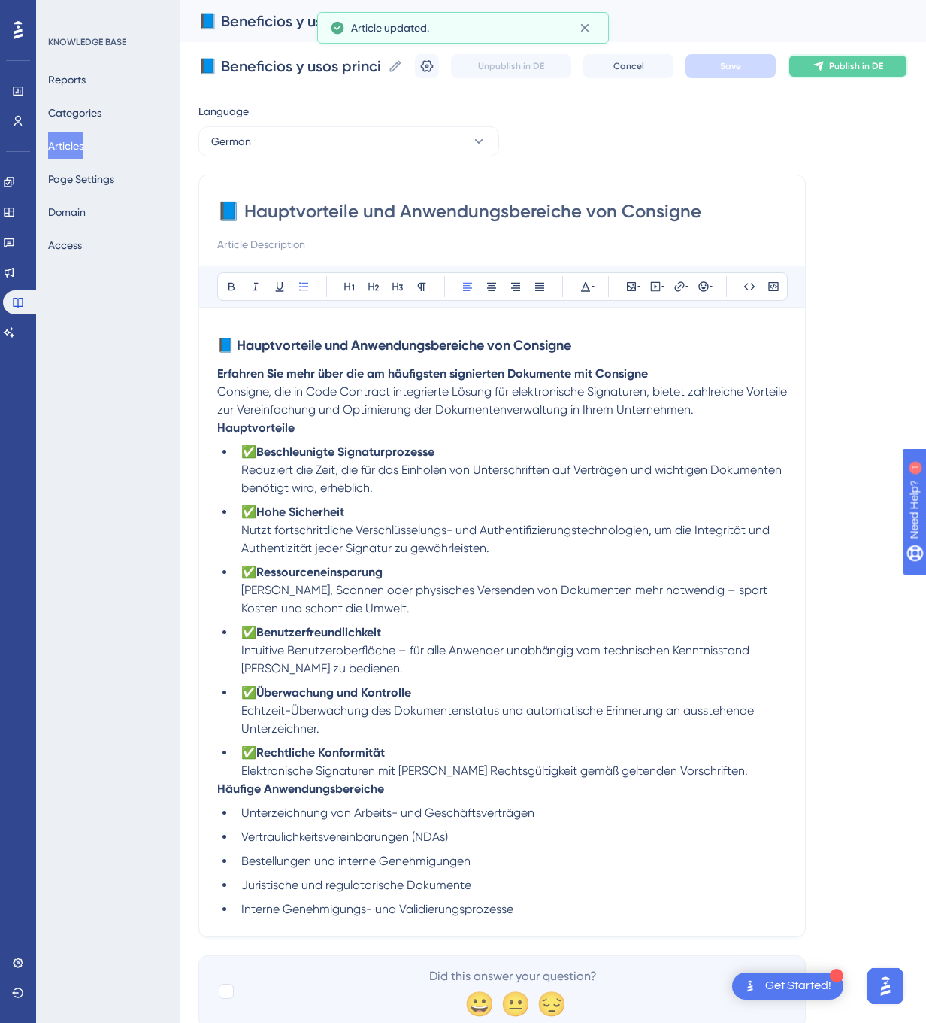
click at [908, 68] on button "Publish in DE" at bounding box center [848, 66] width 120 height 24
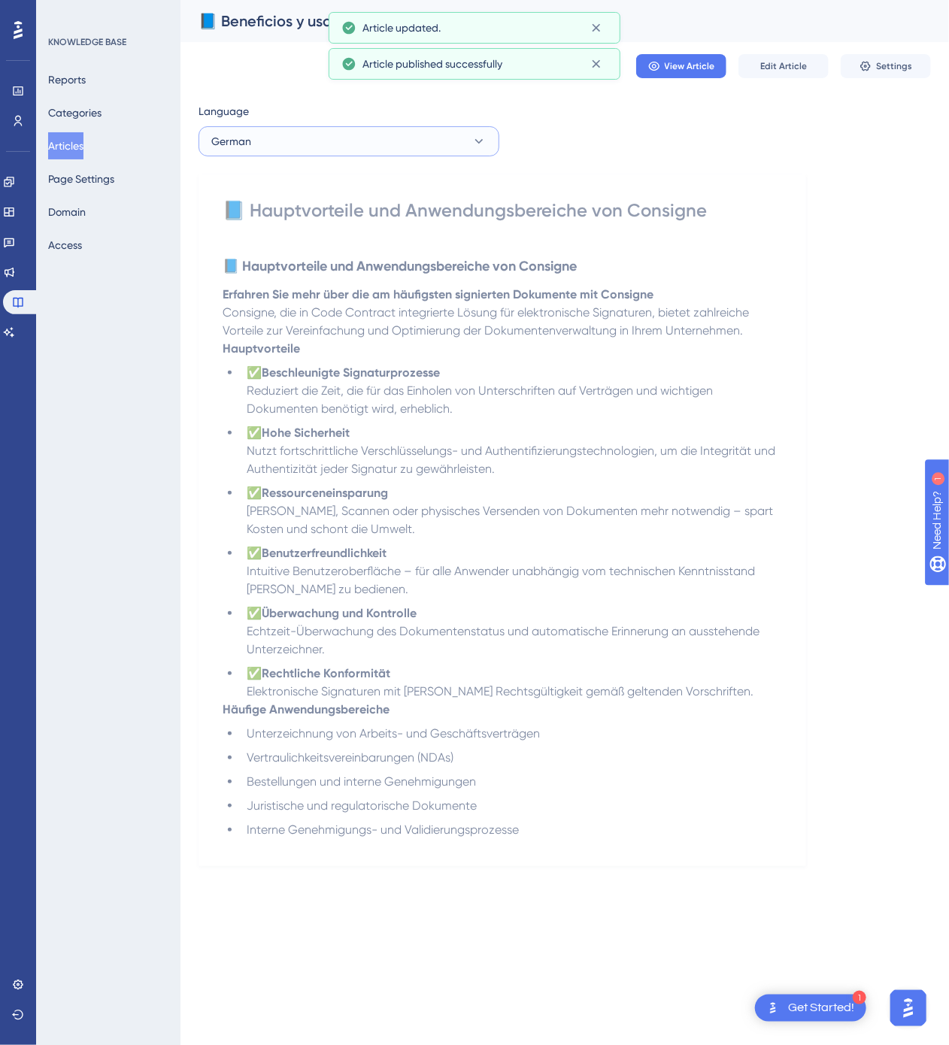
click at [438, 150] on button "German" at bounding box center [348, 141] width 301 height 30
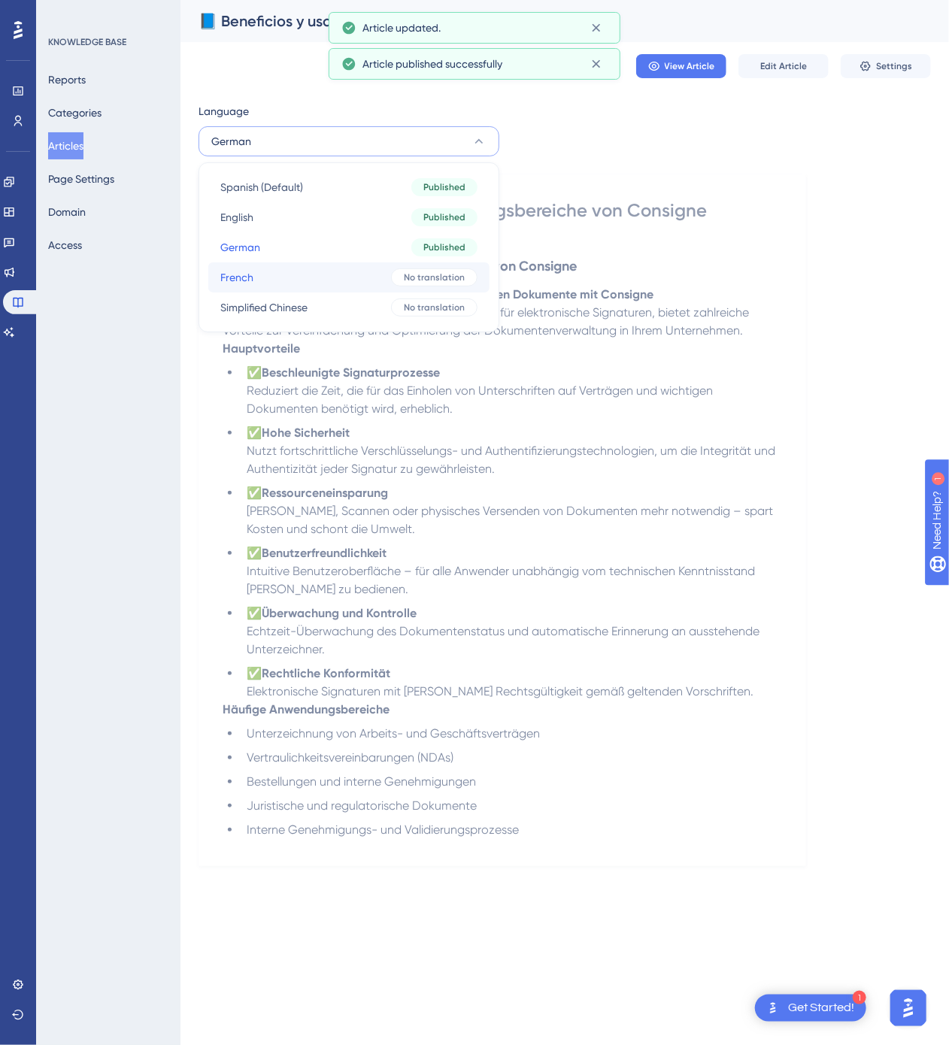
click at [398, 288] on button "French French No translation" at bounding box center [348, 277] width 281 height 30
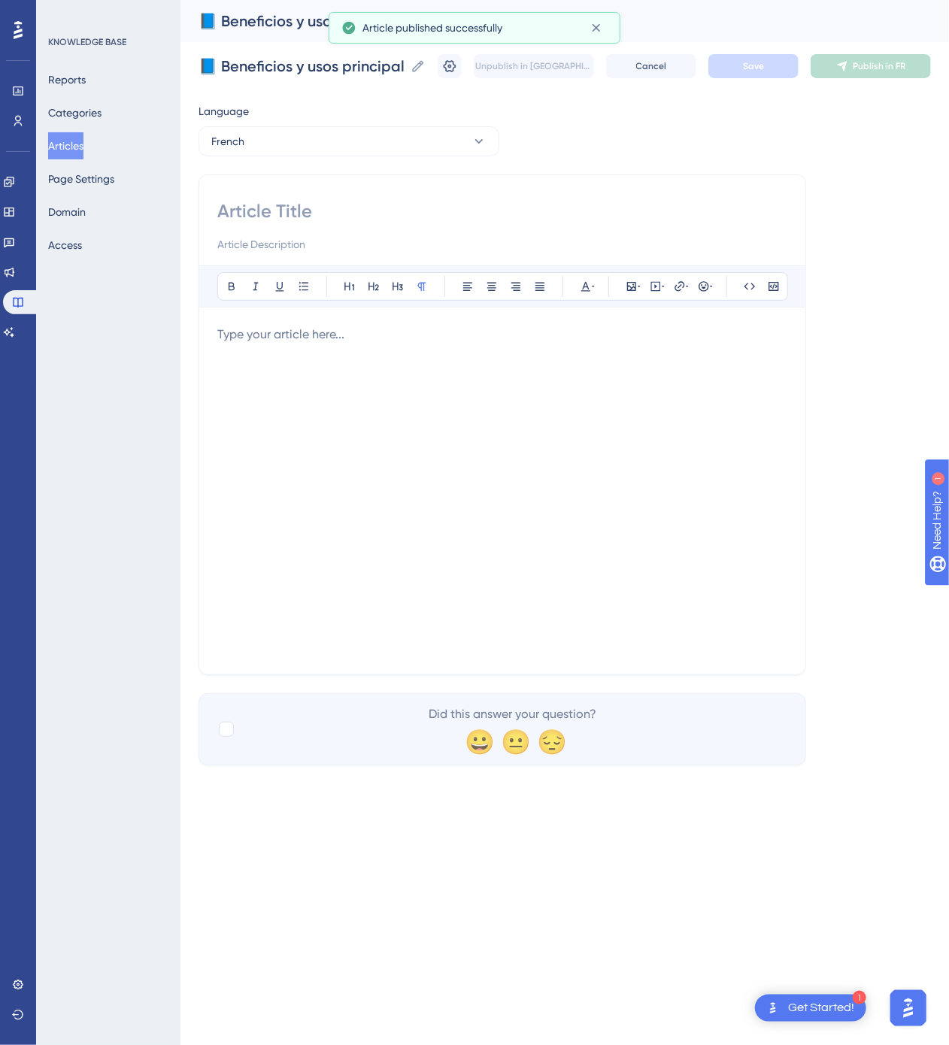
click at [538, 215] on input at bounding box center [502, 211] width 570 height 24
paste input "📘 Avantages et usages principaux de Consigne"
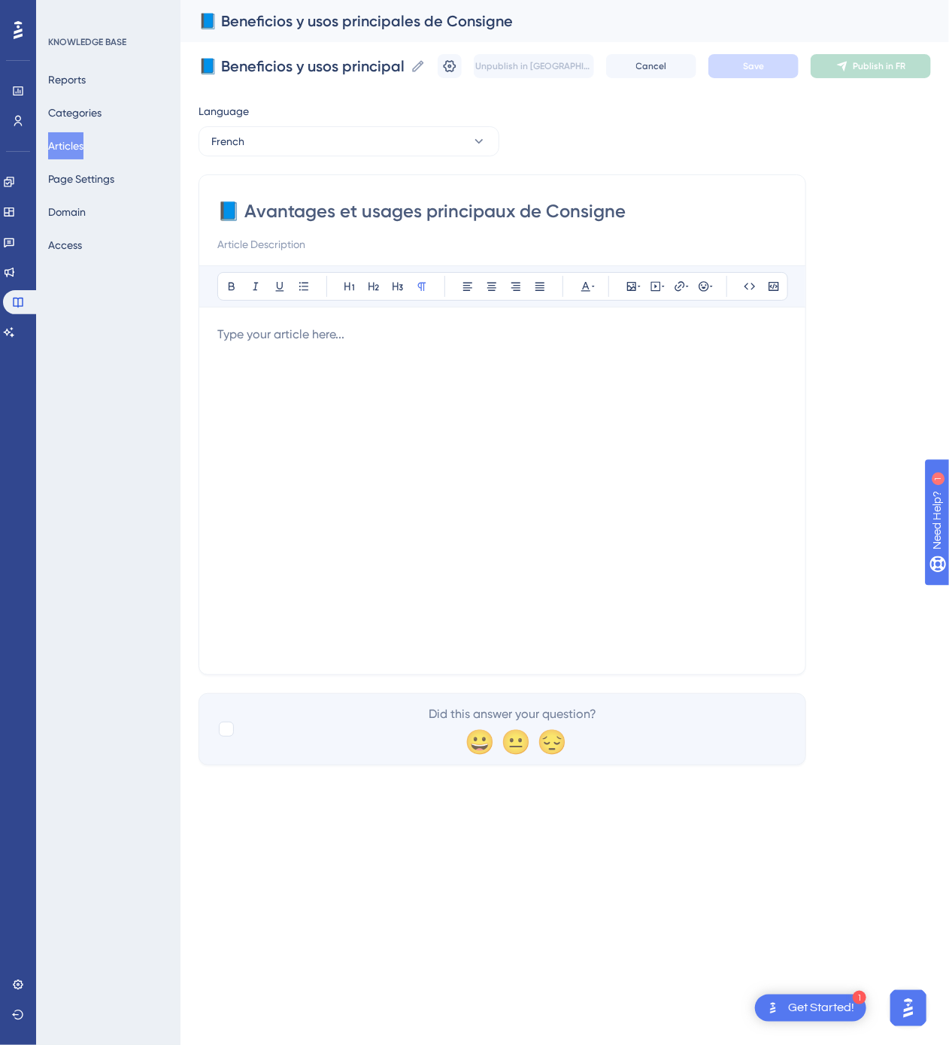
type input "📘 Avantages et usages principaux de Consigne"
click at [610, 400] on div at bounding box center [502, 491] width 570 height 331
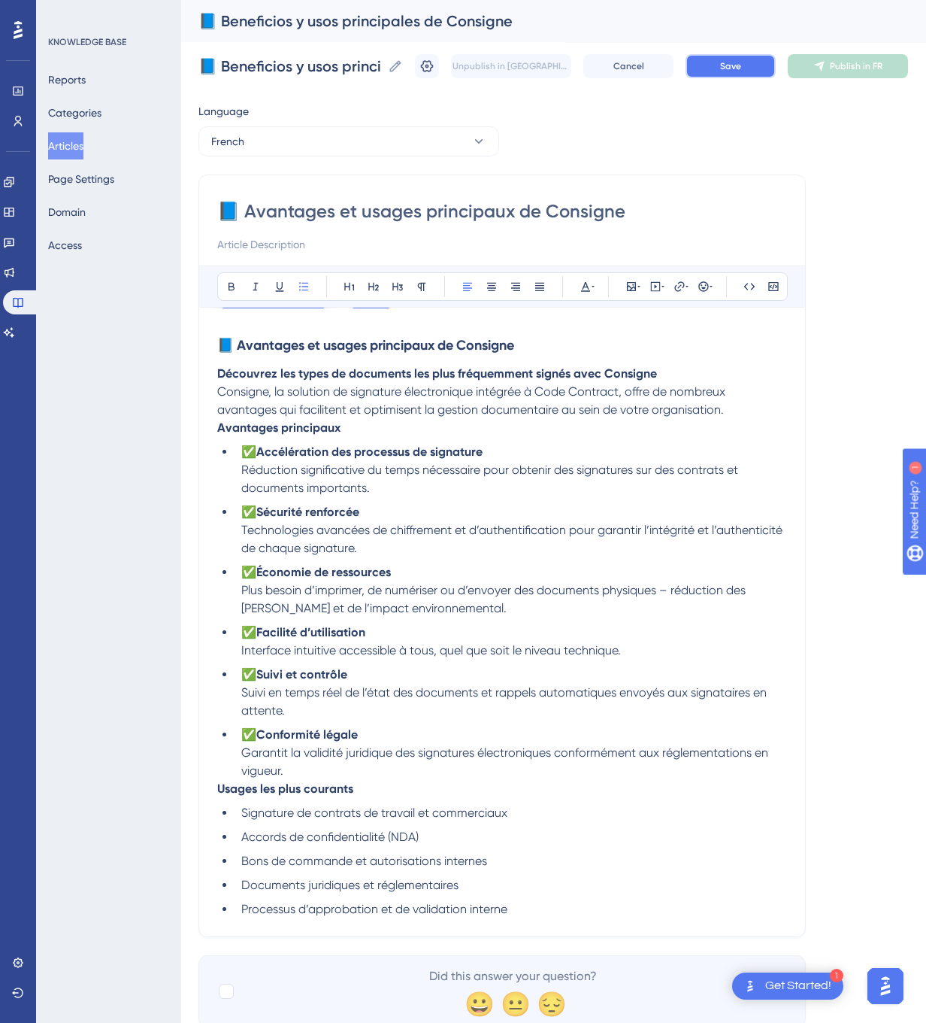
click at [776, 63] on button "Save" at bounding box center [731, 66] width 90 height 24
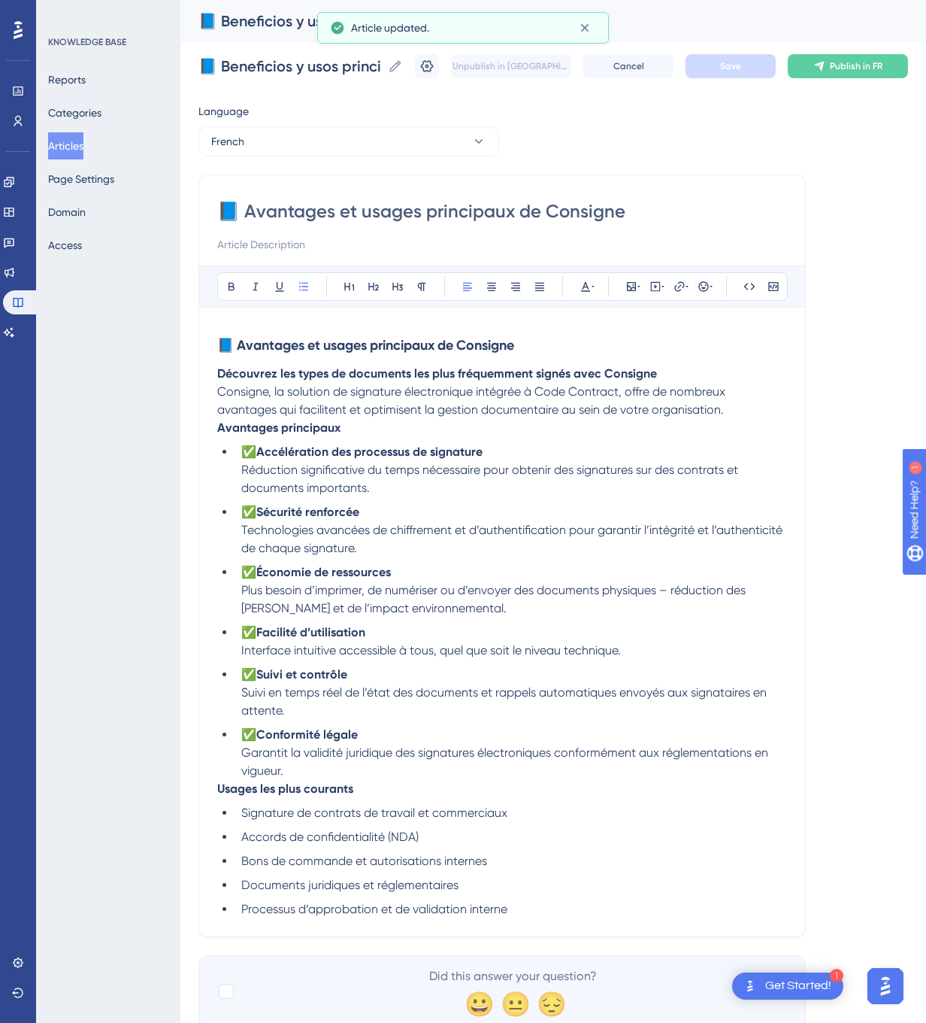
click at [880, 63] on span "Publish in FR" at bounding box center [856, 66] width 53 height 12
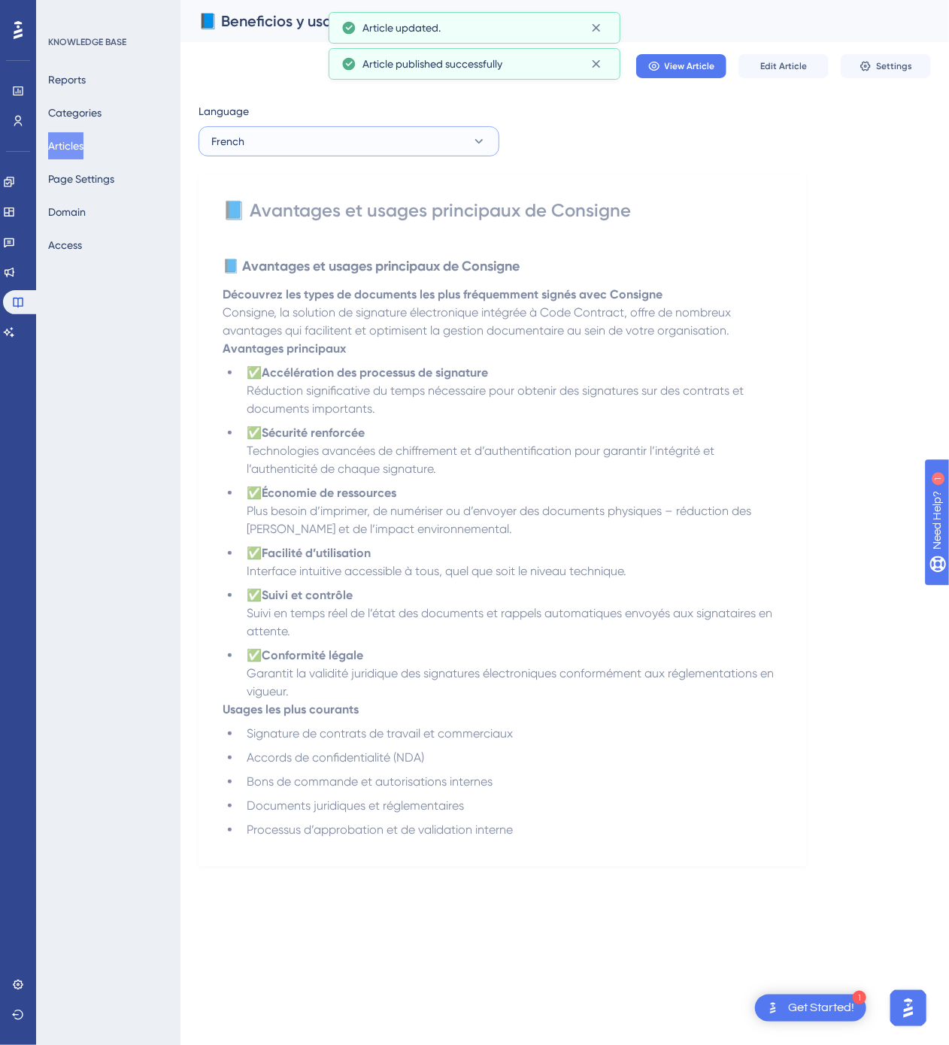
click at [358, 152] on button "French" at bounding box center [348, 141] width 301 height 30
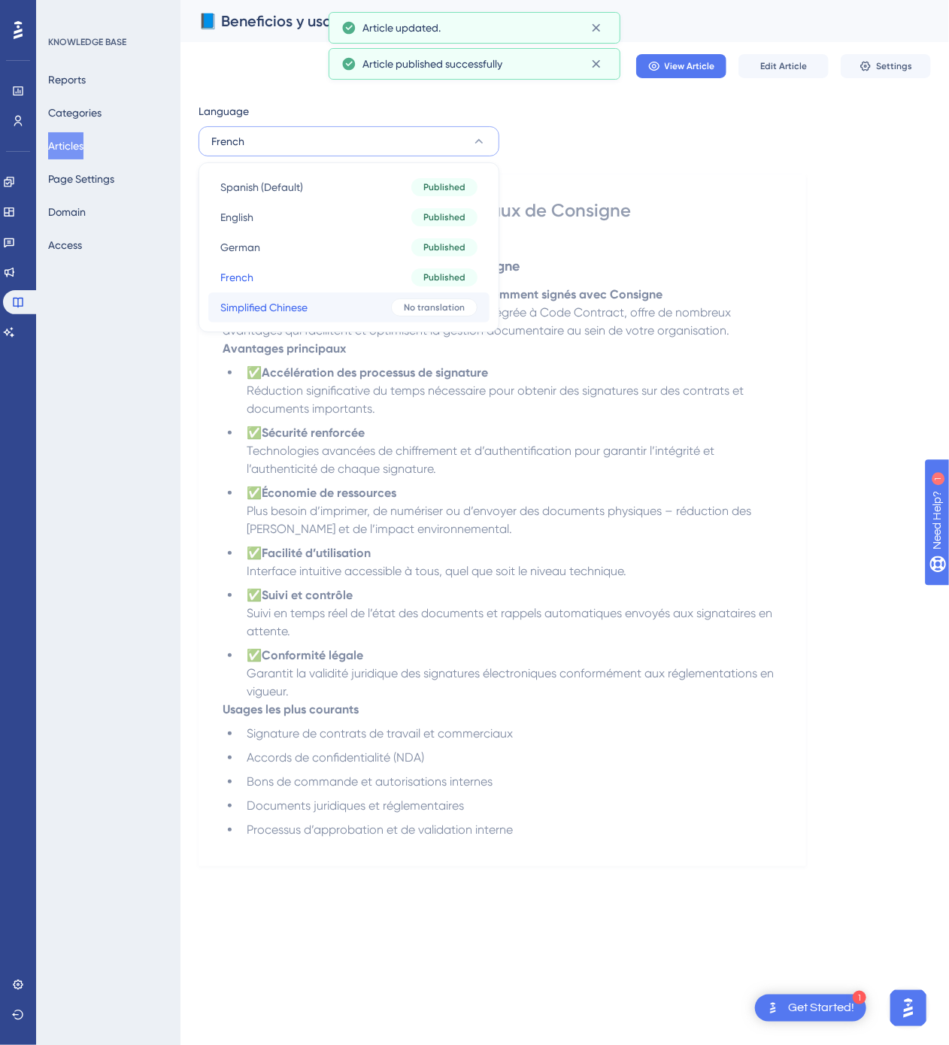
click at [374, 308] on button "Simplified Chinese Simplified Chinese No translation" at bounding box center [348, 307] width 281 height 30
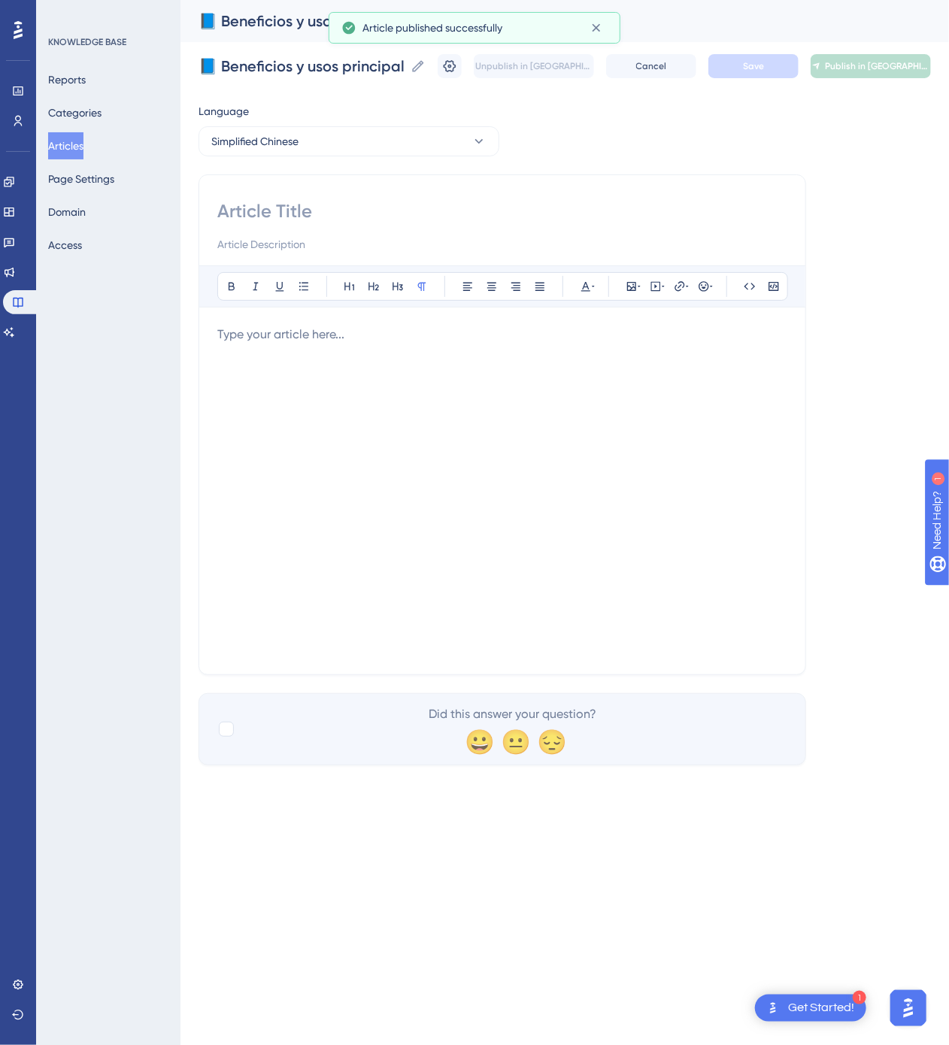
click at [441, 229] on div at bounding box center [502, 226] width 570 height 54
click at [454, 215] on input at bounding box center [502, 211] width 570 height 24
paste input "📘 Consigne 的主要优势与常见用途"
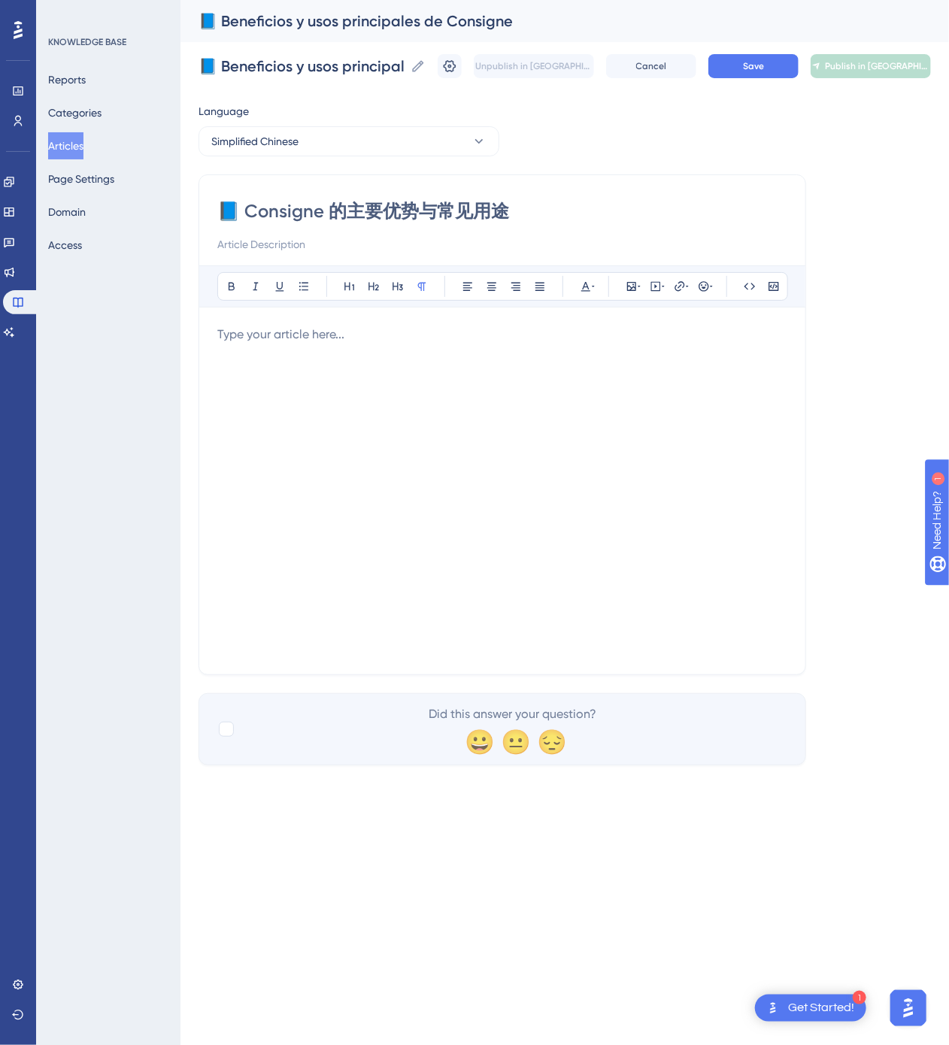
type input "📘 Consigne 的主要优势与常见用途"
drag, startPoint x: 105, startPoint y: 13, endPoint x: 699, endPoint y: 406, distance: 712.4
click at [712, 440] on div at bounding box center [502, 491] width 570 height 331
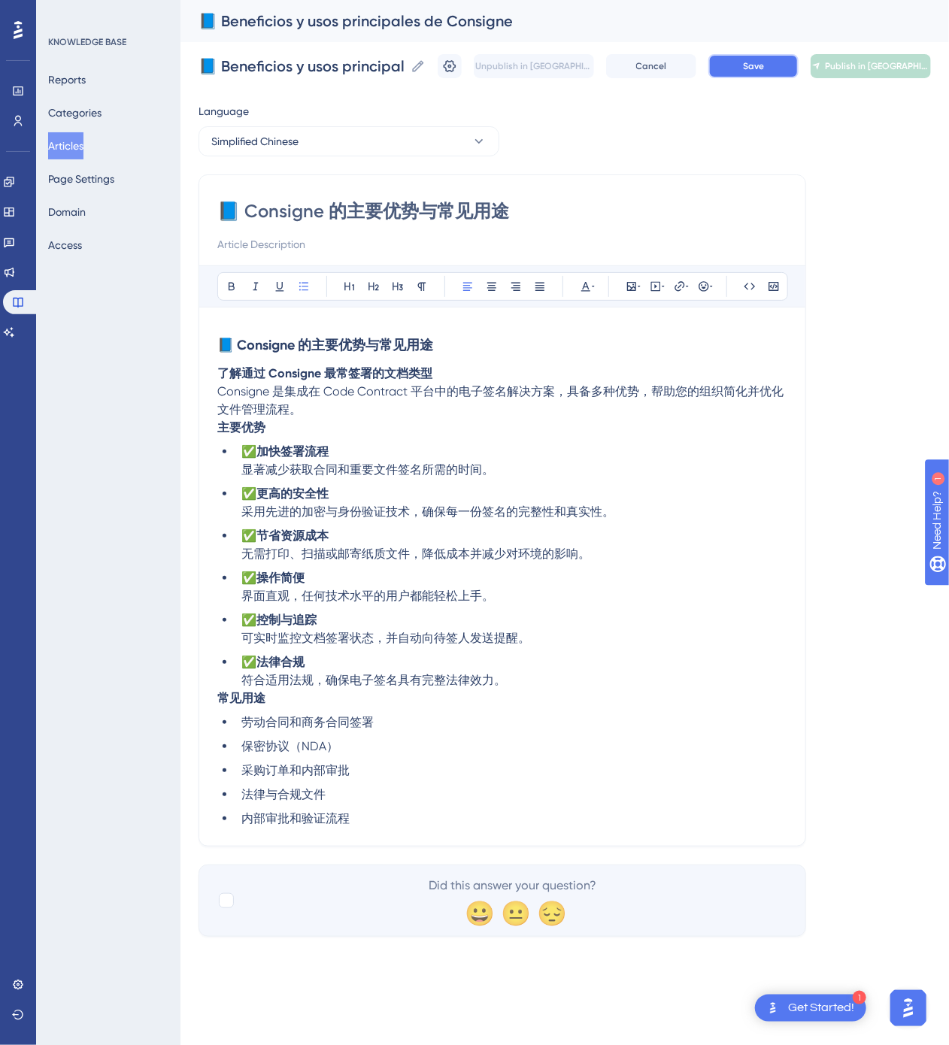
click at [736, 62] on button "Save" at bounding box center [753, 66] width 90 height 24
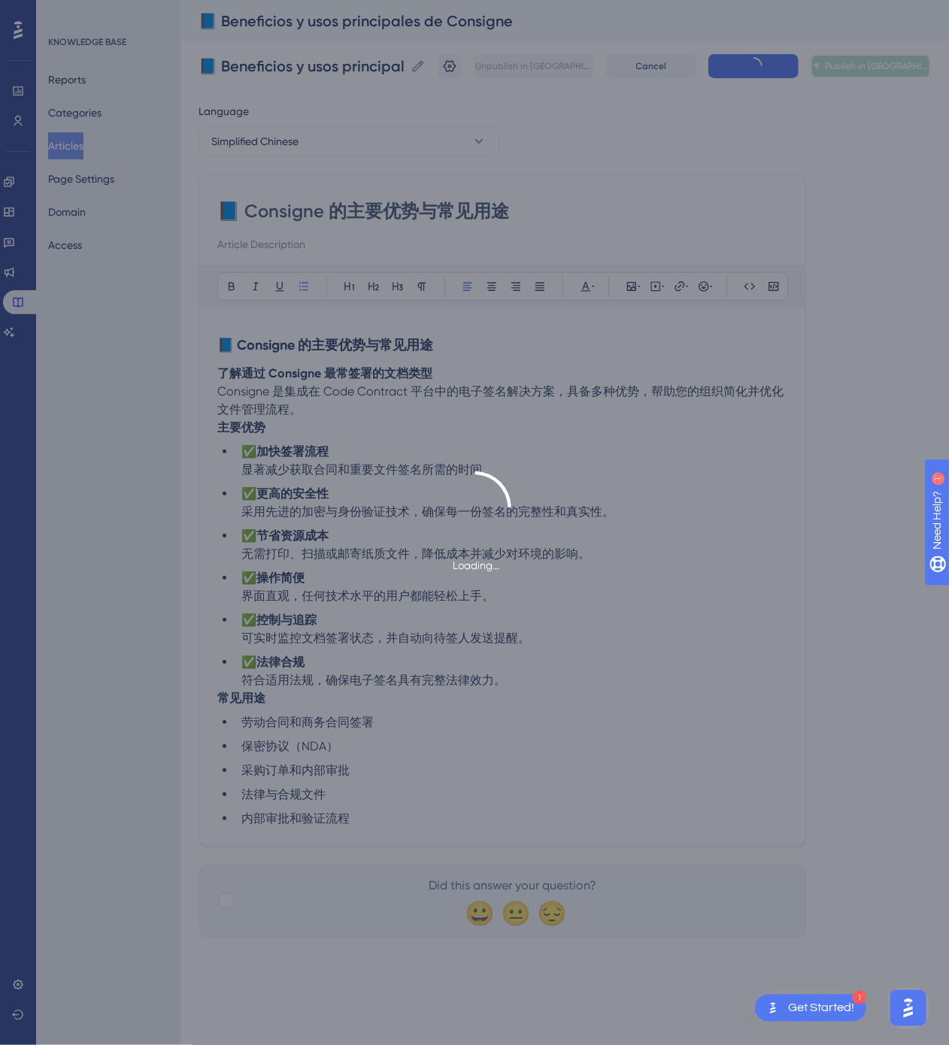
click at [883, 67] on span "Publish in [GEOGRAPHIC_DATA]-CN" at bounding box center [877, 66] width 105 height 12
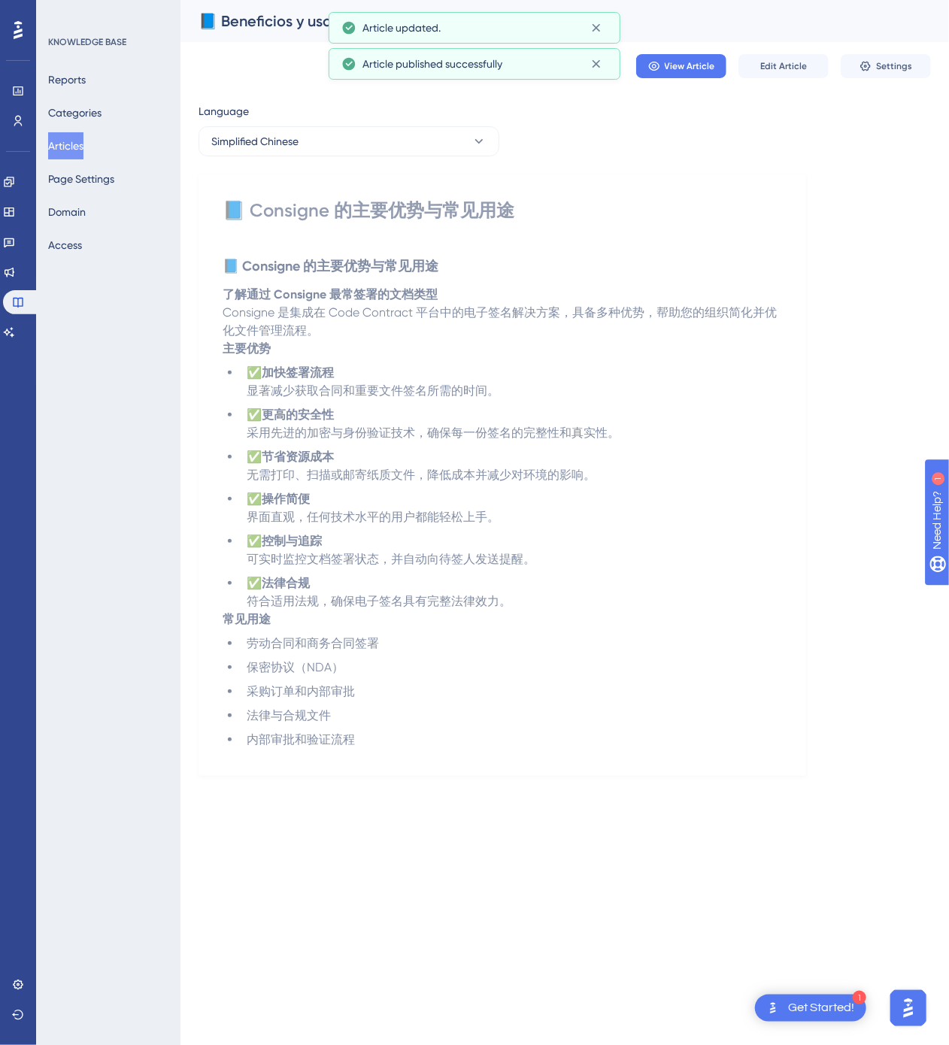
click at [74, 146] on button "Articles" at bounding box center [65, 145] width 35 height 27
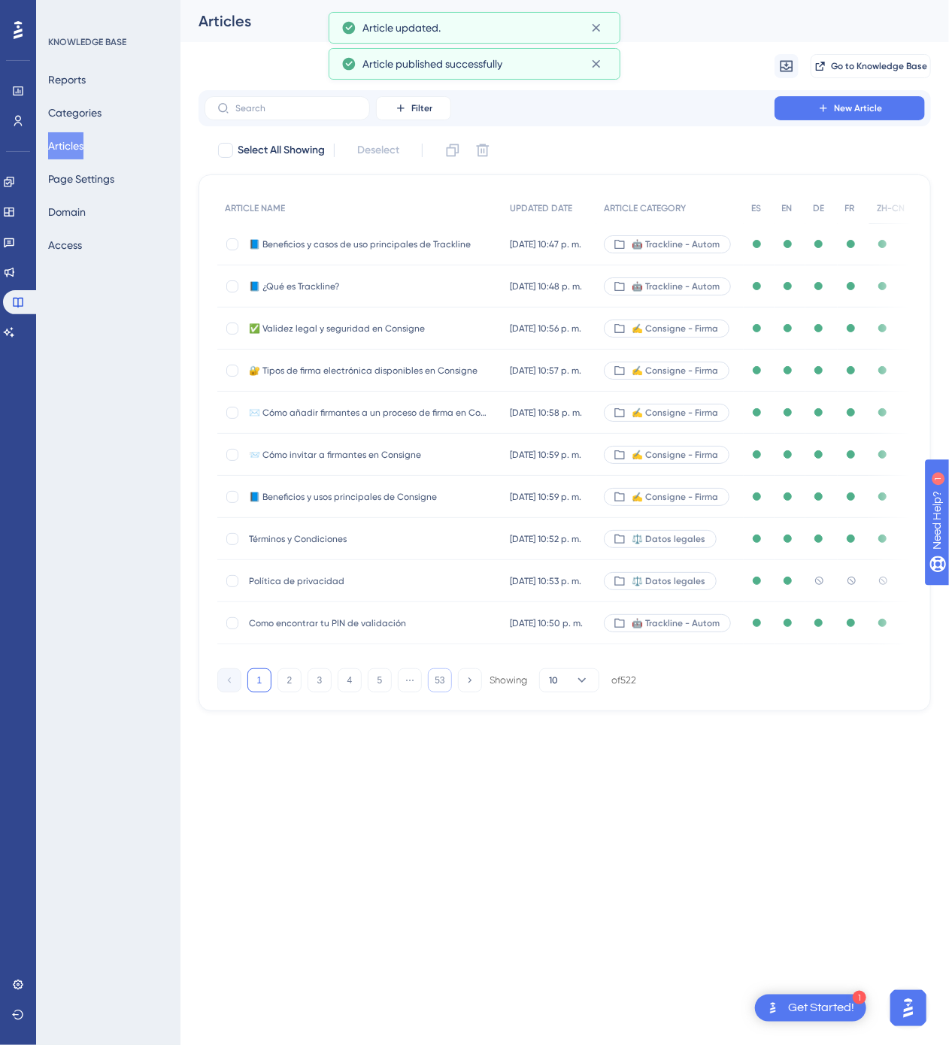
click at [441, 675] on button "53" at bounding box center [440, 680] width 24 height 24
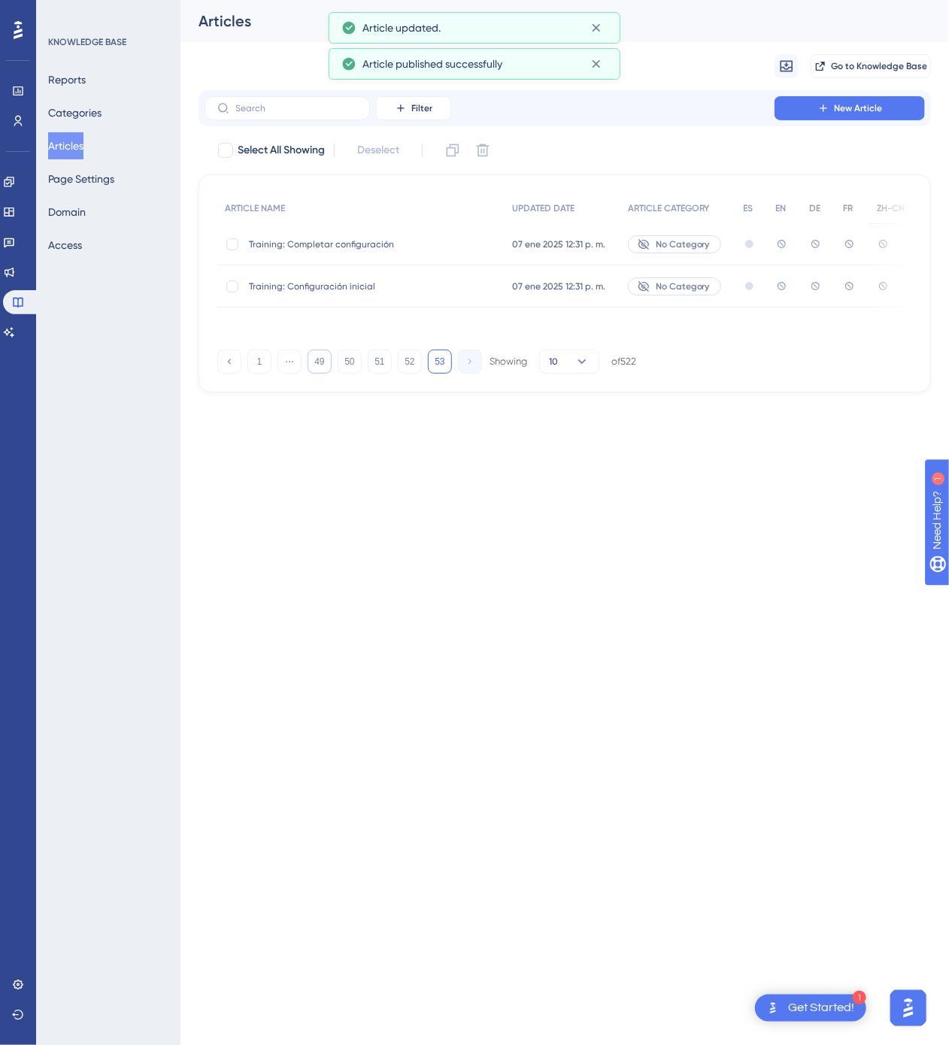
click at [326, 353] on button "49" at bounding box center [320, 362] width 24 height 24
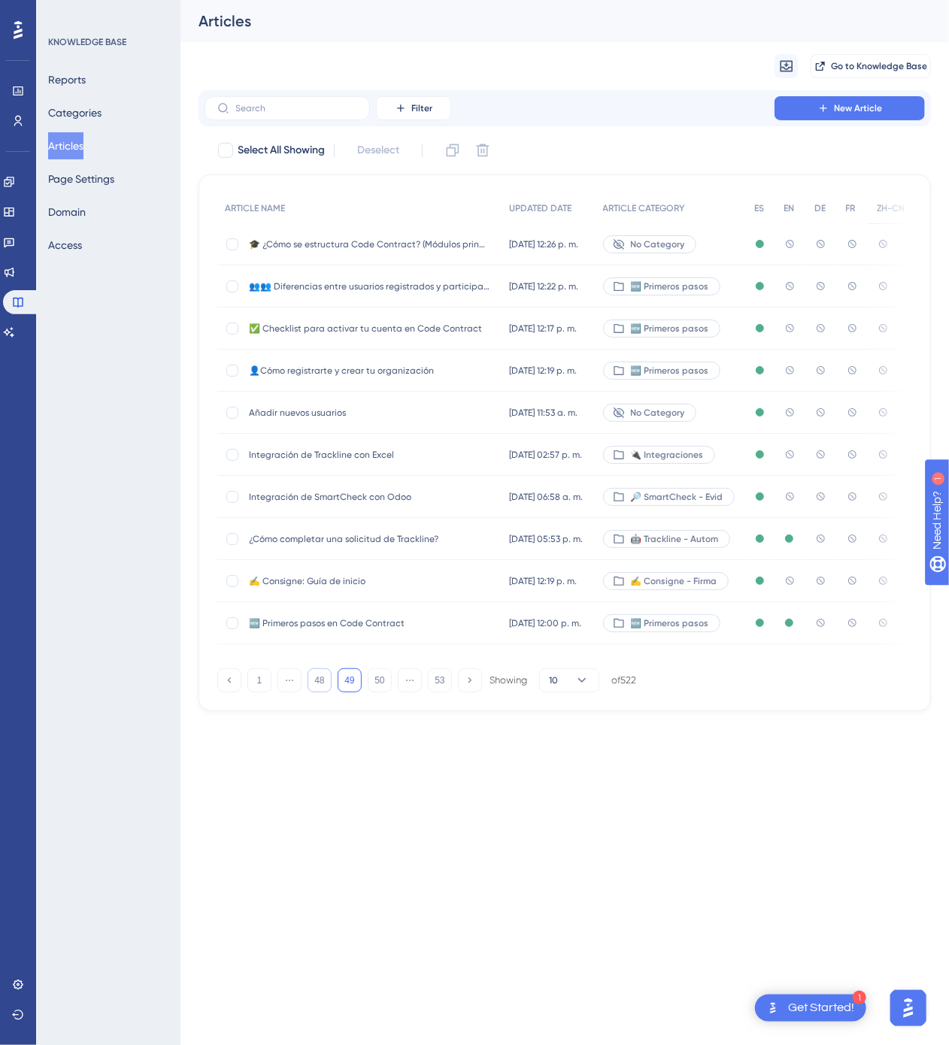
click at [327, 686] on button "48" at bounding box center [320, 680] width 24 height 24
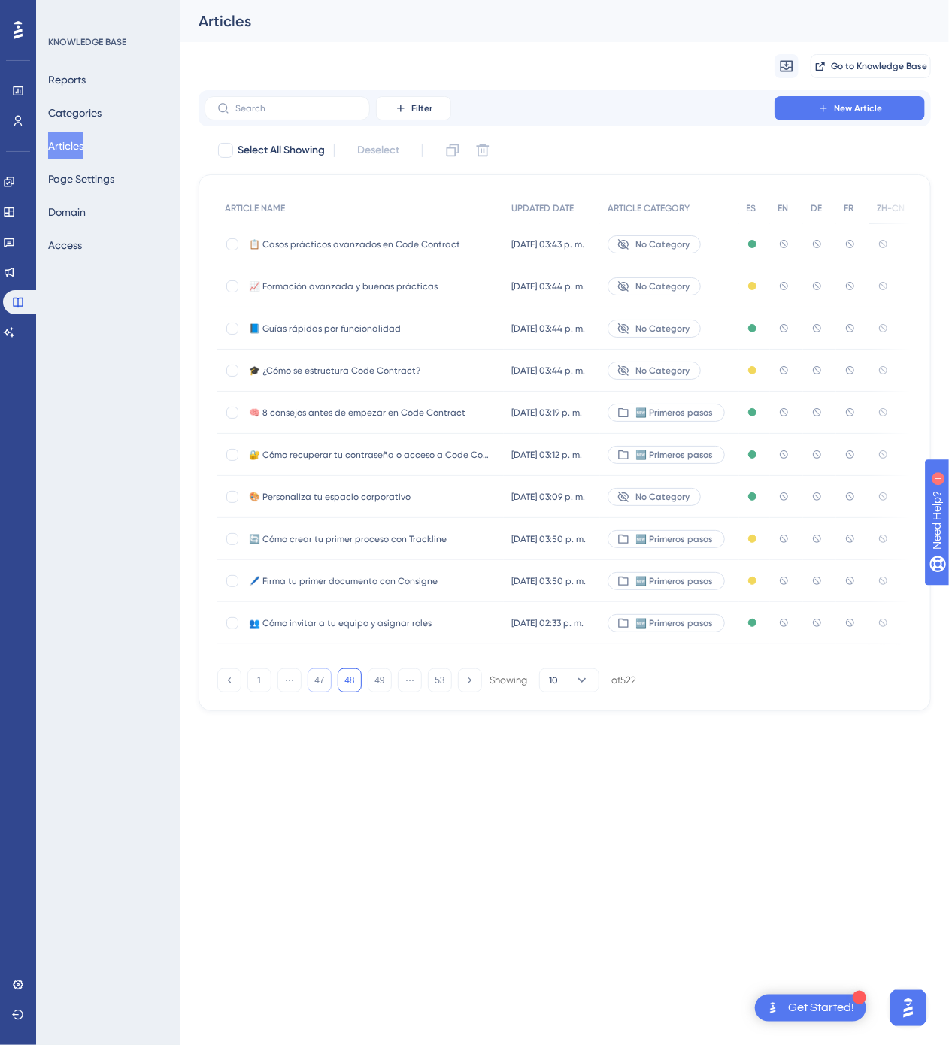
click at [327, 686] on button "47" at bounding box center [320, 680] width 24 height 24
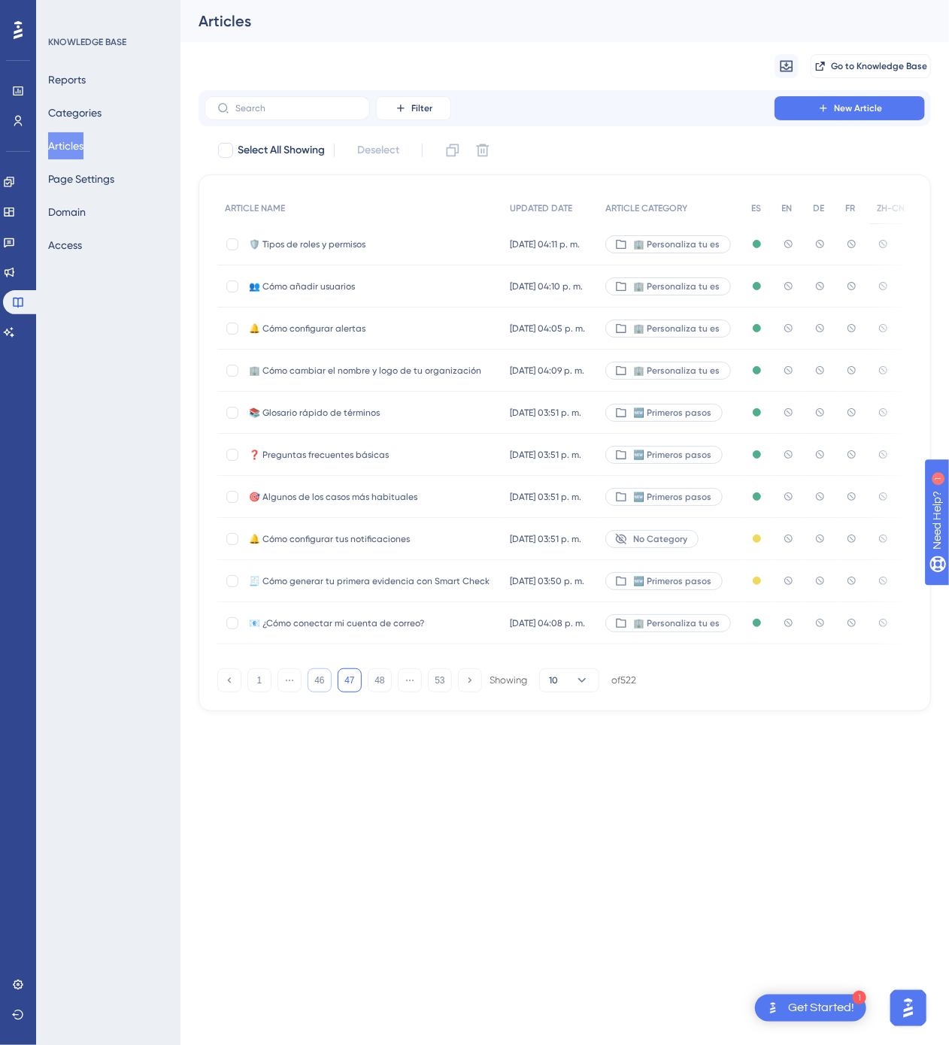
click at [327, 686] on button "46" at bounding box center [320, 680] width 24 height 24
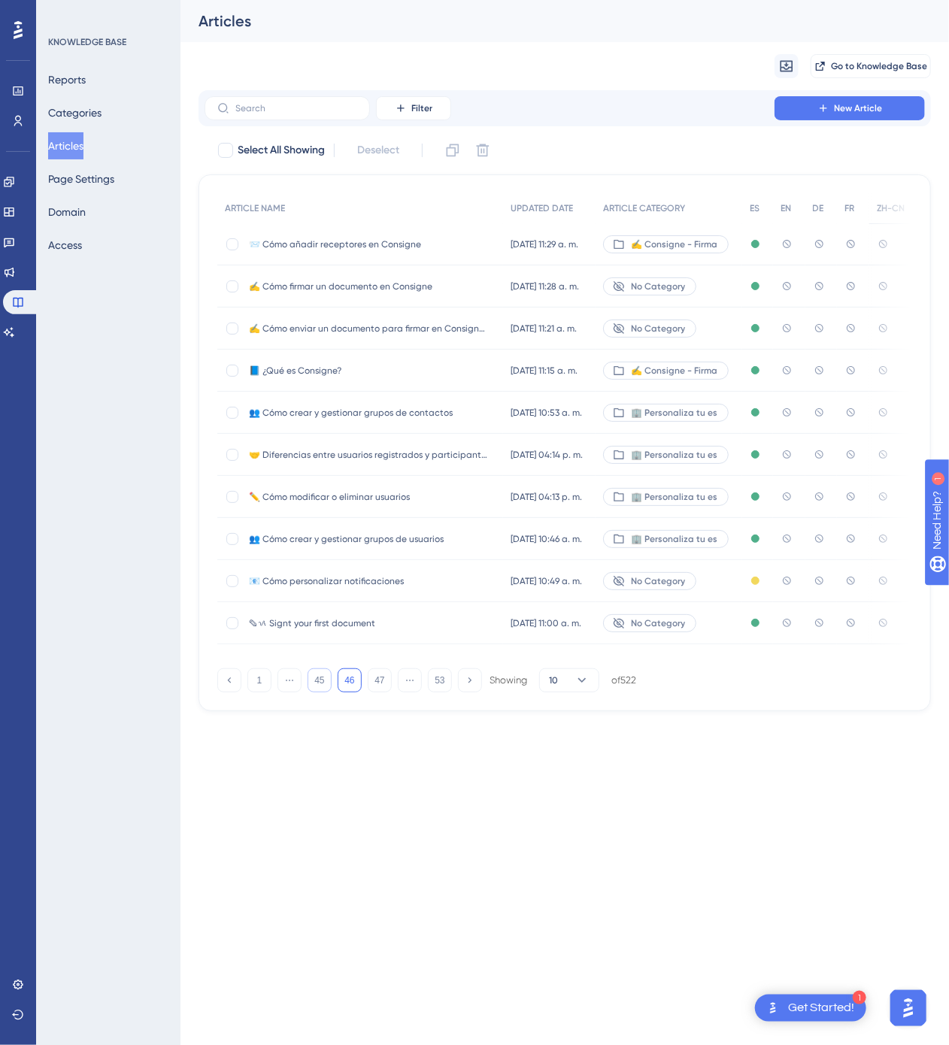
click at [327, 686] on button "45" at bounding box center [320, 680] width 24 height 24
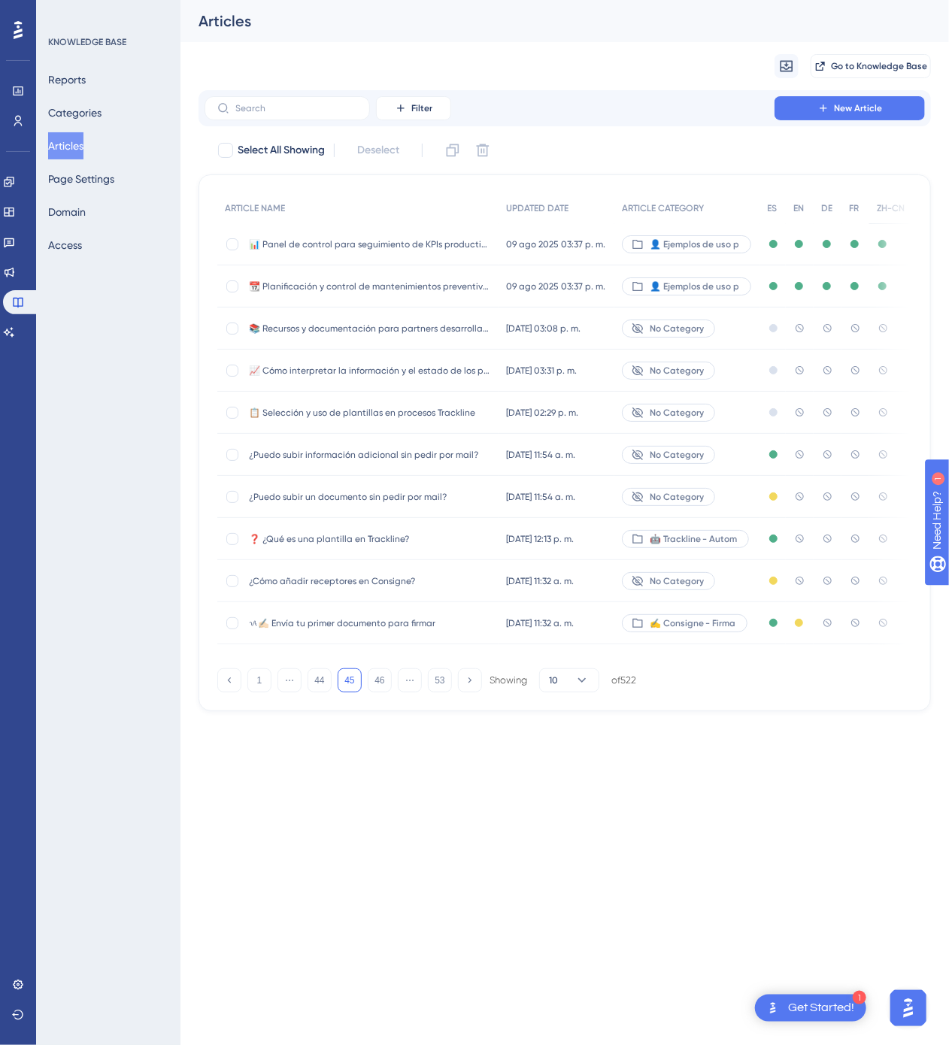
click at [734, 462] on div "No Category" at bounding box center [687, 455] width 146 height 42
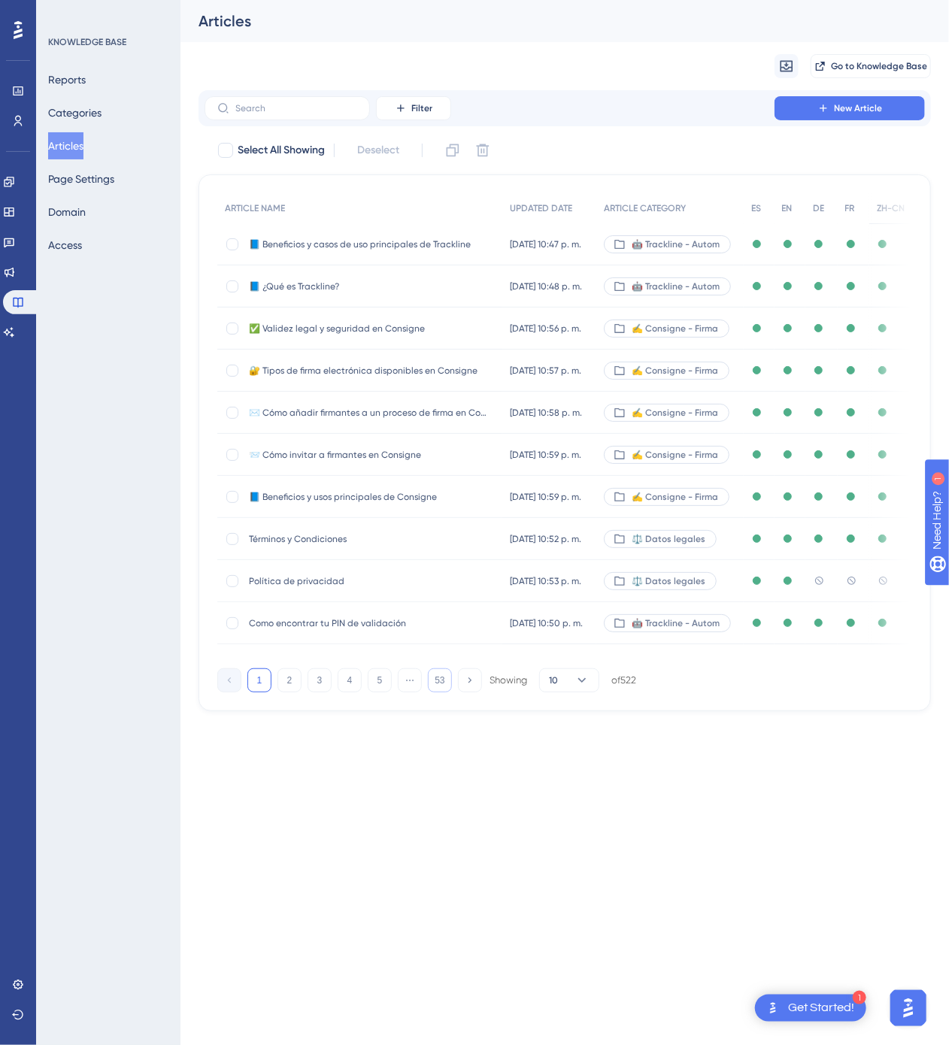
click at [438, 686] on button "53" at bounding box center [440, 680] width 24 height 24
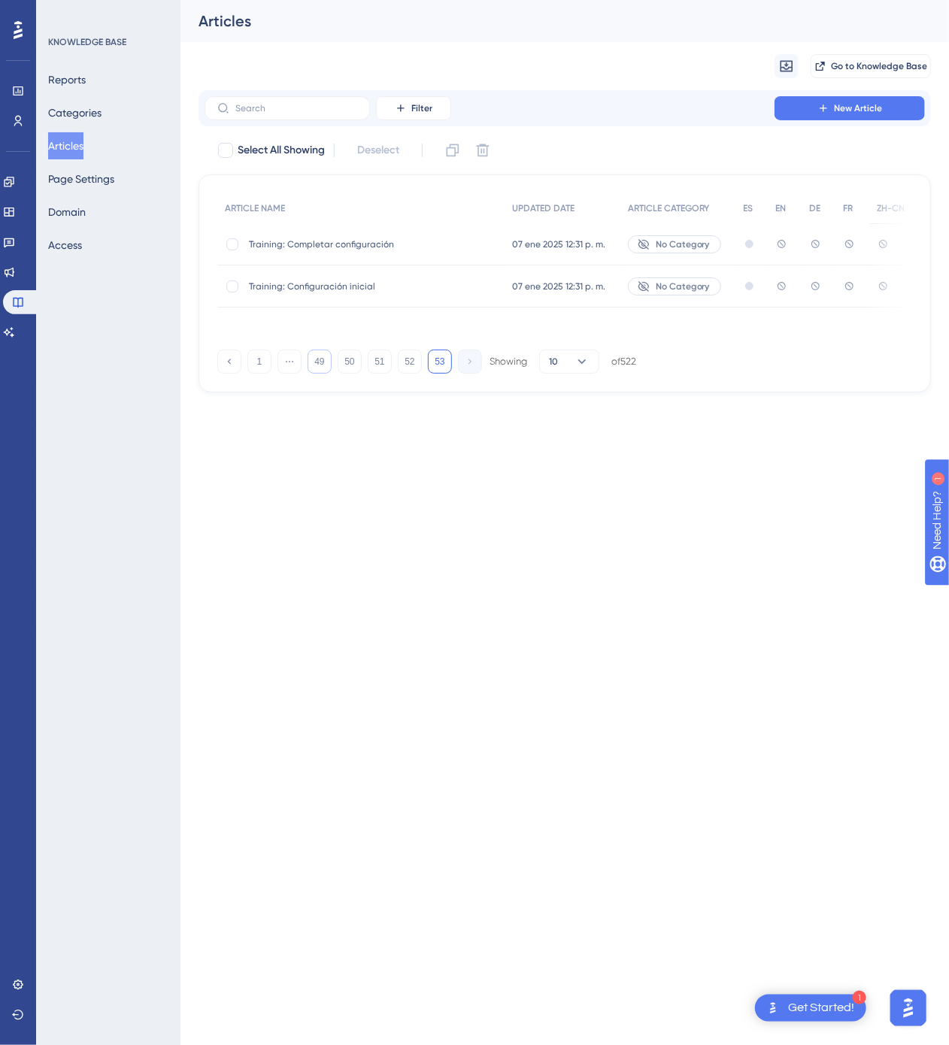
click at [317, 358] on button "49" at bounding box center [320, 362] width 24 height 24
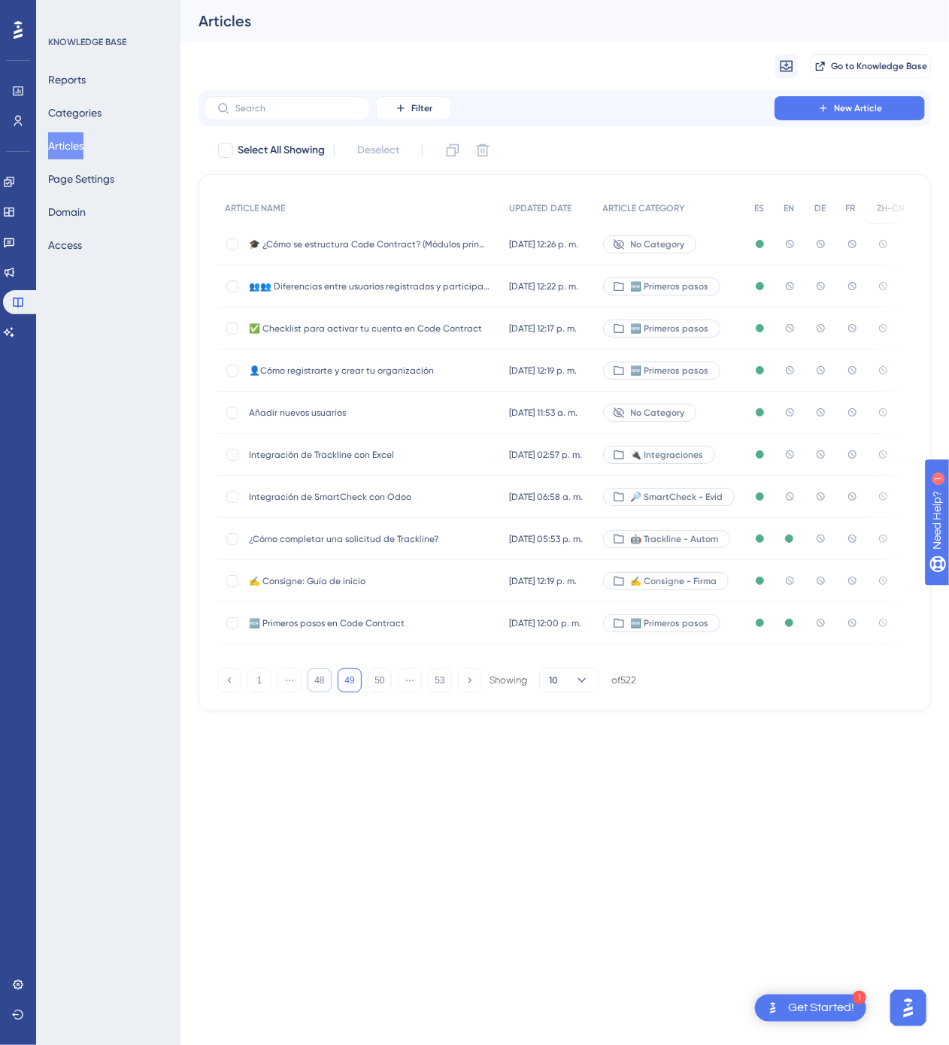
click at [316, 679] on button "48" at bounding box center [320, 680] width 24 height 24
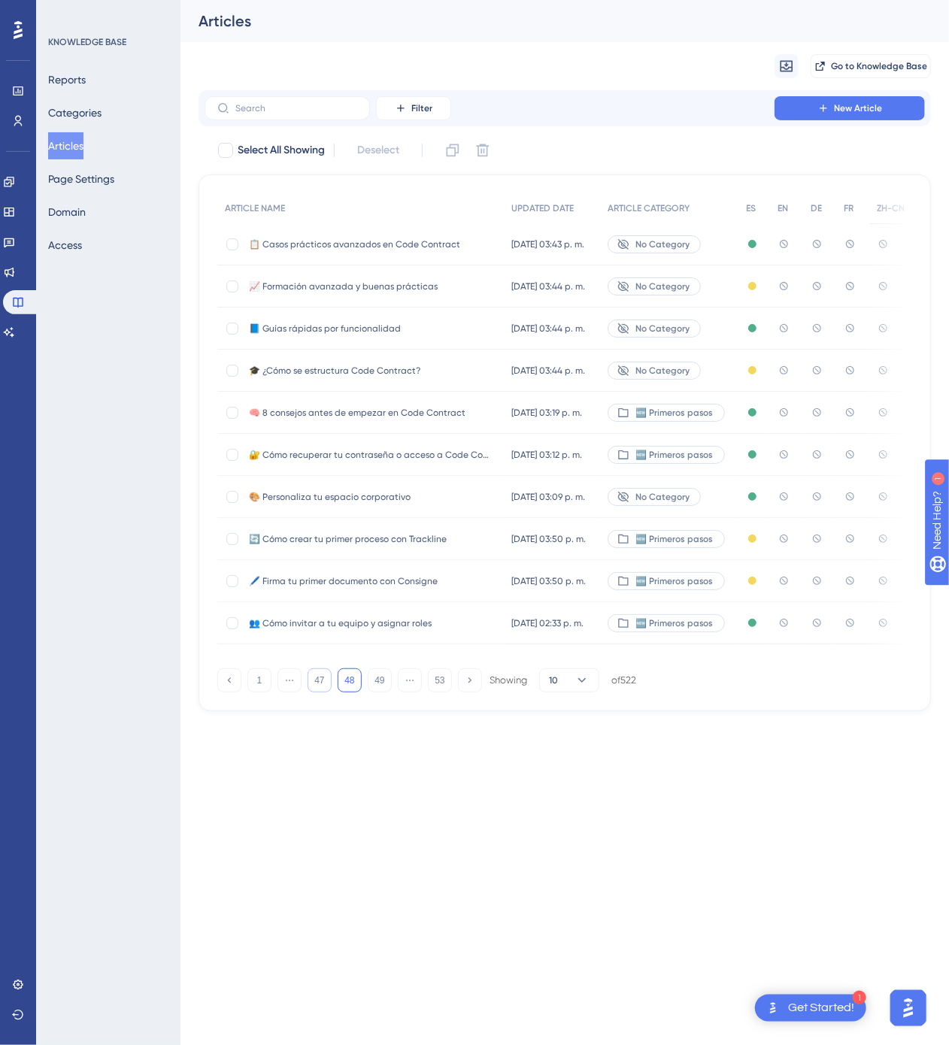
click at [329, 683] on button "47" at bounding box center [320, 680] width 24 height 24
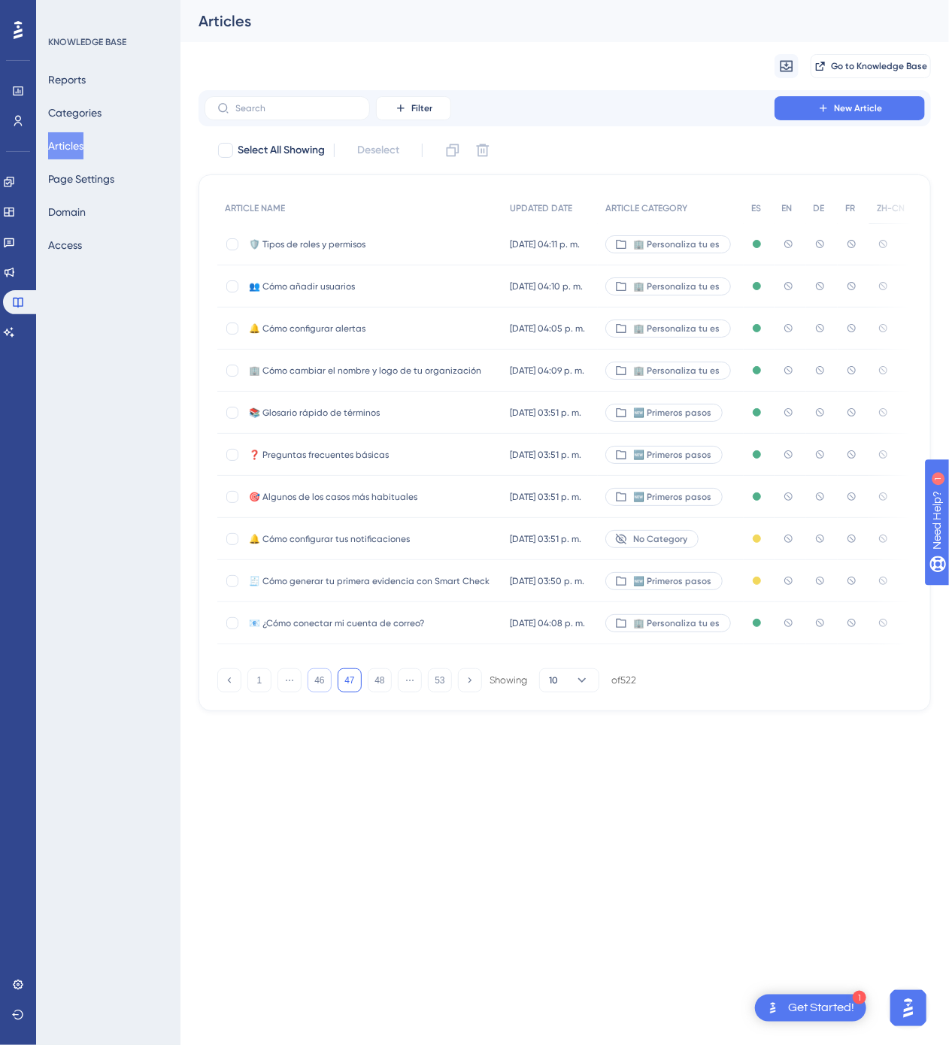
click at [308, 689] on button "46" at bounding box center [320, 680] width 24 height 24
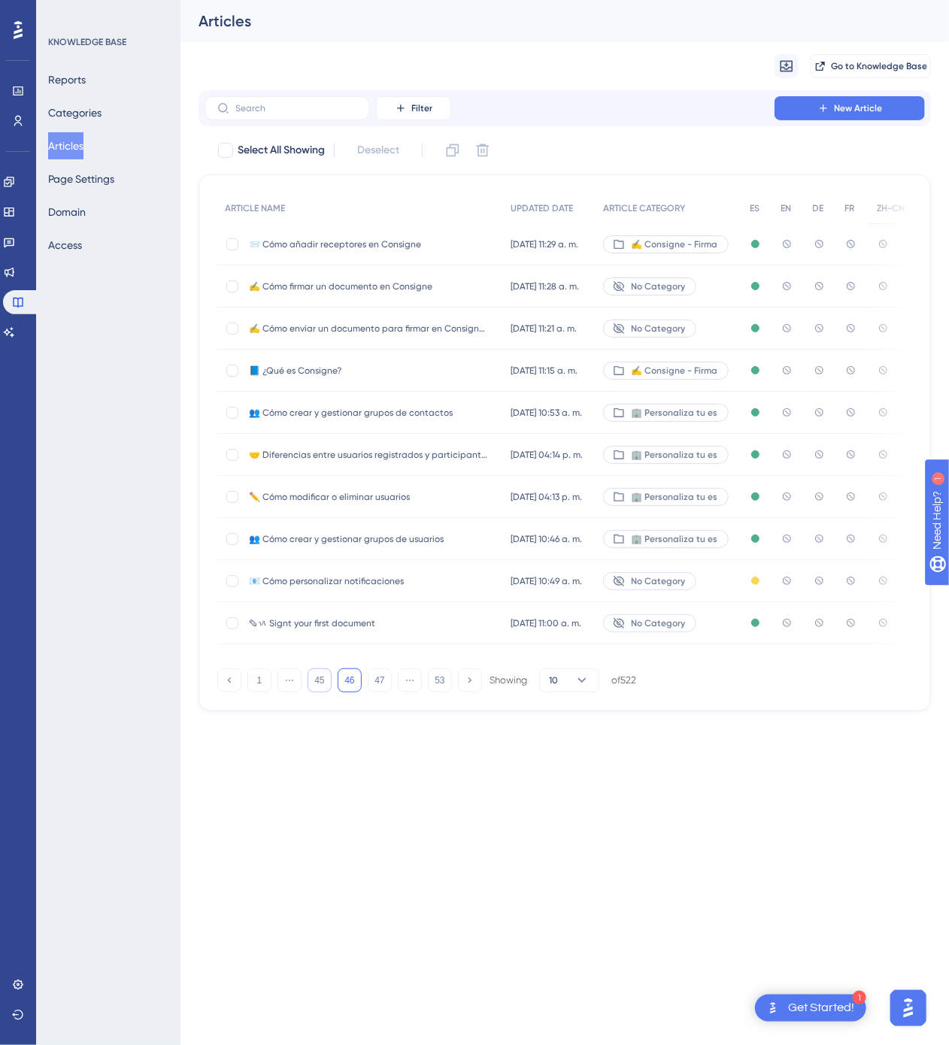
click at [316, 690] on button "45" at bounding box center [320, 680] width 24 height 24
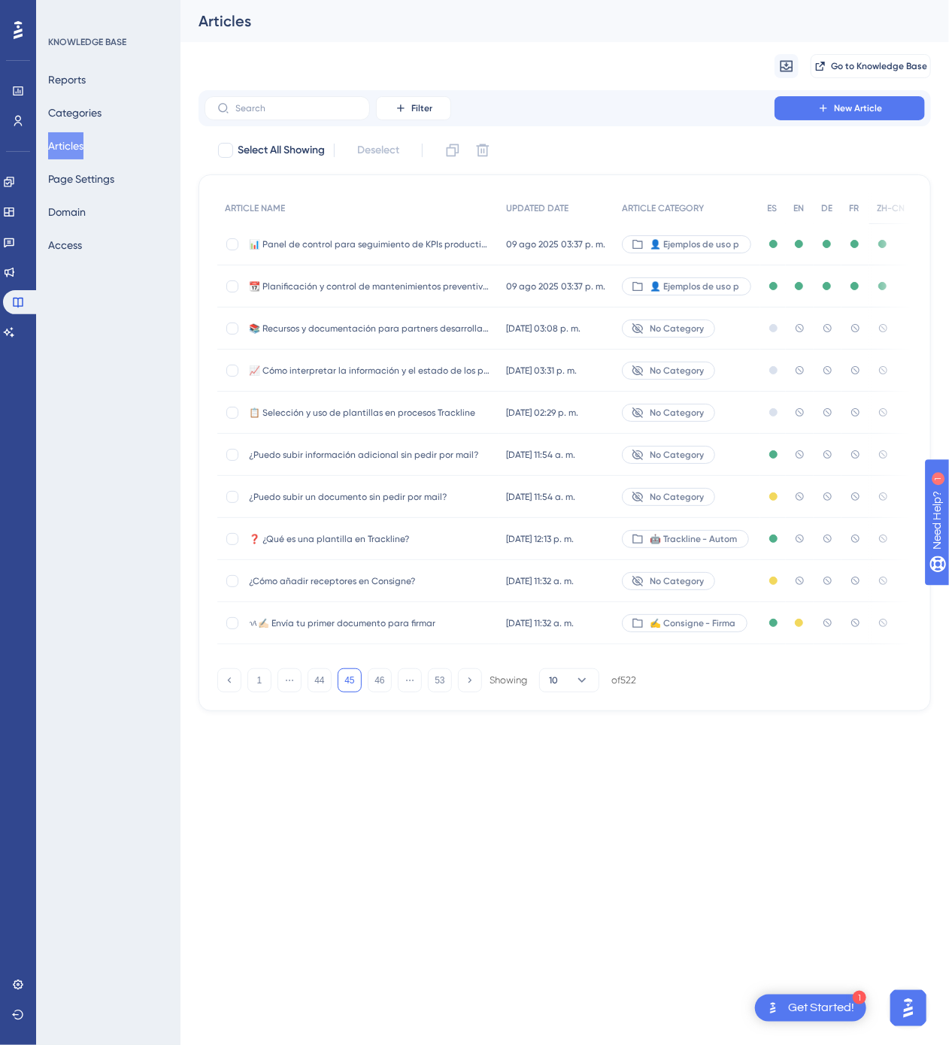
click at [753, 543] on div "🤖 Trackline - Autom" at bounding box center [687, 539] width 146 height 42
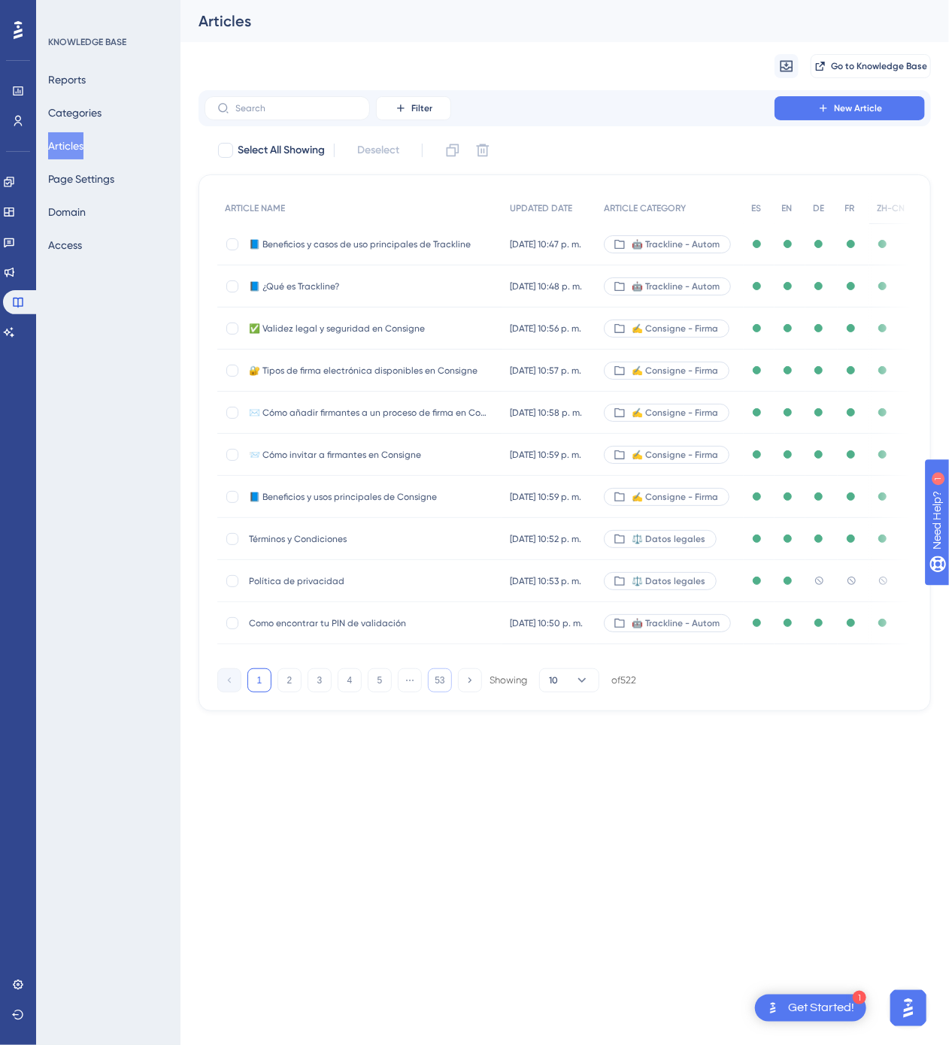
click at [441, 684] on button "53" at bounding box center [440, 680] width 24 height 24
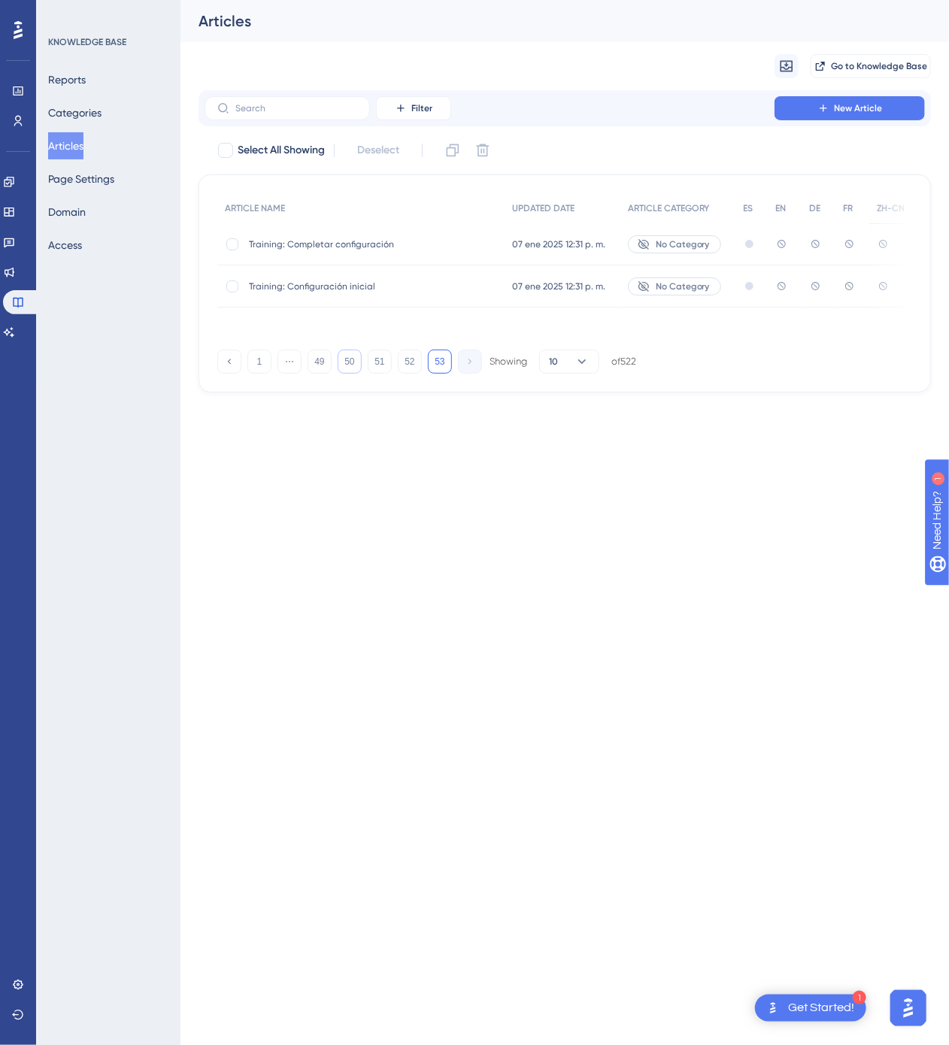
click at [358, 365] on button "50" at bounding box center [350, 362] width 24 height 24
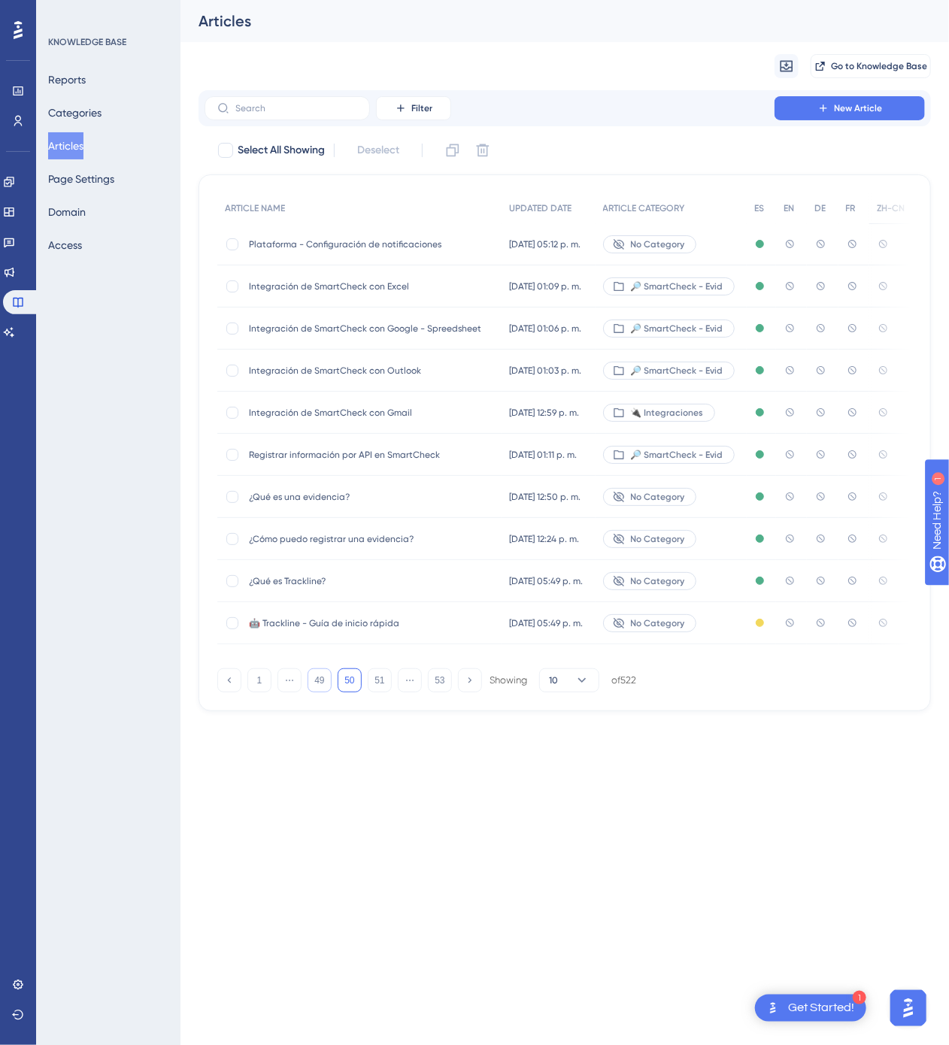
click at [317, 687] on button "49" at bounding box center [320, 680] width 24 height 24
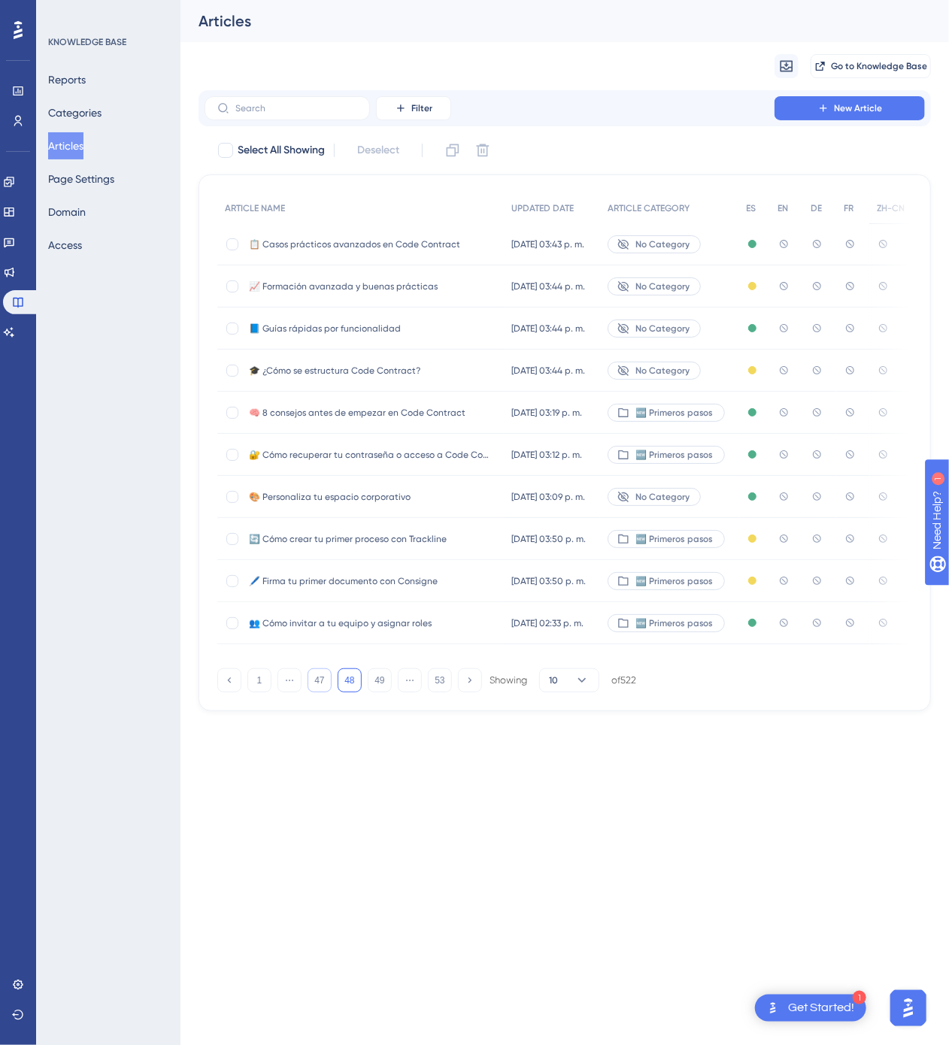
click at [317, 687] on button "47" at bounding box center [320, 680] width 24 height 24
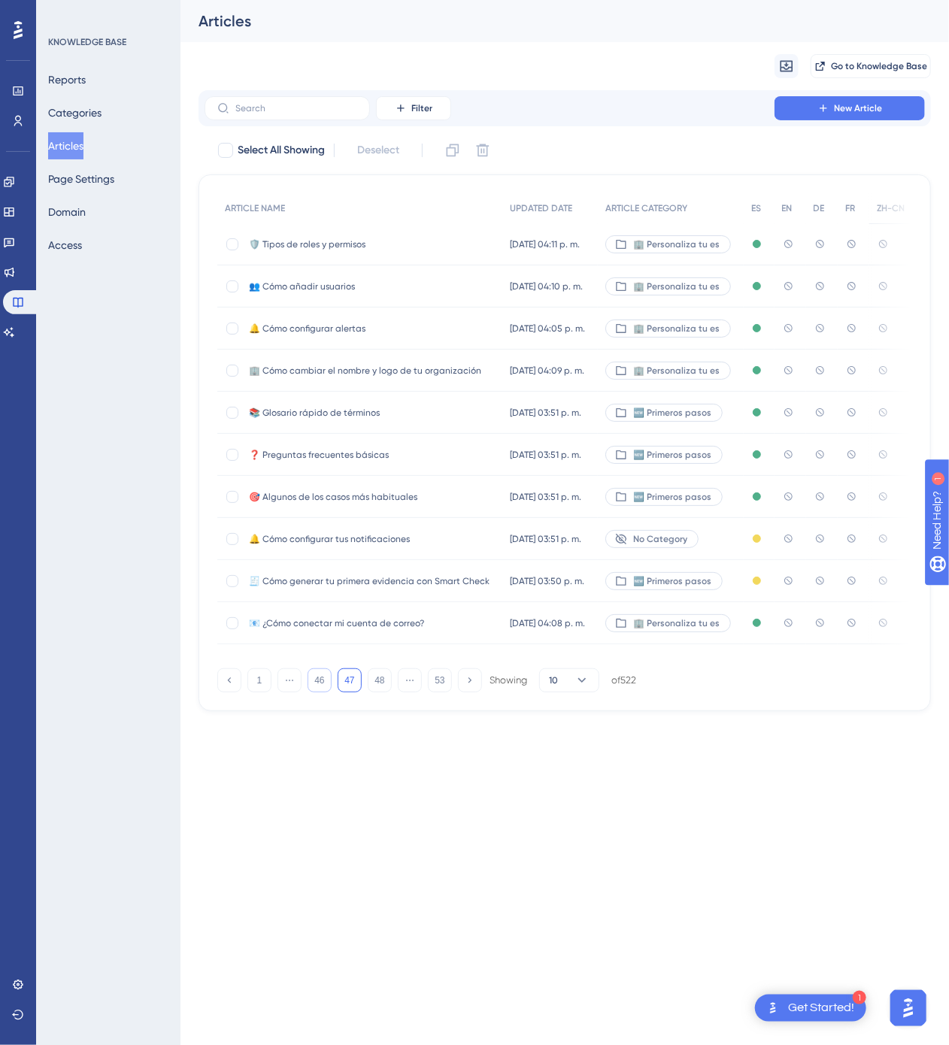
click at [317, 687] on button "46" at bounding box center [320, 680] width 24 height 24
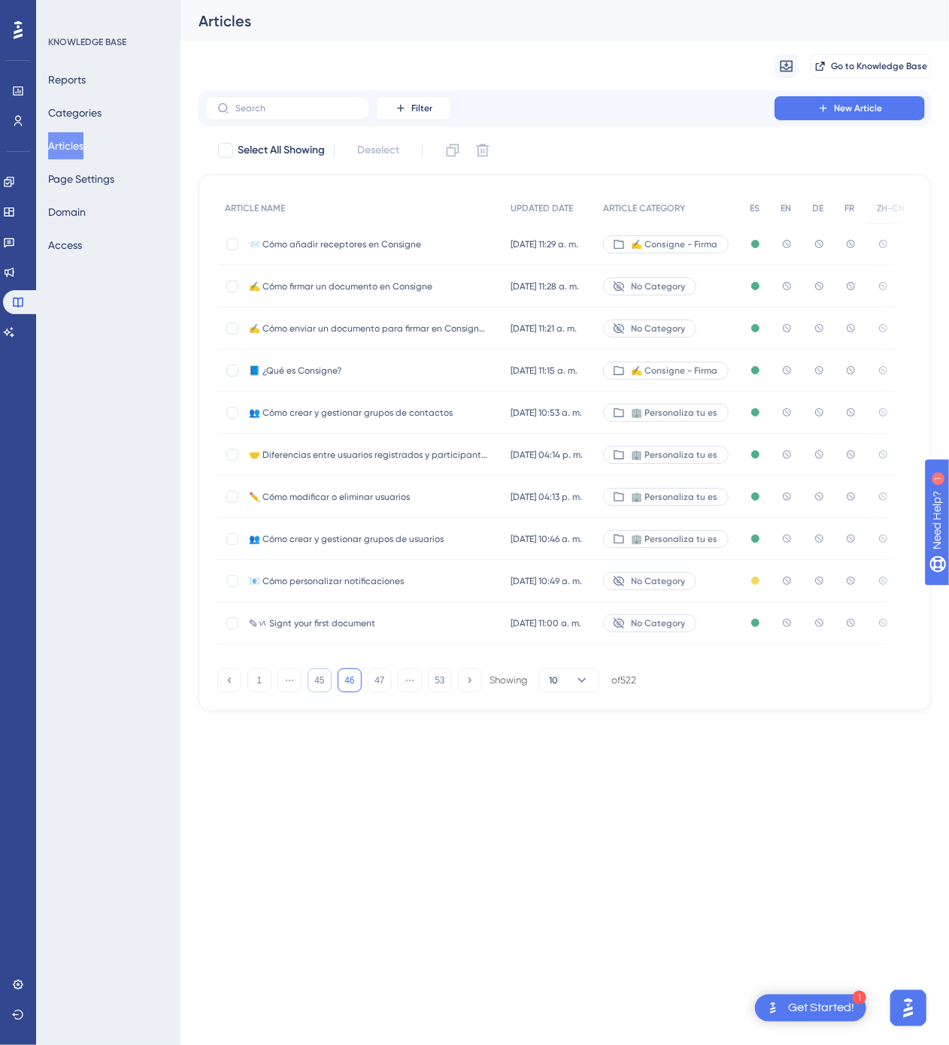
click at [317, 687] on button "45" at bounding box center [320, 680] width 24 height 24
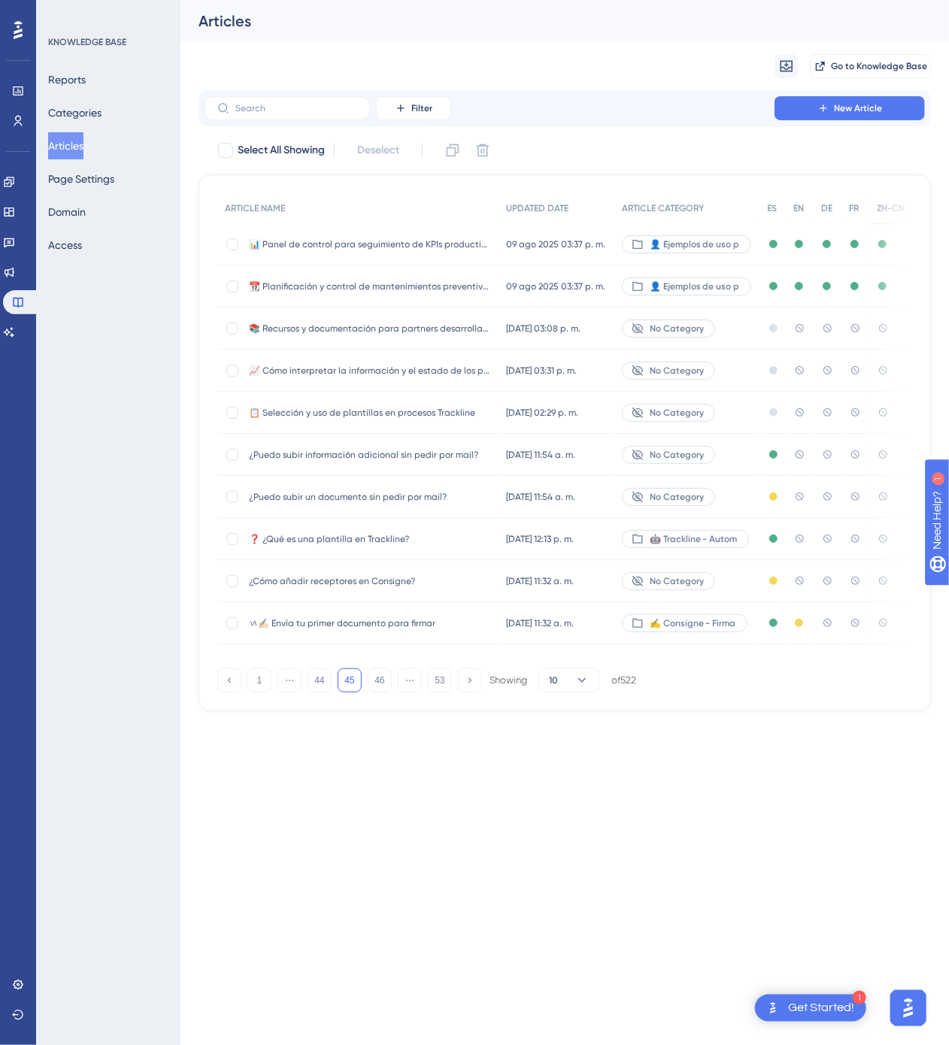
click at [445, 619] on span "ᝰ✍🏻 Envía tu primer documento para firmar" at bounding box center [369, 623] width 241 height 12
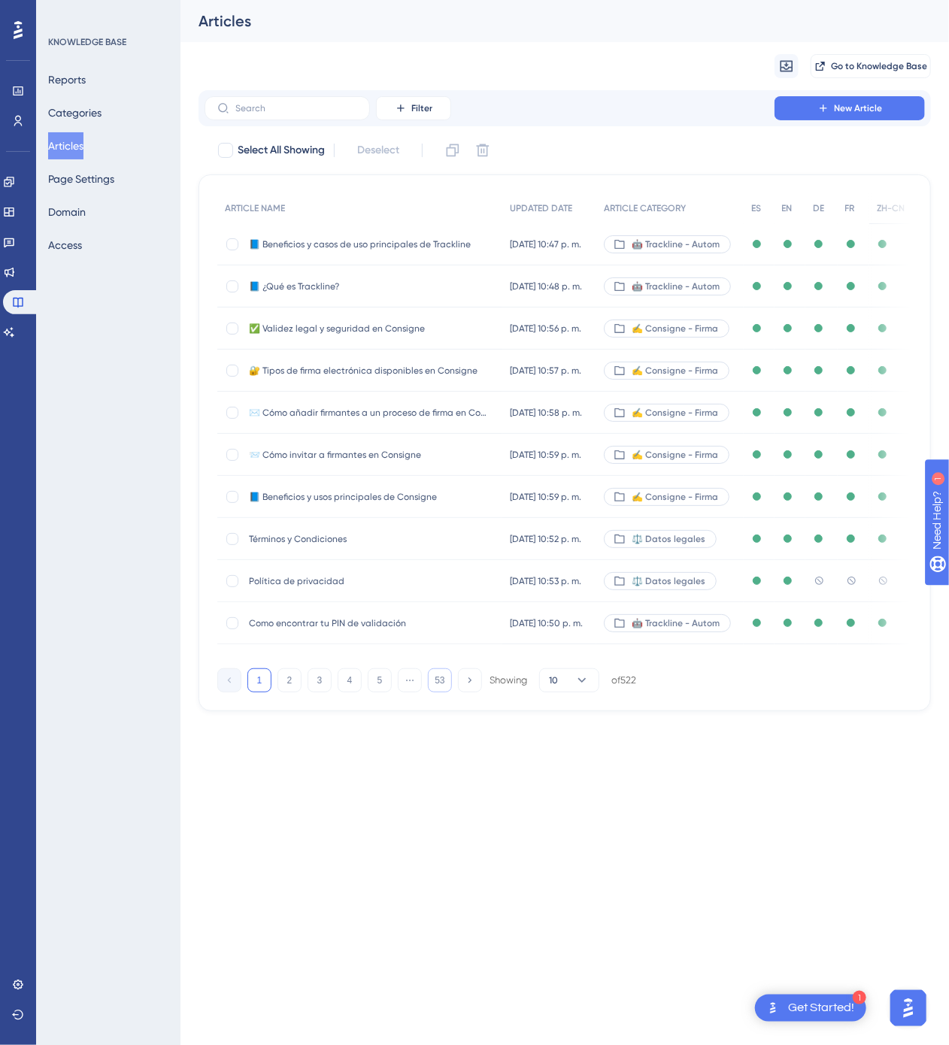
click at [429, 691] on button "53" at bounding box center [440, 680] width 24 height 24
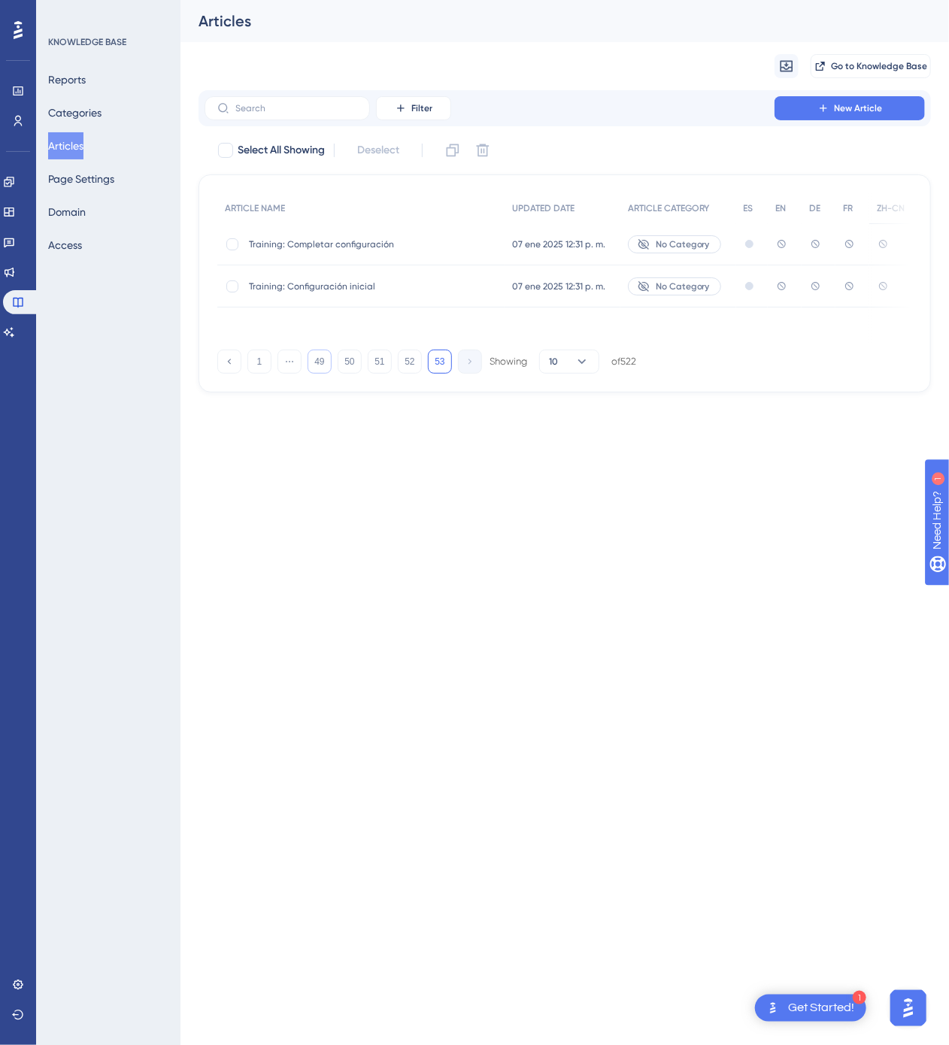
click at [319, 365] on button "49" at bounding box center [320, 362] width 24 height 24
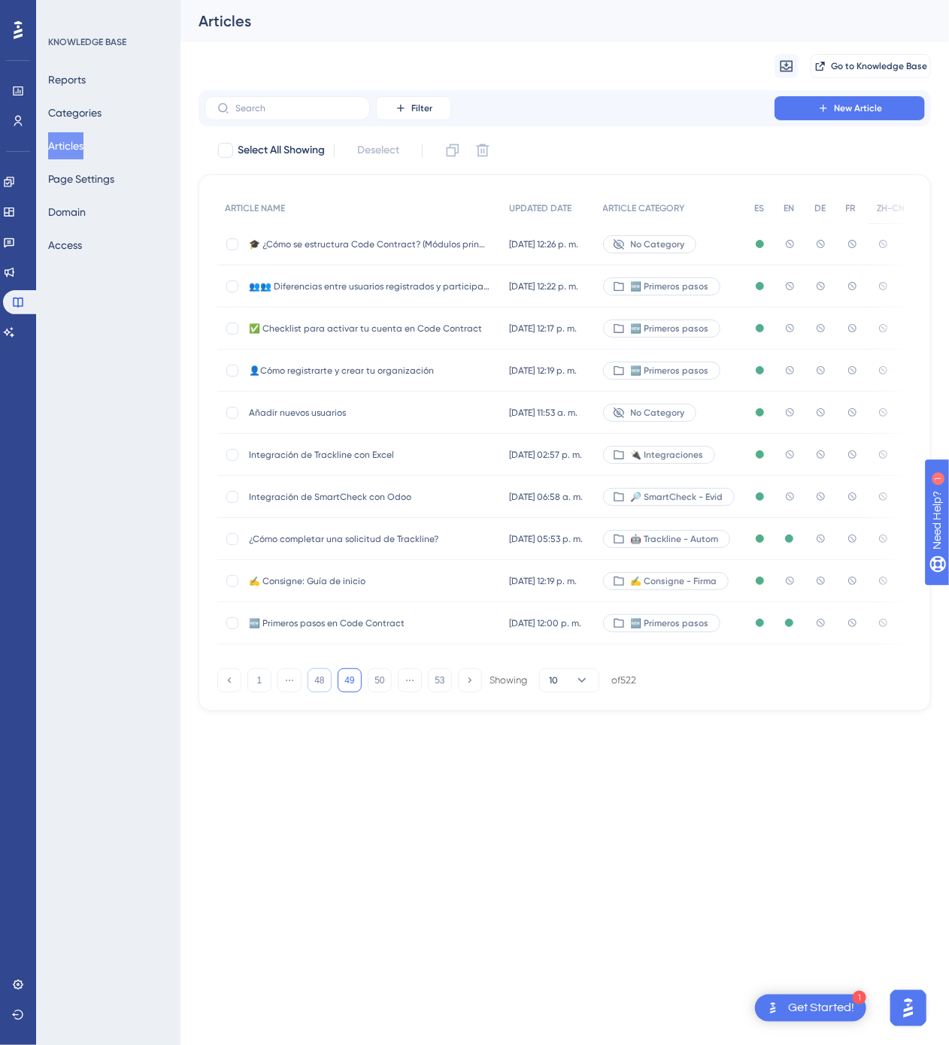
click at [325, 686] on button "48" at bounding box center [320, 680] width 24 height 24
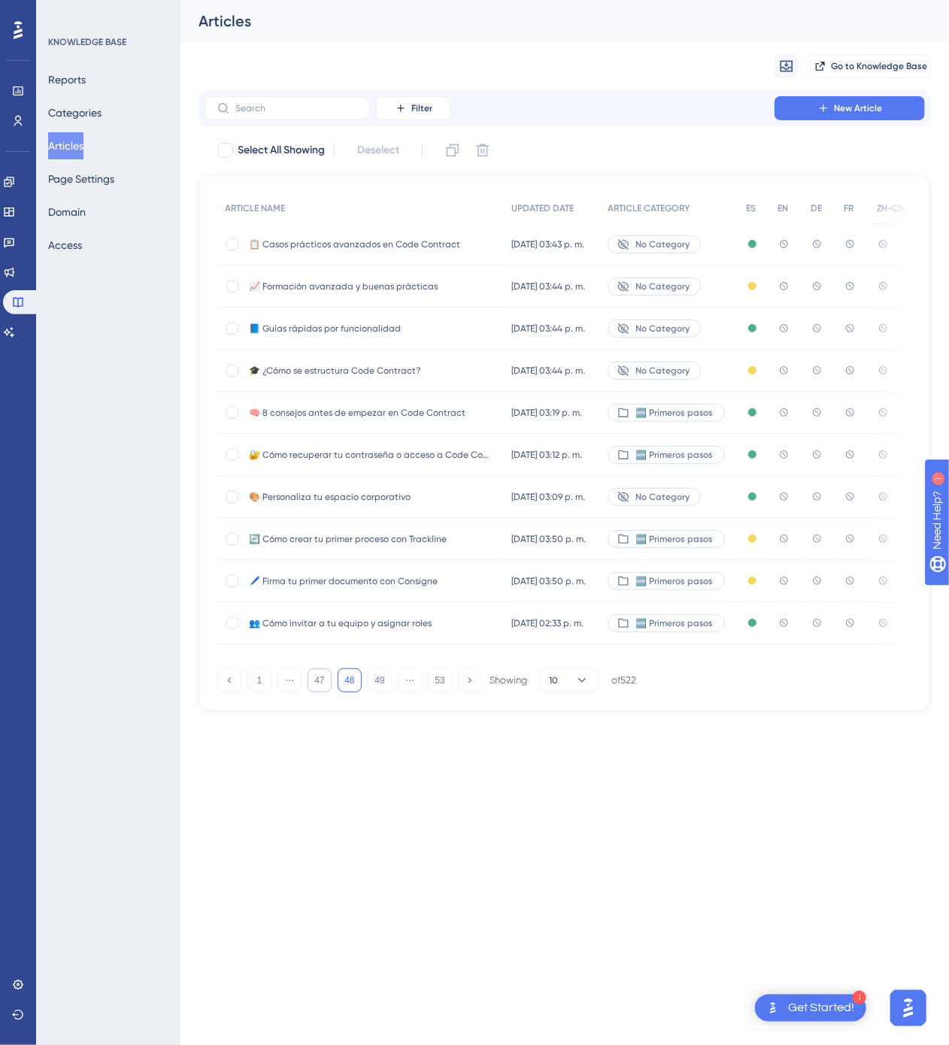
click at [331, 692] on button "47" at bounding box center [320, 680] width 24 height 24
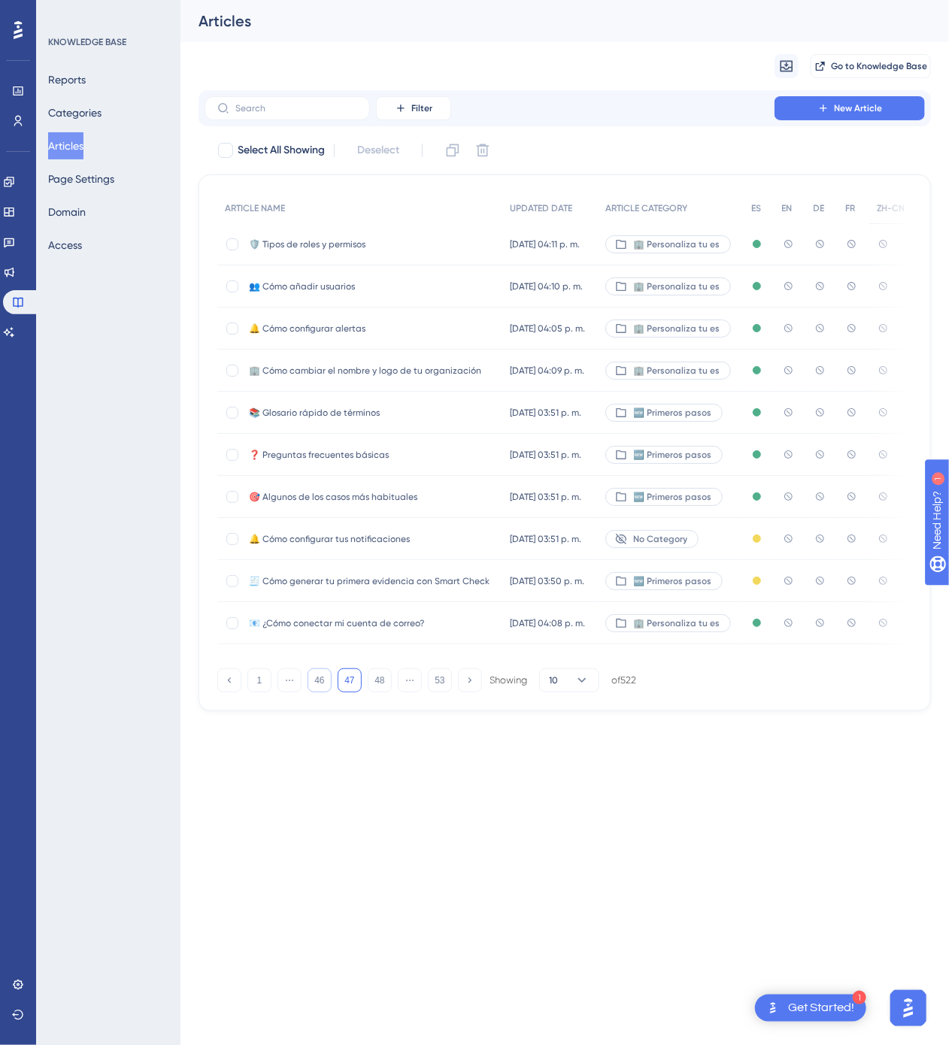
click at [329, 692] on button "46" at bounding box center [320, 680] width 24 height 24
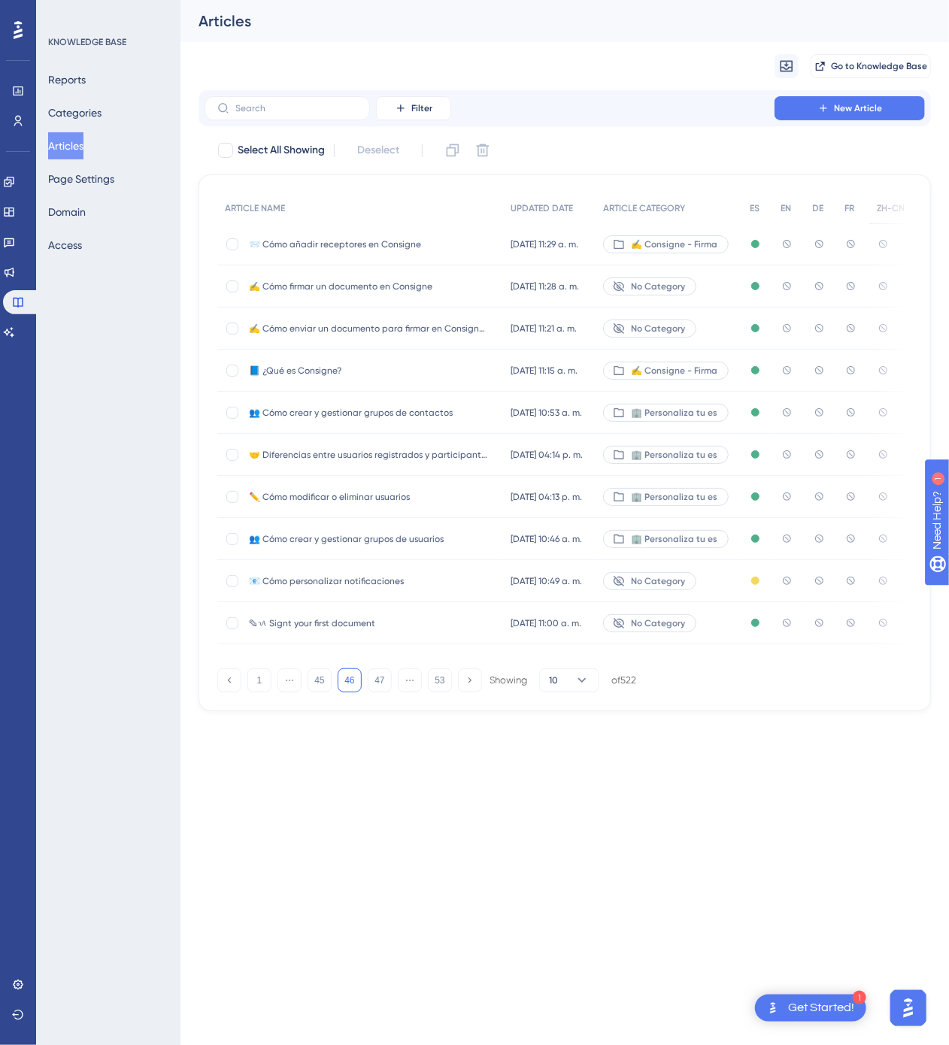
click at [452, 254] on div "📨 Cómo añadir receptores en Consigne 📨 Cómo añadir receptores en Consigne" at bounding box center [369, 244] width 241 height 42
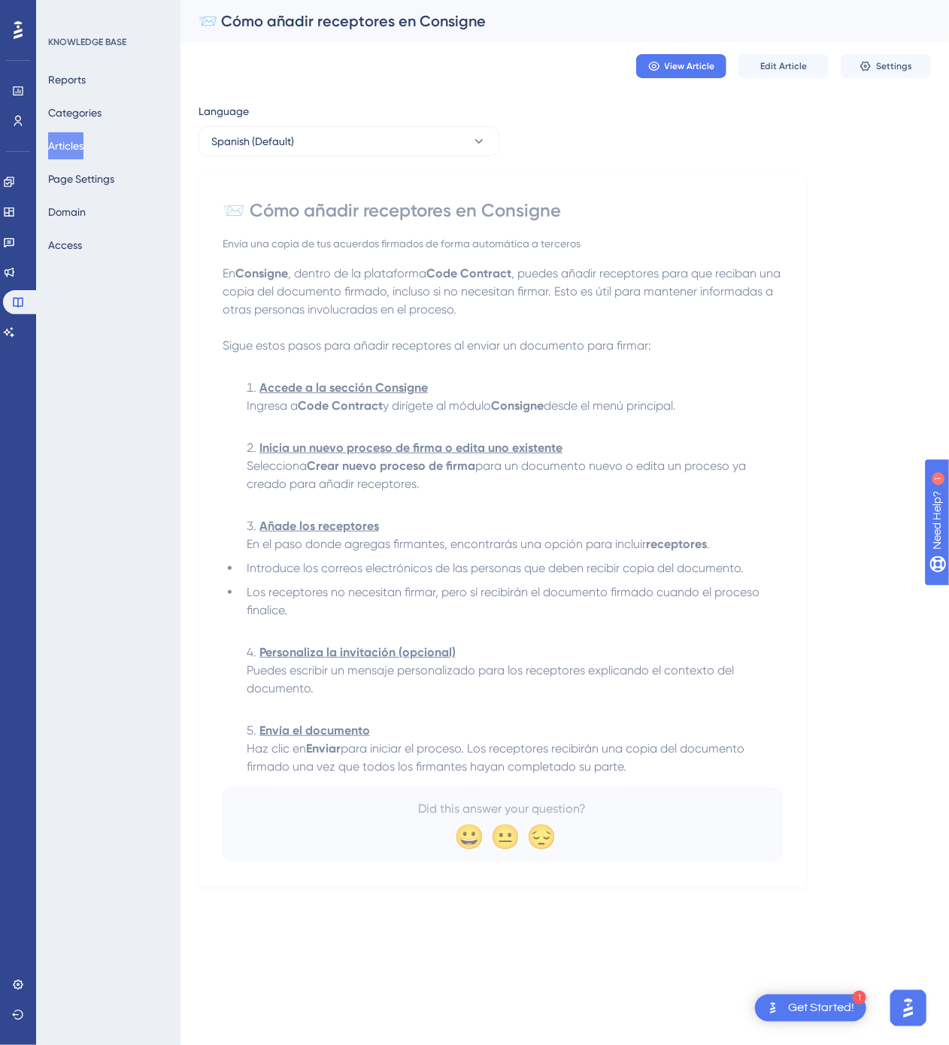
drag, startPoint x: 229, startPoint y: 214, endPoint x: 638, endPoint y: 787, distance: 704.1
click at [638, 787] on div "📨 Cómo añadir receptores en Consigne Envía una copia de tus acuerdos firmados d…" at bounding box center [502, 529] width 559 height 662
copy div "📨 Lore ipsumd sitametcon ad Elitsedd Eiusm tem incid ut lab etdolore magnaali e…"
click at [422, 139] on button "Spanish (Default)" at bounding box center [348, 141] width 301 height 30
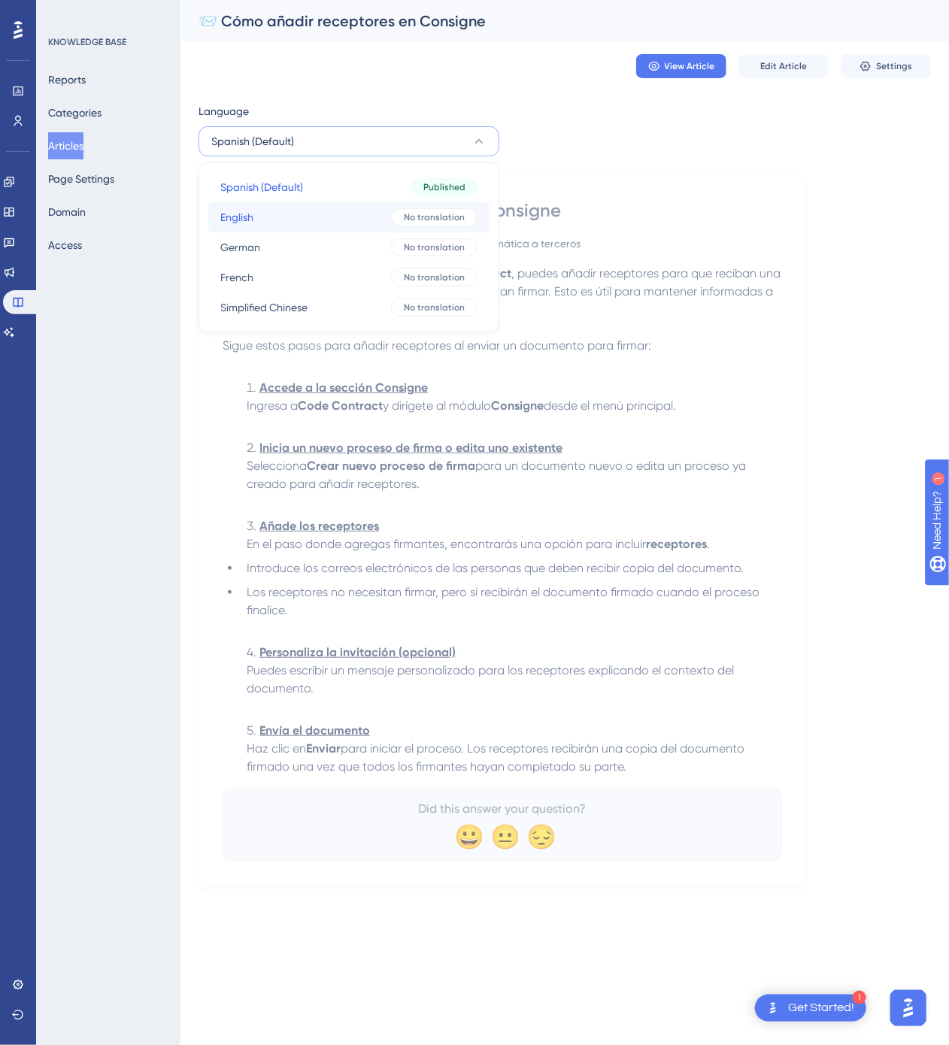
click at [383, 217] on button "English English No translation" at bounding box center [348, 217] width 281 height 30
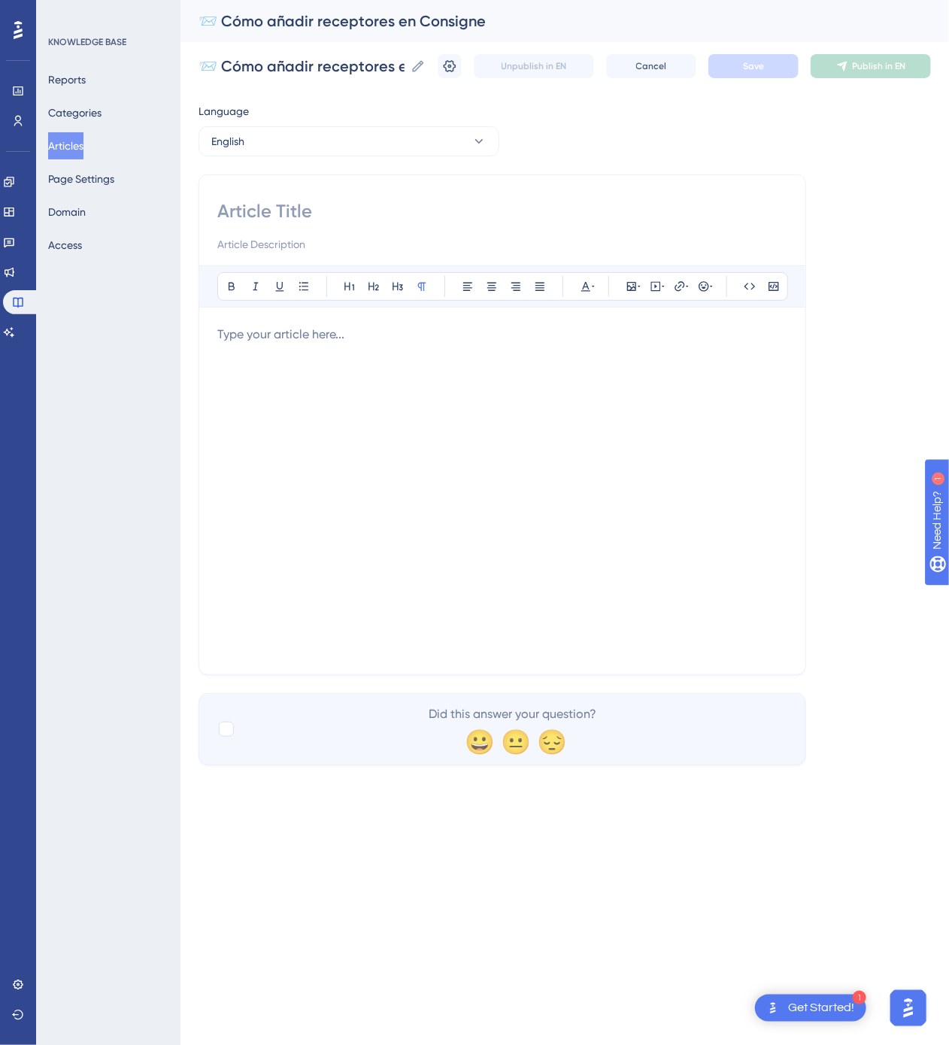
click at [295, 214] on input at bounding box center [502, 211] width 570 height 24
paste input "📨 How to Add Recipients in Consigne"
type input "📨 How to Add Recipients in Consigne"
click at [502, 294] on button at bounding box center [491, 286] width 21 height 21
drag, startPoint x: 499, startPoint y: 370, endPoint x: 495, endPoint y: 354, distance: 16.2
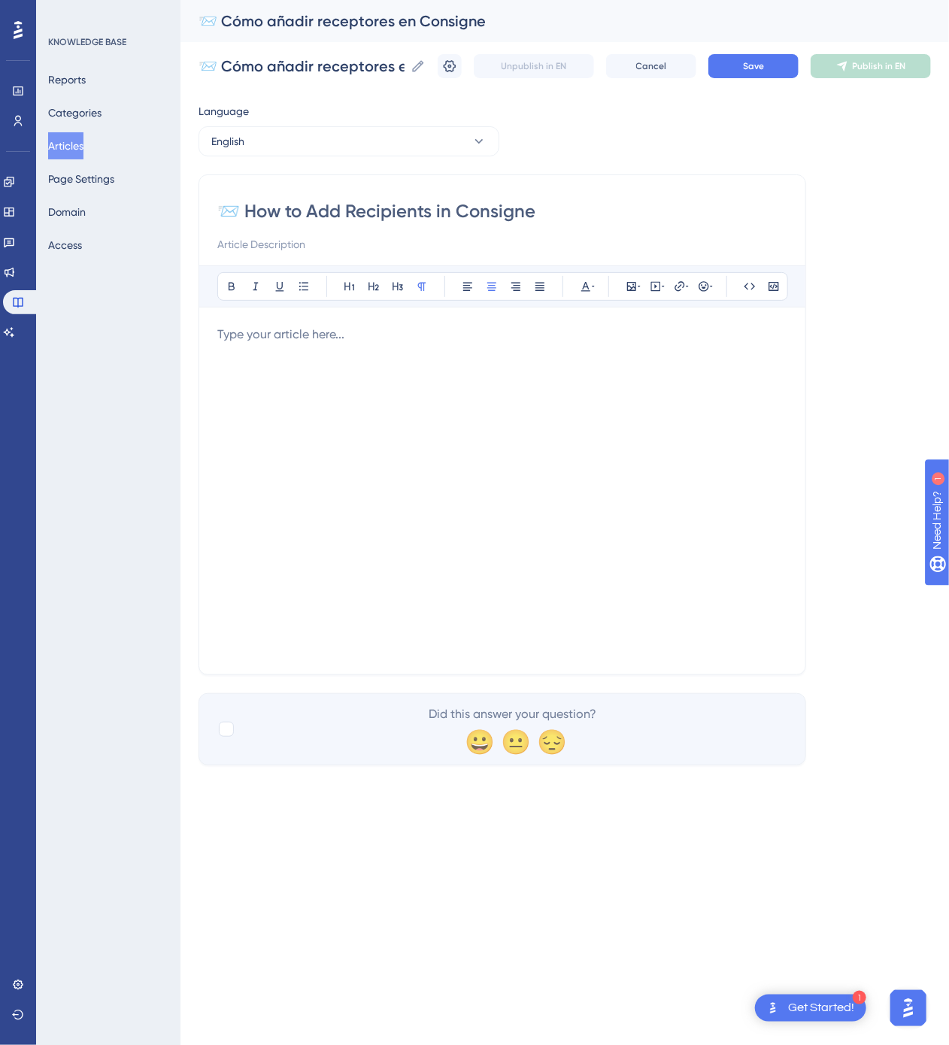
click at [496, 371] on div at bounding box center [502, 491] width 570 height 331
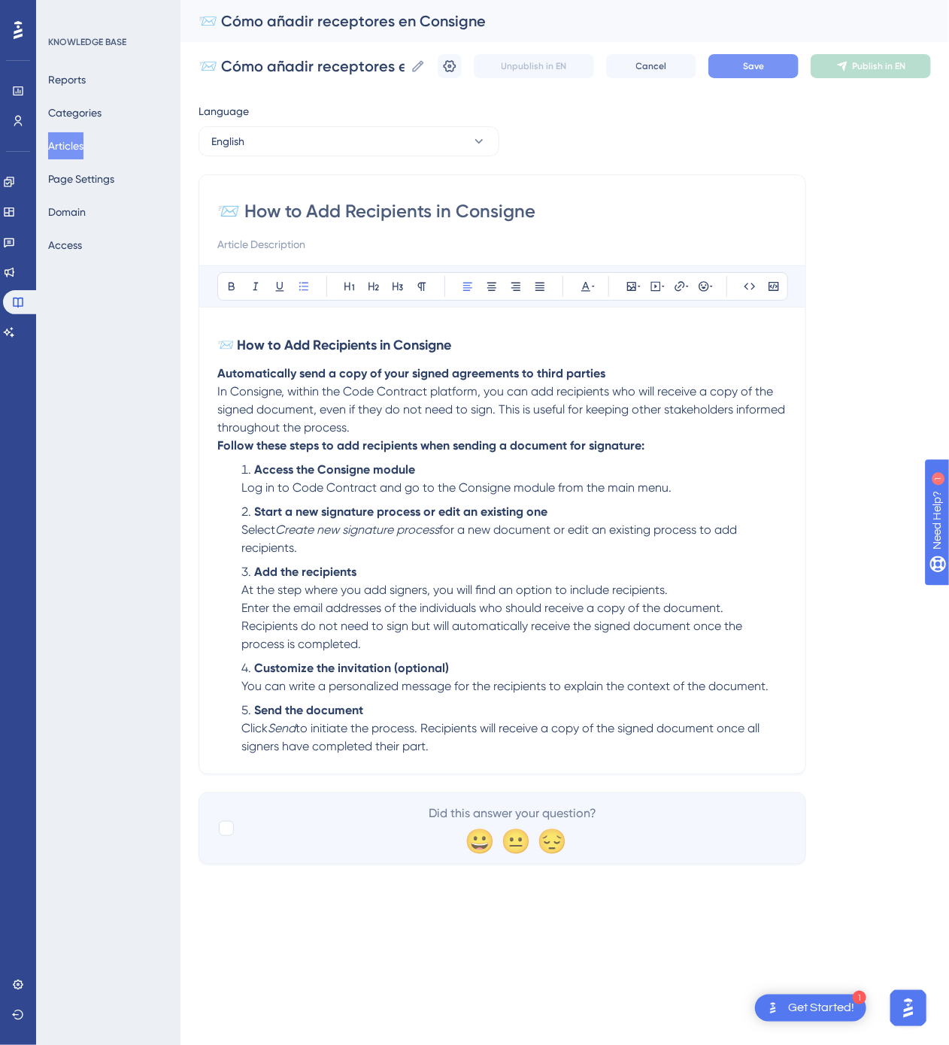
click at [765, 68] on button "Save" at bounding box center [753, 66] width 90 height 24
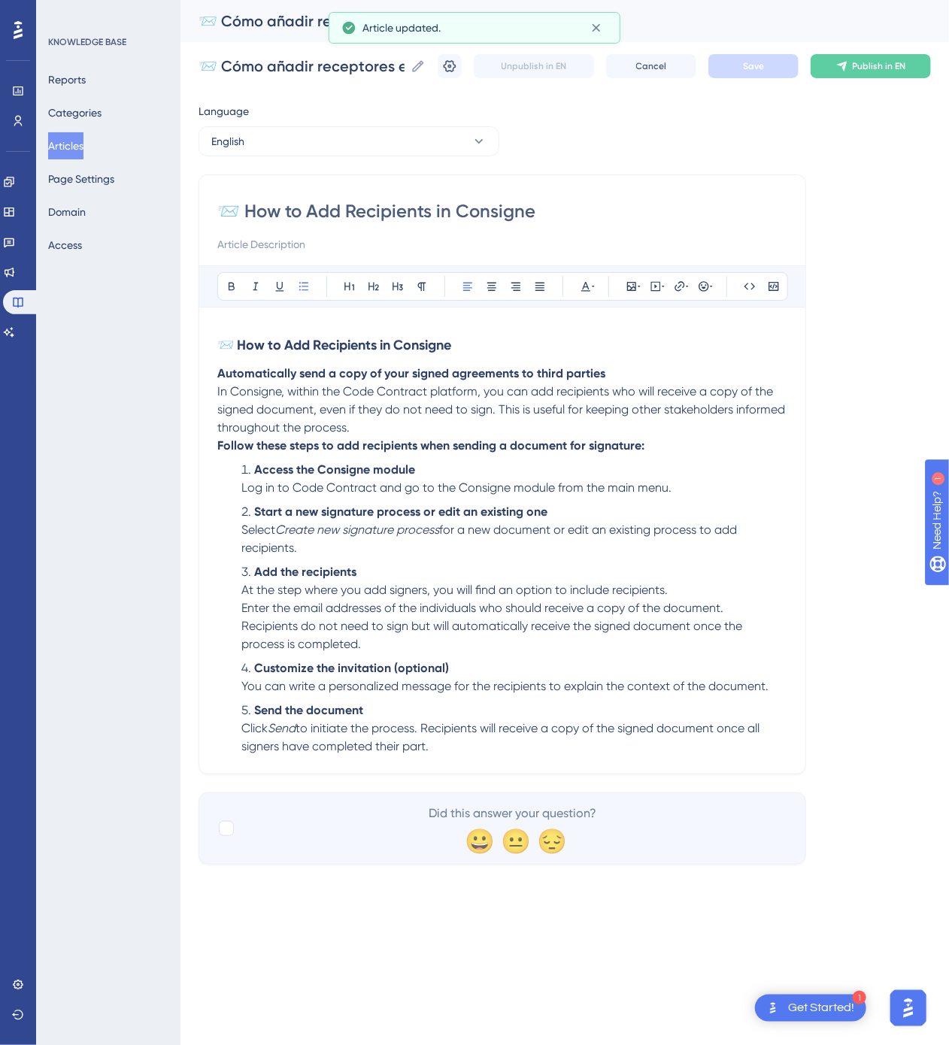
click at [874, 62] on span "Publish in EN" at bounding box center [879, 66] width 53 height 12
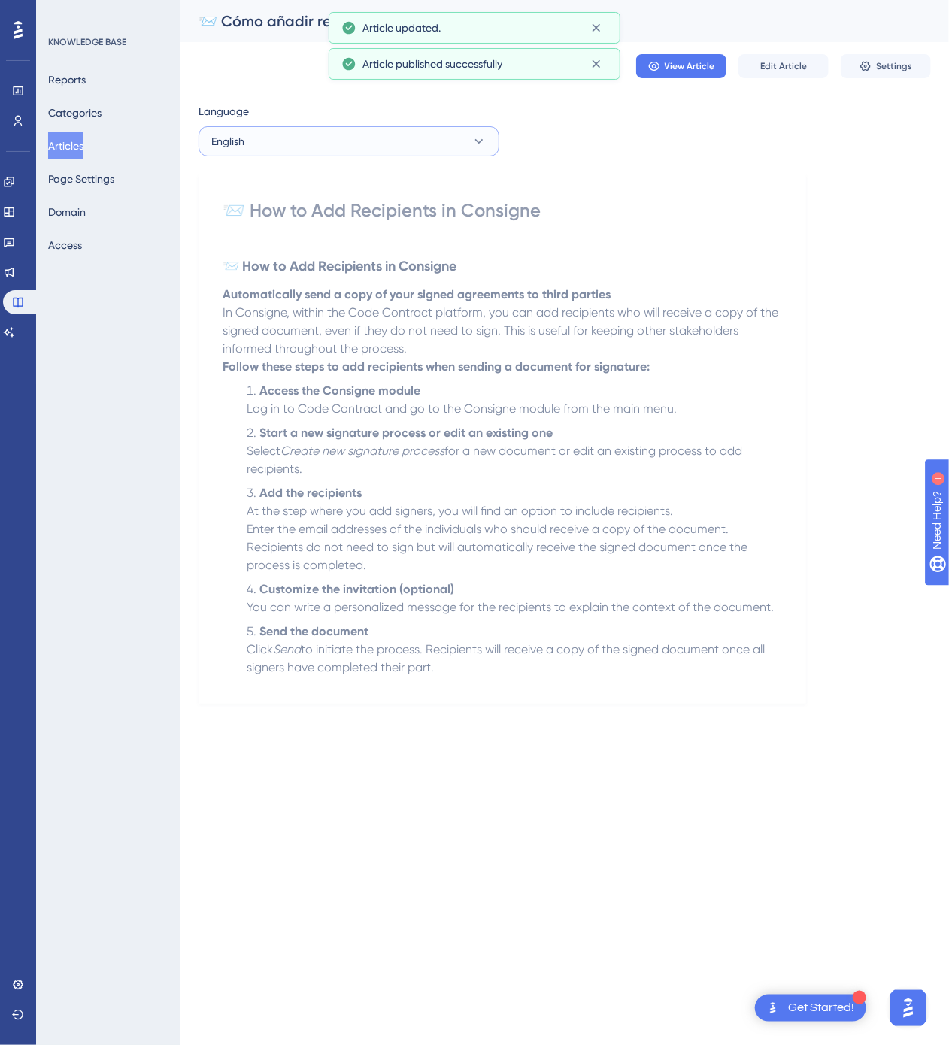
click at [471, 144] on icon at bounding box center [478, 141] width 15 height 15
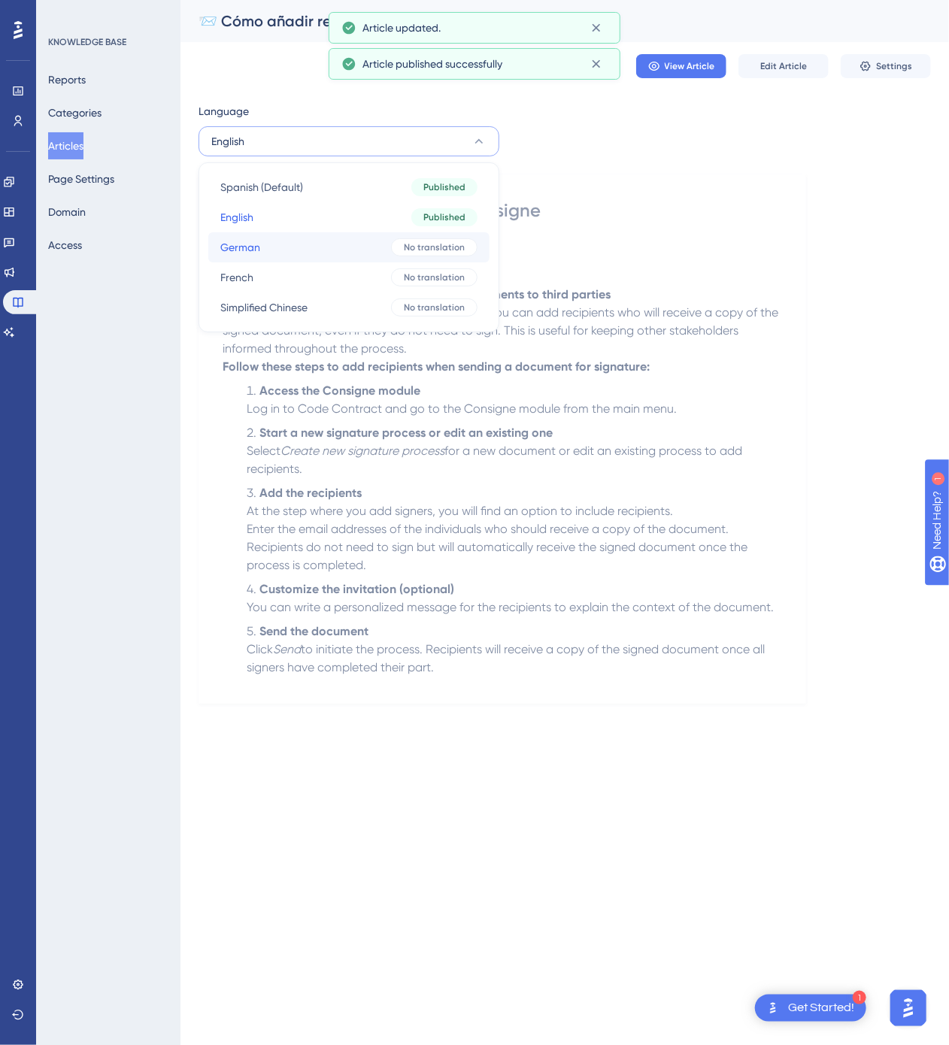
click at [380, 245] on button "German German No translation" at bounding box center [348, 247] width 281 height 30
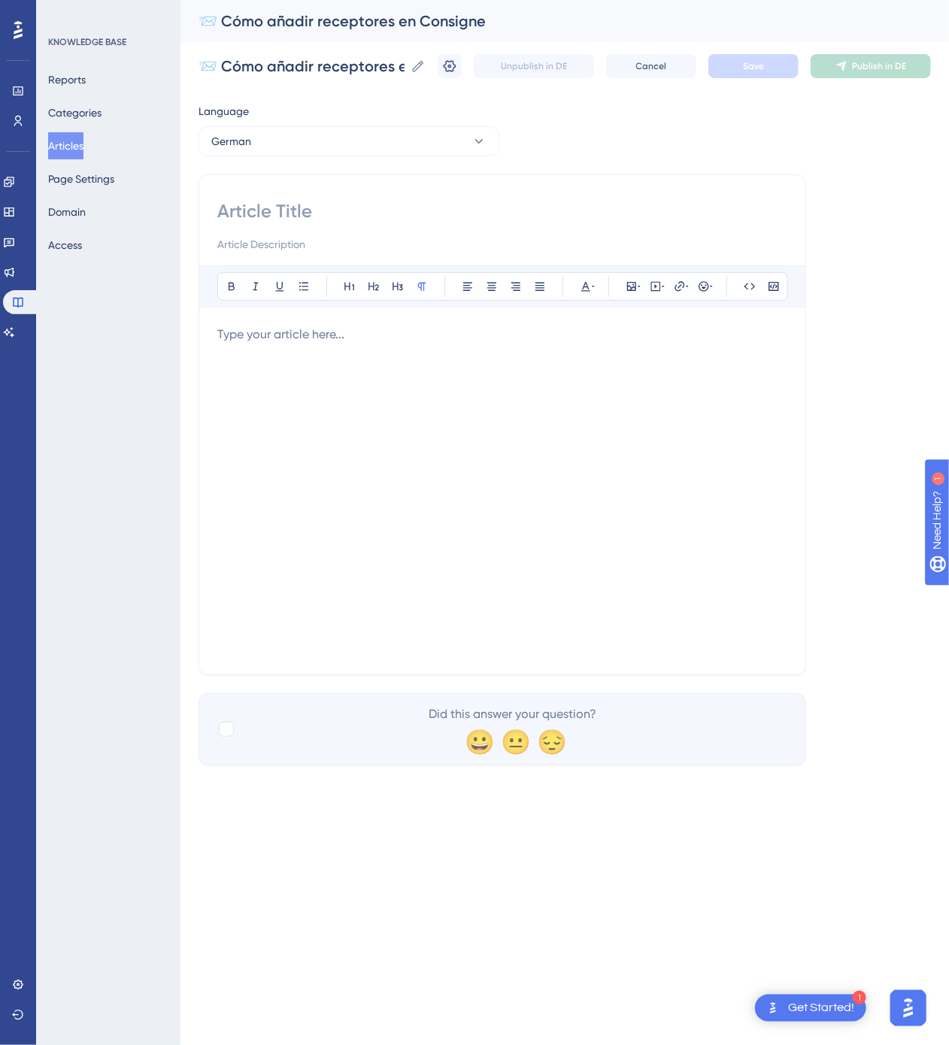
click at [359, 208] on input at bounding box center [502, 211] width 570 height 24
paste input "📨 So fügen Sie Empfänger in Consigne hinzu"
type input "📨 So fügen Sie Empfänger in Consigne hinzu"
click at [680, 465] on div at bounding box center [502, 491] width 570 height 331
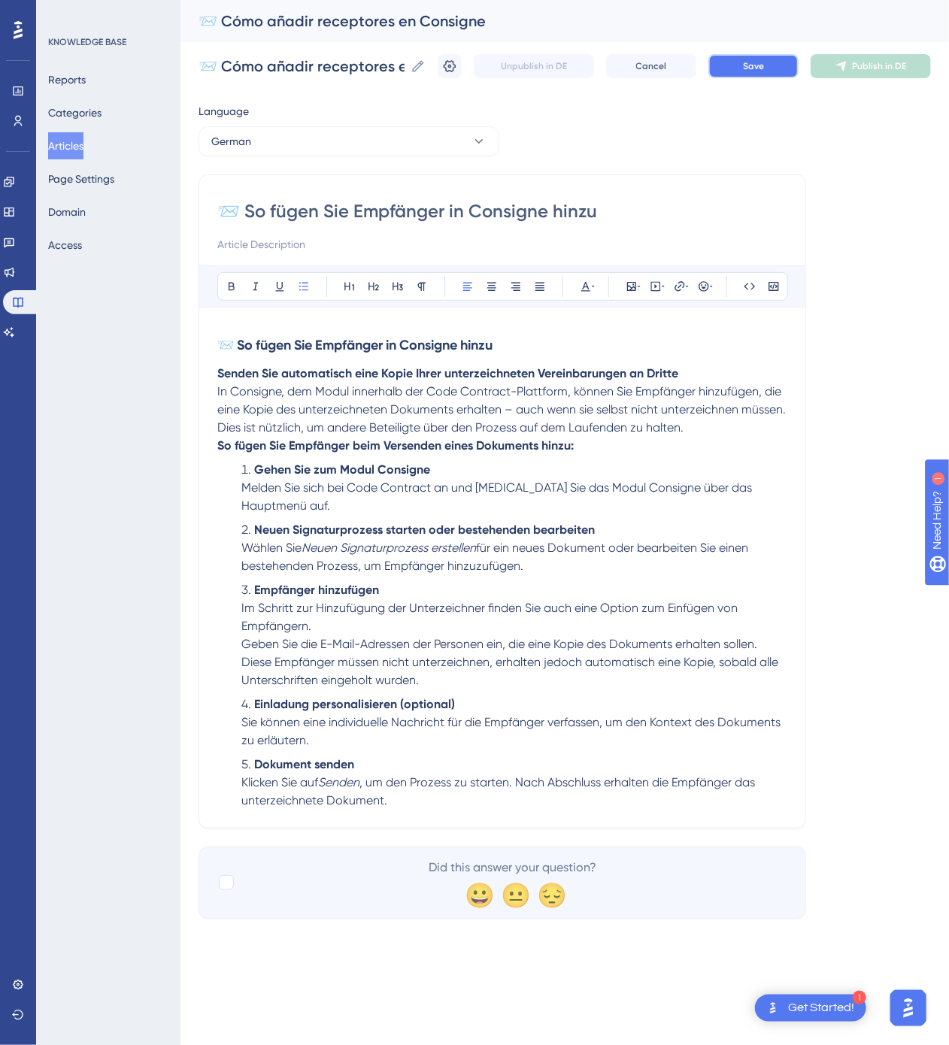
click at [764, 68] on span "Save" at bounding box center [753, 66] width 21 height 12
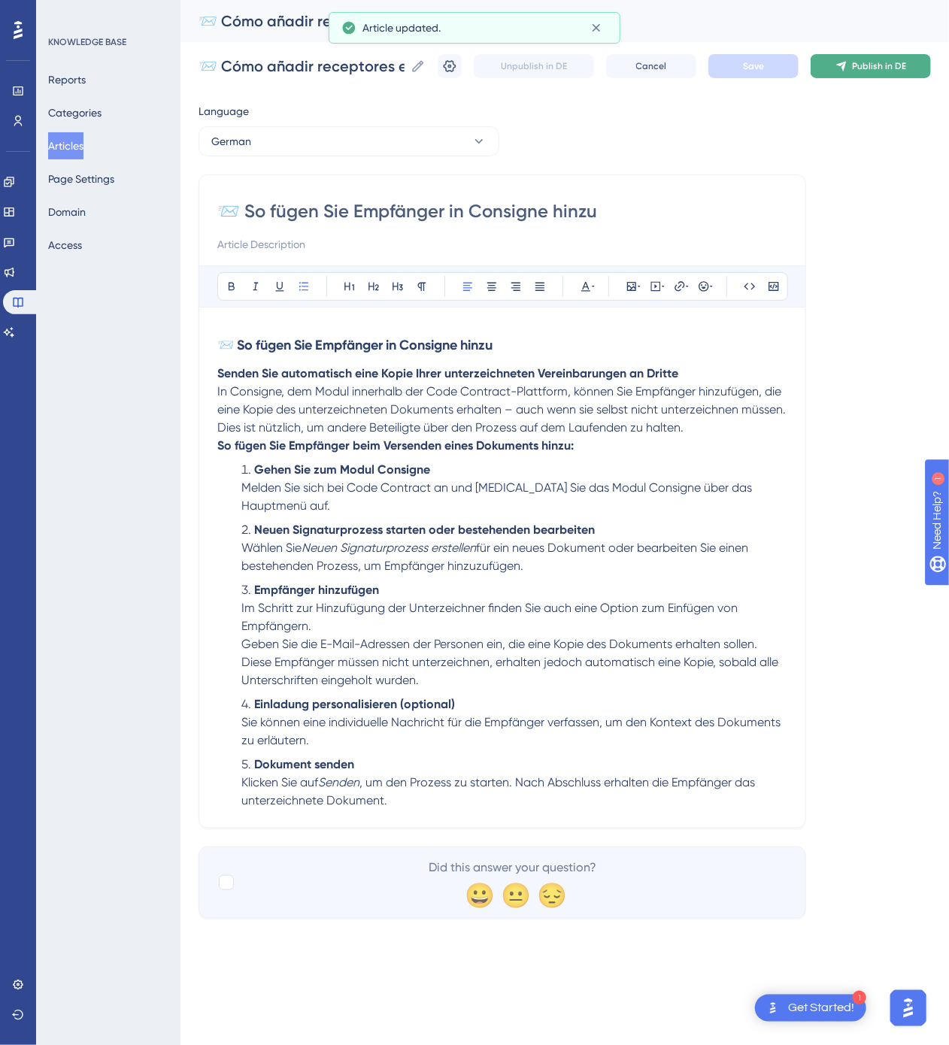
click at [896, 65] on span "Publish in DE" at bounding box center [879, 66] width 54 height 12
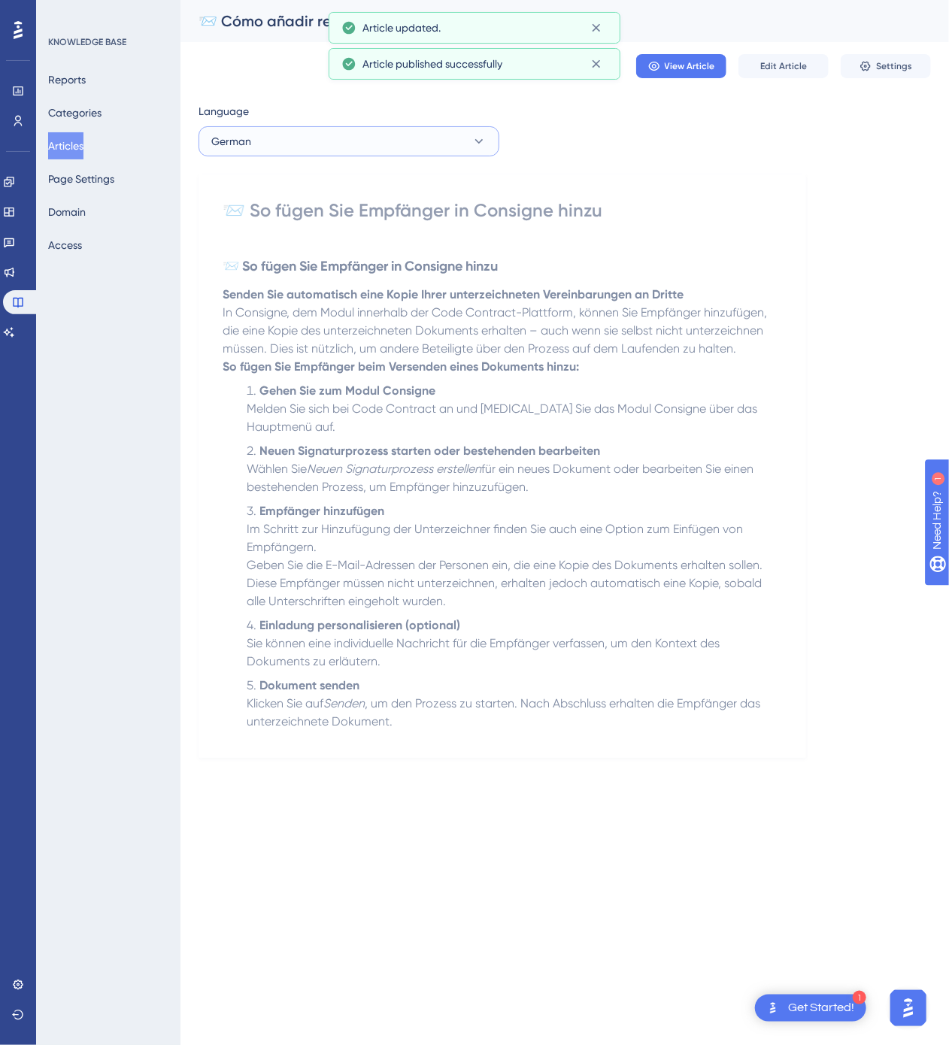
click at [403, 133] on button "German" at bounding box center [348, 141] width 301 height 30
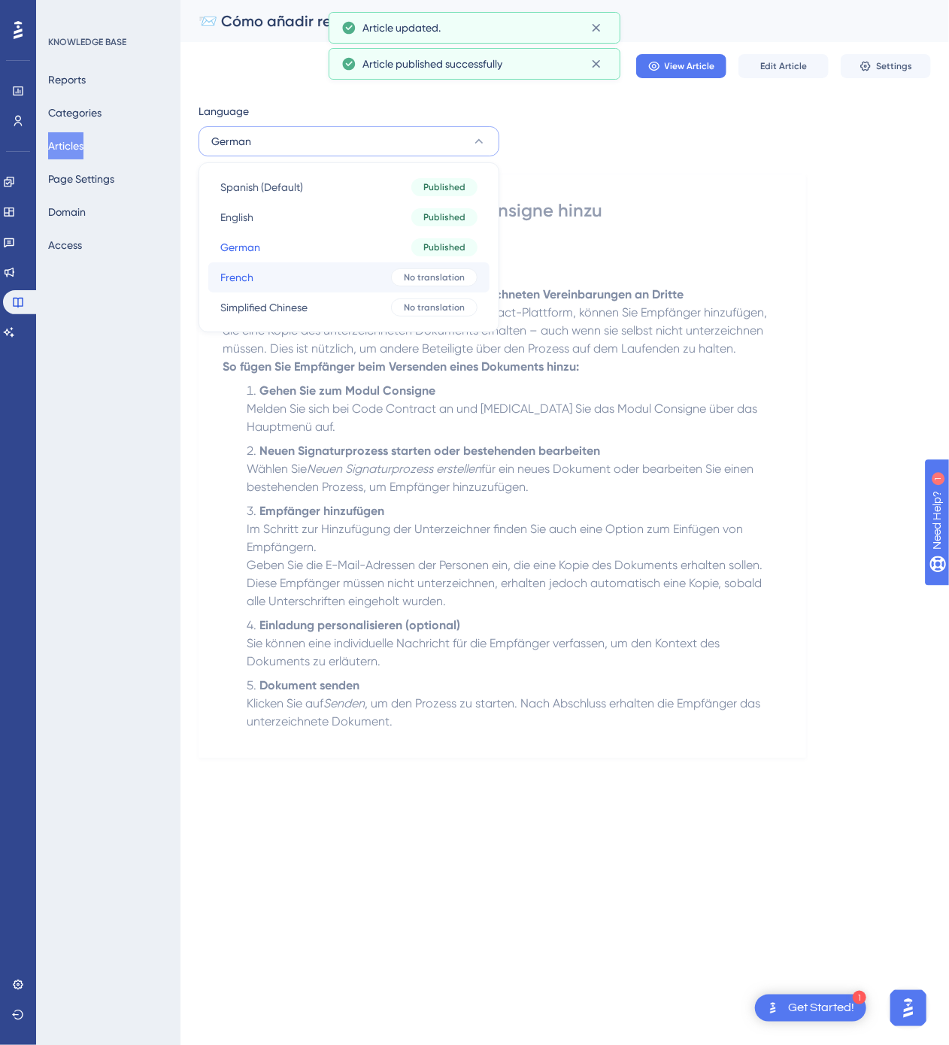
click at [404, 270] on div "No translation" at bounding box center [434, 277] width 86 height 18
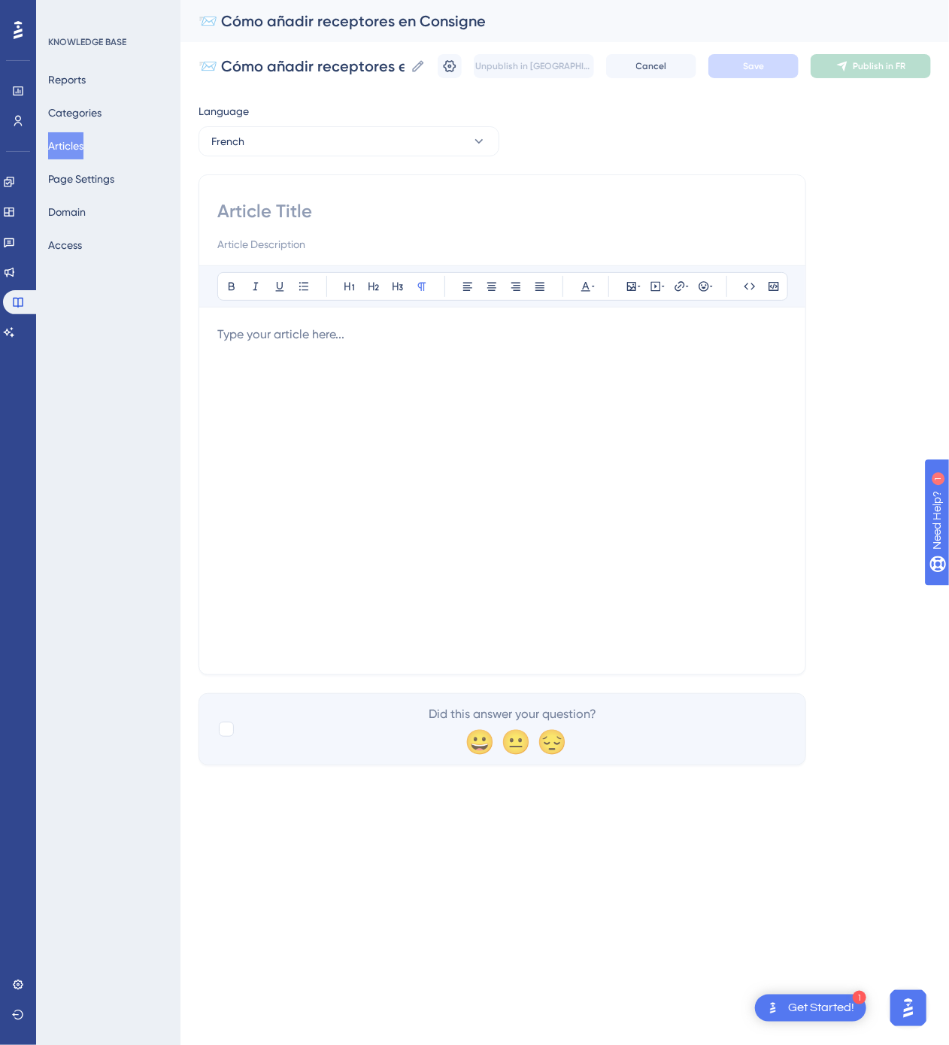
click at [283, 199] on input at bounding box center [502, 211] width 570 height 24
paste input "📨 Comment ajouter des destinataires dans Consigne"
type input "📨 Comment ajouter des destinataires dans Consigne"
drag, startPoint x: 506, startPoint y: 264, endPoint x: 500, endPoint y: 353, distance: 89.7
click at [505, 266] on div "📨 Comment ajouter des destinataires dans Consigne Bold Italic Underline Bullet …" at bounding box center [502, 424] width 608 height 501
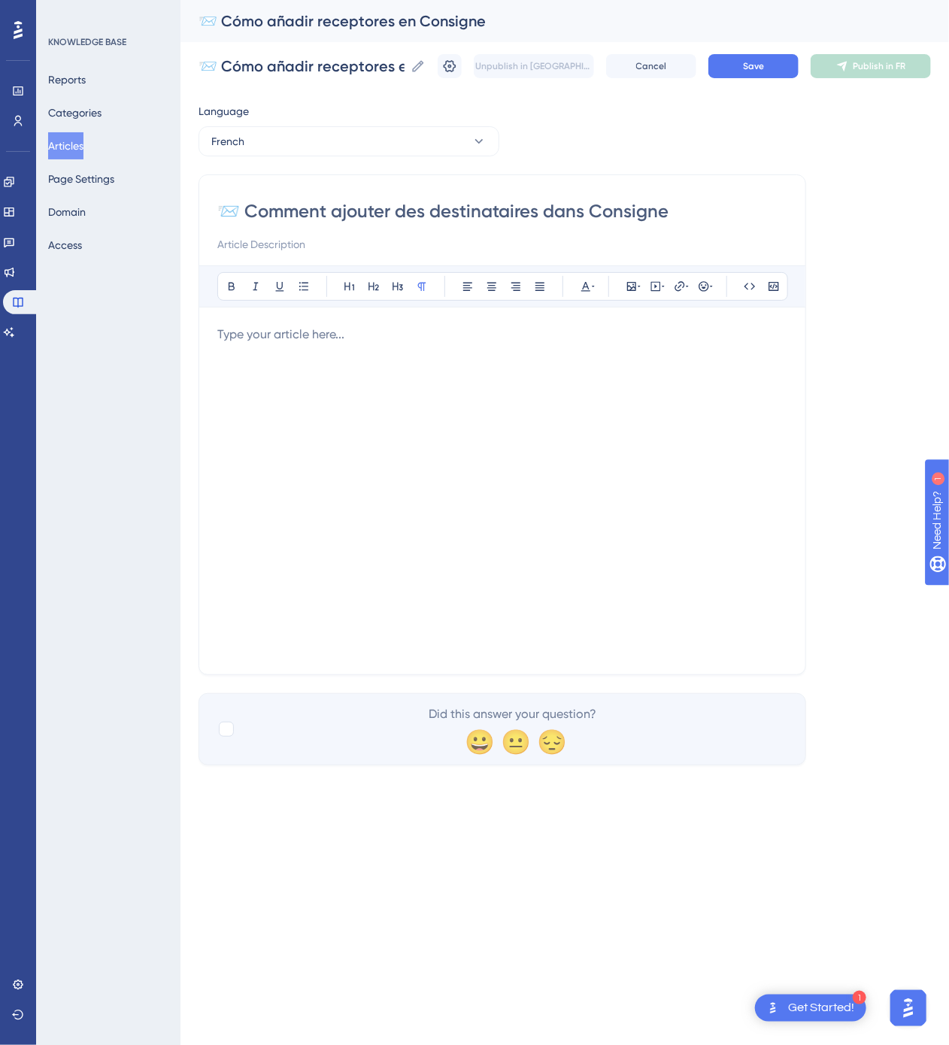
click at [500, 356] on div at bounding box center [502, 491] width 570 height 331
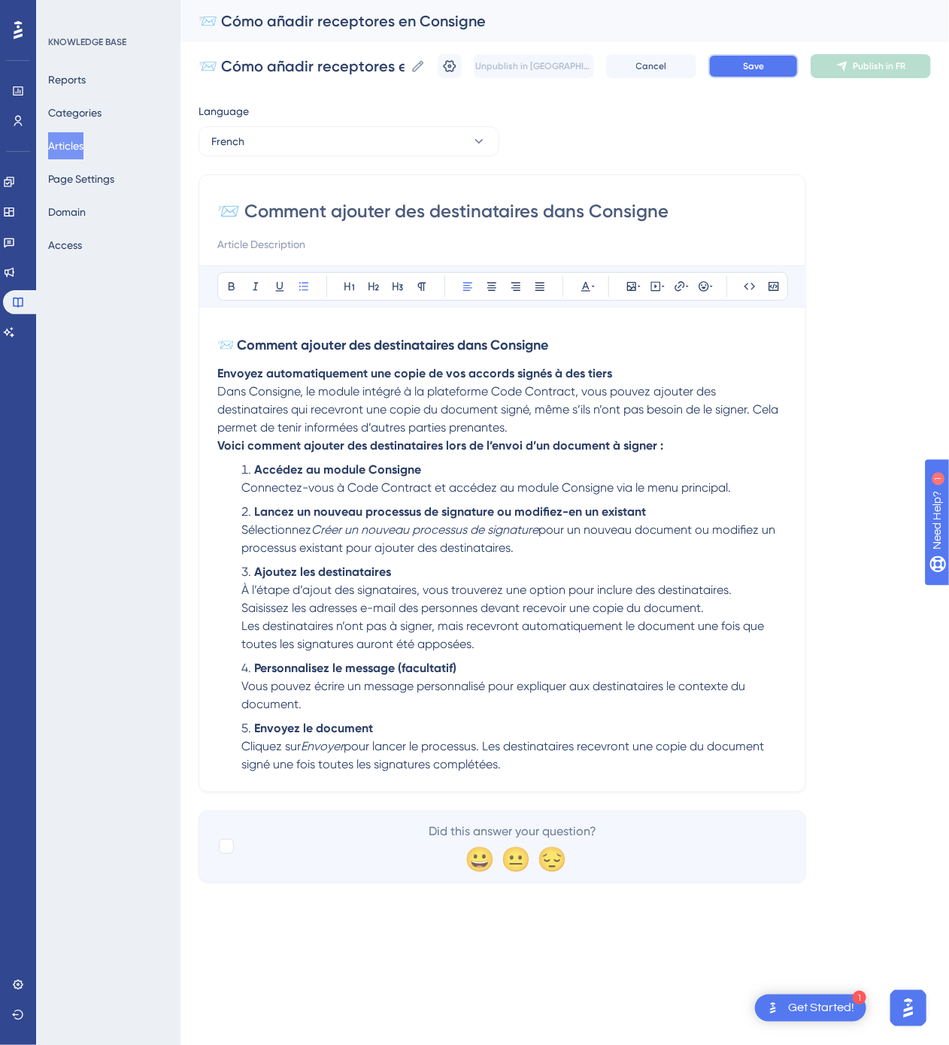
click at [752, 77] on button "Save" at bounding box center [753, 66] width 90 height 24
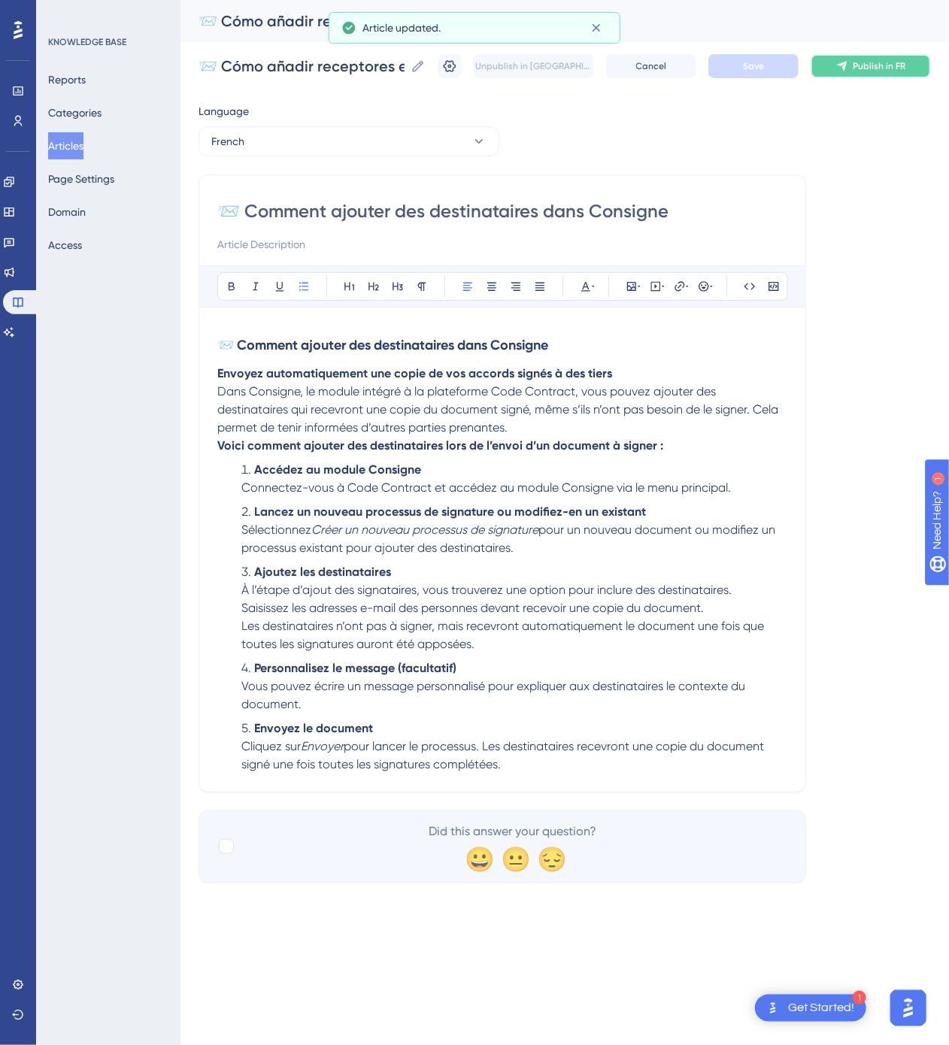
click at [868, 77] on button "Publish in FR" at bounding box center [871, 66] width 120 height 24
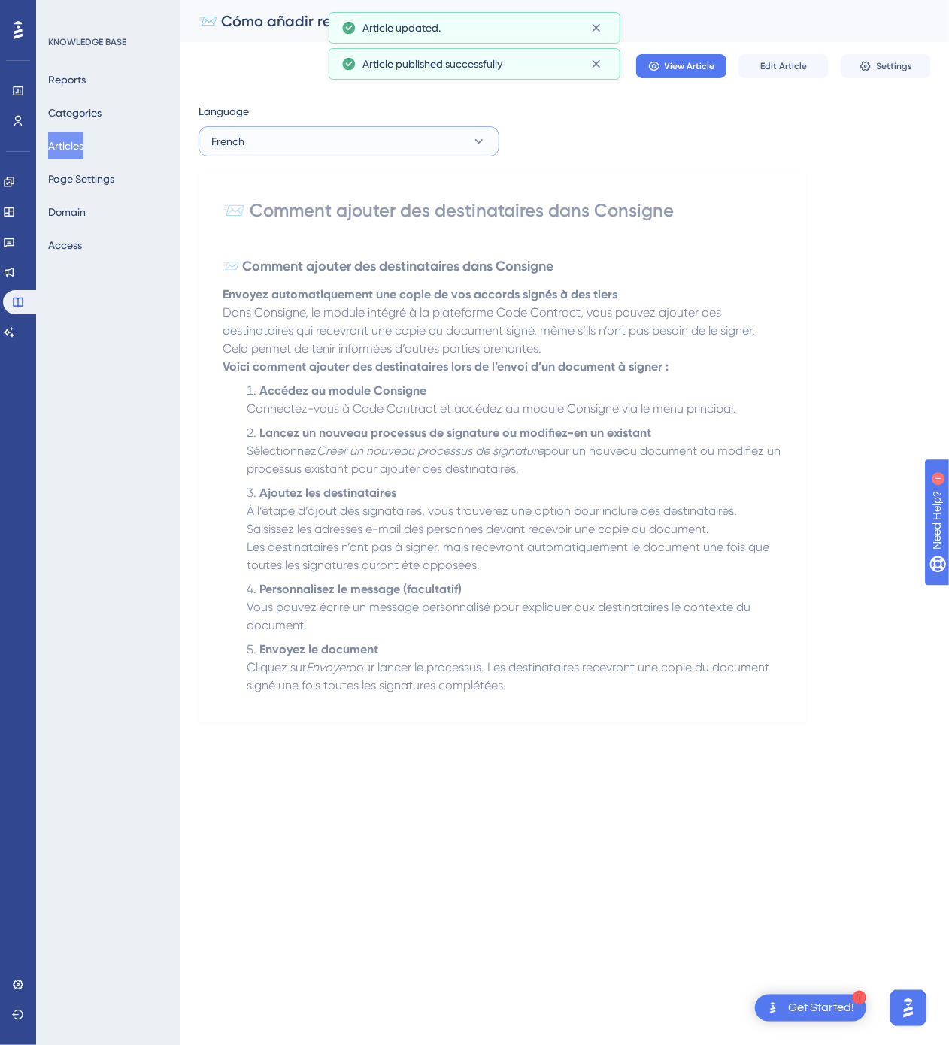
click at [464, 152] on button "French" at bounding box center [348, 141] width 301 height 30
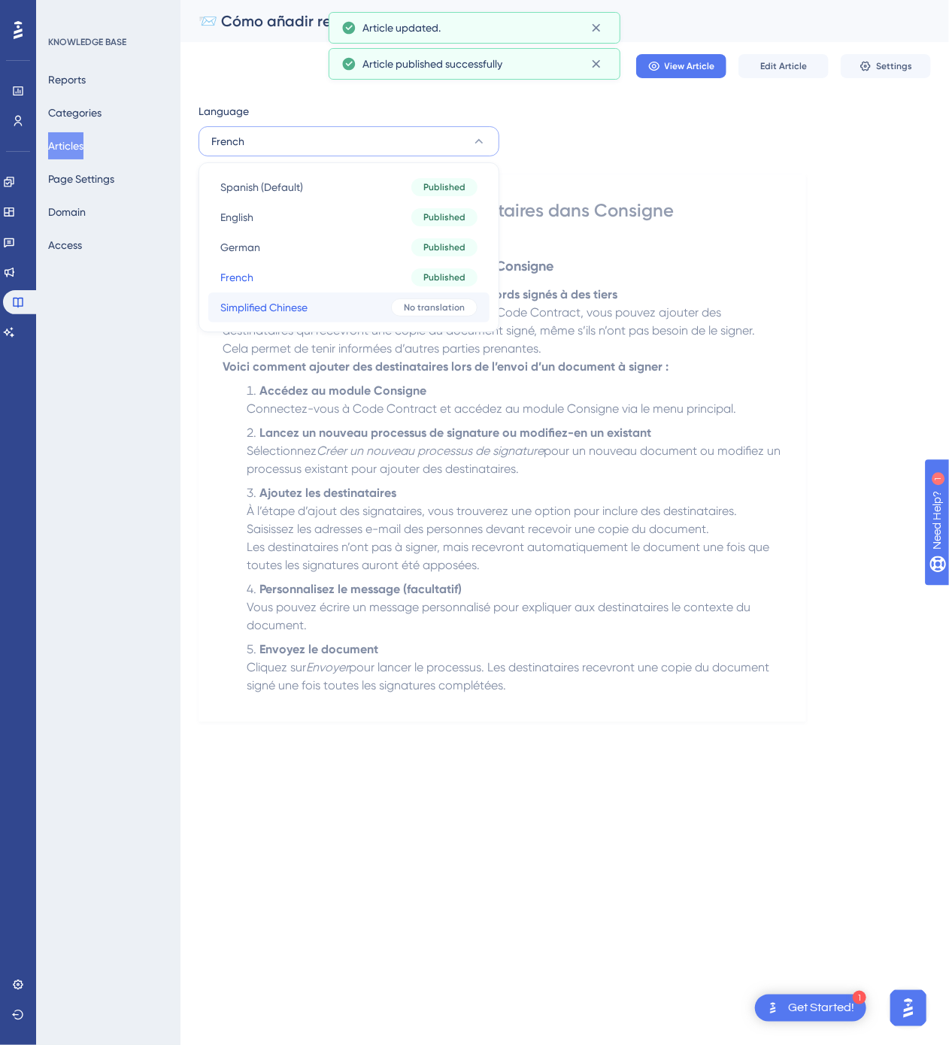
click at [424, 296] on button "Simplified Chinese Simplified Chinese No translation" at bounding box center [348, 307] width 281 height 30
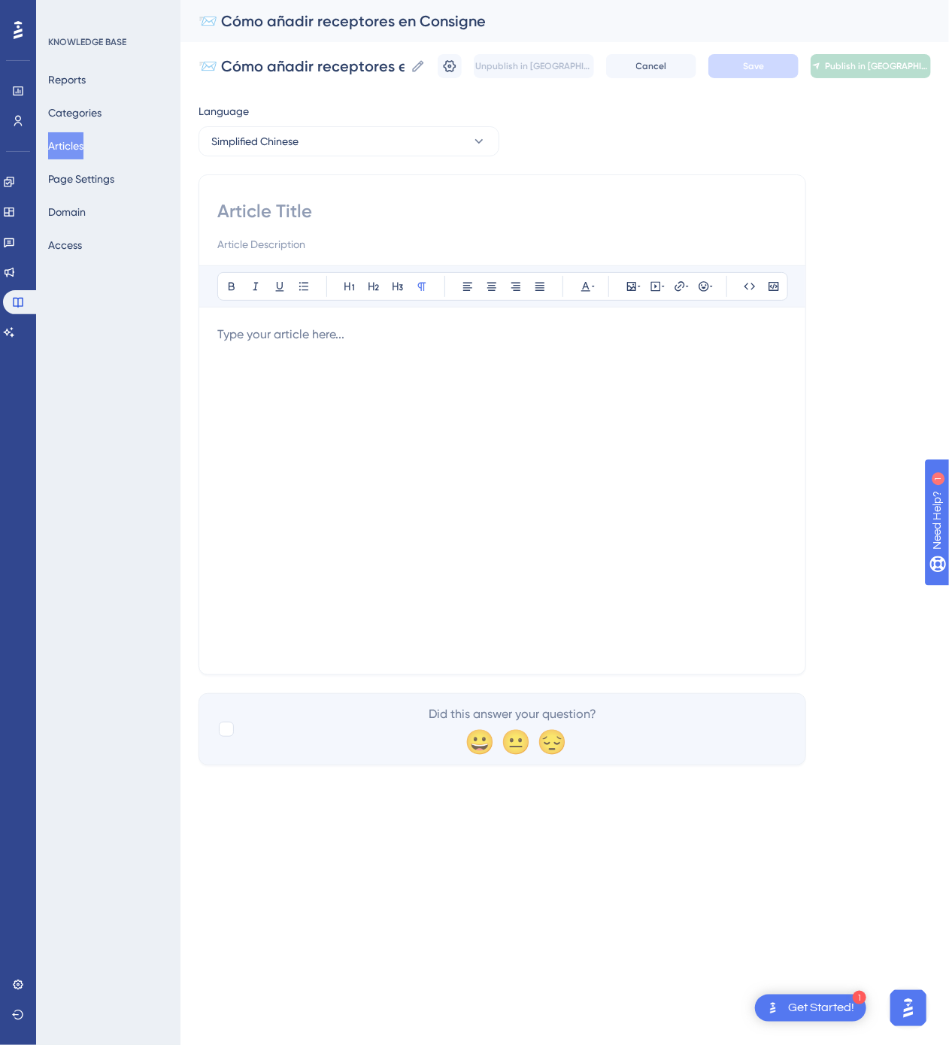
click at [451, 216] on input at bounding box center [502, 211] width 570 height 24
paste input "📨 如何在 Consigne 中添加接收人"
type input "📨 如何在 Consigne 中添加接收人"
click at [725, 460] on div at bounding box center [502, 491] width 570 height 331
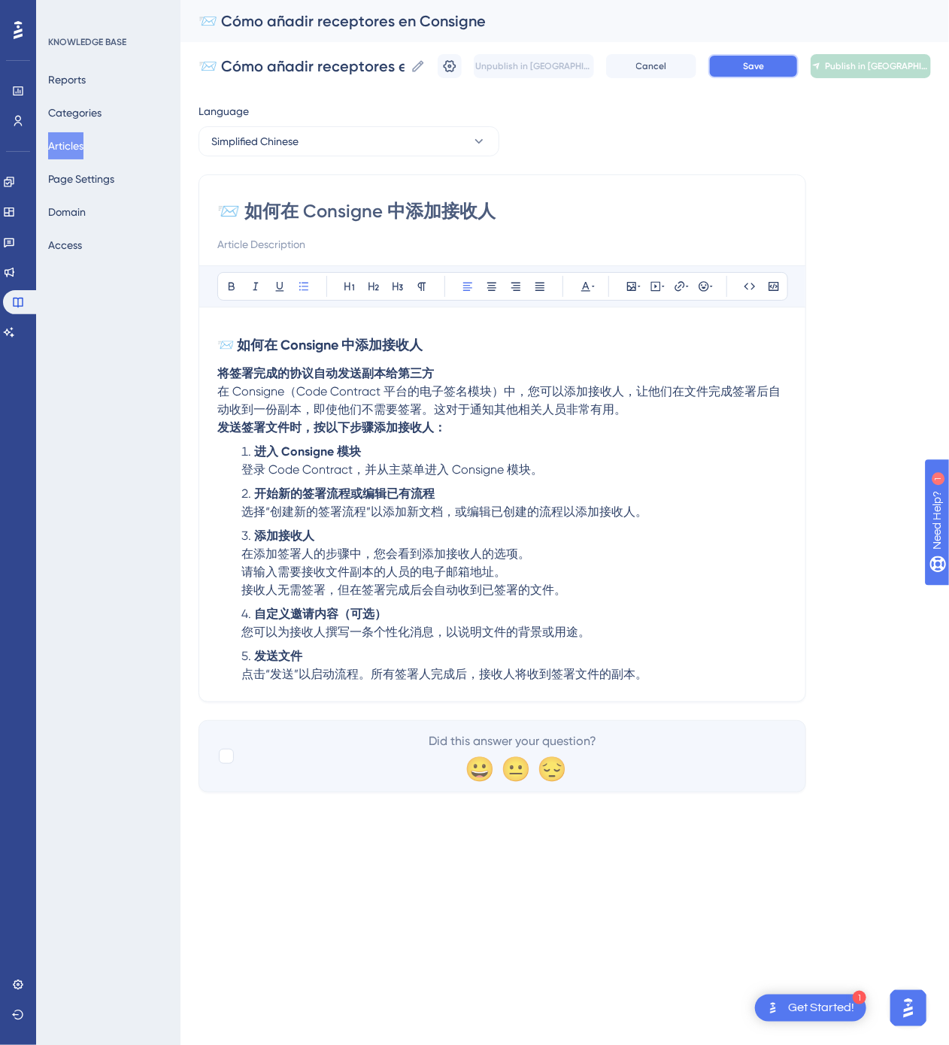
click at [742, 73] on button "Save" at bounding box center [753, 66] width 90 height 24
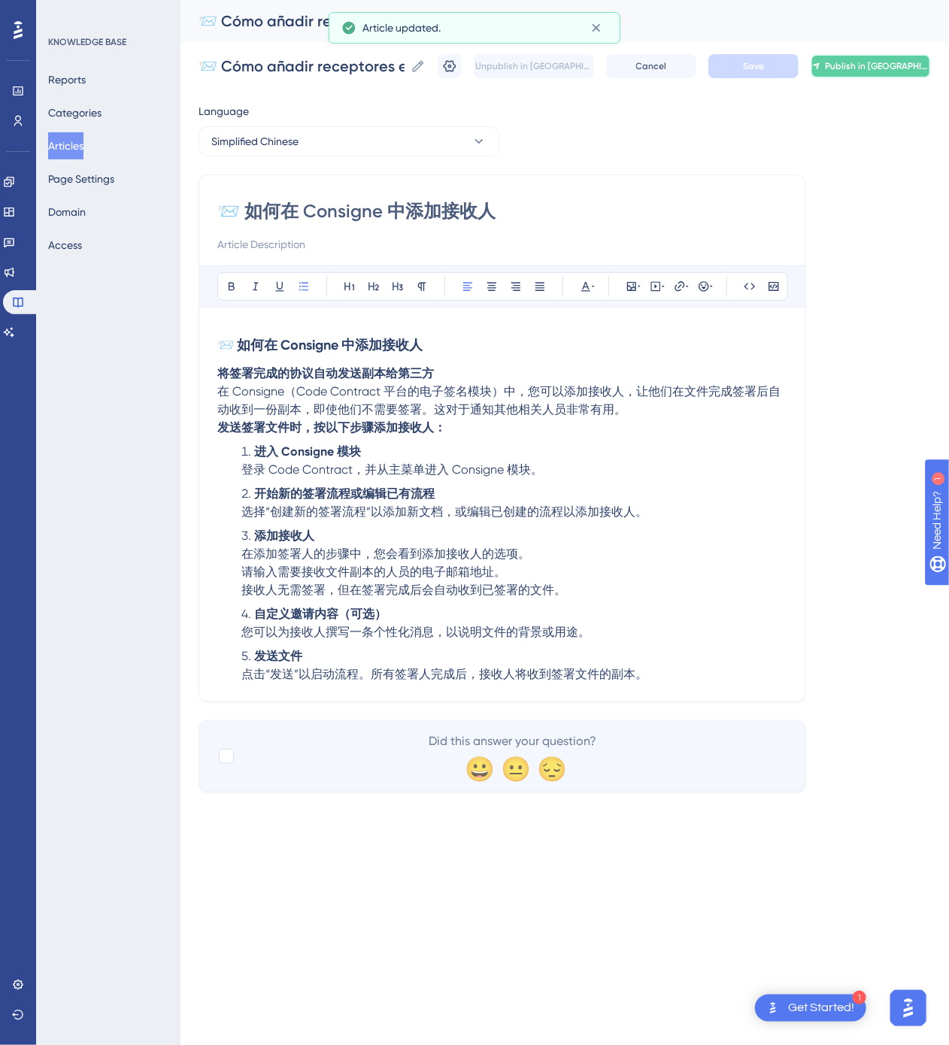
click at [847, 62] on span "Publish in [GEOGRAPHIC_DATA]-CN" at bounding box center [877, 66] width 105 height 12
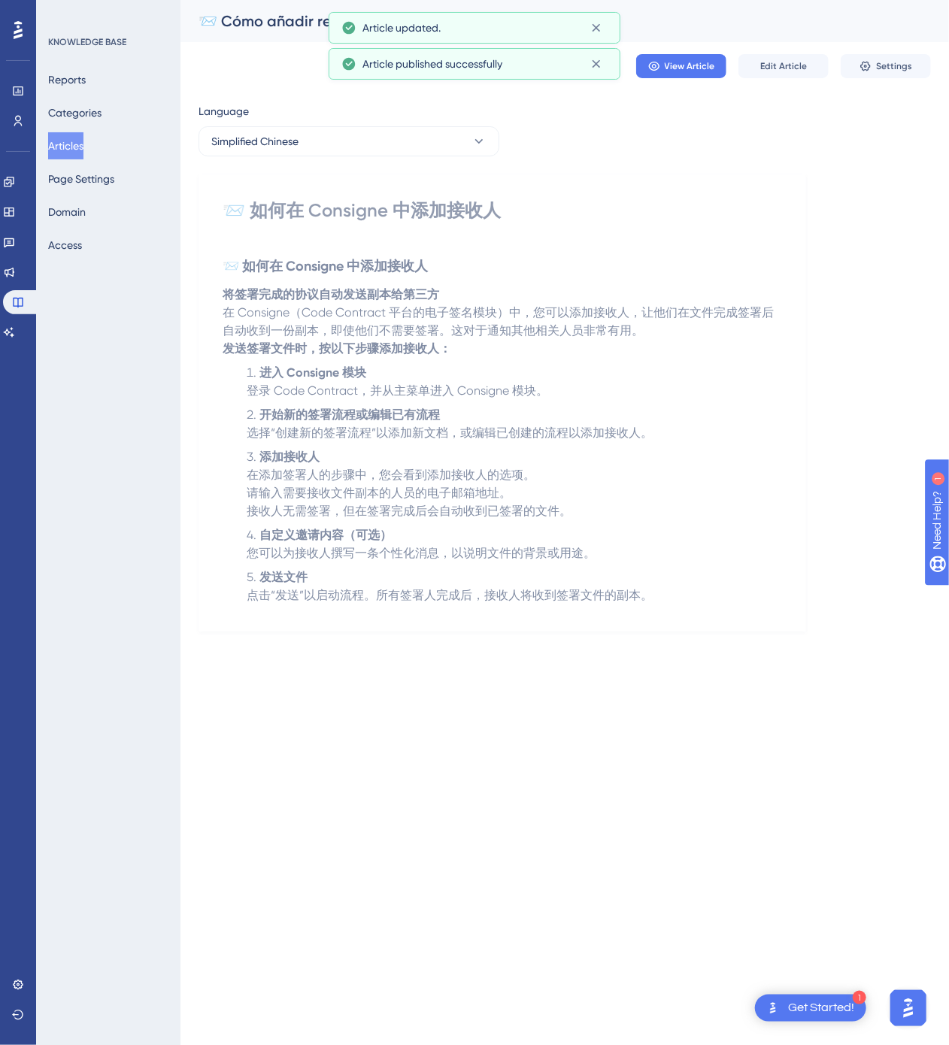
click at [55, 138] on button "Articles" at bounding box center [65, 145] width 35 height 27
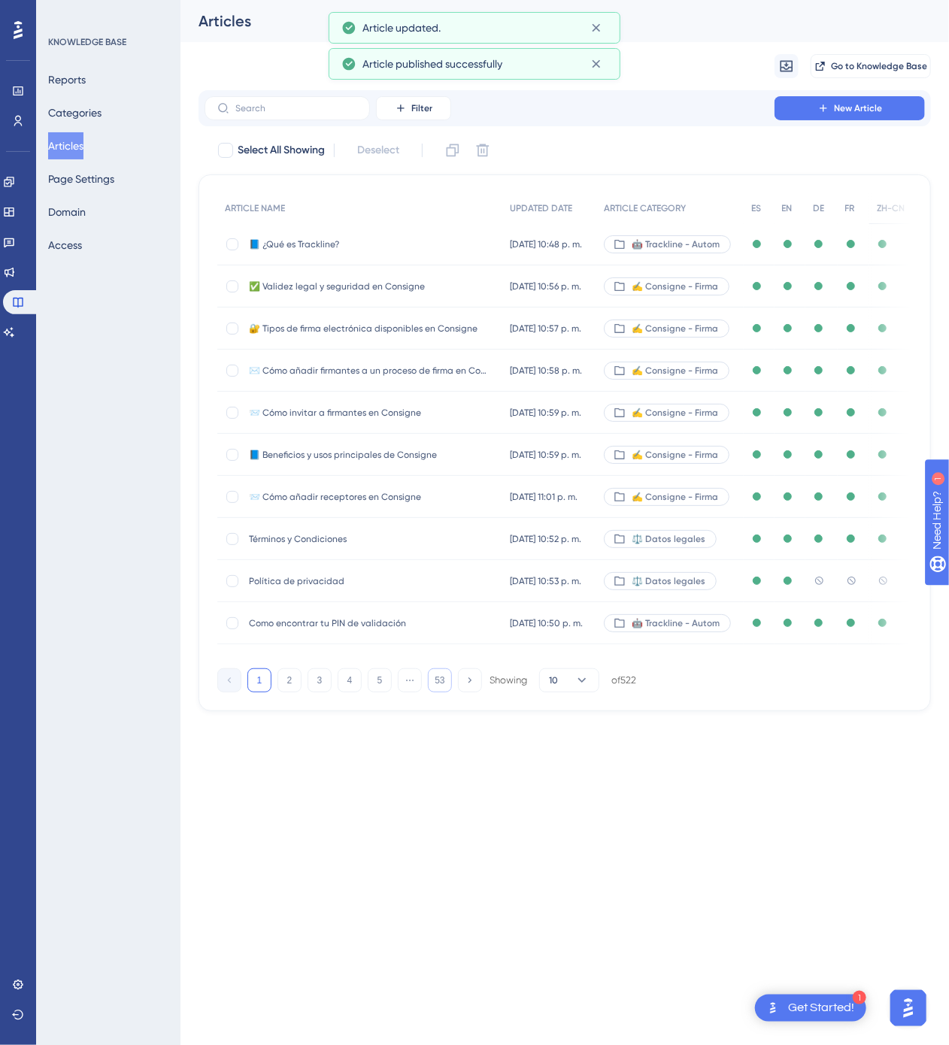
click at [439, 686] on button "53" at bounding box center [440, 680] width 24 height 24
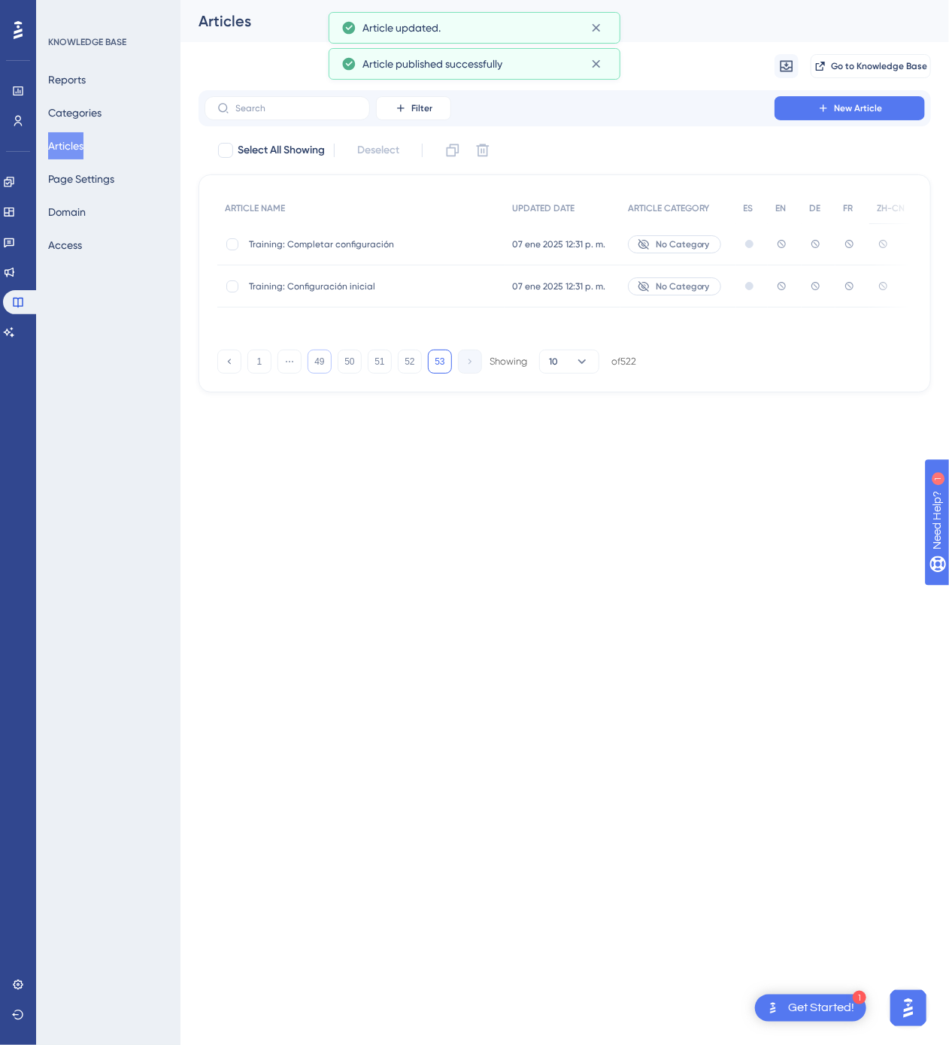
click at [321, 368] on button "49" at bounding box center [320, 362] width 24 height 24
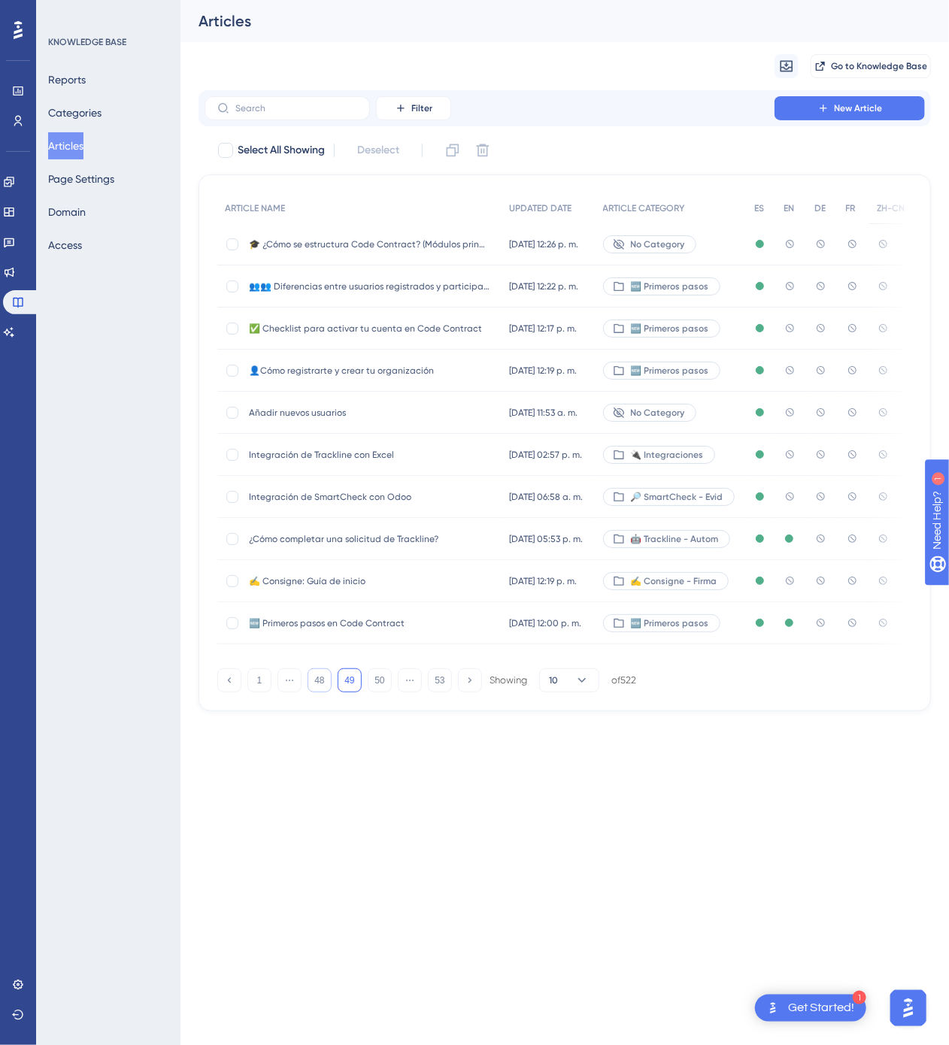
click at [321, 685] on button "48" at bounding box center [320, 680] width 24 height 24
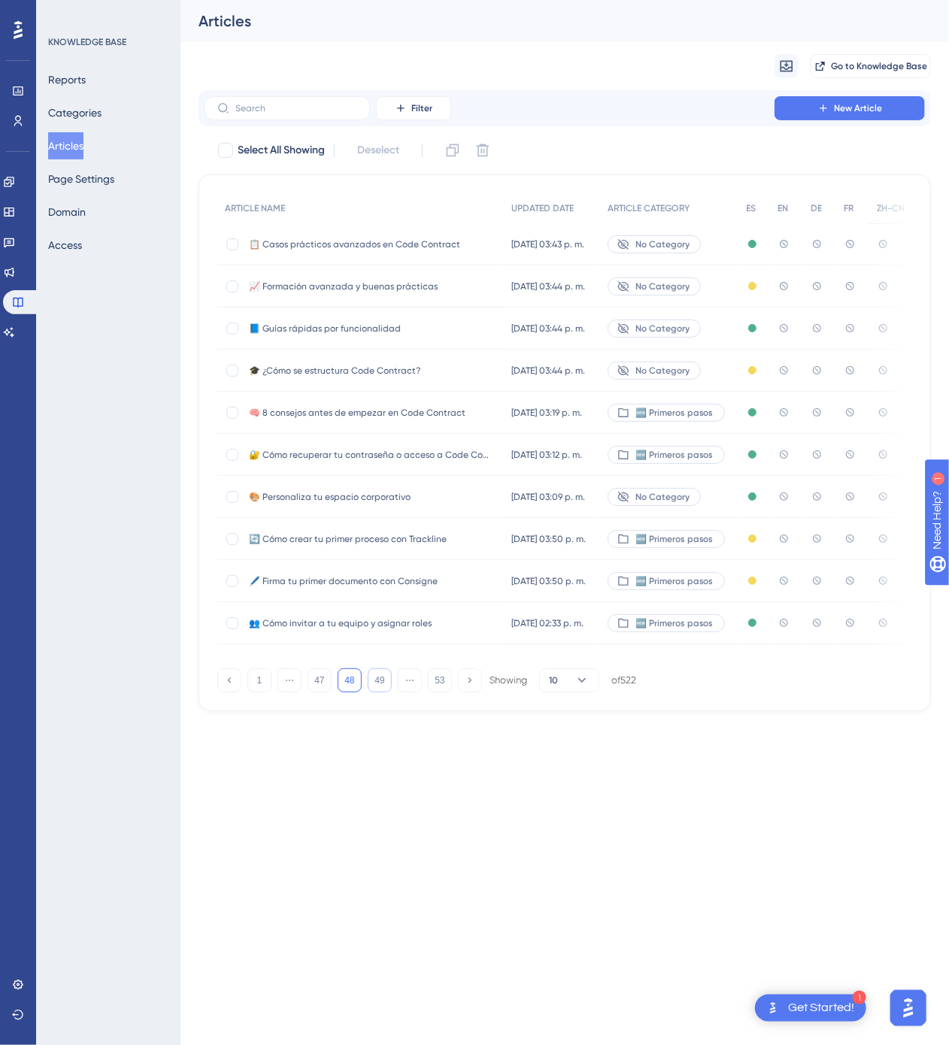
click at [376, 683] on button "49" at bounding box center [380, 680] width 24 height 24
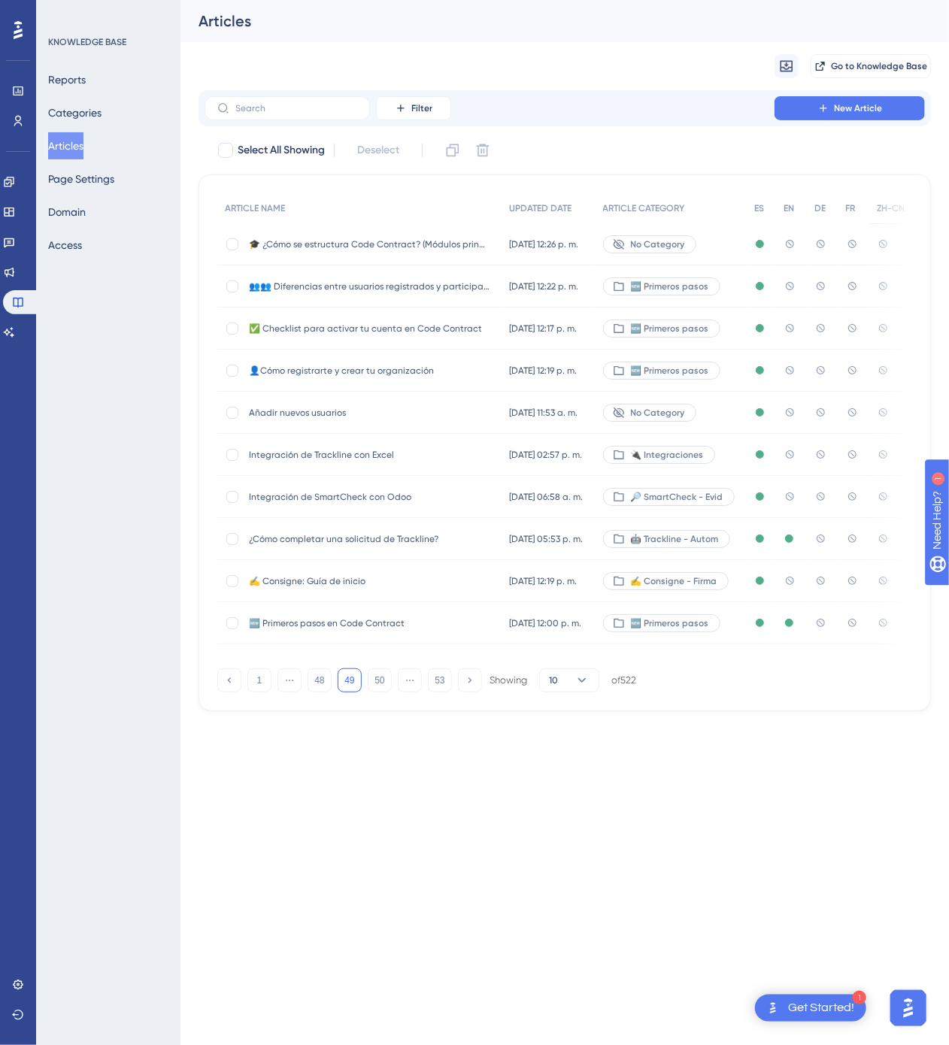
click at [696, 244] on div "No Category" at bounding box center [649, 244] width 93 height 18
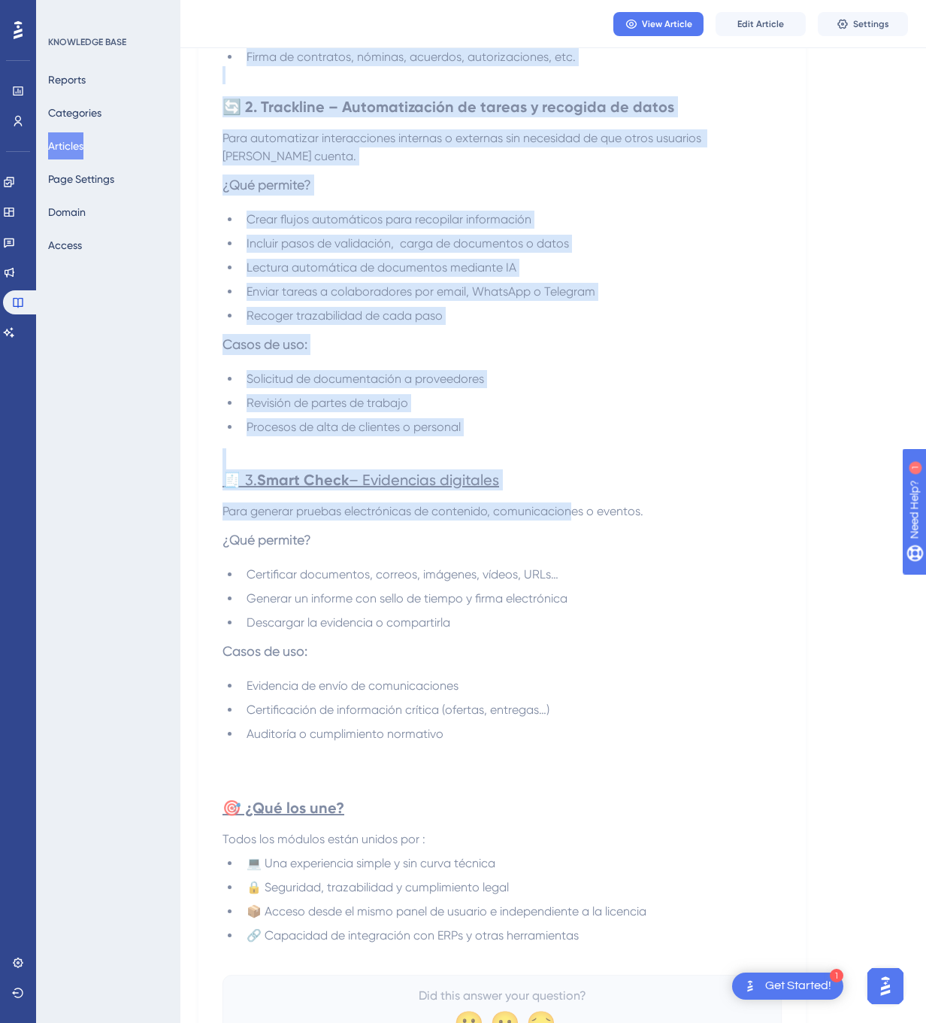
scroll to position [628, 0]
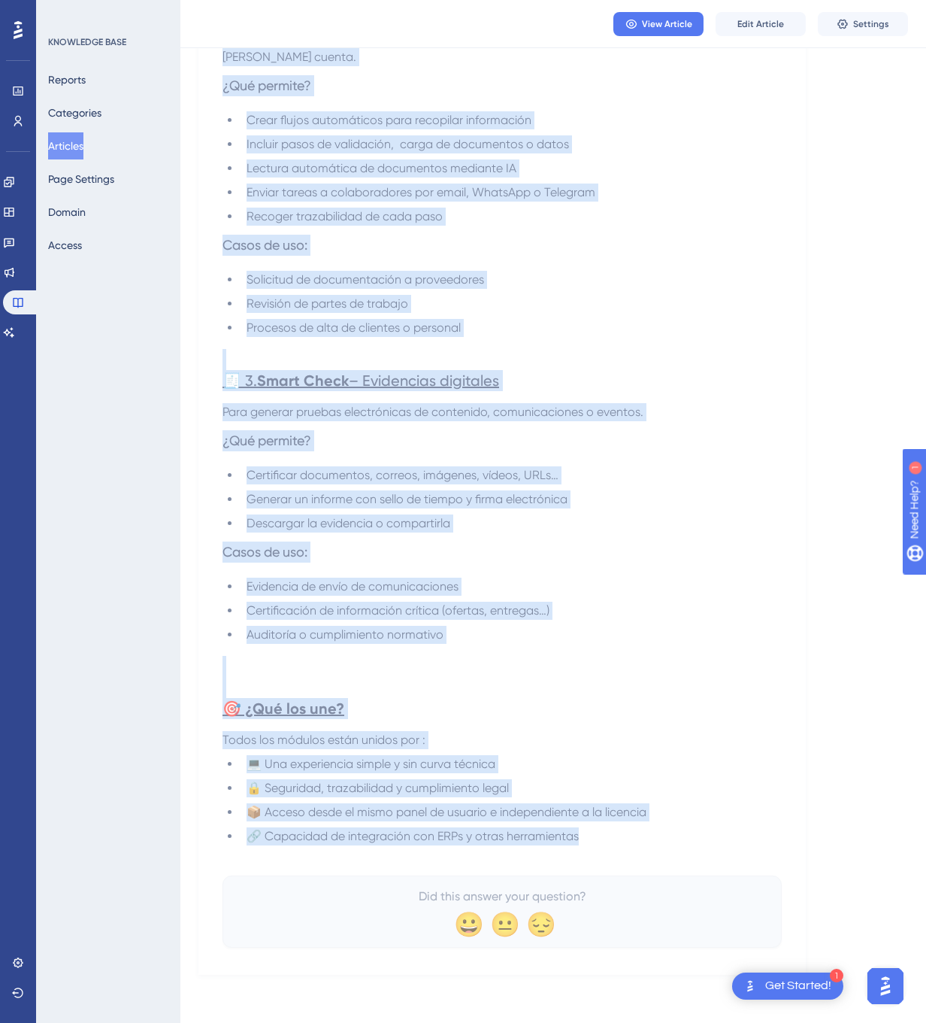
drag, startPoint x: 232, startPoint y: 206, endPoint x: 644, endPoint y: 835, distance: 752.0
click at [644, 835] on div "🎓 ¿Cómo se estructura Code Contract? (Módulos principales) Conoce a fondo la pl…" at bounding box center [502, 257] width 559 height 1380
copy div "🎓 ¿Lore ip dolorsitam Cons Adipisci? (Elitsed doeiusmodte) Incidi u labor et do…"
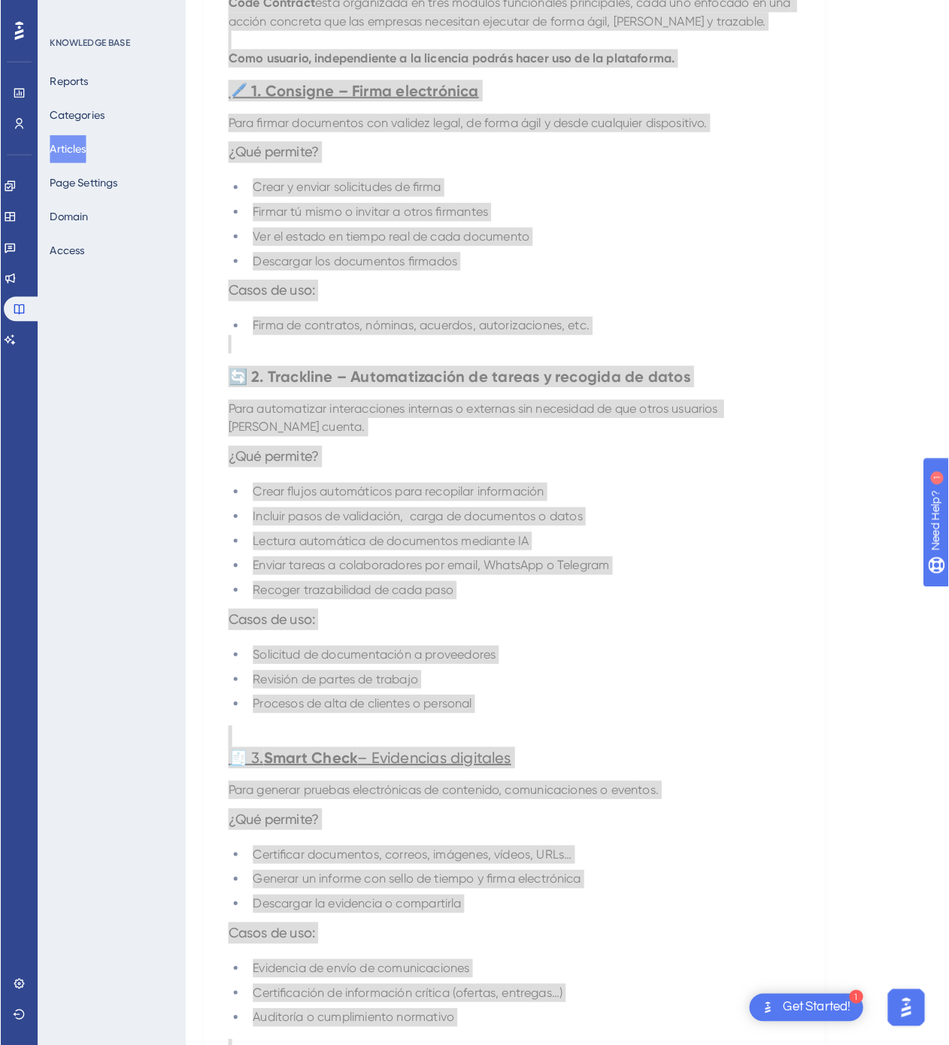
scroll to position [0, 0]
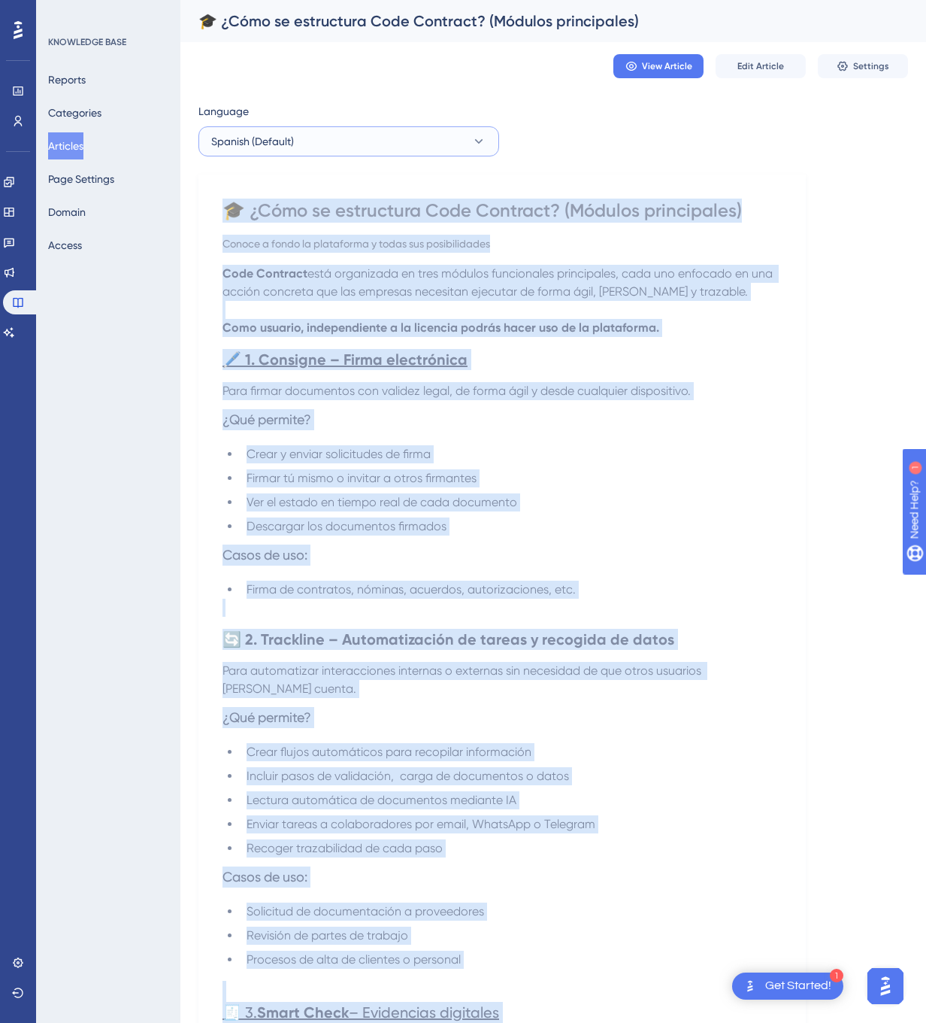
click at [388, 134] on button "Spanish (Default)" at bounding box center [348, 141] width 301 height 30
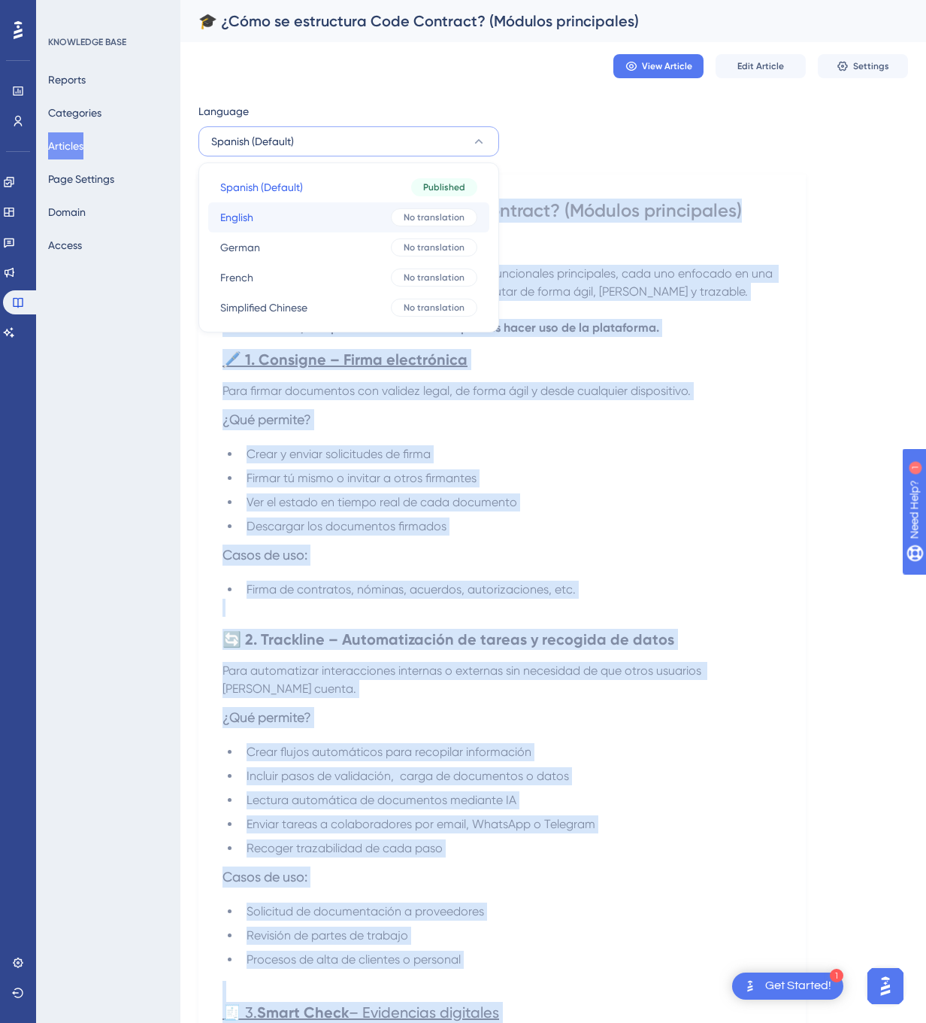
click at [361, 230] on button "English English No translation" at bounding box center [348, 217] width 281 height 30
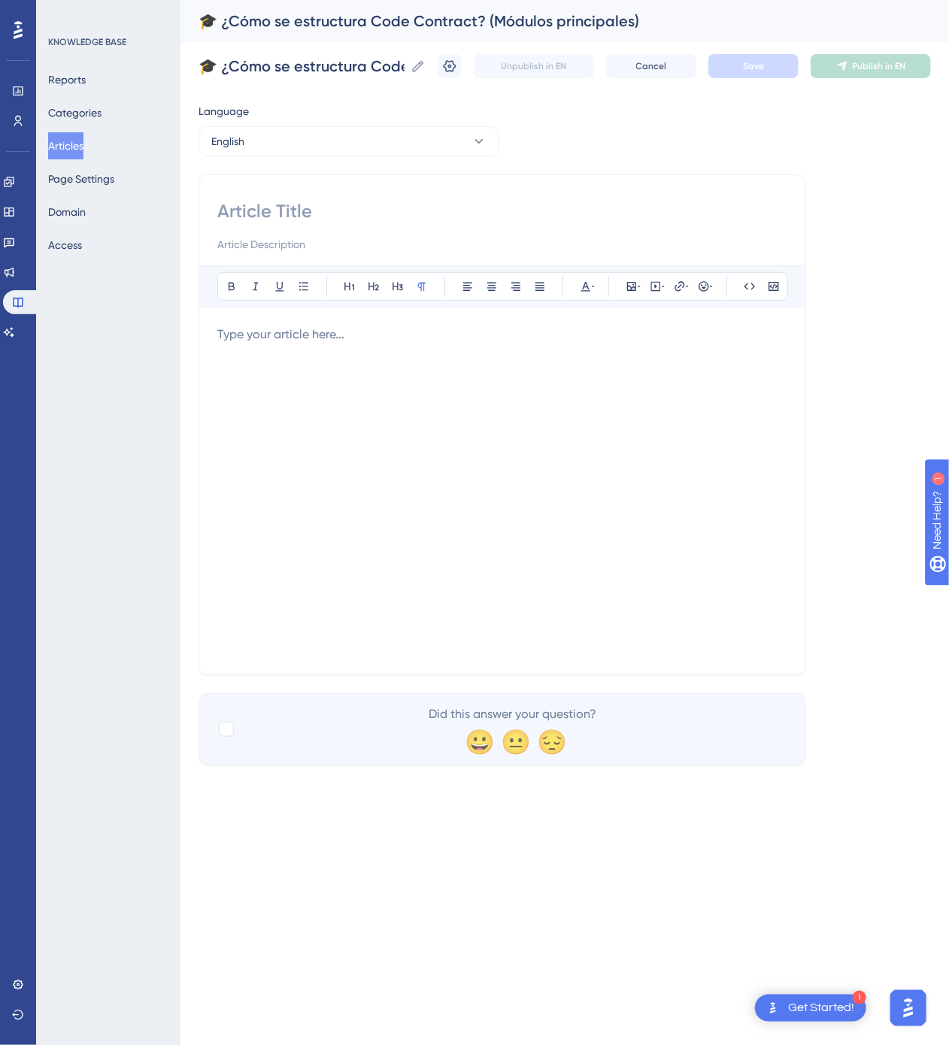
click at [488, 217] on input at bounding box center [502, 211] width 570 height 24
paste input "🎓 How Is Code Contract Structured? (Main Modules)"
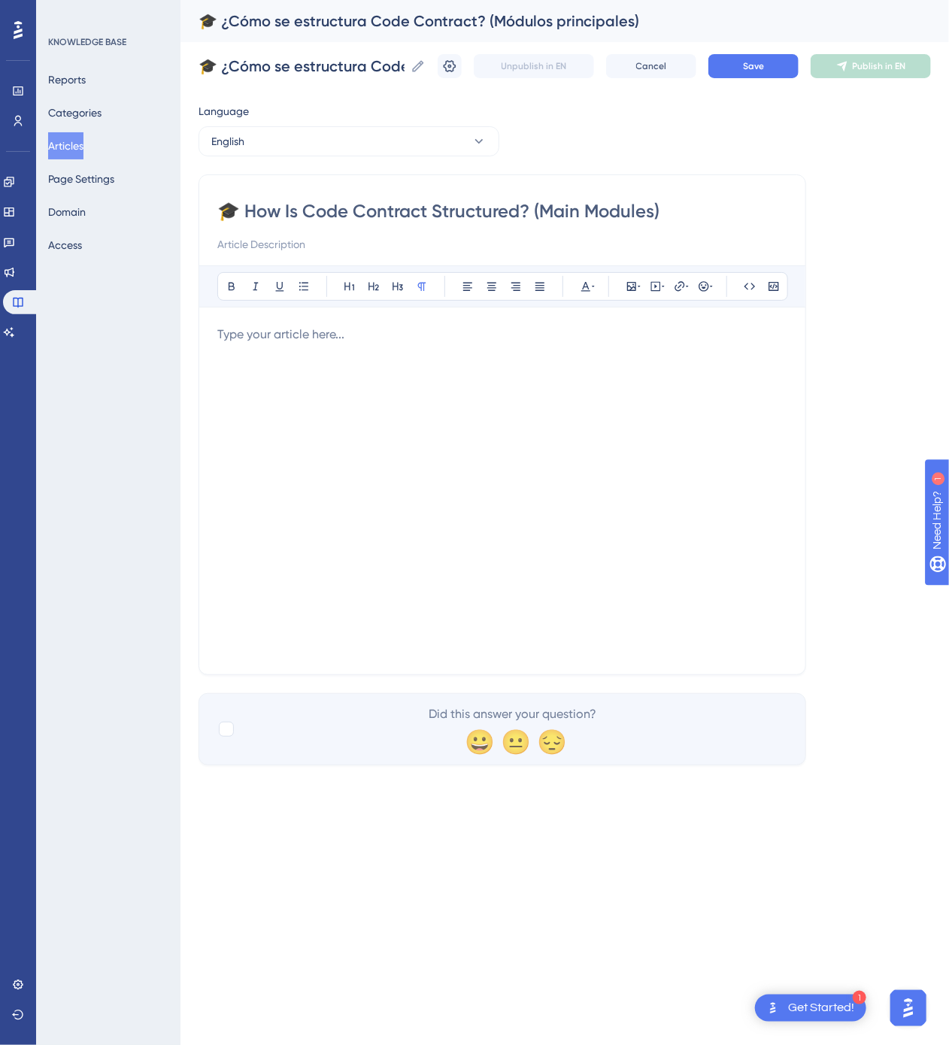
type input "🎓 How Is Code Contract Structured? (Main Modules)"
click at [486, 411] on div at bounding box center [502, 491] width 570 height 331
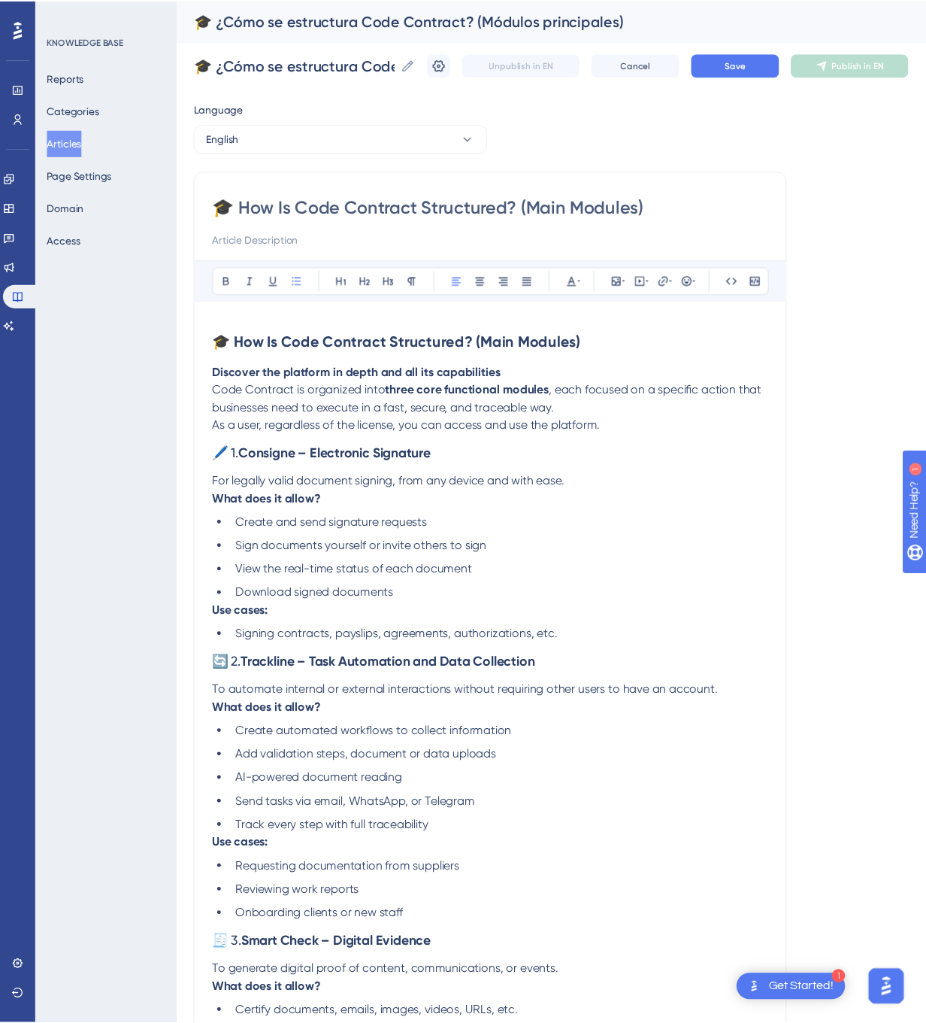
scroll to position [297, 0]
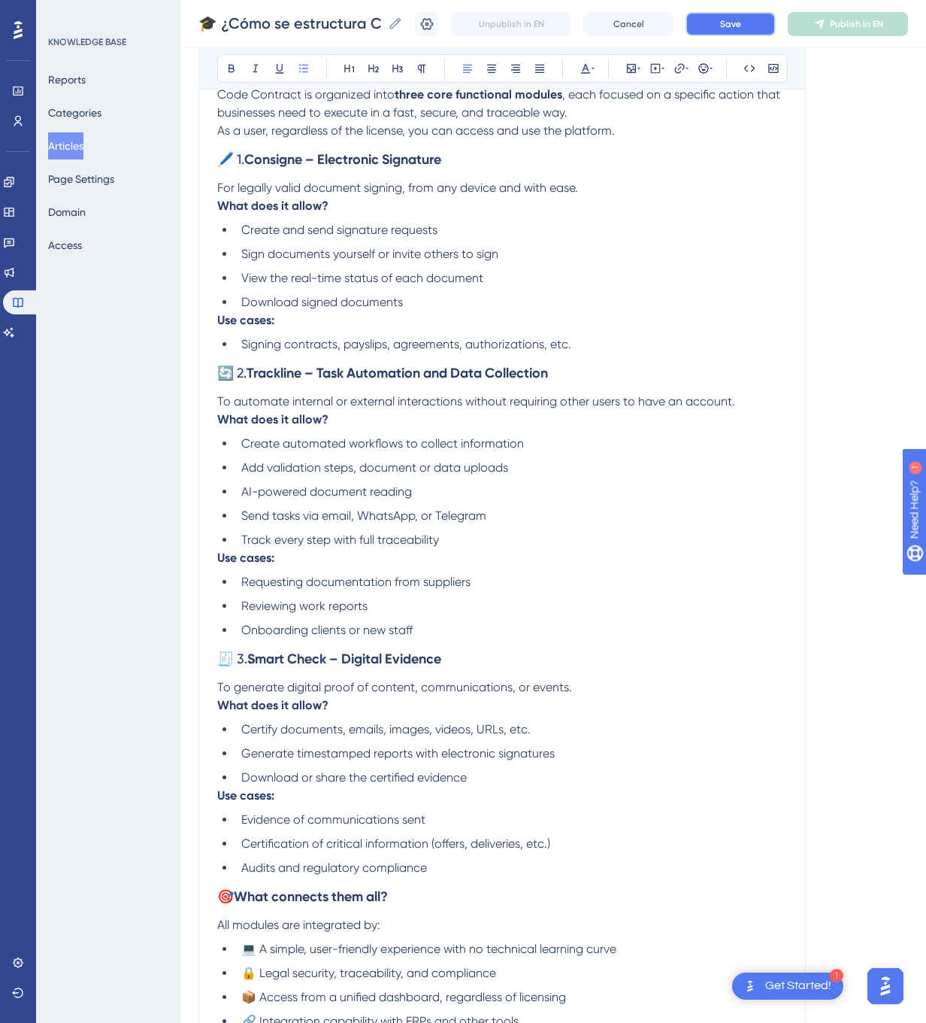
click at [773, 23] on button "Save" at bounding box center [731, 24] width 90 height 24
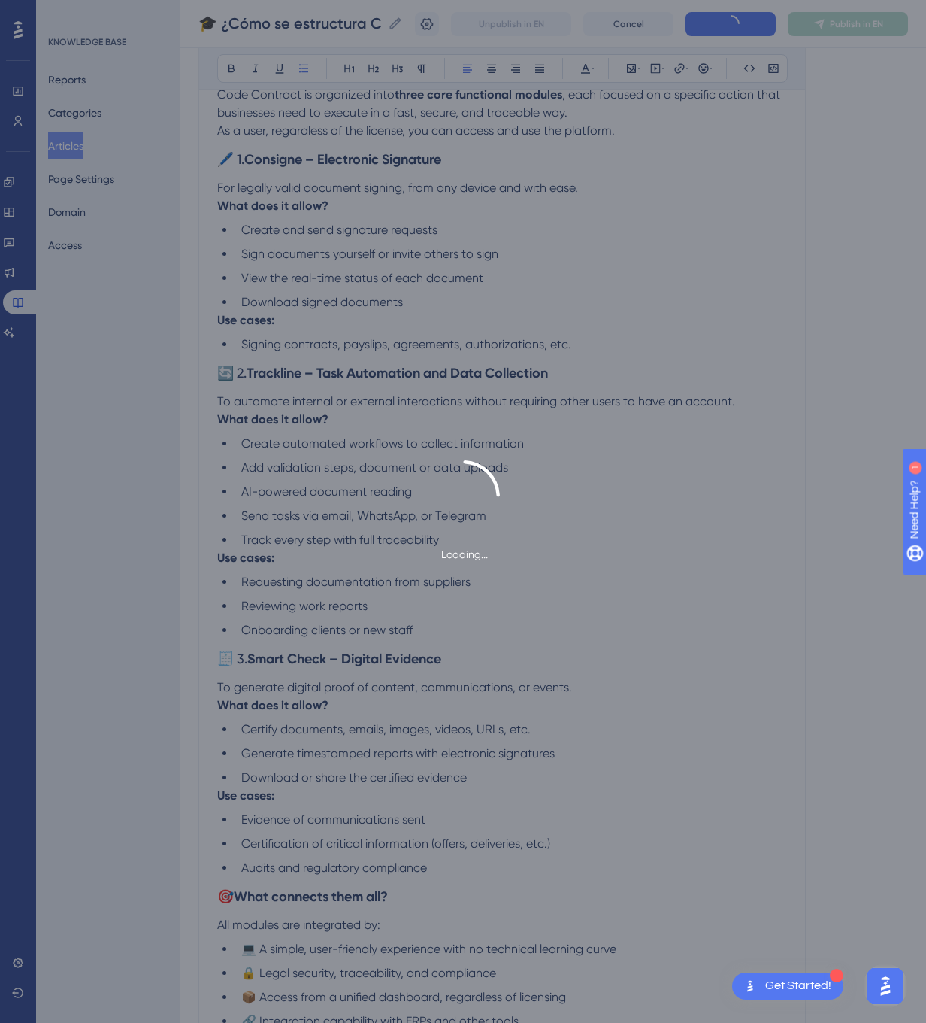
click at [866, 19] on span "Publish in EN" at bounding box center [856, 24] width 53 height 12
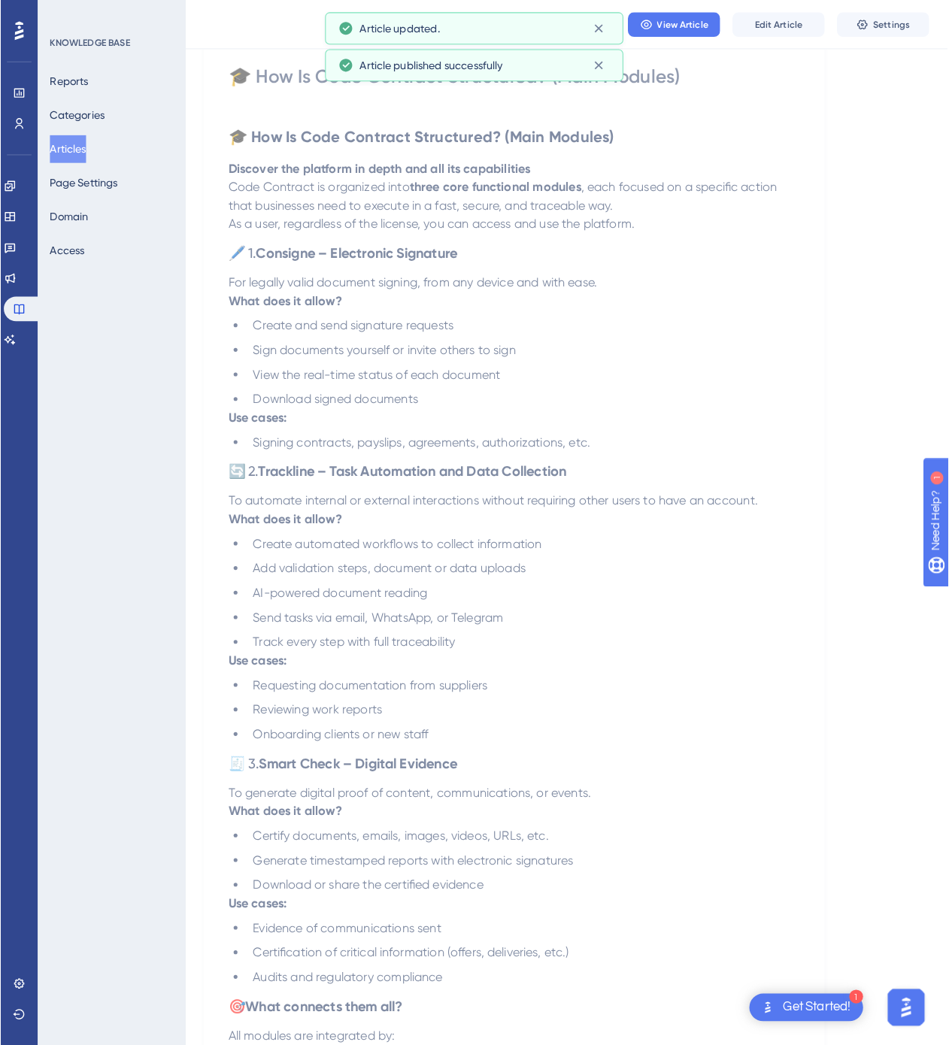
scroll to position [0, 0]
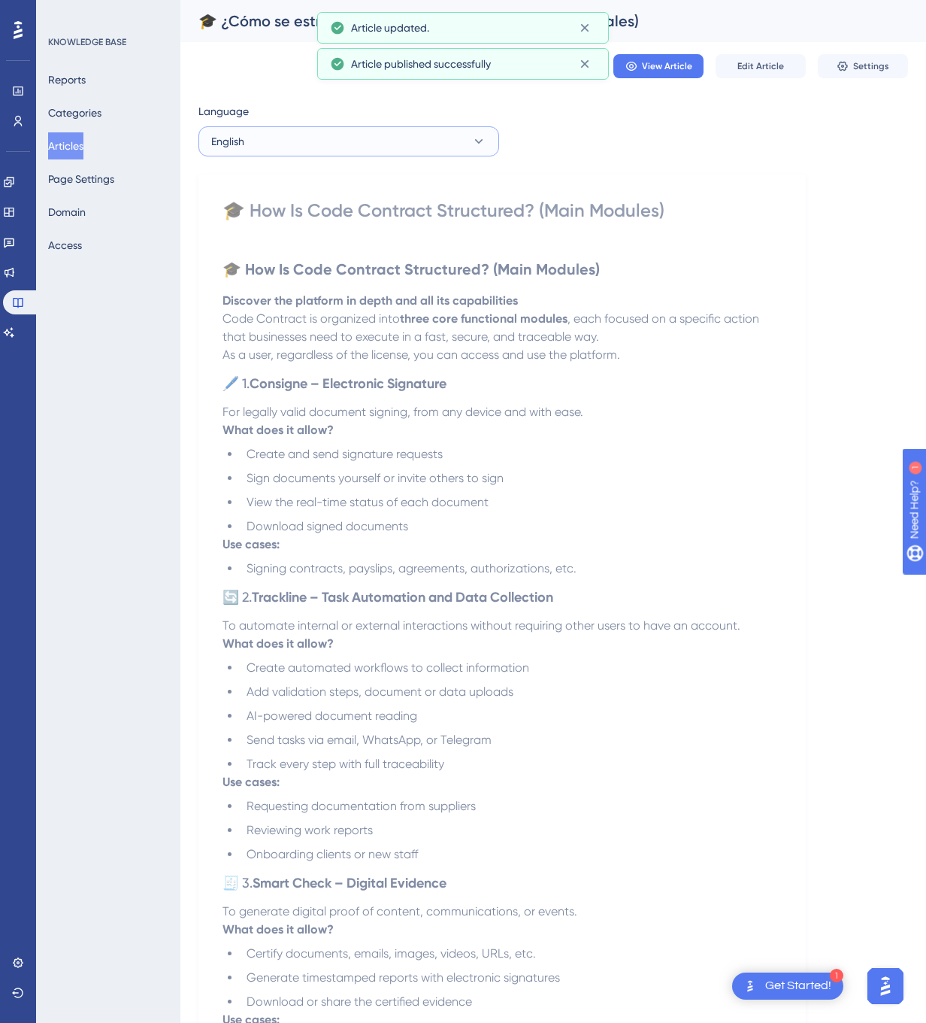
click at [408, 135] on button "English" at bounding box center [348, 141] width 301 height 30
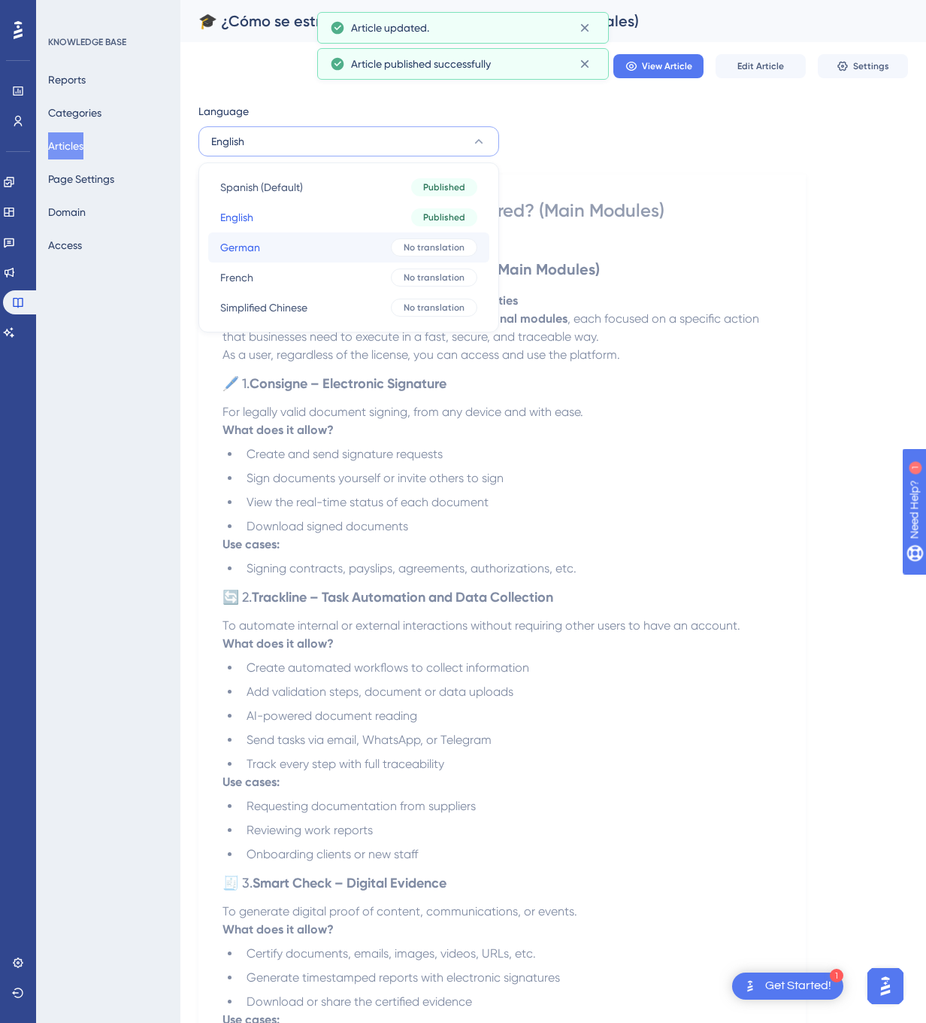
click at [367, 245] on button "German German No translation" at bounding box center [348, 247] width 281 height 30
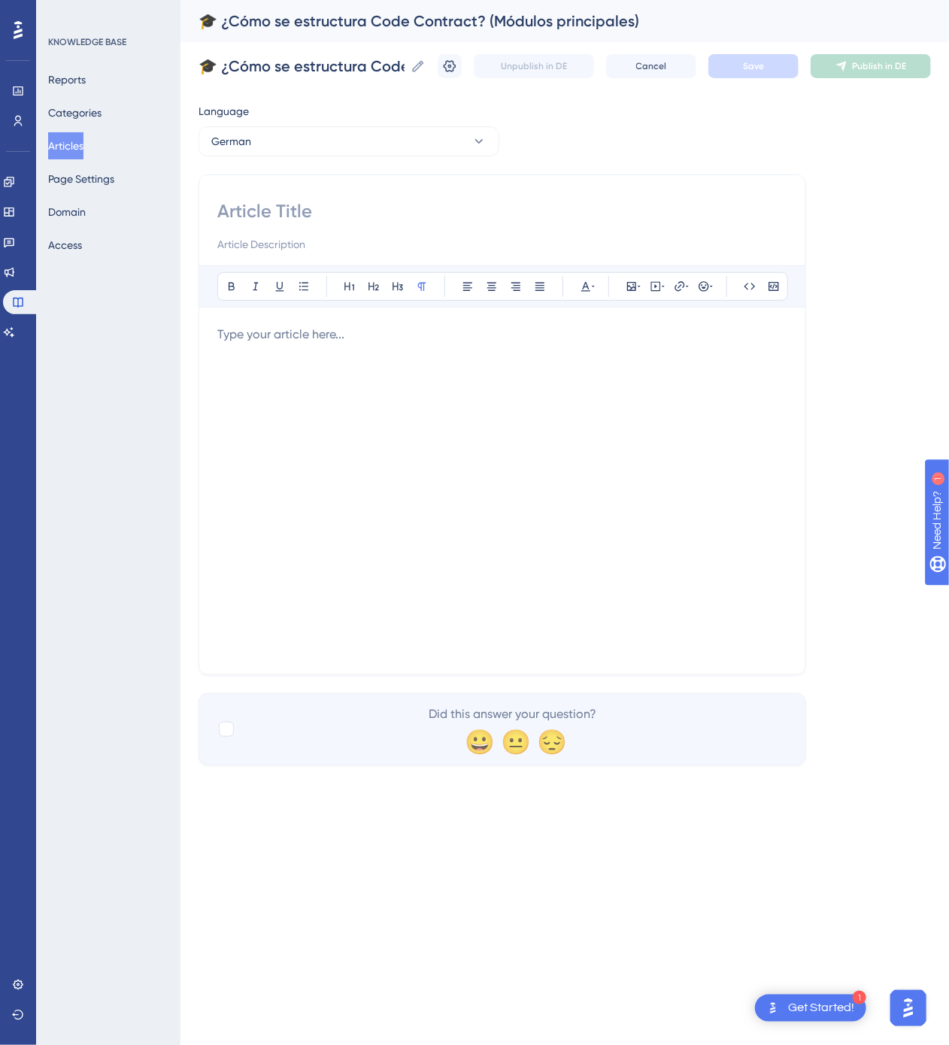
click at [303, 205] on input at bounding box center [502, 211] width 570 height 24
paste input "🎓 Wie ist Code Contract aufgebaut? (Hauptmodule)"
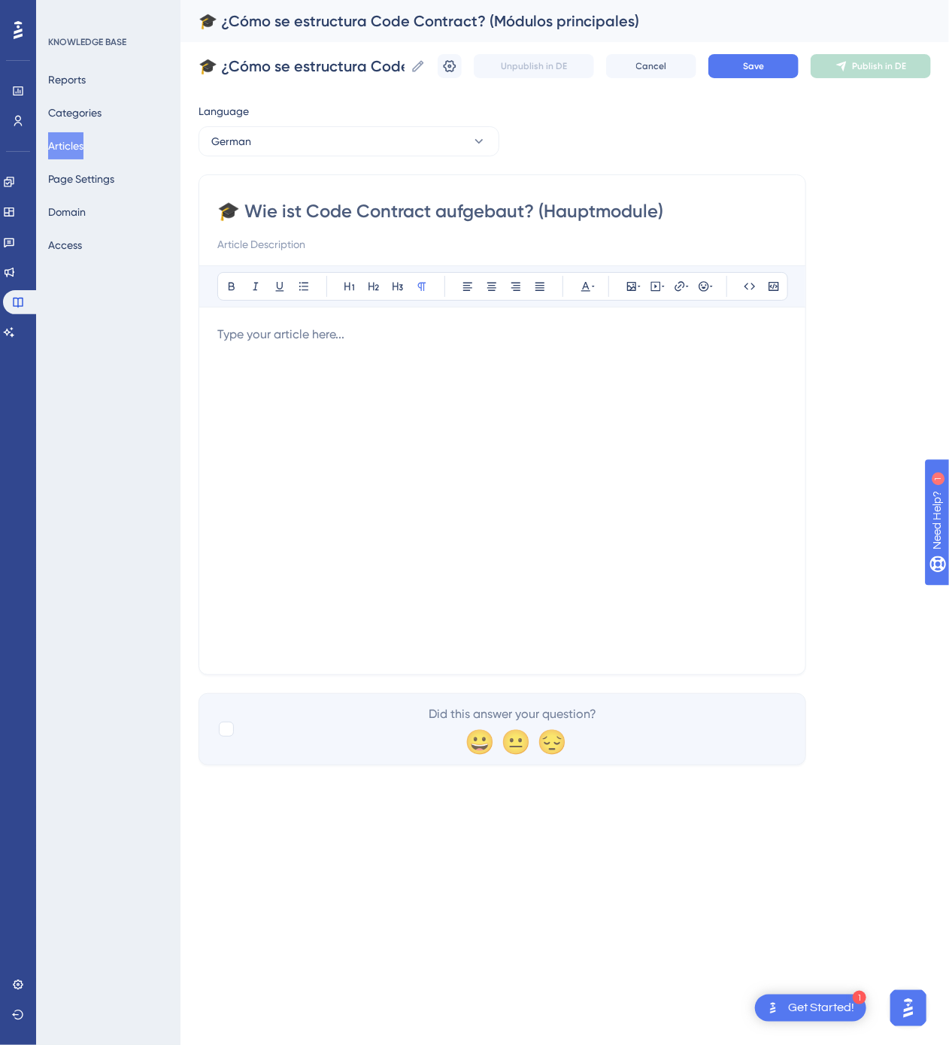
type input "🎓 Wie ist Code Contract aufgebaut? (Hauptmodule)"
drag, startPoint x: 237, startPoint y: 365, endPoint x: 274, endPoint y: 356, distance: 38.1
click at [237, 364] on div at bounding box center [502, 491] width 570 height 331
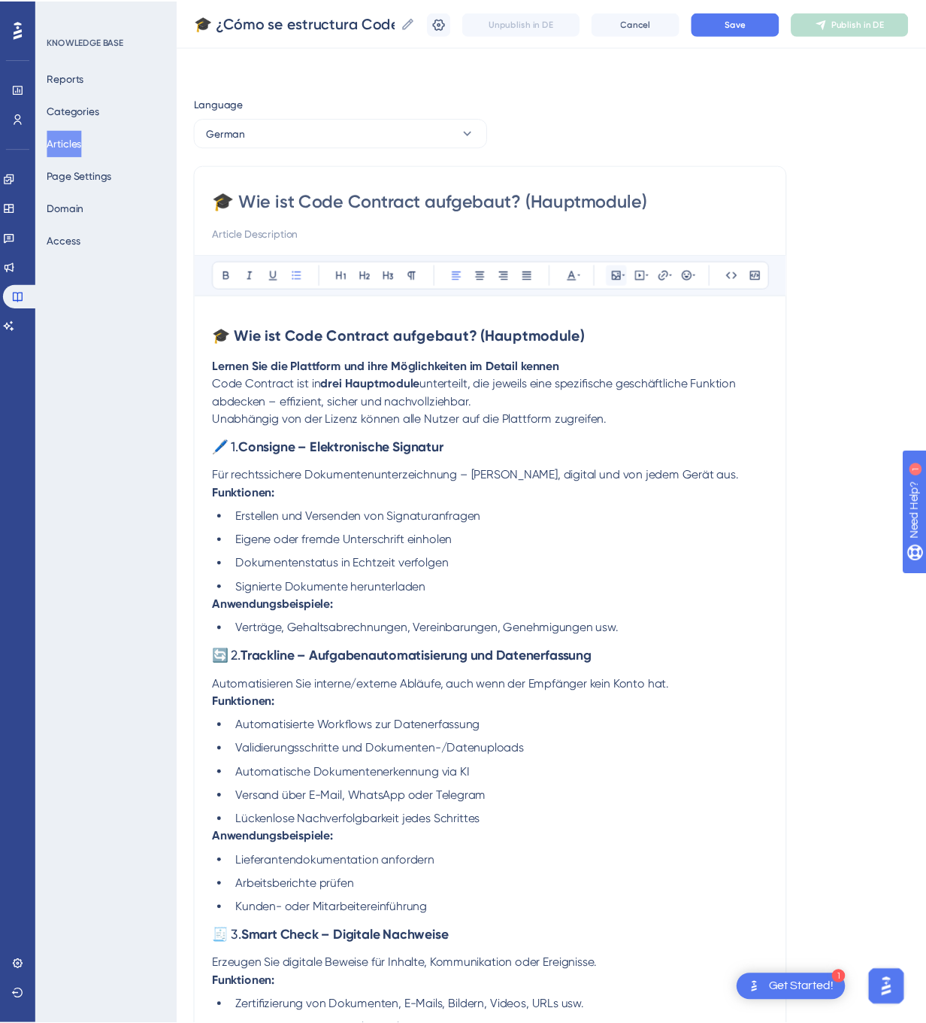
scroll to position [297, 0]
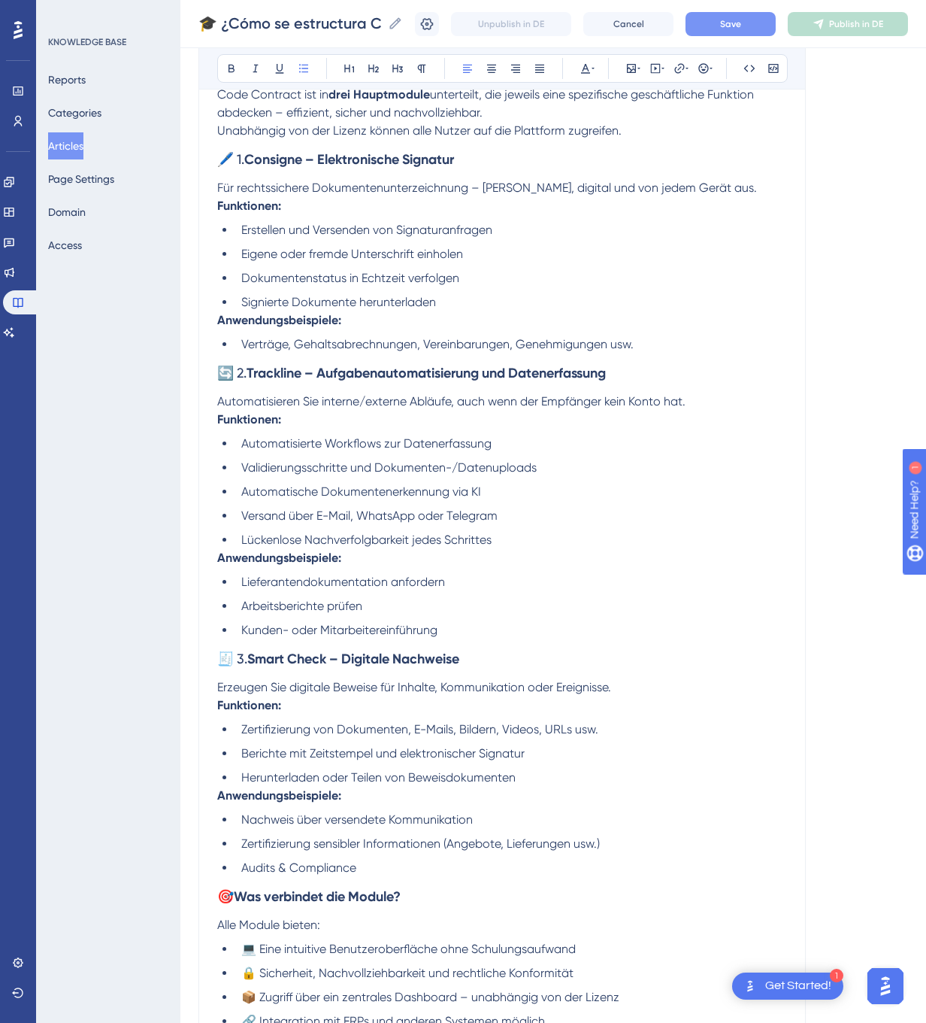
click at [741, 29] on span "Save" at bounding box center [730, 24] width 21 height 12
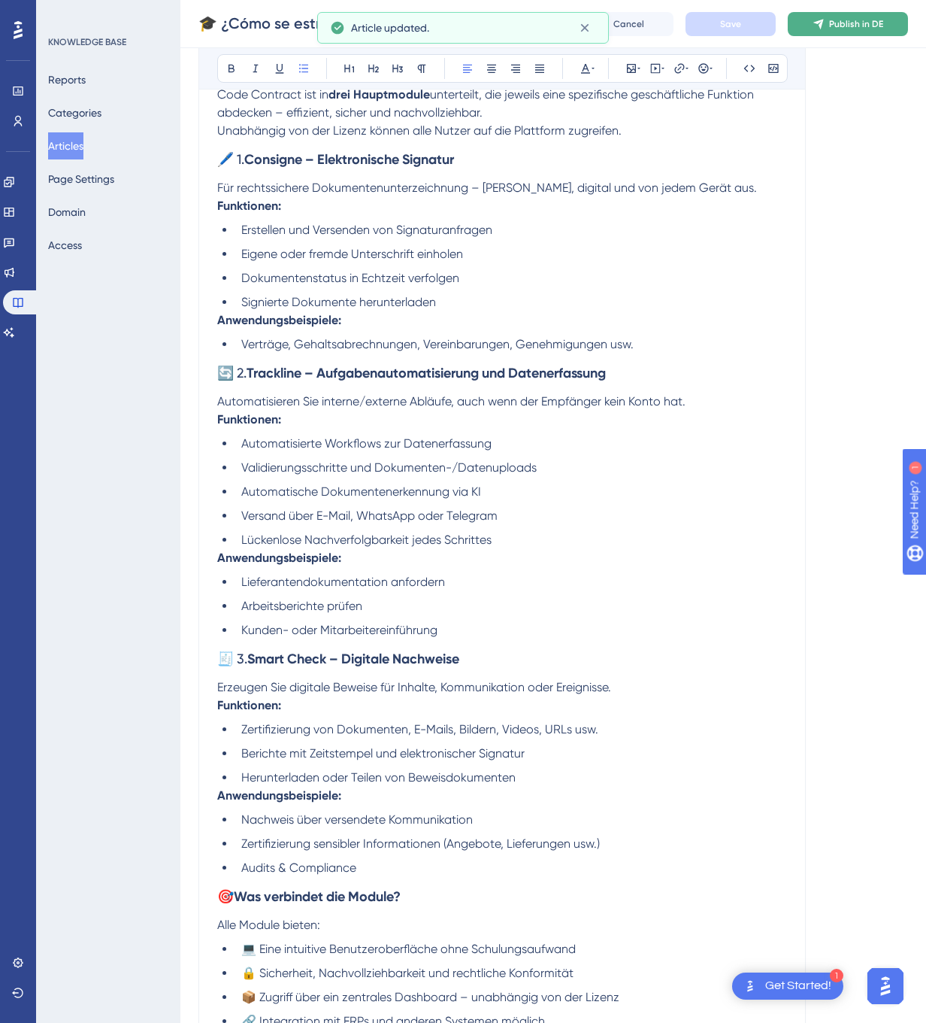
click at [861, 12] on button "Publish in DE" at bounding box center [848, 24] width 120 height 24
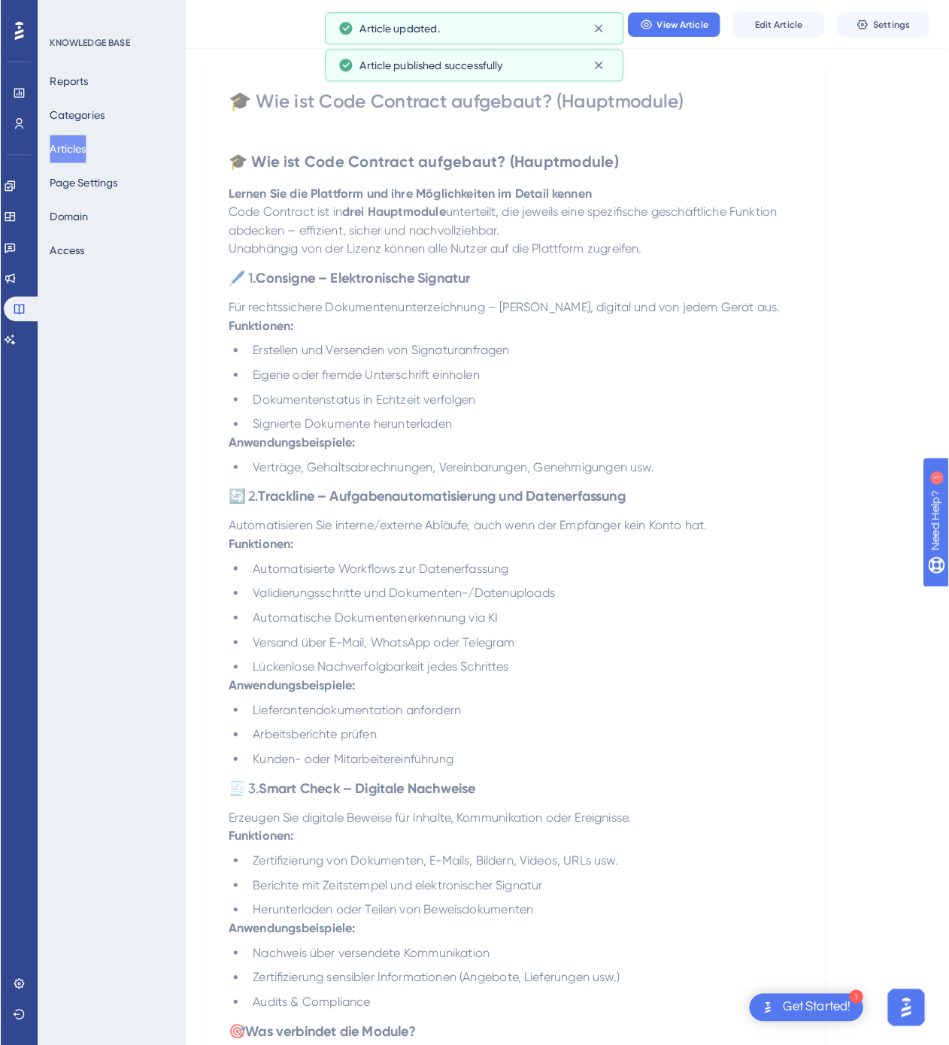
scroll to position [0, 0]
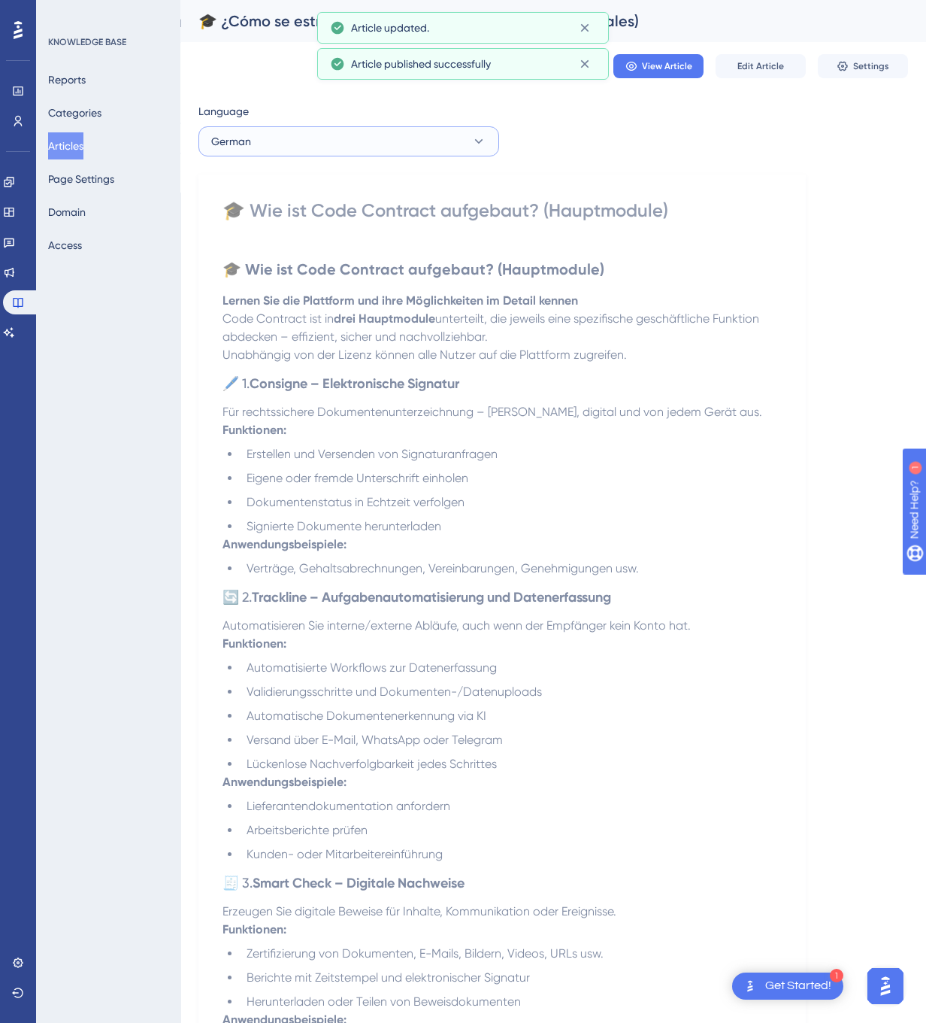
click at [329, 131] on button "German" at bounding box center [348, 141] width 301 height 30
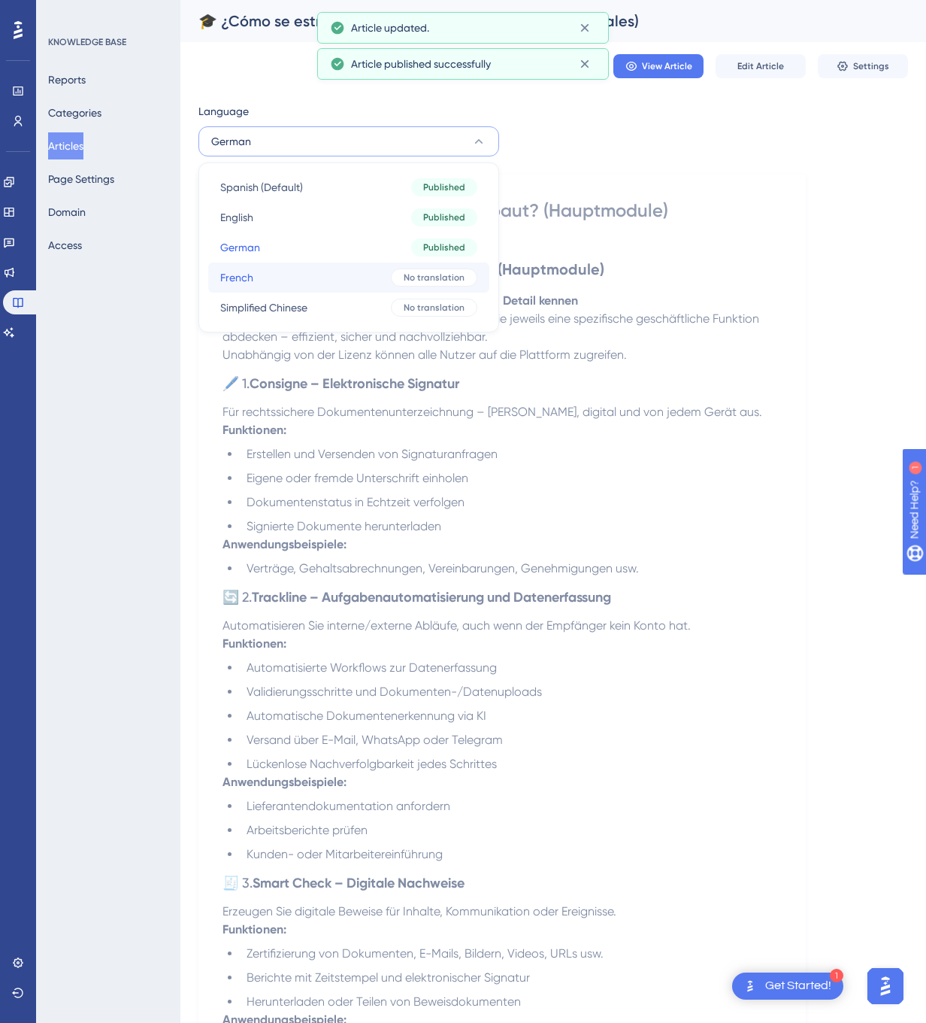
click at [349, 290] on button "French French No translation" at bounding box center [348, 277] width 281 height 30
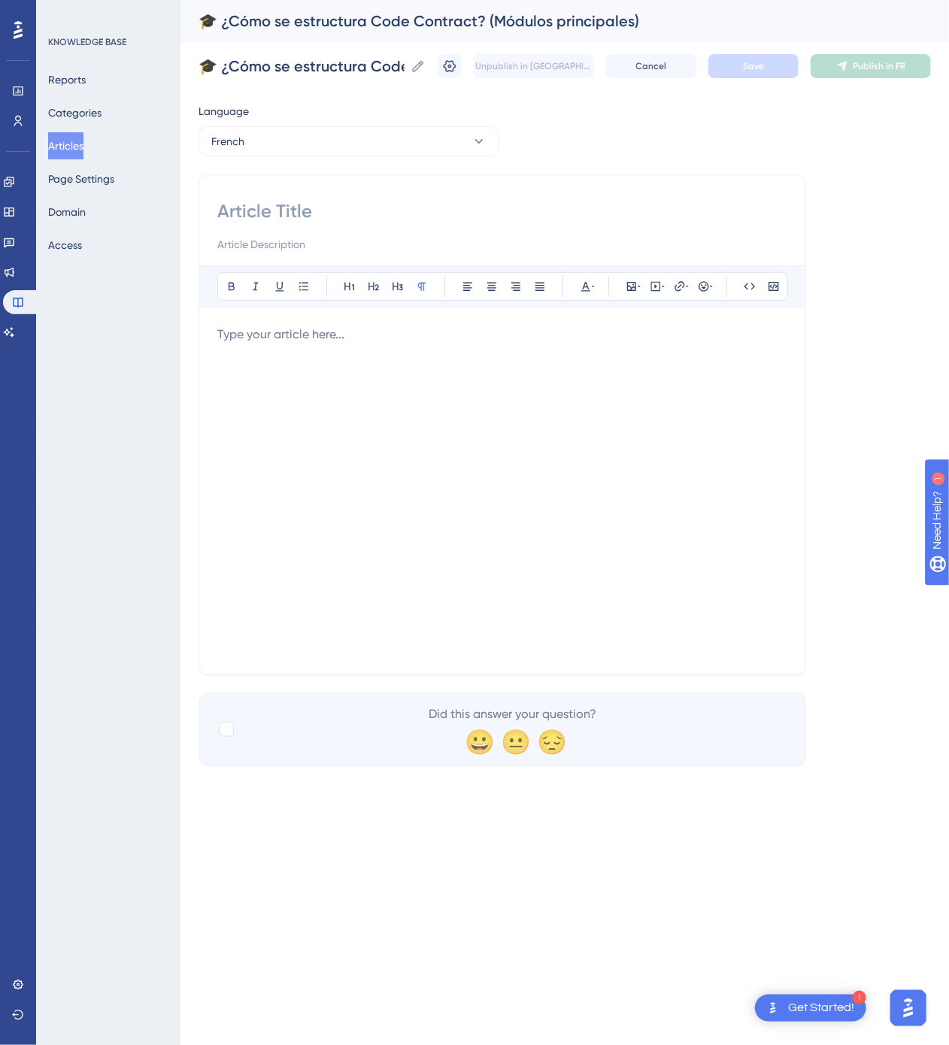
click at [374, 232] on div at bounding box center [502, 226] width 570 height 54
click at [376, 216] on input at bounding box center [502, 211] width 570 height 24
paste input "🎓 Comment est structurée Code Contract ? (Modules principaux)"
type input "🎓 Comment est structurée Code Contract ? (Modules principaux)"
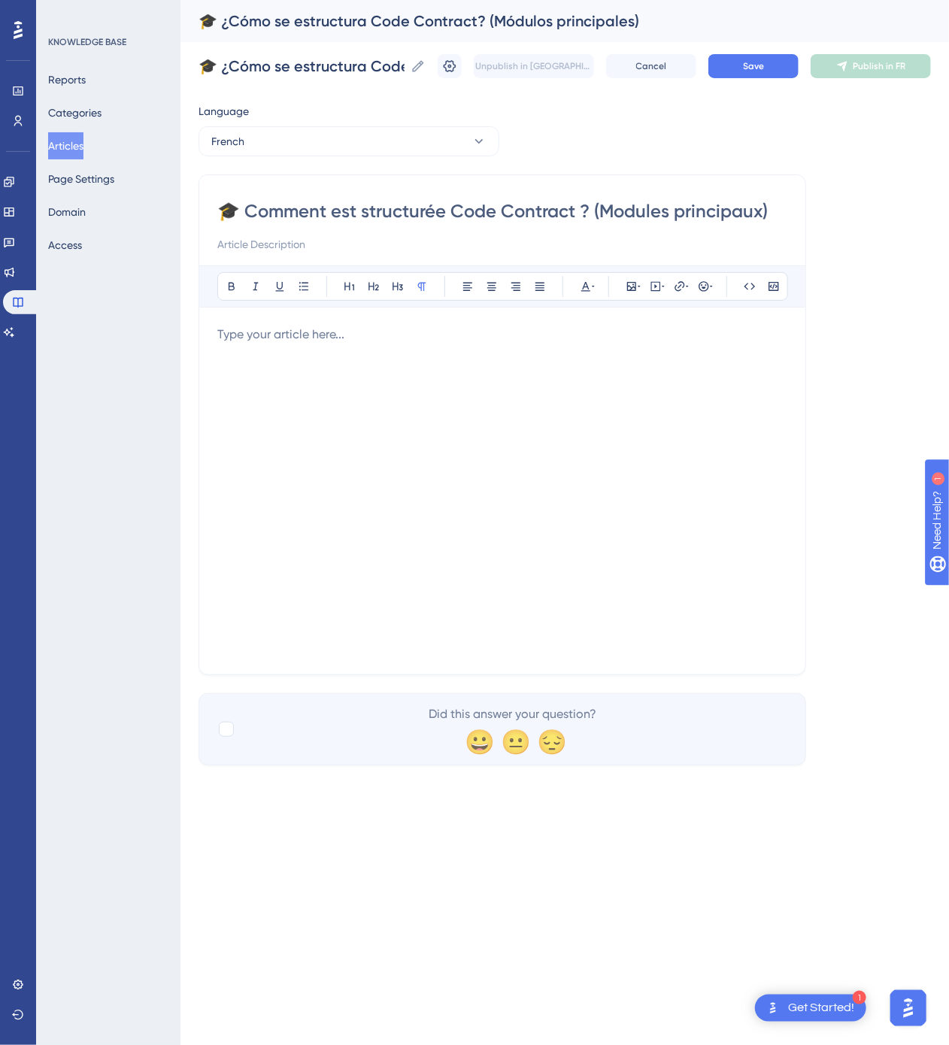
click at [492, 450] on div at bounding box center [502, 491] width 570 height 331
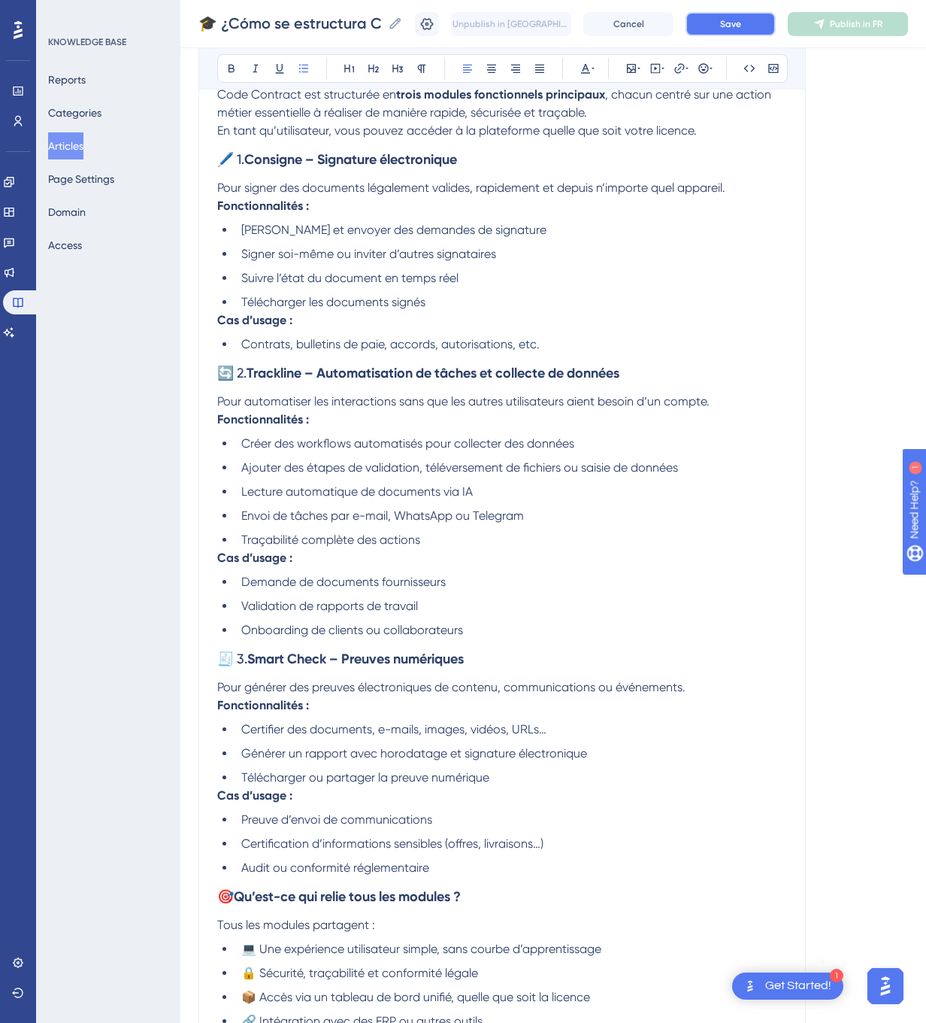
click at [773, 23] on button "Save" at bounding box center [731, 24] width 90 height 24
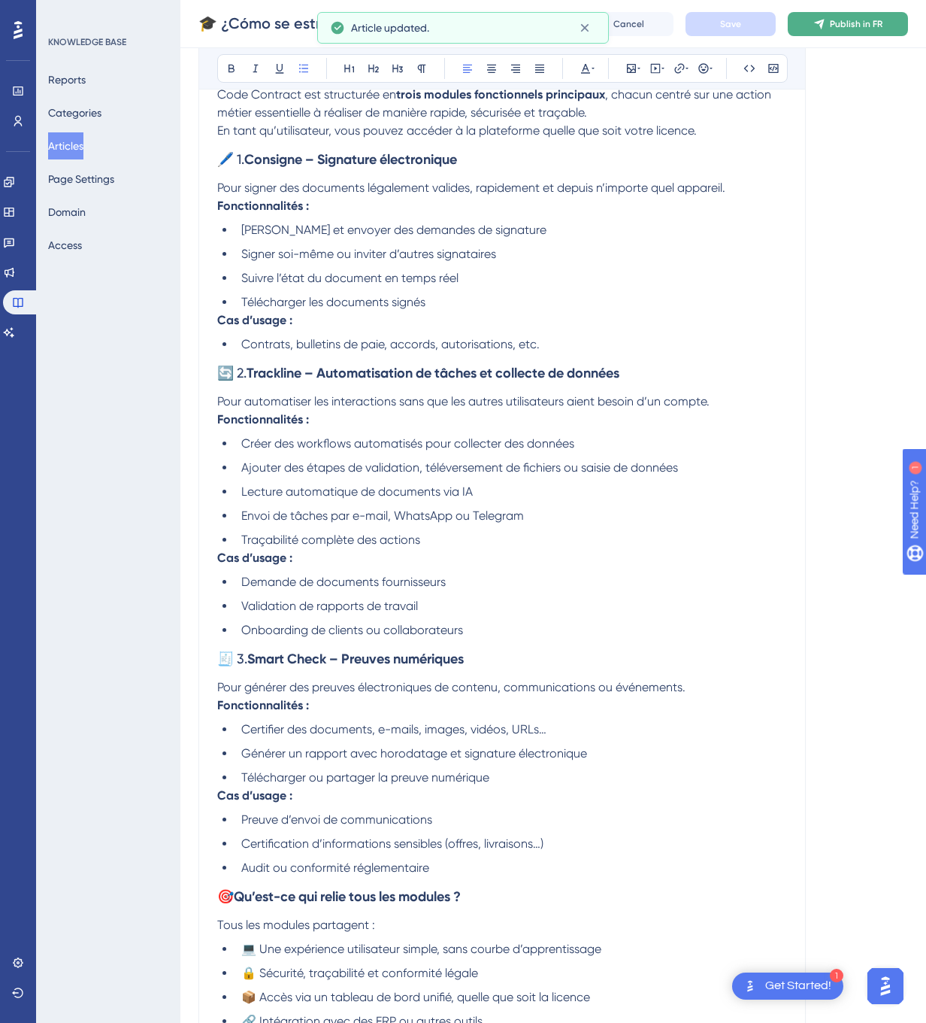
click at [855, 14] on button "Publish in FR" at bounding box center [848, 24] width 120 height 24
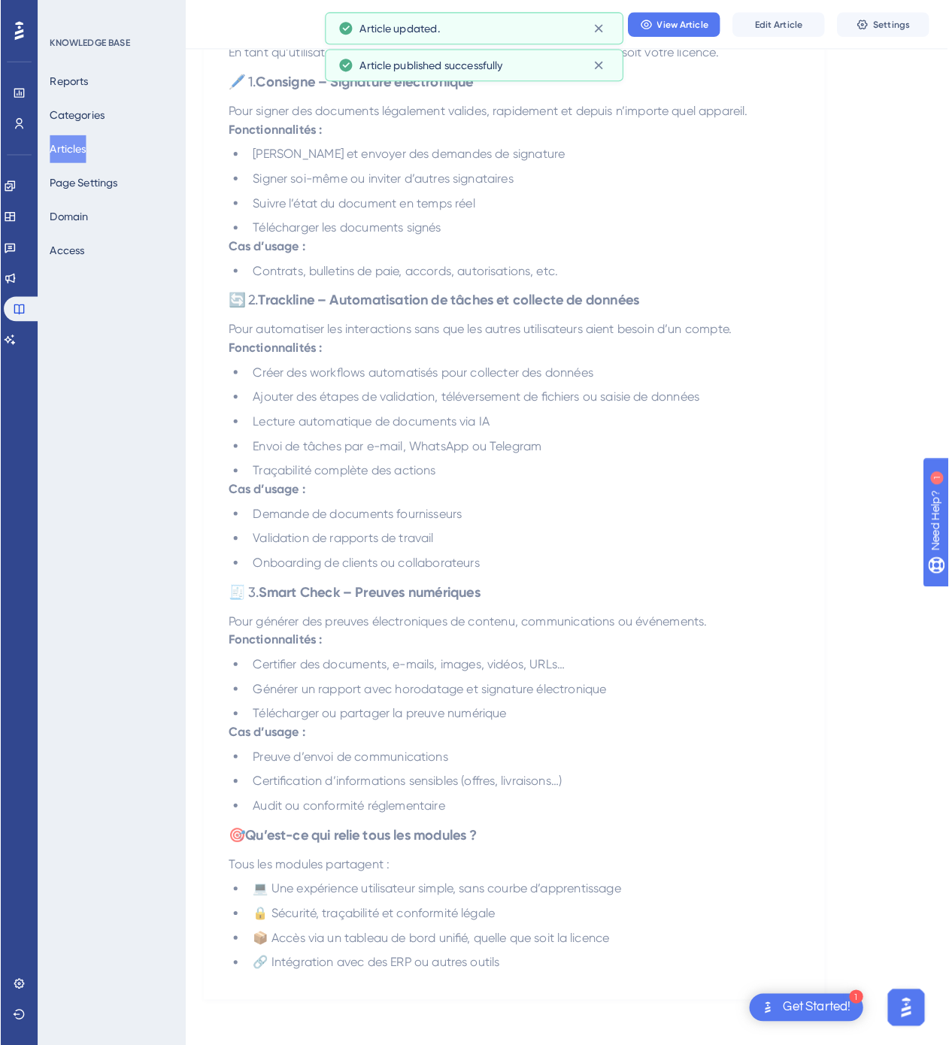
scroll to position [0, 0]
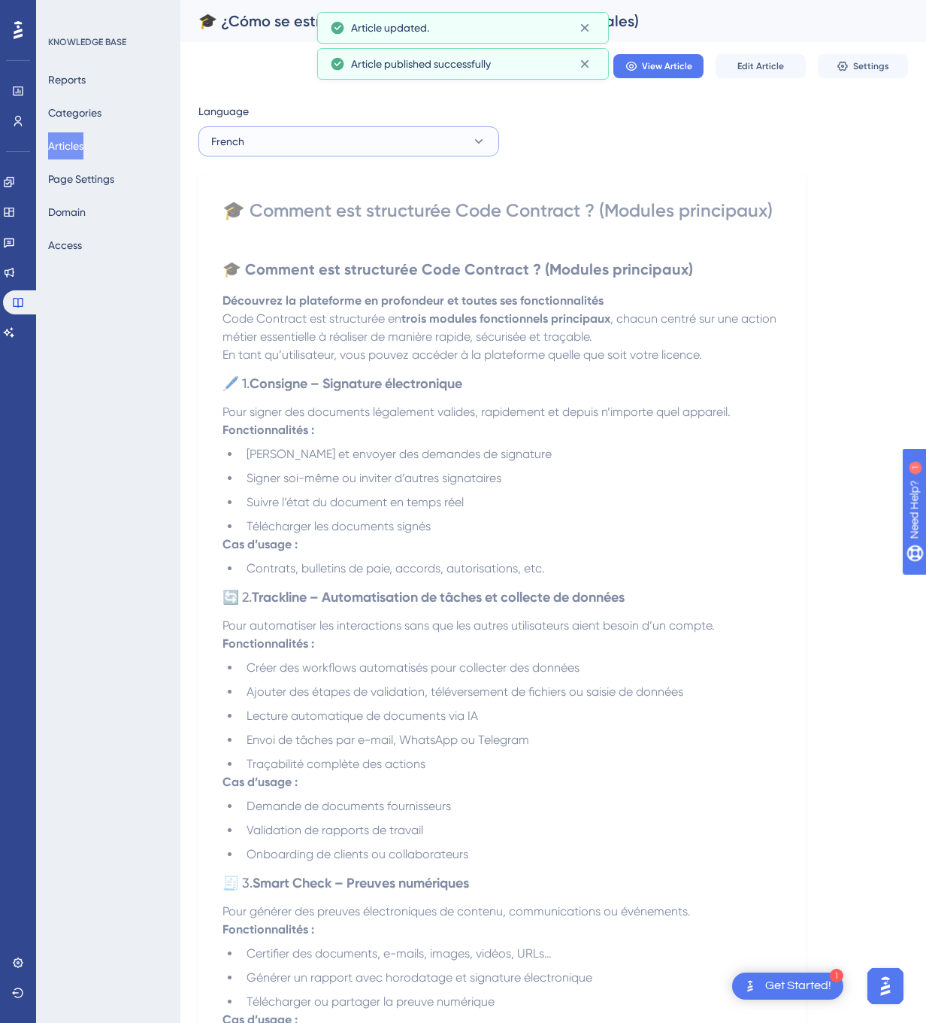
click at [369, 140] on button "French" at bounding box center [348, 141] width 301 height 30
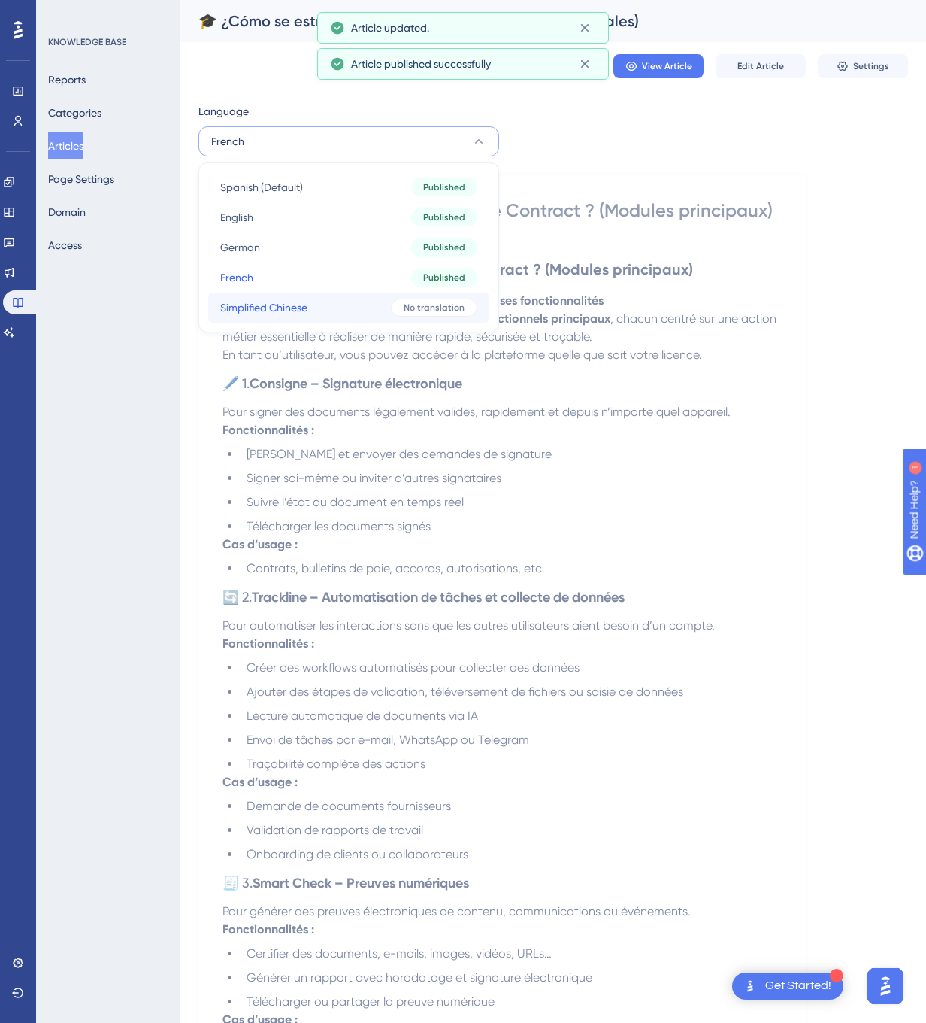
click at [402, 302] on div "No translation" at bounding box center [434, 307] width 86 height 18
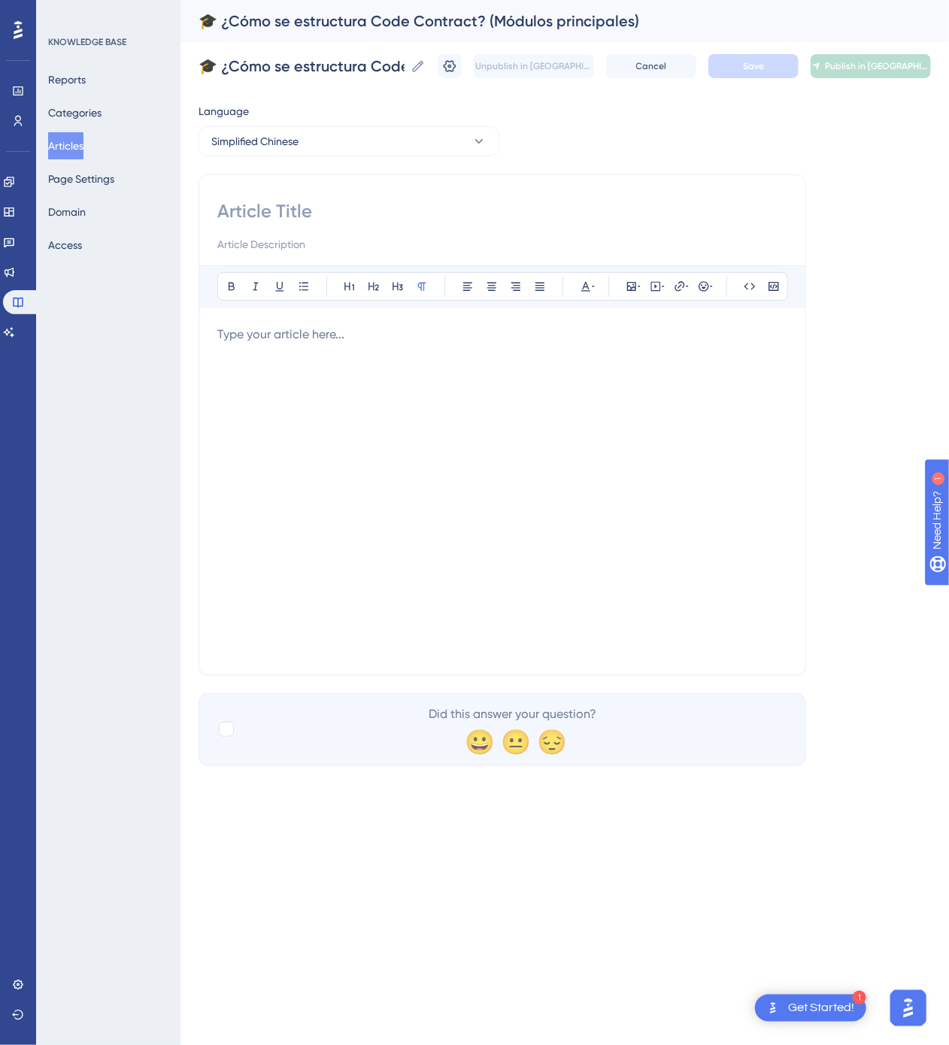
click at [359, 206] on input at bounding box center [502, 211] width 570 height 24
paste input "🎓 Code Contract 的结构（主要模块）"
type input "🎓 Code Contract 的结构（主要模块）"
click at [452, 500] on div at bounding box center [502, 491] width 570 height 331
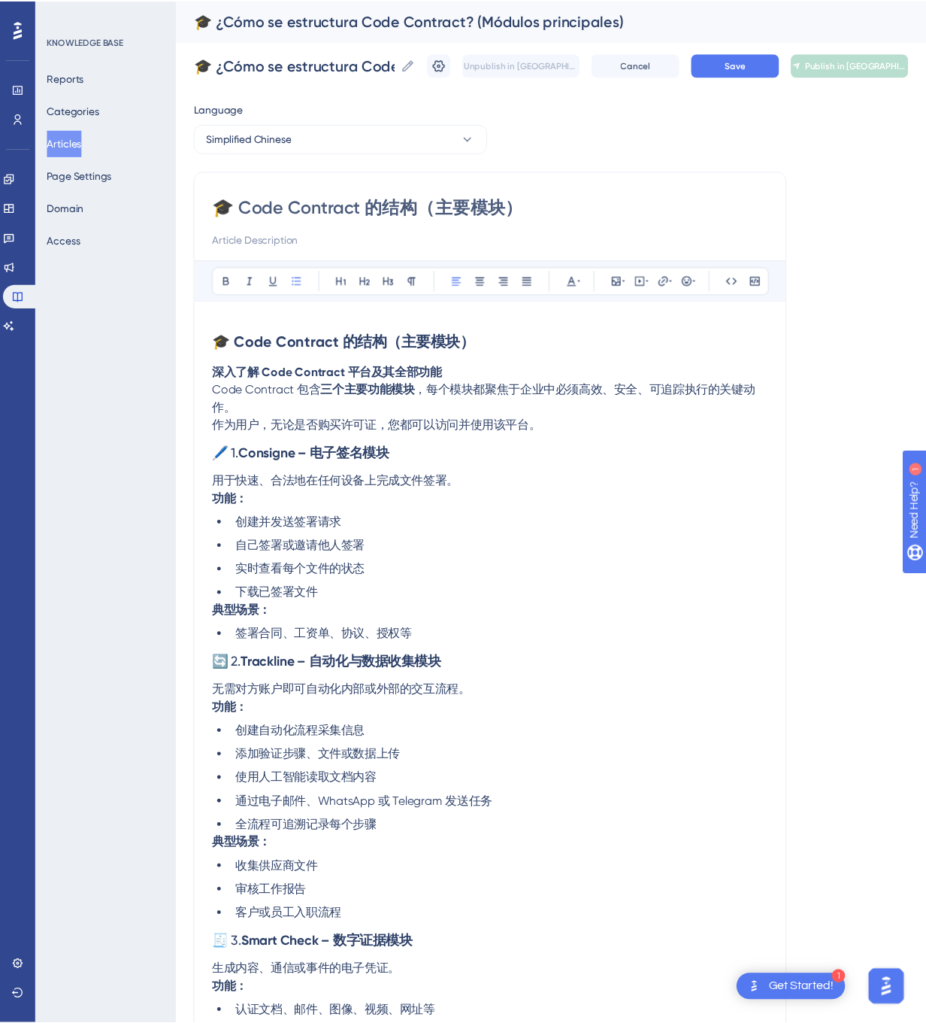
scroll to position [279, 0]
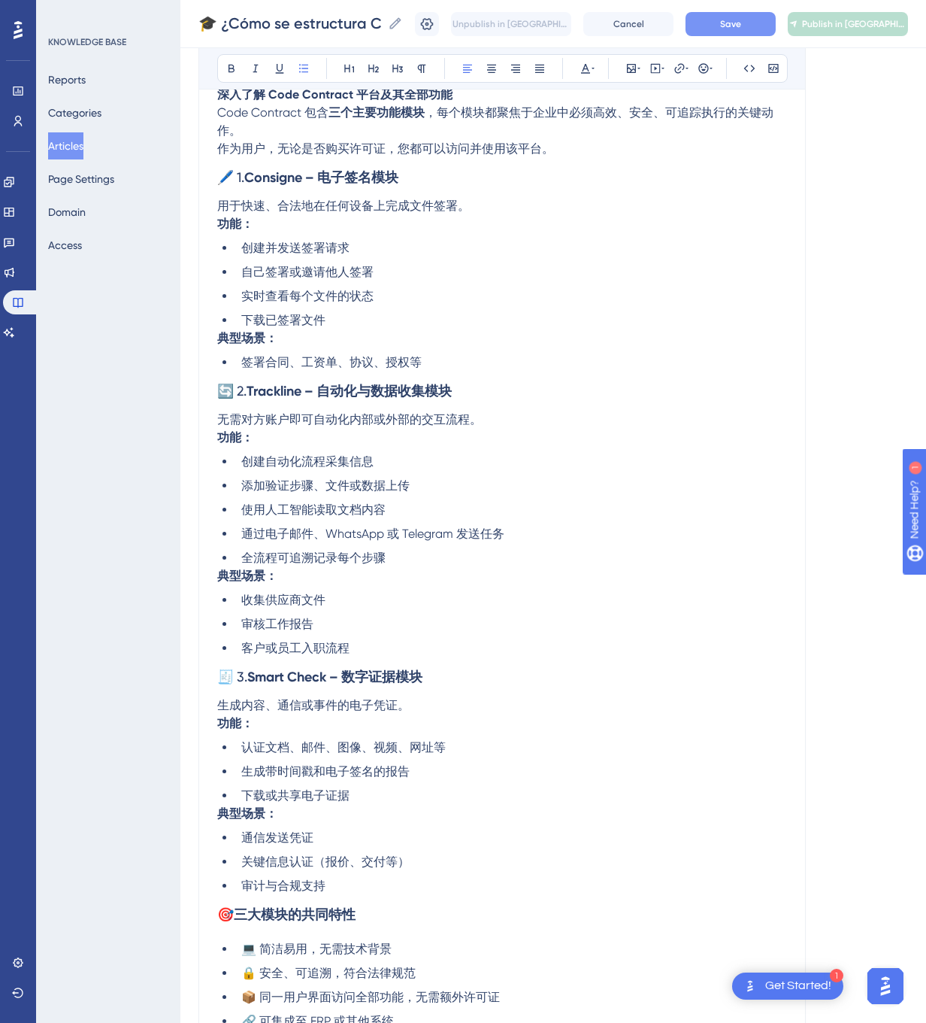
click at [771, 14] on button "Save" at bounding box center [731, 24] width 90 height 24
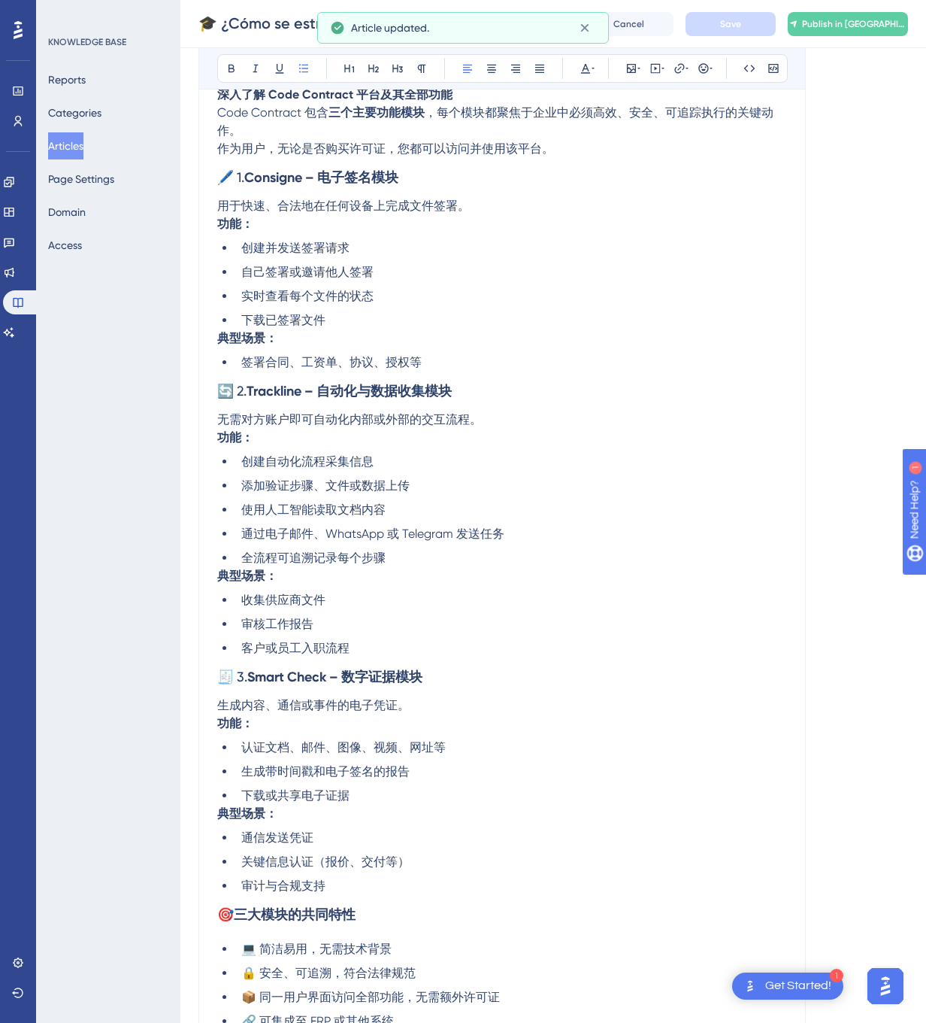
click at [847, 9] on div "🎓 ¿Cómo se estructura Code Contract? (Módulos principales) 🎓 ¿Cómo se estructur…" at bounding box center [553, 24] width 746 height 48
click at [847, 12] on div "Unpublish in ZH-CN Cancel Save Publish in [GEOGRAPHIC_DATA]-[GEOGRAPHIC_DATA]" at bounding box center [661, 24] width 493 height 24
click at [845, 14] on button "Publish in [GEOGRAPHIC_DATA]-CN" at bounding box center [848, 24] width 120 height 24
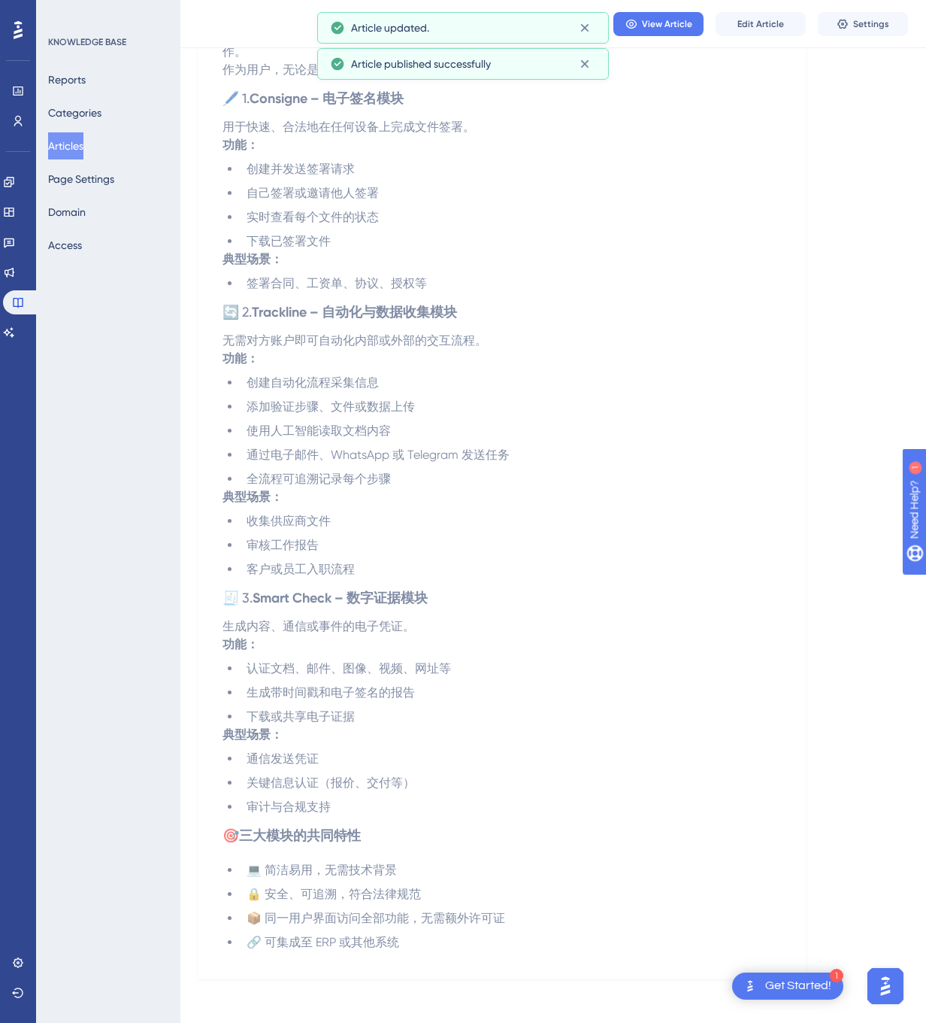
click at [83, 146] on button "Articles" at bounding box center [65, 145] width 35 height 27
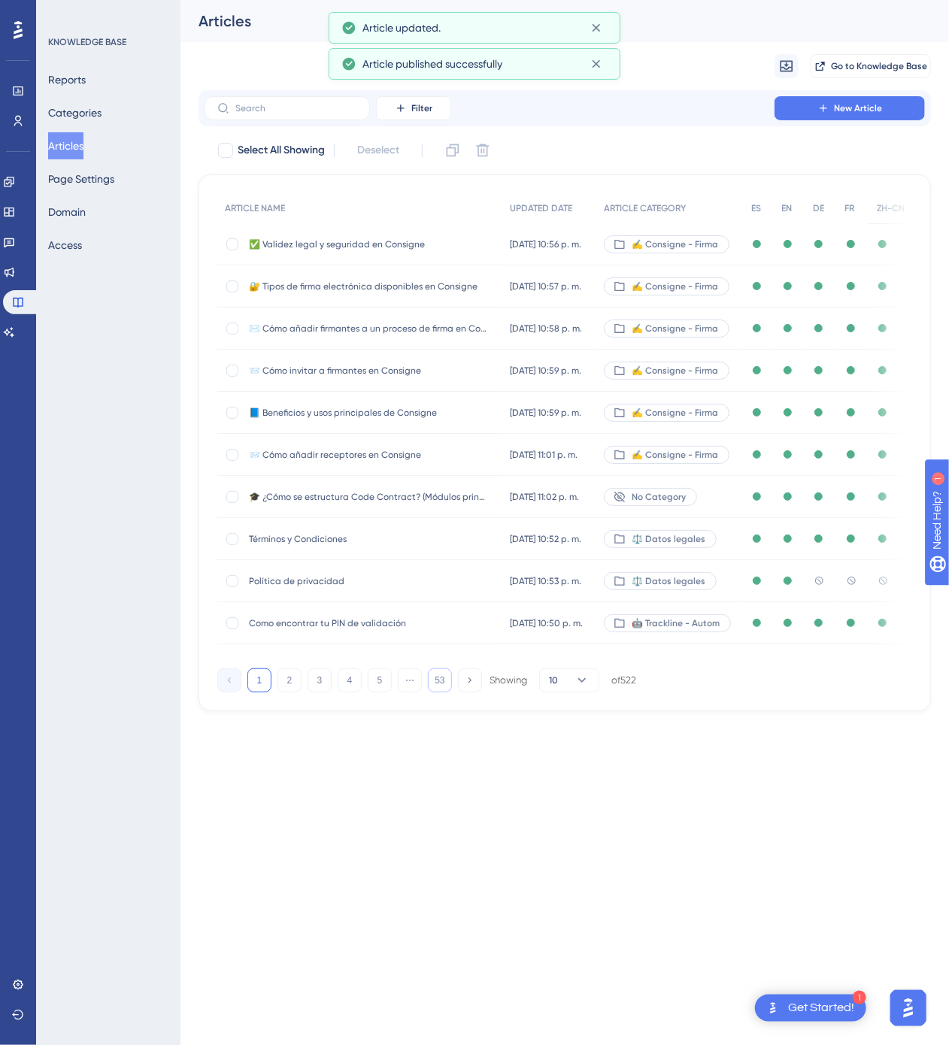
click at [439, 680] on button "53" at bounding box center [440, 680] width 24 height 24
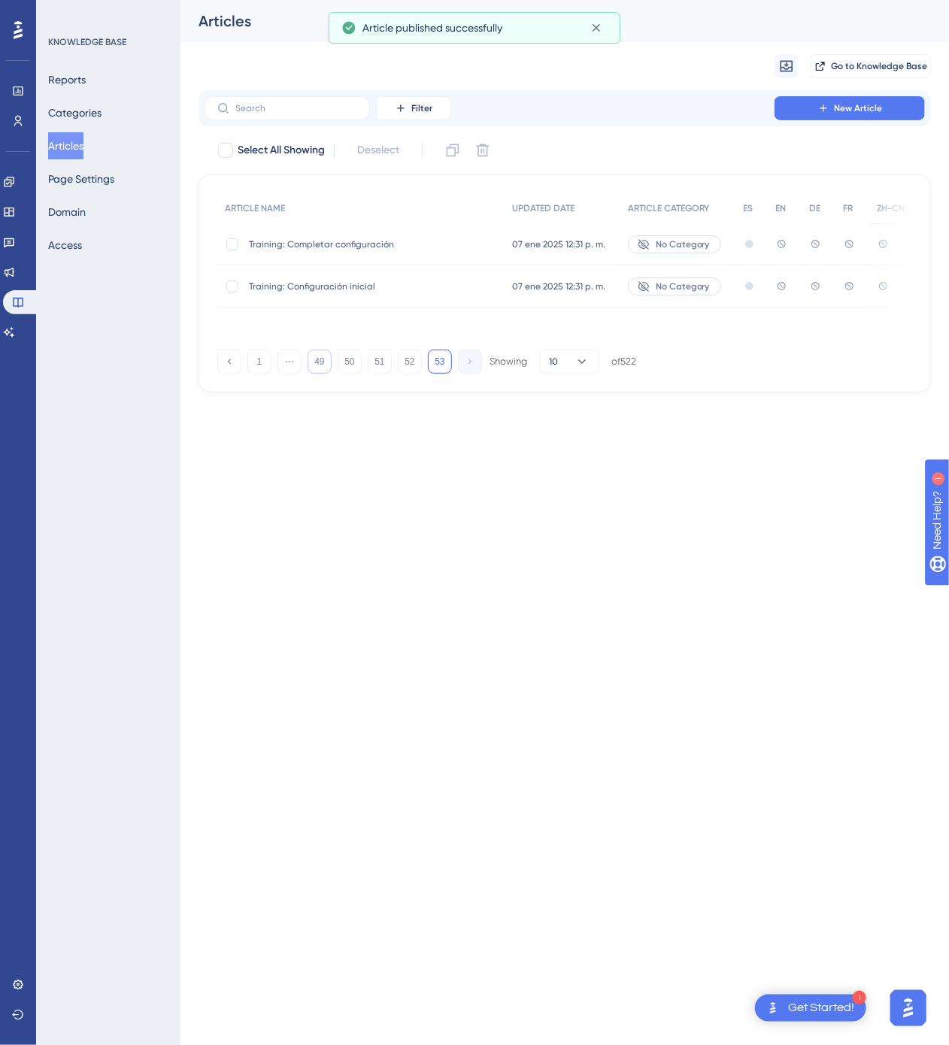
click at [323, 370] on button "49" at bounding box center [320, 362] width 24 height 24
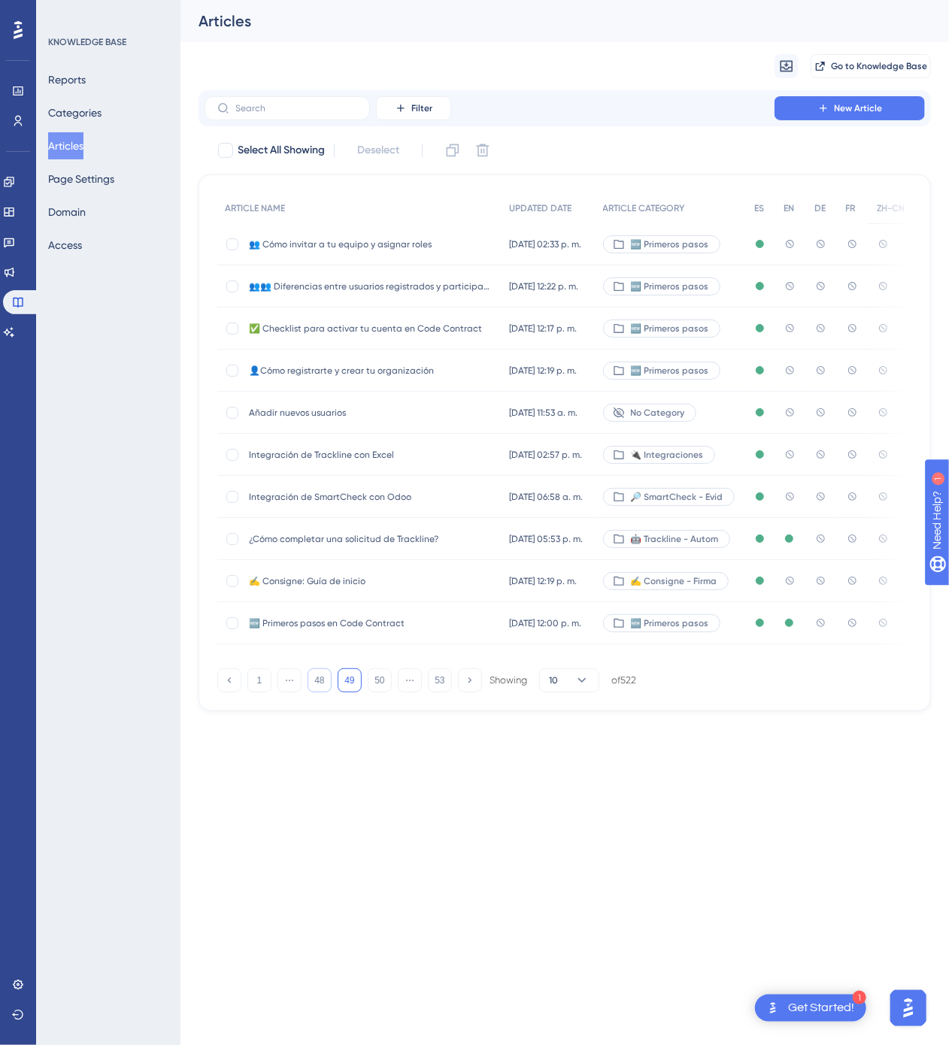
click at [328, 683] on button "48" at bounding box center [320, 680] width 24 height 24
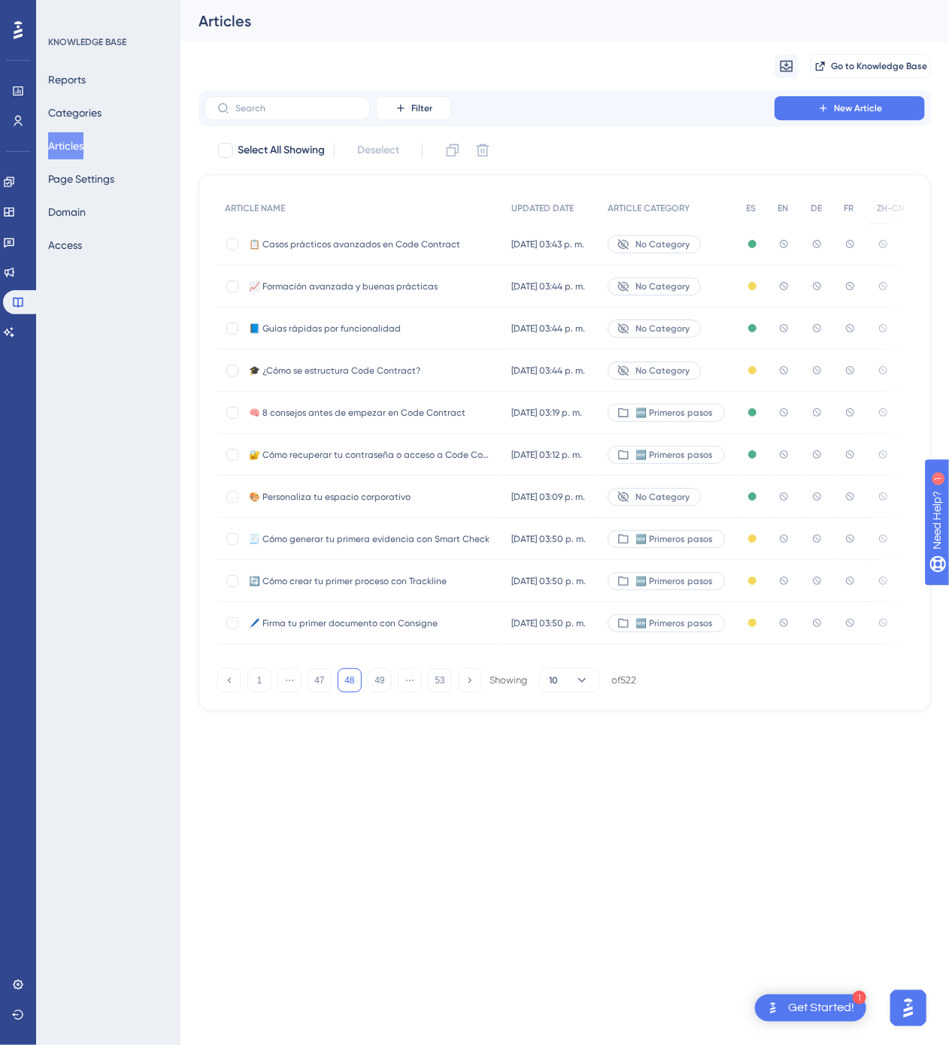
click at [470, 247] on span "📋 Casos prácticos avanzados en Code Contract" at bounding box center [369, 244] width 241 height 12
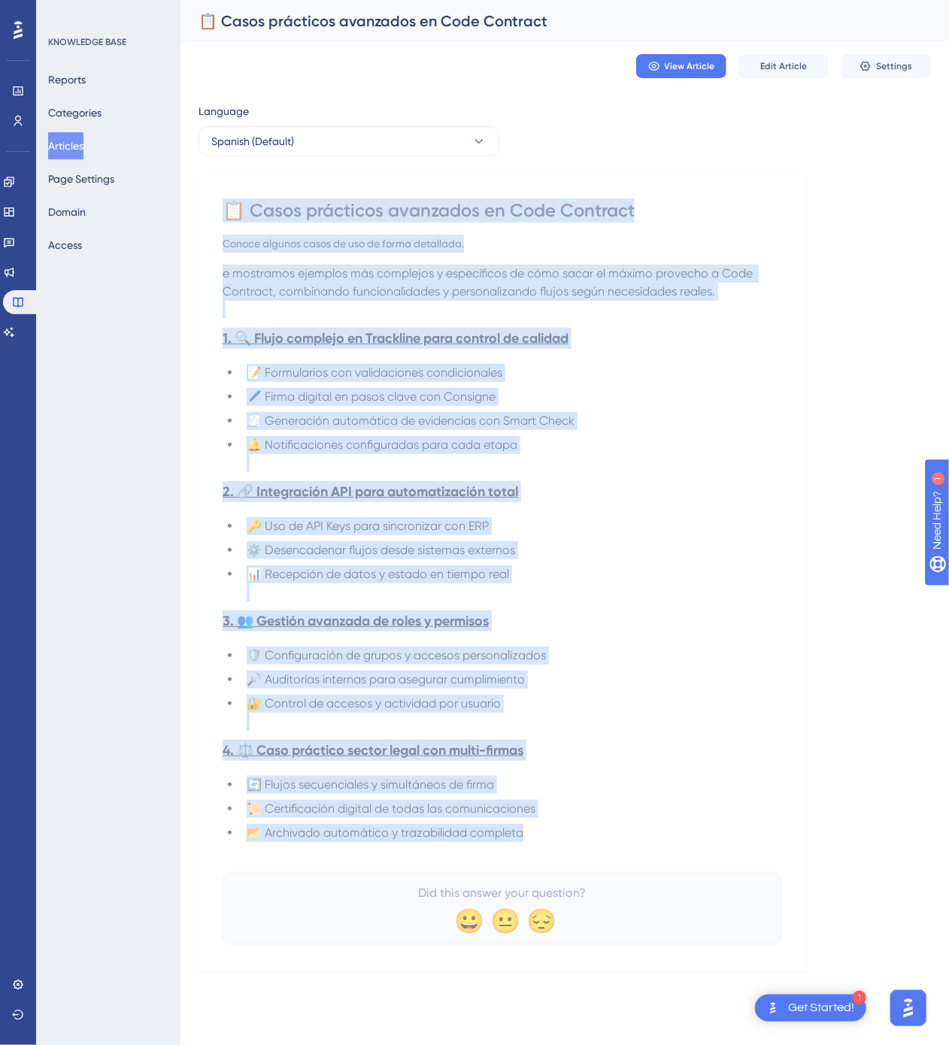
drag, startPoint x: 232, startPoint y: 212, endPoint x: 571, endPoint y: 831, distance: 706.0
click at [571, 831] on div "📋 Casos prácticos avanzados en Code Contract Conoce algunos casos de uso de for…" at bounding box center [502, 571] width 559 height 746
copy div "📋 Lorem ipsumdolo sitametco ad Elit Seddoeiu Tempor incidid utlab et dol ma ali…"
click at [445, 144] on button "Spanish (Default)" at bounding box center [348, 141] width 301 height 30
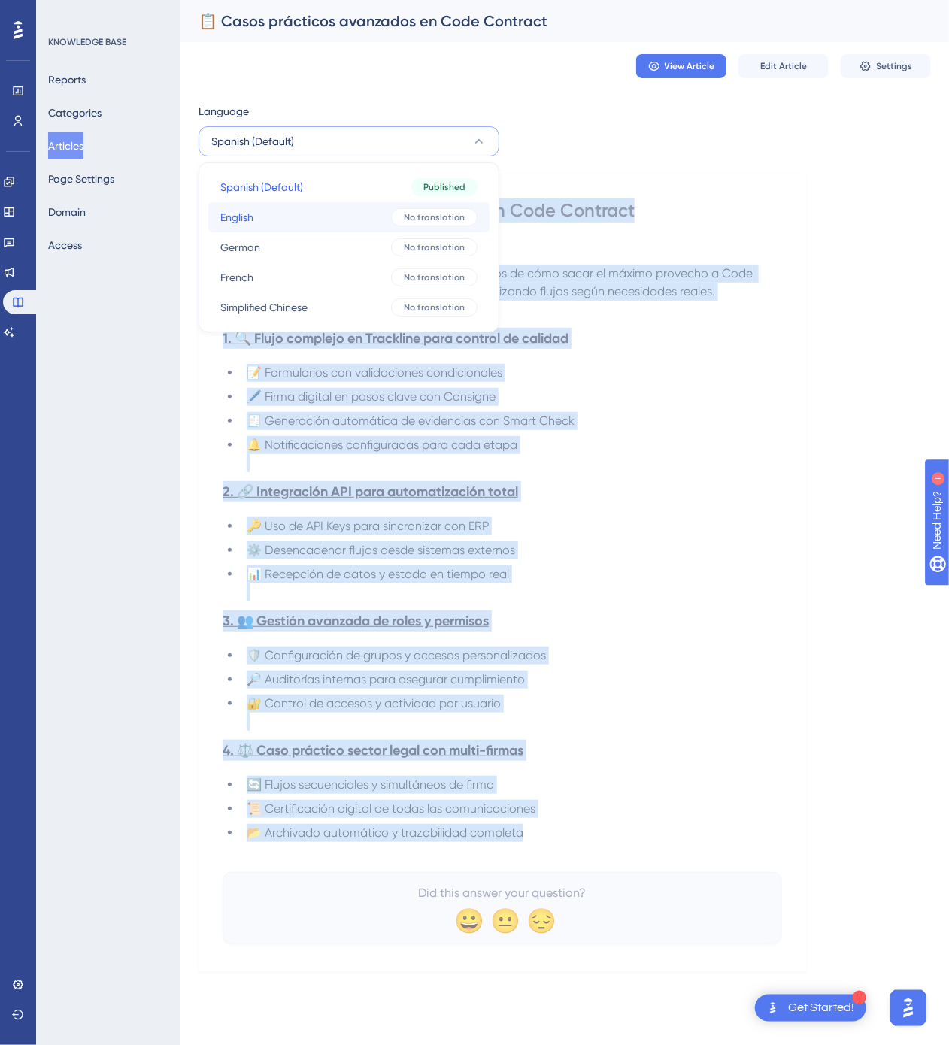
click at [381, 204] on button "English English No translation" at bounding box center [348, 217] width 281 height 30
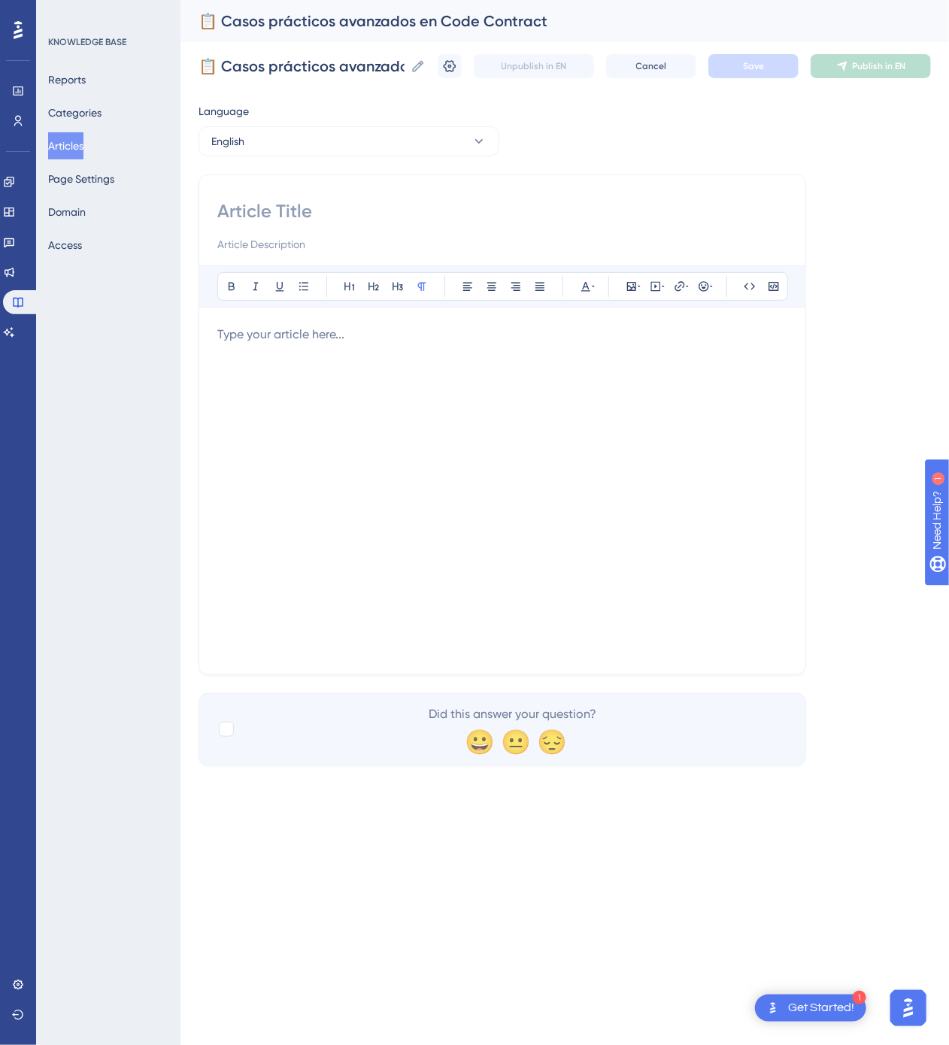
click at [362, 239] on input at bounding box center [502, 244] width 570 height 18
click at [370, 221] on input at bounding box center [502, 211] width 570 height 24
paste input "📋 Advanced Use Cases in Code Contract"
type input "📋 Advanced Use Cases in Code Contract"
click at [548, 444] on div at bounding box center [502, 491] width 570 height 331
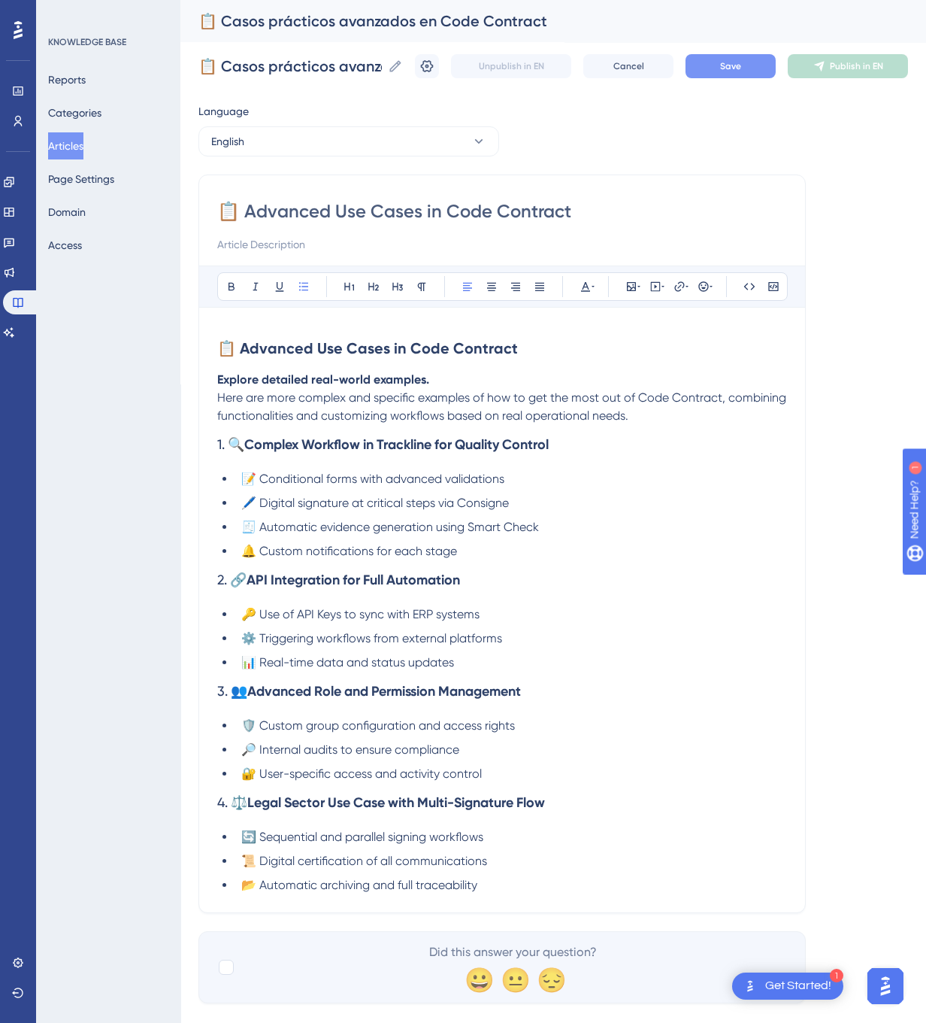
click at [760, 74] on button "Save" at bounding box center [731, 66] width 90 height 24
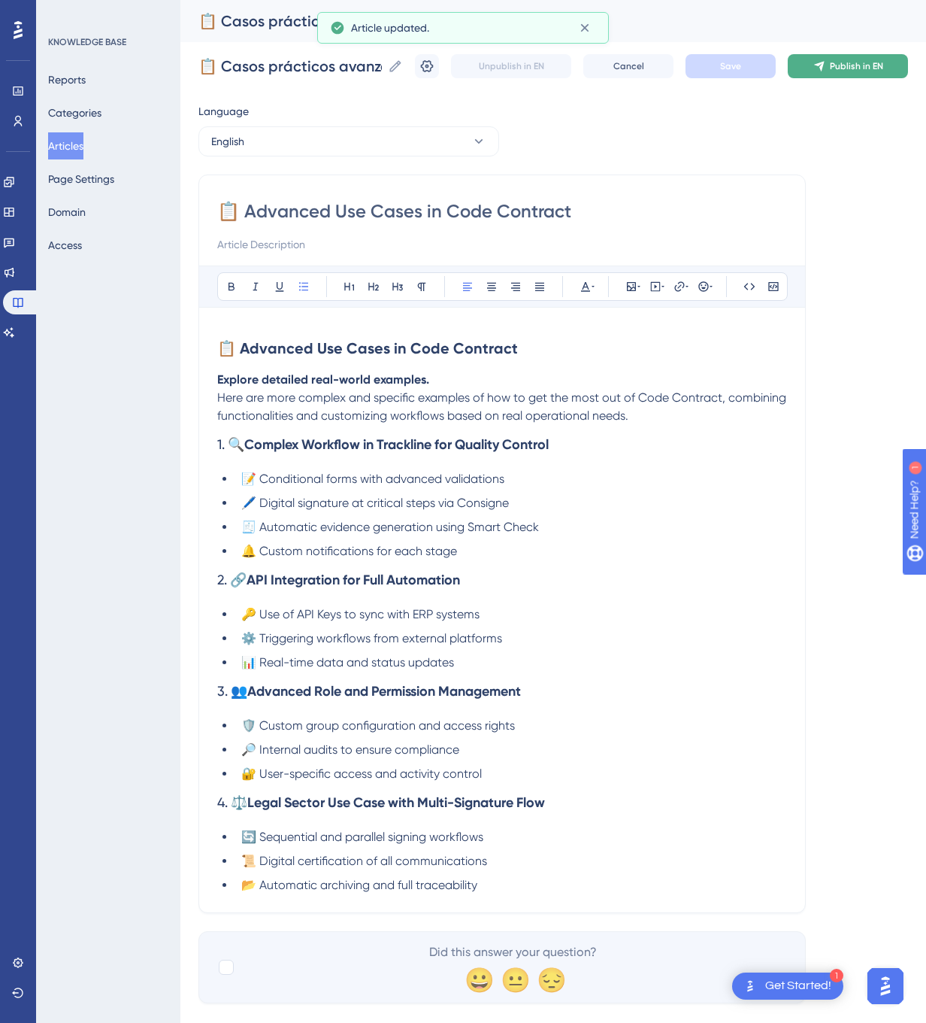
click at [830, 65] on button "Publish in EN" at bounding box center [848, 66] width 120 height 24
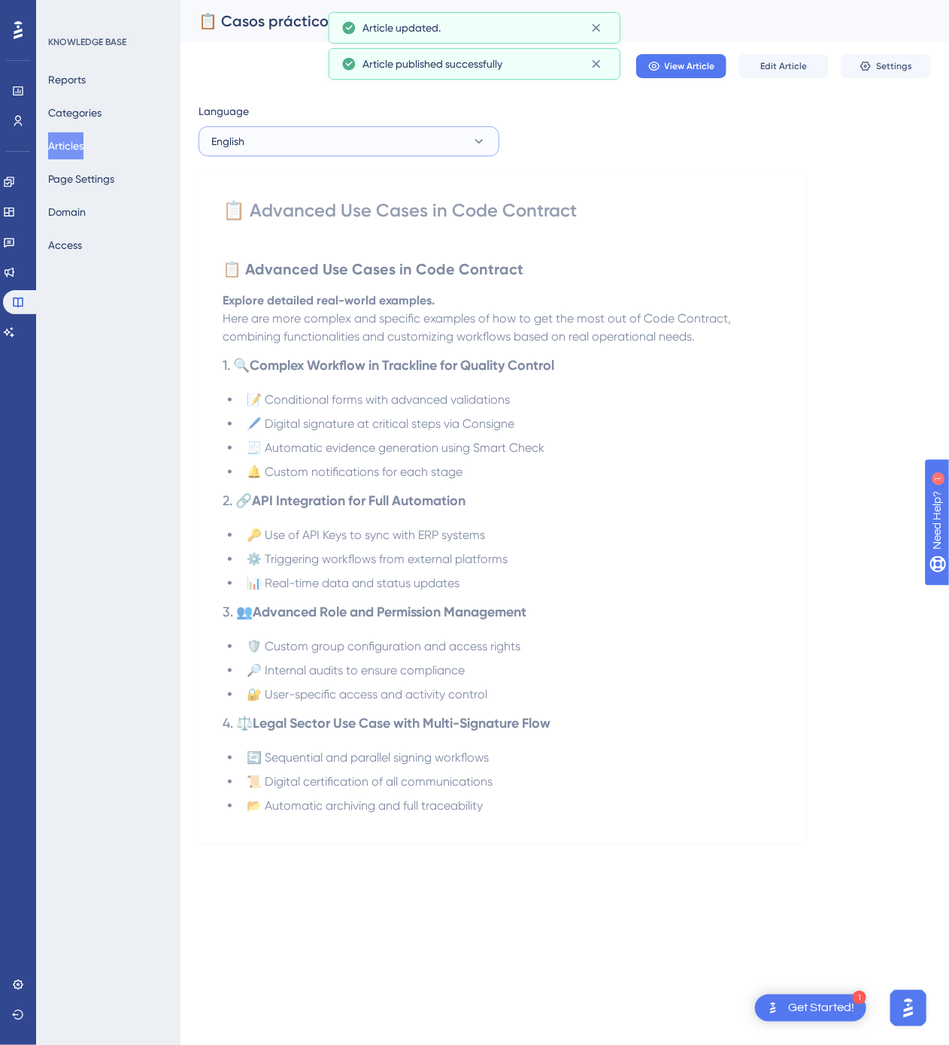
click at [436, 135] on button "English" at bounding box center [348, 141] width 301 height 30
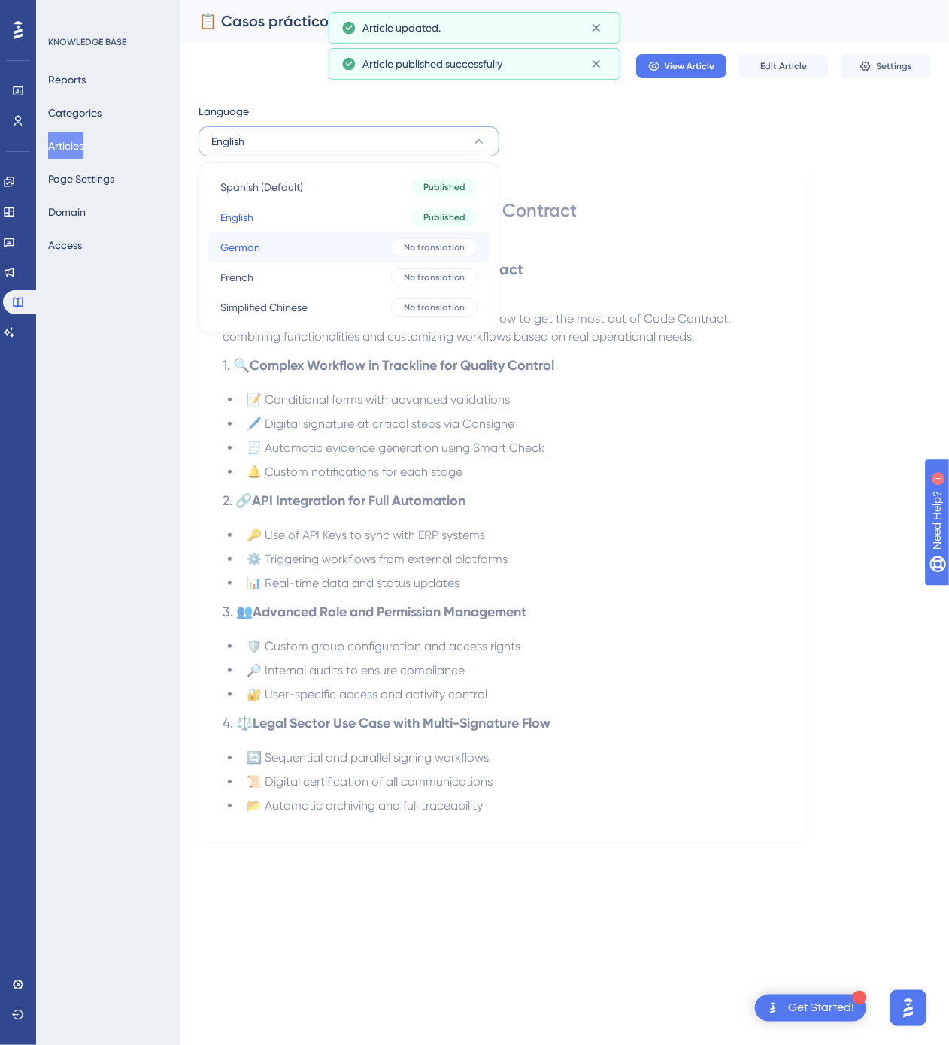
click at [415, 242] on span "No translation" at bounding box center [434, 247] width 61 height 12
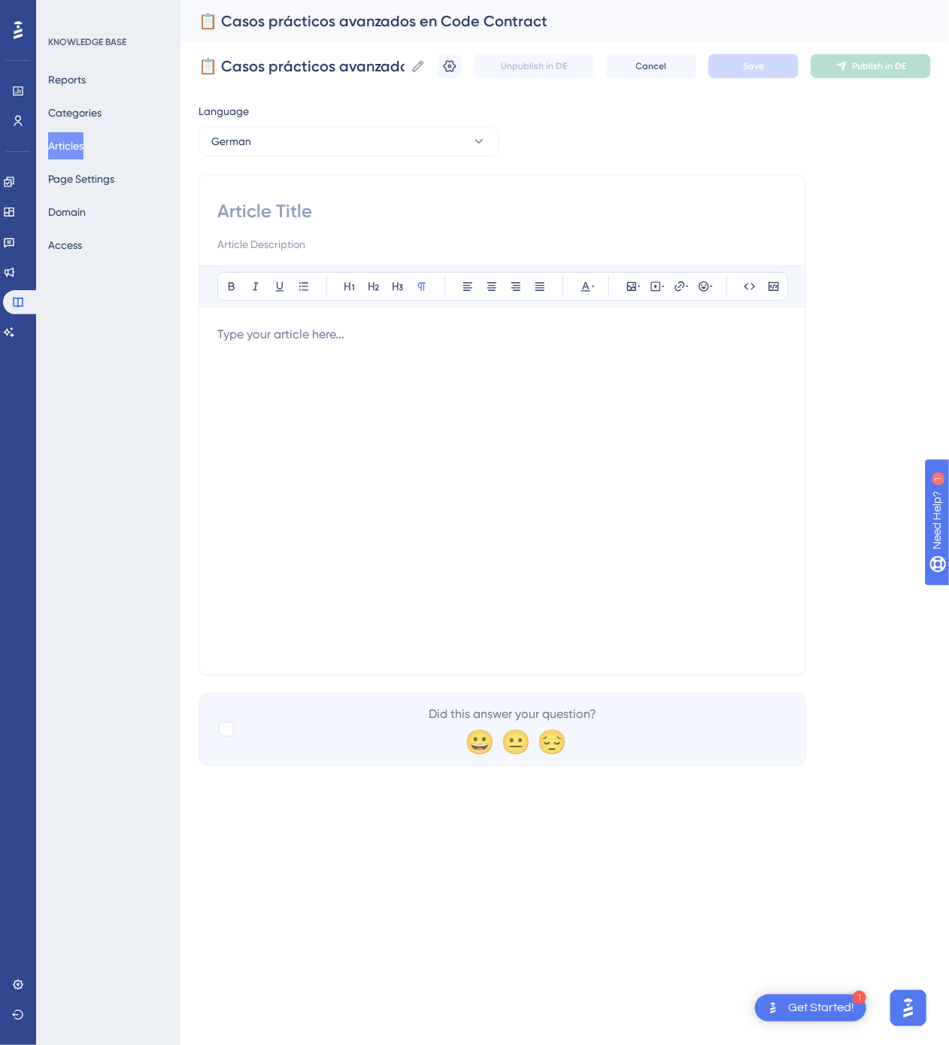
click at [430, 205] on input at bounding box center [502, 211] width 570 height 24
paste input "📋 Erweiterte Anwendungsfälle in Code Contract"
type input "📋 Erweiterte Anwendungsfälle in Code Contract"
click at [598, 444] on div at bounding box center [502, 491] width 570 height 331
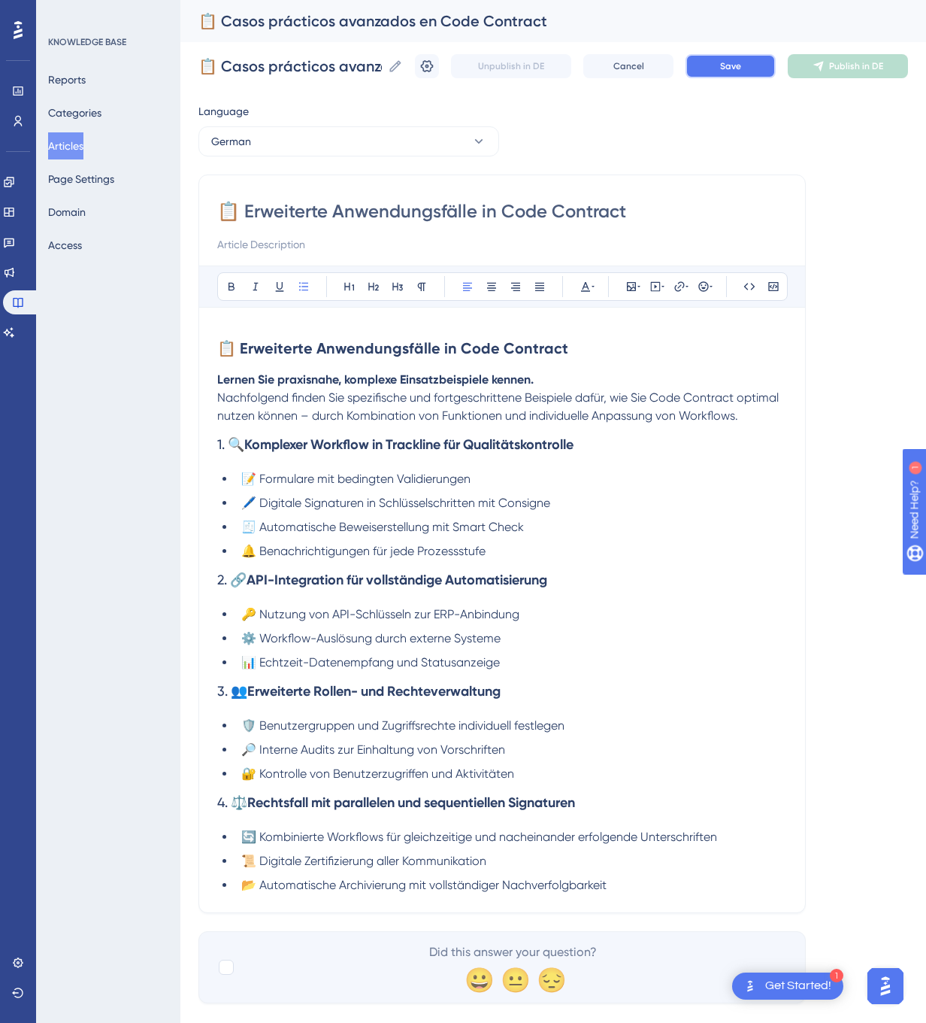
click at [752, 73] on button "Save" at bounding box center [731, 66] width 90 height 24
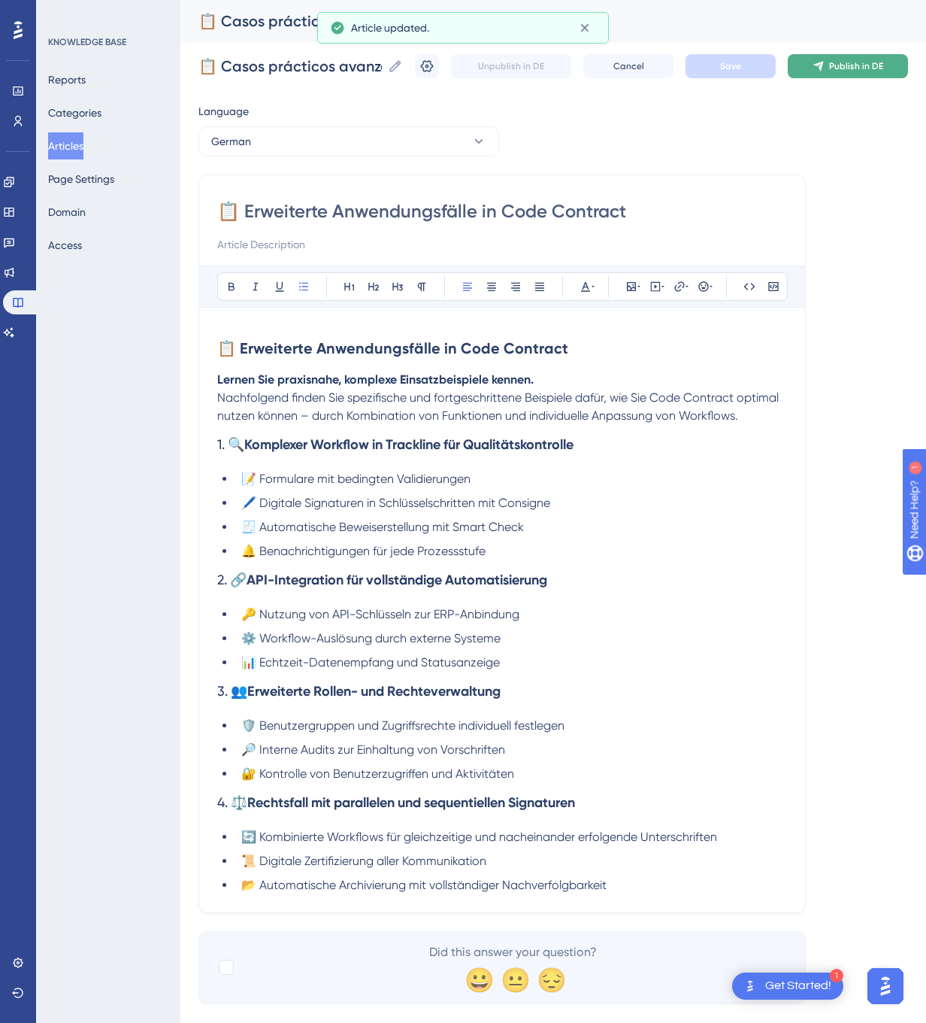
click at [861, 73] on button "Publish in DE" at bounding box center [848, 66] width 120 height 24
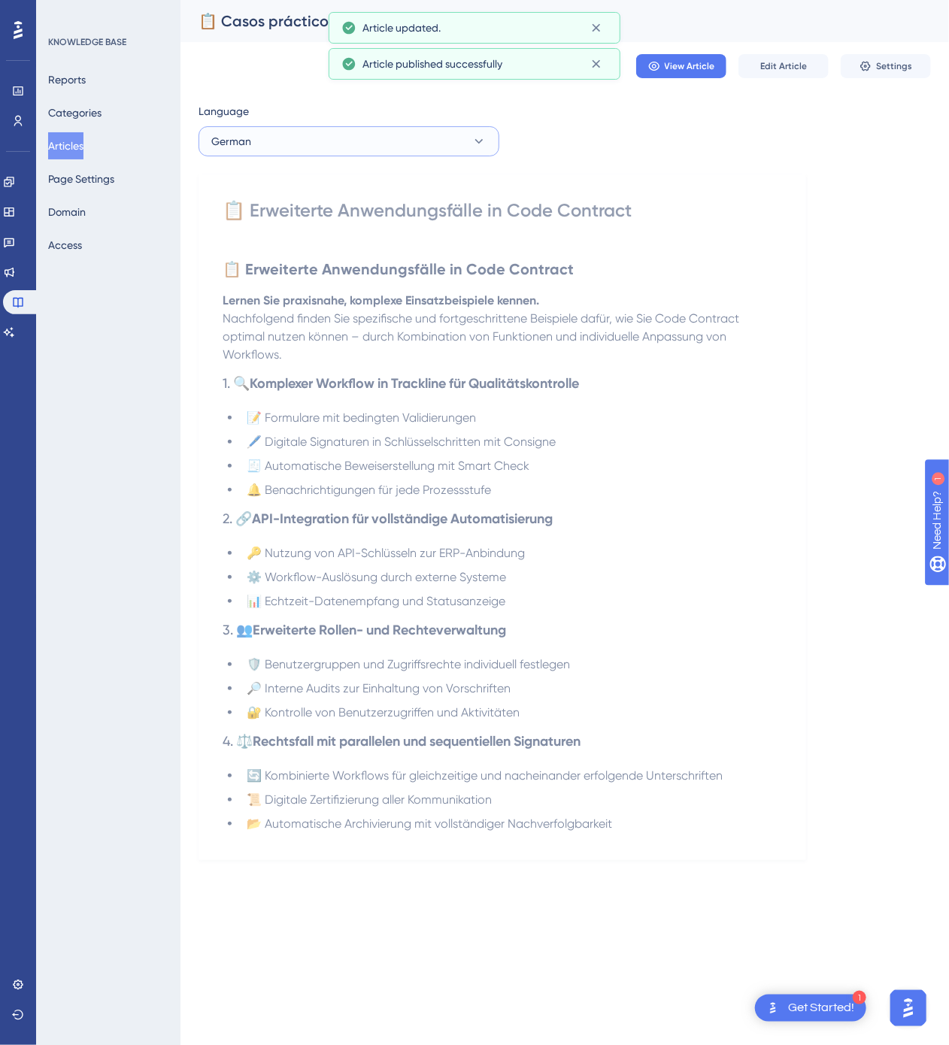
click at [364, 137] on button "German" at bounding box center [348, 141] width 301 height 30
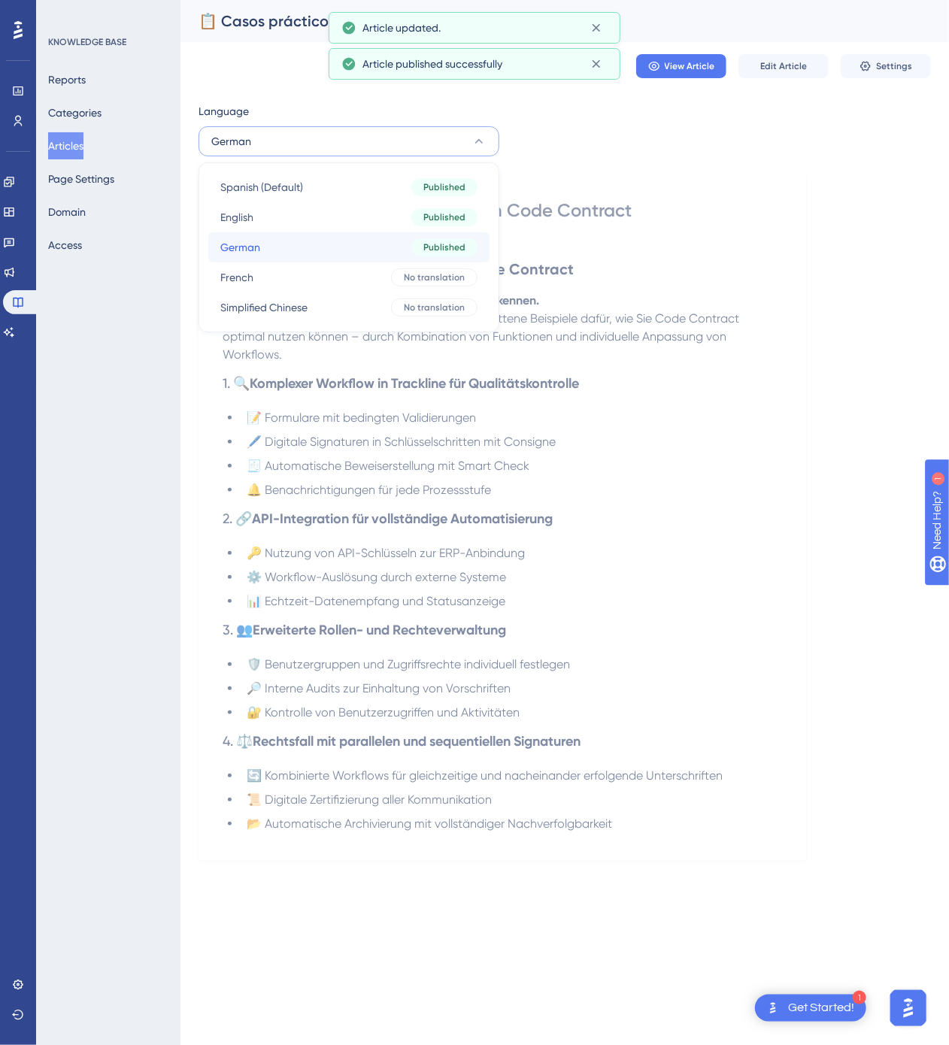
click at [321, 248] on button "German German Published" at bounding box center [348, 247] width 281 height 30
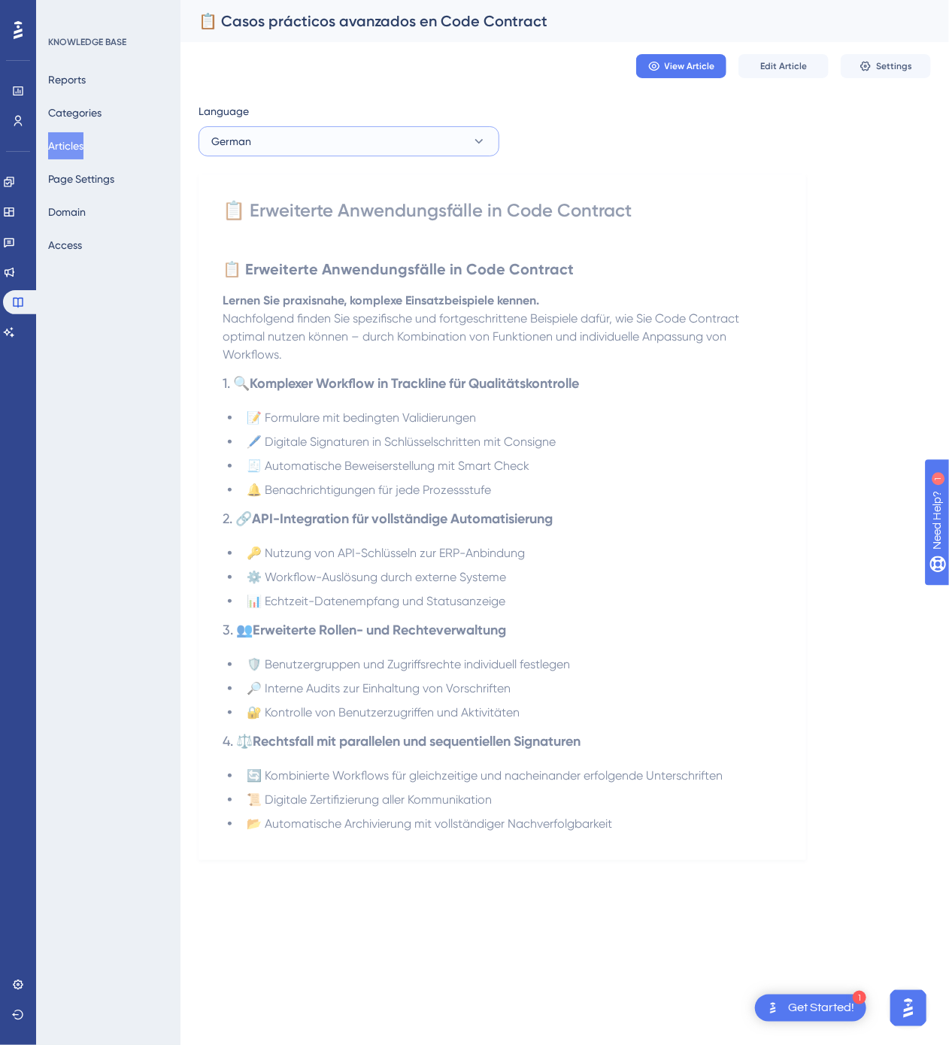
click at [423, 155] on button "German" at bounding box center [348, 141] width 301 height 30
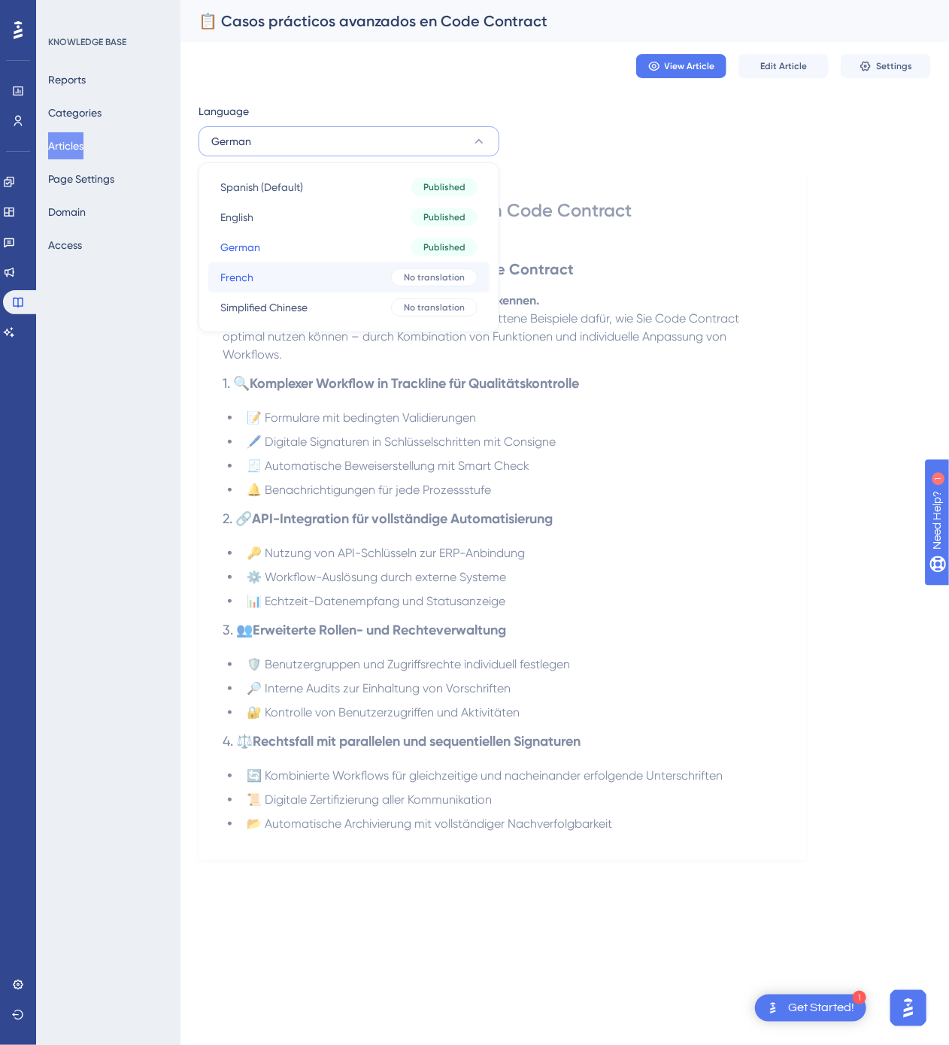
click at [371, 265] on button "French French No translation" at bounding box center [348, 277] width 281 height 30
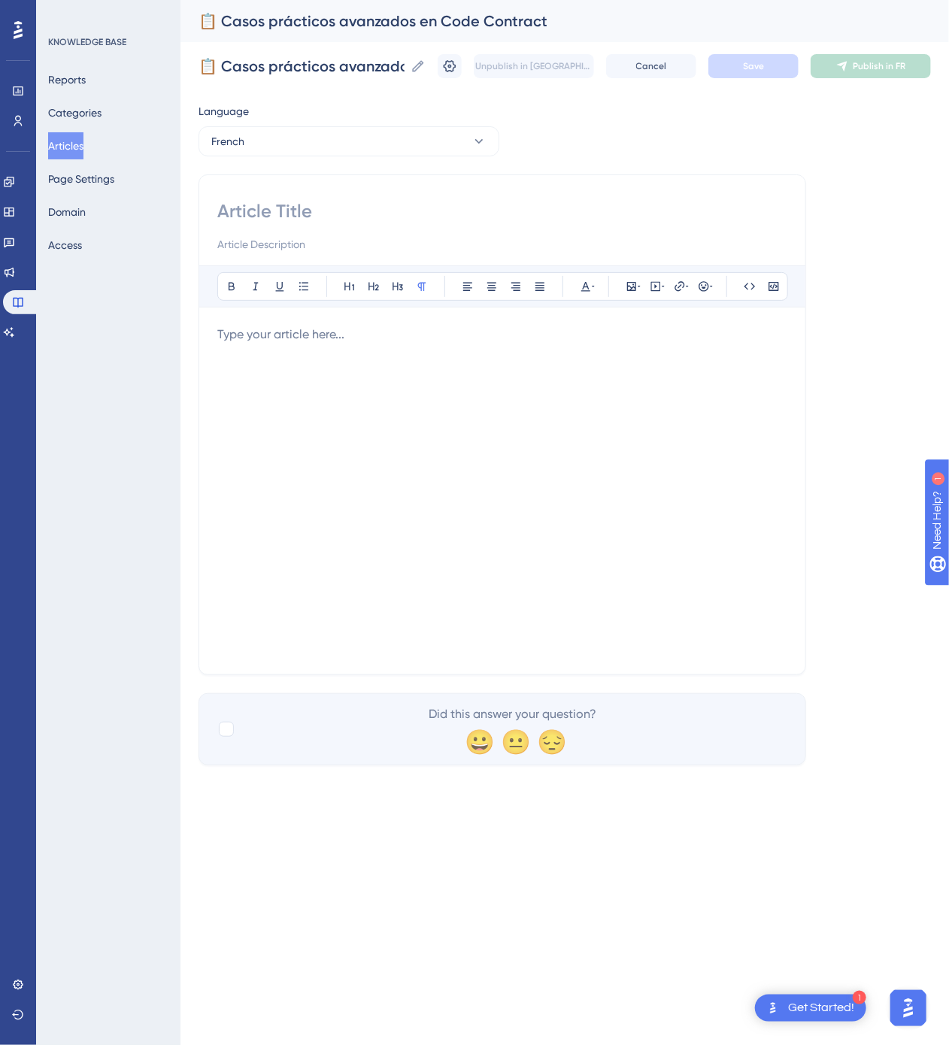
click at [438, 221] on input at bounding box center [502, 211] width 570 height 24
paste input "📋 Cas pratiques avancés dans Code Contract"
type input "📋 Cas pratiques avancés dans Code Contract"
drag, startPoint x: 344, startPoint y: 492, endPoint x: 349, endPoint y: 482, distance: 11.1
click at [344, 492] on div at bounding box center [502, 491] width 570 height 331
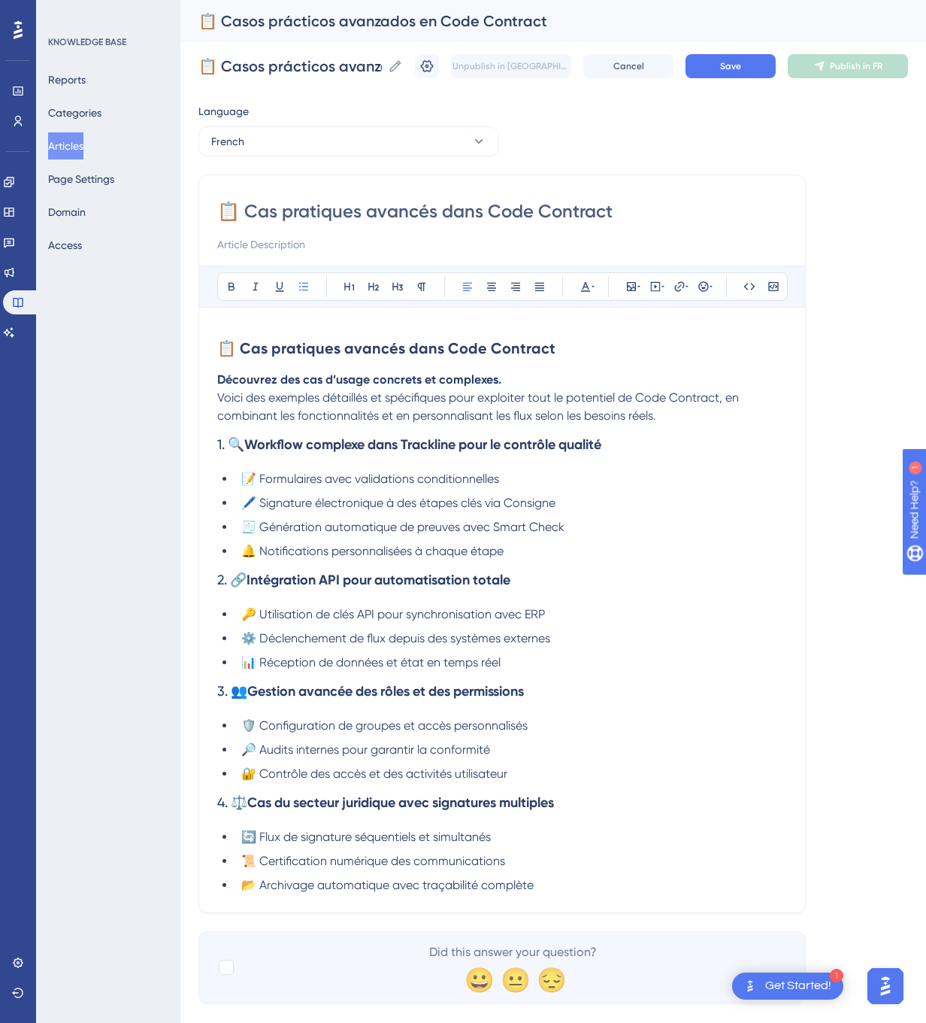
click at [754, 19] on div "📋 Casos prácticos avanzados en Code Contract" at bounding box center [534, 21] width 672 height 21
click at [741, 61] on span "Save" at bounding box center [730, 66] width 21 height 12
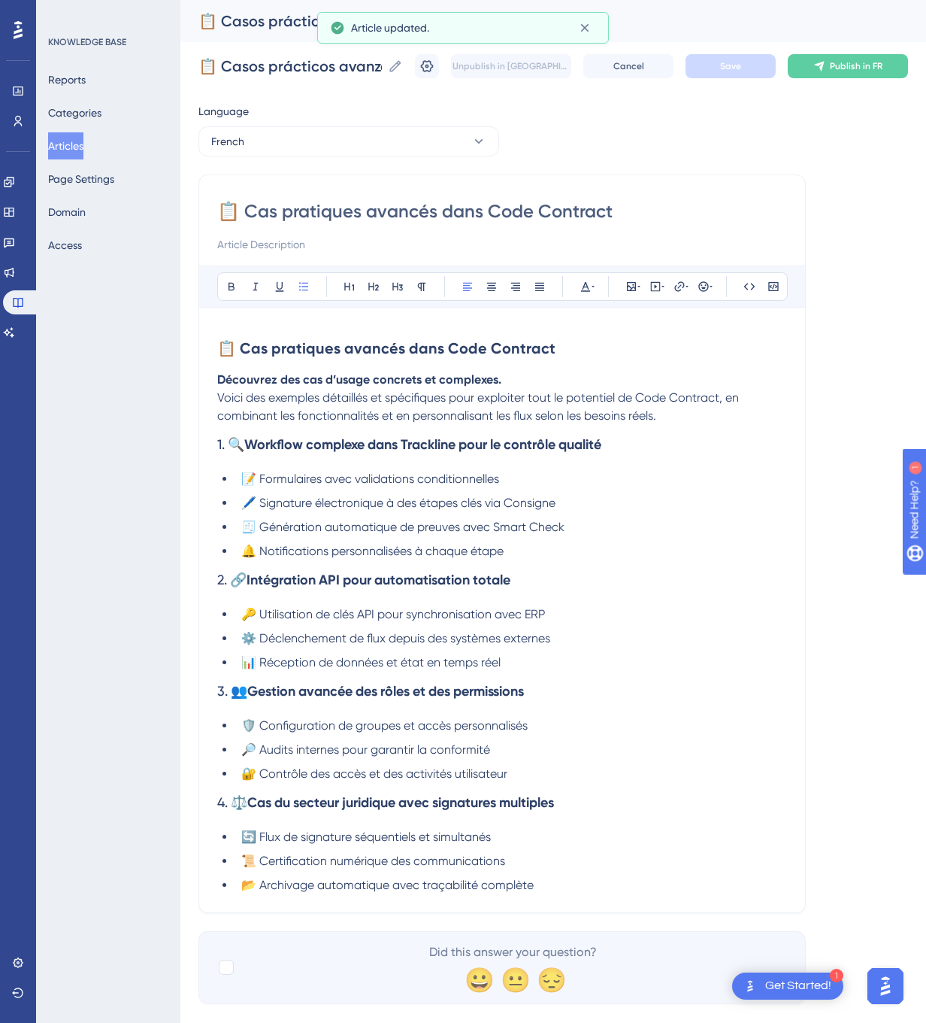
click at [884, 79] on div "📋 Casos prácticos avanzados en Code Contract 📋 Casos prácticos avanzados en Cod…" at bounding box center [553, 66] width 710 height 48
click at [883, 71] on span "Publish in FR" at bounding box center [856, 66] width 53 height 12
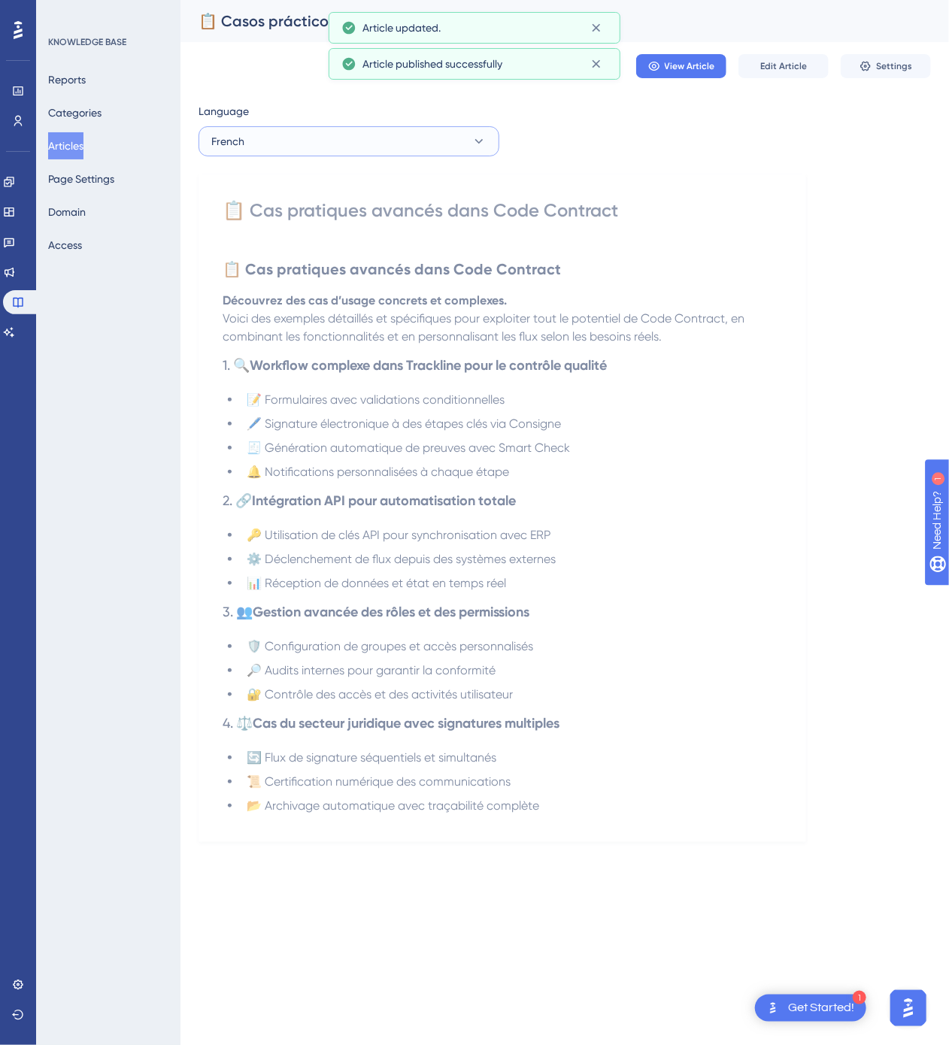
click at [405, 127] on button "French" at bounding box center [348, 141] width 301 height 30
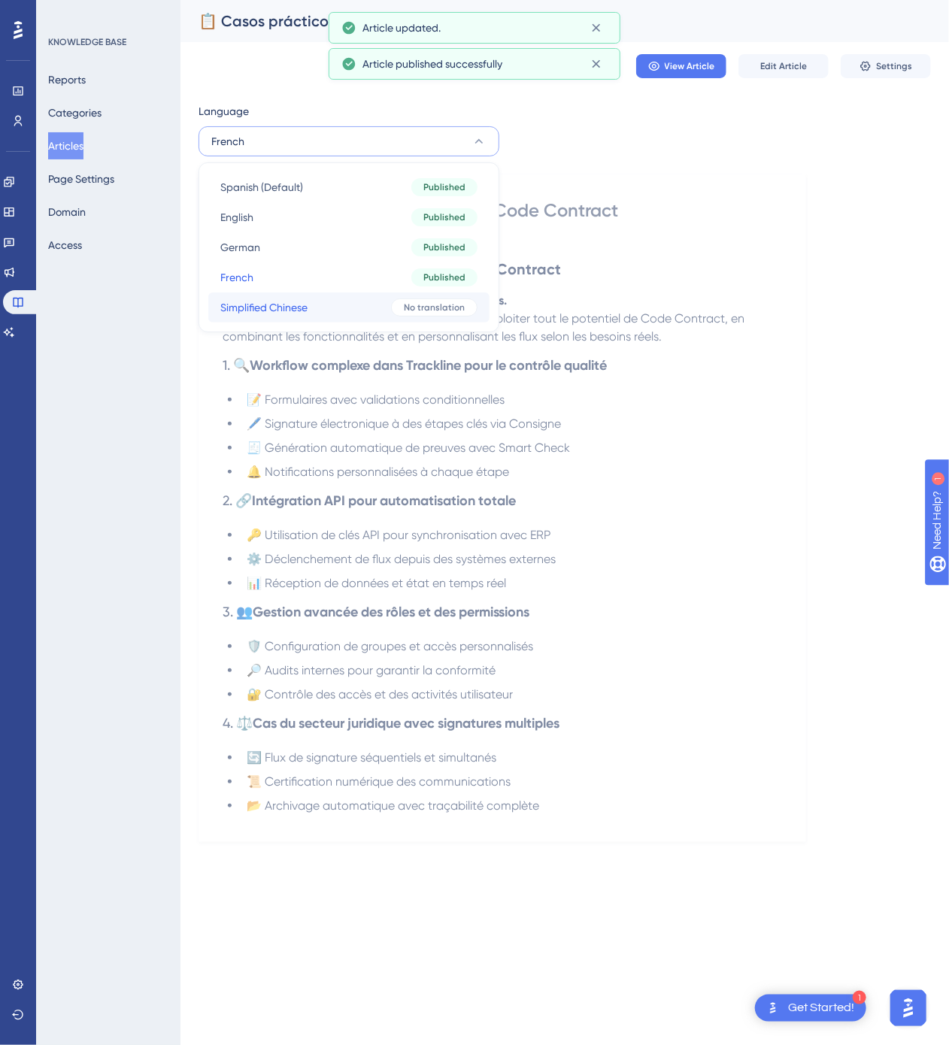
click at [332, 302] on button "Simplified Chinese Simplified Chinese No translation" at bounding box center [348, 307] width 281 height 30
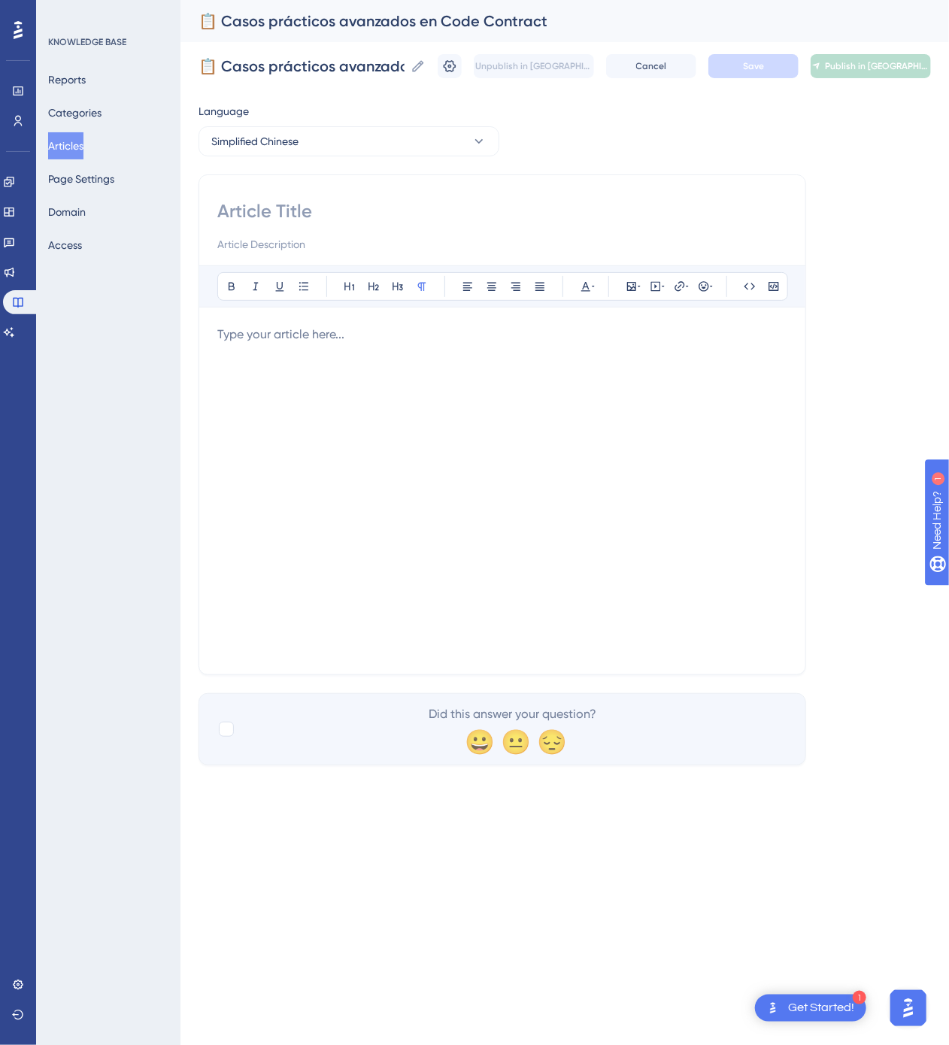
click at [355, 216] on input at bounding box center [502, 211] width 570 height 24
paste input "📋 Code Contract 高级应用场景"
type input "📋 Code Contract 高级应用场景"
click at [459, 459] on div at bounding box center [502, 491] width 570 height 331
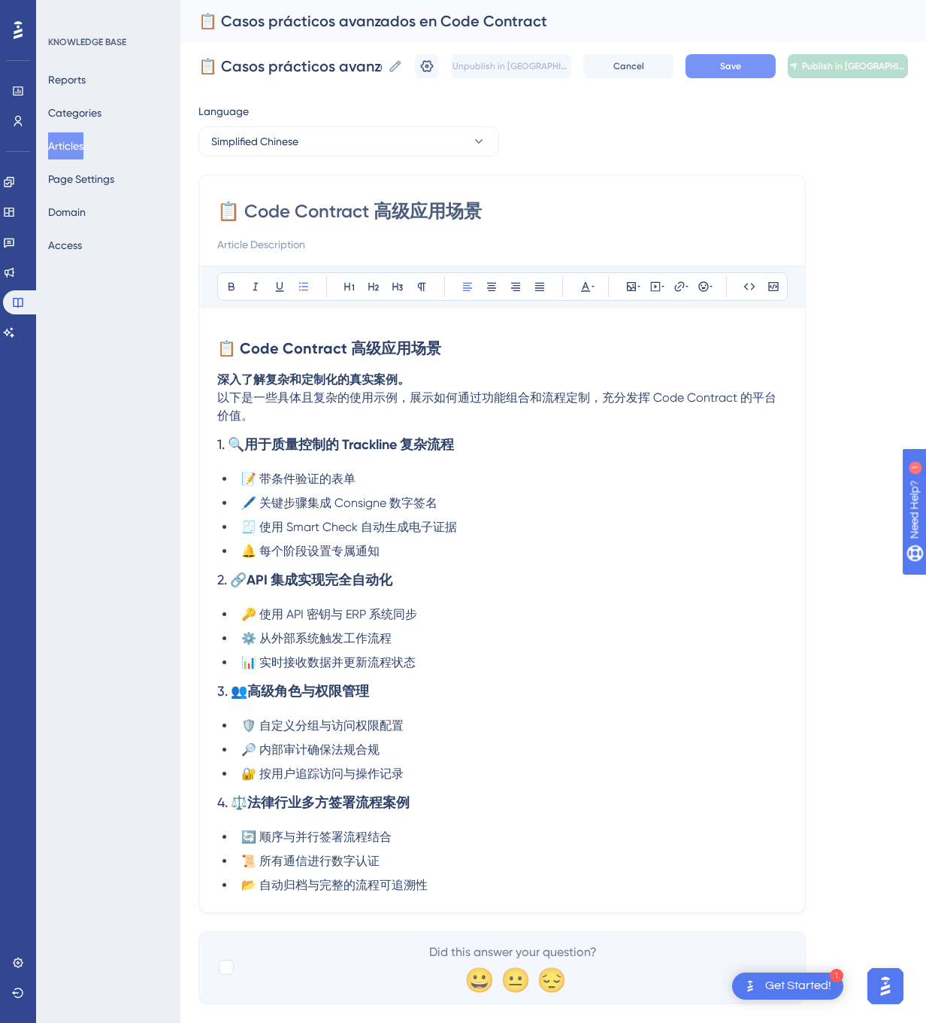
click at [740, 59] on button "Save" at bounding box center [731, 66] width 90 height 24
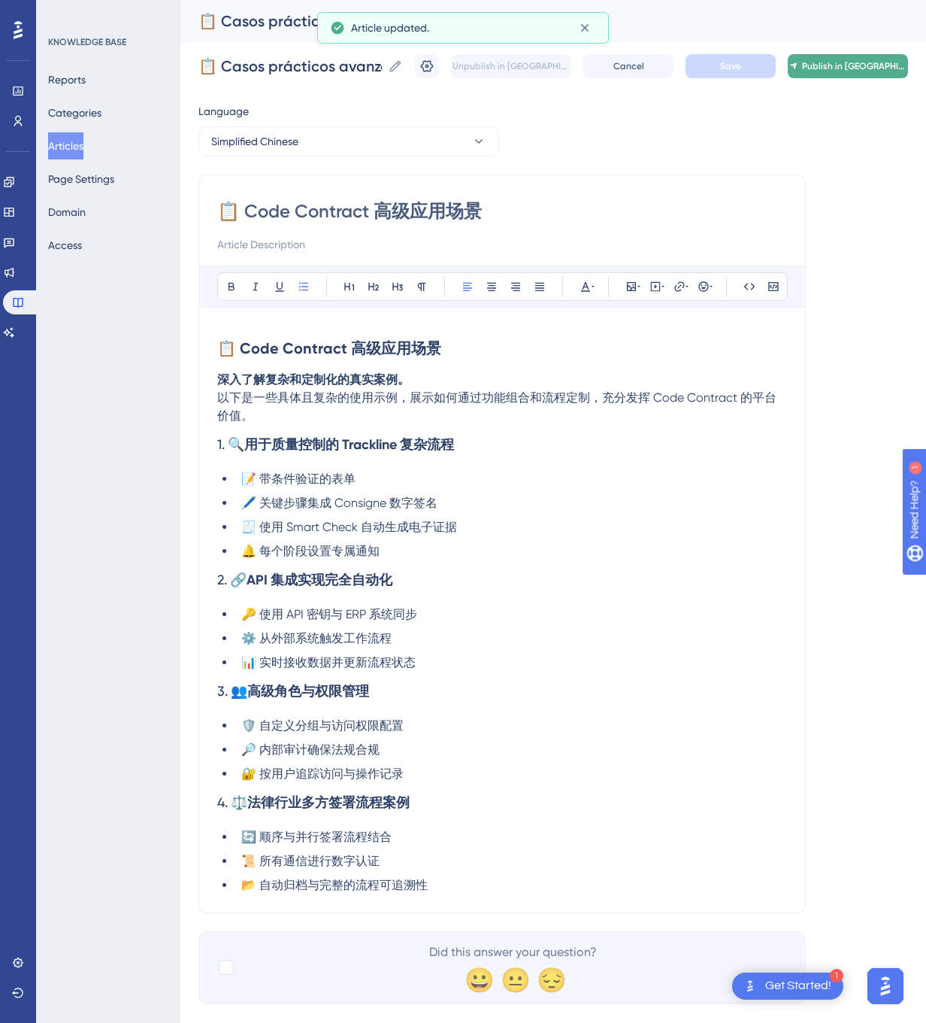
click at [843, 59] on button "Publish in [GEOGRAPHIC_DATA]-CN" at bounding box center [848, 66] width 120 height 24
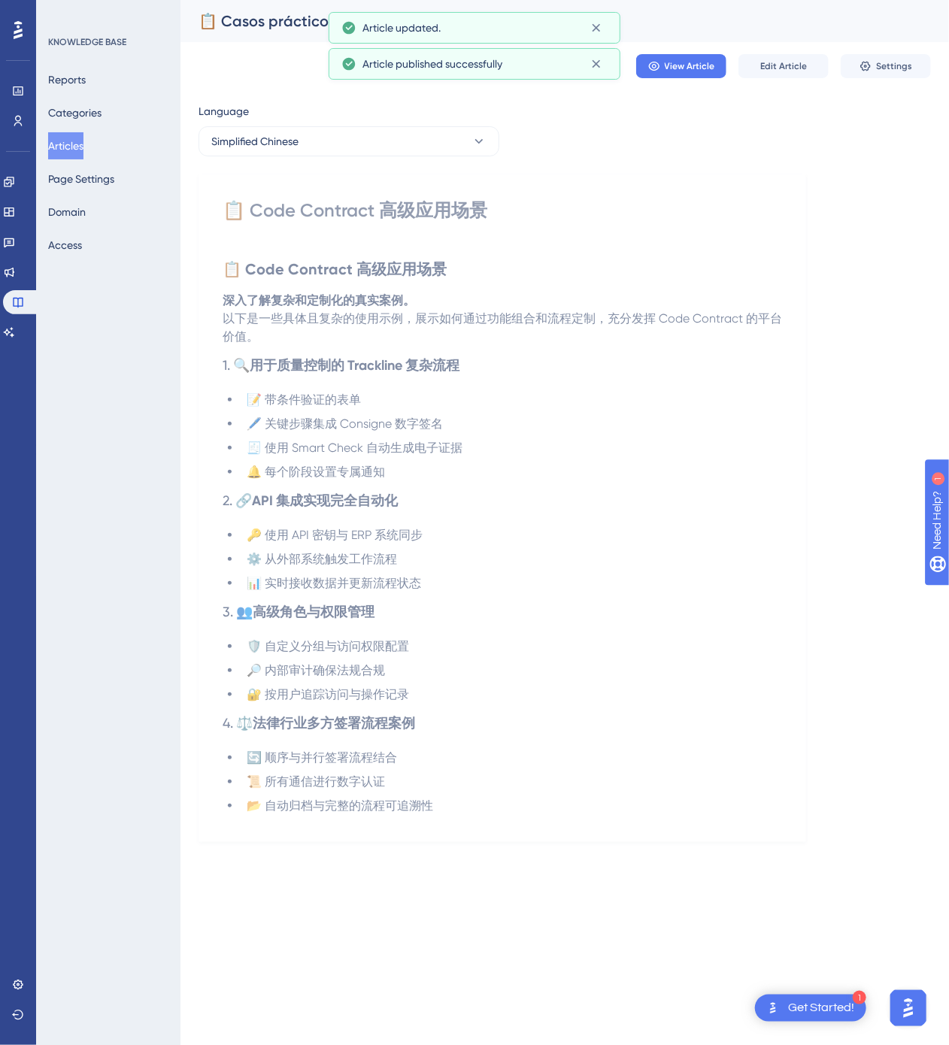
click at [55, 150] on button "Articles" at bounding box center [65, 145] width 35 height 27
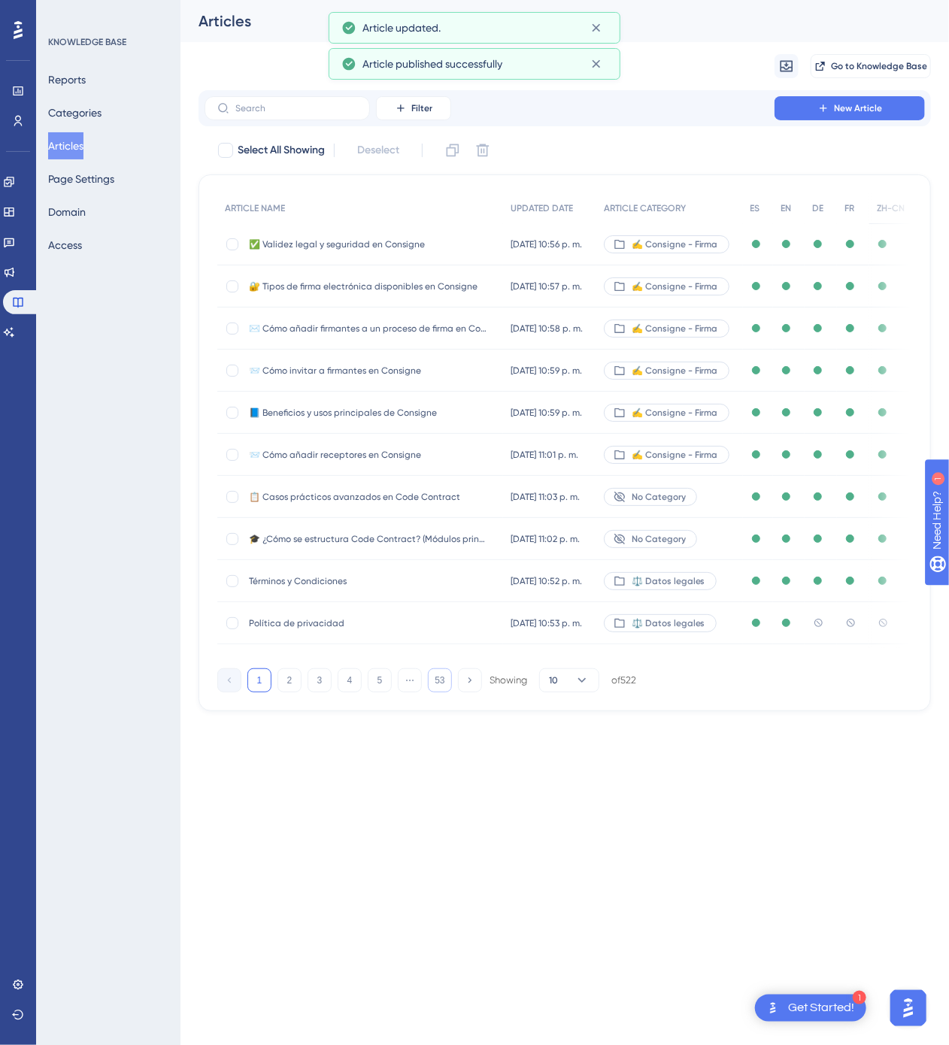
click at [445, 683] on button "53" at bounding box center [440, 680] width 24 height 24
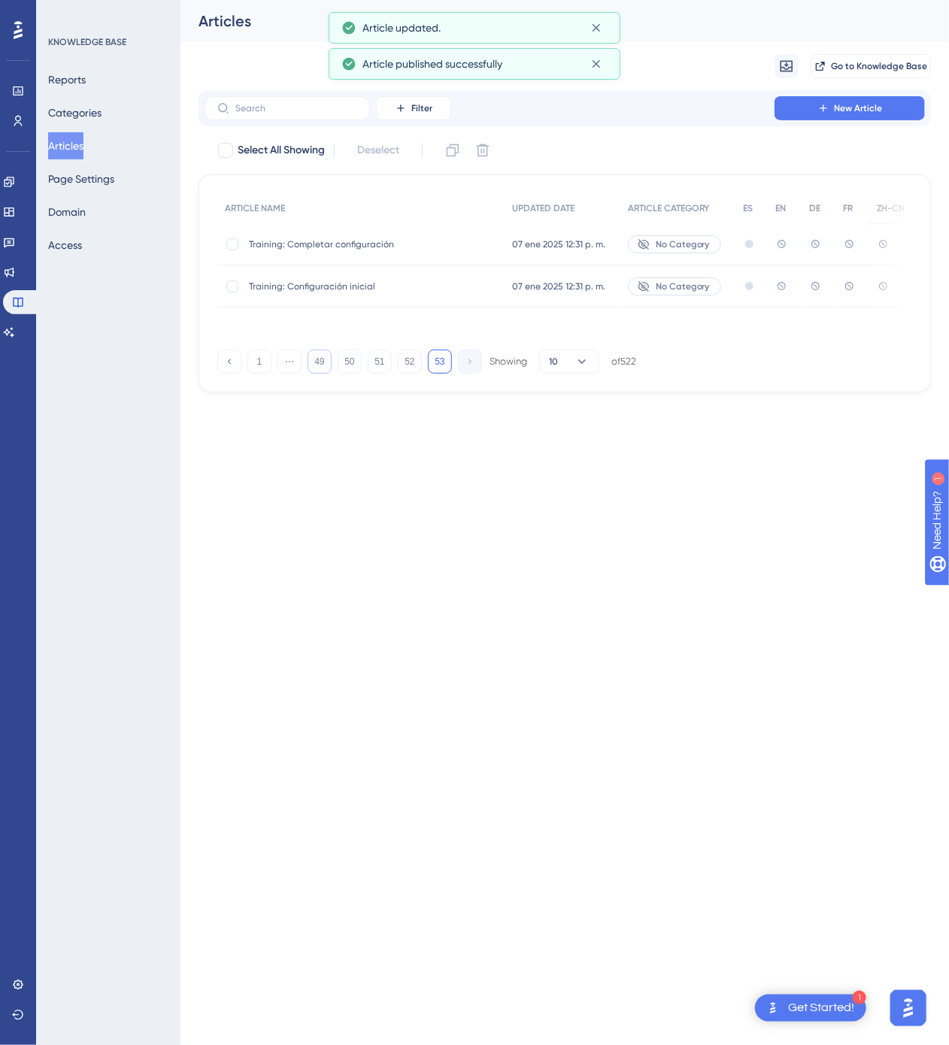
click at [328, 368] on button "49" at bounding box center [320, 362] width 24 height 24
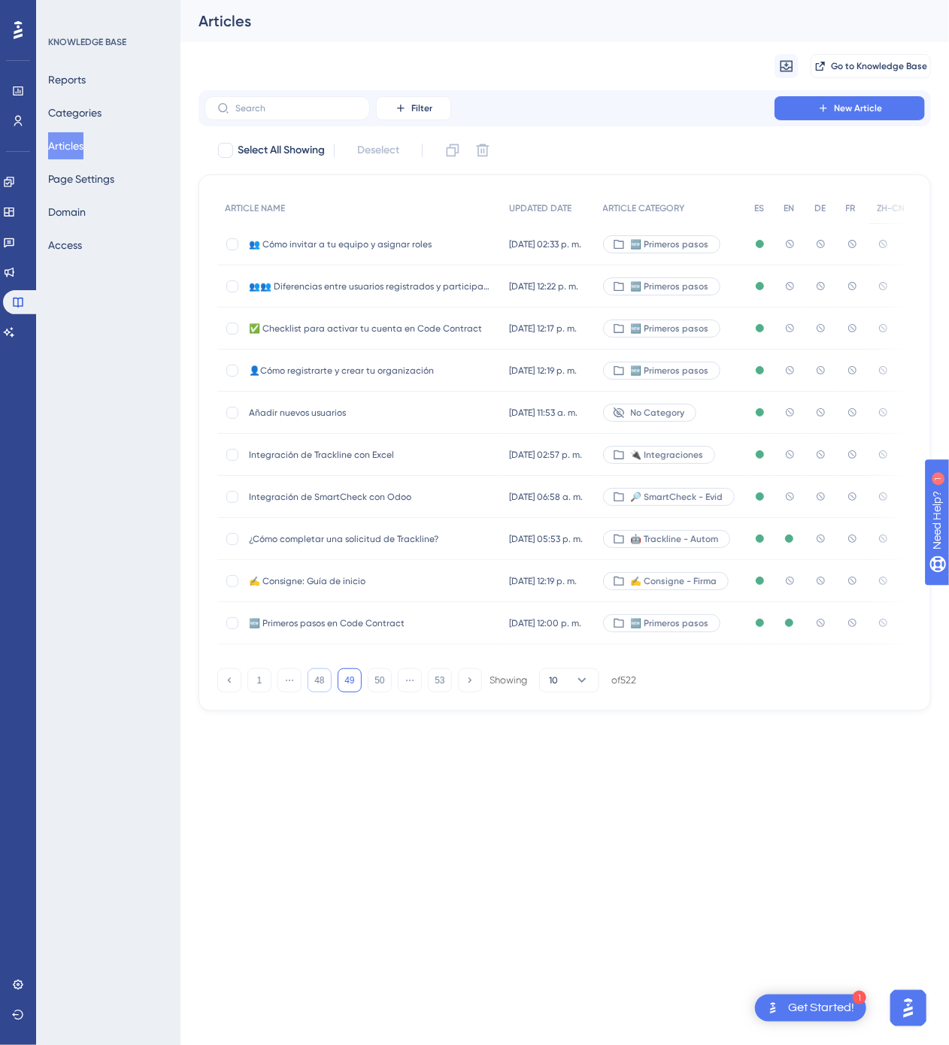
click at [329, 687] on button "48" at bounding box center [320, 680] width 24 height 24
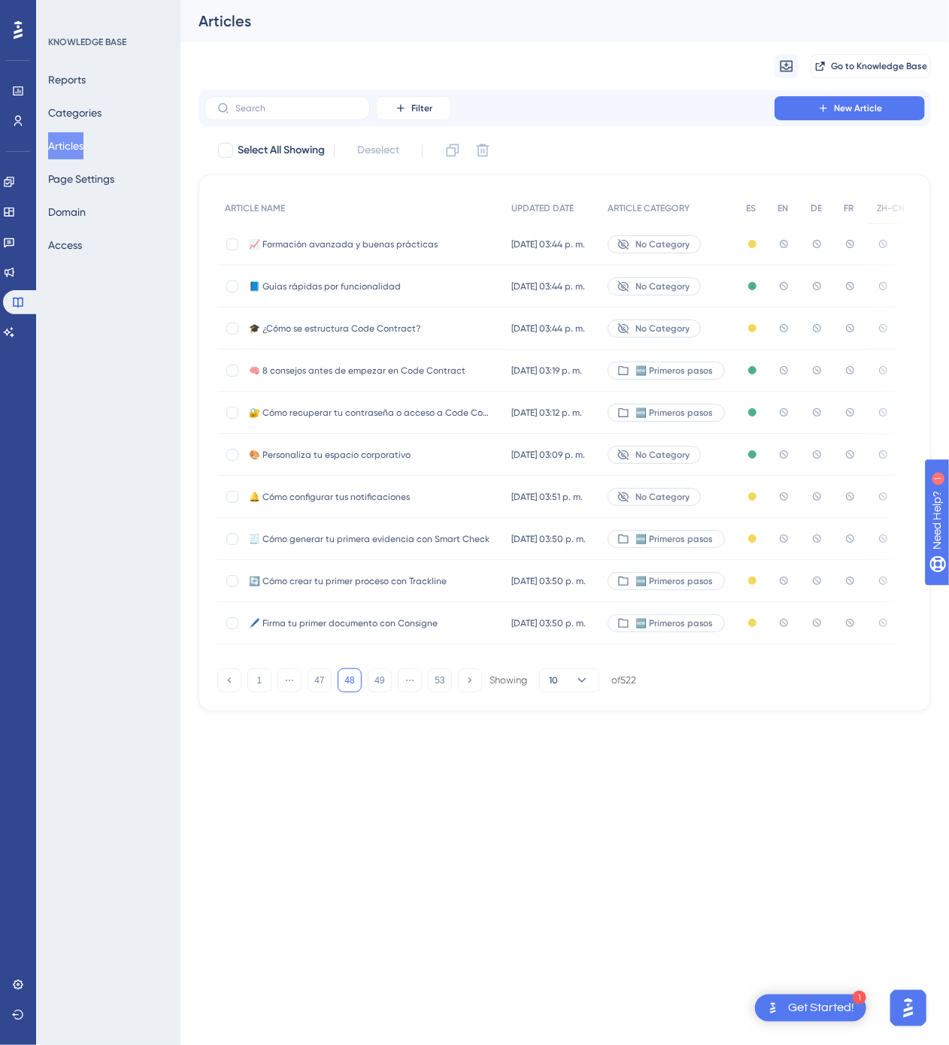
click at [417, 289] on span "📘 Guías rápidas por funcionalidad" at bounding box center [369, 286] width 241 height 12
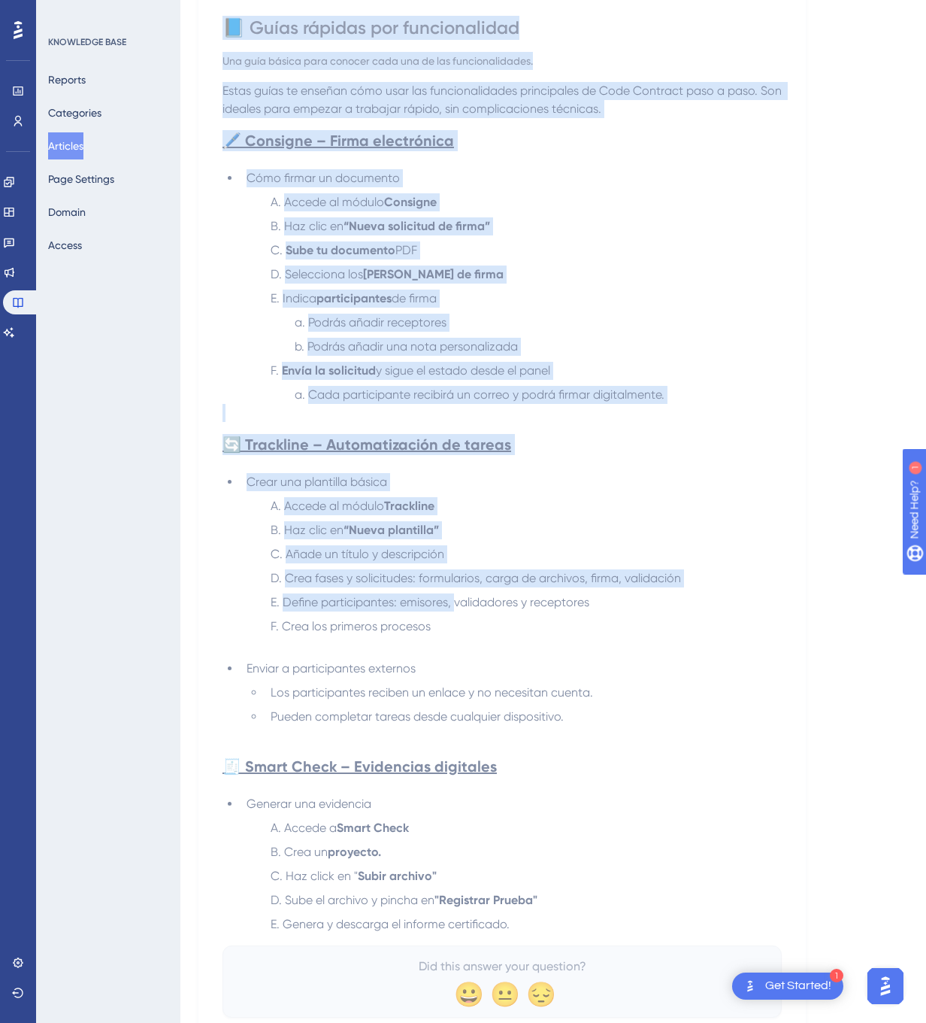
scroll to position [261, 0]
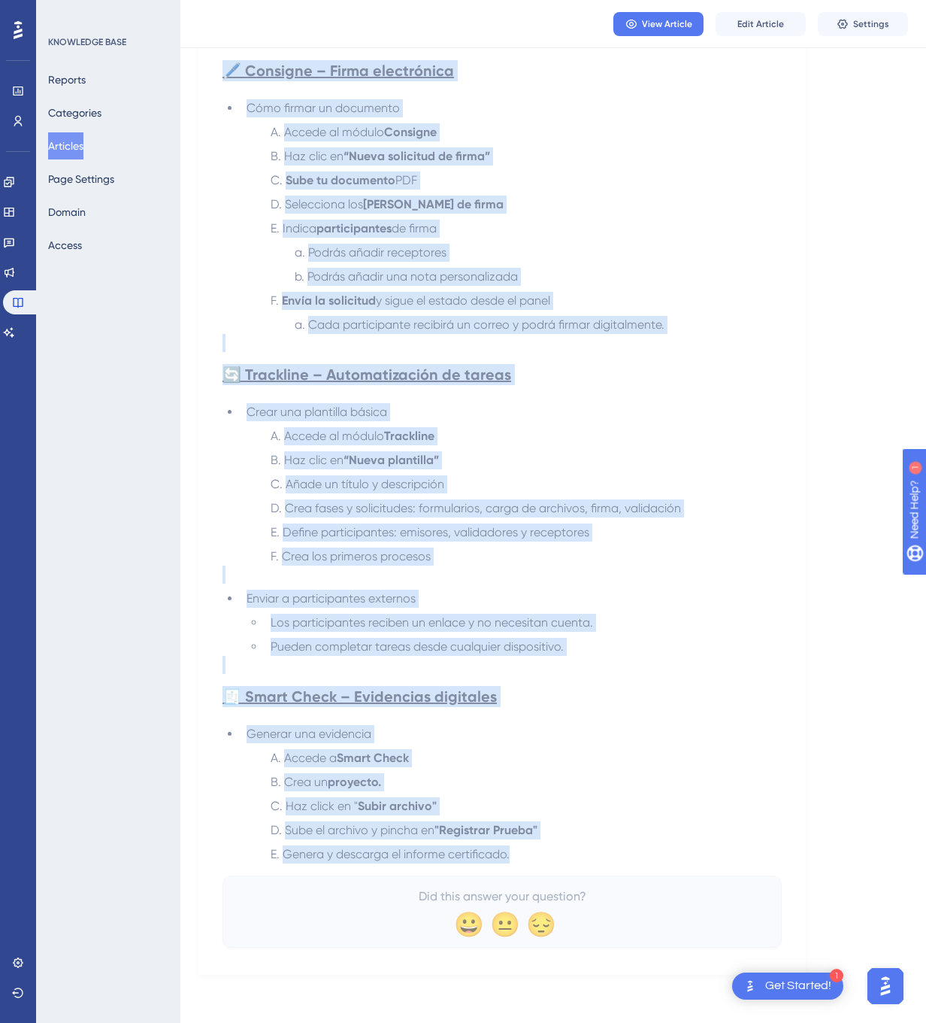
drag, startPoint x: 227, startPoint y: 204, endPoint x: 620, endPoint y: 862, distance: 766.1
click at [620, 862] on div "📘 Guías rápidas por funcionalidad Una guía básica para conocer cada una de las …" at bounding box center [502, 447] width 559 height 1002
copy div "📘 Lorem ipsumdo sit ametconsectet Adi elit seddoe temp incidid utla etd ma ali …"
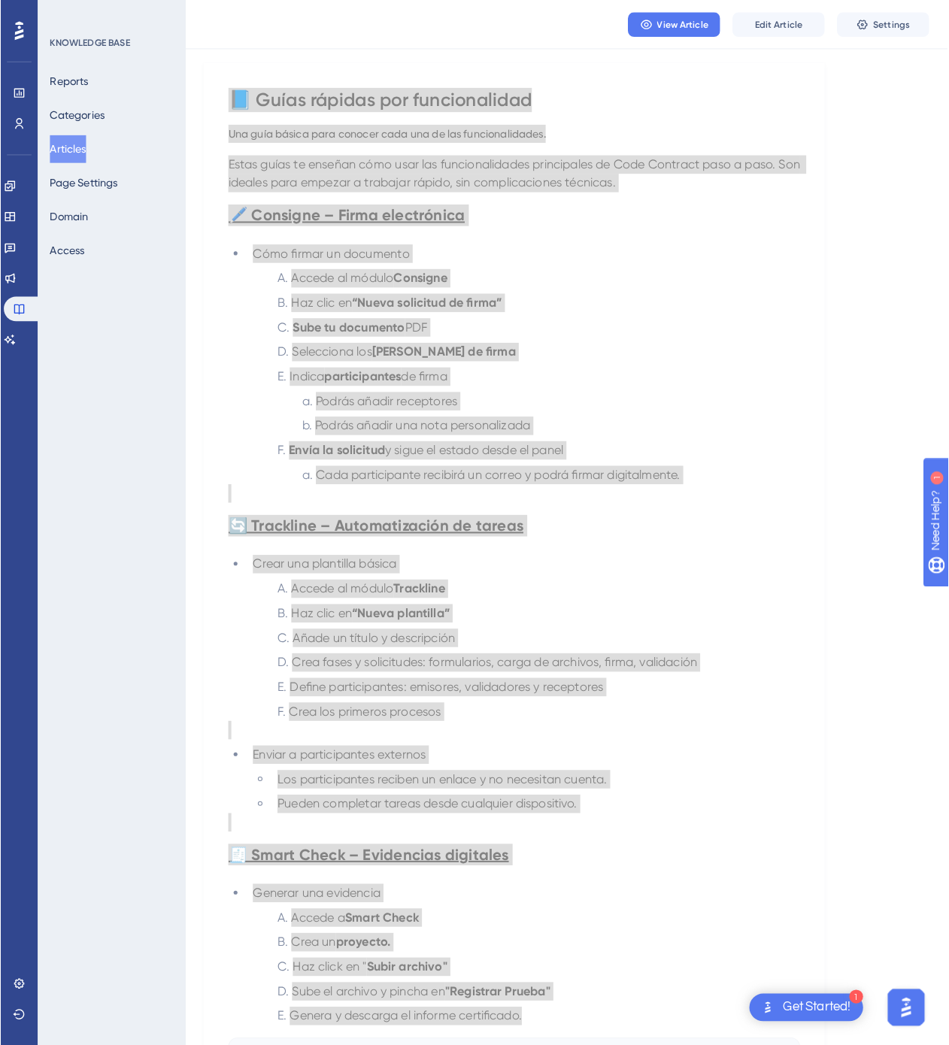
scroll to position [0, 0]
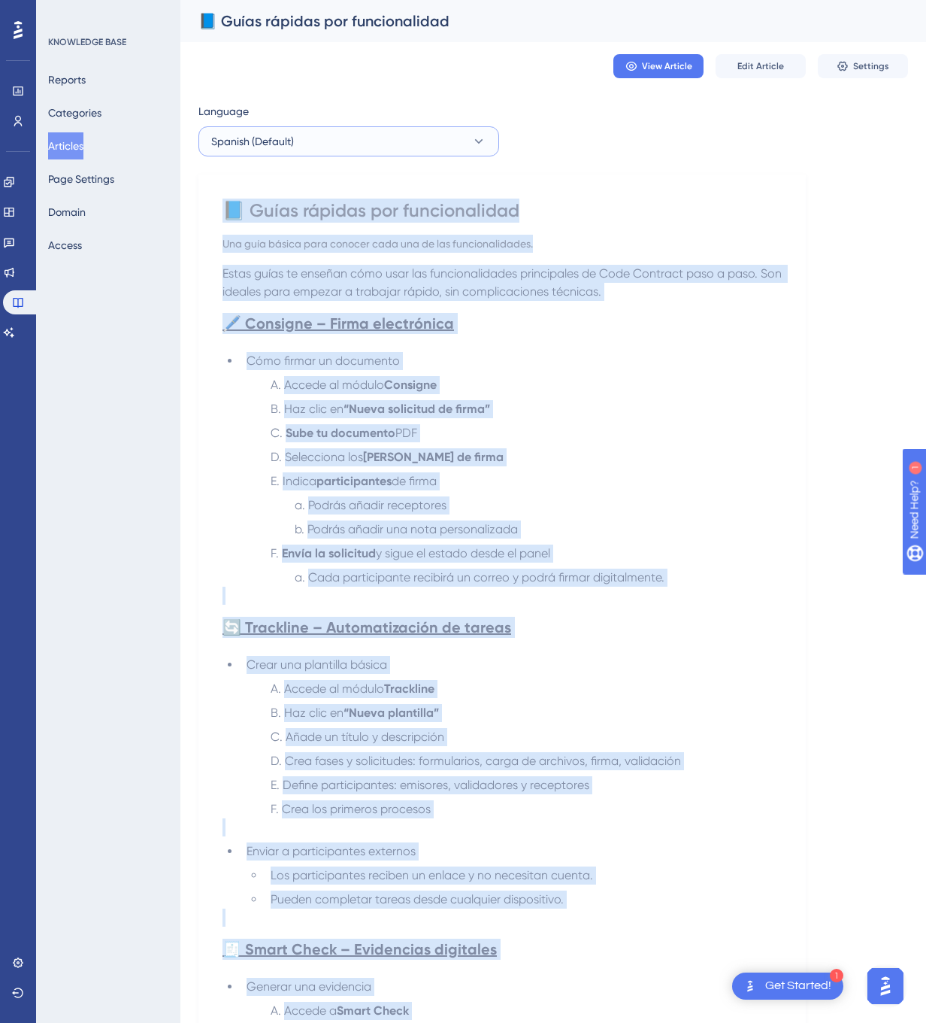
click at [291, 126] on button "Spanish (Default)" at bounding box center [348, 141] width 301 height 30
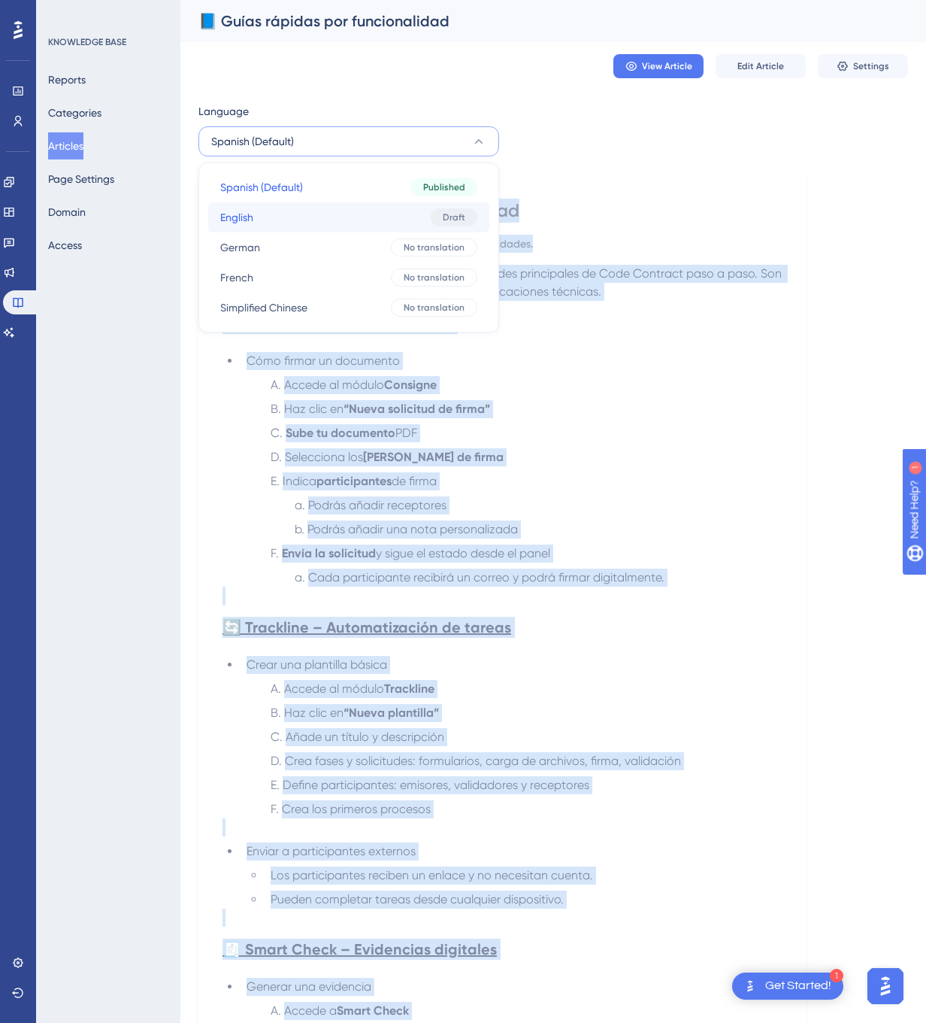
click at [297, 218] on button "English English Draft" at bounding box center [348, 217] width 281 height 30
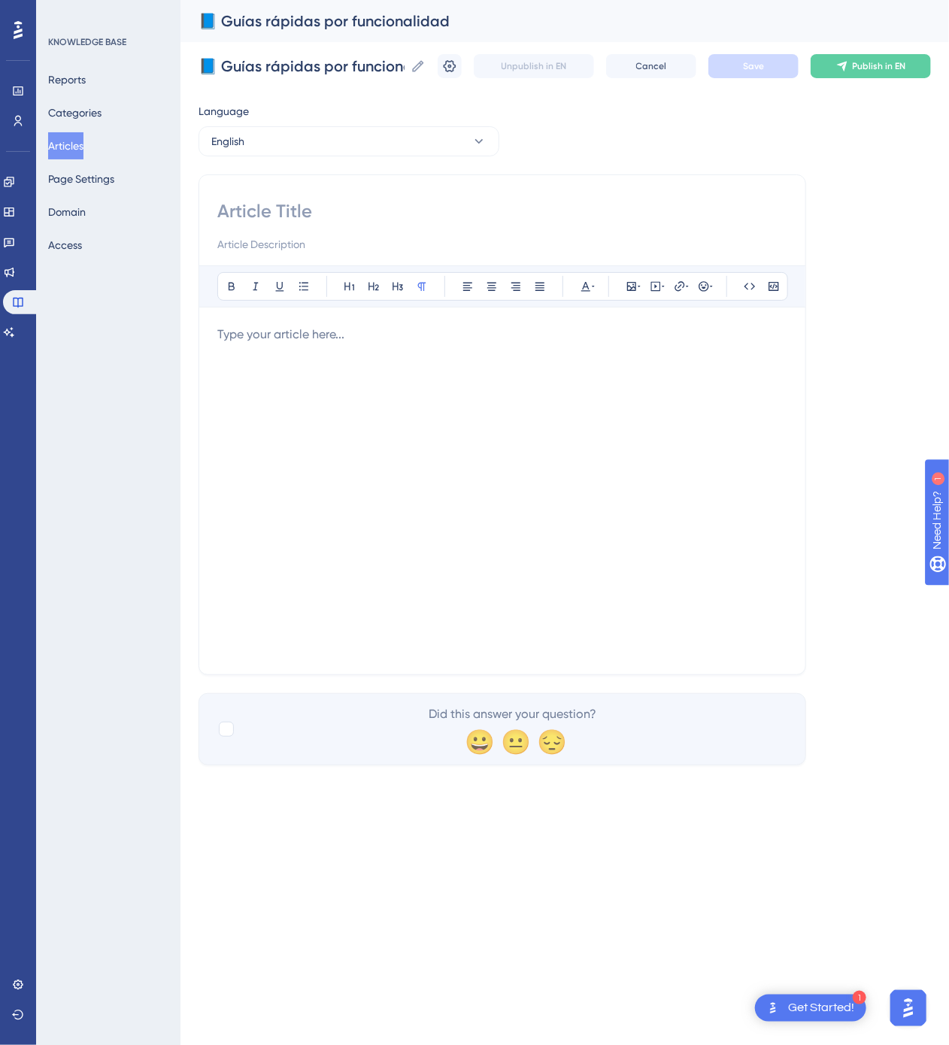
click at [445, 203] on input at bounding box center [502, 211] width 570 height 24
paste input "📘 Quick Guides by Feature"
type input "📘 Quick Guides by Feature"
click at [524, 404] on div at bounding box center [502, 491] width 570 height 331
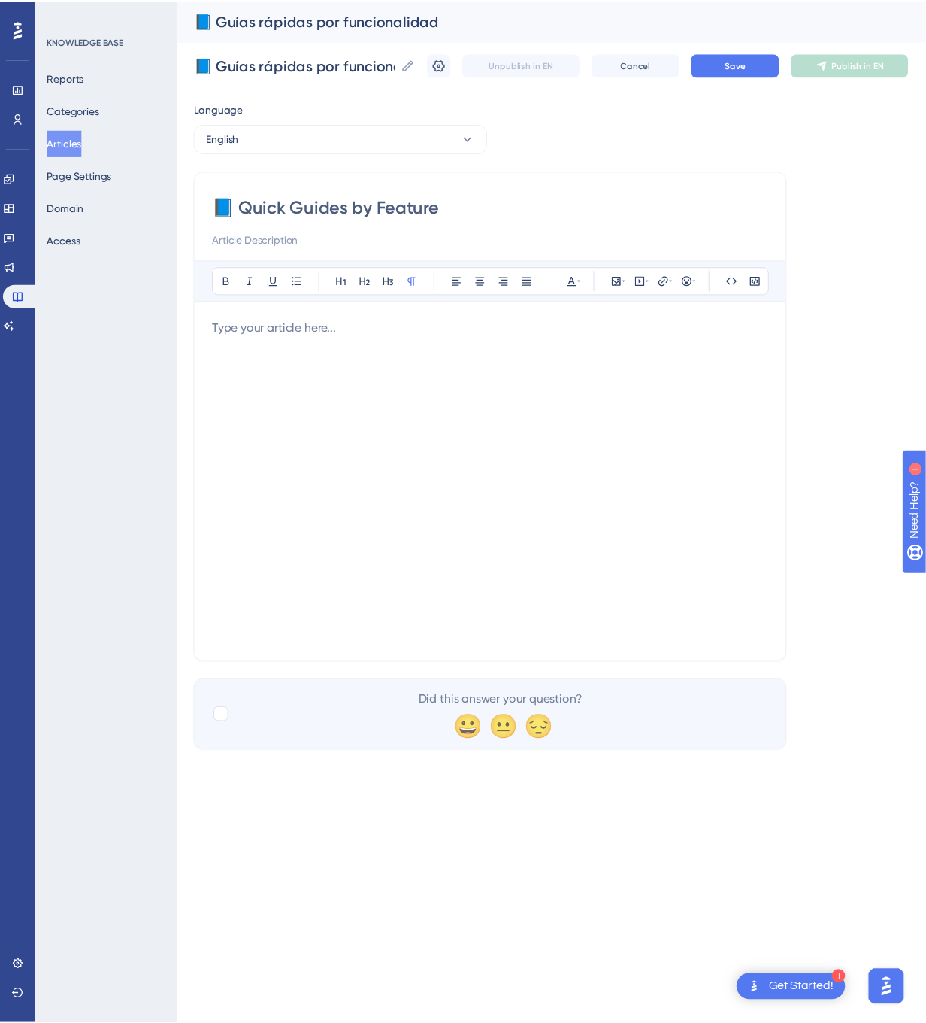
scroll to position [123, 0]
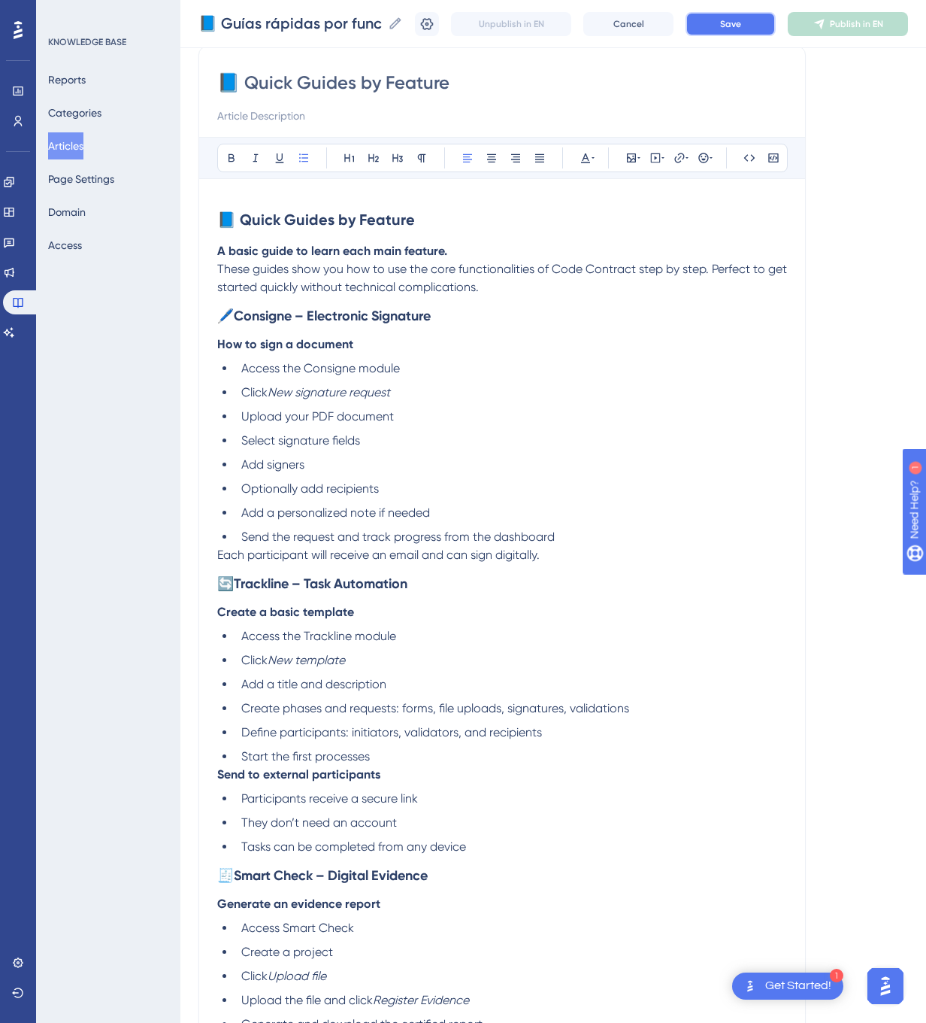
click at [740, 21] on button "Save" at bounding box center [731, 24] width 90 height 24
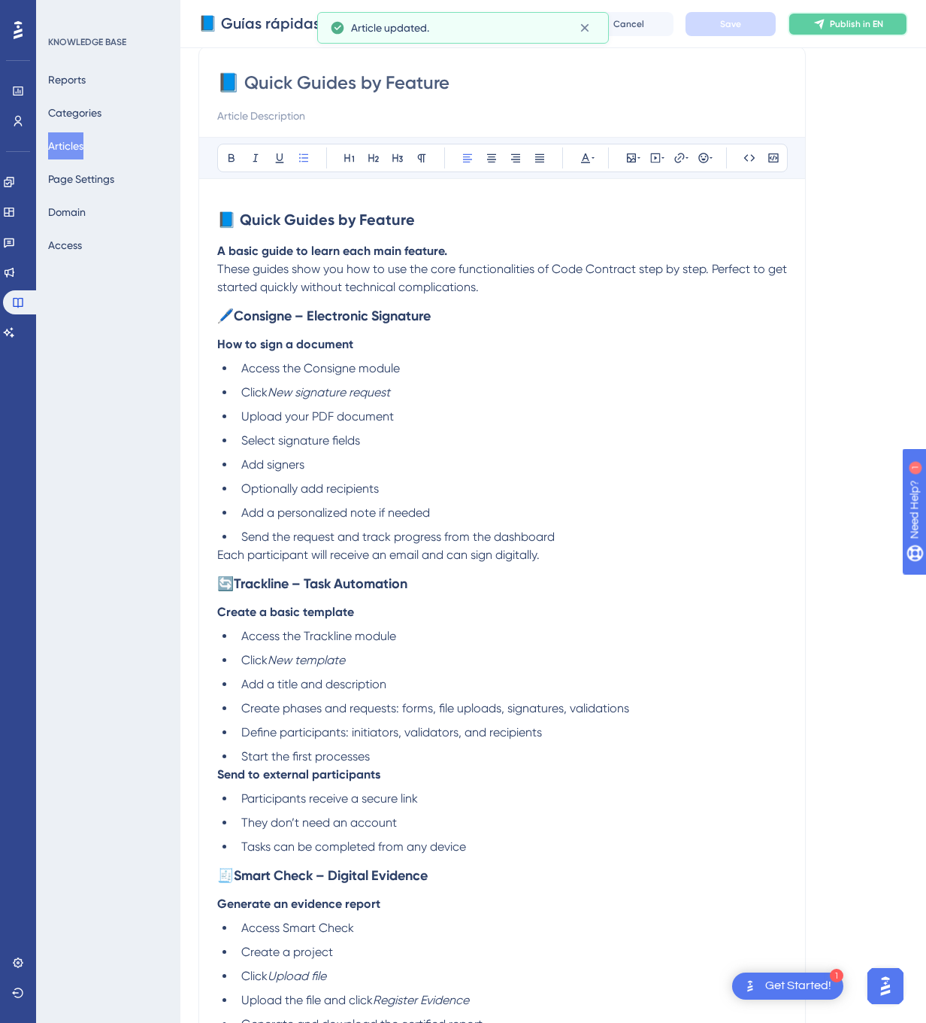
click at [839, 14] on button "Publish in EN" at bounding box center [848, 24] width 120 height 24
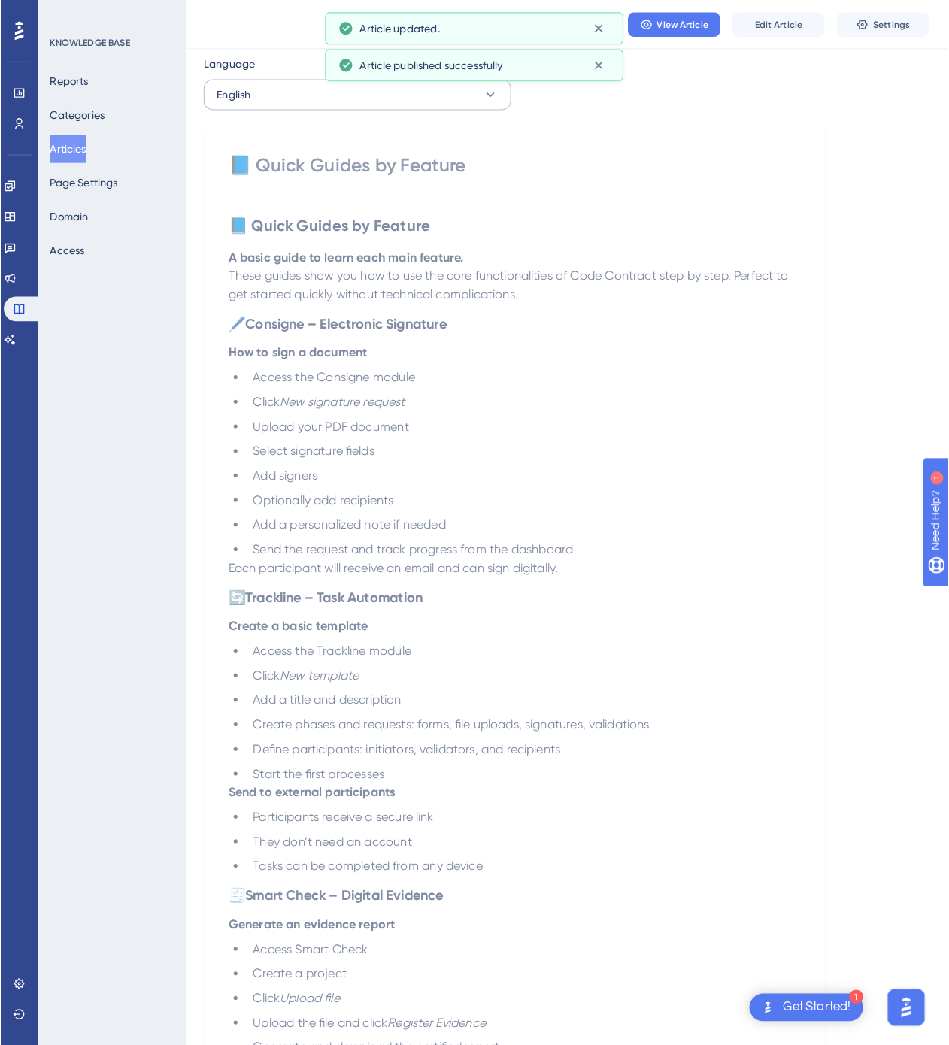
scroll to position [0, 0]
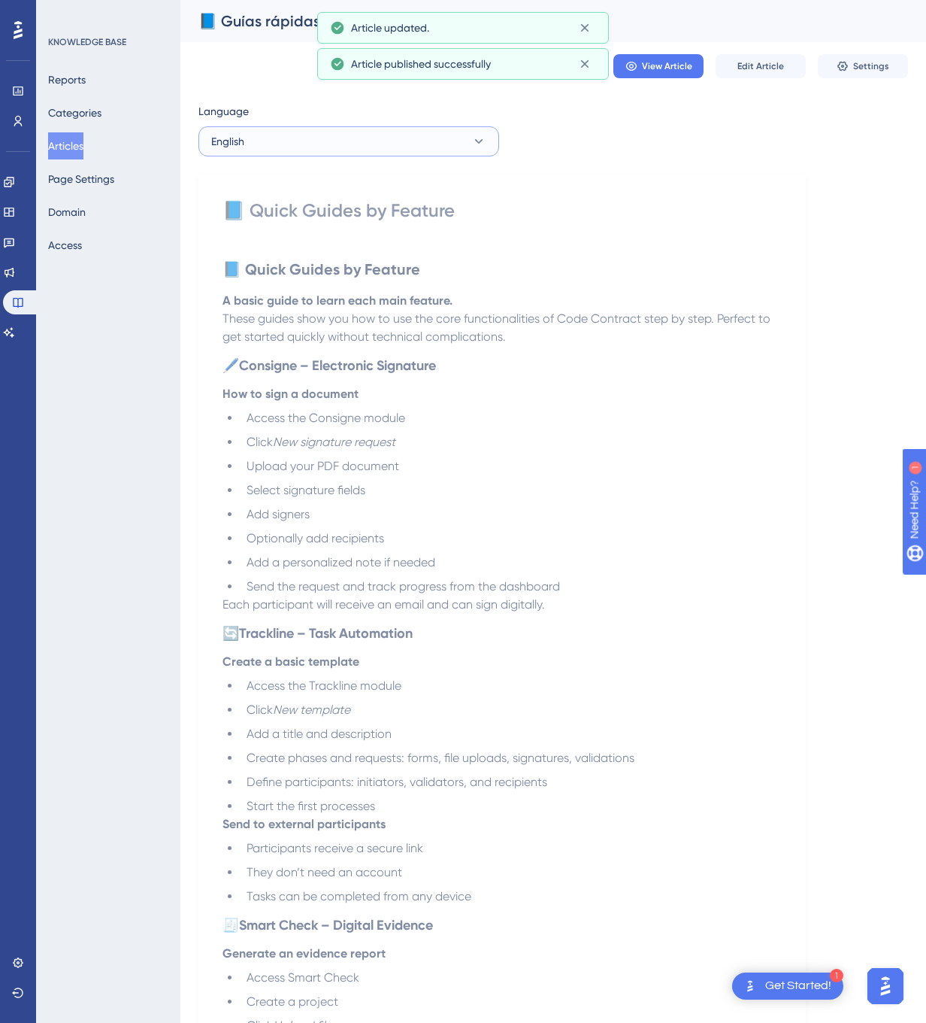
click at [347, 132] on button "English" at bounding box center [348, 141] width 301 height 30
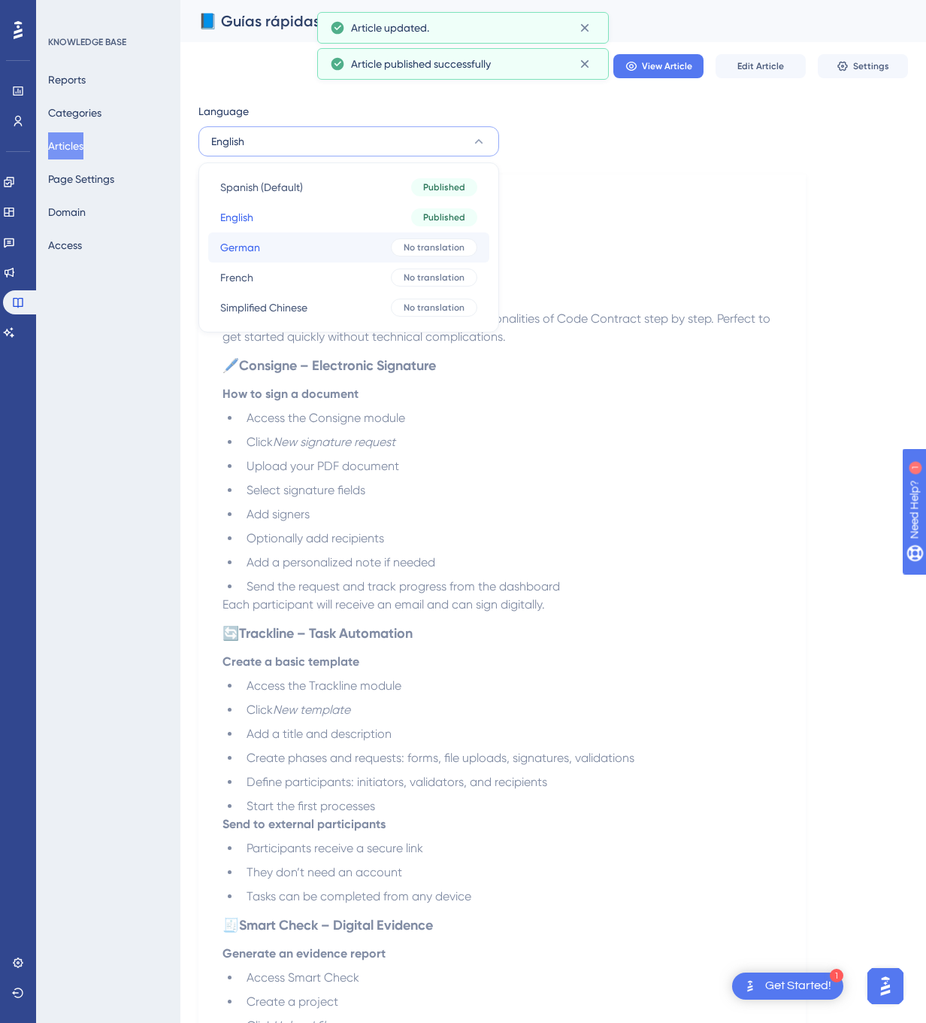
click at [340, 238] on button "German German No translation" at bounding box center [348, 247] width 281 height 30
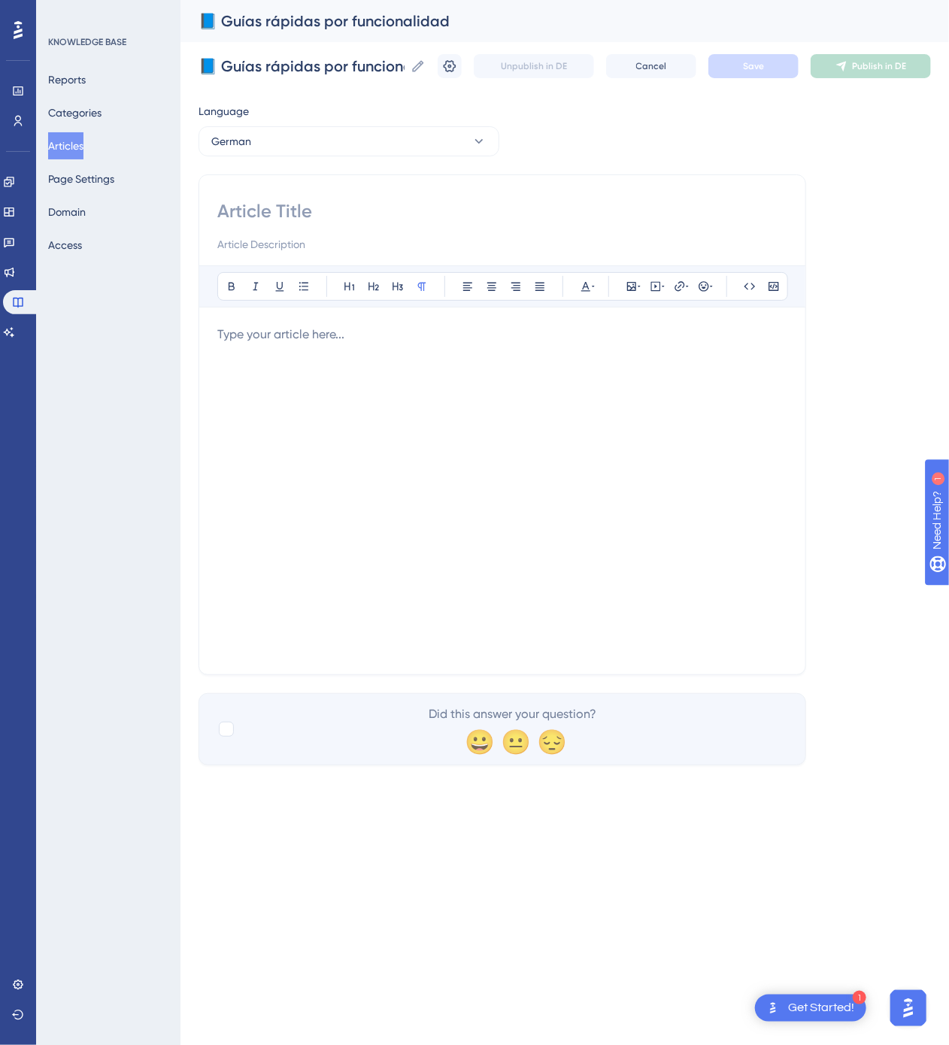
click at [439, 211] on input at bounding box center [502, 211] width 570 height 24
paste input "📘 Schnellstartanleitungen nach Funktion"
type input "📘 Schnellstartanleitungen nach Funktion"
click at [630, 406] on div at bounding box center [502, 491] width 570 height 331
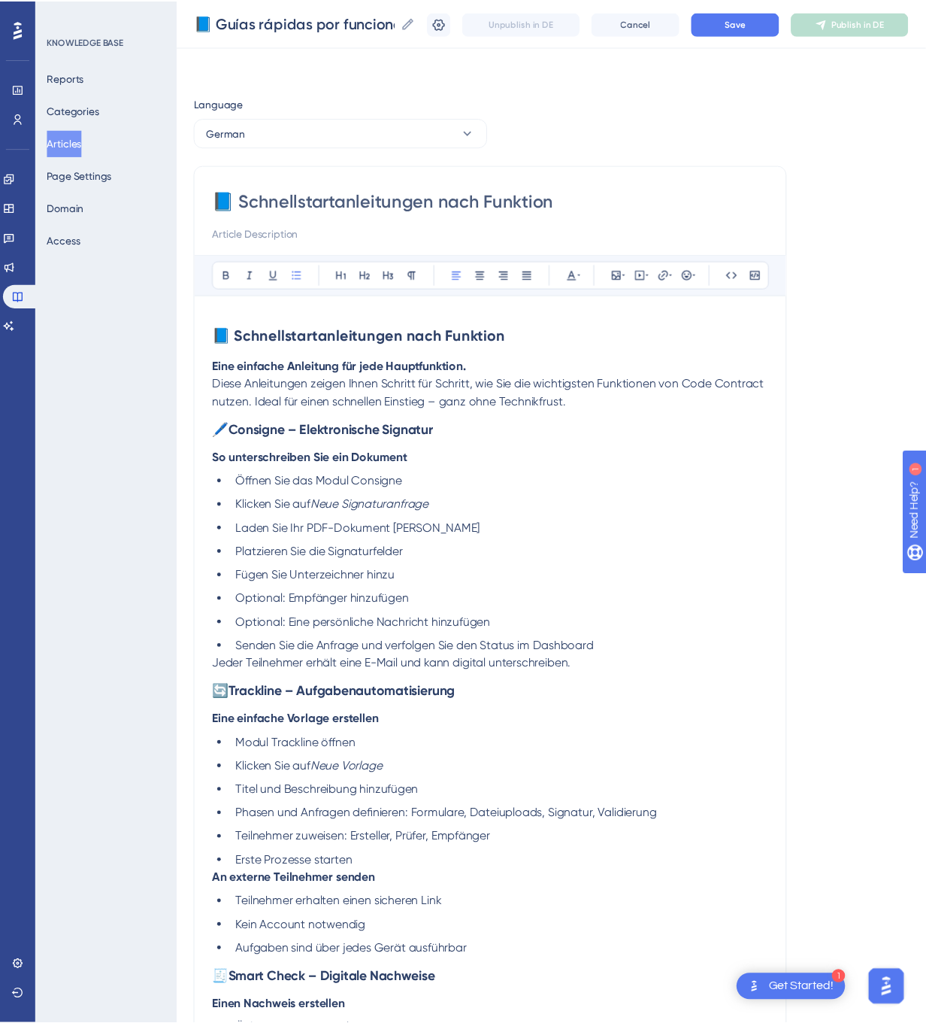
scroll to position [123, 0]
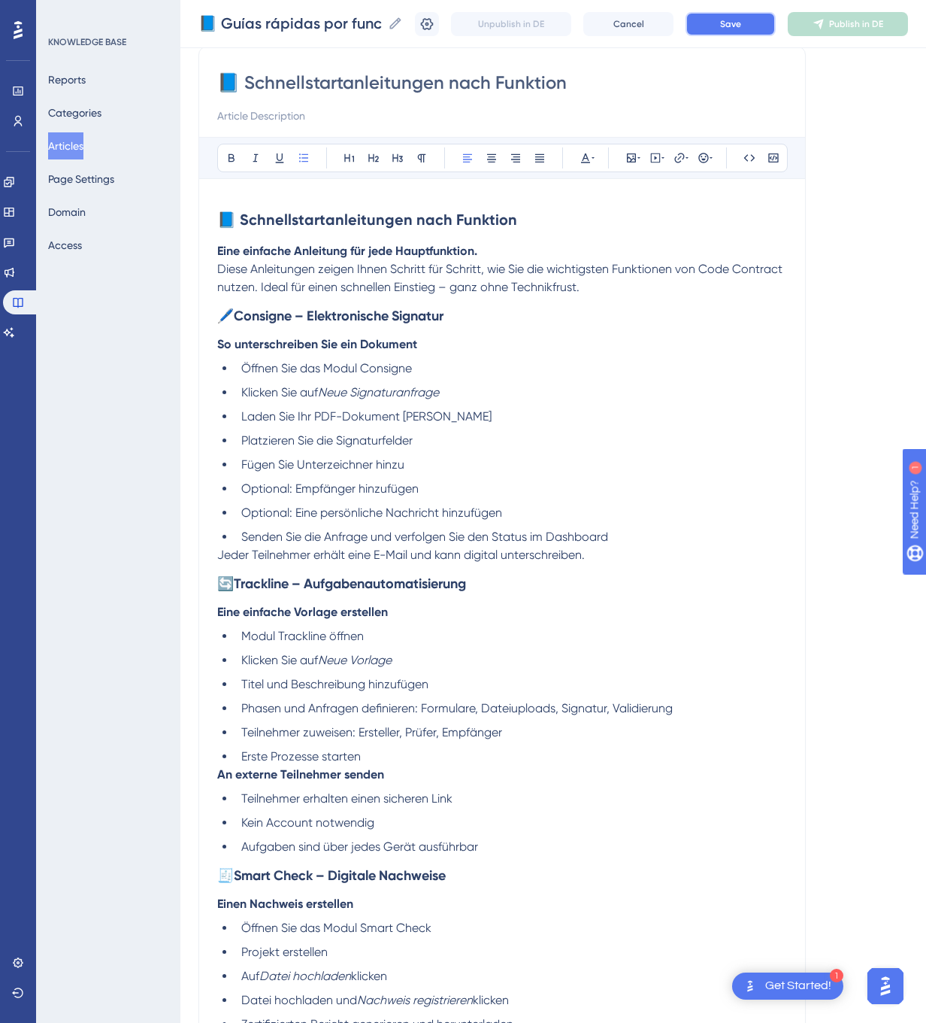
click at [773, 32] on button "Save" at bounding box center [731, 24] width 90 height 24
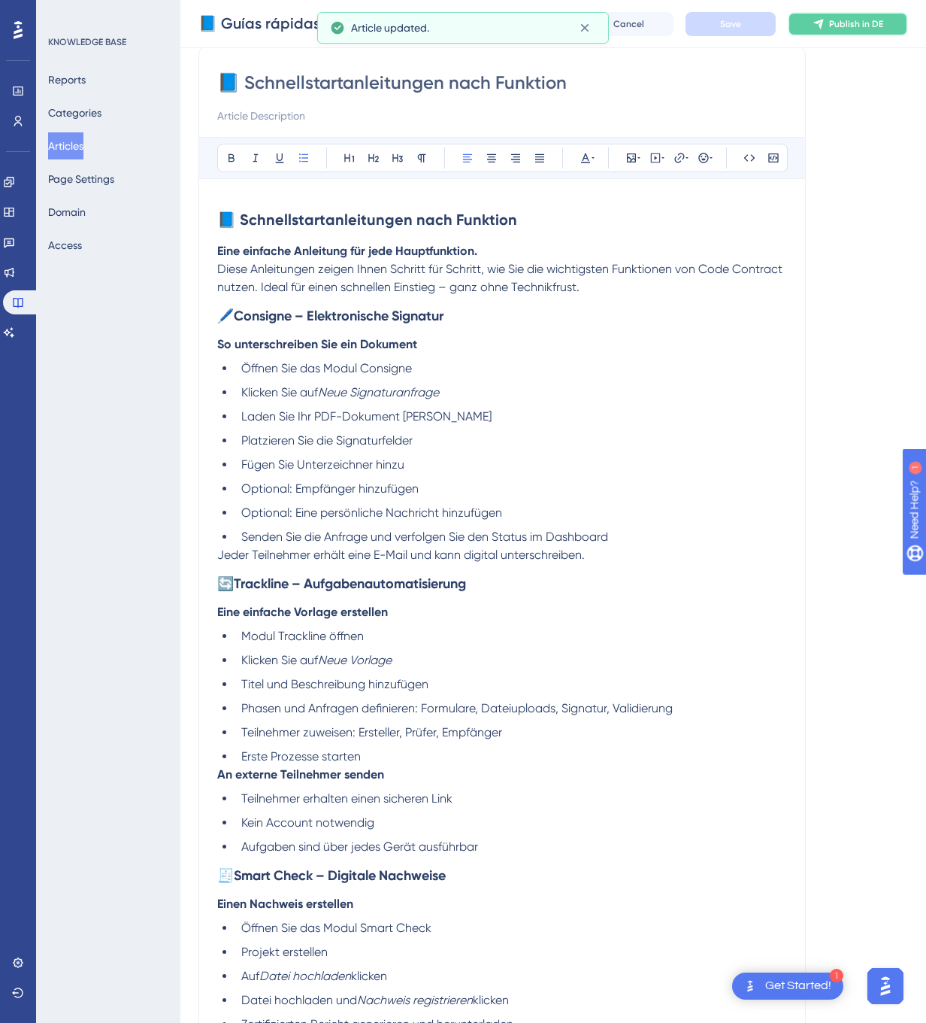
click at [849, 20] on button "Publish in DE" at bounding box center [848, 24] width 120 height 24
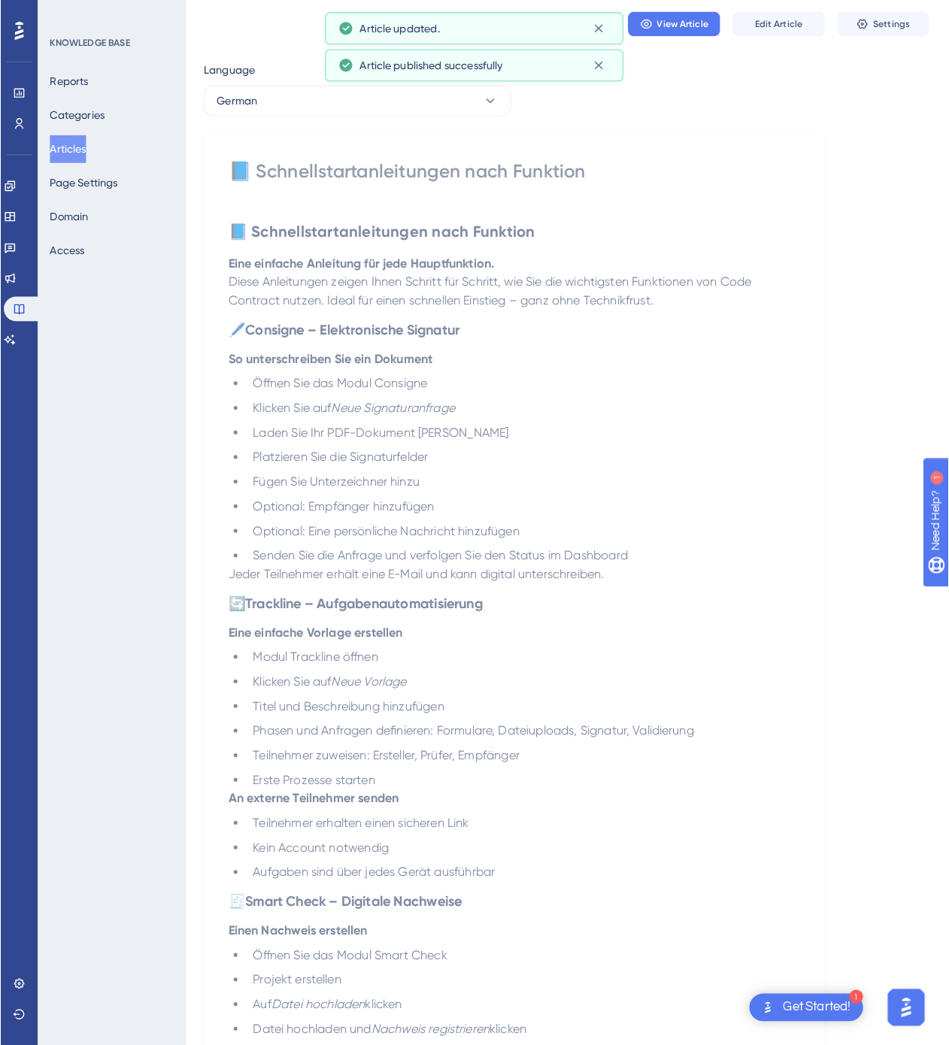
scroll to position [0, 0]
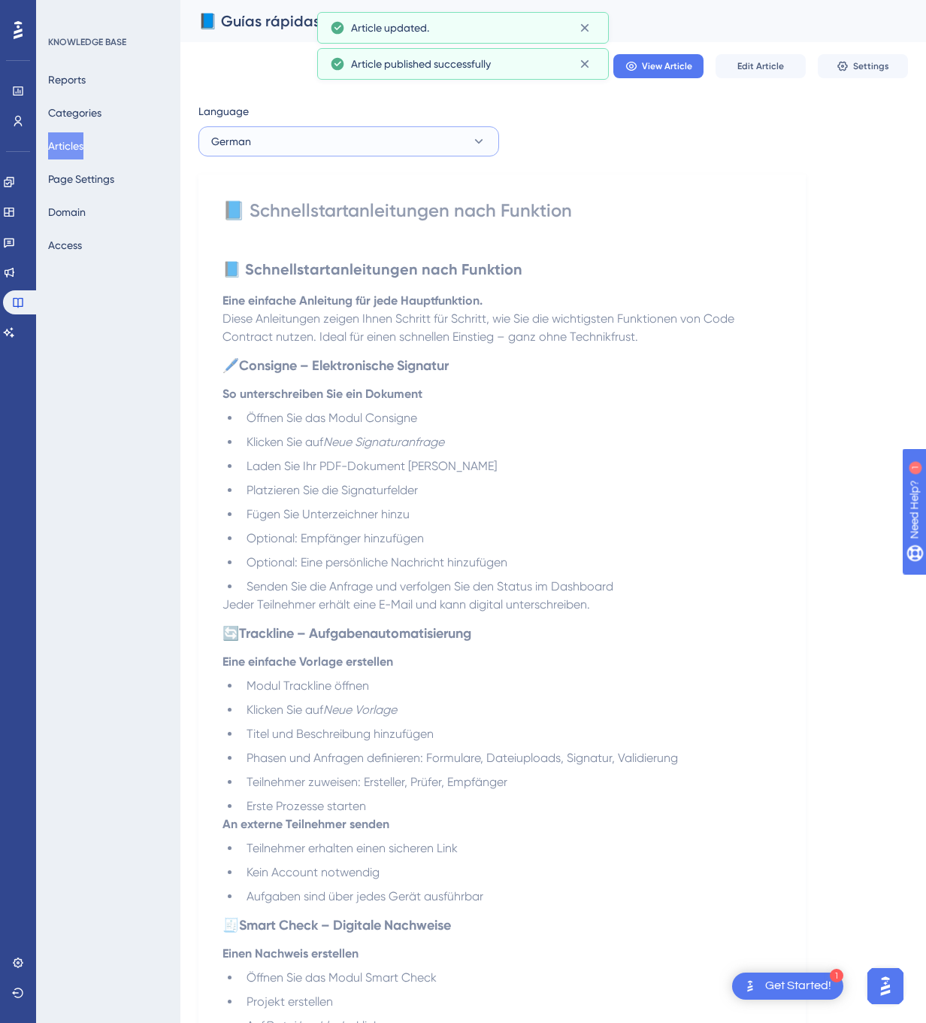
click at [387, 129] on button "German" at bounding box center [348, 141] width 301 height 30
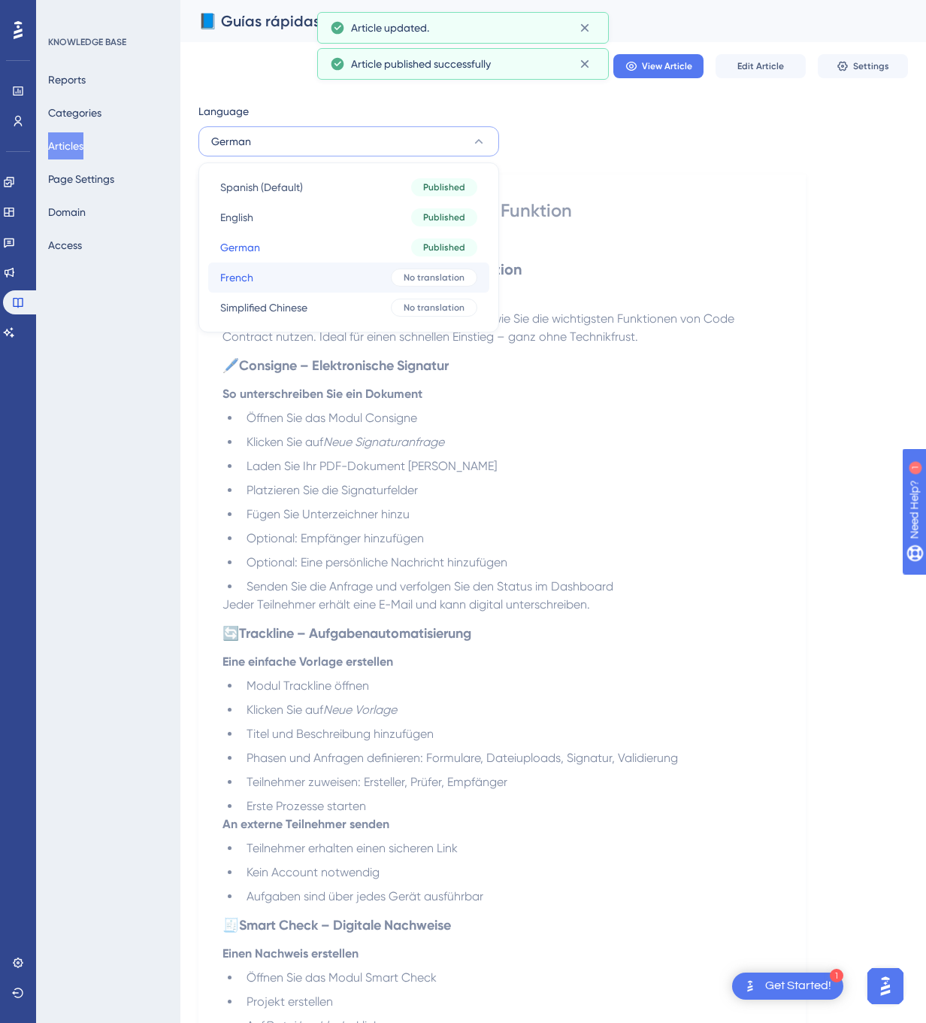
click at [391, 276] on div "No translation" at bounding box center [434, 277] width 86 height 18
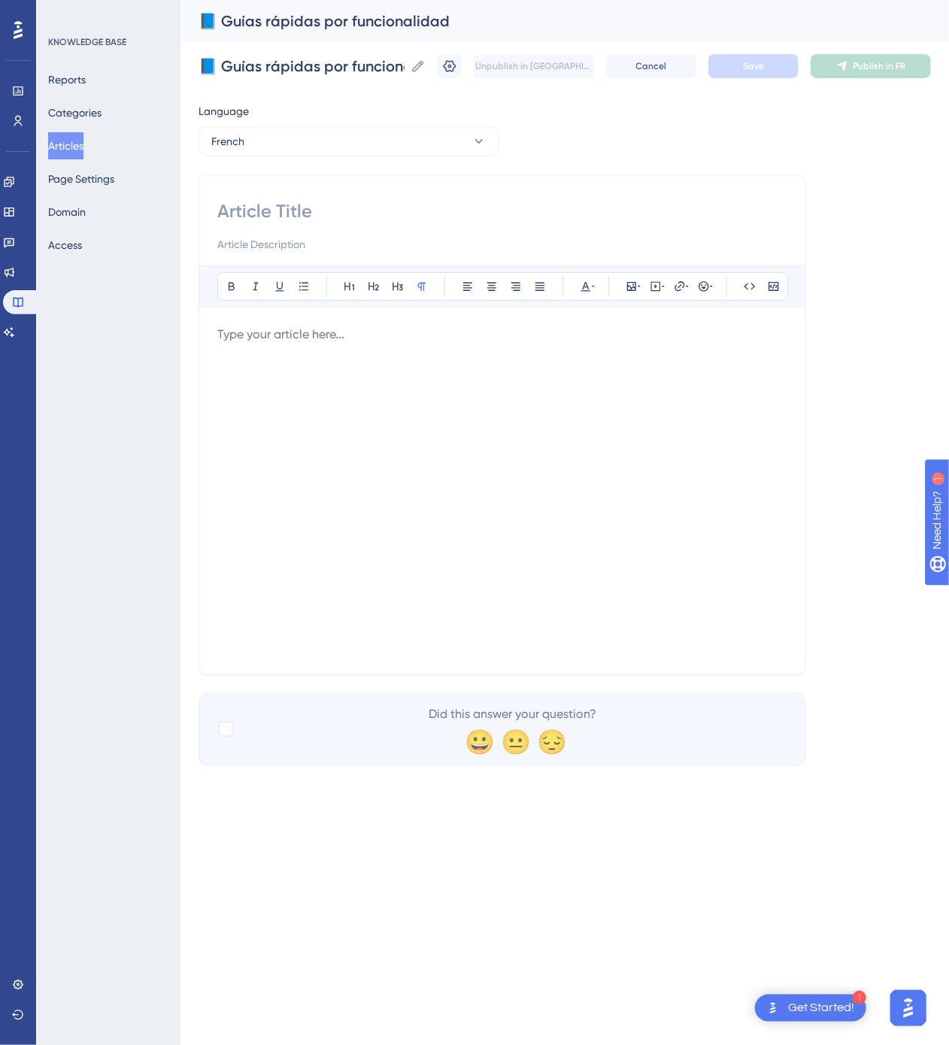
click at [317, 210] on input at bounding box center [502, 211] width 570 height 24
paste input "📘 Guides rapides par fonctionnalité"
type input "📘 Guides rapides par fonctionnalité"
click at [736, 571] on div at bounding box center [502, 491] width 570 height 331
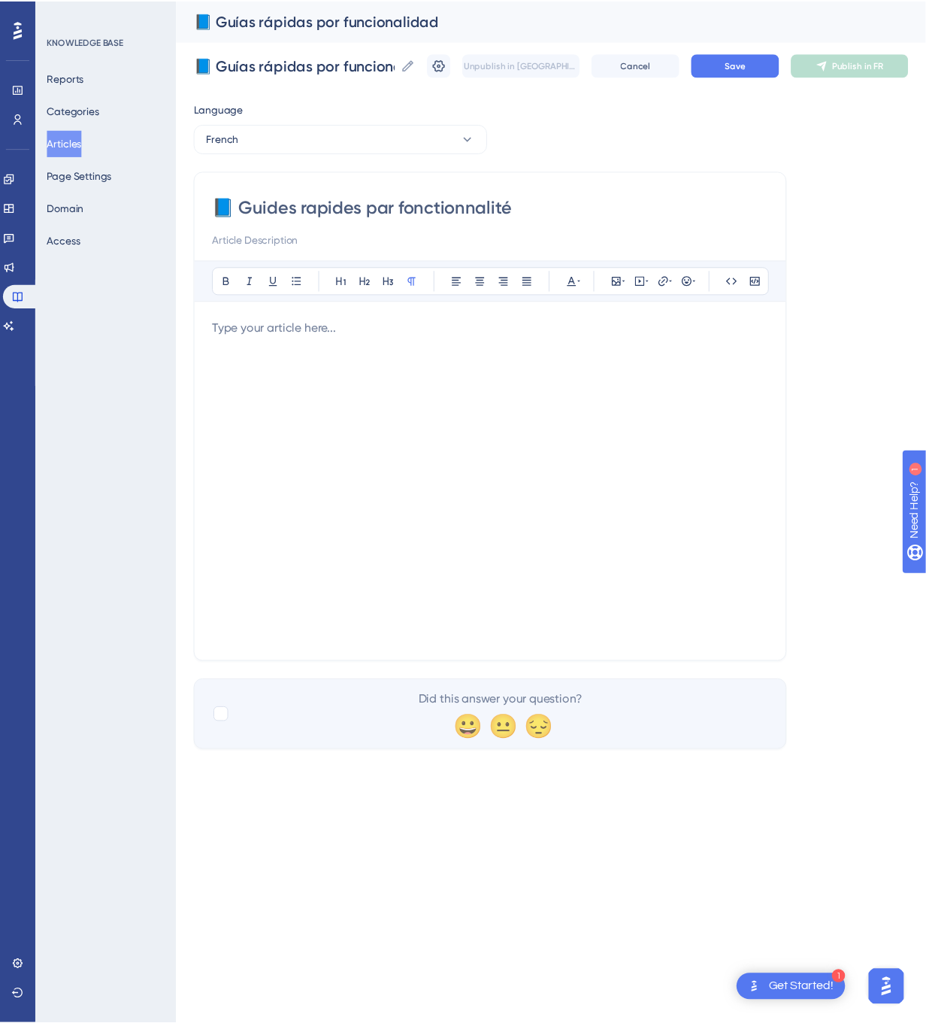
scroll to position [123, 0]
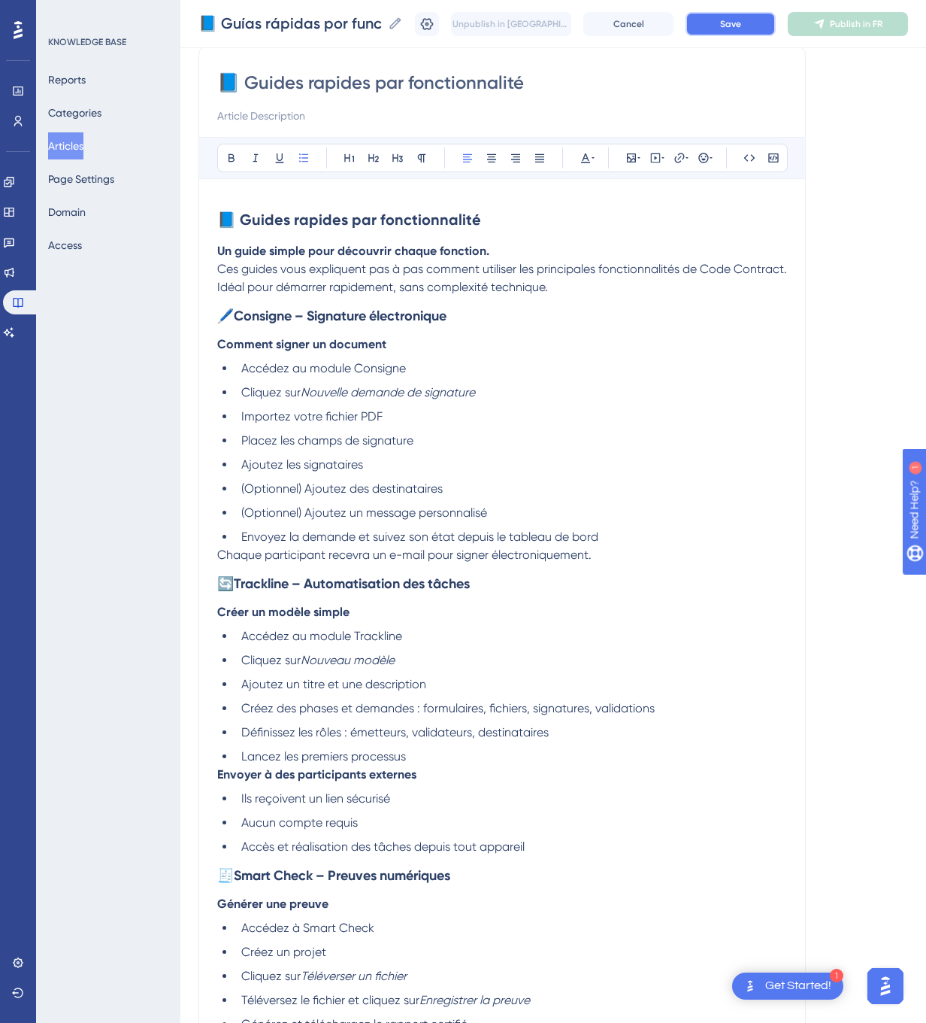
click at [776, 15] on button "Save" at bounding box center [731, 24] width 90 height 24
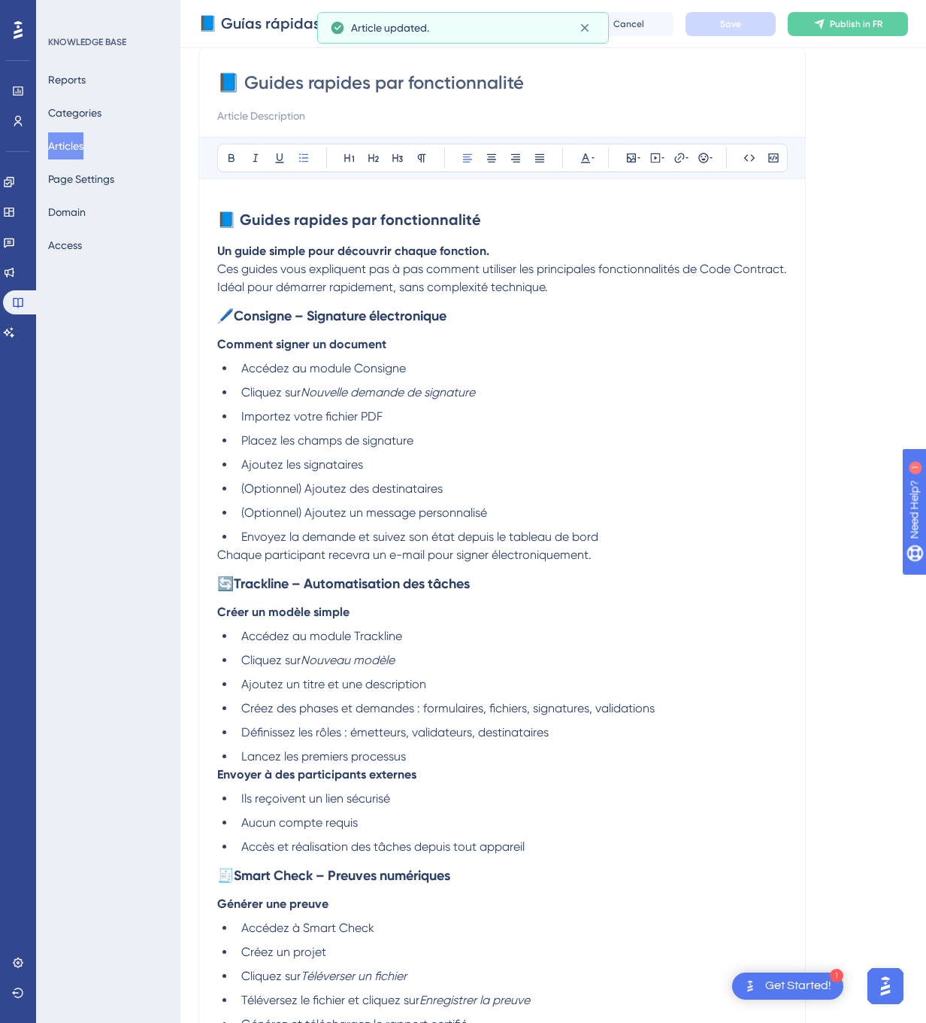
click at [856, 12] on div "Unpublish in [GEOGRAPHIC_DATA] Cancel Save Publish in FR" at bounding box center [661, 24] width 493 height 24
click at [851, 17] on button "Publish in FR" at bounding box center [848, 24] width 120 height 24
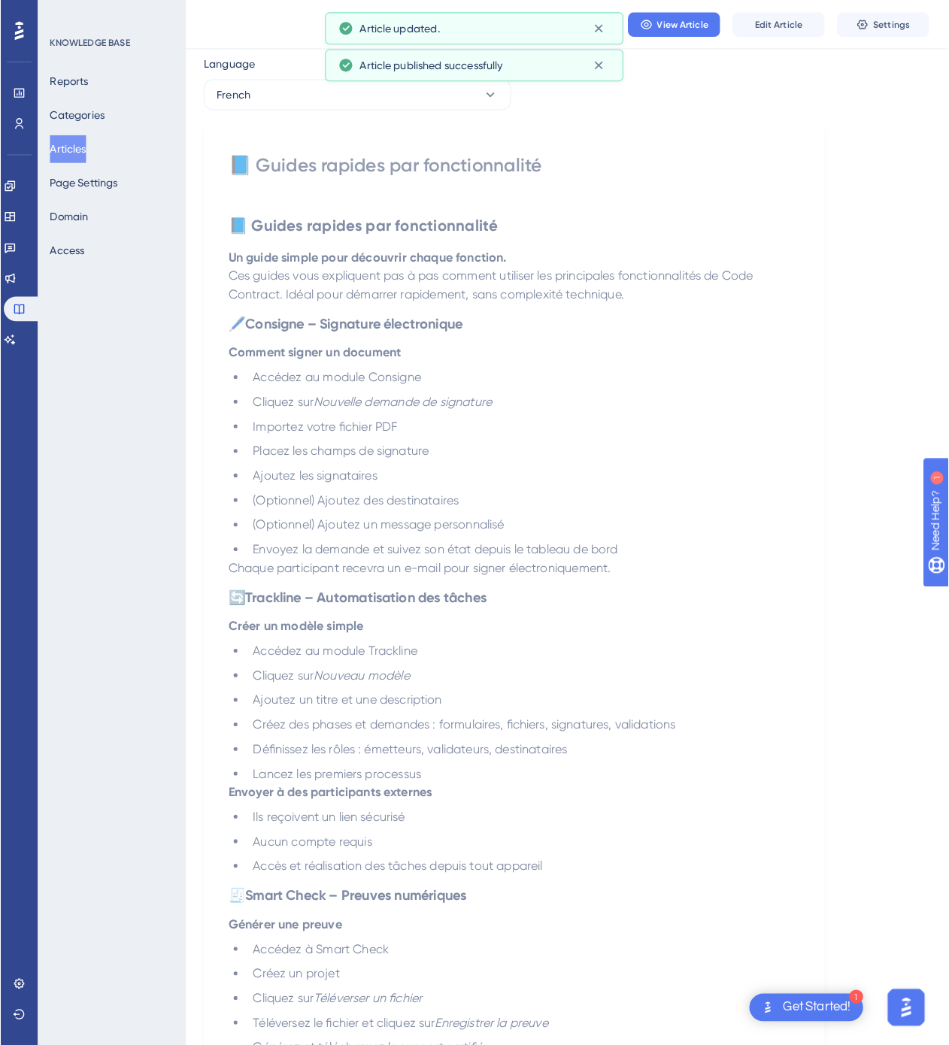
scroll to position [0, 0]
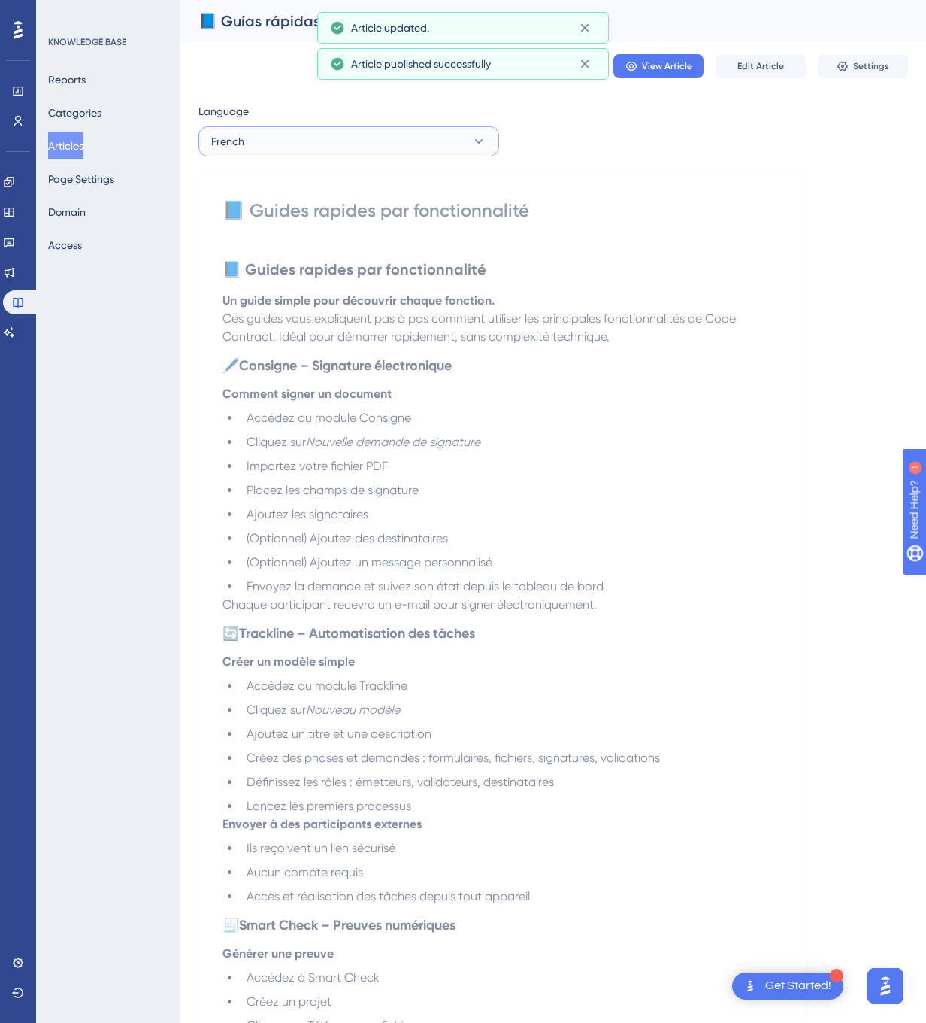
click at [422, 156] on button "French" at bounding box center [348, 141] width 301 height 30
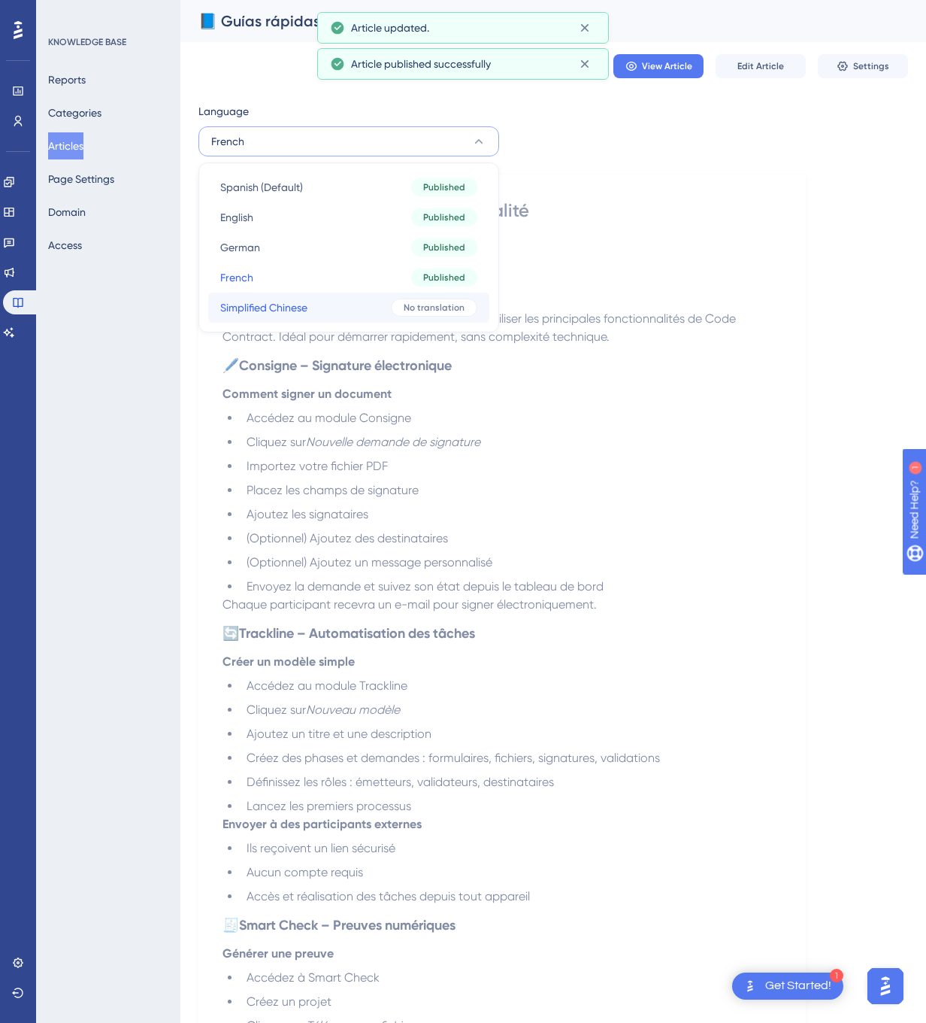
click at [403, 296] on button "Simplified Chinese Simplified Chinese No translation" at bounding box center [348, 307] width 281 height 30
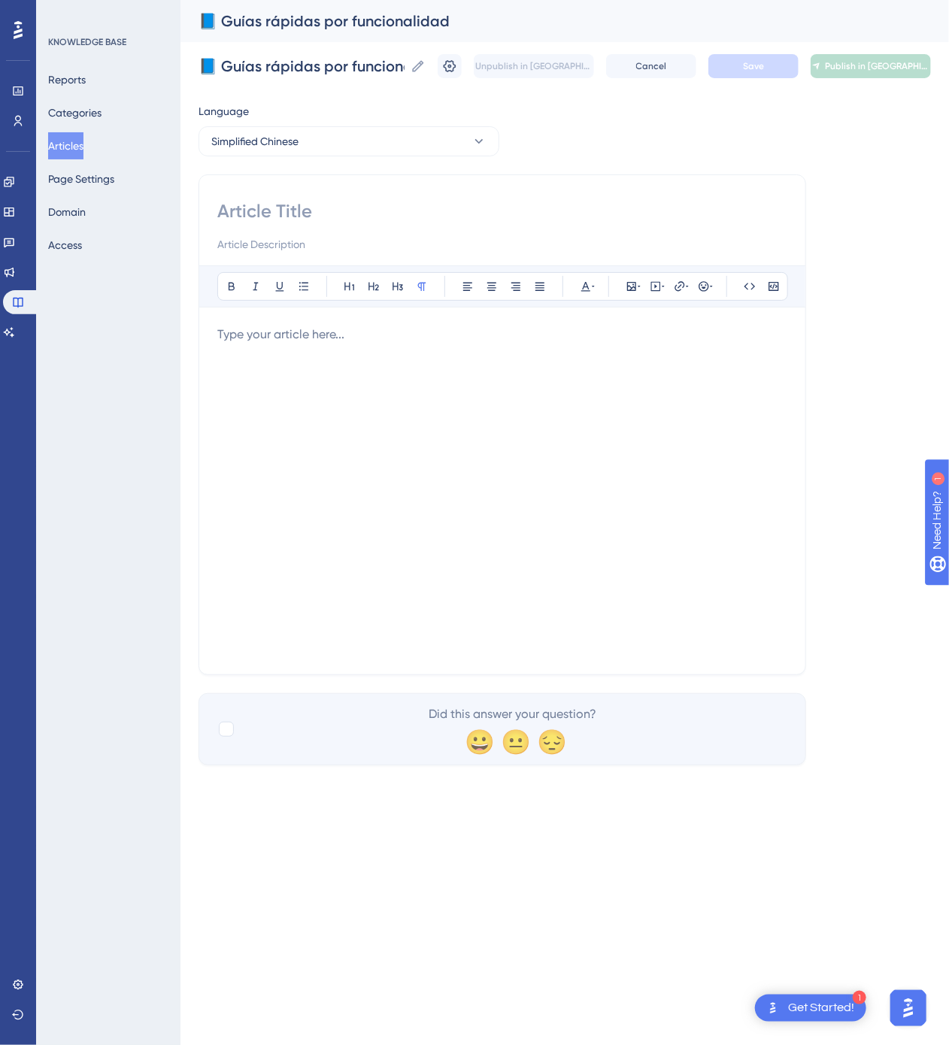
click at [457, 216] on input at bounding box center [502, 211] width 570 height 24
paste input "📘 按功能快速指南"
type input "📘 按功能快速指南"
click at [560, 559] on div at bounding box center [502, 491] width 570 height 331
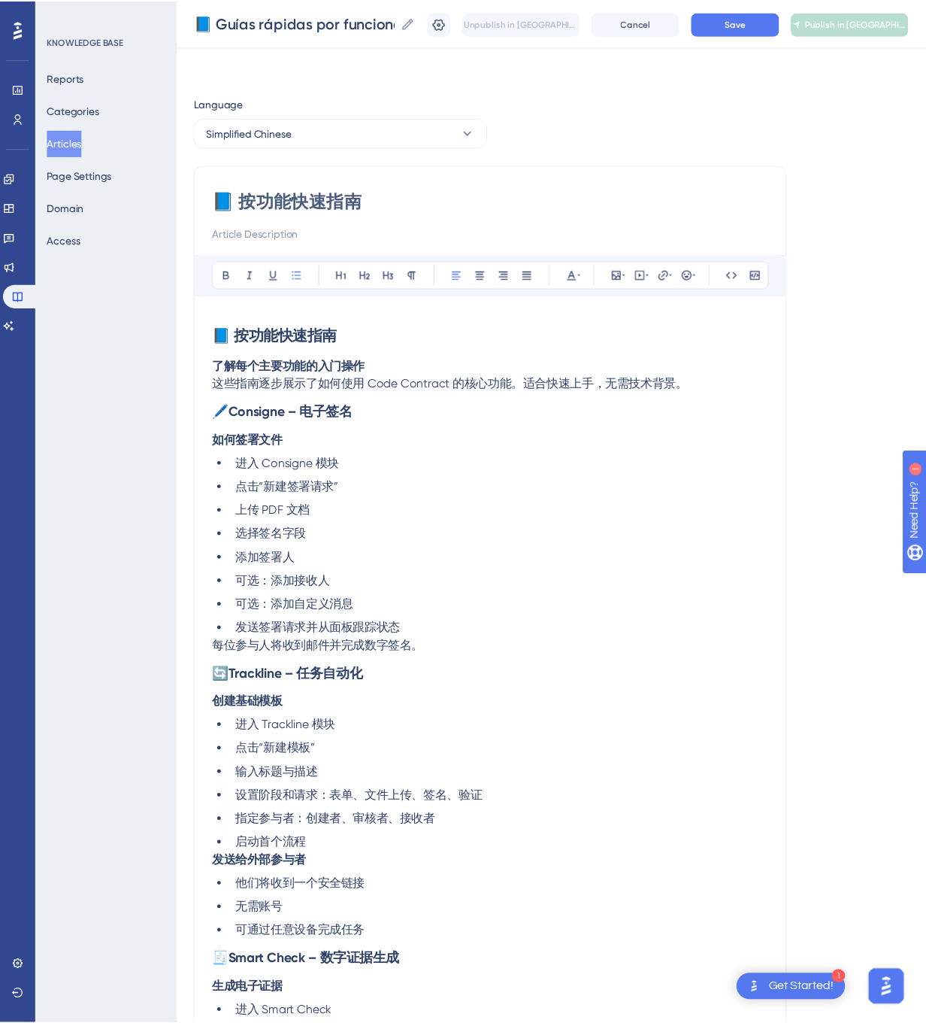
scroll to position [105, 0]
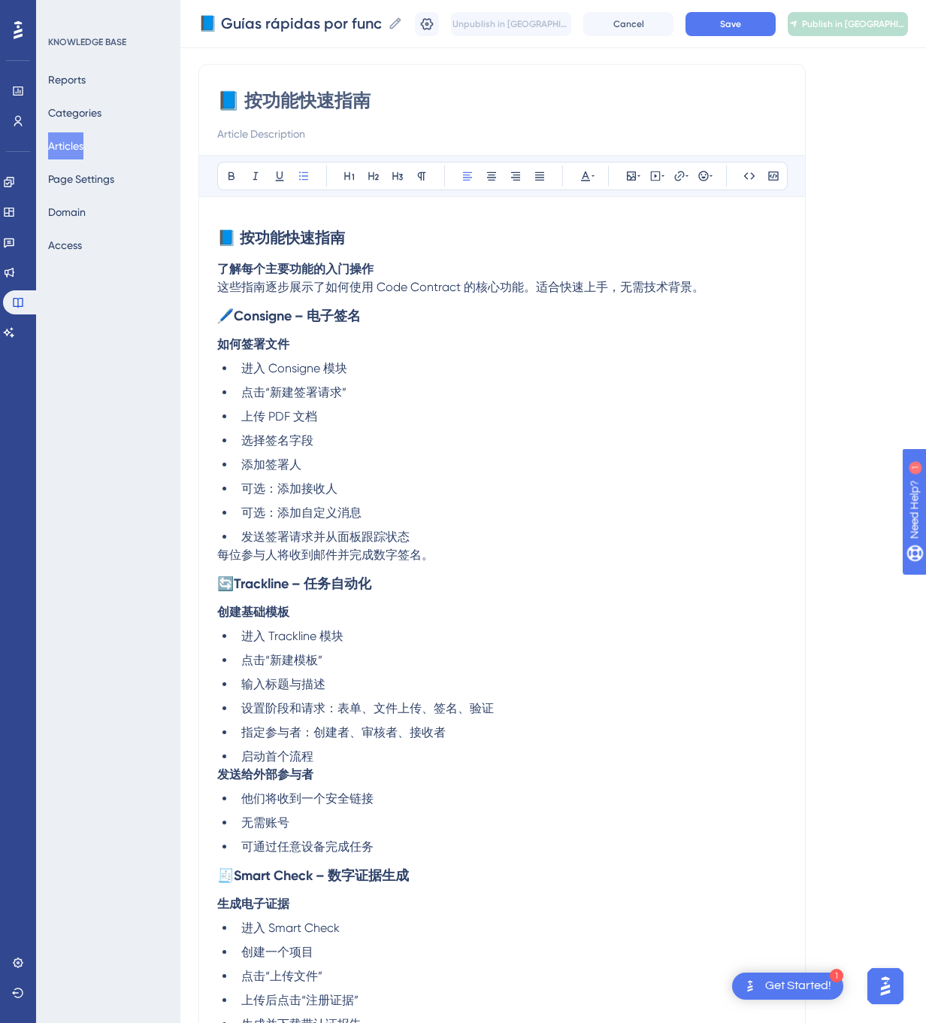
click at [776, 35] on button "Save" at bounding box center [731, 24] width 90 height 24
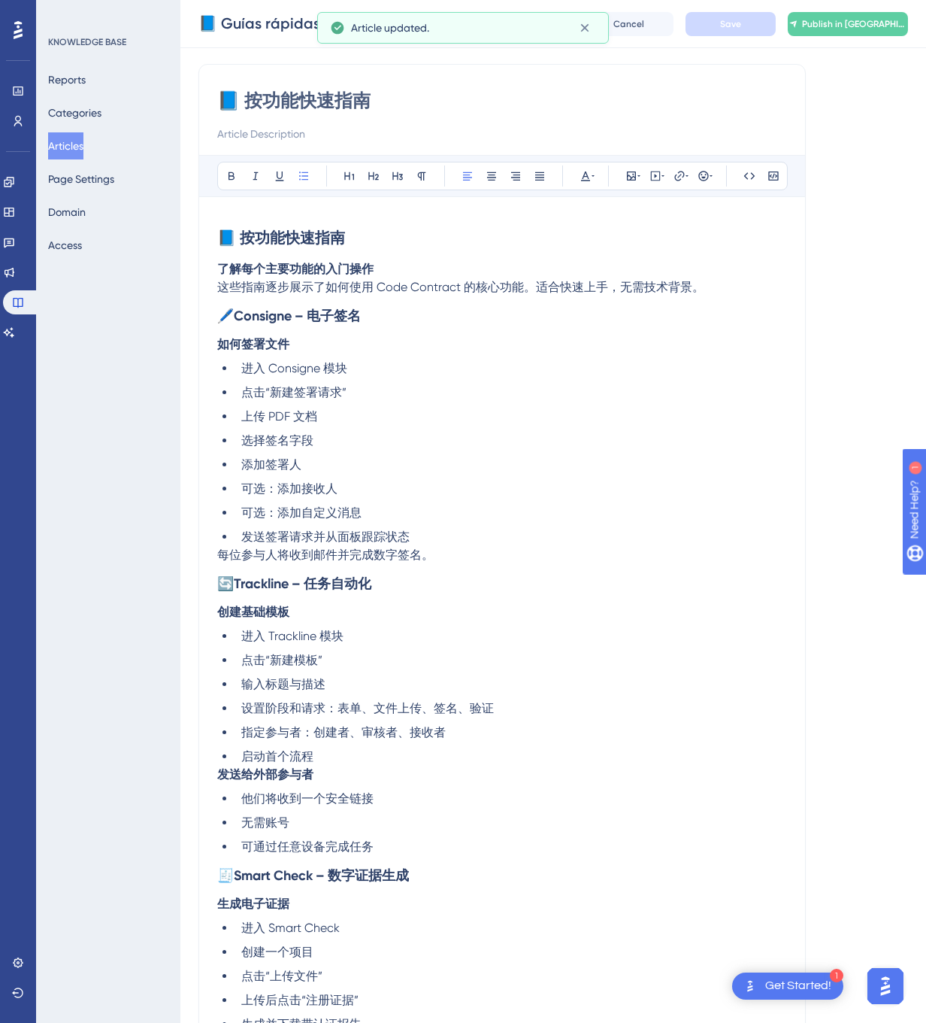
click at [803, 25] on div "Unpublish in ZH-CN Cancel Save Publish in [GEOGRAPHIC_DATA]-[GEOGRAPHIC_DATA]" at bounding box center [661, 24] width 493 height 24
click at [867, 33] on button "Publish in [GEOGRAPHIC_DATA]-CN" at bounding box center [848, 24] width 120 height 24
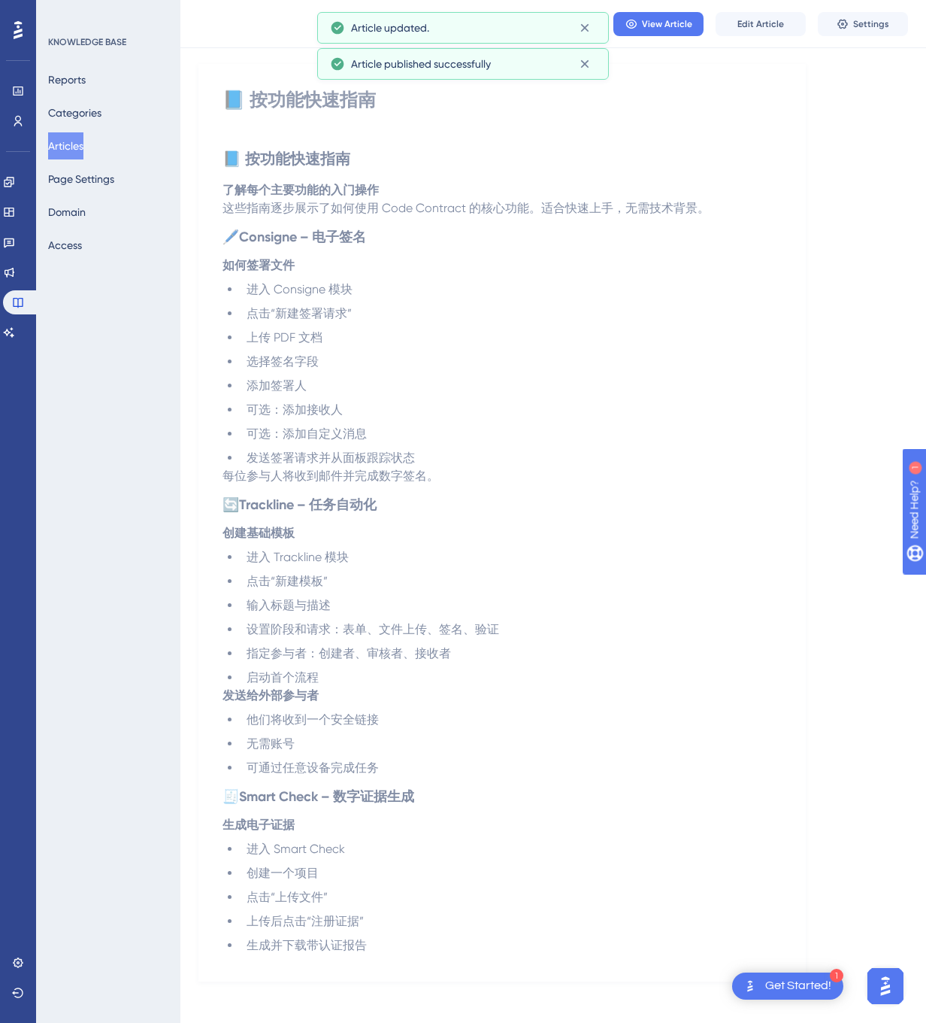
click at [75, 133] on button "Articles" at bounding box center [65, 145] width 35 height 27
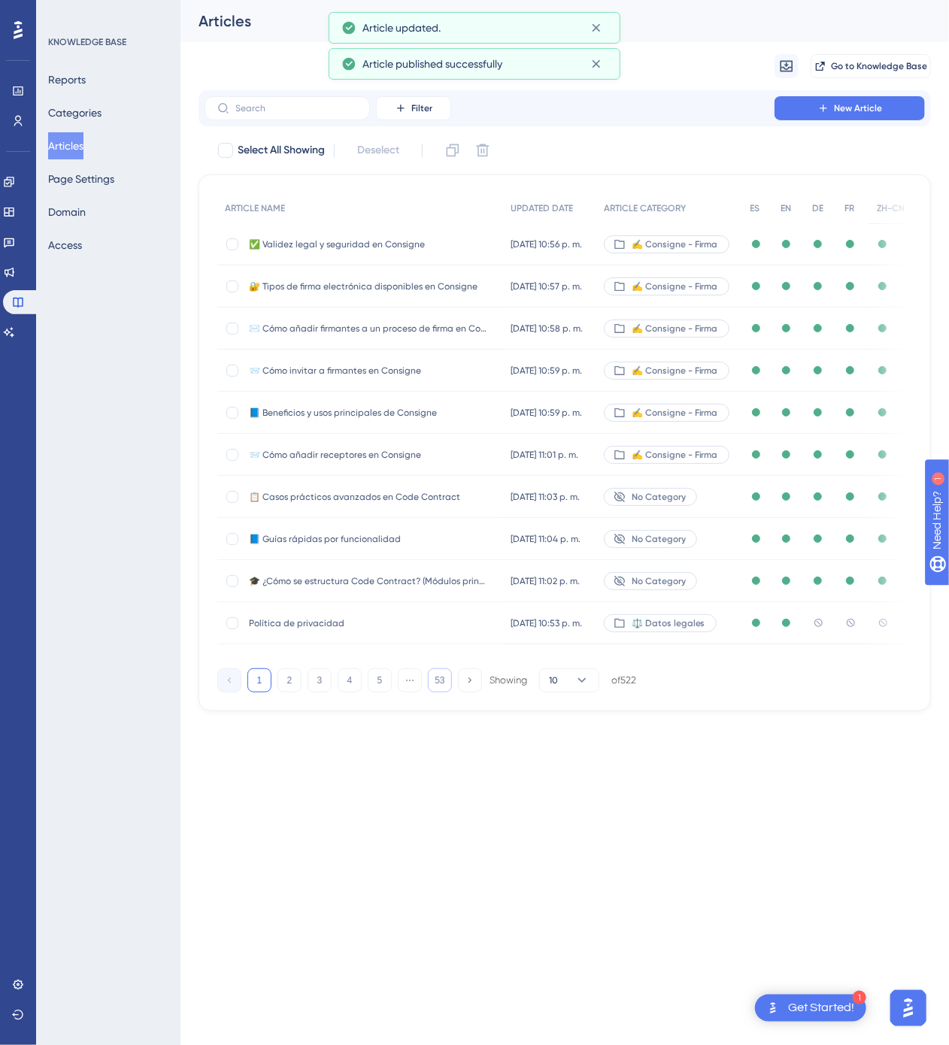
click at [442, 687] on button "53" at bounding box center [440, 680] width 24 height 24
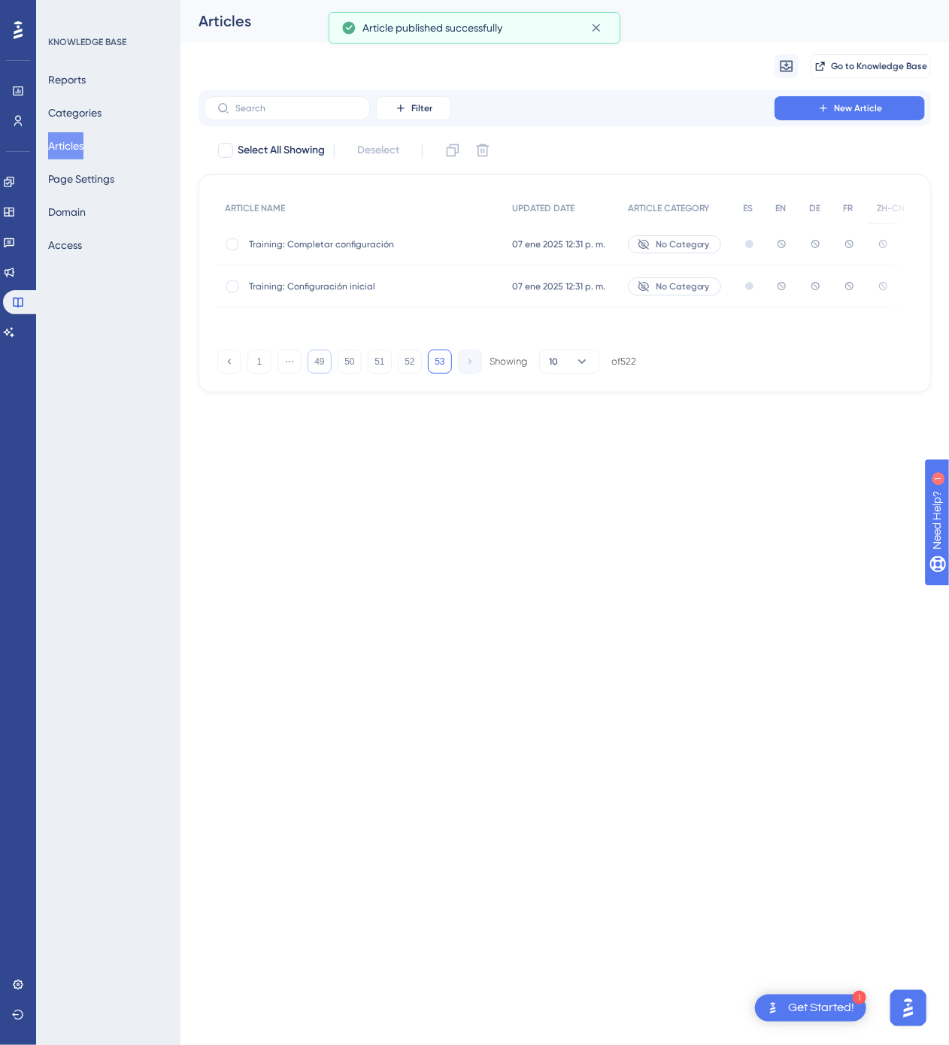
click at [313, 362] on button "49" at bounding box center [320, 362] width 24 height 24
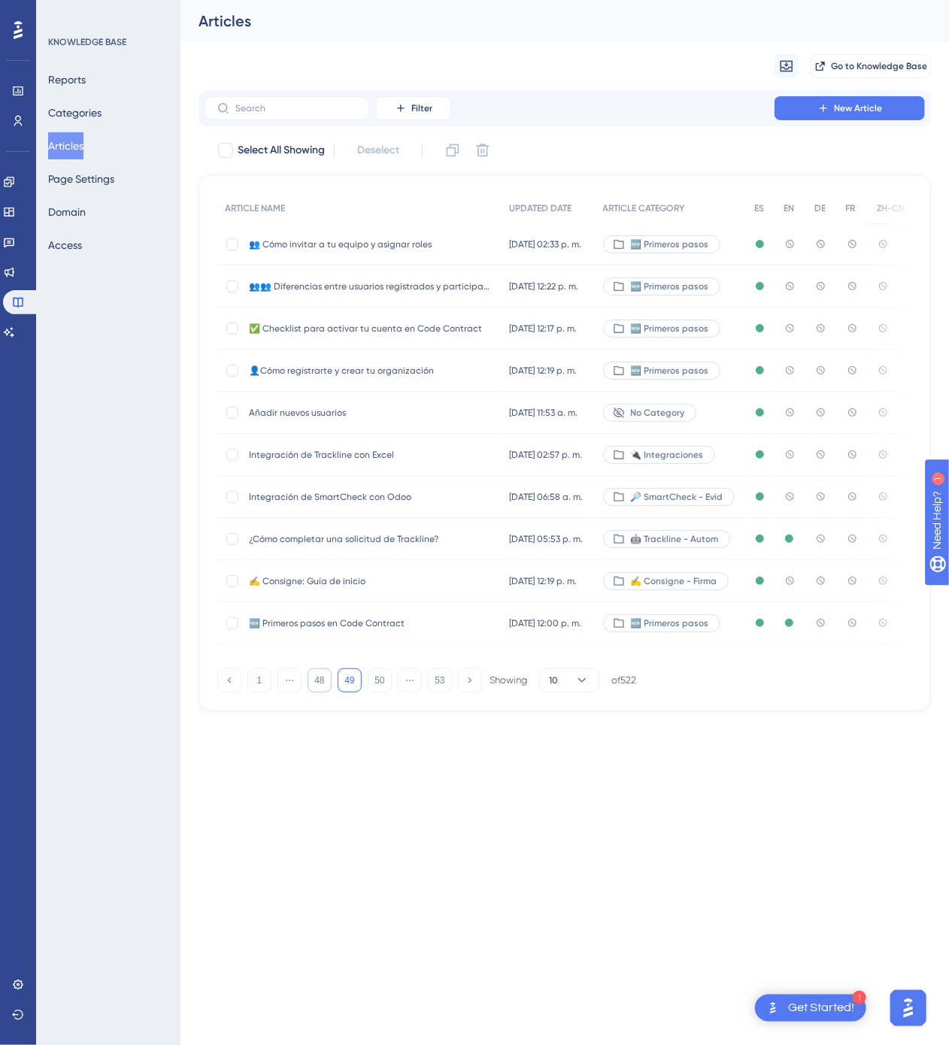
click at [325, 683] on button "48" at bounding box center [320, 680] width 24 height 24
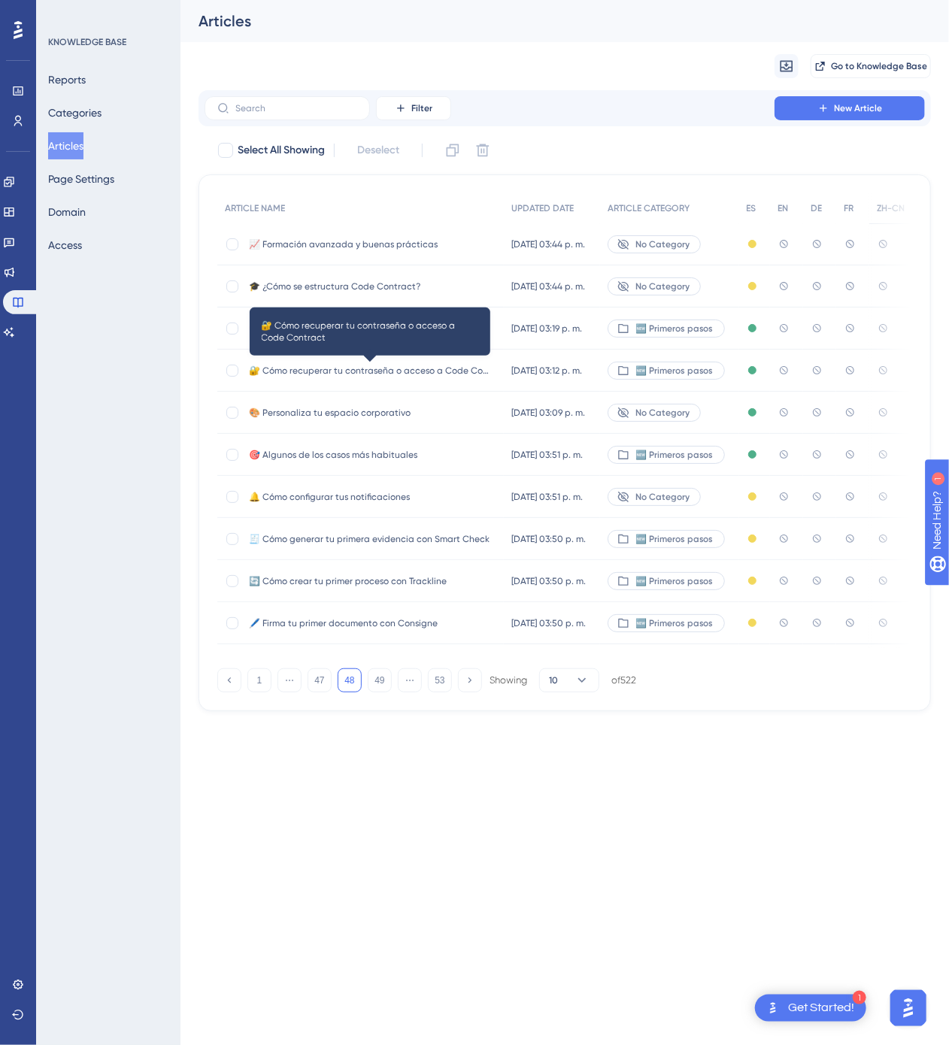
click at [462, 365] on span "🔐 Cómo recuperar tu contraseña o acceso a Code Contract" at bounding box center [369, 371] width 241 height 12
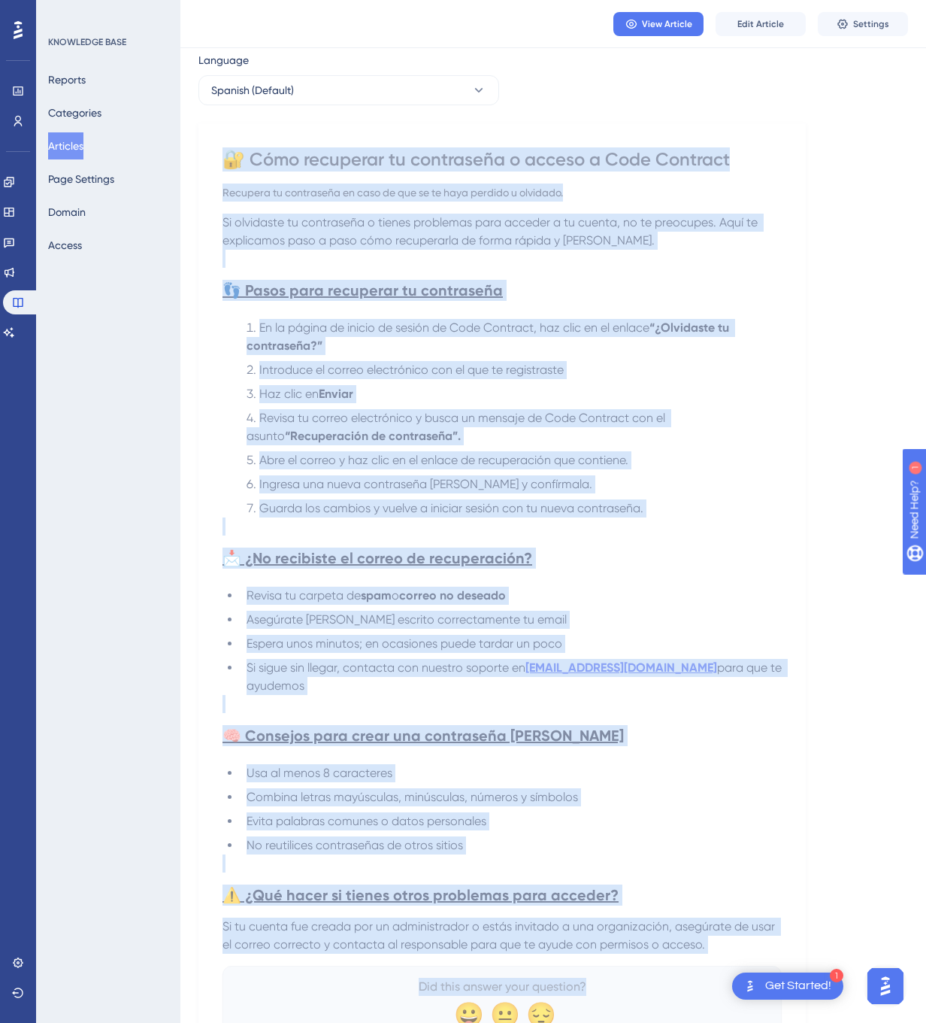
scroll to position [143, 0]
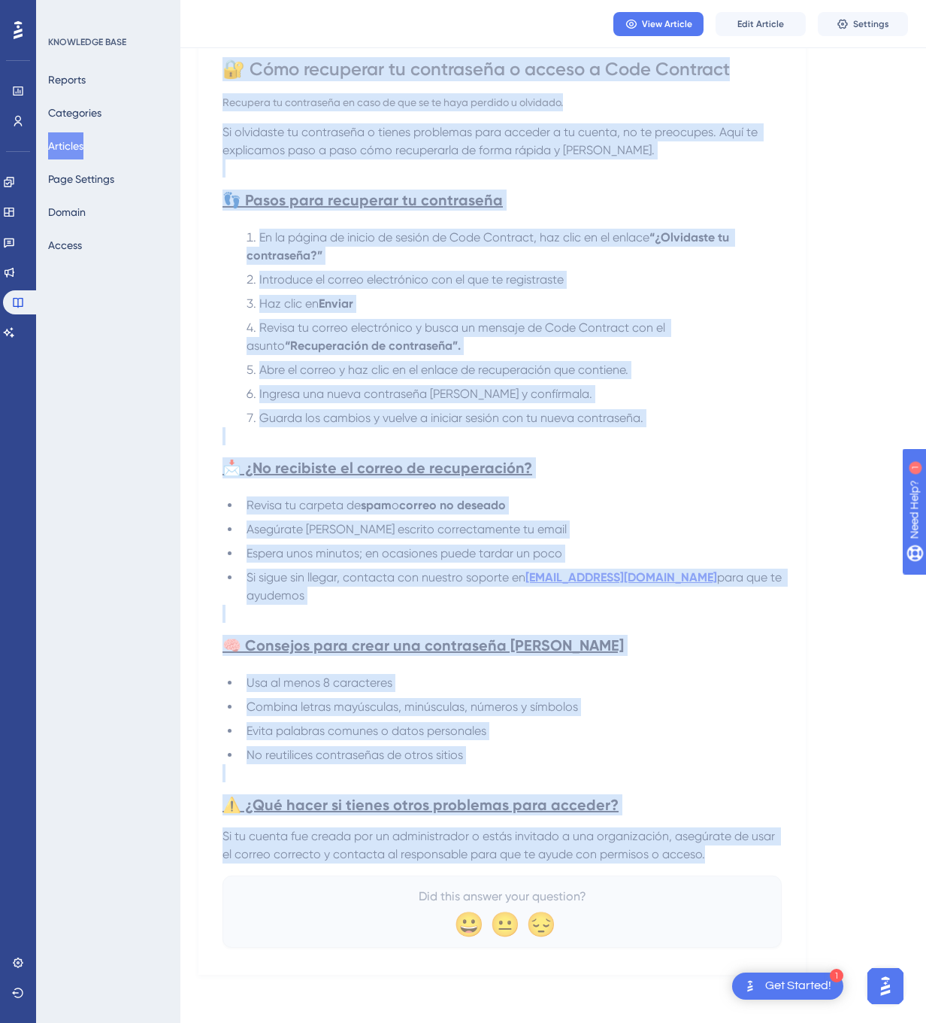
drag, startPoint x: 229, startPoint y: 210, endPoint x: 773, endPoint y: 853, distance: 842.4
click at [773, 853] on div "🔐 Cómo recuperar tu contraseña o acceso a Code Contract Recupera tu contraseña …" at bounding box center [502, 502] width 559 height 890
copy div "🔐 Lore ipsumdolo si ametconsec a elitse d Eius Temporin Utlabore et doloremagn …"
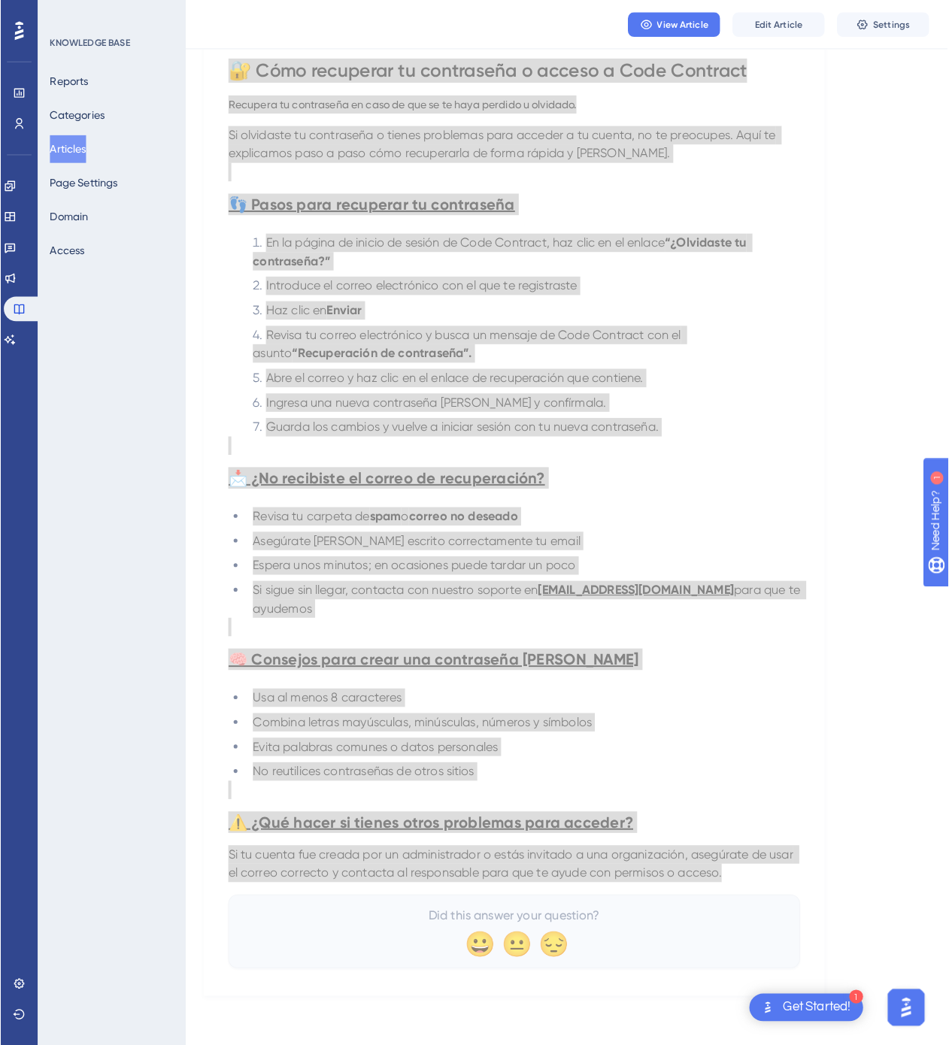
scroll to position [0, 0]
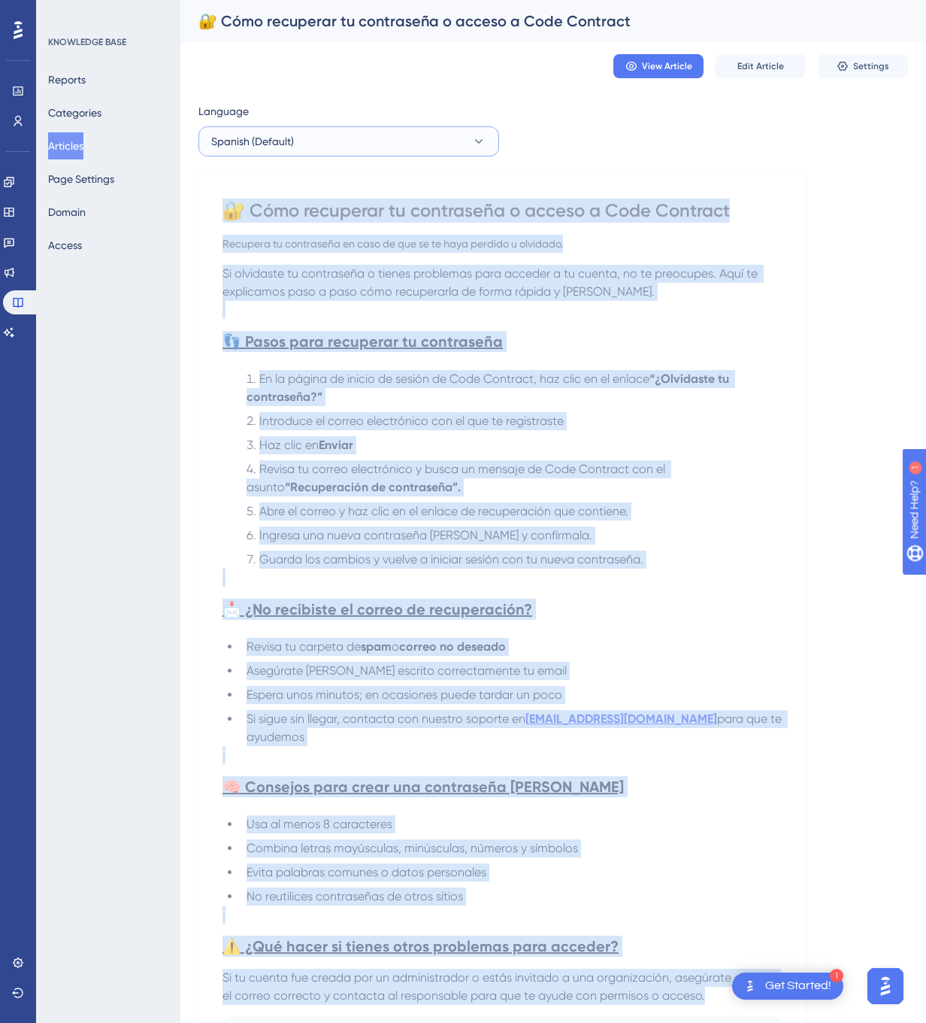
click at [305, 135] on button "Spanish (Default)" at bounding box center [348, 141] width 301 height 30
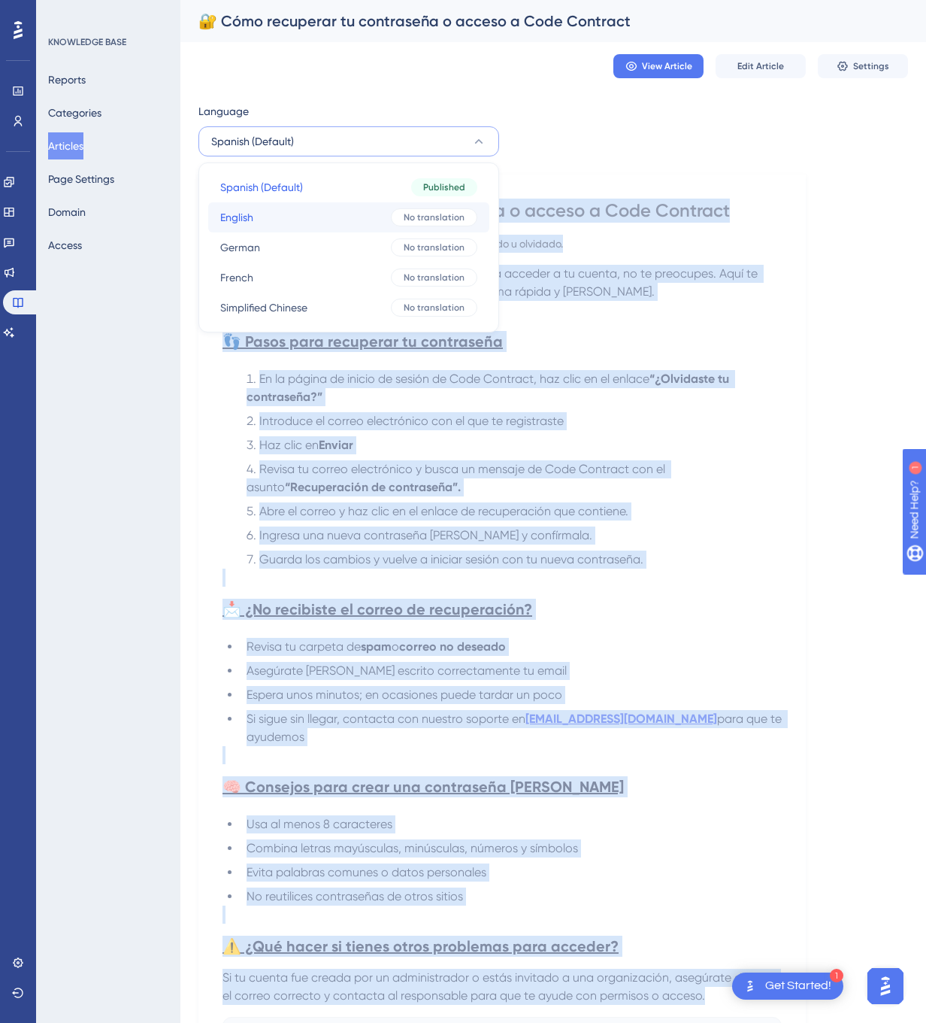
click at [301, 218] on button "English English No translation" at bounding box center [348, 217] width 281 height 30
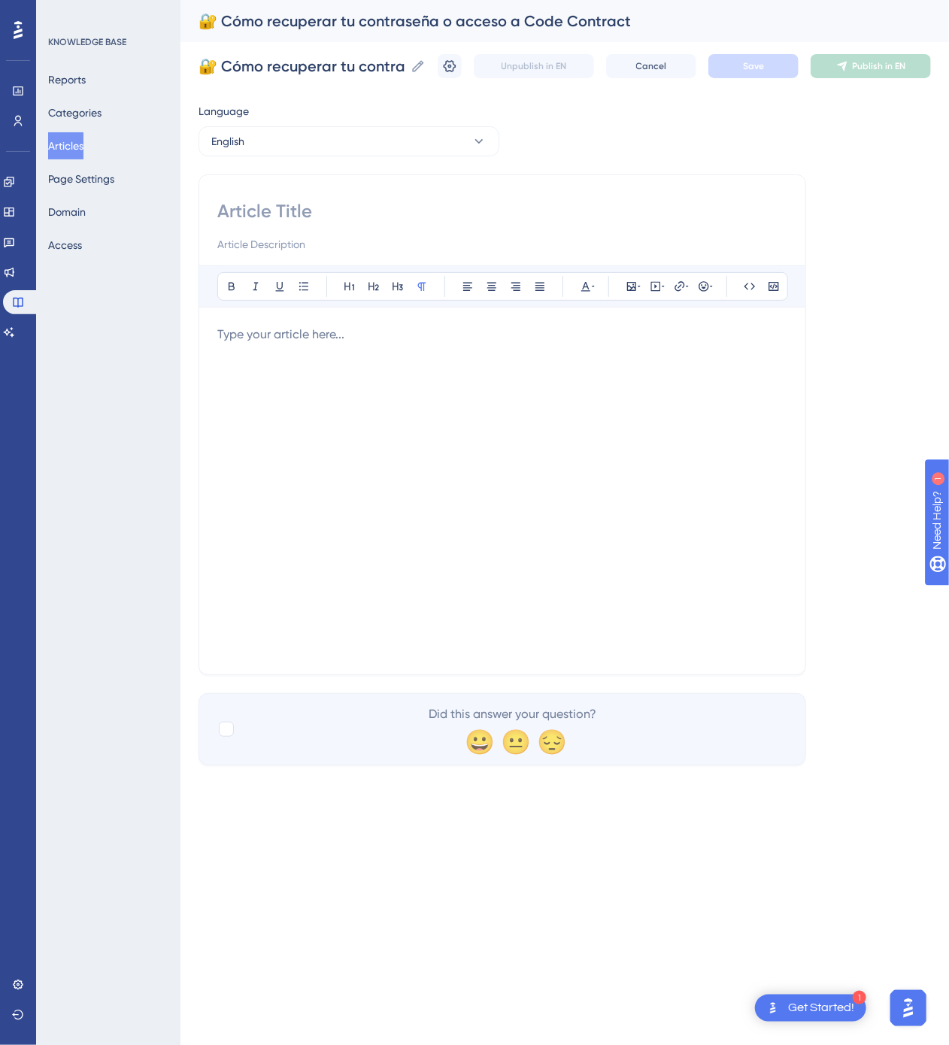
click at [373, 198] on div "Bold Italic Underline Bullet Point Heading 1 Heading 2 Heading 3 Normal Align L…" at bounding box center [502, 424] width 608 height 501
click at [343, 214] on input at bounding box center [502, 211] width 570 height 24
paste input "🔐 How to Recover Your Code Contract Password or Access"
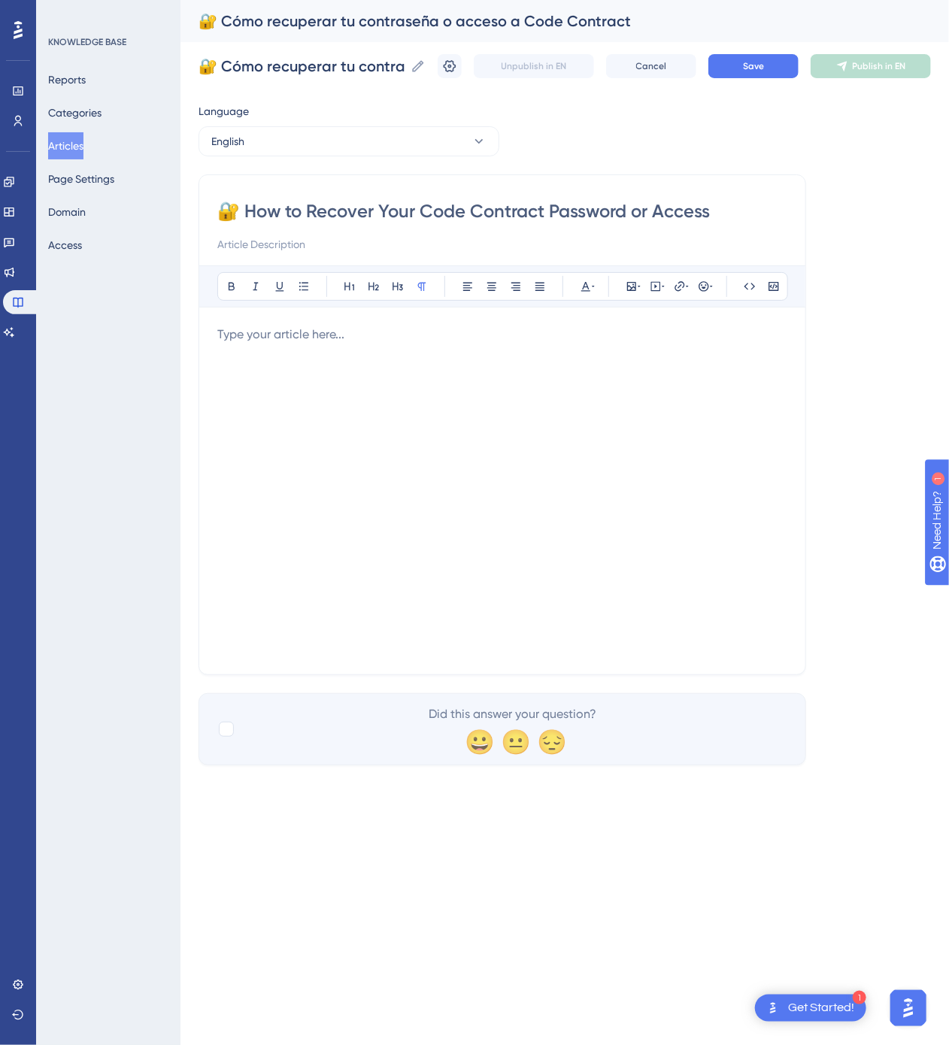
type input "🔐 How to Recover Your Code Contract Password or Access"
click at [514, 395] on div at bounding box center [502, 491] width 570 height 331
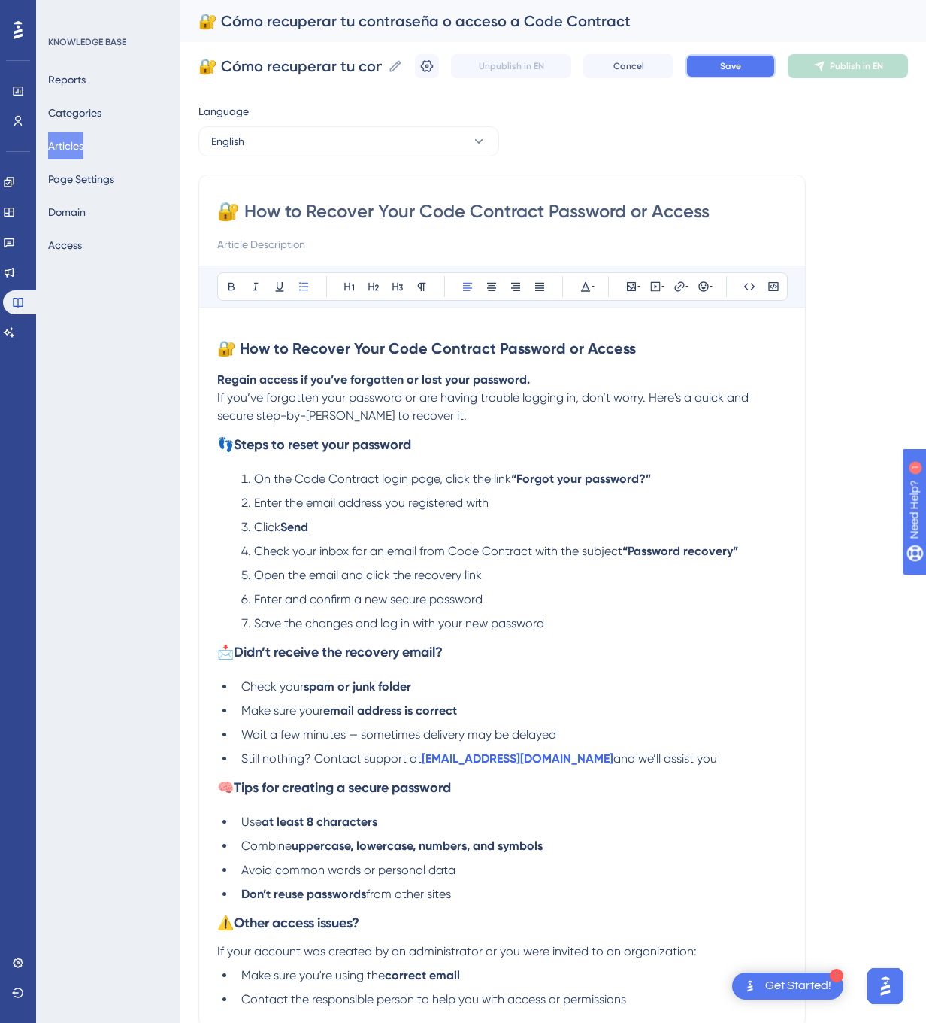
click at [776, 73] on button "Save" at bounding box center [731, 66] width 90 height 24
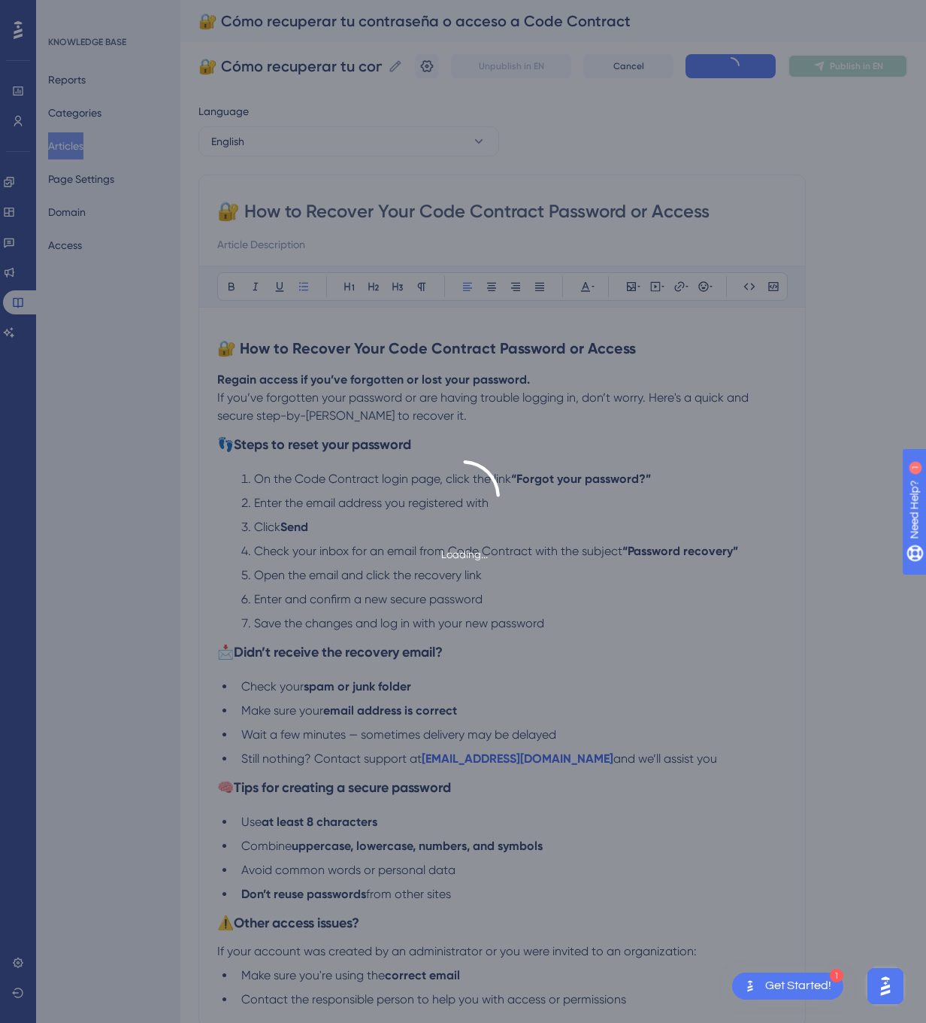
click at [866, 67] on span "Publish in EN" at bounding box center [856, 66] width 53 height 12
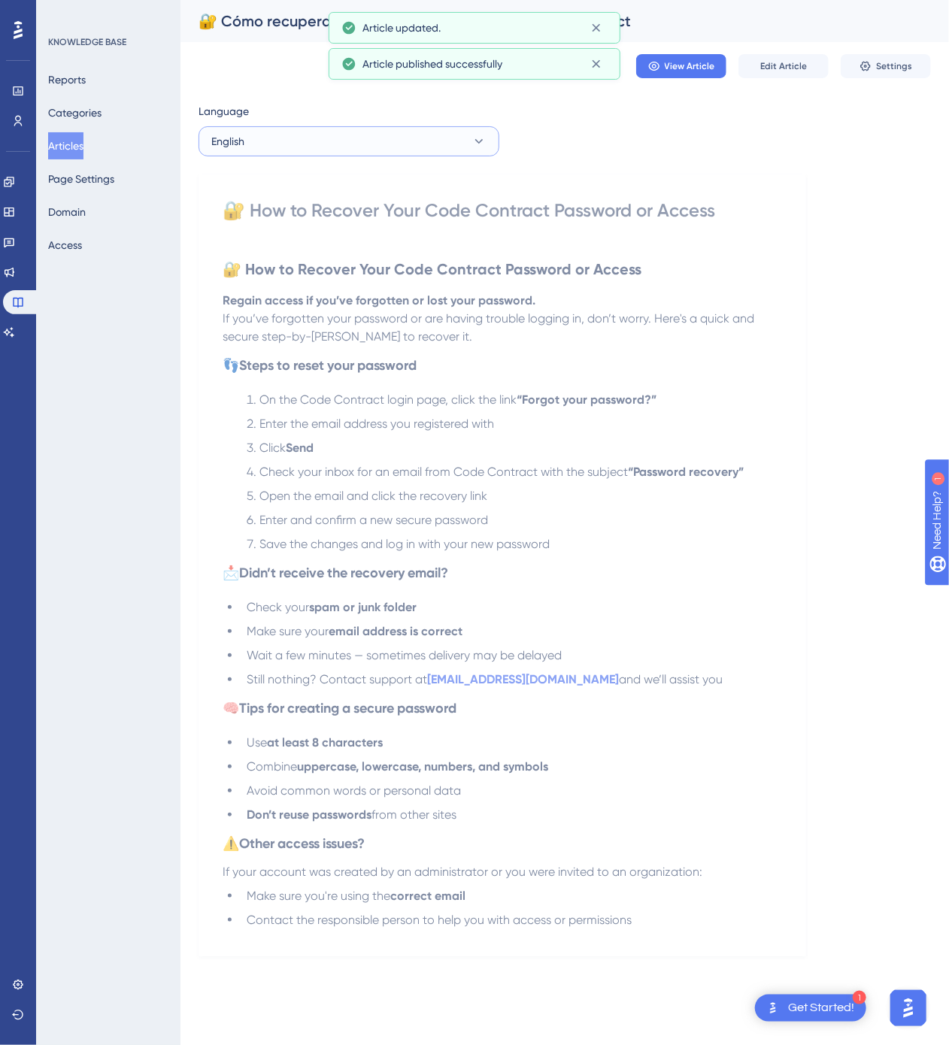
click at [380, 150] on button "English" at bounding box center [348, 141] width 301 height 30
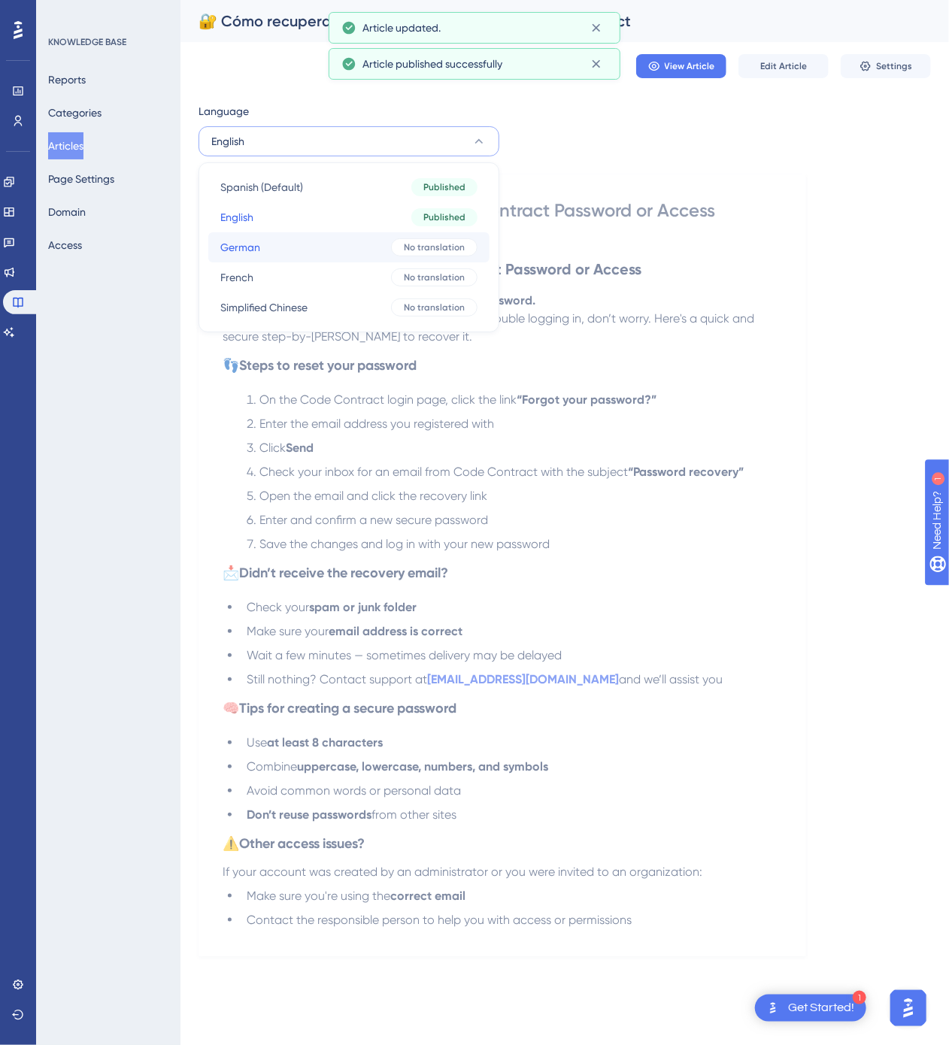
click at [343, 240] on button "German German No translation" at bounding box center [348, 247] width 281 height 30
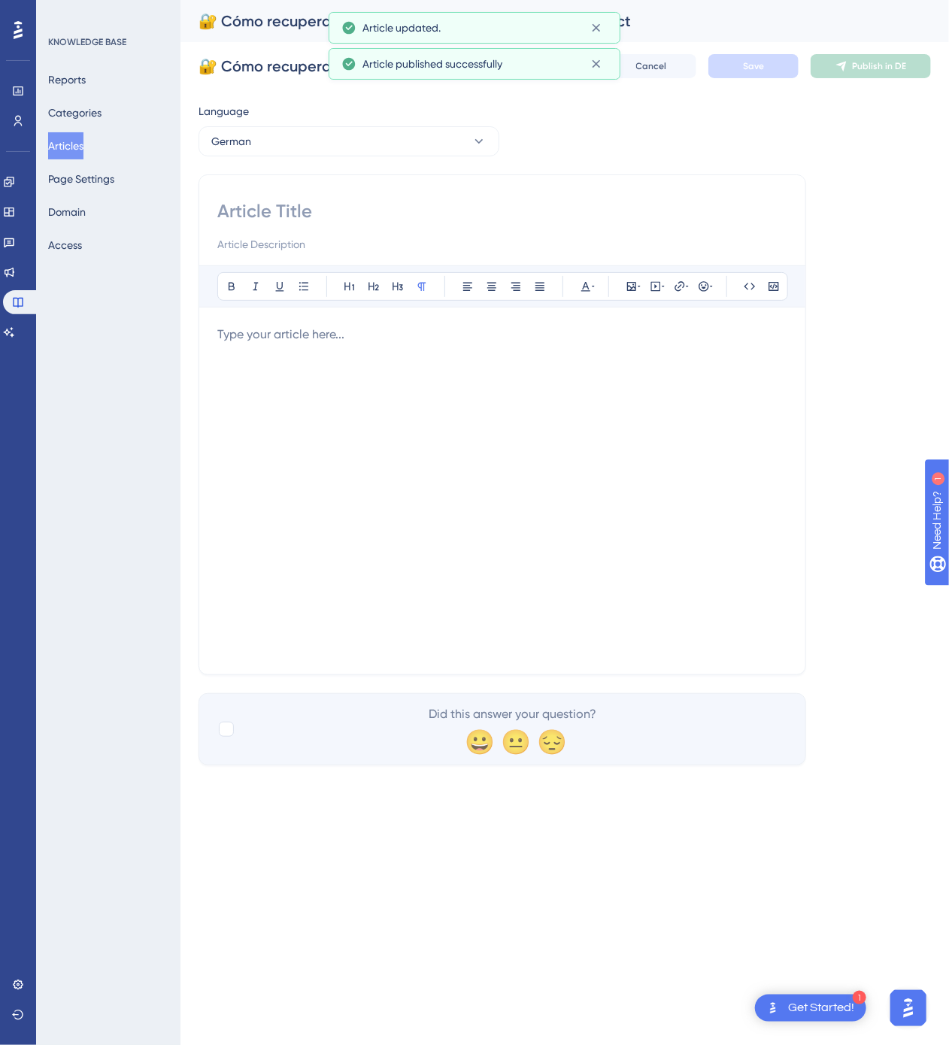
click at [353, 209] on input at bounding box center [502, 211] width 570 height 24
paste input "🔐 So stellst du dein Passwort oder deinen Zugang zu Code Contract wieder her"
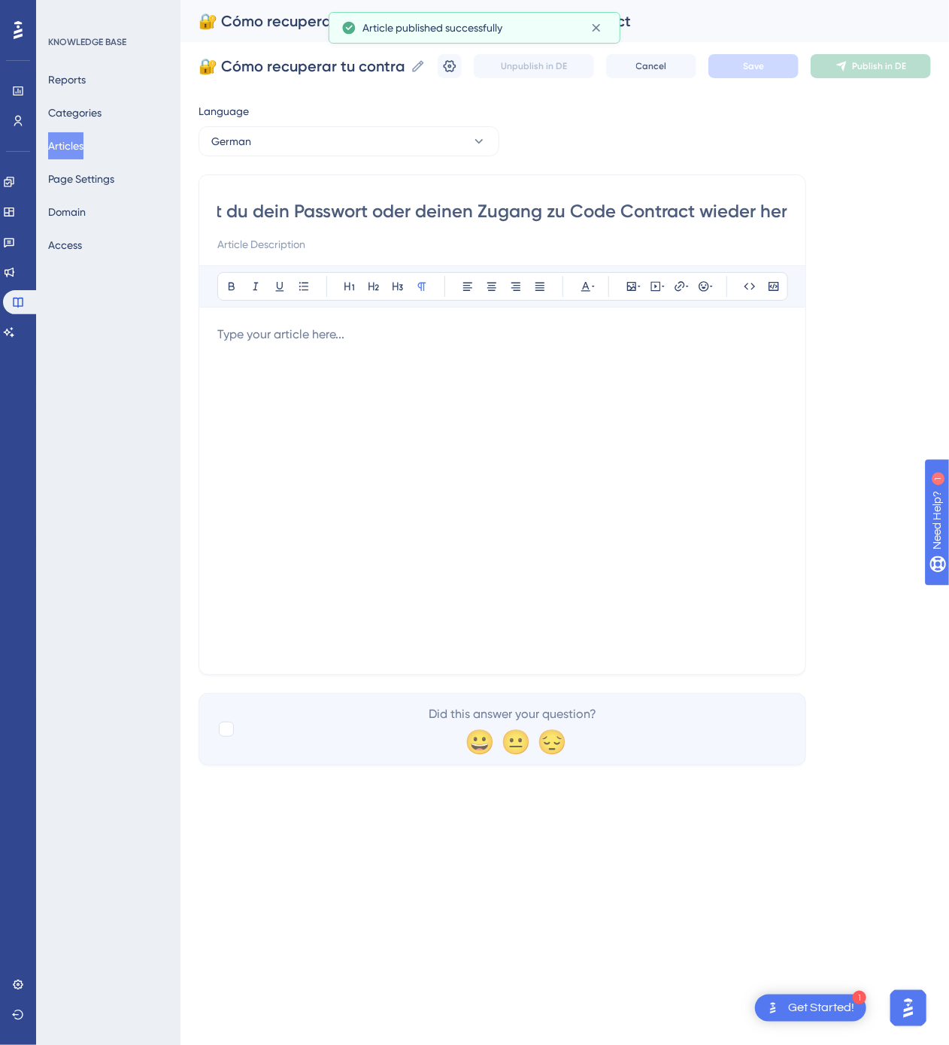
type input "🔐 So stellst du dein Passwort oder deinen Zugang zu Code Contract wieder her"
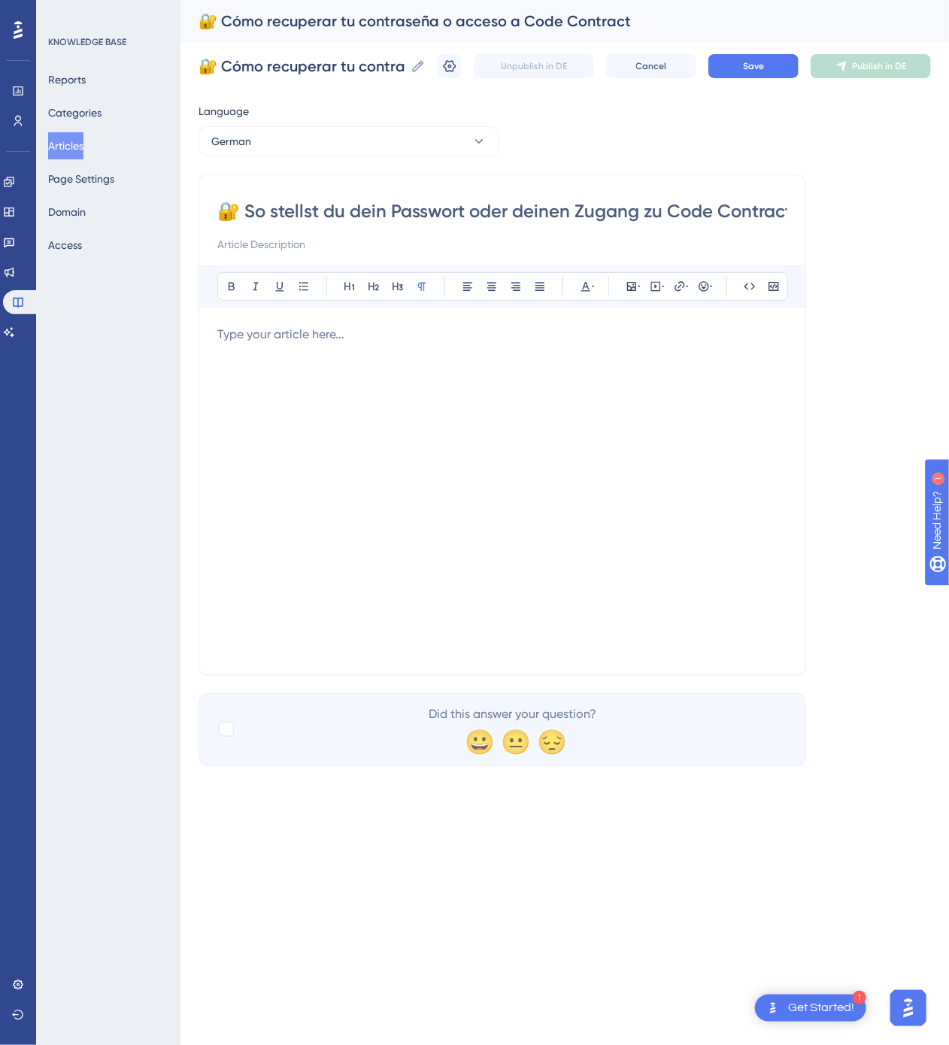
click at [650, 442] on div at bounding box center [502, 491] width 570 height 331
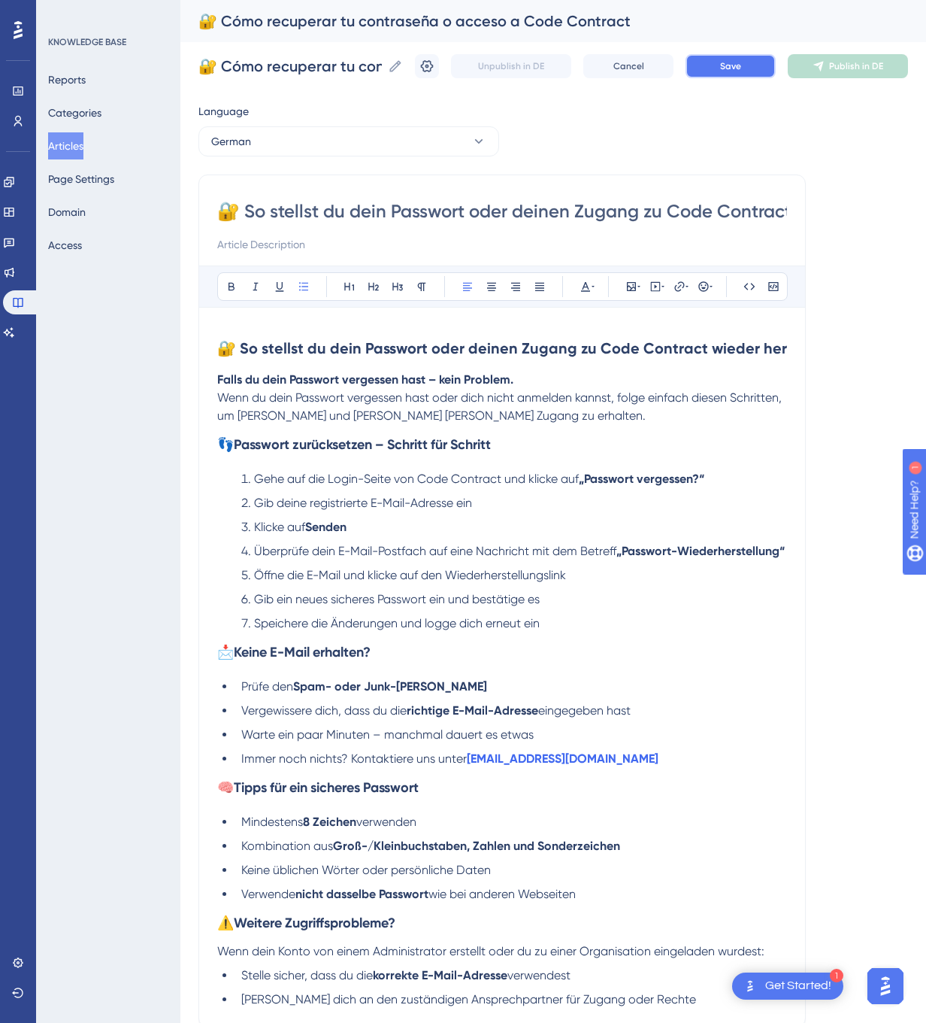
click at [776, 63] on button "Save" at bounding box center [731, 66] width 90 height 24
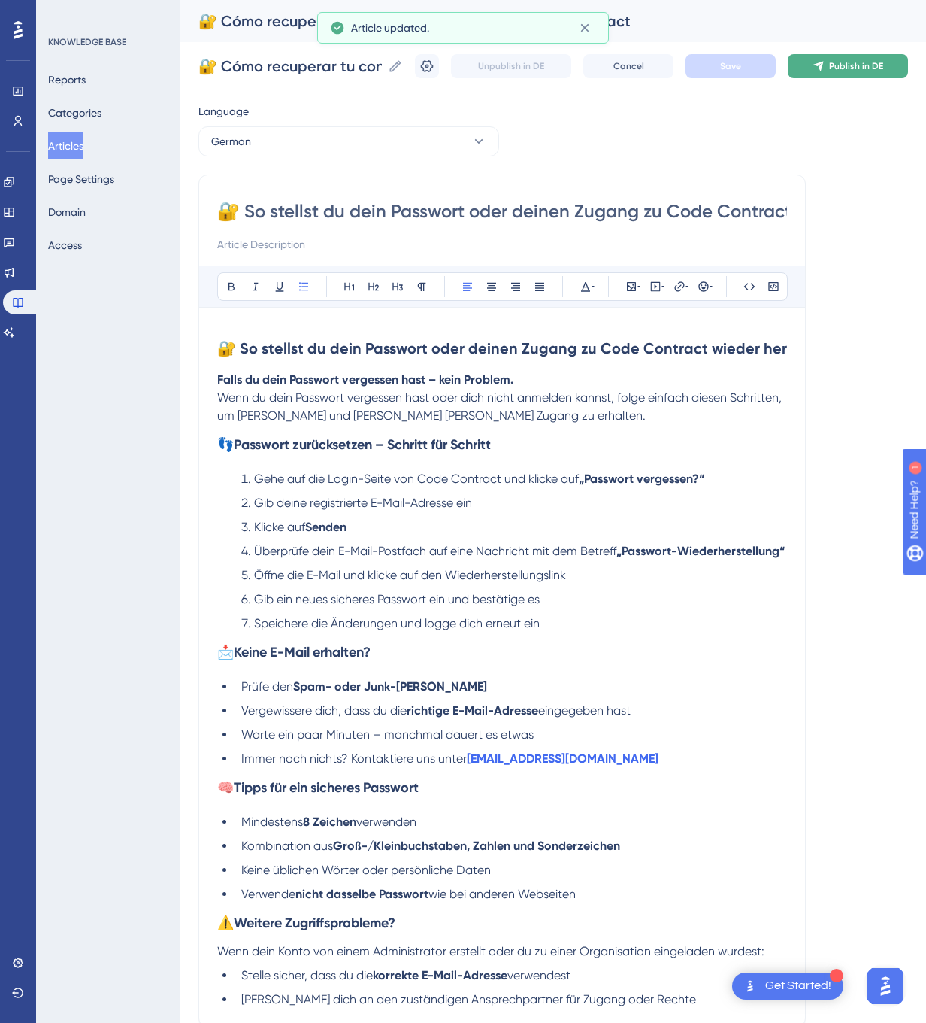
click at [843, 56] on button "Publish in DE" at bounding box center [848, 66] width 120 height 24
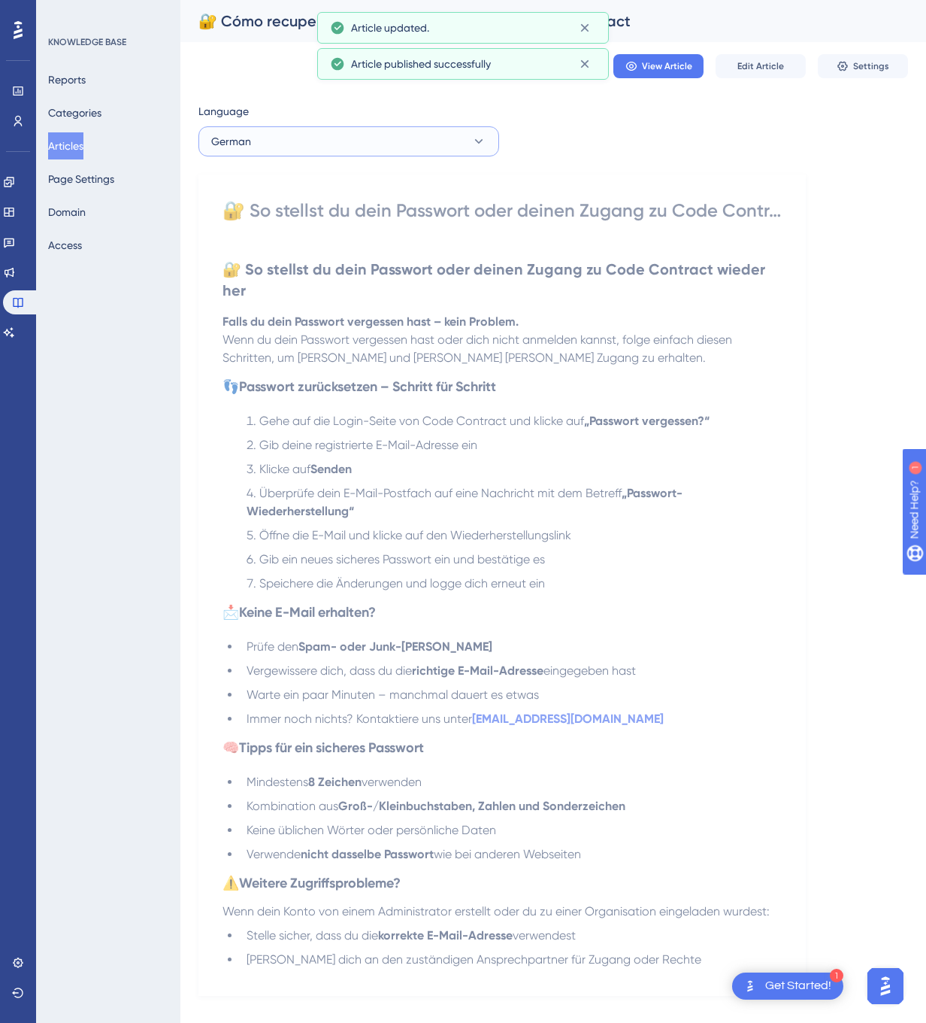
click at [436, 147] on button "German" at bounding box center [348, 141] width 301 height 30
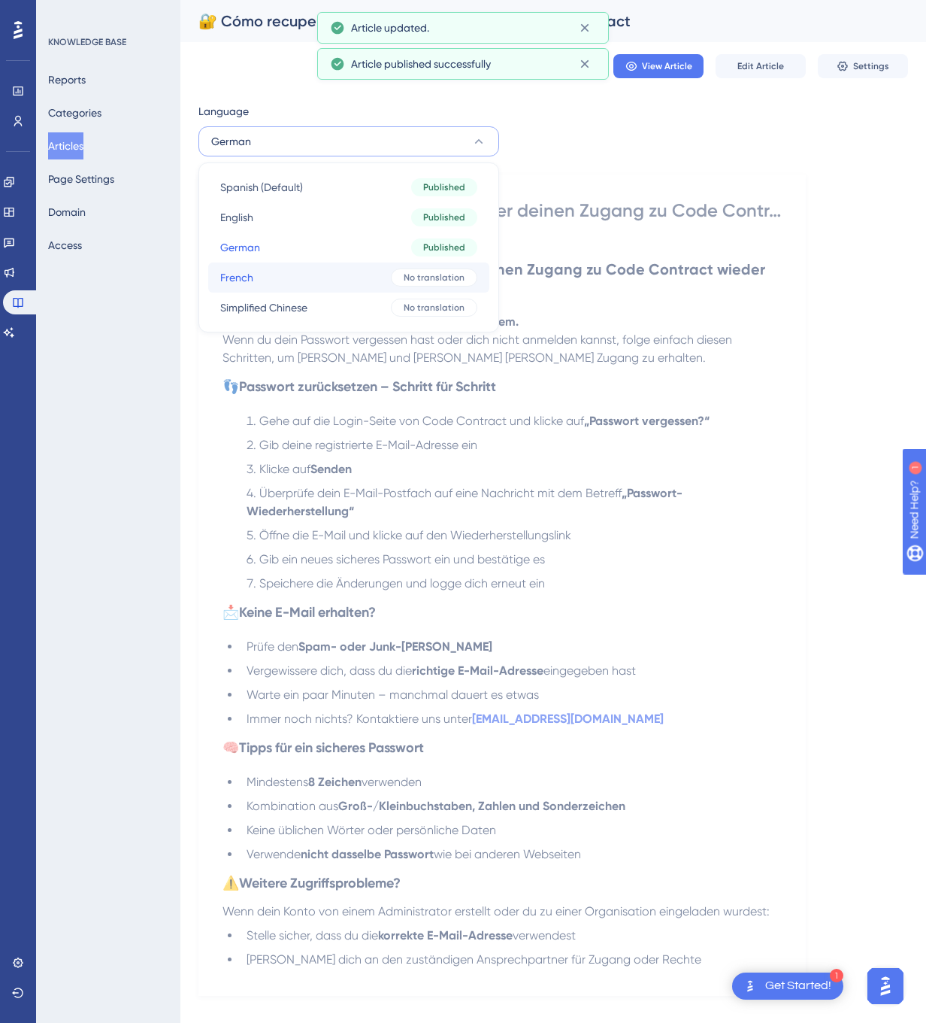
click at [404, 281] on span "No translation" at bounding box center [434, 277] width 61 height 12
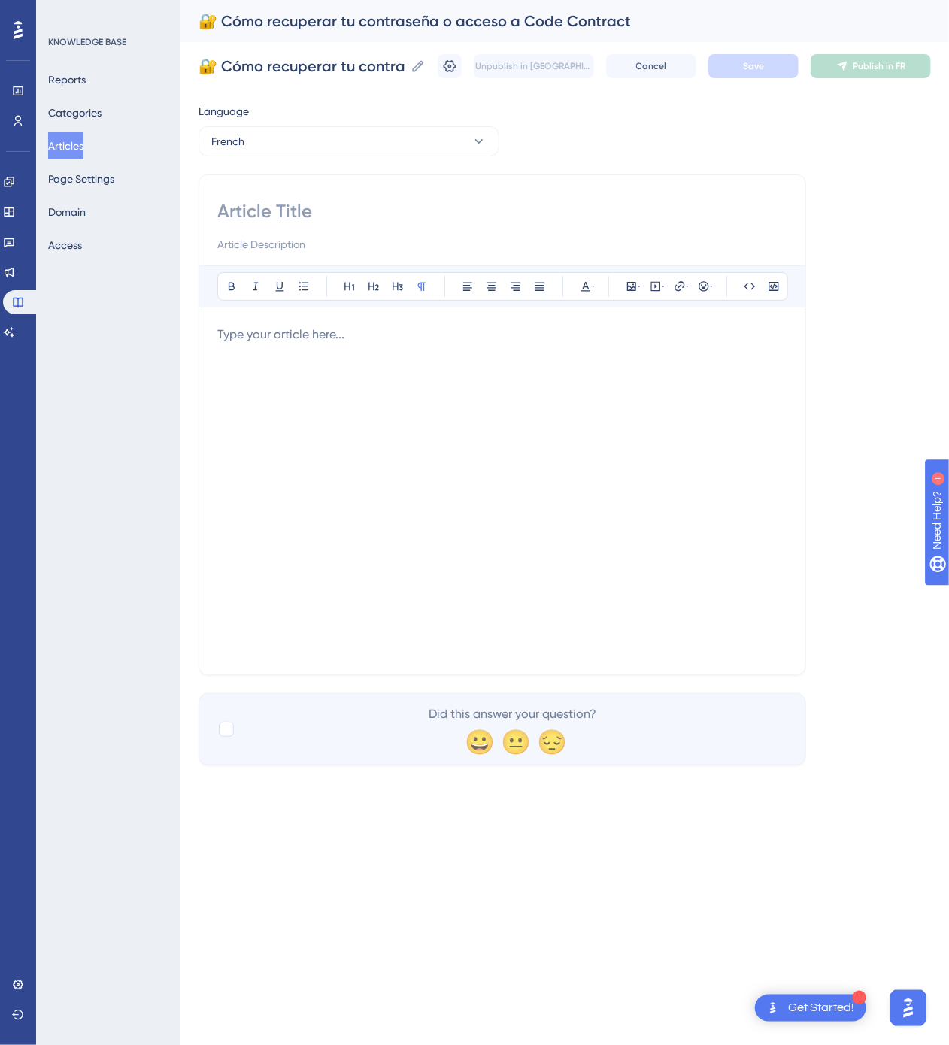
click at [486, 206] on input at bounding box center [502, 211] width 570 height 24
paste input "🔐 Comment récupérer votre mot de passe ou l’accès à Code Contract"
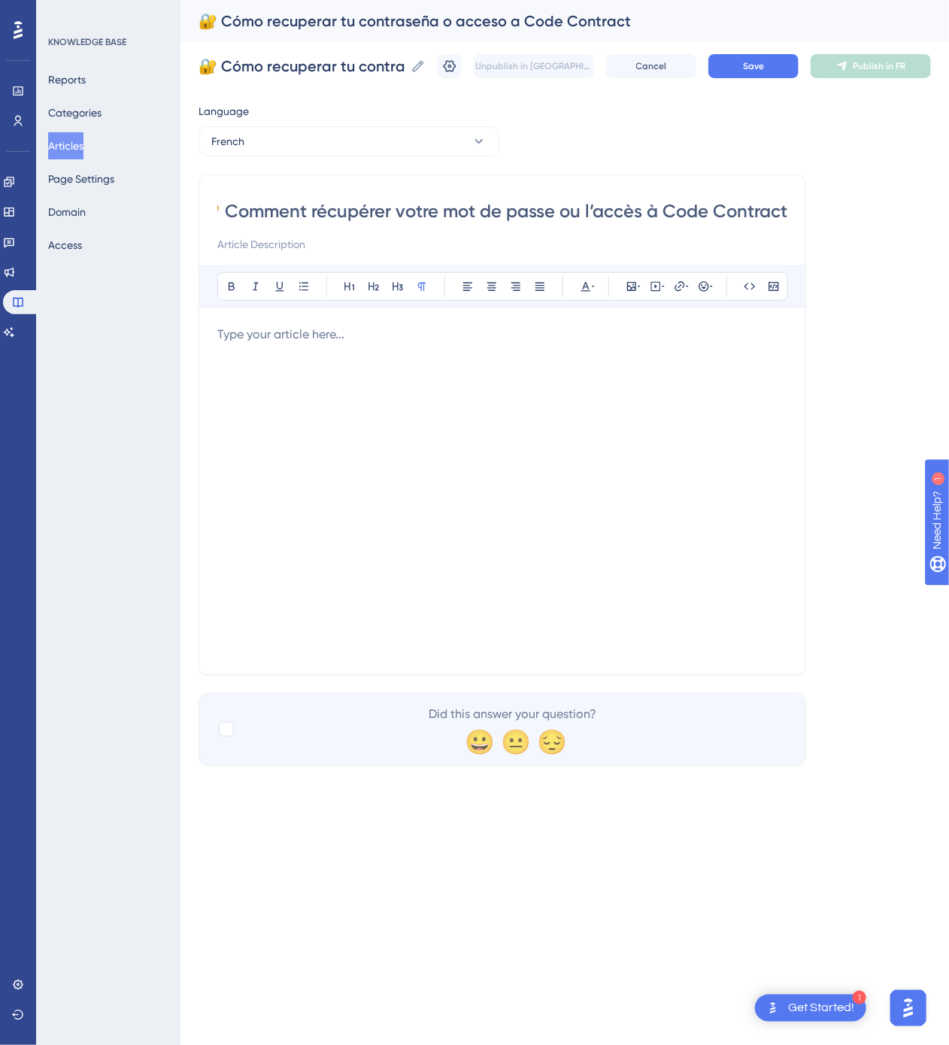
type input "🔐 Comment récupérer votre mot de passe ou l’accès à Code Contract"
click at [668, 550] on div at bounding box center [502, 491] width 570 height 331
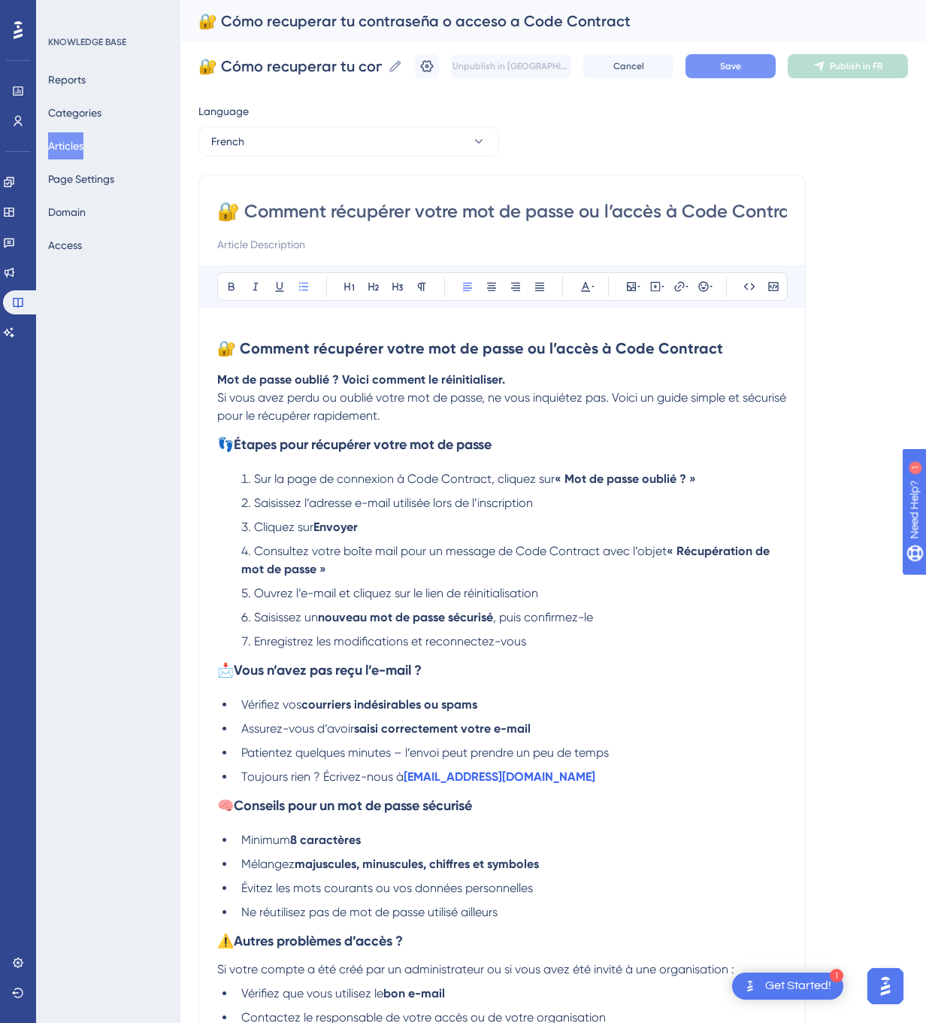
click at [774, 77] on button "Save" at bounding box center [731, 66] width 90 height 24
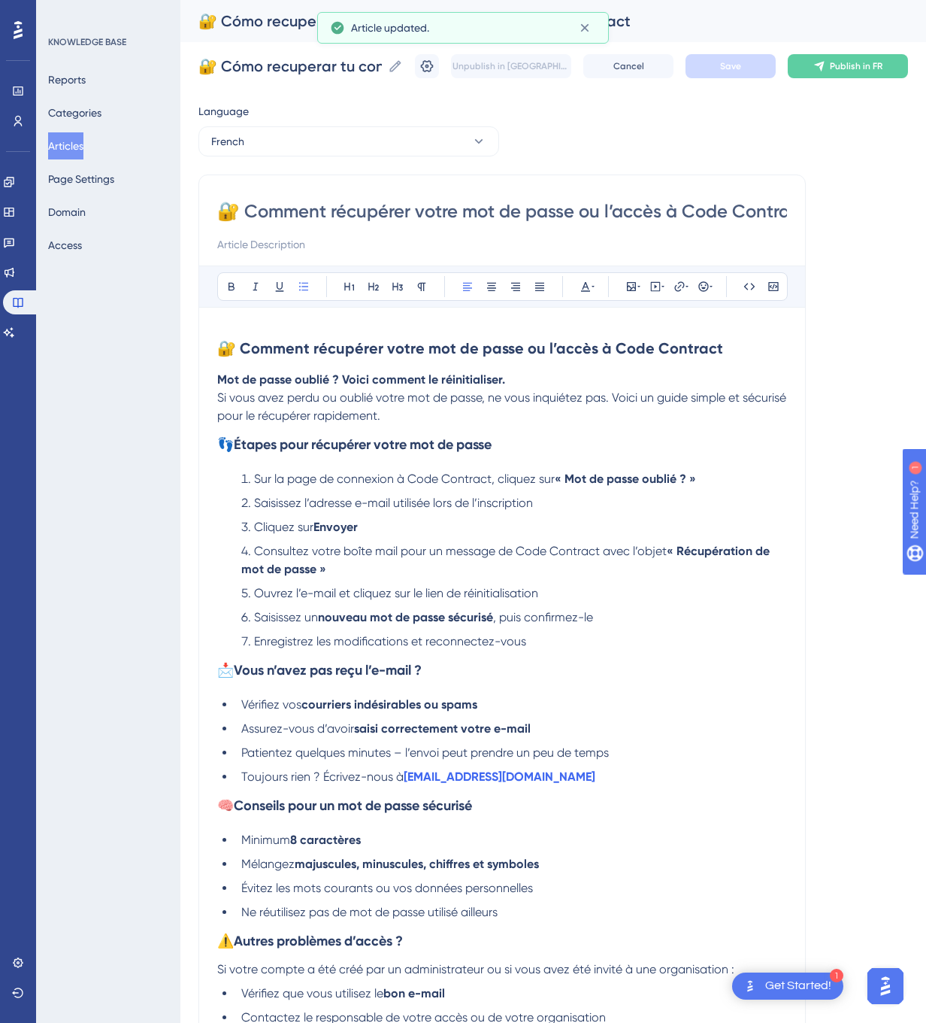
click at [826, 71] on icon at bounding box center [820, 66] width 12 height 12
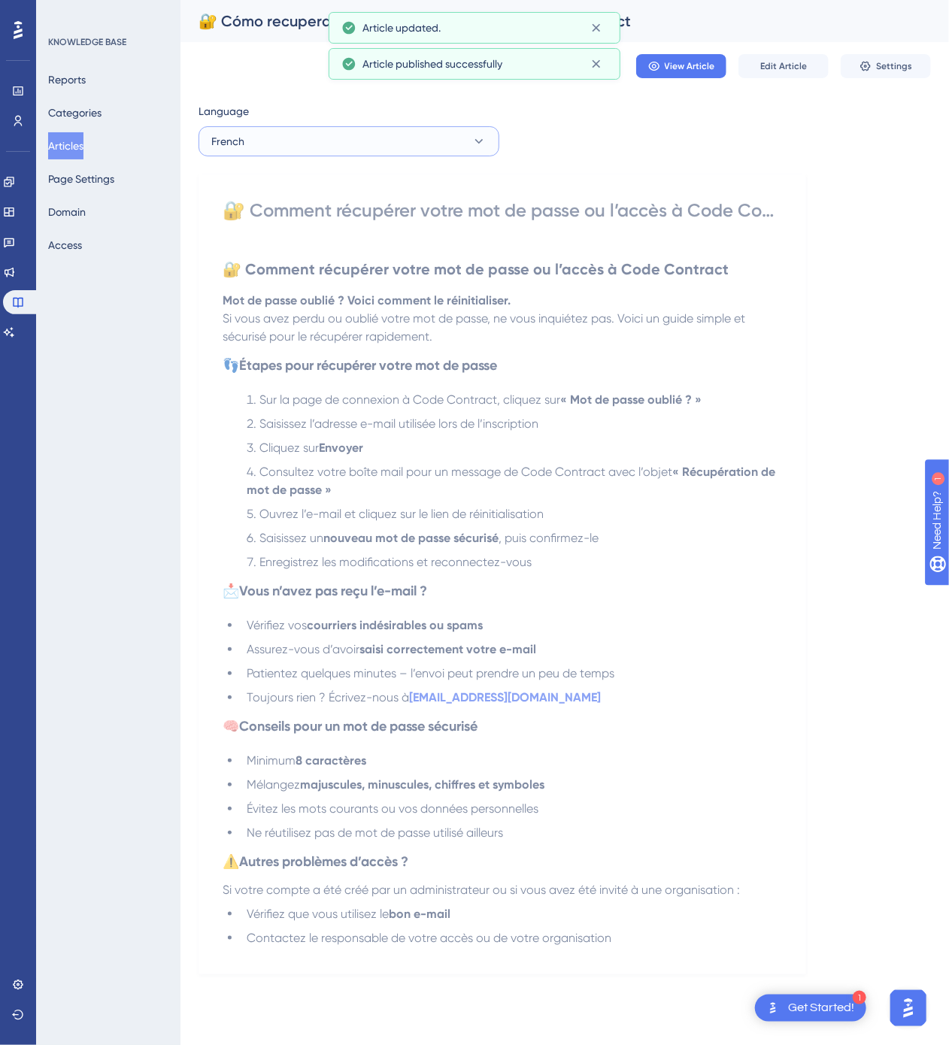
click at [393, 140] on button "French" at bounding box center [348, 141] width 301 height 30
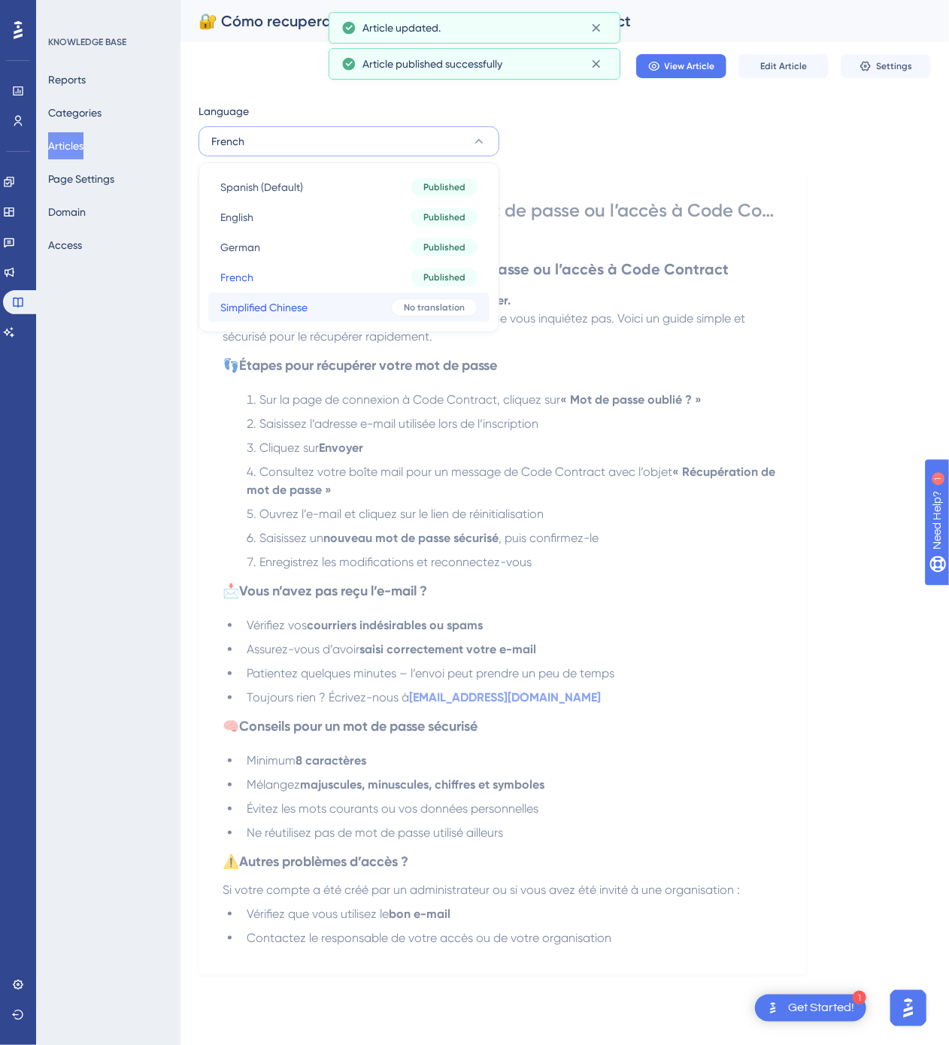
click at [380, 302] on button "Simplified Chinese Simplified Chinese No translation" at bounding box center [348, 307] width 281 height 30
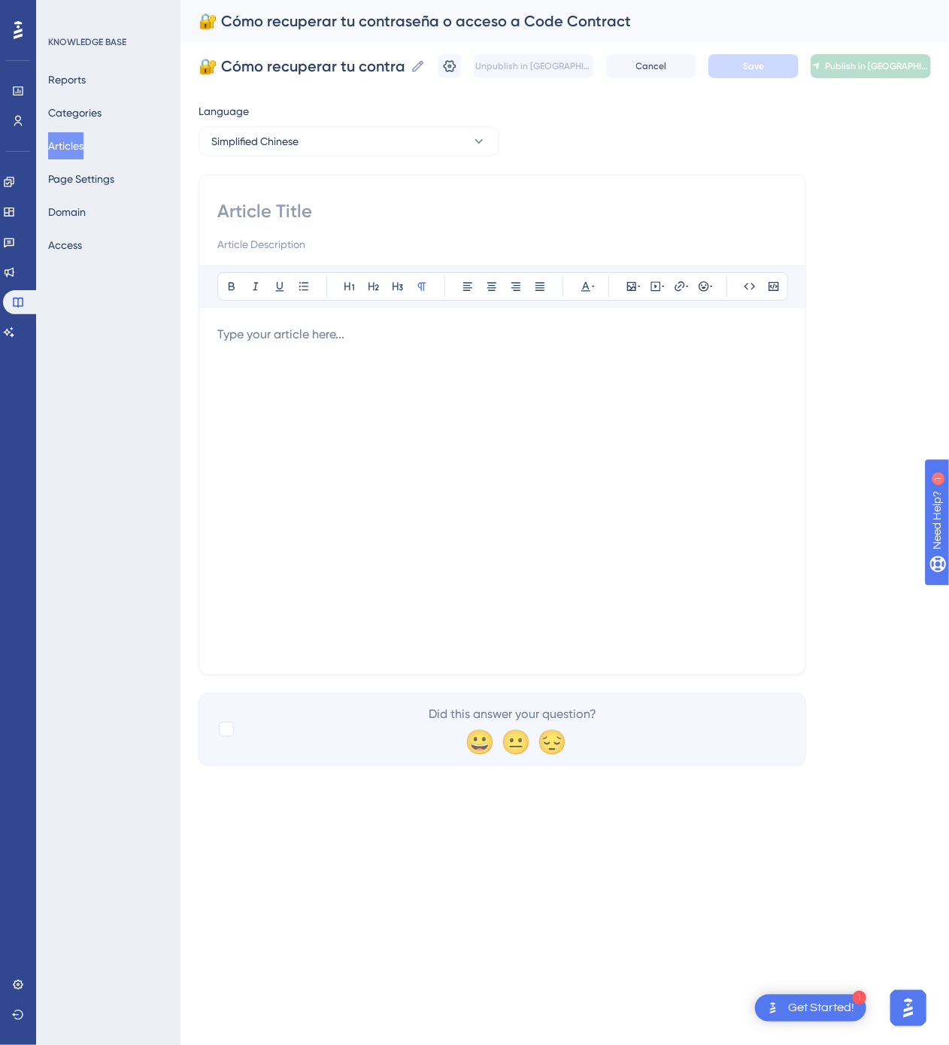
click at [447, 215] on input at bounding box center [502, 211] width 570 height 24
paste input "🔐 如何找回您的 Code Contract 密码或账户访问权限"
type input "🔐 如何找回您的 Code Contract 密码或账户访问权限"
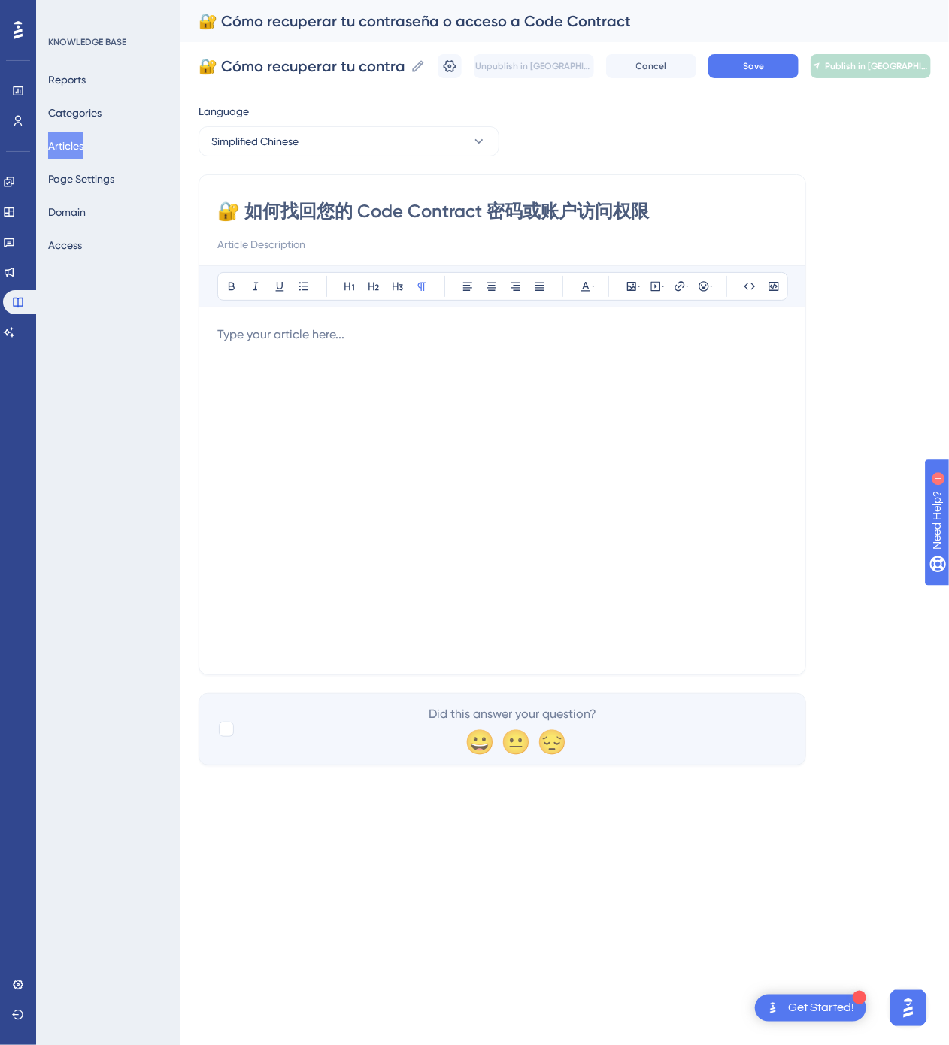
click at [512, 564] on div at bounding box center [502, 491] width 570 height 331
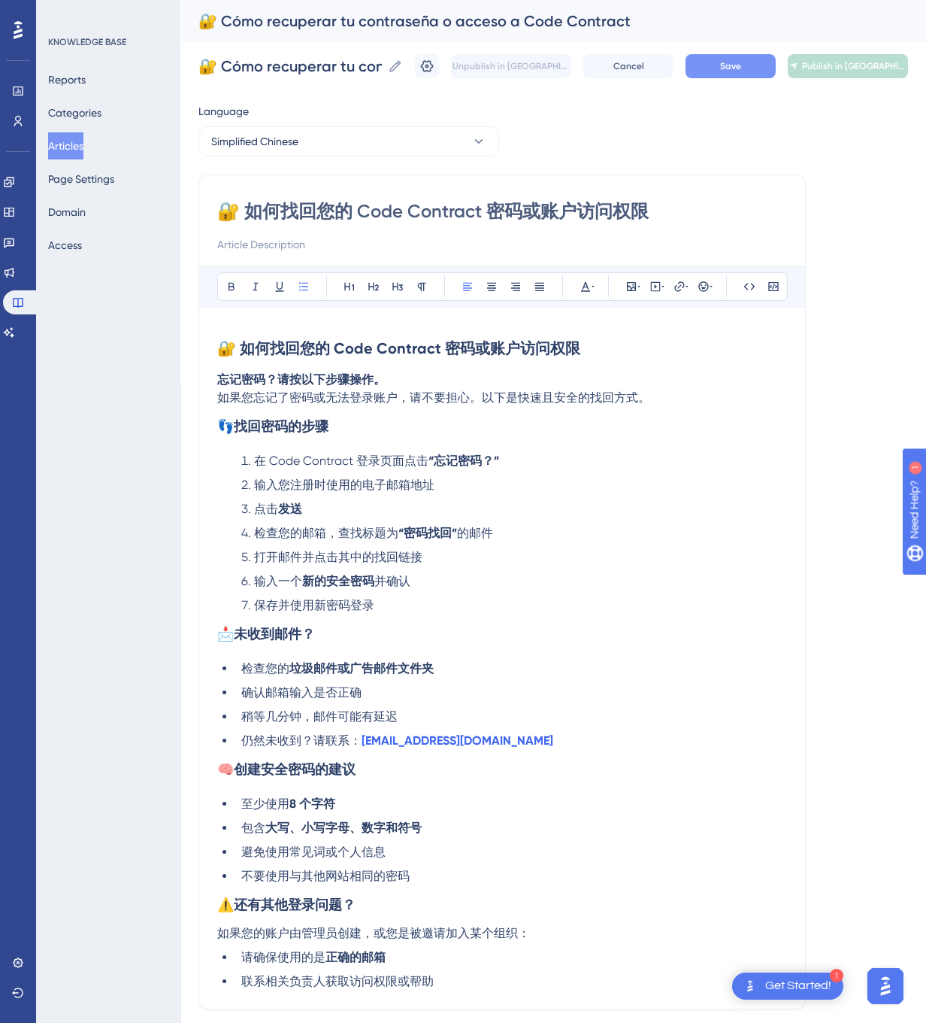
click at [740, 68] on button "Save" at bounding box center [731, 66] width 90 height 24
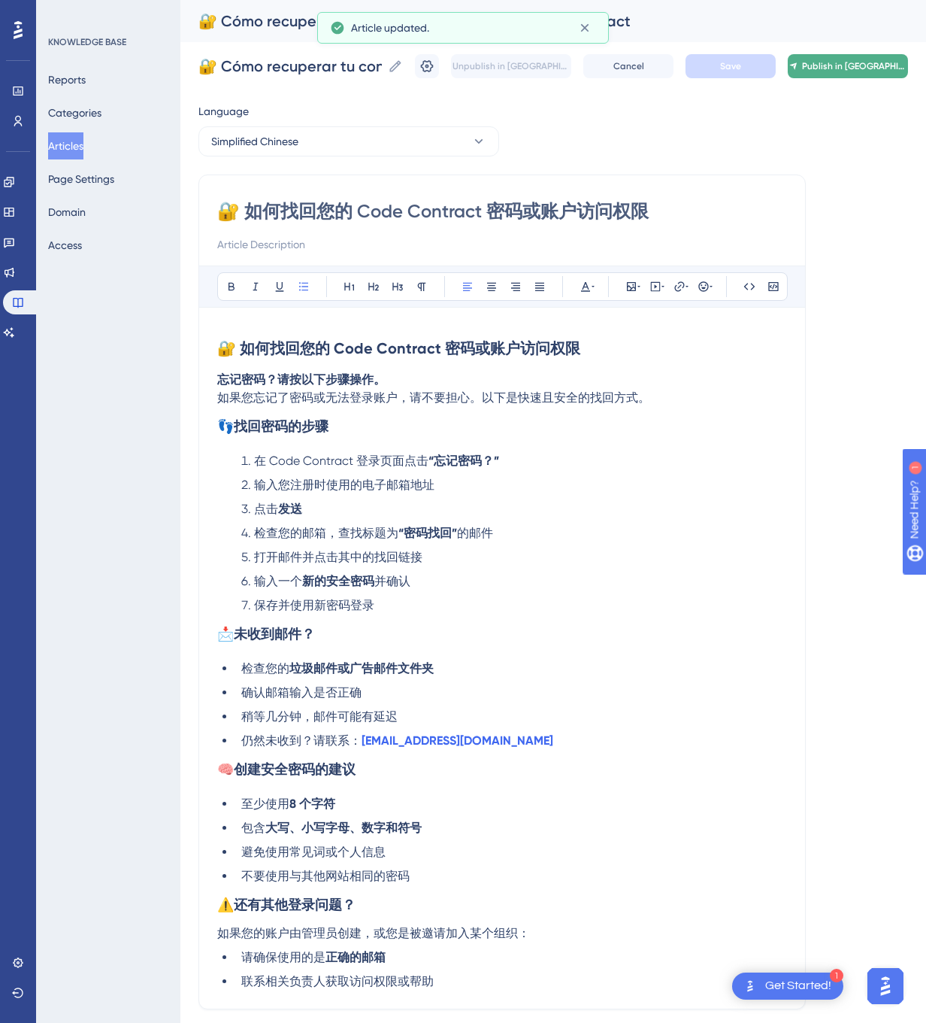
click at [890, 67] on span "Publish in [GEOGRAPHIC_DATA]-CN" at bounding box center [854, 66] width 105 height 12
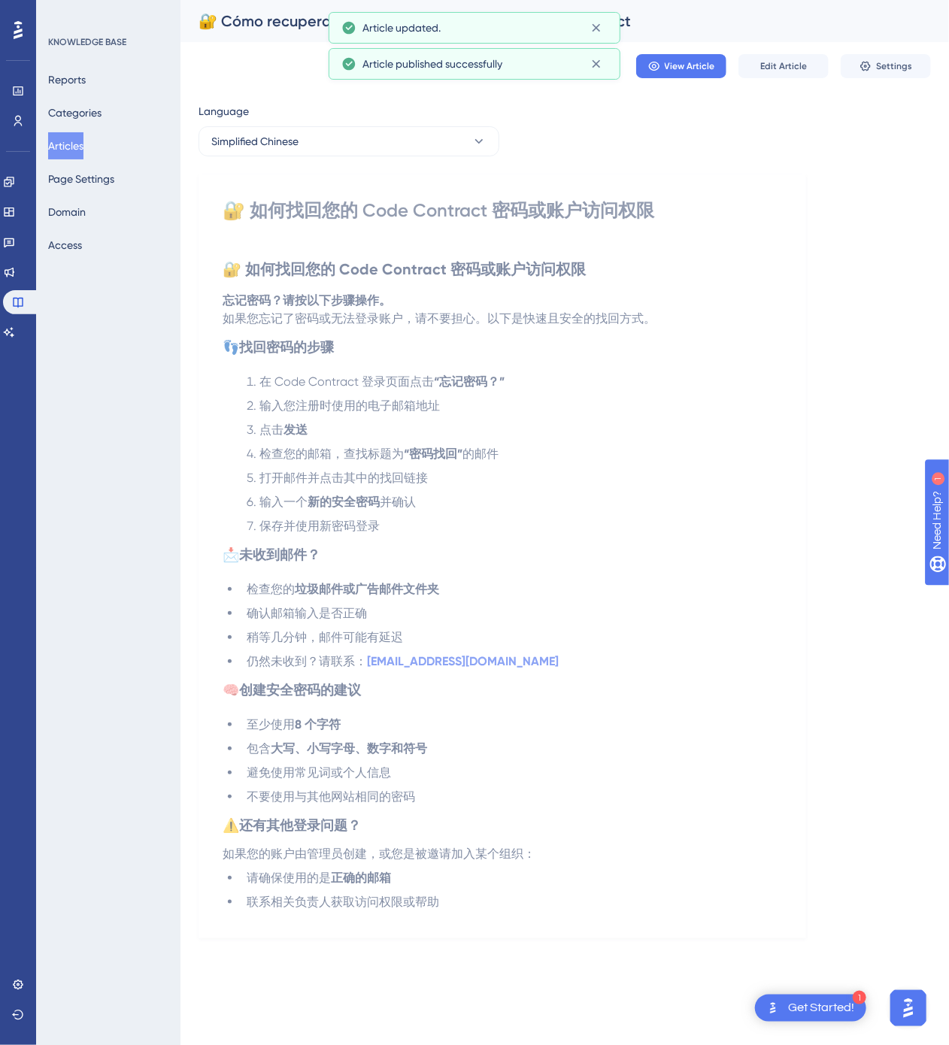
click at [68, 135] on button "Articles" at bounding box center [65, 145] width 35 height 27
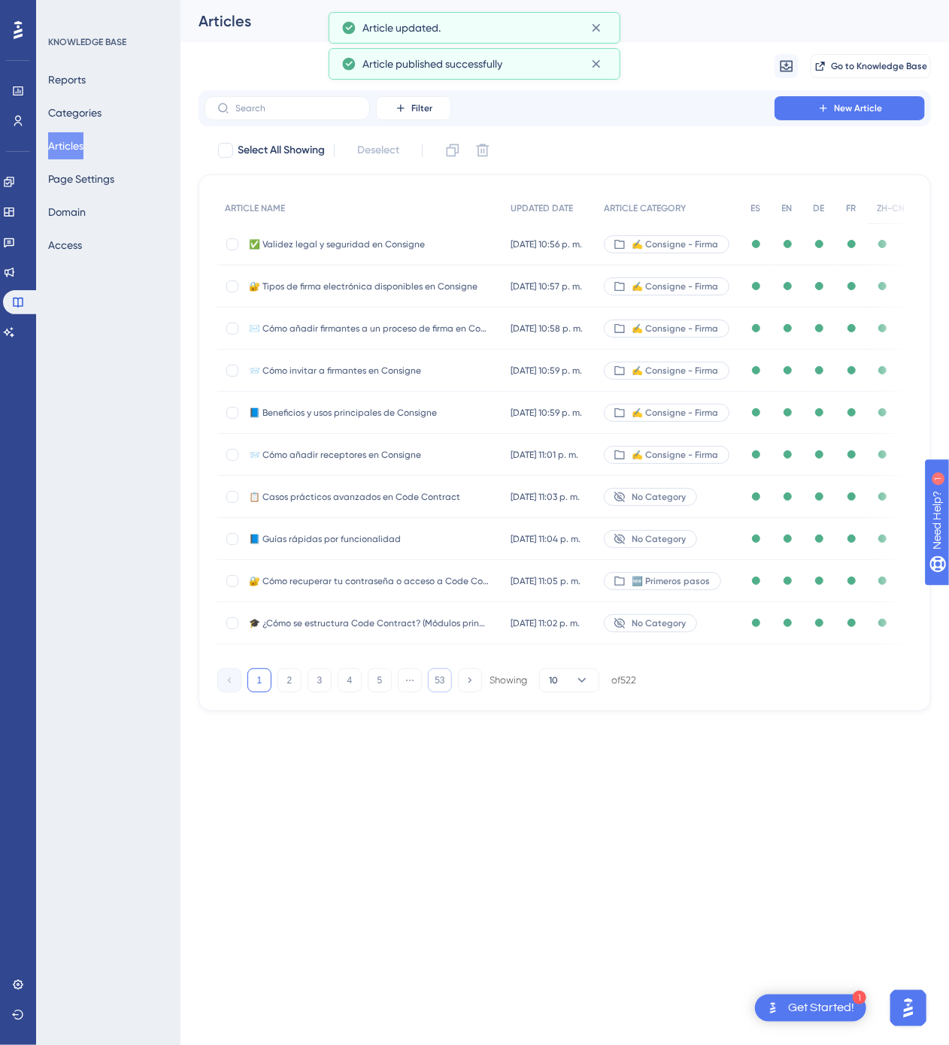
click at [439, 687] on button "53" at bounding box center [440, 680] width 24 height 24
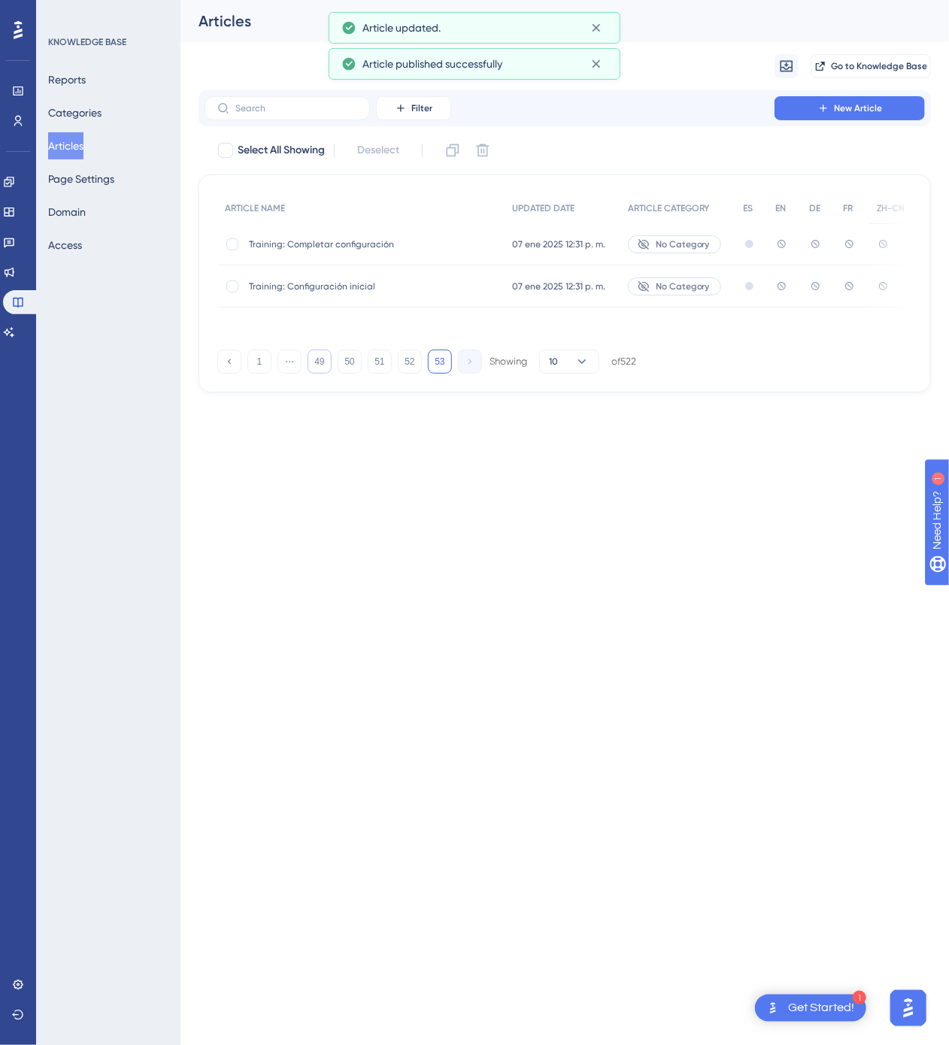
click at [311, 372] on button "49" at bounding box center [320, 362] width 24 height 24
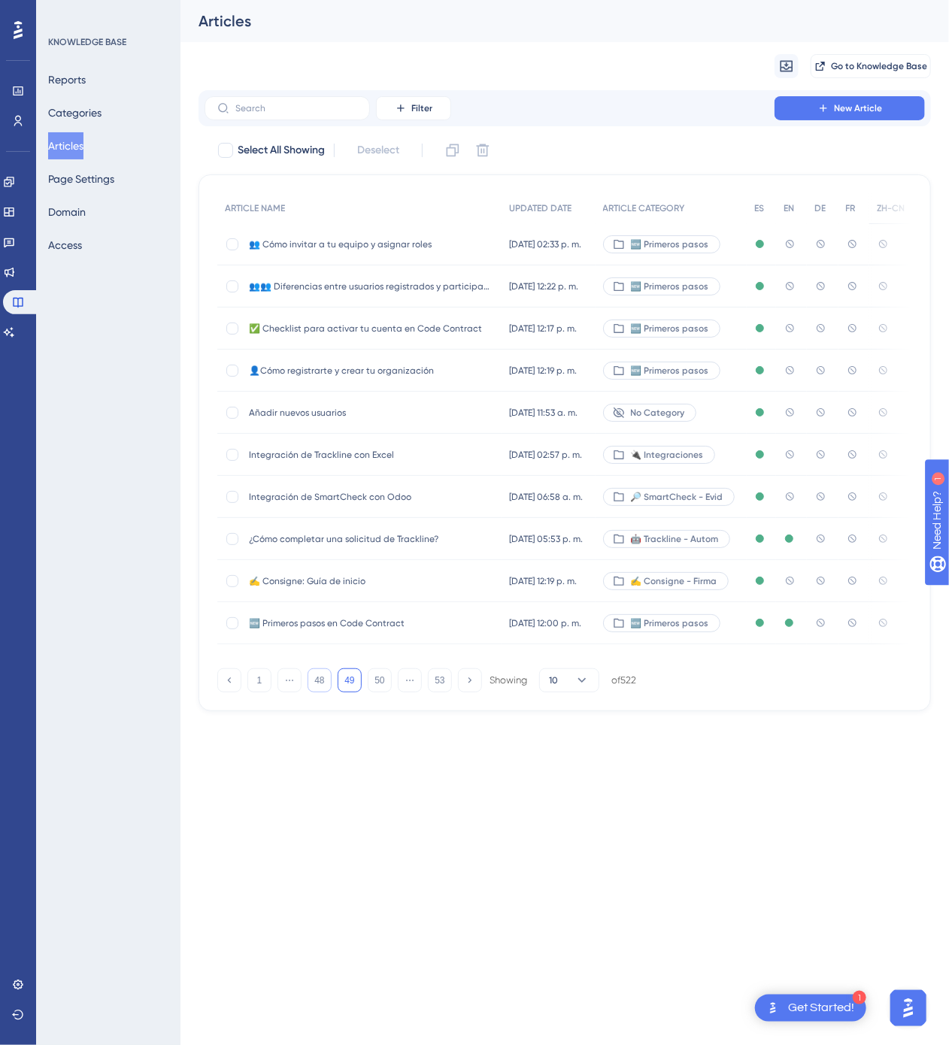
click at [327, 679] on button "48" at bounding box center [320, 680] width 24 height 24
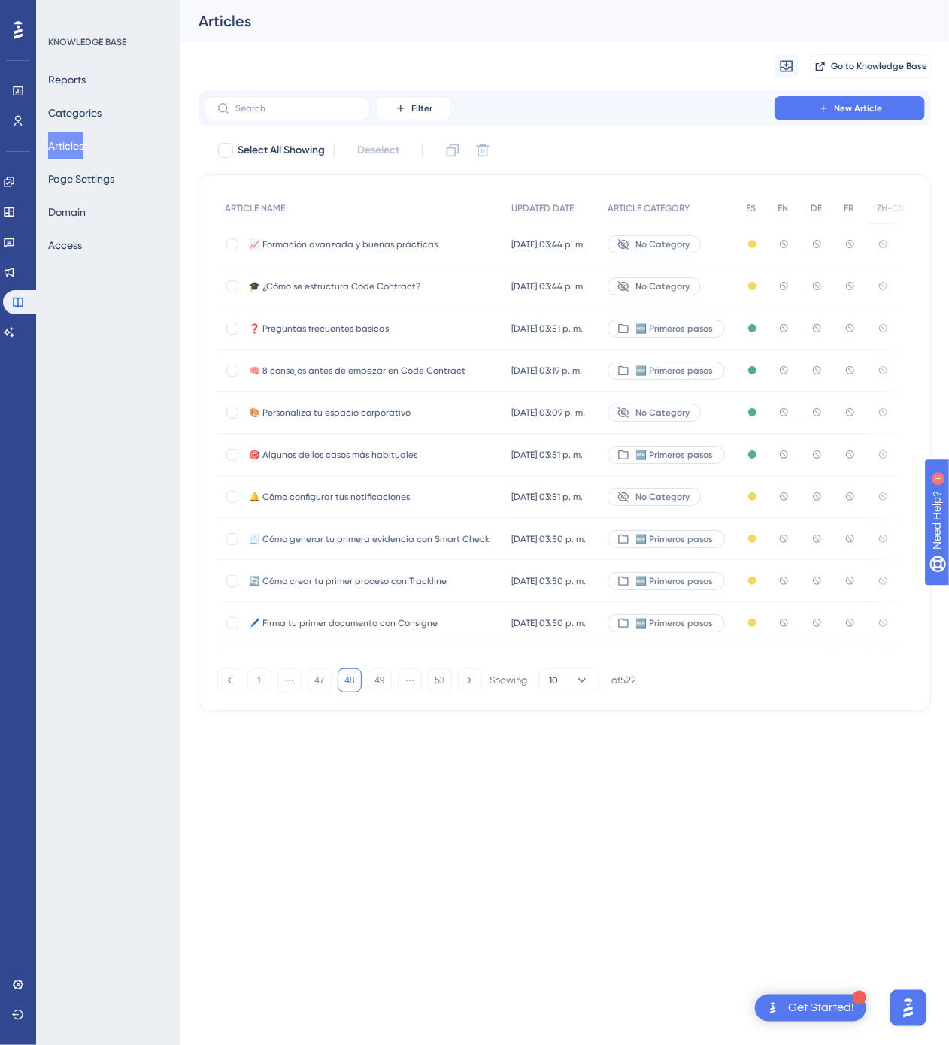
click at [476, 458] on span "🎯 Algunos de los casos más habituales" at bounding box center [369, 455] width 241 height 12
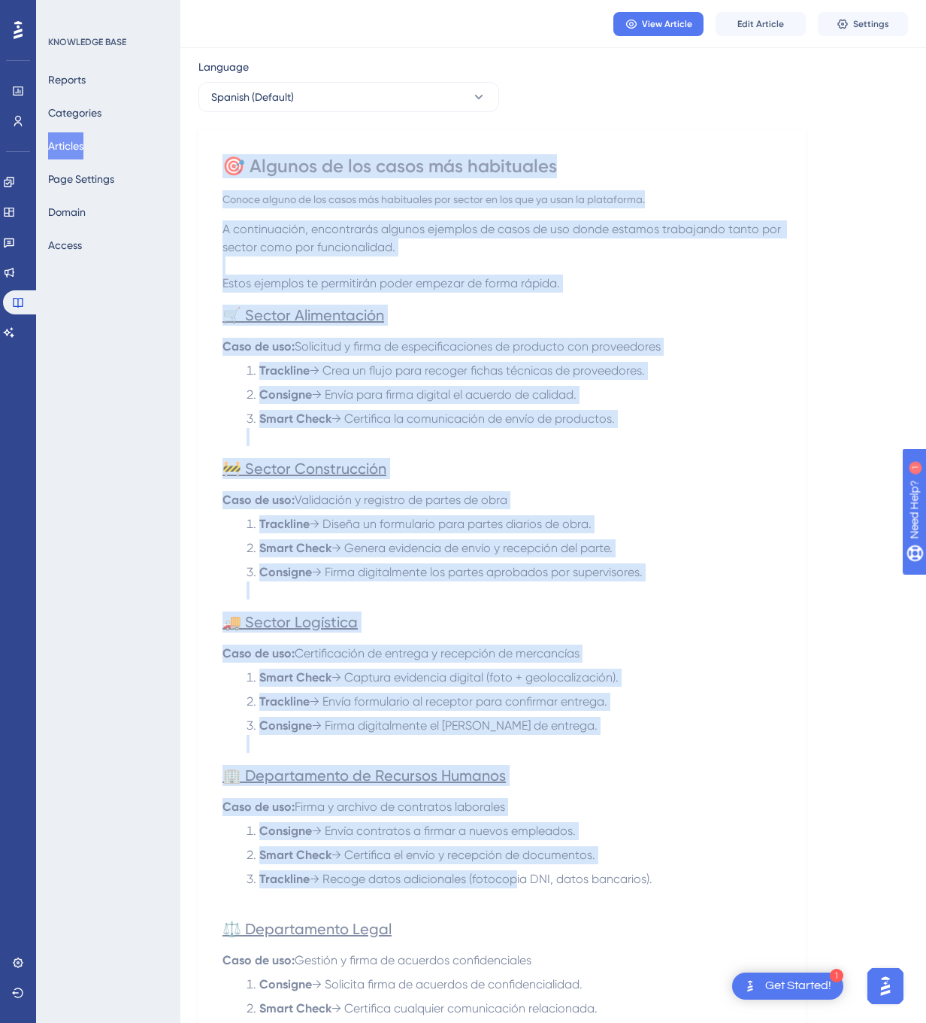
scroll to position [517, 0]
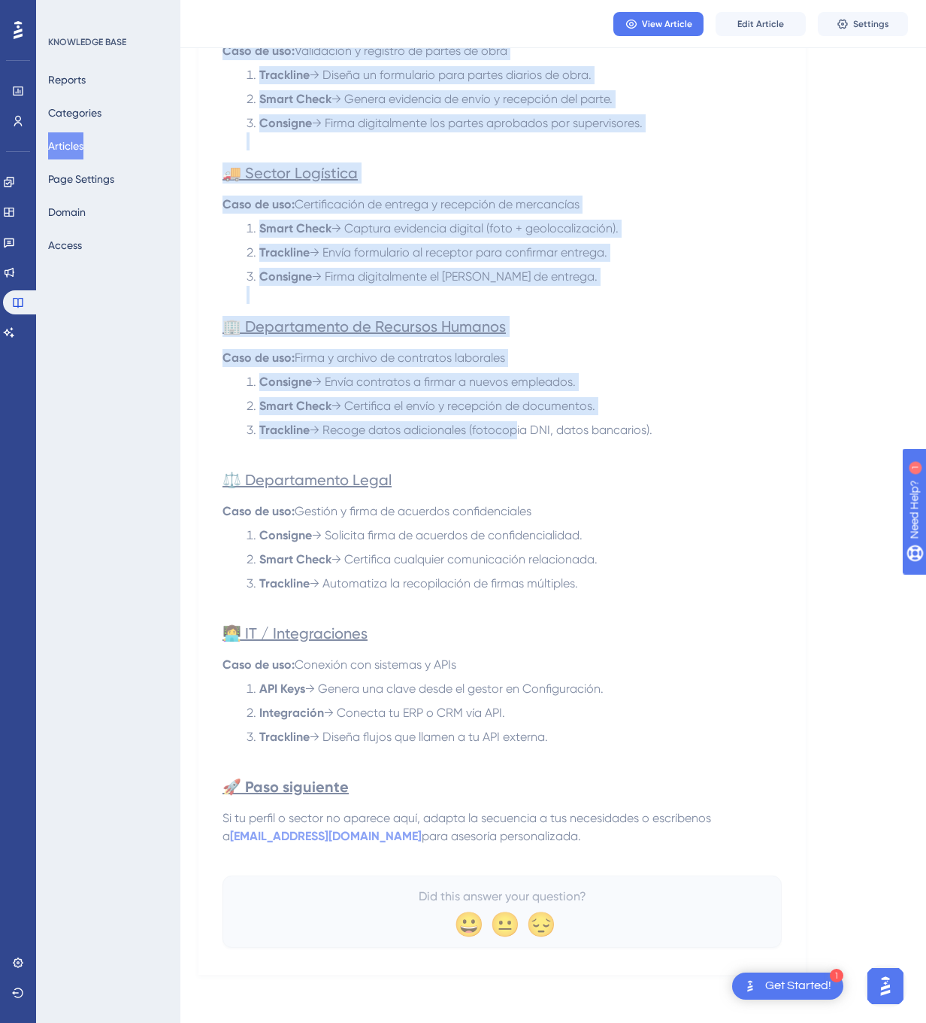
drag, startPoint x: 231, startPoint y: 209, endPoint x: 624, endPoint y: 844, distance: 746.6
click at [624, 844] on div "🎯 Algunos de los casos más habituales Conoce alguno de los casos más habituales…" at bounding box center [502, 326] width 559 height 1242
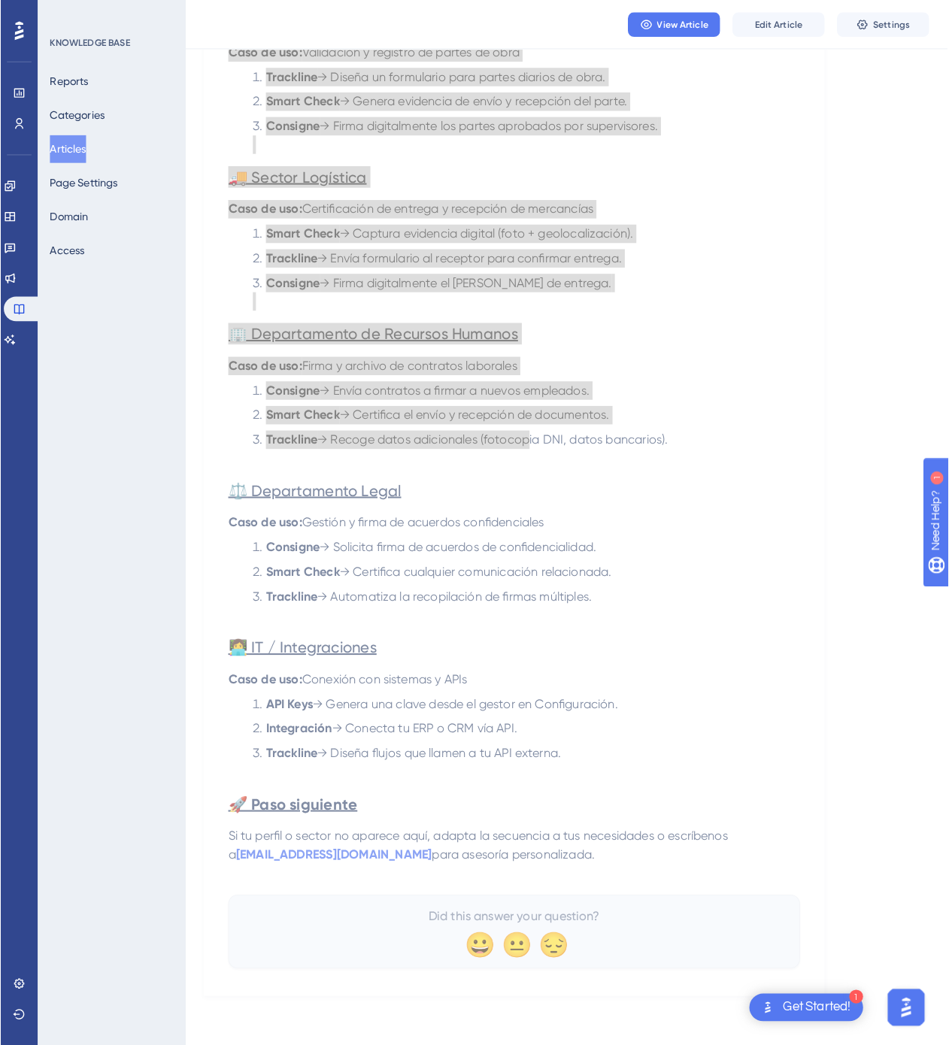
scroll to position [0, 0]
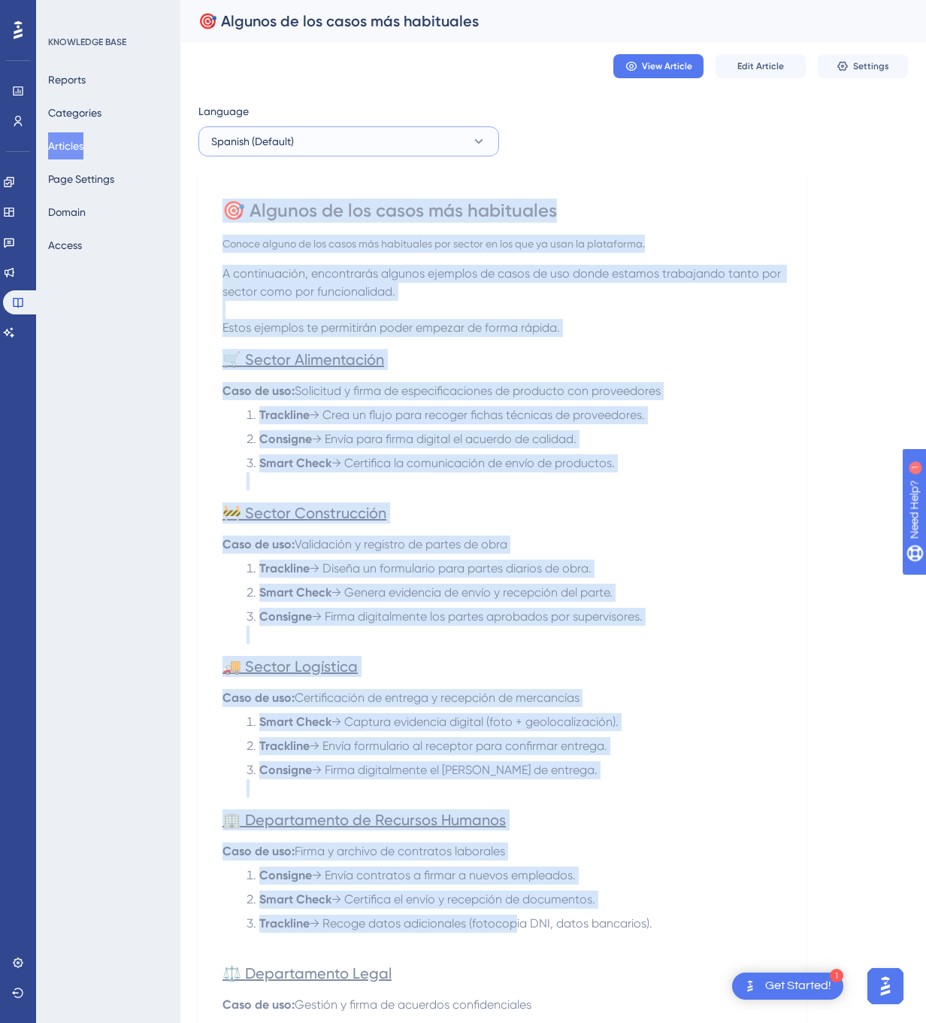
click at [432, 140] on button "Spanish (Default)" at bounding box center [348, 141] width 301 height 30
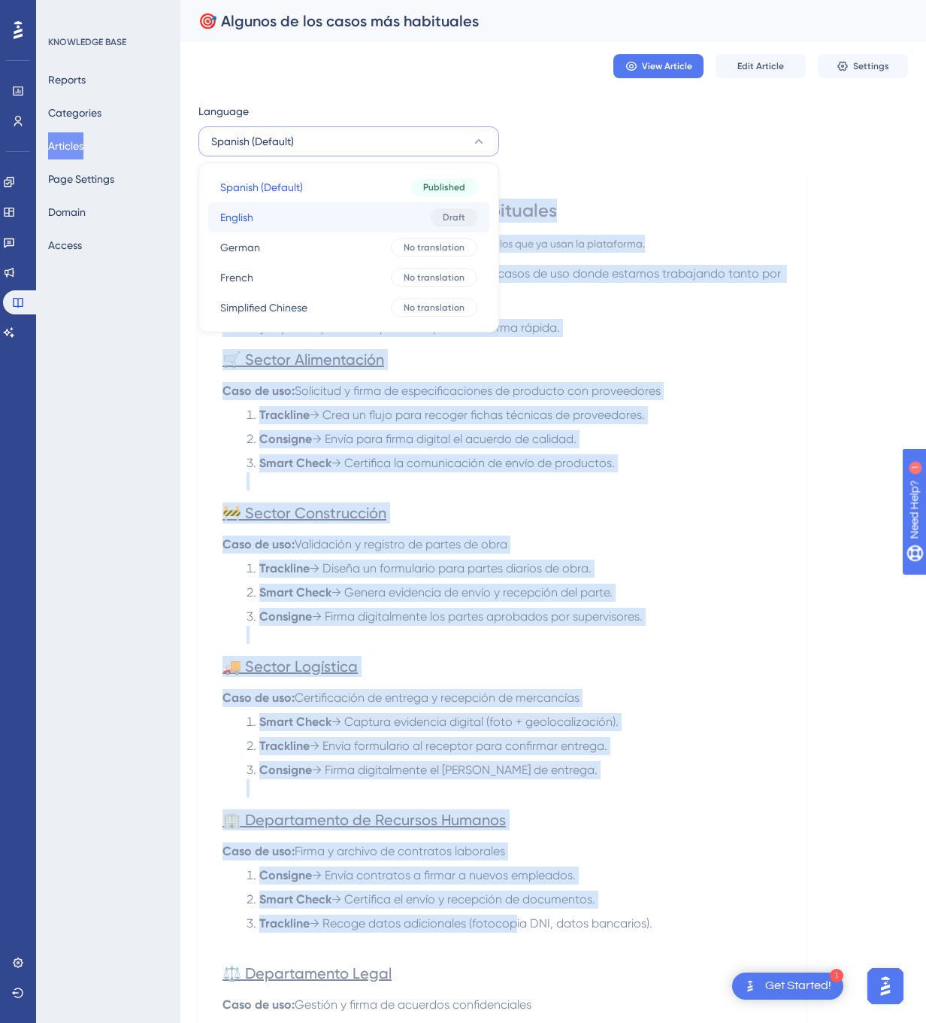
click at [412, 210] on button "English English Draft" at bounding box center [348, 217] width 281 height 30
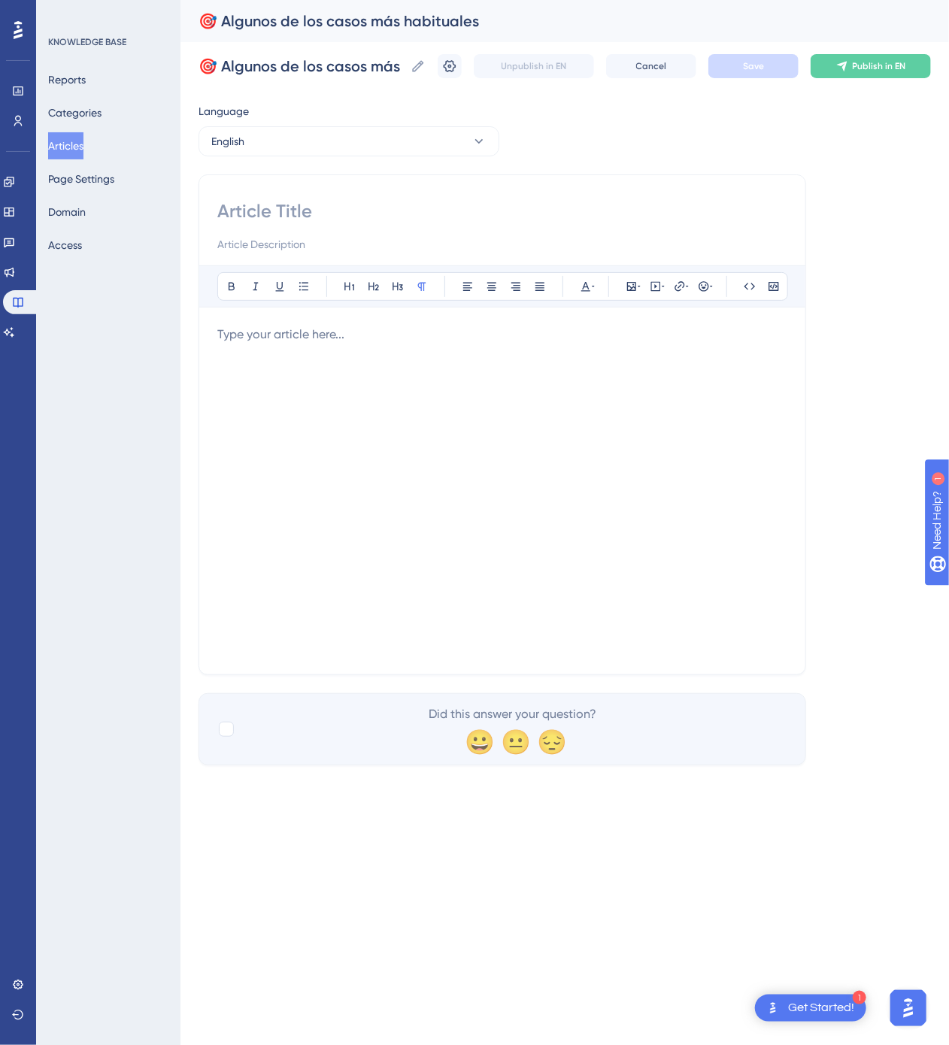
click at [392, 180] on div "Bold Italic Underline Bullet Point Heading 1 Heading 2 Heading 3 Normal Align L…" at bounding box center [502, 424] width 608 height 501
click at [375, 206] on input at bounding box center [502, 211] width 570 height 24
paste input "🎯 Common Use Cases"
type input "🎯 Common Use Cases"
click at [556, 428] on div at bounding box center [502, 491] width 570 height 331
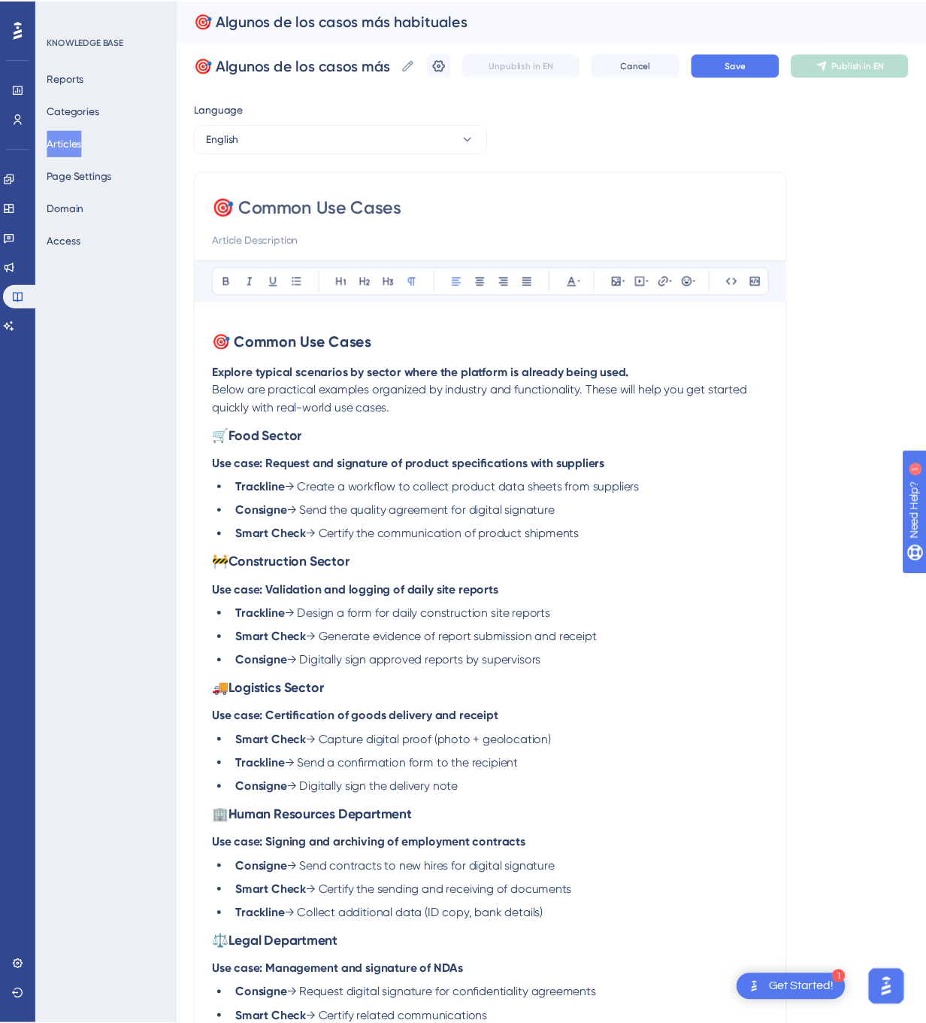
scroll to position [261, 0]
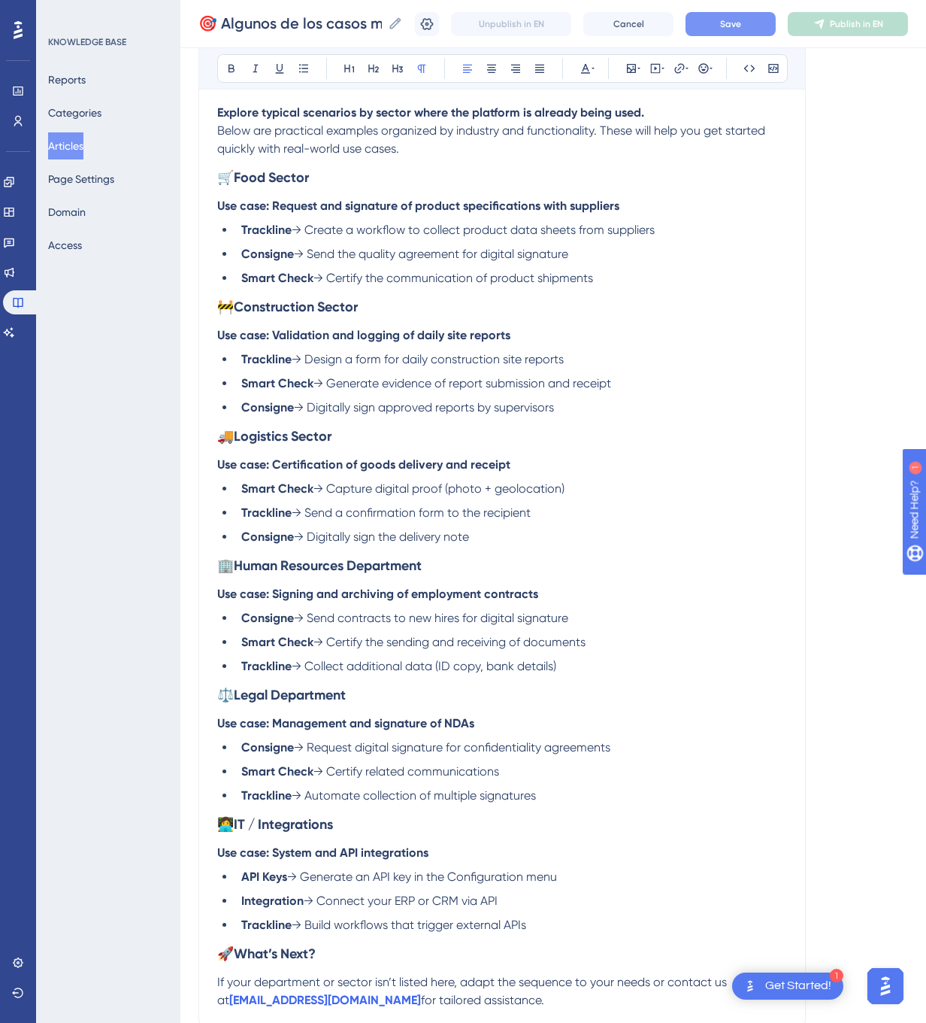
click at [741, 29] on span "Save" at bounding box center [730, 24] width 21 height 12
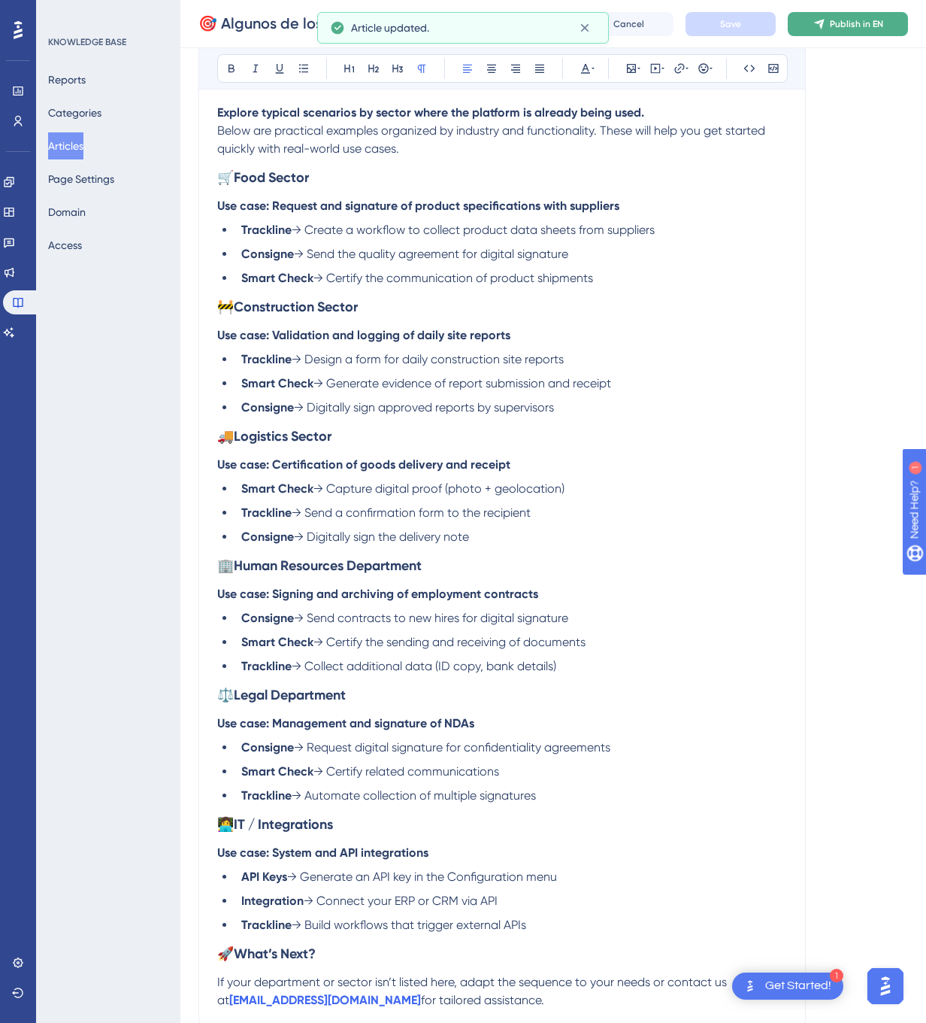
click at [867, 29] on span "Publish in EN" at bounding box center [856, 24] width 53 height 12
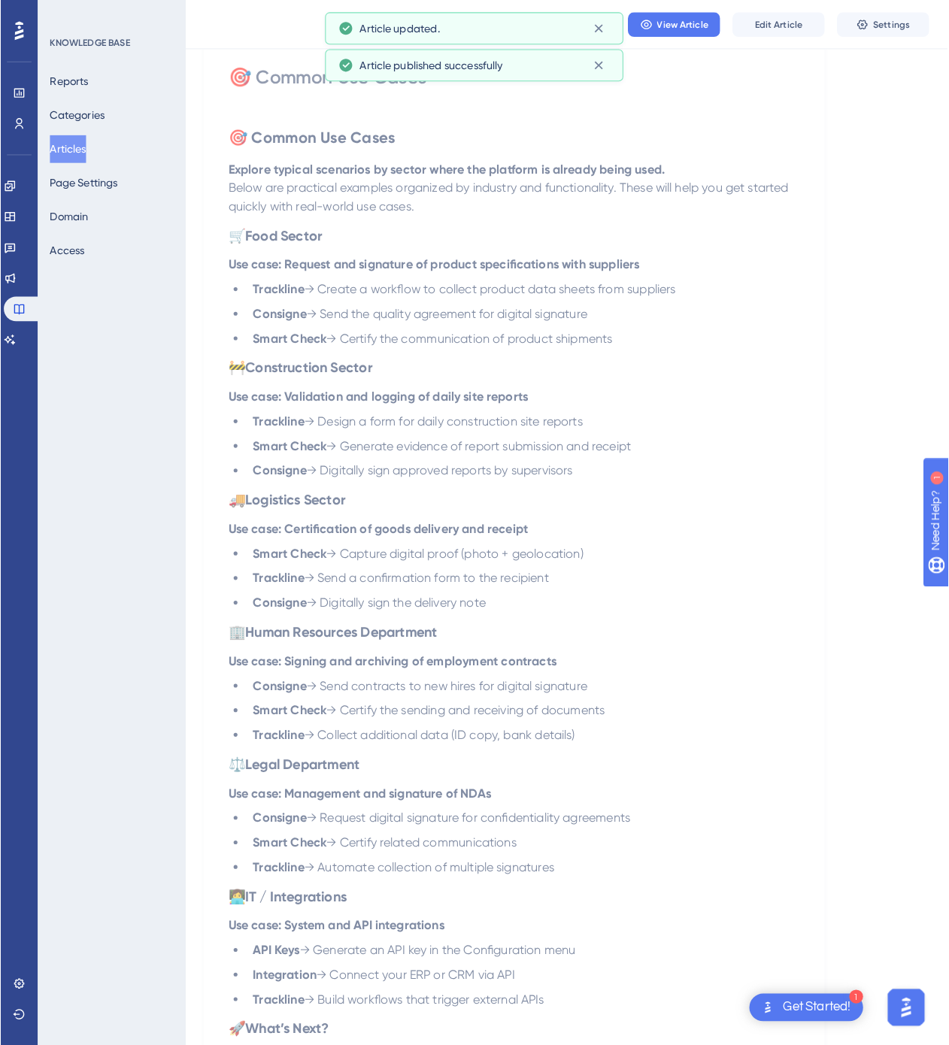
scroll to position [0, 0]
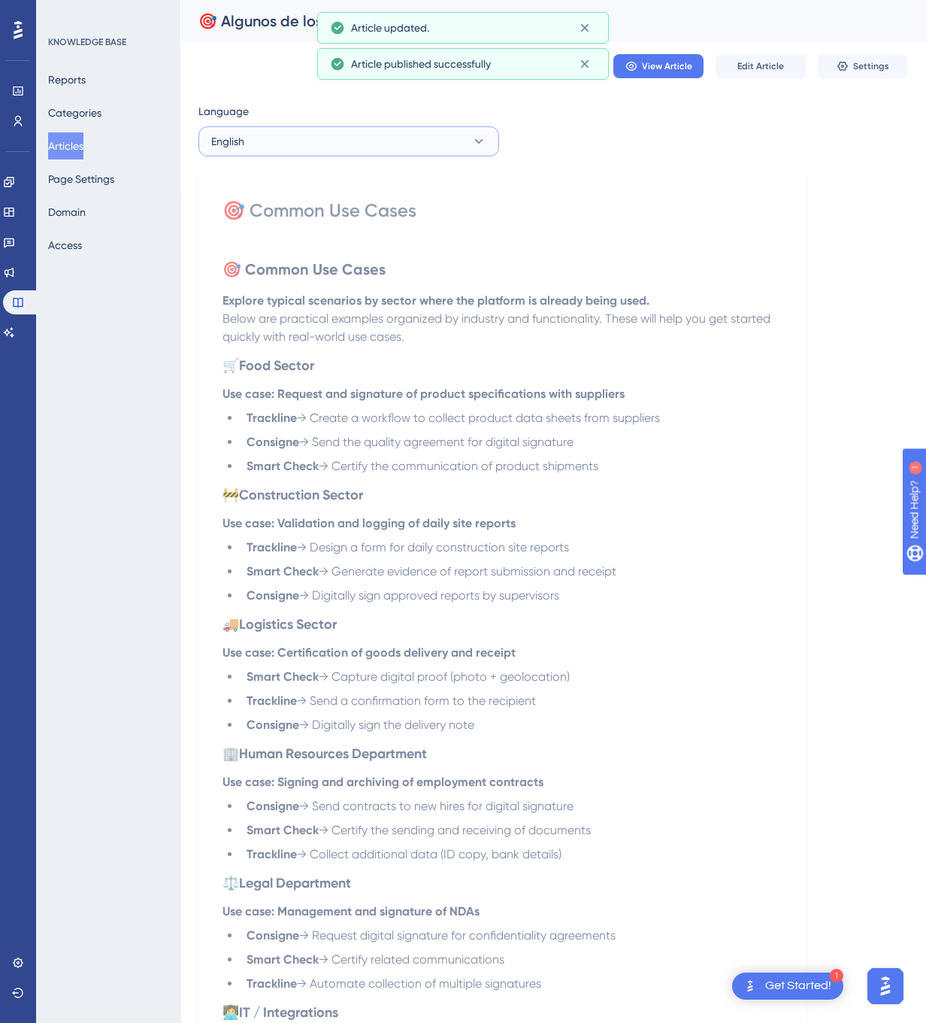
click at [327, 146] on button "English" at bounding box center [348, 141] width 301 height 30
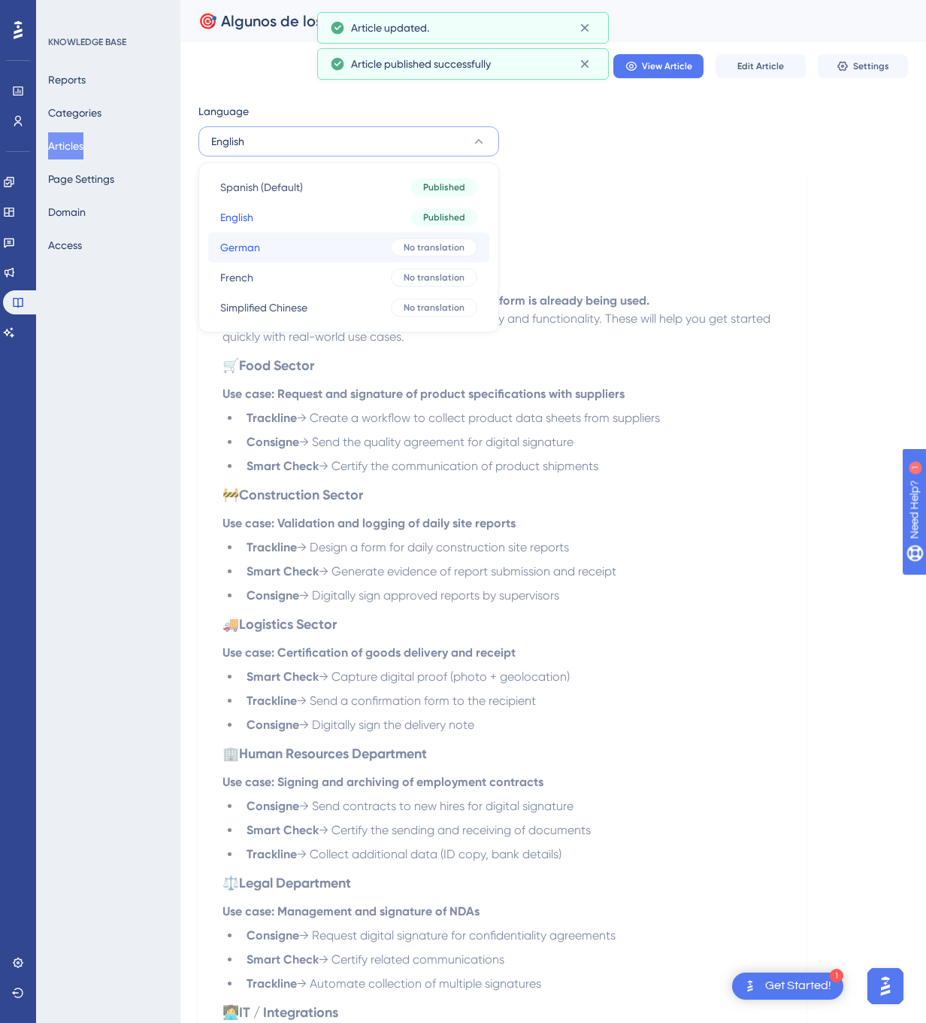
click at [319, 236] on button "German German No translation" at bounding box center [348, 247] width 281 height 30
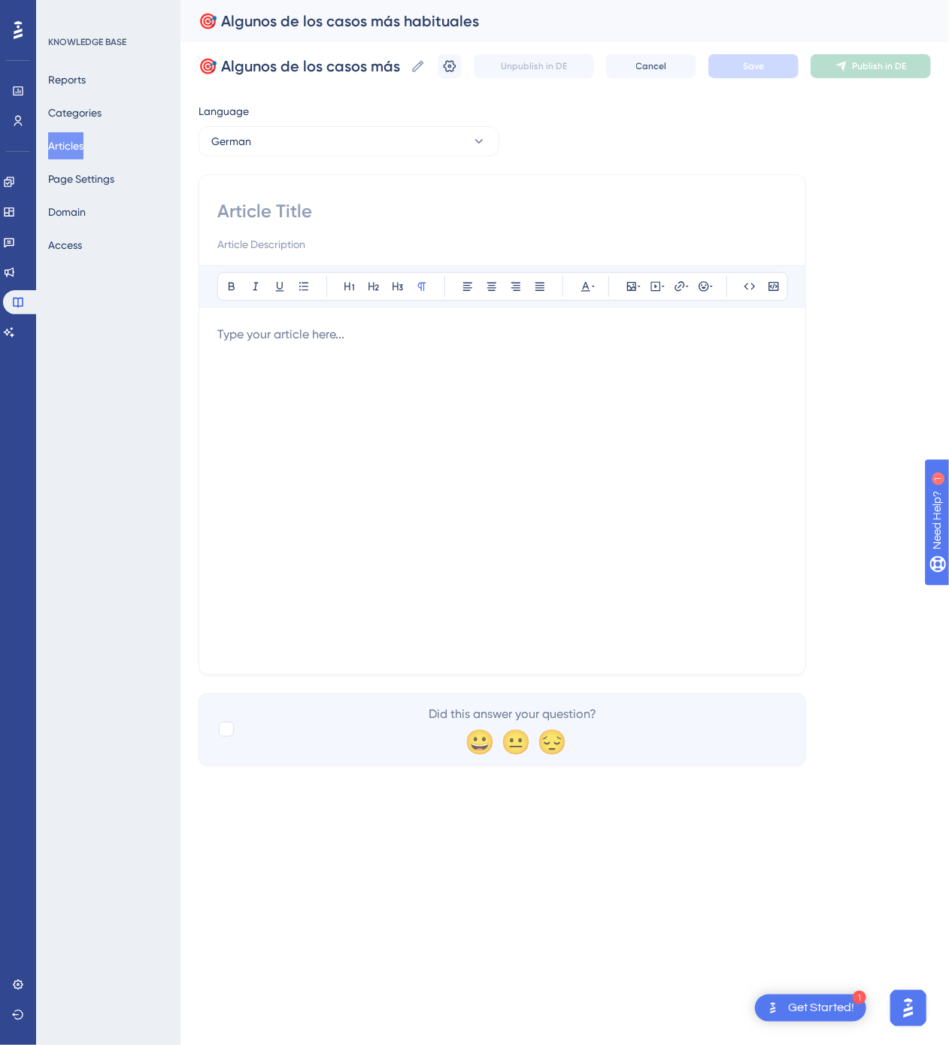
click at [373, 220] on input at bounding box center [502, 211] width 570 height 24
paste input "🎯 Häufige Anwendungsfälle"
type input "🎯 Häufige Anwendungsfälle"
click at [439, 492] on div at bounding box center [502, 491] width 570 height 331
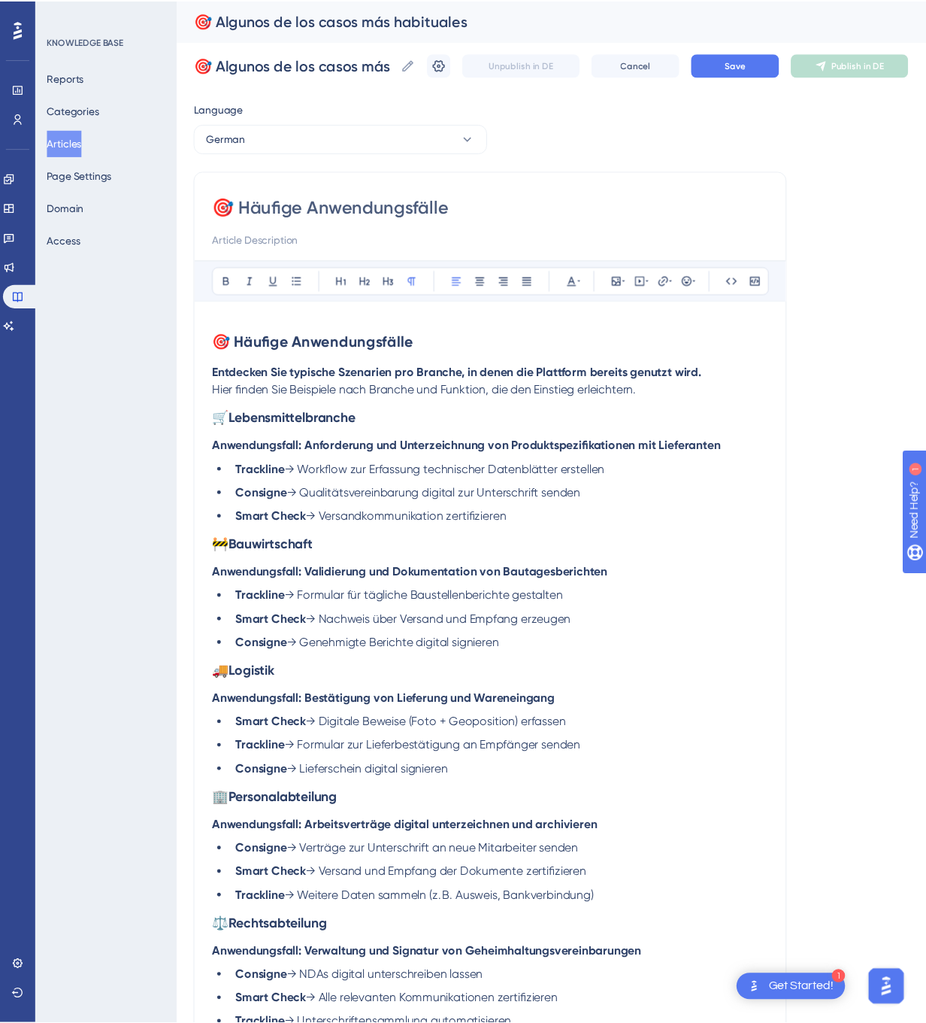
scroll to position [243, 0]
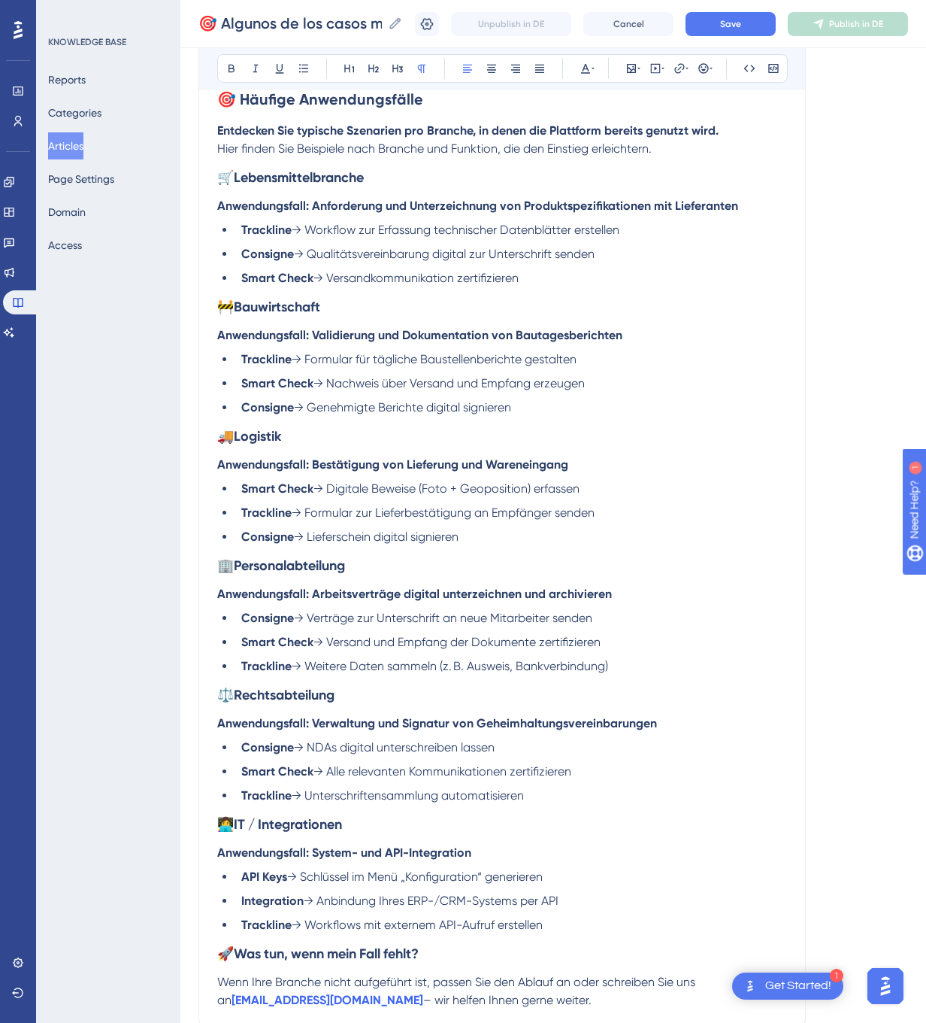
click at [771, 35] on div "🎯 Algunos de los casos más habituales 🎯 Algunos de los casos más habituales Unp…" at bounding box center [553, 24] width 746 height 48
click at [776, 23] on button "Save" at bounding box center [731, 24] width 90 height 24
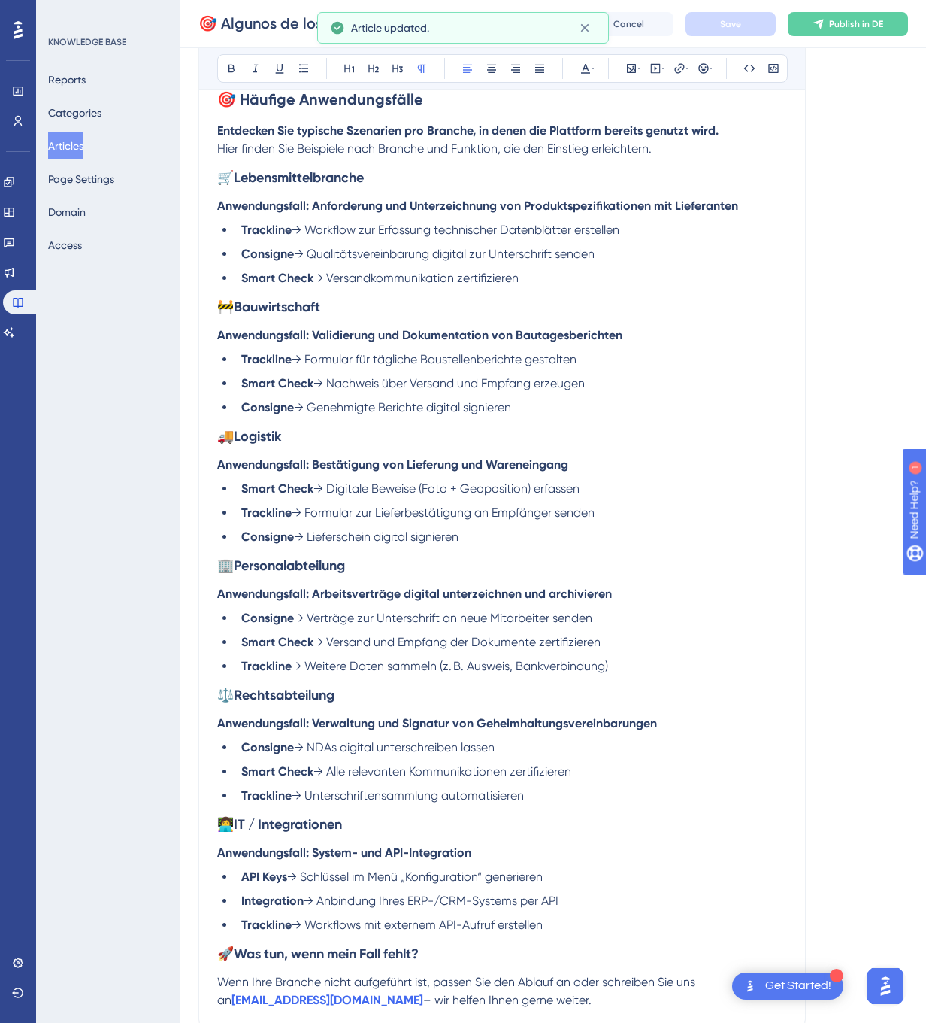
click at [850, 12] on div "Unpublish in DE Cancel Save Publish in DE" at bounding box center [661, 24] width 493 height 24
click at [853, 15] on button "Publish in DE" at bounding box center [848, 24] width 120 height 24
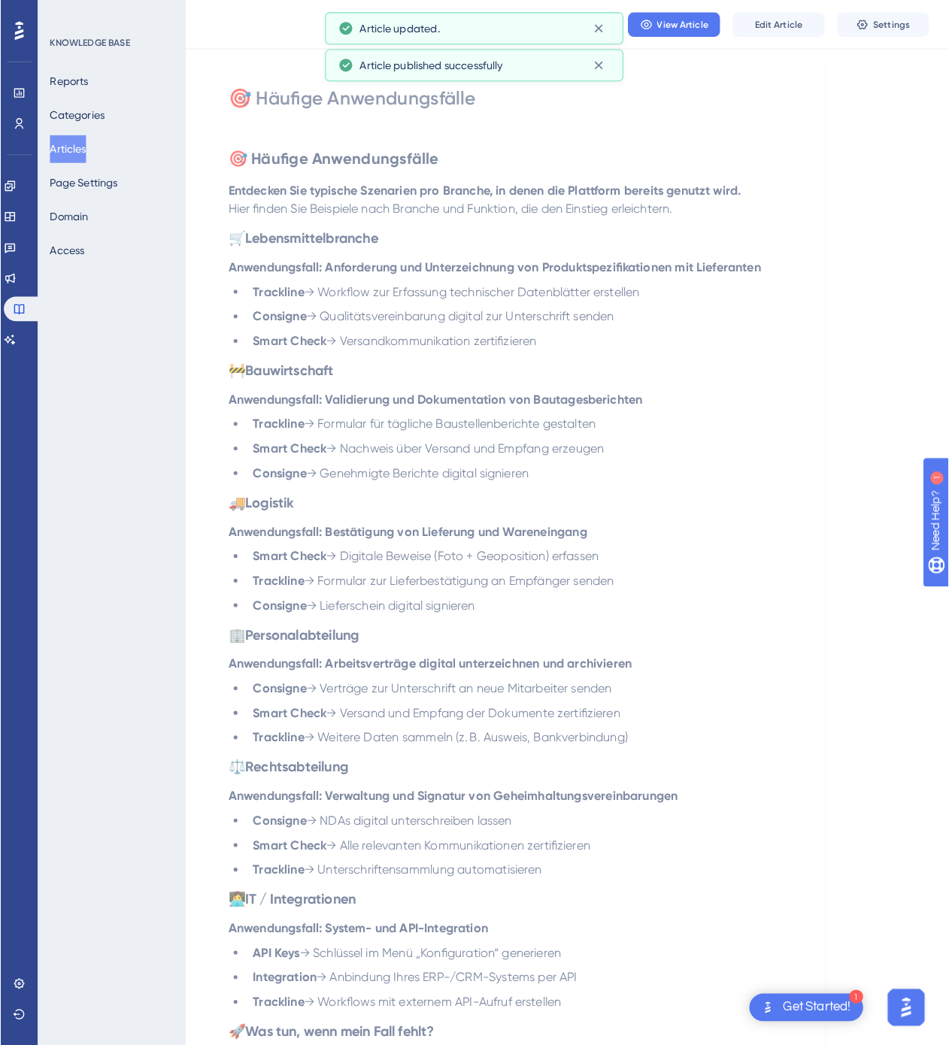
scroll to position [0, 0]
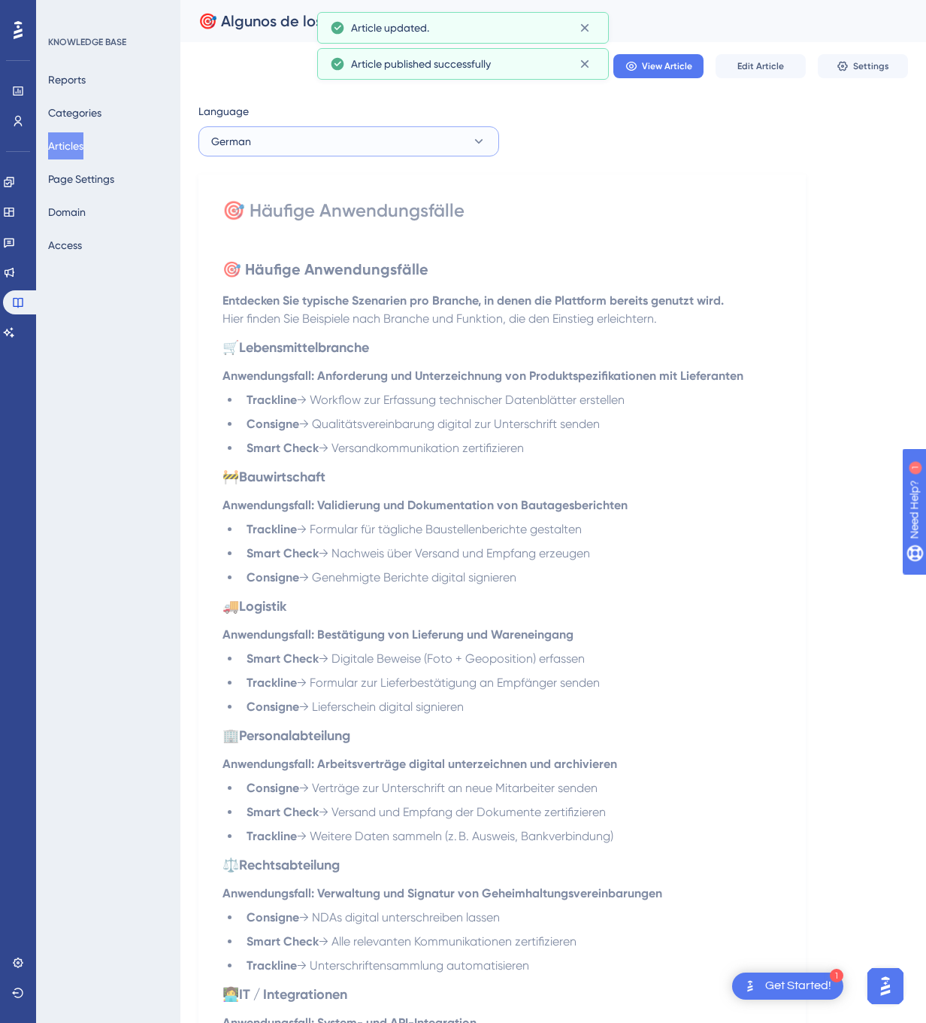
click at [326, 132] on button "German" at bounding box center [348, 141] width 301 height 30
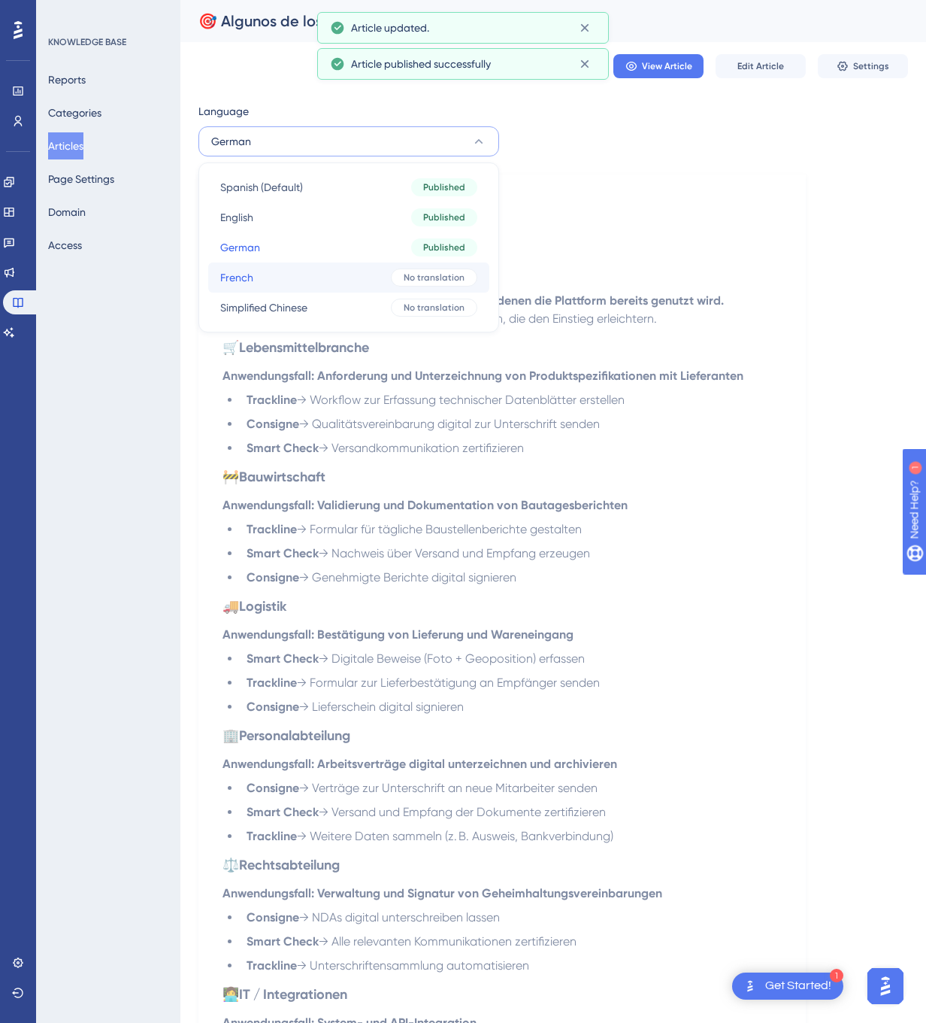
click at [310, 265] on button "French French No translation" at bounding box center [348, 277] width 281 height 30
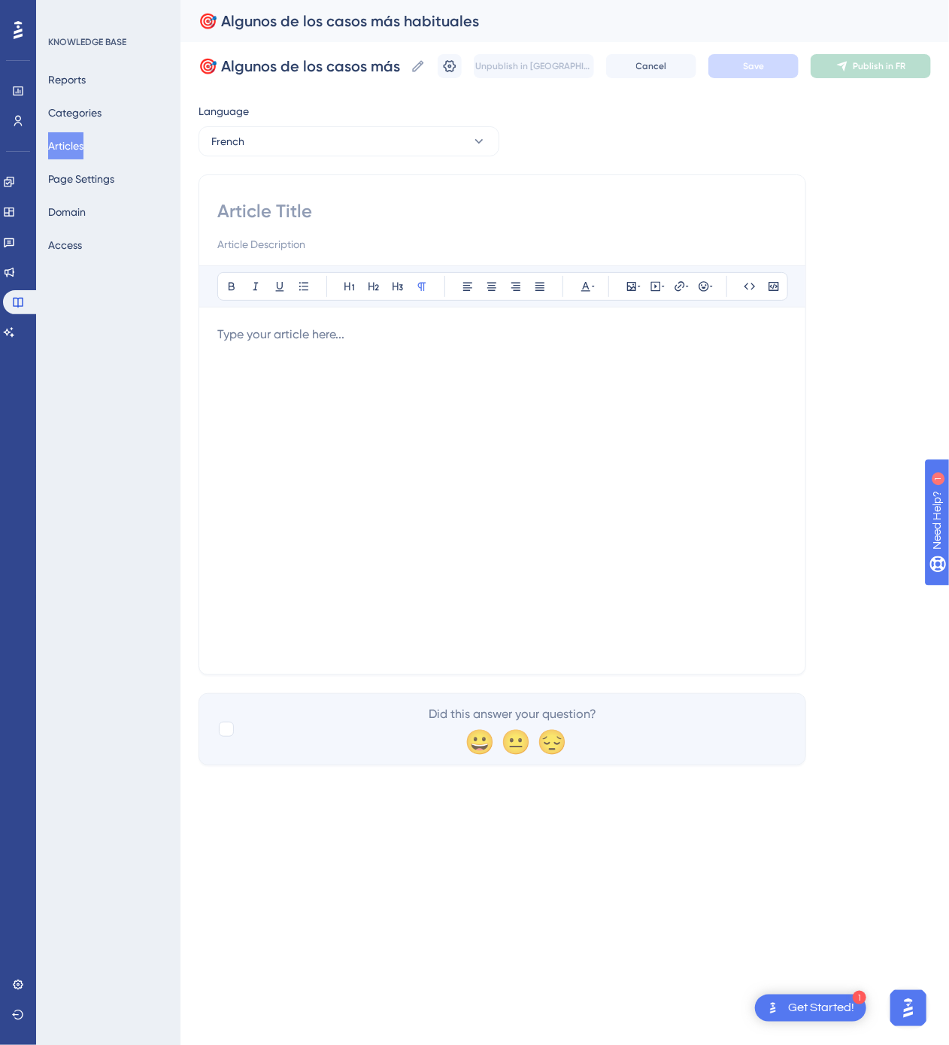
click at [514, 232] on div at bounding box center [502, 226] width 570 height 54
click at [504, 216] on input at bounding box center [502, 211] width 570 height 24
paste input "🎯 Cas d’usage les plus fréquents"
type input "🎯 Cas d’usage les plus fréquents"
click at [665, 452] on div at bounding box center [502, 491] width 570 height 331
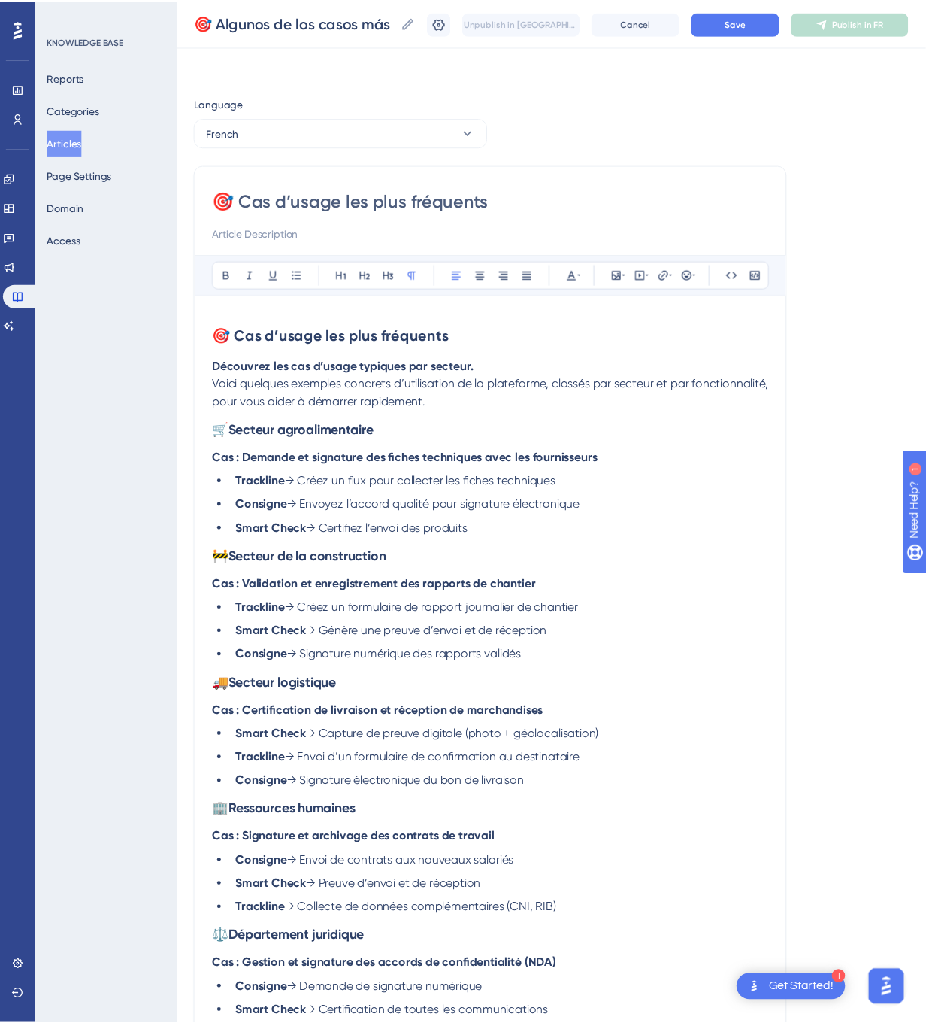
scroll to position [262, 0]
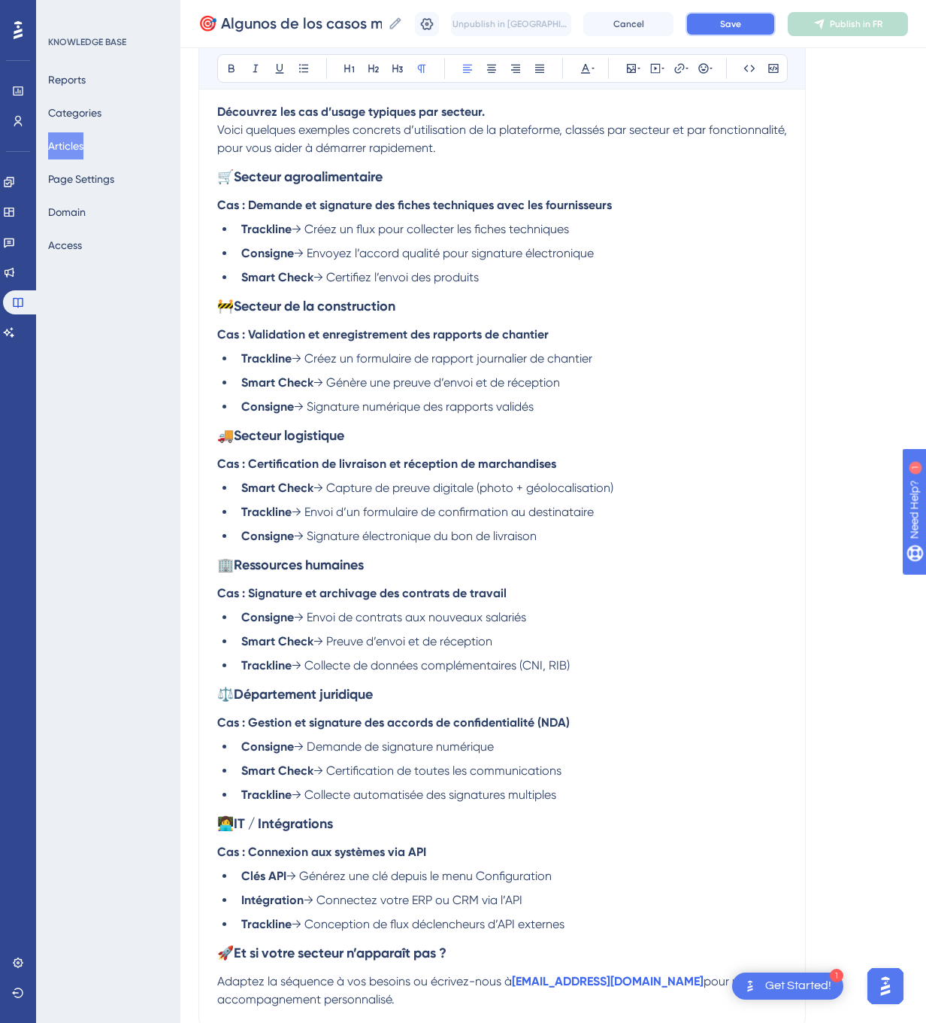
click at [776, 31] on button "Save" at bounding box center [731, 24] width 90 height 24
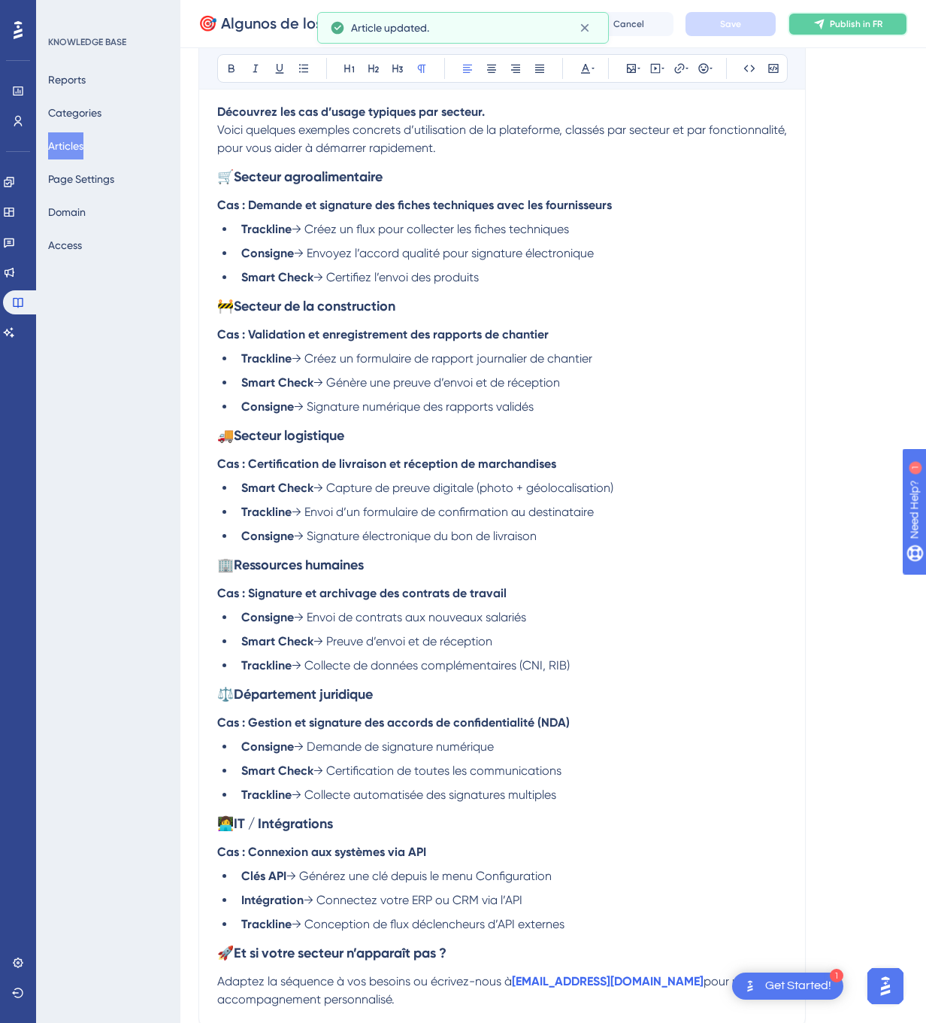
click at [856, 29] on button "Publish in FR" at bounding box center [848, 24] width 120 height 24
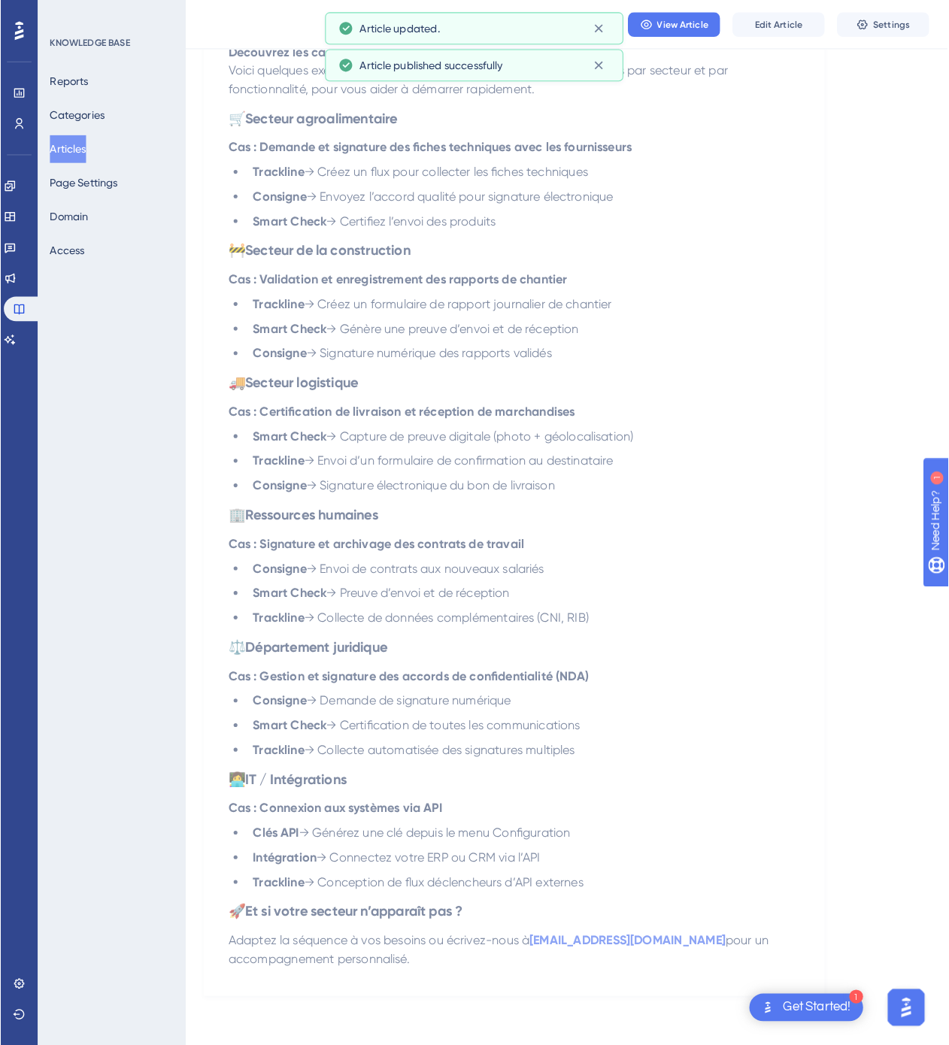
scroll to position [0, 0]
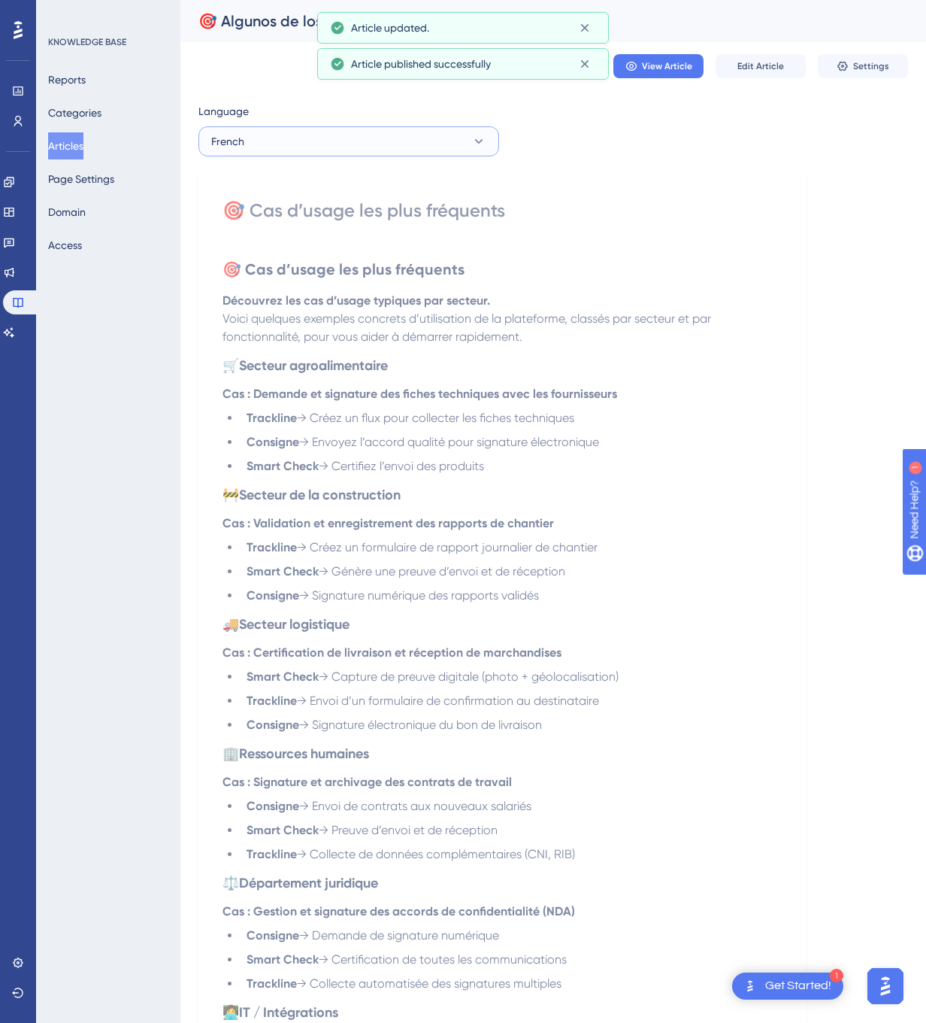
click at [465, 149] on button "French" at bounding box center [348, 141] width 301 height 30
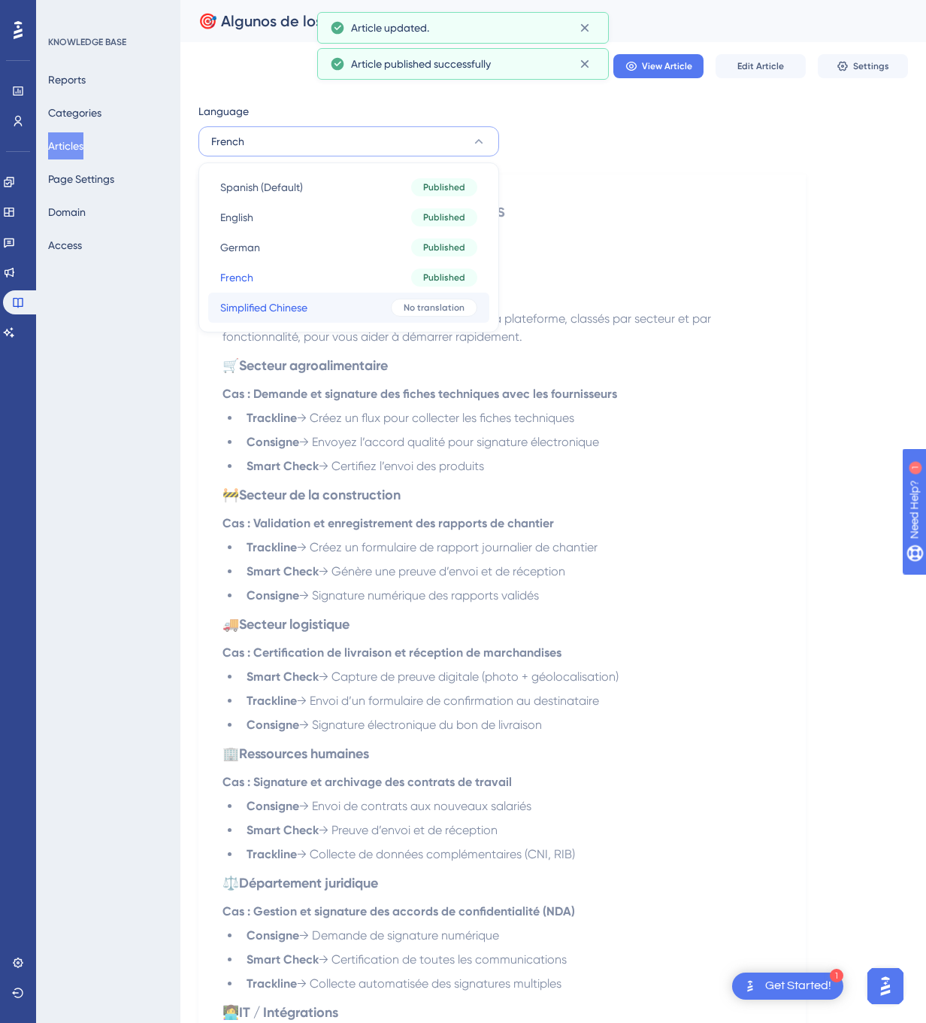
click at [402, 295] on button "Simplified Chinese Simplified Chinese No translation" at bounding box center [348, 307] width 281 height 30
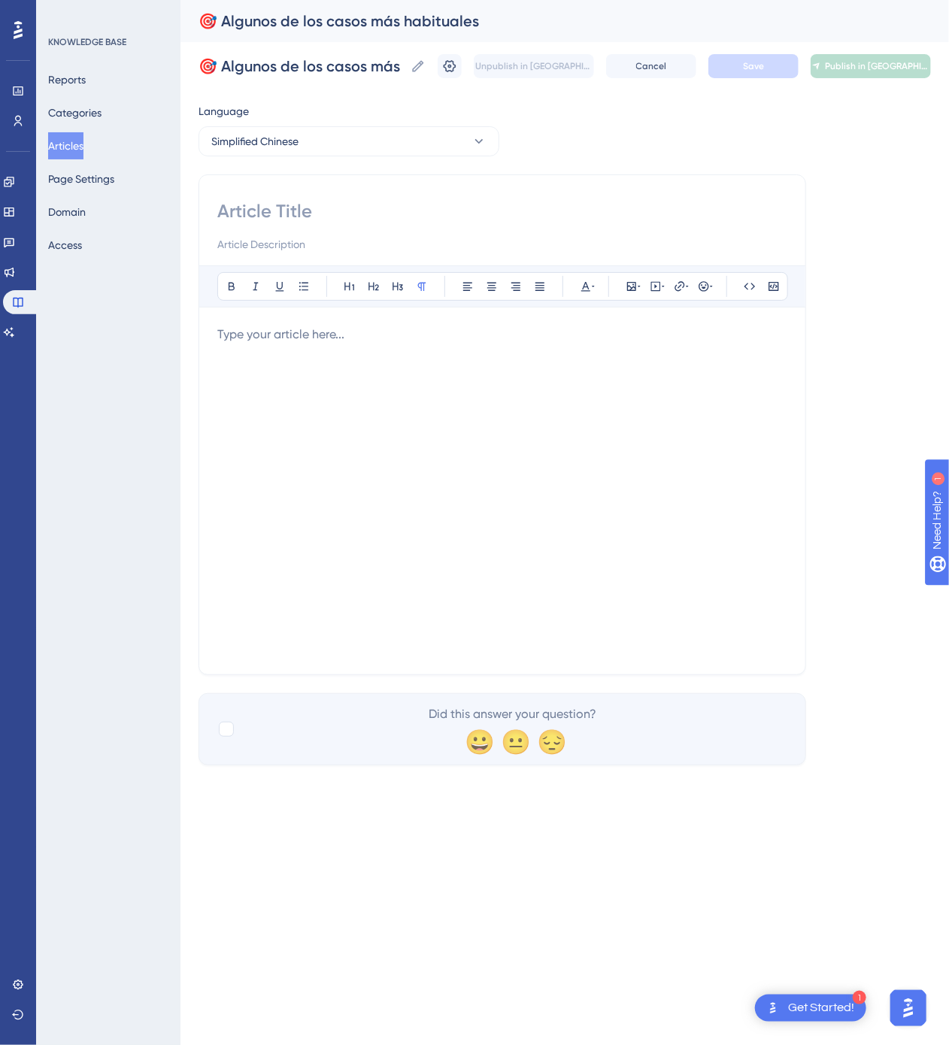
click at [446, 205] on input at bounding box center [502, 211] width 570 height 24
paste input "🎯 常见应用场景"
type input "🎯 常见应用场景"
click at [512, 499] on div at bounding box center [502, 491] width 570 height 331
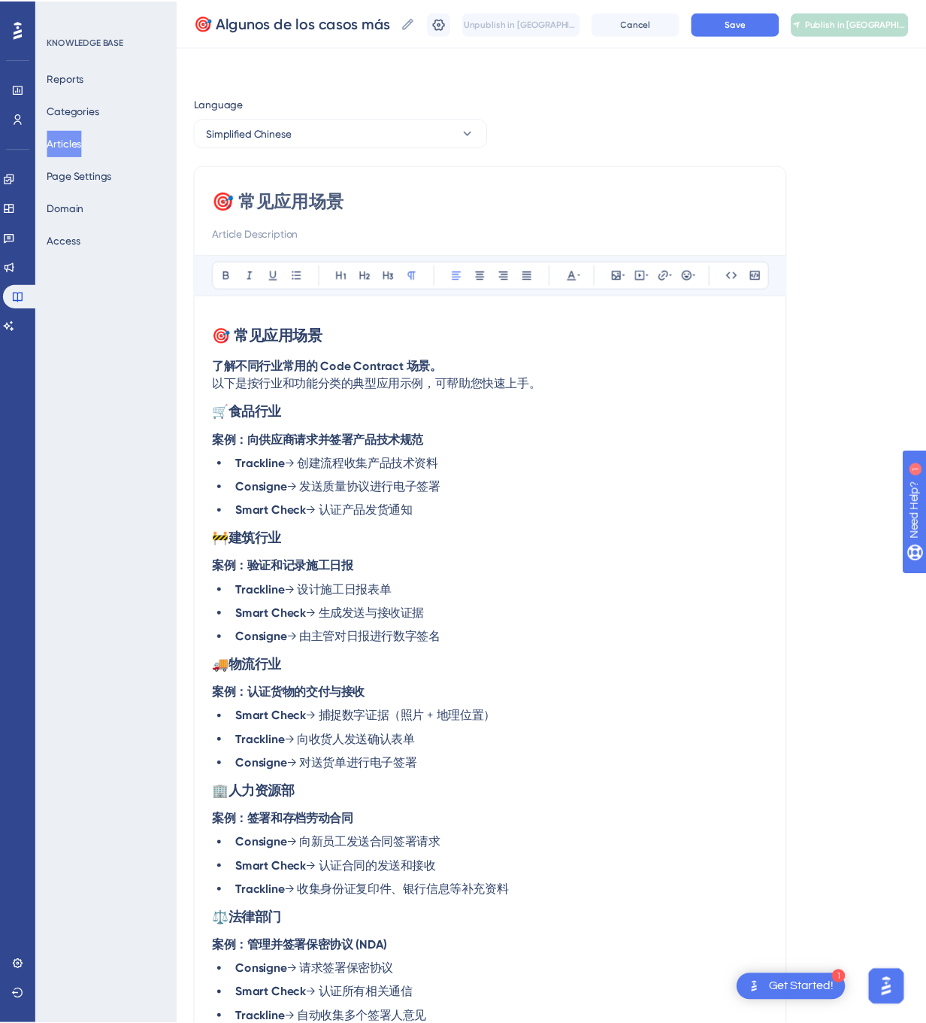
scroll to position [225, 0]
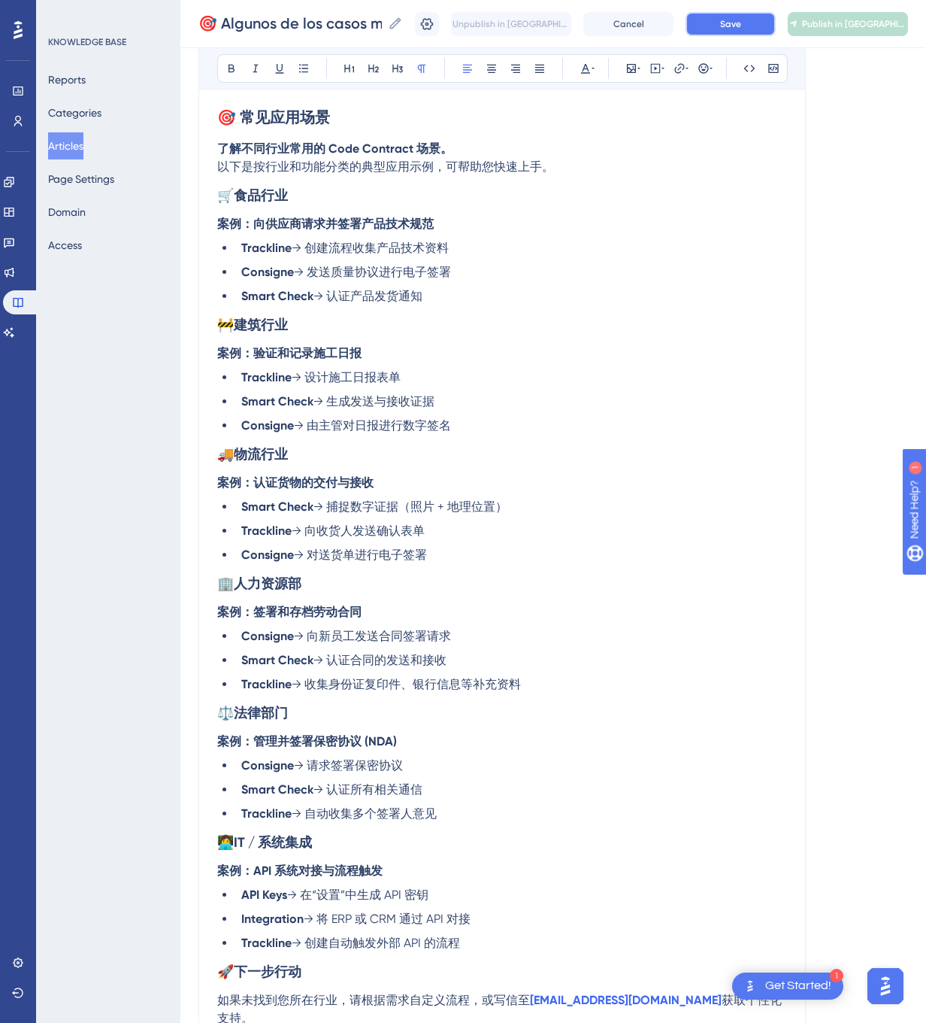
click at [776, 25] on button "Save" at bounding box center [731, 24] width 90 height 24
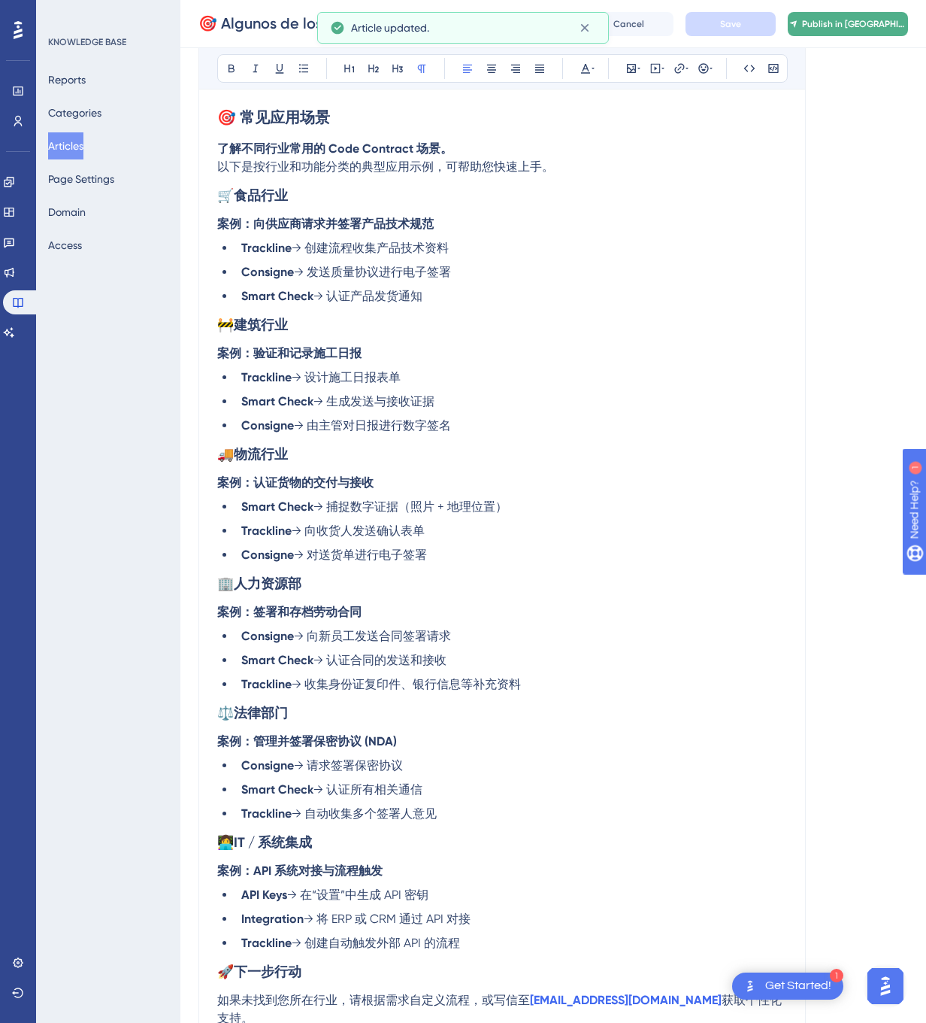
click at [871, 26] on span "Publish in [GEOGRAPHIC_DATA]-CN" at bounding box center [854, 24] width 105 height 12
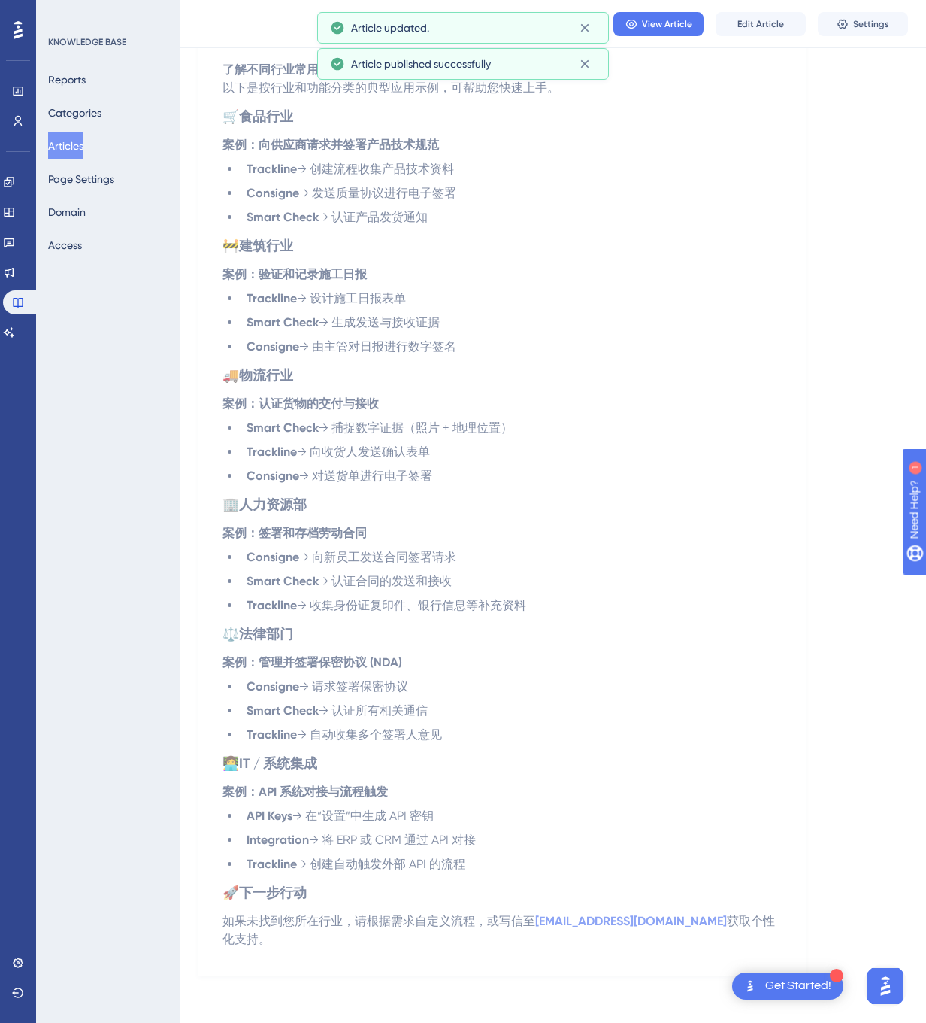
click at [83, 140] on button "Articles" at bounding box center [65, 145] width 35 height 27
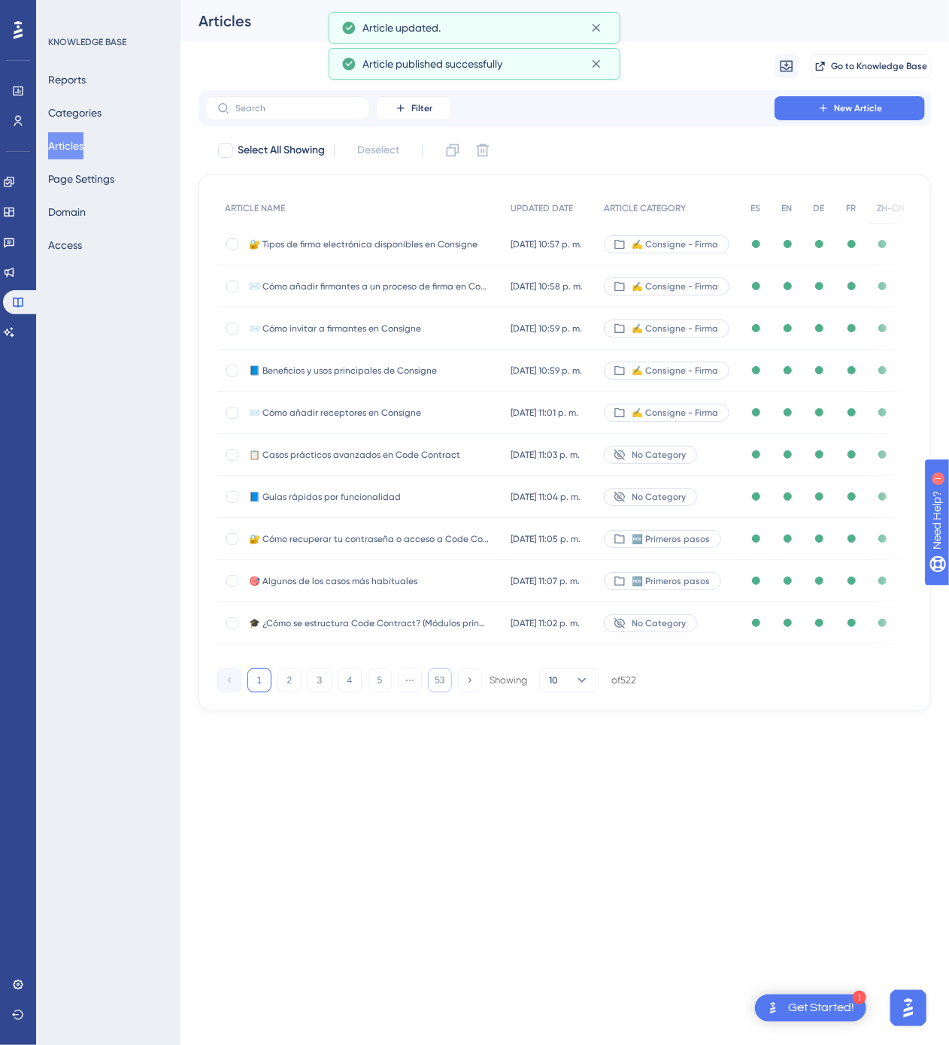
click at [430, 690] on button "53" at bounding box center [440, 680] width 24 height 24
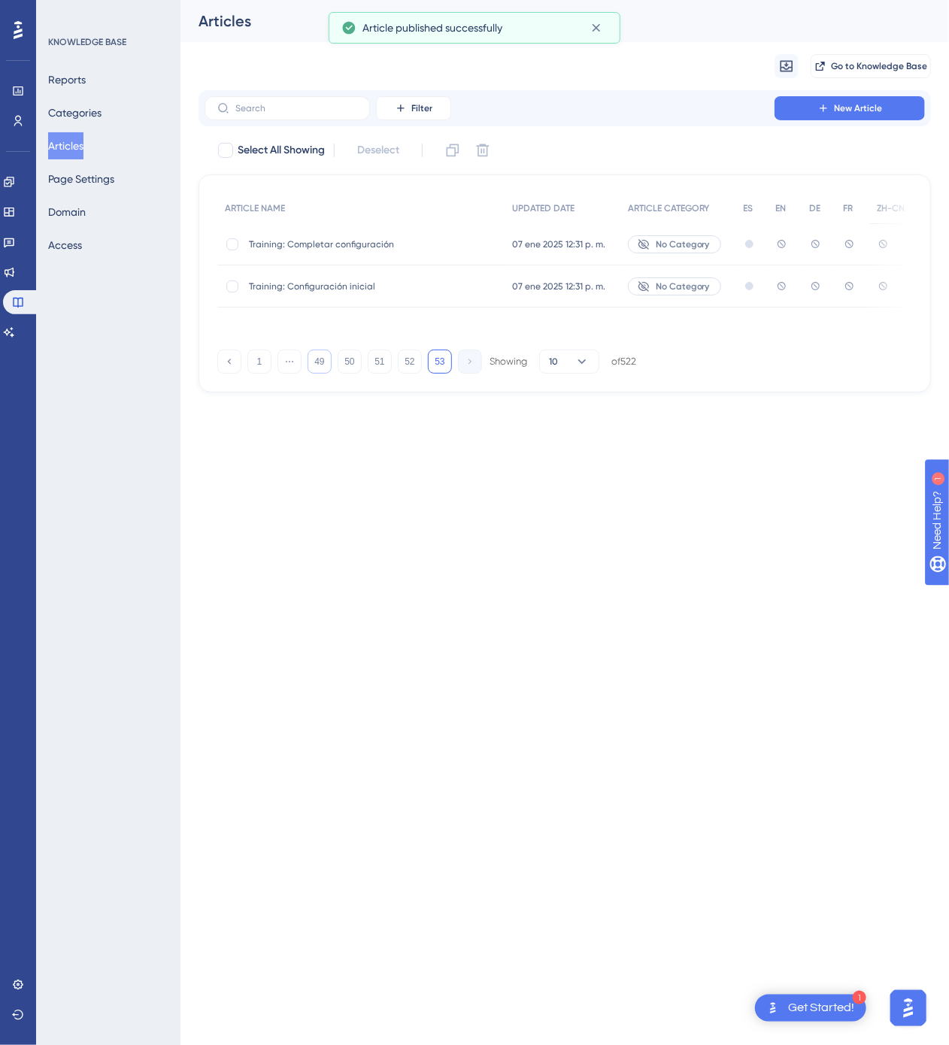
click at [316, 356] on button "49" at bounding box center [320, 362] width 24 height 24
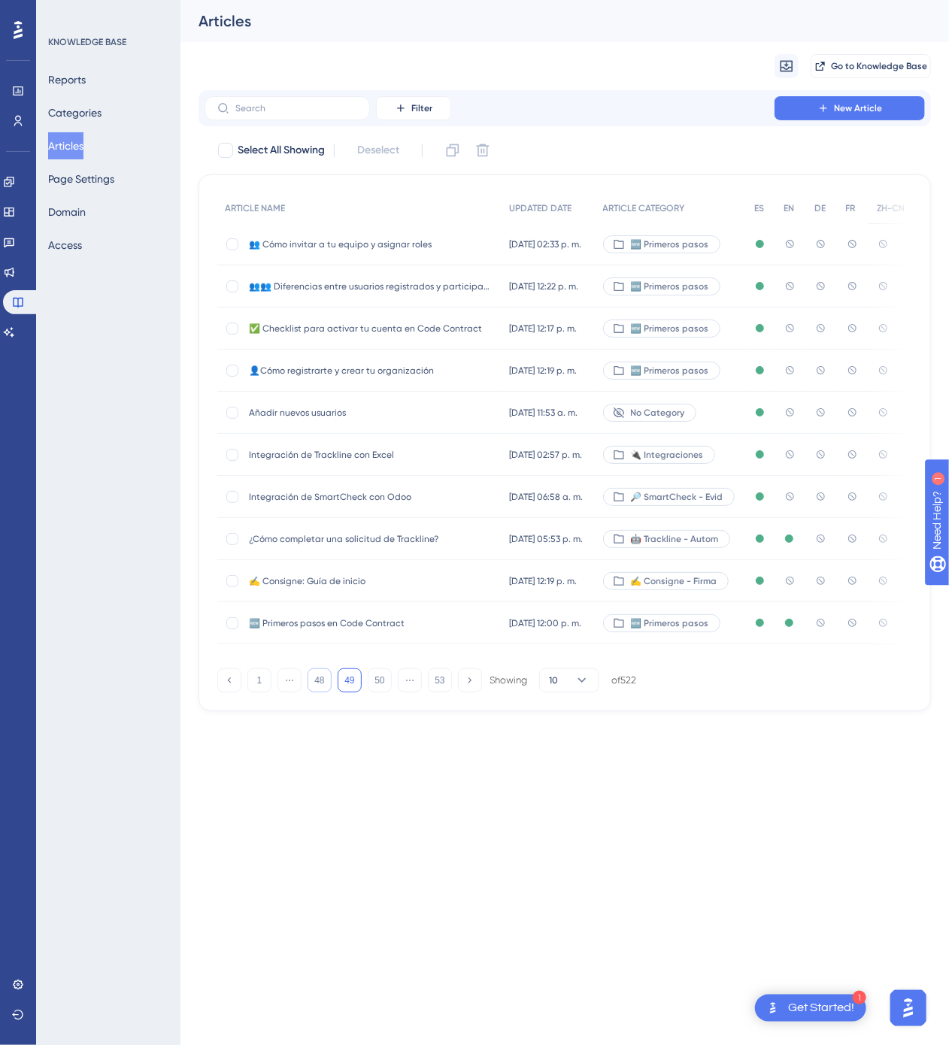
click at [317, 680] on button "48" at bounding box center [320, 680] width 24 height 24
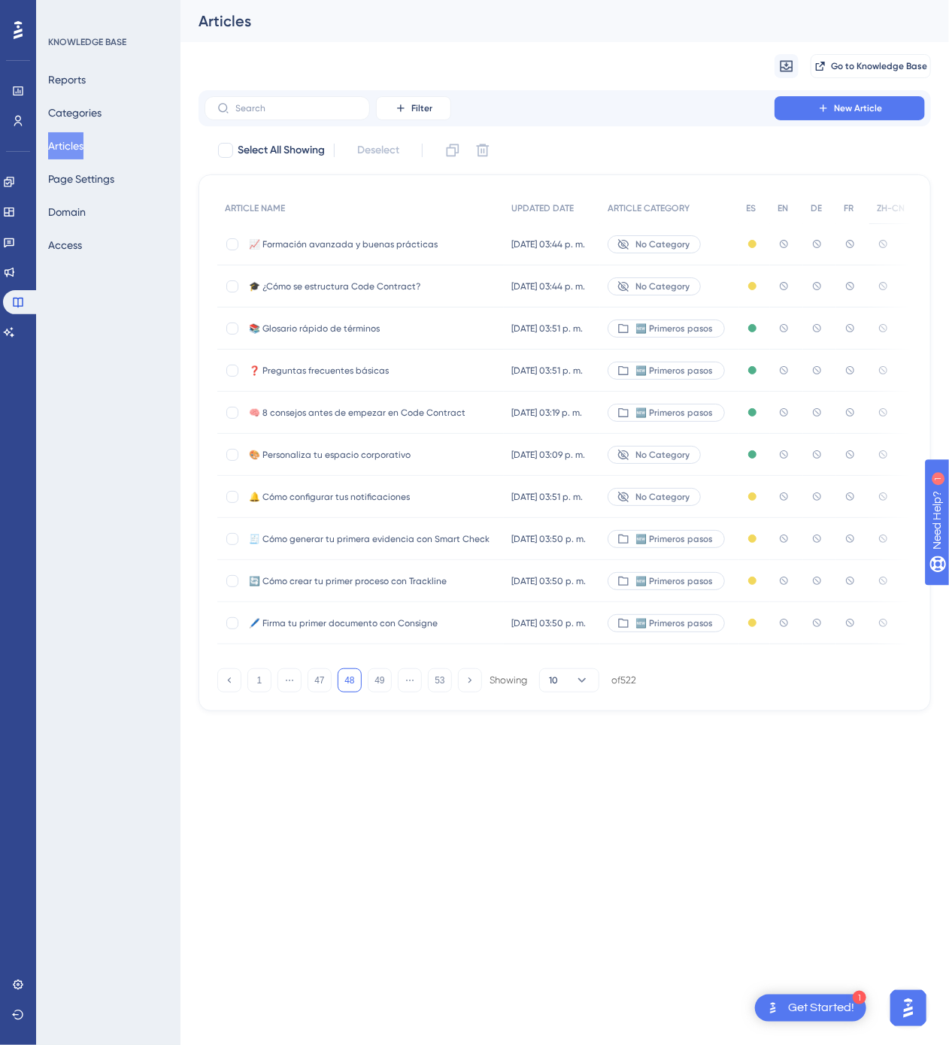
click at [422, 456] on span "🎨 Personaliza tu espacio corporativo" at bounding box center [369, 455] width 241 height 12
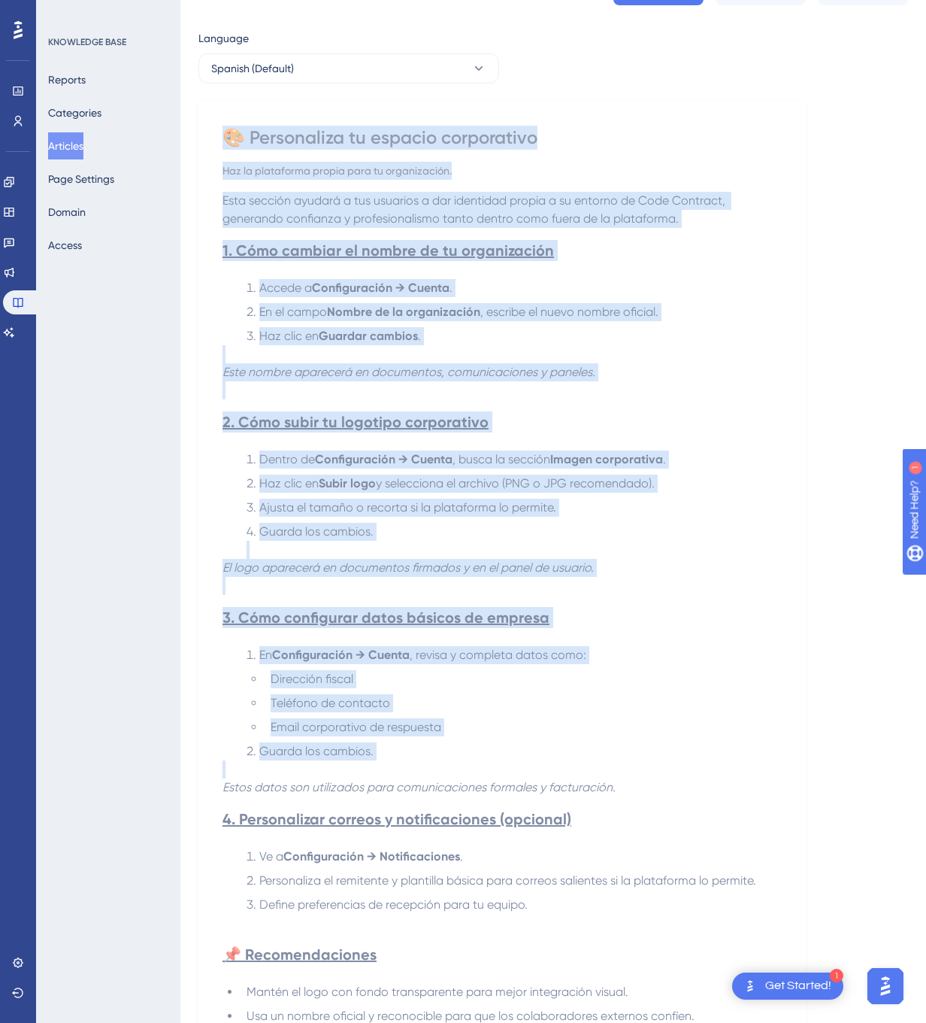
scroll to position [261, 0]
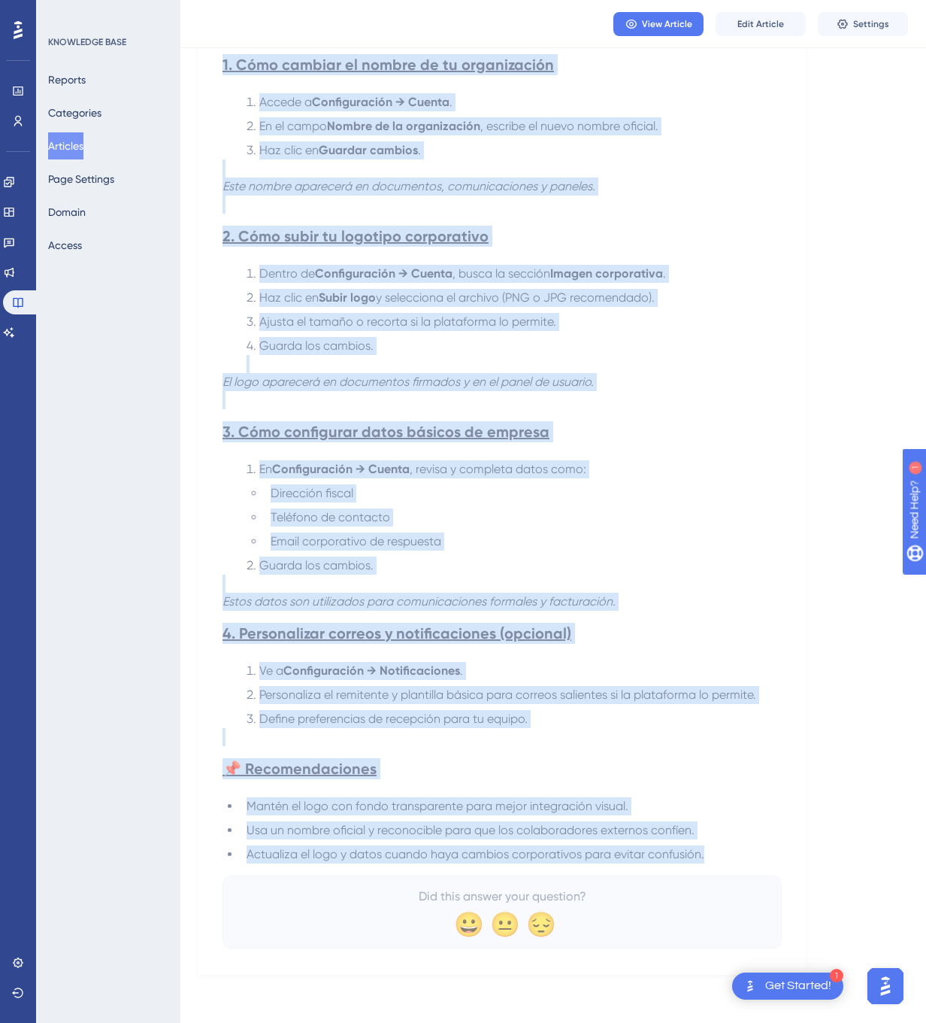
drag, startPoint x: 229, startPoint y: 203, endPoint x: 716, endPoint y: 845, distance: 805.6
click at [716, 845] on div "🎨 Personaliza tu espacio corporativo Haz la plataforma propia para tu organizac…" at bounding box center [502, 444] width 559 height 1008
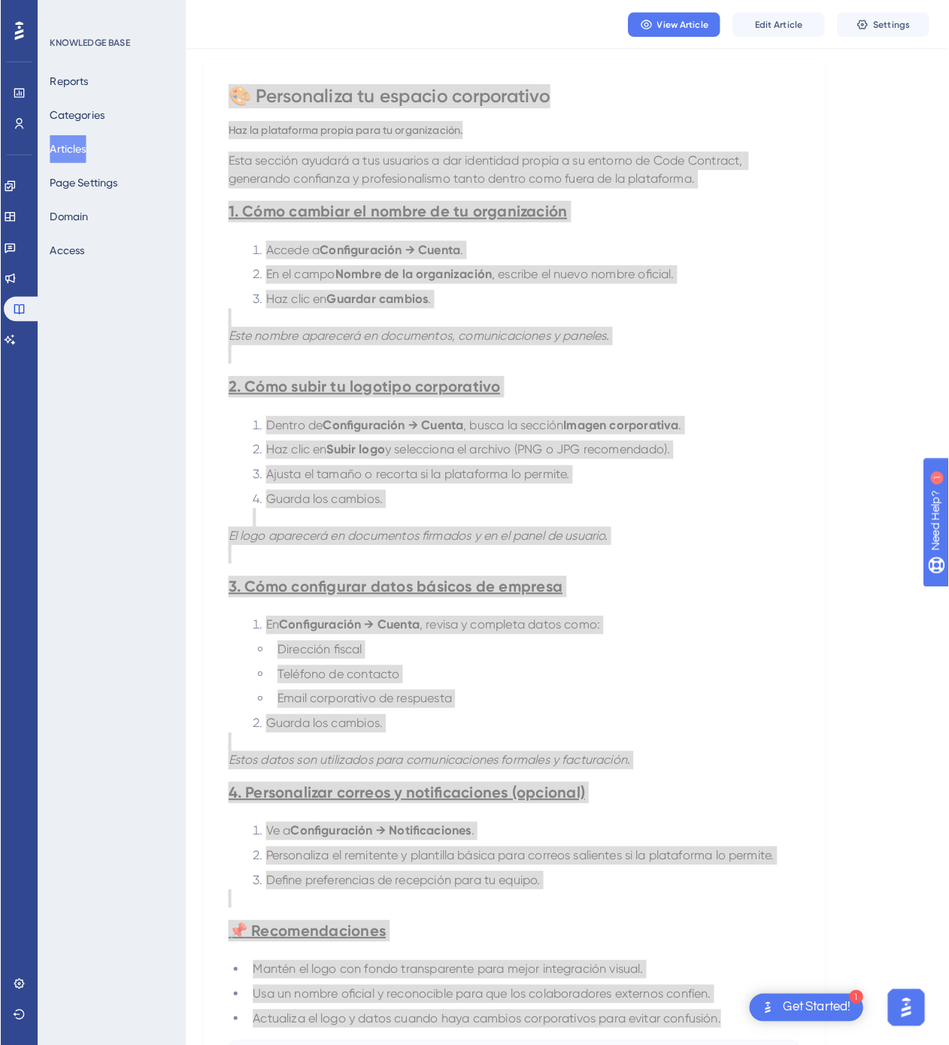
scroll to position [0, 0]
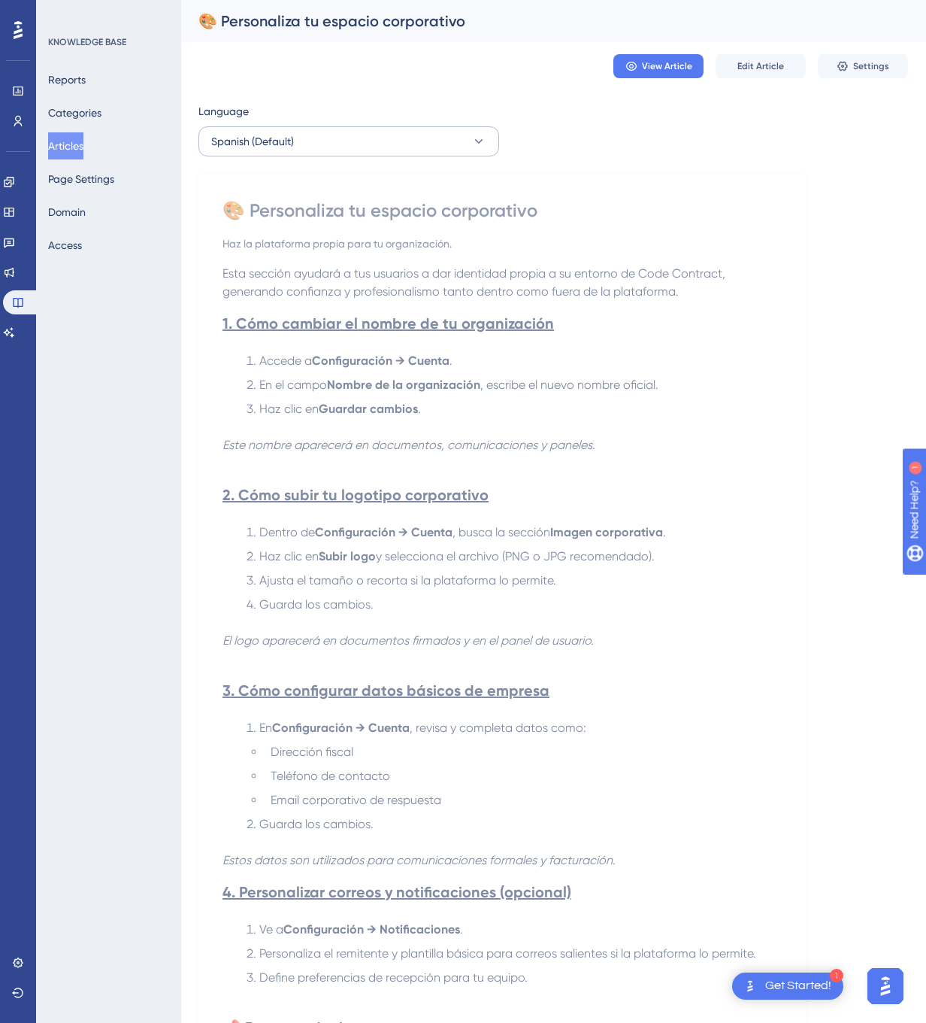
drag, startPoint x: 326, startPoint y: 163, endPoint x: 328, endPoint y: 147, distance: 15.9
click at [326, 163] on div "Language Spanish (Default) 🎨 Personaliza tu espacio corporativo Haz la platafor…" at bounding box center [553, 667] width 710 height 1131
click at [328, 147] on button "Spanish (Default)" at bounding box center [348, 141] width 301 height 30
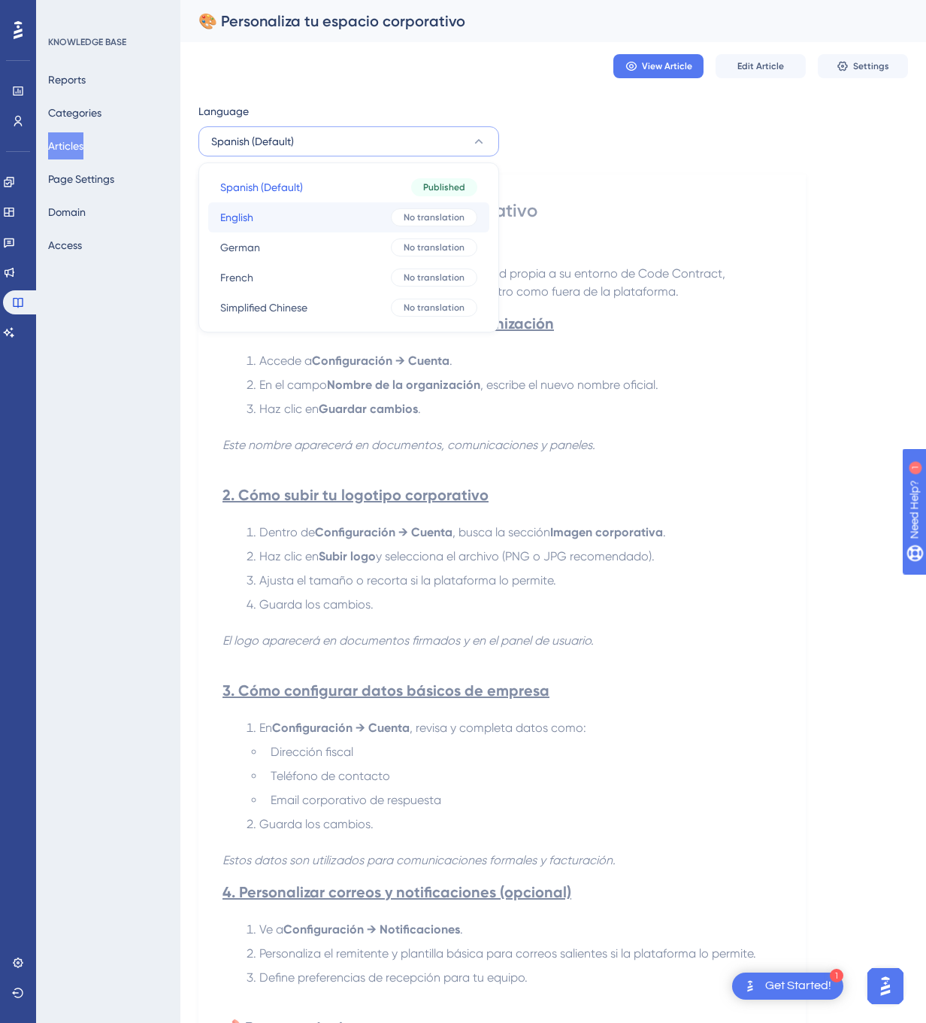
click at [304, 209] on button "English English No translation" at bounding box center [348, 217] width 281 height 30
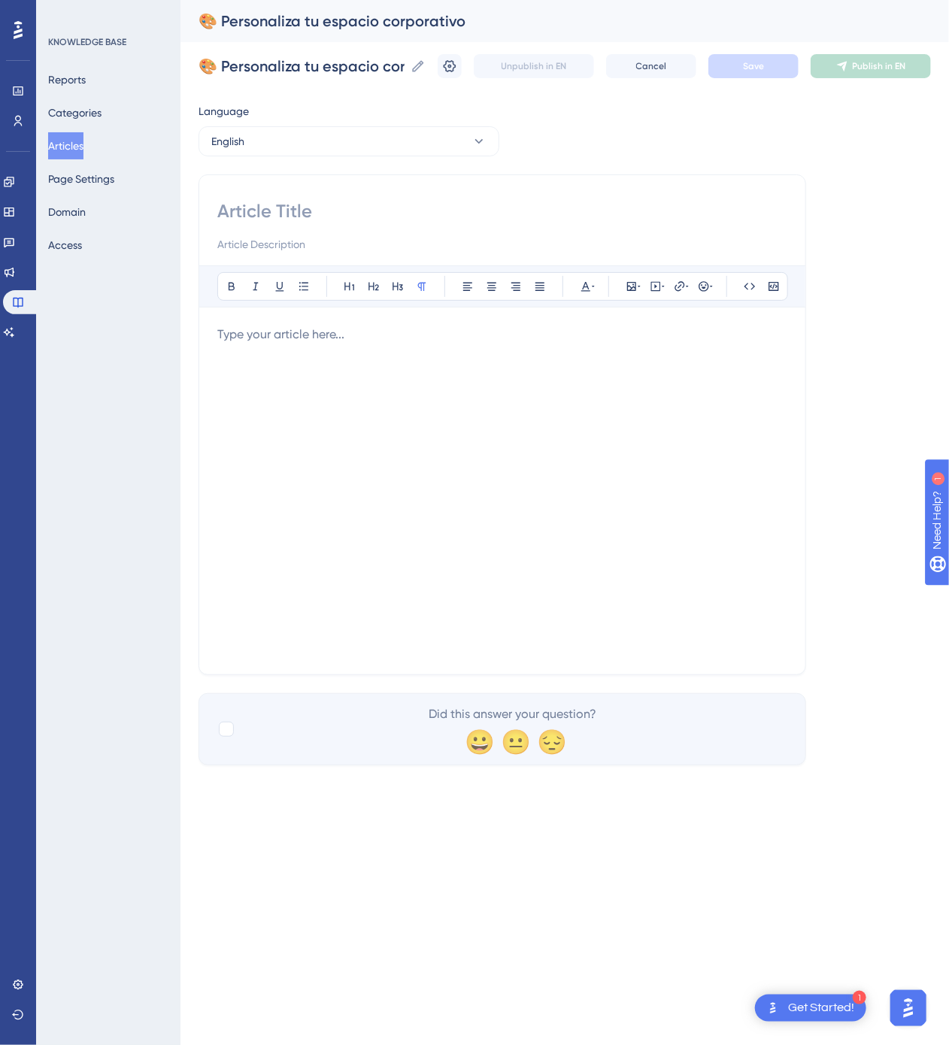
click at [299, 195] on div "Bold Italic Underline Bullet Point Heading 1 Heading 2 Heading 3 Normal Align L…" at bounding box center [502, 424] width 608 height 501
click at [302, 204] on input at bounding box center [502, 211] width 570 height 24
paste input "🎨 Customize Your Corporate Space"
type input "🎨 Customize Your Corporate Space"
drag, startPoint x: 452, startPoint y: 296, endPoint x: 446, endPoint y: 302, distance: 8.0
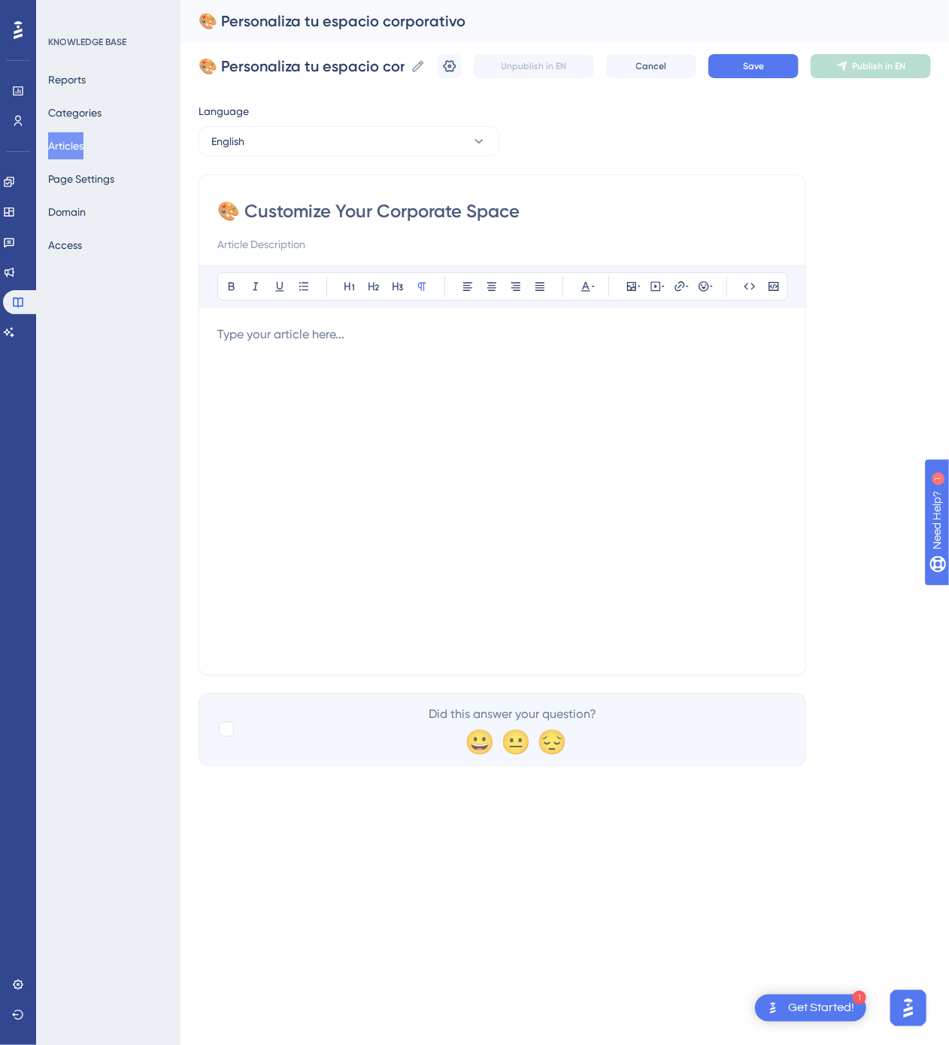
click at [451, 296] on div "Bold Italic Underline Bullet Point Heading 1 Heading 2 Heading 3 Normal Align L…" at bounding box center [502, 286] width 571 height 29
click at [422, 342] on p at bounding box center [502, 335] width 570 height 18
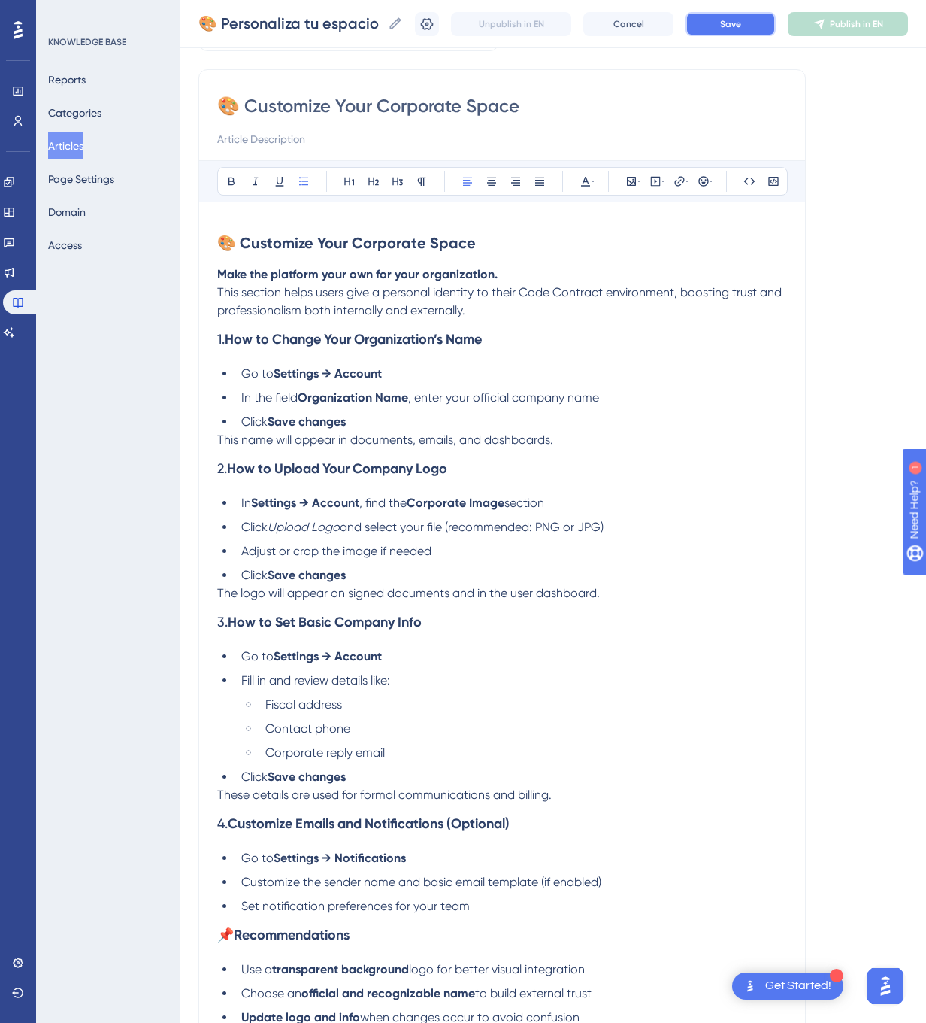
click at [776, 29] on button "Save" at bounding box center [731, 24] width 90 height 24
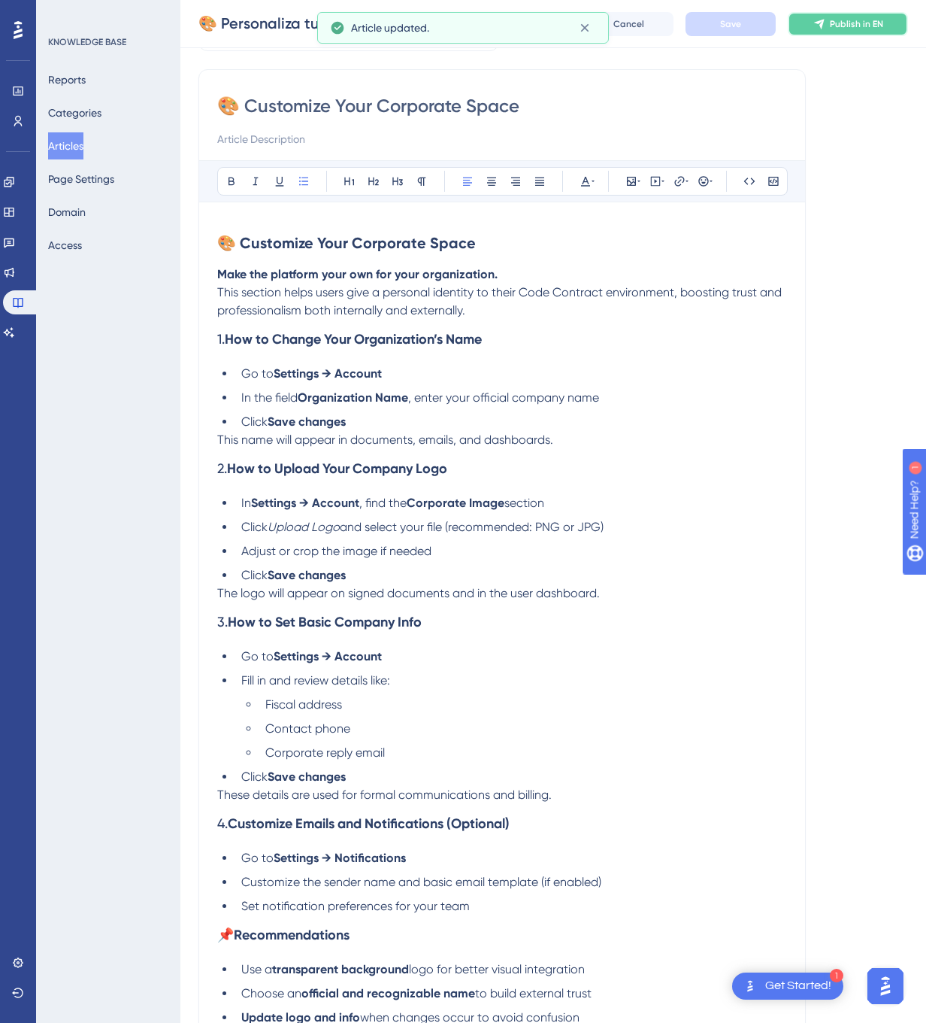
click at [849, 21] on button "Publish in EN" at bounding box center [848, 24] width 120 height 24
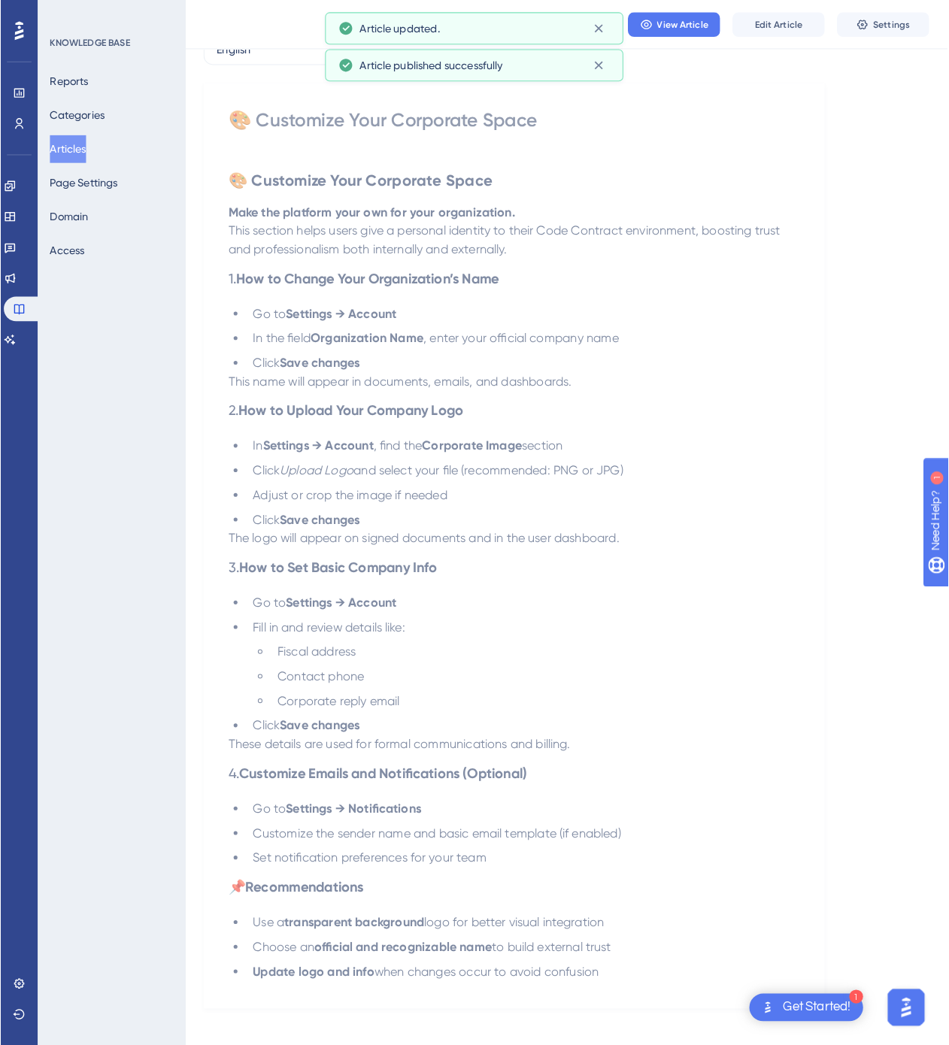
scroll to position [0, 0]
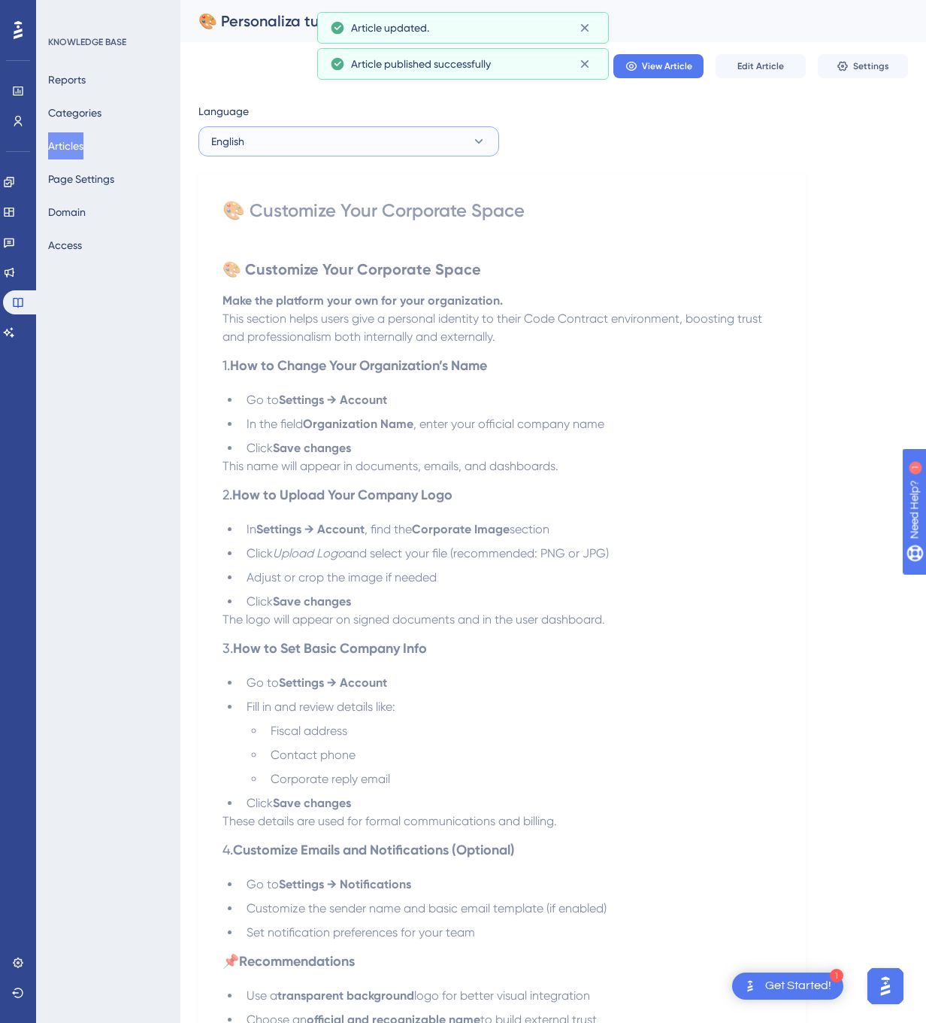
click at [459, 144] on button "English" at bounding box center [348, 141] width 301 height 30
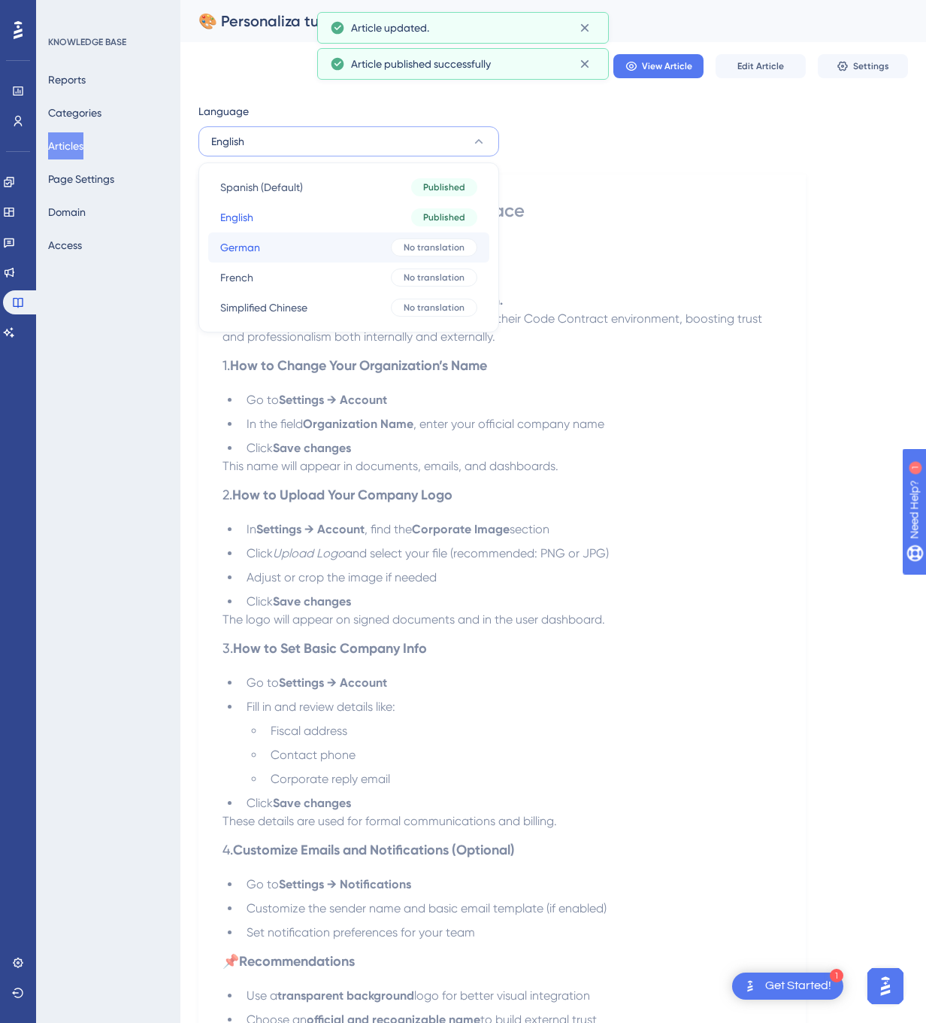
click at [409, 240] on div "No translation" at bounding box center [434, 247] width 86 height 18
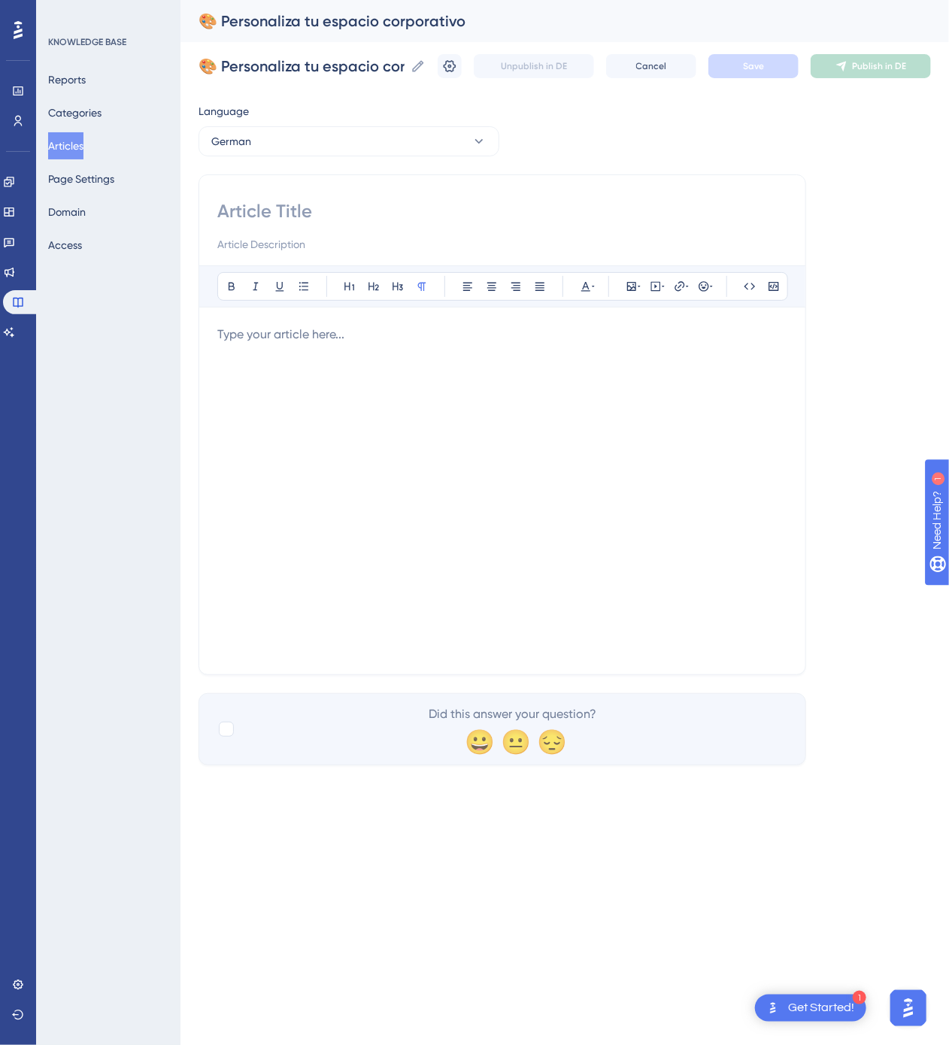
click at [409, 203] on input at bounding box center [502, 211] width 570 height 24
paste input "🎨 Gestalten Sie Ihren Unternehmensbereich individuell"
type input "🎨 Gestalten Sie Ihren Unternehmensbereich individuell"
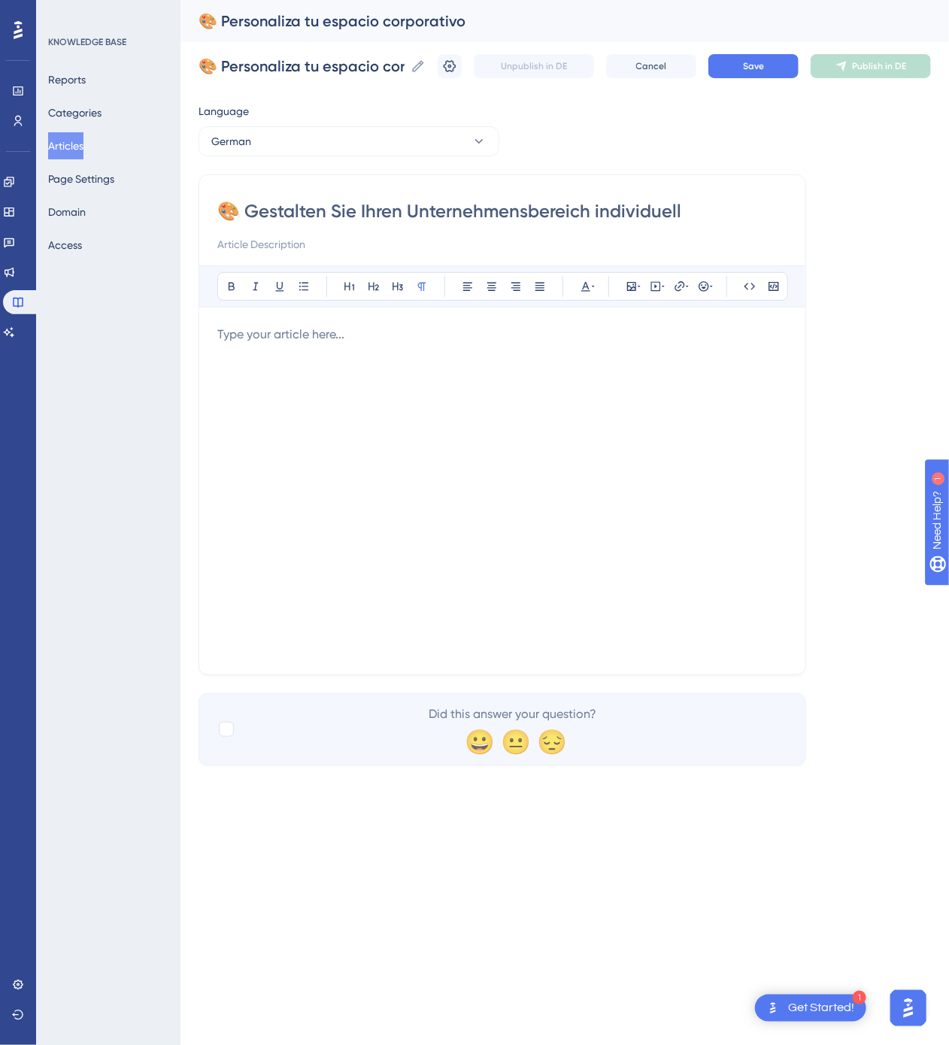
click at [658, 504] on div at bounding box center [502, 491] width 570 height 331
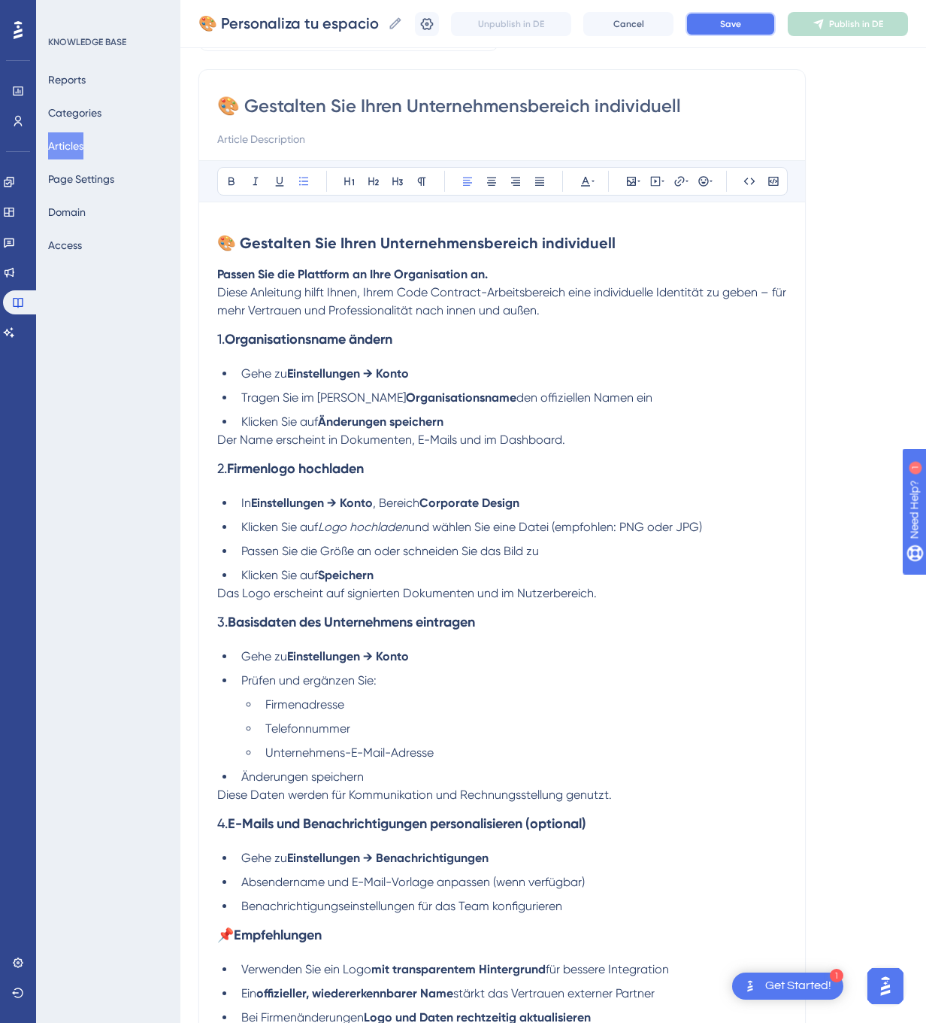
click at [776, 33] on button "Save" at bounding box center [731, 24] width 90 height 24
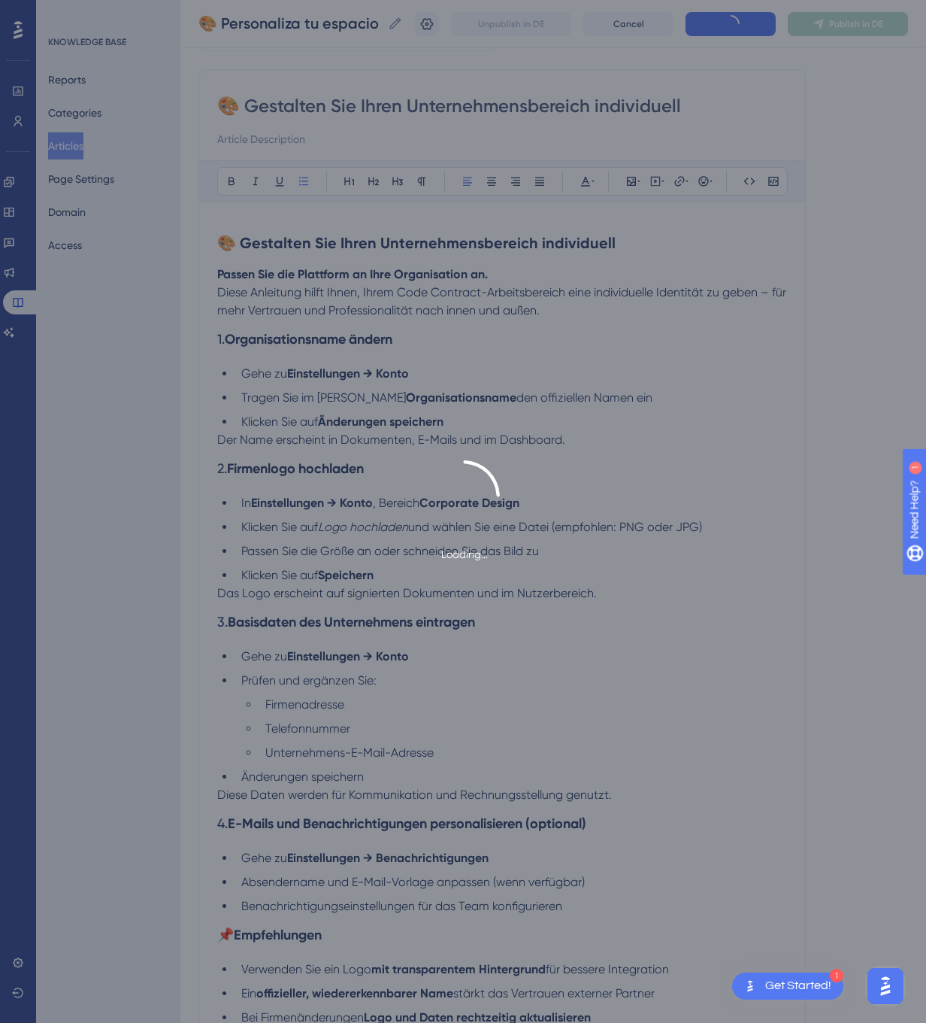
click at [855, 29] on button "Publish in DE" at bounding box center [848, 24] width 120 height 24
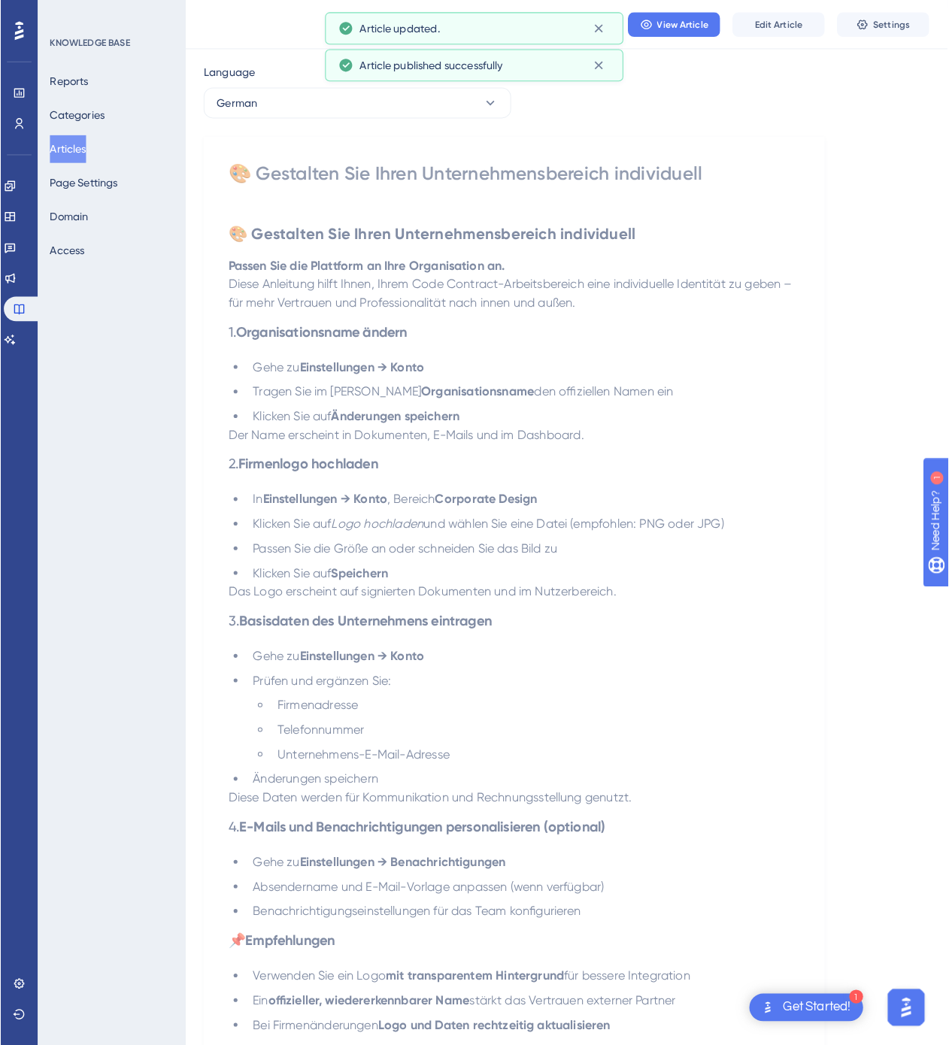
scroll to position [0, 0]
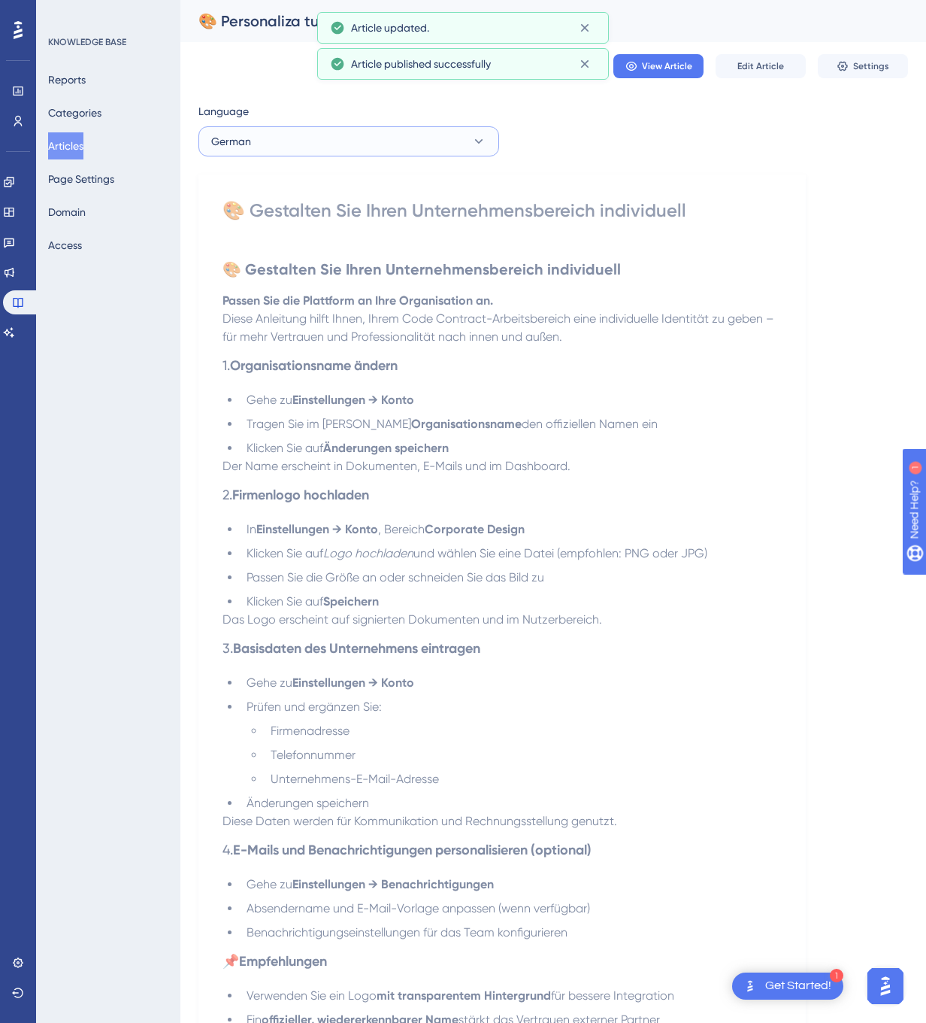
click at [363, 151] on button "German" at bounding box center [348, 141] width 301 height 30
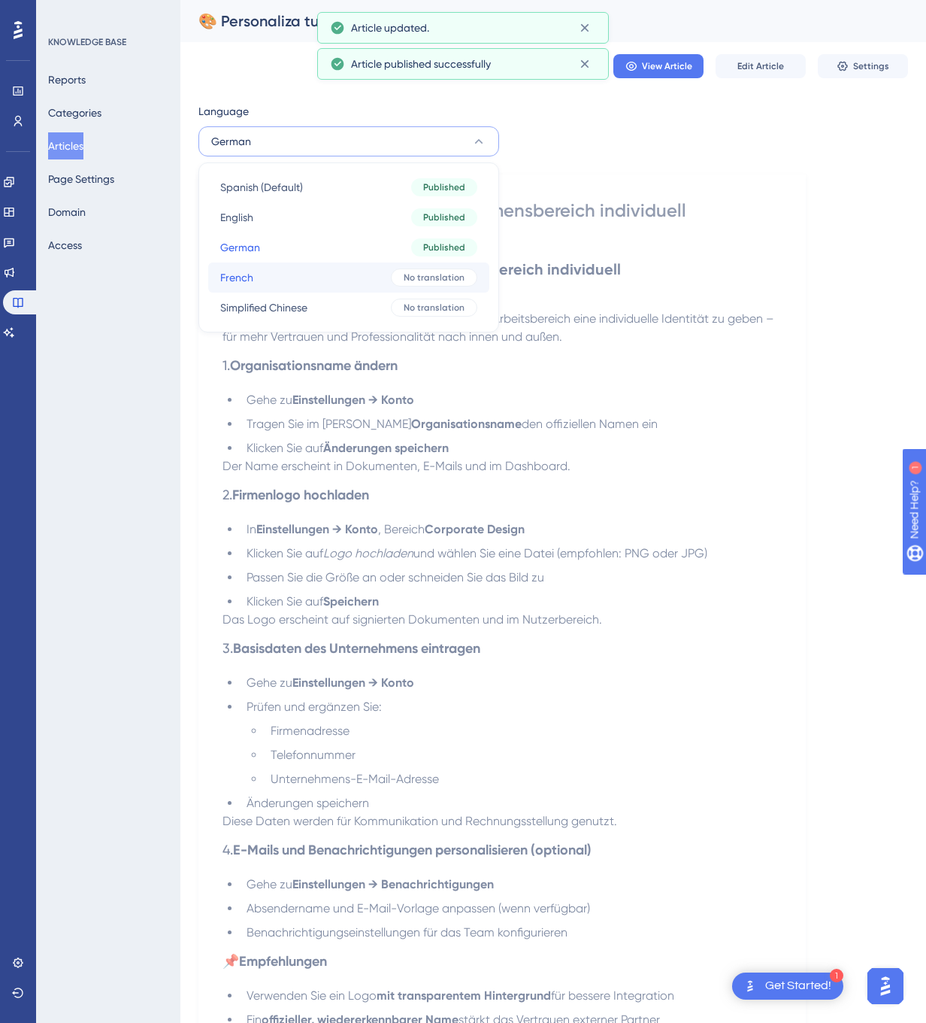
click at [343, 268] on button "French French No translation" at bounding box center [348, 277] width 281 height 30
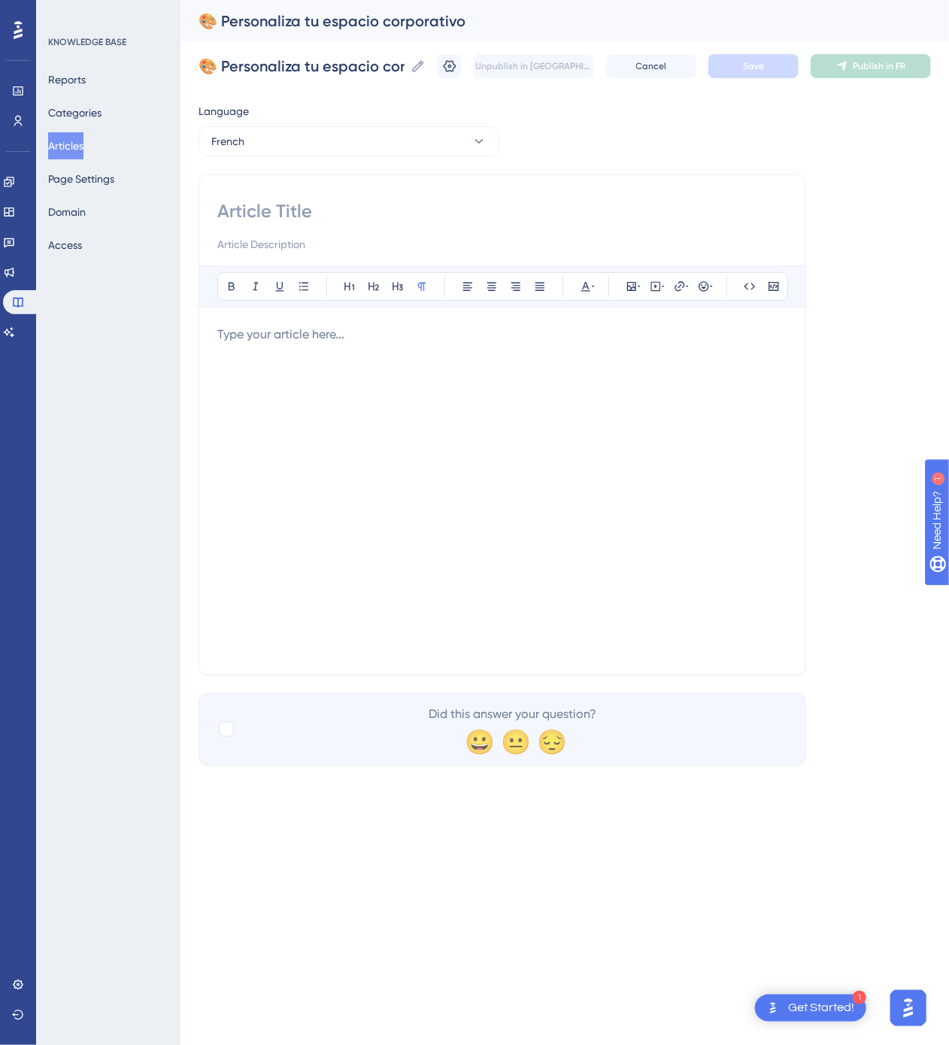
click at [506, 202] on input at bounding box center [502, 211] width 570 height 24
paste input "🎨 Personnalisez votre espace entreprise"
type input "🎨 Personnalisez votre espace entreprise"
click at [422, 510] on div at bounding box center [502, 491] width 570 height 331
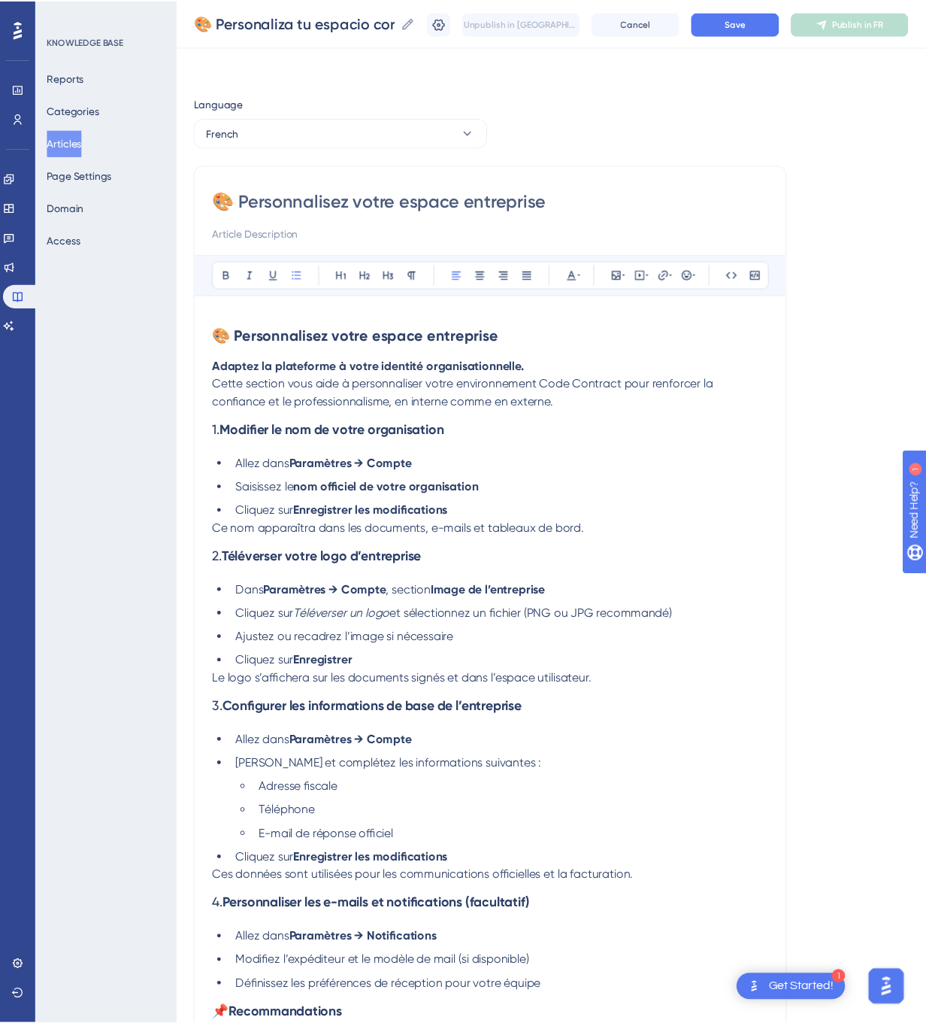
scroll to position [99, 0]
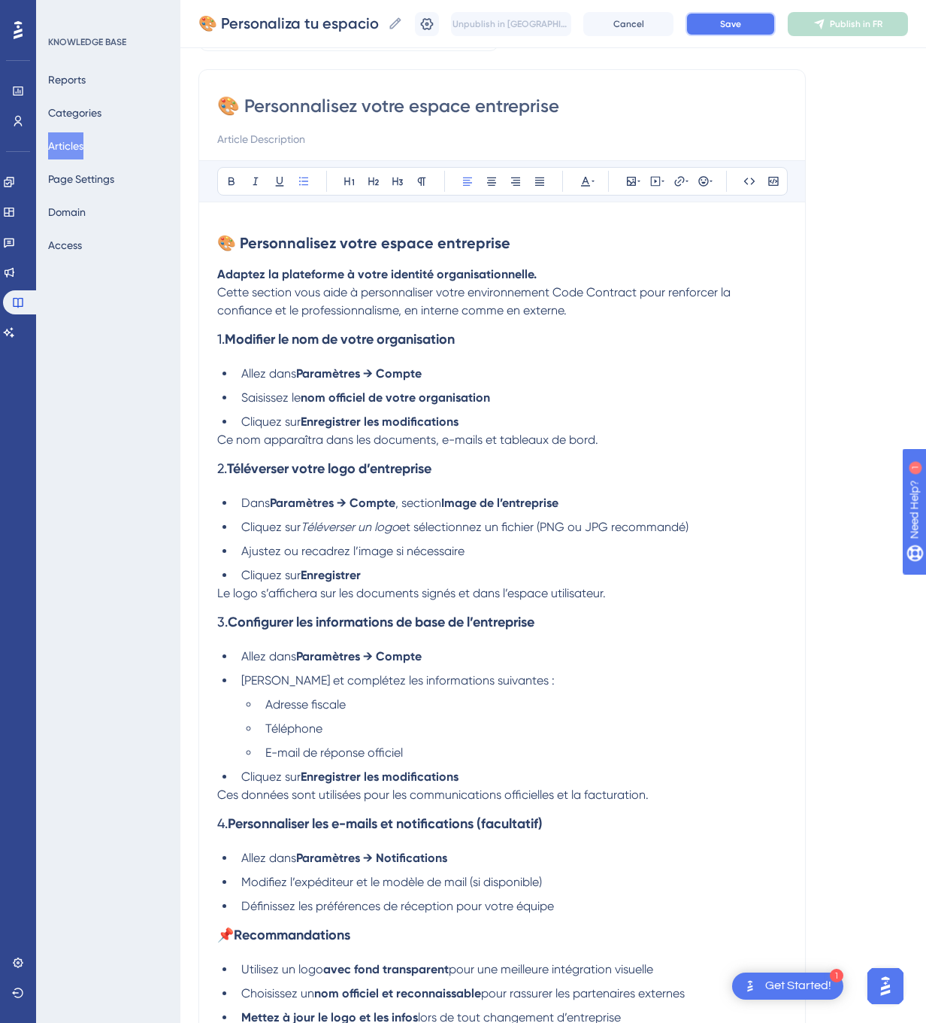
click at [741, 23] on span "Save" at bounding box center [730, 24] width 21 height 12
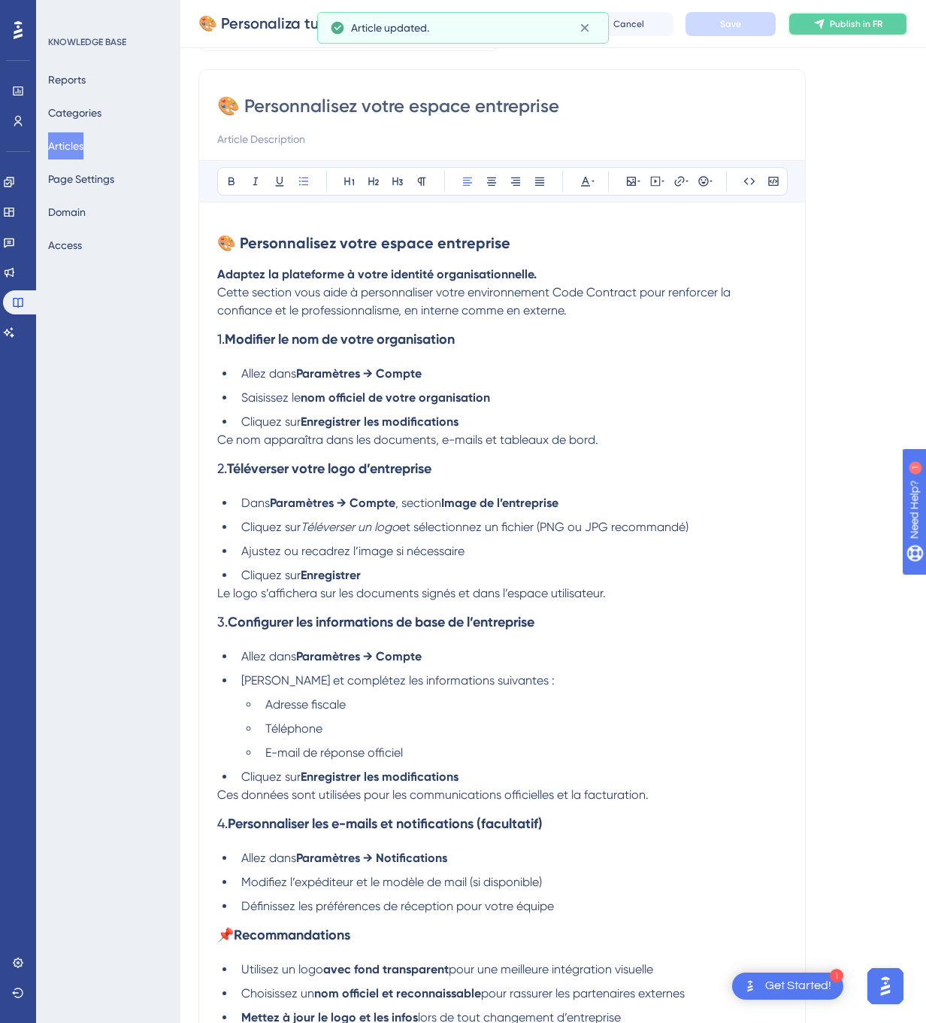
click at [826, 19] on icon at bounding box center [820, 24] width 12 height 12
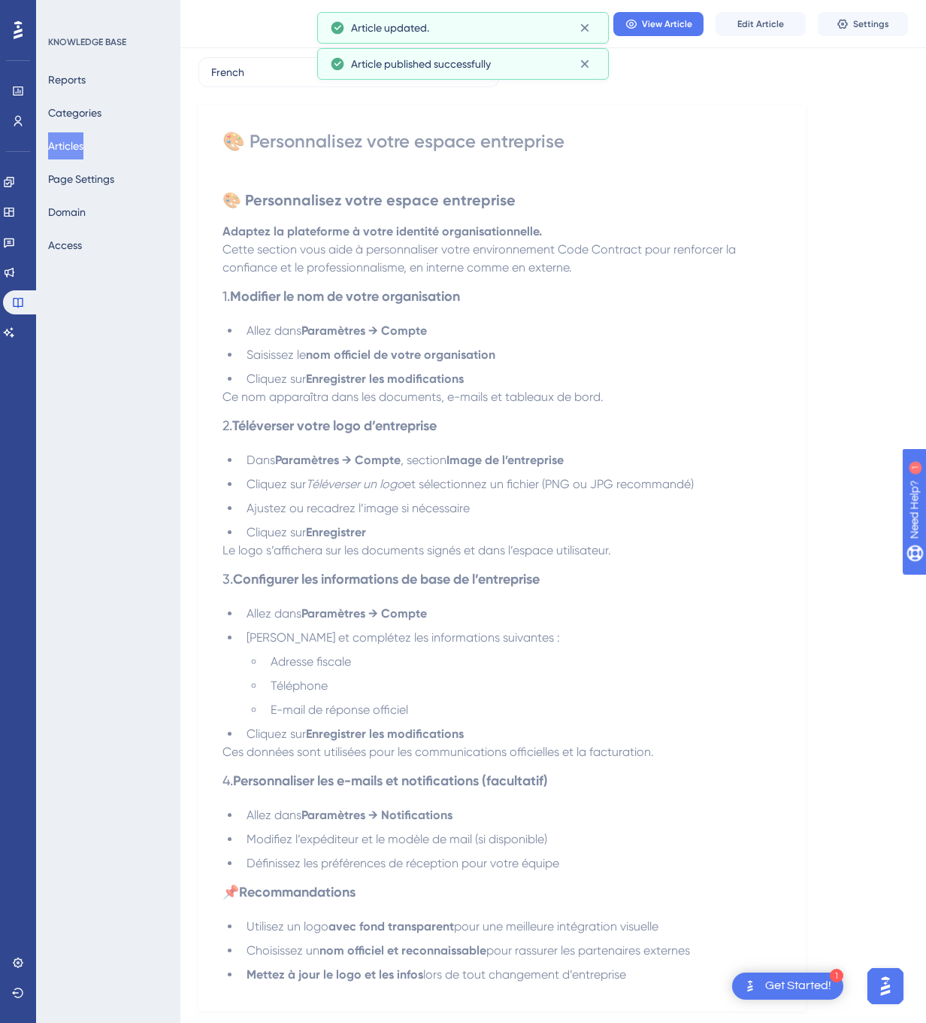
scroll to position [0, 0]
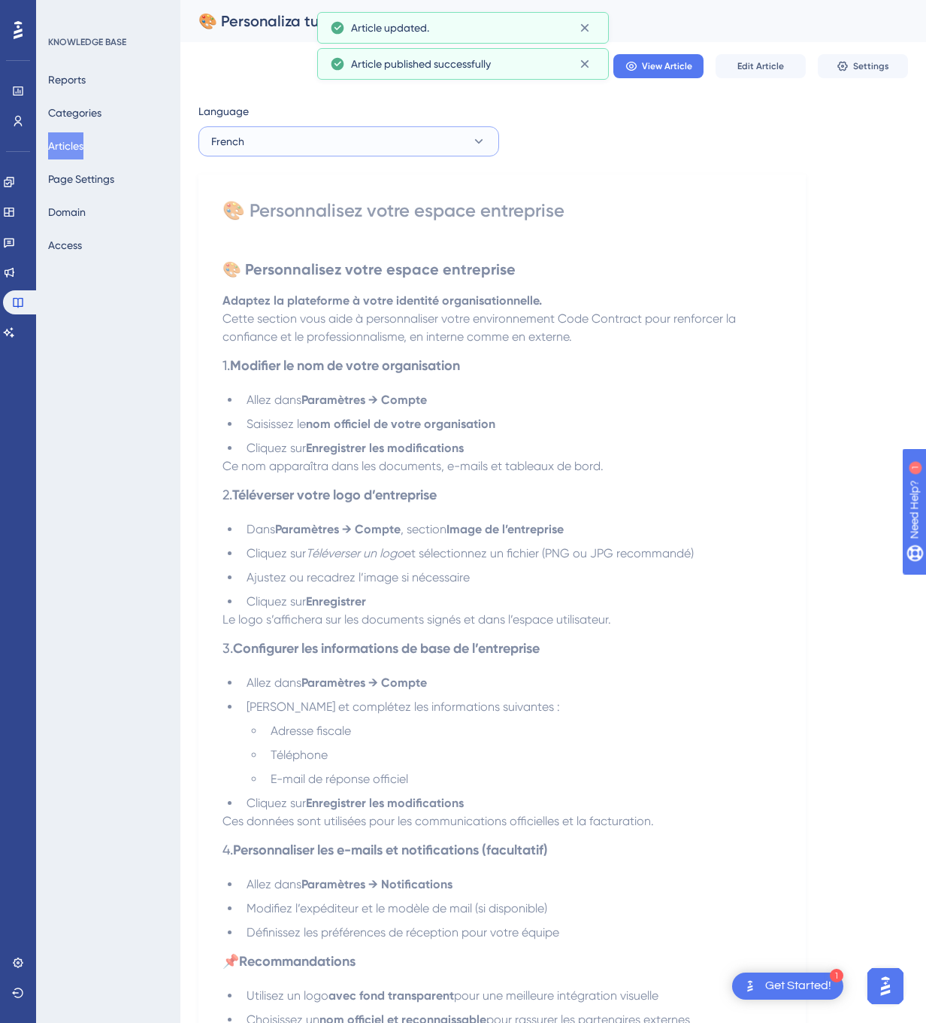
click at [362, 150] on button "French" at bounding box center [348, 141] width 301 height 30
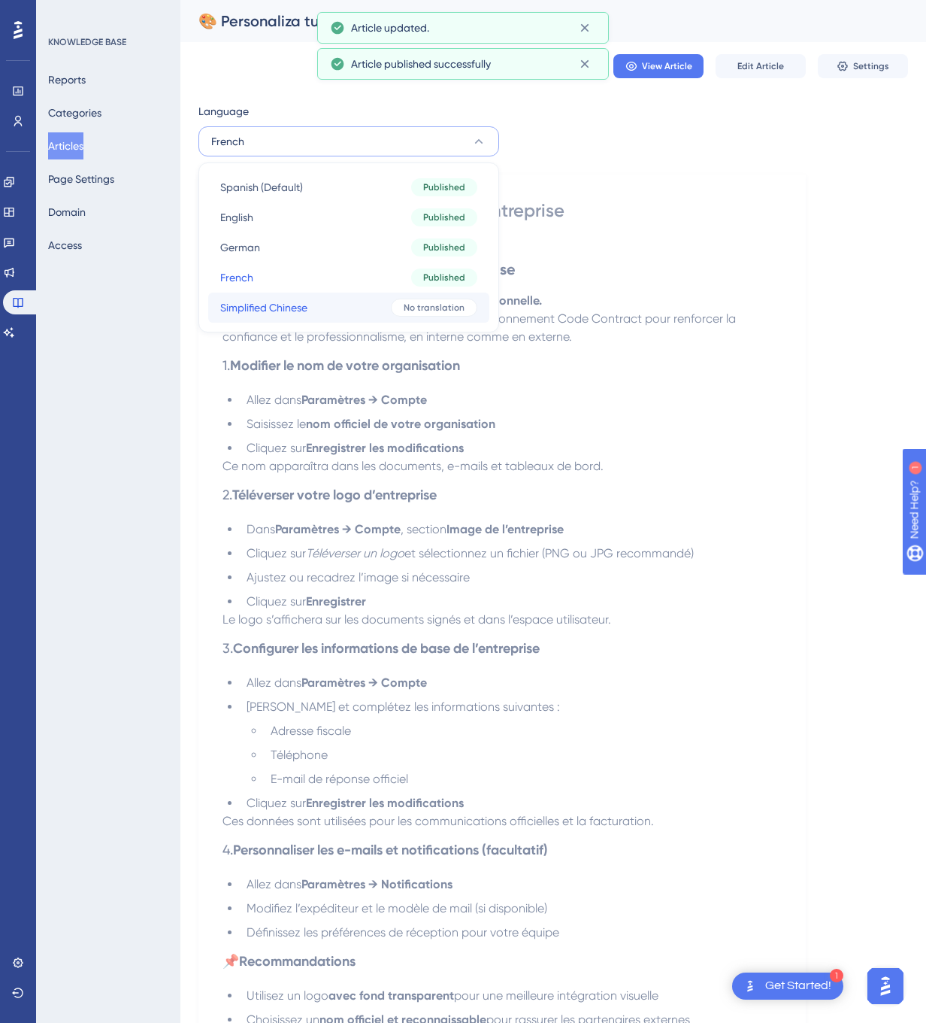
click at [309, 302] on button "Simplified Chinese Simplified Chinese No translation" at bounding box center [348, 307] width 281 height 30
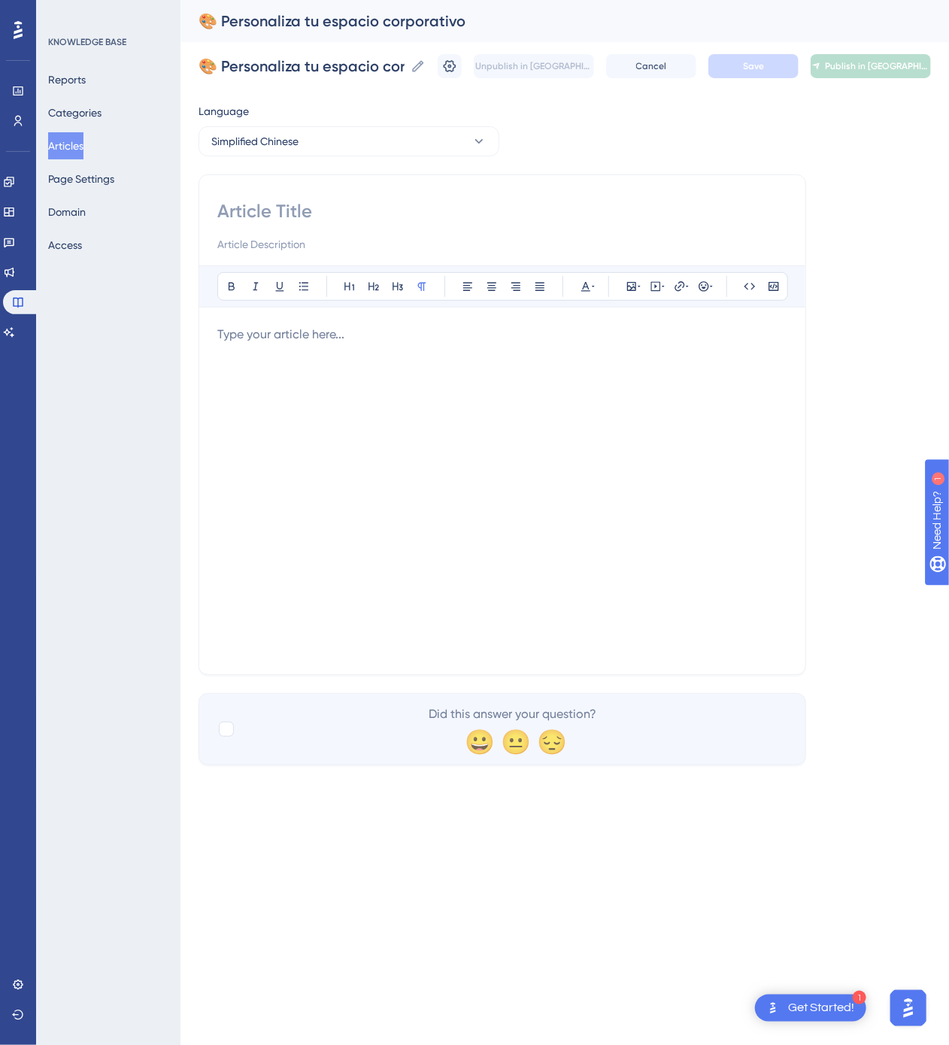
click at [454, 214] on input at bounding box center [502, 211] width 570 height 24
paste input "🎨 自定义企业专属空间"
type input "🎨 自定义企业专属空间"
drag, startPoint x: 558, startPoint y: 573, endPoint x: 538, endPoint y: 448, distance: 126.5
click at [556, 565] on div at bounding box center [502, 491] width 570 height 331
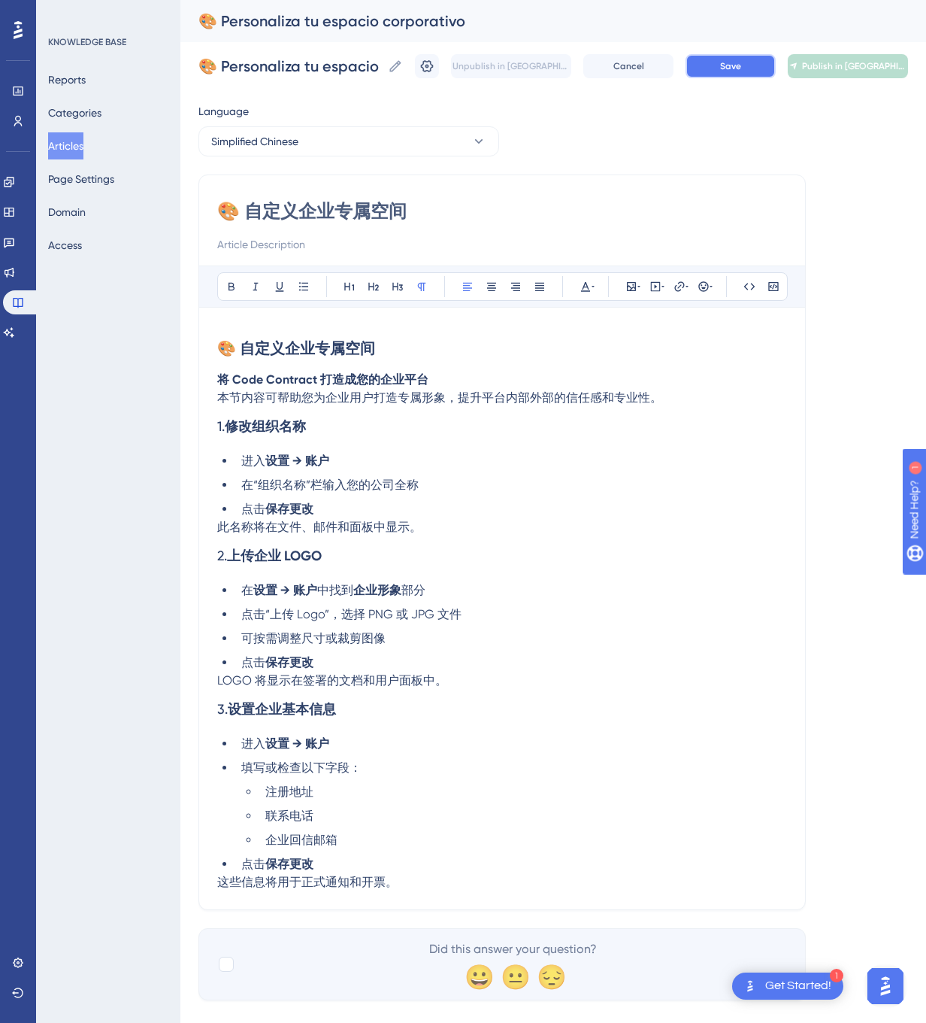
click at [744, 55] on button "Save" at bounding box center [731, 66] width 90 height 24
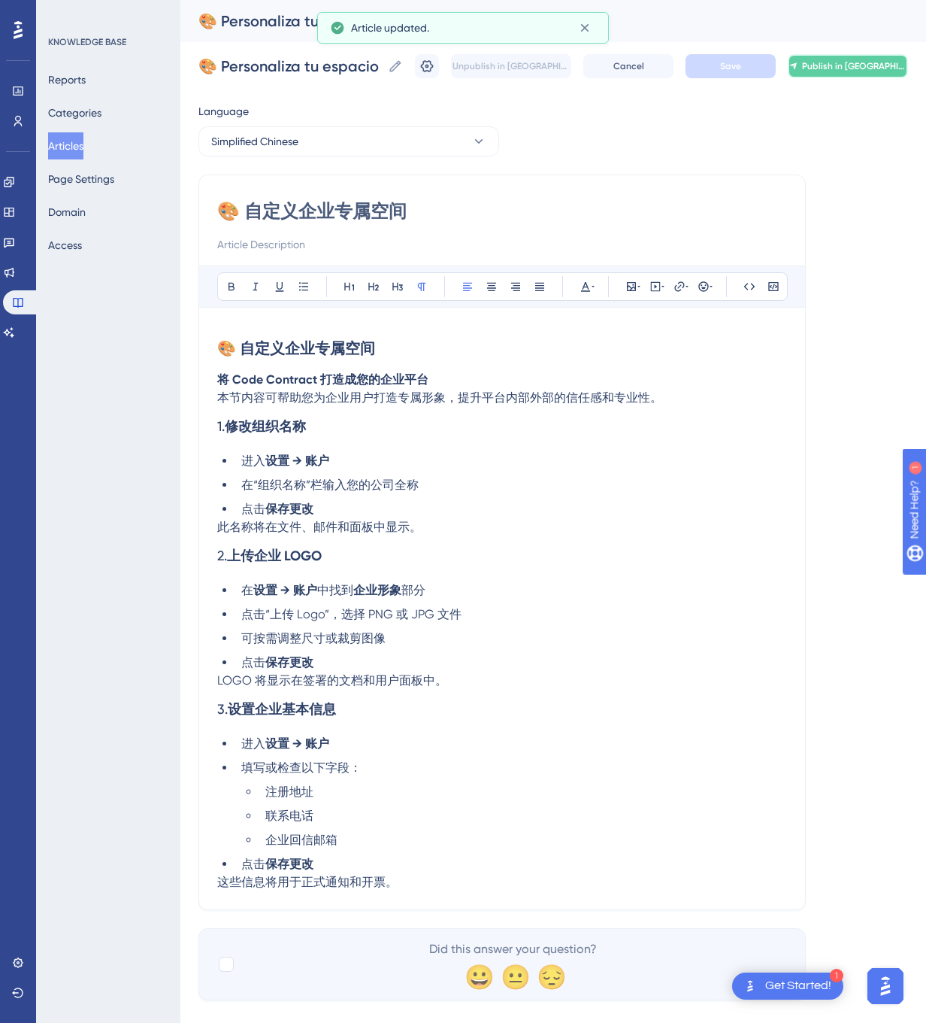
click at [797, 65] on icon at bounding box center [793, 65] width 7 height 7
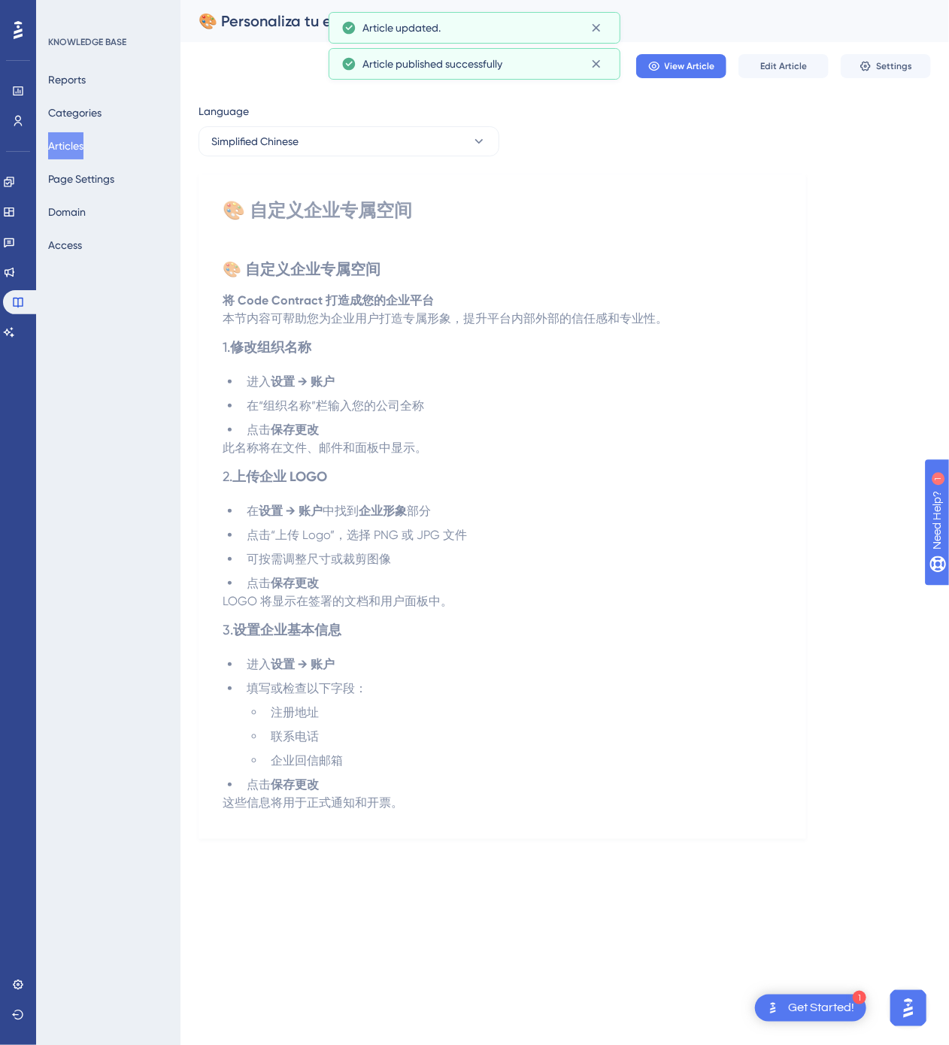
click at [59, 147] on button "Articles" at bounding box center [65, 145] width 35 height 27
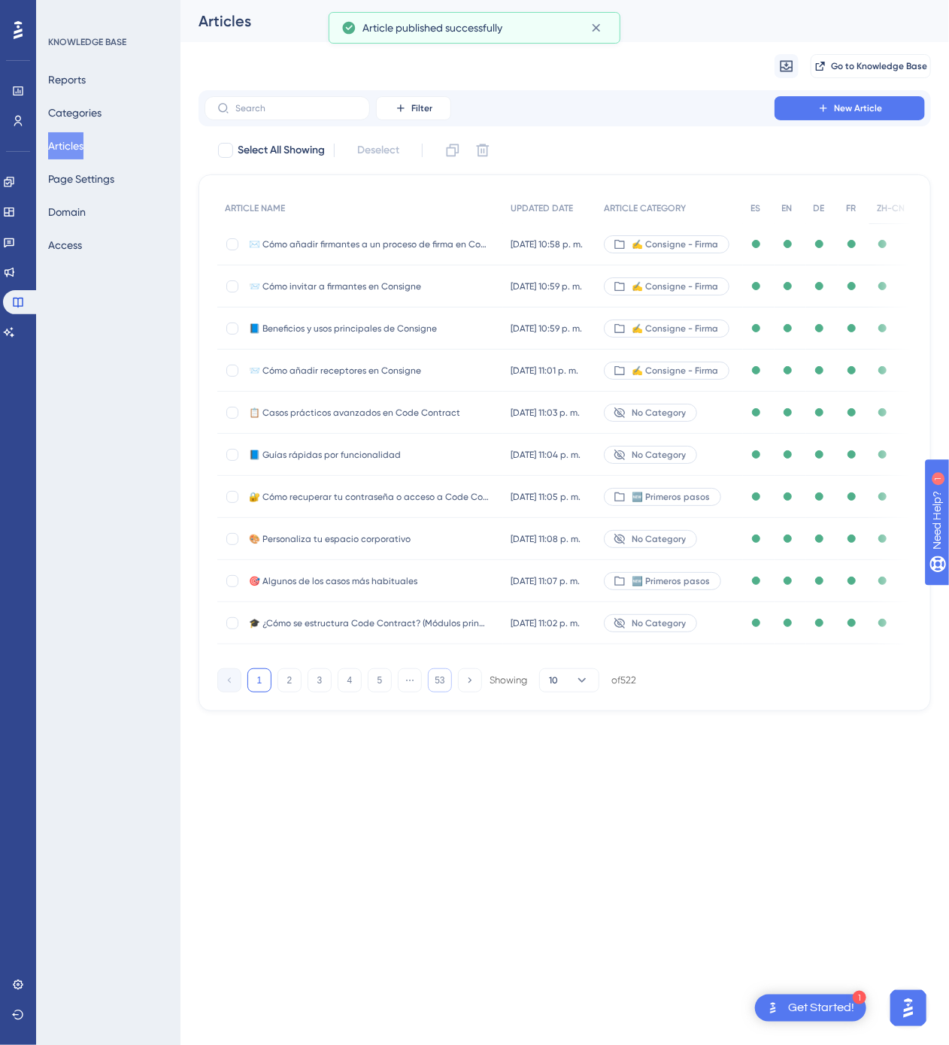
click at [448, 692] on button "53" at bounding box center [440, 680] width 24 height 24
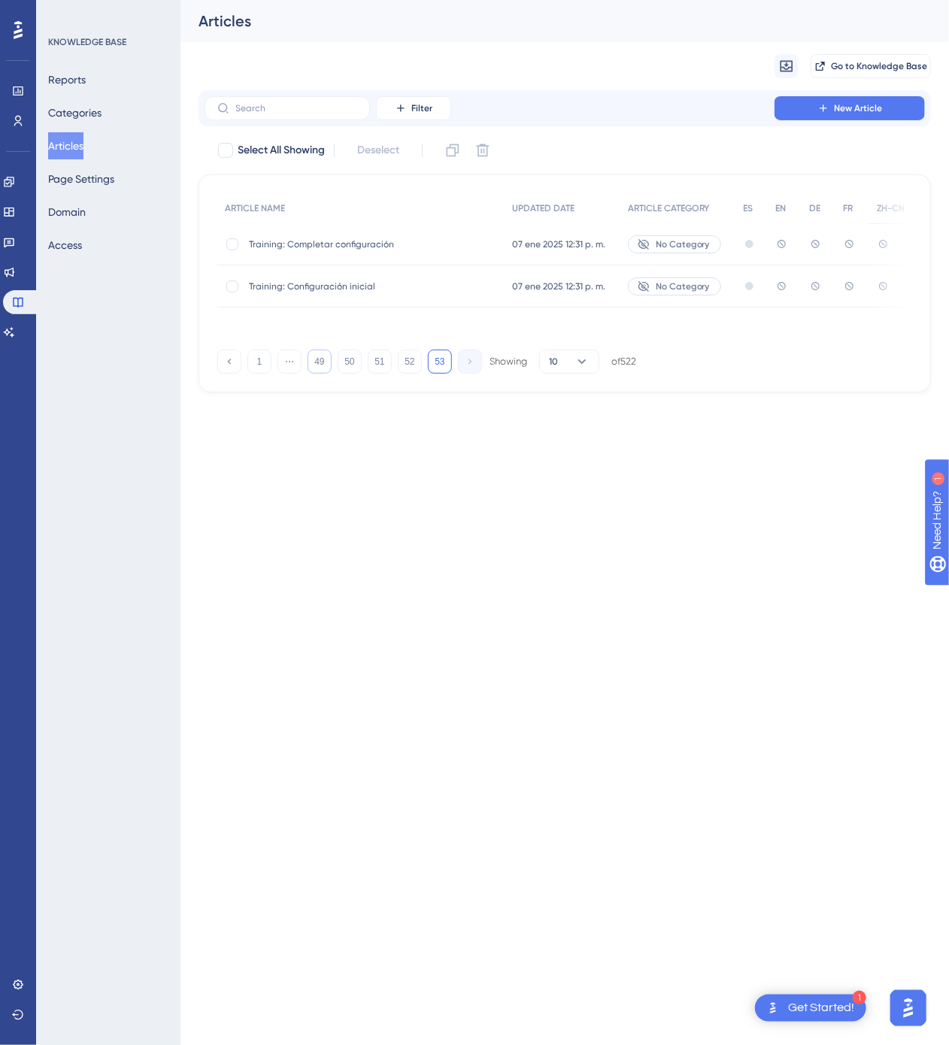
click at [311, 374] on button "49" at bounding box center [320, 362] width 24 height 24
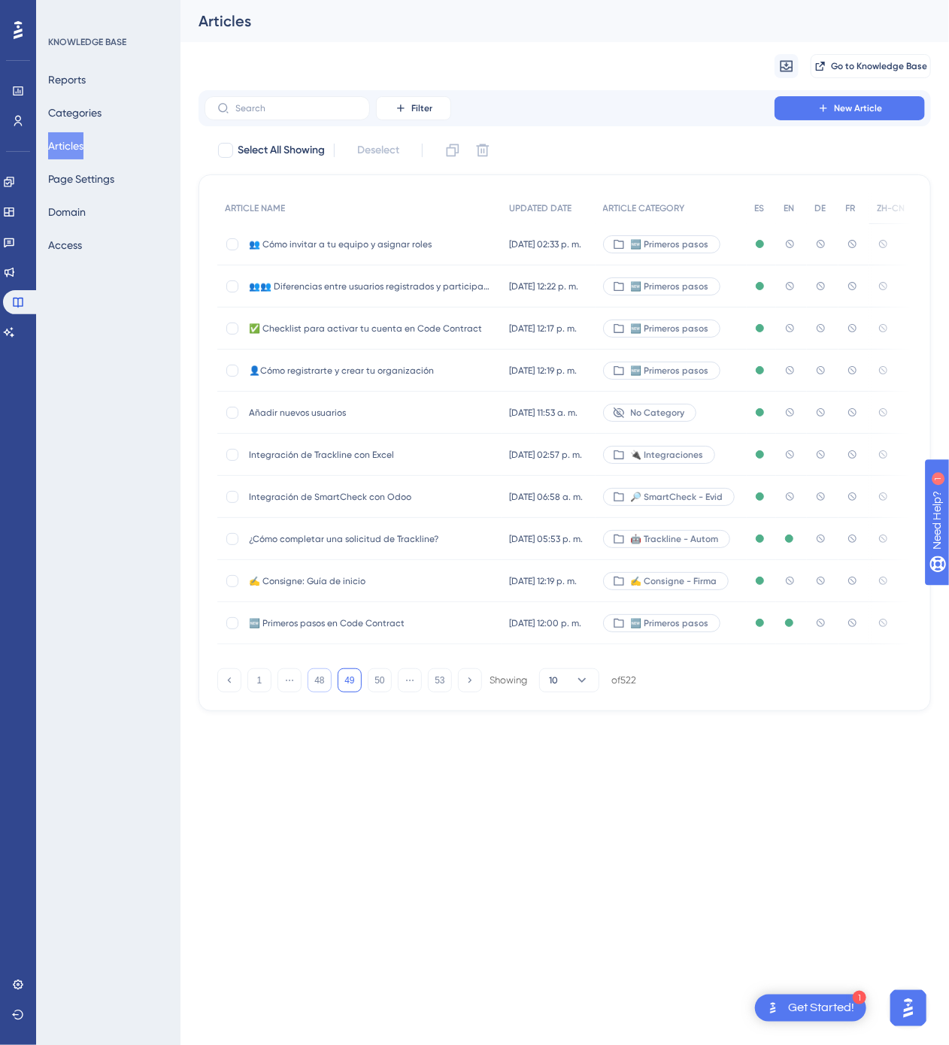
click at [321, 681] on button "48" at bounding box center [320, 680] width 24 height 24
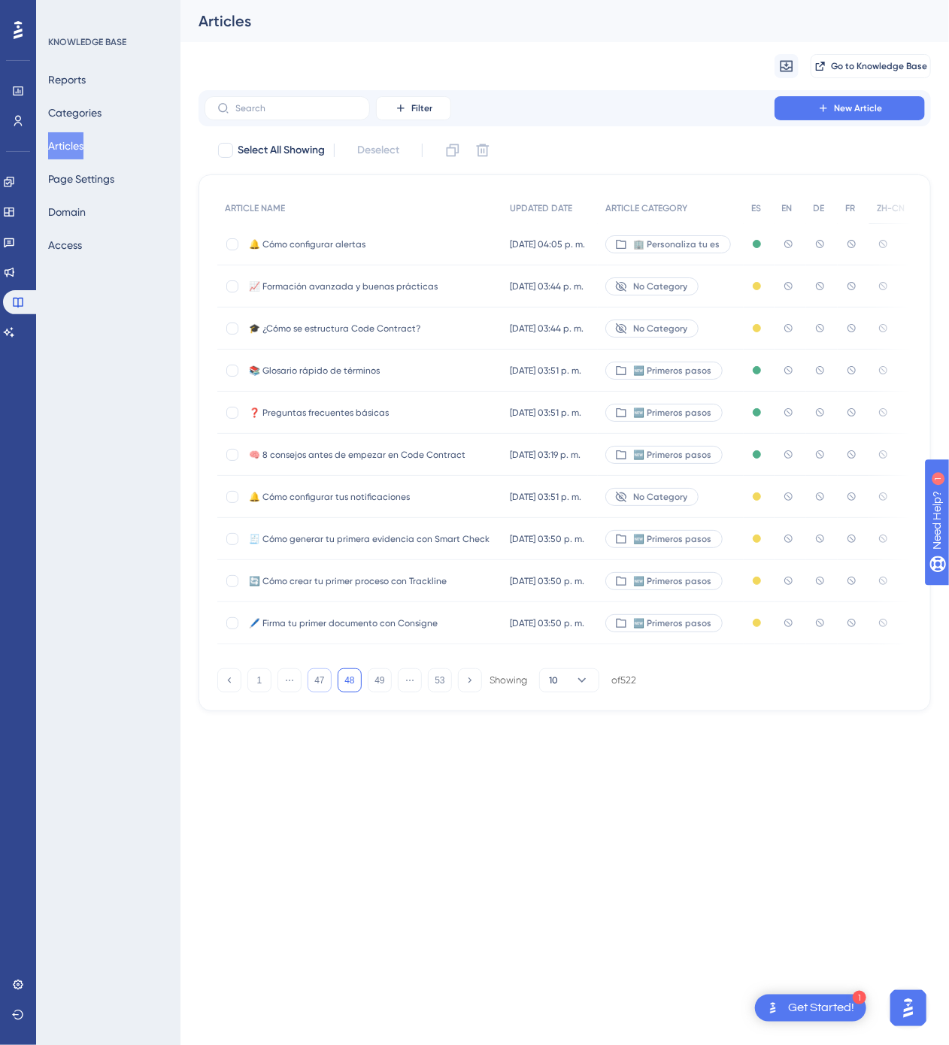
click at [321, 681] on button "47" at bounding box center [320, 680] width 24 height 24
click at [322, 680] on button "46" at bounding box center [320, 680] width 24 height 24
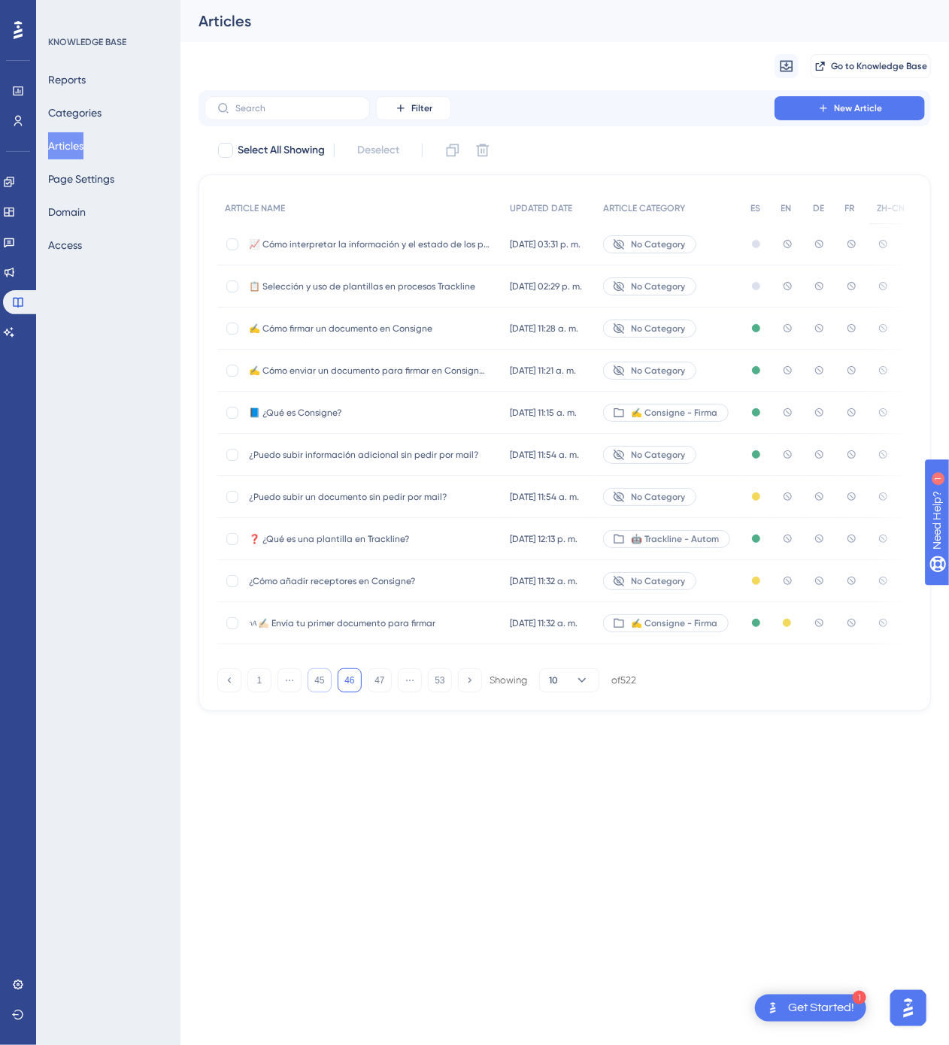
click at [323, 680] on button "45" at bounding box center [320, 680] width 24 height 24
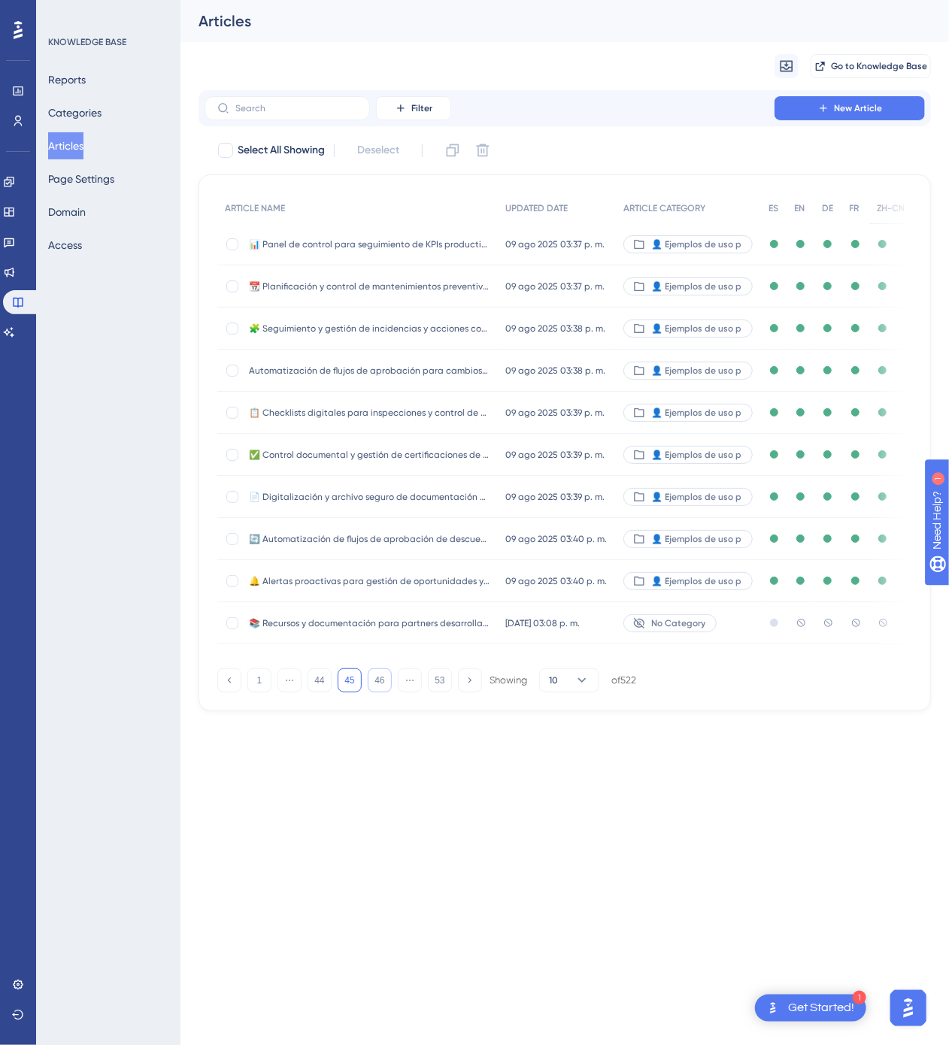
click at [374, 692] on button "46" at bounding box center [380, 680] width 24 height 24
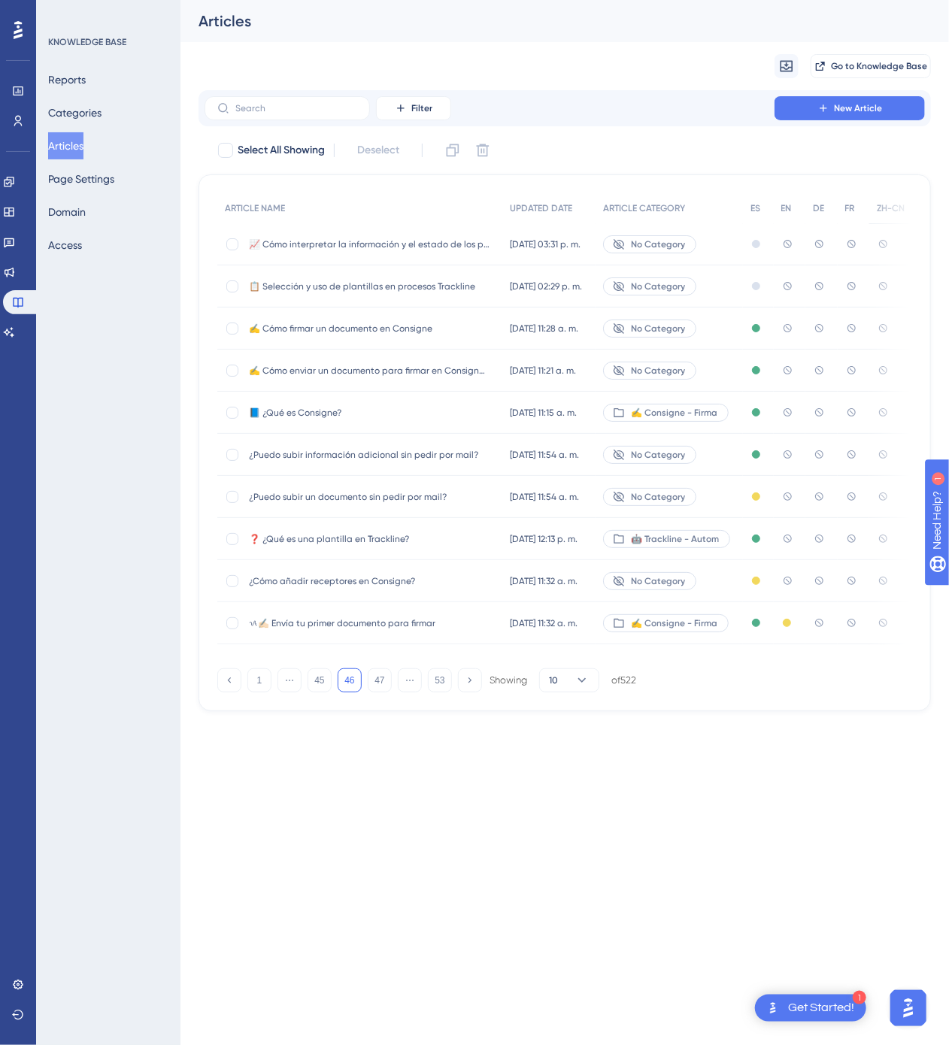
click at [451, 334] on span "✍️ Cómo firmar un documento en Consigne" at bounding box center [369, 329] width 241 height 12
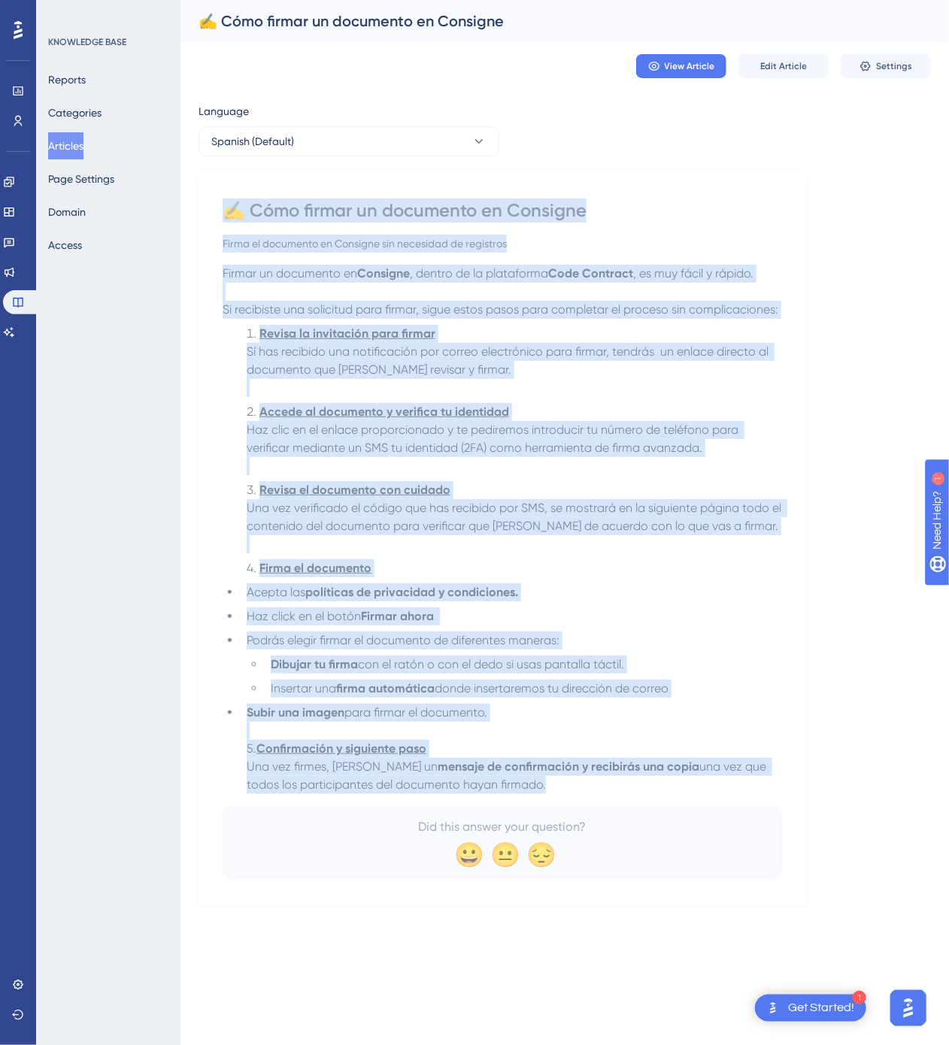
drag, startPoint x: 226, startPoint y: 208, endPoint x: 706, endPoint y: 805, distance: 766.9
click at [706, 805] on div "✍️ Cómo firmar un documento en Consigne Firma el documento en Consigne sin nece…" at bounding box center [502, 538] width 559 height 680
click at [423, 132] on button "Spanish (Default)" at bounding box center [348, 141] width 301 height 30
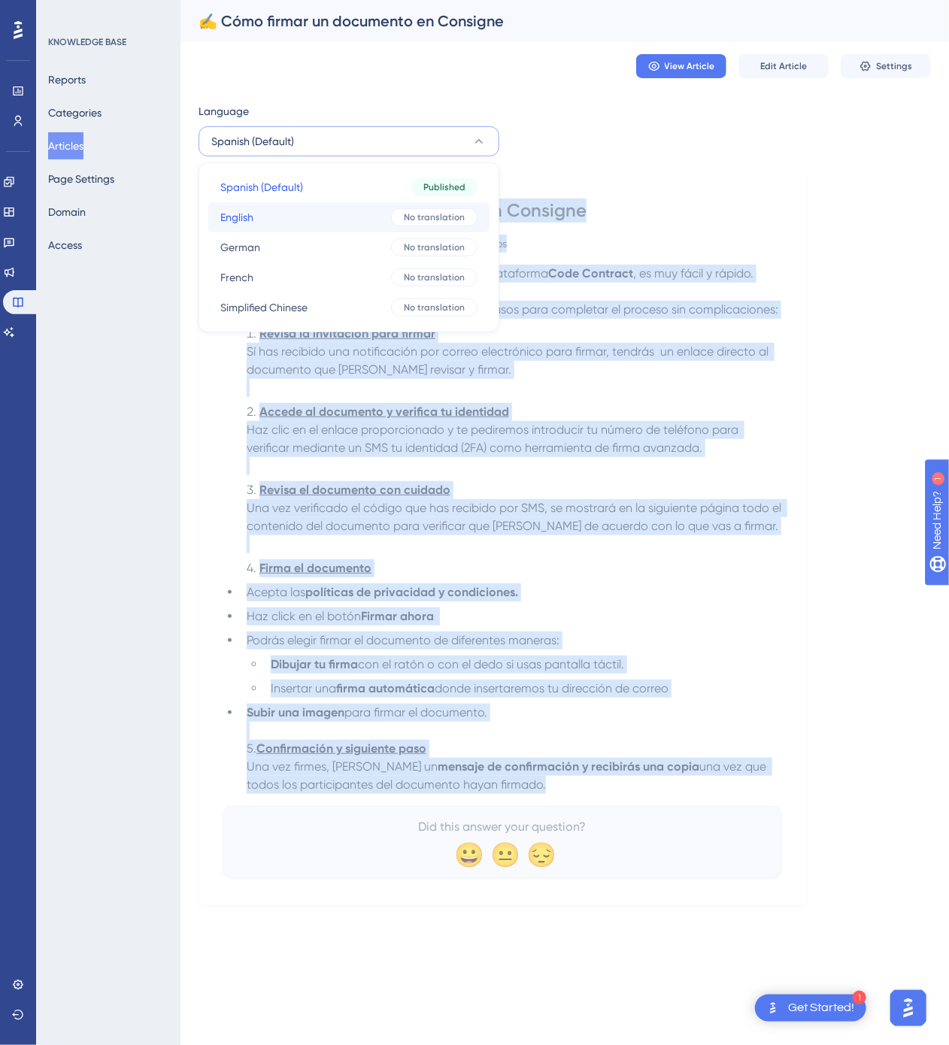
click at [321, 208] on button "English English No translation" at bounding box center [348, 217] width 281 height 30
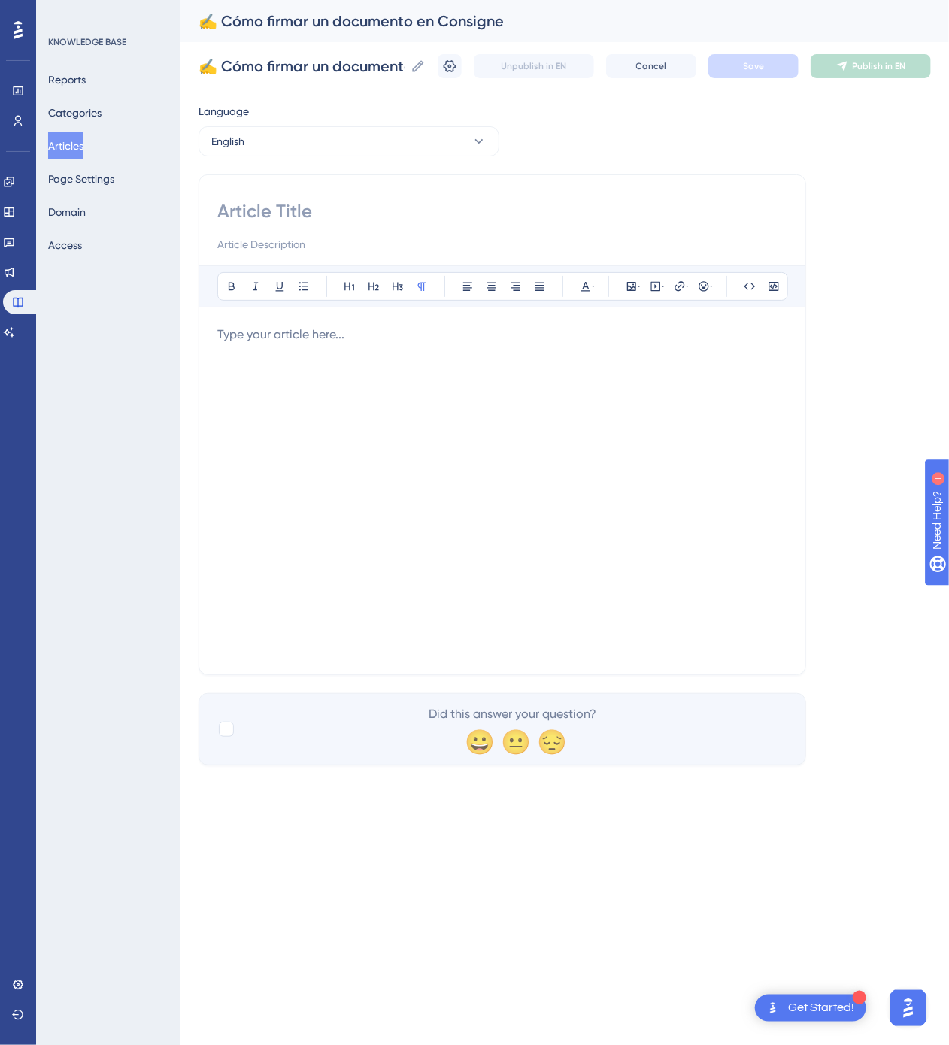
click at [481, 224] on div at bounding box center [502, 226] width 570 height 54
click at [483, 214] on input at bounding box center [502, 211] width 570 height 24
paste input "✍️ How to Sign a Document in Consigne"
type input "✍️ How to Sign a Document in Consigne"
click at [635, 422] on div at bounding box center [502, 491] width 570 height 331
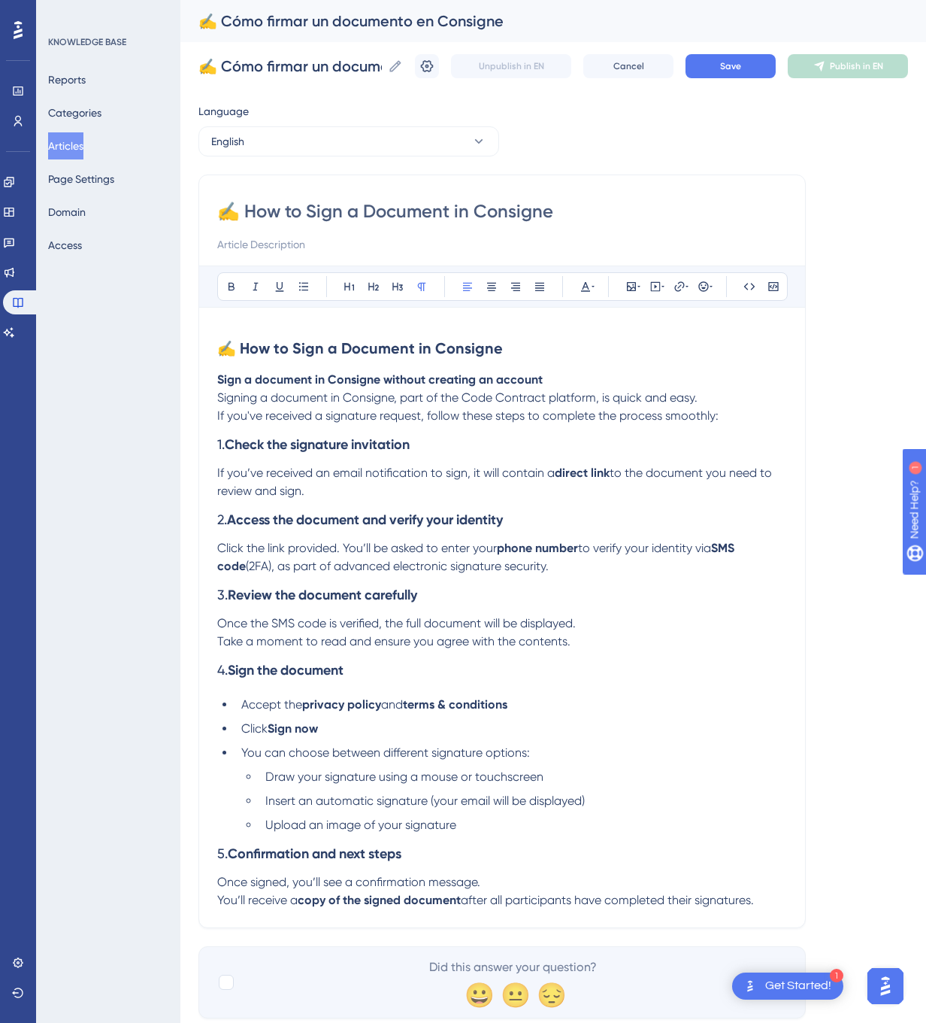
click at [749, 51] on div "✍️ Cómo firmar un documento en Consigne ✍️ Cómo firmar un documento en Consigne…" at bounding box center [553, 66] width 710 height 48
click at [741, 63] on span "Save" at bounding box center [730, 66] width 21 height 12
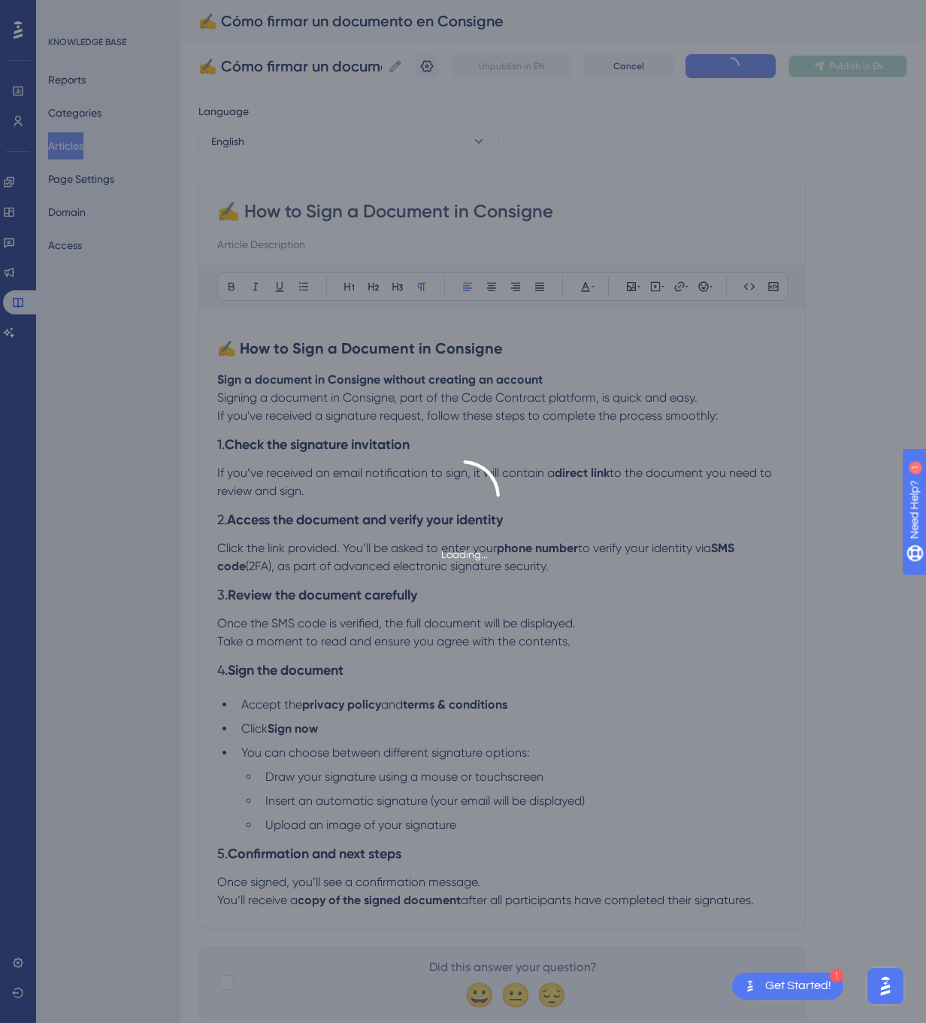
click at [856, 63] on span "Publish in EN" at bounding box center [856, 66] width 53 height 12
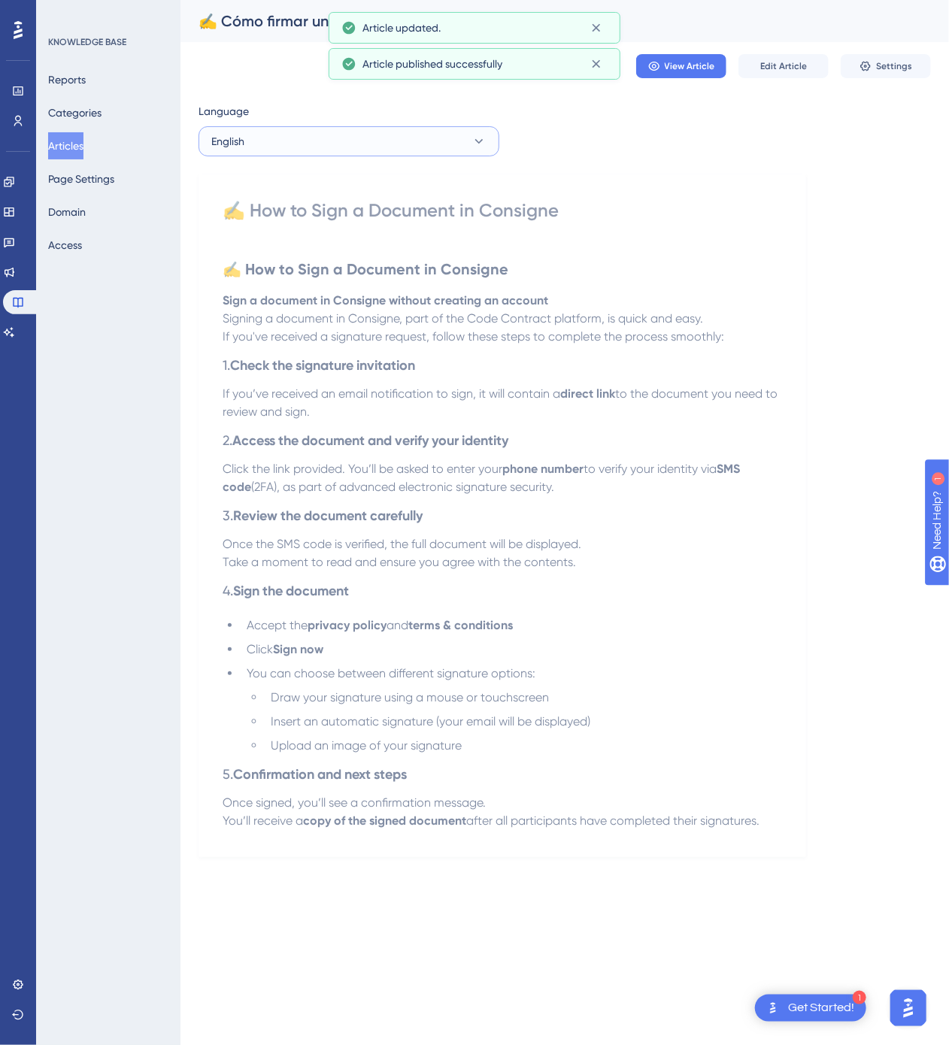
click at [386, 149] on button "English" at bounding box center [348, 141] width 301 height 30
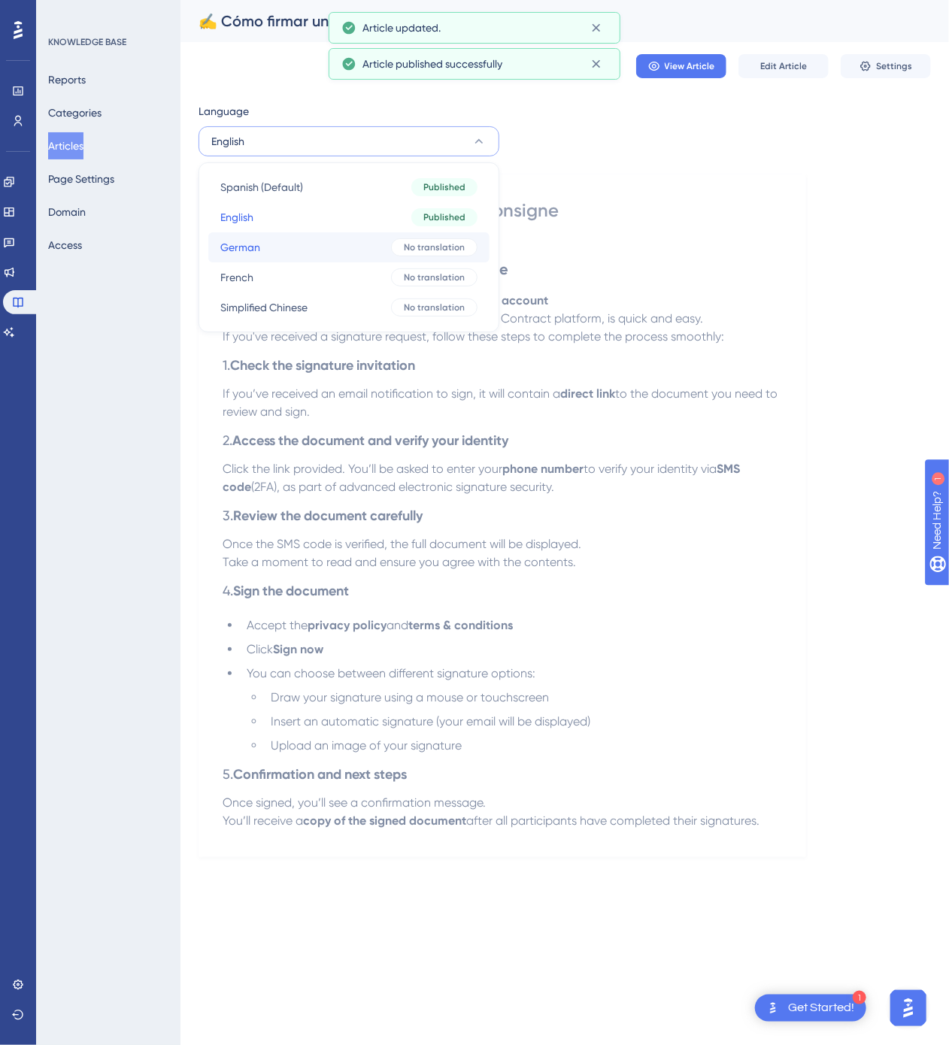
click at [368, 240] on button "German German No translation" at bounding box center [348, 247] width 281 height 30
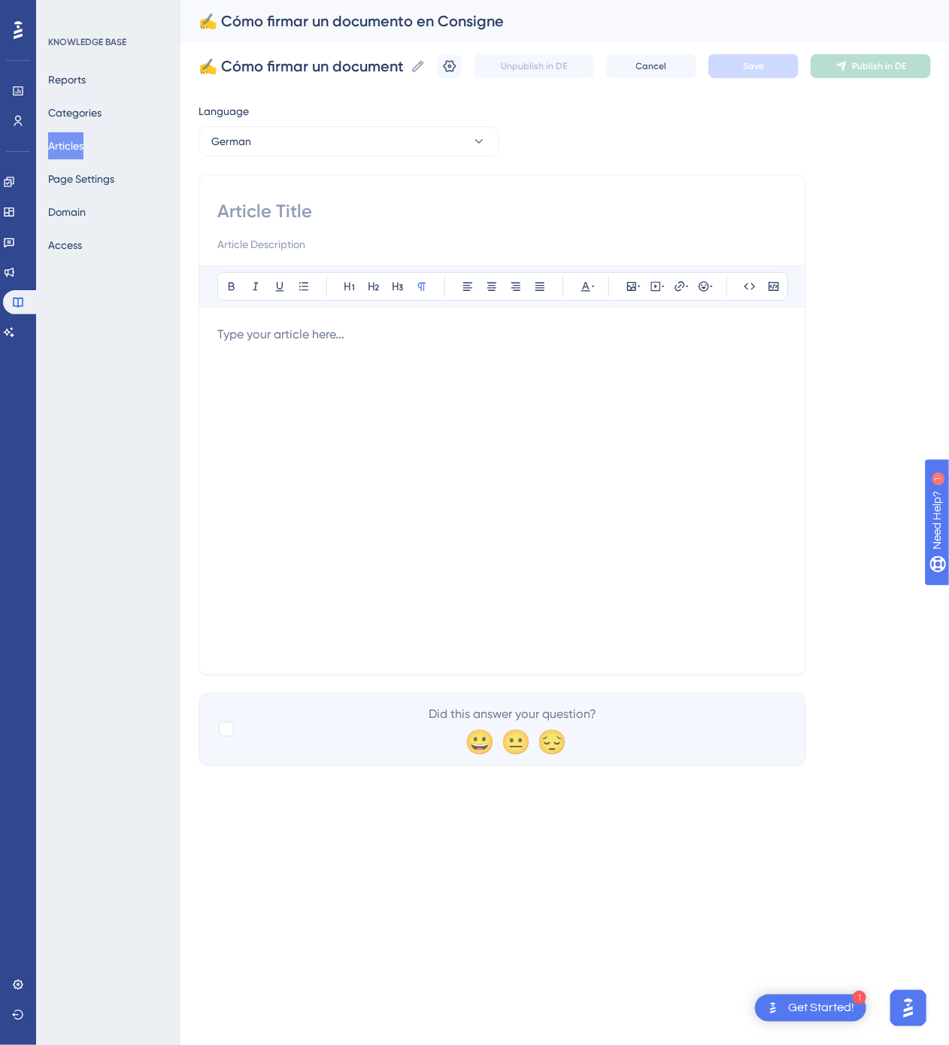
click at [482, 216] on input at bounding box center [502, 211] width 570 height 24
paste input "✍️ So unterschreibst du ein Dokument in [GEOGRAPHIC_DATA]"
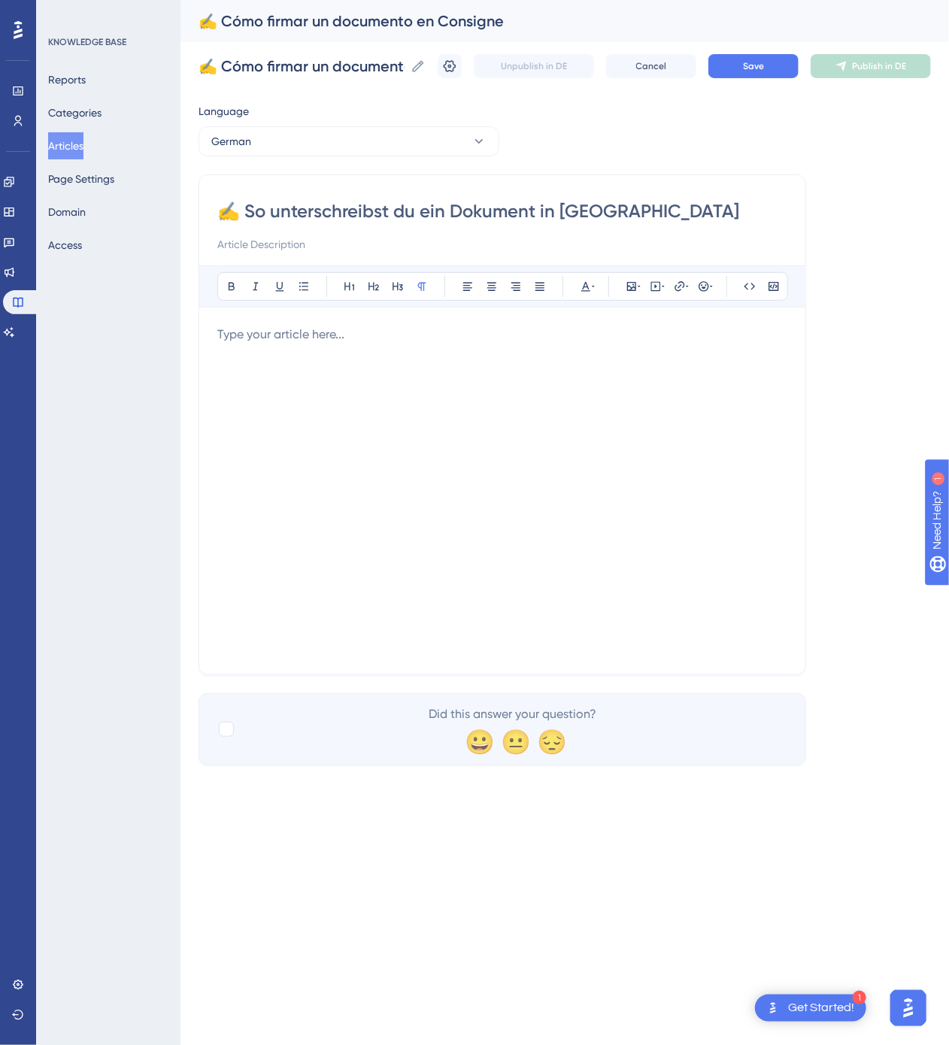
type input "✍️ So unterschreibst du ein Dokument in [GEOGRAPHIC_DATA]"
click at [409, 362] on div at bounding box center [502, 491] width 570 height 331
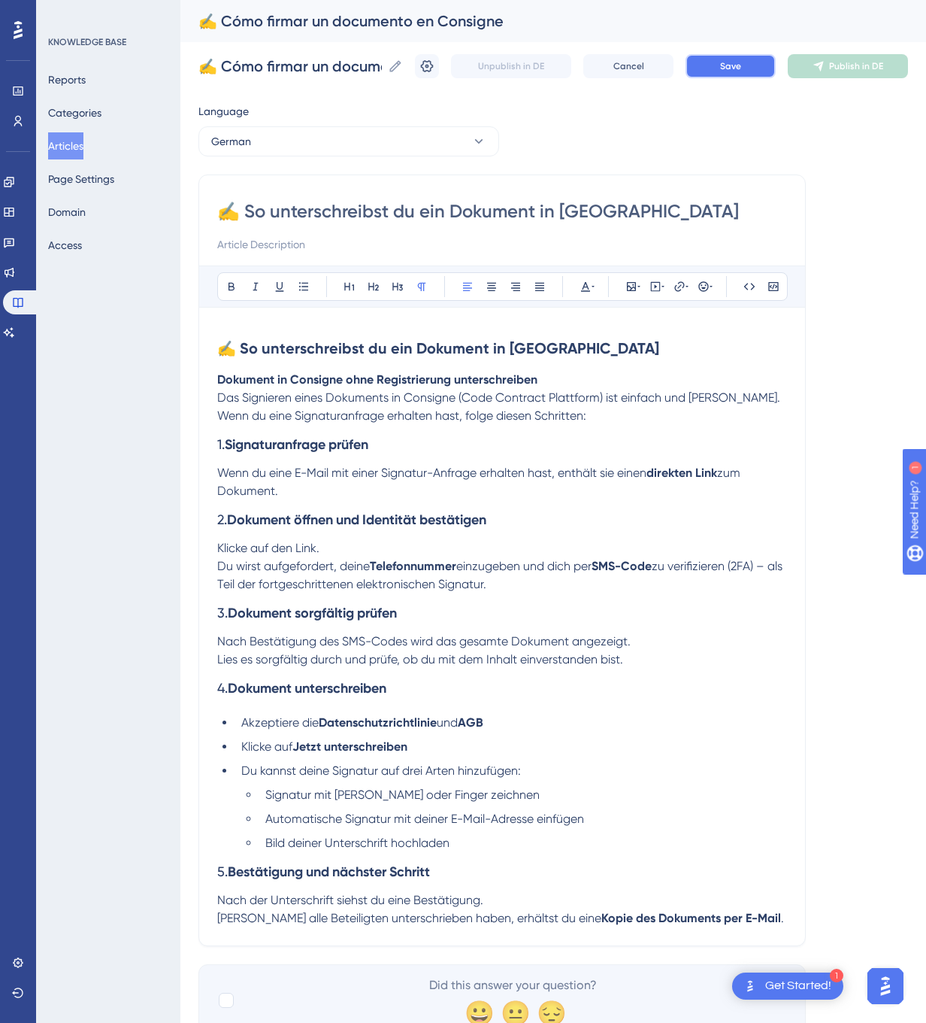
click at [741, 61] on span "Save" at bounding box center [730, 66] width 21 height 12
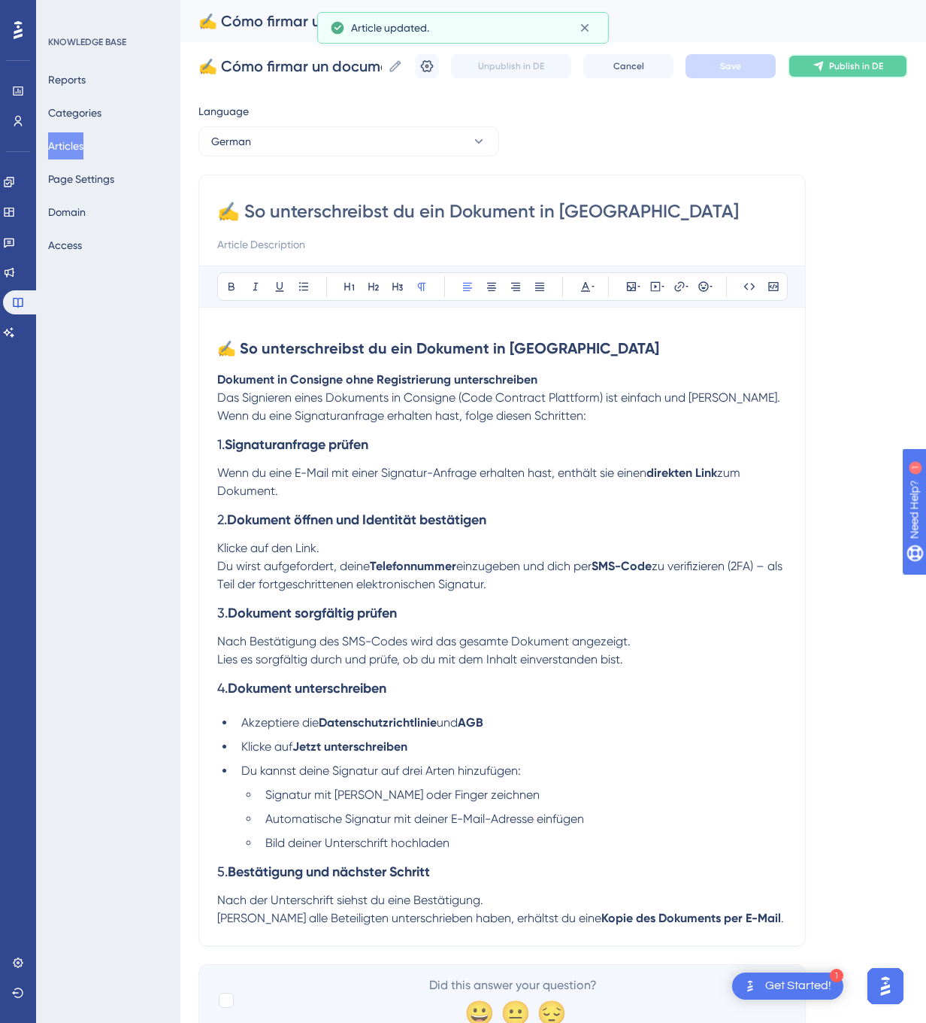
click at [855, 61] on span "Publish in DE" at bounding box center [856, 66] width 54 height 12
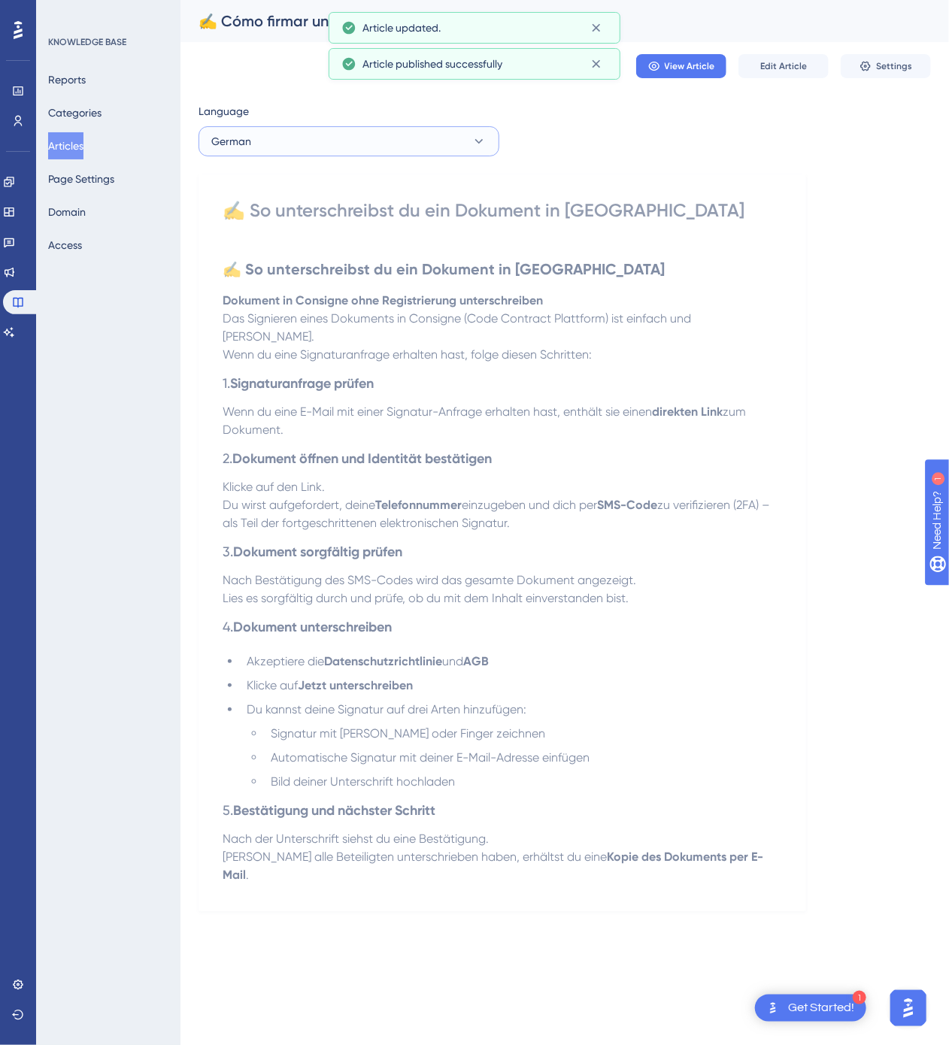
click at [376, 147] on button "German" at bounding box center [348, 141] width 301 height 30
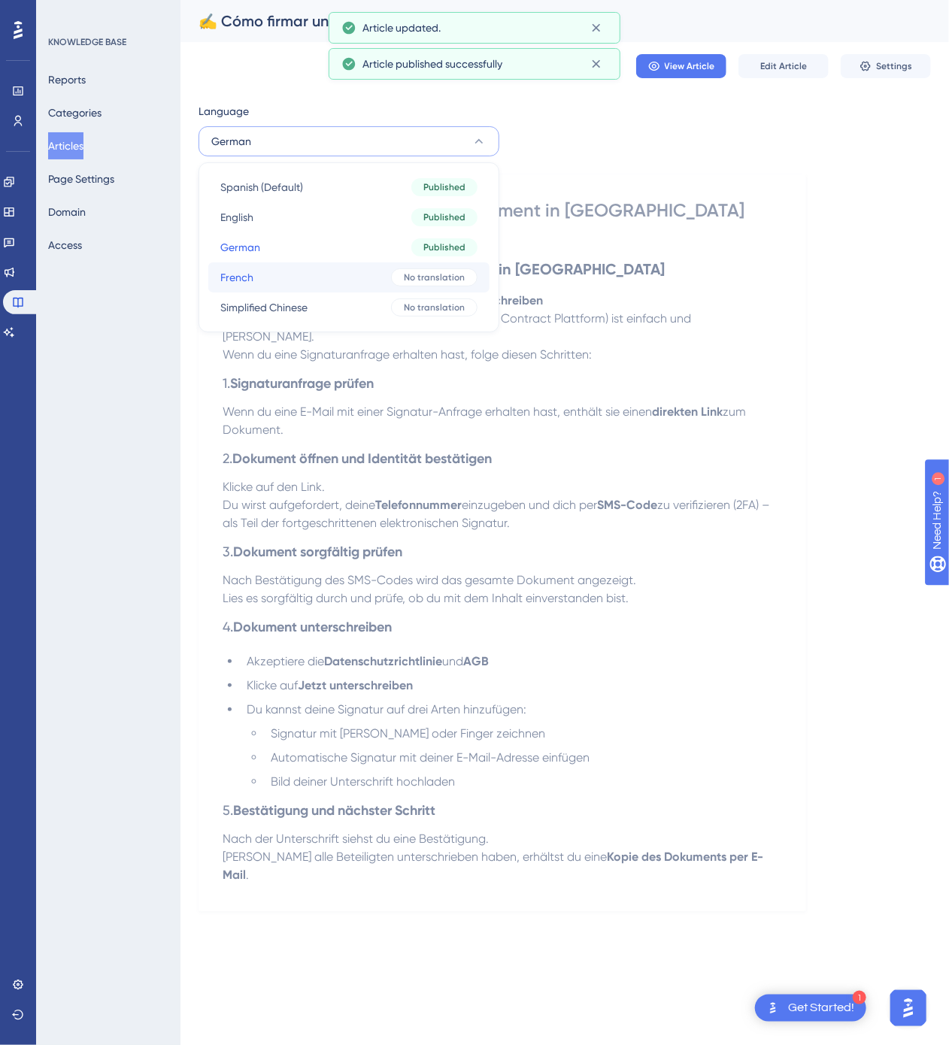
click at [343, 277] on button "French French No translation" at bounding box center [348, 277] width 281 height 30
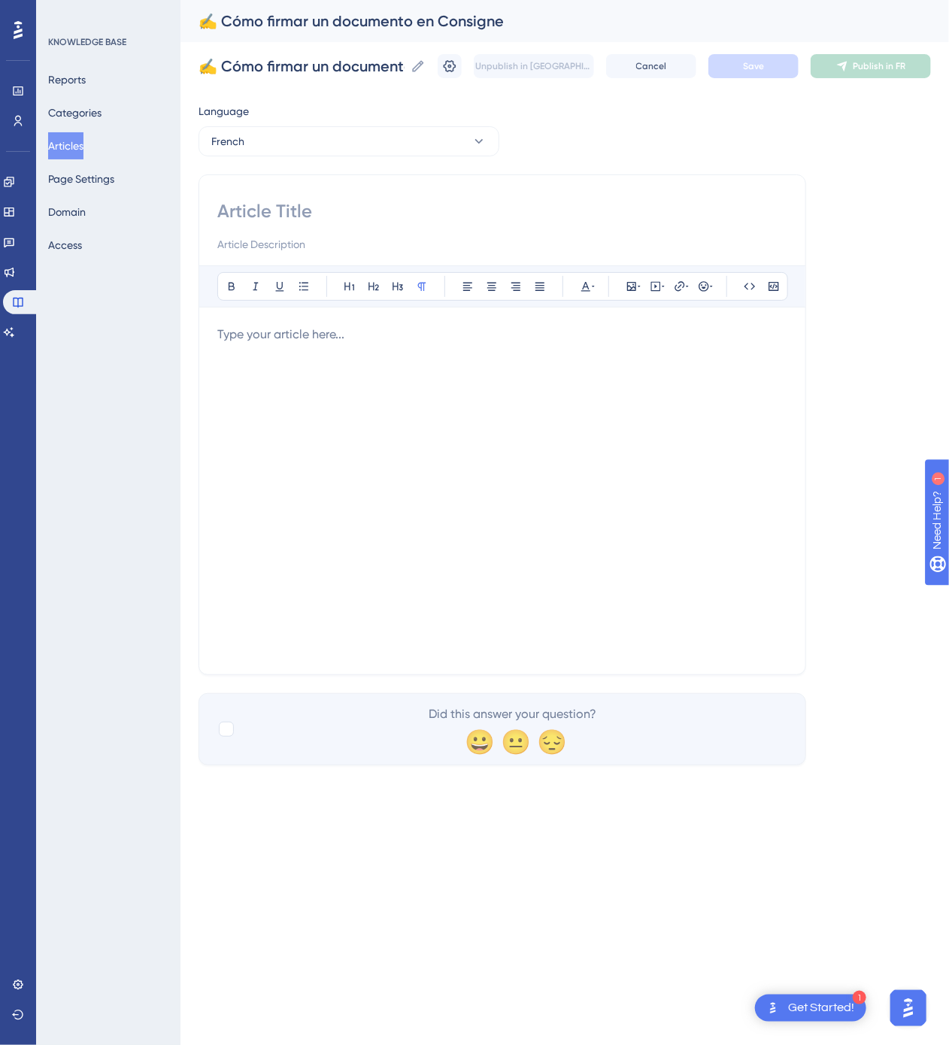
click at [454, 210] on input at bounding box center [502, 211] width 570 height 24
paste input "✍️ Comment signer un document dans Consigne"
type input "✍️ Comment signer un document dans Consigne"
click at [714, 488] on div at bounding box center [502, 491] width 570 height 331
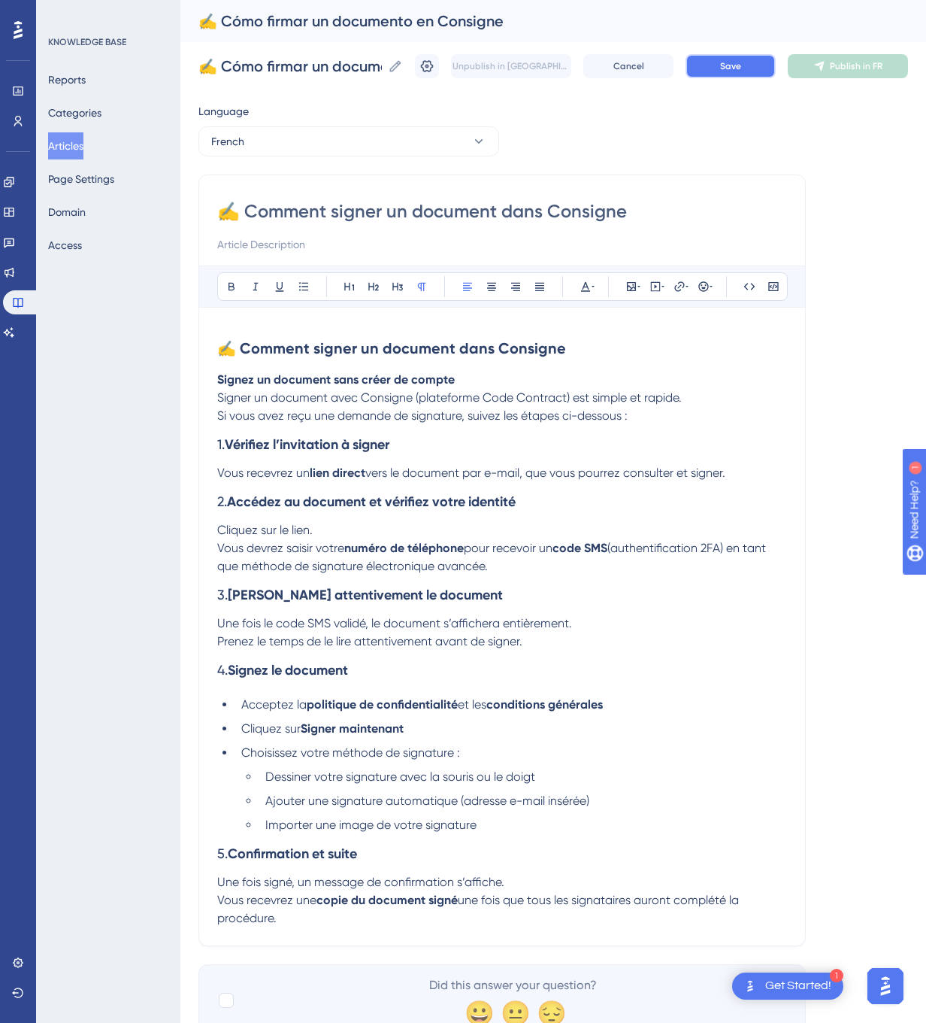
click at [741, 71] on span "Save" at bounding box center [730, 66] width 21 height 12
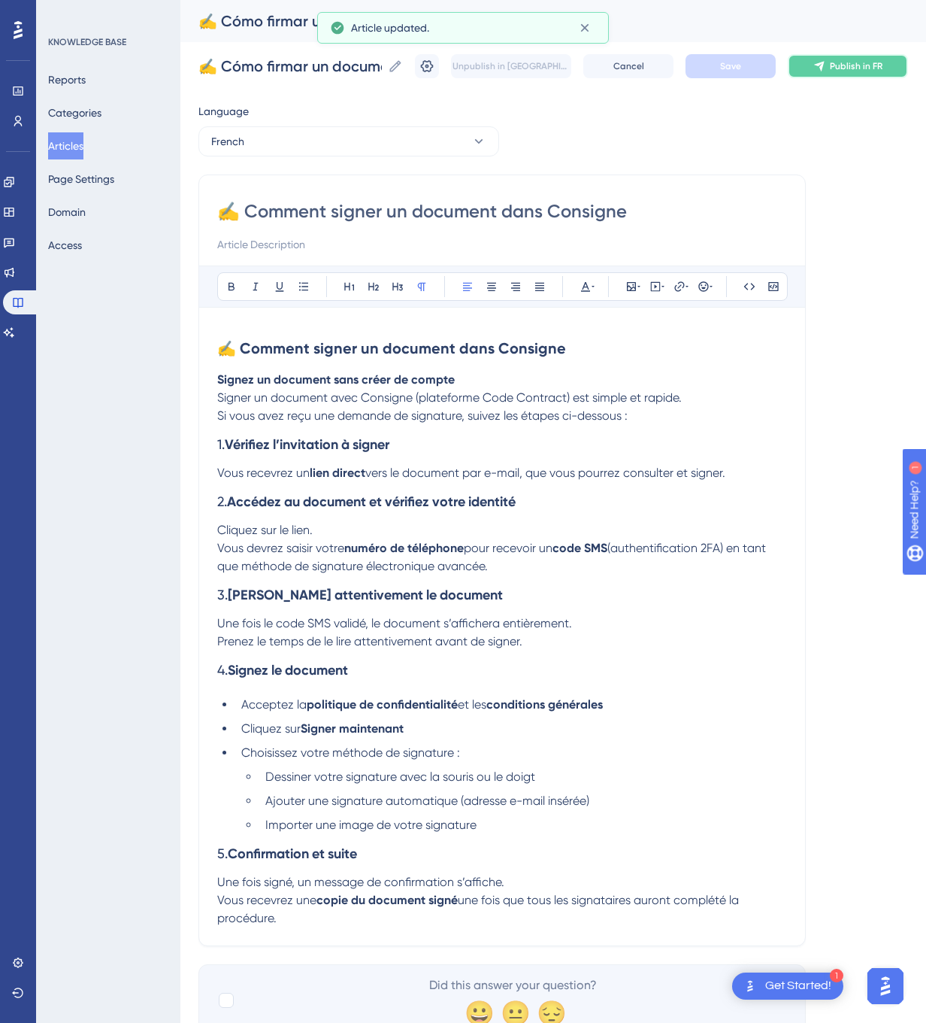
click at [877, 69] on span "Publish in FR" at bounding box center [856, 66] width 53 height 12
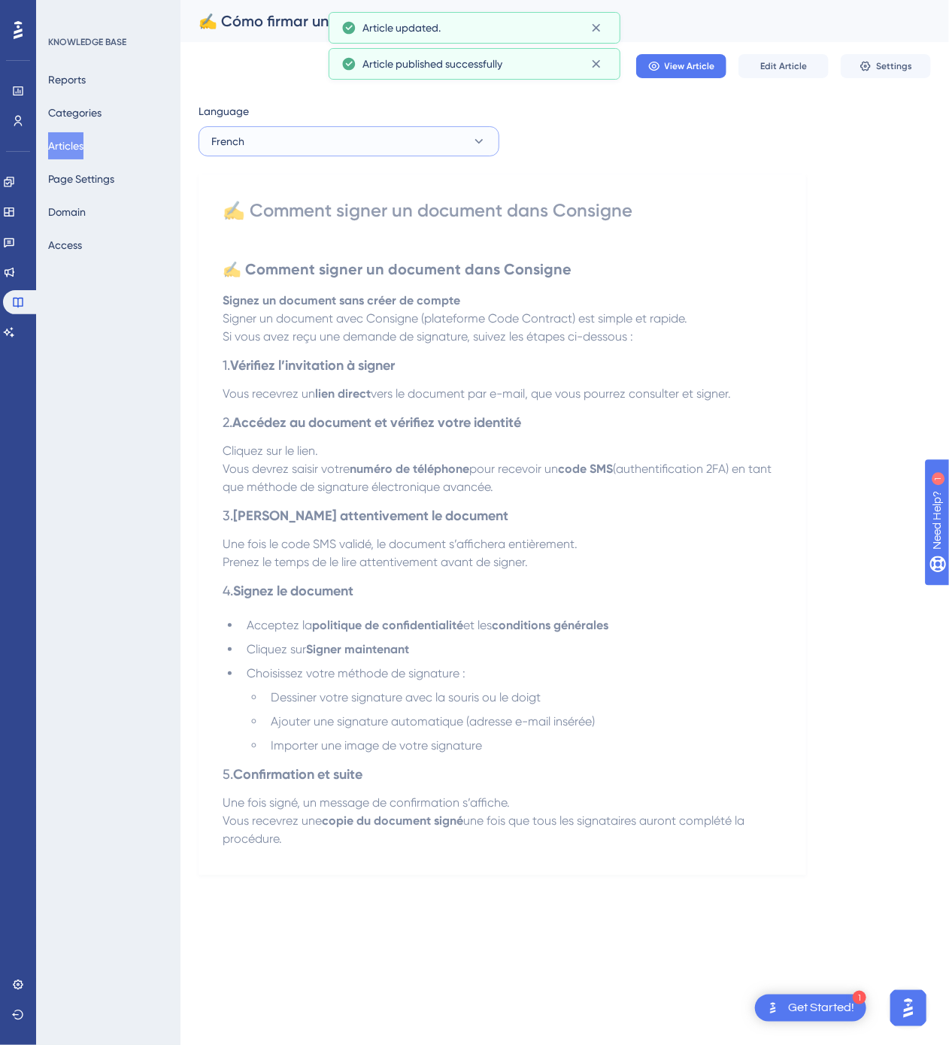
click at [395, 144] on button "French" at bounding box center [348, 141] width 301 height 30
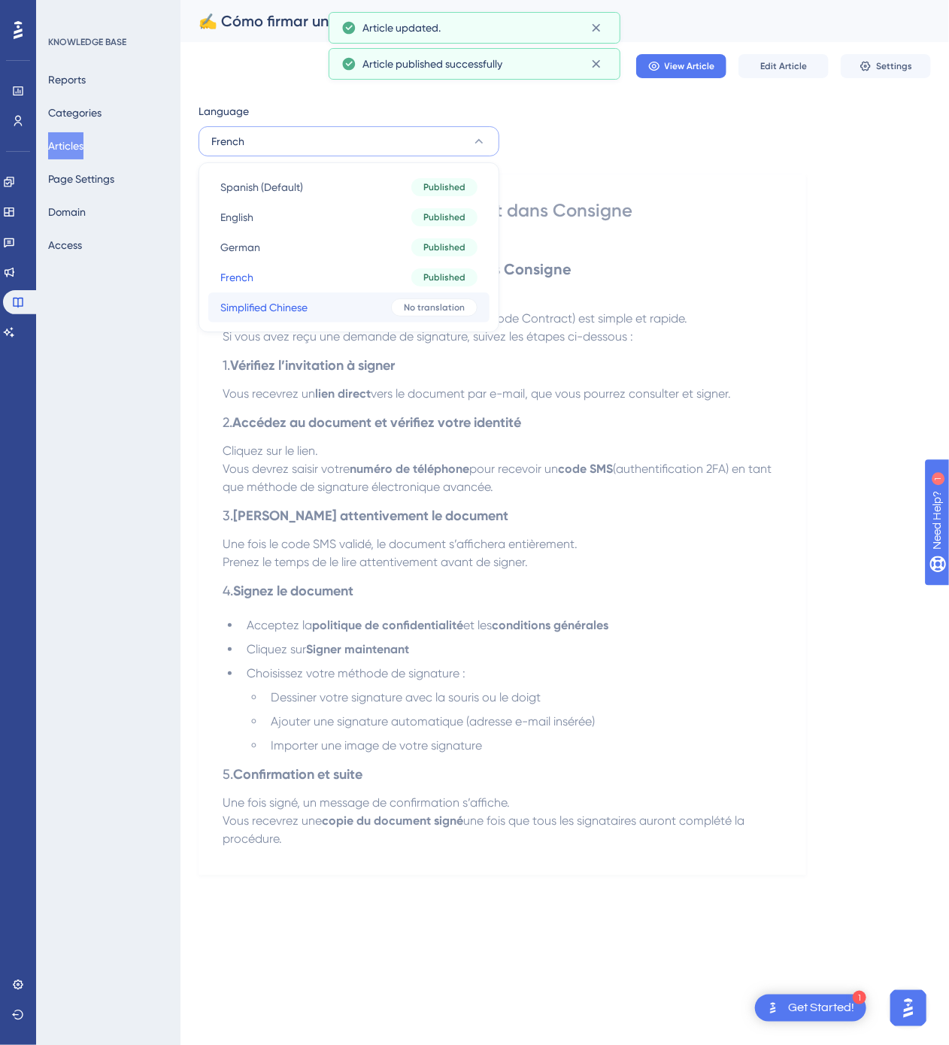
click at [319, 302] on button "Simplified Chinese Simplified Chinese No translation" at bounding box center [348, 307] width 281 height 30
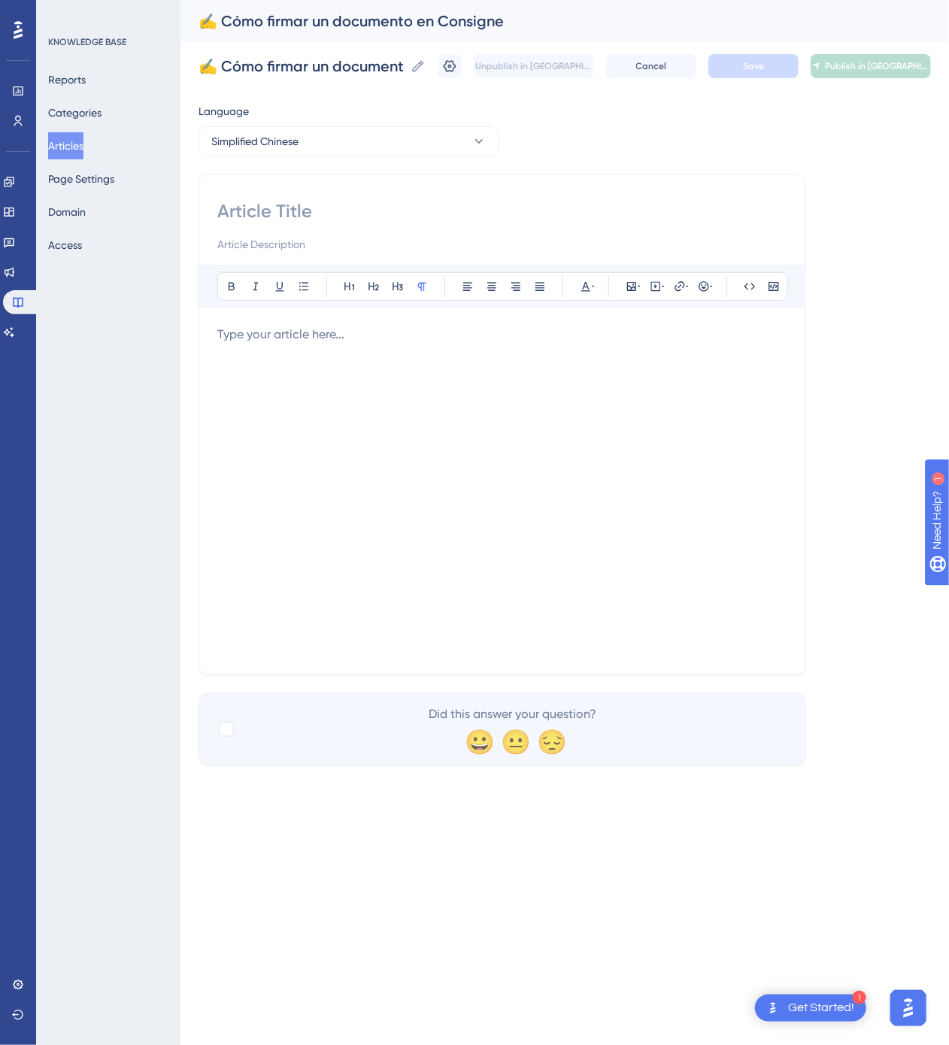
click at [571, 200] on input at bounding box center [502, 211] width 570 height 24
paste input "✍️ 如何在 Consigne 中签署文档"
type input "✍️ 如何在 Consigne 中签署文档"
click at [650, 404] on div at bounding box center [502, 491] width 570 height 331
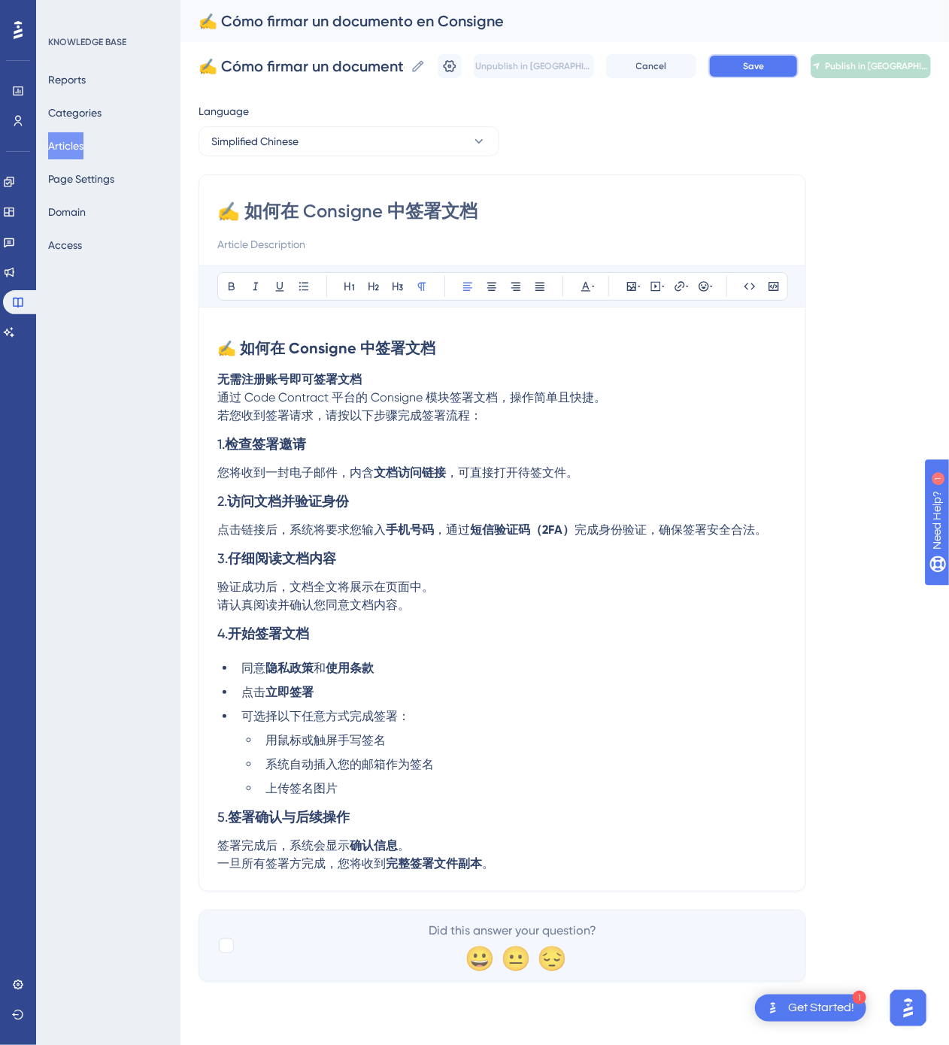
click at [760, 74] on button "Save" at bounding box center [753, 66] width 90 height 24
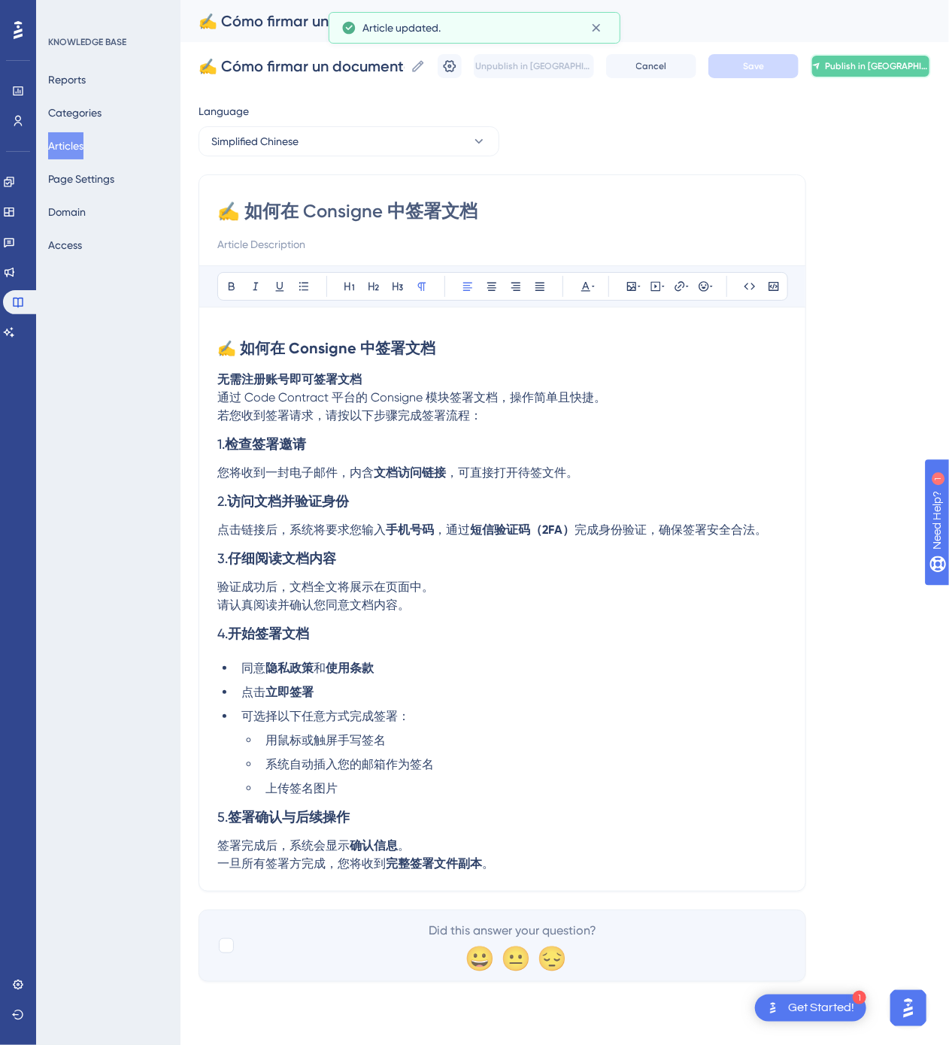
click at [861, 74] on button "Publish in [GEOGRAPHIC_DATA]-CN" at bounding box center [871, 66] width 120 height 24
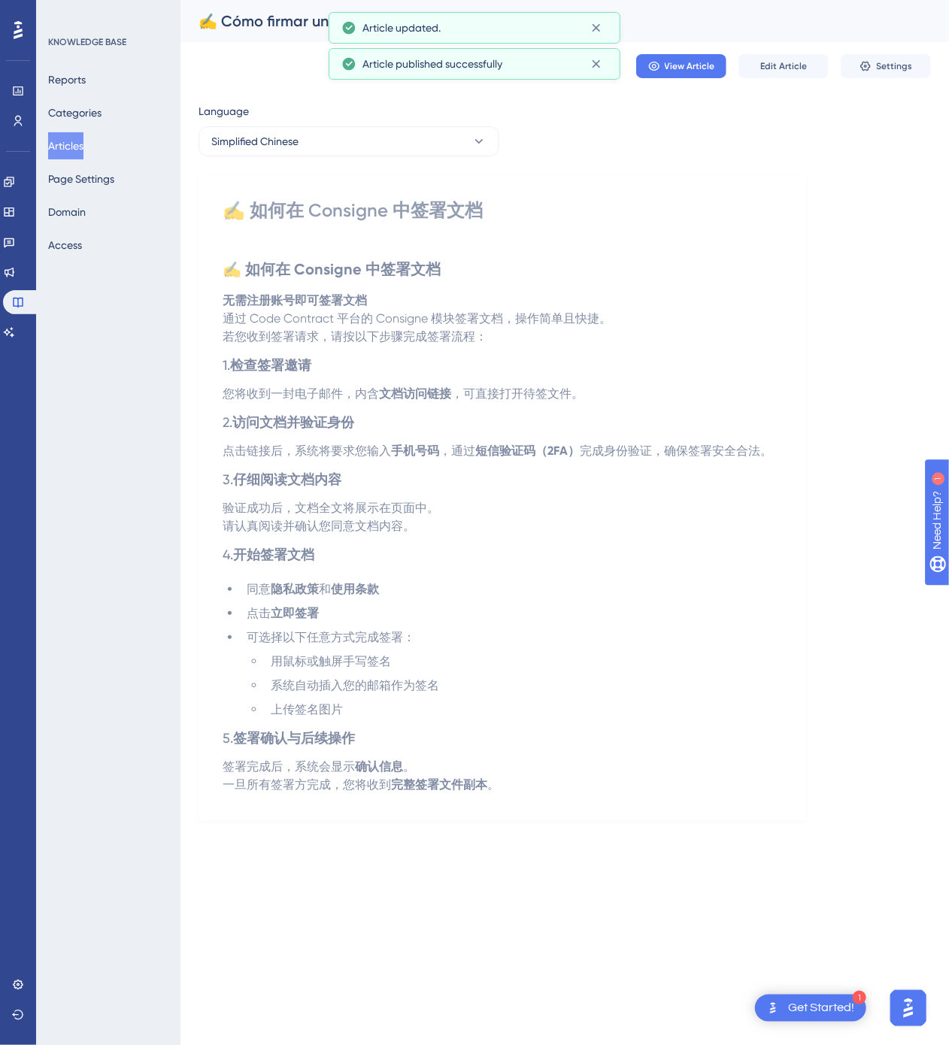
click at [79, 137] on button "Articles" at bounding box center [65, 145] width 35 height 27
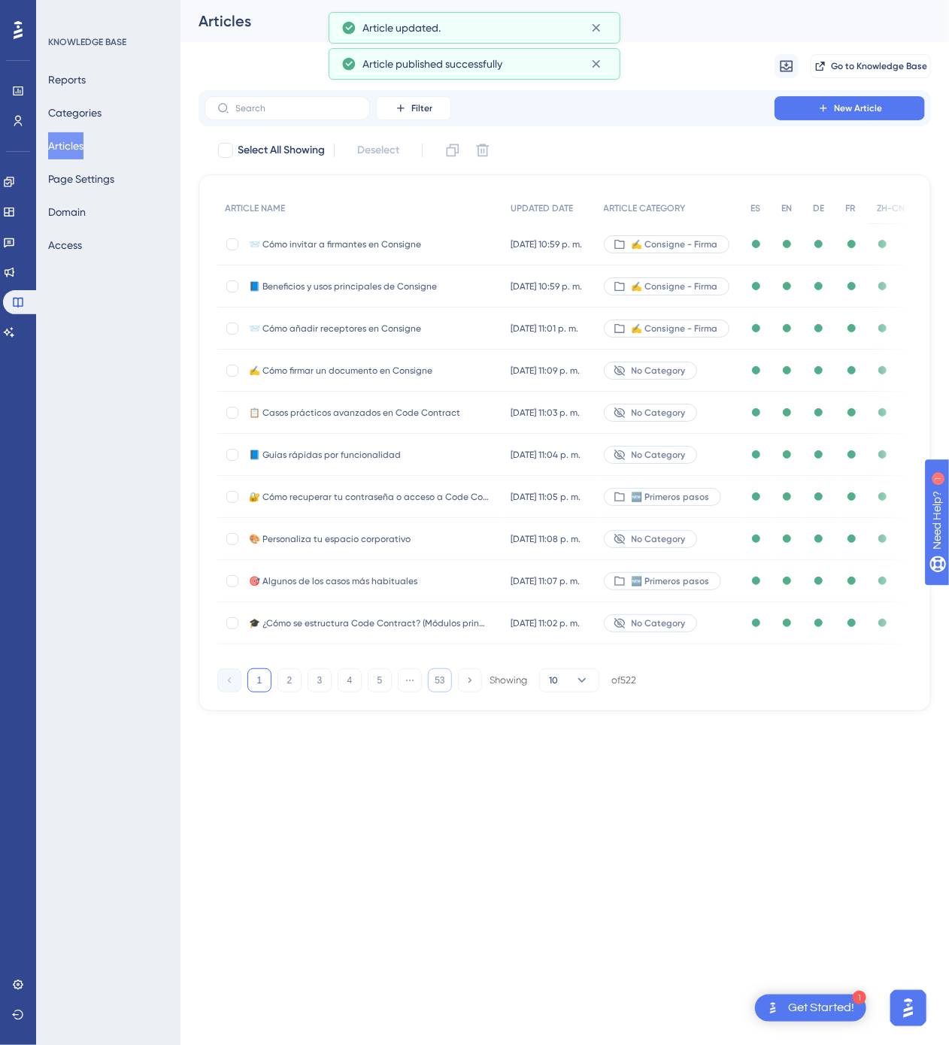
click at [445, 678] on button "53" at bounding box center [440, 680] width 24 height 24
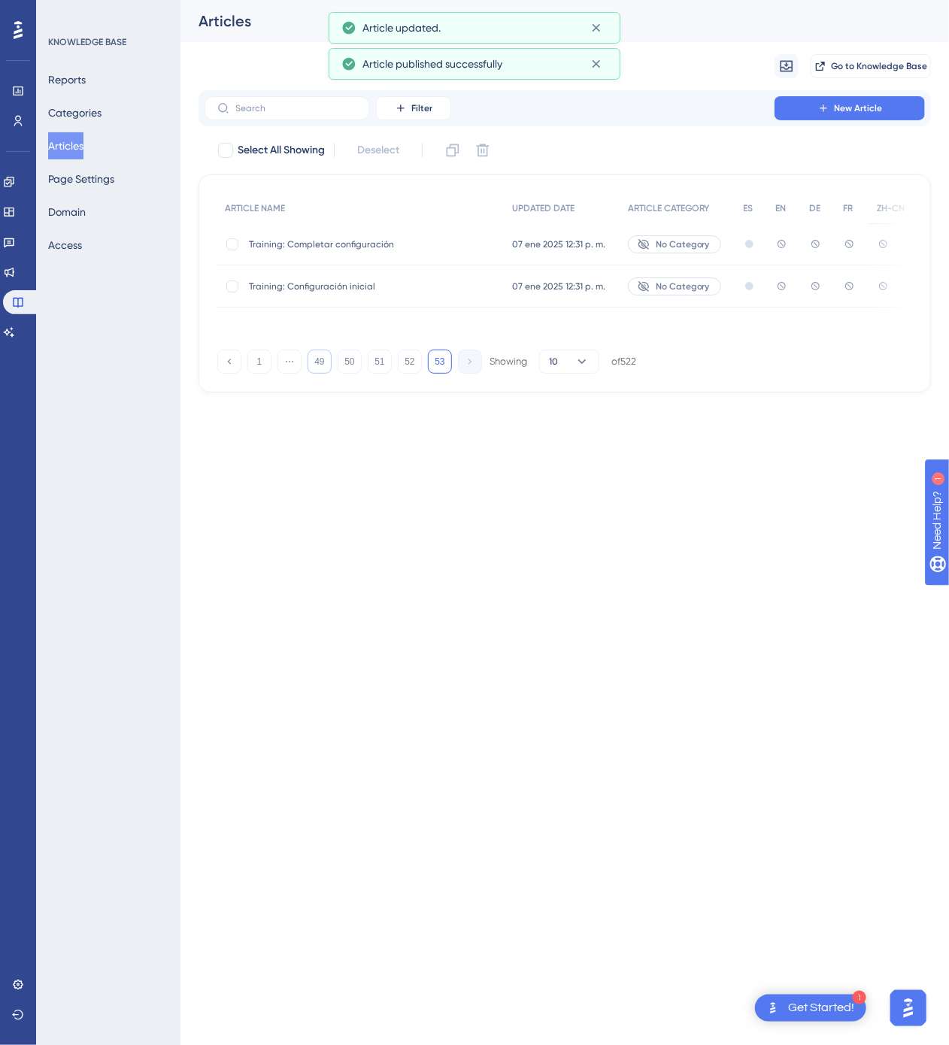
click at [311, 368] on button "49" at bounding box center [320, 362] width 24 height 24
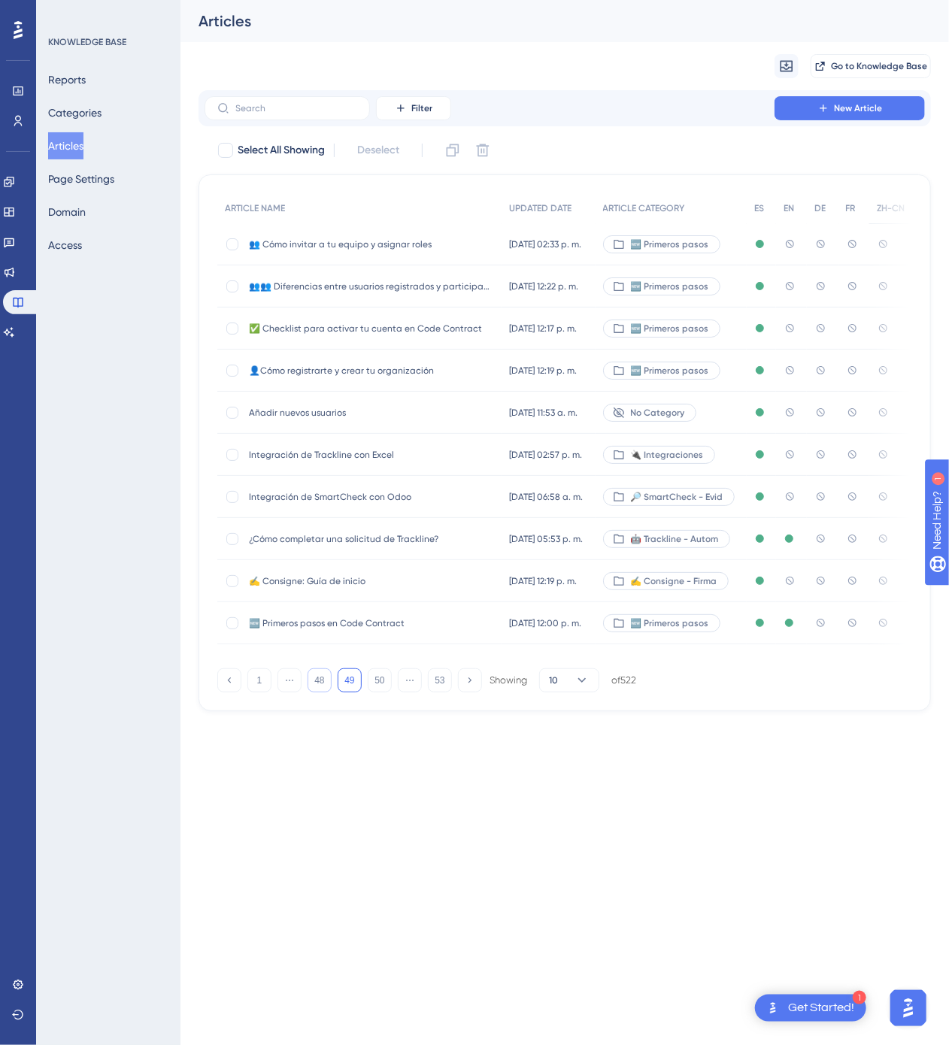
click at [323, 674] on button "48" at bounding box center [320, 680] width 24 height 24
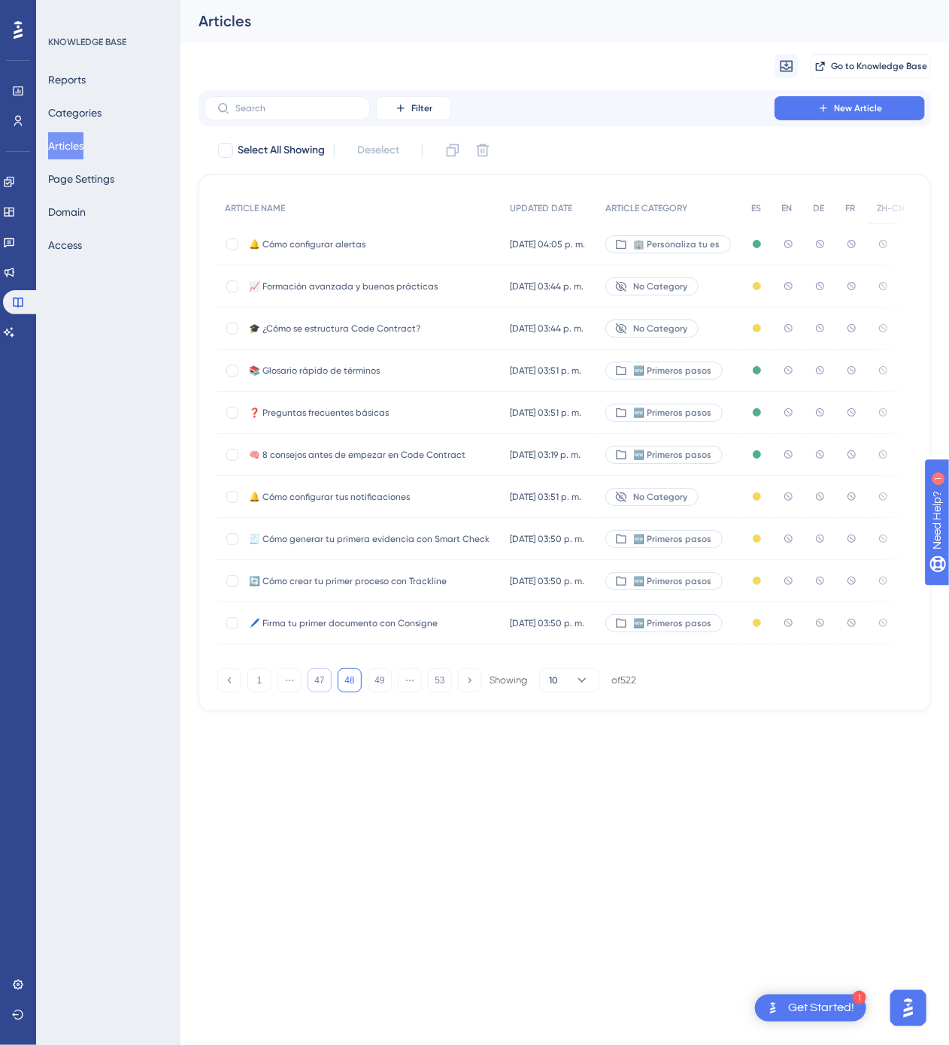
click at [325, 680] on button "47" at bounding box center [320, 680] width 24 height 24
click at [328, 690] on button "46" at bounding box center [320, 680] width 24 height 24
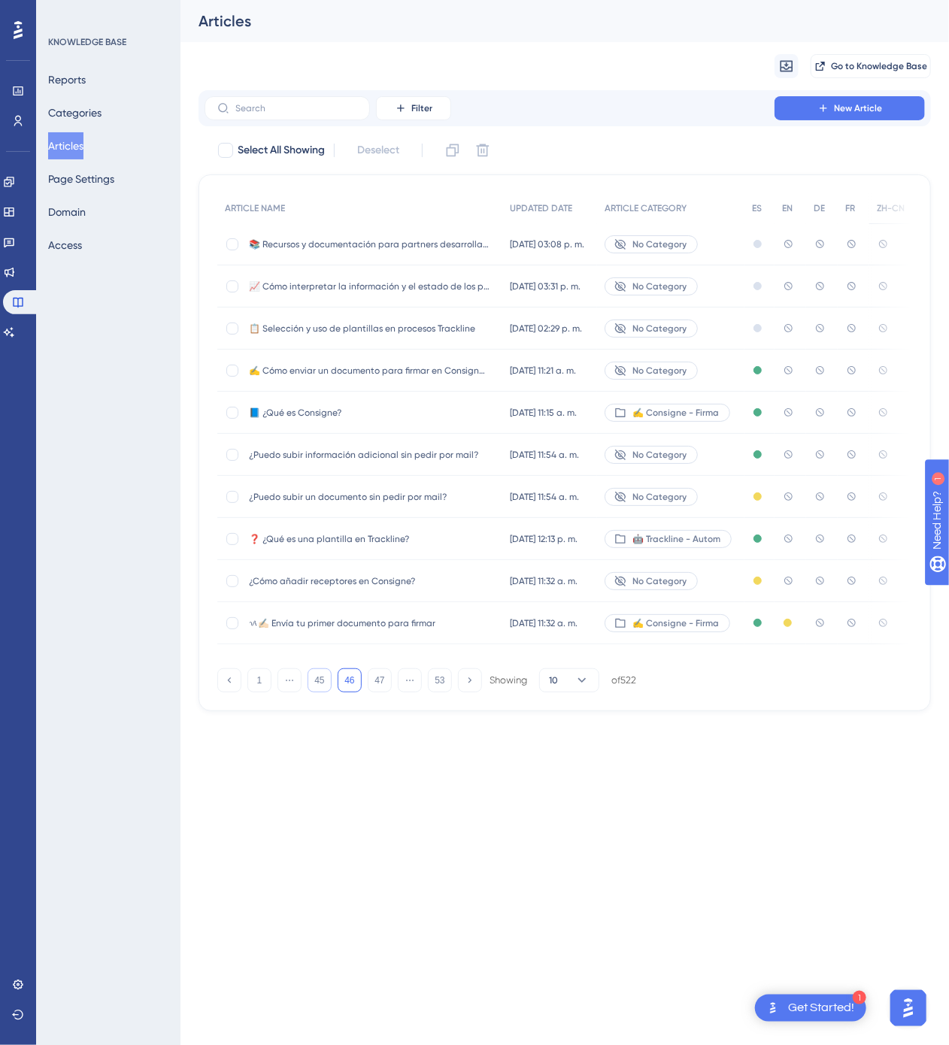
click at [326, 687] on button "45" at bounding box center [320, 680] width 24 height 24
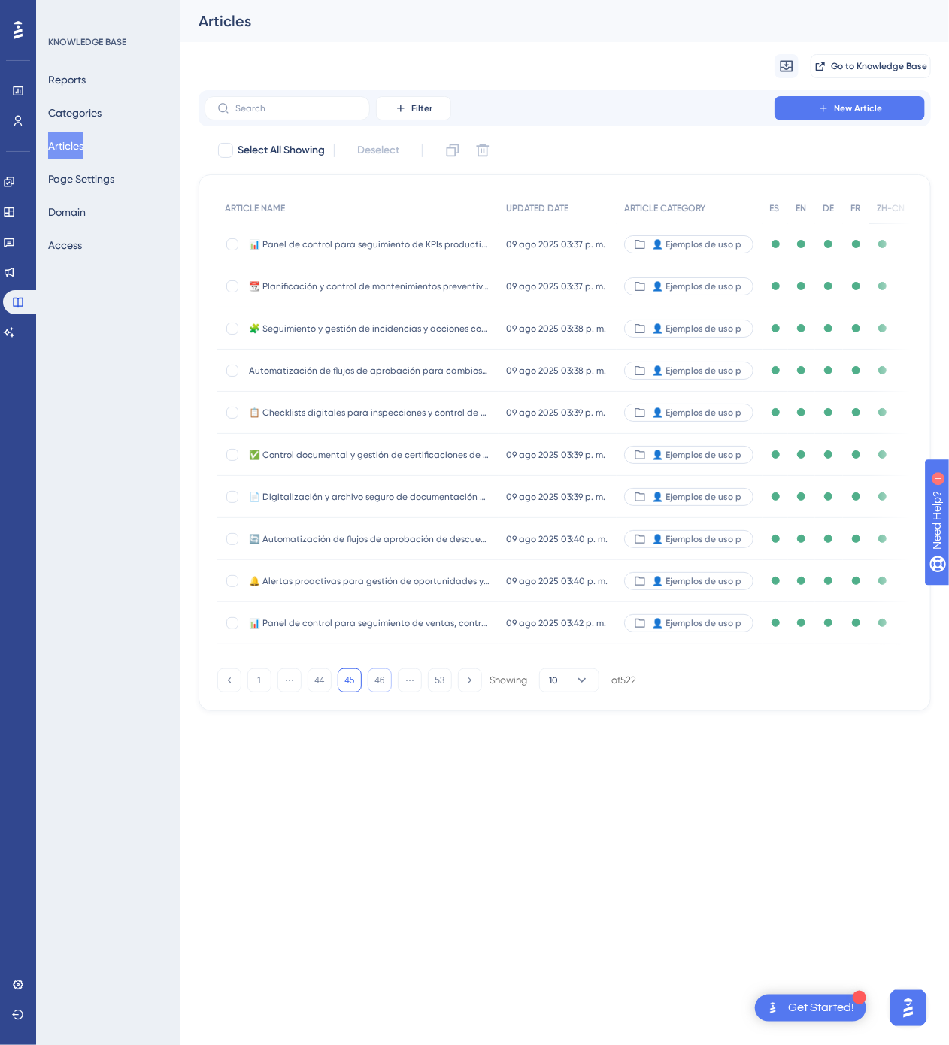
click at [377, 687] on button "46" at bounding box center [380, 680] width 24 height 24
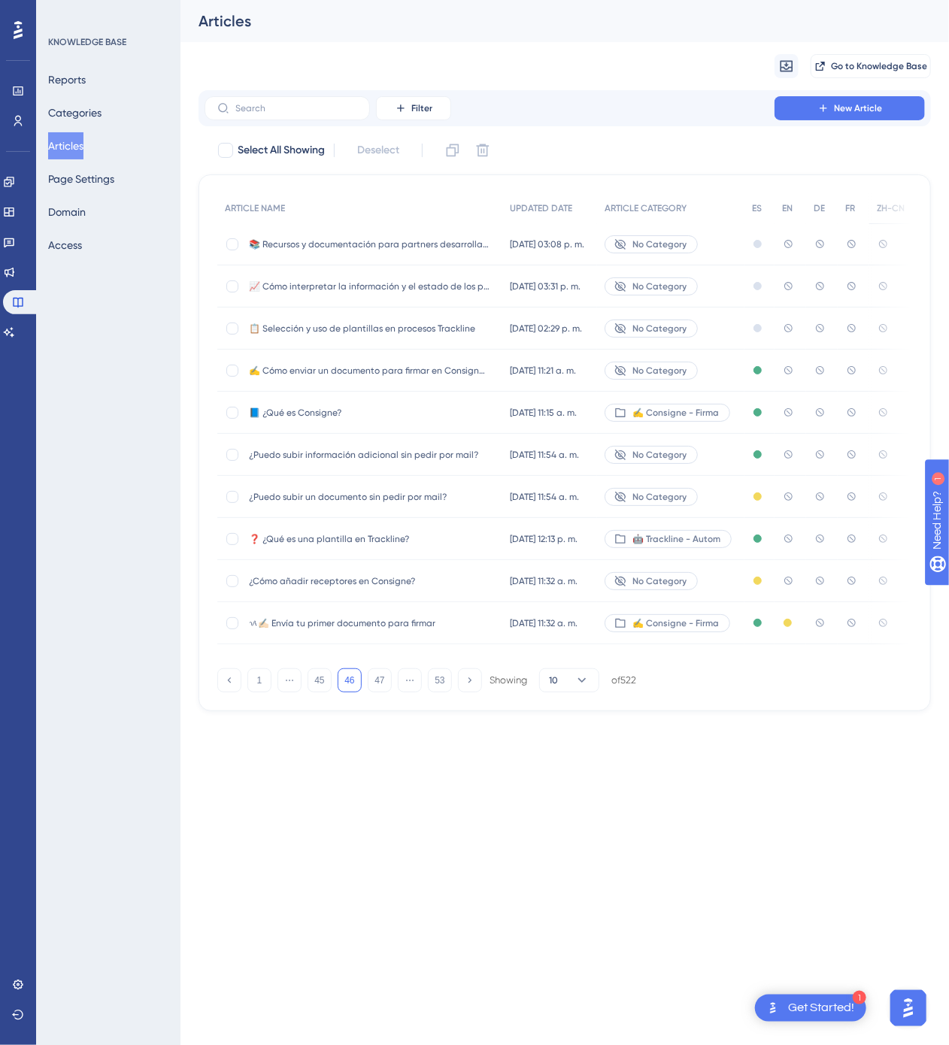
click at [483, 621] on span "ᝰ✍🏻 Envía tu primer documento para firmar" at bounding box center [369, 623] width 241 height 12
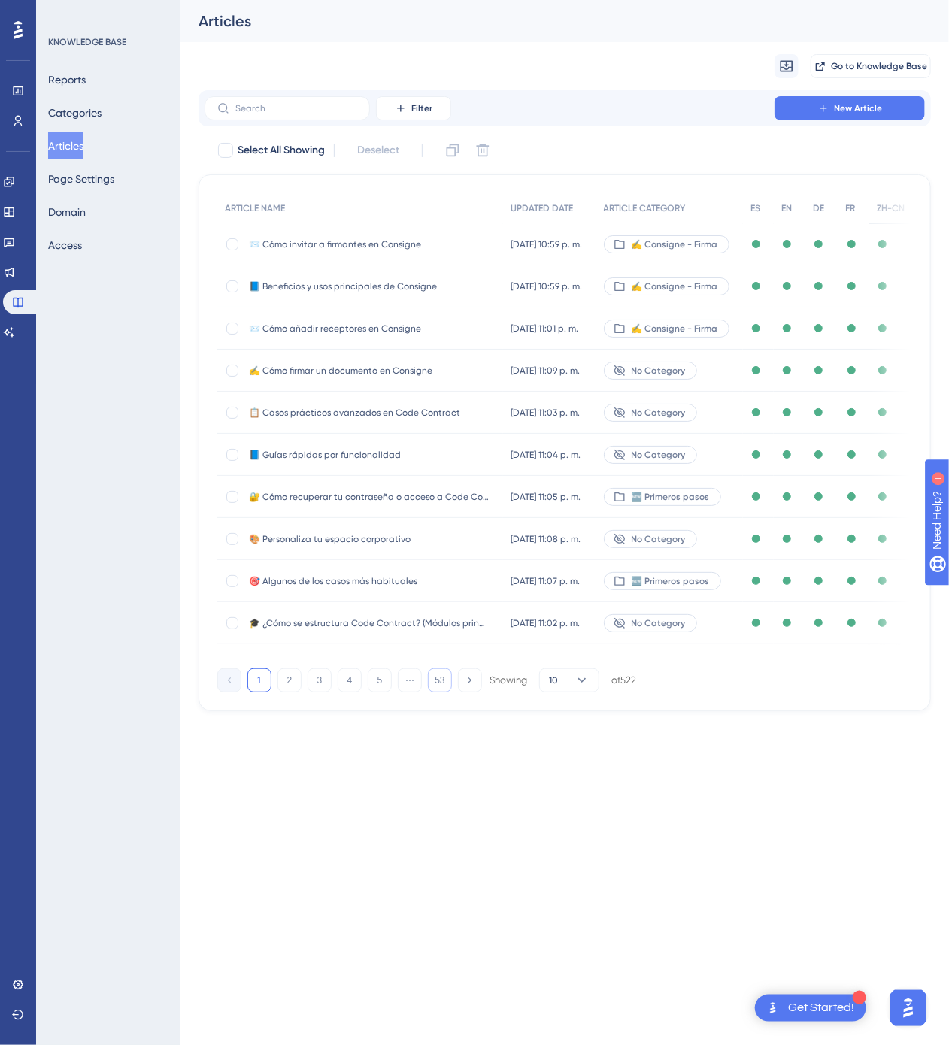
click at [445, 686] on button "53" at bounding box center [440, 680] width 24 height 24
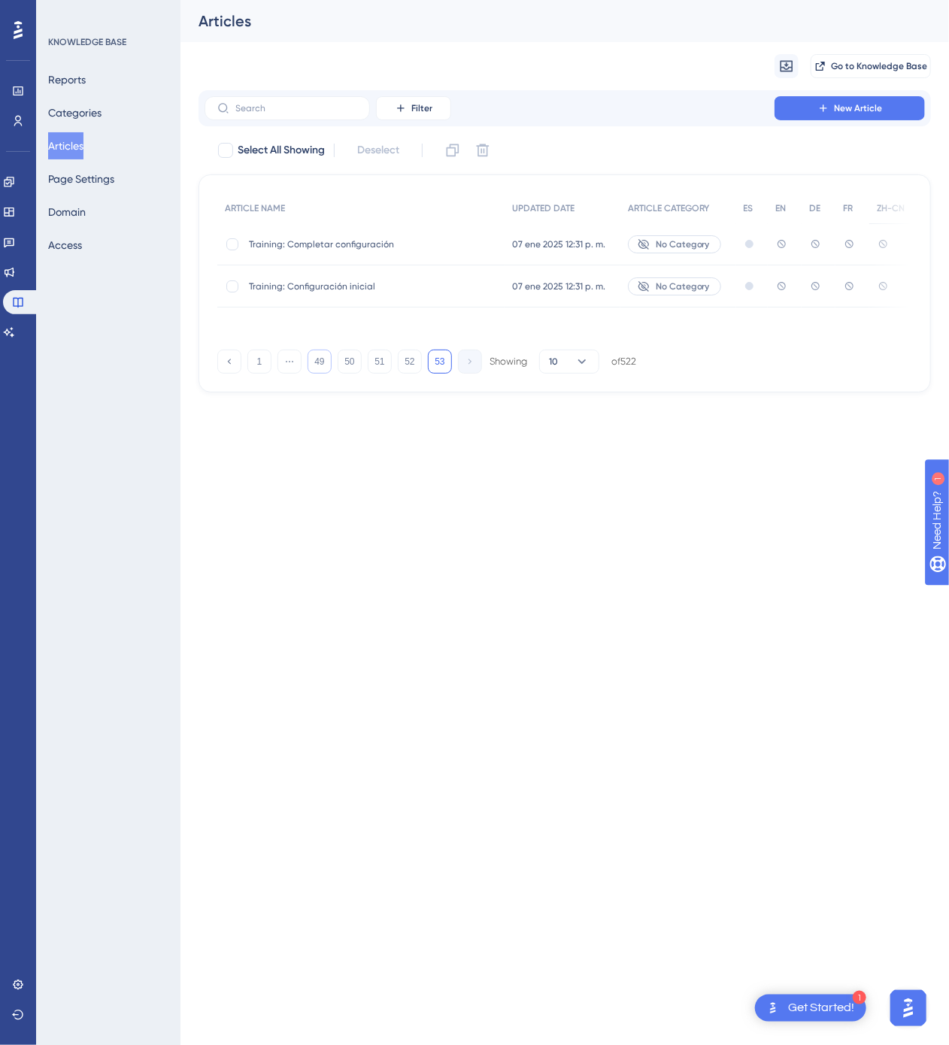
click at [328, 360] on button "49" at bounding box center [320, 362] width 24 height 24
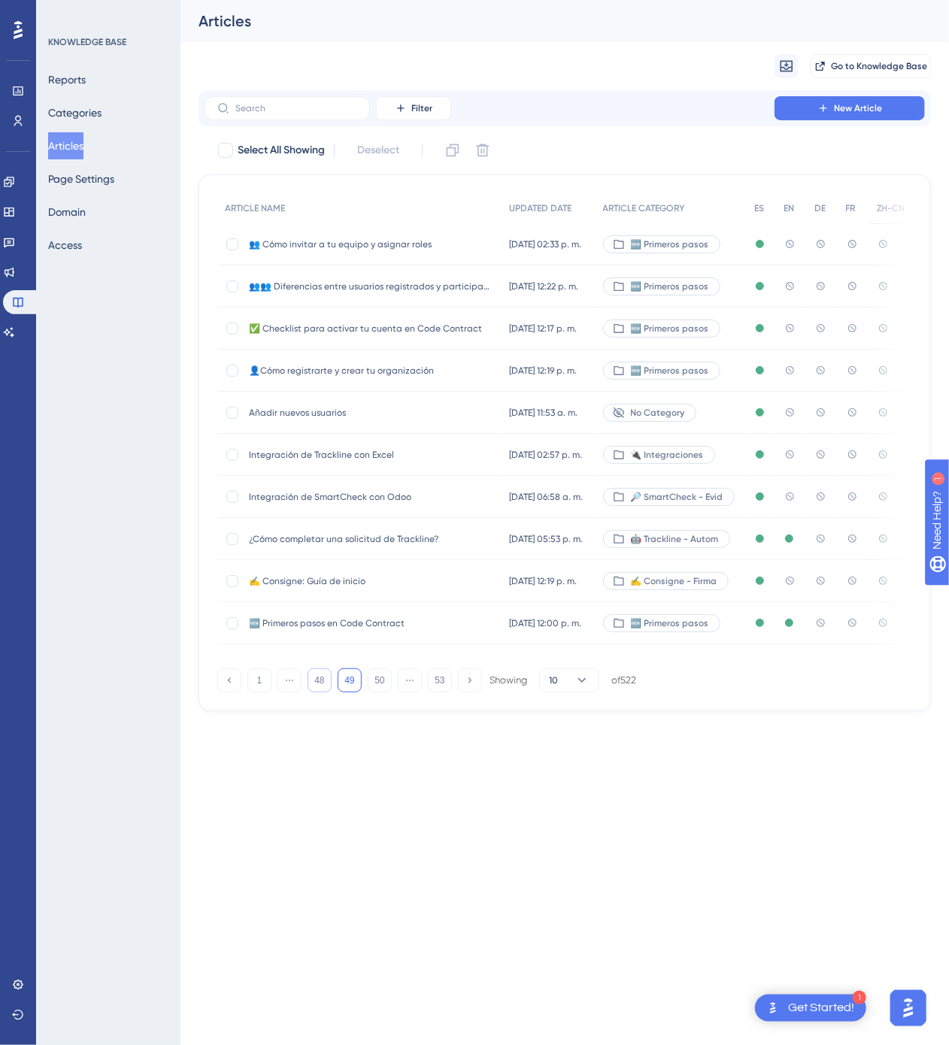
click at [327, 686] on button "48" at bounding box center [320, 680] width 24 height 24
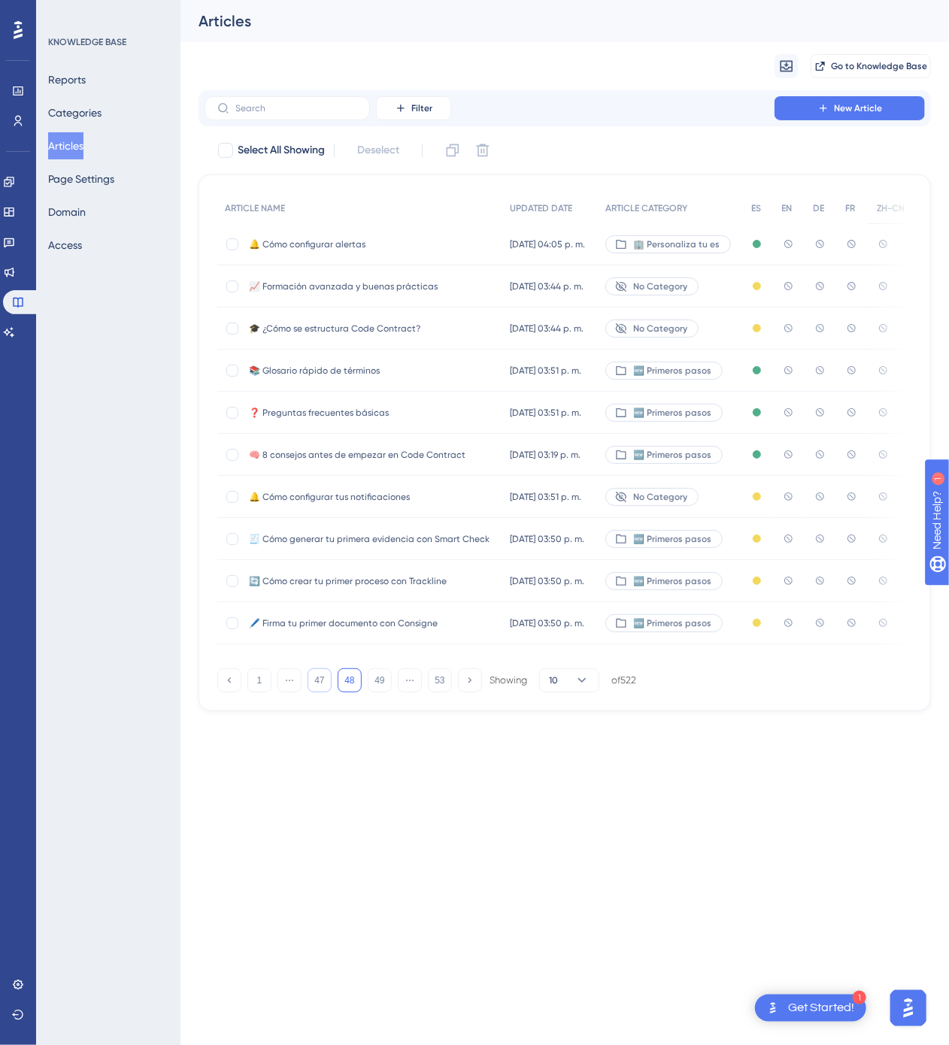
click at [327, 686] on button "47" at bounding box center [320, 680] width 24 height 24
click at [327, 686] on button "46" at bounding box center [320, 680] width 24 height 24
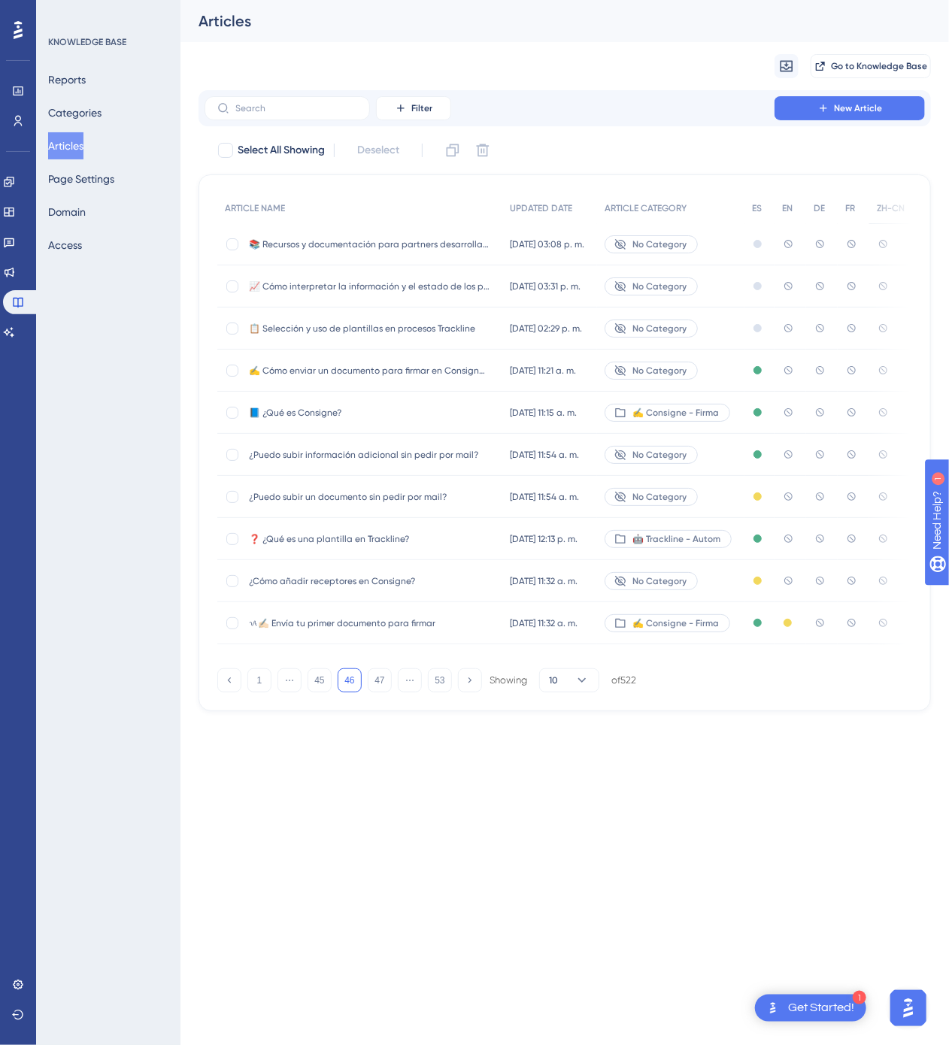
click at [442, 411] on span "📘 ¿Qué es Consigne?" at bounding box center [369, 413] width 241 height 12
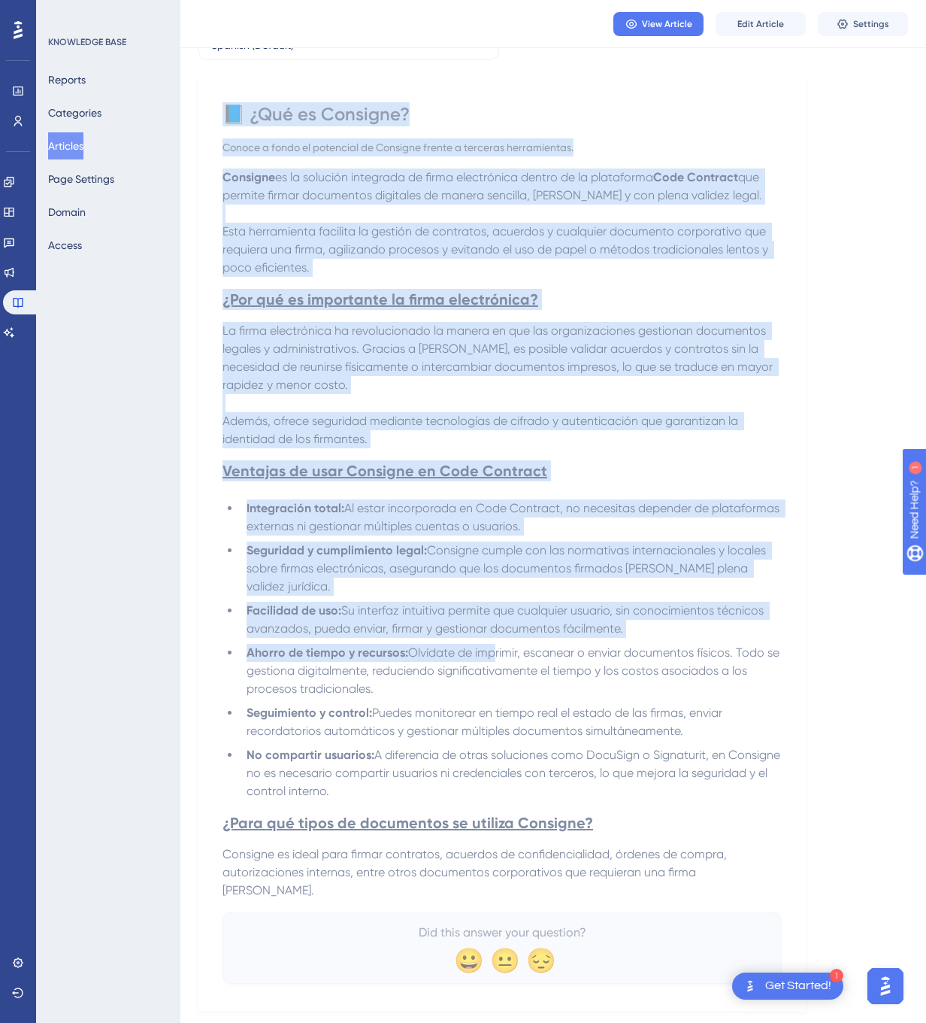
scroll to position [135, 0]
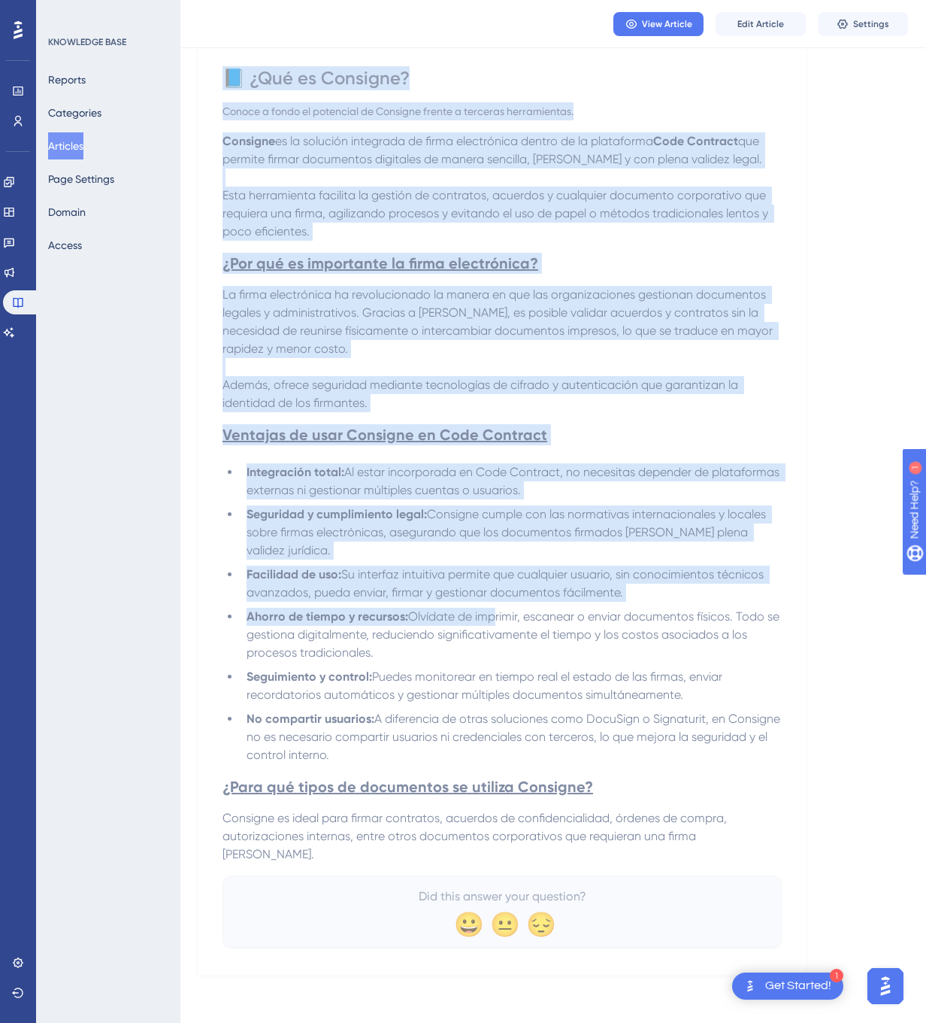
drag, startPoint x: 229, startPoint y: 210, endPoint x: 504, endPoint y: 869, distance: 714.5
click at [504, 869] on div "📘 ¿Qué es Consigne? Conoce a fondo el potencial de Consigne frente a terceras h…" at bounding box center [502, 506] width 559 height 881
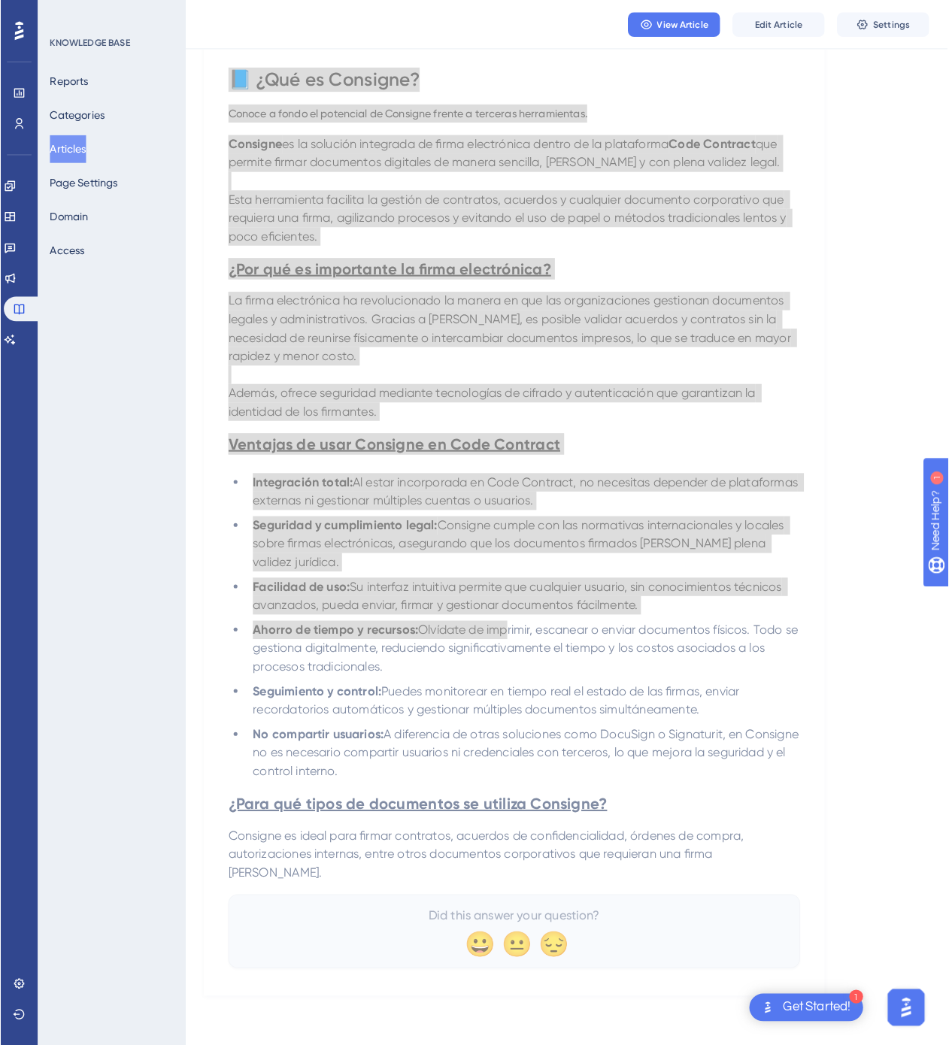
scroll to position [0, 0]
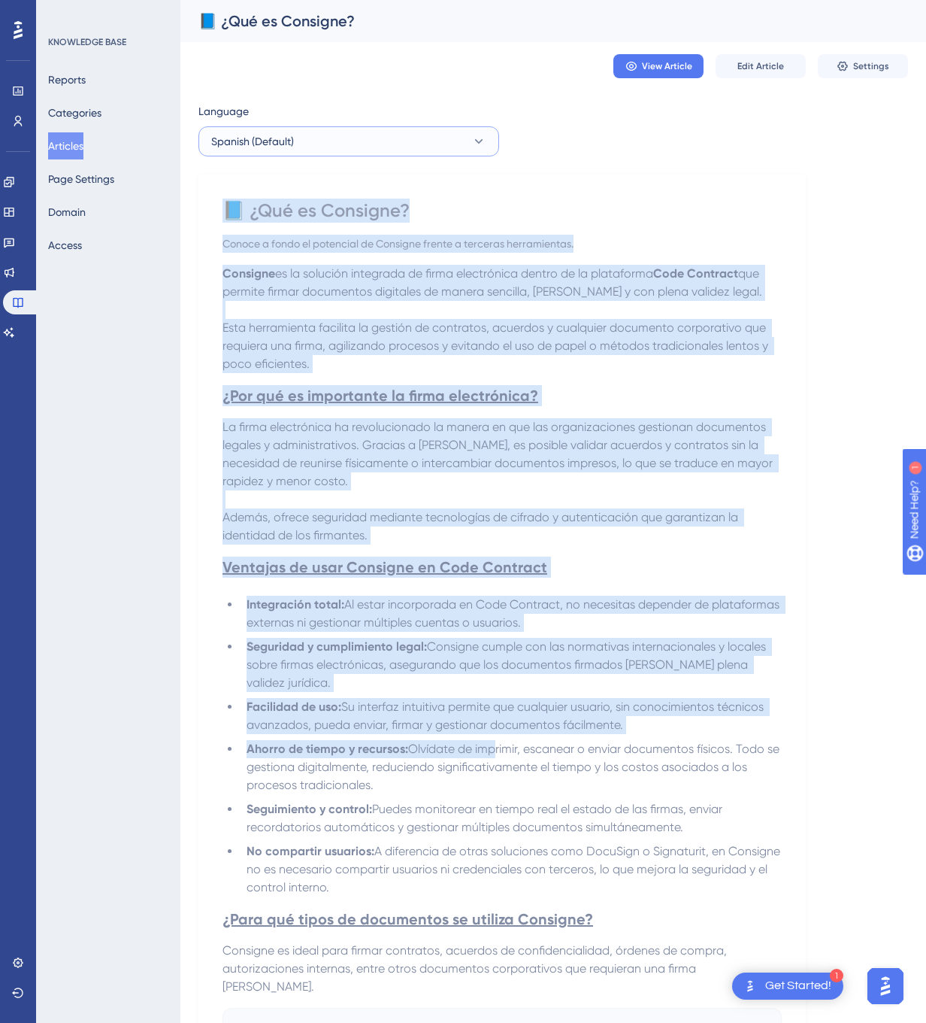
click at [495, 138] on button "Spanish (Default)" at bounding box center [348, 141] width 301 height 30
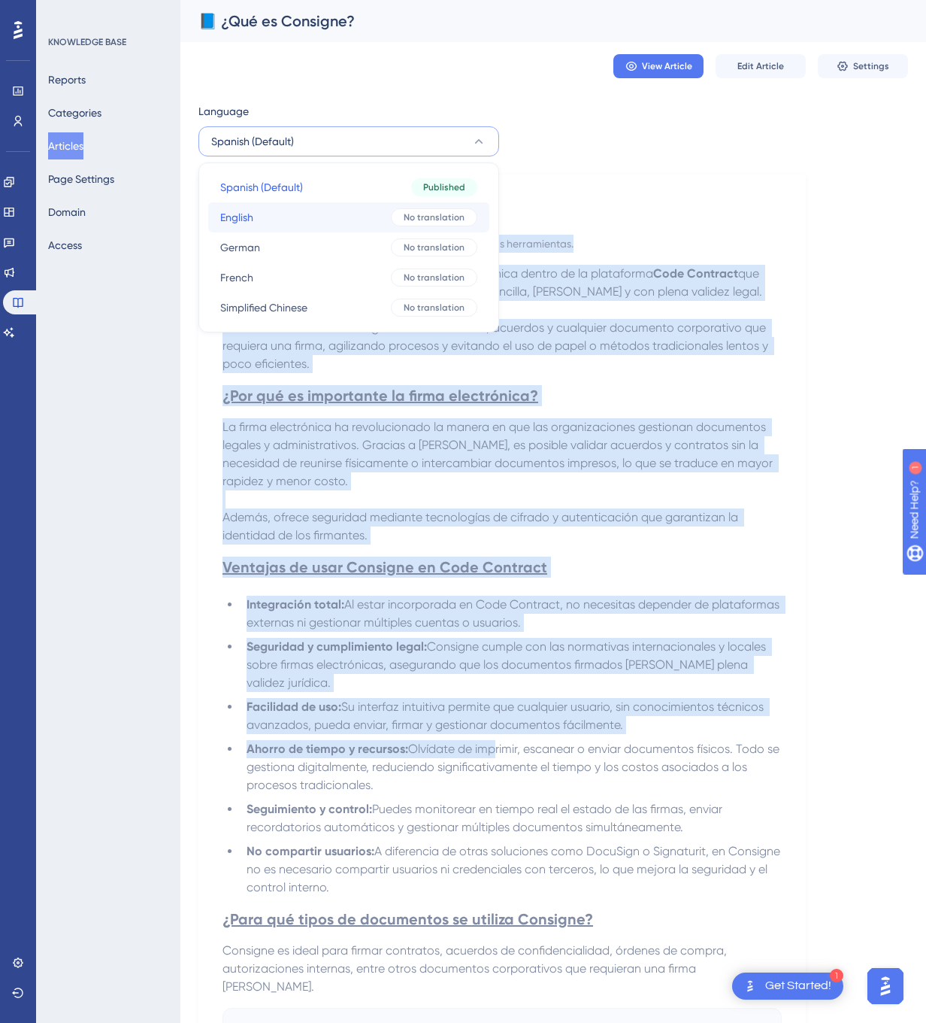
click at [439, 209] on div "No translation" at bounding box center [434, 217] width 86 height 18
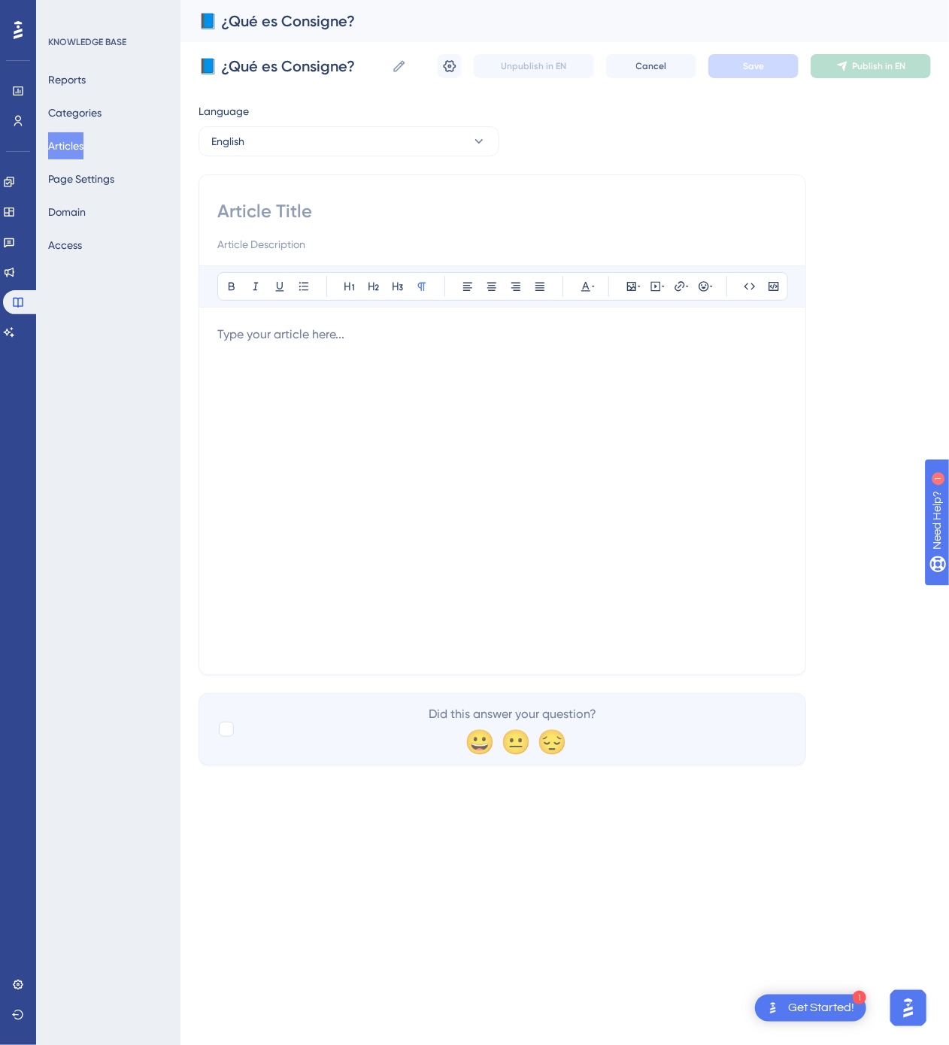
click at [499, 215] on input at bounding box center [502, 211] width 570 height 24
paste input "📘 What is Consigne?"
type input "📘 What is Consigne?"
click at [674, 388] on div at bounding box center [502, 491] width 570 height 331
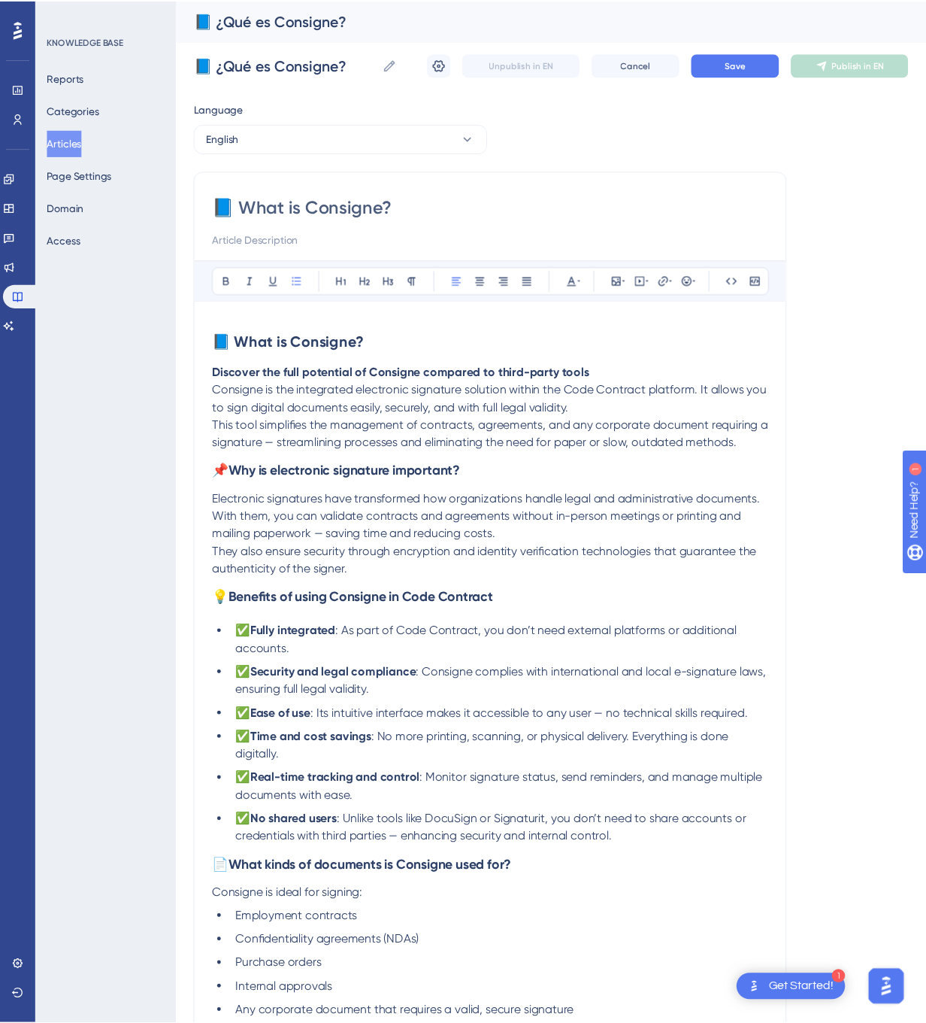
scroll to position [5, 0]
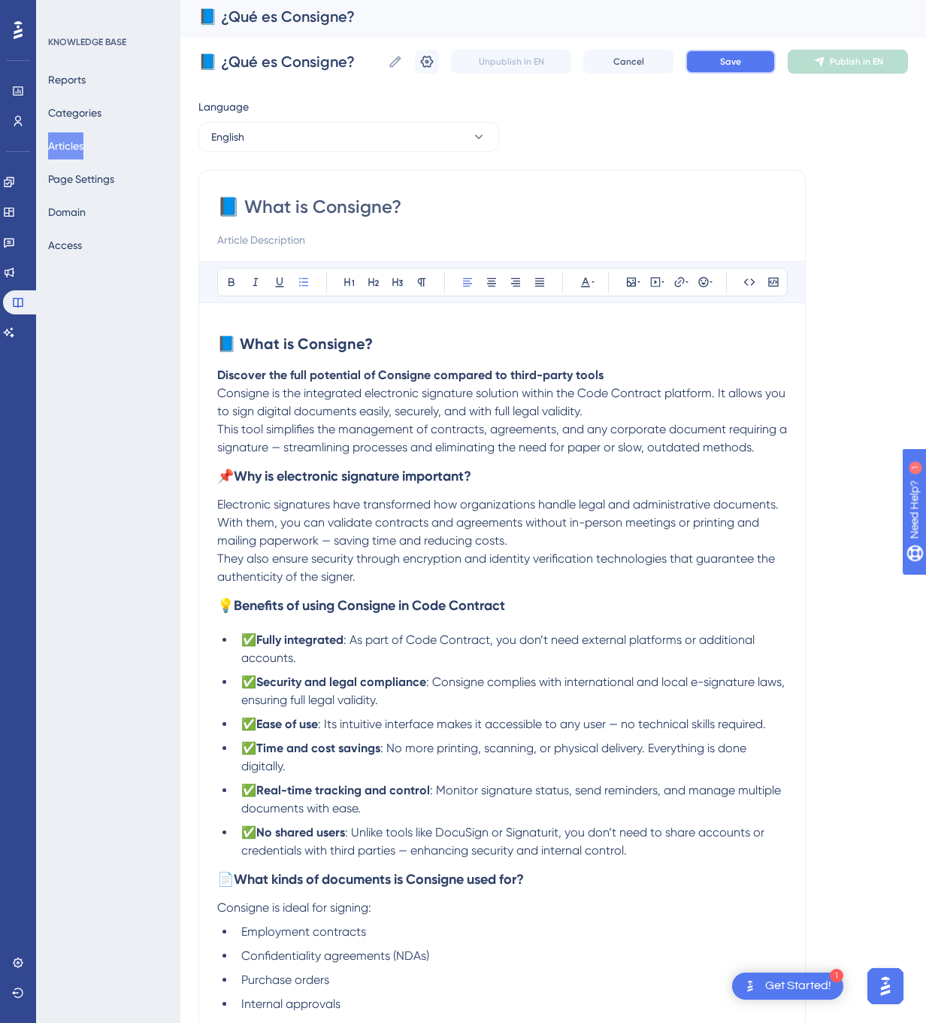
click at [774, 71] on button "Save" at bounding box center [731, 62] width 90 height 24
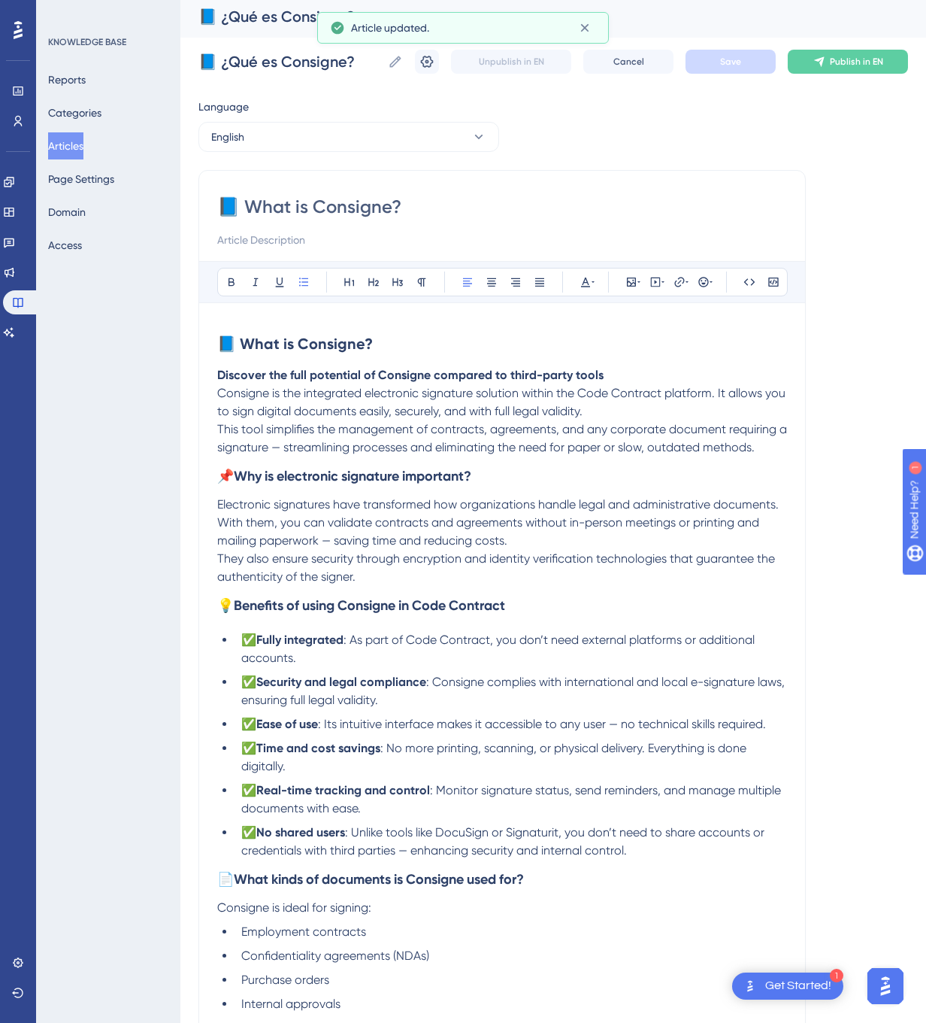
click at [868, 62] on span "Publish in EN" at bounding box center [856, 62] width 53 height 12
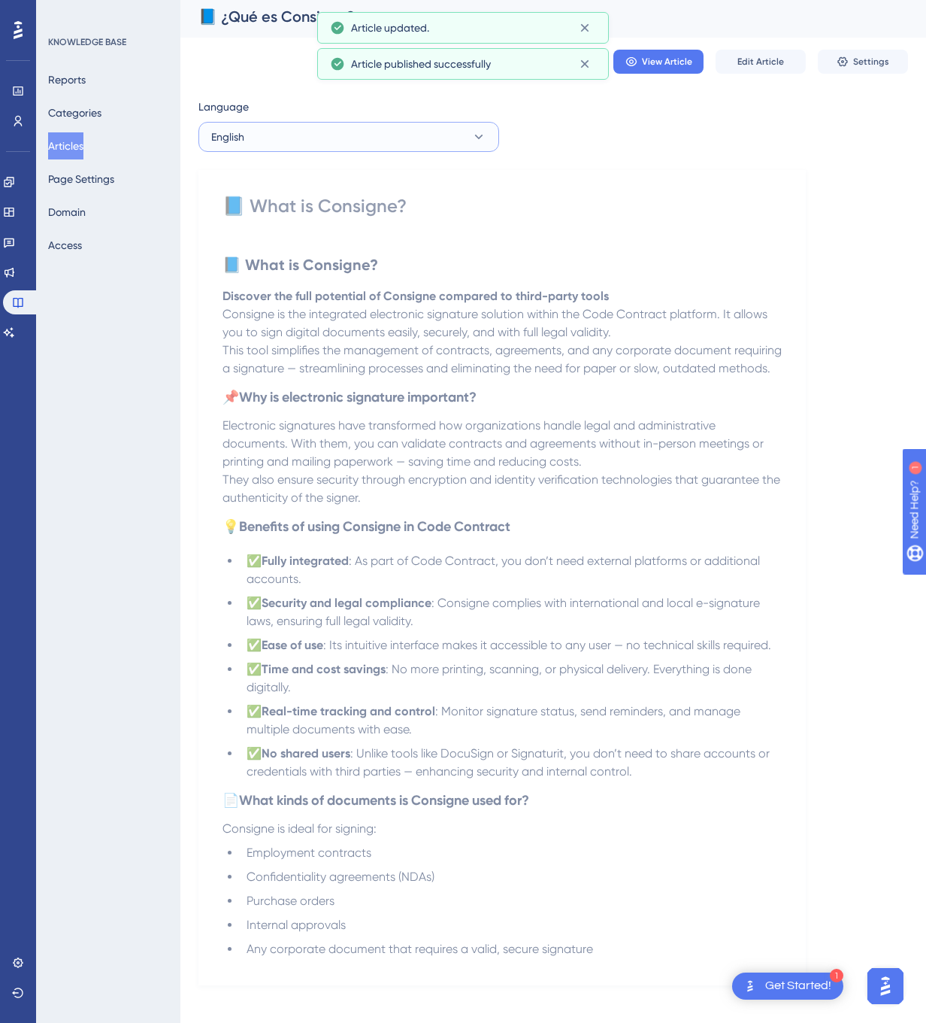
click at [386, 134] on button "English" at bounding box center [348, 137] width 301 height 30
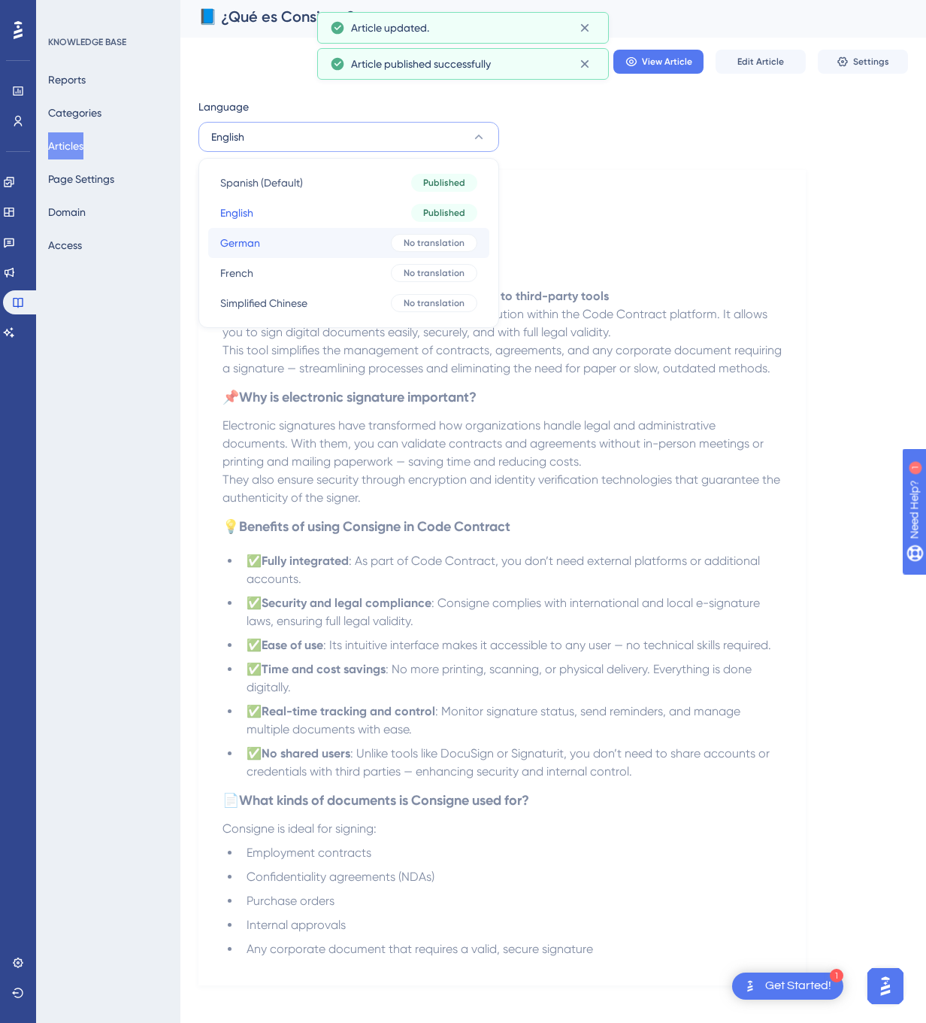
click at [362, 242] on button "German German No translation" at bounding box center [348, 243] width 281 height 30
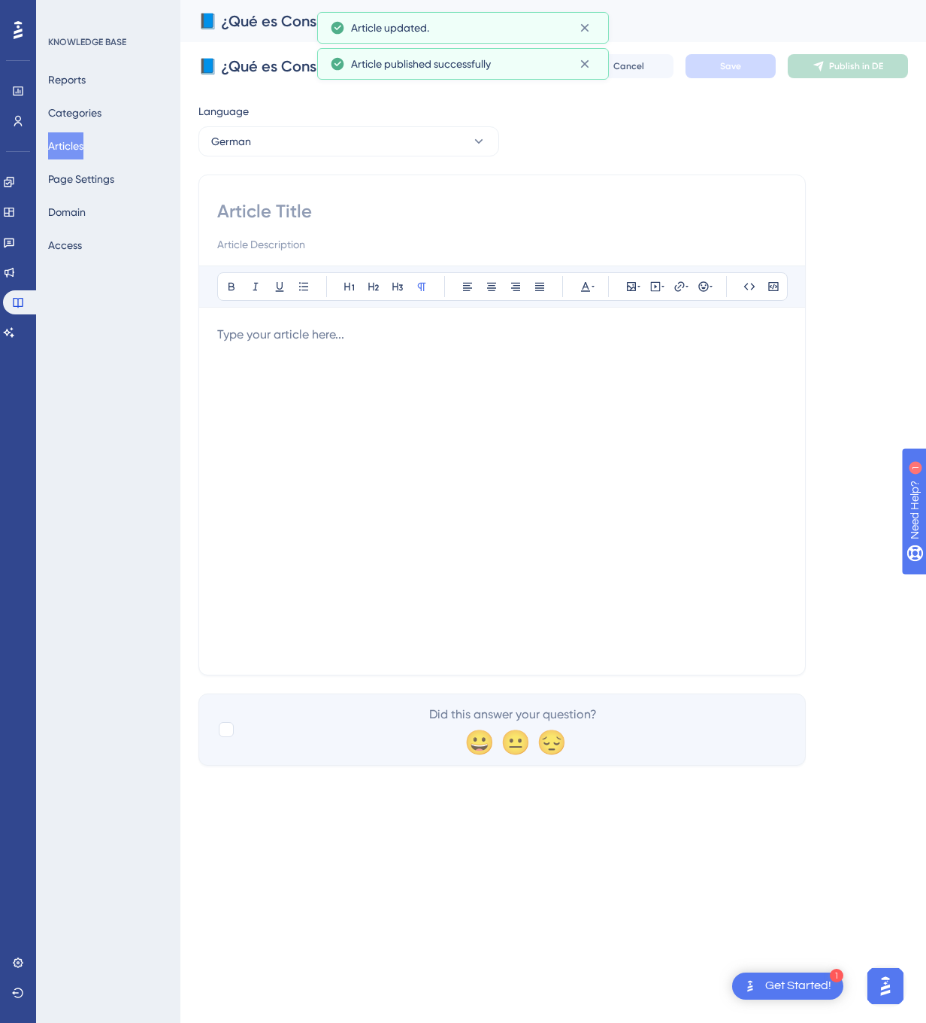
scroll to position [0, 0]
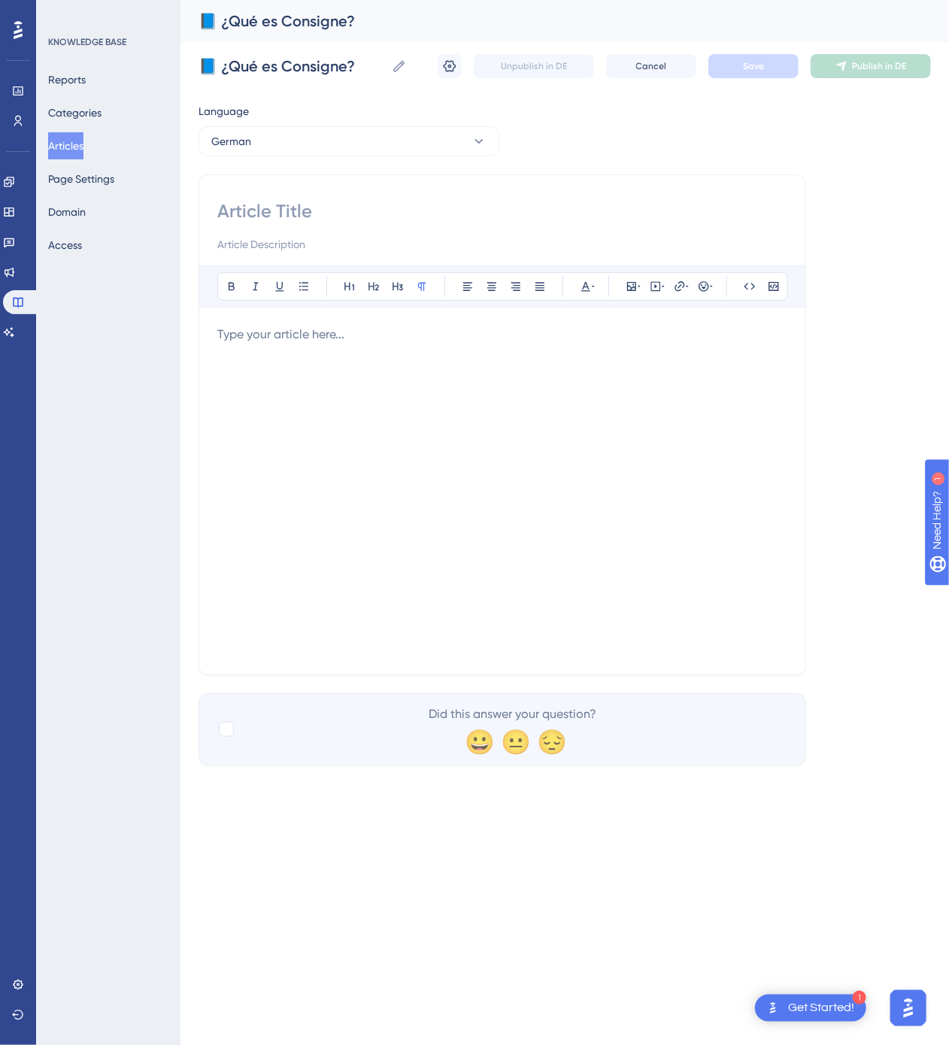
click at [511, 209] on input at bounding box center [502, 211] width 570 height 24
paste input "📘 Was ist Consigne?"
type input "📘 Was ist Consigne?"
click at [584, 480] on div at bounding box center [502, 491] width 570 height 331
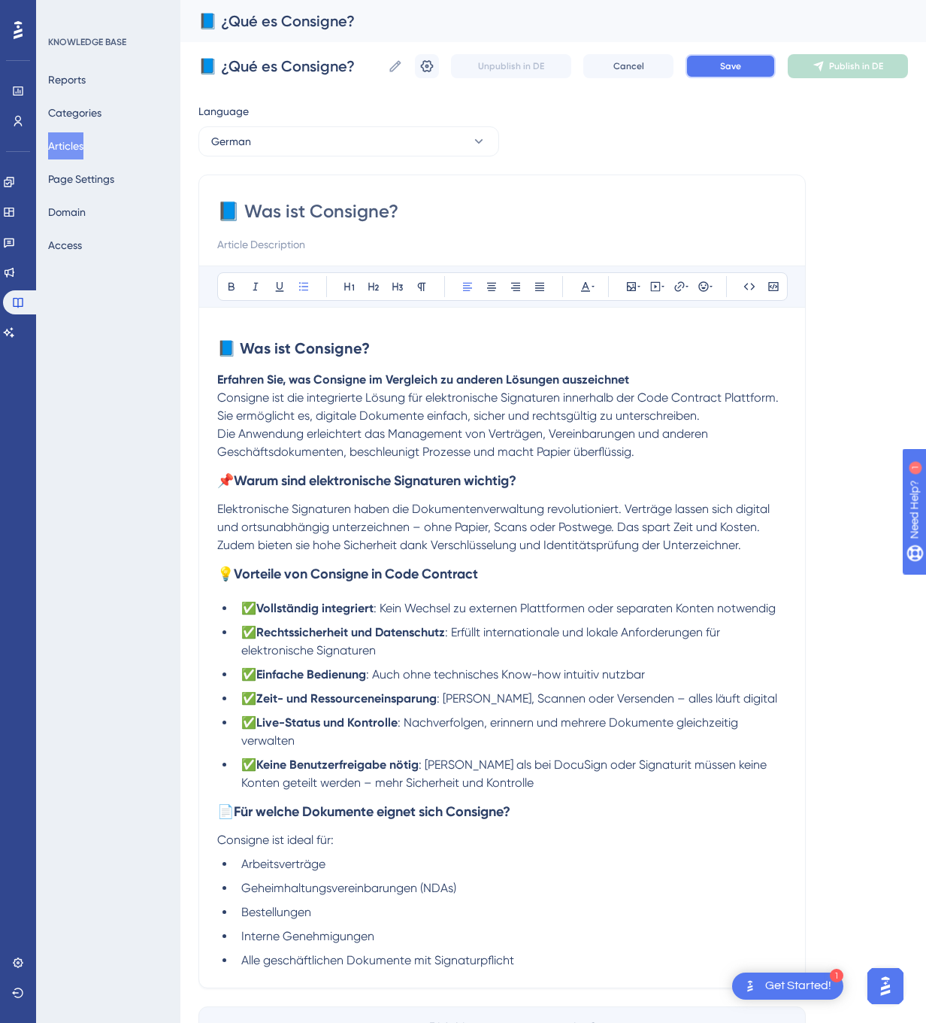
click at [764, 61] on button "Save" at bounding box center [731, 66] width 90 height 24
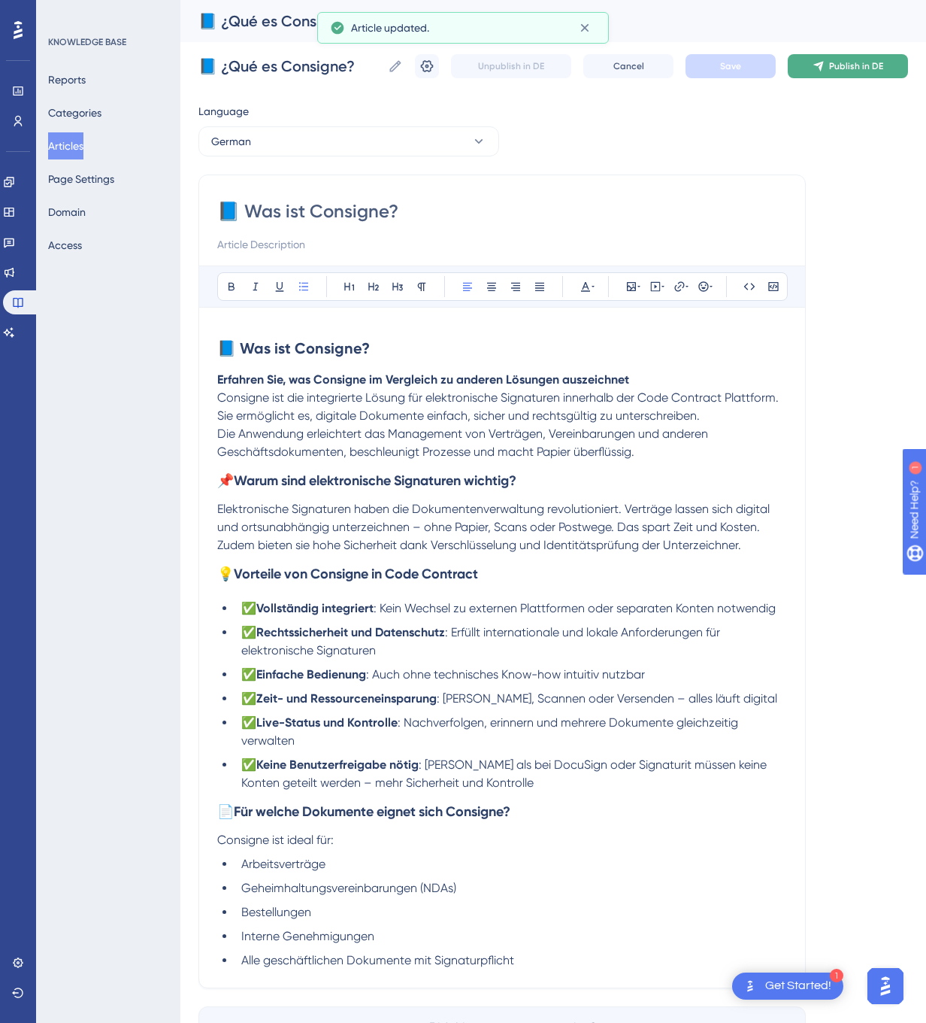
click at [836, 60] on span "Publish in DE" at bounding box center [856, 66] width 54 height 12
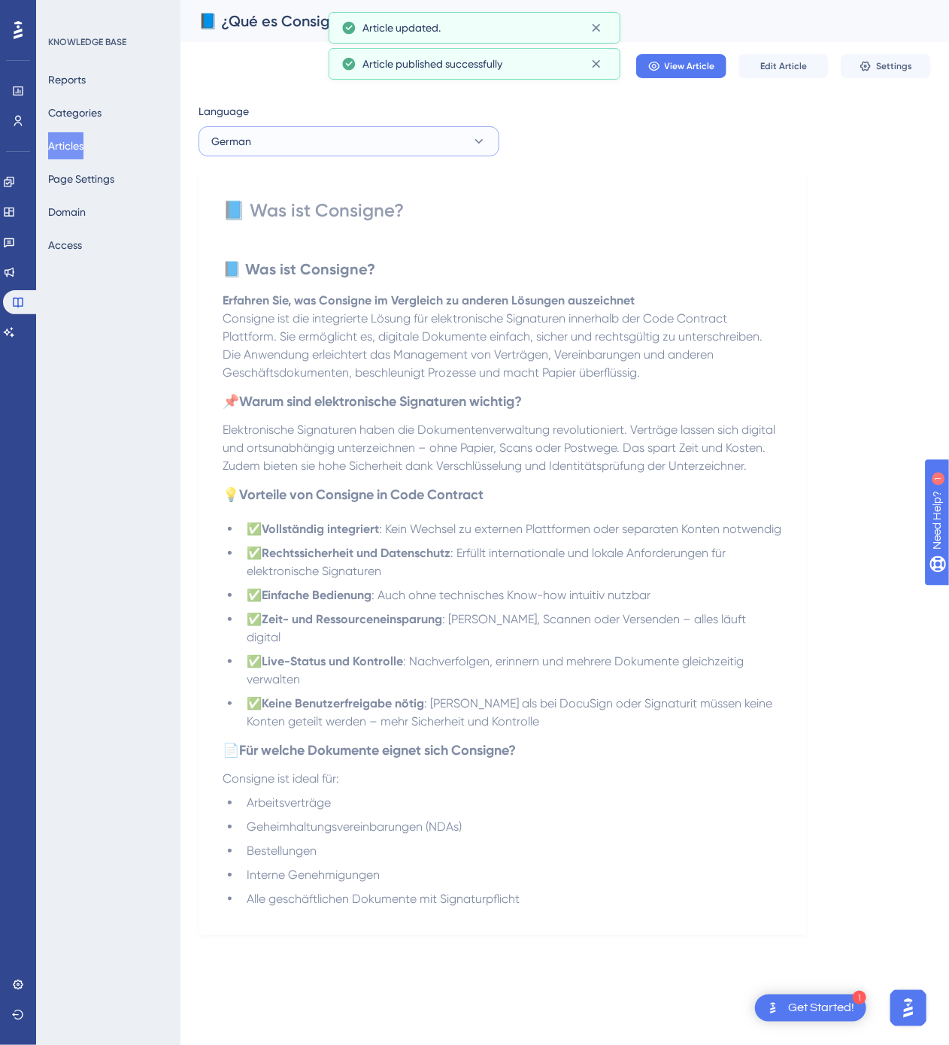
click at [323, 146] on button "German" at bounding box center [348, 141] width 301 height 30
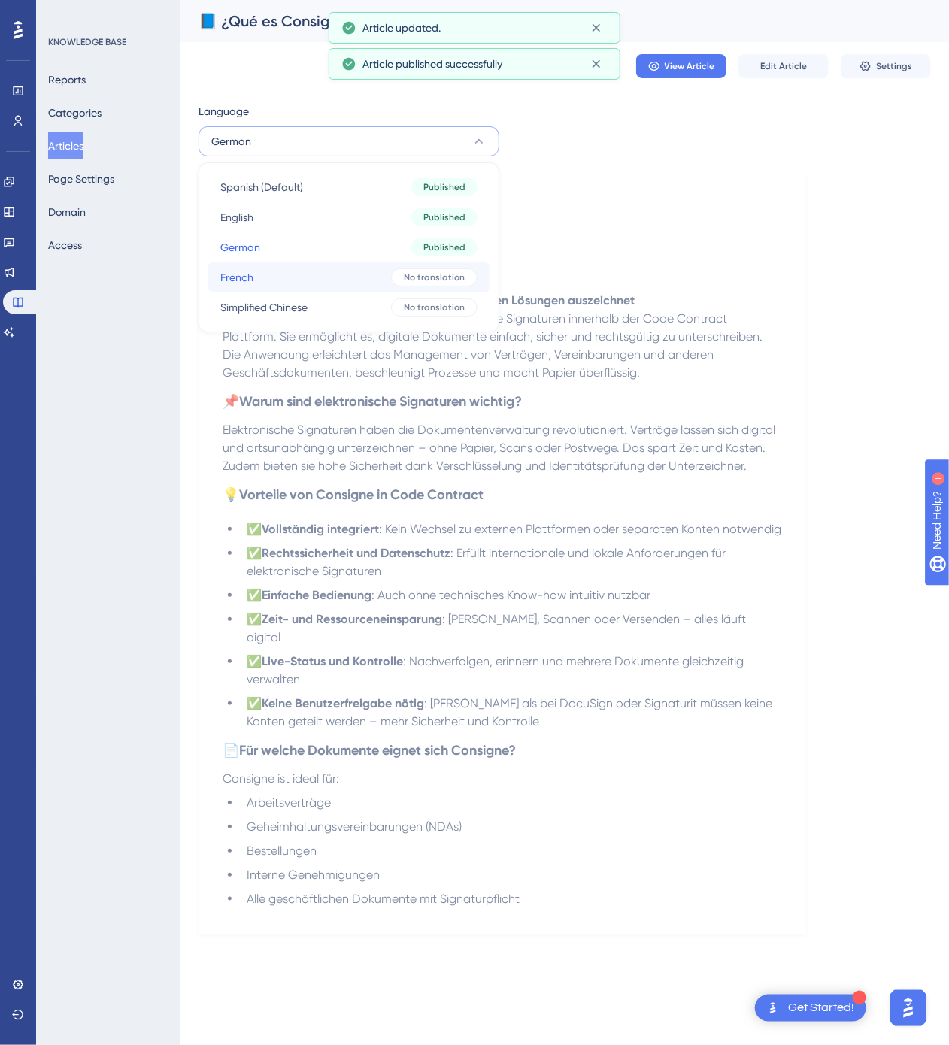
click at [289, 271] on button "French French No translation" at bounding box center [348, 277] width 281 height 30
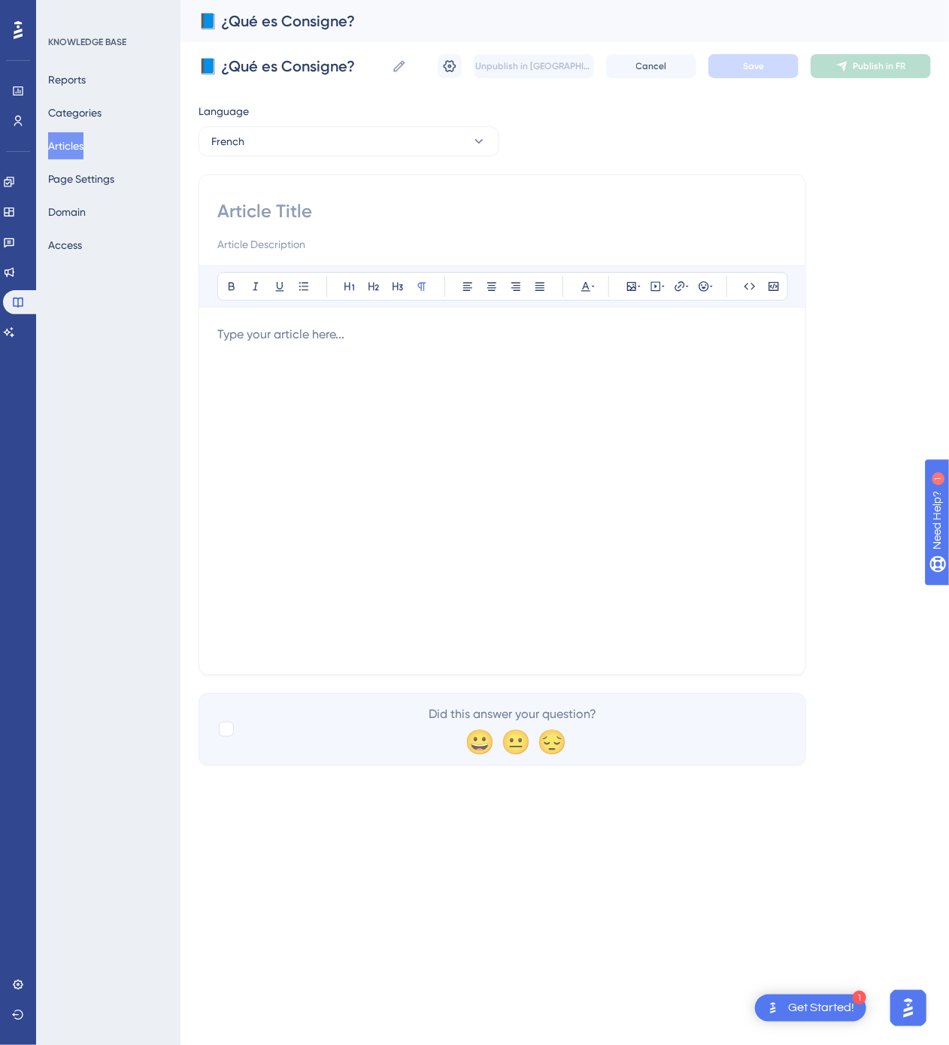
click at [410, 211] on input at bounding box center [502, 211] width 570 height 24
paste input "📘 Qu’est-ce que Consigne ?"
type input "📘 Qu’est-ce que Consigne ?"
click at [486, 559] on div at bounding box center [502, 491] width 570 height 331
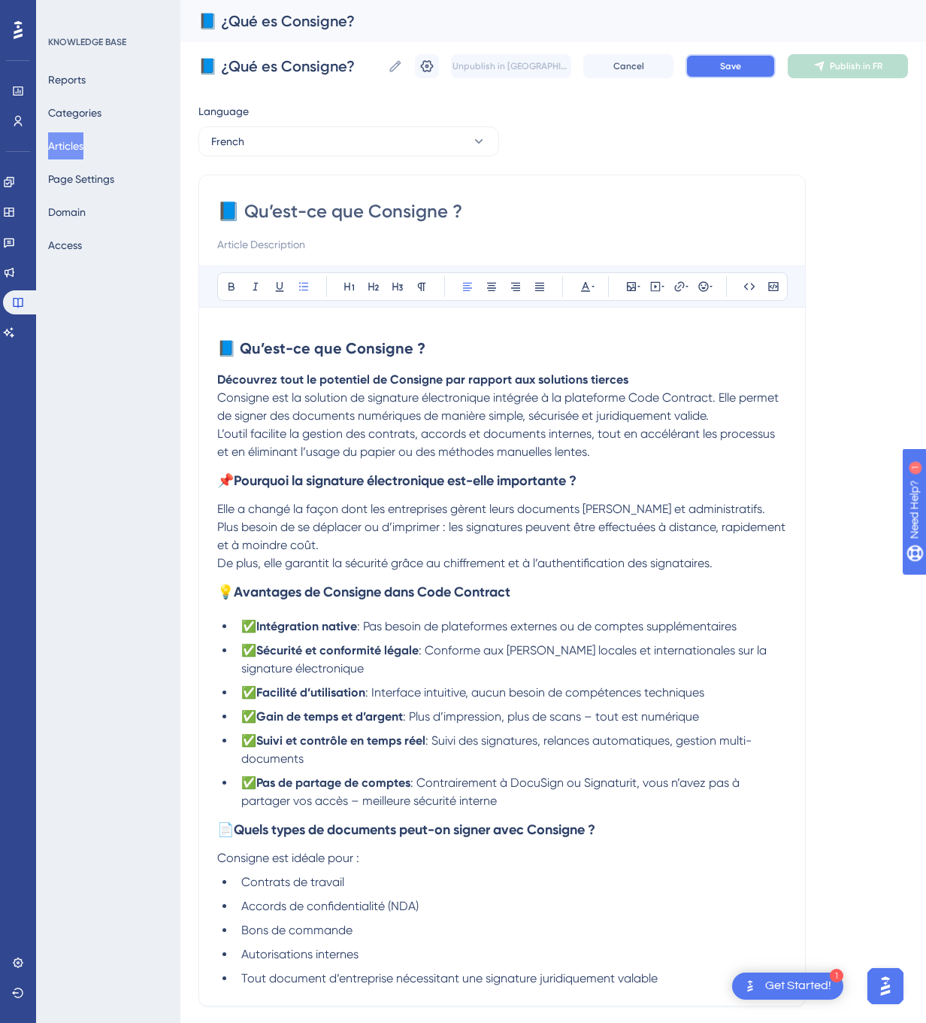
click at [718, 59] on button "Save" at bounding box center [731, 66] width 90 height 24
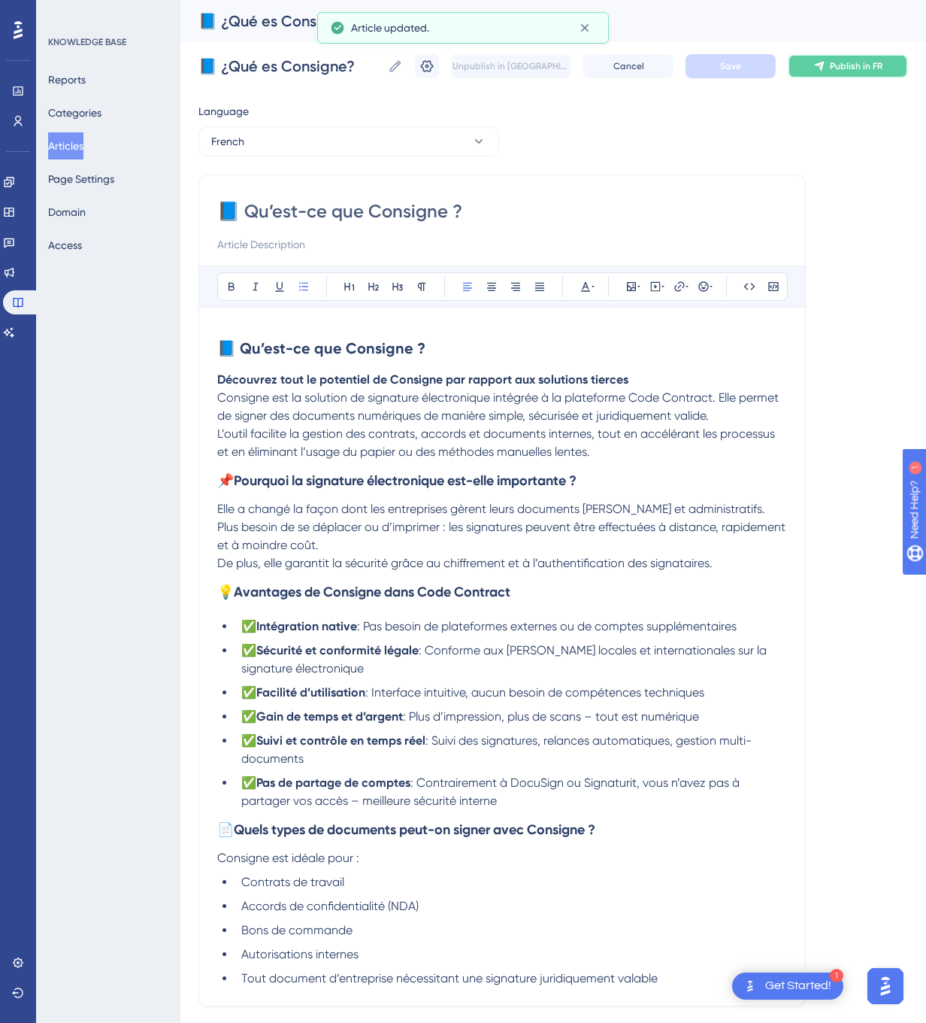
click at [819, 61] on icon at bounding box center [820, 66] width 12 height 12
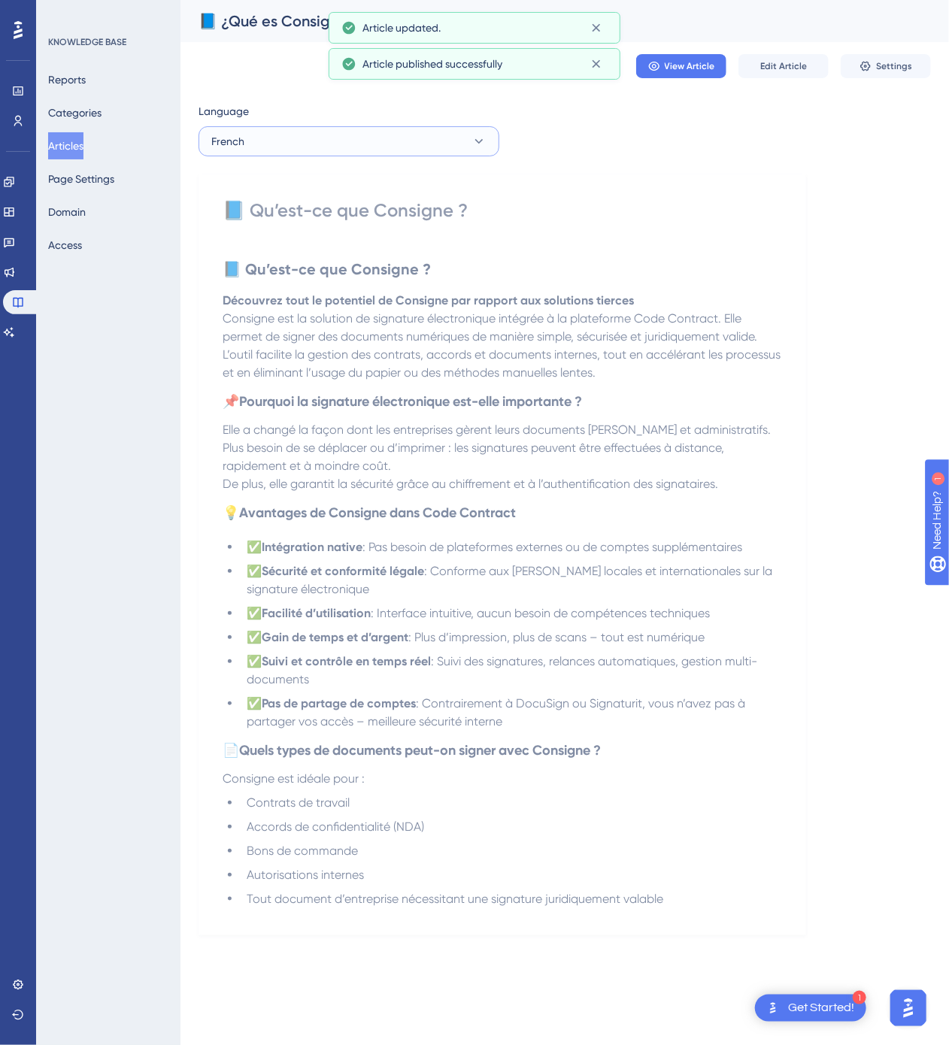
click at [262, 144] on button "French" at bounding box center [348, 141] width 301 height 30
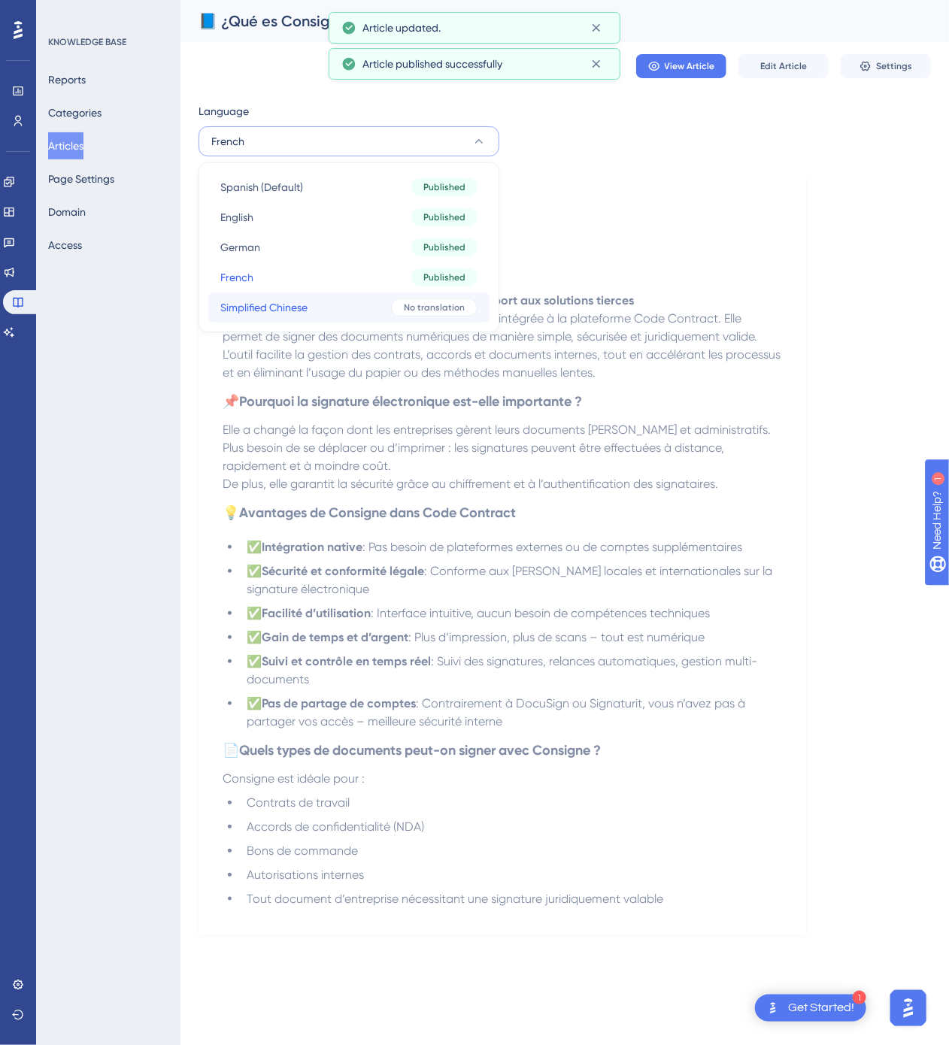
click at [265, 302] on span "Simplified Chinese" at bounding box center [263, 307] width 87 height 18
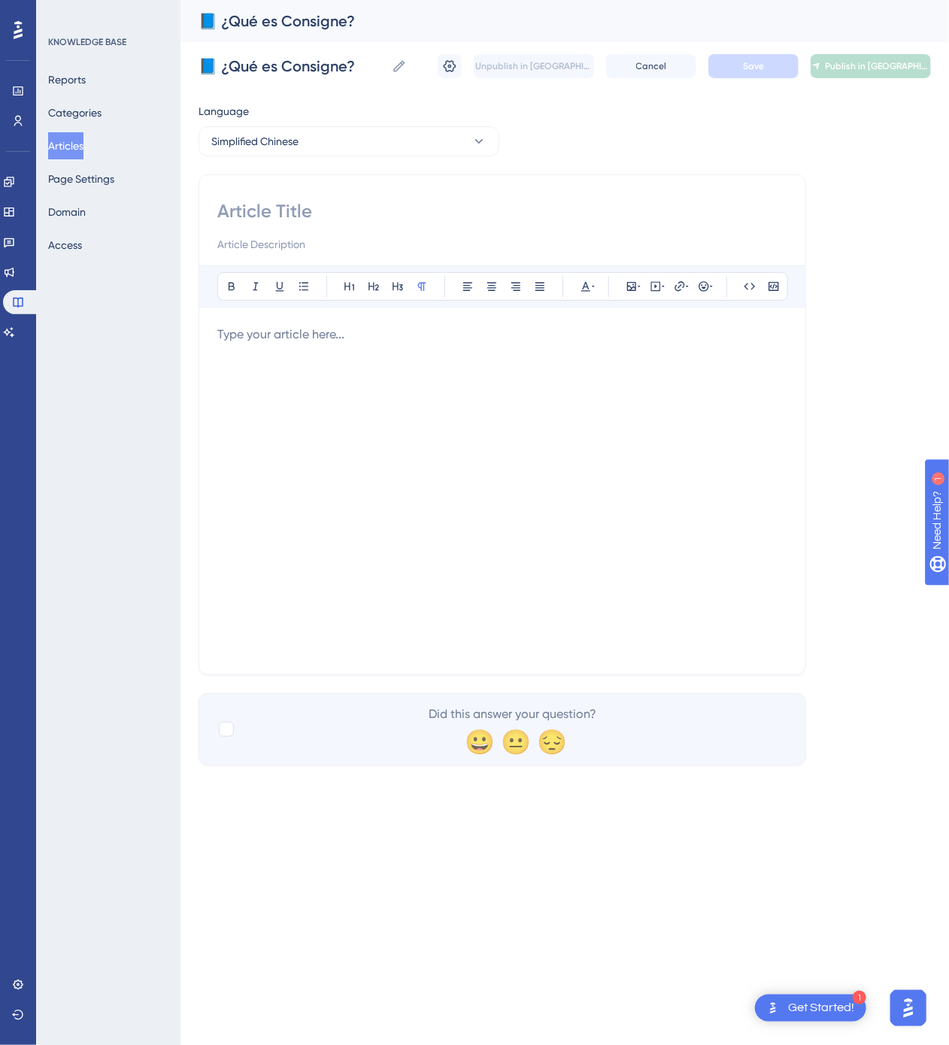
click at [345, 205] on input at bounding box center [502, 211] width 570 height 24
paste input "📘 什么是 Consigne？"
type input "📘 什么是 Consigne？"
click at [295, 356] on div at bounding box center [502, 491] width 570 height 331
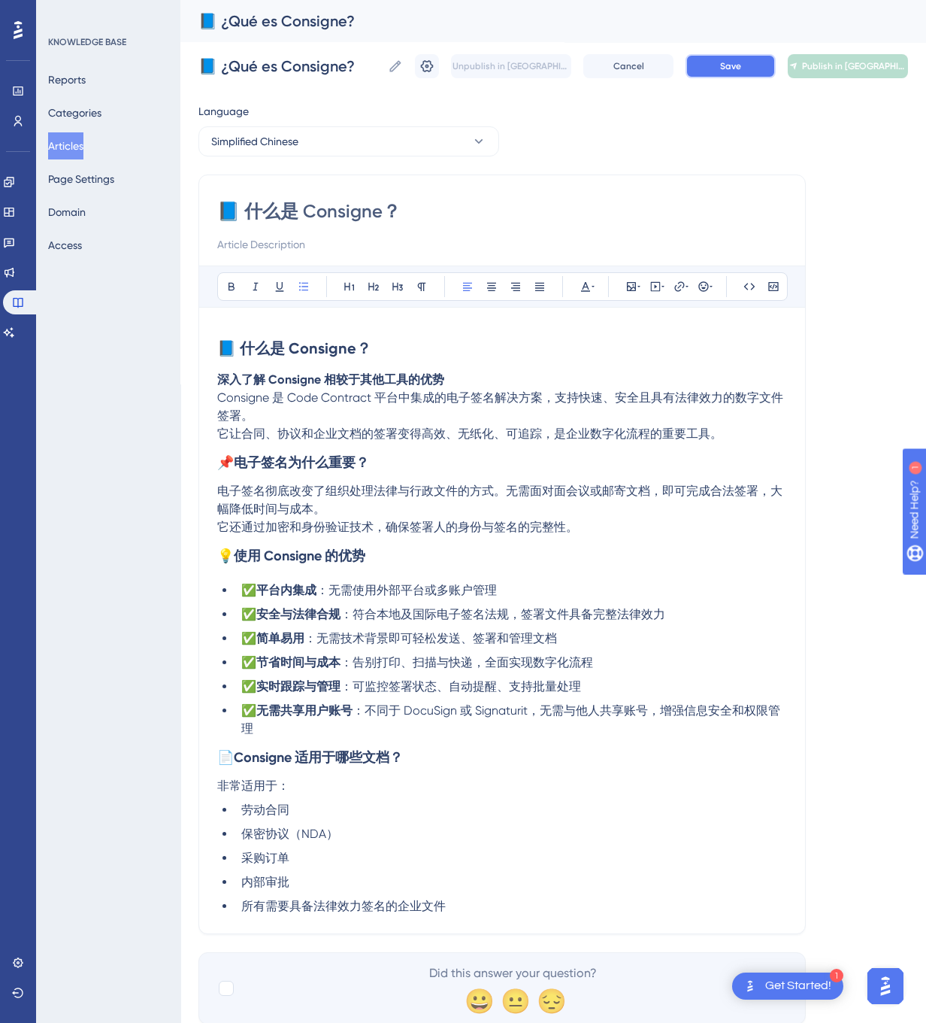
click at [764, 62] on button "Save" at bounding box center [731, 66] width 90 height 24
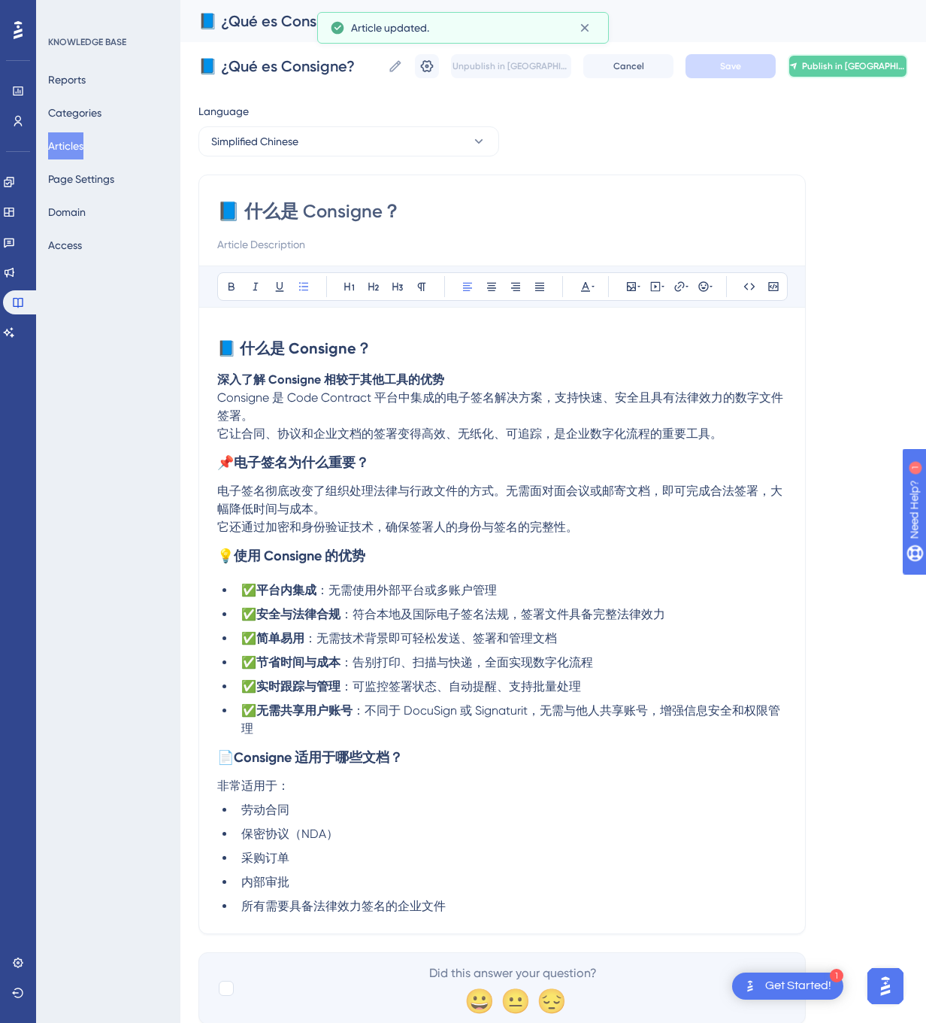
click at [901, 65] on button "Publish in [GEOGRAPHIC_DATA]-CN" at bounding box center [848, 66] width 120 height 24
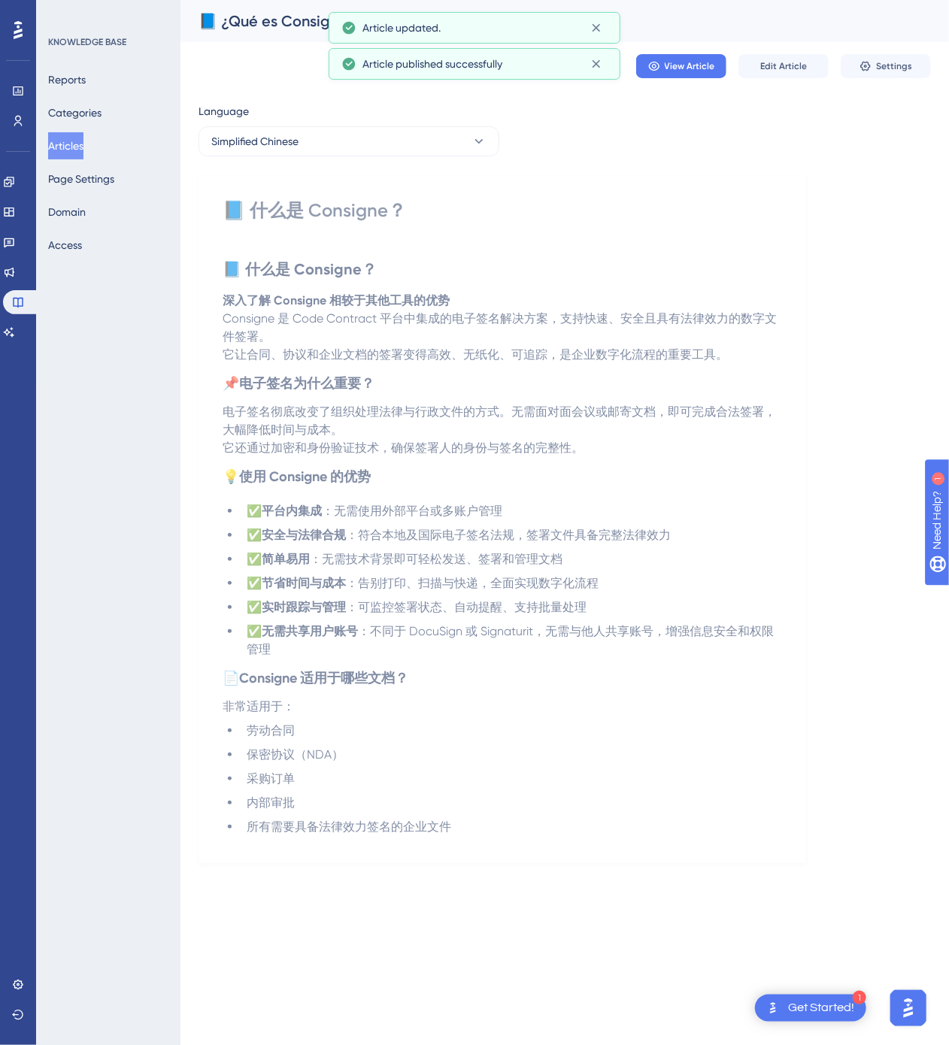
click at [79, 151] on button "Articles" at bounding box center [65, 145] width 35 height 27
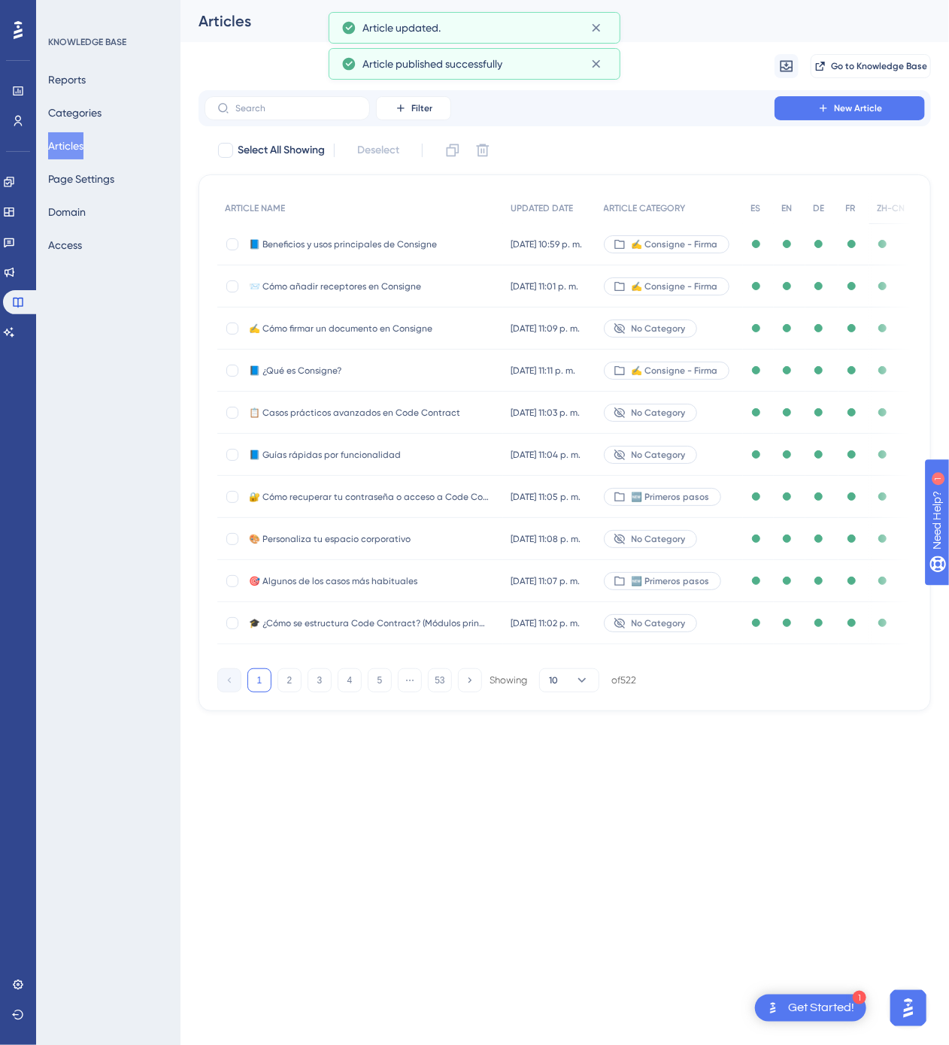
drag, startPoint x: 439, startPoint y: 679, endPoint x: 415, endPoint y: 662, distance: 29.2
click at [441, 679] on button "53" at bounding box center [440, 680] width 24 height 24
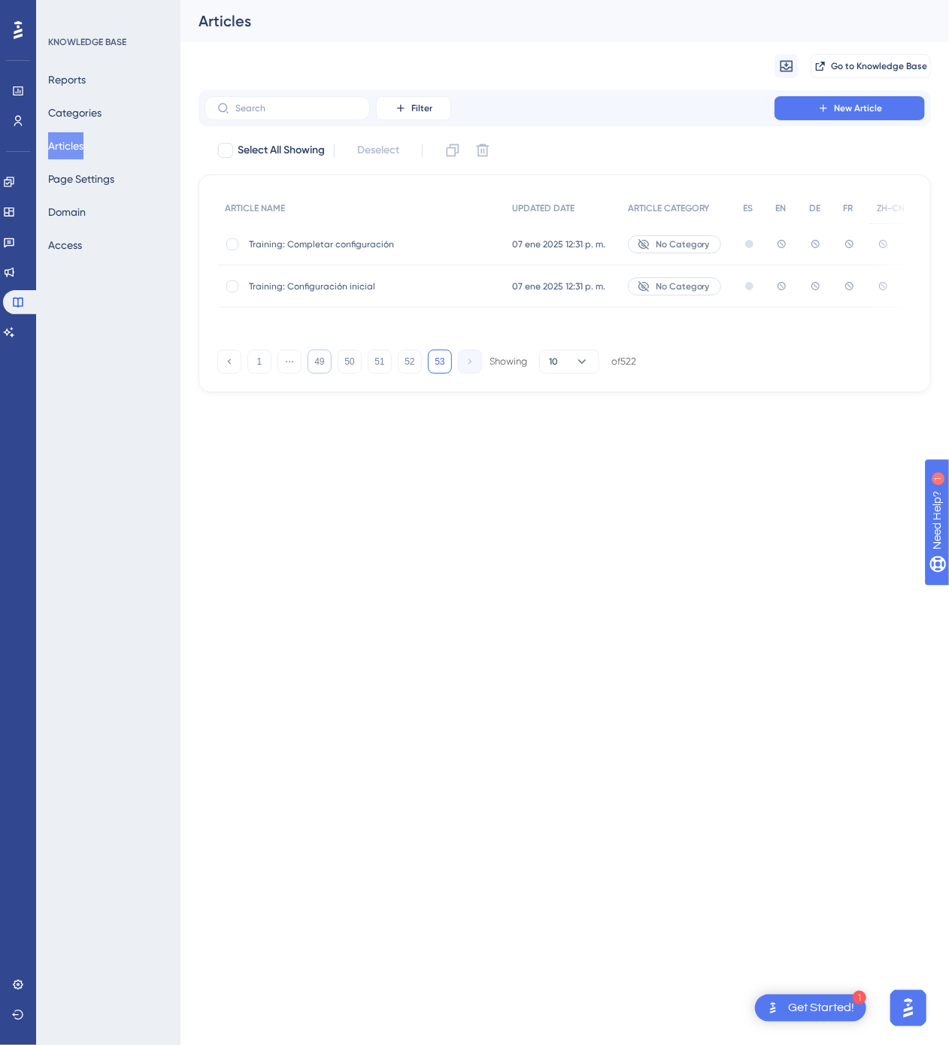
click at [316, 362] on button "49" at bounding box center [320, 362] width 24 height 24
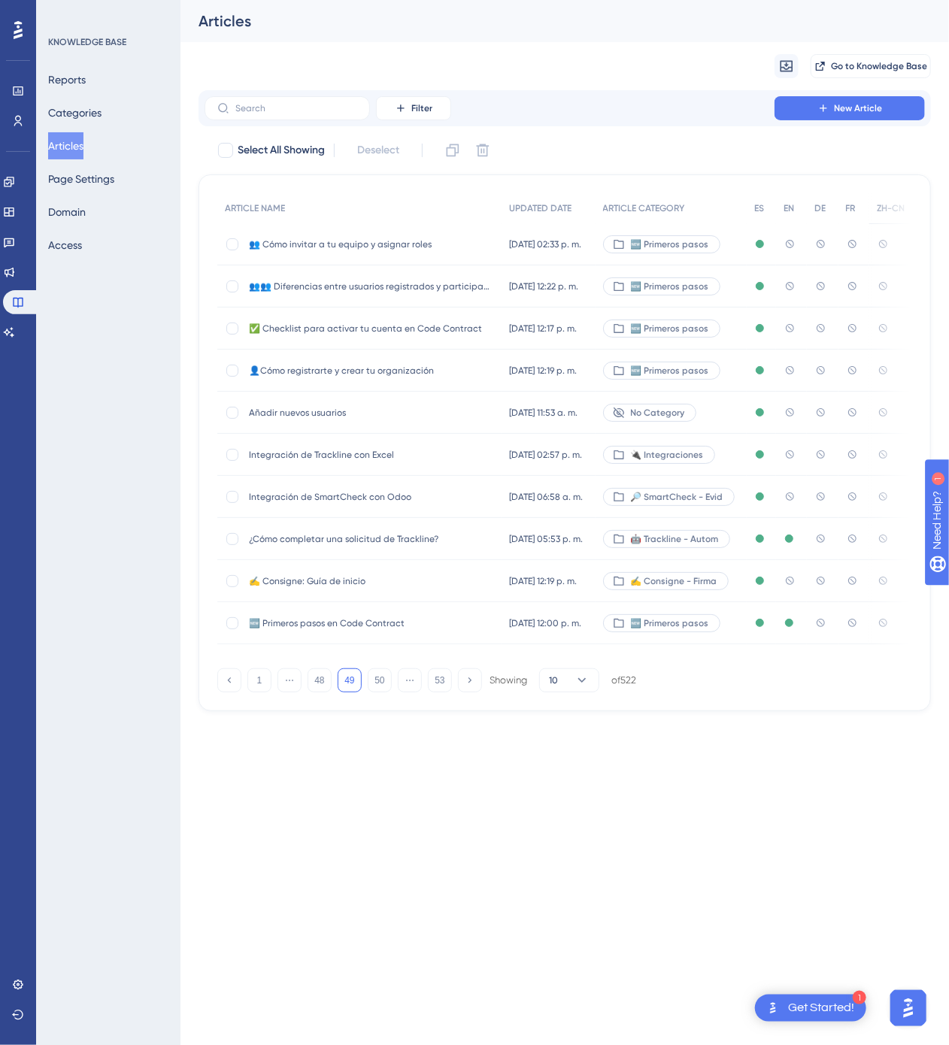
click at [331, 680] on button "48" at bounding box center [320, 680] width 24 height 24
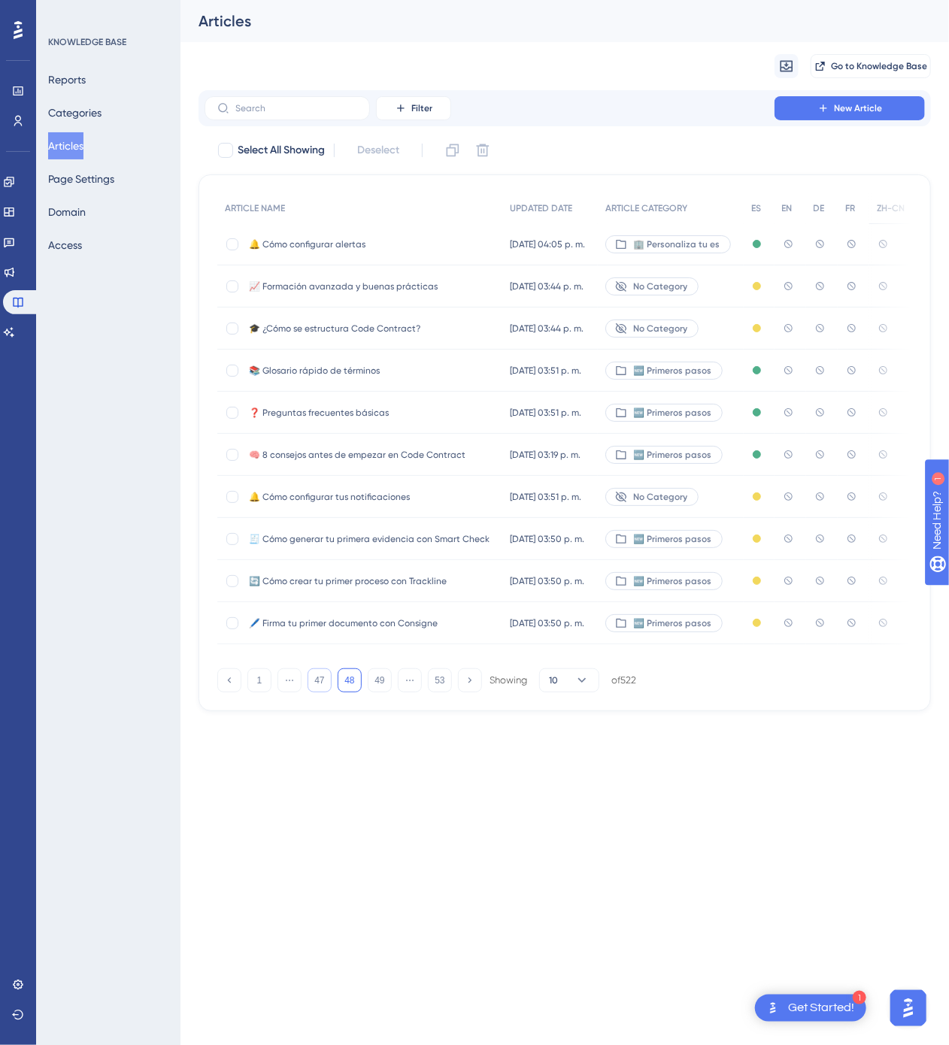
click at [316, 687] on button "47" at bounding box center [320, 680] width 24 height 24
click at [316, 687] on button "46" at bounding box center [320, 680] width 24 height 24
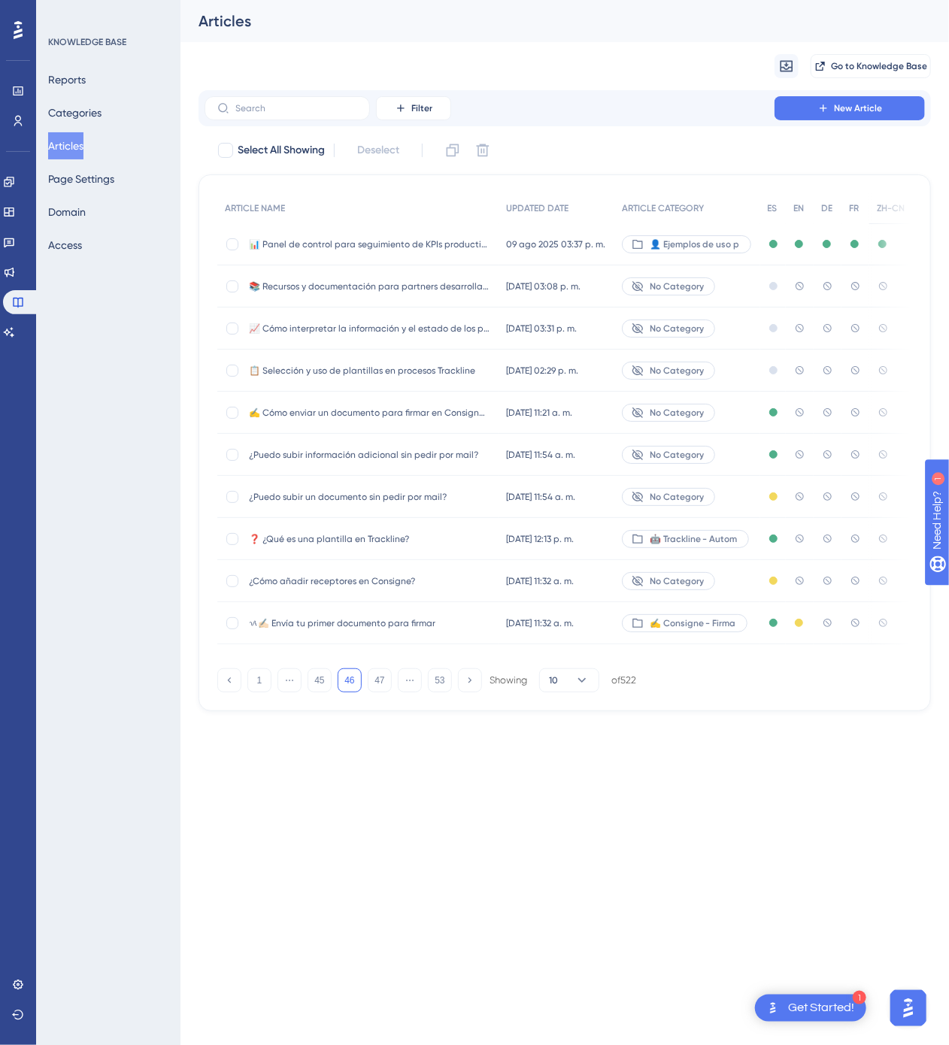
click at [428, 462] on div "¿Puedo subir información adicional sin pedir por mail? ¿Puedo subir información…" at bounding box center [369, 455] width 241 height 42
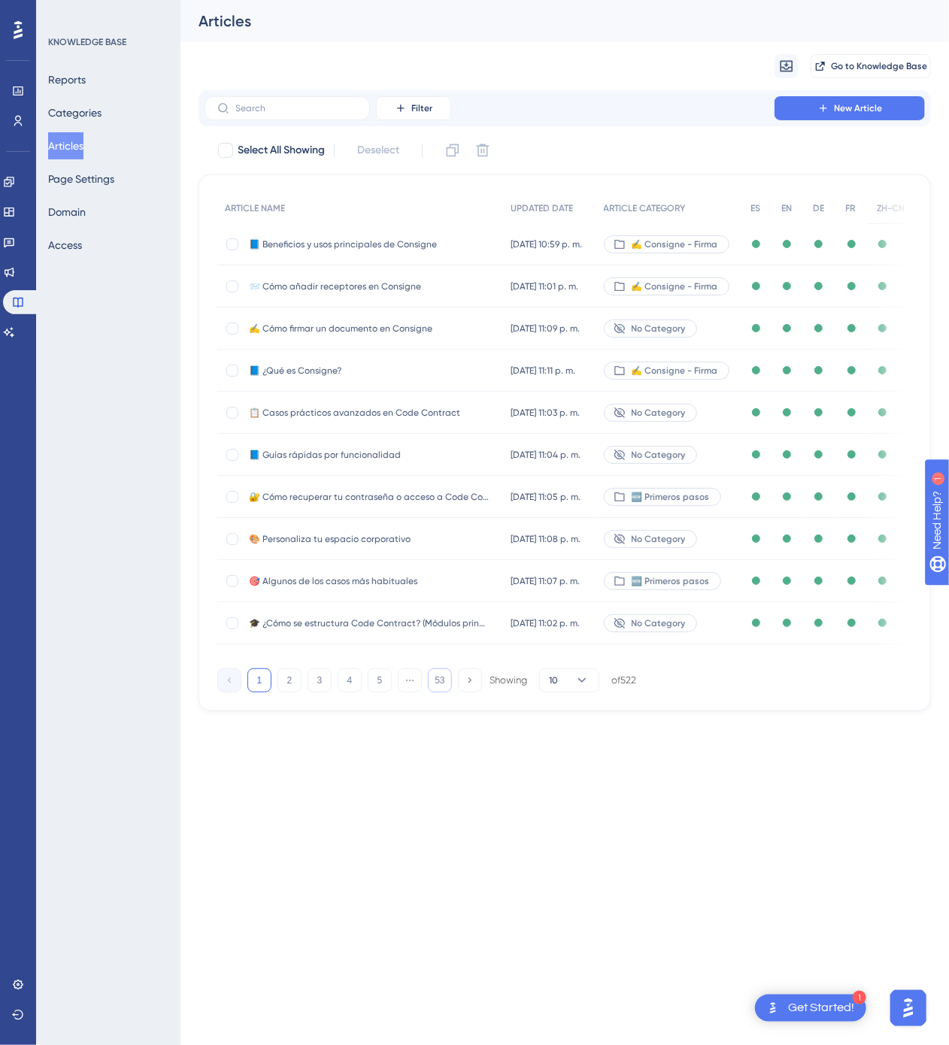
click at [434, 680] on button "53" at bounding box center [440, 680] width 24 height 24
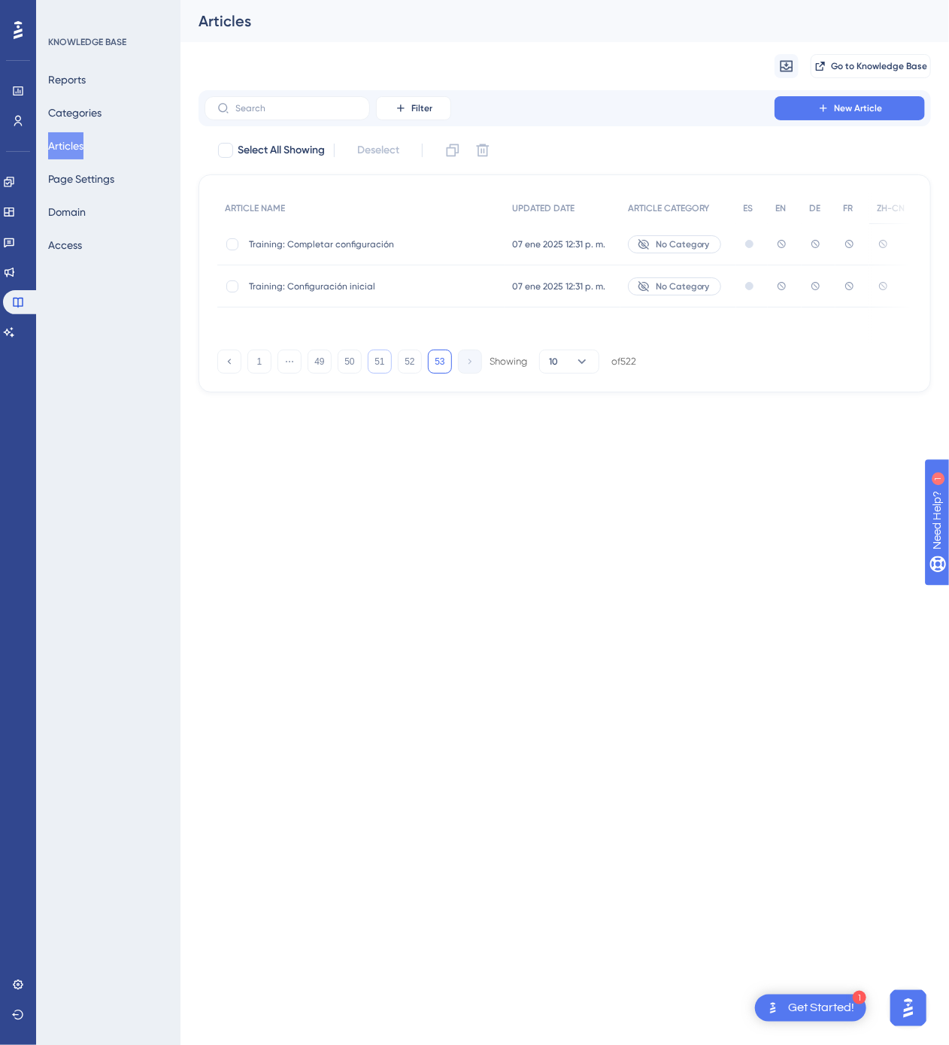
click at [380, 368] on button "51" at bounding box center [380, 362] width 24 height 24
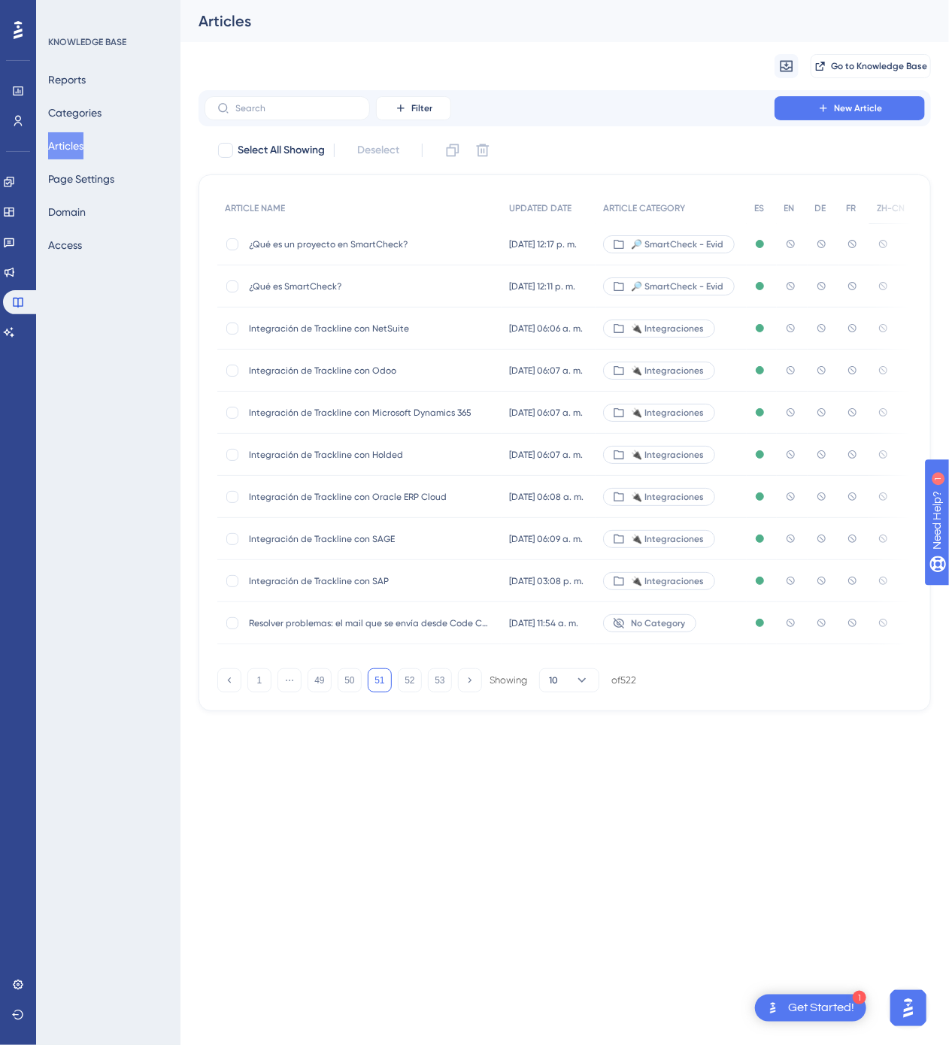
click at [460, 242] on span "¿Qué es un proyecto en SmartCheck?" at bounding box center [369, 244] width 241 height 12
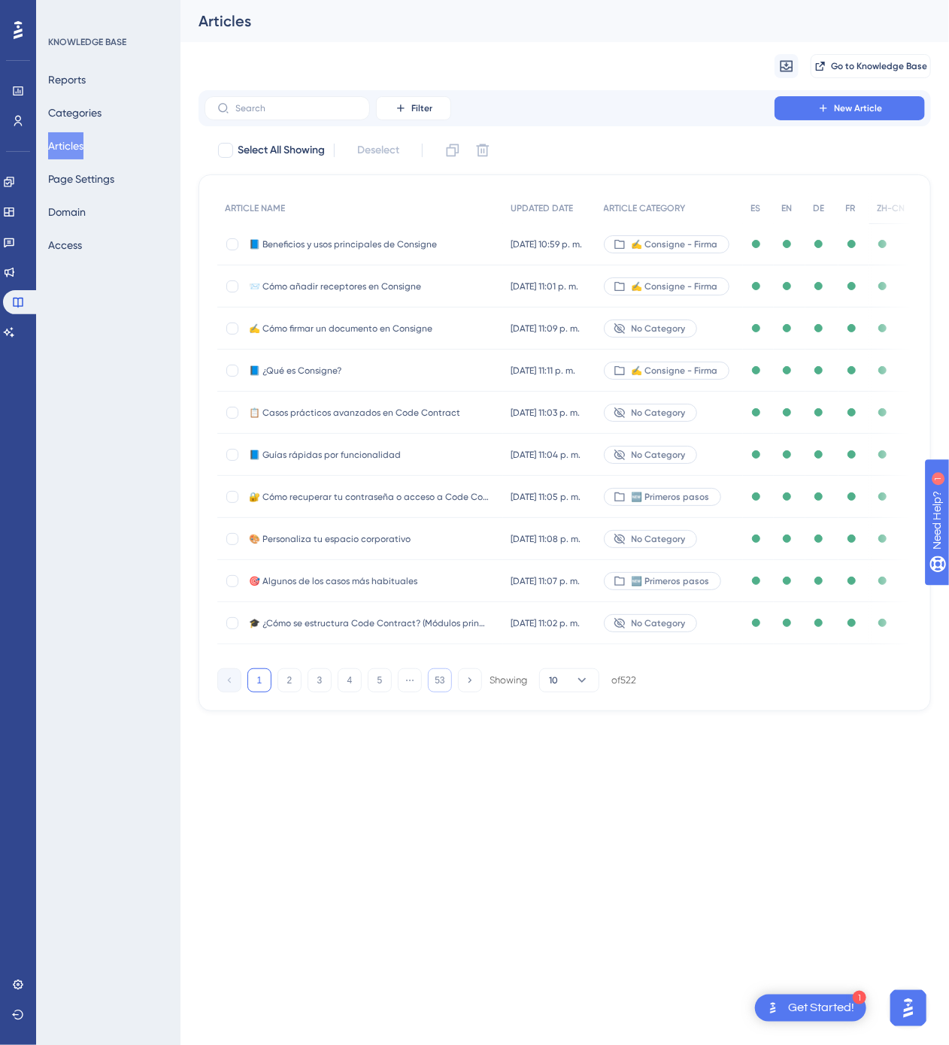
click at [434, 675] on button "53" at bounding box center [440, 680] width 24 height 24
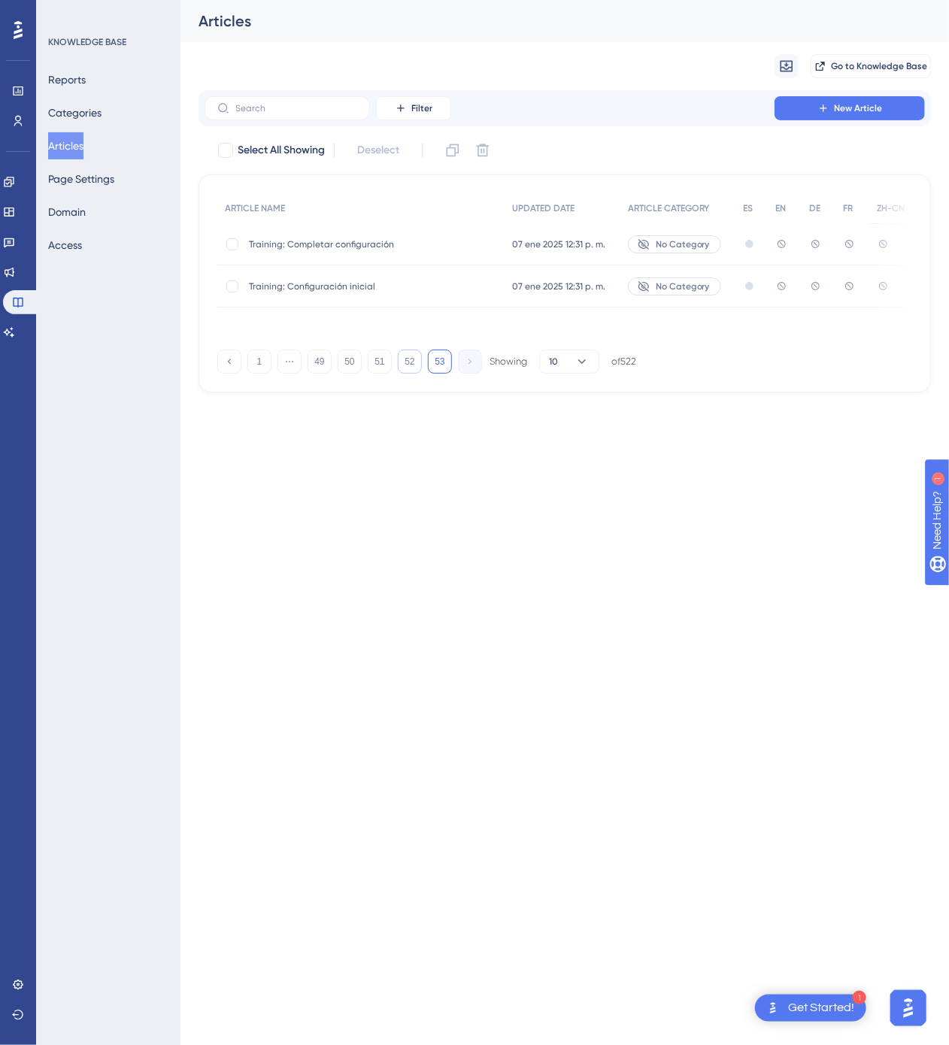
click at [410, 364] on button "52" at bounding box center [410, 362] width 24 height 24
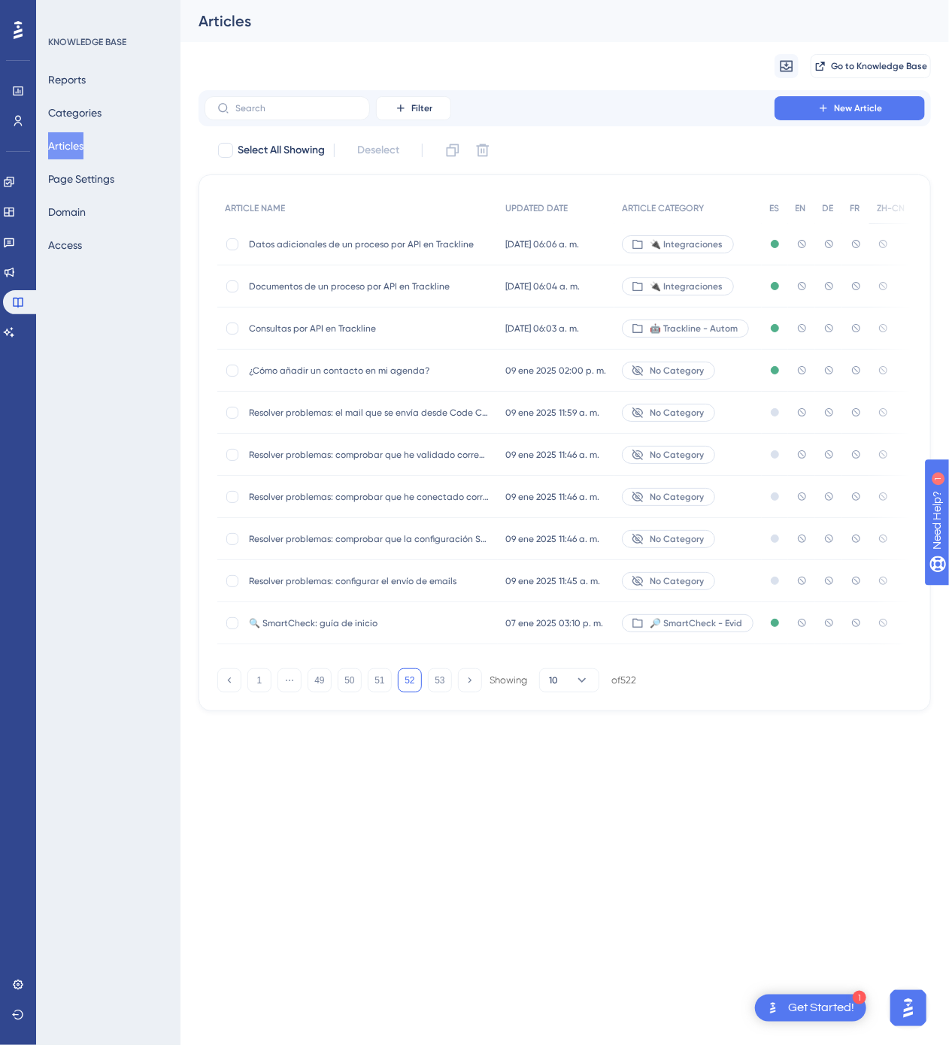
click at [487, 631] on div "🔍 SmartCheck: guía de inicio 🔍 SmartCheck: guía de inicio" at bounding box center [369, 623] width 241 height 42
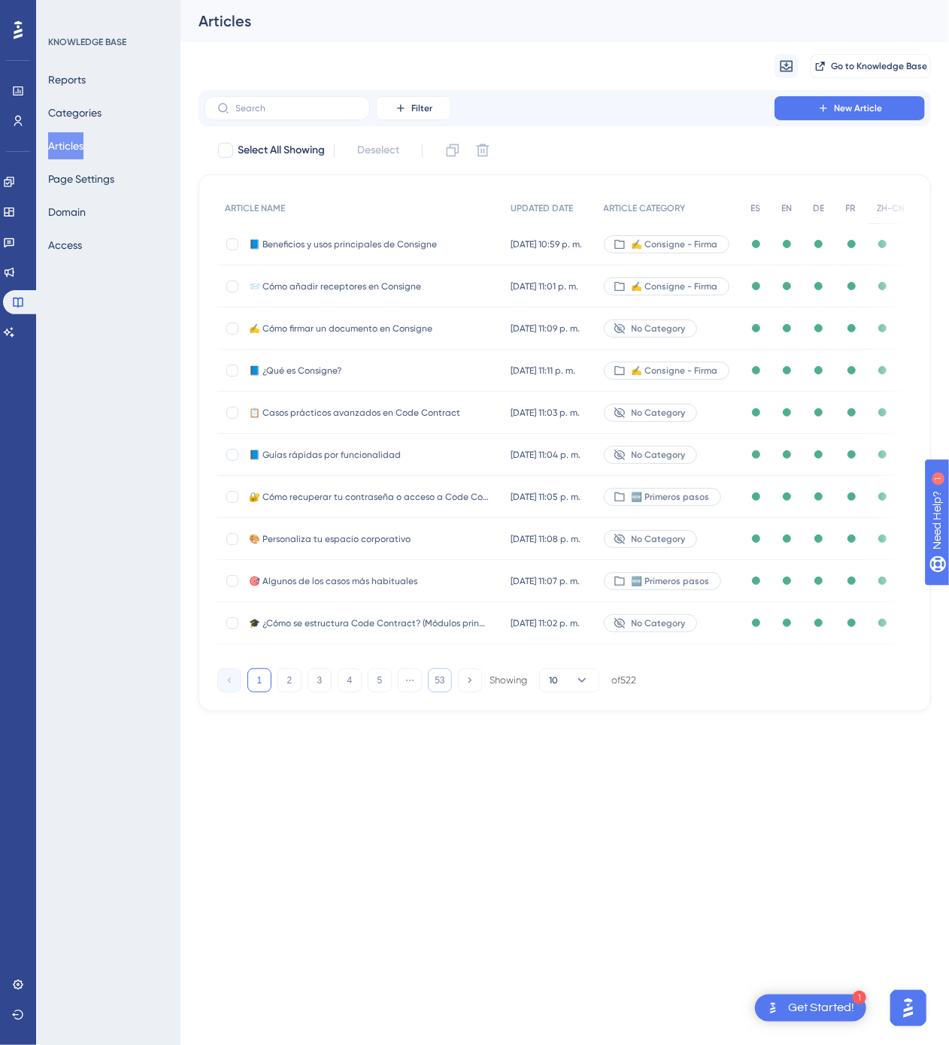
click at [445, 684] on button "53" at bounding box center [440, 680] width 24 height 24
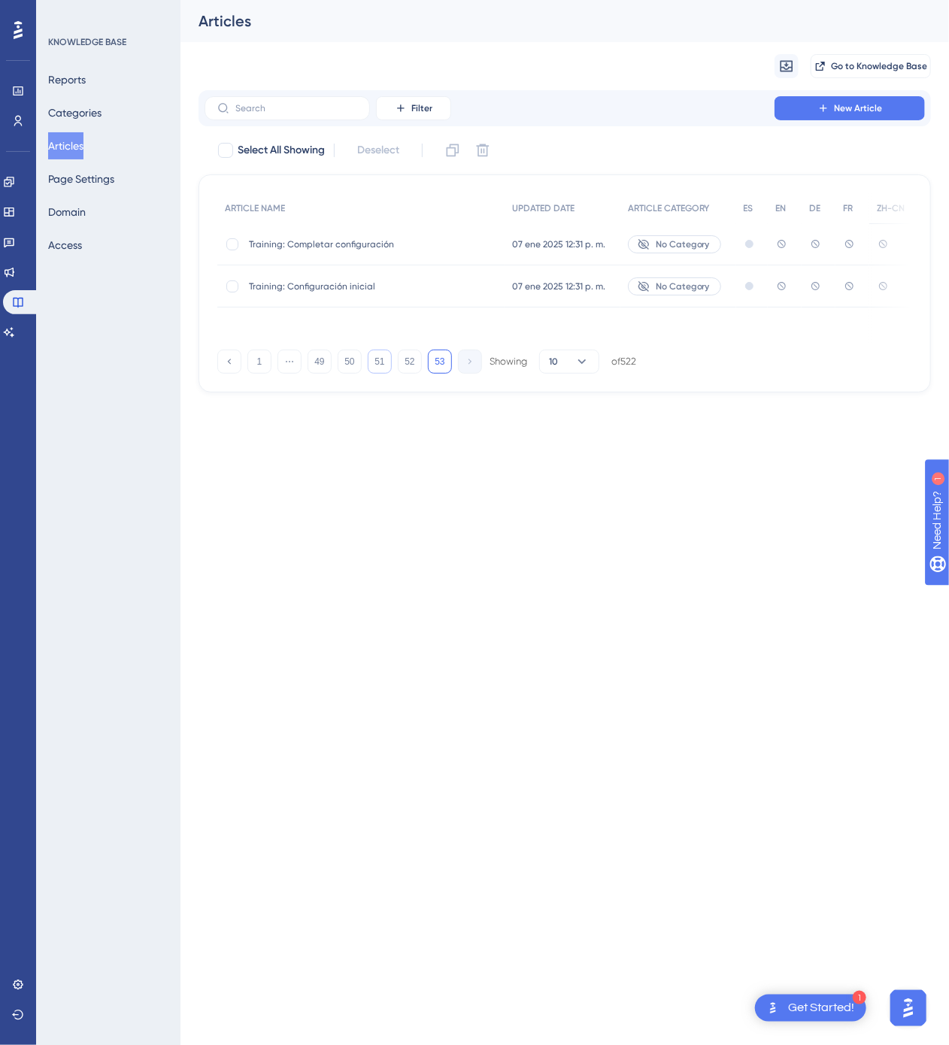
click at [380, 374] on button "51" at bounding box center [380, 362] width 24 height 24
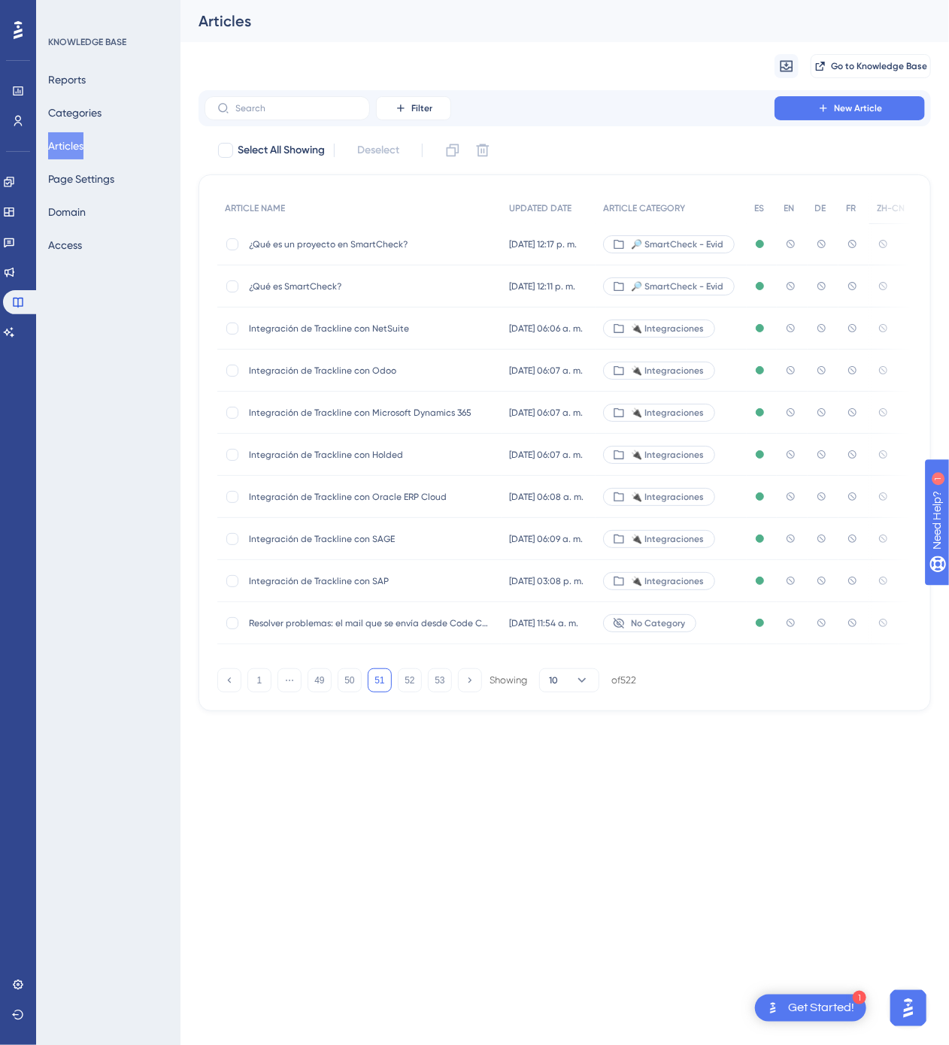
click at [444, 368] on span "Integración de Trackline con Odoo" at bounding box center [369, 371] width 241 height 12
